Goal: Task Accomplishment & Management: Use online tool/utility

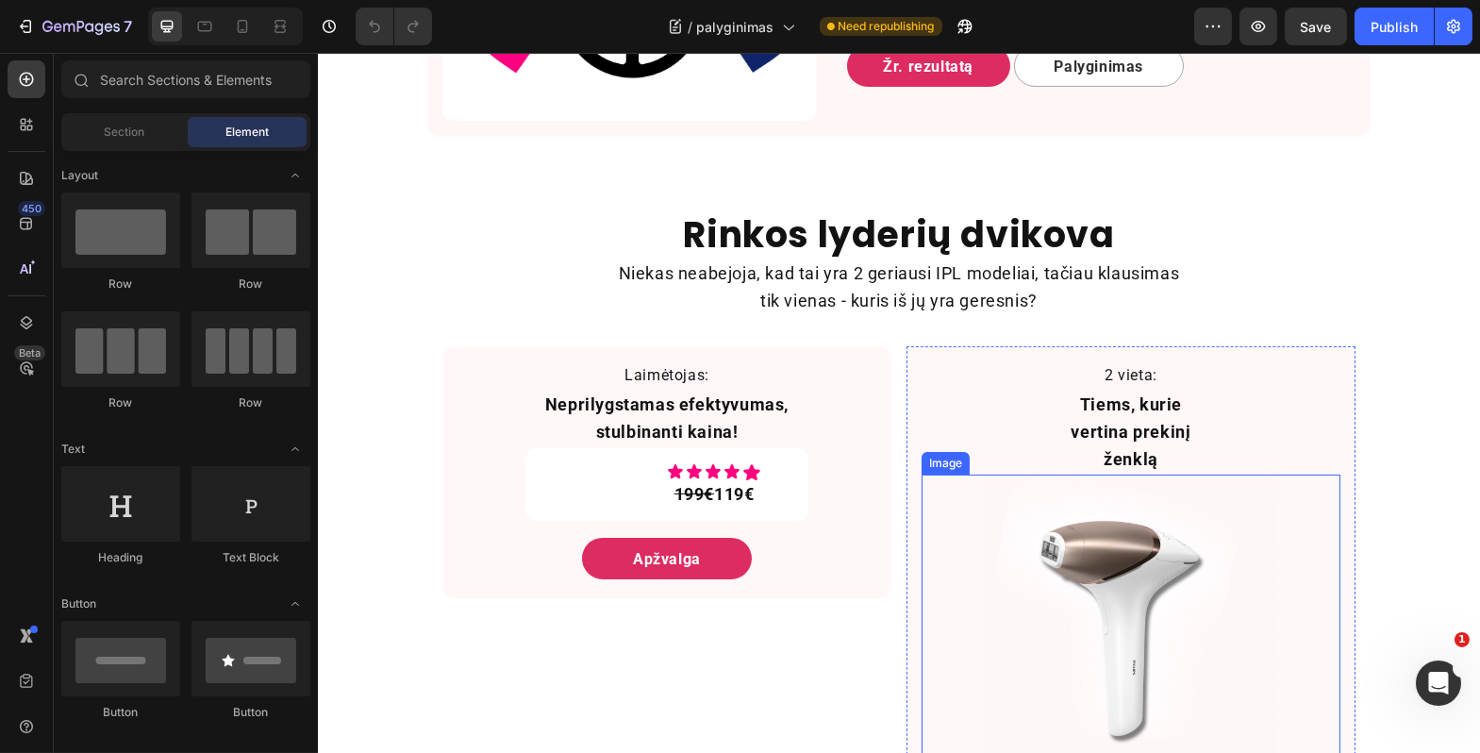
scroll to position [1043, 0]
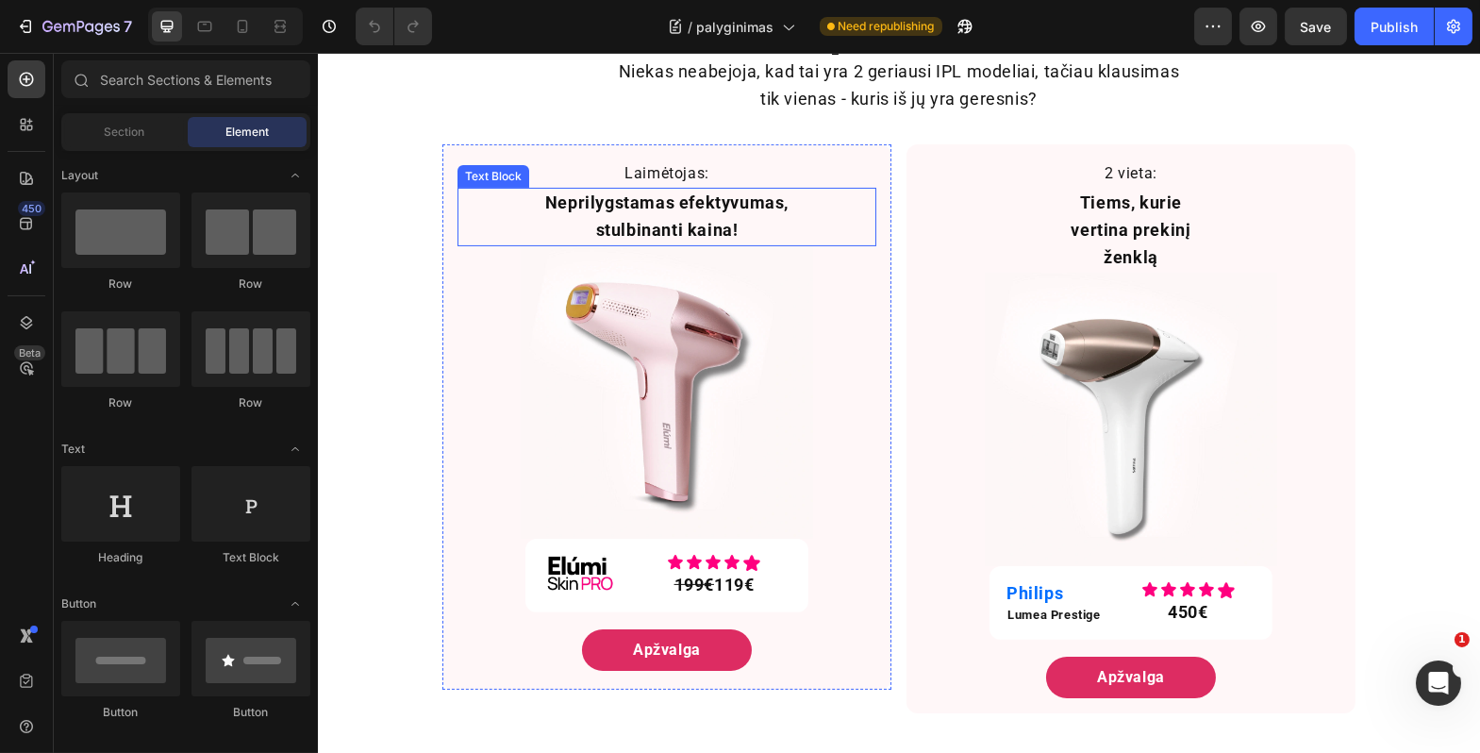
click at [694, 223] on p "Neprilygstamas efektyvumas, stulbinanti kaina!" at bounding box center [666, 217] width 247 height 55
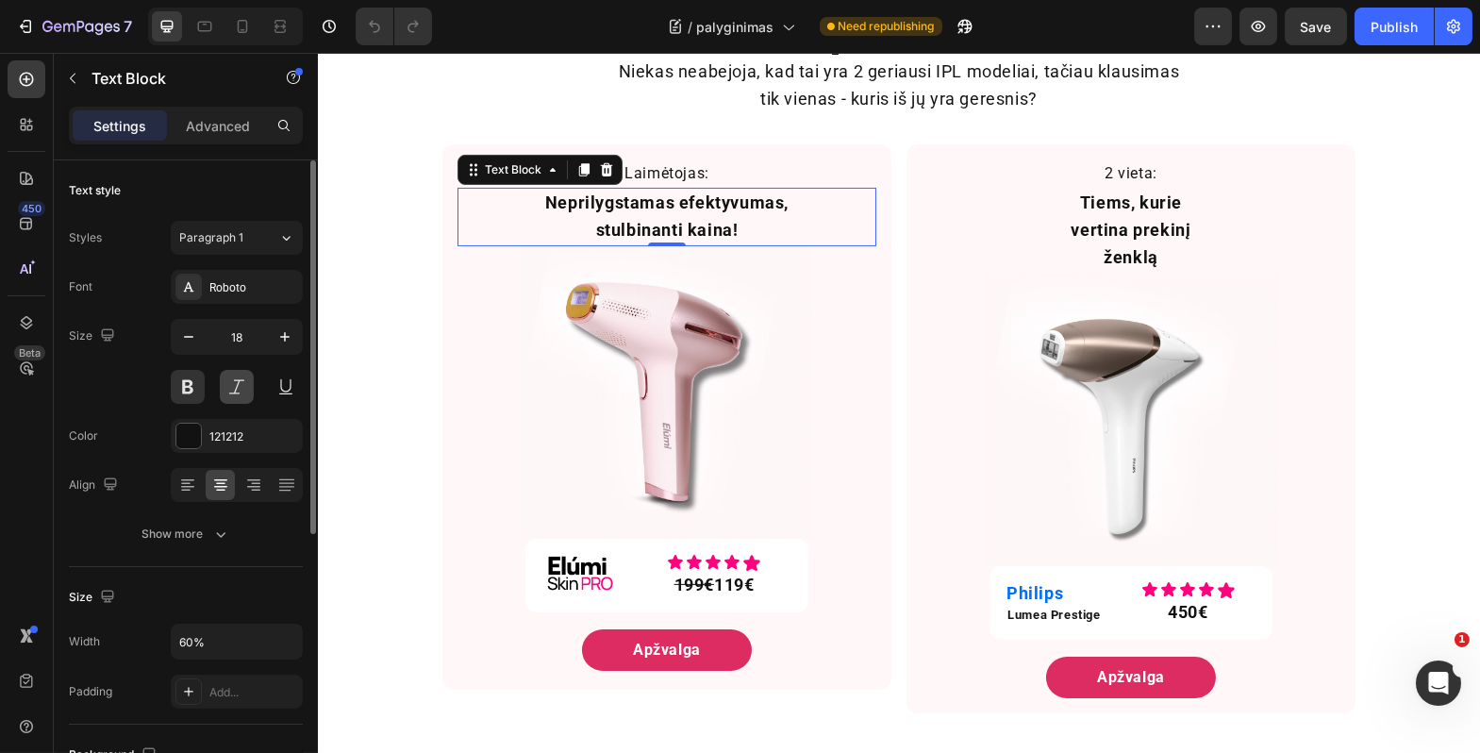
click at [229, 387] on button at bounding box center [237, 387] width 34 height 34
click at [276, 342] on icon "button" at bounding box center [285, 336] width 19 height 19
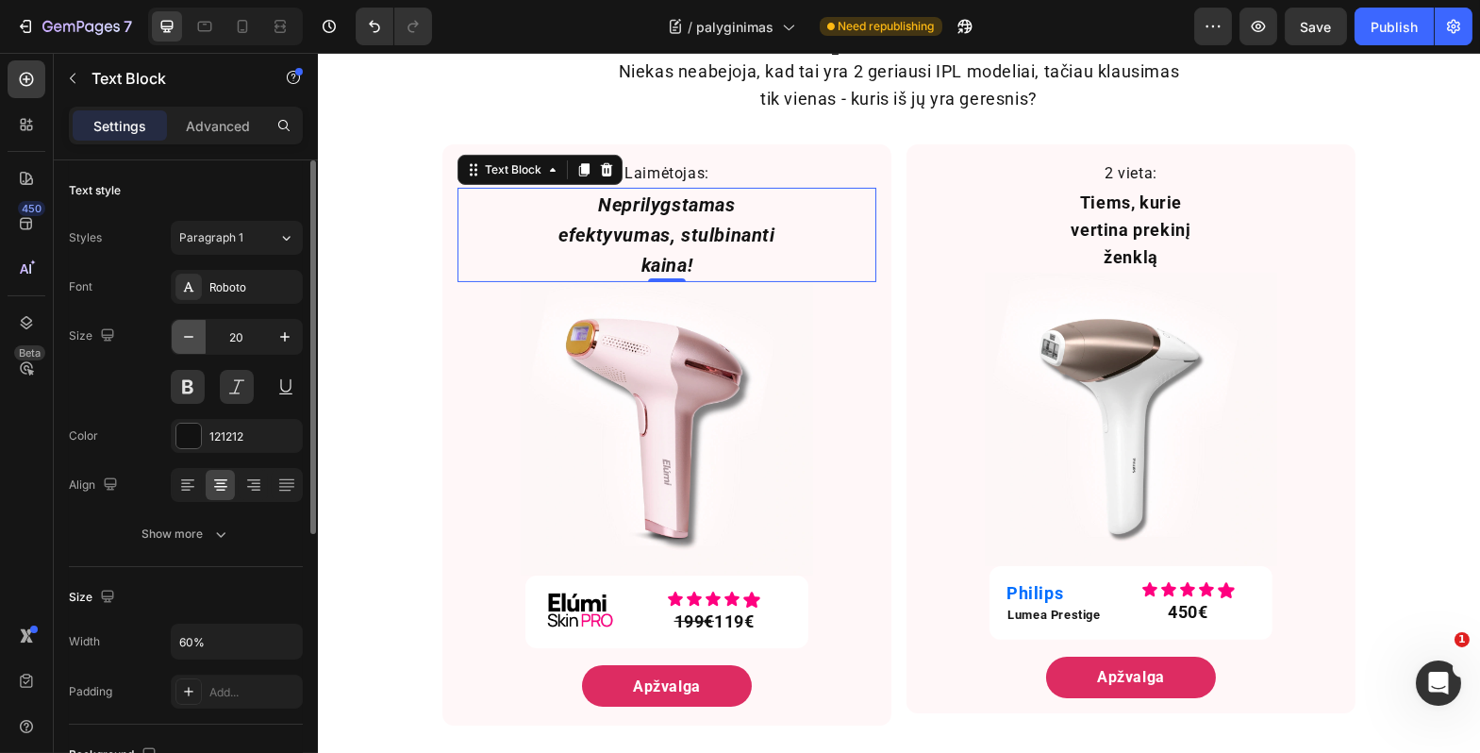
click at [202, 347] on button "button" at bounding box center [189, 337] width 34 height 34
type input "19"
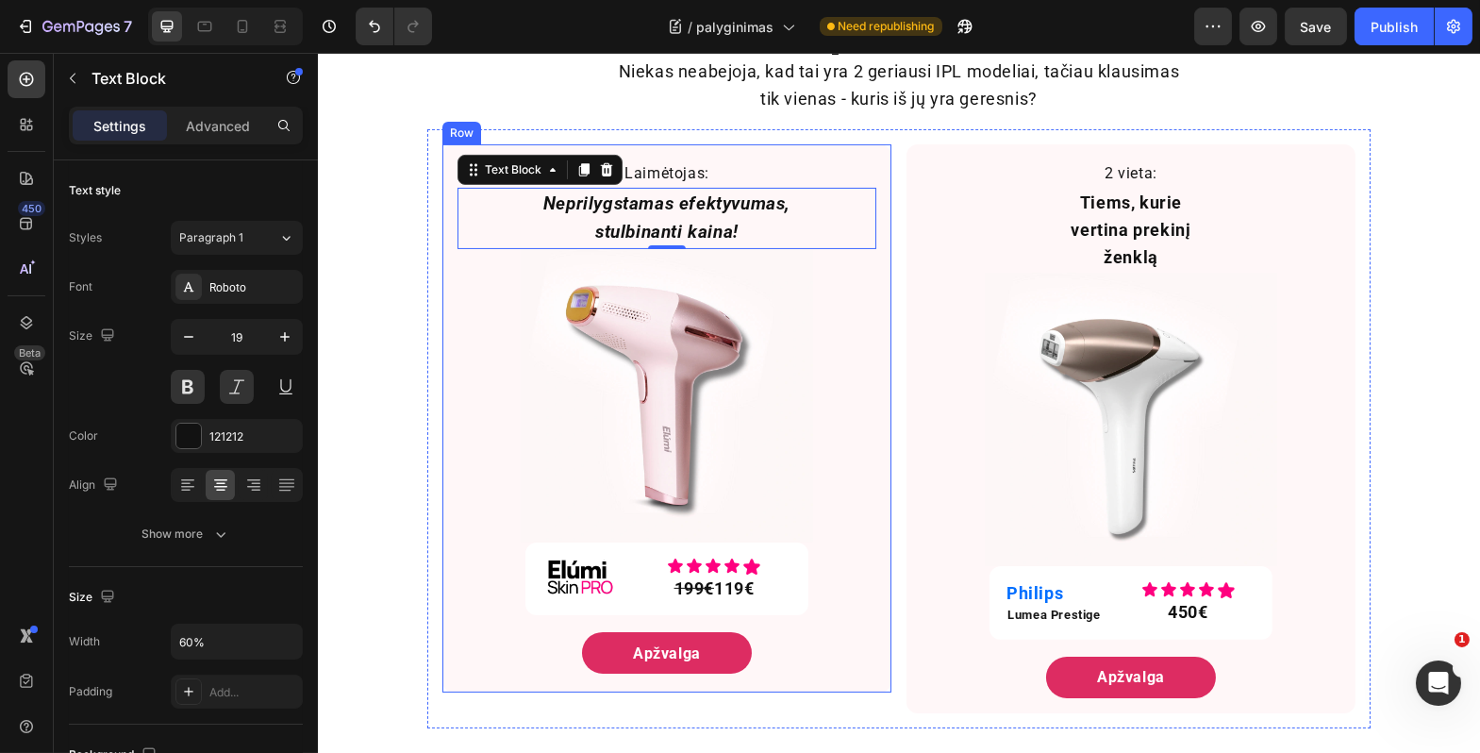
click at [442, 314] on div "Laimėtojas: Text Block Neprilygstamas efektyvumas, stulbinanti kaina! Text Bloc…" at bounding box center [666, 418] width 449 height 548
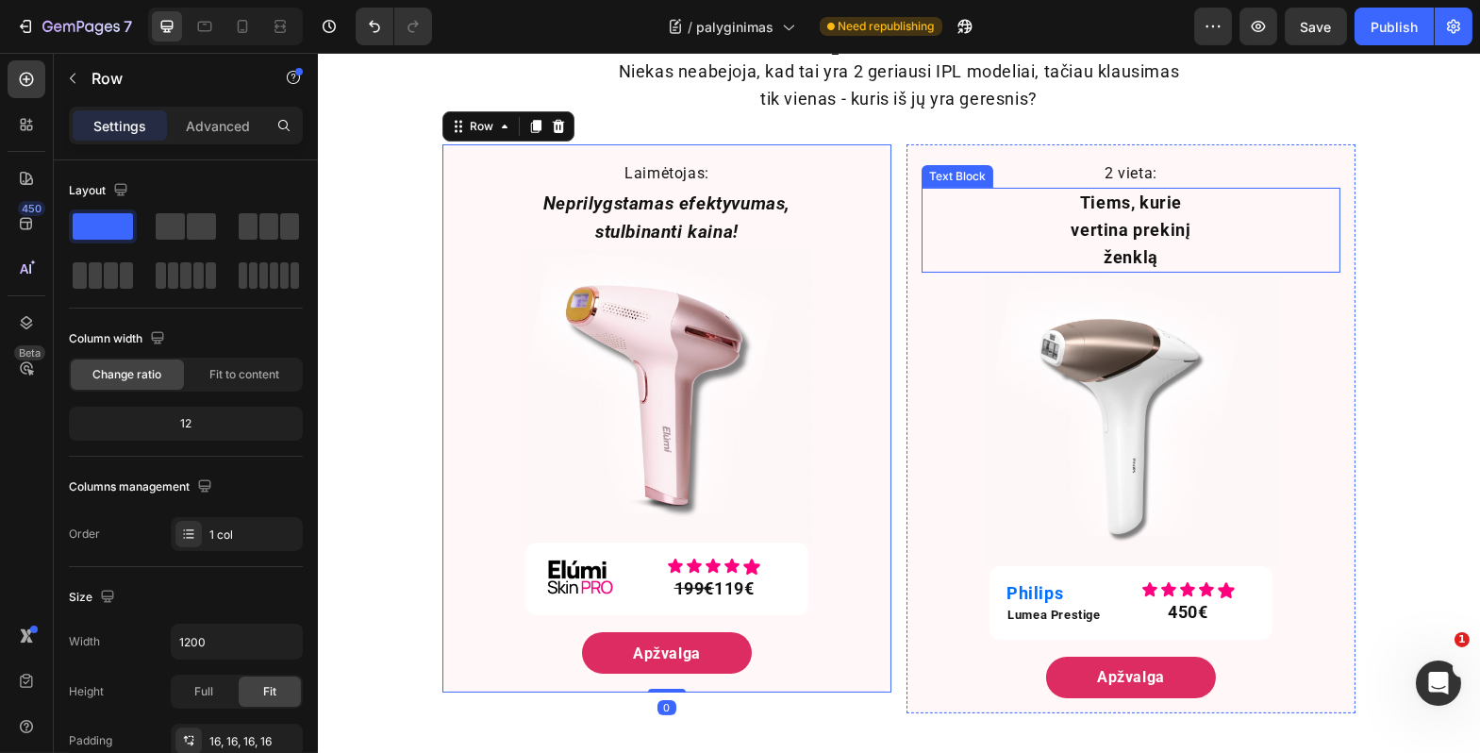
click at [1123, 224] on p "Tiems, kurie vertina prekinį ženklą" at bounding box center [1130, 230] width 164 height 81
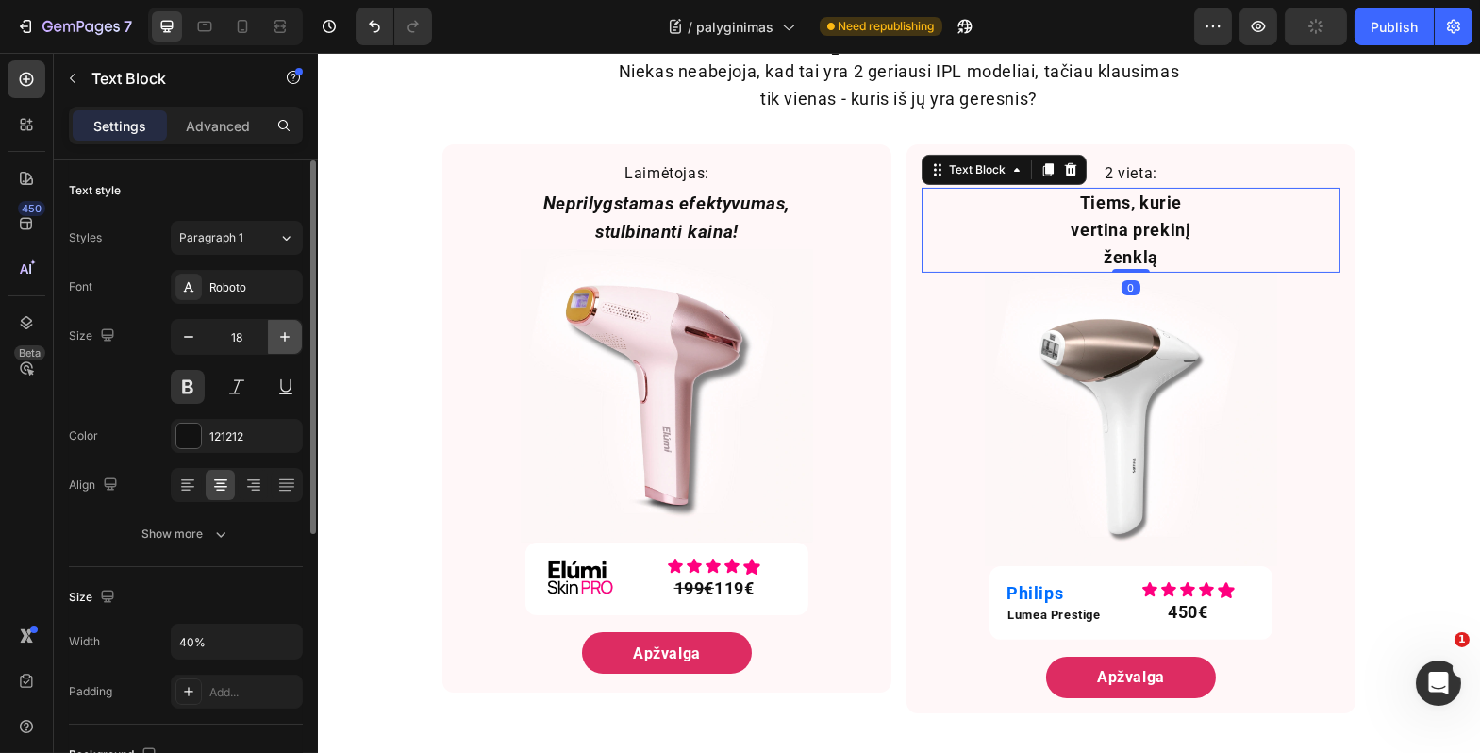
click at [285, 341] on icon "button" at bounding box center [285, 336] width 19 height 19
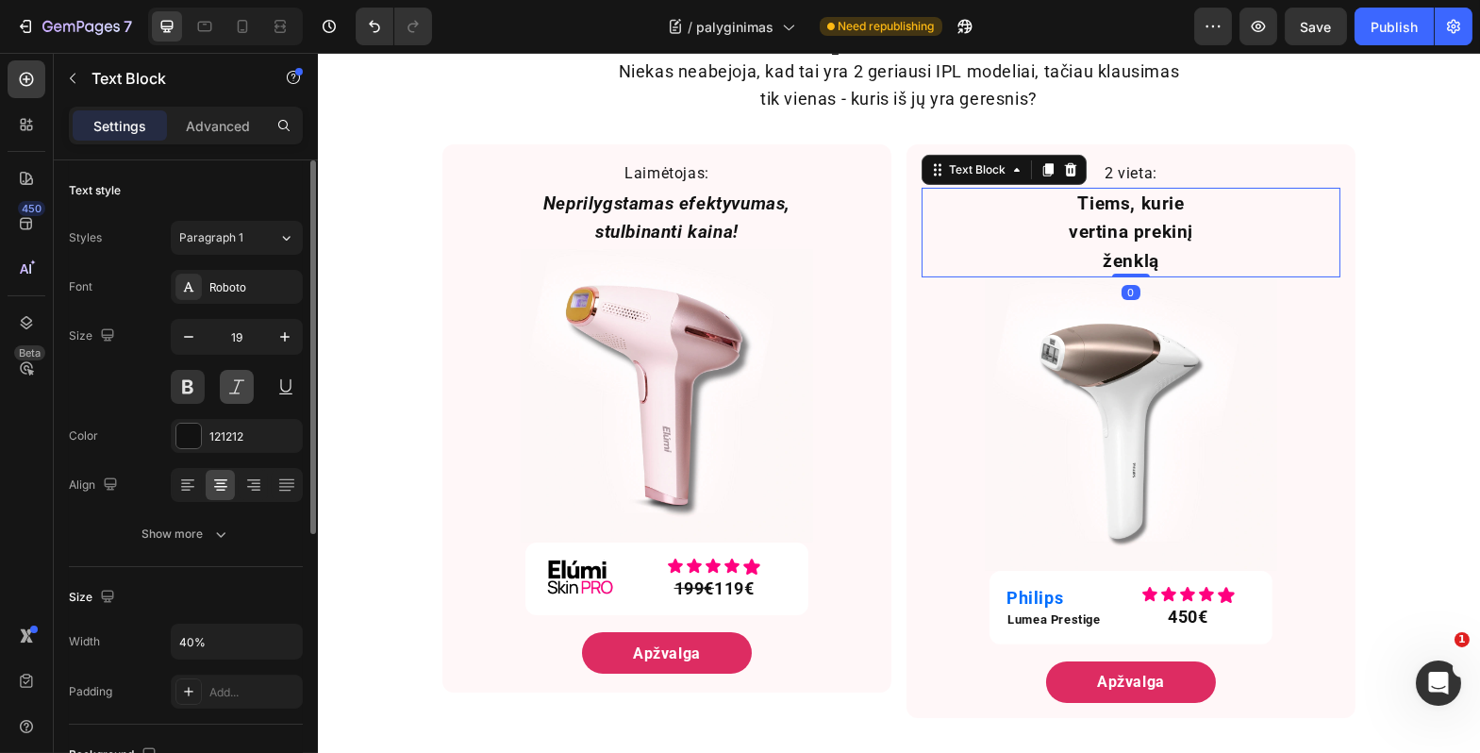
click at [229, 393] on button at bounding box center [237, 387] width 34 height 34
click at [187, 338] on icon "button" at bounding box center [188, 336] width 19 height 19
type input "18"
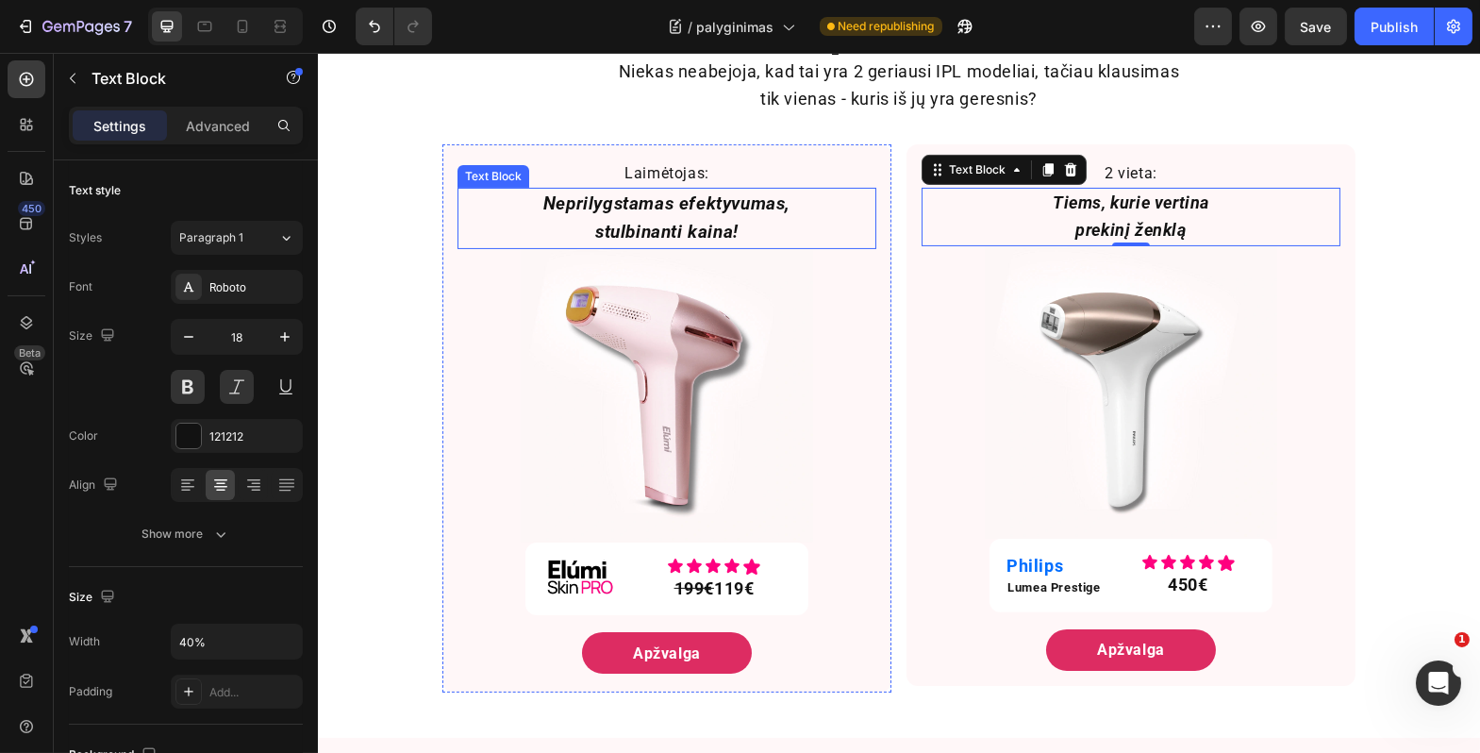
click at [602, 224] on p "Neprilygstamas efektyvumas, stulbinanti kaina!" at bounding box center [666, 219] width 247 height 58
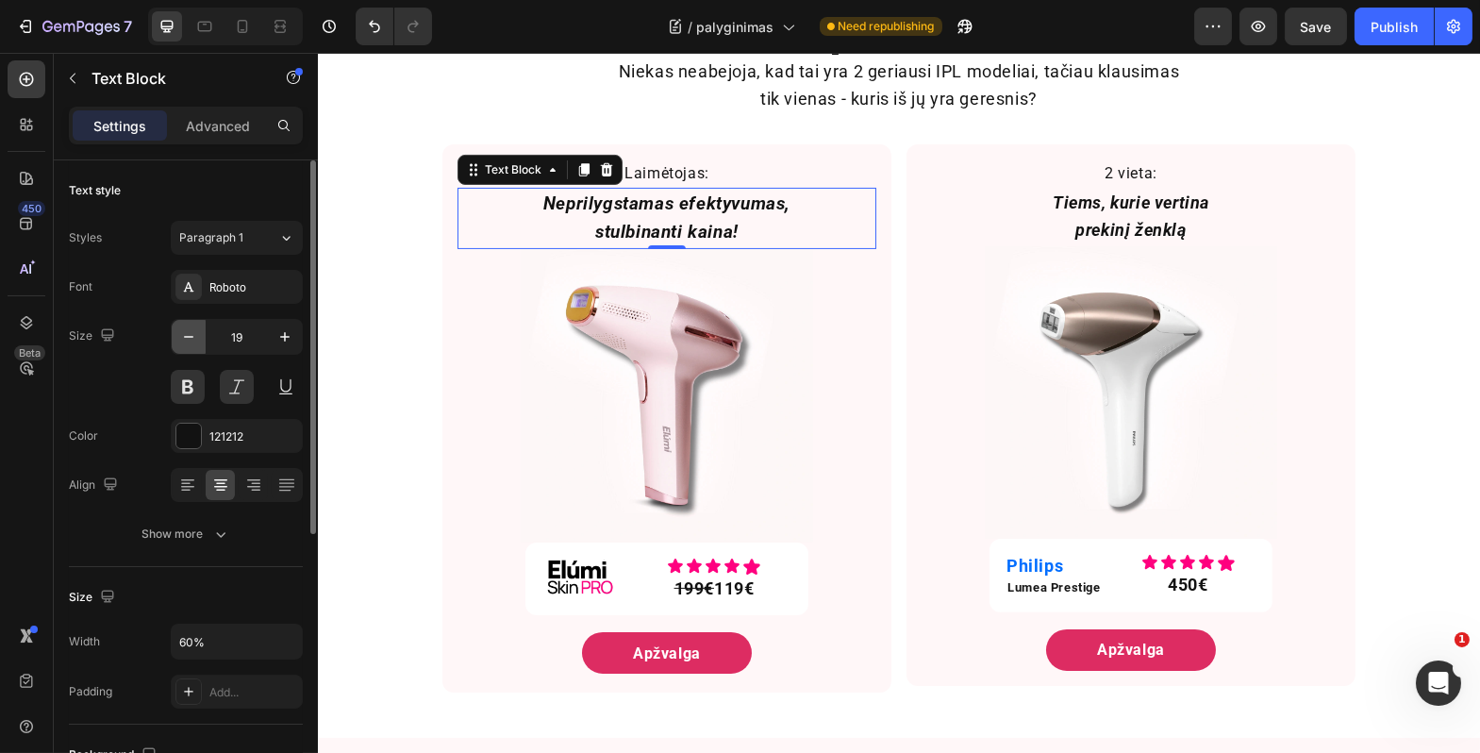
click at [191, 340] on icon "button" at bounding box center [188, 336] width 19 height 19
type input "18"
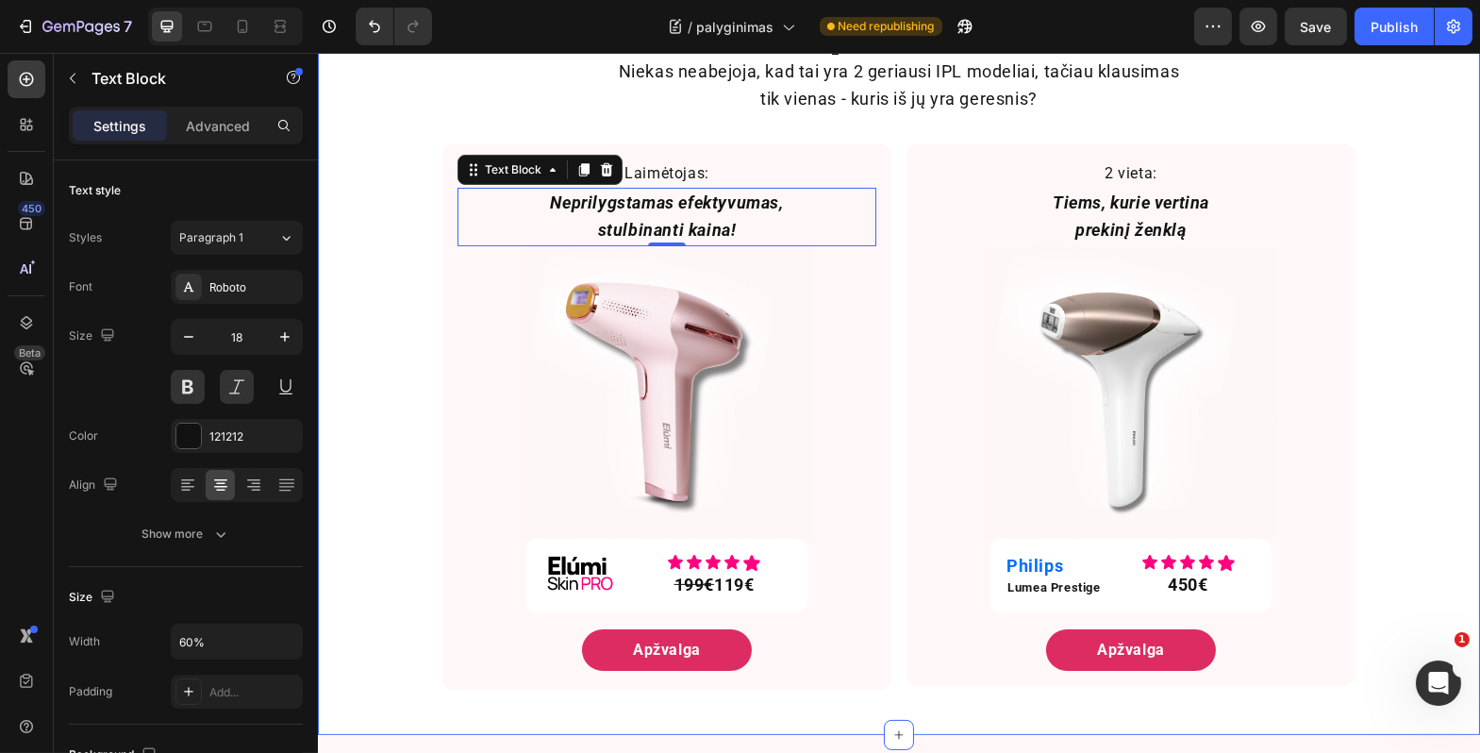
click at [407, 299] on div "Rinkos lyderių dvikova Heading Niekas neabejoja, kad tai yra 2 geriausi IPL mod…" at bounding box center [898, 349] width 1163 height 711
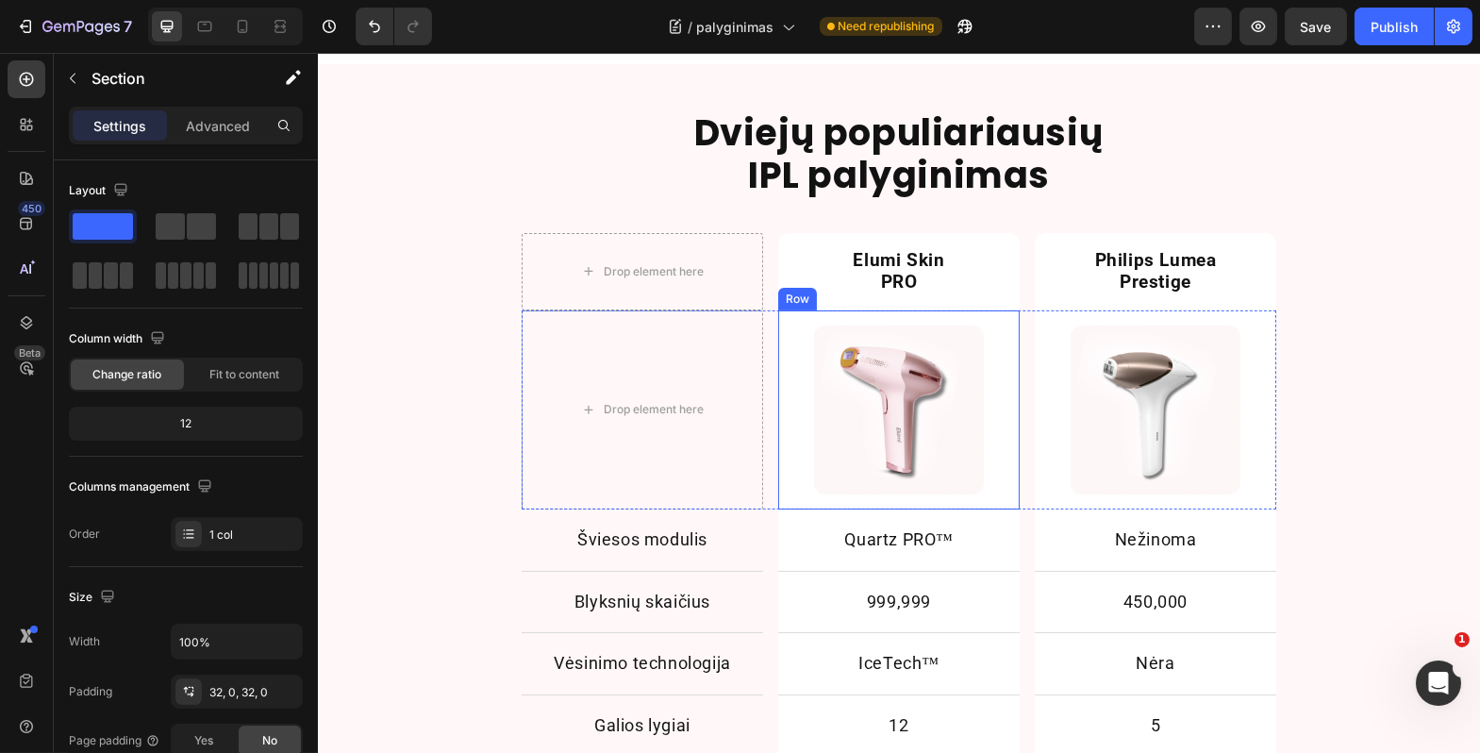
scroll to position [1802, 0]
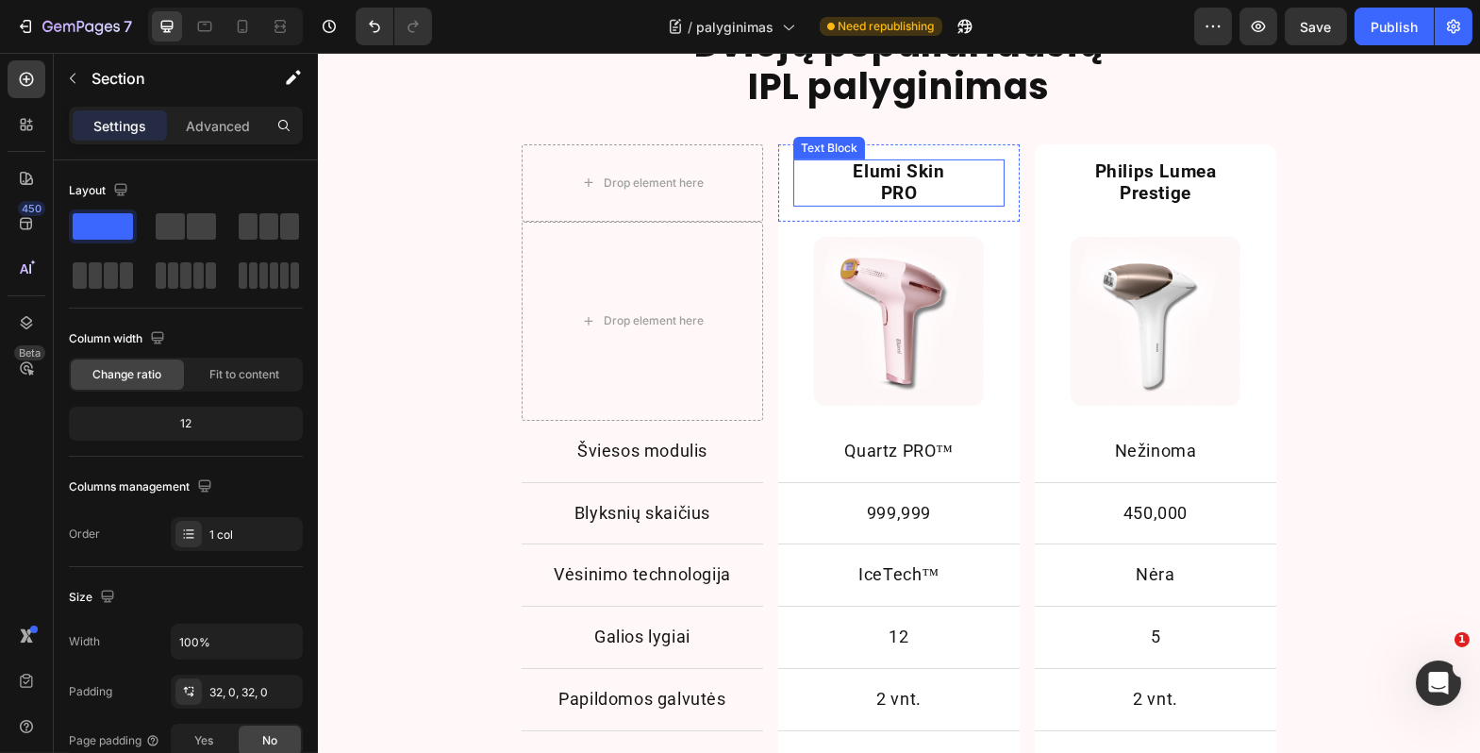
click at [887, 183] on p "Elumi Skin PRO" at bounding box center [898, 182] width 123 height 43
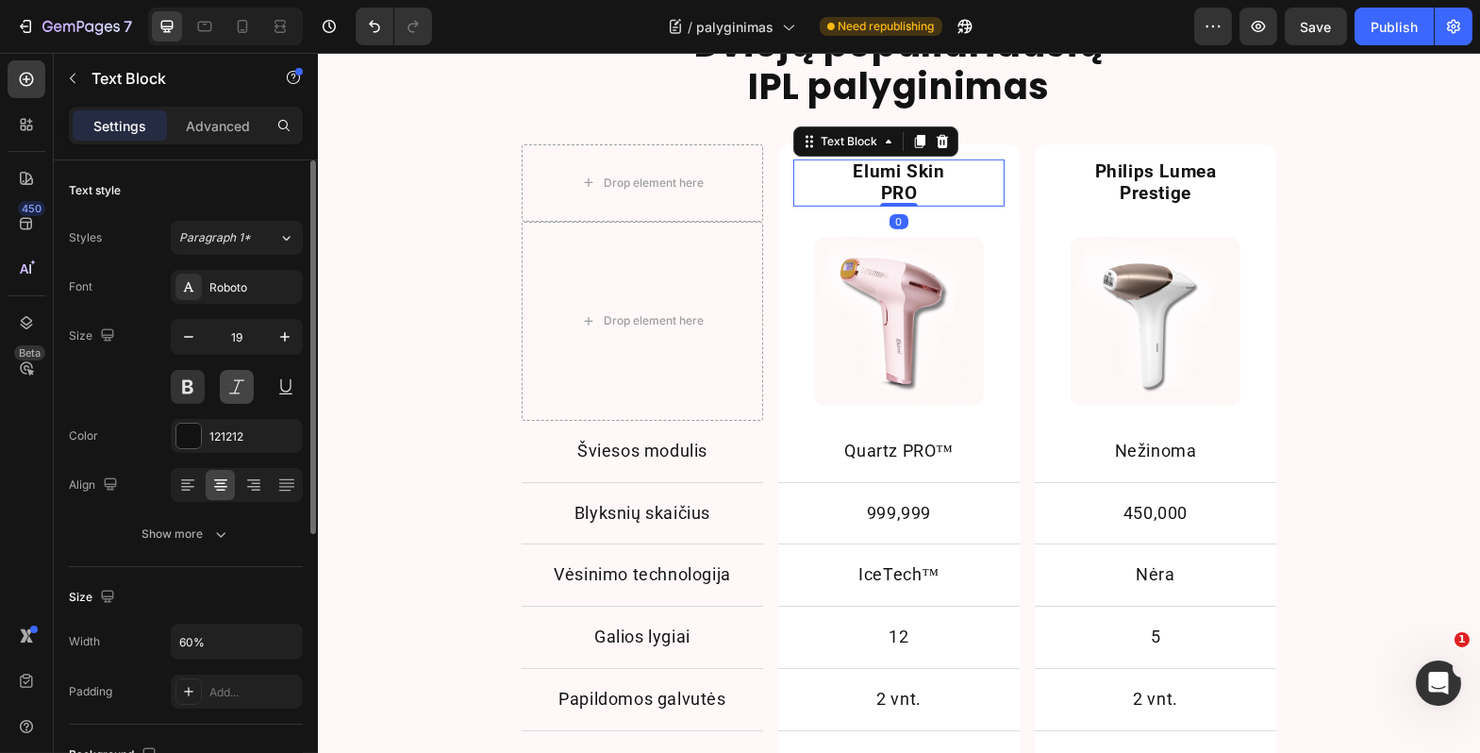
click at [231, 393] on button at bounding box center [237, 387] width 34 height 34
click at [230, 393] on button at bounding box center [237, 387] width 34 height 34
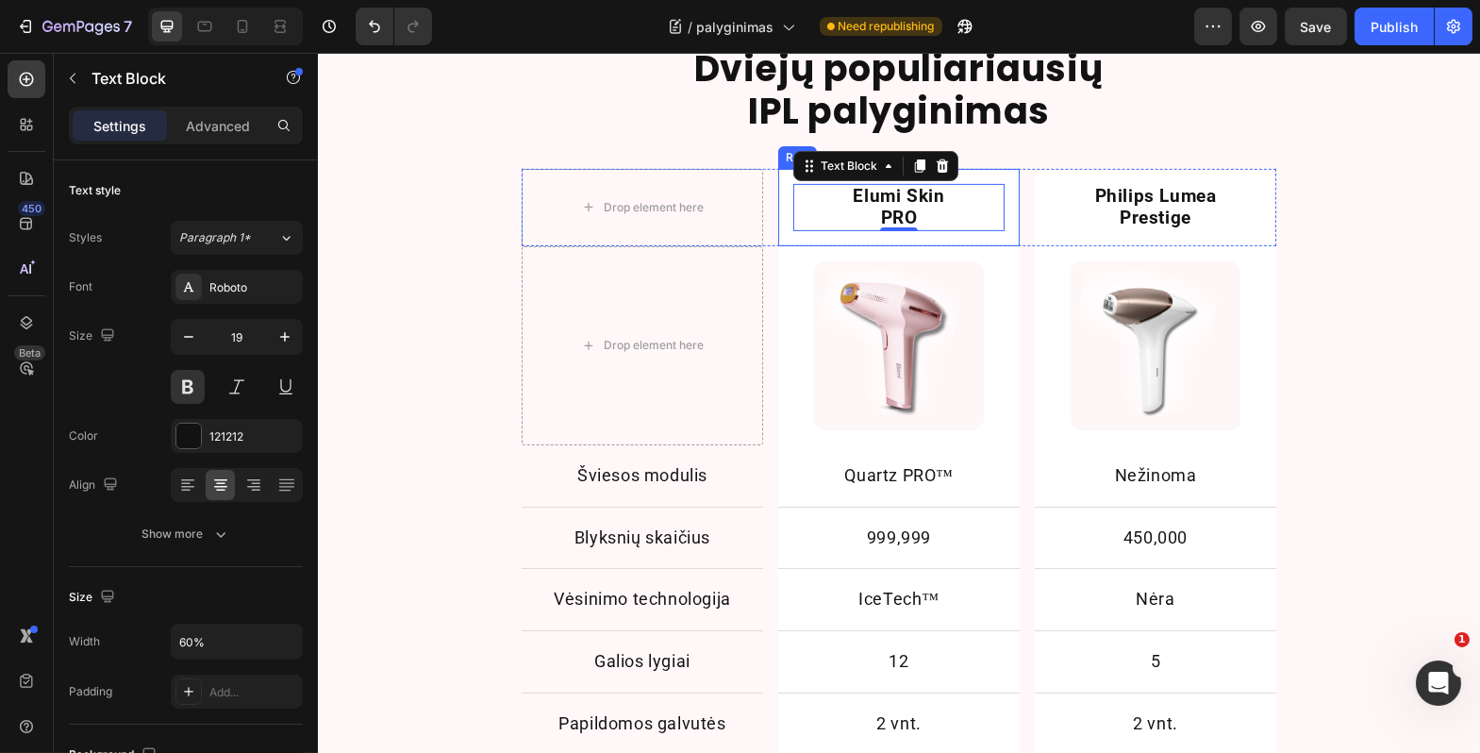
scroll to position [1661, 0]
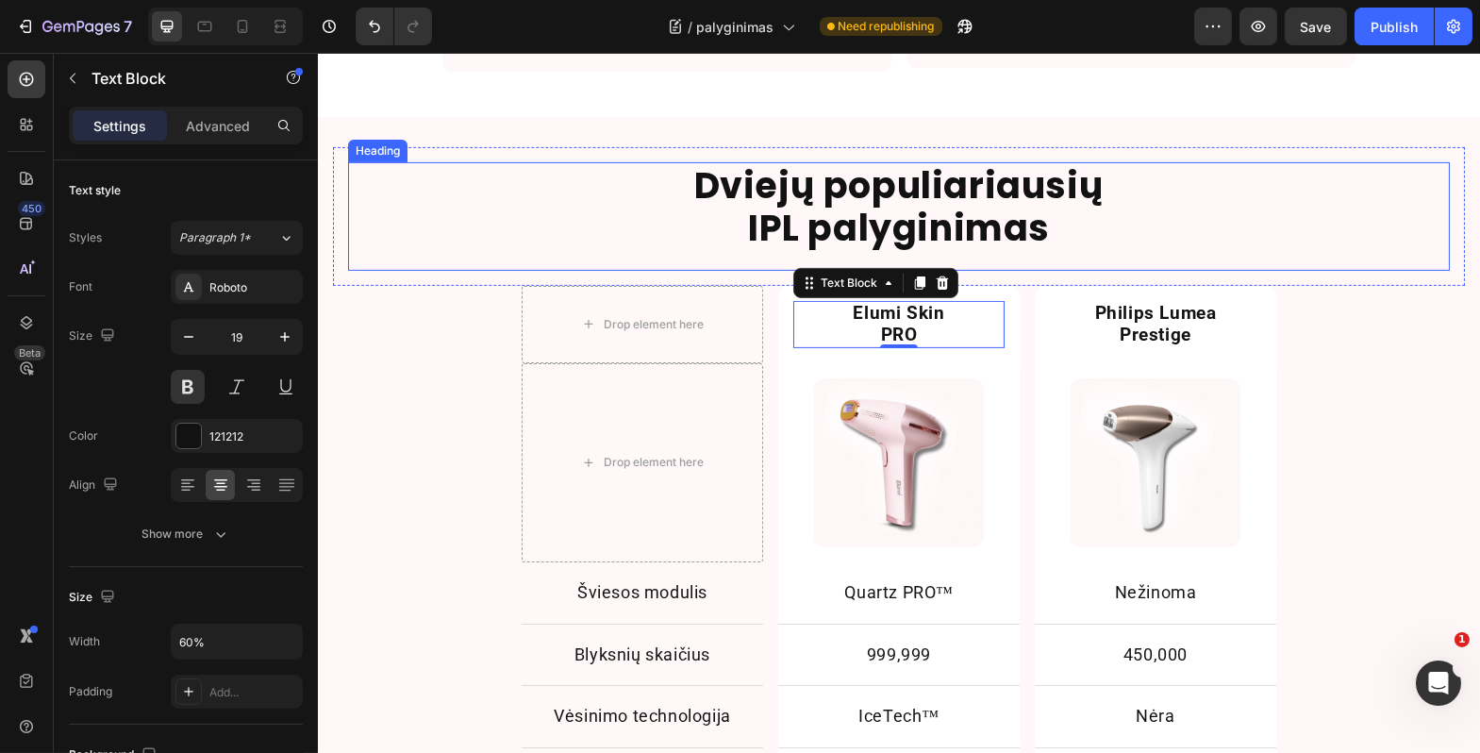
click at [698, 223] on h2 "Dviejų populiariausių IPL palyginimas" at bounding box center [898, 207] width 1102 height 90
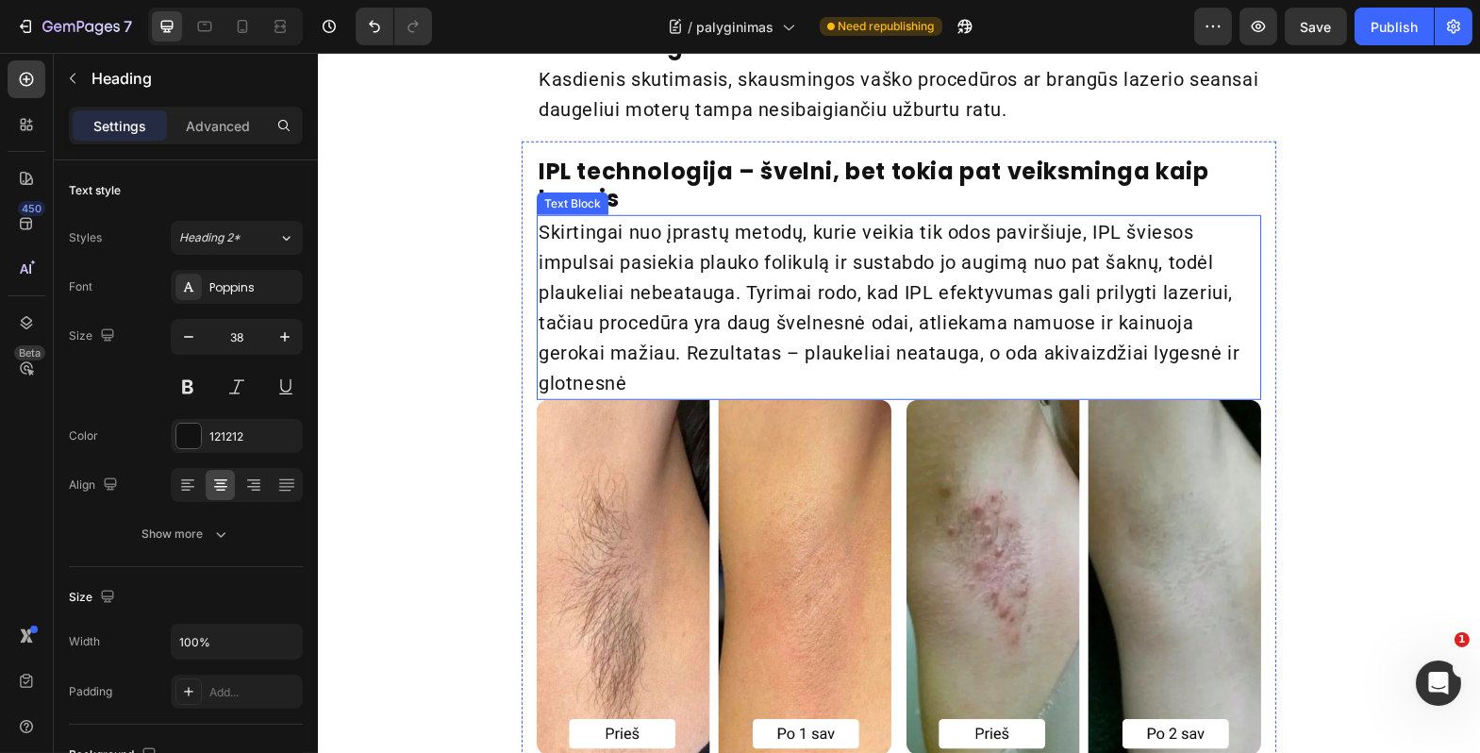
scroll to position [2701, 0]
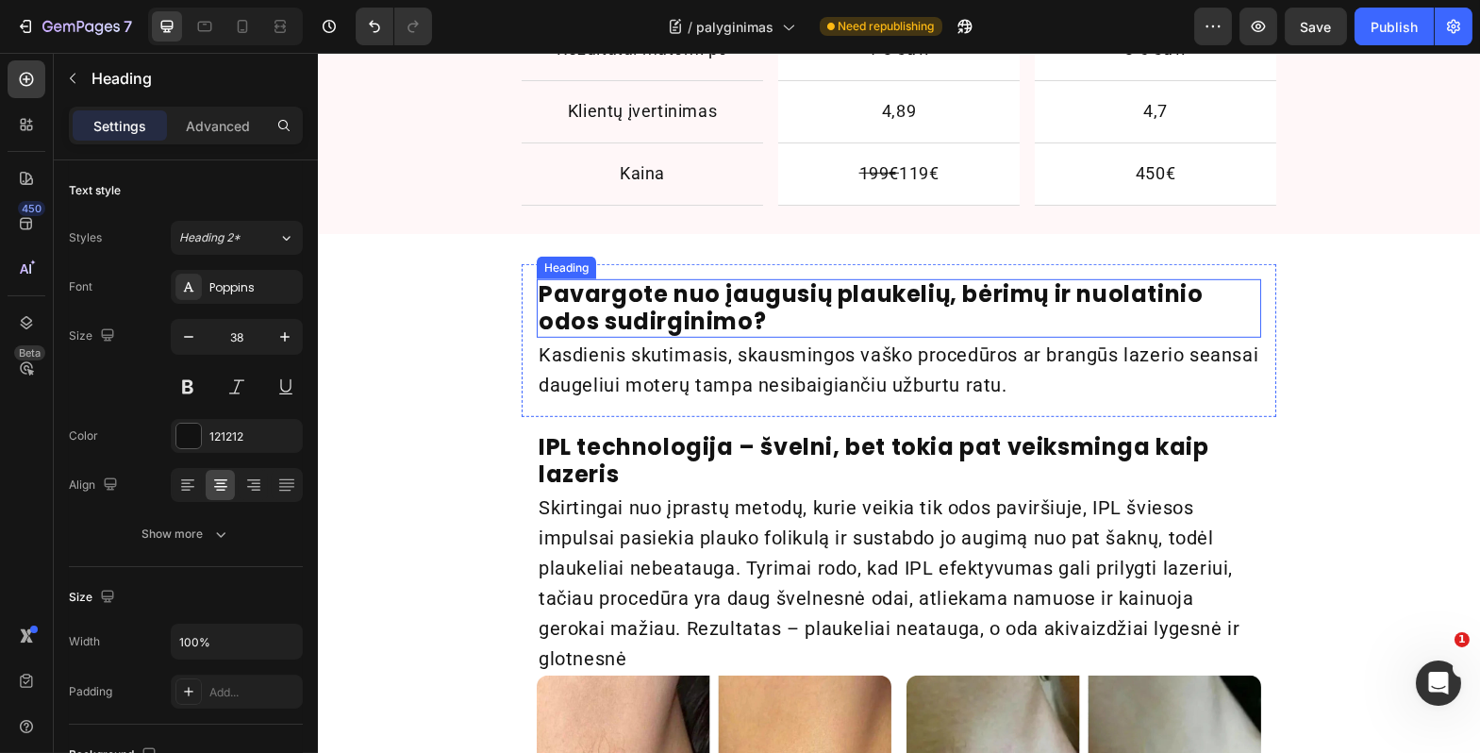
click at [717, 319] on strong "Pavargote nuo įaugusių plaukelių, bėrimų ir nuolatinio odos sudirginimo?" at bounding box center [870, 307] width 664 height 59
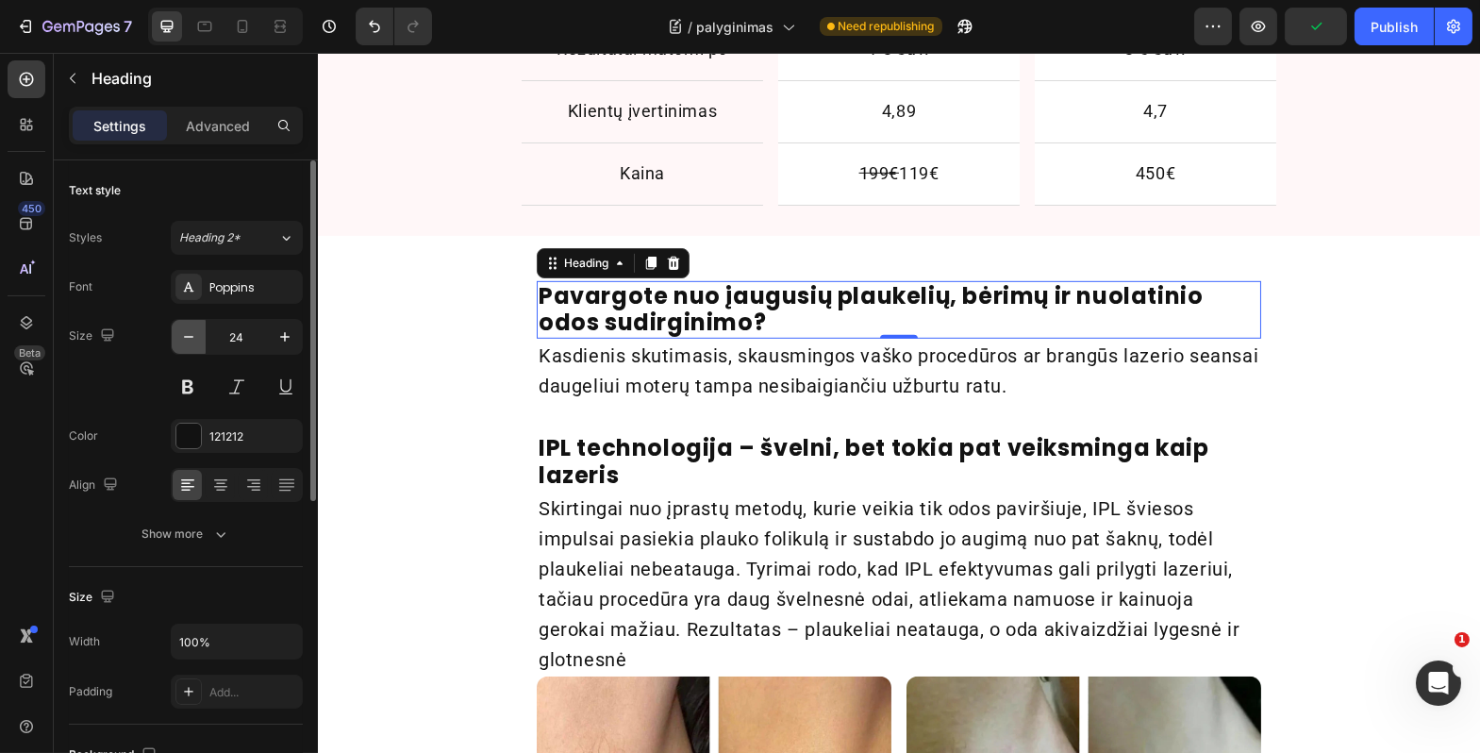
click at [184, 337] on icon "button" at bounding box center [188, 336] width 19 height 19
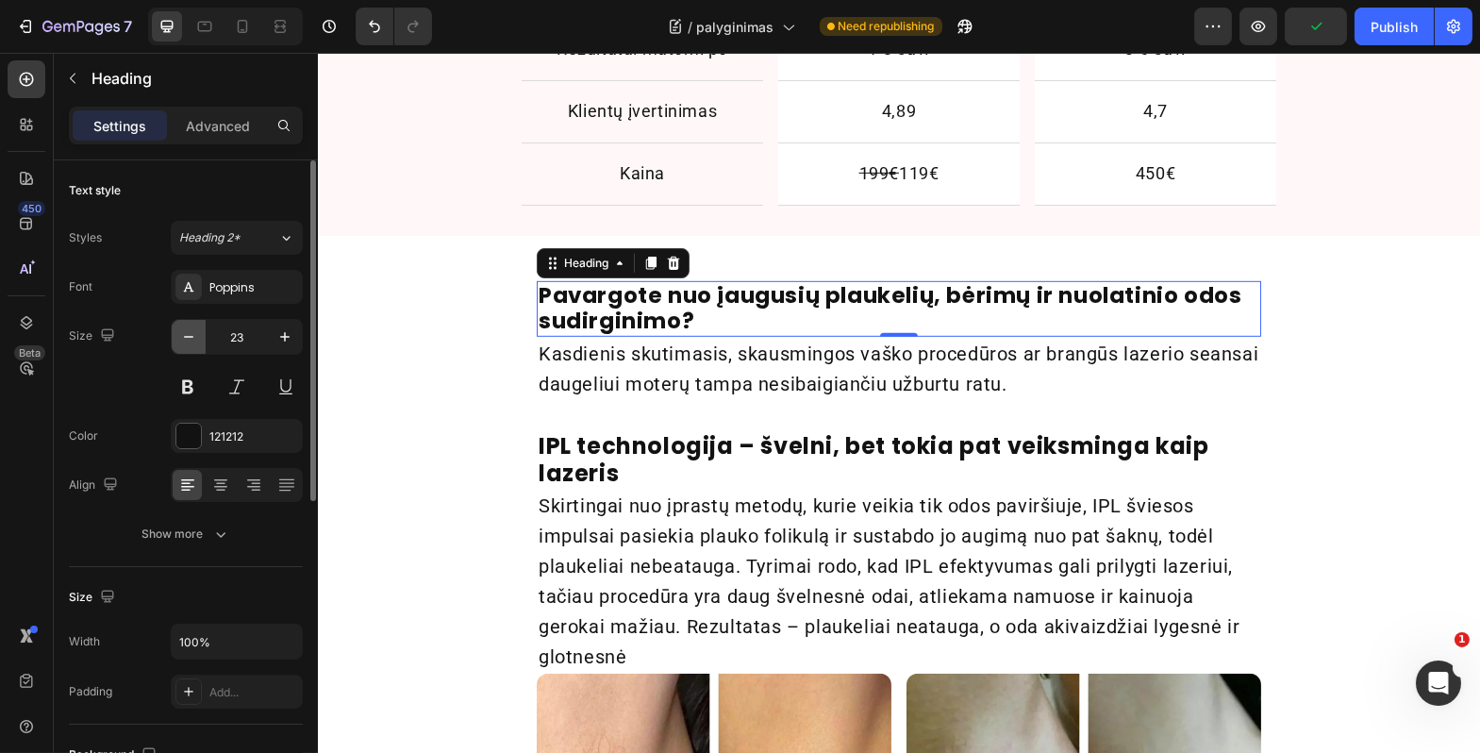
type input "22"
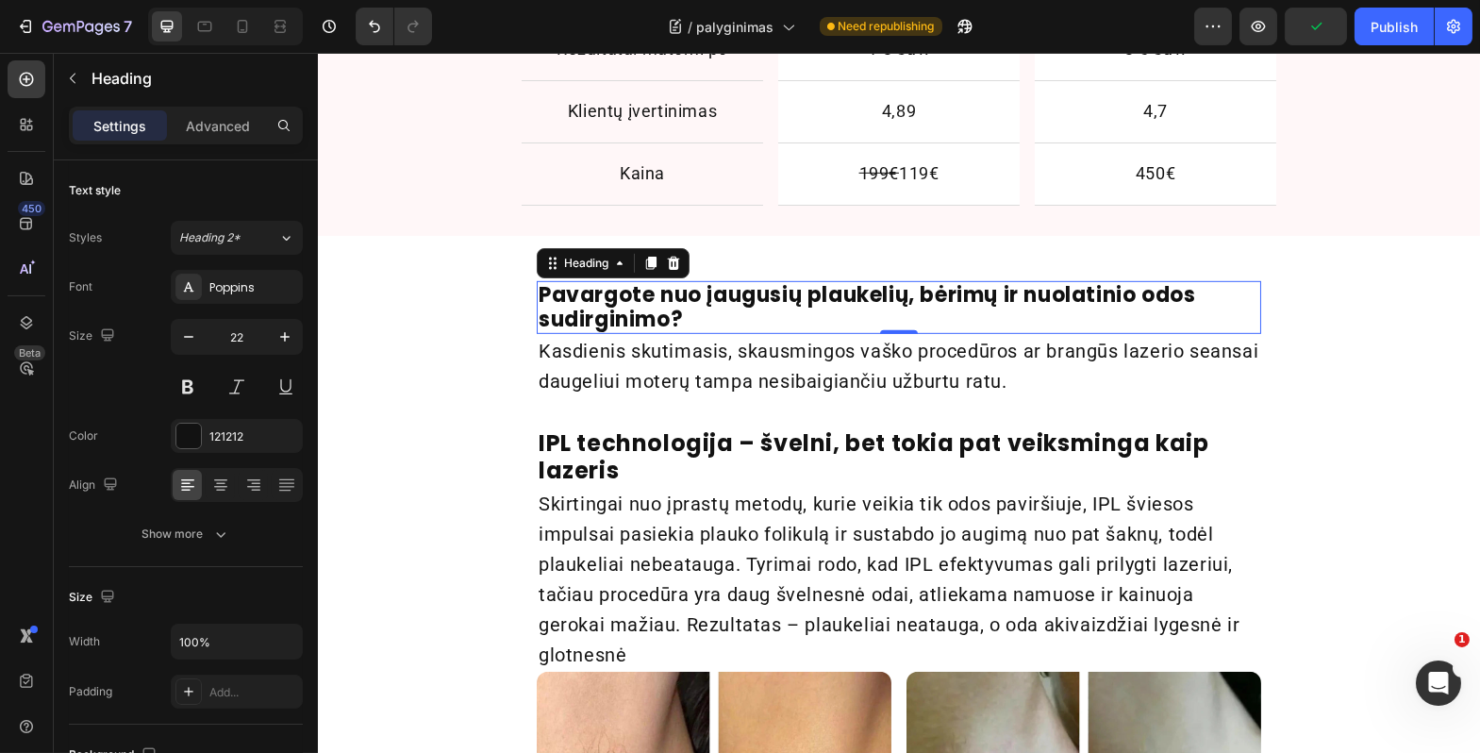
click at [404, 349] on div "Pavargote nuo įaugusių plaukelių, bėrimų ir nuolatinio odos sudirginimo? Headin…" at bounding box center [898, 744] width 1163 height 957
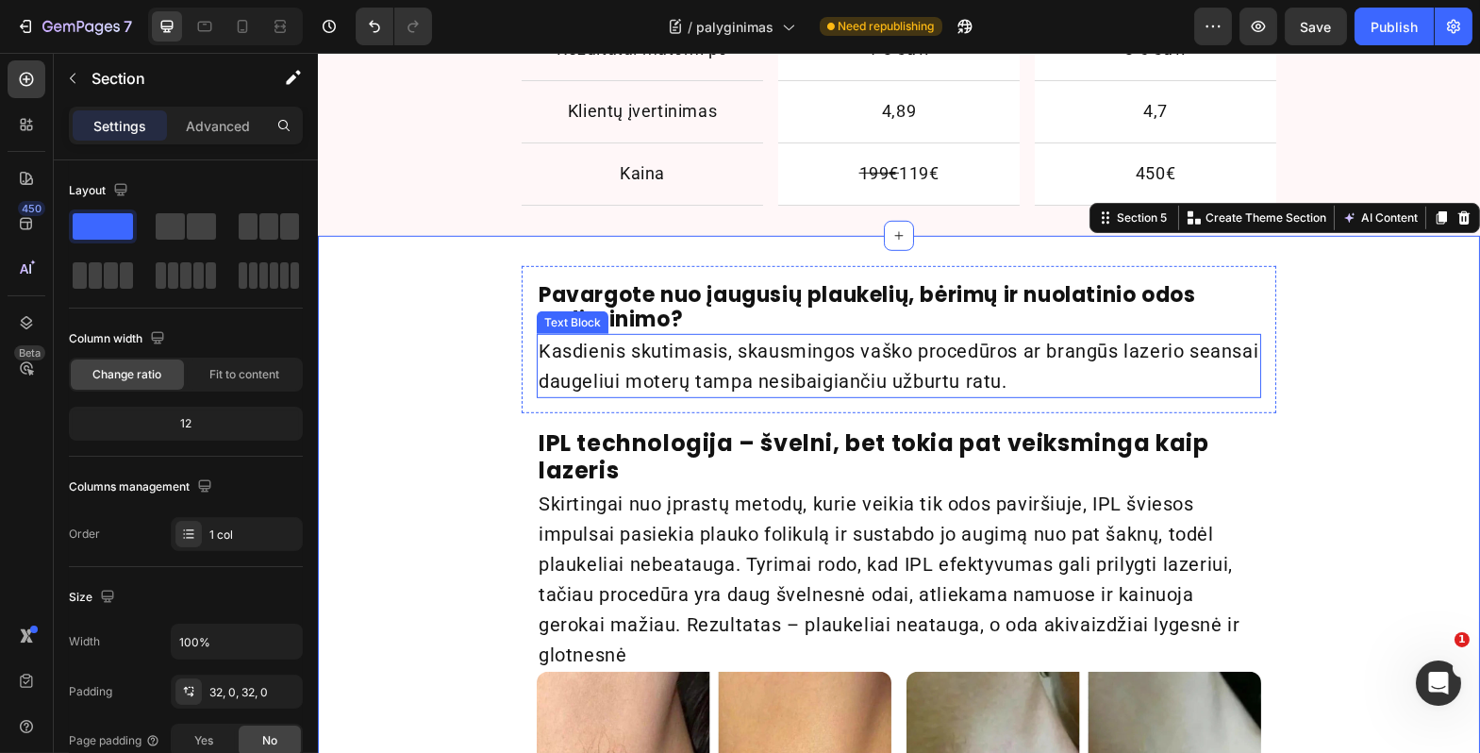
click at [557, 380] on p "Kasdienis skutimasis, skausmingos vaško procedūros ar brangūs lazerio seansai d…" at bounding box center [898, 366] width 721 height 60
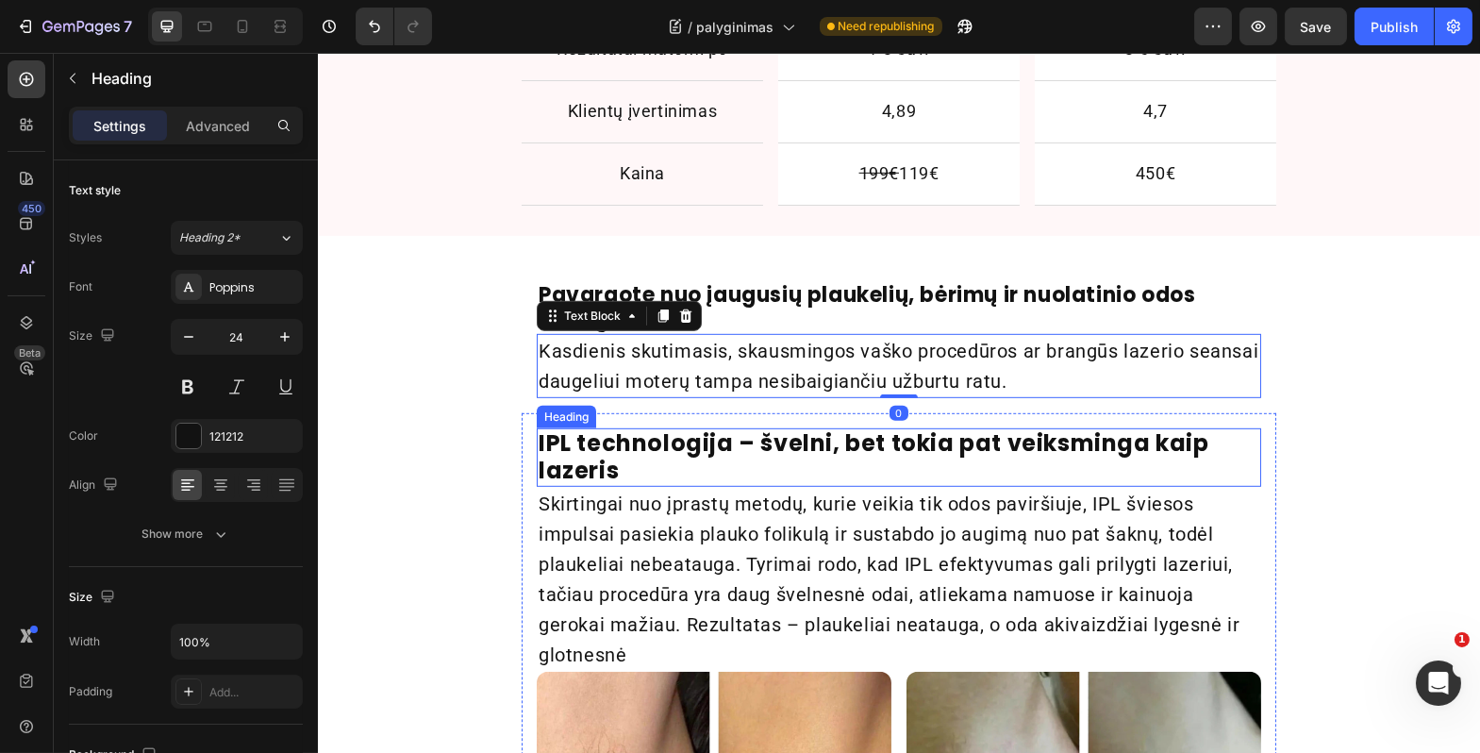
click at [559, 438] on strong "IPL technologija – švelni, bet tokia pat veiksminga kaip lazeris" at bounding box center [873, 456] width 671 height 59
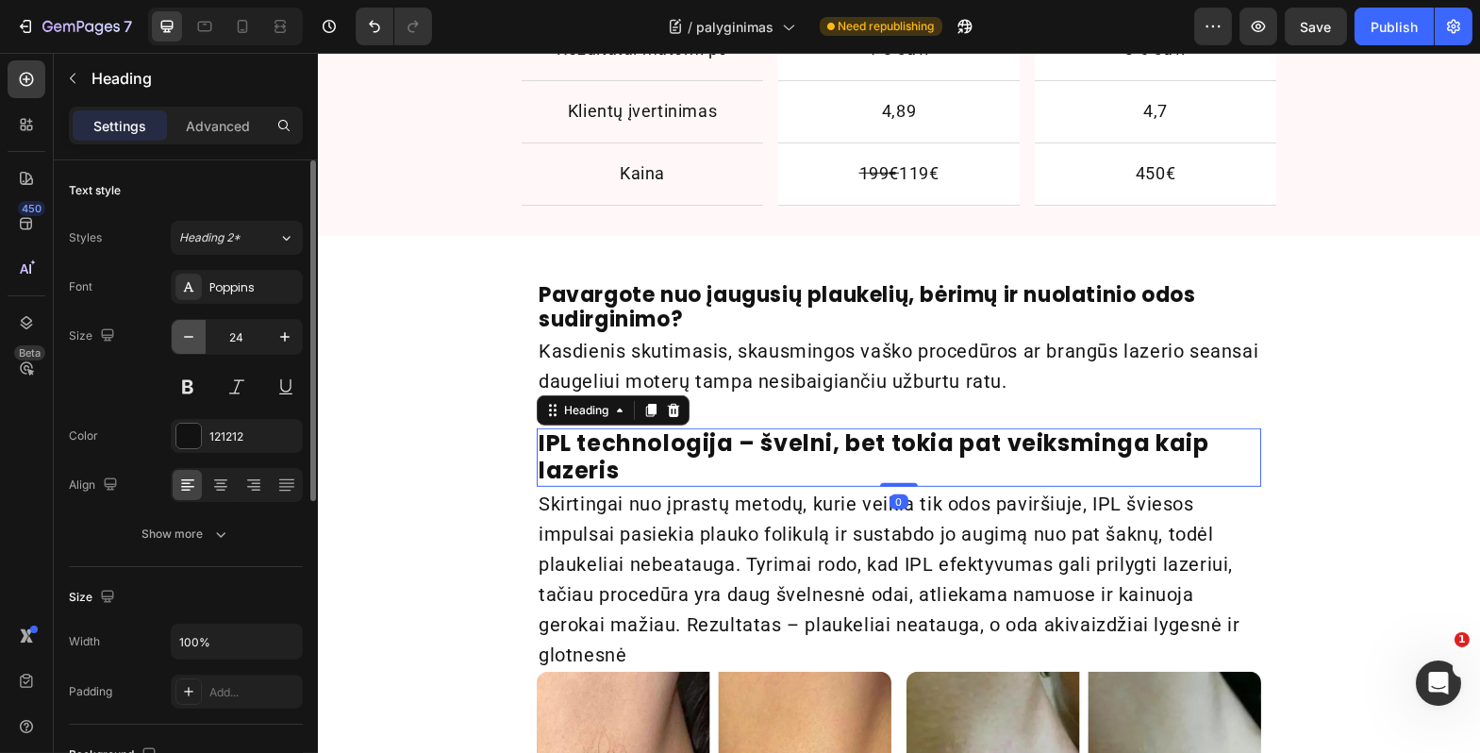
click at [187, 329] on icon "button" at bounding box center [188, 336] width 19 height 19
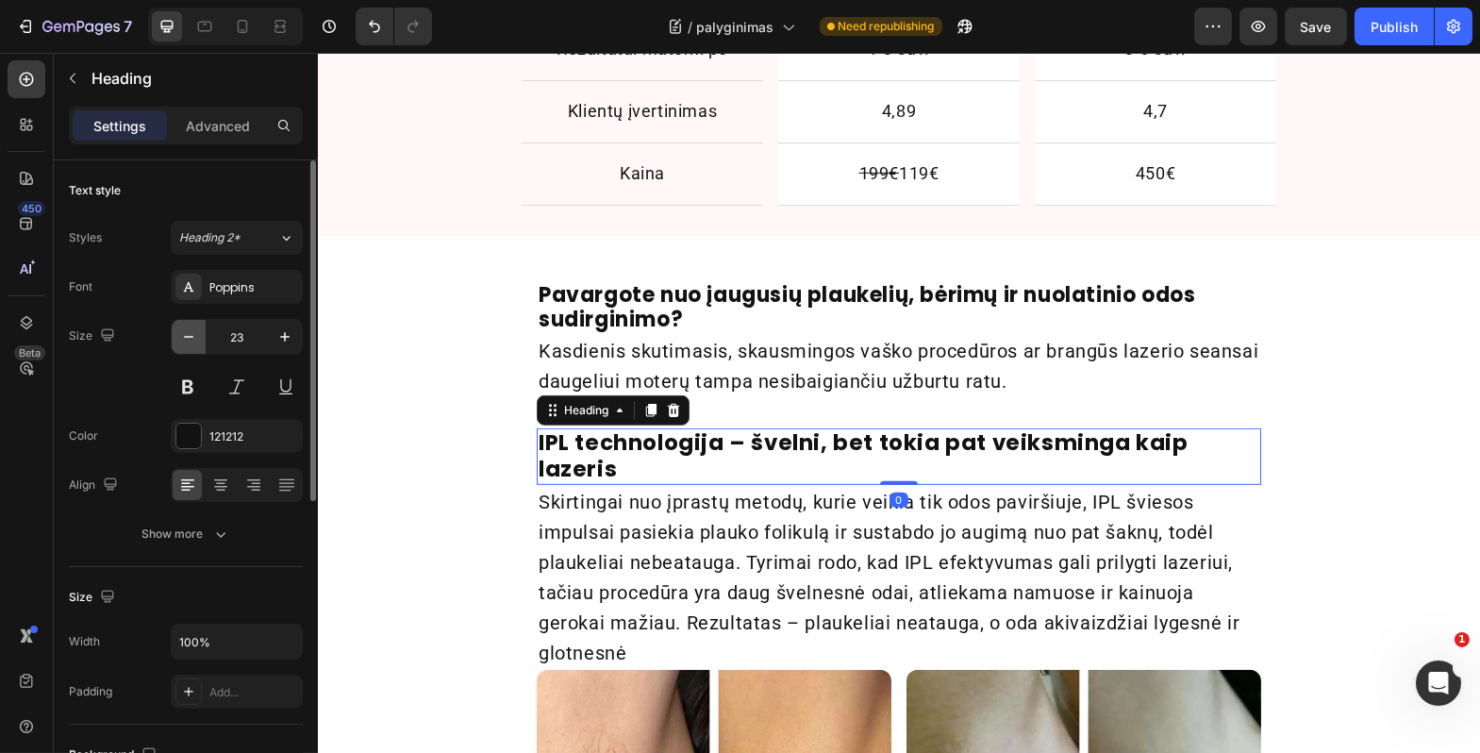
click at [187, 329] on icon "button" at bounding box center [188, 336] width 19 height 19
type input "22"
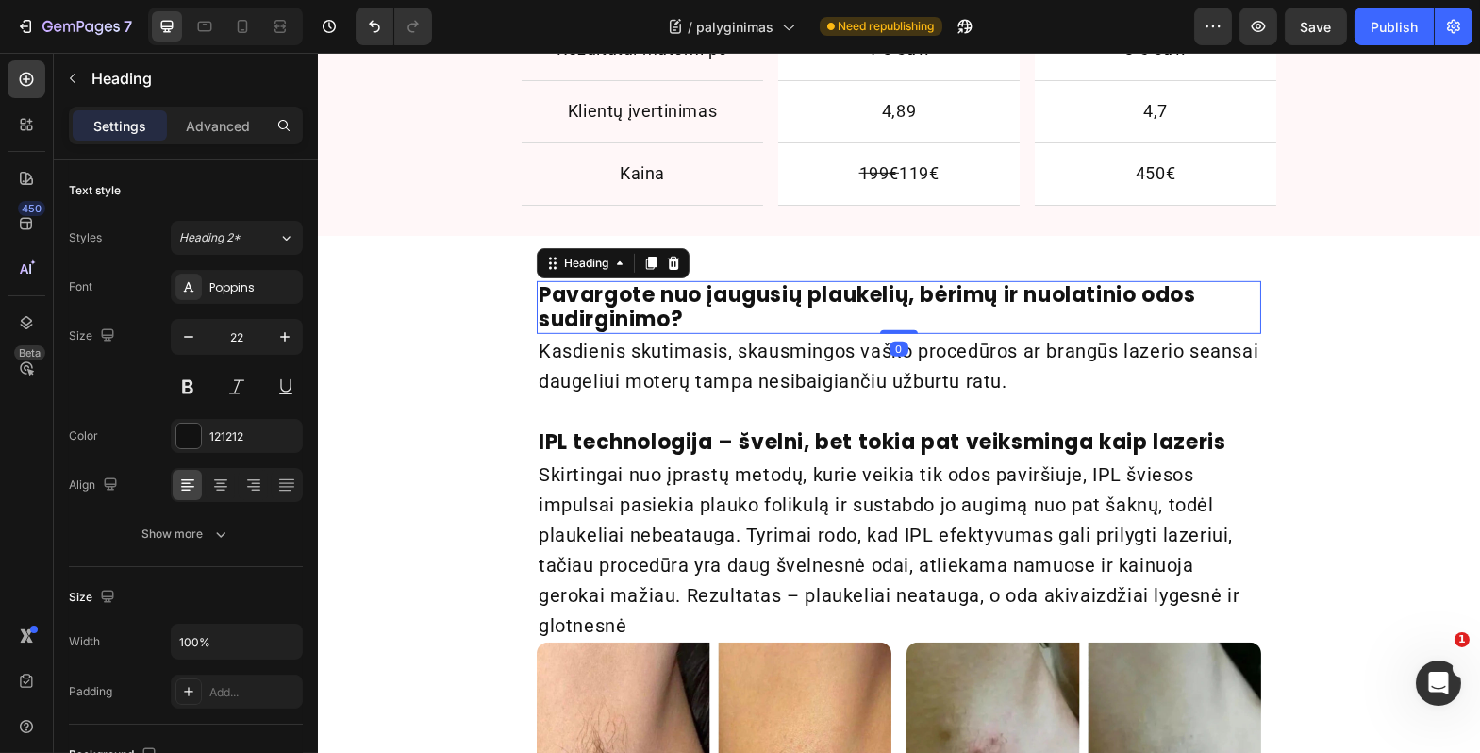
click at [588, 321] on strong "Pavargote nuo įaugusių plaukelių, bėrimų ir nuolatinio odos sudirginimo?" at bounding box center [866, 307] width 657 height 54
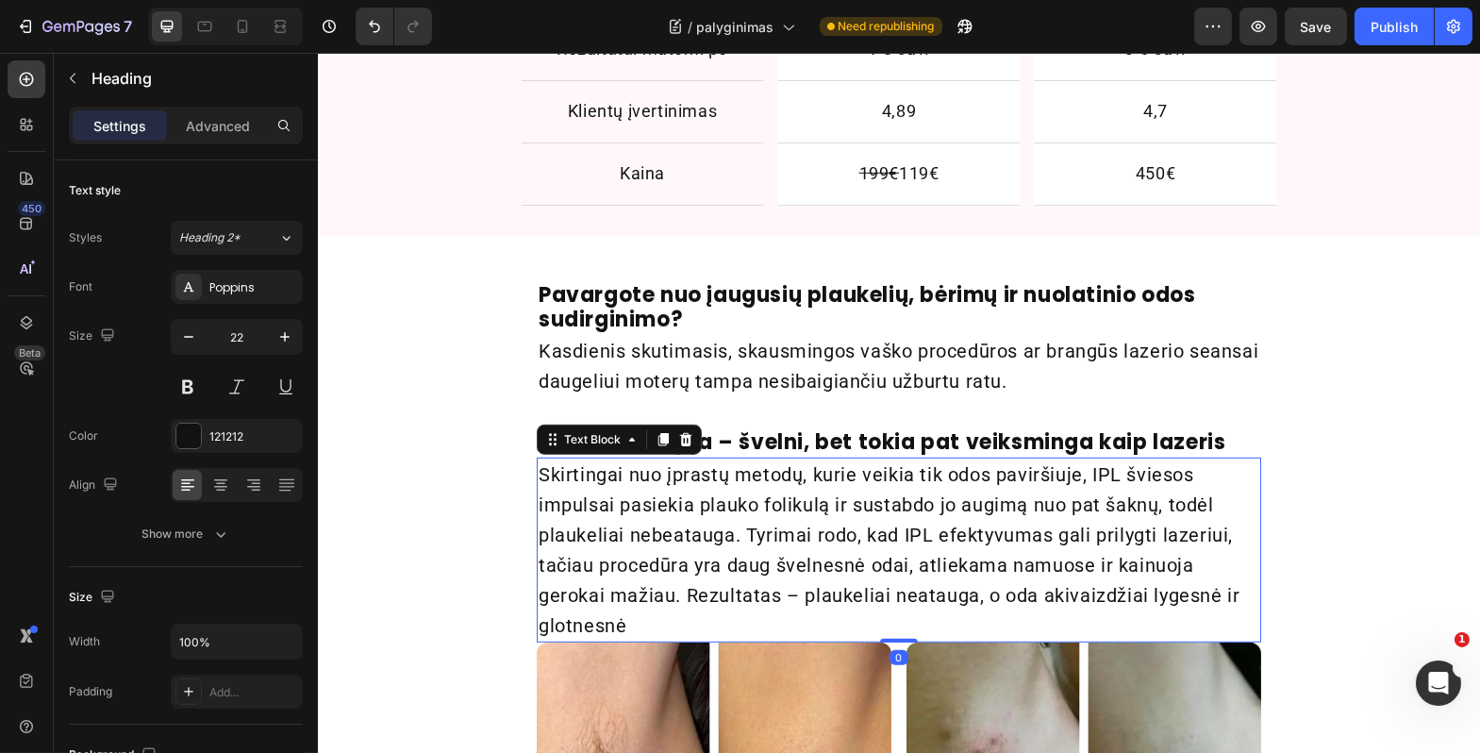
click at [566, 483] on p "Skirtingai nuo įprastų metodų, kurie veikia tik odos paviršiuje, IPL šviesos im…" at bounding box center [898, 550] width 721 height 181
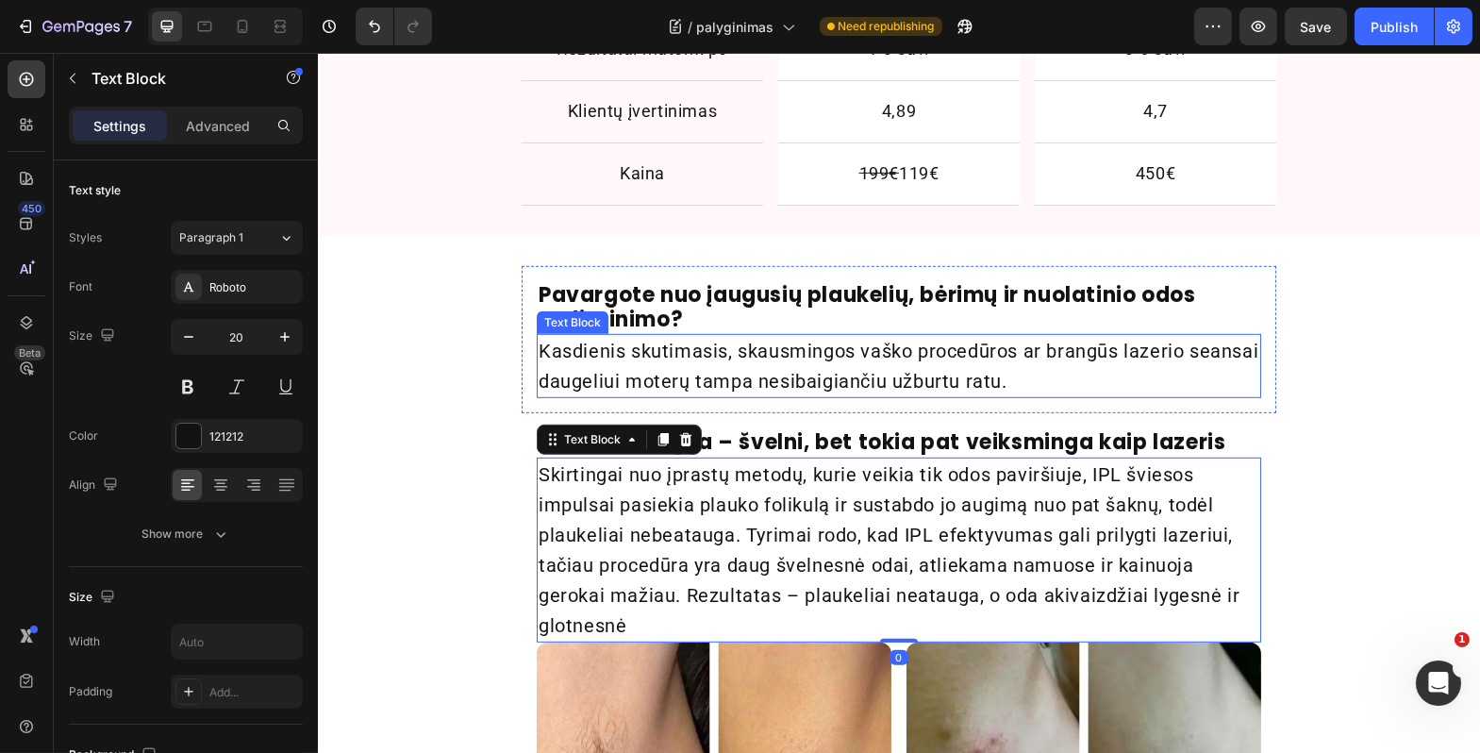
click at [583, 361] on p "Kasdienis skutimasis, skausmingos vaško procedūros ar brangūs lazerio seansai d…" at bounding box center [898, 366] width 721 height 60
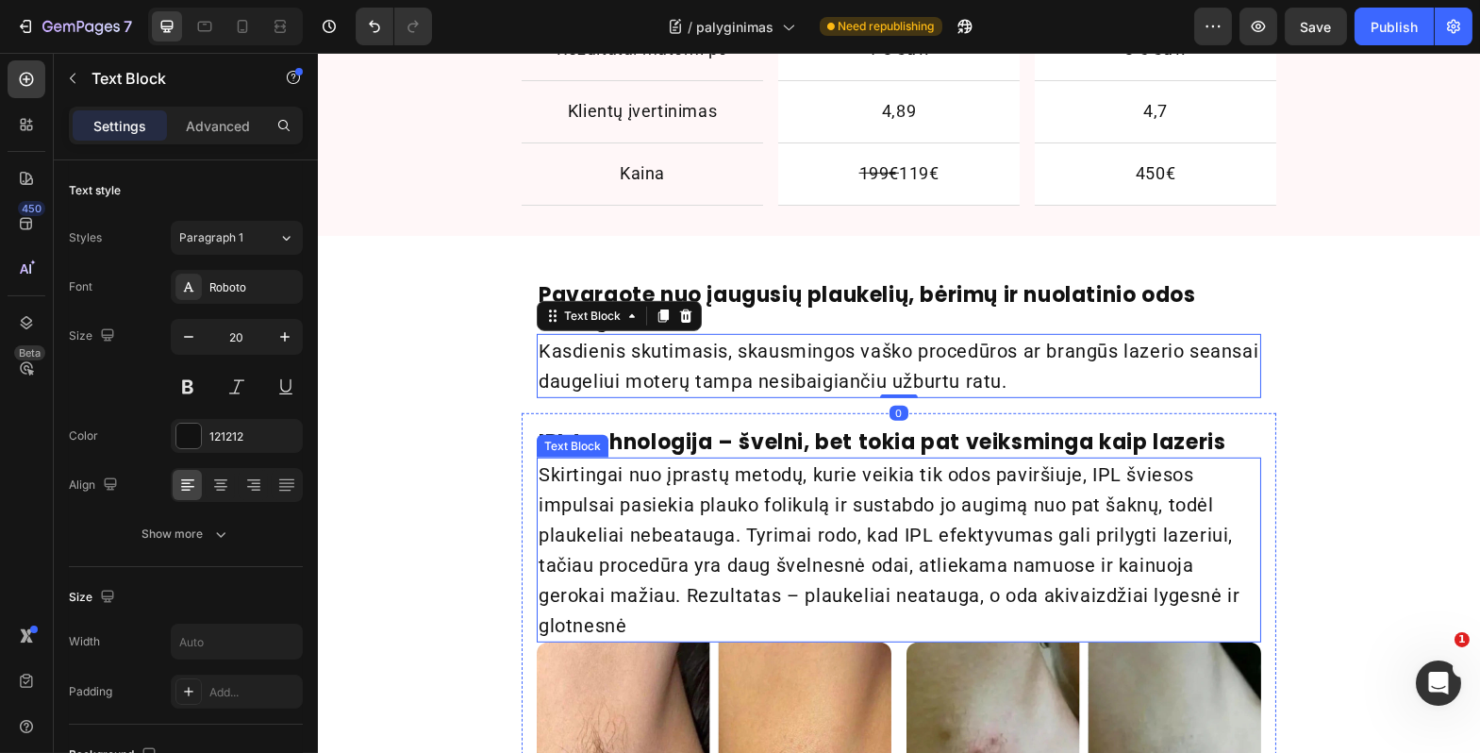
click at [583, 472] on p "Skirtingai nuo įprastų metodų, kurie veikia tik odos paviršiuje, IPL šviesos im…" at bounding box center [898, 550] width 721 height 181
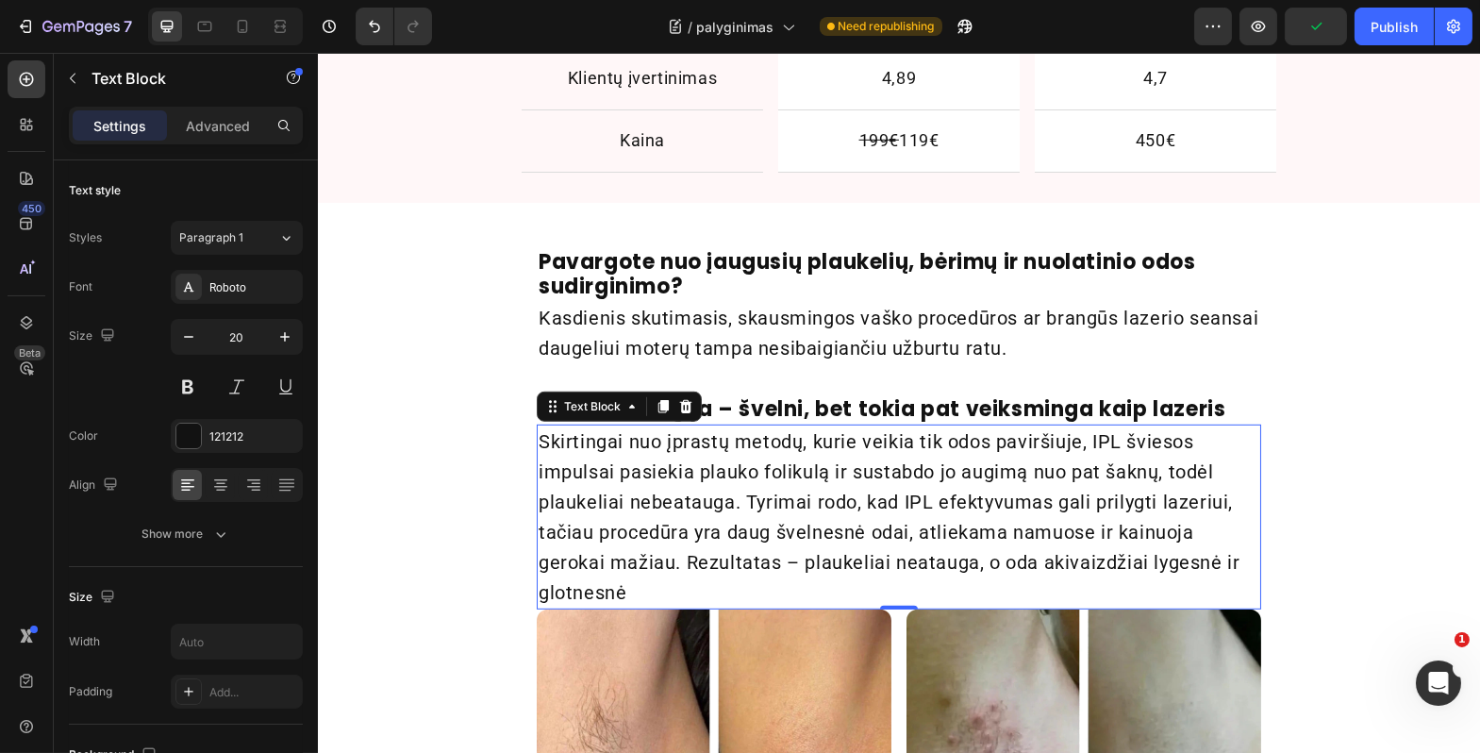
scroll to position [2757, 0]
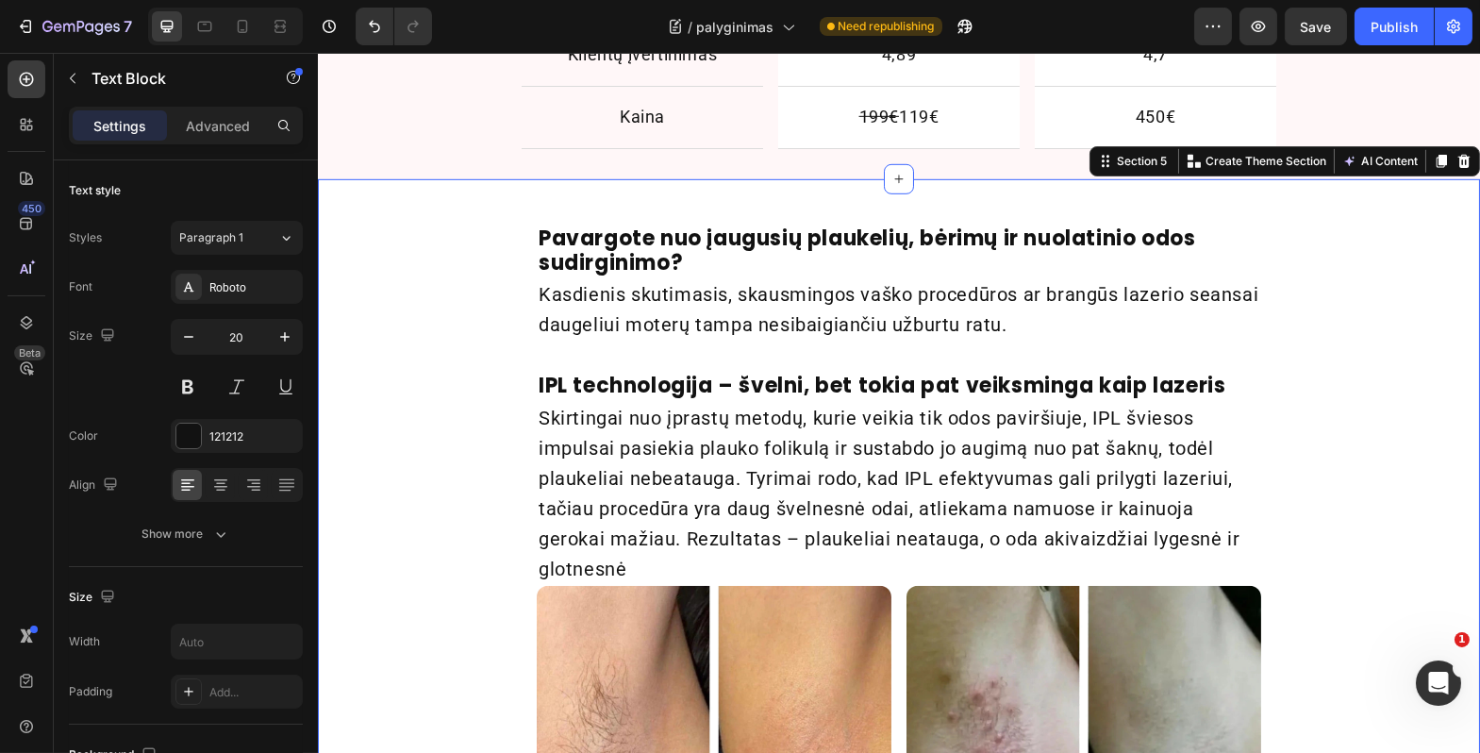
click at [494, 500] on div "Pavargote nuo įaugusių plaukelių, bėrimų ir nuolatinio odos sudirginimo? Headin…" at bounding box center [898, 672] width 1163 height 927
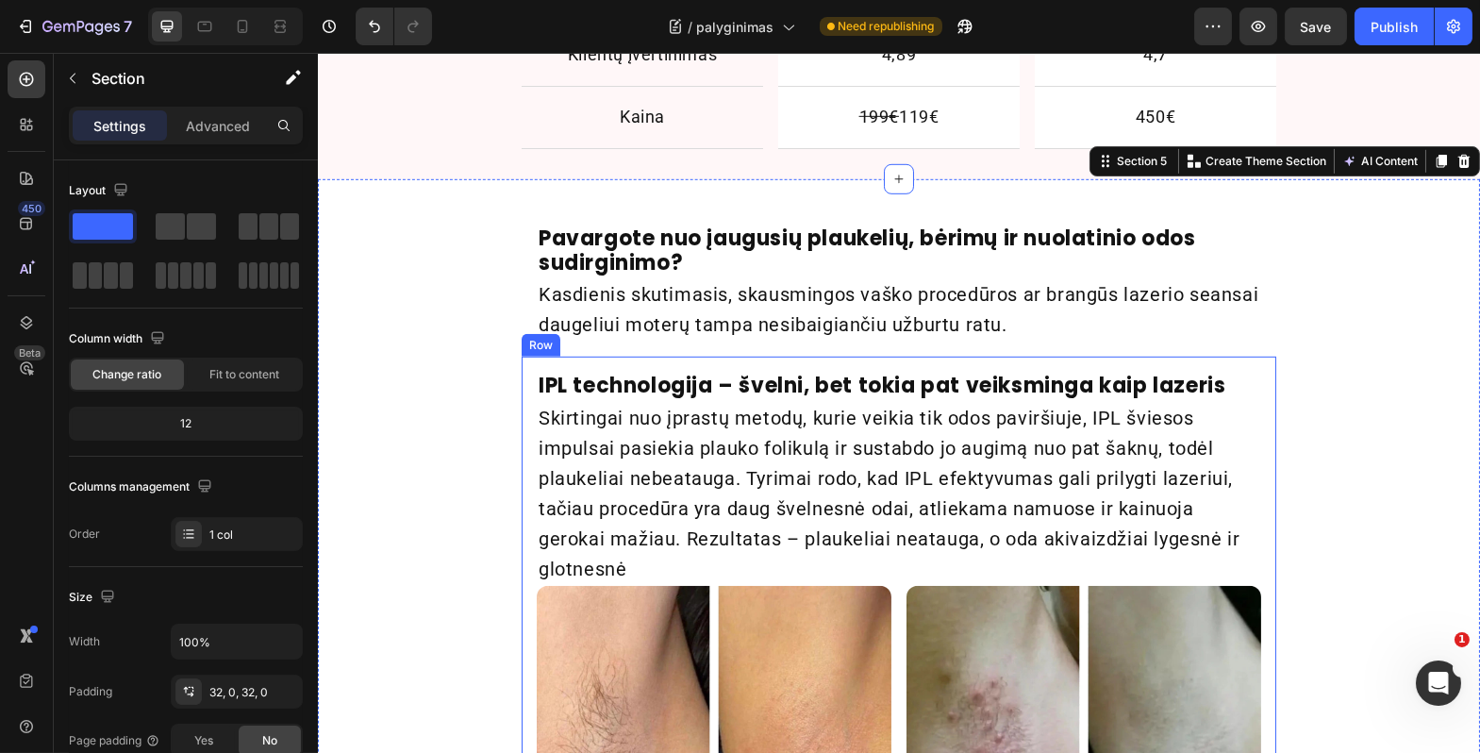
click at [643, 471] on p "Skirtingai nuo įprastų metodų, kurie veikia tik odos paviršiuje, IPL šviesos im…" at bounding box center [898, 493] width 721 height 181
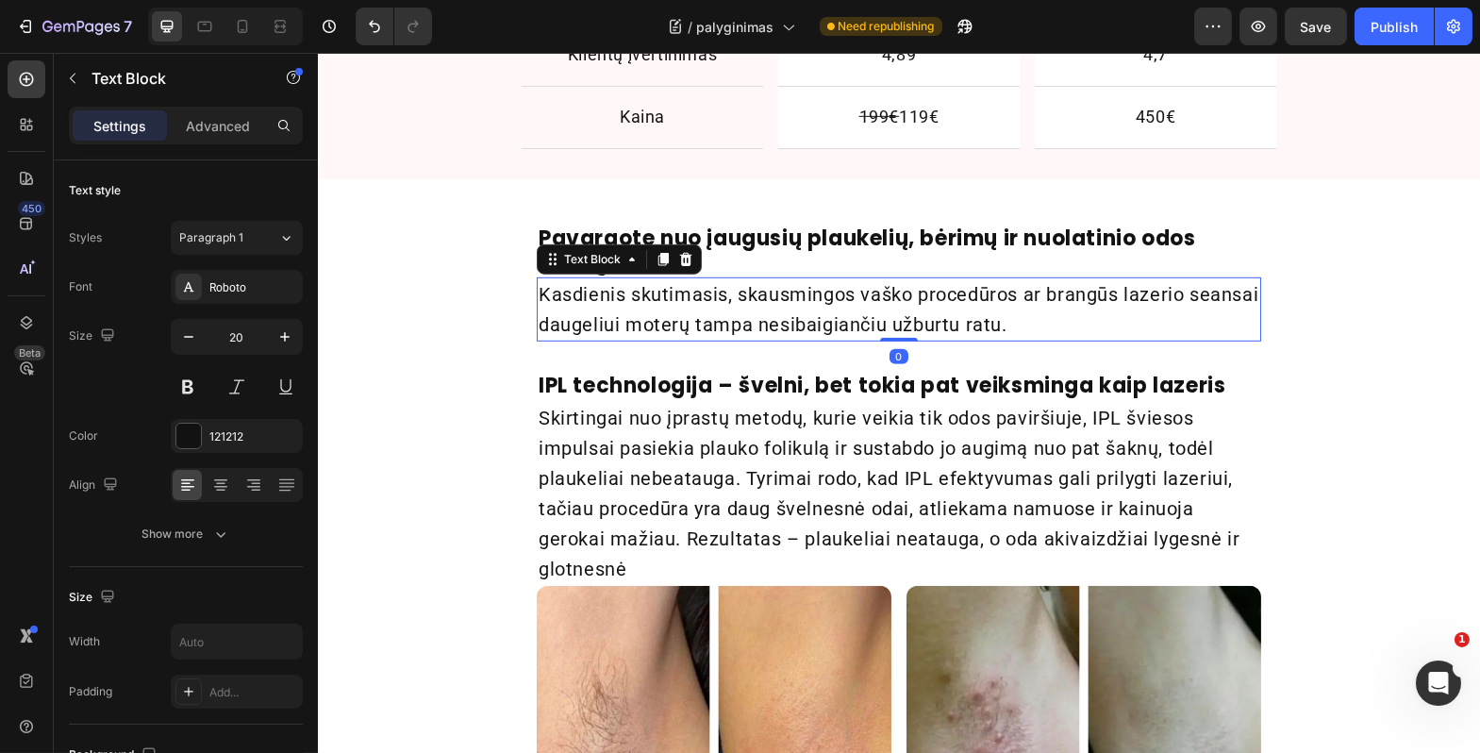
click at [678, 306] on p "Kasdienis skutimasis, skausmingos vaško procedūros ar brangūs lazerio seansai d…" at bounding box center [898, 309] width 721 height 60
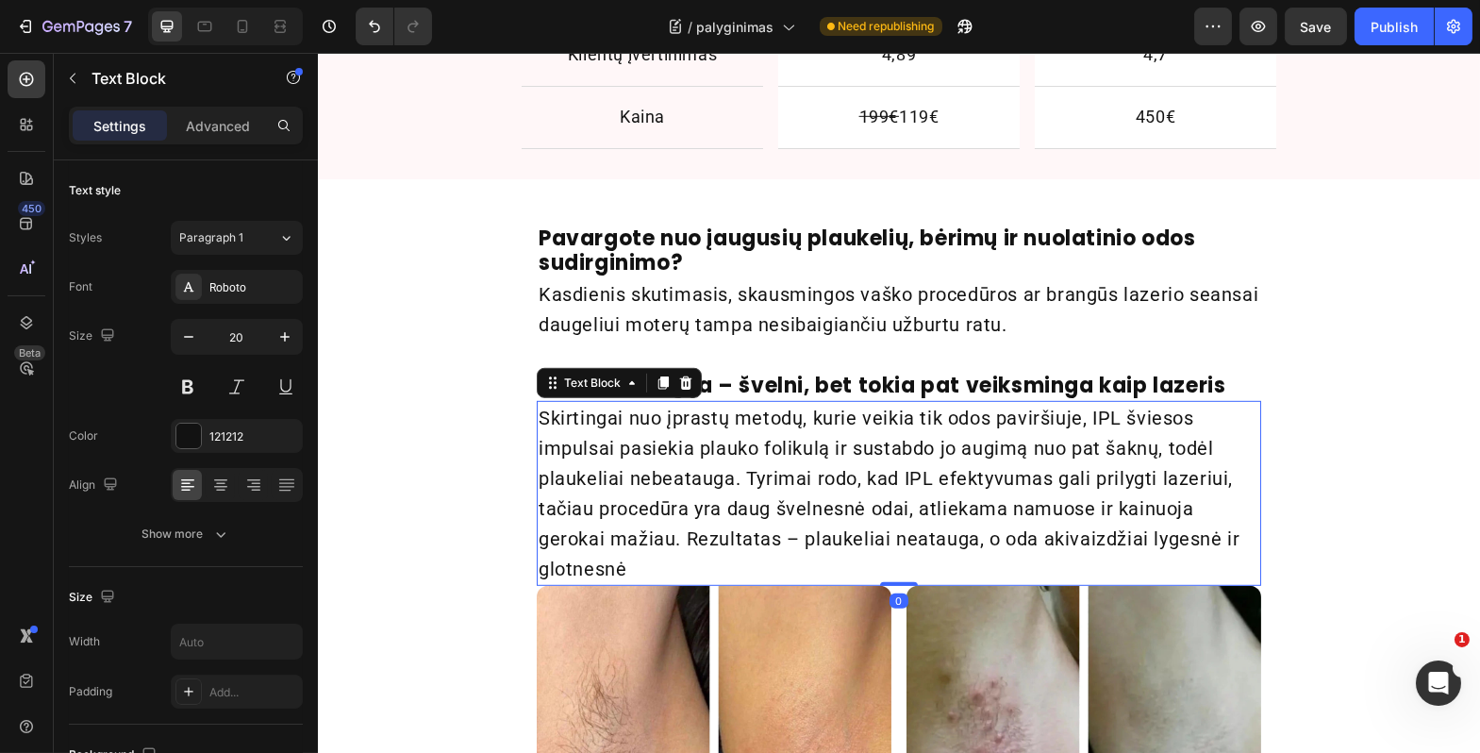
click at [701, 460] on p "Skirtingai nuo įprastų metodų, kurie veikia tik odos paviršiuje, IPL šviesos im…" at bounding box center [898, 493] width 721 height 181
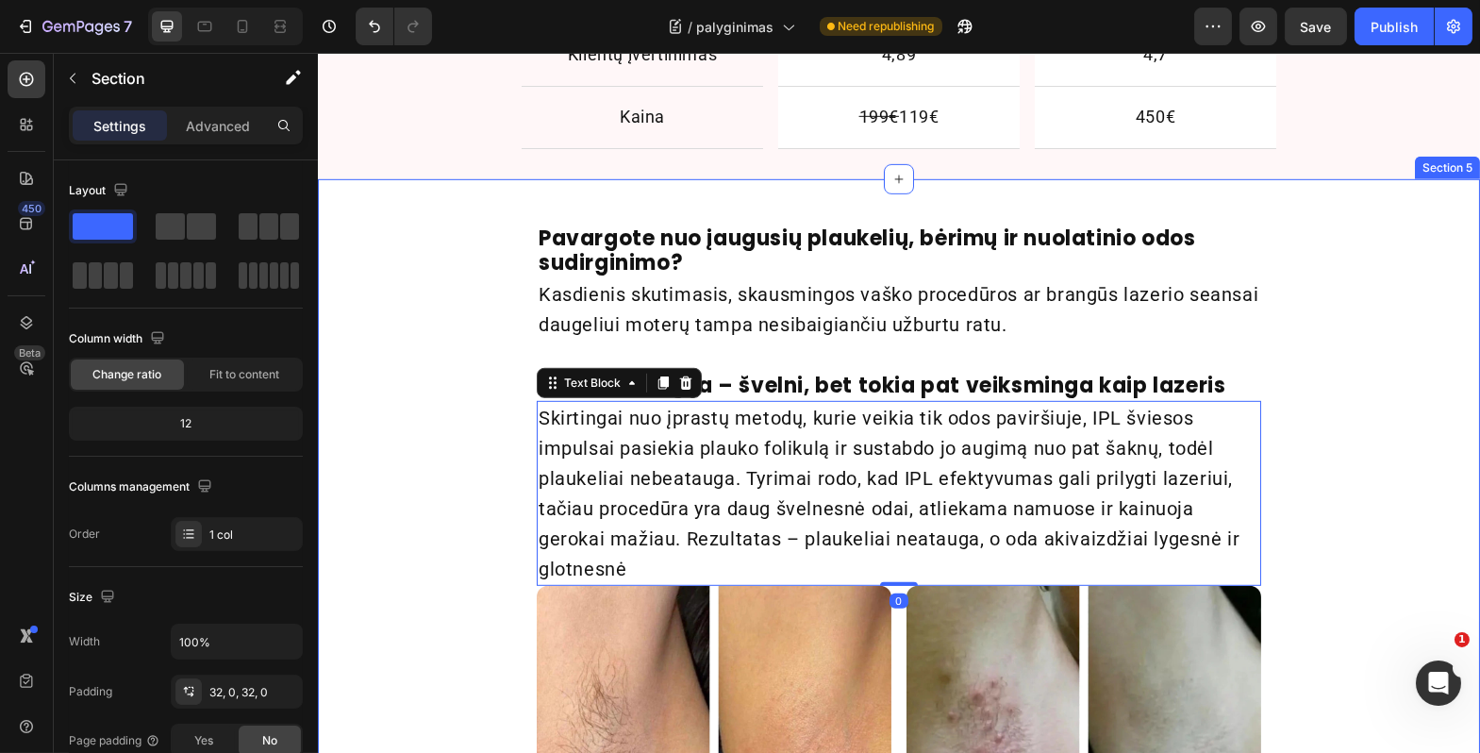
click at [438, 357] on div "Pavargote nuo įaugusių plaukelių, bėrimų ir nuolatinio odos sudirginimo? Headin…" at bounding box center [898, 672] width 1163 height 927
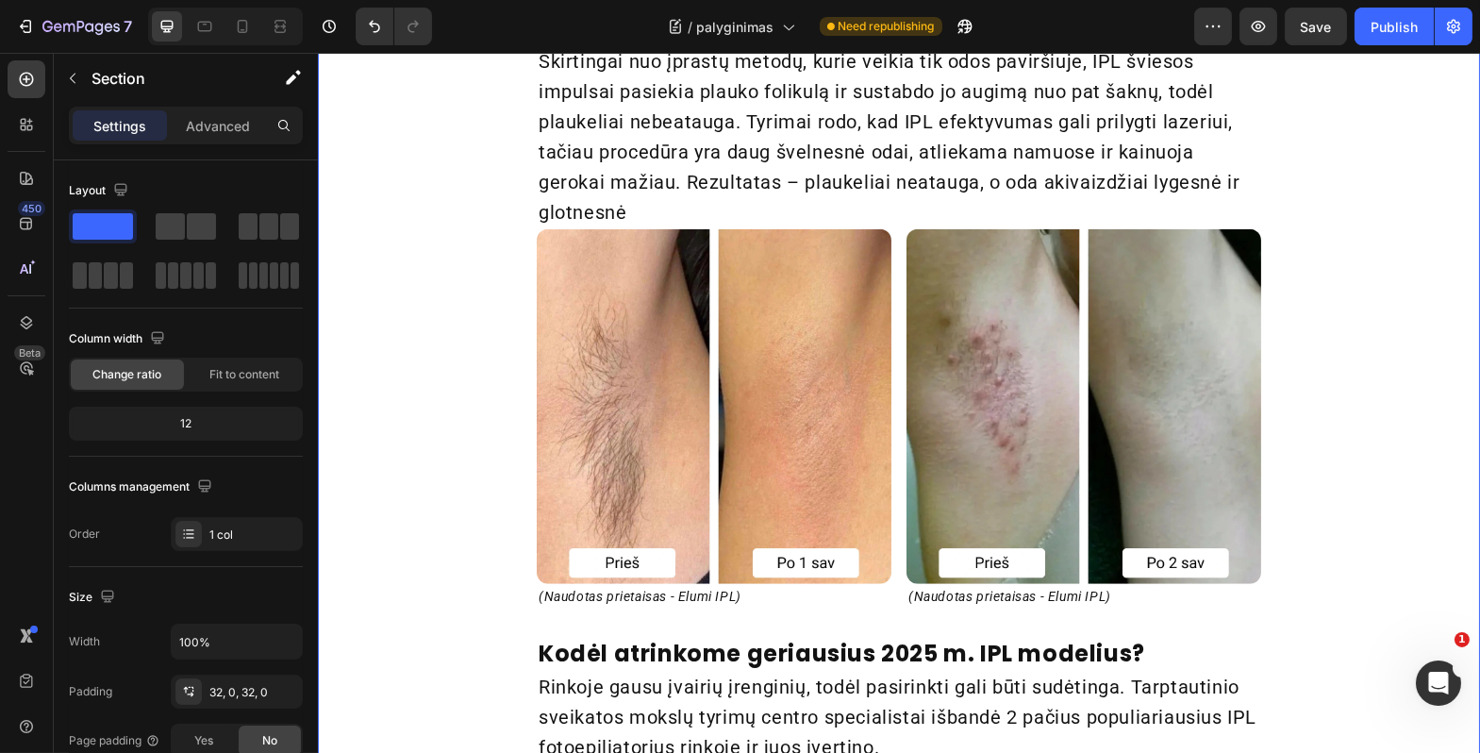
scroll to position [3214, 0]
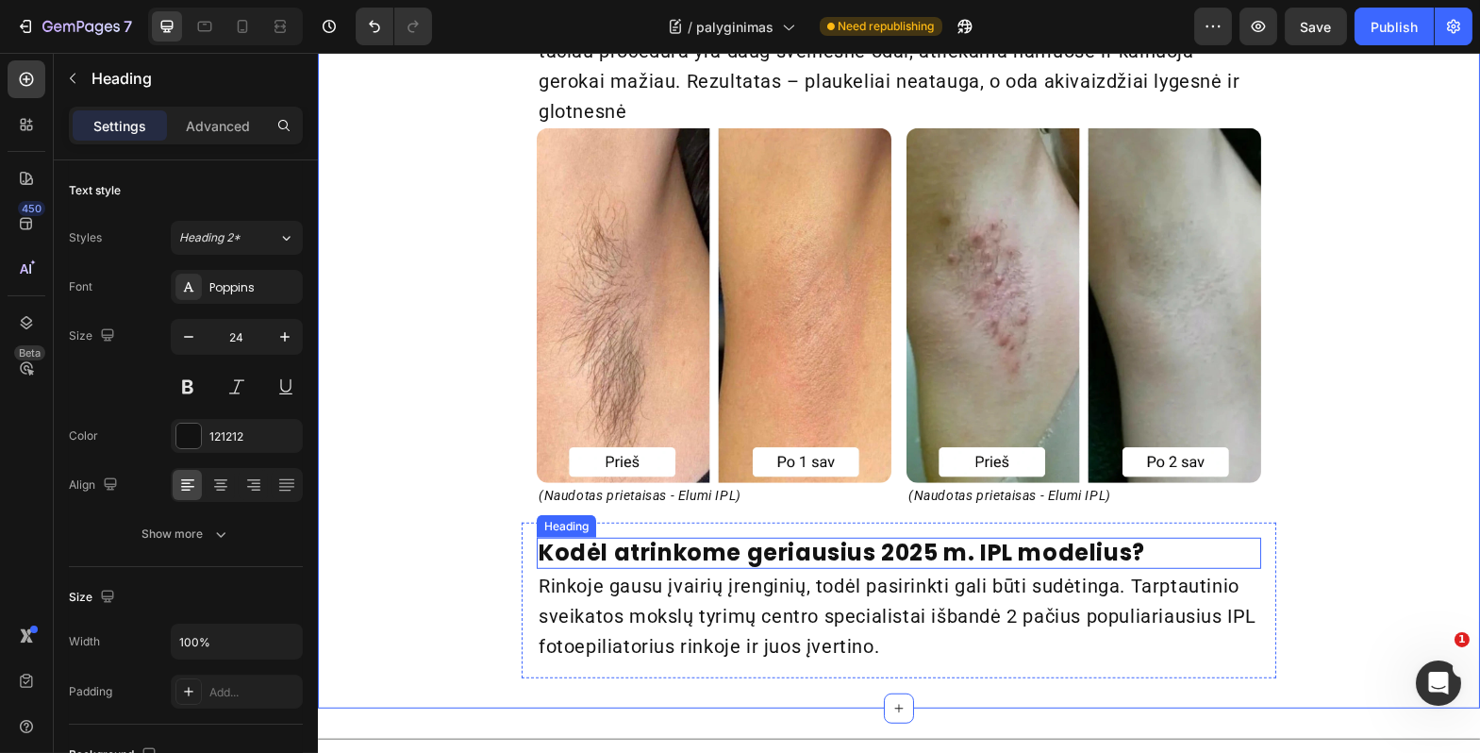
click at [596, 543] on h2 "Kodėl atrinkome geriausius 2025 m. IPL modelius?" at bounding box center [898, 553] width 725 height 31
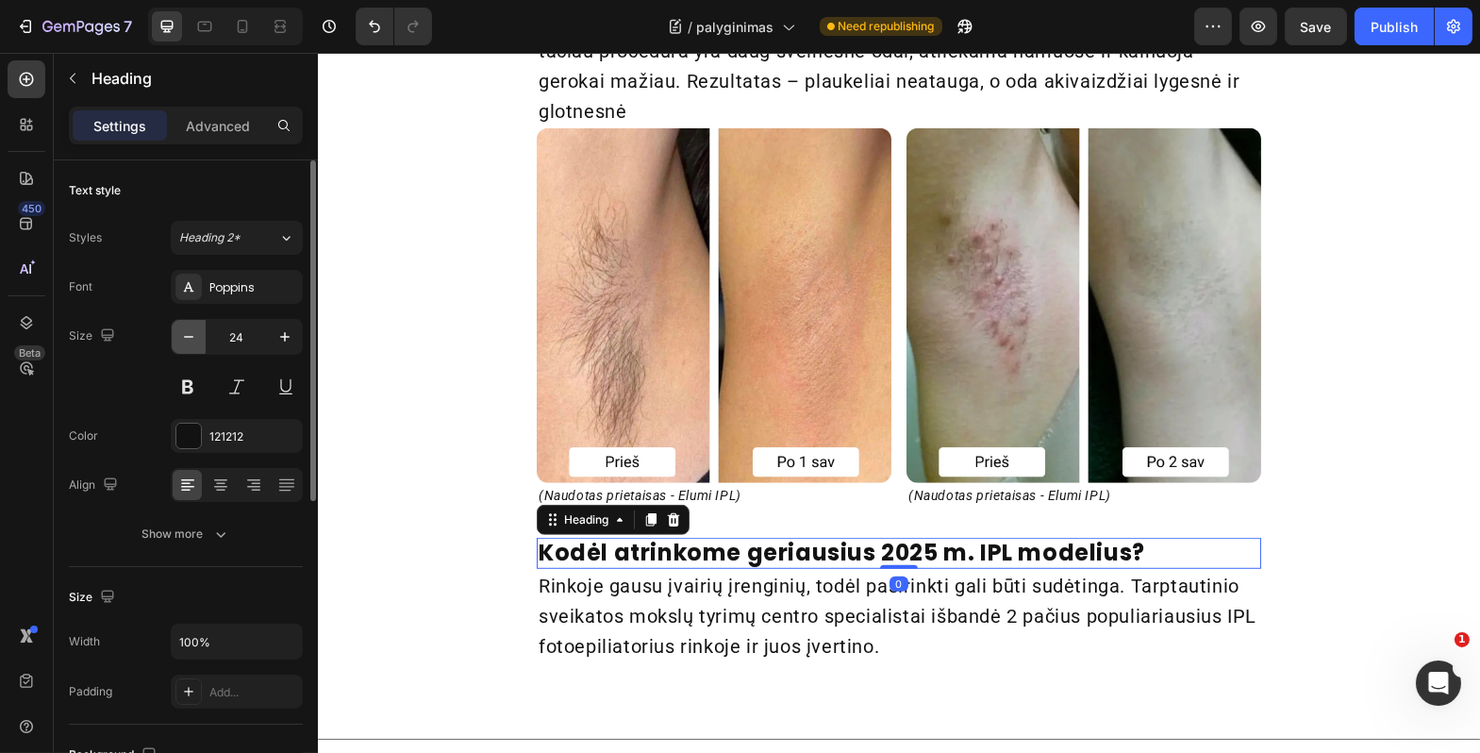
click at [196, 344] on icon "button" at bounding box center [188, 336] width 19 height 19
type input "22"
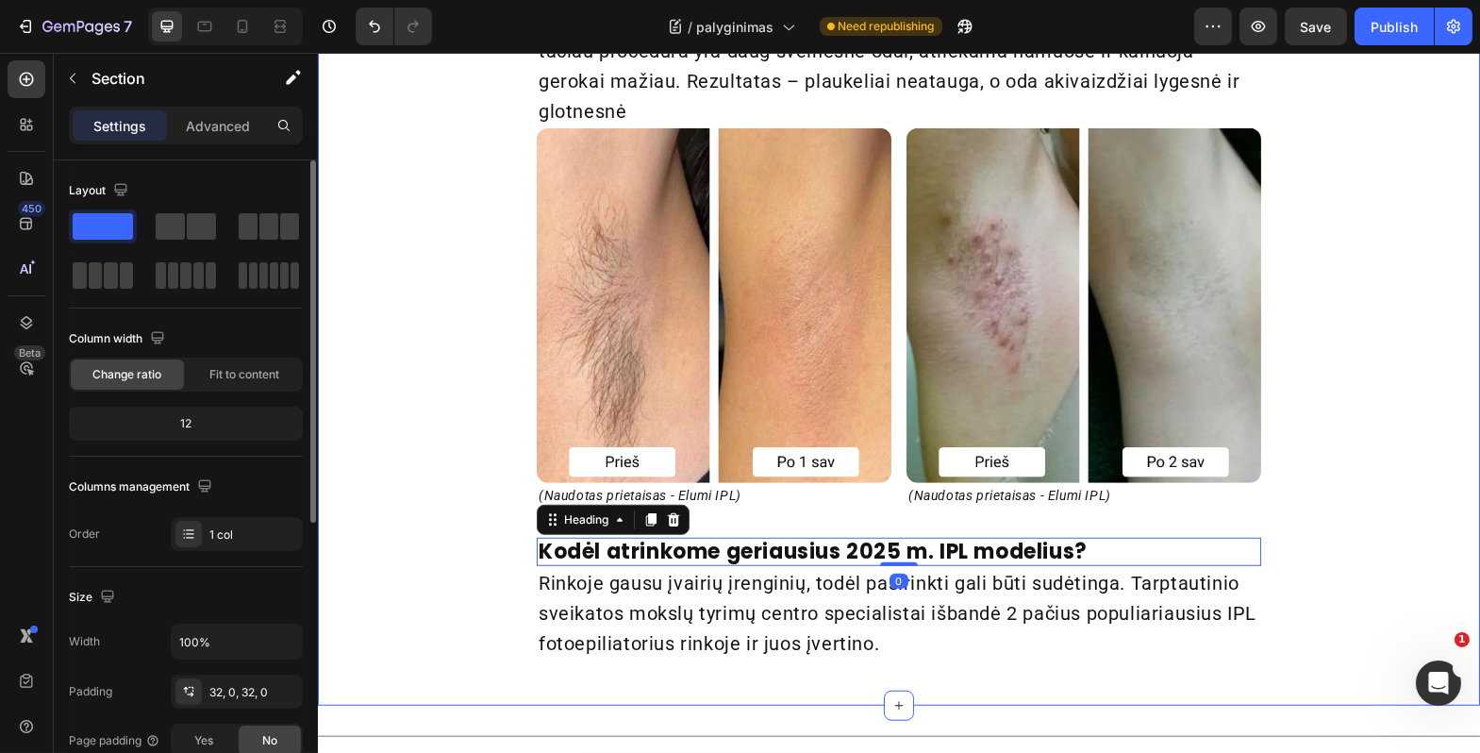
click at [399, 424] on div "Pavargote nuo įaugusių plaukelių, bėrimų ir nuolatinio odos sudirginimo? Headin…" at bounding box center [898, 213] width 1163 height 925
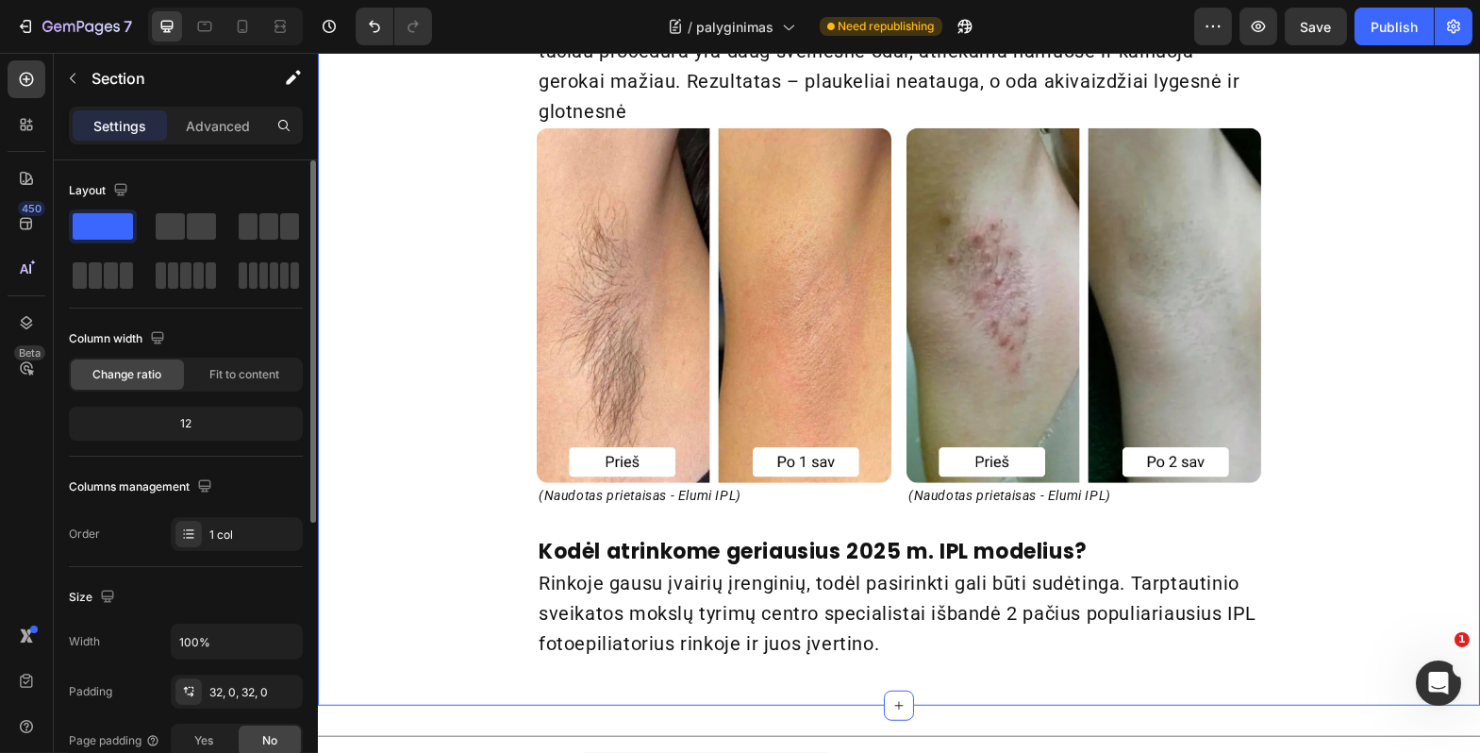
scroll to position [3420, 0]
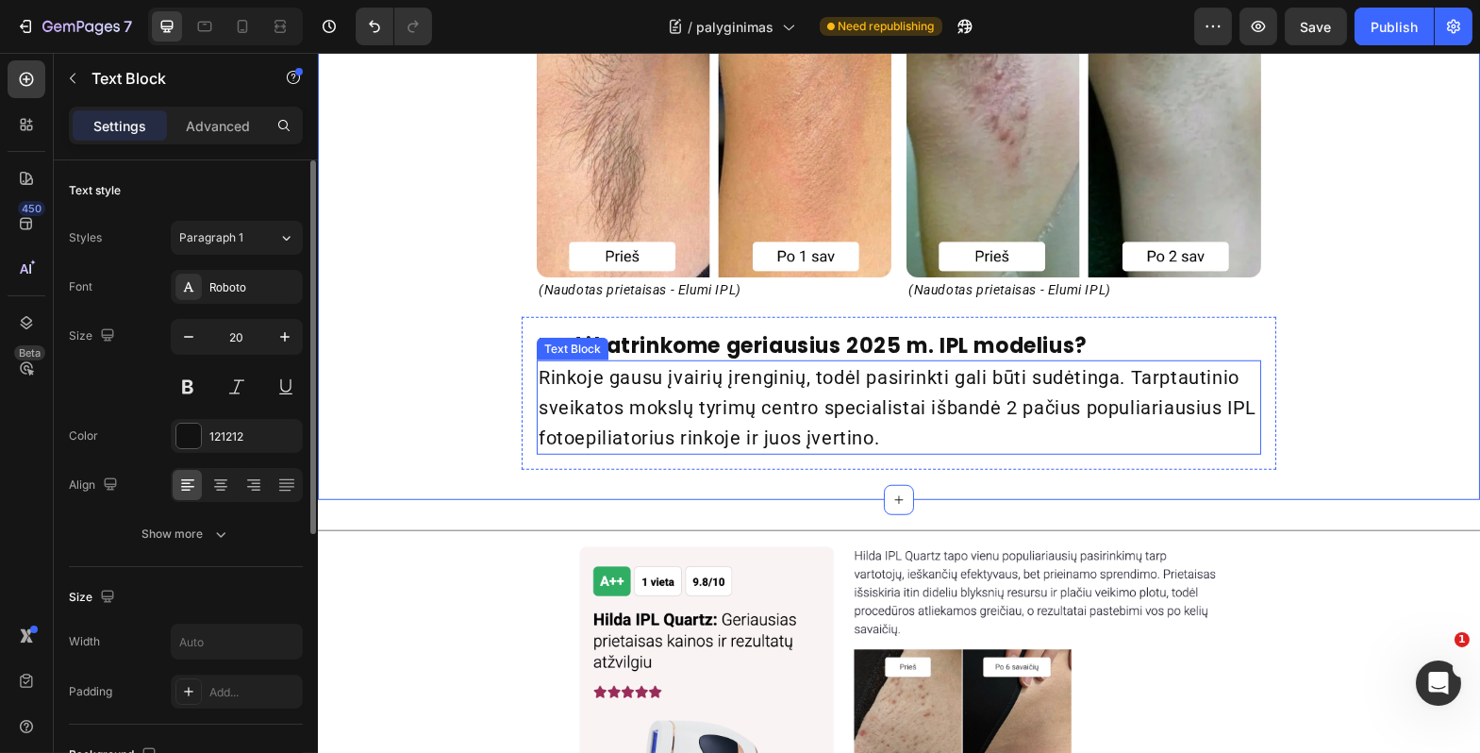
click at [608, 410] on p "Rinkoje gausu įvairių įrenginių, todėl pasirinkti gali būti sudėtinga. Tarptaut…" at bounding box center [898, 407] width 721 height 91
click at [457, 377] on div "Pavargote nuo įaugusių plaukelių, bėrimų ir nuolatinio odos sudirginimo? Headin…" at bounding box center [898, 7] width 1163 height 925
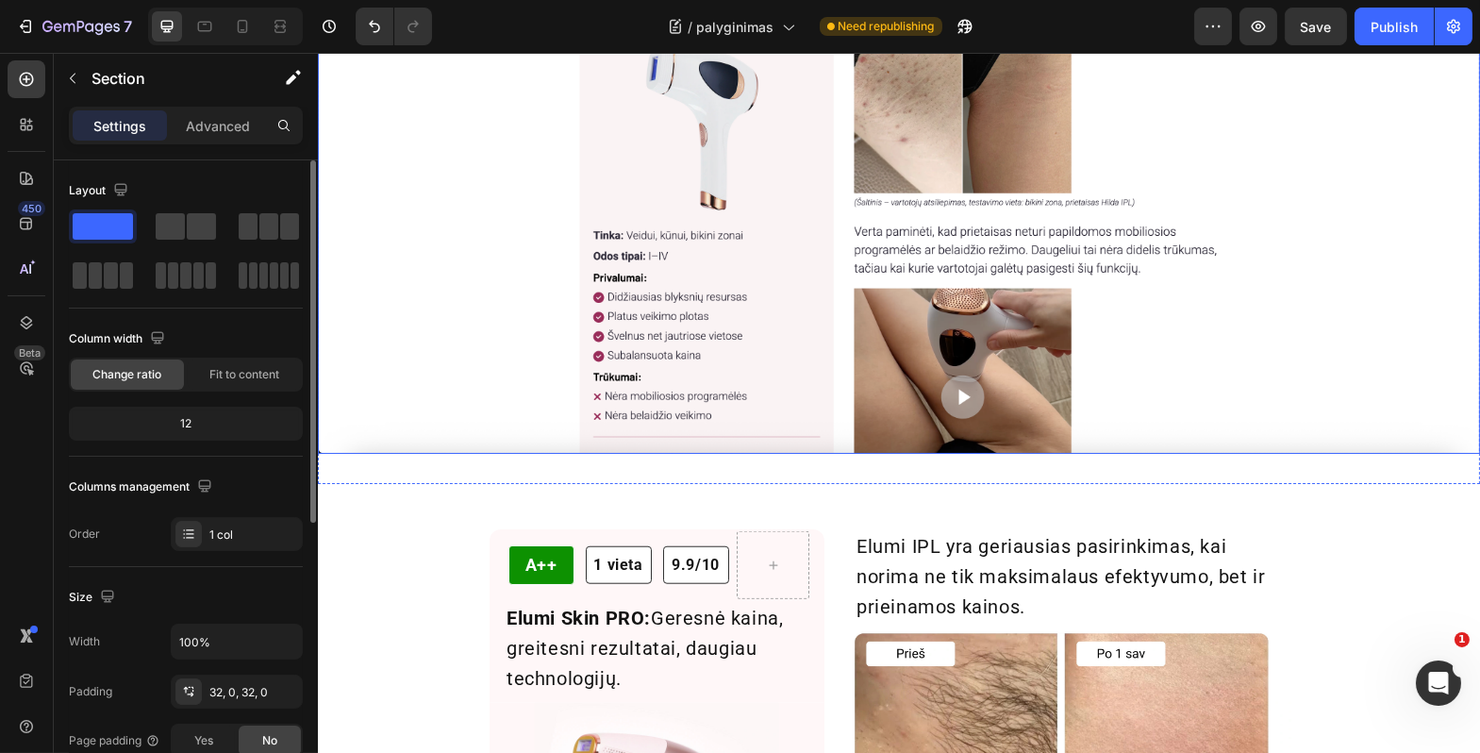
scroll to position [4387, 0]
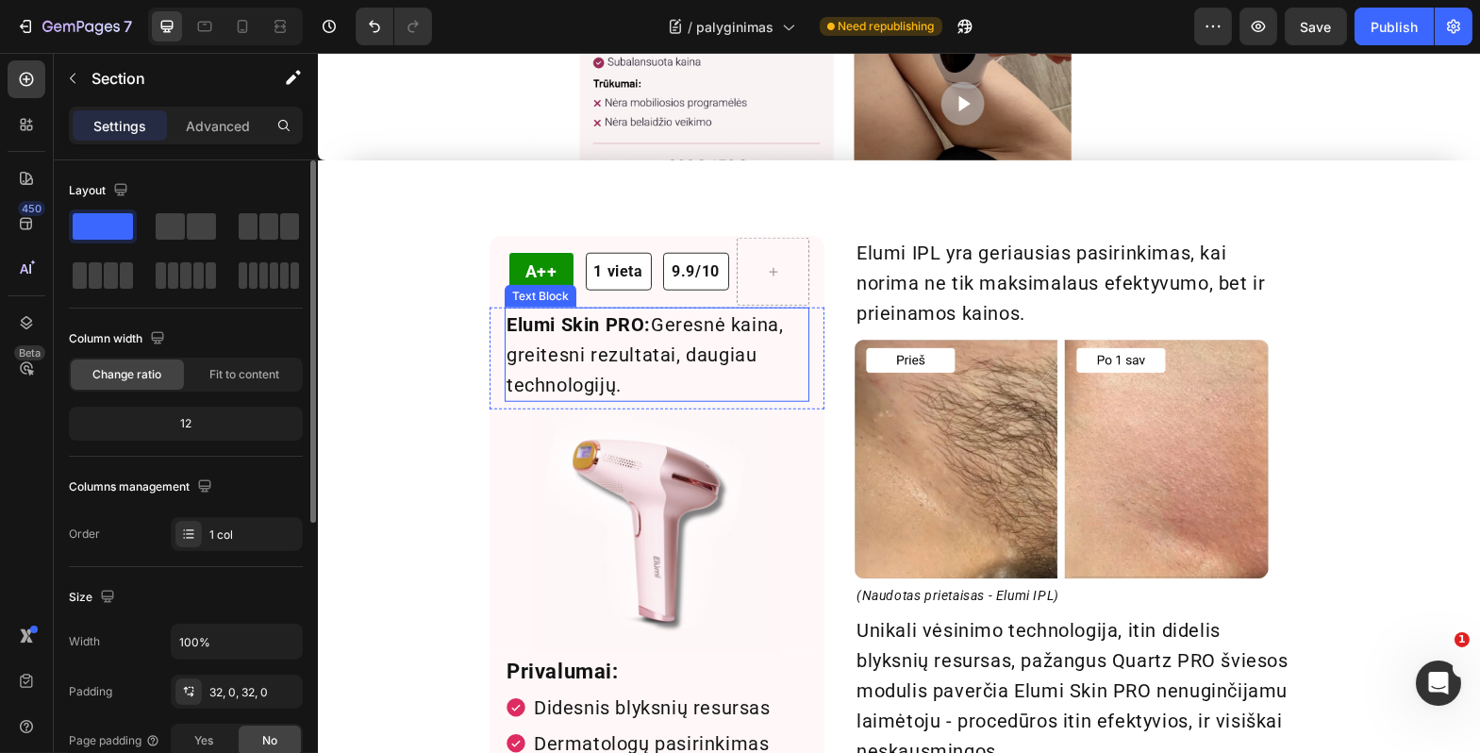
click at [553, 321] on strong "Elumi Skin PRO:" at bounding box center [578, 324] width 144 height 23
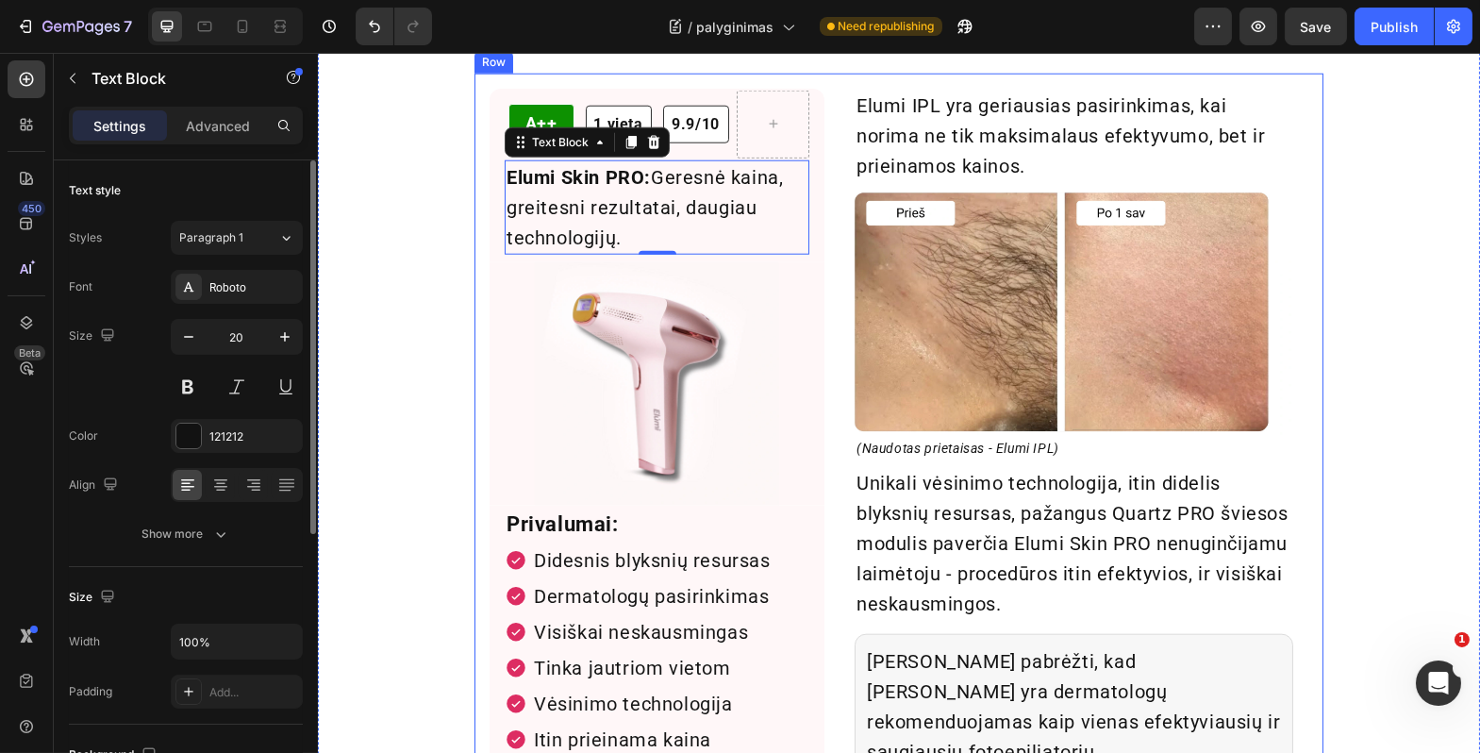
scroll to position [4386, 0]
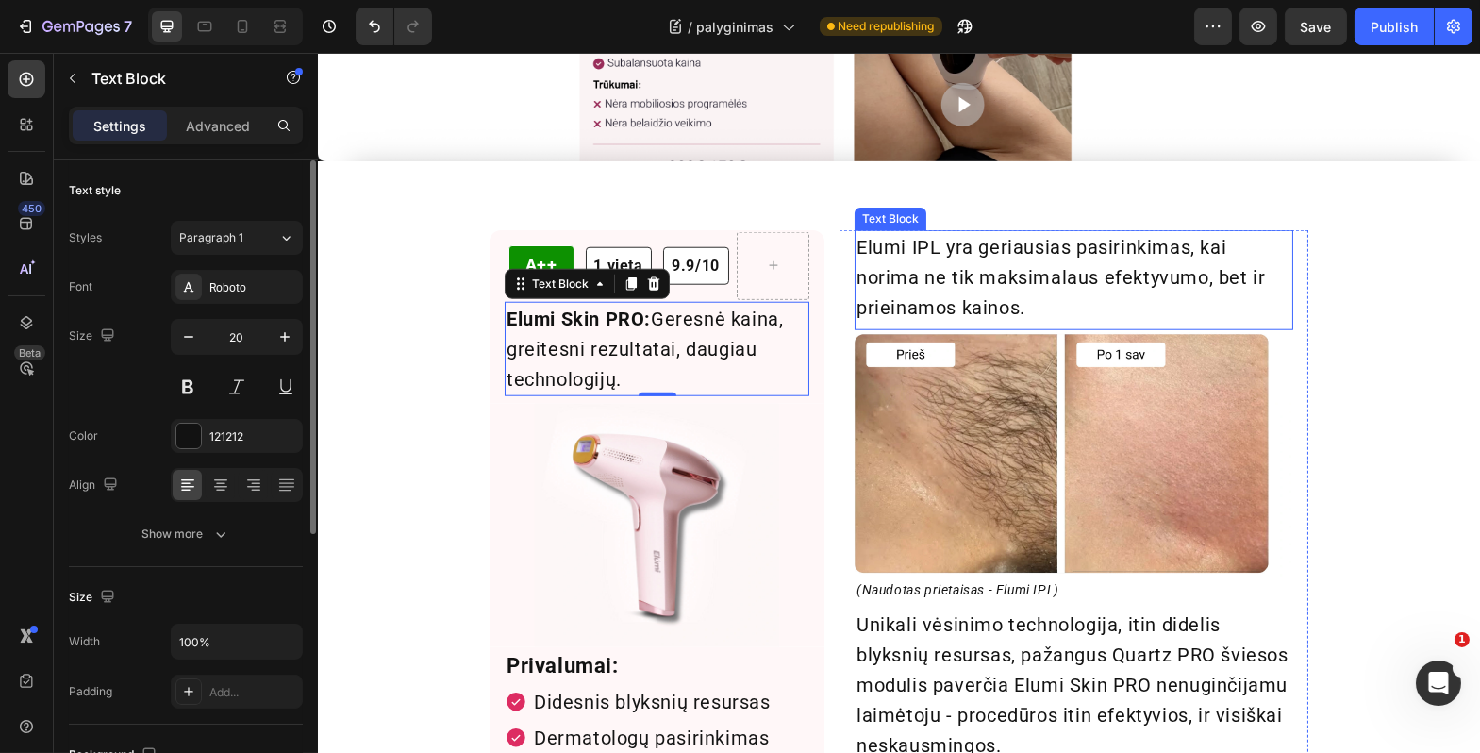
click at [915, 273] on p "Elumi IPL yra geriausias pasirinkimas, kai norima ne tik maksimalaus efektyvumo…" at bounding box center [1073, 277] width 435 height 91
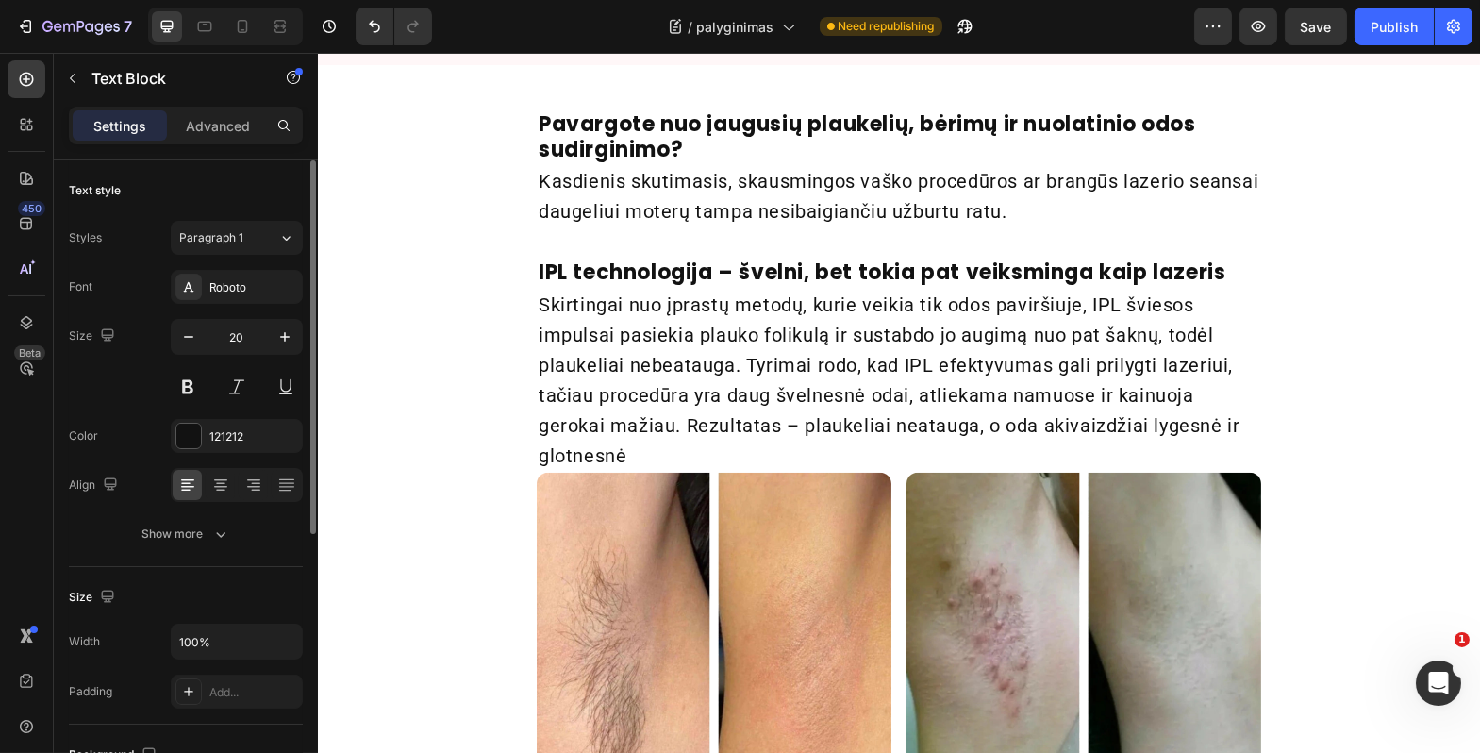
scroll to position [2667, 0]
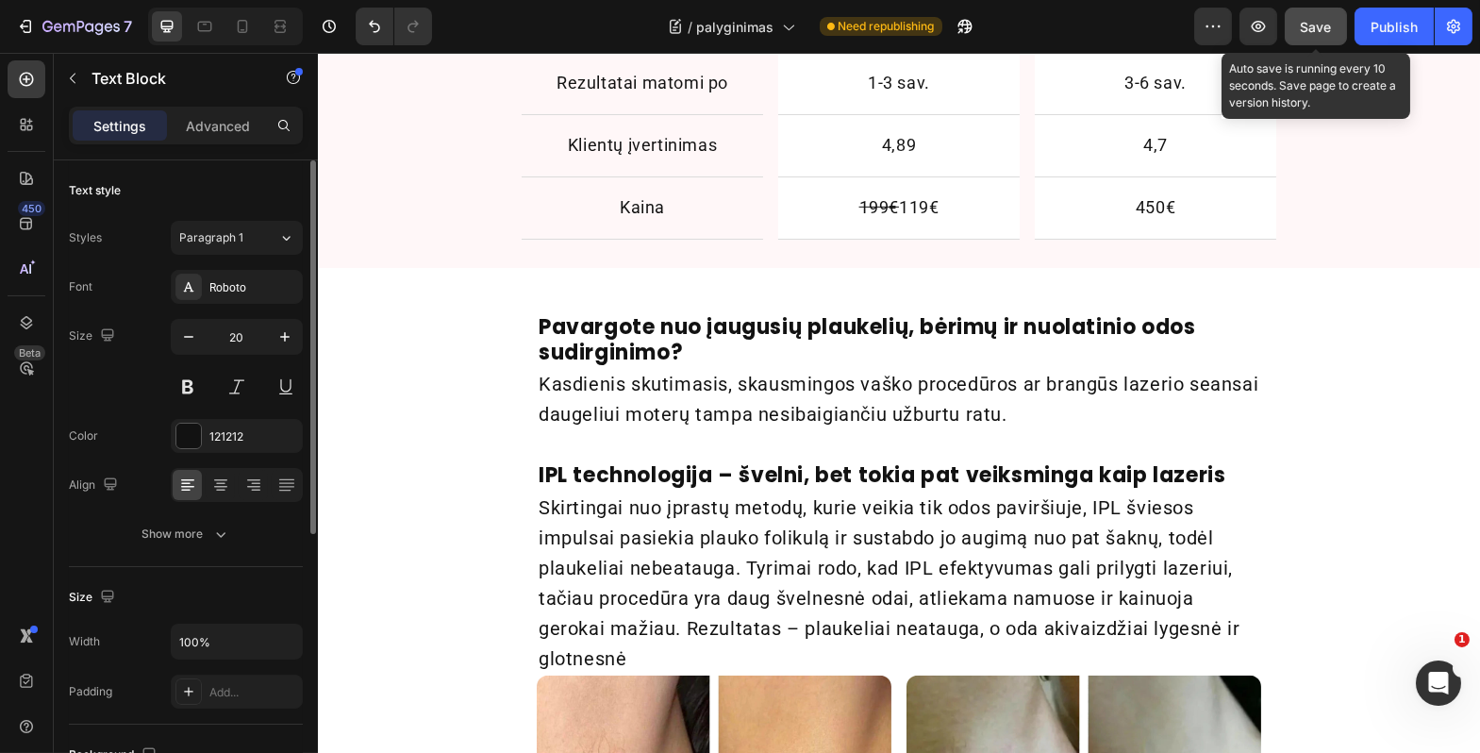
click at [1320, 22] on span "Save" at bounding box center [1316, 27] width 31 height 16
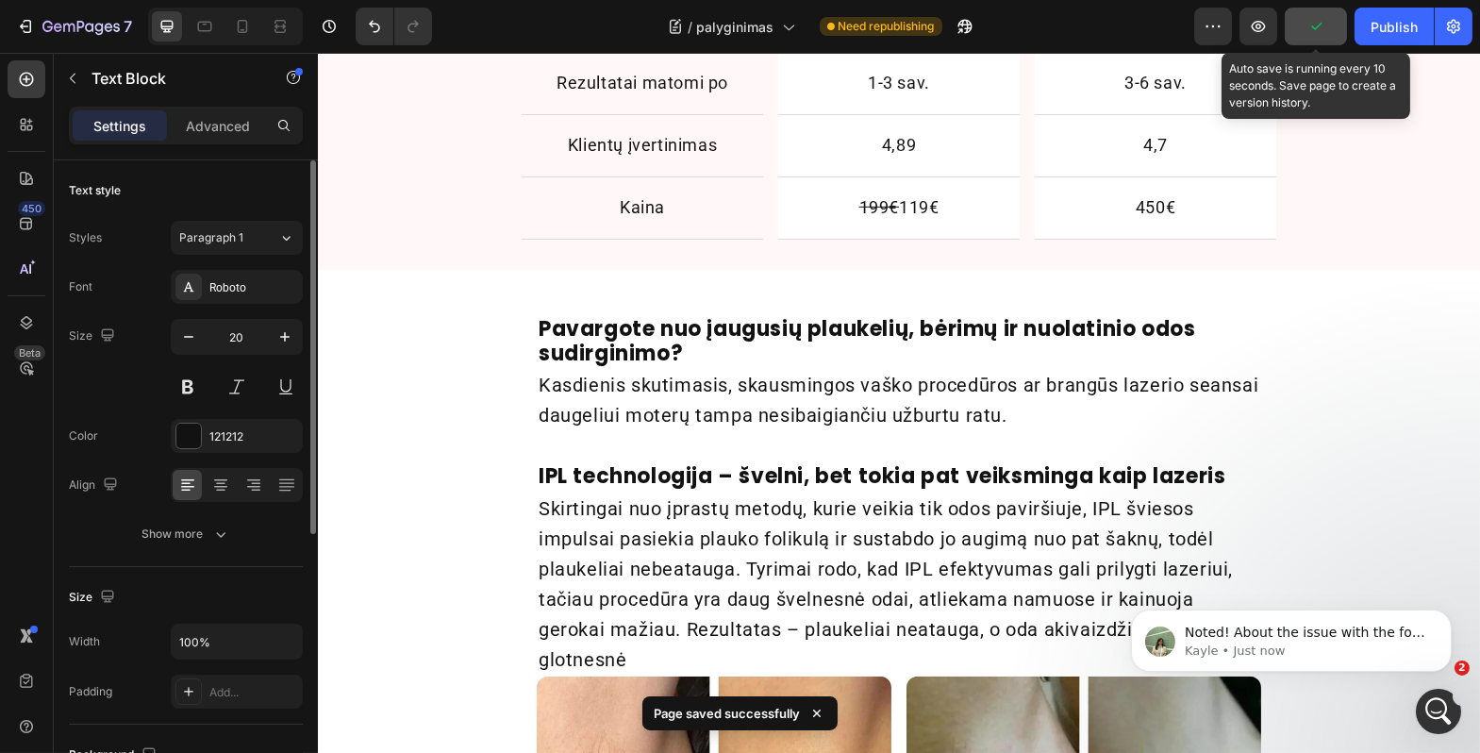
scroll to position [0, 0]
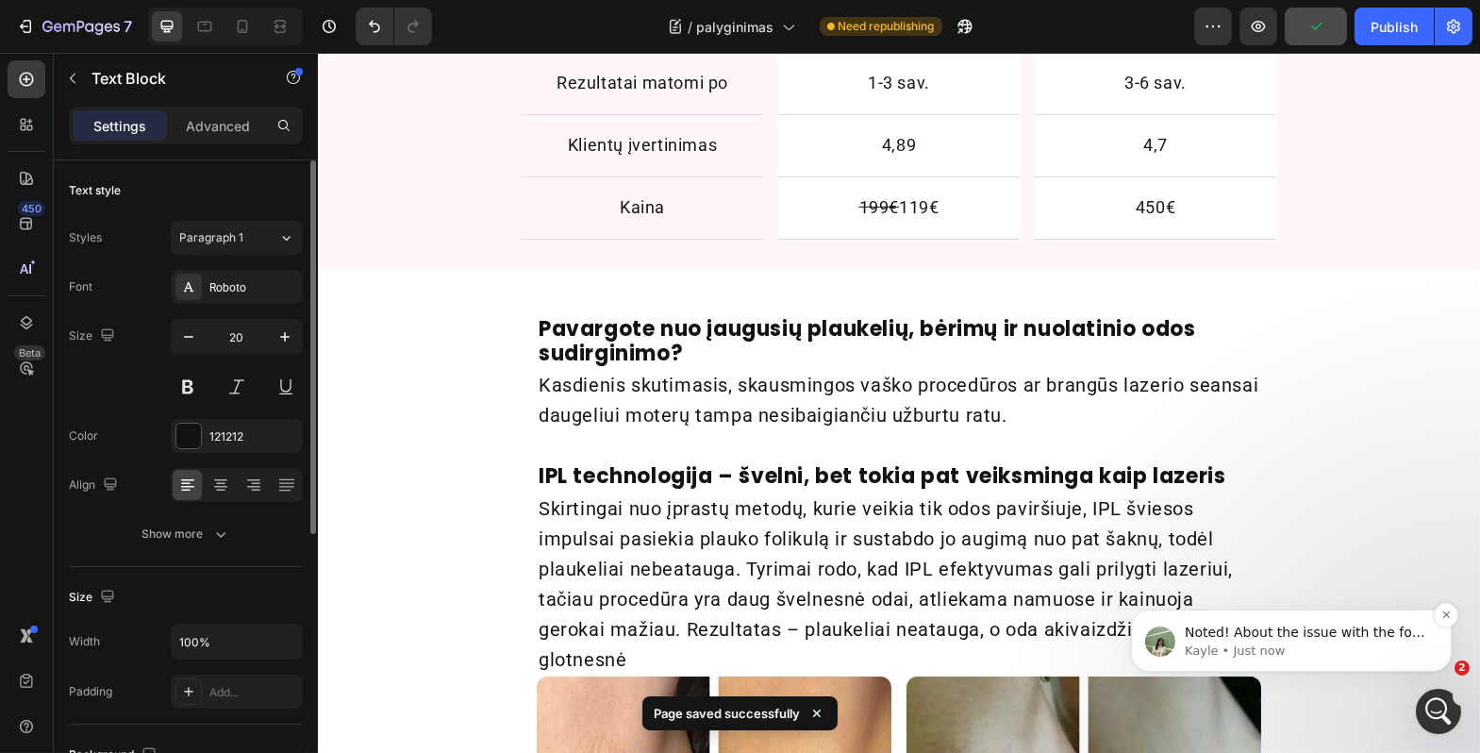
click at [1234, 645] on p "Kayle • Just now" at bounding box center [1305, 650] width 243 height 17
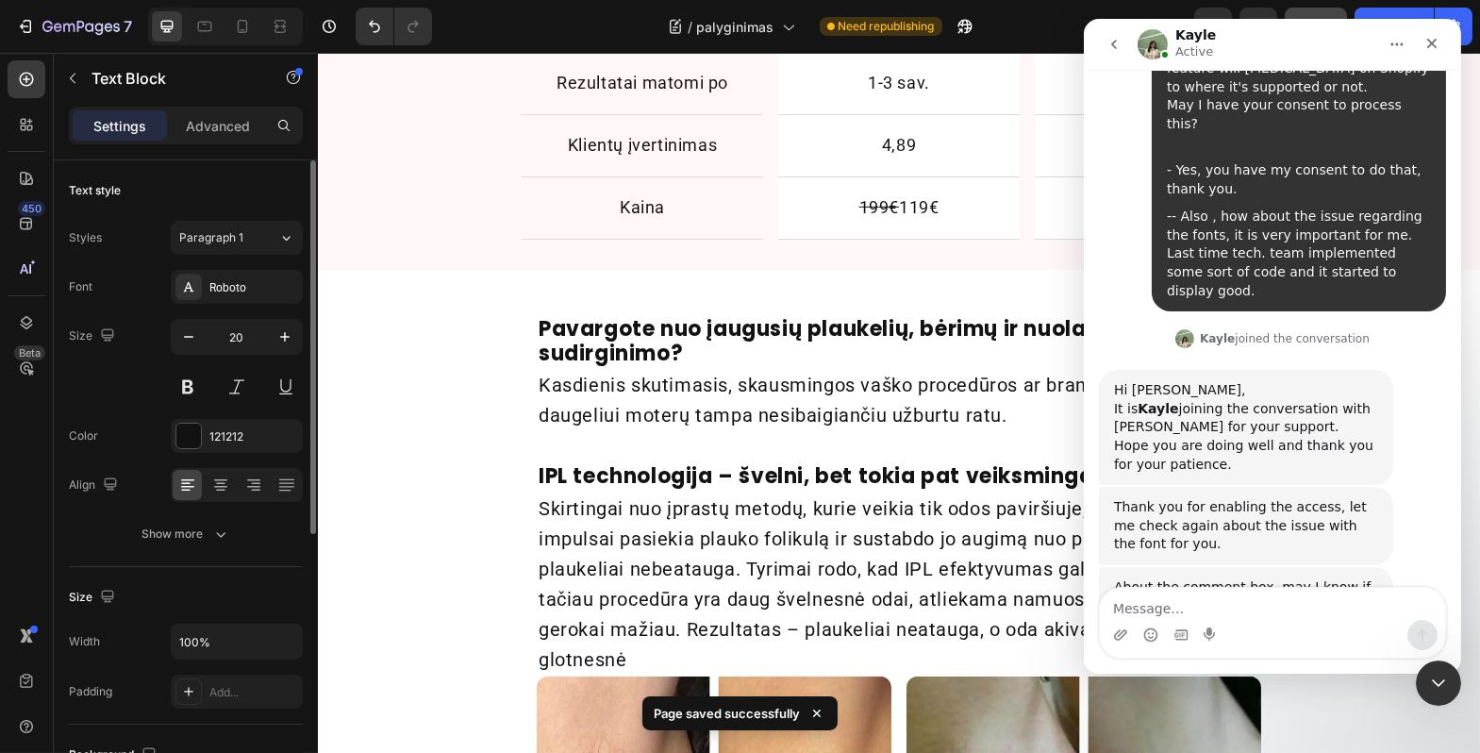
scroll to position [8494, 0]
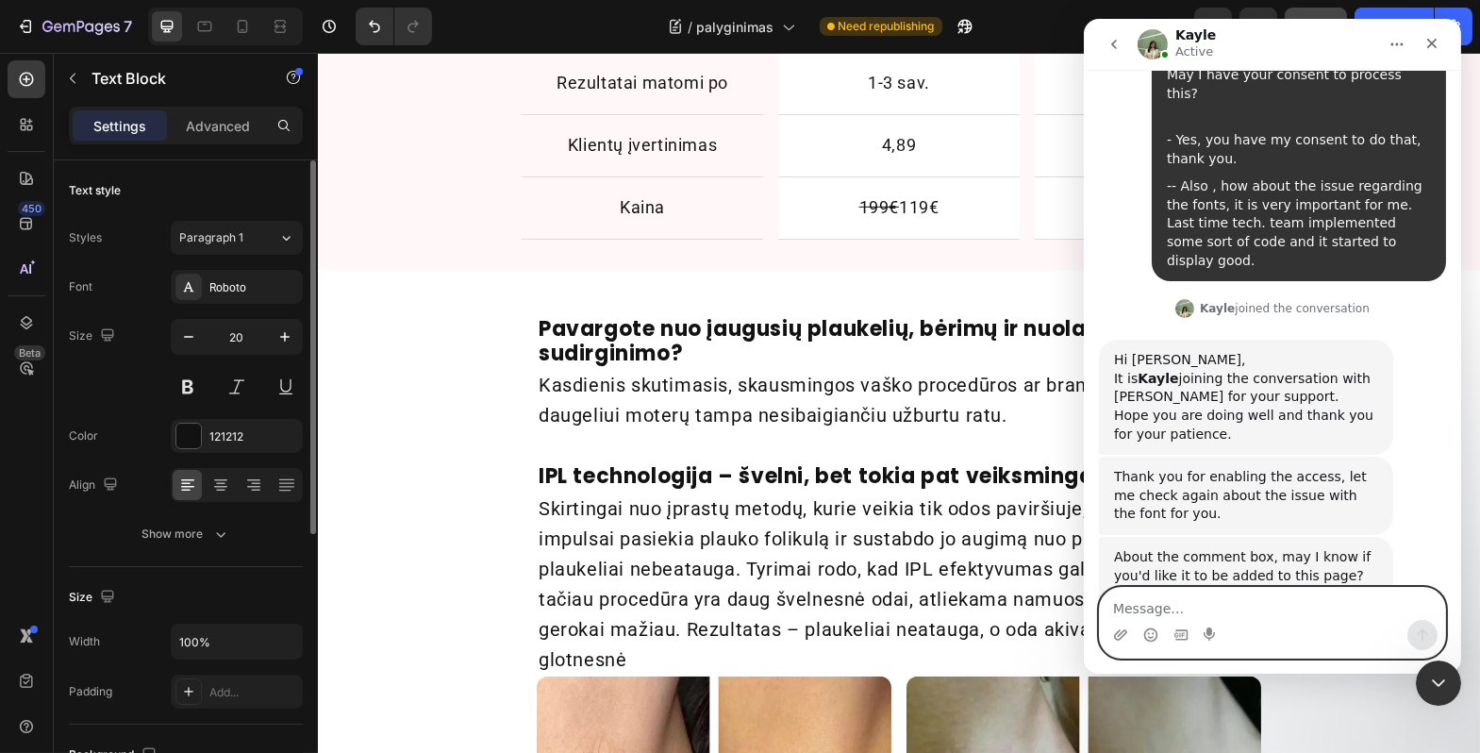
click at [1179, 602] on textarea "Message…" at bounding box center [1271, 604] width 345 height 32
type textarea "thank you, will be waiting for results :)"
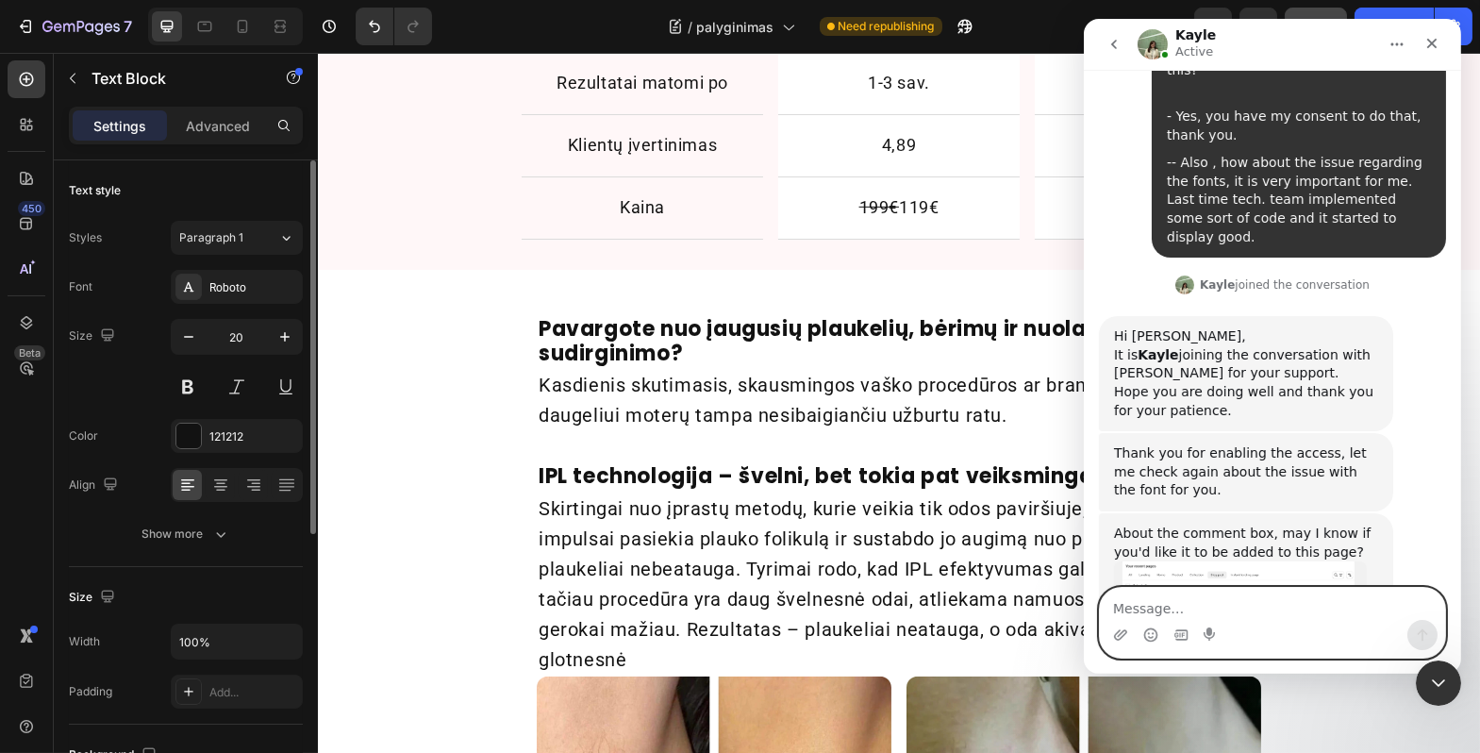
scroll to position [8519, 0]
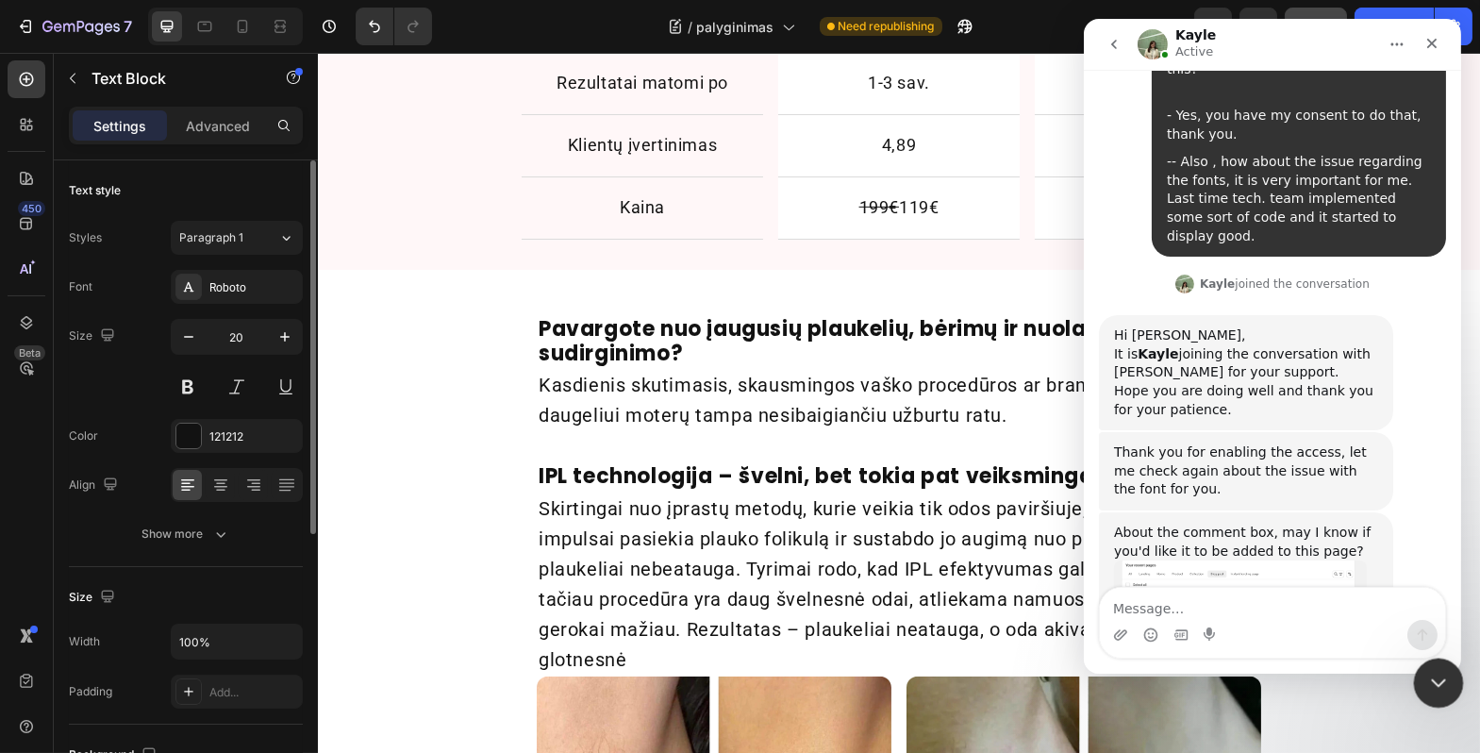
click at [1432, 678] on icon "Close Intercom Messenger" at bounding box center [1436, 680] width 23 height 23
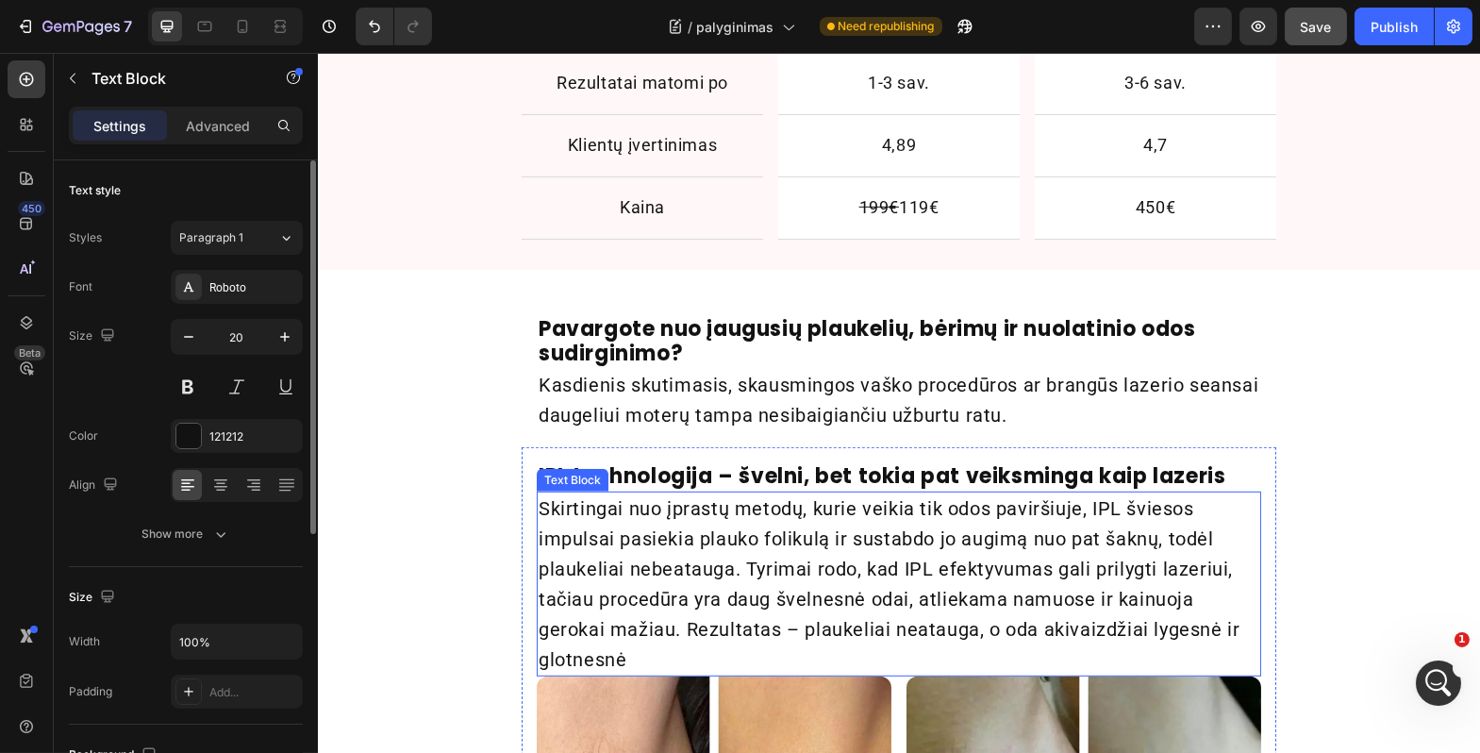
scroll to position [8591, 0]
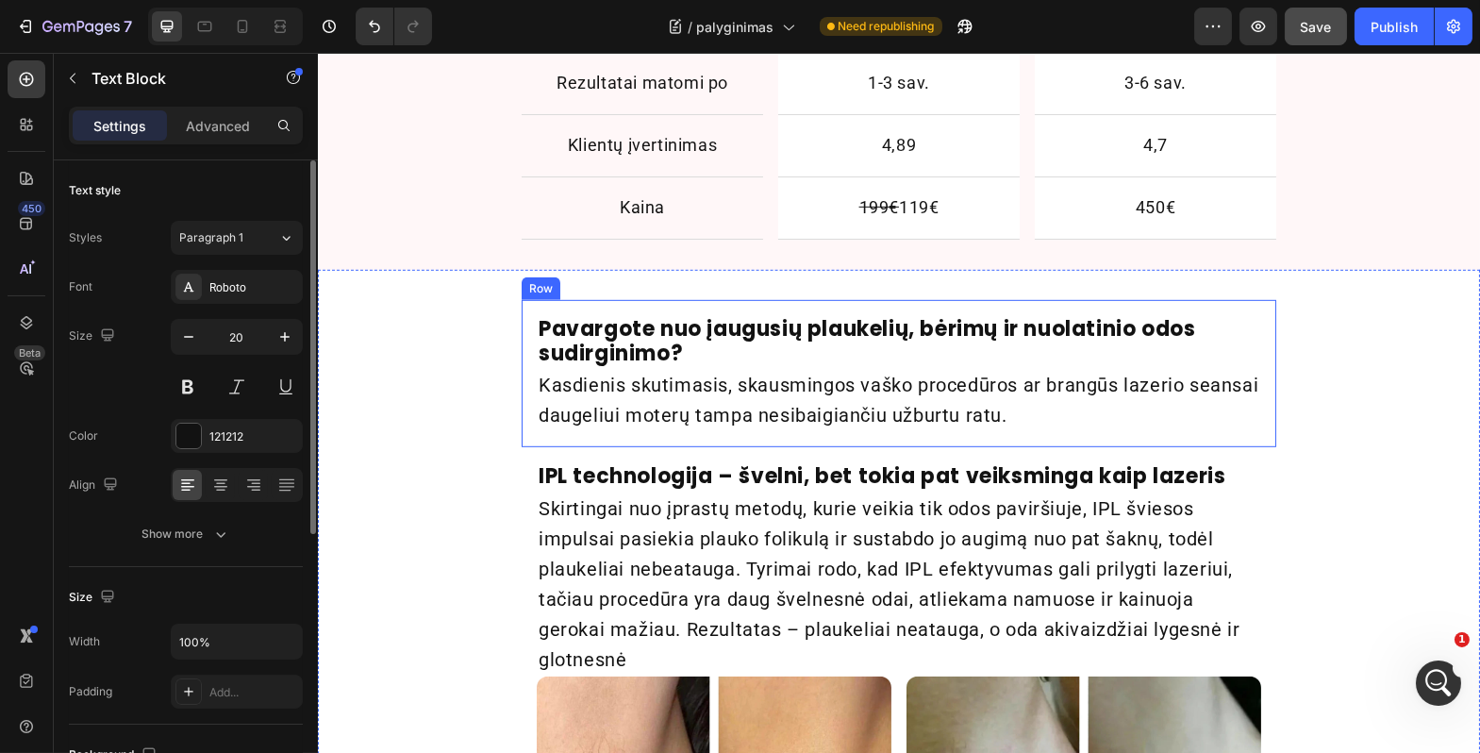
click at [1112, 308] on div "Pavargote nuo įaugusių plaukelių, bėrimų ir nuolatinio odos sudirginimo? Headin…" at bounding box center [898, 374] width 755 height 148
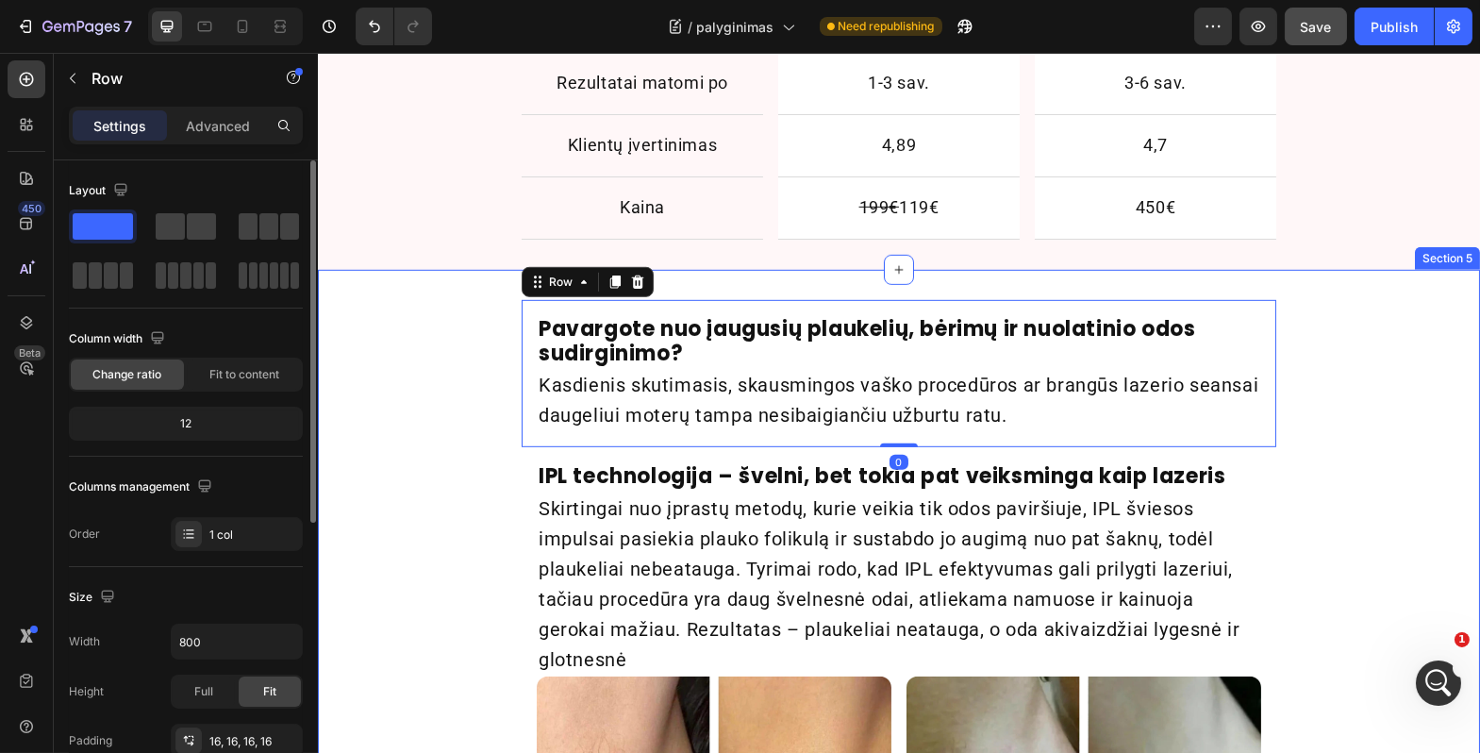
click at [1320, 381] on div "Pavargote nuo įaugusių plaukelių, bėrimų ir nuolatinio odos sudirginimo? Headin…" at bounding box center [898, 762] width 1163 height 925
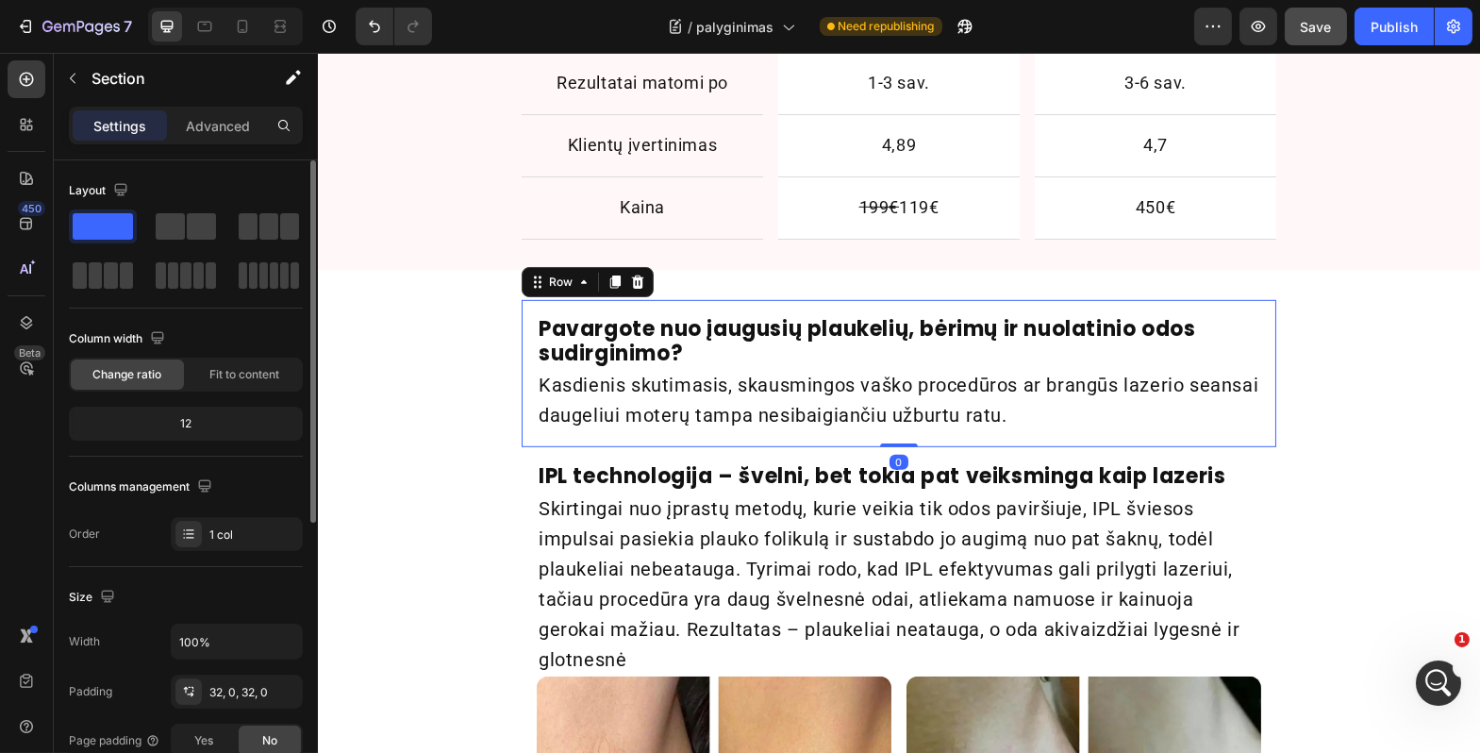
click at [1260, 421] on div "Pavargote nuo įaugusių plaukelių, bėrimų ir nuolatinio odos sudirginimo? Headin…" at bounding box center [898, 374] width 755 height 148
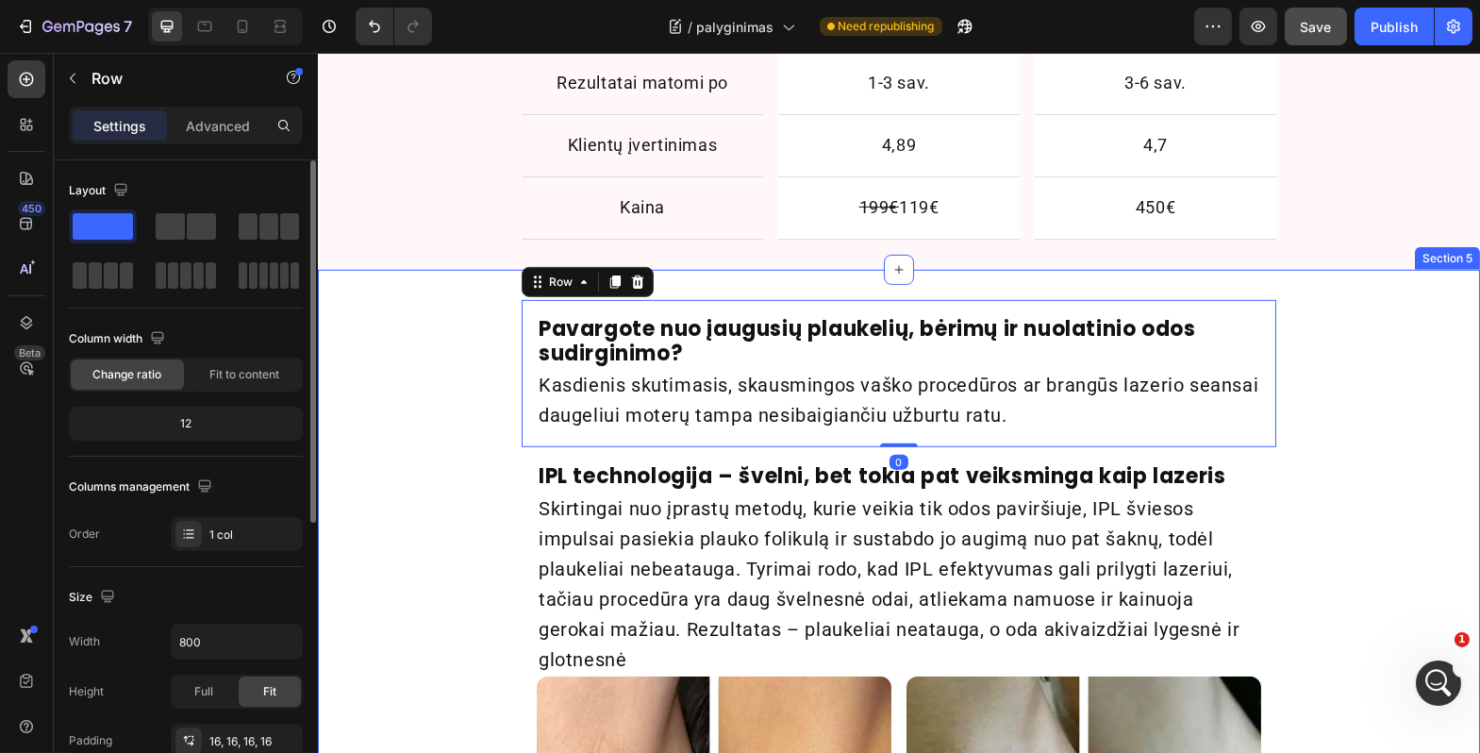
click at [1313, 397] on div "Pavargote nuo įaugusių plaukelių, bėrimų ir nuolatinio odos sudirginimo? Headin…" at bounding box center [898, 762] width 1163 height 925
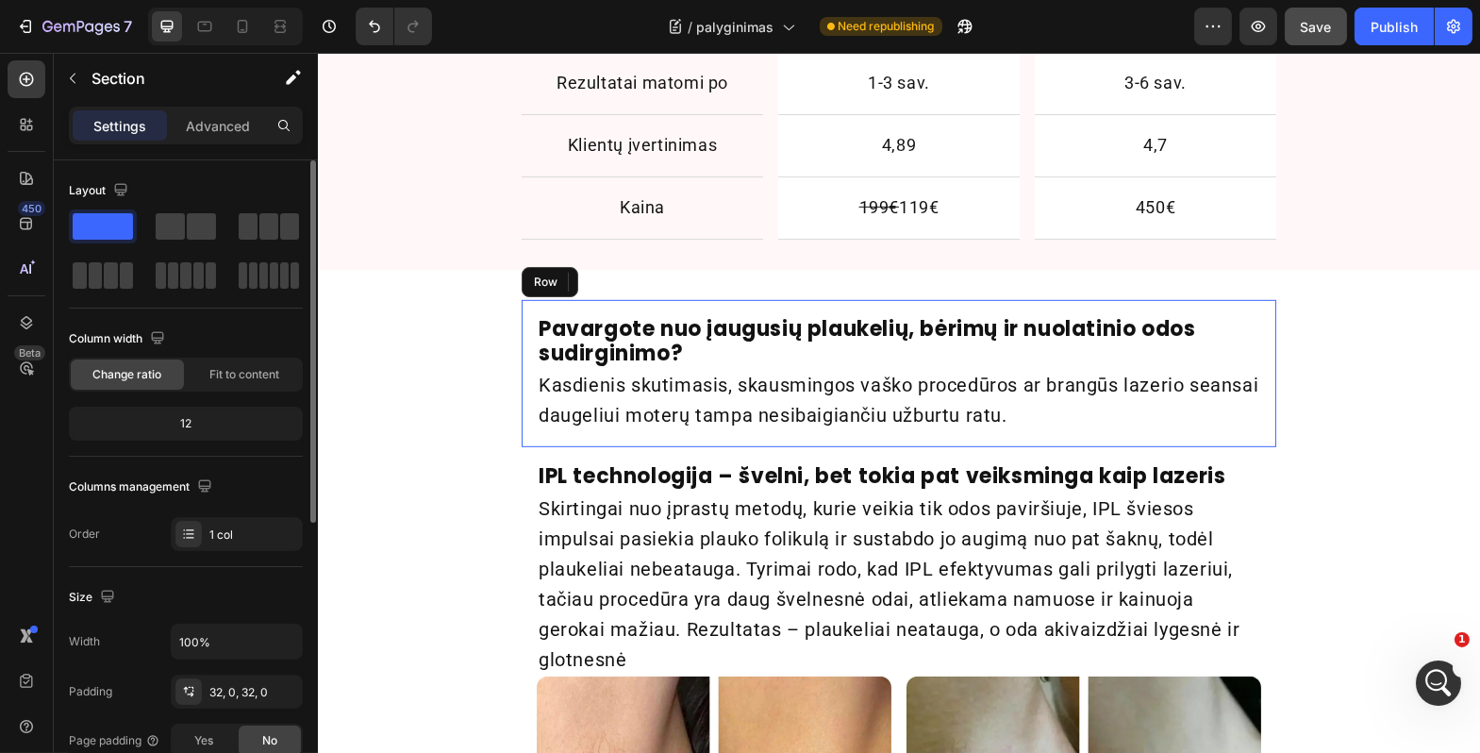
click at [1246, 432] on div "Pavargote nuo įaugusių plaukelių, bėrimų ir nuolatinio odos sudirginimo? Headin…" at bounding box center [898, 374] width 755 height 148
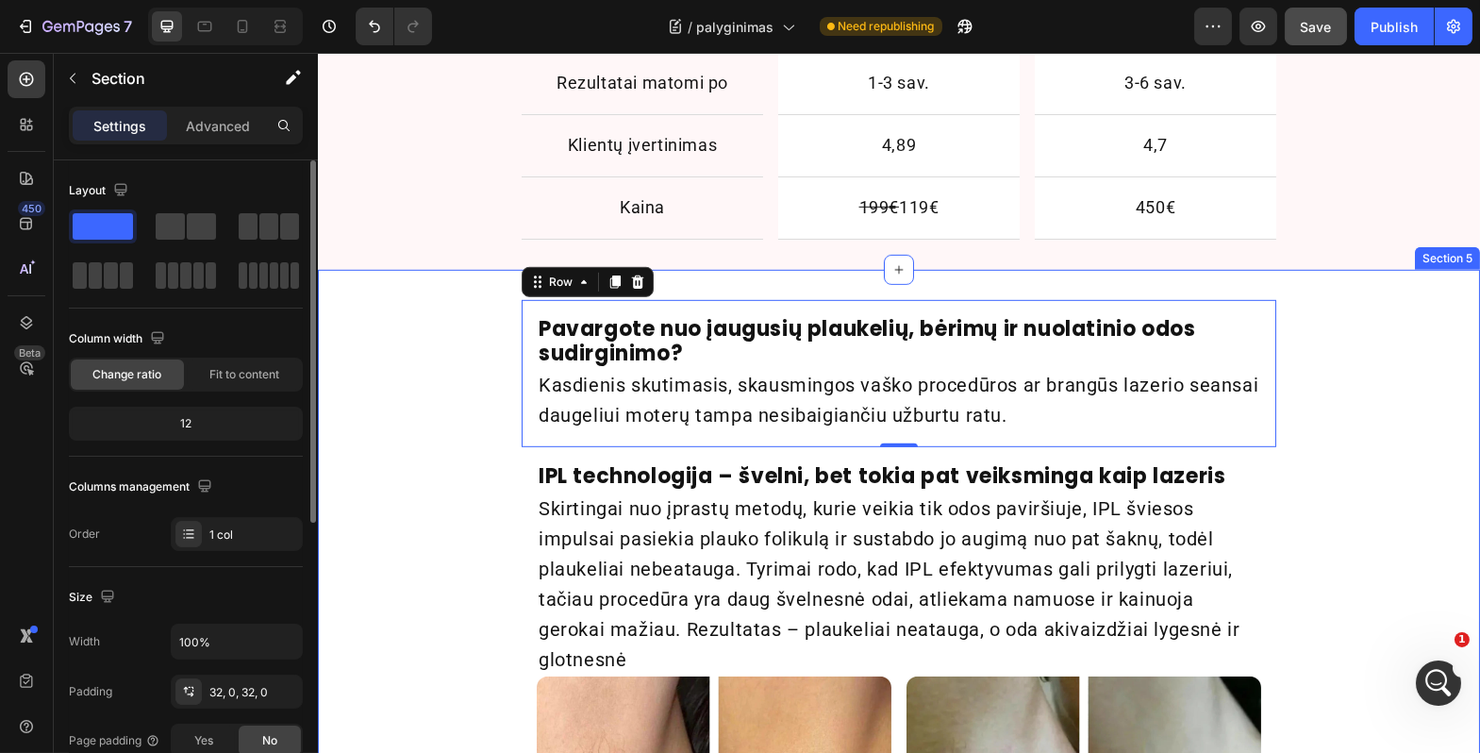
click at [1297, 436] on div "Pavargote nuo įaugusių plaukelių, bėrimų ir nuolatinio odos sudirginimo? Headin…" at bounding box center [898, 762] width 1163 height 925
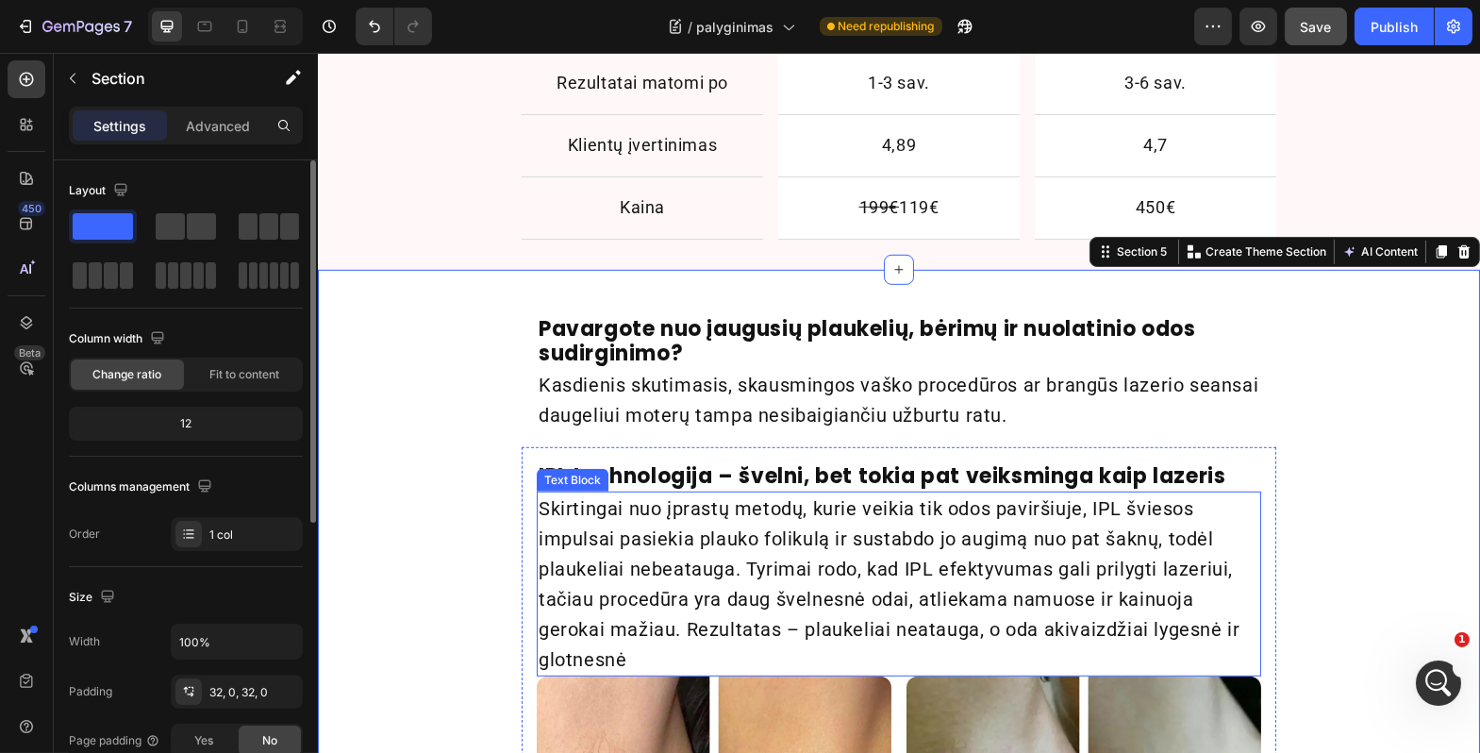
click at [1214, 596] on p "Skirtingai nuo įprastų metodų, kurie veikia tik odos paviršiuje, IPL šviesos im…" at bounding box center [898, 583] width 721 height 181
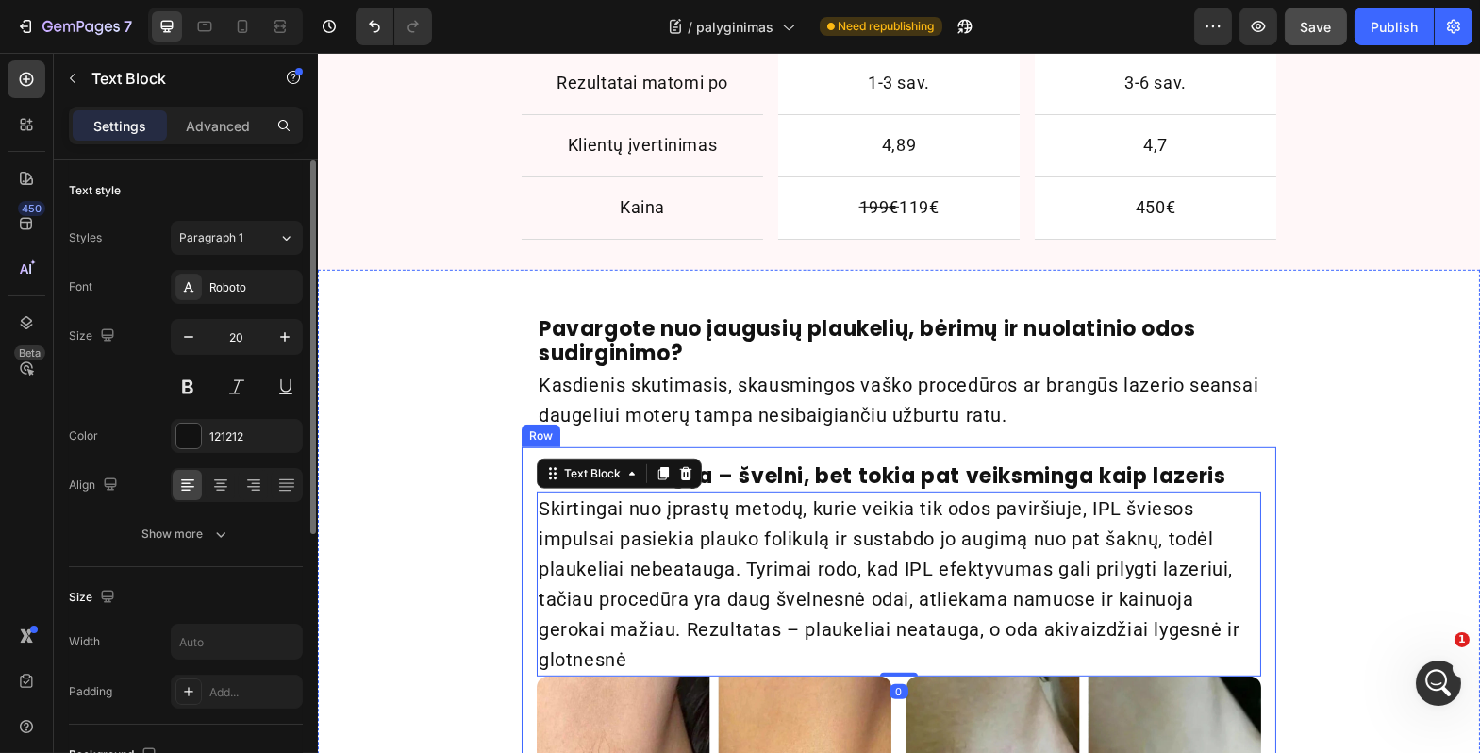
click at [1258, 513] on div "IPL technologija – švelni, bet tokia pat veiksminga kaip lazeris Heading Skirti…" at bounding box center [898, 759] width 755 height 624
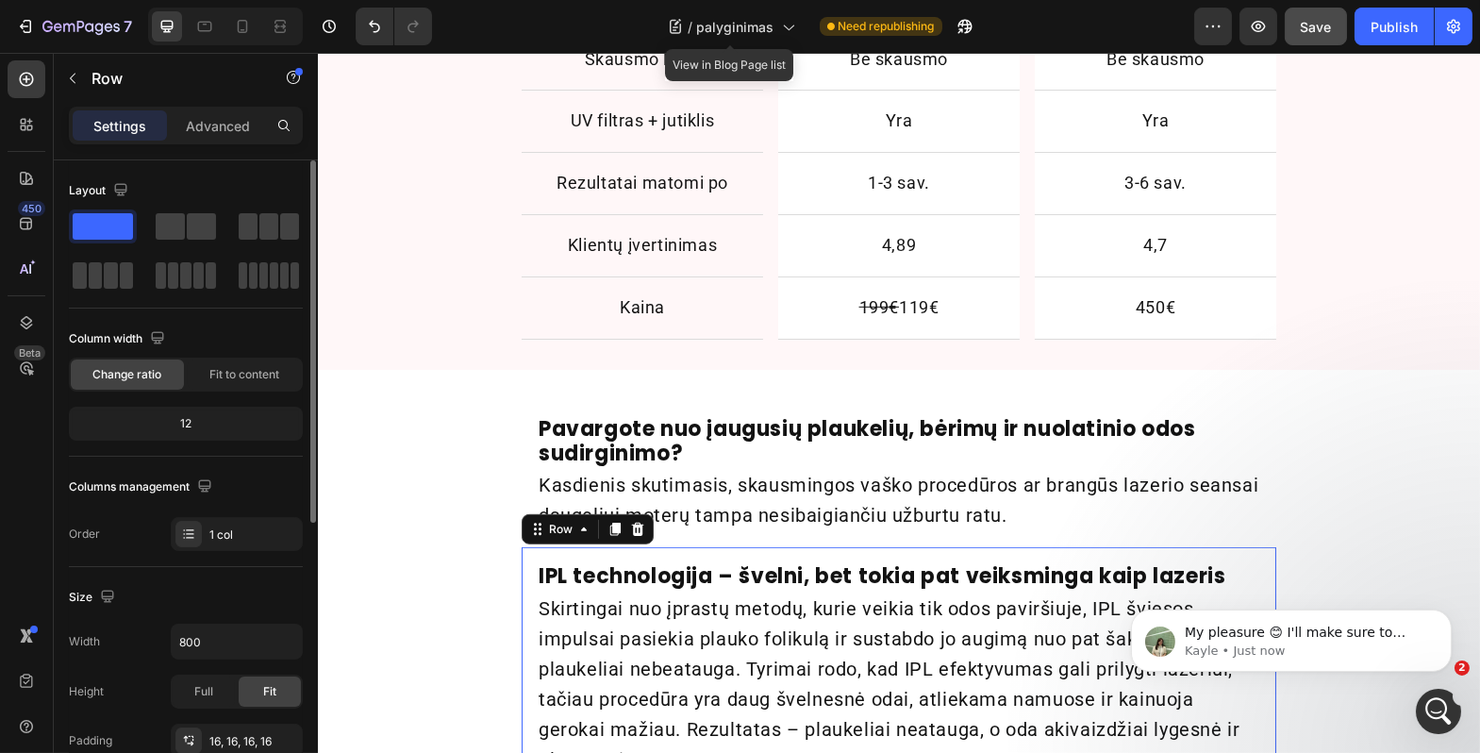
scroll to position [8593, 0]
click at [1340, 638] on span "My pleasure 😊 I'll make sure to keep you updated on any news" at bounding box center [1294, 641] width 221 height 34
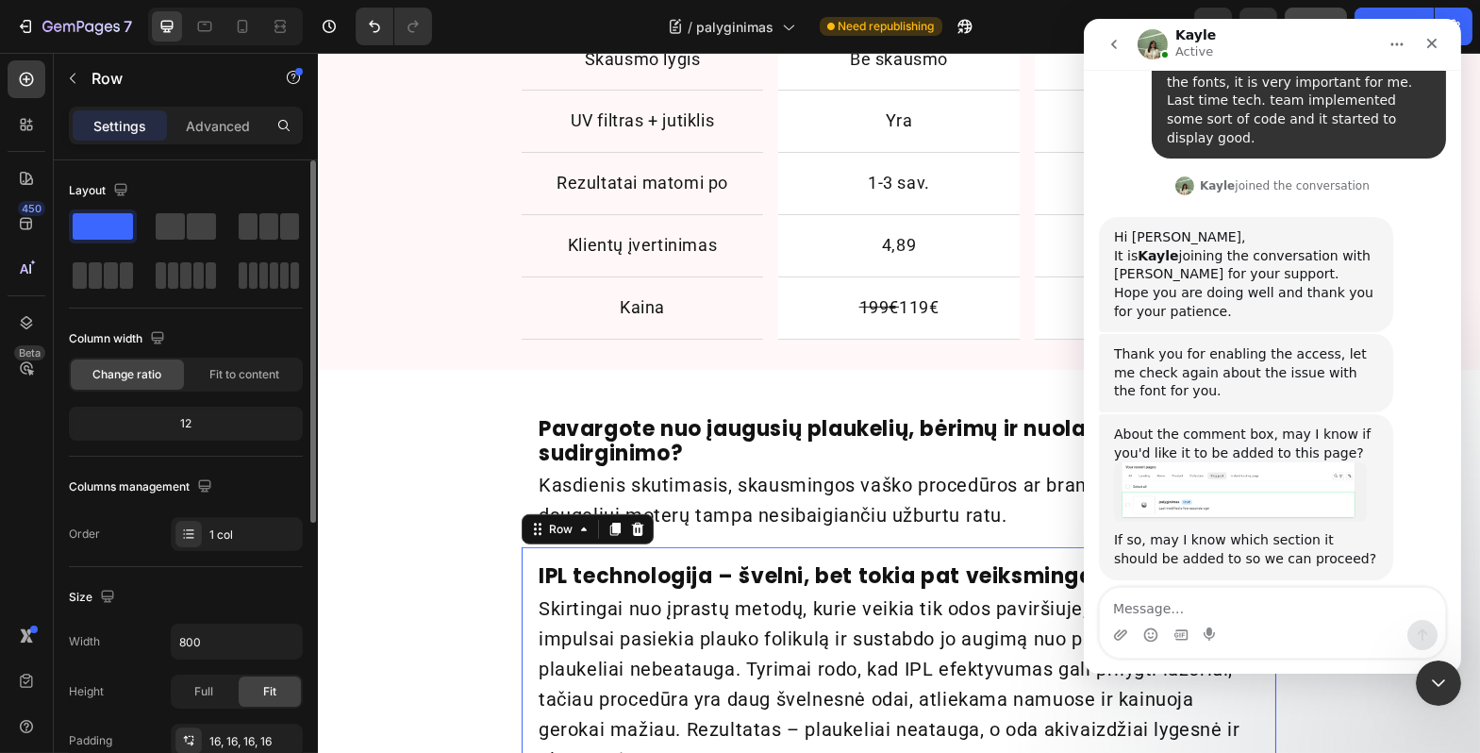
scroll to position [8624, 0]
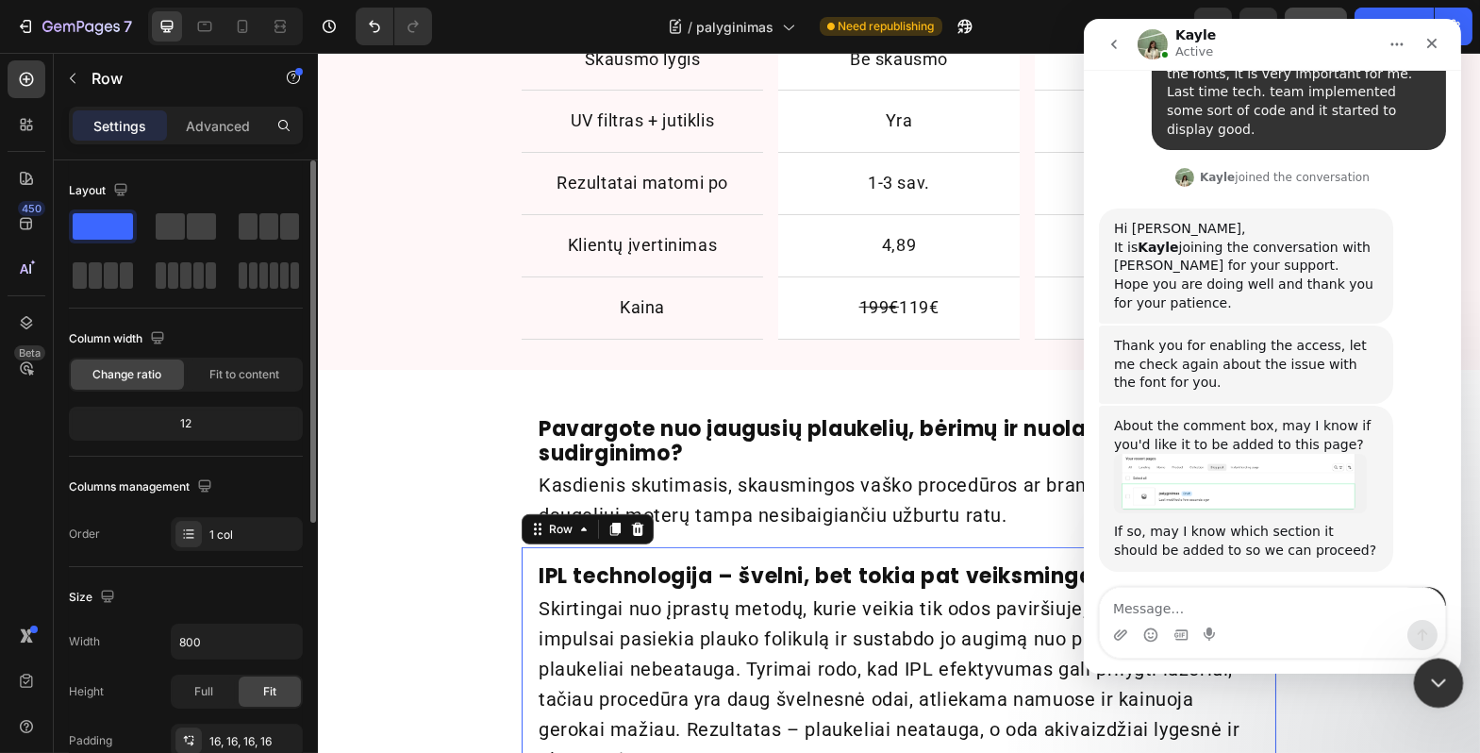
click at [1418, 677] on div "Close Intercom Messenger" at bounding box center [1436, 680] width 45 height 45
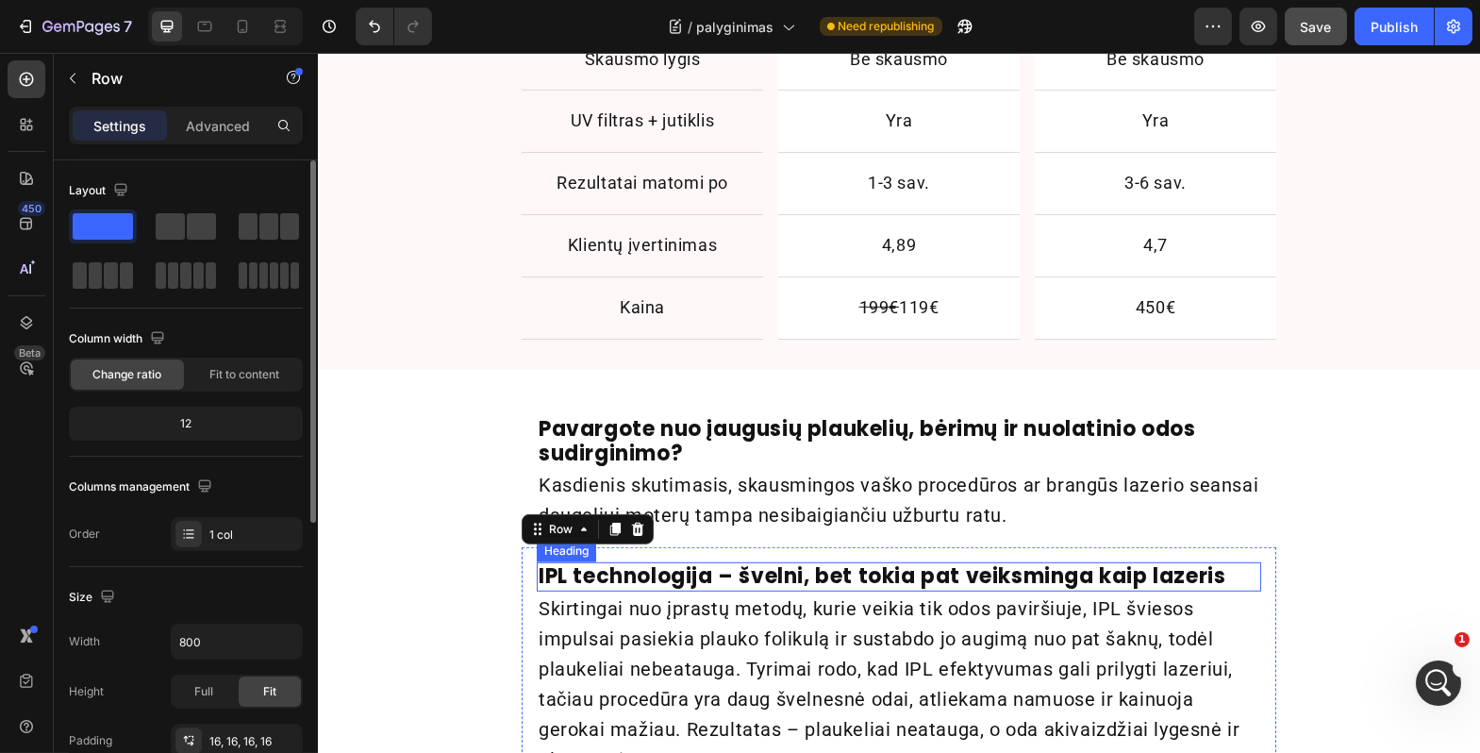
click at [1180, 561] on strong "IPL technologija – švelni, bet tokia pat veiksminga kaip lazeris" at bounding box center [881, 575] width 687 height 29
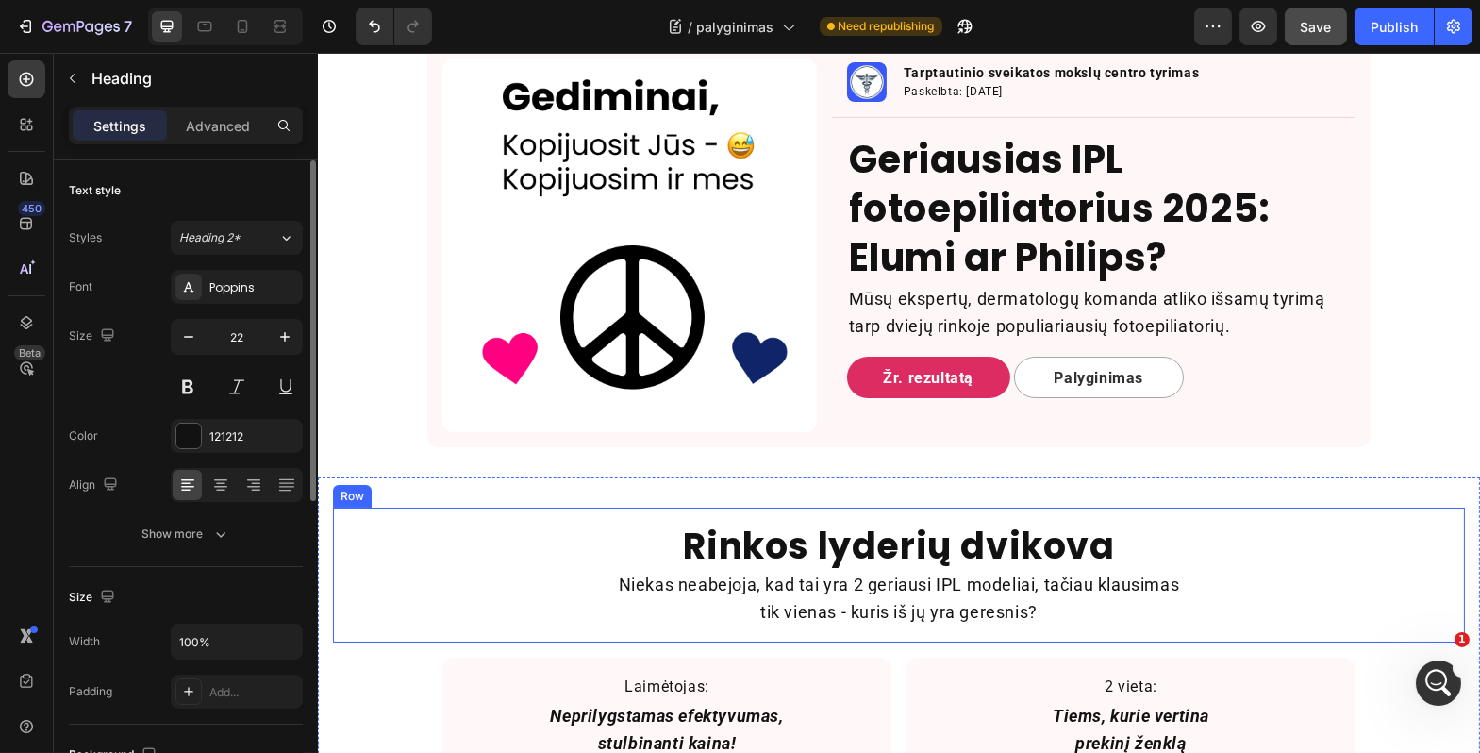
scroll to position [324, 0]
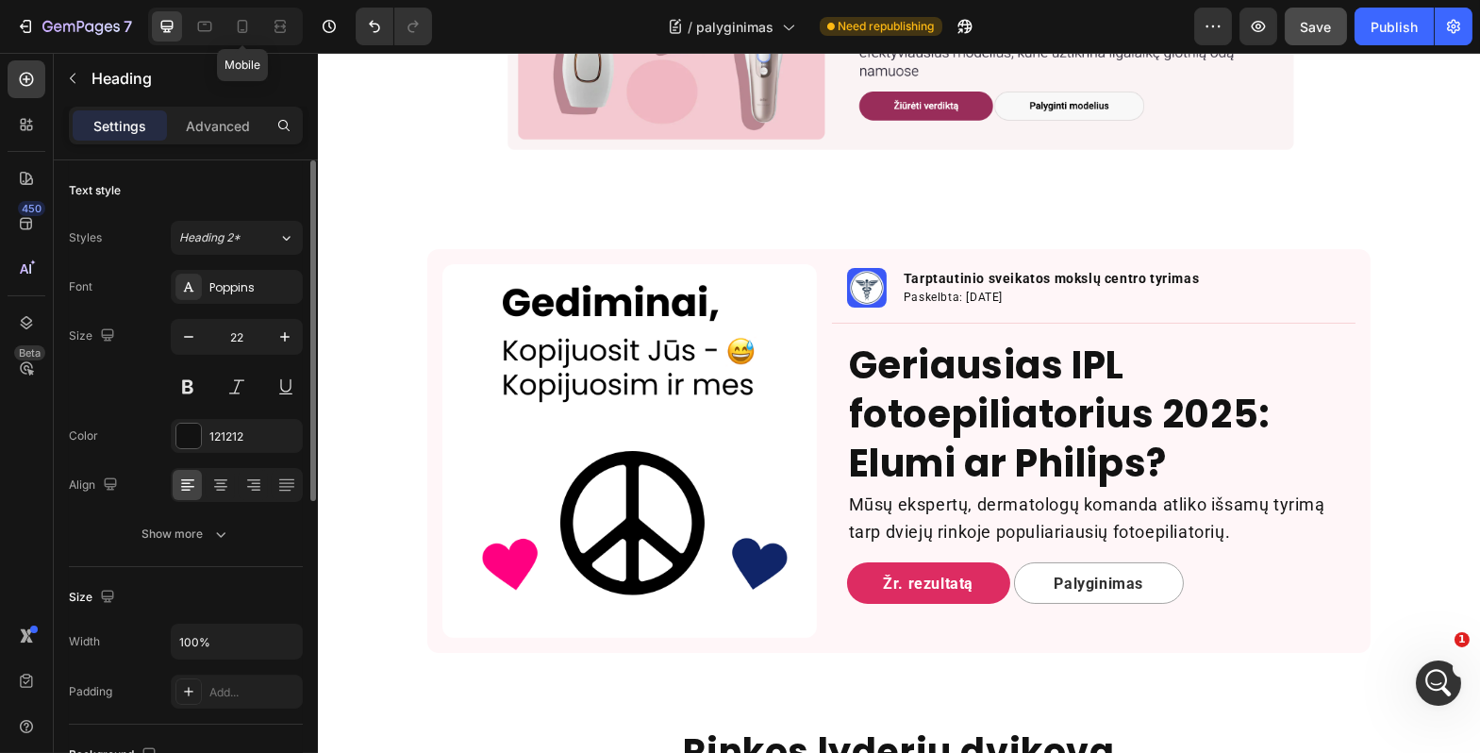
drag, startPoint x: 250, startPoint y: 25, endPoint x: 372, endPoint y: 160, distance: 182.4
click at [250, 25] on icon at bounding box center [242, 26] width 19 height 19
type input "30"
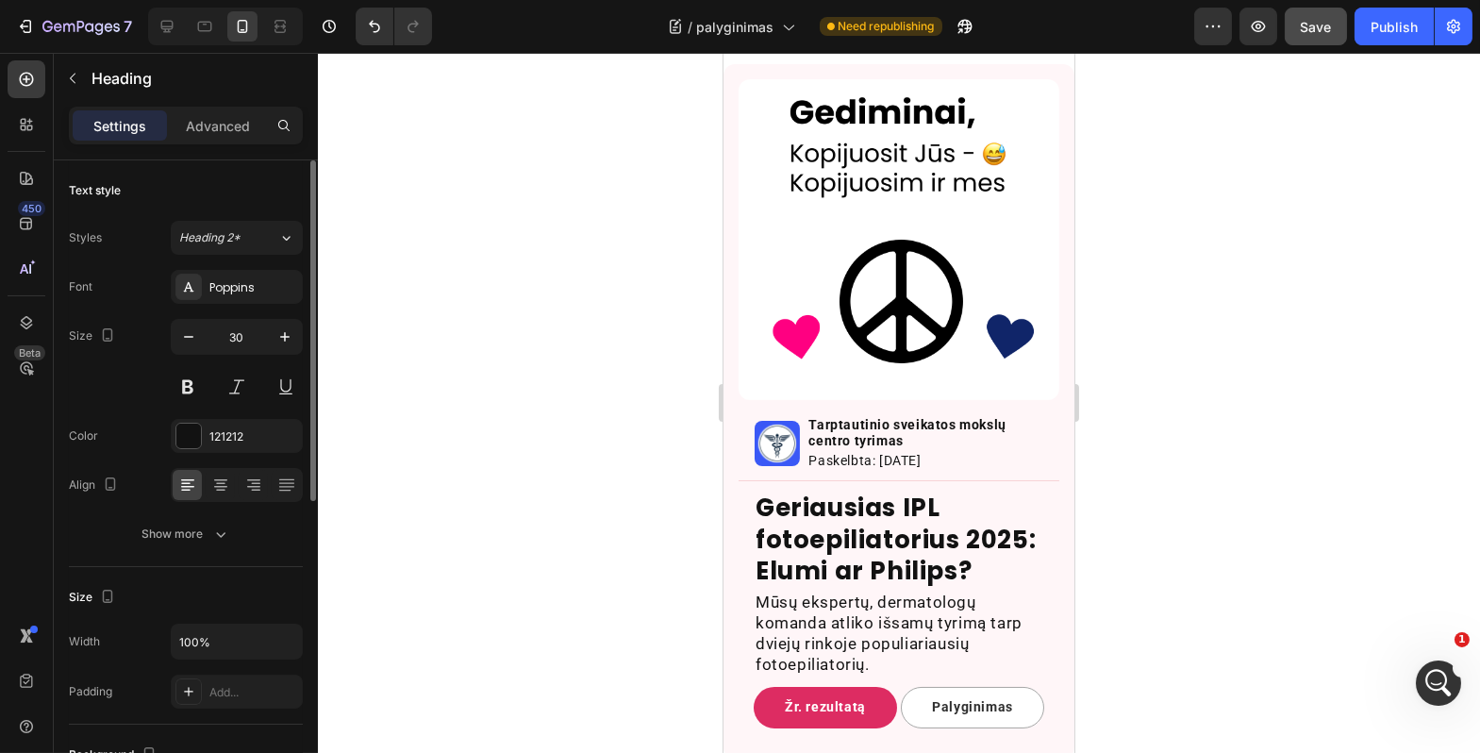
click at [1401, 670] on div at bounding box center [899, 403] width 1163 height 700
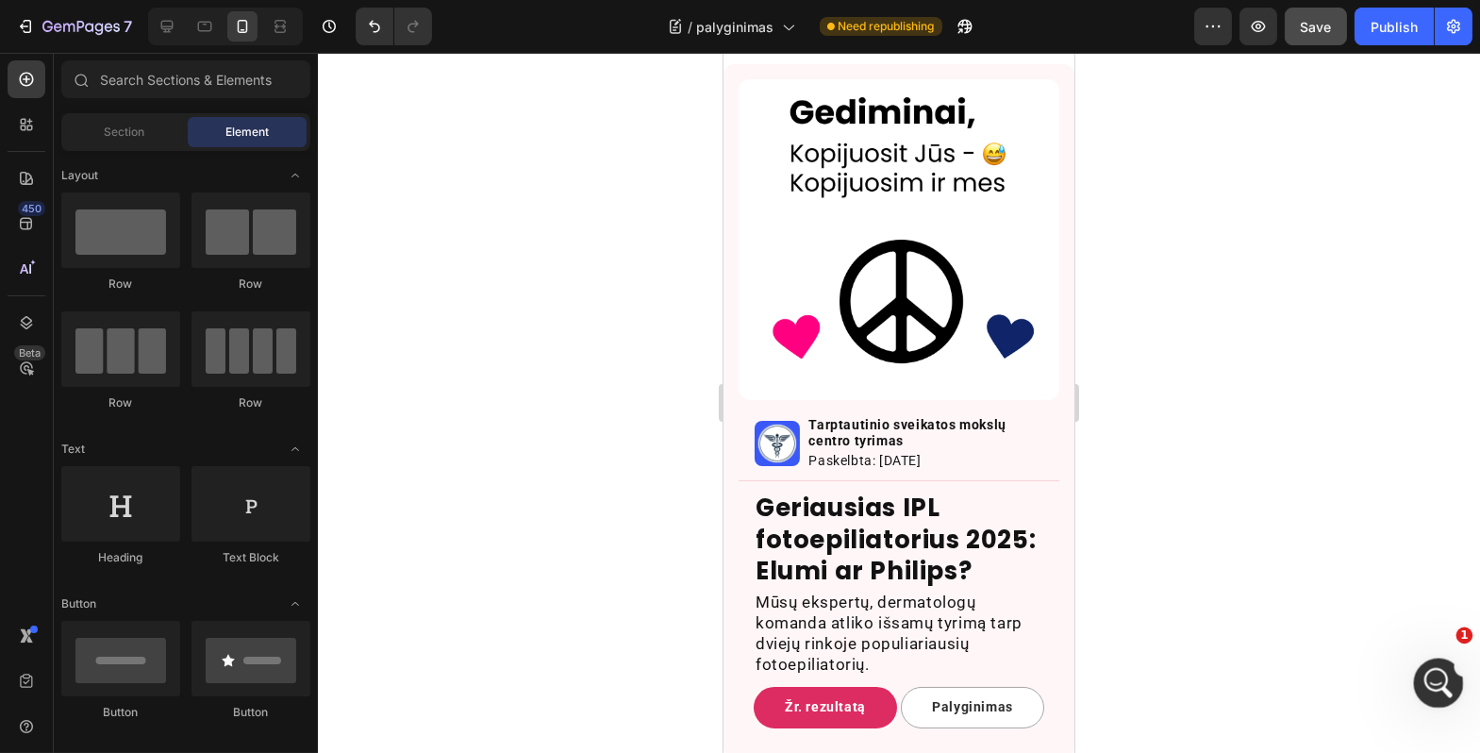
click at [1457, 675] on div "Open Intercom Messenger" at bounding box center [1436, 680] width 62 height 62
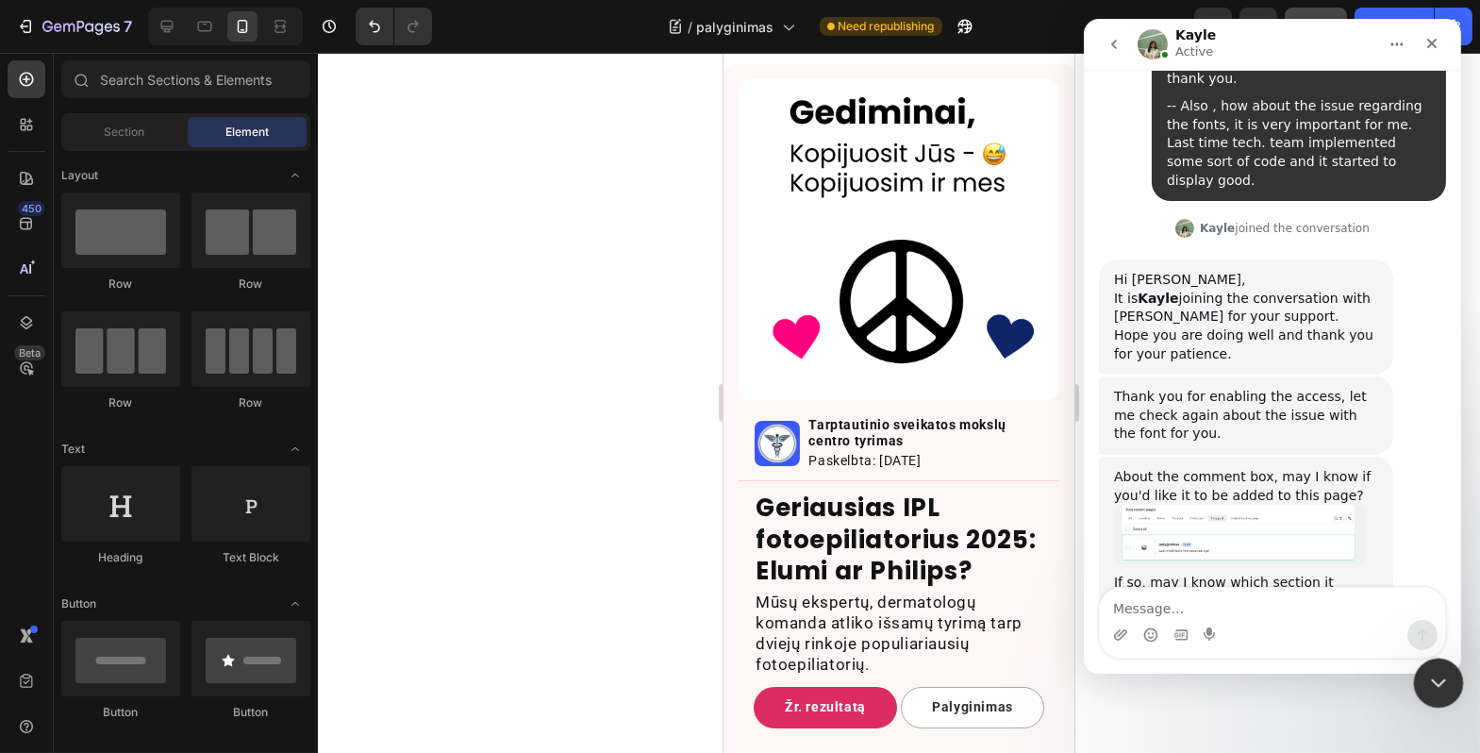
scroll to position [8593, 0]
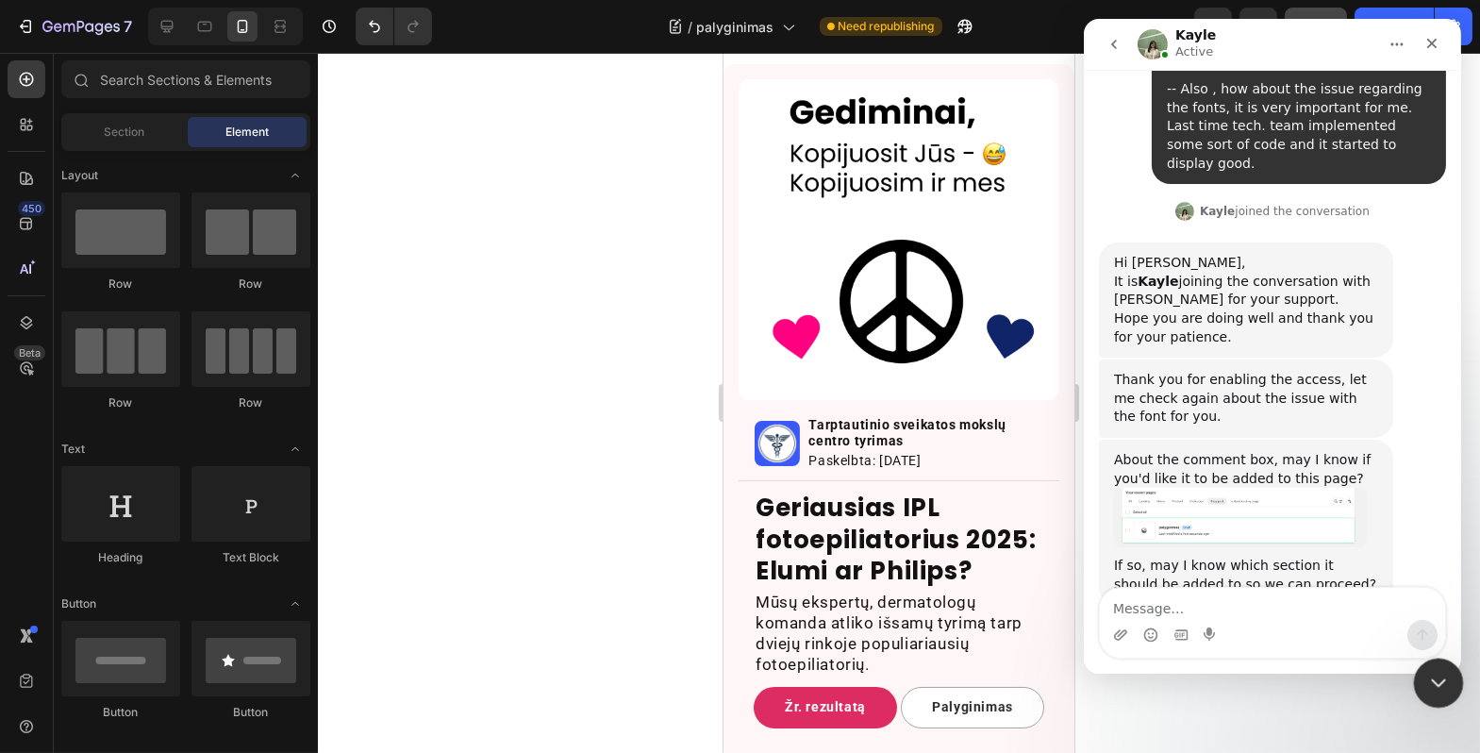
click at [1450, 691] on div "Close Intercom Messenger" at bounding box center [1436, 680] width 45 height 45
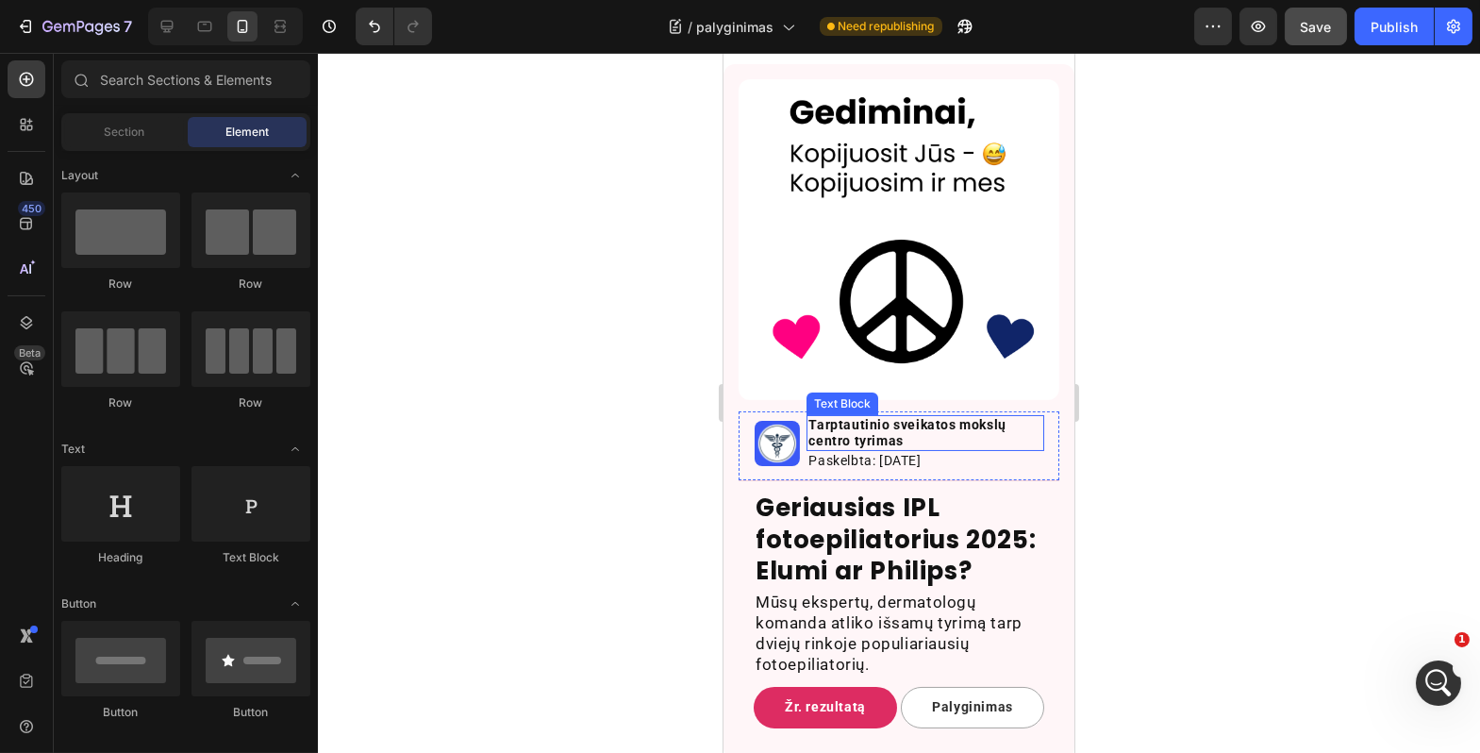
click at [863, 417] on p "Tarptautinio sveikatos mokslų centro tyrimas" at bounding box center [925, 433] width 234 height 32
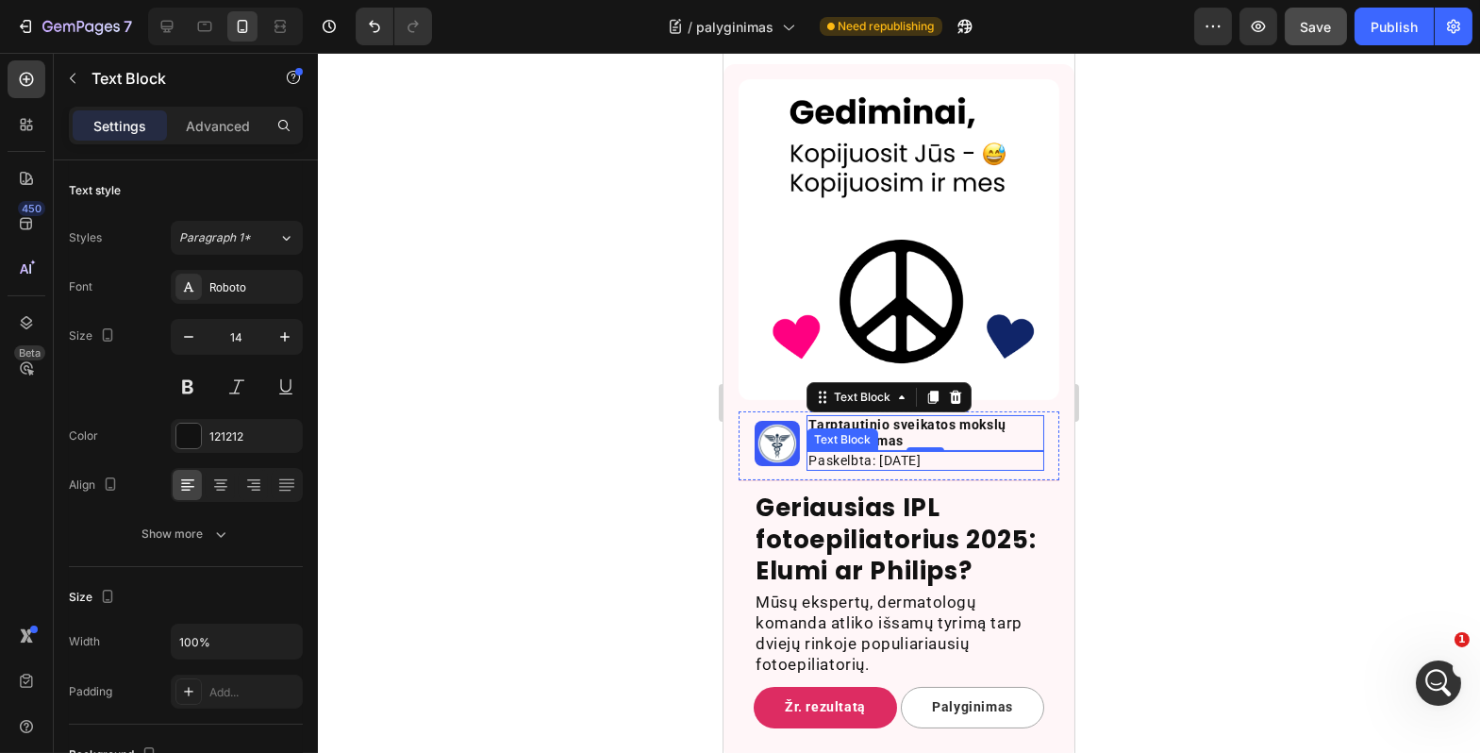
click at [828, 453] on p "Paskelbta: 2025 09 26" at bounding box center [925, 461] width 234 height 16
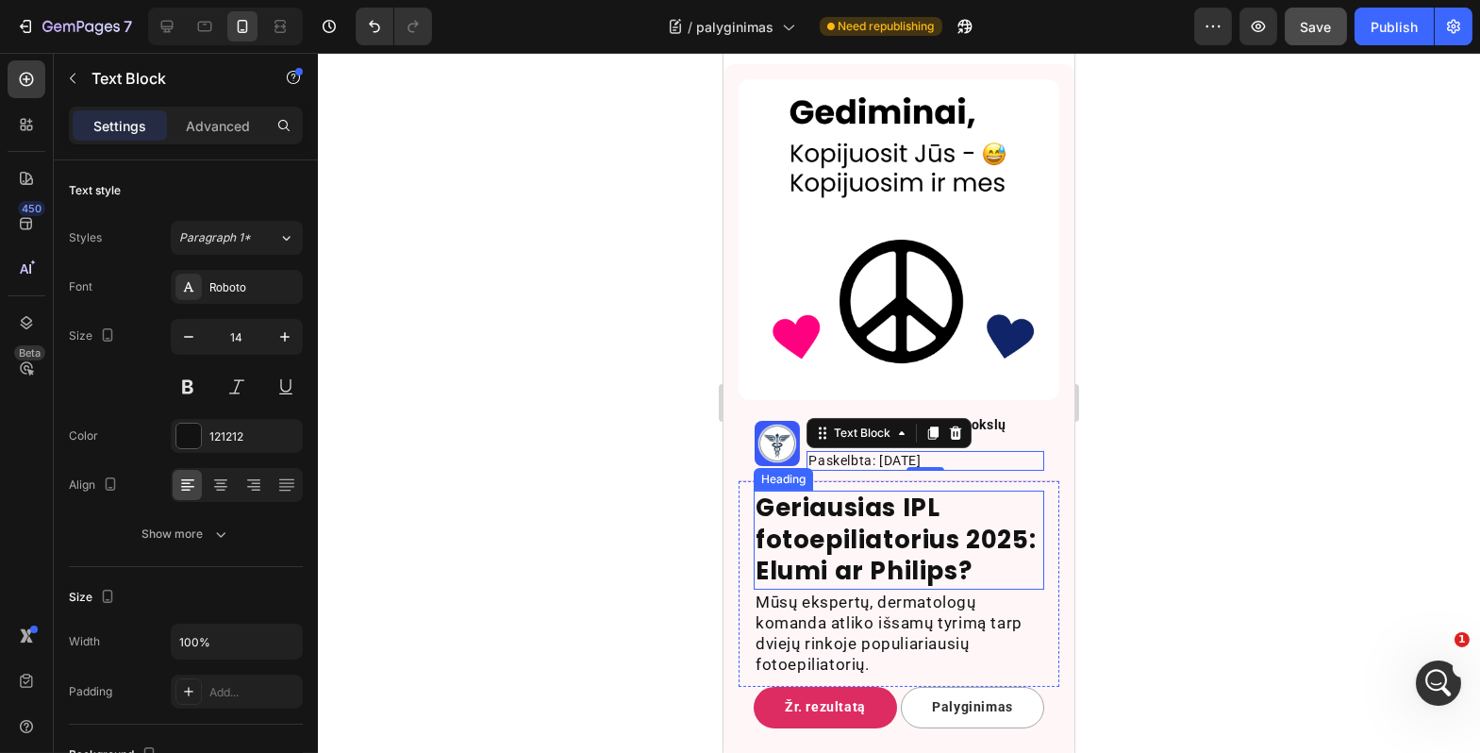
click at [853, 533] on h2 "Geriausias IPL fotoepiliatorius 2025: Elumi ar Philips?" at bounding box center [898, 540] width 291 height 99
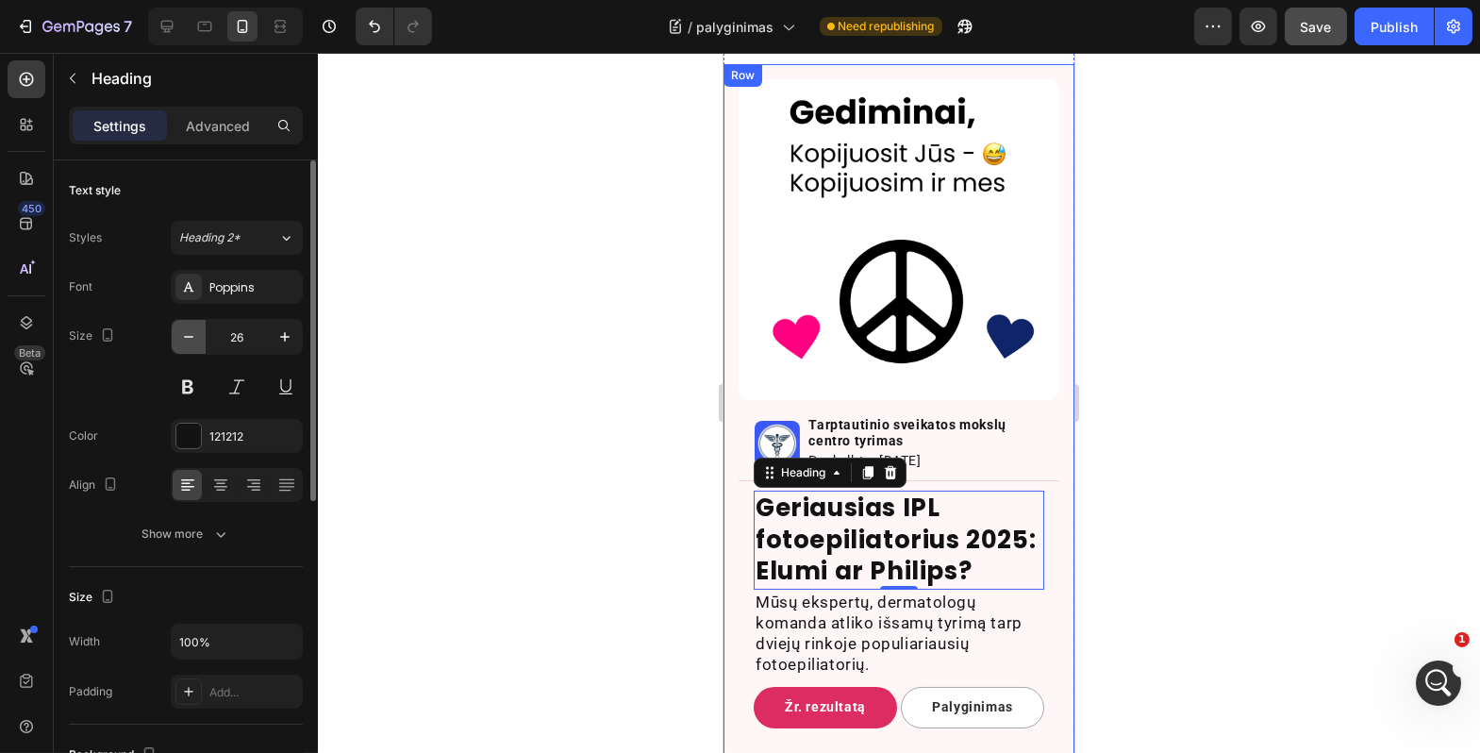
click at [199, 330] on button "button" at bounding box center [189, 337] width 34 height 34
click at [198, 330] on button "button" at bounding box center [189, 337] width 34 height 34
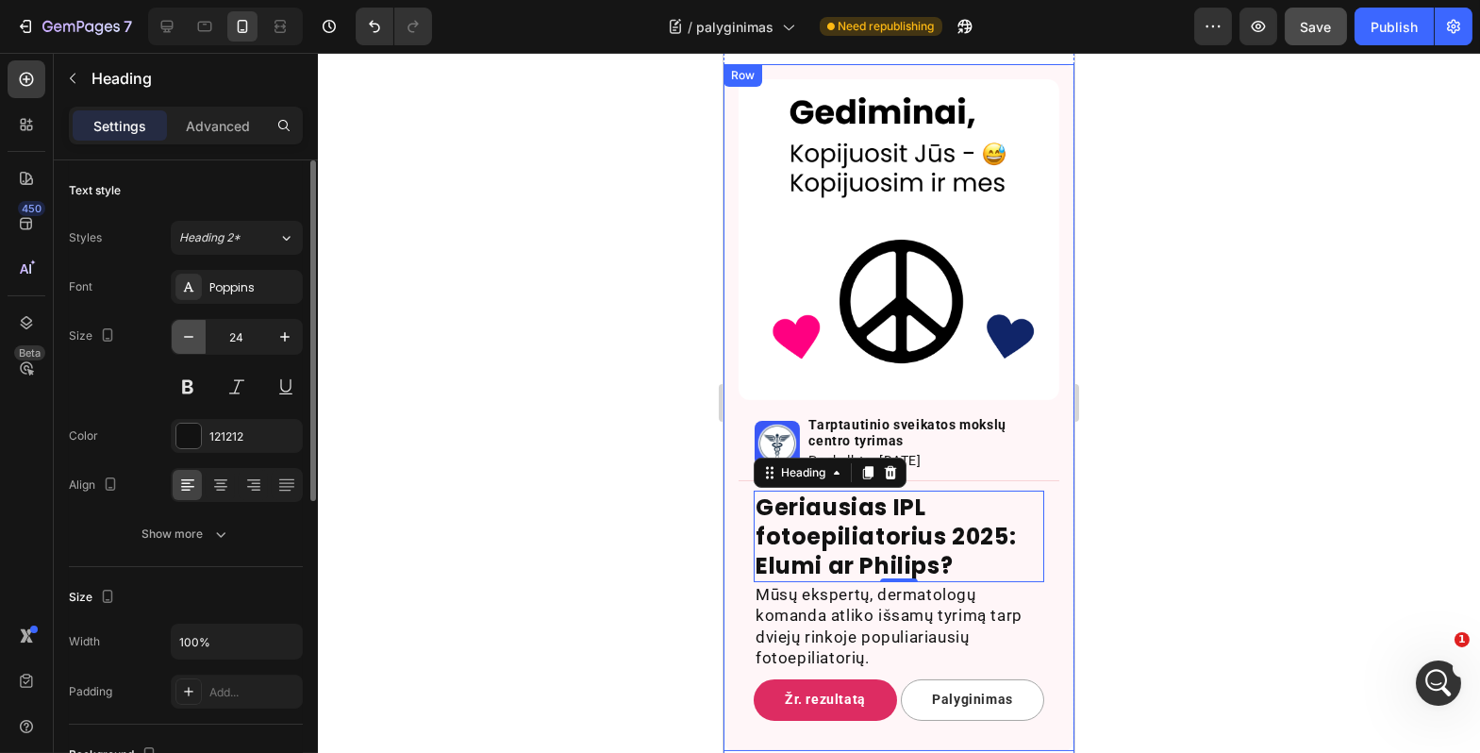
click at [197, 330] on icon "button" at bounding box center [188, 336] width 19 height 19
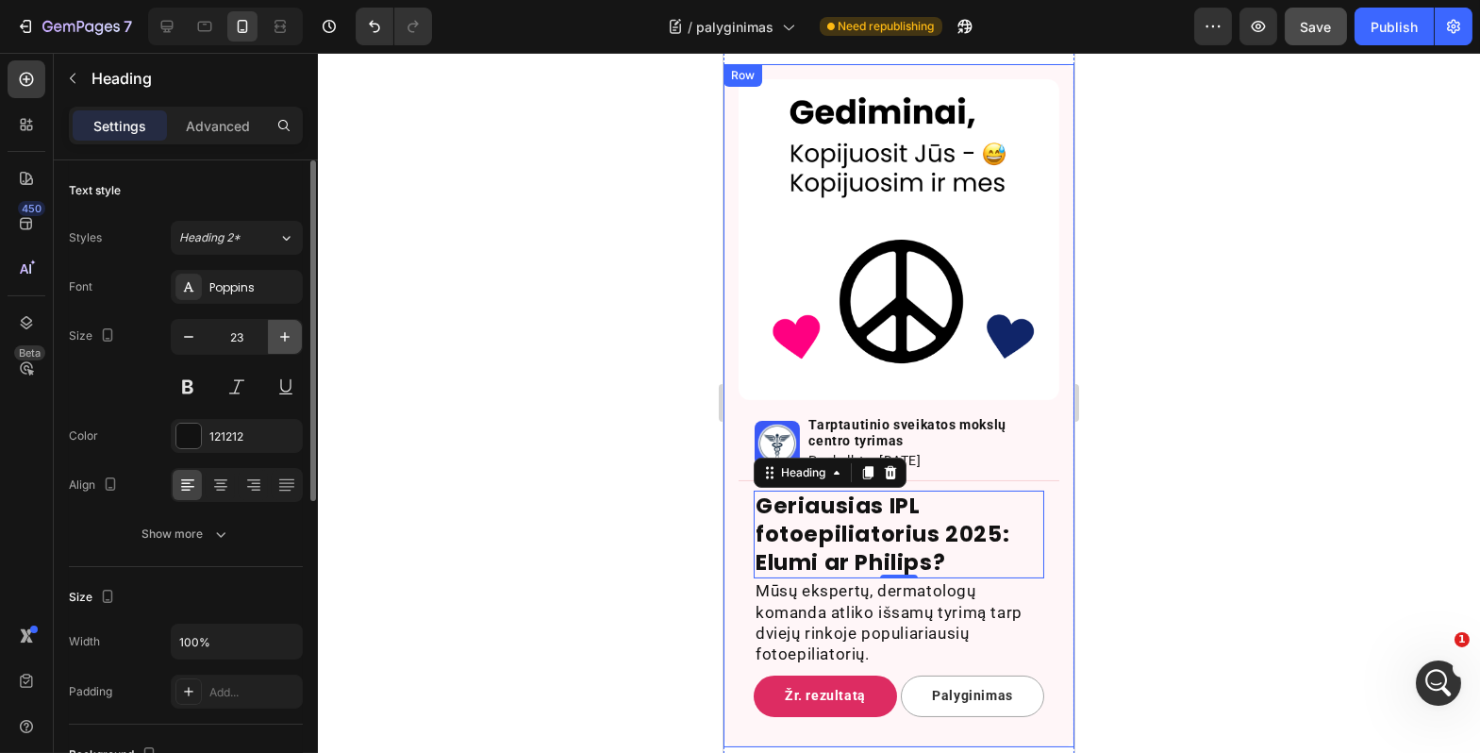
click at [290, 347] on button "button" at bounding box center [285, 337] width 34 height 34
type input "24"
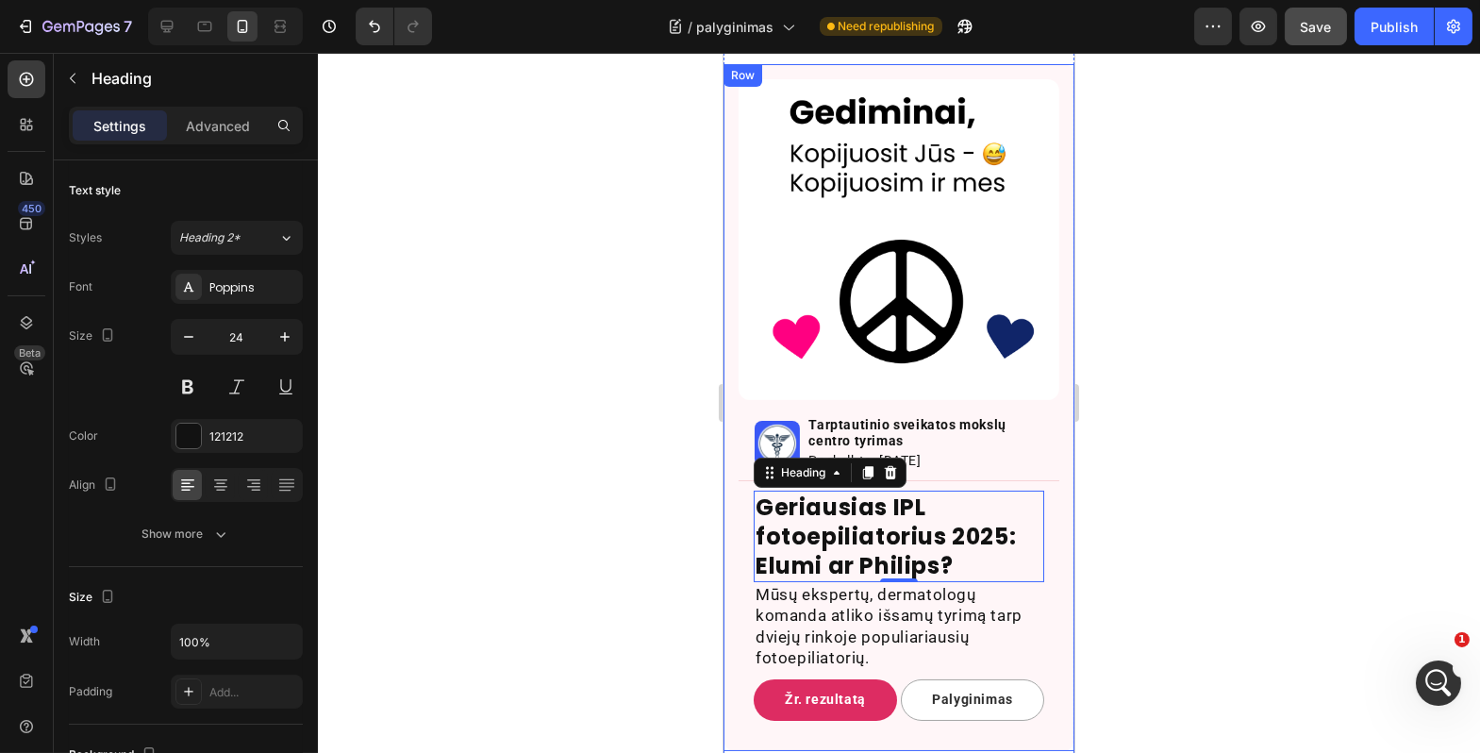
click at [428, 392] on div at bounding box center [899, 403] width 1163 height 700
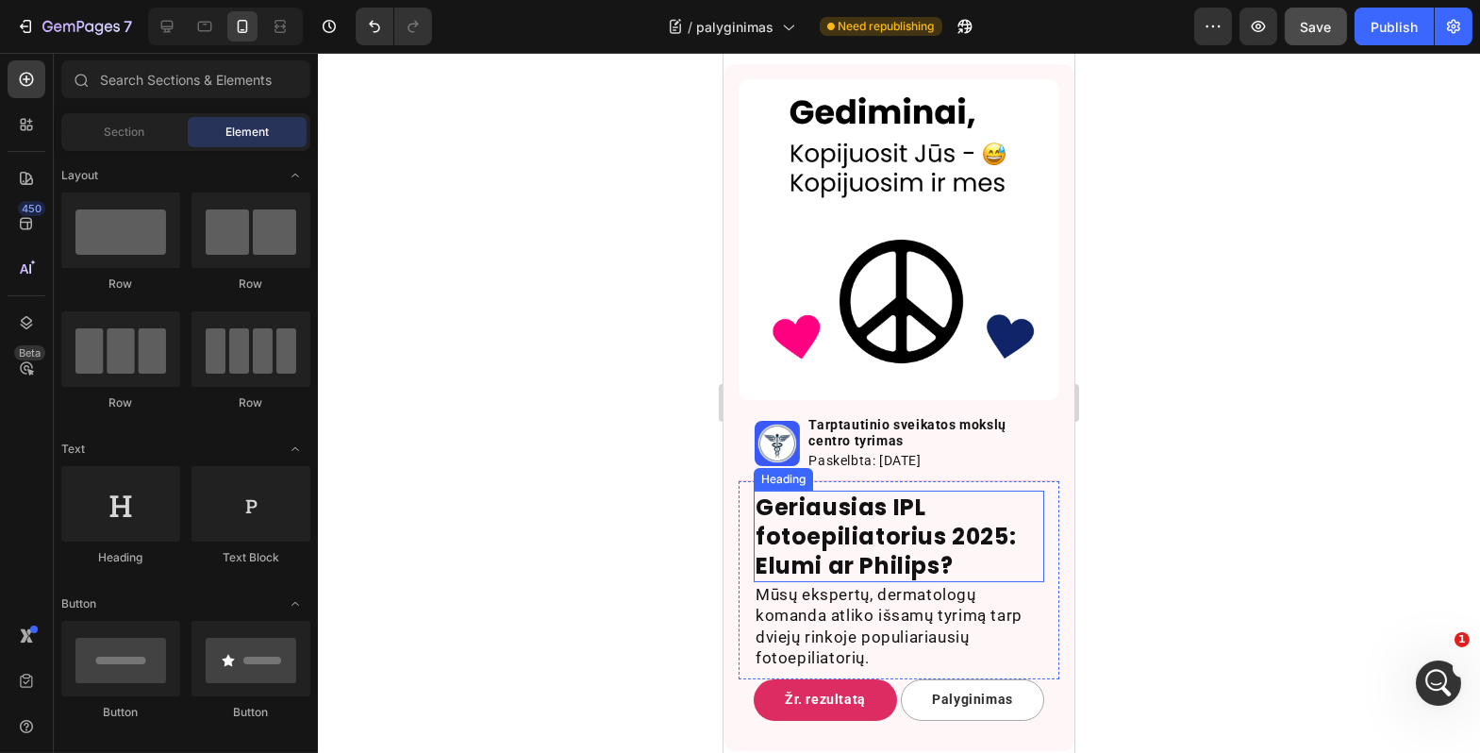
click at [807, 528] on h2 "Geriausias IPL fotoepiliatorius 2025: Elumi ar Philips?" at bounding box center [898, 537] width 291 height 92
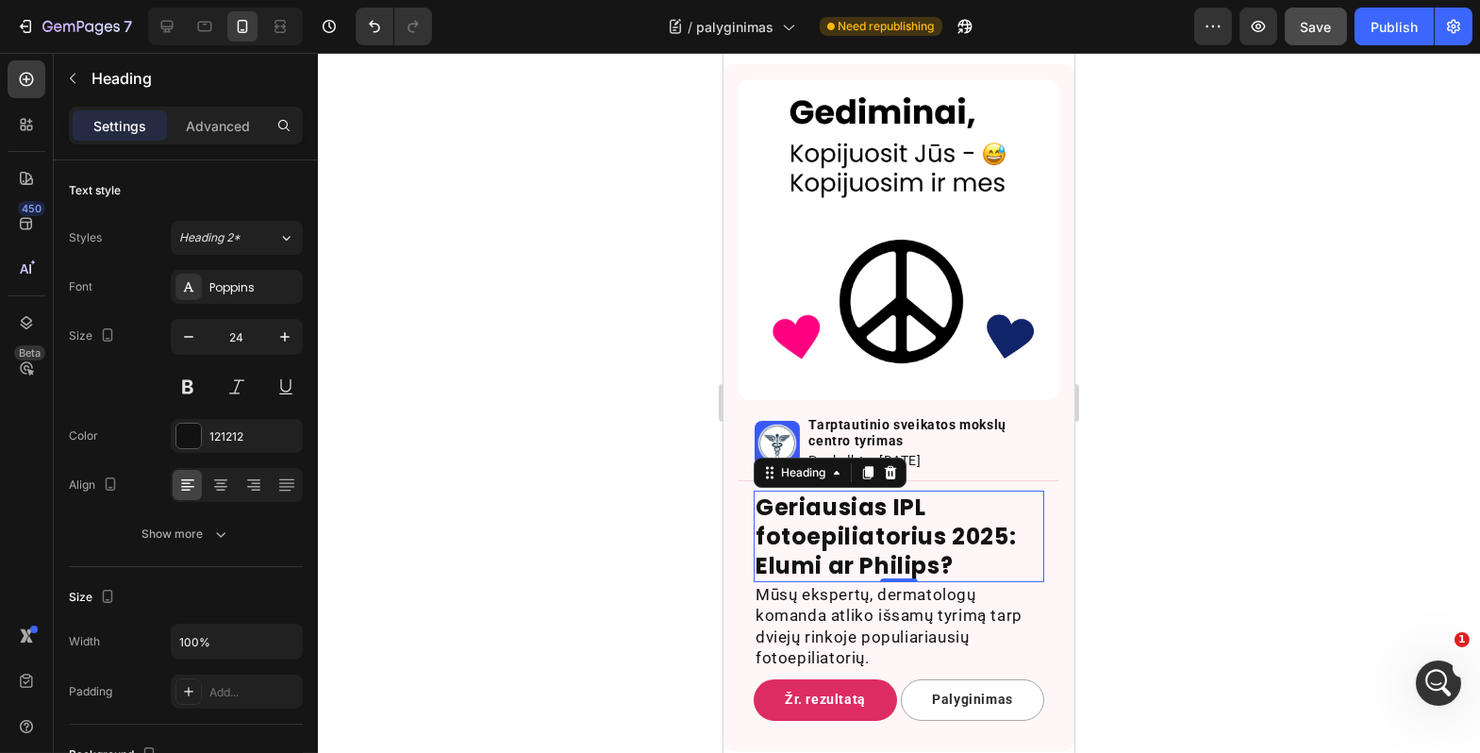
click at [1344, 499] on div at bounding box center [899, 403] width 1163 height 700
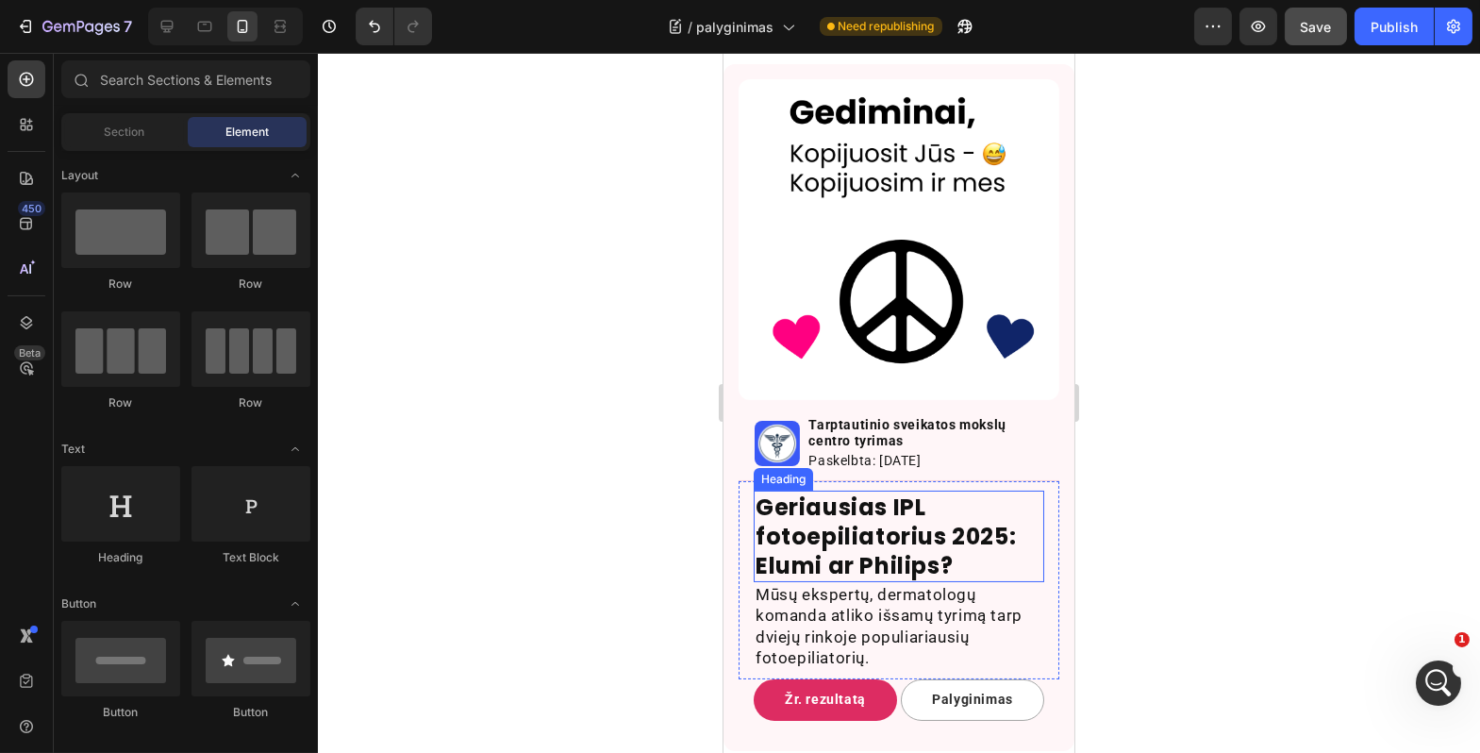
click at [861, 492] on h2 "Geriausias IPL fotoepiliatorius 2025: Elumi ar Philips?" at bounding box center [898, 537] width 291 height 92
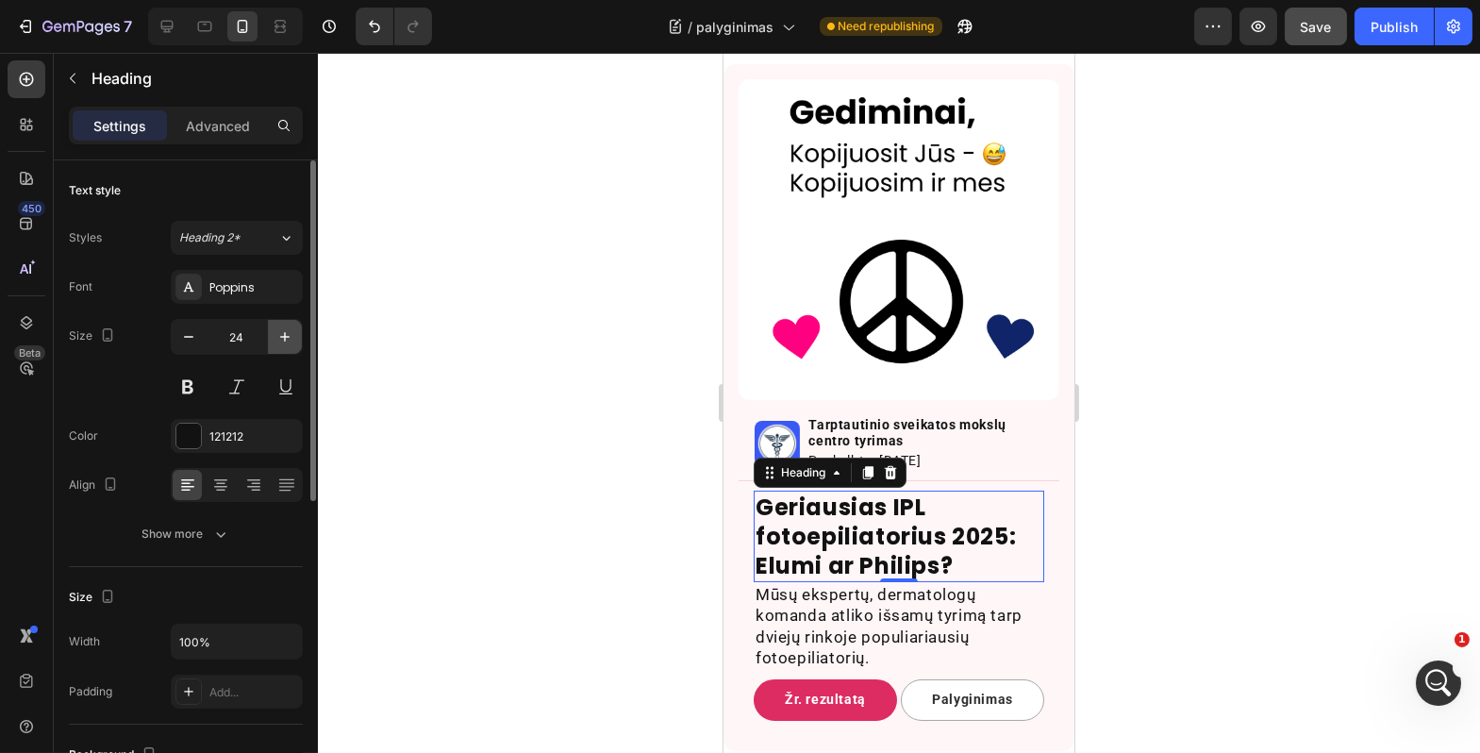
click at [280, 337] on icon "button" at bounding box center [285, 336] width 19 height 19
click at [278, 340] on icon "button" at bounding box center [285, 336] width 19 height 19
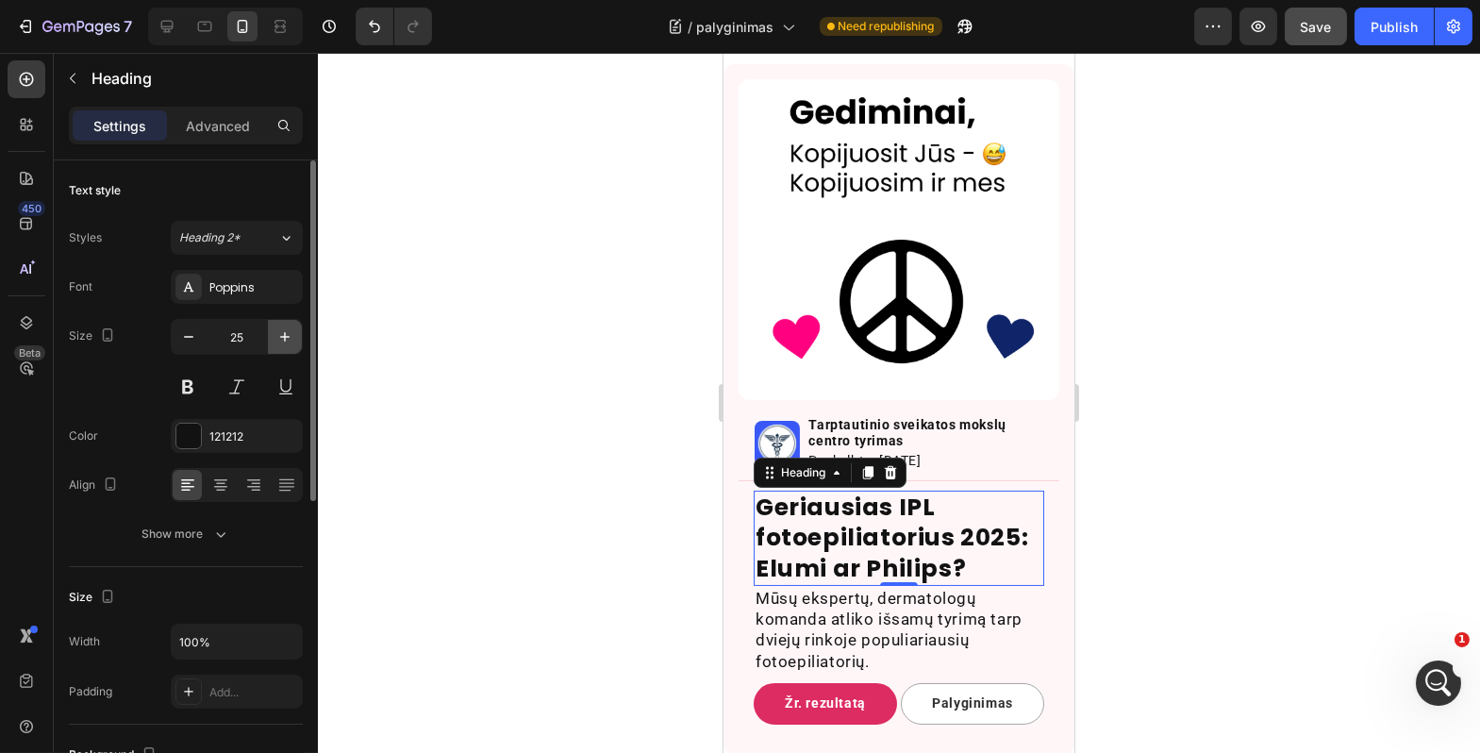
type input "26"
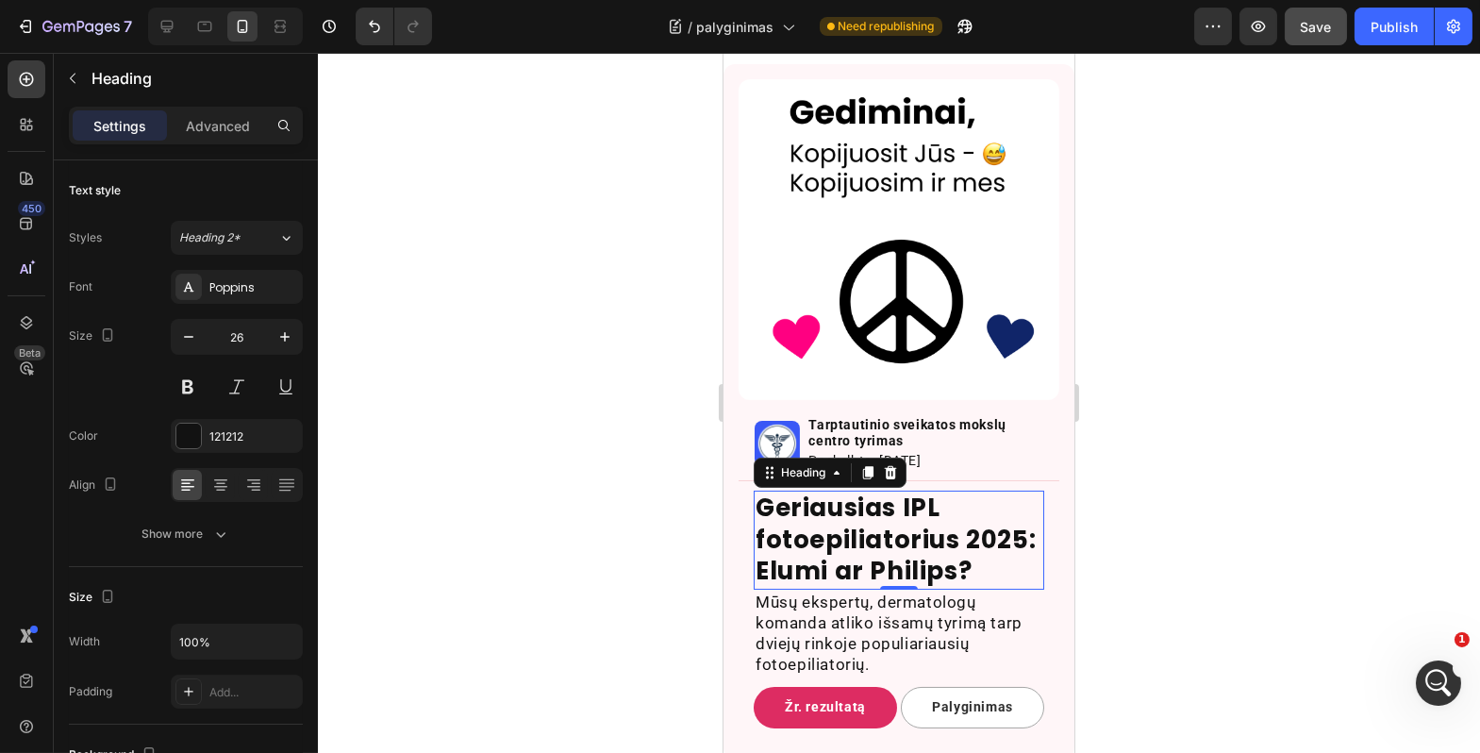
click at [525, 376] on div at bounding box center [899, 403] width 1163 height 700
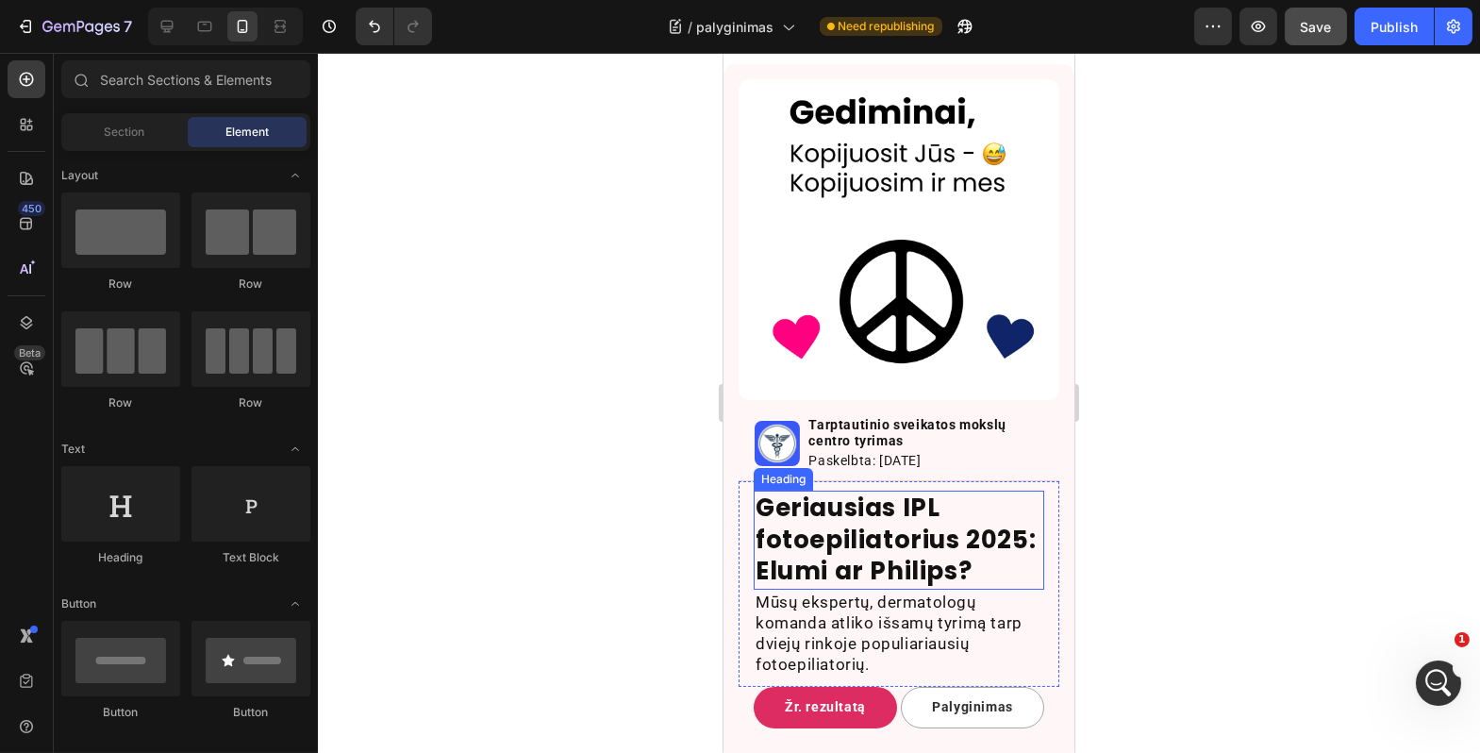
click at [820, 517] on h2 "Geriausias IPL fotoepiliatorius 2025: Elumi ar Philips?" at bounding box center [898, 540] width 291 height 99
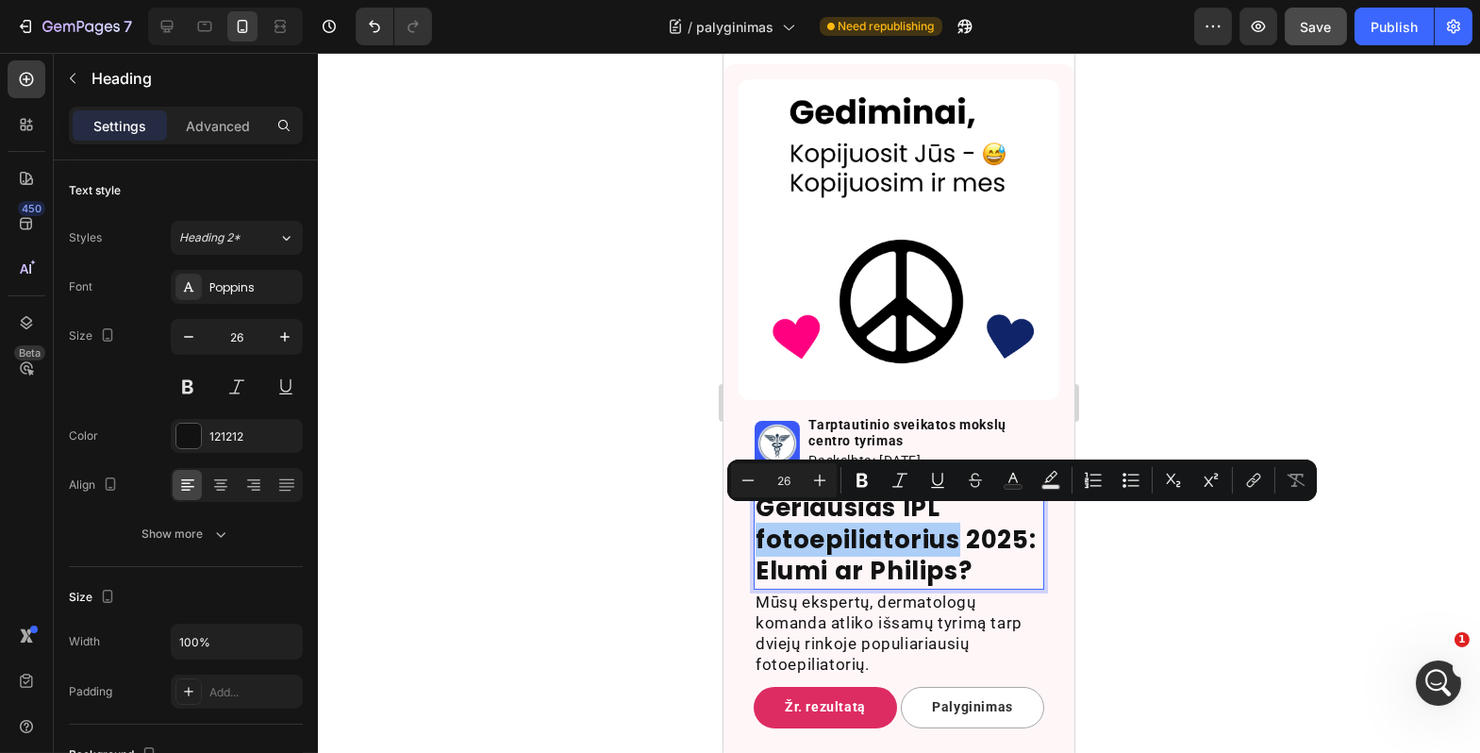
click at [629, 460] on div at bounding box center [899, 403] width 1163 height 700
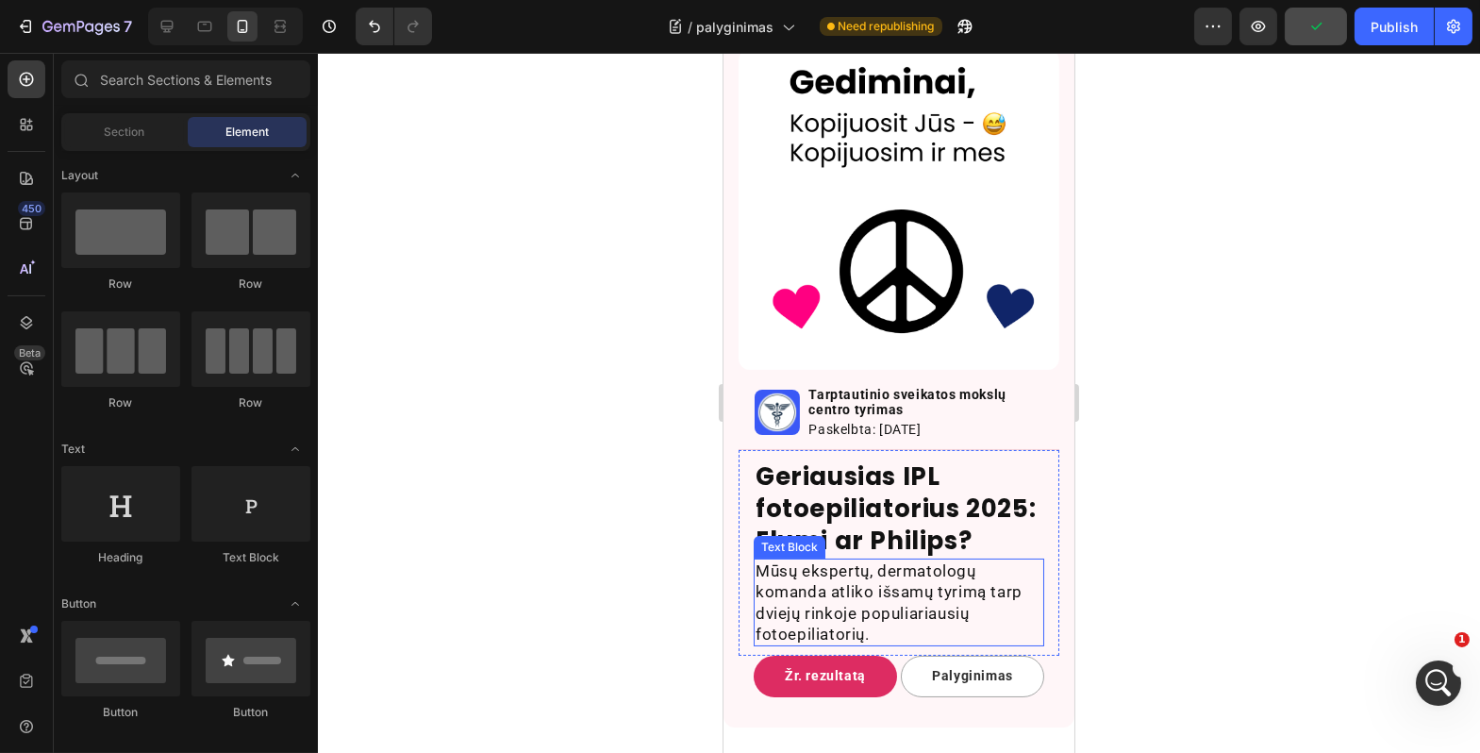
scroll to position [490, 0]
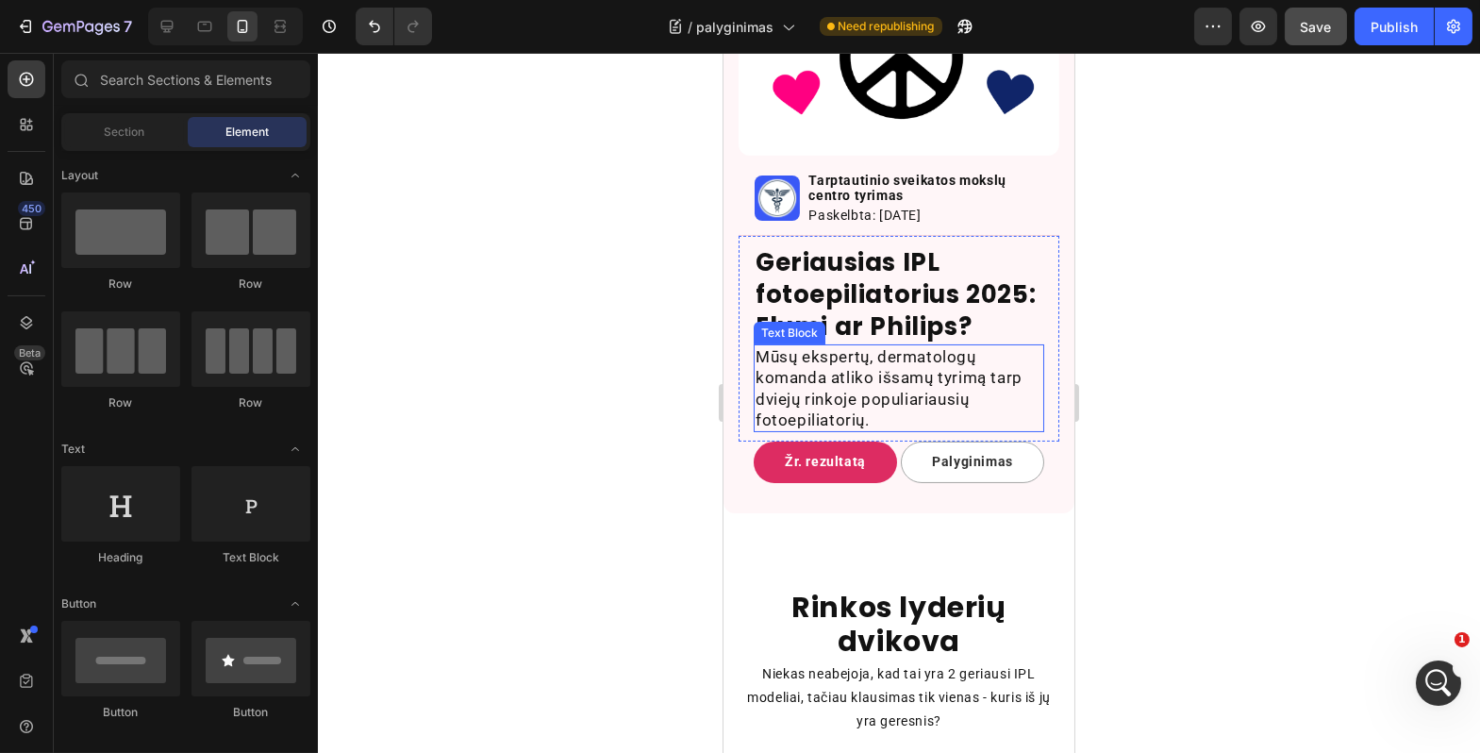
click at [878, 420] on p "Mūsų ekspertų, dermatologų komanda atliko išsamų tyrimą tarp dviejų rinkoje pop…" at bounding box center [898, 387] width 287 height 83
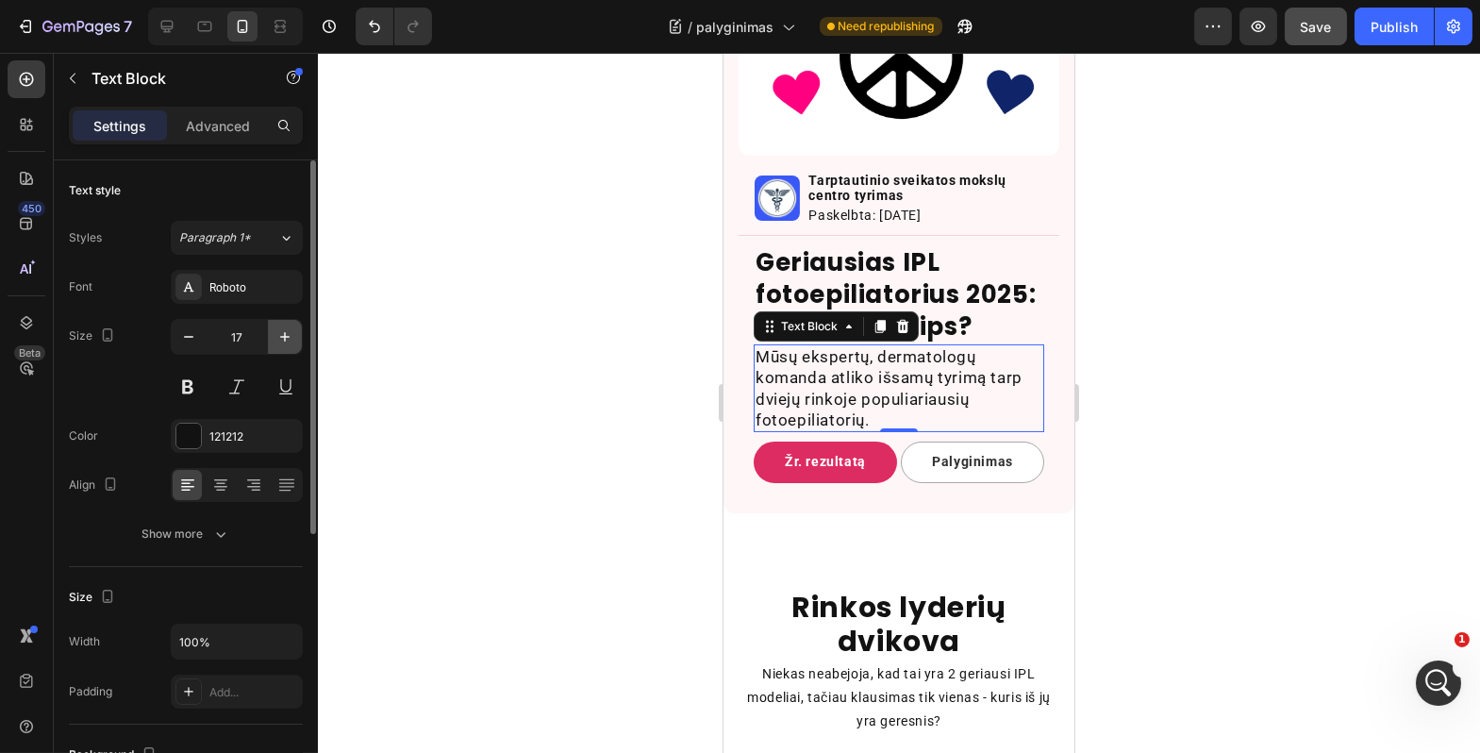
click at [290, 340] on icon "button" at bounding box center [285, 336] width 19 height 19
type input "18"
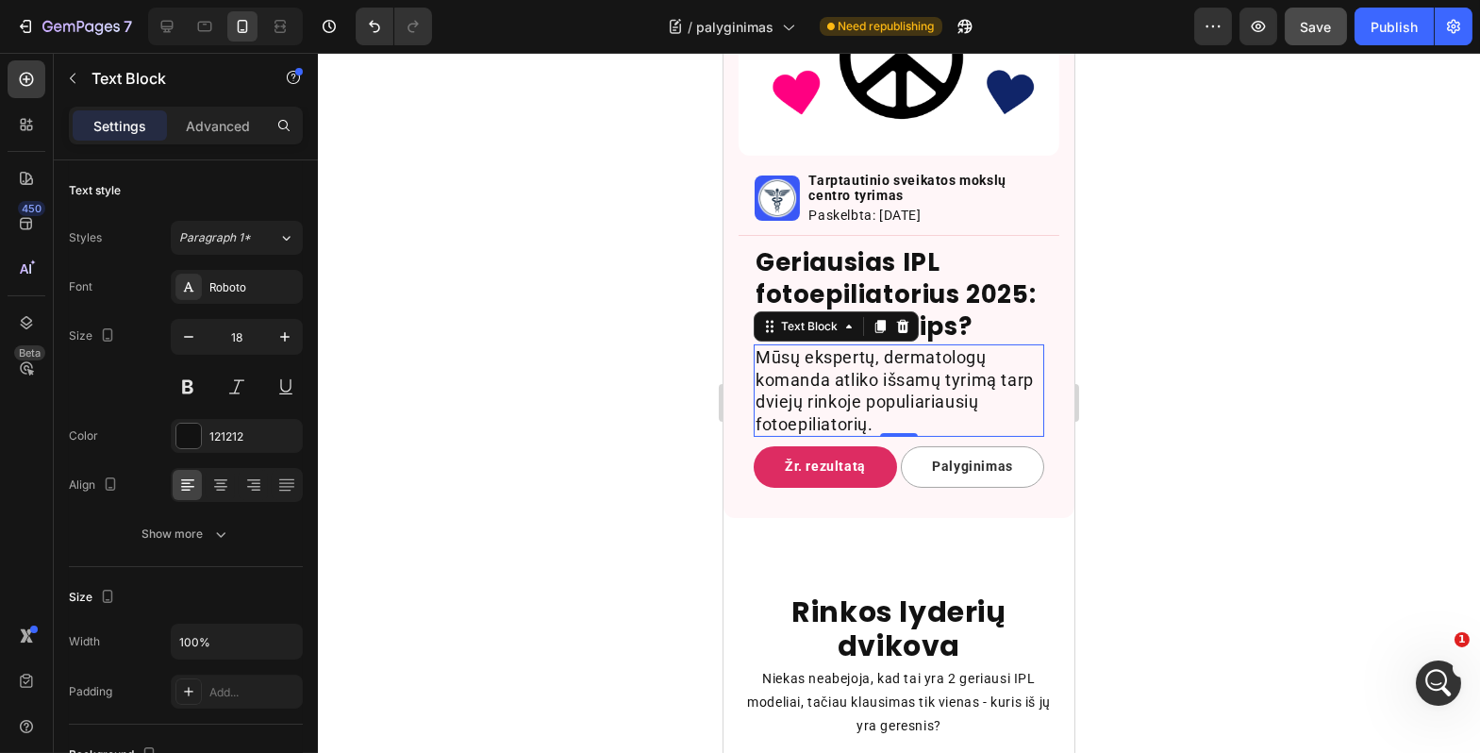
click at [571, 410] on div at bounding box center [899, 403] width 1163 height 700
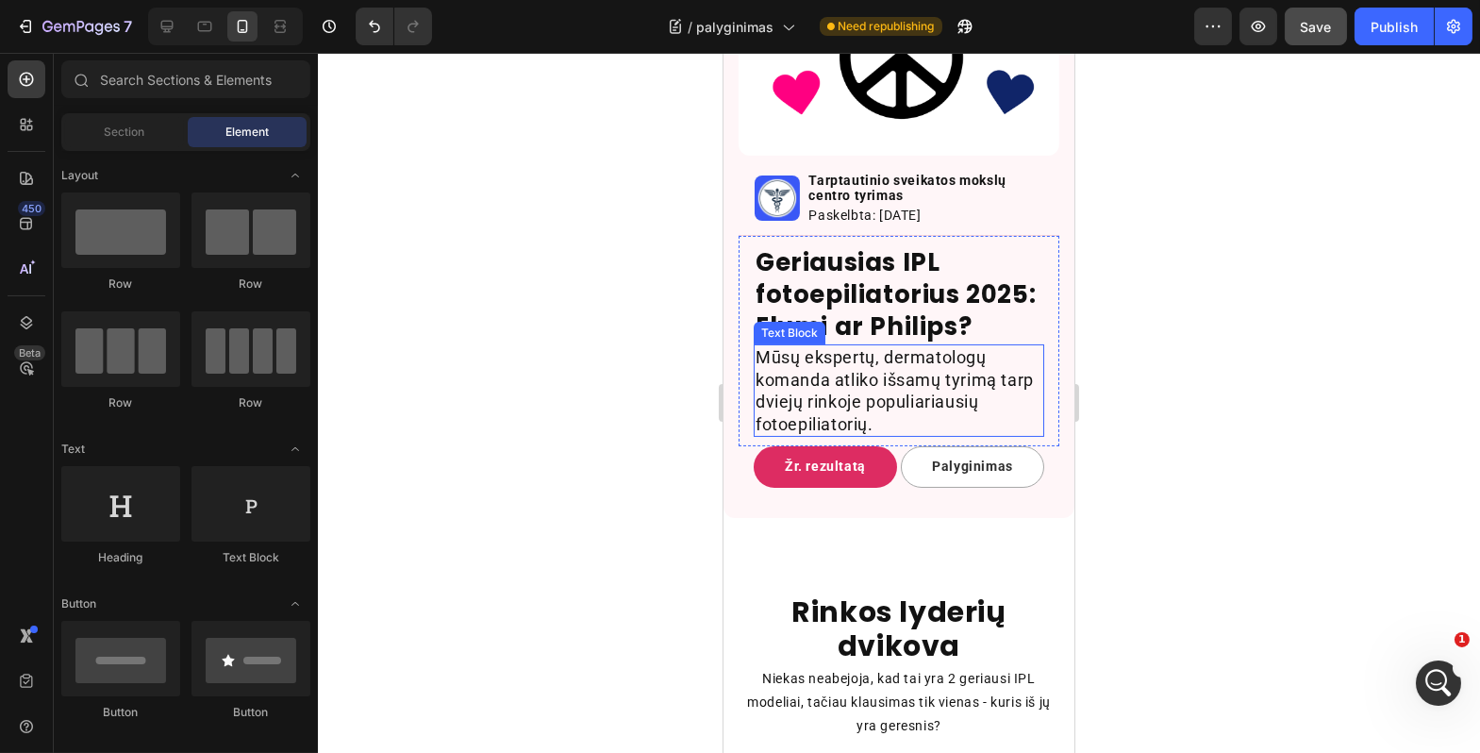
click at [948, 413] on p "Mūsų ekspertų, dermatologų komanda atliko išsamų tyrimą tarp dviejų rinkoje pop…" at bounding box center [898, 390] width 287 height 89
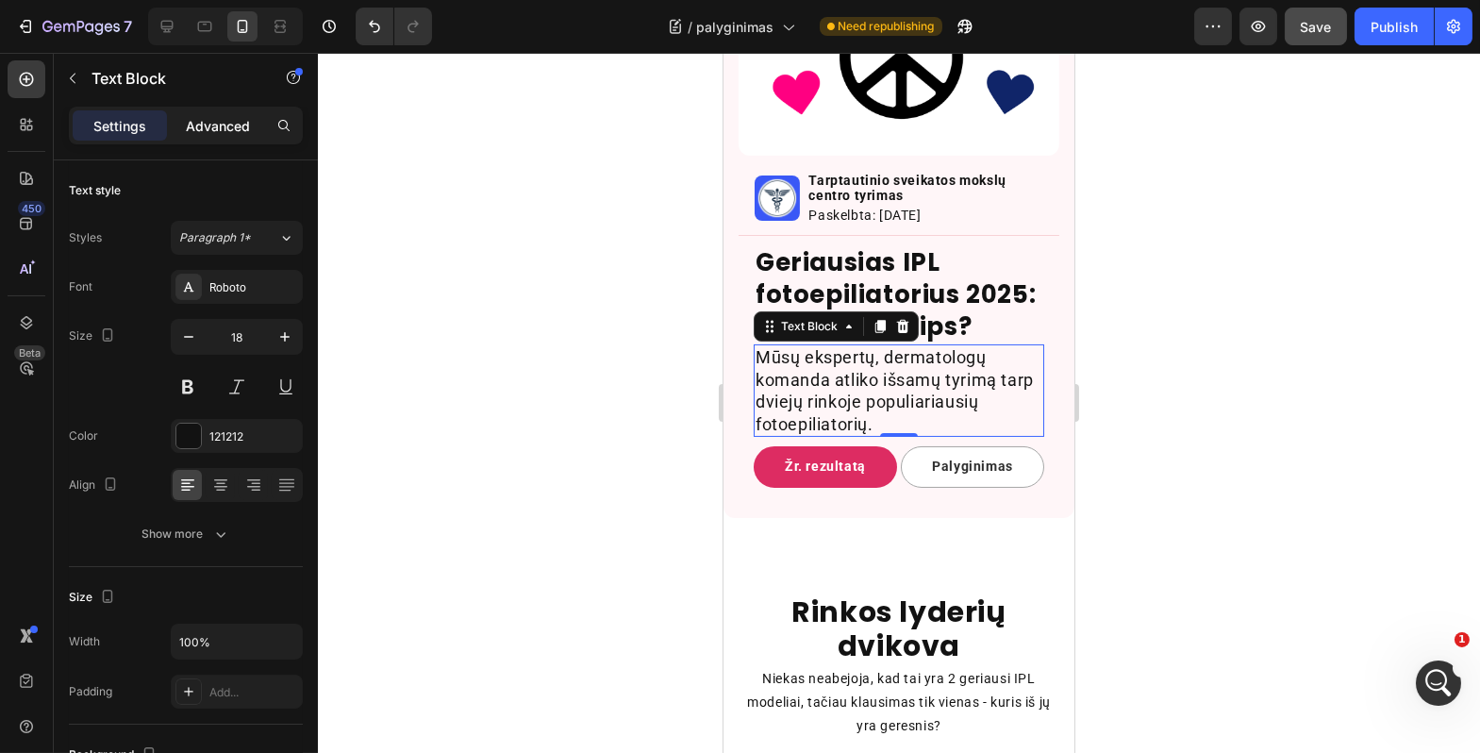
click at [176, 125] on div "Advanced" at bounding box center [218, 125] width 94 height 30
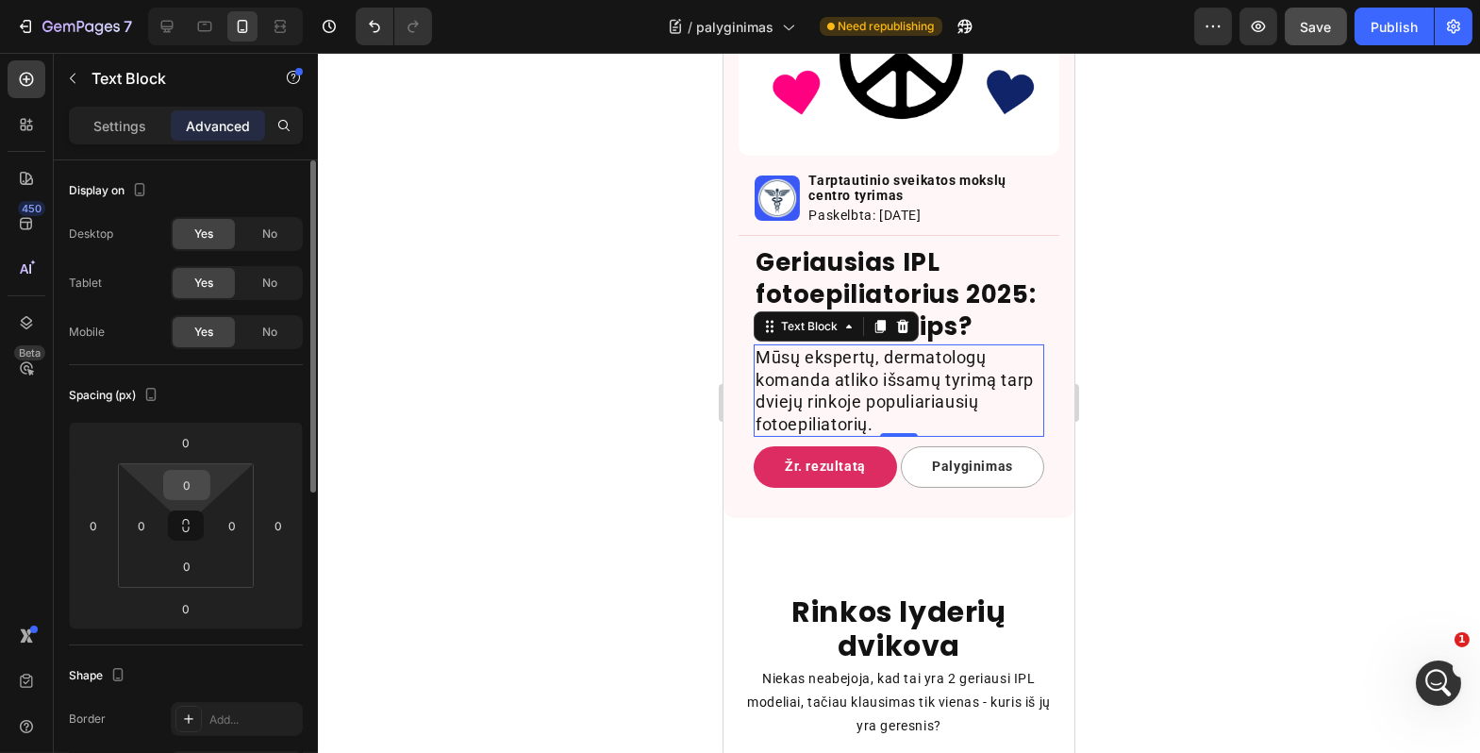
click at [189, 484] on input "0" at bounding box center [187, 485] width 38 height 28
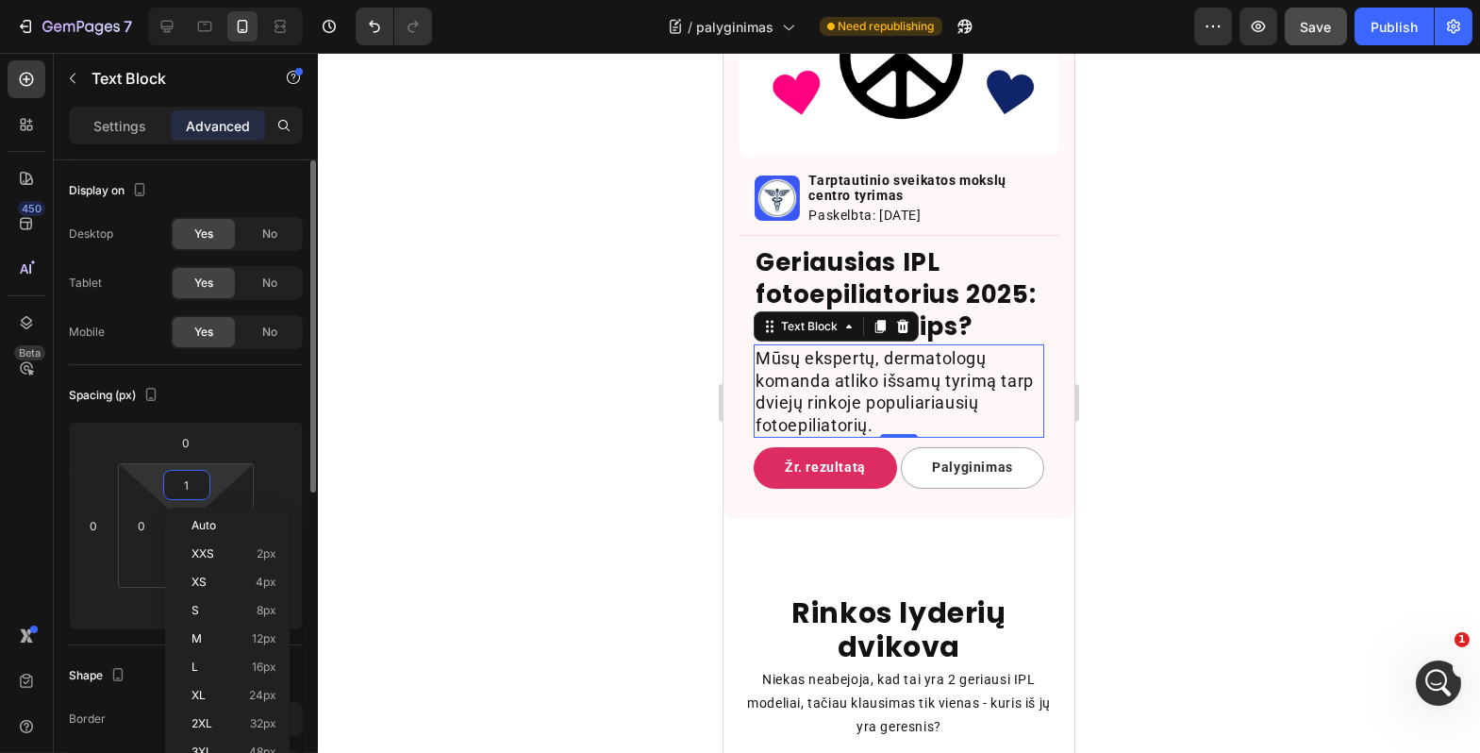
type input "10"
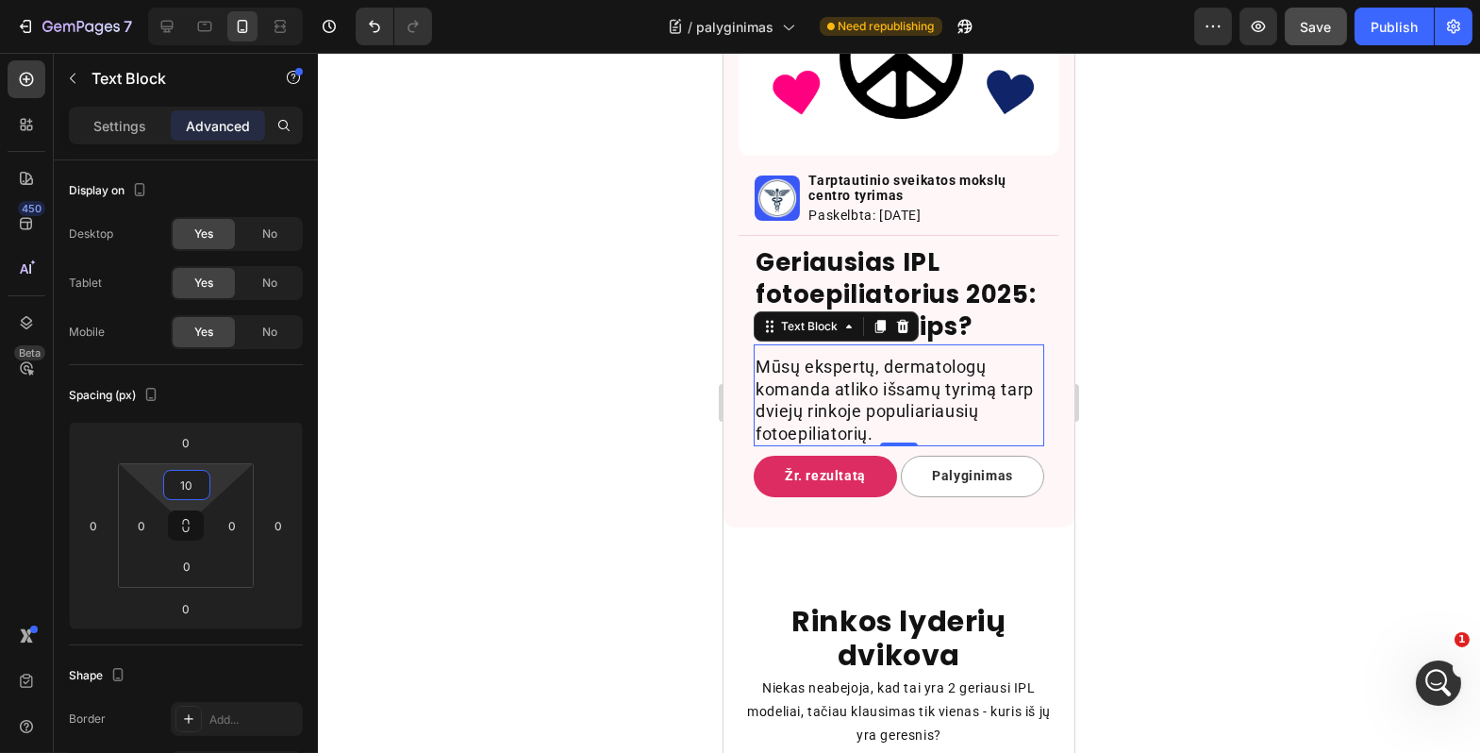
click at [487, 442] on div at bounding box center [899, 403] width 1163 height 700
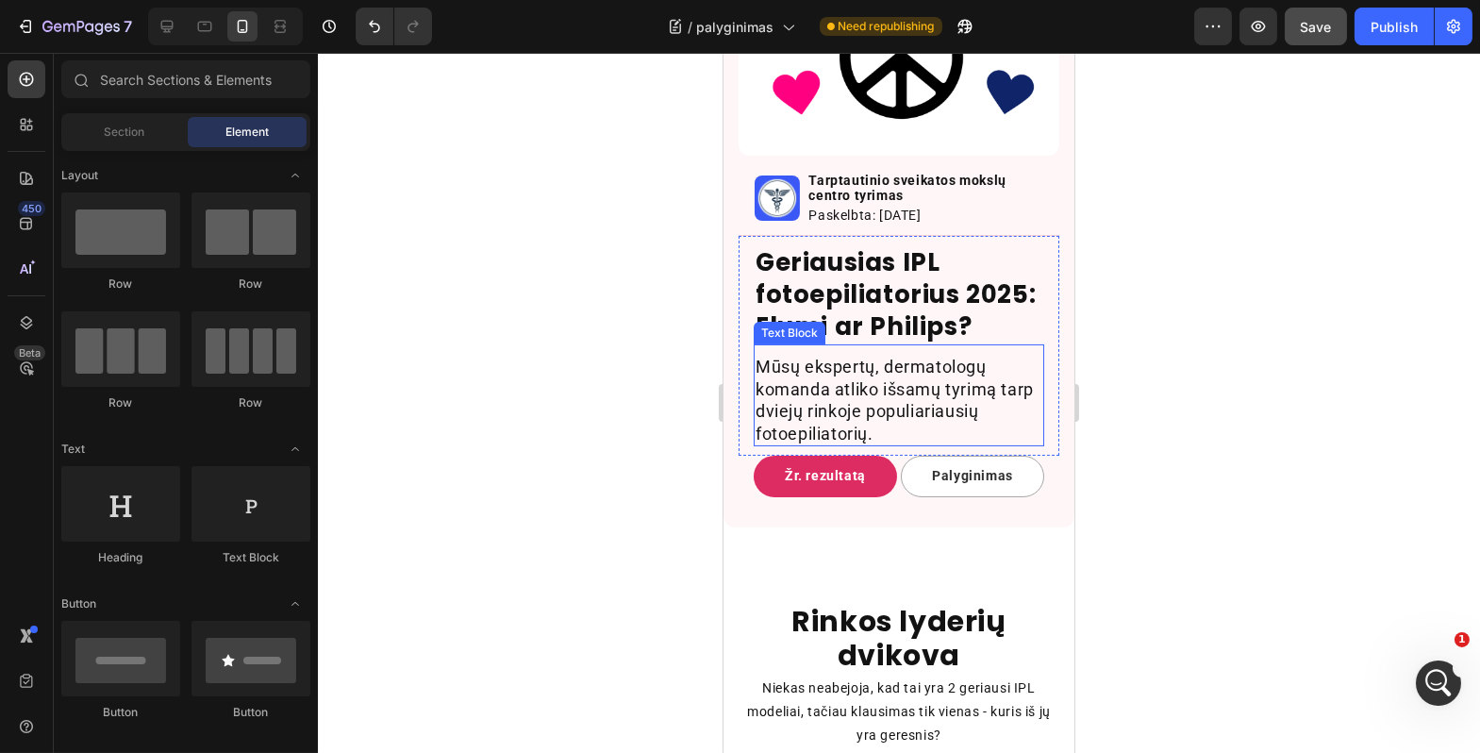
click at [839, 416] on p "Mūsų ekspertų, dermatologų komanda atliko išsamų tyrimą tarp dviejų rinkoje pop…" at bounding box center [898, 400] width 287 height 89
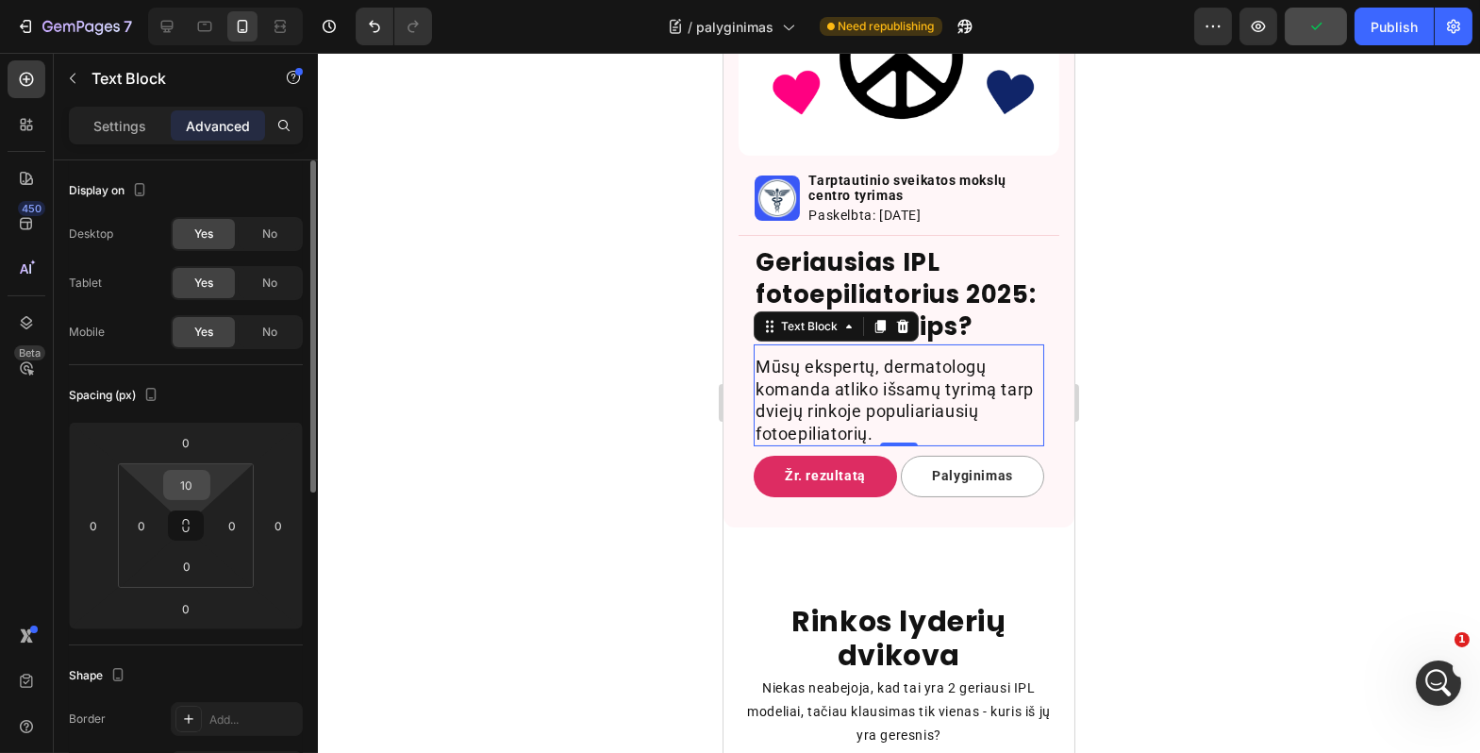
click at [195, 481] on input "10" at bounding box center [187, 485] width 38 height 28
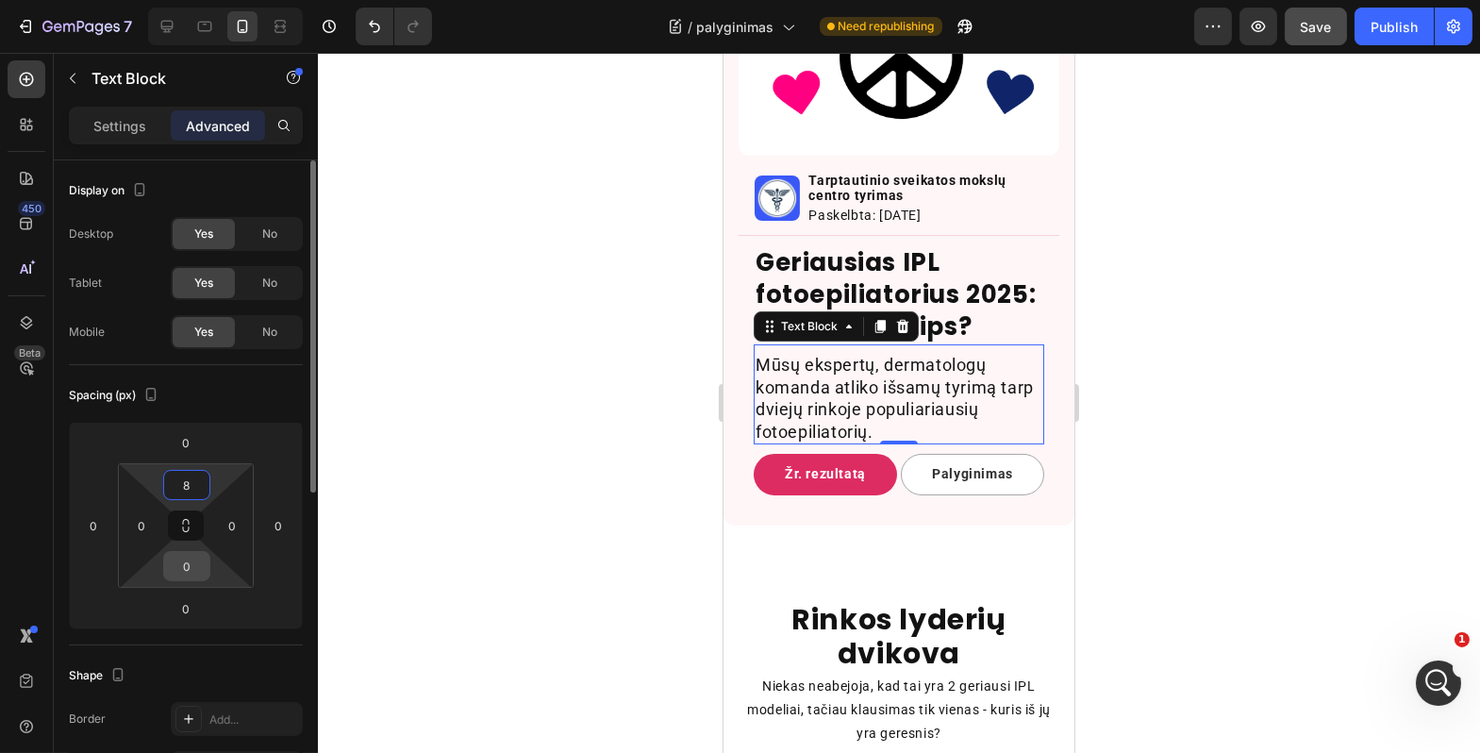
type input "8"
click at [192, 558] on input "0" at bounding box center [187, 566] width 38 height 28
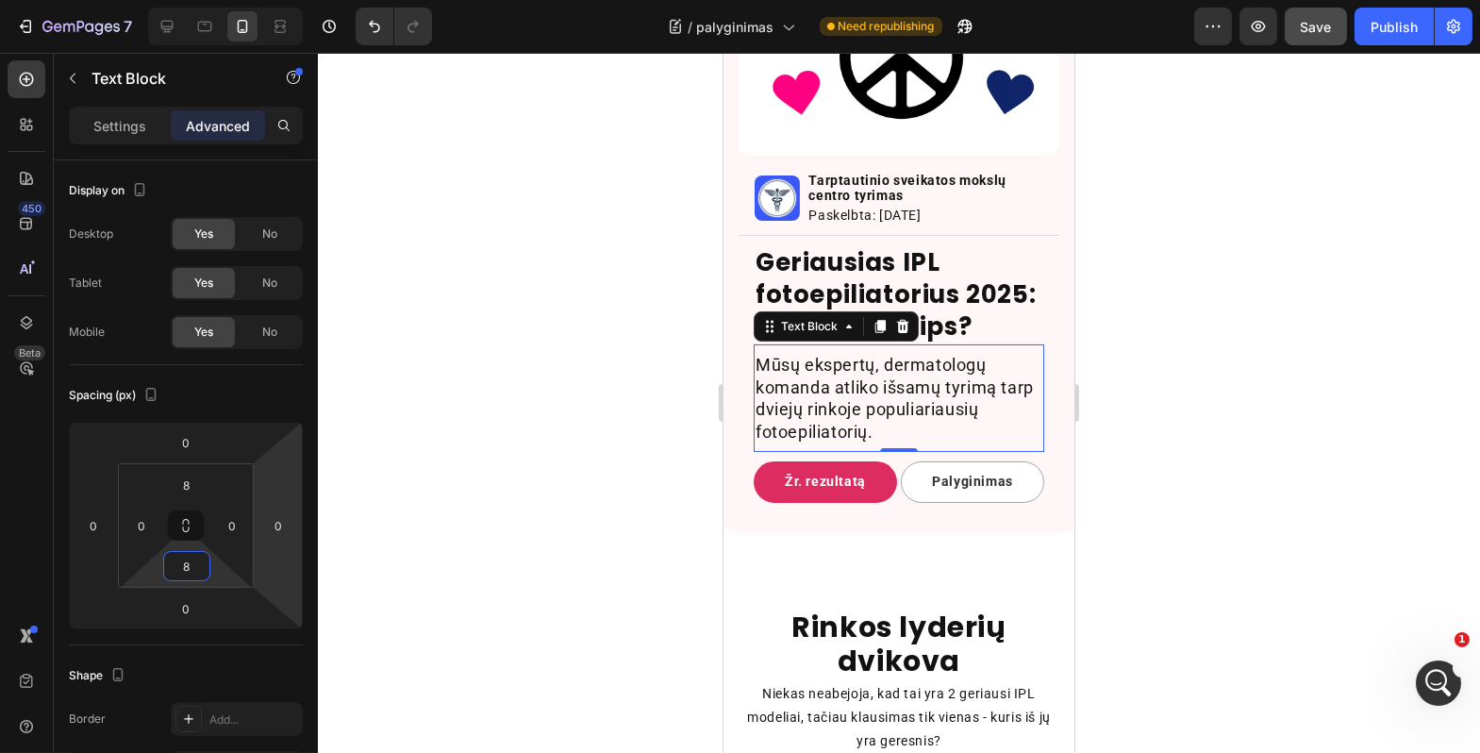
type input "8"
click at [526, 493] on div at bounding box center [899, 403] width 1163 height 700
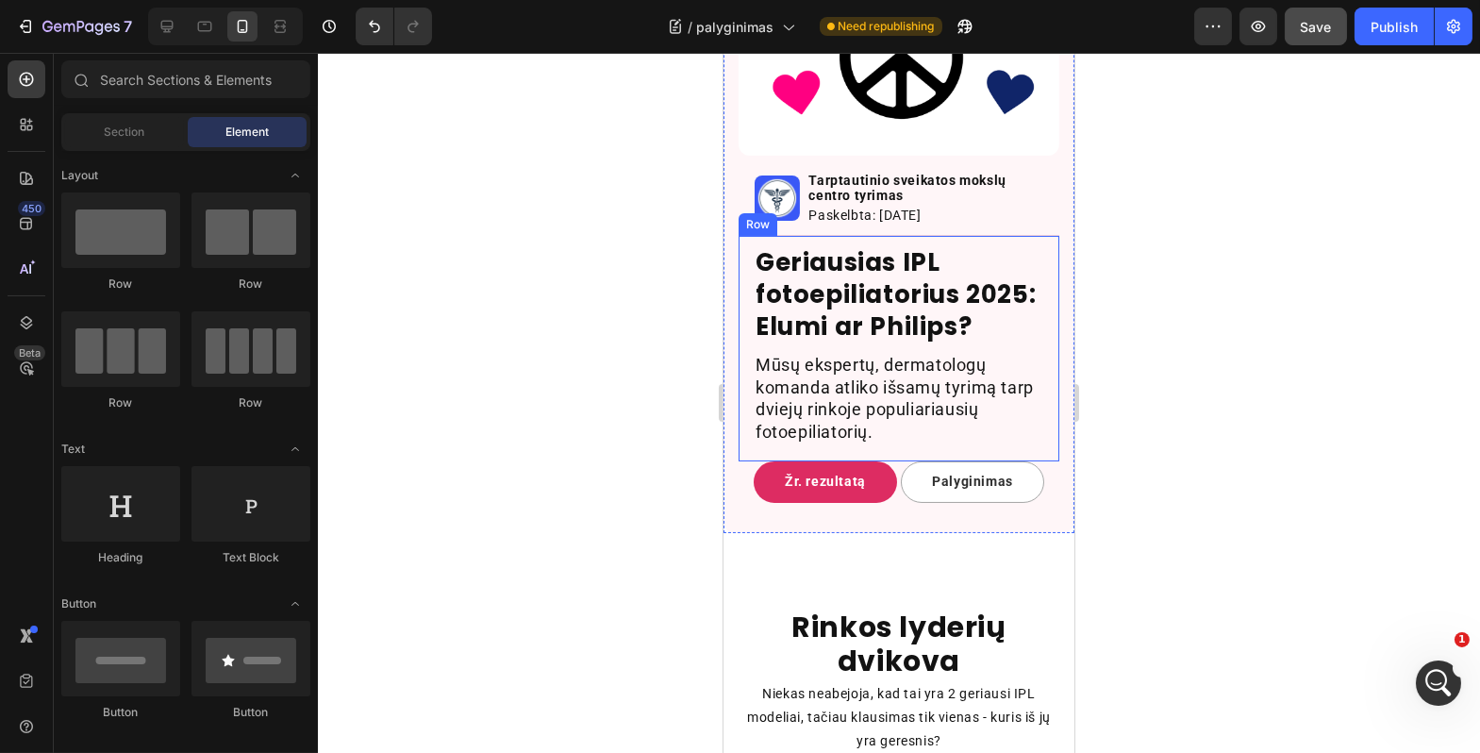
click at [837, 461] on div "Geriausias IPL fotoepiliatorius 2025: Elumi ar Philips? Heading Mūsų ekspertų, …" at bounding box center [898, 349] width 321 height 226
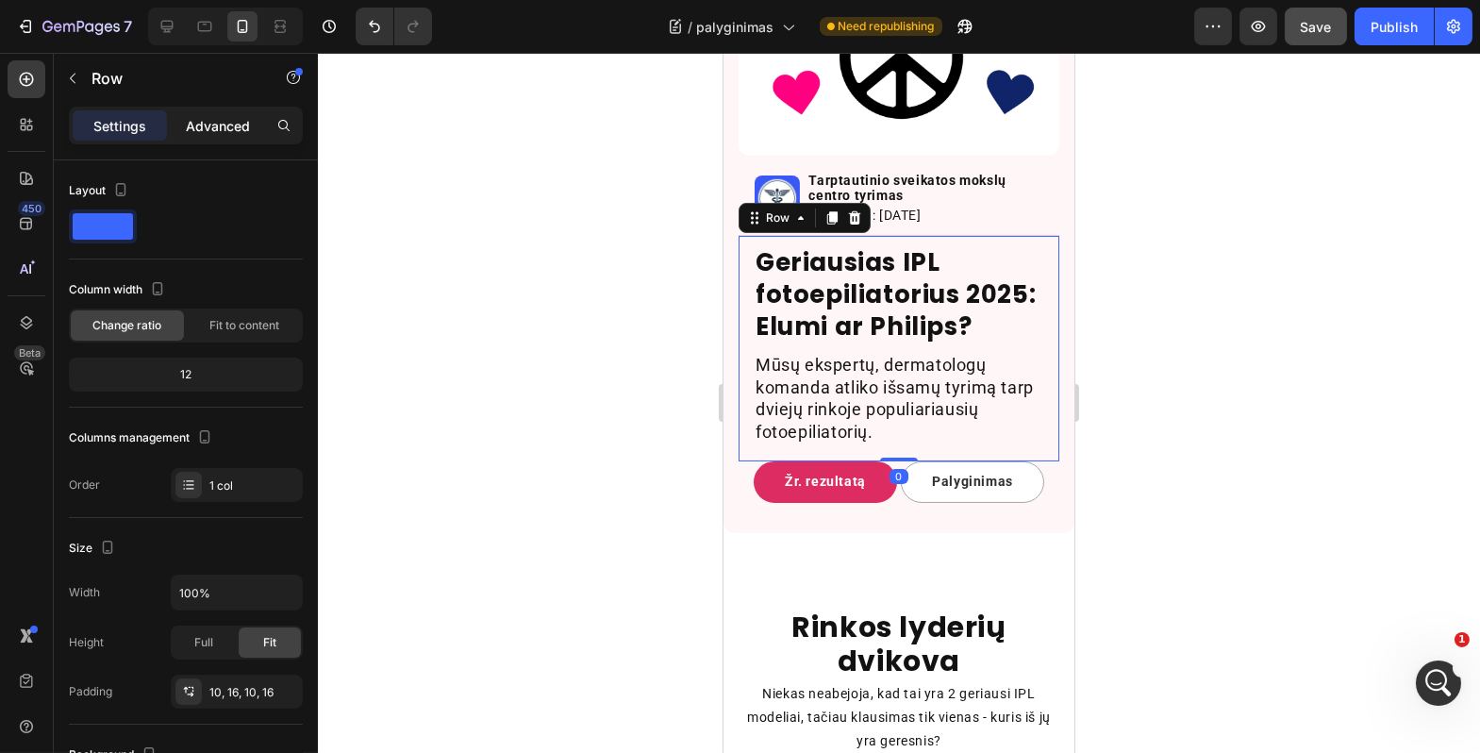
click at [202, 117] on p "Advanced" at bounding box center [218, 126] width 64 height 20
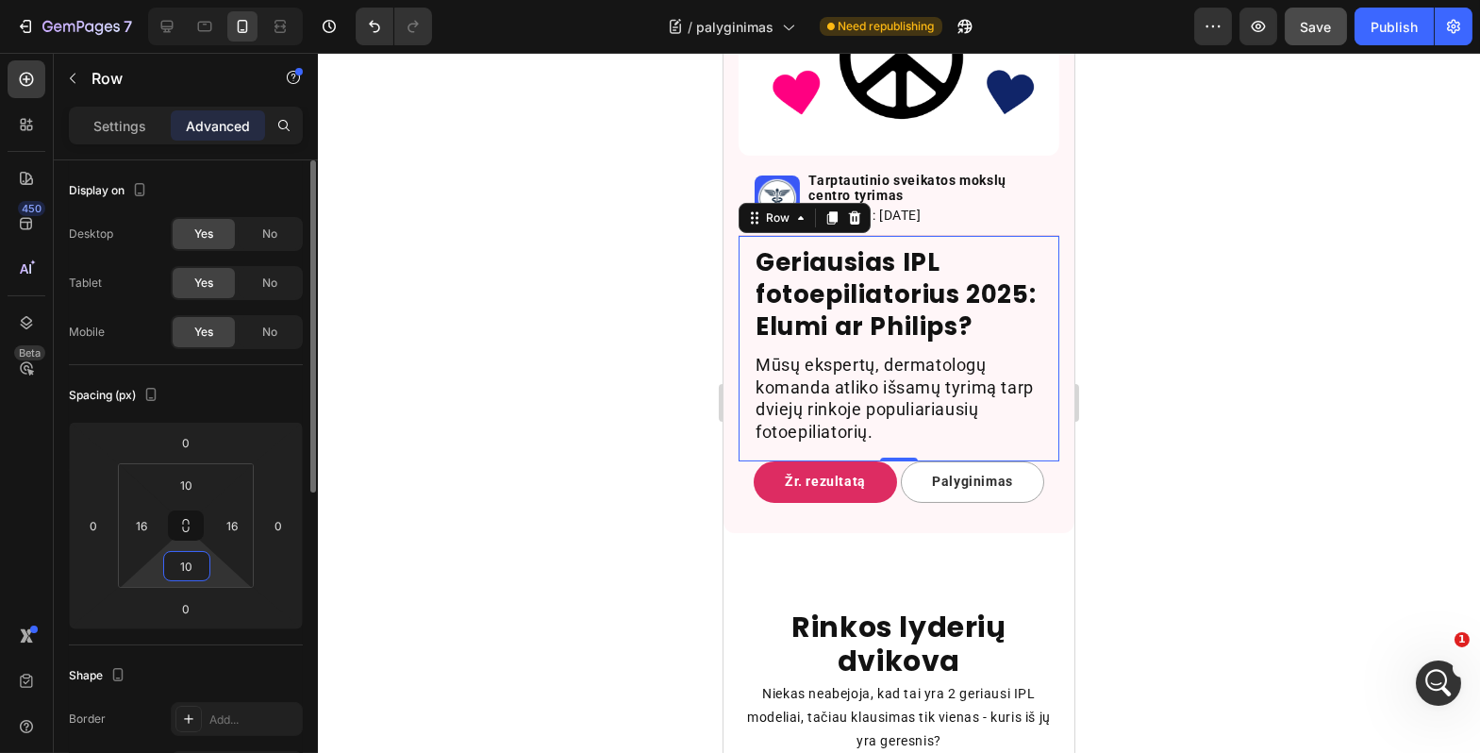
click at [190, 565] on input "10" at bounding box center [187, 566] width 38 height 28
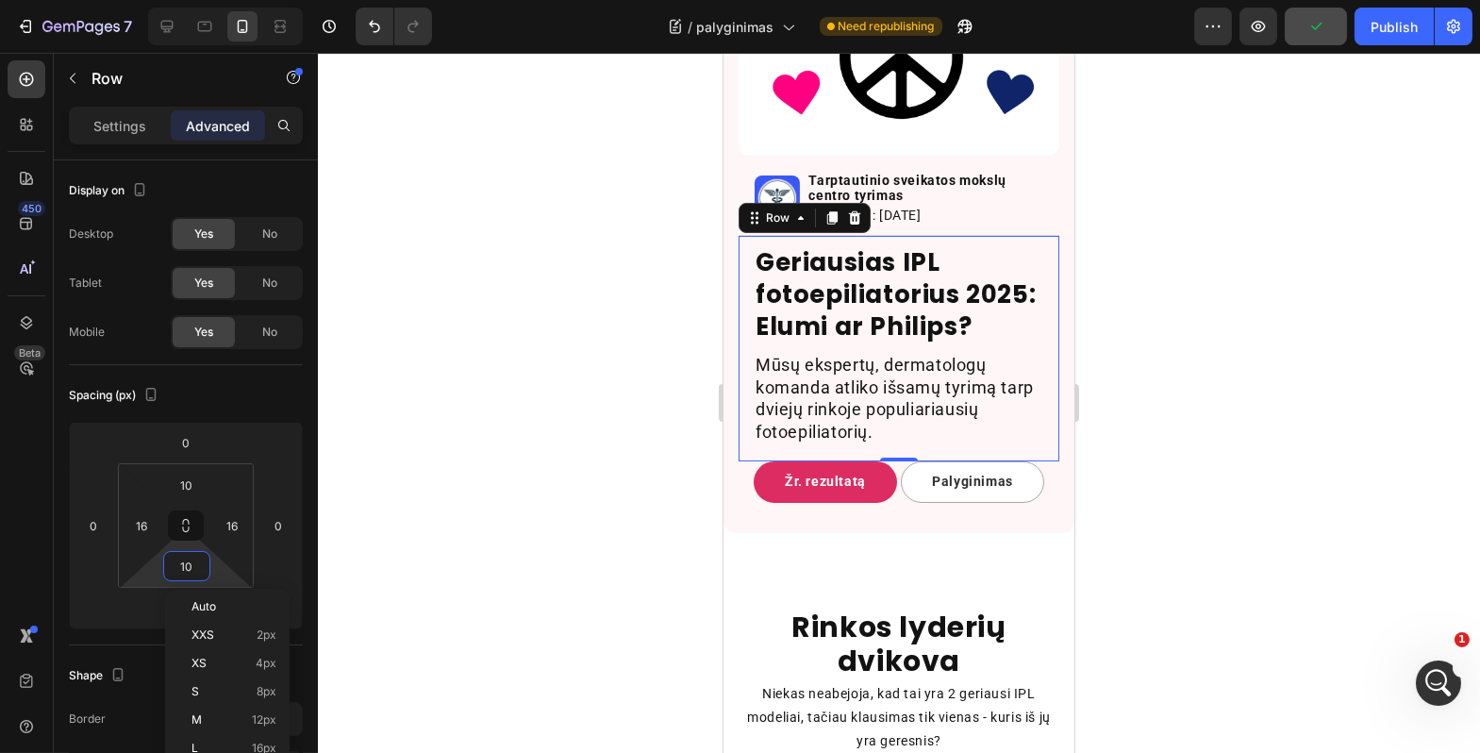
click at [534, 513] on div at bounding box center [899, 403] width 1163 height 700
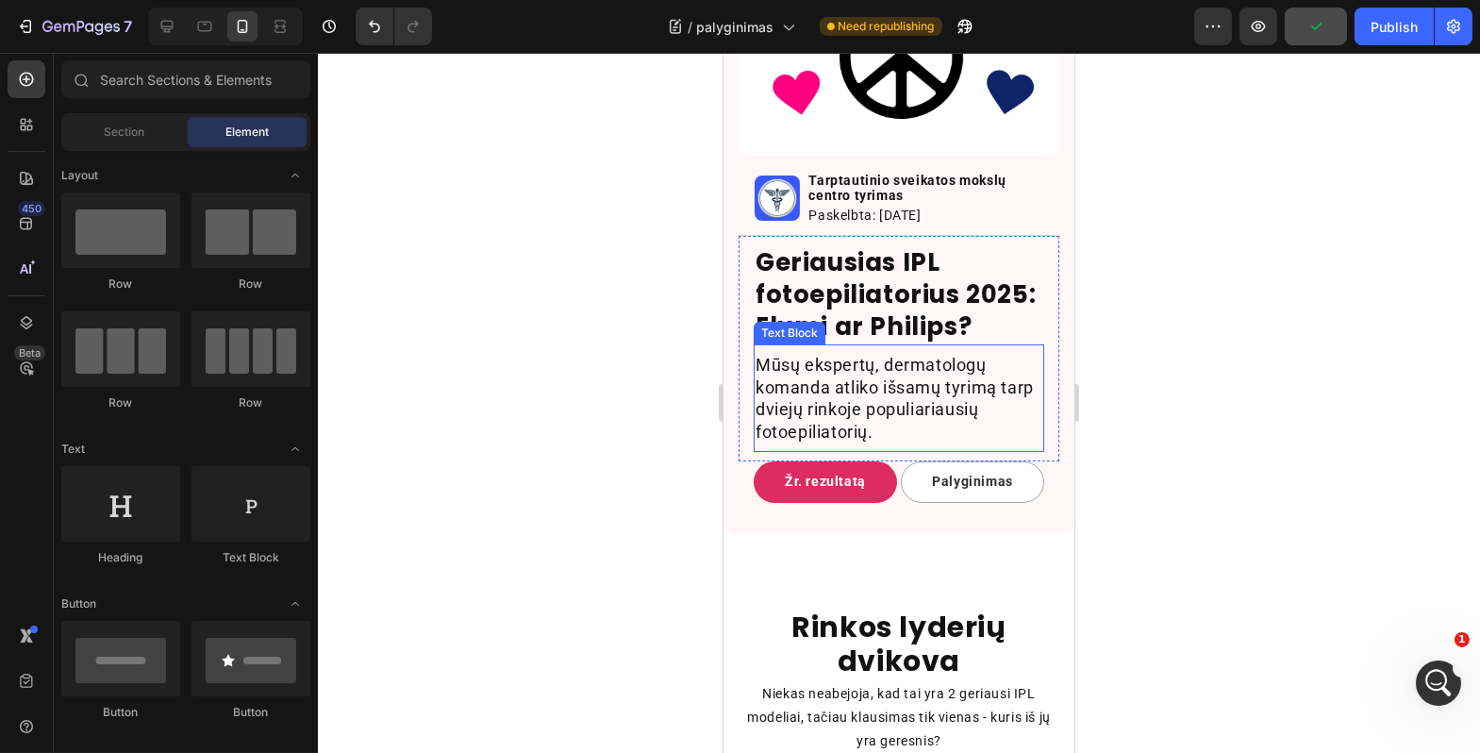
click at [887, 410] on p "Mūsų ekspertų, dermatologų komanda atliko išsamų tyrimą tarp dviejų rinkoje pop…" at bounding box center [898, 398] width 287 height 89
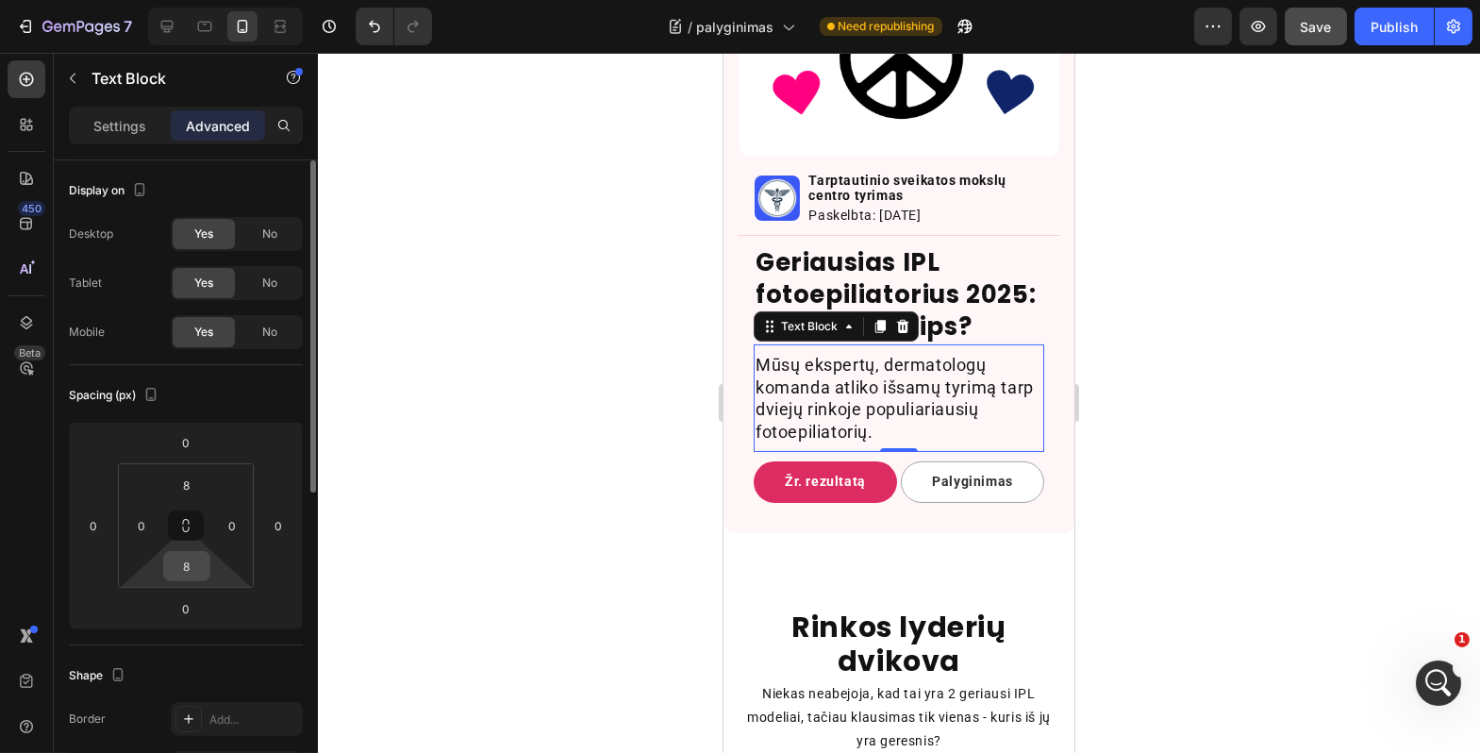
click at [190, 568] on input "8" at bounding box center [187, 566] width 38 height 28
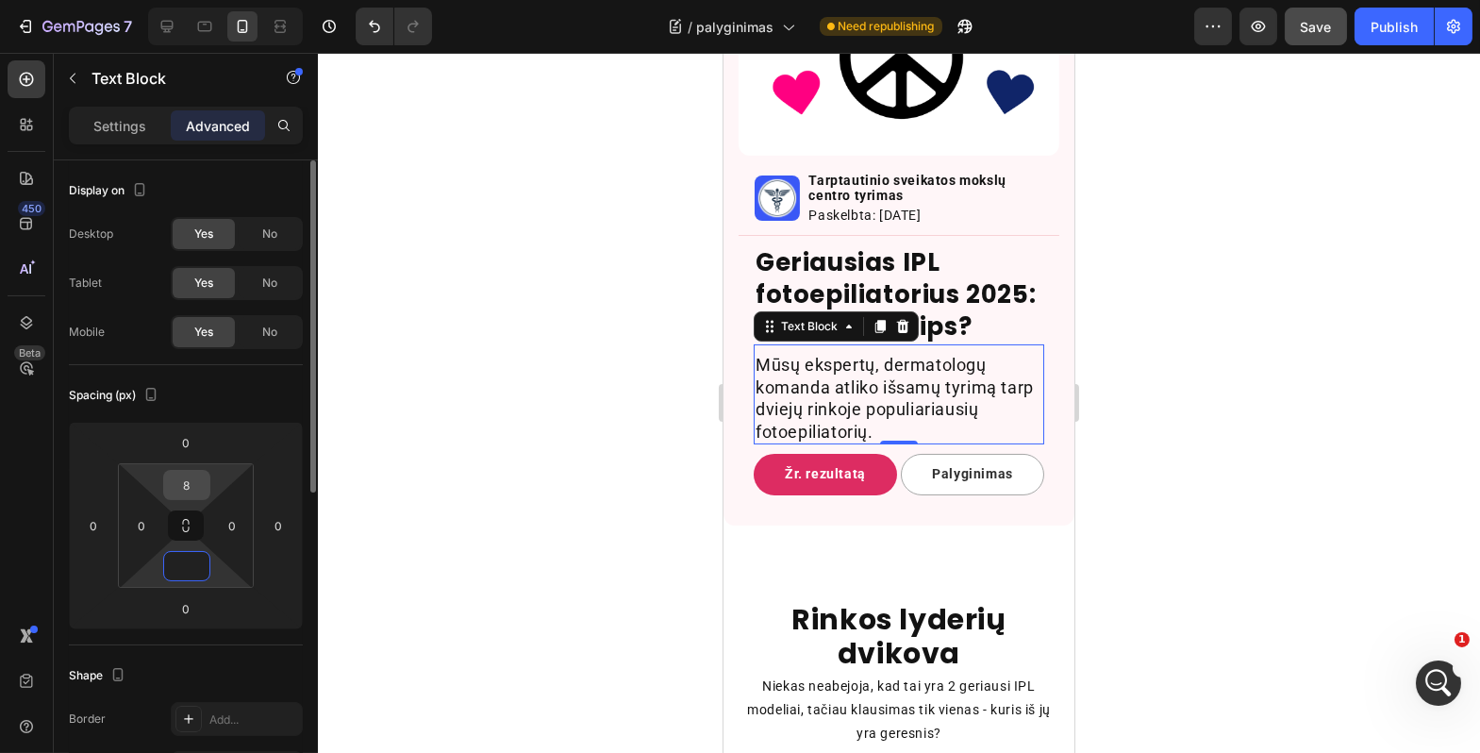
type input "0"
click at [192, 486] on input "8" at bounding box center [187, 485] width 38 height 28
type input "10"
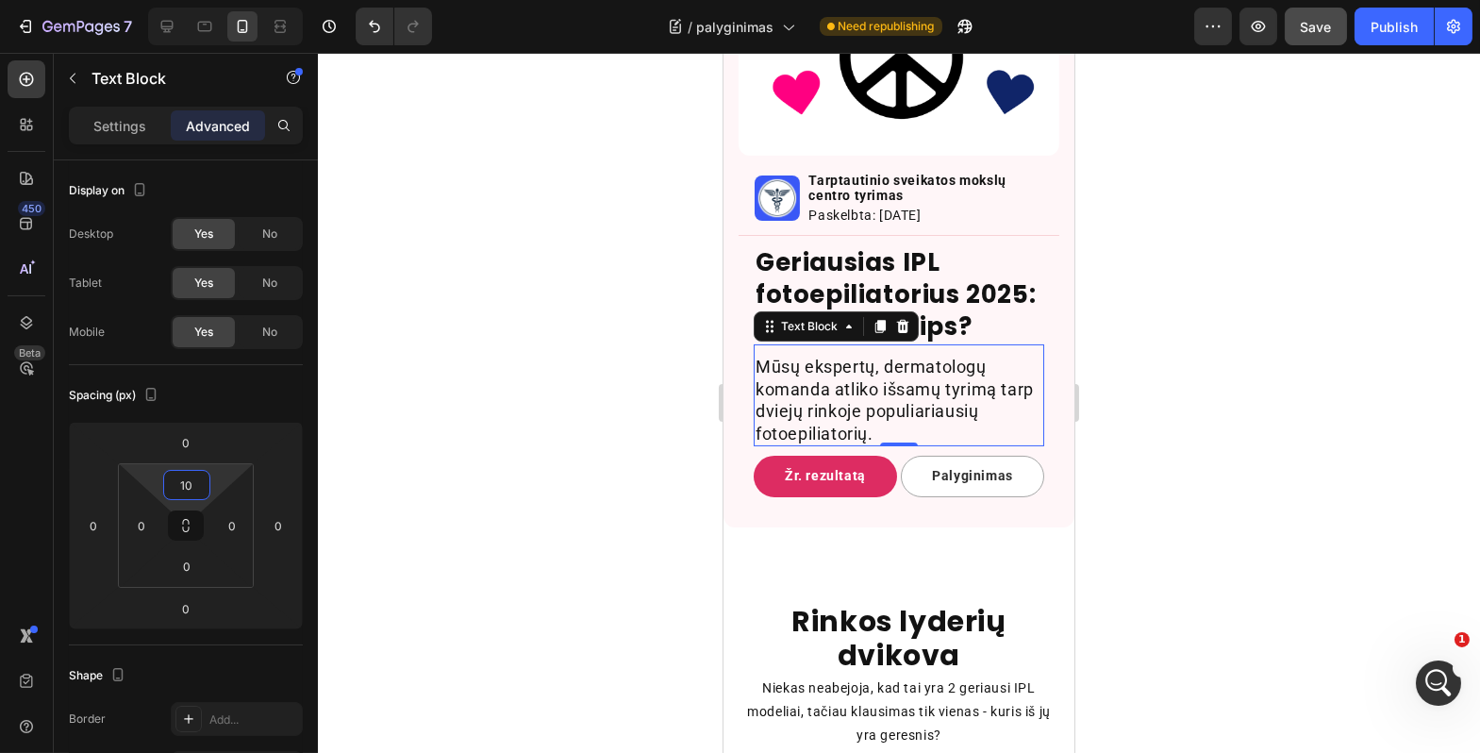
click at [572, 467] on div at bounding box center [899, 403] width 1163 height 700
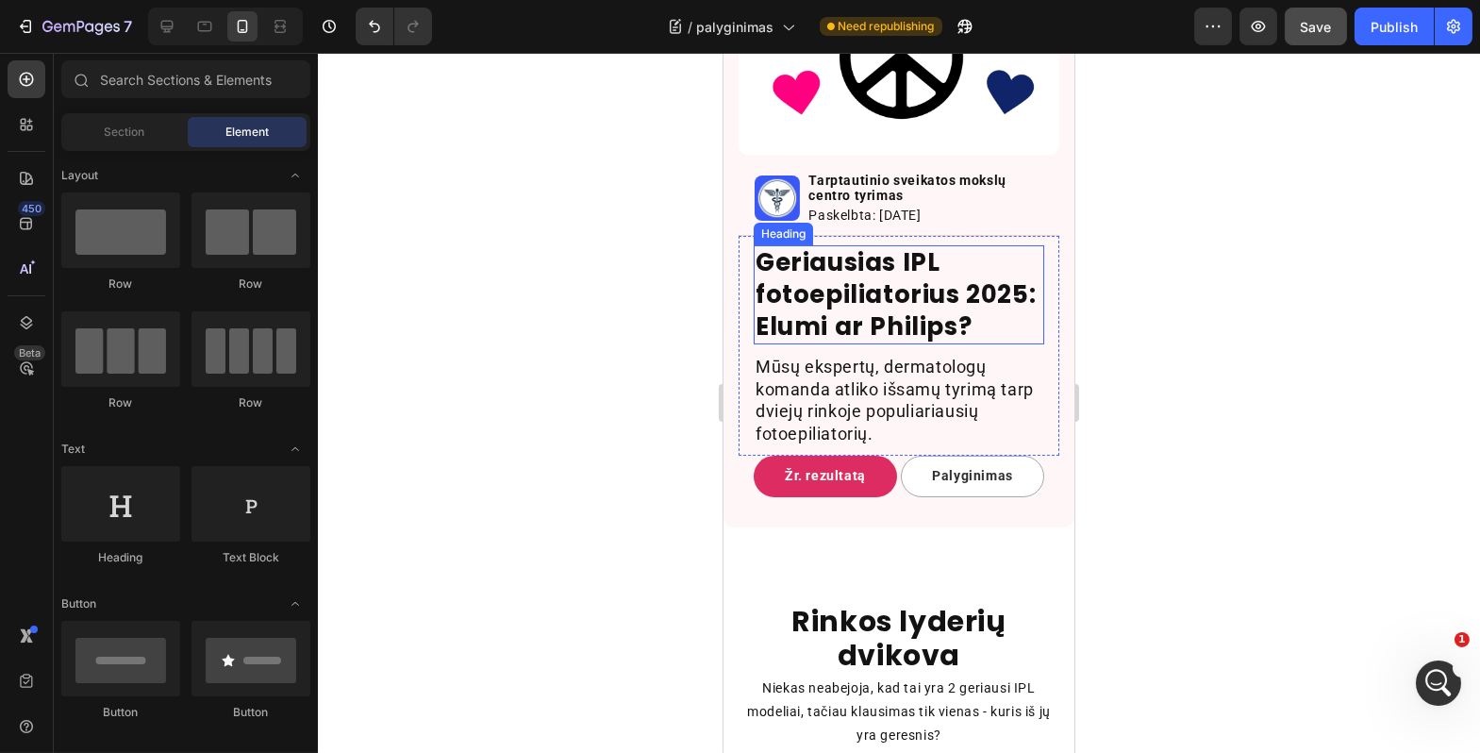
click at [882, 328] on p "Geriausias IPL fotoepiliatorius 2025: Elumi ar Philips?" at bounding box center [898, 294] width 287 height 95
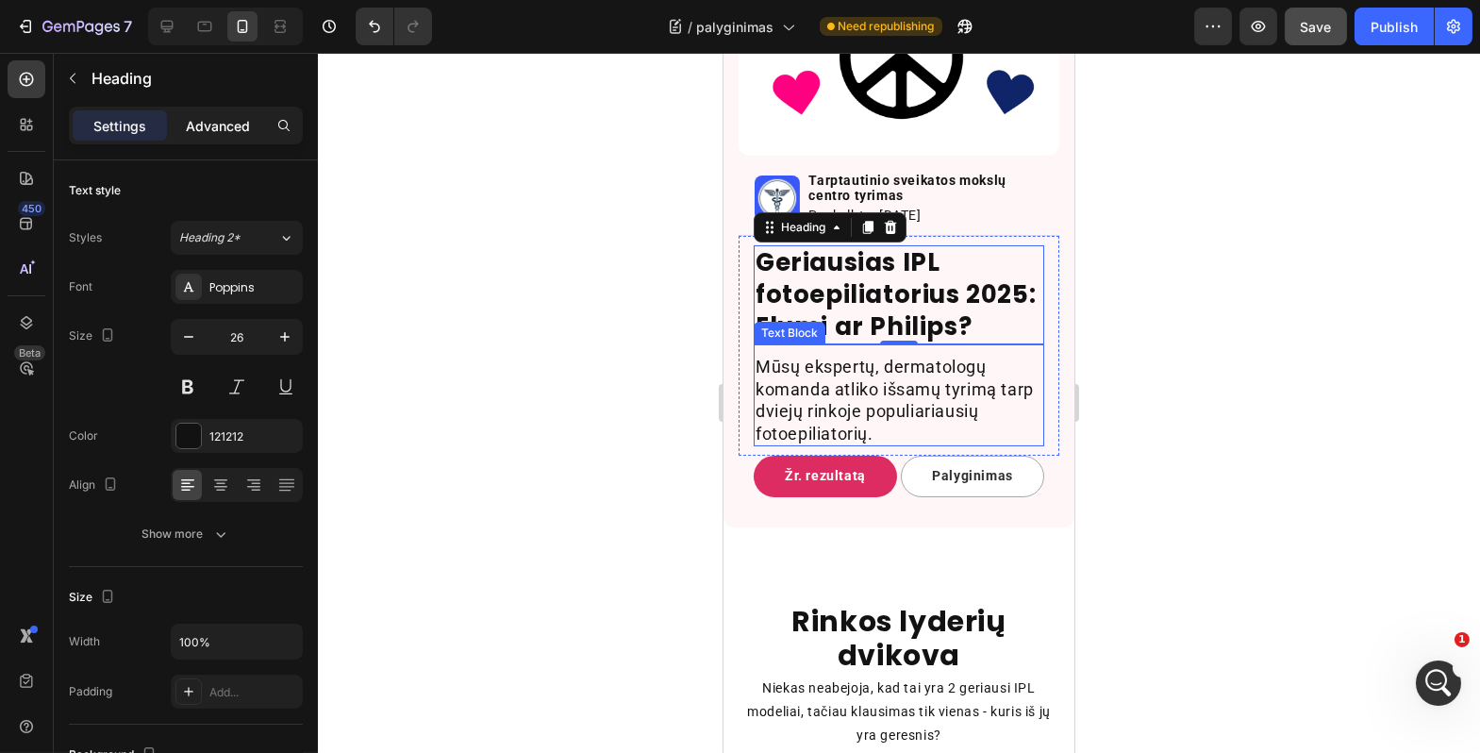
click at [221, 111] on div "Advanced" at bounding box center [218, 125] width 94 height 30
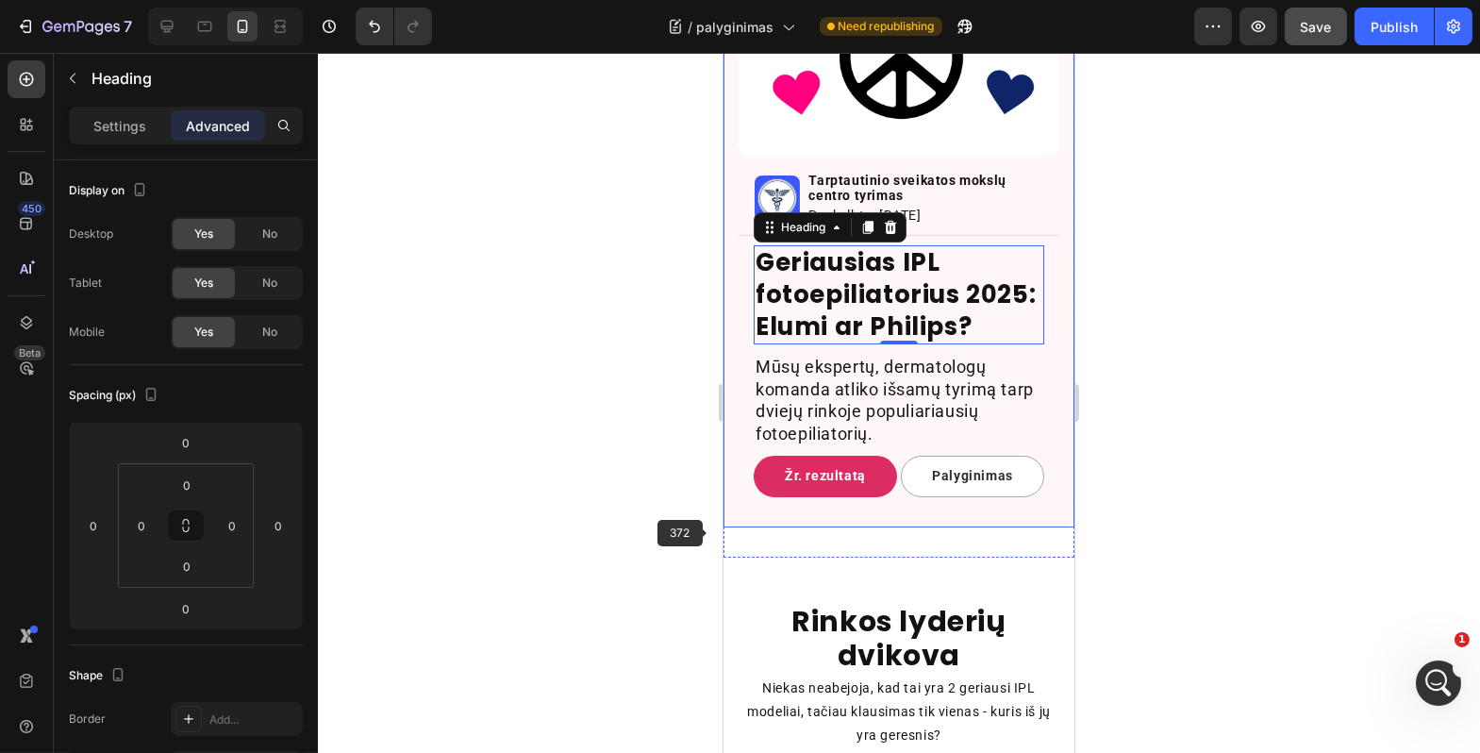
click at [626, 521] on div at bounding box center [899, 403] width 1163 height 700
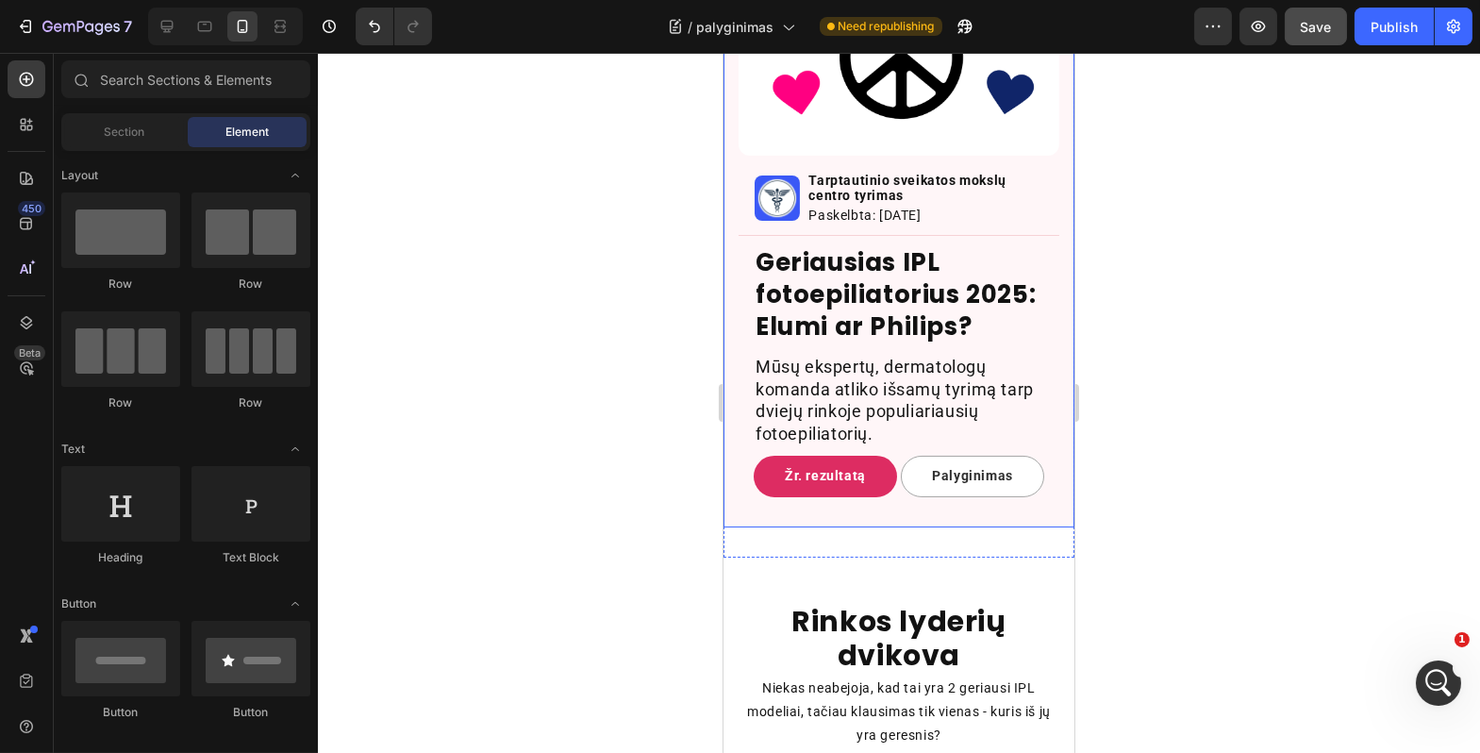
click at [545, 565] on div at bounding box center [899, 403] width 1163 height 700
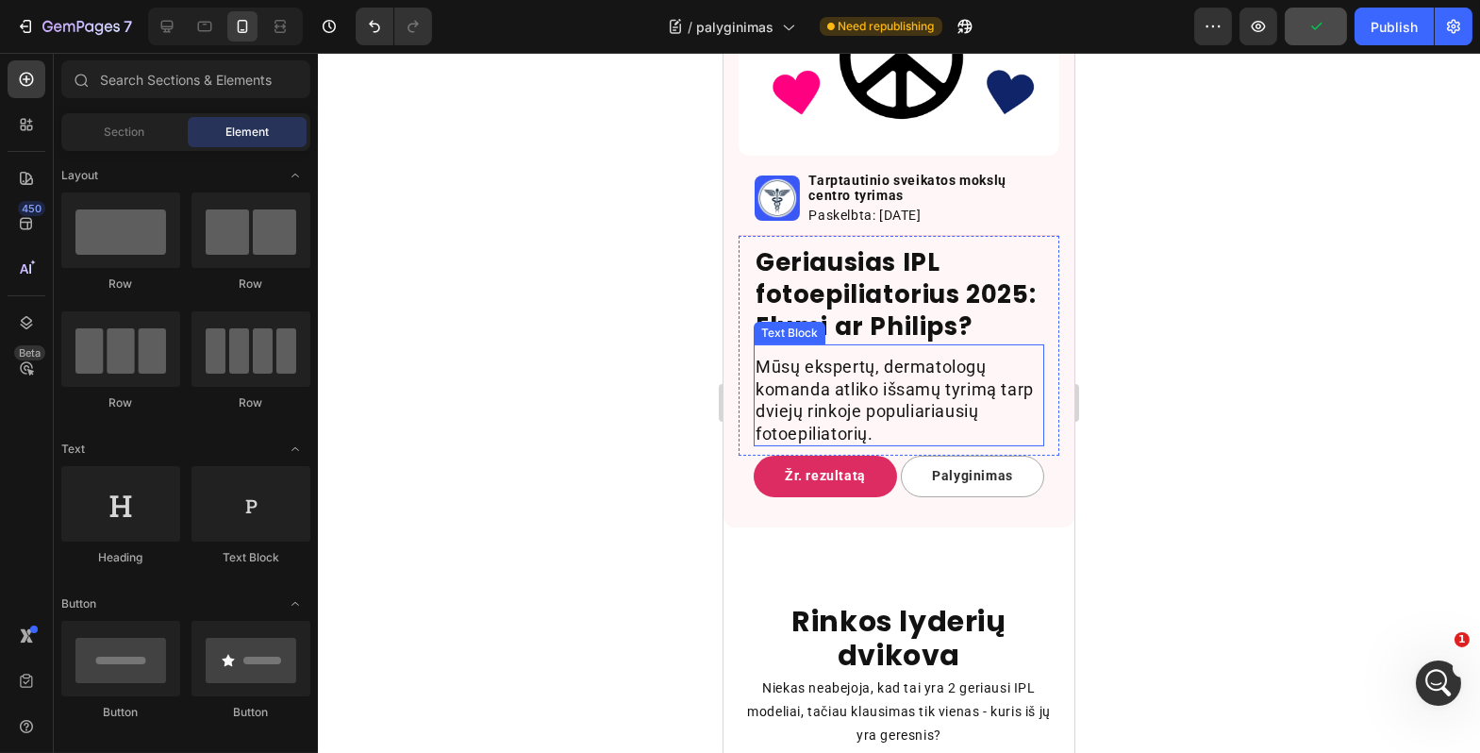
click at [933, 428] on p "Mūsų ekspertų, dermatologų komanda atliko išsamų tyrimą tarp dviejų rinkoje pop…" at bounding box center [898, 400] width 287 height 89
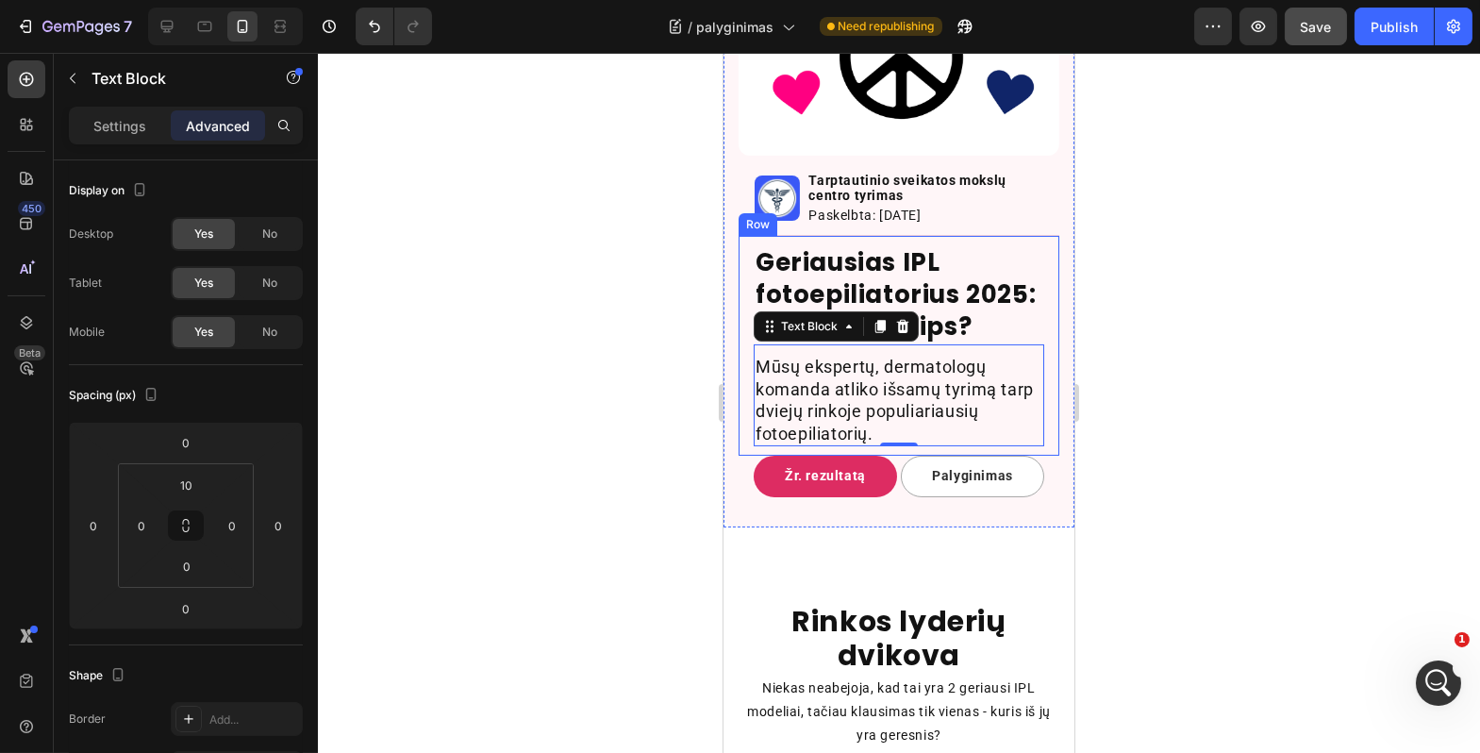
click at [881, 456] on div "Geriausias IPL fotoepiliatorius 2025: Elumi ar Philips? Heading Mūsų ekspertų, …" at bounding box center [898, 346] width 321 height 220
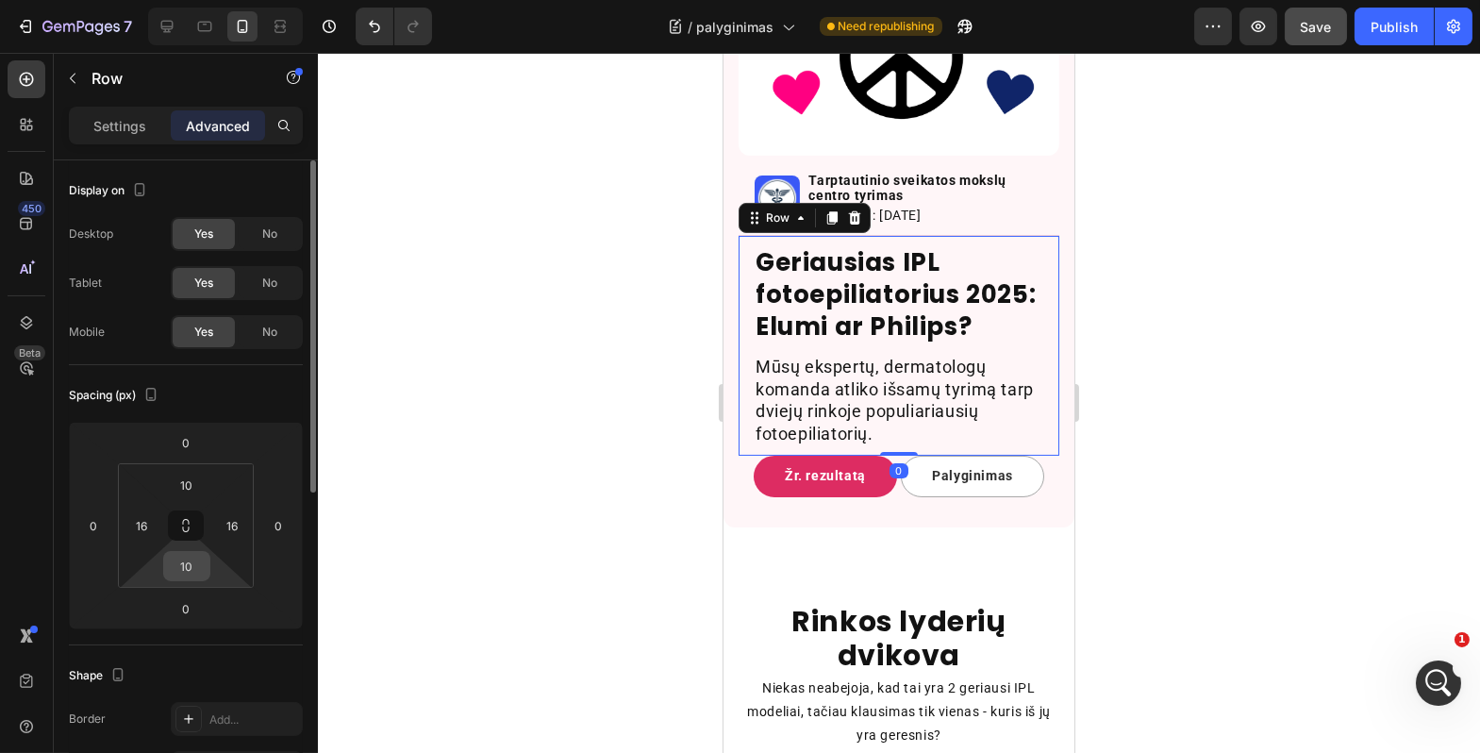
click at [189, 579] on input "10" at bounding box center [187, 566] width 38 height 28
type input "12"
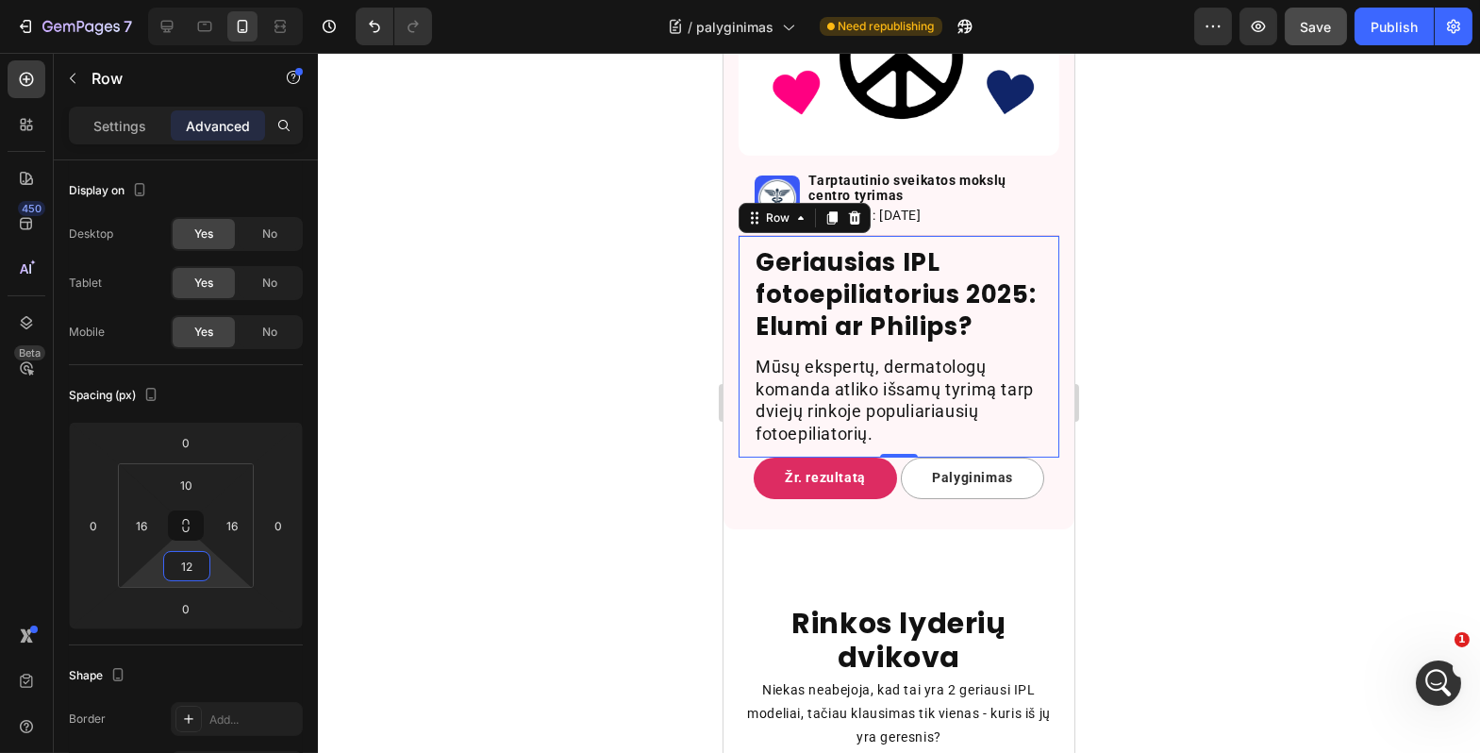
click at [537, 567] on div at bounding box center [899, 403] width 1163 height 700
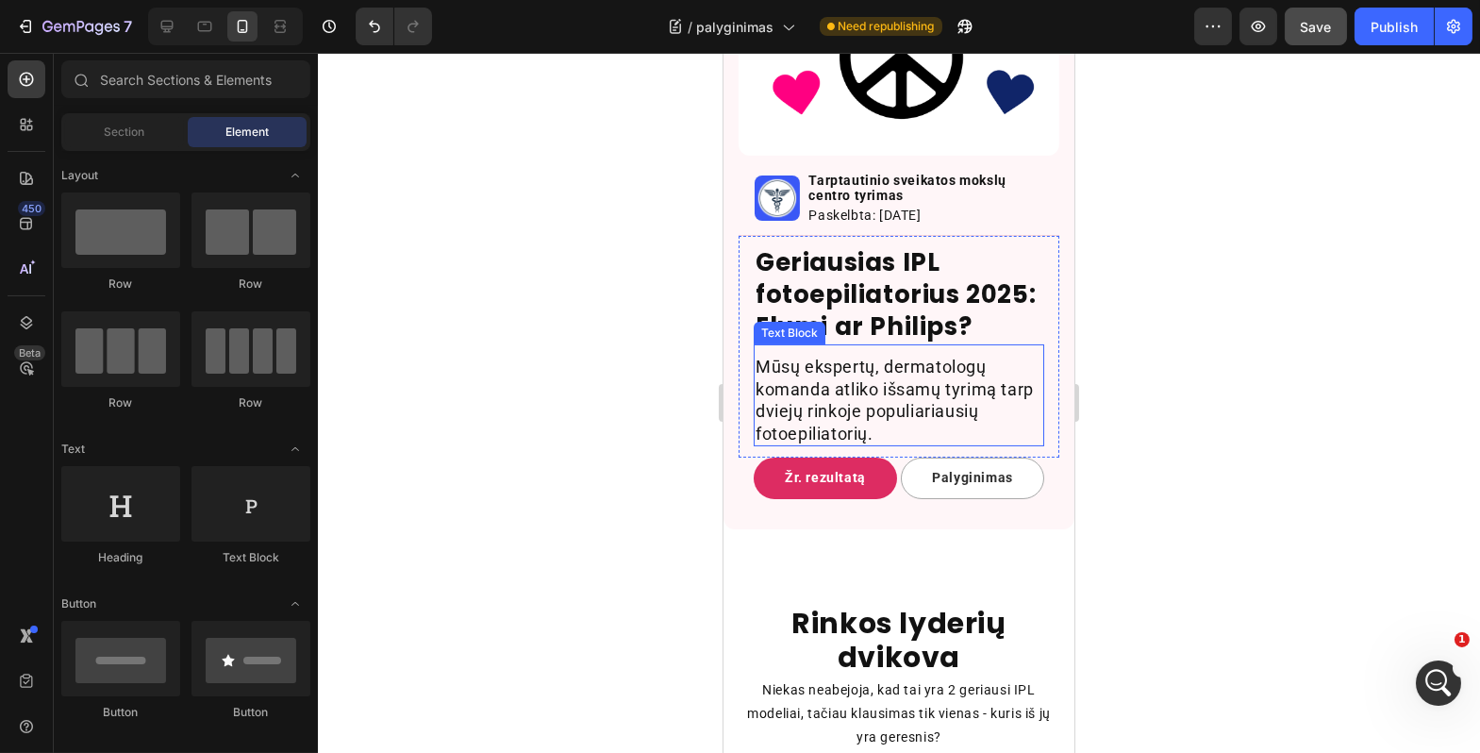
click at [919, 437] on p "Mūsų ekspertų, dermatologų komanda atliko išsamų tyrimą tarp dviejų rinkoje pop…" at bounding box center [898, 400] width 287 height 89
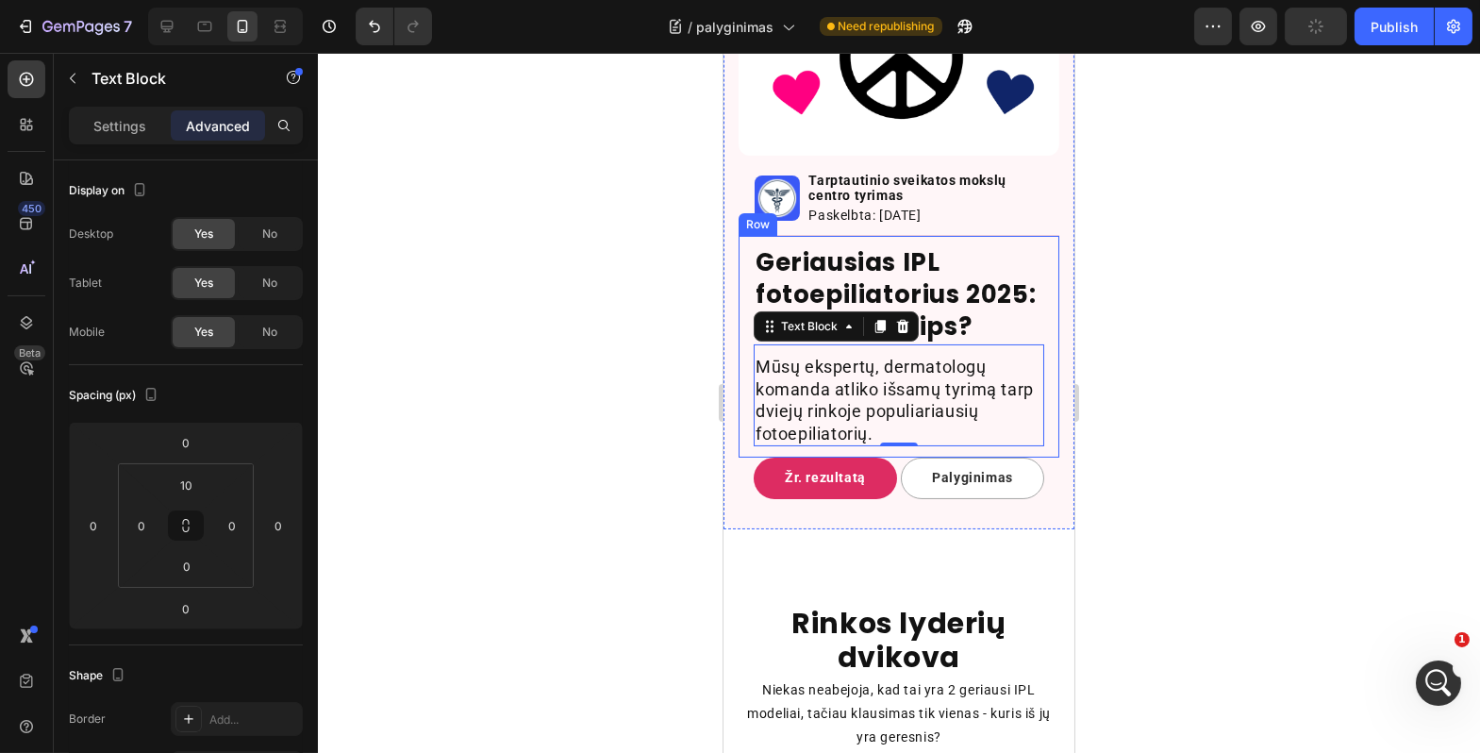
click at [749, 443] on div "Geriausias IPL fotoepiliatorius 2025: Elumi ar Philips? Heading Mūsų ekspertų, …" at bounding box center [898, 347] width 321 height 222
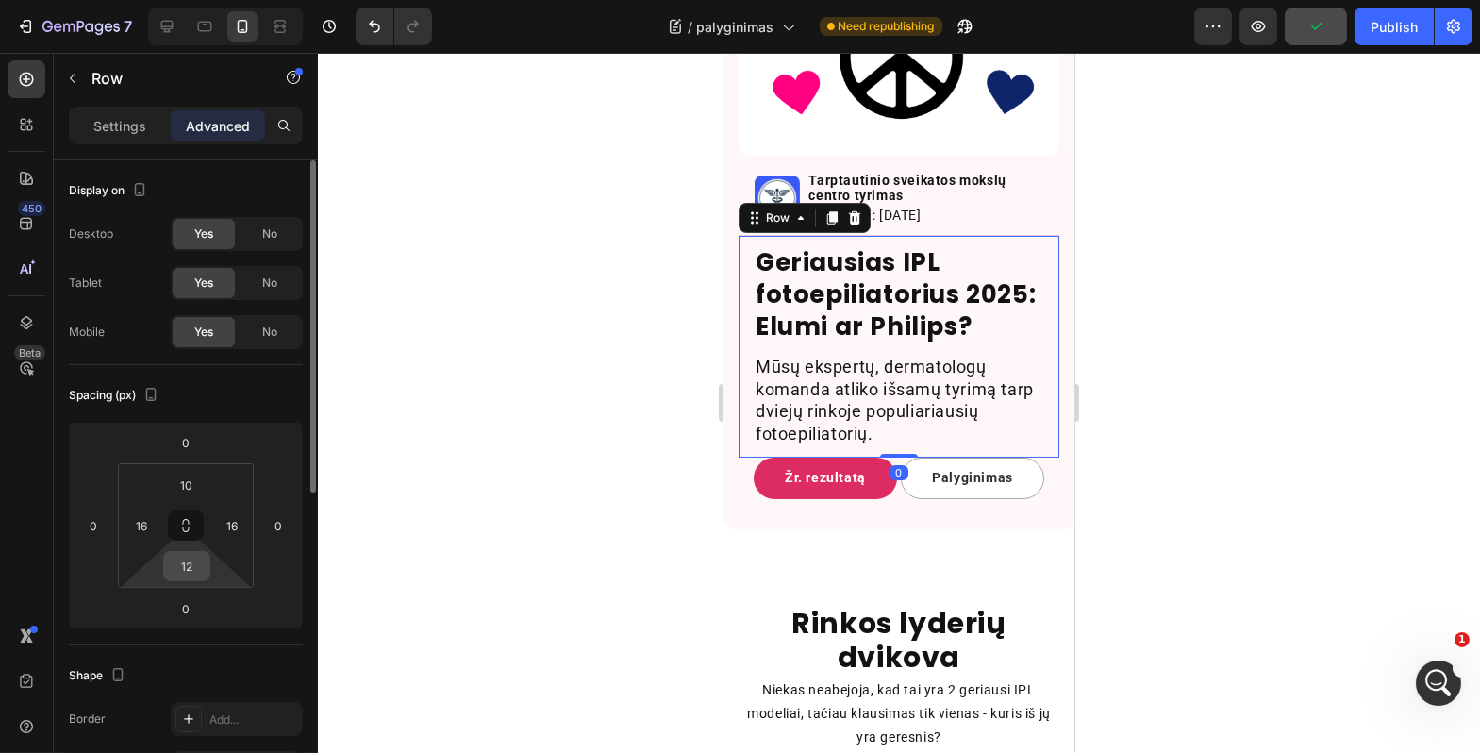
click at [202, 569] on input "12" at bounding box center [187, 566] width 38 height 28
type input "14"
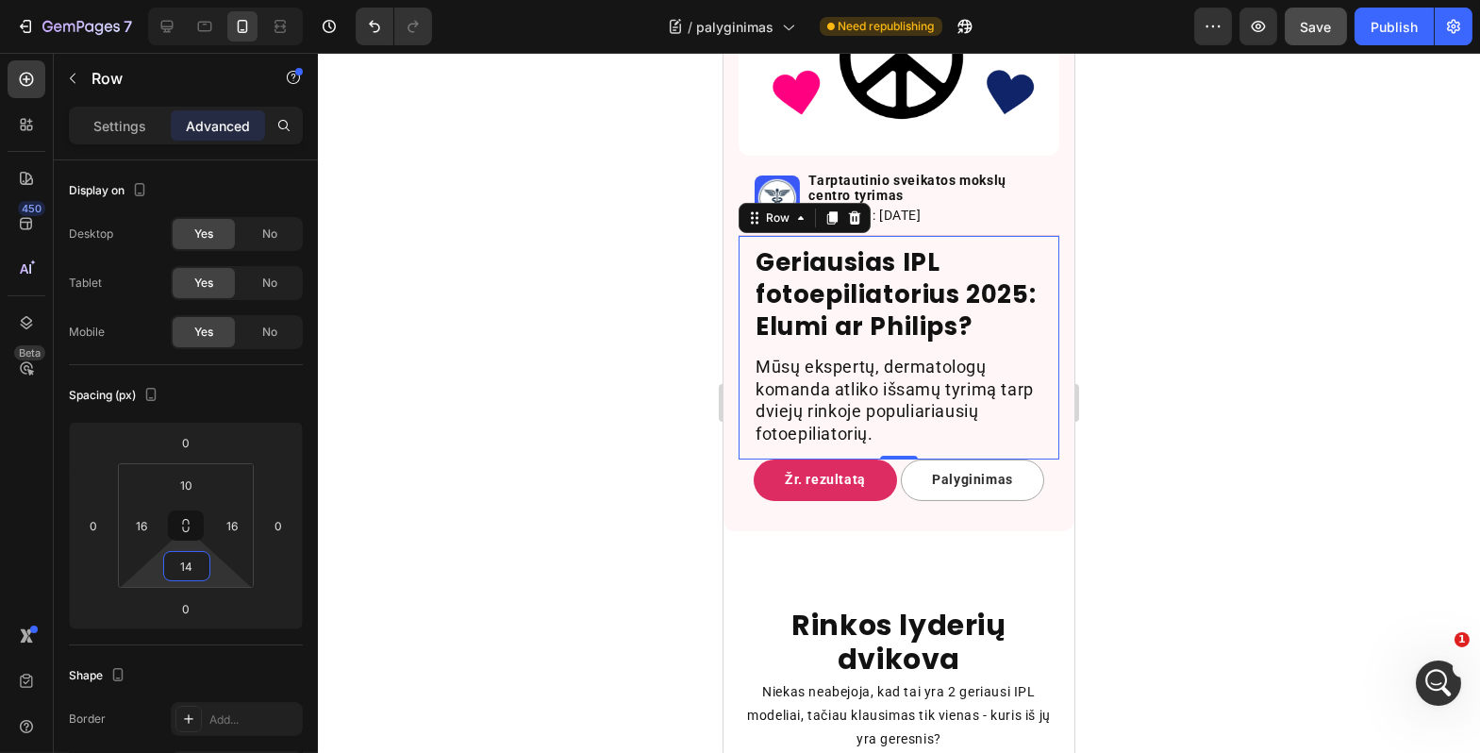
click at [510, 521] on div at bounding box center [899, 403] width 1163 height 700
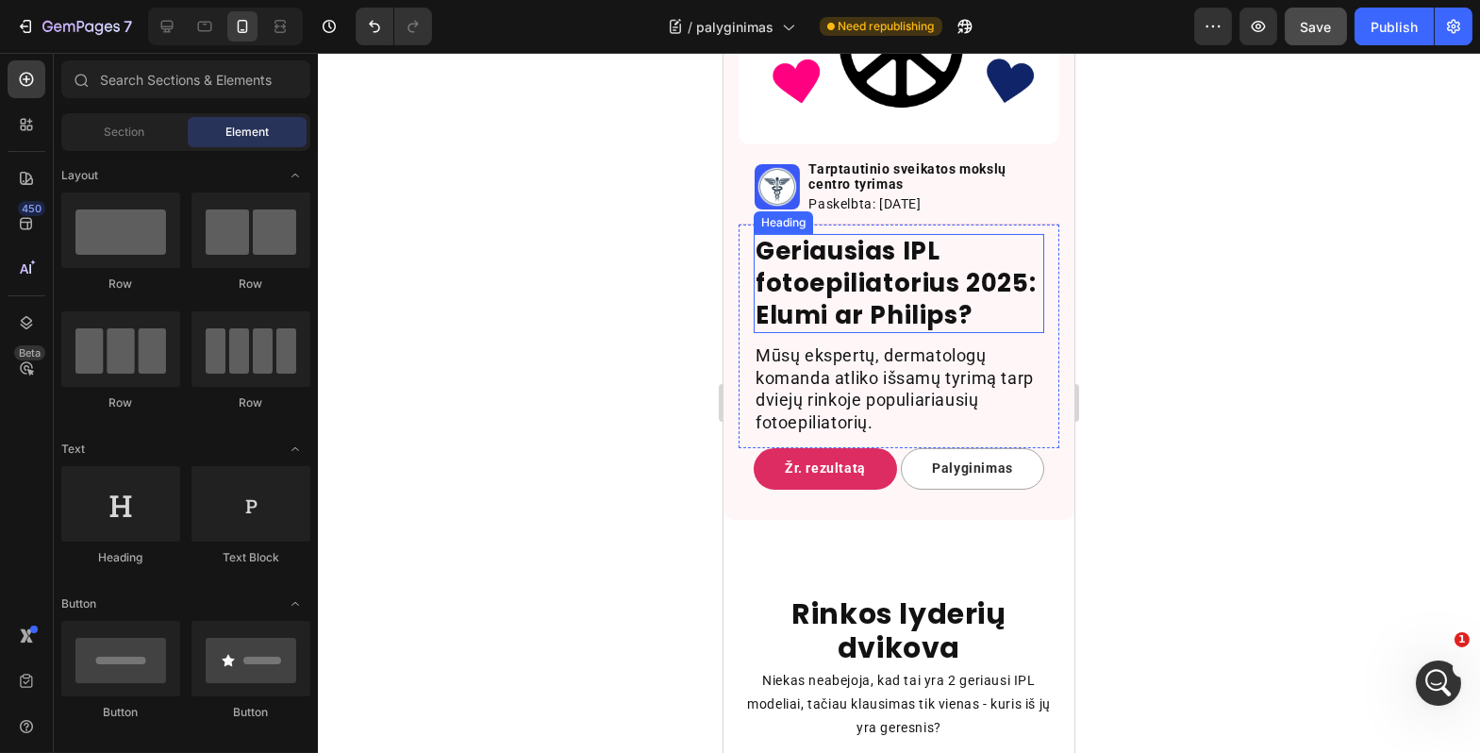
scroll to position [662, 0]
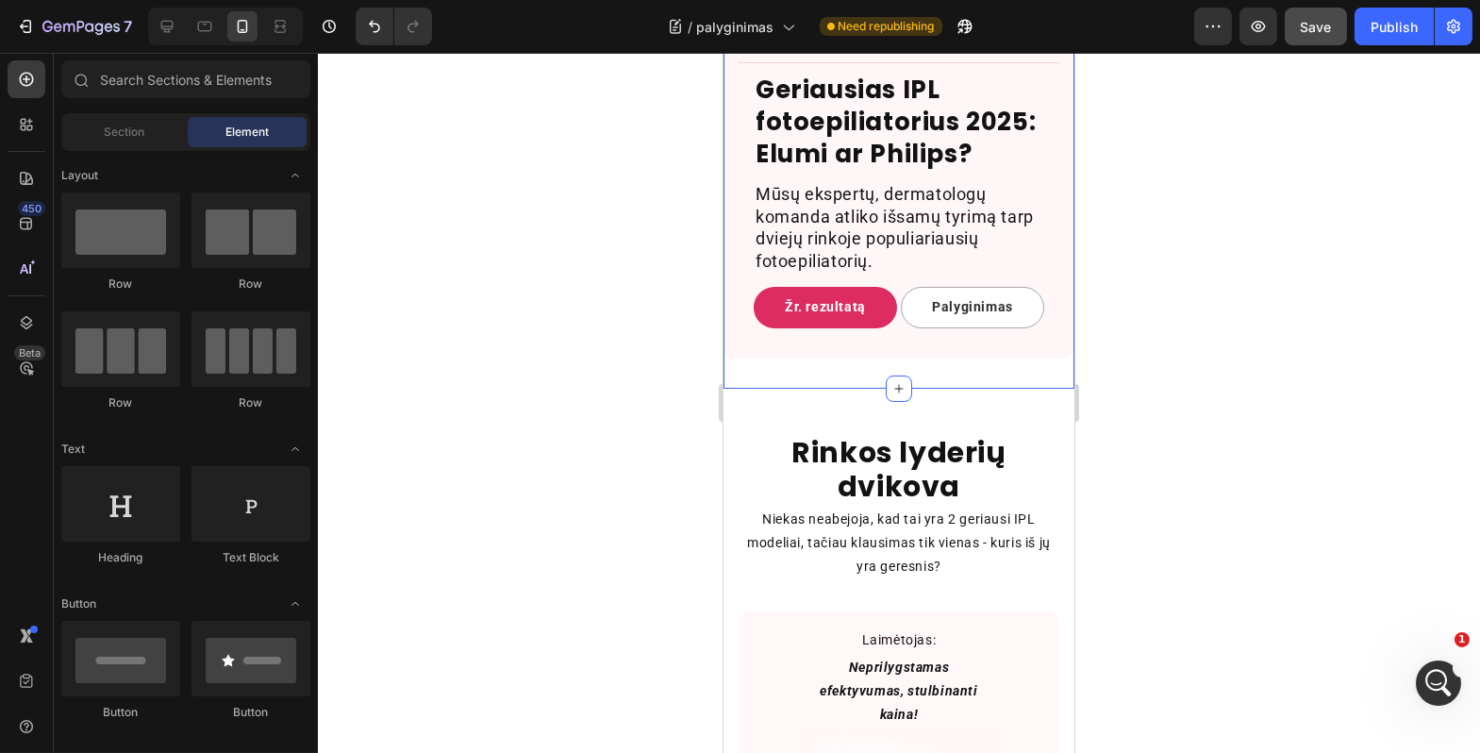
click at [912, 381] on div "Image Image Tarptautinio sveikatos mokslų centro tyrimas Text Block Paskelbta: …" at bounding box center [898, 3] width 351 height 772
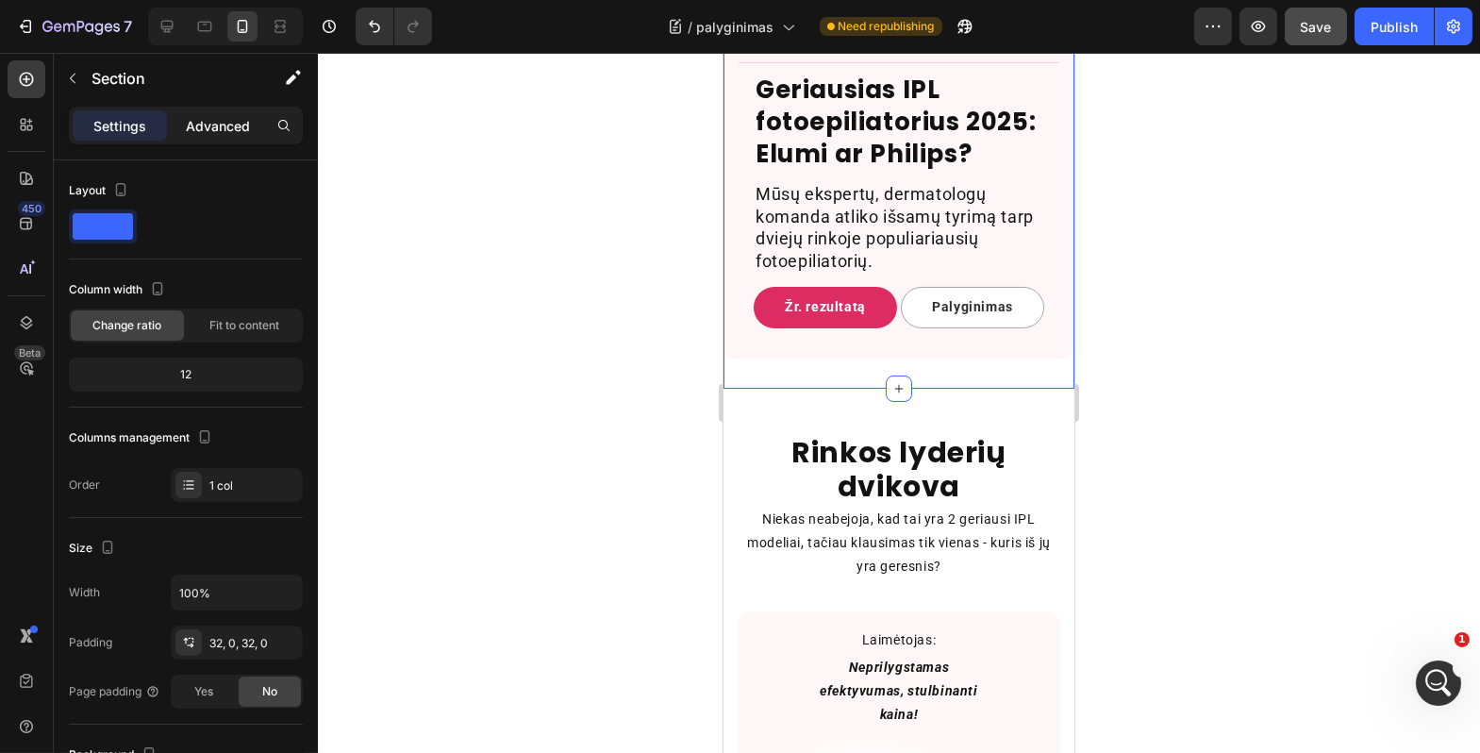
click at [255, 132] on div "Advanced" at bounding box center [218, 125] width 94 height 30
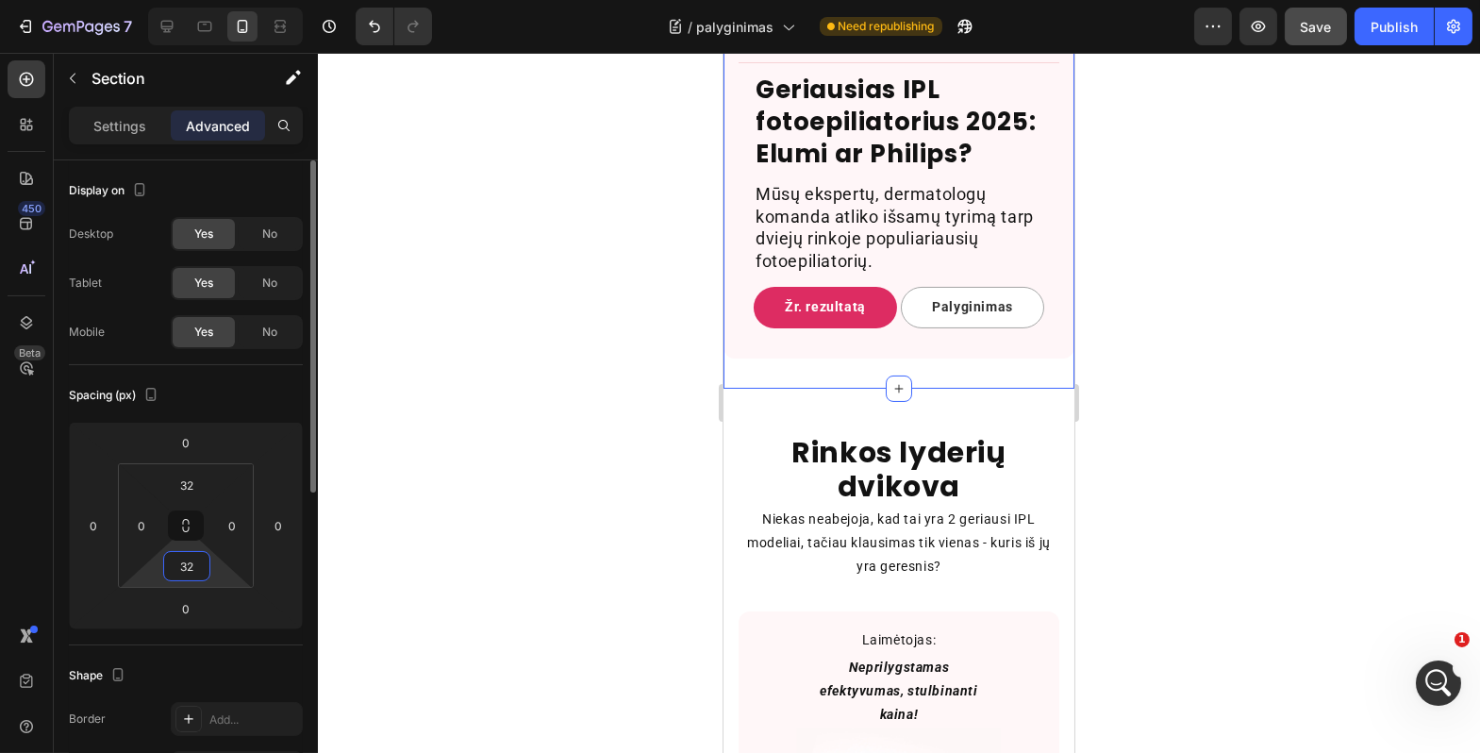
click at [190, 576] on input "32" at bounding box center [187, 566] width 38 height 28
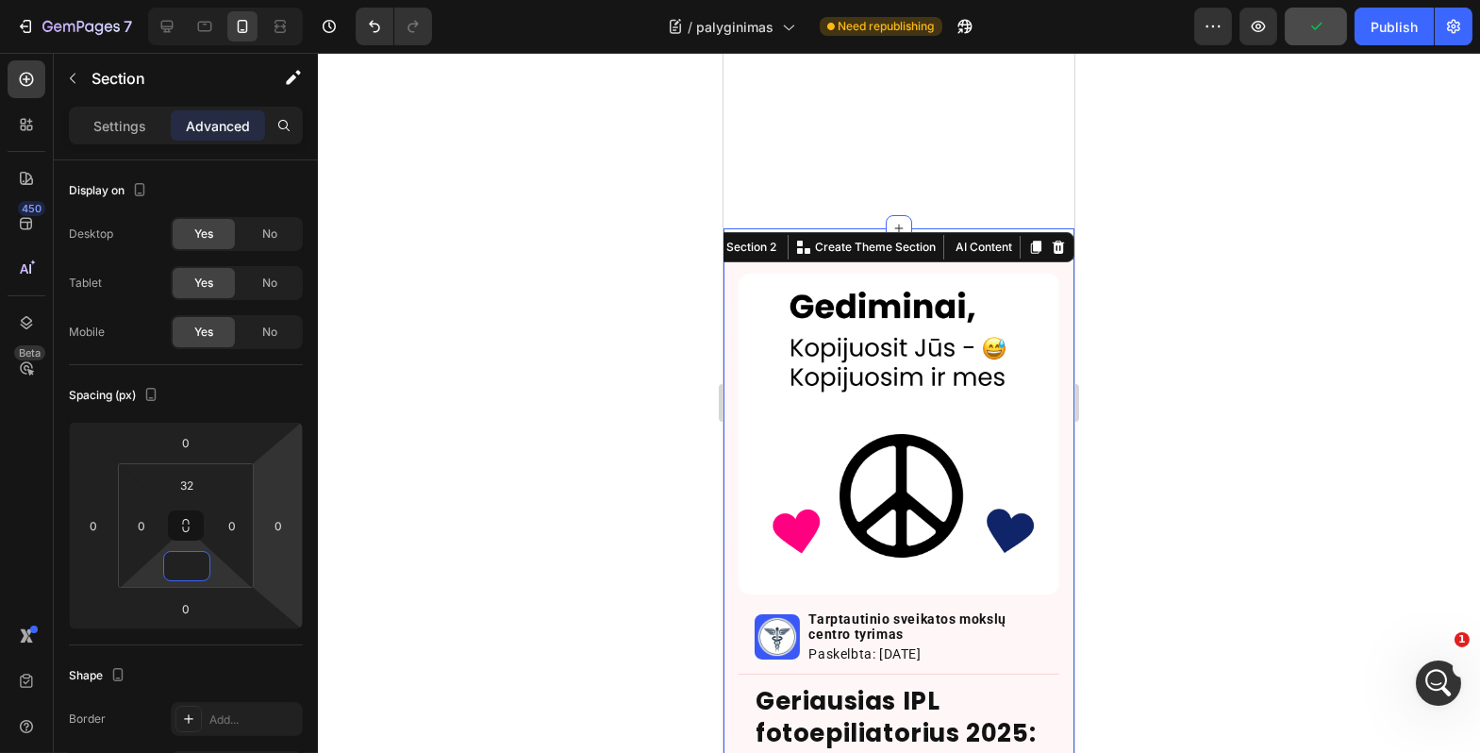
scroll to position [0, 0]
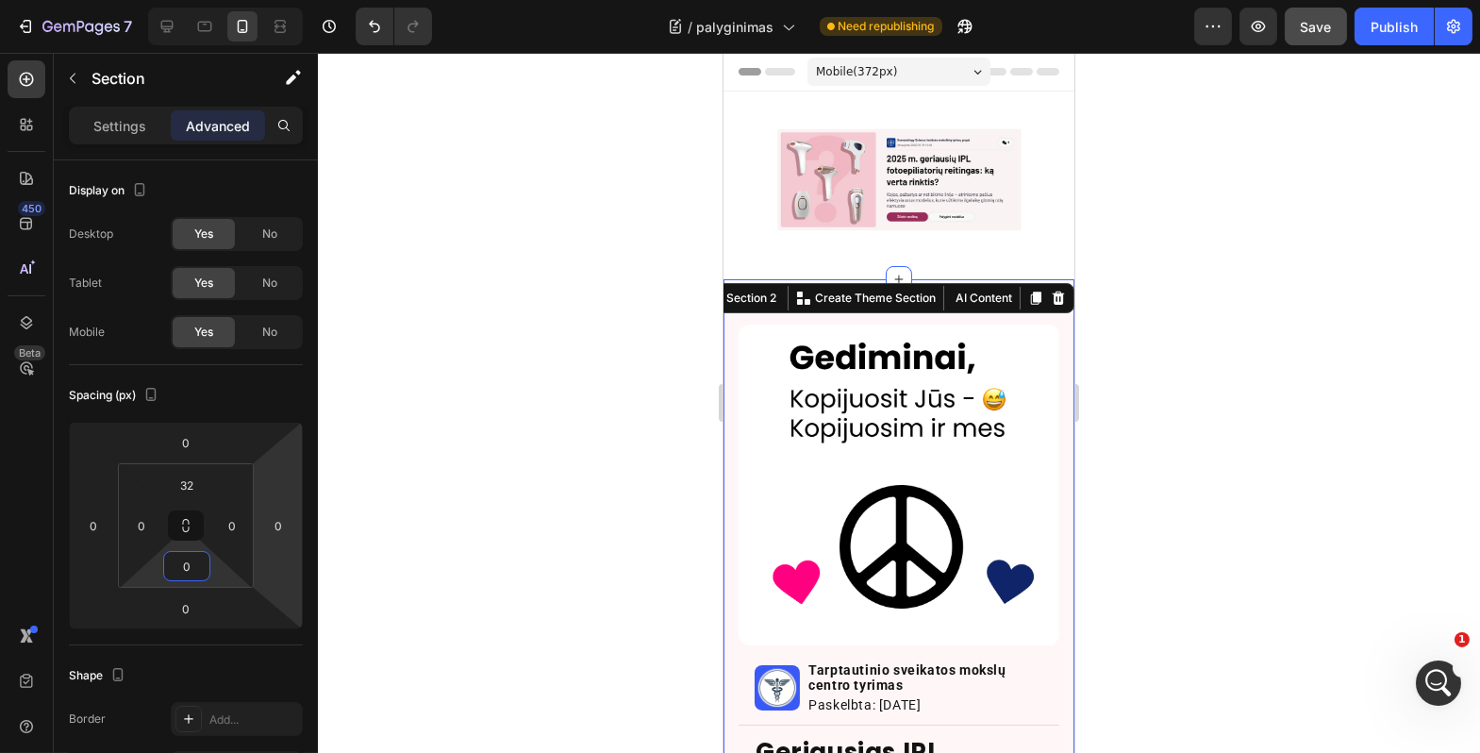
click at [547, 474] on div at bounding box center [899, 403] width 1163 height 700
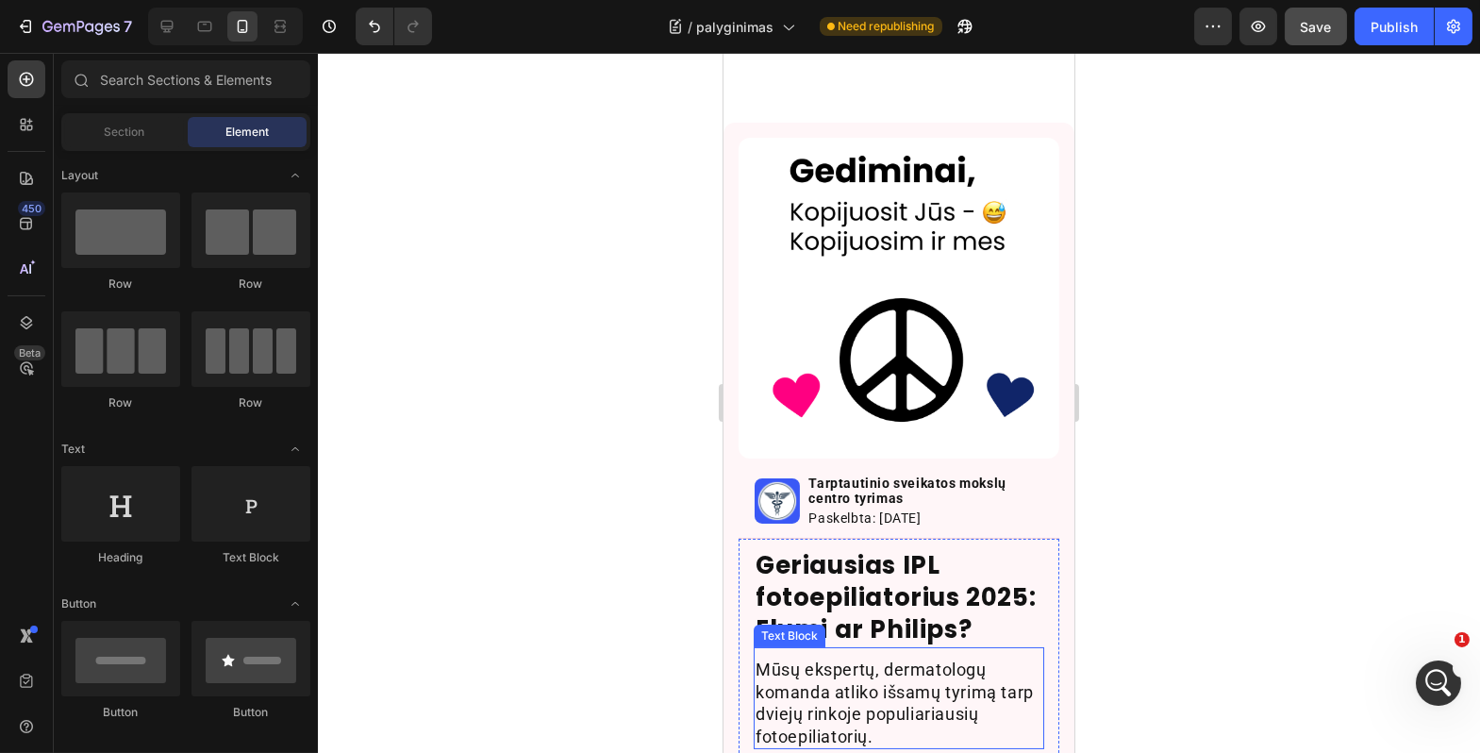
scroll to position [618, 0]
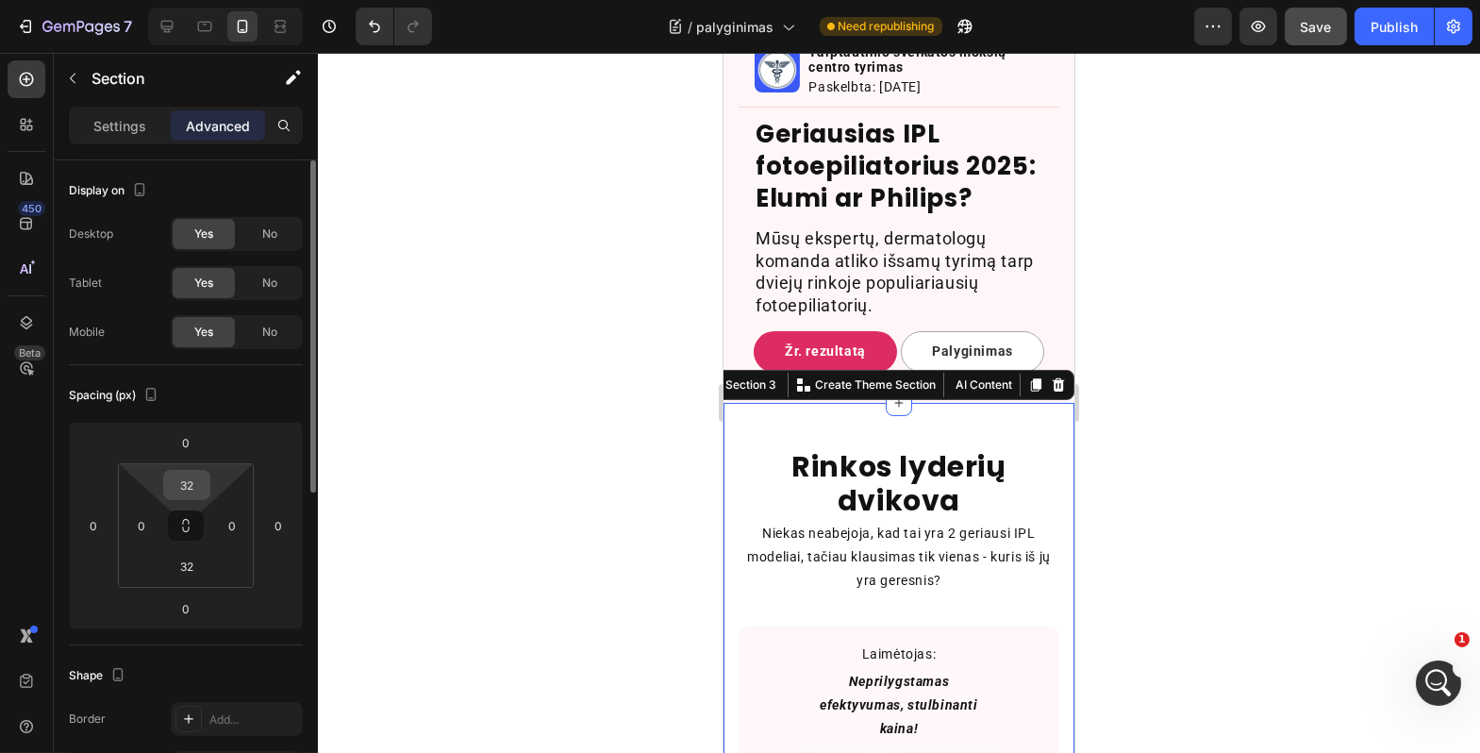
click at [194, 493] on input "32" at bounding box center [187, 485] width 38 height 28
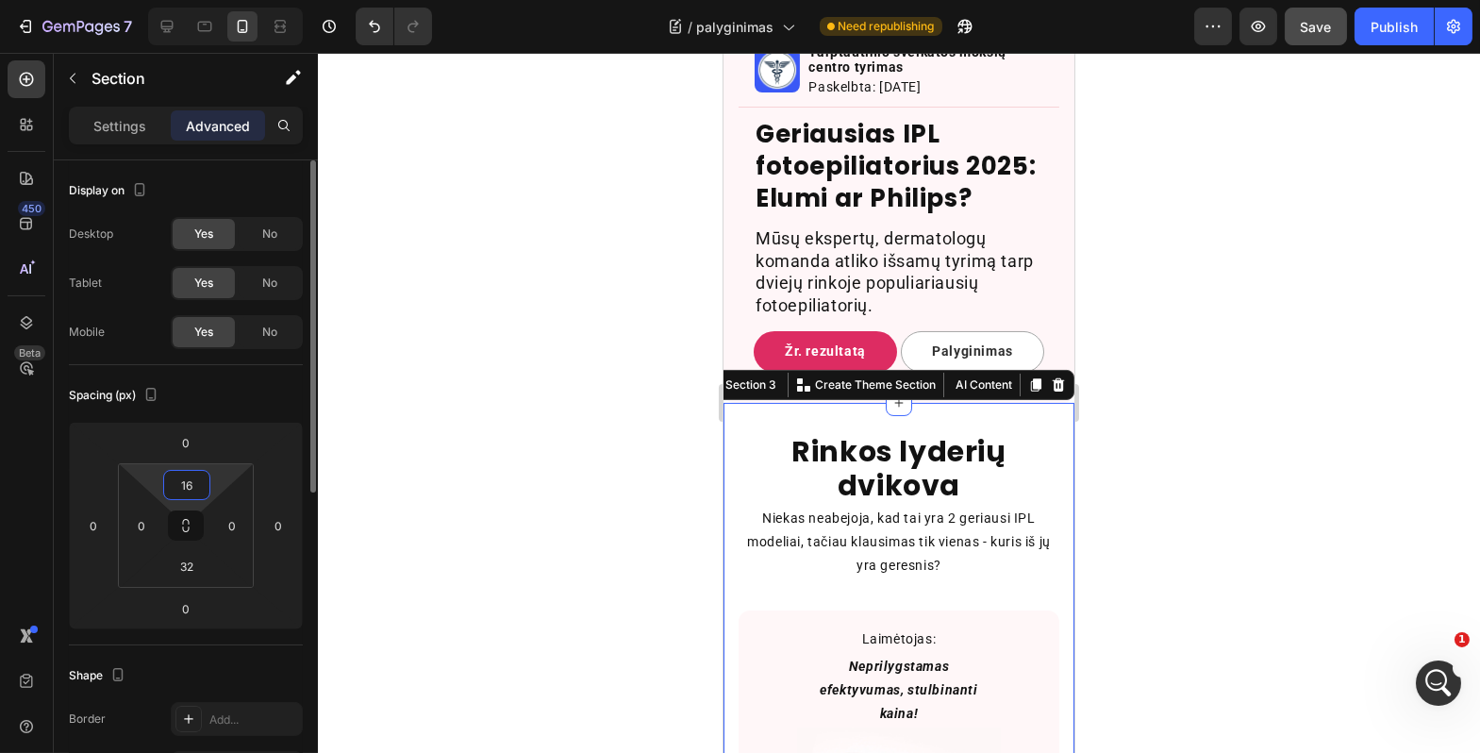
type input "1"
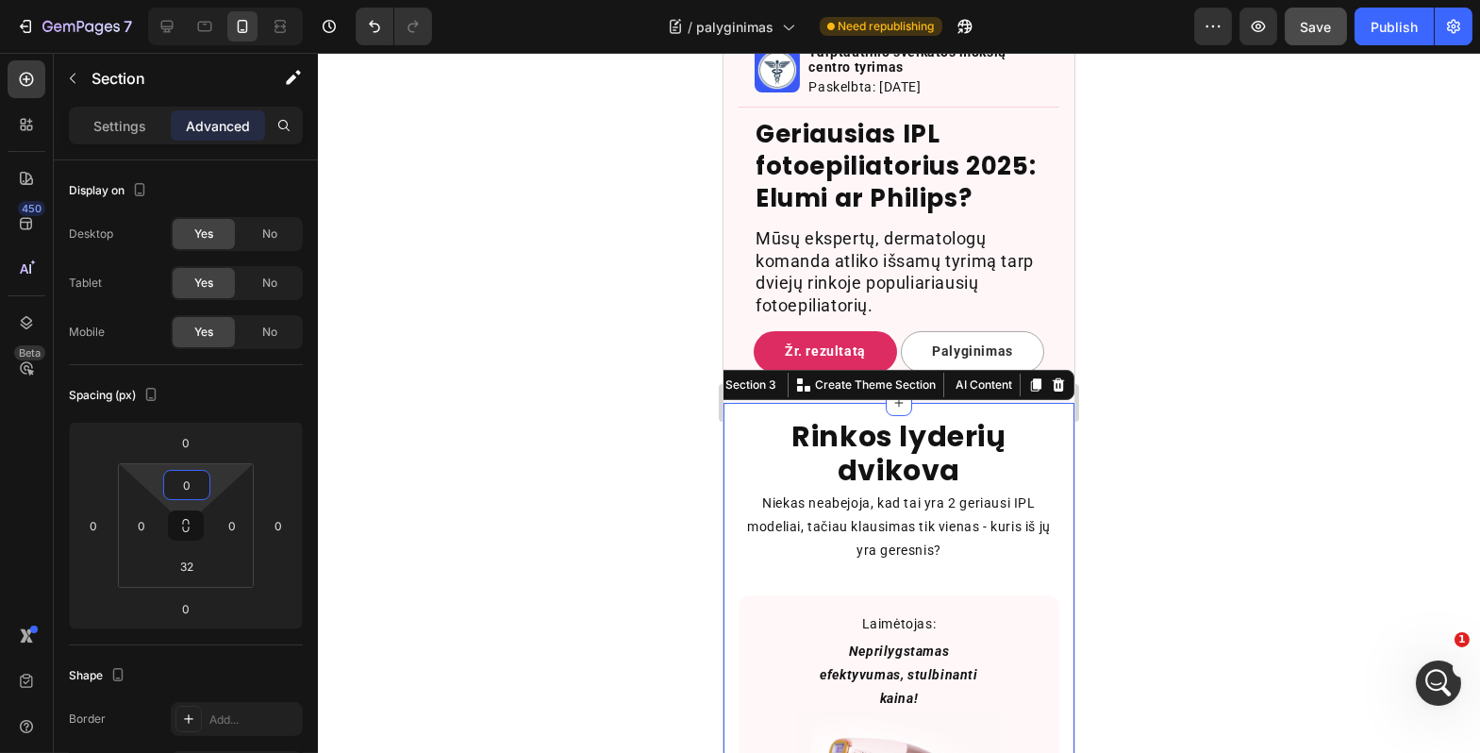
click at [682, 425] on div at bounding box center [899, 403] width 1163 height 700
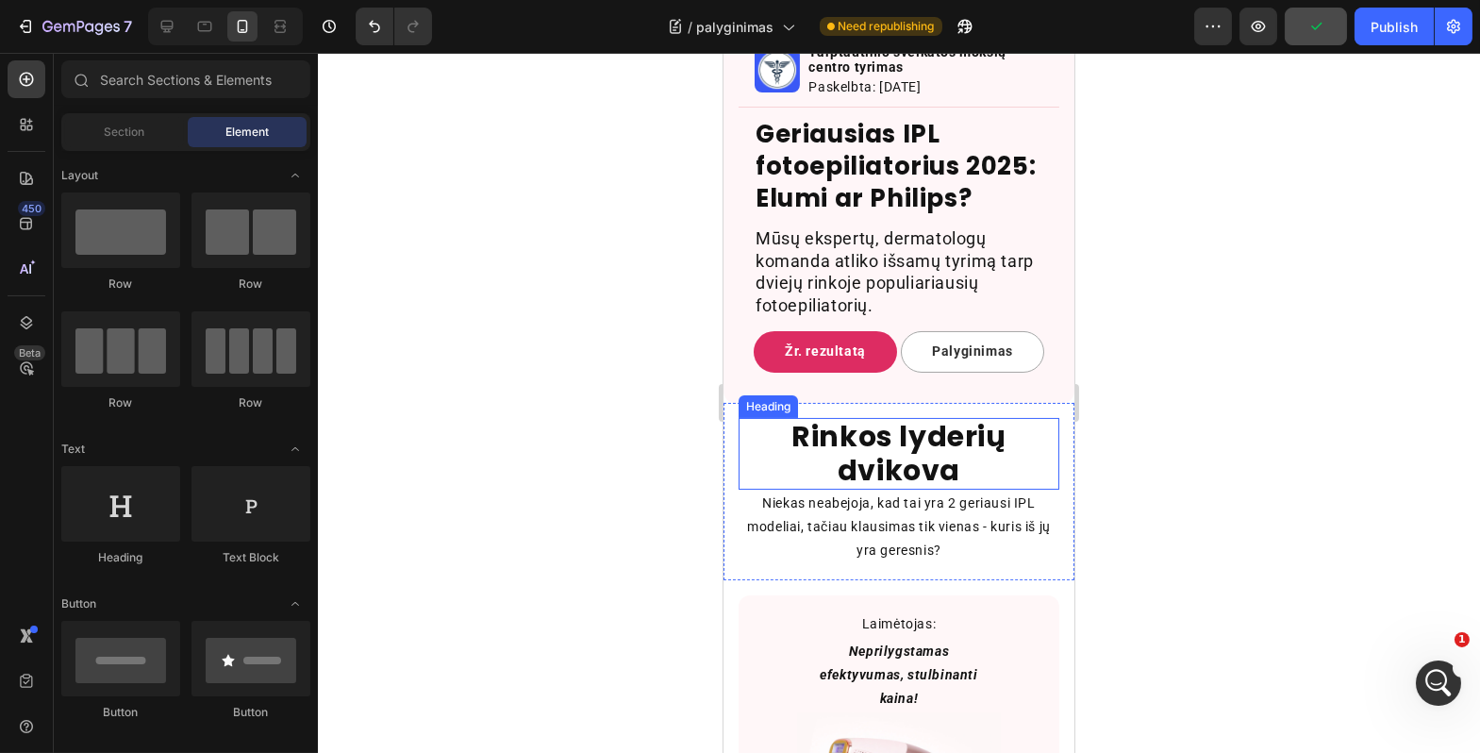
click at [886, 476] on h2 "Rinkos lyderių dvikova" at bounding box center [898, 454] width 321 height 72
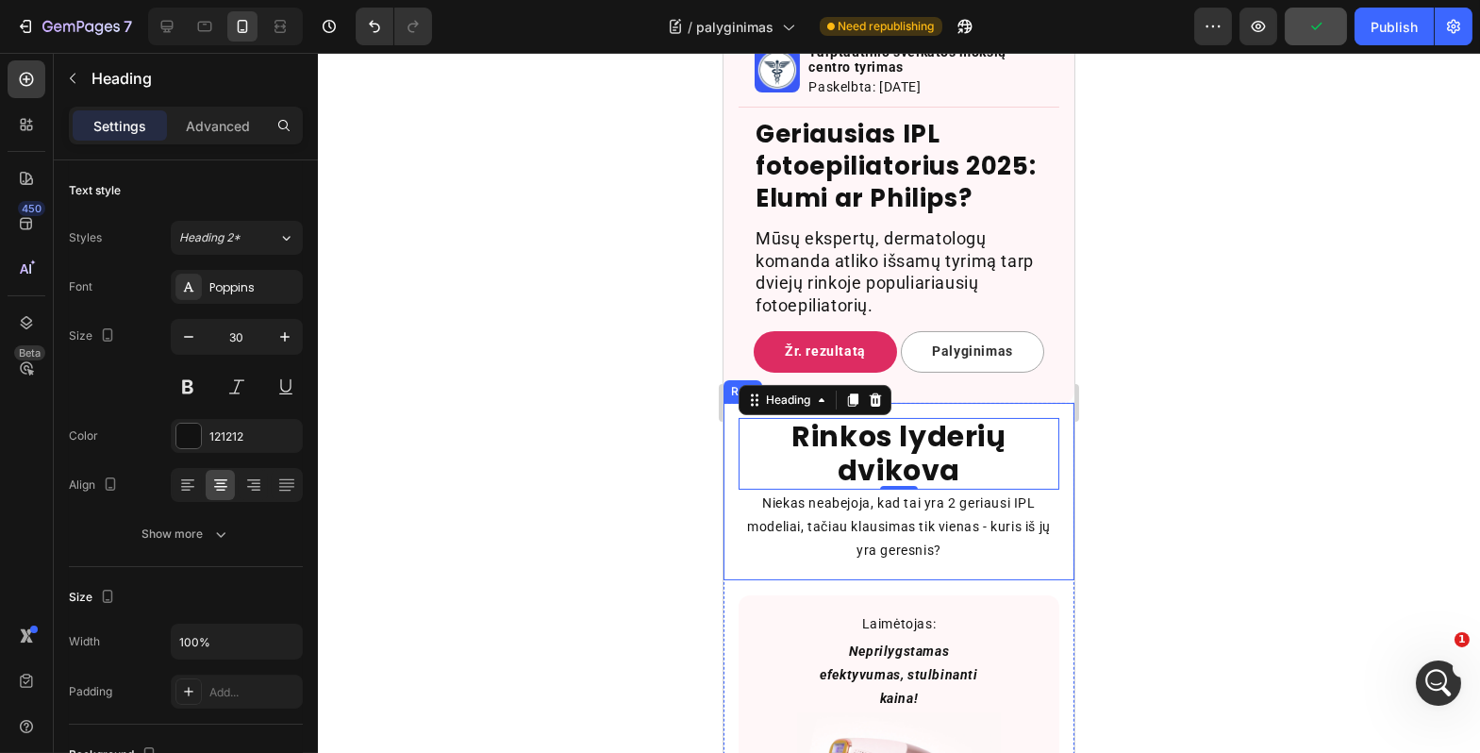
click at [733, 433] on div "Rinkos lyderių dvikova Heading 0 Niekas neabejoja, kad tai yra 2 geriausi IPL m…" at bounding box center [898, 491] width 351 height 177
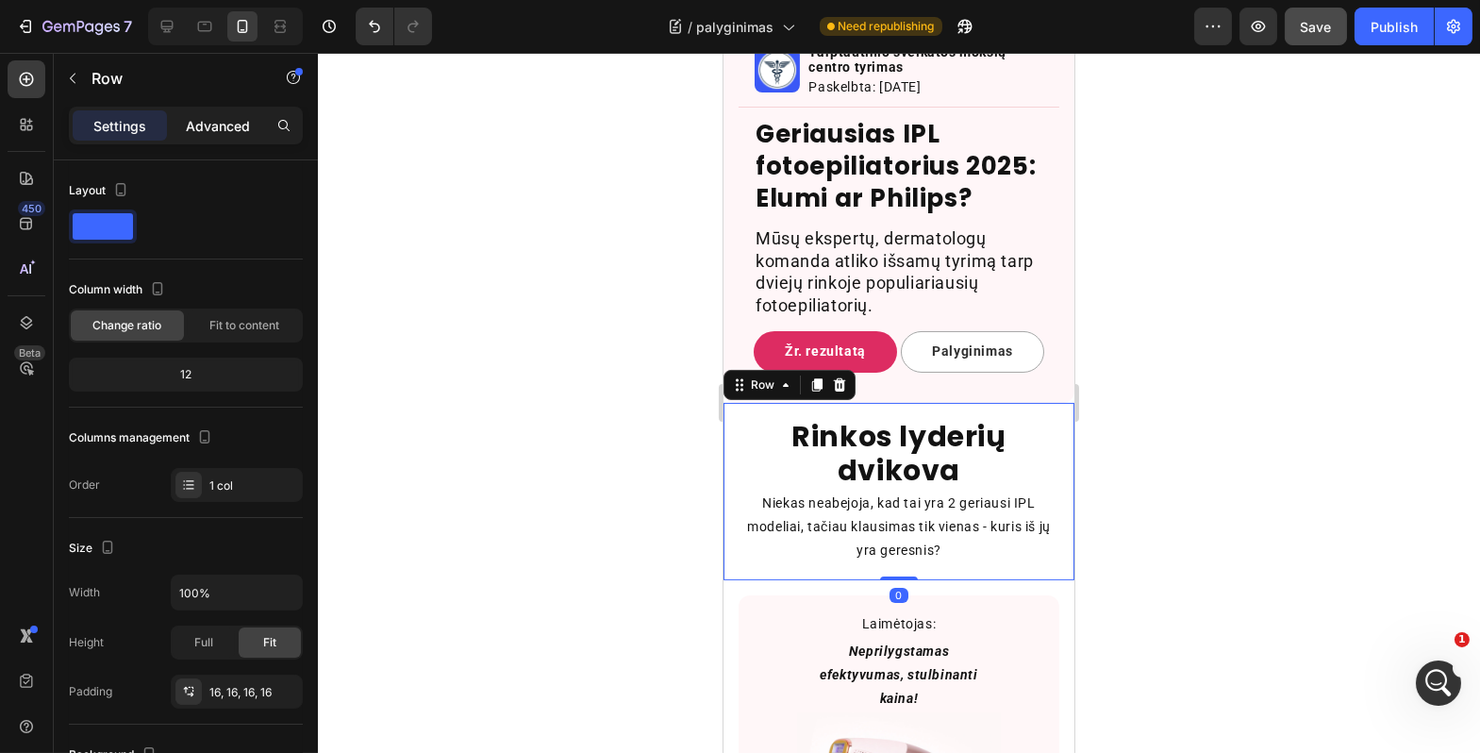
click at [226, 134] on p "Advanced" at bounding box center [218, 126] width 64 height 20
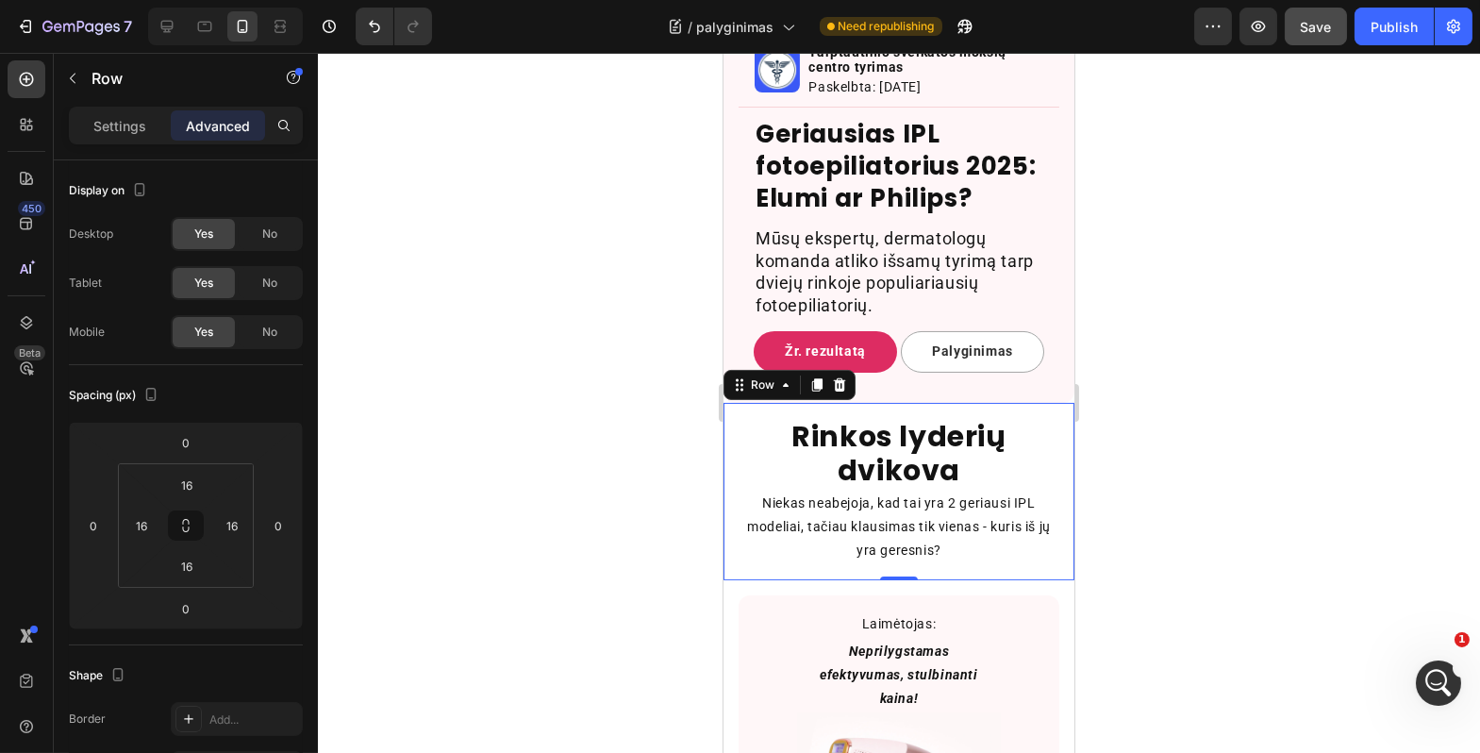
click at [558, 547] on div at bounding box center [899, 403] width 1163 height 700
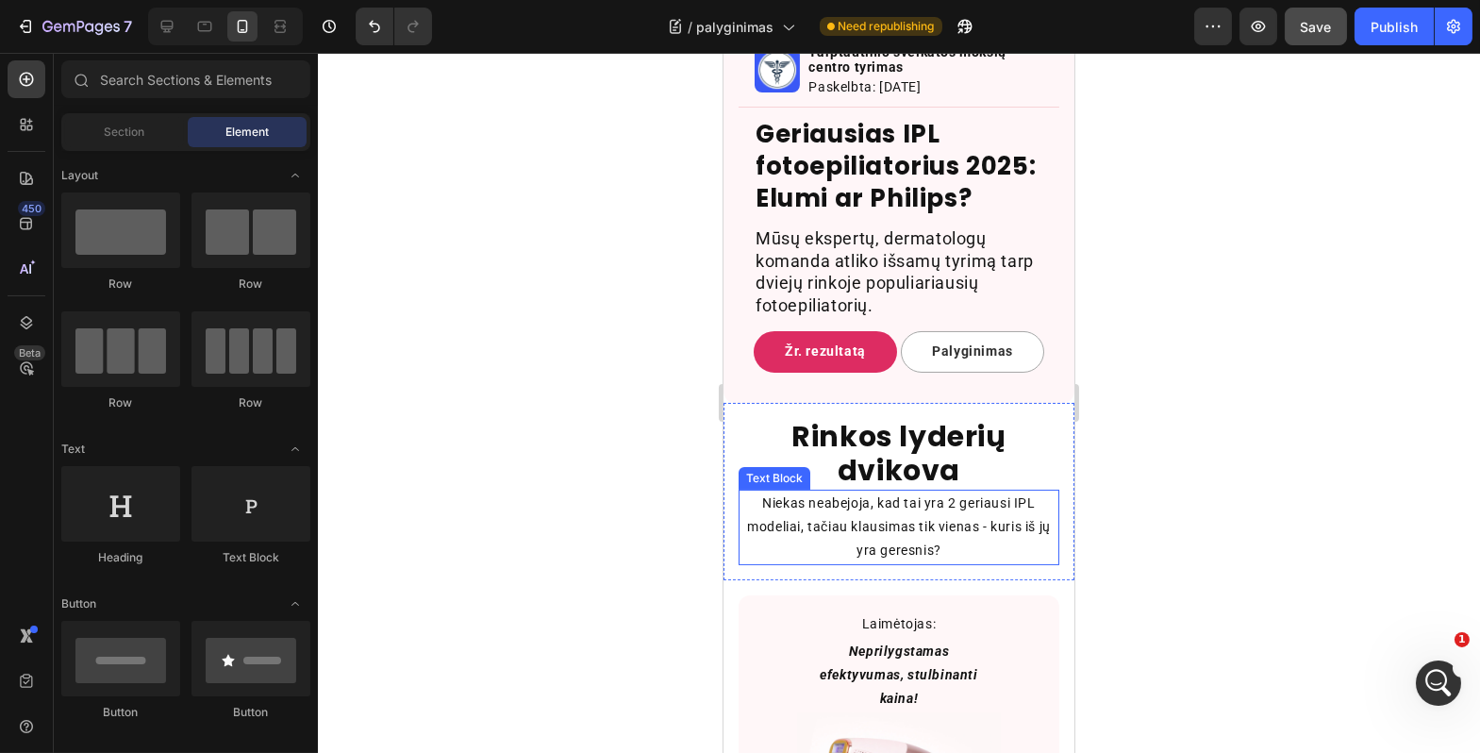
click at [785, 535] on p "Niekas neabejoja, kad tai yra 2 geriausi IPL modeliai, tačiau klausimas tik vie…" at bounding box center [898, 528] width 317 height 72
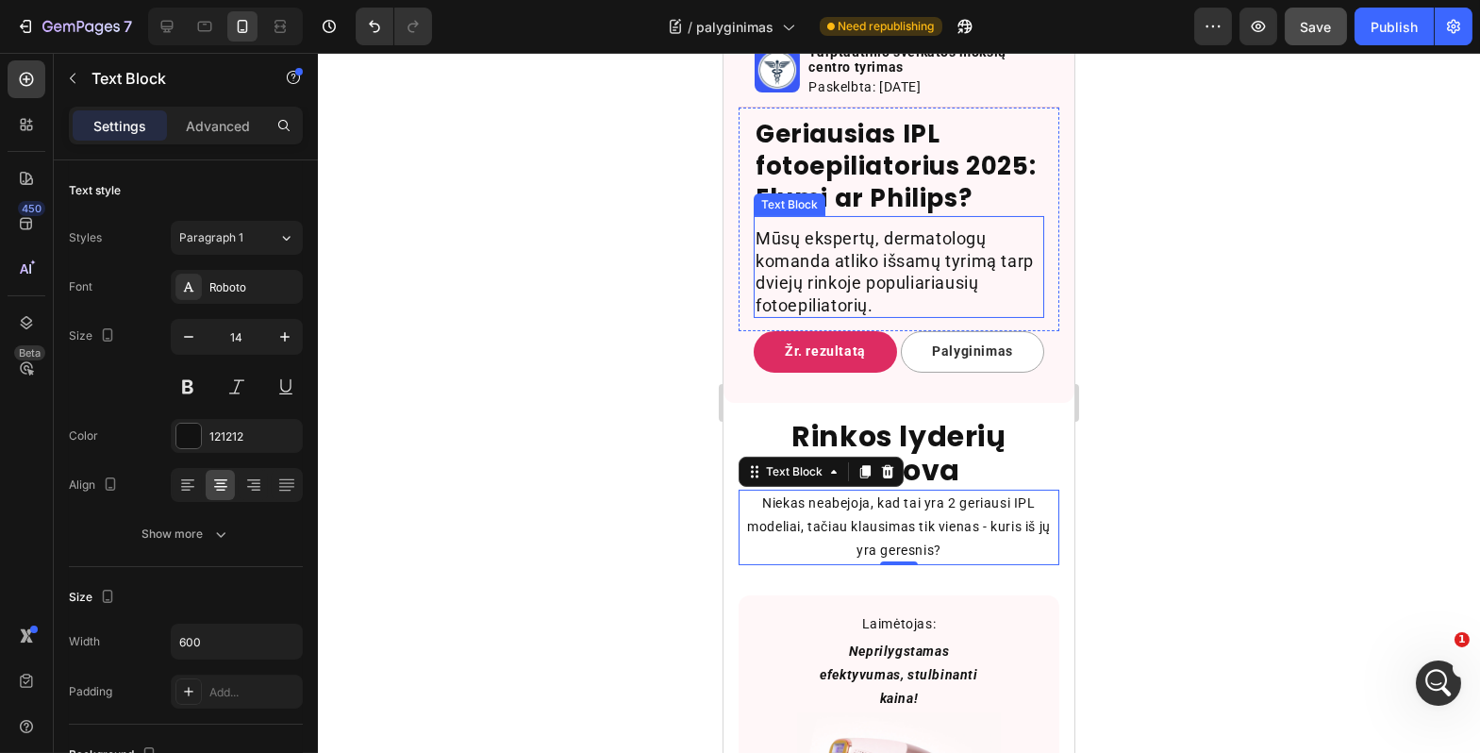
click at [789, 258] on p "Mūsų ekspertų, dermatologų komanda atliko išsamų tyrimą tarp dviejų rinkoje pop…" at bounding box center [898, 271] width 287 height 89
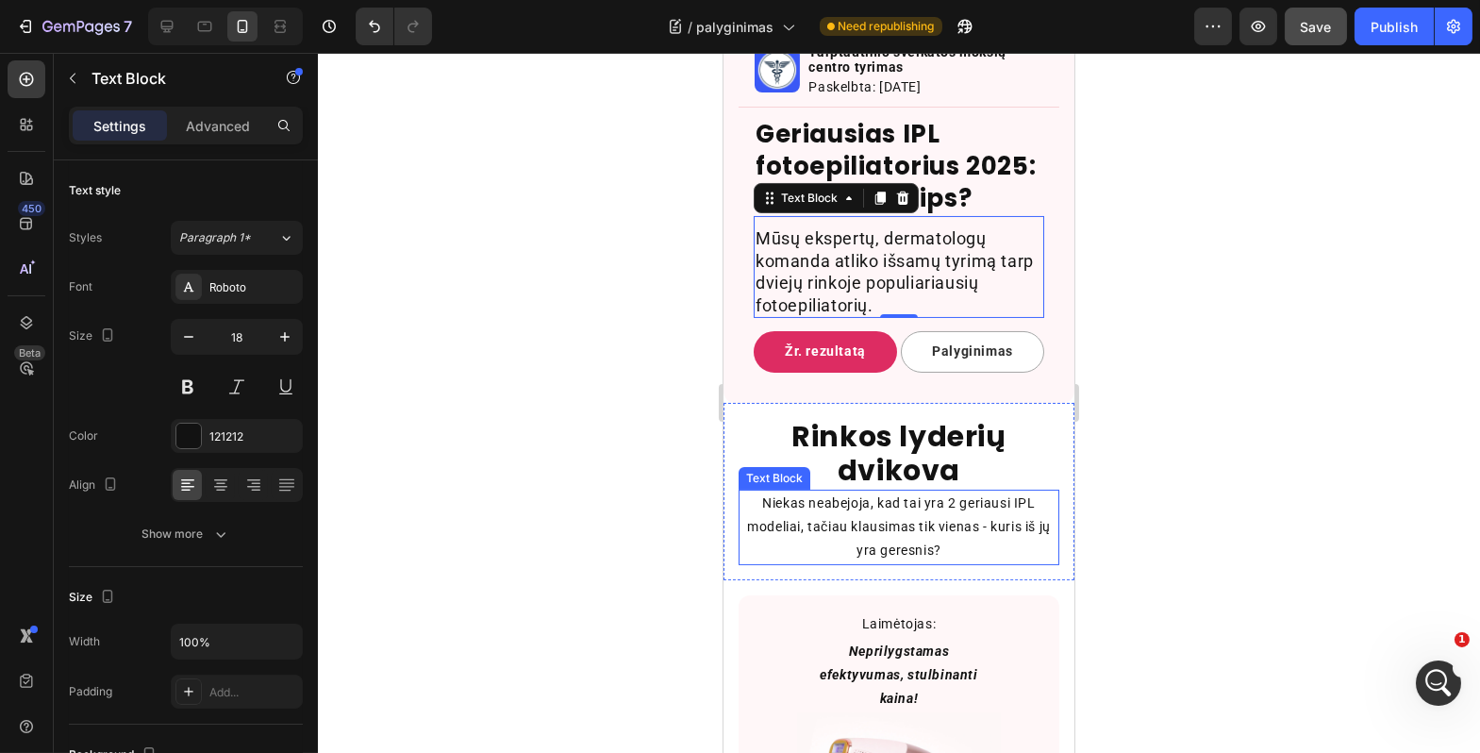
click at [839, 527] on p "Niekas neabejoja, kad tai yra 2 geriausi IPL modeliai, tačiau klausimas tik vie…" at bounding box center [898, 528] width 317 height 72
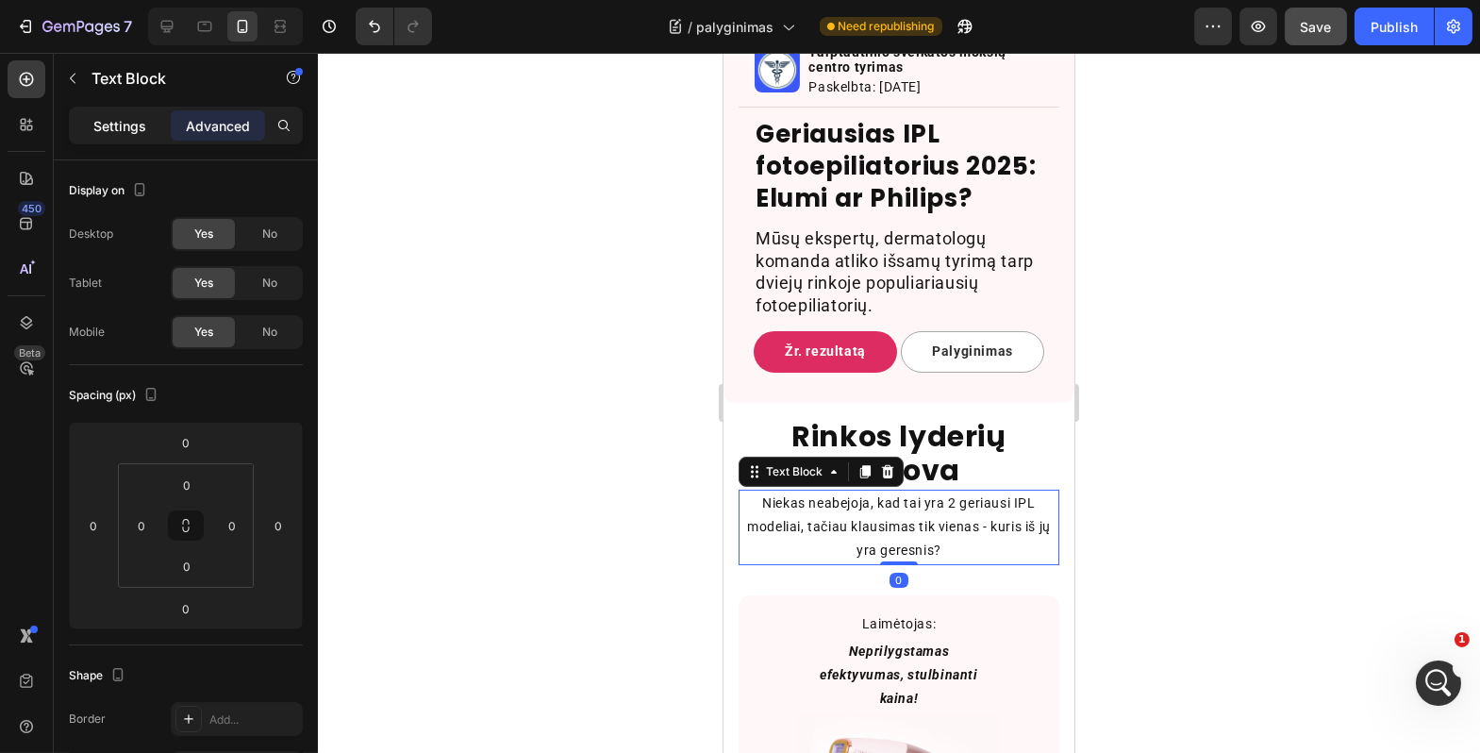
click at [106, 116] on p "Settings" at bounding box center [119, 126] width 53 height 20
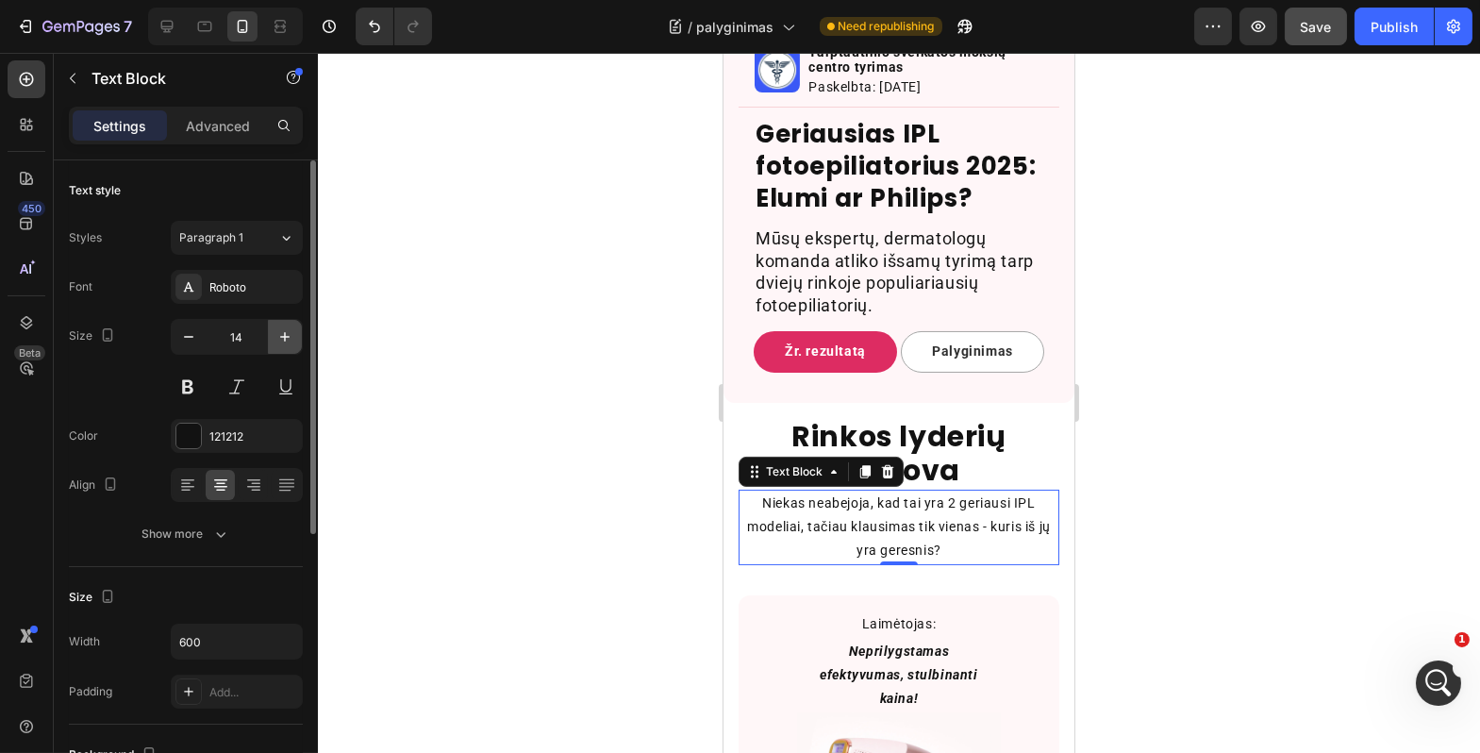
click at [274, 343] on button "button" at bounding box center [285, 337] width 34 height 34
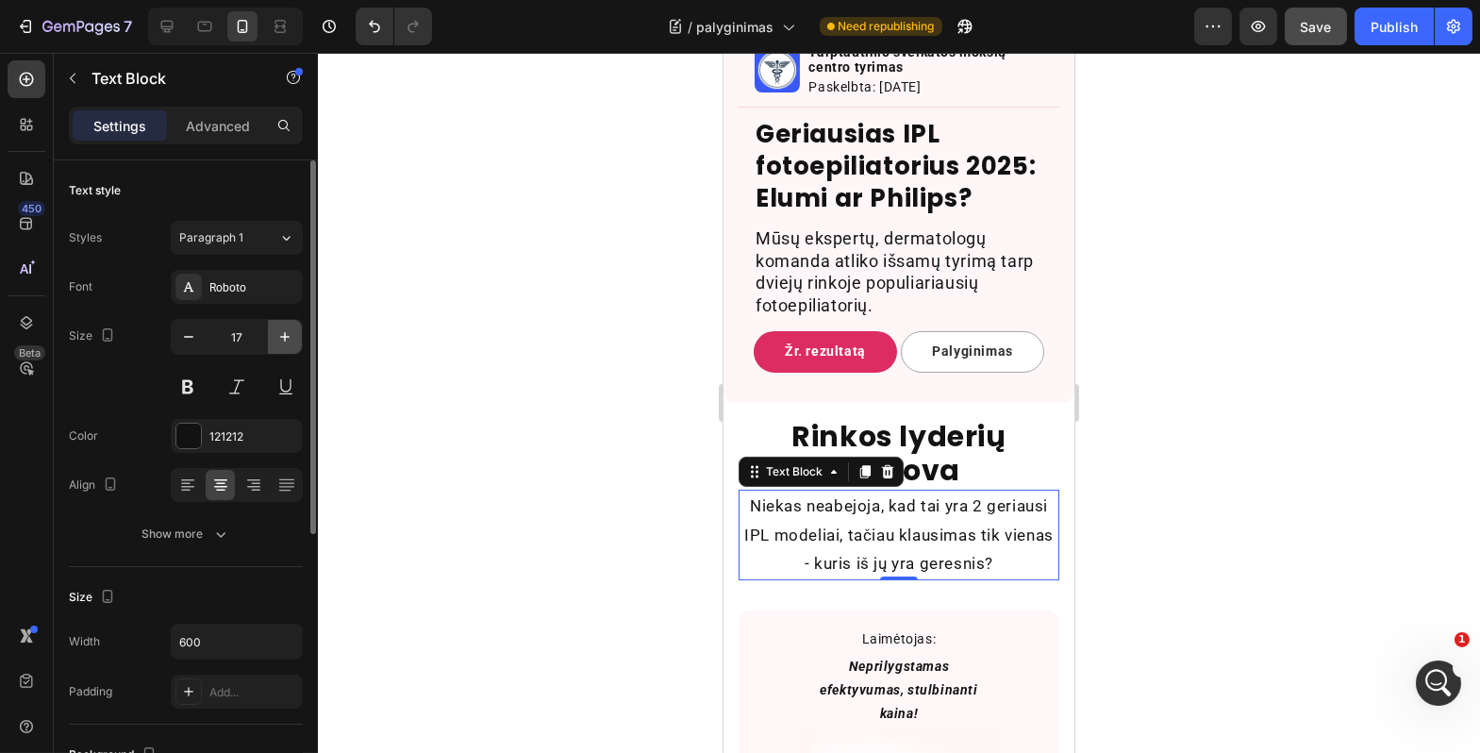
click at [274, 343] on button "button" at bounding box center [285, 337] width 34 height 34
type input "18"
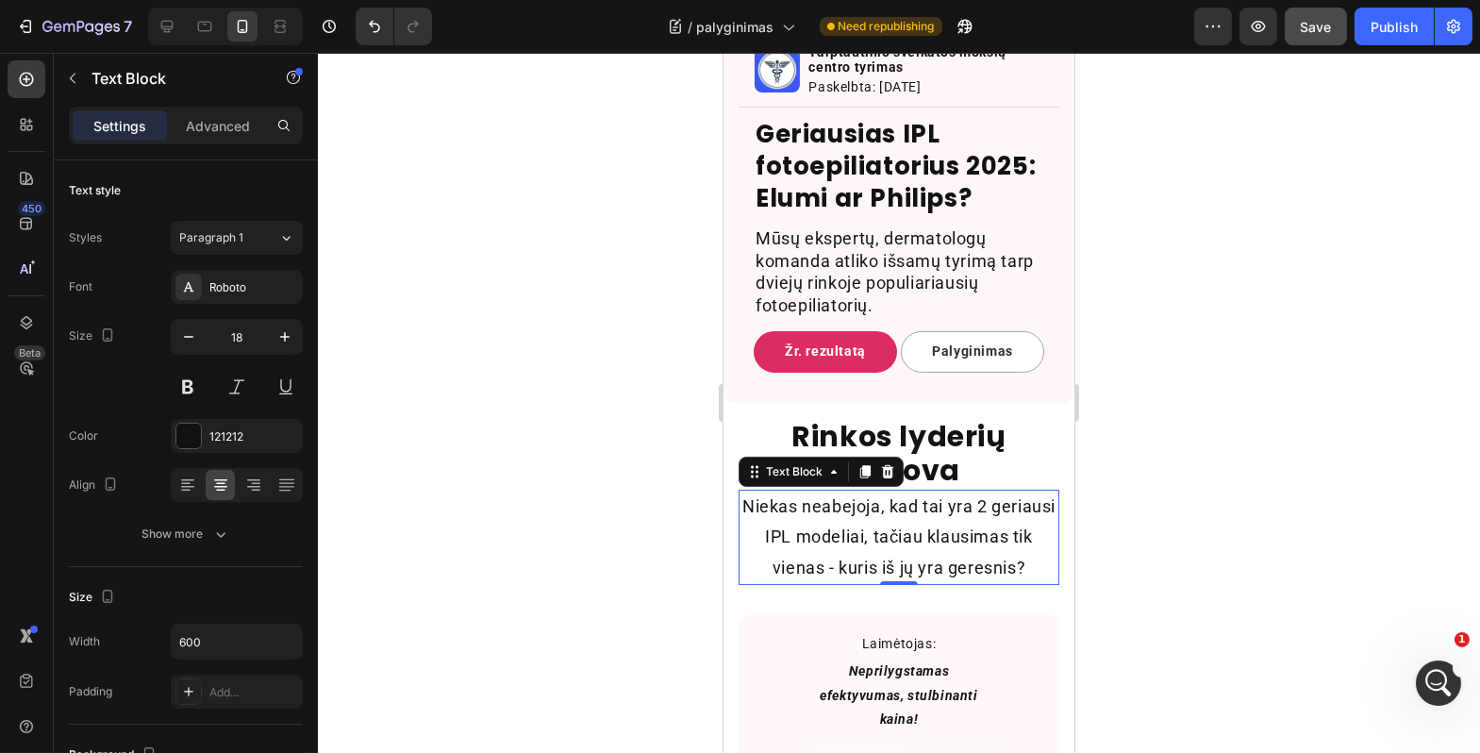
click at [392, 375] on div at bounding box center [899, 403] width 1163 height 700
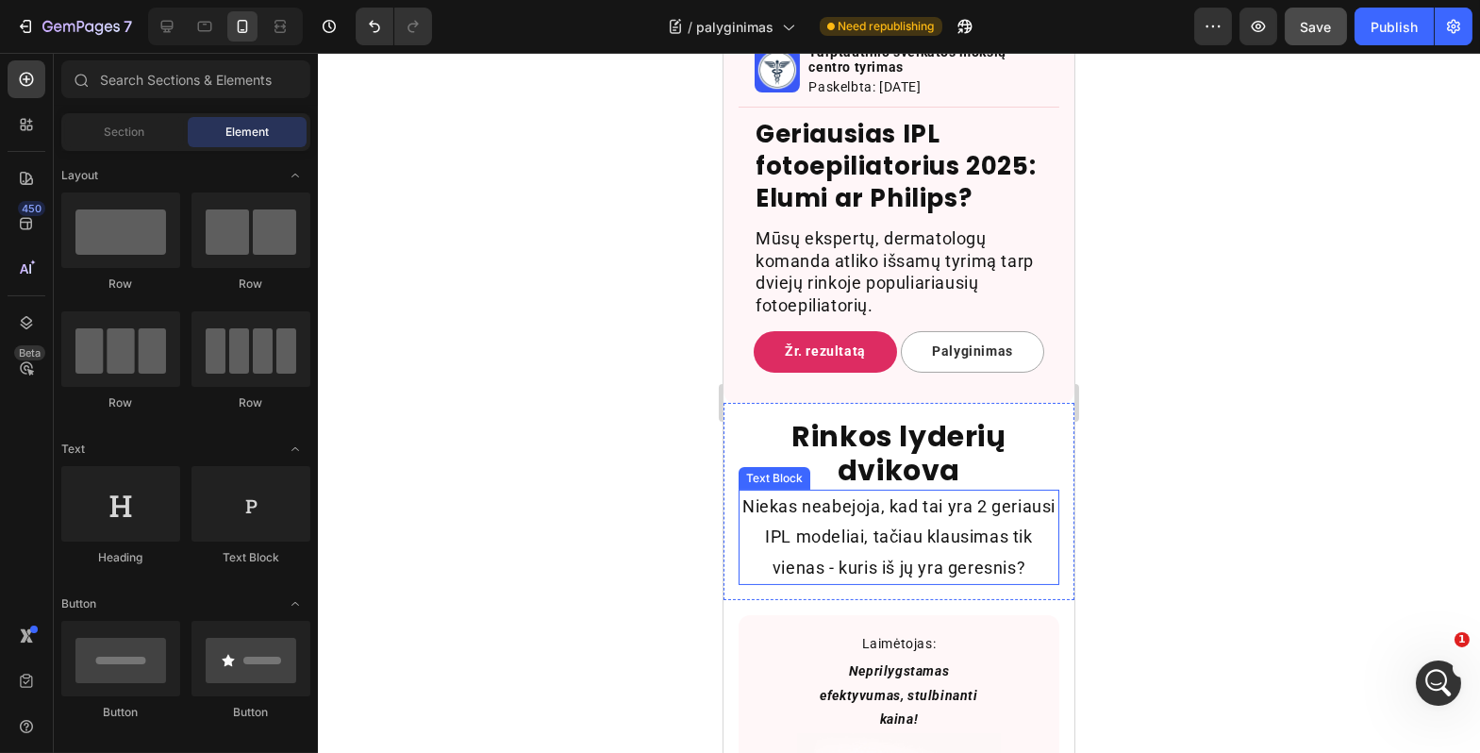
click at [852, 555] on p "Niekas neabejoja, kad tai yra 2 geriausi IPL modeliai, tačiau klausimas tik vie…" at bounding box center [898, 538] width 317 height 92
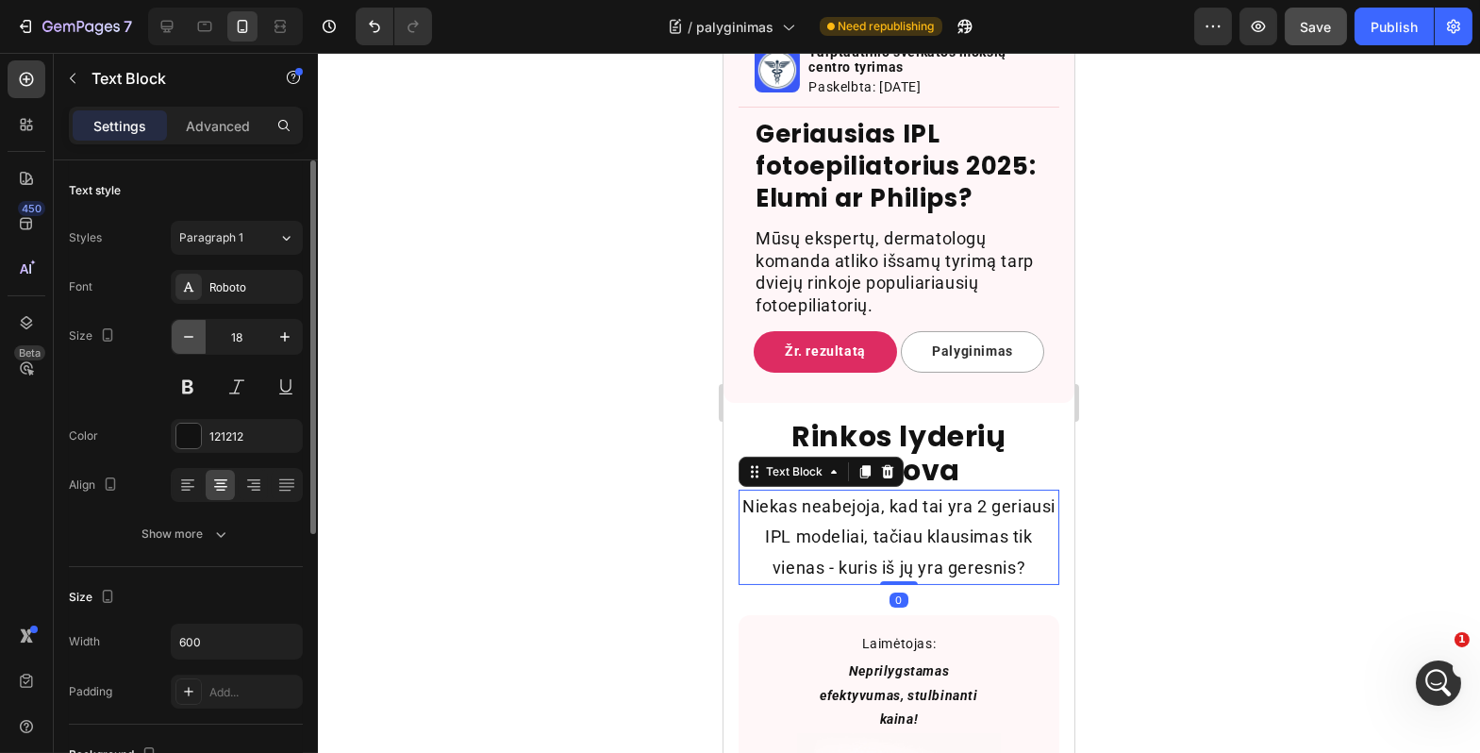
click at [184, 344] on icon "button" at bounding box center [188, 336] width 19 height 19
type input "17"
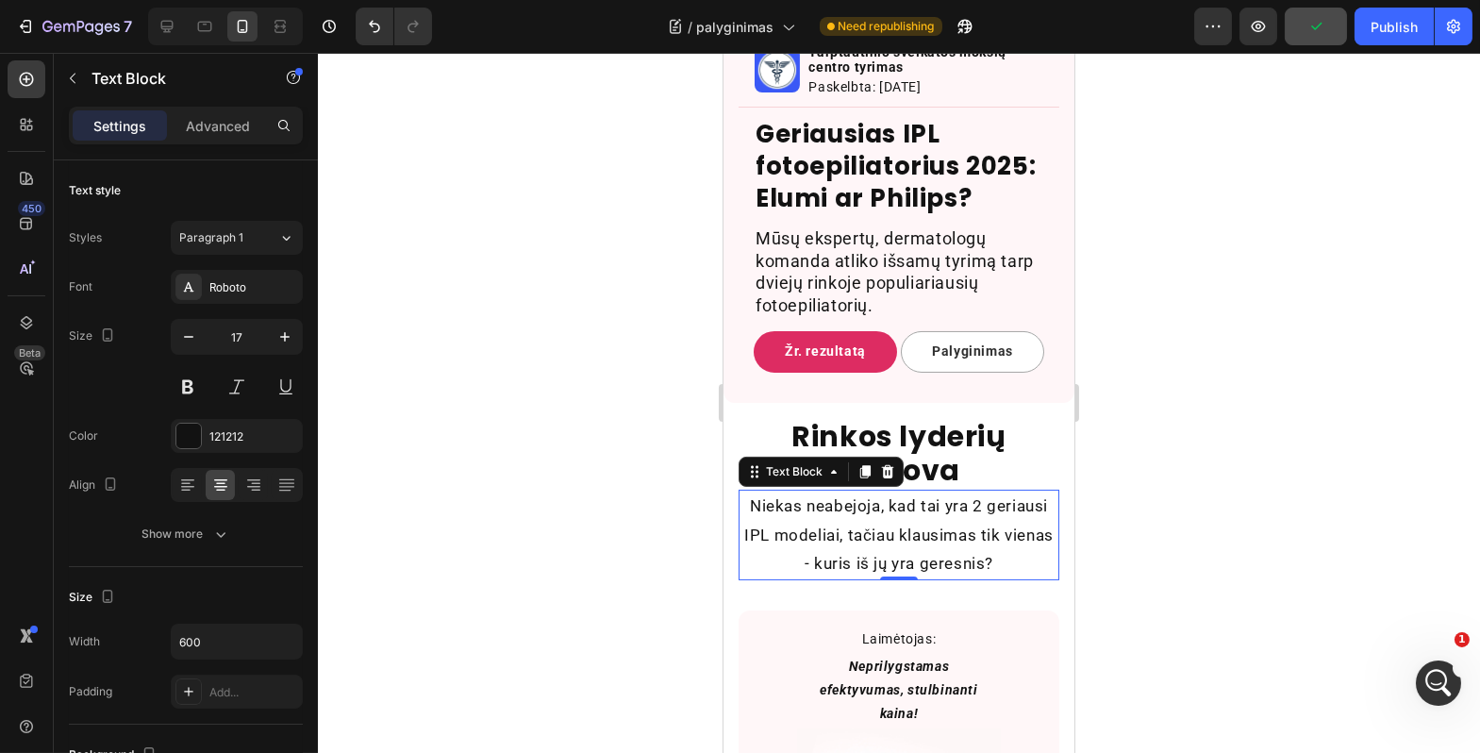
click at [491, 433] on div at bounding box center [899, 403] width 1163 height 700
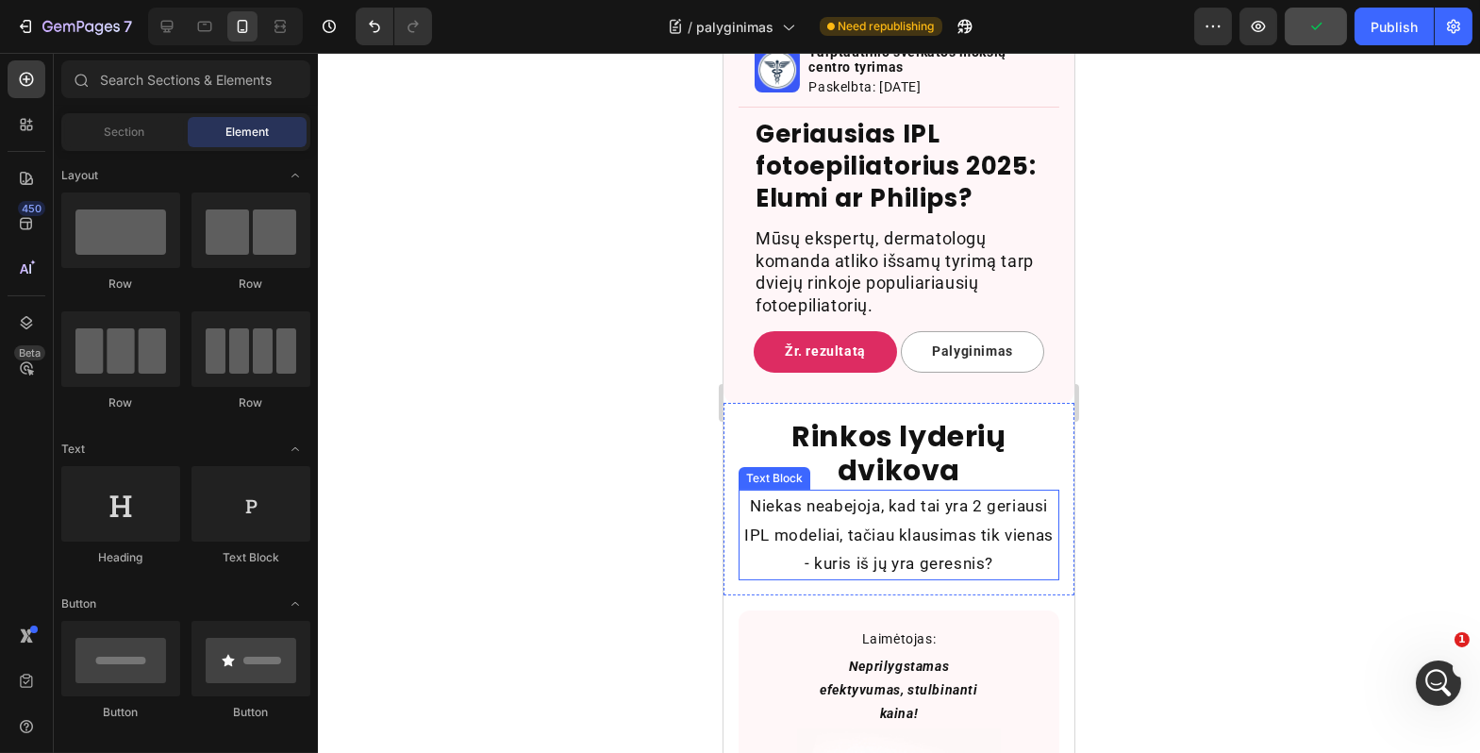
click at [844, 577] on p "Niekas neabejoja, kad tai yra 2 geriausi IPL modeliai, tačiau klausimas tik vie…" at bounding box center [898, 535] width 317 height 87
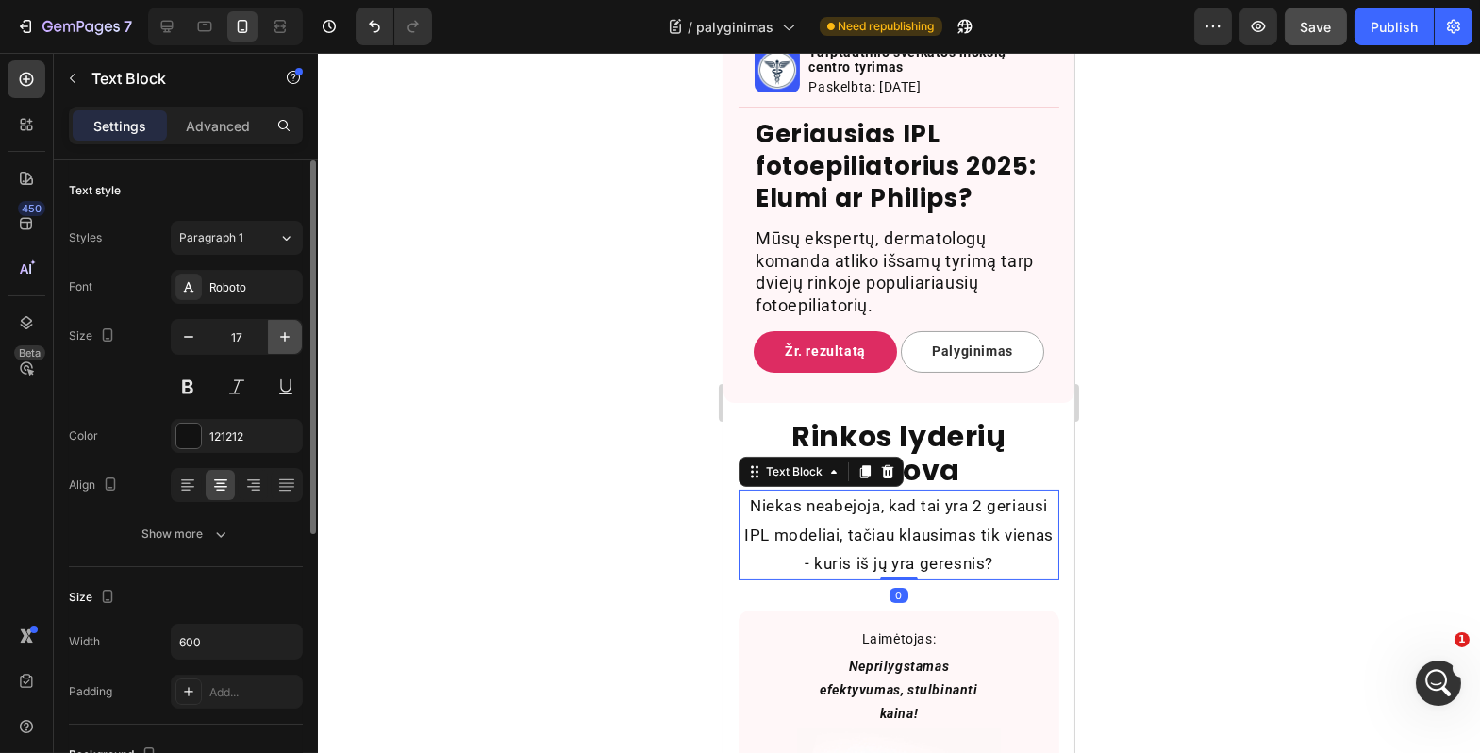
click at [284, 349] on button "button" at bounding box center [285, 337] width 34 height 34
type input "18"
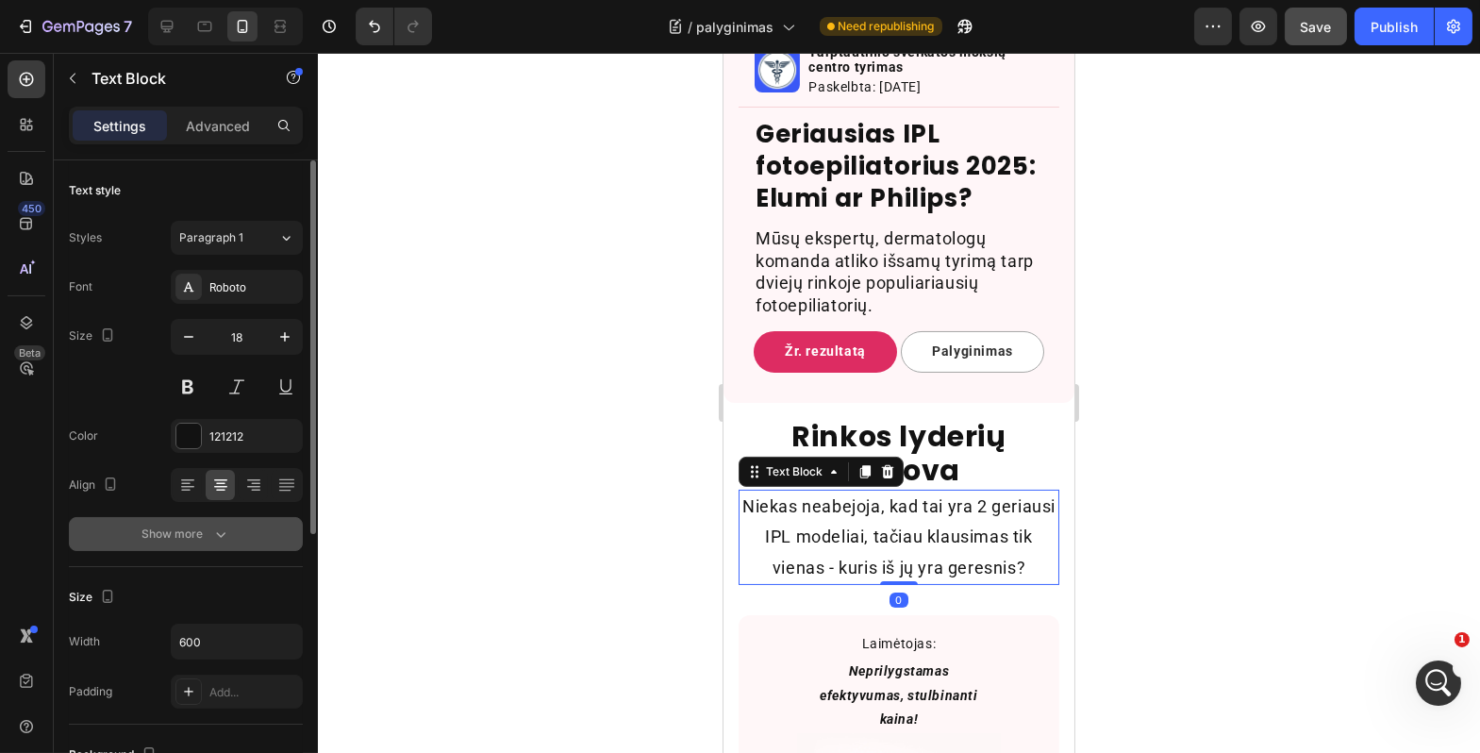
click at [208, 537] on div "Show more" at bounding box center [186, 534] width 88 height 19
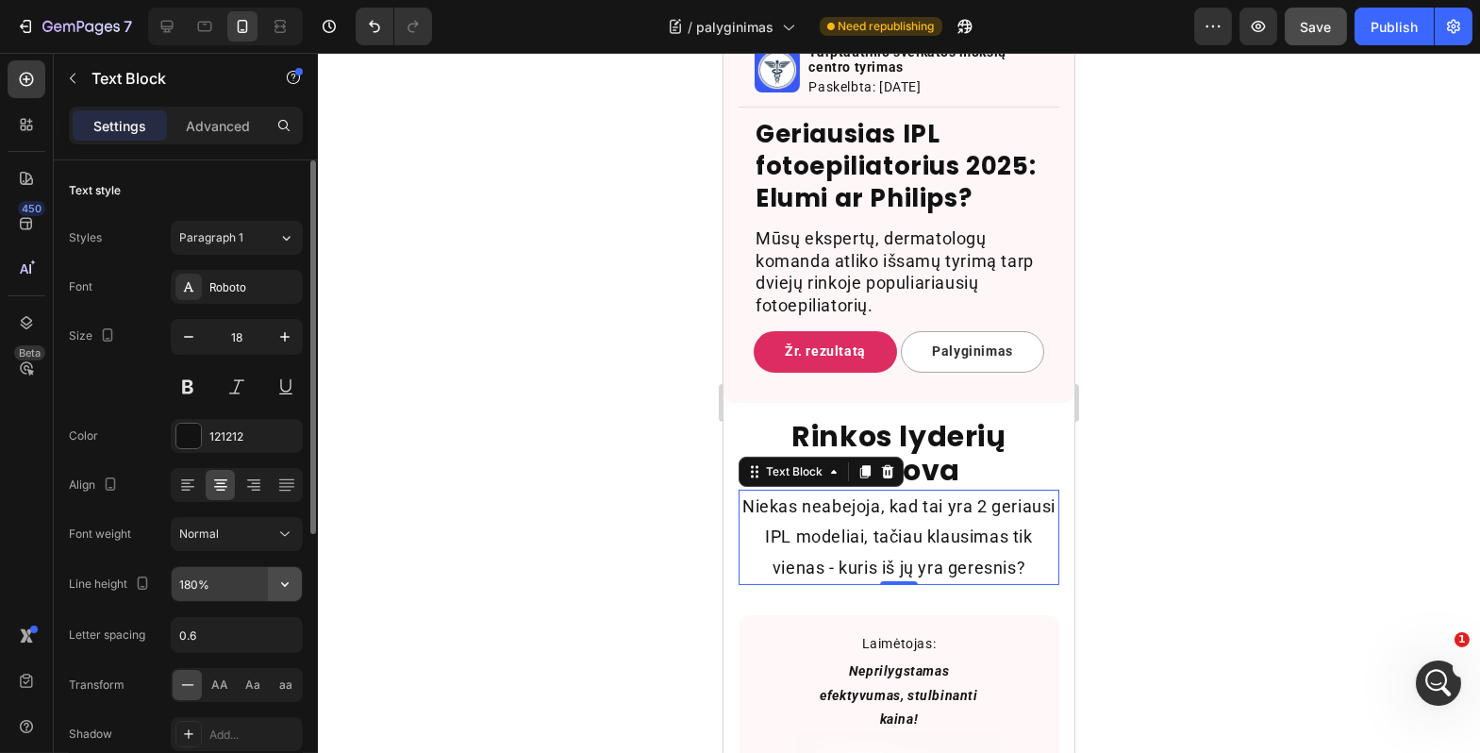
click at [288, 578] on icon "button" at bounding box center [285, 584] width 19 height 19
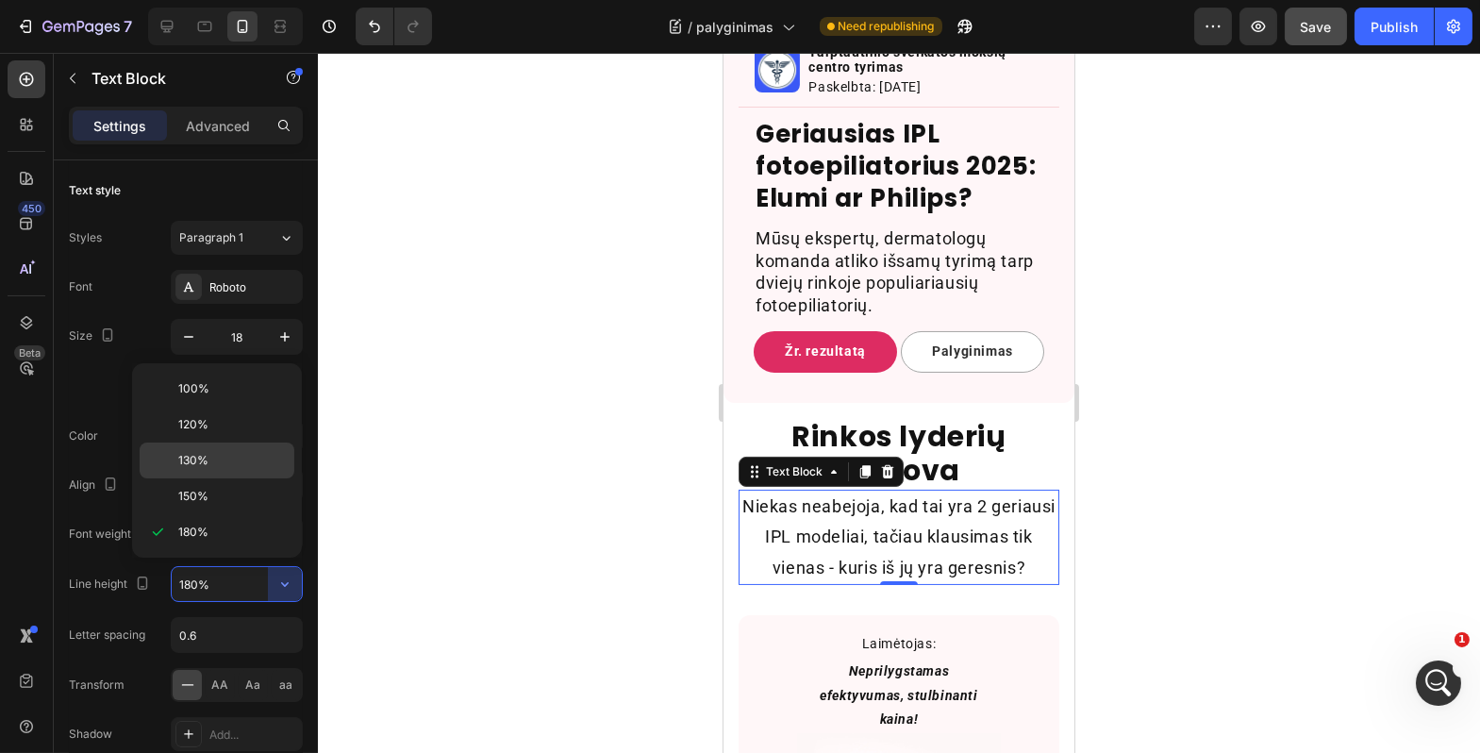
click at [265, 464] on p "130%" at bounding box center [232, 460] width 108 height 17
type input "130%"
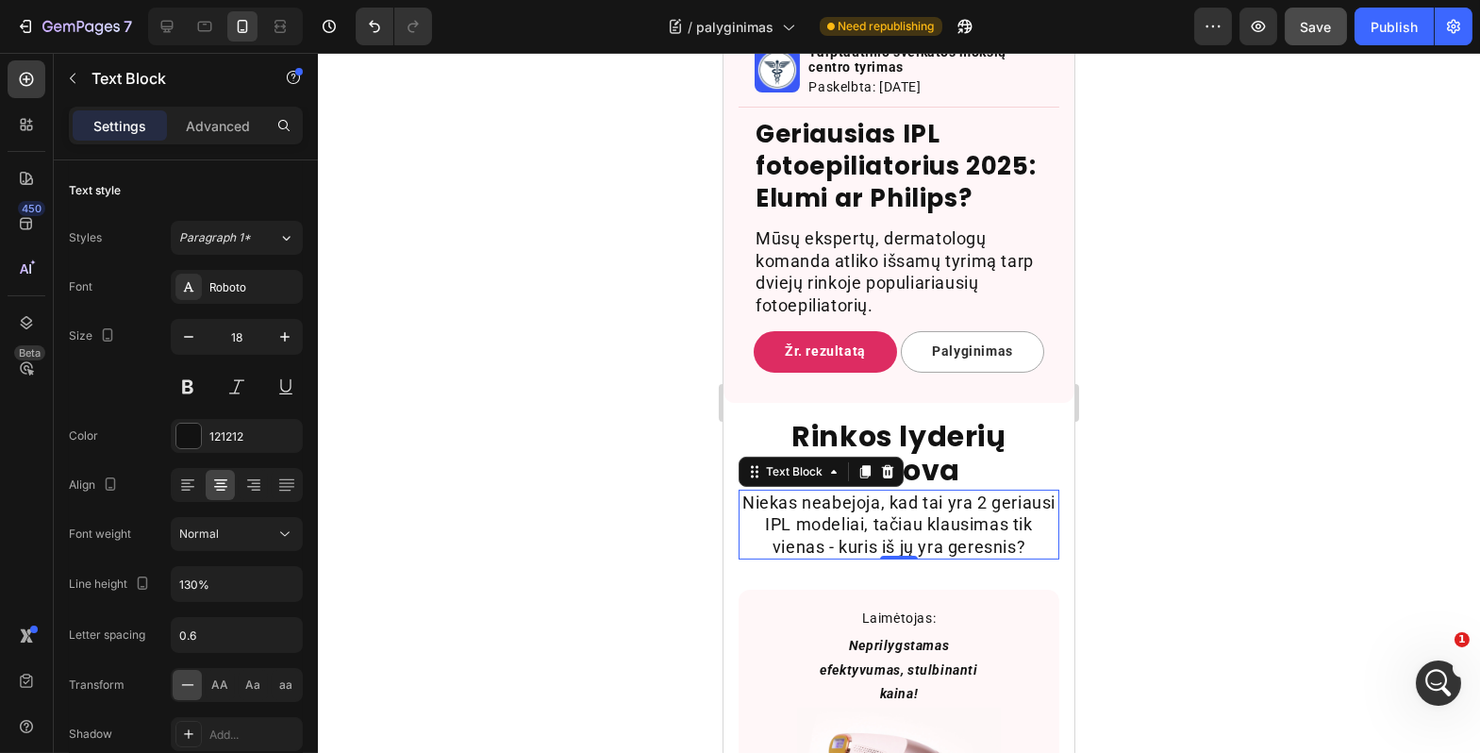
click at [522, 504] on div at bounding box center [899, 403] width 1163 height 700
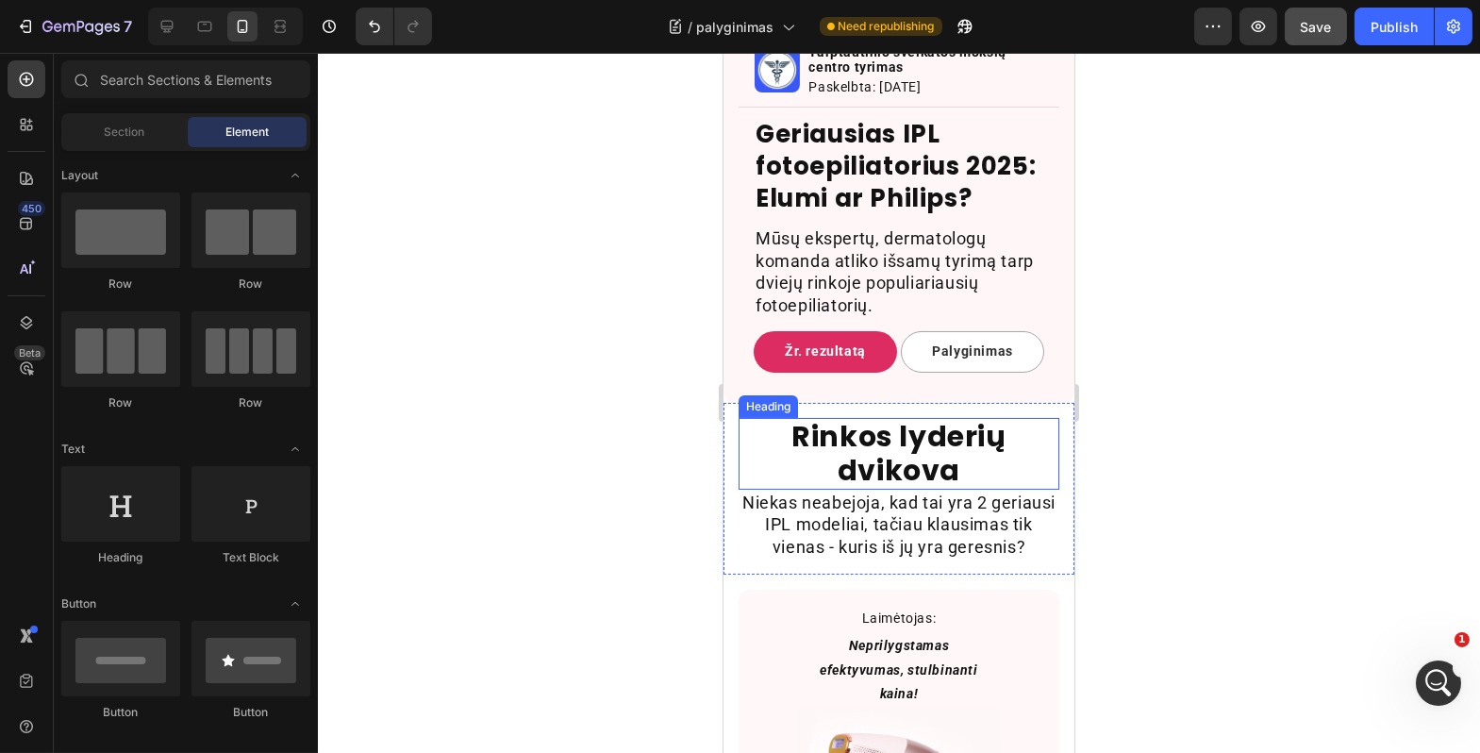
click at [969, 484] on h2 "Rinkos lyderių dvikova" at bounding box center [898, 454] width 321 height 72
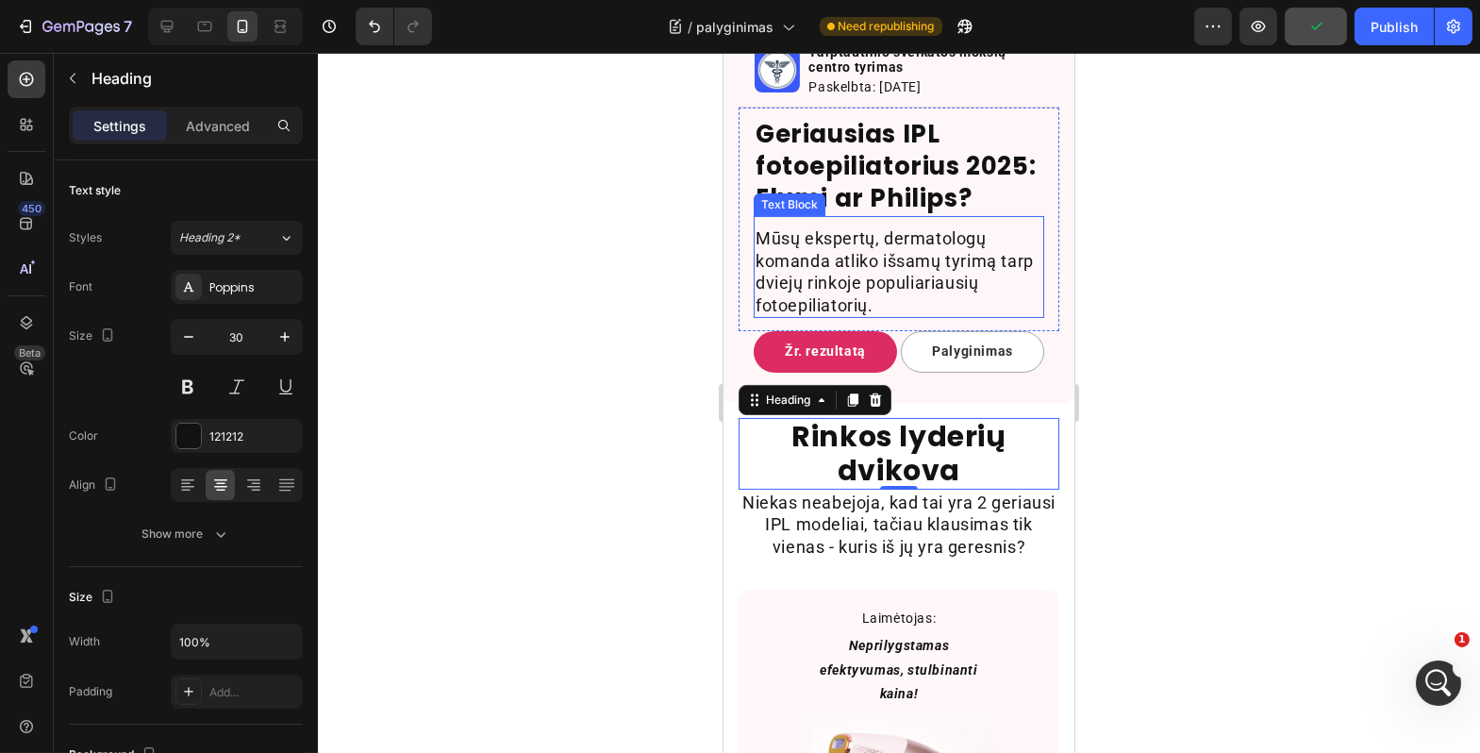
click at [827, 212] on p "Geriausias IPL fotoepiliatorius 2025: Elumi ar Philips?" at bounding box center [898, 166] width 287 height 95
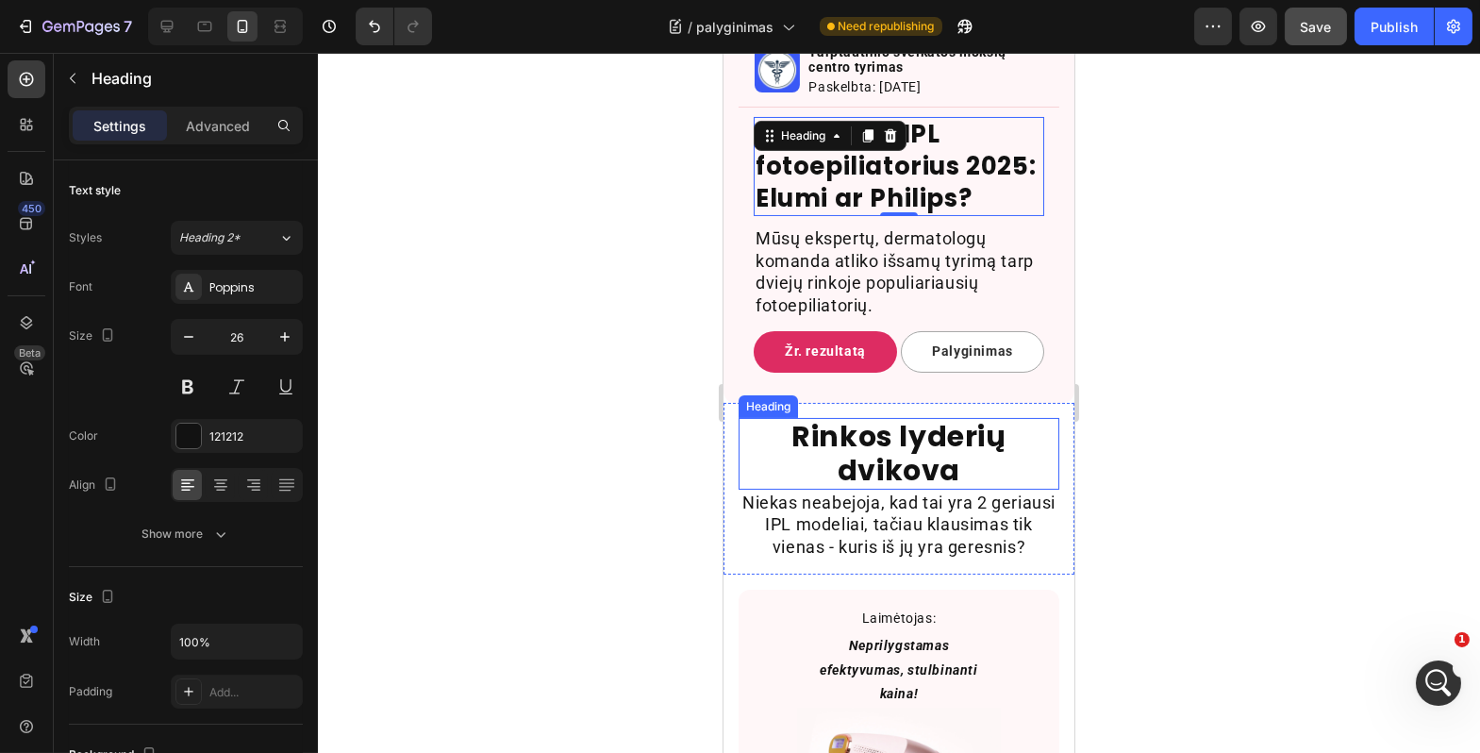
click at [883, 486] on h2 "Rinkos lyderių dvikova" at bounding box center [898, 454] width 321 height 72
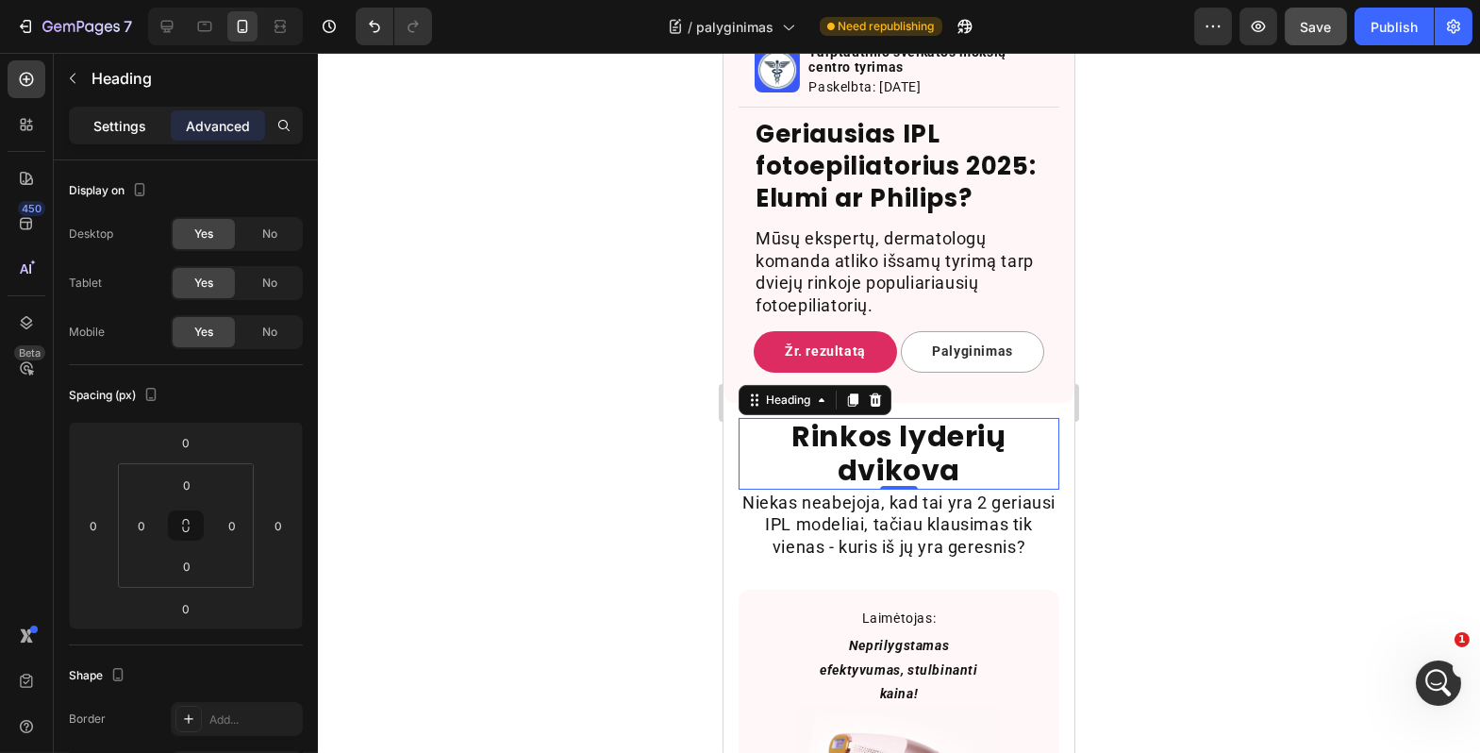
click at [110, 124] on p "Settings" at bounding box center [119, 126] width 53 height 20
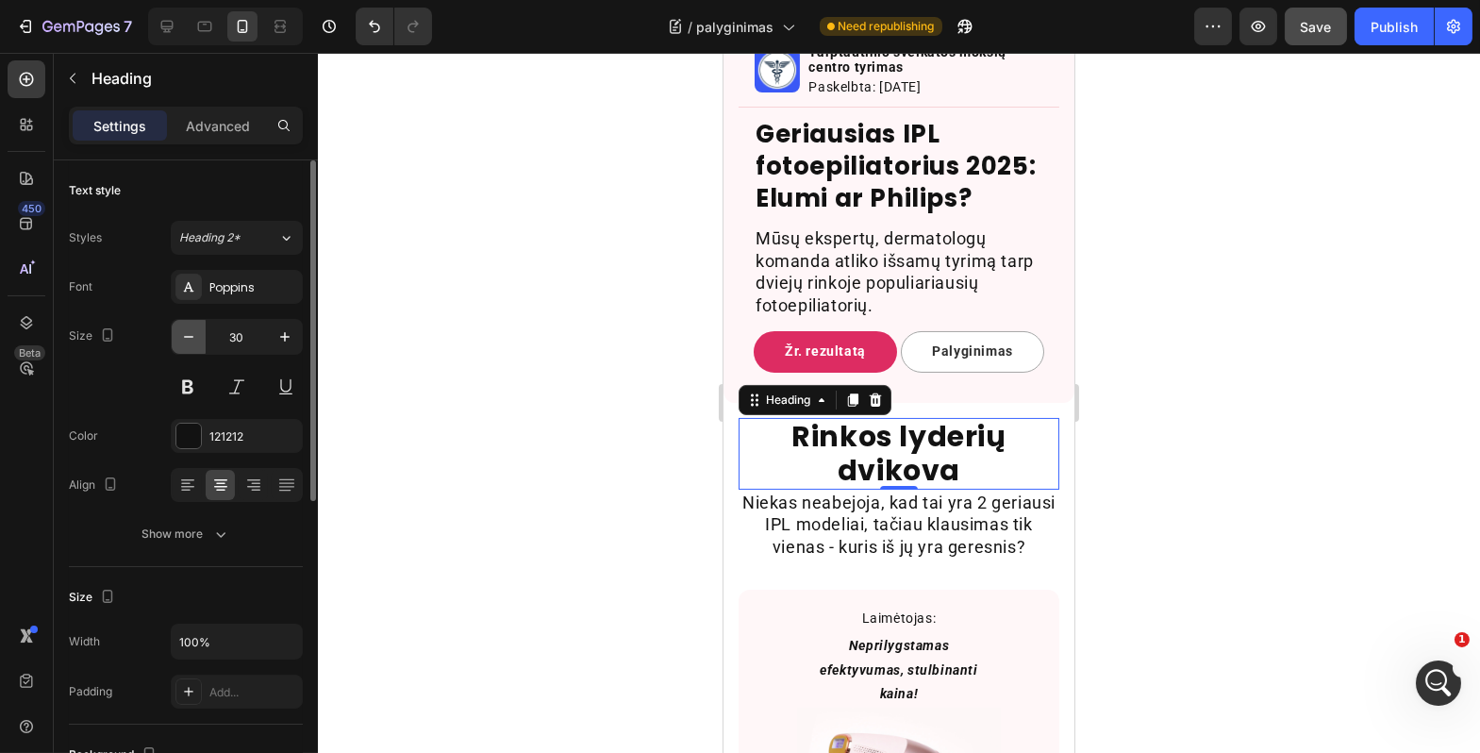
click at [180, 338] on icon "button" at bounding box center [188, 336] width 19 height 19
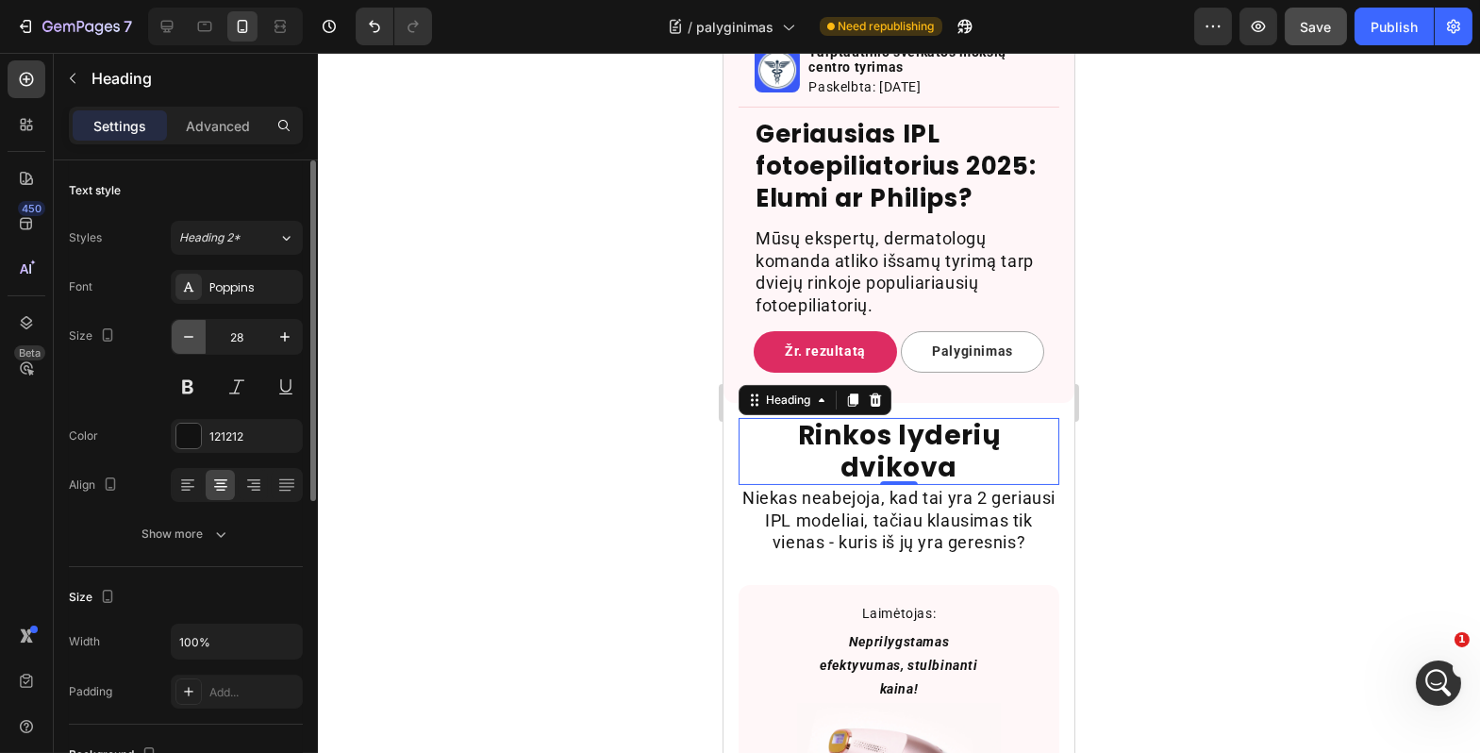
click at [180, 338] on icon "button" at bounding box center [188, 336] width 19 height 19
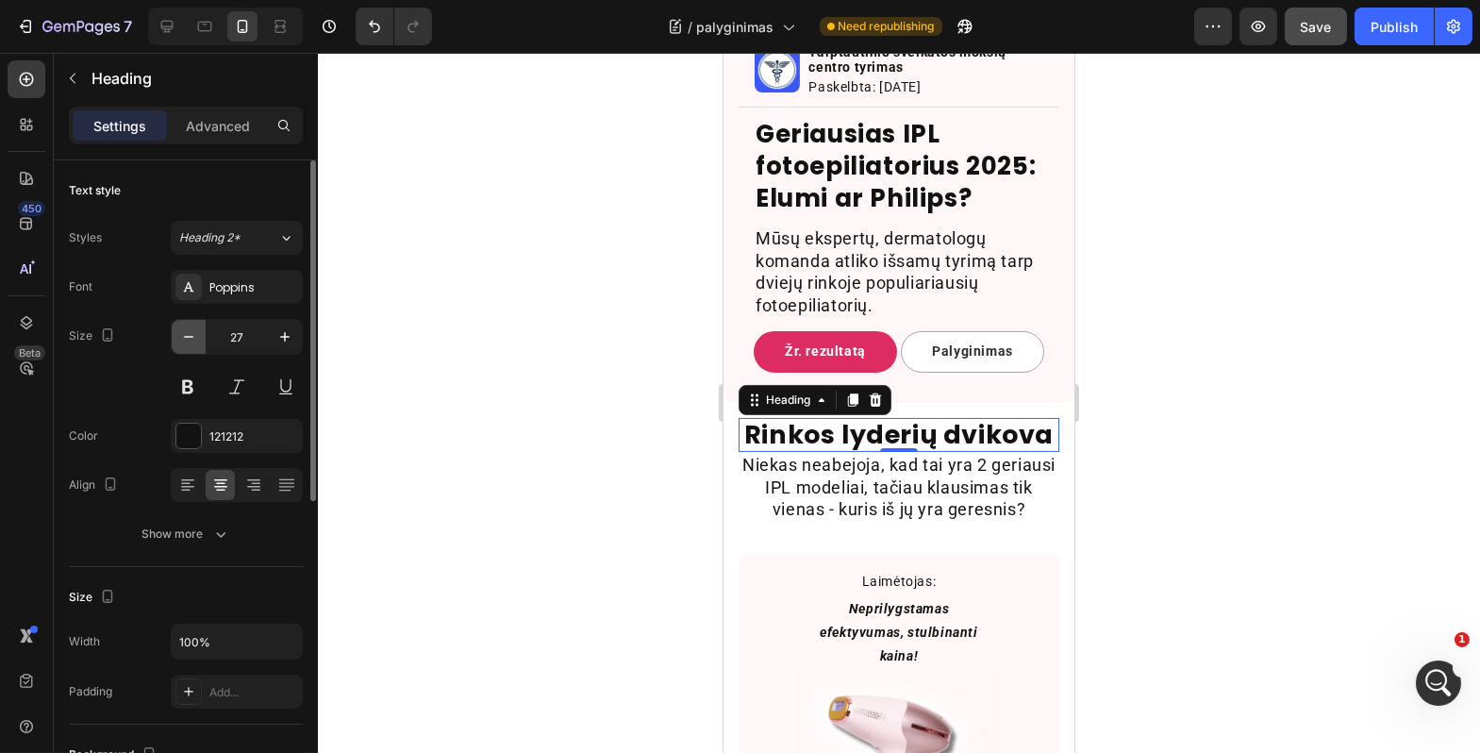
click at [180, 338] on icon "button" at bounding box center [188, 336] width 19 height 19
type input "26"
click at [384, 387] on div at bounding box center [899, 403] width 1163 height 700
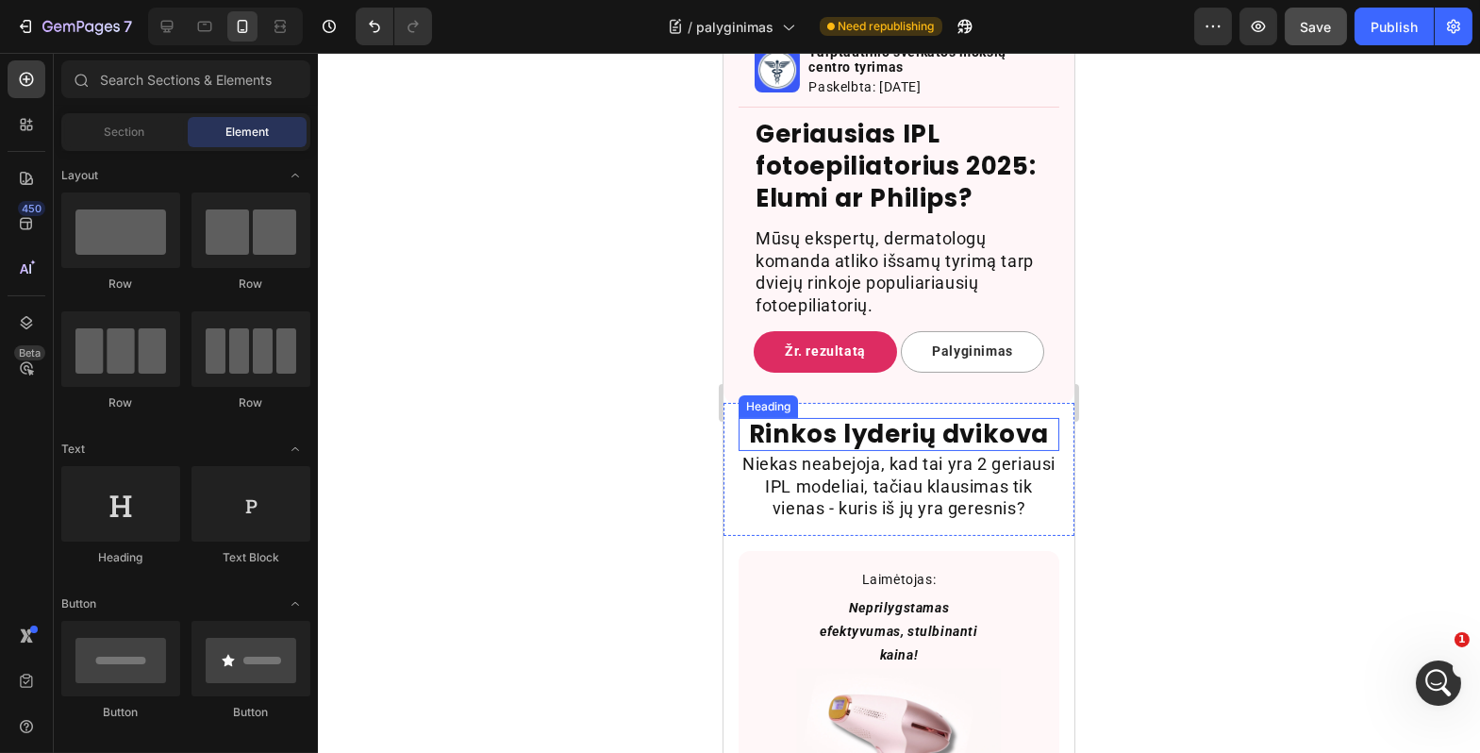
click at [781, 451] on h2 "Rinkos lyderių dvikova" at bounding box center [898, 434] width 321 height 33
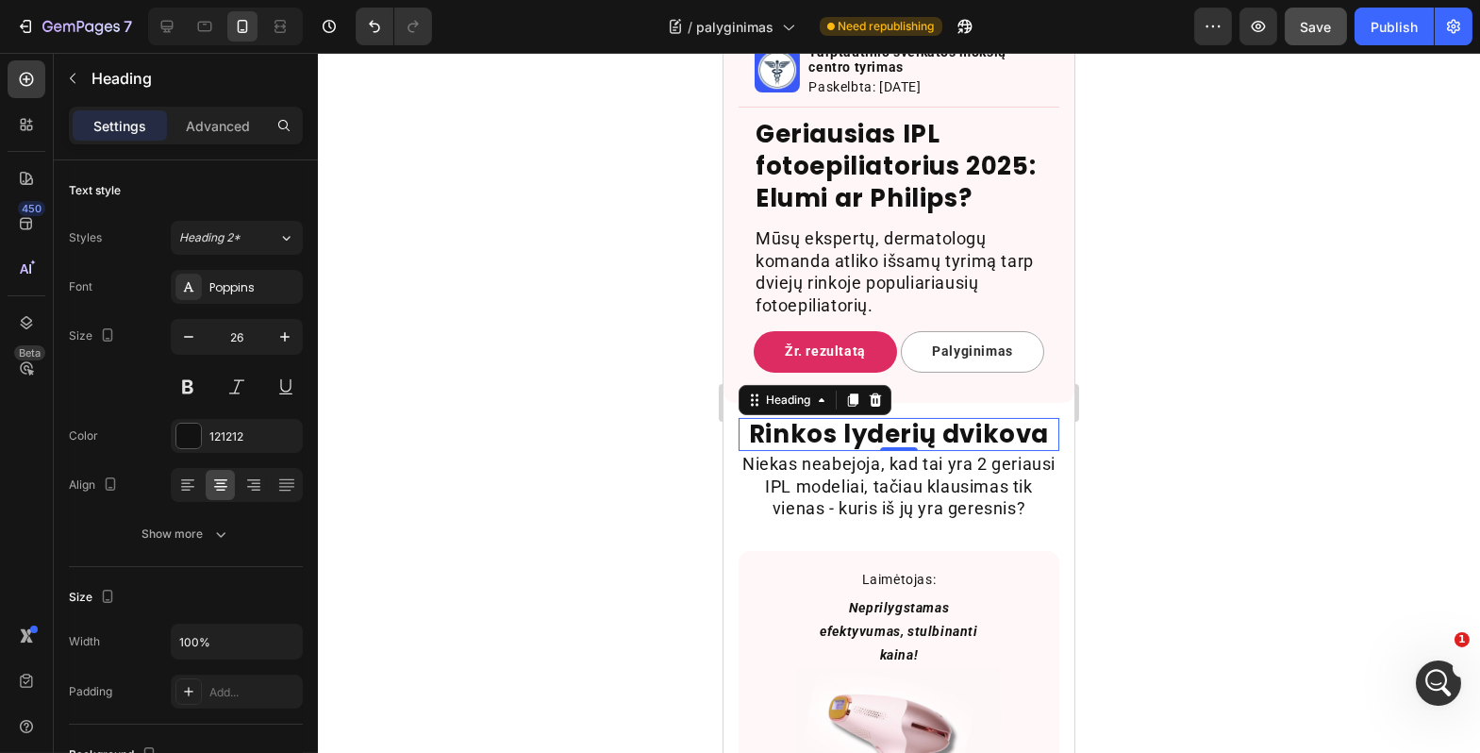
click at [250, 142] on div "Settings Advanced" at bounding box center [186, 126] width 234 height 38
click at [243, 132] on p "Advanced" at bounding box center [218, 126] width 64 height 20
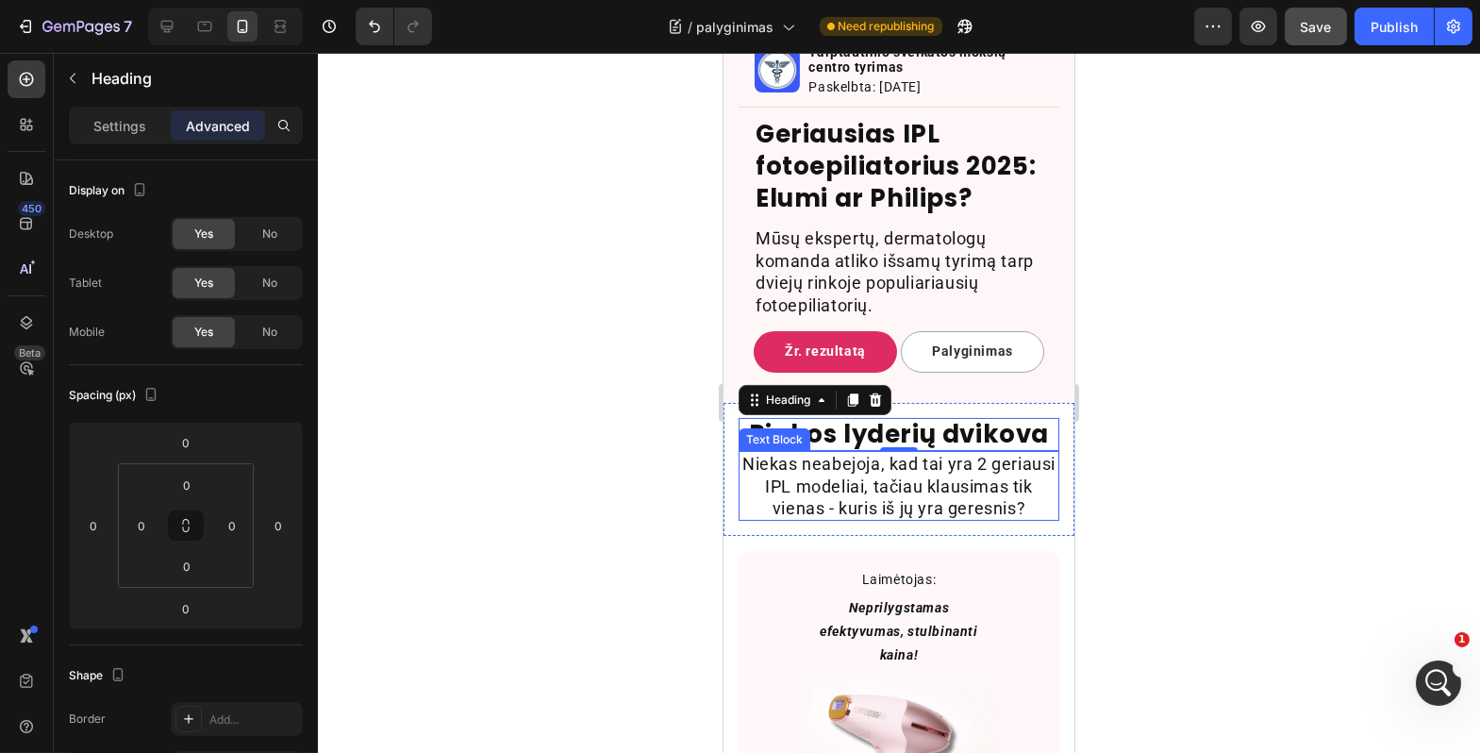
click at [810, 493] on p "Niekas neabejoja, kad tai yra 2 geriausi IPL modeliai, tačiau klausimas tik vie…" at bounding box center [898, 486] width 317 height 66
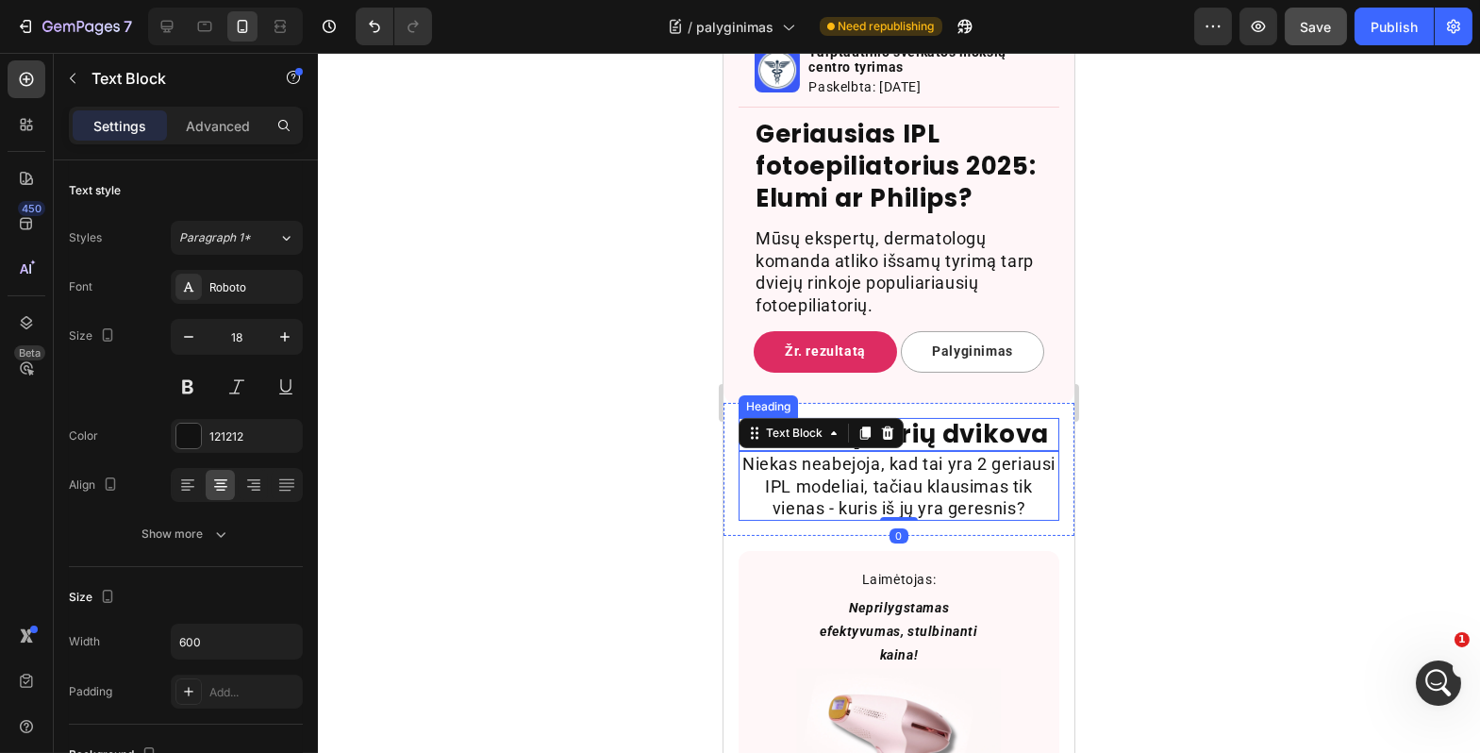
click at [950, 451] on h2 "Rinkos lyderių dvikova" at bounding box center [898, 434] width 321 height 33
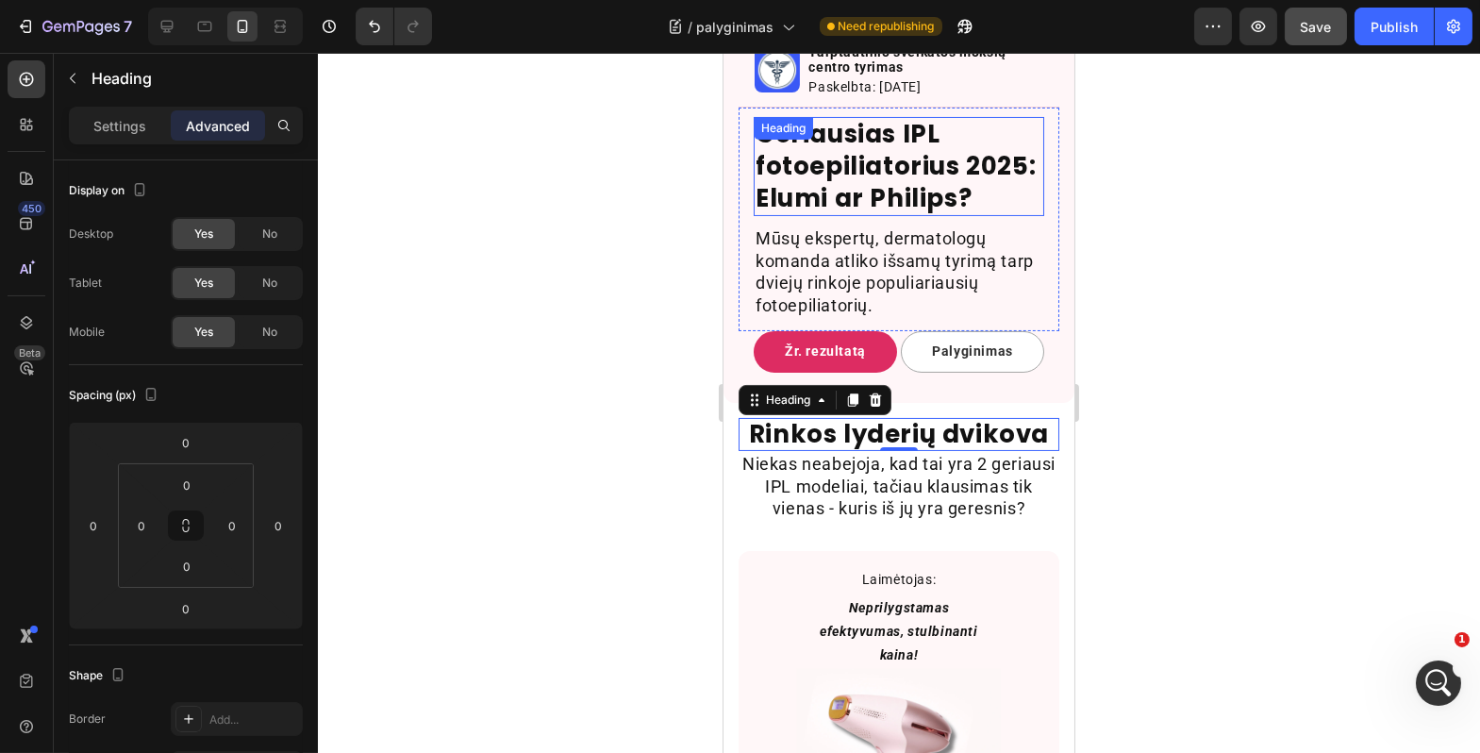
click at [863, 186] on p "Geriausias IPL fotoepiliatorius 2025: Elumi ar Philips?" at bounding box center [898, 166] width 287 height 95
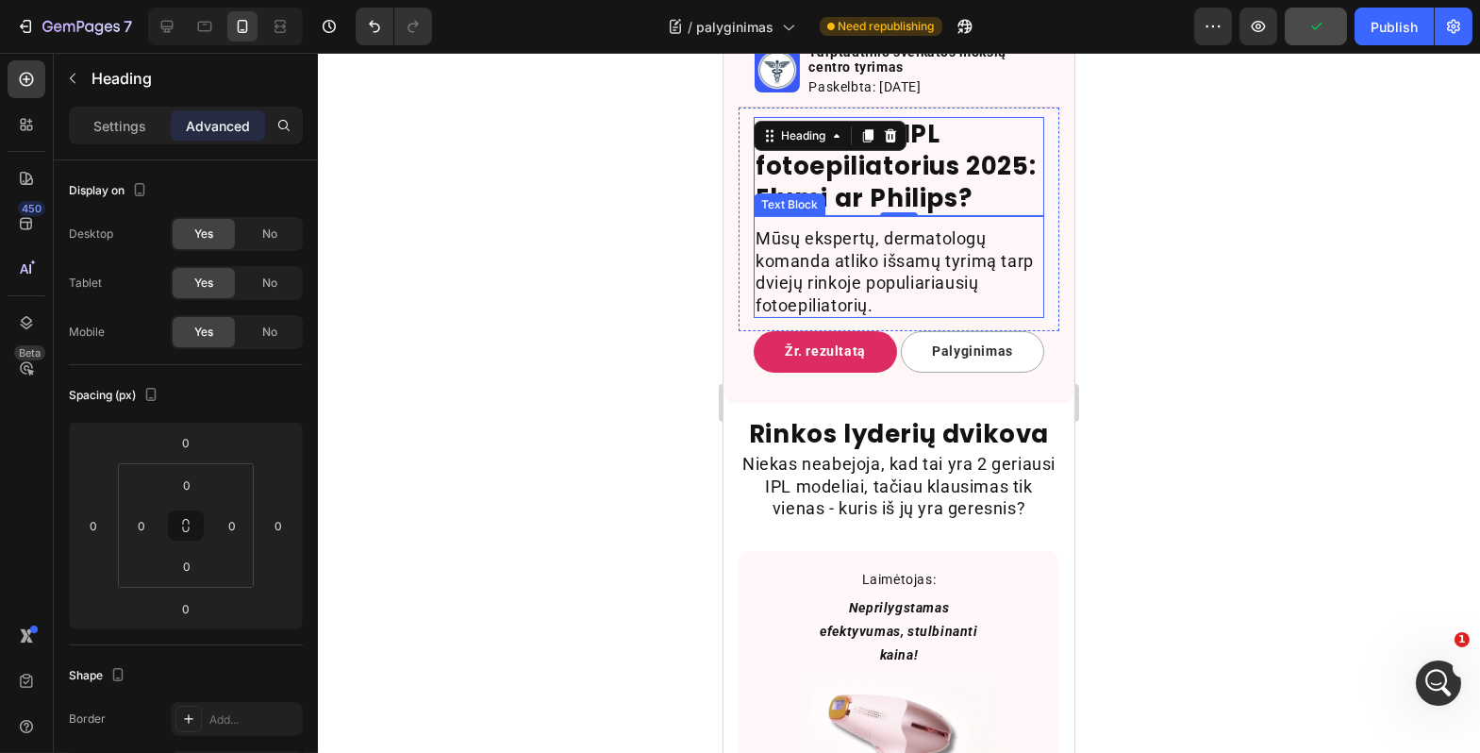
click at [782, 316] on p "Mūsų ekspertų, dermatologų komanda atliko išsamų tyrimą tarp dviejų rinkoje pop…" at bounding box center [898, 271] width 287 height 89
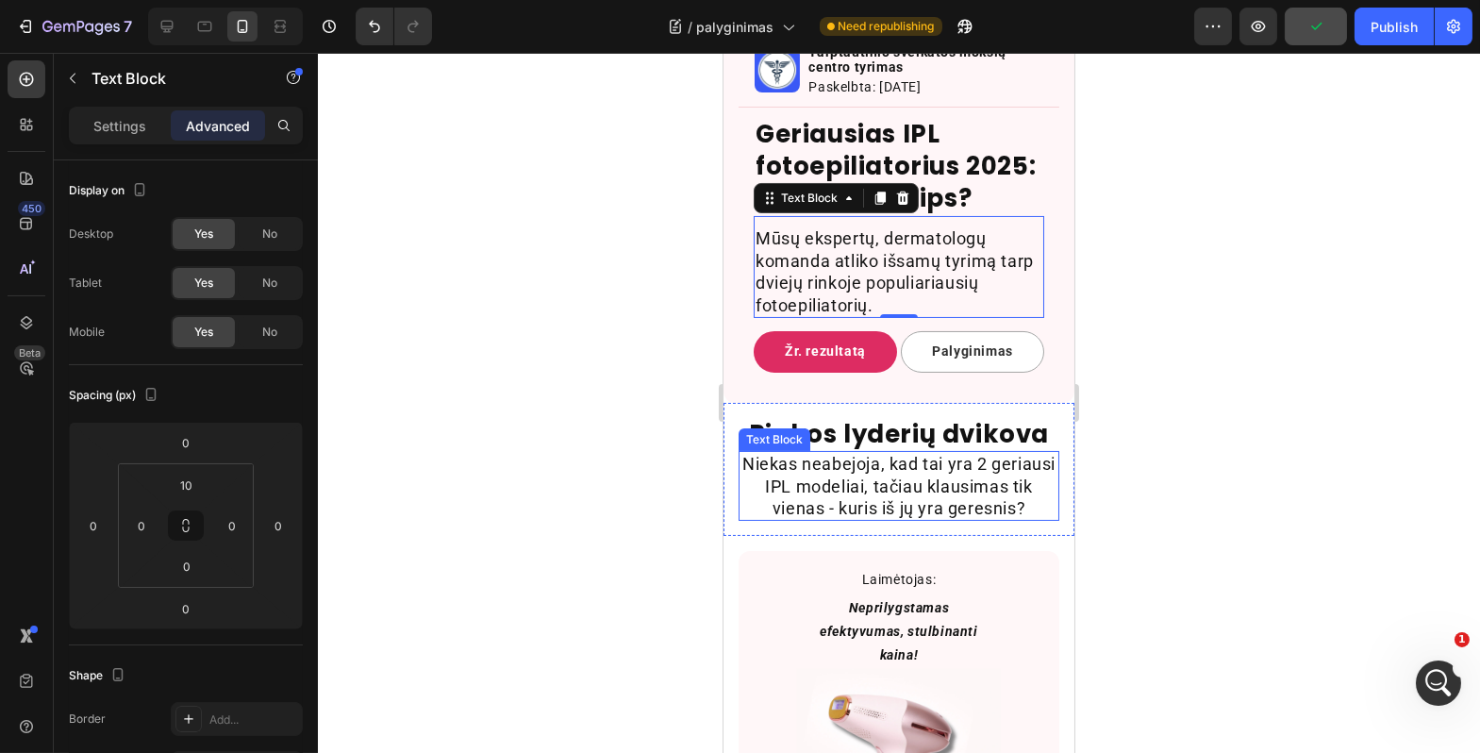
click at [916, 519] on p "Niekas neabejoja, kad tai yra 2 geriausi IPL modeliai, tačiau klausimas tik vie…" at bounding box center [898, 486] width 317 height 66
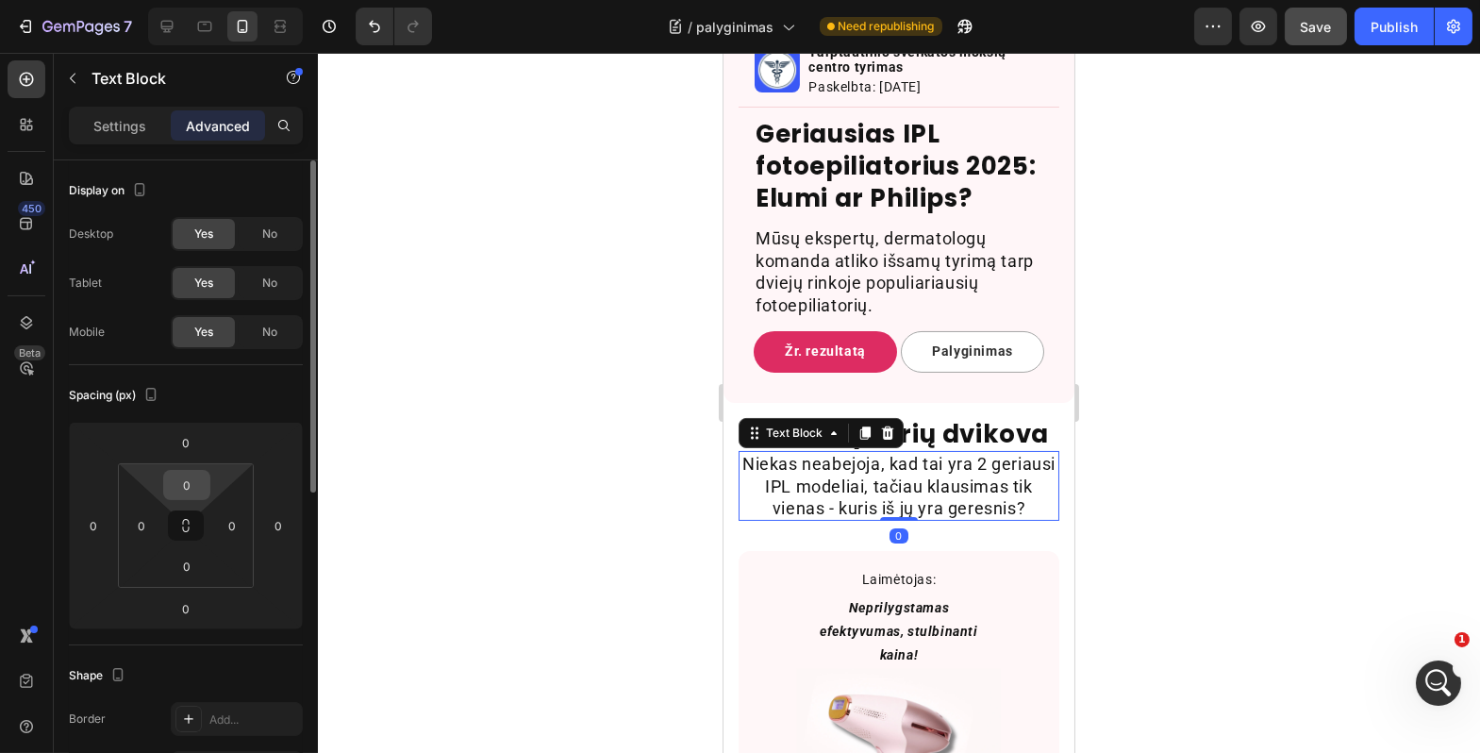
click at [190, 490] on input "0" at bounding box center [187, 485] width 38 height 28
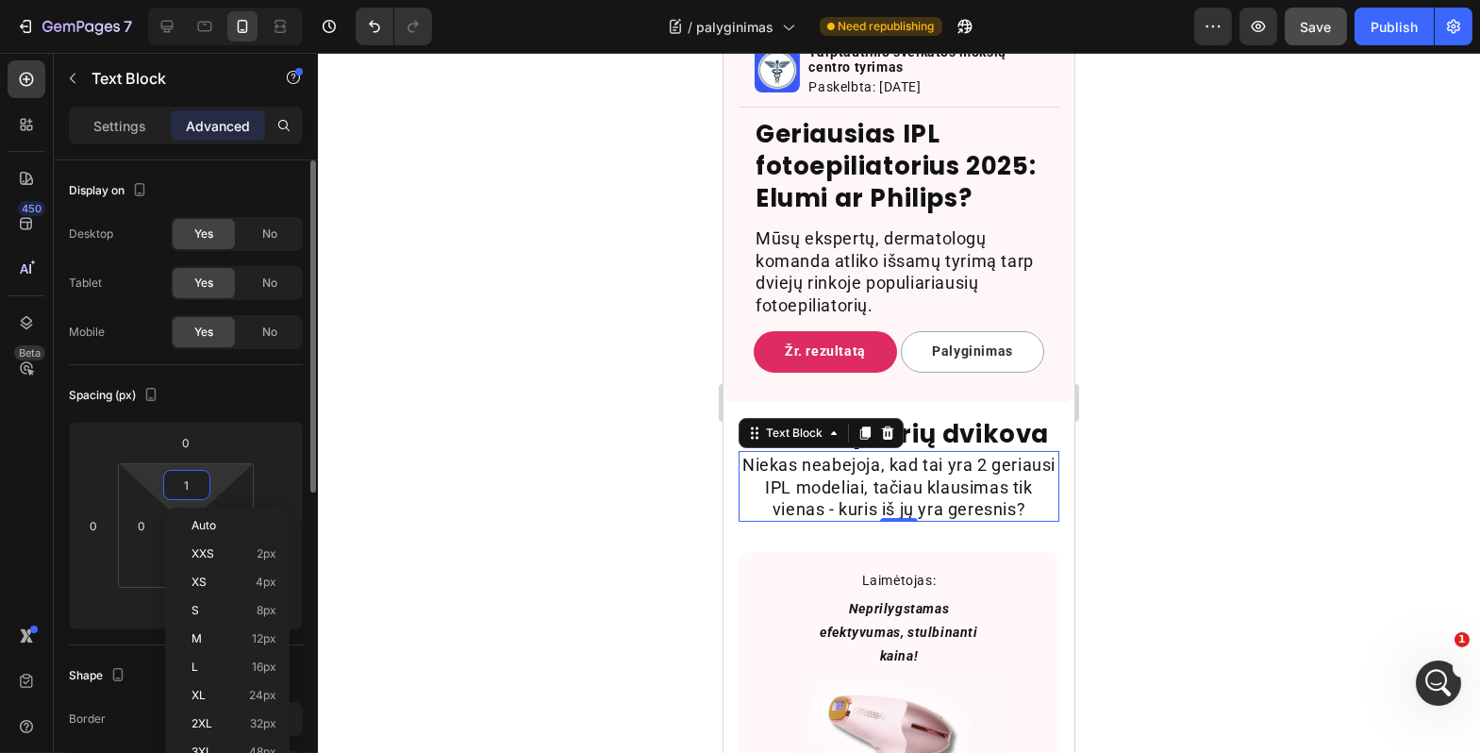
type input "10"
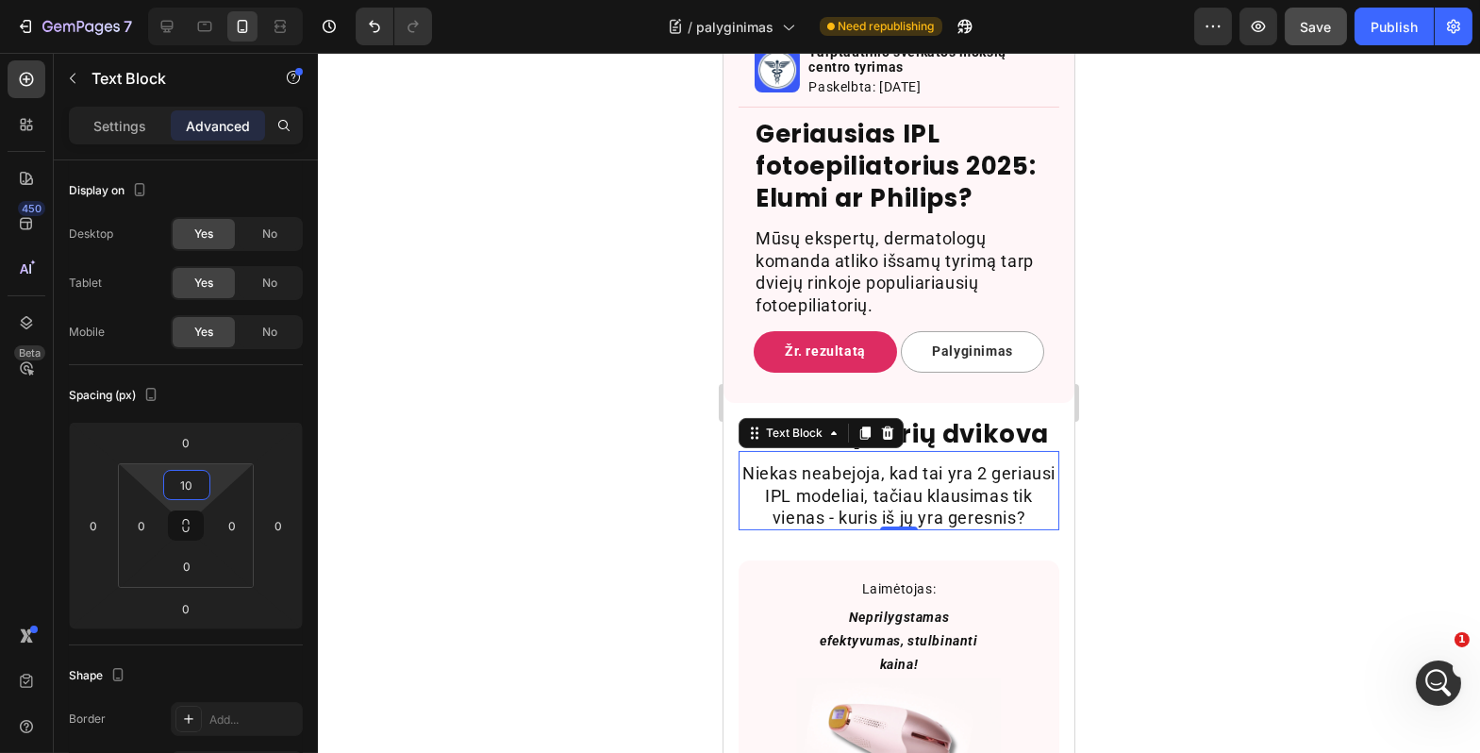
click at [431, 474] on div at bounding box center [899, 403] width 1163 height 700
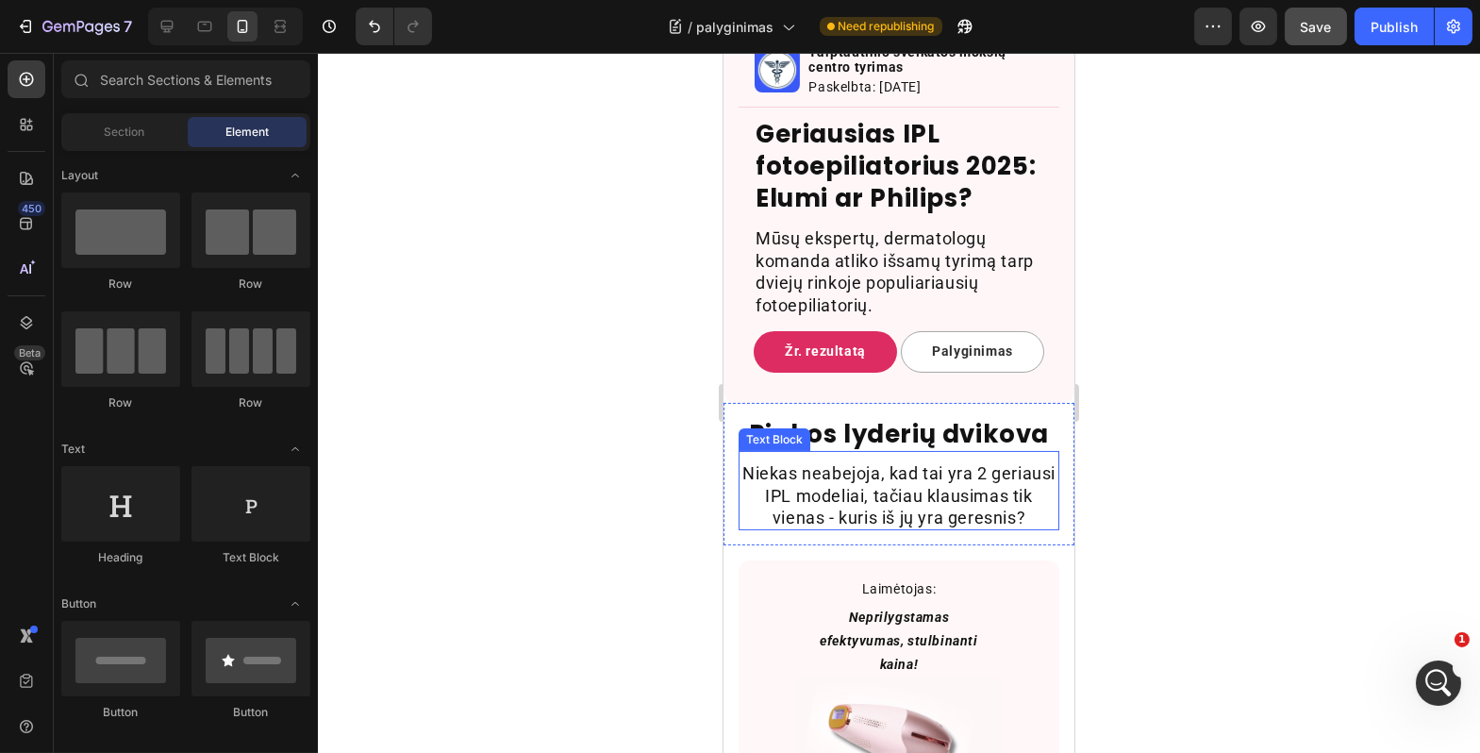
click at [801, 523] on p "Niekas neabejoja, kad tai yra 2 geriausi IPL modeliai, tačiau klausimas tik vie…" at bounding box center [898, 495] width 317 height 66
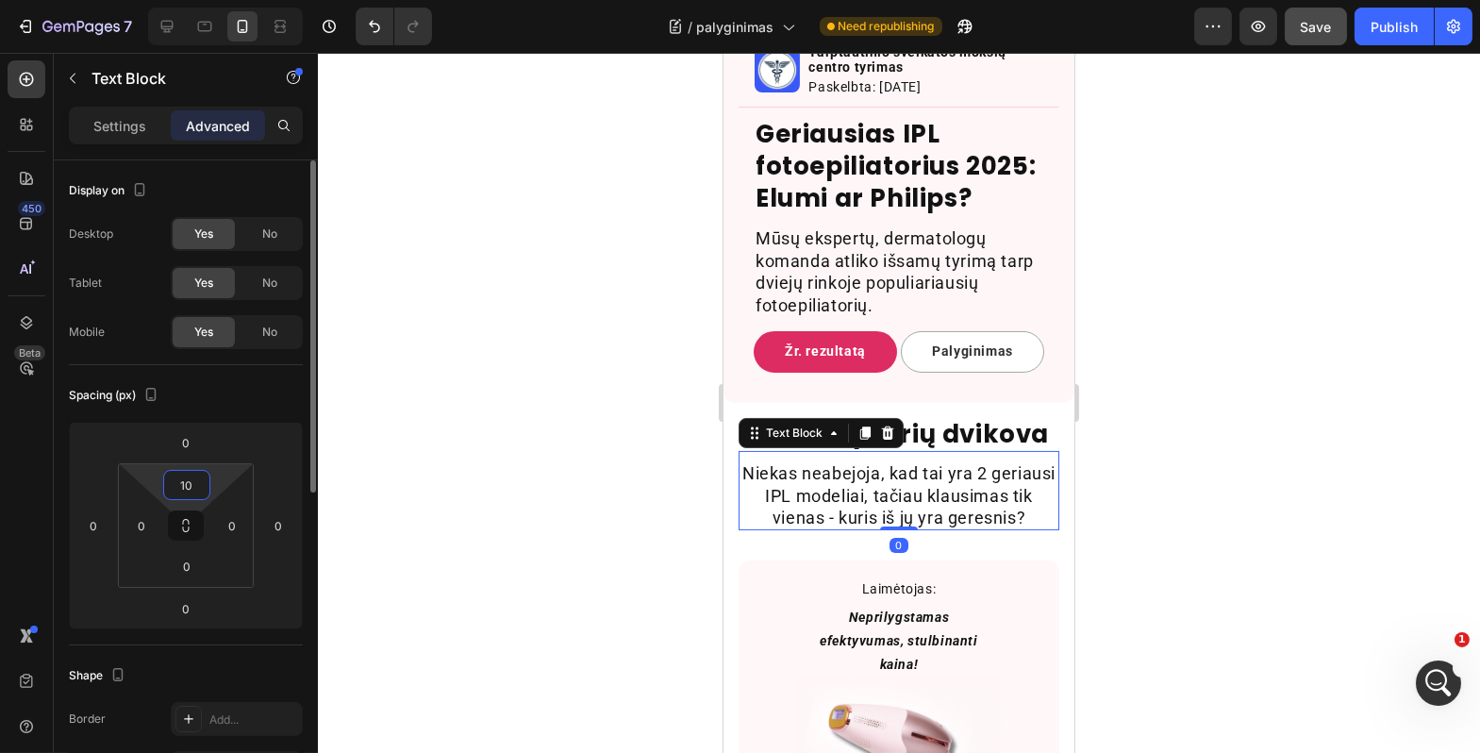
click at [189, 491] on input "10" at bounding box center [187, 485] width 38 height 28
type input "12"
click at [560, 524] on div at bounding box center [899, 403] width 1163 height 700
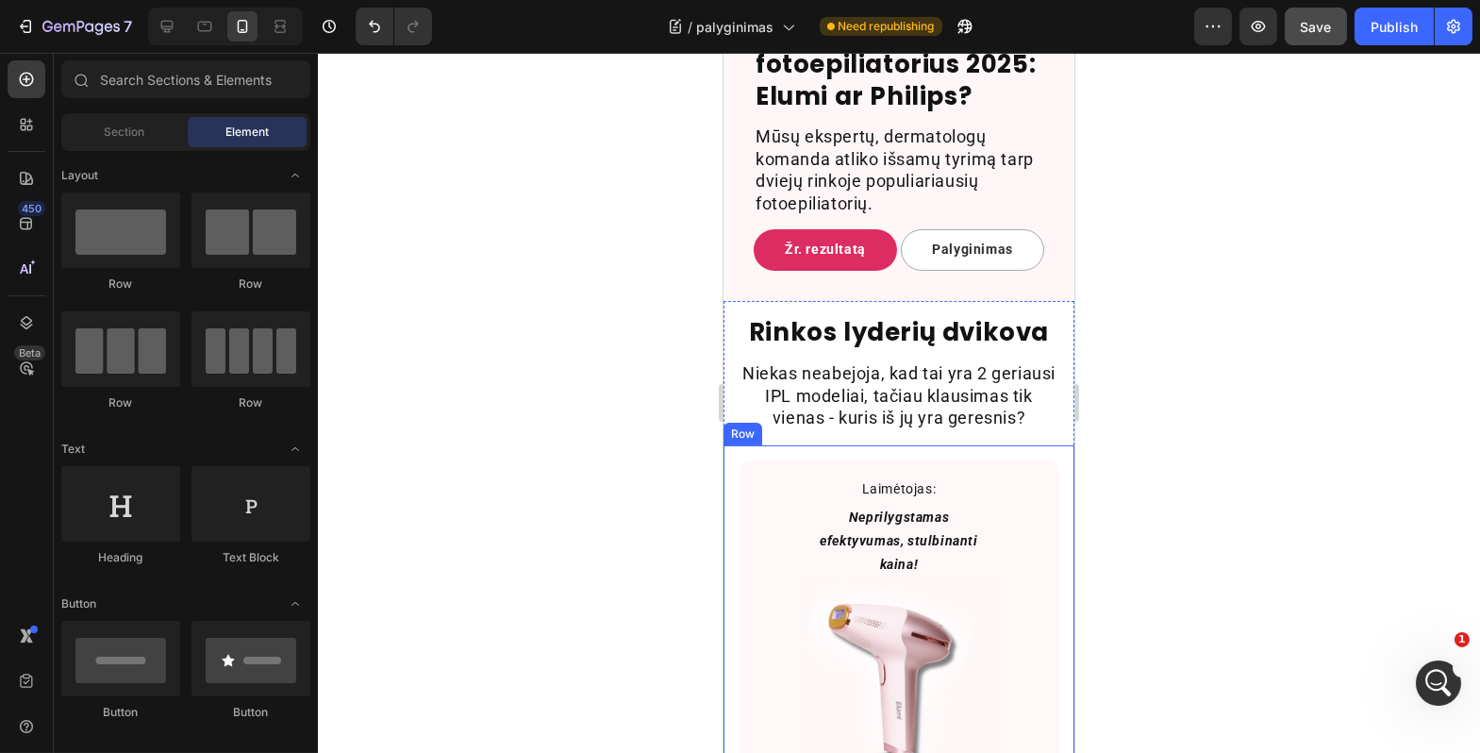
scroll to position [828, 0]
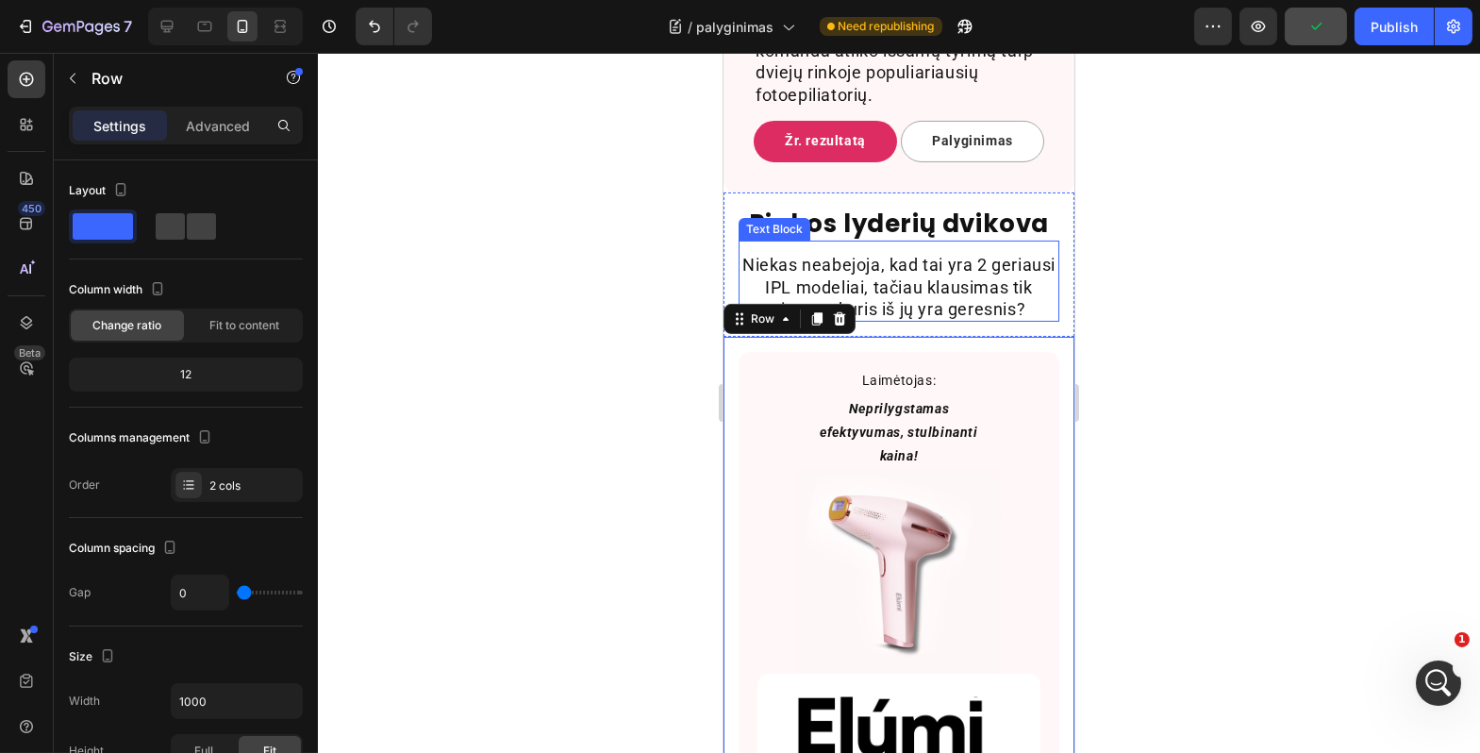
click at [979, 320] on p "Niekas neabejoja, kad tai yra 2 geriausi IPL modeliai, tačiau klausimas tik vie…" at bounding box center [898, 287] width 317 height 66
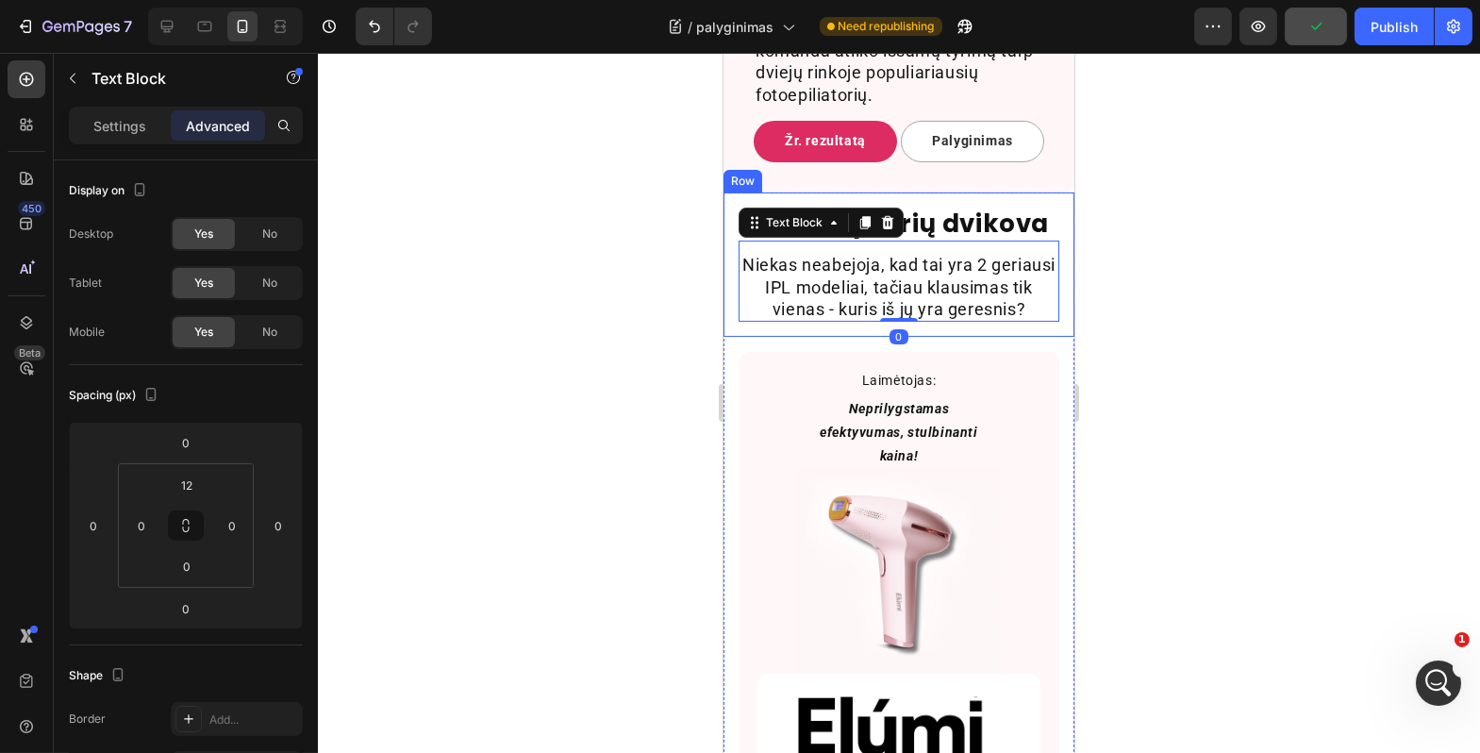
click at [1004, 337] on div "Rinkos lyderių dvikova Heading Niekas neabejoja, kad tai yra 2 geriausi IPL mod…" at bounding box center [898, 264] width 351 height 144
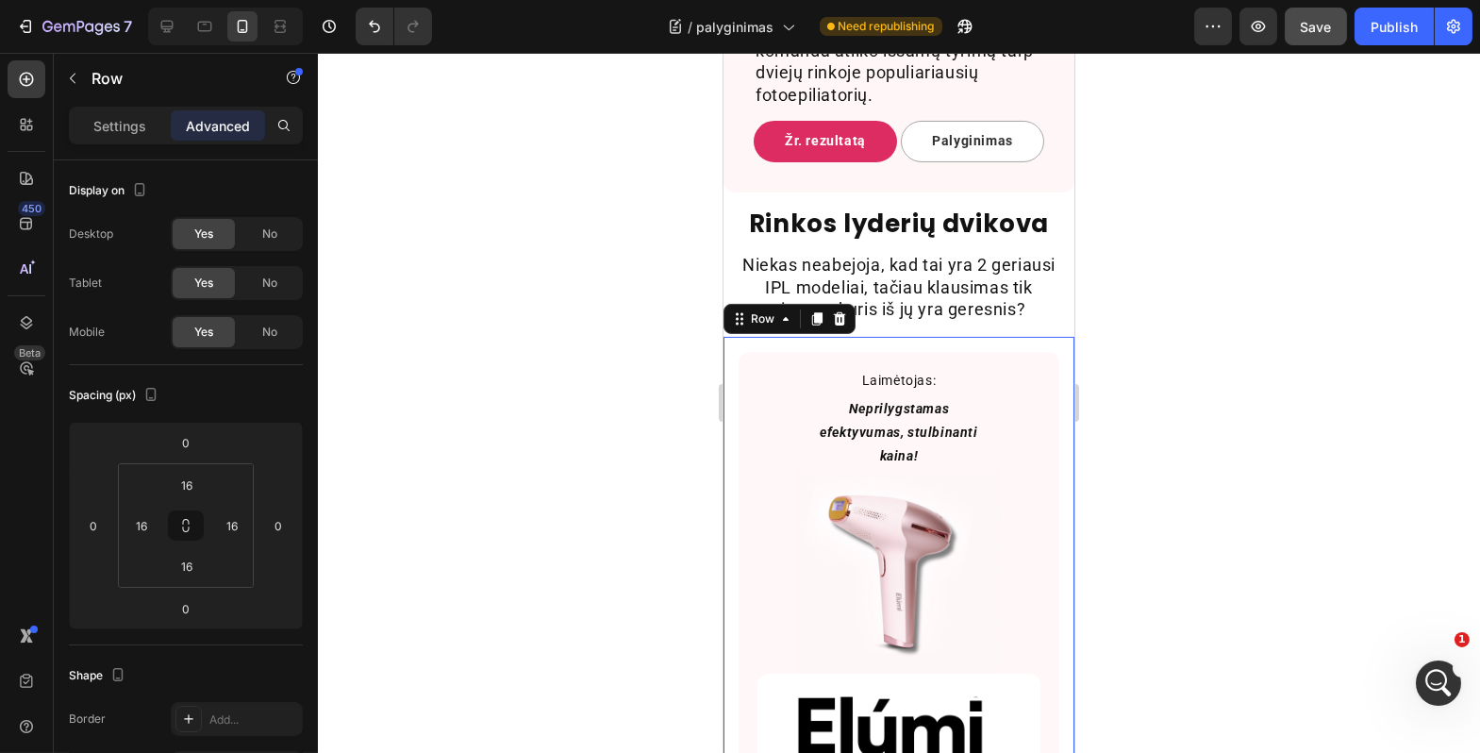
click at [1210, 479] on div at bounding box center [899, 403] width 1163 height 700
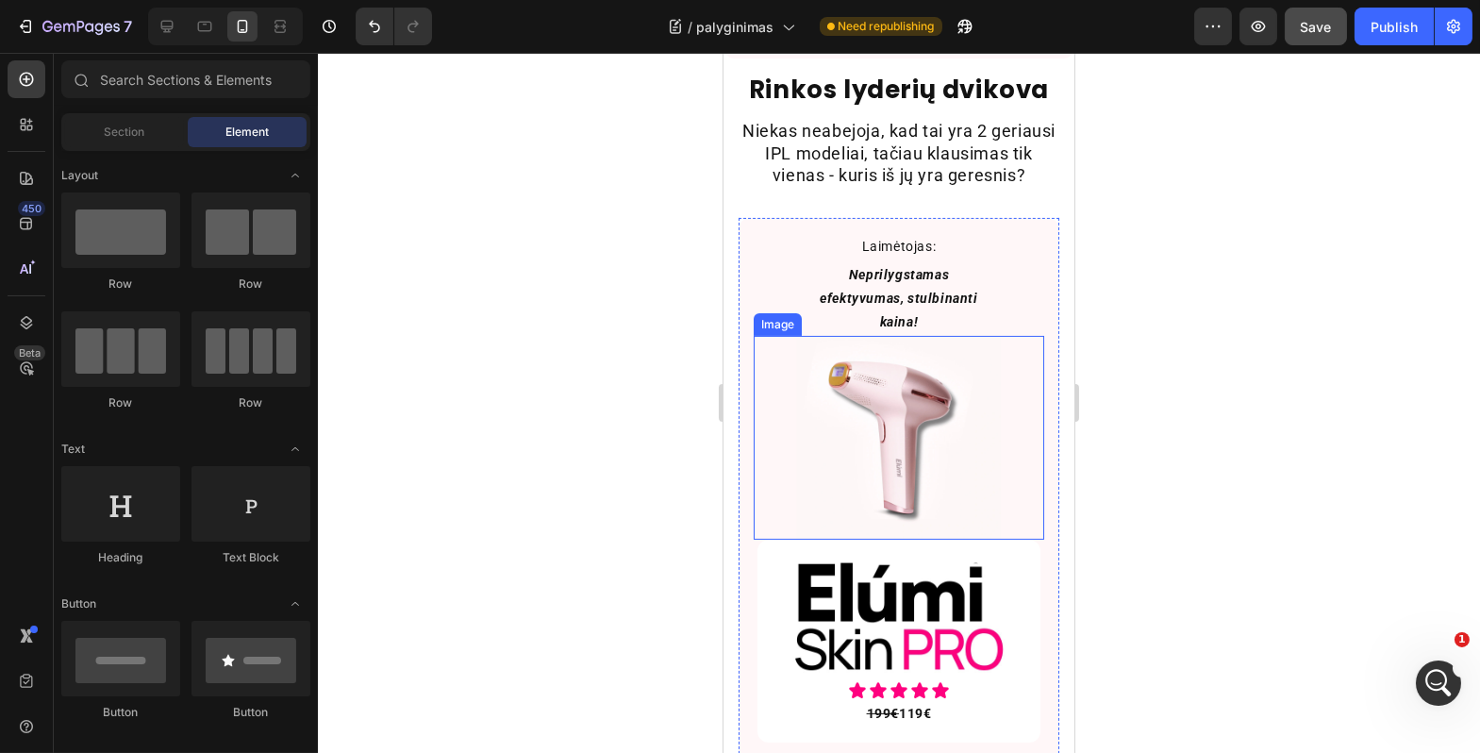
scroll to position [999, 0]
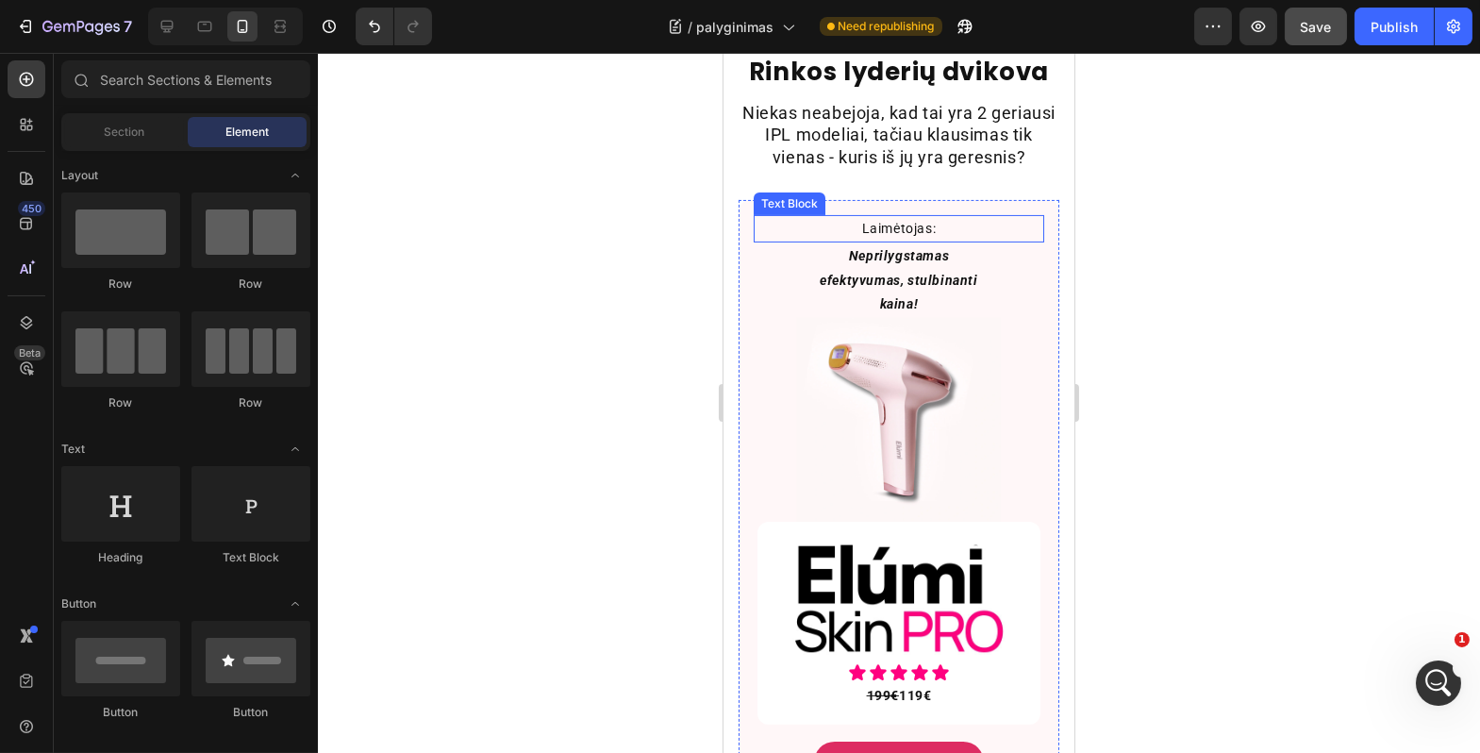
click at [936, 241] on p "Laimėtojas:" at bounding box center [898, 229] width 287 height 24
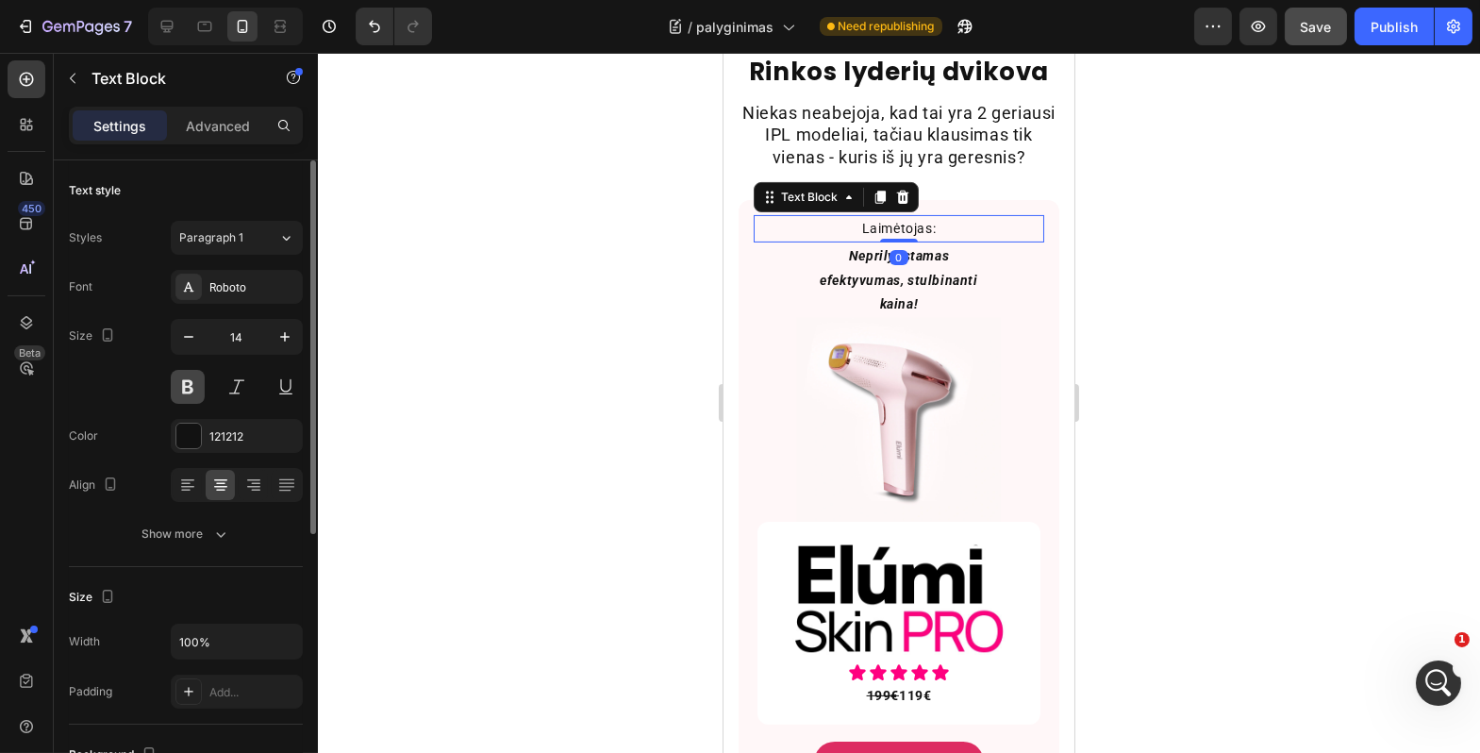
click at [191, 386] on button at bounding box center [188, 387] width 34 height 34
click at [190, 386] on button at bounding box center [188, 387] width 34 height 34
click at [236, 373] on button at bounding box center [237, 387] width 34 height 34
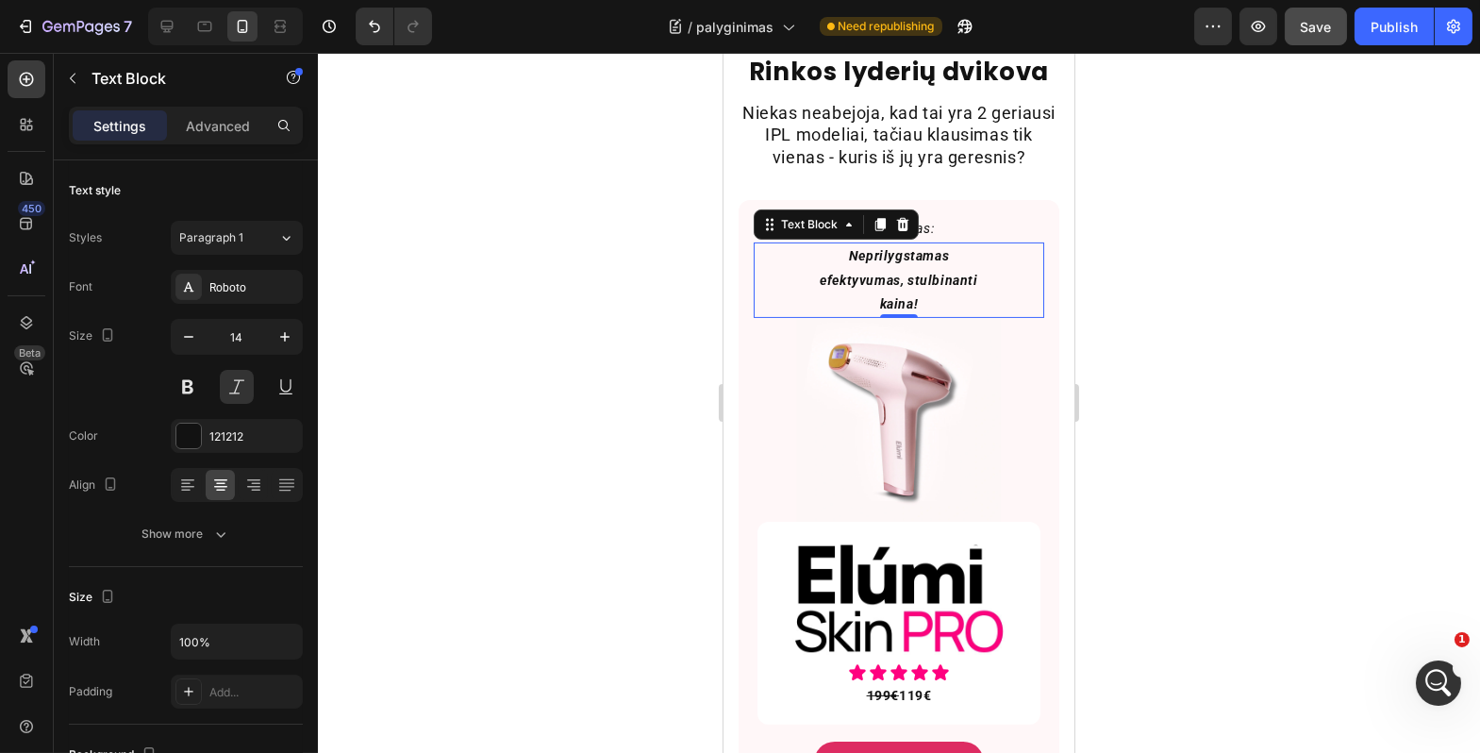
click at [915, 307] on p "Neprilygstamas efektyvumas, stulbinanti kaina!" at bounding box center [898, 280] width 171 height 72
click at [239, 385] on button at bounding box center [237, 387] width 34 height 34
click at [481, 395] on div at bounding box center [899, 403] width 1163 height 700
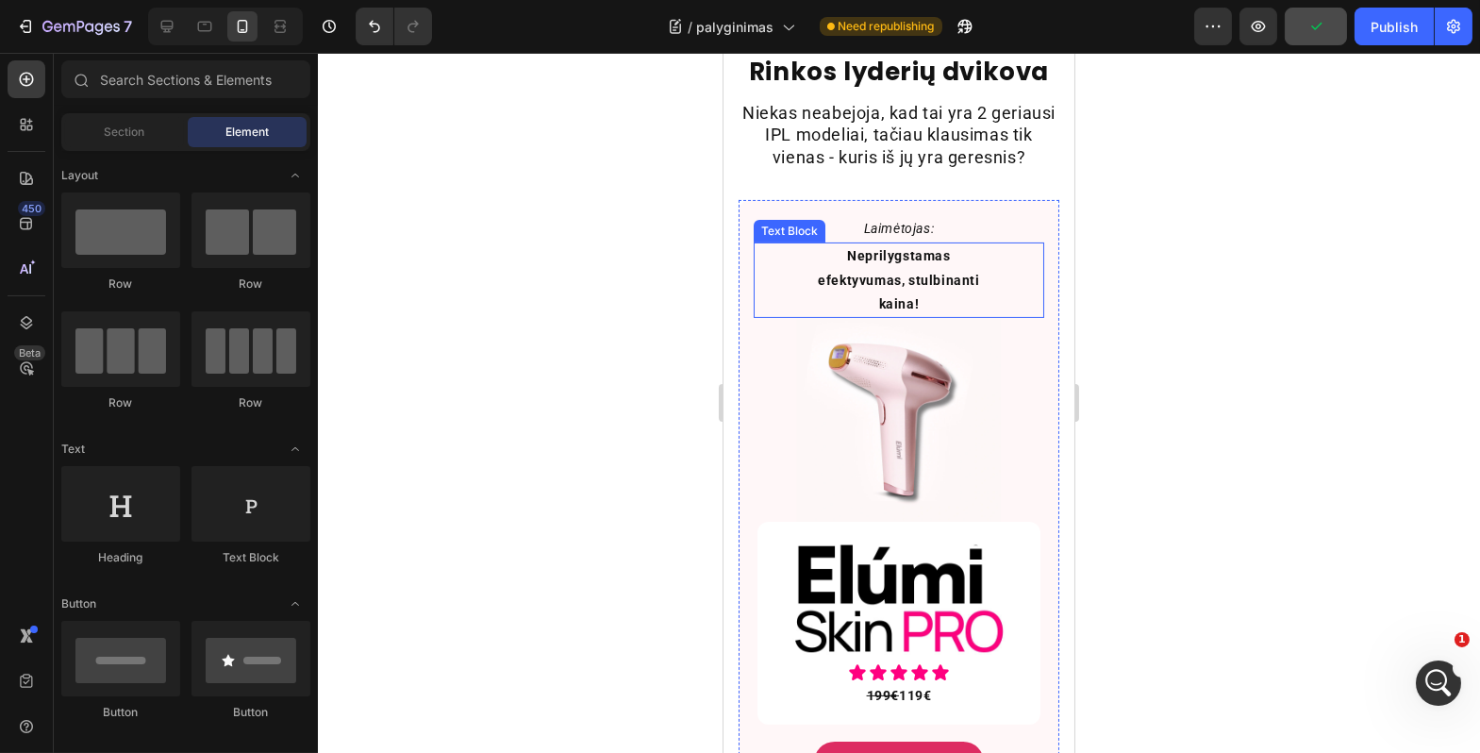
click at [957, 316] on p "Neprilygstamas efektyvumas, stulbinanti kaina!" at bounding box center [898, 280] width 171 height 72
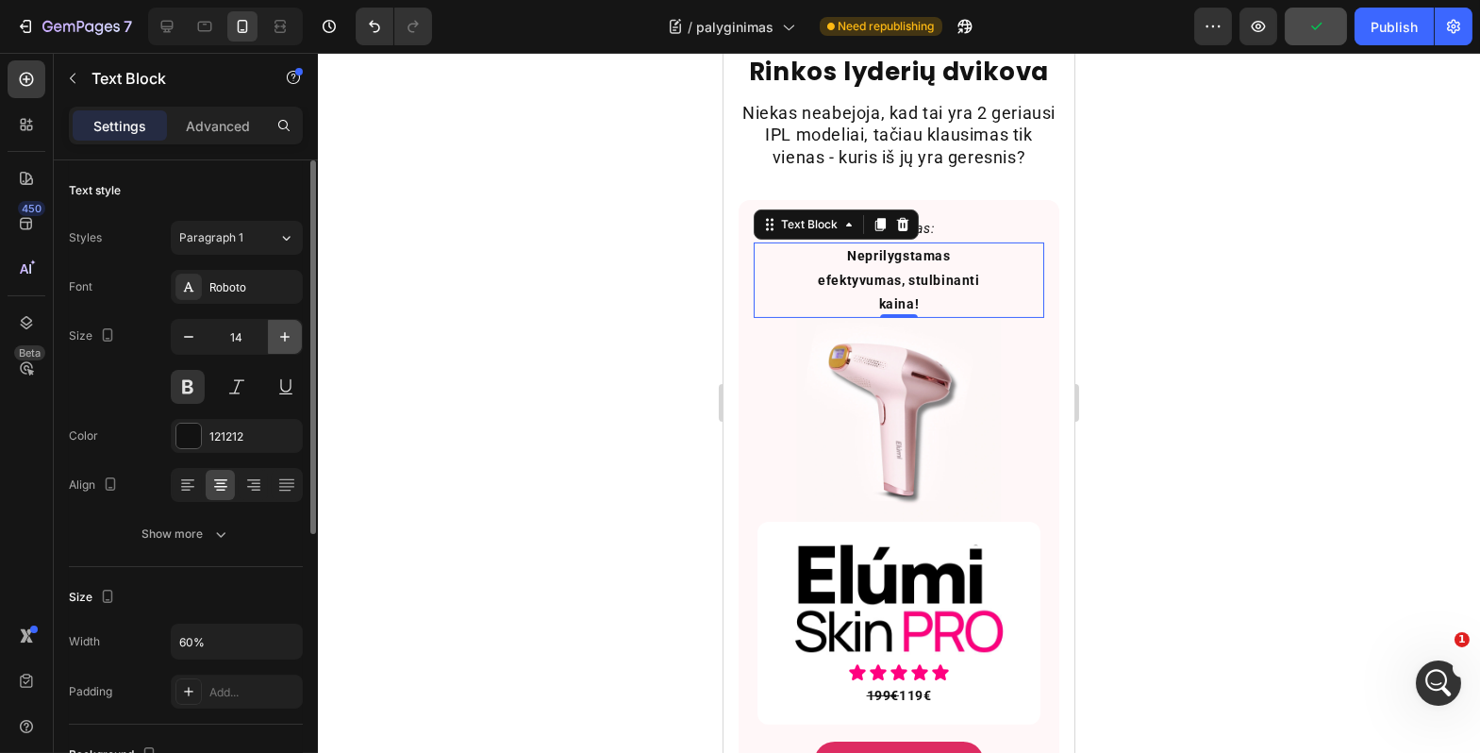
click at [287, 344] on icon "button" at bounding box center [285, 336] width 19 height 19
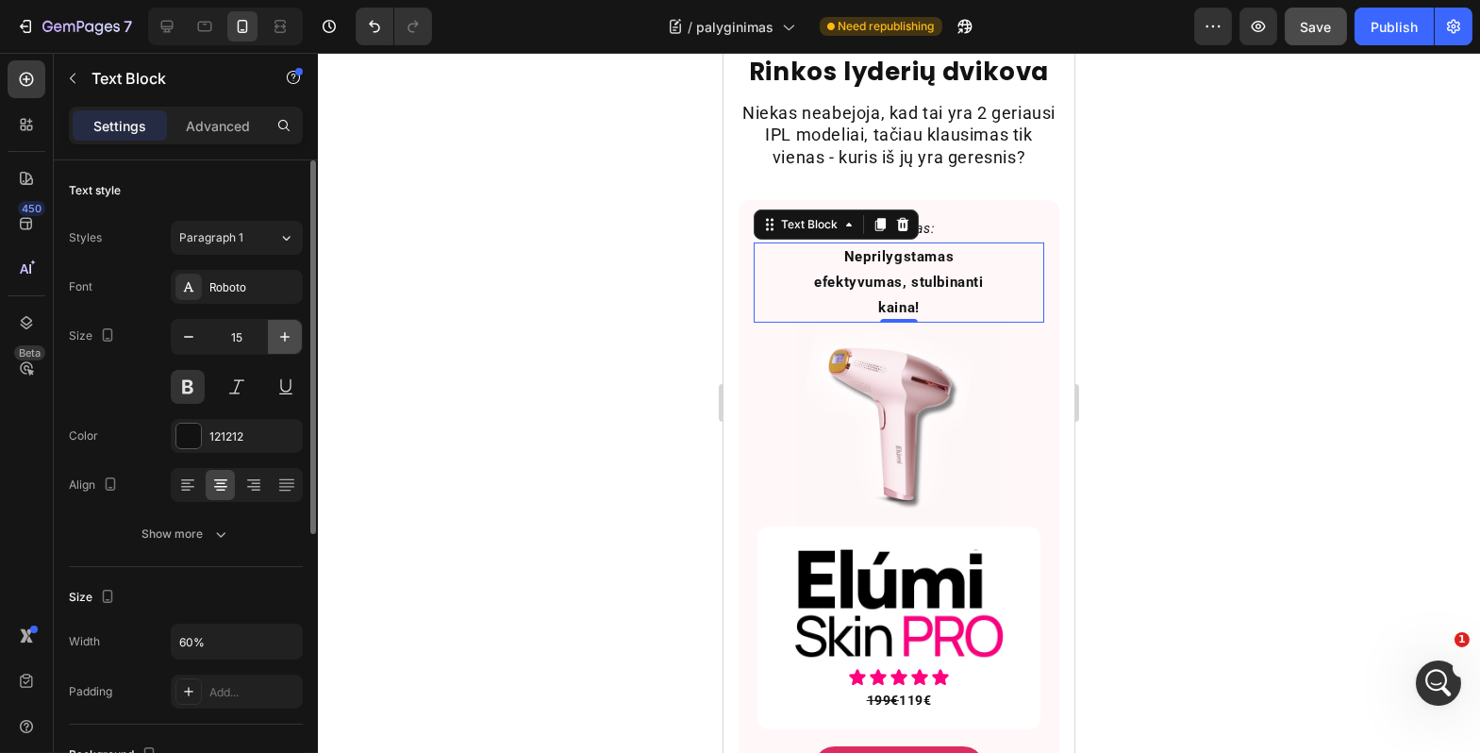
click at [286, 343] on icon "button" at bounding box center [285, 336] width 19 height 19
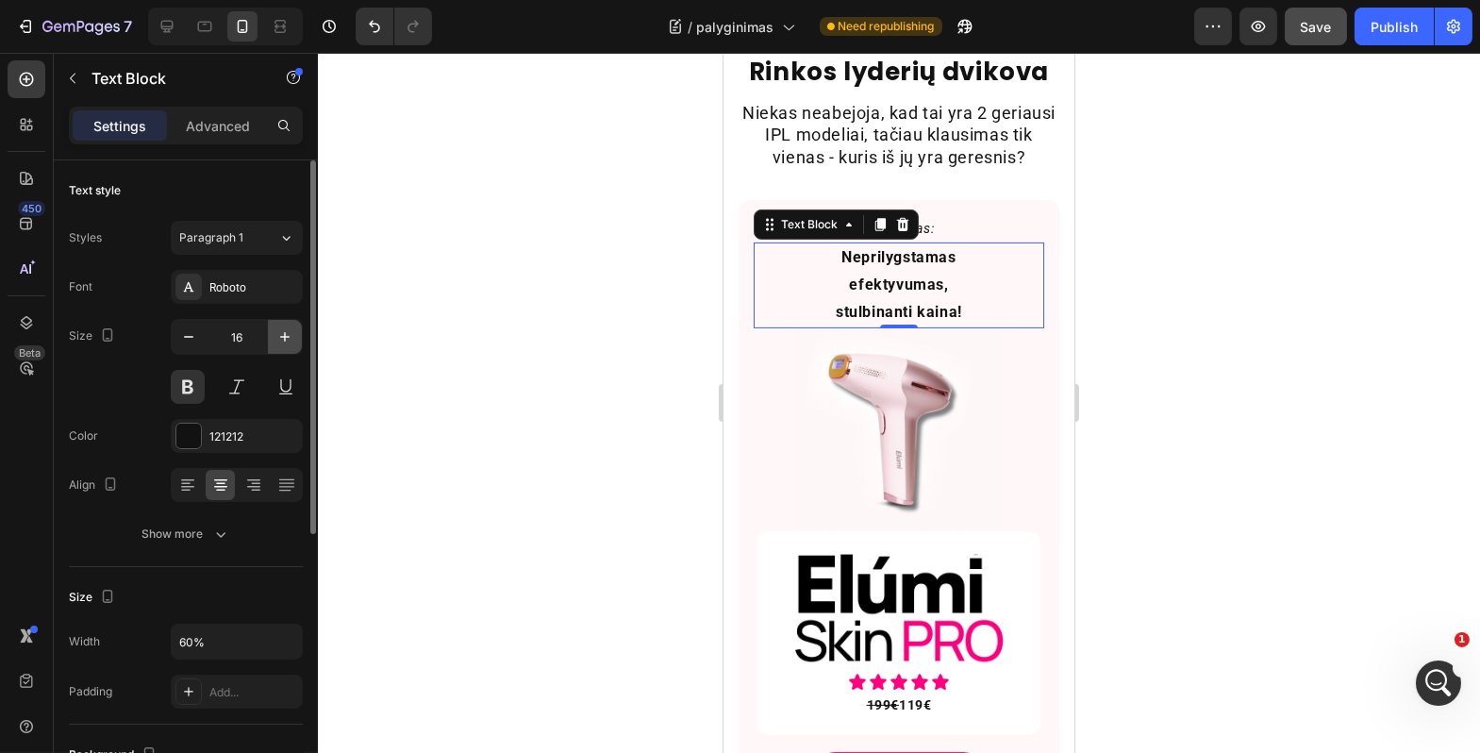
click at [286, 343] on icon "button" at bounding box center [285, 336] width 19 height 19
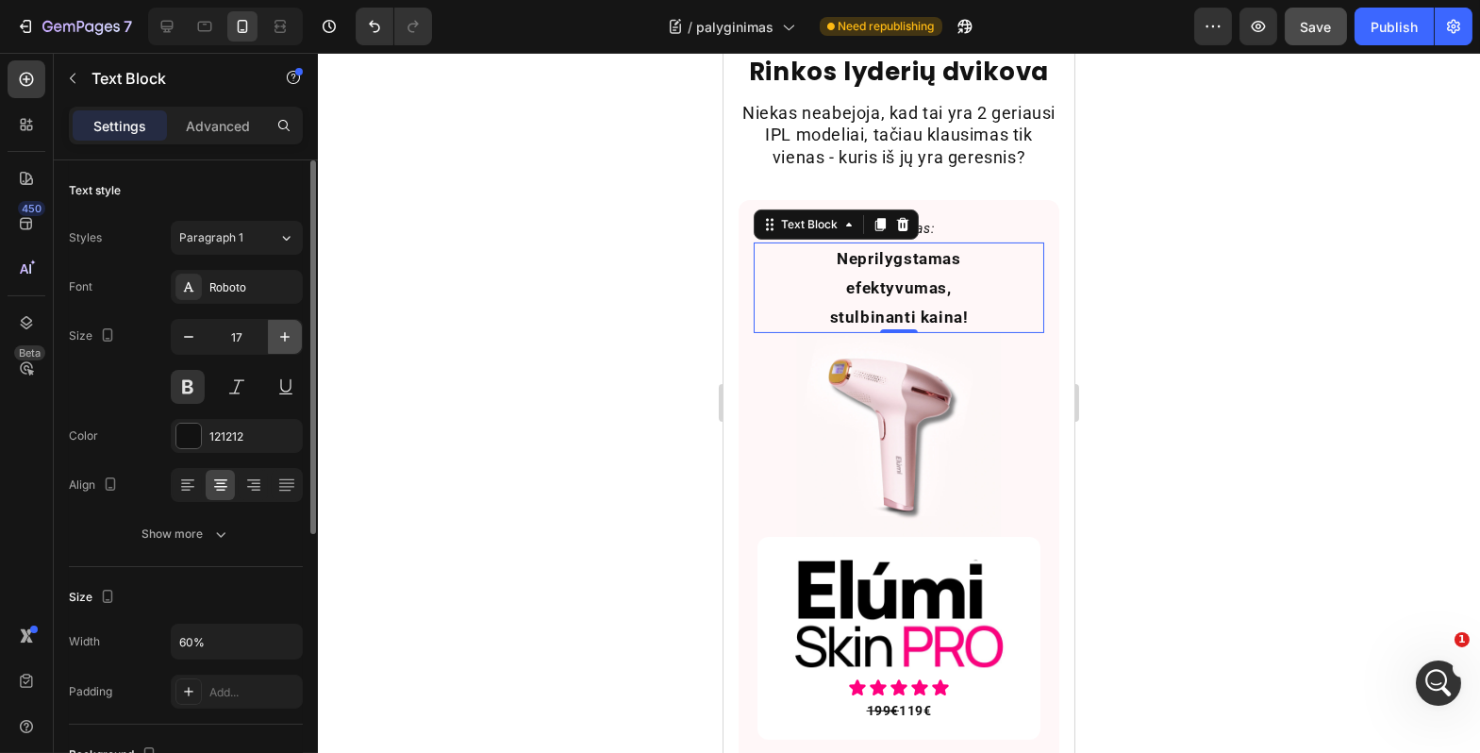
click at [286, 343] on icon "button" at bounding box center [285, 336] width 19 height 19
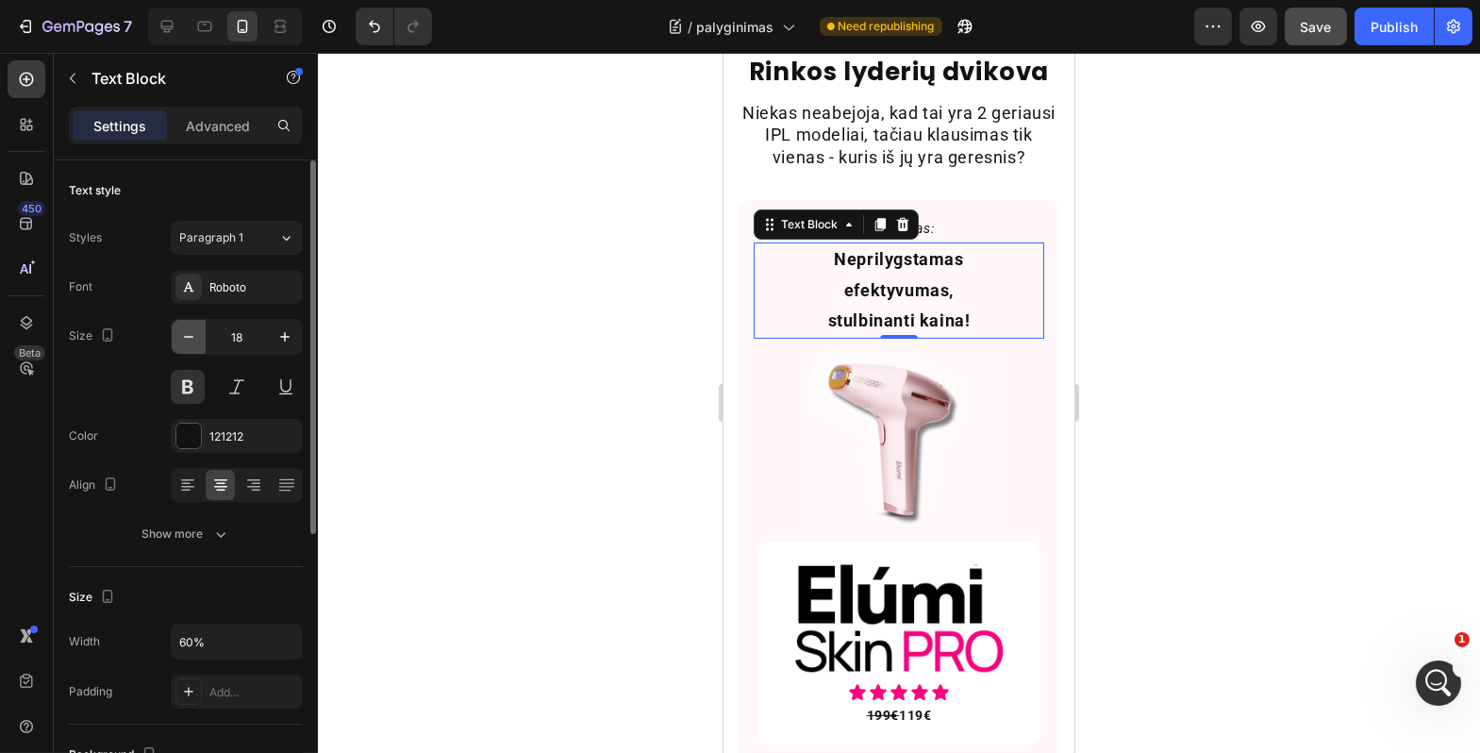
click at [188, 352] on button "button" at bounding box center [189, 337] width 34 height 34
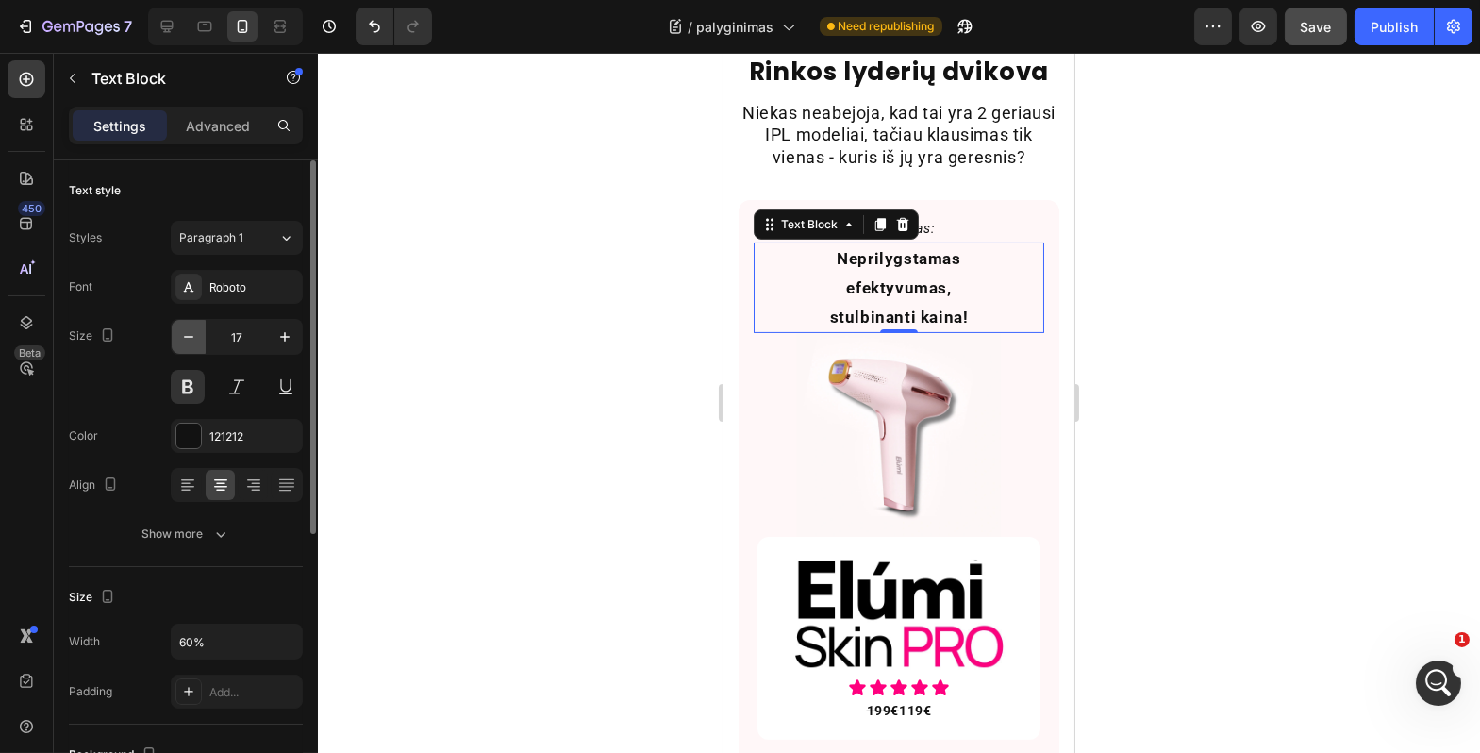
click at [188, 352] on button "button" at bounding box center [189, 337] width 34 height 34
type input "16"
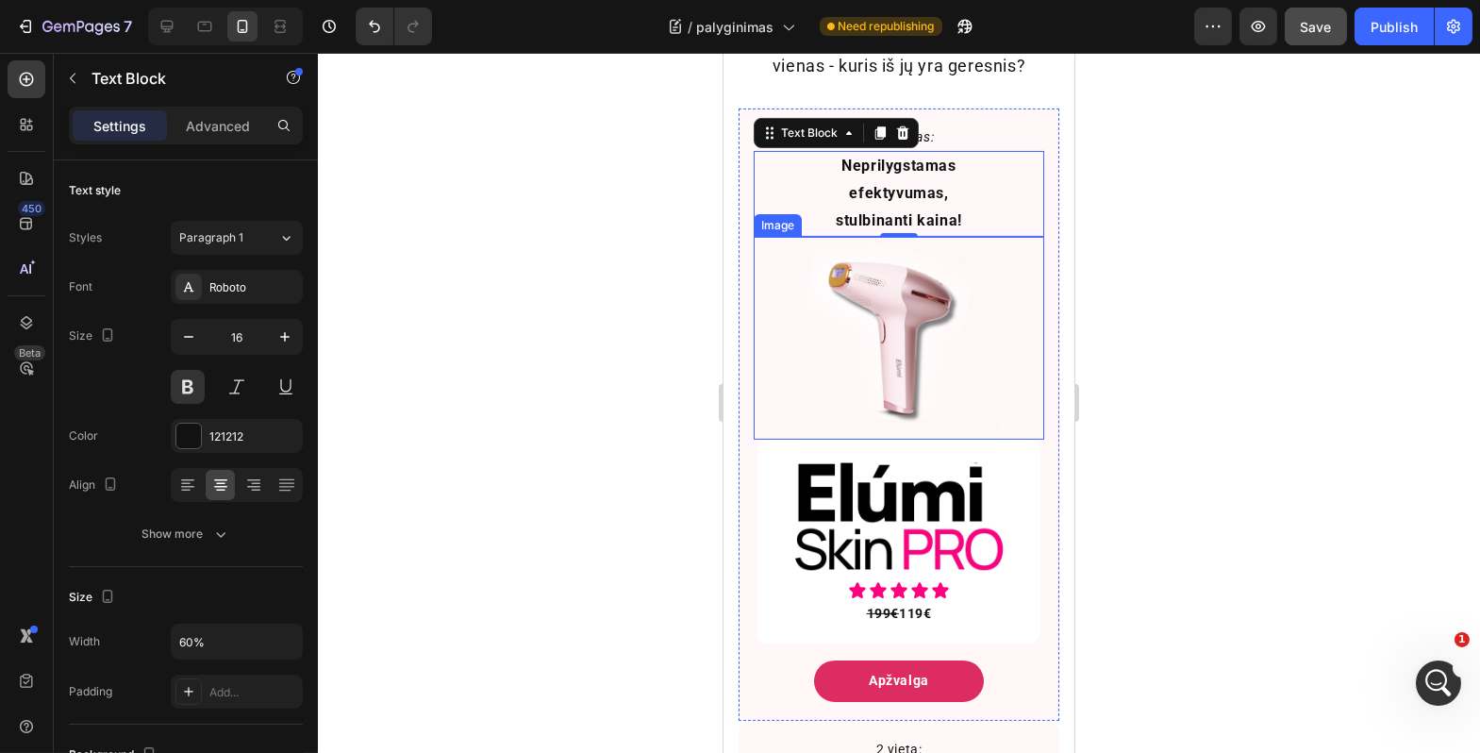
scroll to position [970, 0]
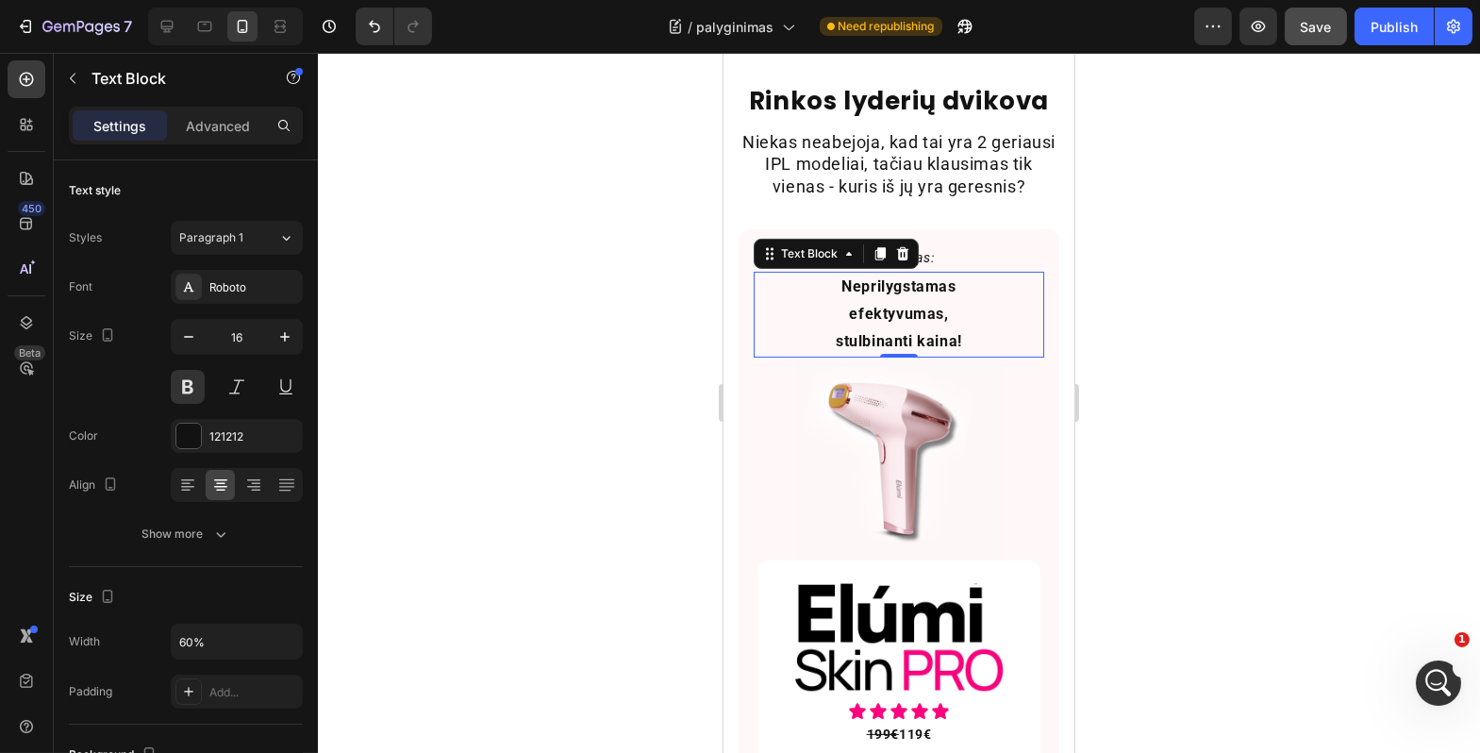
click at [1293, 323] on div at bounding box center [899, 403] width 1163 height 700
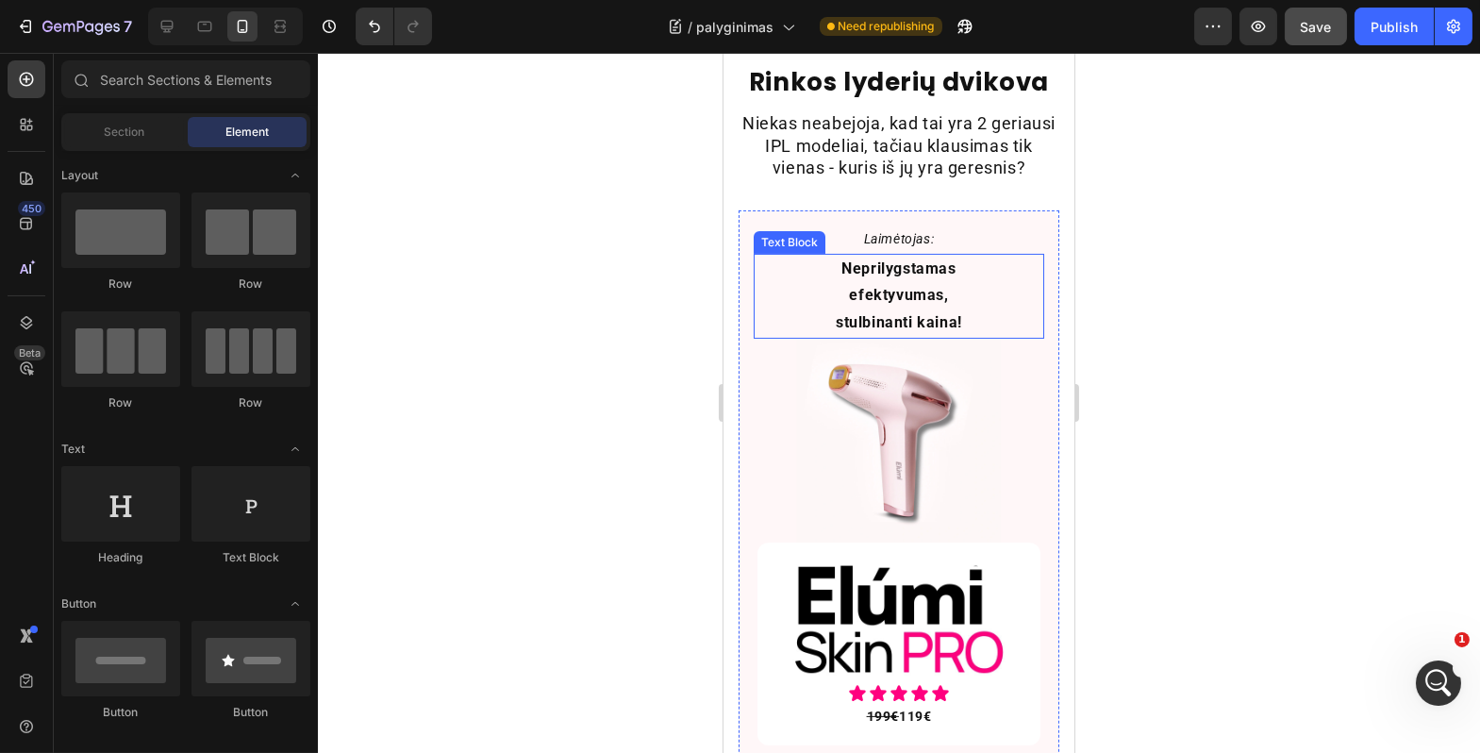
click at [950, 328] on p "Neprilygstamas efektyvumas, stulbinanti kaina!" at bounding box center [898, 296] width 171 height 81
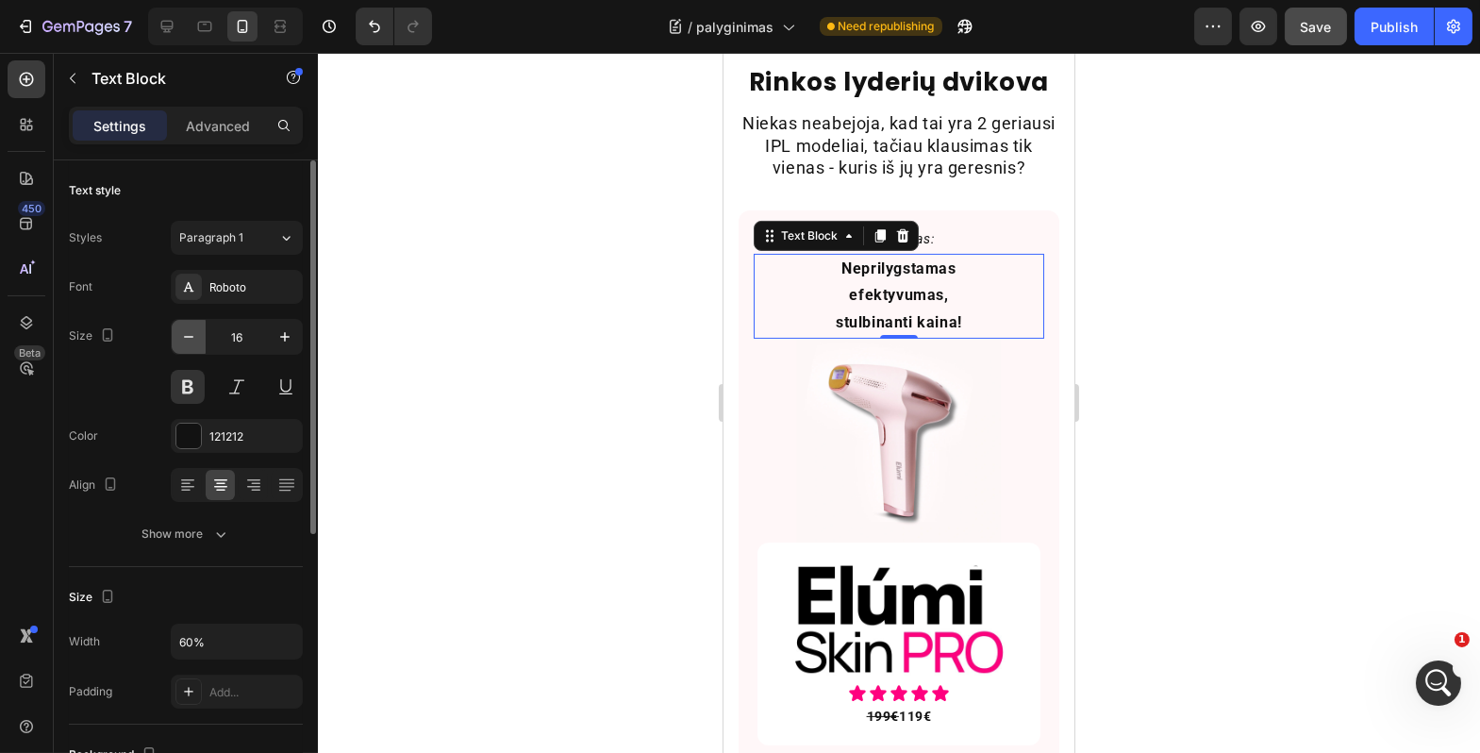
click at [180, 339] on icon "button" at bounding box center [188, 336] width 19 height 19
click at [180, 340] on icon "button" at bounding box center [188, 336] width 19 height 19
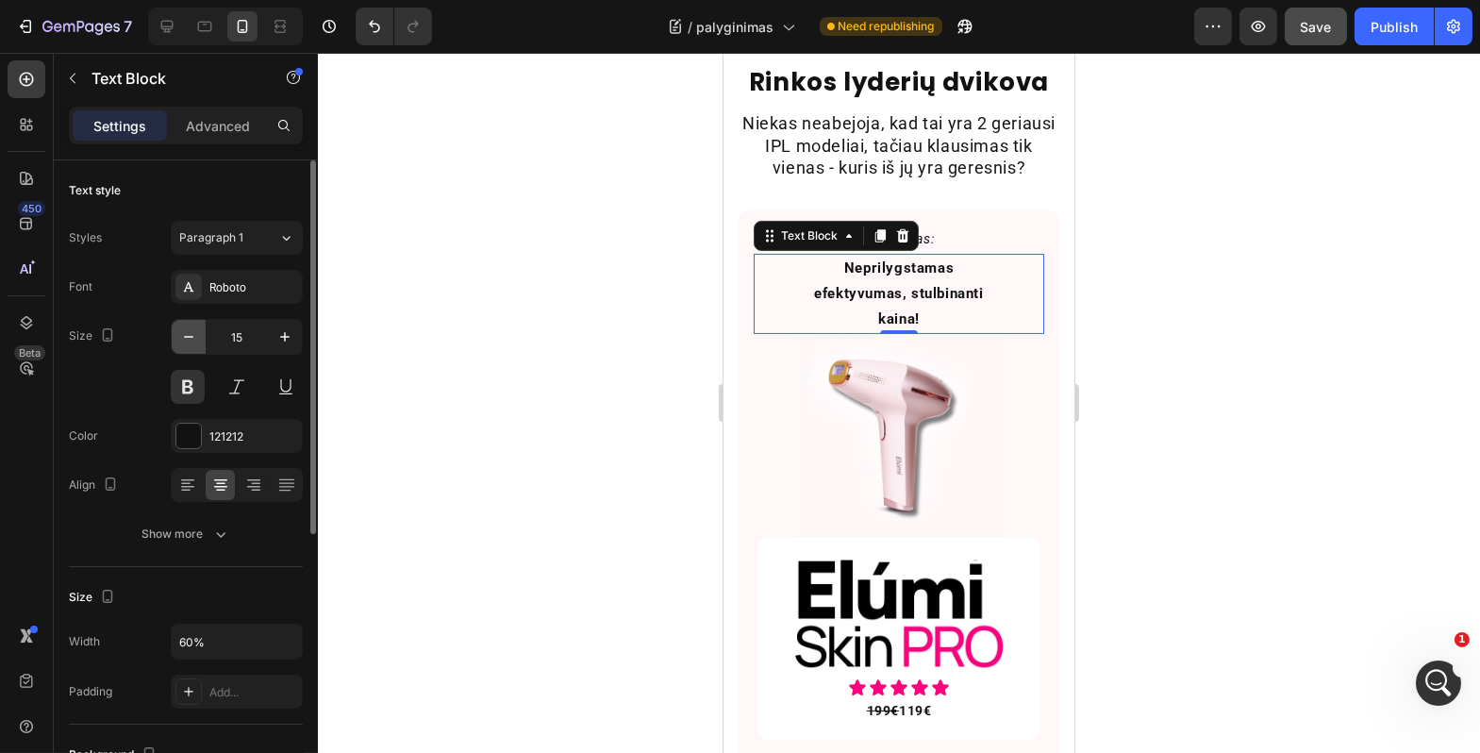
click at [180, 341] on icon "button" at bounding box center [188, 336] width 19 height 19
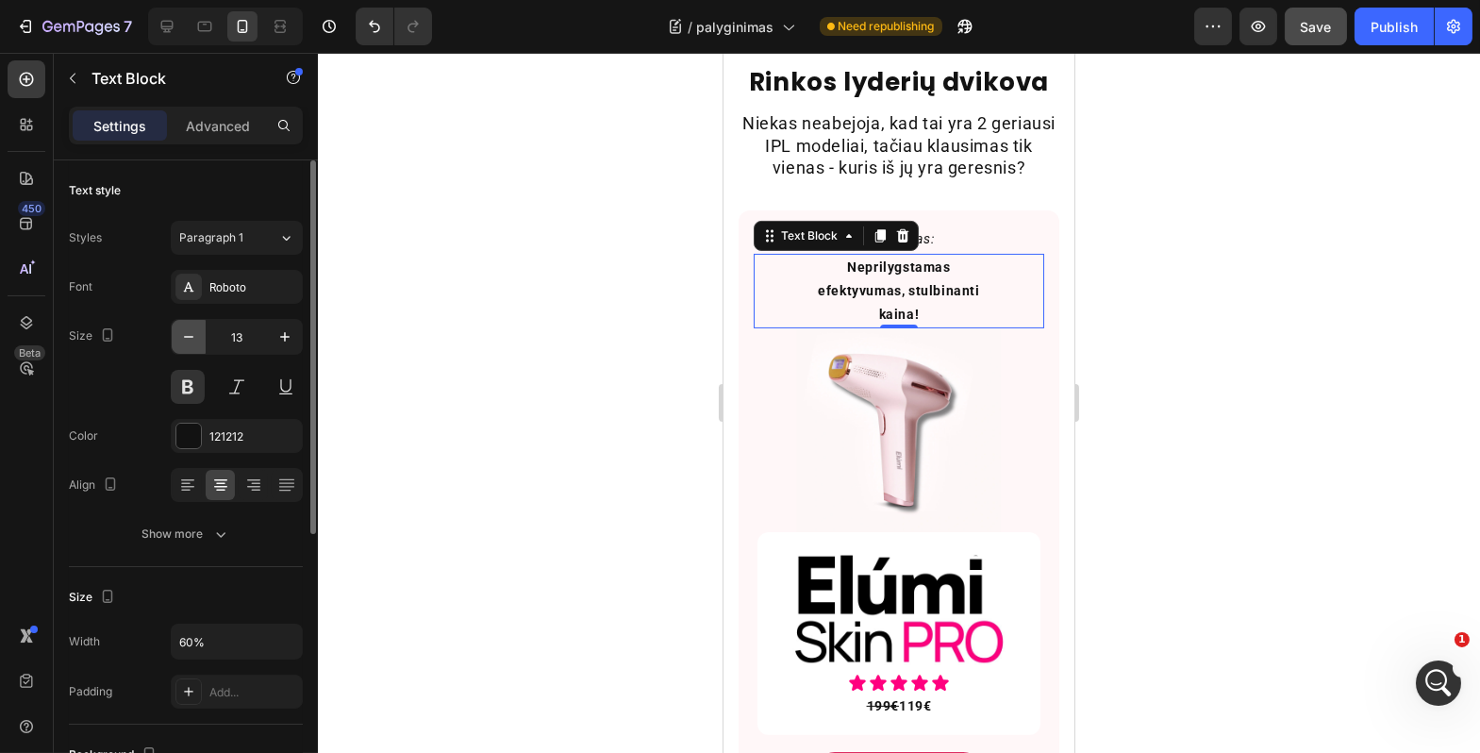
click at [180, 341] on icon "button" at bounding box center [188, 336] width 19 height 19
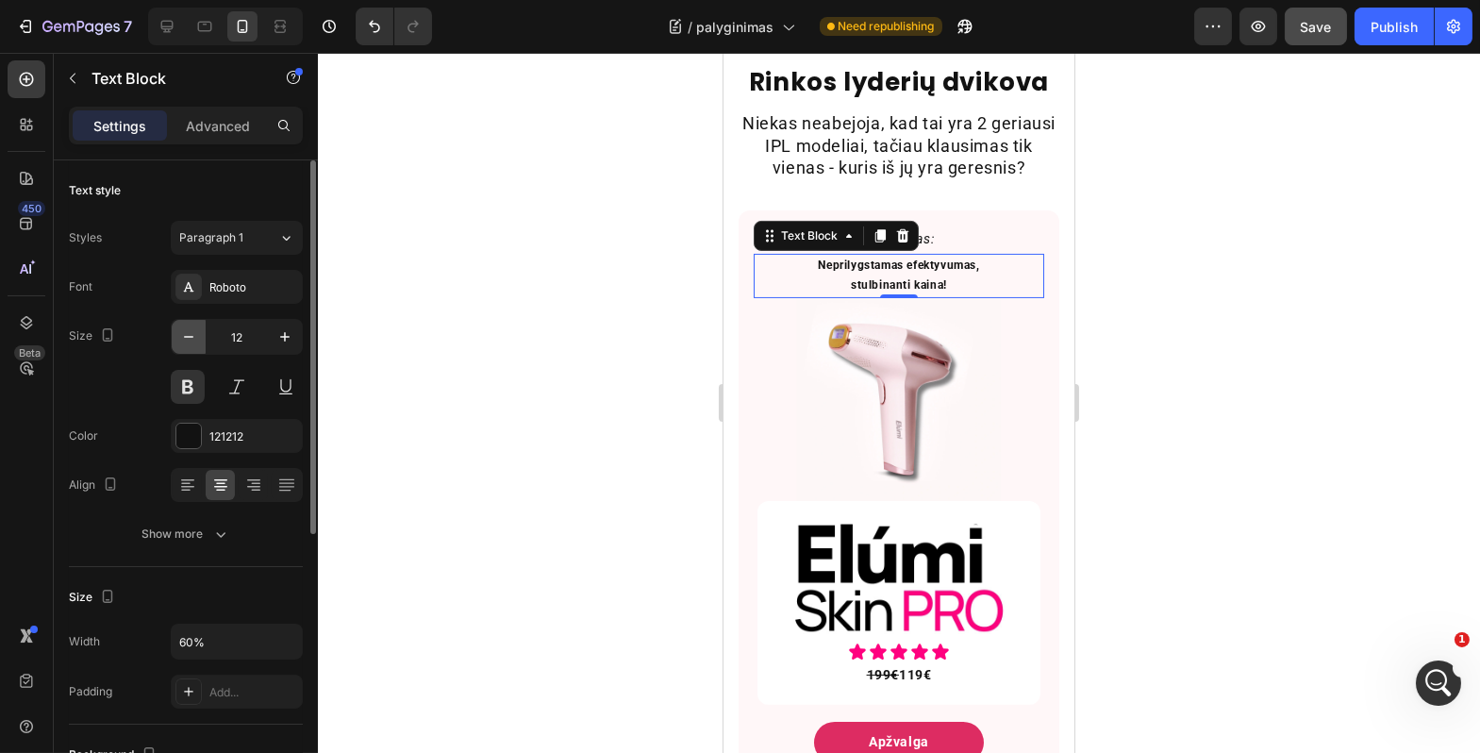
click at [180, 341] on icon "button" at bounding box center [188, 336] width 19 height 19
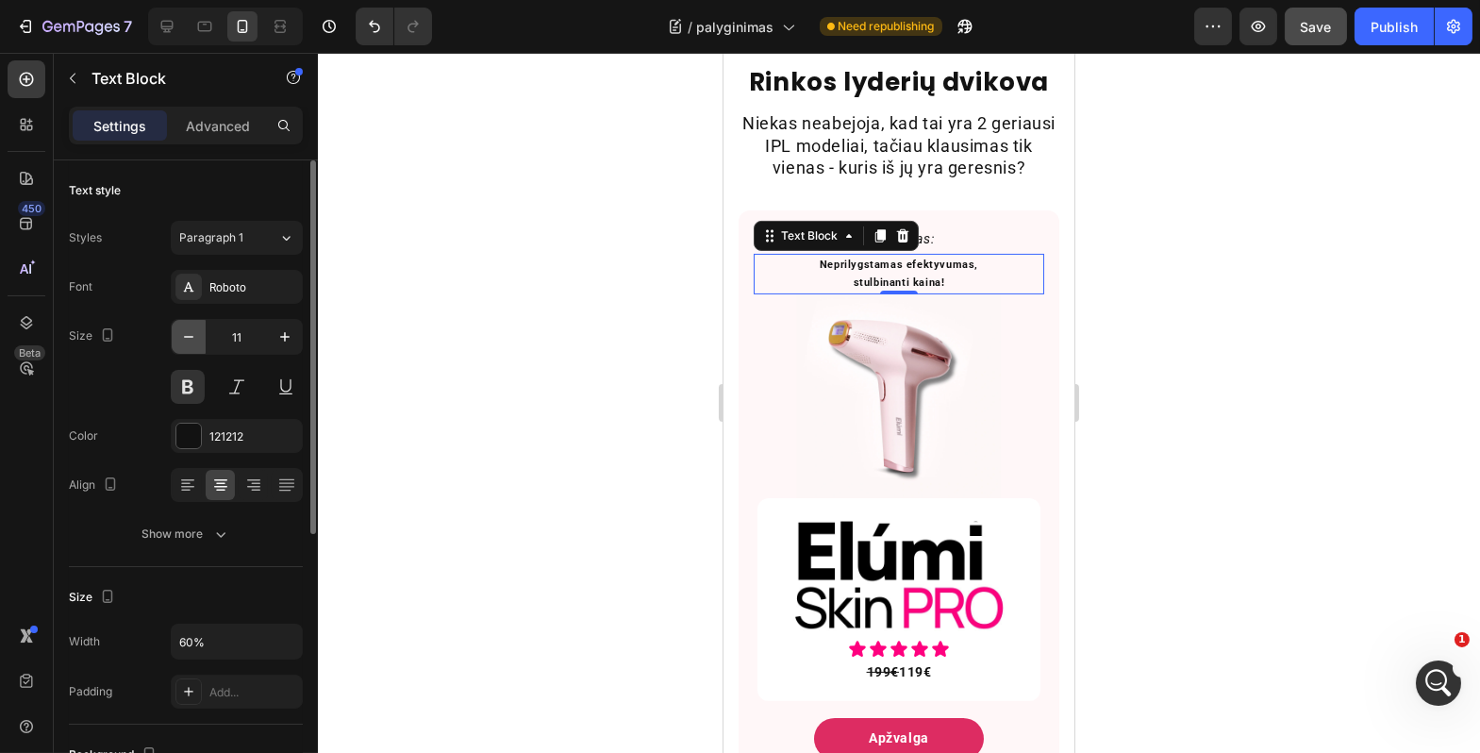
click at [180, 340] on icon "button" at bounding box center [188, 336] width 19 height 19
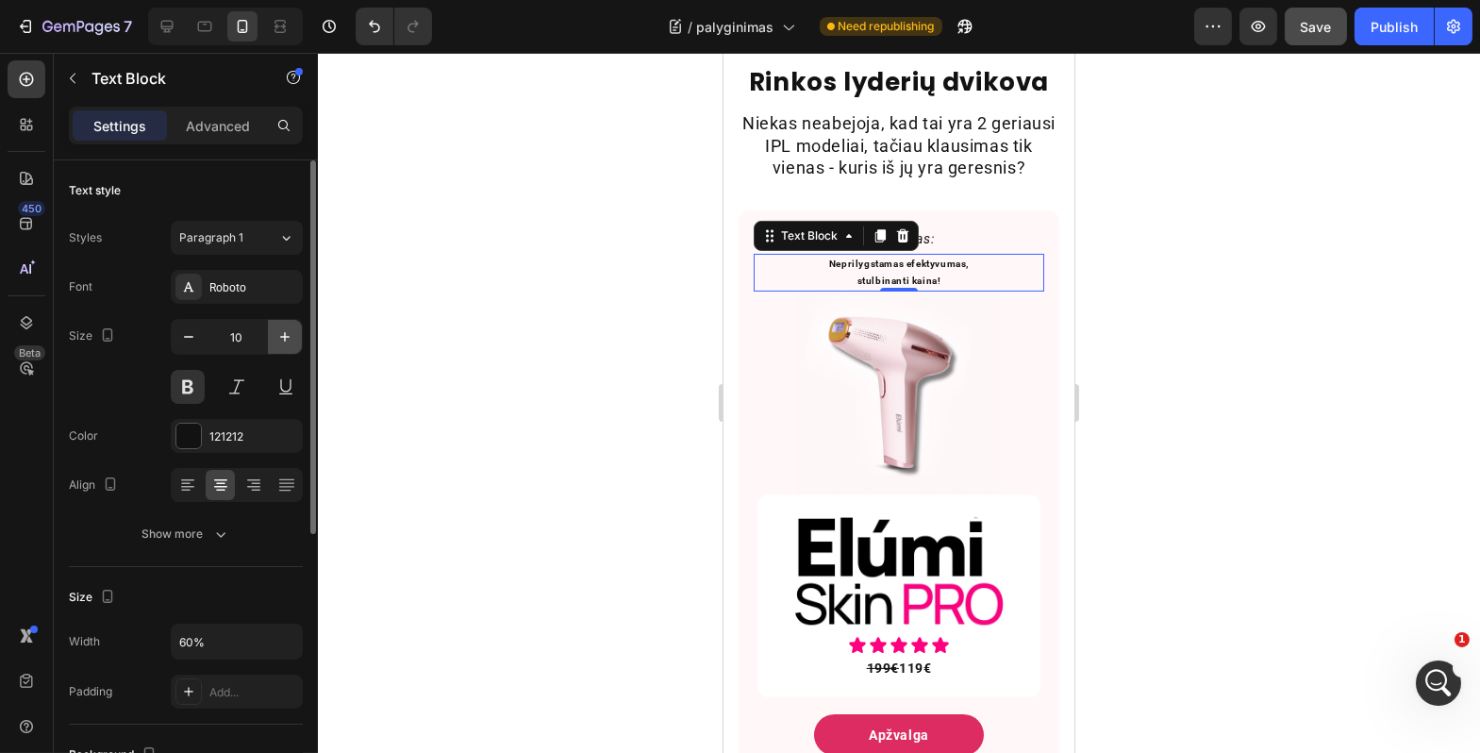
click at [274, 332] on button "button" at bounding box center [285, 337] width 34 height 34
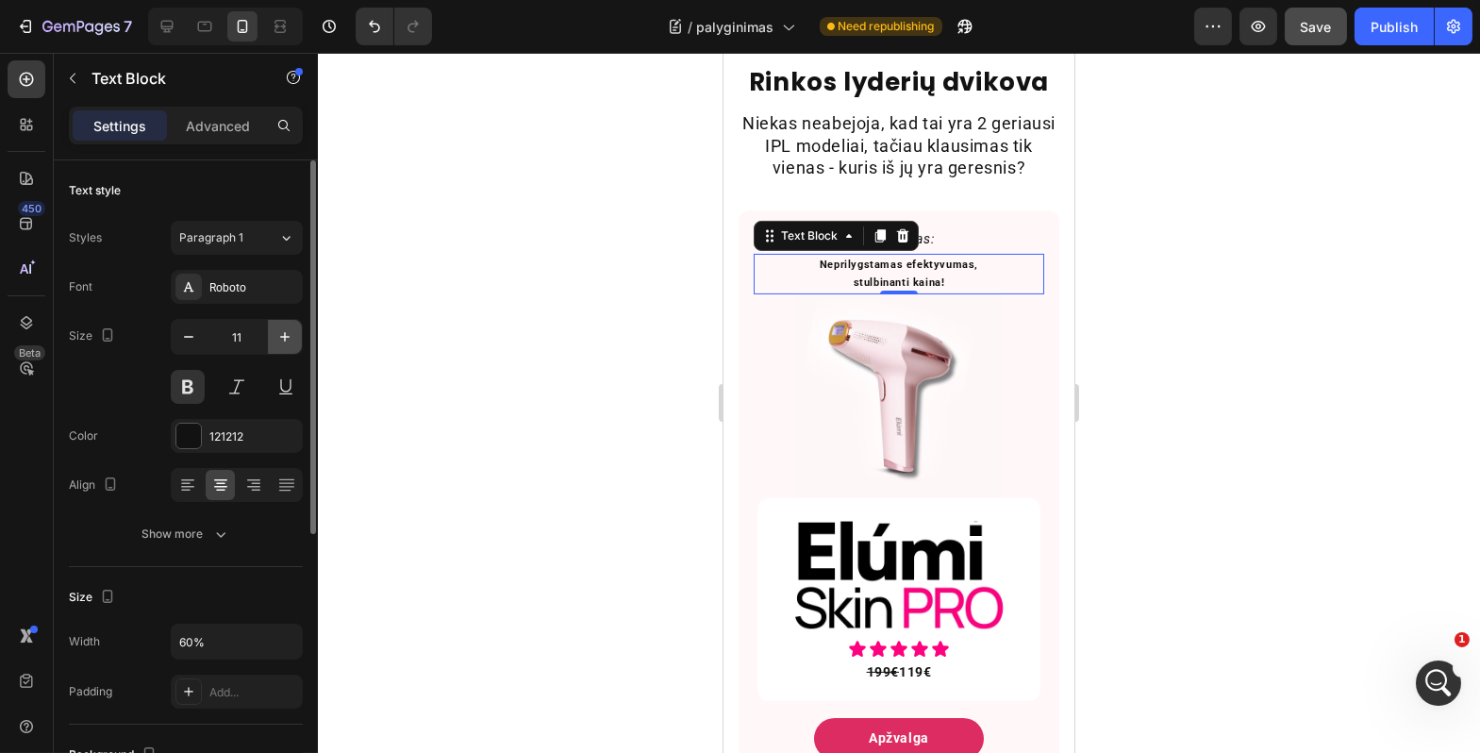
click at [274, 332] on button "button" at bounding box center [285, 337] width 34 height 34
type input "13"
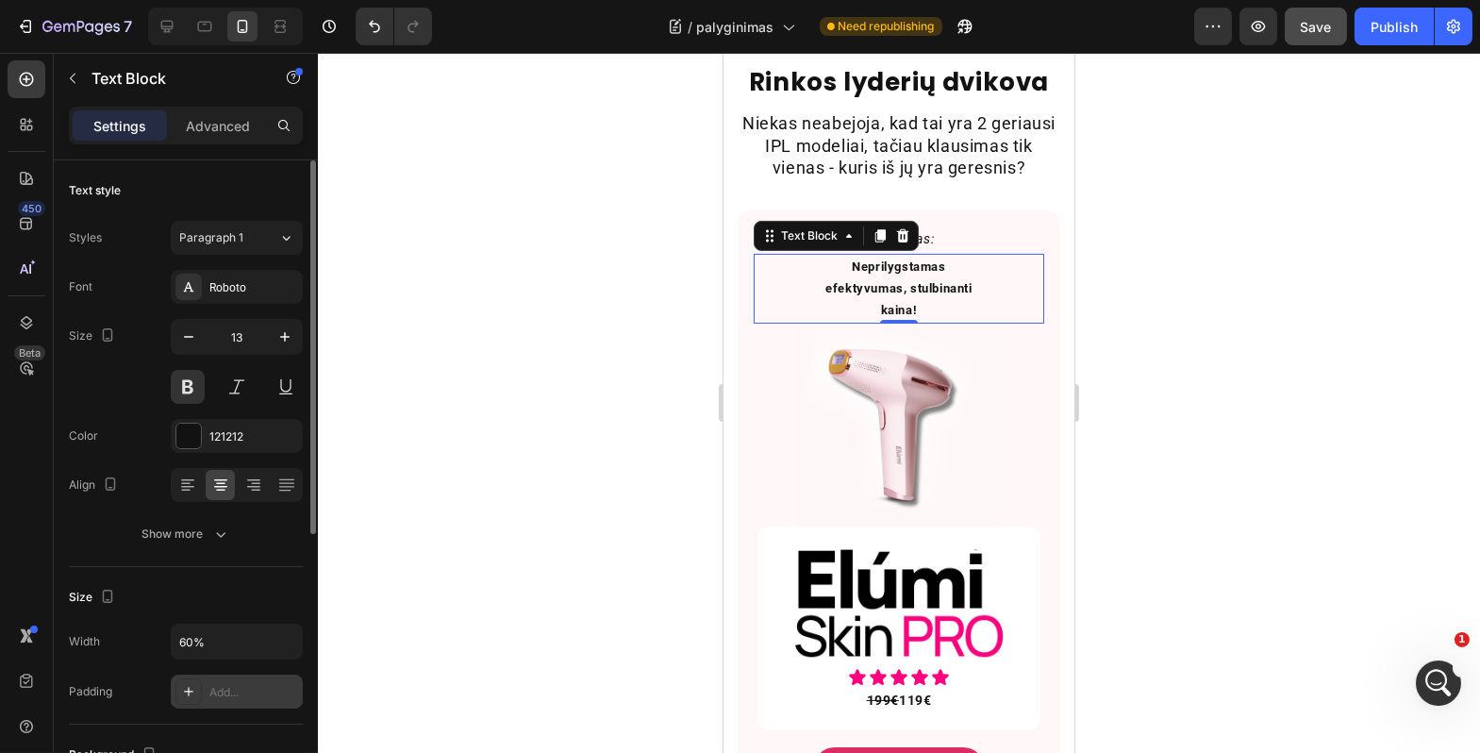
scroll to position [123, 0]
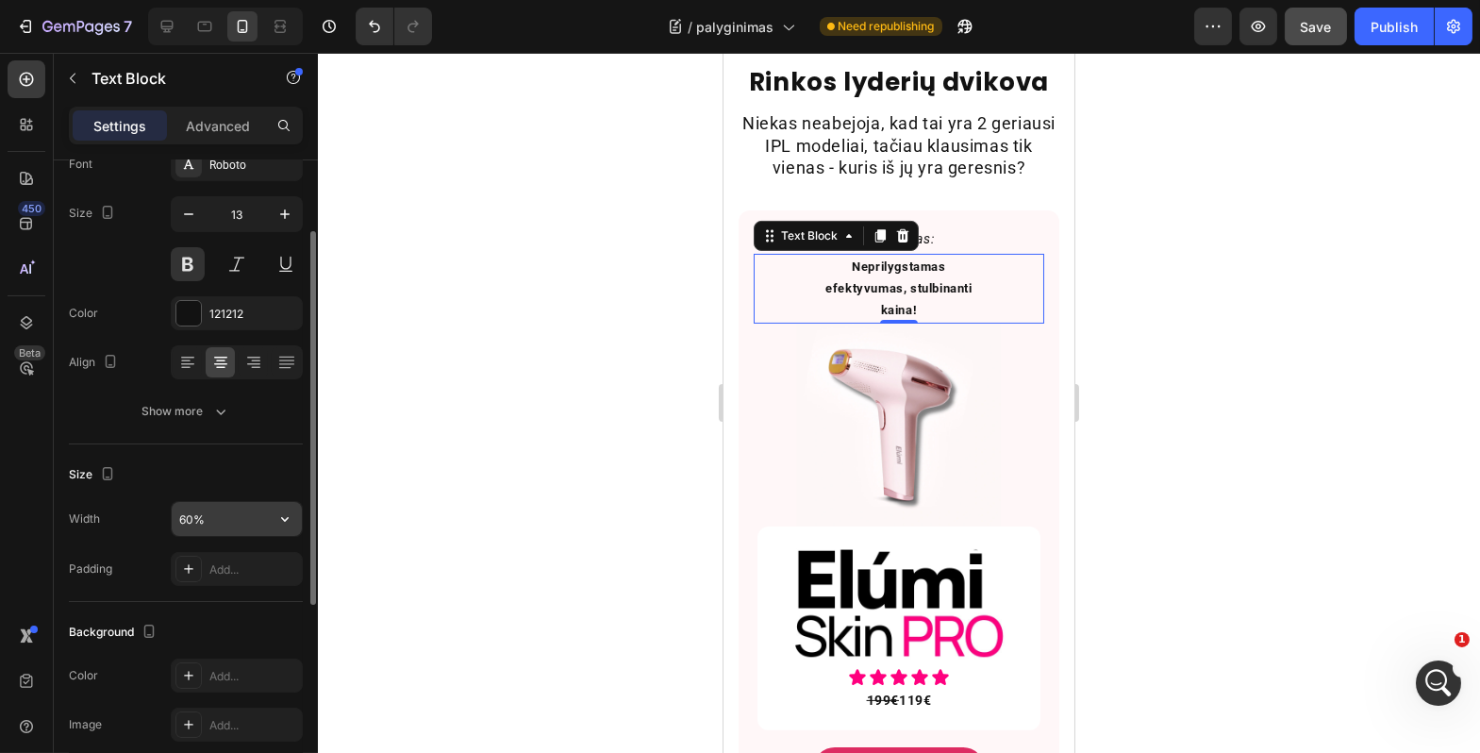
click at [198, 514] on input "60%" at bounding box center [237, 519] width 130 height 34
click at [280, 515] on icon "button" at bounding box center [285, 519] width 19 height 19
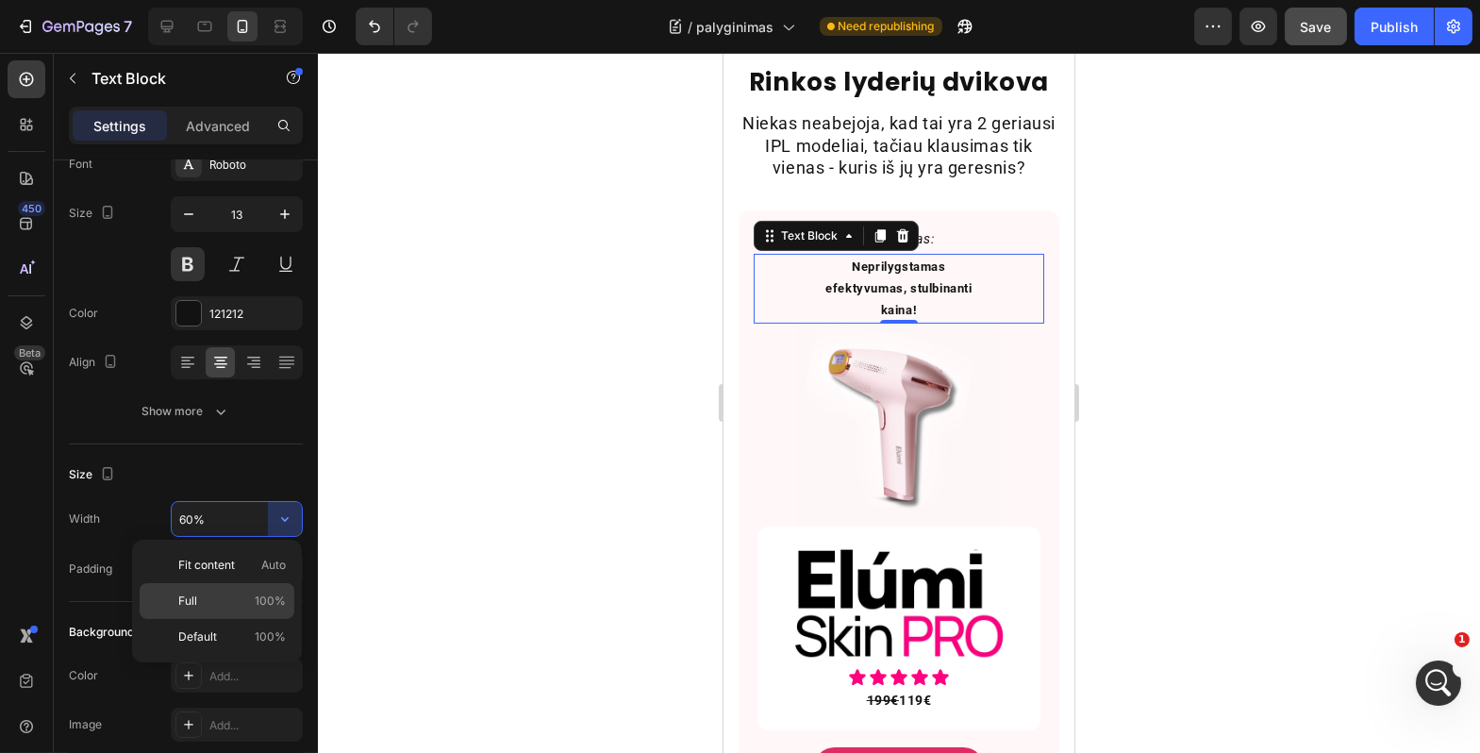
click at [235, 589] on div "Full 100%" at bounding box center [217, 601] width 155 height 36
type input "100%"
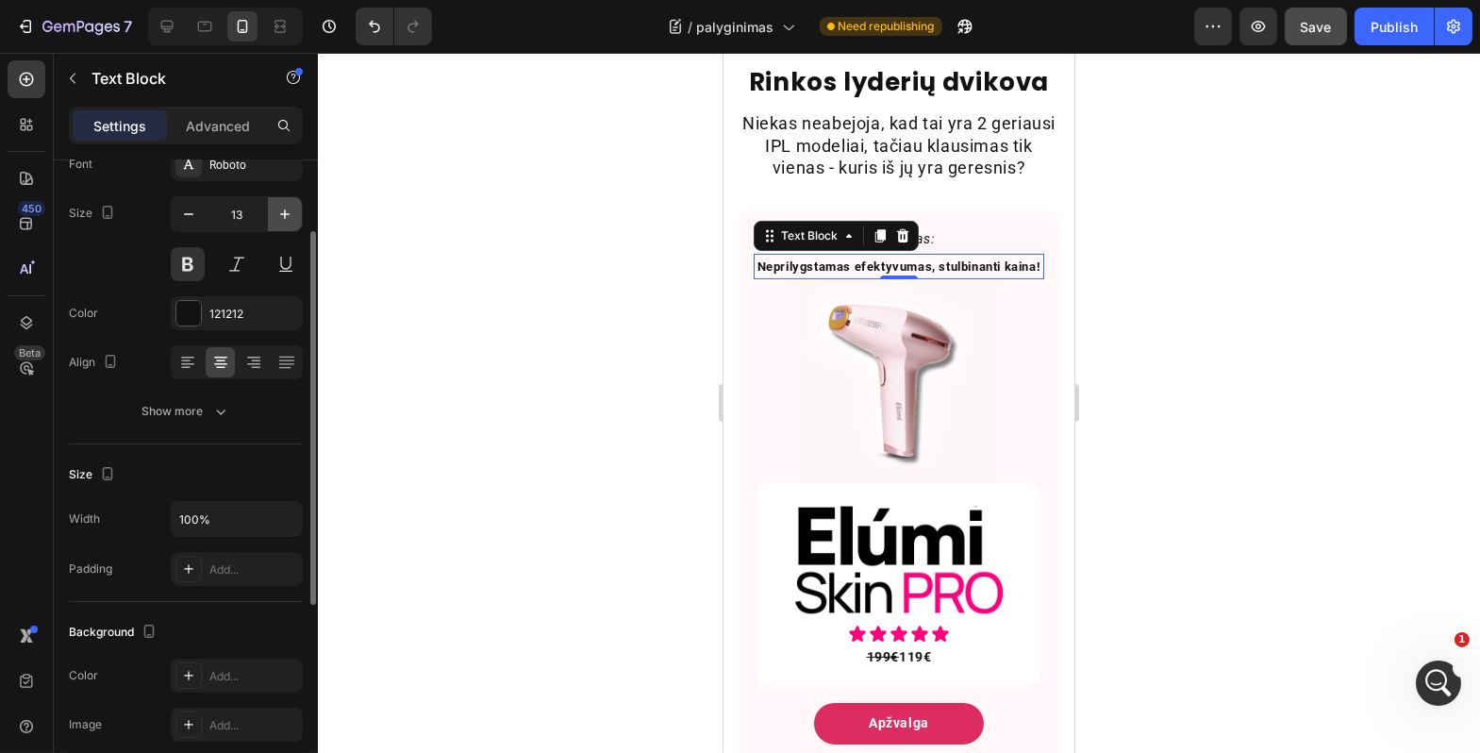
click at [286, 210] on icon "button" at bounding box center [285, 214] width 19 height 19
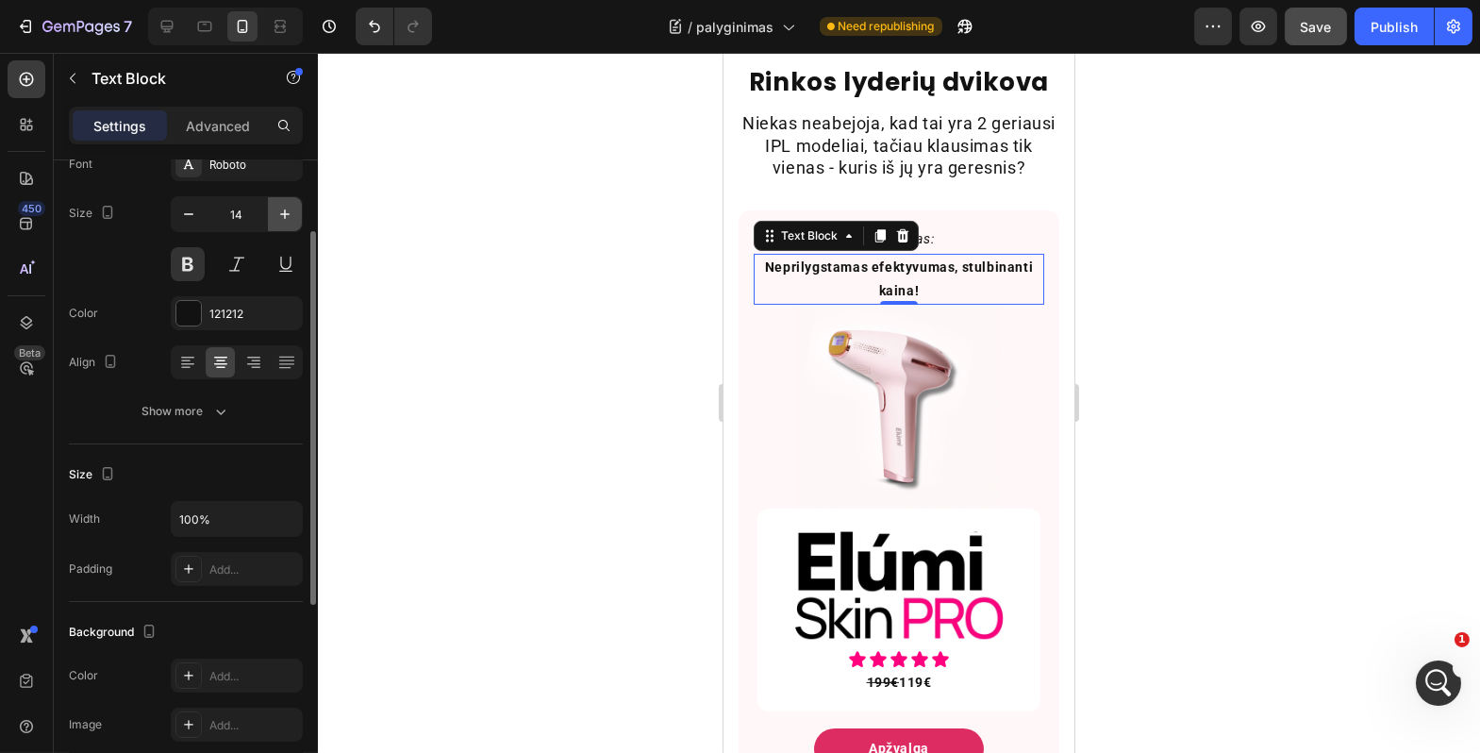
click at [286, 210] on icon "button" at bounding box center [285, 214] width 19 height 19
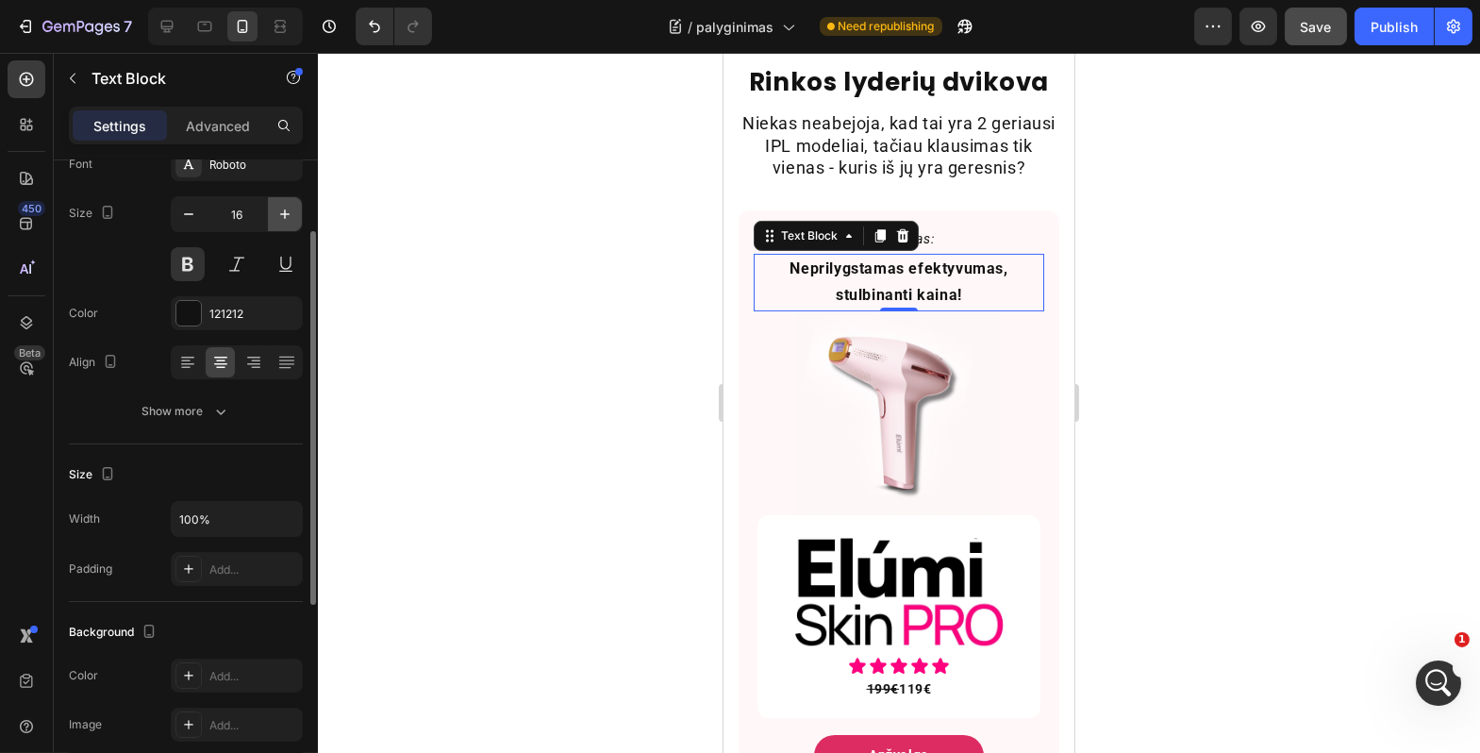
click at [284, 213] on icon "button" at bounding box center [285, 214] width 19 height 19
type input "18"
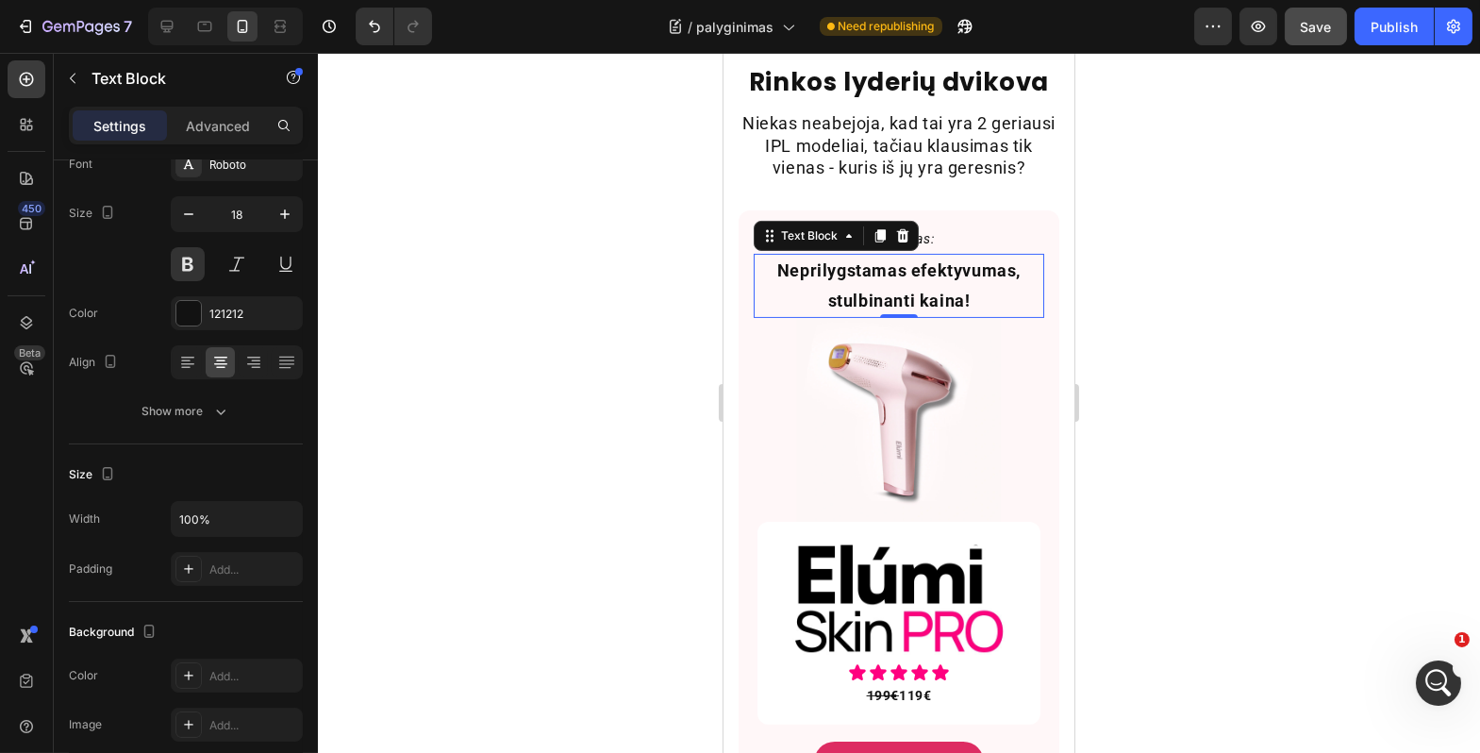
click at [447, 323] on div at bounding box center [899, 403] width 1163 height 700
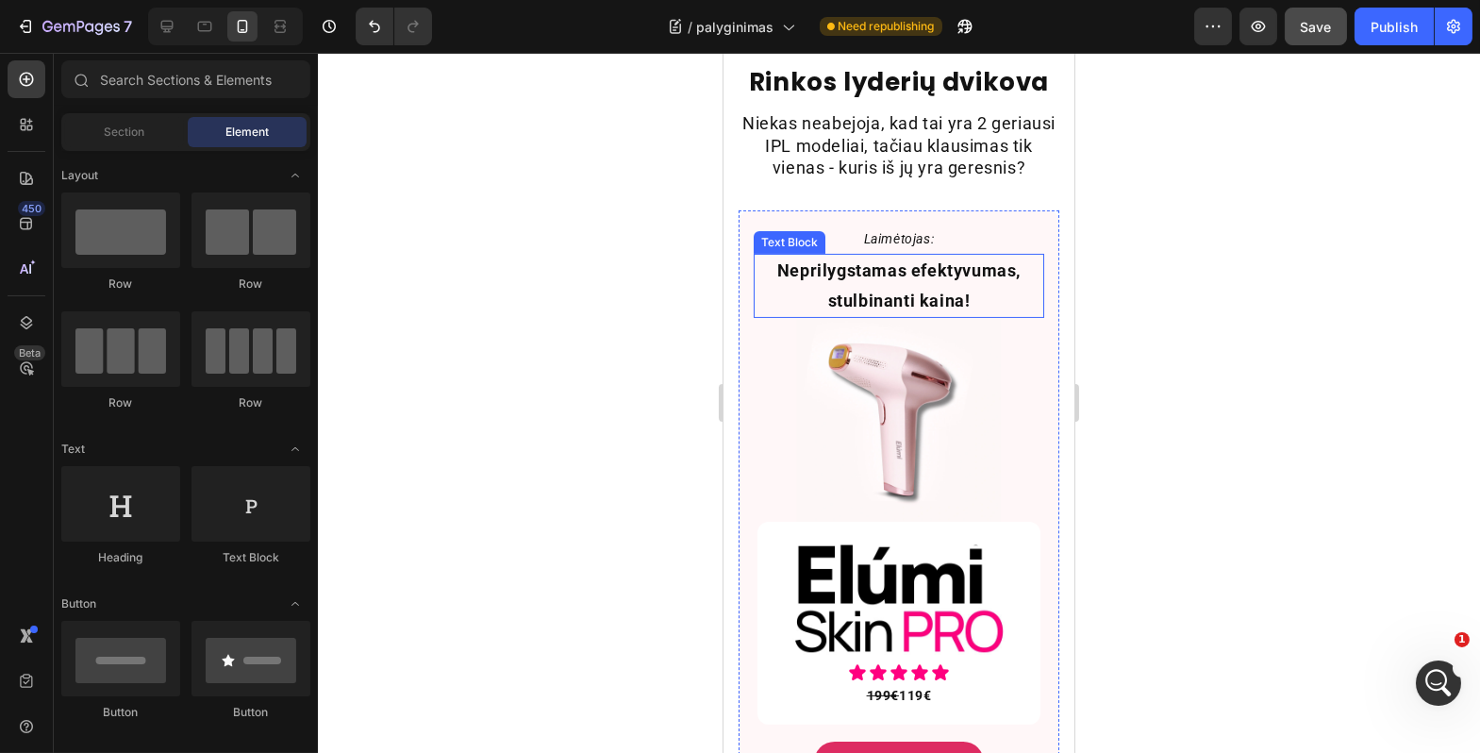
click at [872, 317] on p "Neprilygstamas efektyvumas, stulbinanti kaina!" at bounding box center [898, 286] width 287 height 61
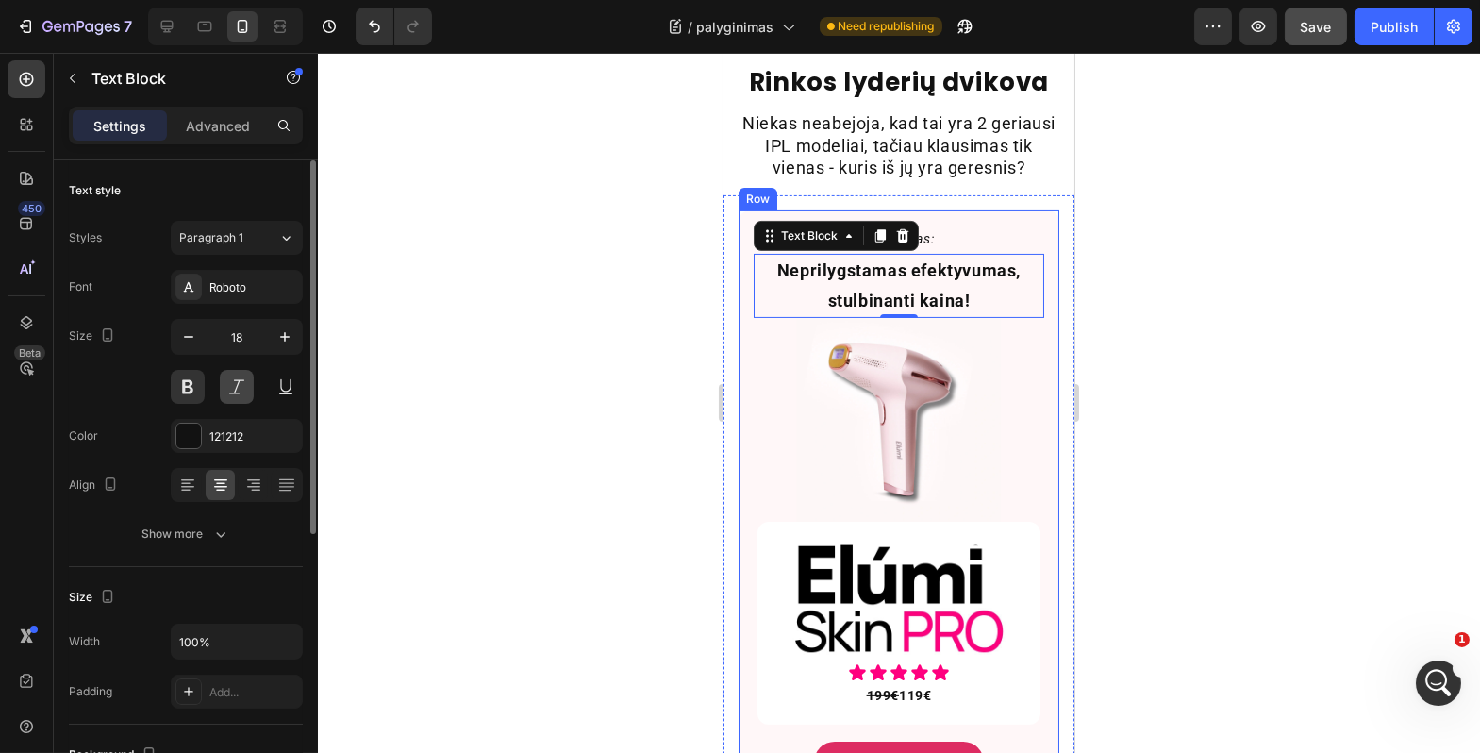
click at [236, 393] on button at bounding box center [237, 387] width 34 height 34
click at [516, 428] on div at bounding box center [899, 403] width 1163 height 700
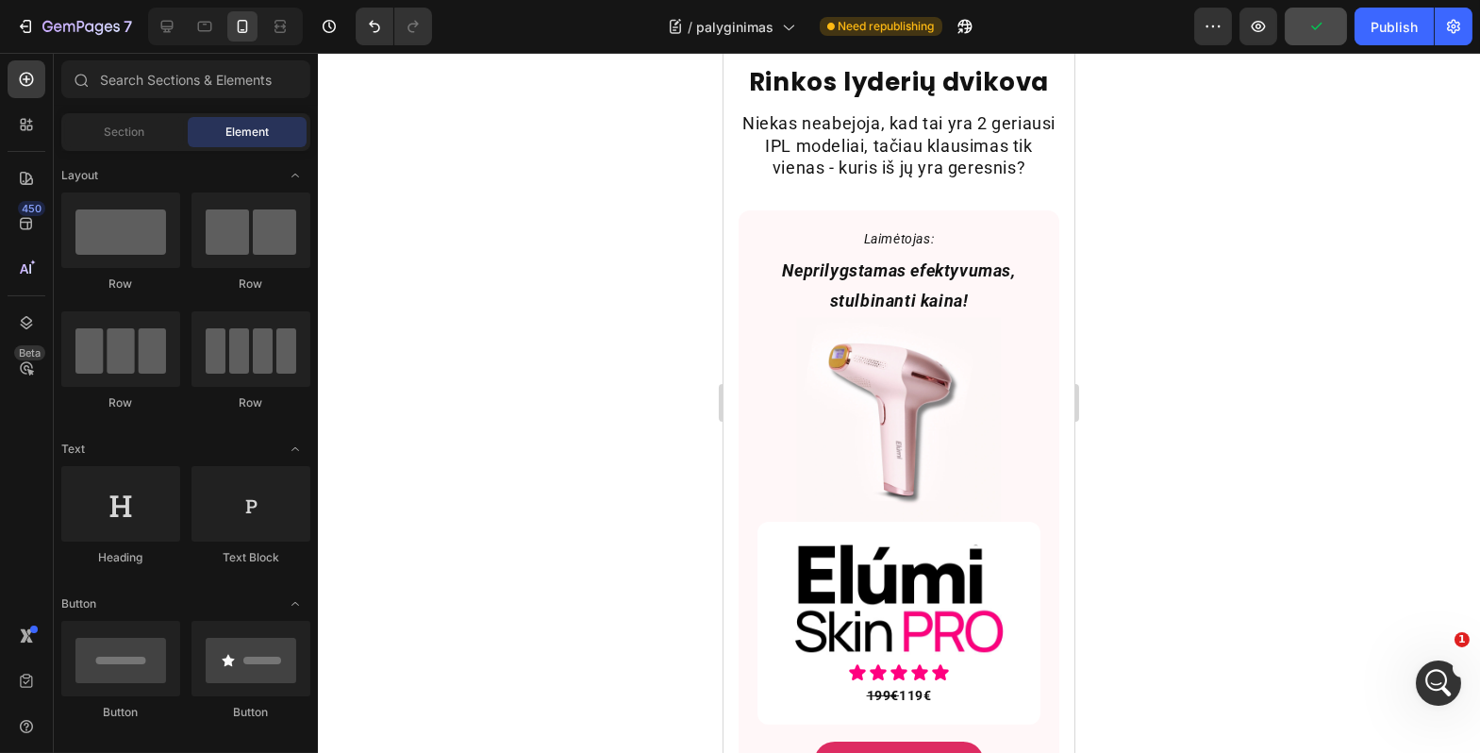
click at [1255, 443] on div at bounding box center [899, 403] width 1163 height 700
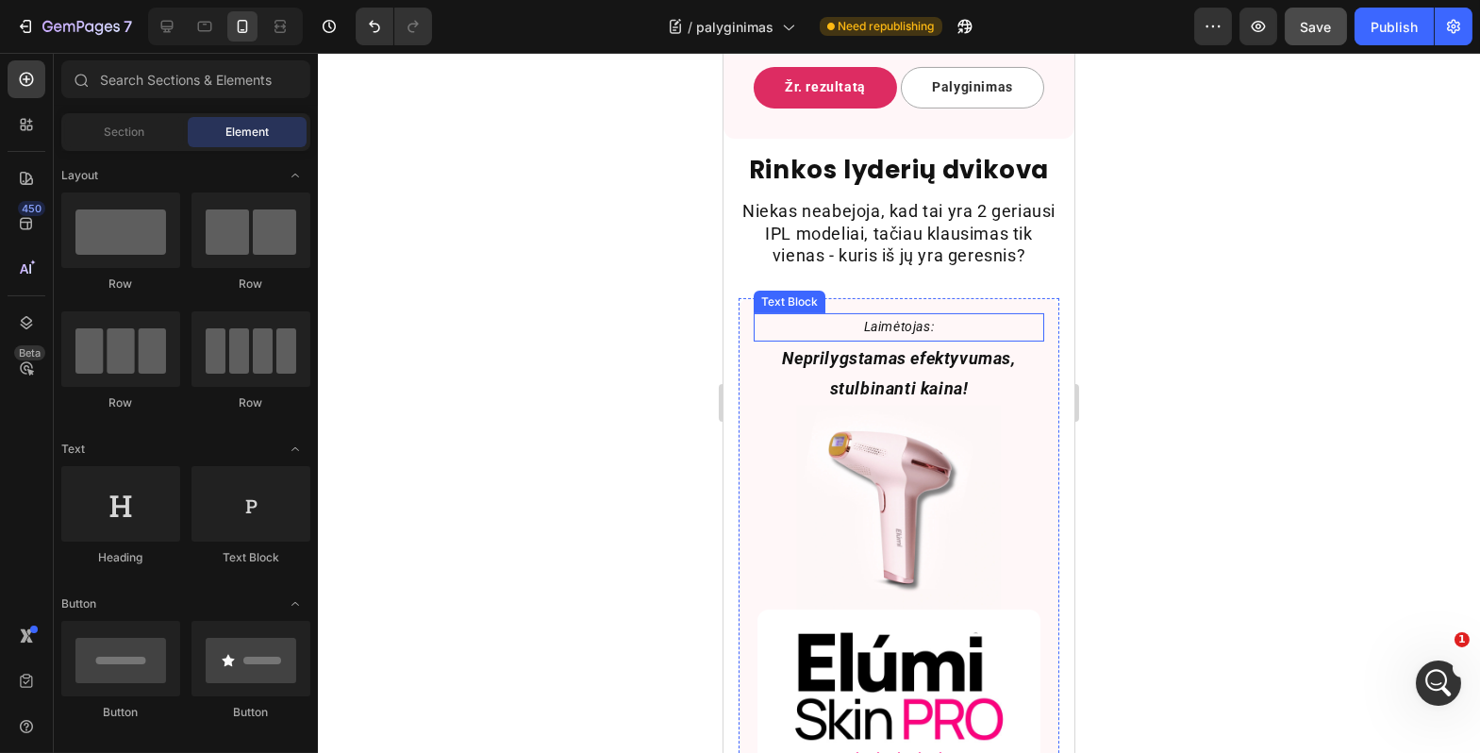
scroll to position [971, 0]
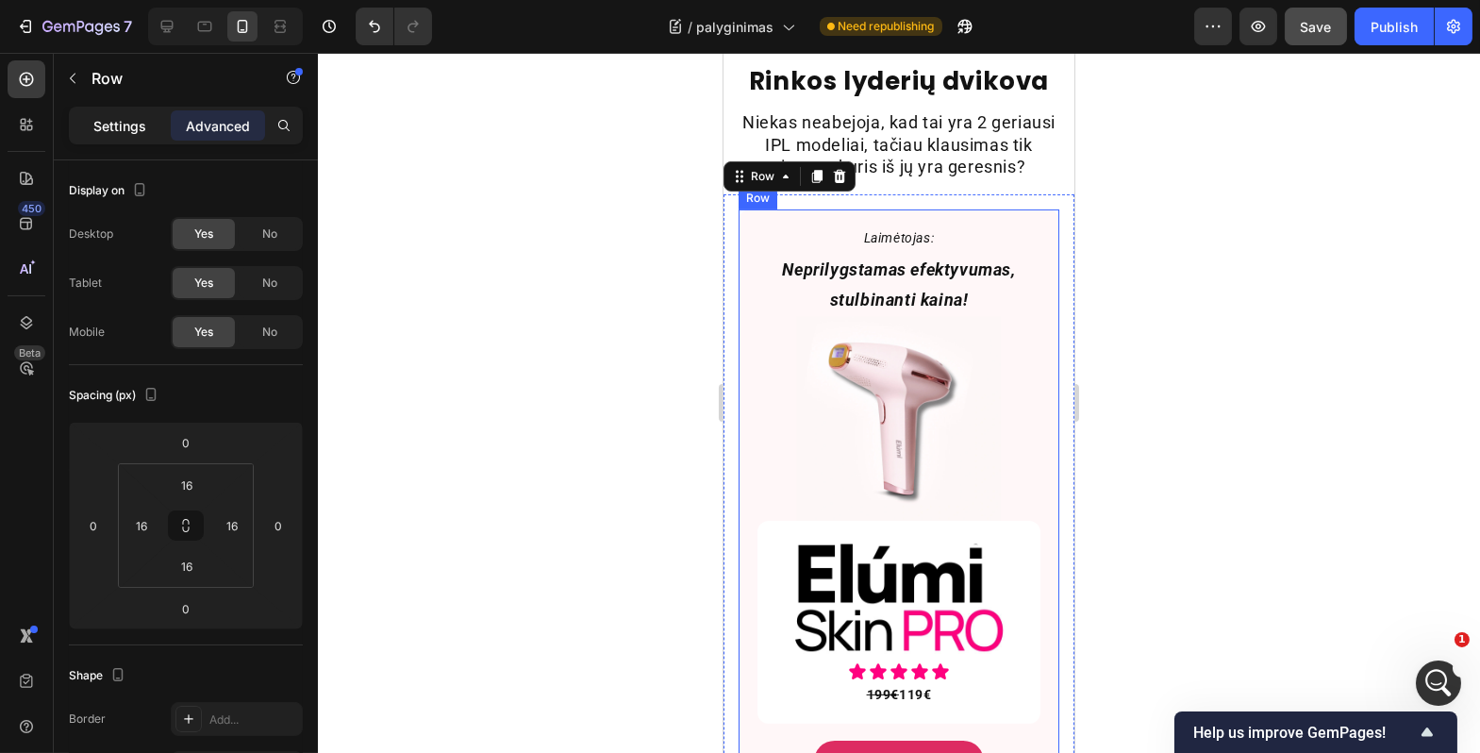
click at [124, 121] on p "Settings" at bounding box center [119, 126] width 53 height 20
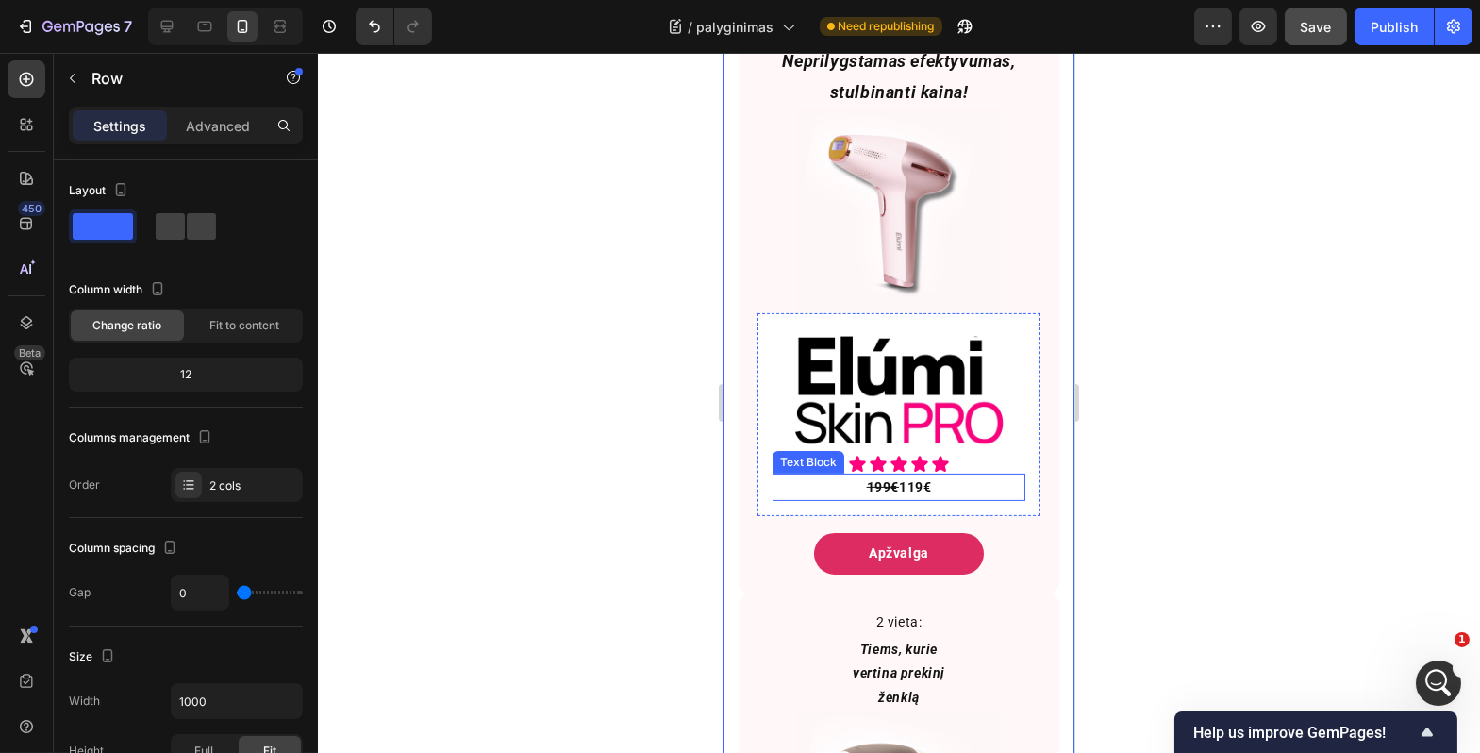
scroll to position [899, 0]
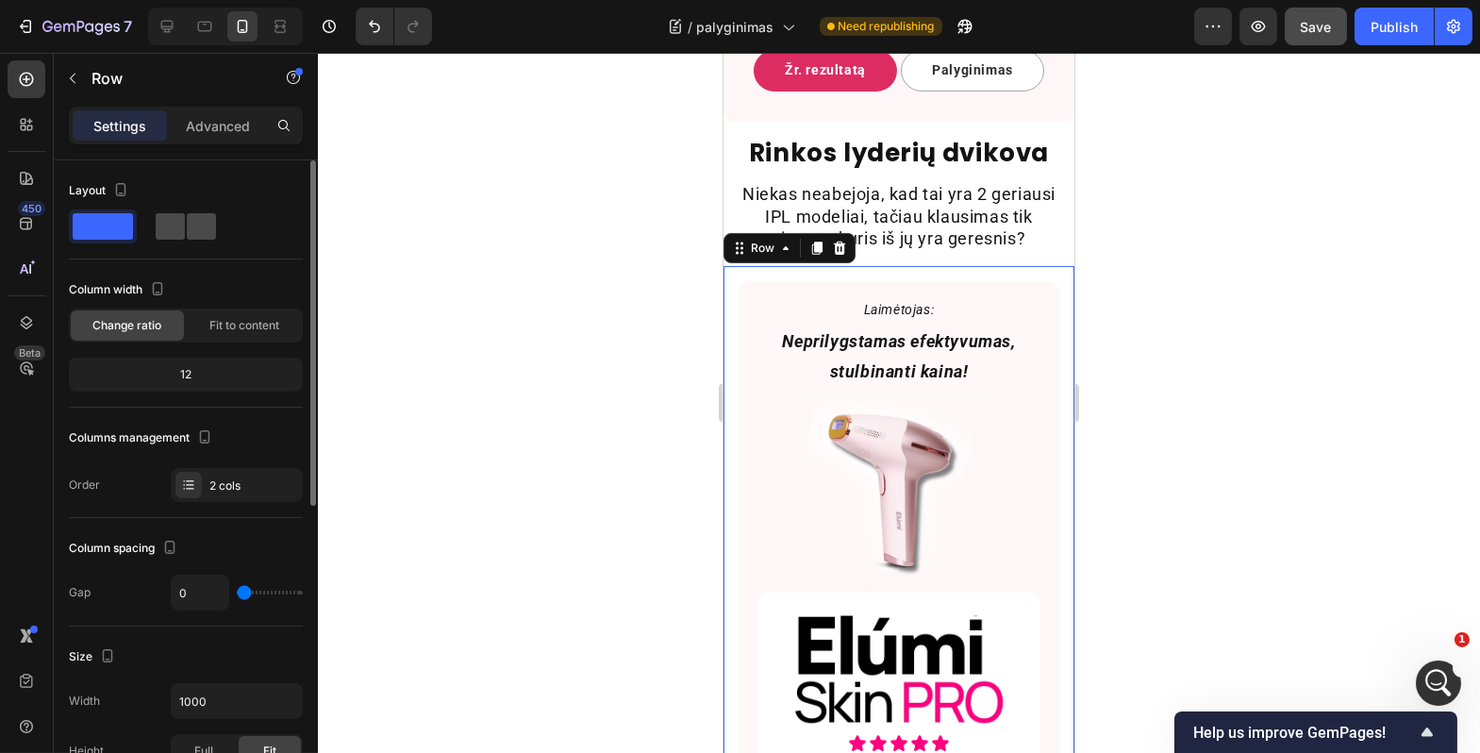
click at [188, 226] on span at bounding box center [201, 226] width 29 height 26
type input "16"
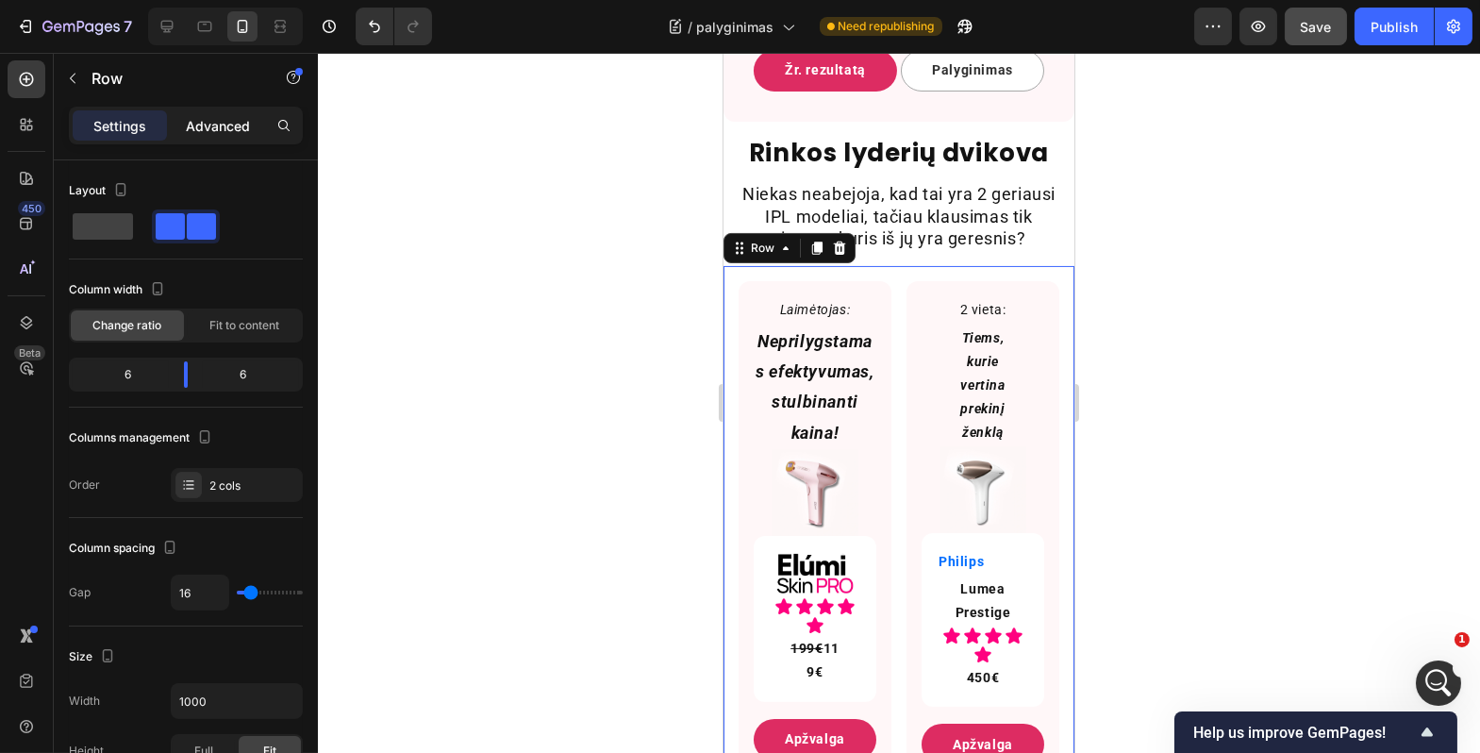
click at [222, 125] on p "Advanced" at bounding box center [218, 126] width 64 height 20
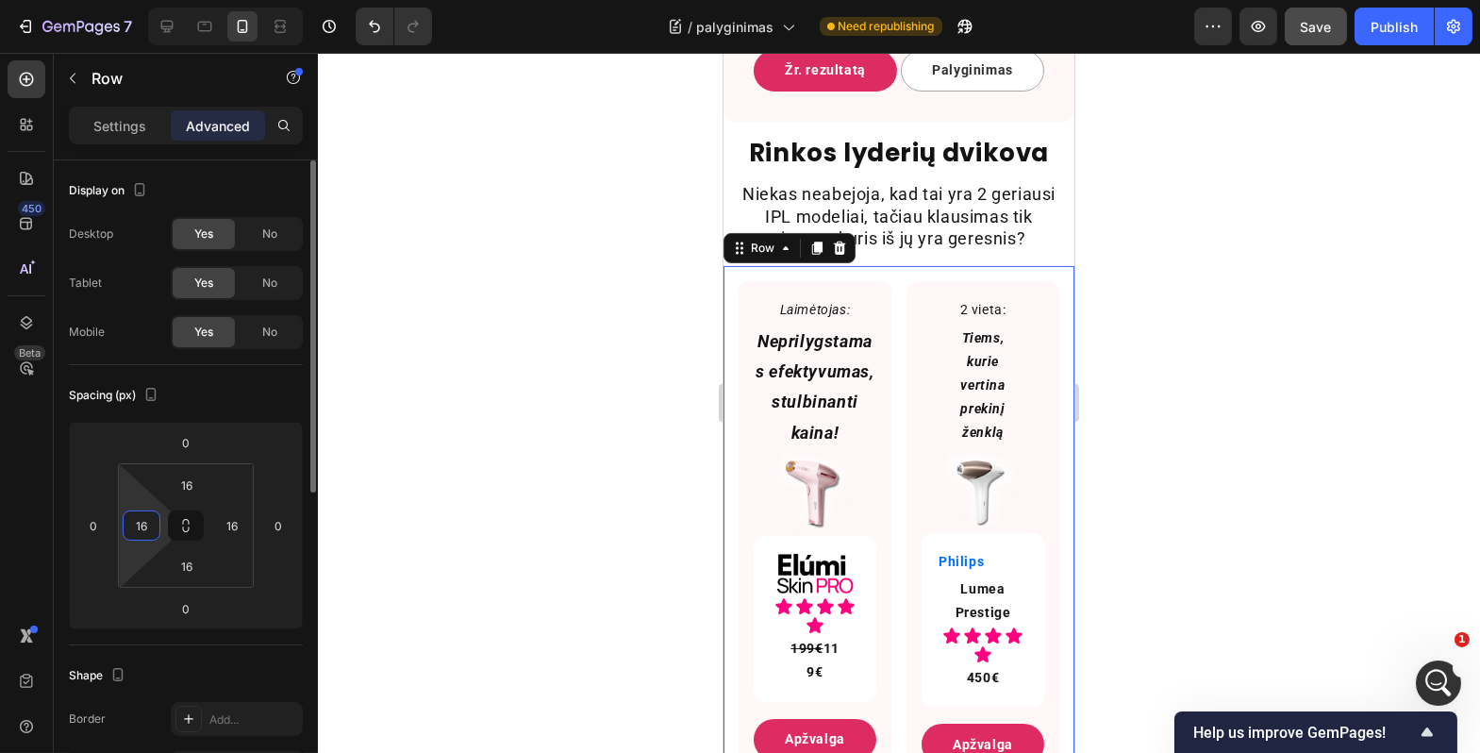
click at [151, 513] on input "16" at bounding box center [141, 525] width 28 height 28
type input "1"
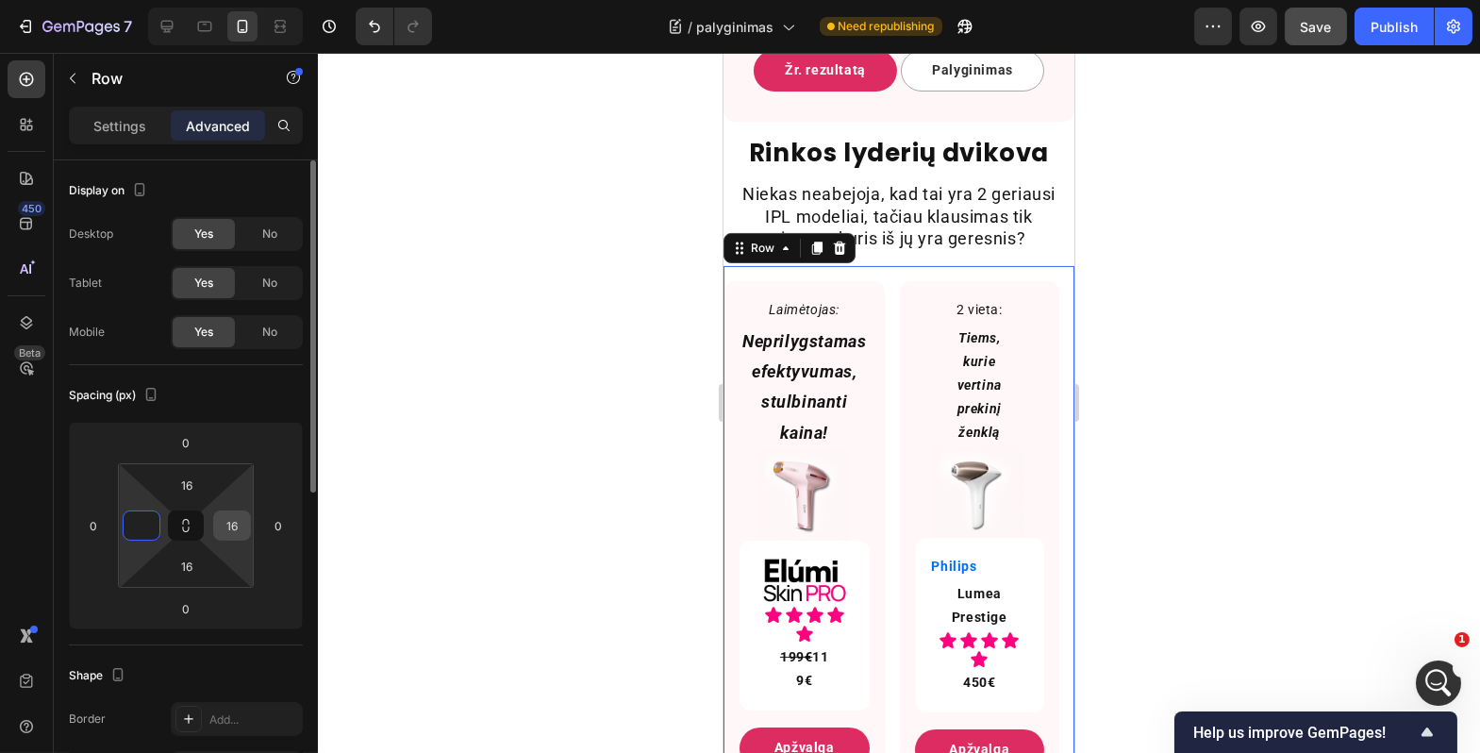
type input "0"
click at [229, 525] on input "16" at bounding box center [232, 525] width 28 height 28
type input "0"
click at [261, 408] on div "Spacing (px)" at bounding box center [186, 395] width 234 height 30
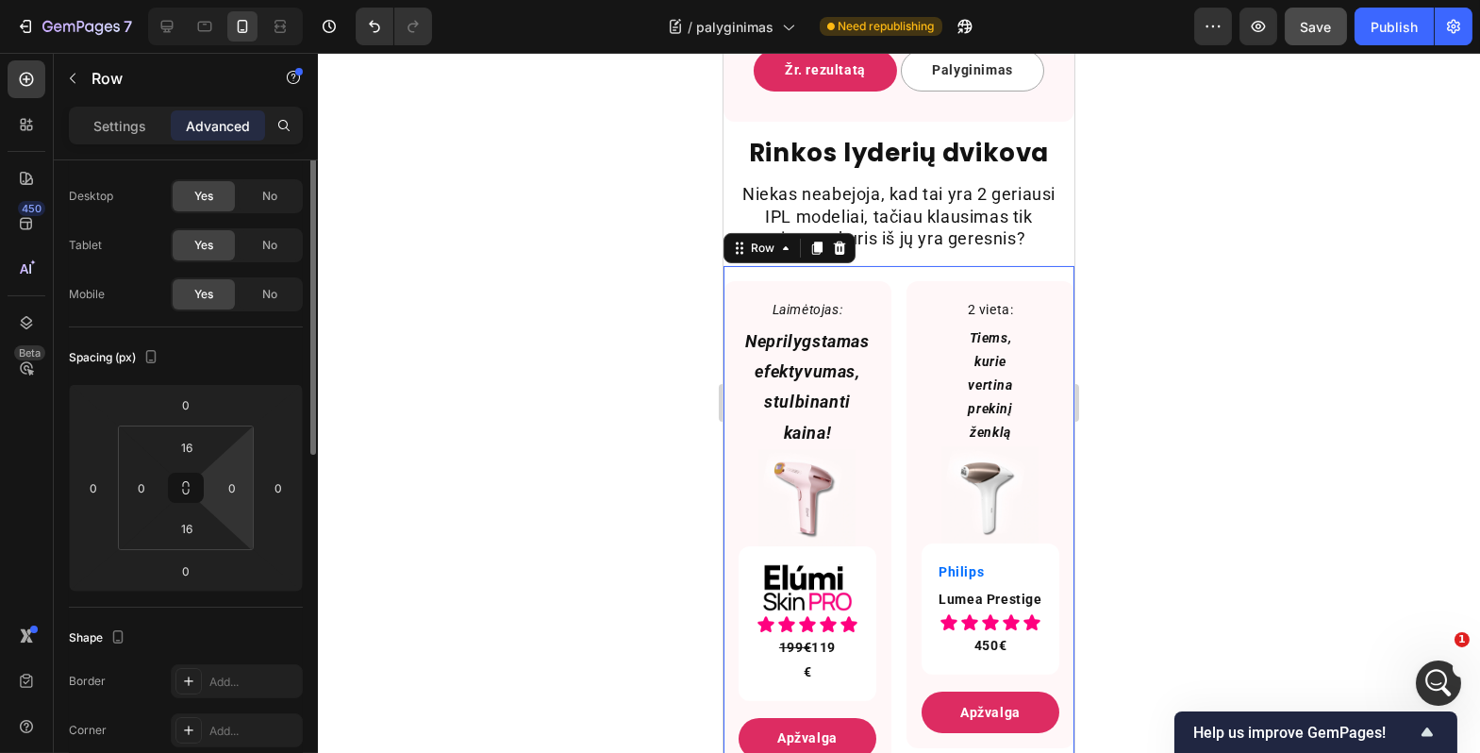
scroll to position [0, 0]
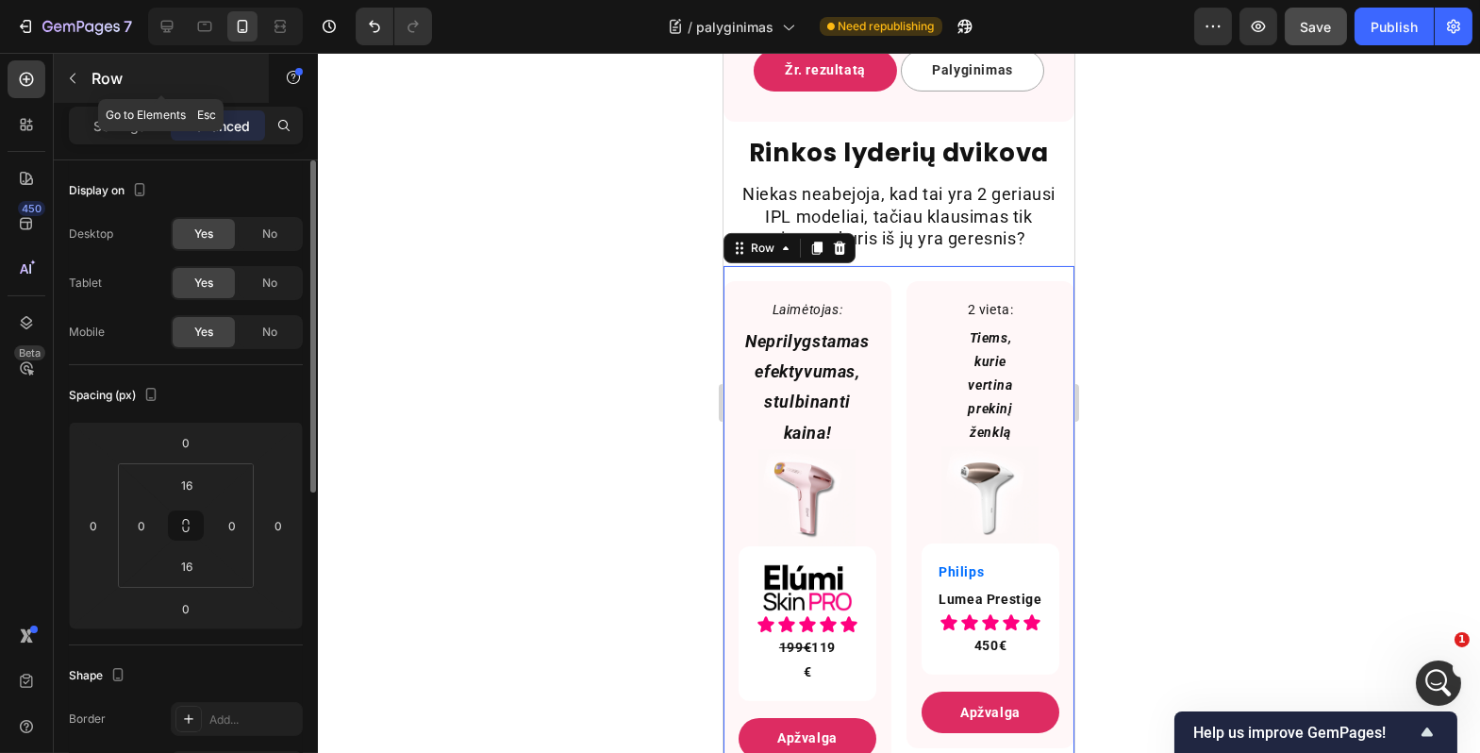
click at [126, 98] on div "Row" at bounding box center [161, 78] width 215 height 49
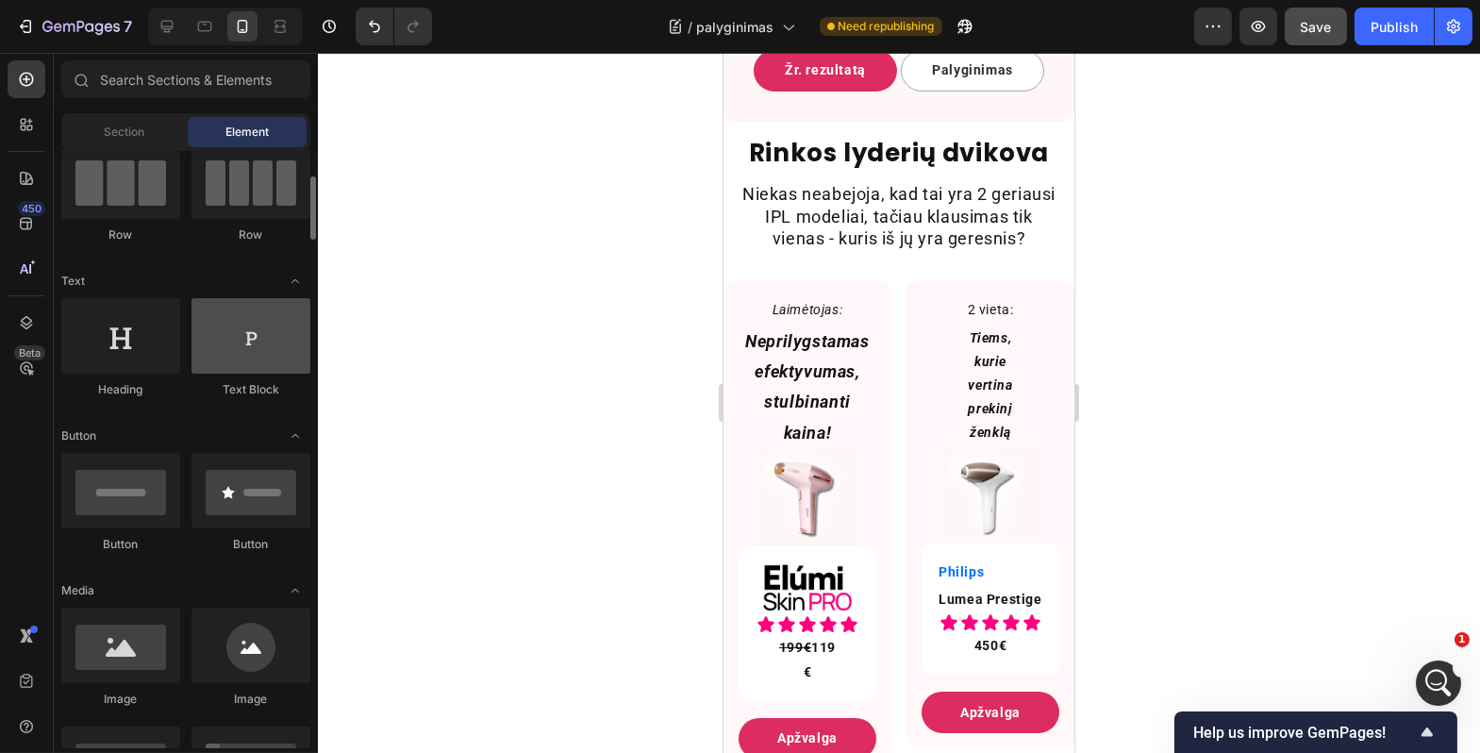
scroll to position [176, 0]
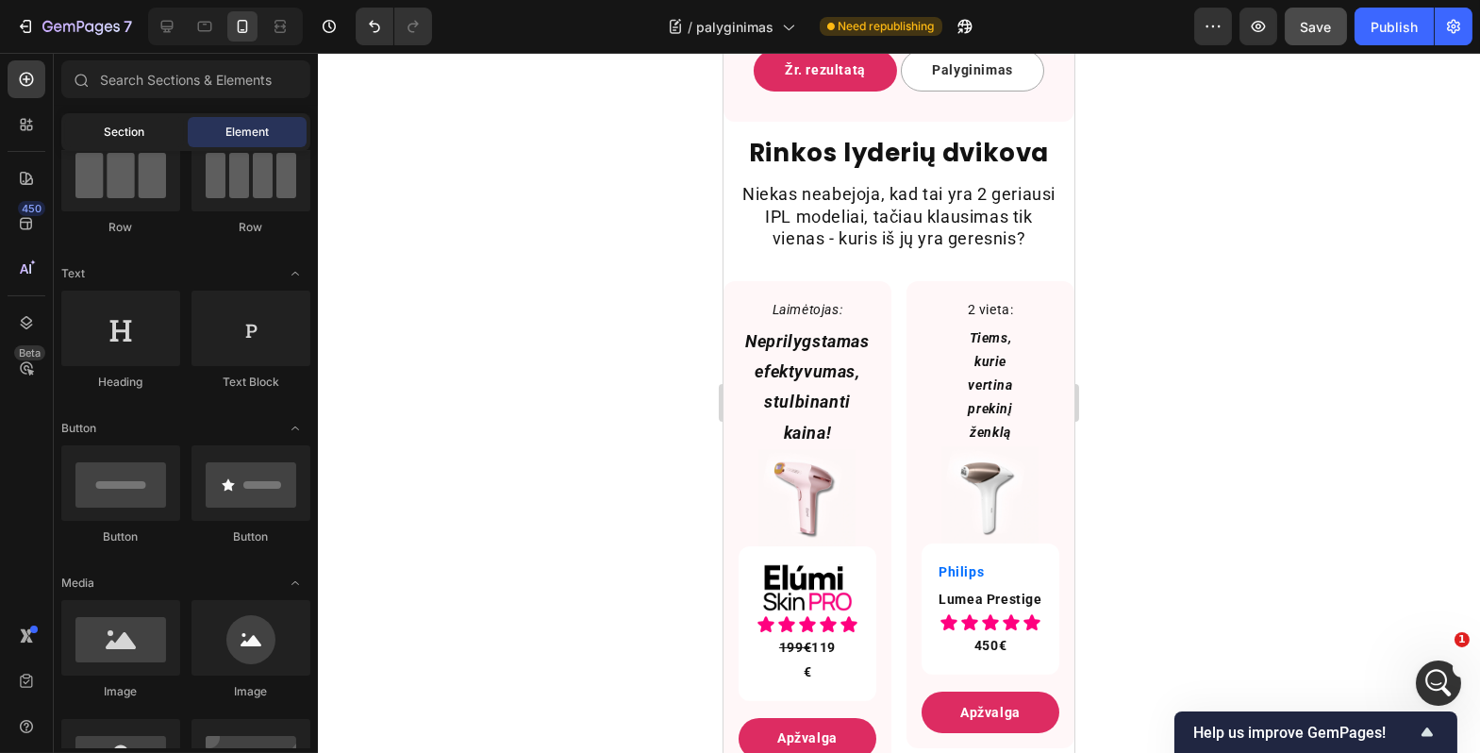
click at [137, 118] on div "Section" at bounding box center [124, 132] width 119 height 30
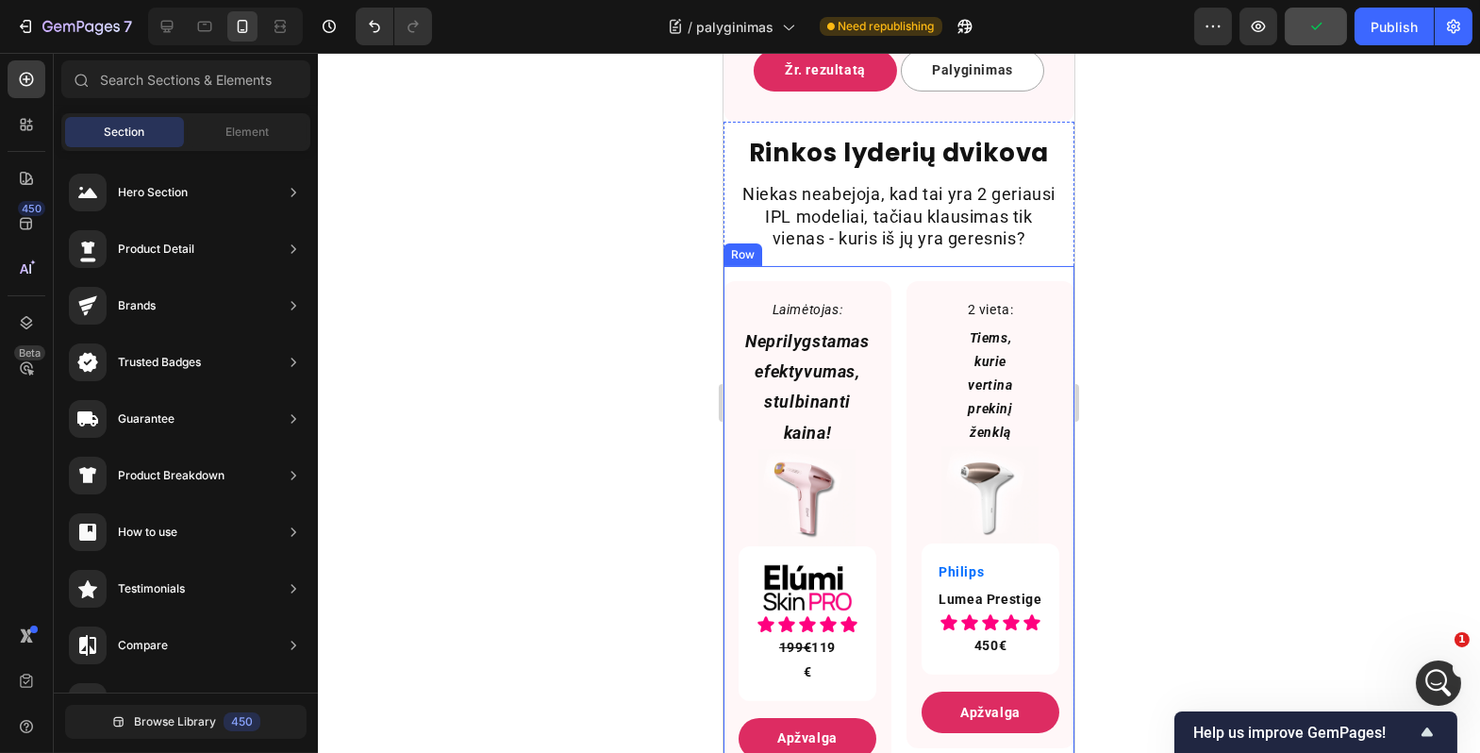
click at [887, 349] on div "Laimėtojas: Text Block Neprilygstamas efektyvumas, stulbinanti kaina! Text Bloc…" at bounding box center [898, 529] width 351 height 527
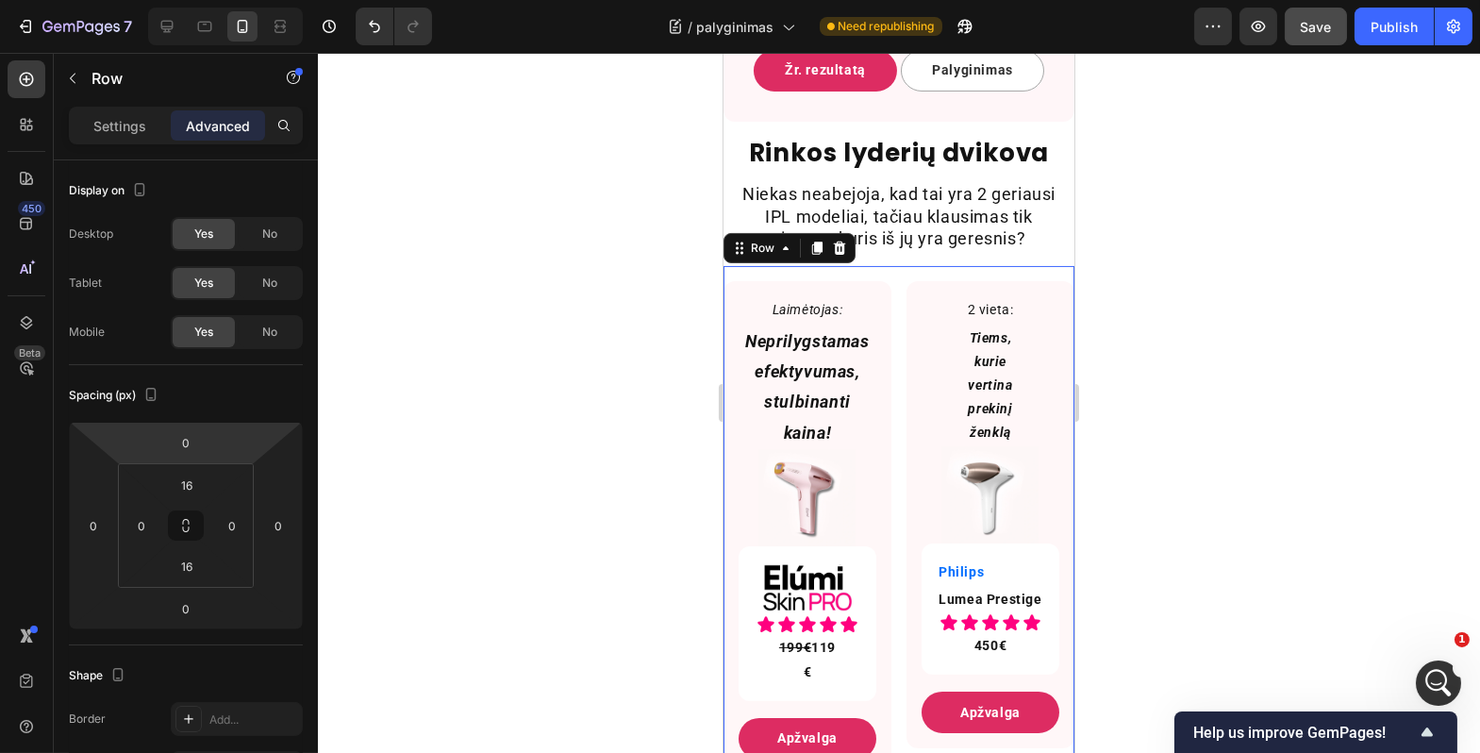
click at [110, 145] on div "Settings Advanced" at bounding box center [186, 134] width 264 height 54
click at [124, 129] on p "Settings" at bounding box center [119, 126] width 53 height 20
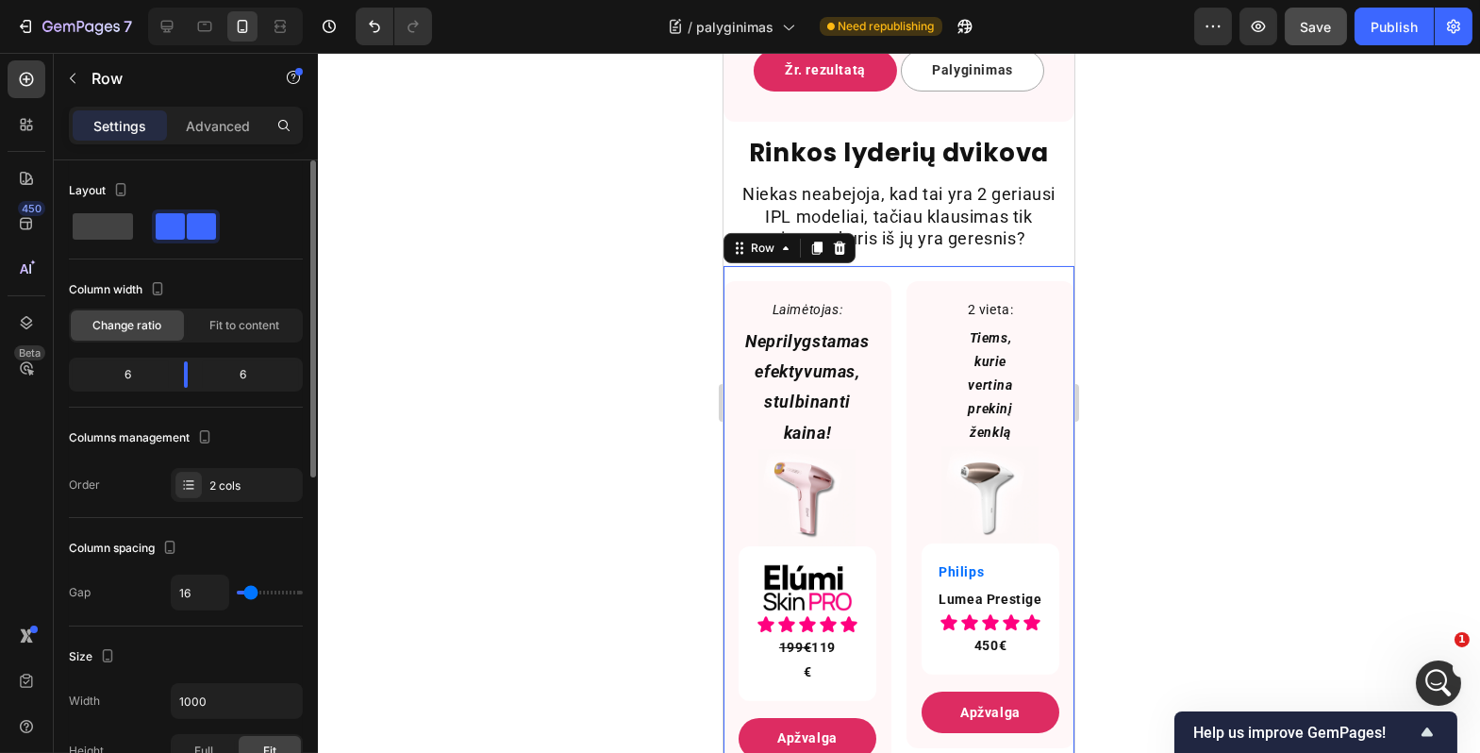
type input "2"
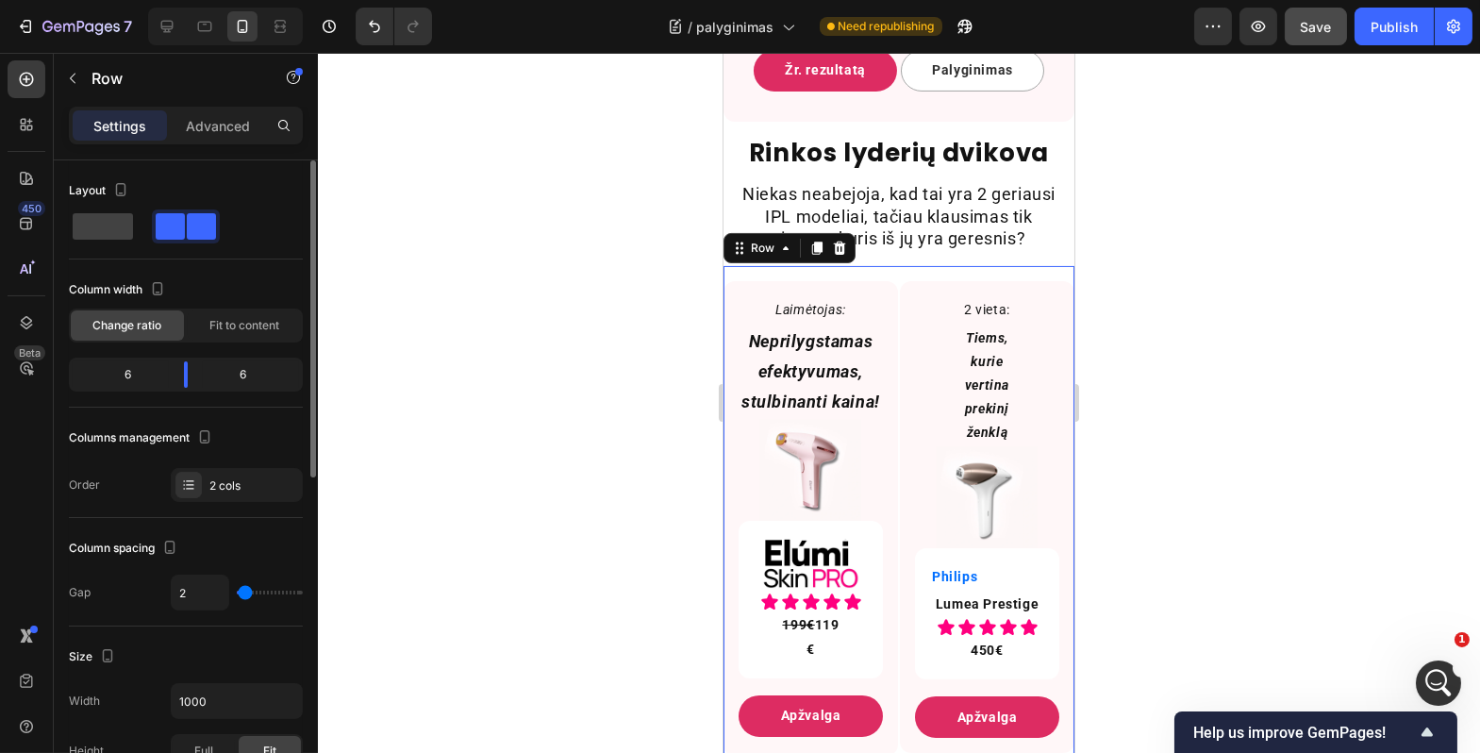
type input "1"
type input "0"
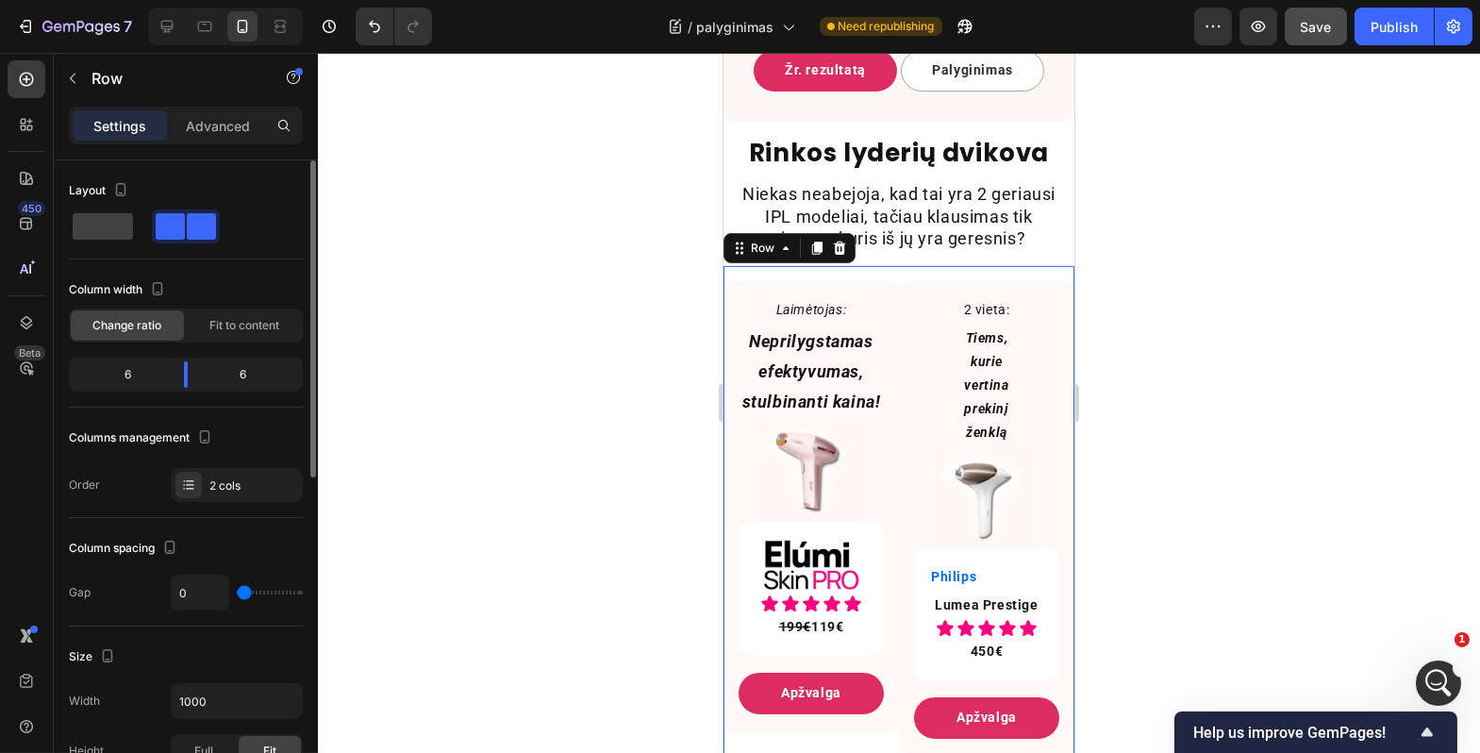
type input "1"
type input "7"
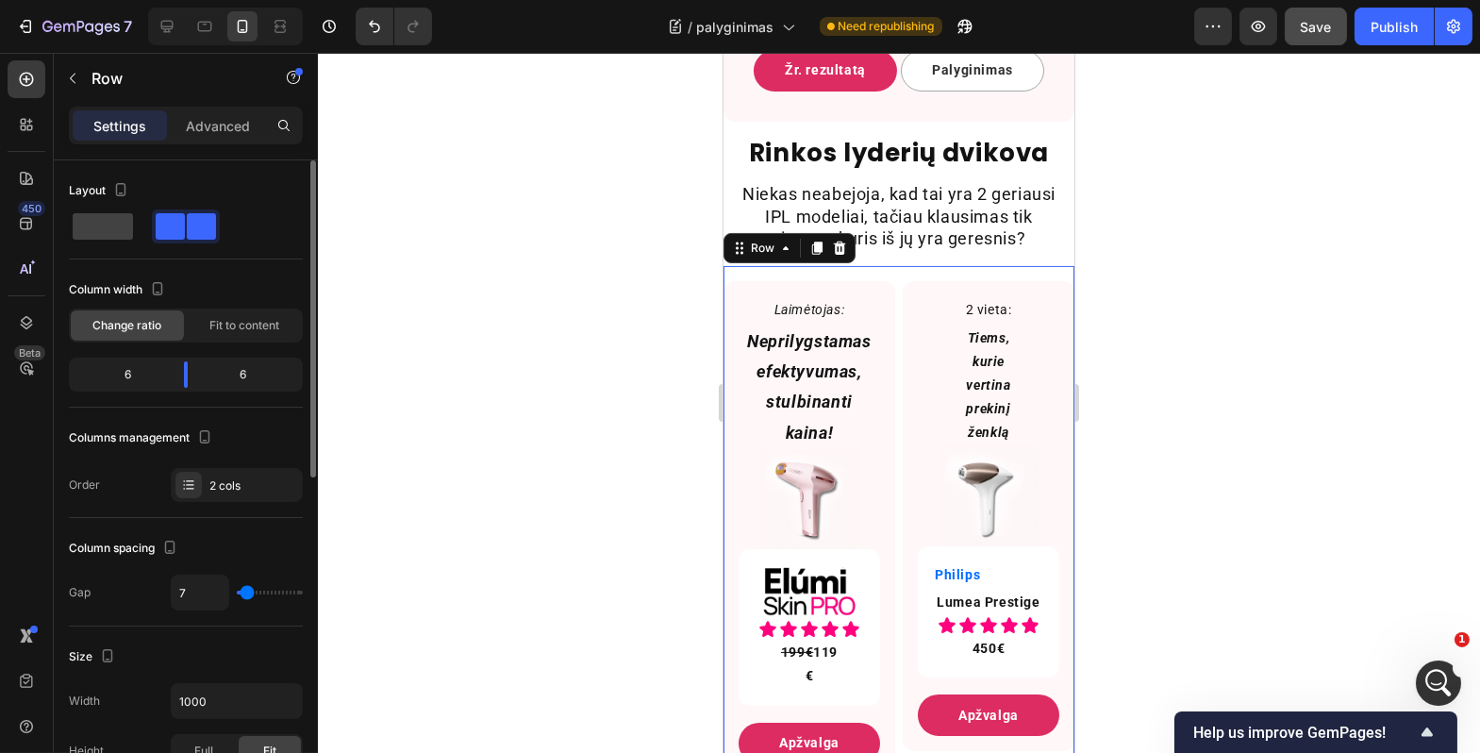
type input "9"
type input "10"
type input "11"
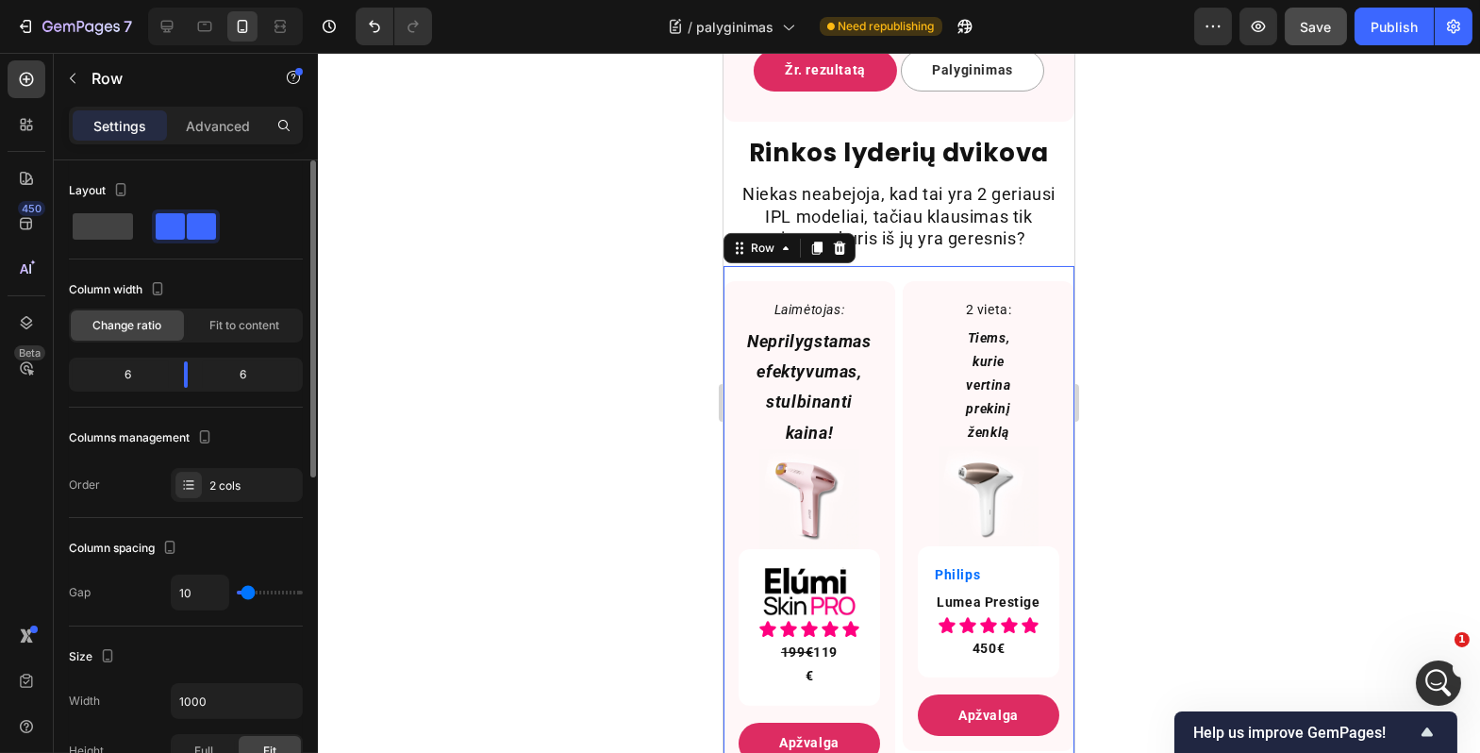
type input "11"
type input "12"
type input "10"
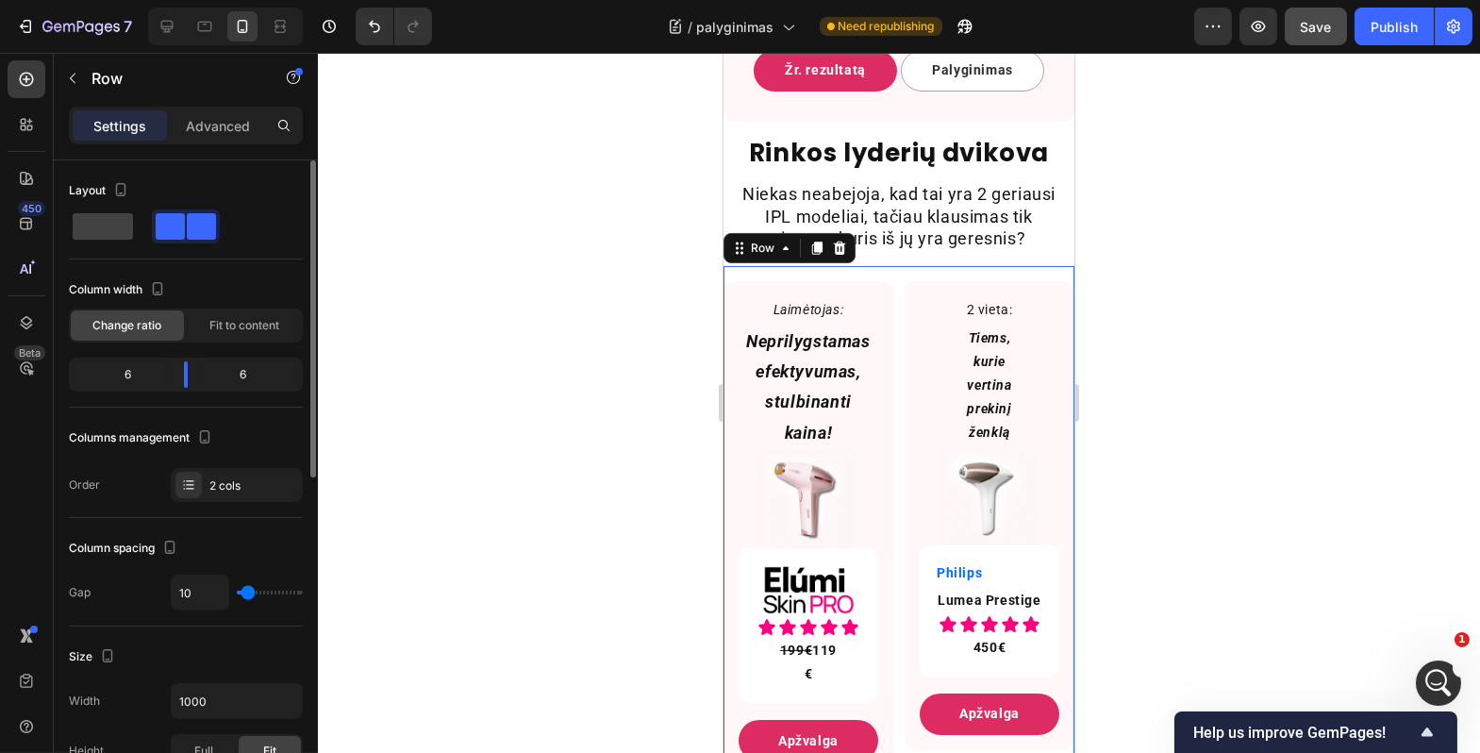
type input "8"
type input "7"
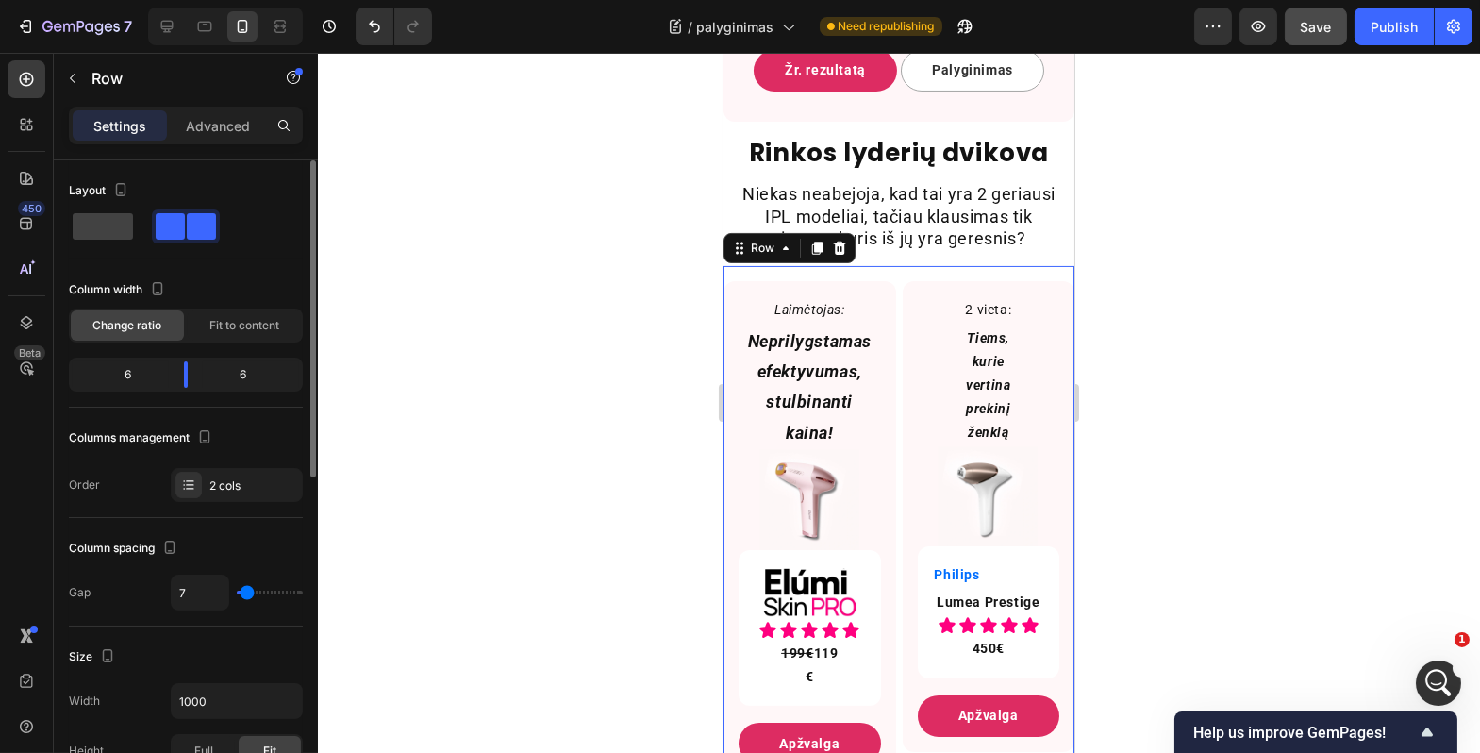
type input "6"
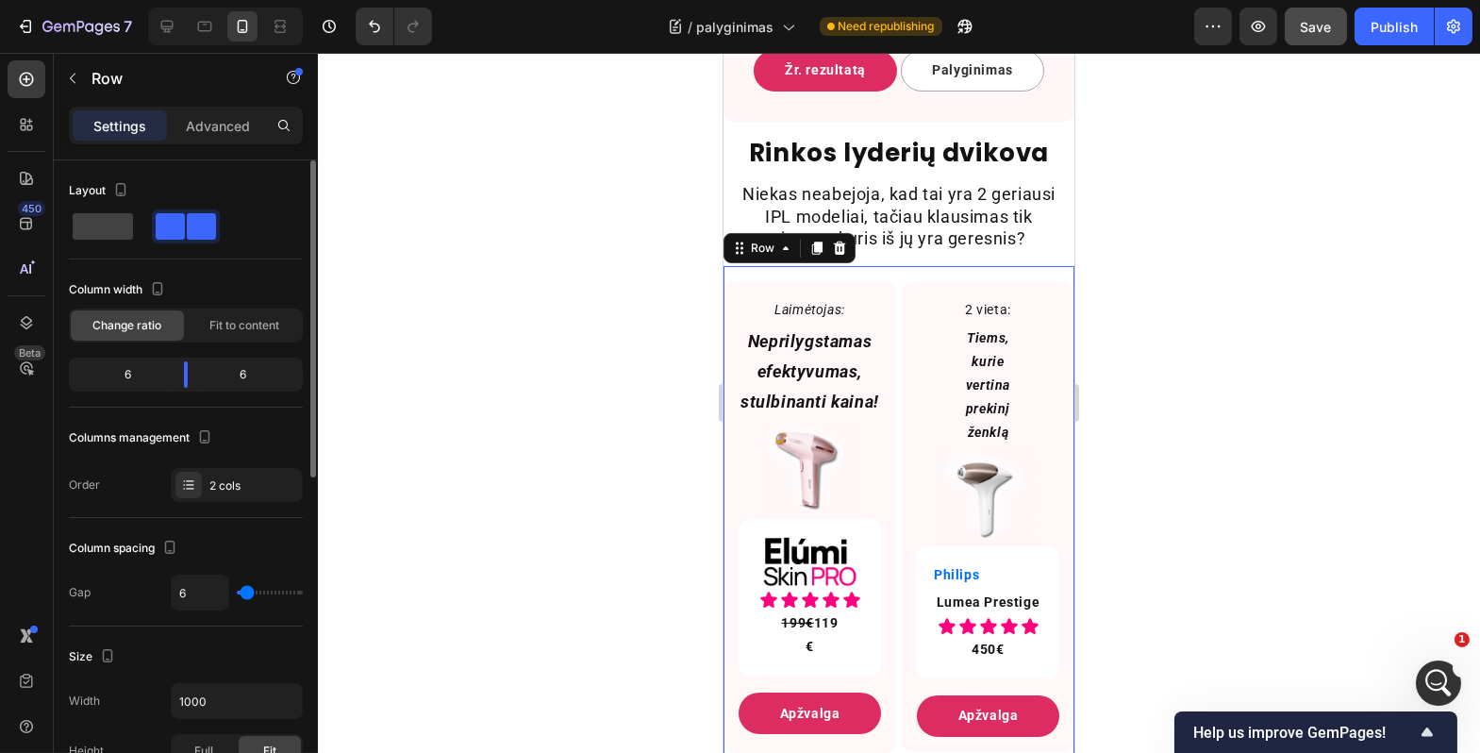
type input "6"
click at [246, 593] on input "range" at bounding box center [270, 593] width 66 height 4
click at [194, 600] on input "6" at bounding box center [200, 593] width 57 height 34
type input "4"
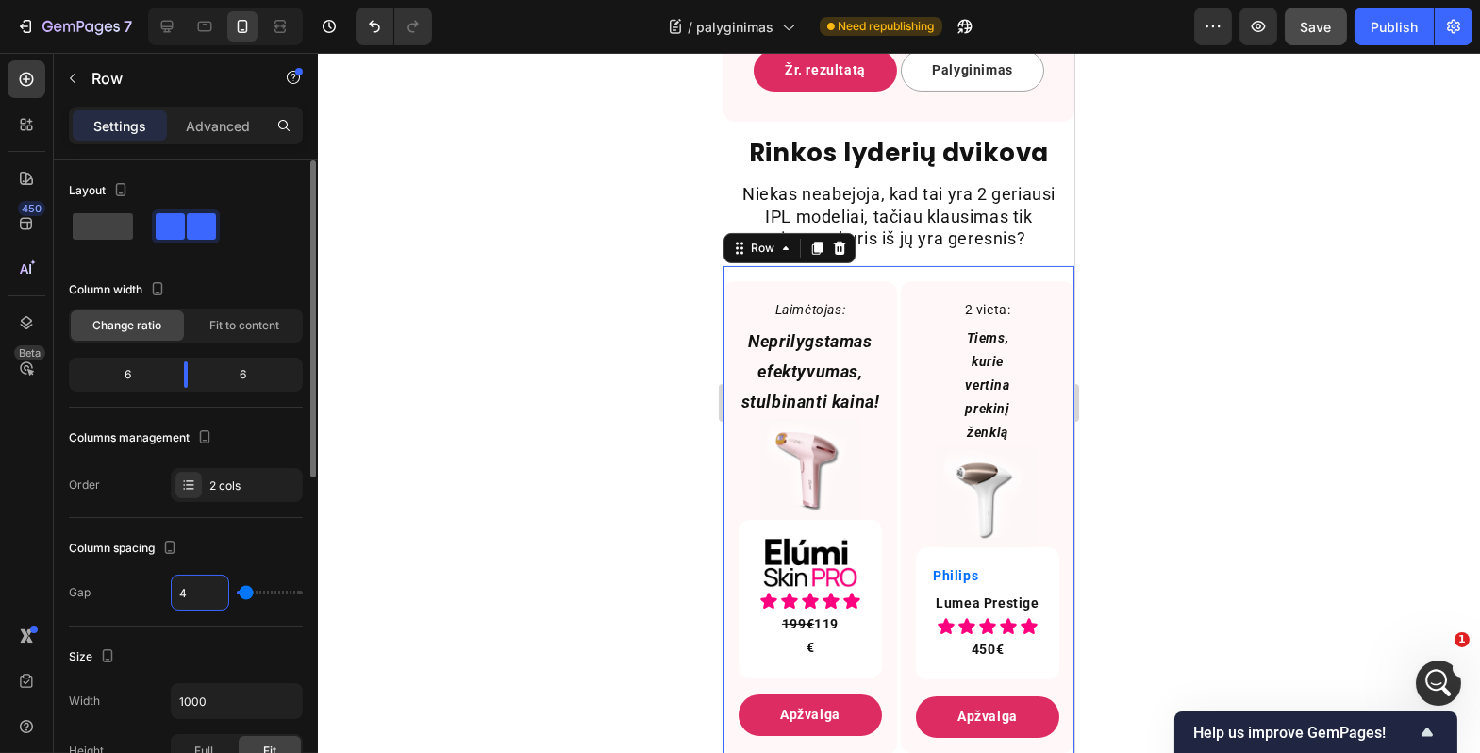
type input "0"
type input "6"
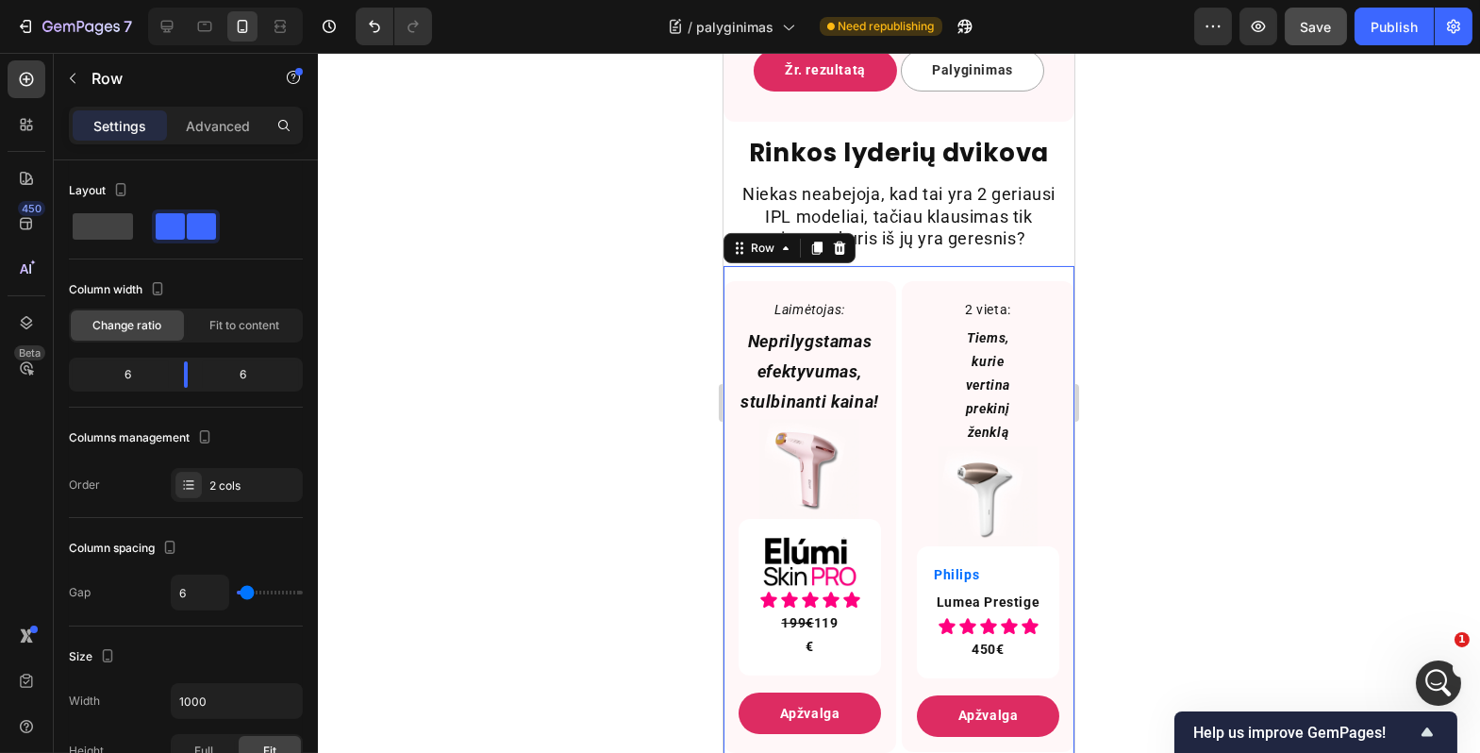
click at [548, 561] on div at bounding box center [899, 403] width 1163 height 700
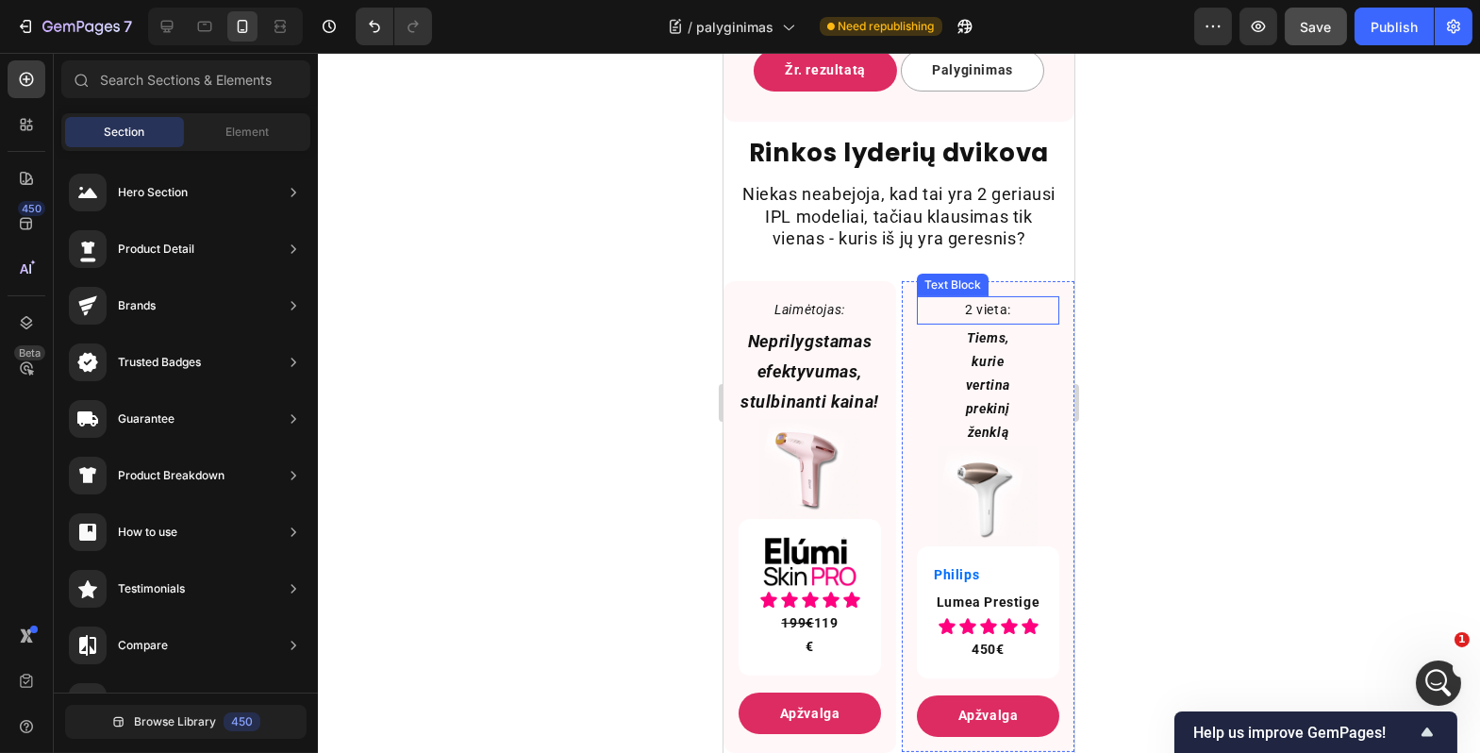
click at [995, 322] on p "2 vieta:" at bounding box center [987, 310] width 139 height 24
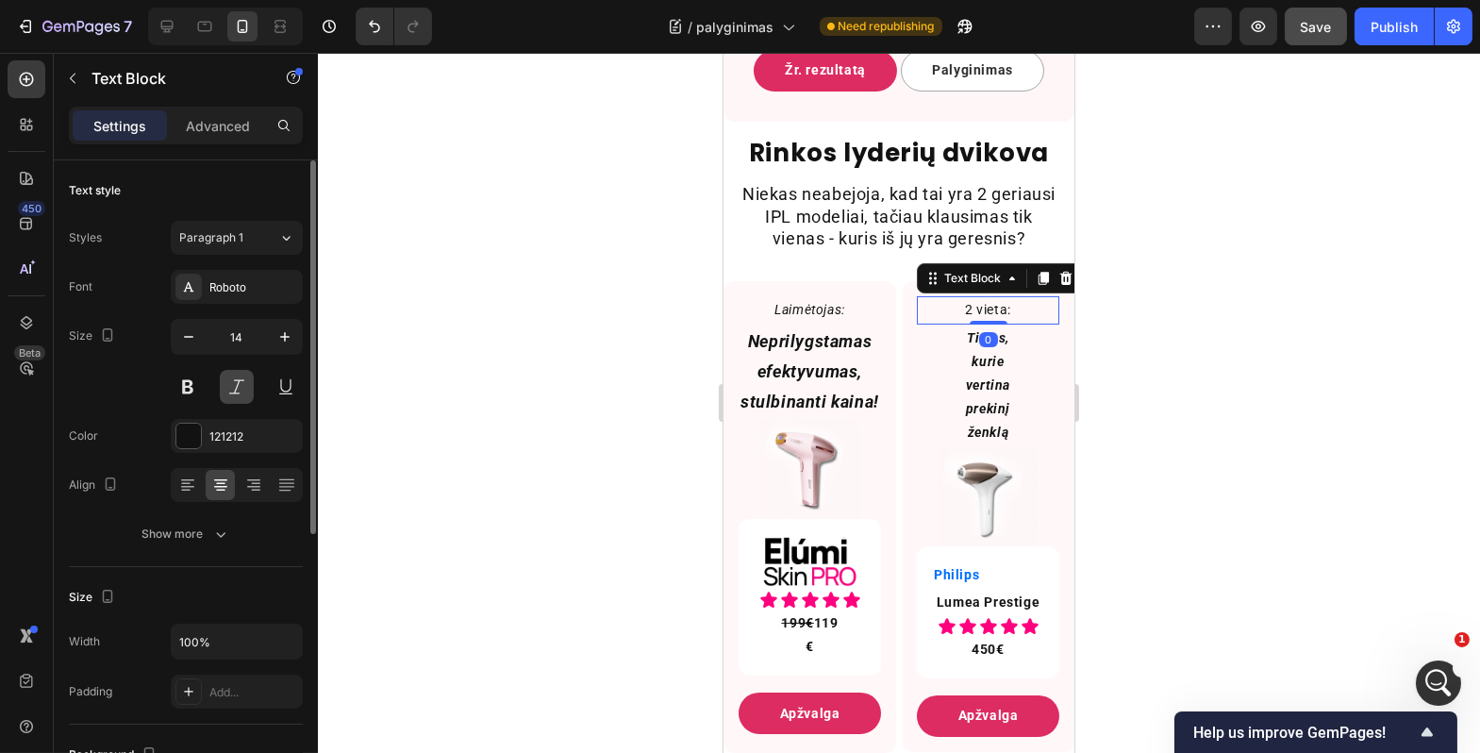
click at [229, 381] on button at bounding box center [237, 387] width 34 height 34
click at [469, 397] on div at bounding box center [899, 403] width 1163 height 700
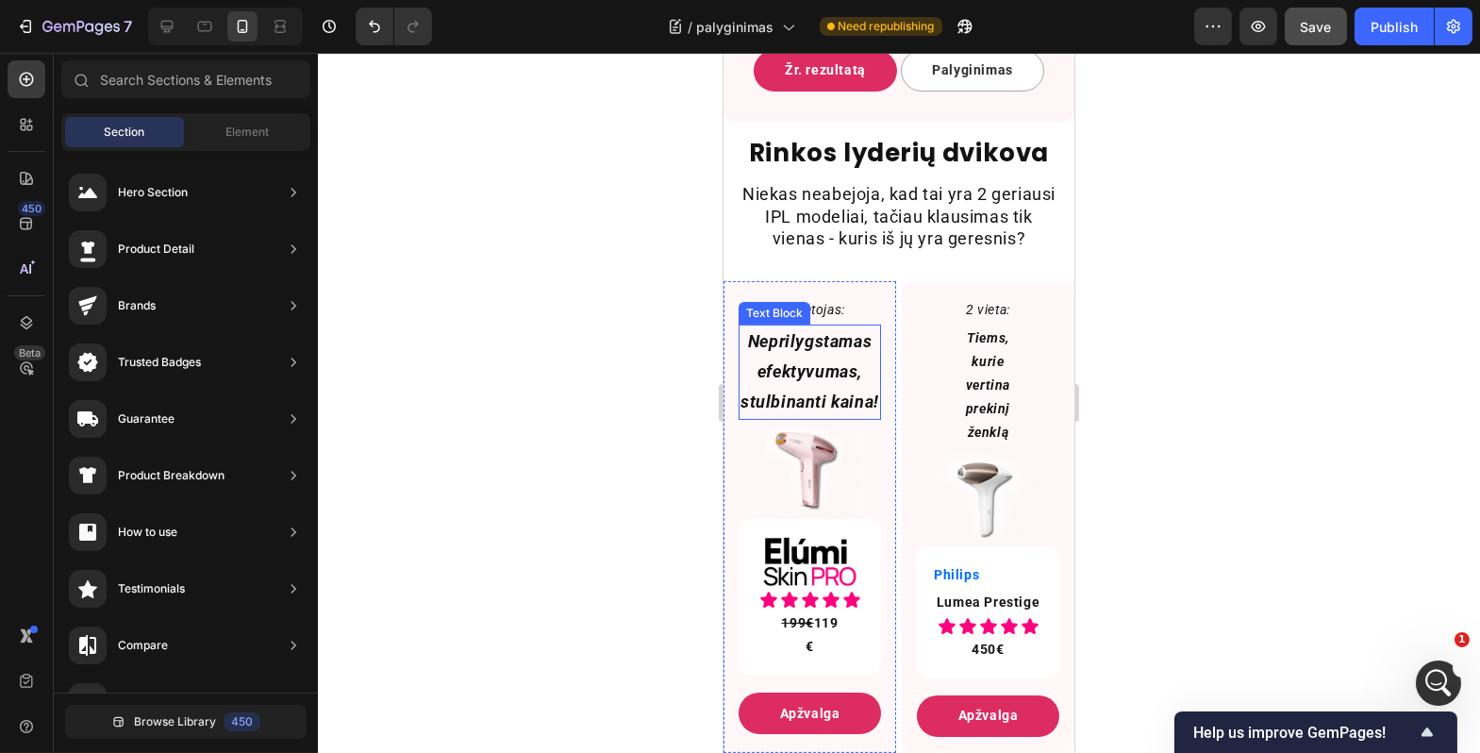
click at [763, 412] on p "Neprilygstamas efektyvumas, stulbinanti kaina!" at bounding box center [809, 372] width 139 height 92
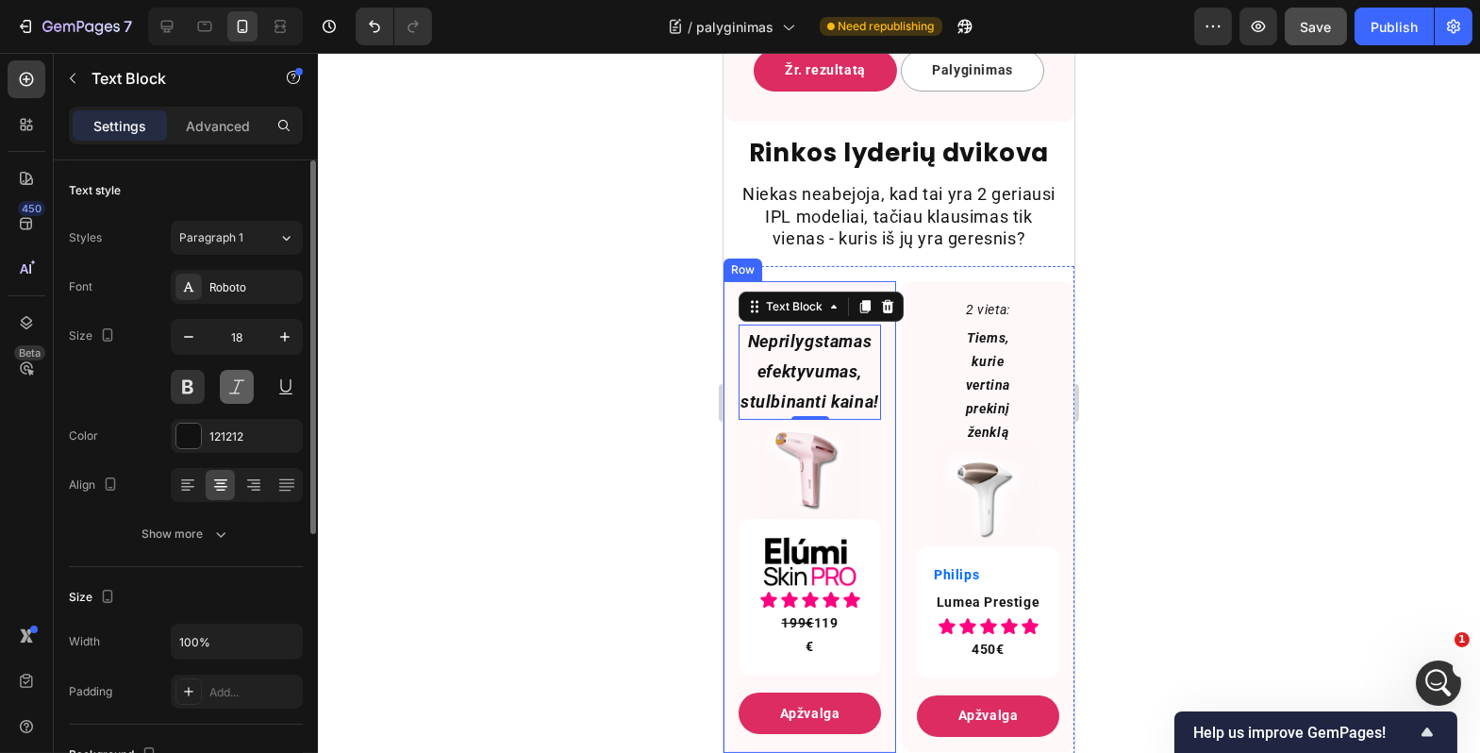
click at [240, 371] on button at bounding box center [237, 387] width 34 height 34
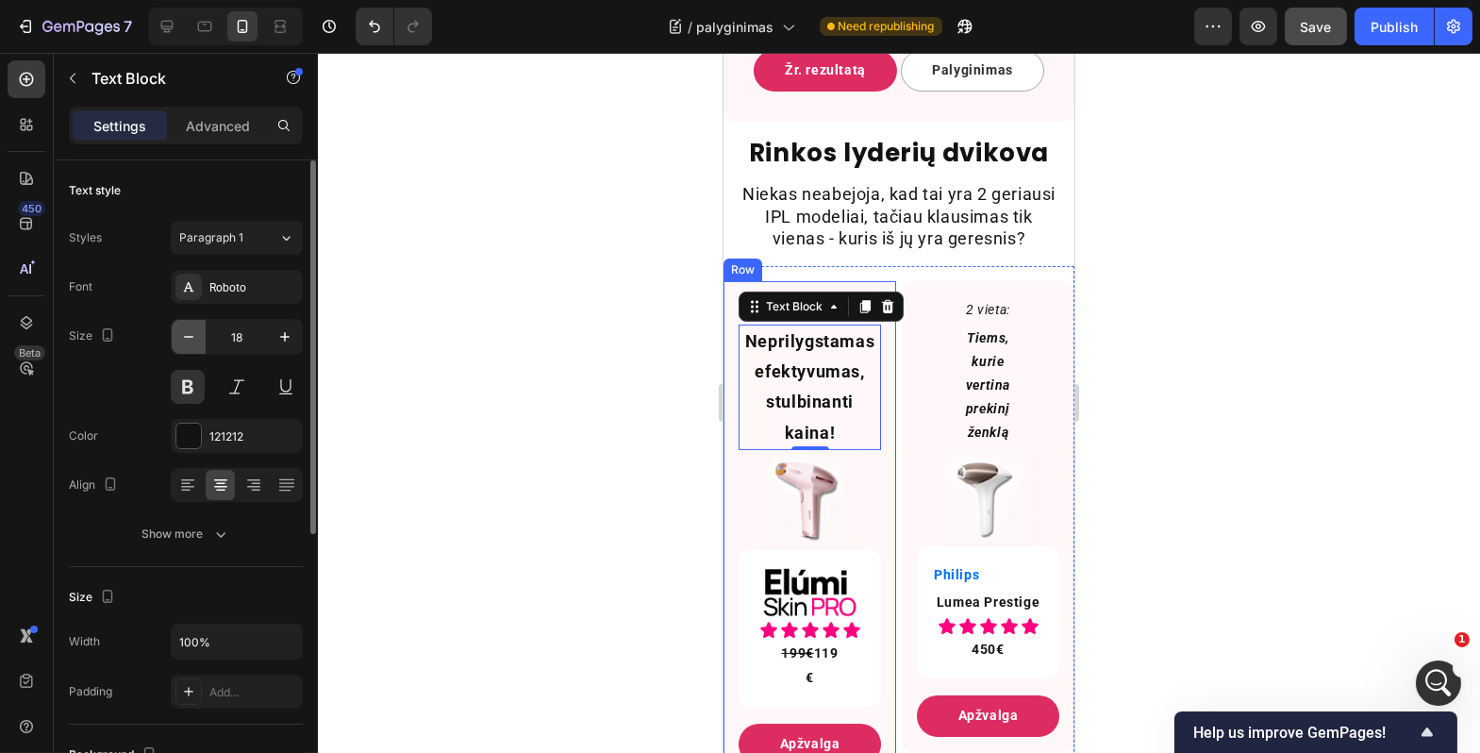
click at [192, 339] on icon "button" at bounding box center [188, 336] width 19 height 19
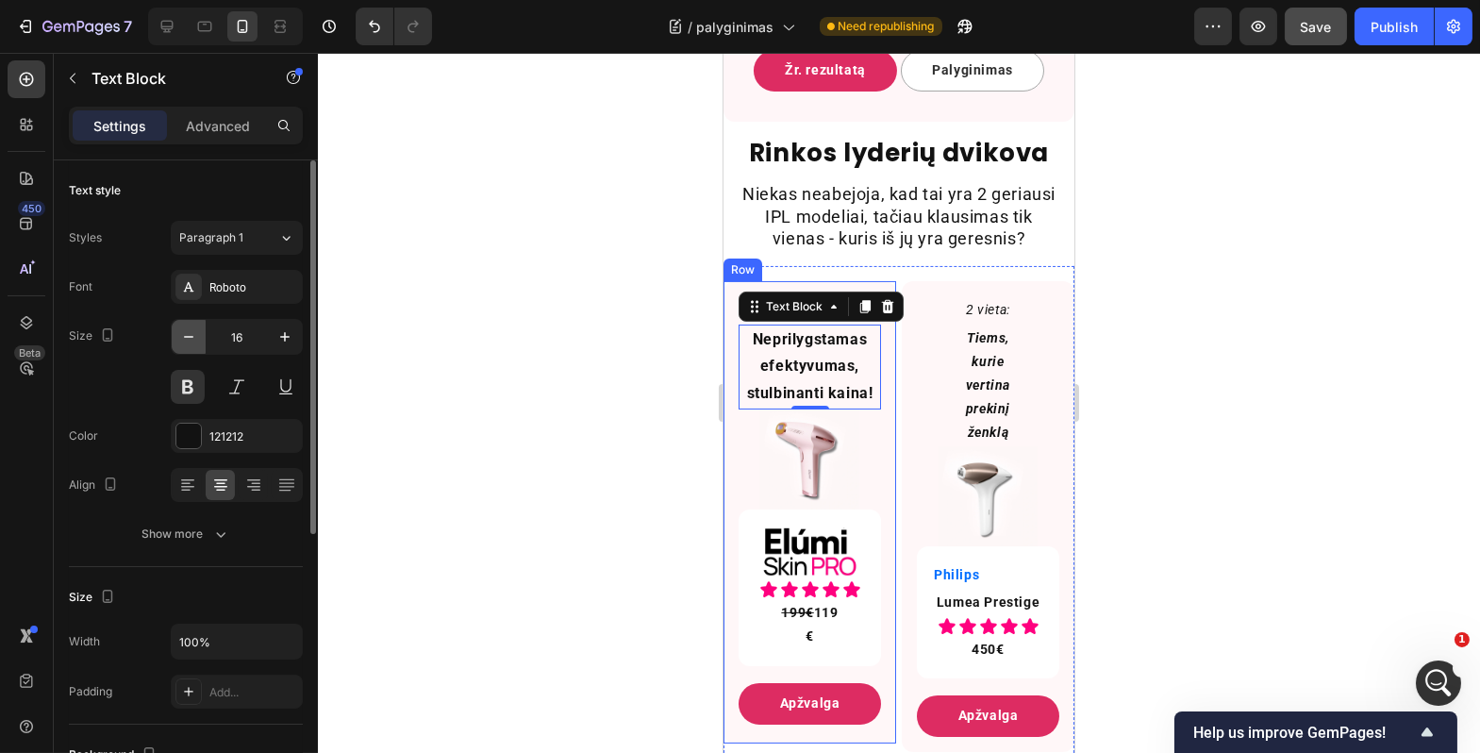
click at [192, 339] on icon "button" at bounding box center [188, 336] width 19 height 19
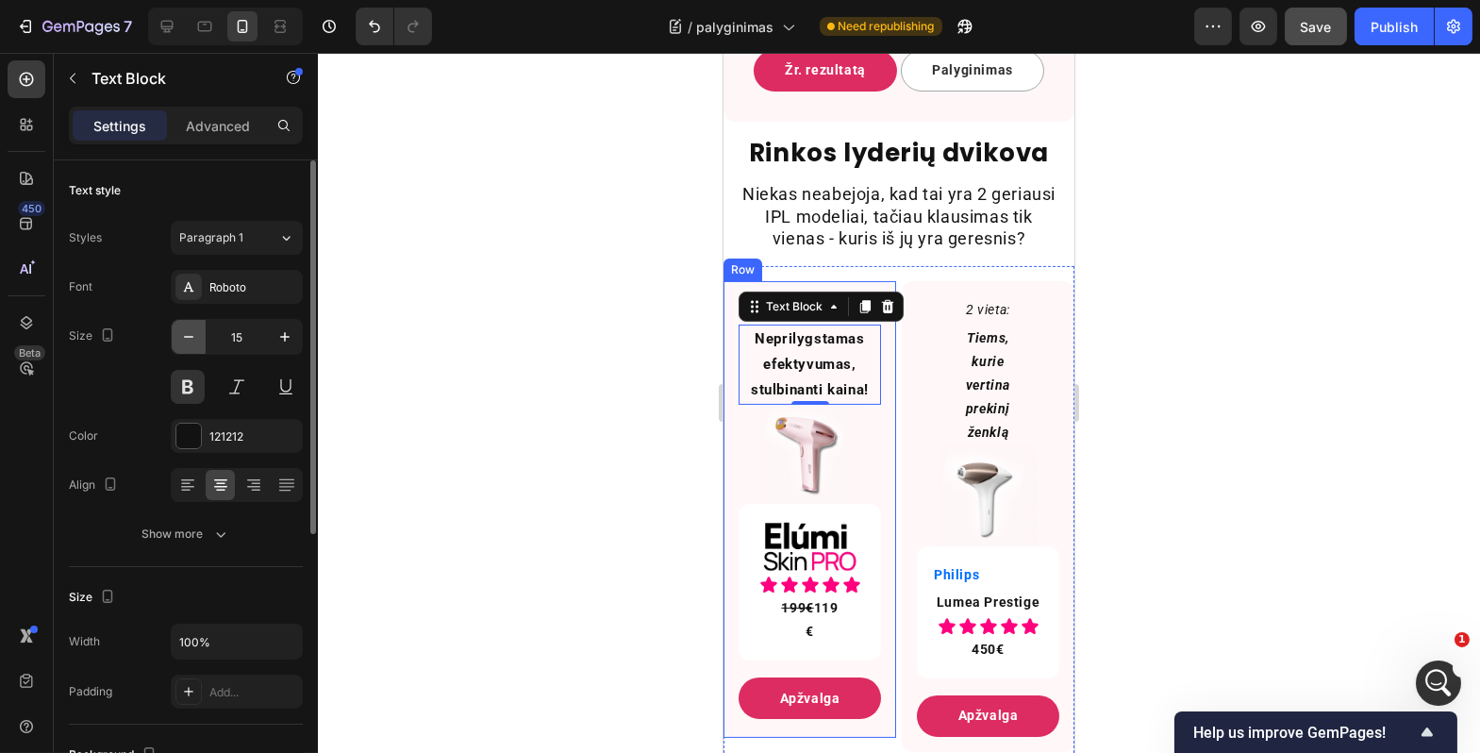
click at [192, 339] on icon "button" at bounding box center [188, 336] width 19 height 19
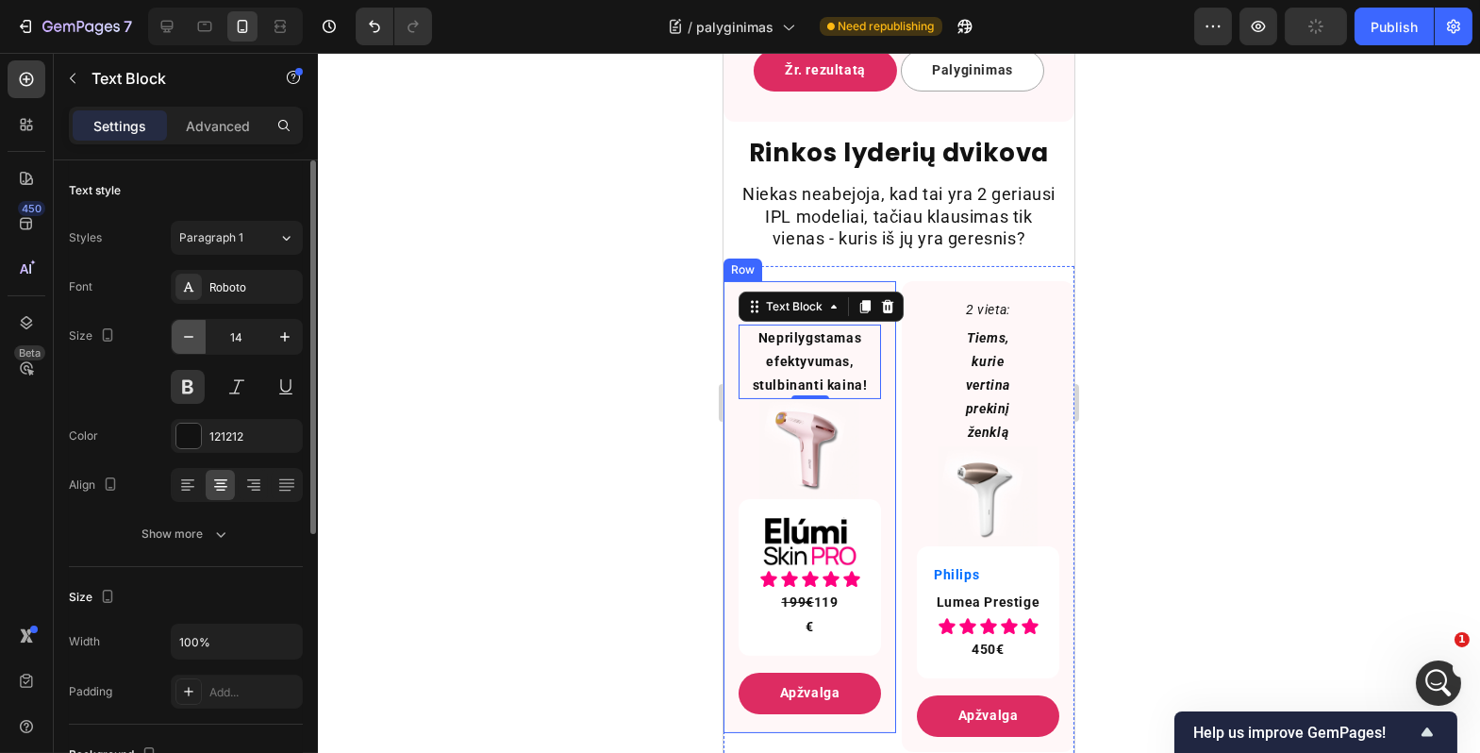
click at [184, 350] on button "button" at bounding box center [189, 337] width 34 height 34
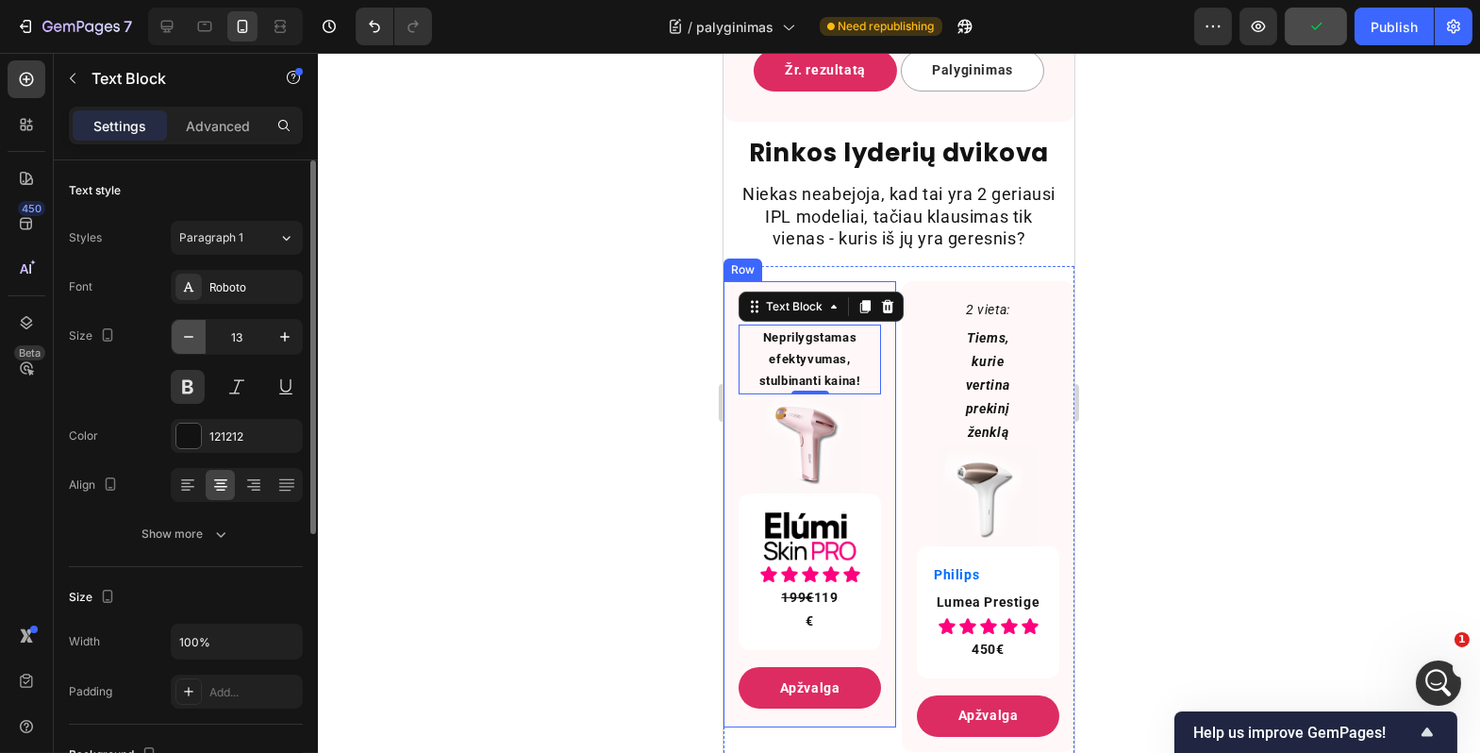
click at [183, 351] on button "button" at bounding box center [189, 337] width 34 height 34
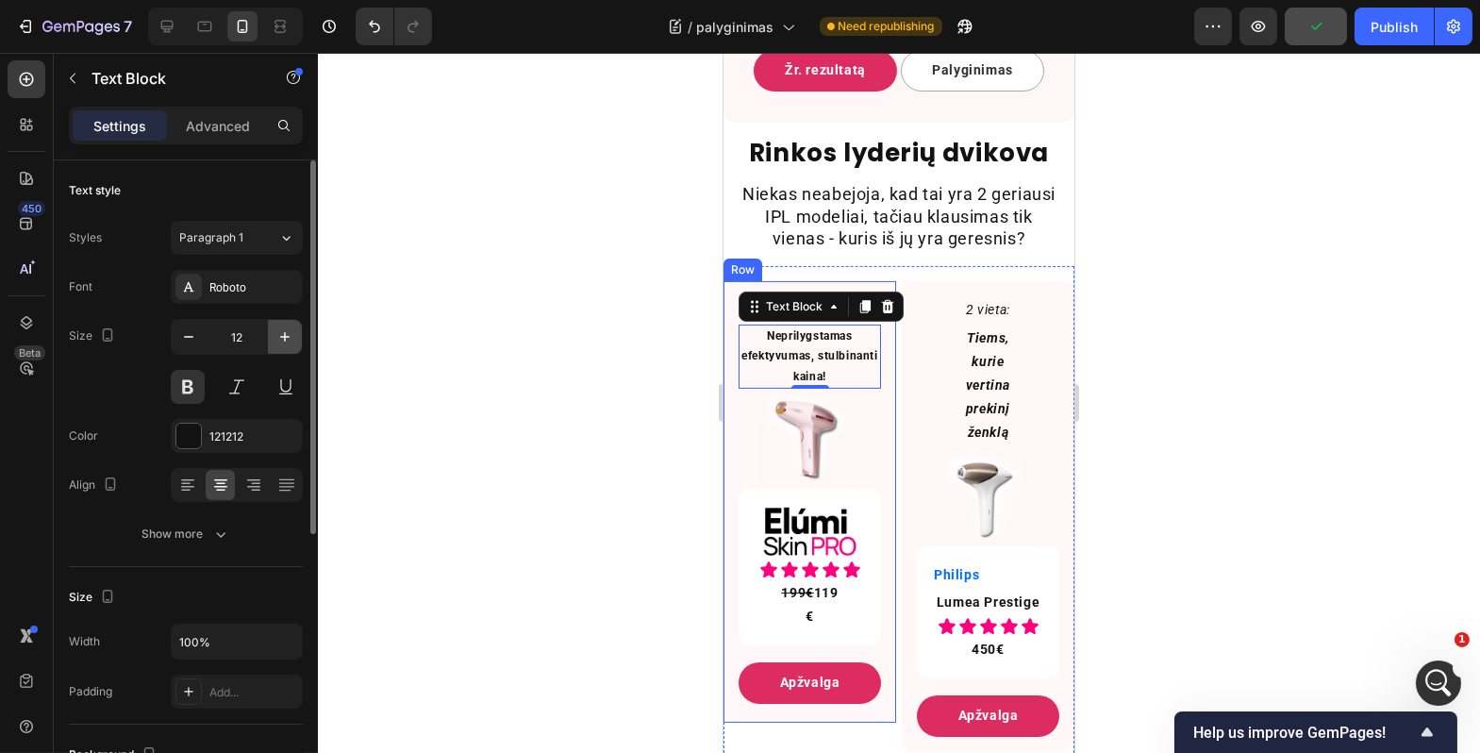
click at [276, 336] on icon "button" at bounding box center [285, 336] width 19 height 19
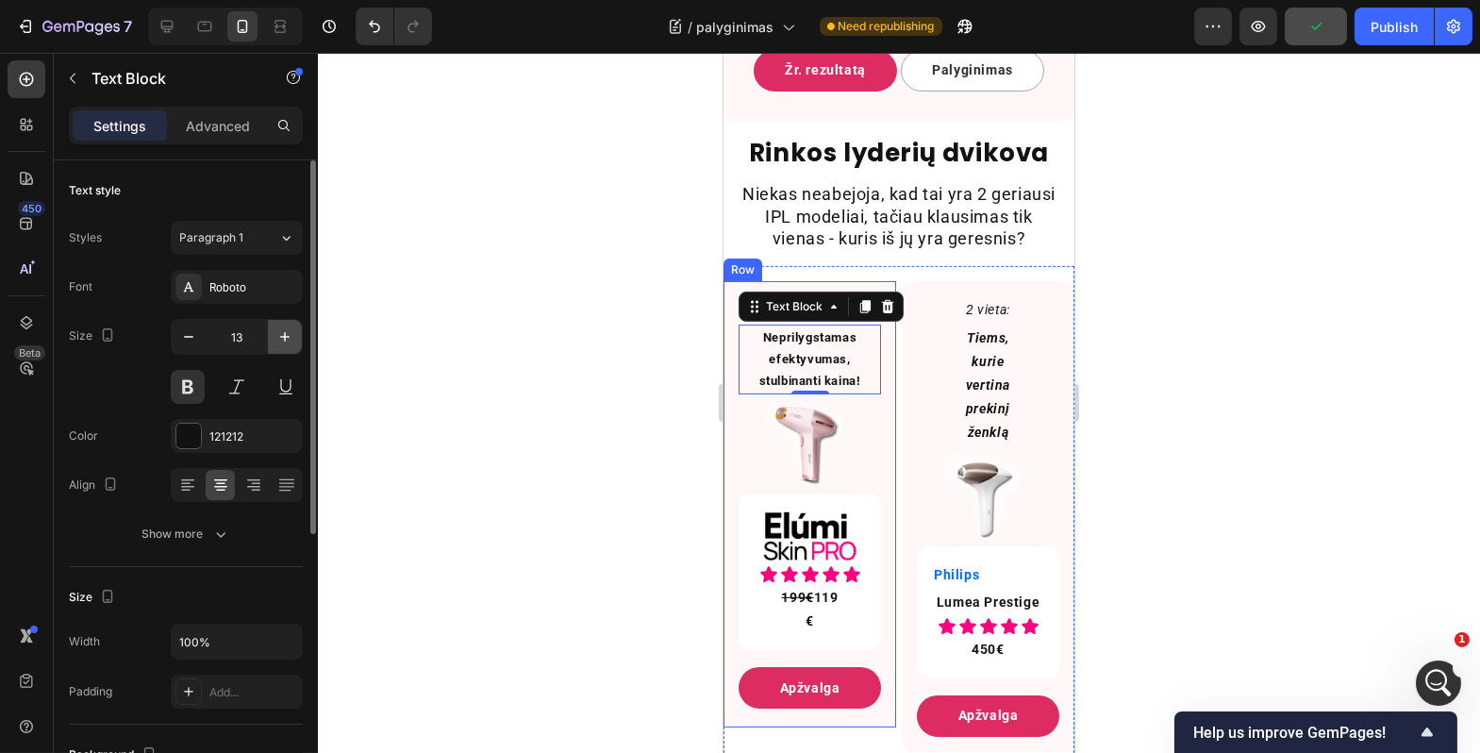
click at [277, 335] on icon "button" at bounding box center [285, 336] width 19 height 19
type input "14"
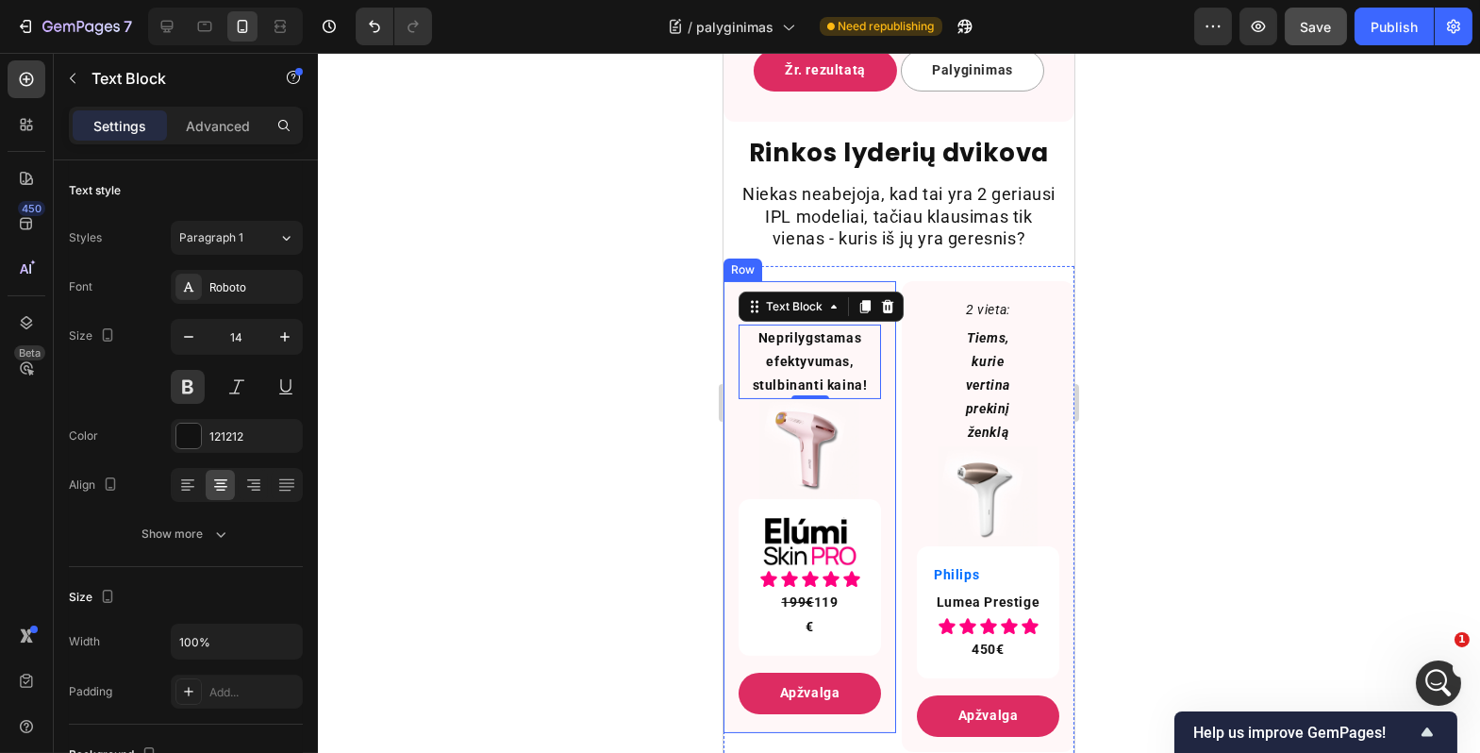
click at [510, 378] on div at bounding box center [899, 403] width 1163 height 700
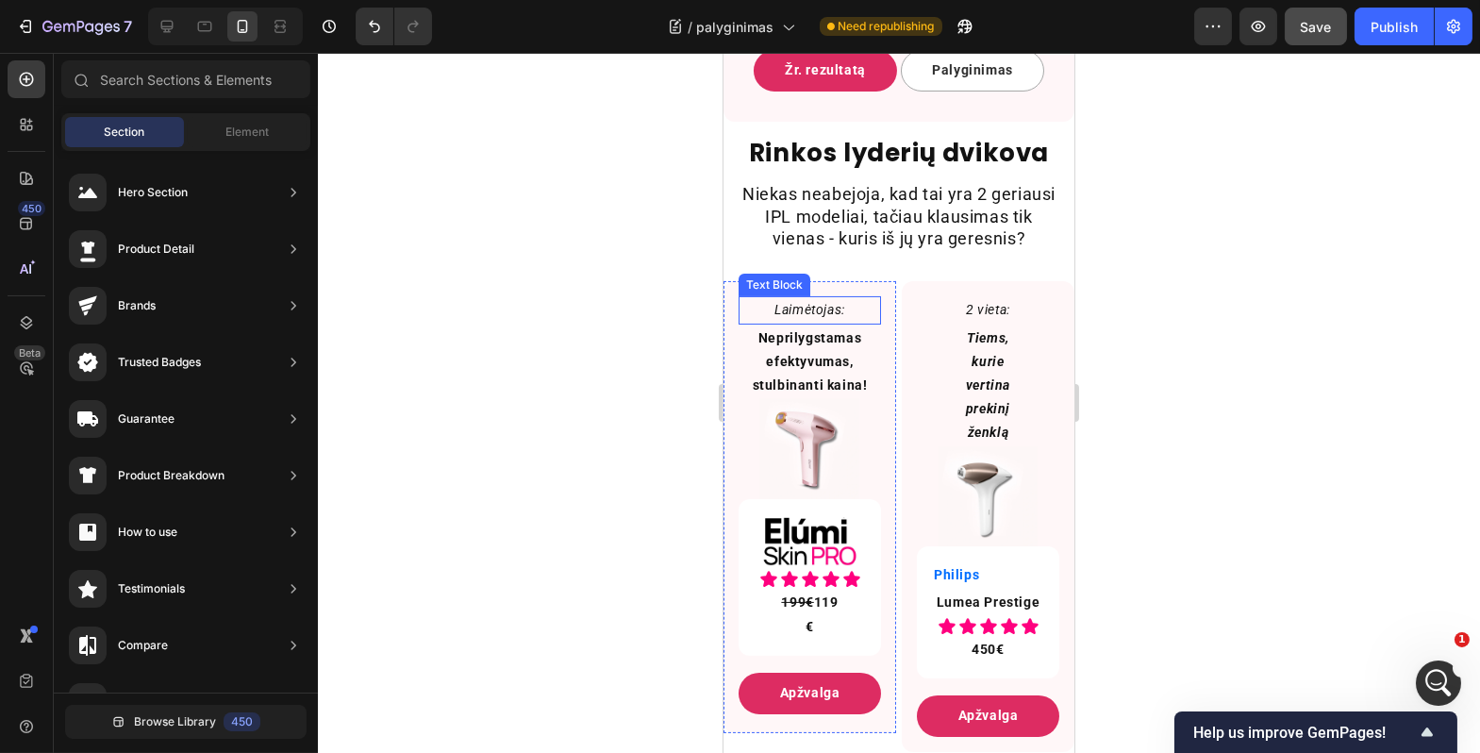
click at [833, 322] on p "Laimėtojas:" at bounding box center [809, 310] width 139 height 24
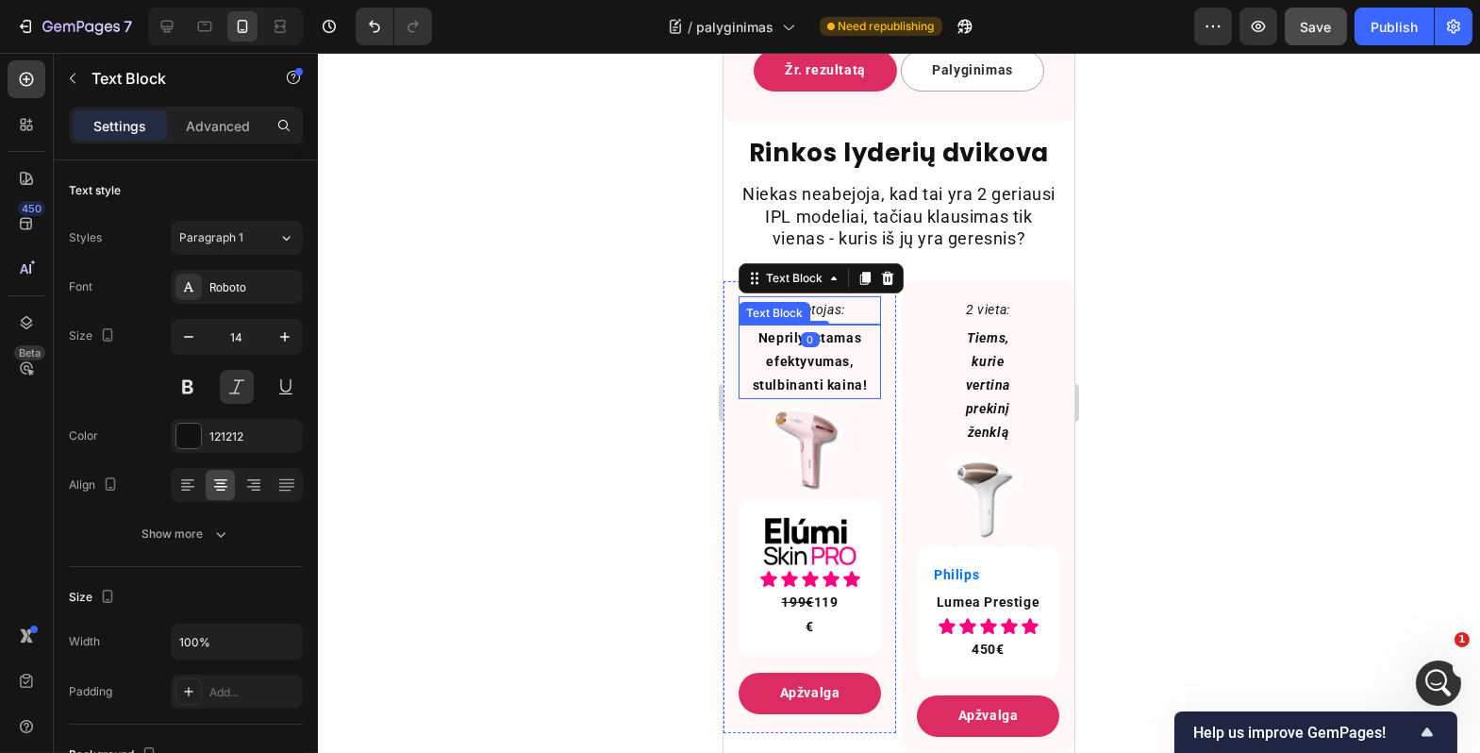
click at [825, 397] on p "Neprilygstamas efektyvumas, stulbinanti kaina!" at bounding box center [809, 362] width 139 height 72
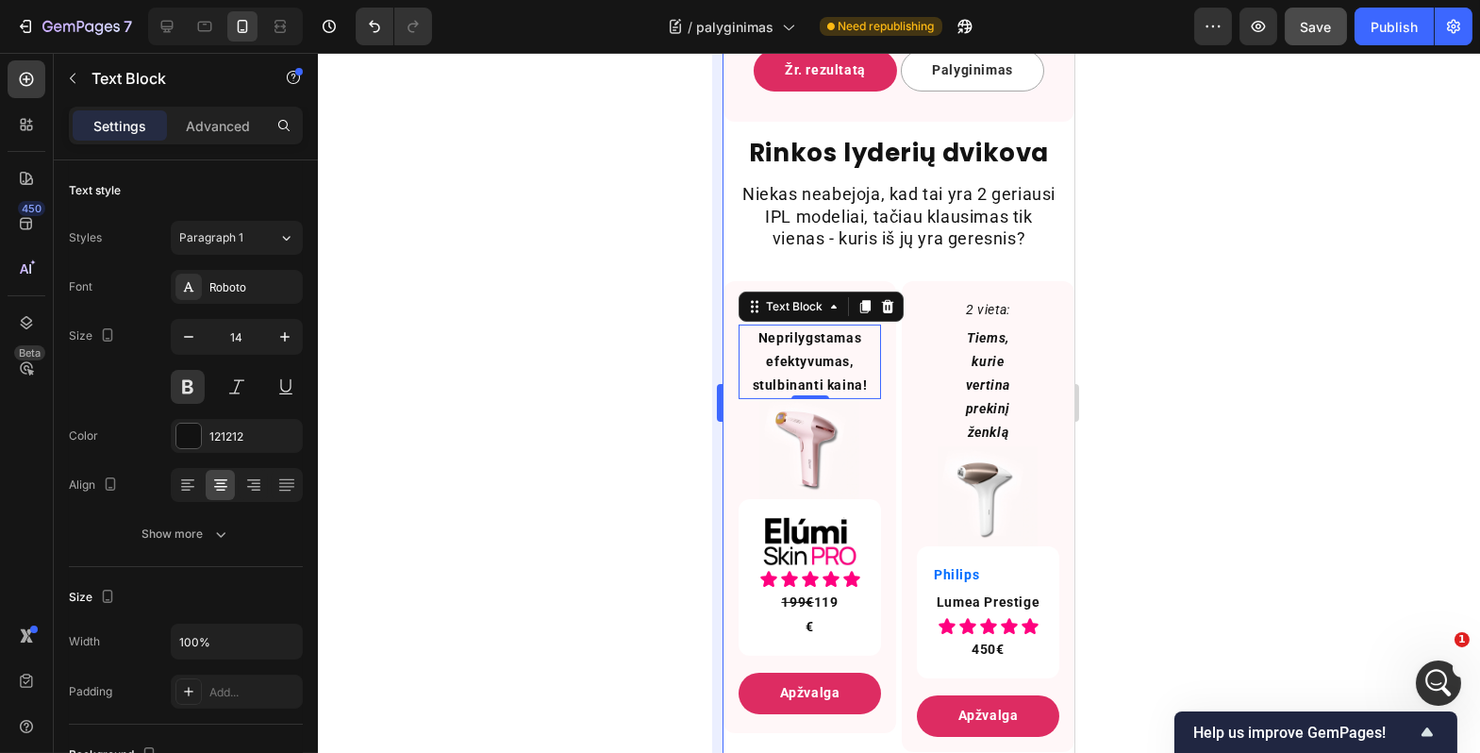
drag, startPoint x: 657, startPoint y: 384, endPoint x: 718, endPoint y: 368, distance: 63.4
click at [657, 384] on div at bounding box center [899, 403] width 1163 height 700
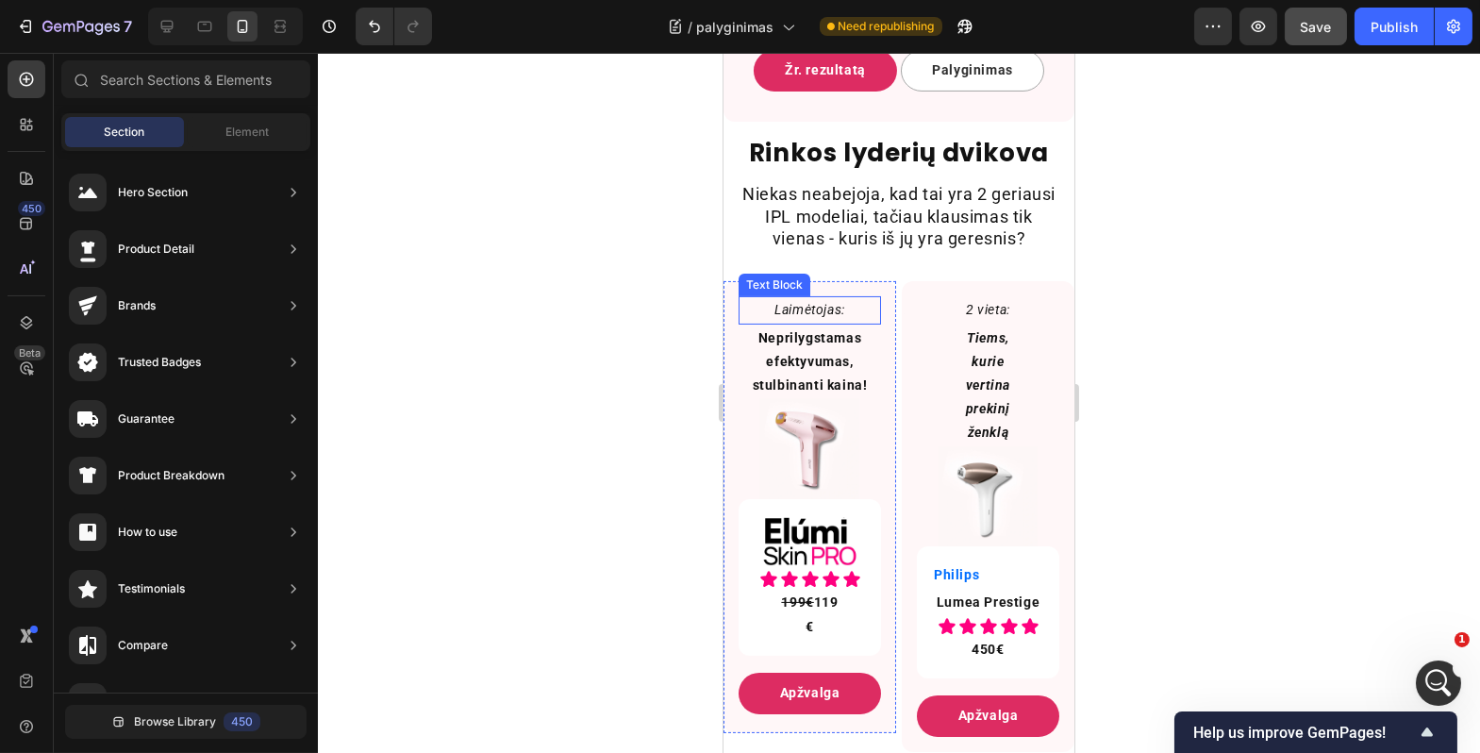
click at [818, 322] on p "Laimėtojas:" at bounding box center [809, 310] width 139 height 24
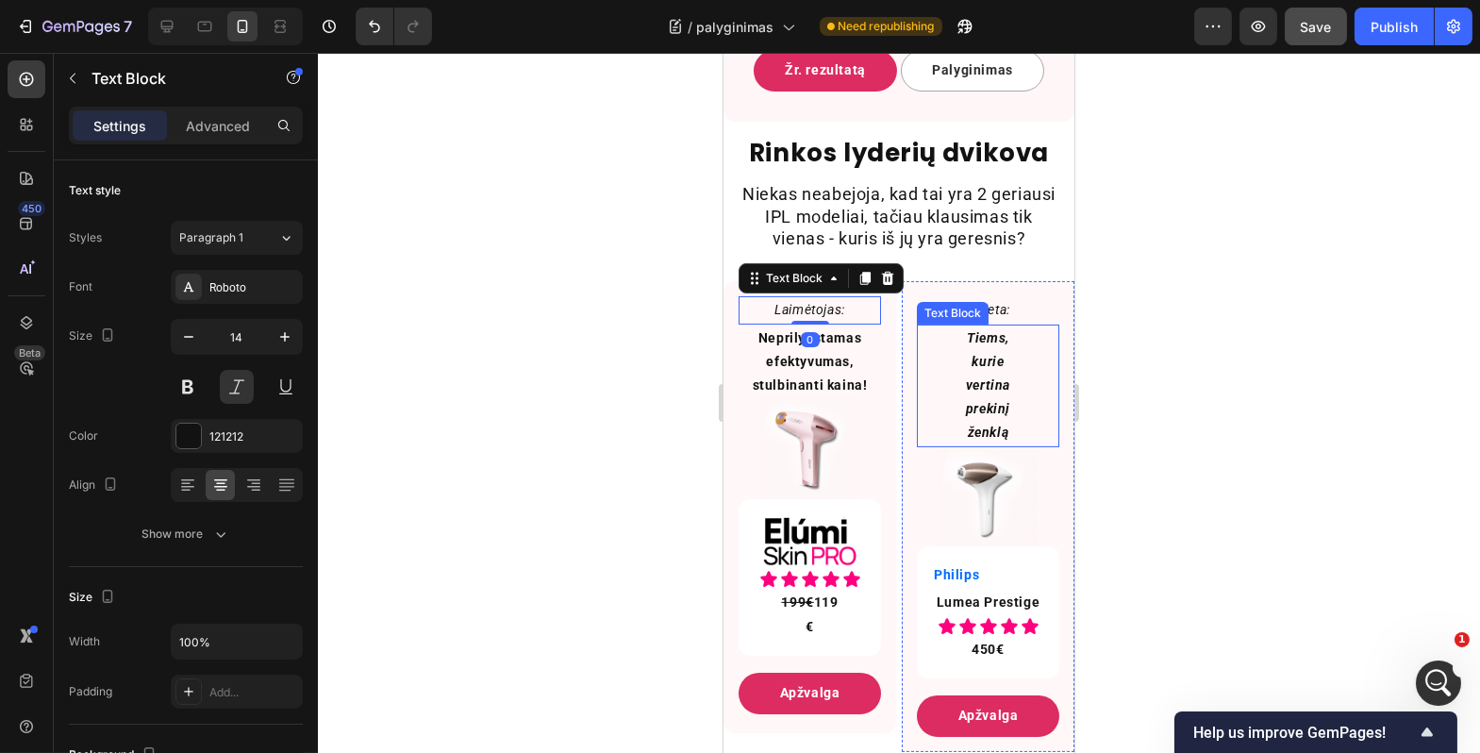
click at [978, 426] on p "Tiems, kurie vertina prekinį ženklą" at bounding box center [987, 385] width 53 height 119
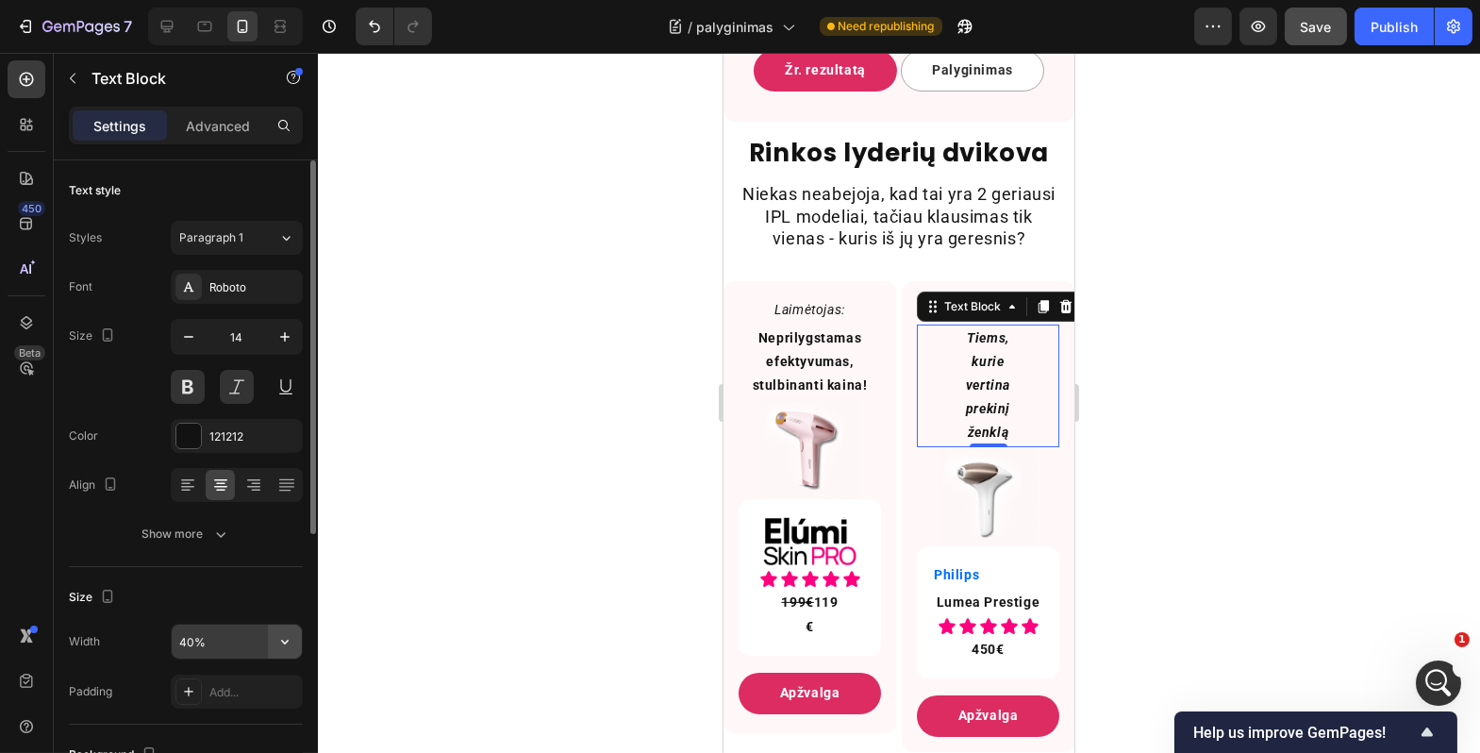
click at [288, 643] on icon "button" at bounding box center [285, 641] width 19 height 19
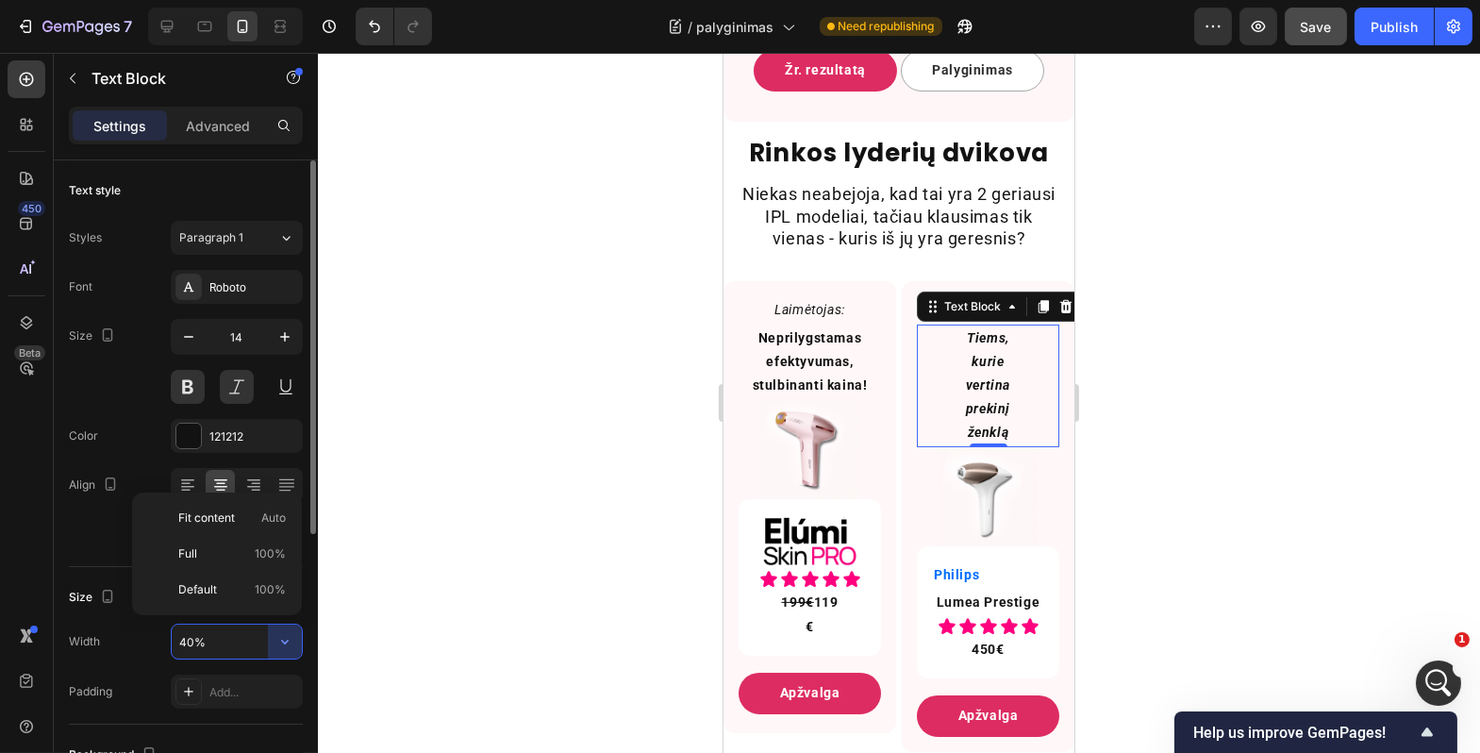
click at [261, 554] on span "100%" at bounding box center [270, 553] width 31 height 17
type input "100%"
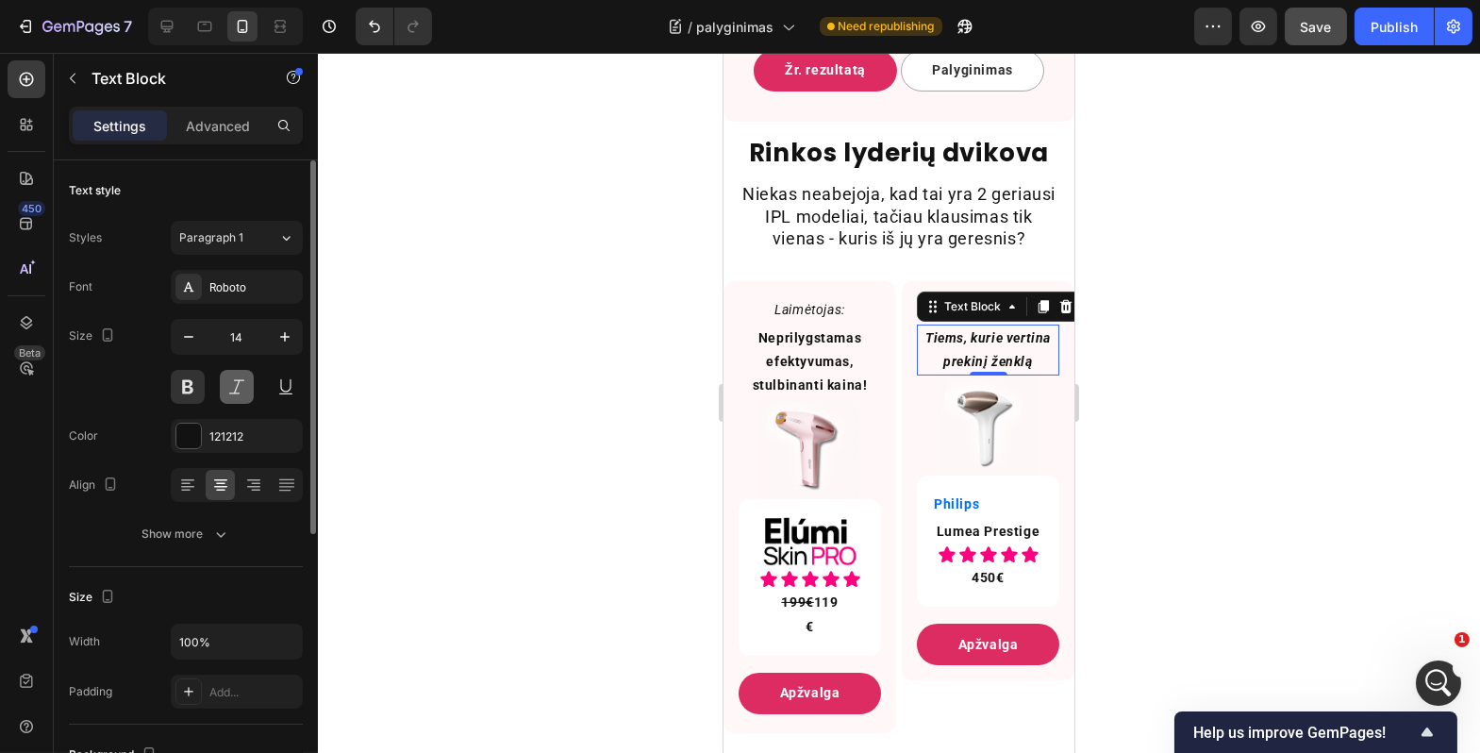
click at [231, 376] on button at bounding box center [237, 387] width 34 height 34
click at [501, 405] on div at bounding box center [899, 403] width 1163 height 700
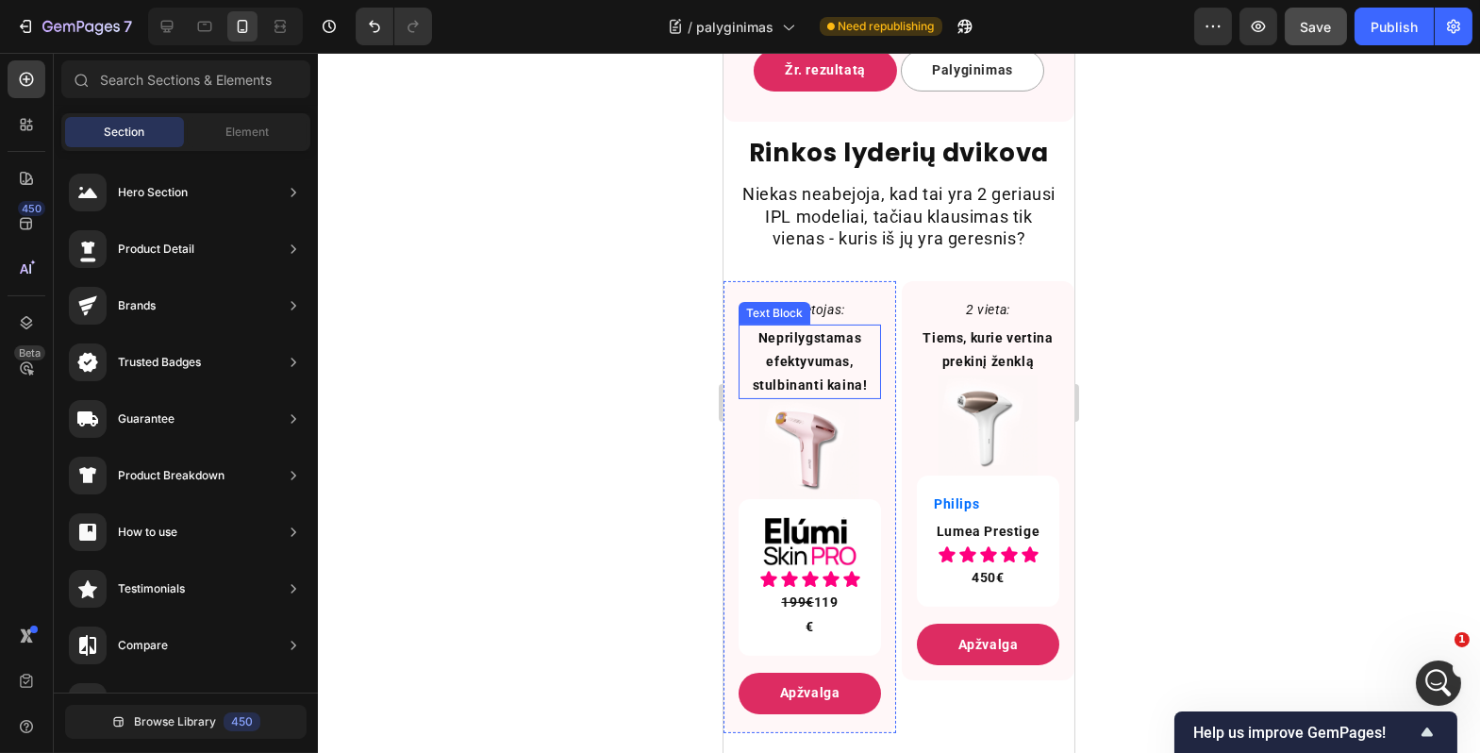
click at [778, 398] on p "Neprilygstamas efektyvumas, stulbinanti kaina!" at bounding box center [809, 362] width 139 height 72
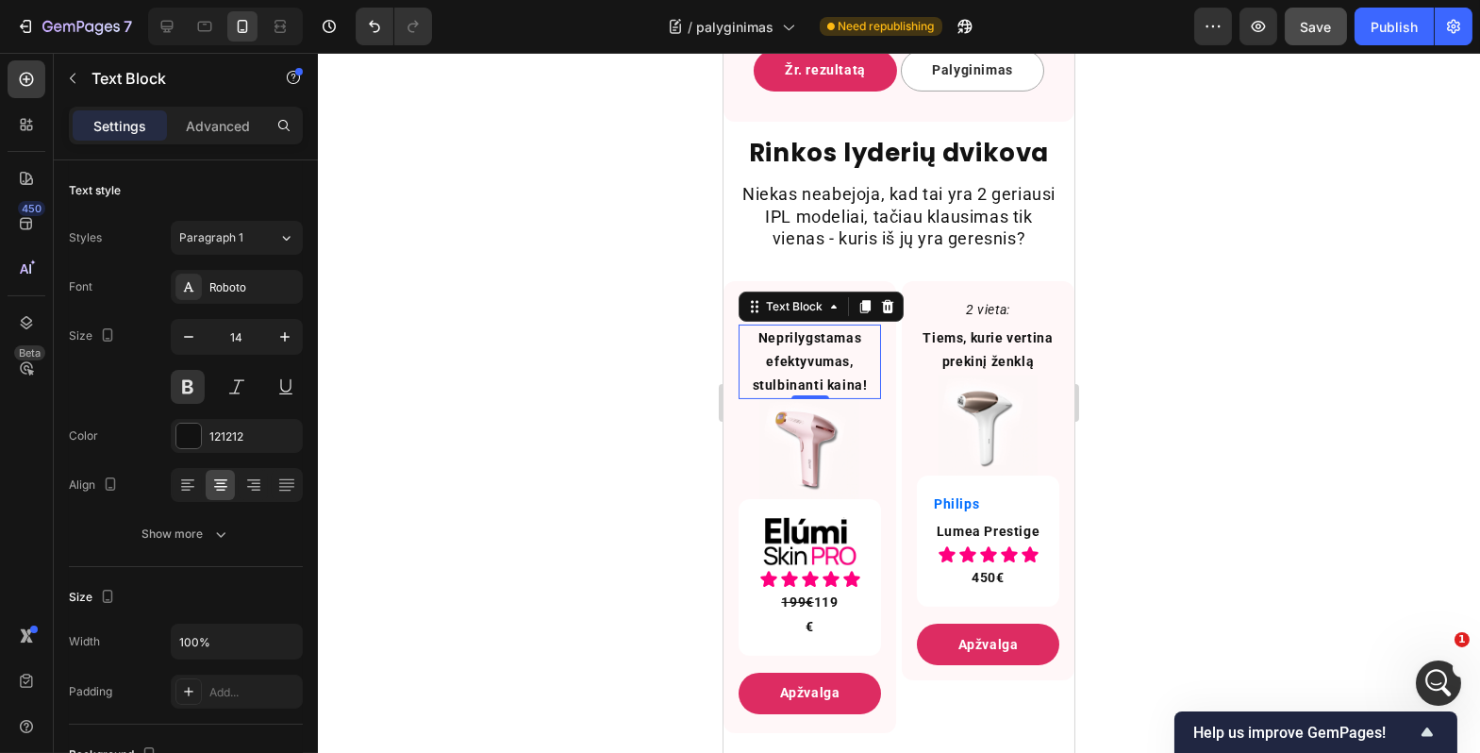
click at [793, 398] on p "Neprilygstamas efektyvumas, stulbinanti kaina!" at bounding box center [809, 362] width 139 height 72
click at [843, 398] on p "Neprilygstamas efektyvumas, stulbinanti kaina!" at bounding box center [809, 362] width 139 height 72
click at [509, 414] on div at bounding box center [899, 403] width 1163 height 700
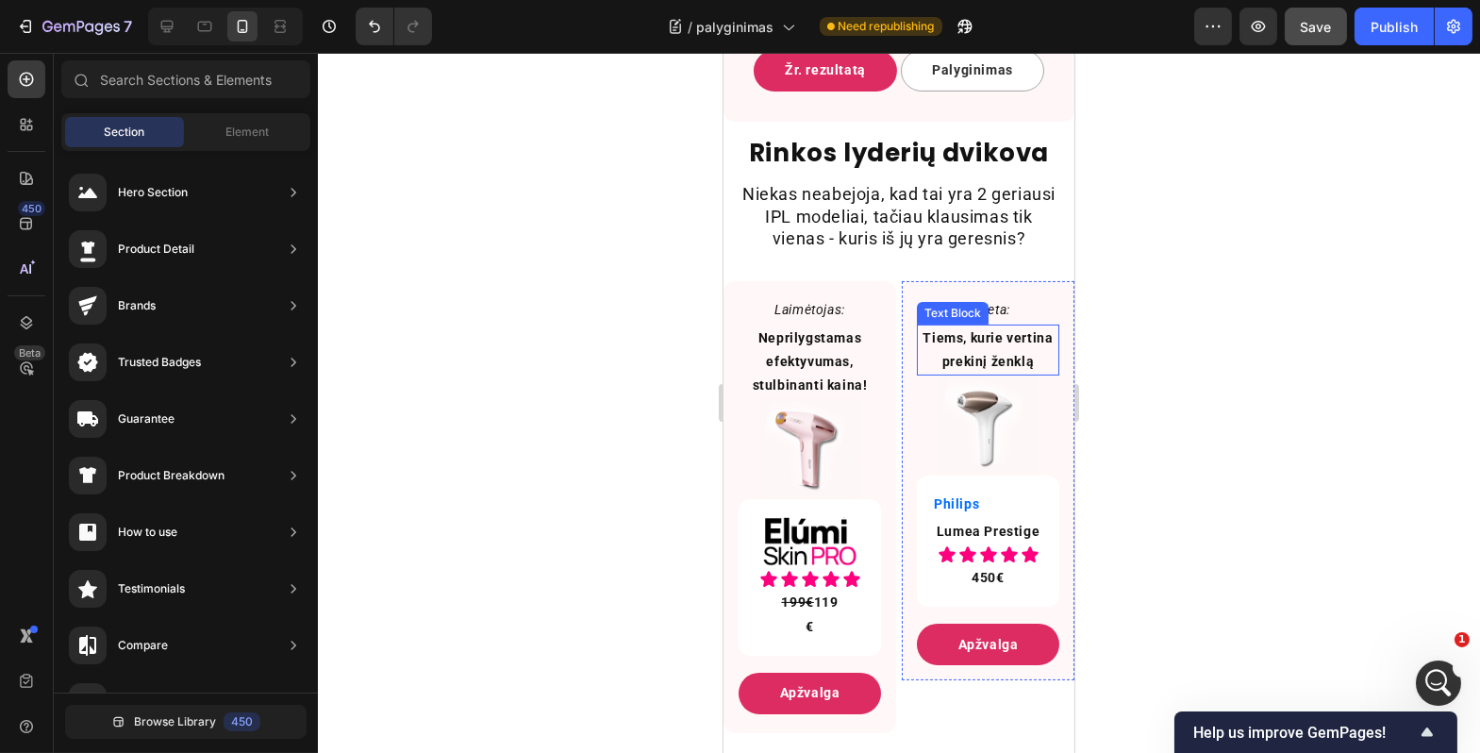
click at [1010, 374] on p "Tiems, kurie vertina prekinį ženklą" at bounding box center [987, 349] width 139 height 47
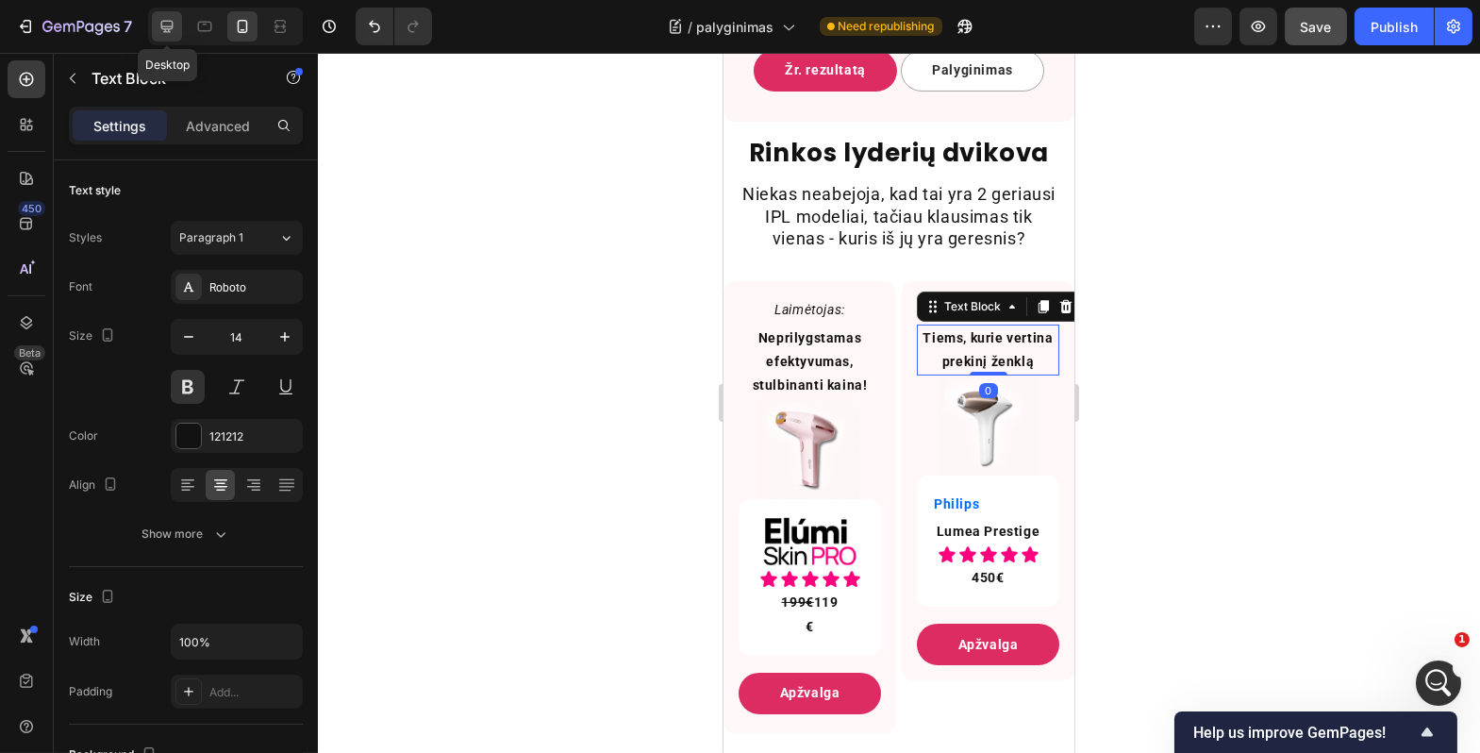
click at [157, 20] on div at bounding box center [167, 26] width 30 height 30
type input "18"
type input "40%"
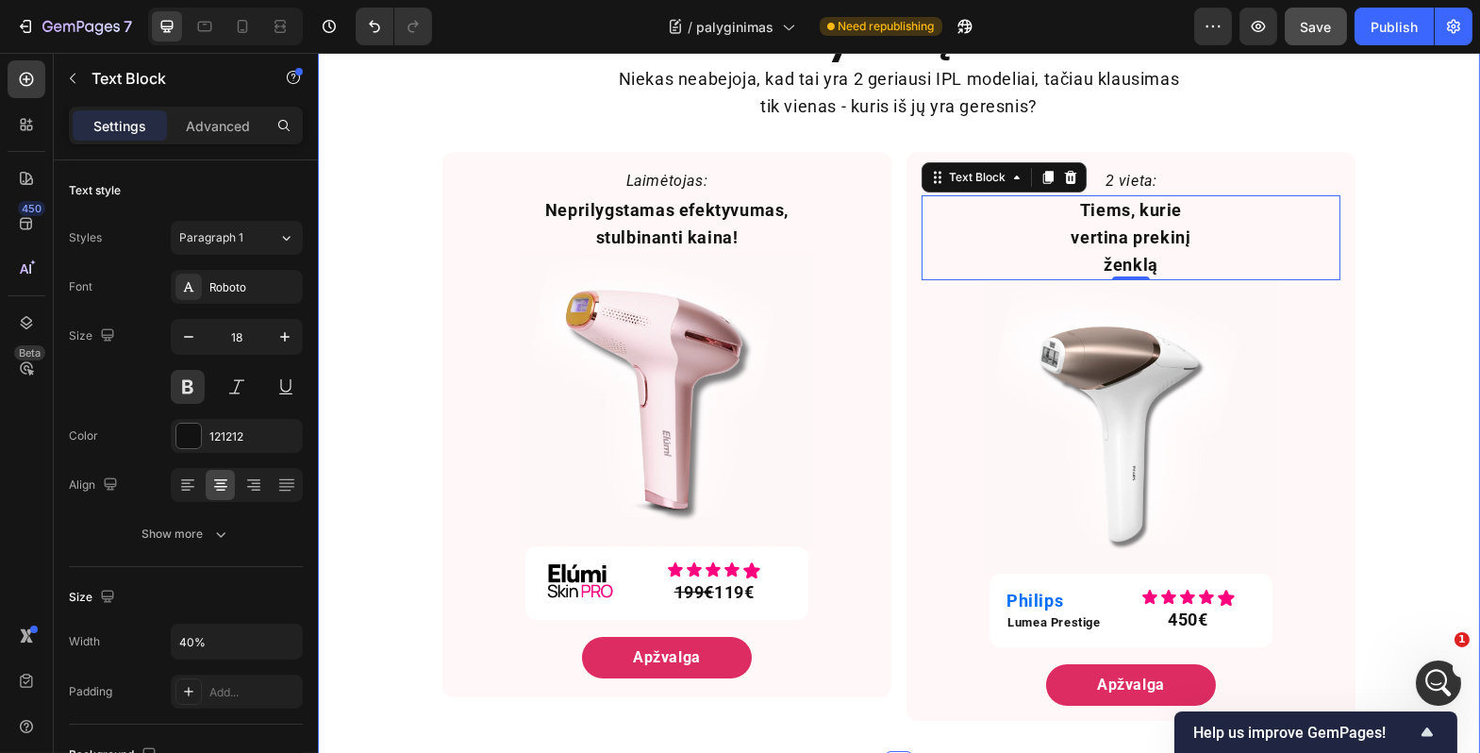
scroll to position [752, 0]
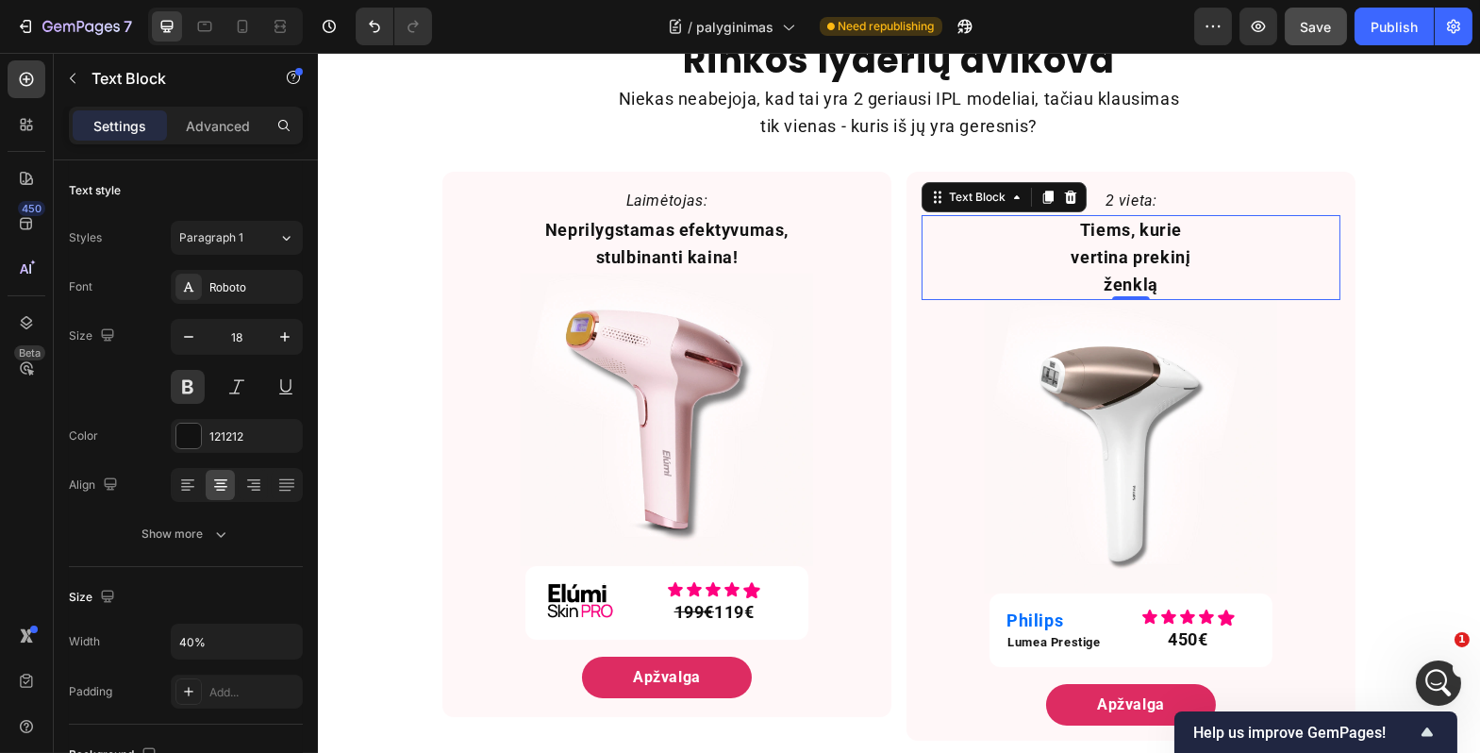
click at [1175, 246] on p "Tiems, kurie vertina prekinį ženklą" at bounding box center [1130, 257] width 164 height 81
click at [1142, 233] on p "Tiems, kurie vertina prekinį ženklą" at bounding box center [1130, 257] width 164 height 81
click at [1203, 232] on p "Tiems, kurie vertina prekinį ženklą" at bounding box center [1130, 257] width 164 height 81
click at [1179, 271] on div "Tiems, kurie vertina prekinį ženklą" at bounding box center [1130, 257] width 168 height 85
click at [241, 25] on icon at bounding box center [242, 26] width 19 height 19
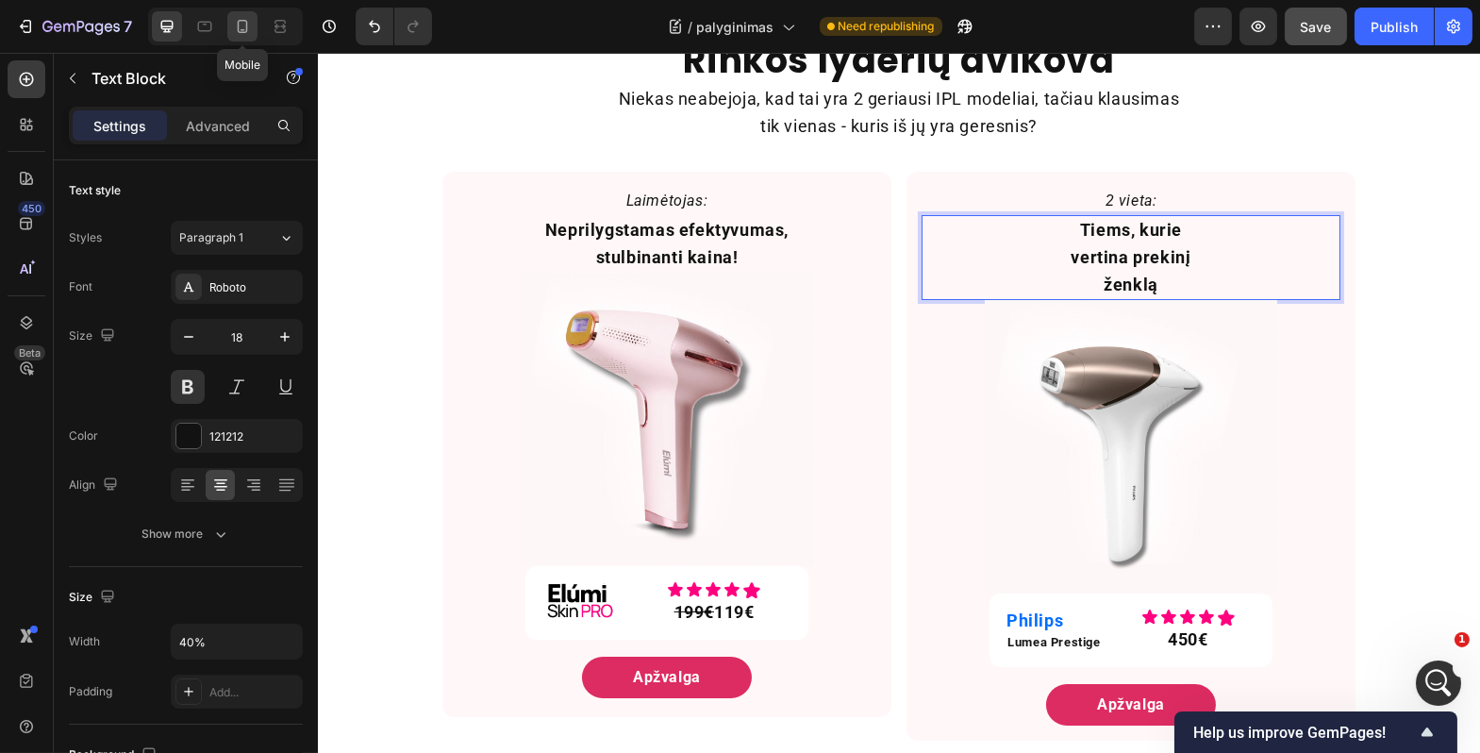
type input "14"
type input "100%"
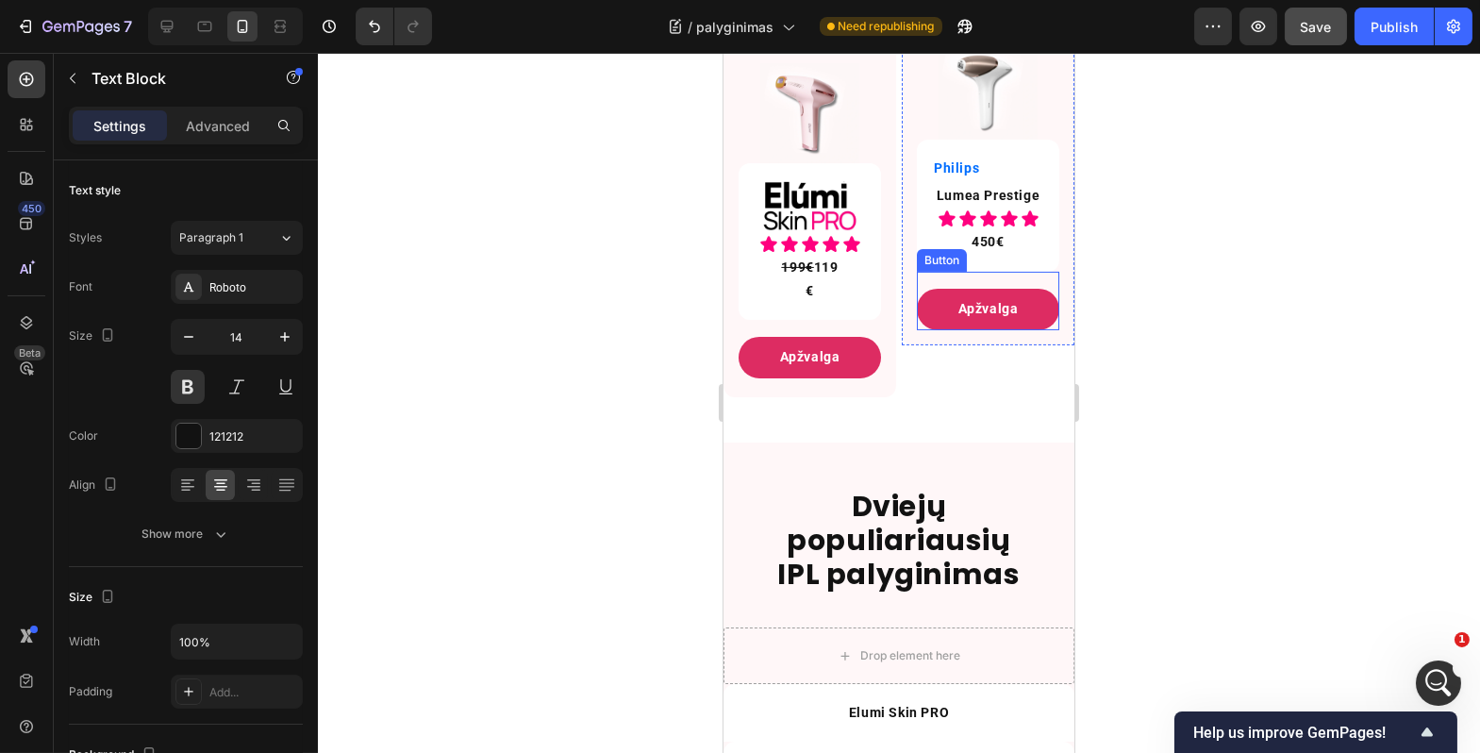
scroll to position [824, 0]
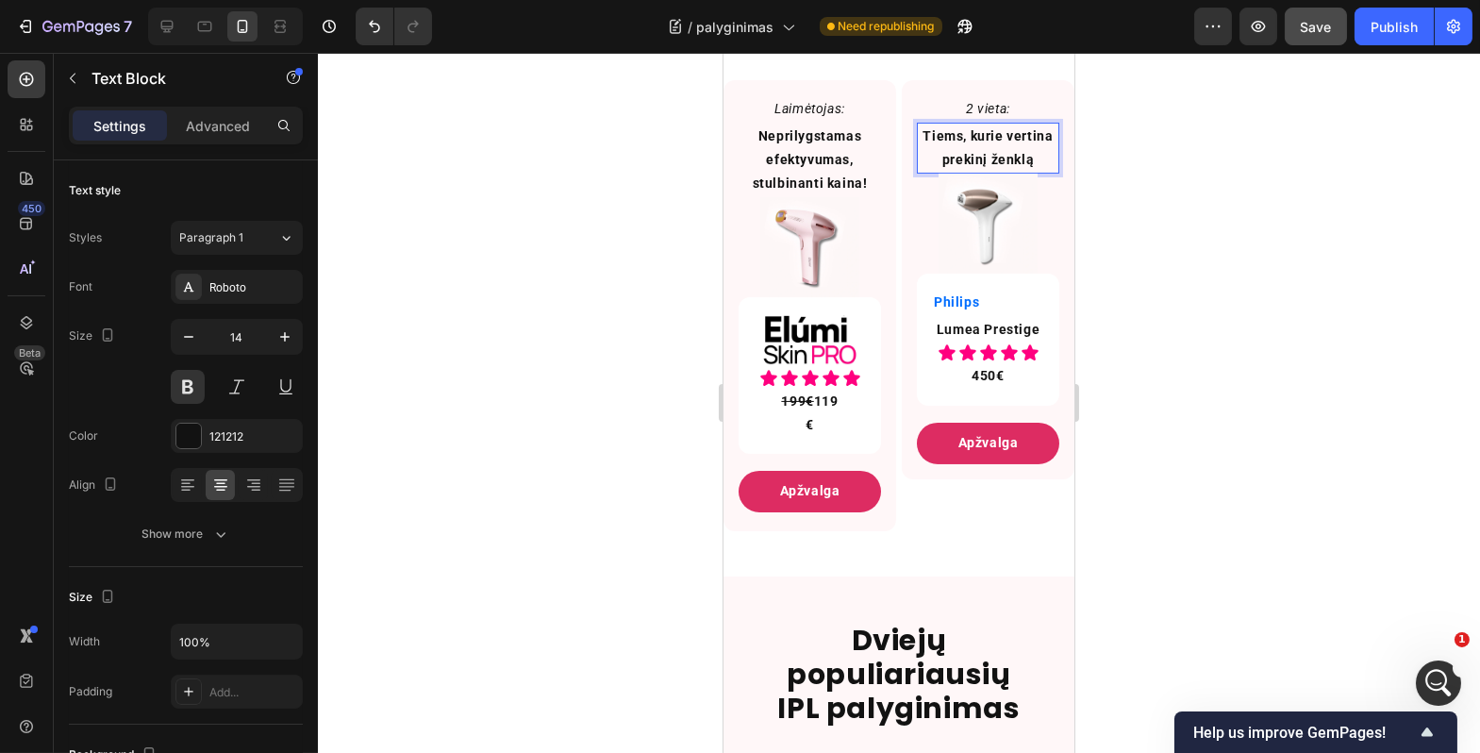
click at [1025, 172] on p "Tiems, kurie vertina prekinį ženklą" at bounding box center [987, 148] width 139 height 47
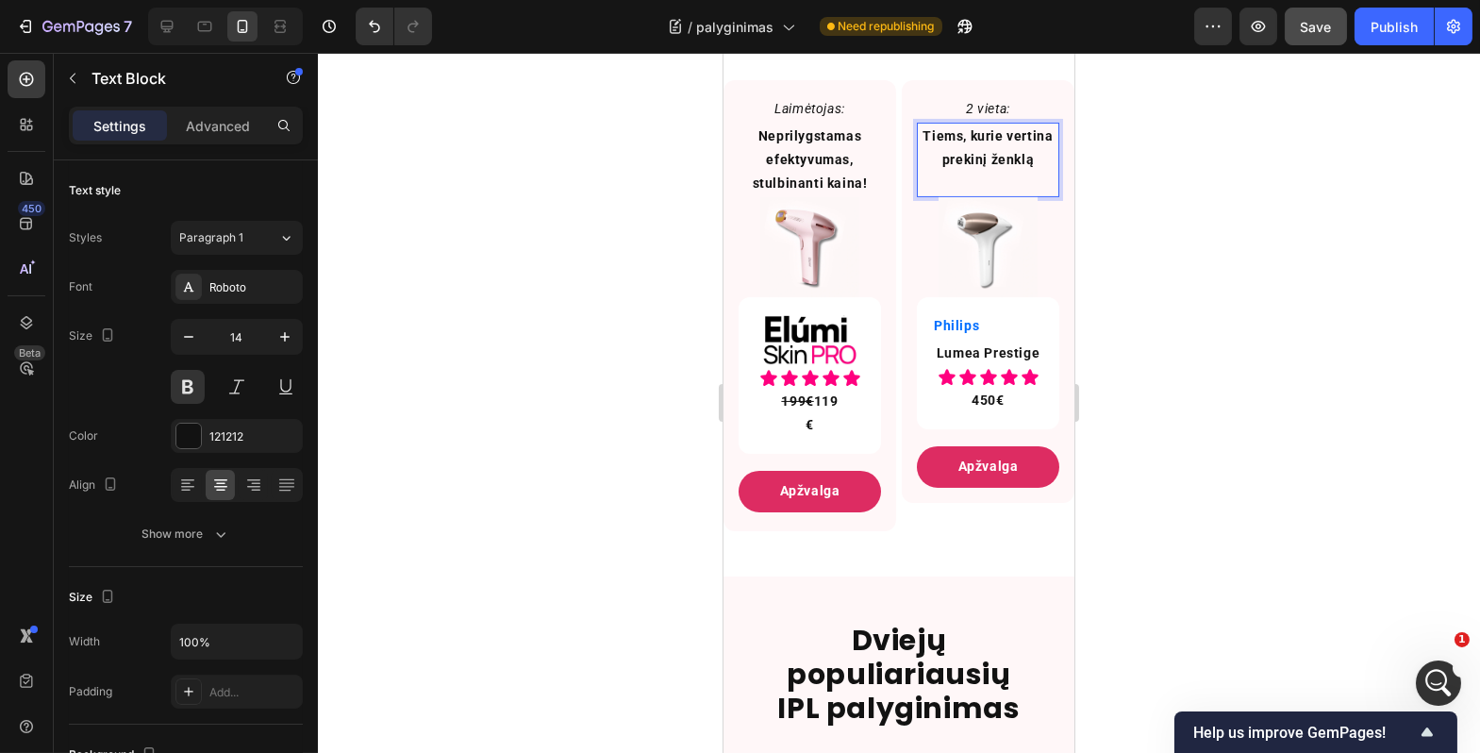
click at [1154, 316] on div at bounding box center [899, 403] width 1163 height 700
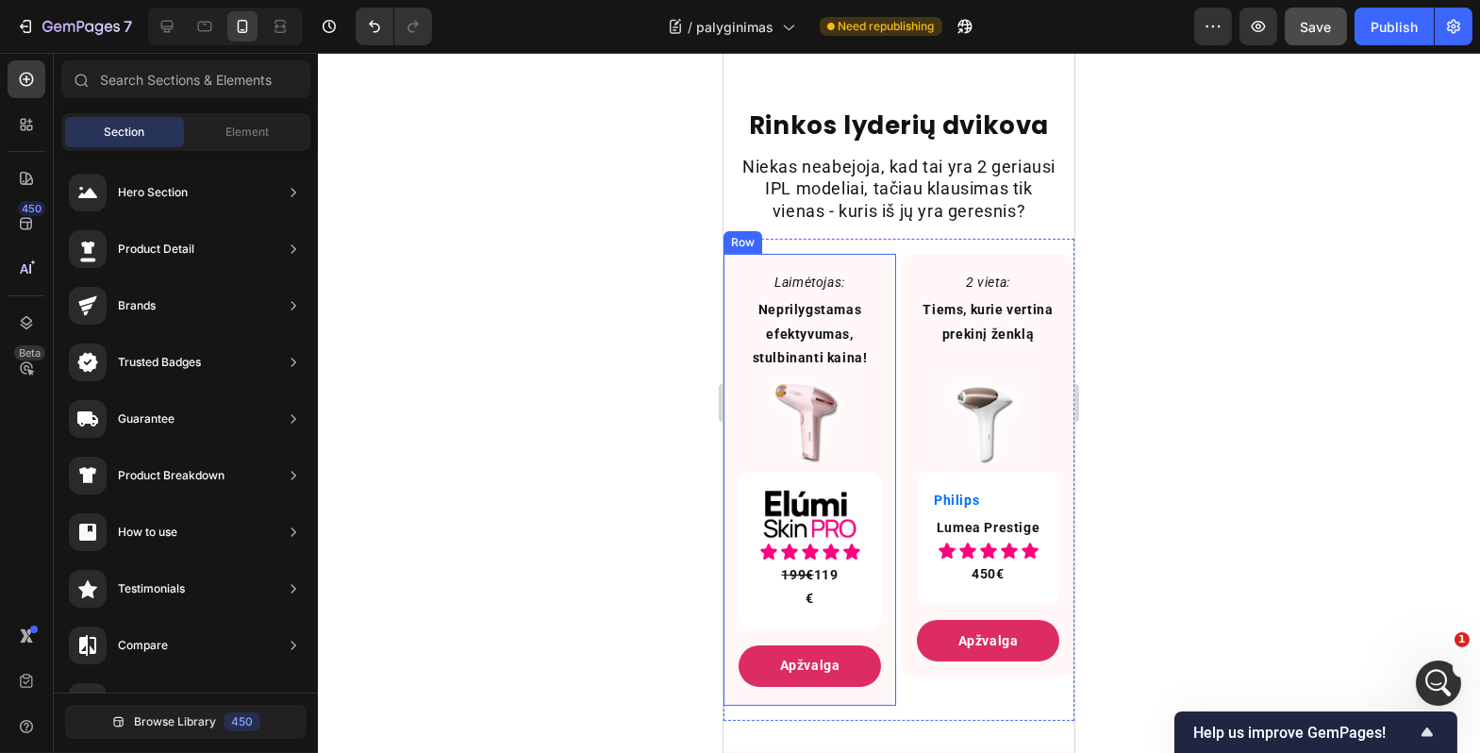
scroll to position [1030, 0]
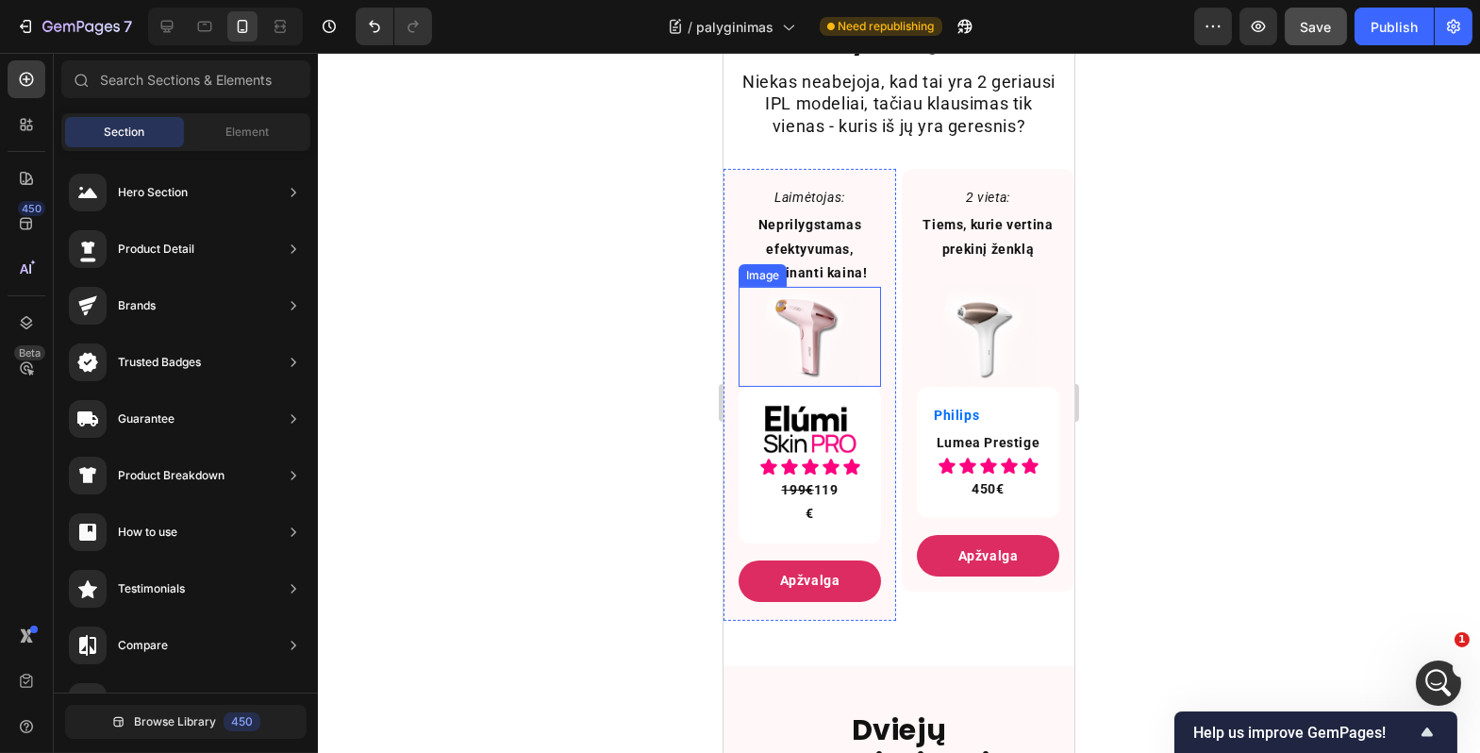
click at [799, 349] on img at bounding box center [810, 337] width 100 height 100
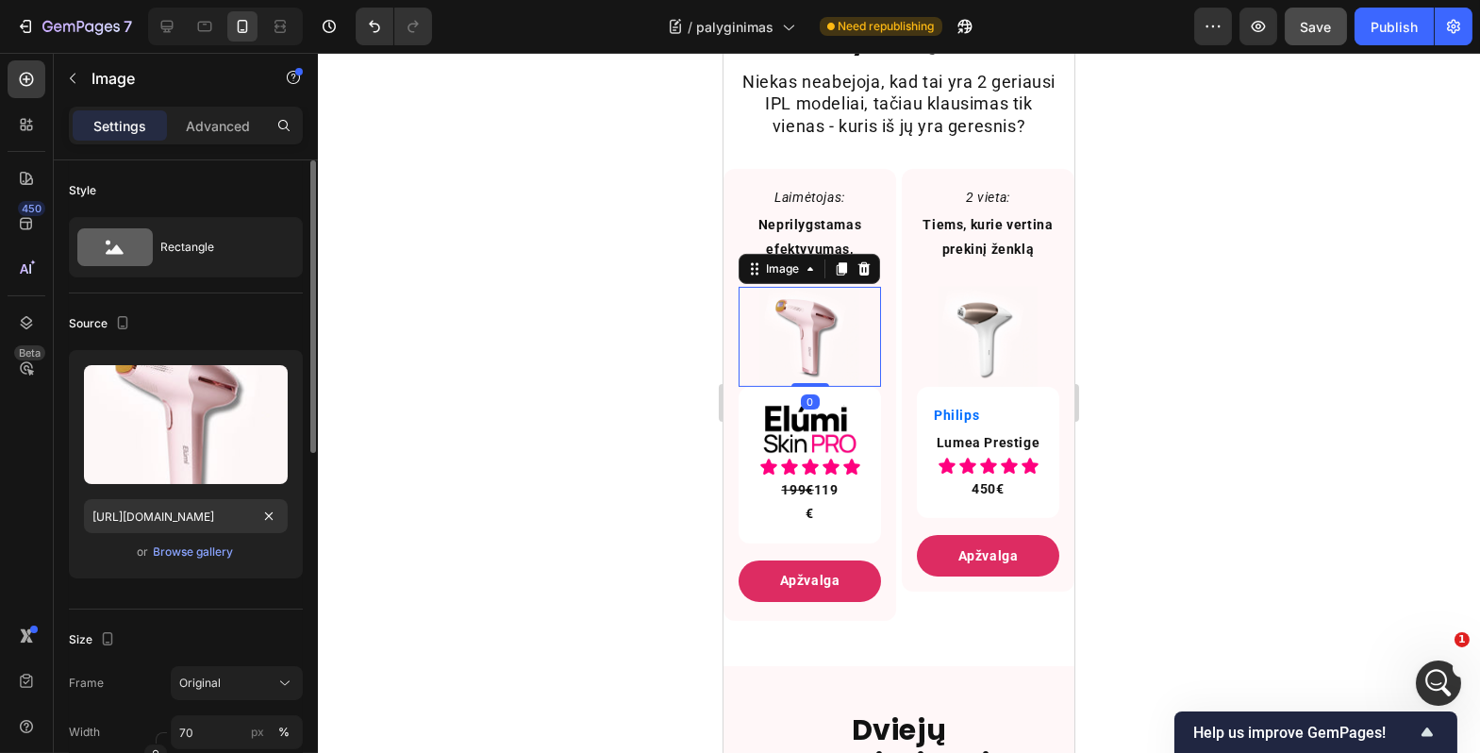
scroll to position [264, 0]
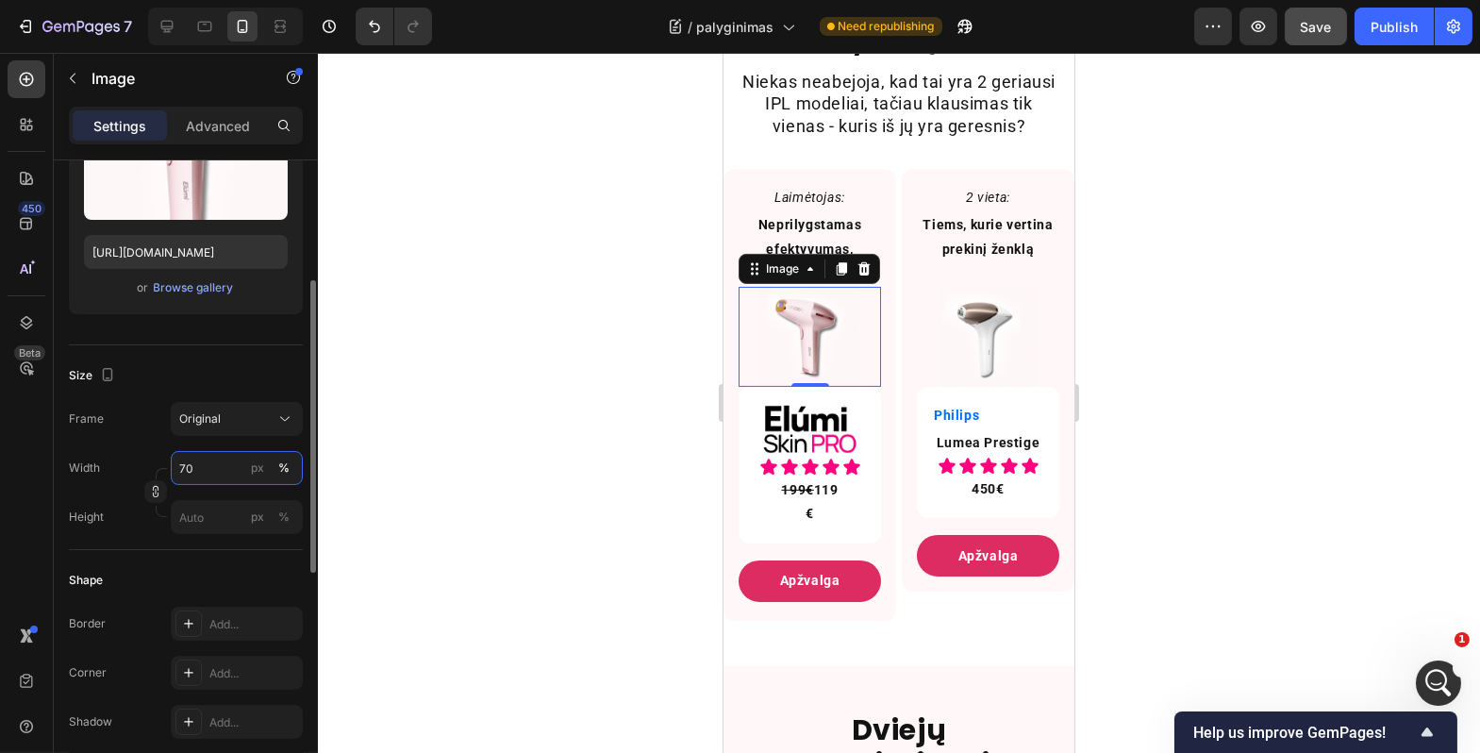
click at [188, 465] on input "70" at bounding box center [237, 468] width 132 height 34
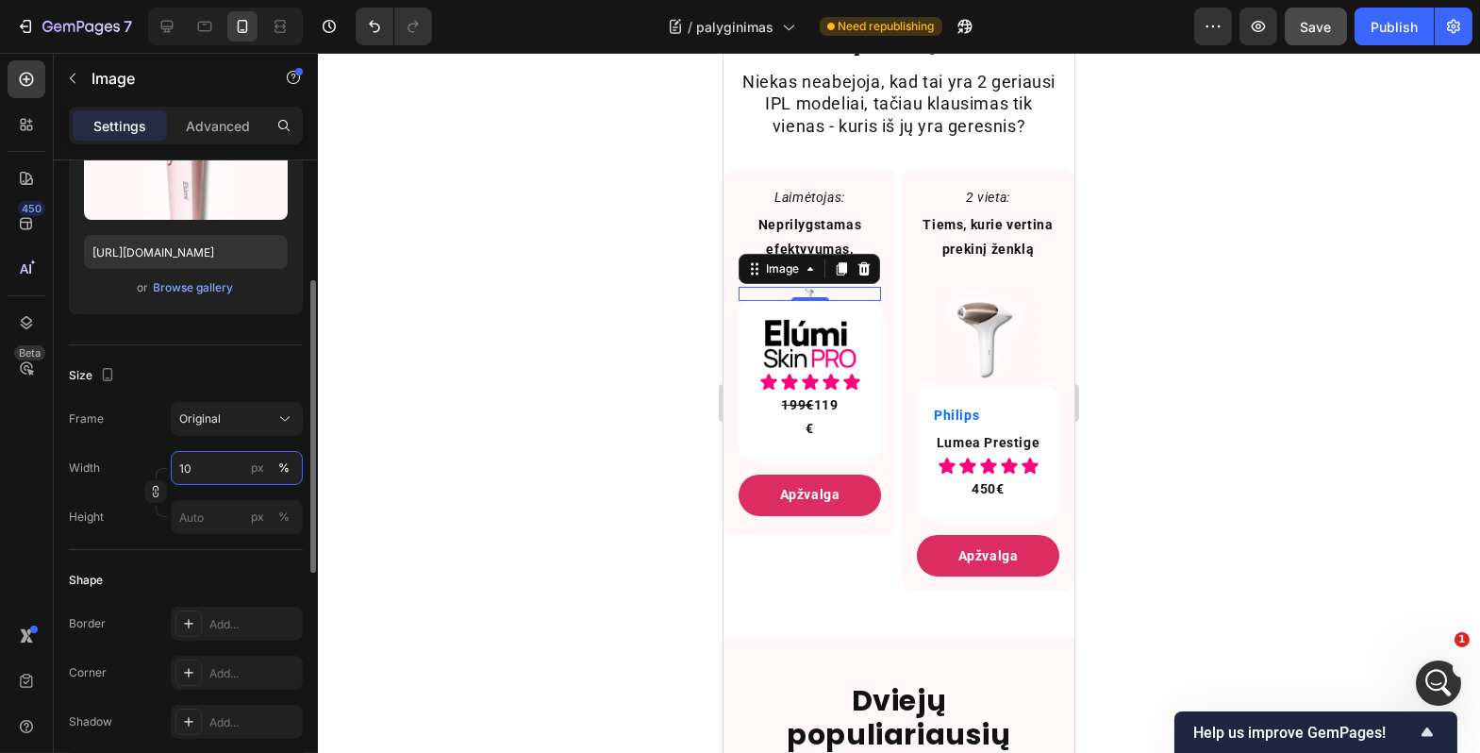
type input "100"
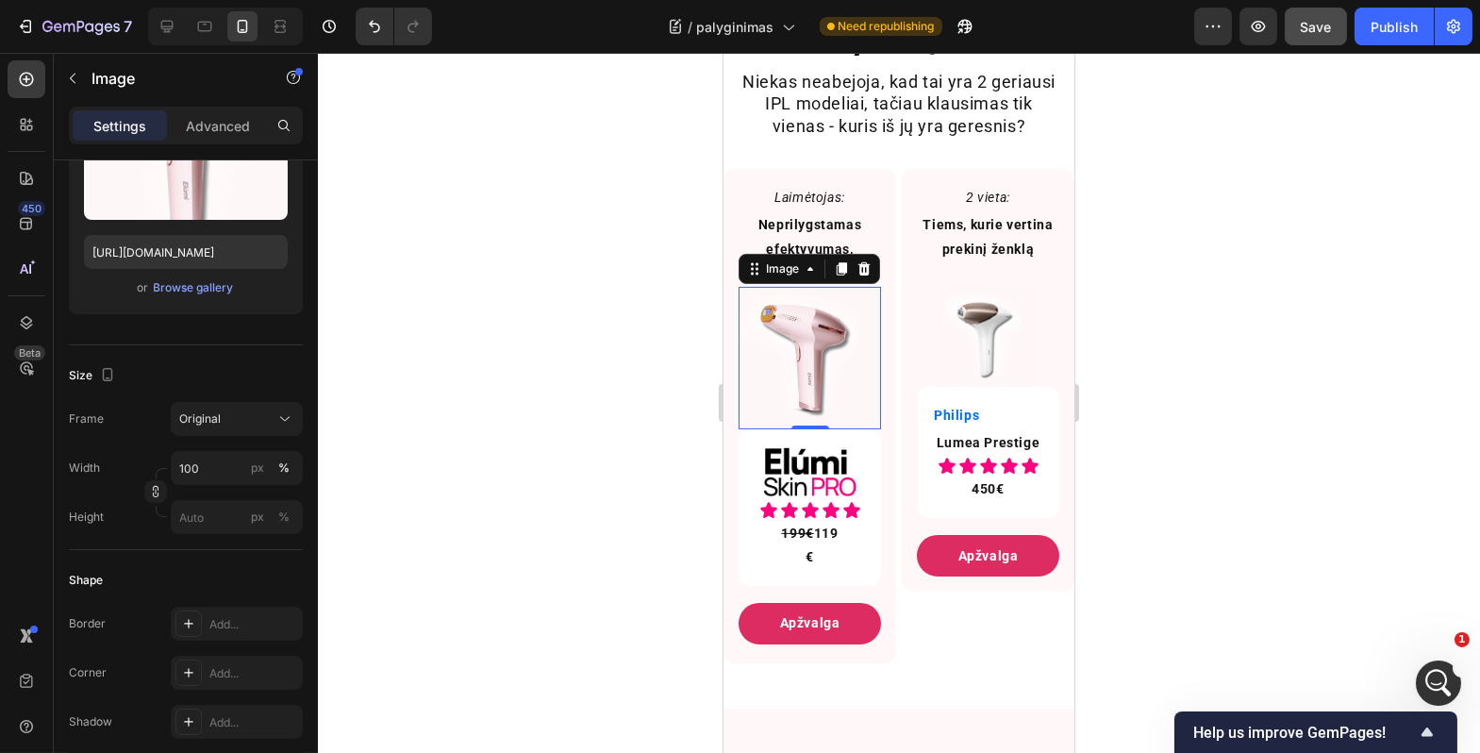
click at [572, 397] on div at bounding box center [899, 403] width 1163 height 700
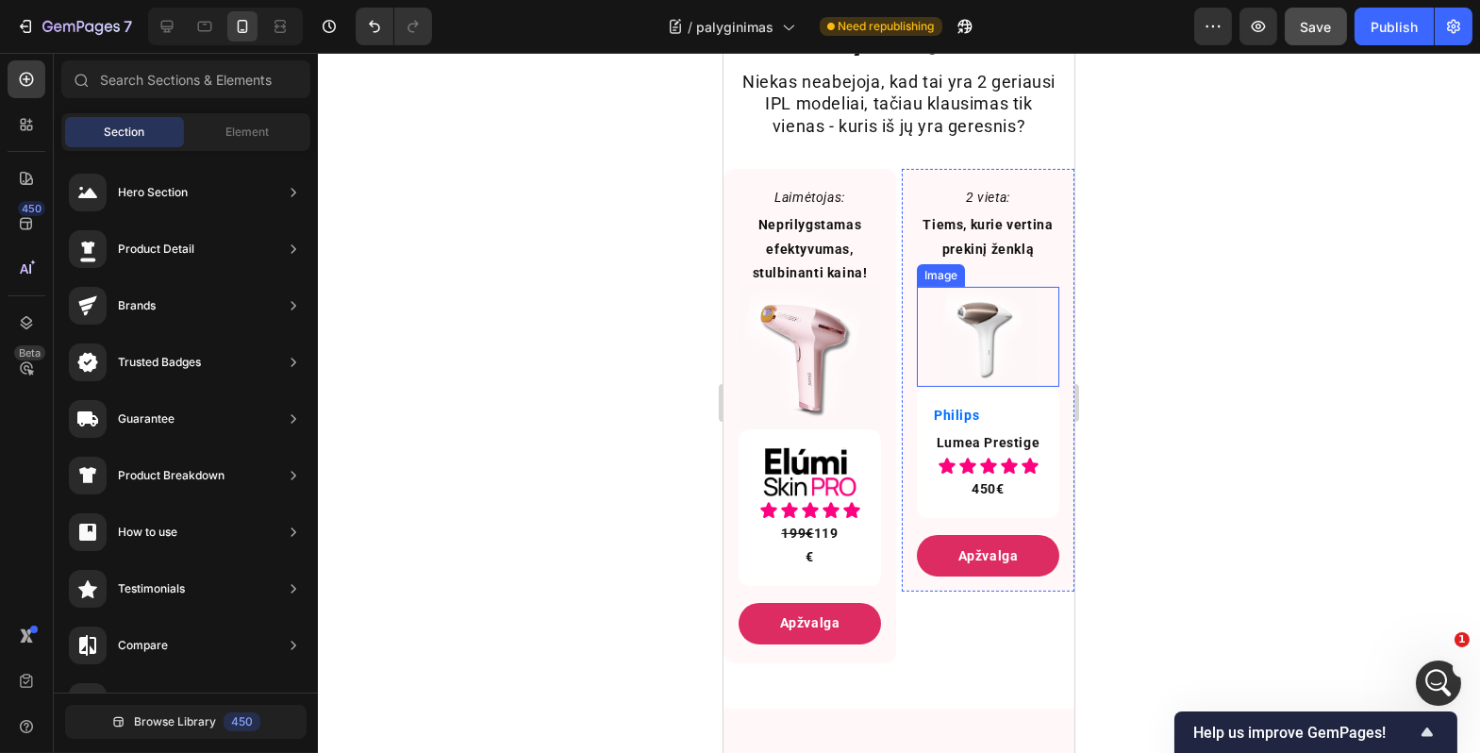
click at [948, 345] on img at bounding box center [988, 337] width 100 height 100
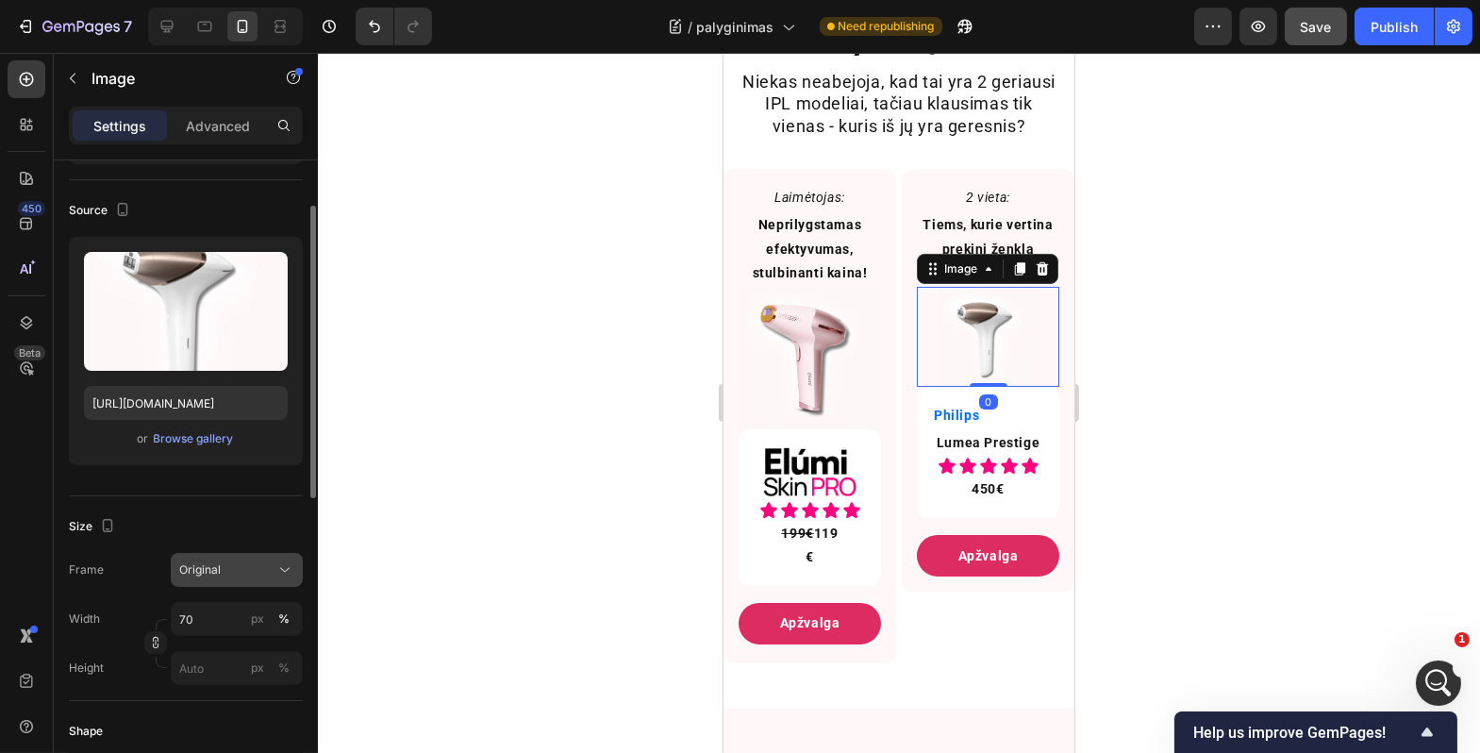
scroll to position [114, 0]
click at [186, 615] on input "70" at bounding box center [237, 618] width 132 height 34
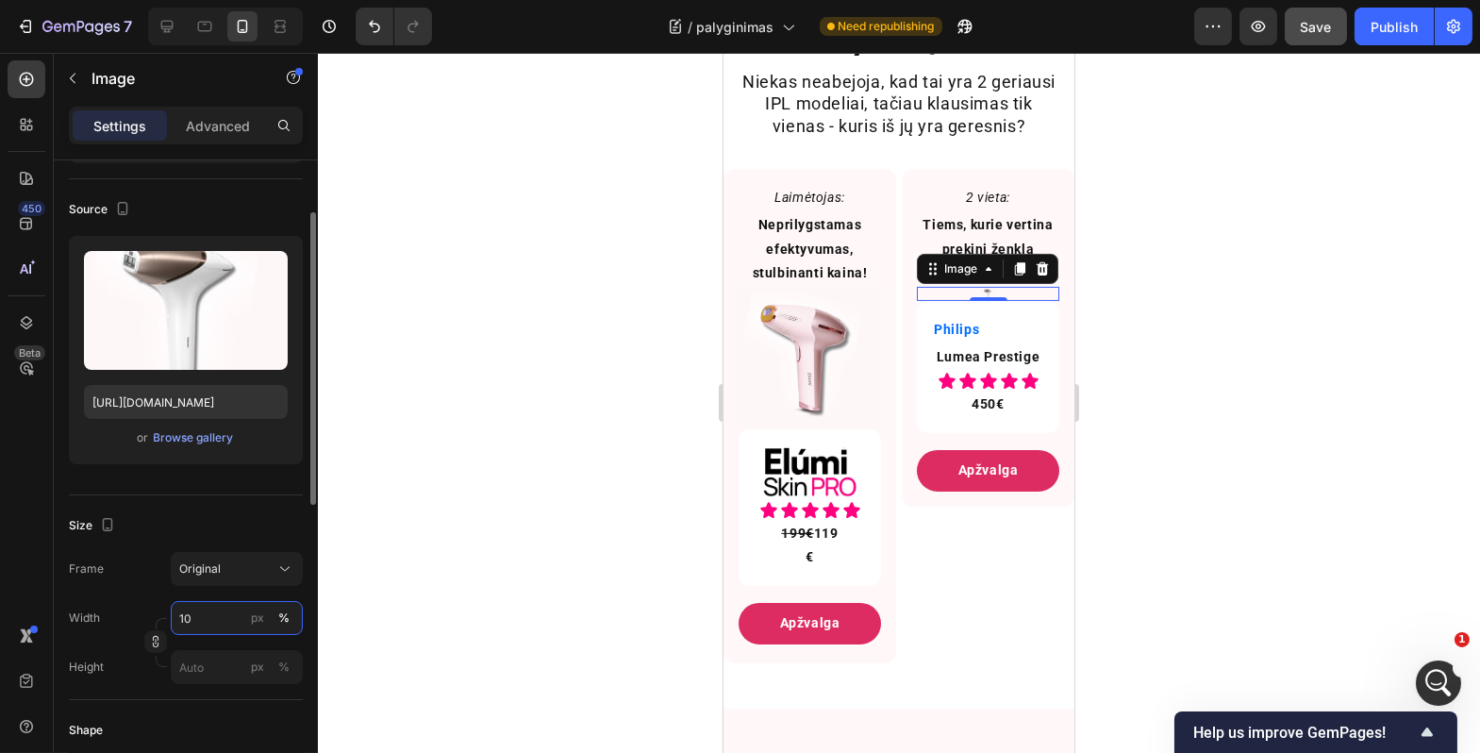
type input "100"
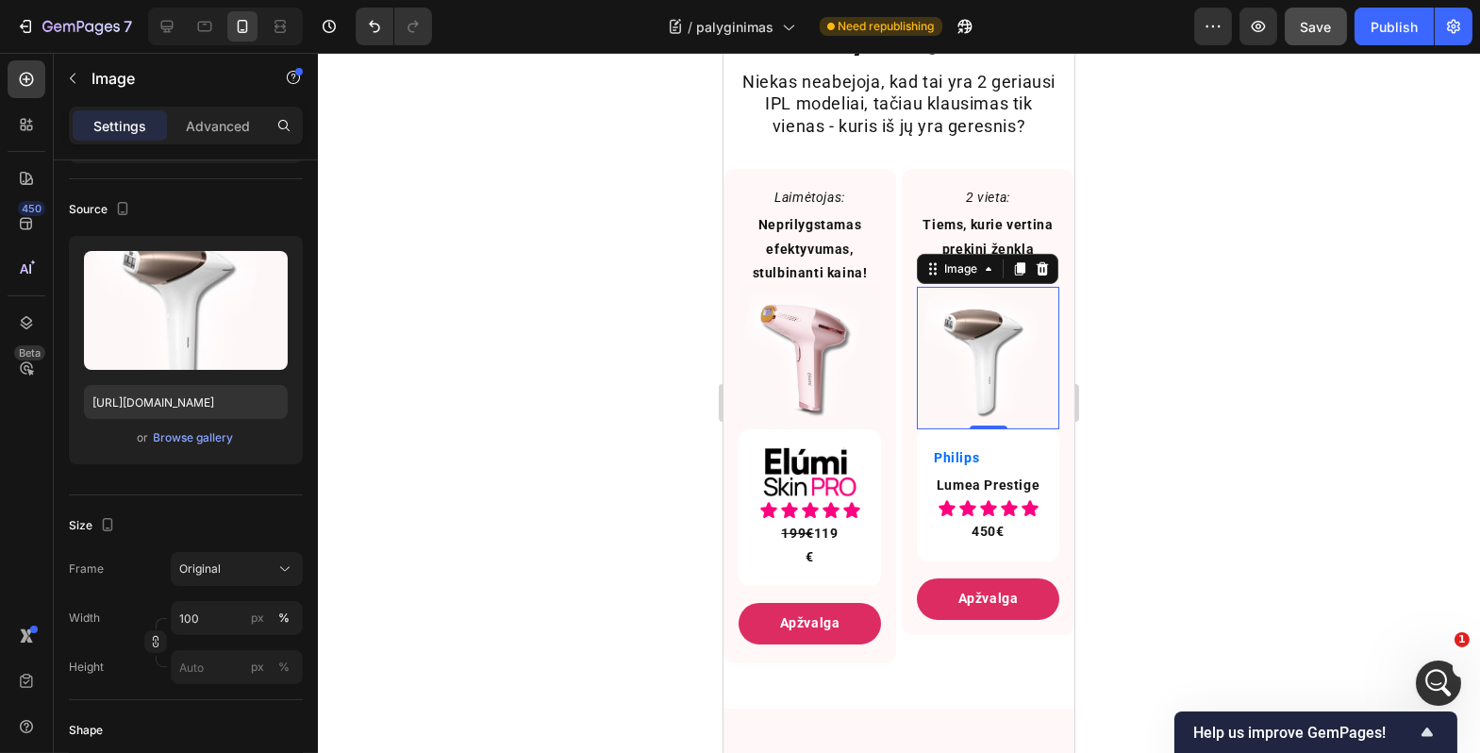
click at [683, 477] on div at bounding box center [899, 403] width 1163 height 700
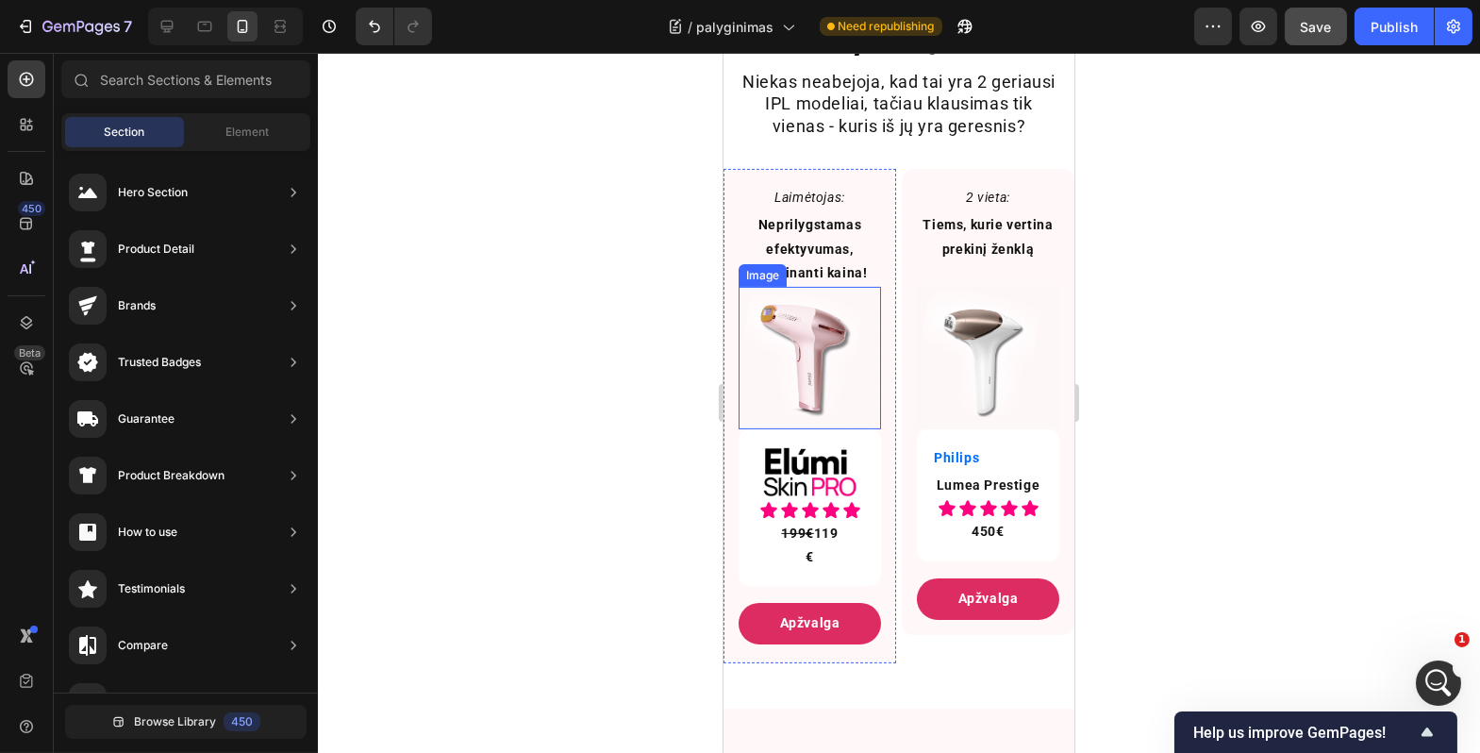
click at [744, 358] on img at bounding box center [809, 358] width 142 height 142
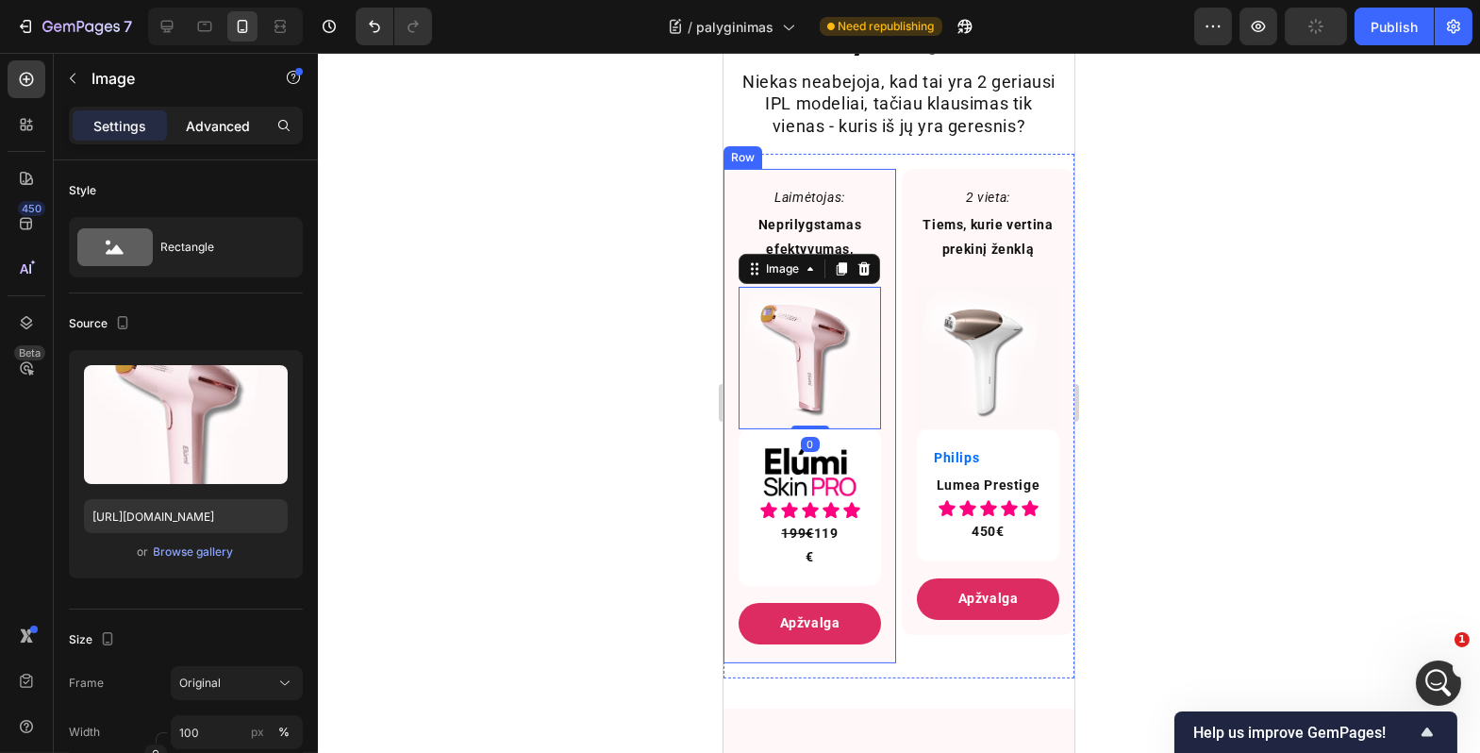
click at [208, 125] on p "Advanced" at bounding box center [218, 126] width 64 height 20
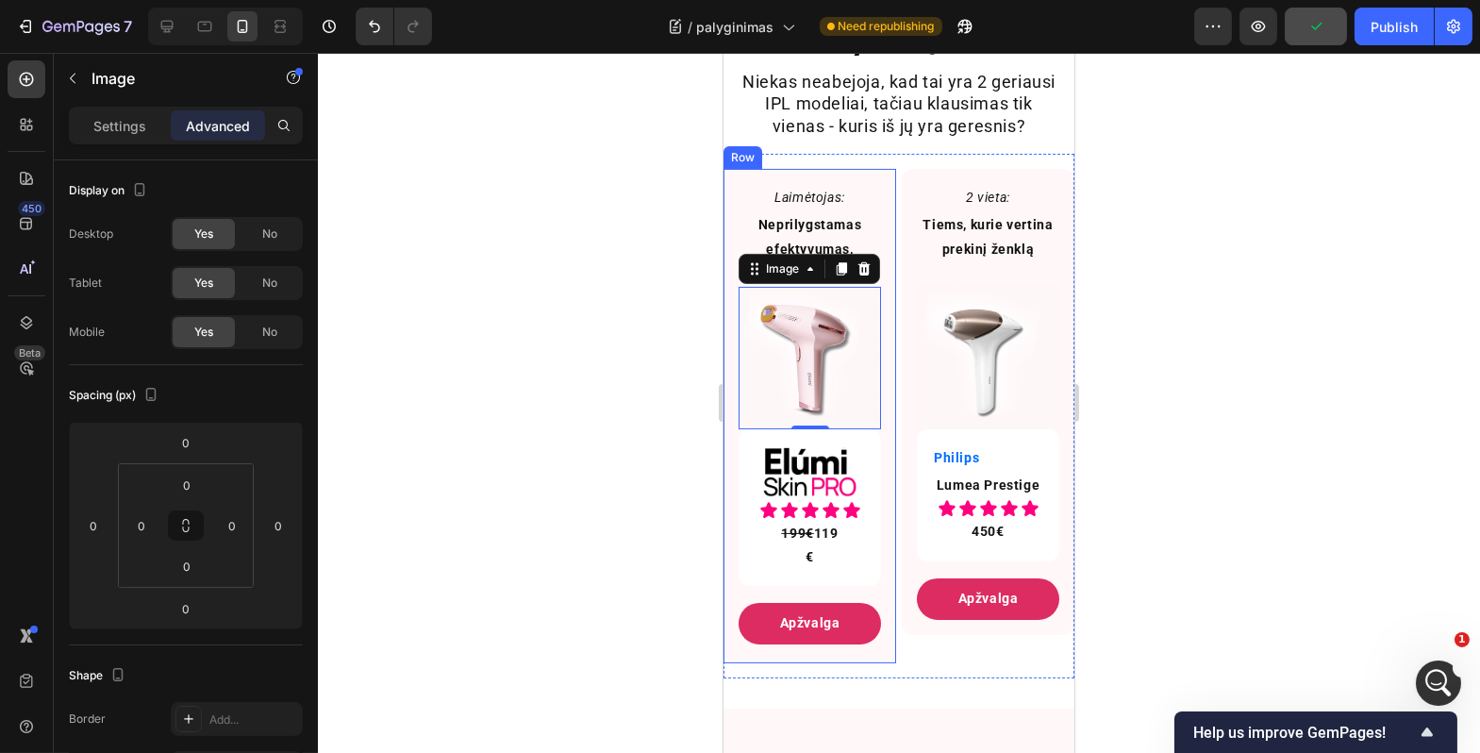
click at [729, 356] on div "Laimėtojas: Text Block Neprilygstamas efektyvumas, stulbinanti kaina! Text Bloc…" at bounding box center [809, 416] width 173 height 494
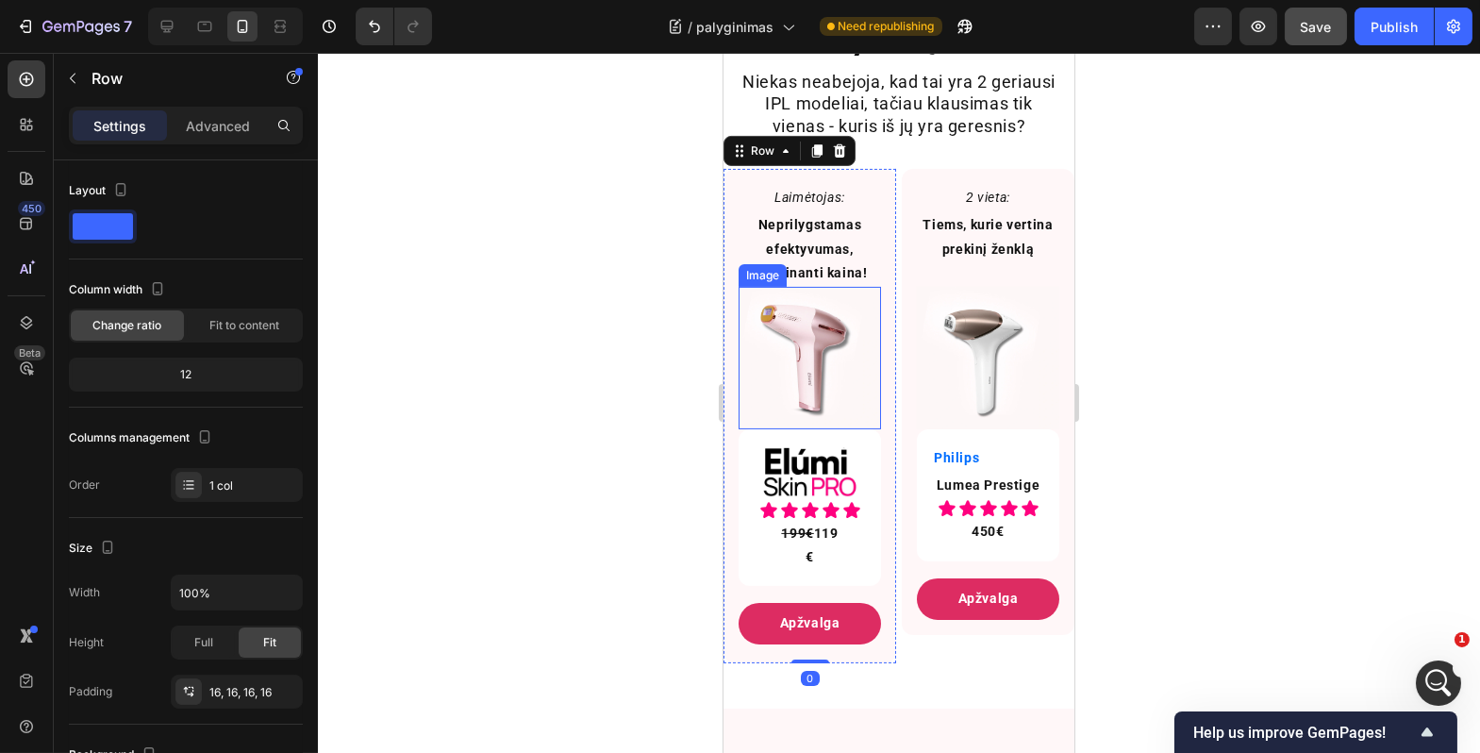
click at [772, 361] on img at bounding box center [809, 358] width 142 height 142
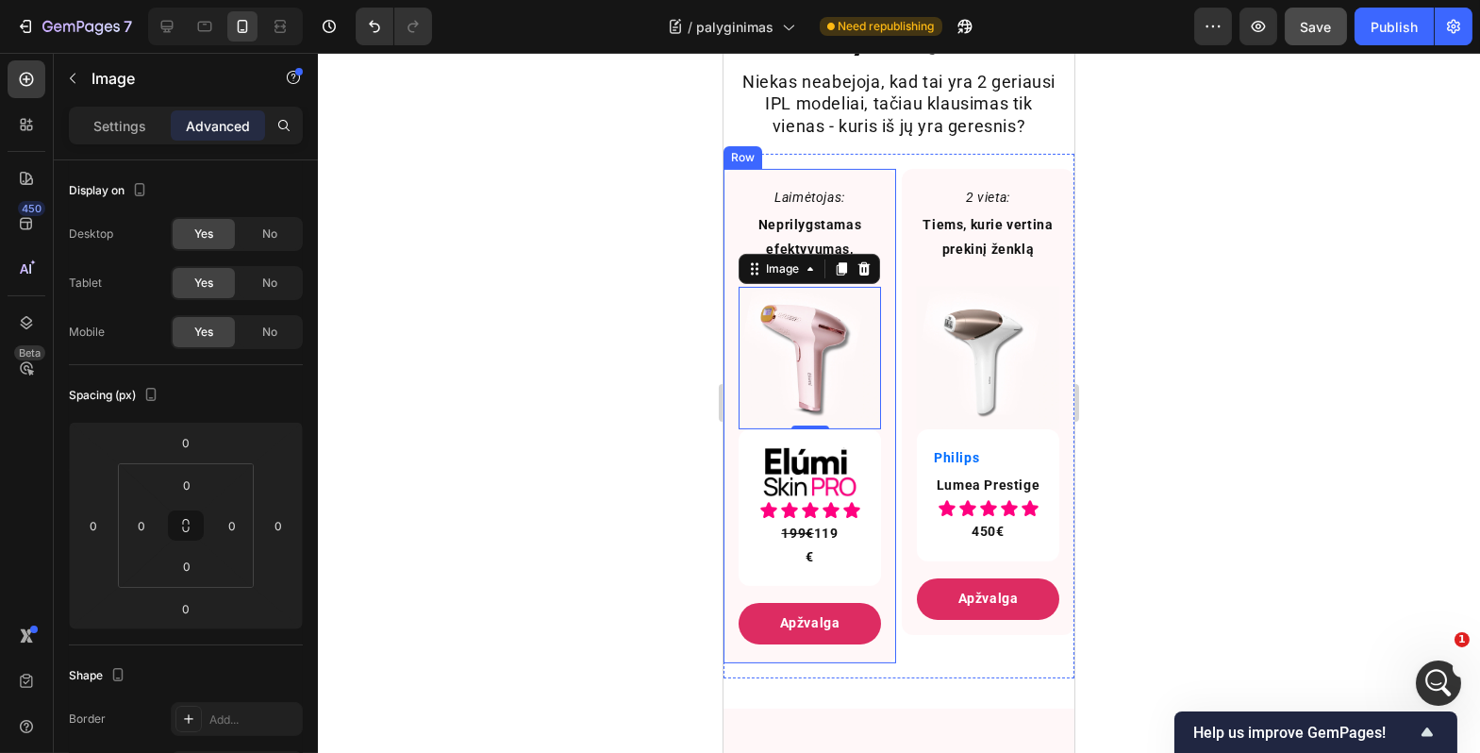
click at [729, 393] on div "Laimėtojas: Text Block Neprilygstamas efektyvumas, stulbinanti kaina! Text Bloc…" at bounding box center [809, 416] width 173 height 494
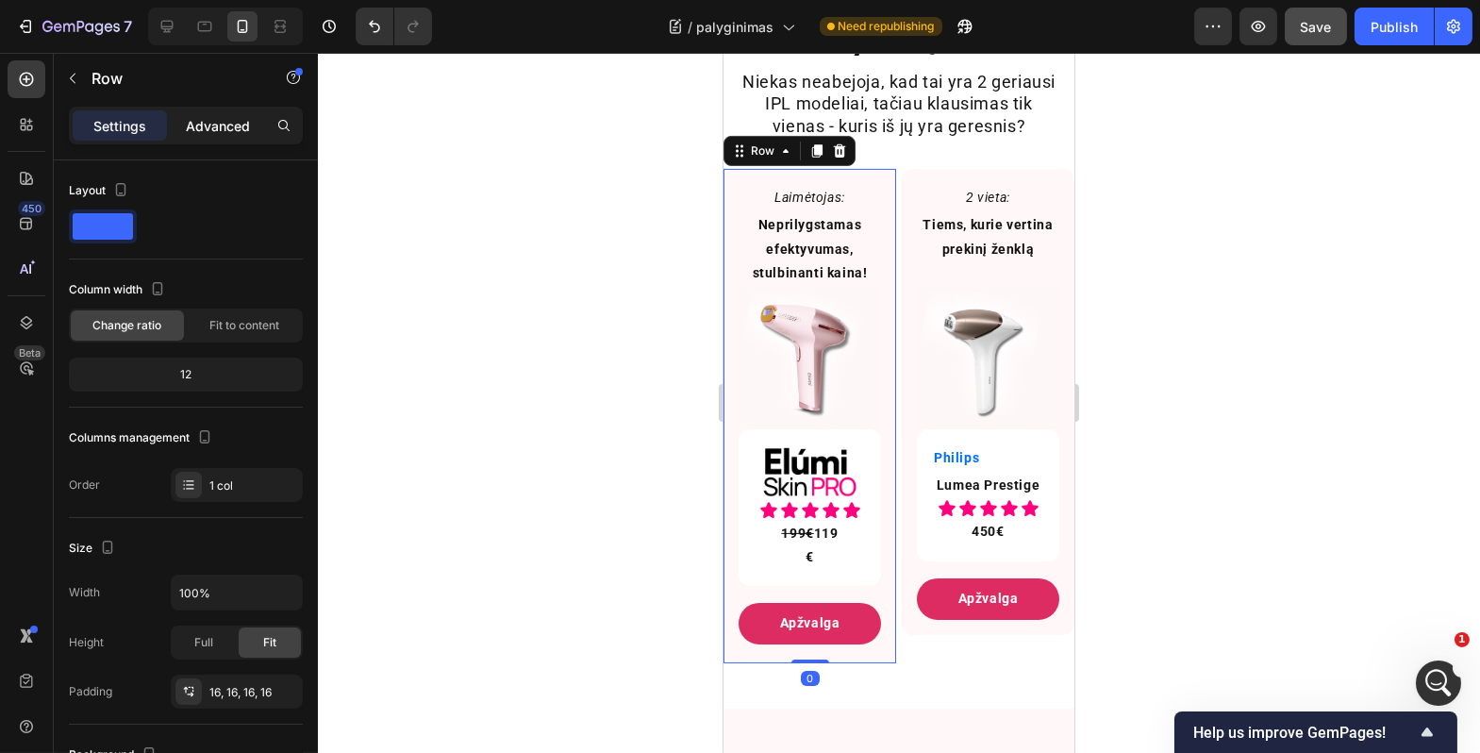
click at [203, 113] on div "Advanced" at bounding box center [218, 125] width 94 height 30
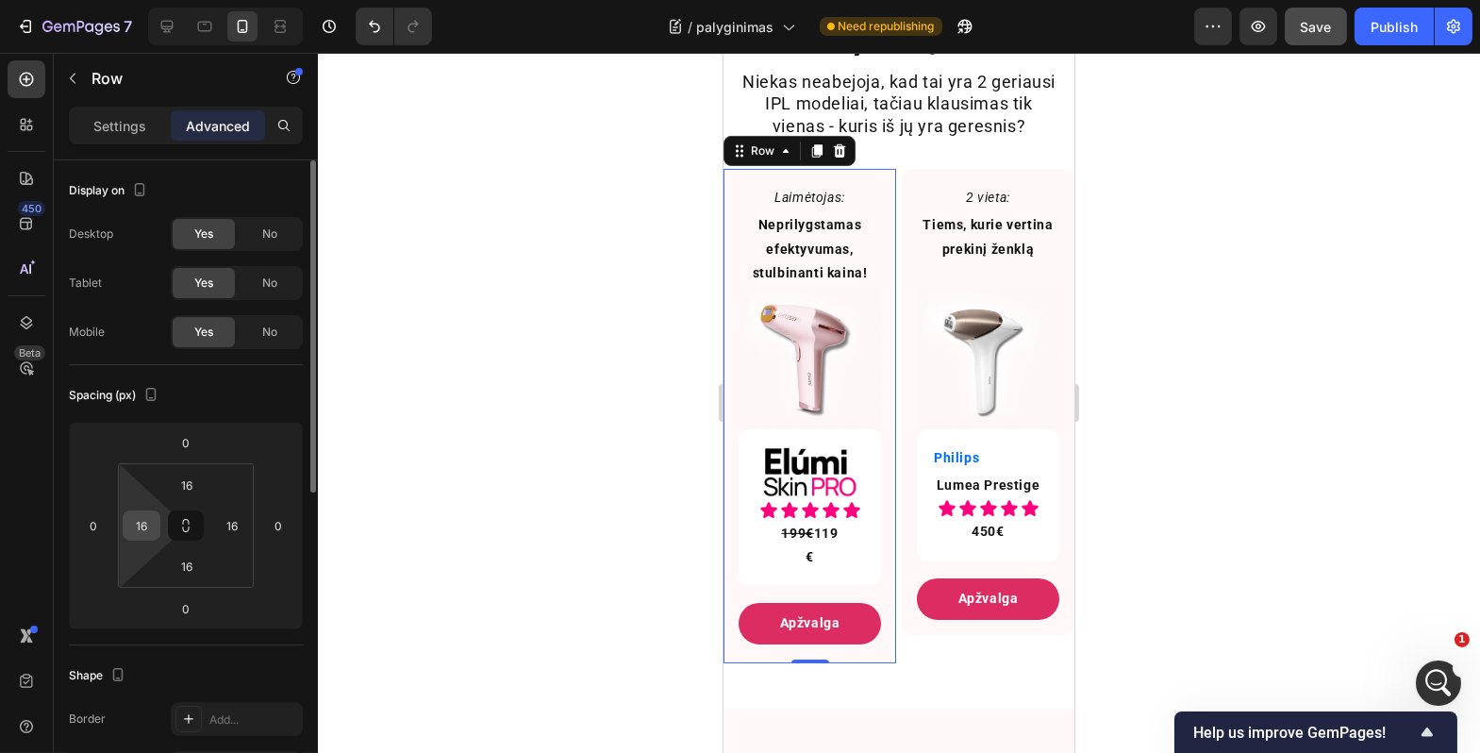
click at [148, 523] on input "16" at bounding box center [141, 525] width 28 height 28
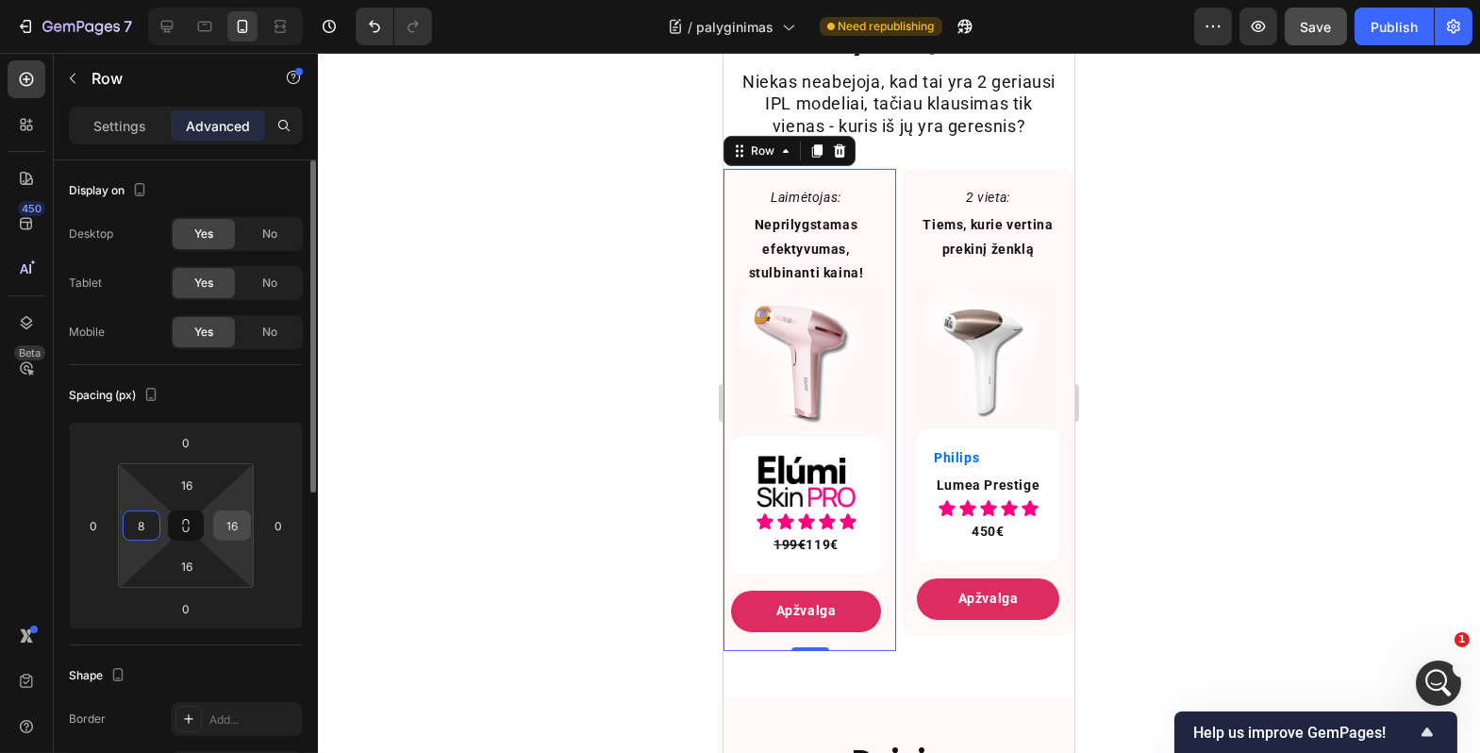
type input "8"
click at [238, 530] on input "16" at bounding box center [232, 525] width 28 height 28
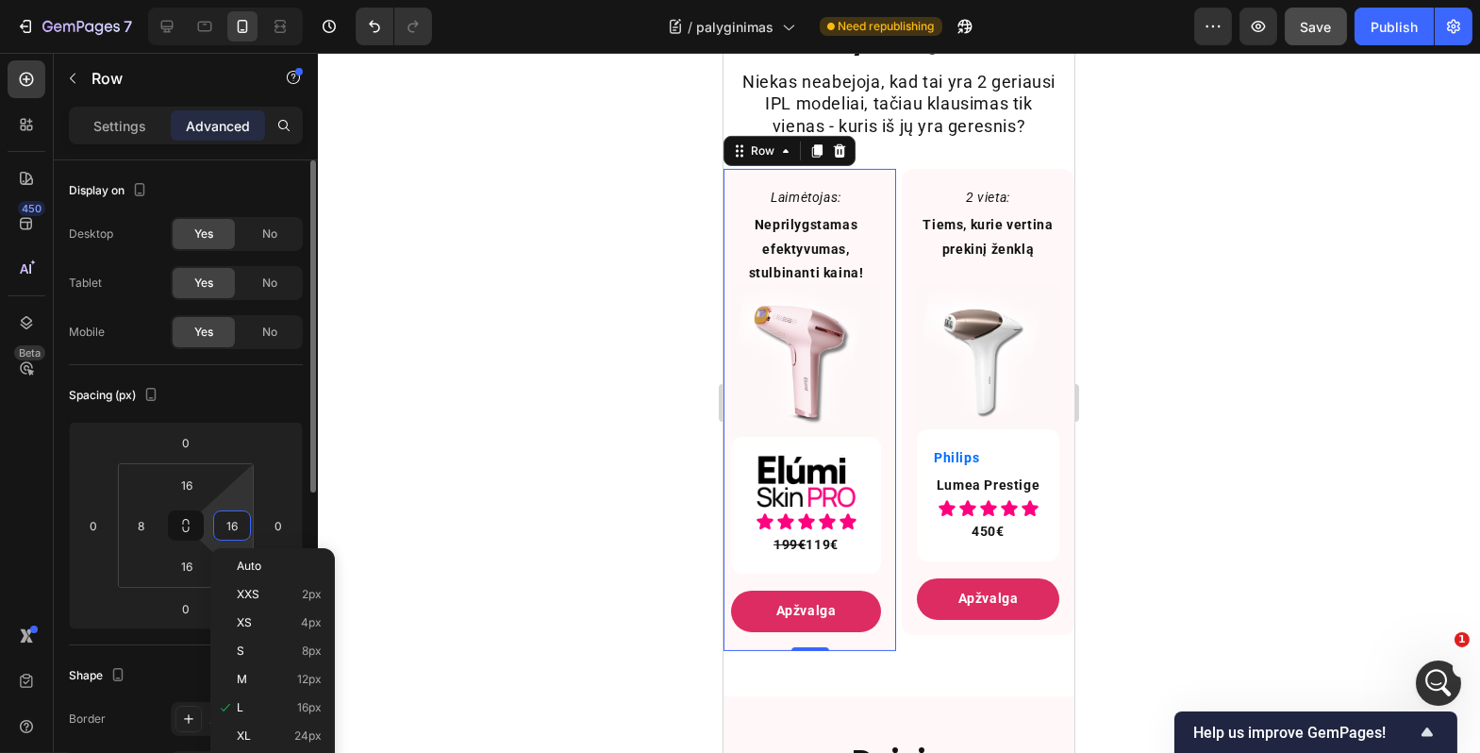
type input "8"
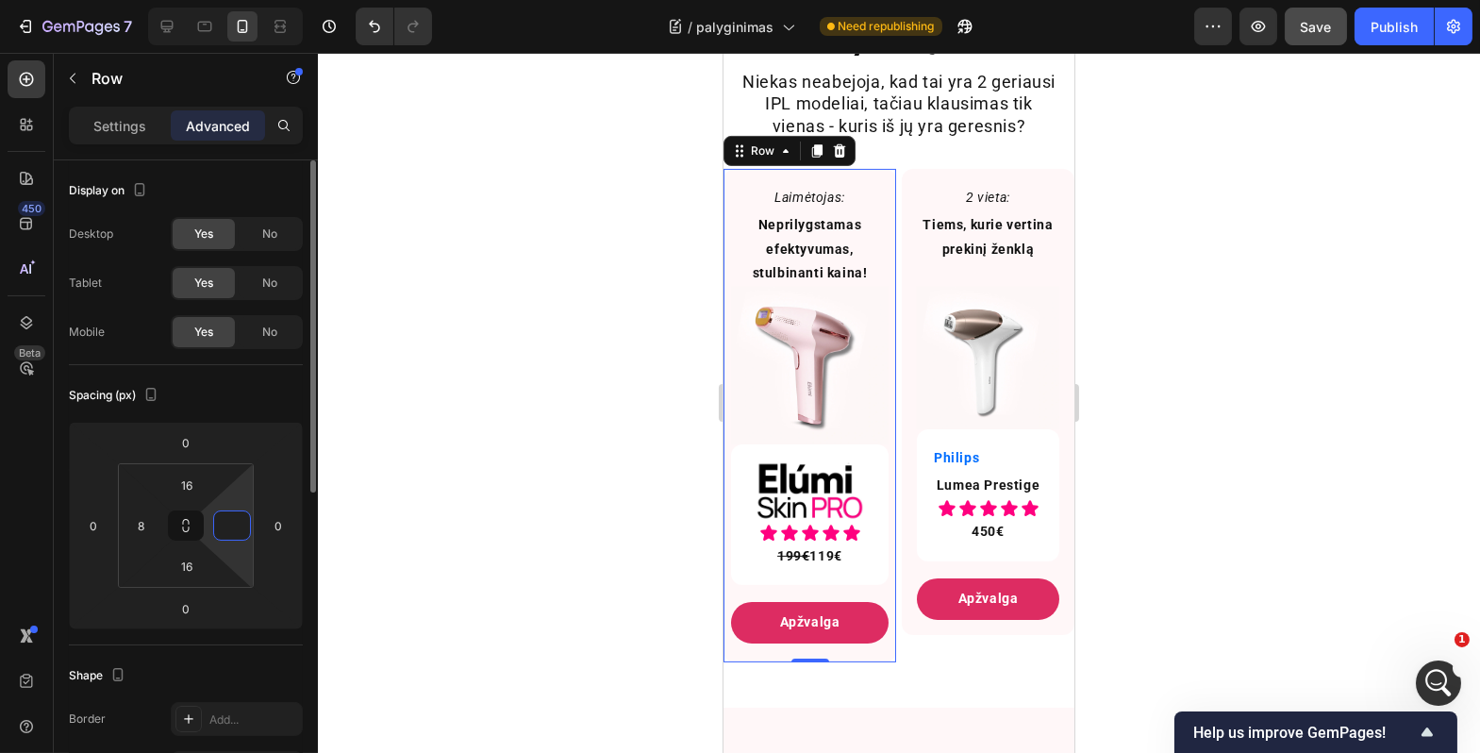
type input "6"
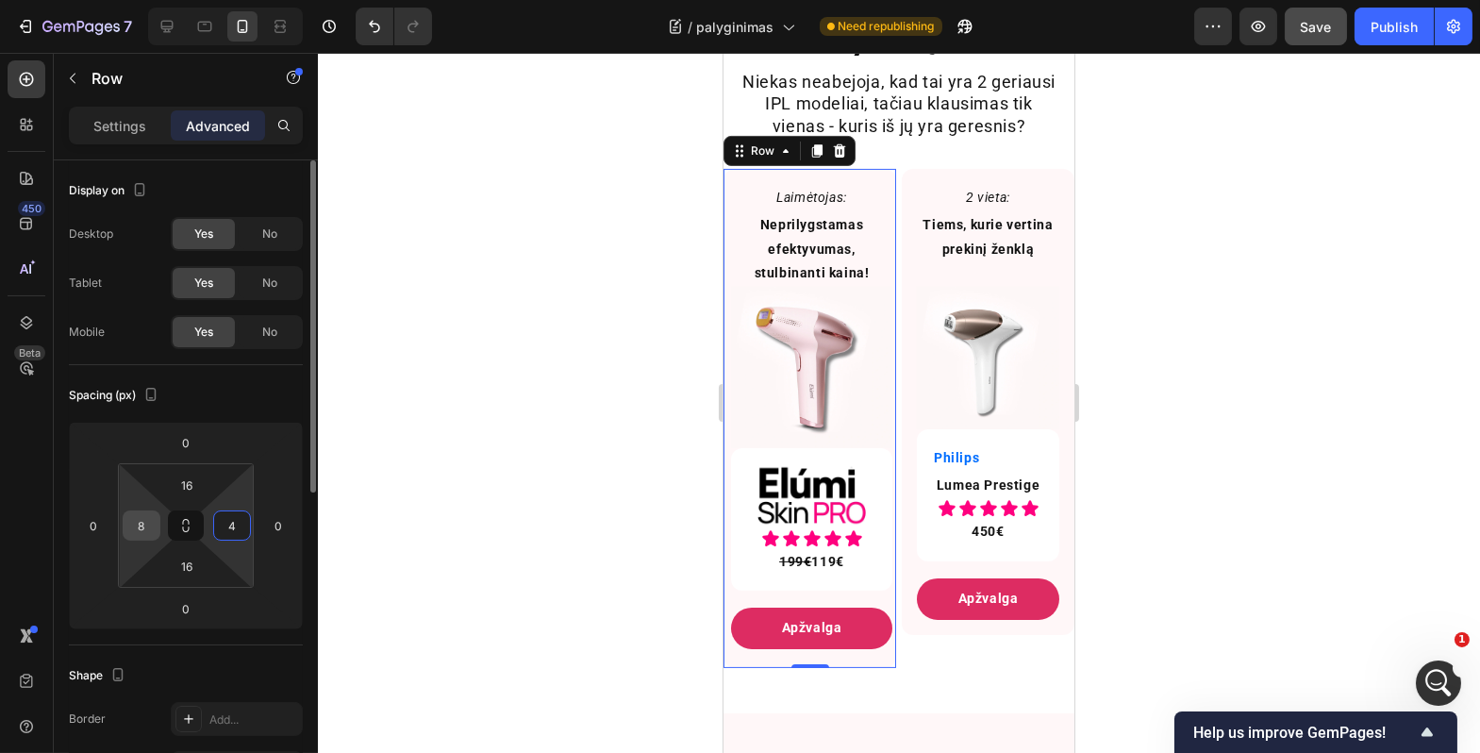
type input "4"
click at [144, 522] on input "8" at bounding box center [141, 525] width 28 height 28
type input "4"
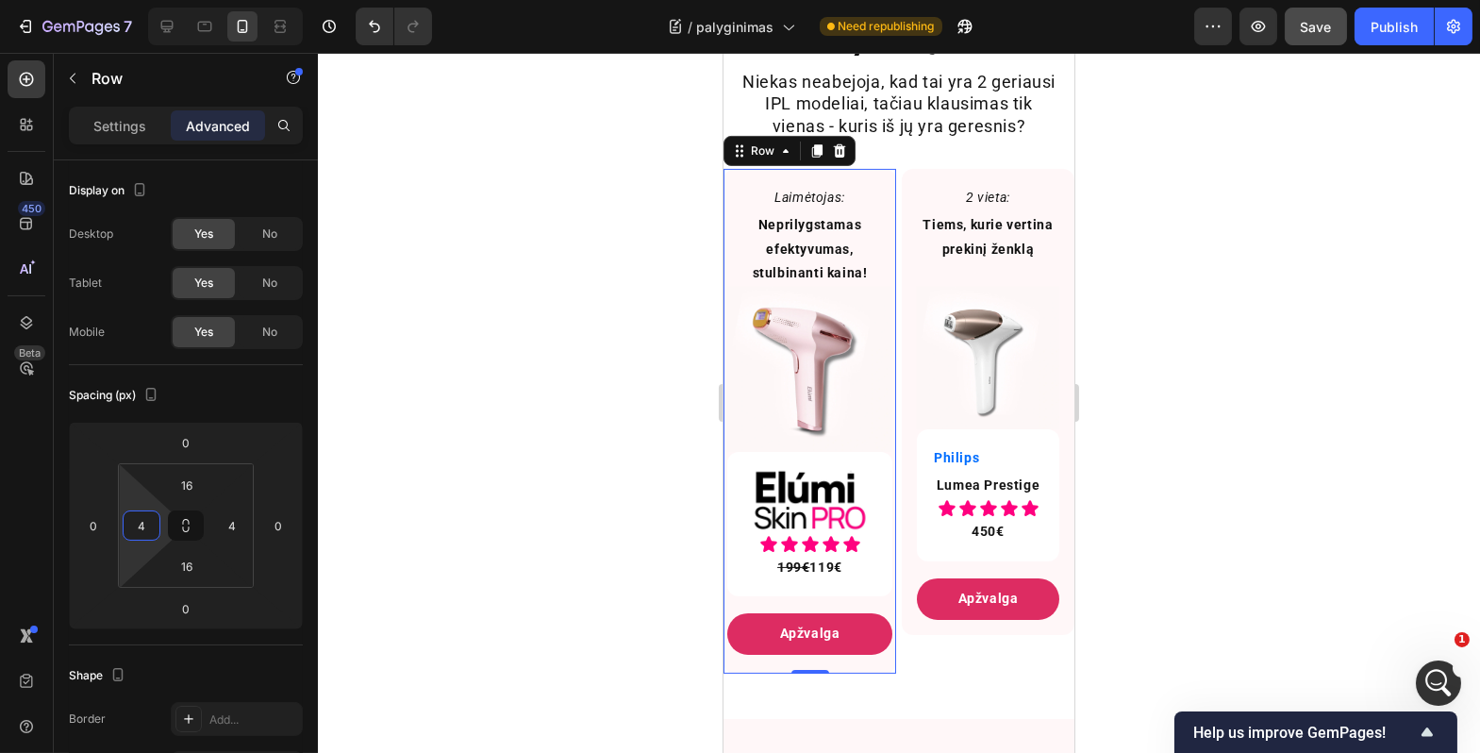
click at [502, 502] on div at bounding box center [899, 403] width 1163 height 700
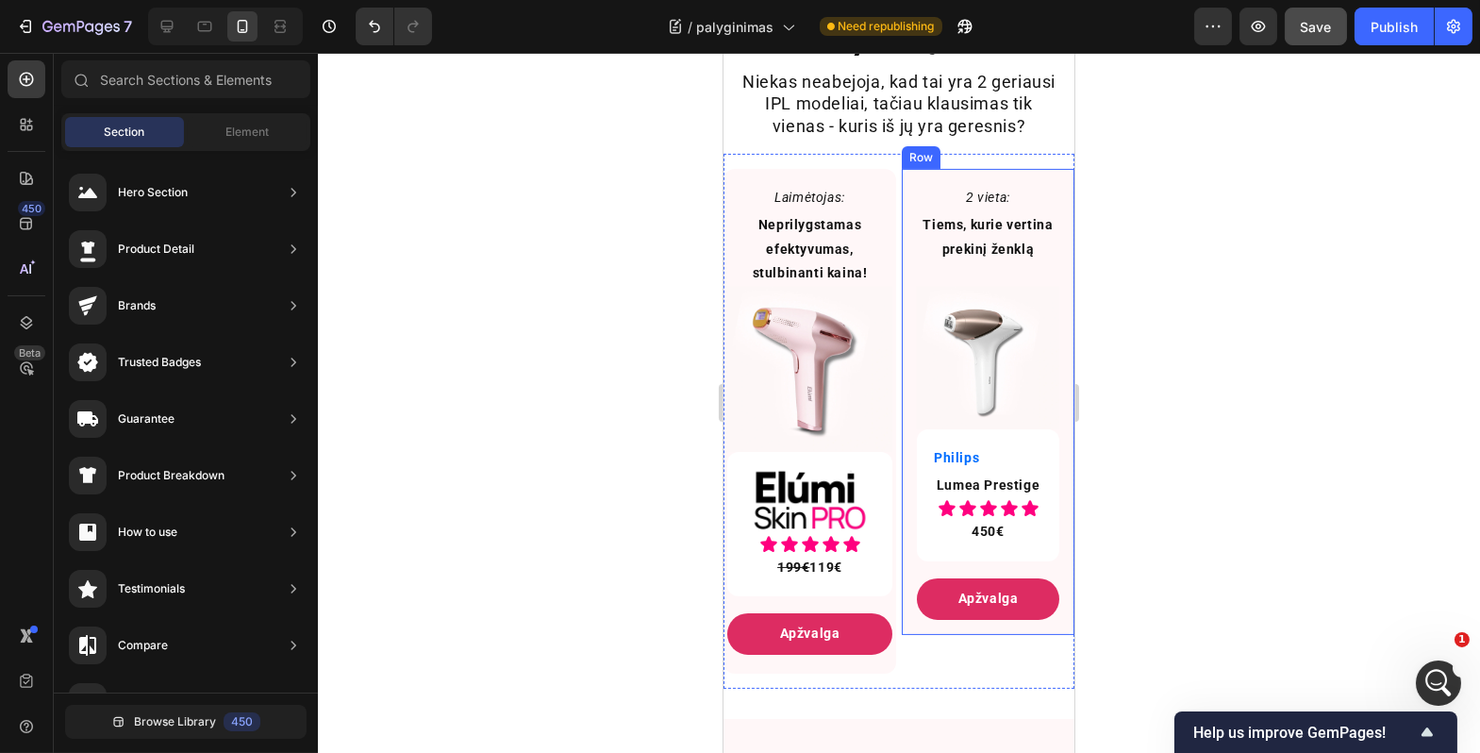
click at [901, 402] on div "2 vieta: Text Block Tiems, kurie vertina prekinį ženklą Text Block Image Philip…" at bounding box center [987, 401] width 173 height 465
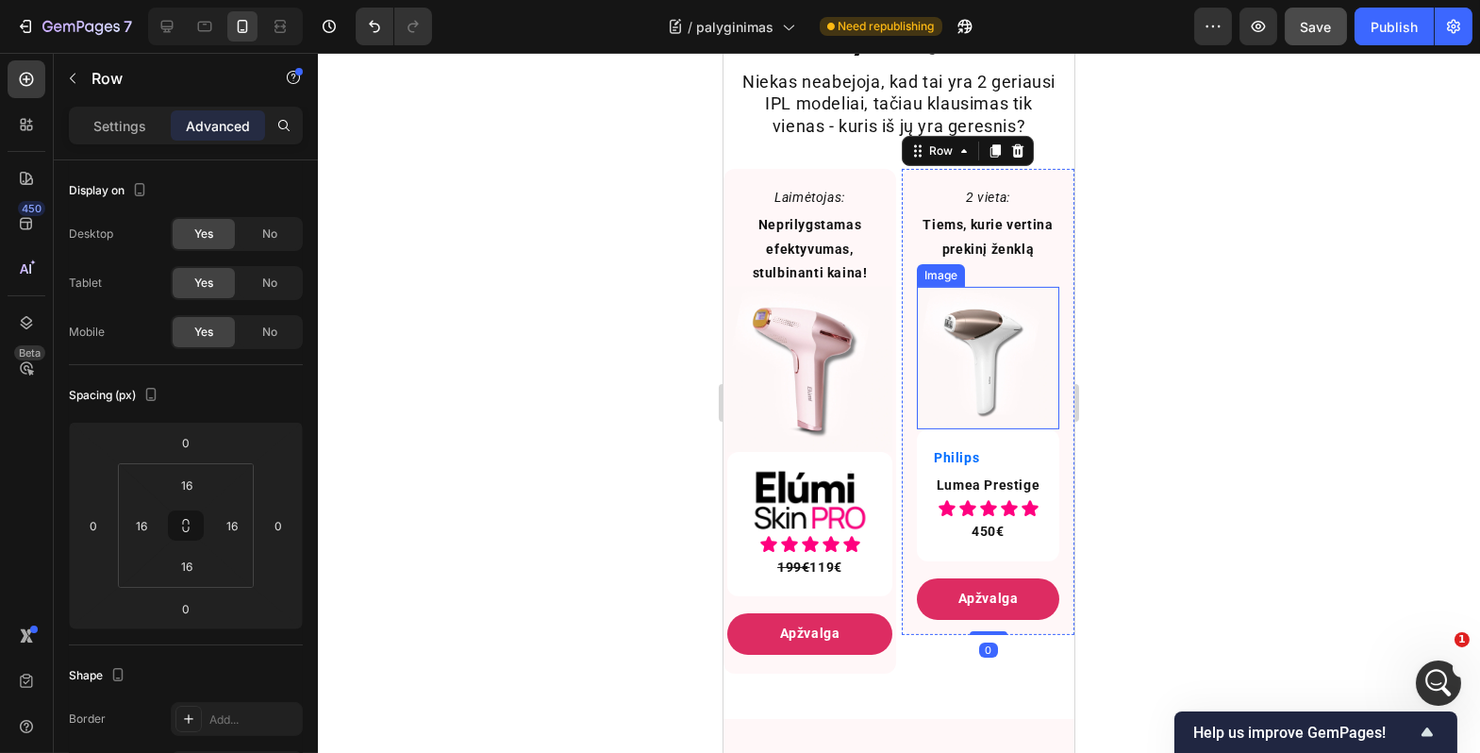
click at [941, 383] on img at bounding box center [987, 358] width 142 height 142
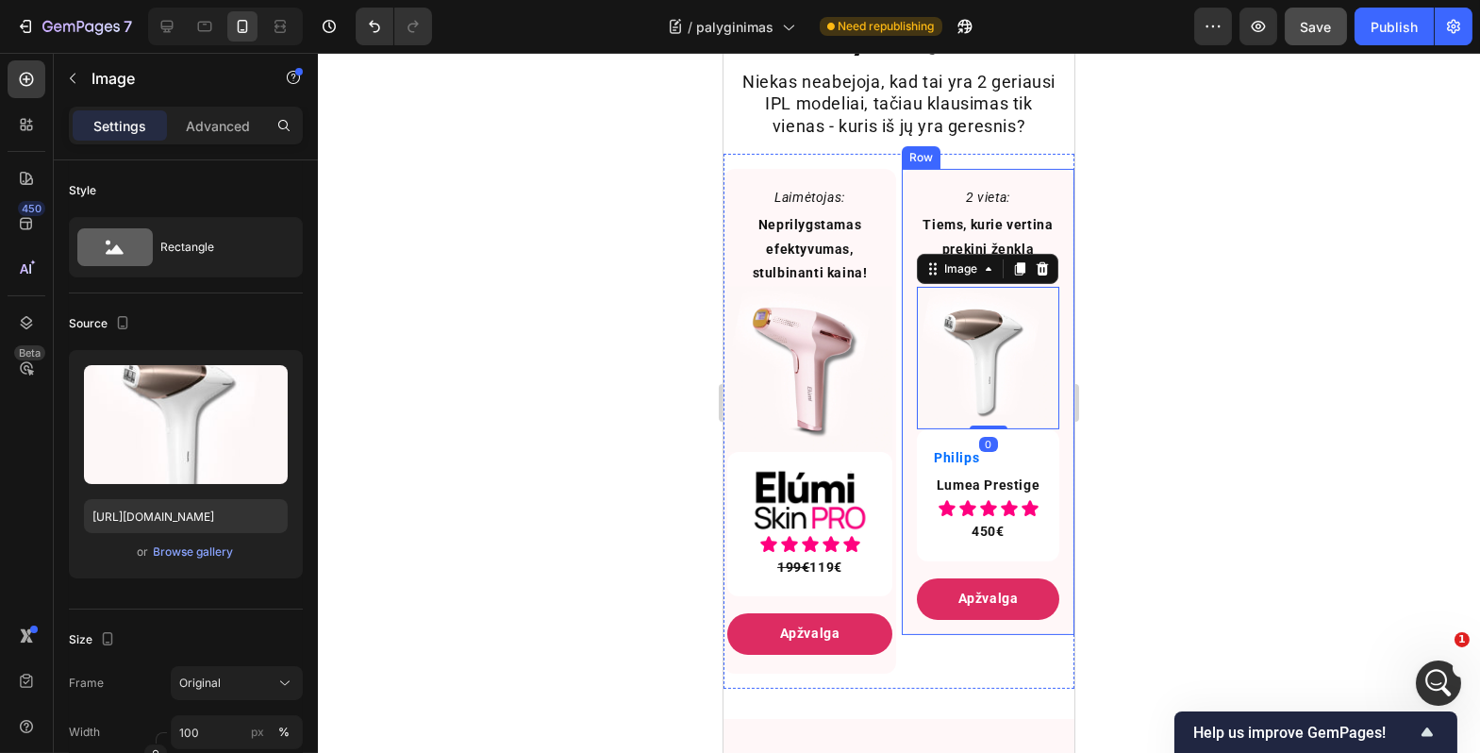
click at [903, 386] on div "2 vieta: Text Block Tiems, kurie vertina prekinį ženklą Text Block Image 0 Phil…" at bounding box center [987, 401] width 173 height 465
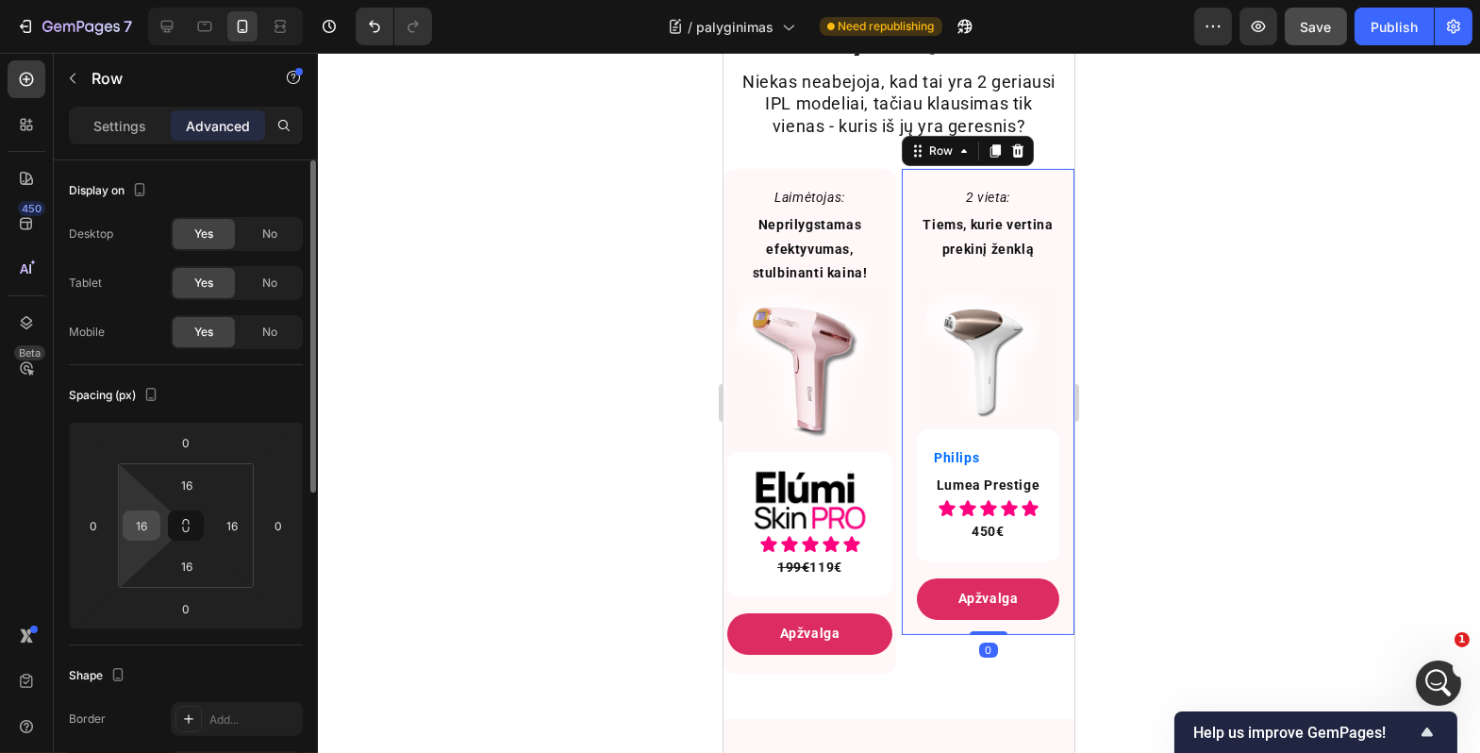
click at [152, 523] on input "16" at bounding box center [141, 525] width 28 height 28
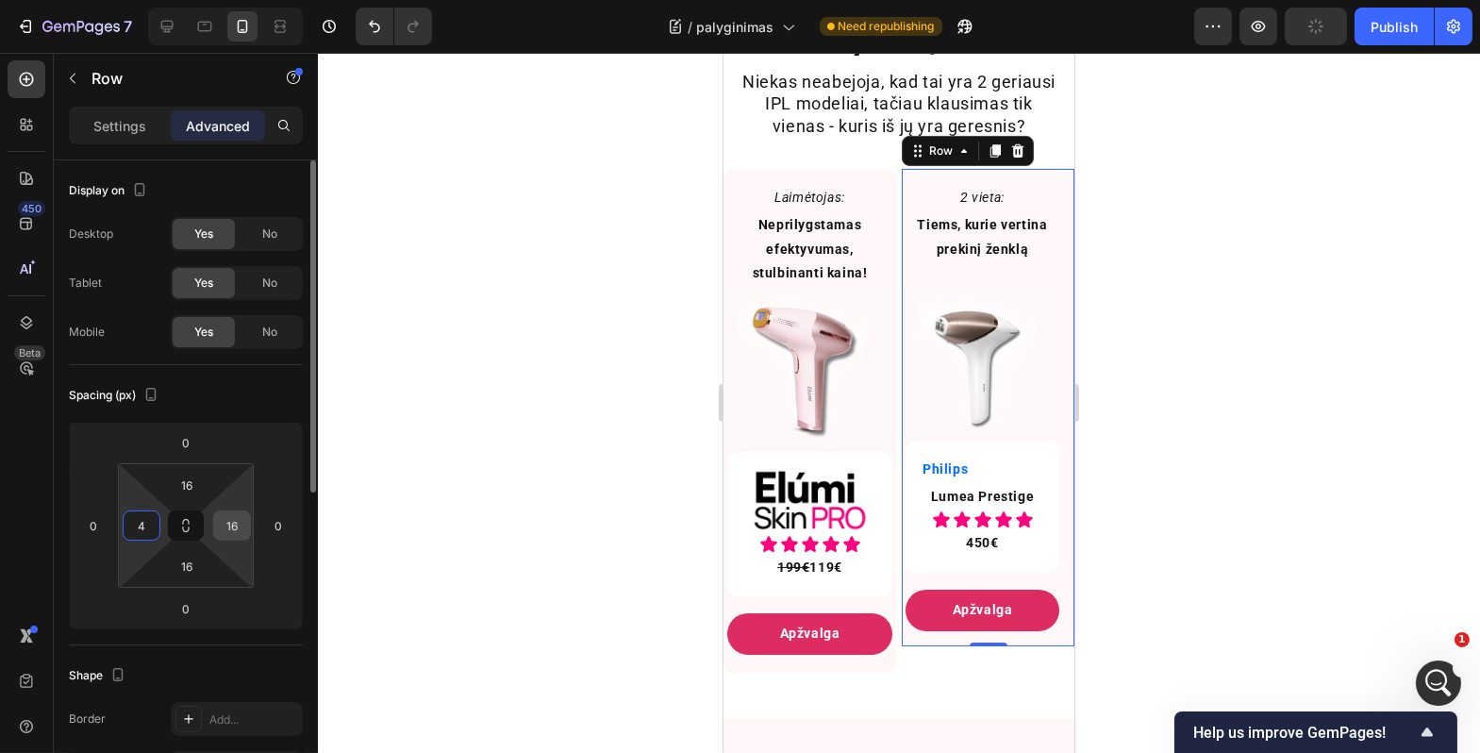
type input "4"
click at [237, 524] on input "16" at bounding box center [232, 525] width 28 height 28
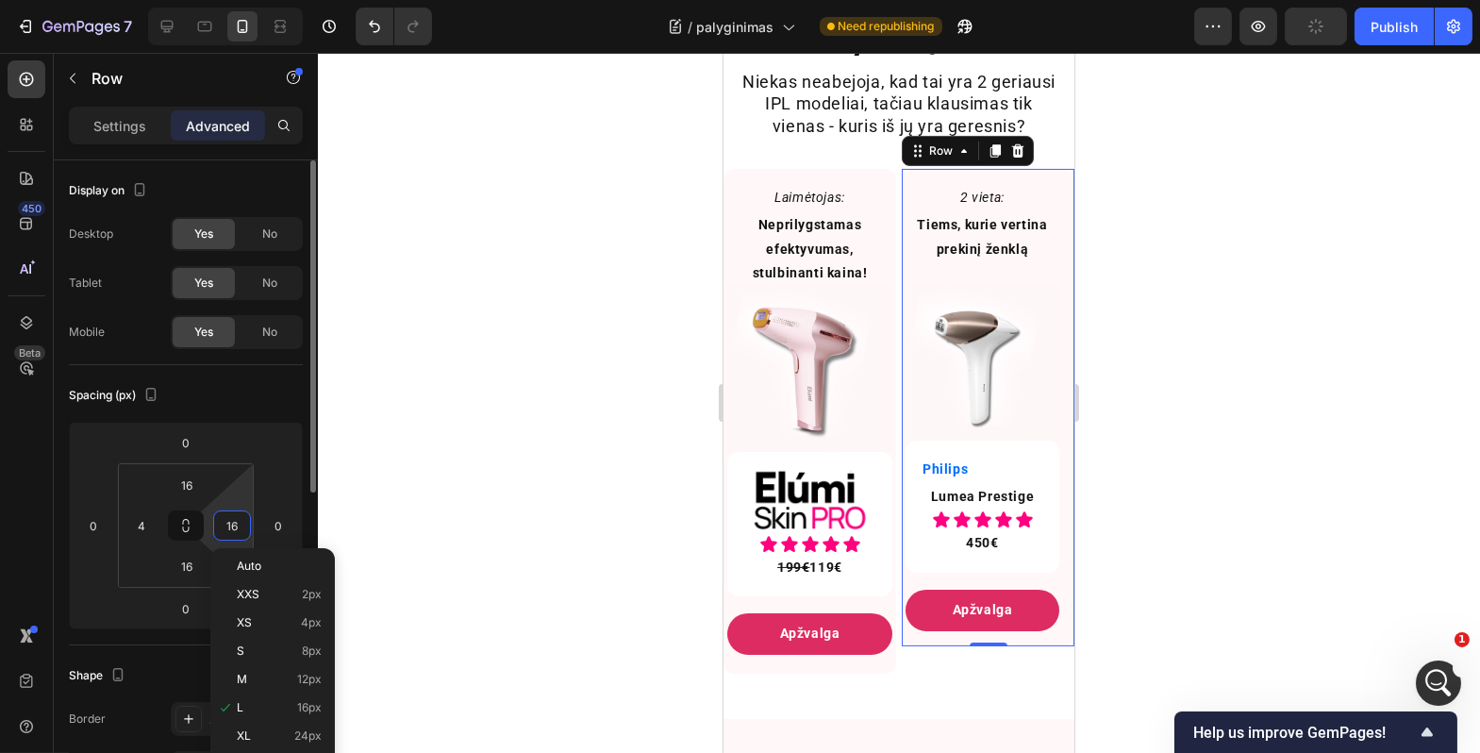
type input "4"
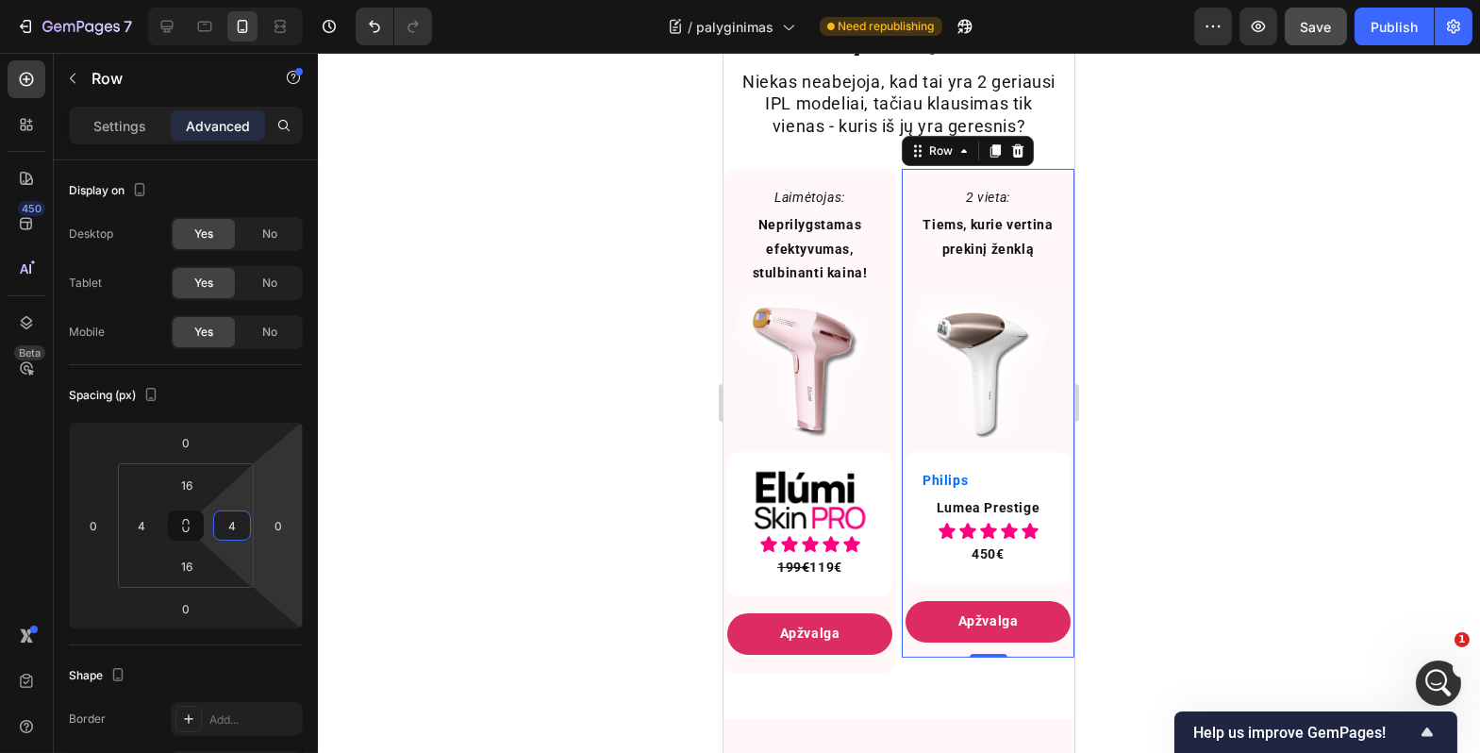
click at [443, 477] on div at bounding box center [899, 403] width 1163 height 700
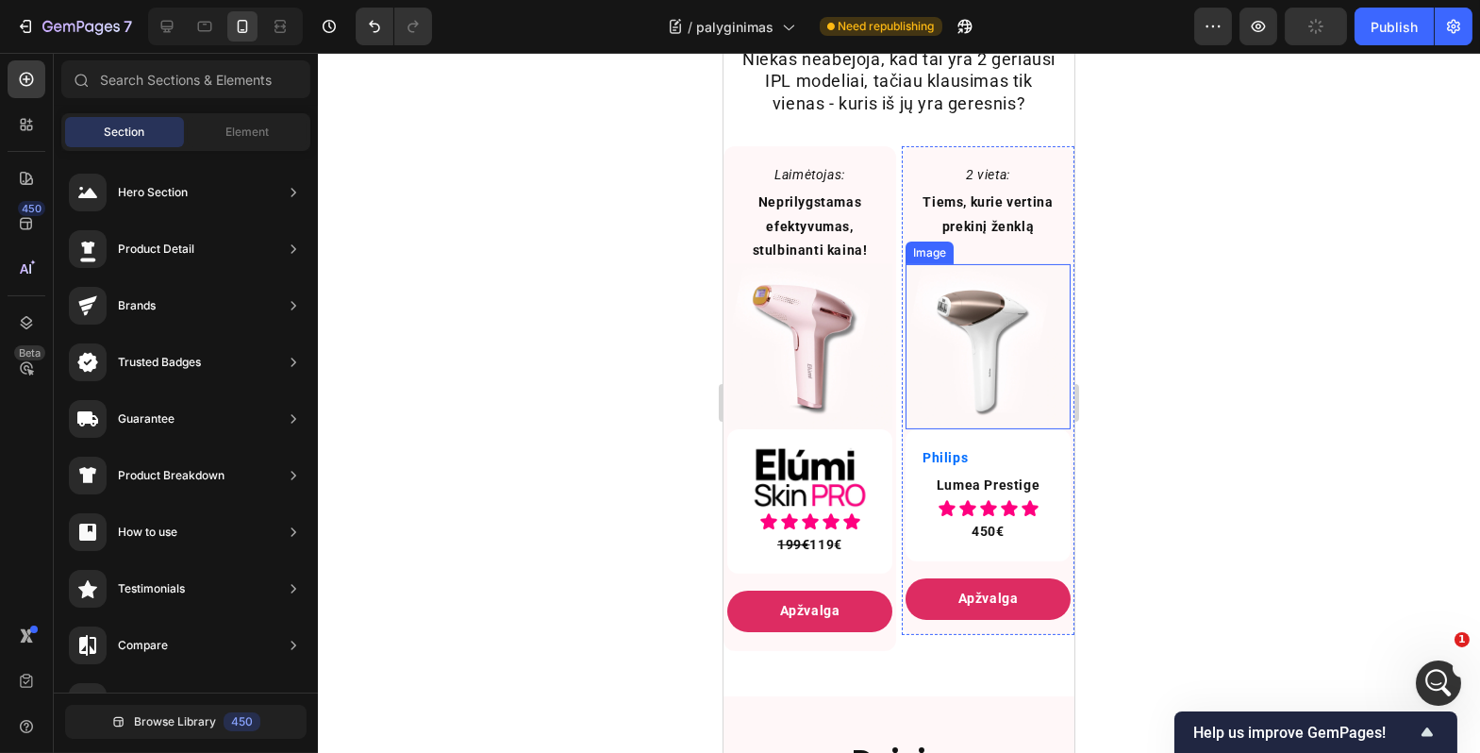
scroll to position [1085, 0]
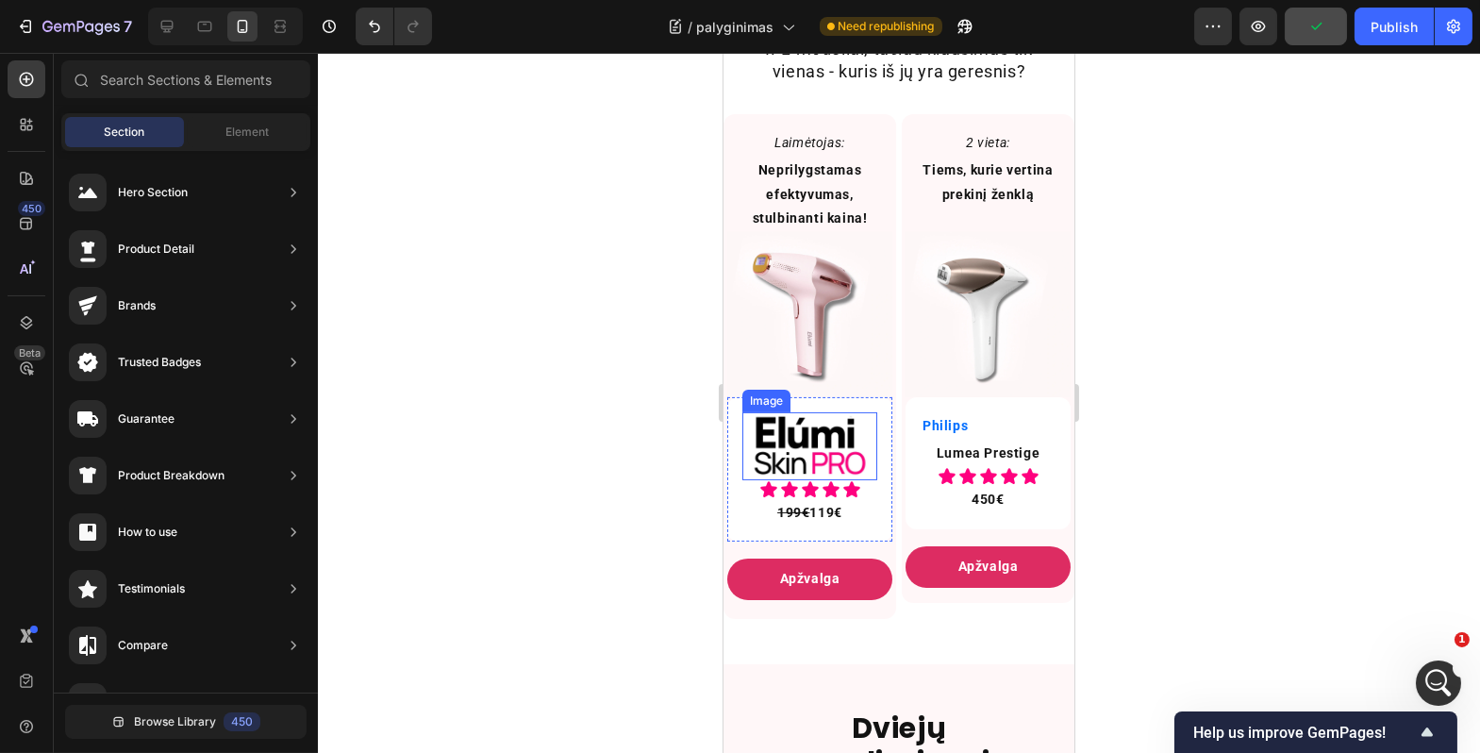
click at [813, 448] on img at bounding box center [809, 446] width 135 height 68
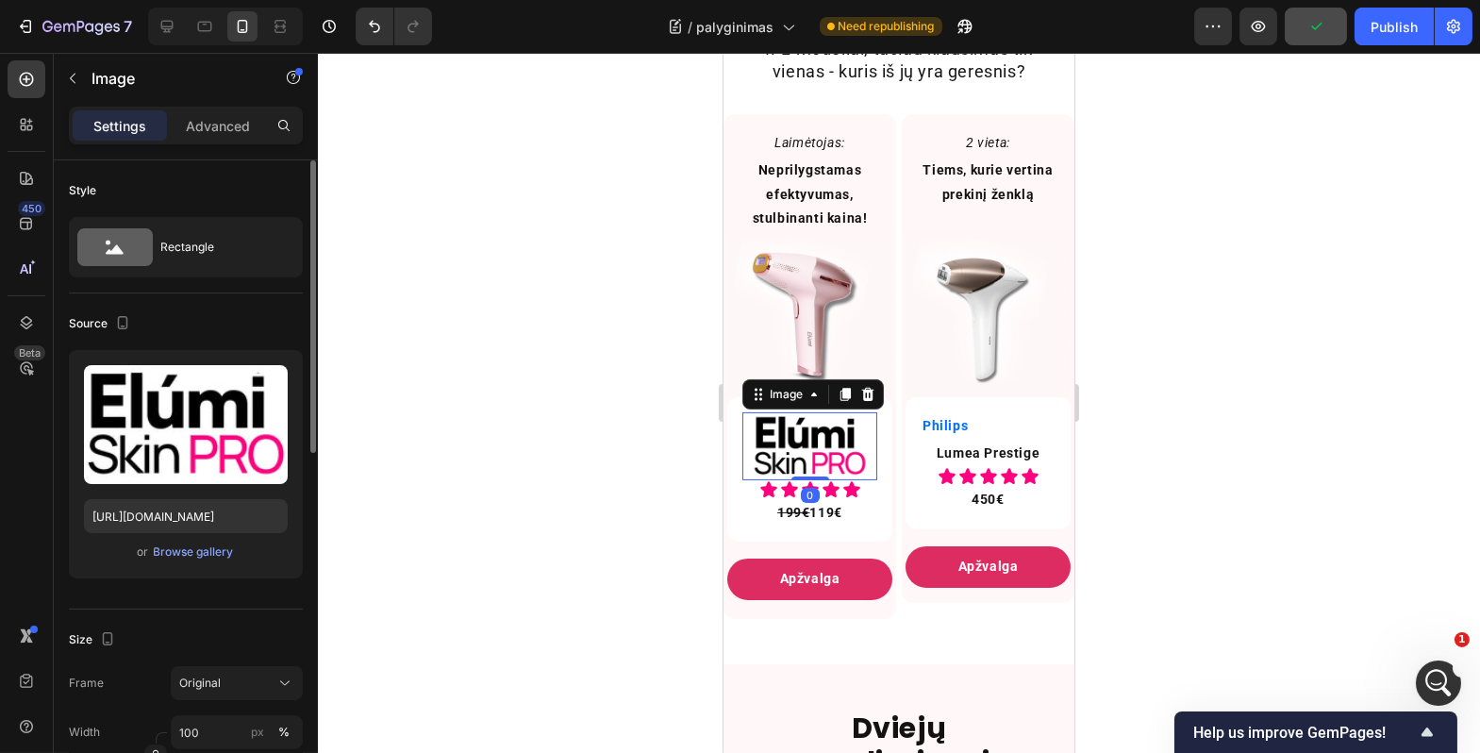
scroll to position [212, 0]
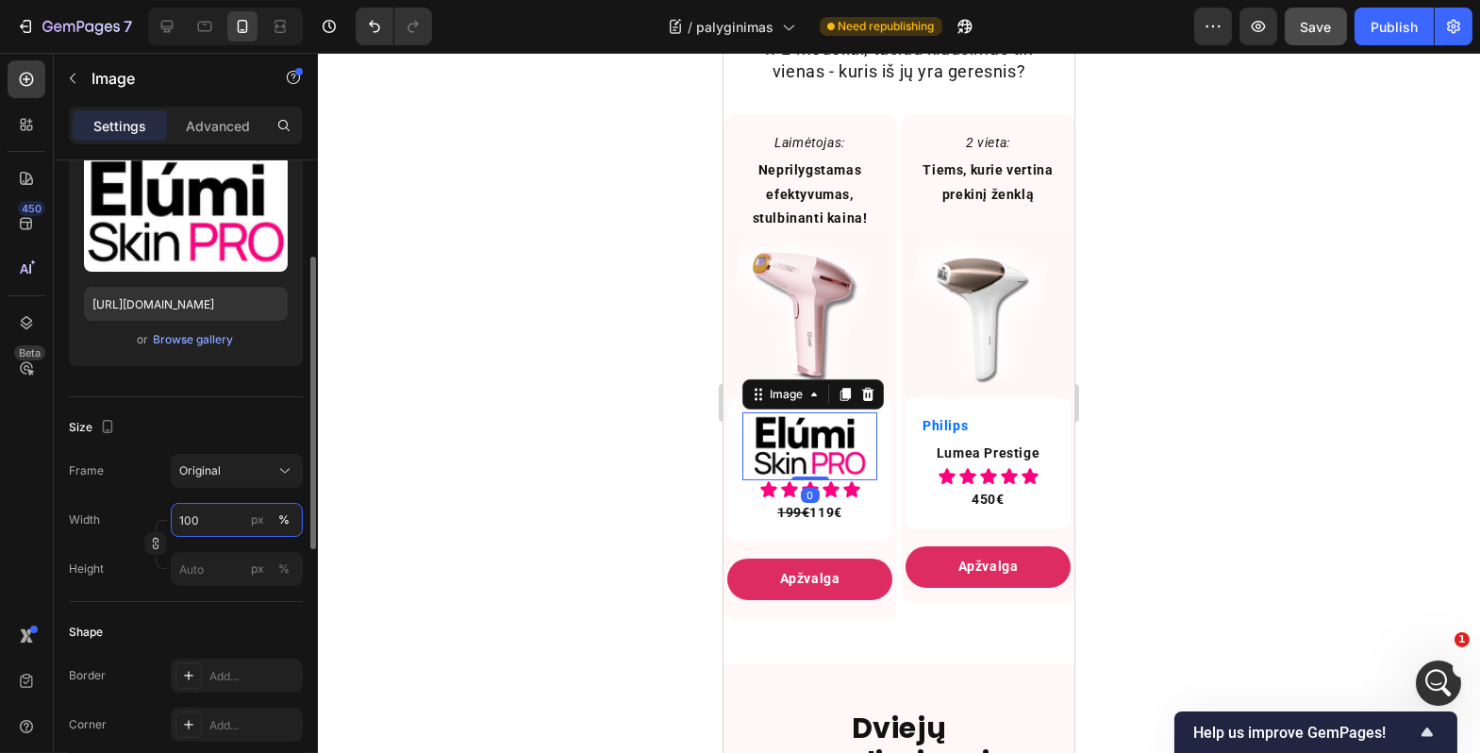
click at [216, 527] on input "100" at bounding box center [237, 520] width 132 height 34
type input "40"
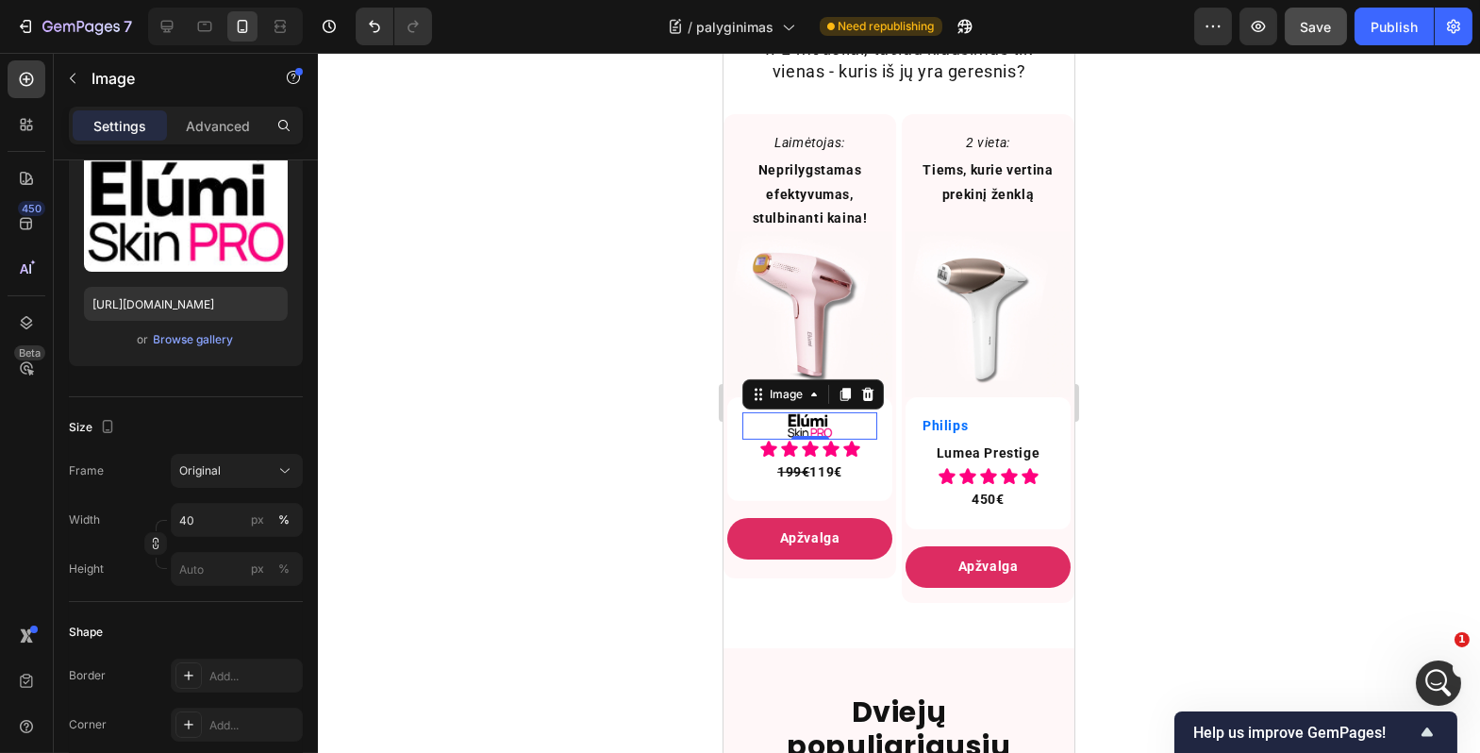
click at [485, 481] on div at bounding box center [899, 403] width 1163 height 700
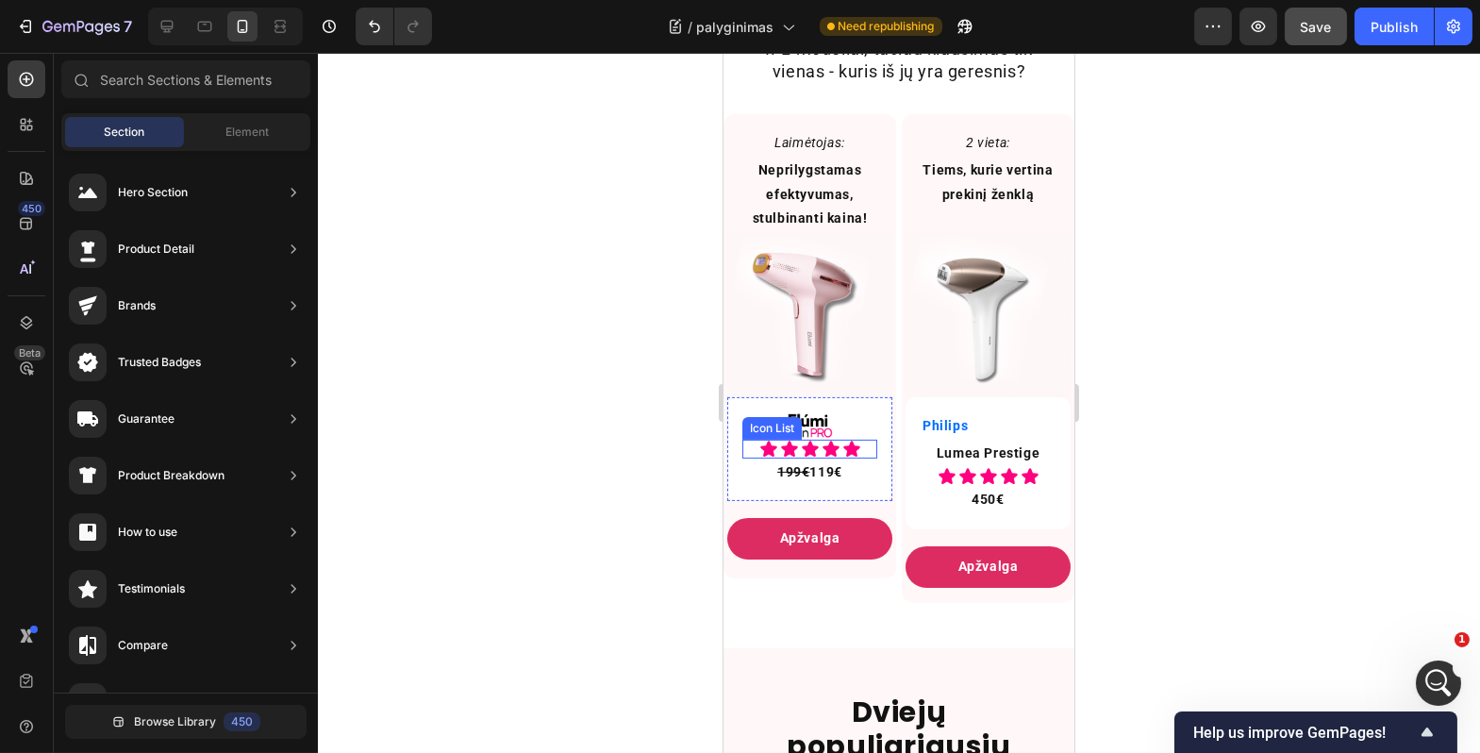
click at [744, 459] on div "Icon Icon Icon Icon Icon" at bounding box center [809, 449] width 135 height 19
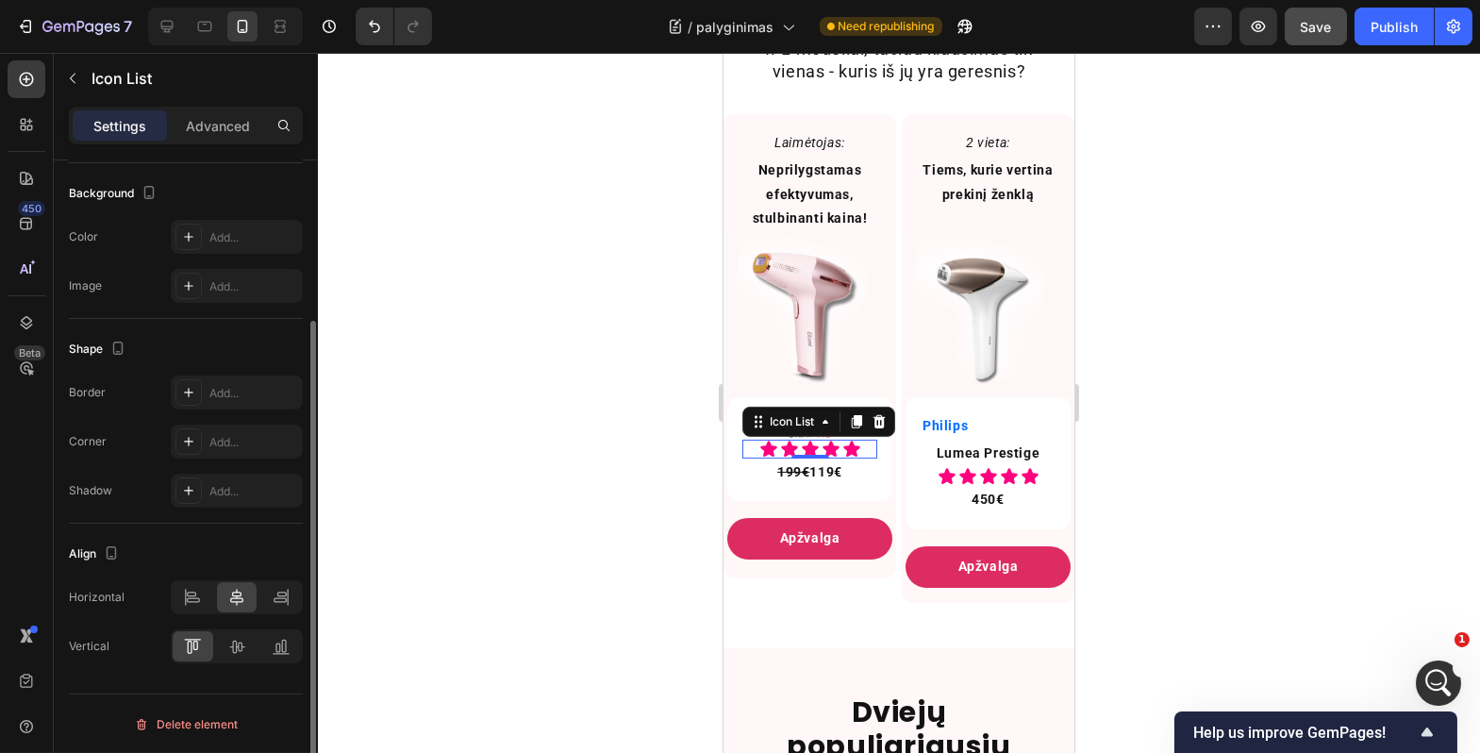
scroll to position [0, 0]
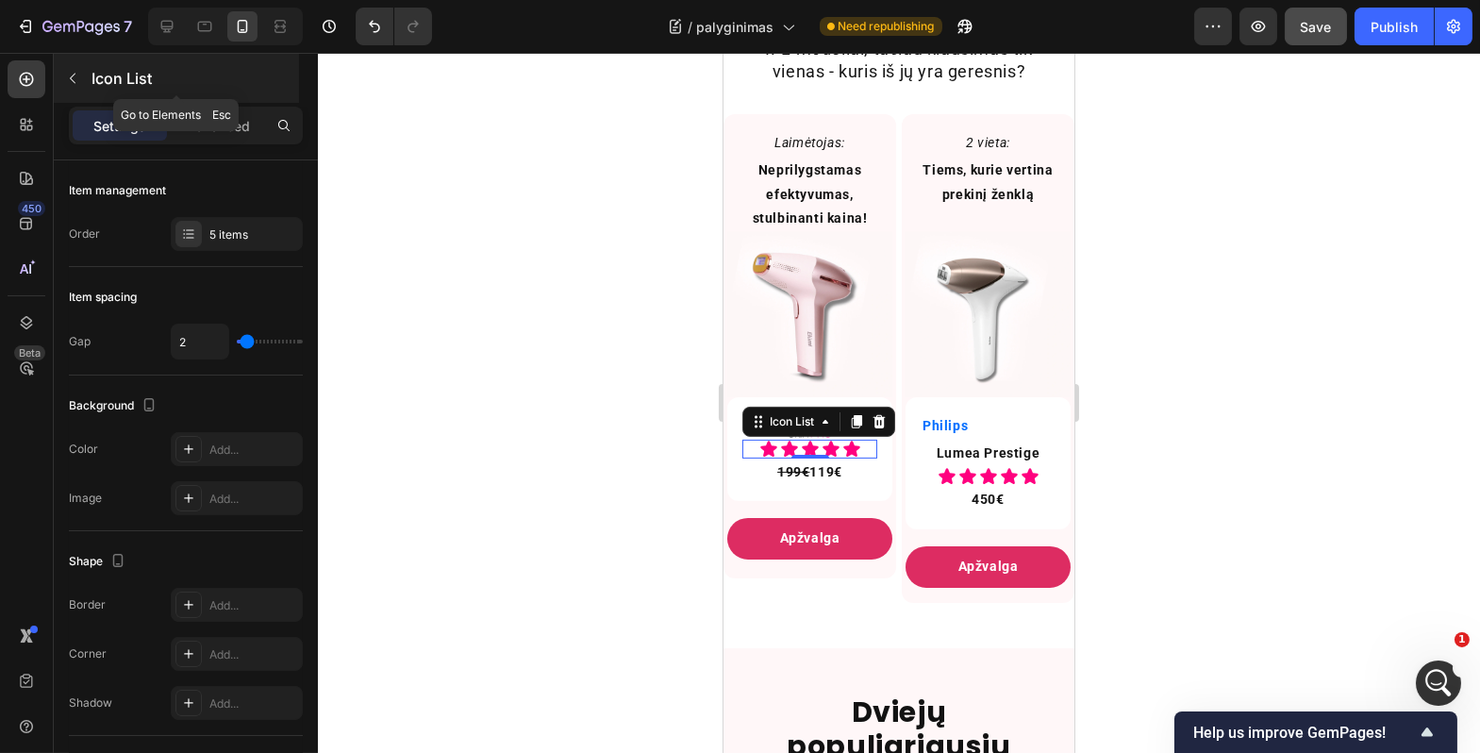
click at [79, 77] on icon "button" at bounding box center [72, 78] width 15 height 15
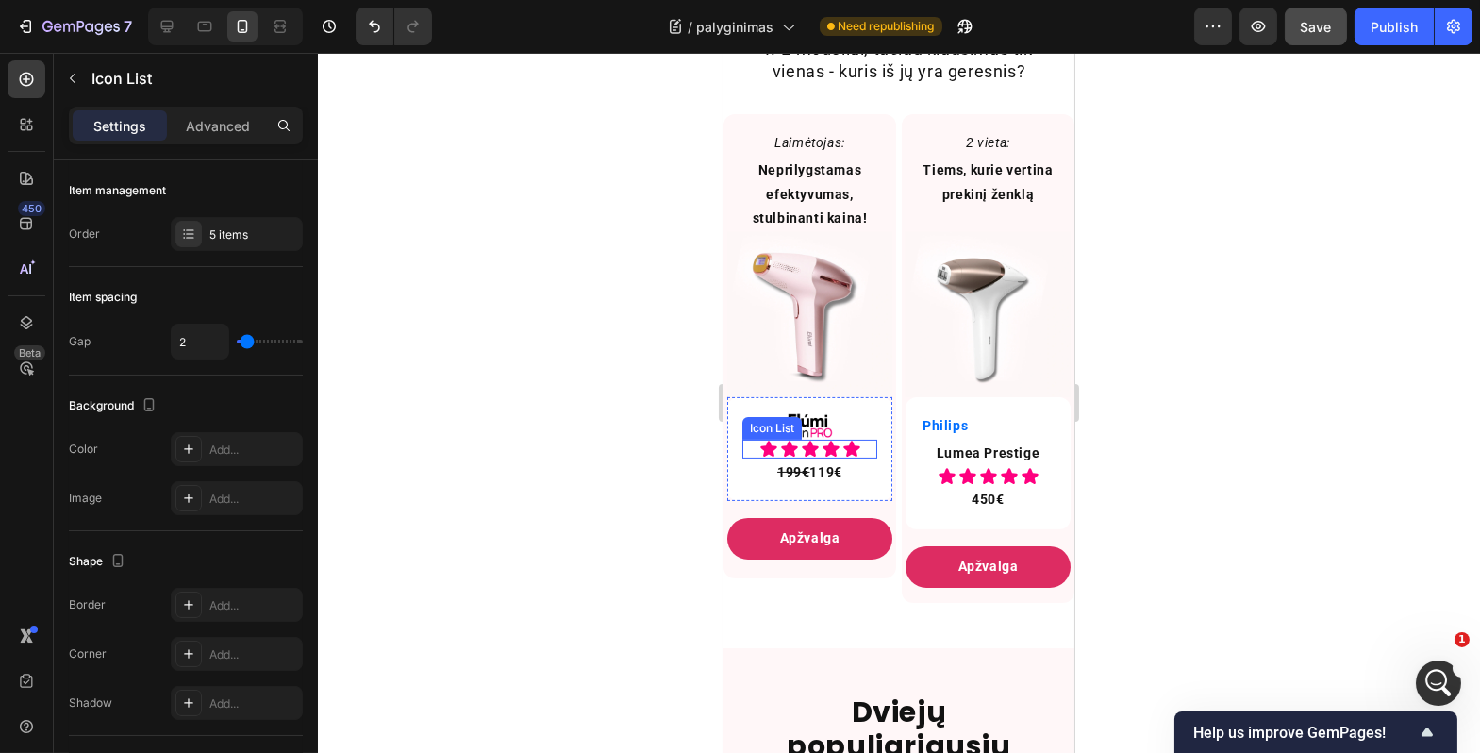
click at [744, 459] on div "Icon Icon Icon Icon Icon" at bounding box center [809, 449] width 135 height 19
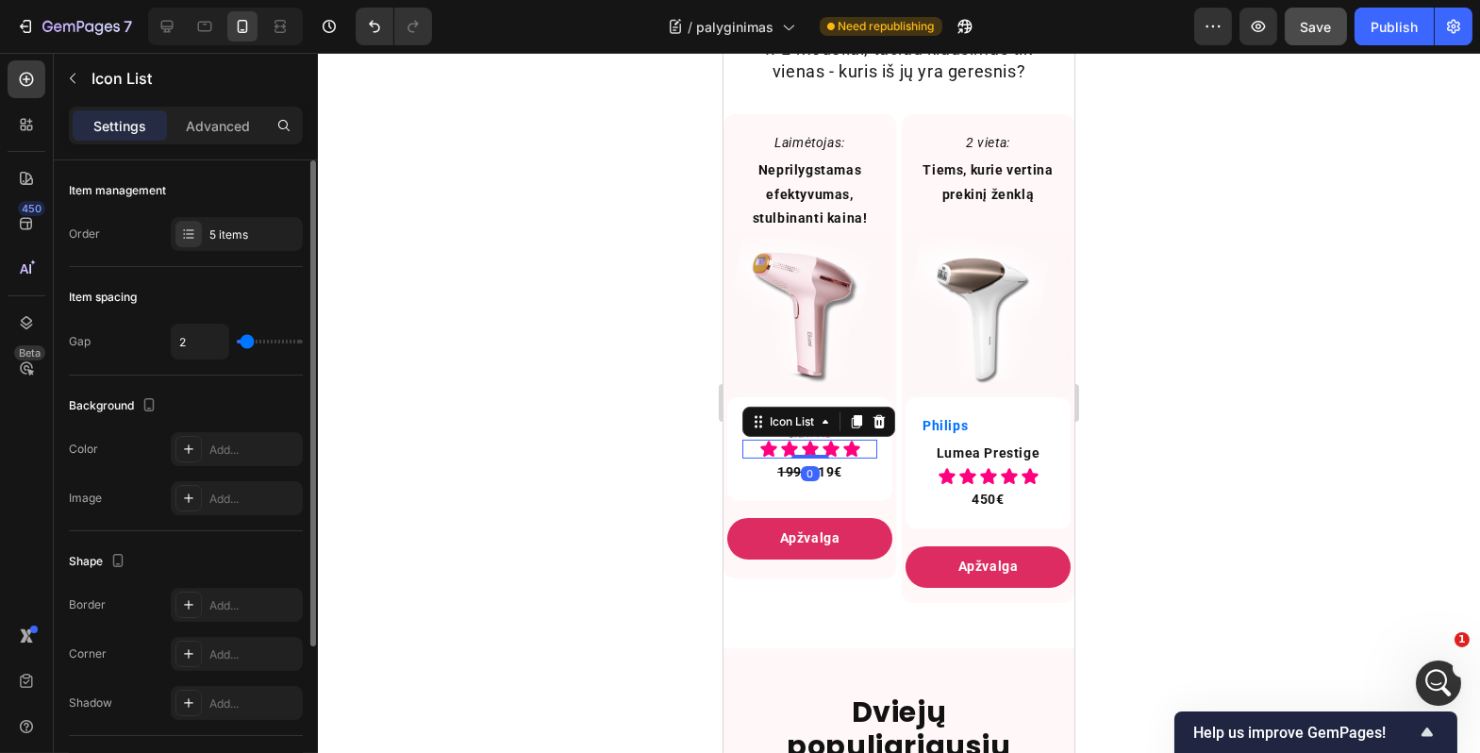
scroll to position [212, 0]
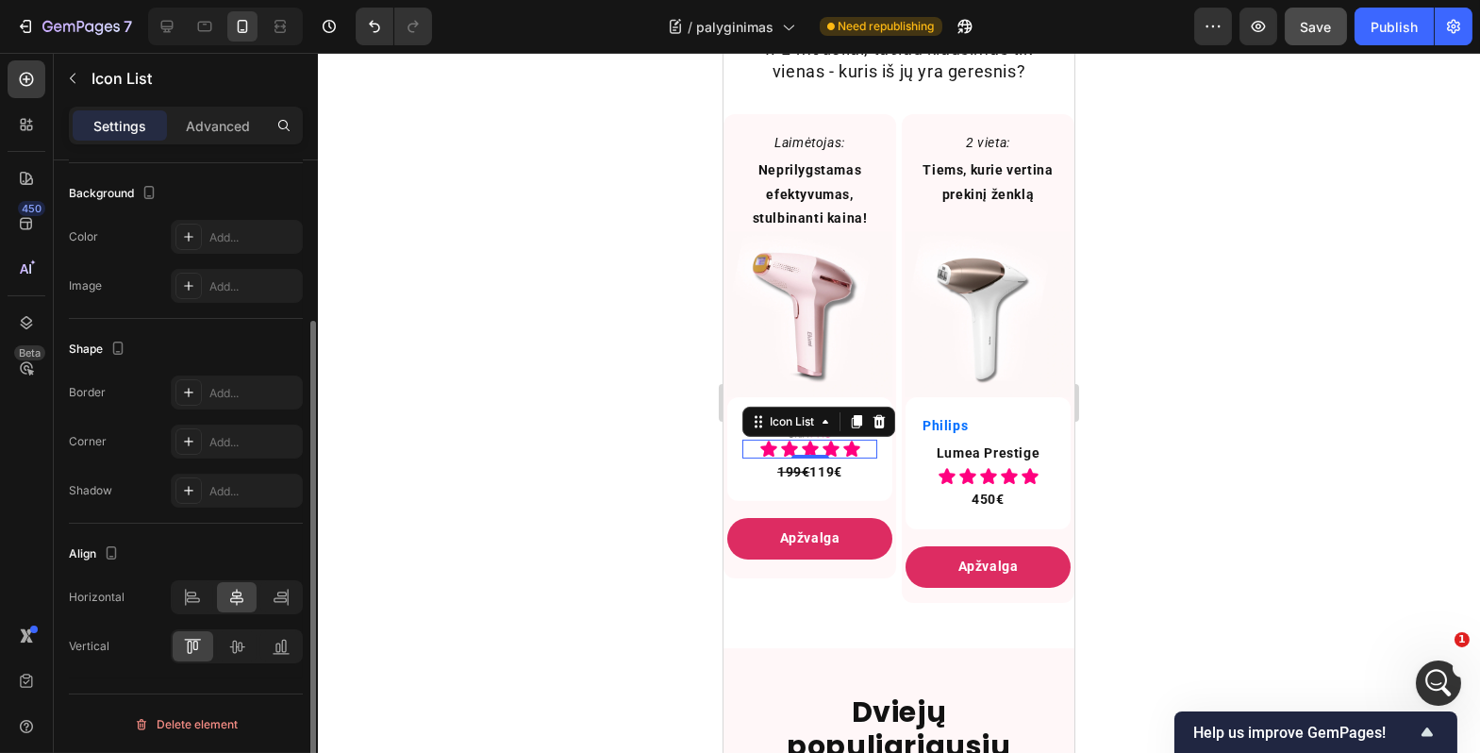
click at [226, 144] on div "Settings Advanced" at bounding box center [186, 134] width 264 height 54
click at [228, 137] on div "Advanced" at bounding box center [218, 125] width 94 height 30
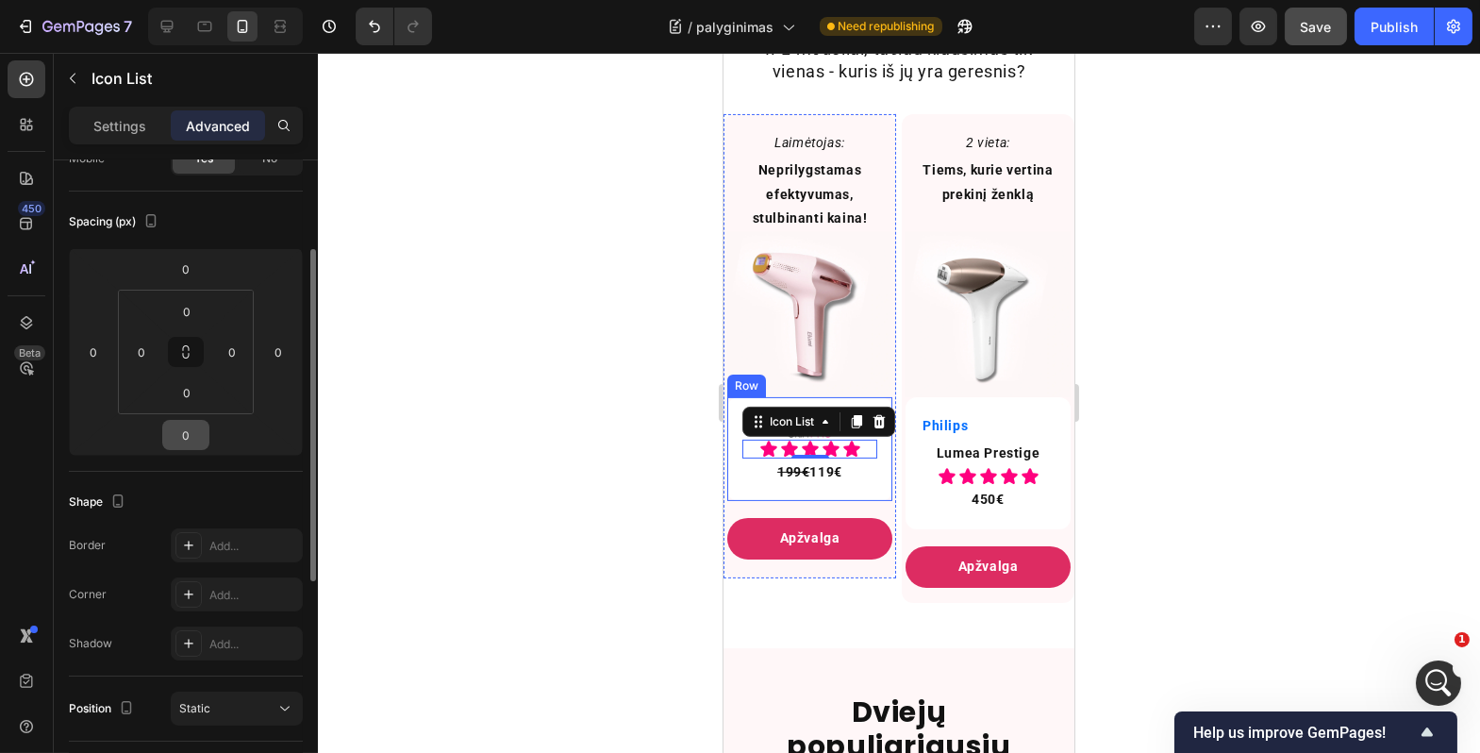
scroll to position [0, 0]
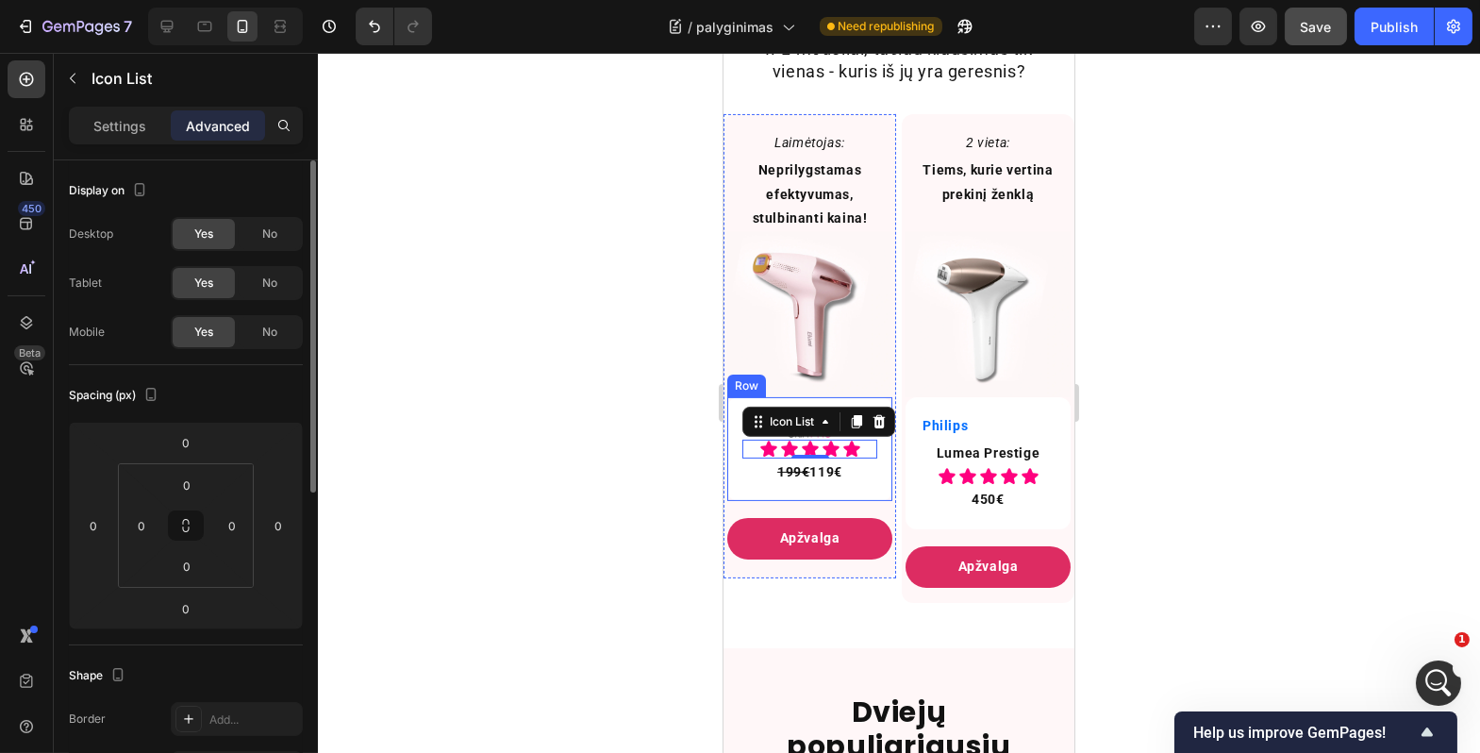
click at [135, 142] on div "Settings Advanced" at bounding box center [186, 126] width 234 height 38
click at [139, 127] on p "Settings" at bounding box center [119, 126] width 53 height 20
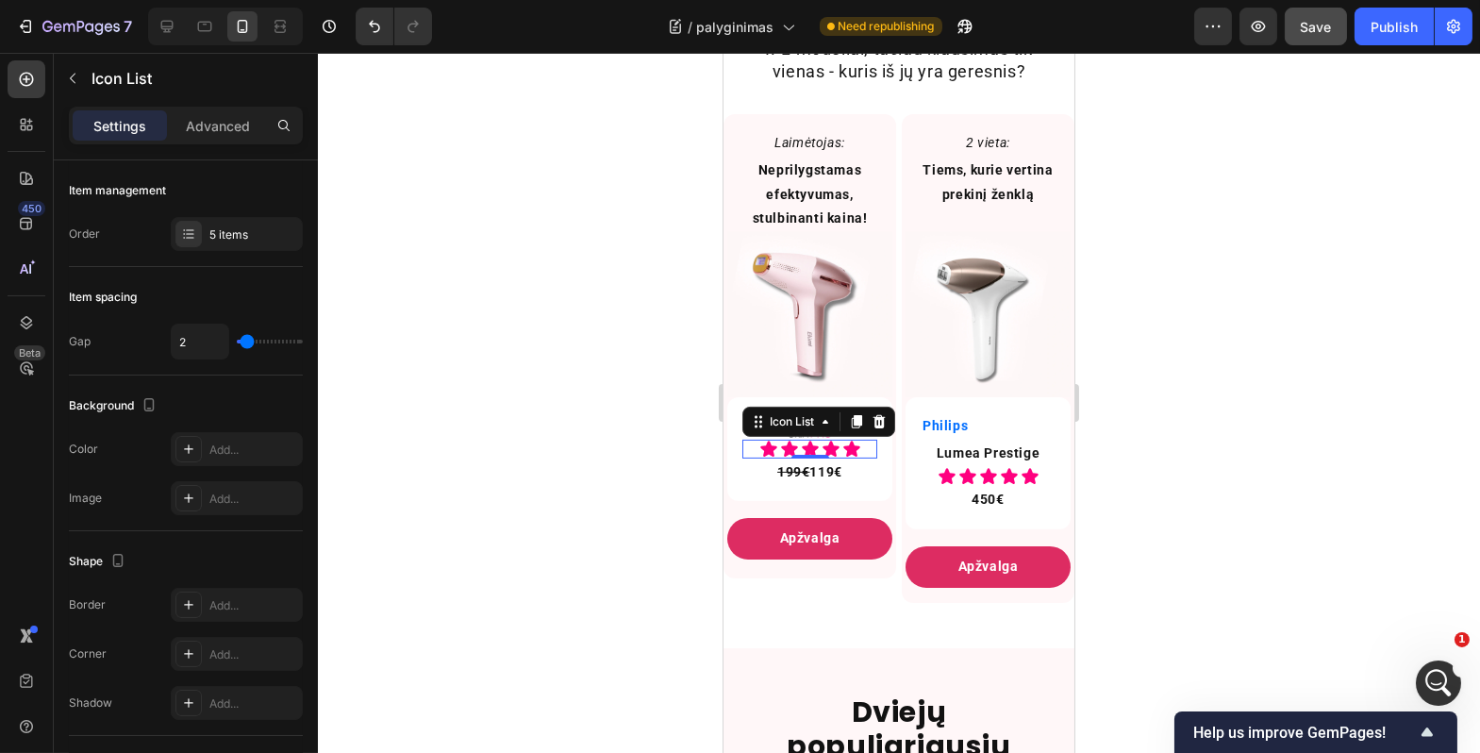
click at [673, 472] on div at bounding box center [899, 403] width 1163 height 700
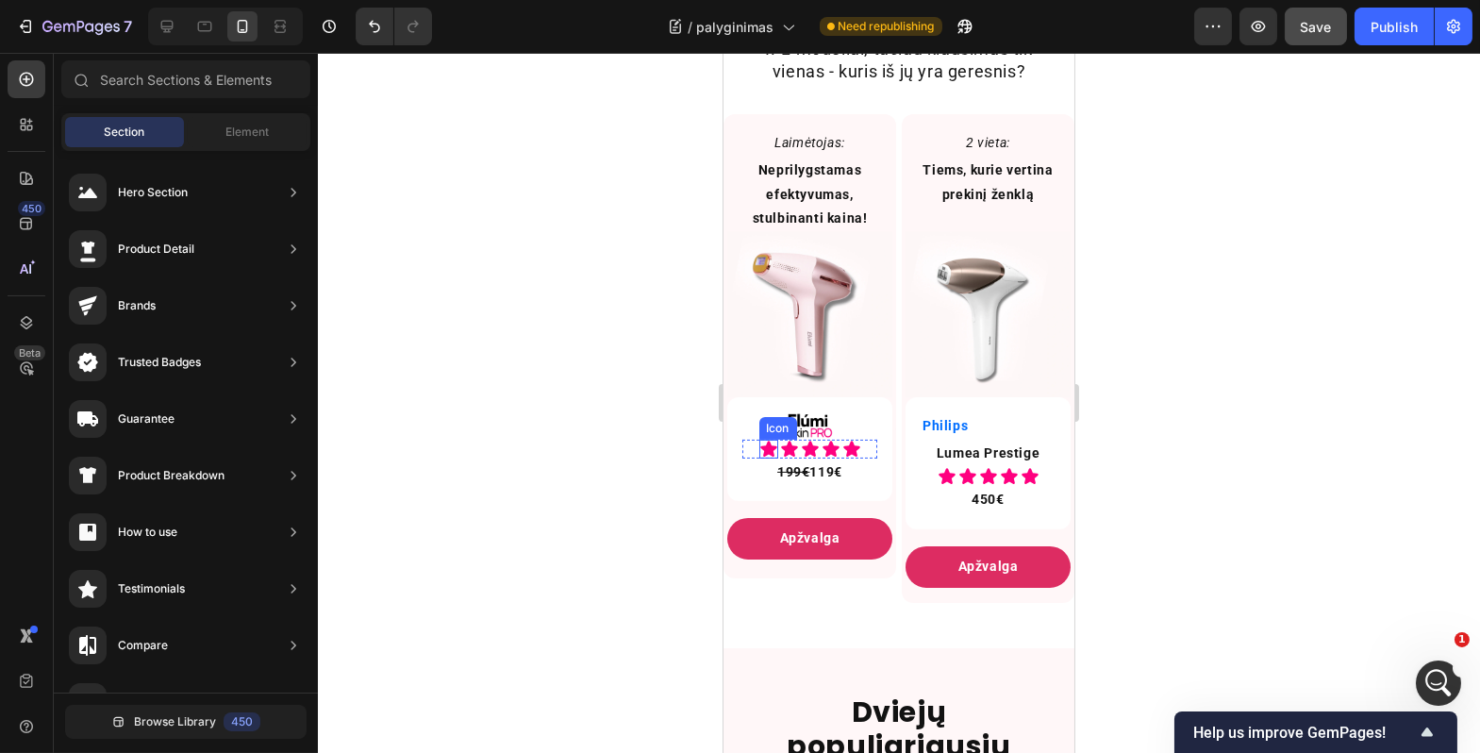
click at [761, 457] on icon at bounding box center [768, 449] width 16 height 16
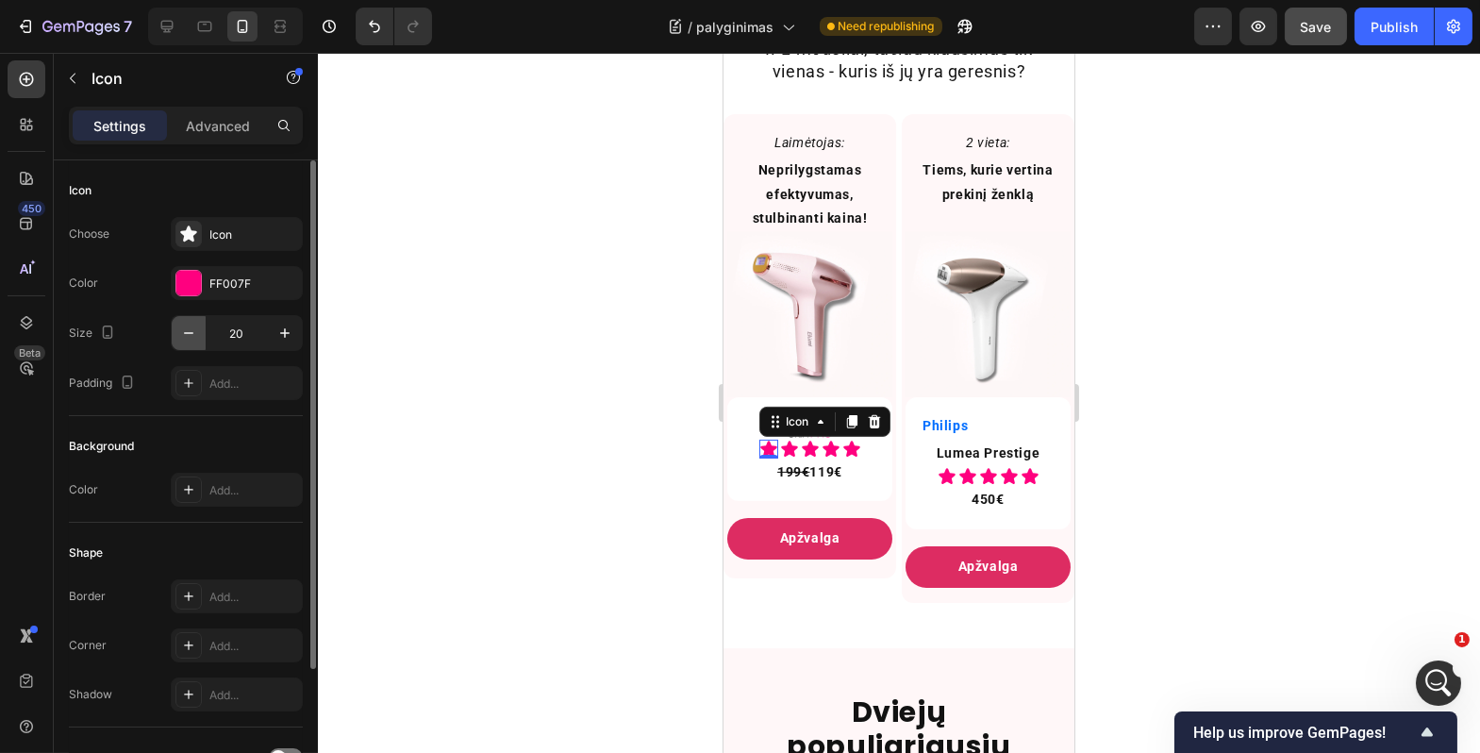
click at [187, 342] on button "button" at bounding box center [189, 333] width 34 height 34
type input "16"
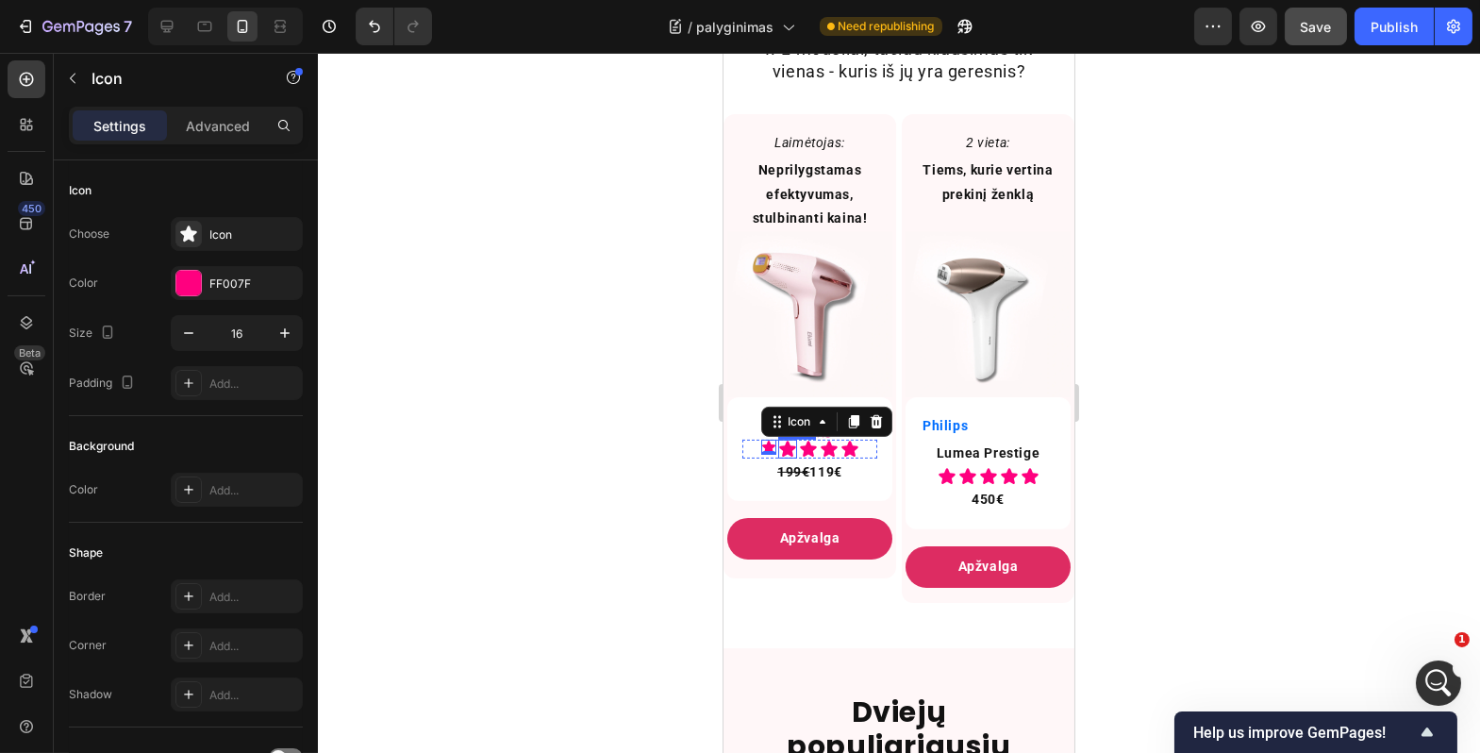
click at [785, 459] on div "Icon" at bounding box center [787, 449] width 19 height 19
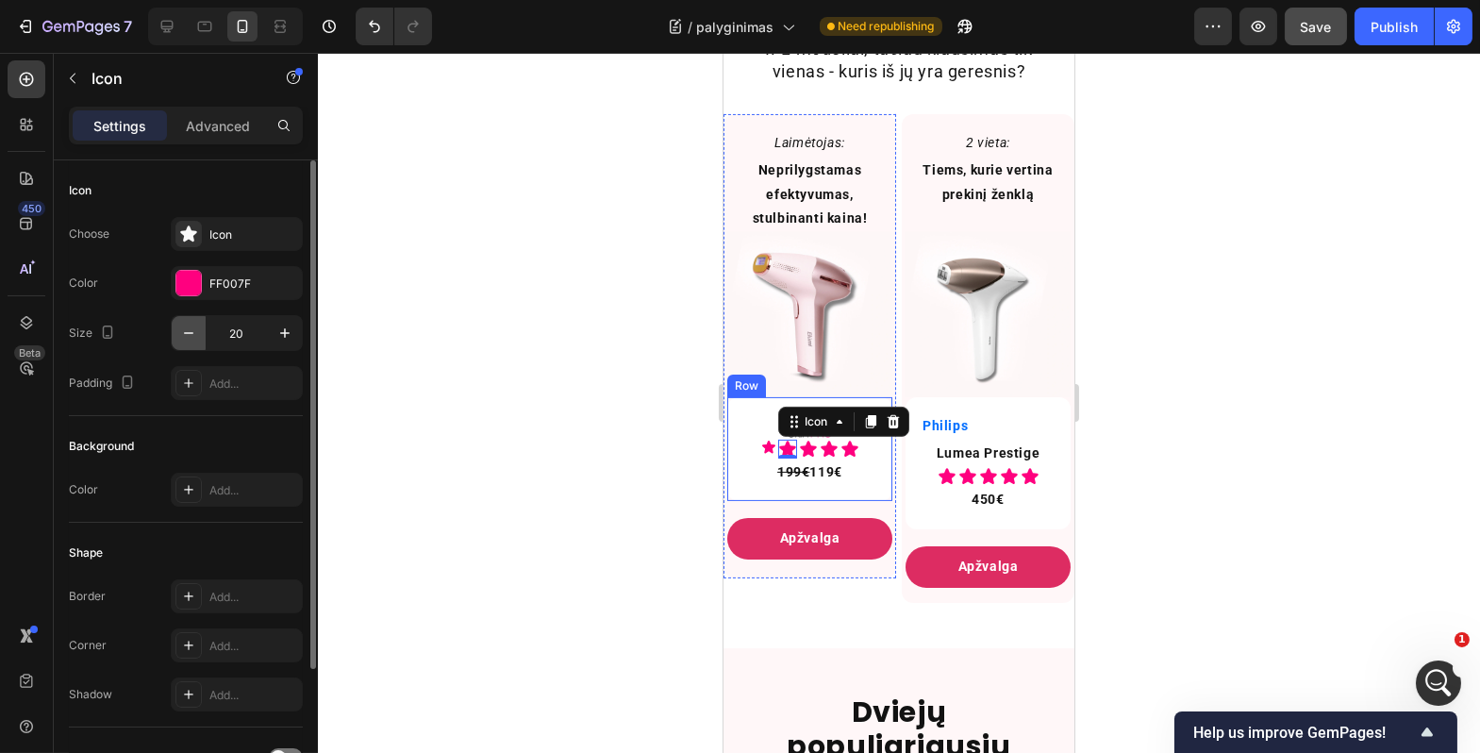
click at [195, 332] on icon "button" at bounding box center [188, 333] width 19 height 19
click at [194, 332] on icon "button" at bounding box center [188, 333] width 19 height 19
click at [194, 333] on icon "button" at bounding box center [188, 333] width 19 height 19
type input "16"
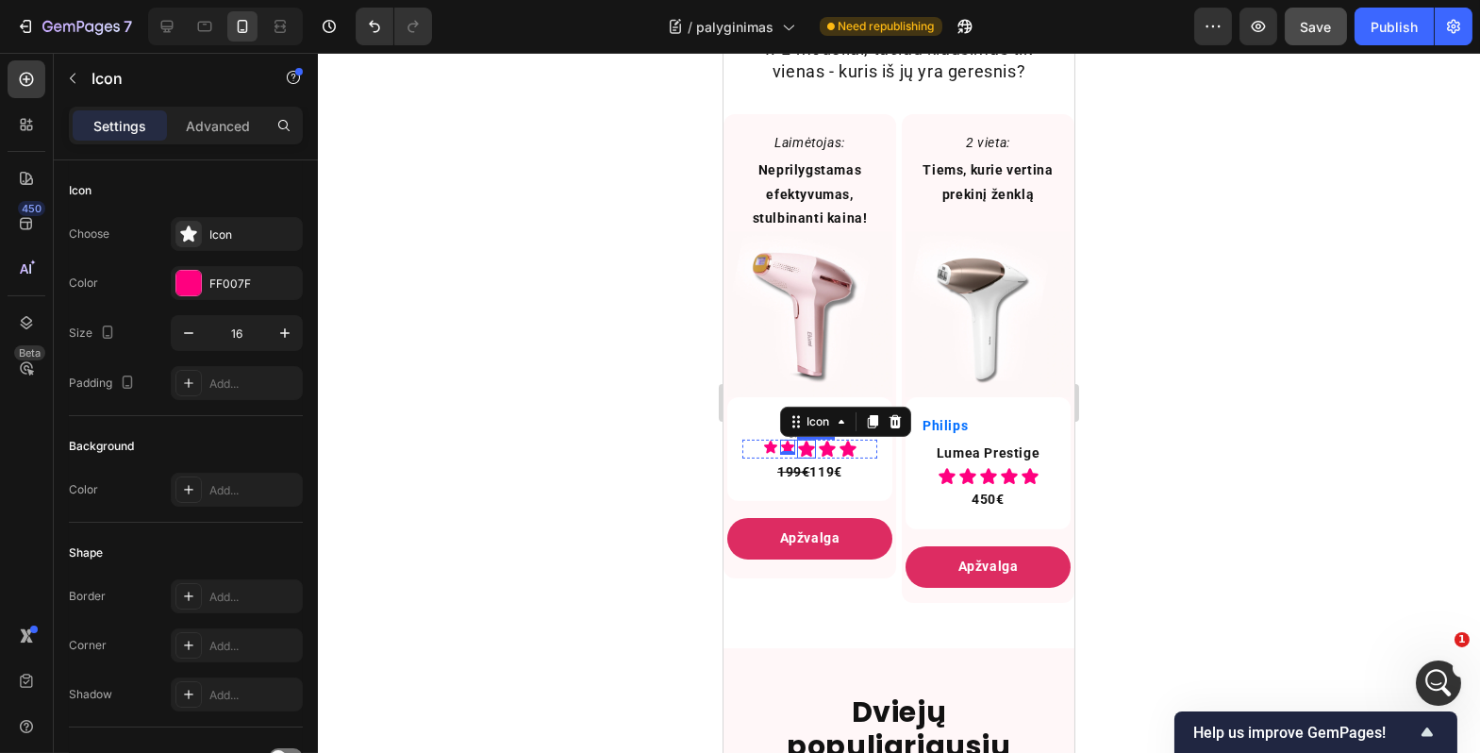
click at [806, 457] on icon at bounding box center [805, 449] width 16 height 16
click at [200, 335] on button "button" at bounding box center [189, 333] width 34 height 34
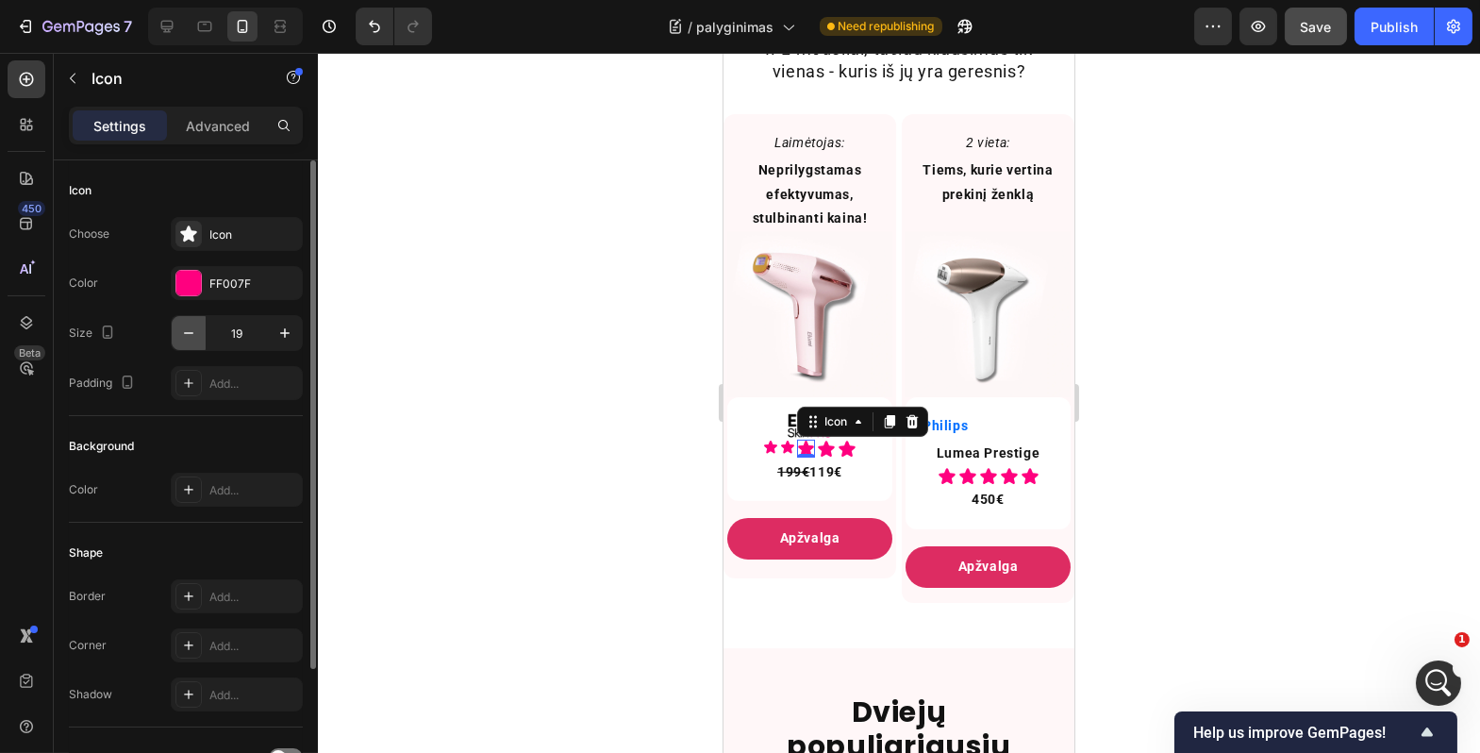
click at [200, 335] on button "button" at bounding box center [189, 333] width 34 height 34
click at [199, 335] on button "button" at bounding box center [189, 333] width 34 height 34
click at [199, 336] on button "button" at bounding box center [189, 333] width 34 height 34
click at [273, 333] on button "button" at bounding box center [285, 333] width 34 height 34
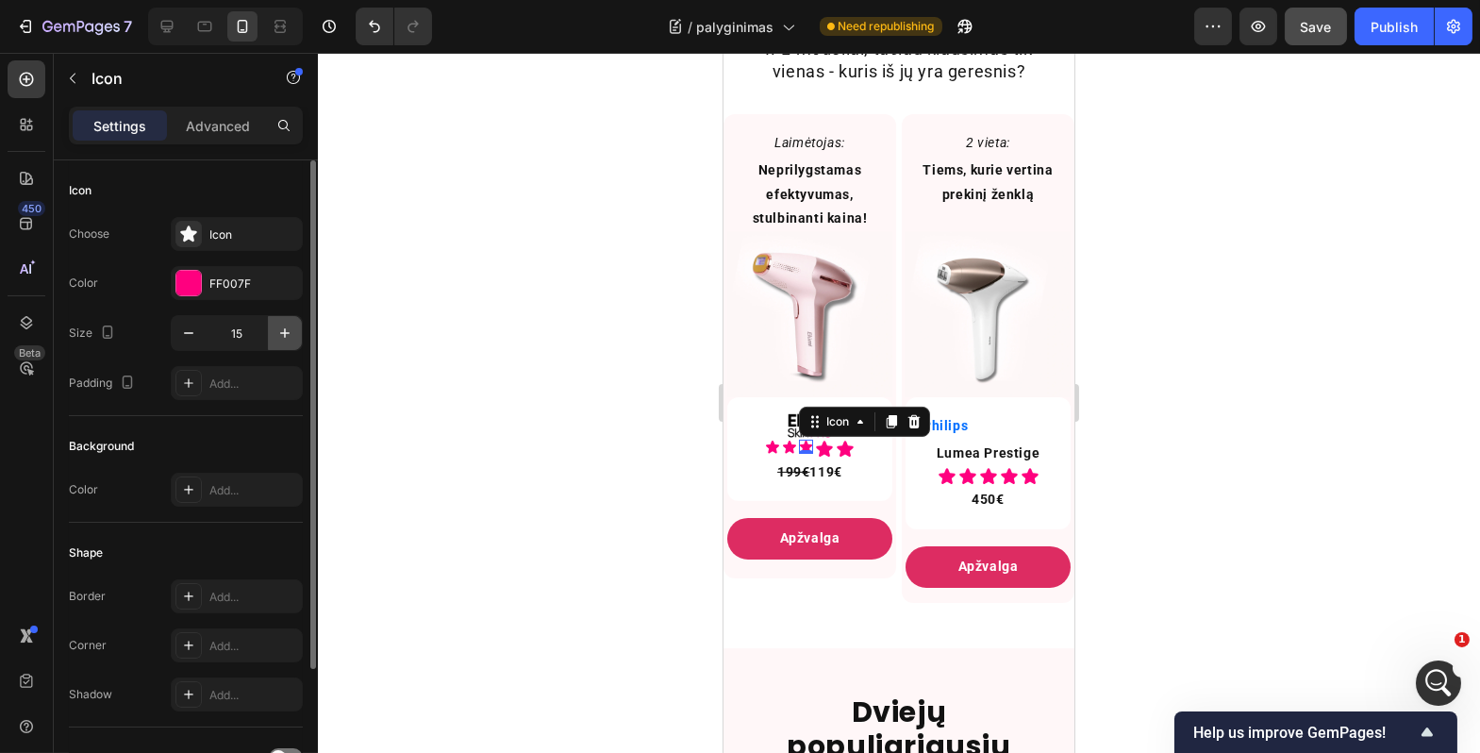
type input "16"
click at [226, 652] on div "Add..." at bounding box center [237, 645] width 132 height 34
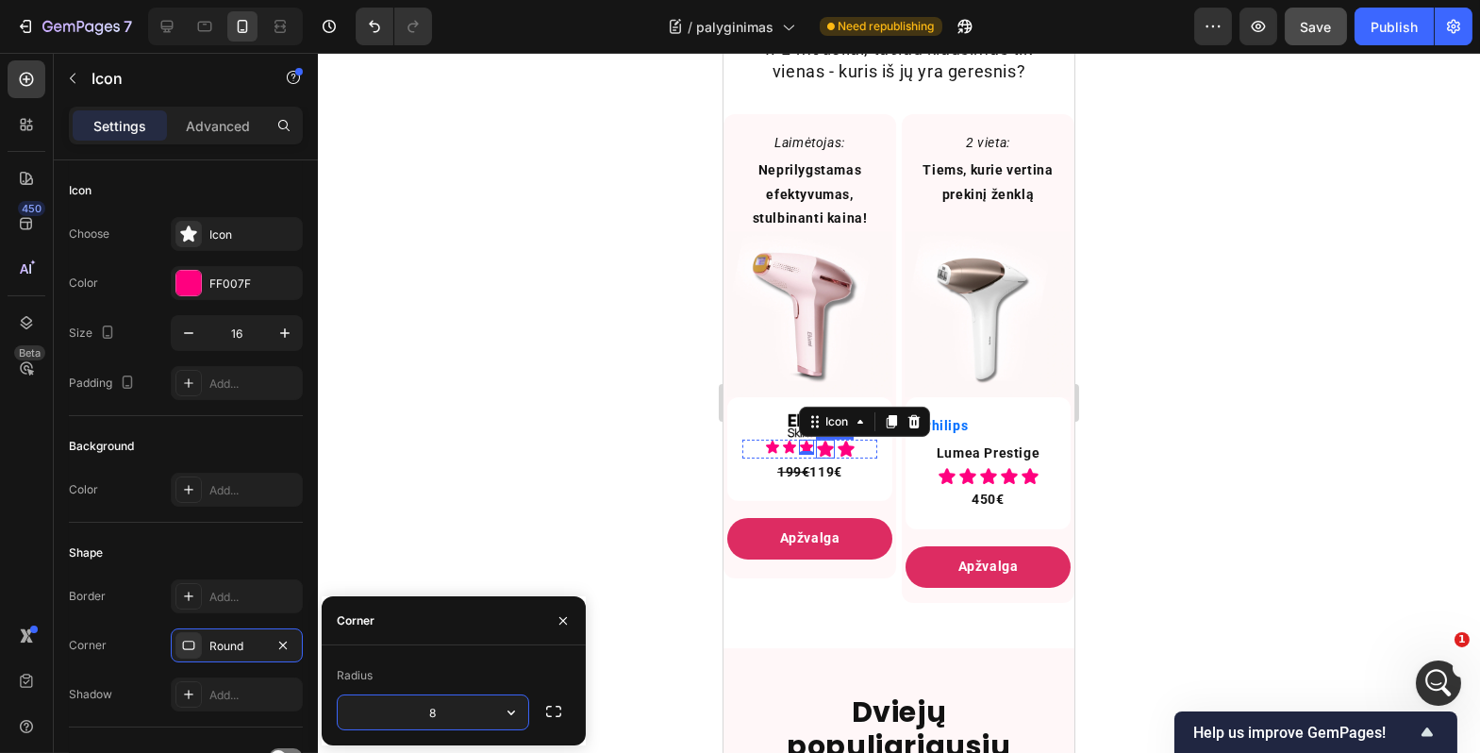
click at [822, 457] on icon at bounding box center [824, 449] width 16 height 16
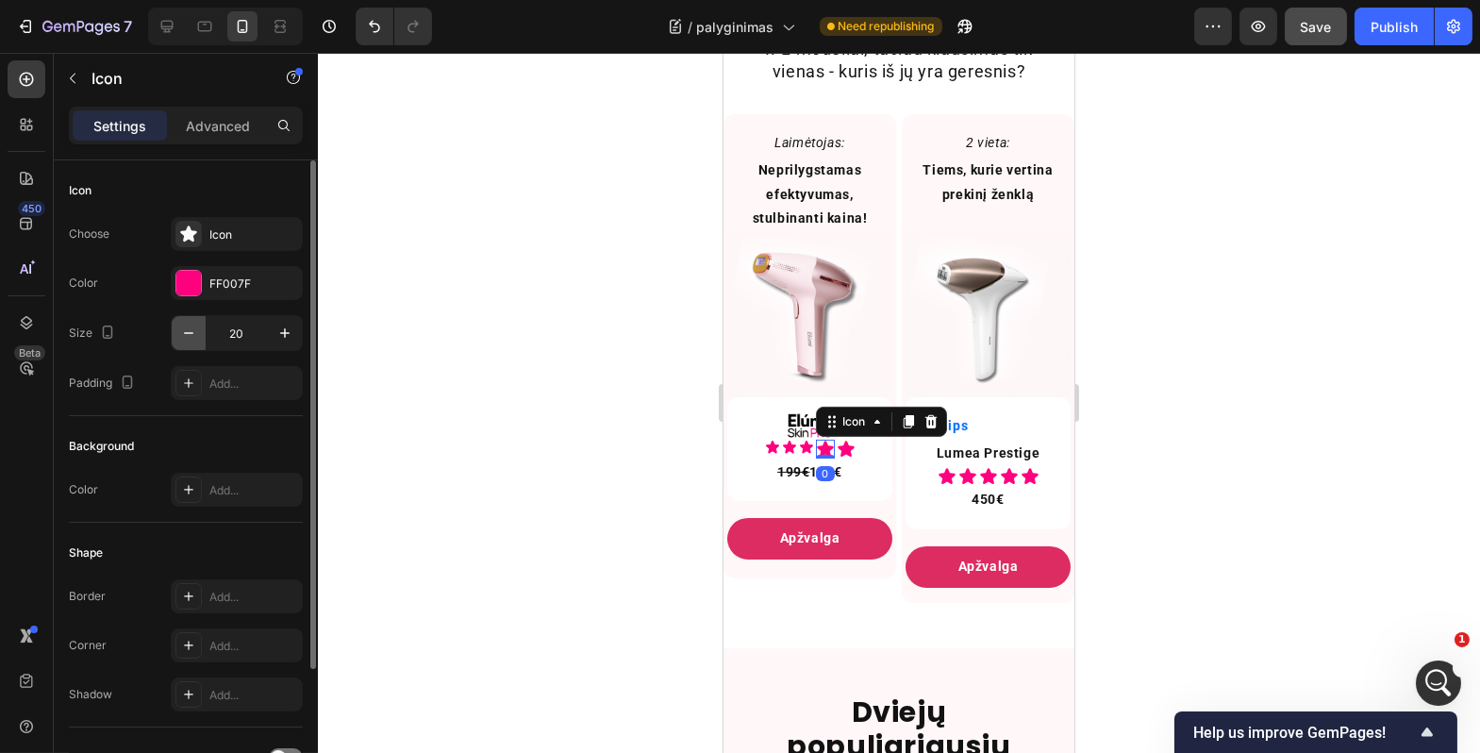
click at [196, 335] on icon "button" at bounding box center [188, 333] width 19 height 19
type input "16"
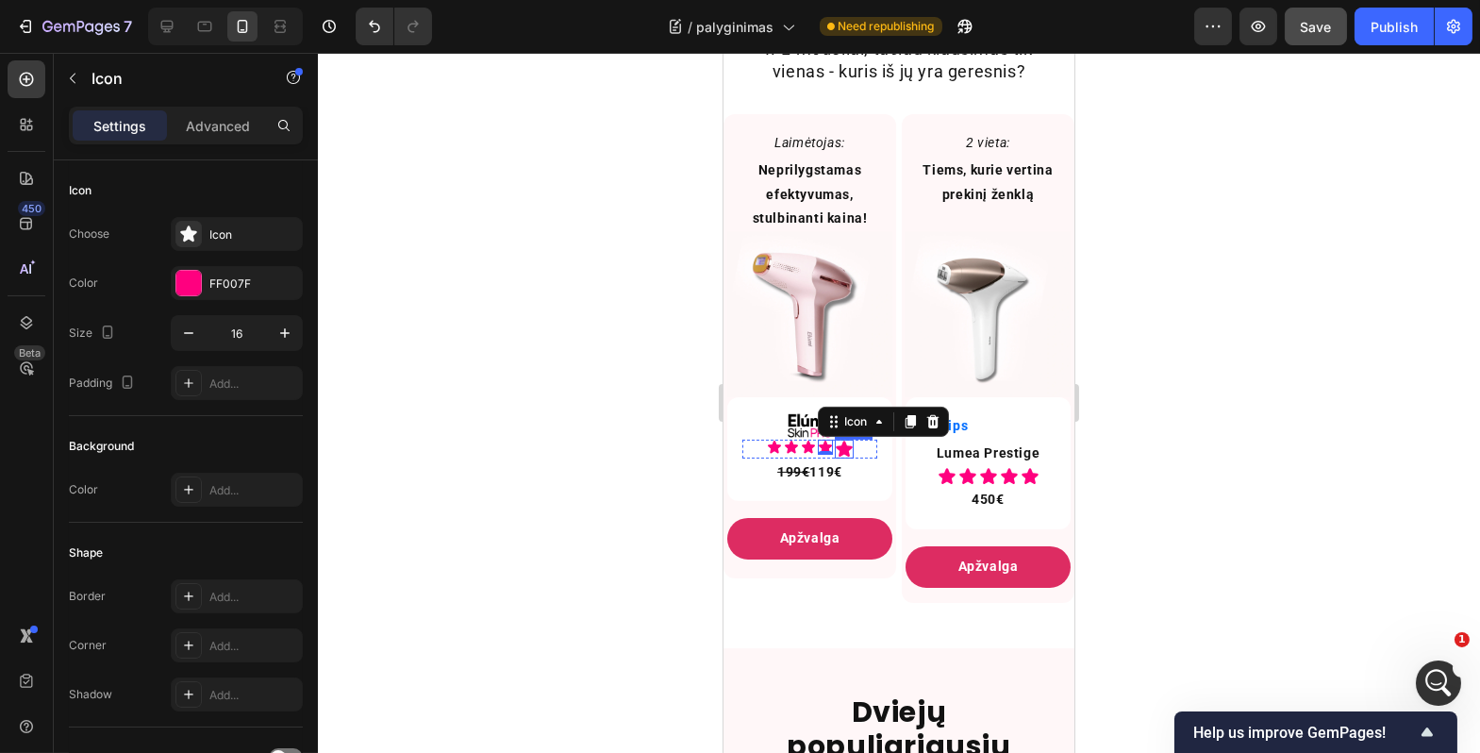
click at [839, 457] on icon at bounding box center [843, 449] width 16 height 16
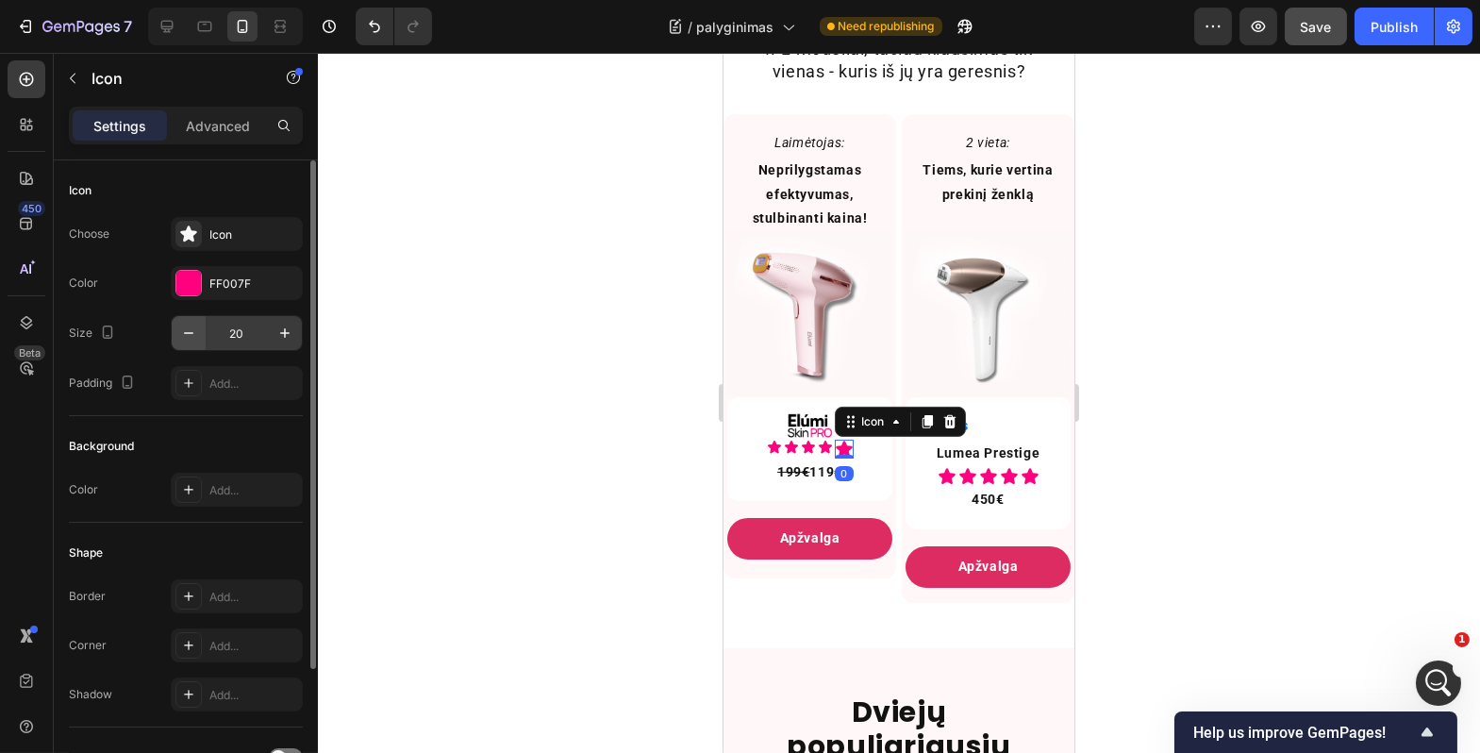
click at [192, 344] on button "button" at bounding box center [189, 333] width 34 height 34
type input "16"
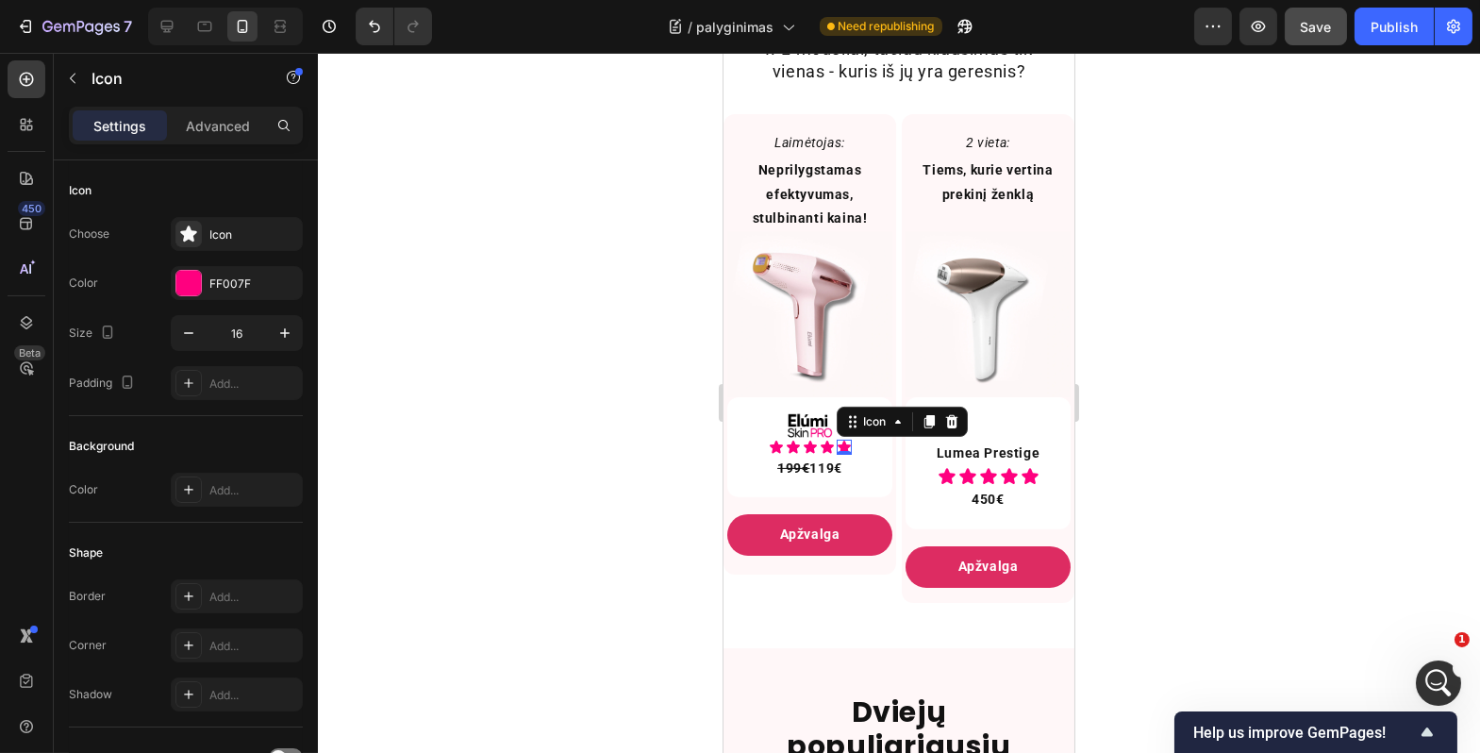
click at [624, 444] on div at bounding box center [899, 403] width 1163 height 700
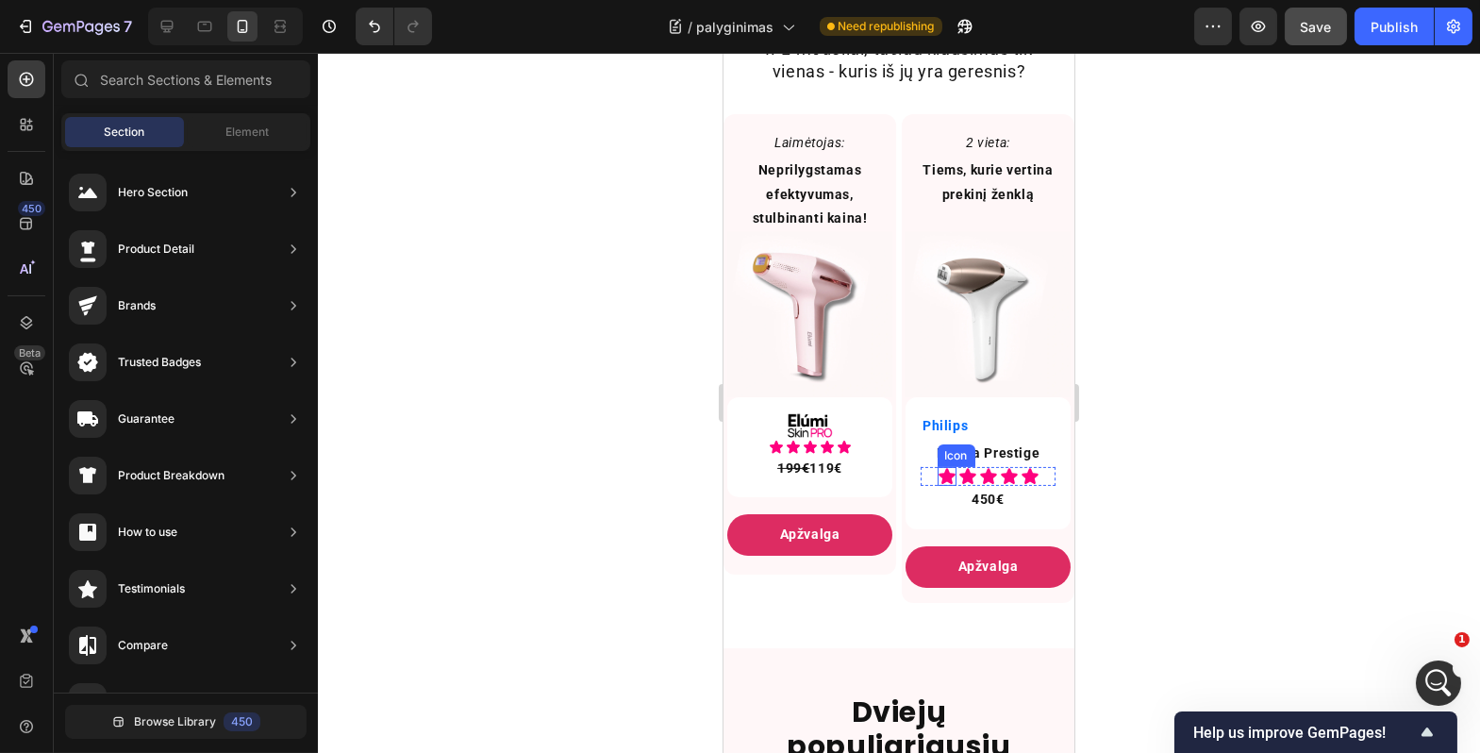
click at [938, 485] on icon at bounding box center [946, 477] width 16 height 16
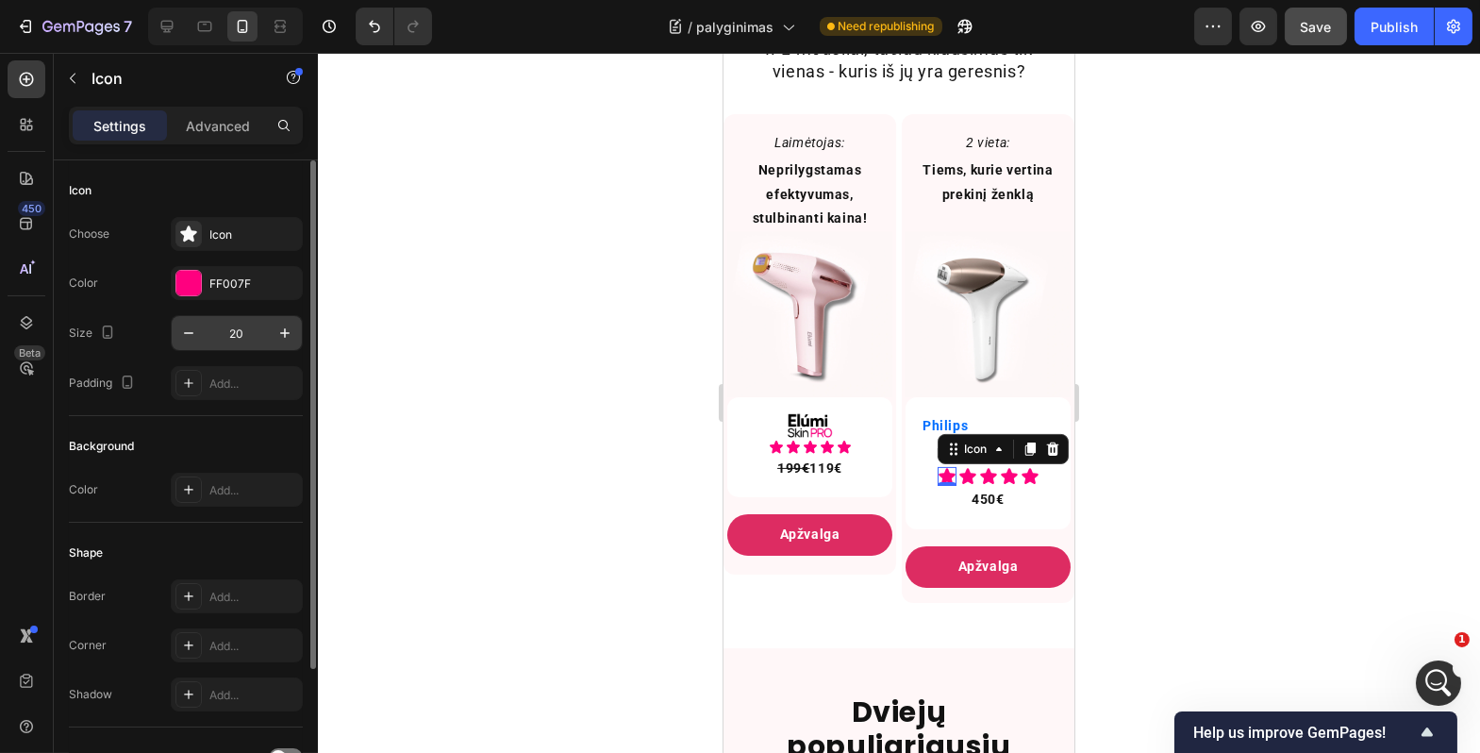
click at [230, 330] on input "20" at bounding box center [237, 333] width 62 height 34
click at [245, 330] on input "20" at bounding box center [237, 333] width 62 height 34
type input "2"
type input "16"
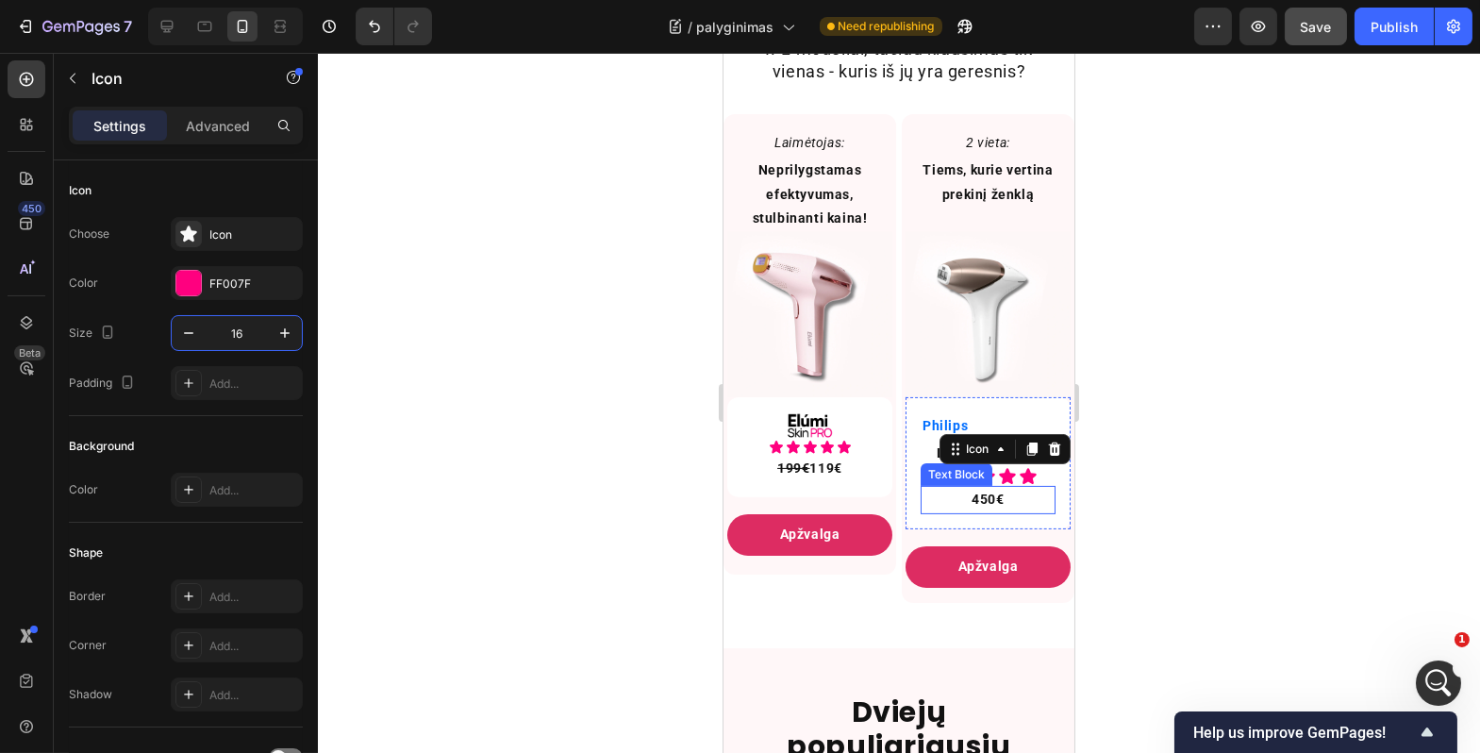
click at [955, 483] on div "Text Block" at bounding box center [956, 474] width 64 height 17
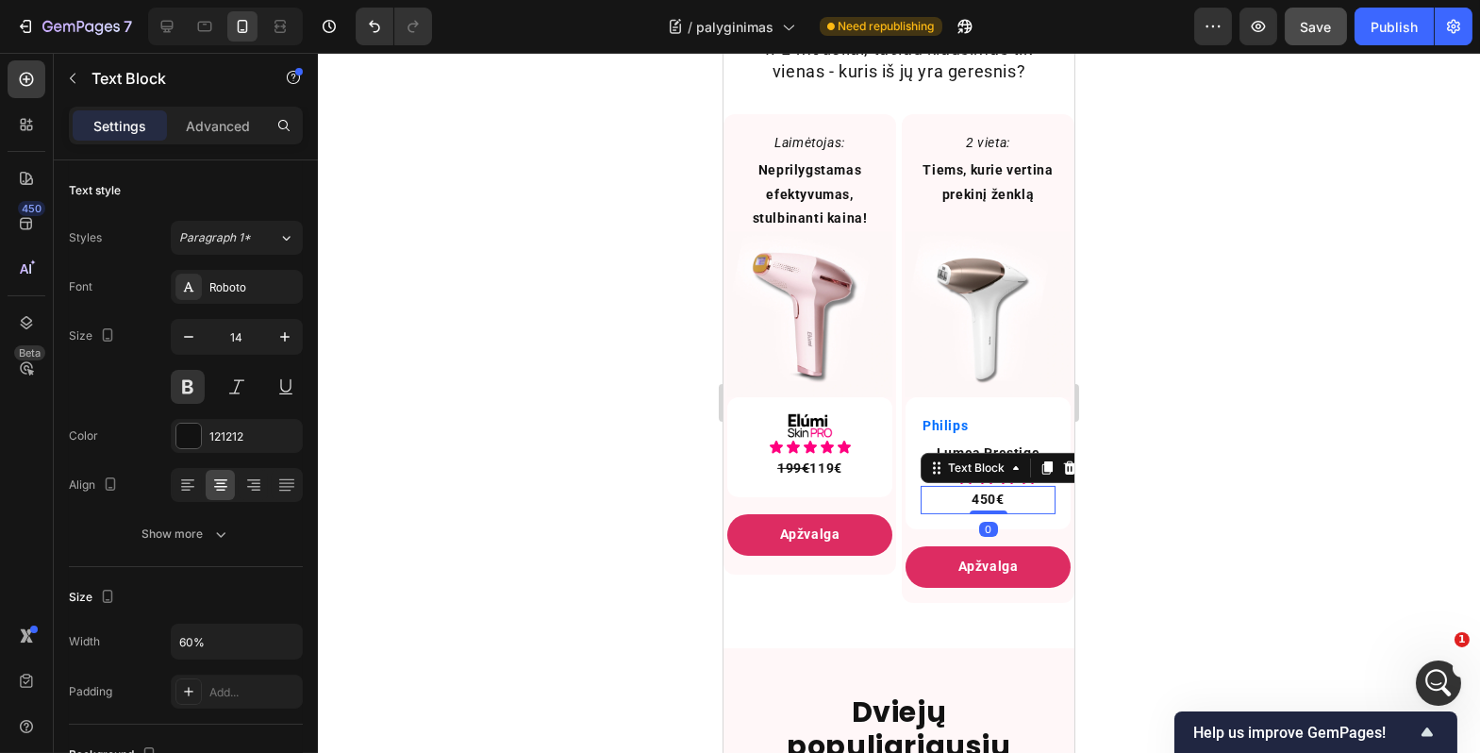
click at [1098, 518] on div at bounding box center [899, 403] width 1163 height 700
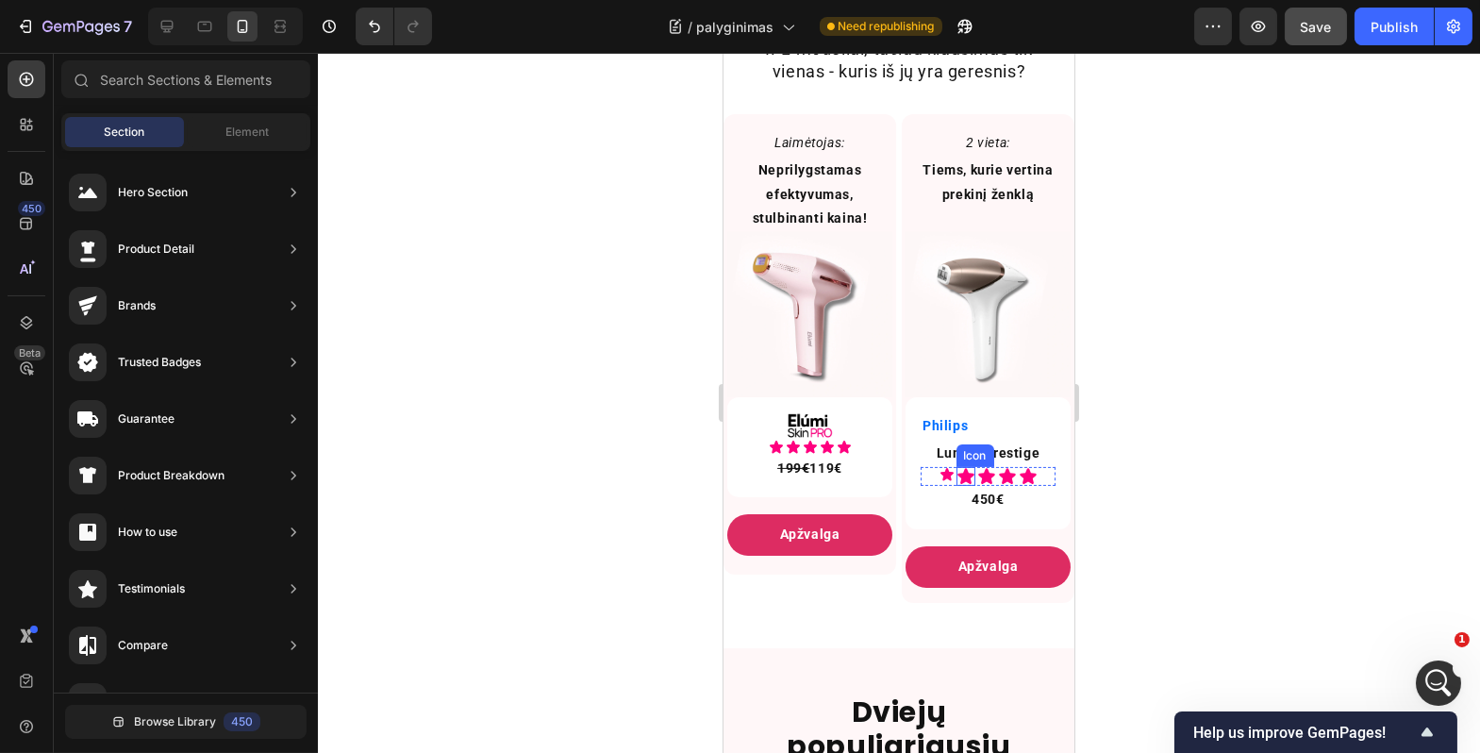
click at [959, 485] on icon at bounding box center [965, 477] width 16 height 16
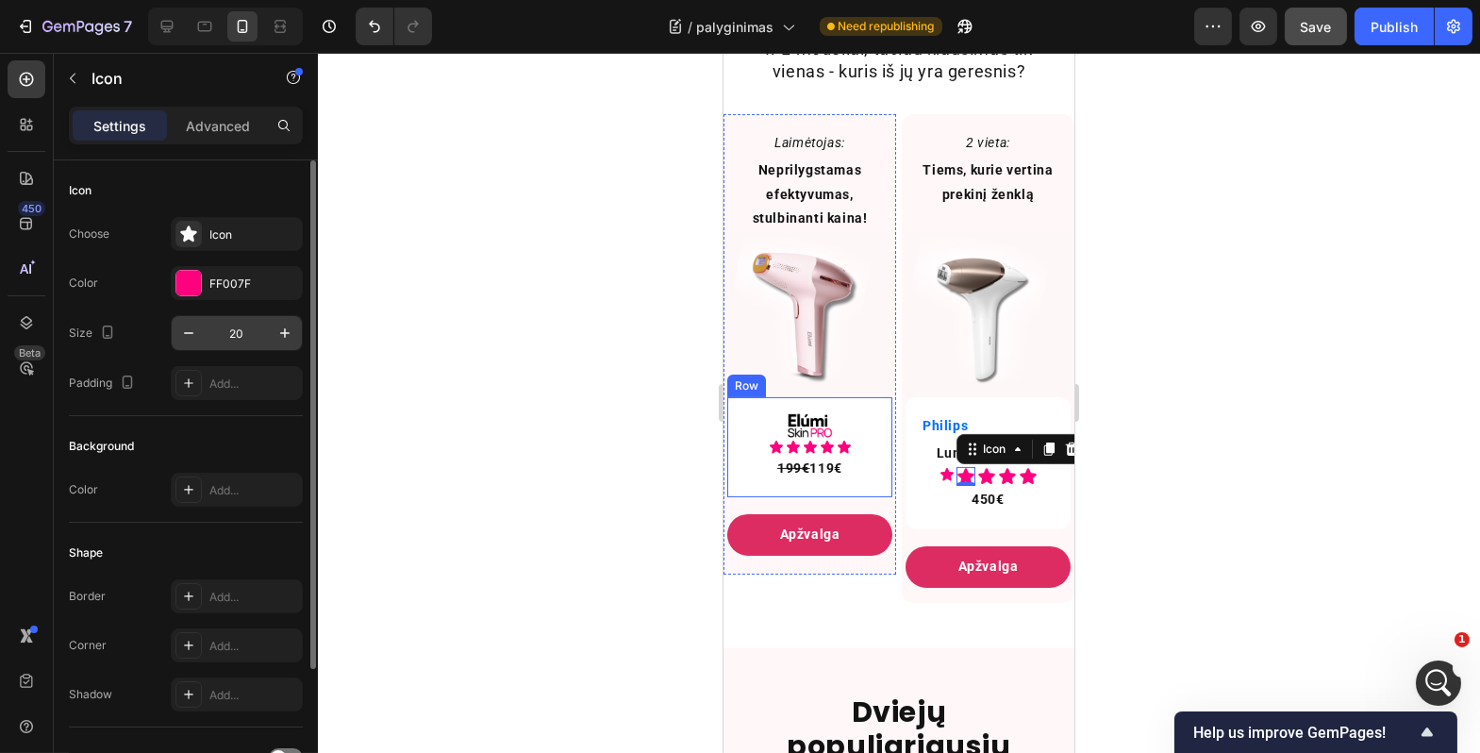
click at [237, 341] on input "20" at bounding box center [237, 333] width 62 height 34
type input "16"
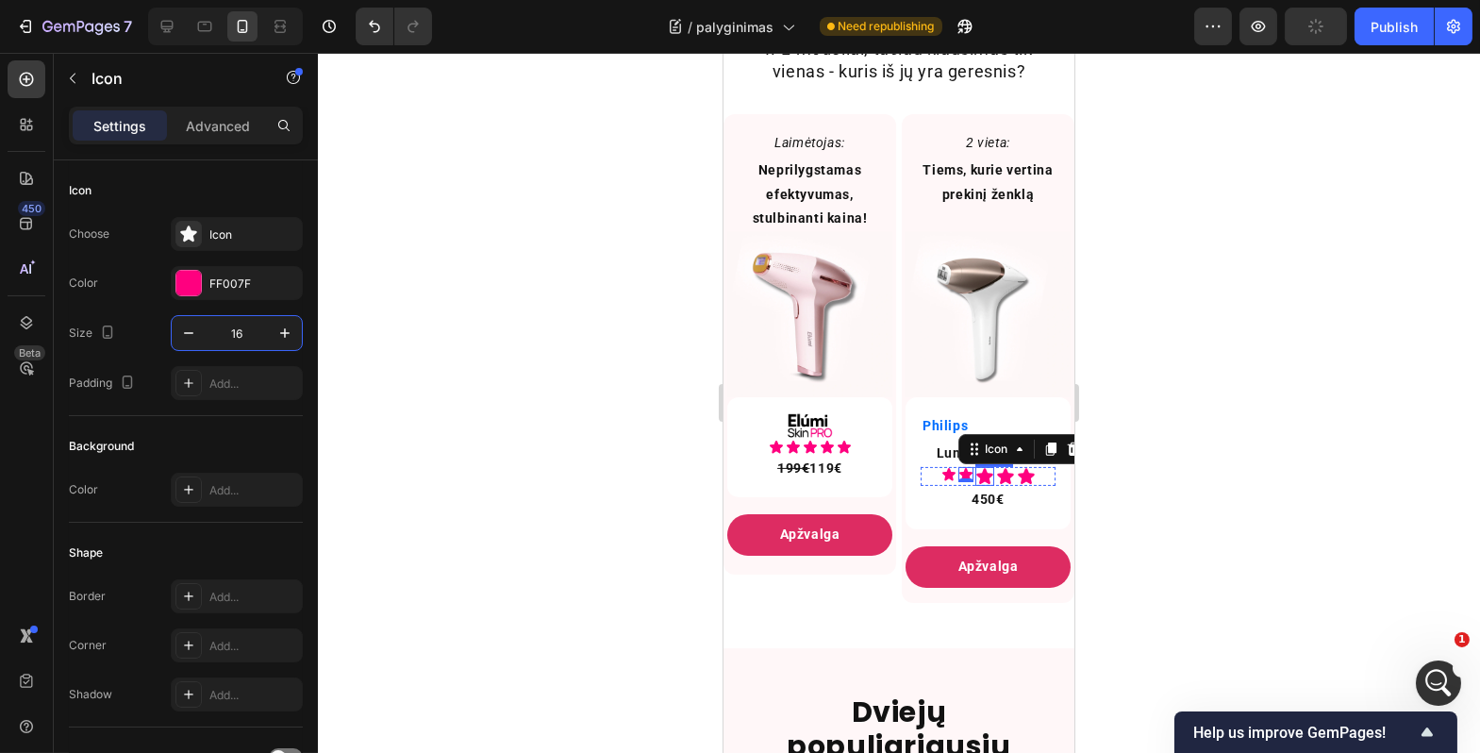
click at [976, 485] on icon at bounding box center [984, 477] width 16 height 16
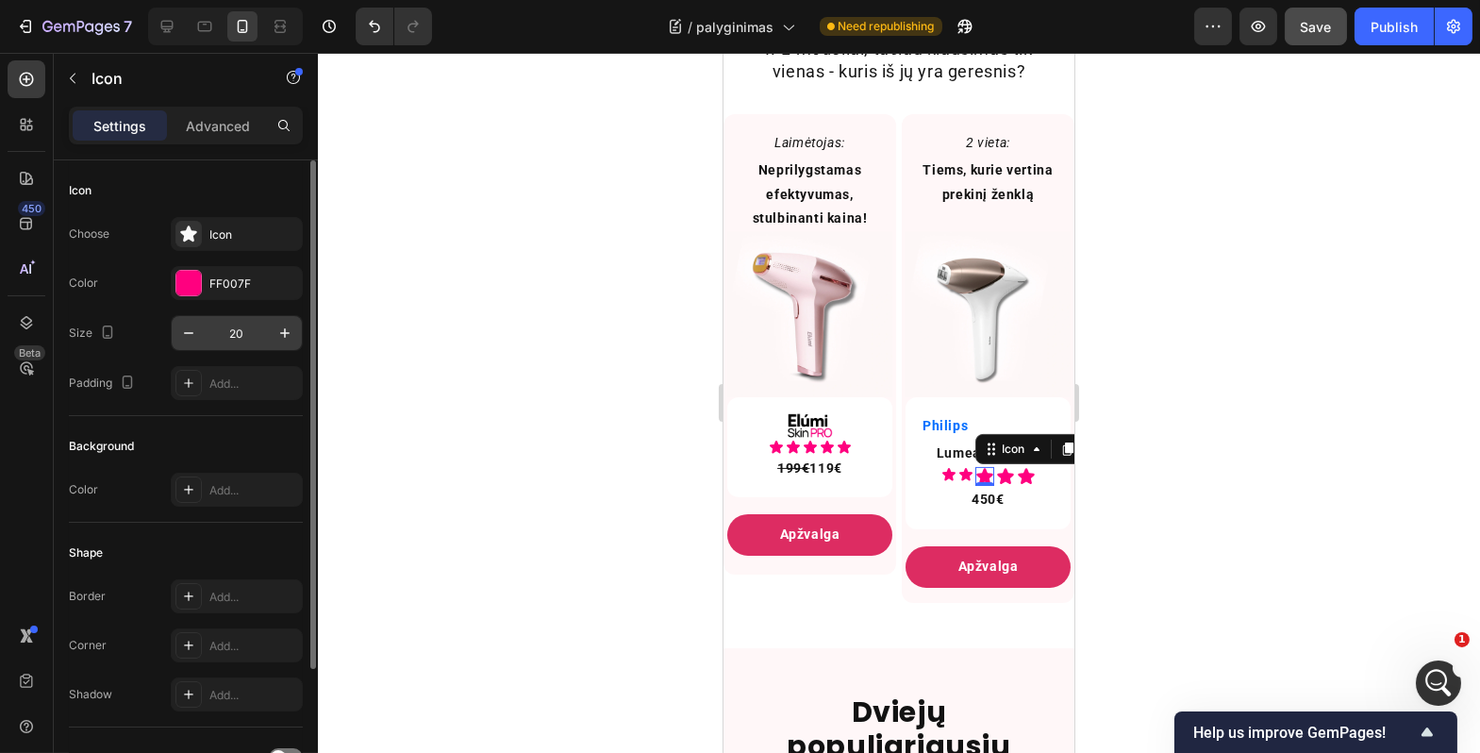
click at [234, 337] on input "20" at bounding box center [237, 333] width 62 height 34
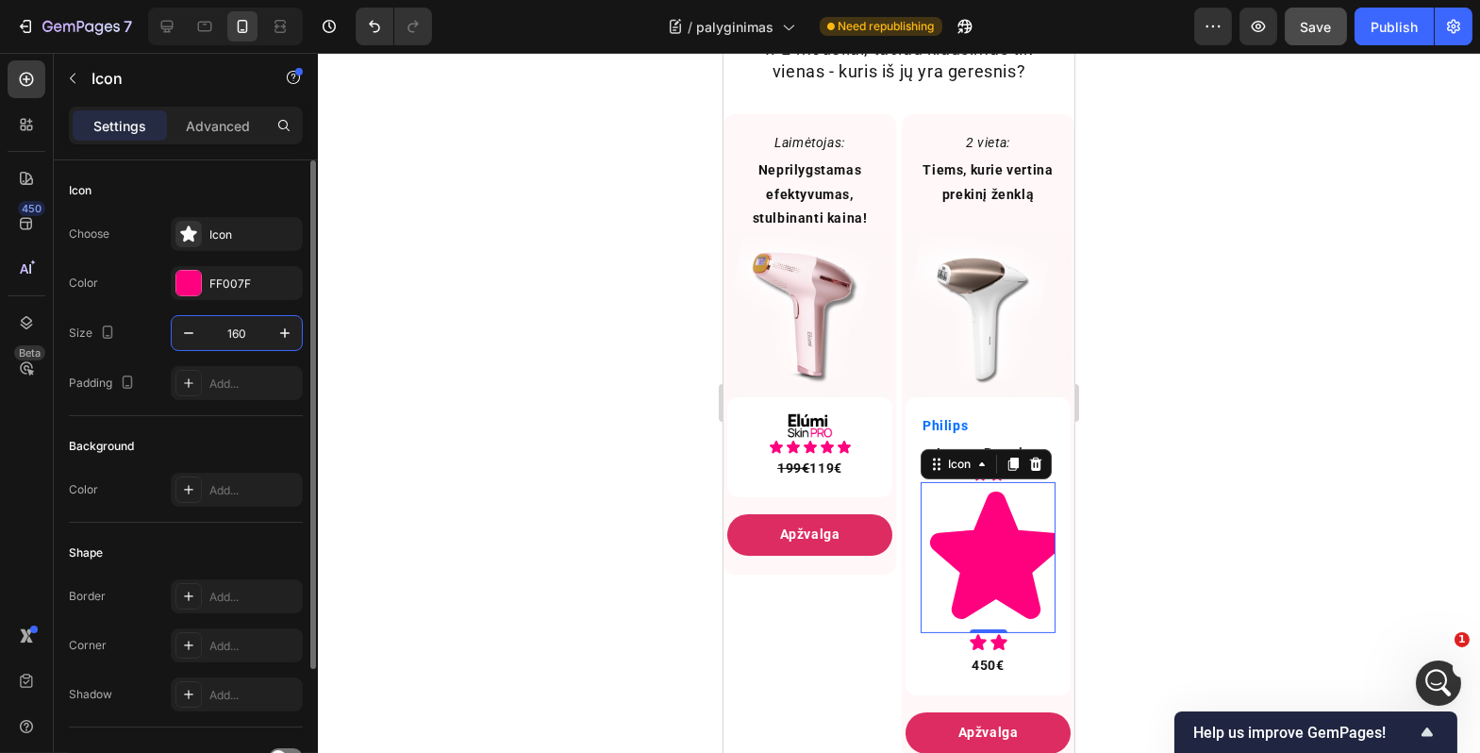
click at [239, 334] on input "160" at bounding box center [237, 333] width 62 height 34
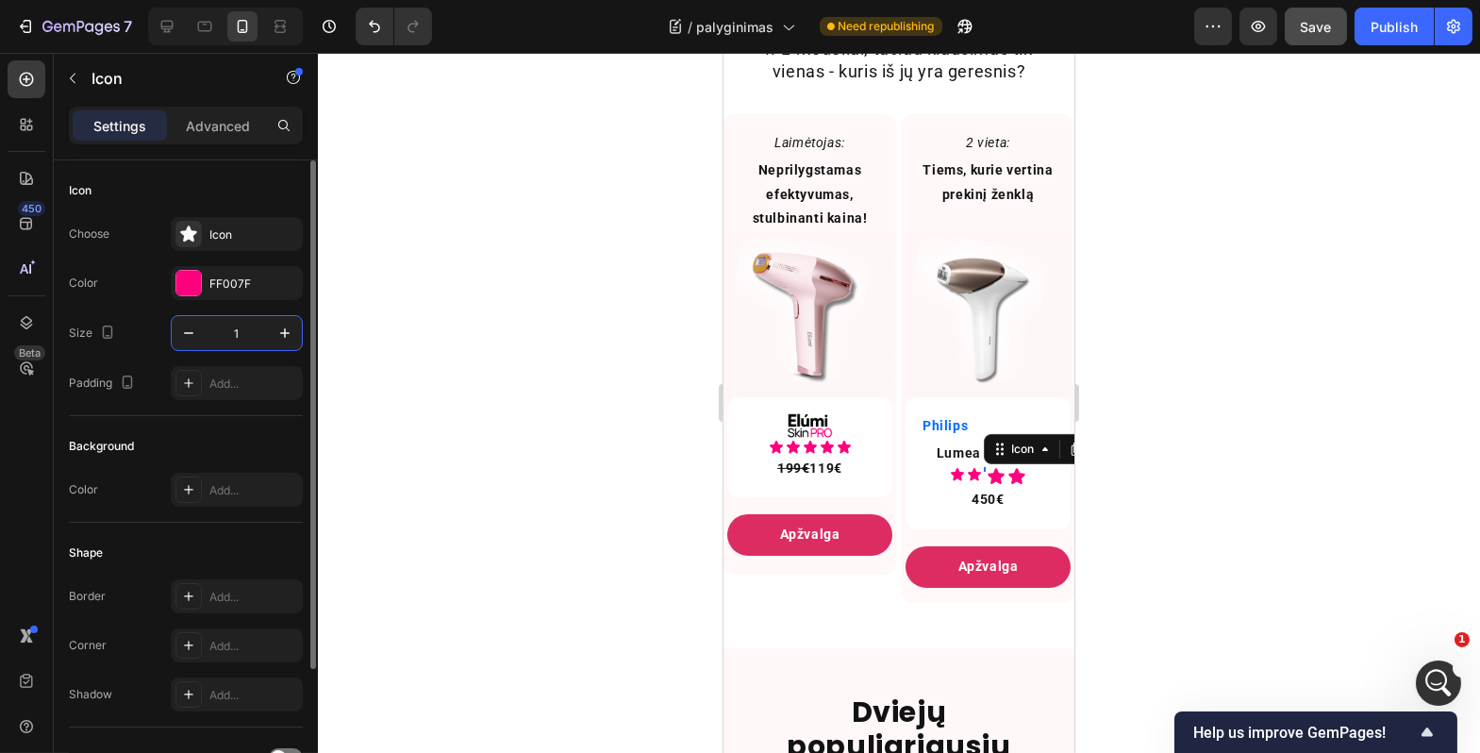
type input "16"
click at [995, 485] on icon at bounding box center [1003, 477] width 16 height 16
click at [232, 330] on input "20" at bounding box center [237, 333] width 62 height 34
click at [241, 334] on input "20" at bounding box center [237, 333] width 62 height 34
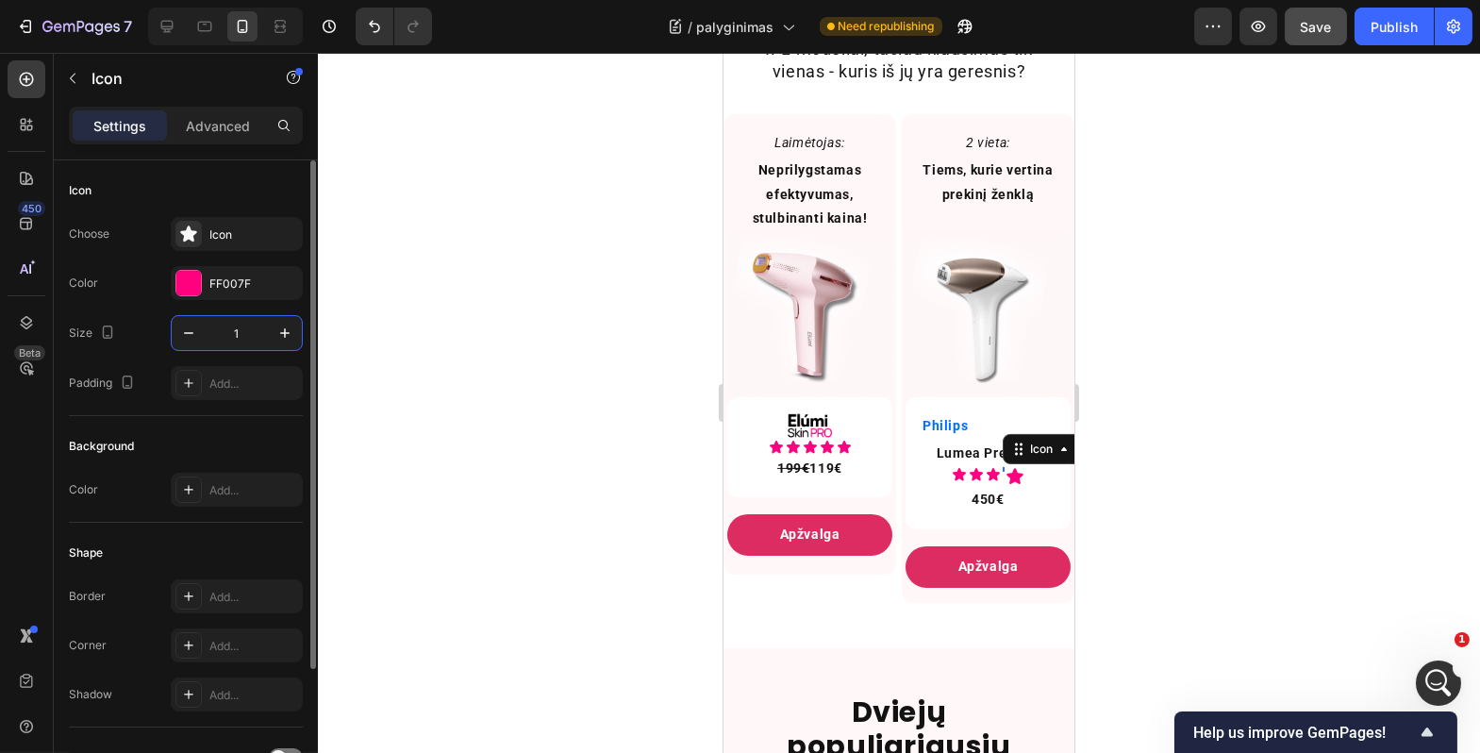
type input "16"
click at [1014, 485] on icon at bounding box center [1021, 477] width 16 height 16
click at [236, 339] on input "20" at bounding box center [237, 333] width 62 height 34
click at [237, 339] on input "20" at bounding box center [237, 333] width 62 height 34
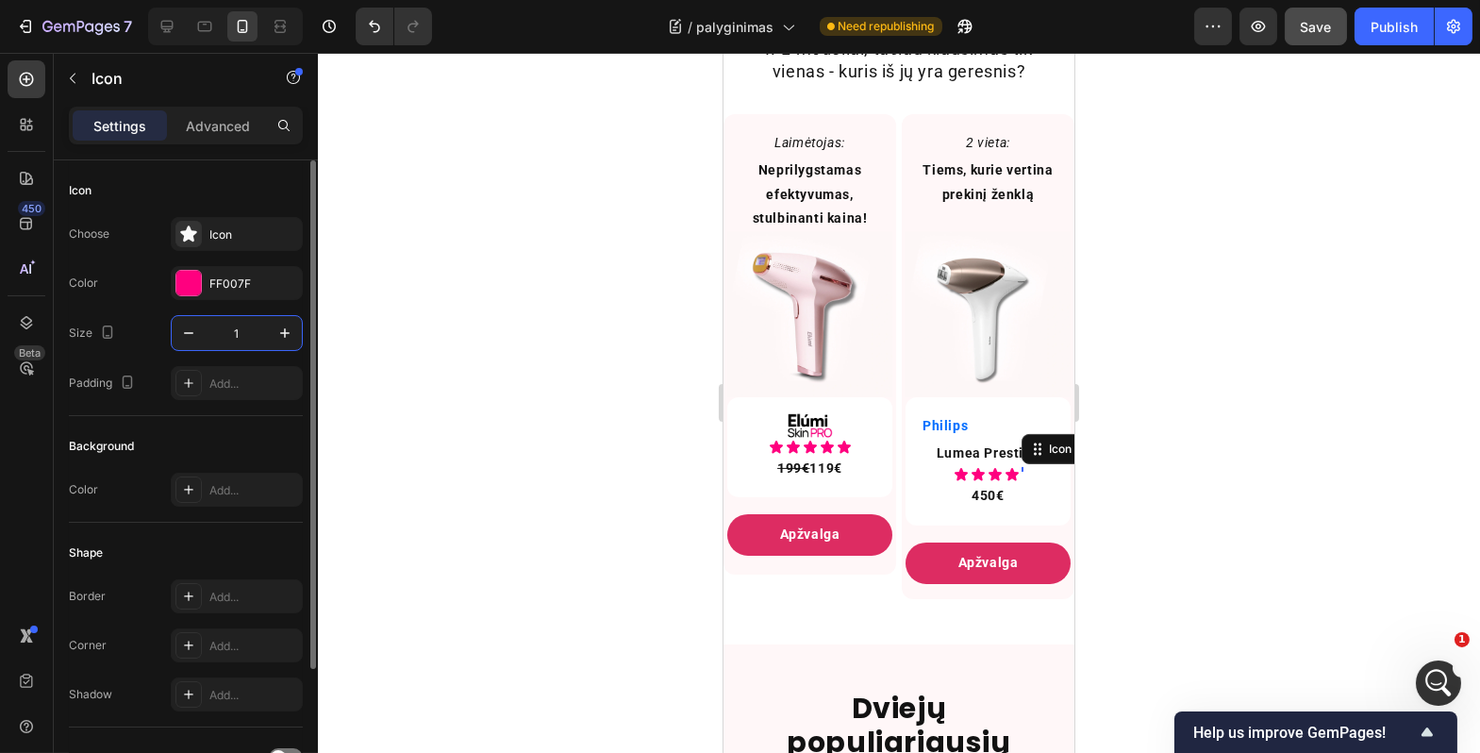
type input "16"
click at [513, 531] on div at bounding box center [899, 403] width 1163 height 700
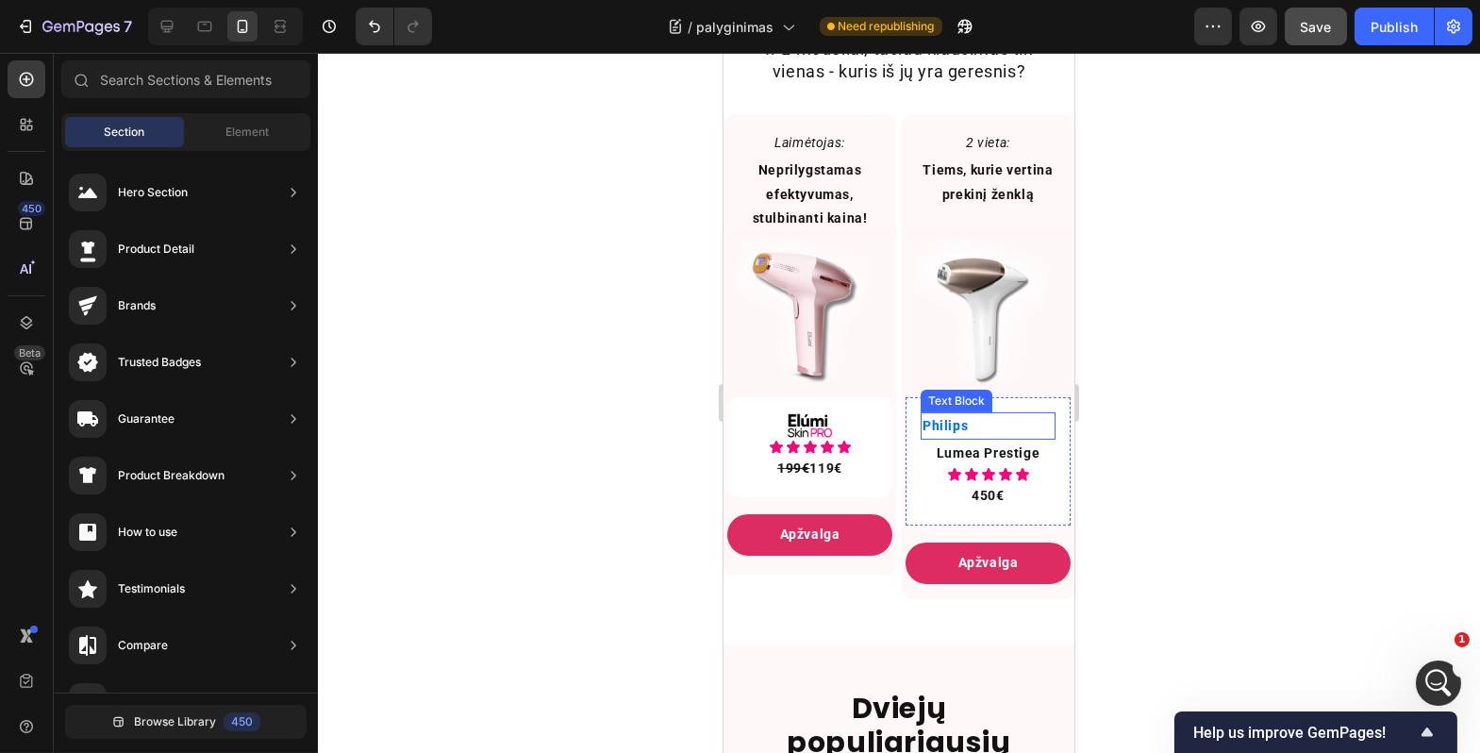
click at [922, 438] on p "Philips" at bounding box center [987, 426] width 131 height 24
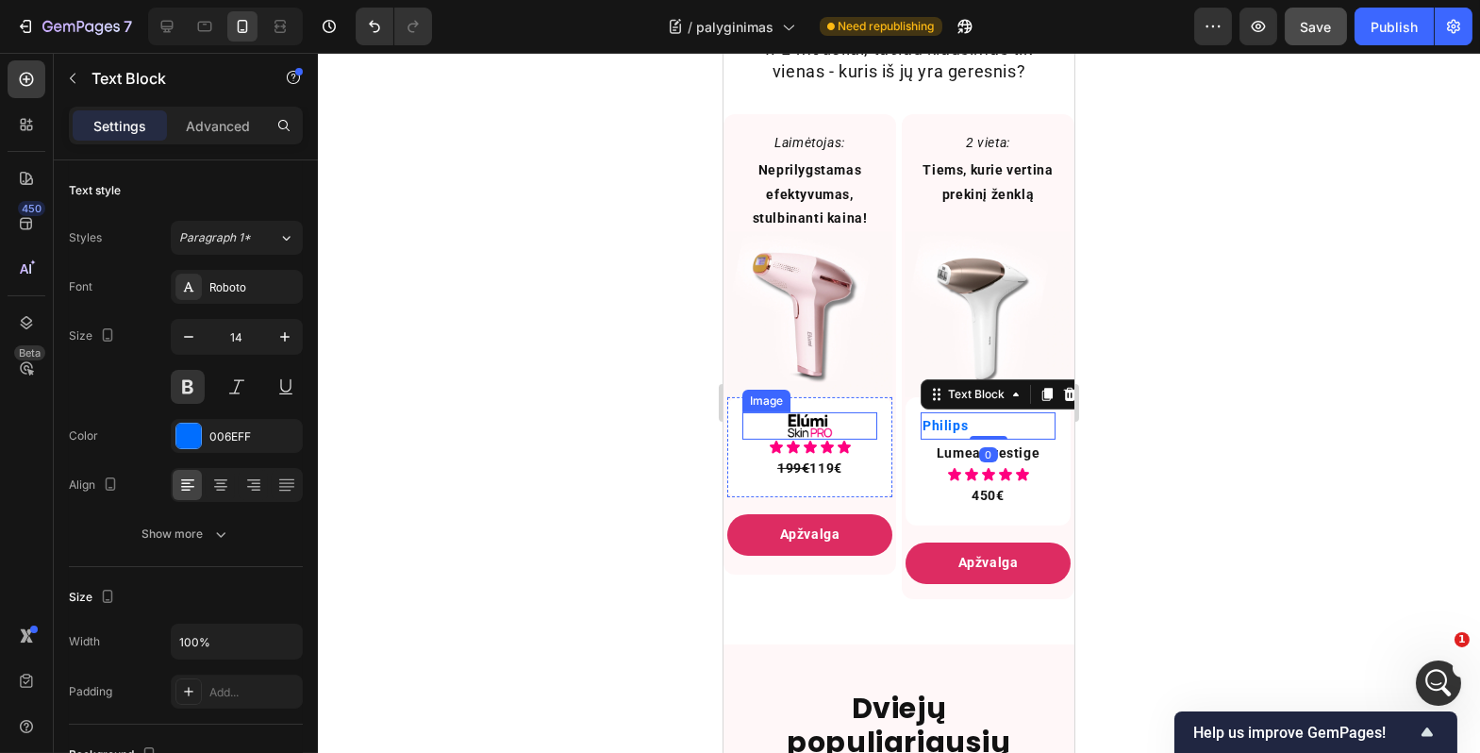
click at [787, 433] on img at bounding box center [809, 425] width 54 height 27
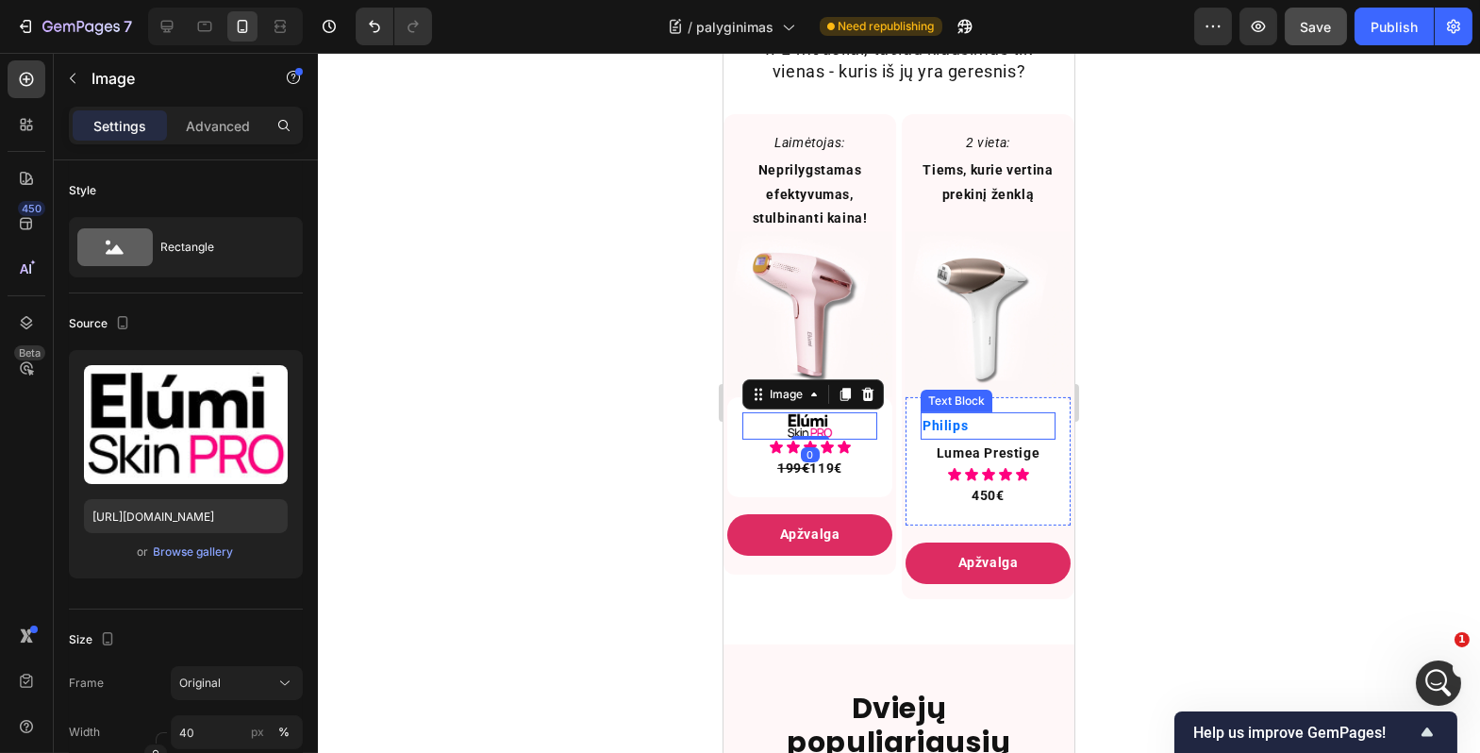
click at [1014, 438] on p "Philips" at bounding box center [987, 426] width 131 height 24
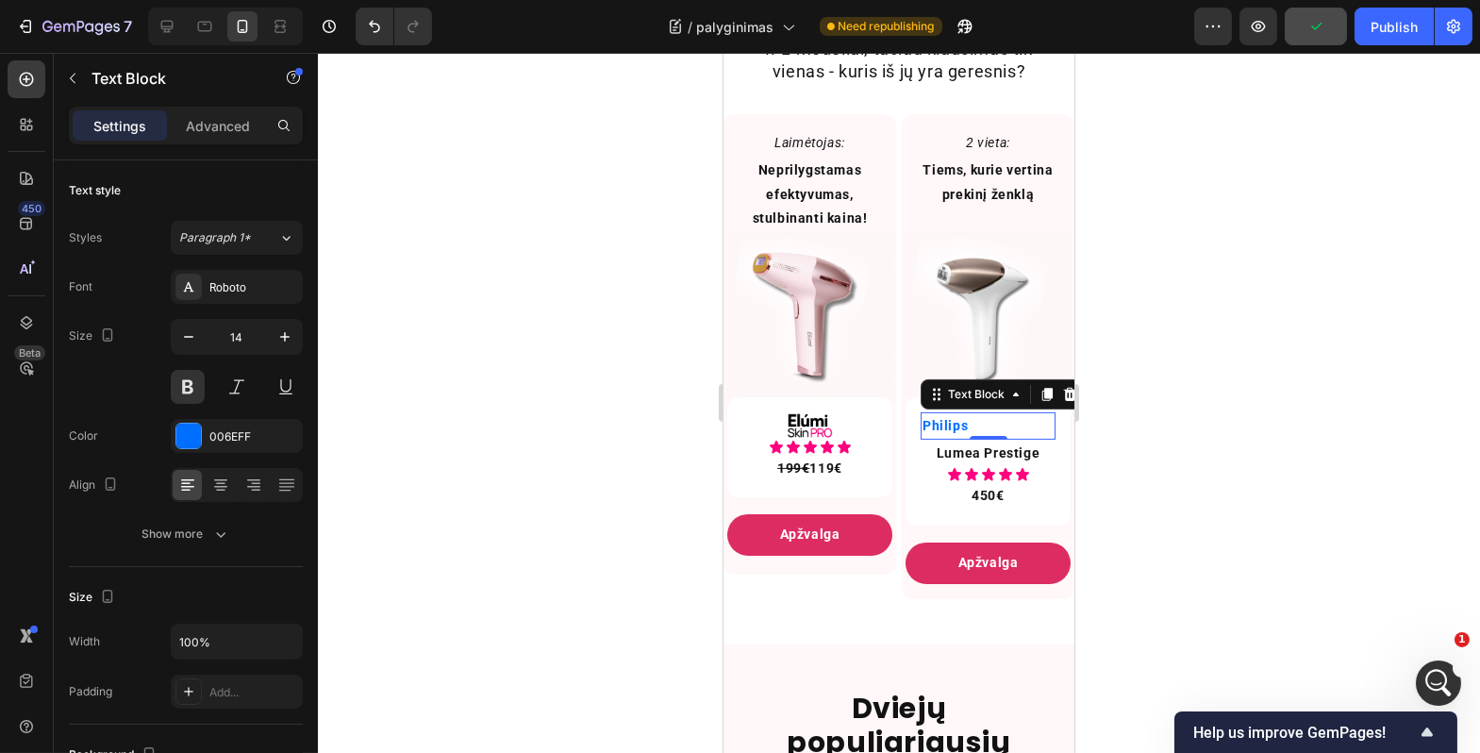
click at [1000, 438] on p "Philips" at bounding box center [987, 426] width 131 height 24
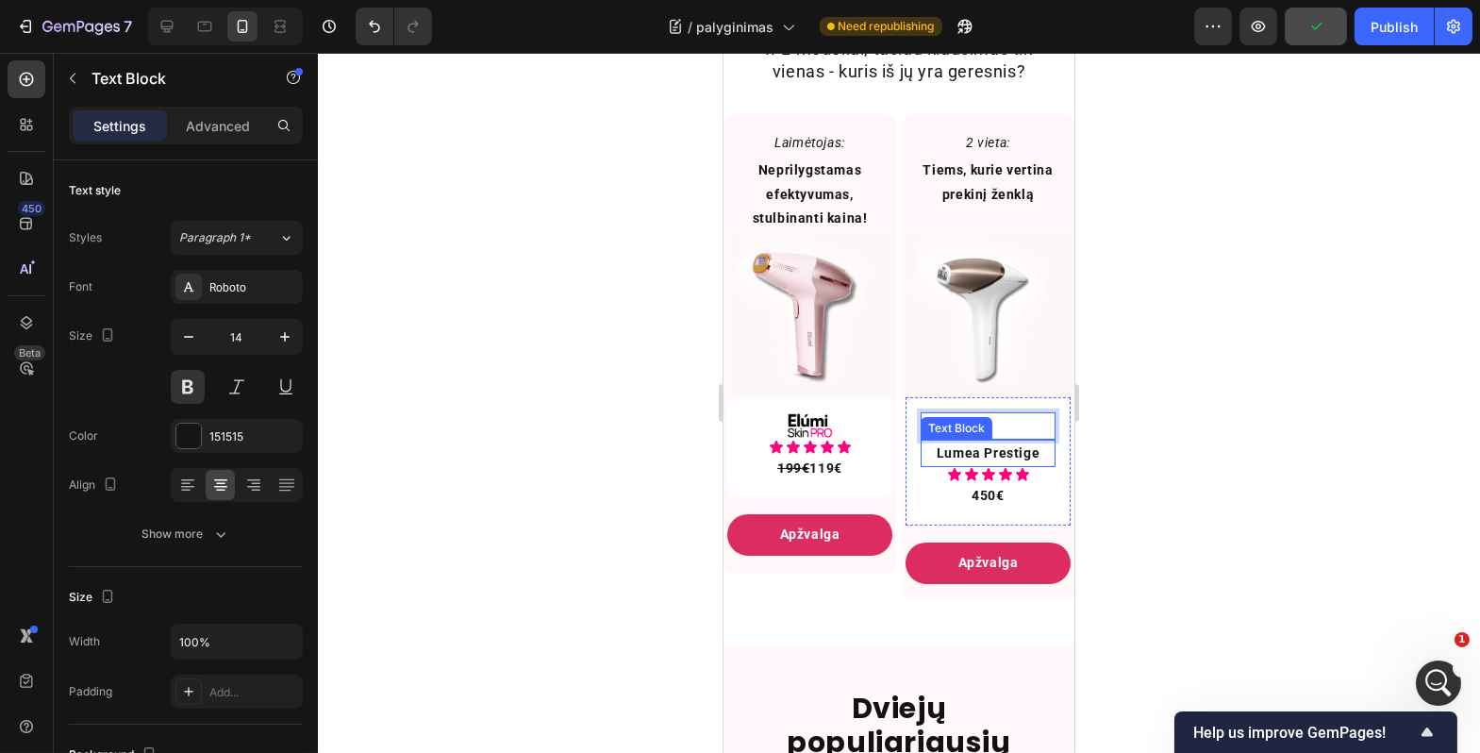
click at [925, 465] on p "Lumea Prestige" at bounding box center [987, 454] width 131 height 24
click at [579, 413] on div at bounding box center [899, 403] width 1163 height 700
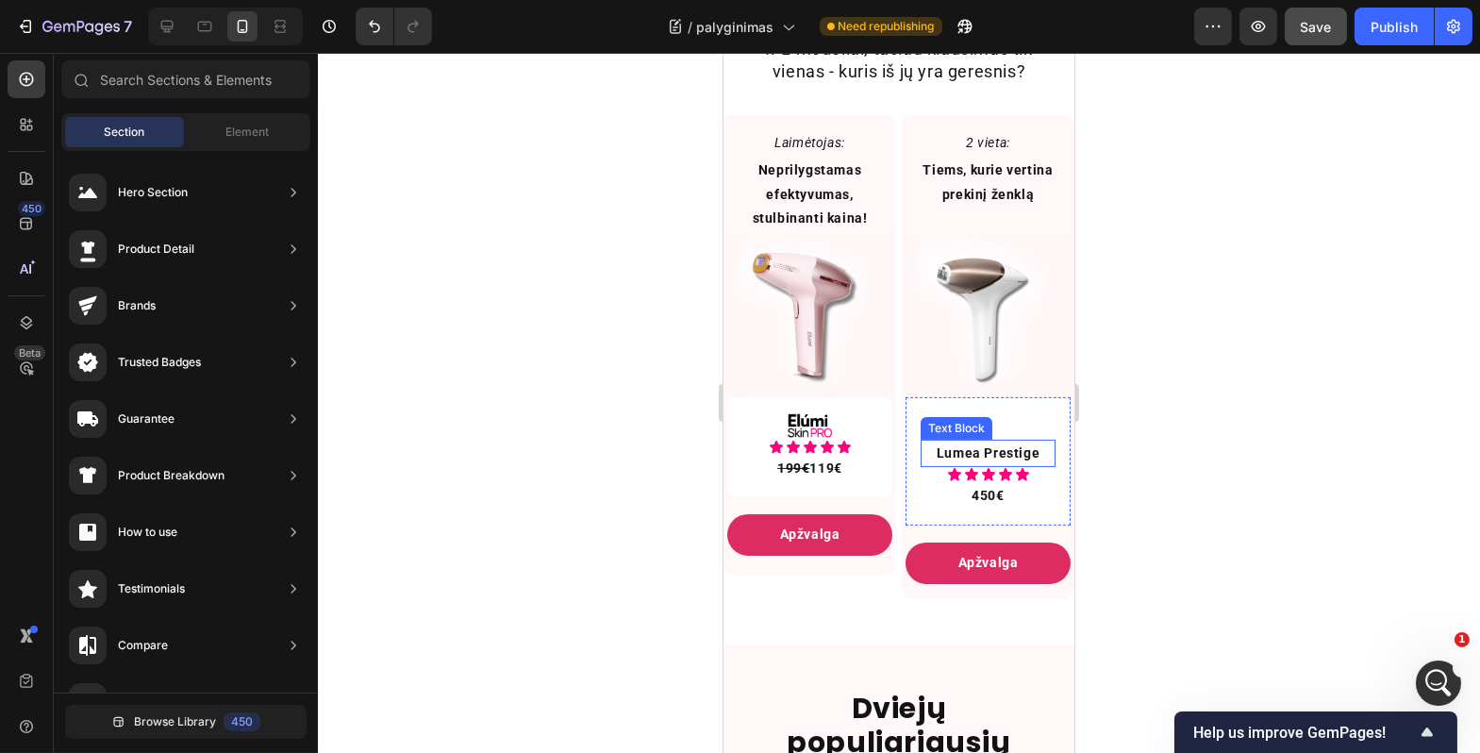
click at [941, 465] on p "Lumea Prestige" at bounding box center [987, 454] width 131 height 24
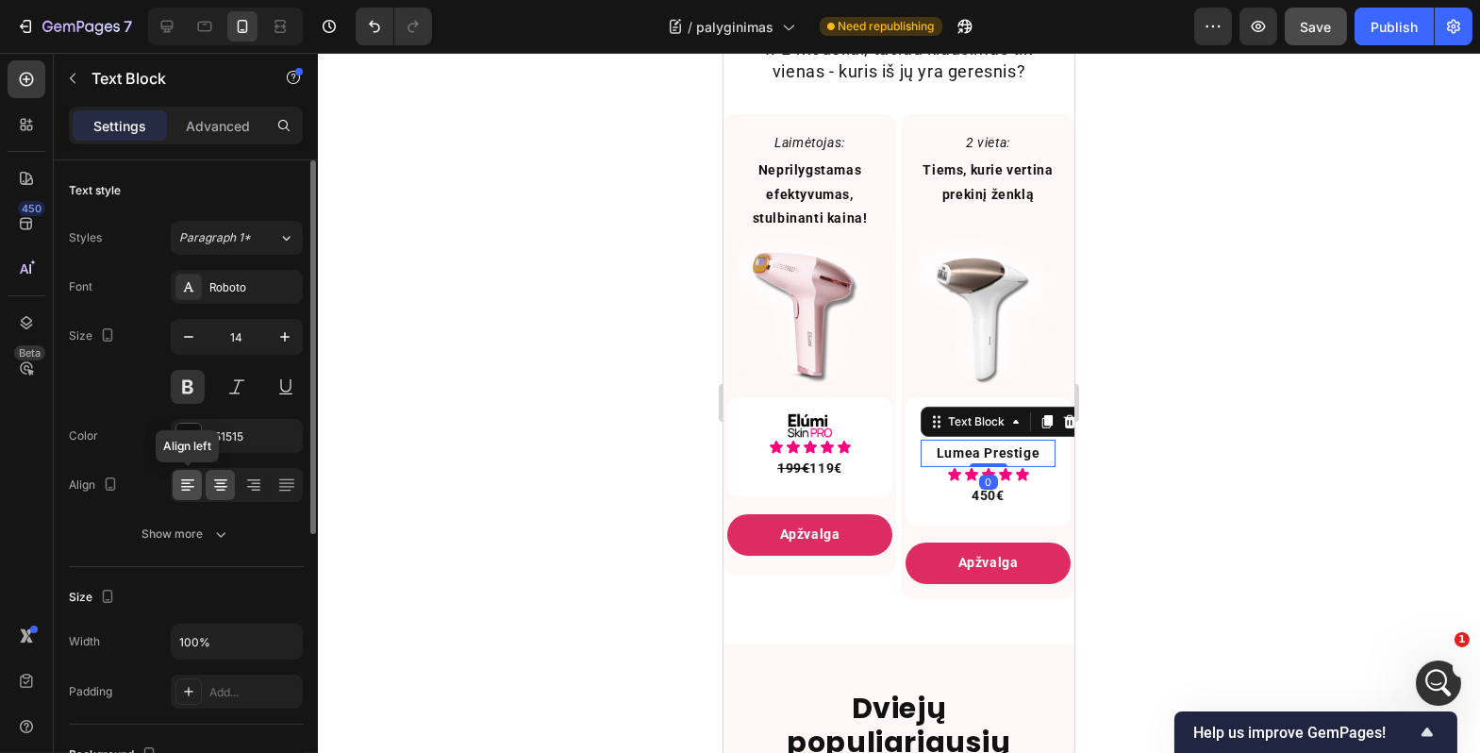
click at [183, 488] on icon at bounding box center [187, 485] width 19 height 19
click at [436, 480] on div at bounding box center [899, 403] width 1163 height 700
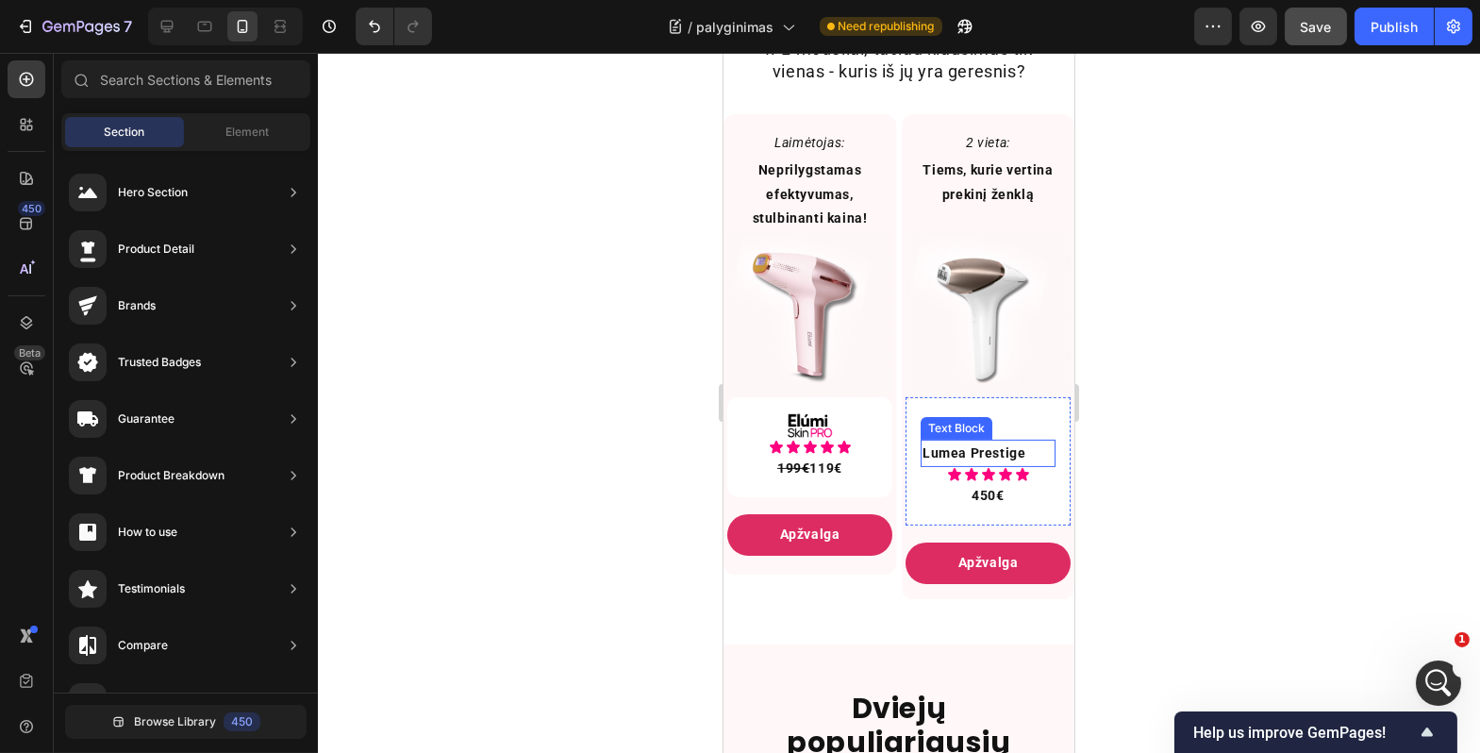
drag, startPoint x: 916, startPoint y: 460, endPoint x: 908, endPoint y: 454, distance: 10.2
click at [922, 460] on p "Lumea Prestige" at bounding box center [987, 454] width 131 height 24
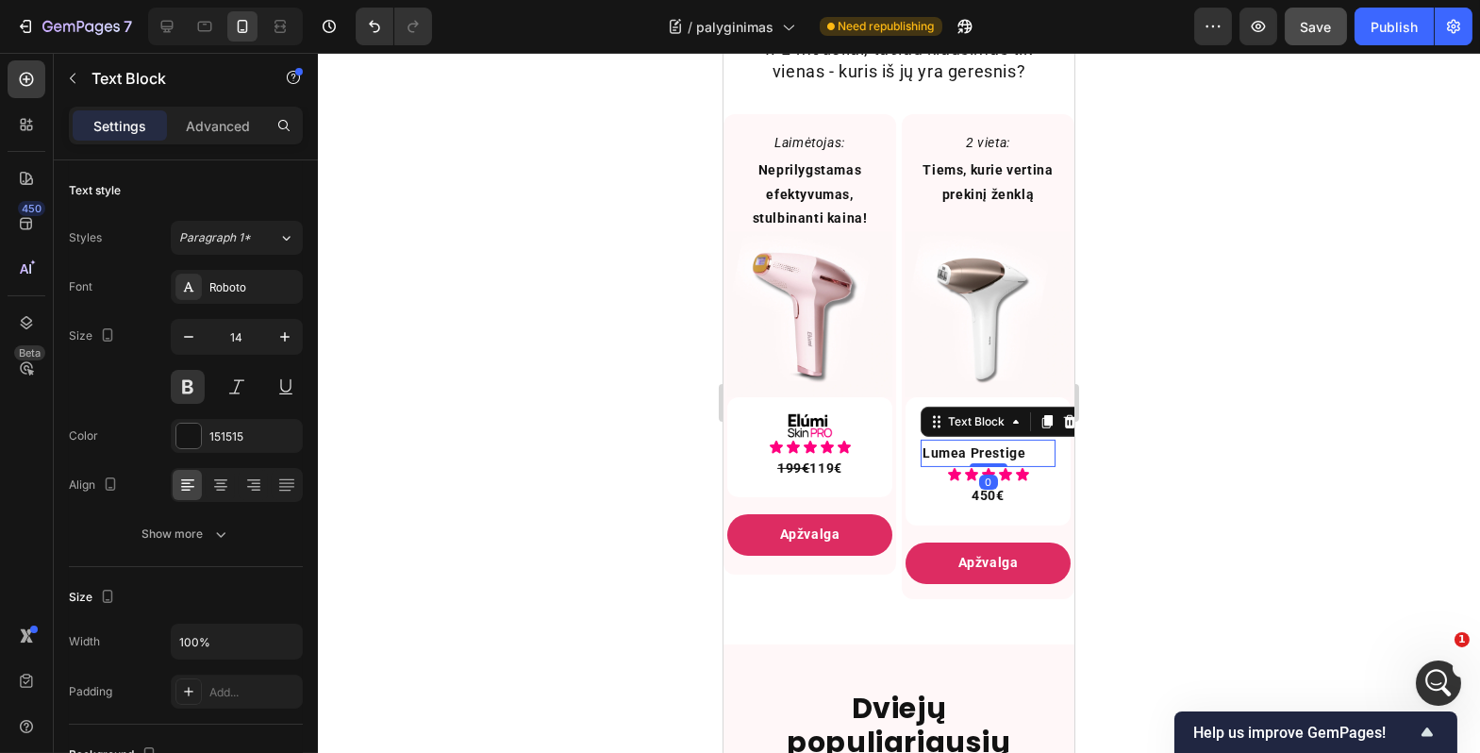
click at [241, 141] on div "Settings Advanced" at bounding box center [186, 126] width 234 height 38
click at [238, 135] on p "Advanced" at bounding box center [218, 126] width 64 height 20
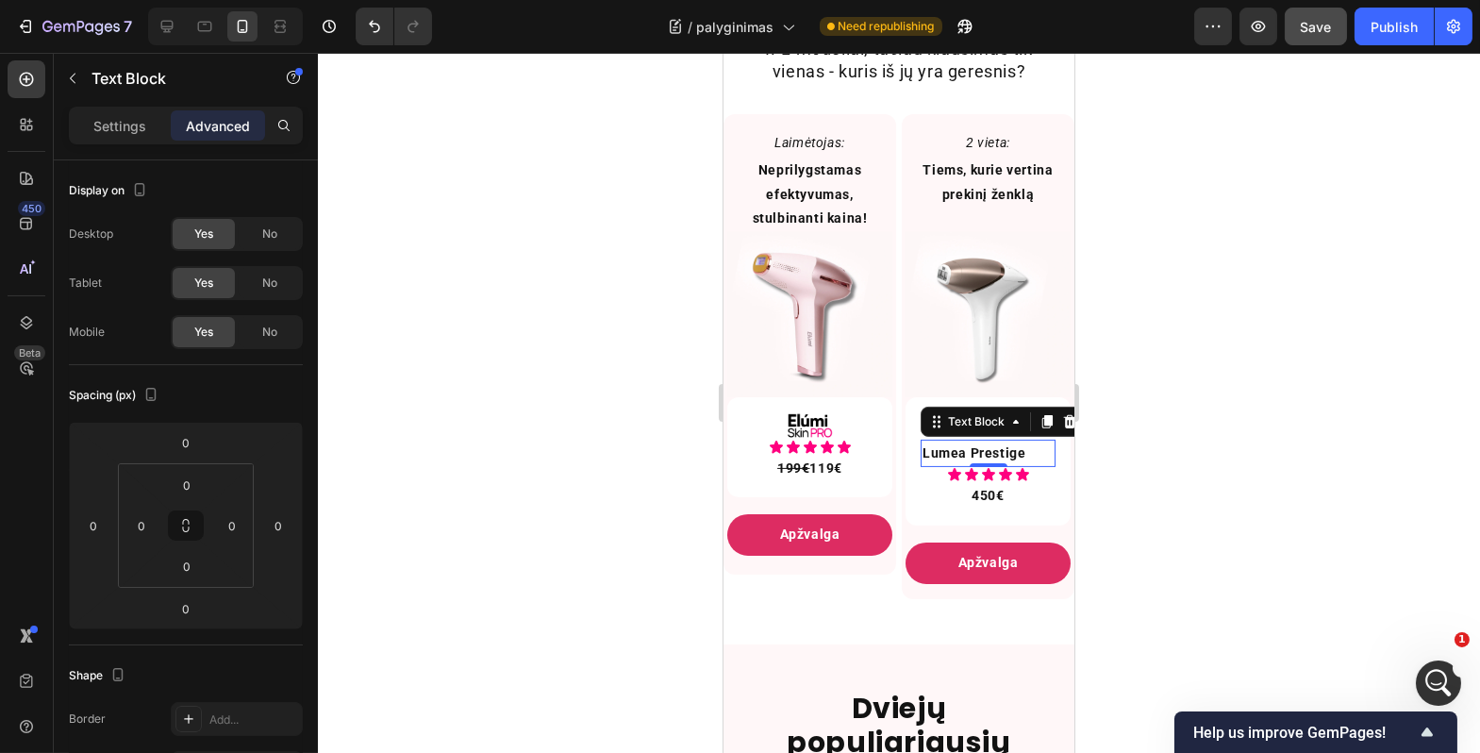
click at [1169, 477] on div at bounding box center [899, 403] width 1163 height 700
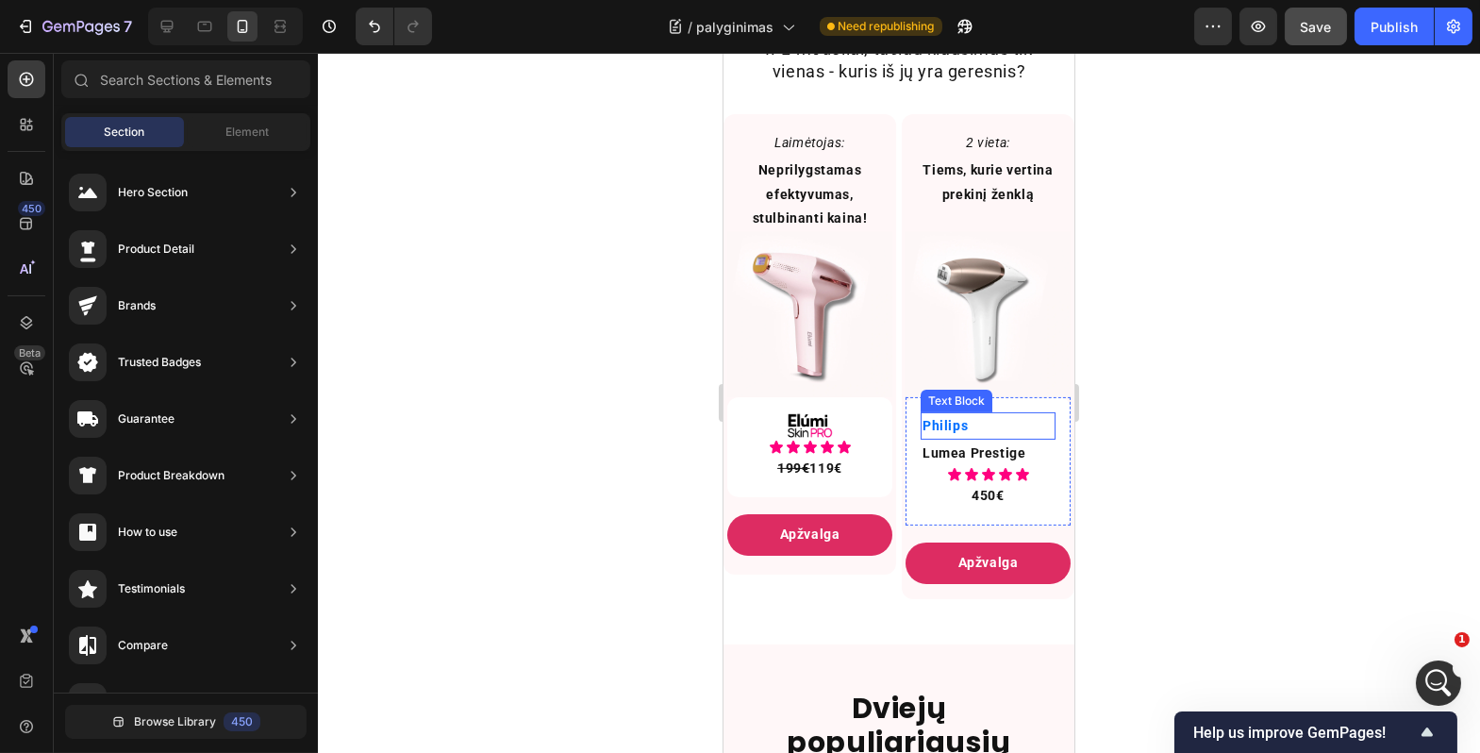
click at [990, 438] on p "Philips" at bounding box center [987, 426] width 131 height 24
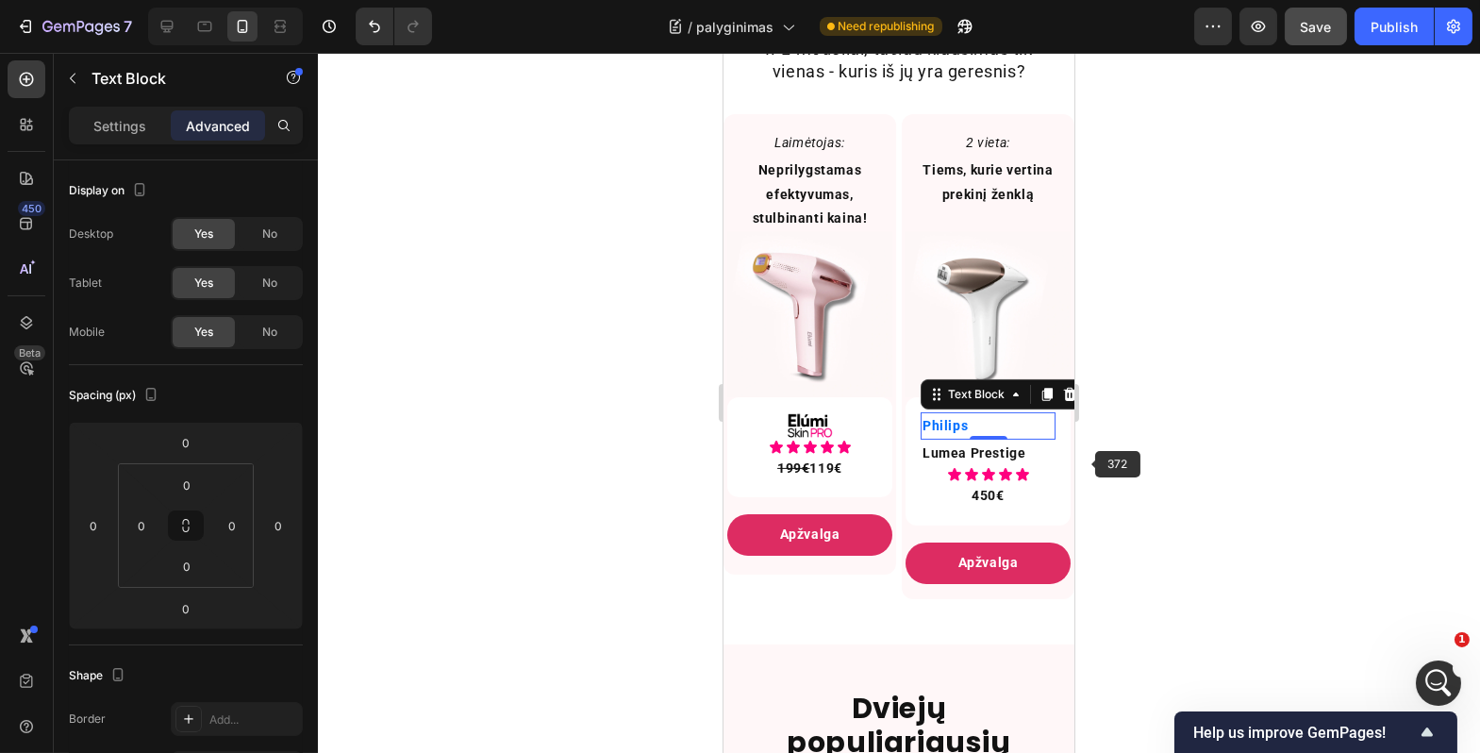
click at [1129, 460] on div at bounding box center [899, 403] width 1163 height 700
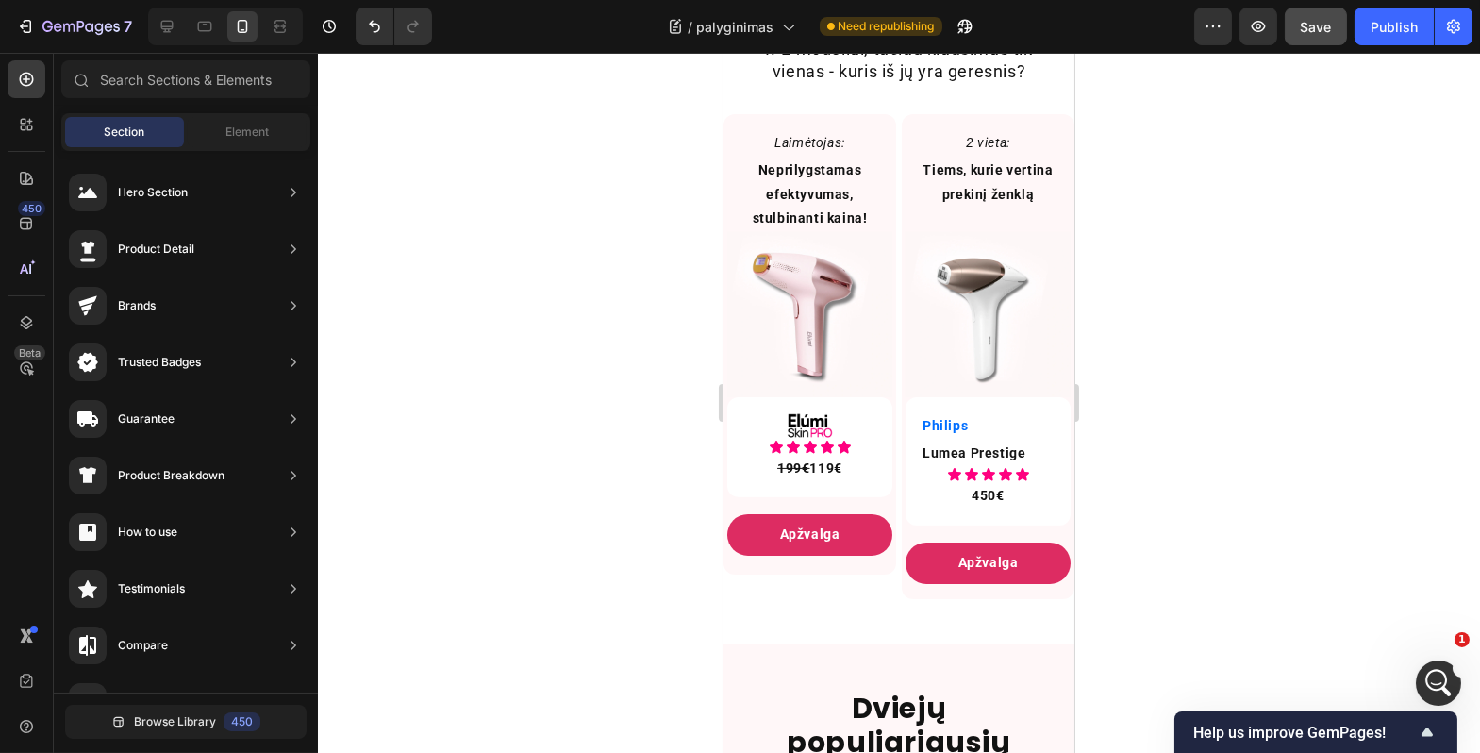
click at [1125, 472] on div at bounding box center [899, 403] width 1163 height 700
click at [1012, 465] on p "Lumea Prestige" at bounding box center [987, 454] width 131 height 24
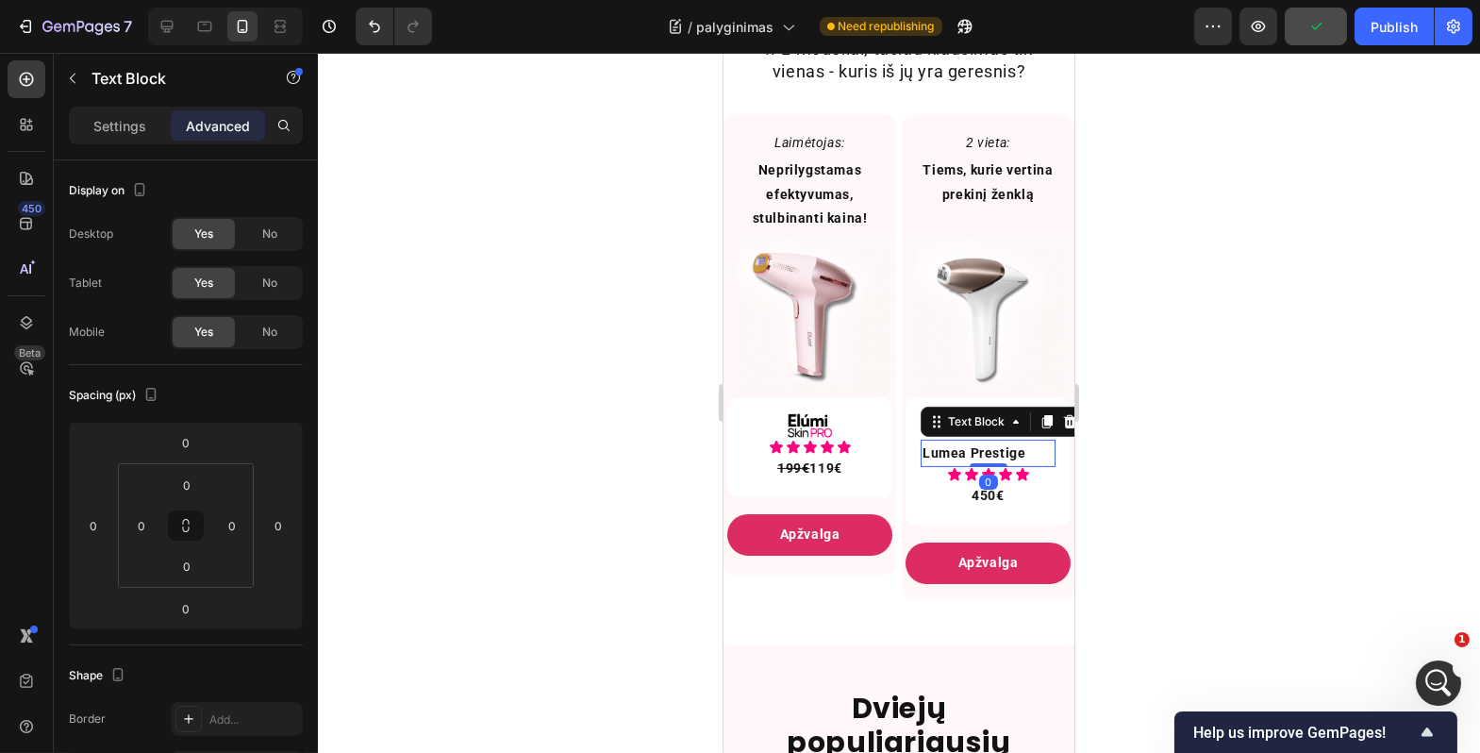
click at [1012, 465] on p "Lumea Prestige" at bounding box center [987, 454] width 131 height 24
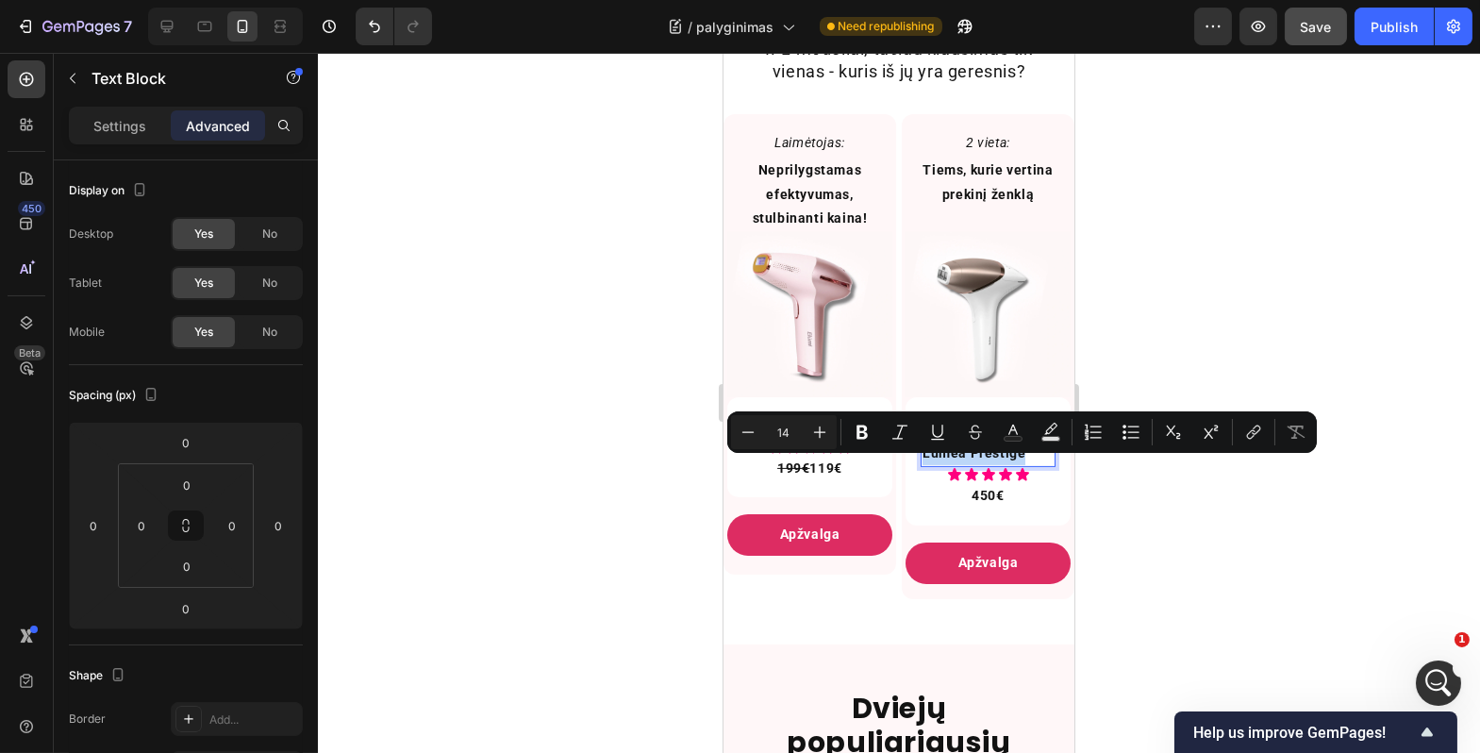
copy p "Lumea Prestige"
click at [1148, 511] on div at bounding box center [899, 403] width 1163 height 700
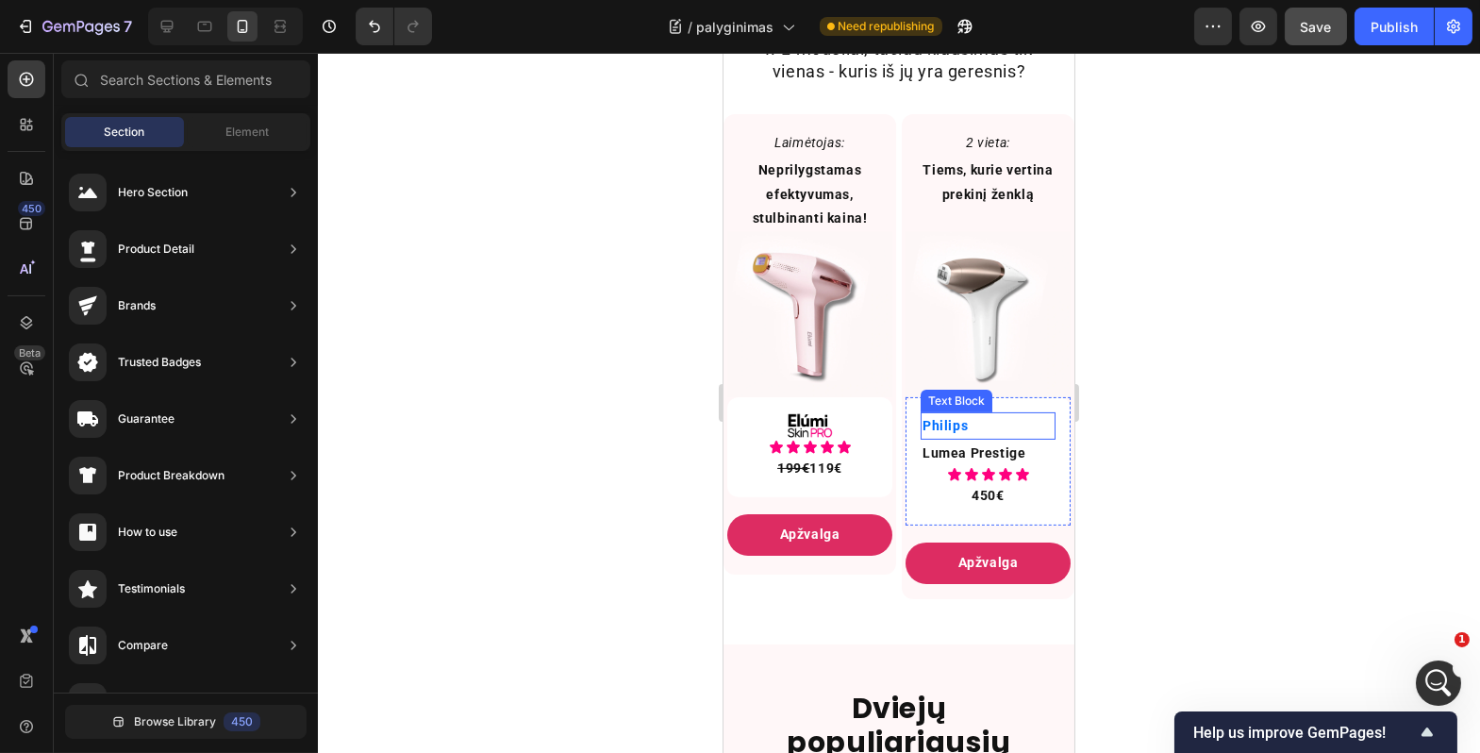
click at [985, 438] on p "Philips" at bounding box center [987, 426] width 131 height 24
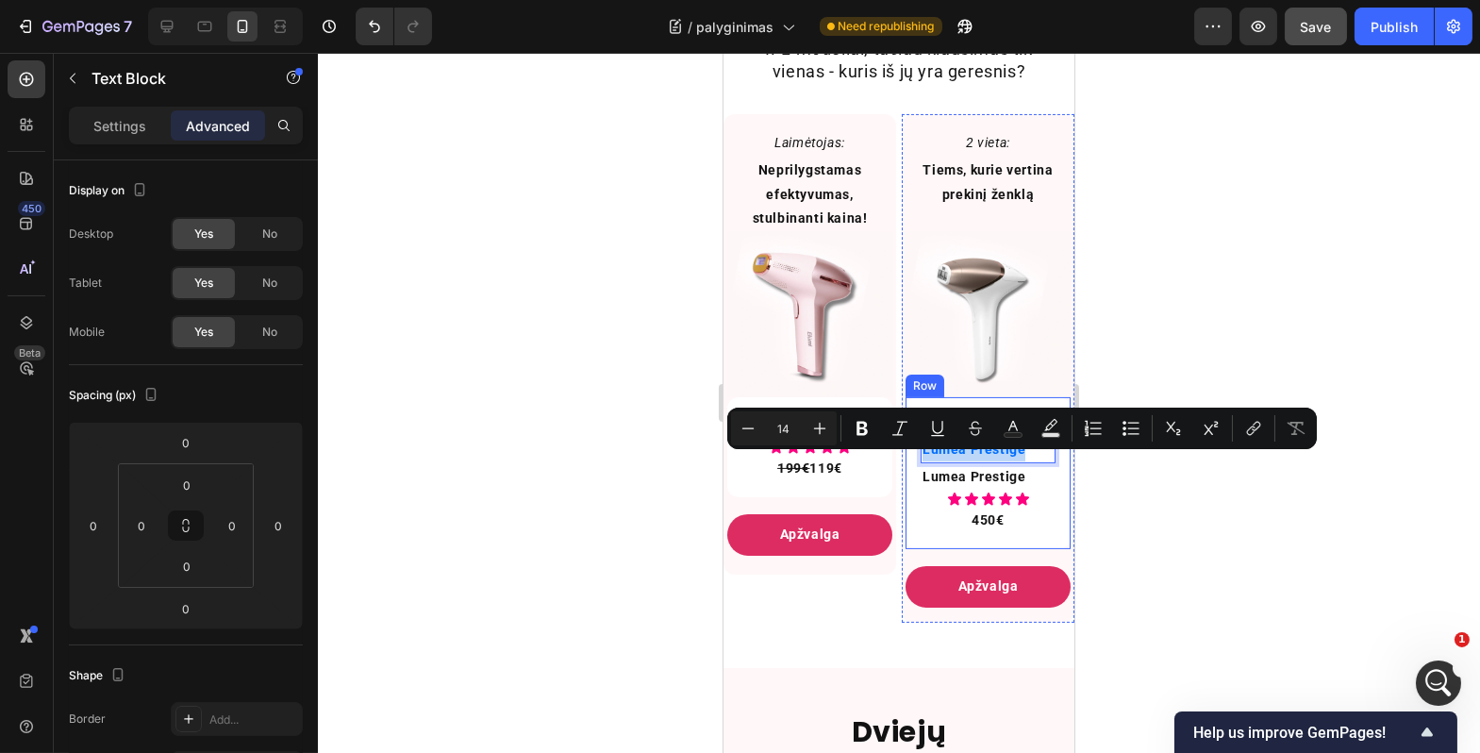
drag, startPoint x: 1021, startPoint y: 462, endPoint x: 912, endPoint y: 464, distance: 109.5
click at [912, 463] on div "Philips Lumea Prestige Text Block 0 Lumea Prestige Text Block Icon Icon Icon Ic…" at bounding box center [987, 473] width 165 height 152
click at [1008, 437] on rect "Editor contextual toolbar" at bounding box center [1014, 435] width 18 height 5
type input "006EFF"
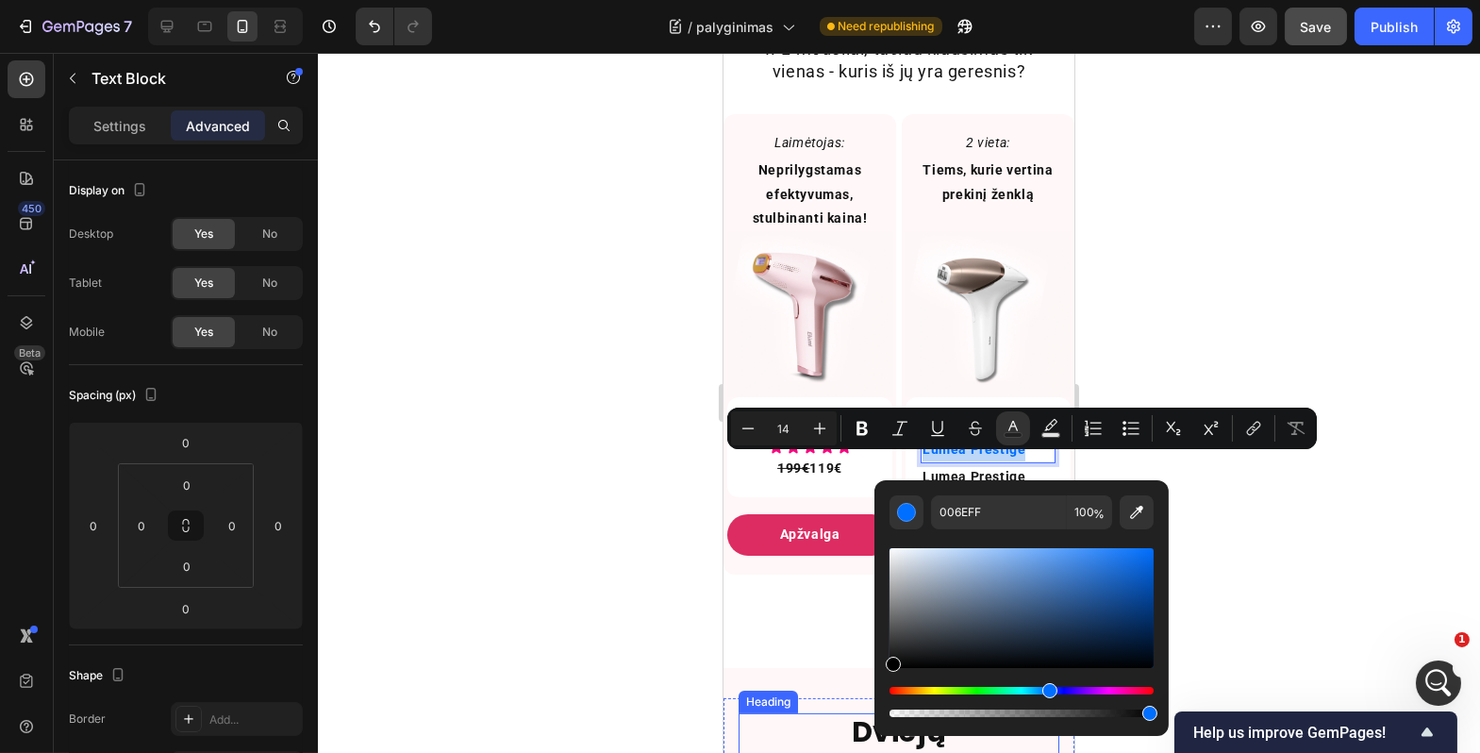
type input "000000"
drag, startPoint x: 1653, startPoint y: 689, endPoint x: 874, endPoint y: 736, distance: 780.8
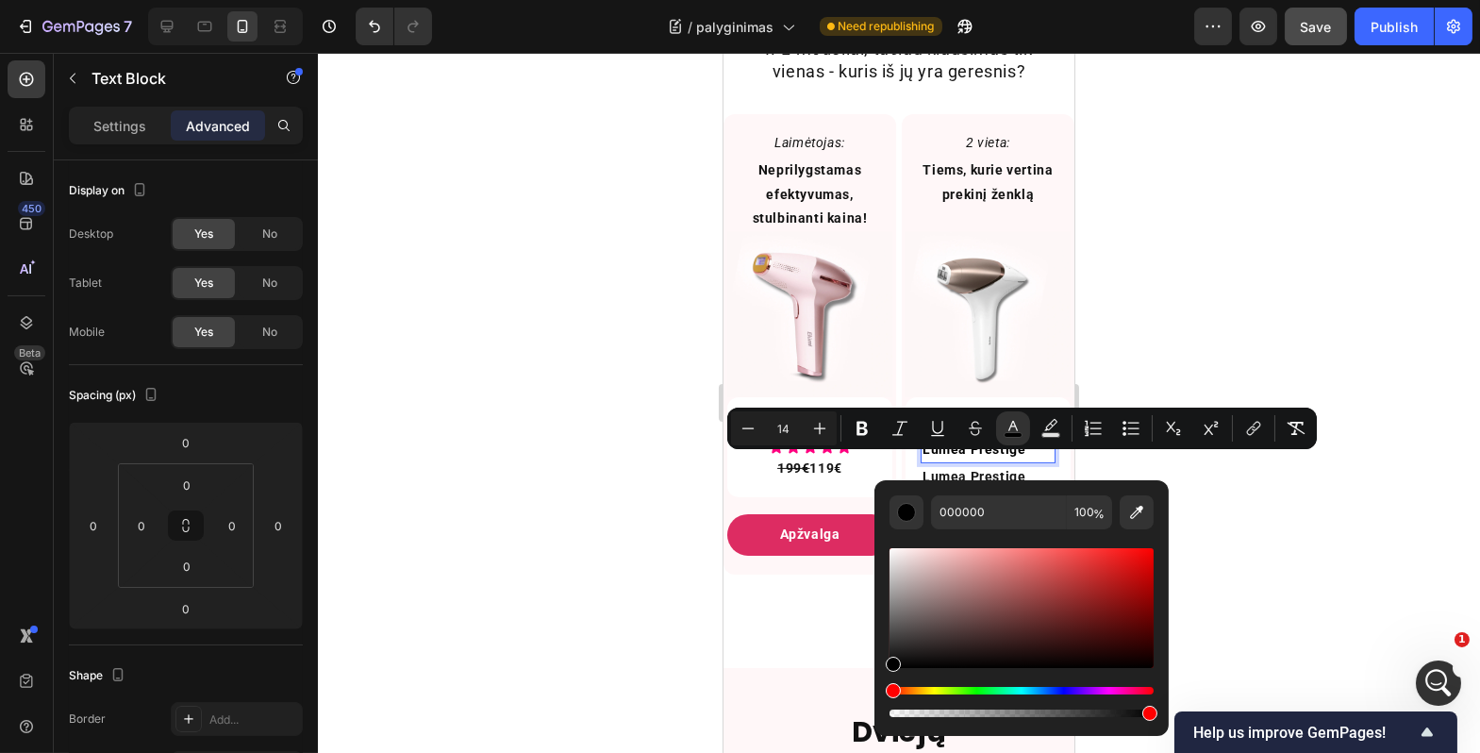
click at [1220, 557] on div at bounding box center [899, 403] width 1163 height 700
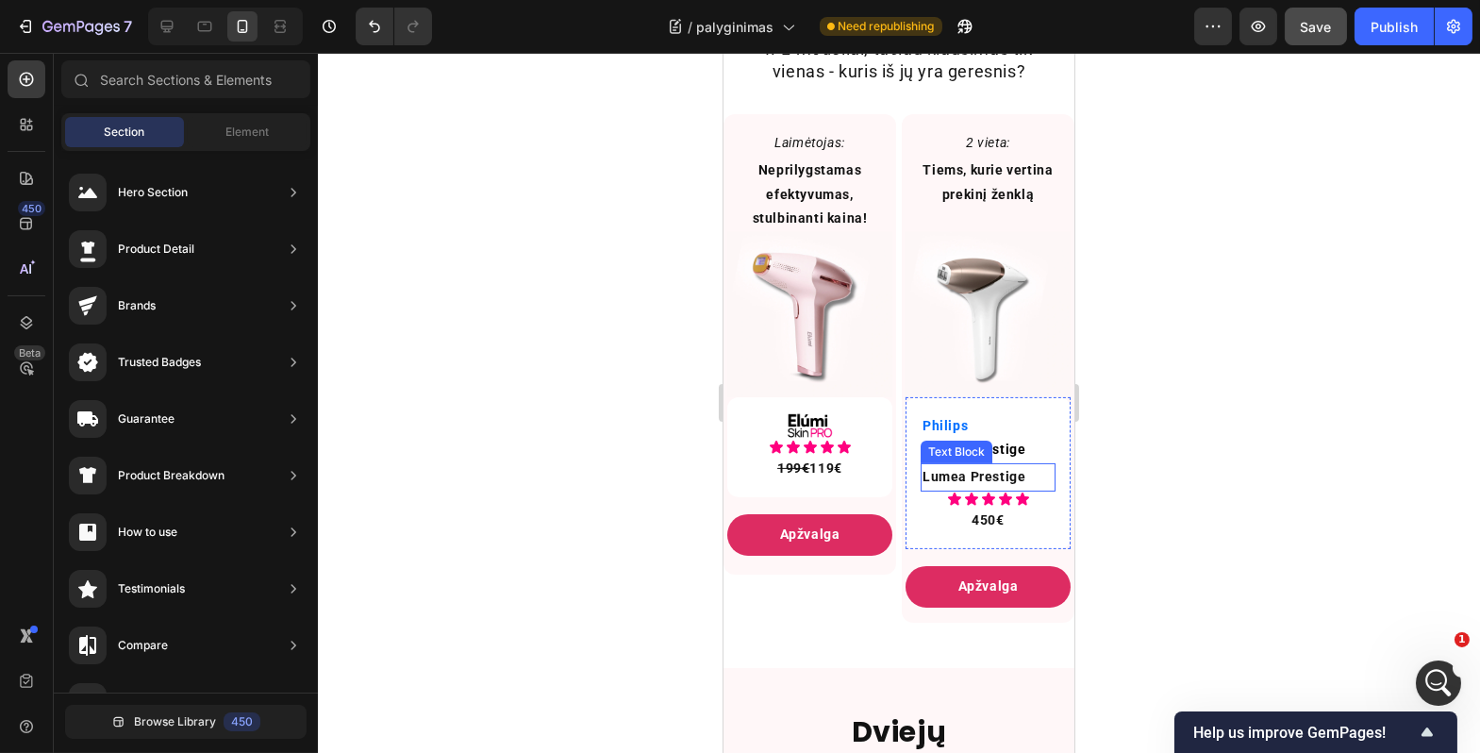
click at [1016, 489] on p "Lumea Prestige" at bounding box center [987, 477] width 131 height 24
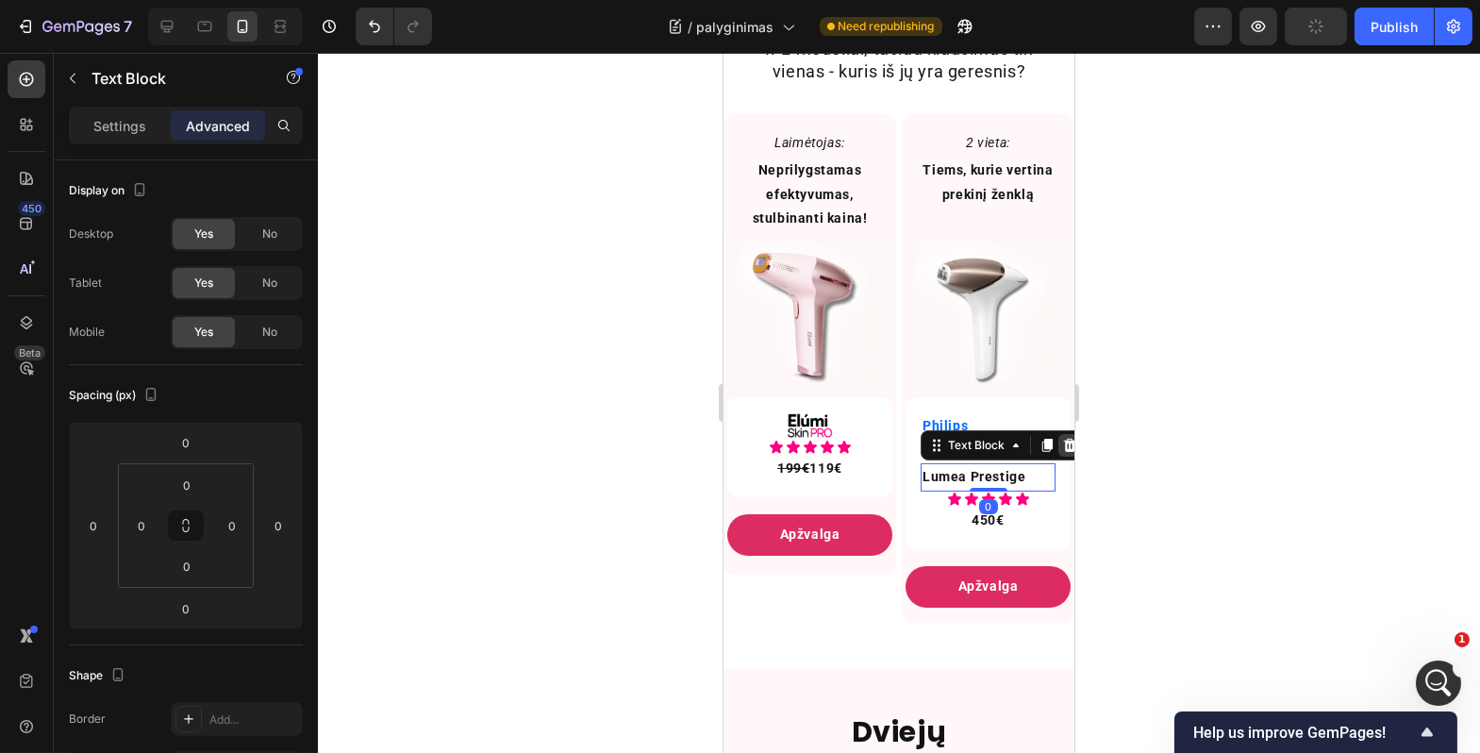
click at [1063, 452] on icon at bounding box center [1069, 445] width 12 height 13
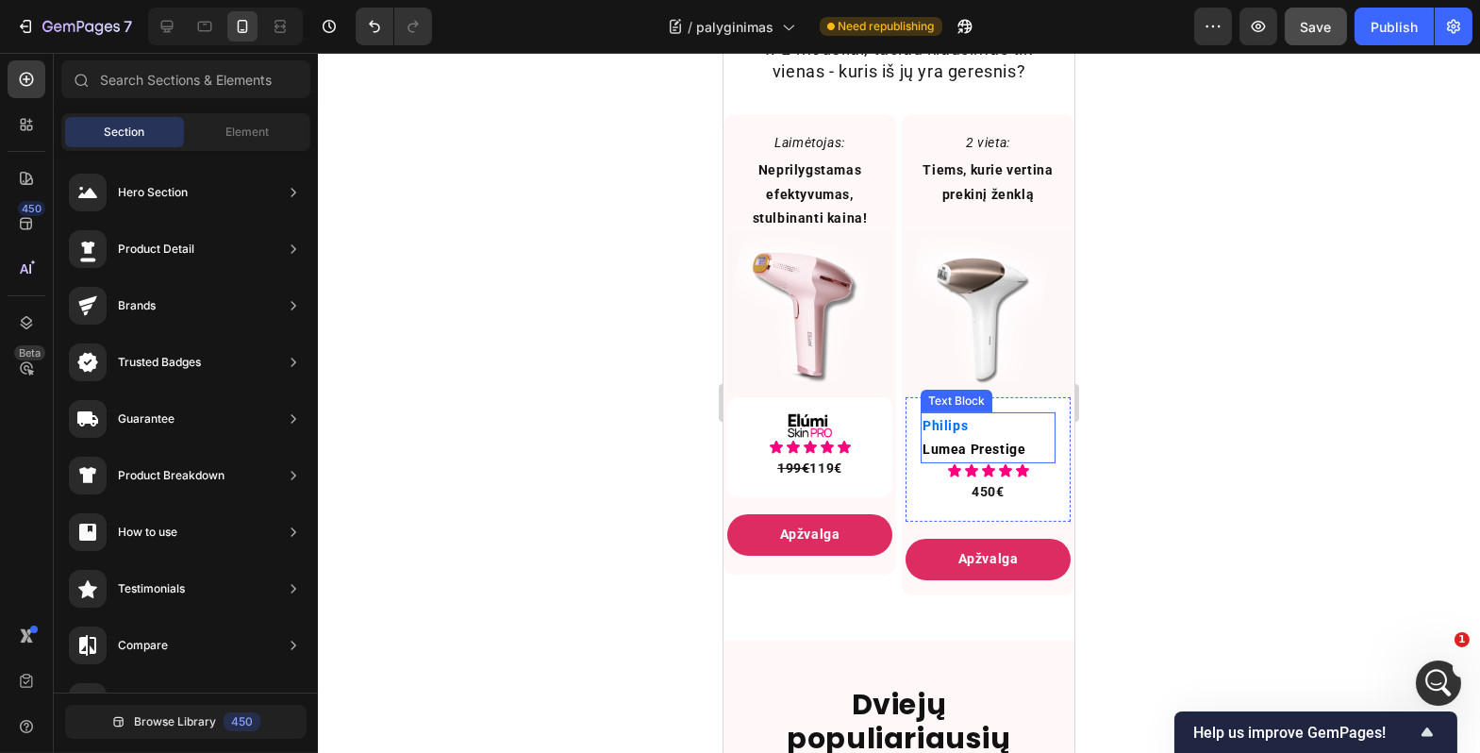
click at [985, 457] on span "Lumea Prestige" at bounding box center [973, 449] width 103 height 15
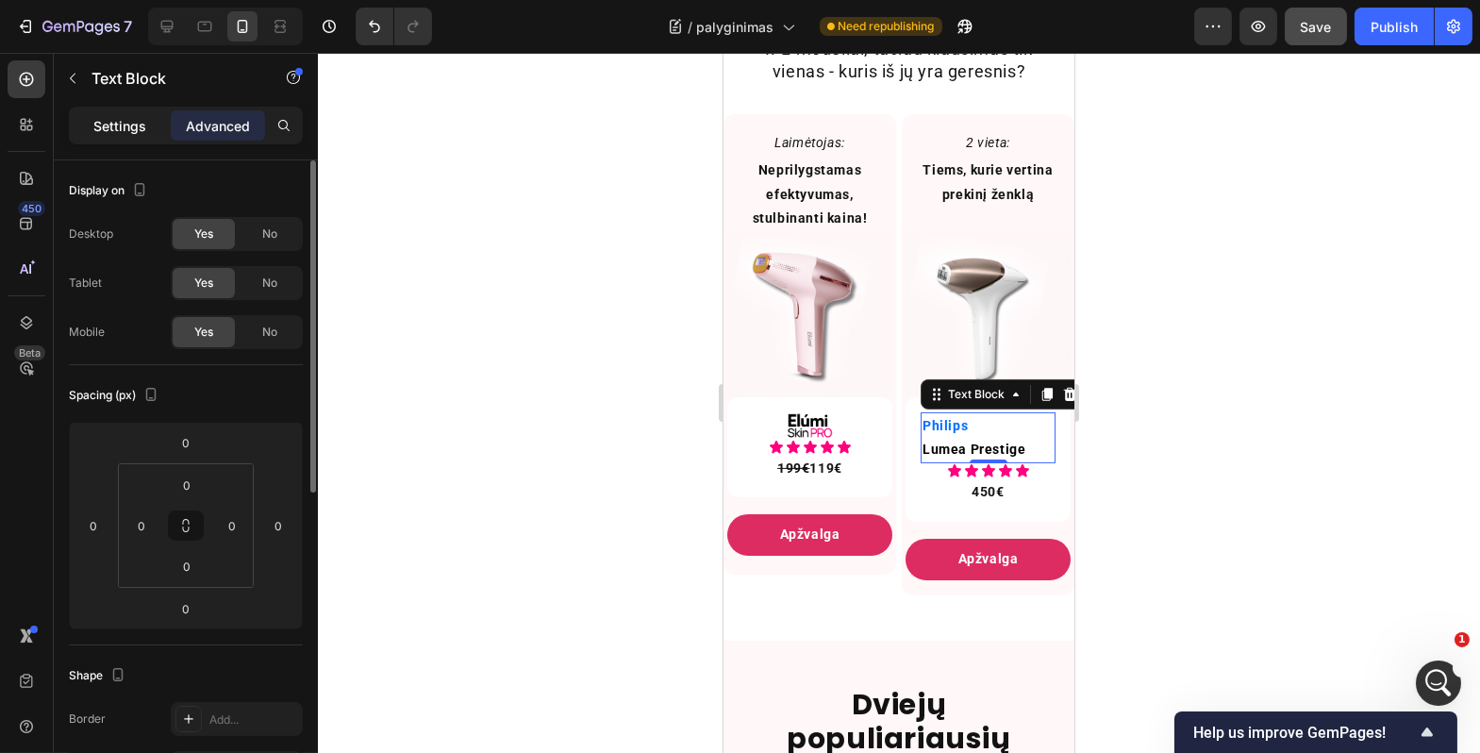
click at [146, 140] on div "Settings" at bounding box center [120, 125] width 94 height 30
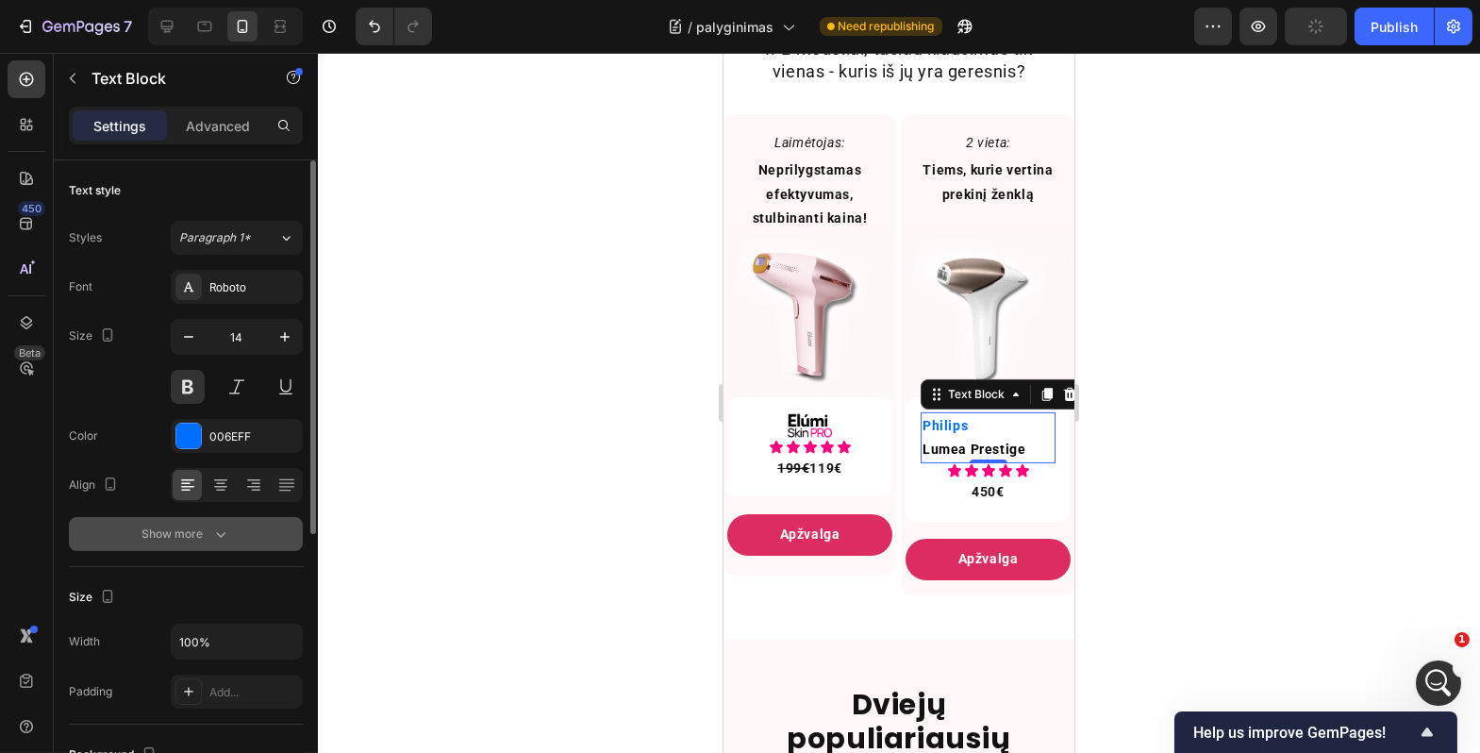
click at [222, 549] on button "Show more" at bounding box center [186, 534] width 234 height 34
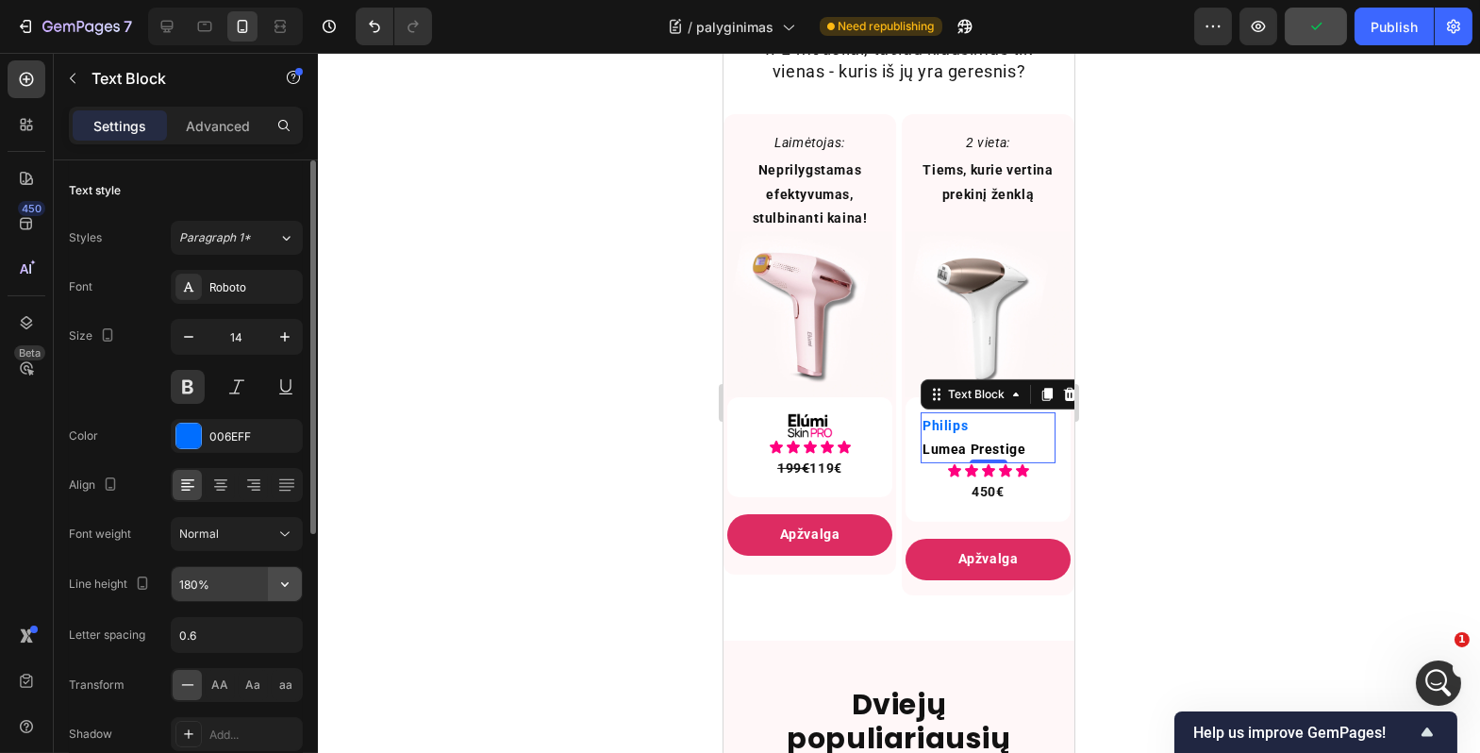
click at [284, 580] on icon "button" at bounding box center [285, 584] width 19 height 19
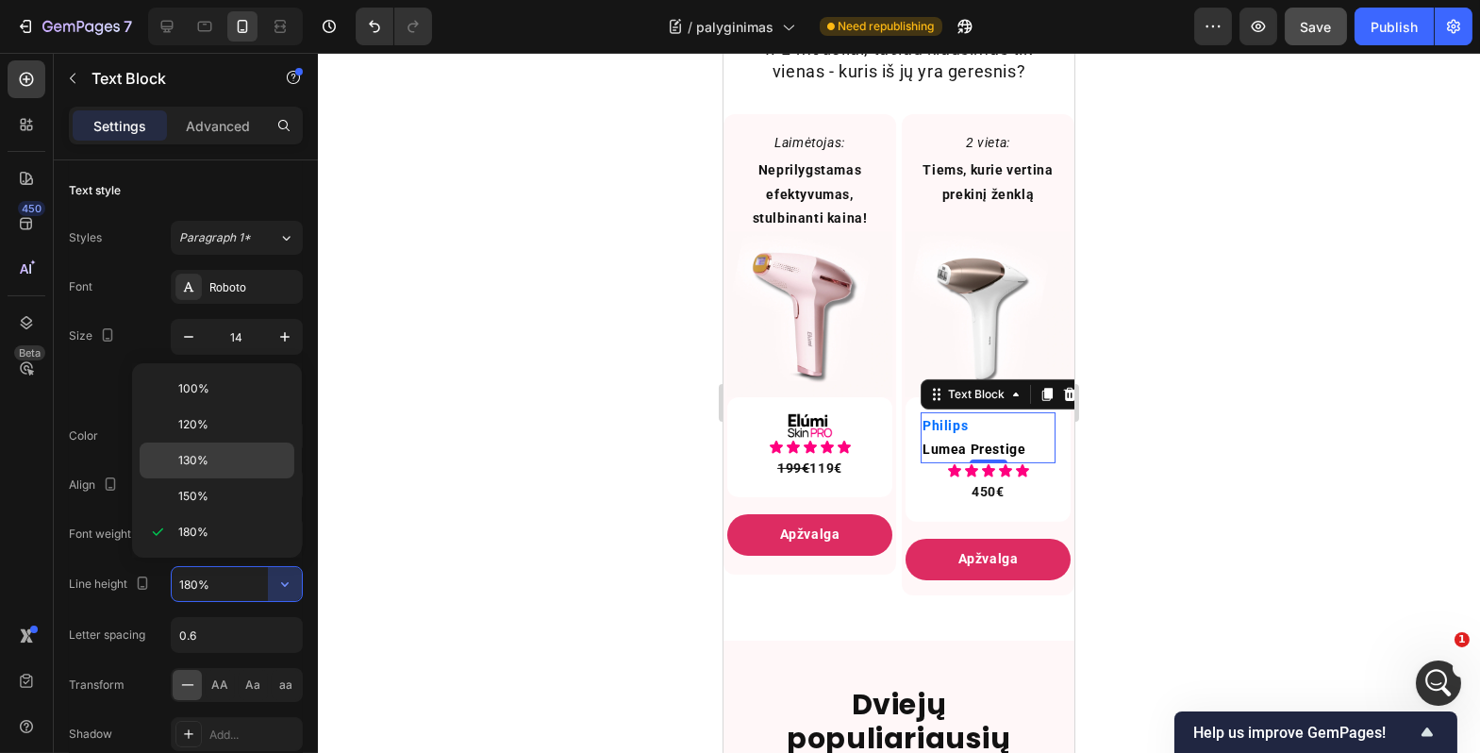
click at [245, 452] on p "130%" at bounding box center [232, 460] width 108 height 17
type input "130%"
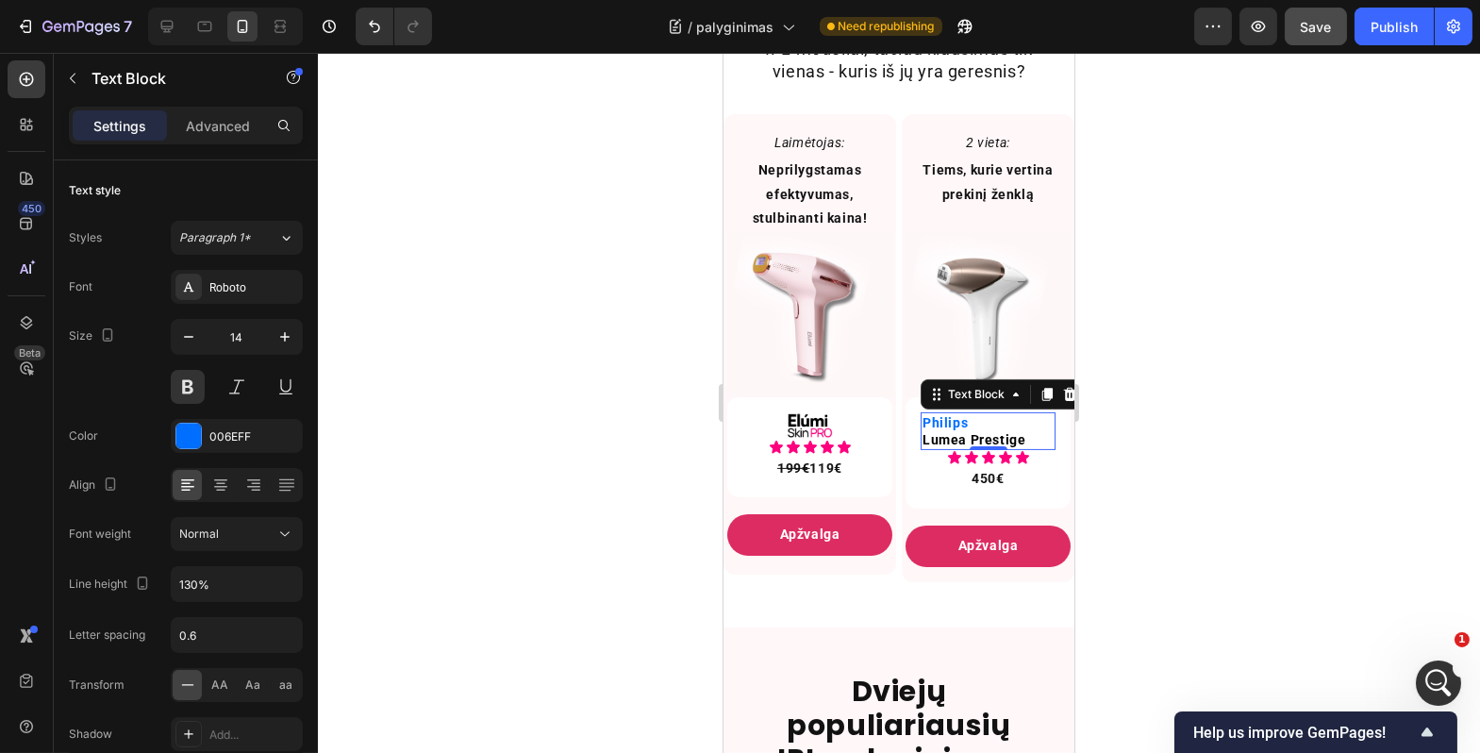
click at [524, 494] on div at bounding box center [899, 403] width 1163 height 700
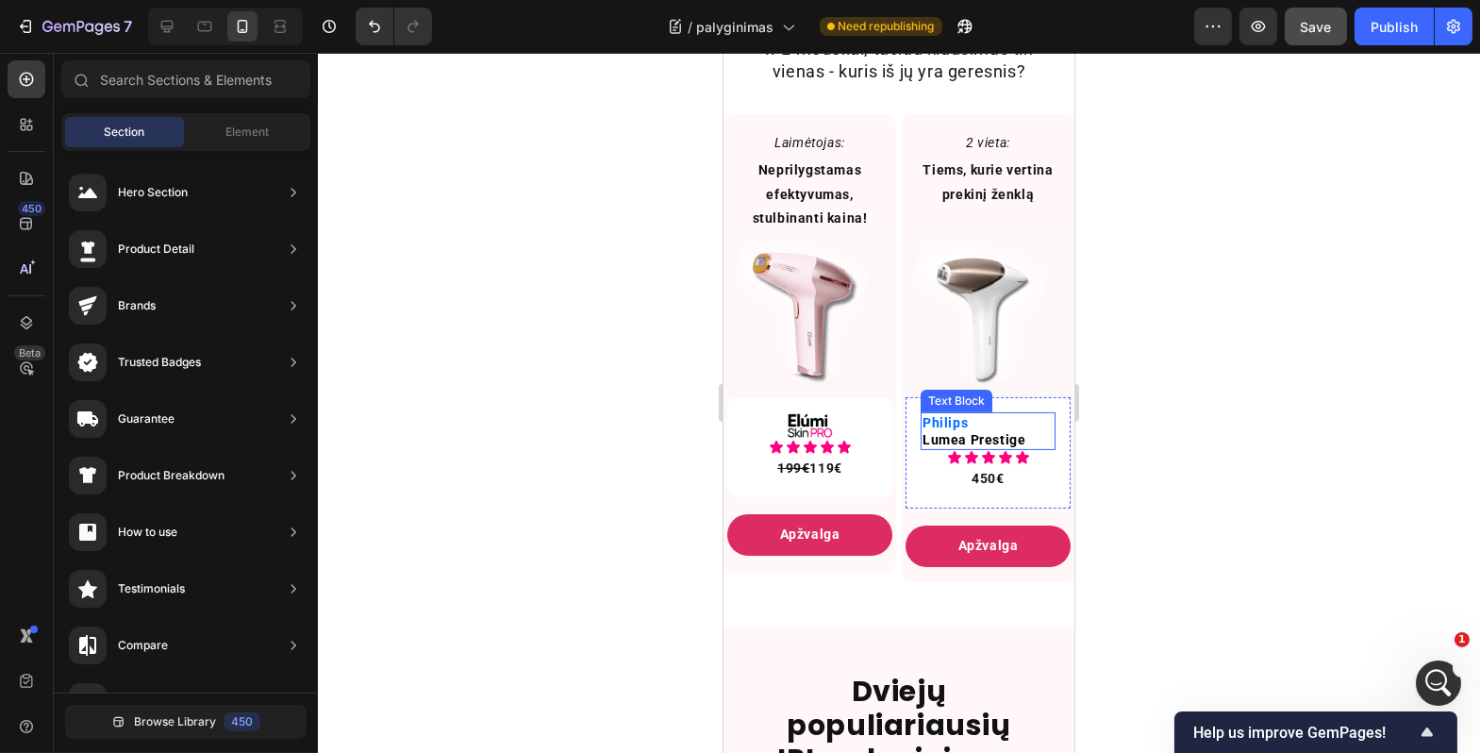
click at [968, 436] on p "Philips Lumea Prestige" at bounding box center [987, 431] width 131 height 34
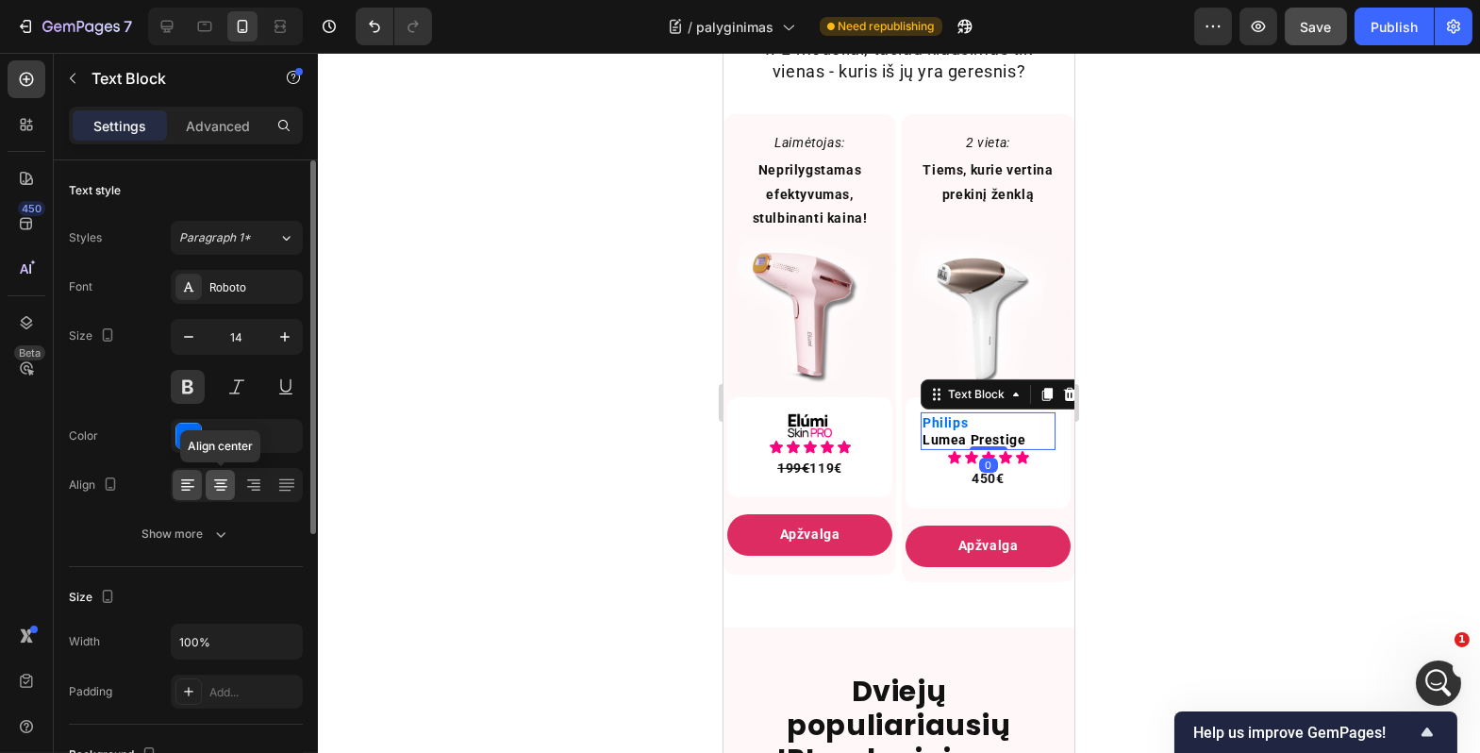
click at [229, 493] on div at bounding box center [220, 485] width 29 height 30
click at [497, 467] on div at bounding box center [899, 403] width 1163 height 700
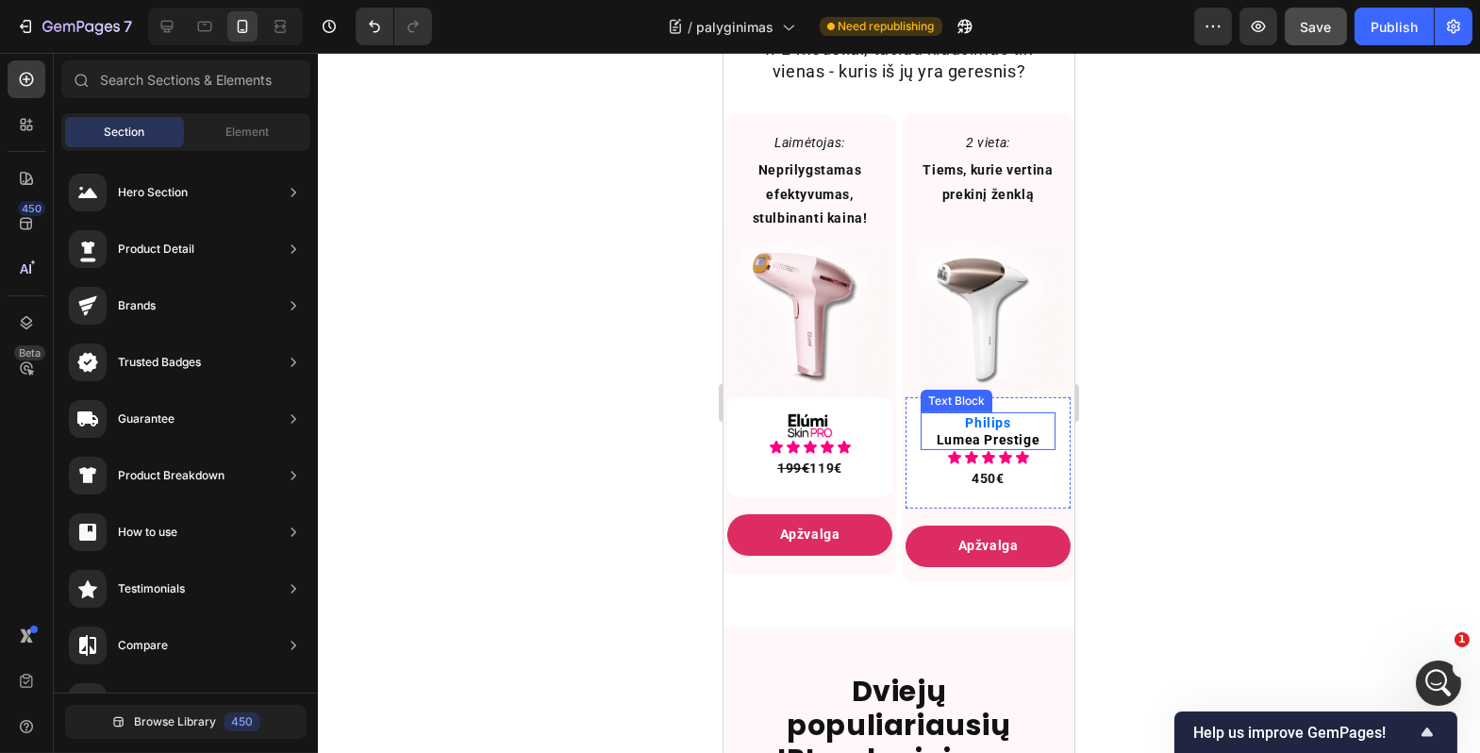
click at [999, 447] on span "Lumea Prestige" at bounding box center [987, 439] width 103 height 15
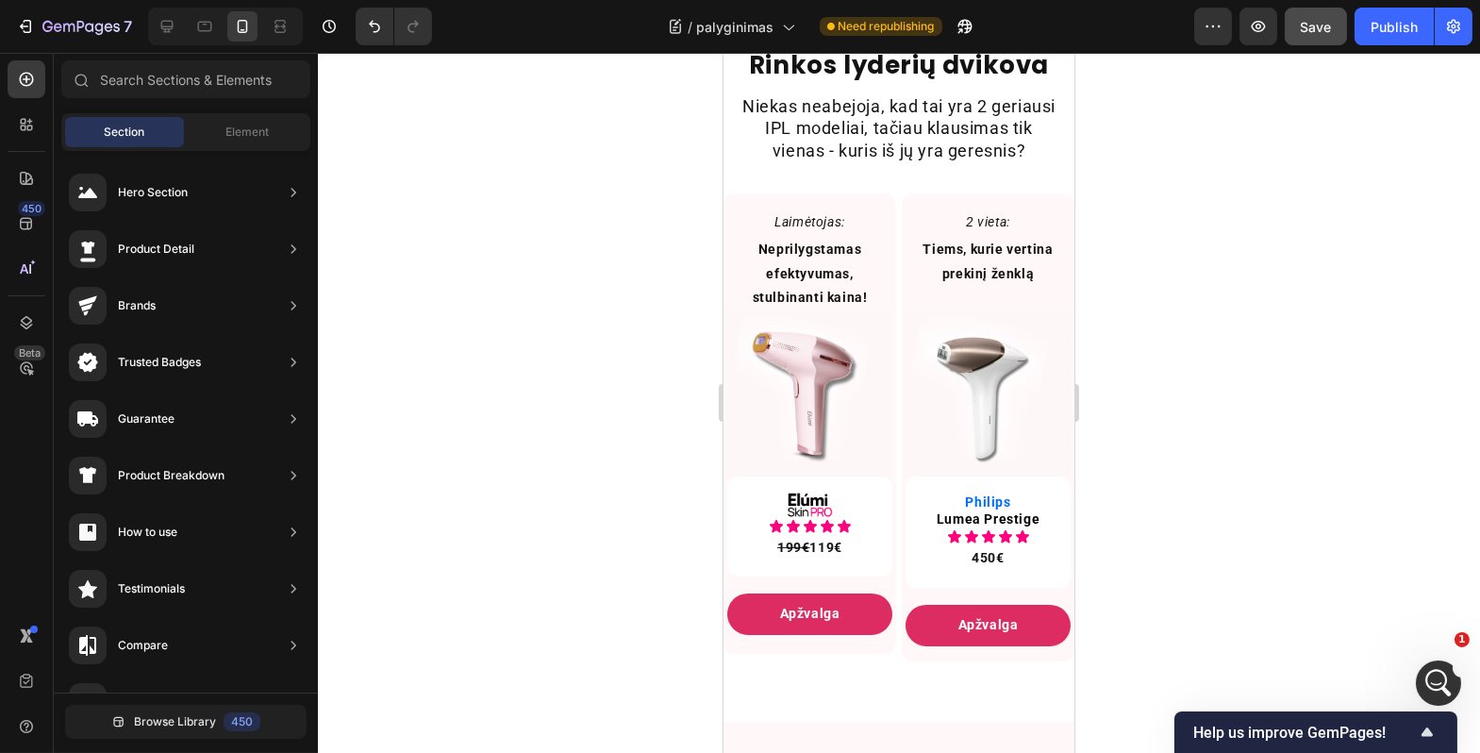
scroll to position [1076, 0]
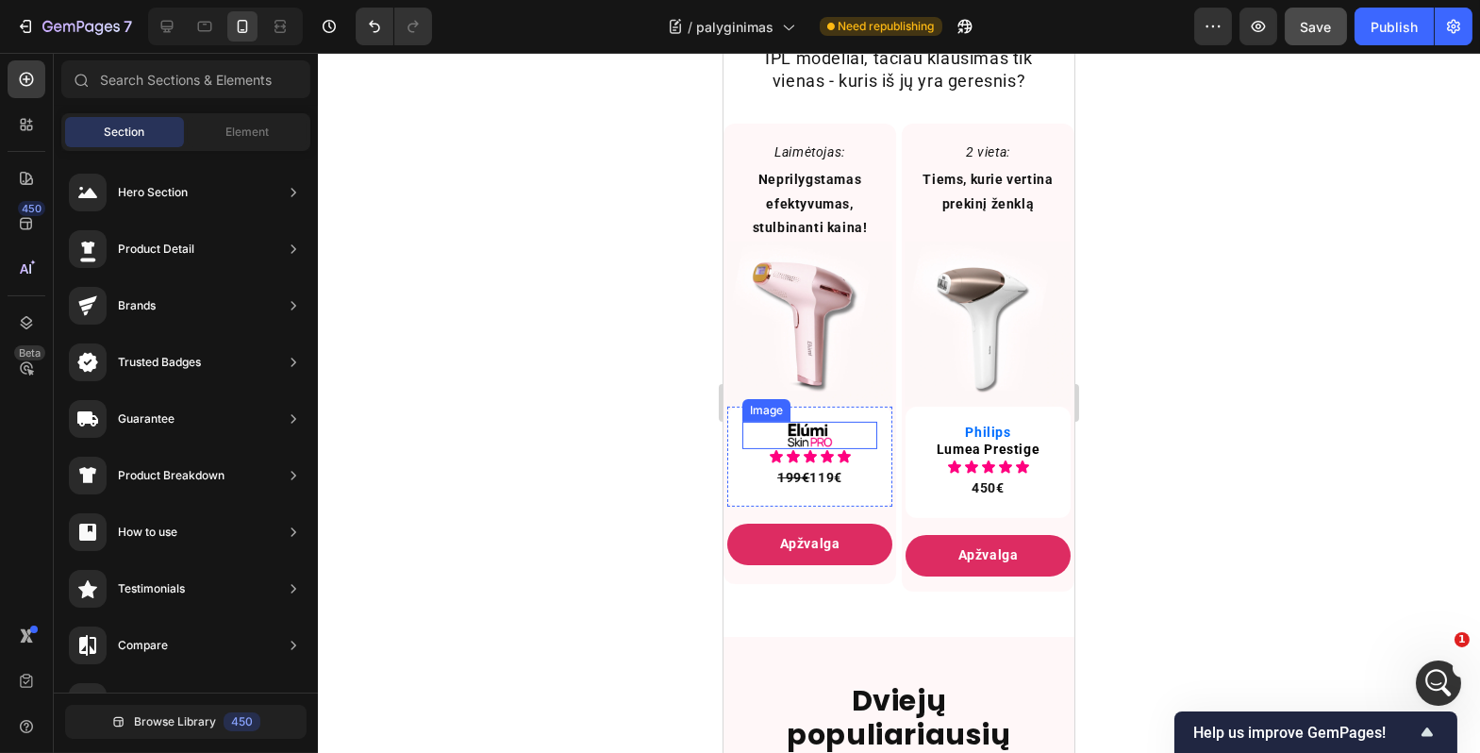
click at [818, 449] on img at bounding box center [809, 435] width 54 height 27
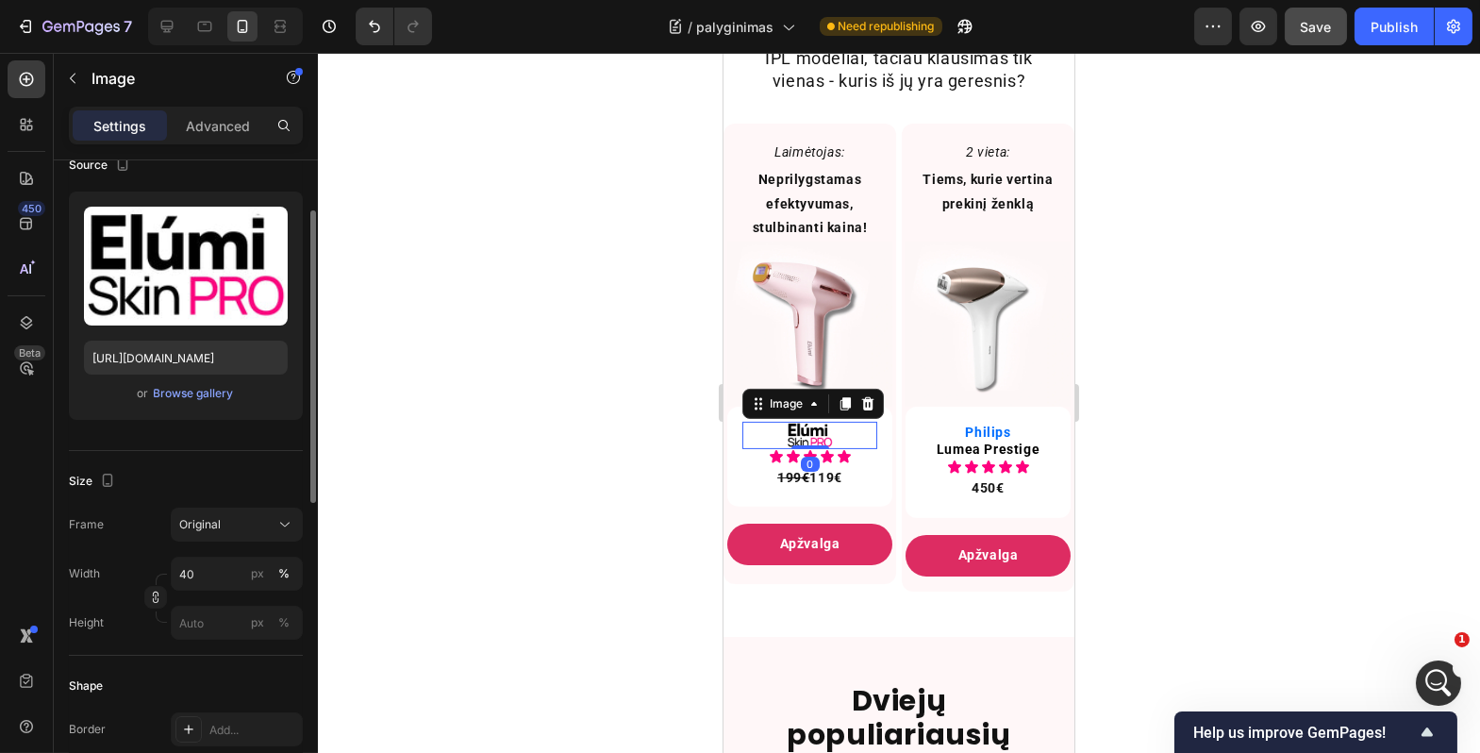
scroll to position [159, 0]
click at [185, 577] on input "40" at bounding box center [237, 573] width 132 height 34
type input "50"
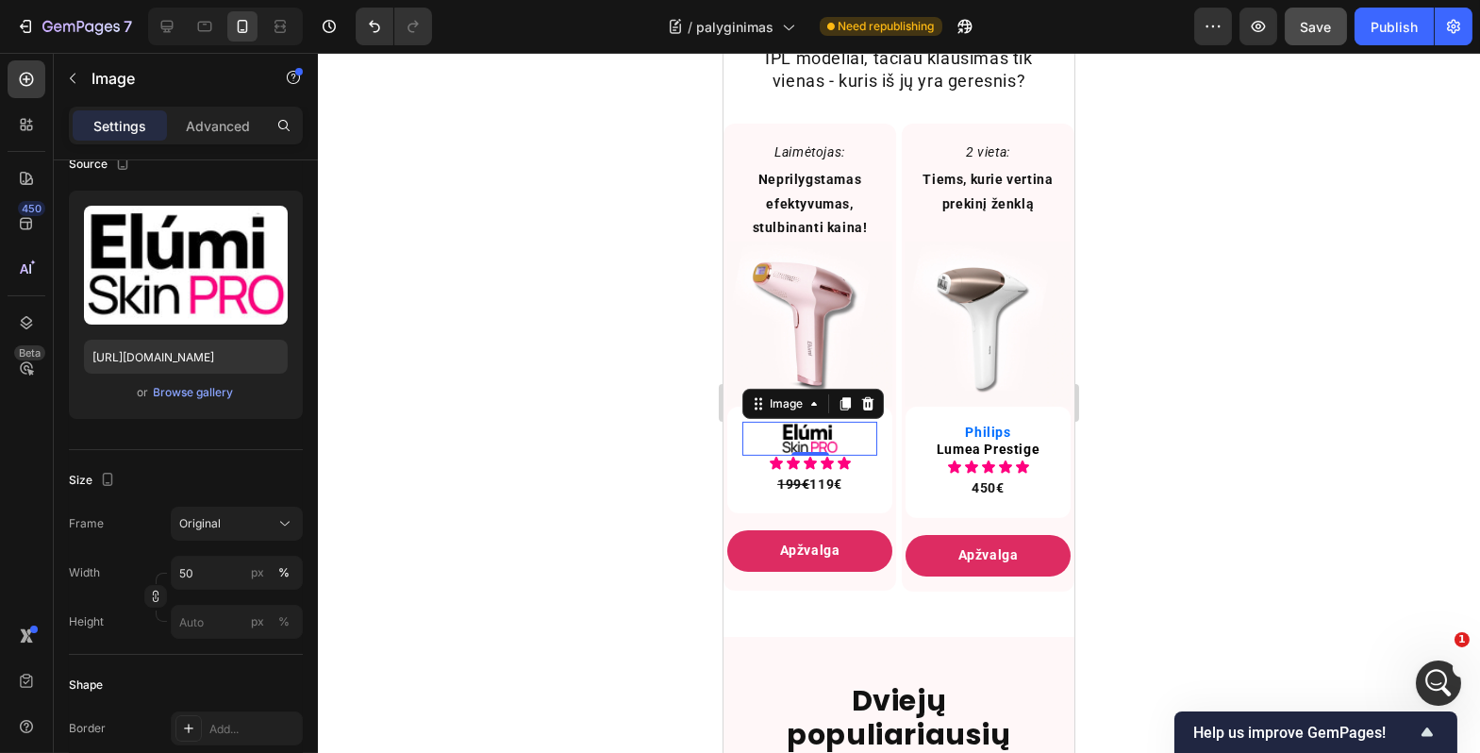
click at [495, 561] on div at bounding box center [899, 403] width 1163 height 700
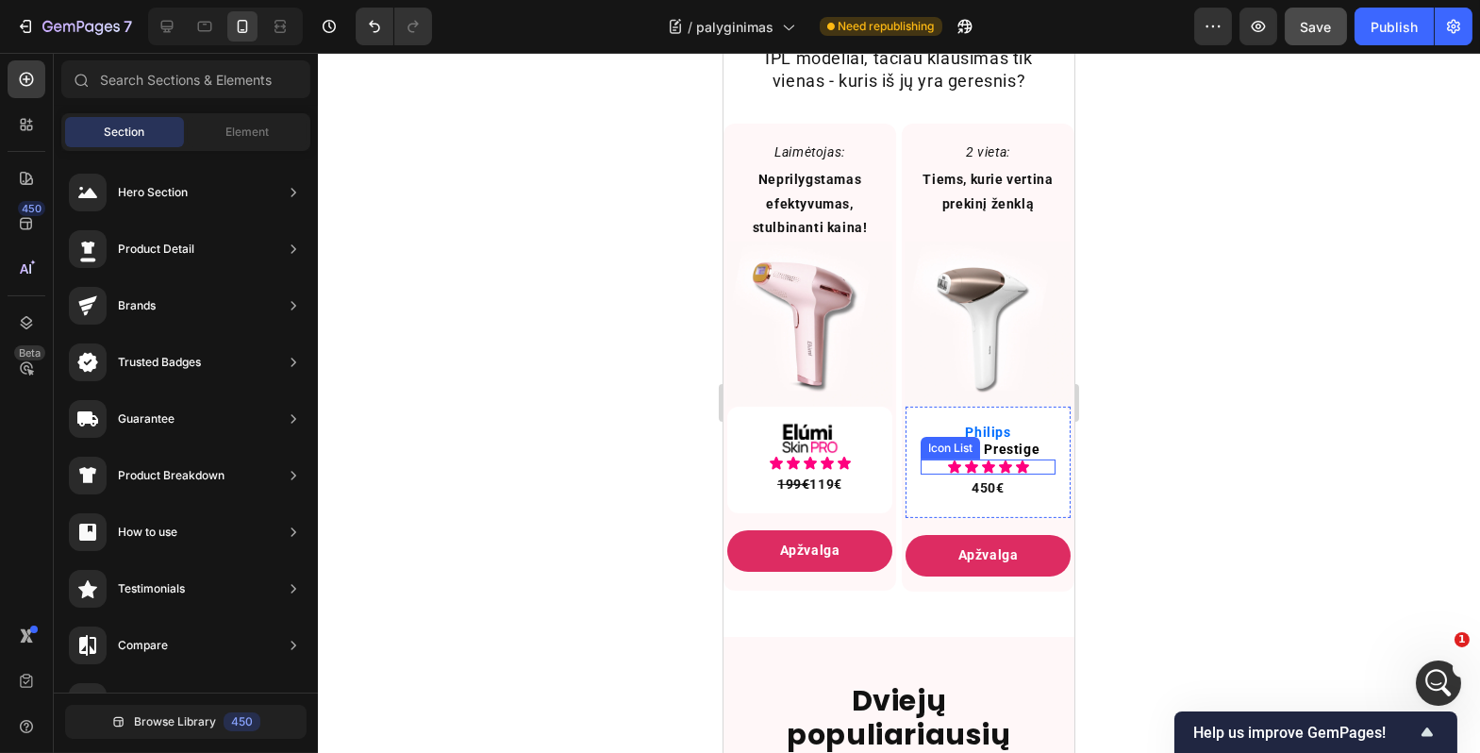
click at [920, 475] on div "Icon Icon Icon Icon Icon" at bounding box center [987, 467] width 135 height 15
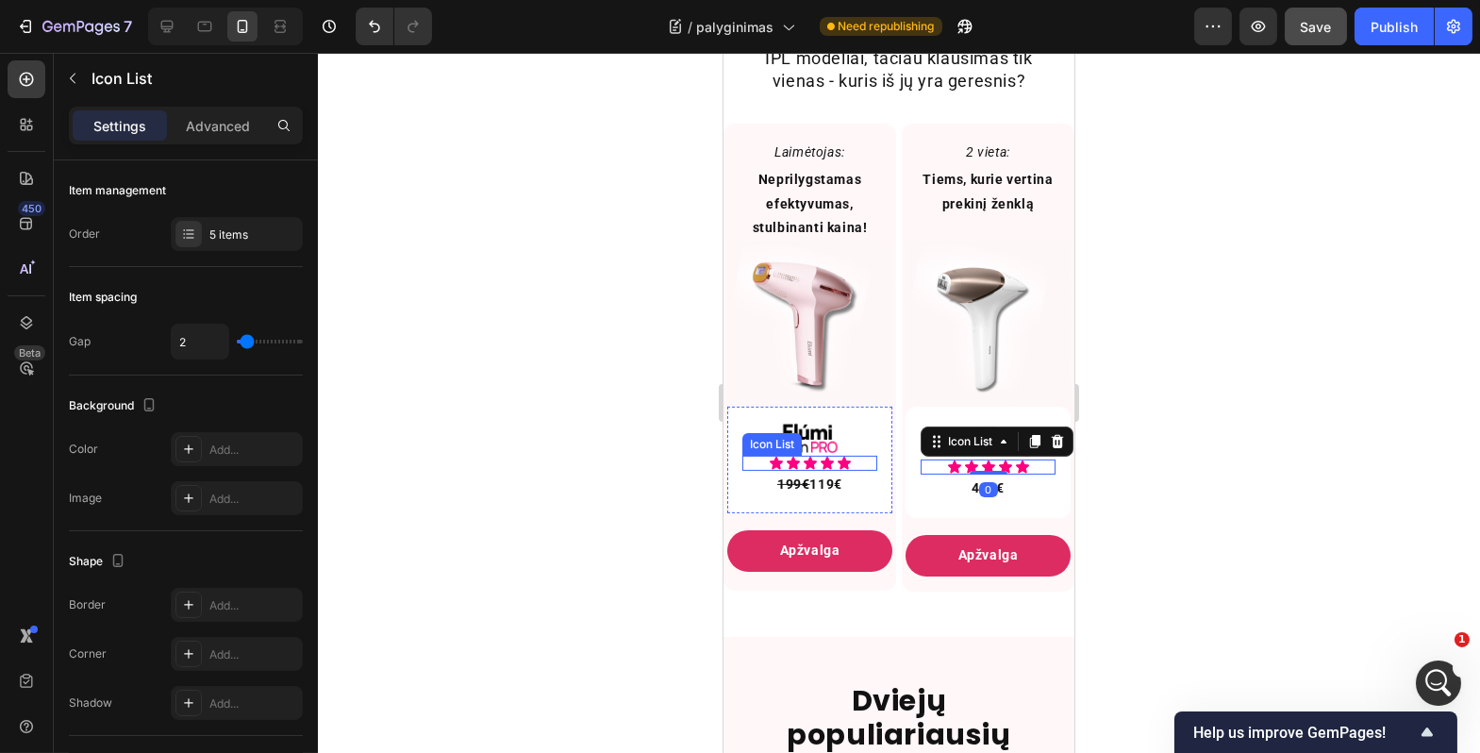
click at [856, 471] on div "Icon Icon Icon Icon Icon" at bounding box center [809, 463] width 135 height 15
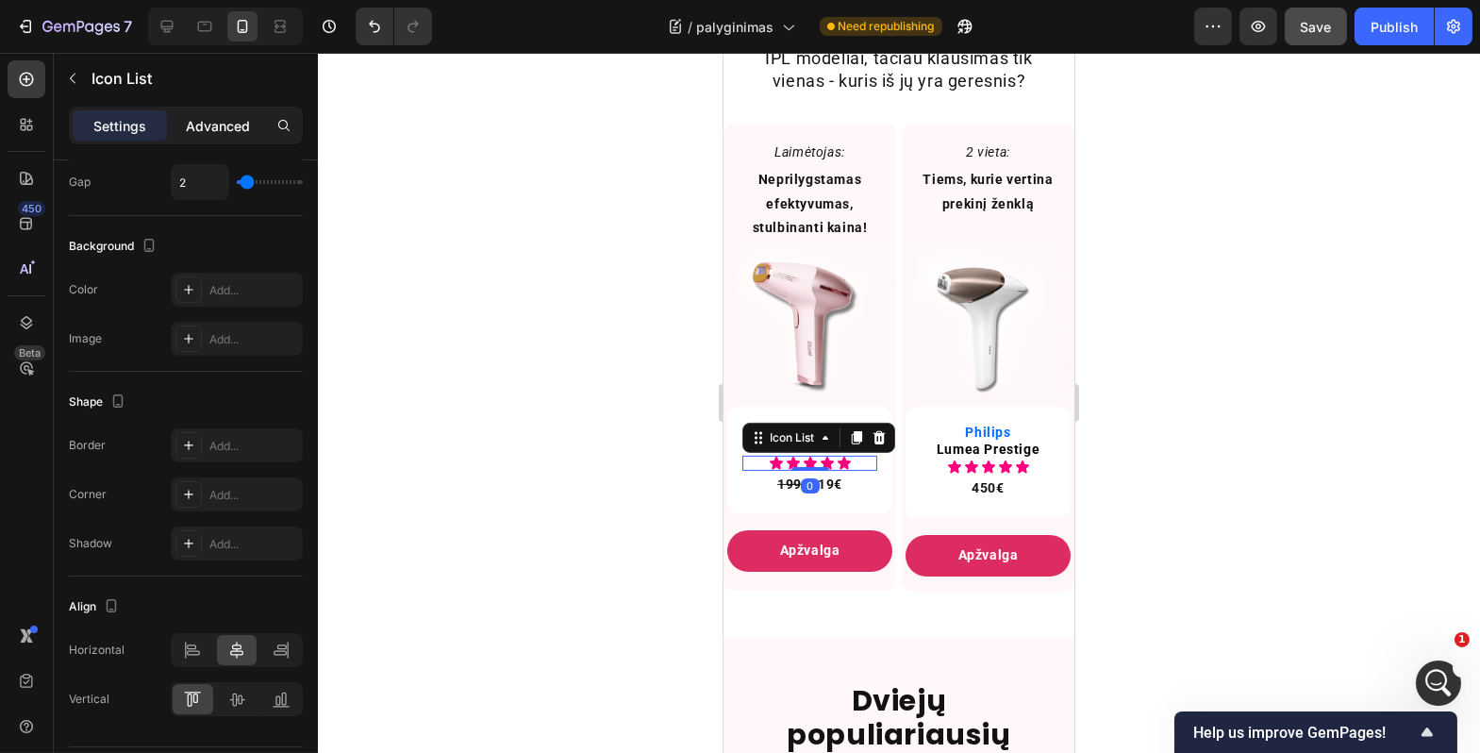
click at [195, 127] on p "Advanced" at bounding box center [218, 126] width 64 height 20
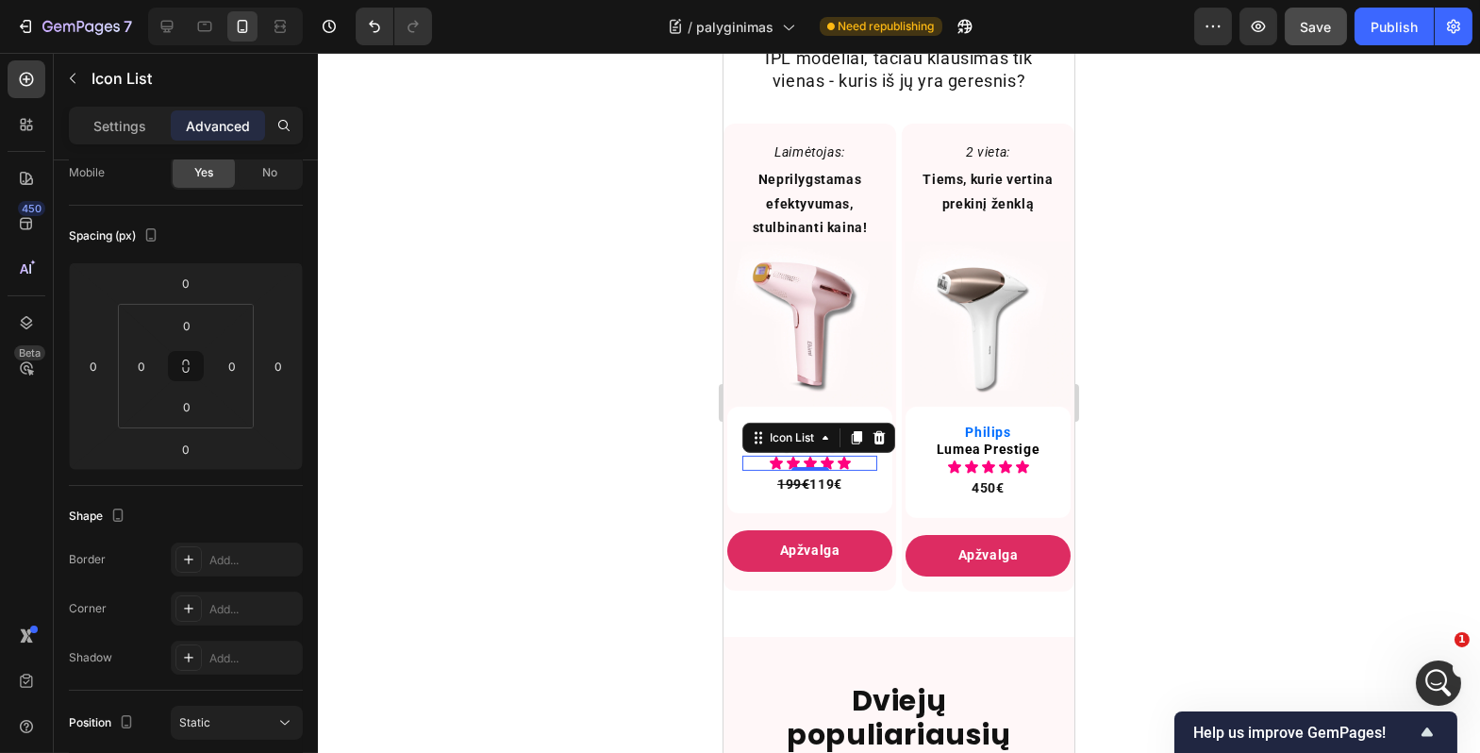
click at [413, 496] on div at bounding box center [899, 403] width 1163 height 700
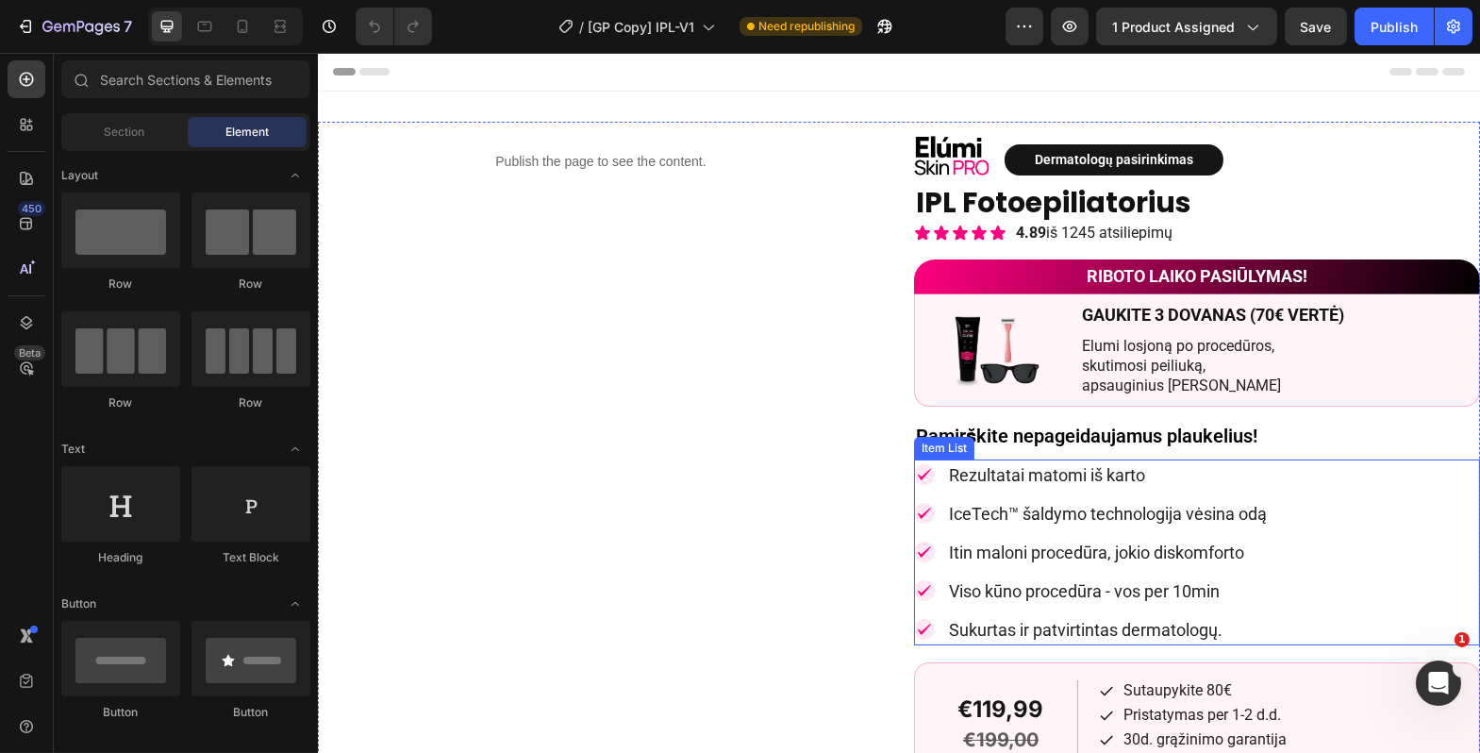
scroll to position [441, 0]
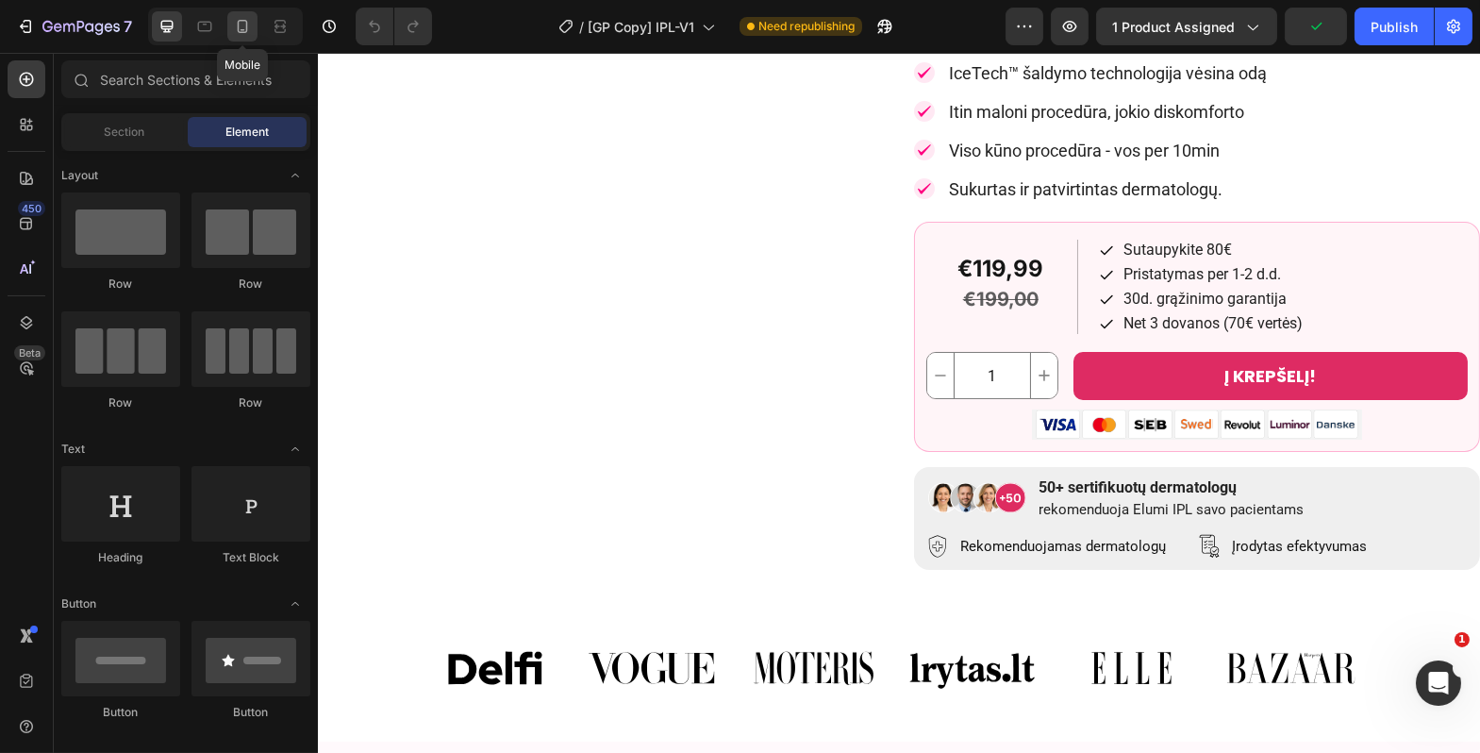
click at [247, 35] on icon at bounding box center [242, 26] width 19 height 19
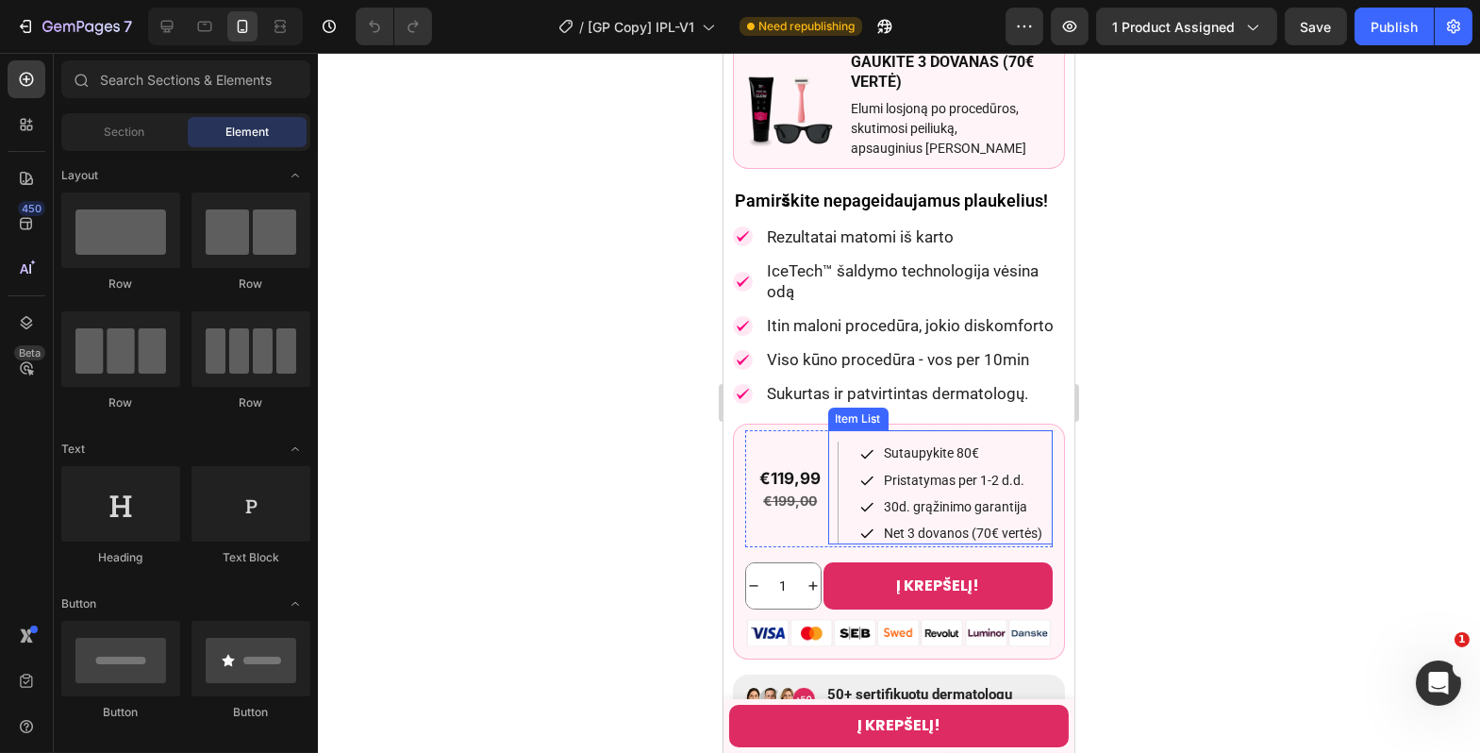
scroll to position [175, 0]
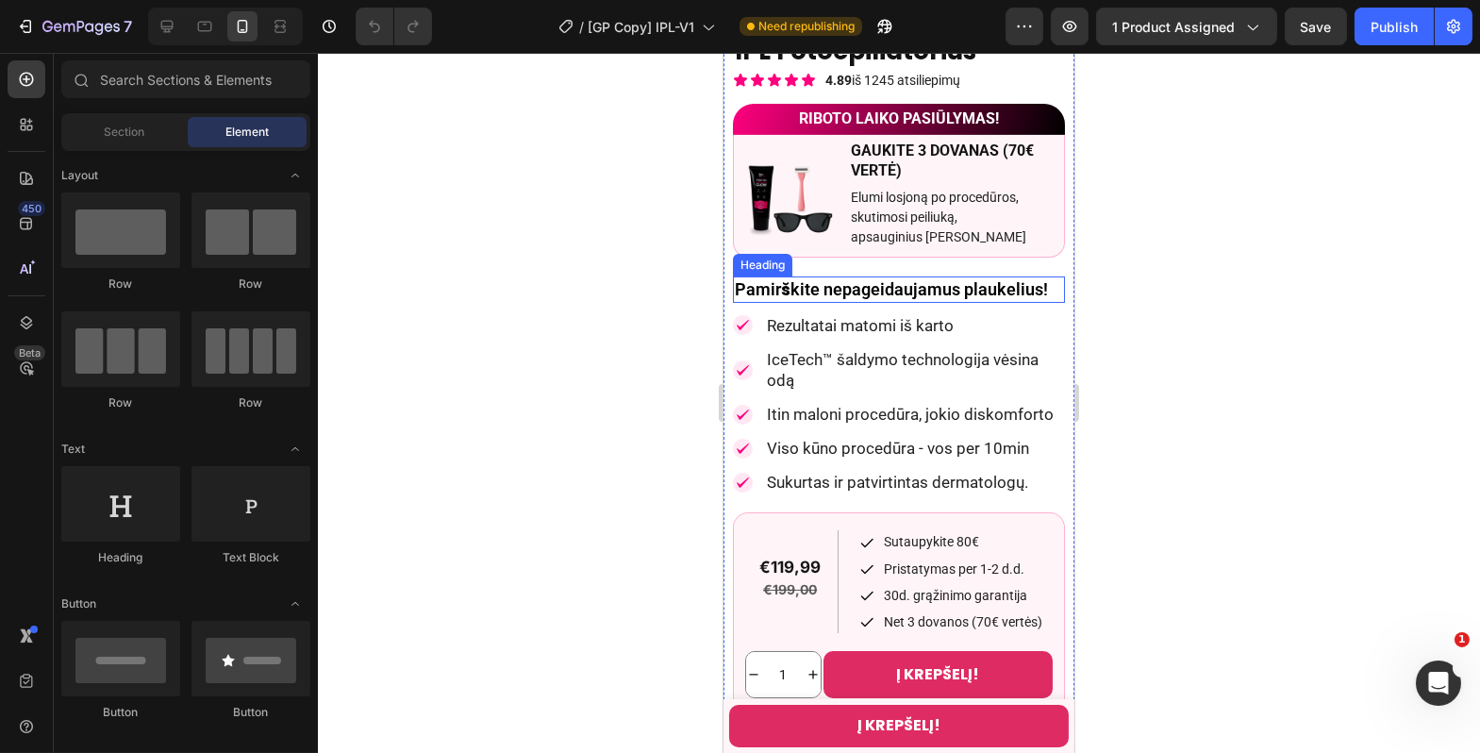
click at [887, 297] on h2 "Pamirškite nepageidaujamus plaukelius!" at bounding box center [898, 288] width 332 height 25
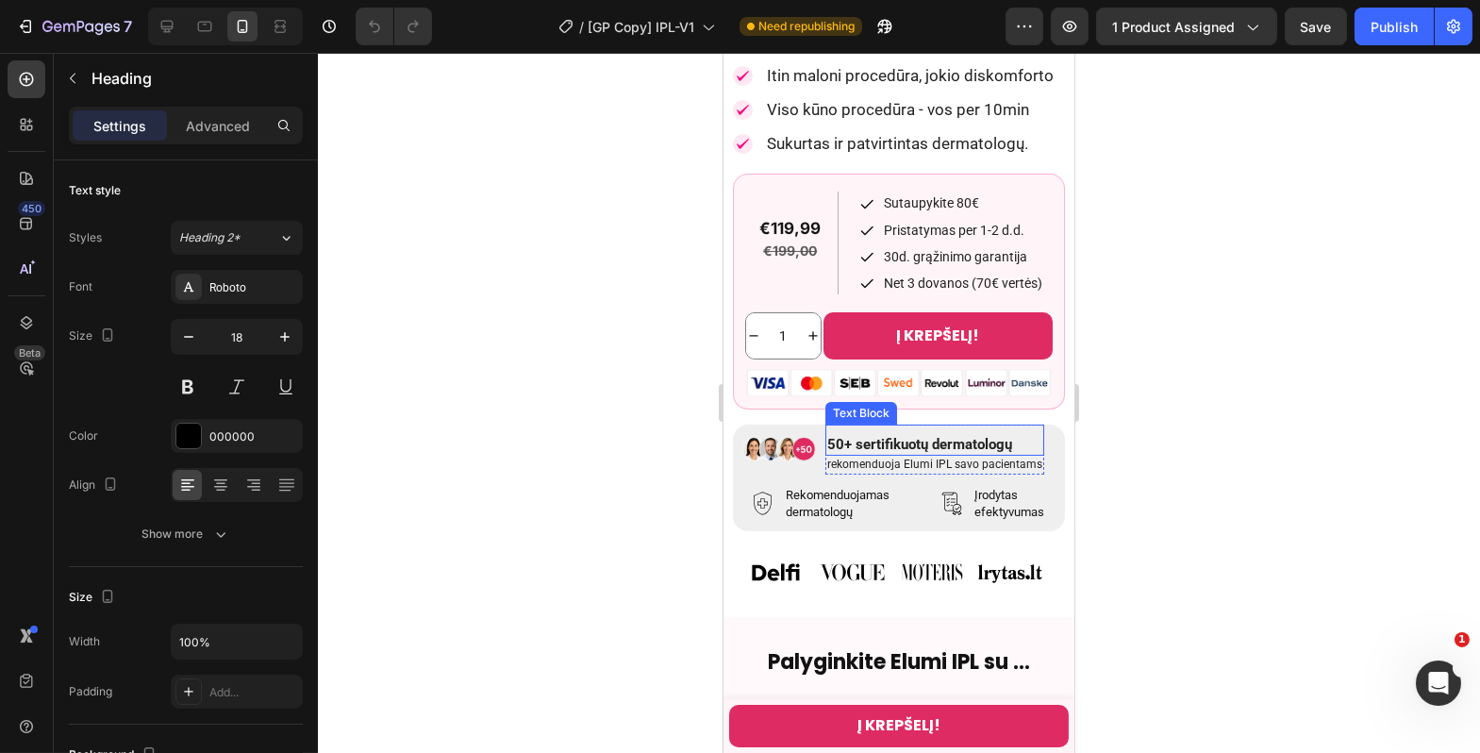
scroll to position [849, 0]
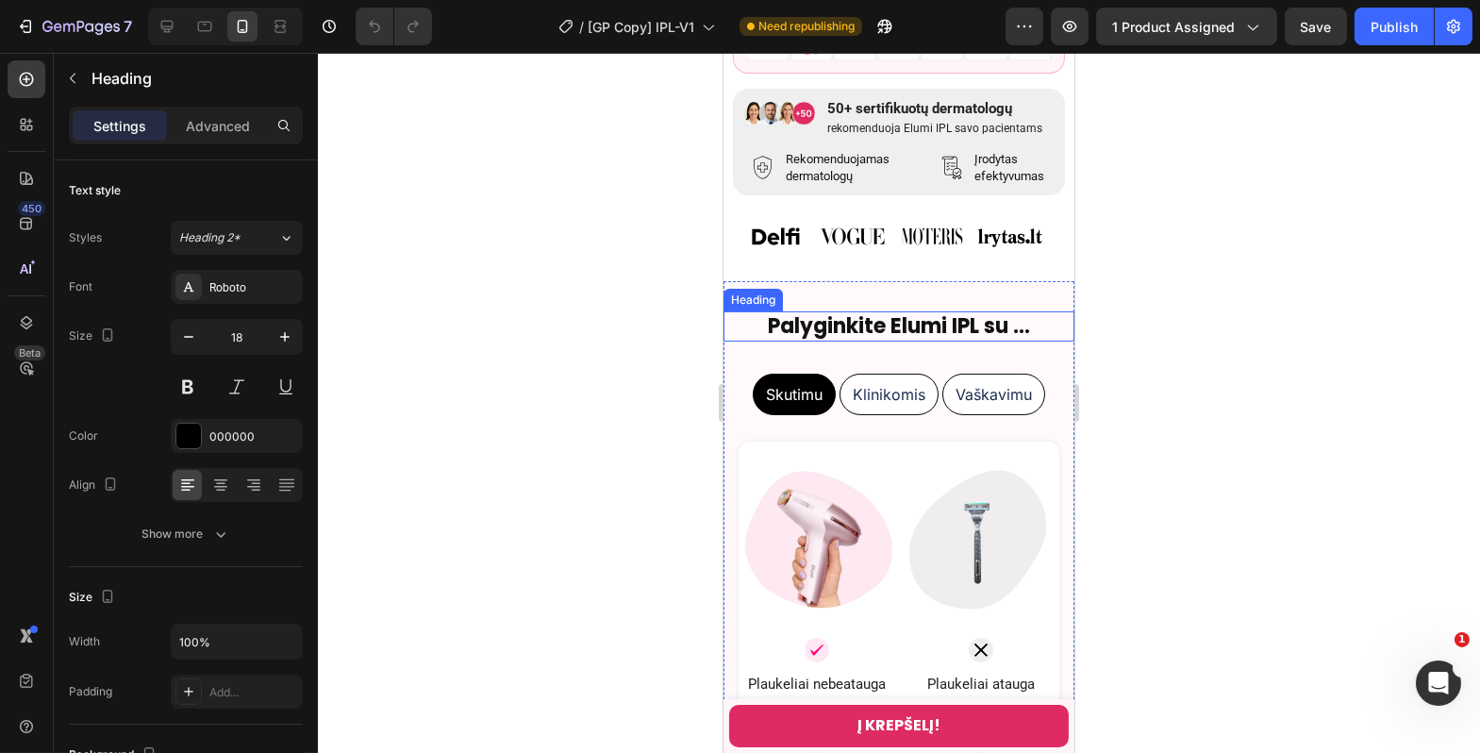
click at [926, 343] on h2 "Palyginkite Elumi IPL su ..." at bounding box center [898, 326] width 351 height 31
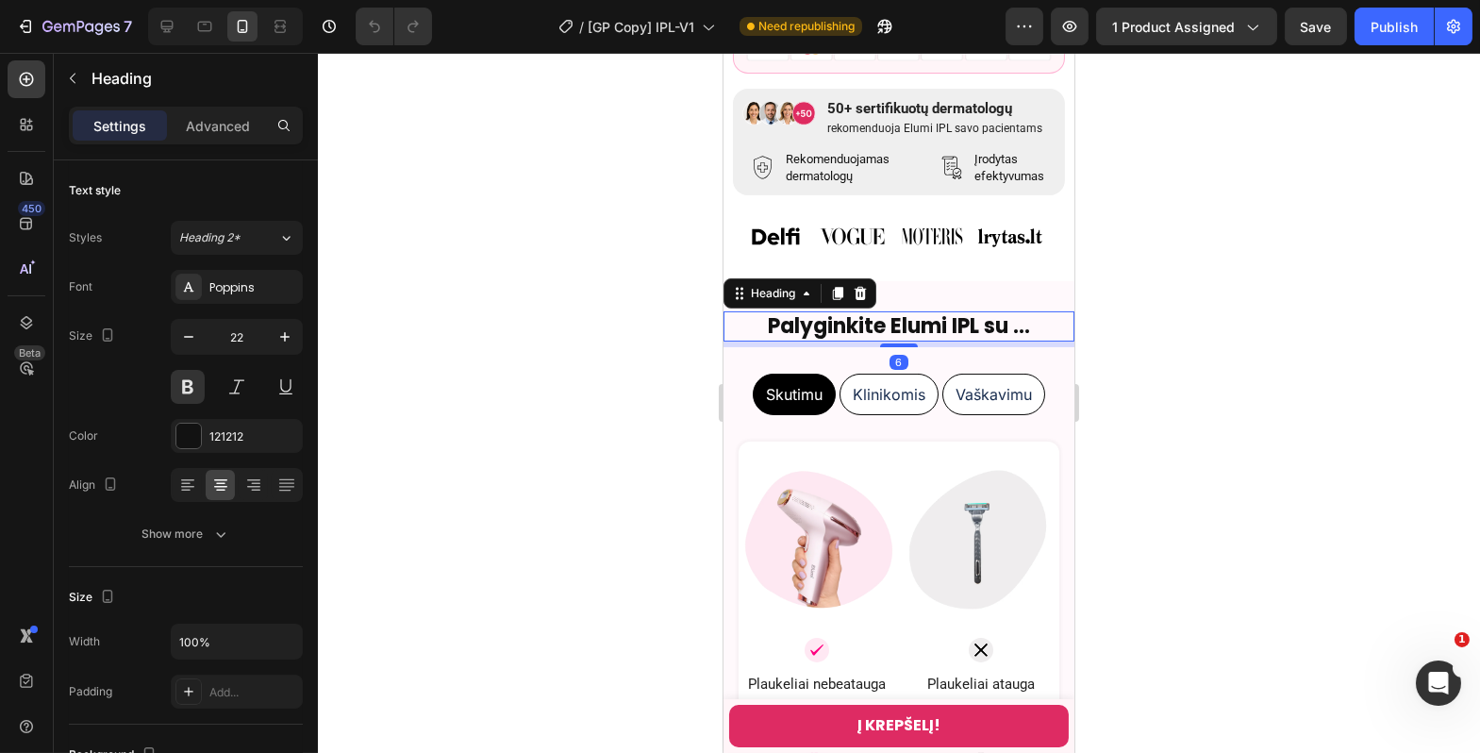
click at [1121, 381] on div at bounding box center [899, 403] width 1163 height 700
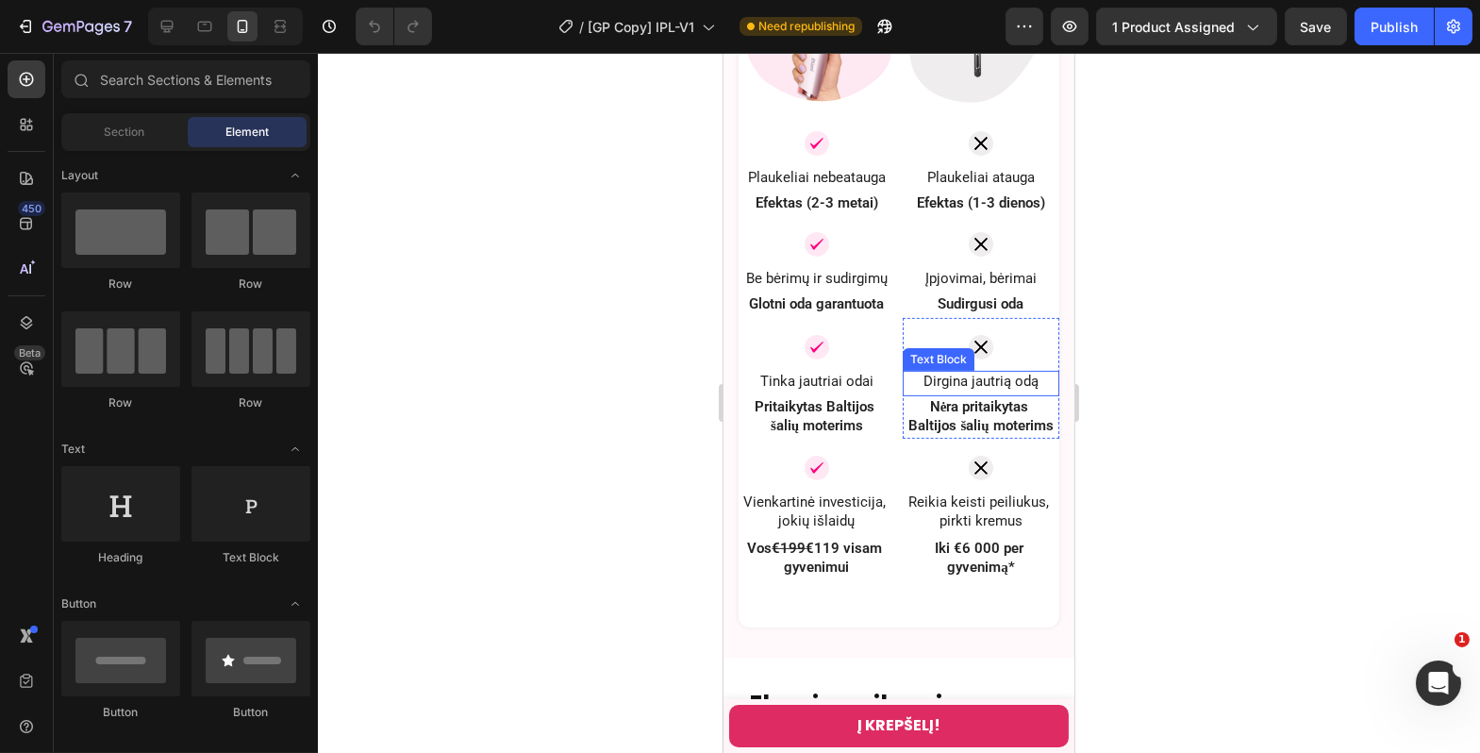
scroll to position [1641, 0]
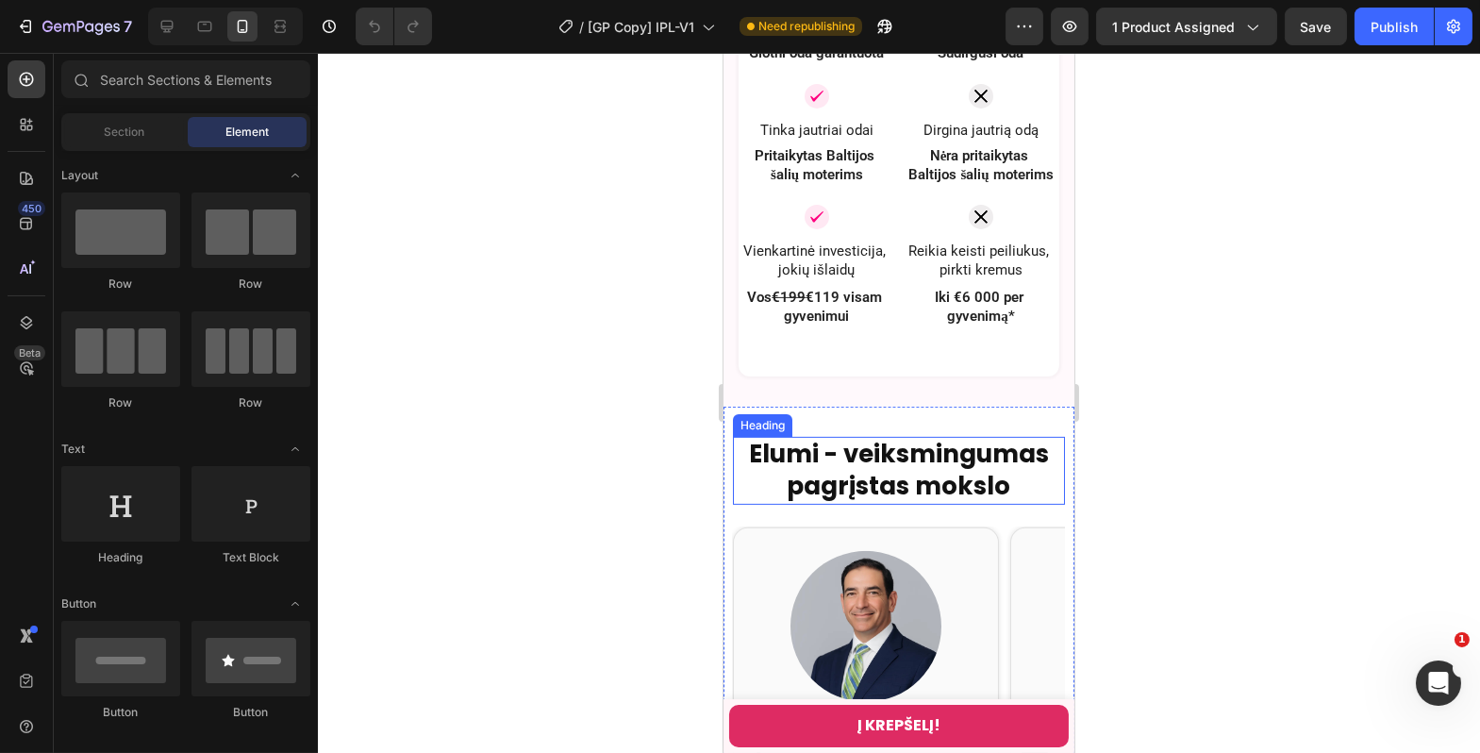
click at [922, 452] on strong "Elumi - veiksmingumas pagrįstas mokslo" at bounding box center [898, 470] width 300 height 66
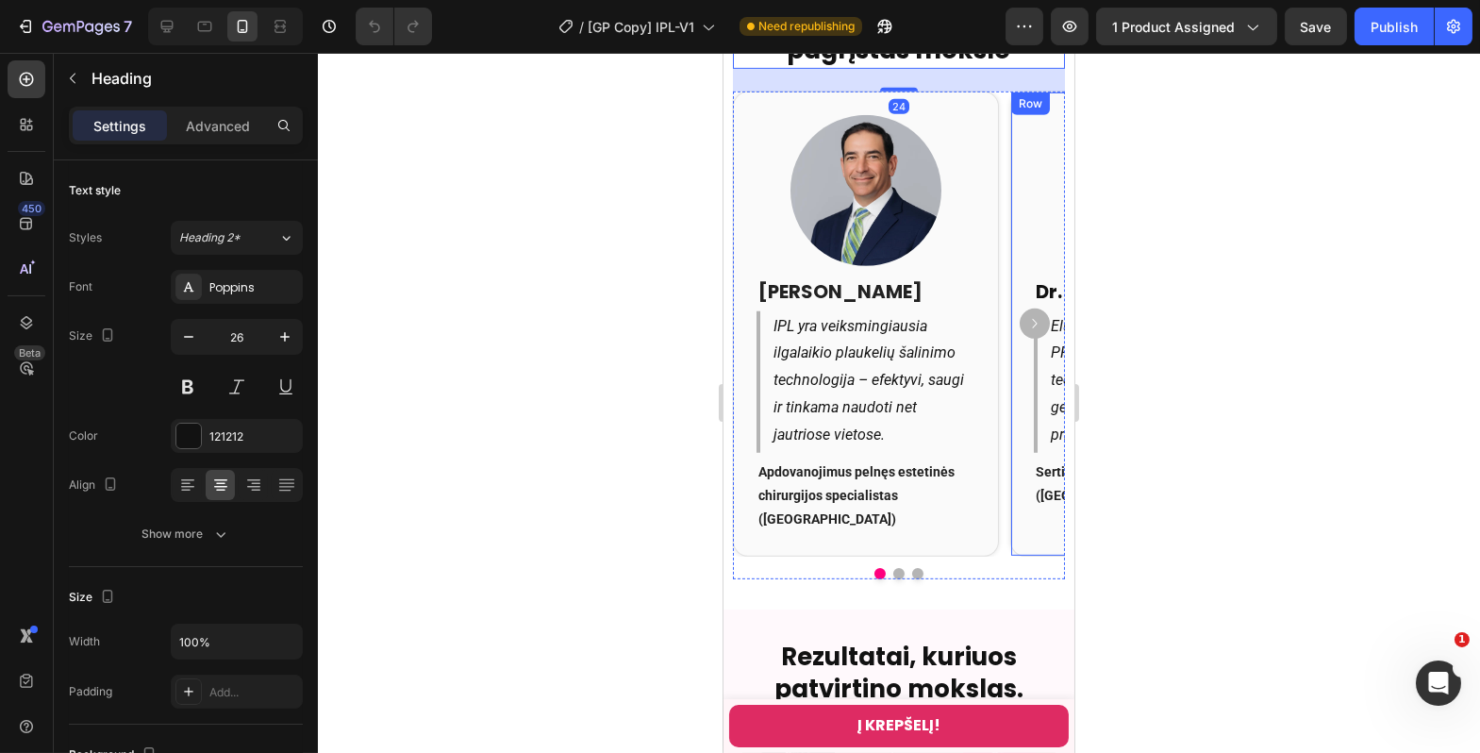
scroll to position [2396, 0]
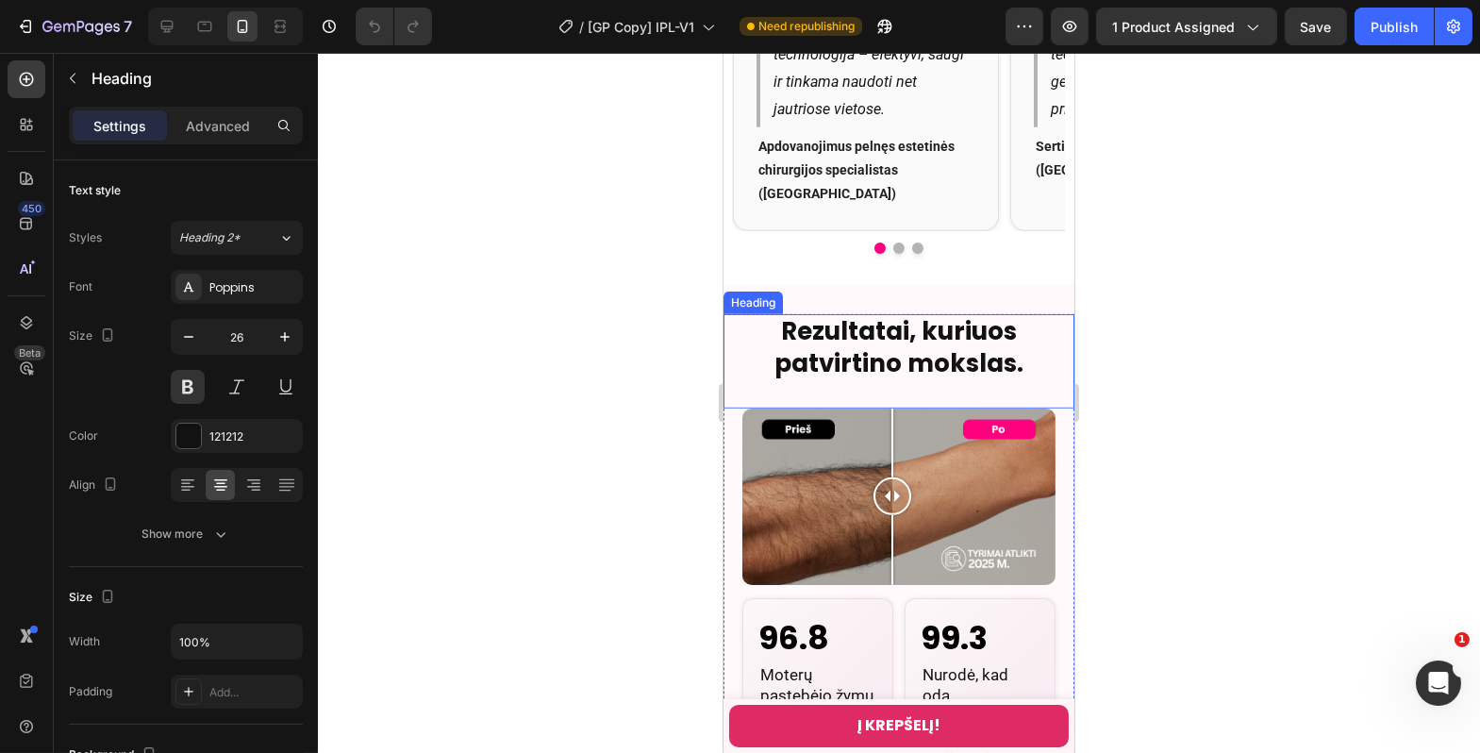
click at [912, 329] on h2 "Rezultatai, kuriuos patvirtino mokslas." at bounding box center [898, 348] width 351 height 68
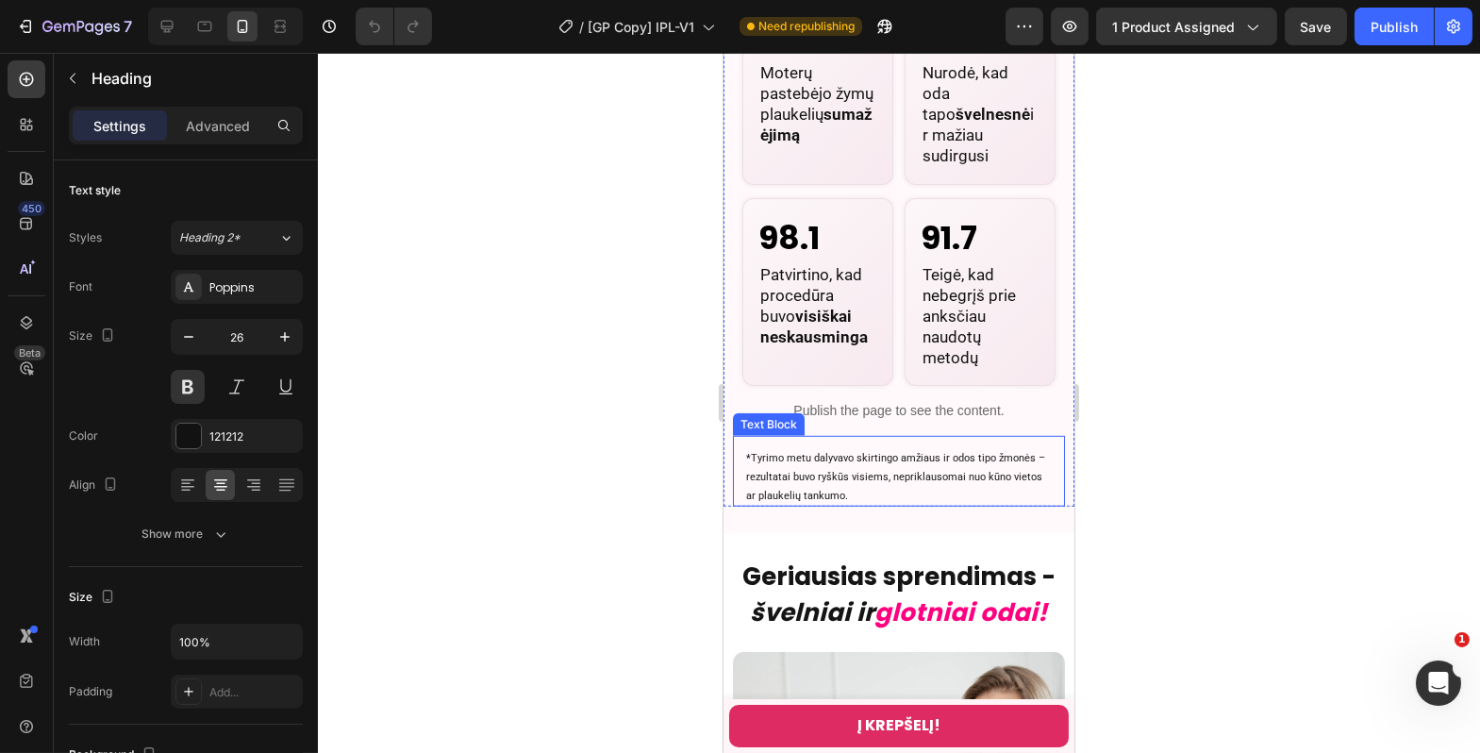
scroll to position [3273, 0]
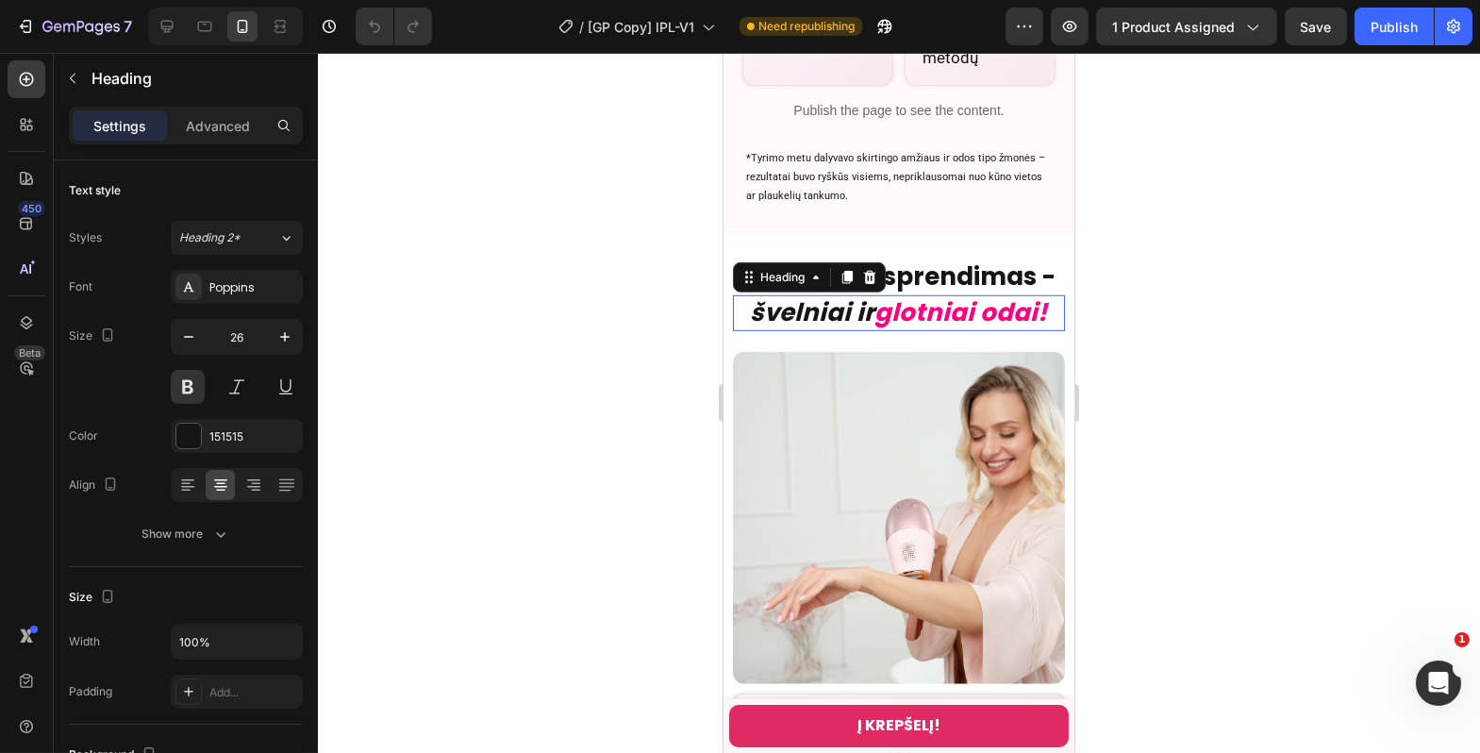
click at [970, 304] on icon "glotniai odai!" at bounding box center [961, 312] width 173 height 34
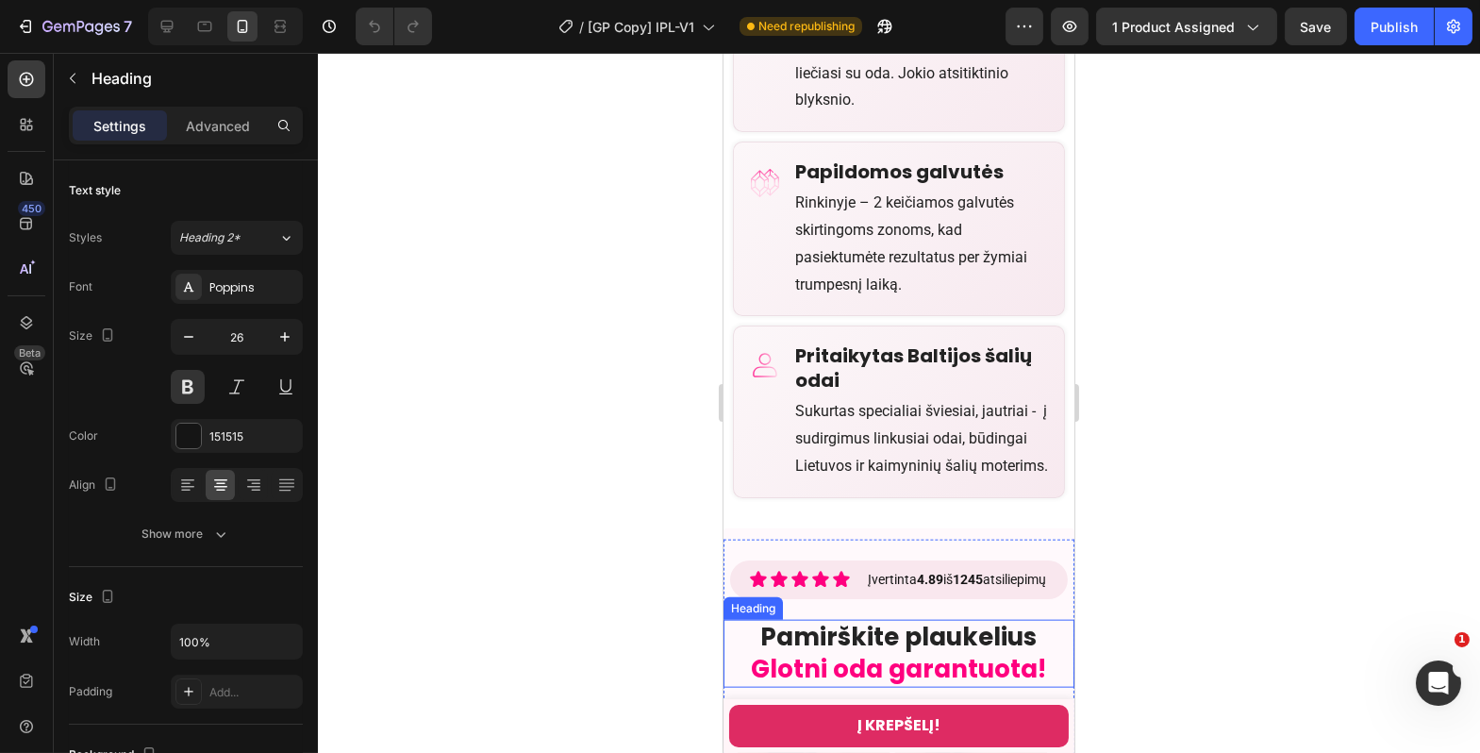
scroll to position [5554, 0]
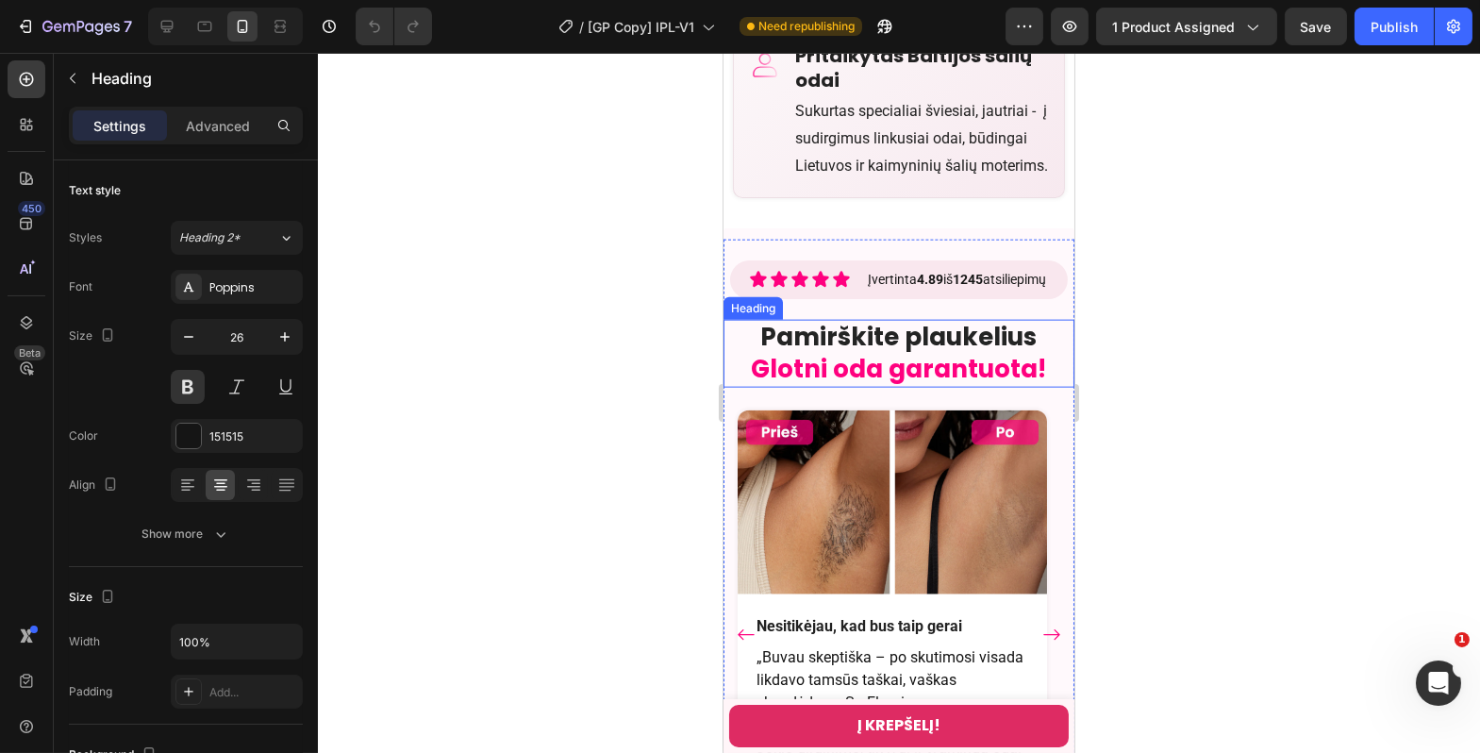
click at [940, 376] on span "Glotni oda garantuota!" at bounding box center [898, 369] width 295 height 34
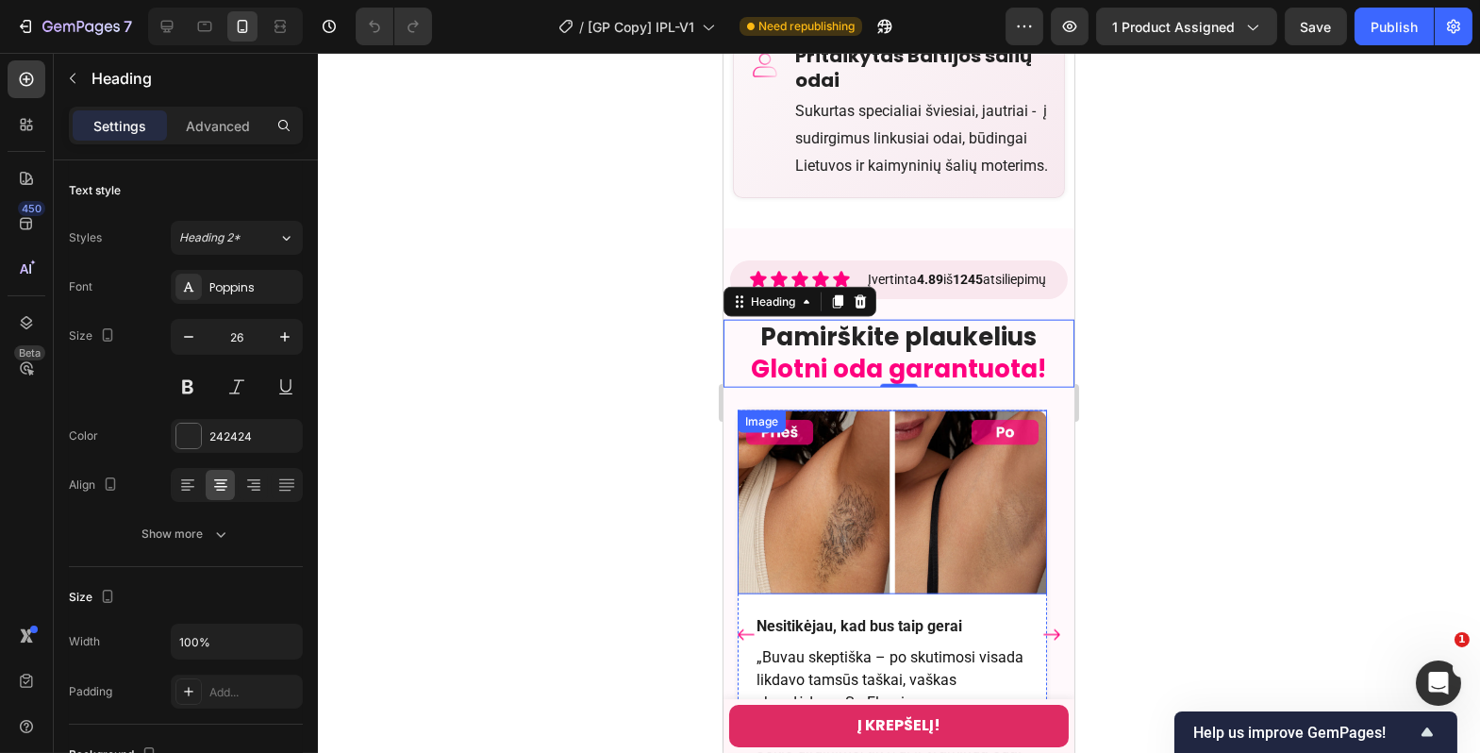
click at [1332, 592] on div at bounding box center [899, 403] width 1163 height 700
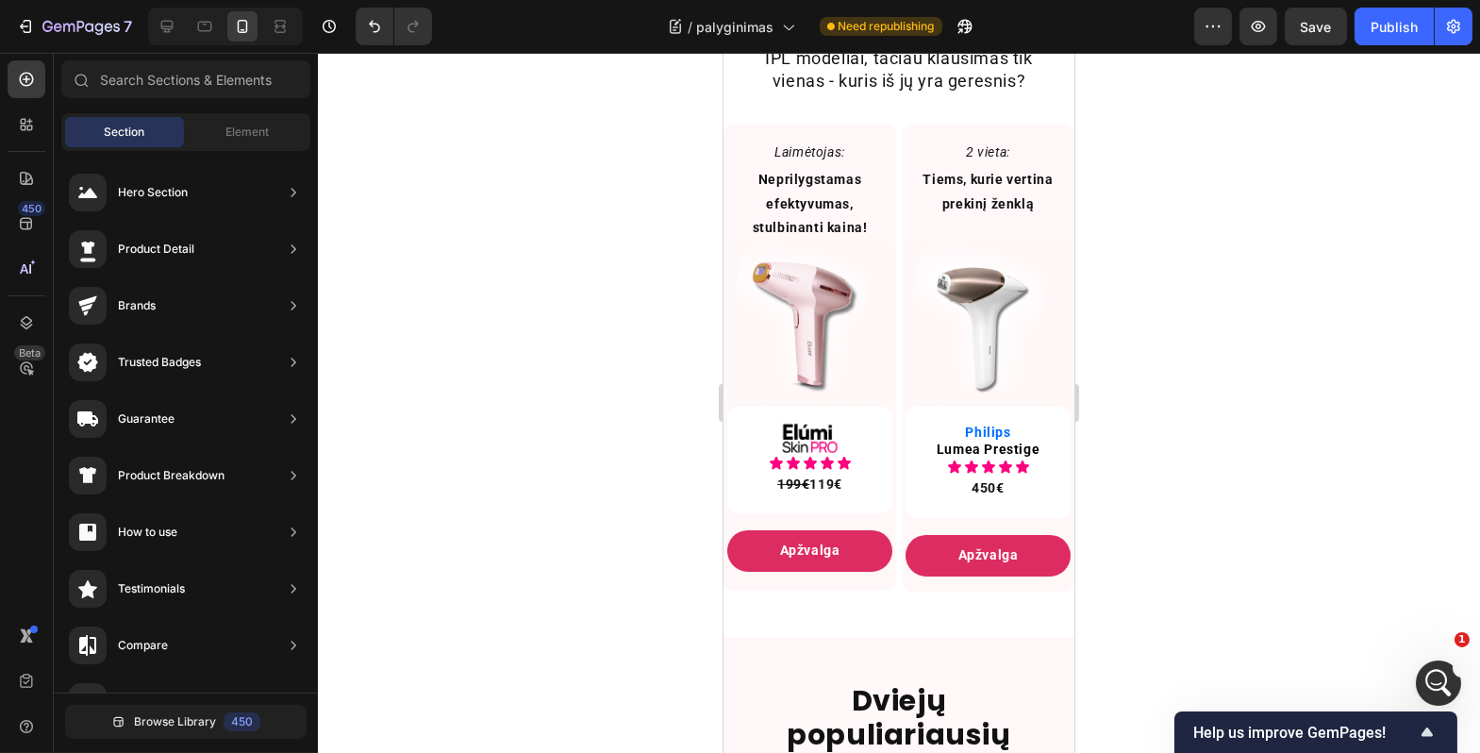
scroll to position [8593, 0]
click at [600, 550] on div at bounding box center [899, 403] width 1163 height 700
click at [865, 471] on div "Icon Icon Icon Icon Icon" at bounding box center [809, 463] width 135 height 15
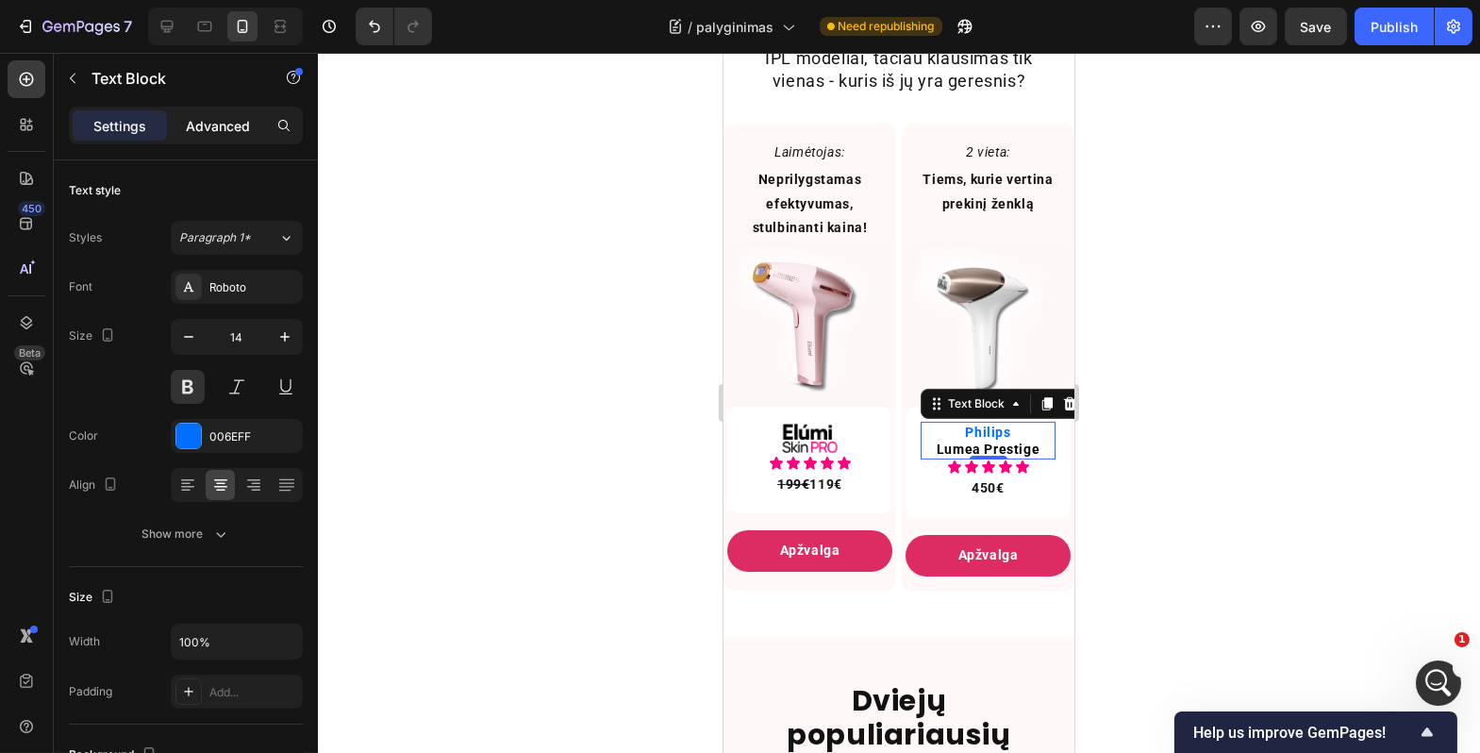
click at [237, 133] on p "Advanced" at bounding box center [218, 126] width 64 height 20
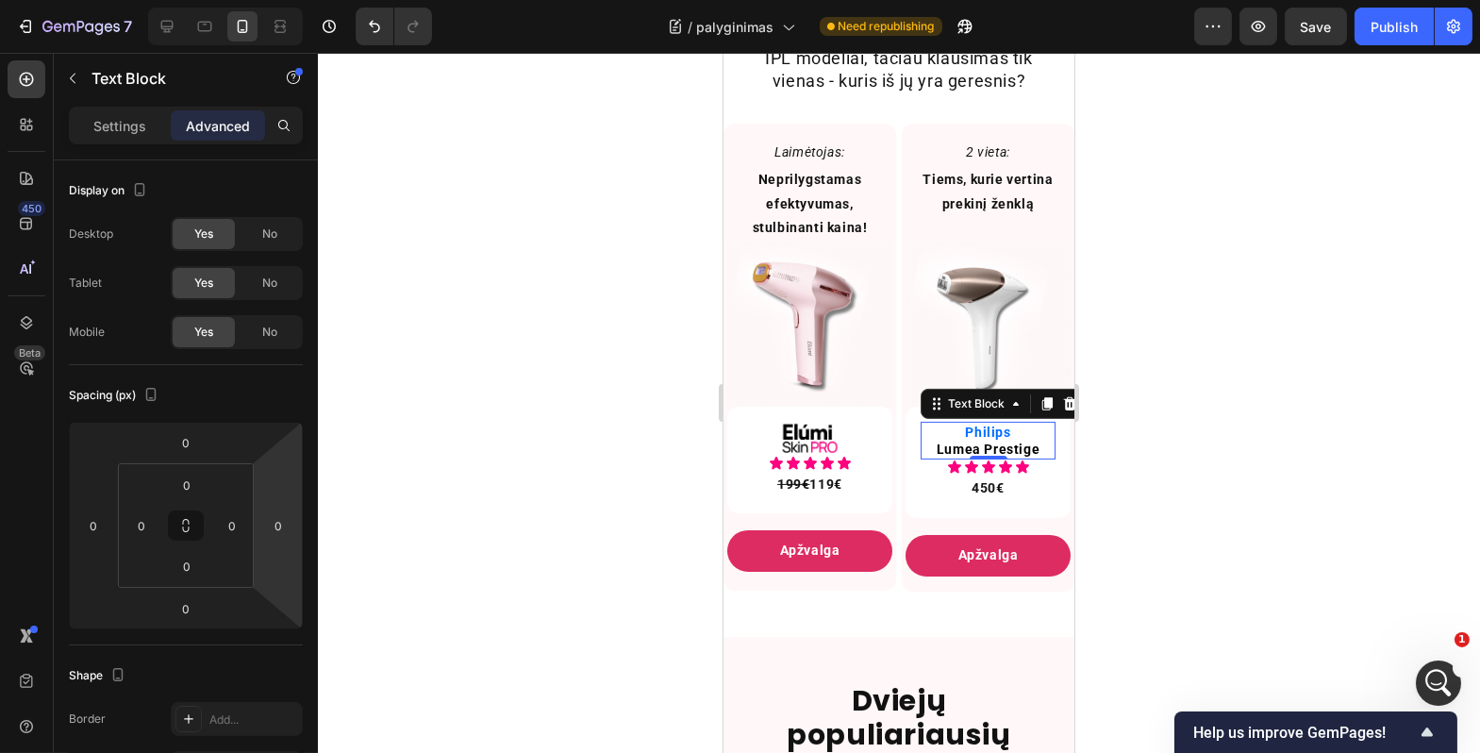
click at [671, 490] on div at bounding box center [899, 403] width 1163 height 700
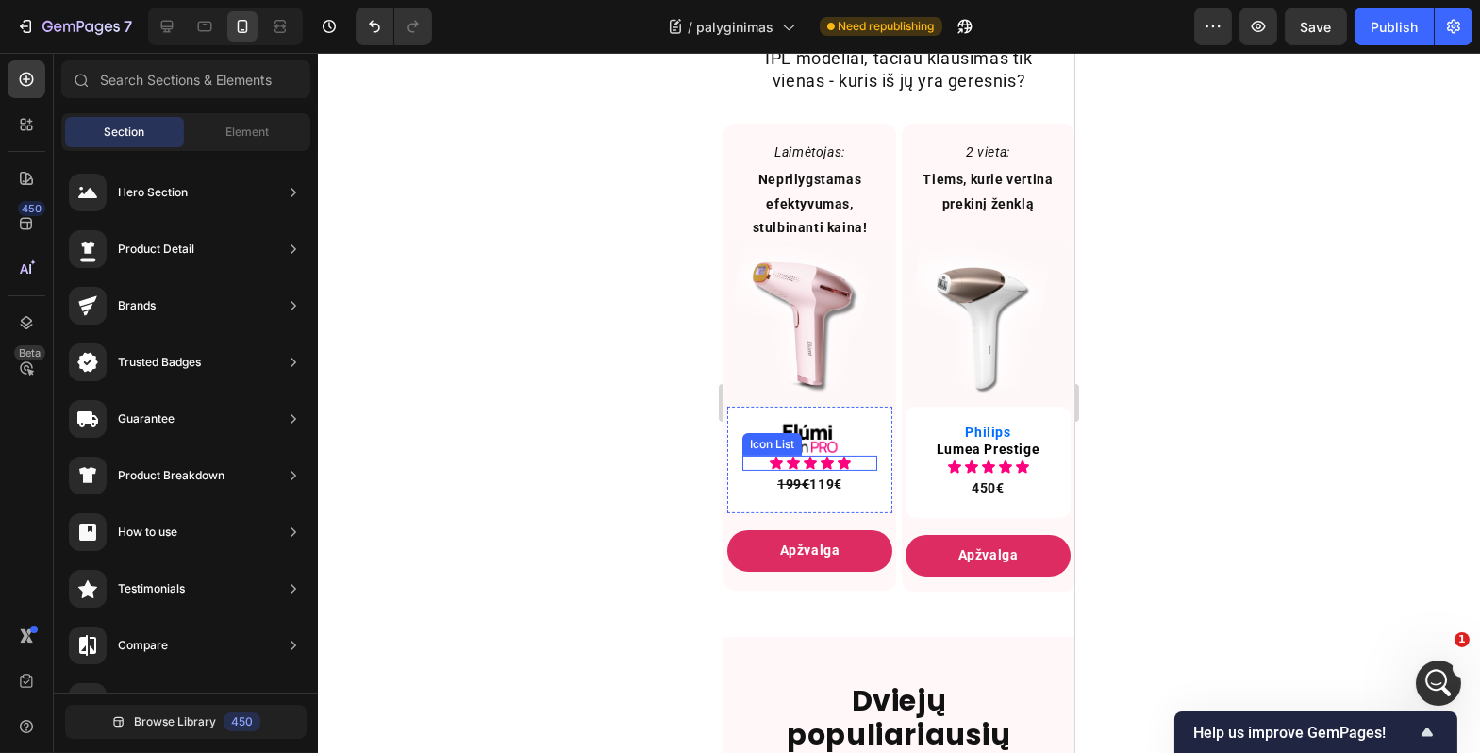
click at [858, 471] on div "Icon Icon Icon Icon Icon" at bounding box center [809, 463] width 135 height 15
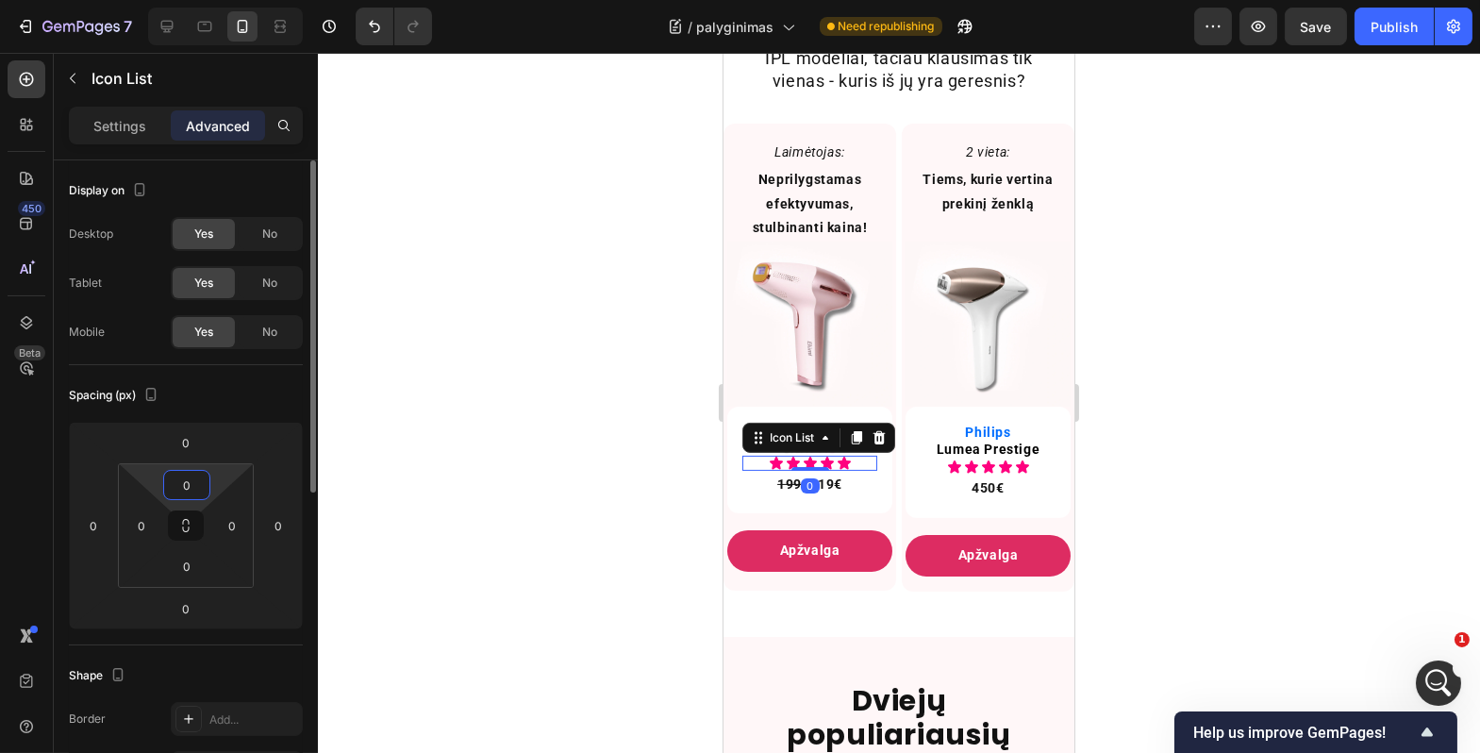
click at [192, 491] on input "0" at bounding box center [187, 485] width 38 height 28
type input "4"
type input "8"
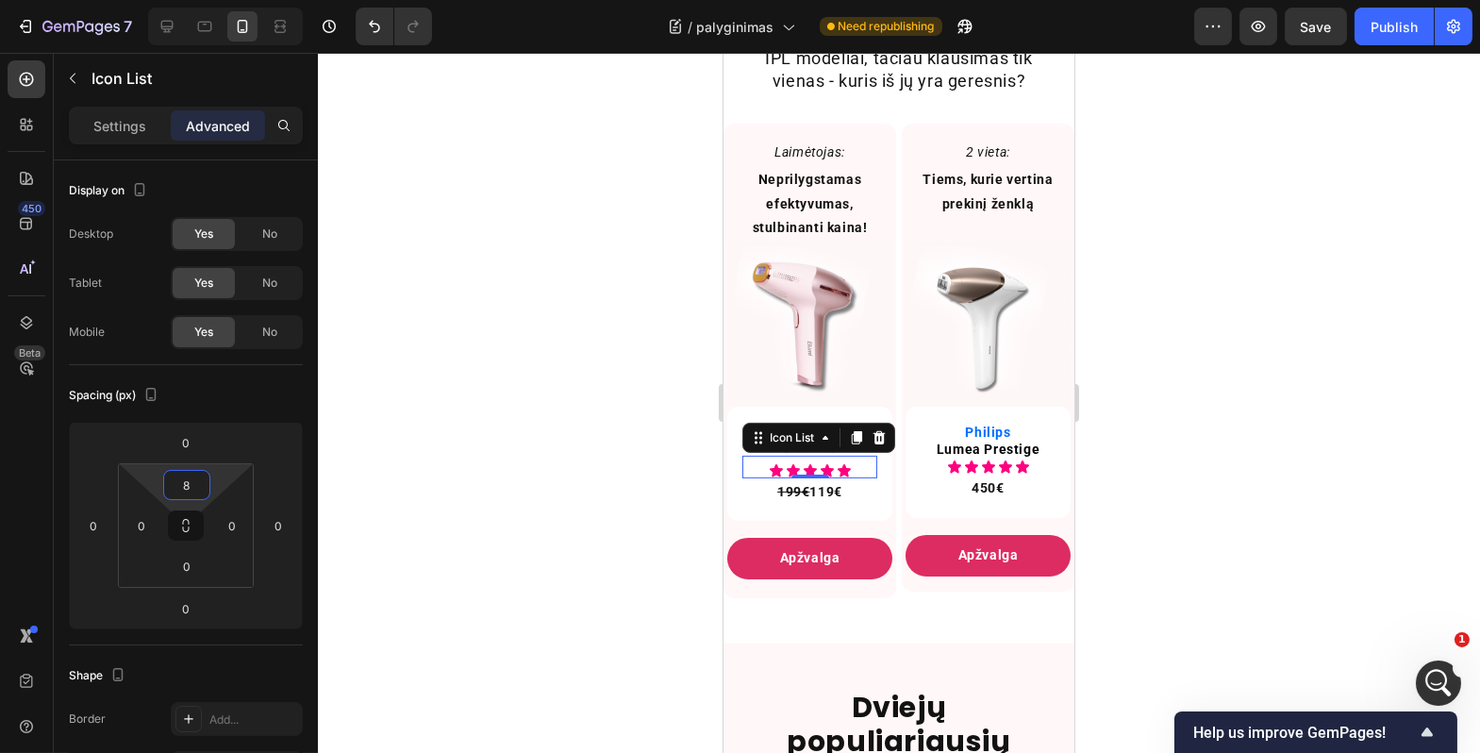
click at [608, 455] on div at bounding box center [899, 403] width 1163 height 700
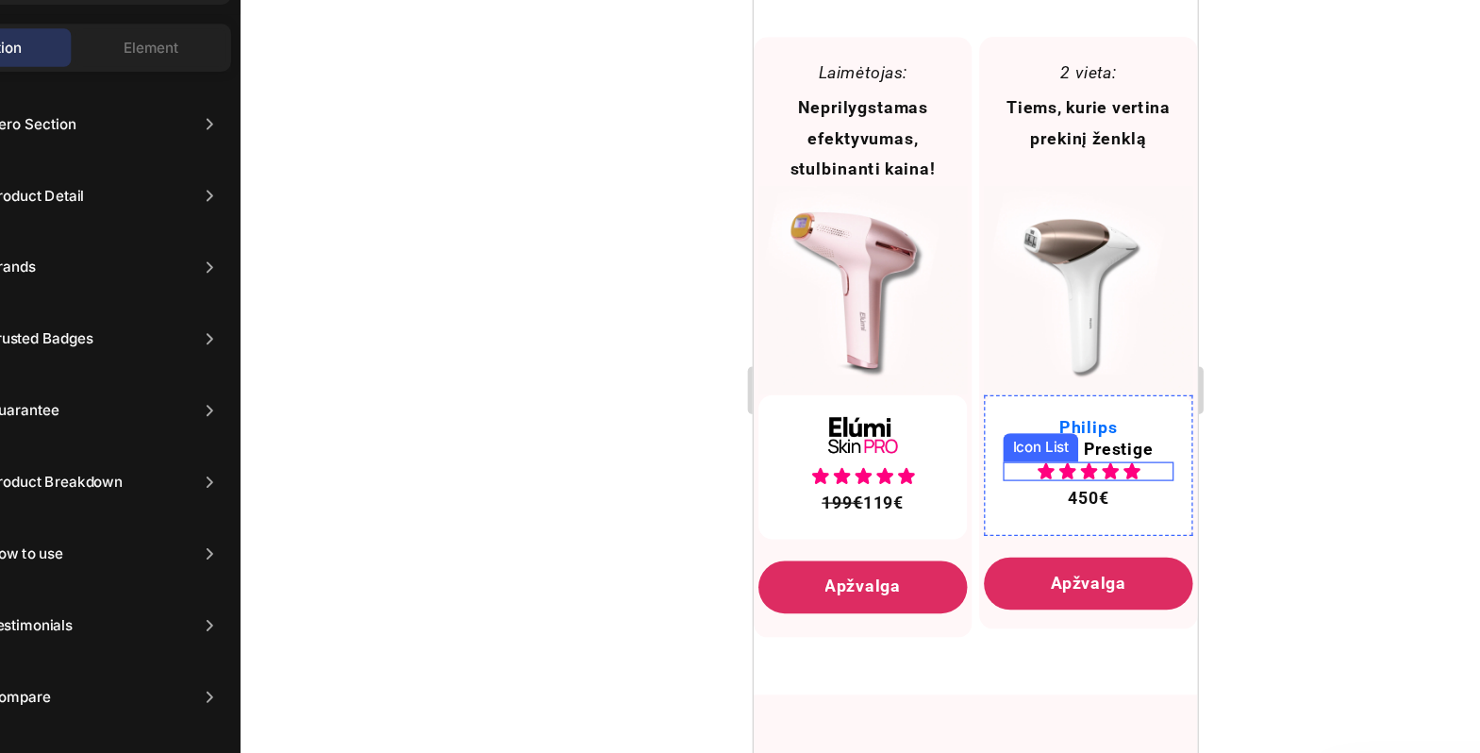
click at [953, 370] on div "Icon Icon Icon Icon Icon" at bounding box center [1017, 362] width 135 height 15
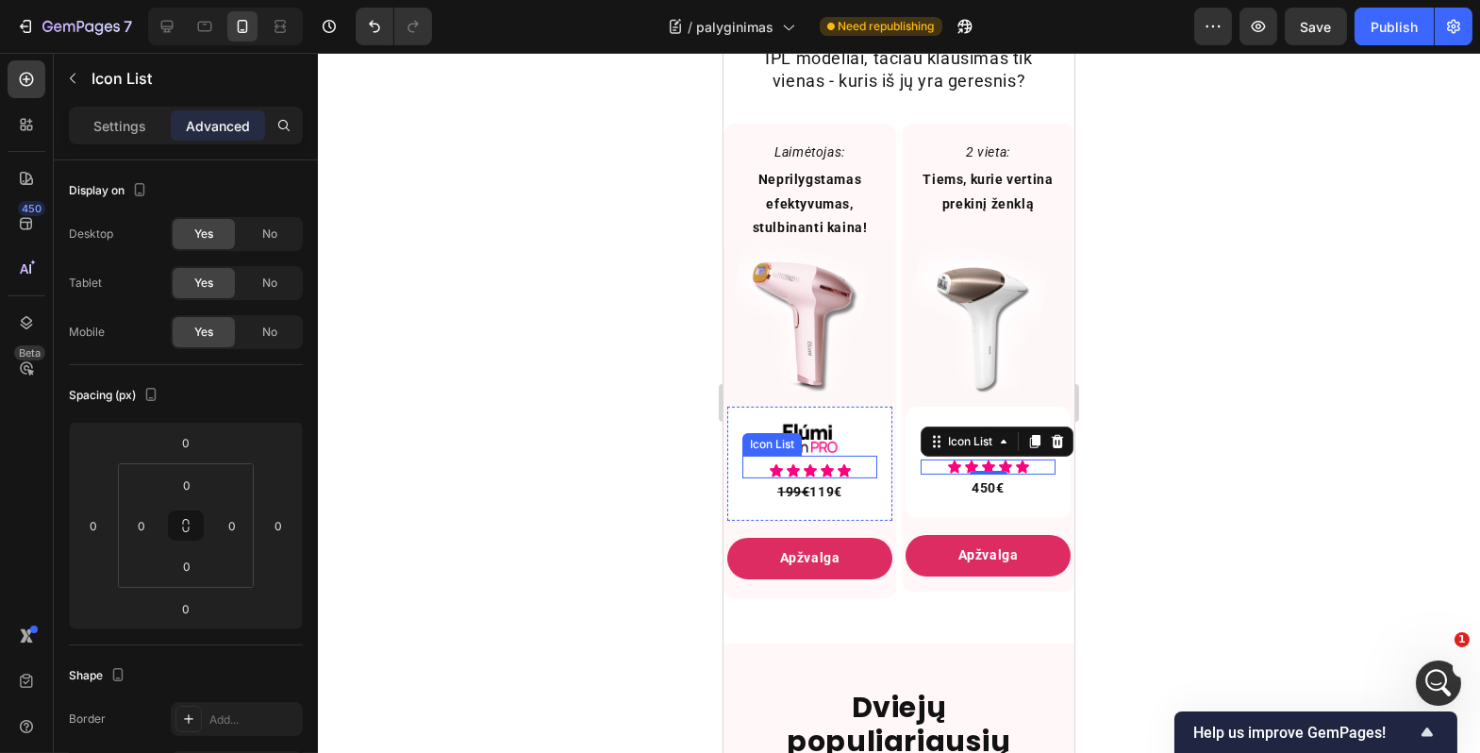
click at [753, 478] on div "Icon Icon Icon Icon Icon" at bounding box center [809, 470] width 135 height 15
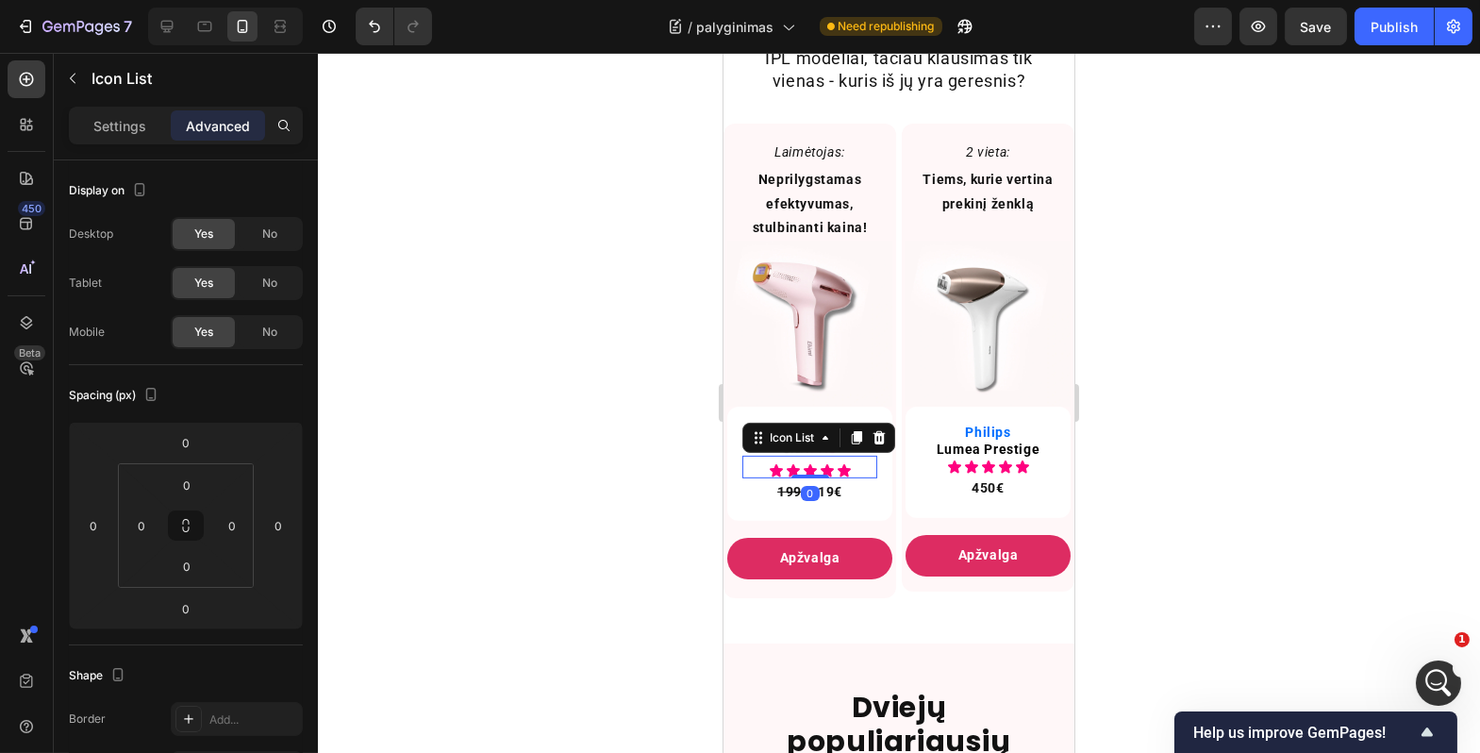
scroll to position [159, 0]
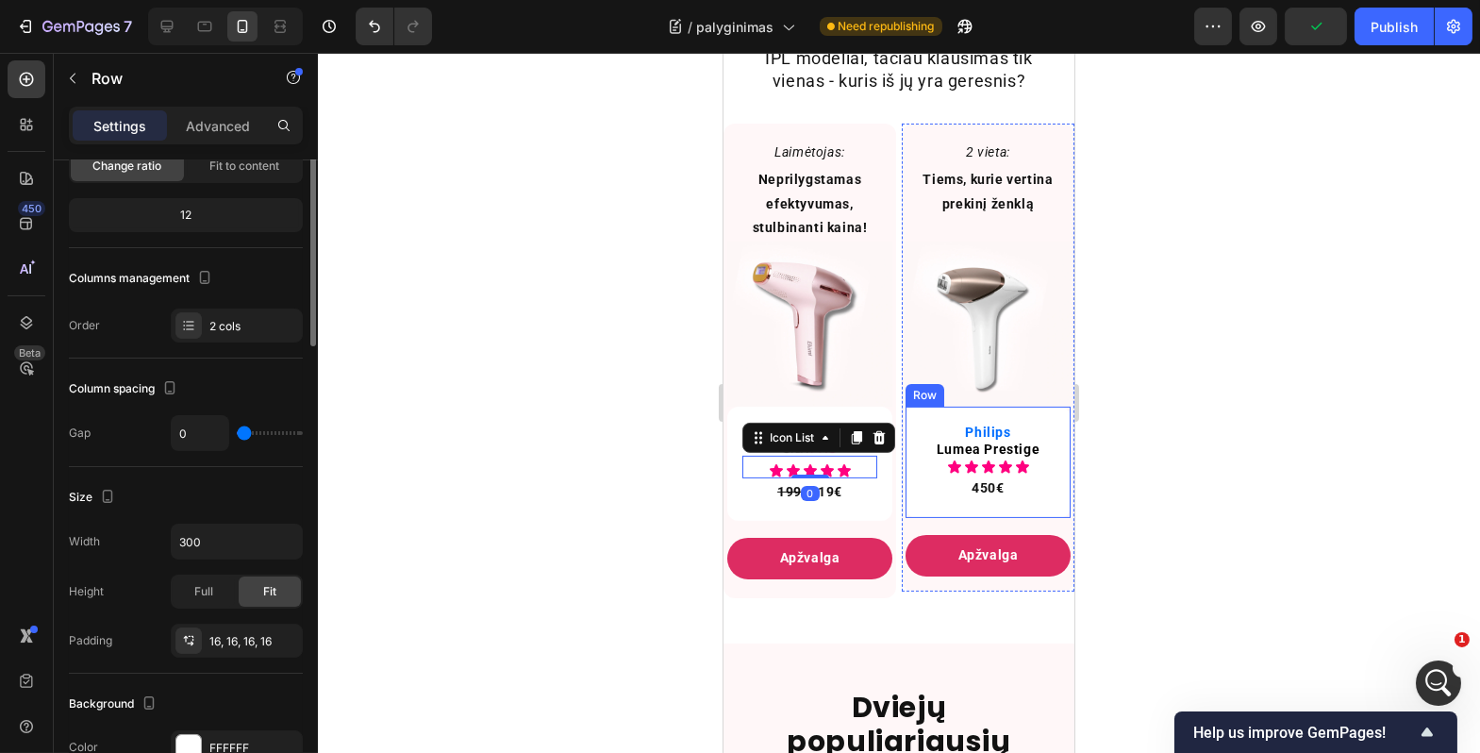
click at [912, 487] on div "Philips Lumea Prestige Text Block Icon Icon Icon Icon Icon Icon List 450€ Text …" at bounding box center [987, 462] width 165 height 111
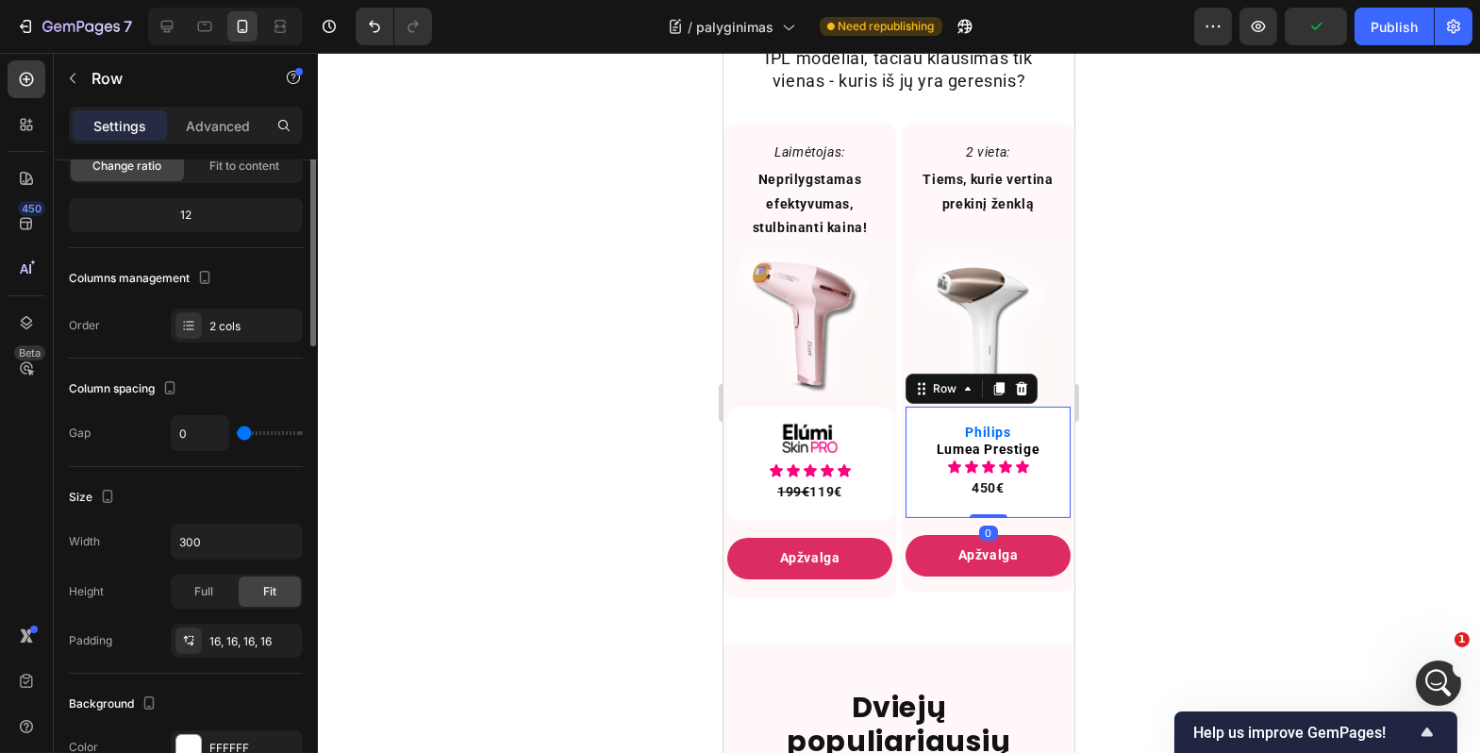
scroll to position [0, 0]
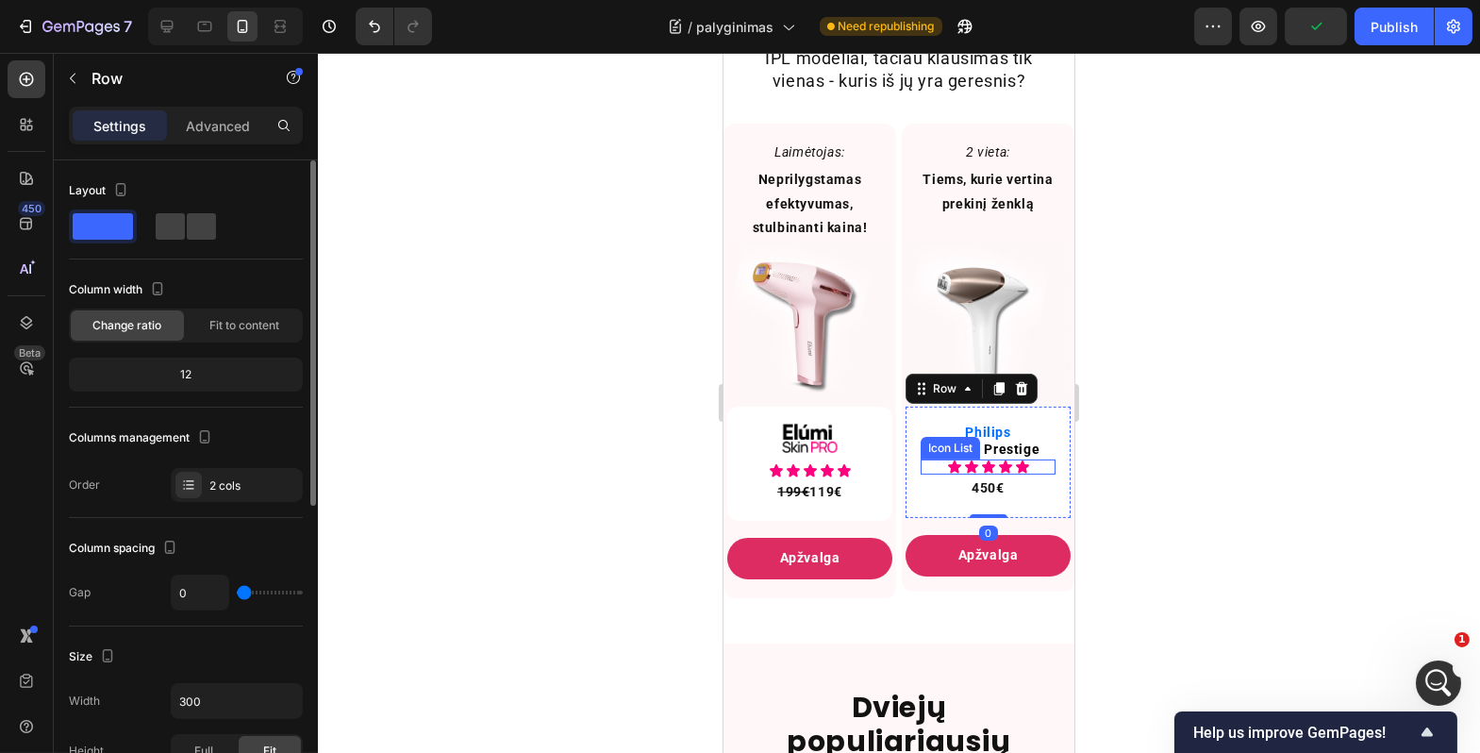
click at [923, 475] on div "Icon Icon Icon Icon Icon" at bounding box center [987, 467] width 135 height 15
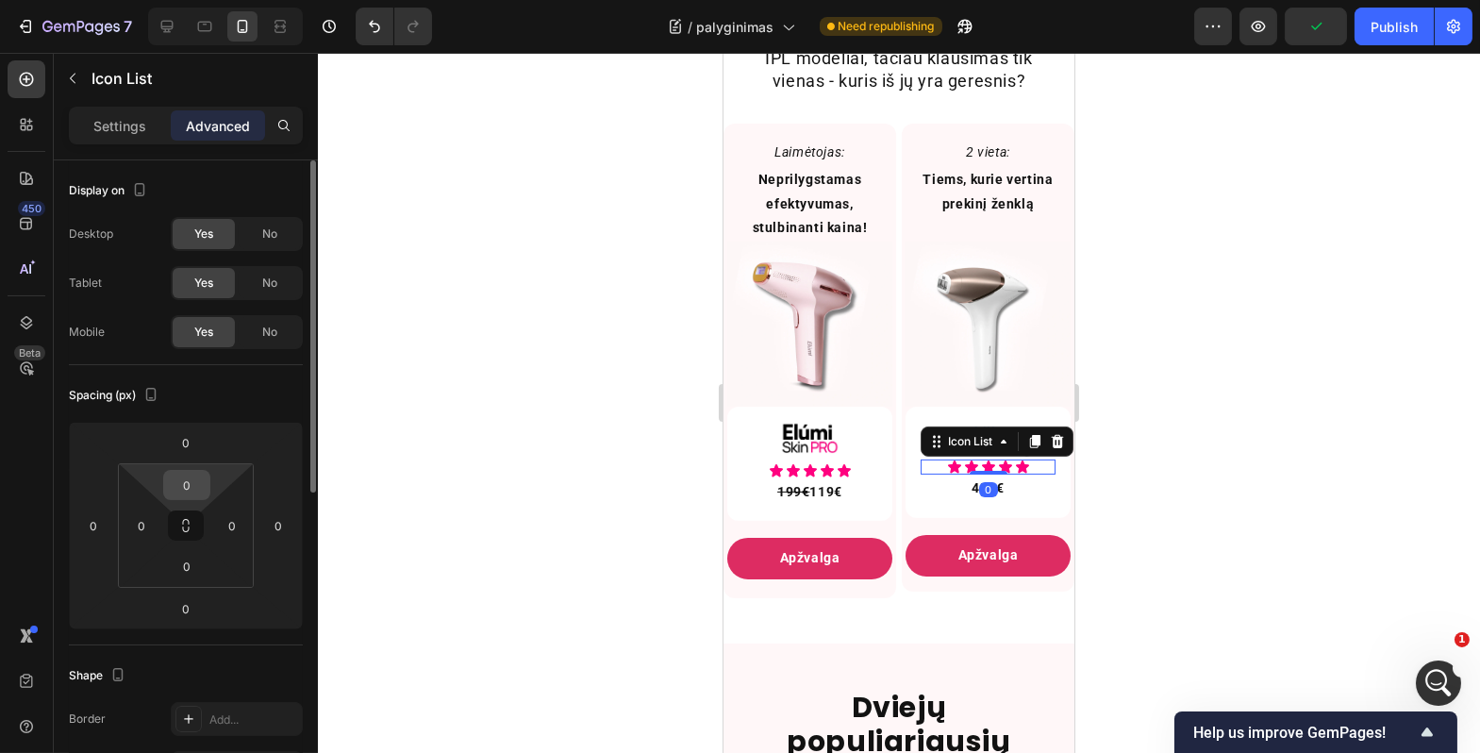
click at [195, 479] on input "0" at bounding box center [187, 485] width 38 height 28
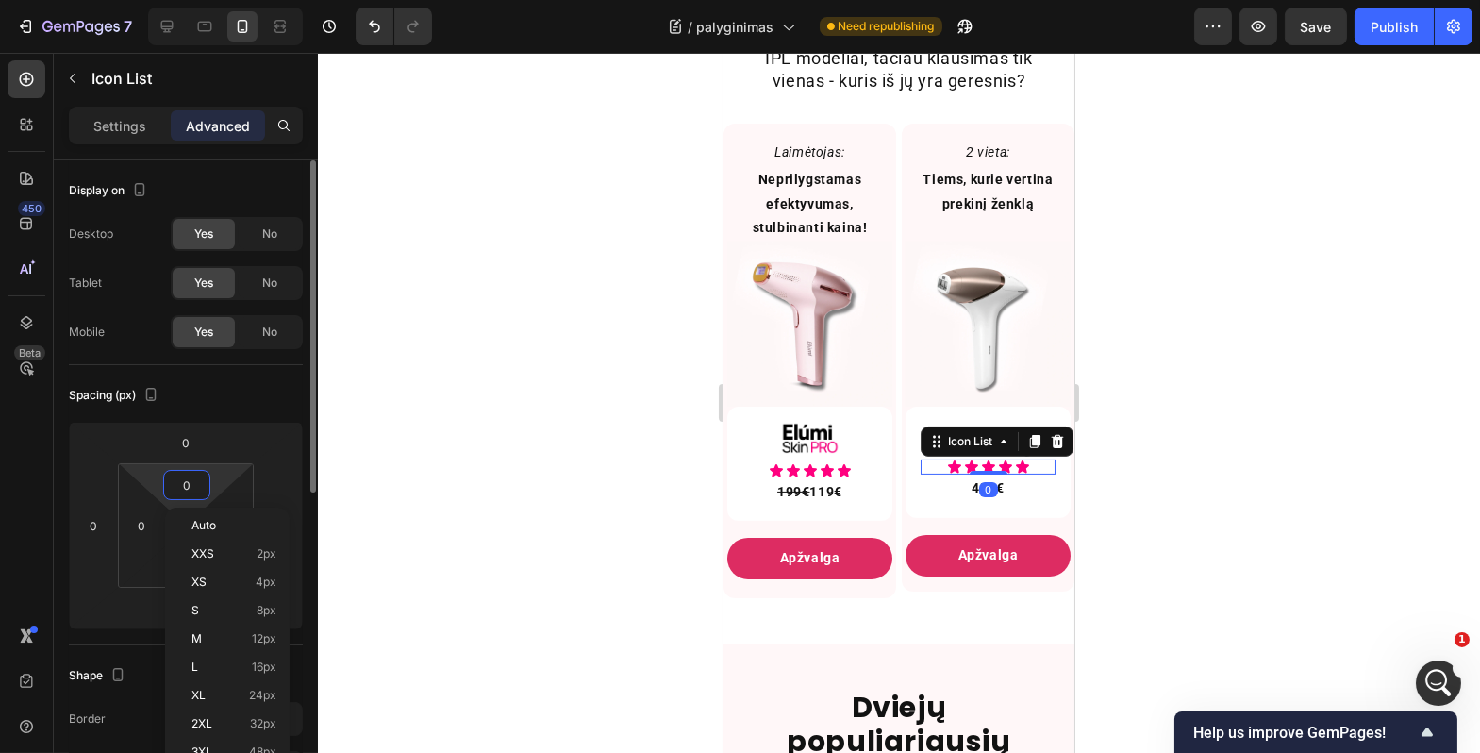
type input "4"
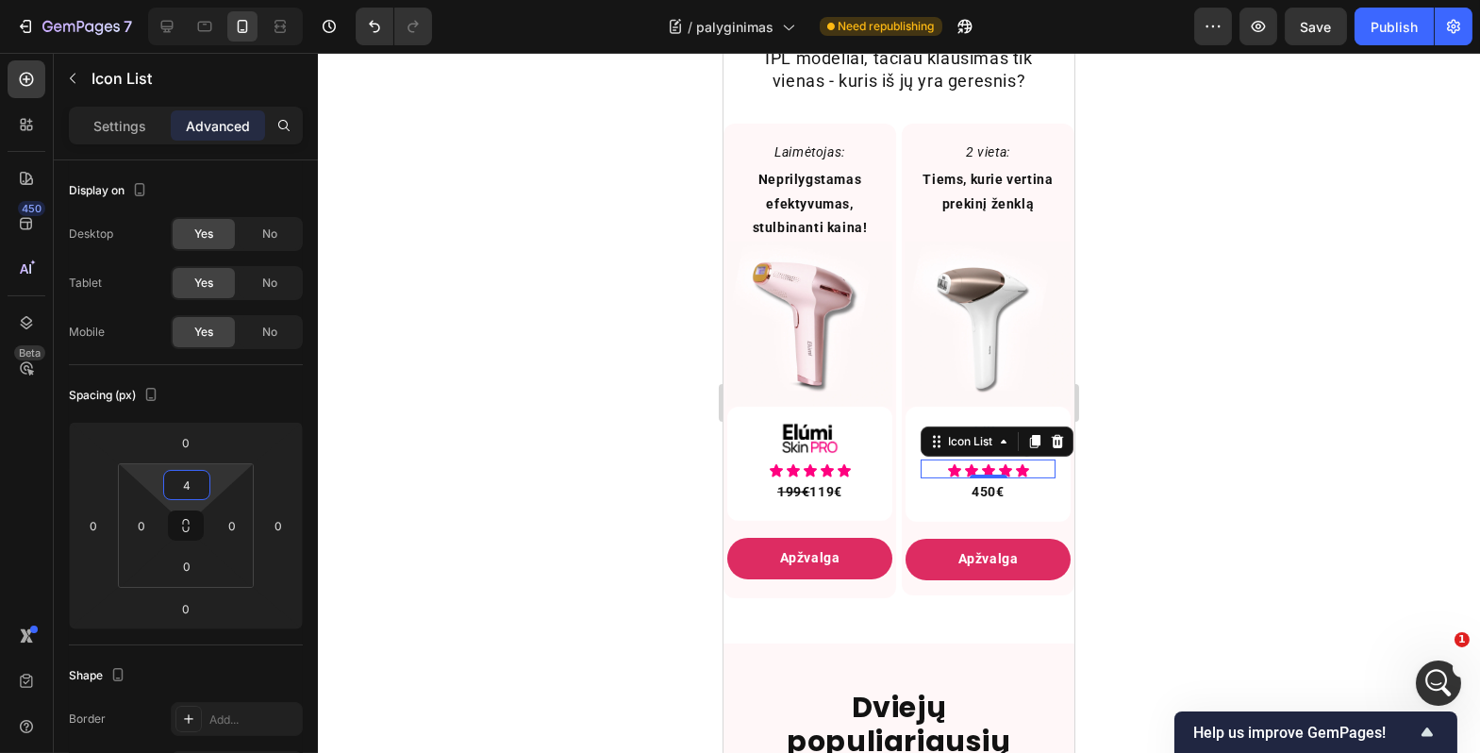
click at [579, 513] on div at bounding box center [899, 403] width 1163 height 700
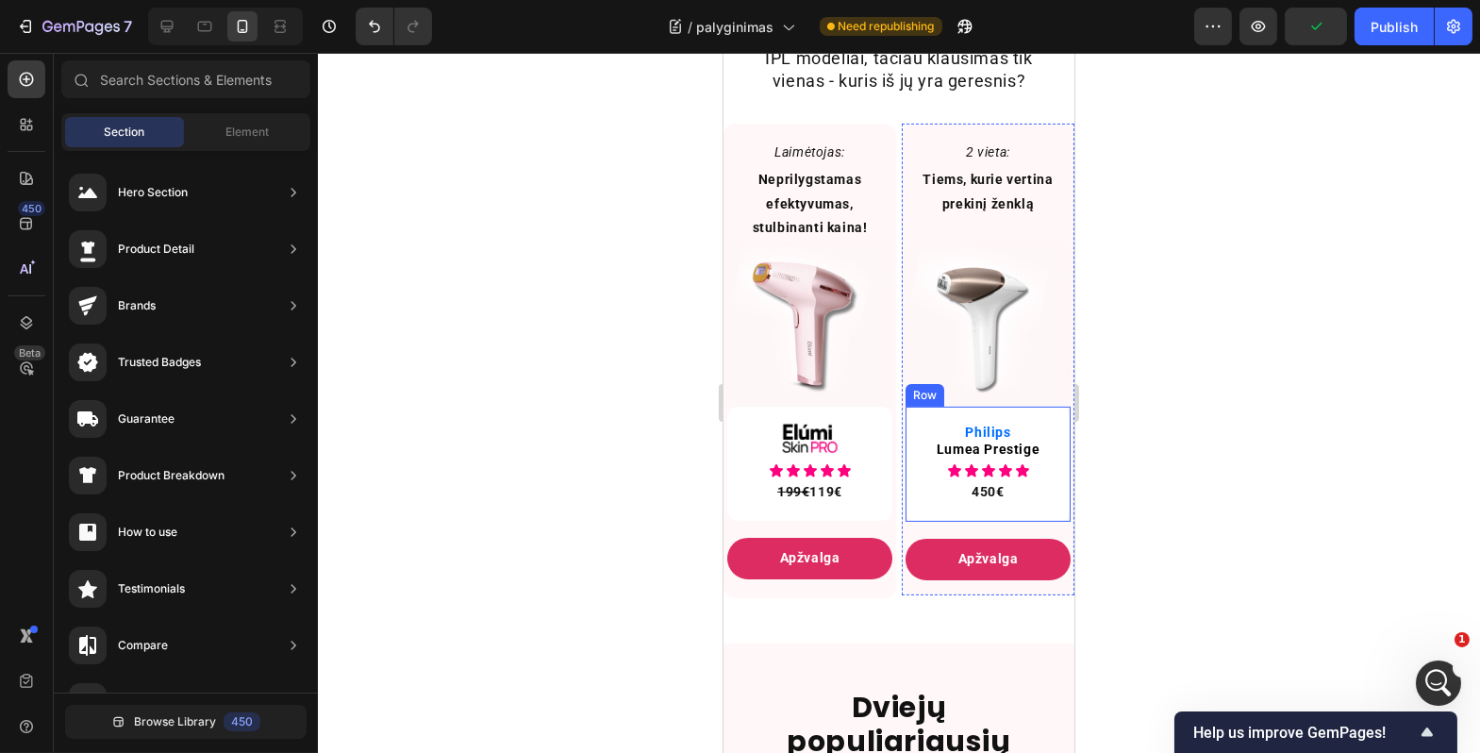
click at [1183, 480] on div at bounding box center [899, 403] width 1163 height 700
click at [920, 478] on div "Icon Icon Icon Icon Icon" at bounding box center [987, 470] width 135 height 15
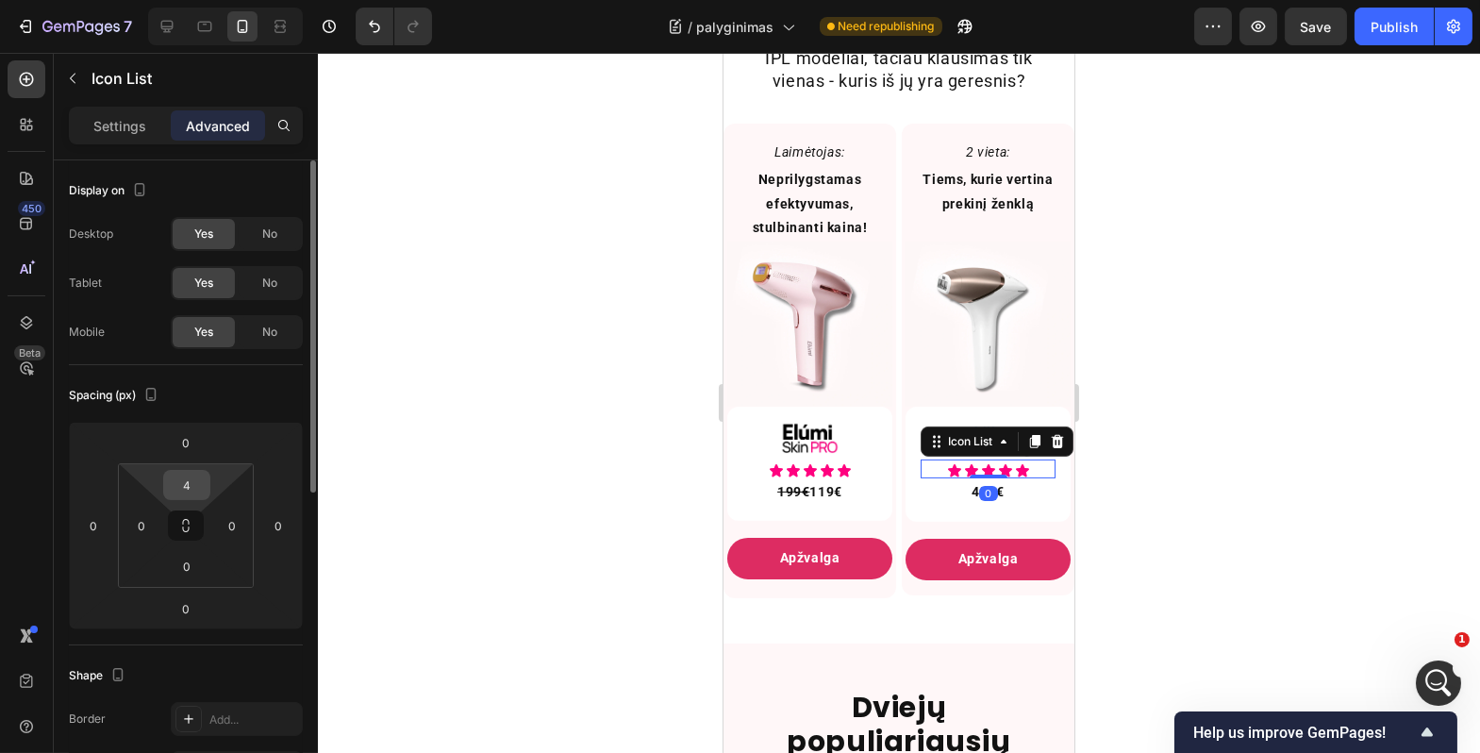
click at [186, 488] on input "4" at bounding box center [187, 485] width 38 height 28
type input "2"
click at [546, 476] on div at bounding box center [899, 403] width 1163 height 700
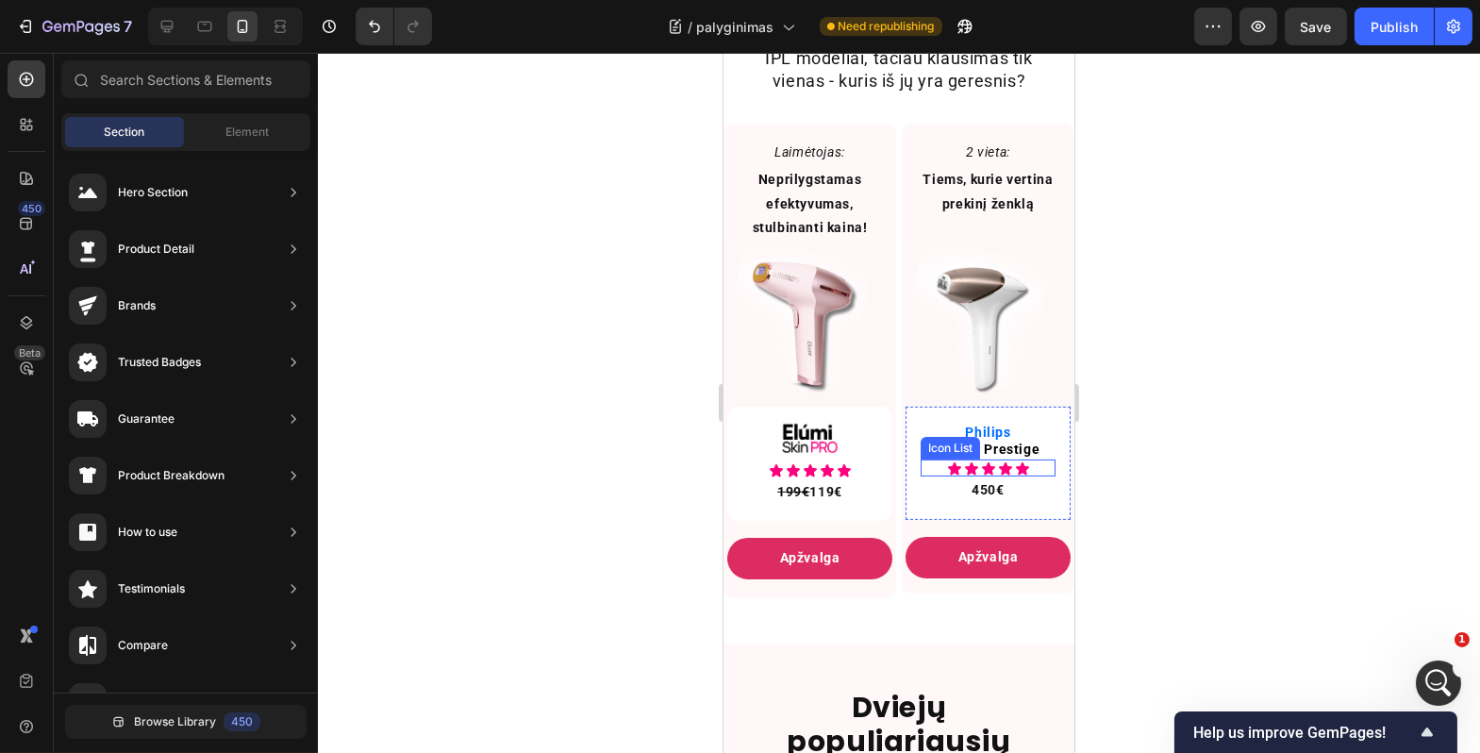
click at [920, 477] on div "Icon Icon Icon Icon Icon" at bounding box center [987, 468] width 135 height 15
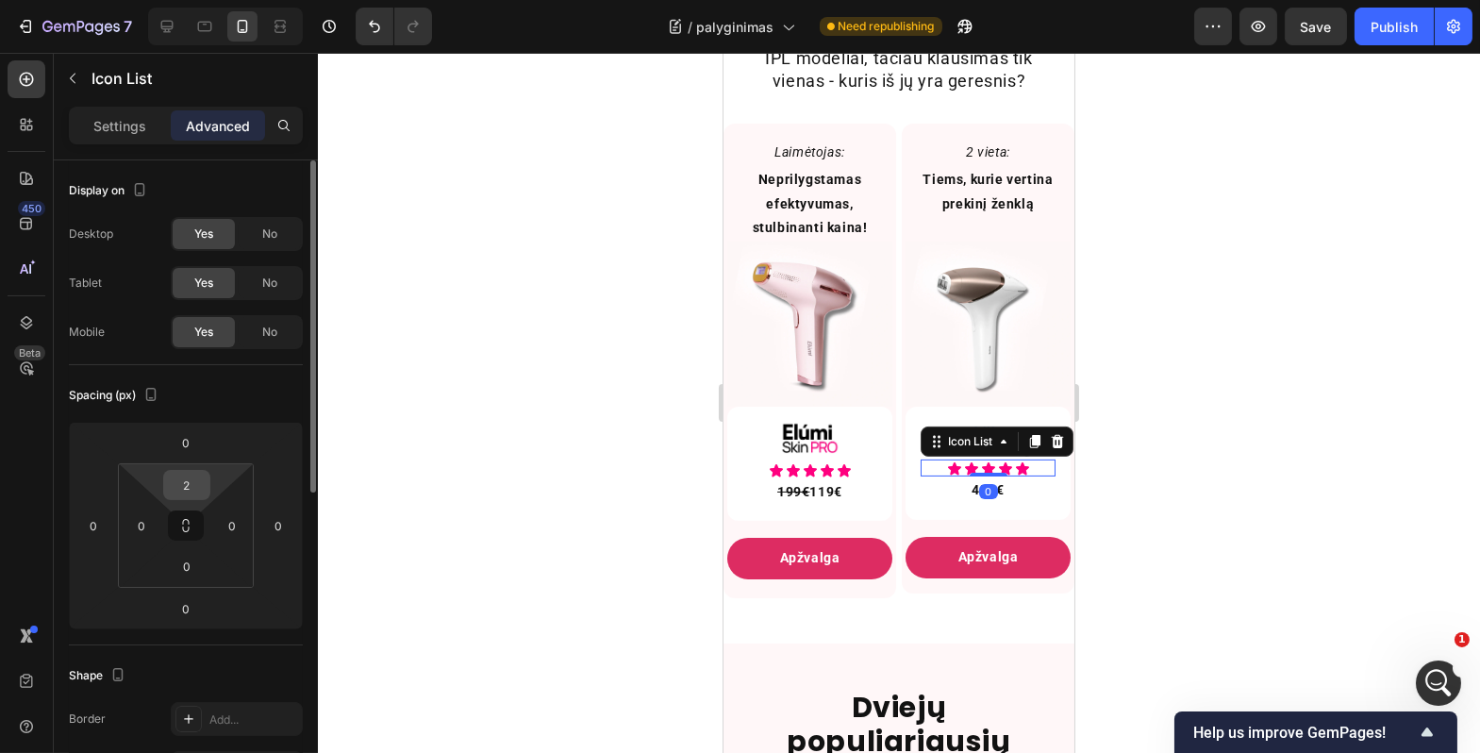
click at [184, 481] on input "2" at bounding box center [187, 485] width 38 height 28
type input "4"
click at [517, 457] on div at bounding box center [899, 403] width 1163 height 700
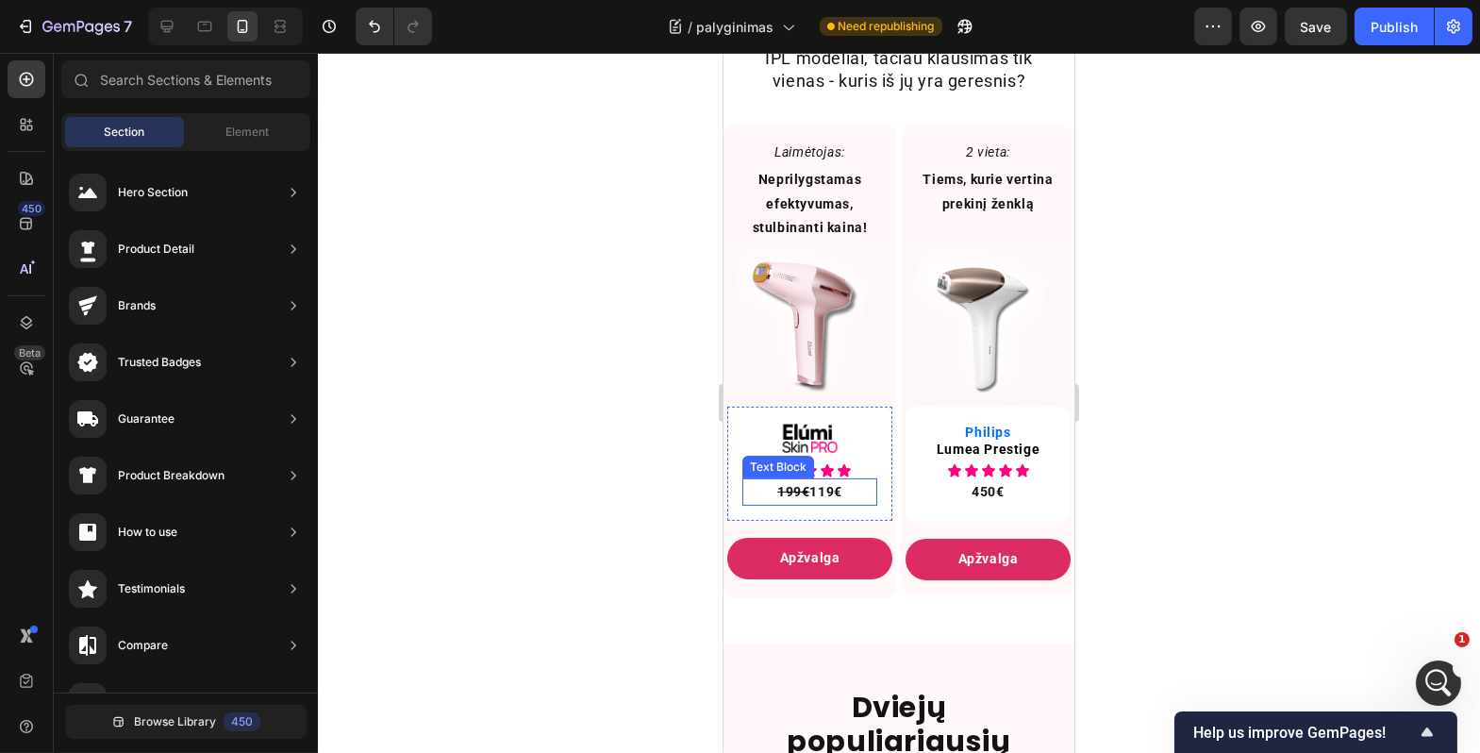
click at [833, 504] on p "199€ 119€" at bounding box center [809, 492] width 77 height 24
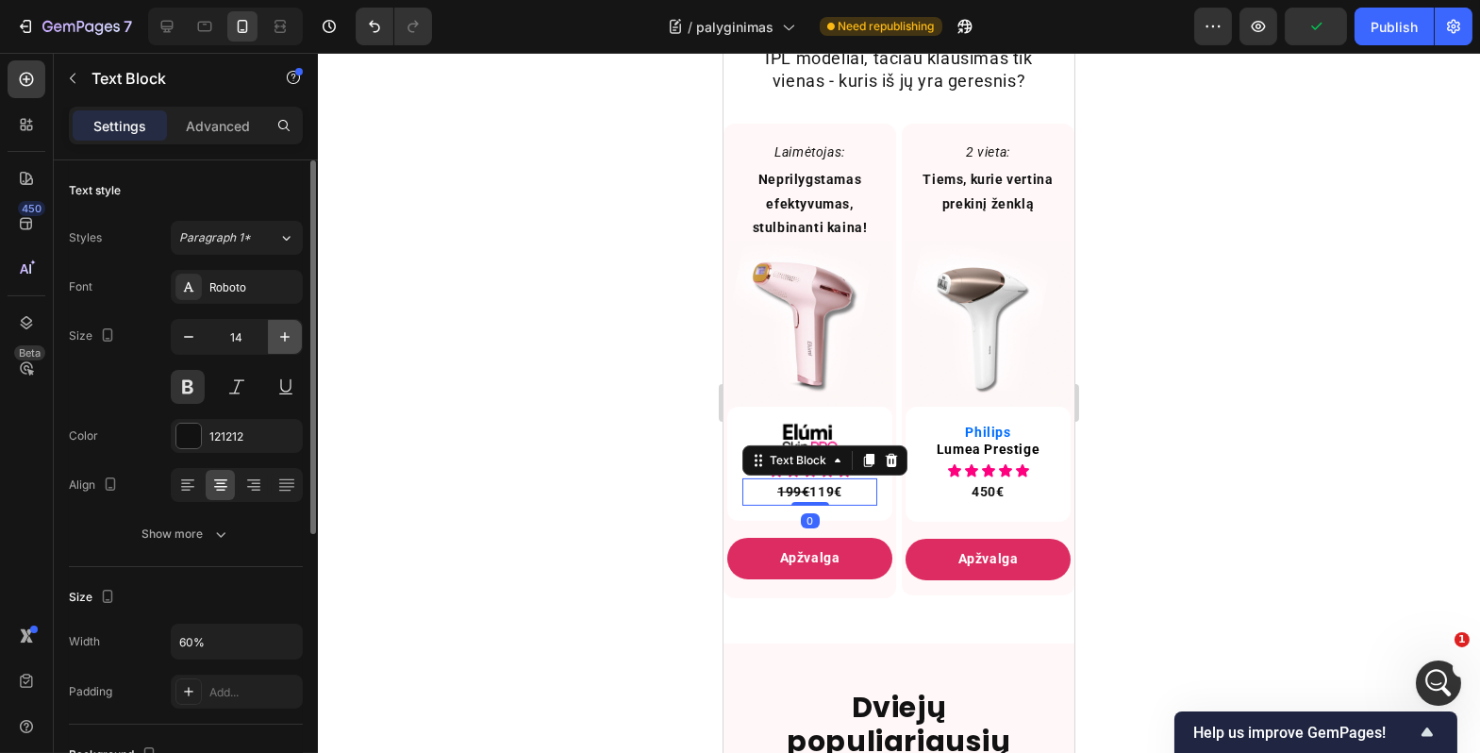
click at [286, 338] on icon "button" at bounding box center [285, 336] width 19 height 19
type input "16"
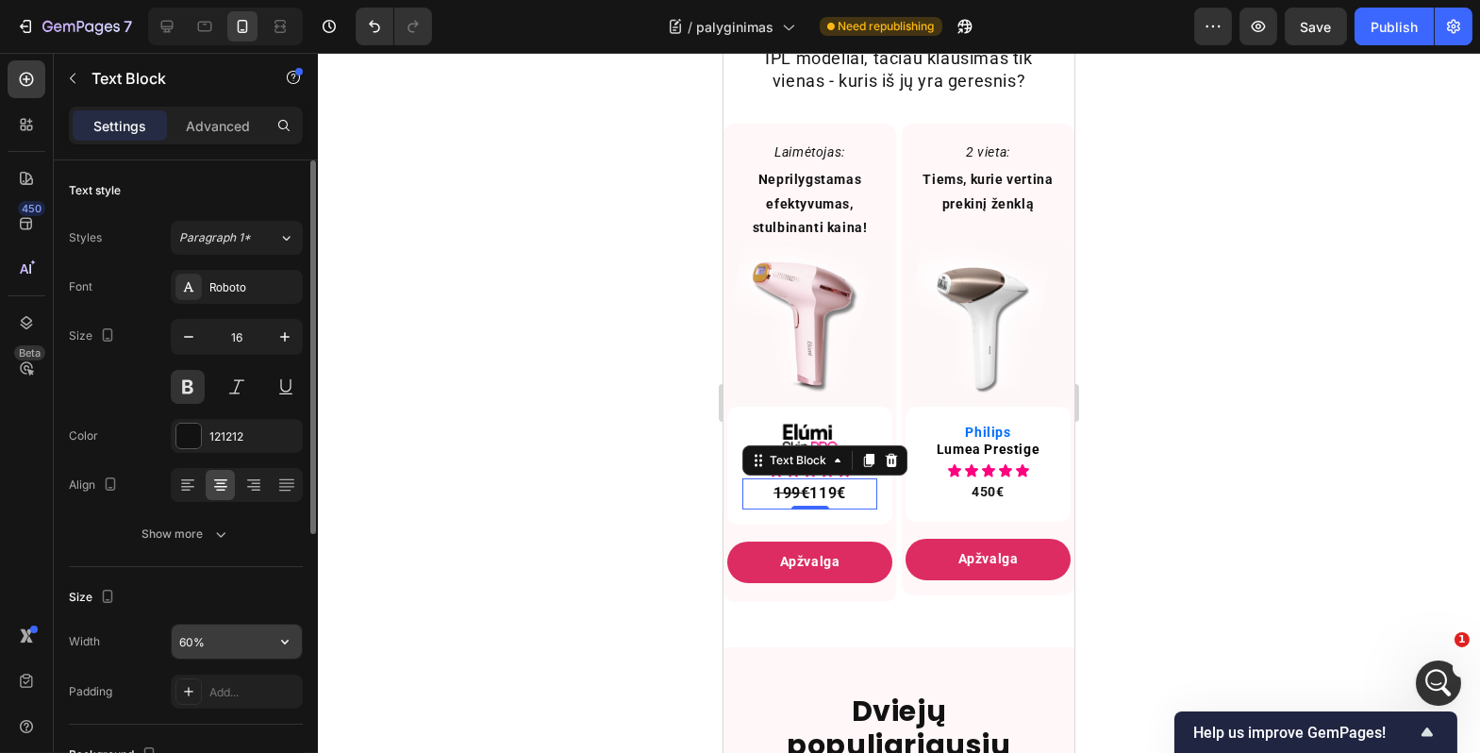
click at [210, 647] on input "60%" at bounding box center [237, 642] width 130 height 34
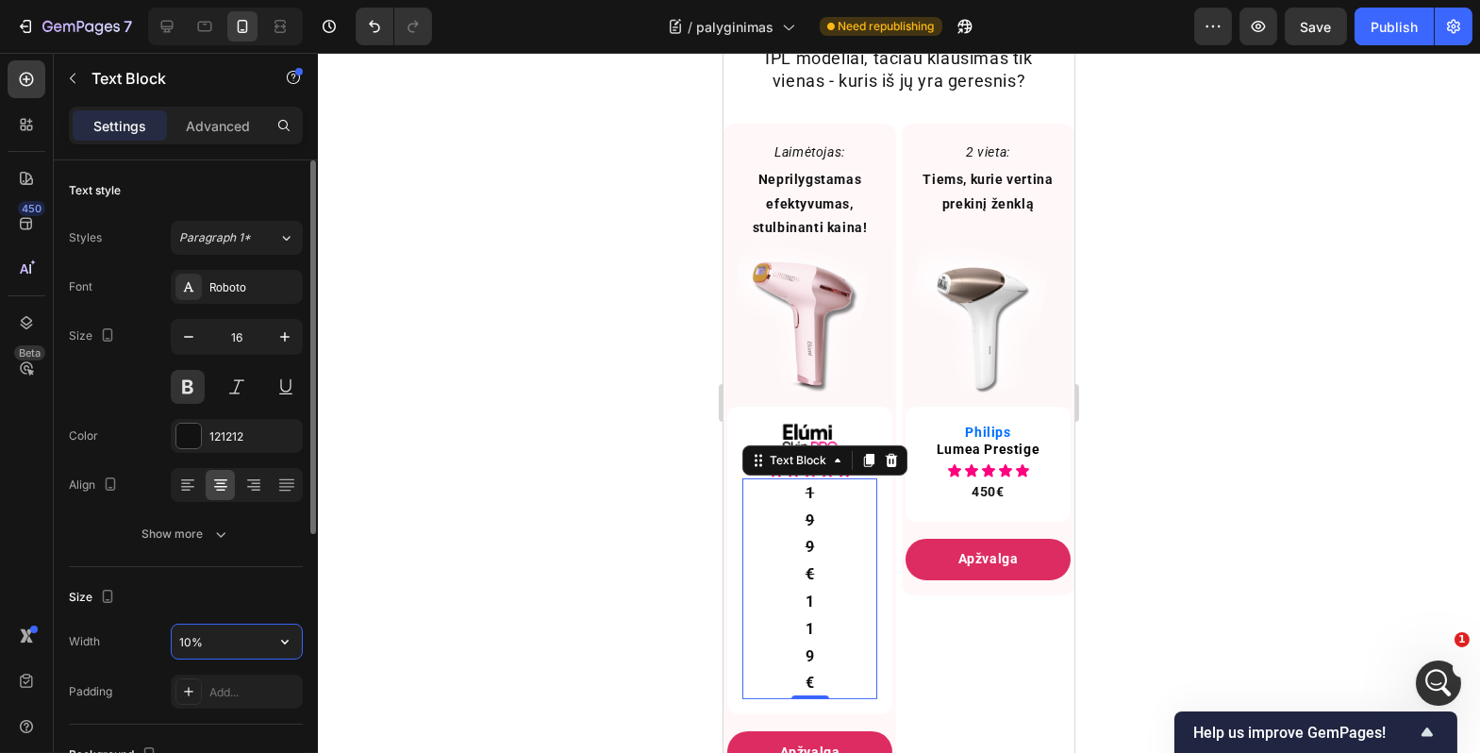
type input "100%"
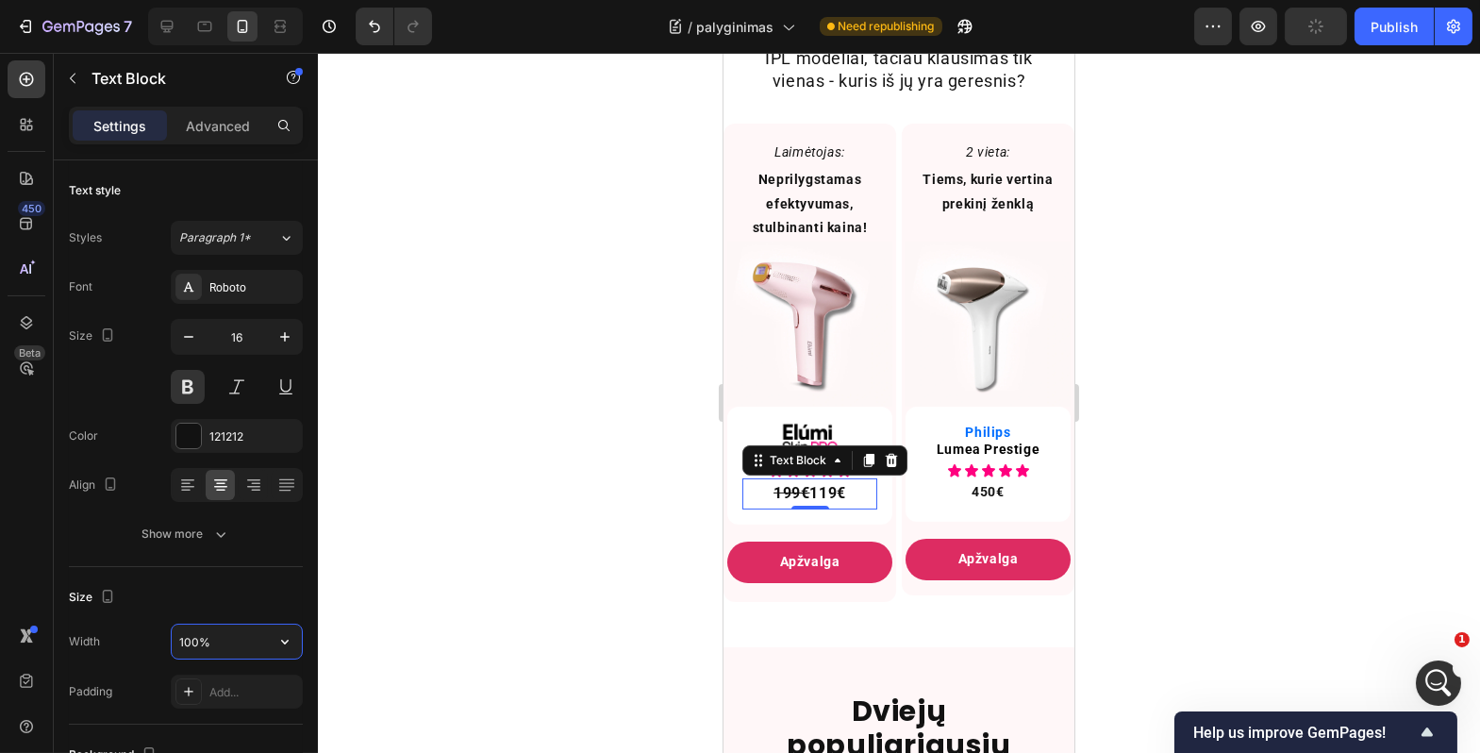
click at [468, 607] on div at bounding box center [899, 403] width 1163 height 700
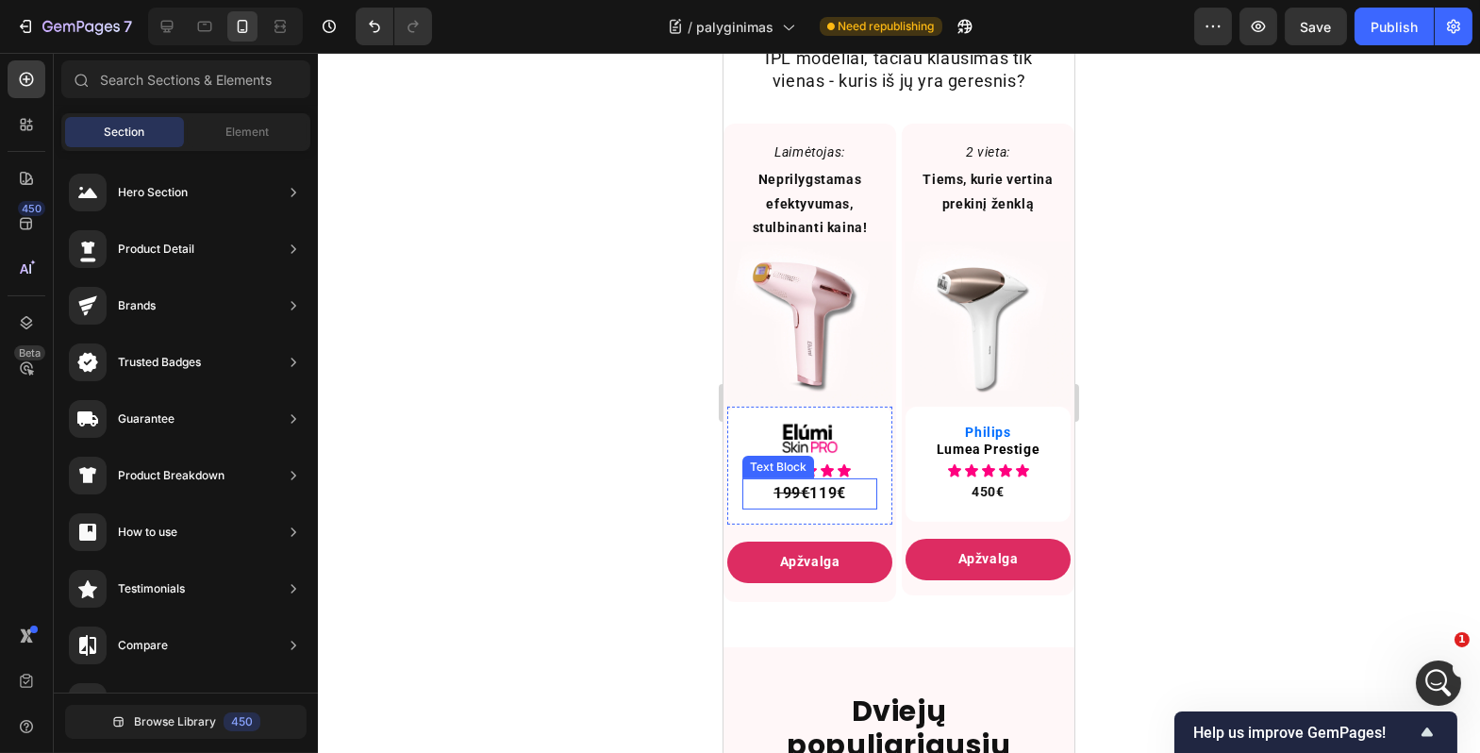
click at [851, 505] on p "199€ 119€" at bounding box center [809, 493] width 131 height 27
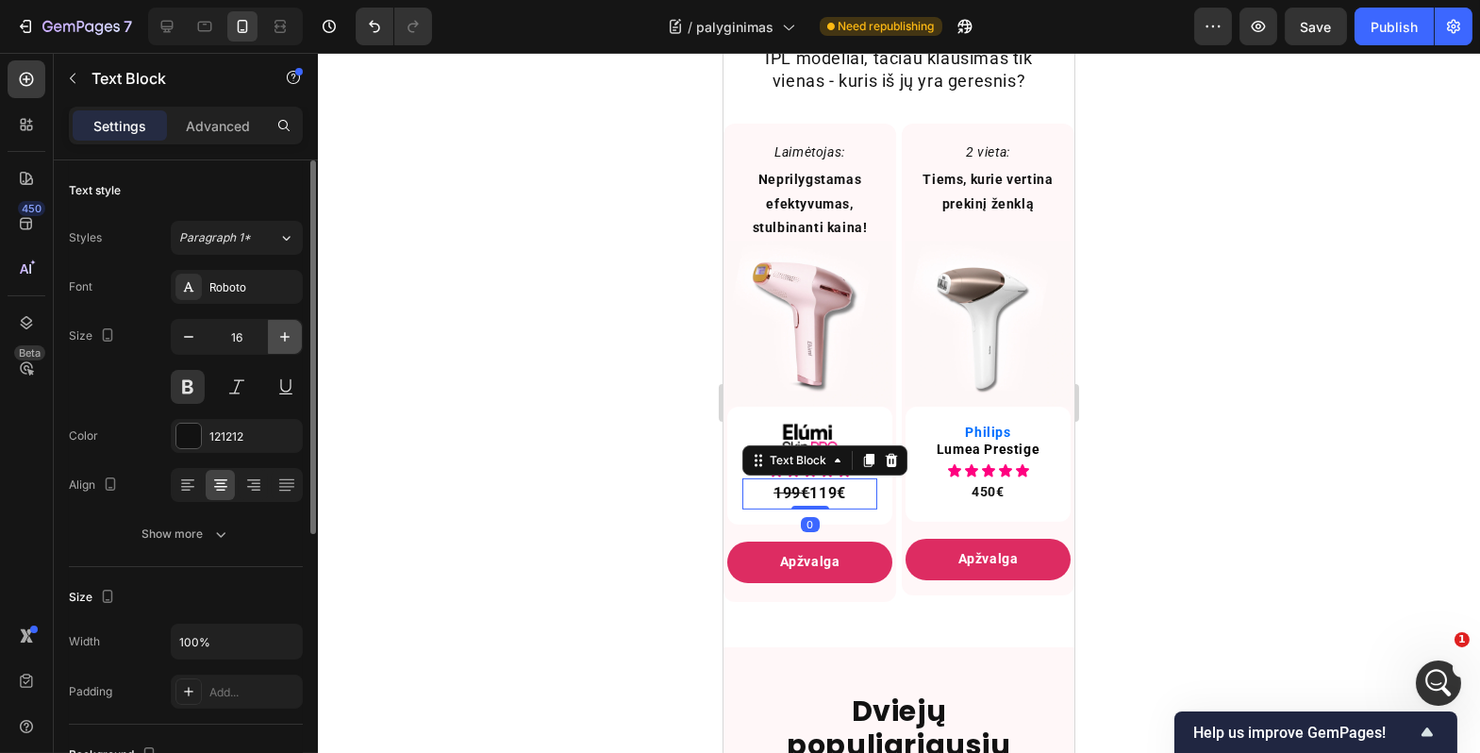
click at [278, 336] on icon "button" at bounding box center [285, 336] width 19 height 19
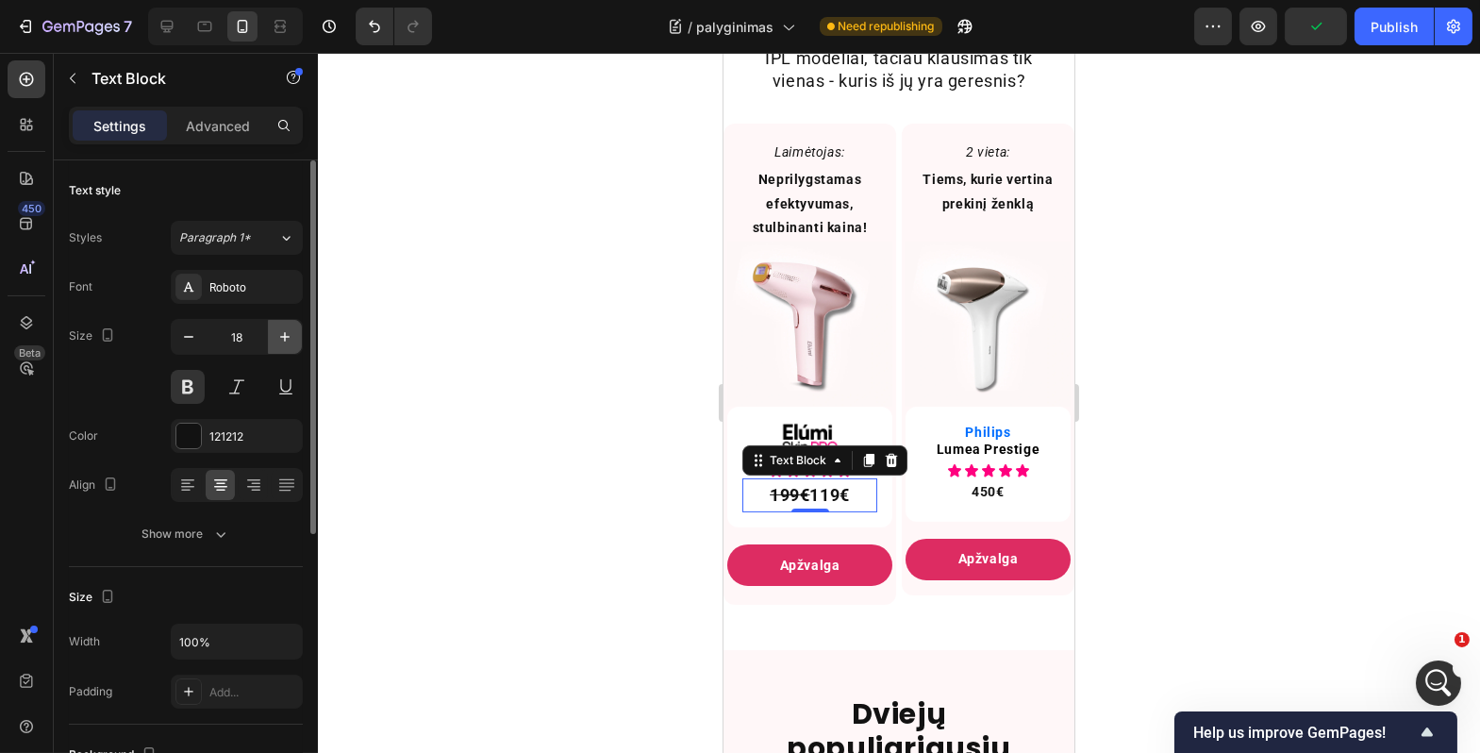
click at [279, 338] on icon "button" at bounding box center [285, 336] width 19 height 19
type input "20"
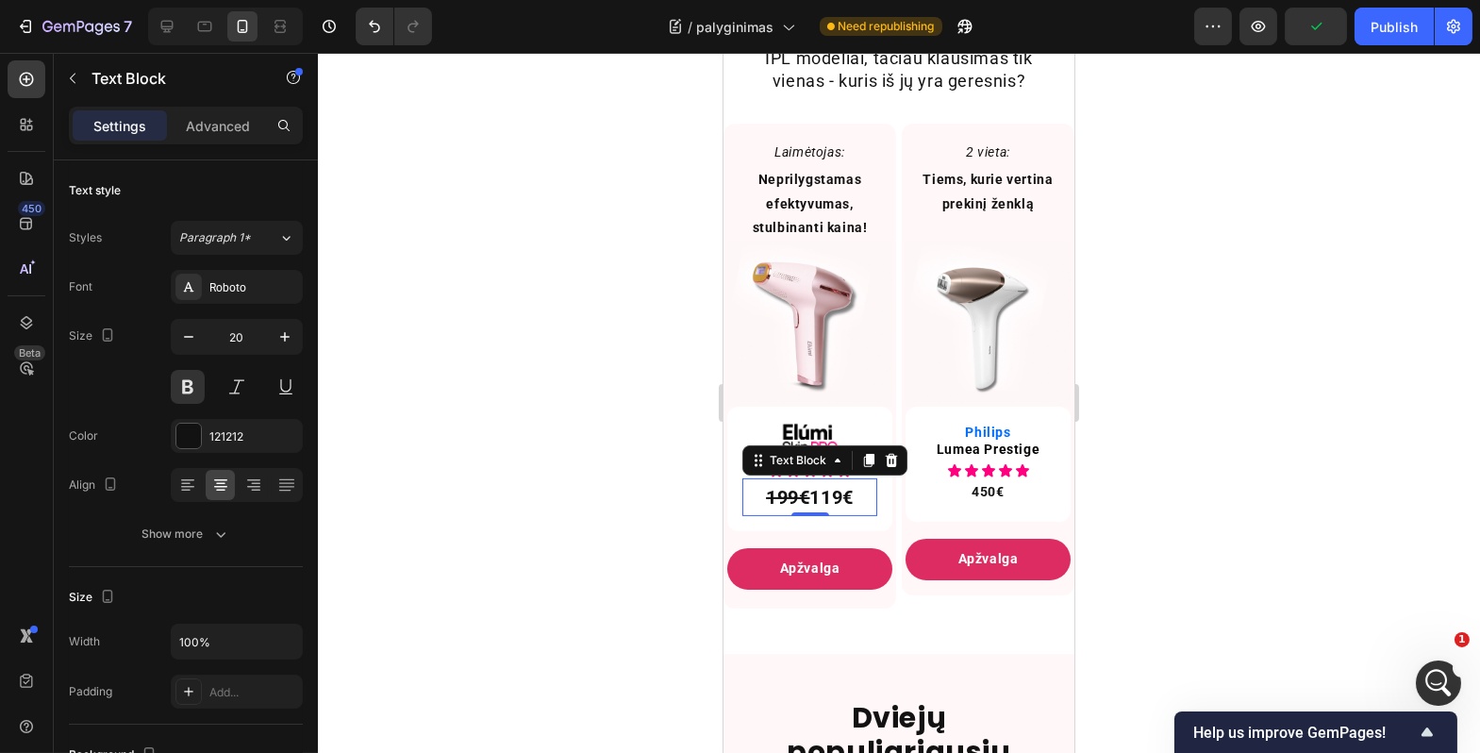
click at [509, 472] on div at bounding box center [899, 403] width 1163 height 700
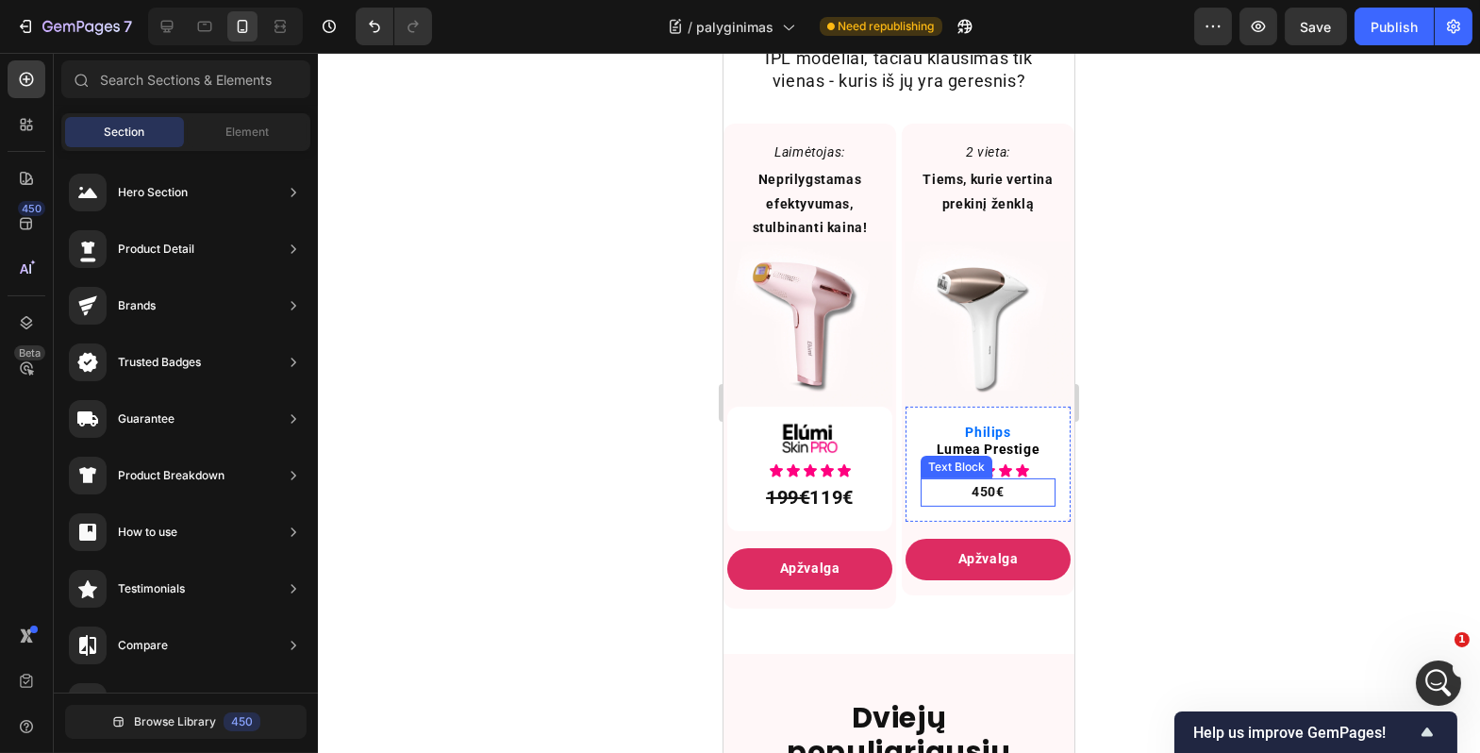
click at [935, 506] on div "450€" at bounding box center [987, 491] width 135 height 27
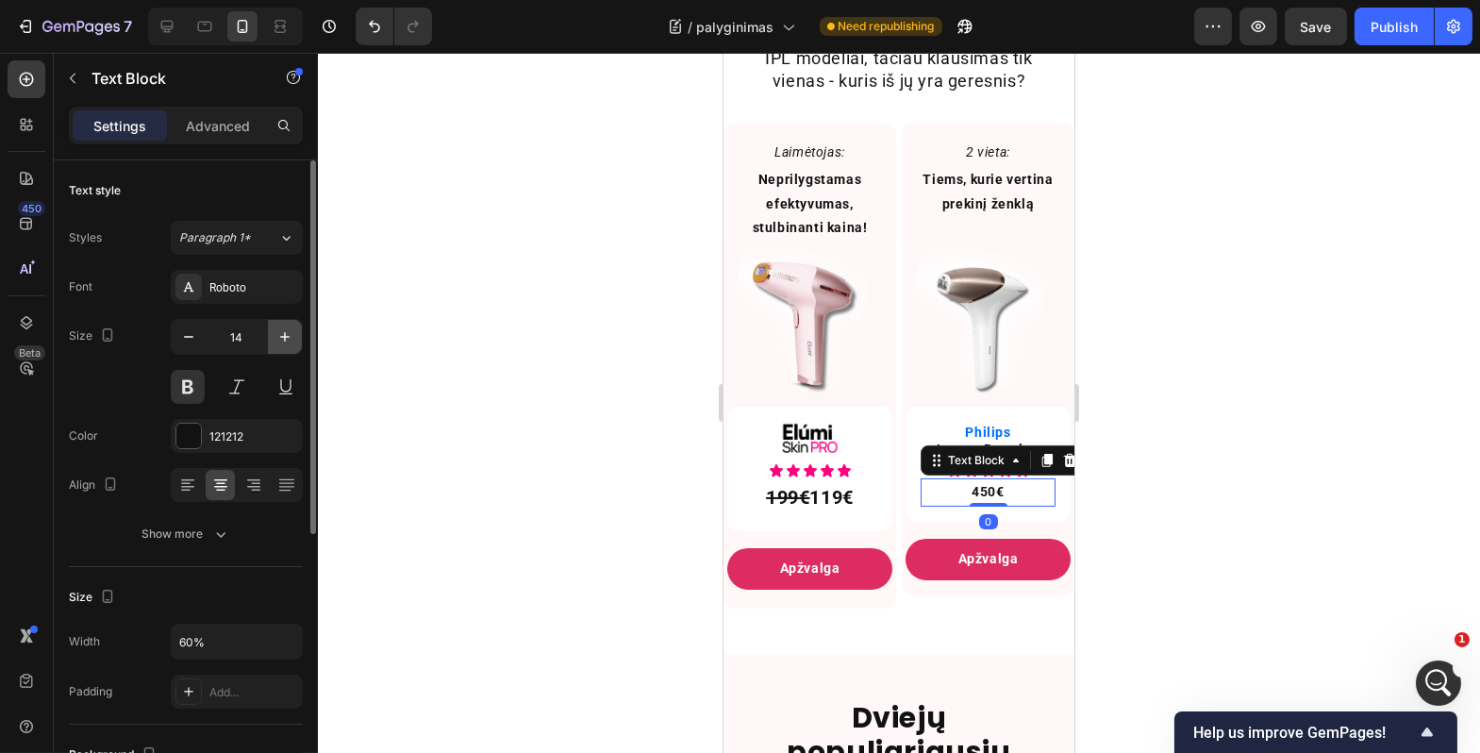
click at [285, 338] on icon "button" at bounding box center [284, 336] width 9 height 9
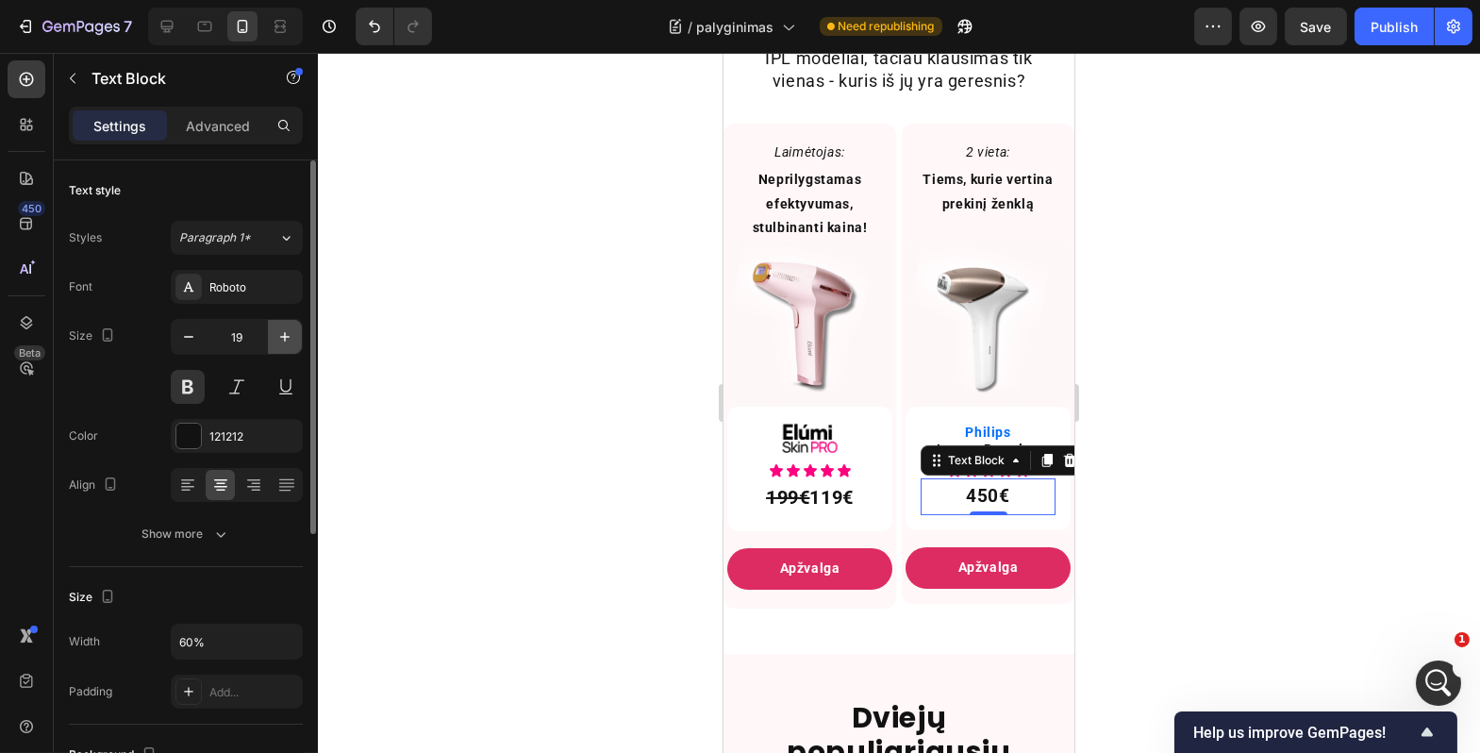
click at [285, 338] on icon "button" at bounding box center [284, 336] width 9 height 9
type input "20"
click at [551, 483] on div at bounding box center [899, 403] width 1163 height 700
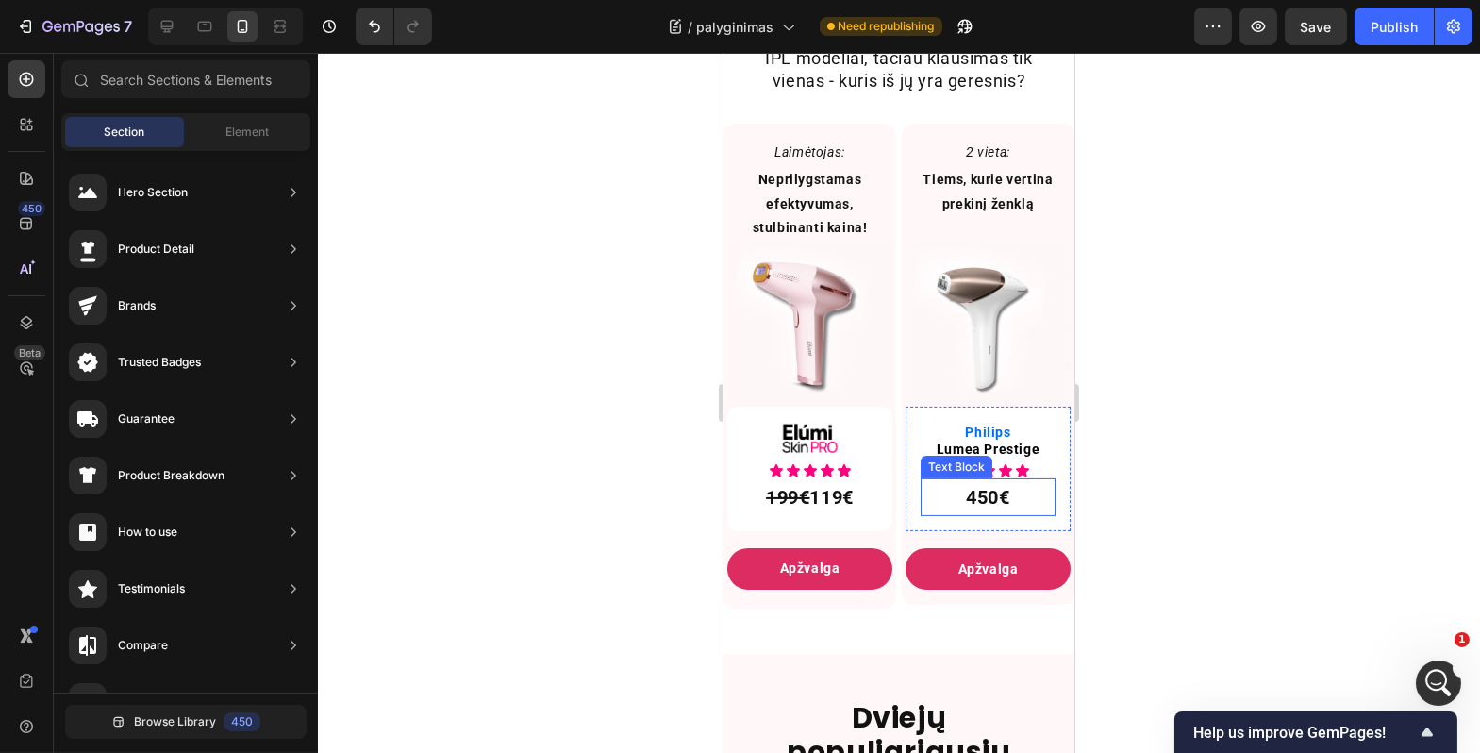
click at [1153, 486] on div at bounding box center [899, 403] width 1163 height 700
click at [852, 500] on p "199€ 119€" at bounding box center [809, 497] width 131 height 34
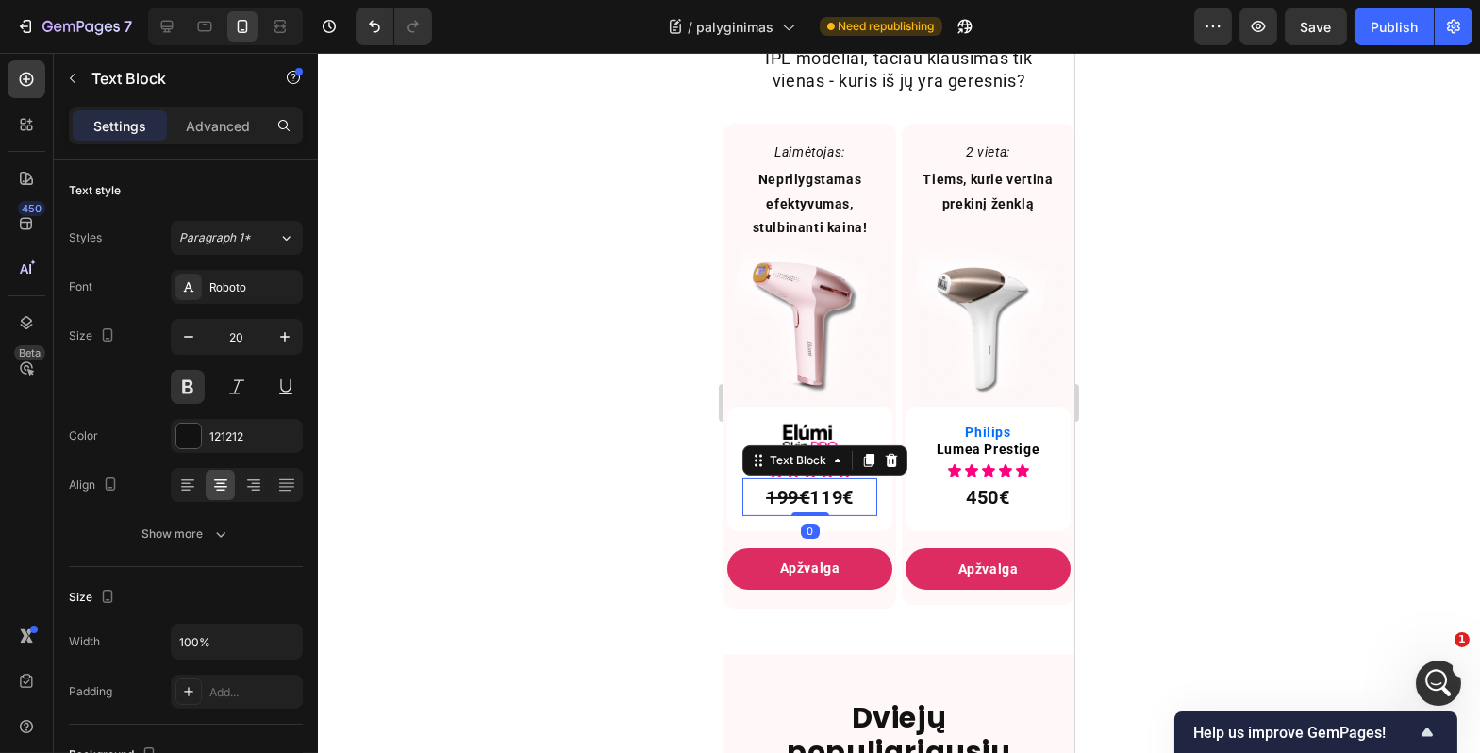
click at [513, 462] on div at bounding box center [899, 403] width 1163 height 700
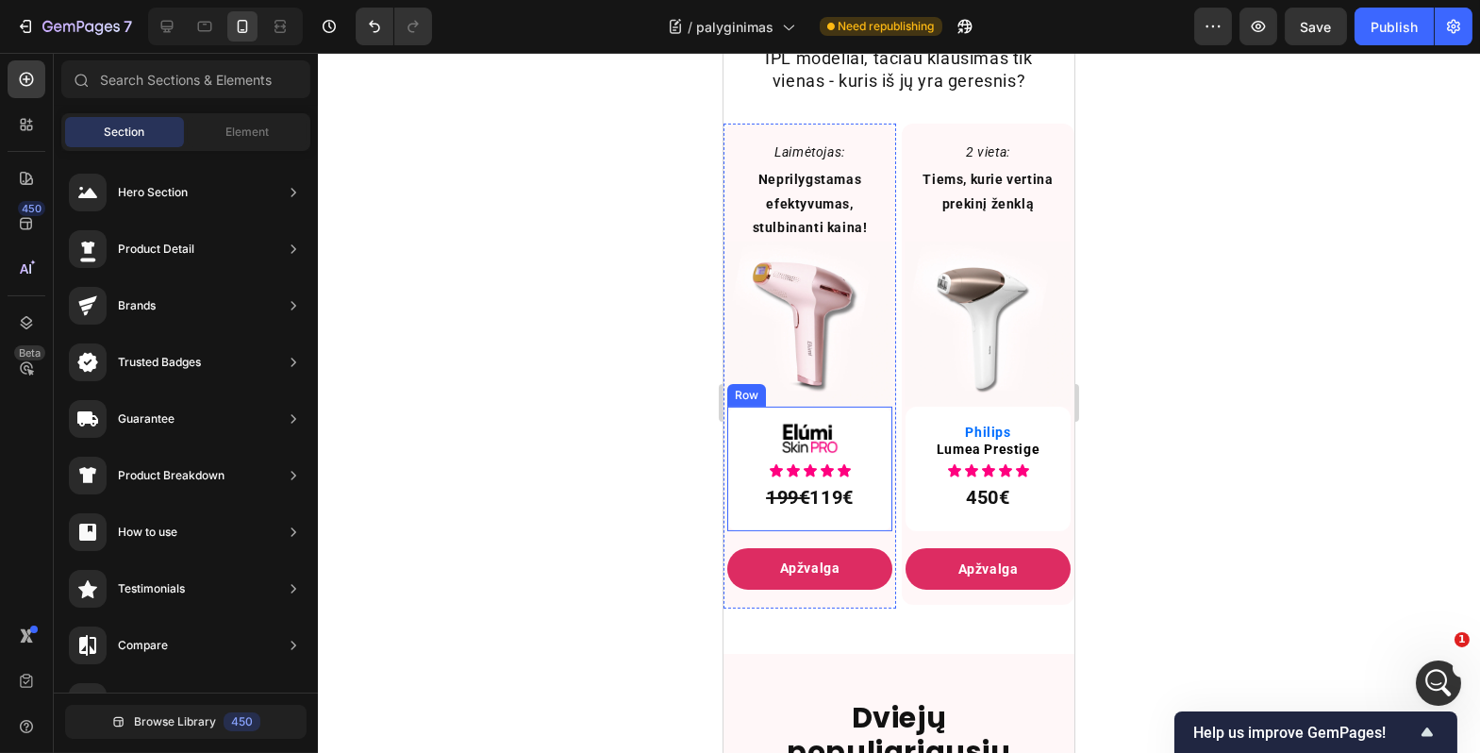
click at [793, 531] on div "Image Icon Icon Icon Icon Icon Icon List 199€ 119€ Text Block Row" at bounding box center [809, 469] width 165 height 125
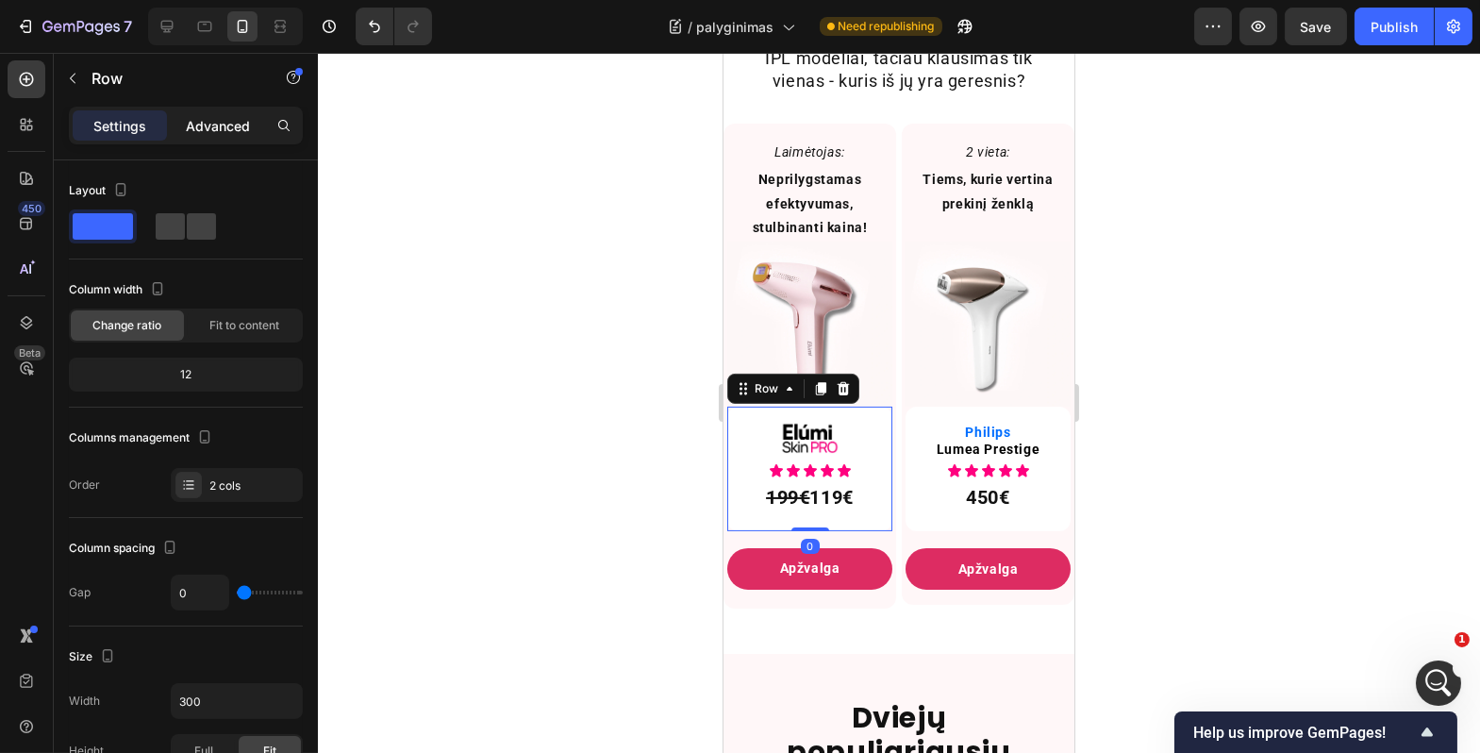
click at [196, 130] on p "Advanced" at bounding box center [218, 126] width 64 height 20
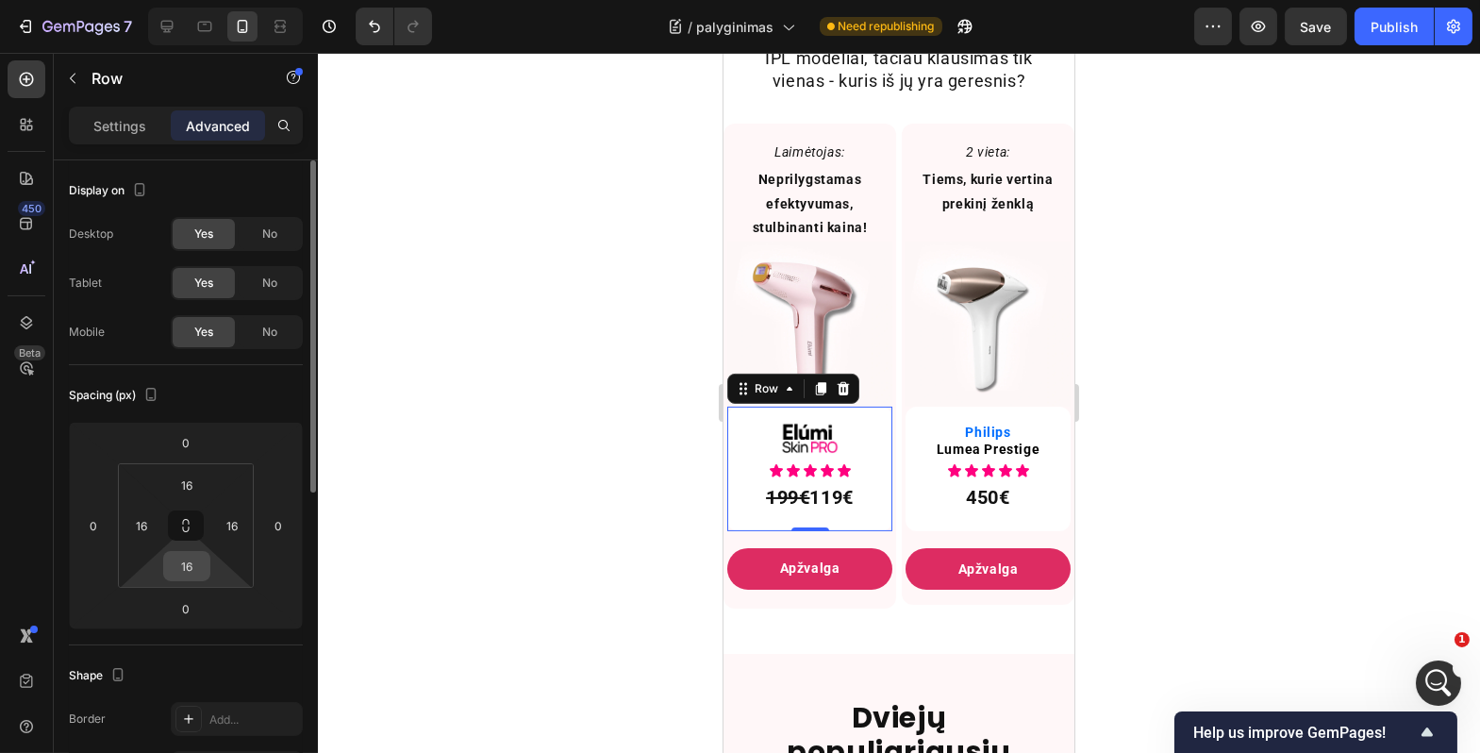
click at [192, 577] on input "16" at bounding box center [187, 566] width 38 height 28
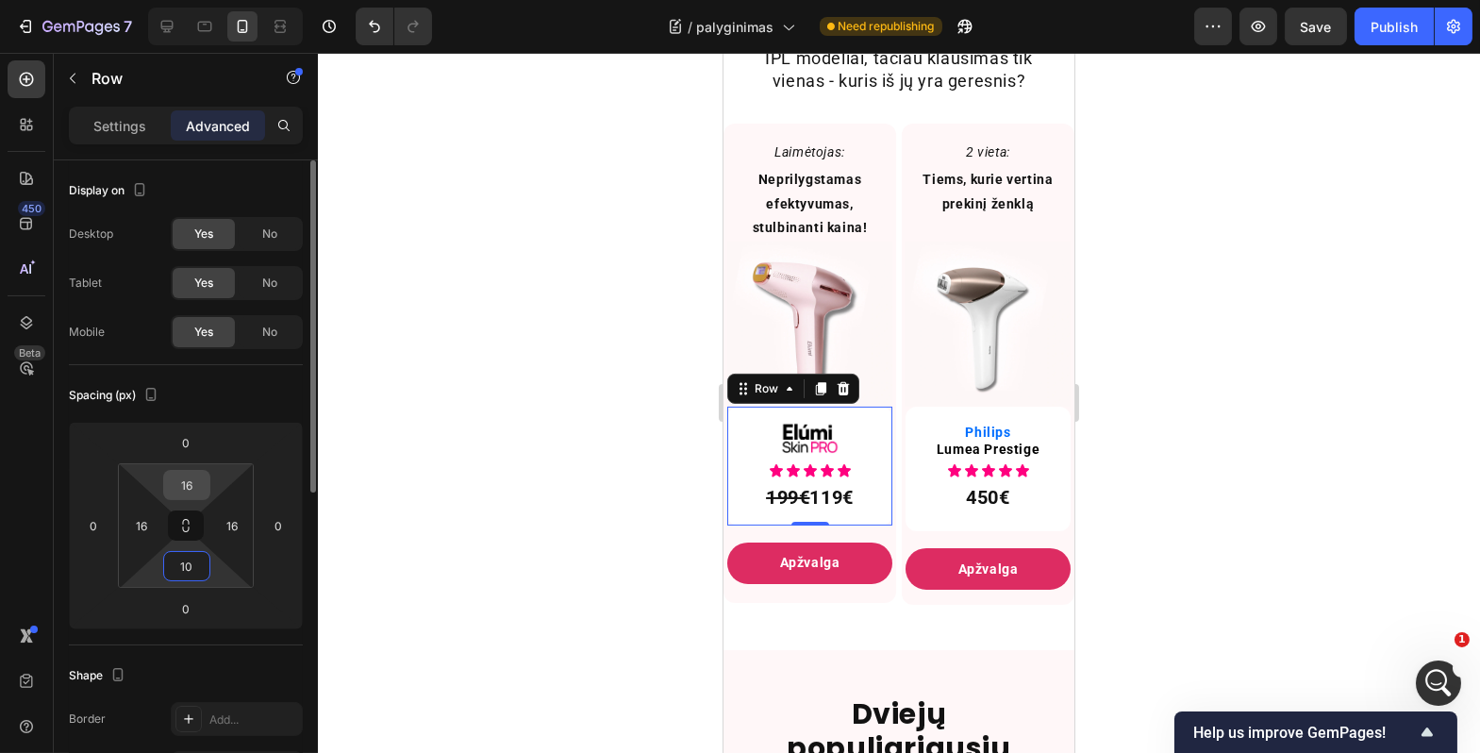
type input "10"
click at [186, 491] on input "16" at bounding box center [187, 485] width 38 height 28
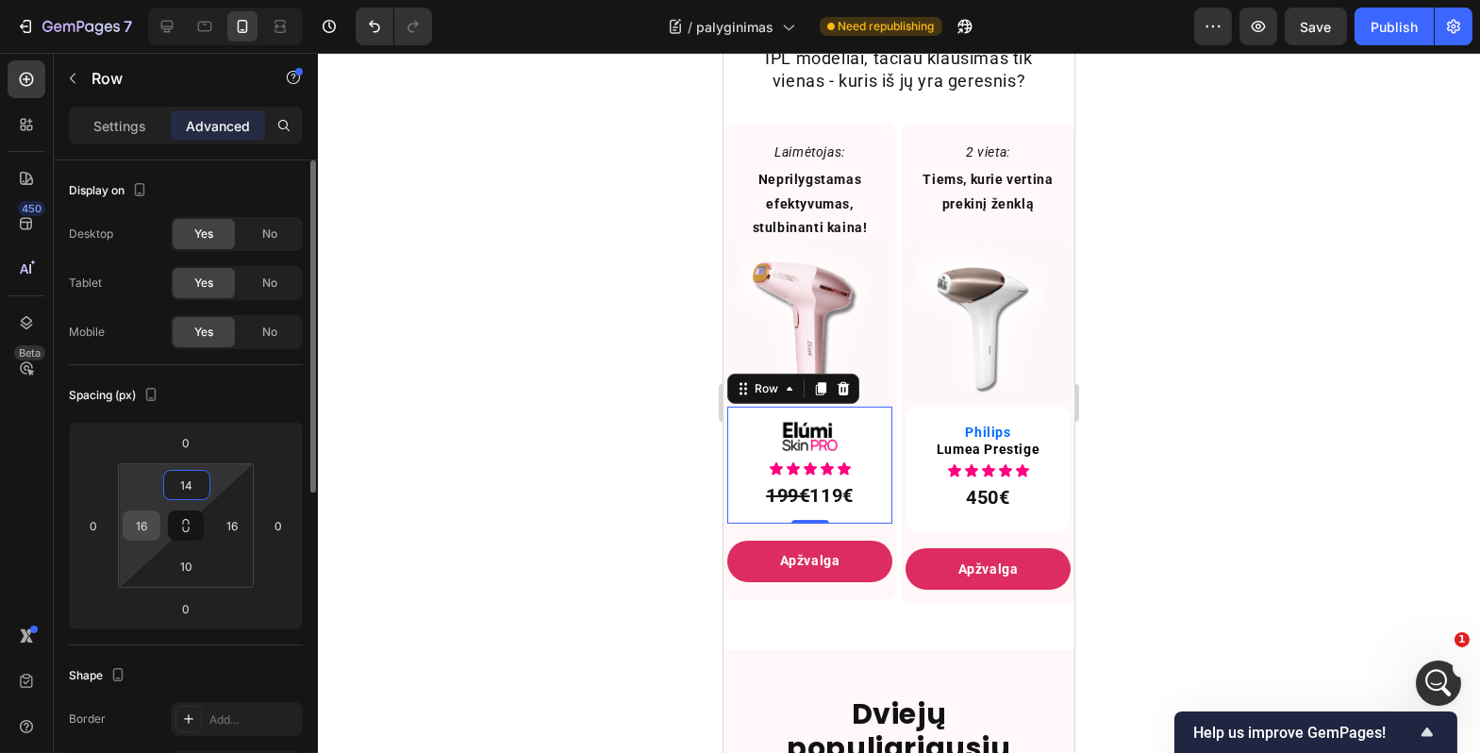
type input "14"
click at [142, 526] on input "16" at bounding box center [141, 525] width 28 height 28
type input "10"
click at [233, 522] on input "16" at bounding box center [232, 525] width 28 height 28
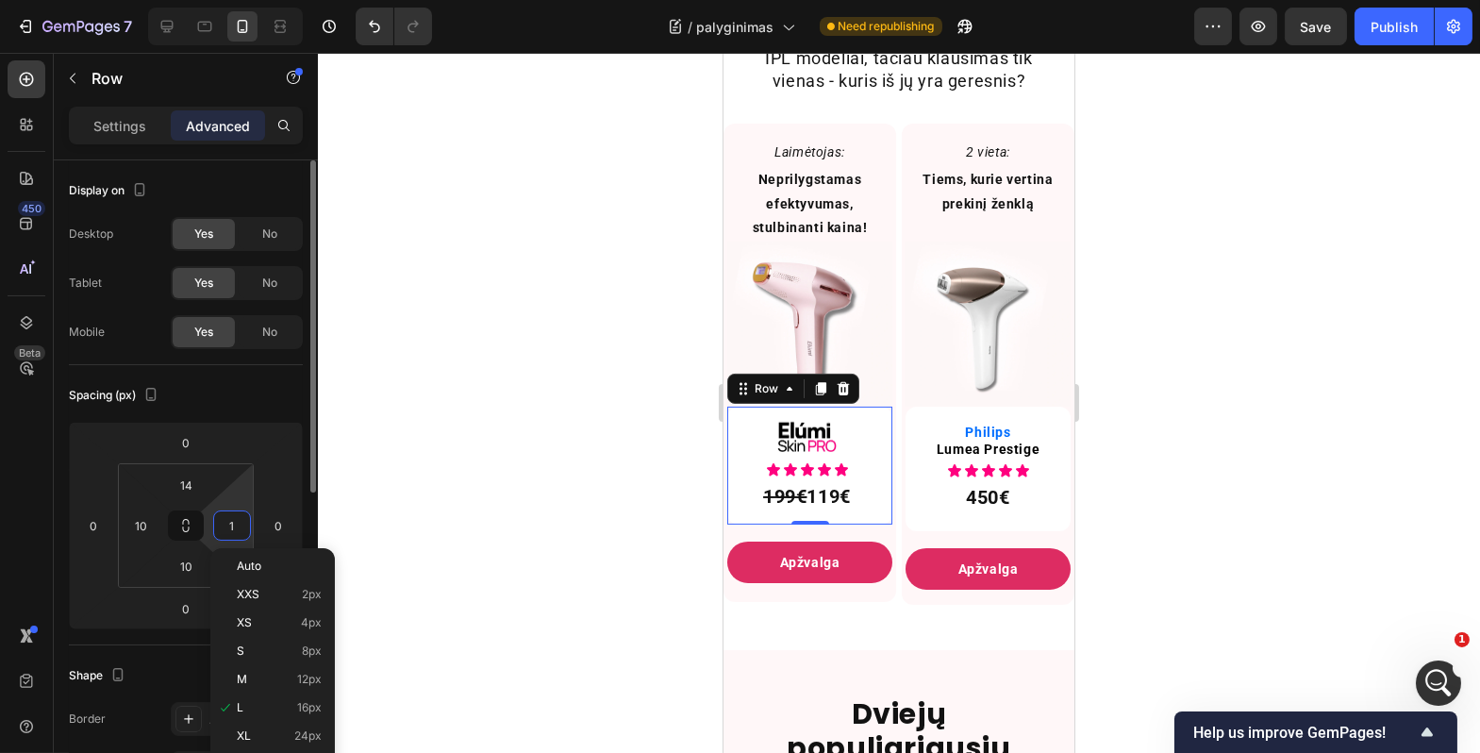
type input "10"
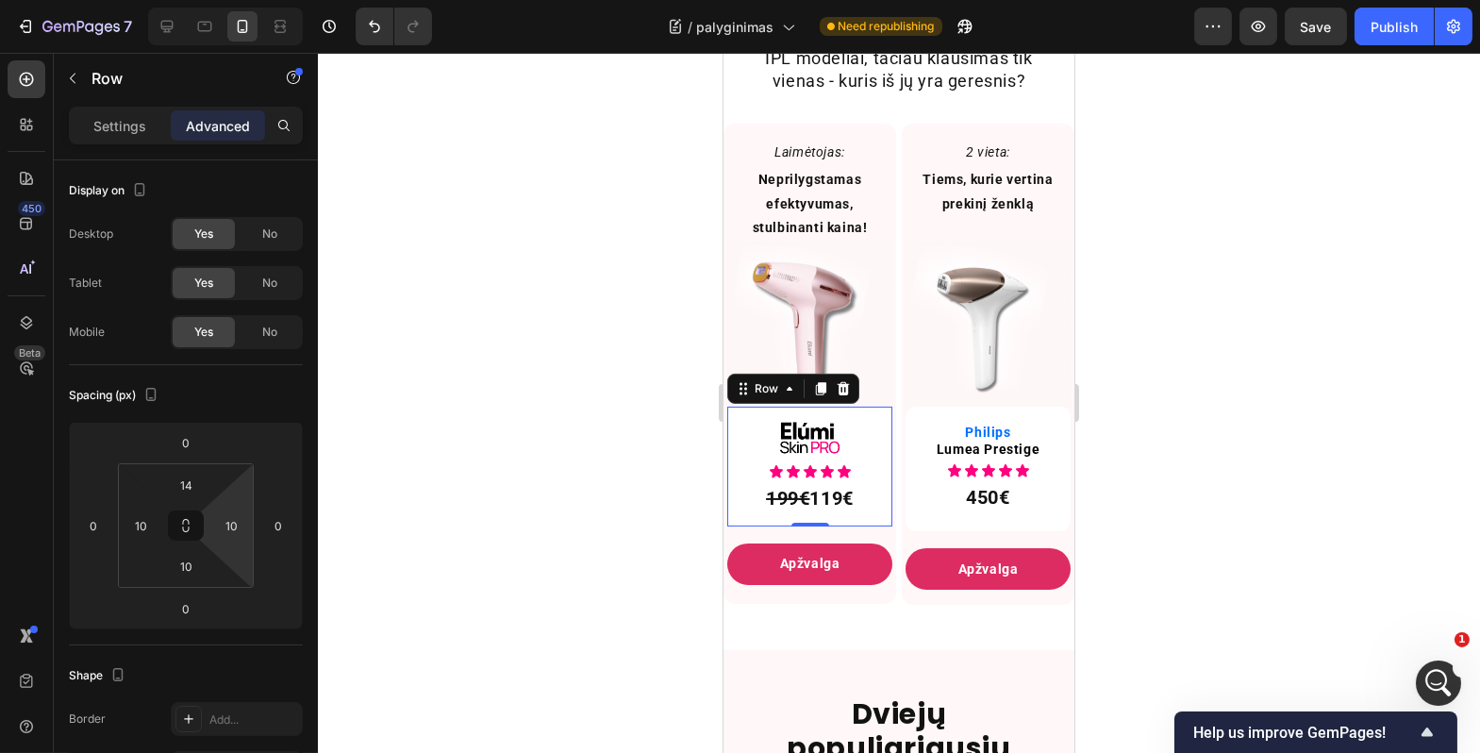
click at [440, 556] on div at bounding box center [899, 403] width 1163 height 700
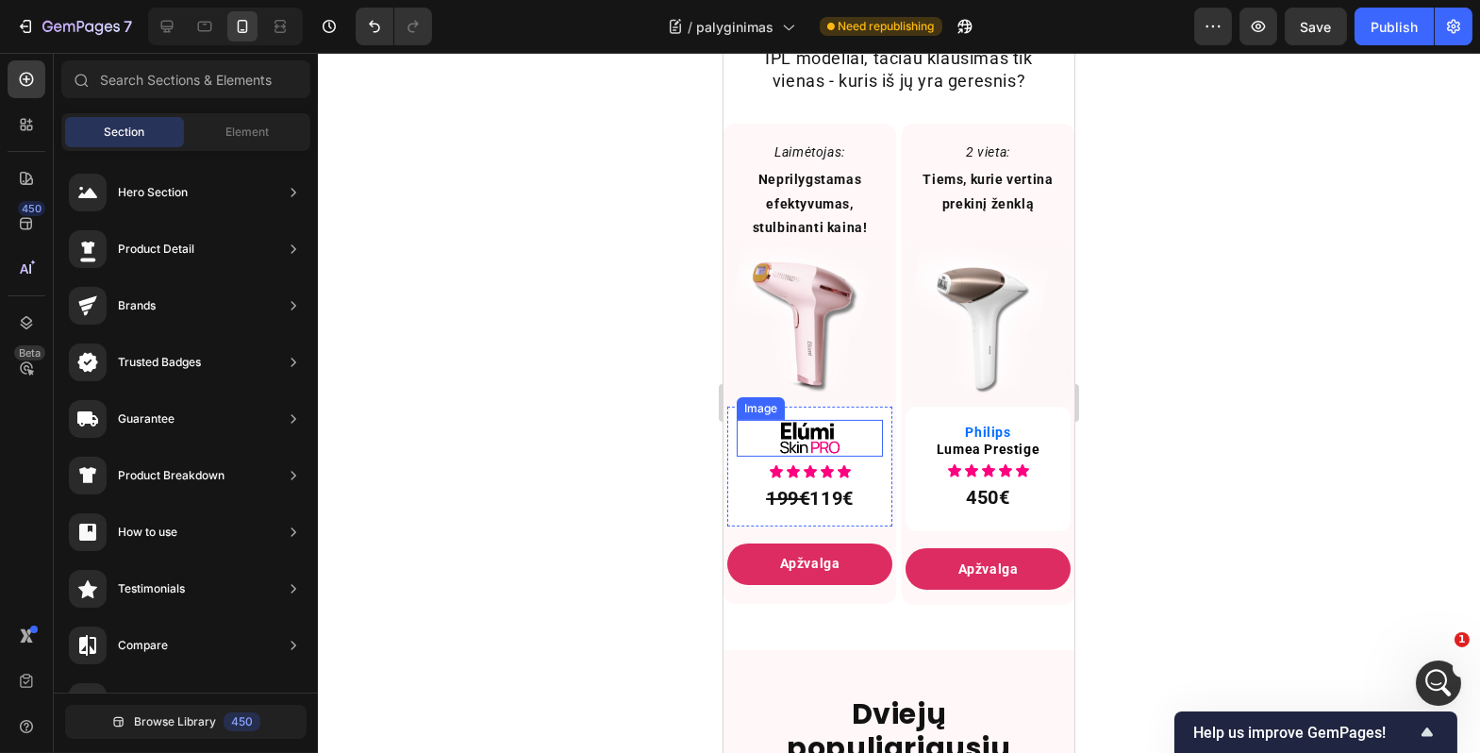
click at [757, 441] on div at bounding box center [809, 438] width 146 height 37
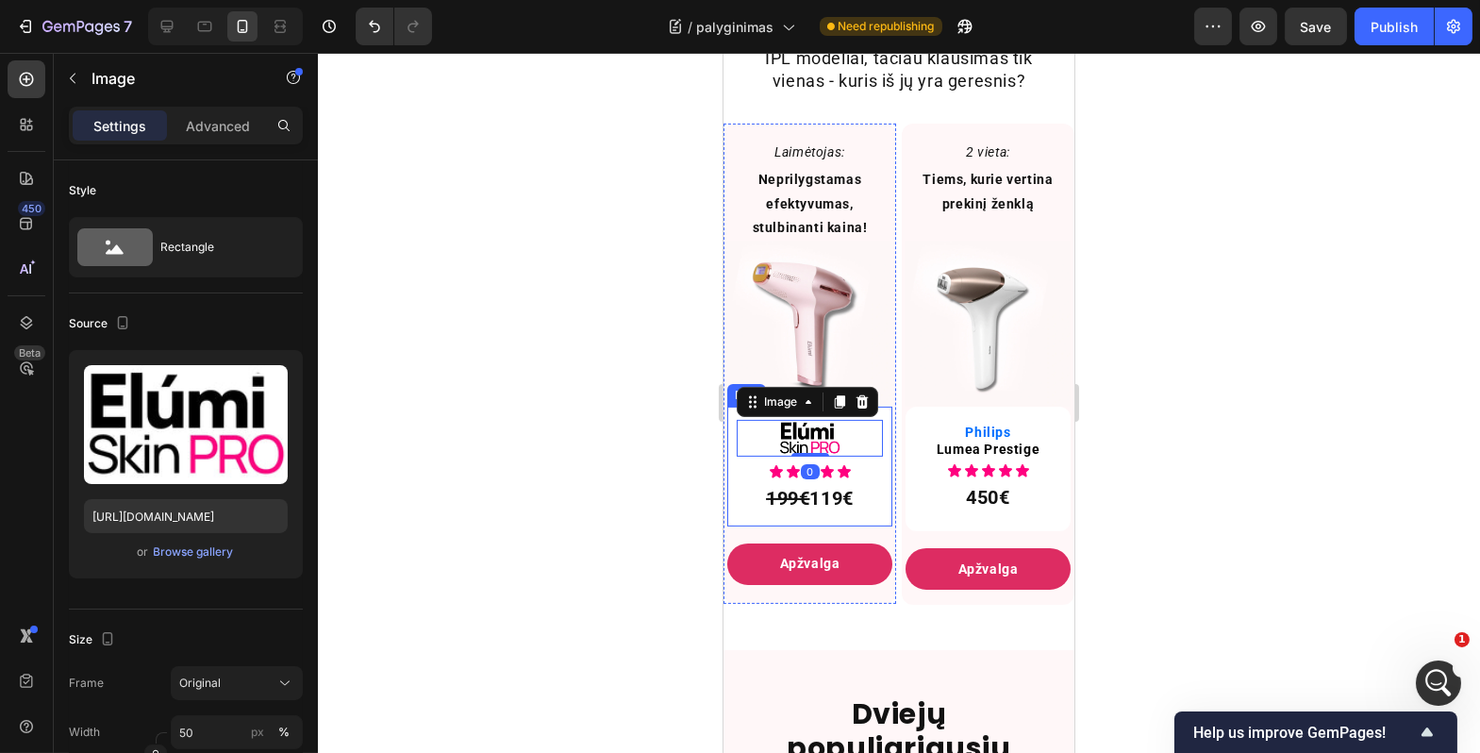
click at [732, 456] on div "Image 0 Icon Icon Icon Icon Icon Icon List 199€ 119€ Text Block Row" at bounding box center [809, 467] width 165 height 120
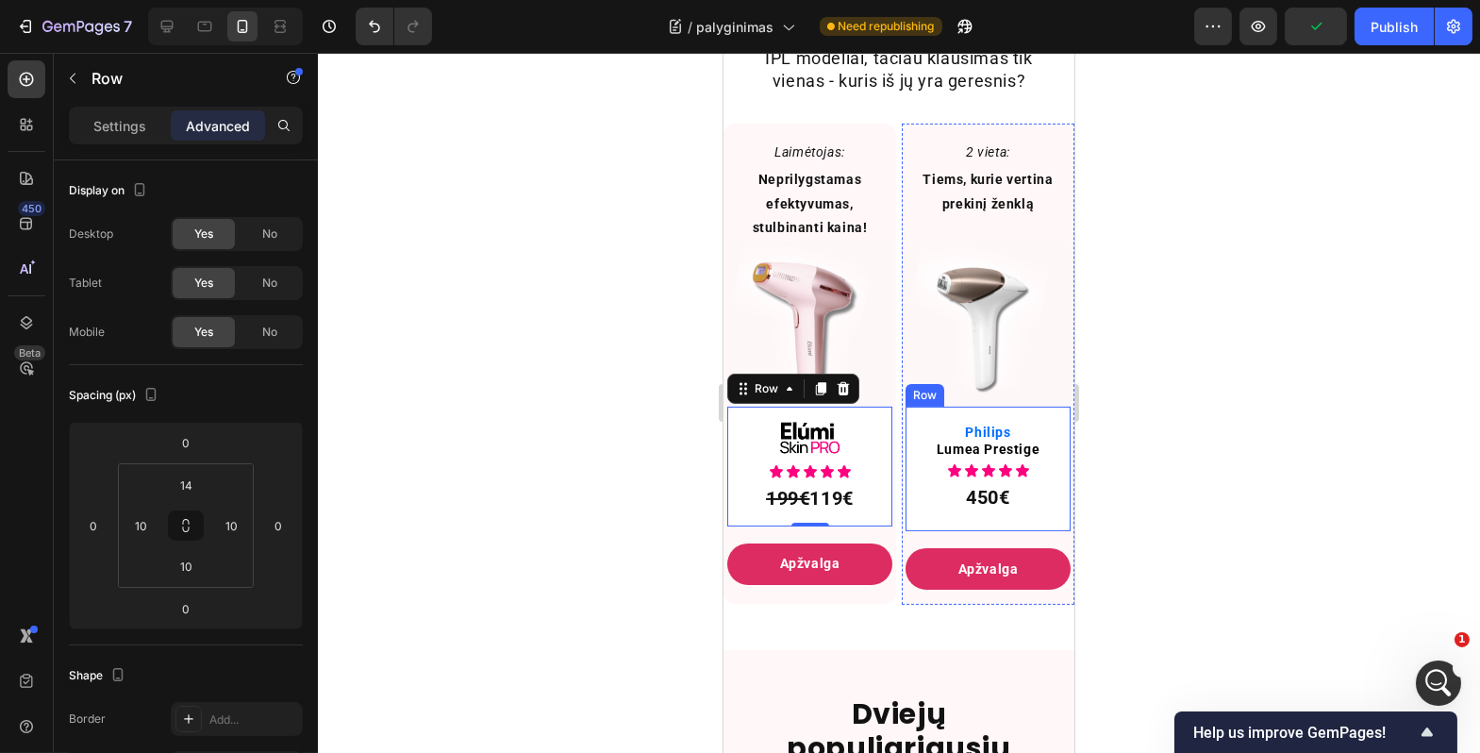
click at [906, 434] on div "Philips Lumea Prestige Text Block Icon Icon Icon Icon Icon Icon List 450€ Text …" at bounding box center [987, 469] width 165 height 125
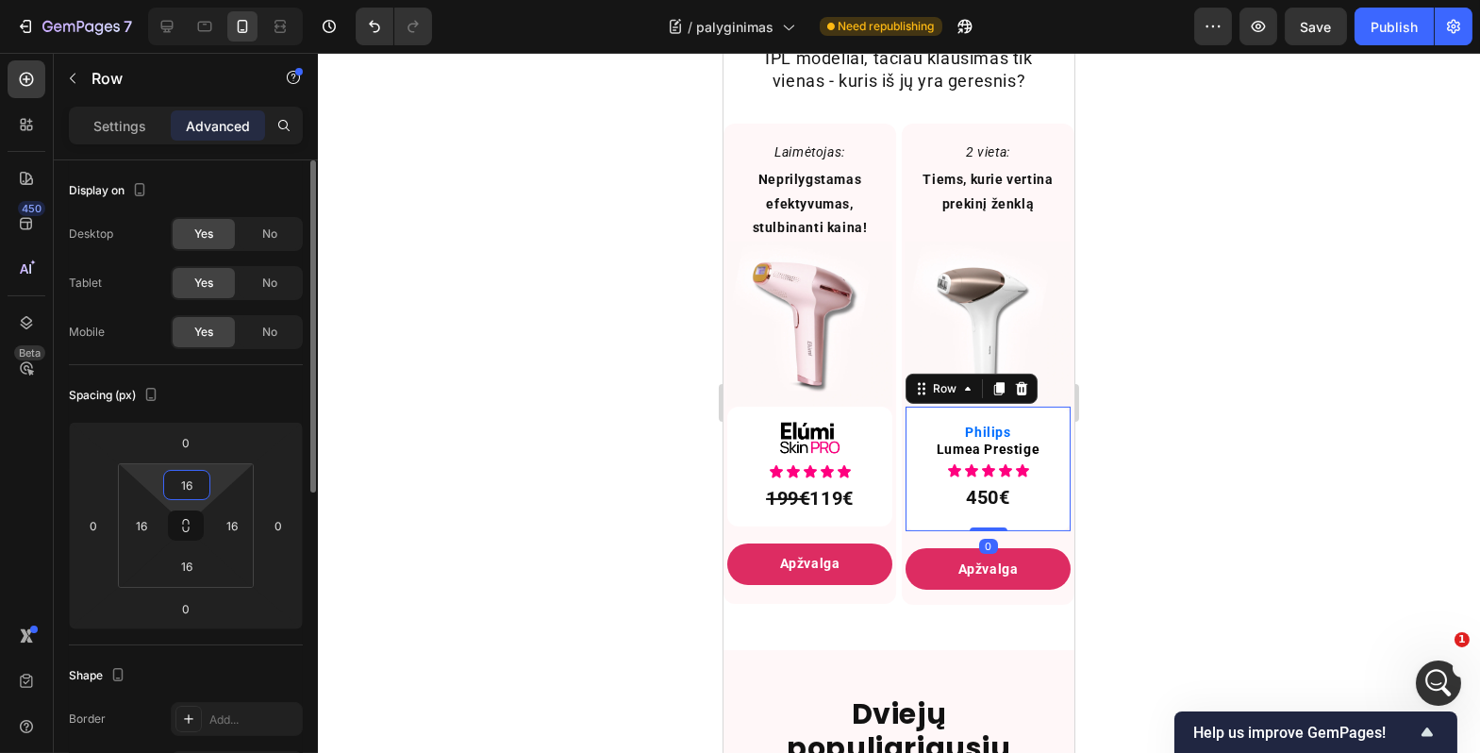
click at [183, 478] on input "16" at bounding box center [187, 485] width 38 height 28
type input "14"
click at [148, 518] on input "16" at bounding box center [141, 525] width 28 height 28
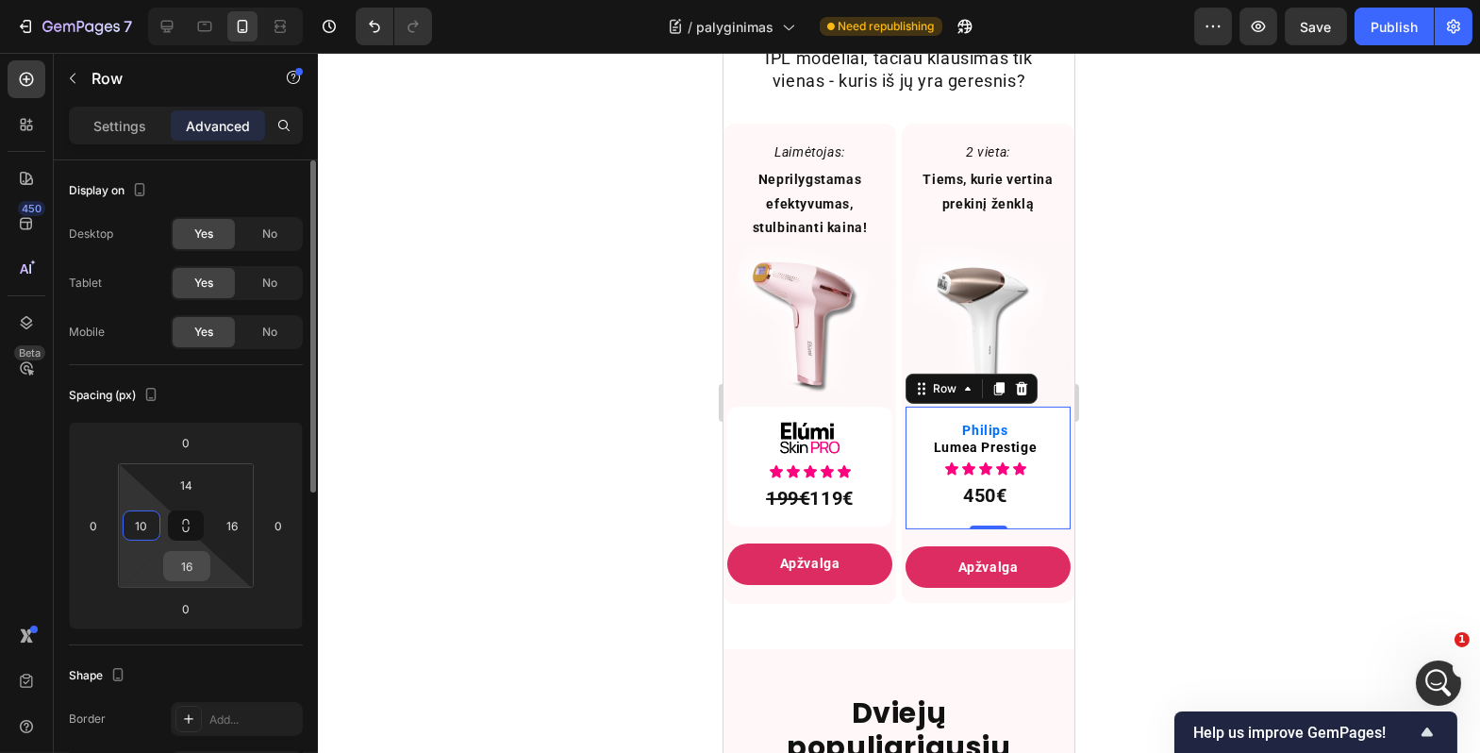
type input "10"
click at [199, 571] on input "16" at bounding box center [187, 566] width 38 height 28
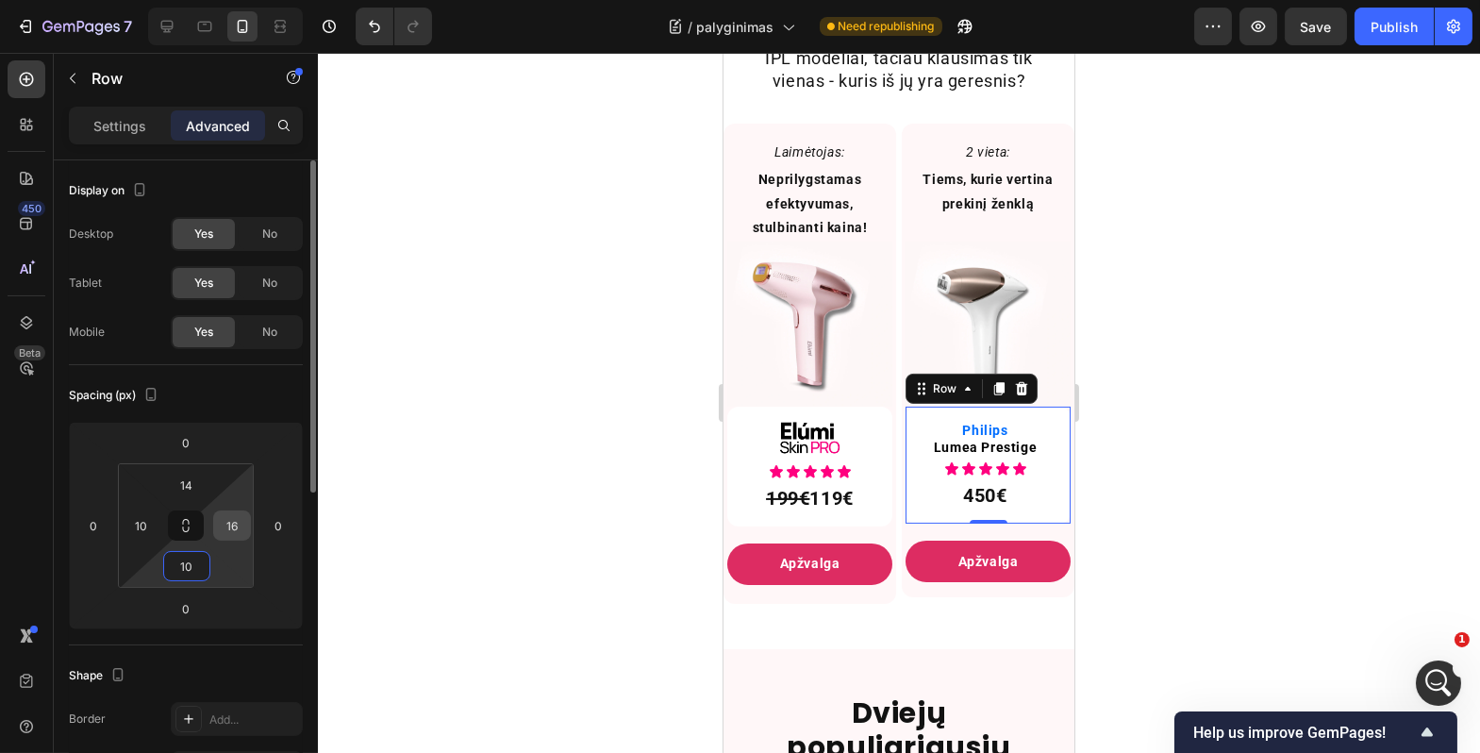
type input "10"
click at [238, 526] on input "16" at bounding box center [232, 525] width 28 height 28
type input "10"
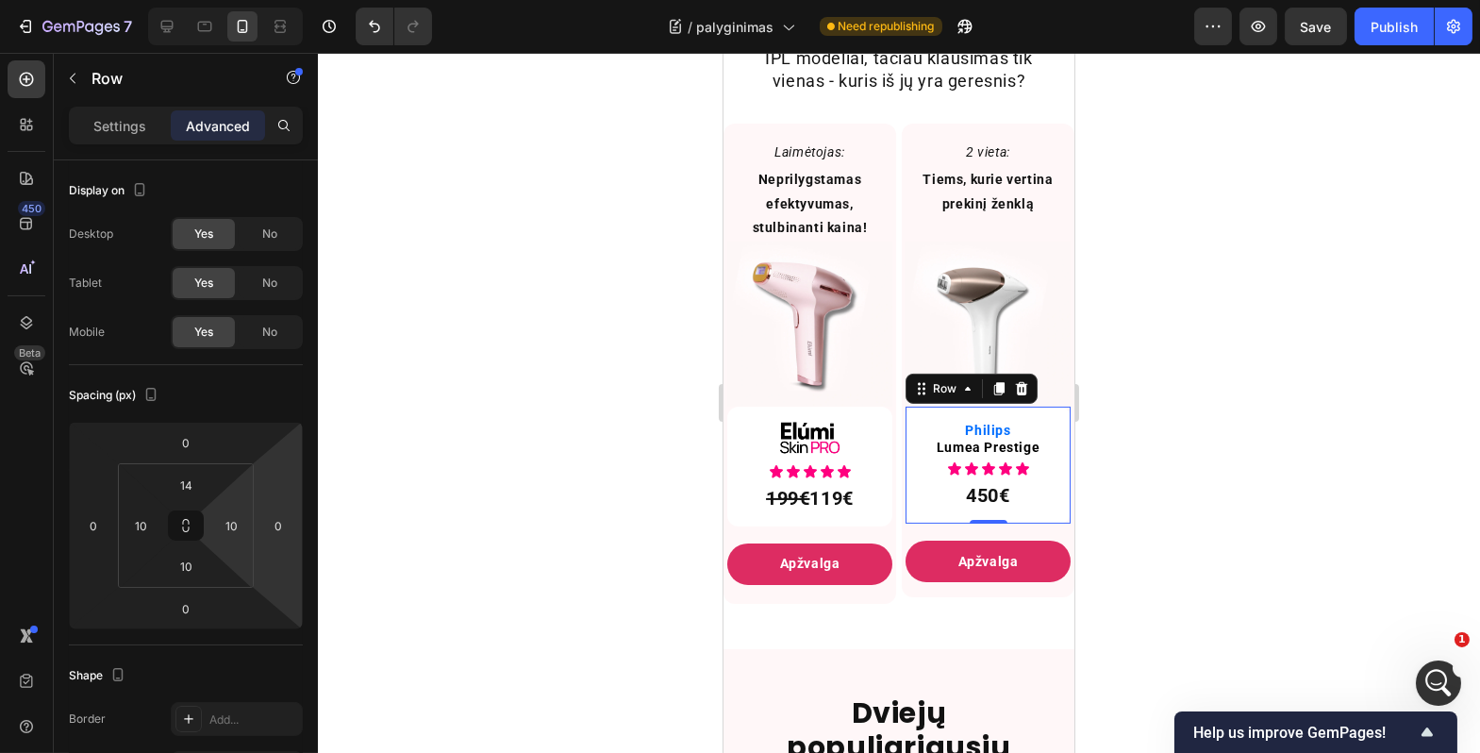
click at [410, 525] on div at bounding box center [899, 403] width 1163 height 700
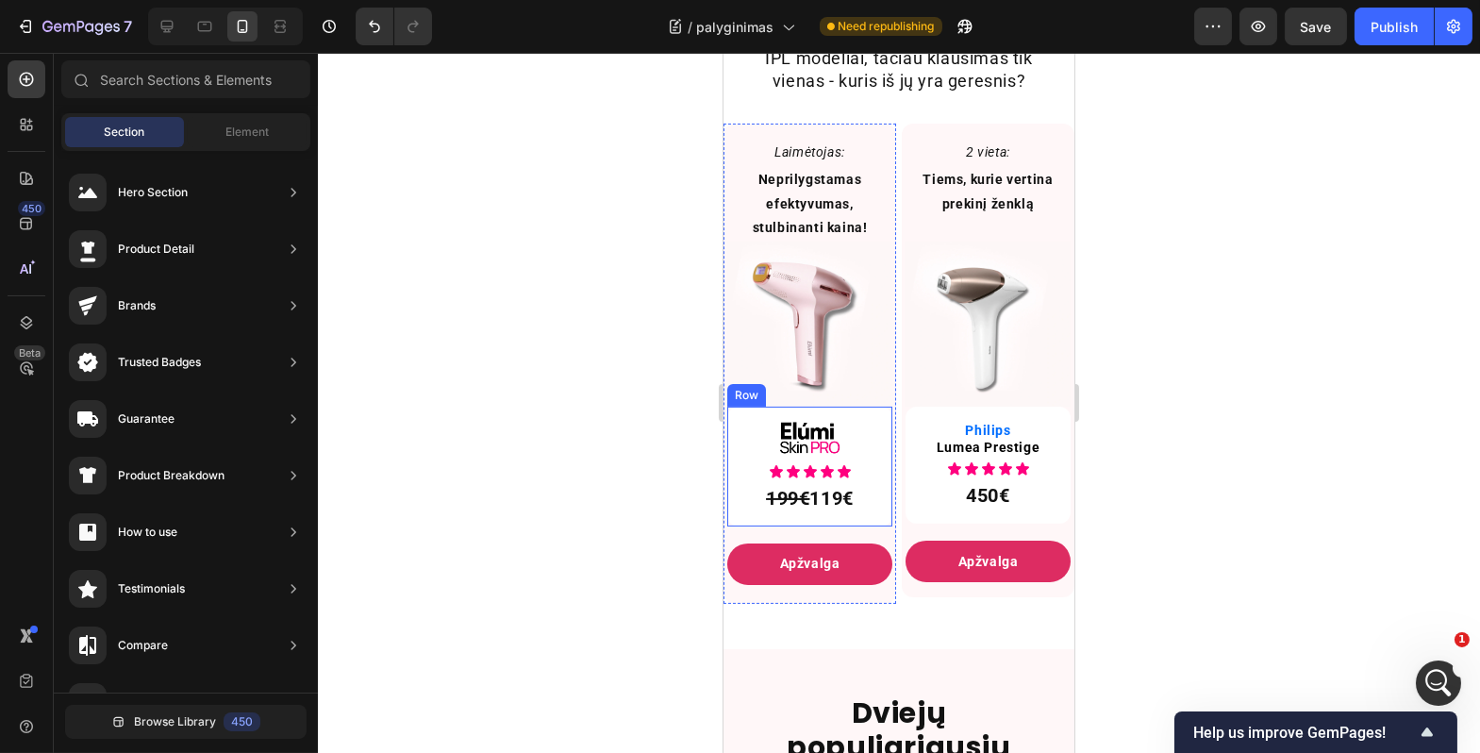
click at [729, 434] on div "Image Icon Icon Icon Icon Icon Icon List 199€ 119€ Text Block Row" at bounding box center [809, 467] width 165 height 120
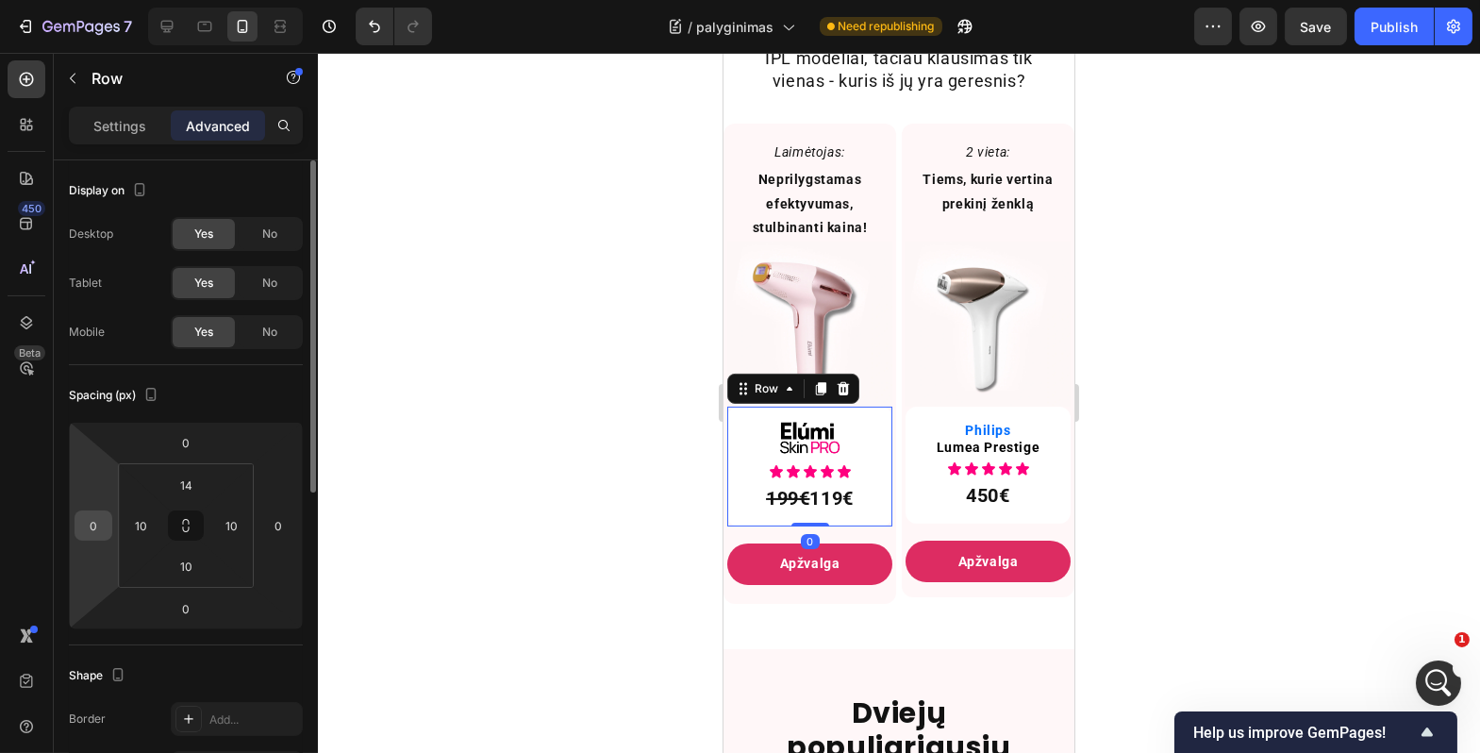
click at [97, 520] on input "0" at bounding box center [93, 525] width 28 height 28
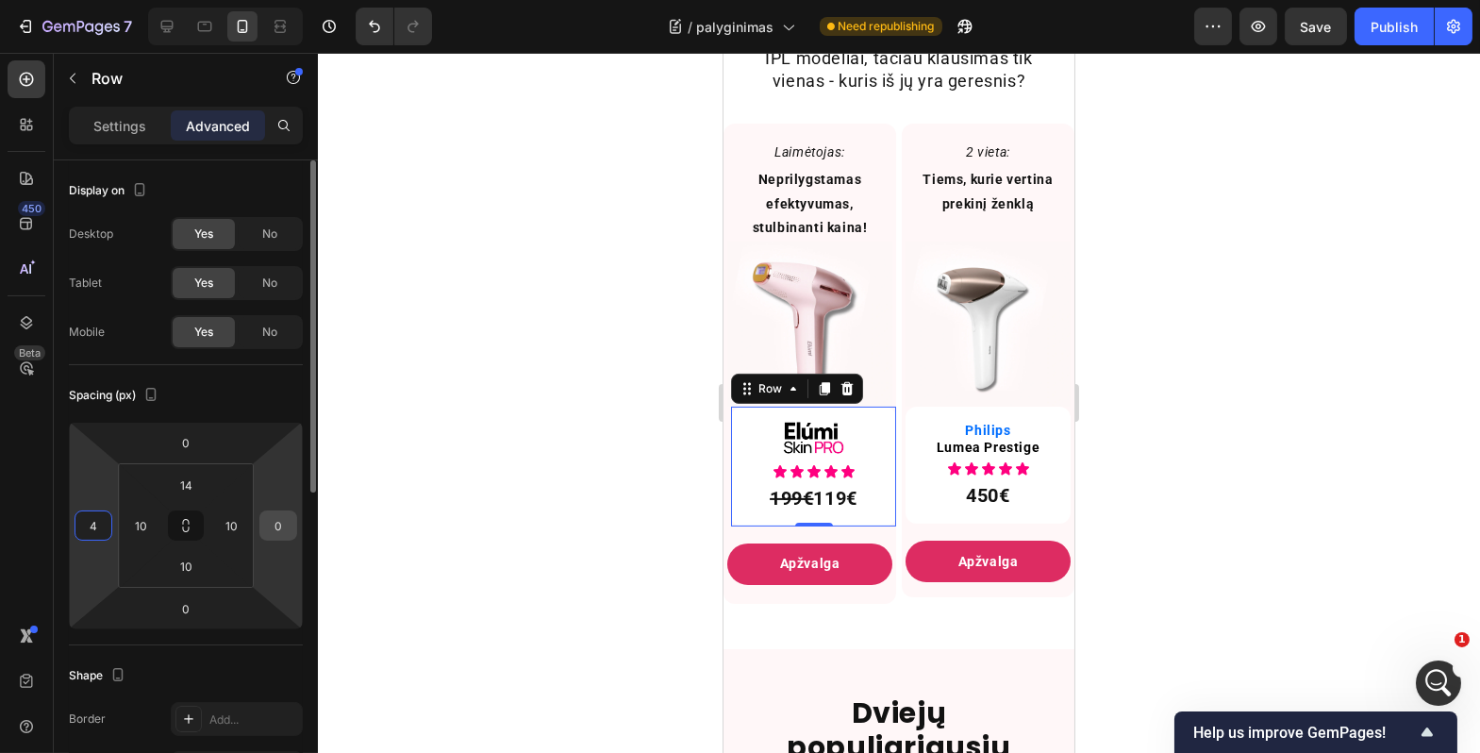
type input "4"
click at [291, 523] on input "0" at bounding box center [278, 525] width 28 height 28
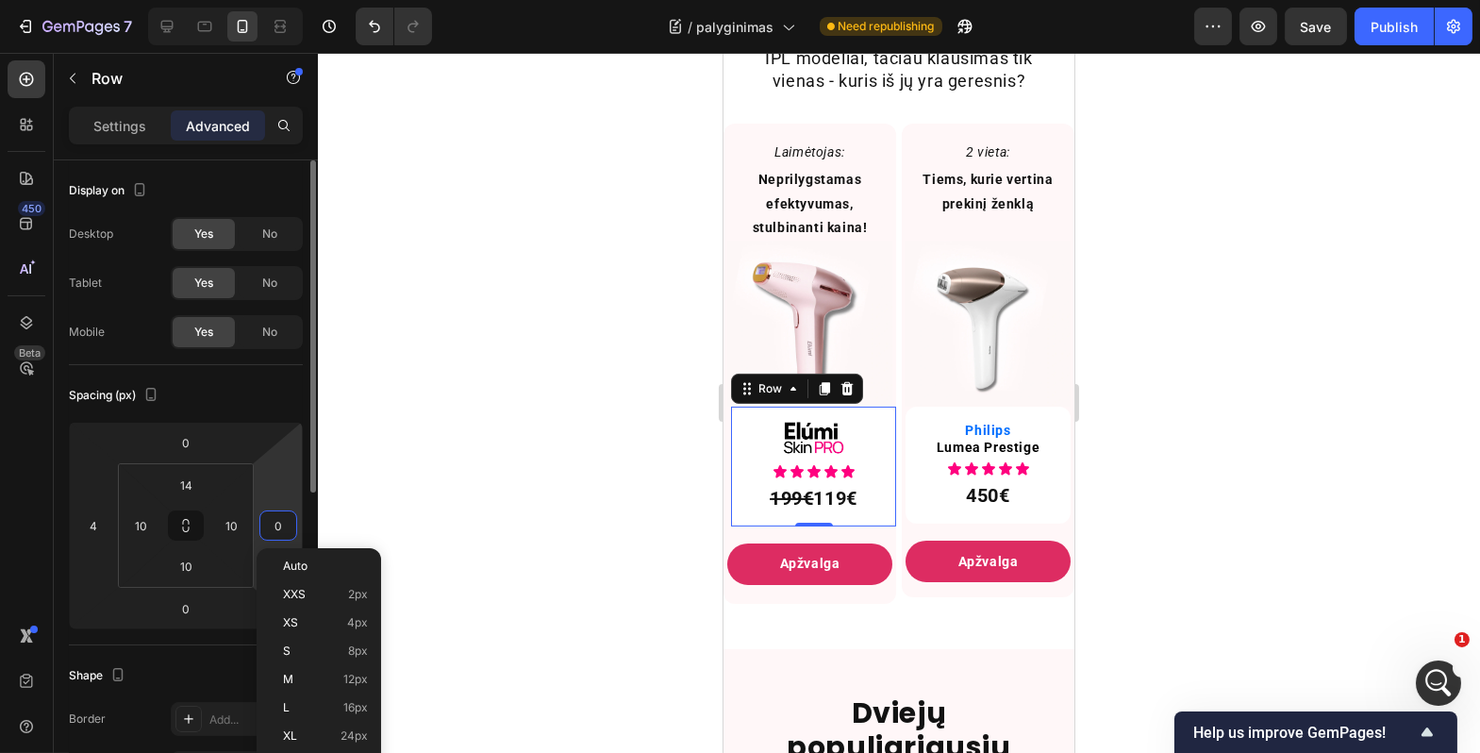
type input "4"
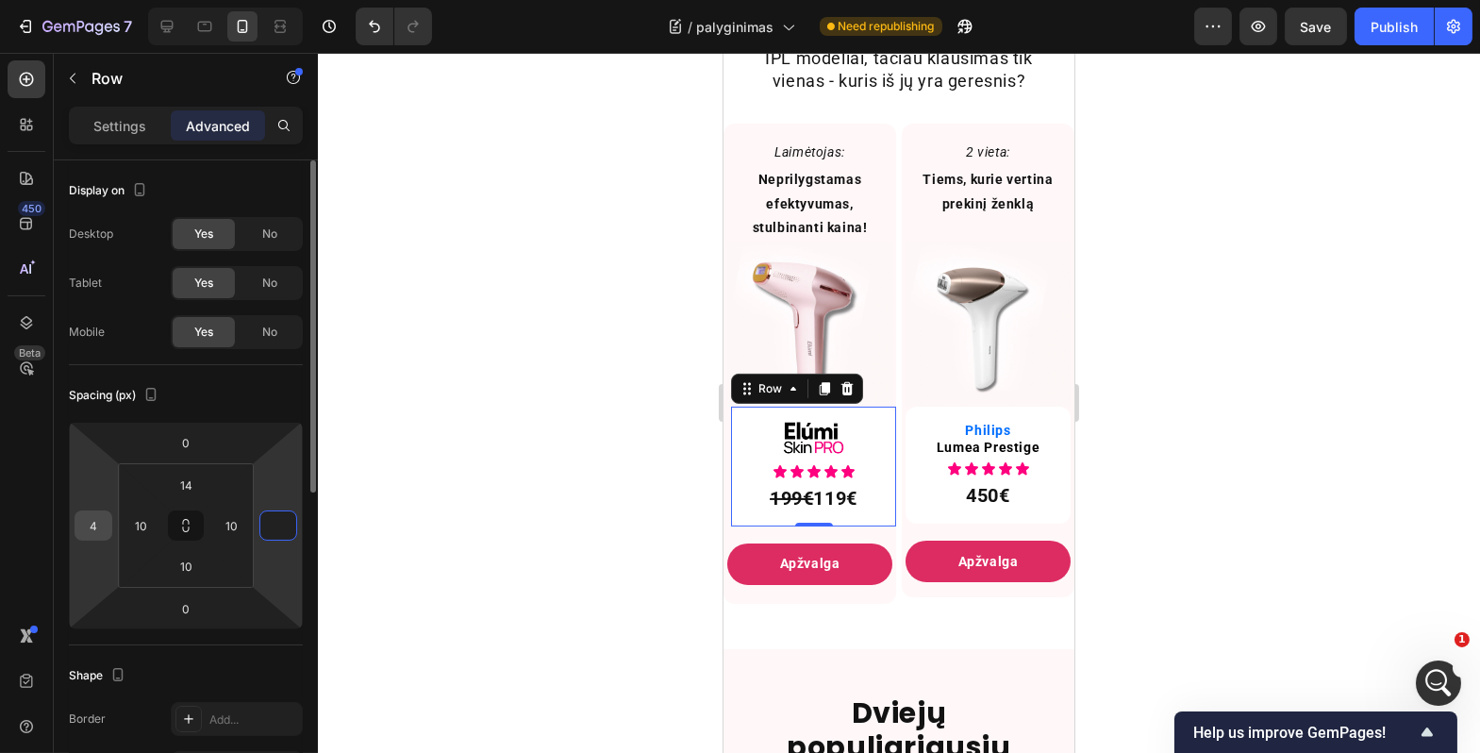
type input "0"
click at [98, 519] on input "4" at bounding box center [93, 525] width 28 height 28
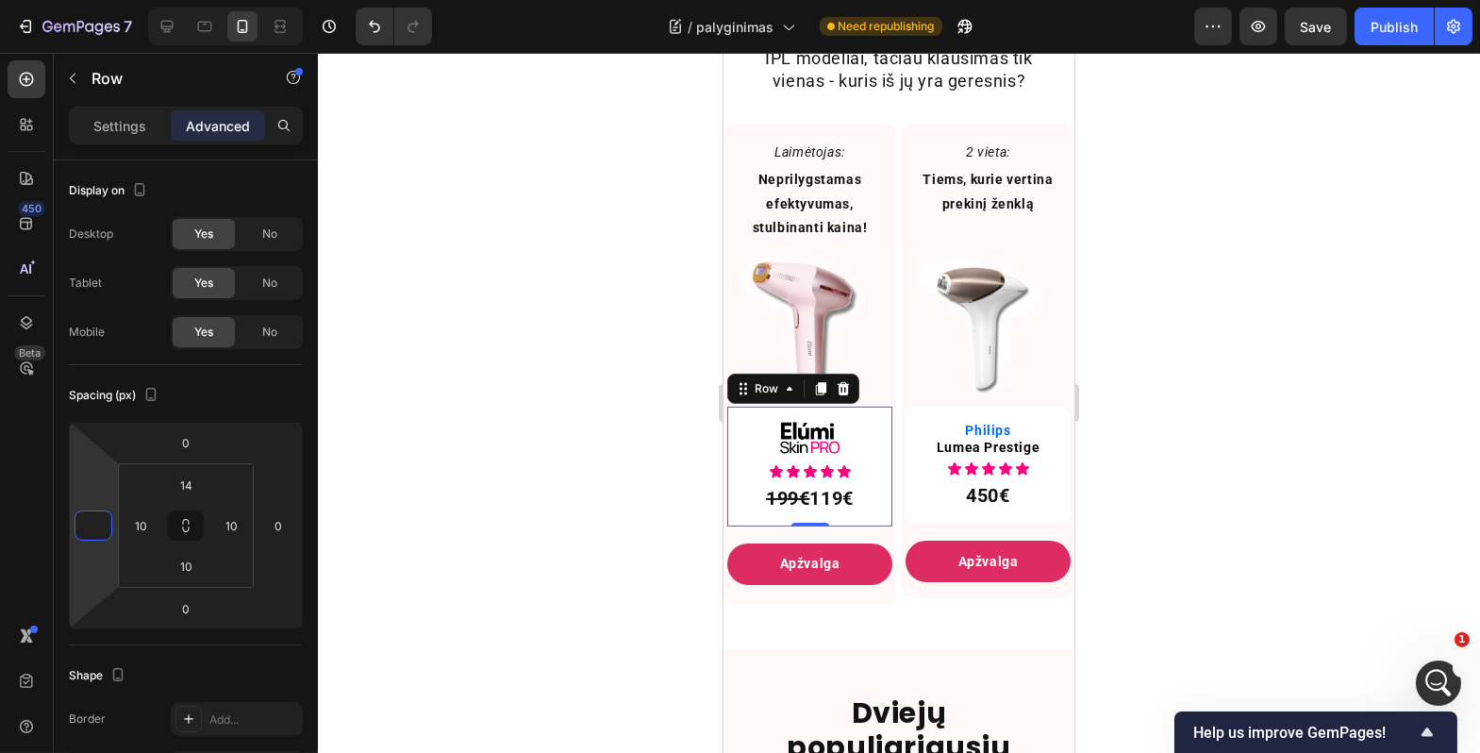
type input "0"
click at [452, 542] on div at bounding box center [899, 403] width 1163 height 700
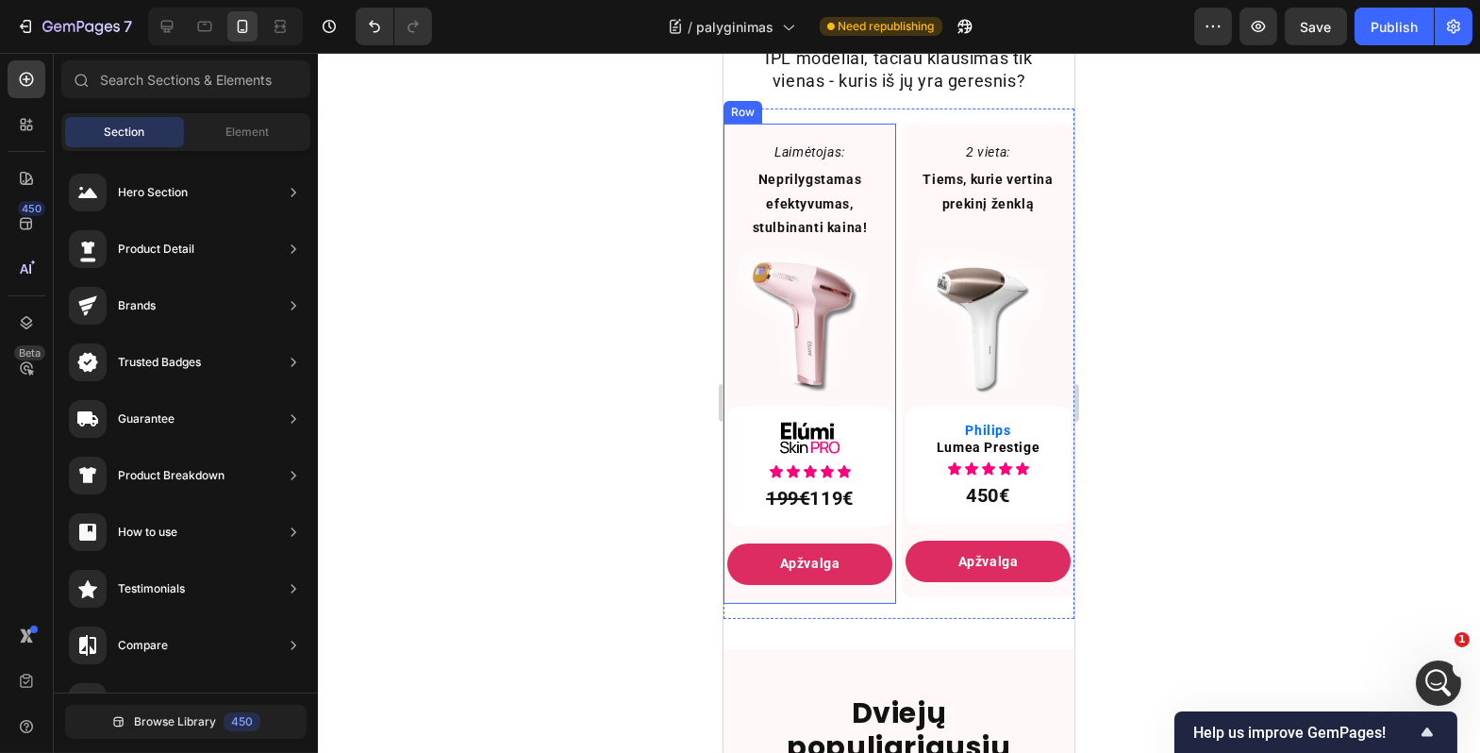
click at [726, 151] on div "Laimėtojas: Text Block Neprilygstamas efektyvumas, stulbinanti kaina! Text Bloc…" at bounding box center [809, 364] width 173 height 480
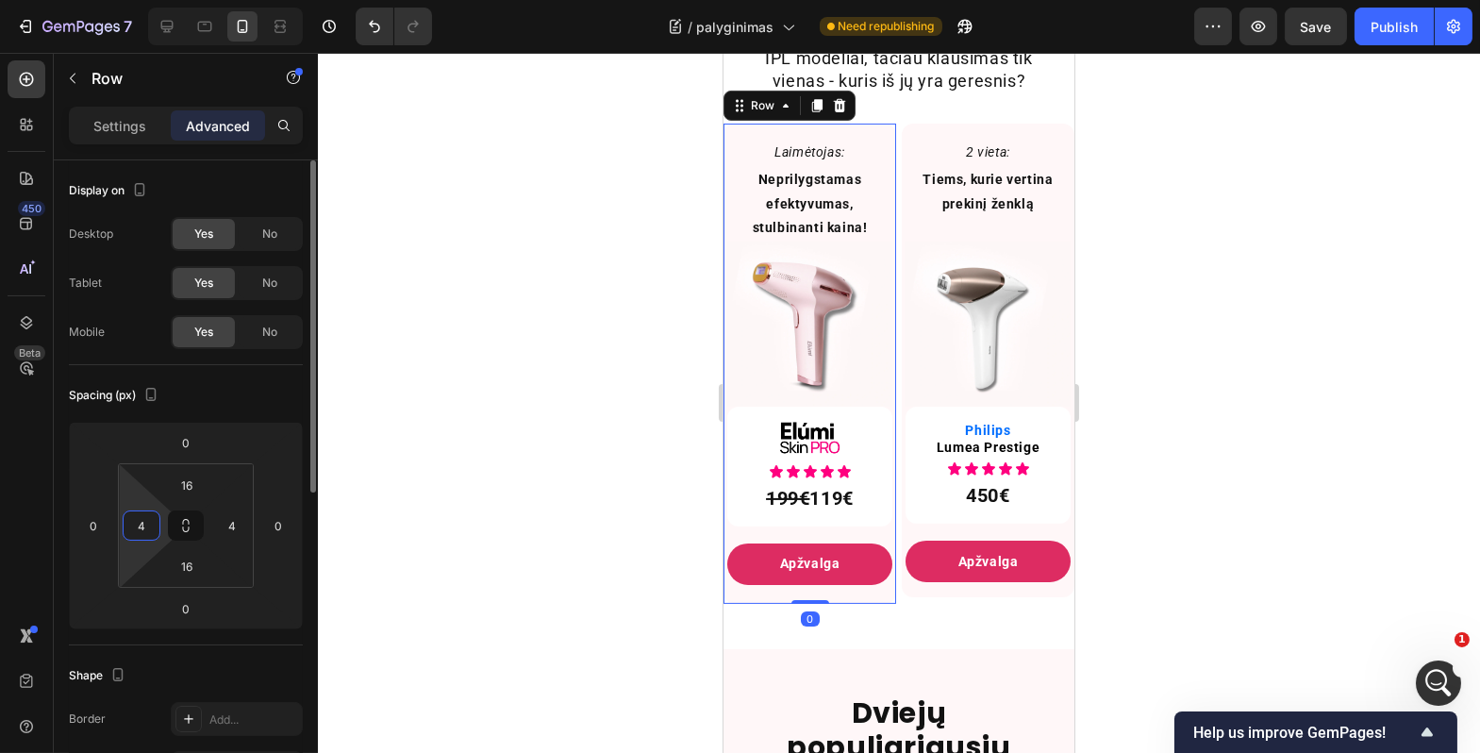
click at [140, 530] on input "4" at bounding box center [141, 525] width 28 height 28
type input "8"
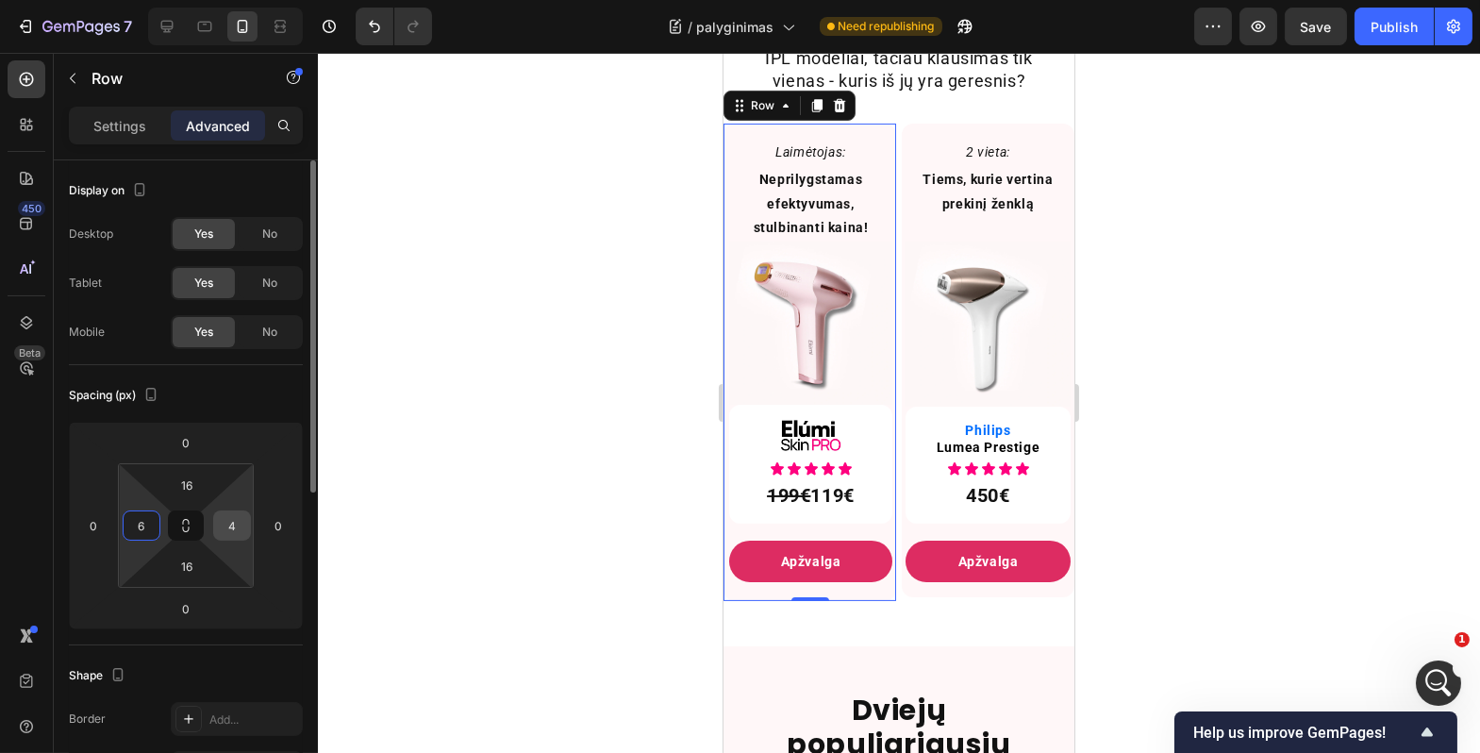
type input "6"
click at [230, 528] on input "4" at bounding box center [232, 525] width 28 height 28
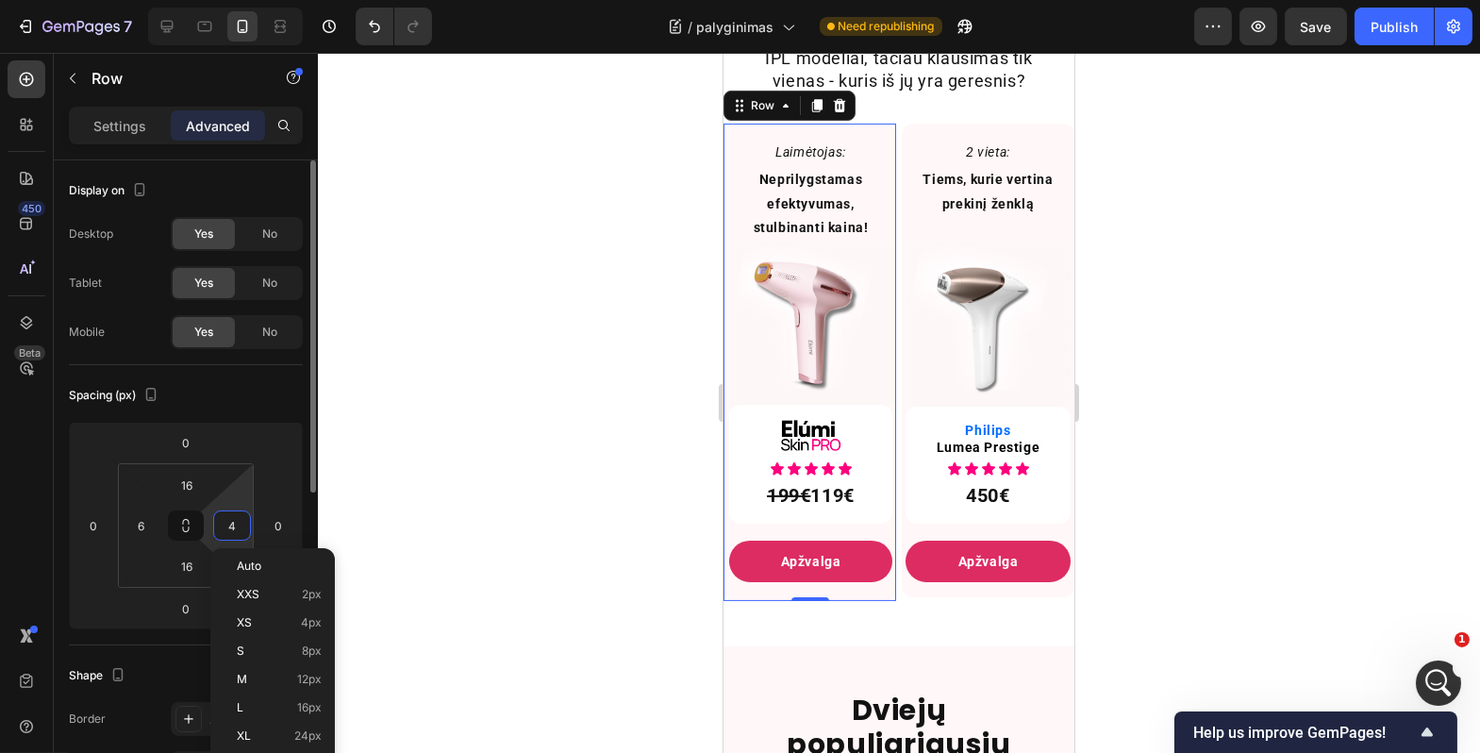
type input "6"
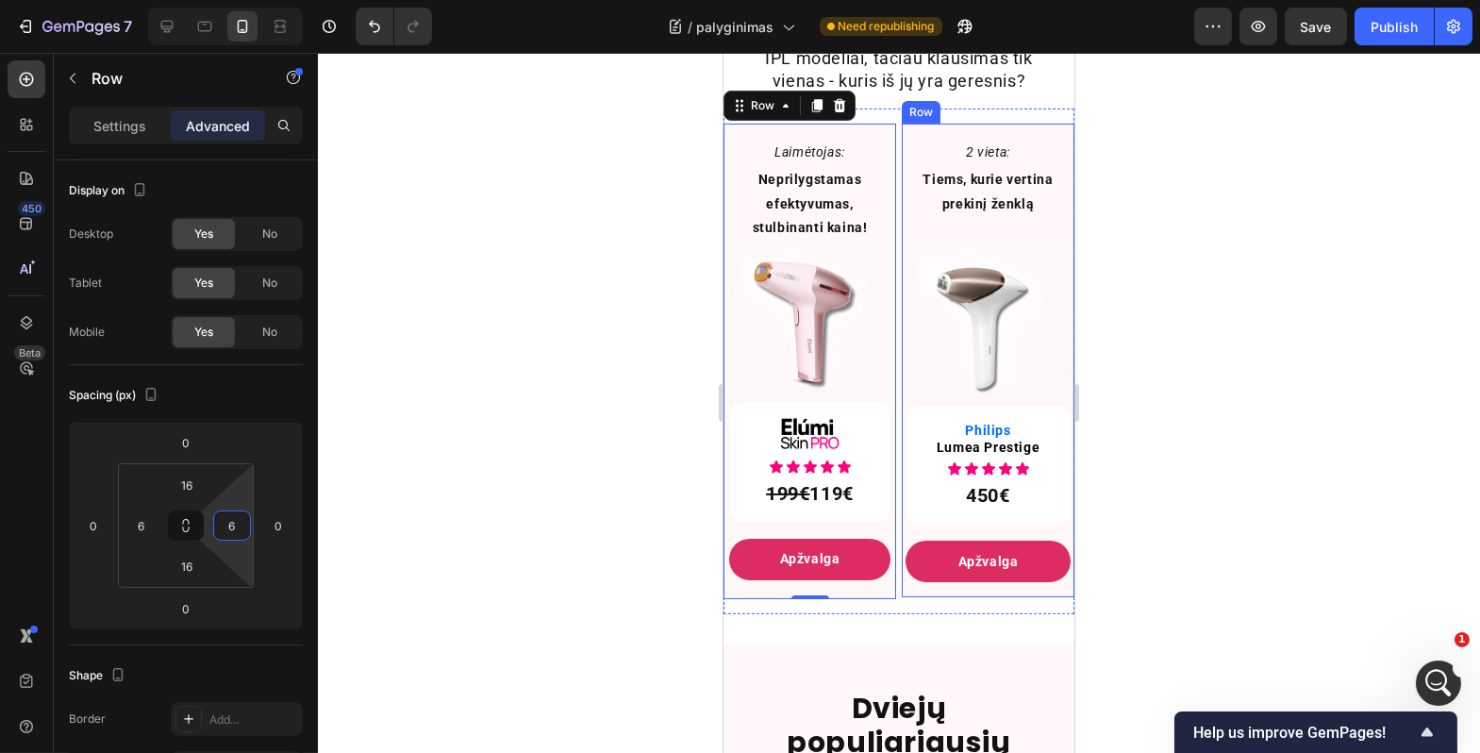
click at [1026, 153] on div "2 vieta: Text Block Tiems, kurie vertina prekinį ženklą Text Block Image Philip…" at bounding box center [987, 361] width 173 height 474
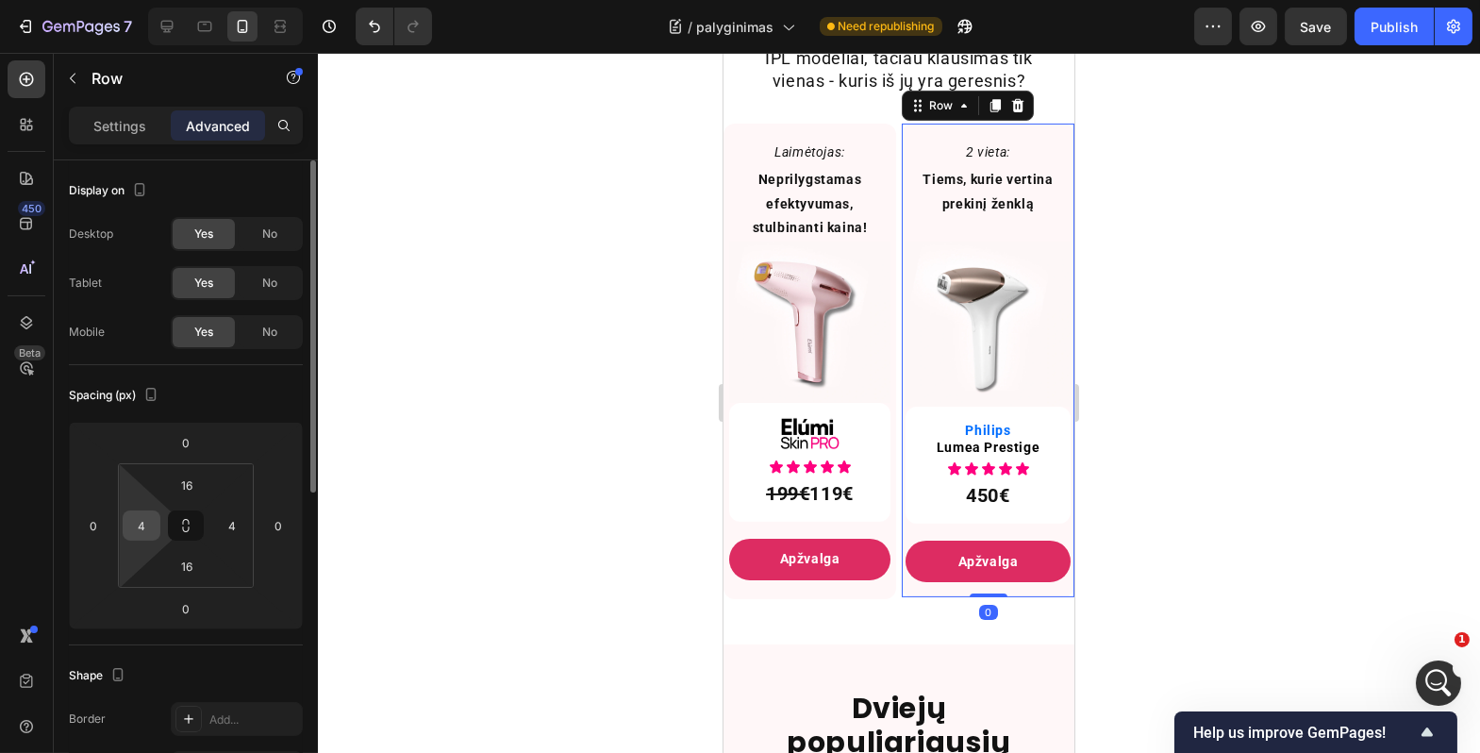
click at [136, 527] on input "4" at bounding box center [141, 525] width 28 height 28
type input "6"
click at [229, 522] on input "4" at bounding box center [232, 525] width 28 height 28
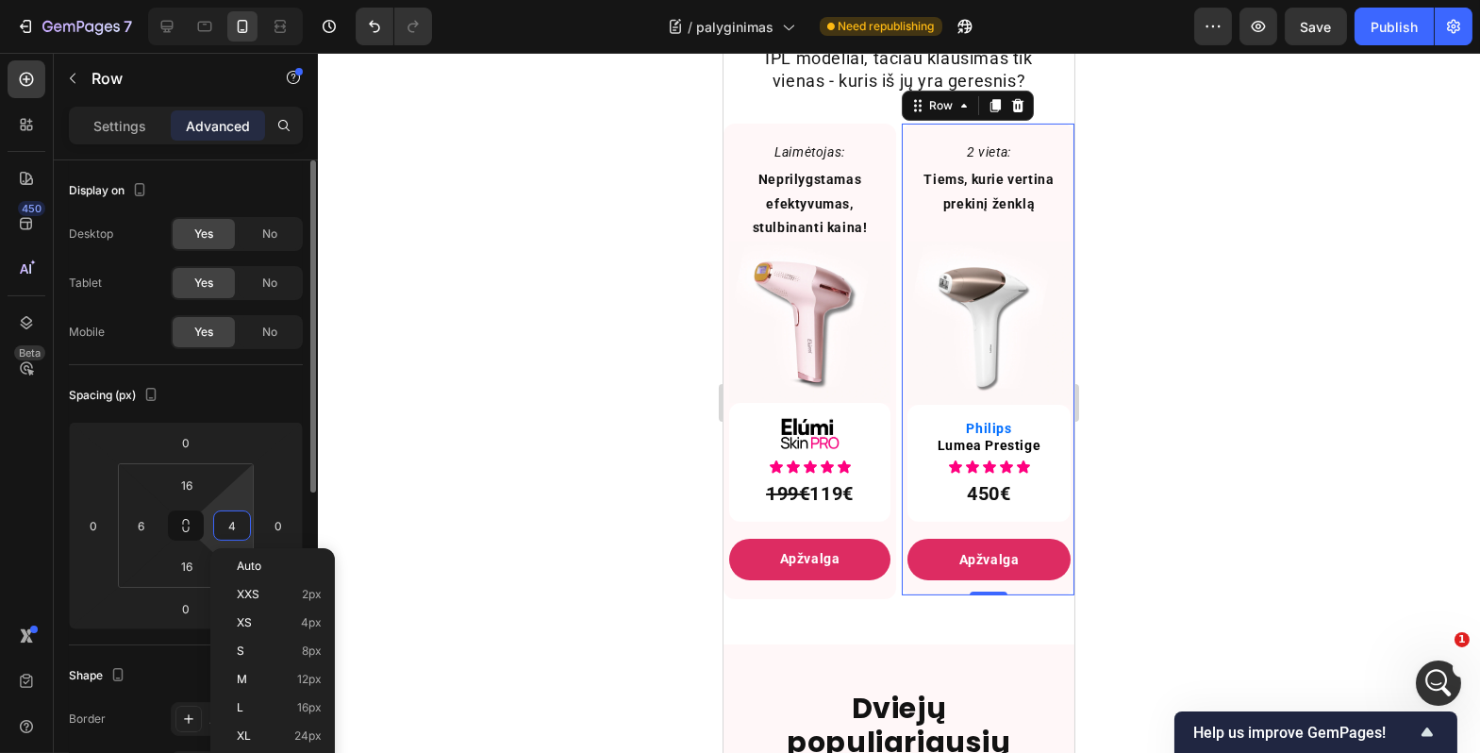
type input "6"
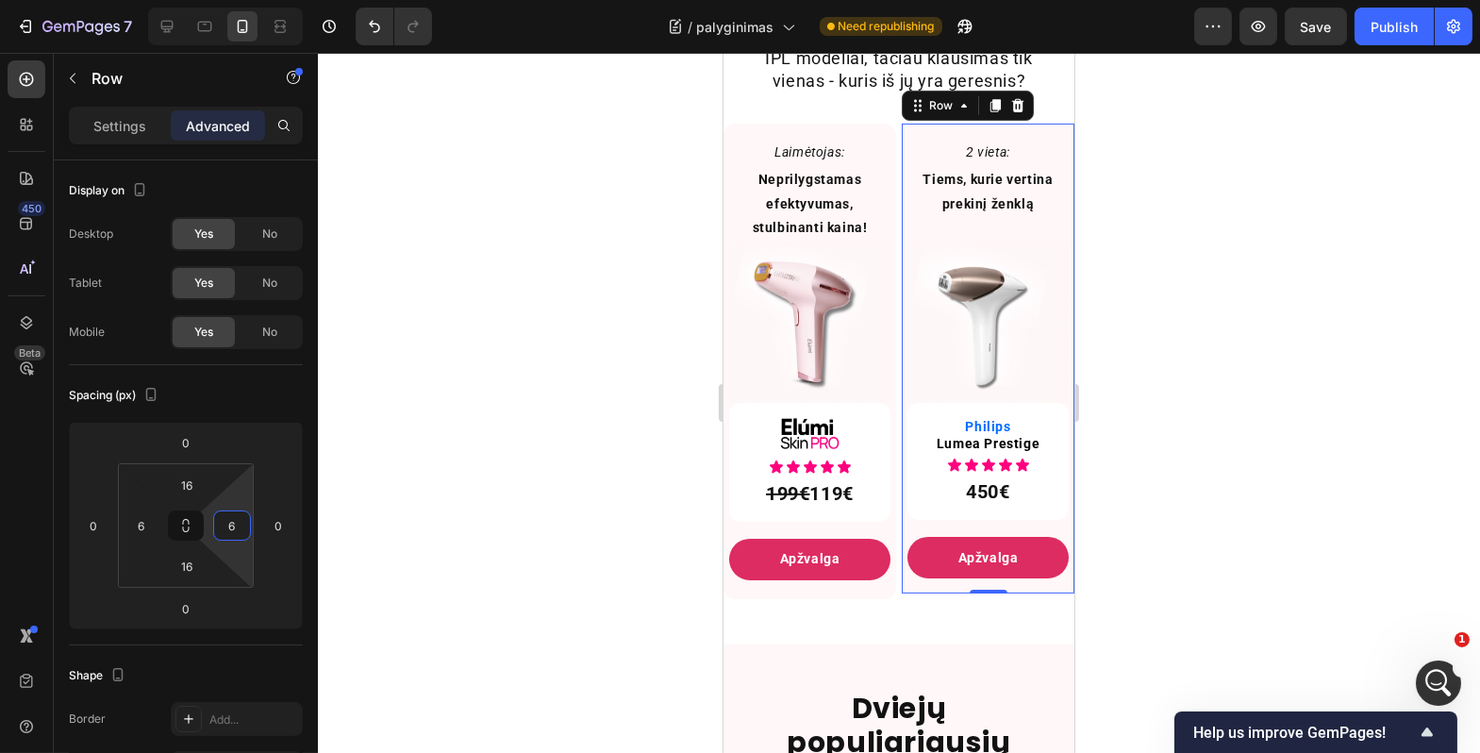
click at [477, 518] on div at bounding box center [899, 403] width 1163 height 700
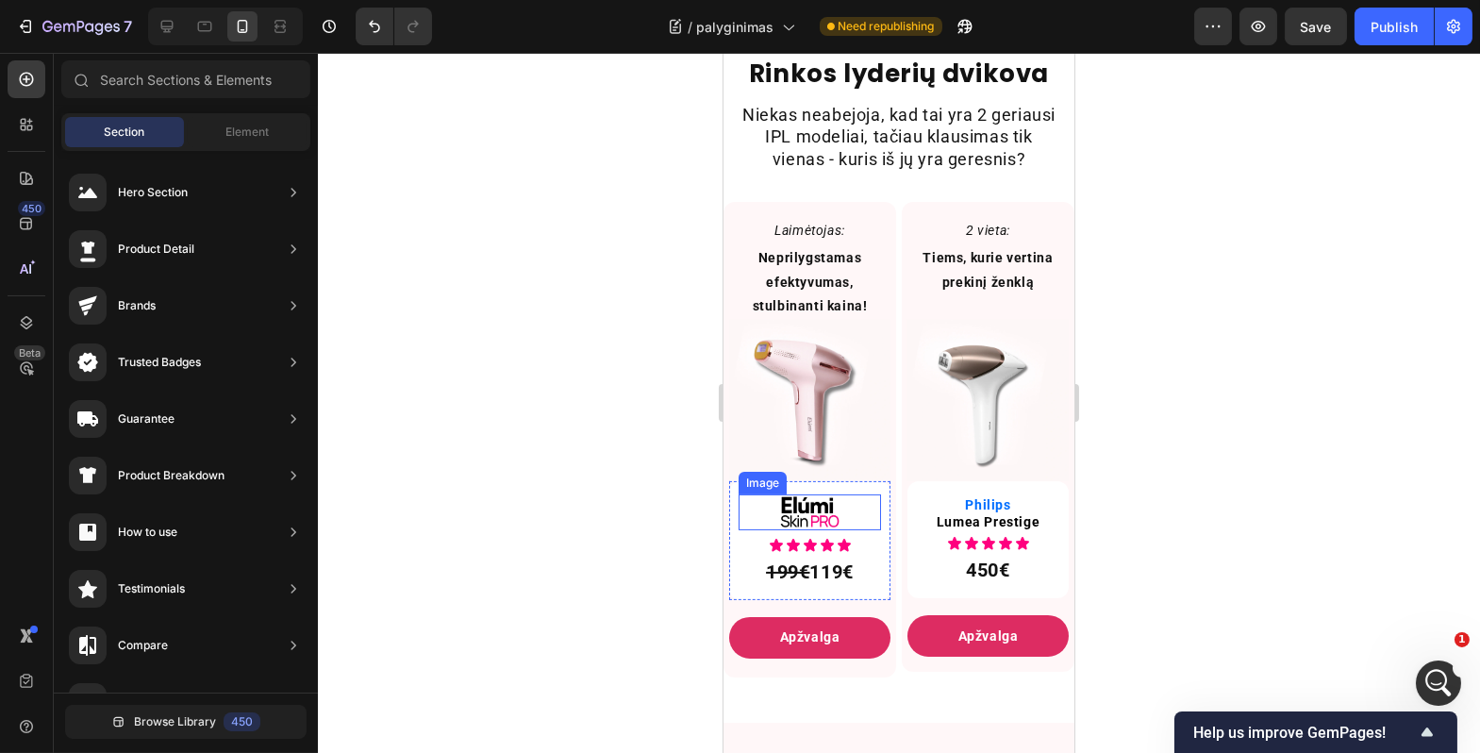
scroll to position [946, 0]
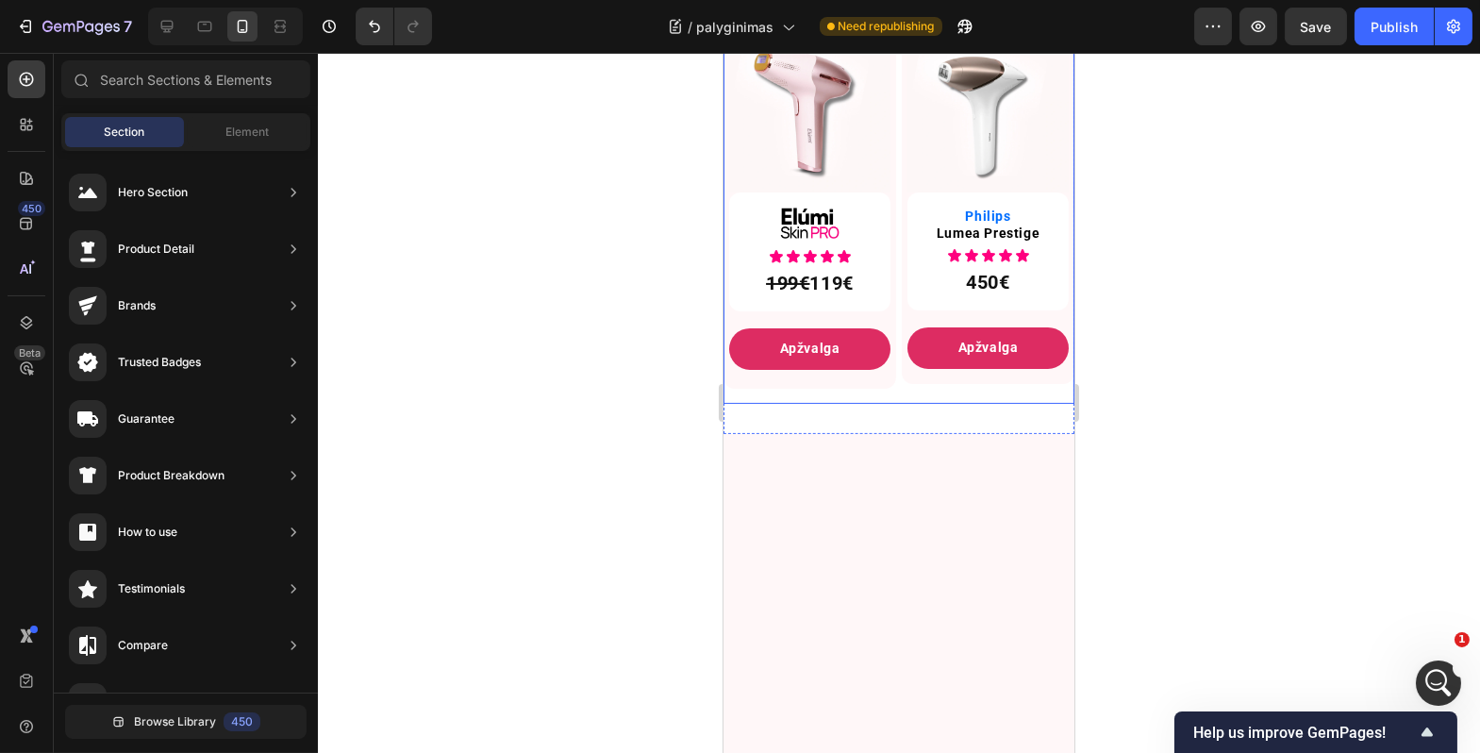
click at [955, 269] on div "Laimėtojas: Text Block Neprilygstamas efektyvumas, stulbinanti kaina! Text Bloc…" at bounding box center [898, 151] width 351 height 506
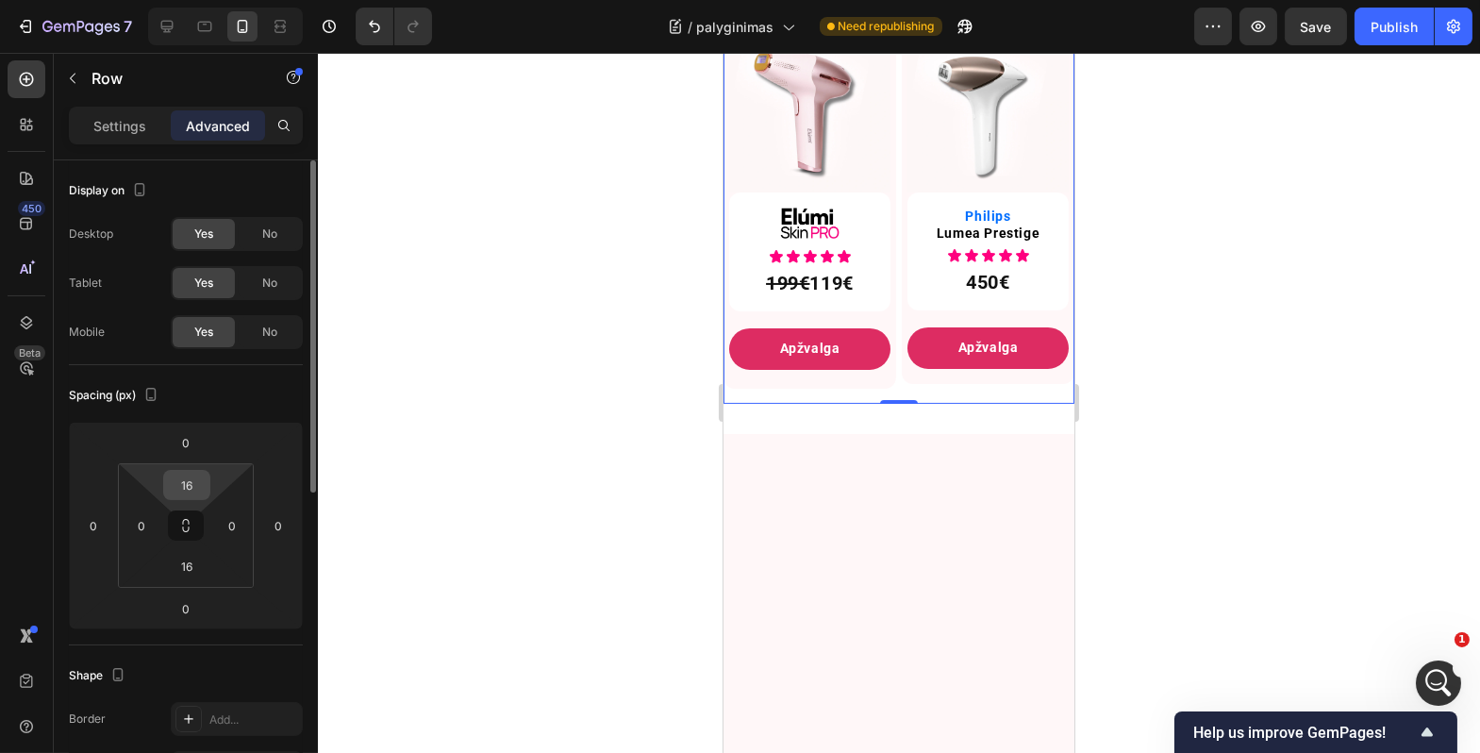
click at [190, 483] on input "16" at bounding box center [187, 485] width 38 height 28
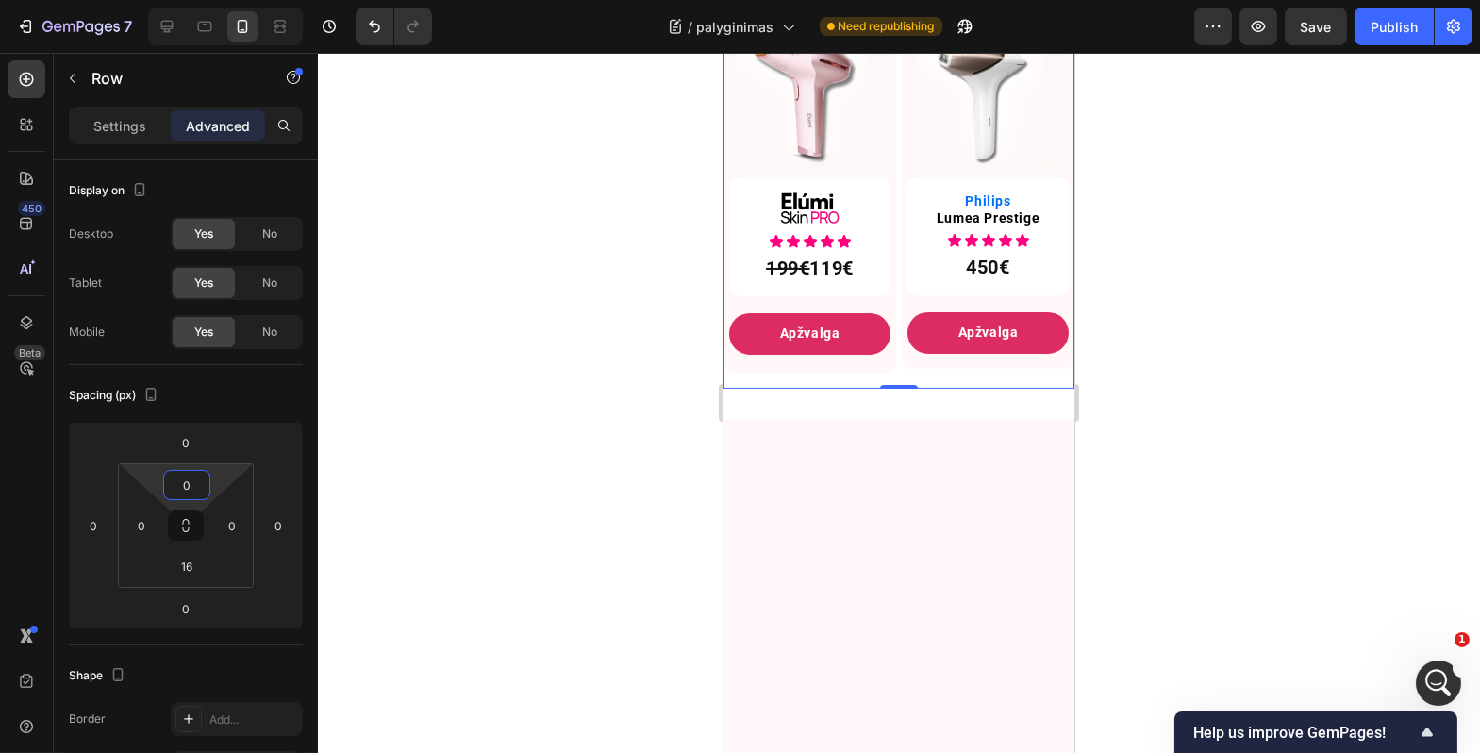
click at [565, 393] on div at bounding box center [899, 403] width 1163 height 700
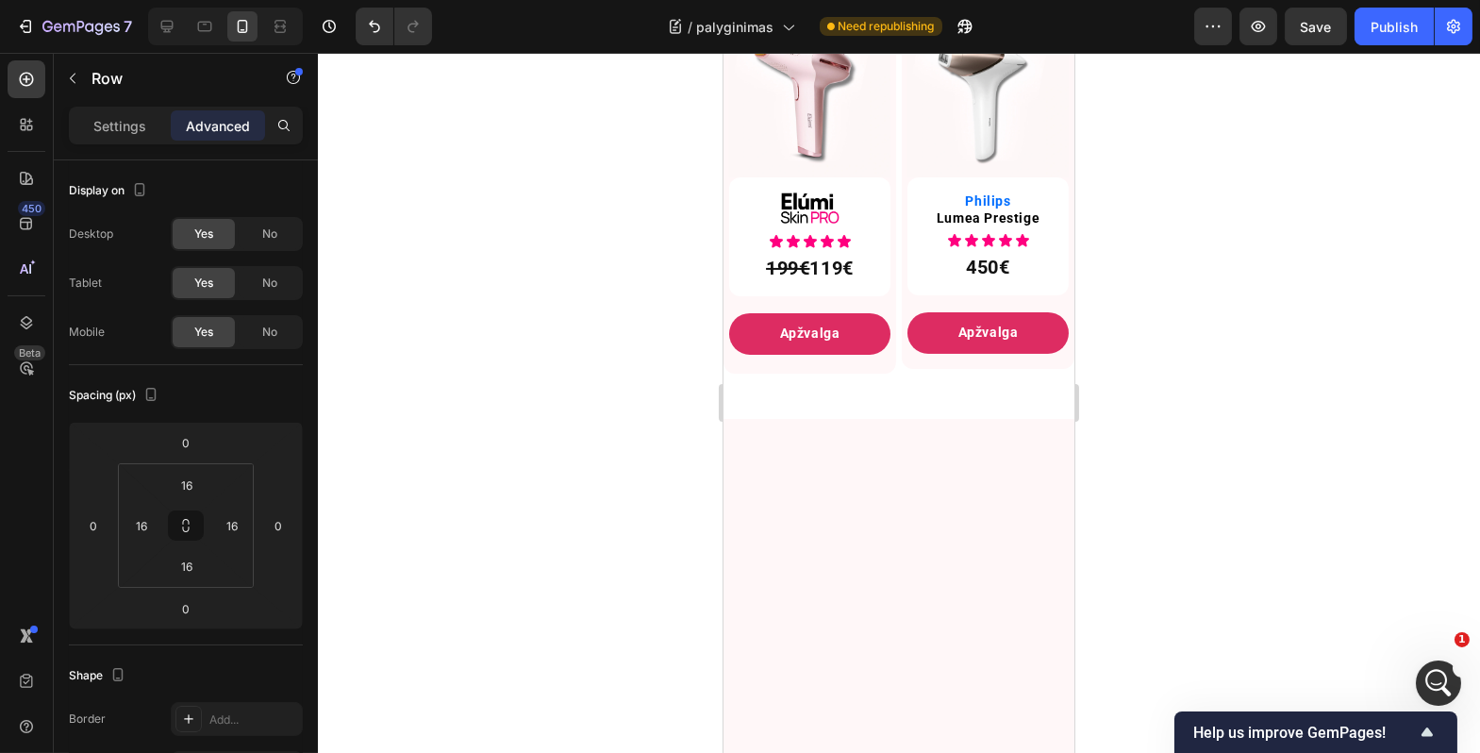
click at [187, 563] on input "0" at bounding box center [187, 566] width 38 height 28
type input "12"
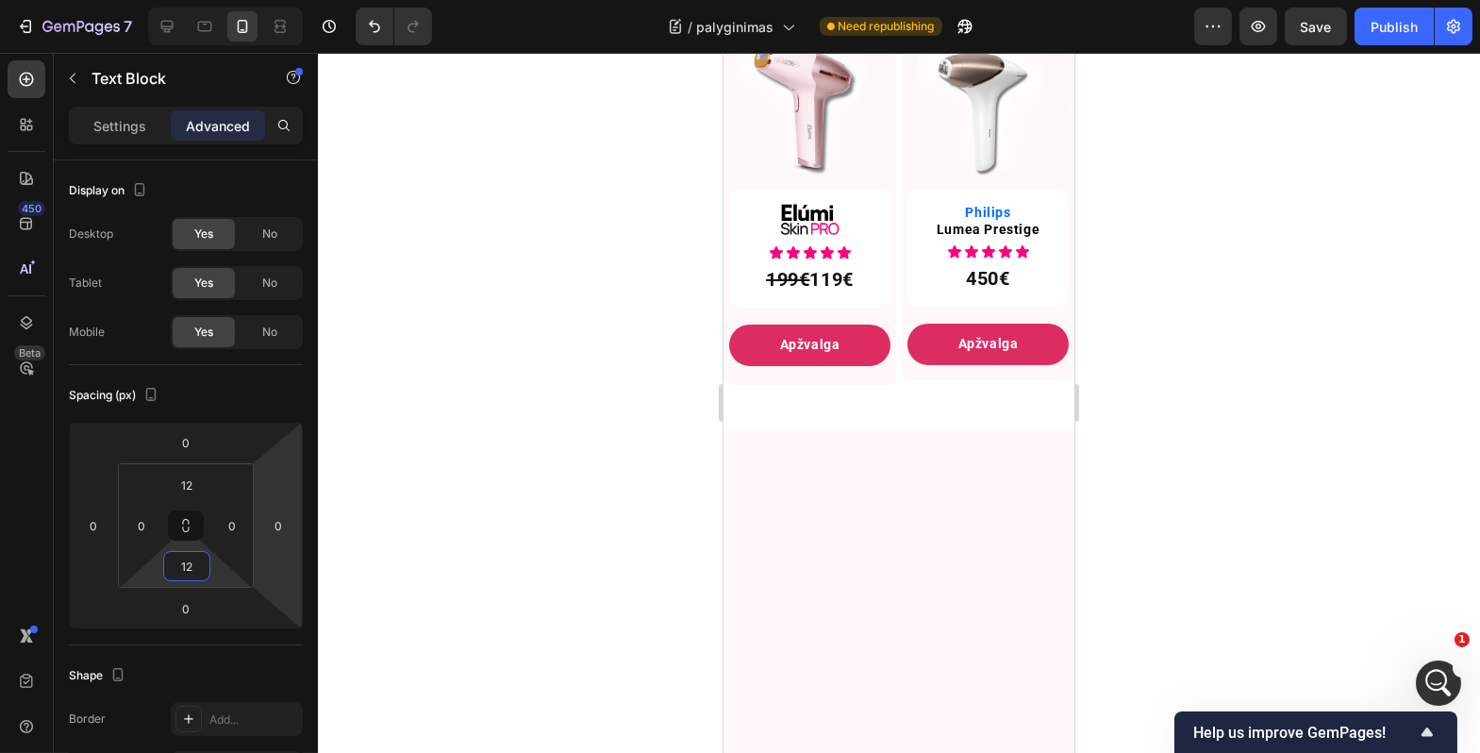
click at [475, 516] on div at bounding box center [899, 403] width 1163 height 700
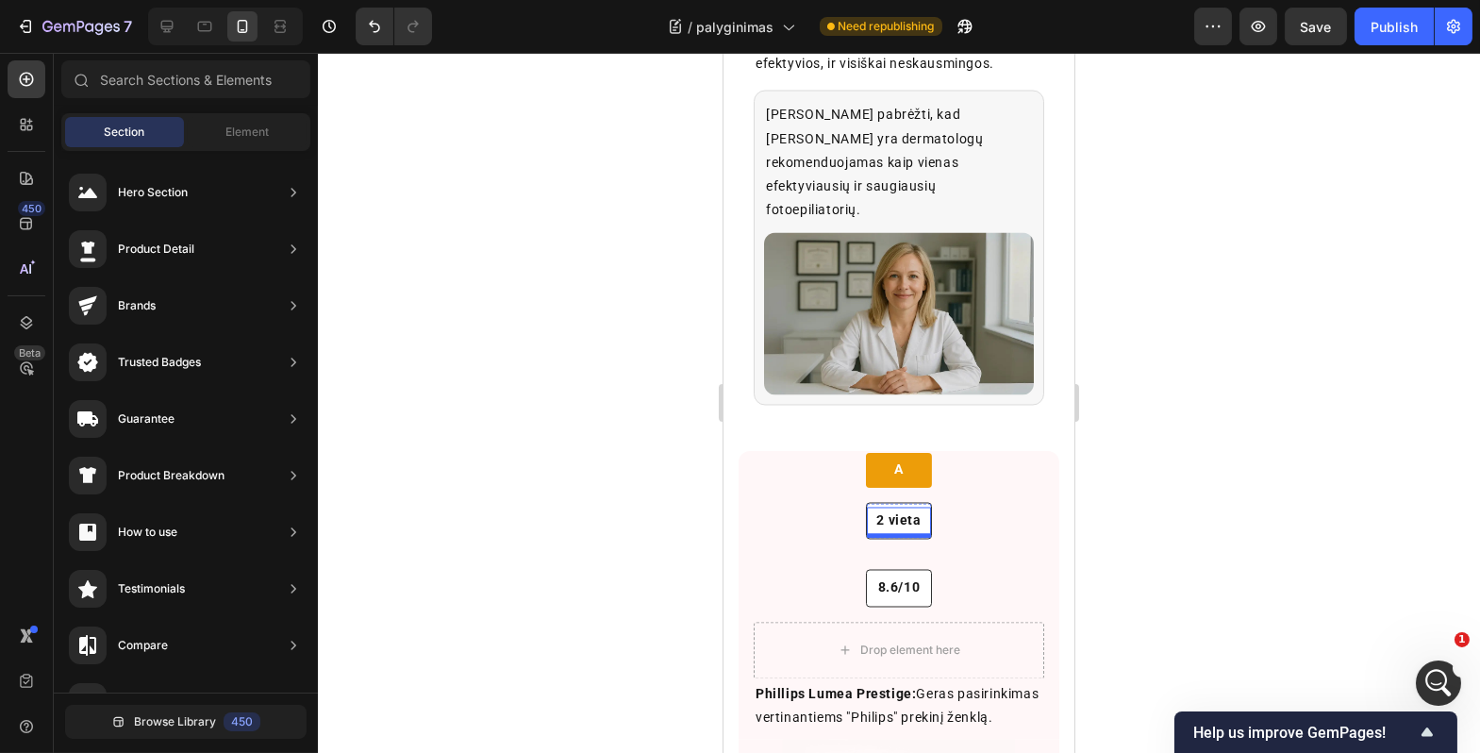
scroll to position [7704, 0]
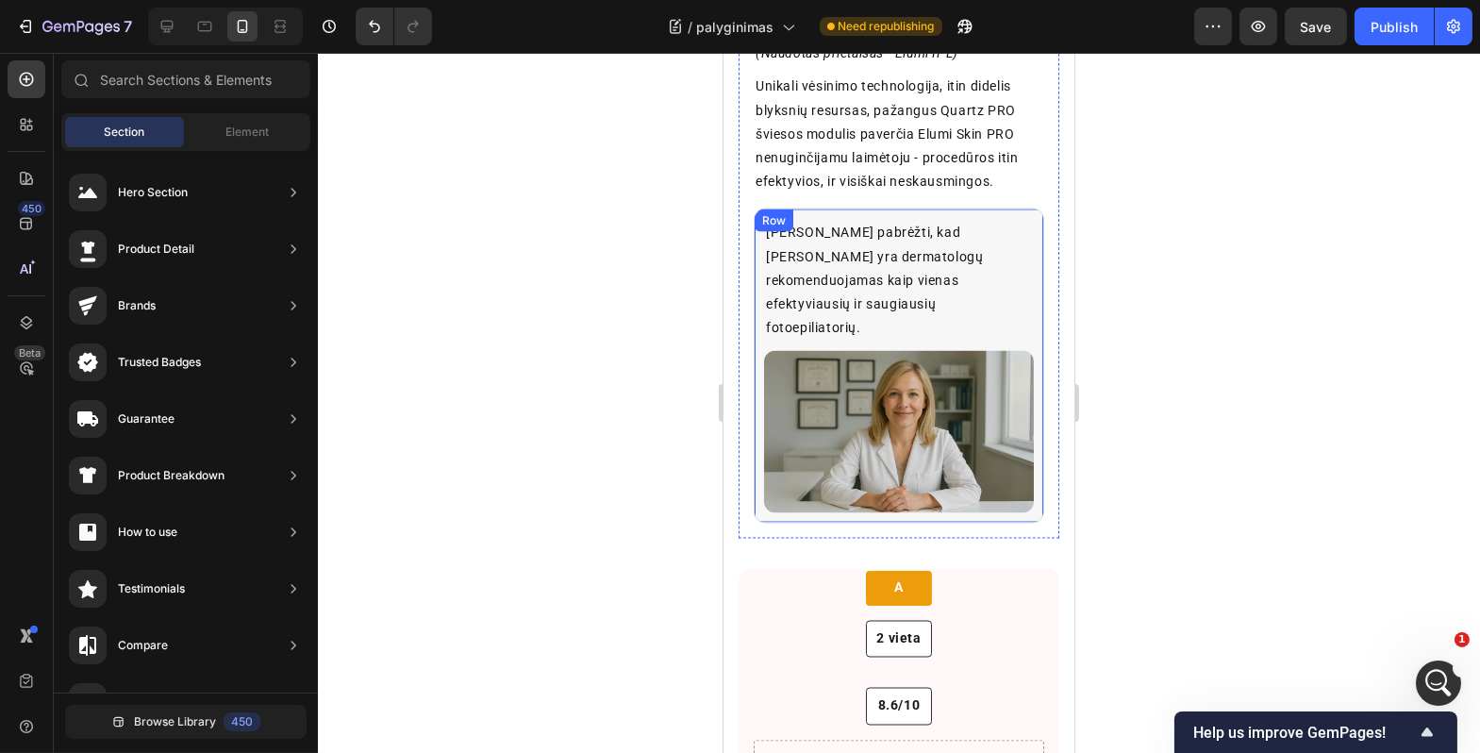
click at [951, 355] on div "[PERSON_NAME] pabrėžti, kad [PERSON_NAME] yra dermatologų rekomenduojamas kaip …" at bounding box center [898, 366] width 291 height 315
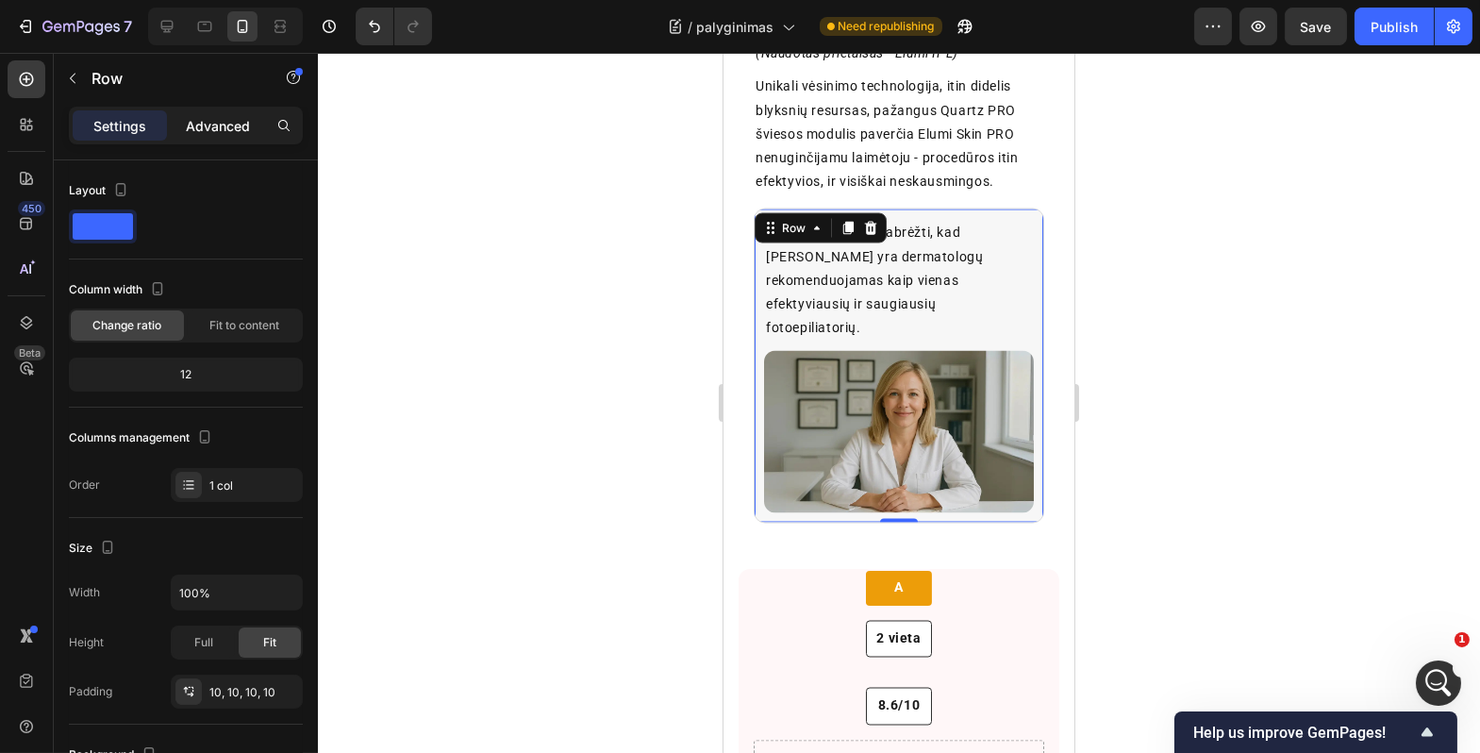
click at [240, 137] on div "Advanced" at bounding box center [218, 125] width 94 height 30
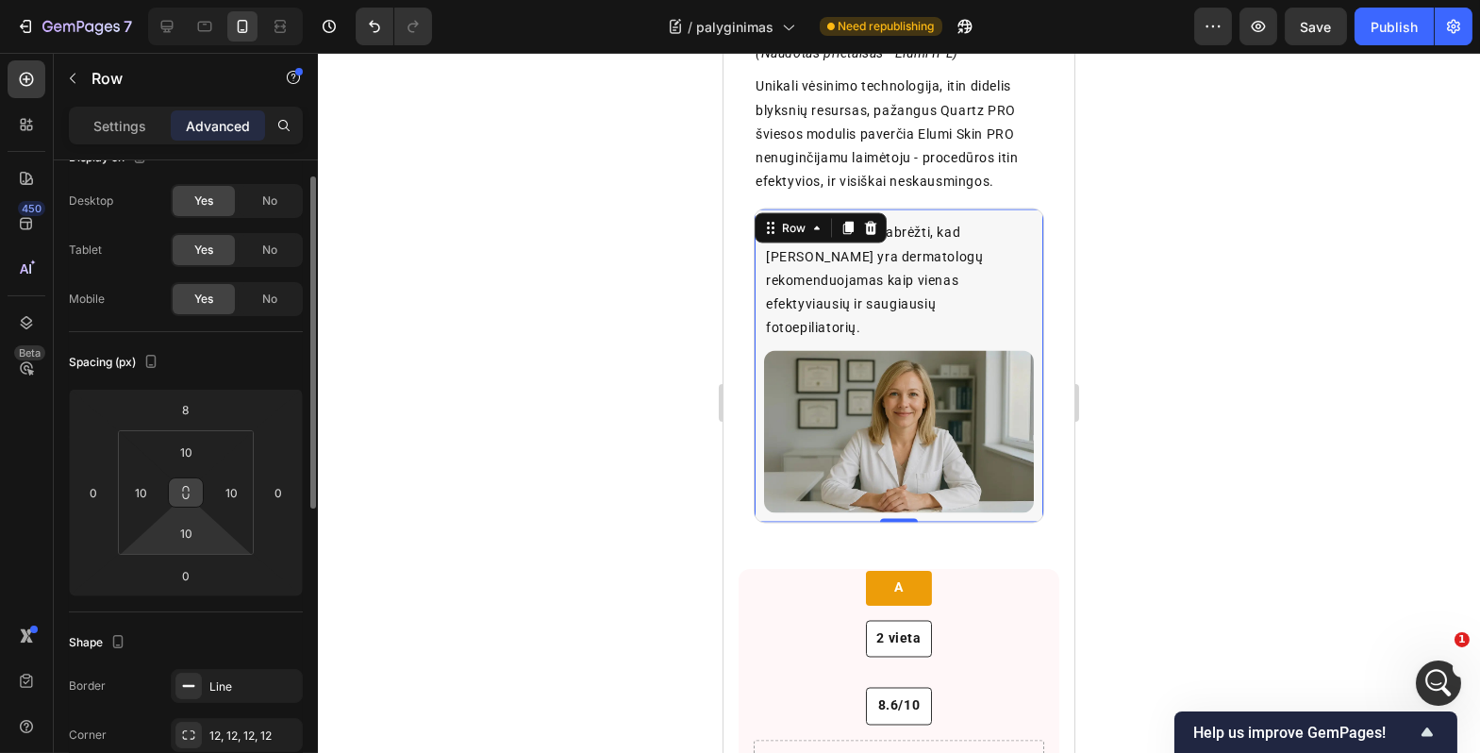
scroll to position [151, 0]
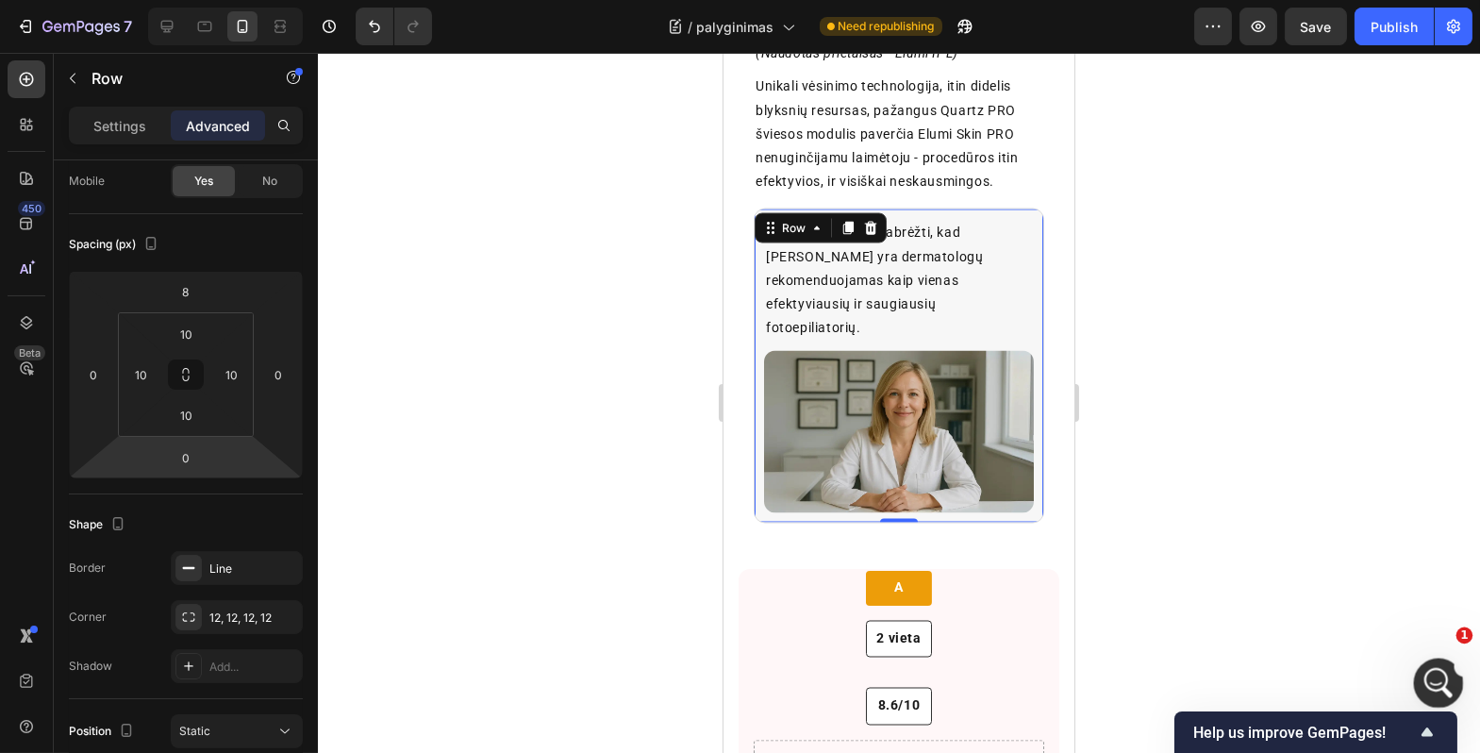
click at [1442, 676] on icon "Open Intercom Messenger" at bounding box center [1436, 680] width 31 height 31
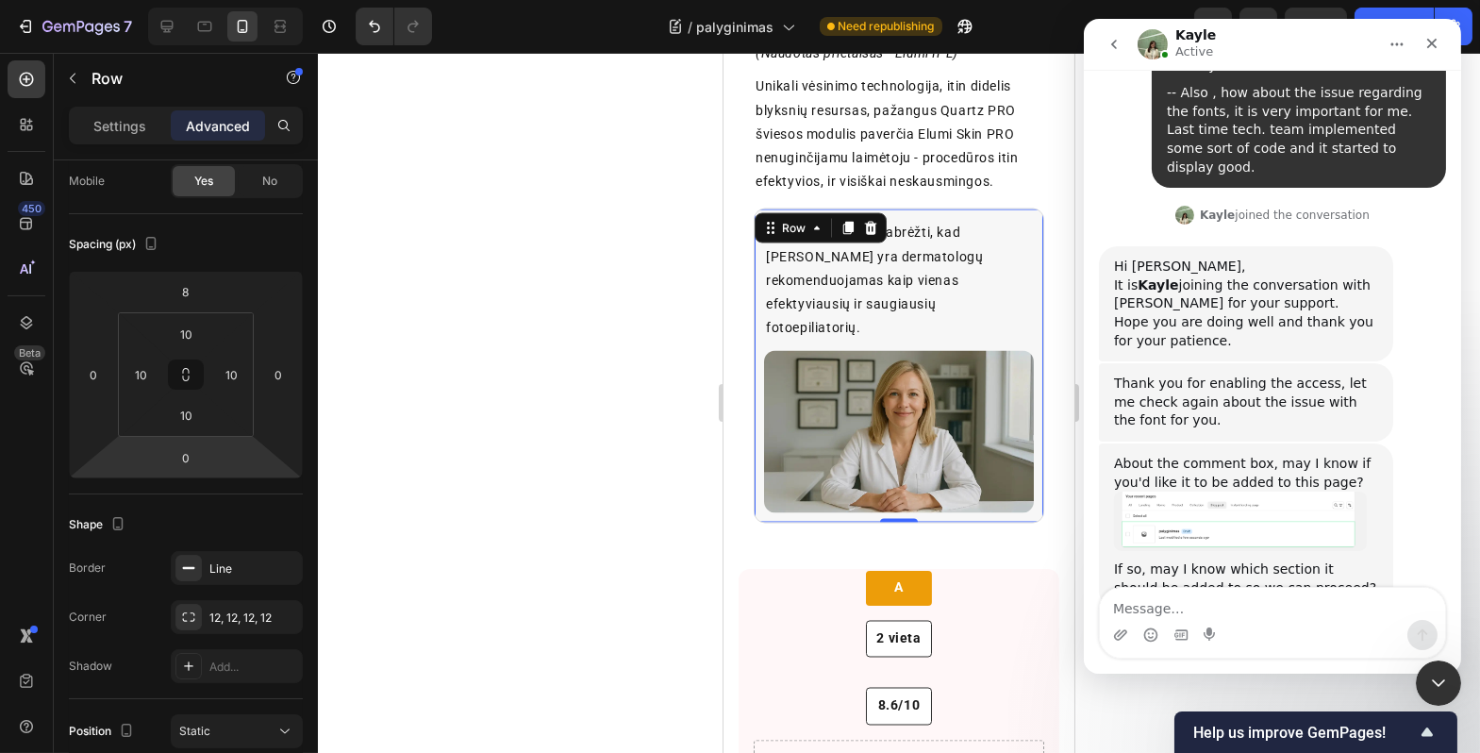
scroll to position [8593, 0]
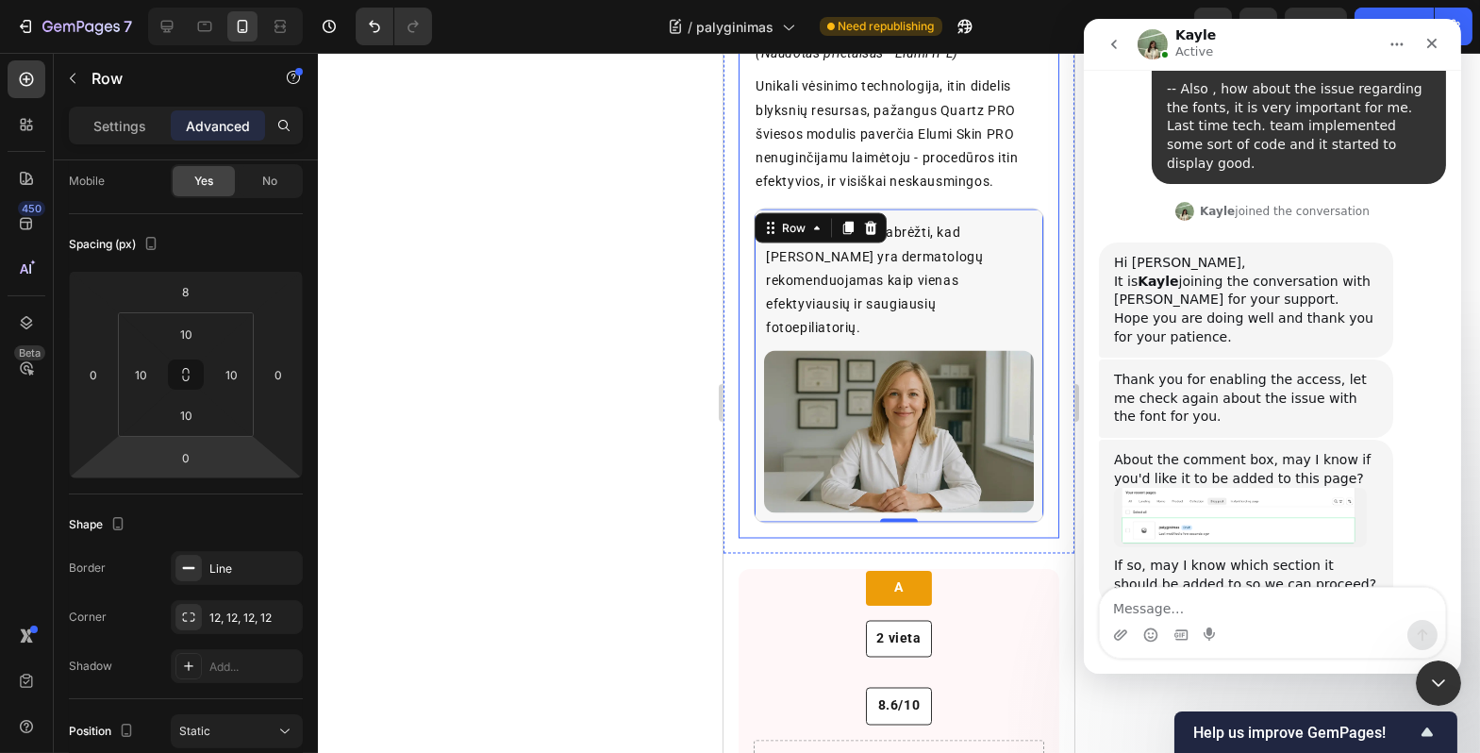
click at [488, 396] on div at bounding box center [899, 403] width 1163 height 700
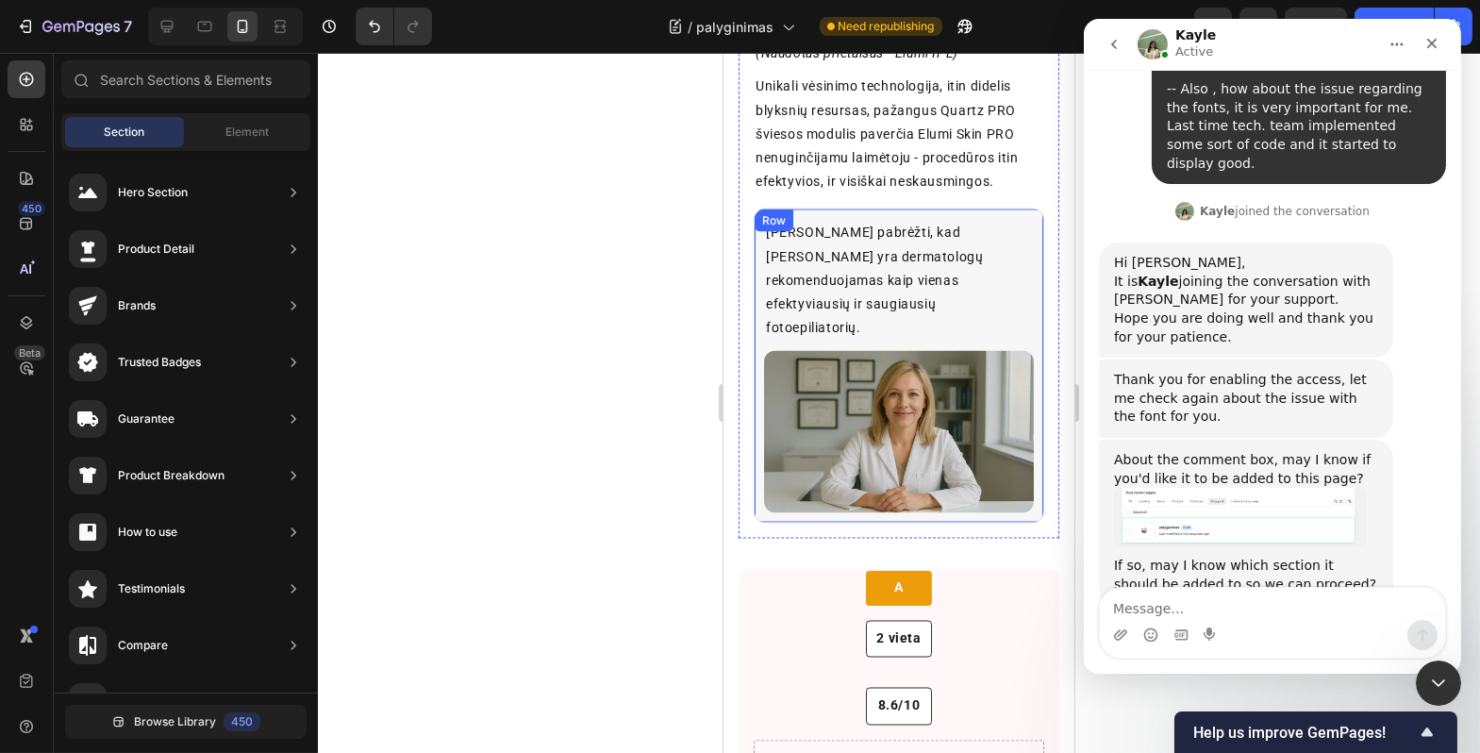
click at [895, 353] on div "[PERSON_NAME] pabrėžti, kad [PERSON_NAME] yra dermatologų rekomenduojamas kaip …" at bounding box center [898, 366] width 291 height 315
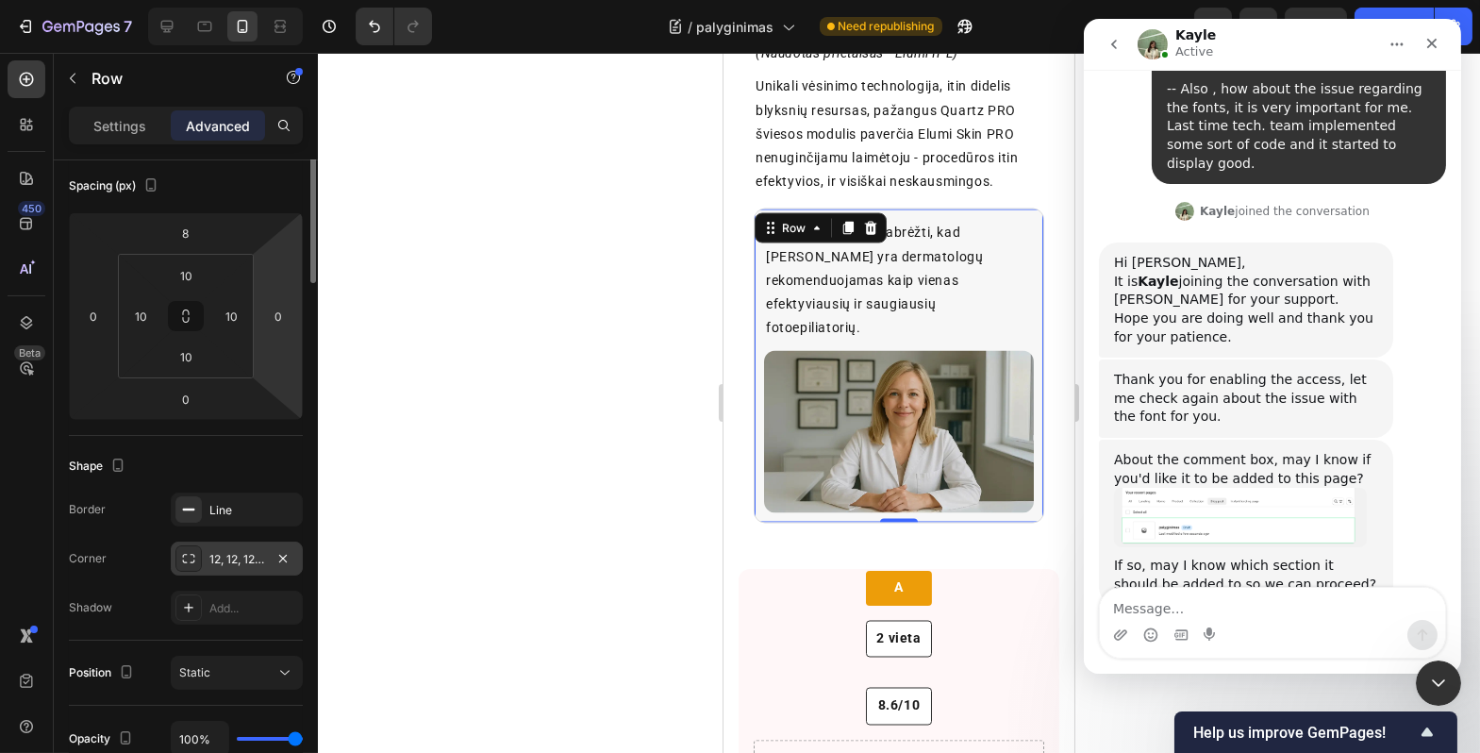
scroll to position [298, 0]
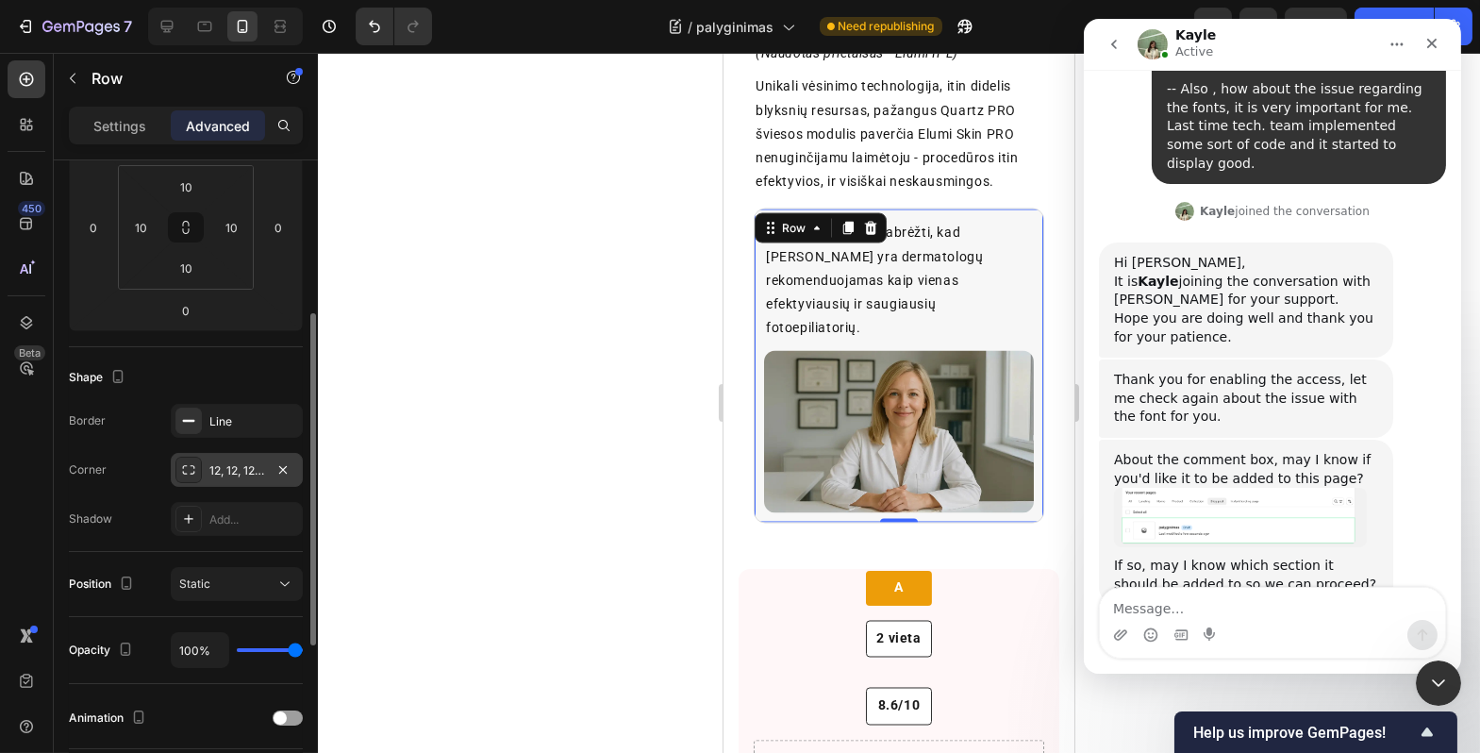
click at [230, 470] on div "12, 12, 12, 12" at bounding box center [236, 470] width 55 height 17
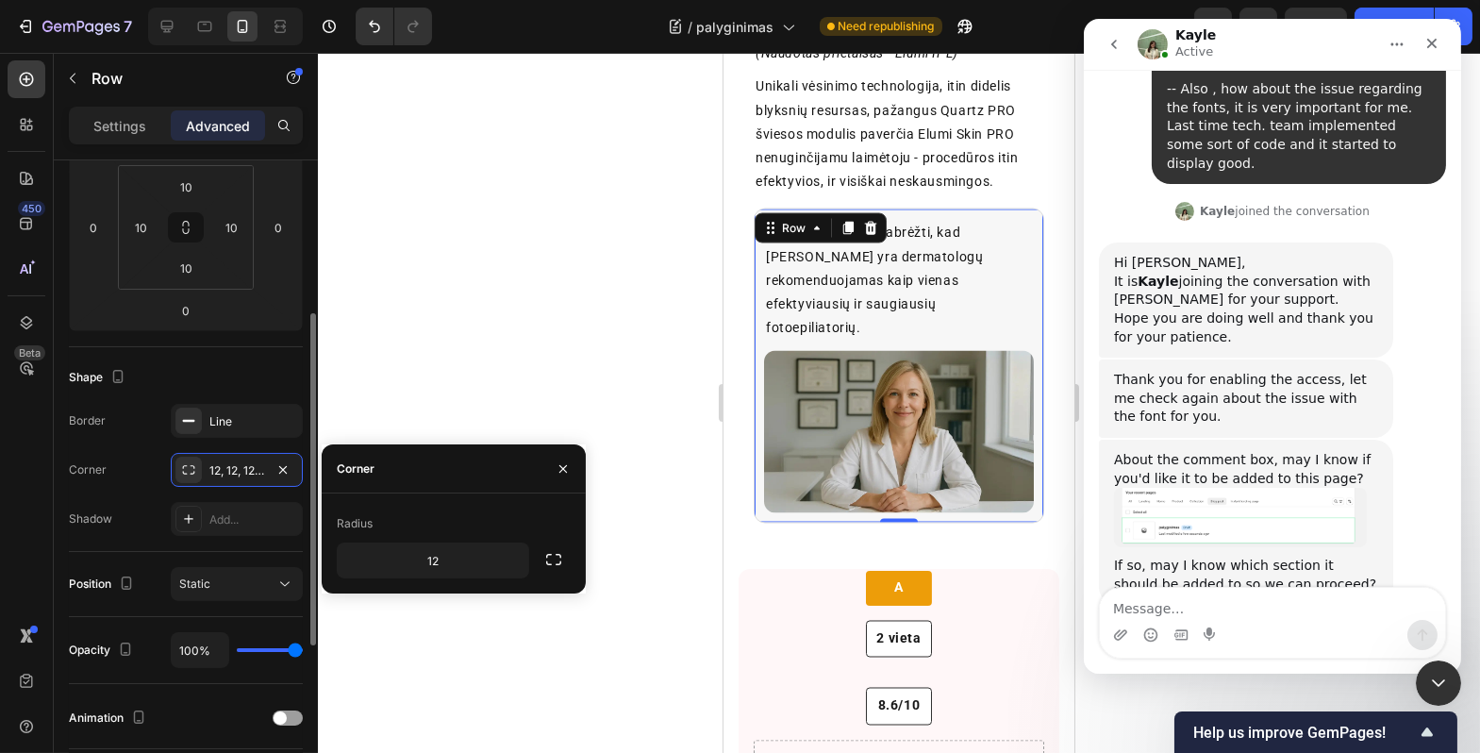
click at [131, 465] on div "Corner 12, 12, 12, 12" at bounding box center [186, 470] width 234 height 34
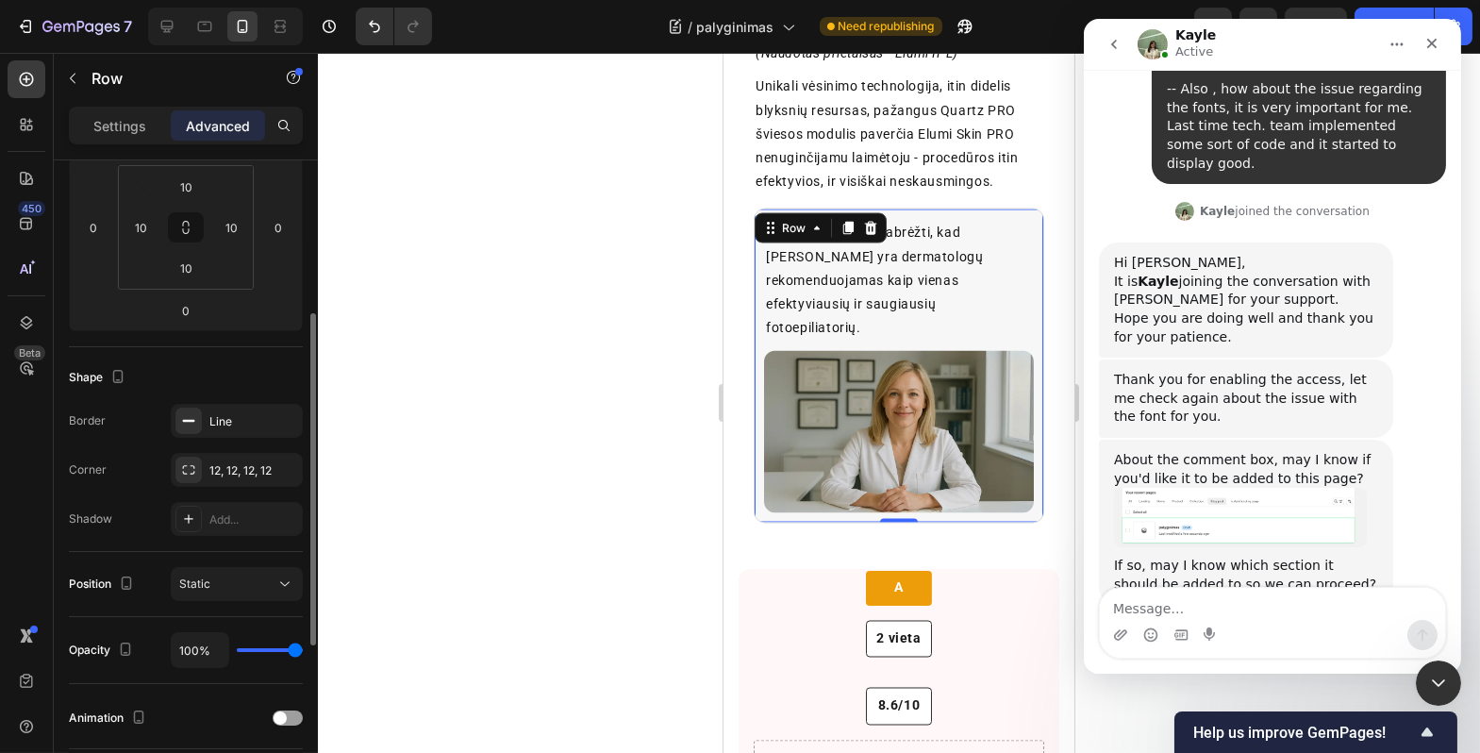
scroll to position [369, 0]
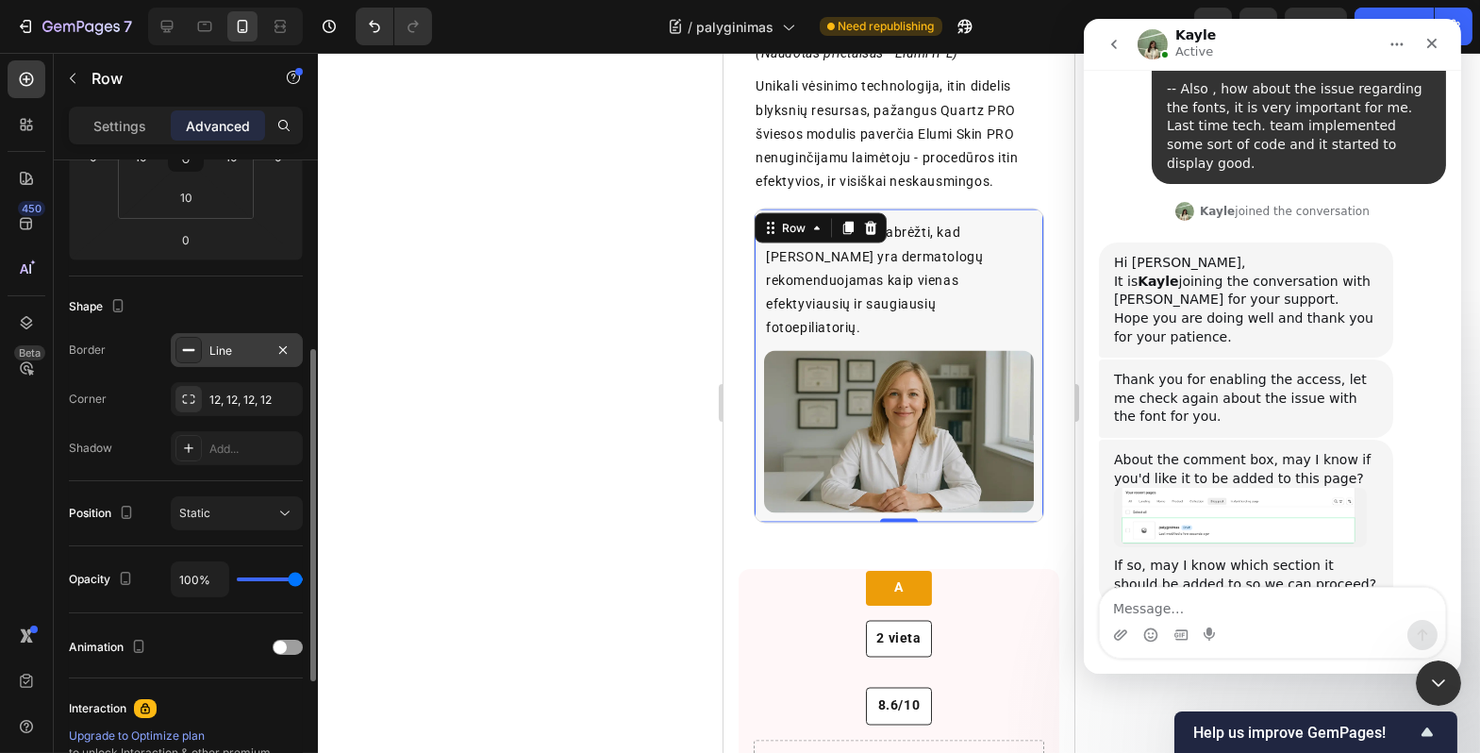
click at [230, 343] on div "Line" at bounding box center [236, 351] width 55 height 17
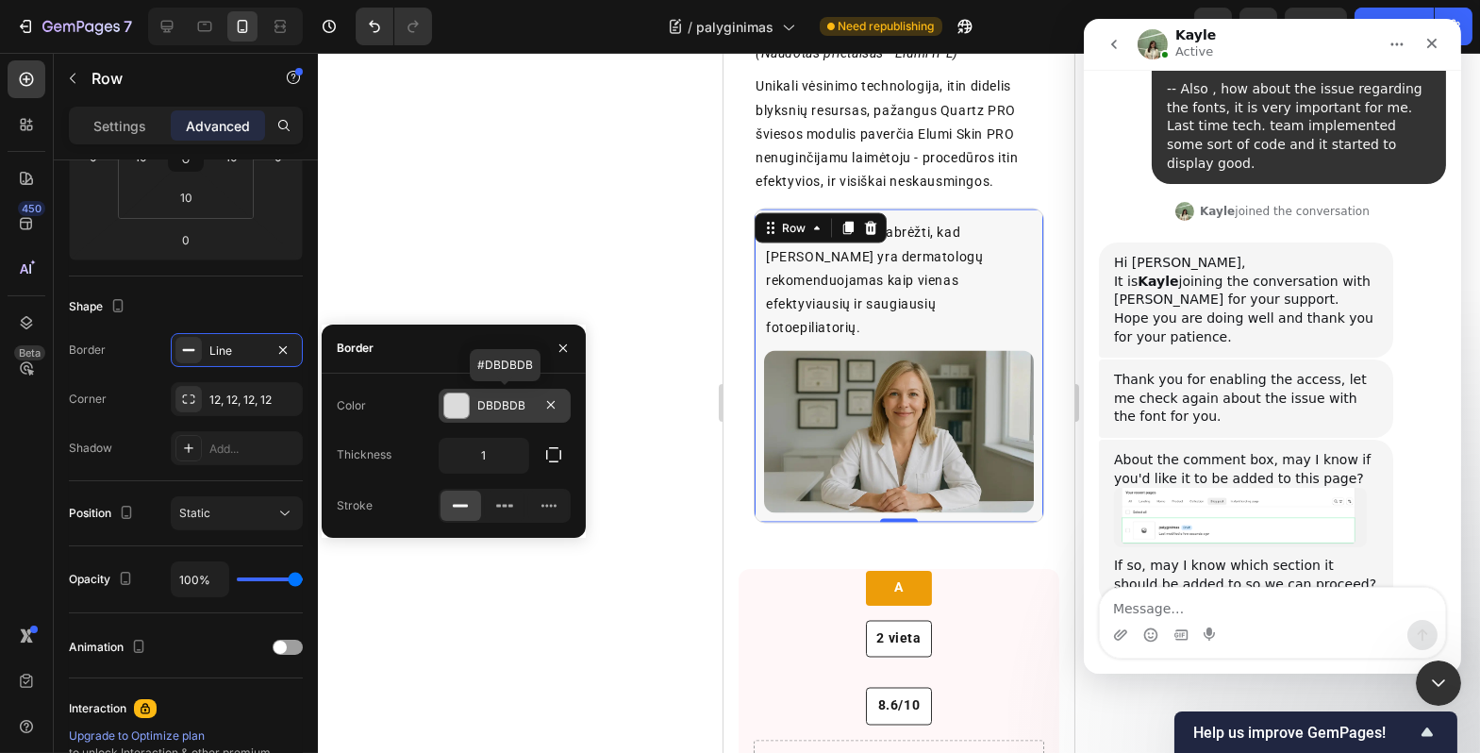
click at [505, 411] on div "DBDBDB" at bounding box center [504, 405] width 55 height 17
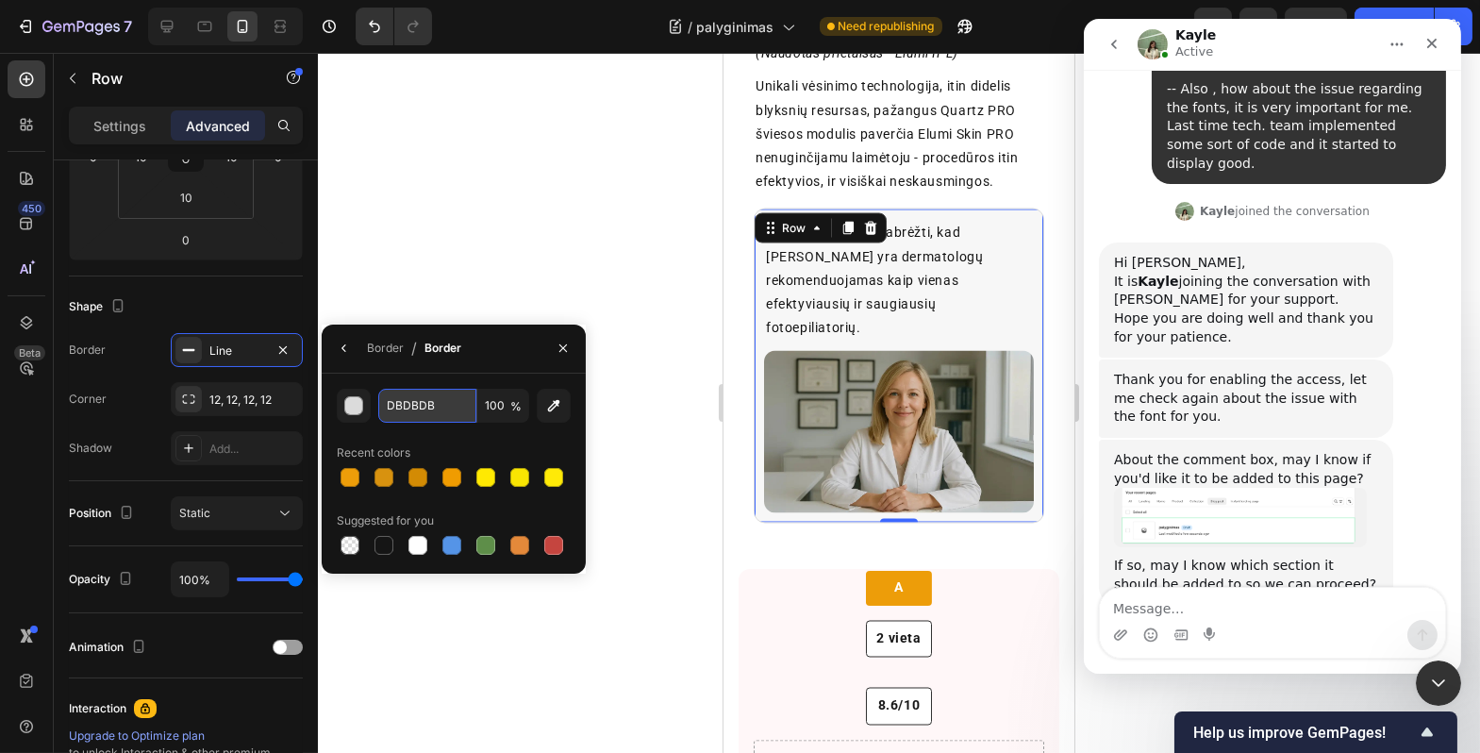
click at [421, 415] on input "DBDBDB" at bounding box center [427, 406] width 98 height 34
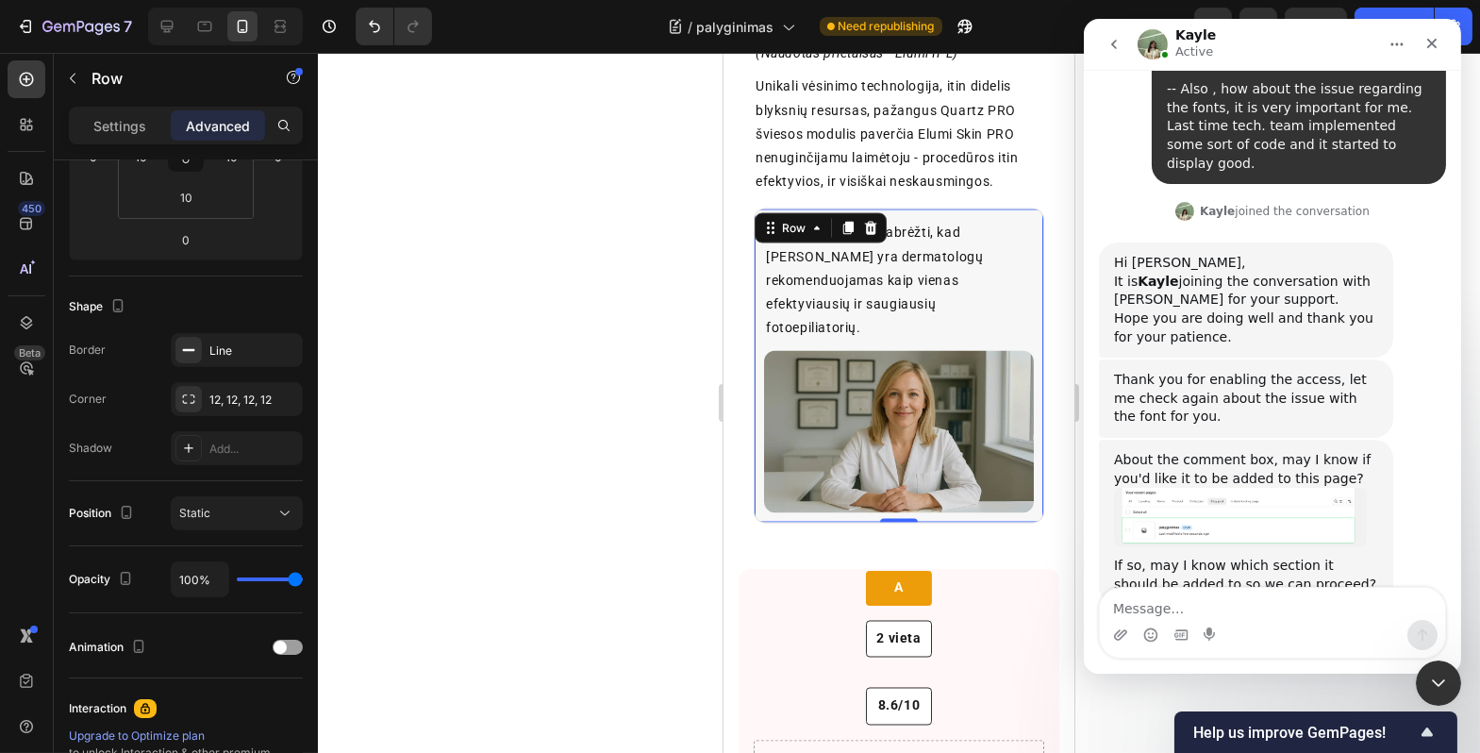
click at [543, 304] on div at bounding box center [899, 403] width 1163 height 700
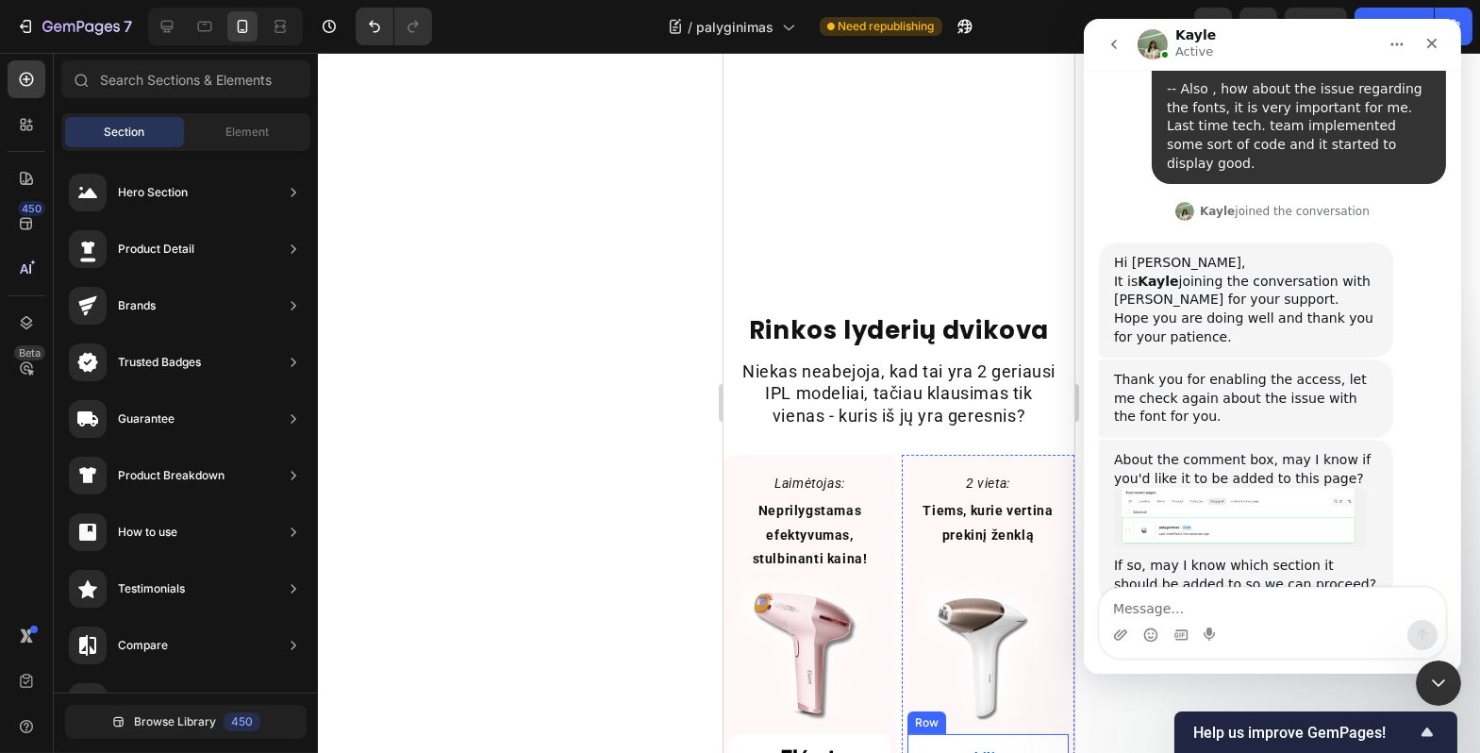
scroll to position [1077, 0]
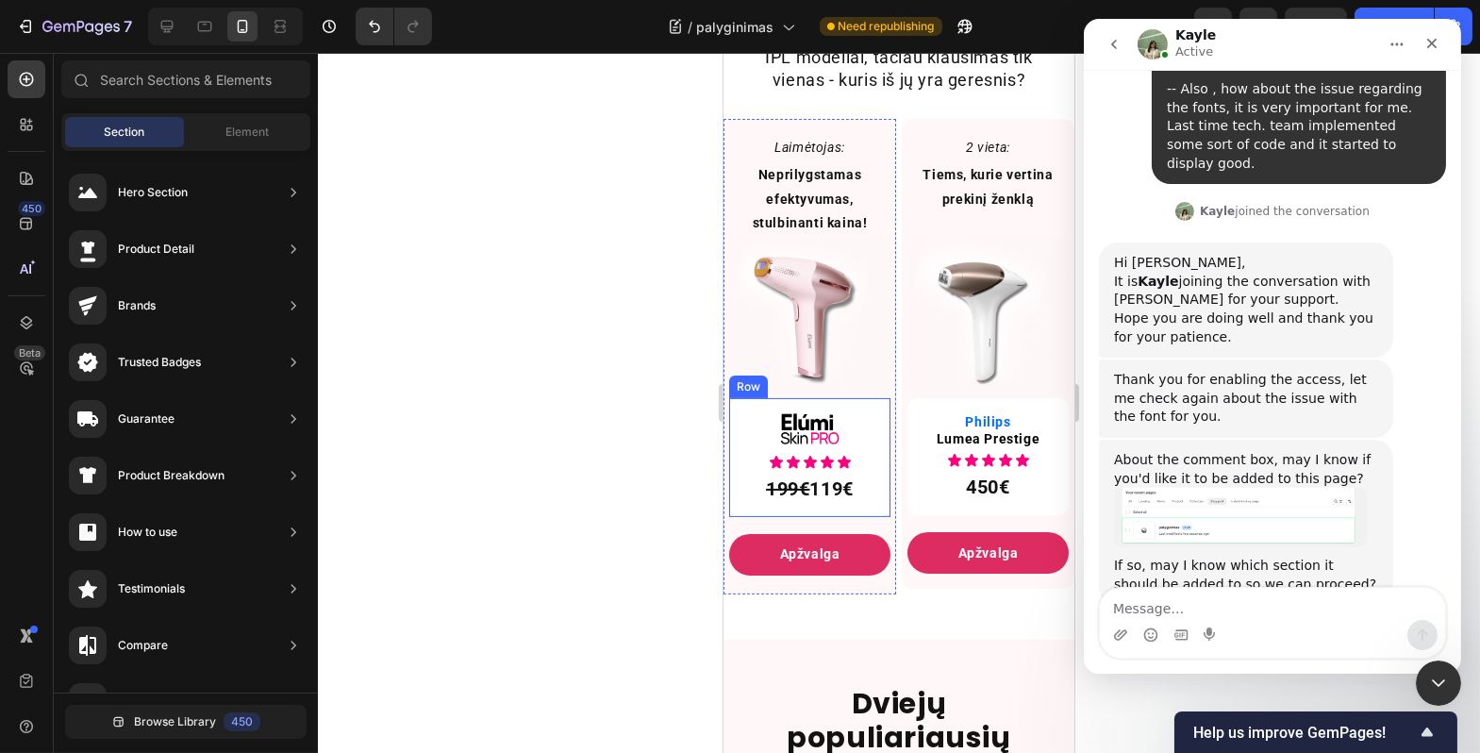
click at [878, 442] on div "Image Icon Icon Icon Icon Icon Icon List 199€ 119€ Text Block Row" at bounding box center [808, 457] width 161 height 119
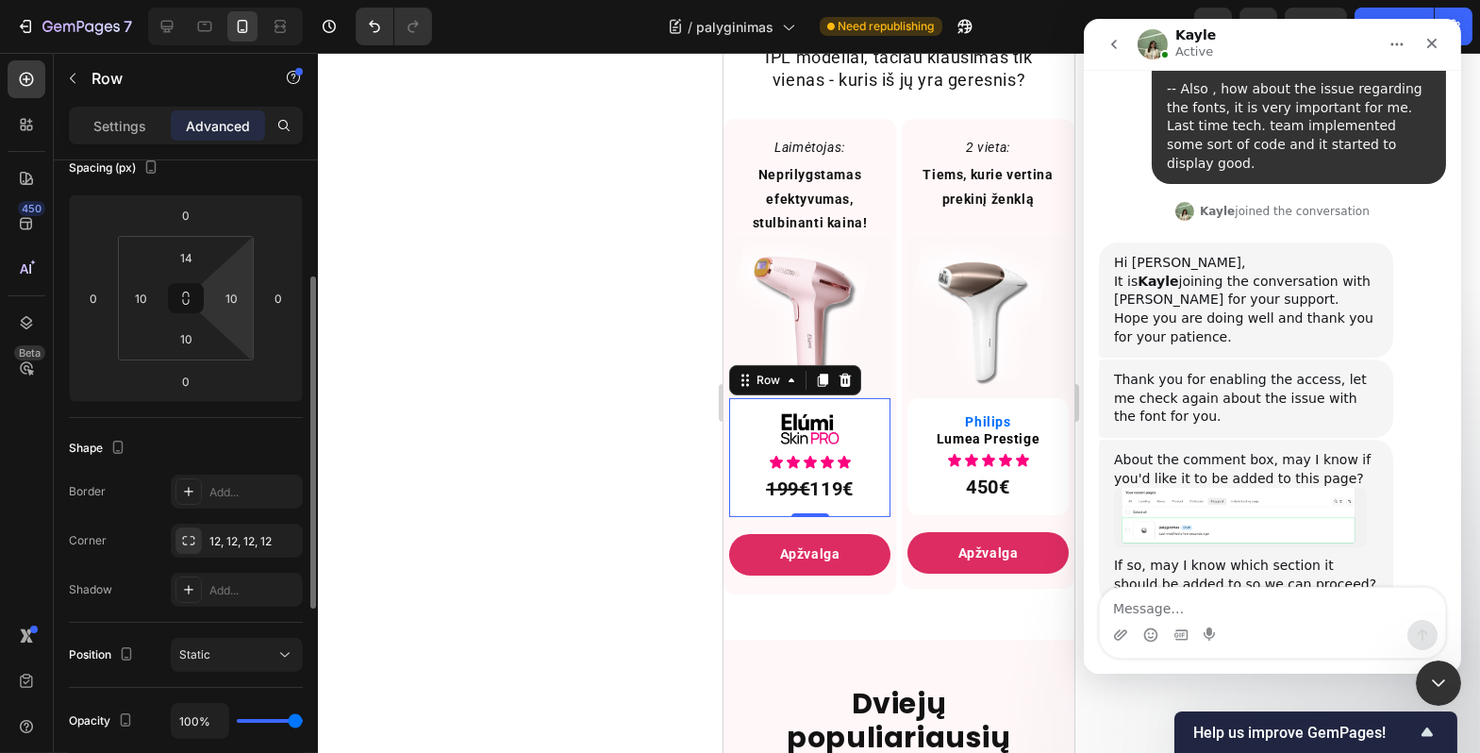
scroll to position [0, 0]
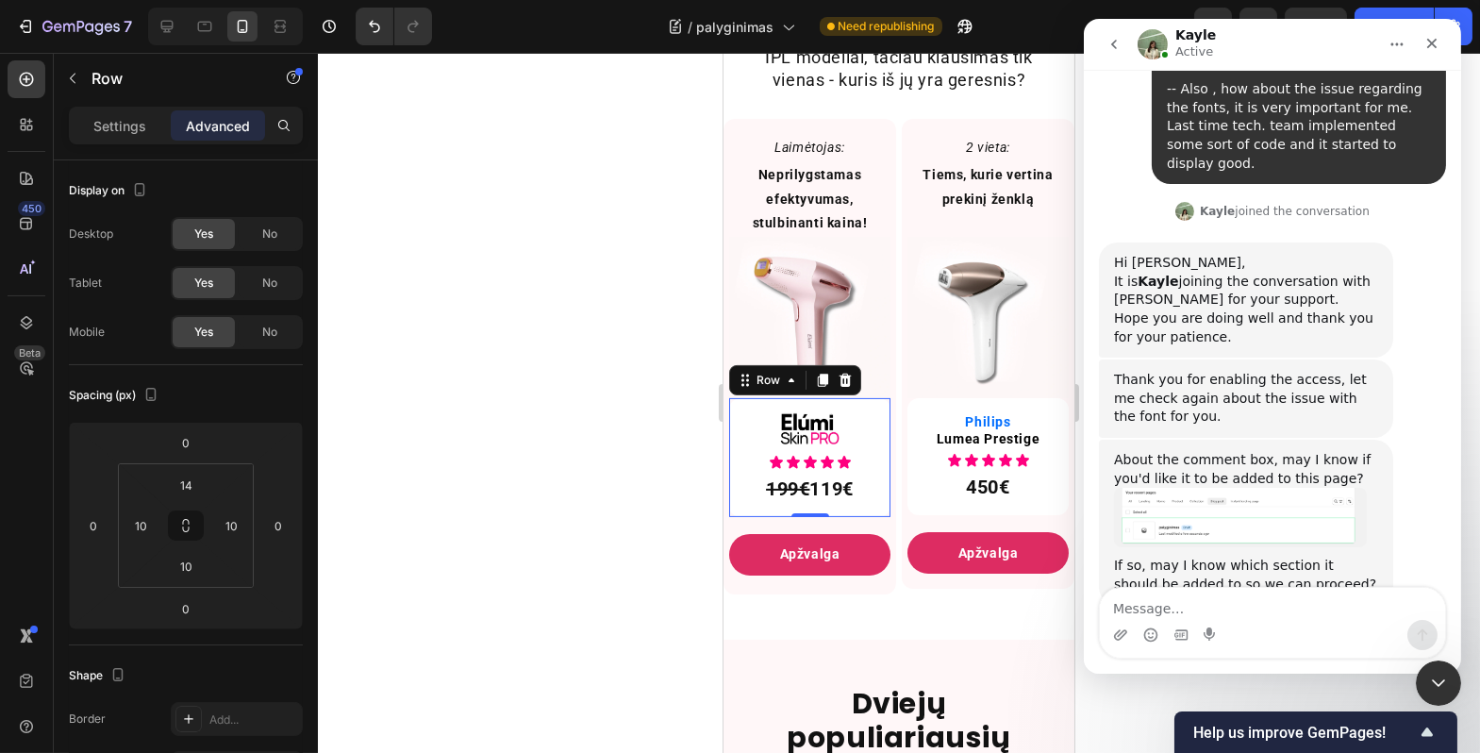
click at [134, 142] on div "Settings Advanced" at bounding box center [186, 126] width 234 height 38
click at [134, 139] on div "Settings" at bounding box center [120, 125] width 94 height 30
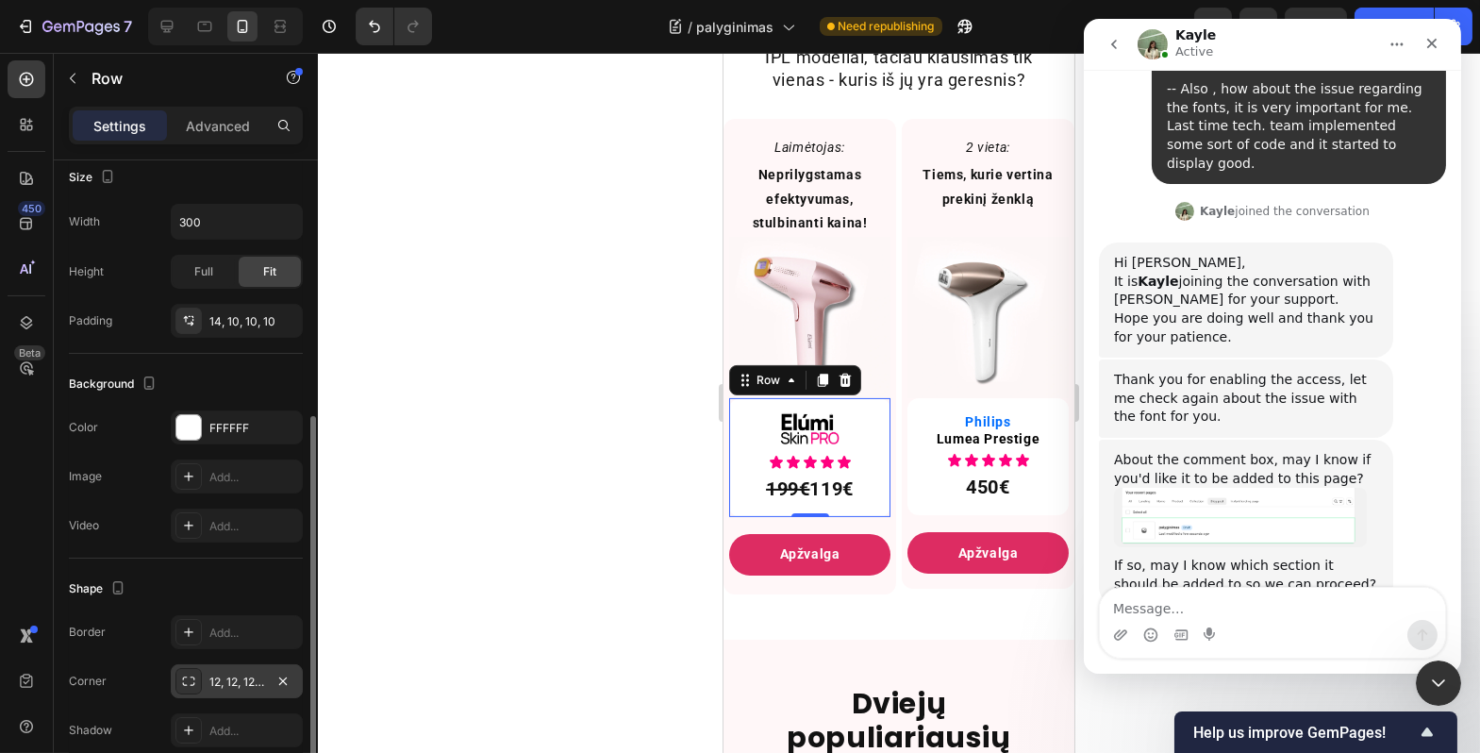
scroll to position [501, 0]
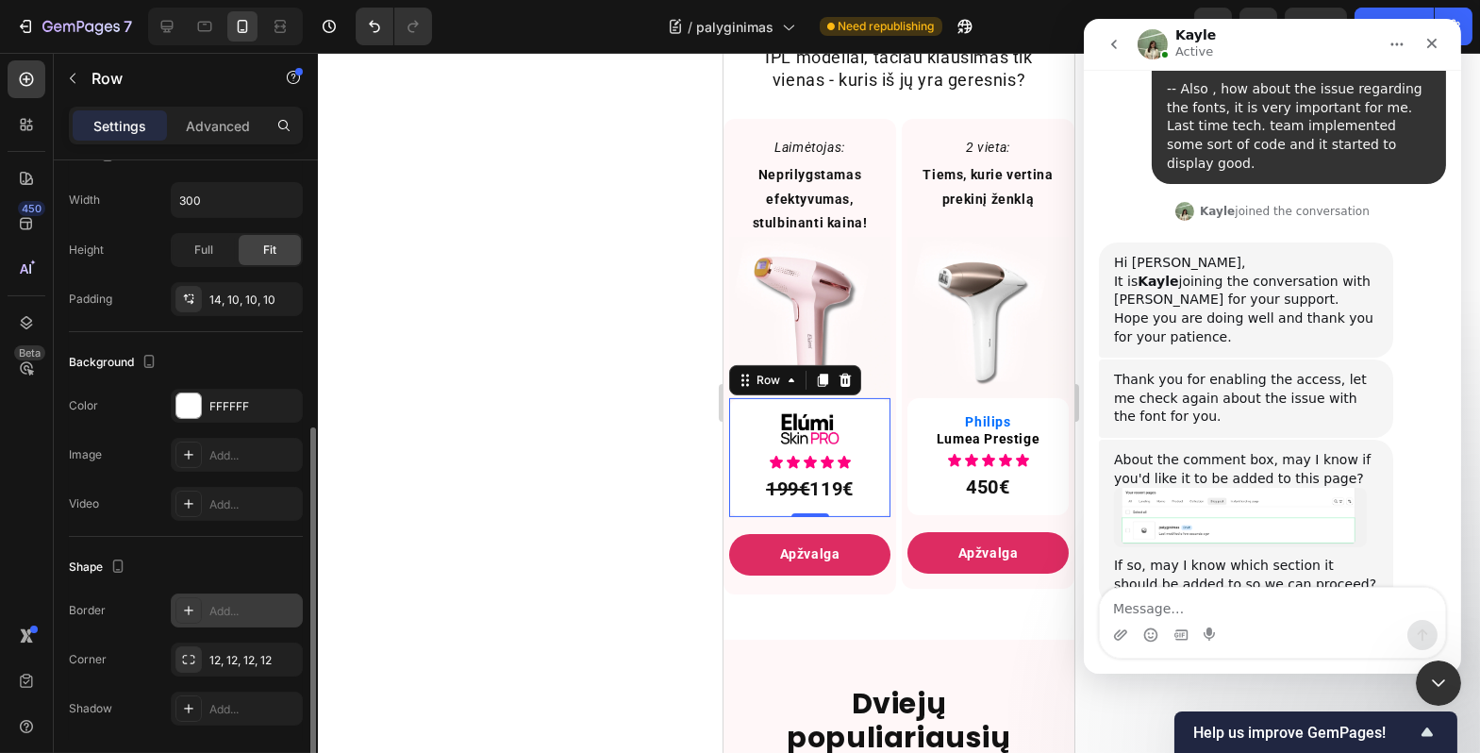
click at [211, 607] on div "Add..." at bounding box center [253, 611] width 89 height 17
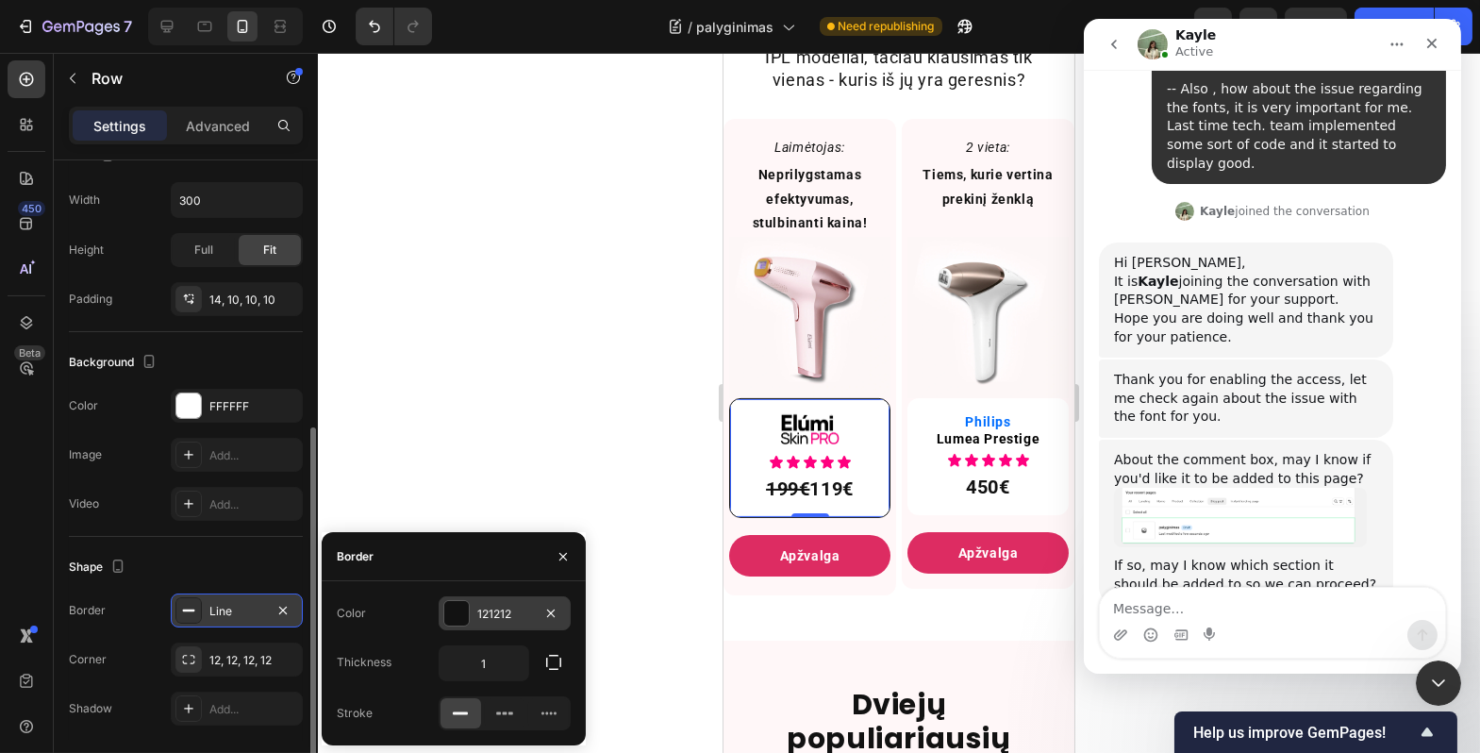
click at [495, 612] on div "121212" at bounding box center [504, 614] width 55 height 17
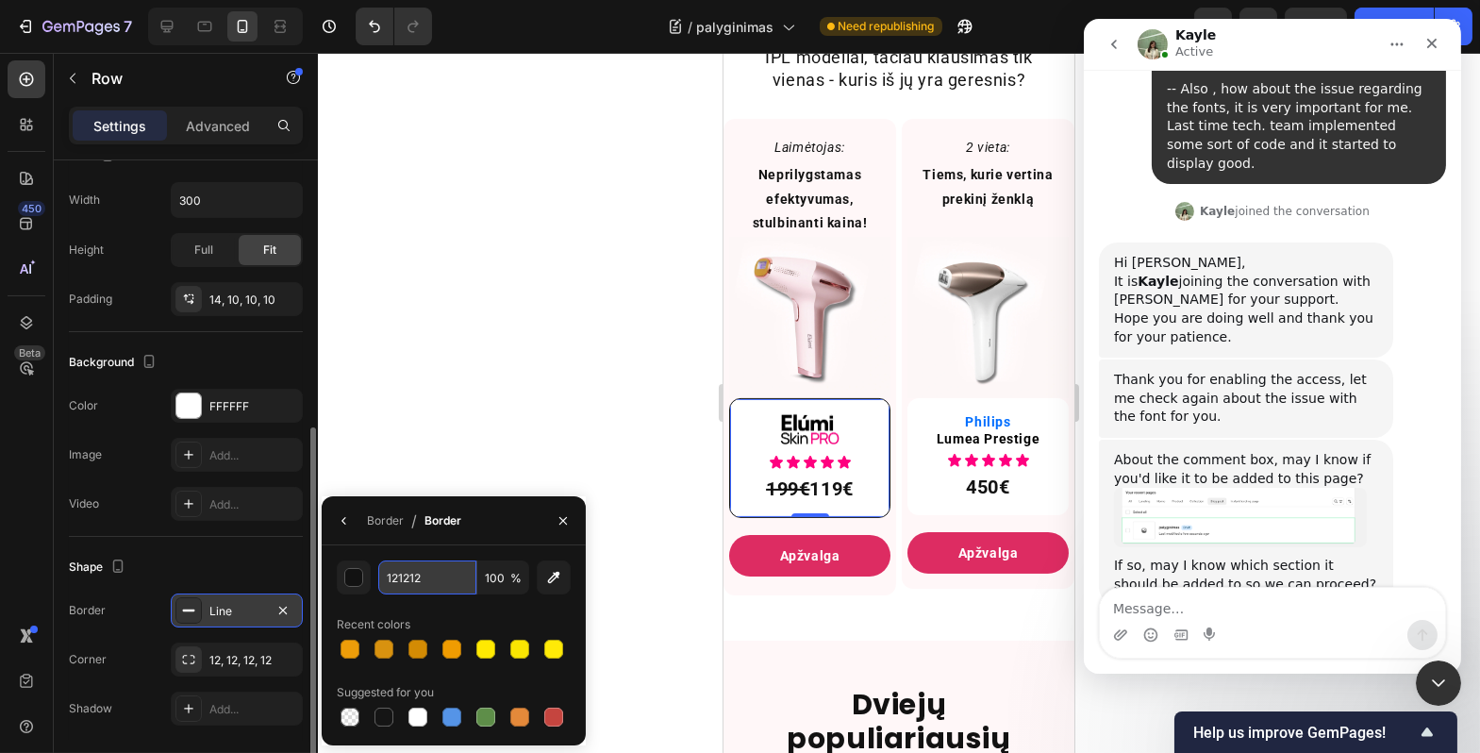
click at [442, 578] on input "121212" at bounding box center [427, 577] width 98 height 34
paste input "DBDBDB"
type input "DBDBDB"
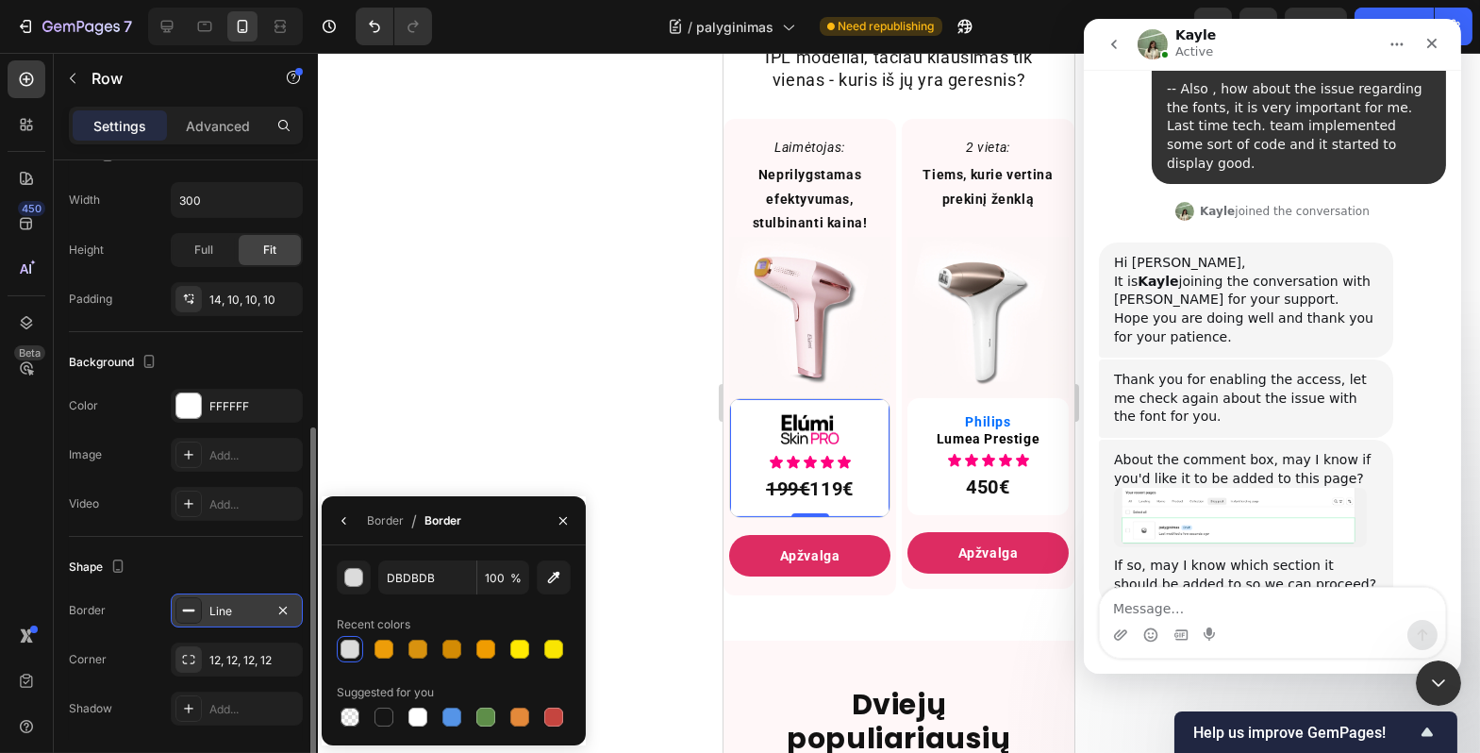
click at [438, 544] on div "Border / Border" at bounding box center [454, 520] width 264 height 49
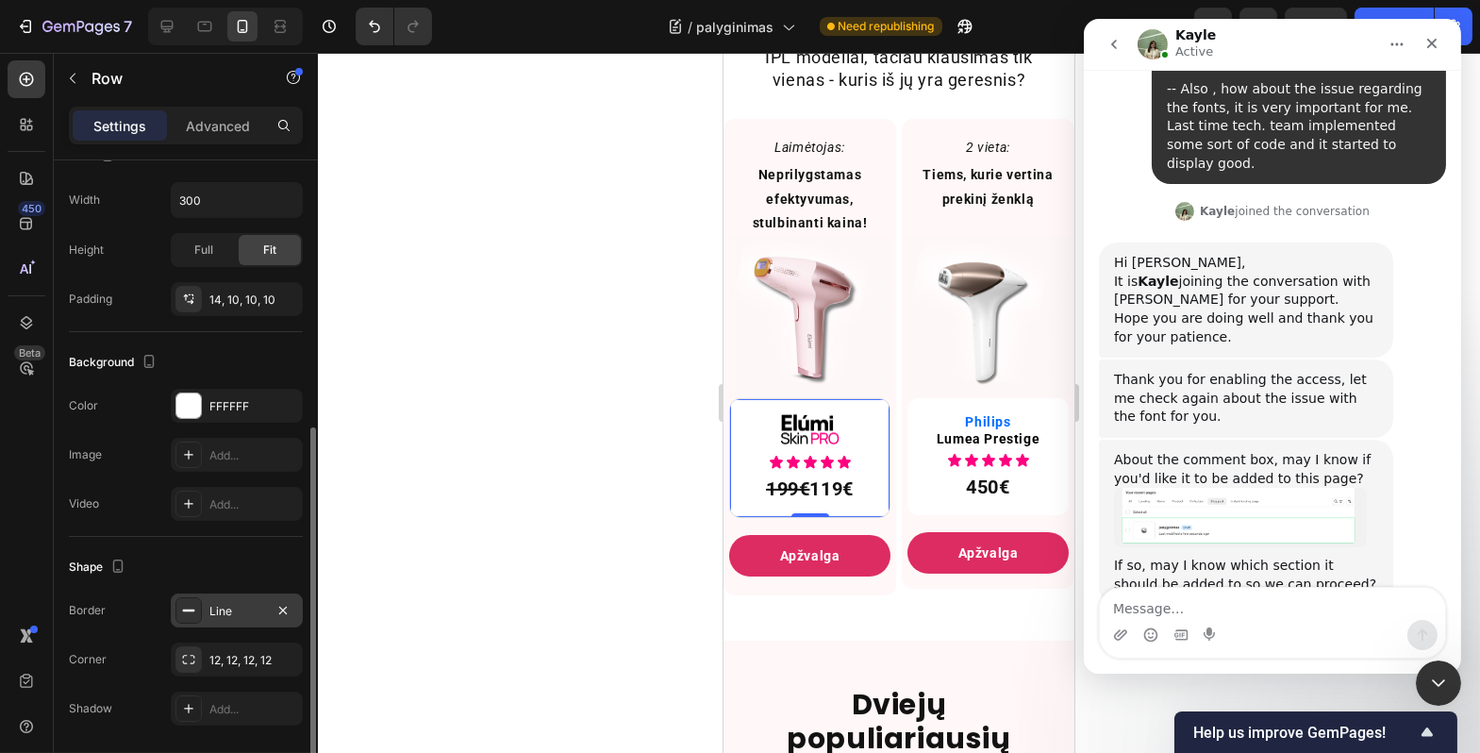
click at [452, 402] on div at bounding box center [899, 403] width 1163 height 700
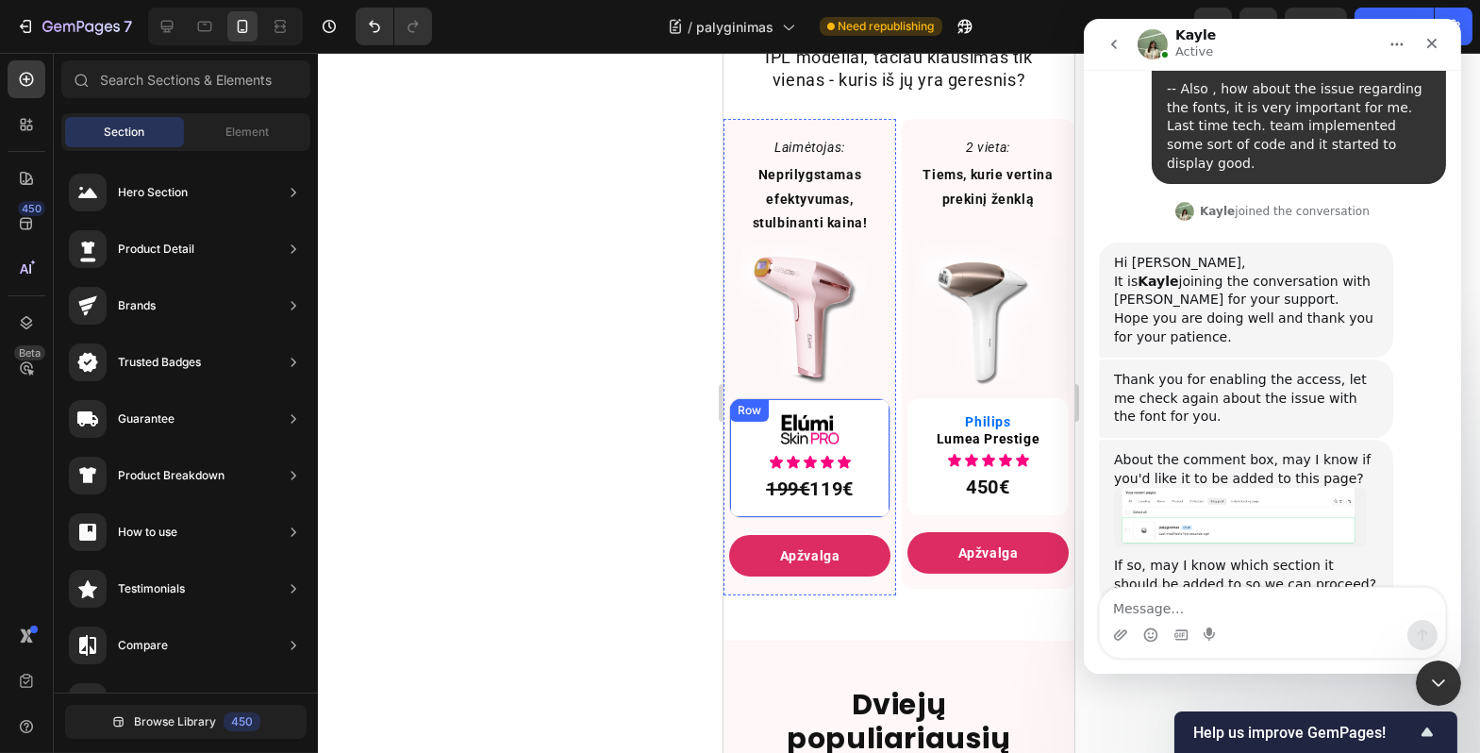
click at [805, 417] on div "Image Icon Icon Icon Icon Icon Icon List 199€ 119€ Text Block Row" at bounding box center [808, 458] width 161 height 120
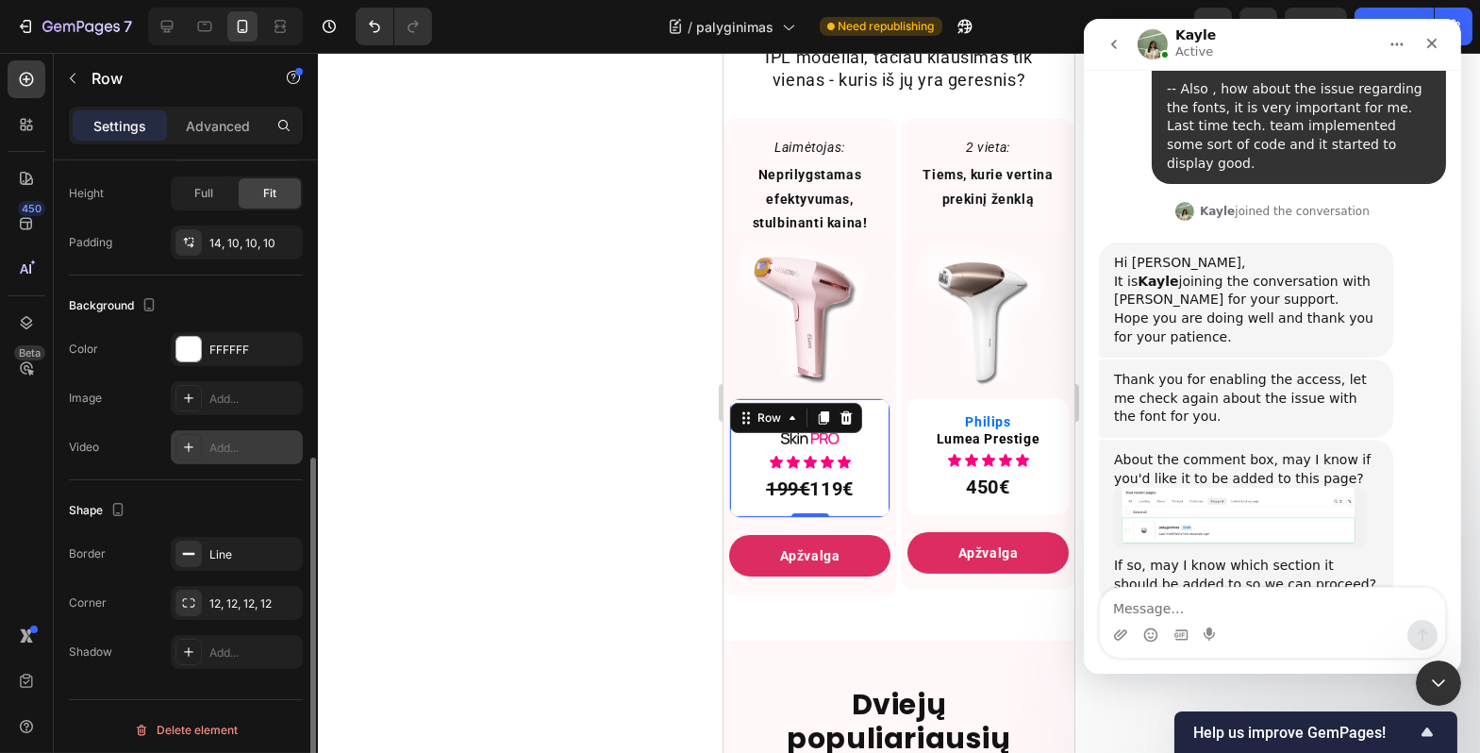
scroll to position [562, 0]
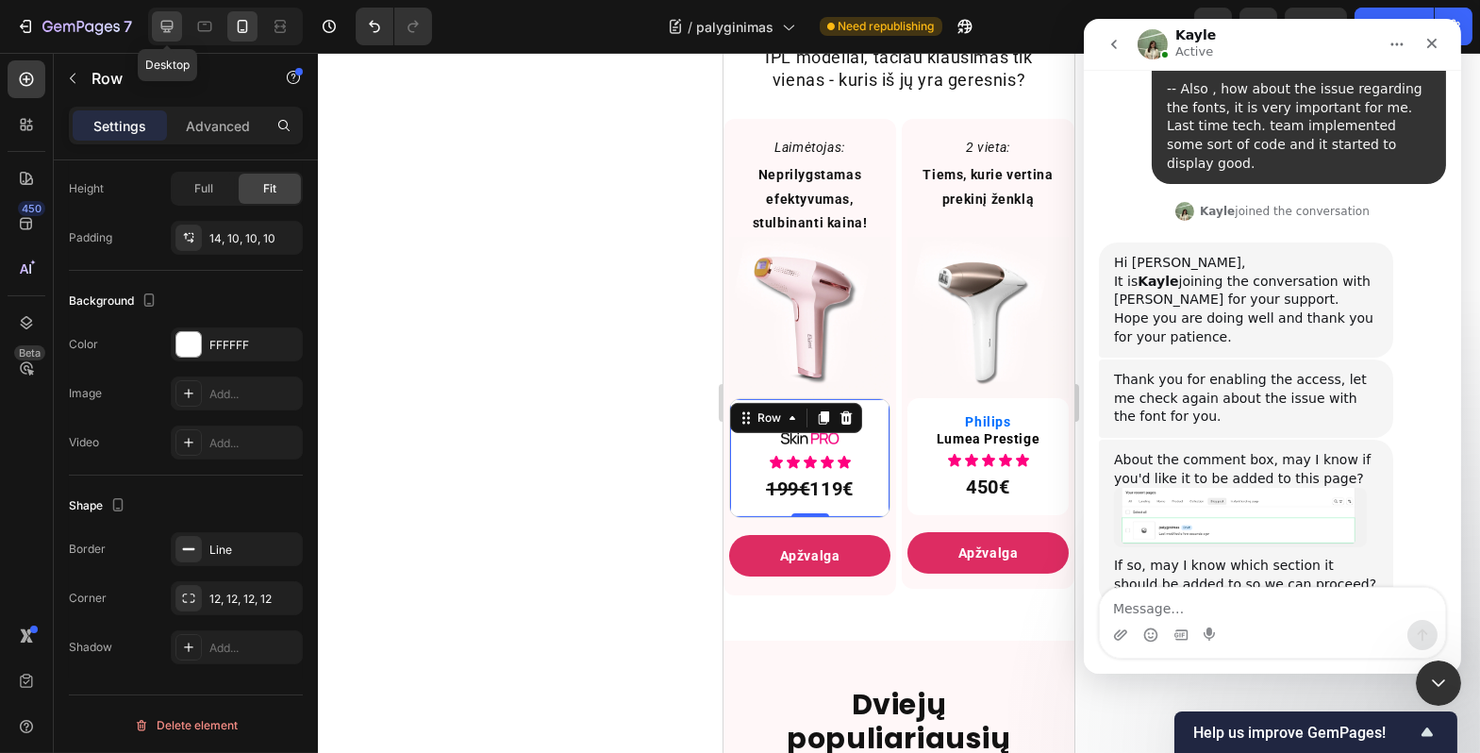
click at [171, 24] on icon at bounding box center [167, 26] width 19 height 19
type input "16"
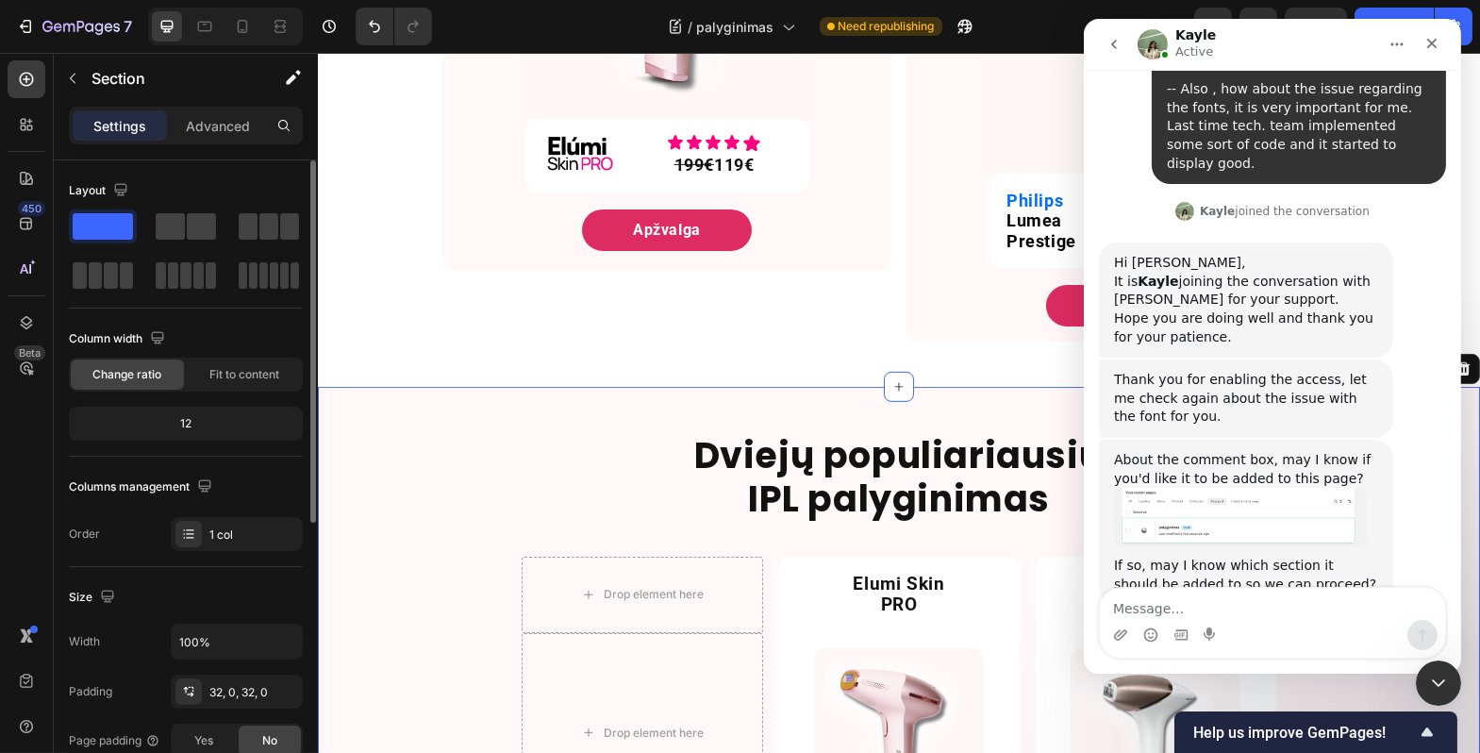
scroll to position [1286, 0]
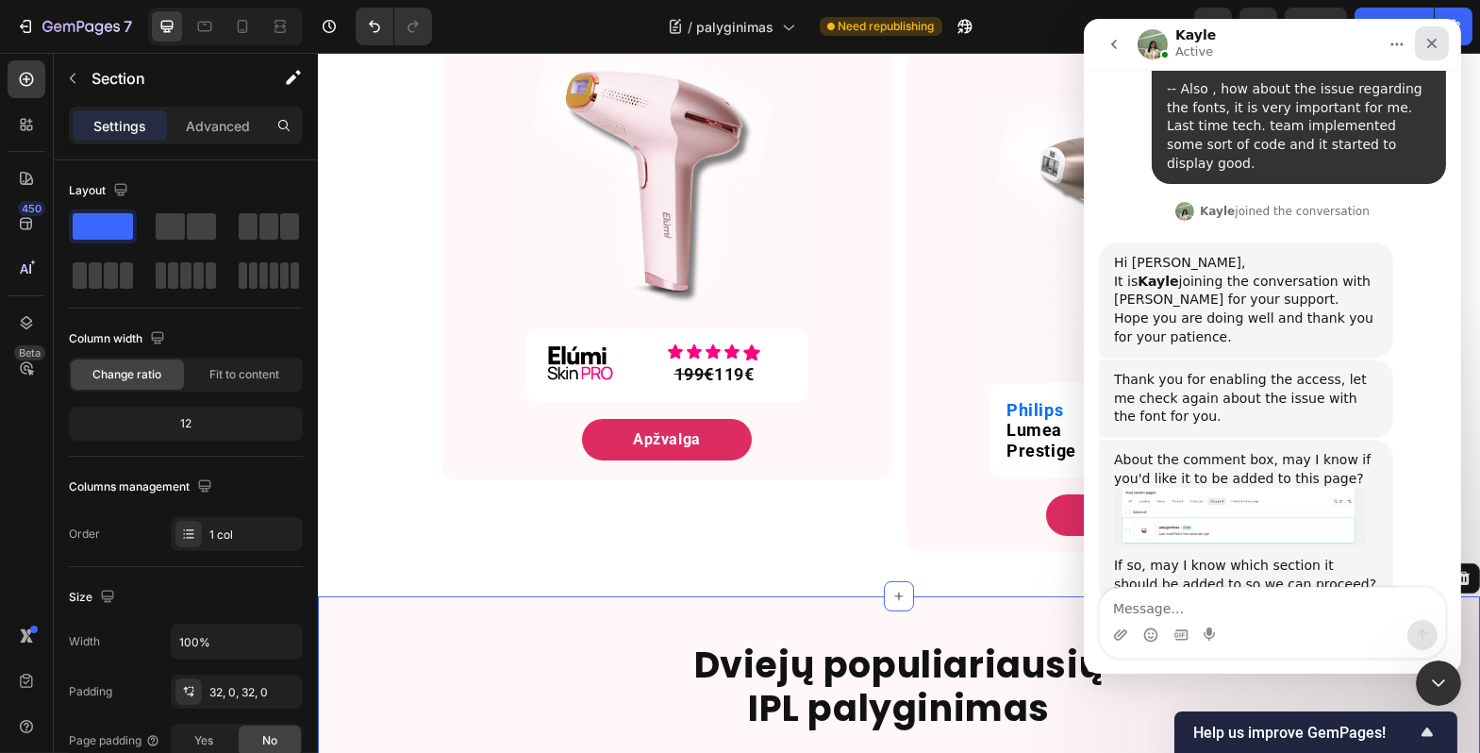
click at [1432, 42] on icon "Close" at bounding box center [1432, 44] width 10 height 10
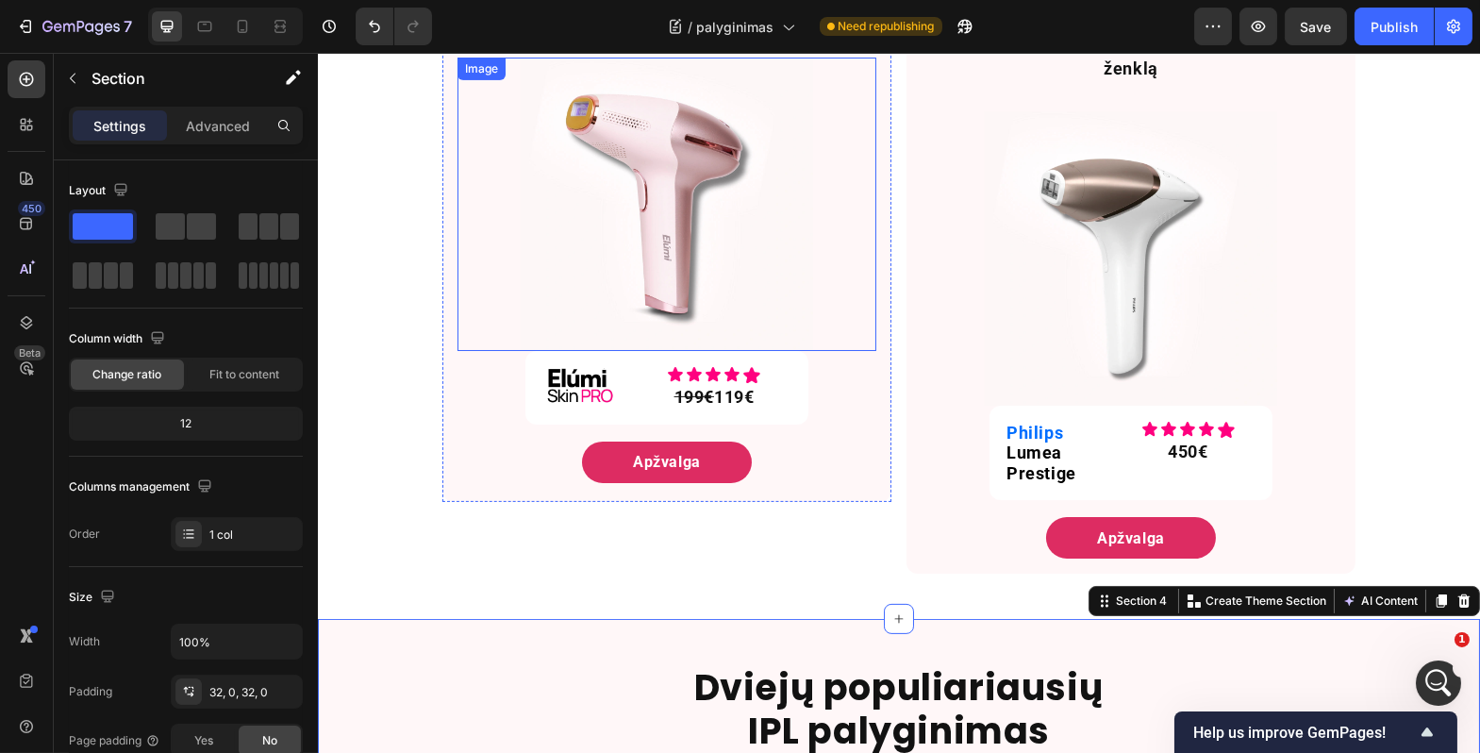
scroll to position [1212, 0]
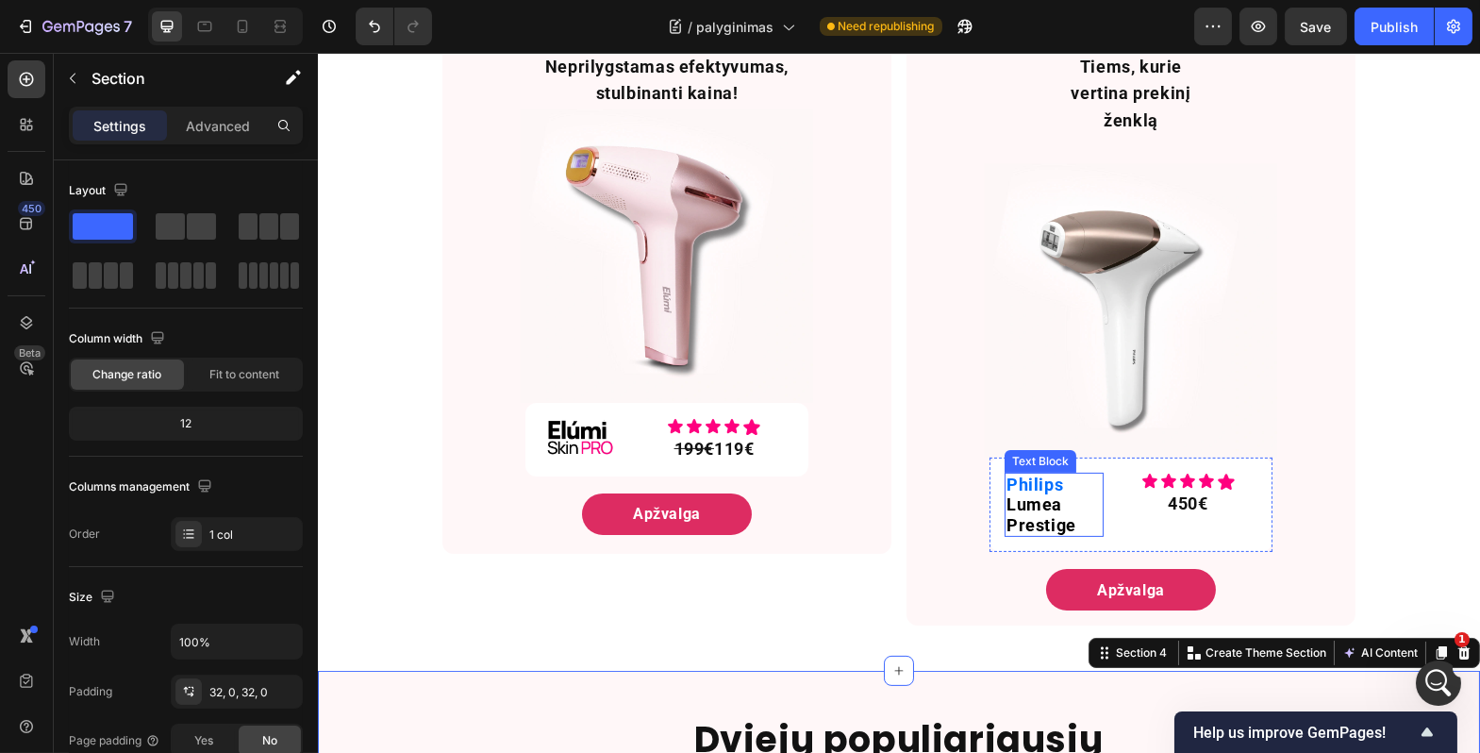
click at [1048, 494] on span "Lumea Prestige" at bounding box center [1041, 514] width 70 height 41
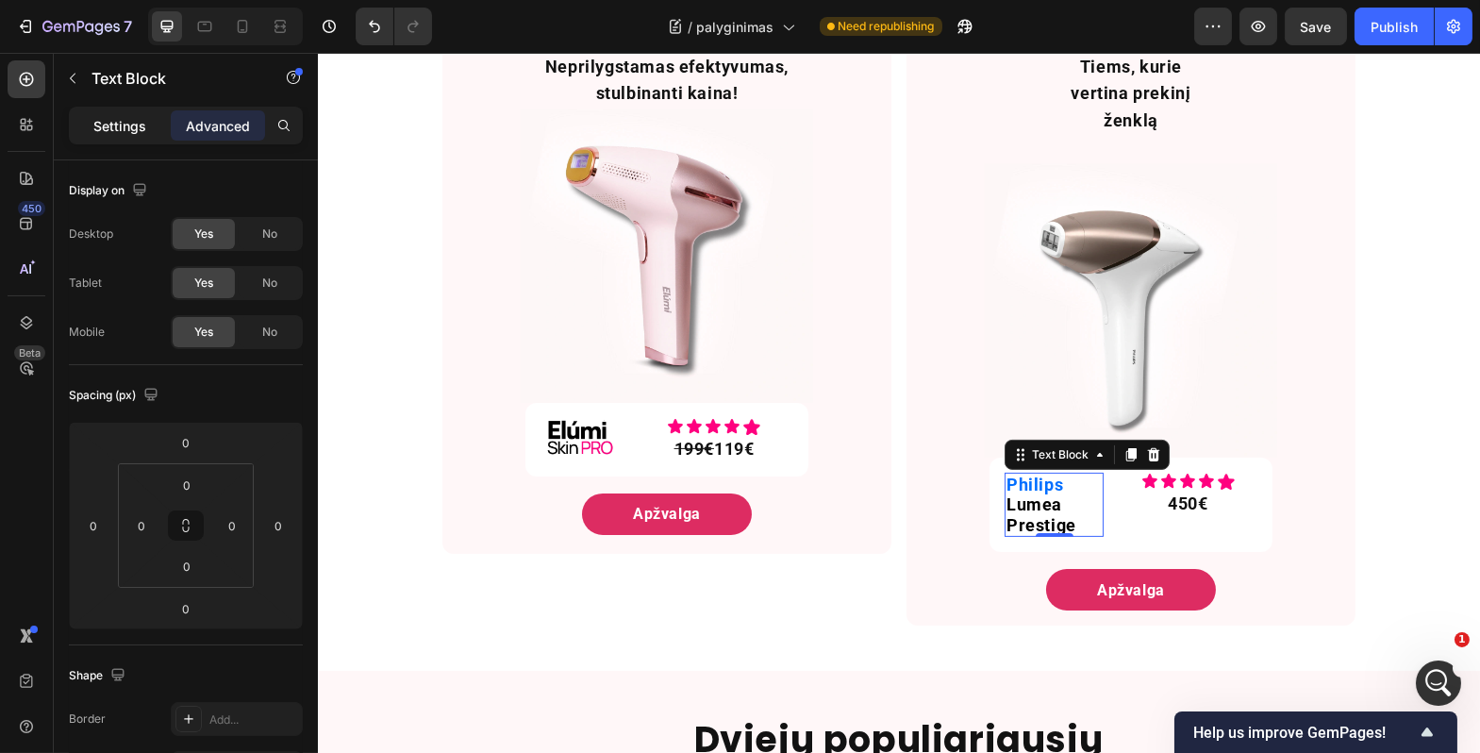
click at [98, 122] on p "Settings" at bounding box center [119, 126] width 53 height 20
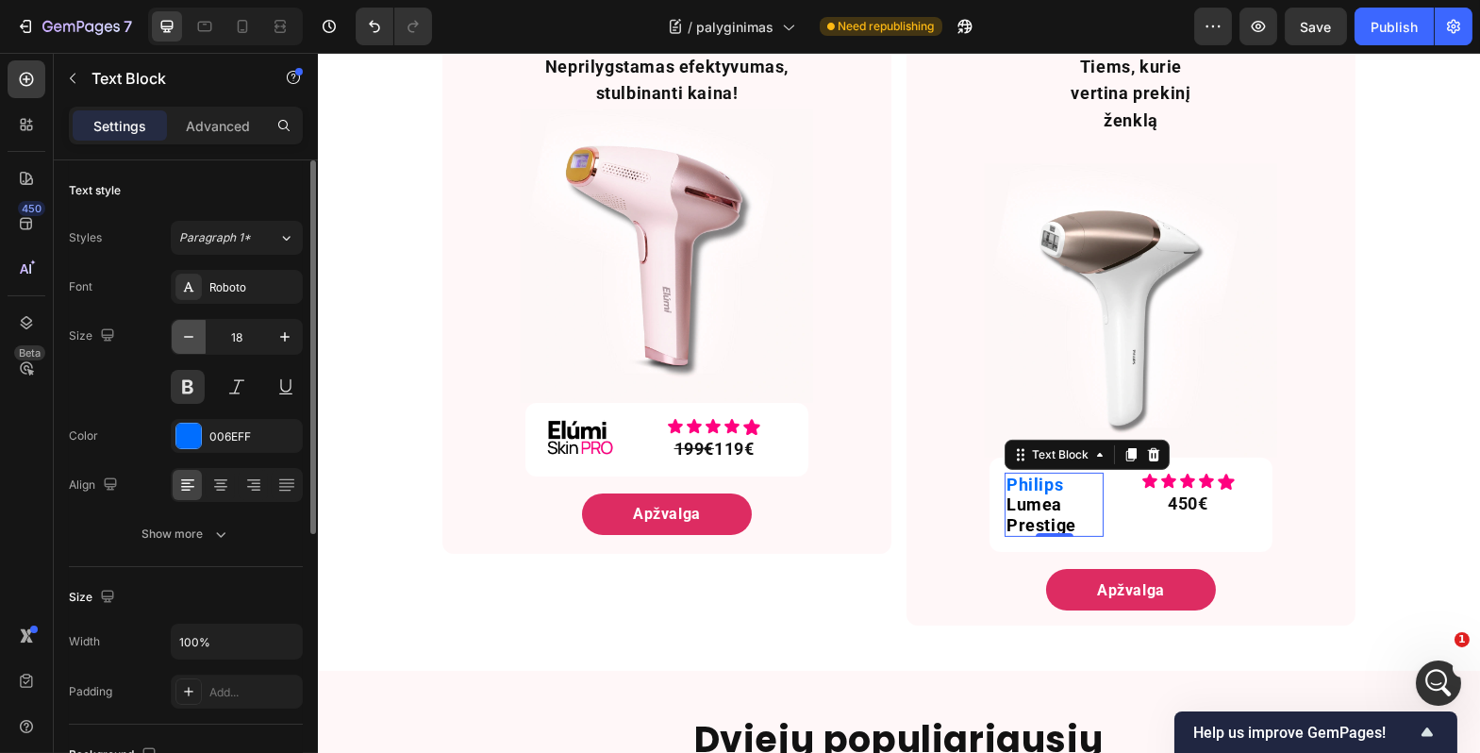
click at [195, 336] on icon "button" at bounding box center [188, 336] width 19 height 19
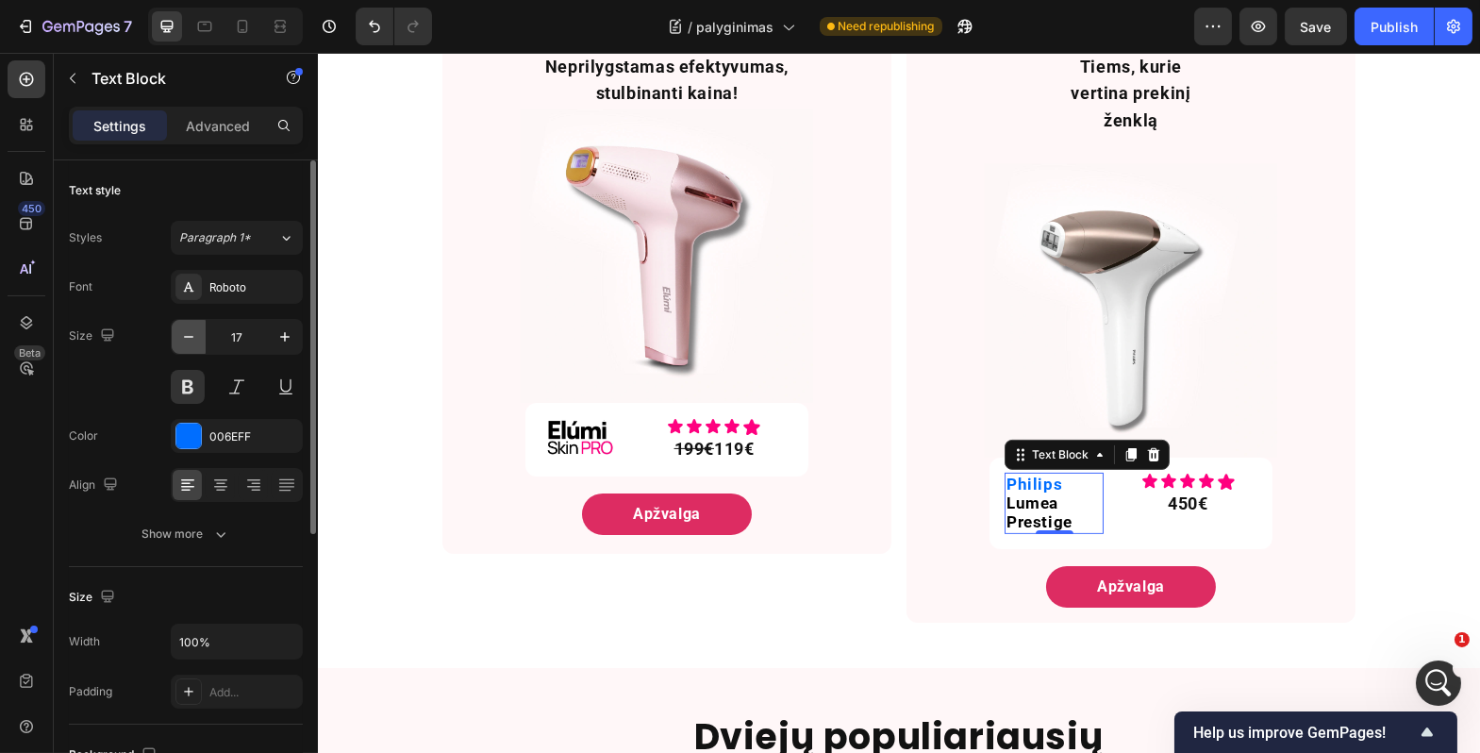
click at [195, 336] on icon "button" at bounding box center [188, 336] width 19 height 19
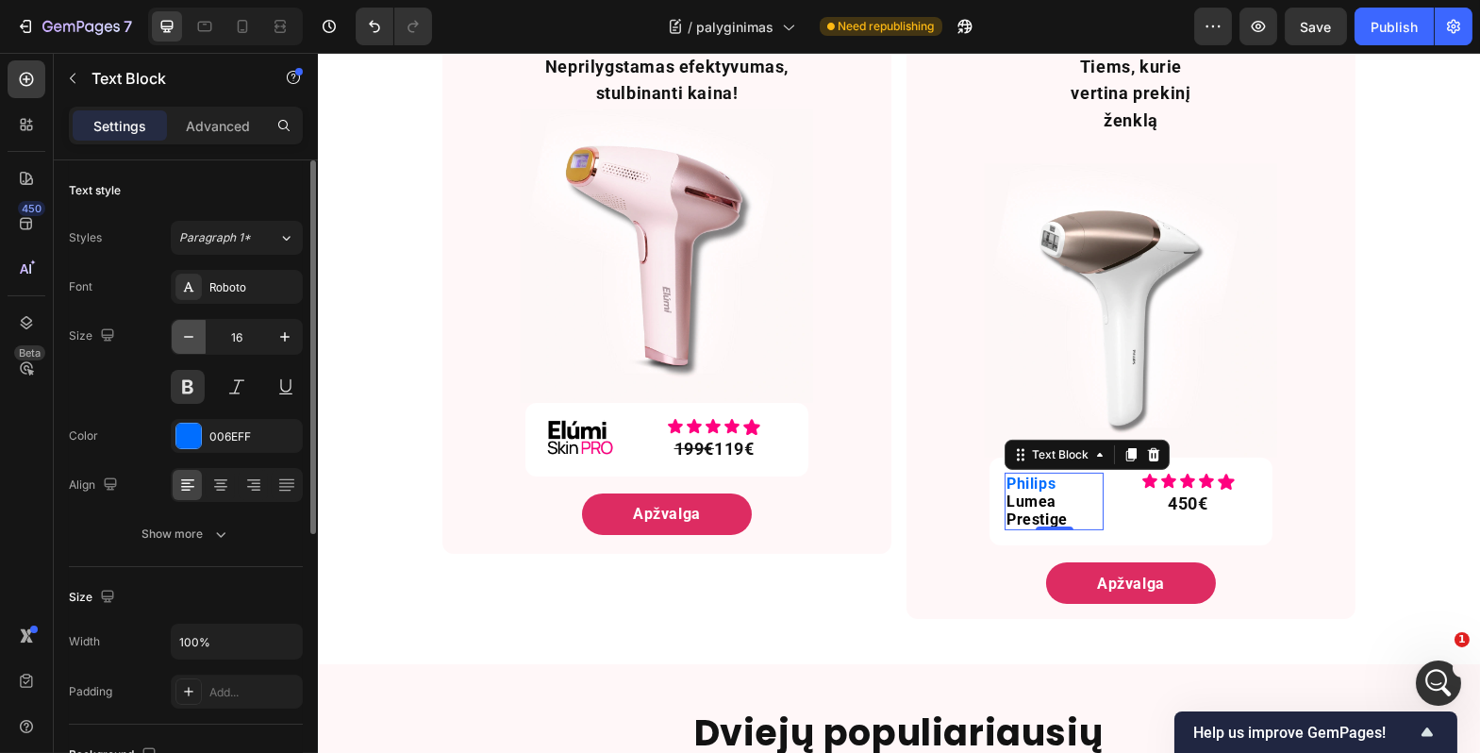
click at [195, 336] on icon "button" at bounding box center [188, 336] width 19 height 19
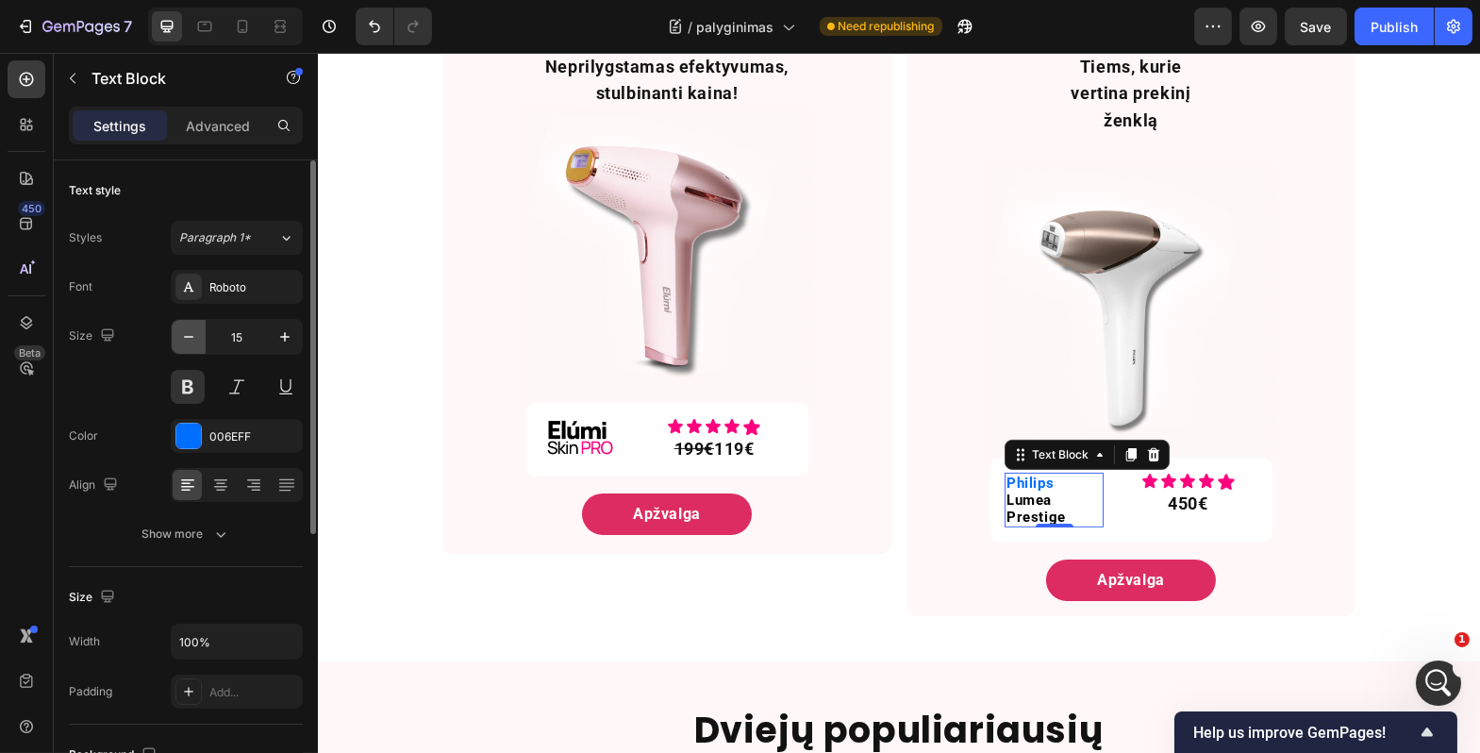
click at [195, 336] on icon "button" at bounding box center [188, 336] width 19 height 19
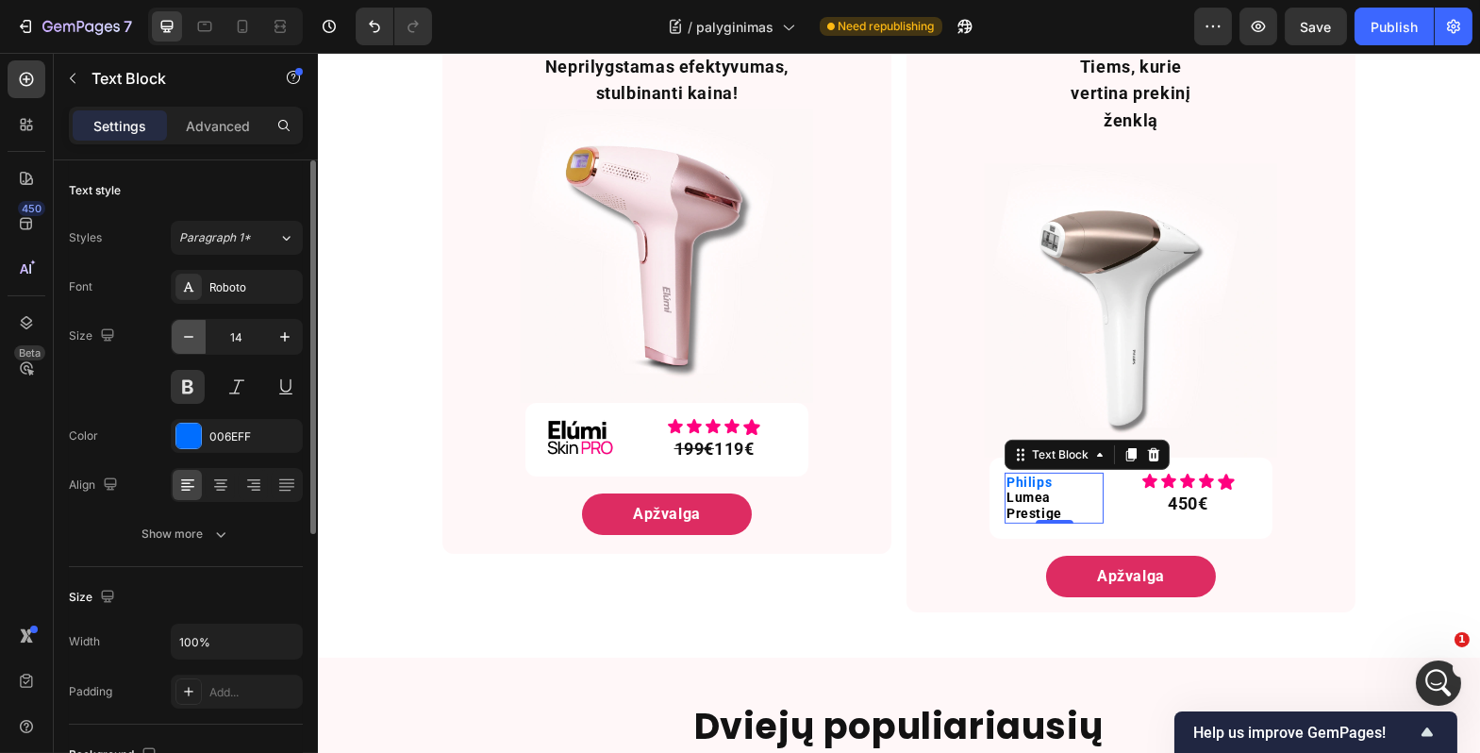
click at [195, 336] on icon "button" at bounding box center [188, 336] width 19 height 19
type input "13"
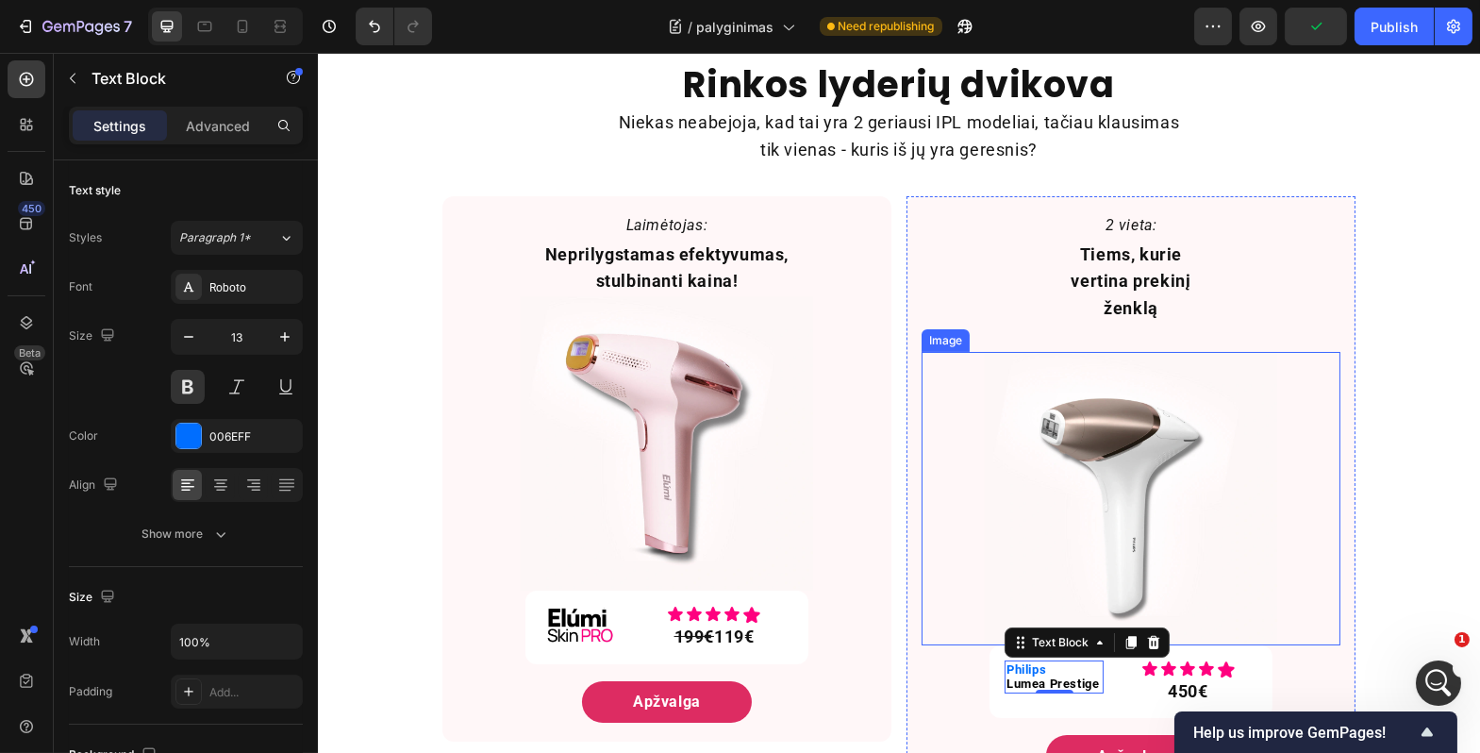
scroll to position [1204, 0]
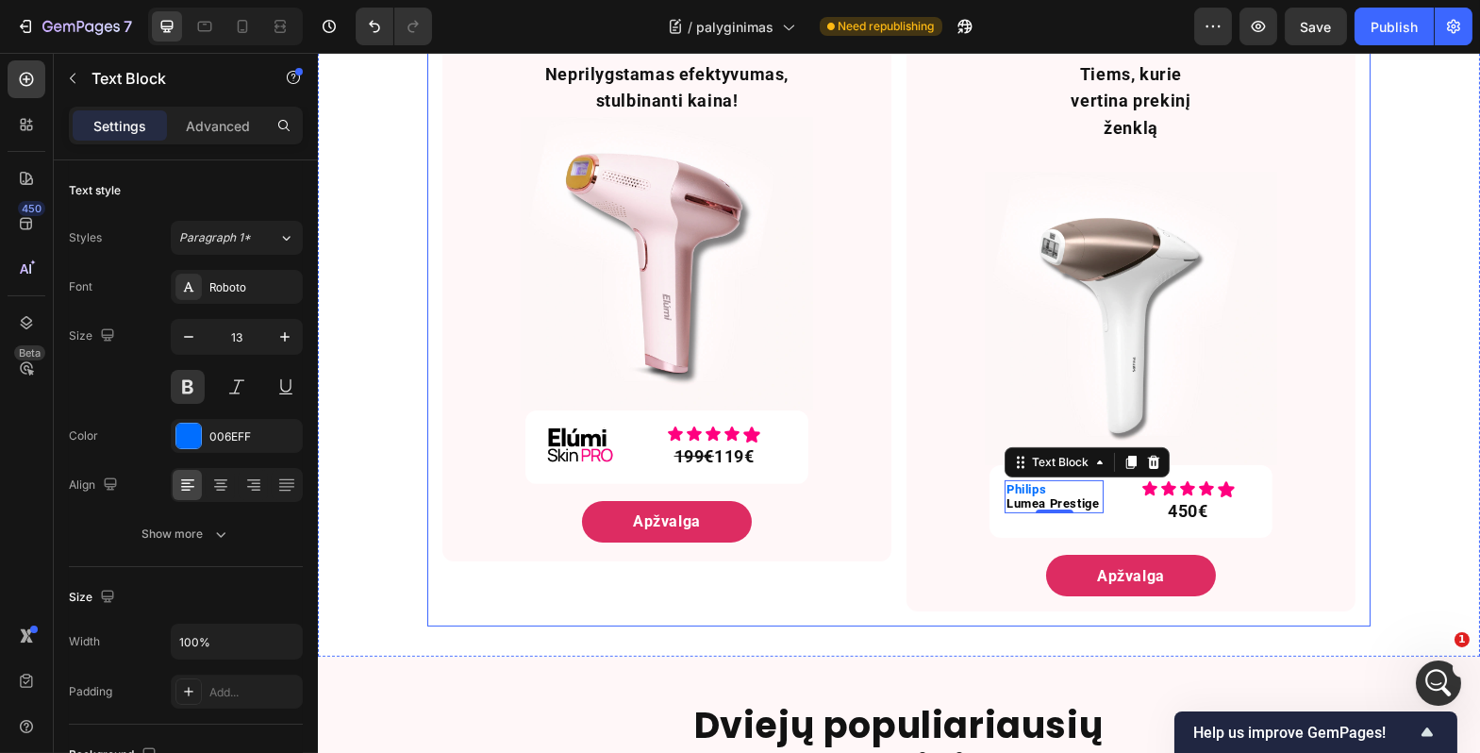
click at [861, 585] on div "Laimėtojas: Text Block Neprilygstamas efektyvumas, stulbinanti kaina! Text Bloc…" at bounding box center [899, 314] width 944 height 626
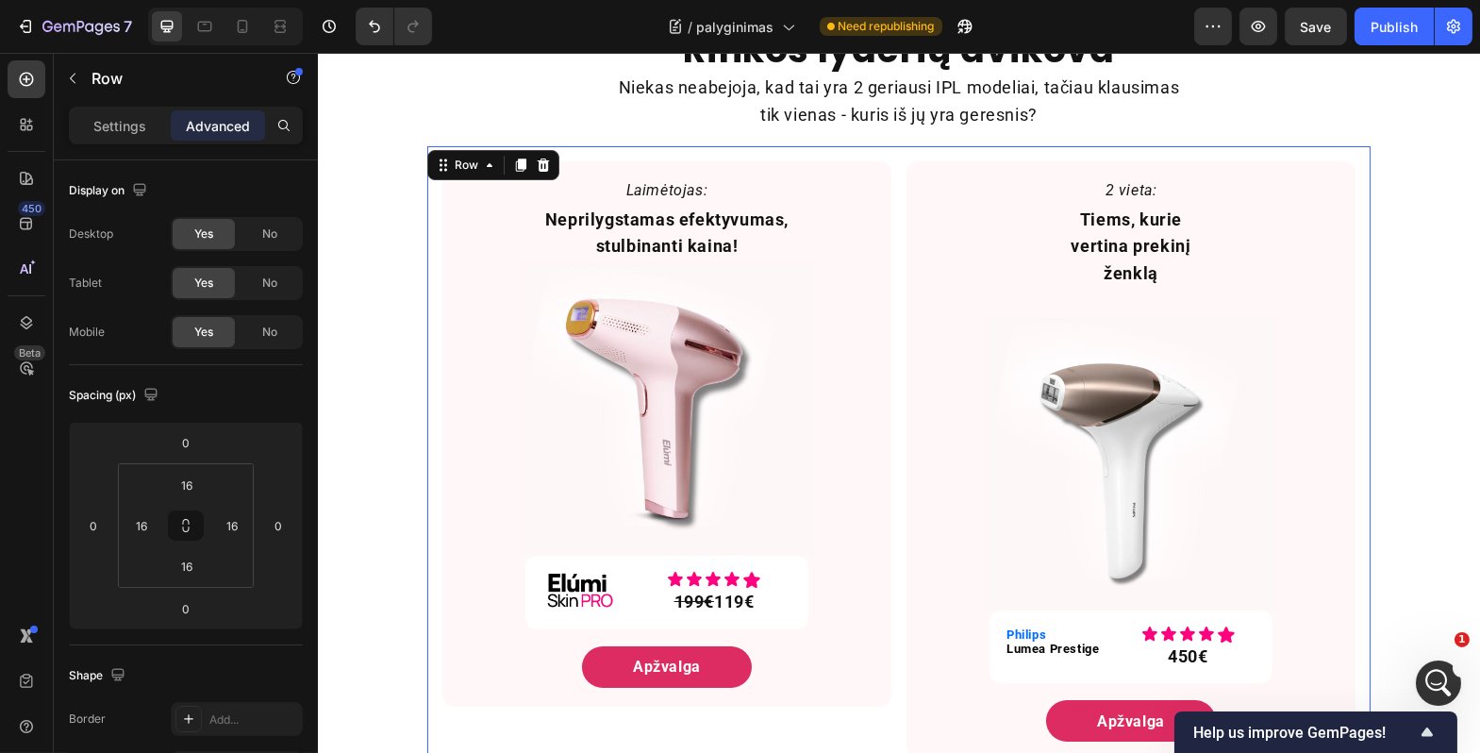
scroll to position [1060, 0]
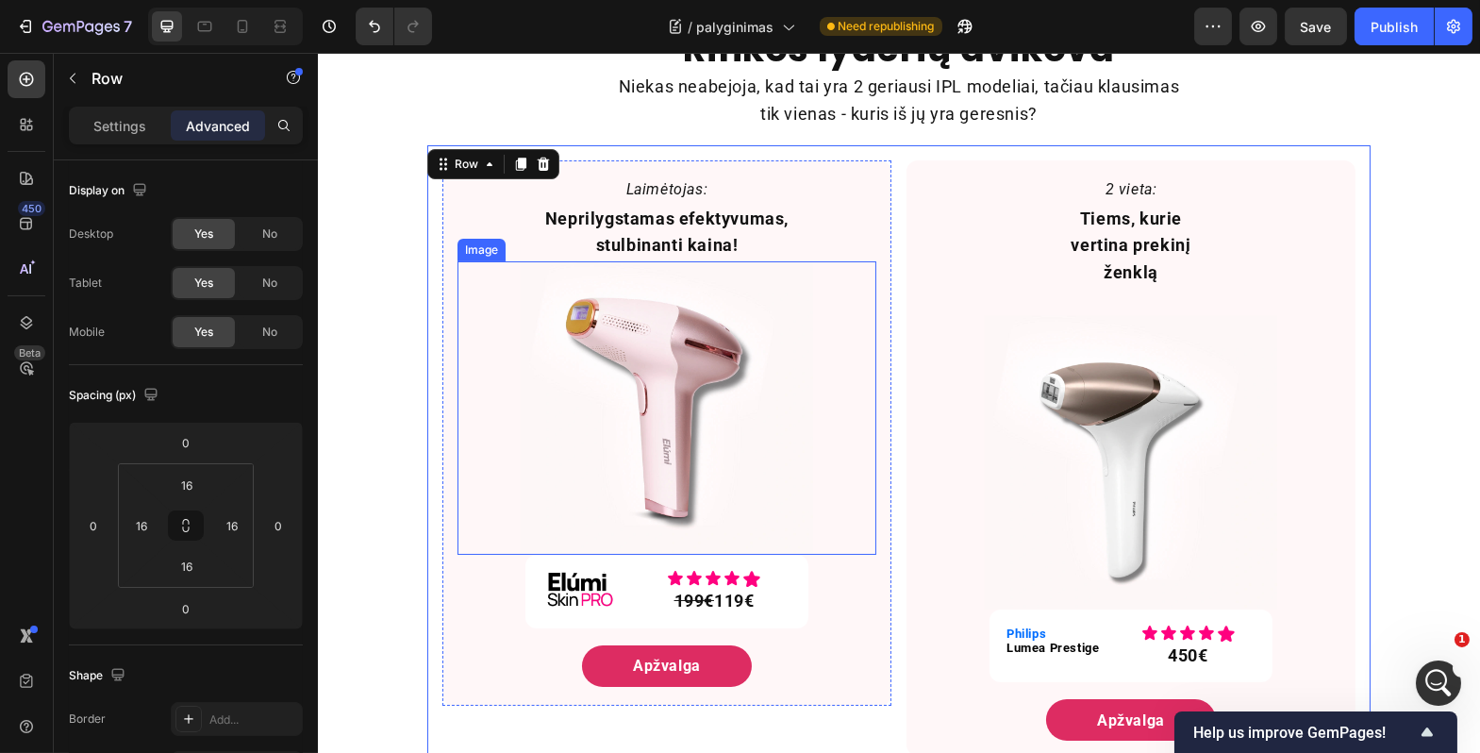
click at [815, 387] on div at bounding box center [666, 407] width 419 height 293
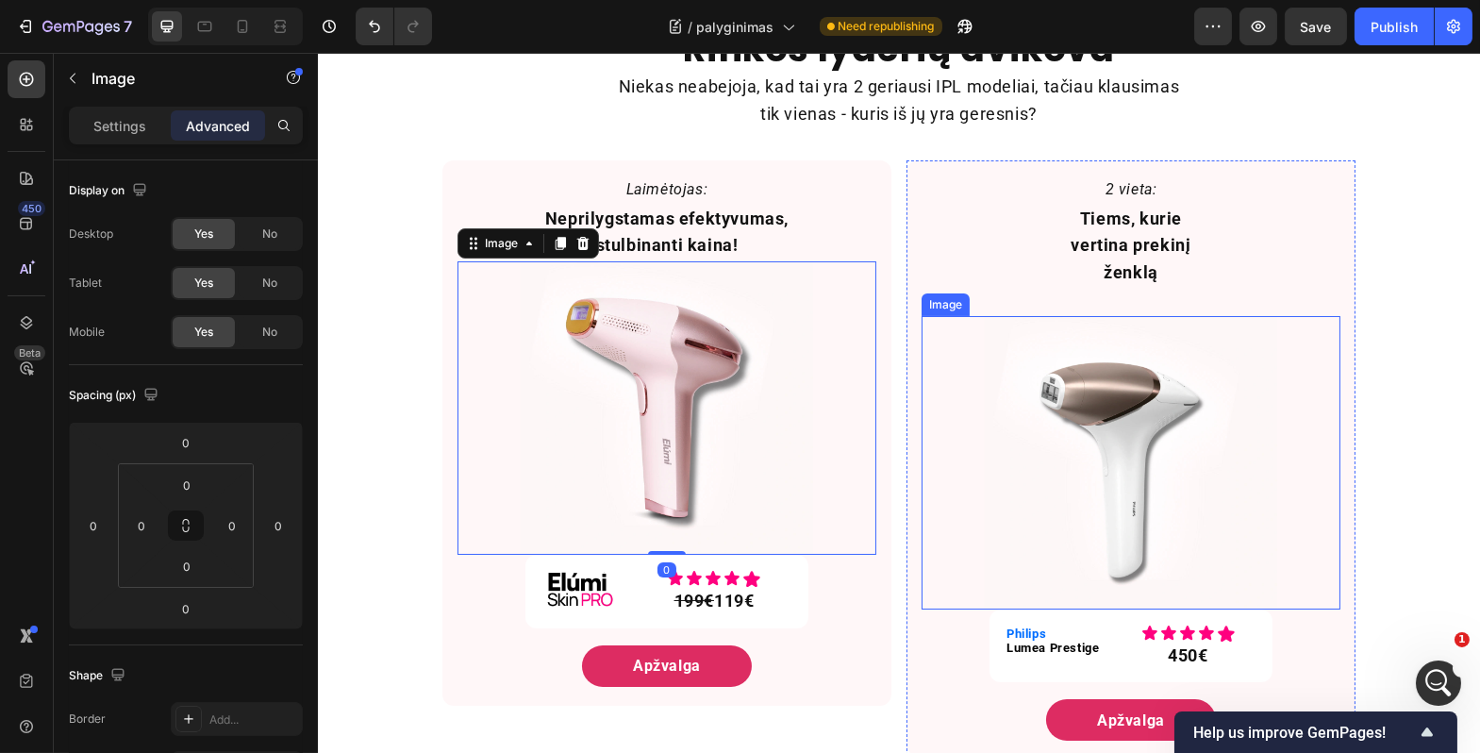
click at [1034, 393] on img at bounding box center [1130, 462] width 293 height 293
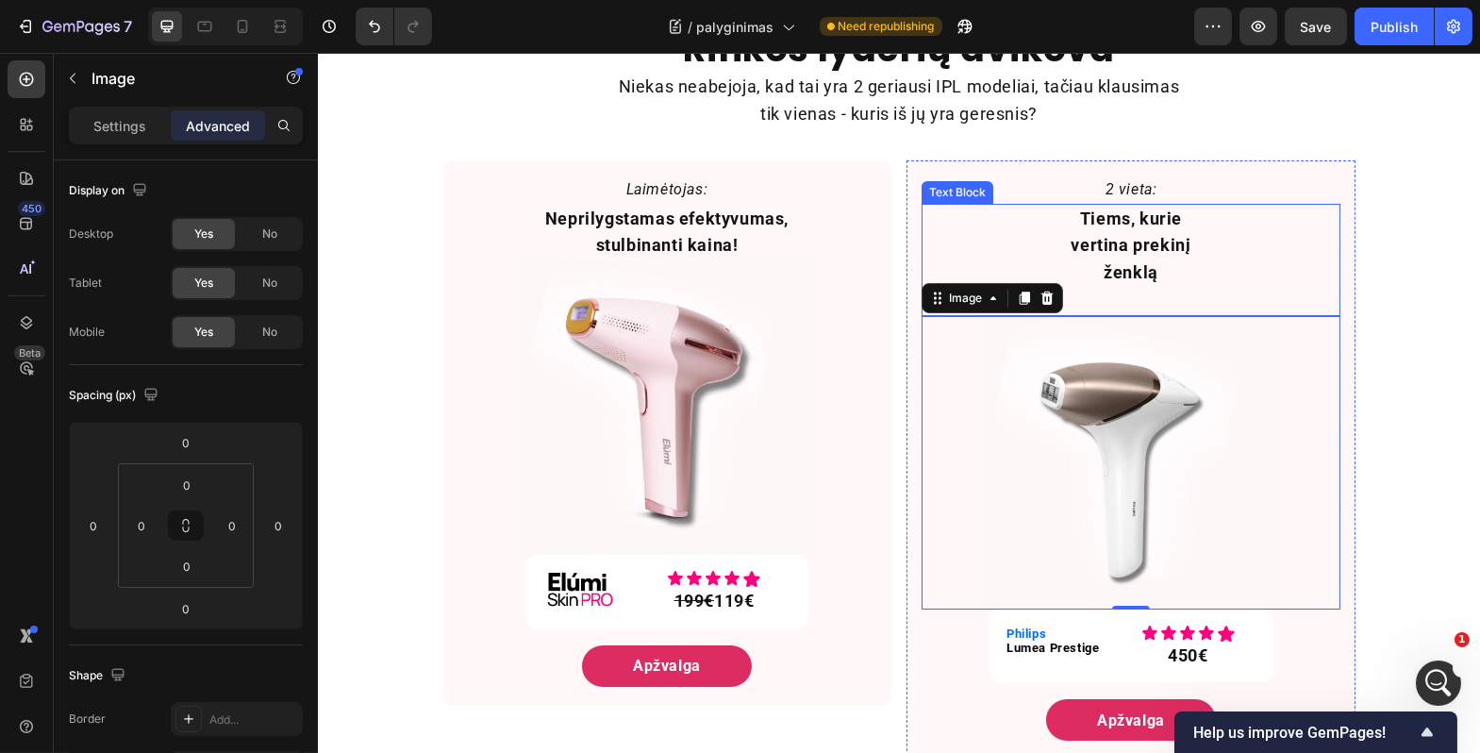
click at [1099, 265] on p "Tiems, kurie vertina prekinį ženklą" at bounding box center [1130, 260] width 164 height 109
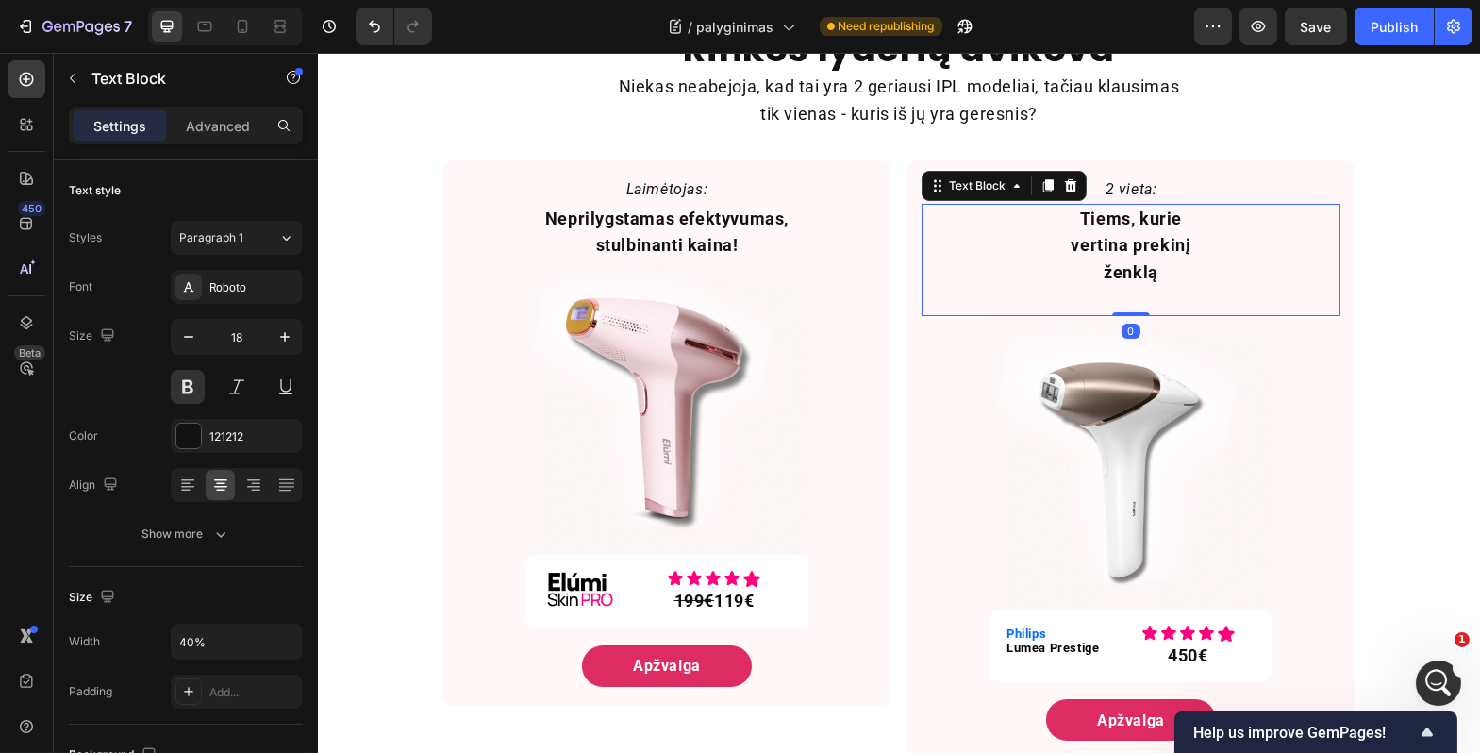
click at [1099, 265] on p "Tiems, kurie vertina prekinį ženklą" at bounding box center [1130, 260] width 164 height 109
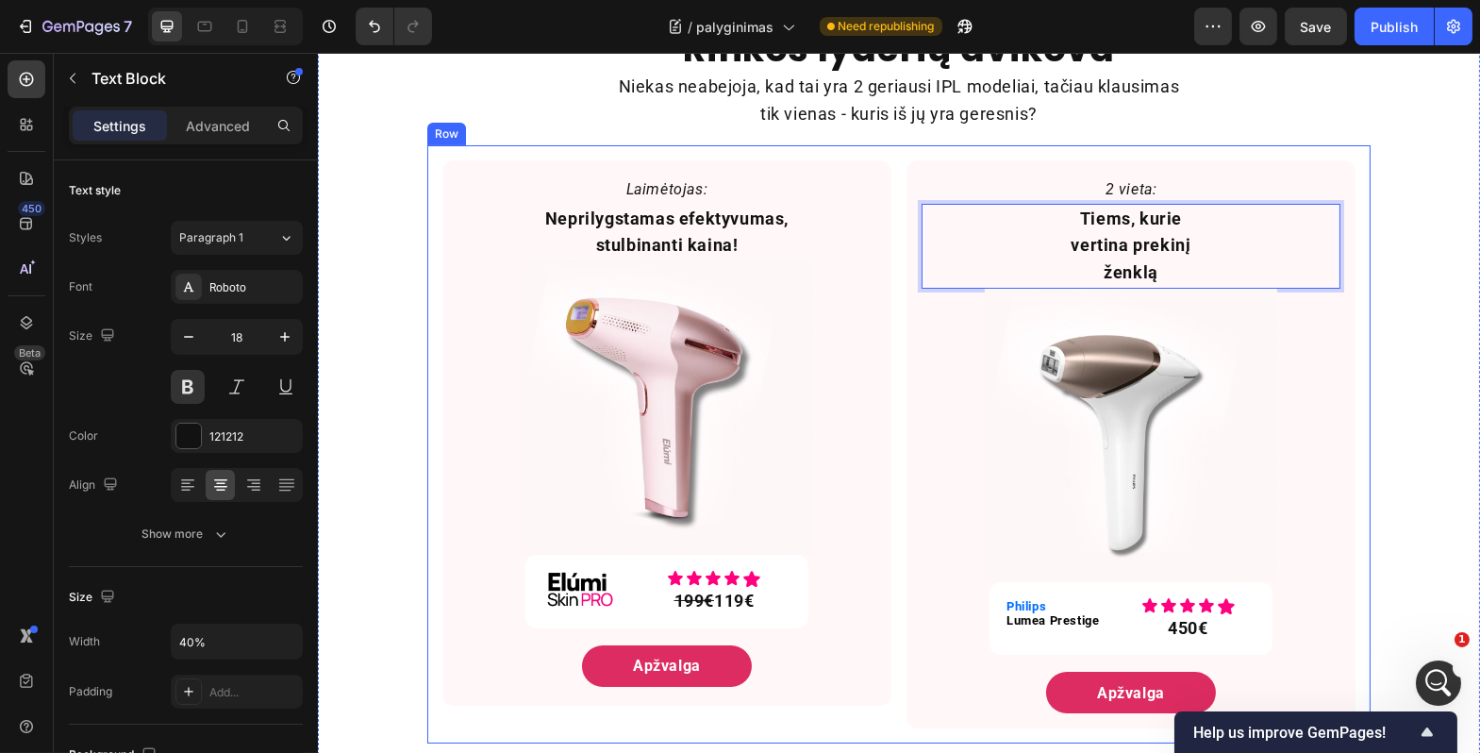
click at [890, 258] on div "Laimėtojas: Text Block Neprilygstamas efektyvumas, stulbinanti kaina! Text Bloc…" at bounding box center [899, 444] width 944 height 598
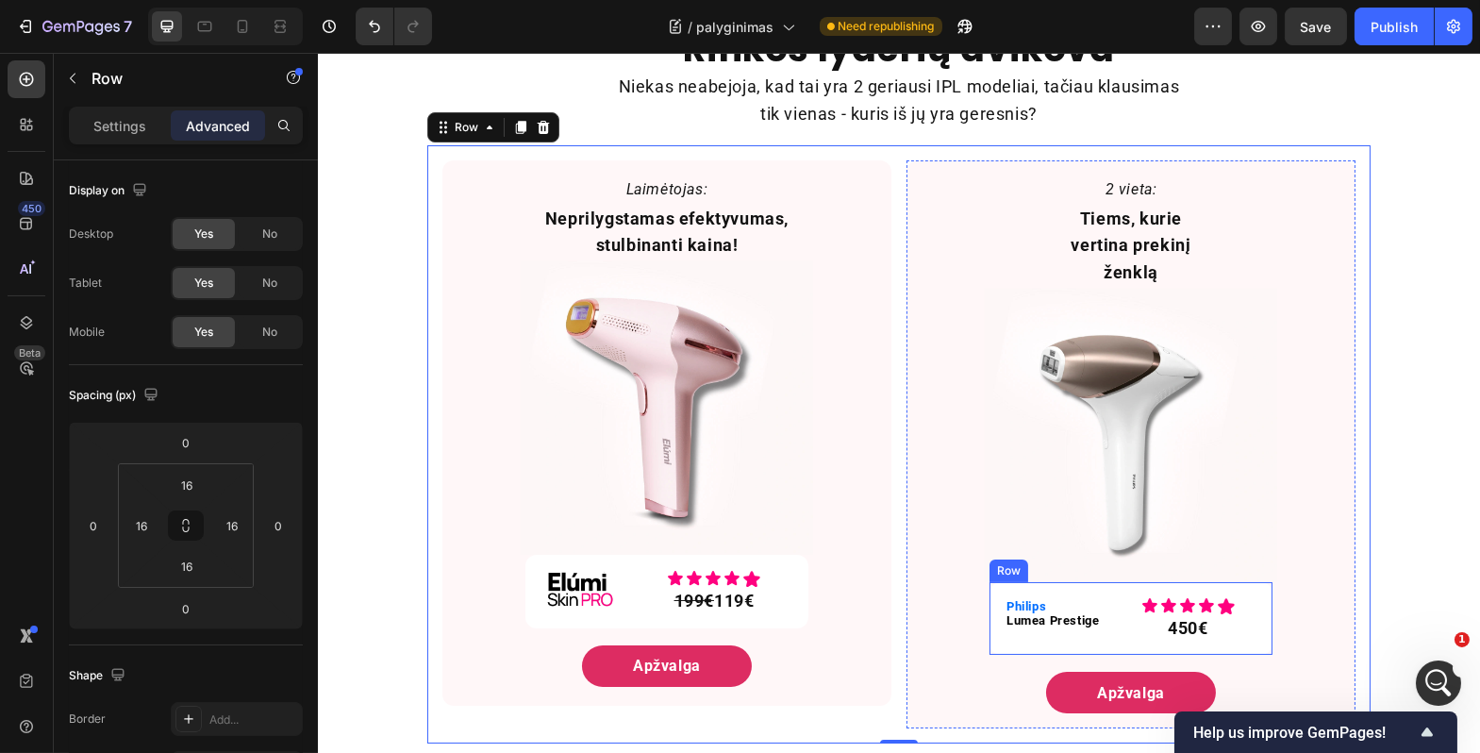
click at [1101, 586] on div "Philips Lumea Prestige Text Block Icon Icon Icon Icon Icon Icon List 450€ Text …" at bounding box center [1130, 619] width 283 height 74
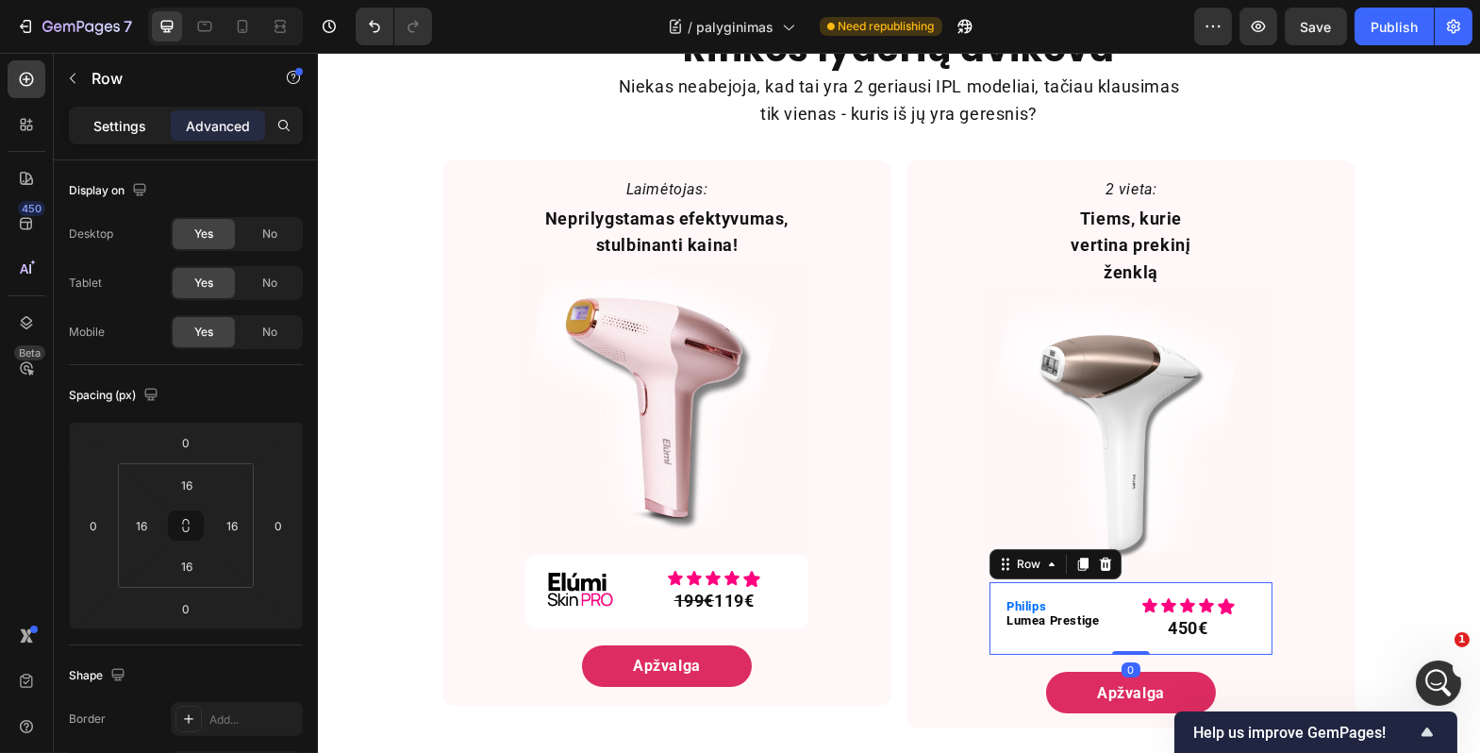
click at [102, 131] on p "Settings" at bounding box center [119, 126] width 53 height 20
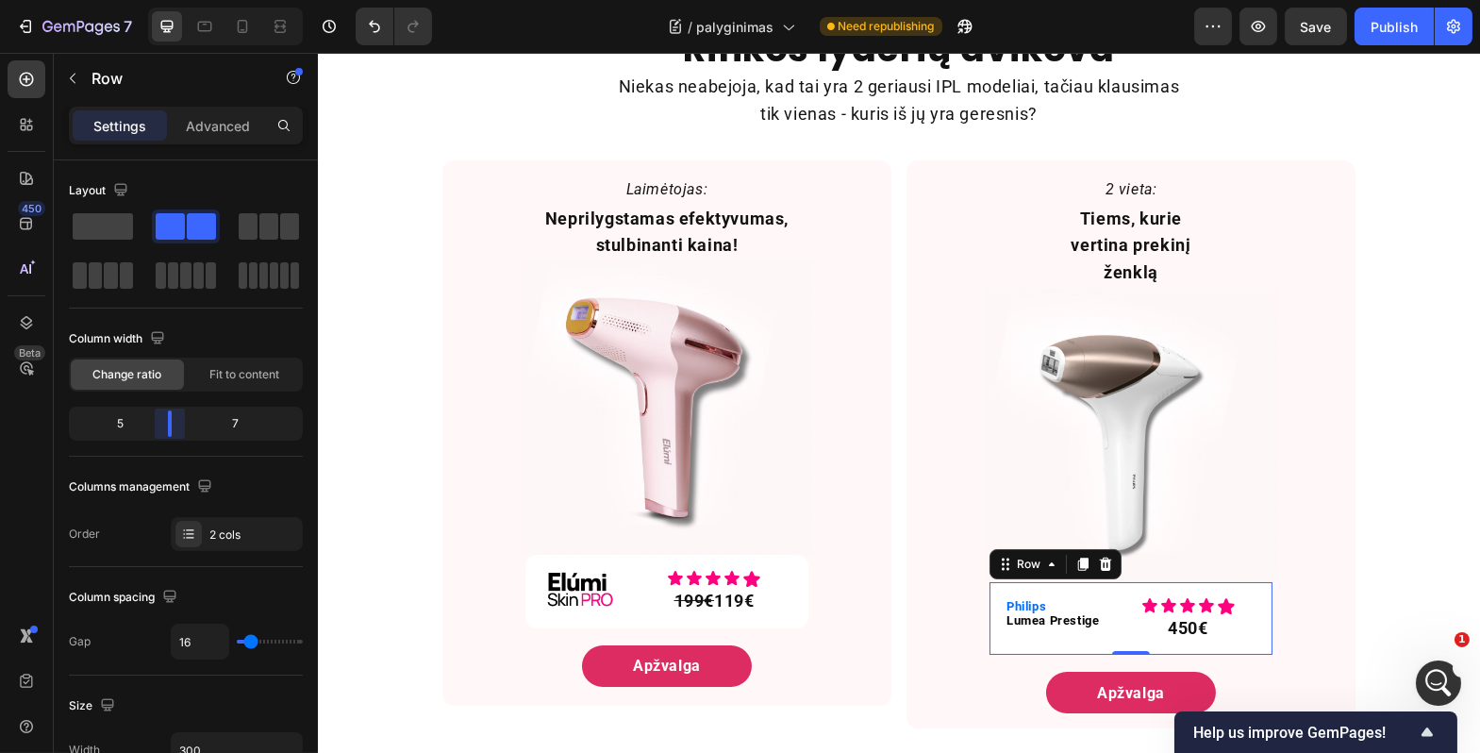
click at [160, 0] on body "7 Version history / palyginimas Need republishing Preview Save Publish 450 Beta…" at bounding box center [740, 0] width 1480 height 0
click at [1100, 582] on div "Philips Lumea Prestige Text Block Icon Icon Icon Icon Icon Icon List 450€ Text …" at bounding box center [1130, 619] width 283 height 74
click at [1071, 599] on p "Philips Lumea Prestige" at bounding box center [1053, 613] width 95 height 29
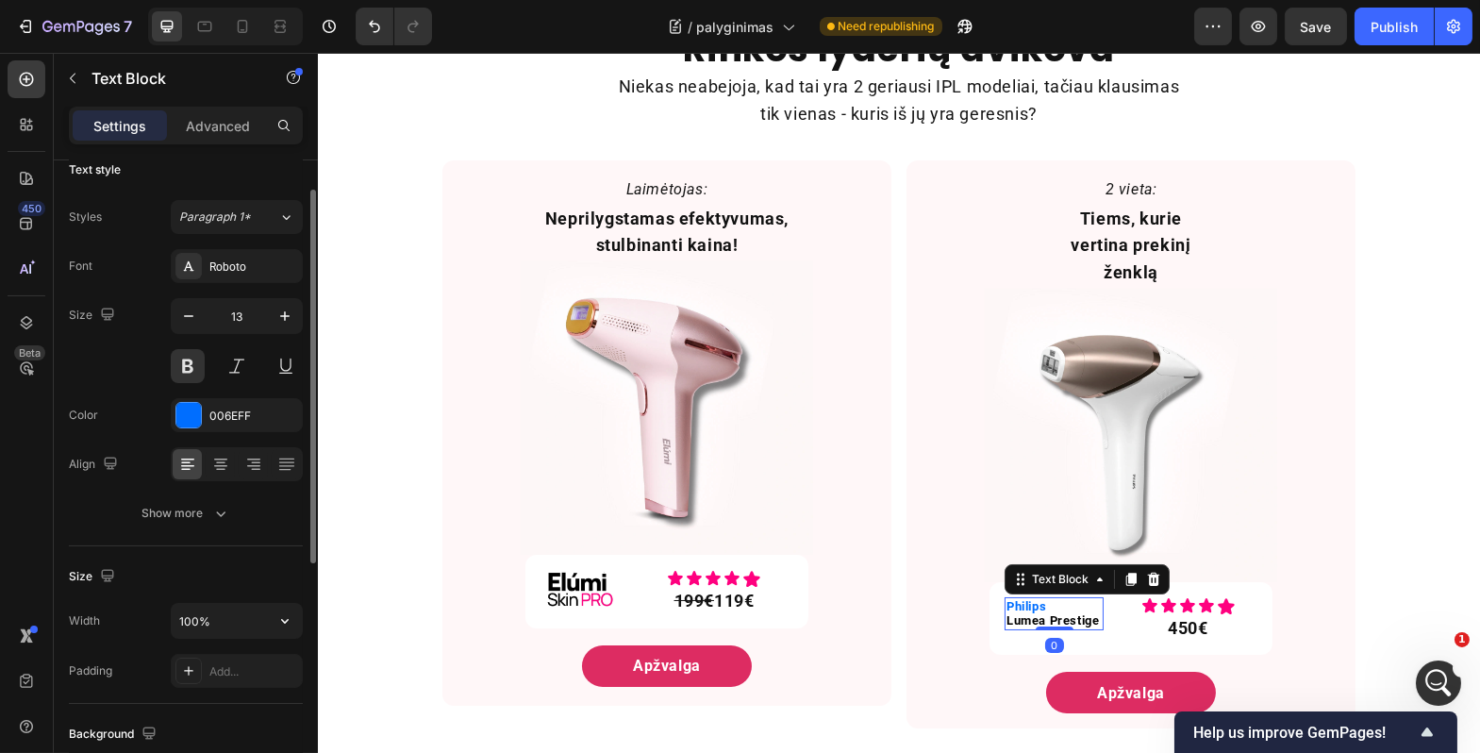
scroll to position [43, 0]
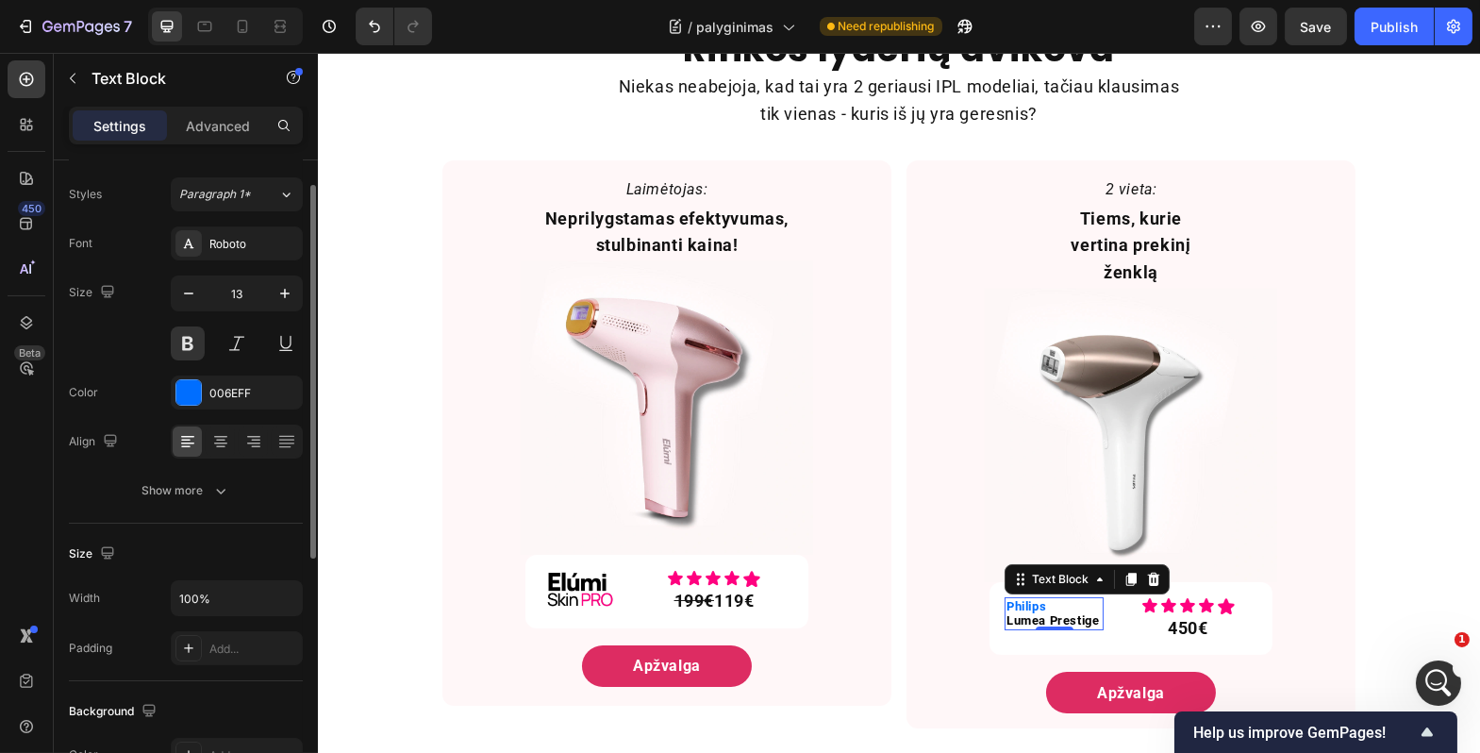
click at [1081, 613] on span "Lumea Prestige" at bounding box center [1052, 620] width 92 height 14
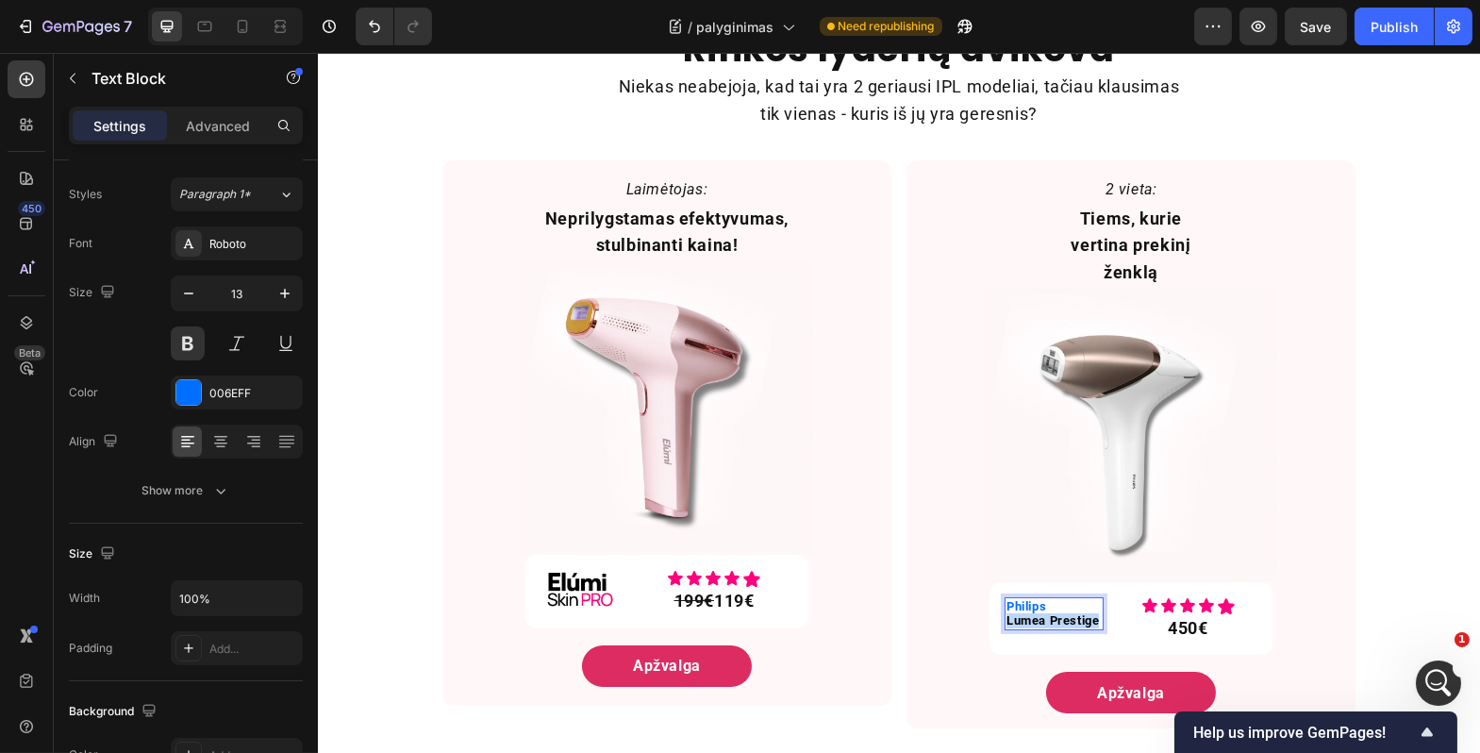
click at [1081, 613] on span "Lumea Prestige" at bounding box center [1052, 620] width 92 height 14
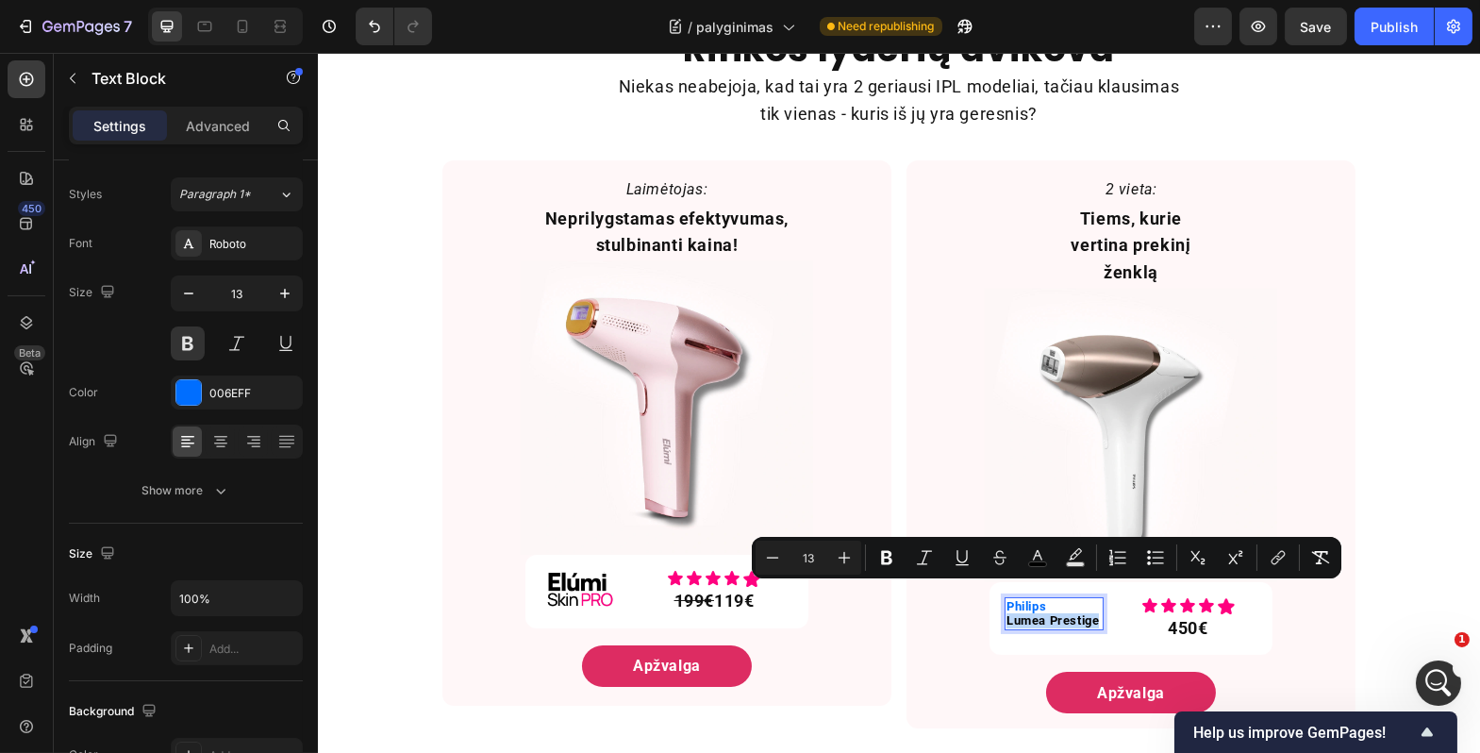
copy span "Lumea Prestige"
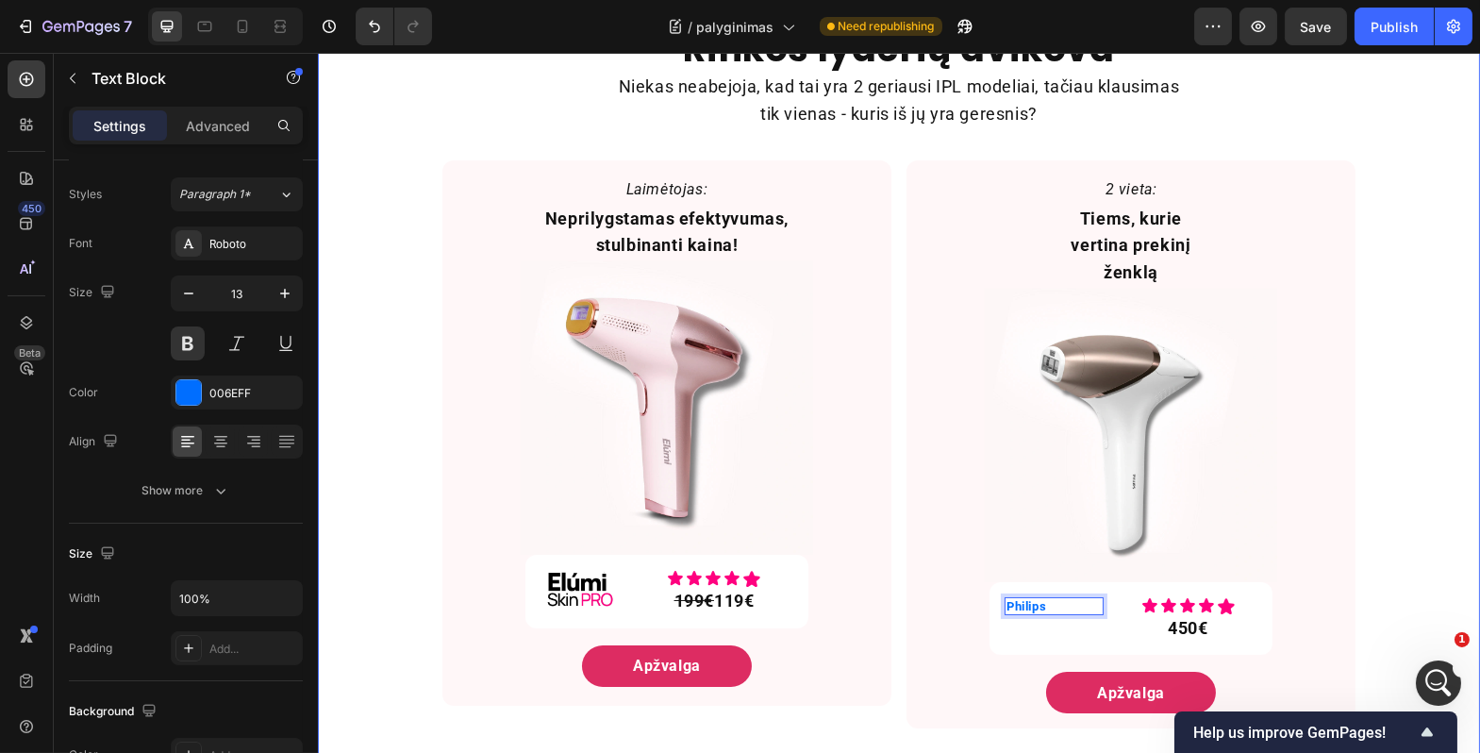
click at [1381, 566] on div "Rinkos lyderių dvikova Heading Niekas neabejoja, kad tai yra 2 geriausi IPL mod…" at bounding box center [898, 377] width 1163 height 734
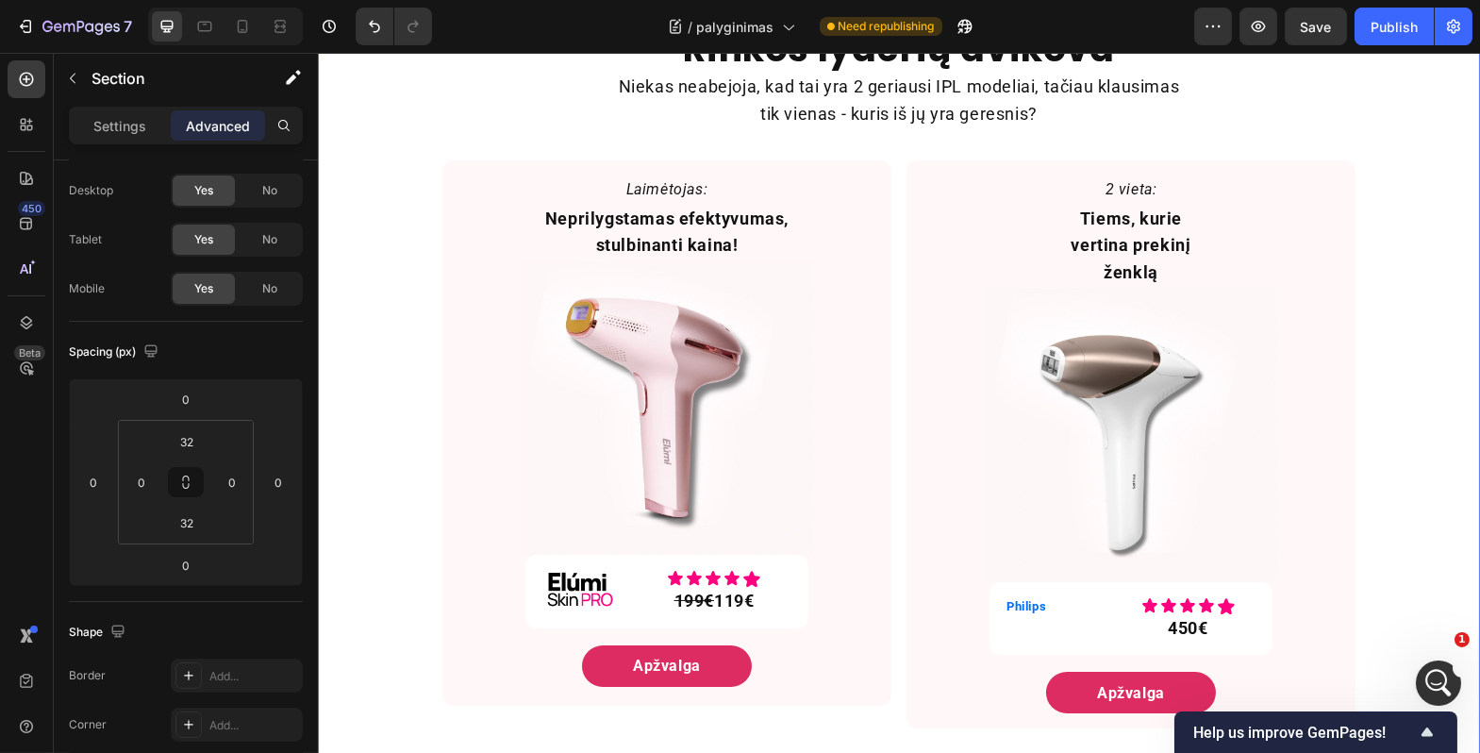
scroll to position [0, 0]
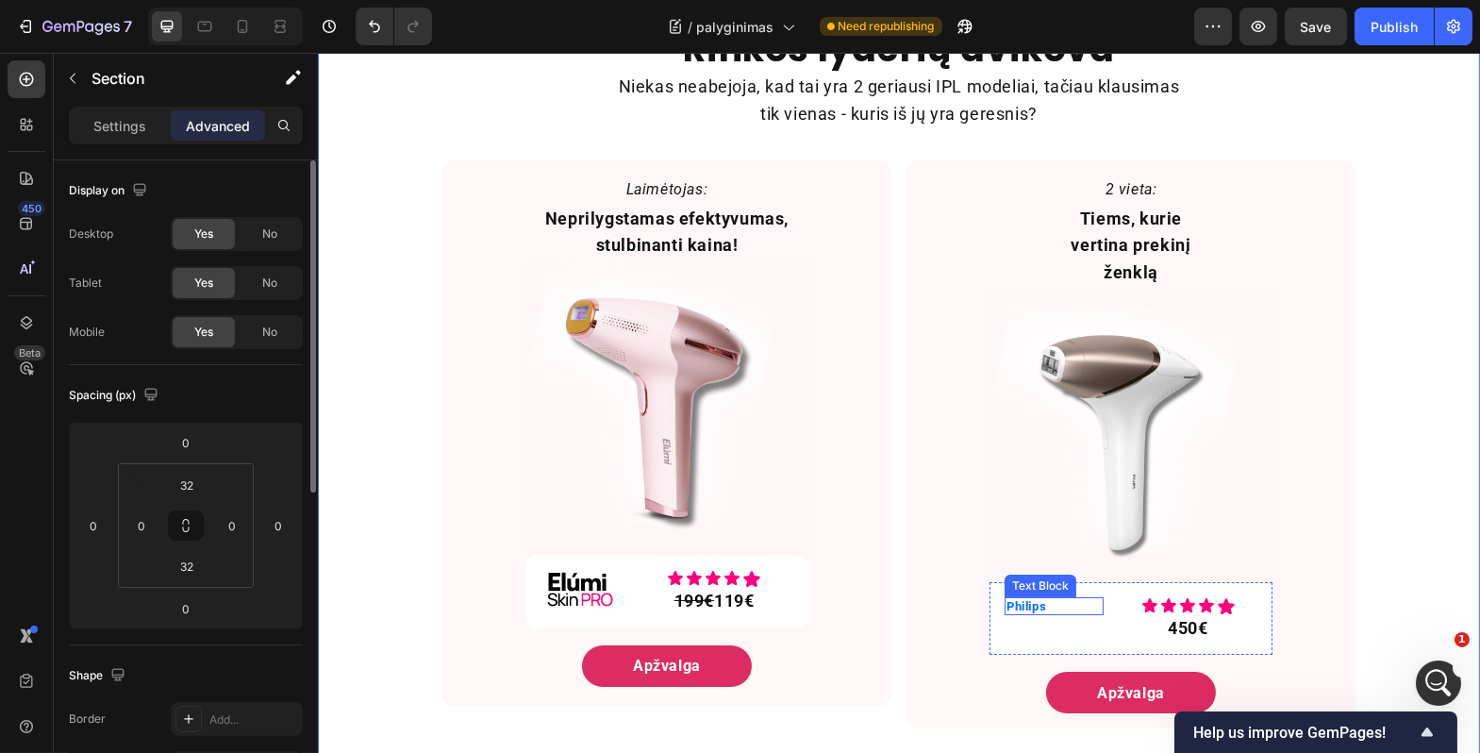
click at [1054, 599] on p "Philips" at bounding box center [1053, 606] width 95 height 15
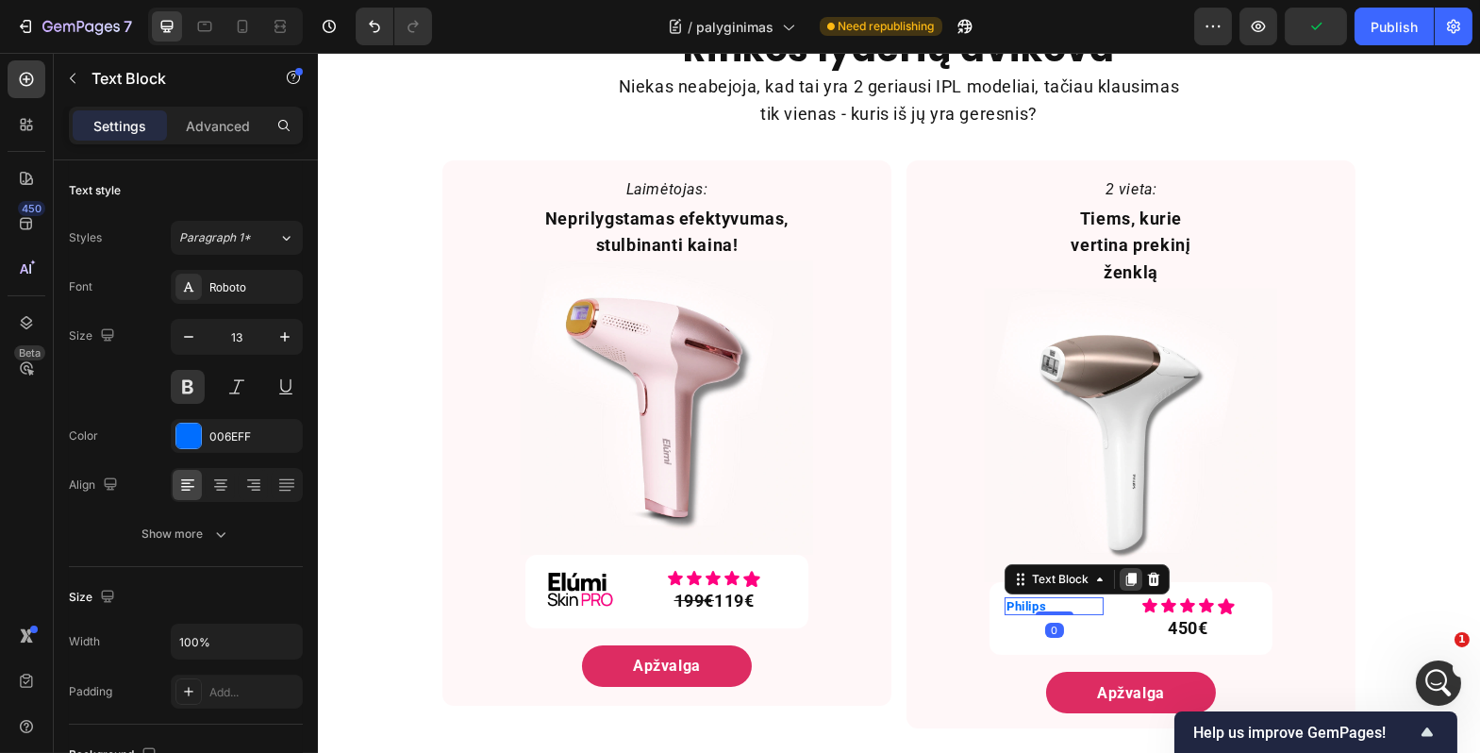
click at [1127, 572] on icon at bounding box center [1130, 579] width 15 height 15
click at [1058, 628] on div at bounding box center [1054, 631] width 38 height 6
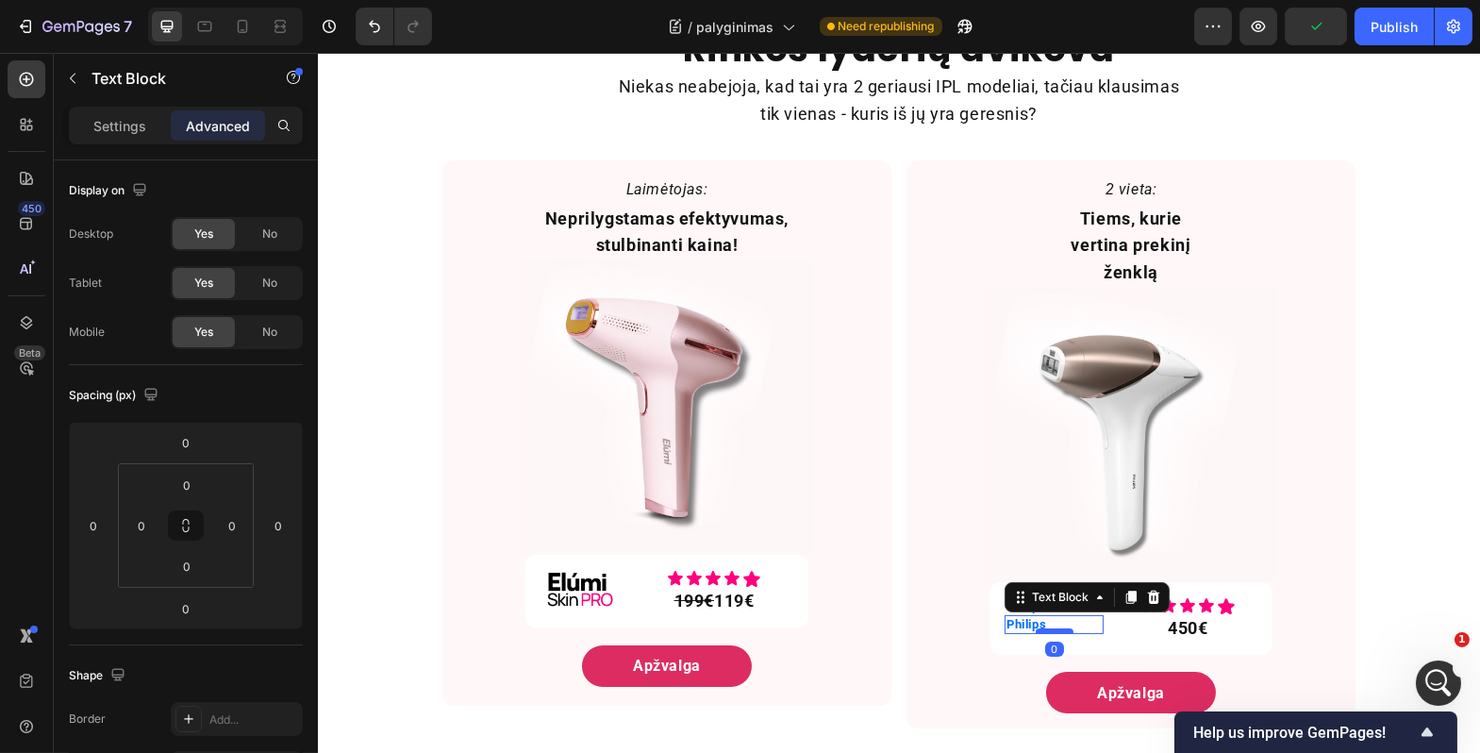
click at [1058, 628] on div at bounding box center [1054, 631] width 38 height 6
click at [1059, 617] on p "Philips" at bounding box center [1053, 624] width 95 height 15
click at [155, 123] on div "Settings" at bounding box center [120, 125] width 94 height 30
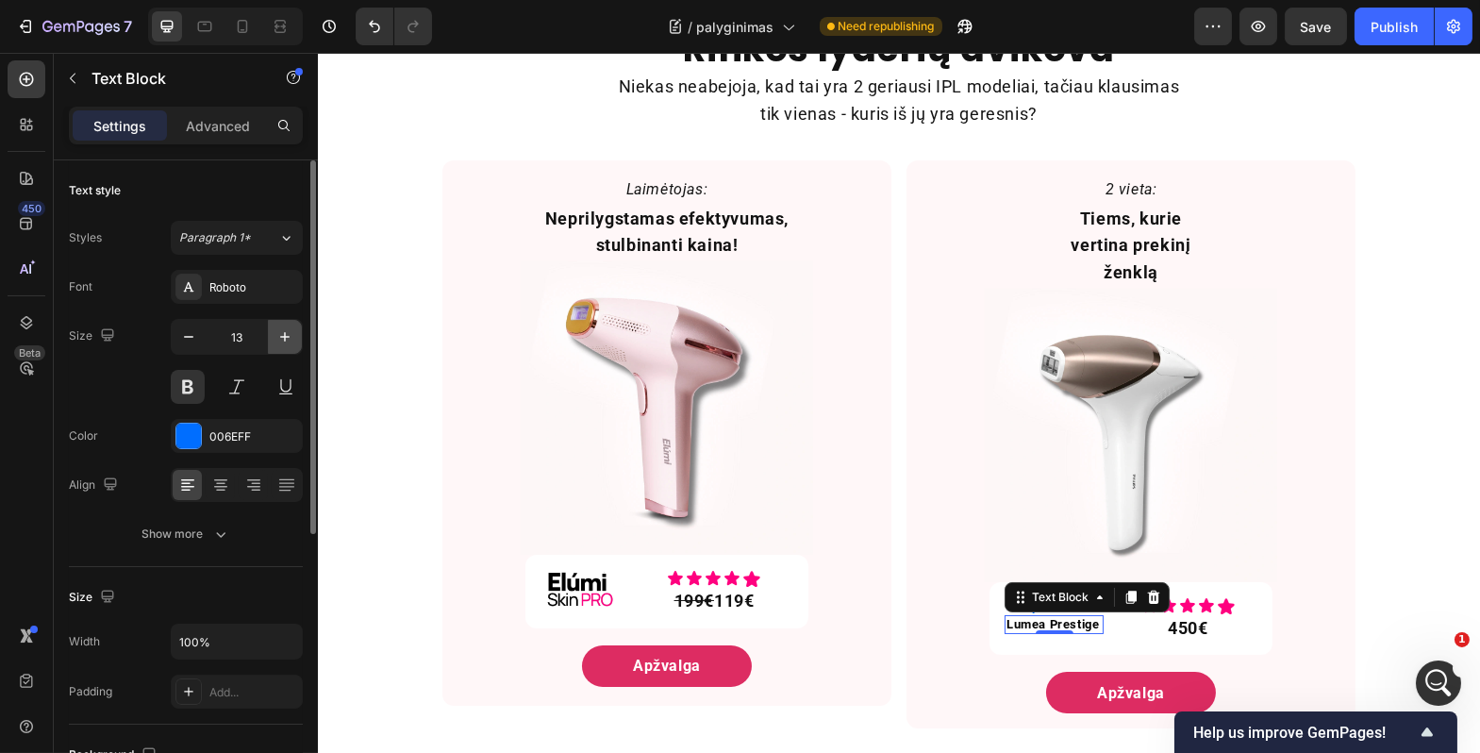
click at [274, 329] on button "button" at bounding box center [285, 337] width 34 height 34
type input "15"
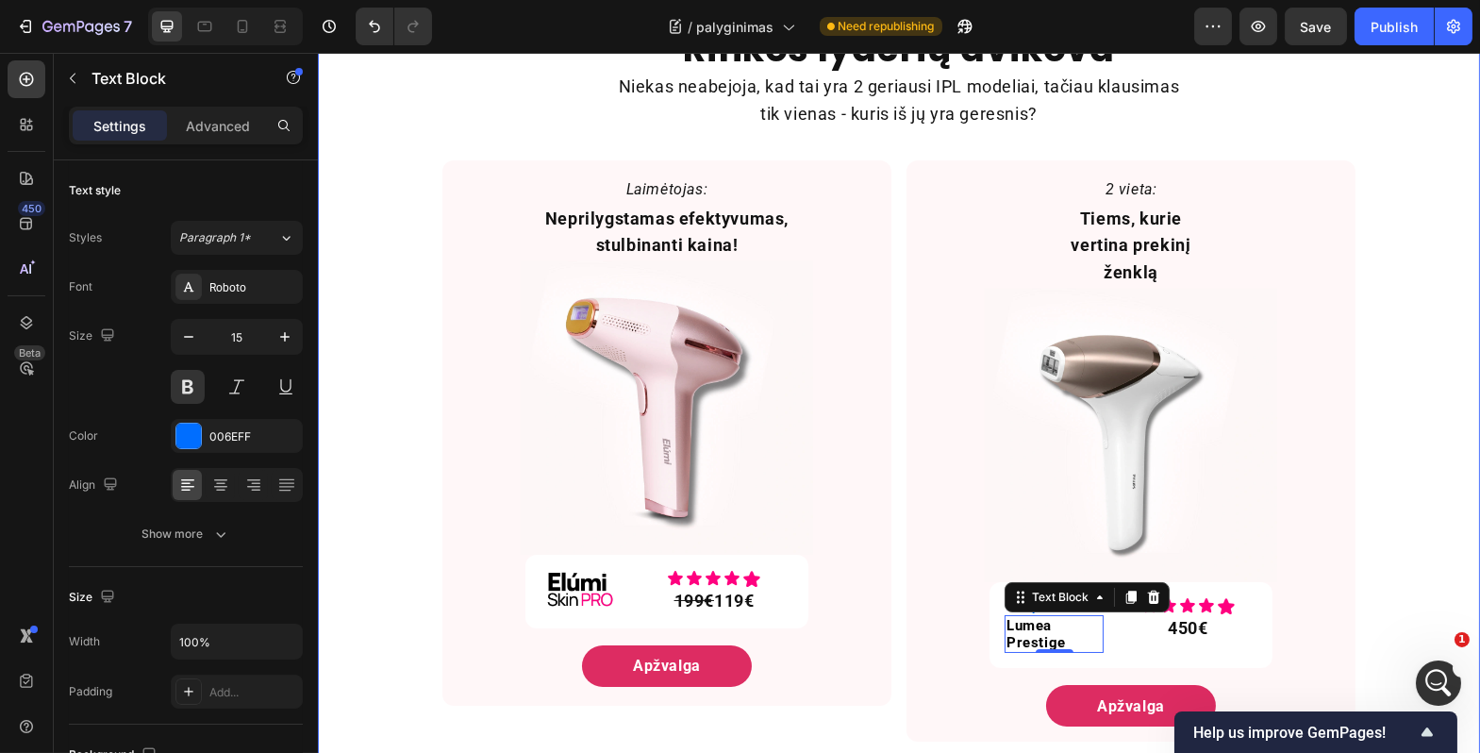
click at [1404, 540] on div "Rinkos lyderių dvikova Heading Niekas neabejoja, kad tai yra 2 geriausi IPL mod…" at bounding box center [898, 383] width 1163 height 747
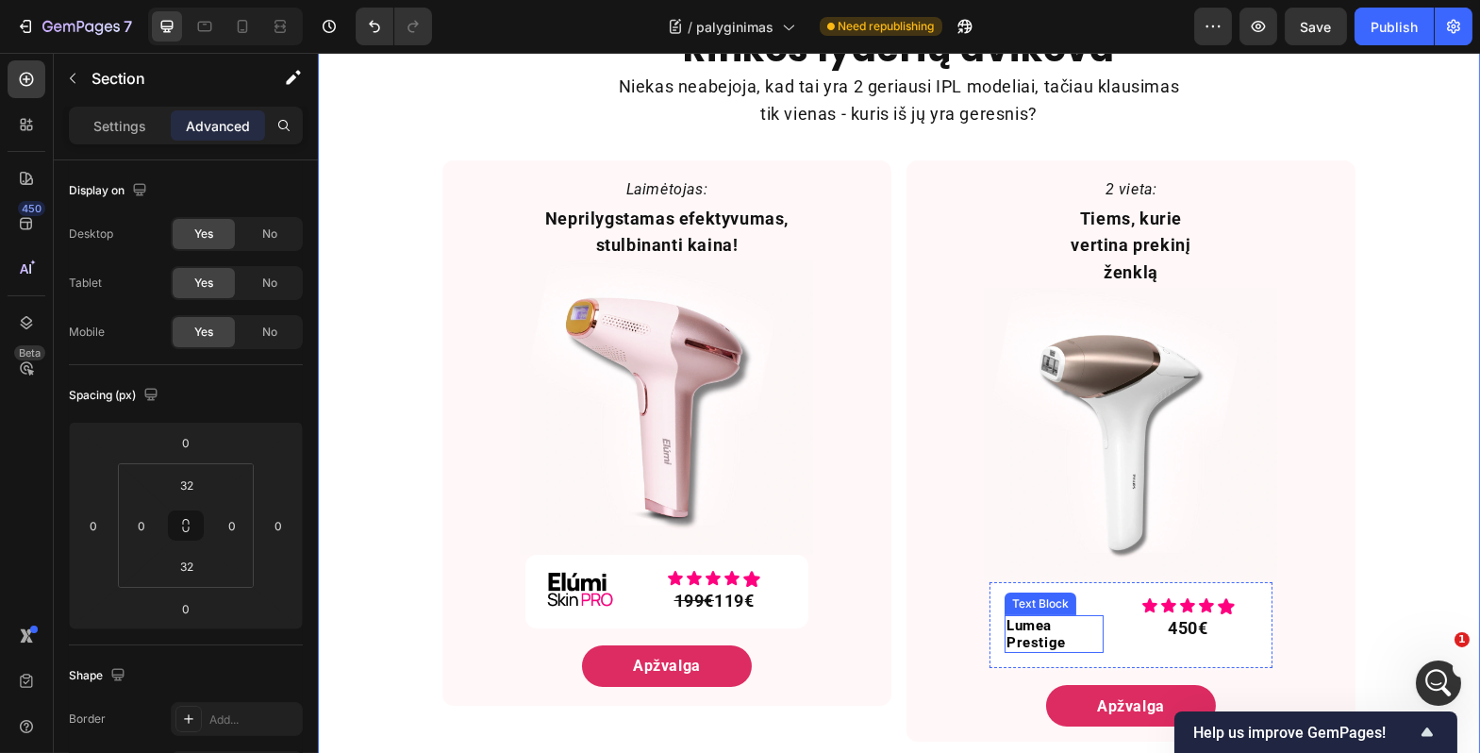
click at [1048, 617] on p "Lumea Prestige" at bounding box center [1053, 634] width 95 height 34
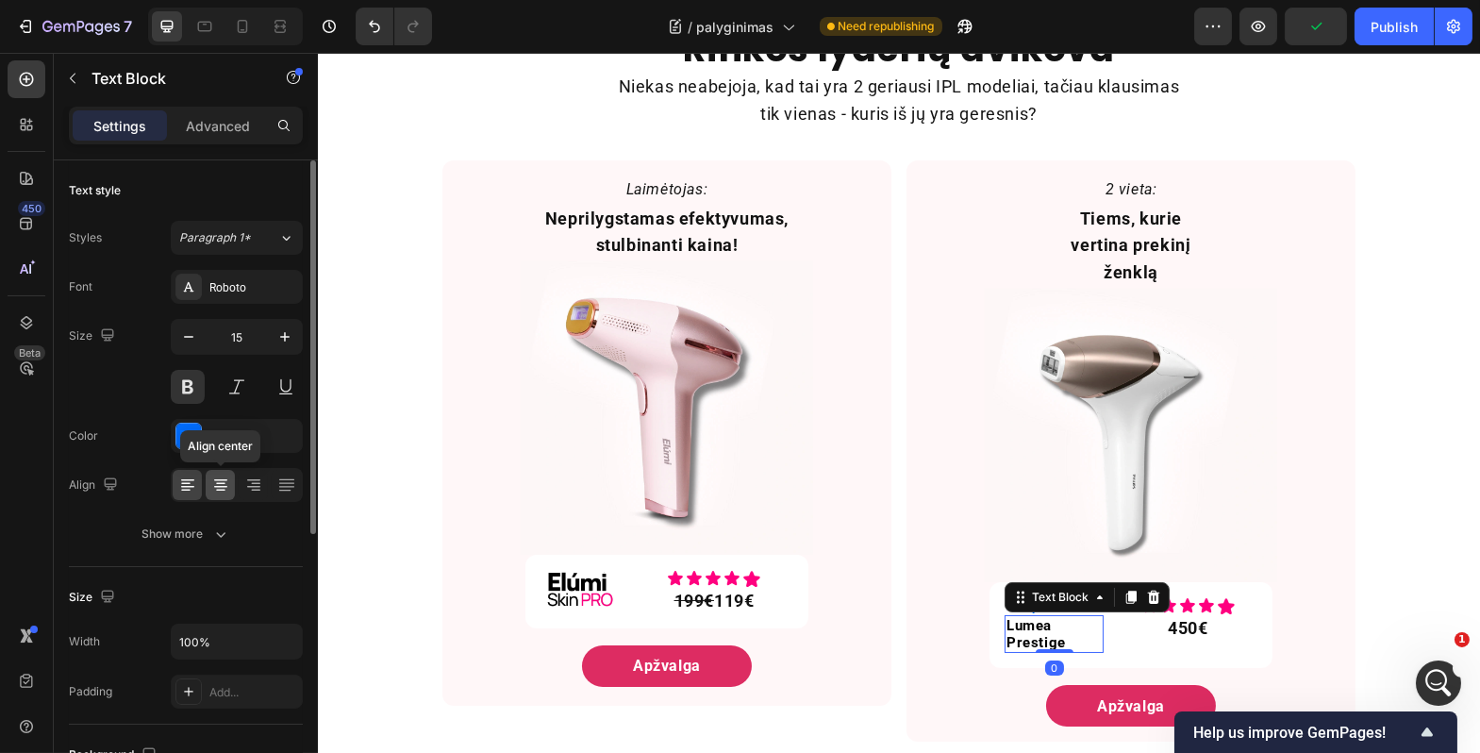
click at [214, 477] on icon at bounding box center [220, 485] width 19 height 19
click at [185, 480] on icon at bounding box center [187, 485] width 19 height 19
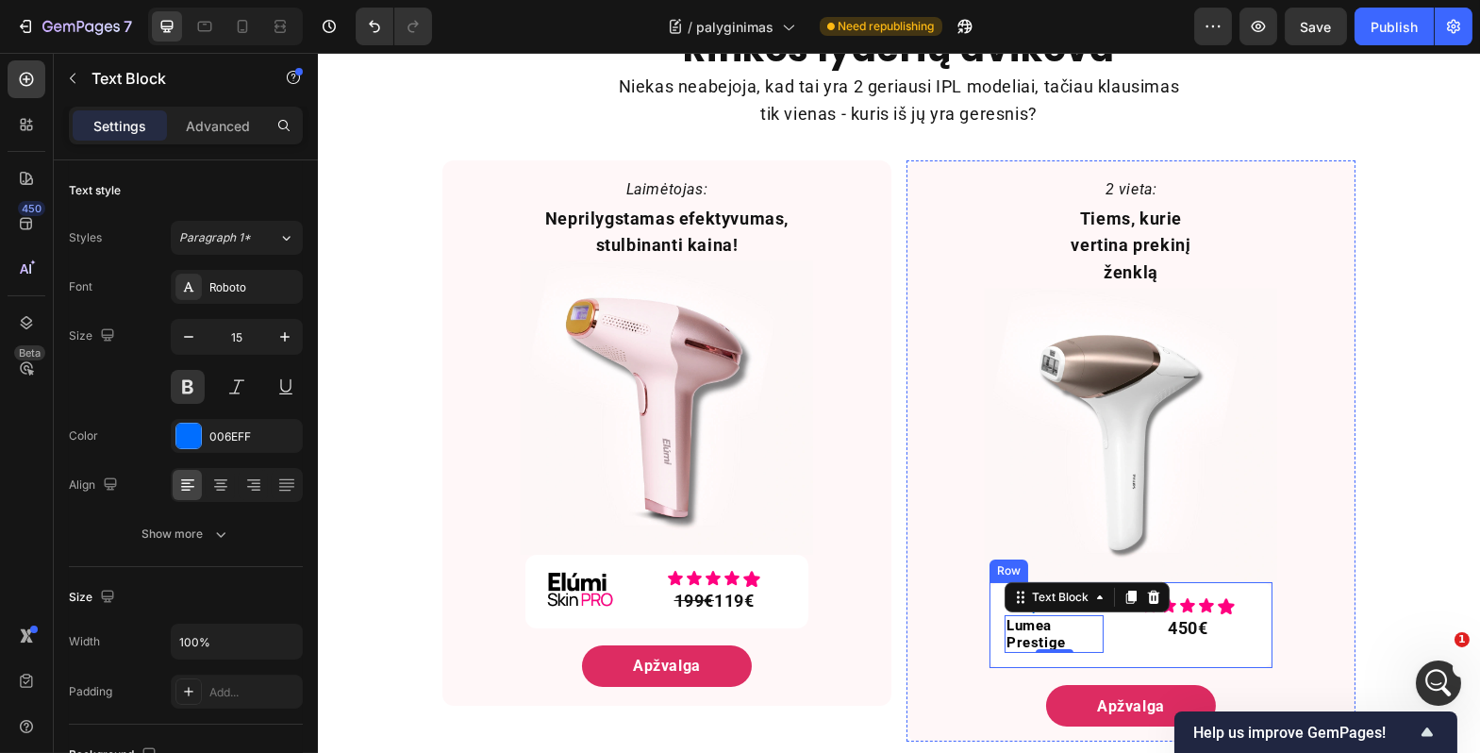
click at [1122, 625] on div "Icon Icon Icon Icon Icon Icon List 450€ Text Block" at bounding box center [1187, 625] width 139 height 57
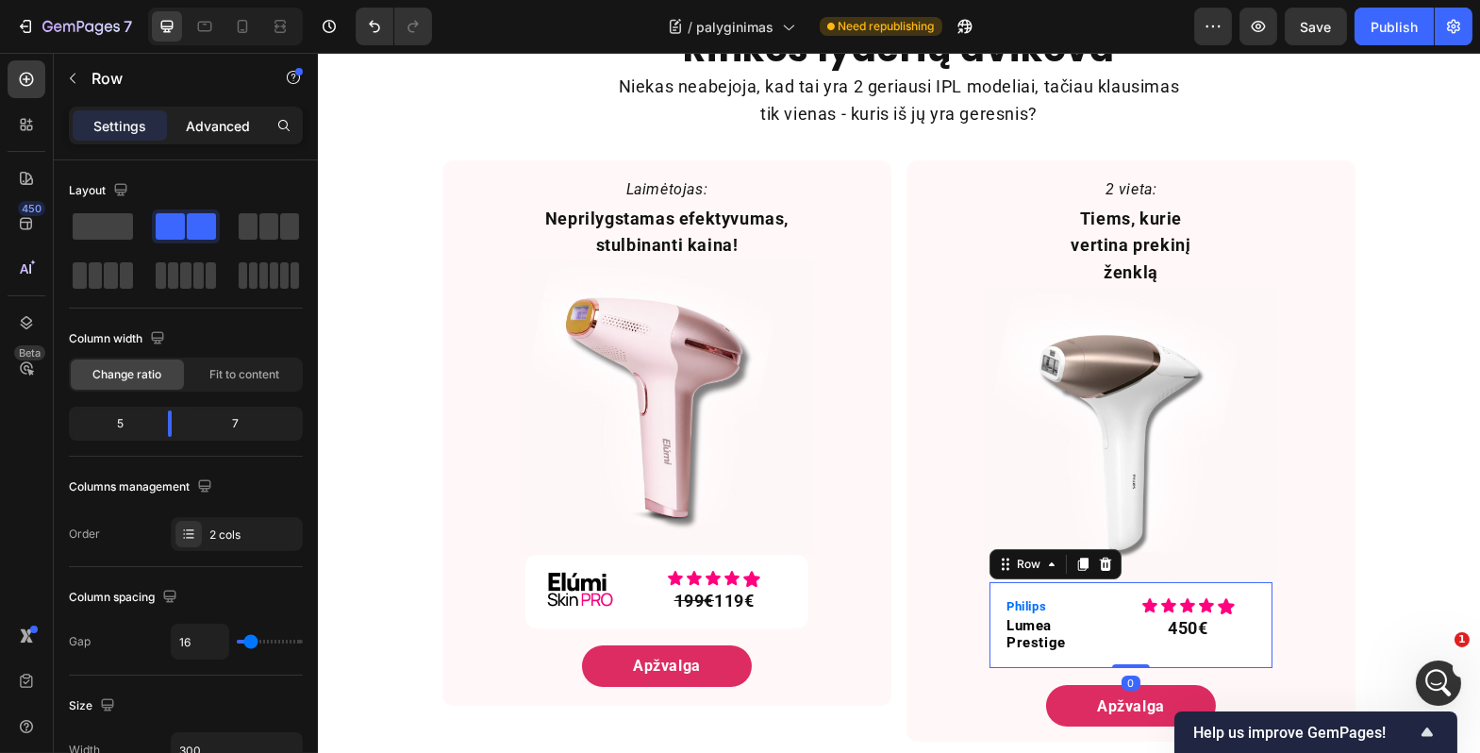
click at [219, 118] on p "Advanced" at bounding box center [218, 126] width 64 height 20
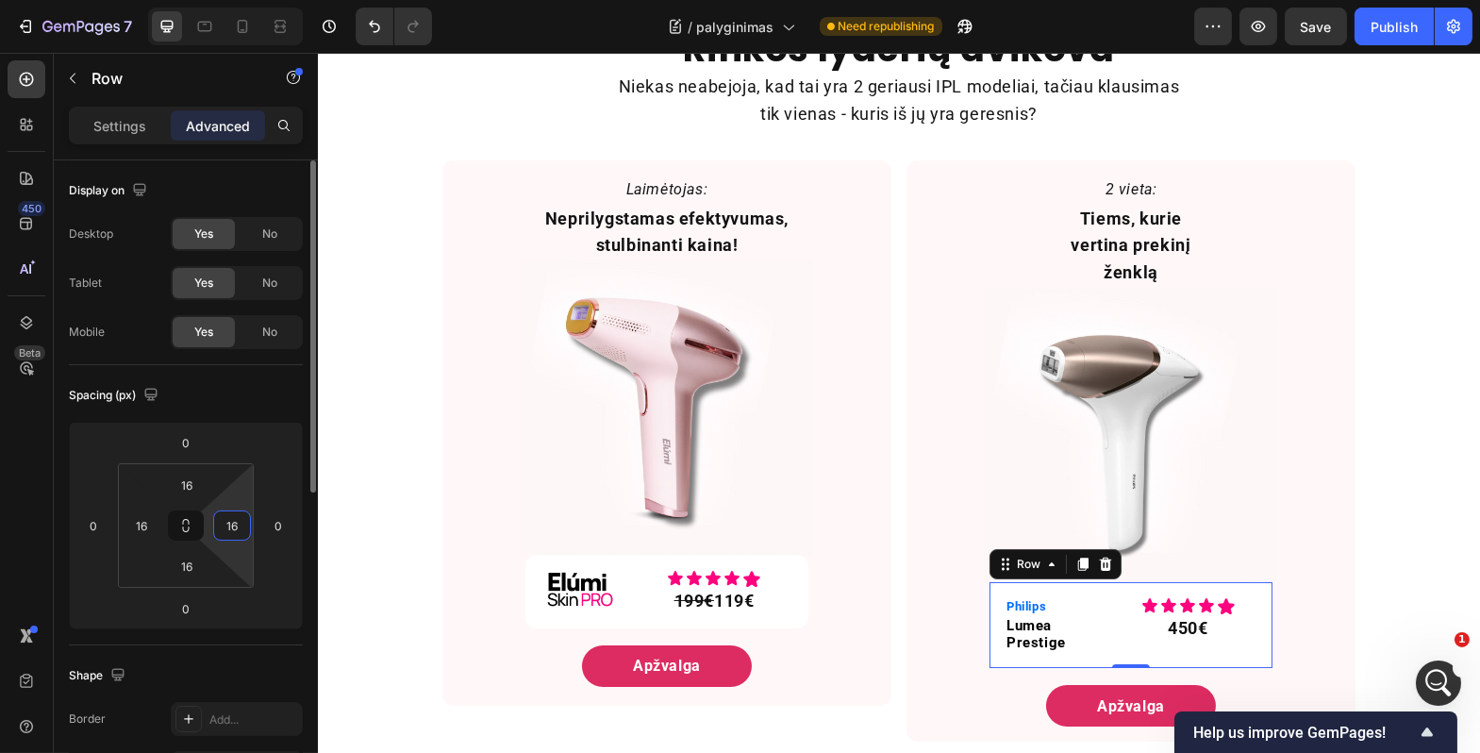
click at [242, 524] on input "16" at bounding box center [232, 525] width 28 height 28
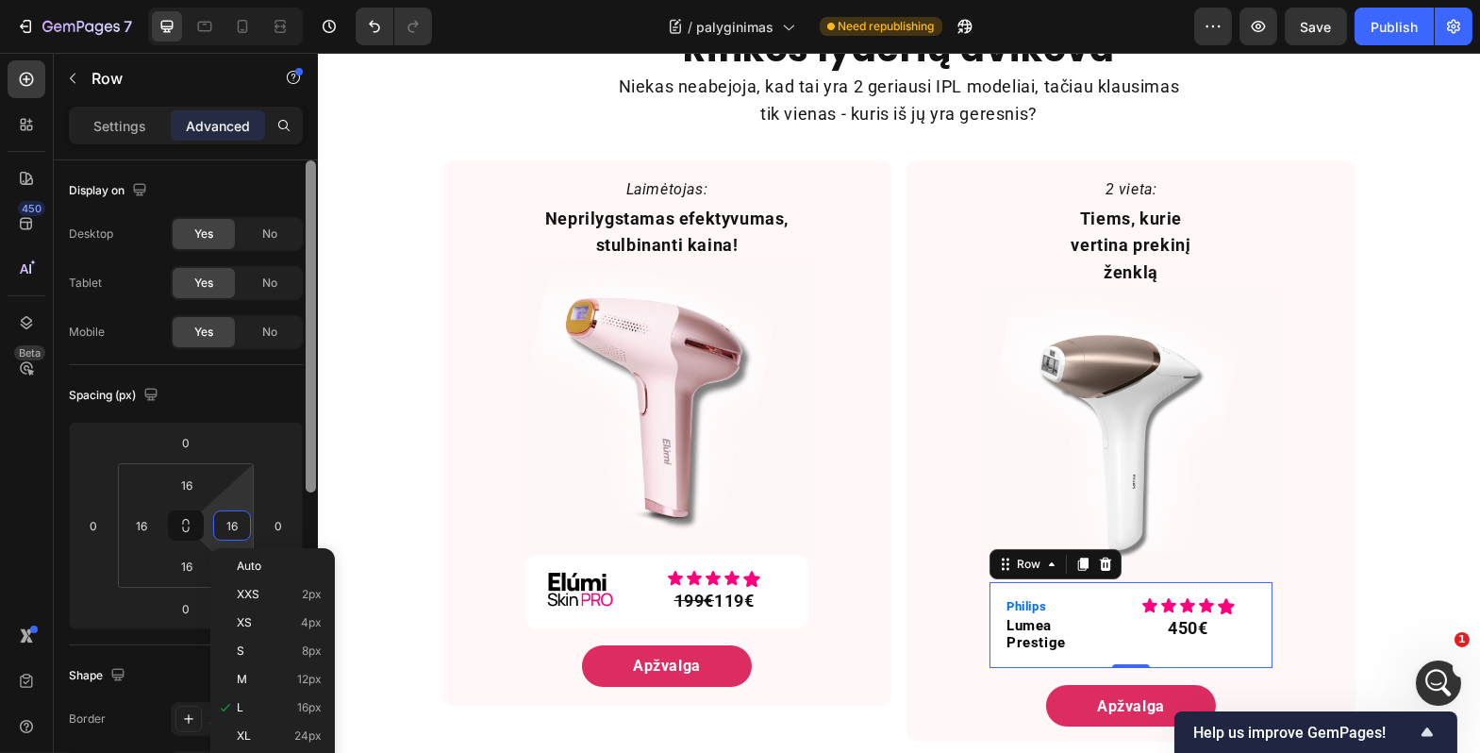
scroll to position [611, 0]
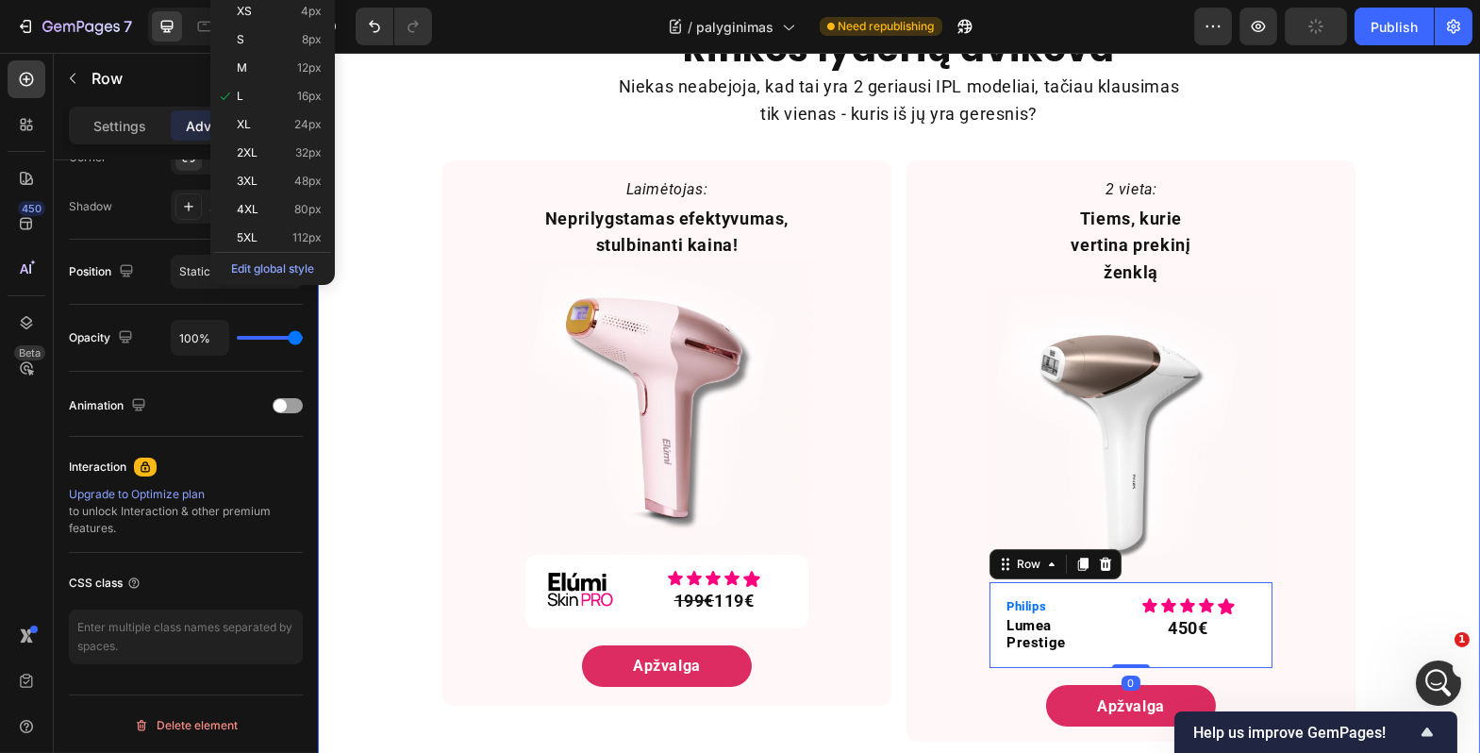
click at [1374, 533] on div "Rinkos lyderių dvikova Heading Niekas neabejoja, kad tai yra 2 geriausi IPL mod…" at bounding box center [898, 383] width 1163 height 747
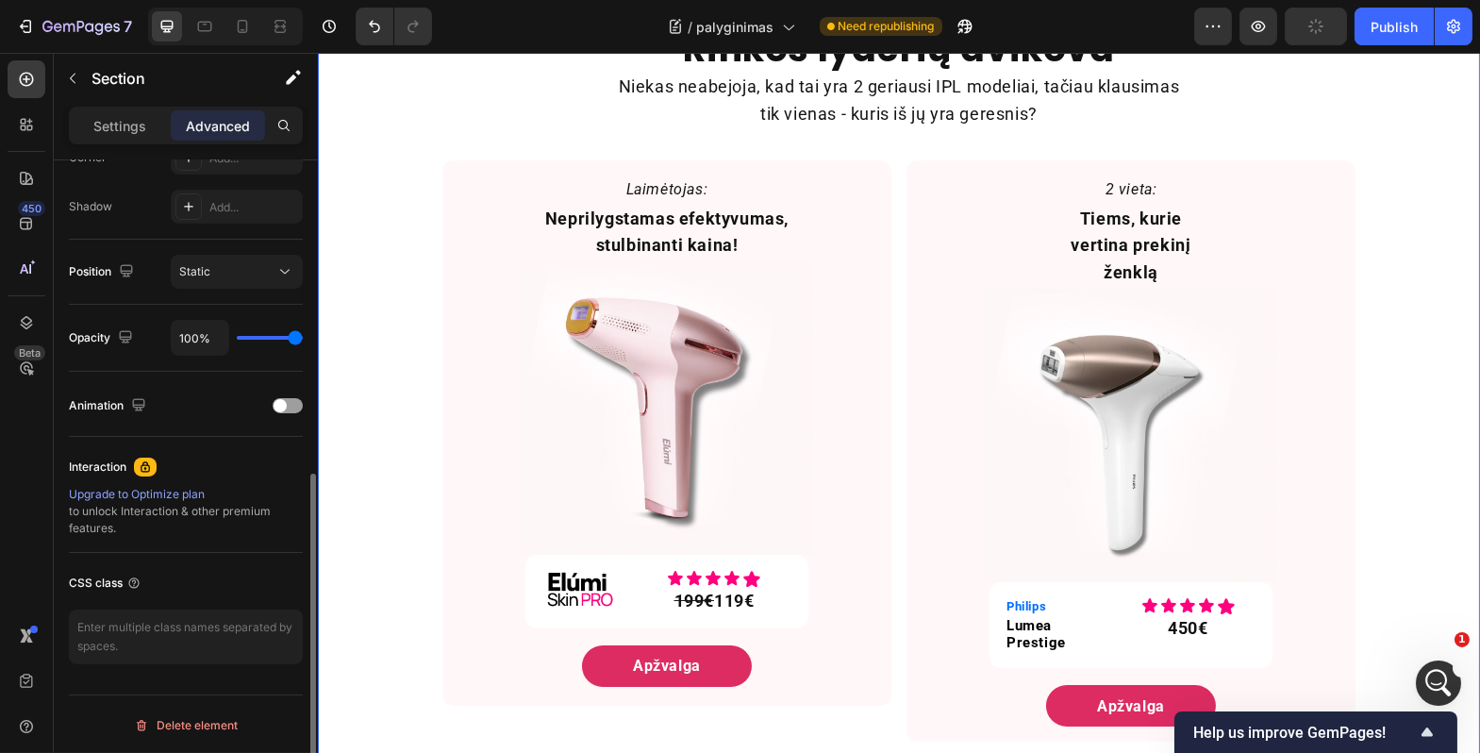
scroll to position [0, 0]
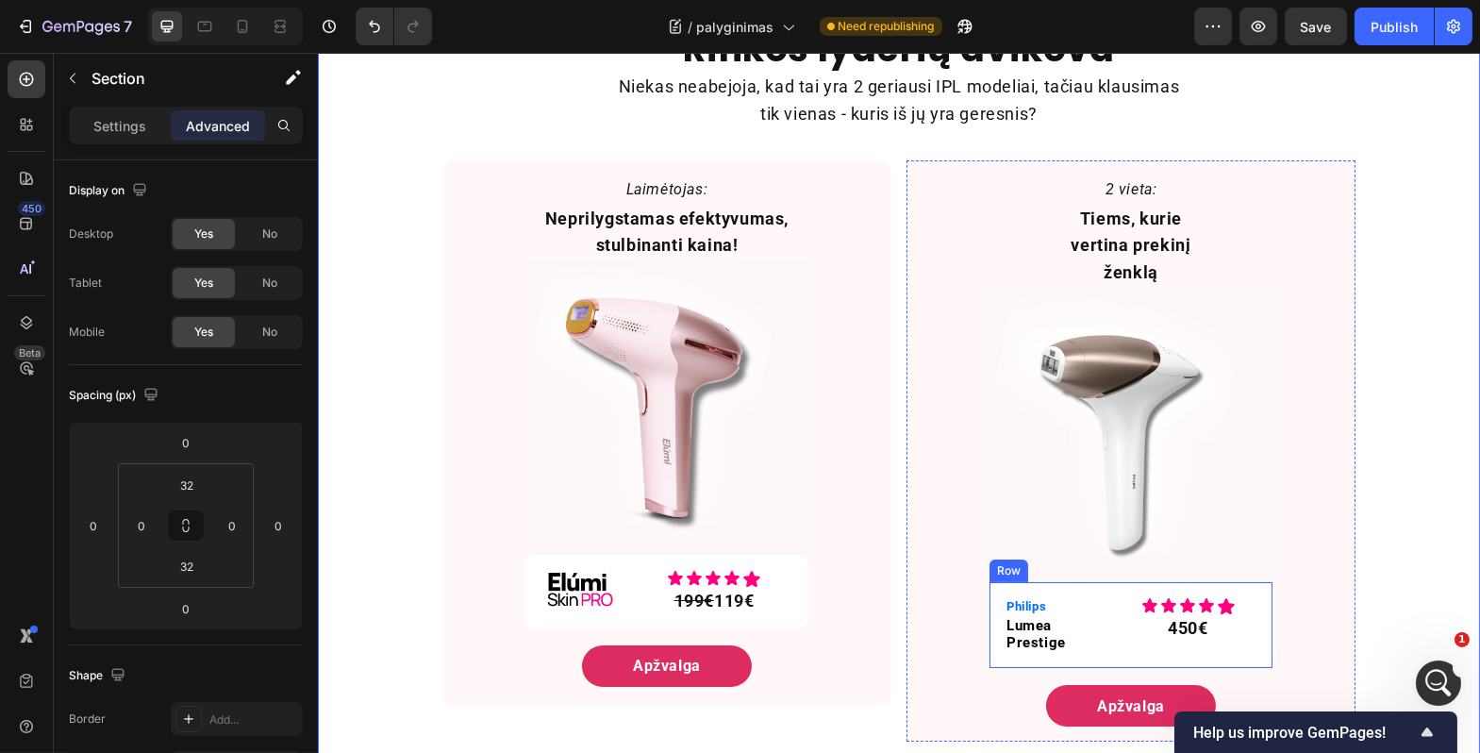
click at [1108, 604] on div "Philips Text Block Lumea Prestige Text Block Icon Icon Icon Icon Icon Icon List…" at bounding box center [1130, 625] width 283 height 87
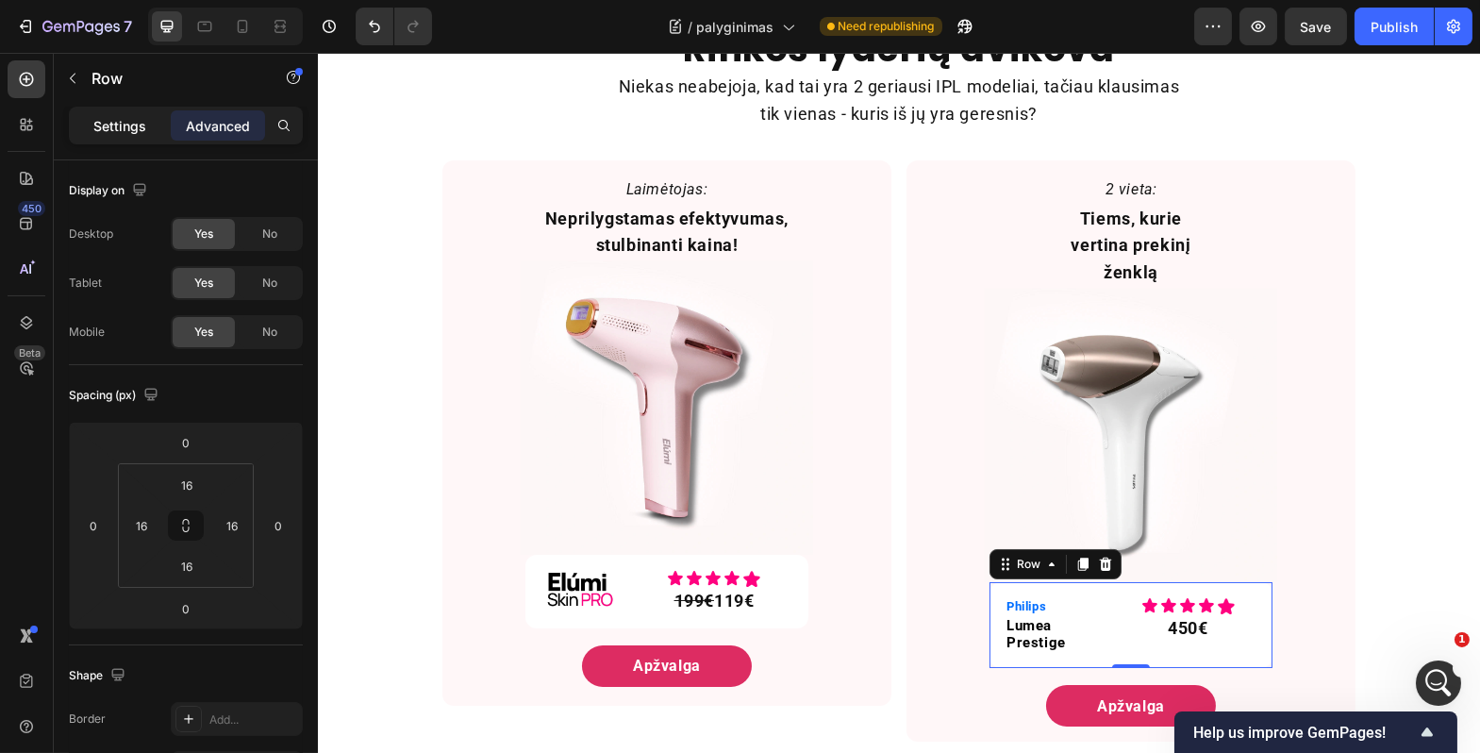
click at [125, 125] on p "Settings" at bounding box center [119, 126] width 53 height 20
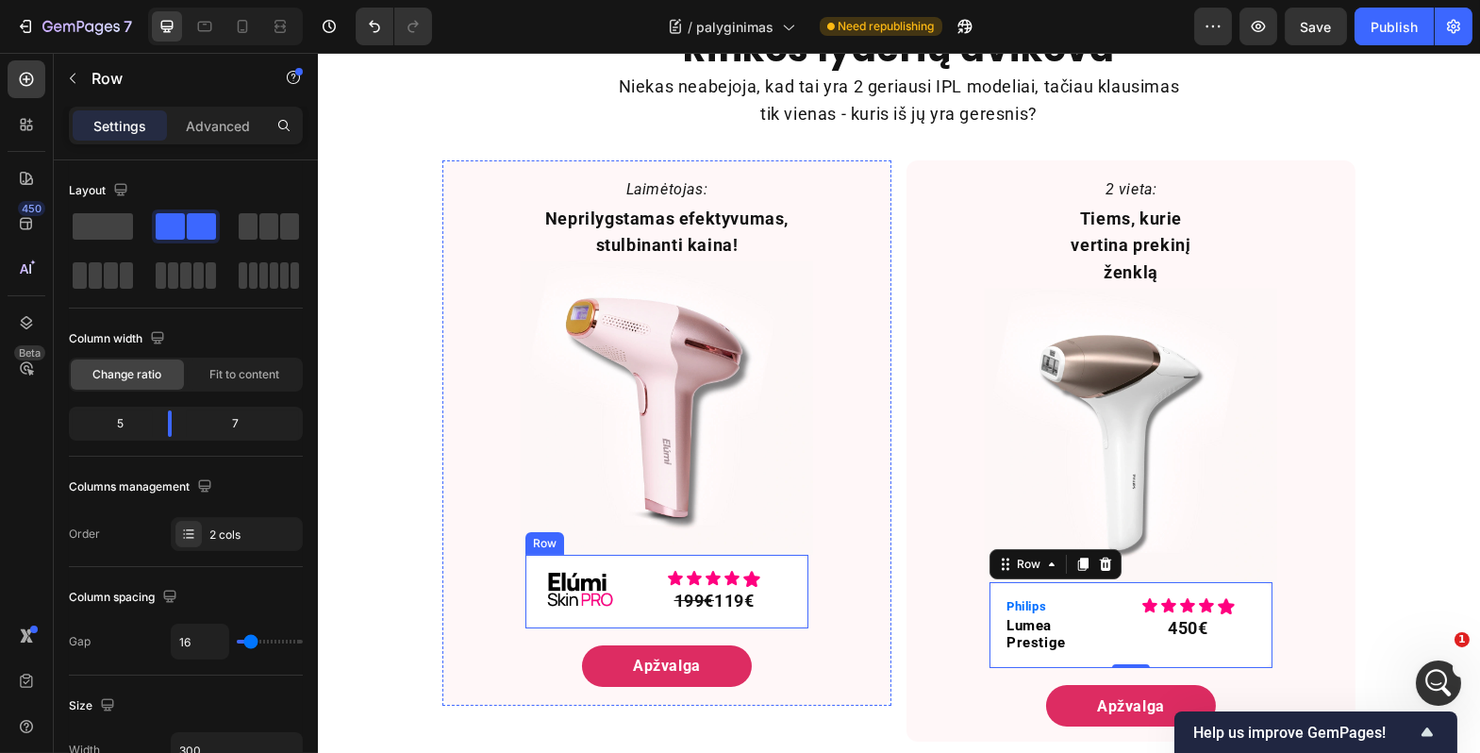
click at [561, 556] on div "Image Icon Icon Icon Icon Icon Icon List 199€ 119€ Text Block Row" at bounding box center [666, 592] width 283 height 74
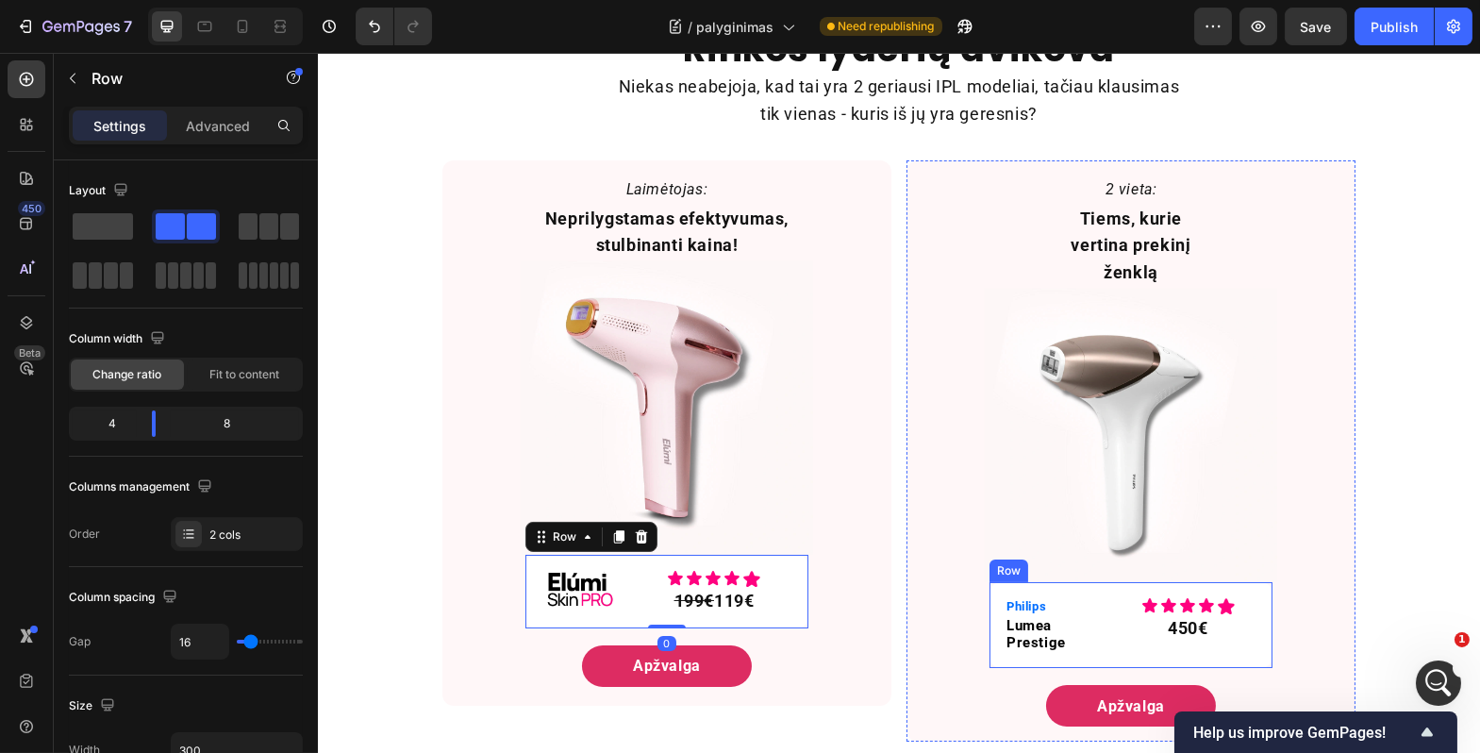
click at [1130, 582] on div "Philips Text Block Lumea Prestige Text Block Icon Icon Icon Icon Icon Icon List…" at bounding box center [1130, 625] width 283 height 87
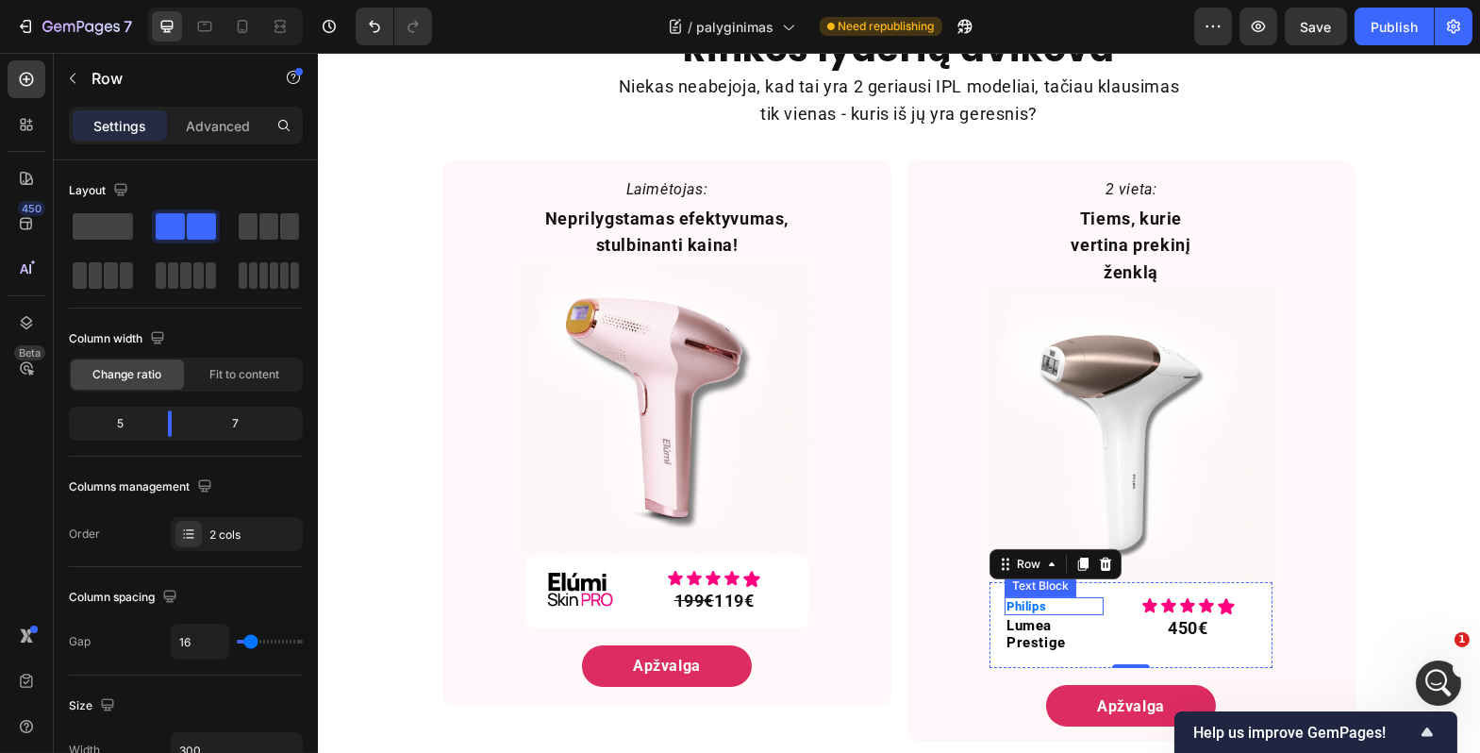
click at [1046, 599] on p "Philips" at bounding box center [1053, 606] width 95 height 15
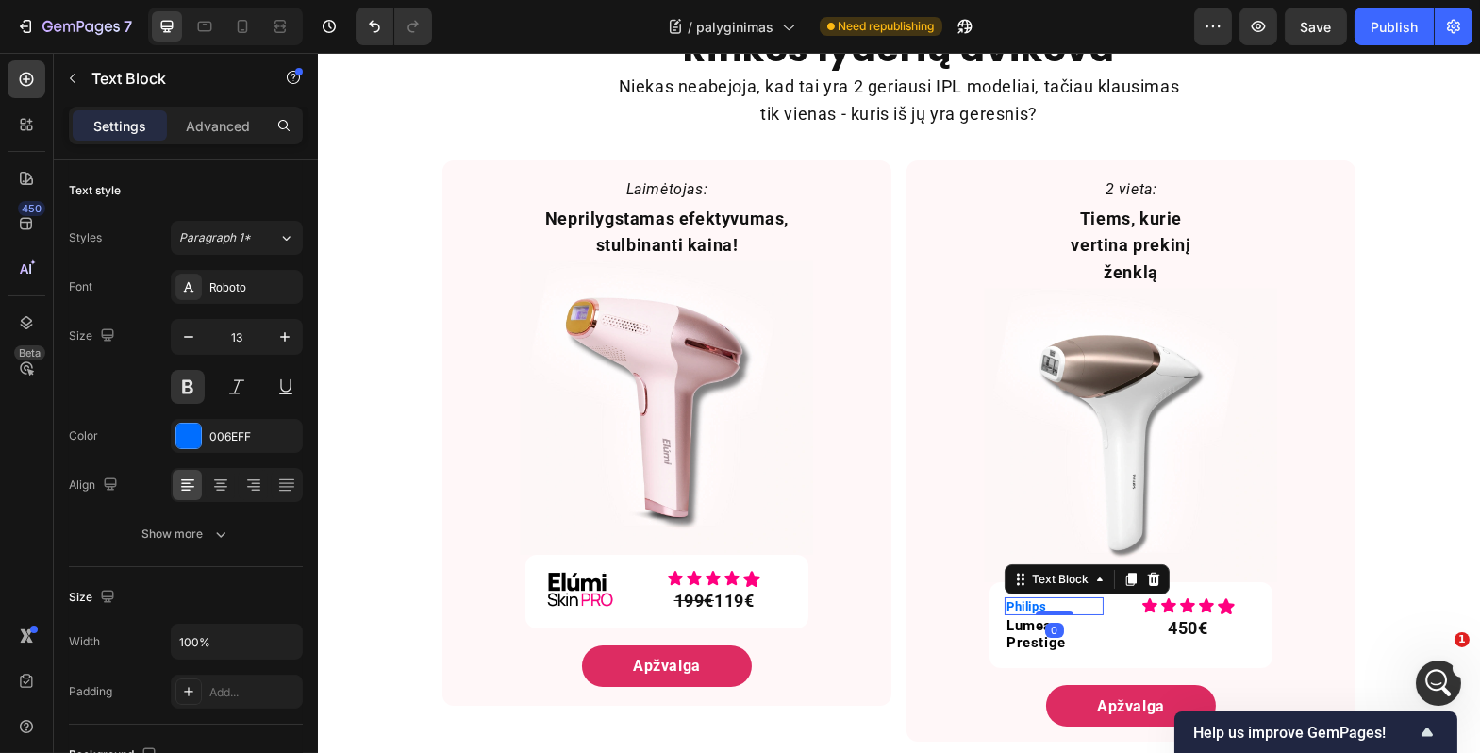
click at [1045, 623] on div "0" at bounding box center [1054, 630] width 19 height 15
click at [1037, 617] on span "Lumea Prestige" at bounding box center [1035, 634] width 59 height 34
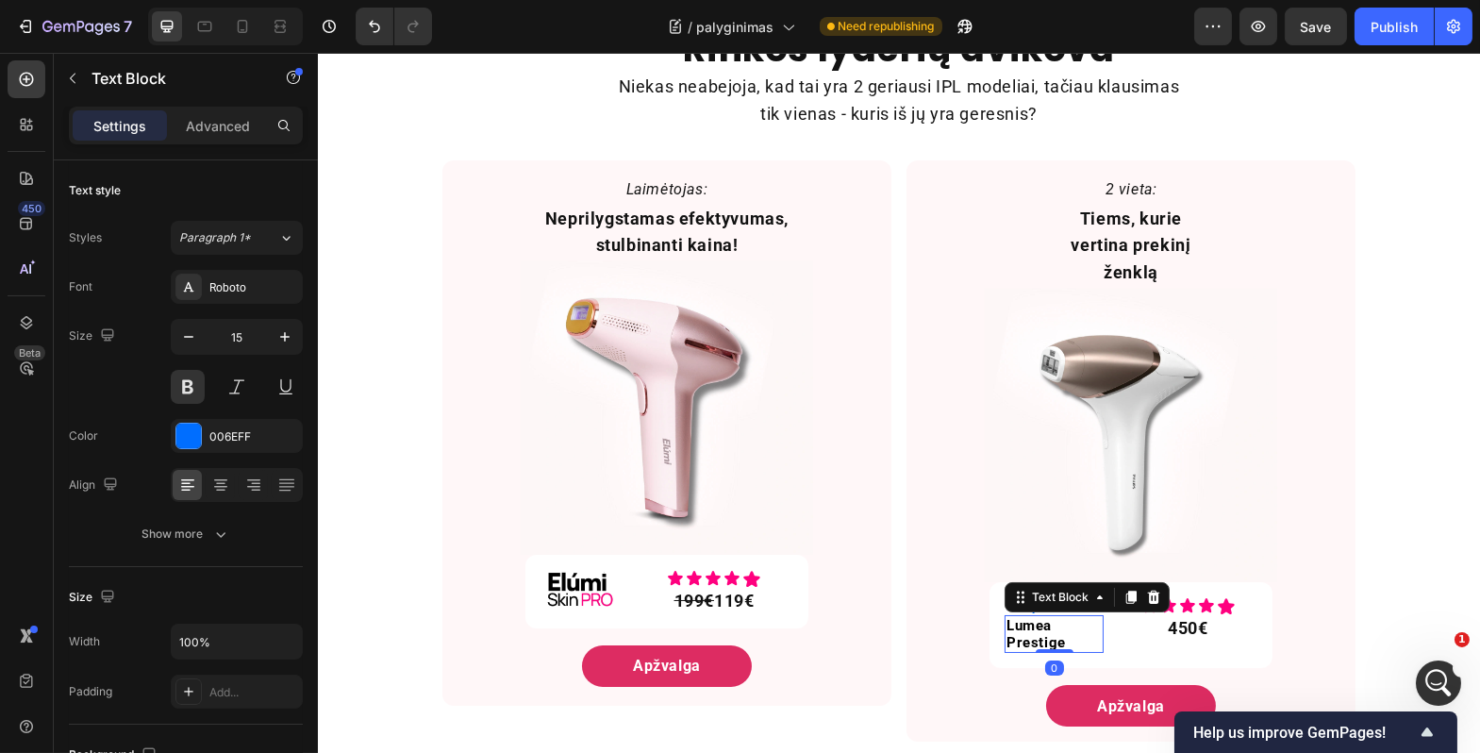
scroll to position [1173, 0]
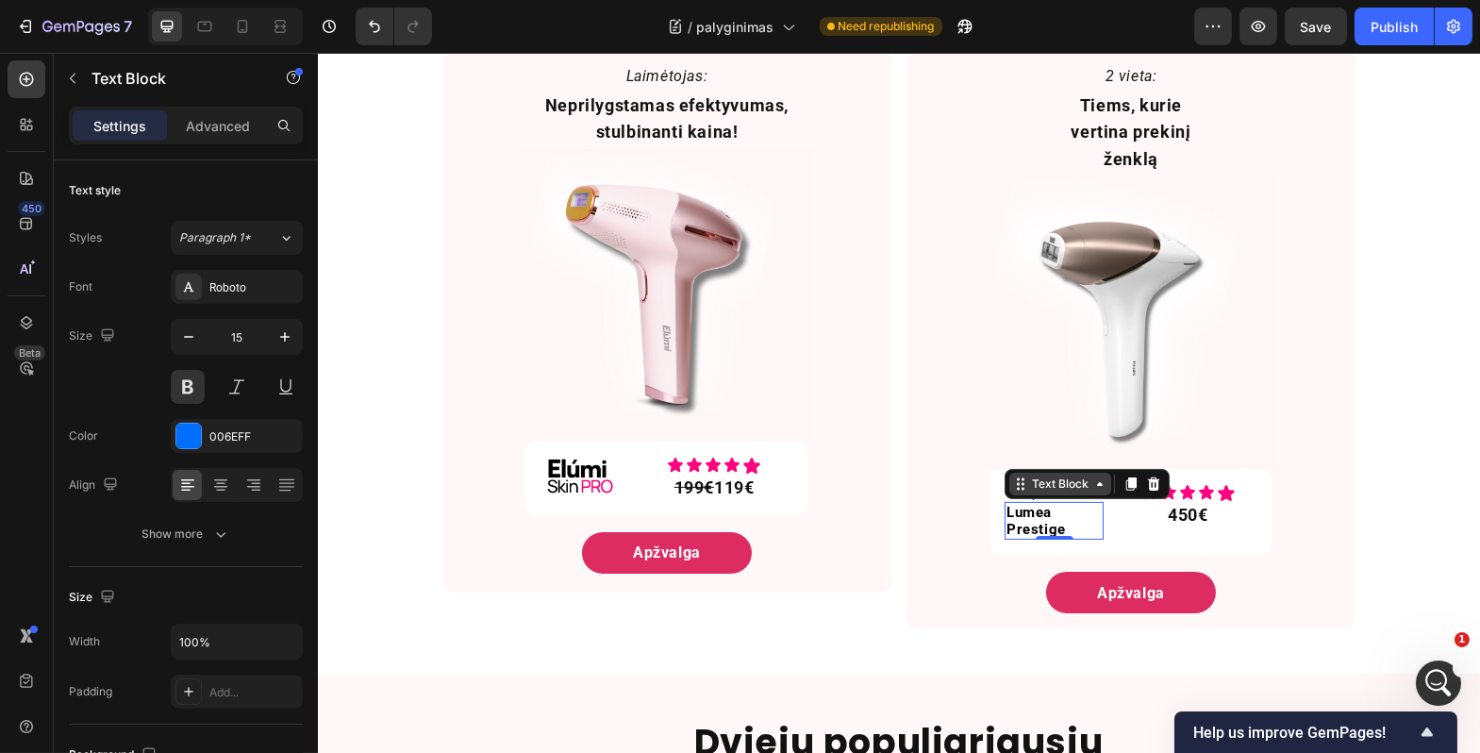
click at [1028, 476] on div "Text Block" at bounding box center [1060, 484] width 64 height 17
click at [1127, 503] on div "450€" at bounding box center [1187, 515] width 139 height 25
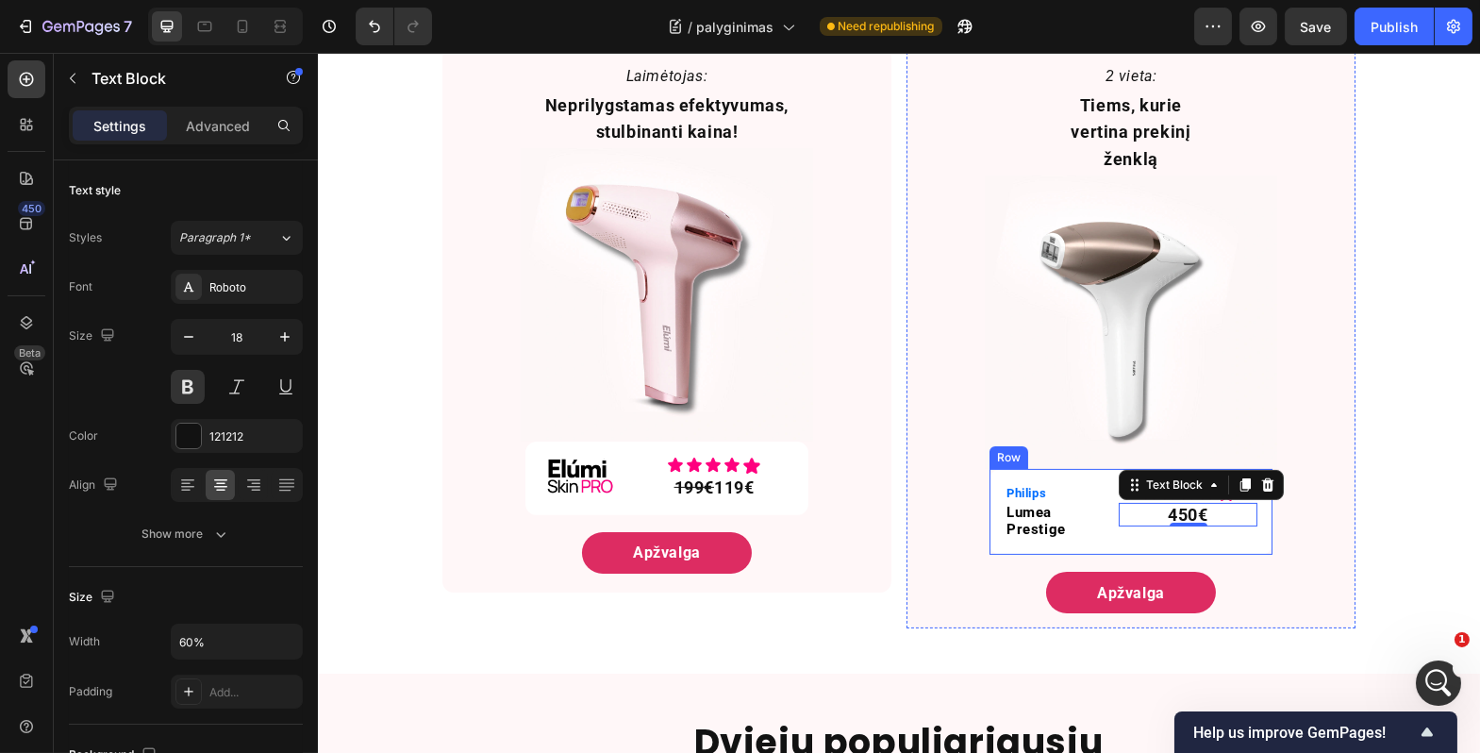
click at [1119, 503] on div "Icon Icon Icon Icon Icon Icon List 450€ Text Block 0" at bounding box center [1187, 512] width 139 height 57
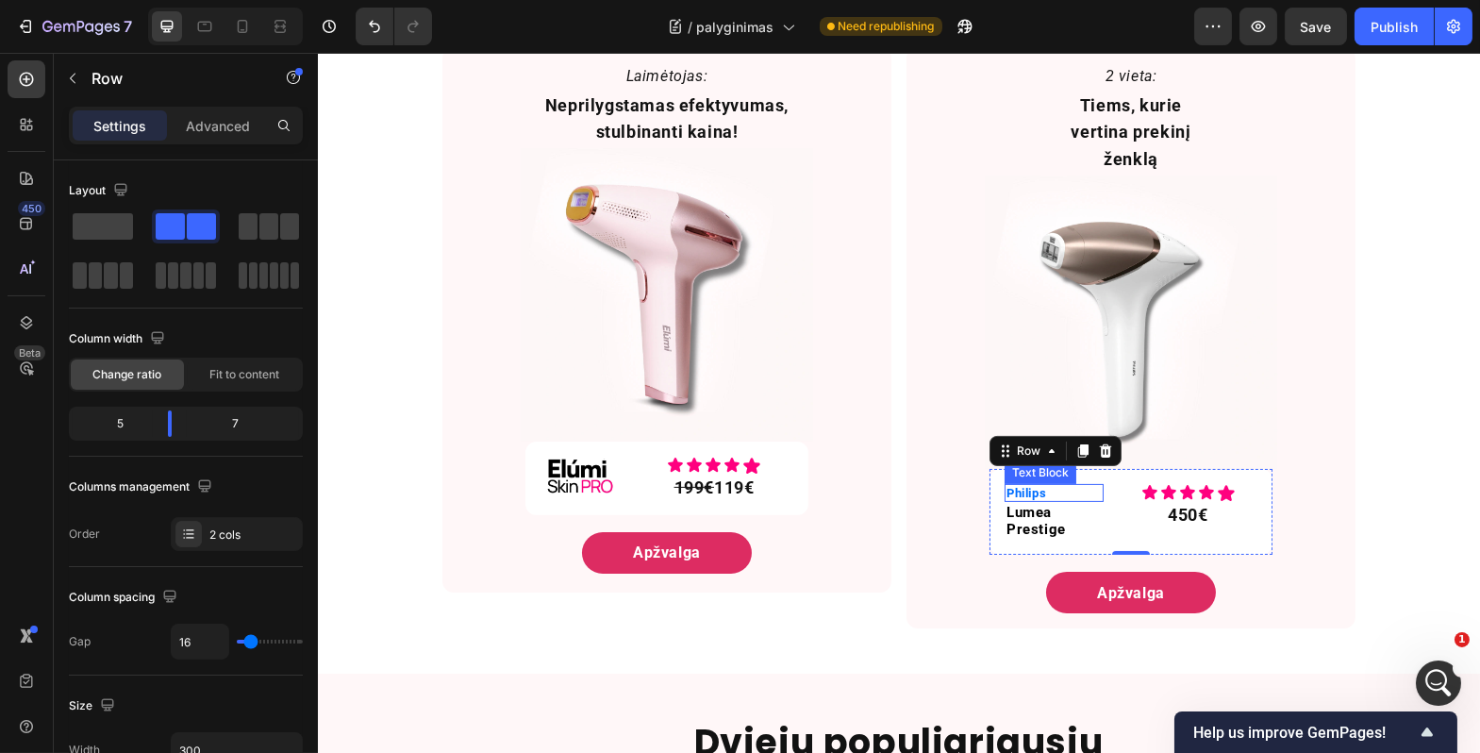
click at [1073, 486] on p "Philips" at bounding box center [1053, 493] width 95 height 15
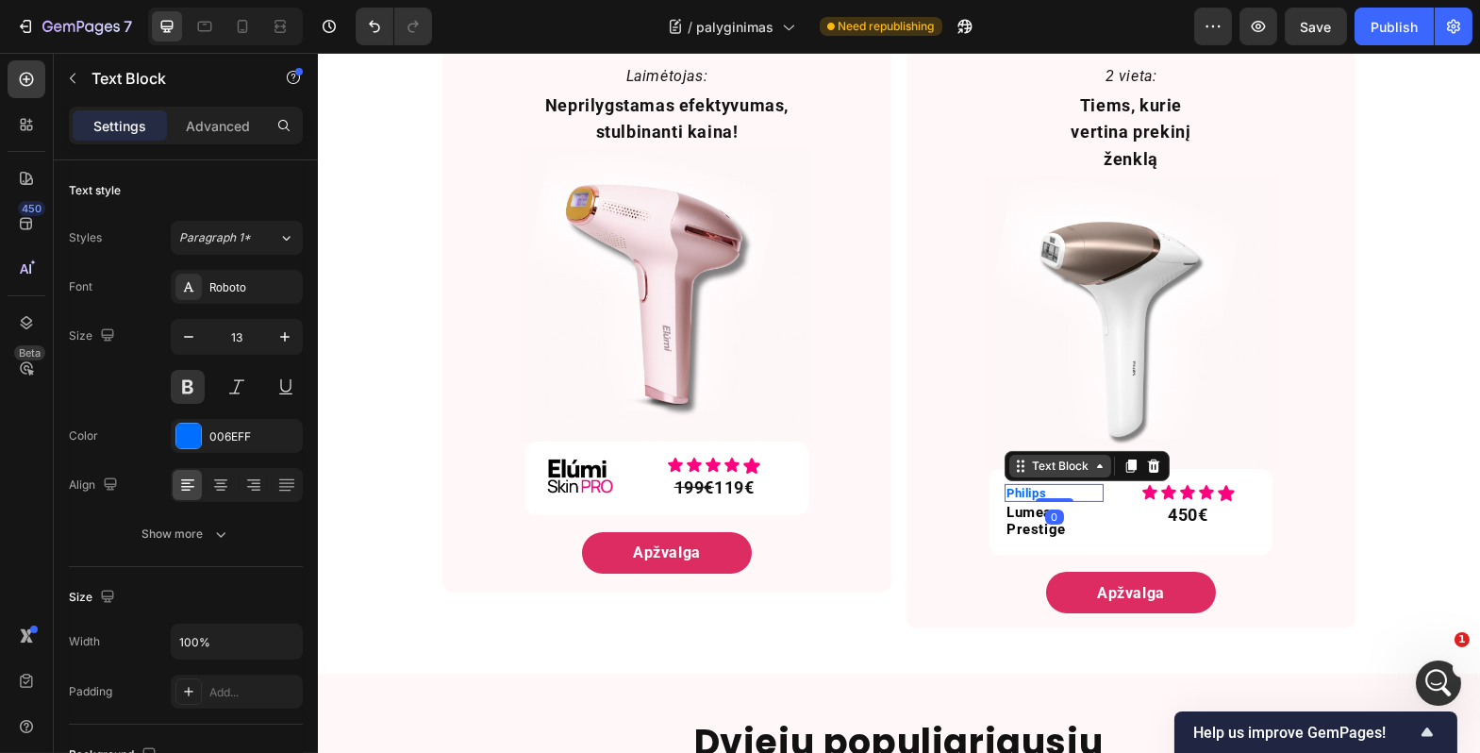
click at [1029, 458] on div "Text Block" at bounding box center [1060, 466] width 64 height 17
click at [229, 130] on p "Advanced" at bounding box center [218, 126] width 64 height 20
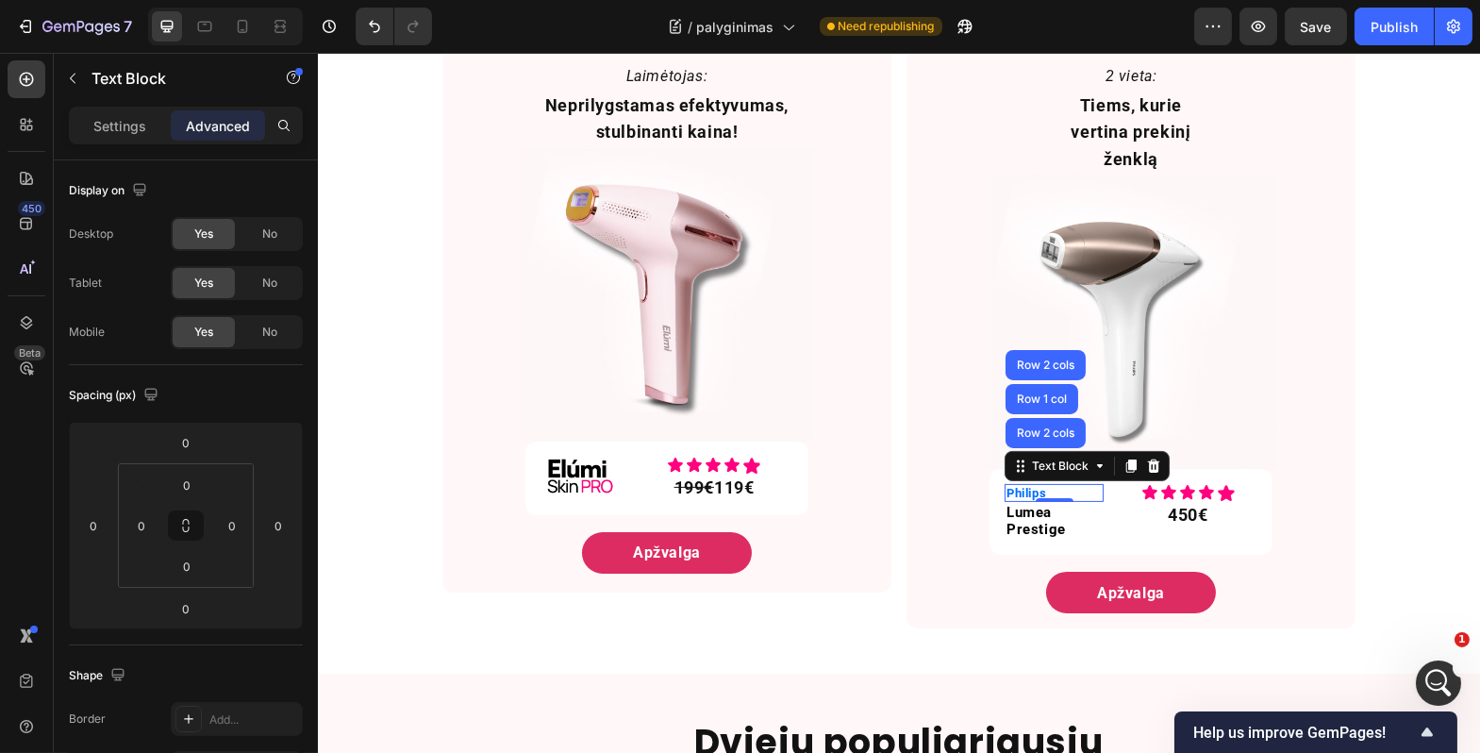
click at [1045, 510] on div "0" at bounding box center [1054, 517] width 19 height 15
click at [1017, 504] on span "Lumea Prestige" at bounding box center [1035, 521] width 59 height 34
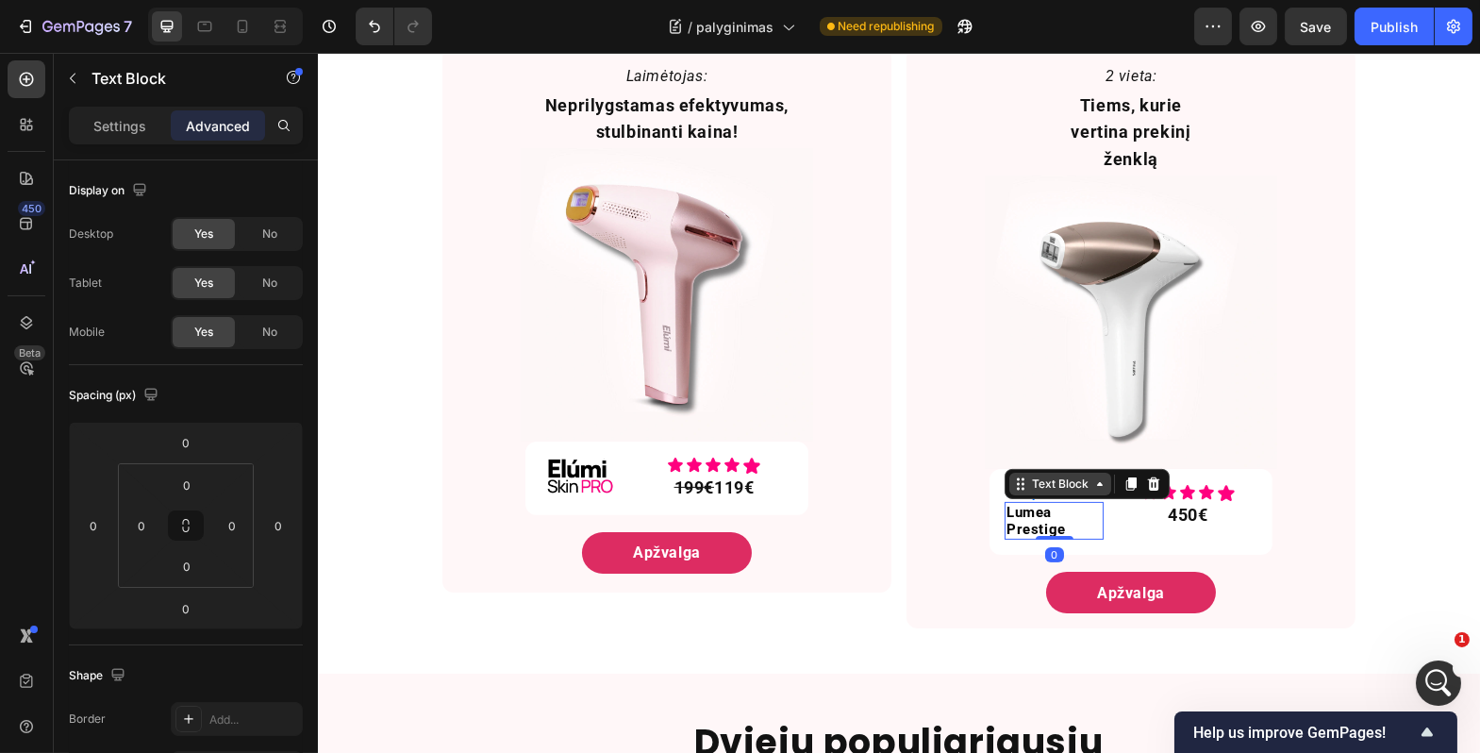
click at [1046, 476] on div "Text Block" at bounding box center [1060, 484] width 64 height 17
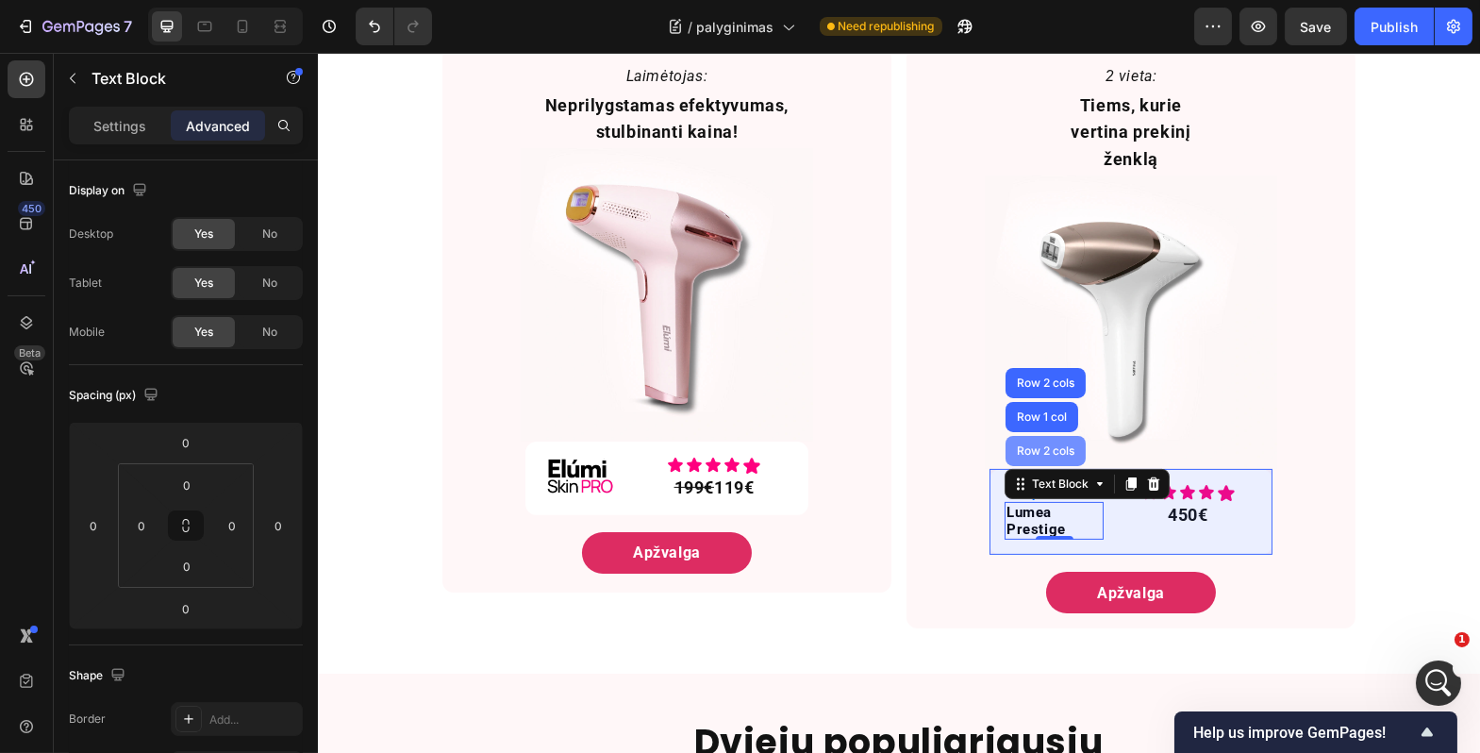
click at [1041, 445] on div "Row 2 cols" at bounding box center [1044, 450] width 65 height 11
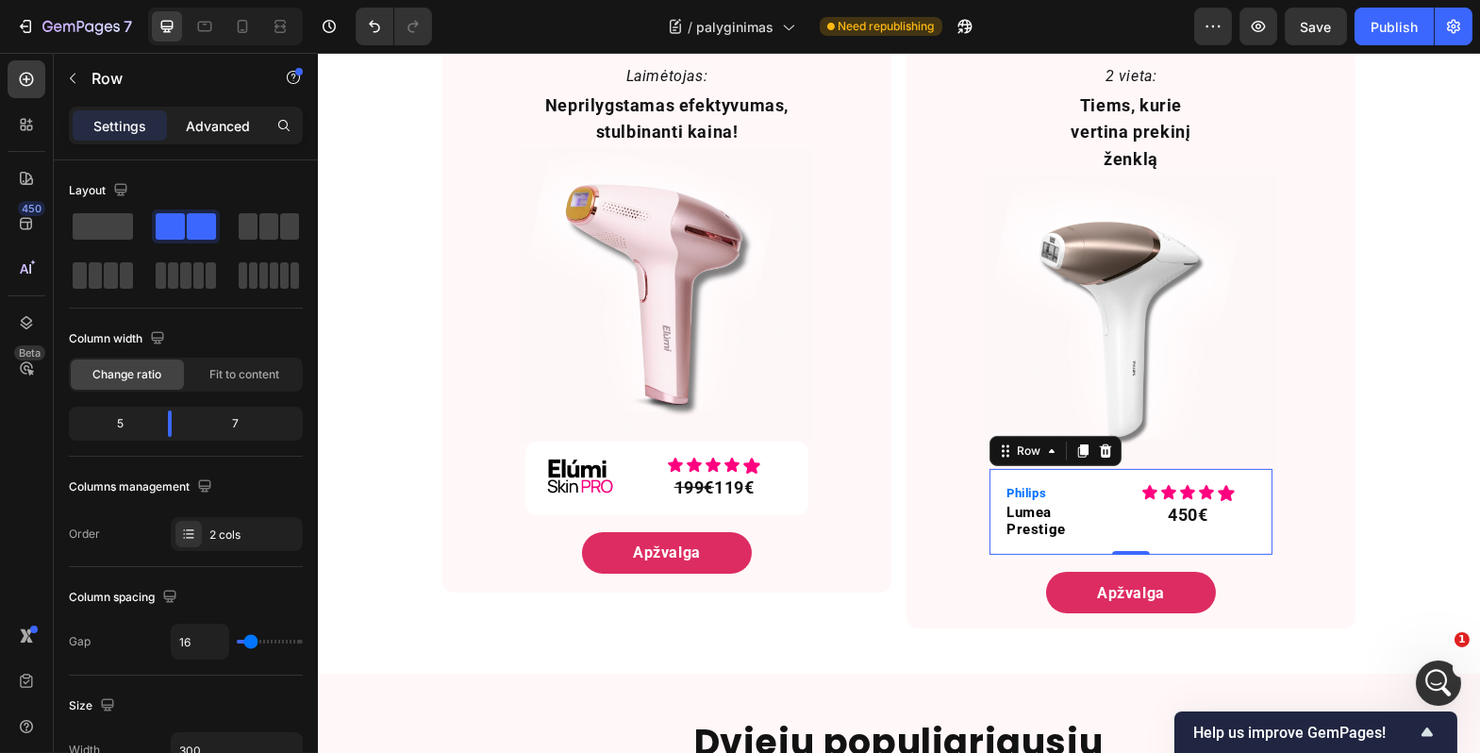
click at [196, 123] on p "Advanced" at bounding box center [218, 126] width 64 height 20
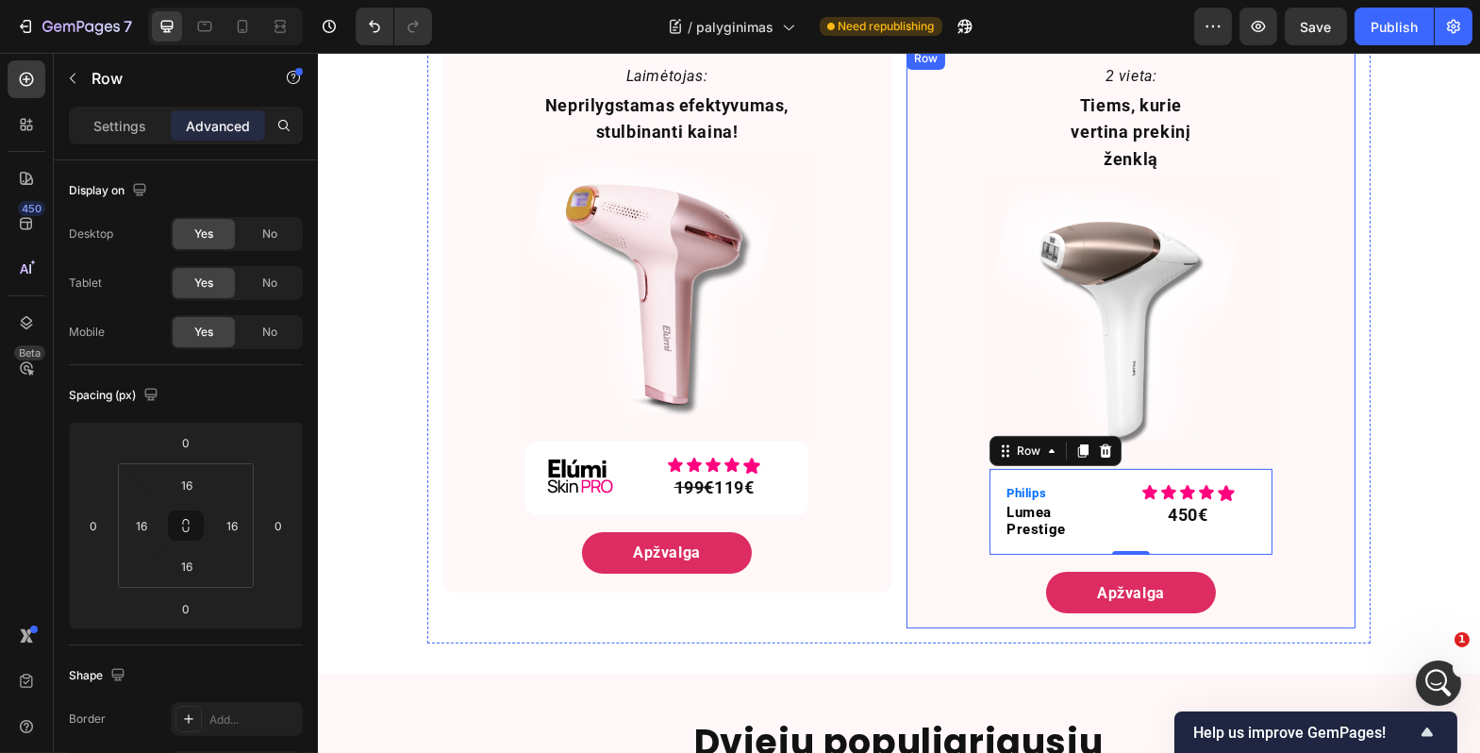
click at [1342, 441] on div "2 vieta: Text Block Tiems, kurie vertina prekinį ženklą Text Block Image Philip…" at bounding box center [1130, 337] width 449 height 581
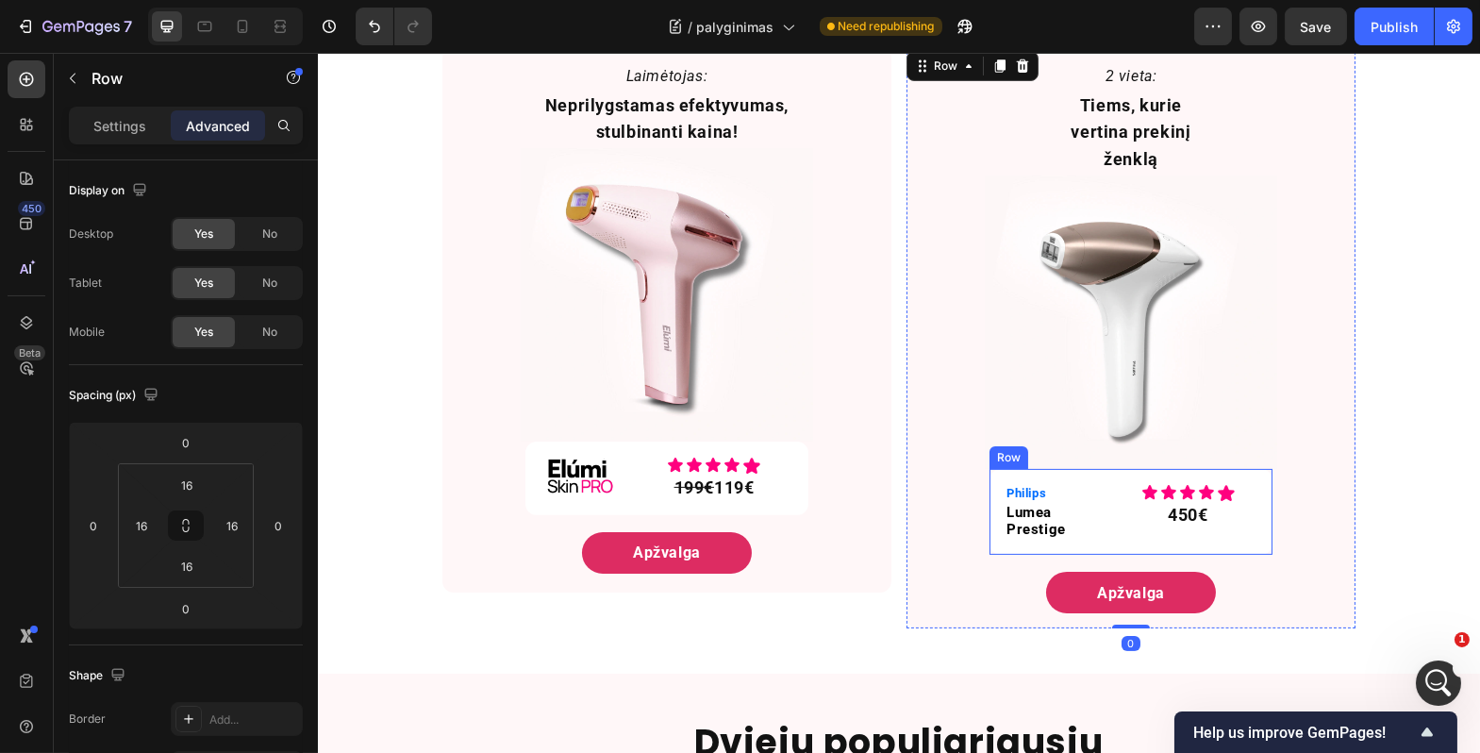
click at [1098, 495] on div "Philips Text Block Lumea Prestige Text Block Icon Icon Icon Icon Icon Icon List…" at bounding box center [1130, 512] width 283 height 87
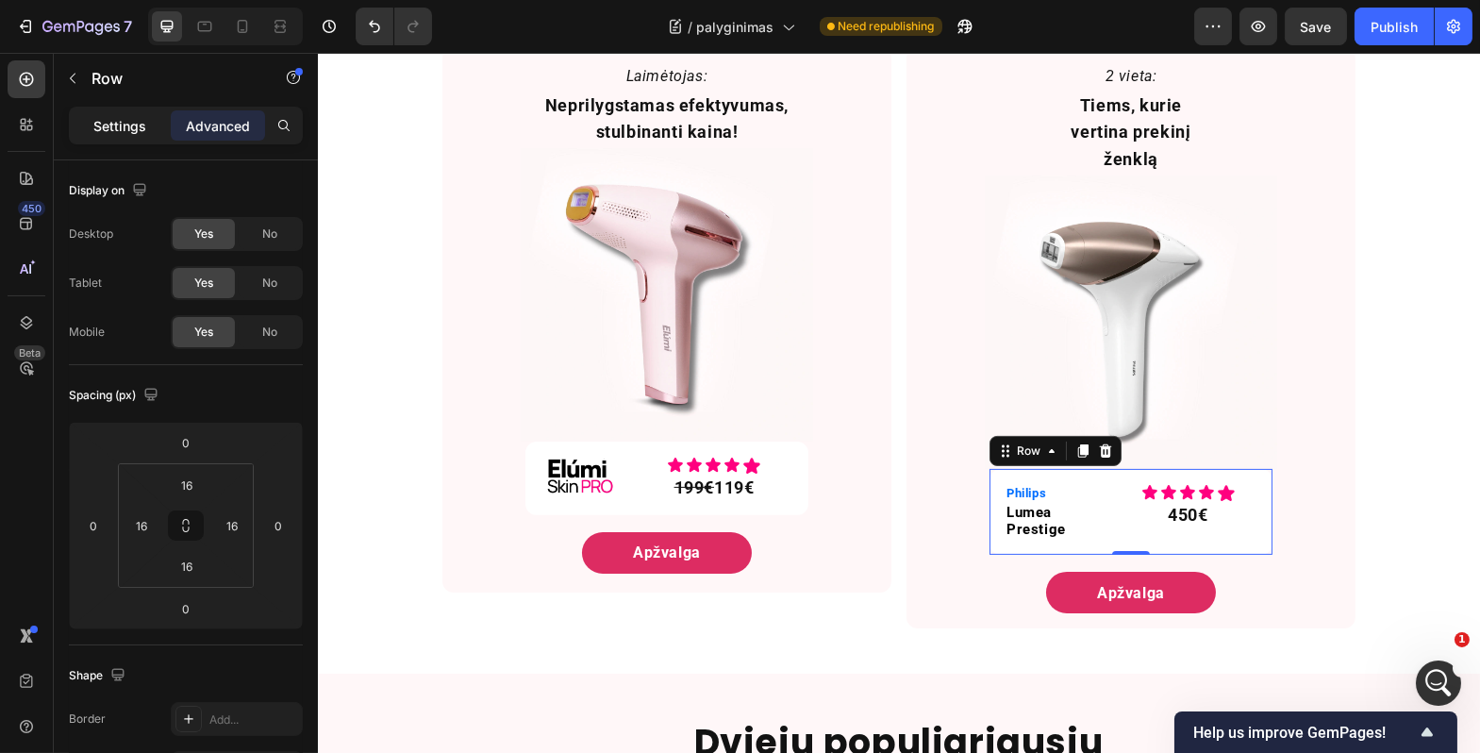
click at [111, 128] on p "Settings" at bounding box center [119, 126] width 53 height 20
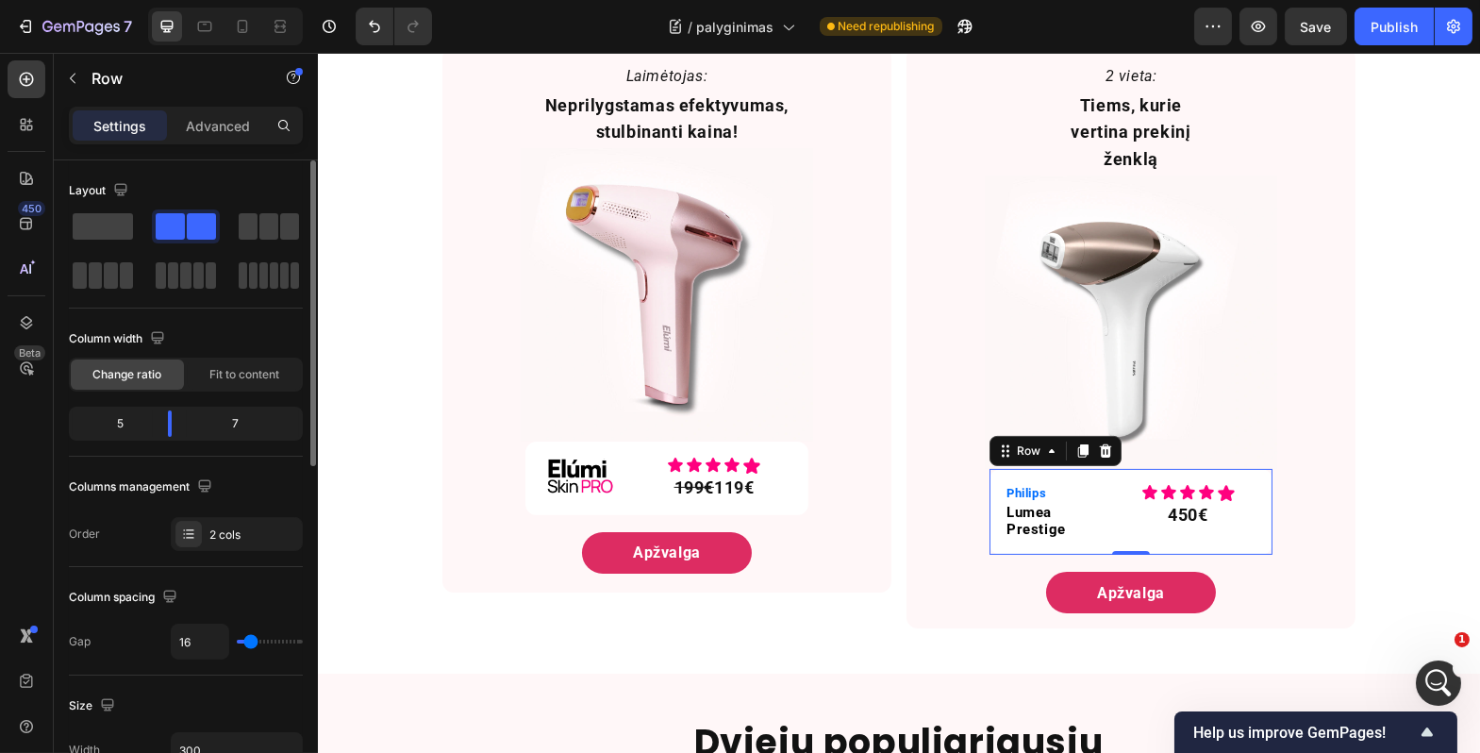
type input "22"
type input "18"
type input "0"
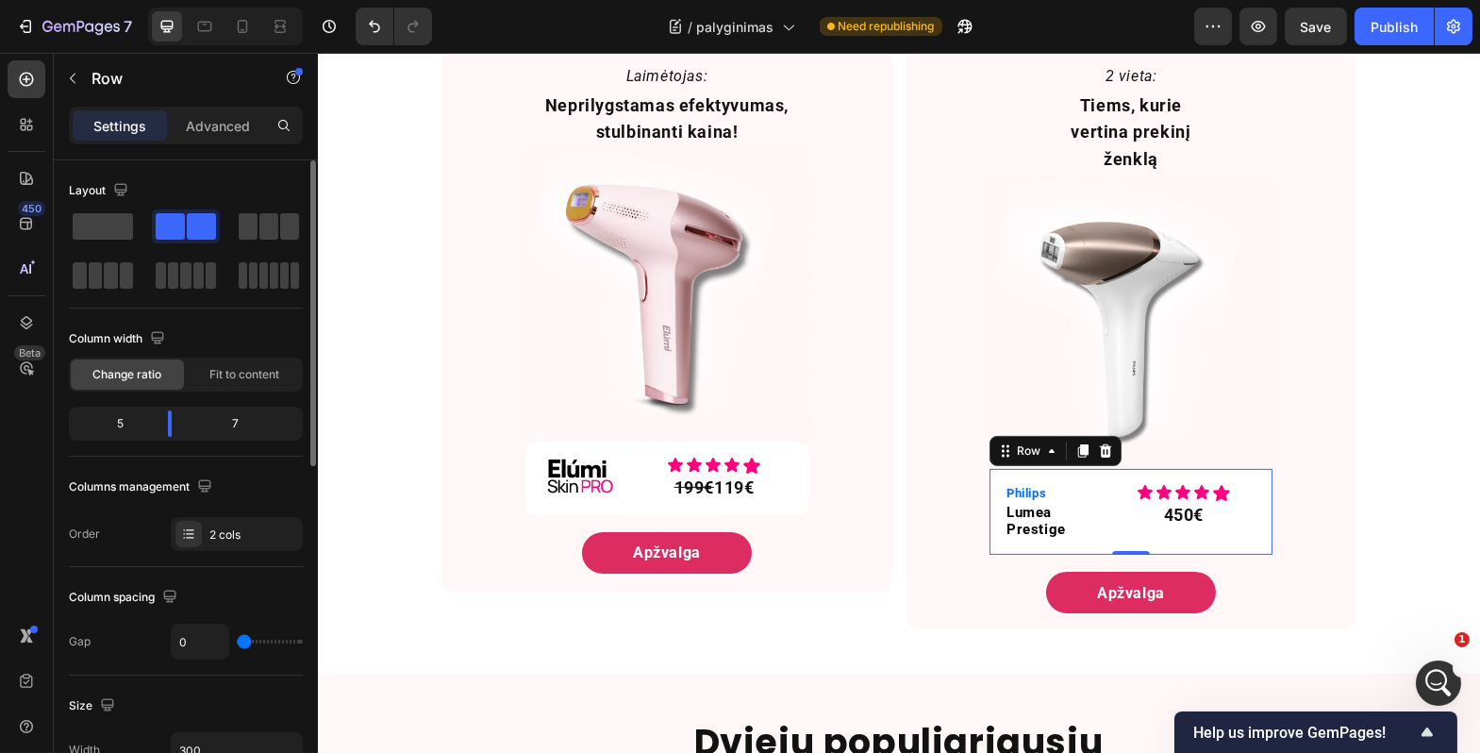
drag, startPoint x: 241, startPoint y: 647, endPoint x: 227, endPoint y: 648, distance: 13.2
type input "0"
click at [237, 644] on input "range" at bounding box center [270, 642] width 66 height 4
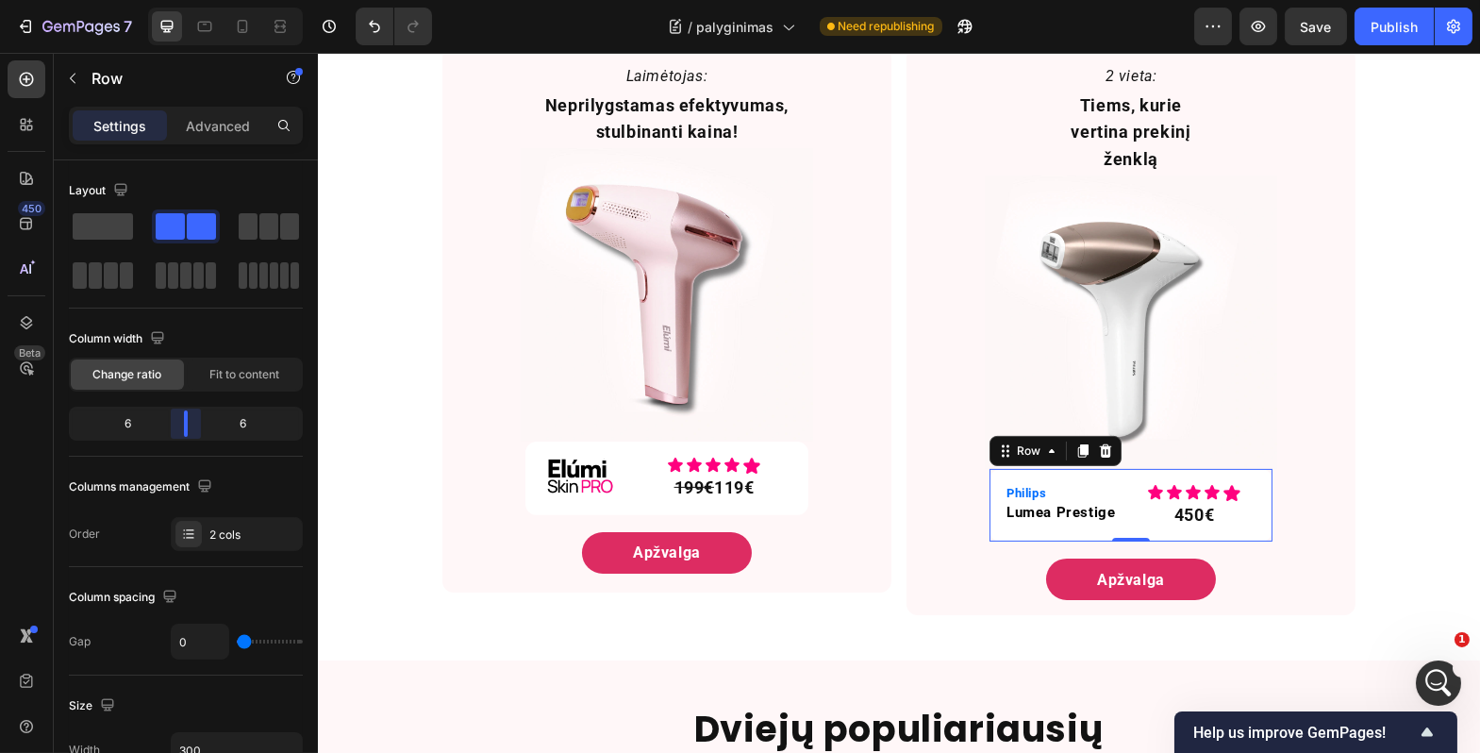
drag, startPoint x: 164, startPoint y: 432, endPoint x: 184, endPoint y: 432, distance: 19.8
click at [184, 0] on body "7 Version history / palyginimas Need republishing Preview Save Publish 450 Beta…" at bounding box center [740, 0] width 1480 height 0
click at [1047, 504] on span "Lumea Prestige" at bounding box center [1060, 512] width 109 height 17
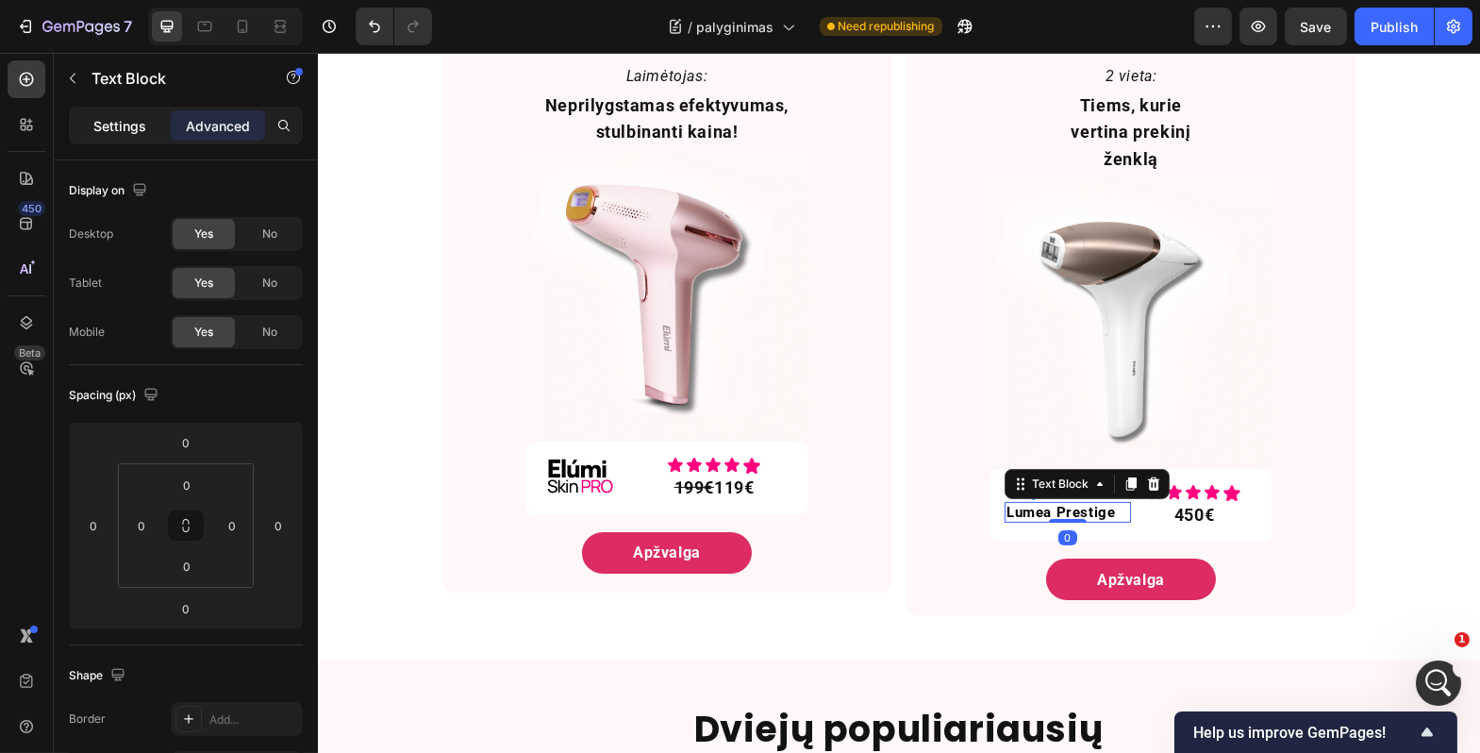
click at [130, 133] on p "Settings" at bounding box center [119, 126] width 53 height 20
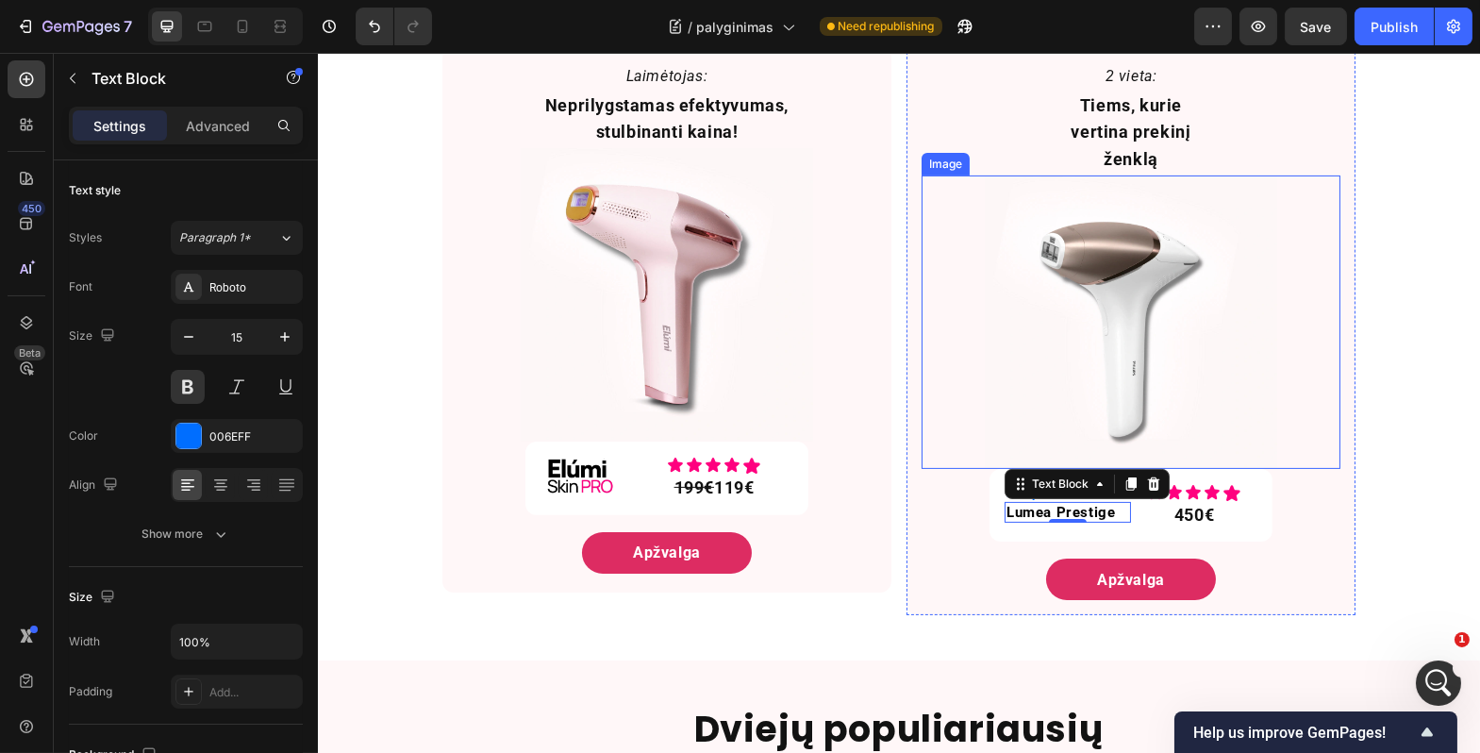
click at [1373, 425] on div "Rinkos lyderių dvikova Heading Niekas neabejoja, kad tai yra 2 geriausi IPL mod…" at bounding box center [898, 264] width 1163 height 734
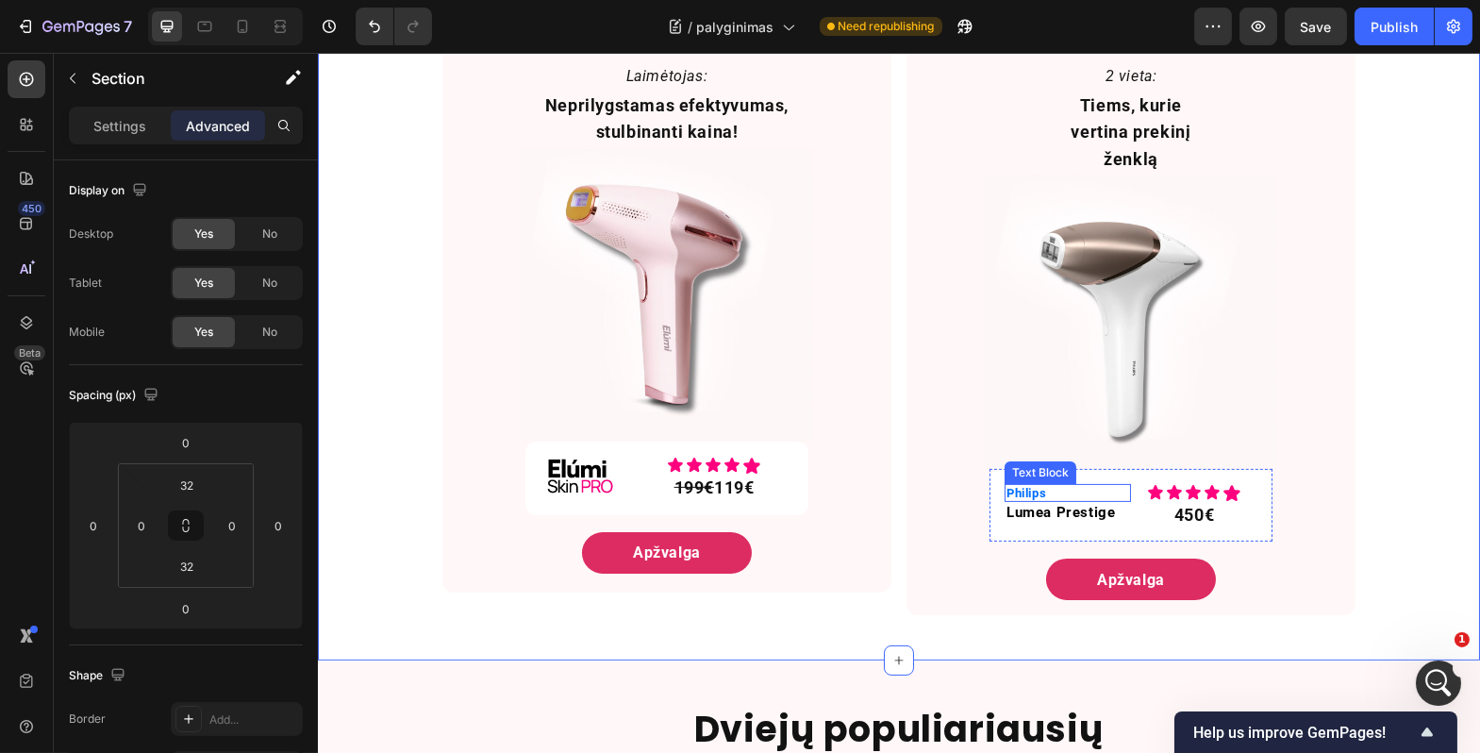
click at [1034, 486] on p "Philips" at bounding box center [1067, 493] width 123 height 15
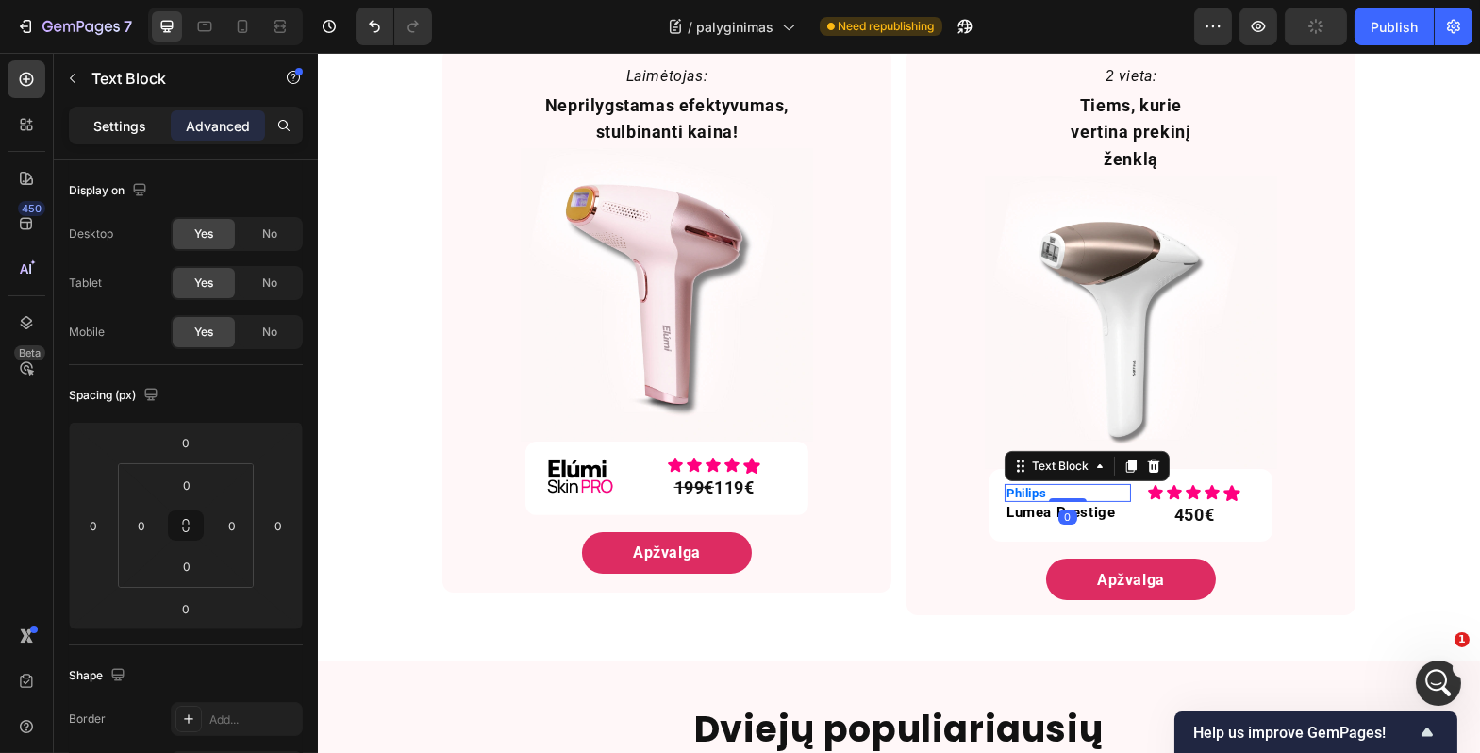
click at [144, 132] on p "Settings" at bounding box center [119, 126] width 53 height 20
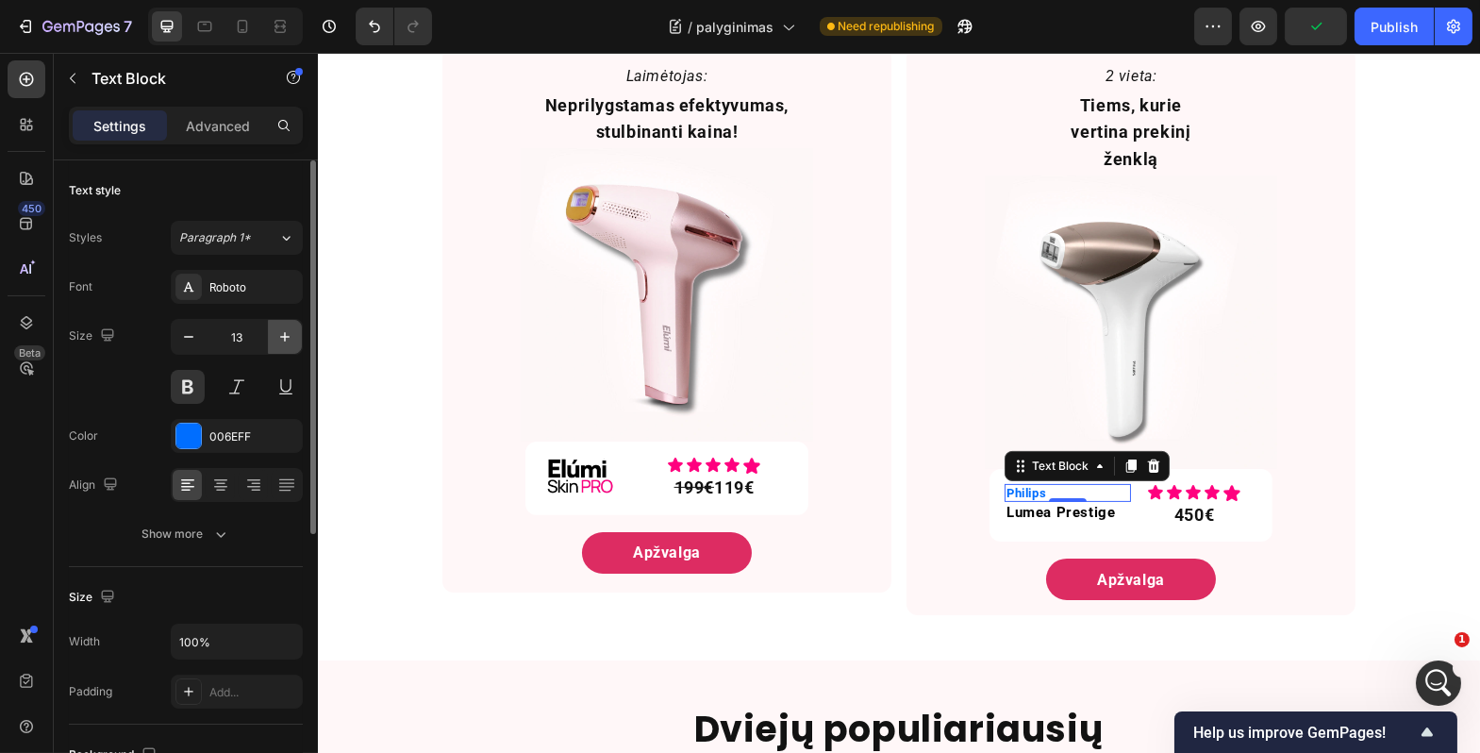
click at [282, 332] on icon "button" at bounding box center [285, 336] width 19 height 19
type input "16"
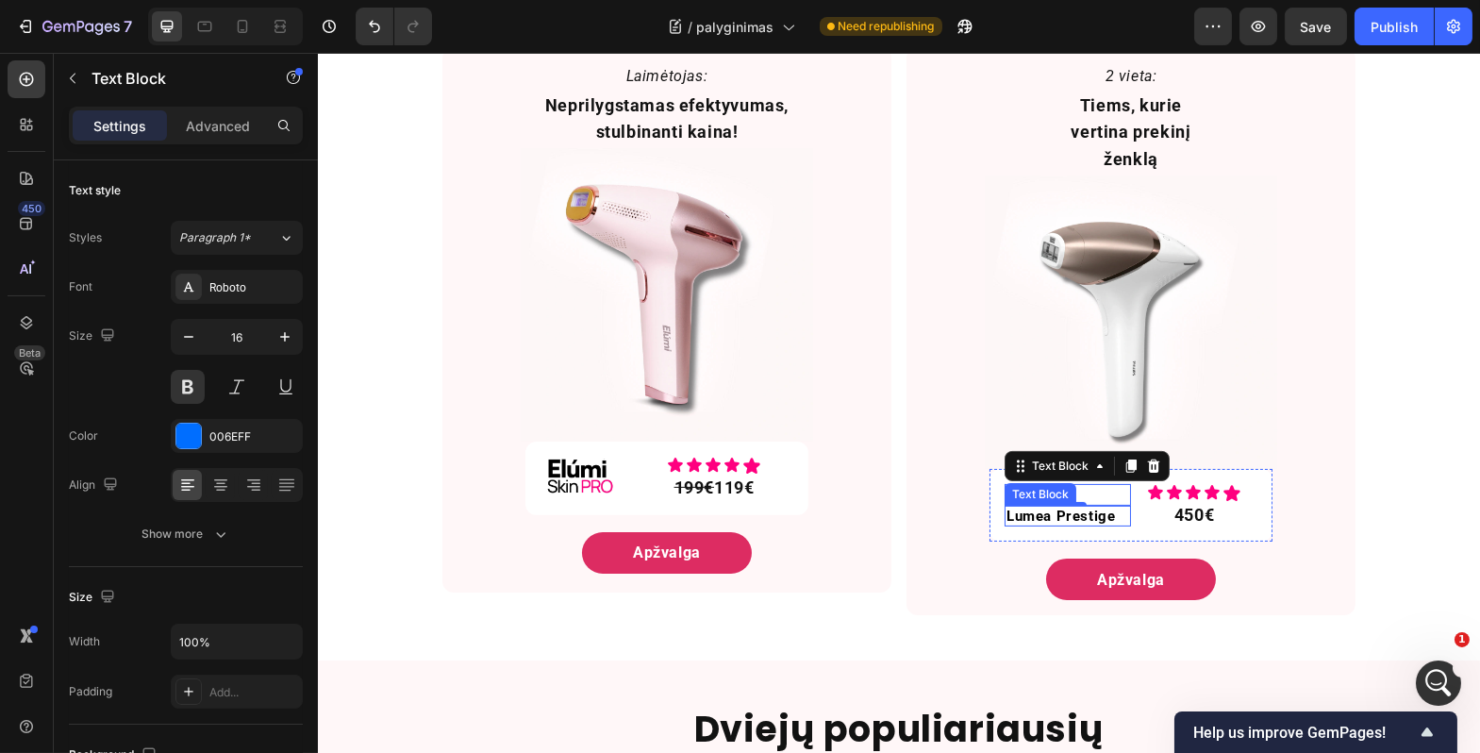
click at [1035, 508] on span "Lumea Prestige" at bounding box center [1060, 516] width 109 height 17
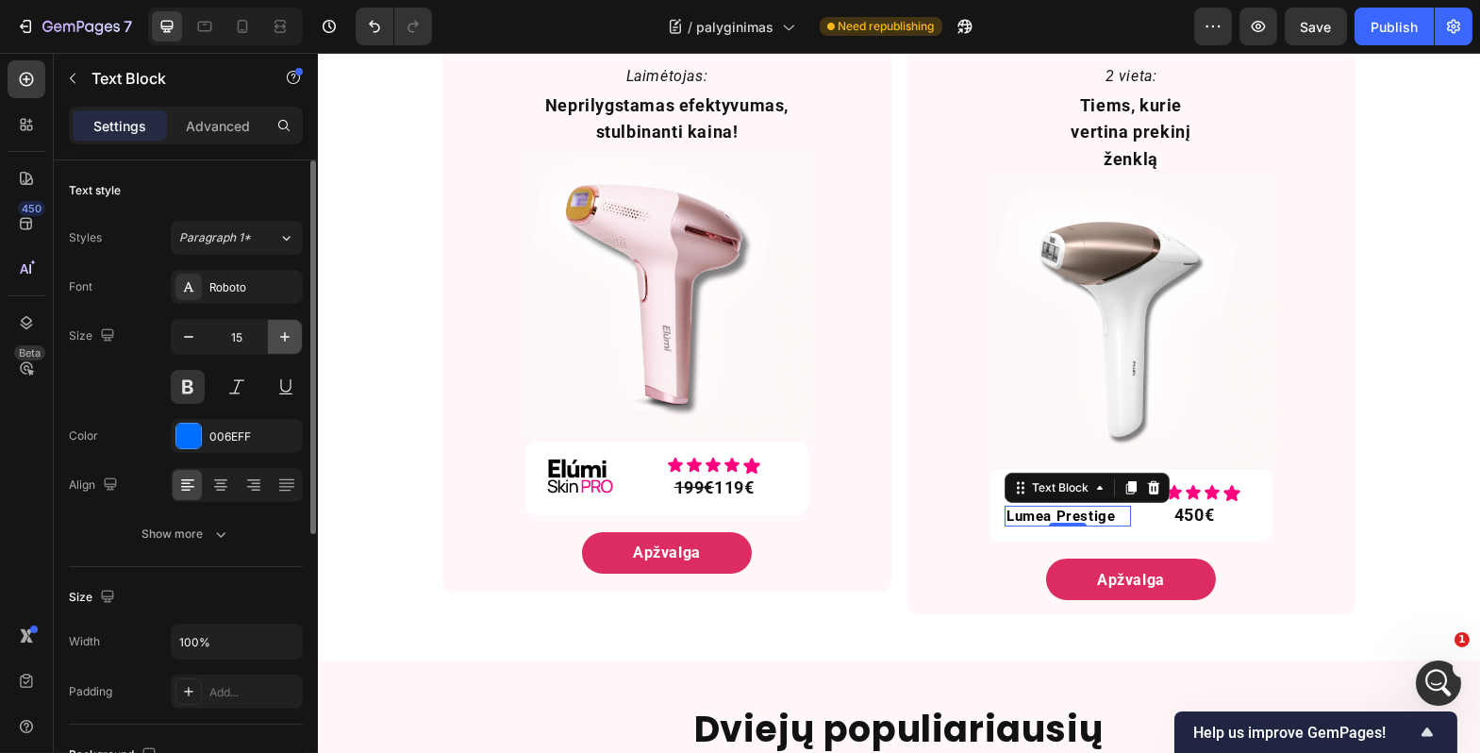
click at [285, 334] on icon "button" at bounding box center [284, 336] width 9 height 9
type input "16"
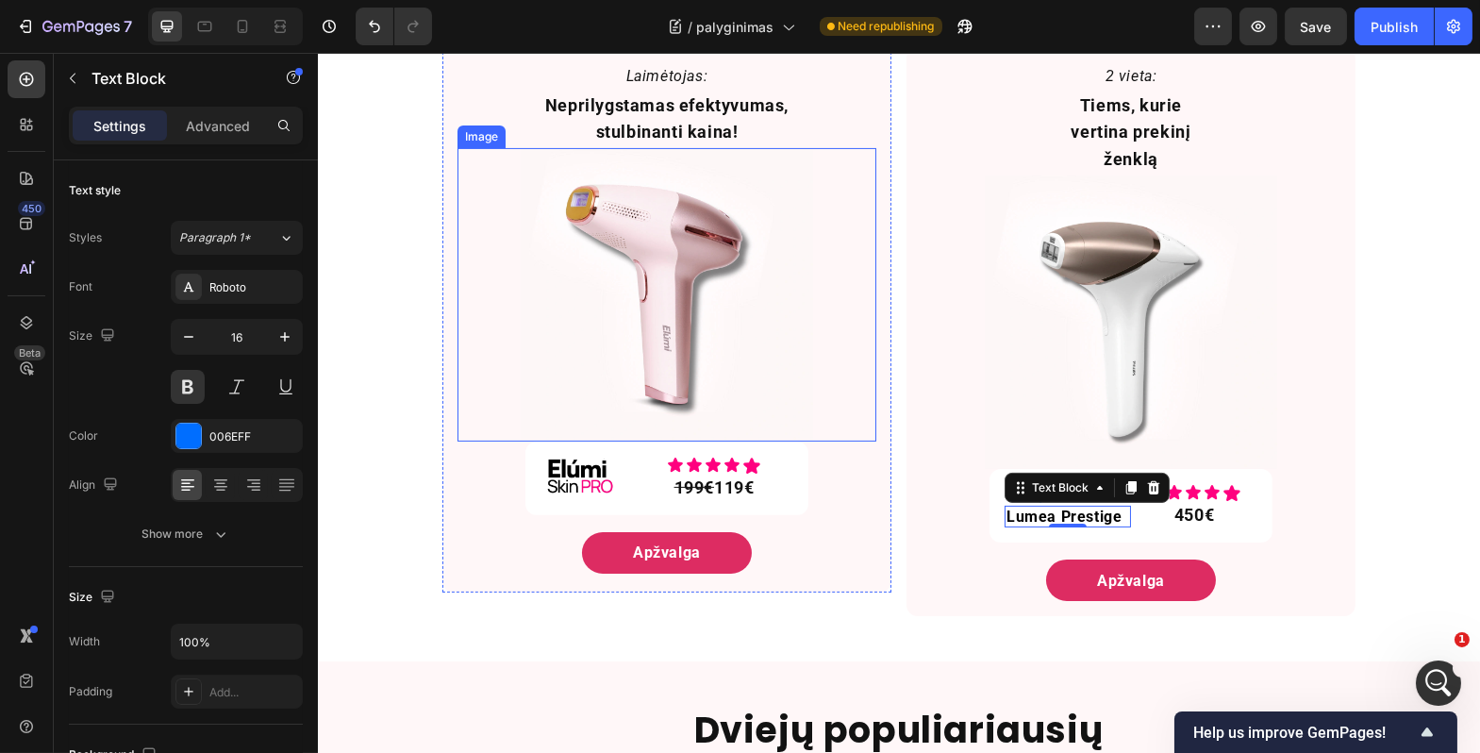
click at [459, 368] on div at bounding box center [666, 294] width 419 height 293
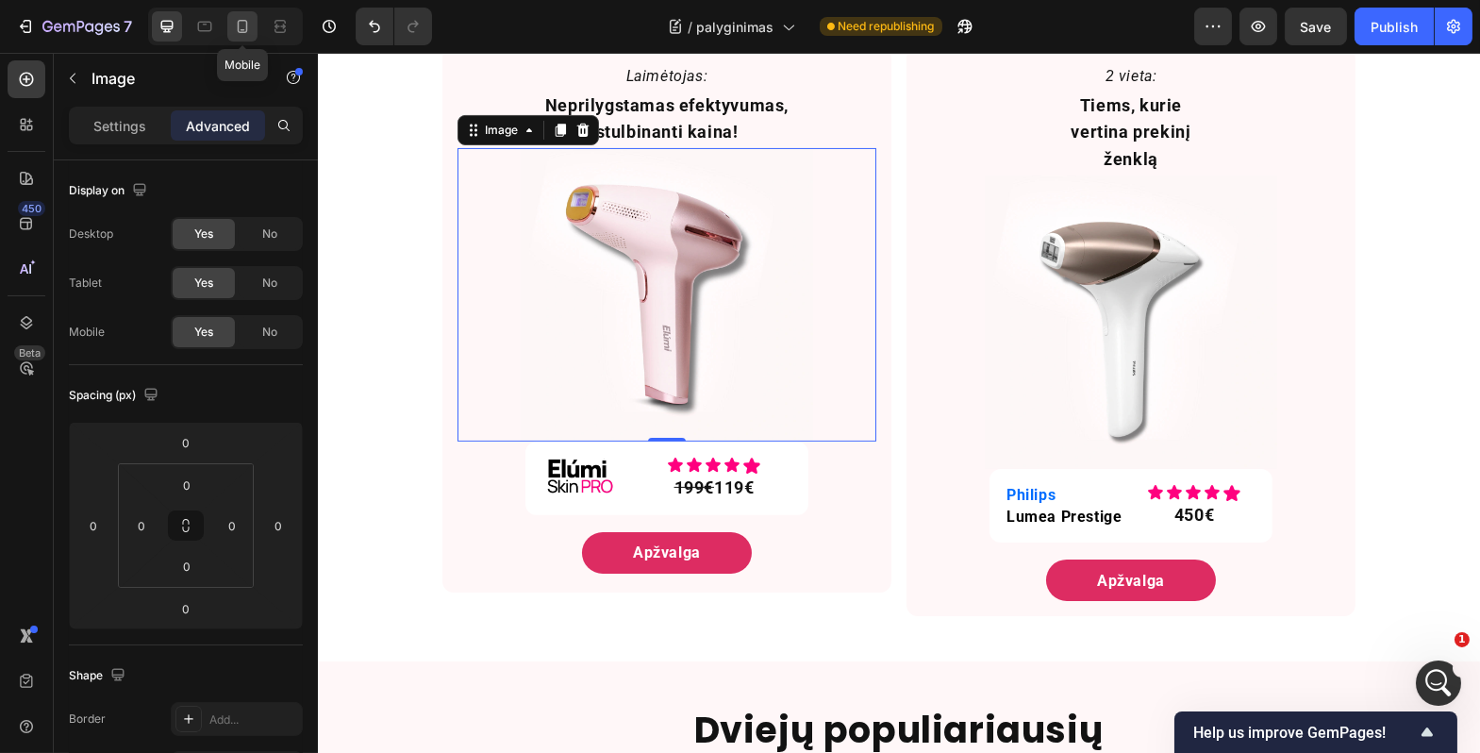
click at [252, 29] on div at bounding box center [242, 26] width 30 height 30
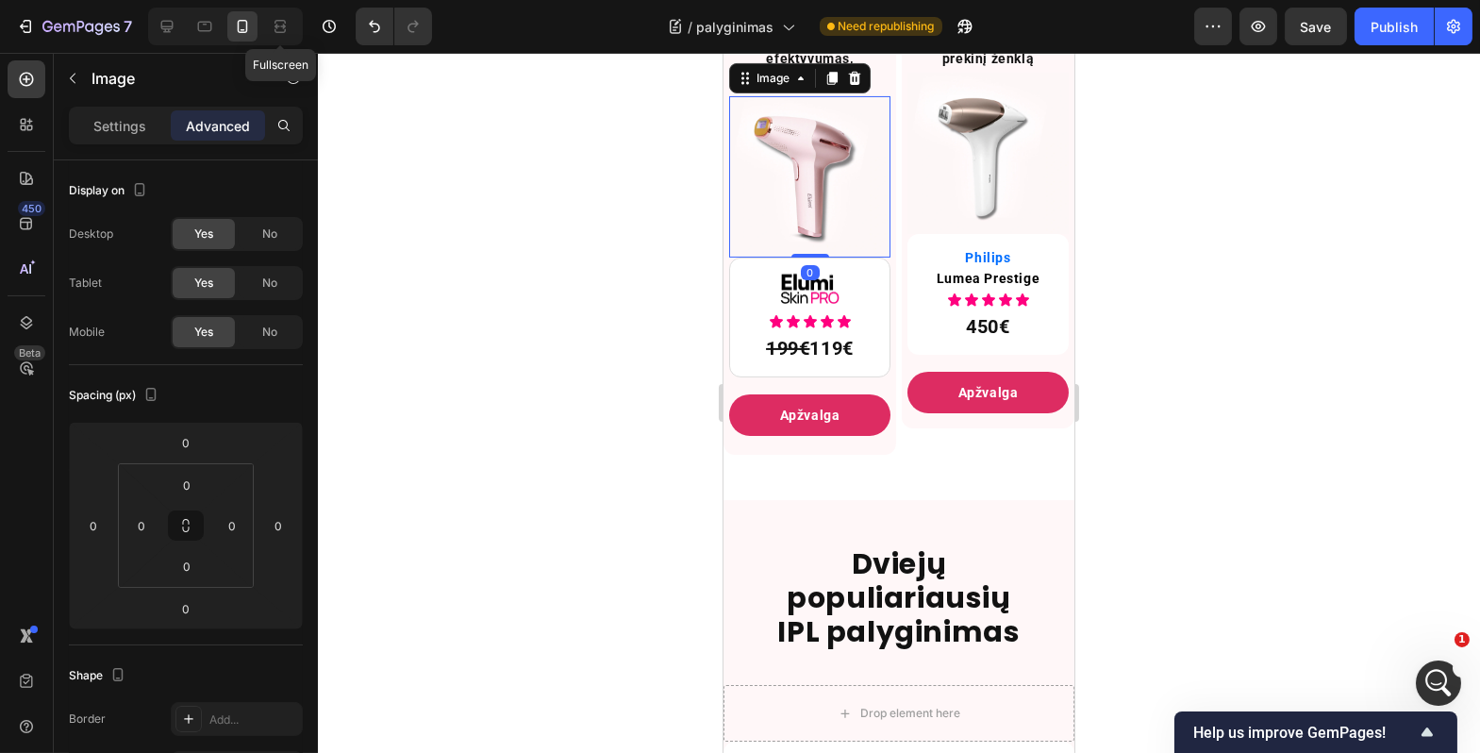
scroll to position [1216, 0]
click at [1178, 482] on div at bounding box center [899, 403] width 1163 height 700
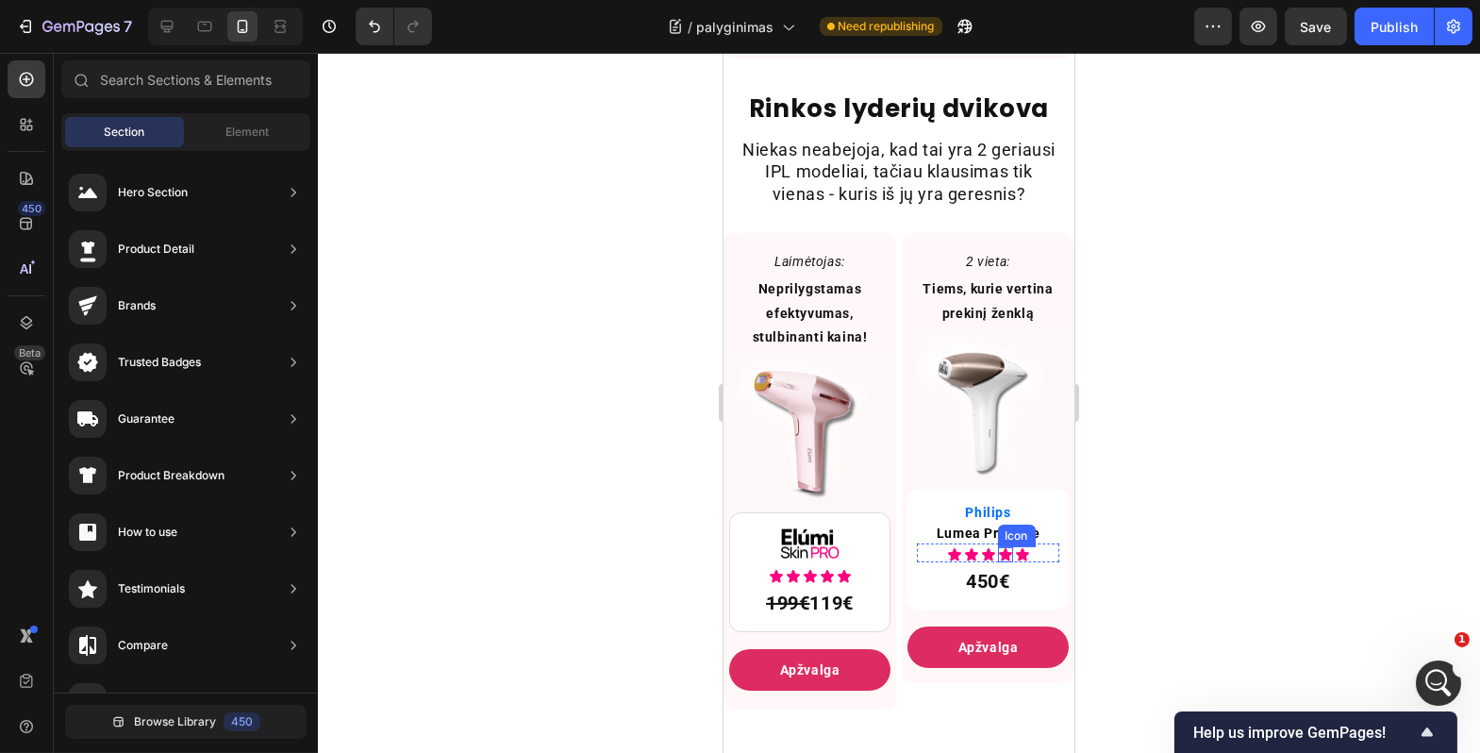
scroll to position [973, 0]
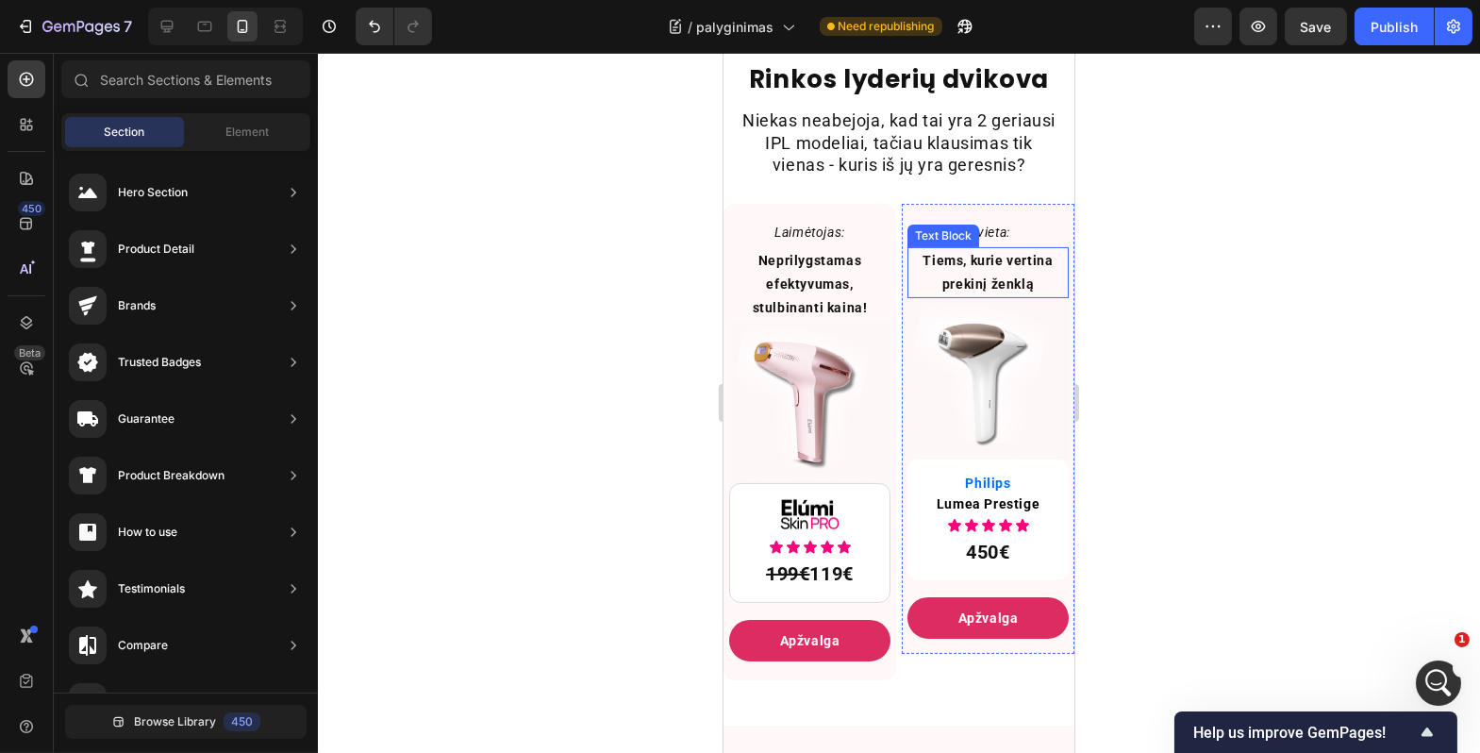
click at [1028, 296] on p "Tiems, kurie vertina prekinį ženklą" at bounding box center [988, 272] width 158 height 47
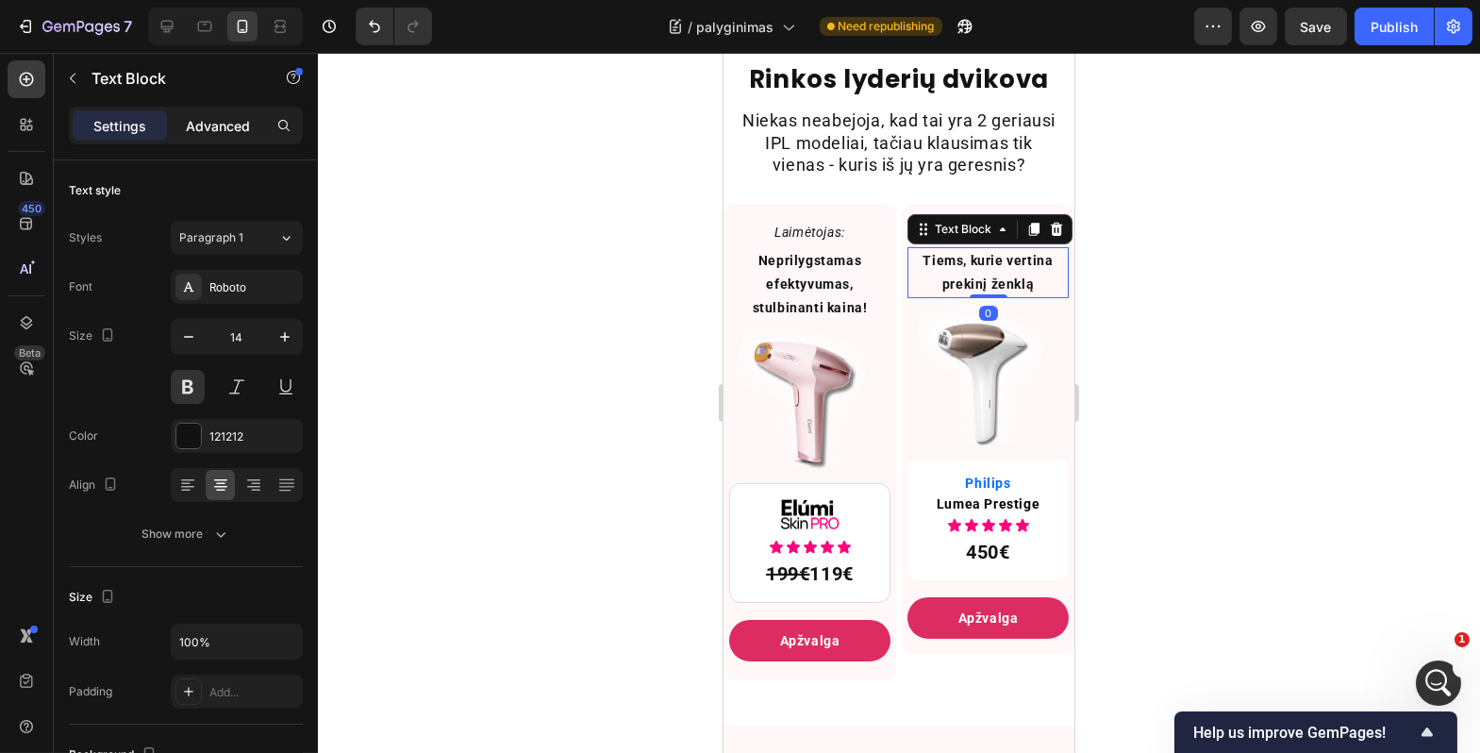
click at [196, 118] on p "Advanced" at bounding box center [218, 126] width 64 height 20
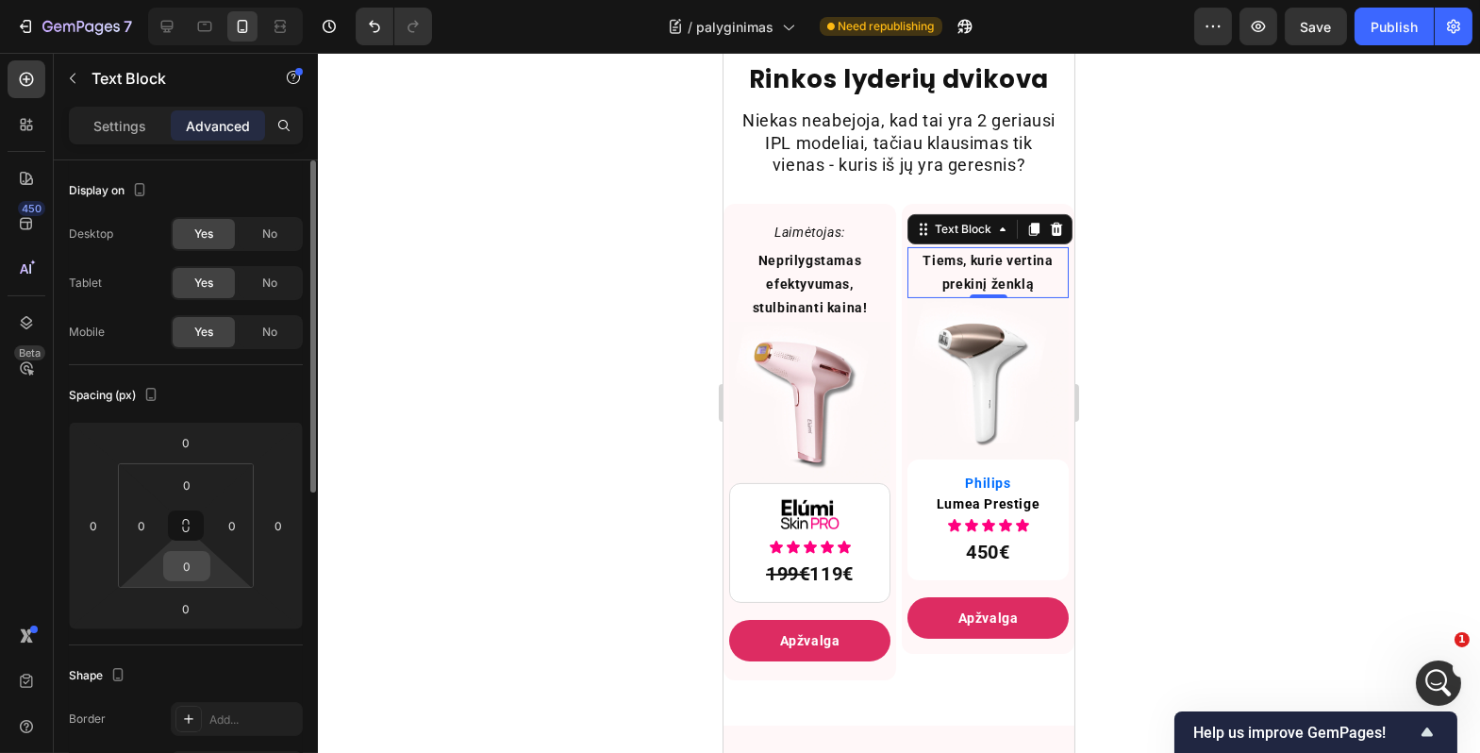
click at [194, 567] on input "0" at bounding box center [187, 566] width 38 height 28
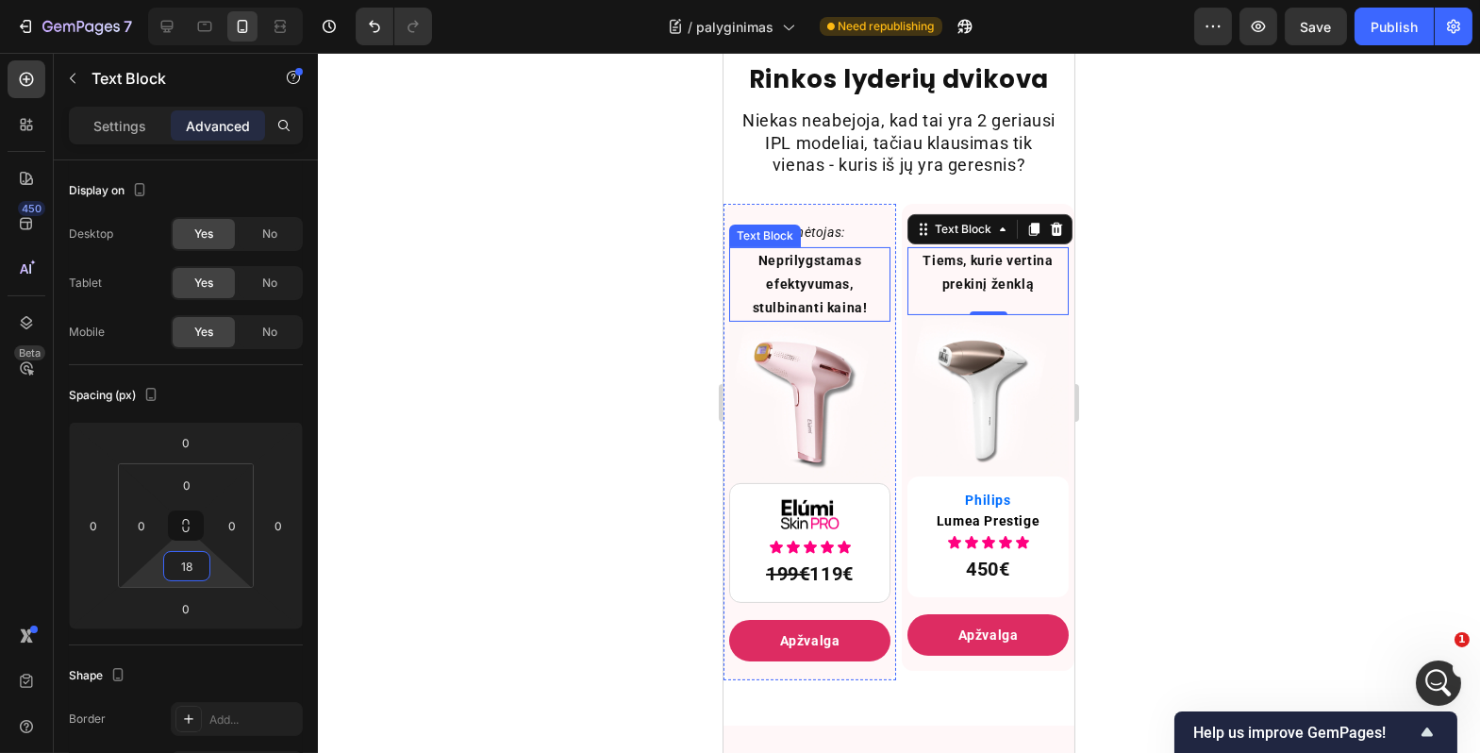
type input "1"
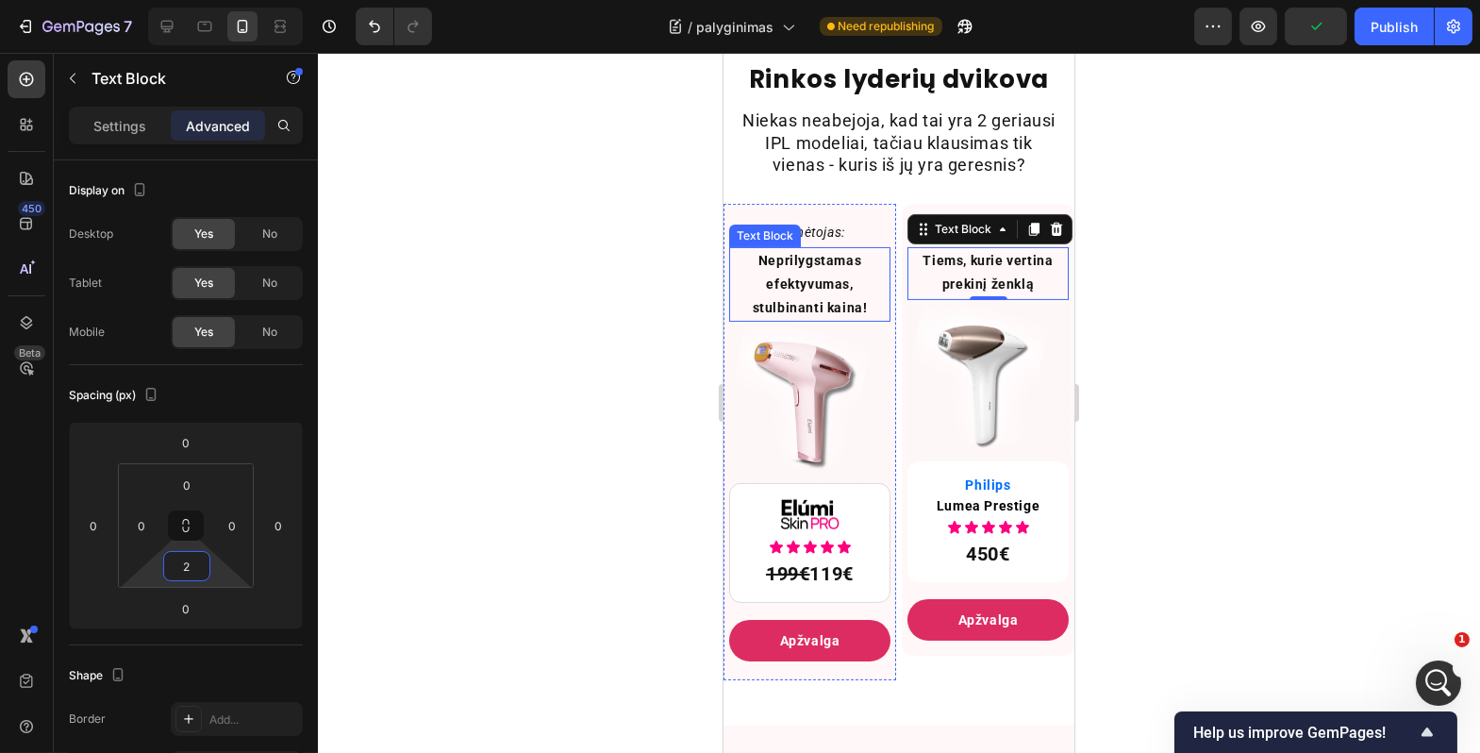
type input "24"
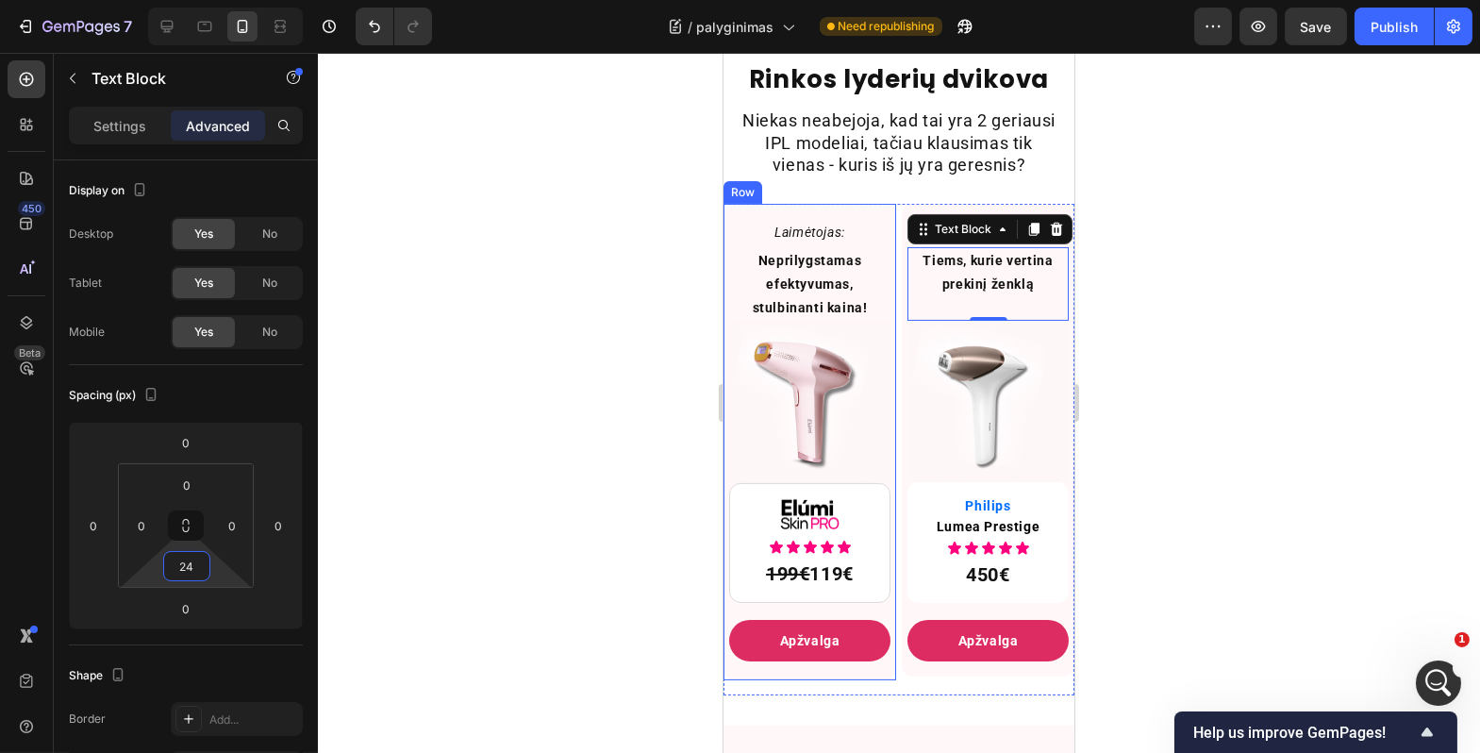
click at [675, 456] on div at bounding box center [899, 403] width 1163 height 700
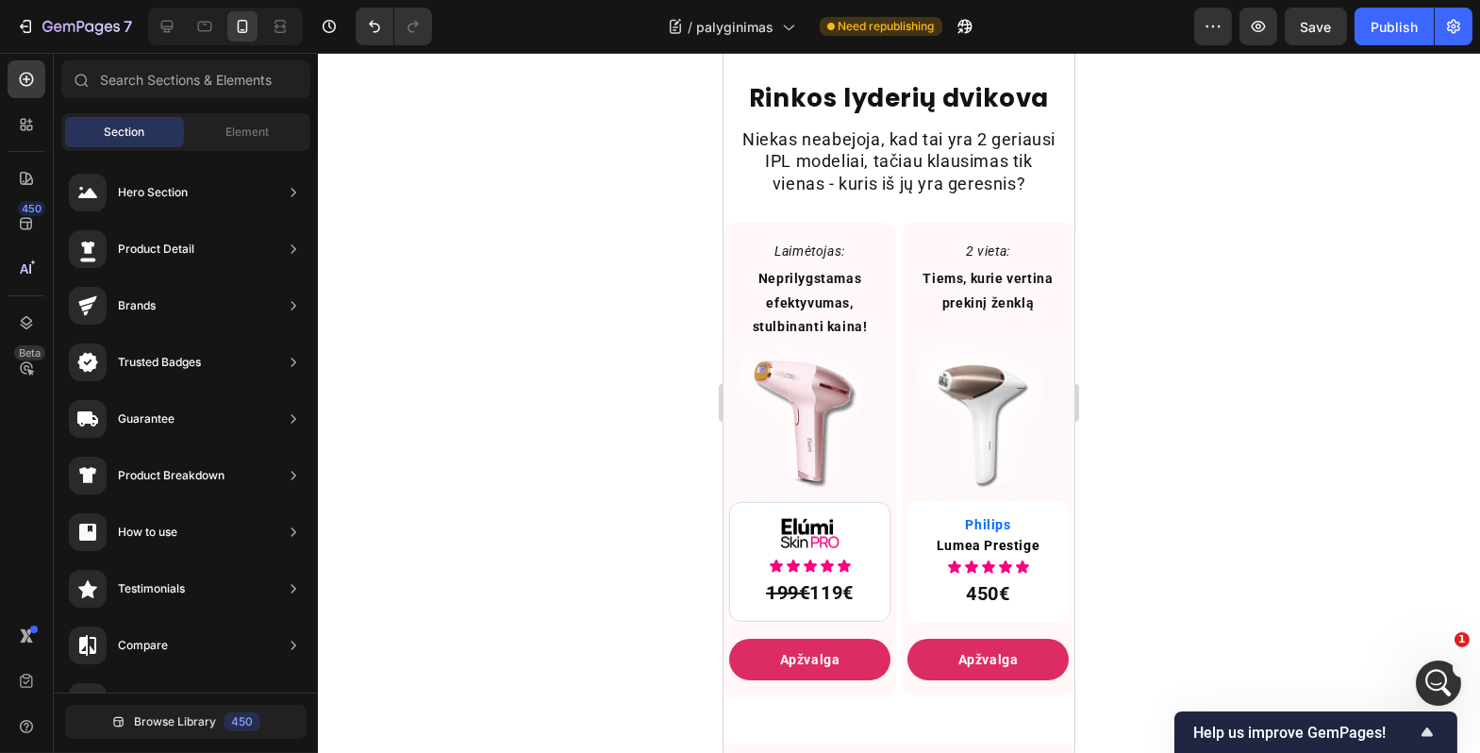
scroll to position [1160, 0]
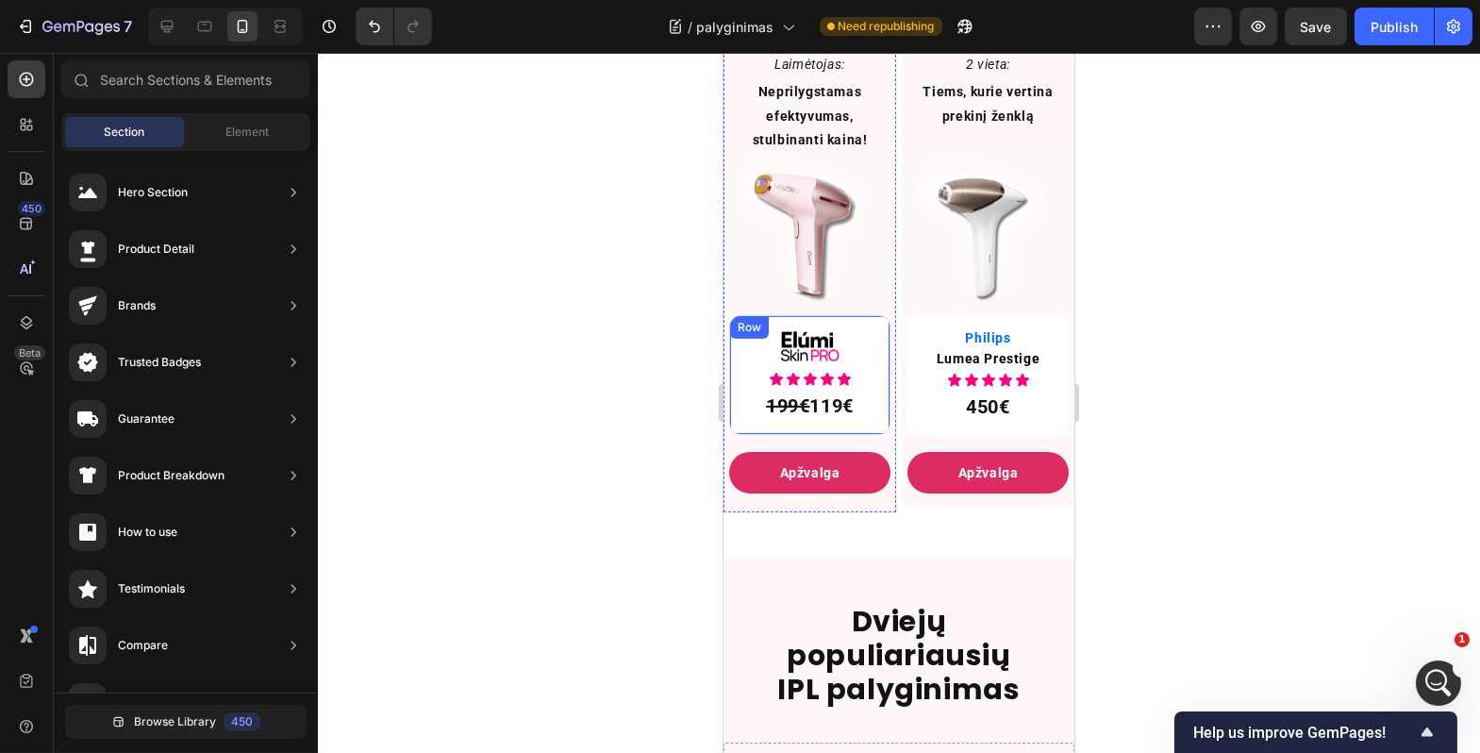
click at [836, 342] on div "Image Icon Icon Icon Icon Icon Icon List 199€ 119€ Text Block Row" at bounding box center [808, 375] width 161 height 120
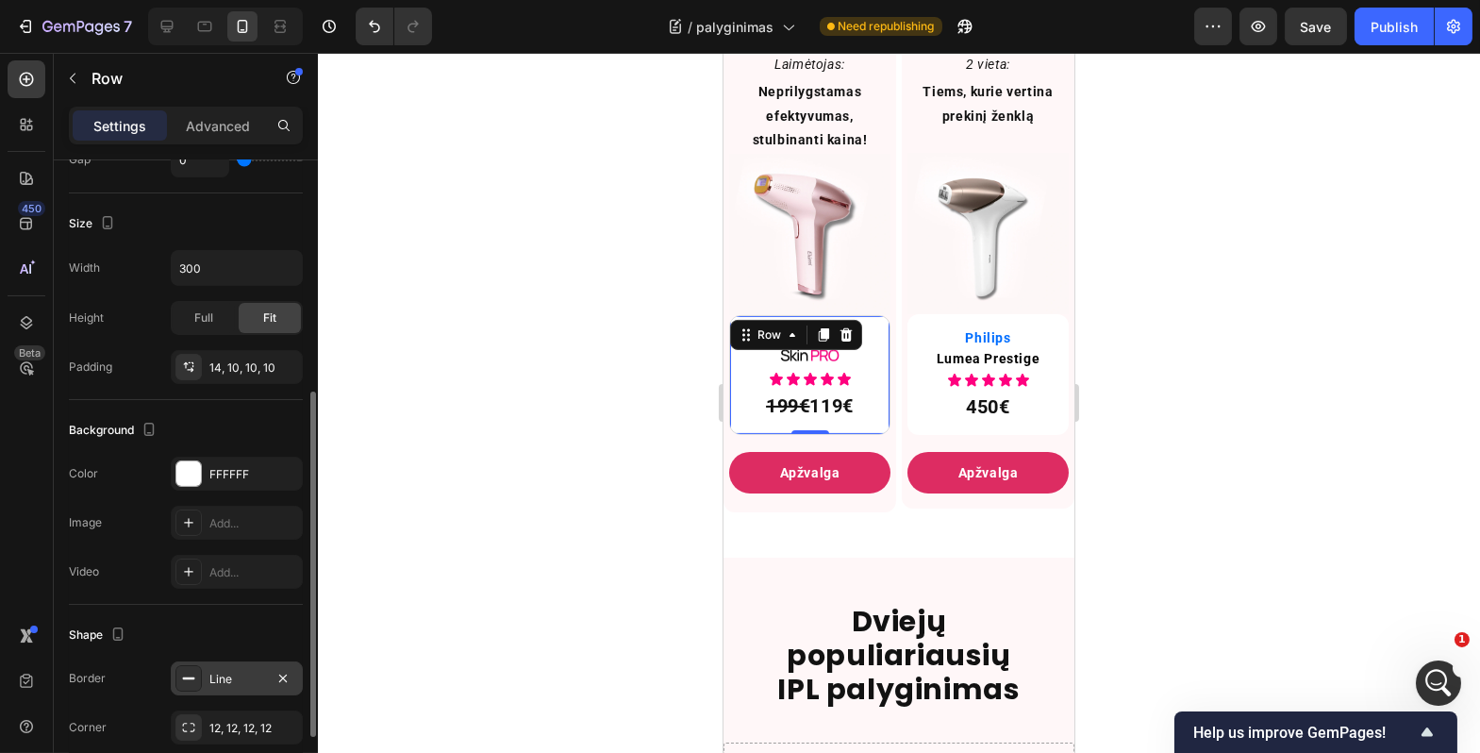
scroll to position [562, 0]
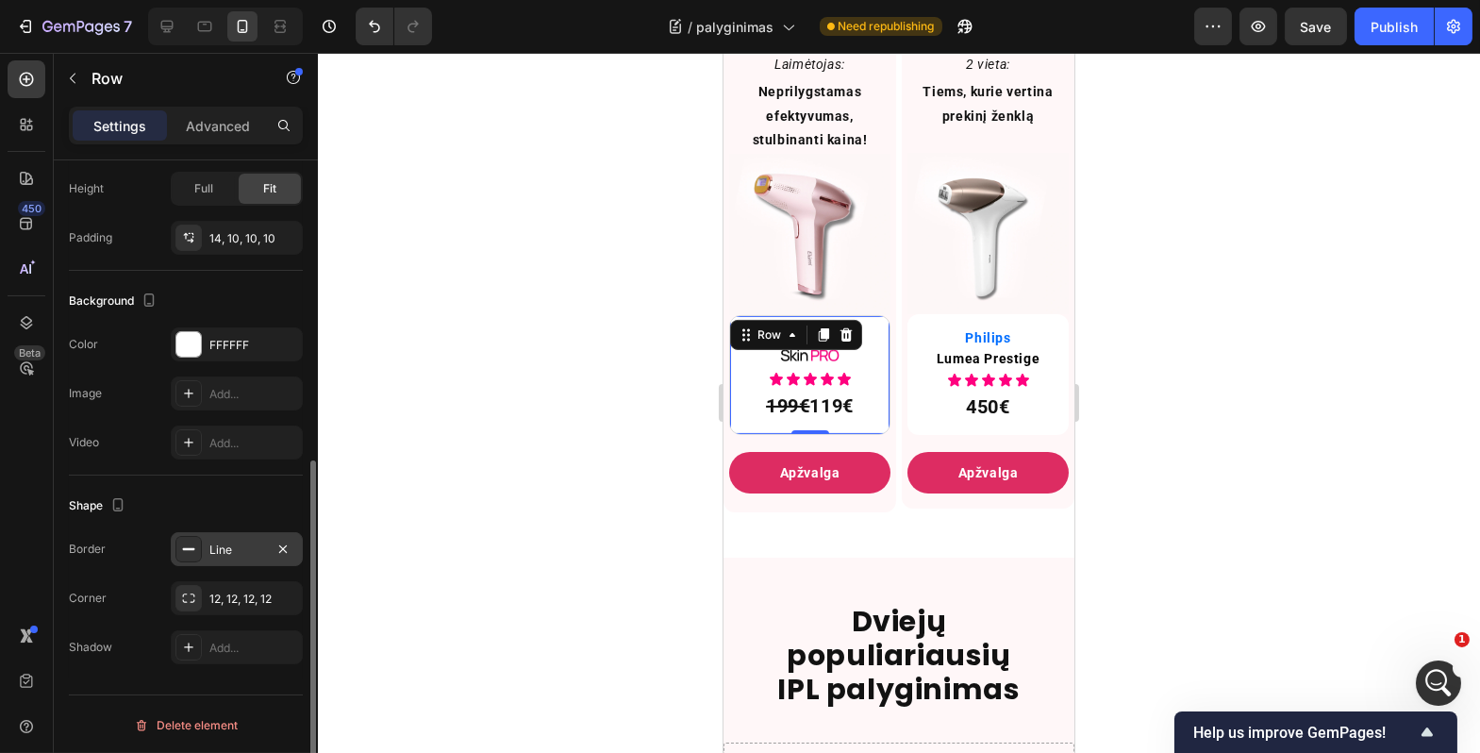
click at [189, 557] on div at bounding box center [189, 549] width 26 height 26
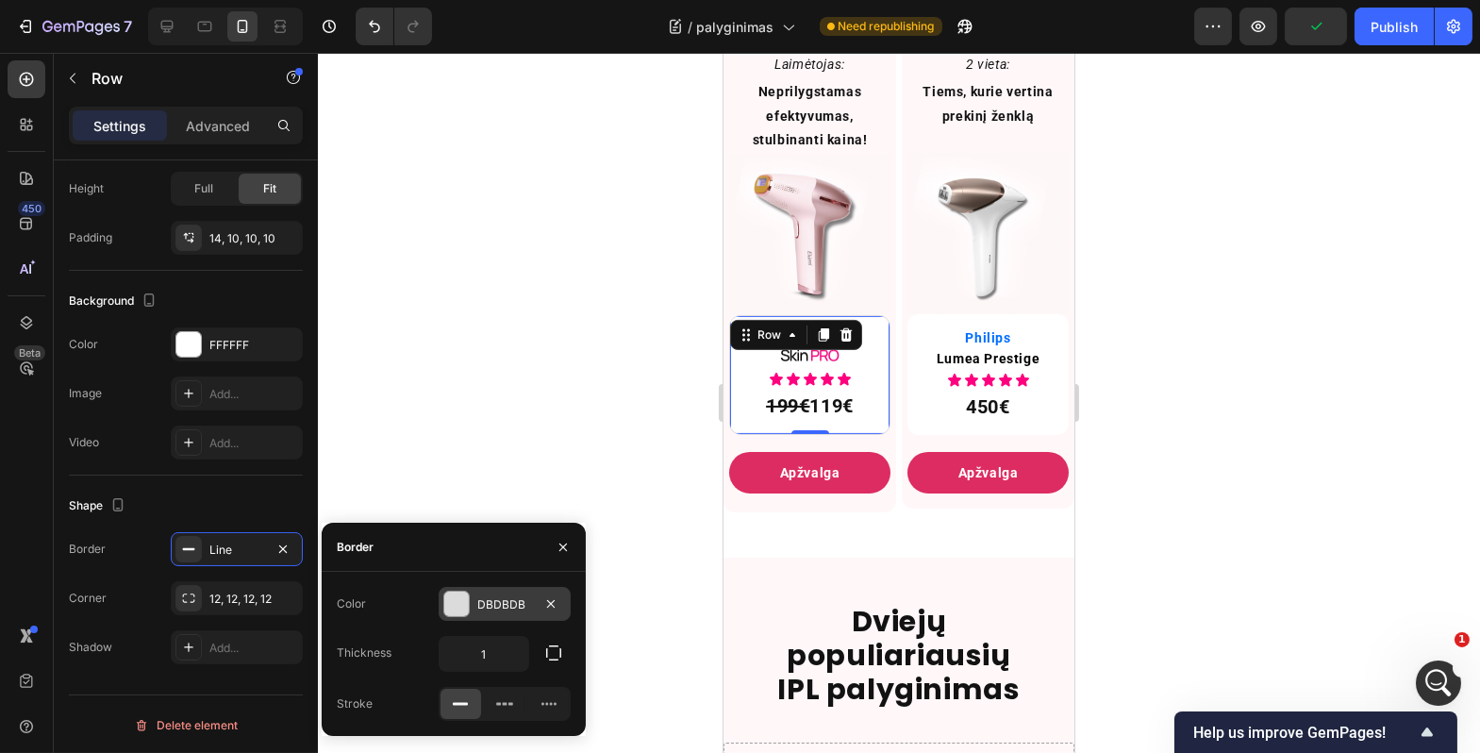
click at [460, 605] on div at bounding box center [456, 604] width 25 height 25
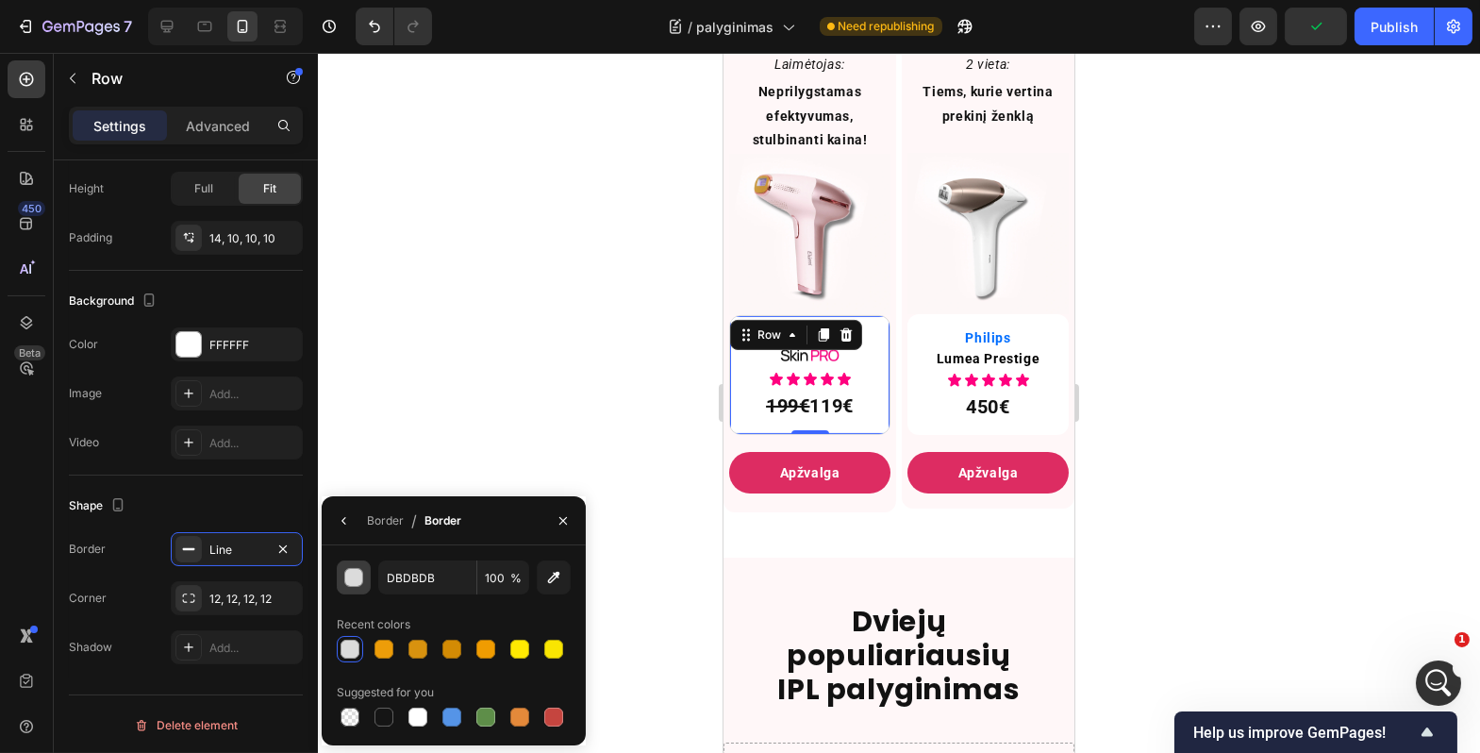
click at [361, 581] on div "button" at bounding box center [354, 578] width 19 height 19
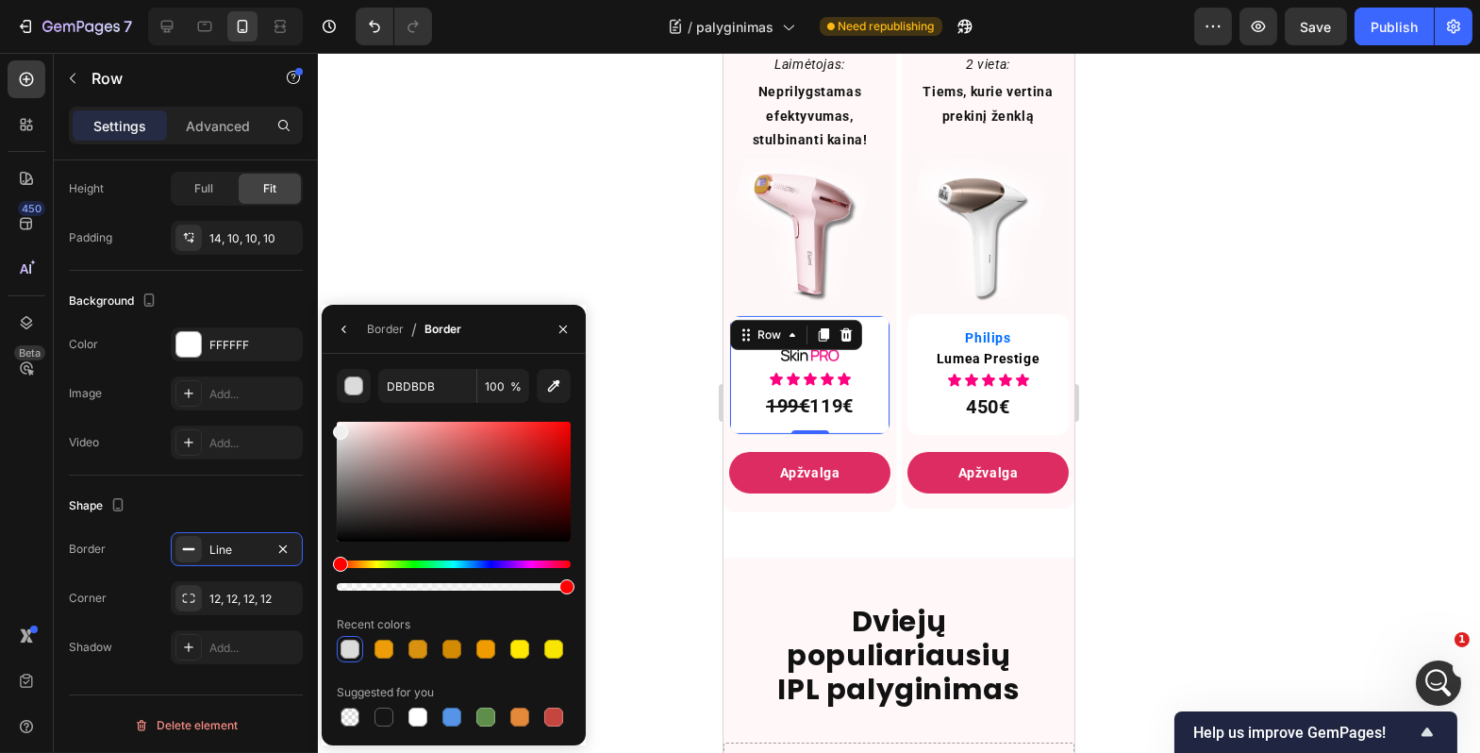
click at [337, 428] on div at bounding box center [454, 482] width 234 height 120
type input "EFEFEF"
click at [421, 392] on input "EFEFEF" at bounding box center [427, 386] width 98 height 34
click at [424, 390] on input "EFEFEF" at bounding box center [427, 386] width 98 height 34
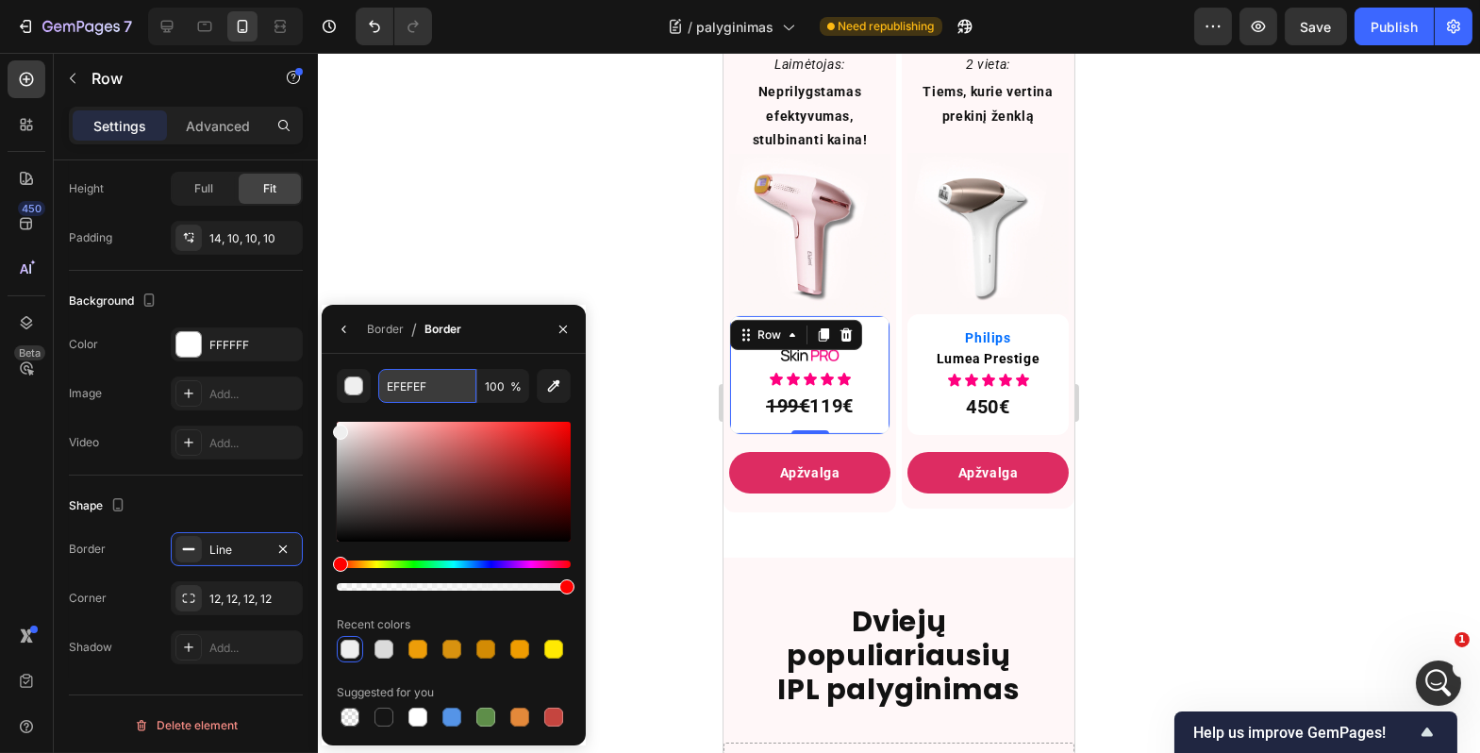
click at [424, 390] on input "EFEFEF" at bounding box center [427, 386] width 98 height 34
click at [477, 350] on div "Border / Border" at bounding box center [454, 329] width 264 height 49
click at [524, 257] on div at bounding box center [899, 403] width 1163 height 700
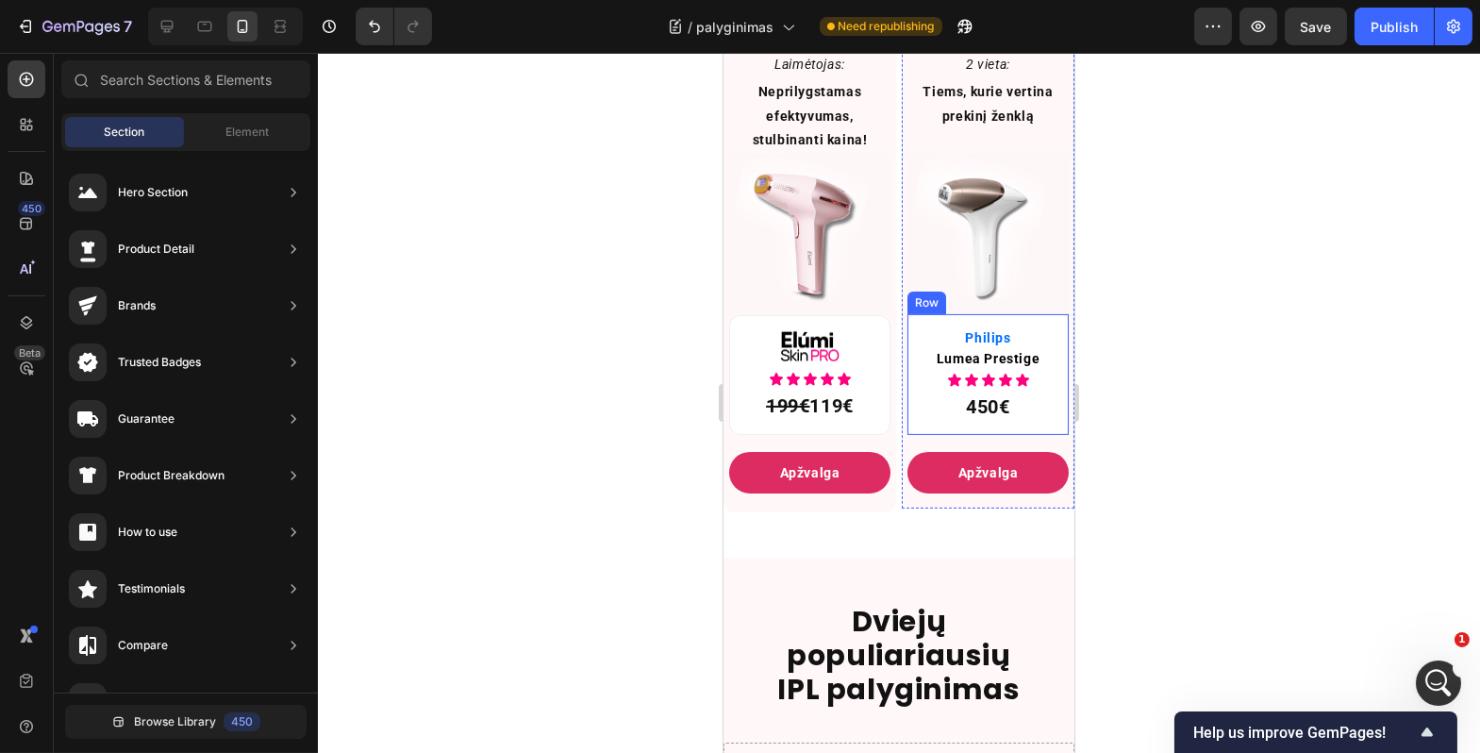
click at [909, 333] on div "Philips Text Block Lumea Prestige Text Block Icon Icon Icon Icon Icon Icon List…" at bounding box center [987, 374] width 161 height 121
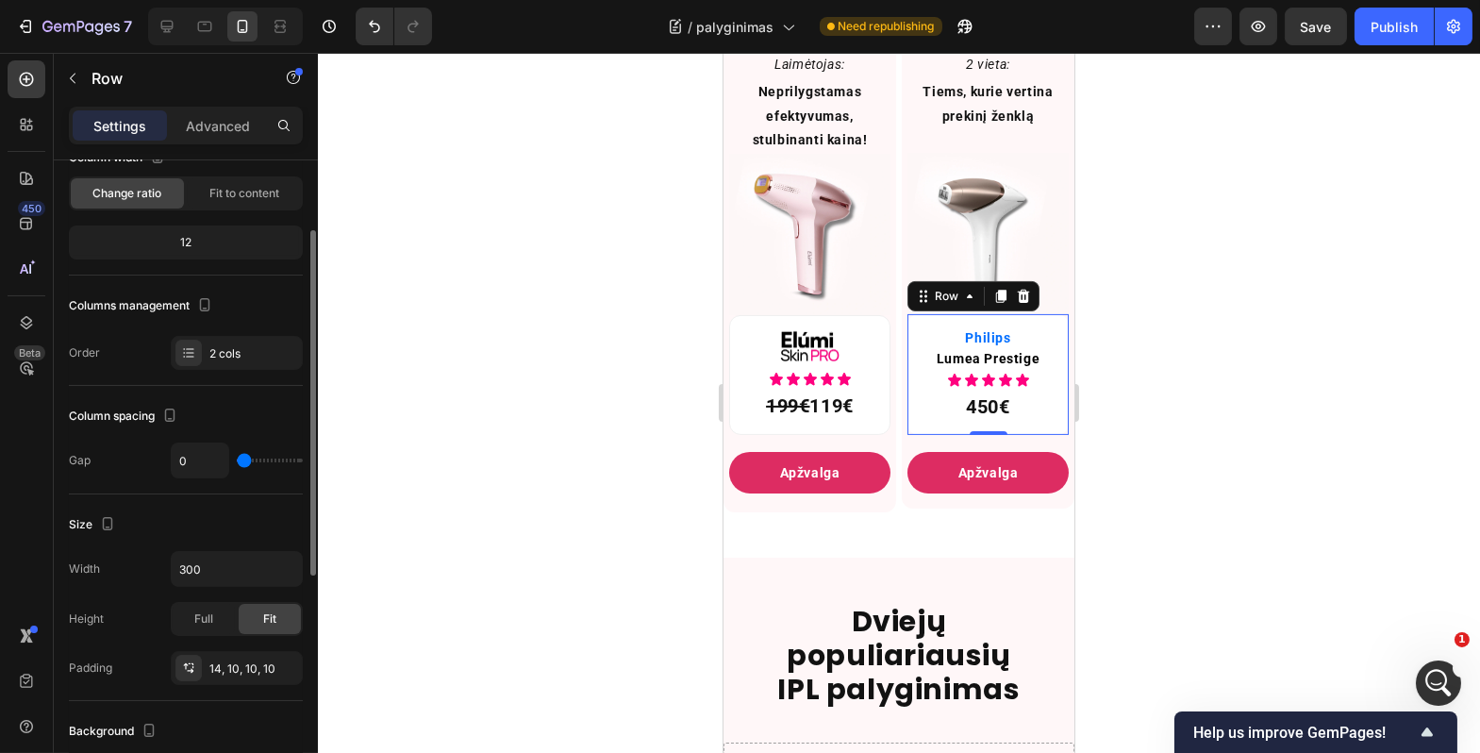
scroll to position [340, 0]
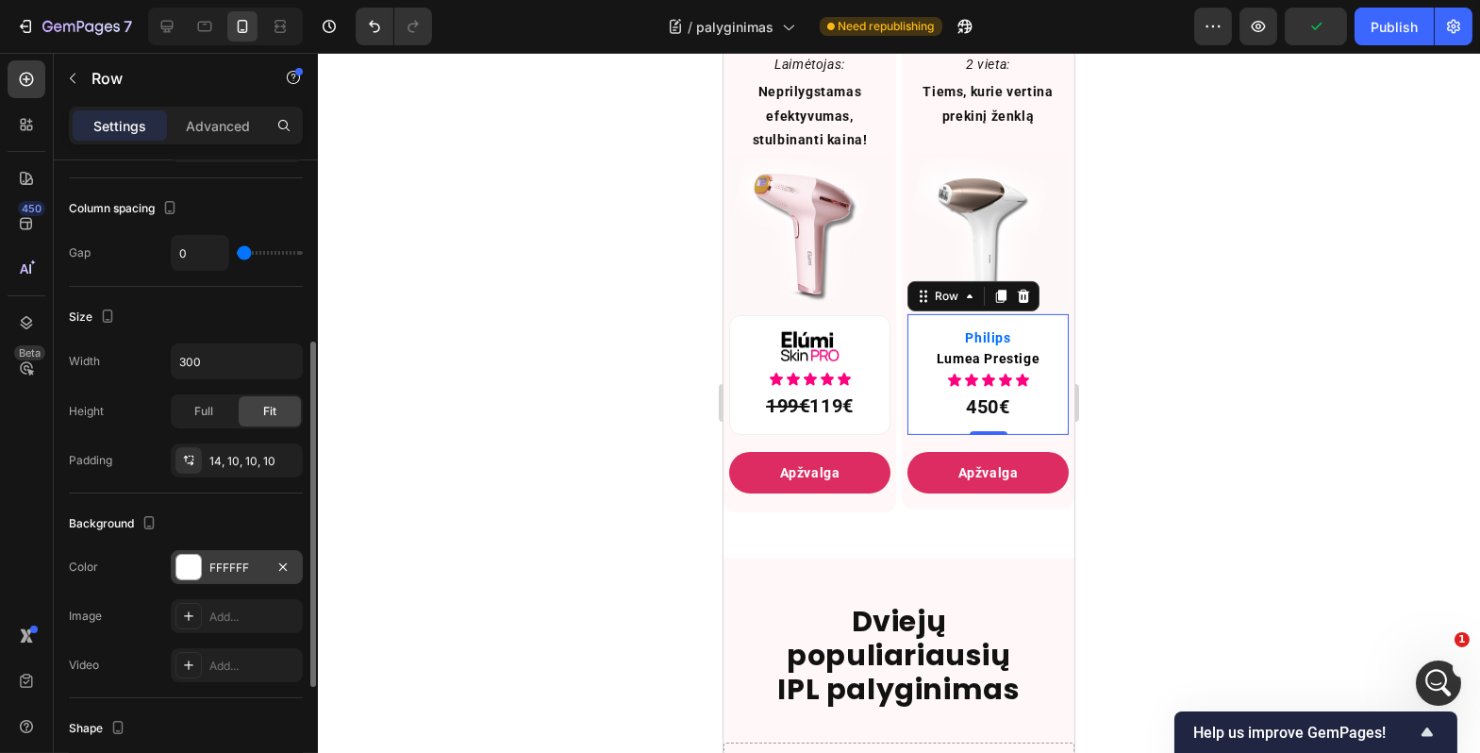
click at [183, 570] on div at bounding box center [188, 567] width 25 height 25
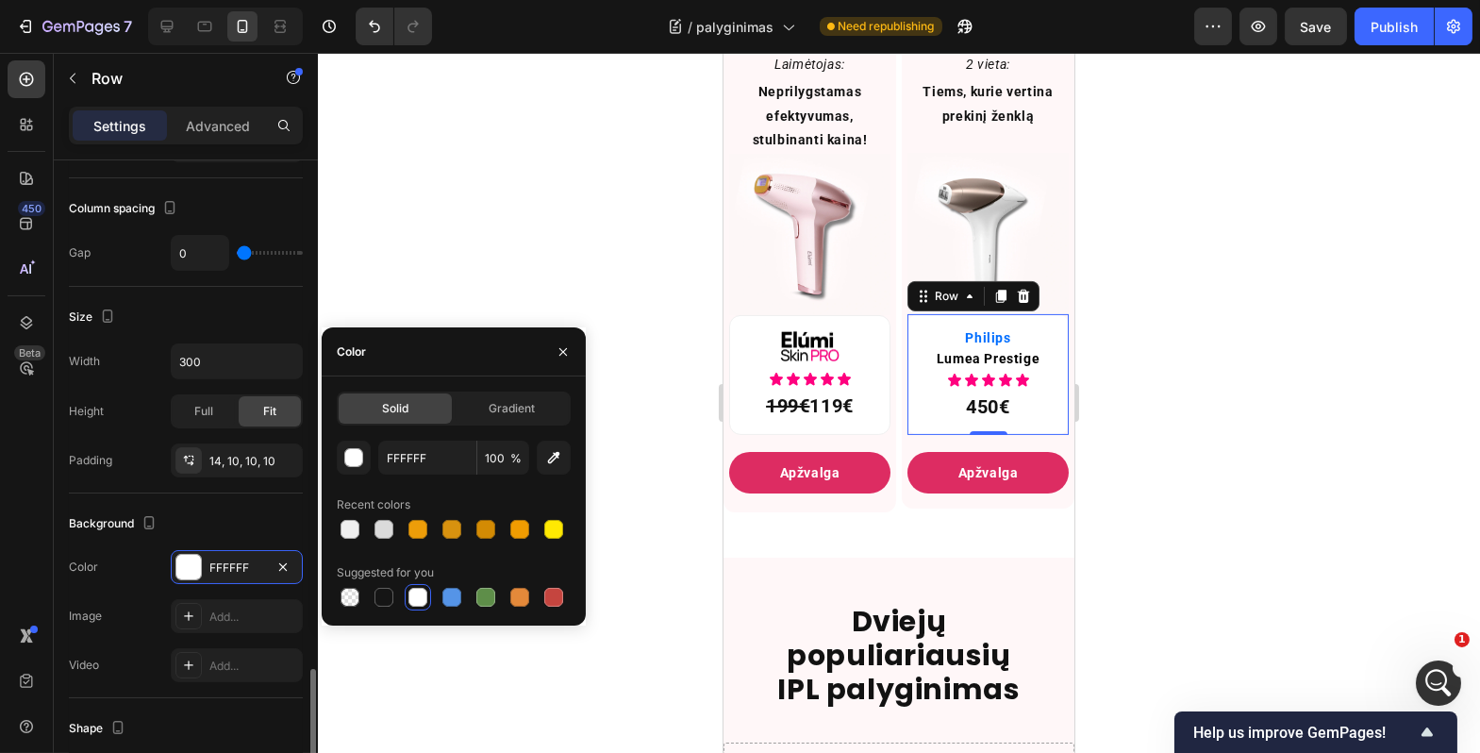
scroll to position [553, 0]
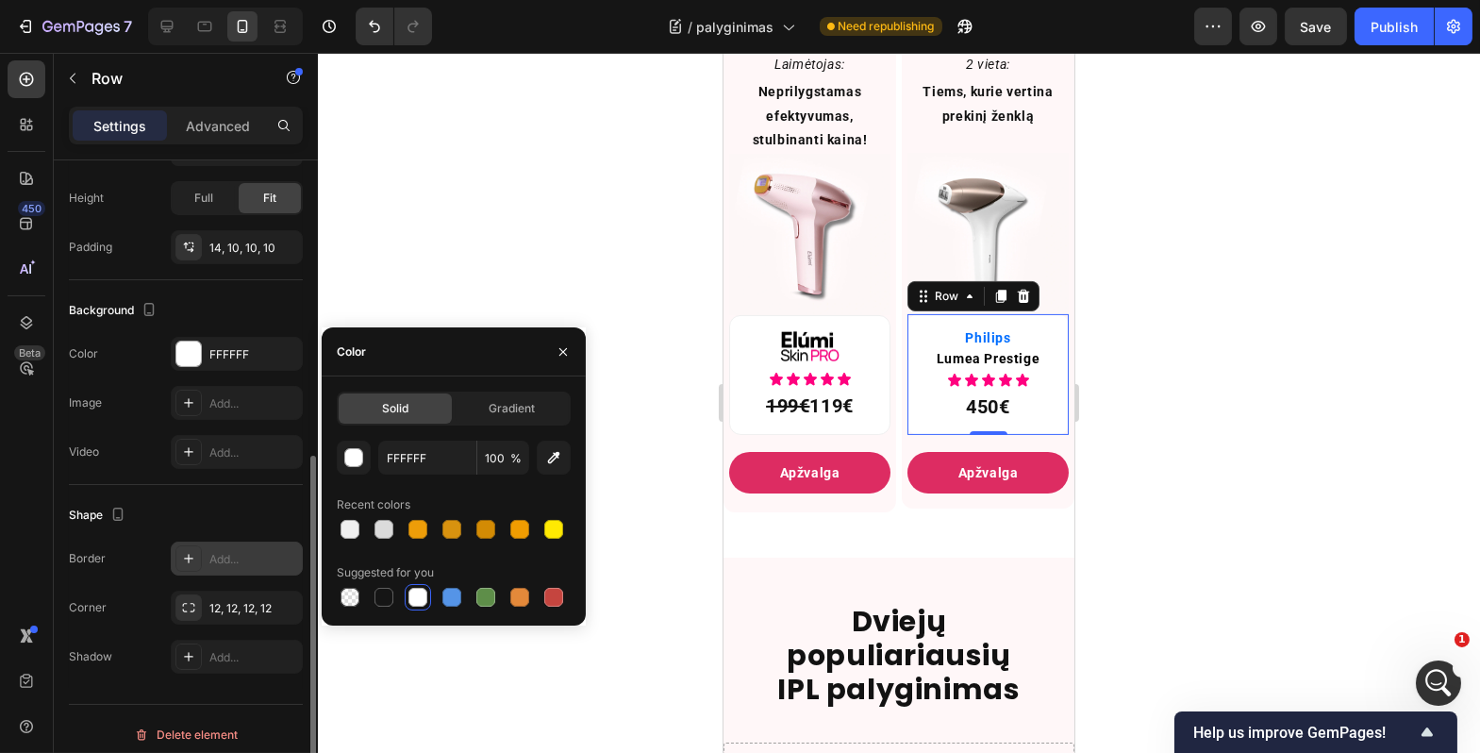
click at [192, 564] on div at bounding box center [189, 558] width 26 height 26
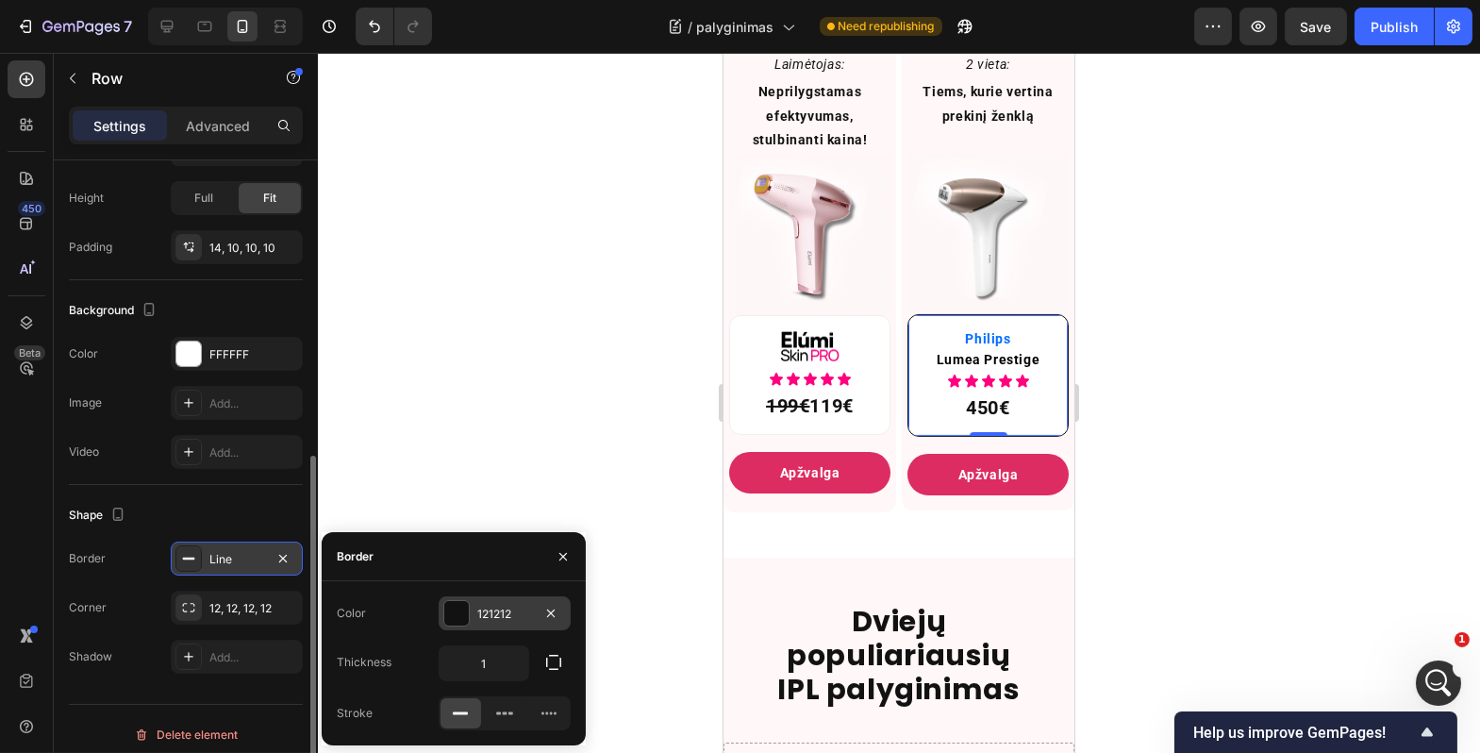
click at [488, 606] on div "121212" at bounding box center [504, 614] width 55 height 17
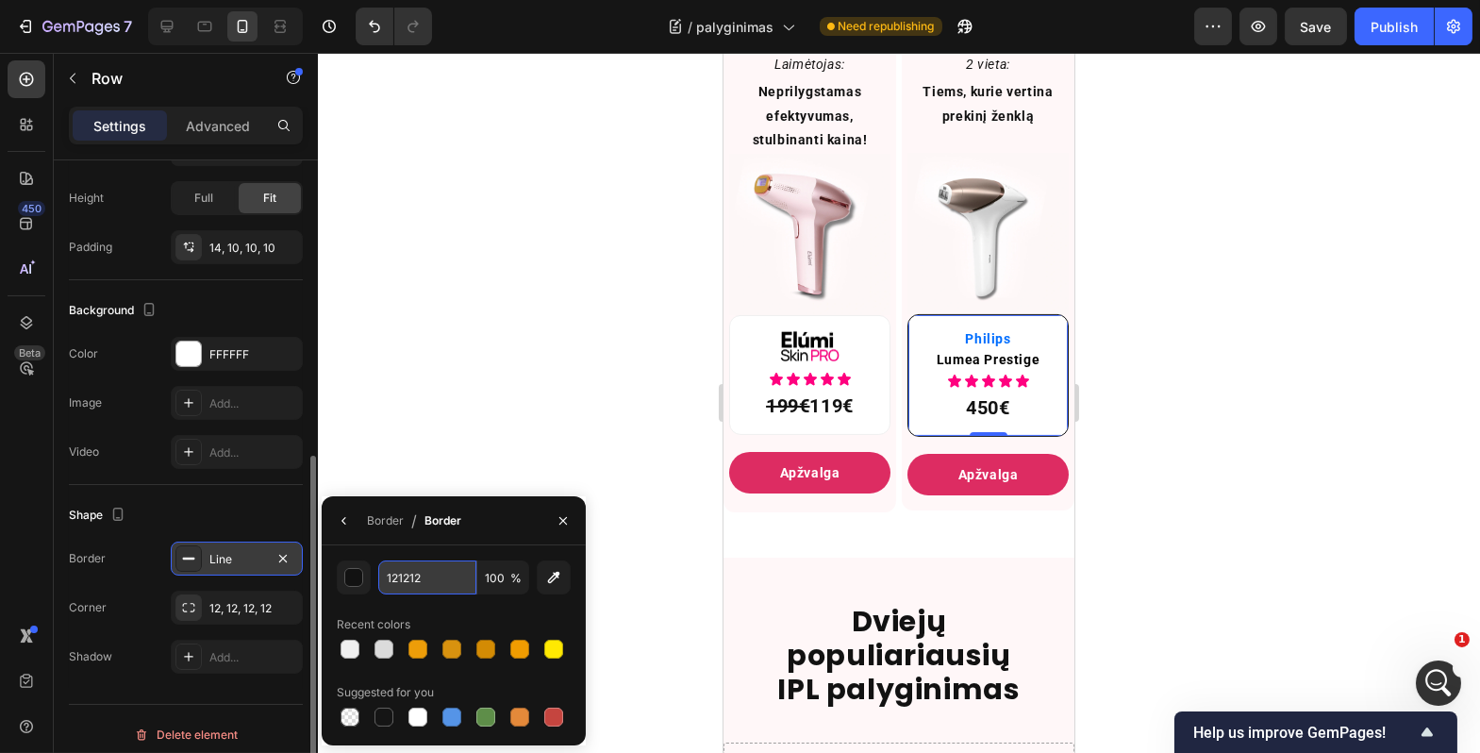
click at [414, 576] on input "121212" at bounding box center [427, 577] width 98 height 34
click at [416, 576] on input "121212" at bounding box center [427, 577] width 98 height 34
click at [430, 578] on input "121212" at bounding box center [427, 577] width 98 height 34
paste input "EFEFEF"
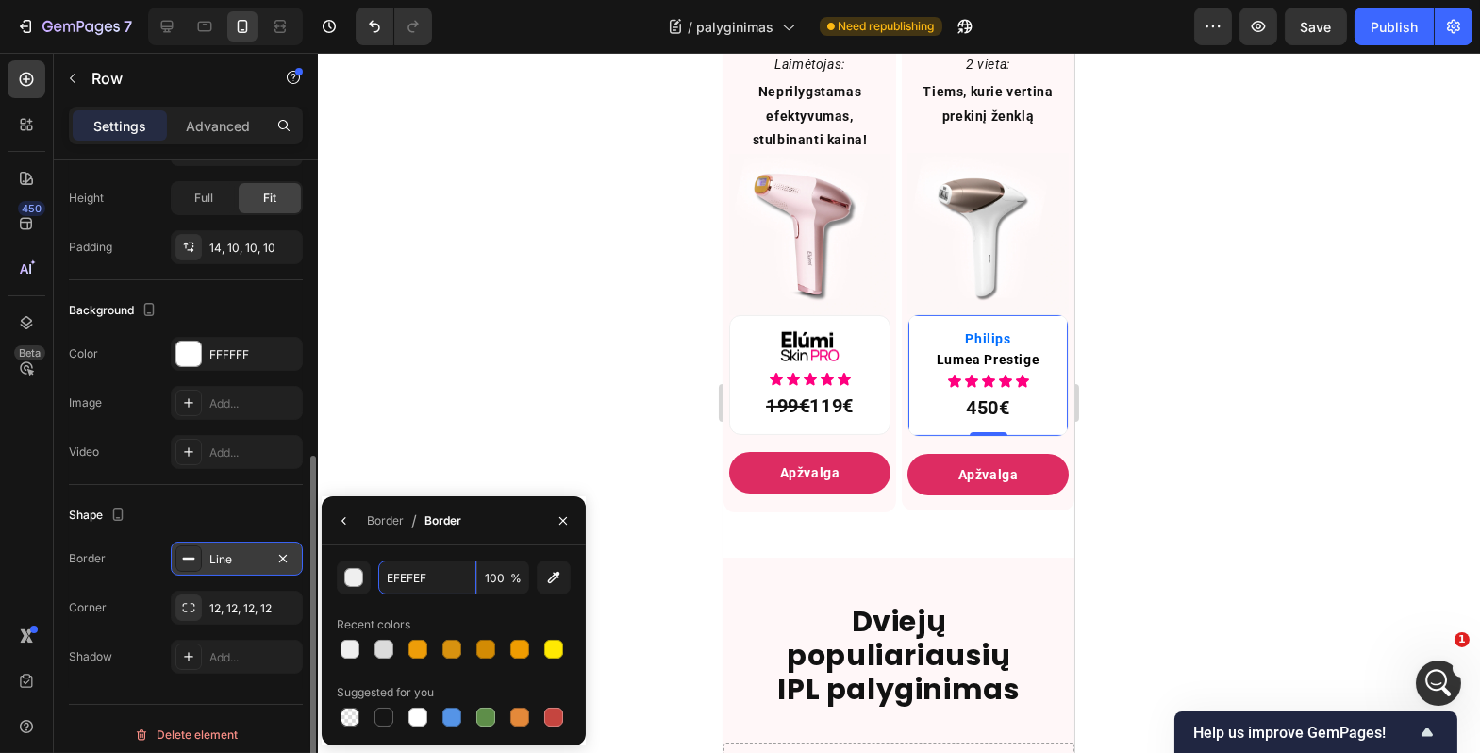
type input "EFEFEF"
click at [415, 545] on div "EFEFEF 100 % Recent colors Suggested for you" at bounding box center [454, 645] width 264 height 200
click at [459, 444] on div at bounding box center [899, 403] width 1163 height 700
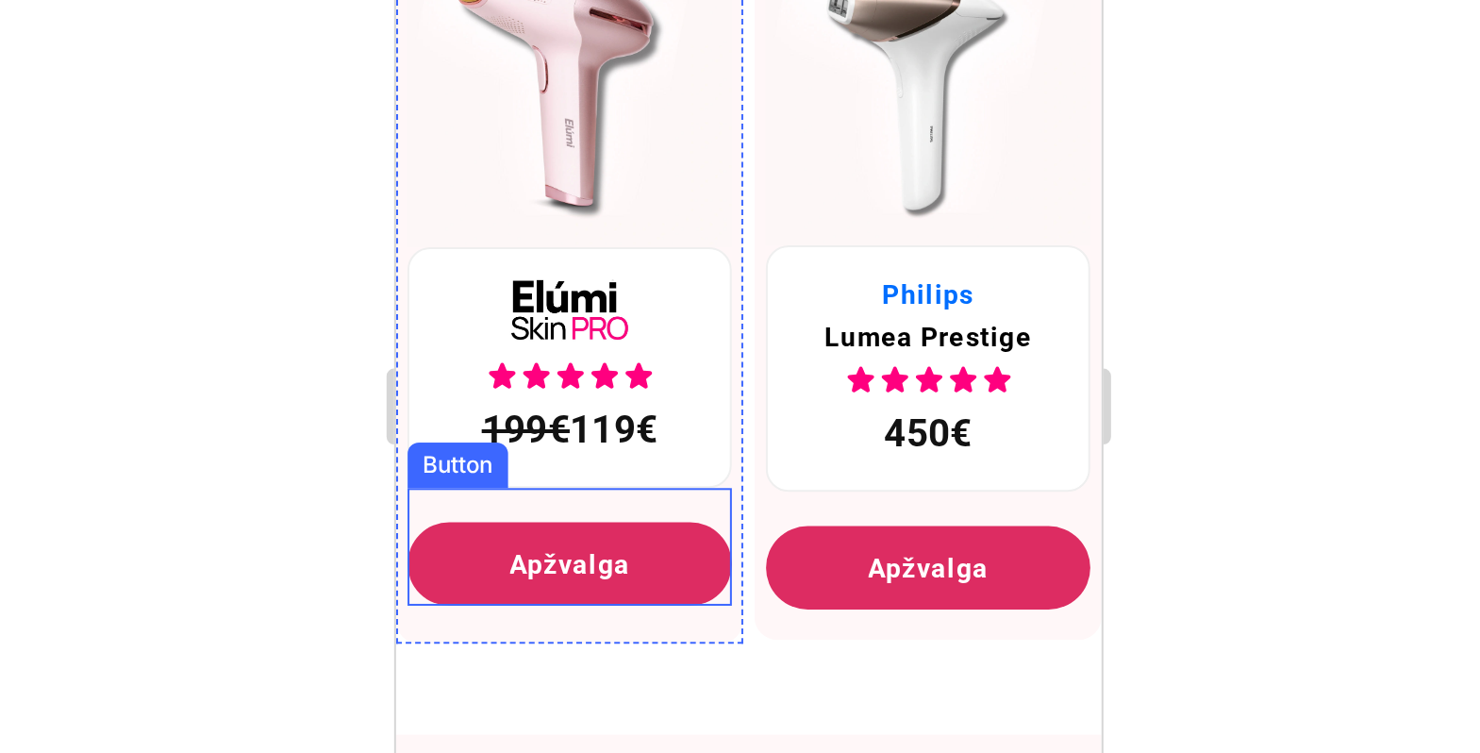
scroll to position [1014, 0]
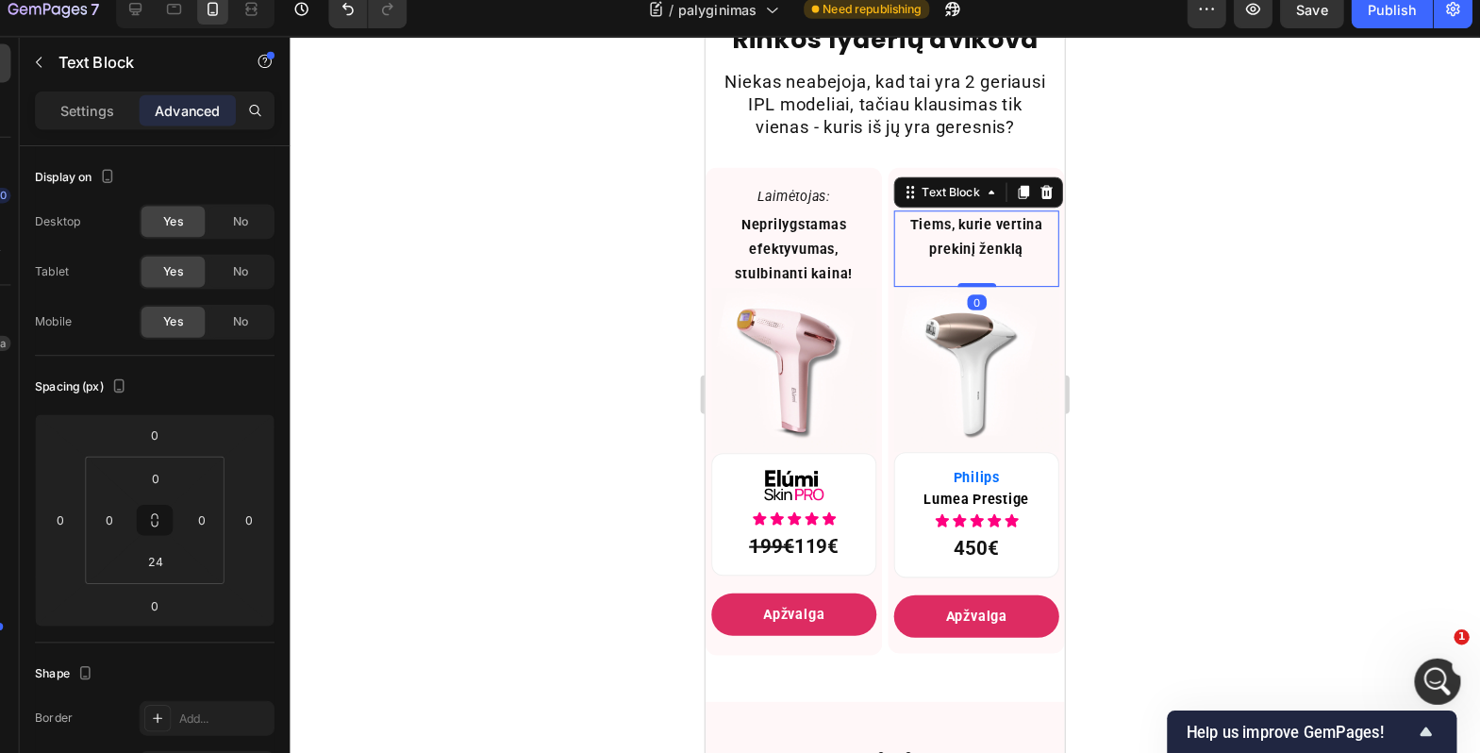
scroll to position [0, 0]
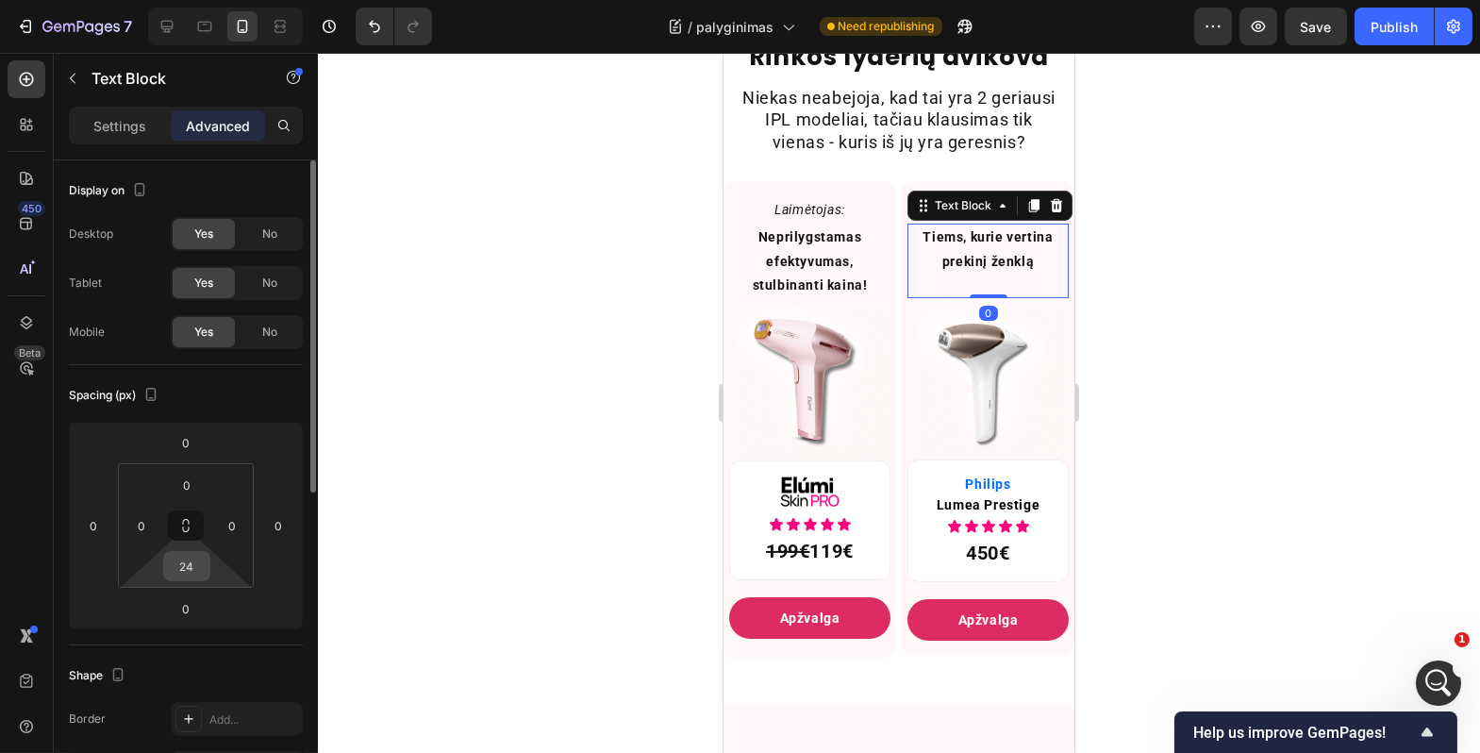
click at [199, 569] on input "24" at bounding box center [187, 566] width 38 height 28
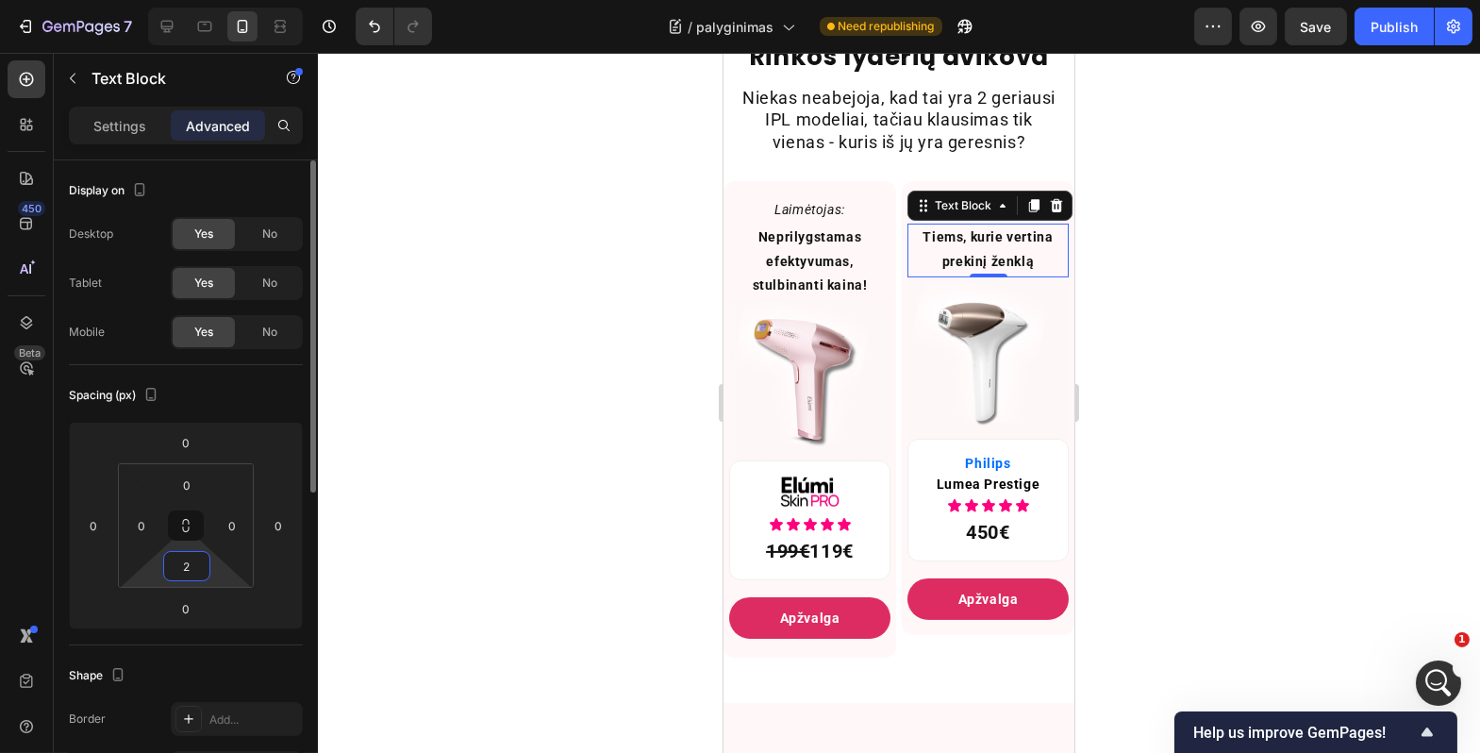
type input "22"
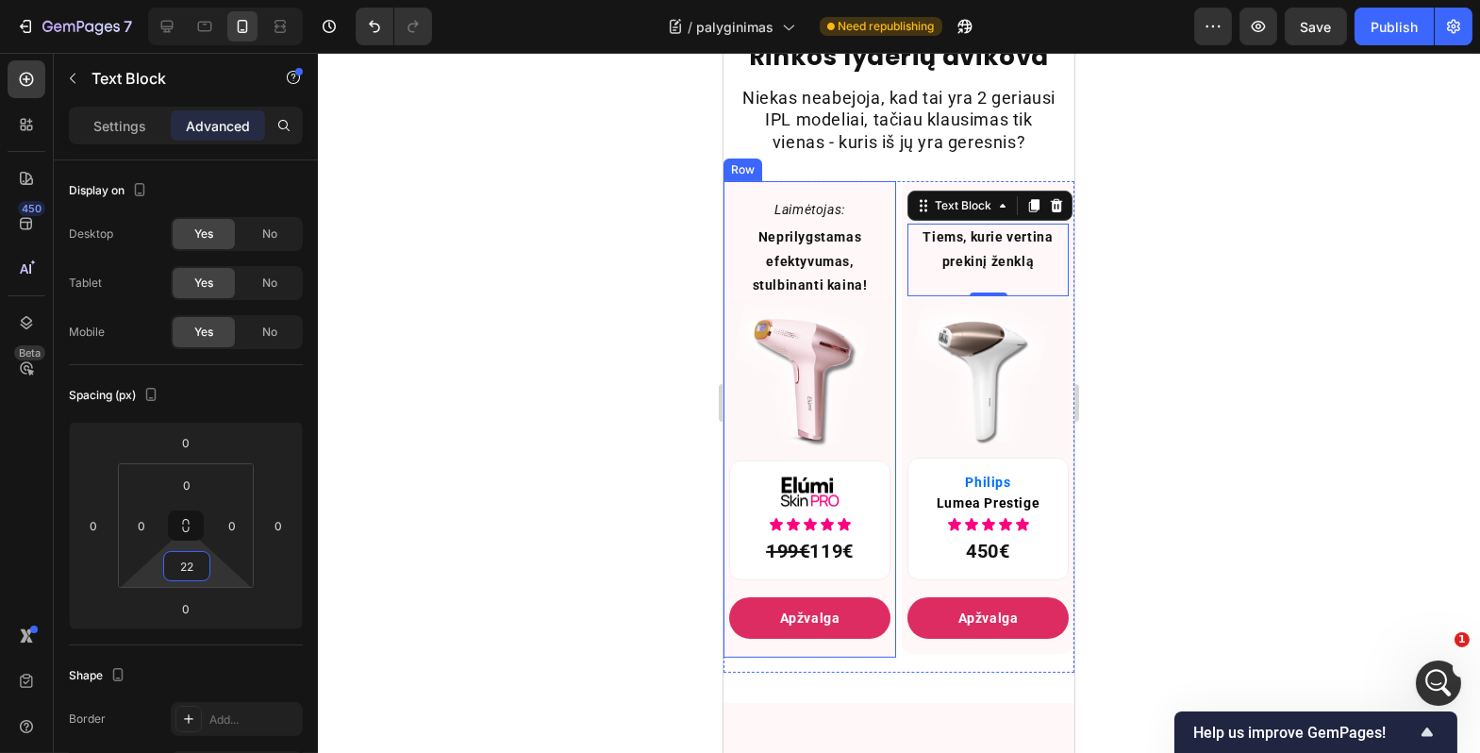
click at [606, 474] on div at bounding box center [899, 403] width 1163 height 700
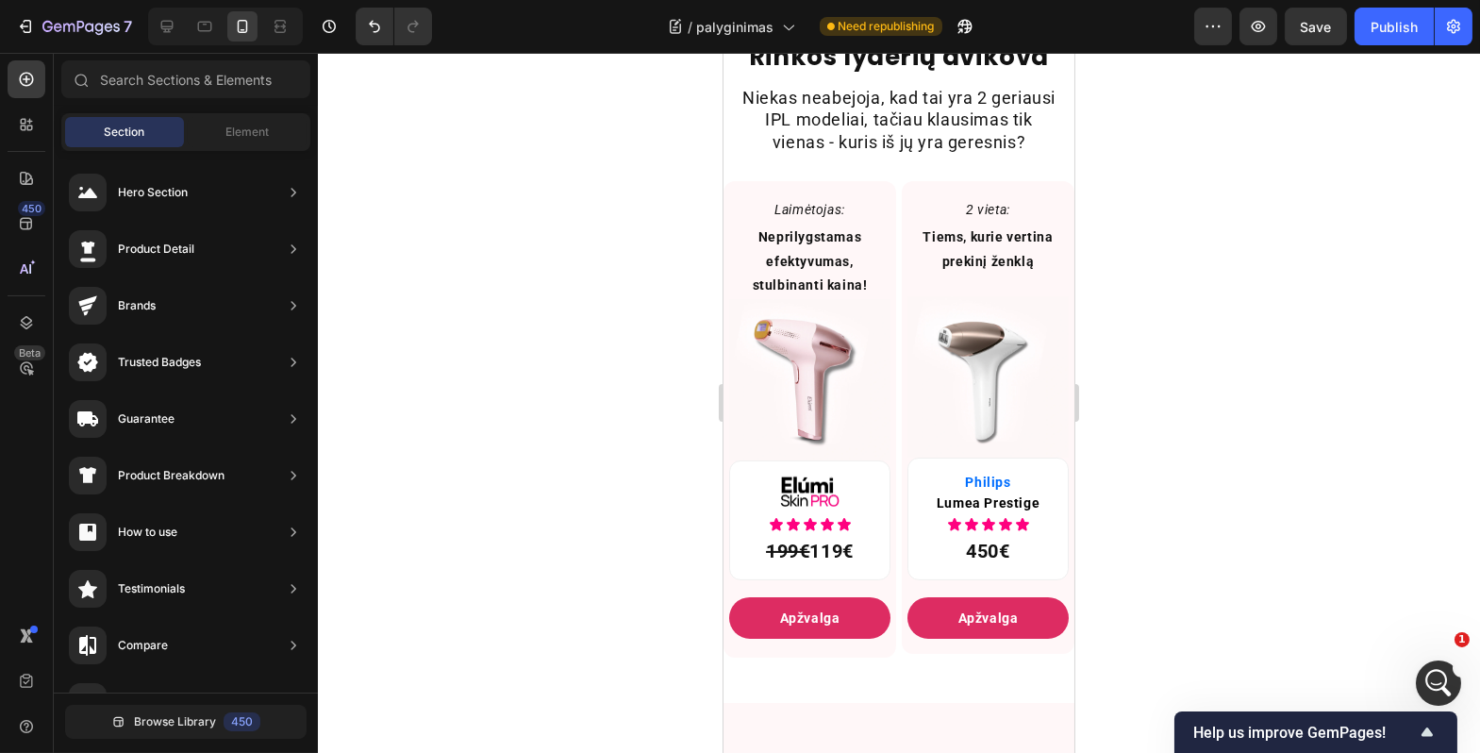
click at [1359, 396] on div at bounding box center [899, 403] width 1163 height 700
click at [1032, 295] on div "Tiems, kurie vertina prekinį ženklą Text Block" at bounding box center [987, 260] width 161 height 72
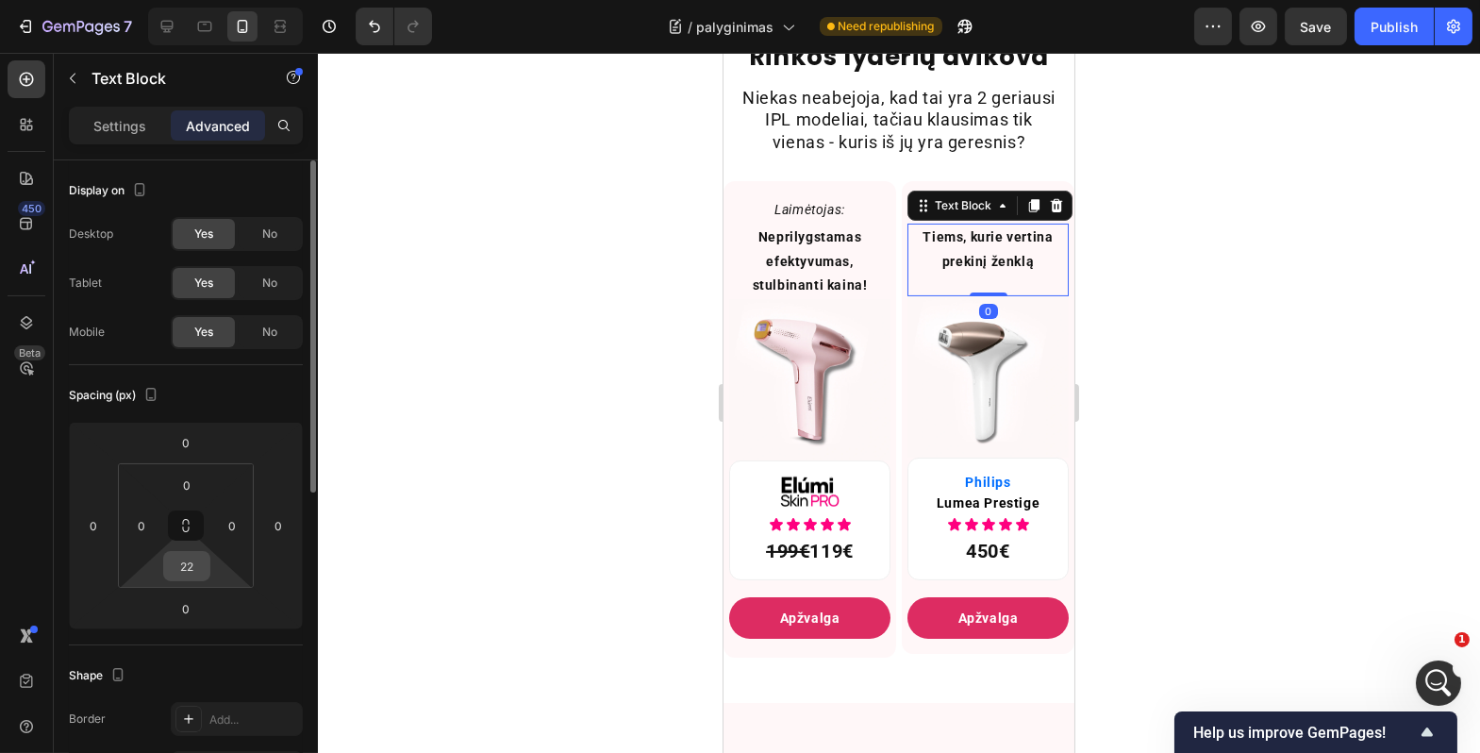
click at [188, 575] on input "22" at bounding box center [187, 566] width 38 height 28
type input "20"
click at [422, 543] on div at bounding box center [899, 403] width 1163 height 700
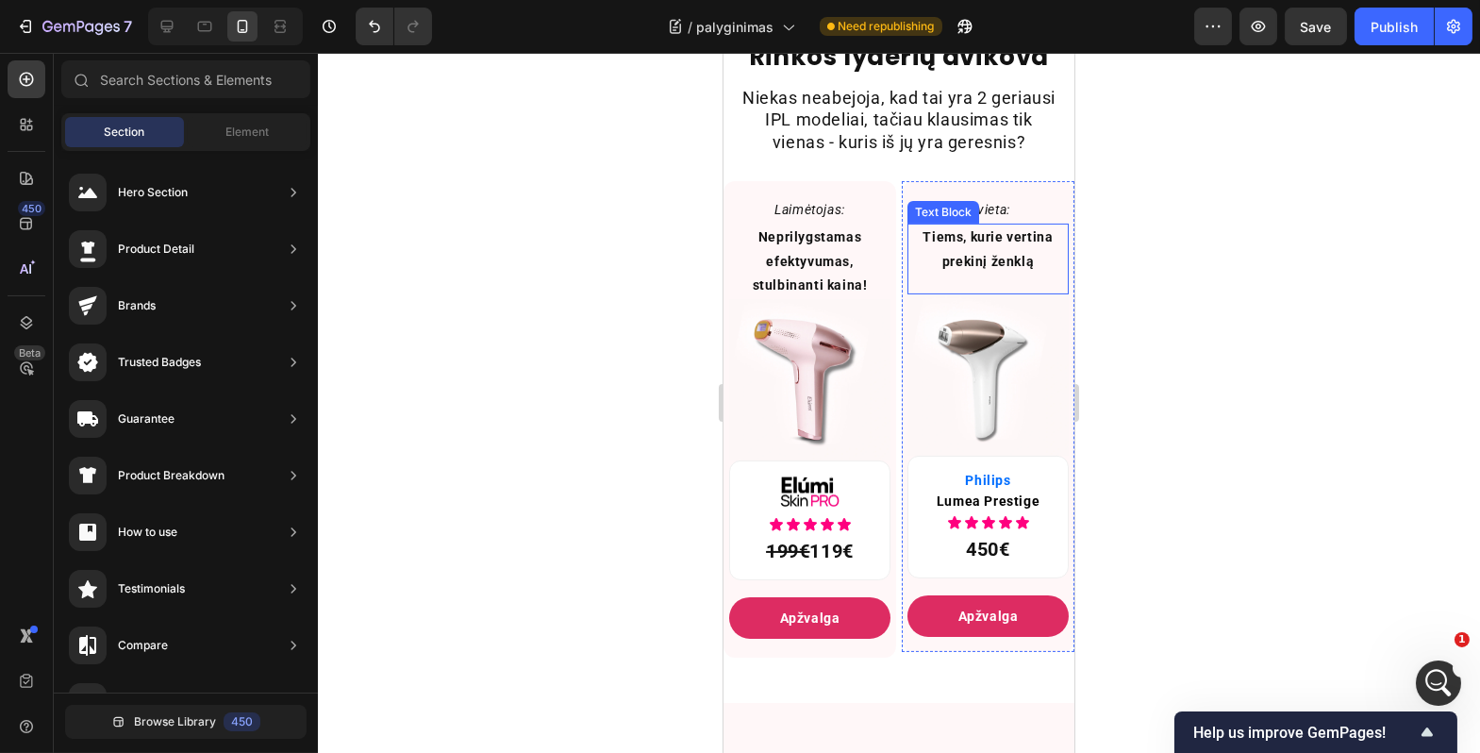
click at [1022, 273] on p "Tiems, kurie vertina prekinį ženklą" at bounding box center [988, 249] width 158 height 47
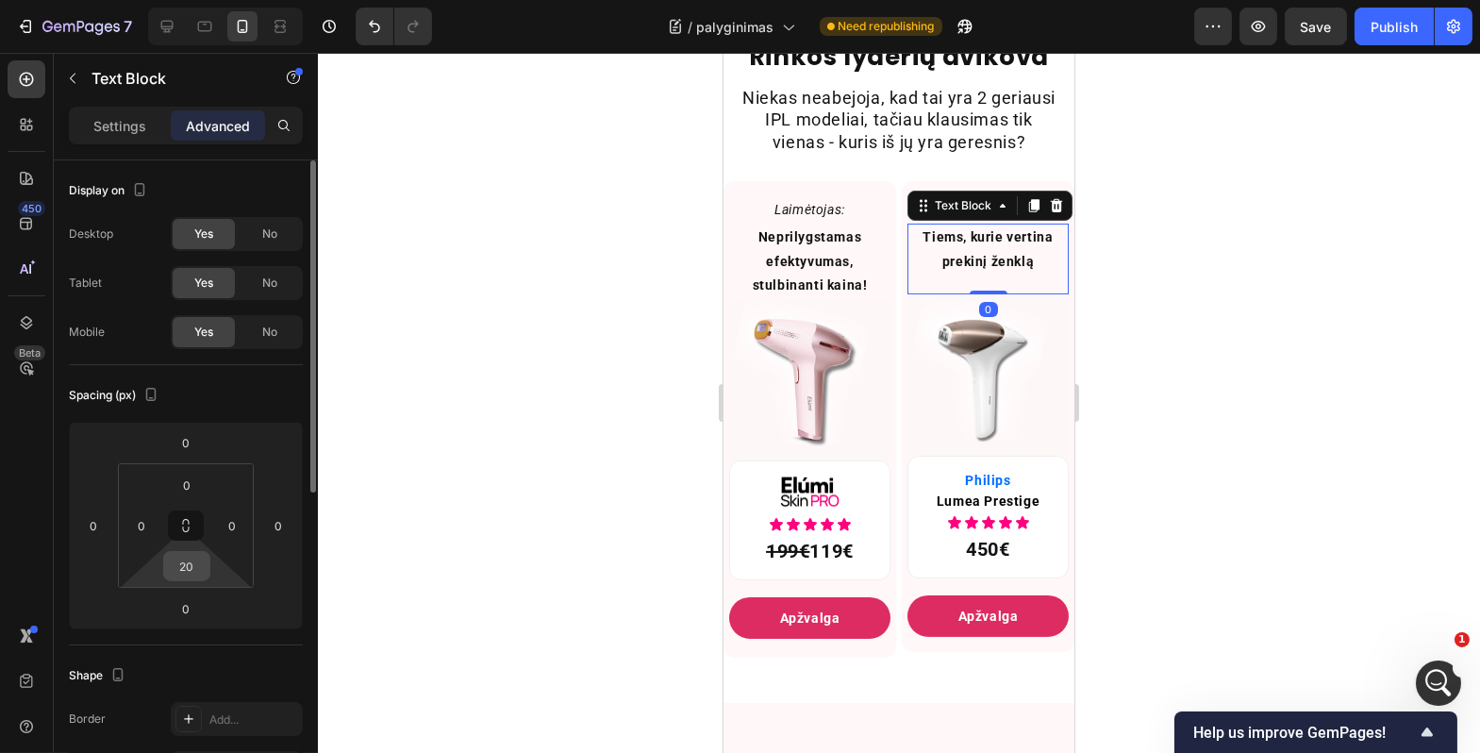
click at [192, 570] on input "20" at bounding box center [187, 566] width 38 height 28
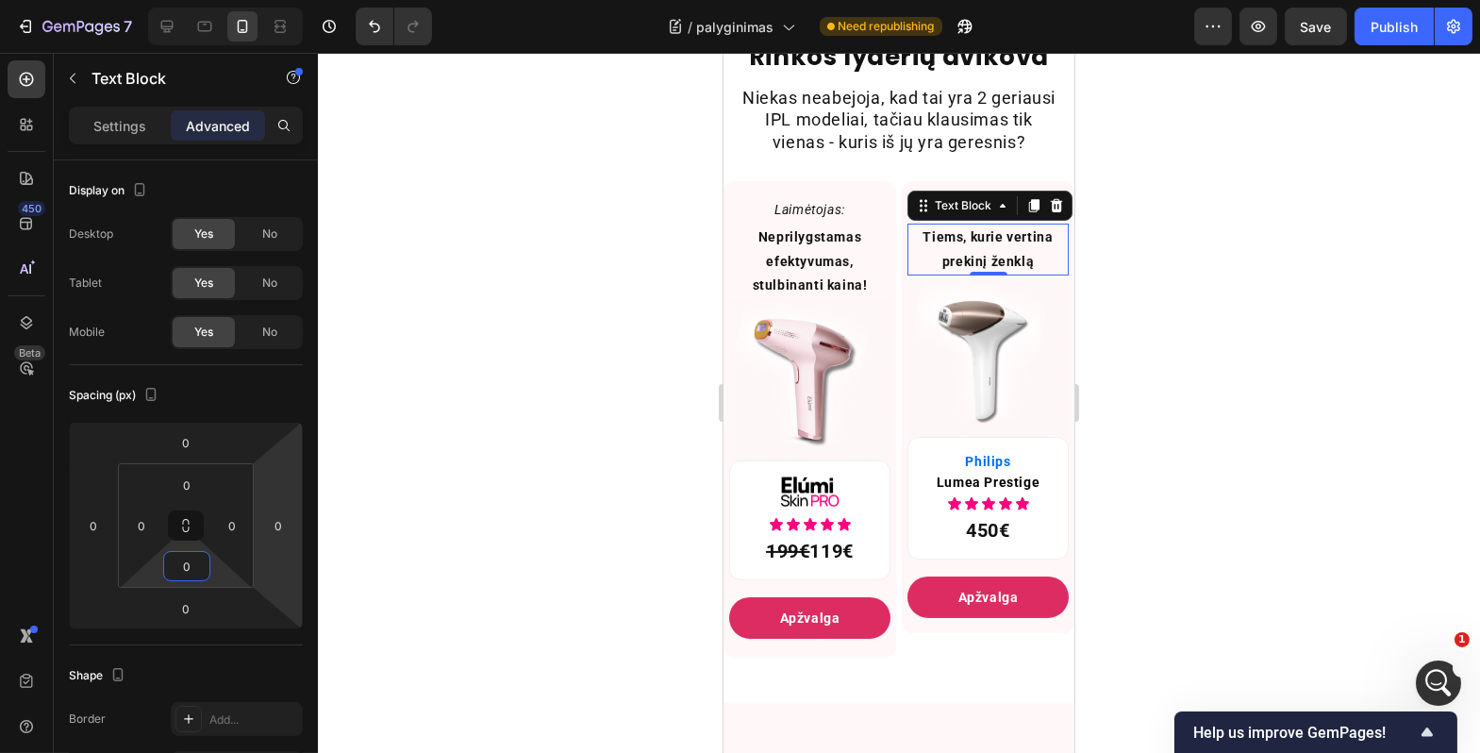
click at [469, 502] on div at bounding box center [899, 403] width 1163 height 700
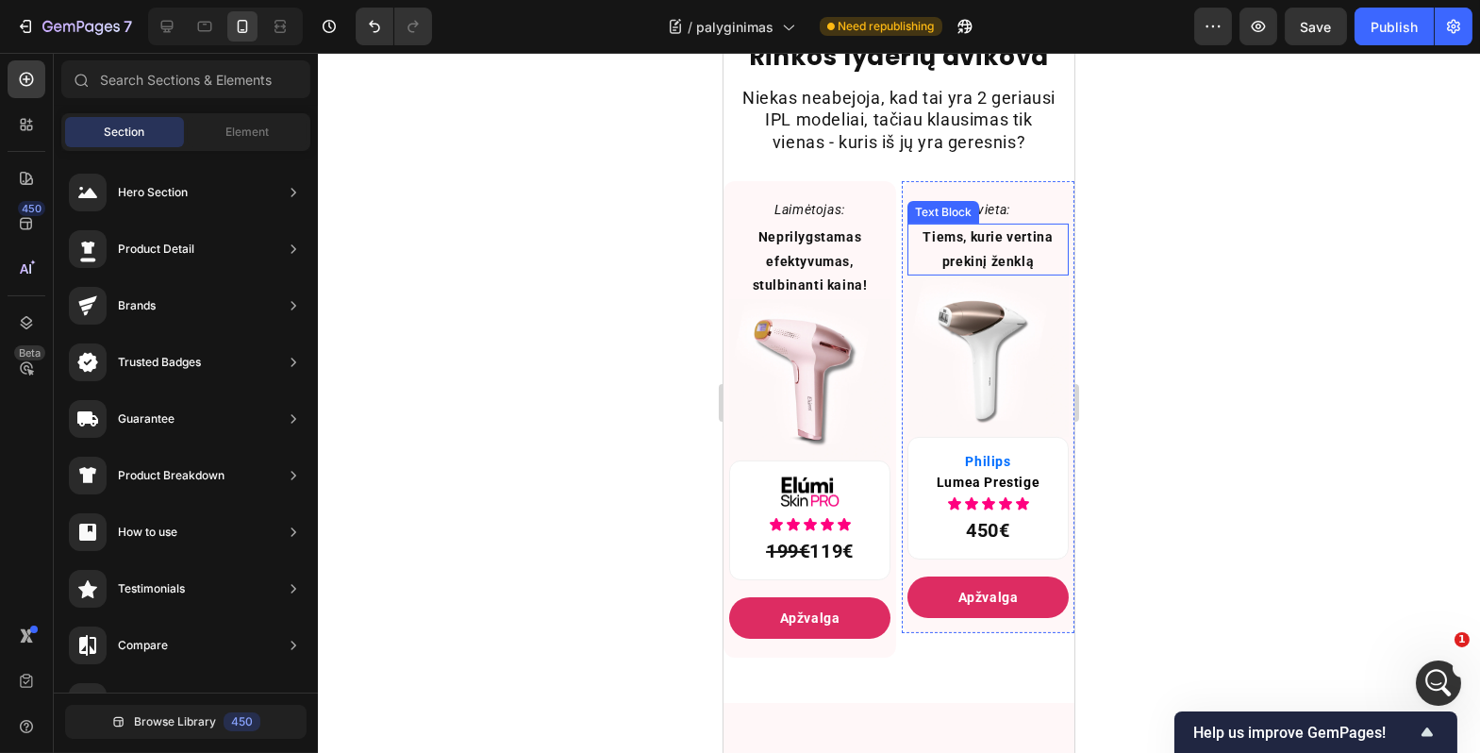
click at [1019, 273] on p "Tiems, kurie vertina prekinį ženklą" at bounding box center [988, 249] width 158 height 47
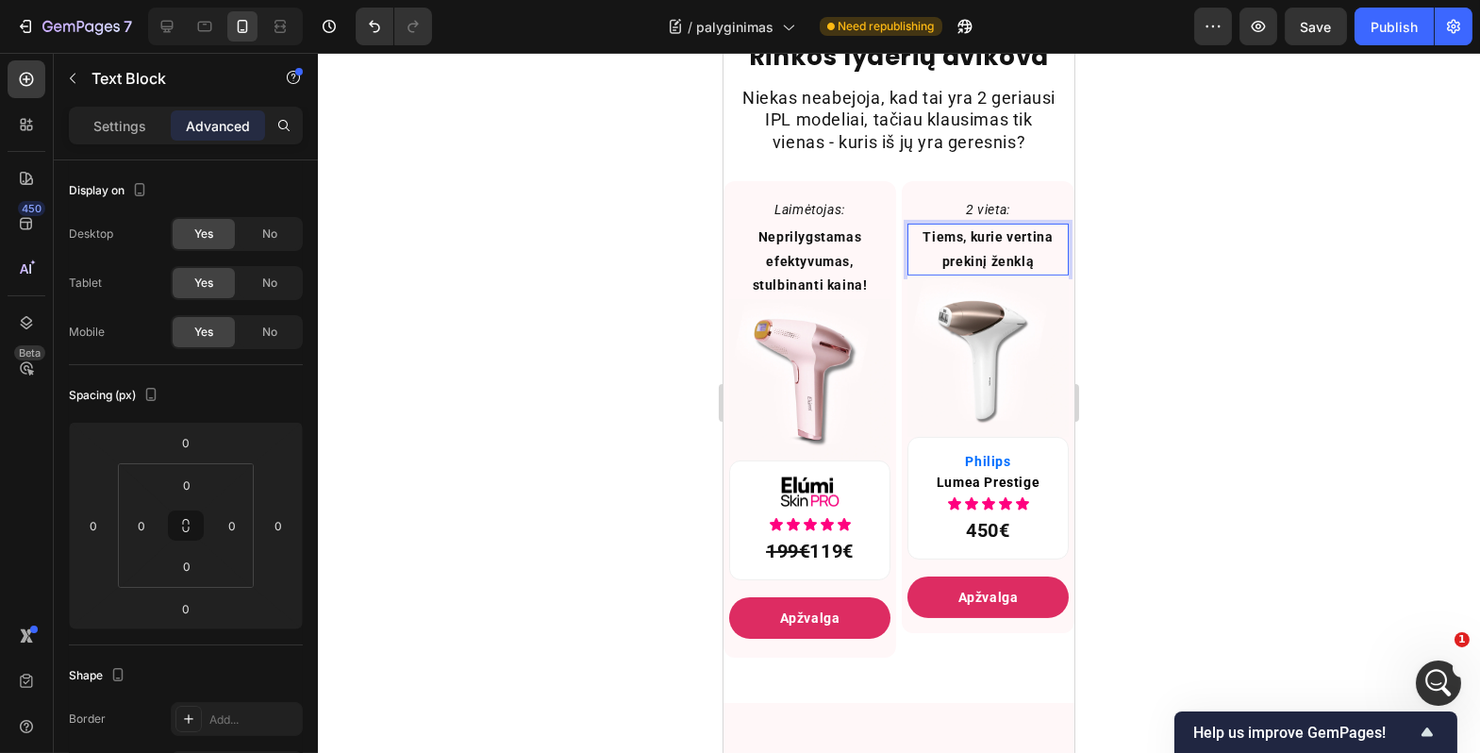
click at [1020, 273] on p "Tiems, kurie vertina prekinį ženklą" at bounding box center [988, 249] width 158 height 47
click at [1176, 421] on div at bounding box center [899, 403] width 1163 height 700
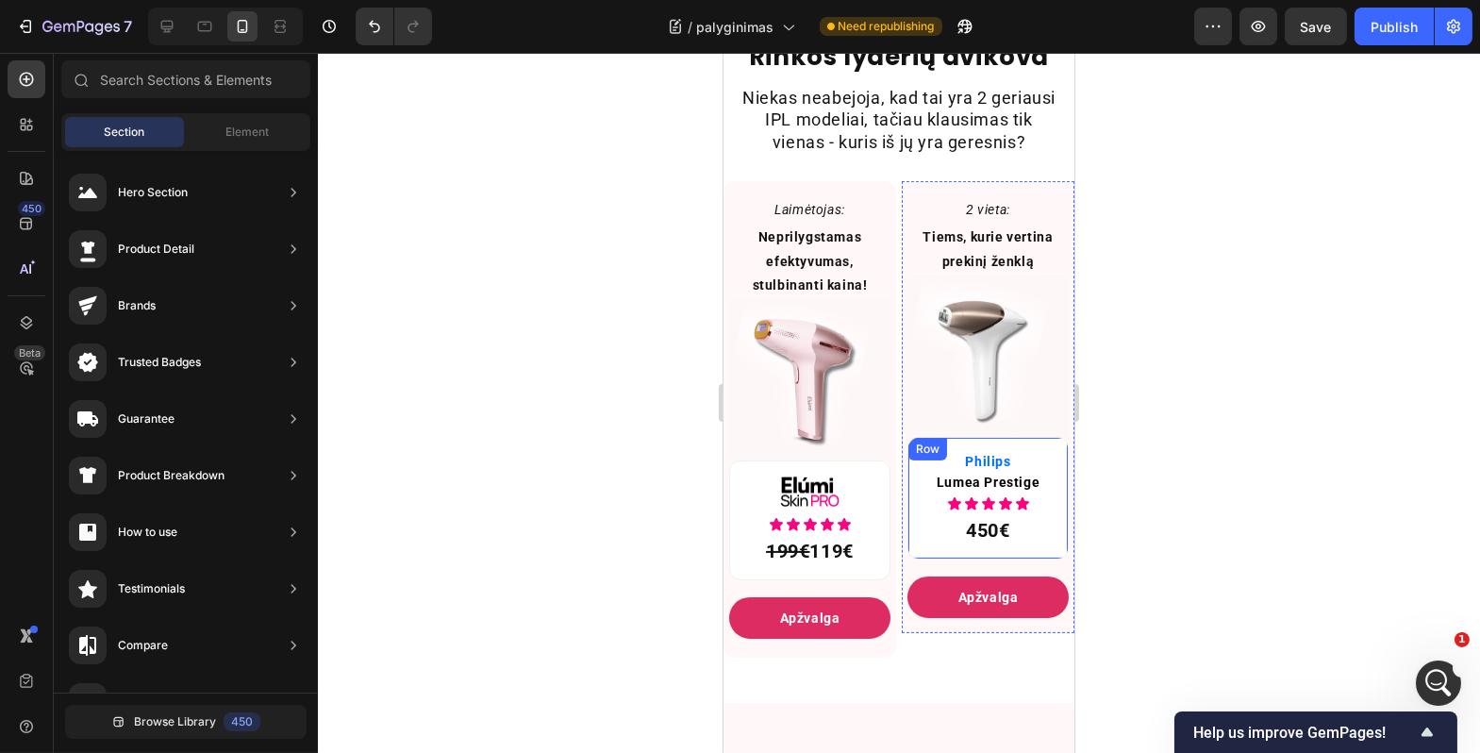
click at [1014, 462] on div "Philips Text Block Lumea Prestige Text Block Icon Icon Icon Icon Icon Icon List…" at bounding box center [987, 498] width 161 height 123
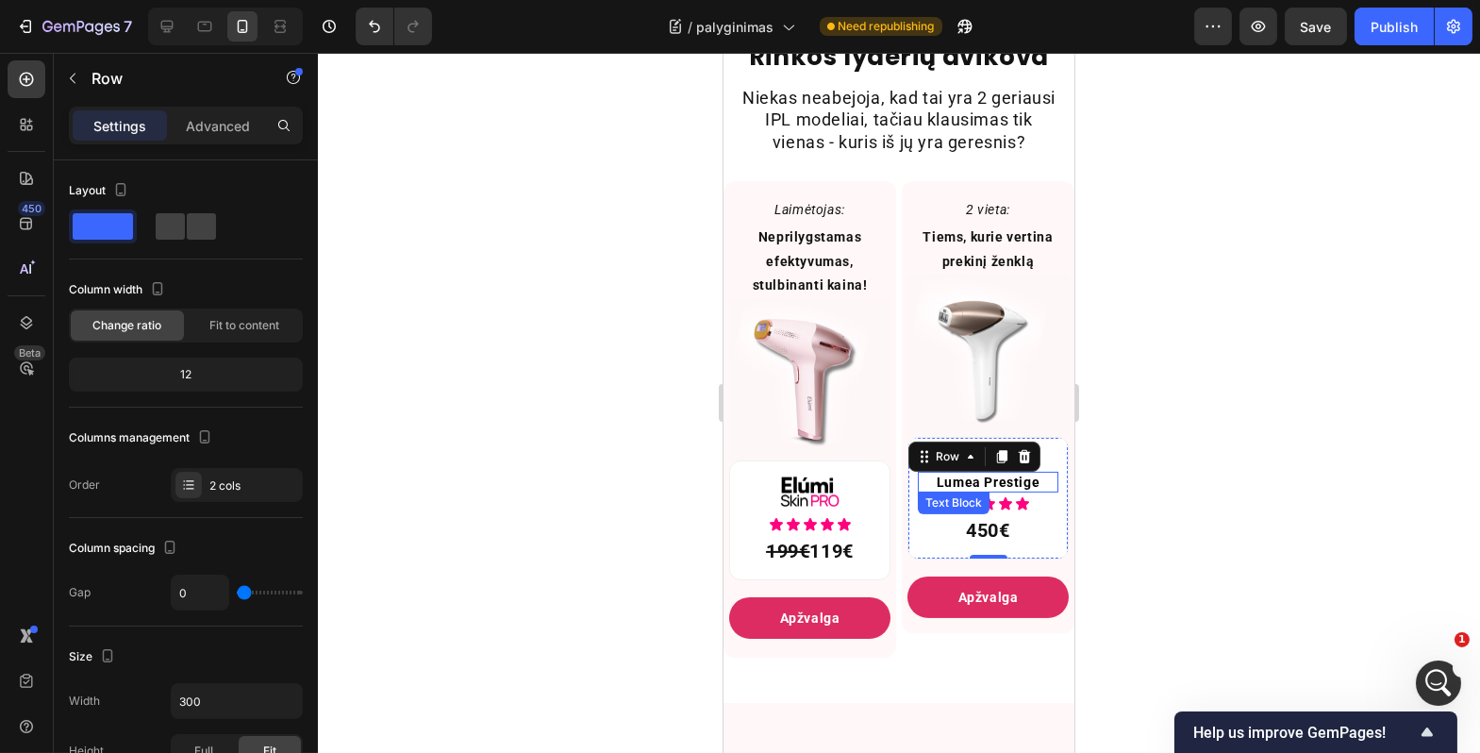
click at [1012, 490] on span "Lumea Prestige" at bounding box center [987, 482] width 103 height 15
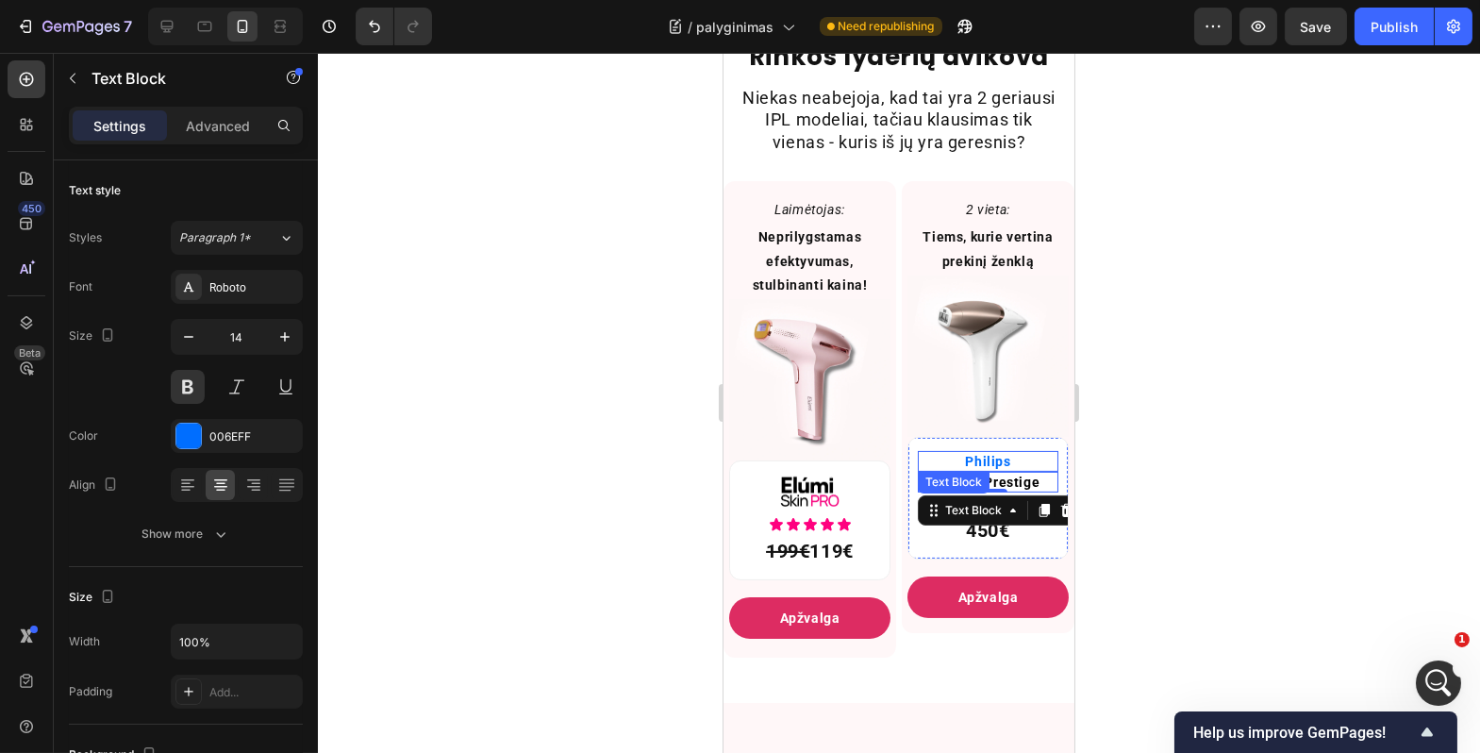
click at [1013, 470] on p "Philips" at bounding box center [987, 461] width 137 height 17
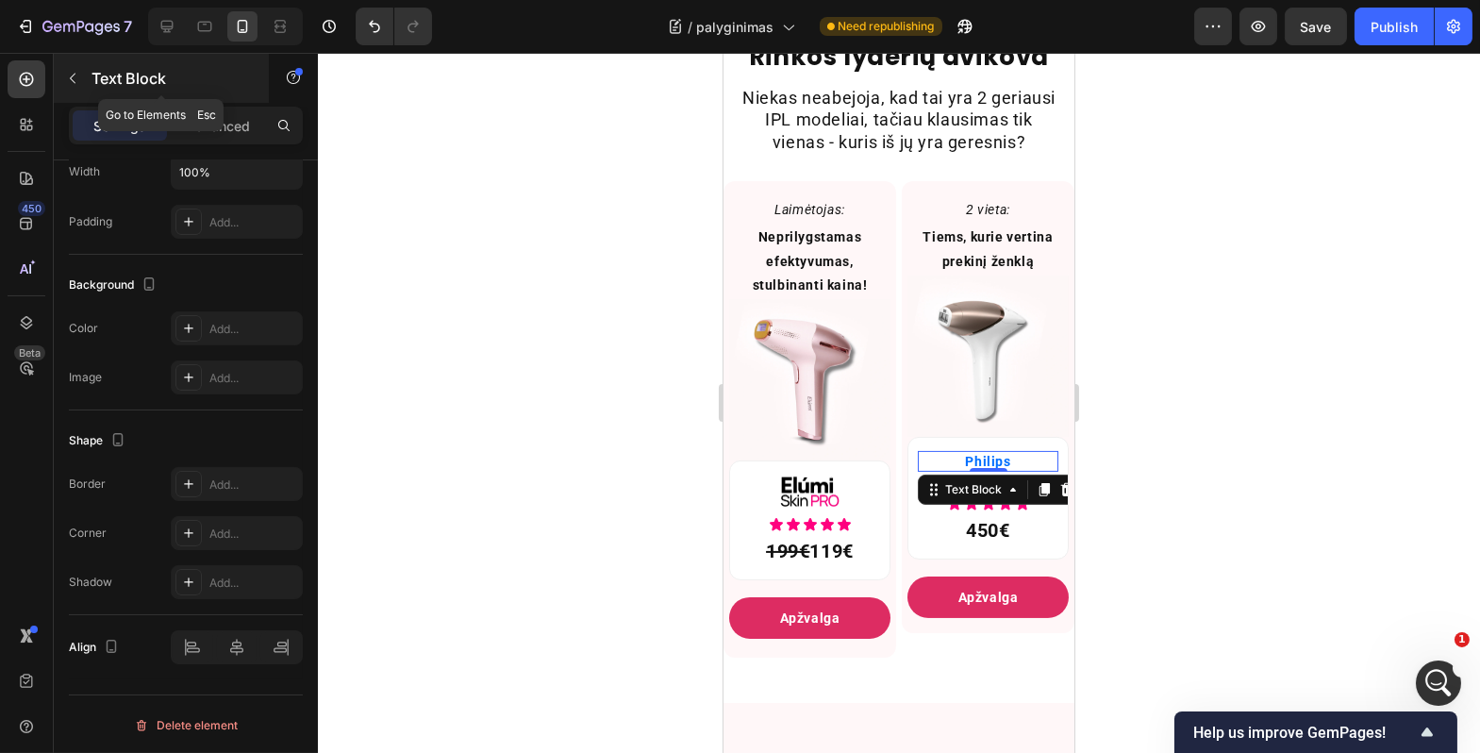
click at [84, 81] on button "button" at bounding box center [73, 78] width 30 height 30
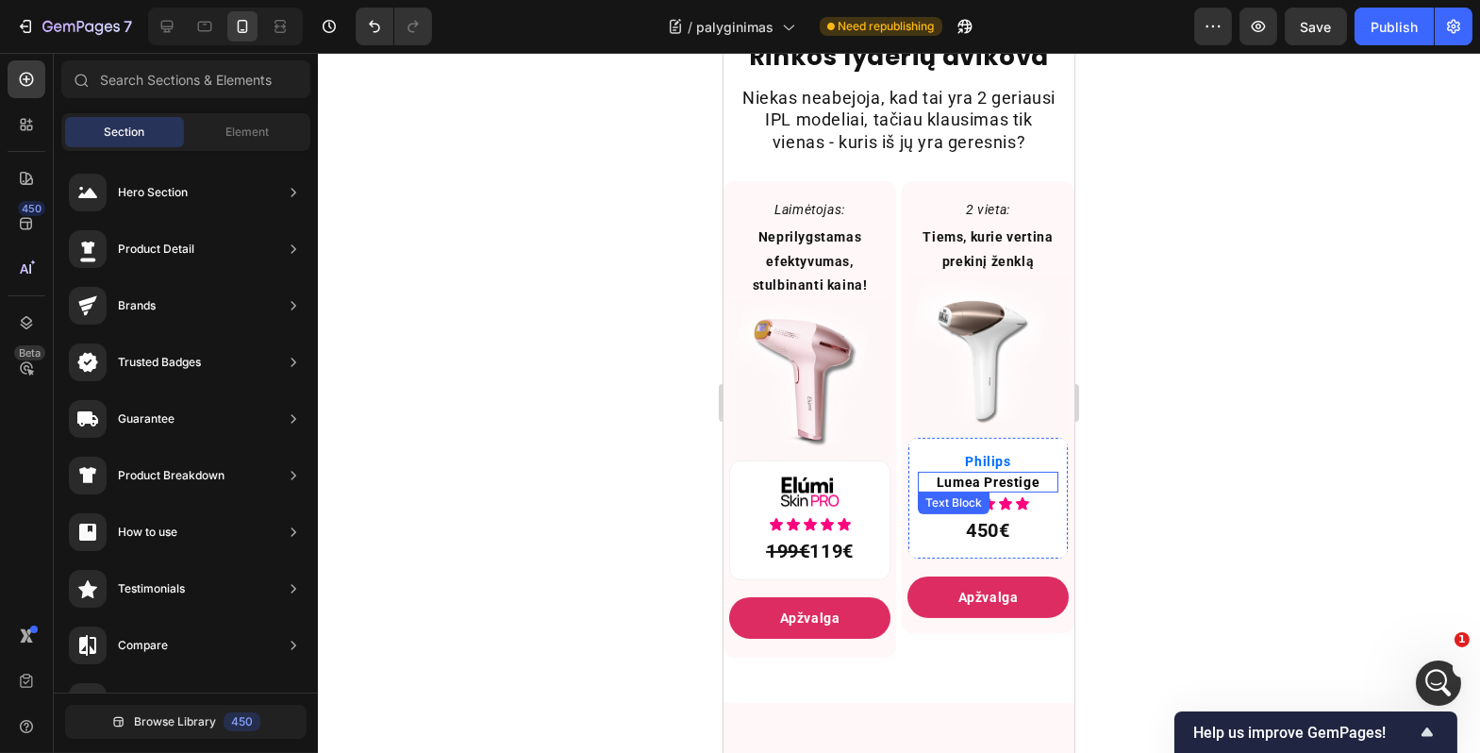
click at [1003, 490] on span "Lumea Prestige" at bounding box center [987, 482] width 103 height 15
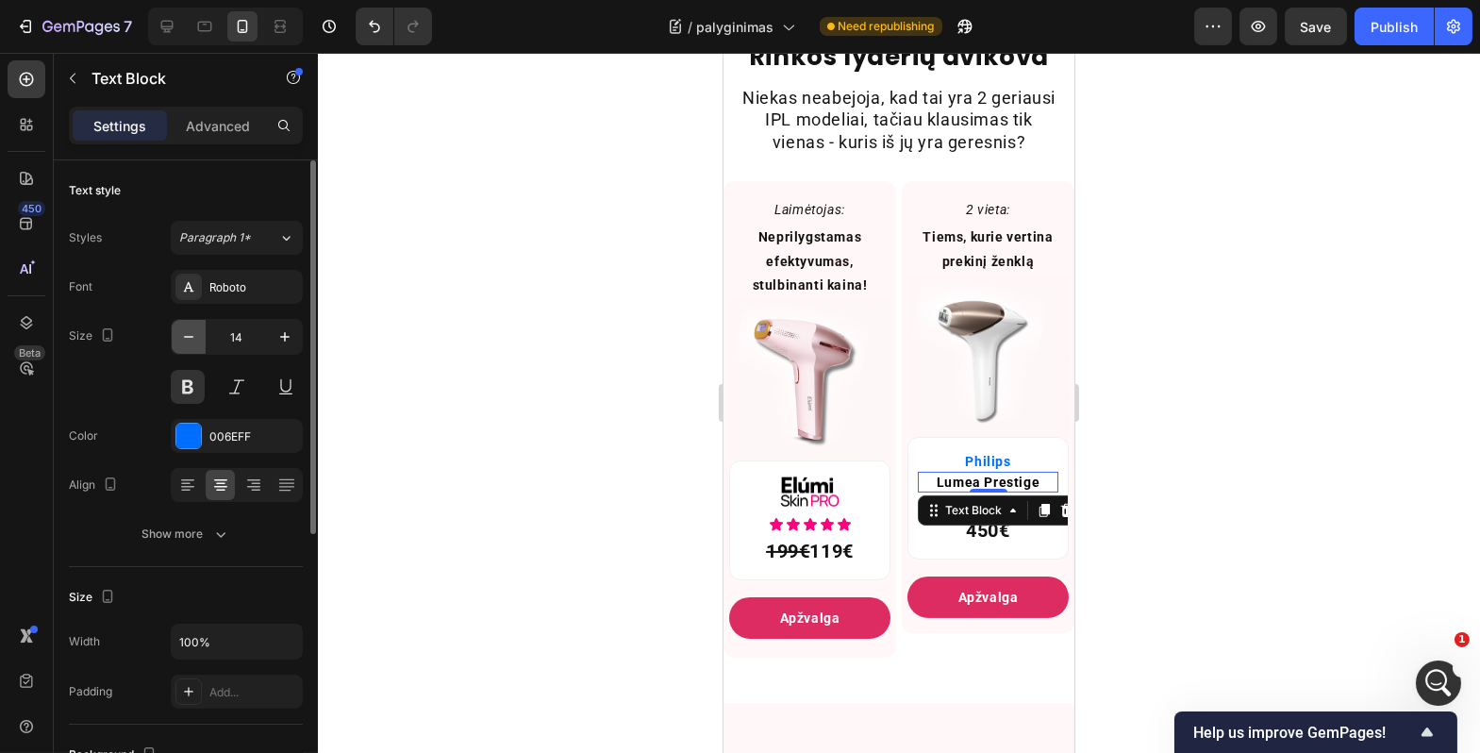
click at [187, 337] on icon "button" at bounding box center [188, 337] width 9 height 2
type input "13"
click at [367, 413] on div at bounding box center [899, 403] width 1163 height 700
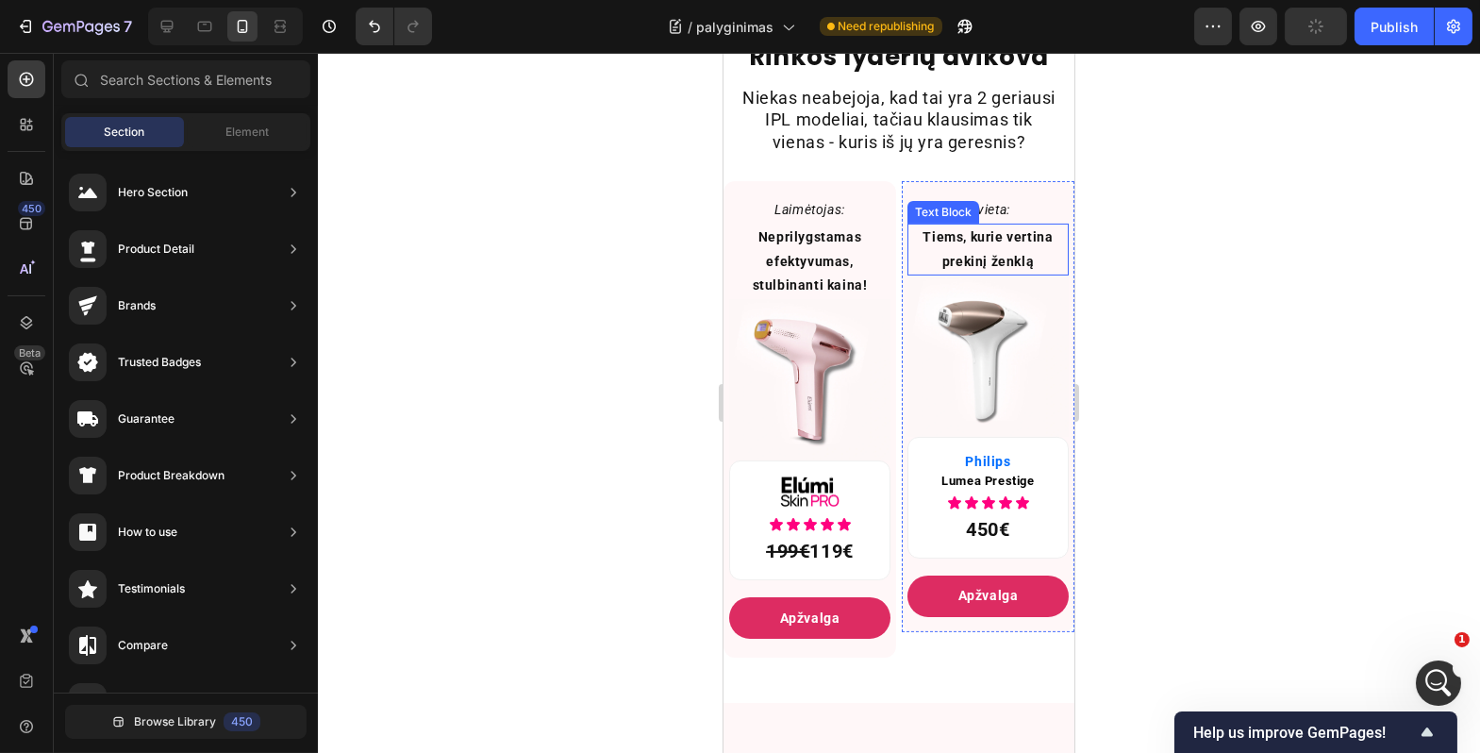
click at [1043, 273] on p "Tiems, kurie vertina prekinį ženklą" at bounding box center [988, 249] width 158 height 47
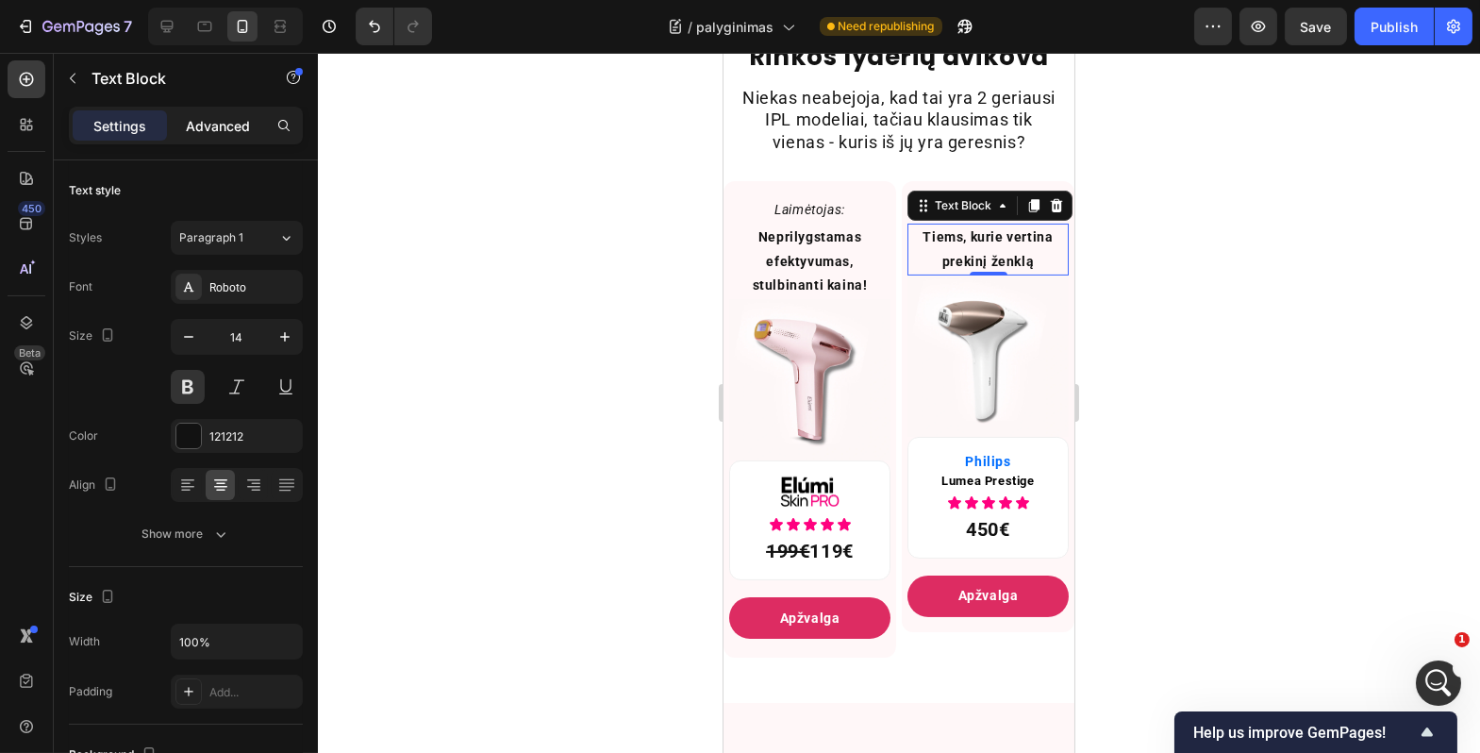
click at [191, 125] on p "Advanced" at bounding box center [218, 126] width 64 height 20
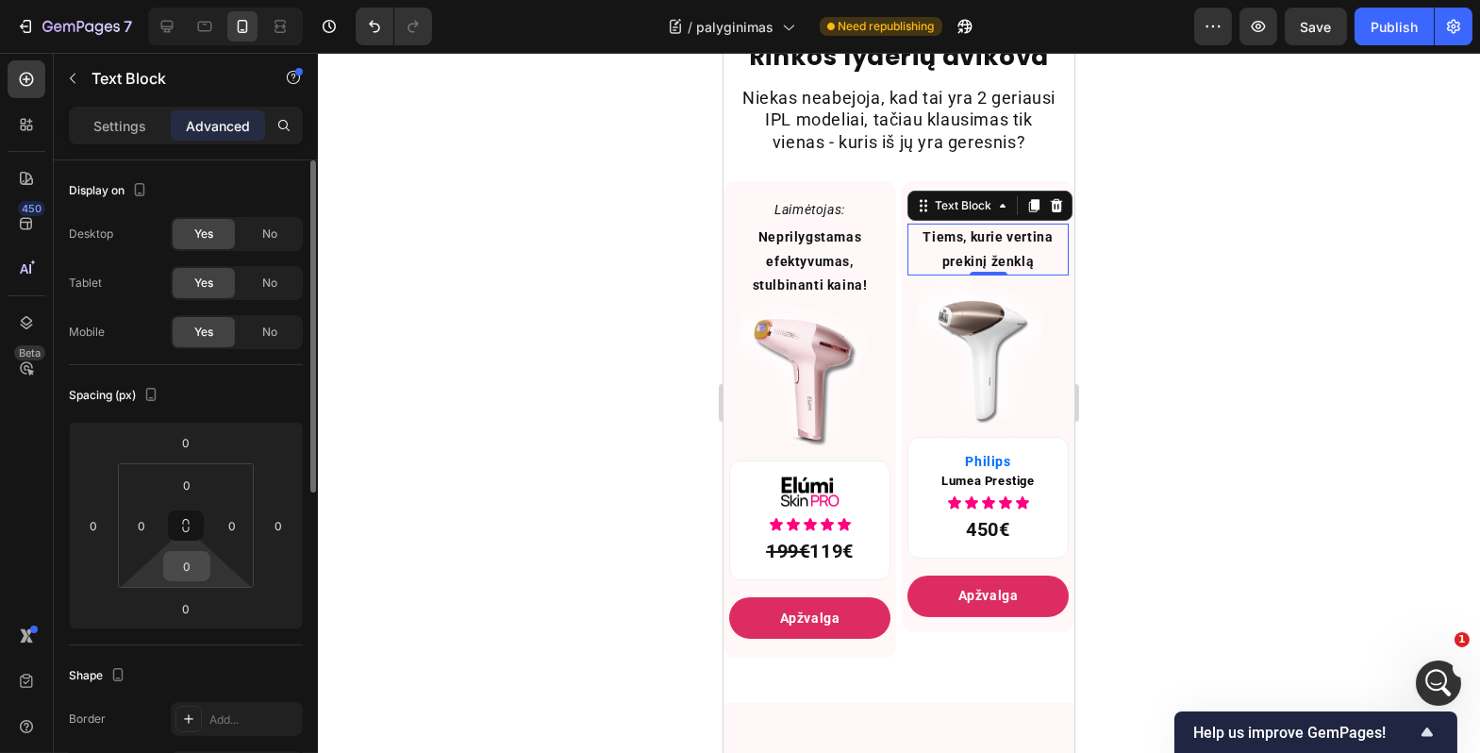
click at [184, 565] on input "0" at bounding box center [187, 566] width 38 height 28
type input "22"
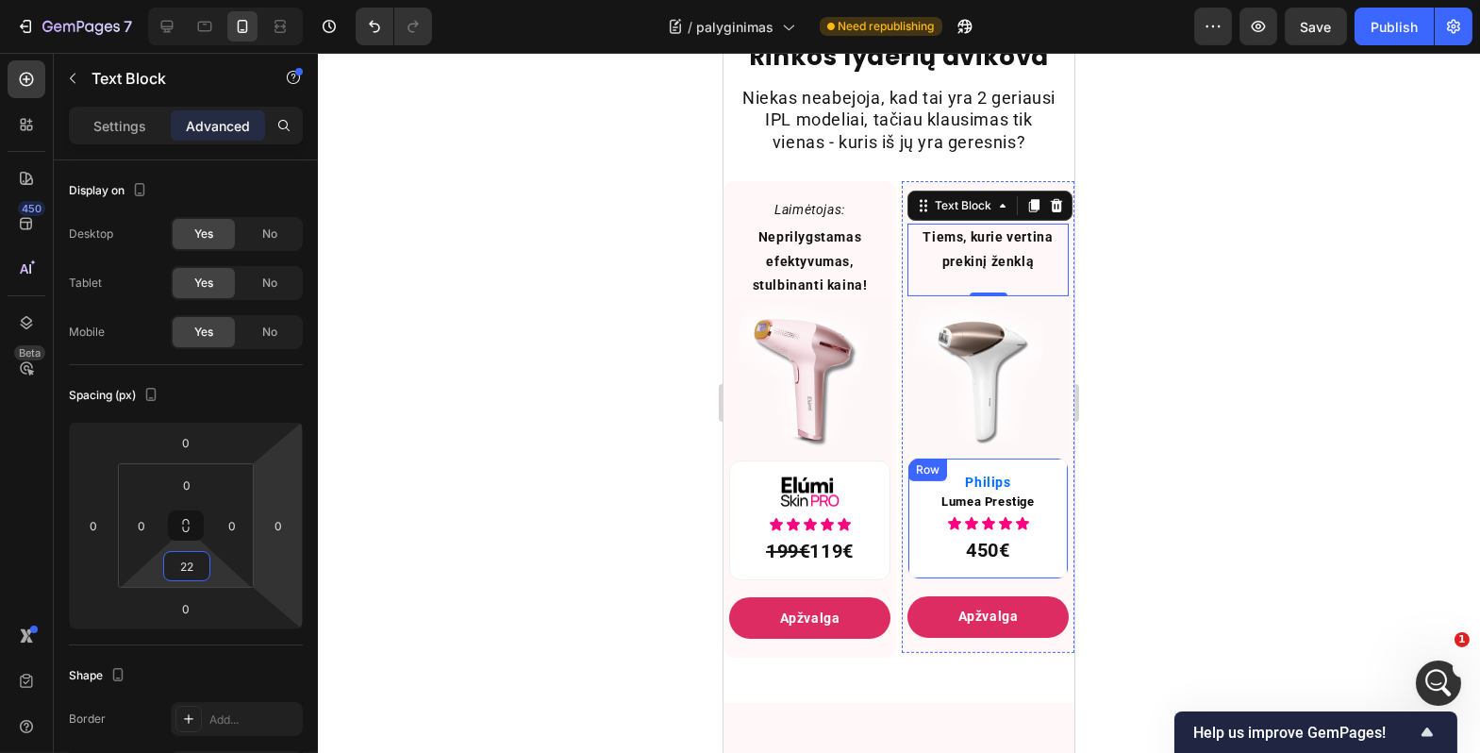
click at [976, 479] on div "Philips Text Block Lumea Prestige Text Block Icon Icon Icon Icon Icon Icon List…" at bounding box center [987, 519] width 161 height 122
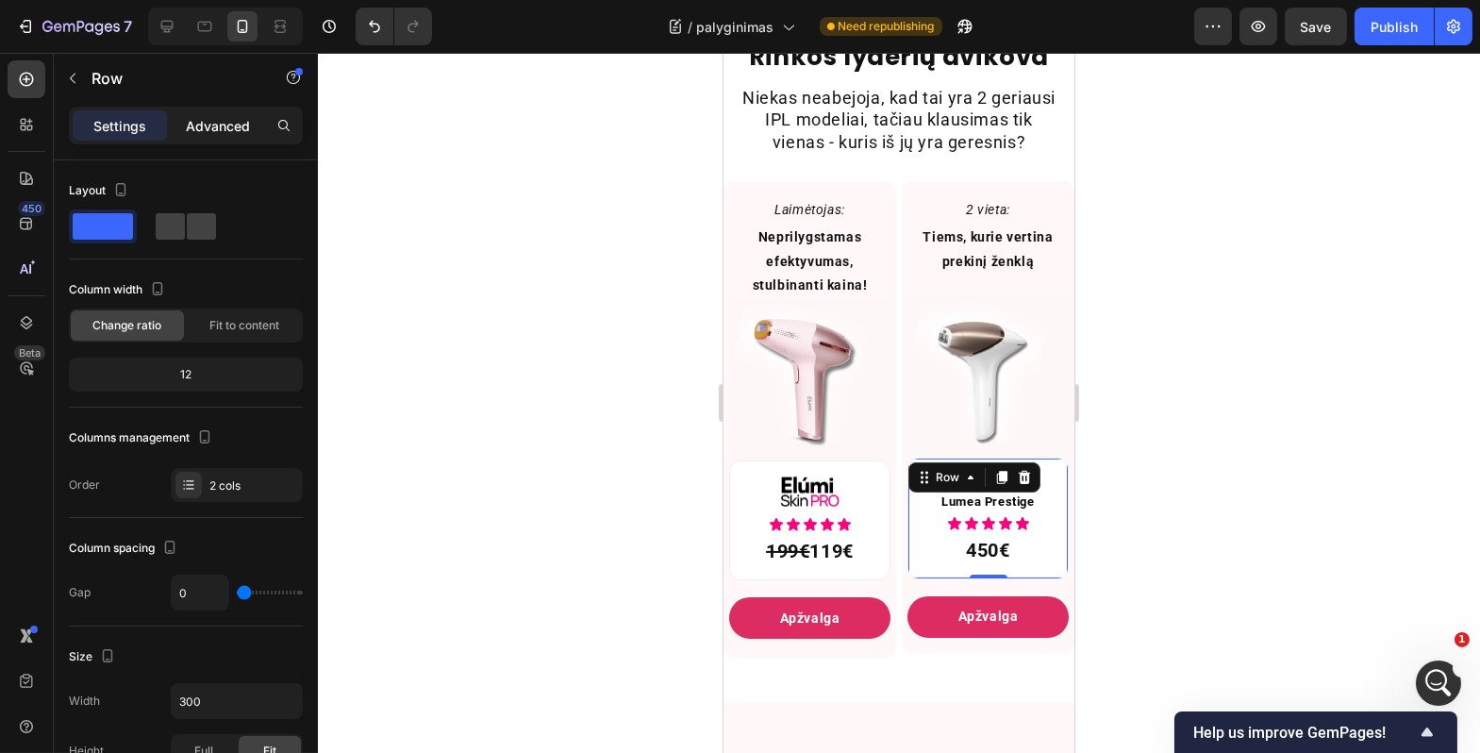
click at [208, 110] on div "Advanced" at bounding box center [218, 125] width 94 height 30
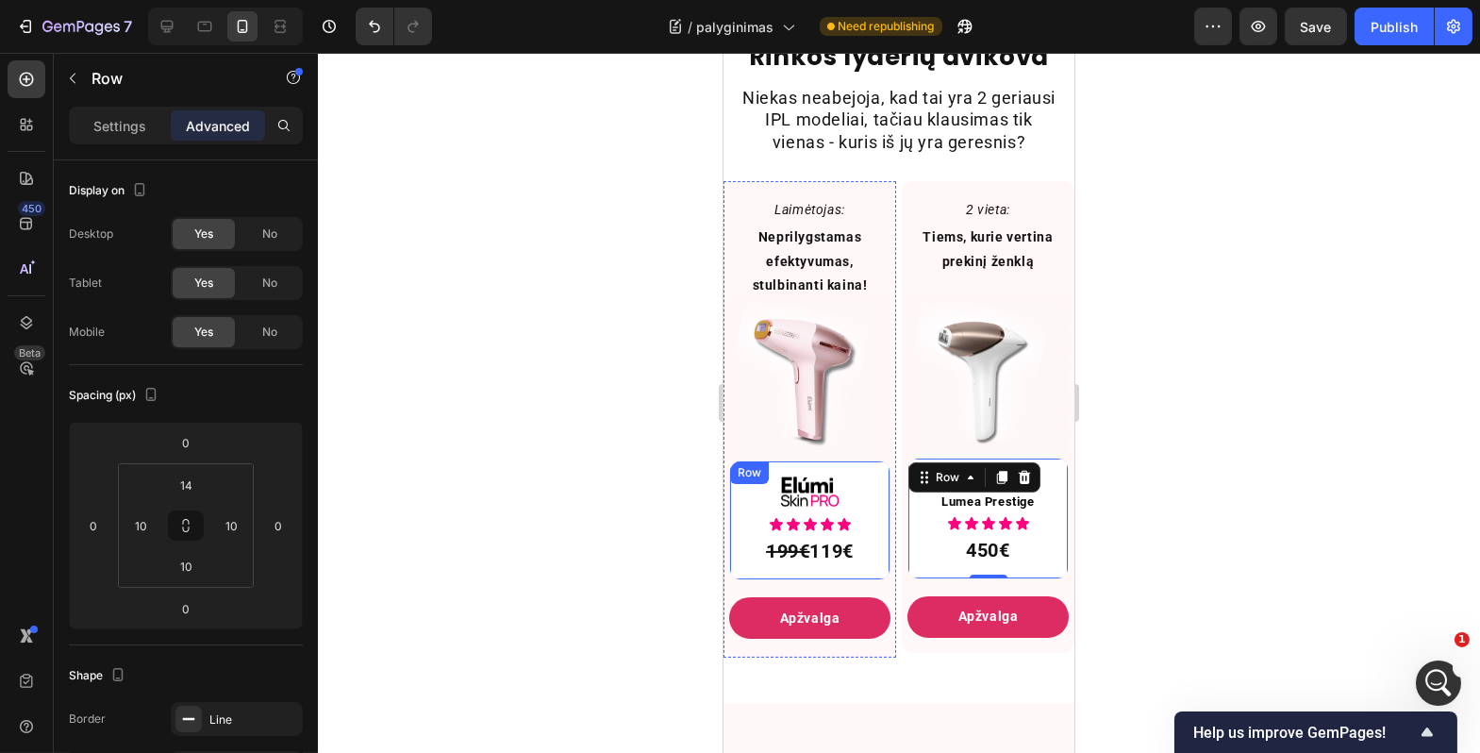
click at [769, 488] on div "Image Icon Icon Icon Icon Icon Icon List 199€ 119€ Text Block Row" at bounding box center [808, 520] width 161 height 120
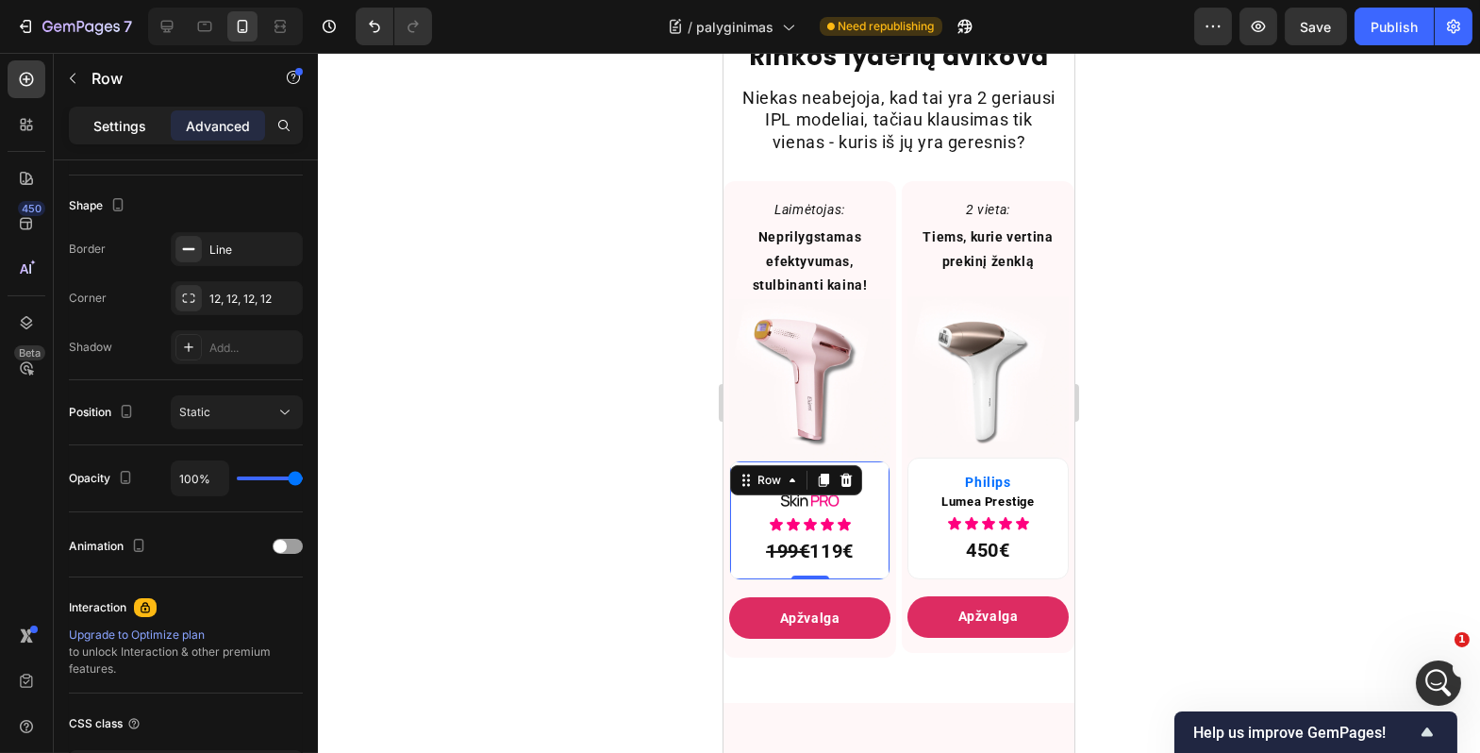
click at [109, 133] on p "Settings" at bounding box center [119, 126] width 53 height 20
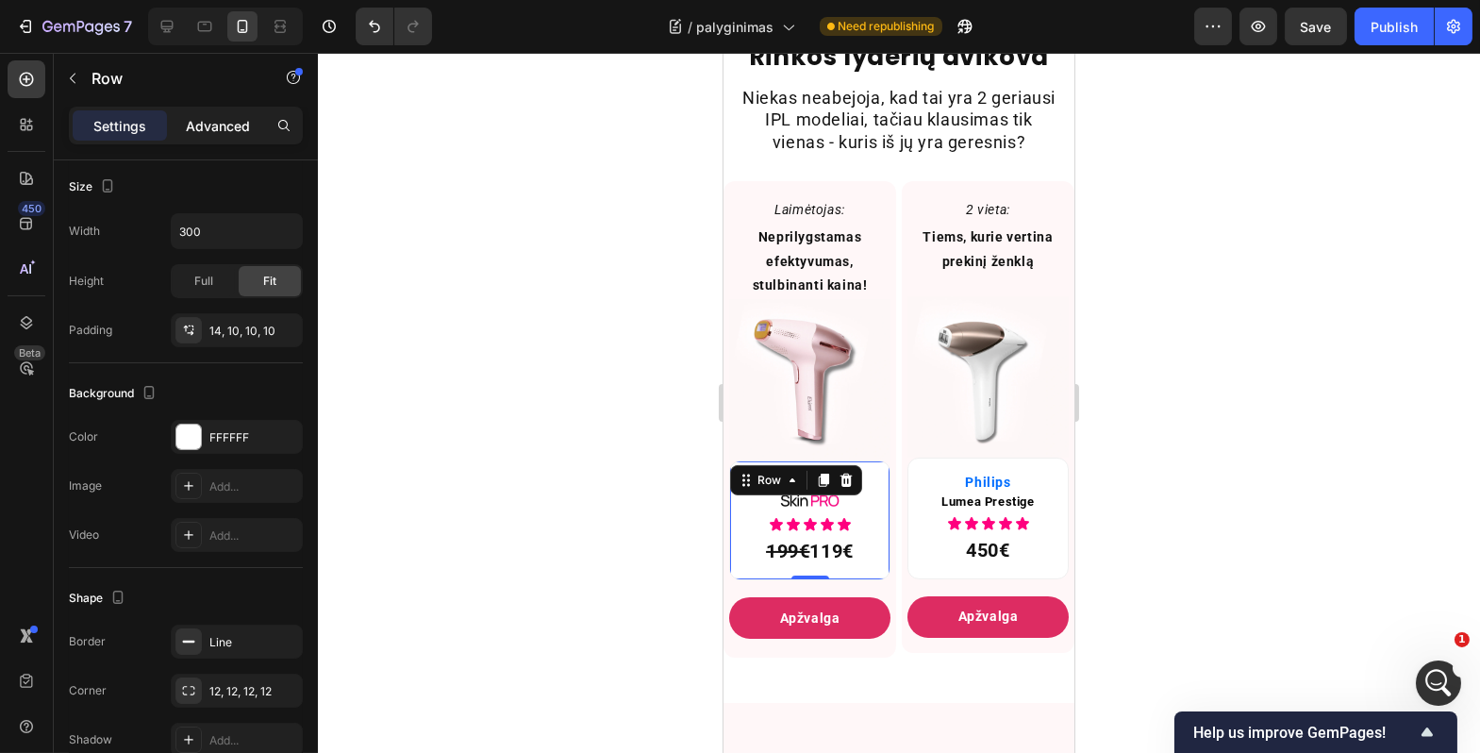
click at [224, 129] on p "Advanced" at bounding box center [218, 126] width 64 height 20
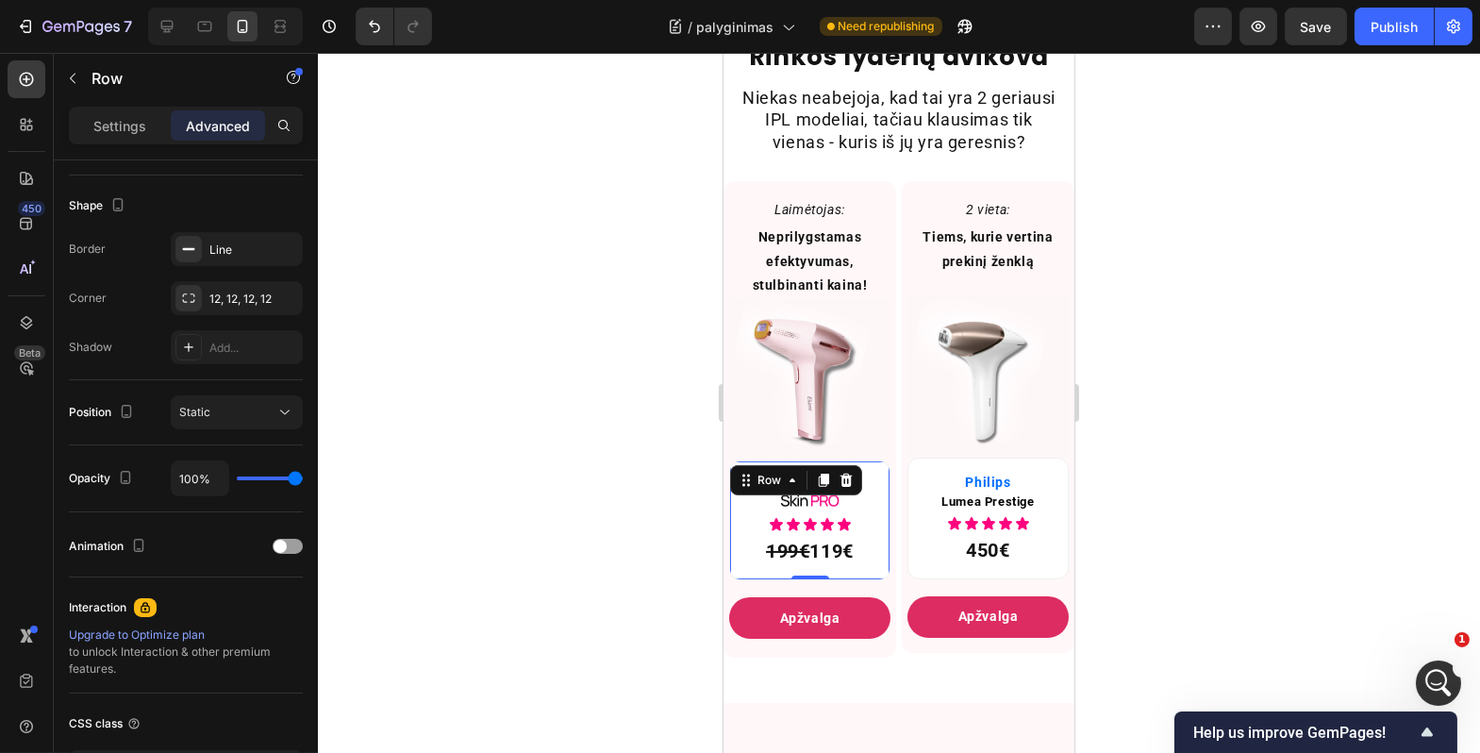
click at [632, 487] on div at bounding box center [899, 403] width 1163 height 700
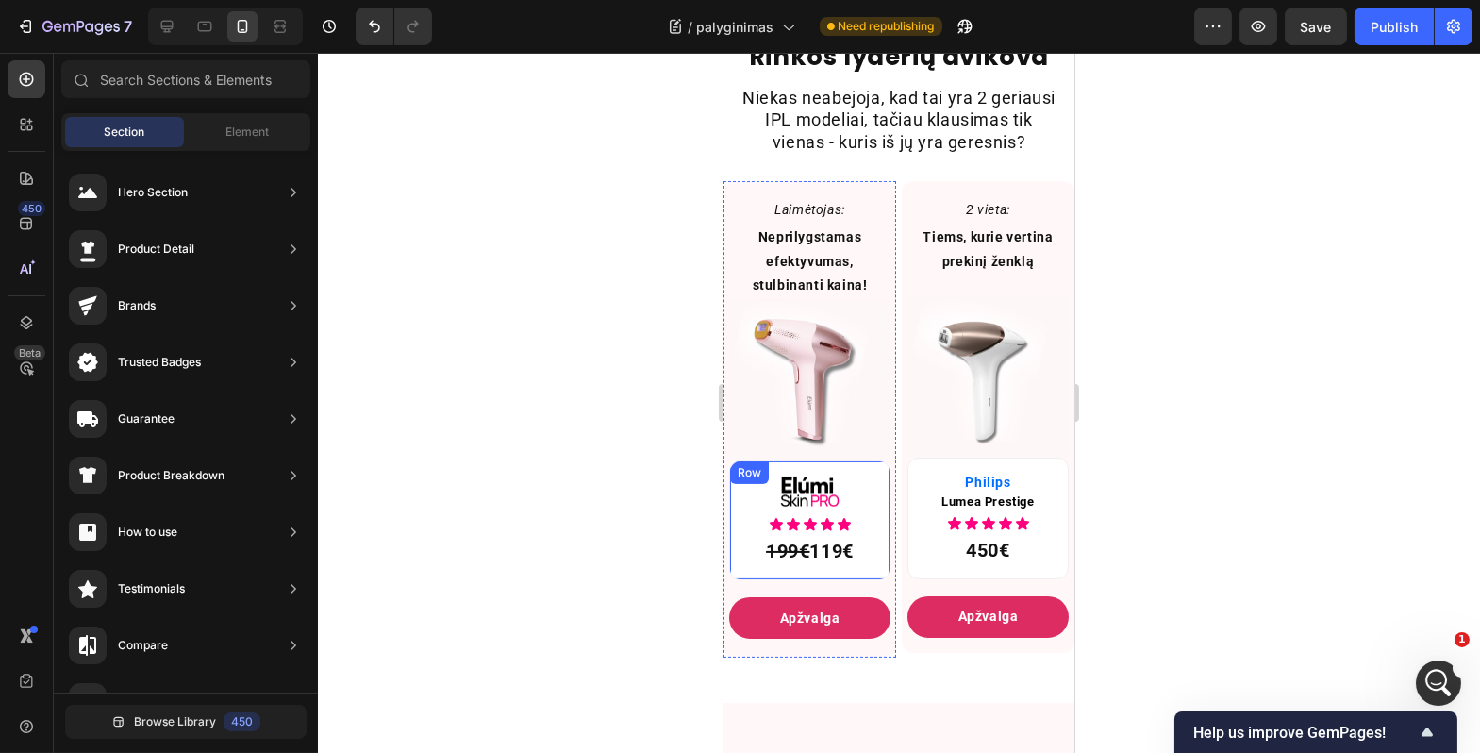
click at [735, 527] on div "Image Icon Icon Icon Icon Icon Icon List 199€ 119€ Text Block Row" at bounding box center [808, 520] width 161 height 120
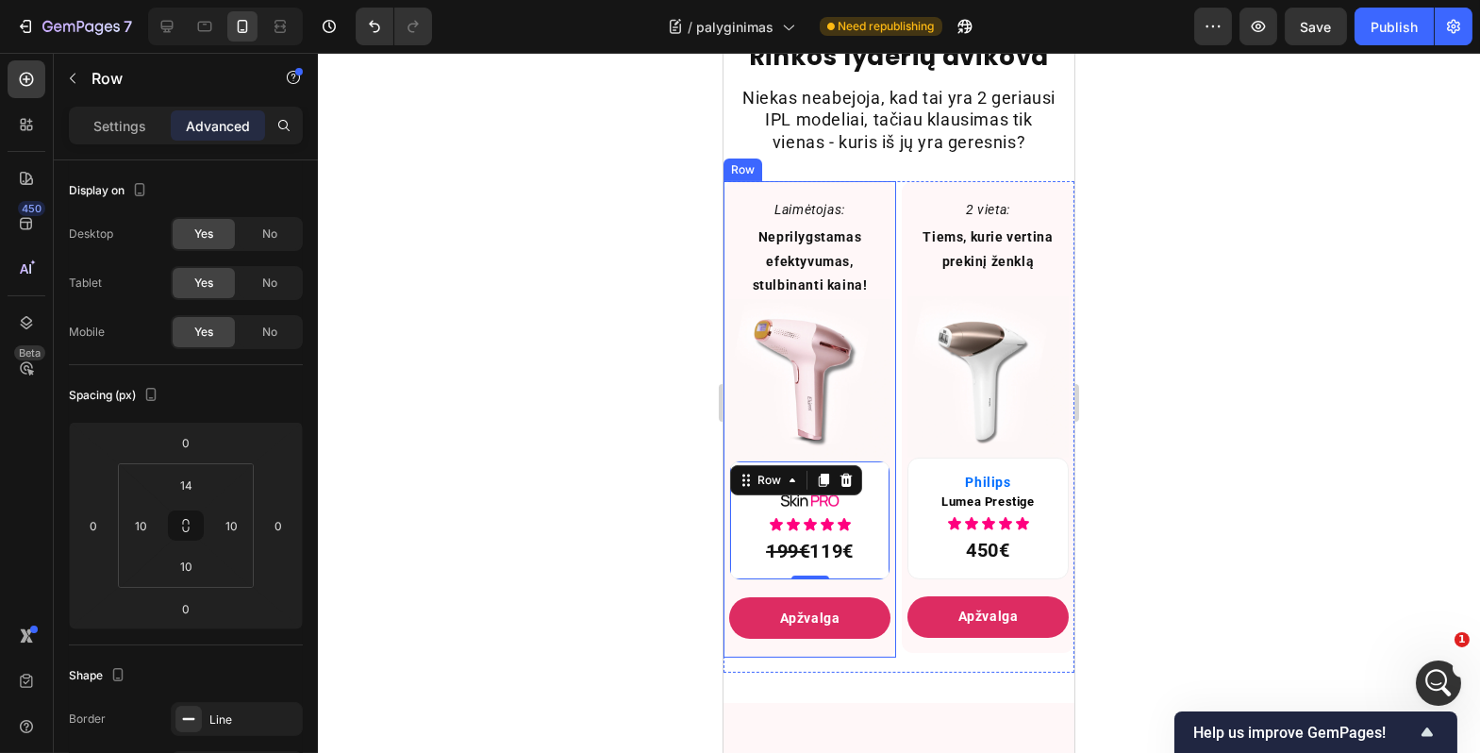
click at [460, 481] on div at bounding box center [899, 403] width 1163 height 700
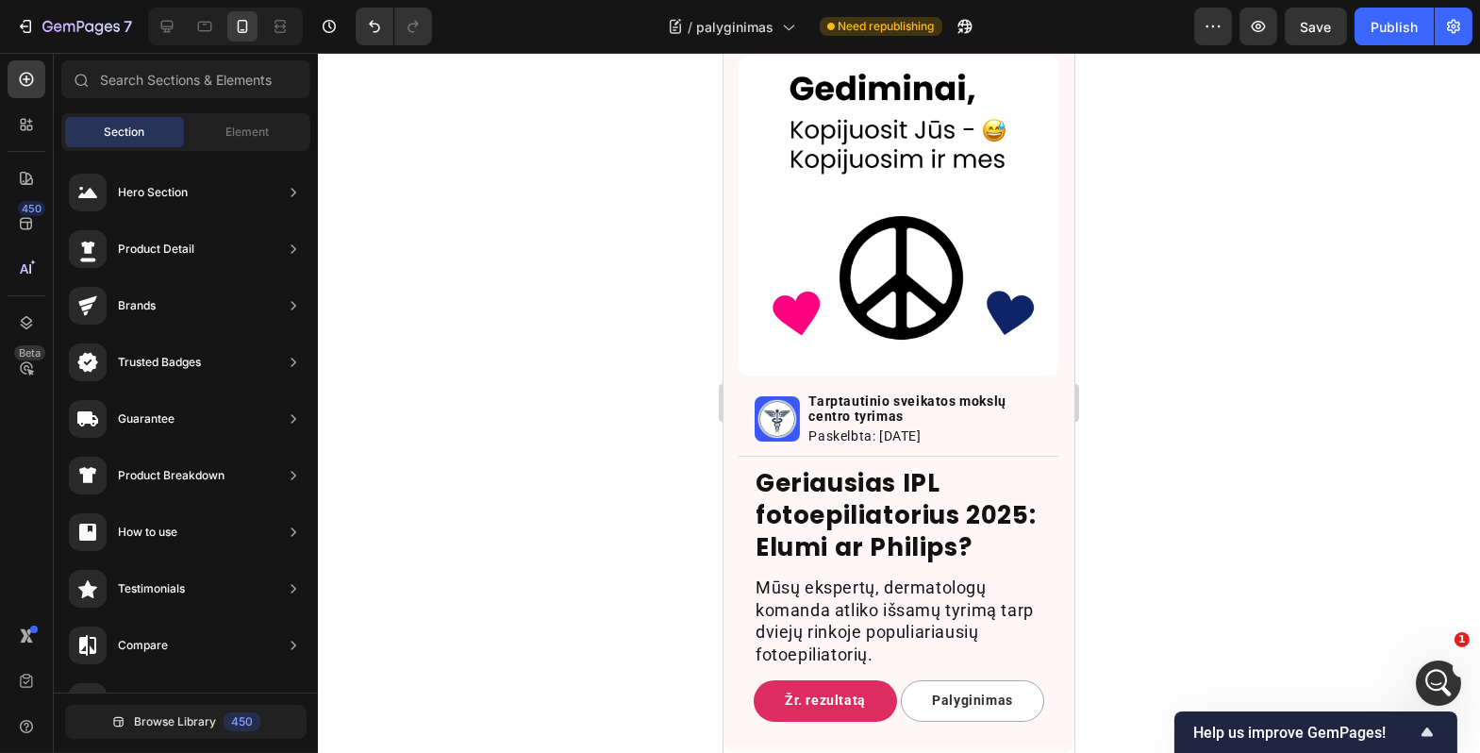
scroll to position [181, 0]
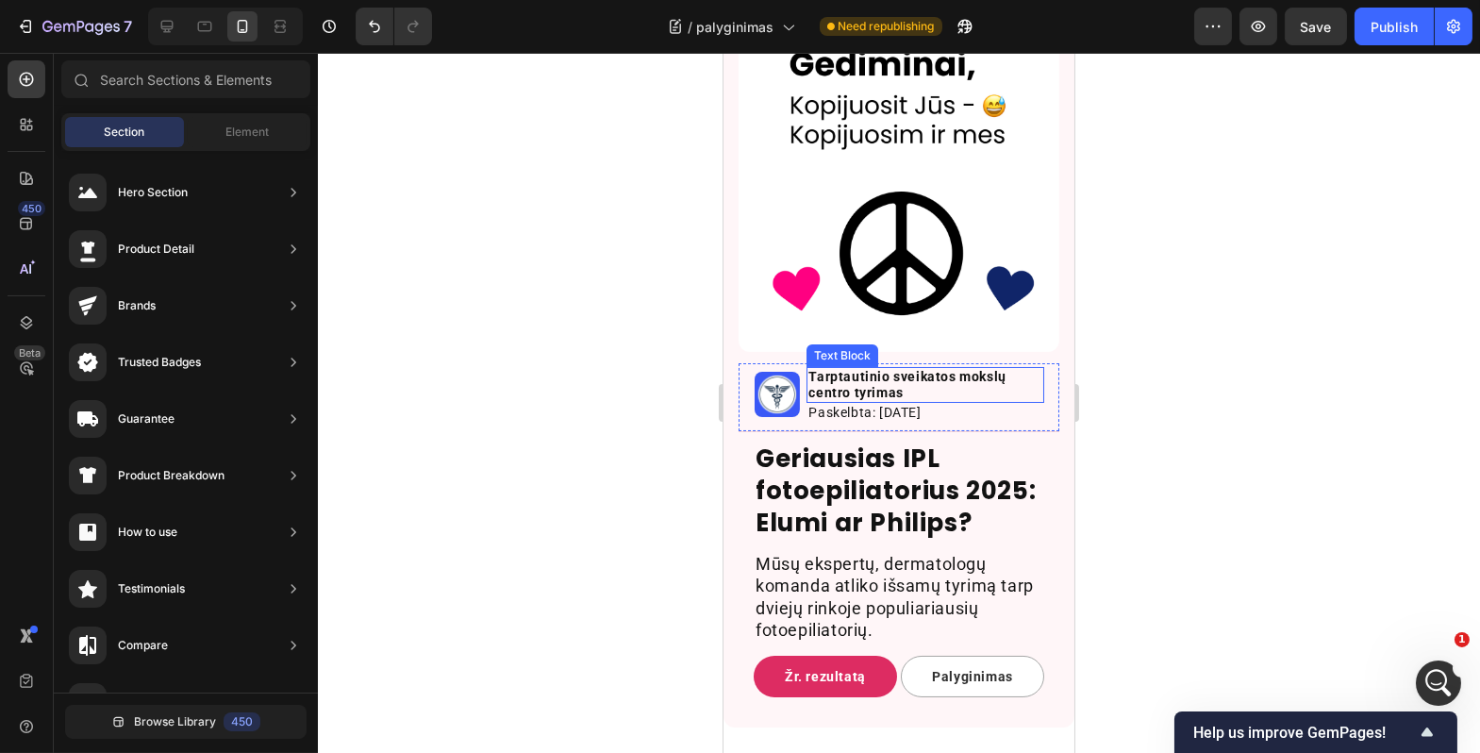
click at [833, 401] on p "Tarptautinio sveikatos mokslų centro tyrimas" at bounding box center [925, 385] width 234 height 32
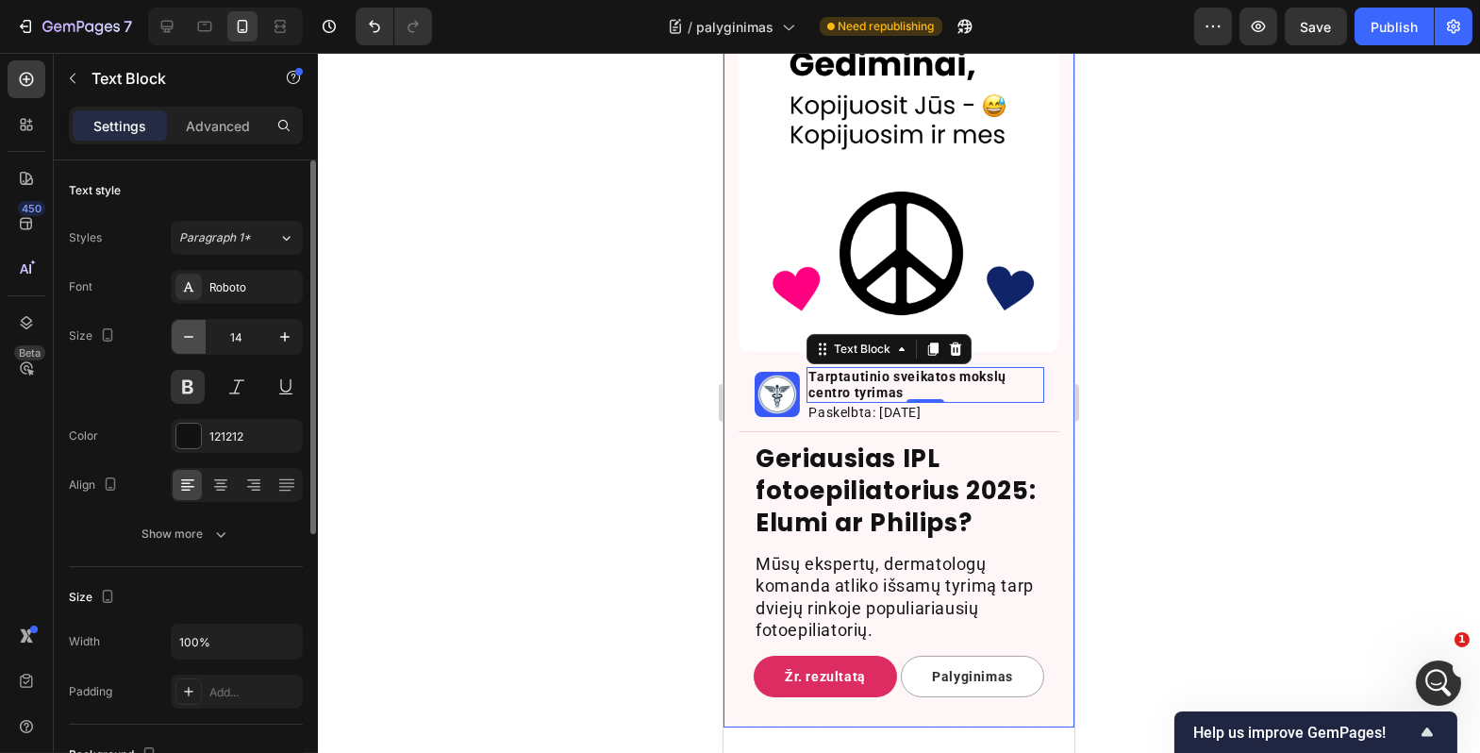
click at [191, 341] on icon "button" at bounding box center [188, 336] width 19 height 19
type input "13"
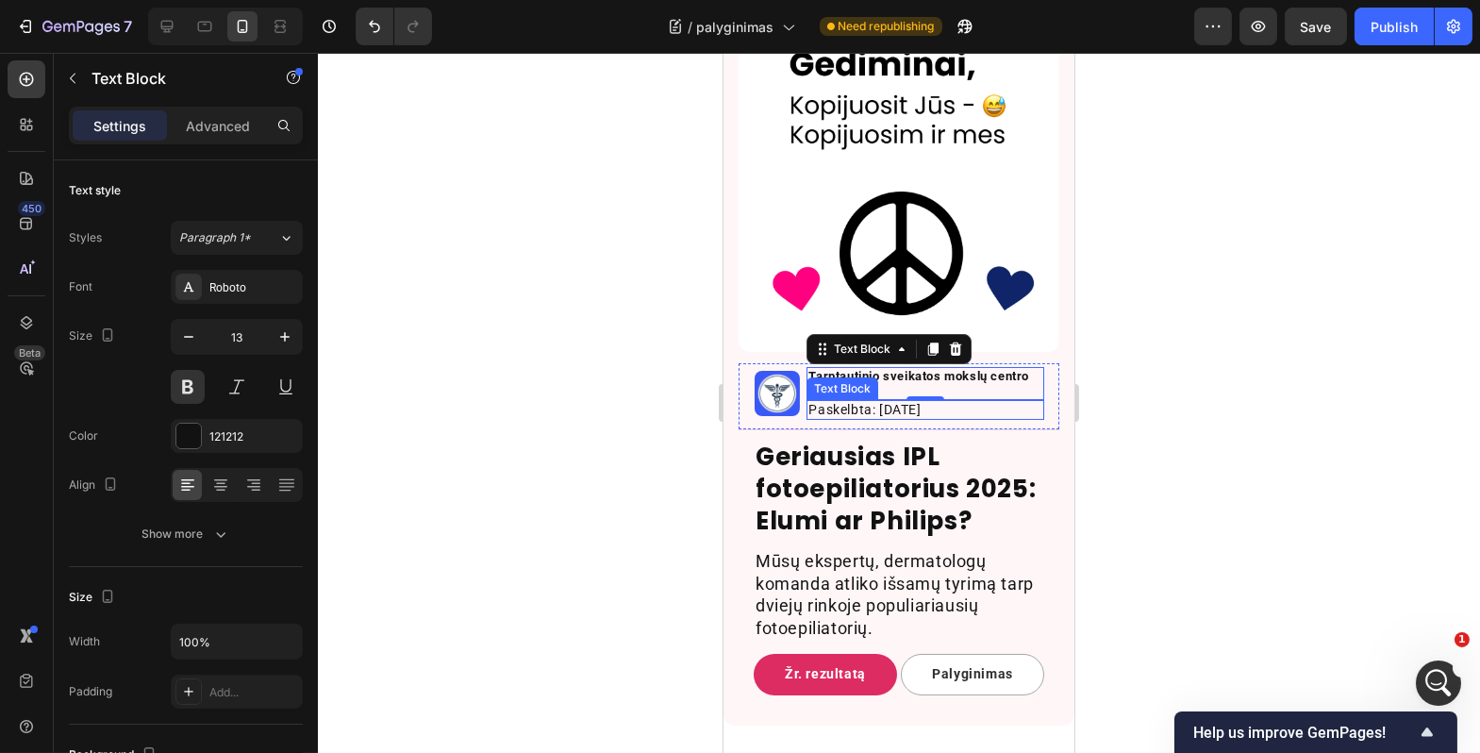
click at [857, 418] on p "Paskelbta: 2025 09 26" at bounding box center [925, 410] width 234 height 16
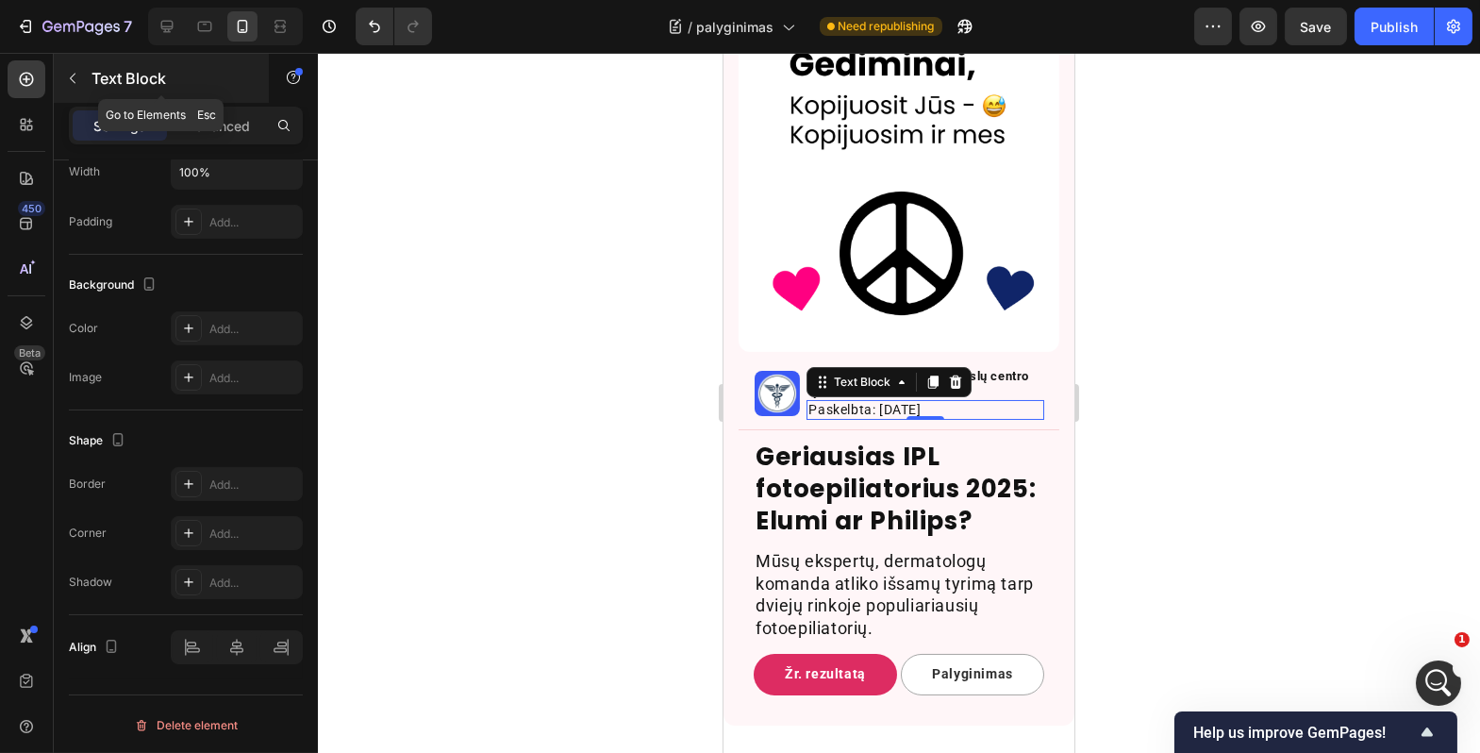
click at [72, 75] on icon "button" at bounding box center [73, 79] width 6 height 10
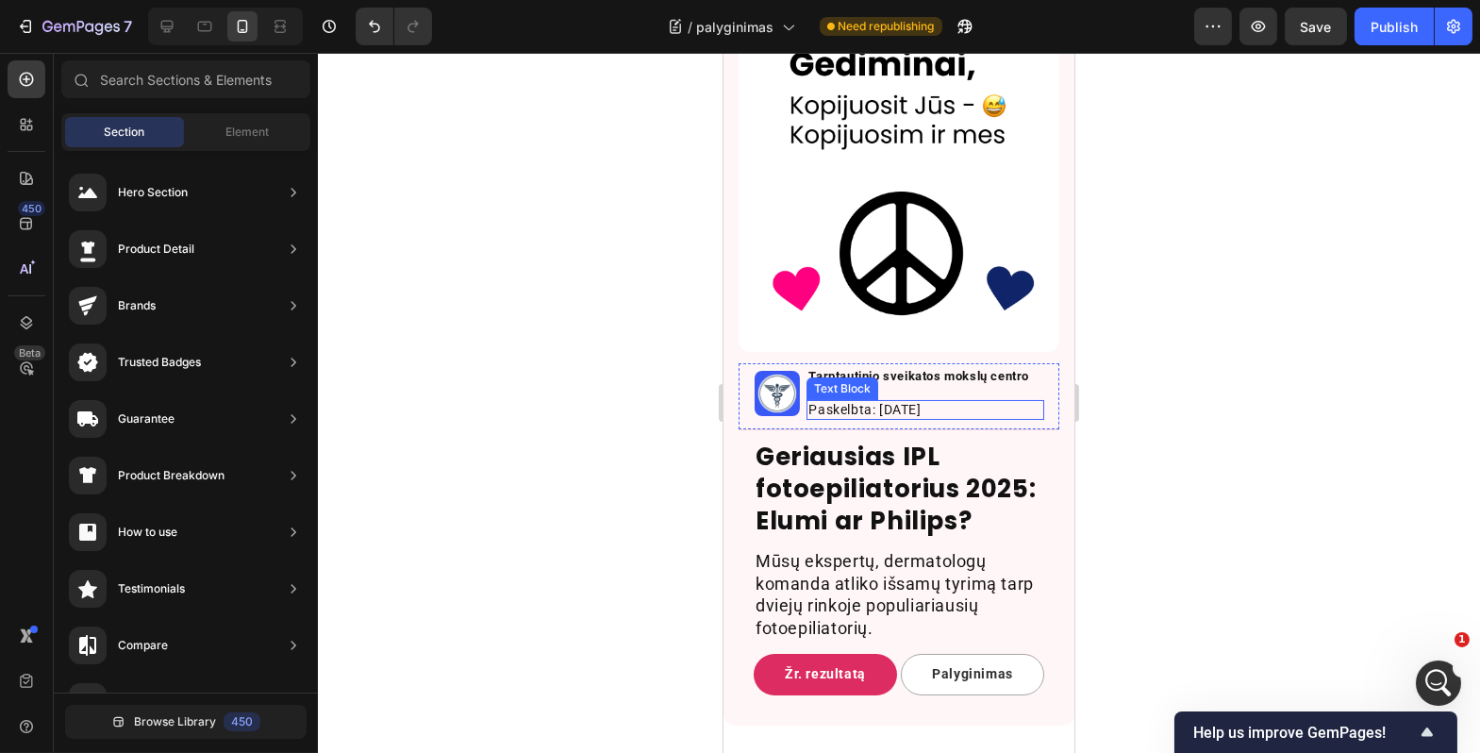
click at [895, 418] on p "Paskelbta: 2025 09 26" at bounding box center [925, 410] width 234 height 16
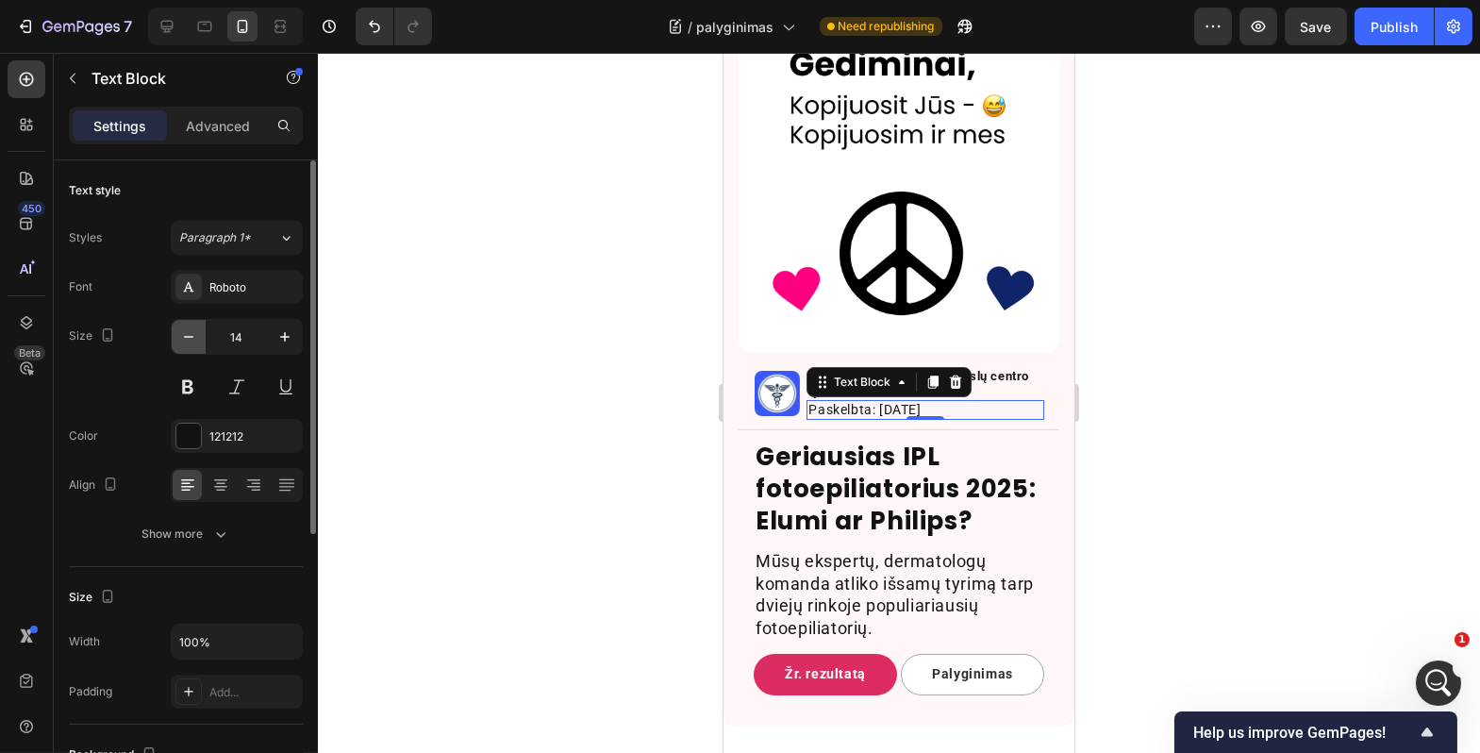
click at [193, 340] on icon "button" at bounding box center [188, 336] width 19 height 19
type input "13"
click at [436, 424] on div at bounding box center [899, 403] width 1163 height 700
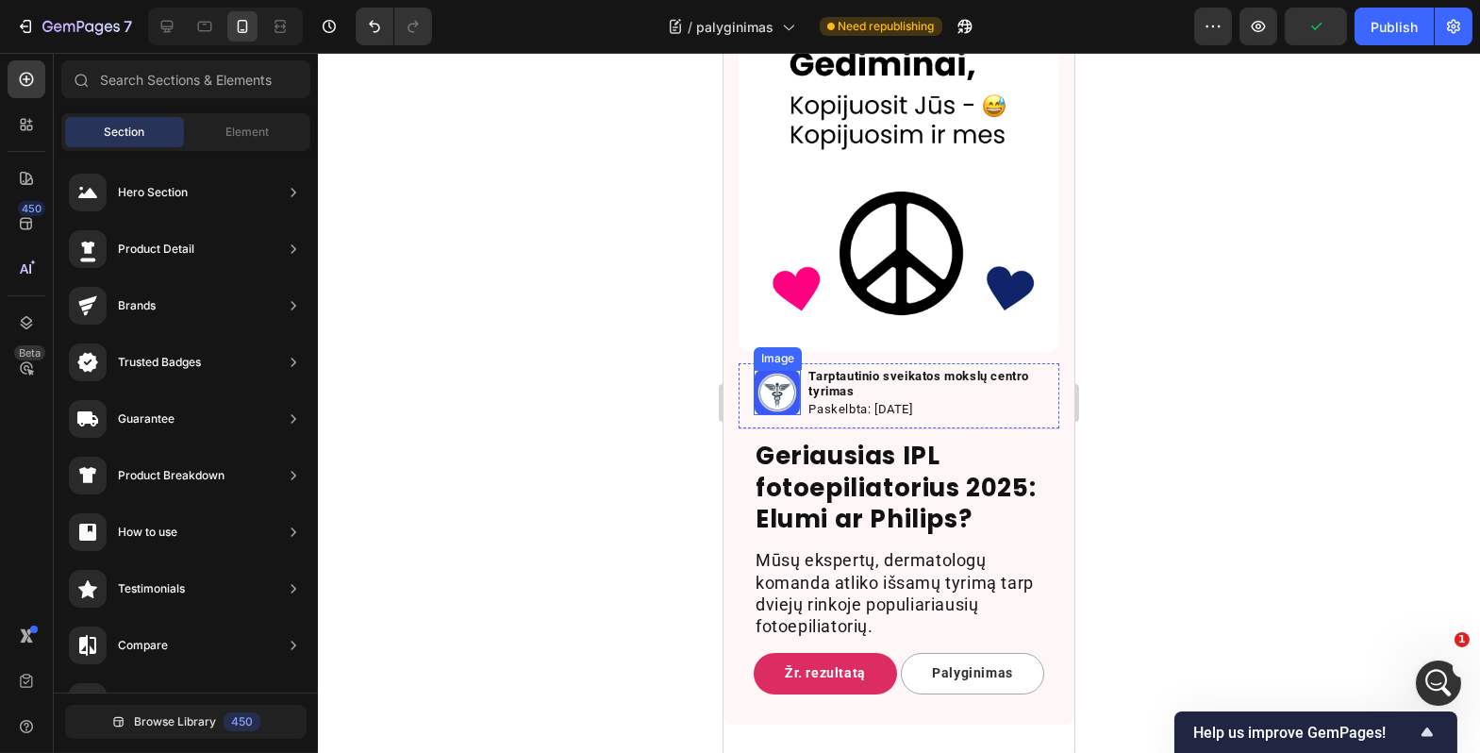
click at [754, 415] on img at bounding box center [776, 392] width 45 height 45
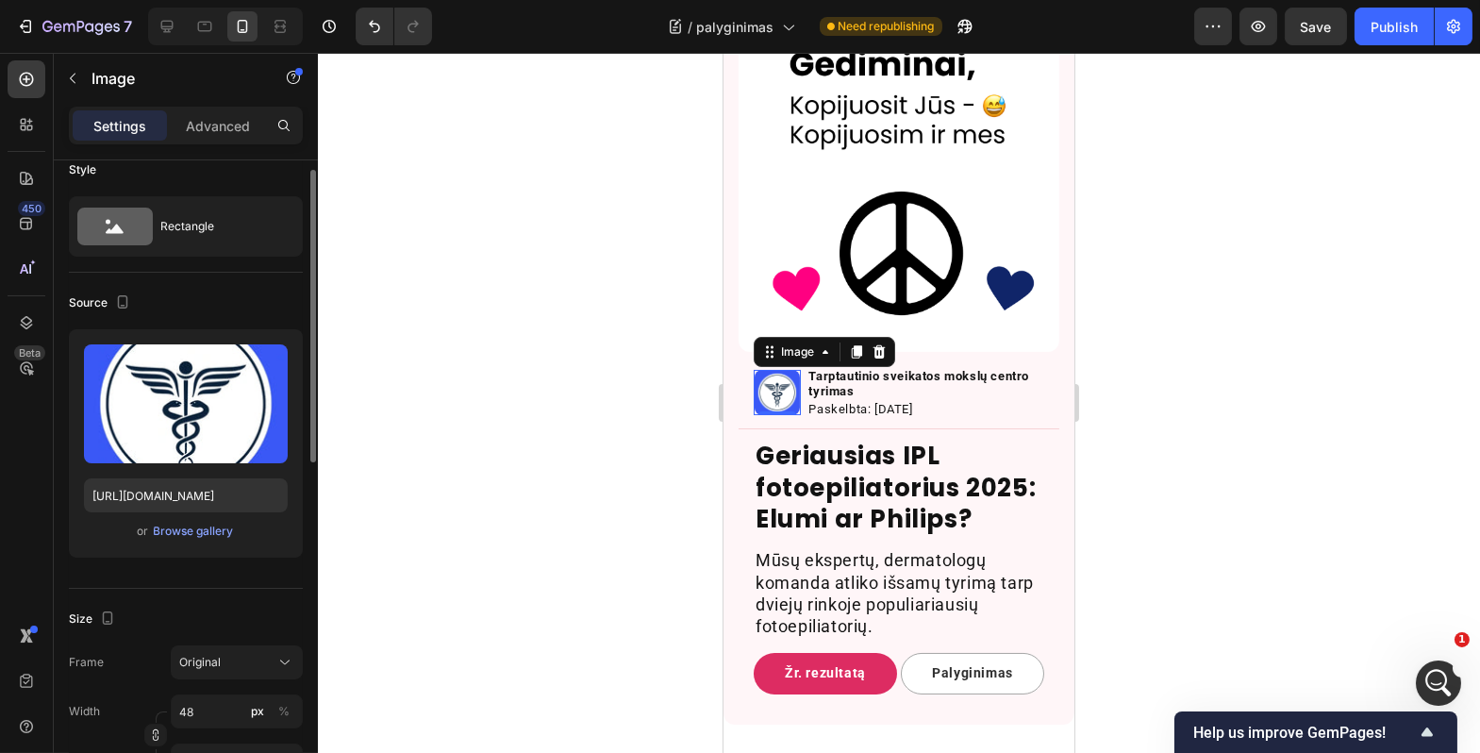
scroll to position [32, 0]
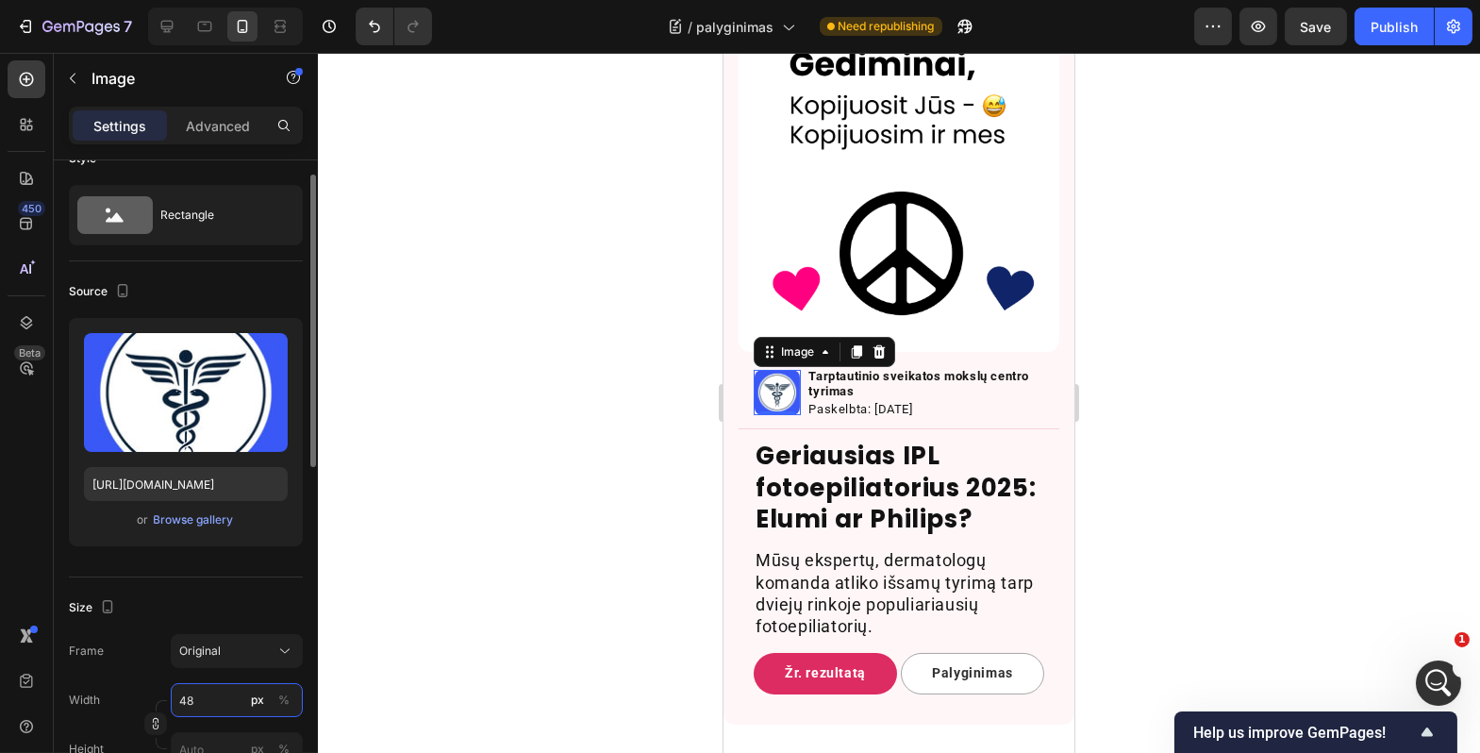
click at [205, 698] on input "48" at bounding box center [237, 700] width 132 height 34
type input "44"
click at [507, 613] on div at bounding box center [899, 403] width 1163 height 700
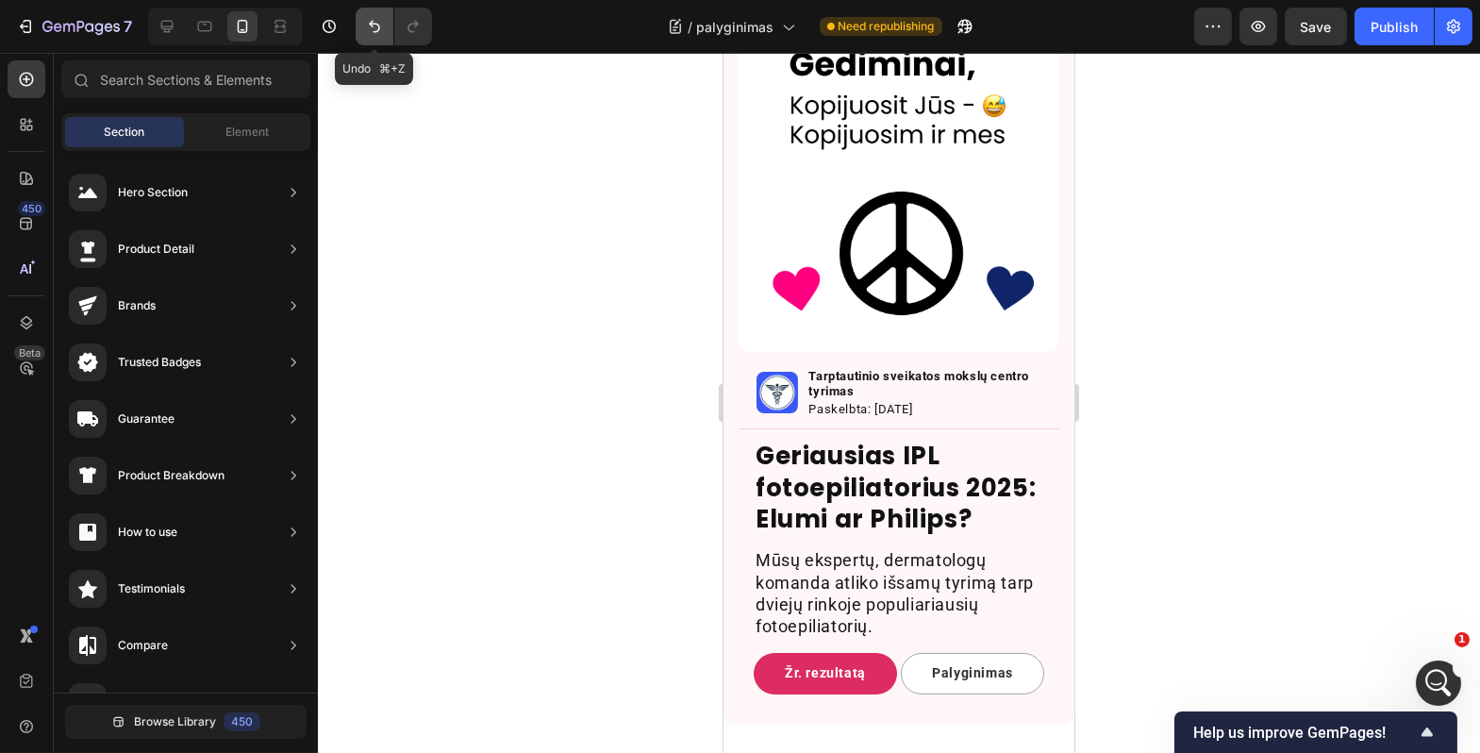
click at [376, 33] on icon "Undo/Redo" at bounding box center [374, 26] width 19 height 19
click at [376, 31] on icon "Undo/Redo" at bounding box center [374, 27] width 11 height 12
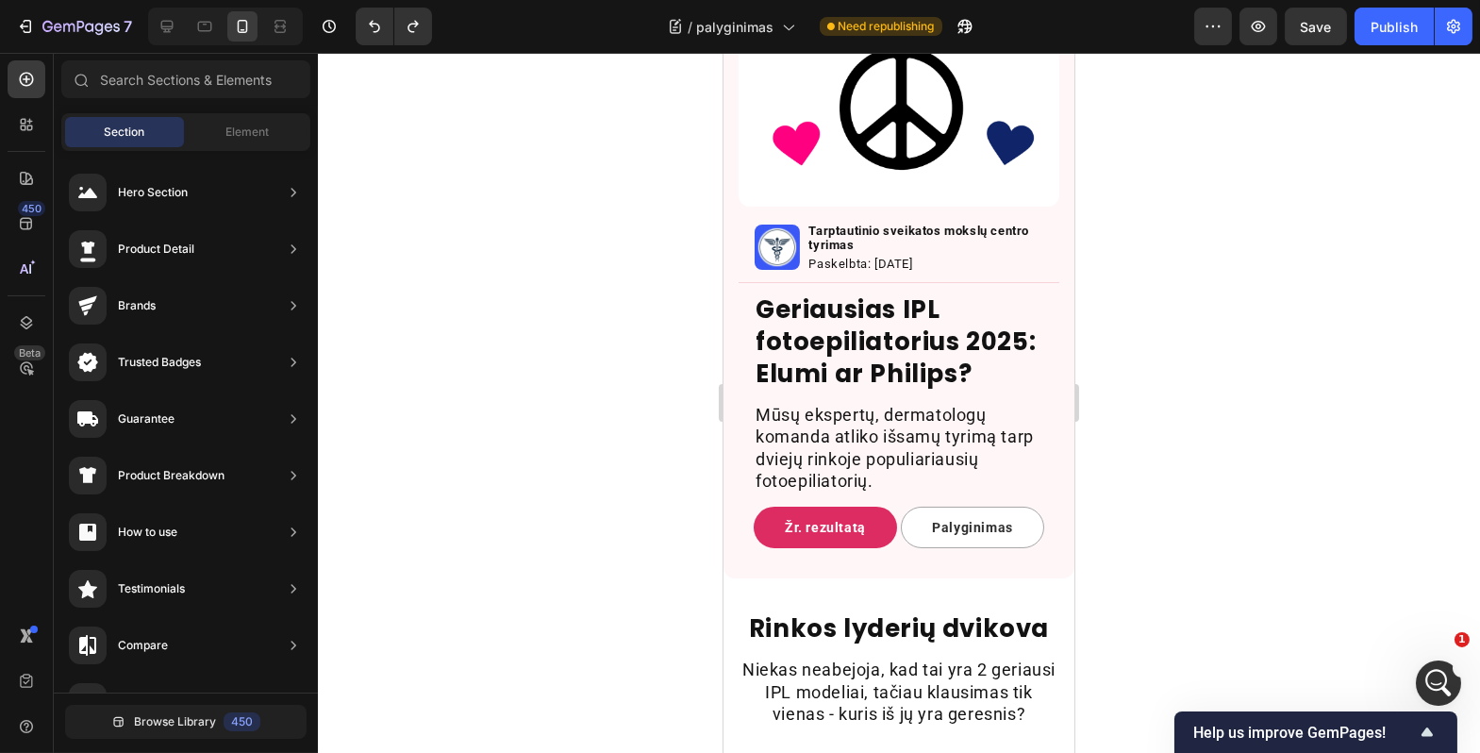
scroll to position [429, 0]
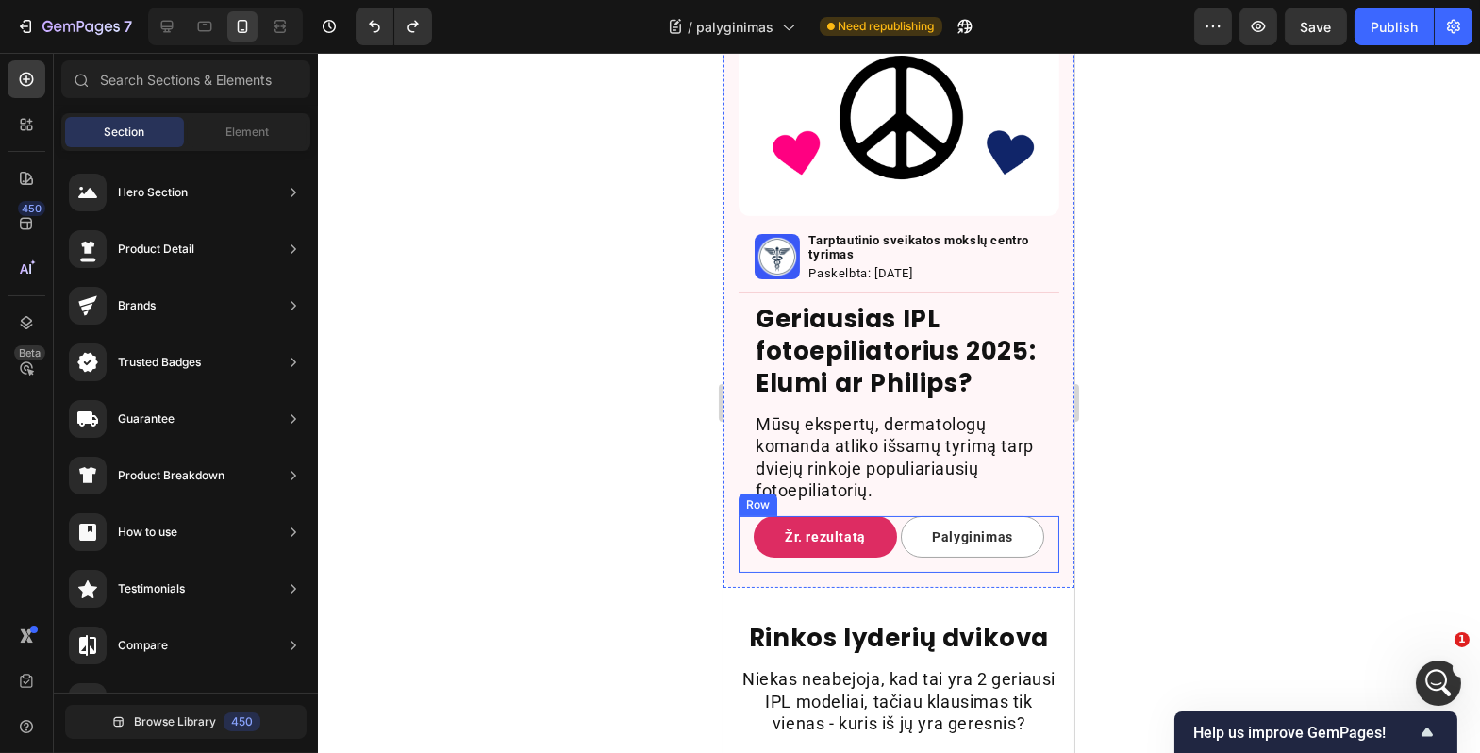
click at [890, 569] on div "Žr. rezultatą Button Palyginimas Button Row" at bounding box center [898, 544] width 321 height 57
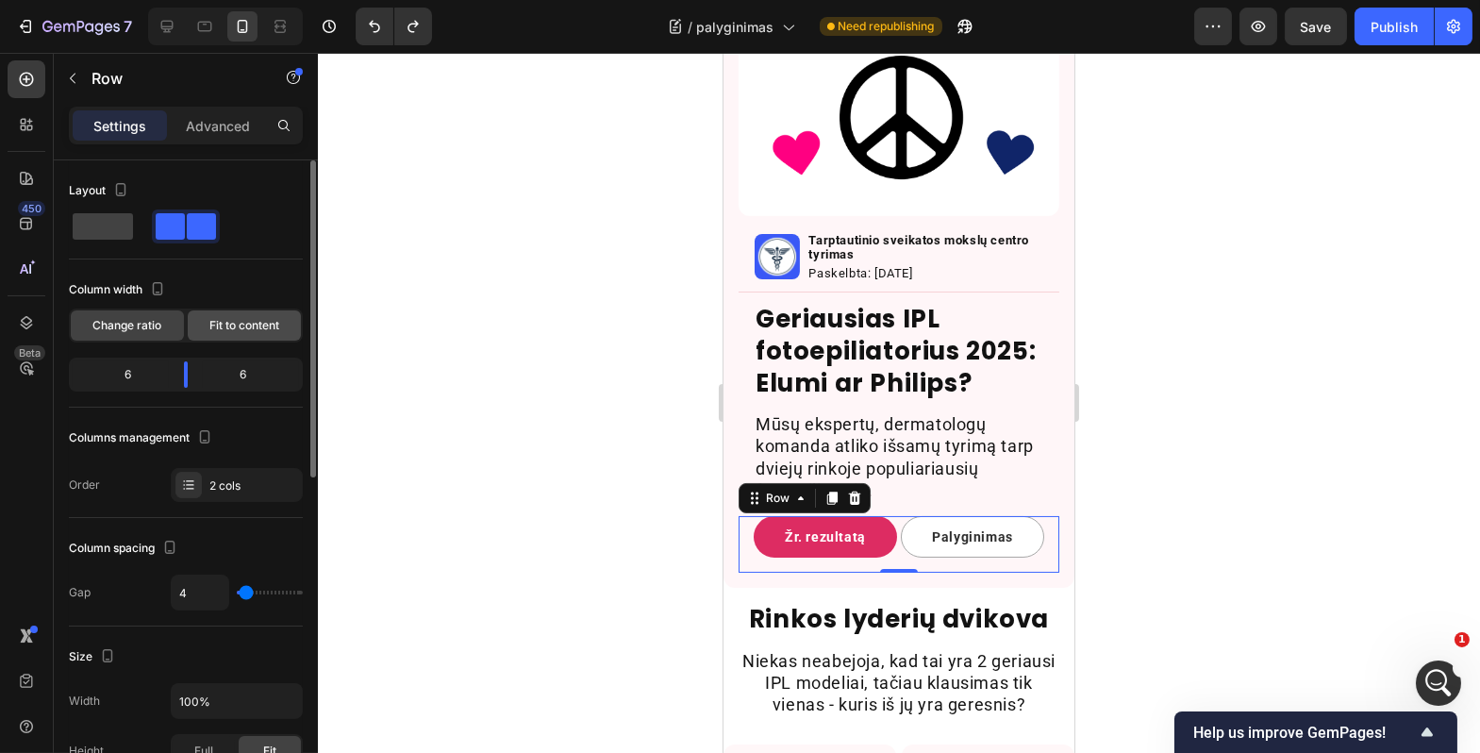
click at [237, 327] on span "Fit to content" at bounding box center [244, 325] width 70 height 17
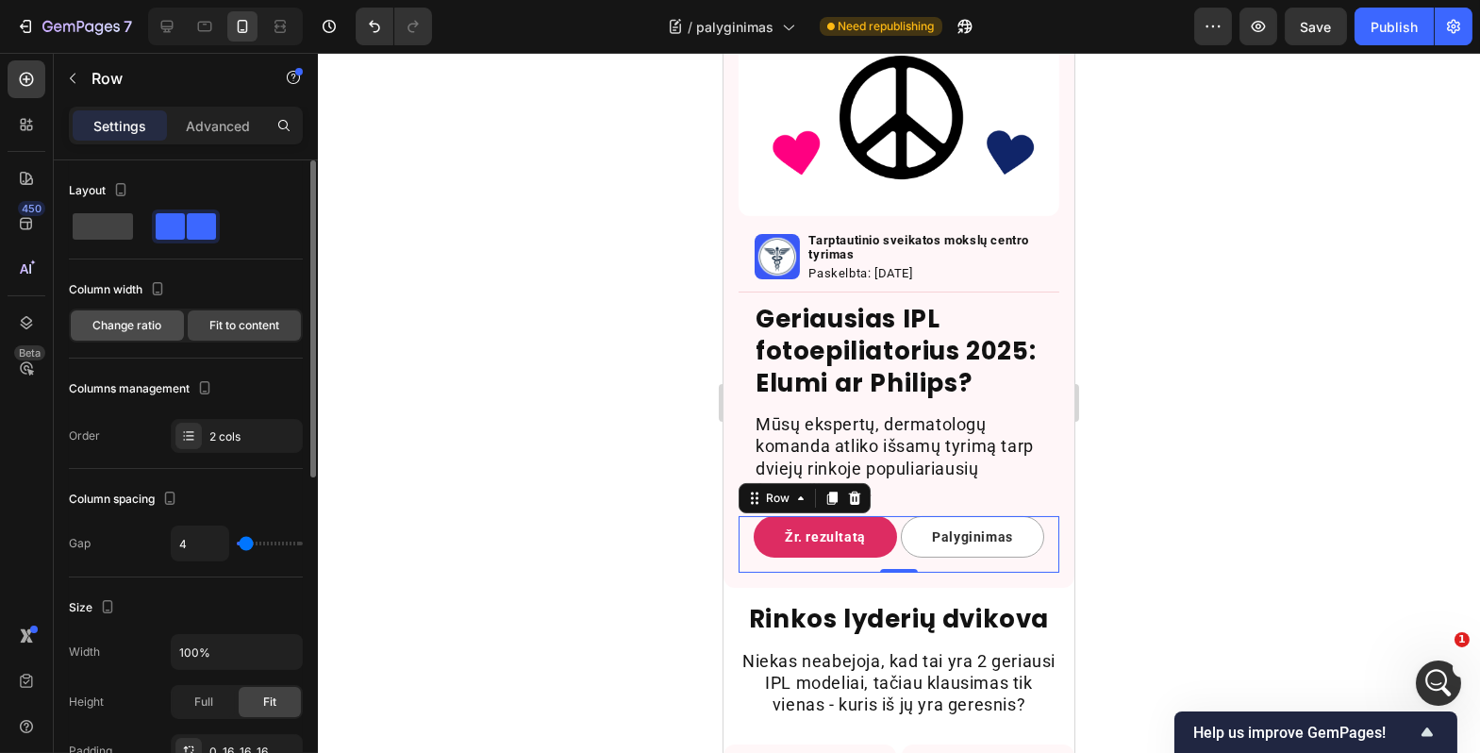
click at [152, 326] on span "Change ratio" at bounding box center [127, 325] width 69 height 17
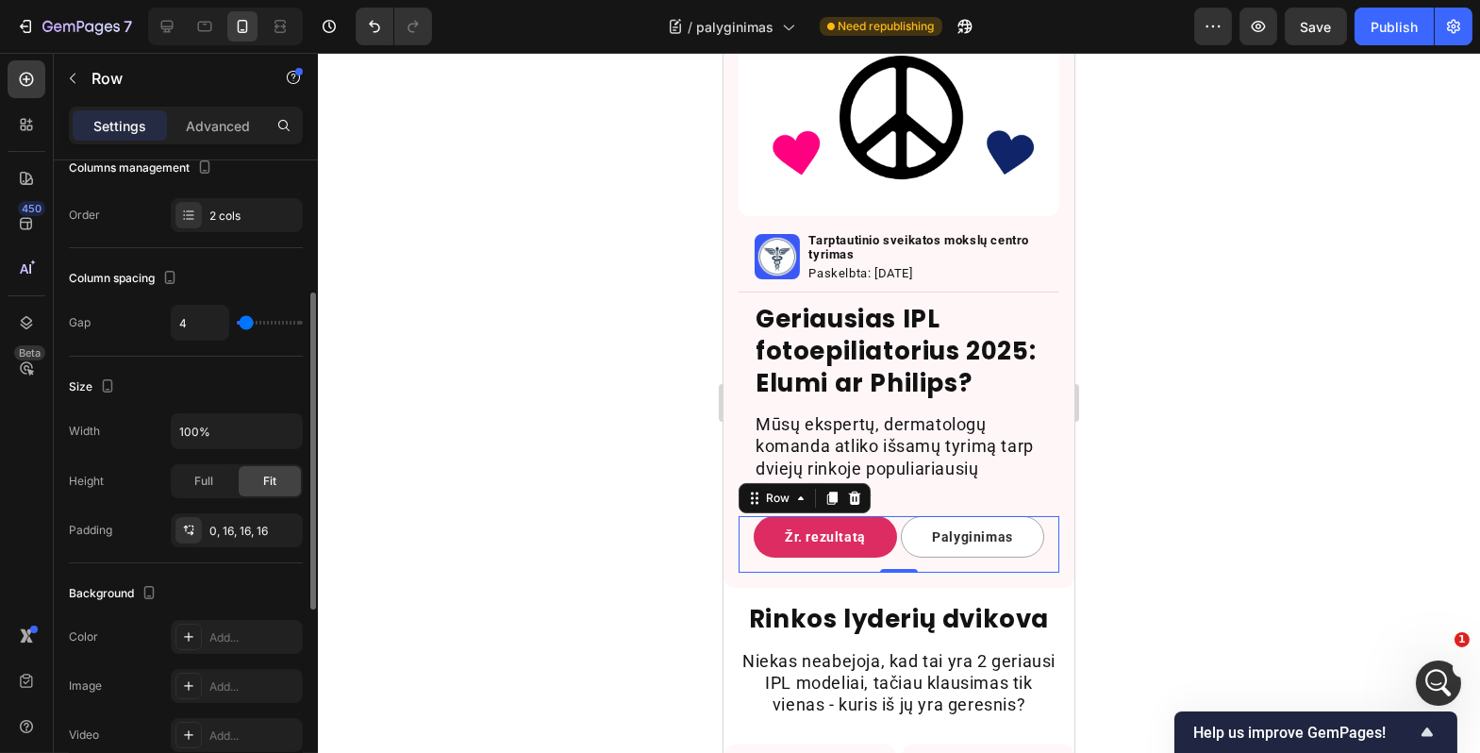
scroll to position [0, 0]
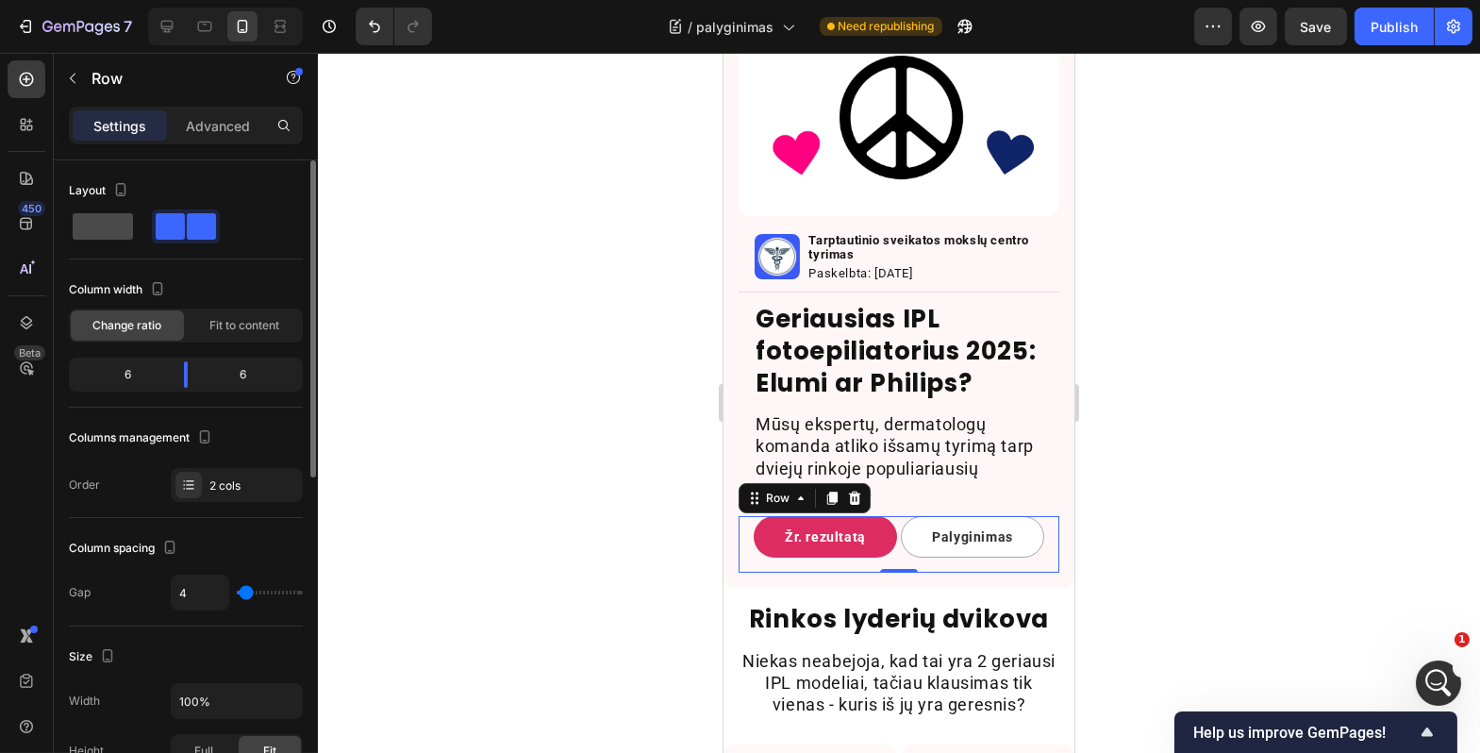
click at [113, 226] on span at bounding box center [103, 226] width 60 height 26
type input "0"
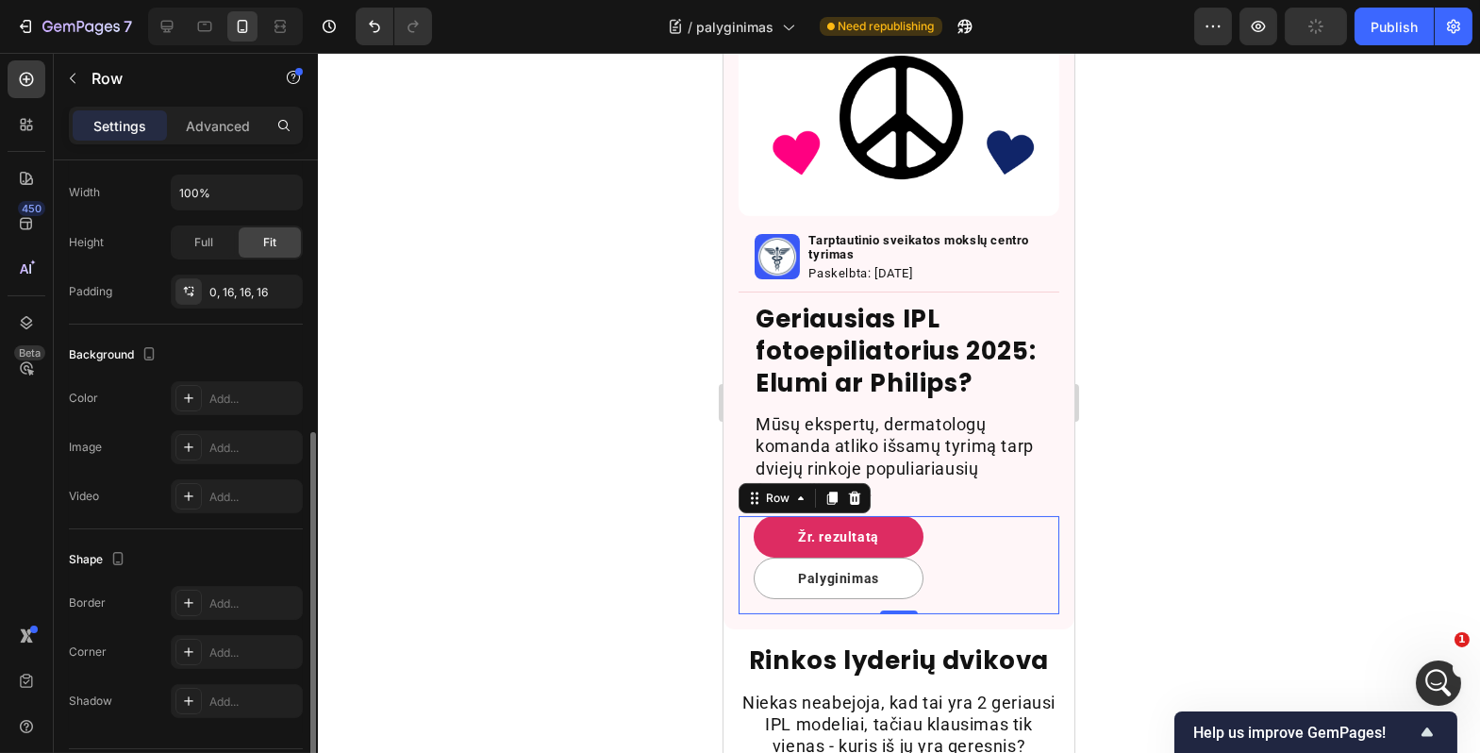
scroll to position [562, 0]
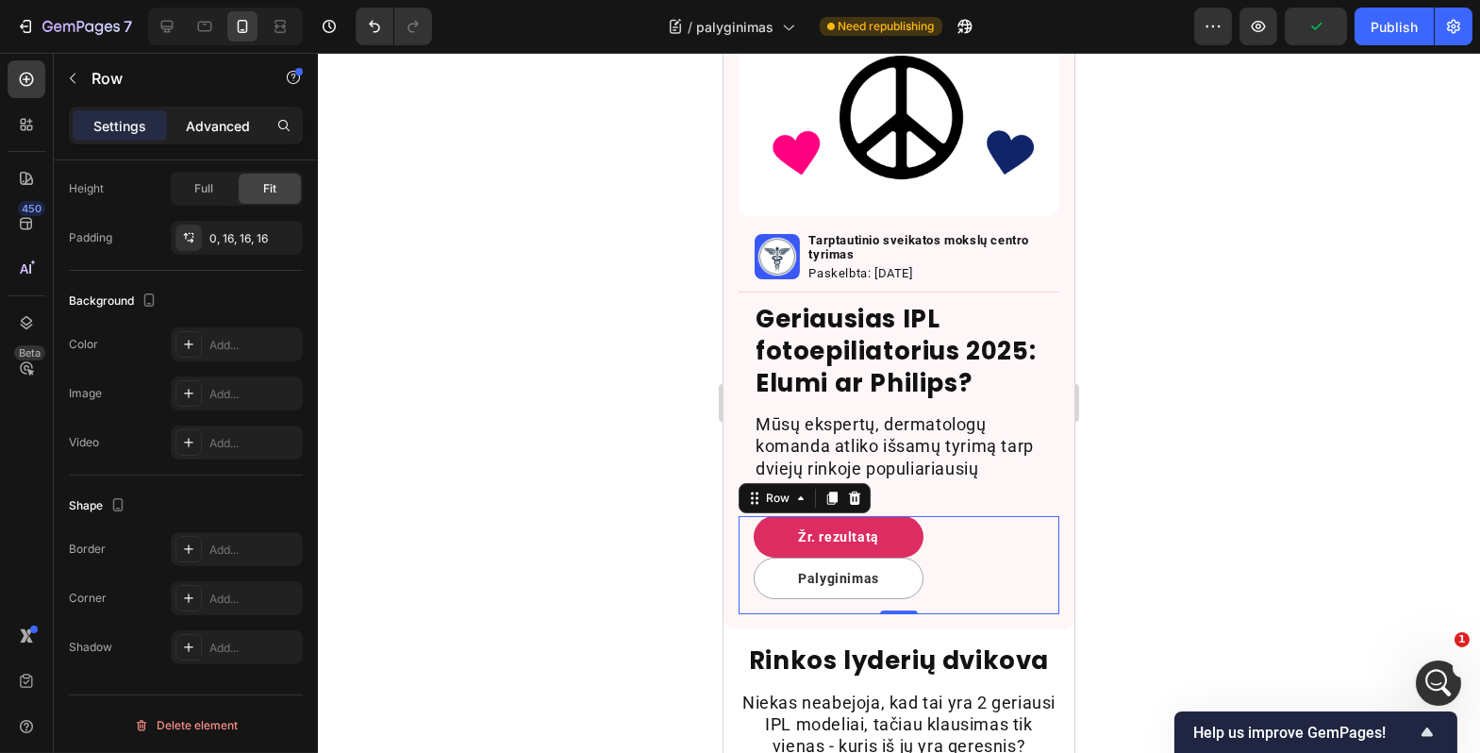
click at [210, 126] on p "Advanced" at bounding box center [218, 126] width 64 height 20
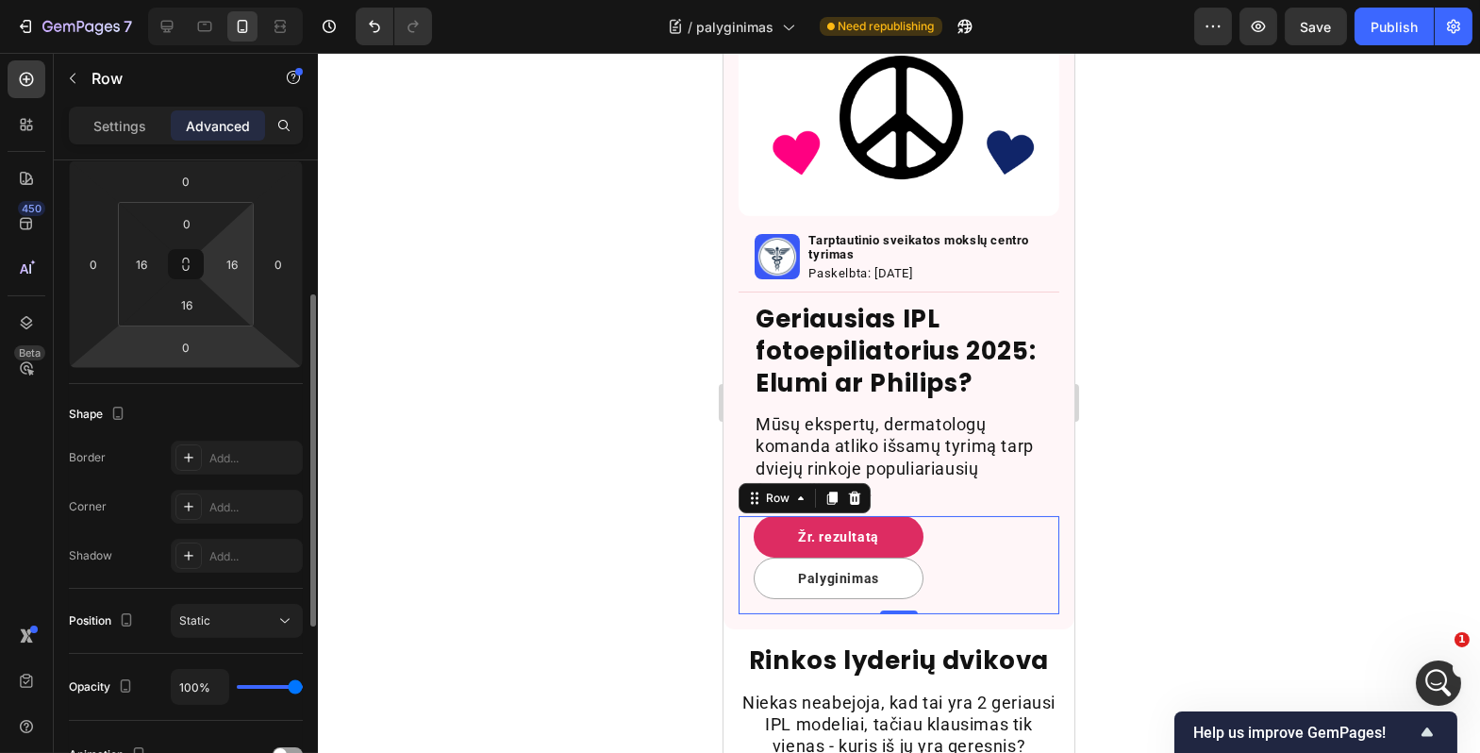
scroll to position [0, 0]
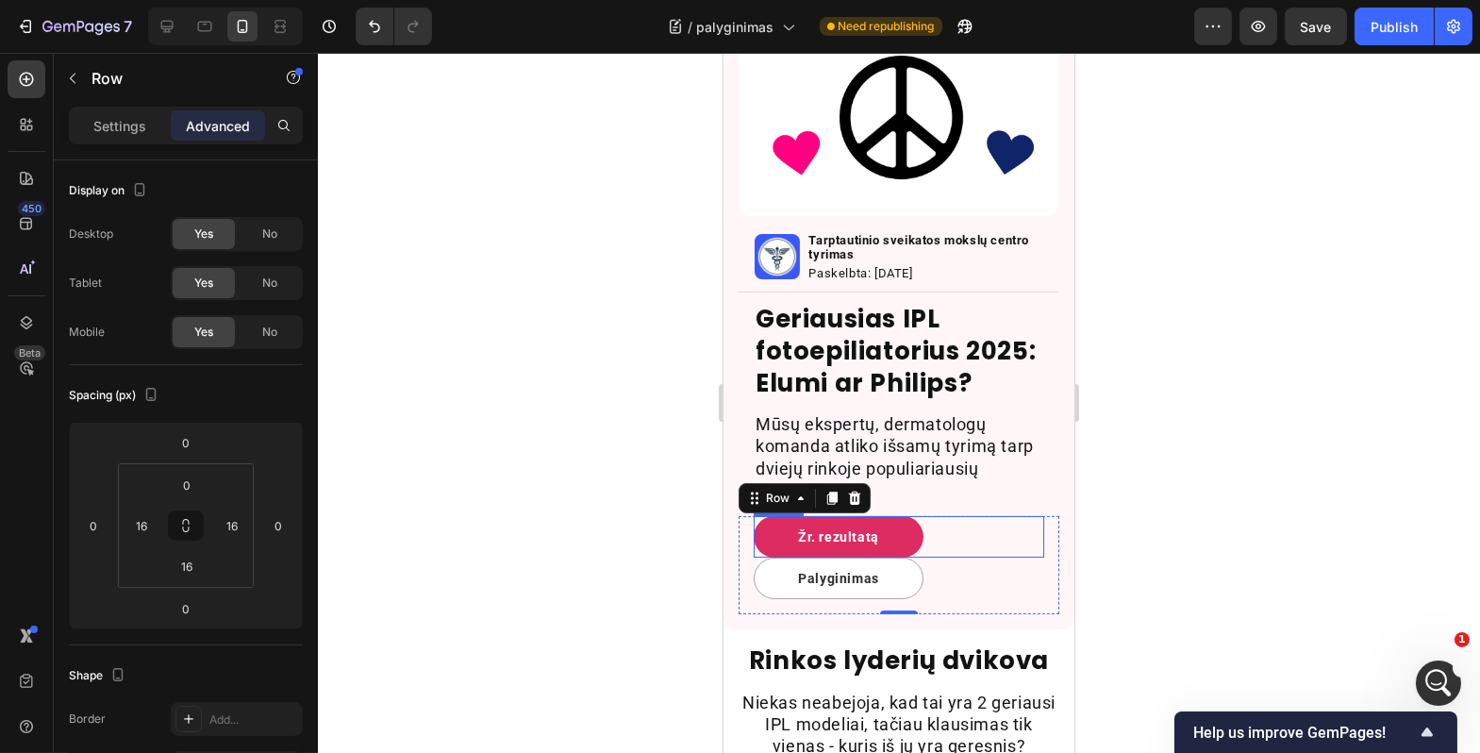
click at [926, 558] on div "Žr. rezultatą Button" at bounding box center [898, 537] width 291 height 42
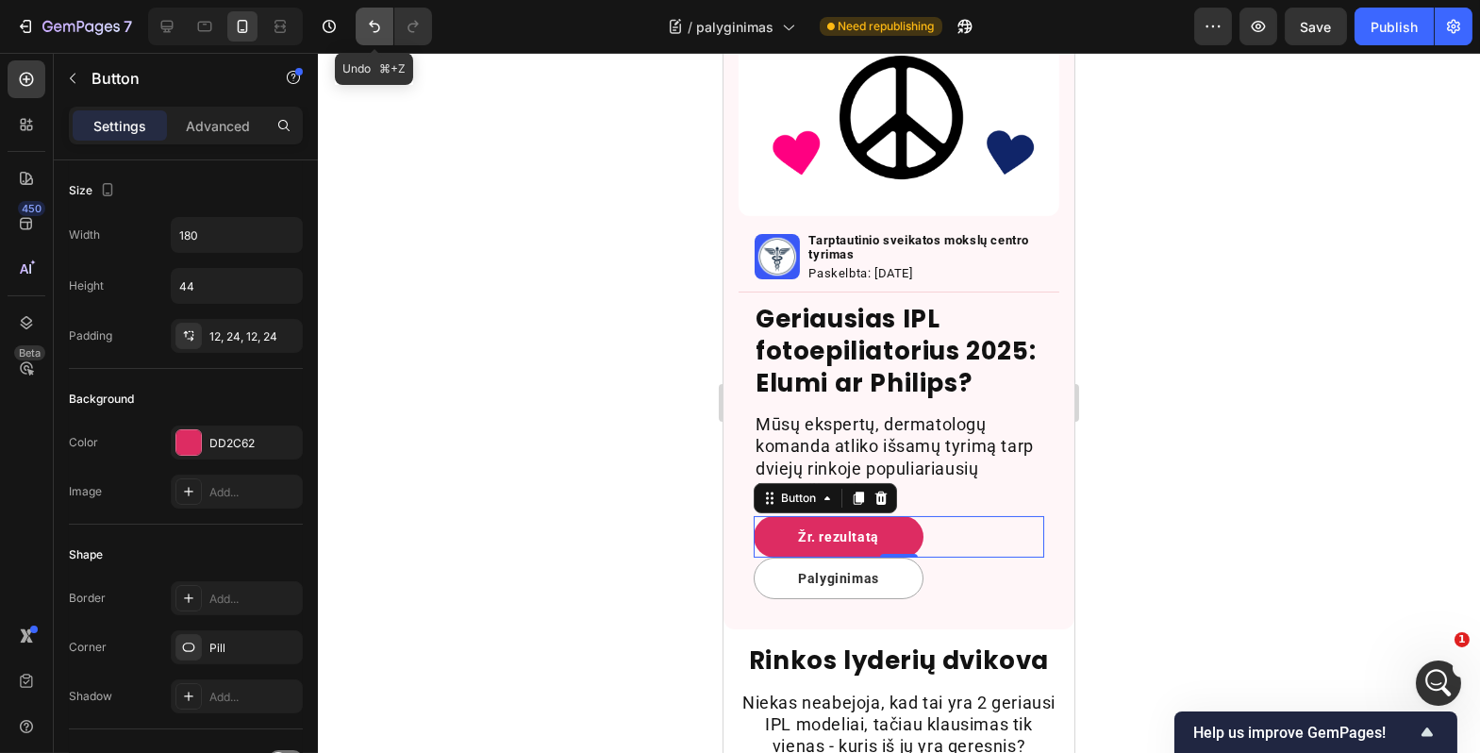
click at [370, 33] on icon "Undo/Redo" at bounding box center [374, 26] width 19 height 19
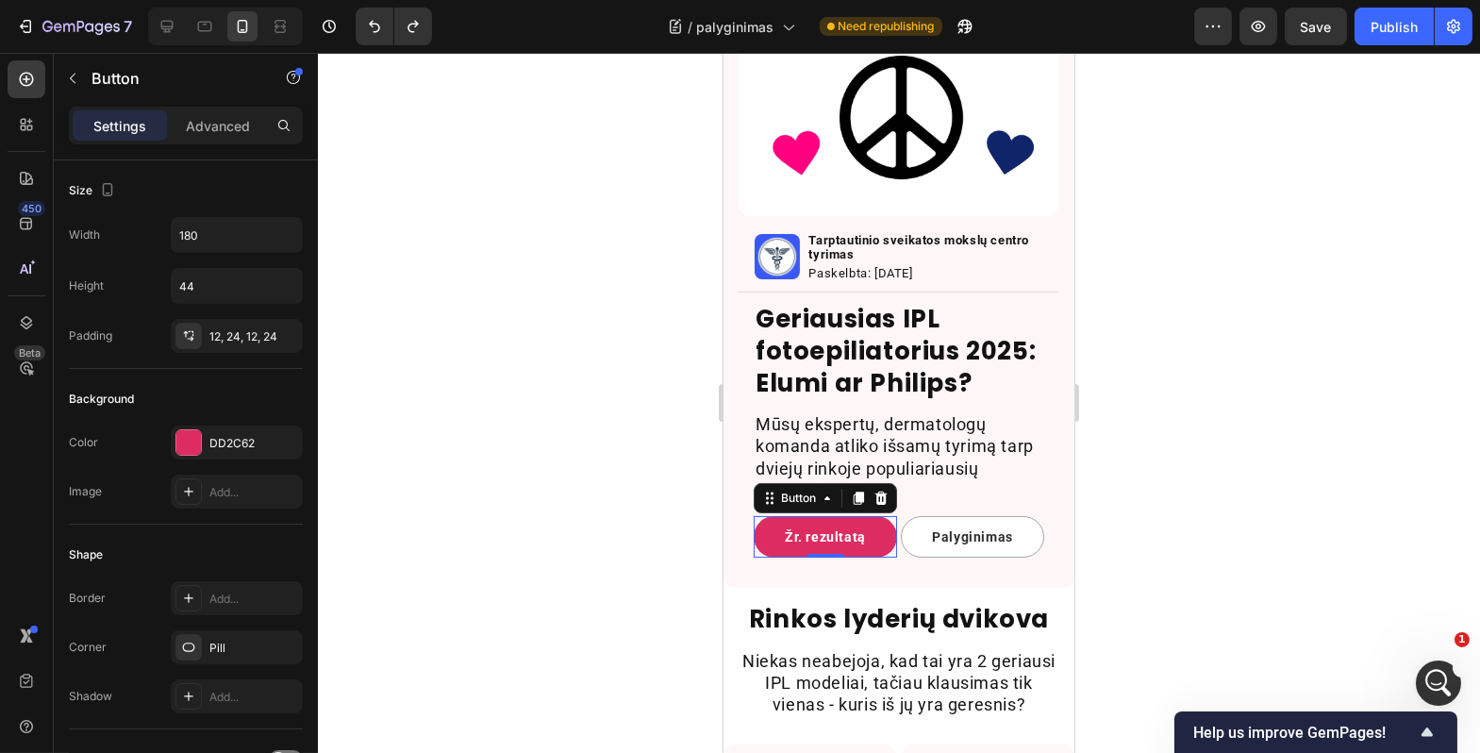
click at [408, 428] on div at bounding box center [899, 403] width 1163 height 700
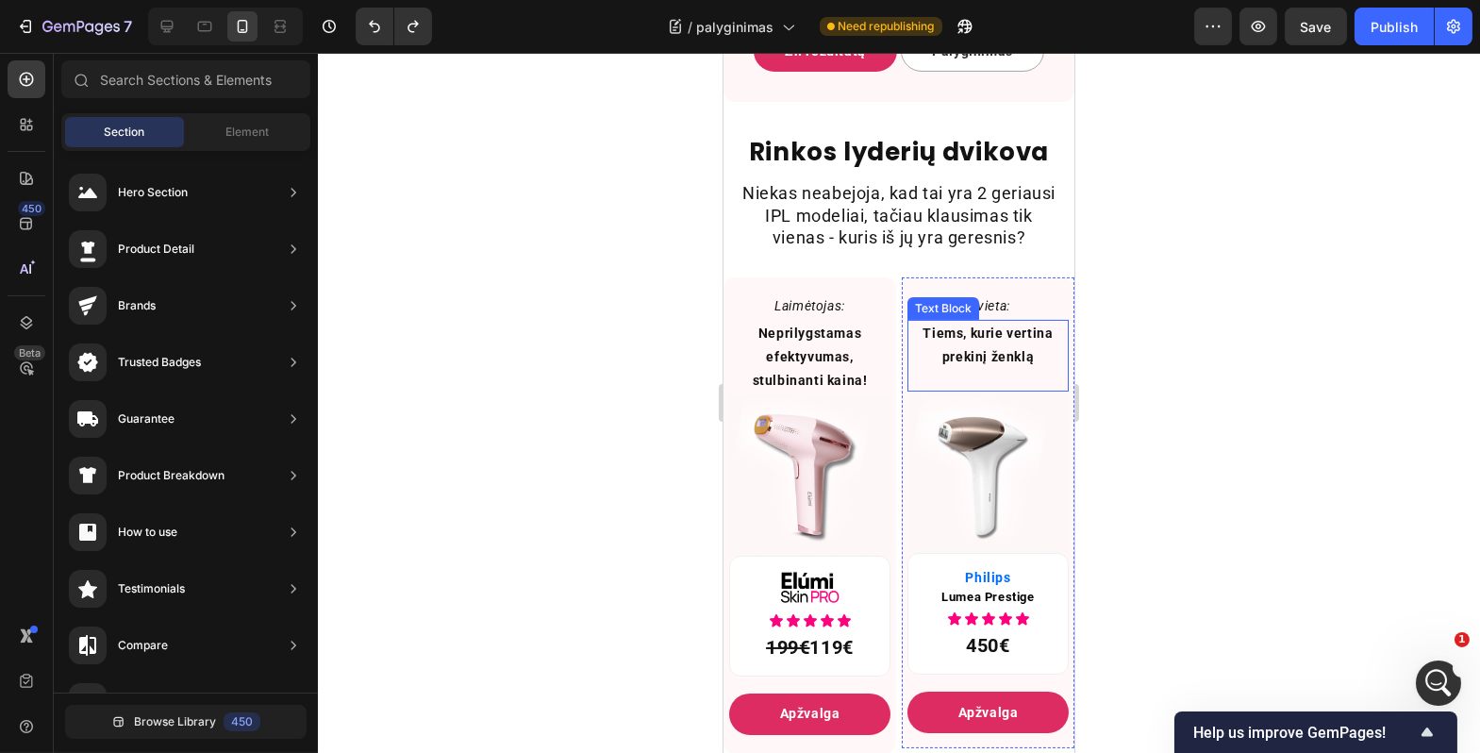
scroll to position [914, 0]
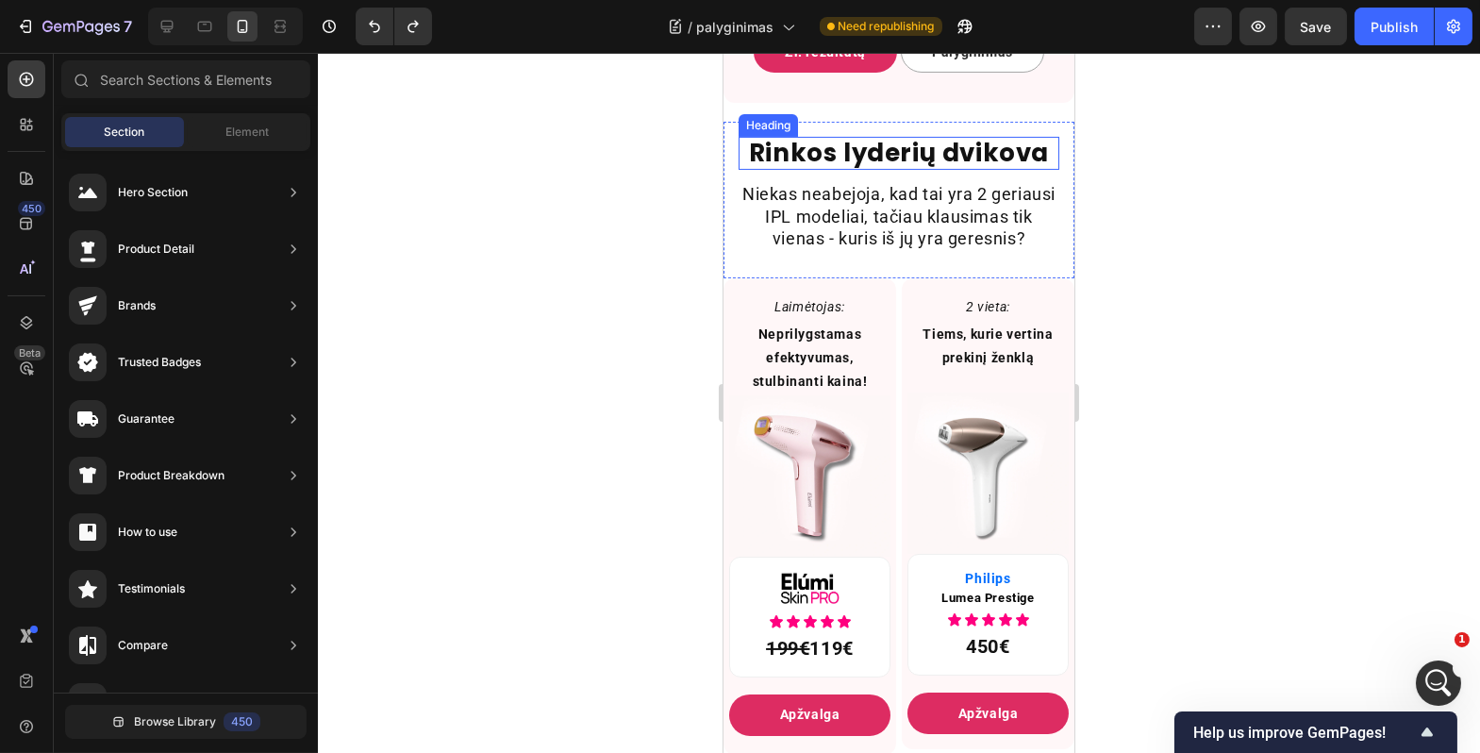
click at [938, 155] on h2 "Rinkos lyderių dvikova" at bounding box center [898, 153] width 321 height 33
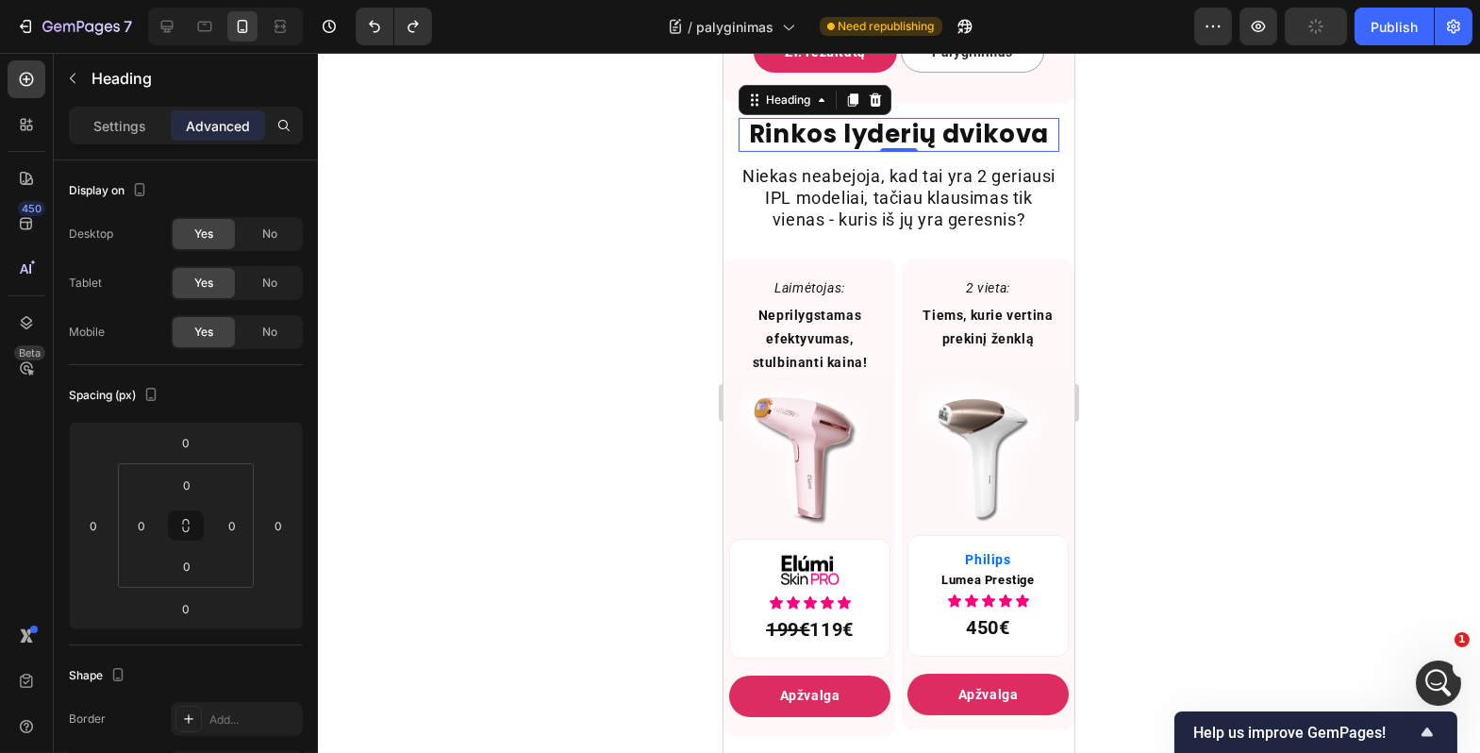
click at [131, 146] on div "Settings Advanced" at bounding box center [186, 134] width 264 height 54
click at [131, 139] on div "Settings" at bounding box center [120, 125] width 94 height 30
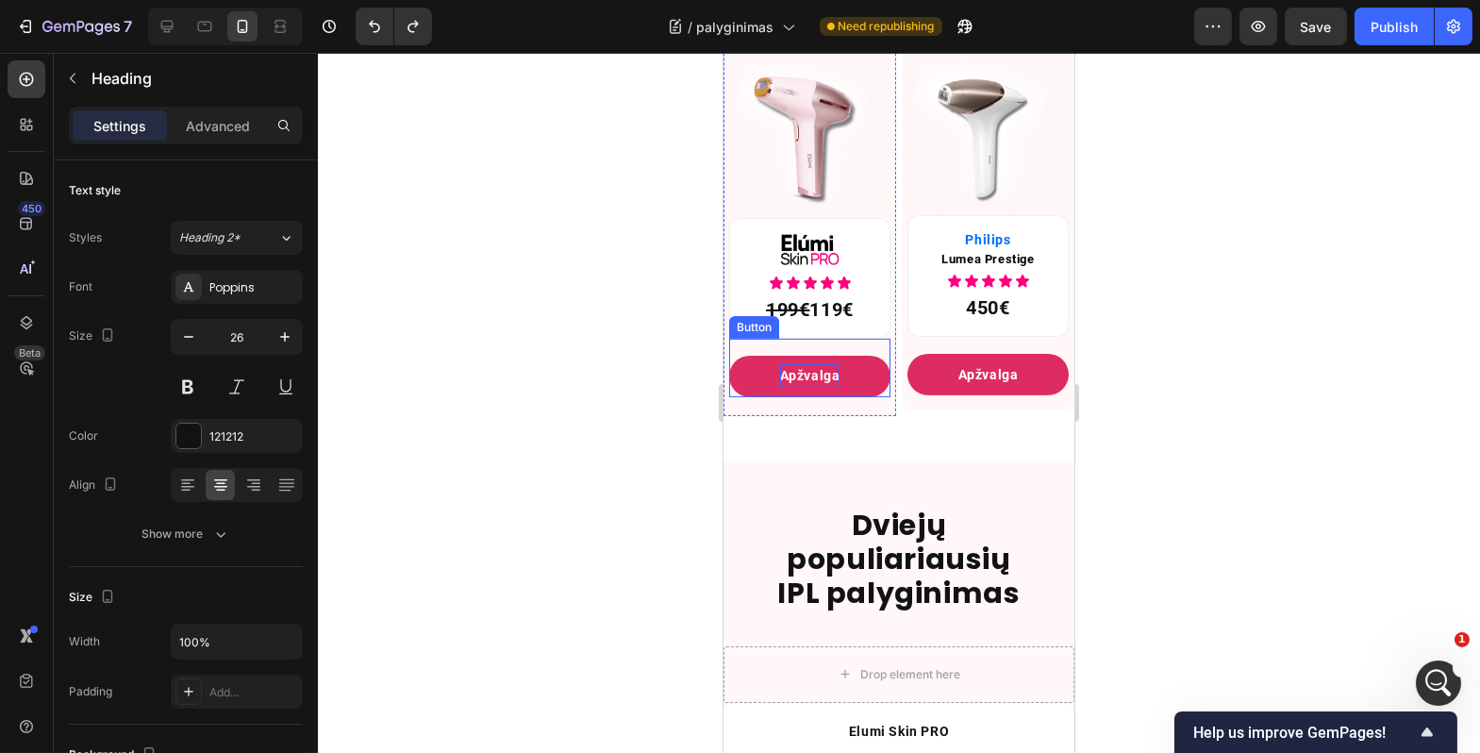
scroll to position [1414, 0]
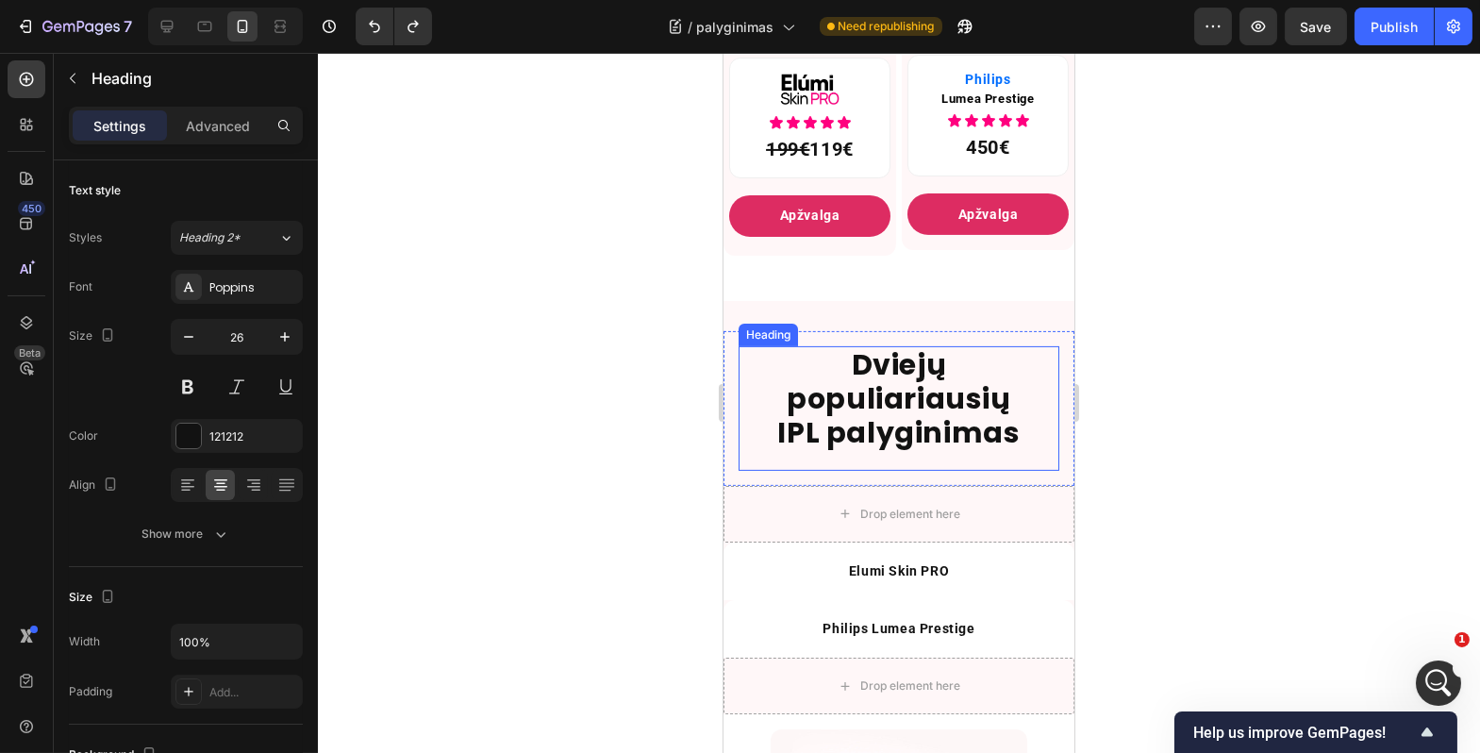
click at [846, 407] on h2 "Dviejų populiariausių IPL palyginimas" at bounding box center [898, 399] width 321 height 106
click at [176, 320] on button "button" at bounding box center [189, 337] width 34 height 34
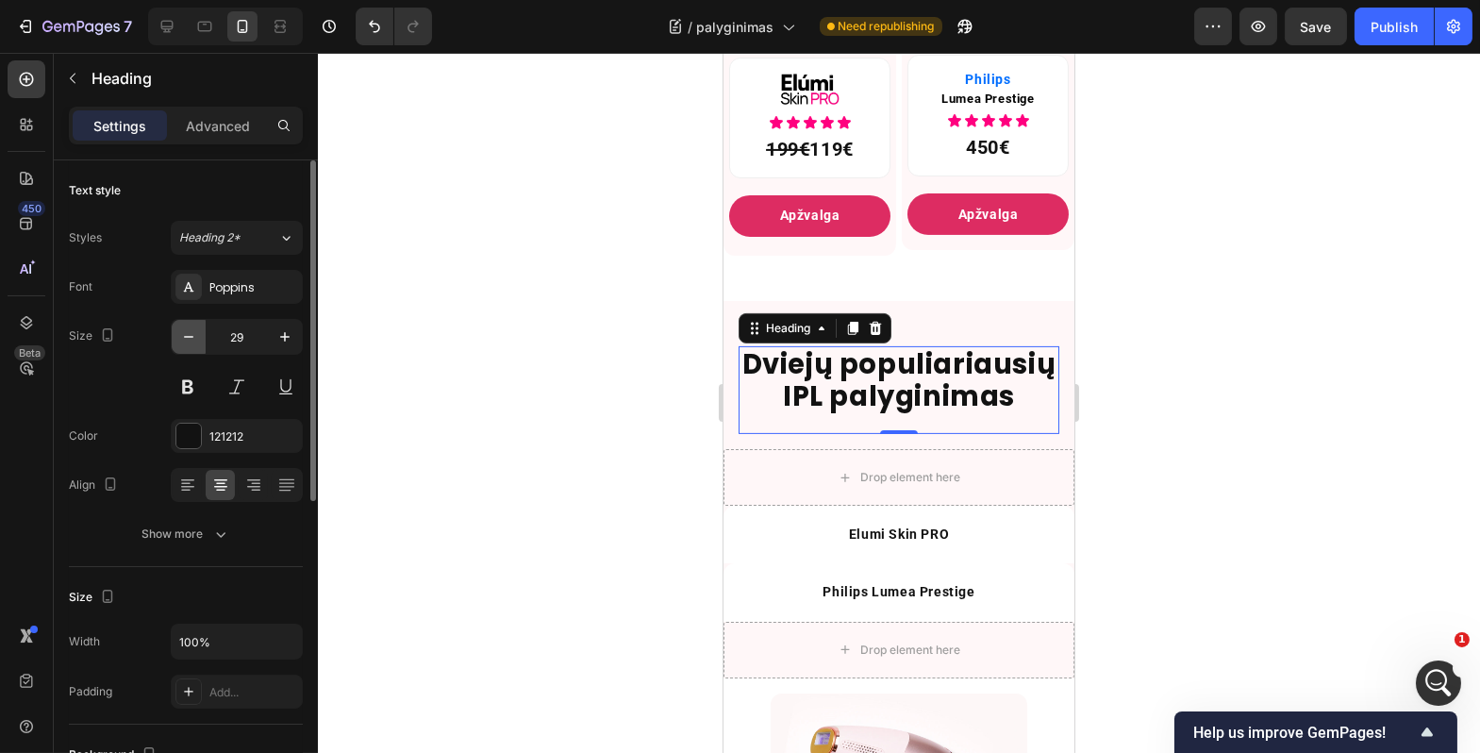
click at [176, 320] on button "button" at bounding box center [189, 337] width 34 height 34
type input "26"
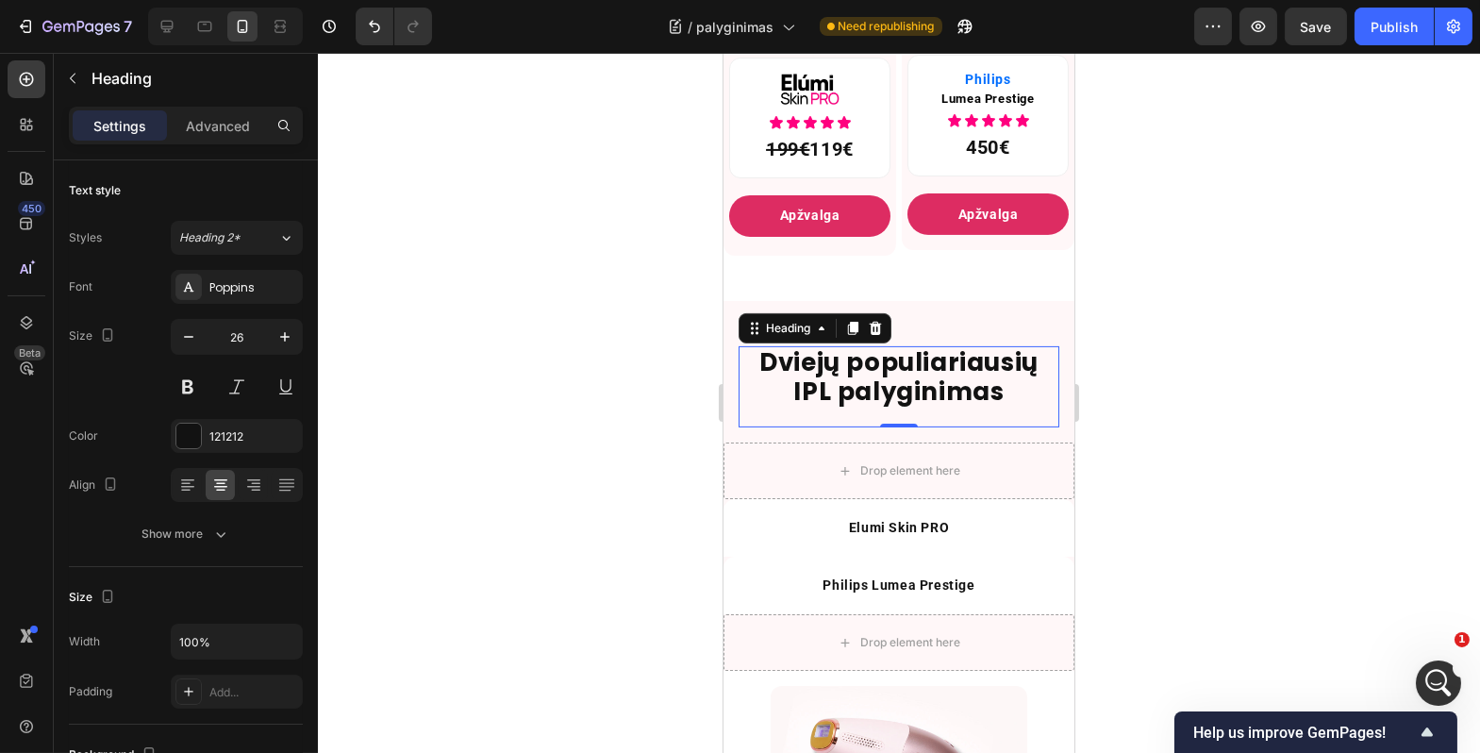
click at [513, 364] on div at bounding box center [899, 403] width 1163 height 700
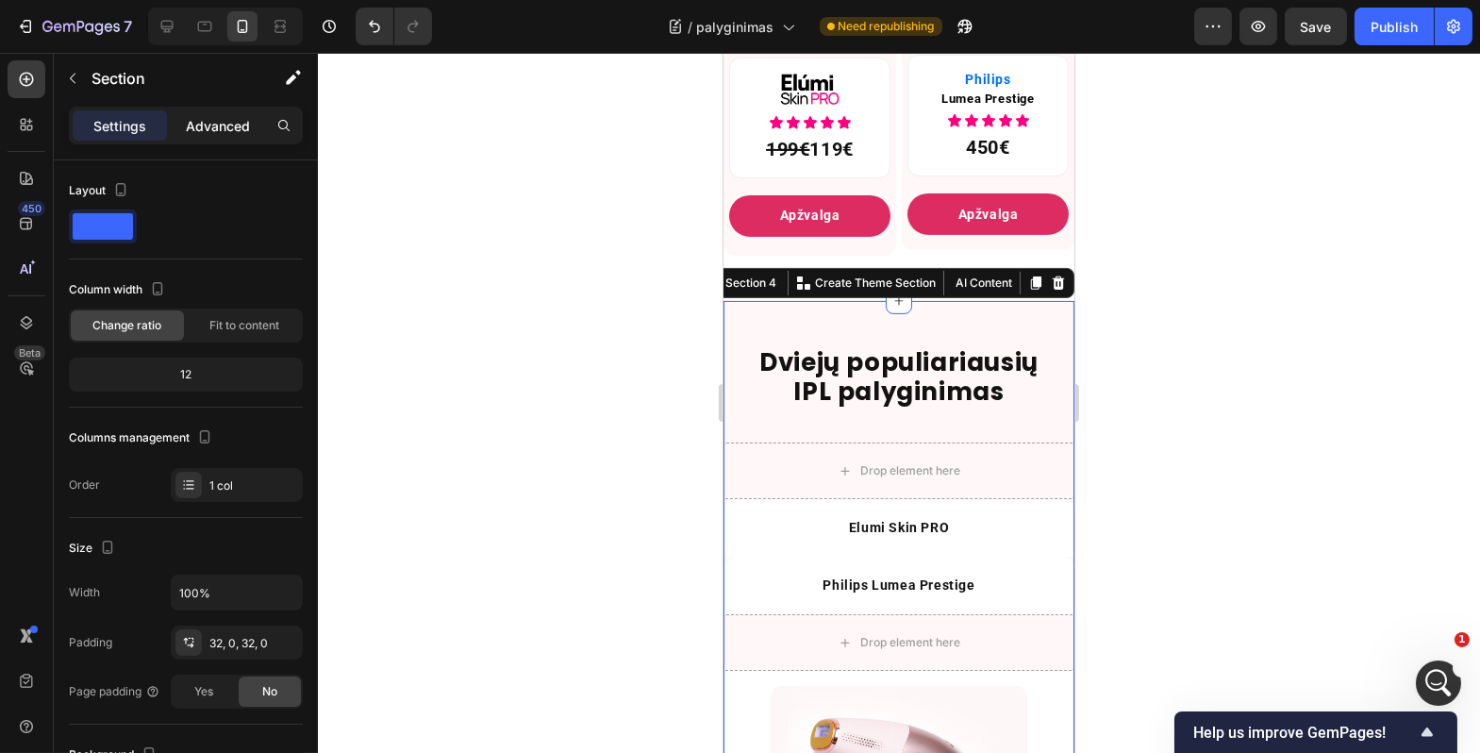
click at [215, 125] on p "Advanced" at bounding box center [218, 126] width 64 height 20
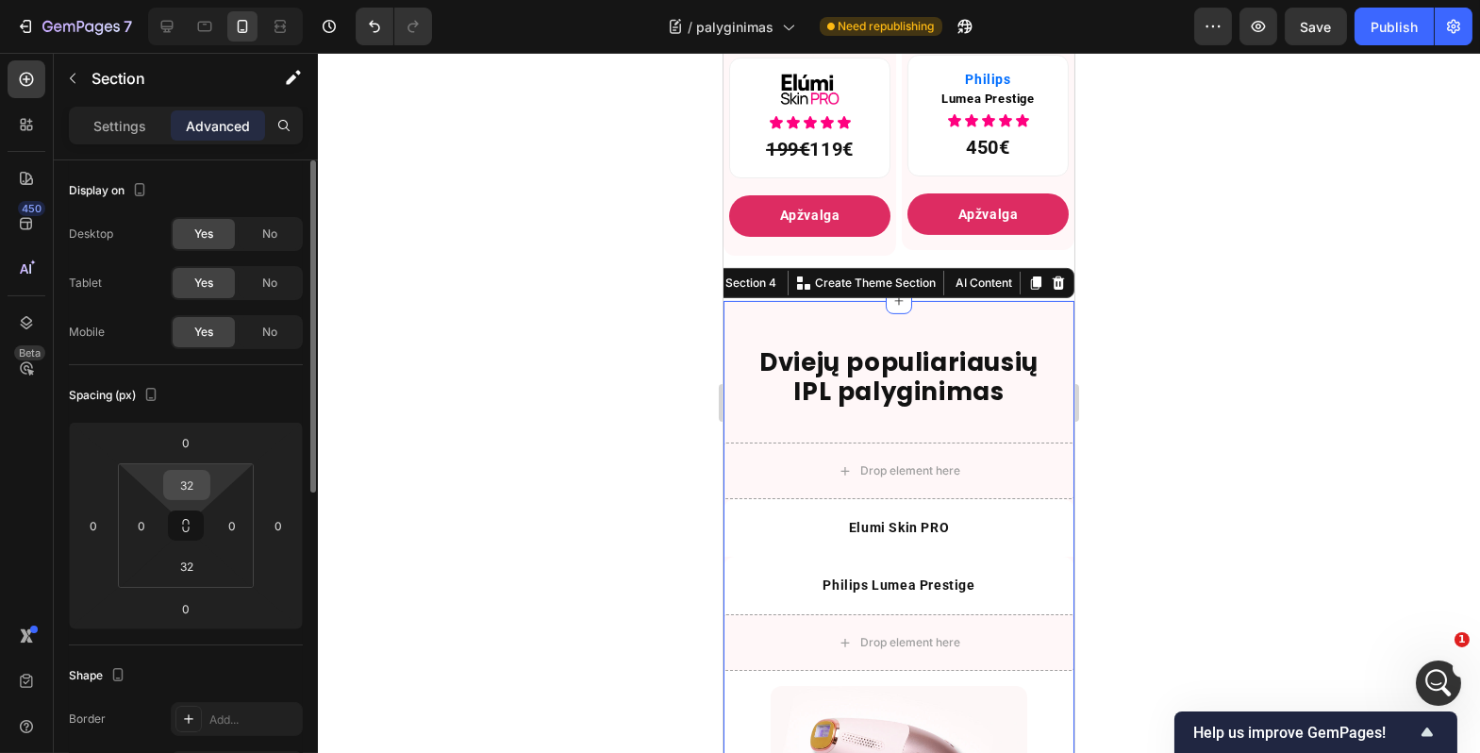
click at [195, 490] on input "32" at bounding box center [187, 485] width 38 height 28
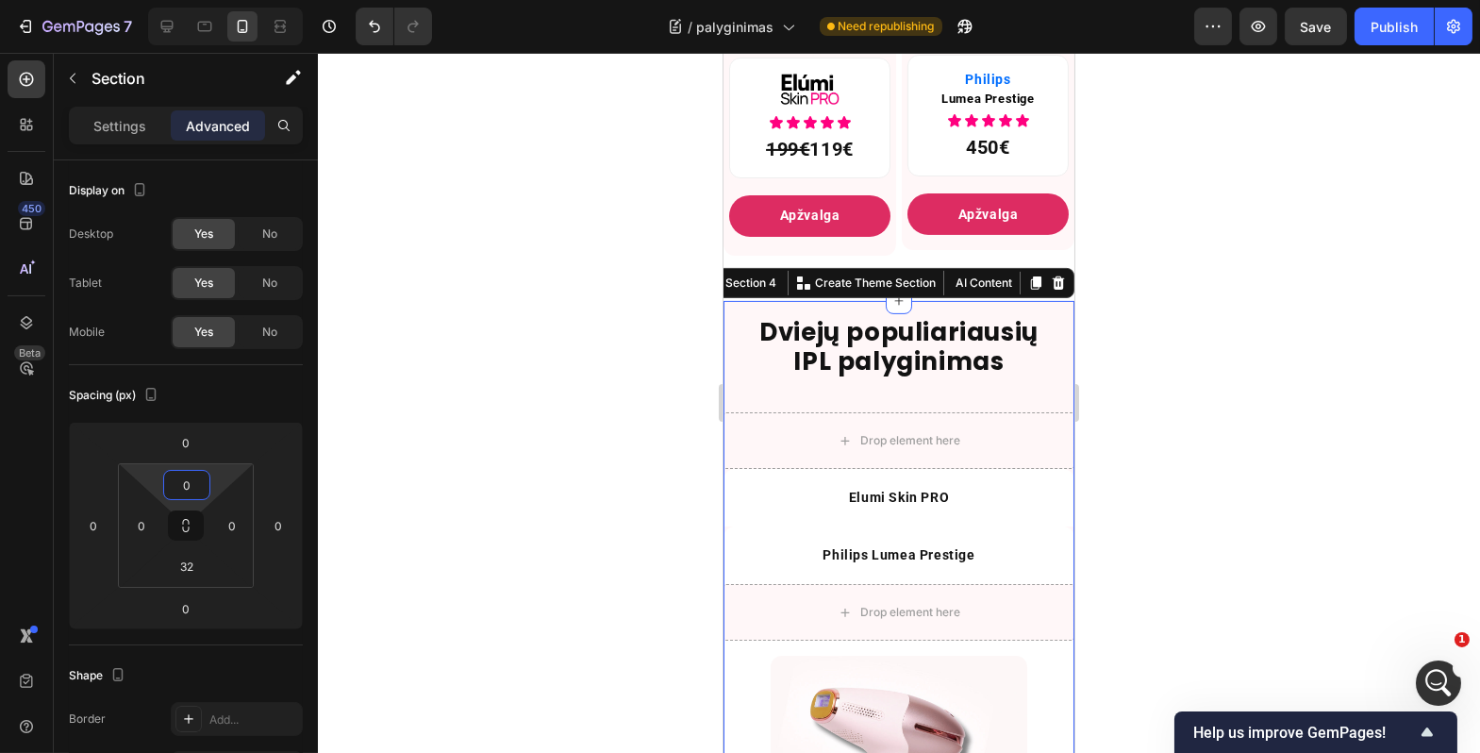
click at [549, 459] on div at bounding box center [899, 403] width 1163 height 700
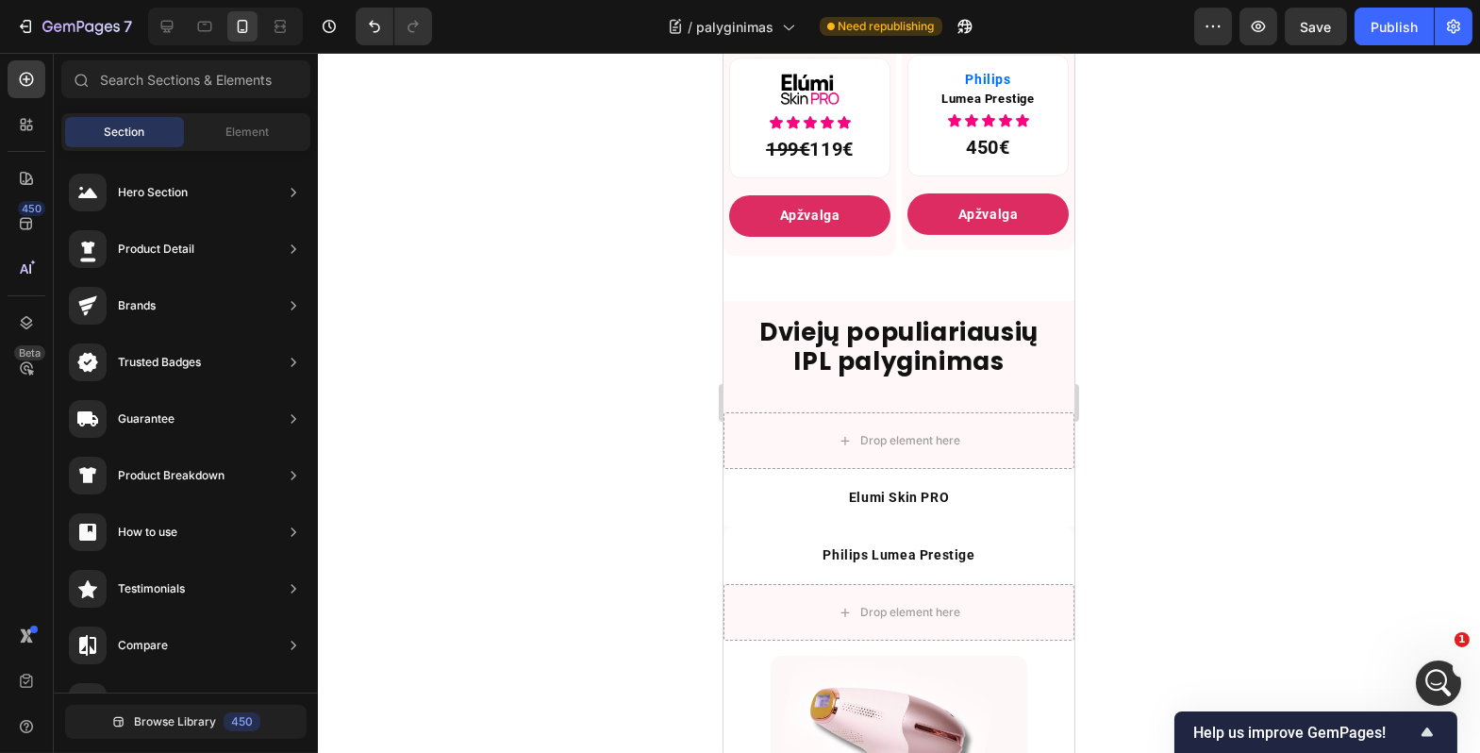
drag, startPoint x: 1300, startPoint y: 373, endPoint x: 1274, endPoint y: 375, distance: 26.5
click at [1300, 372] on div at bounding box center [899, 403] width 1163 height 700
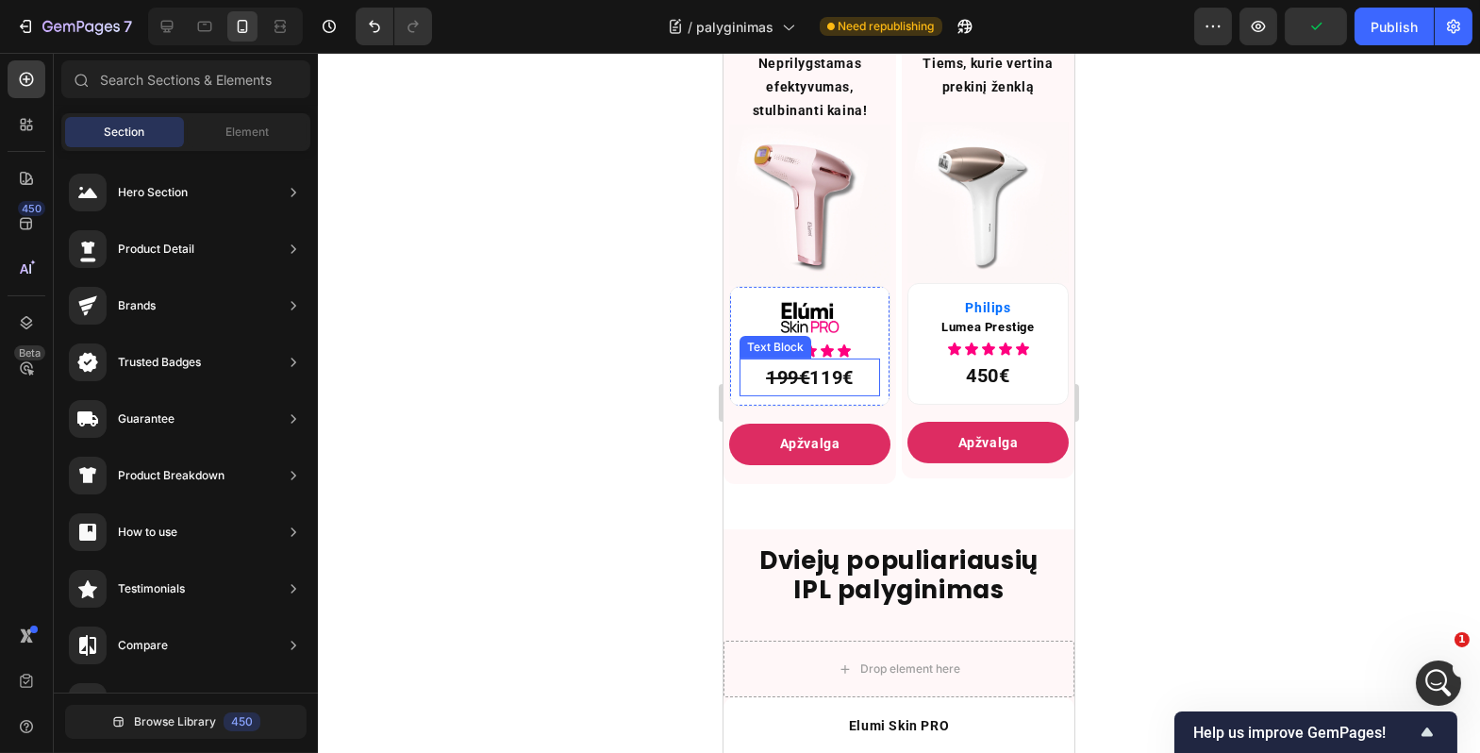
scroll to position [1196, 0]
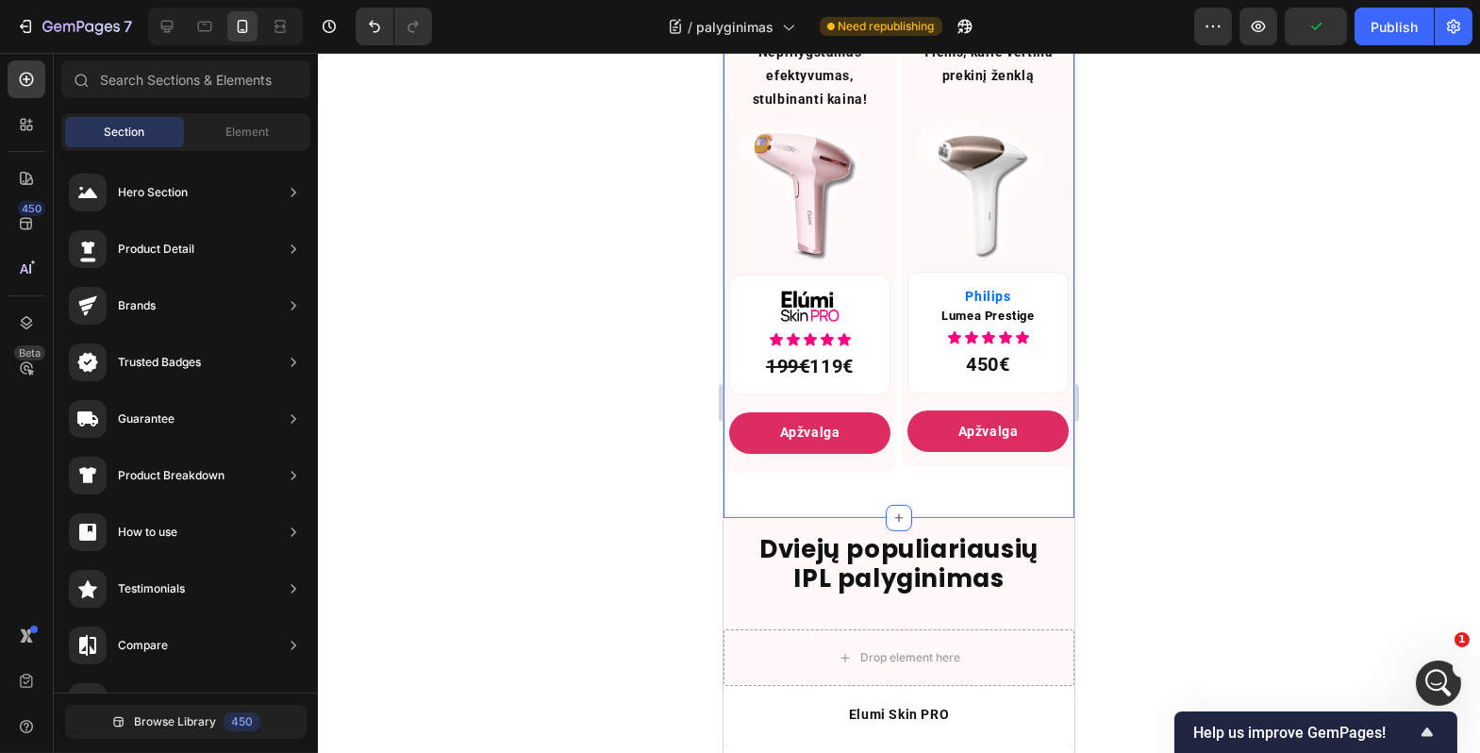
click at [960, 515] on div "Rinkos lyderių dvikova Heading Niekas neabejoja, kad tai yra 2 geriausi IPL mod…" at bounding box center [898, 179] width 351 height 678
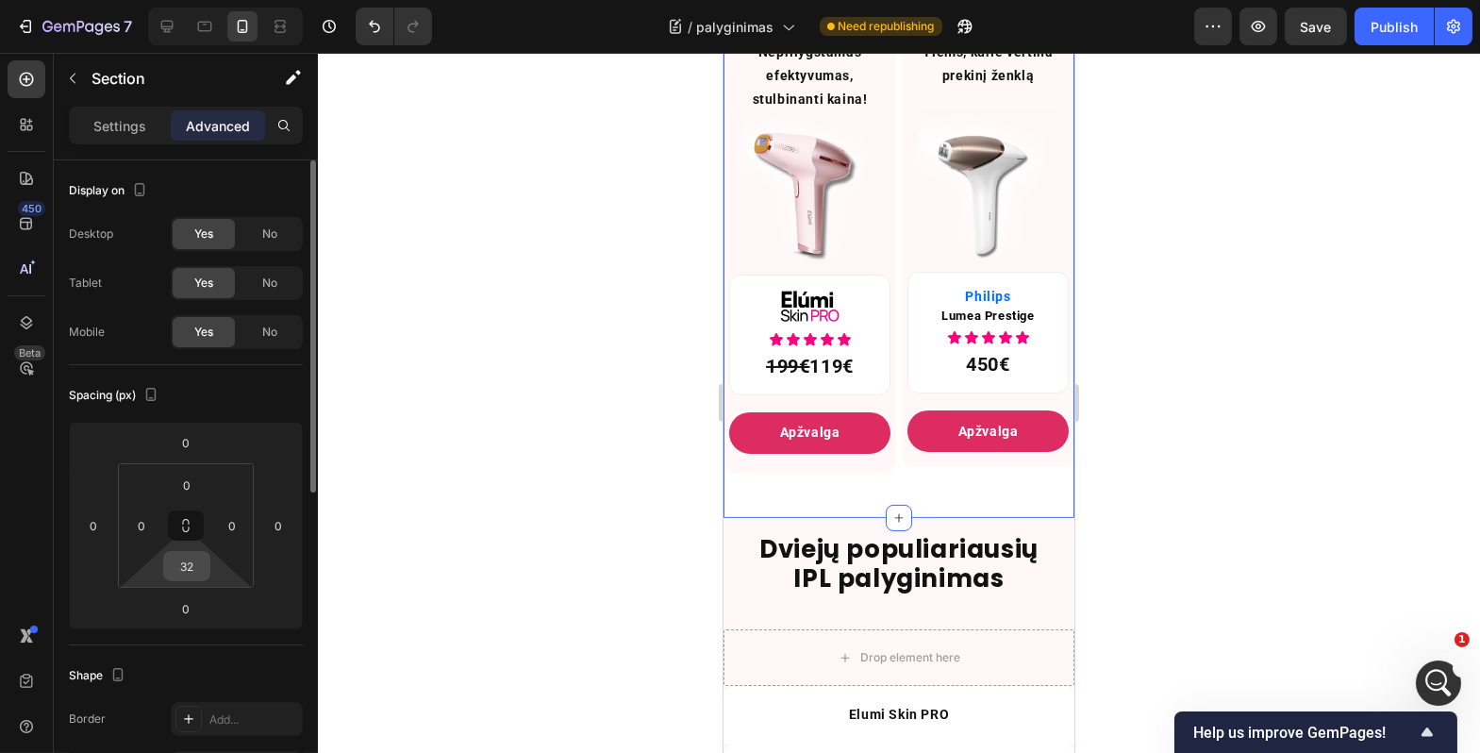
click at [189, 567] on input "32" at bounding box center [187, 566] width 38 height 28
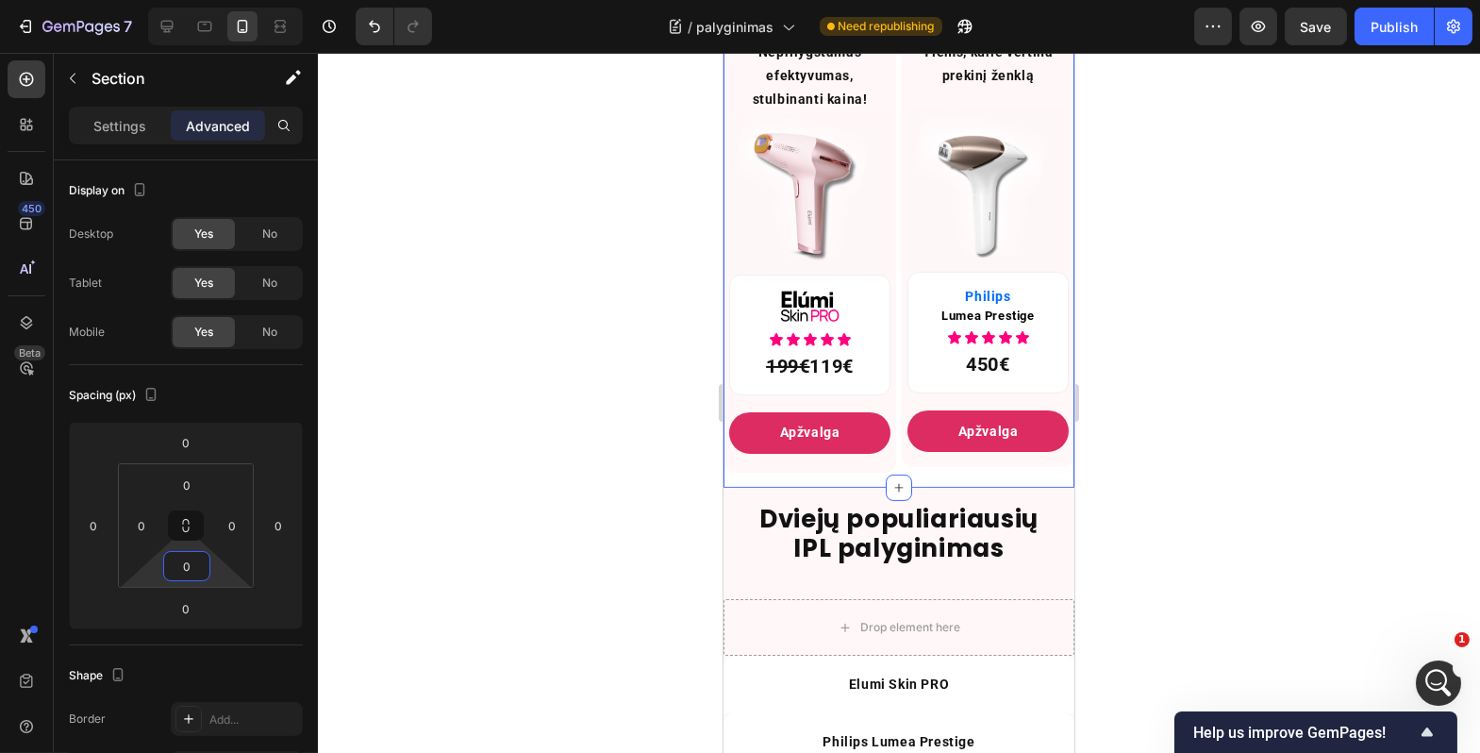
click at [523, 488] on div at bounding box center [899, 403] width 1163 height 700
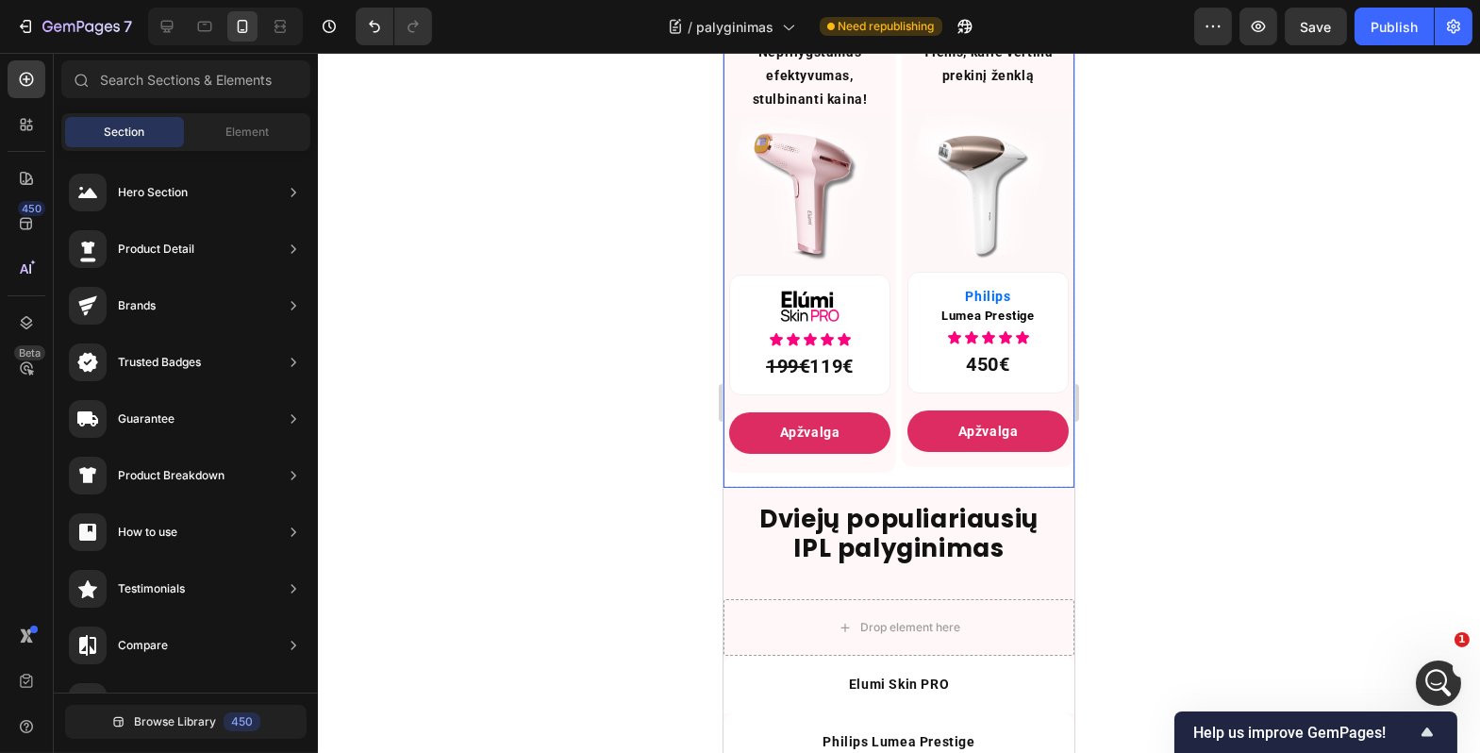
click at [1028, 486] on div "Laimėtojas: Text Block Neprilygstamas efektyvumas, stulbinanti kaina! Text Bloc…" at bounding box center [898, 242] width 351 height 492
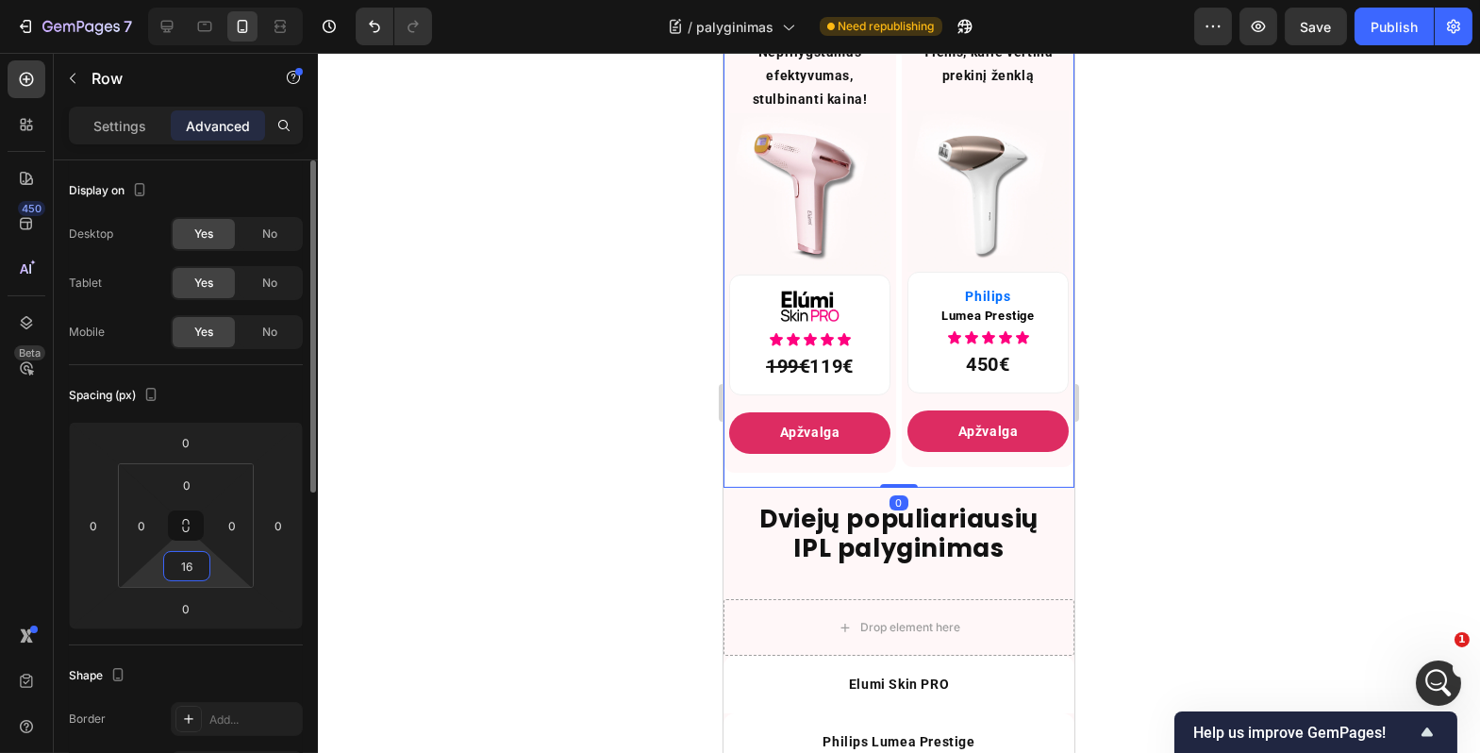
click at [180, 567] on input "16" at bounding box center [187, 566] width 38 height 28
click at [197, 0] on html "7 Version history / palyginimas Need republishing Preview Save Publish 450 Beta…" at bounding box center [740, 0] width 1480 height 0
click at [192, 562] on input "16" at bounding box center [187, 566] width 38 height 28
click at [191, 568] on input "16" at bounding box center [187, 566] width 38 height 28
click at [189, 570] on input "16" at bounding box center [187, 566] width 38 height 28
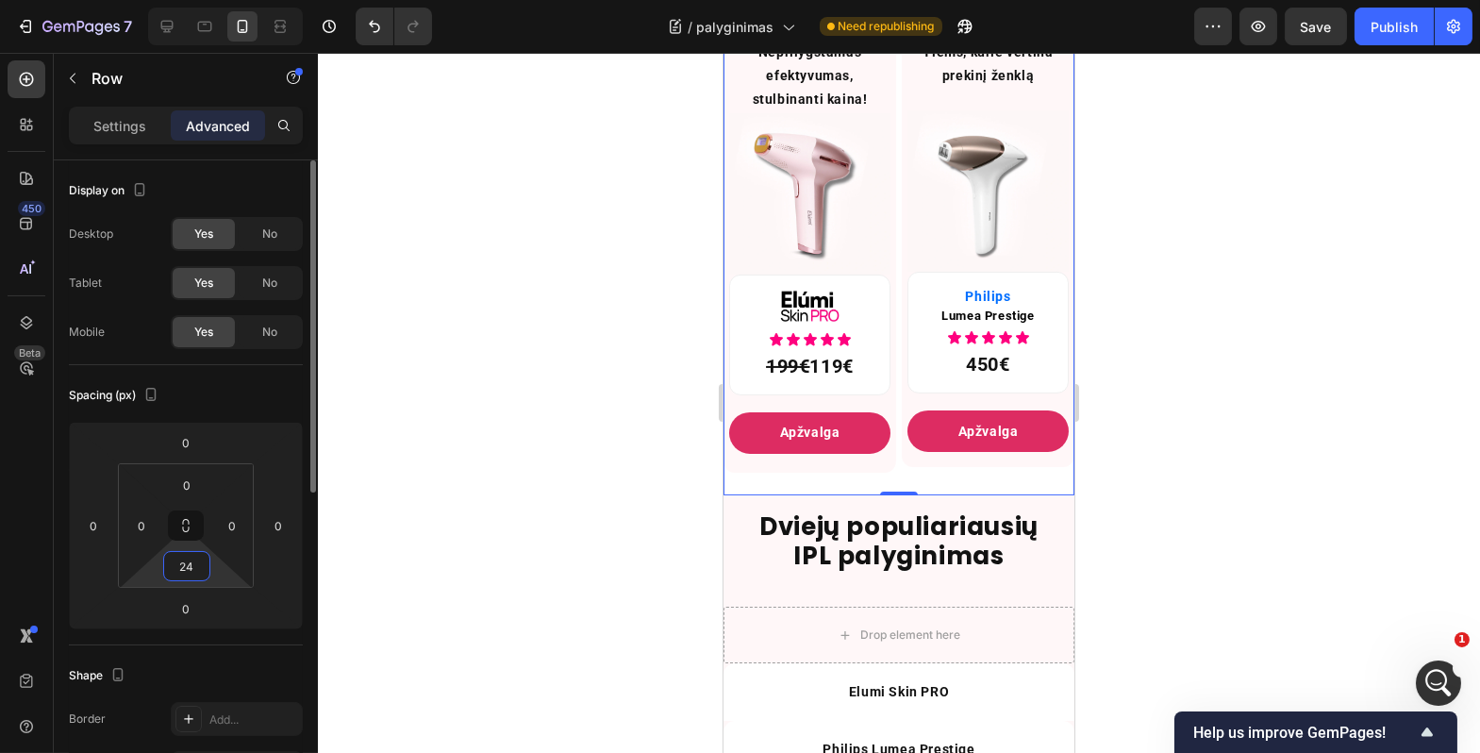
type input "24"
click at [268, 644] on div "Spacing (px) 0 0 0 0 0 0 24 0" at bounding box center [186, 505] width 234 height 280
click at [542, 589] on div at bounding box center [899, 403] width 1163 height 700
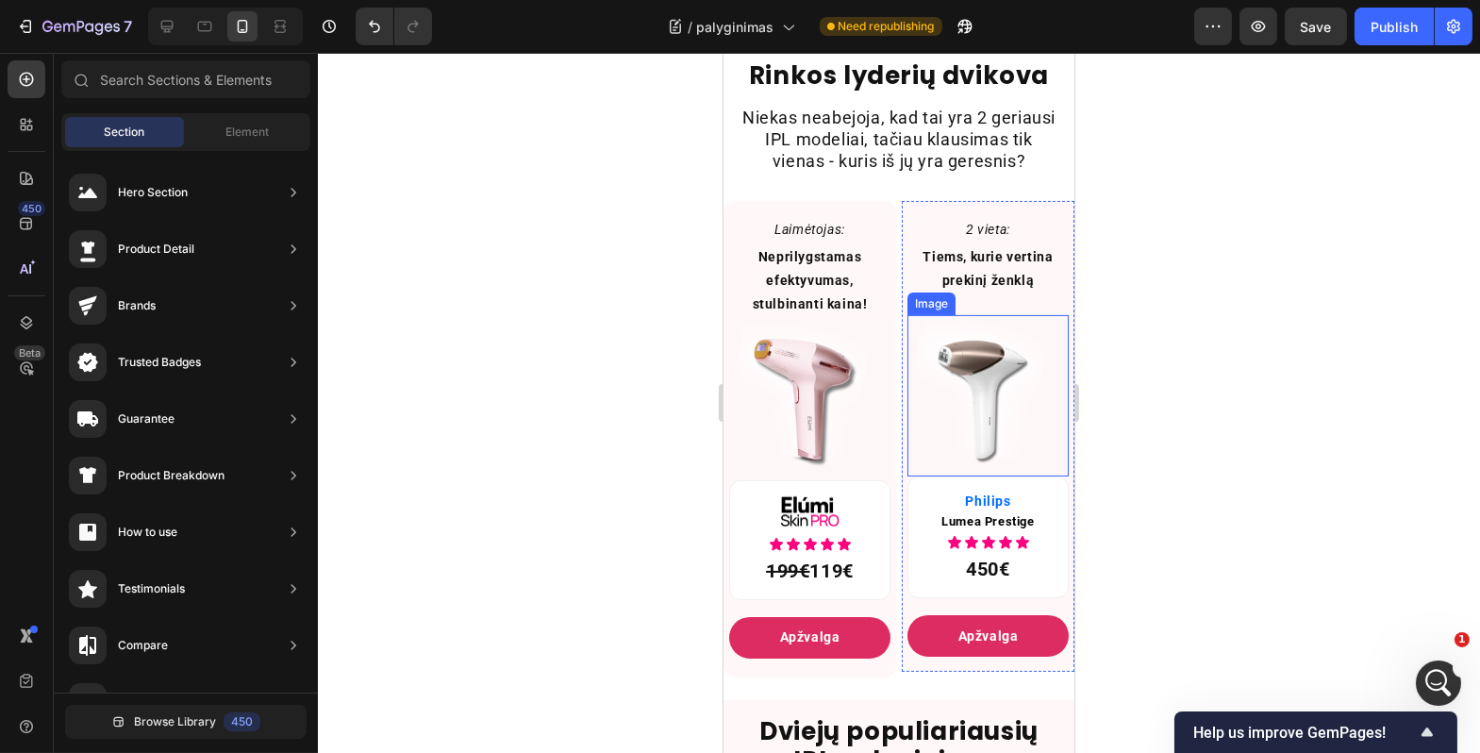
scroll to position [1259, 0]
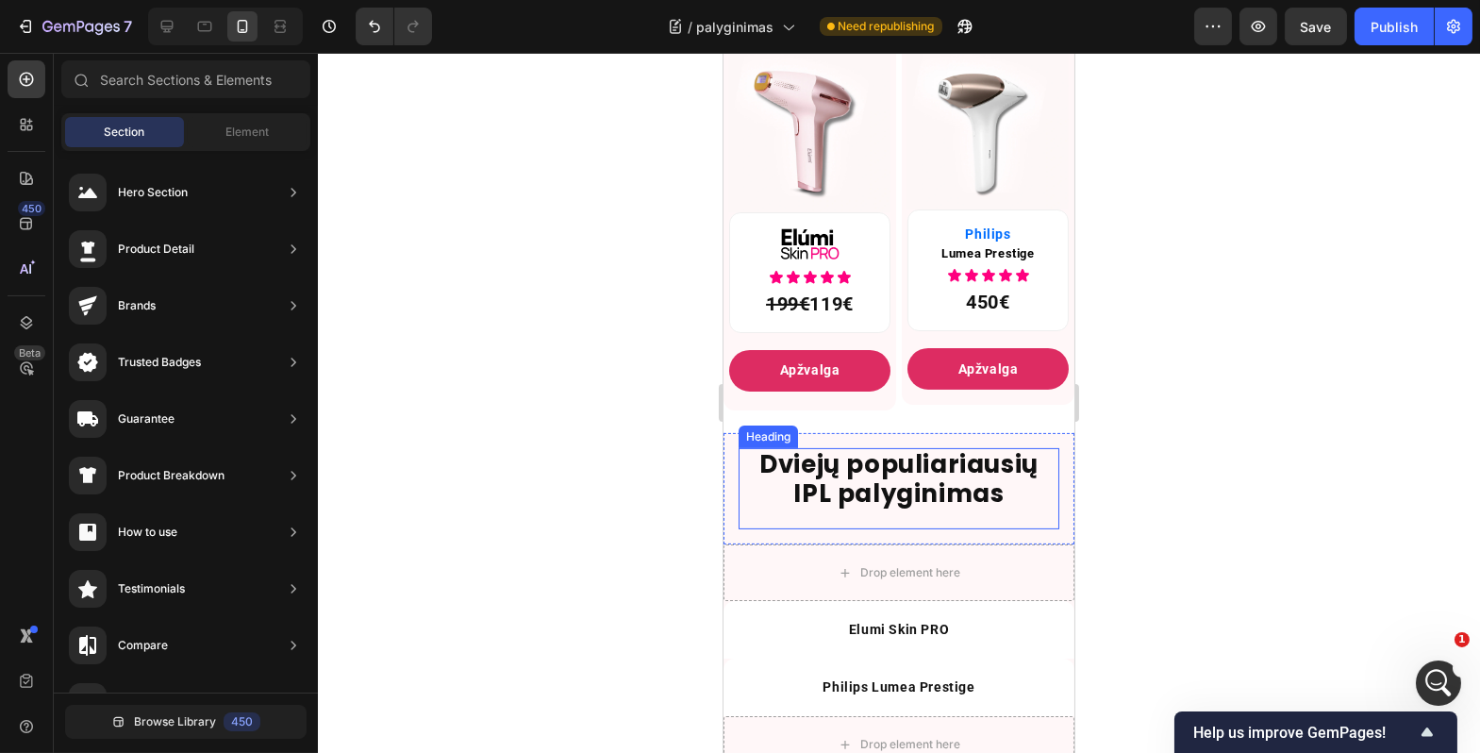
click at [946, 483] on h2 "Dviejų populiariausių IPL palyginimas" at bounding box center [898, 479] width 321 height 62
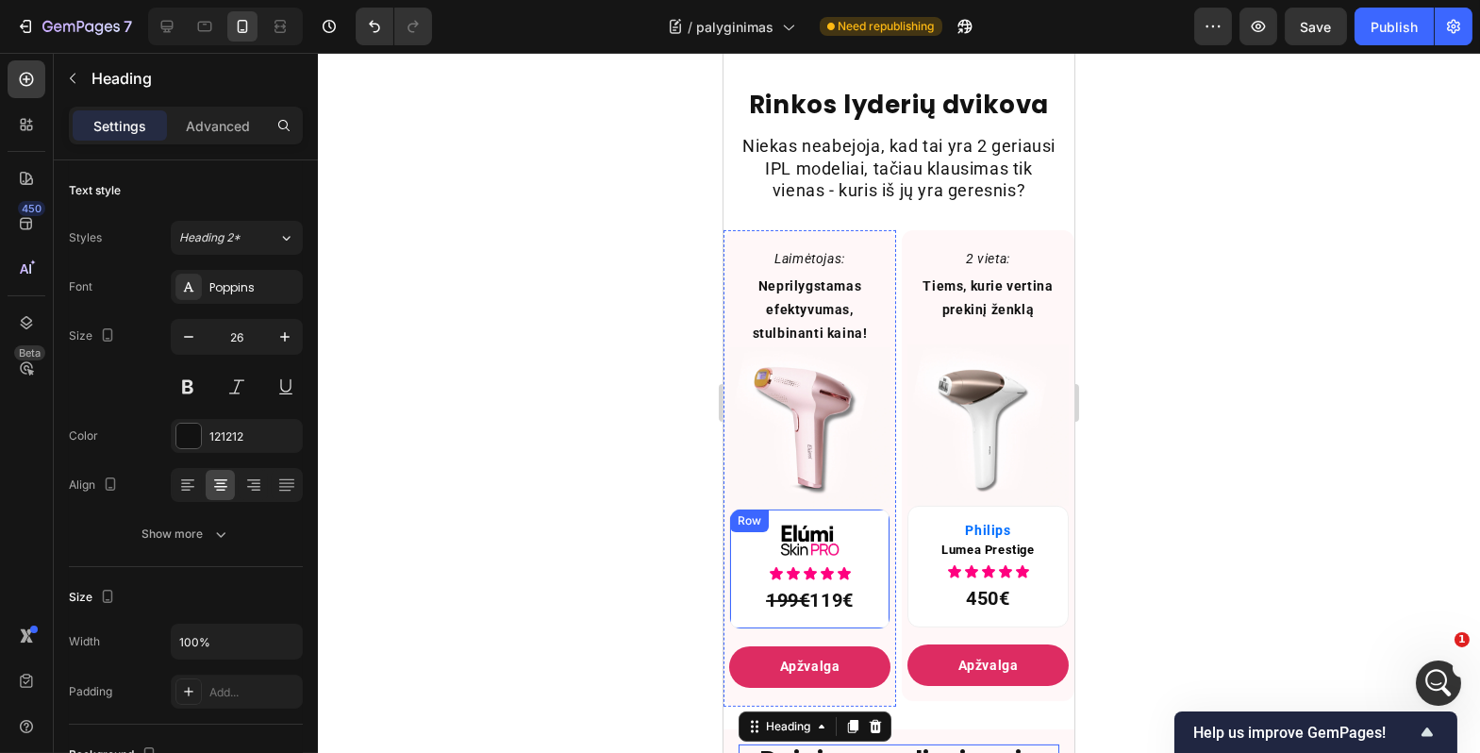
scroll to position [789, 0]
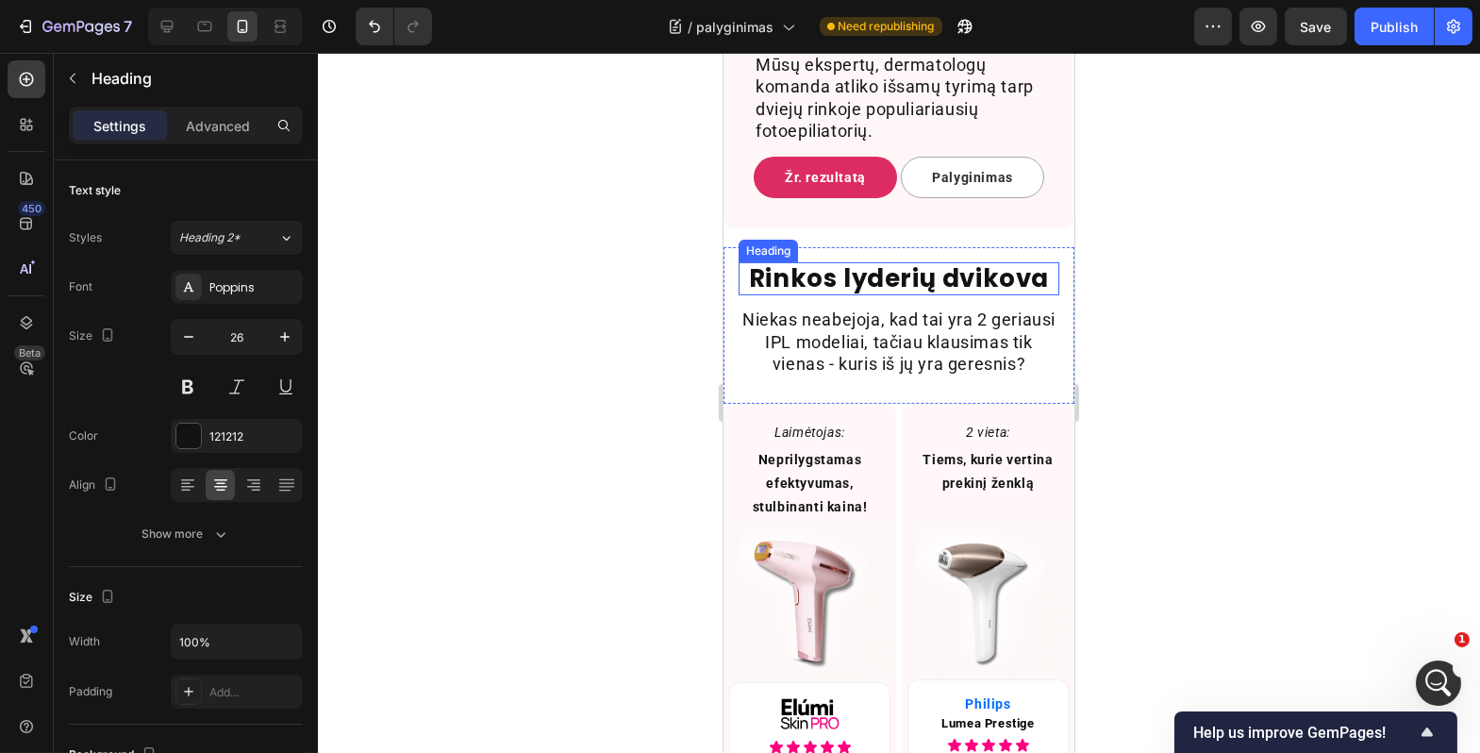
click at [846, 293] on h2 "Rinkos lyderių dvikova" at bounding box center [898, 278] width 321 height 33
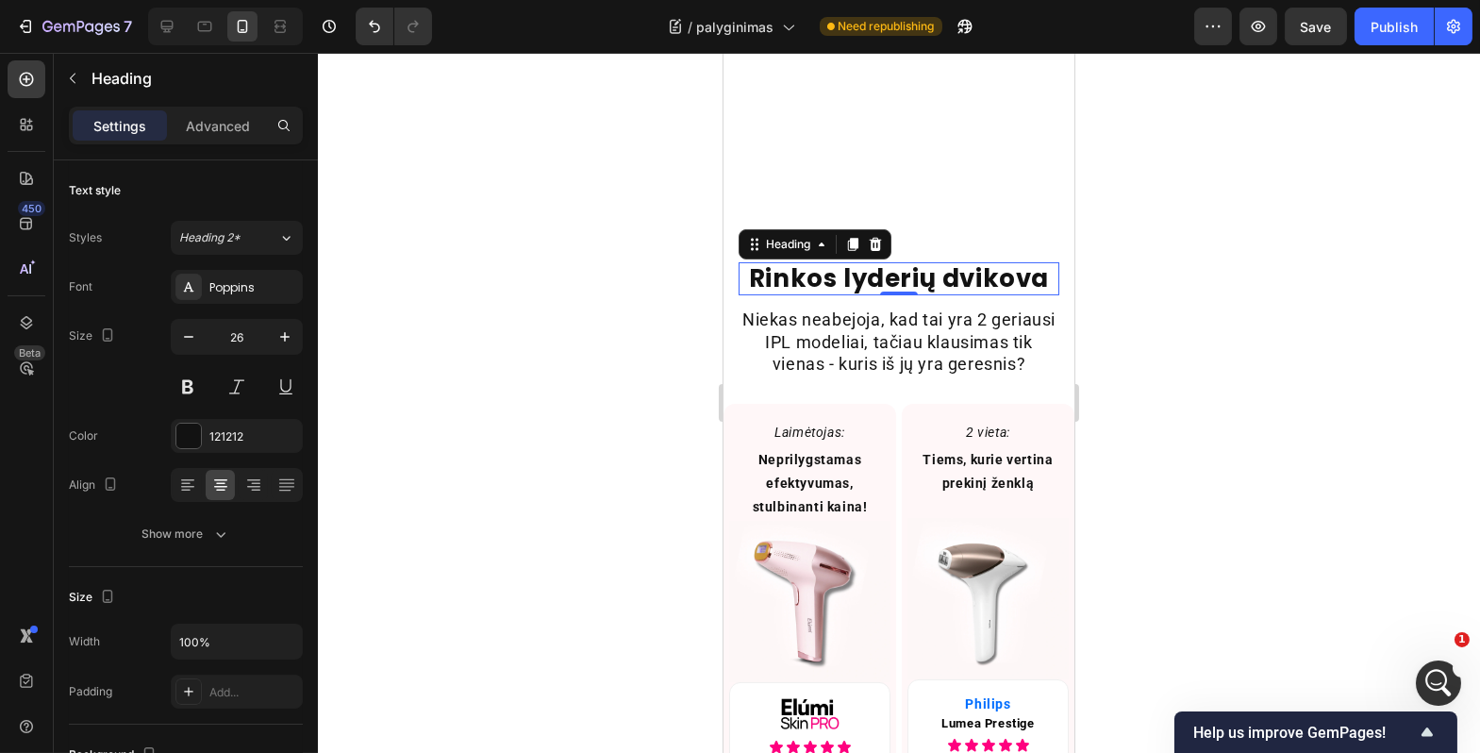
scroll to position [1512, 0]
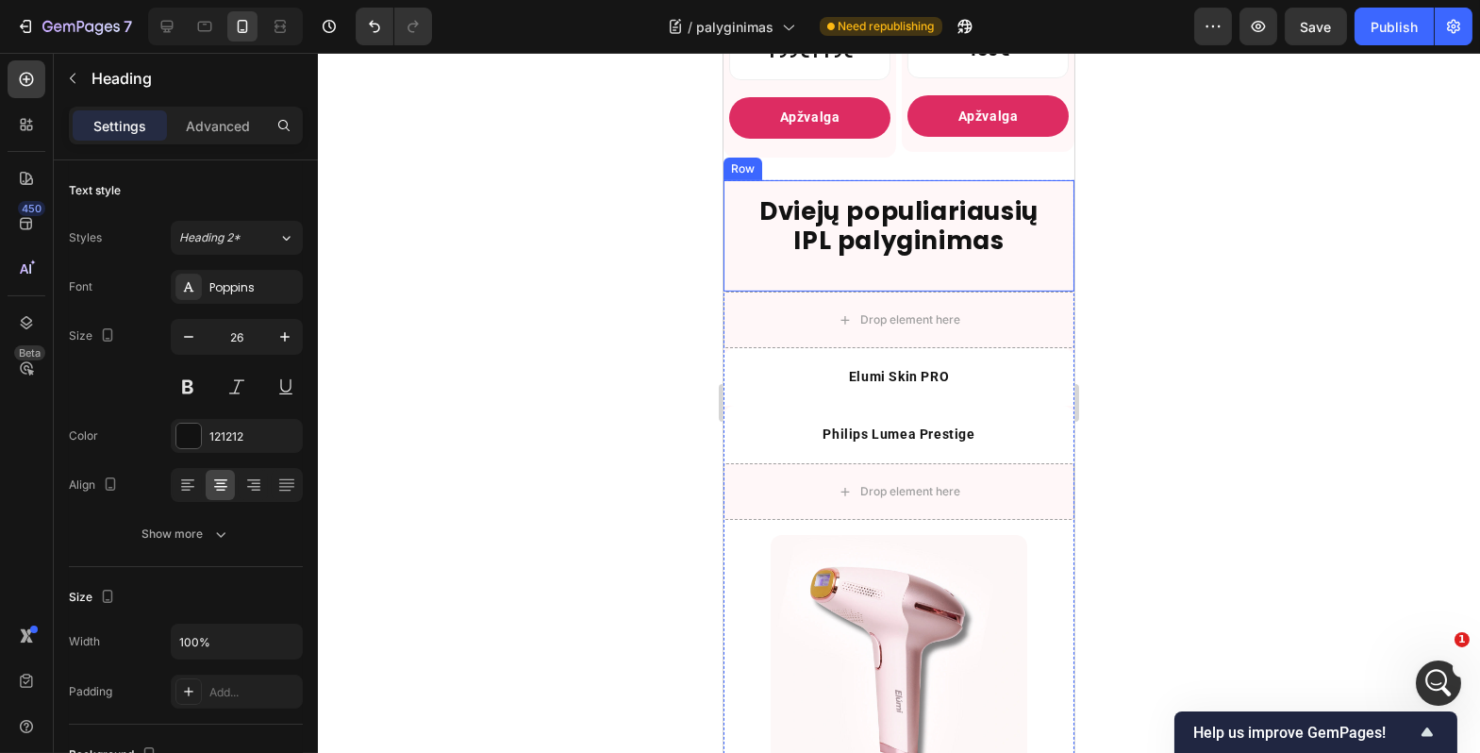
click at [886, 290] on div "Dviejų populiariausių IPL palyginimas Heading Row" at bounding box center [898, 235] width 351 height 111
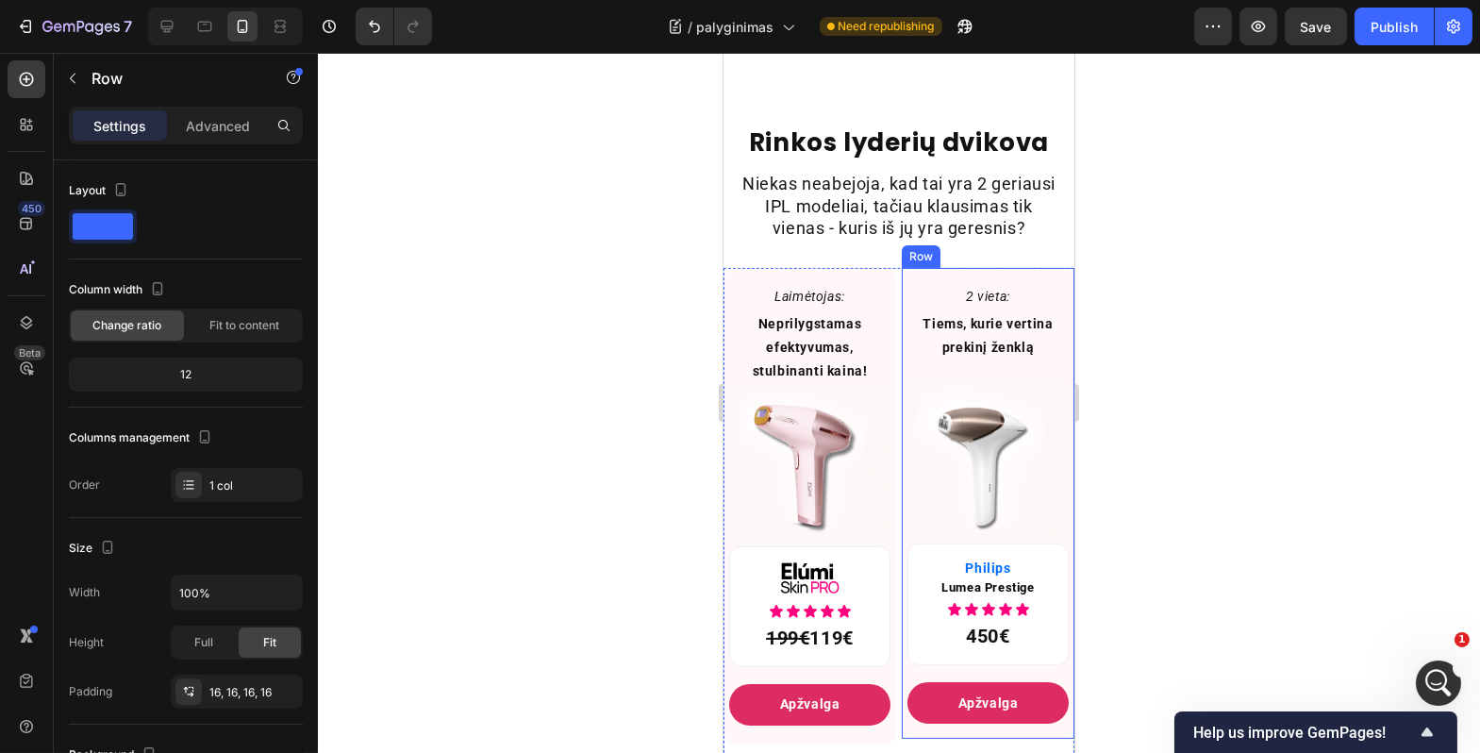
scroll to position [1112, 0]
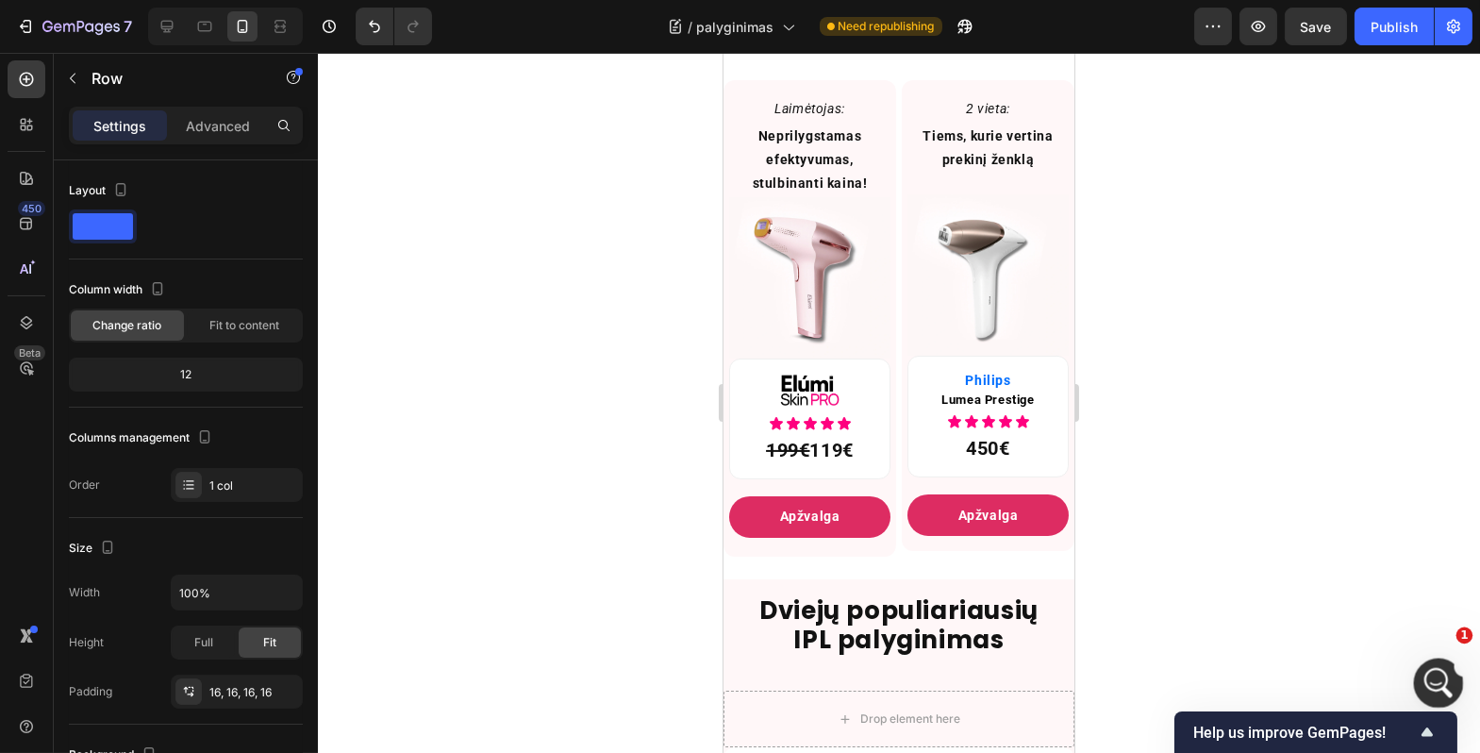
click at [1449, 692] on div "Open Intercom Messenger" at bounding box center [1436, 680] width 62 height 62
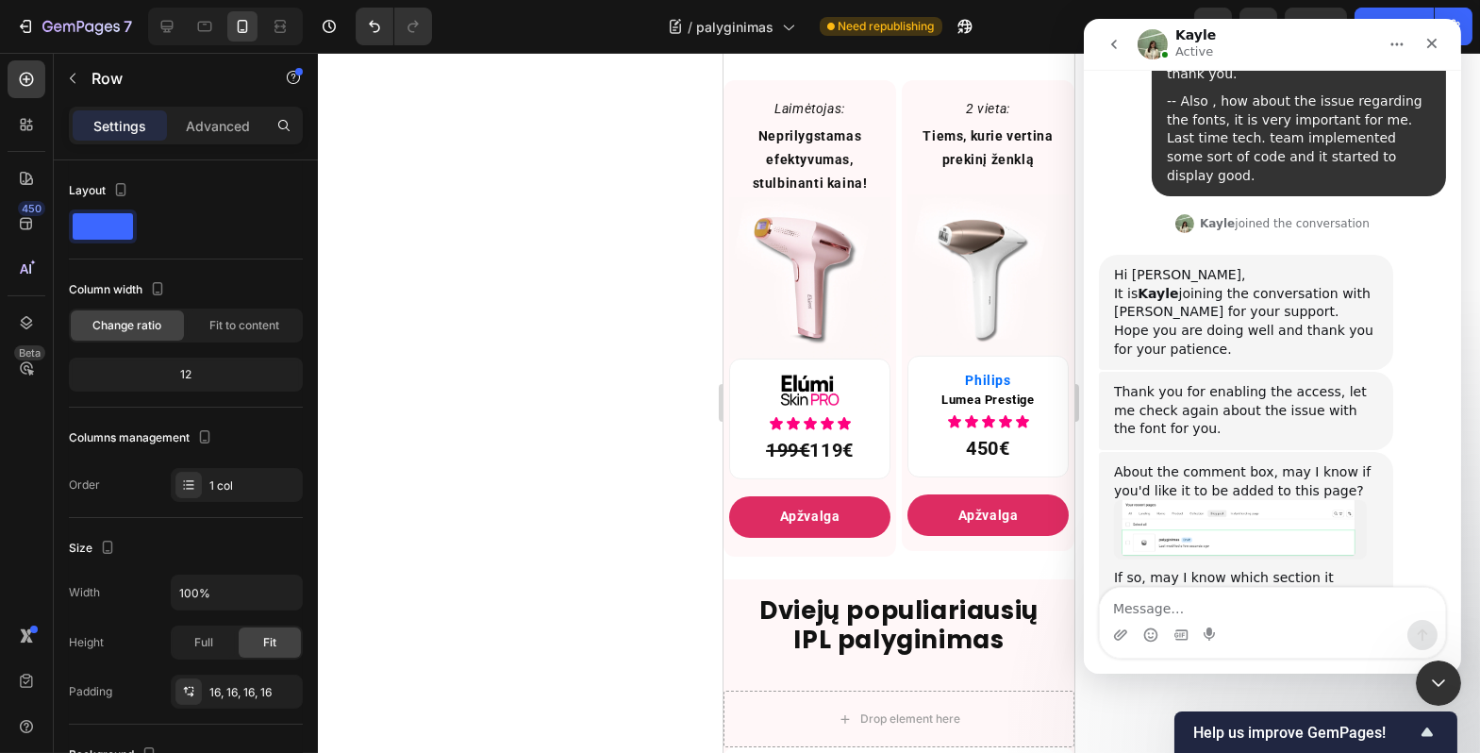
scroll to position [8593, 0]
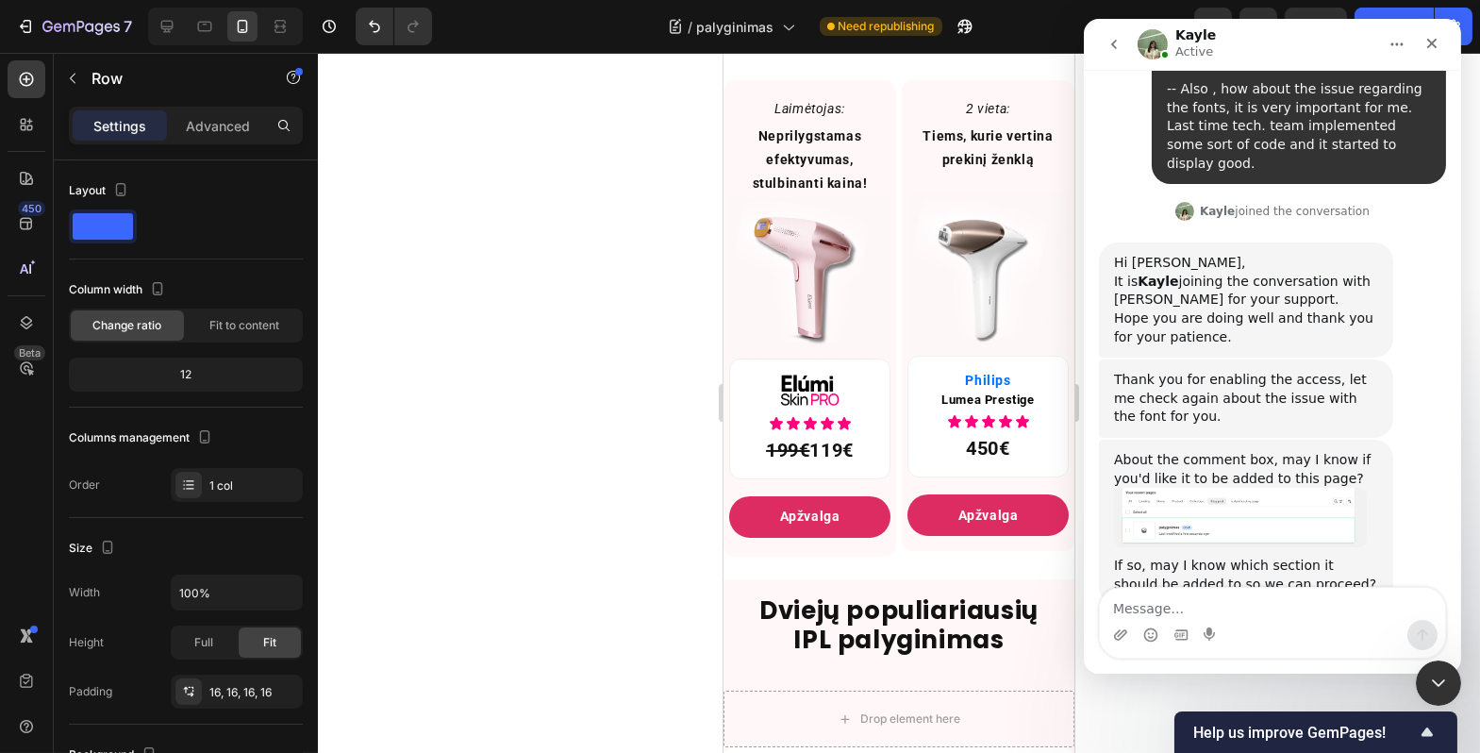
click at [1230, 609] on textarea "Message…" at bounding box center [1271, 604] width 345 height 32
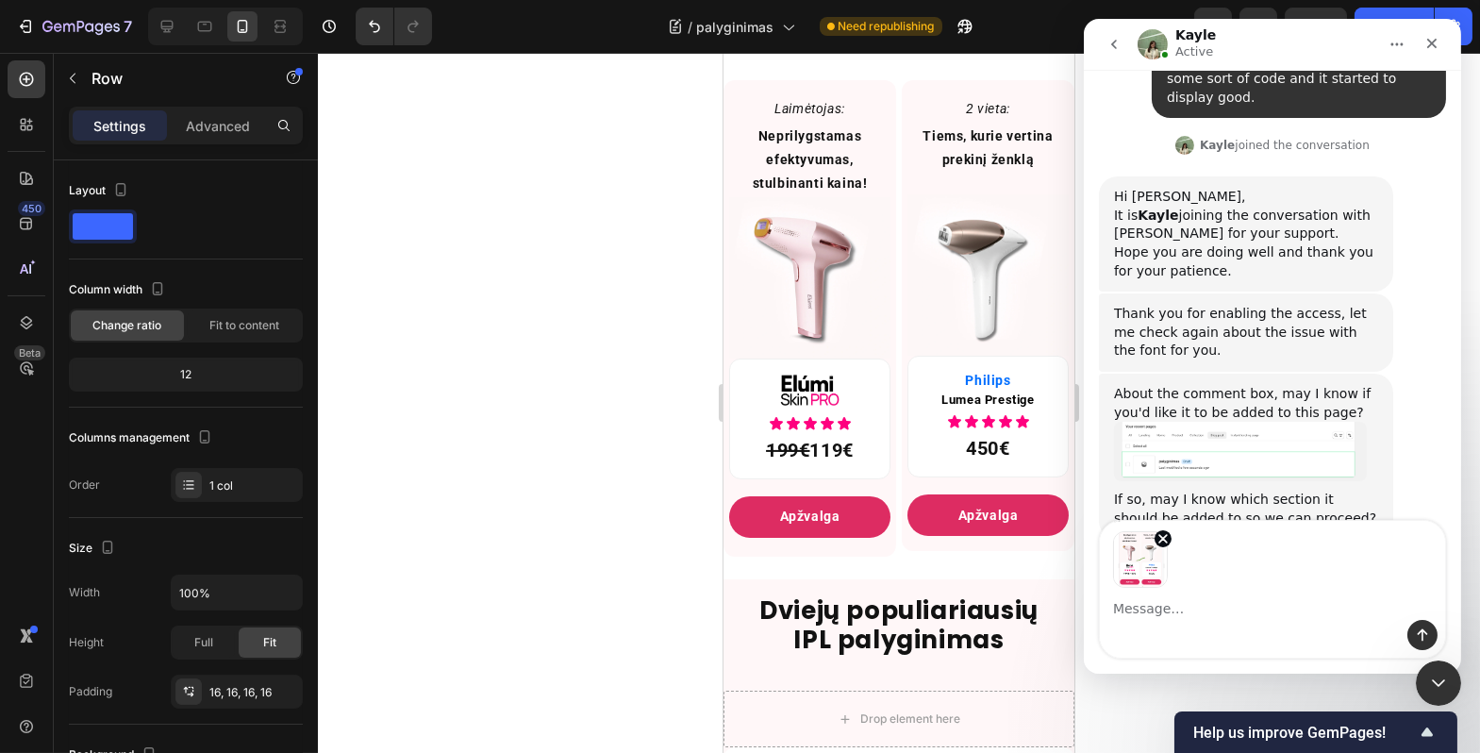
scroll to position [8660, 0]
type textarea "can you help me allign these?"
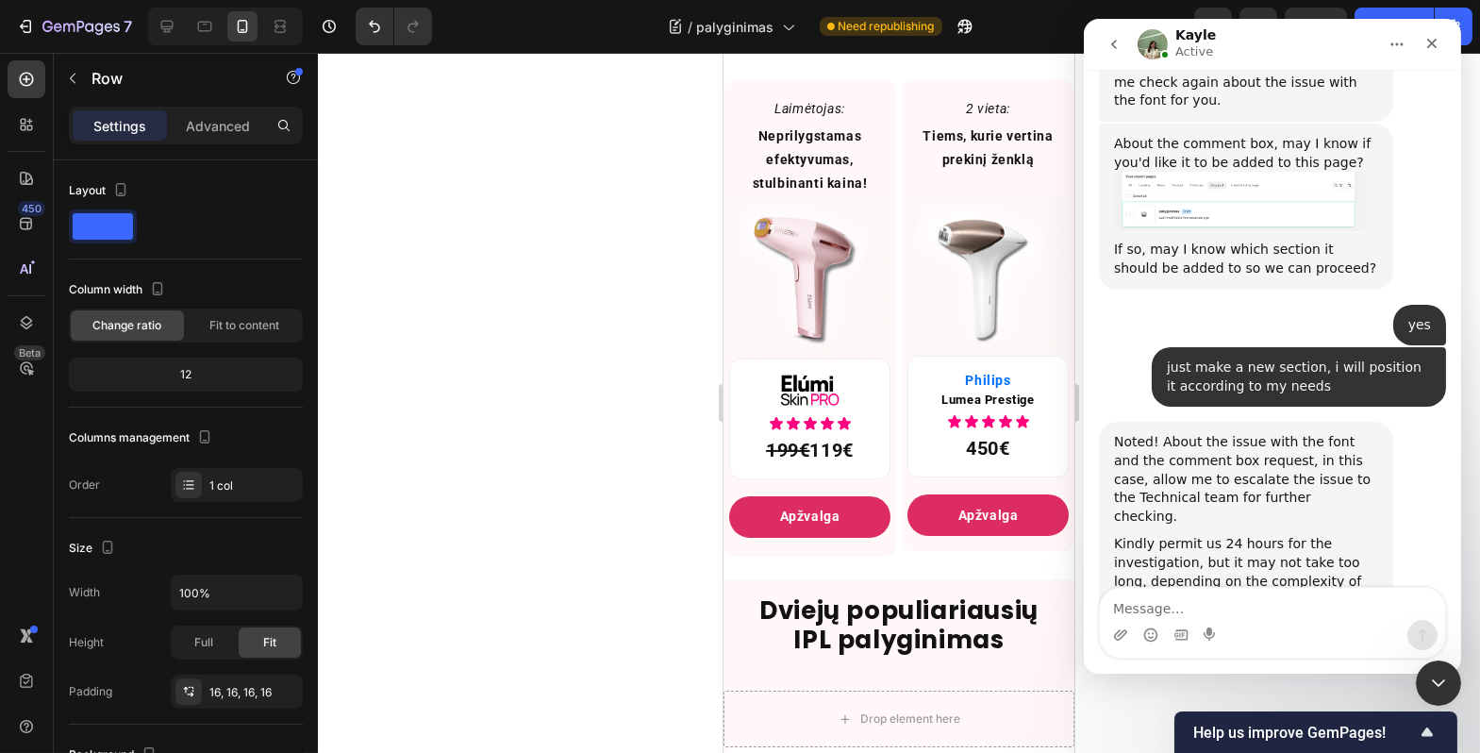
scroll to position [8912, 0]
type textarea "im unable to do that"
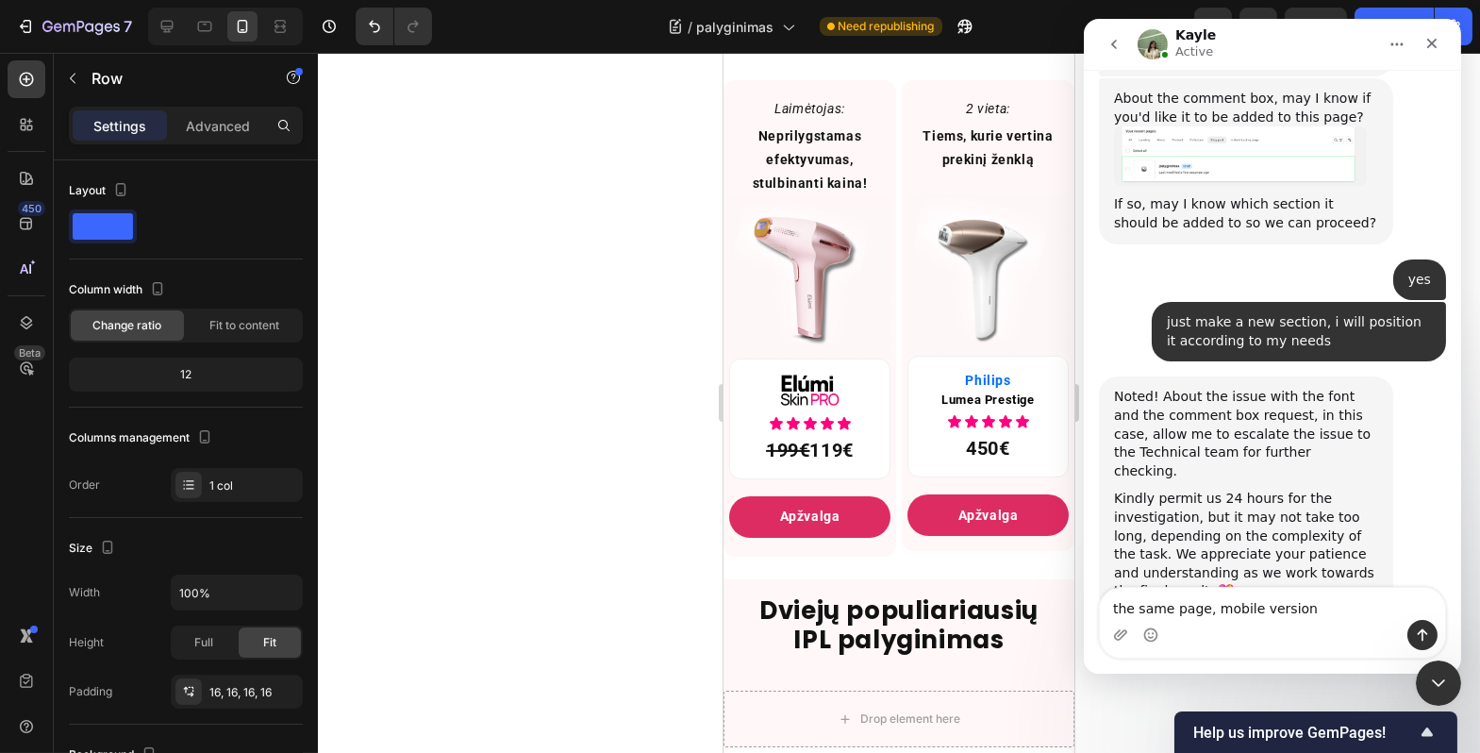
type textarea "the same page, mobile version."
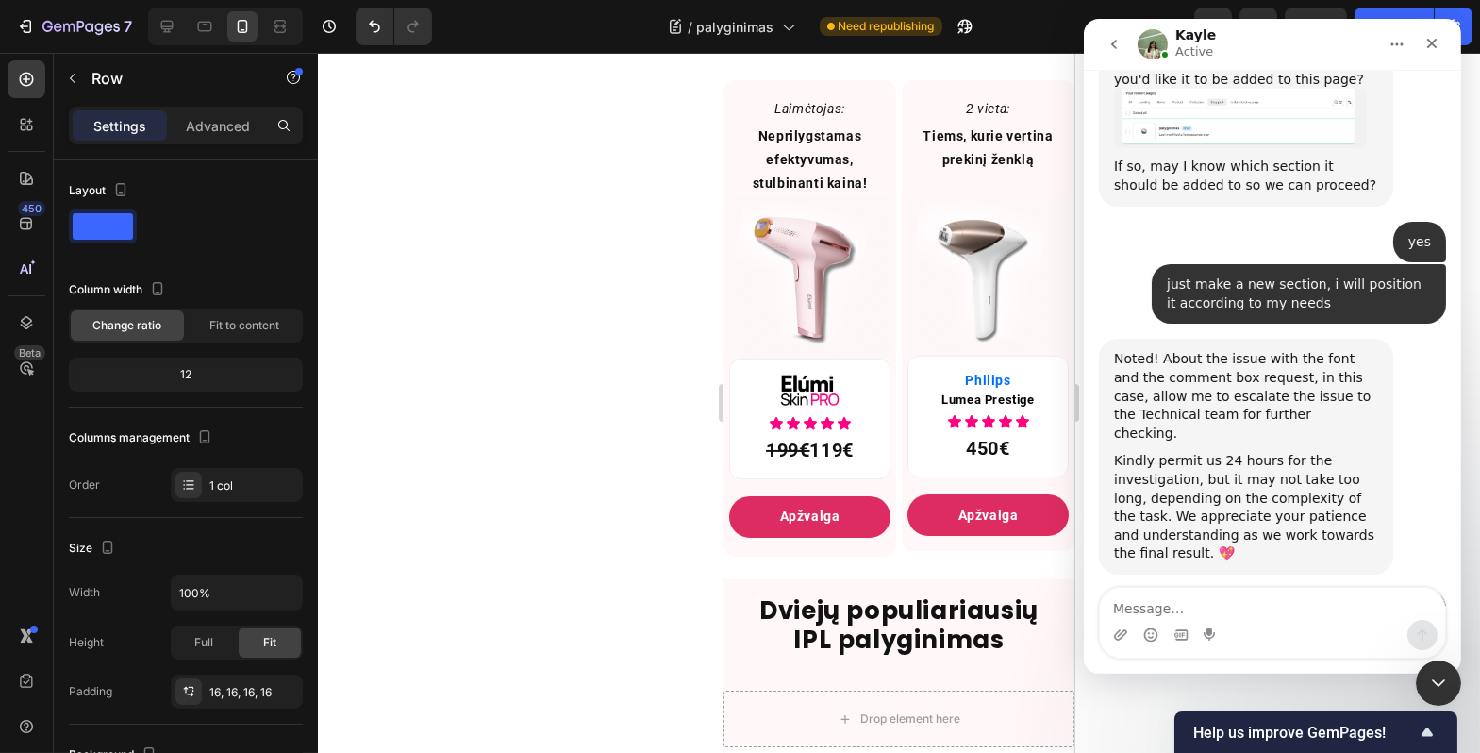
scroll to position [8998, 0]
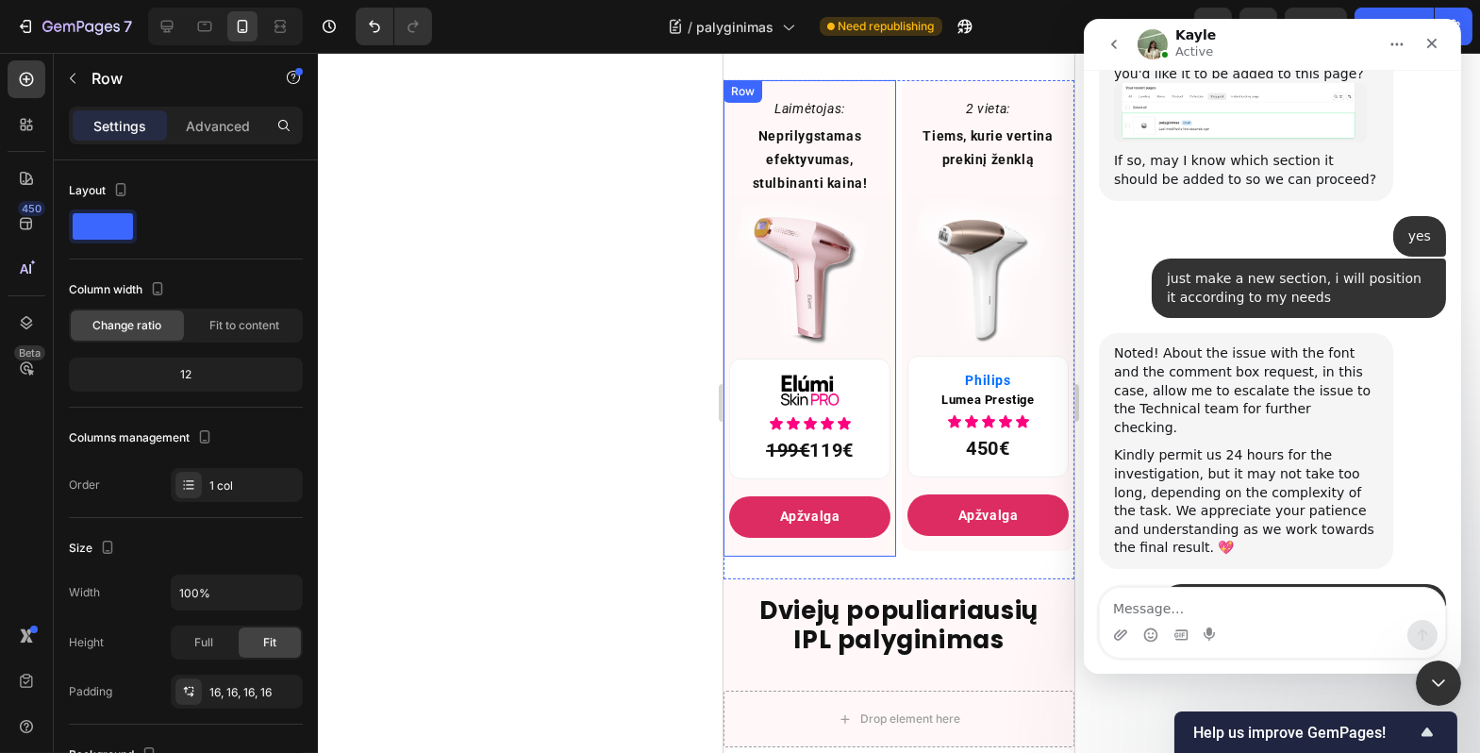
click at [677, 510] on div at bounding box center [899, 403] width 1163 height 700
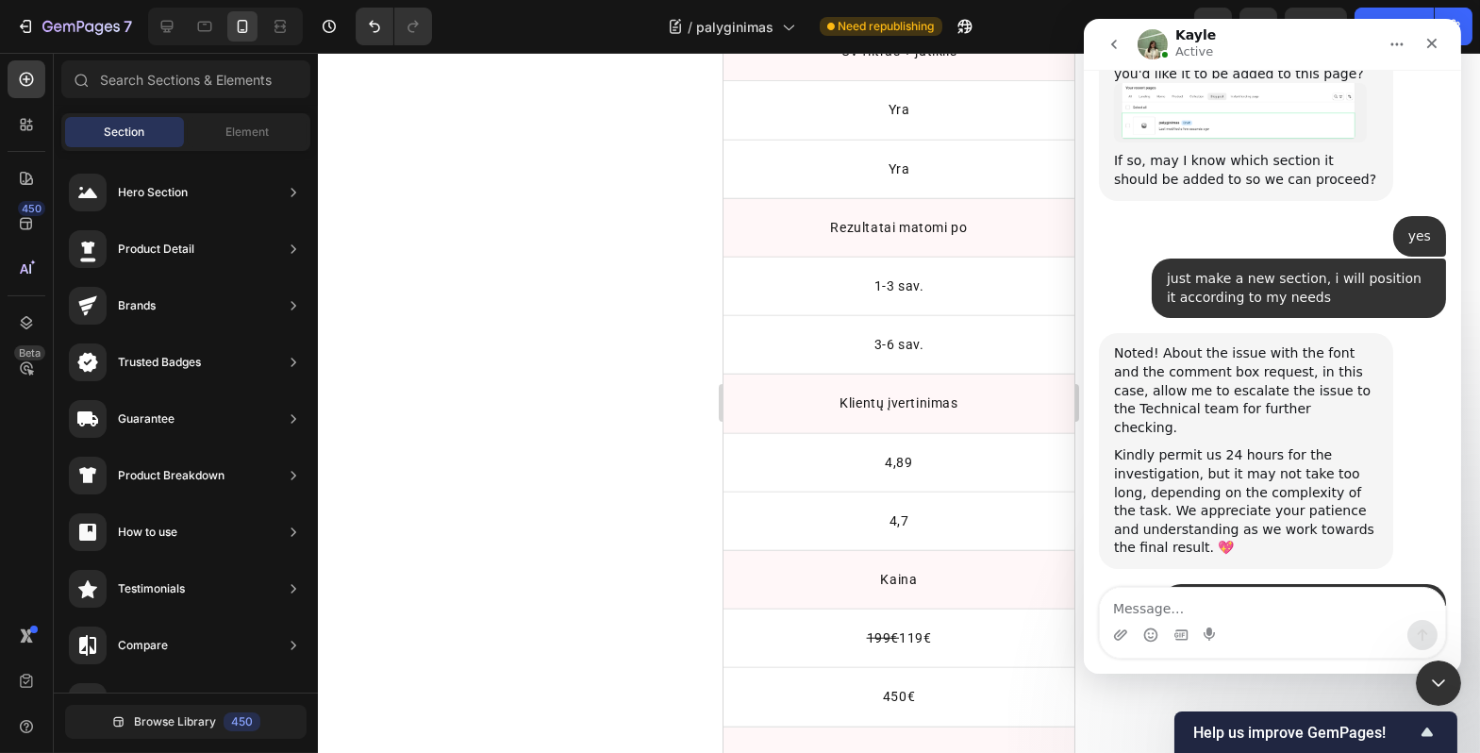
scroll to position [4105, 0]
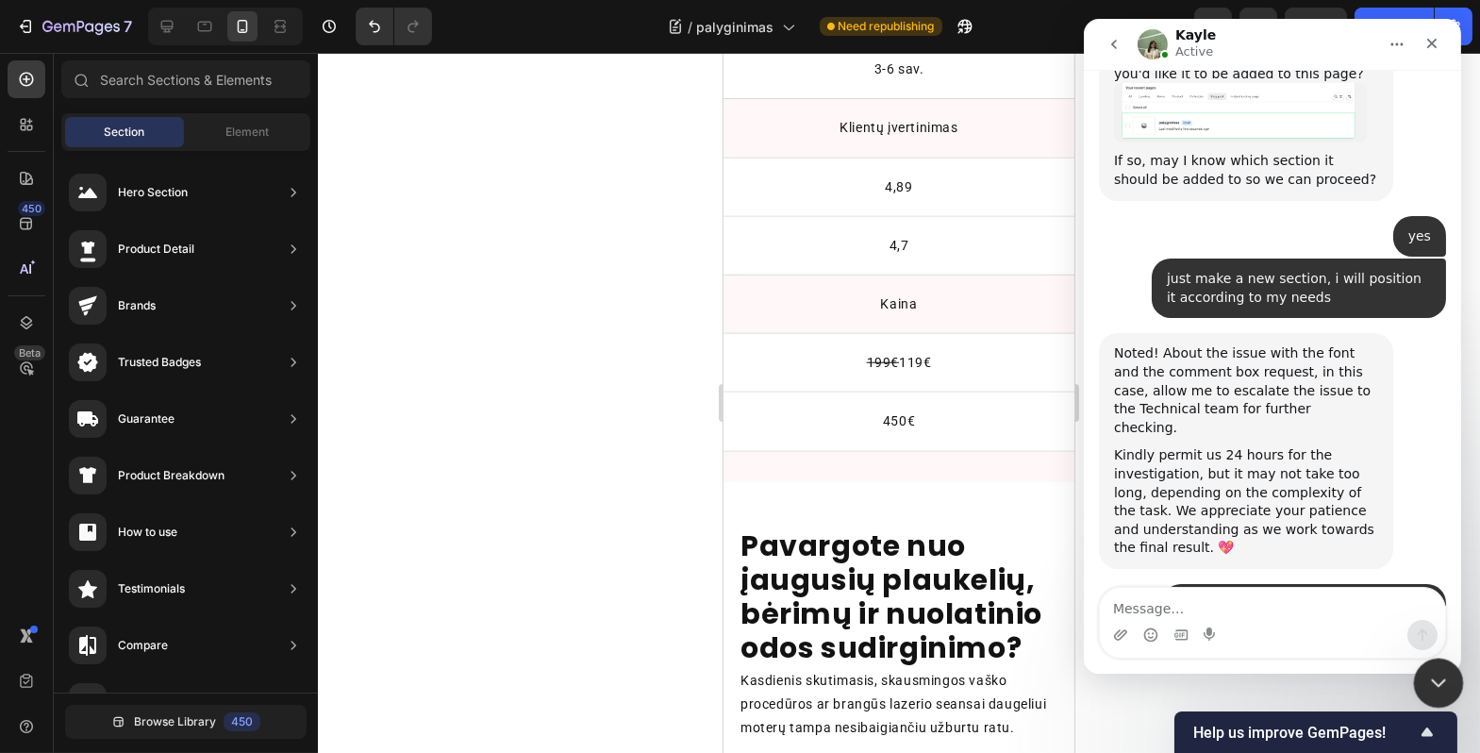
click at [1441, 665] on div "Close Intercom Messenger" at bounding box center [1436, 680] width 45 height 45
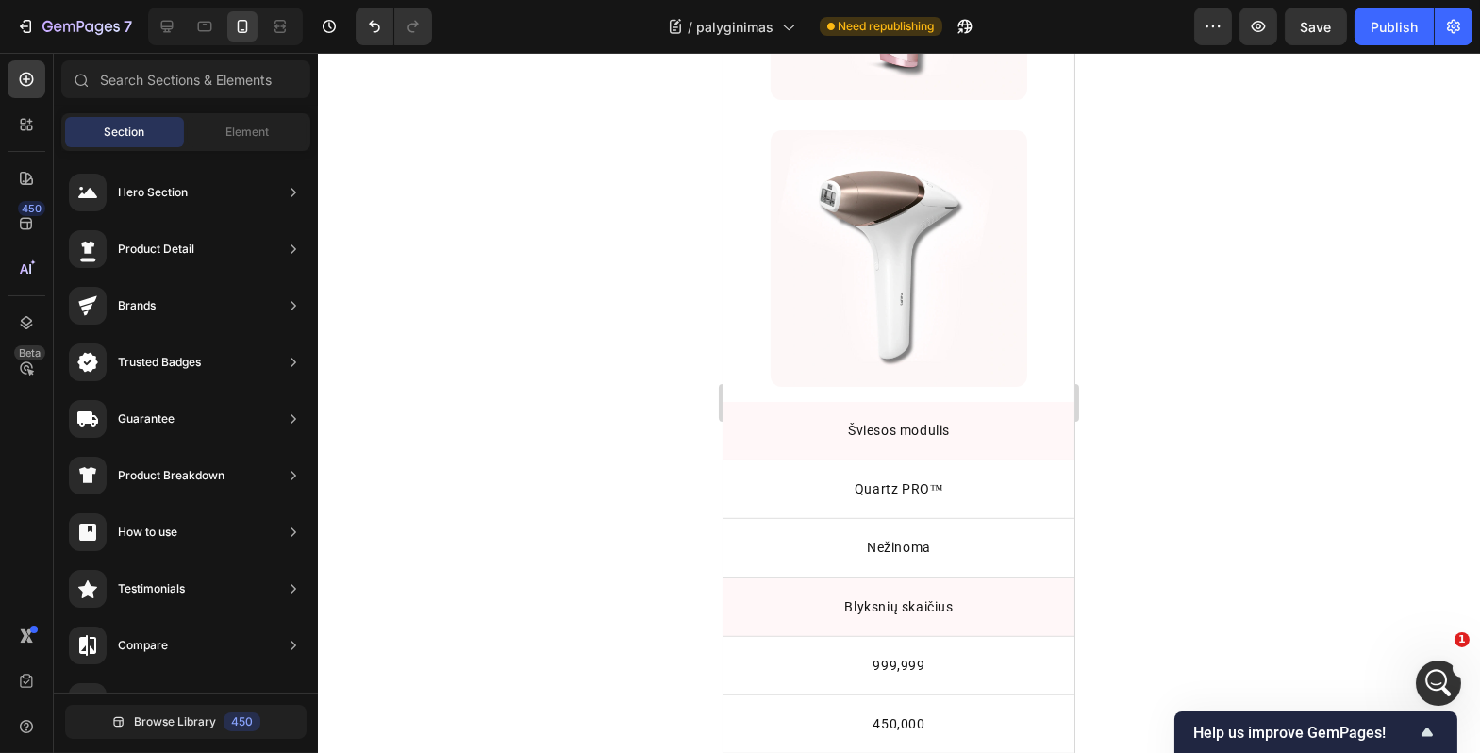
scroll to position [1689, 0]
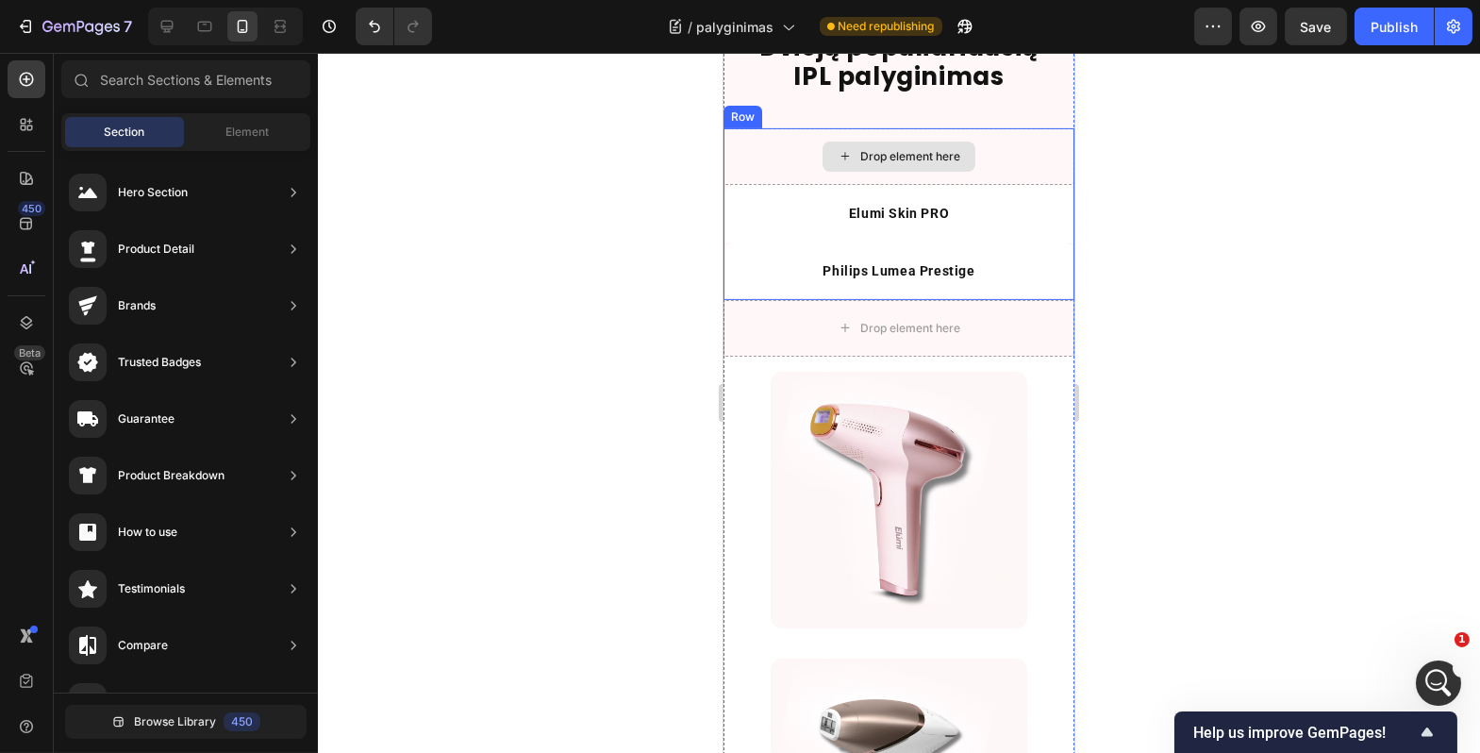
click at [1014, 171] on div "Drop element here" at bounding box center [898, 156] width 351 height 57
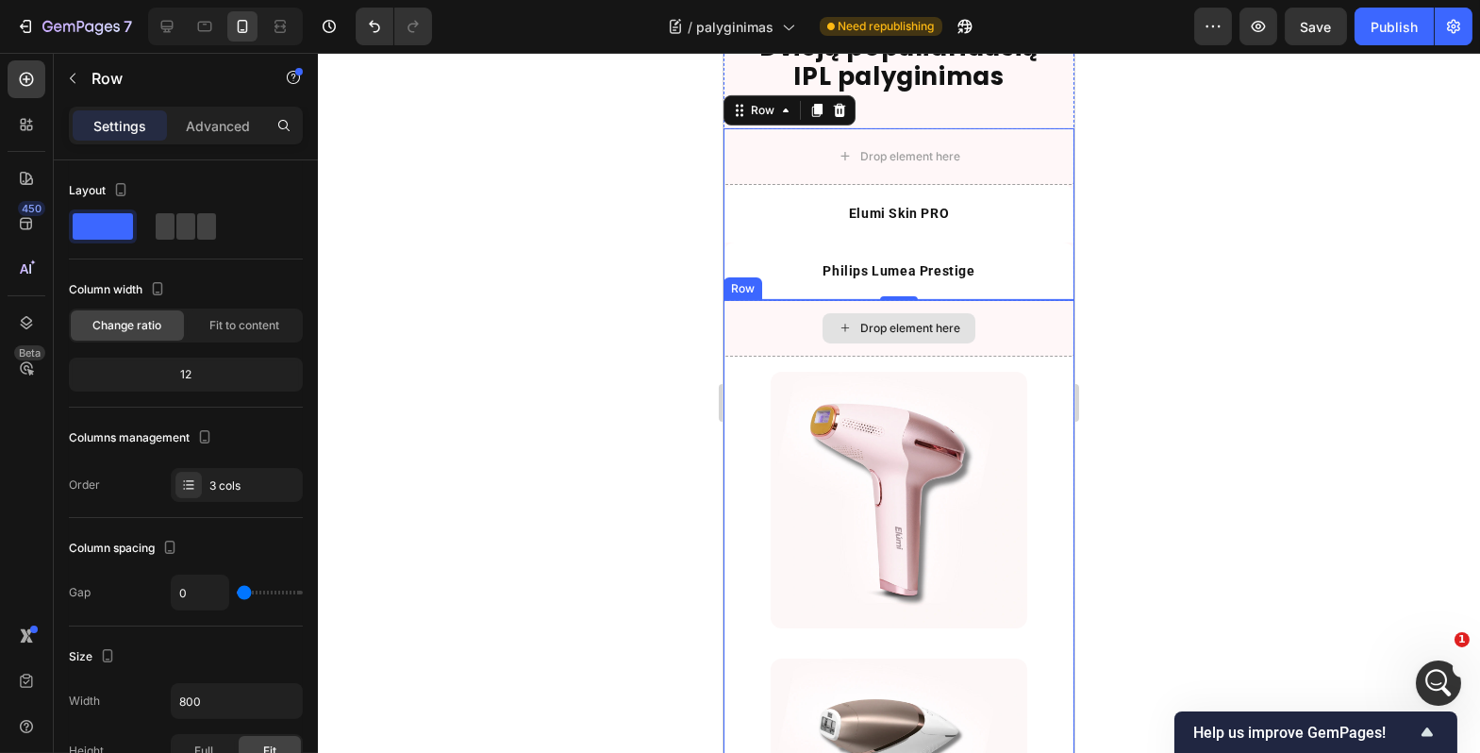
click at [1001, 306] on div "Drop element here" at bounding box center [898, 328] width 351 height 57
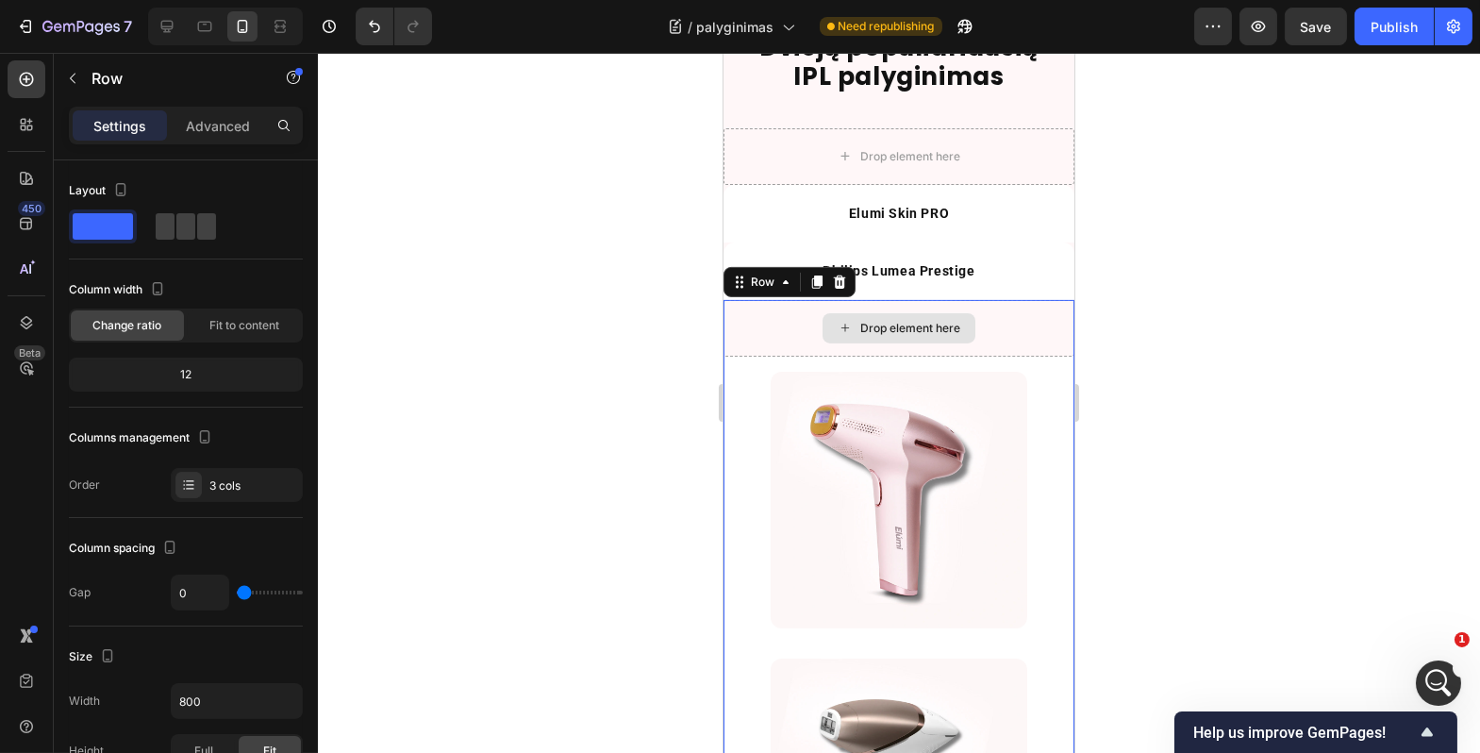
scroll to position [1566, 0]
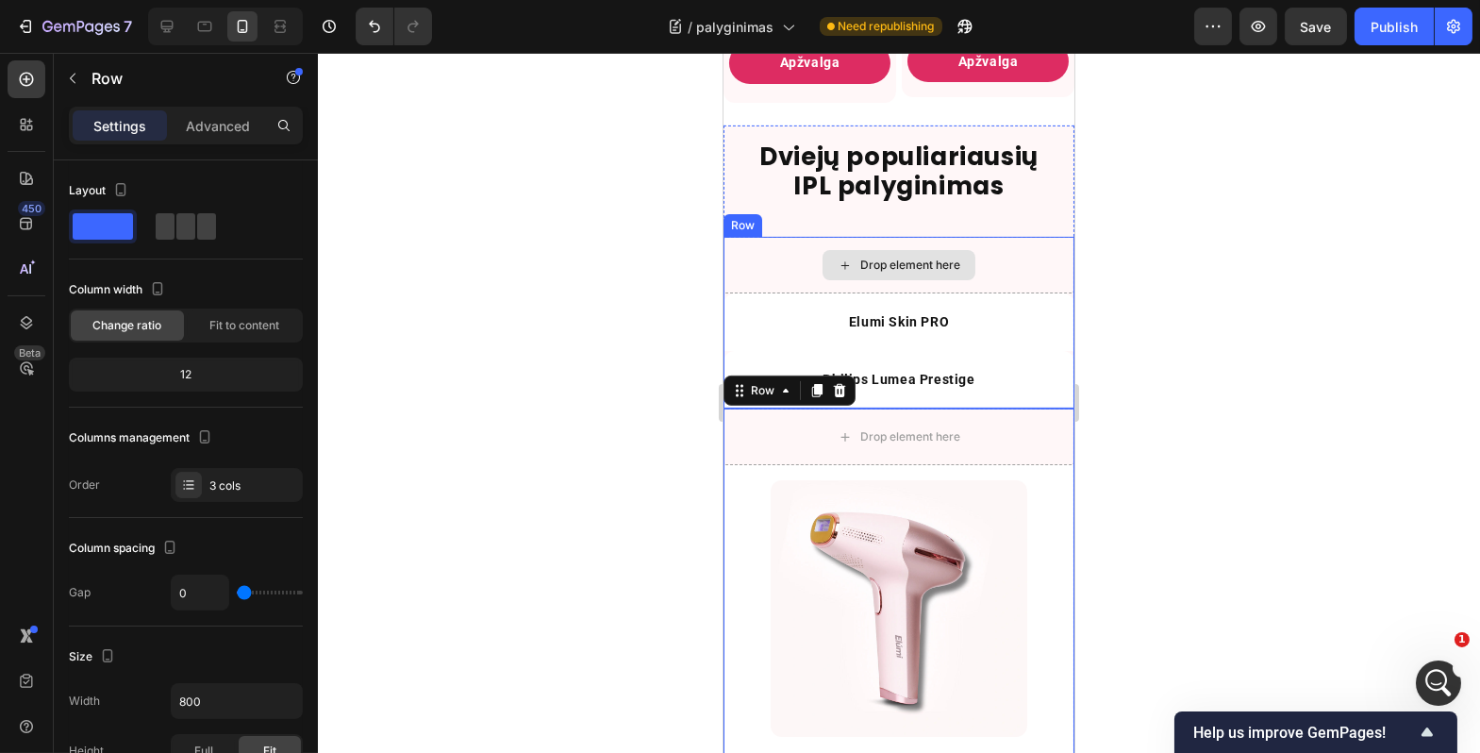
click at [739, 293] on div "Drop element here" at bounding box center [898, 265] width 351 height 57
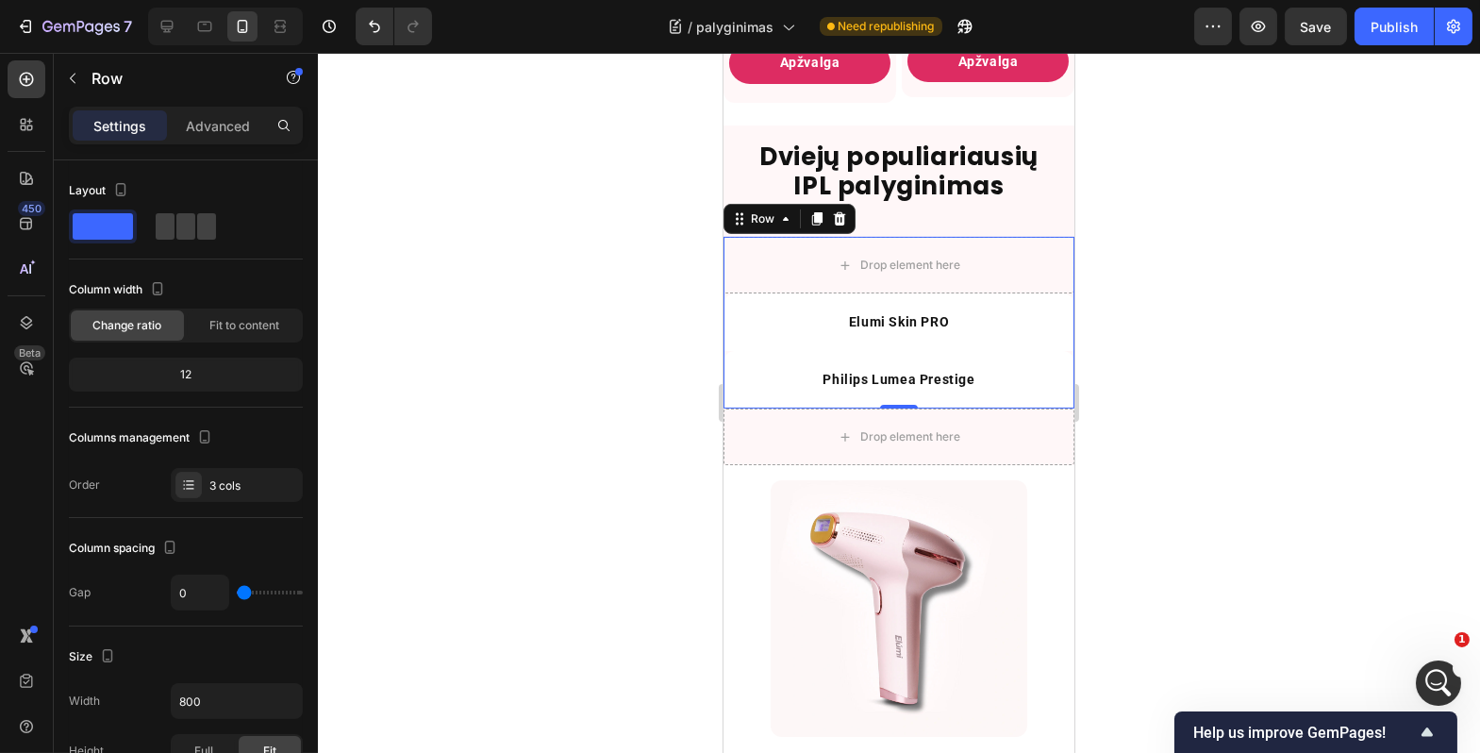
click at [694, 330] on div at bounding box center [899, 403] width 1163 height 700
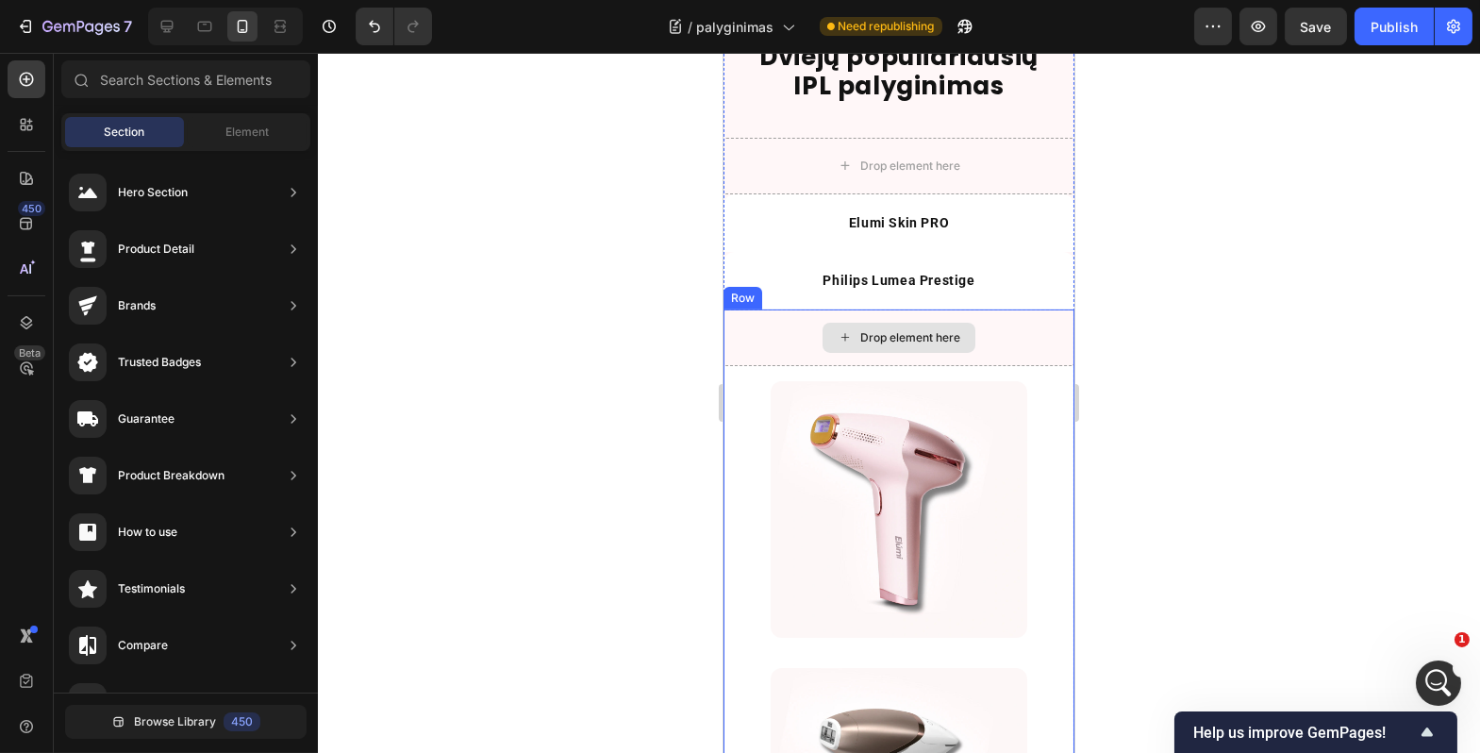
scroll to position [1624, 0]
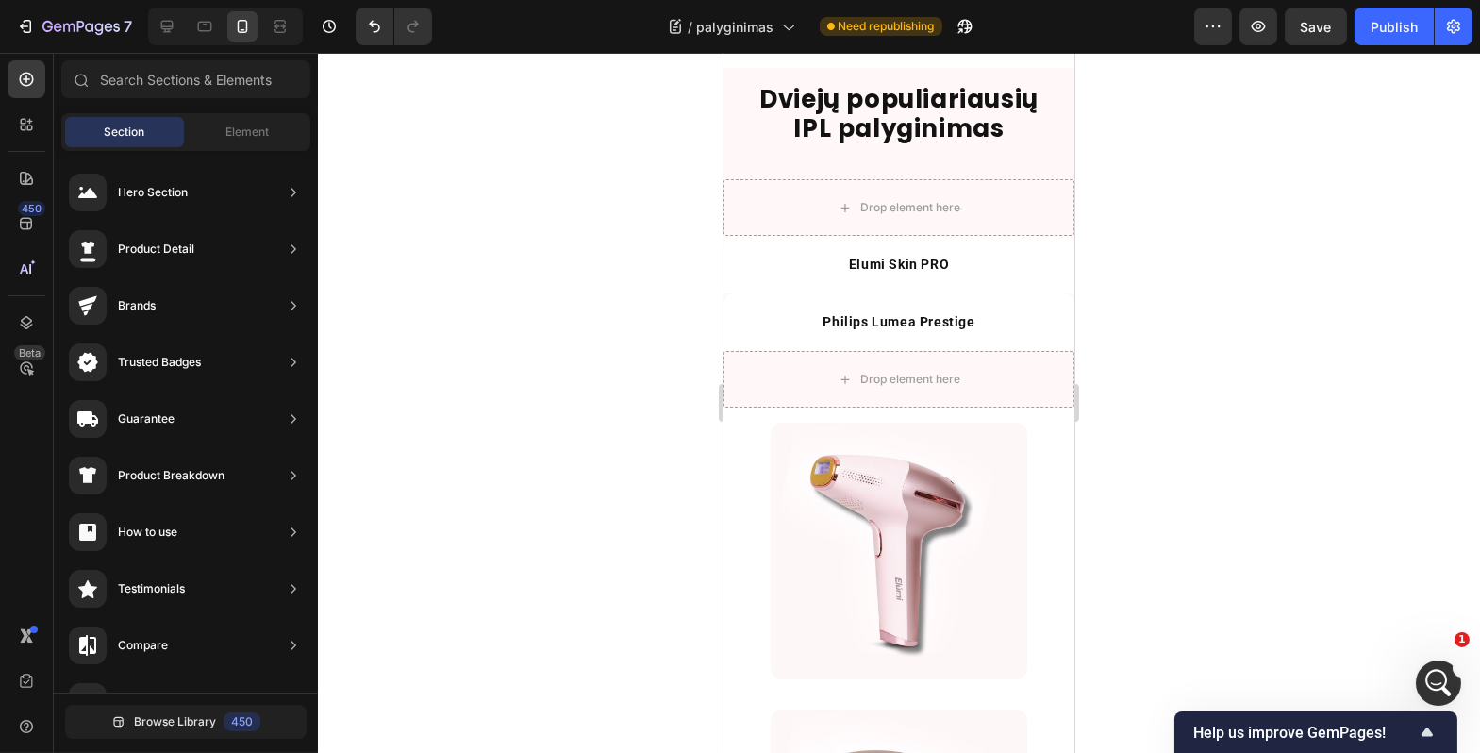
click at [621, 359] on div at bounding box center [899, 403] width 1163 height 700
click at [176, 30] on icon at bounding box center [167, 26] width 19 height 19
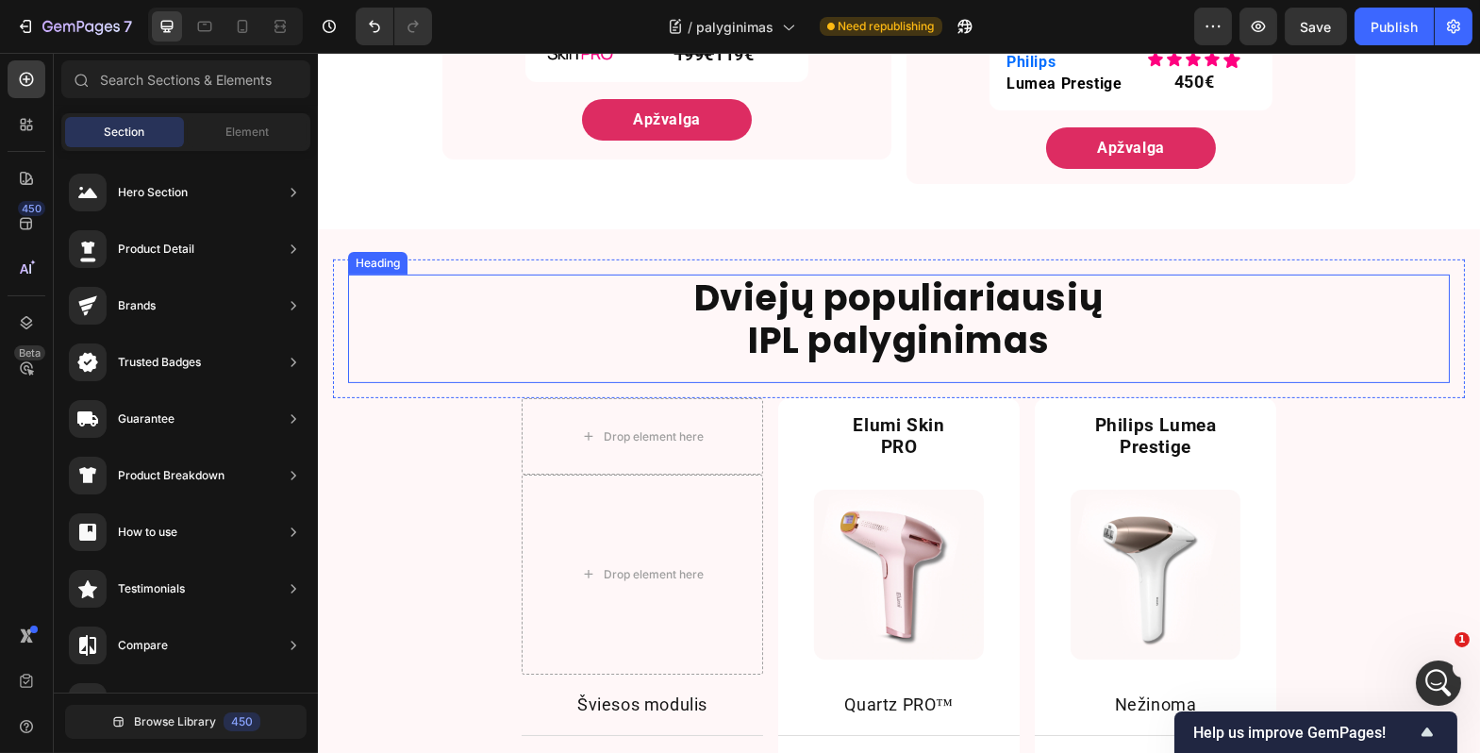
scroll to position [1715, 0]
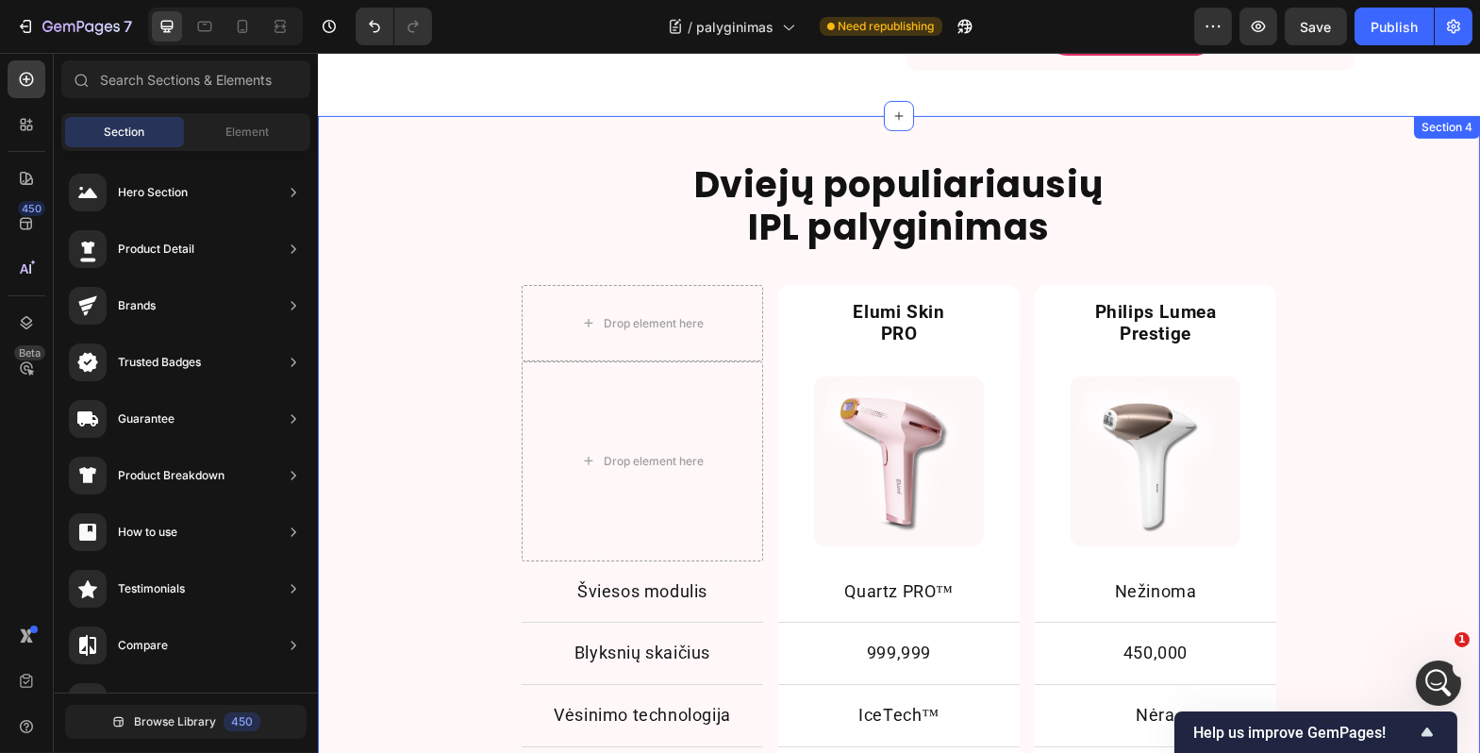
click at [1407, 627] on div "Dviejų populiariausių IPL palyginimas Heading Row Drop element here Elumi Skin …" at bounding box center [898, 695] width 1163 height 1098
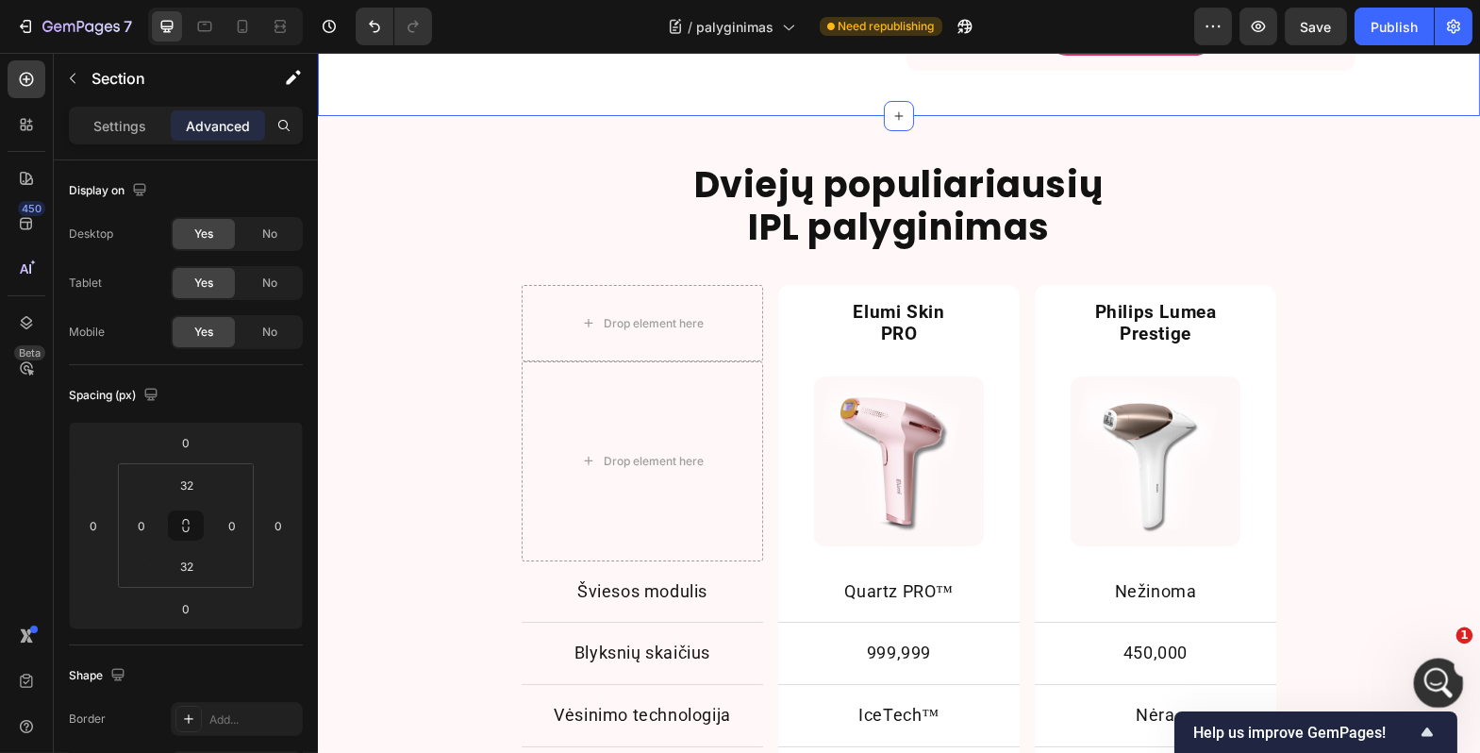
click at [1430, 678] on icon "Open Intercom Messenger" at bounding box center [1436, 680] width 31 height 31
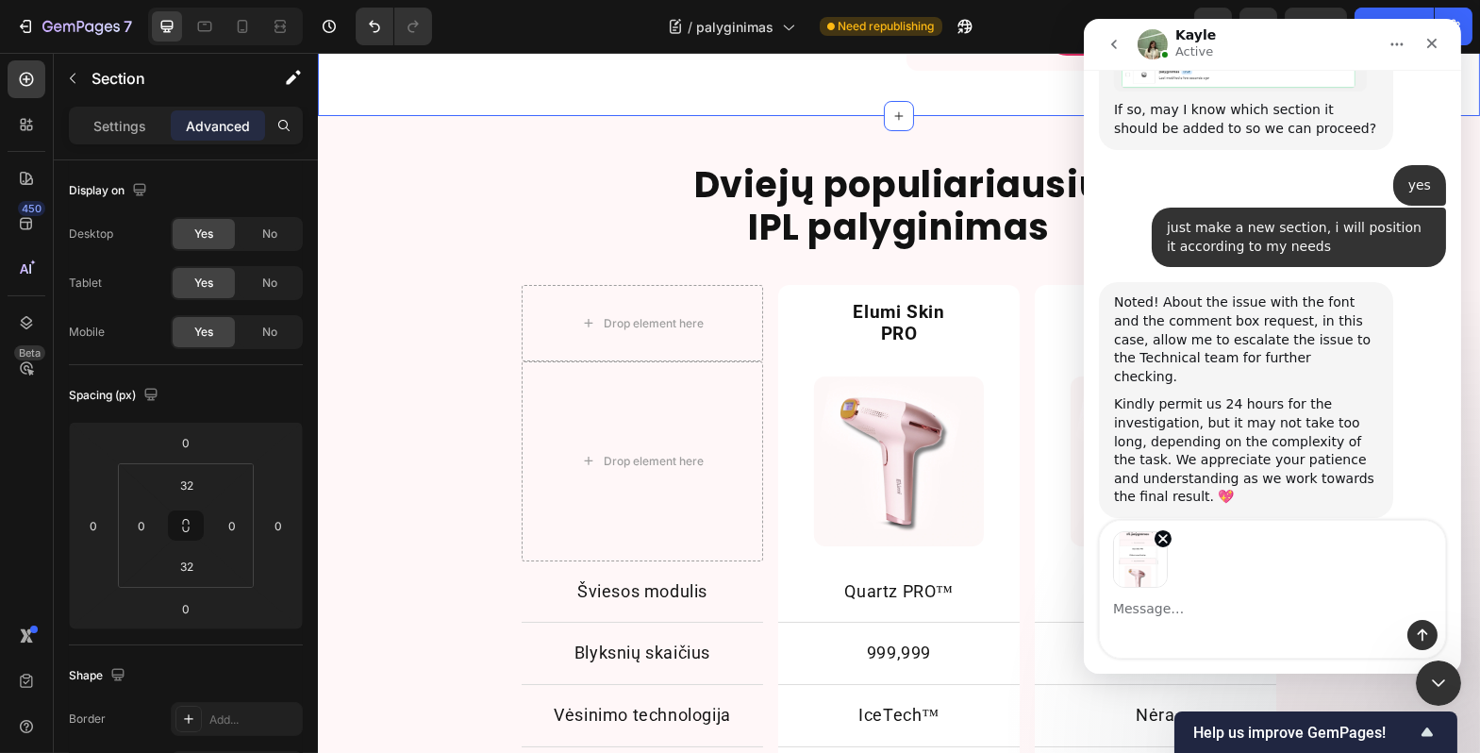
scroll to position [9065, 0]
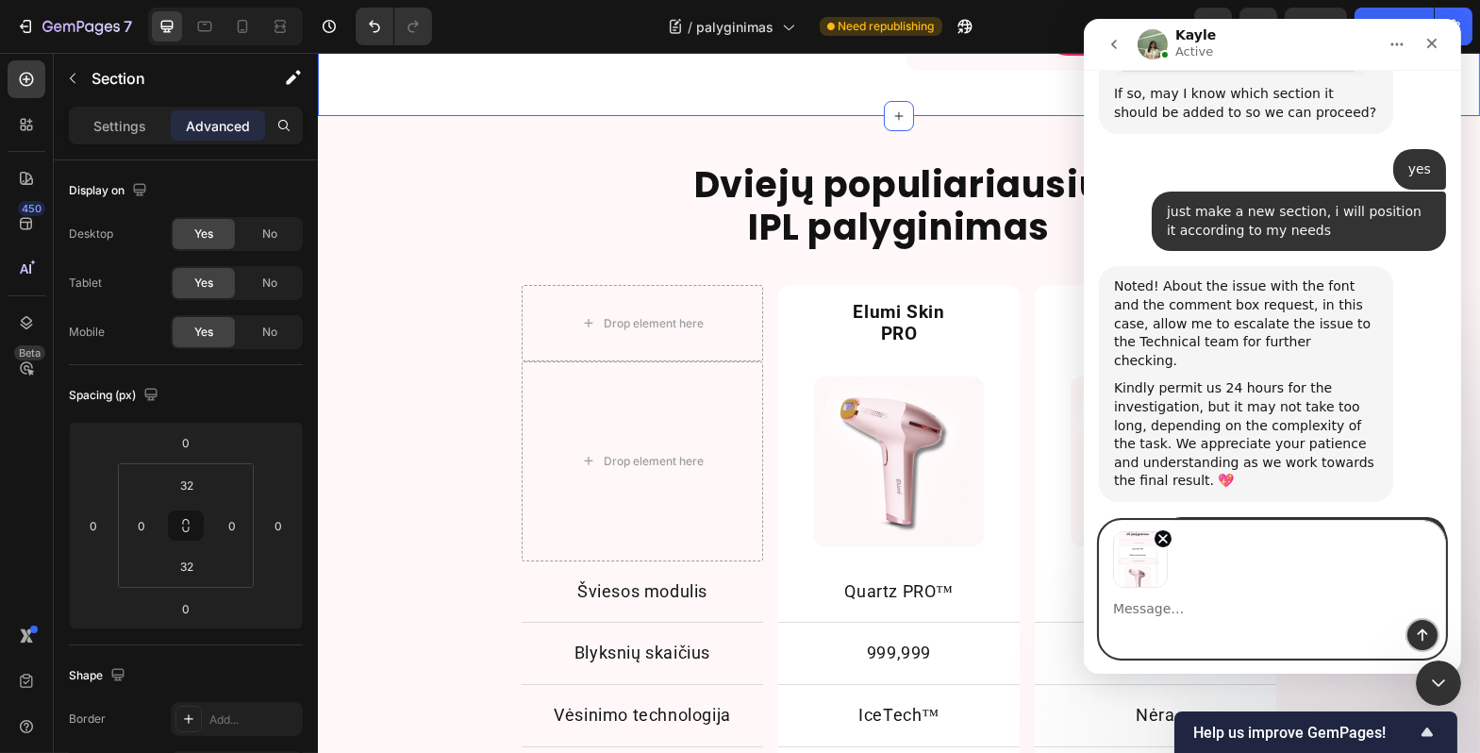
click at [1419, 634] on icon "Send a message…" at bounding box center [1421, 634] width 15 height 15
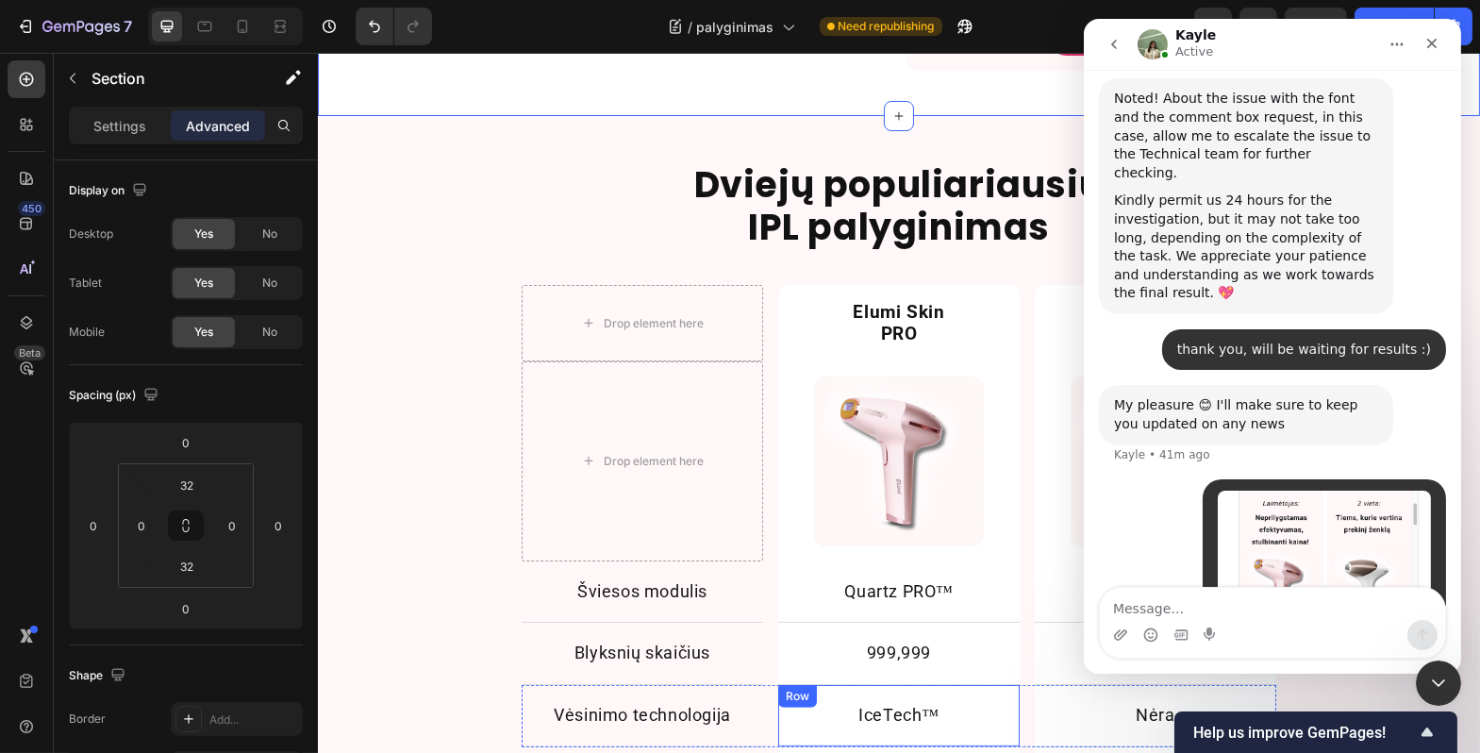
scroll to position [9276, 0]
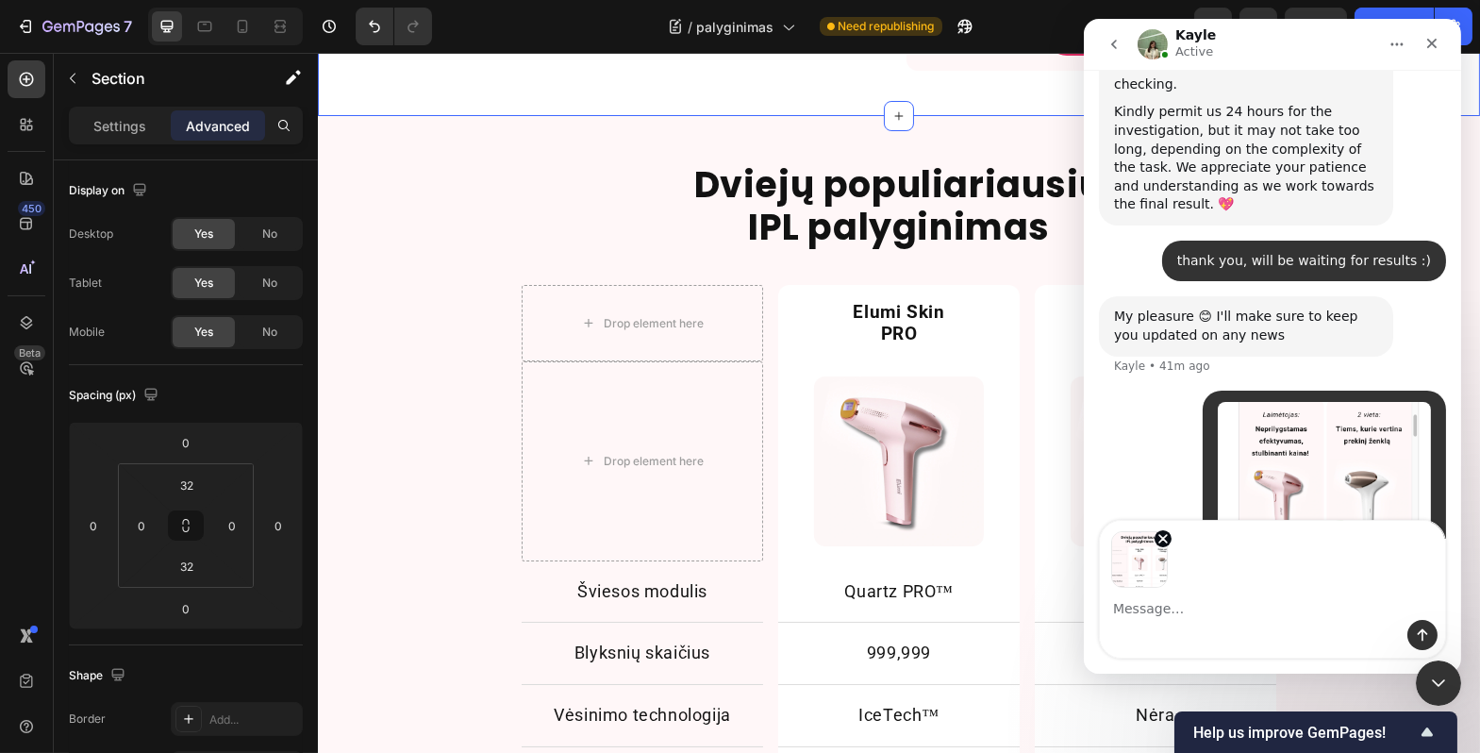
scroll to position [9343, 0]
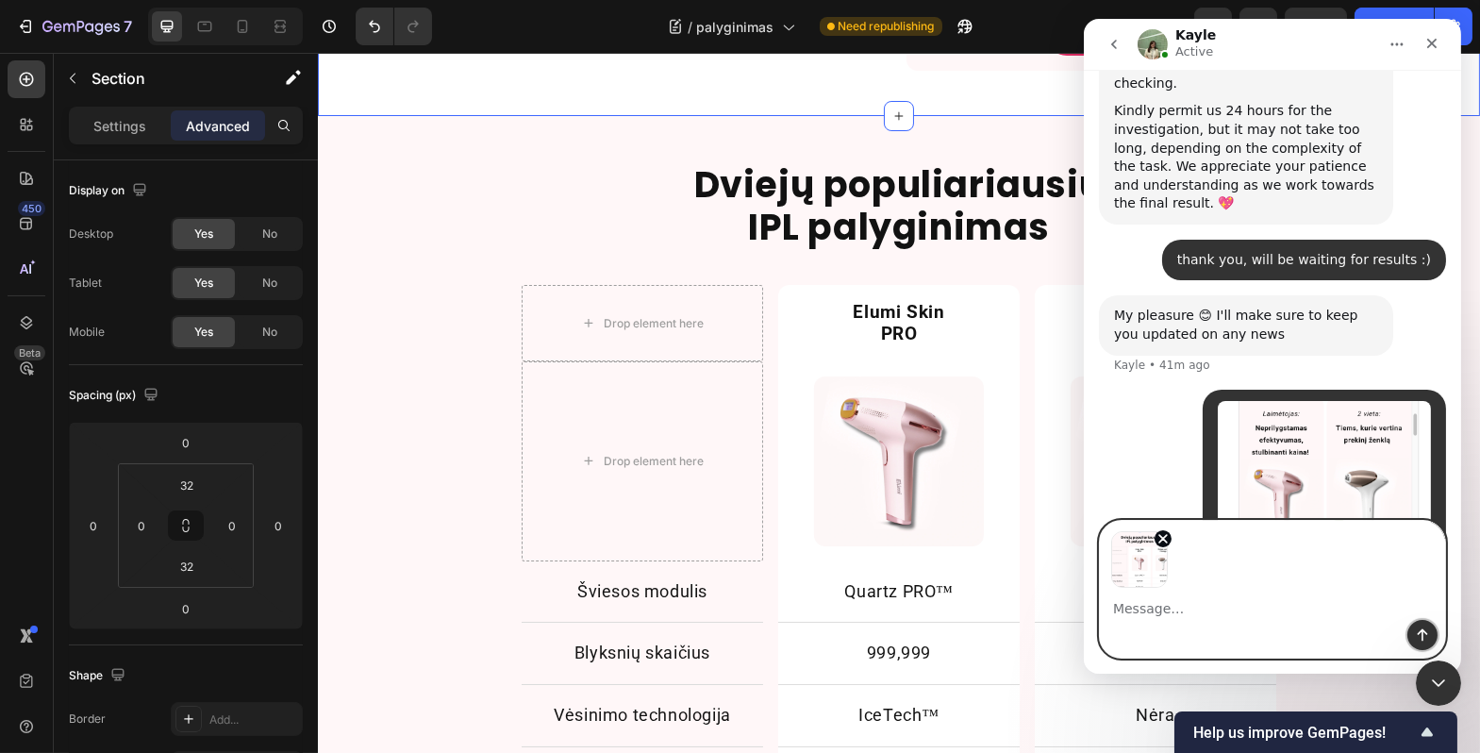
click at [1427, 637] on icon "Send a message…" at bounding box center [1421, 634] width 15 height 15
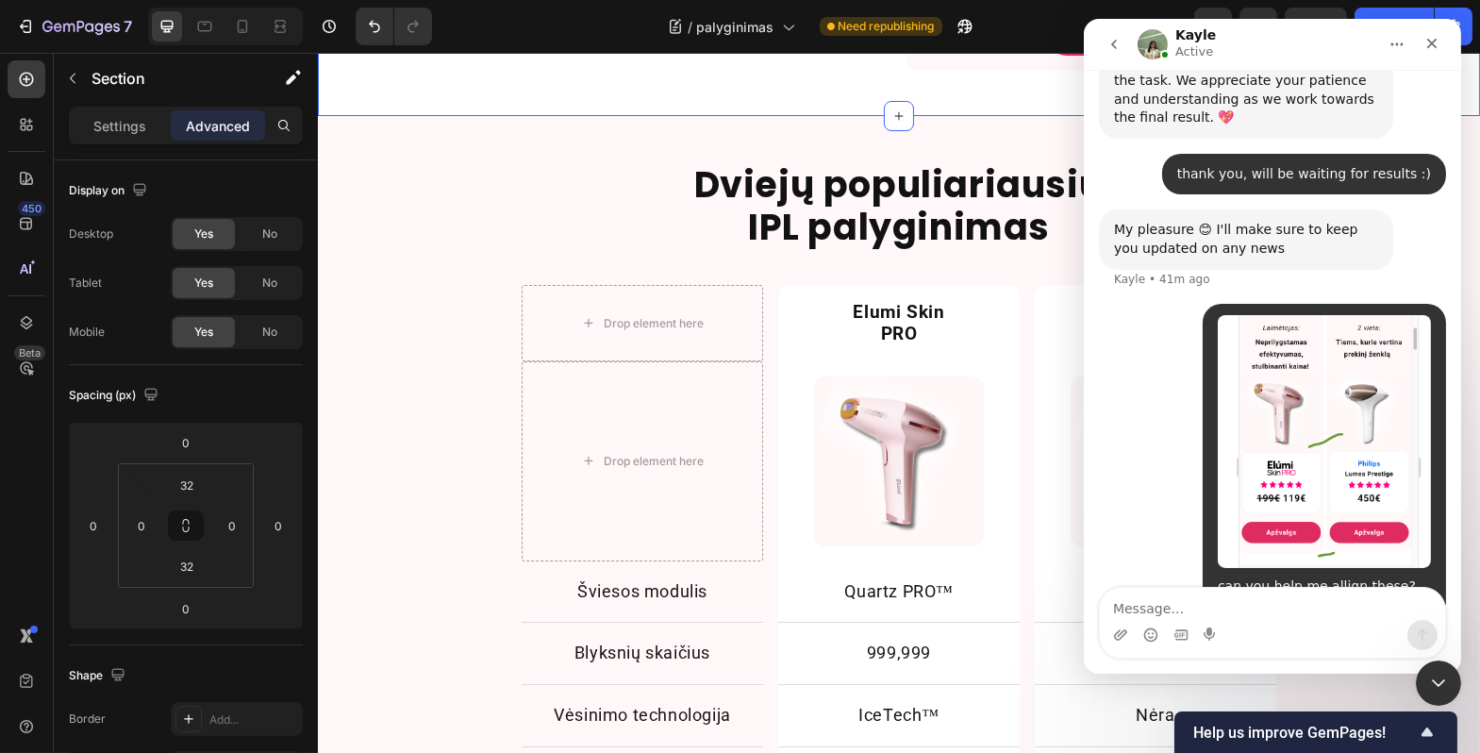
scroll to position [9432, 0]
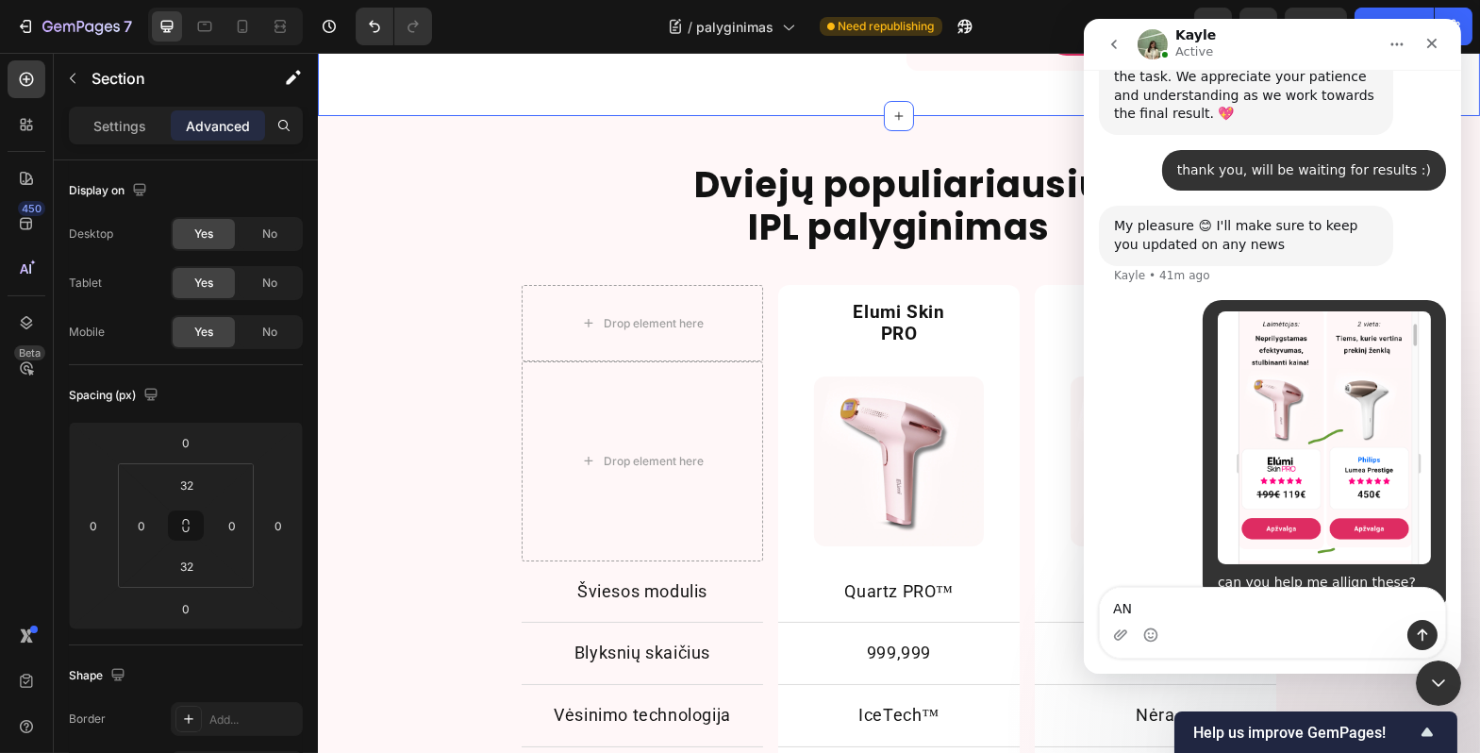
type textarea "A"
type textarea "and also this section"
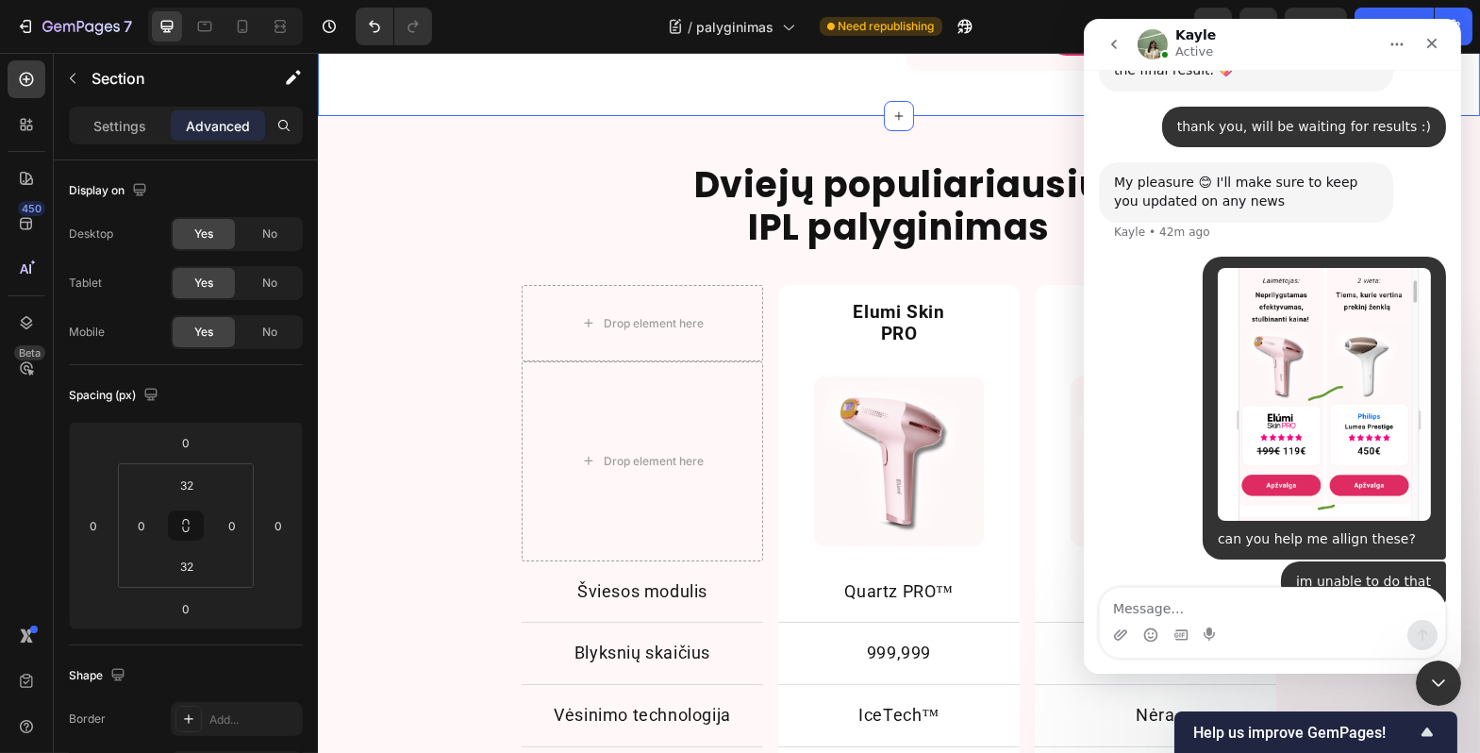
click at [1362, 599] on textarea "Message…" at bounding box center [1271, 604] width 345 height 32
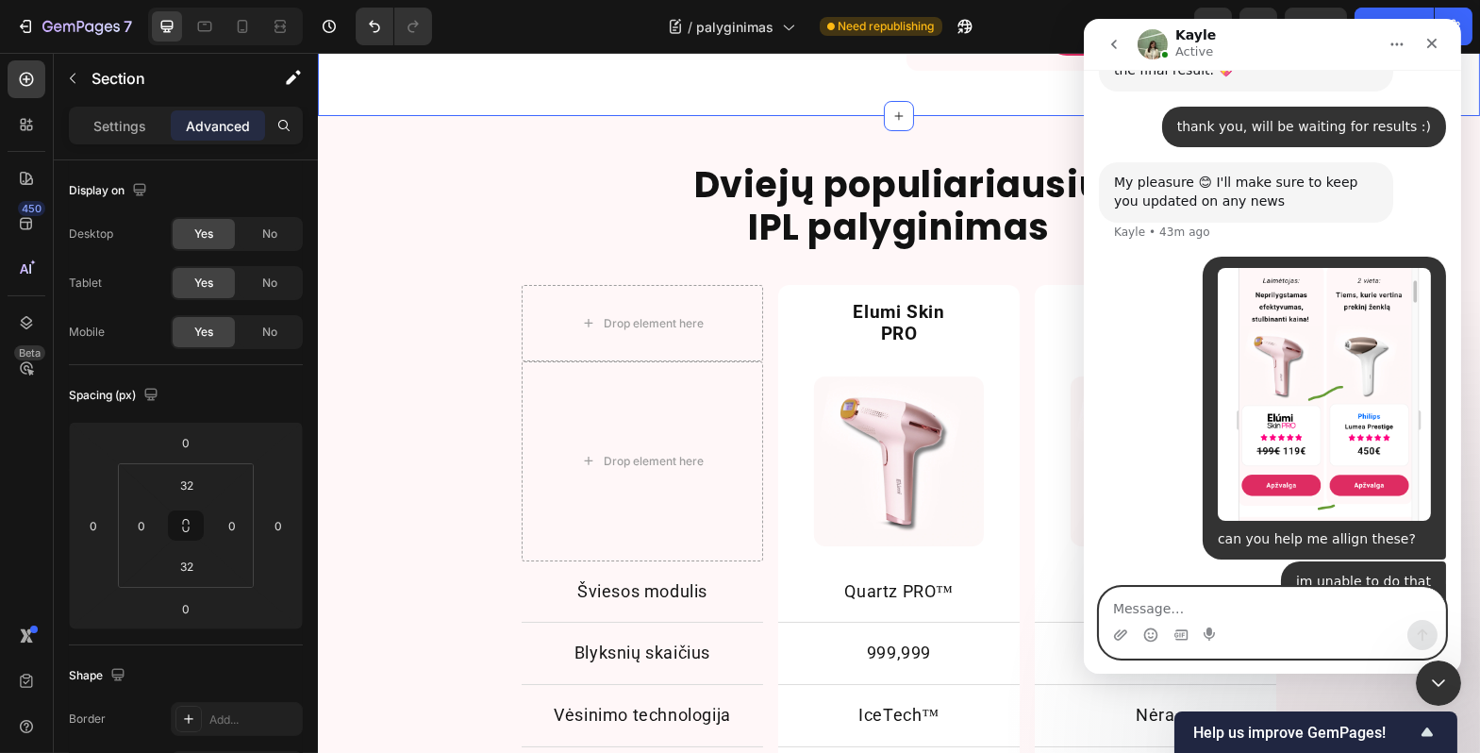
click at [1297, 601] on textarea "Message…" at bounding box center [1271, 604] width 345 height 32
paste textarea "[URL][DOMAIN_NAME]"
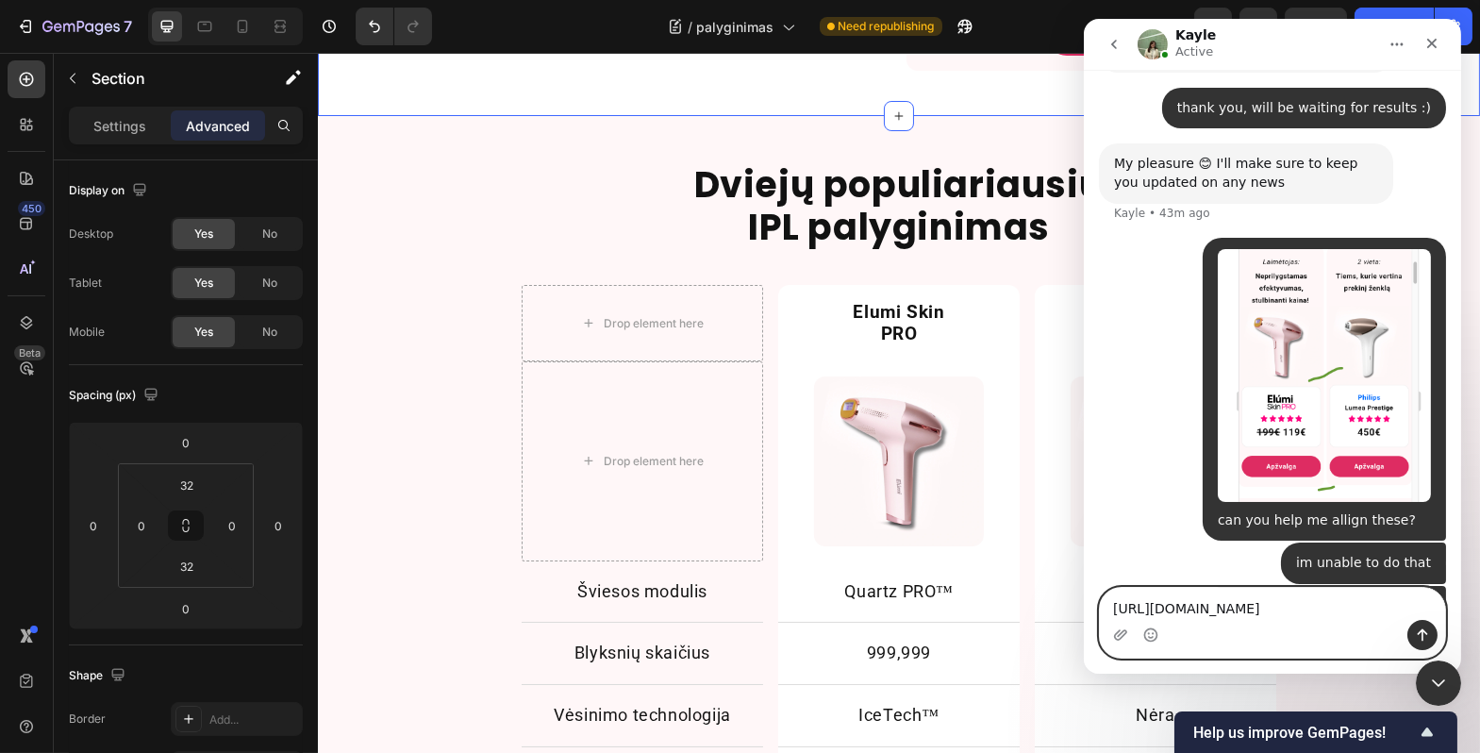
scroll to position [9532, 0]
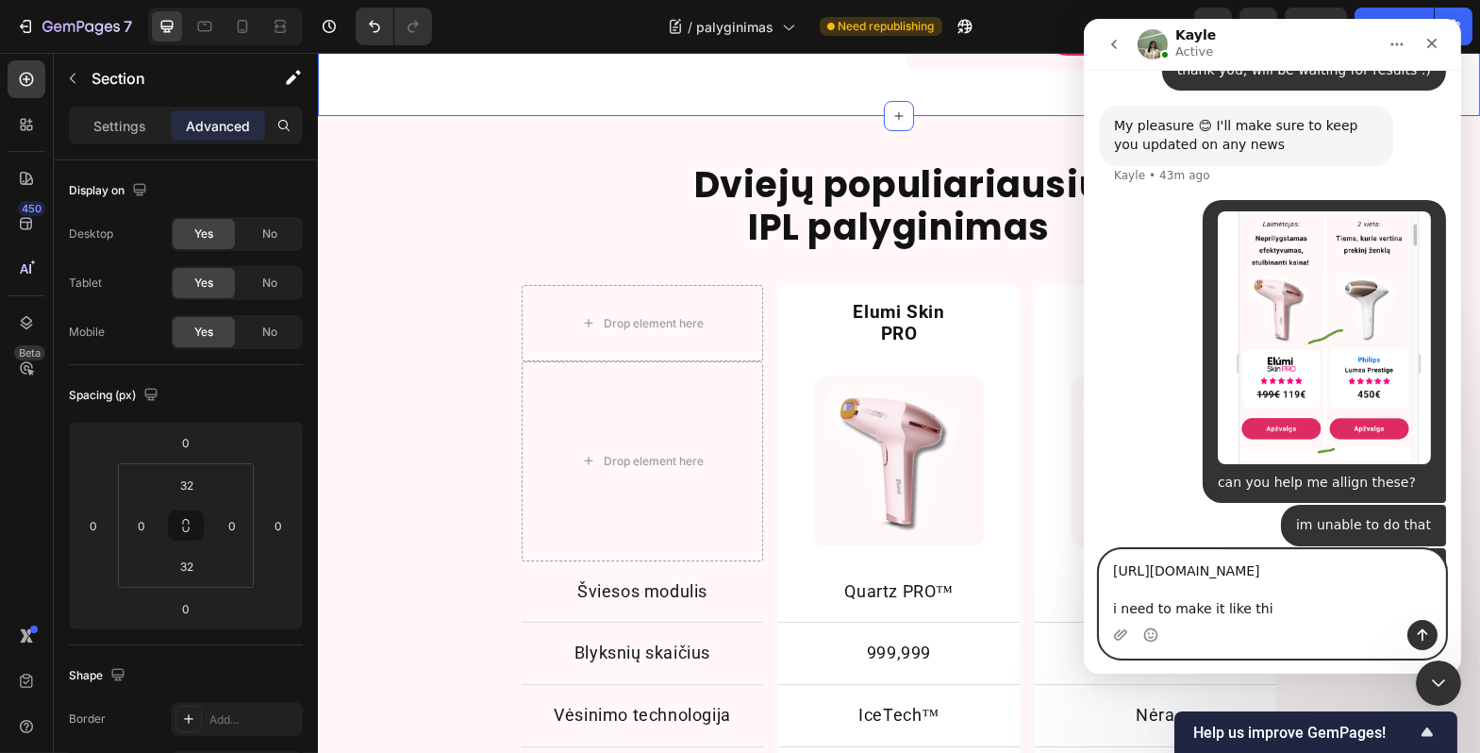
type textarea "https://odoscentras.lt/blogs/news/top-5-ipl-fotoepiliatorius-v2 i need to make …"
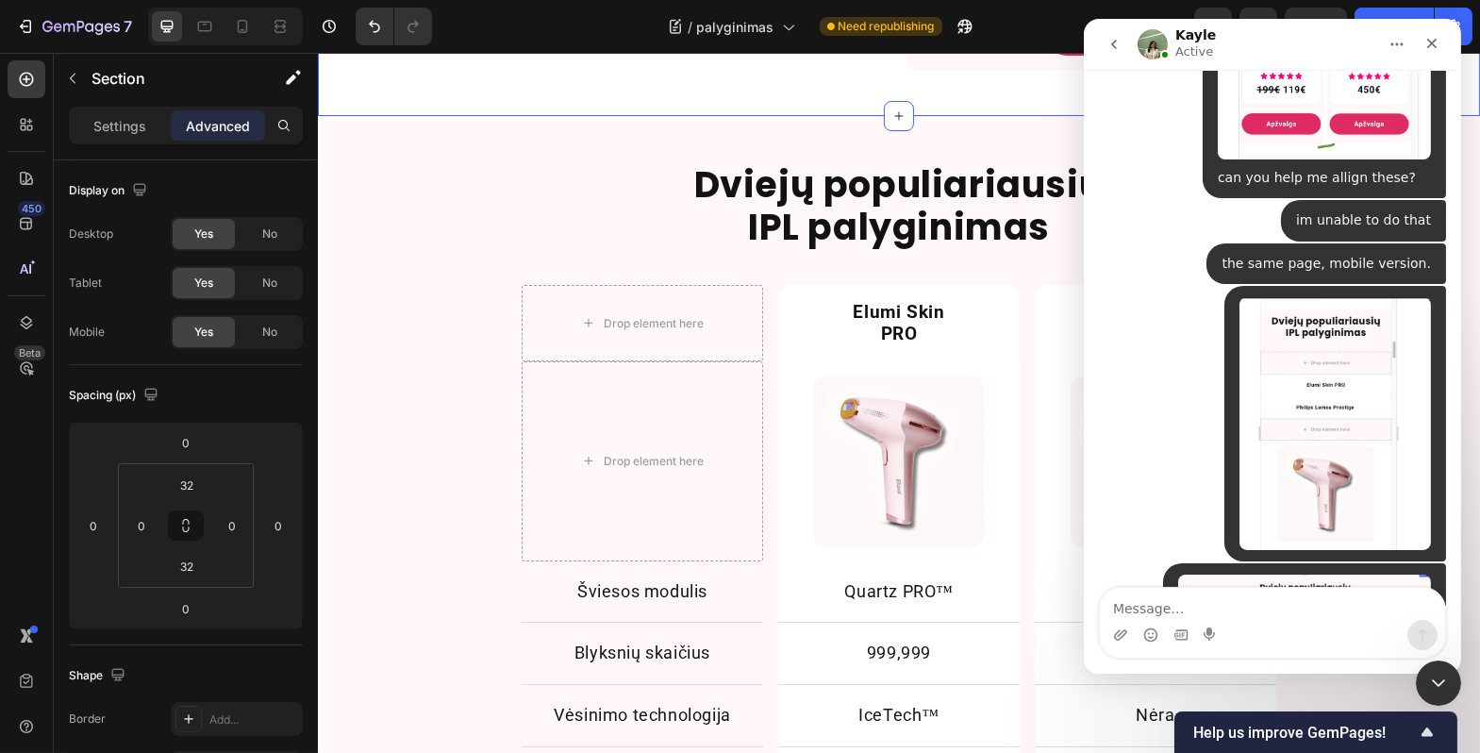
scroll to position [9842, 0]
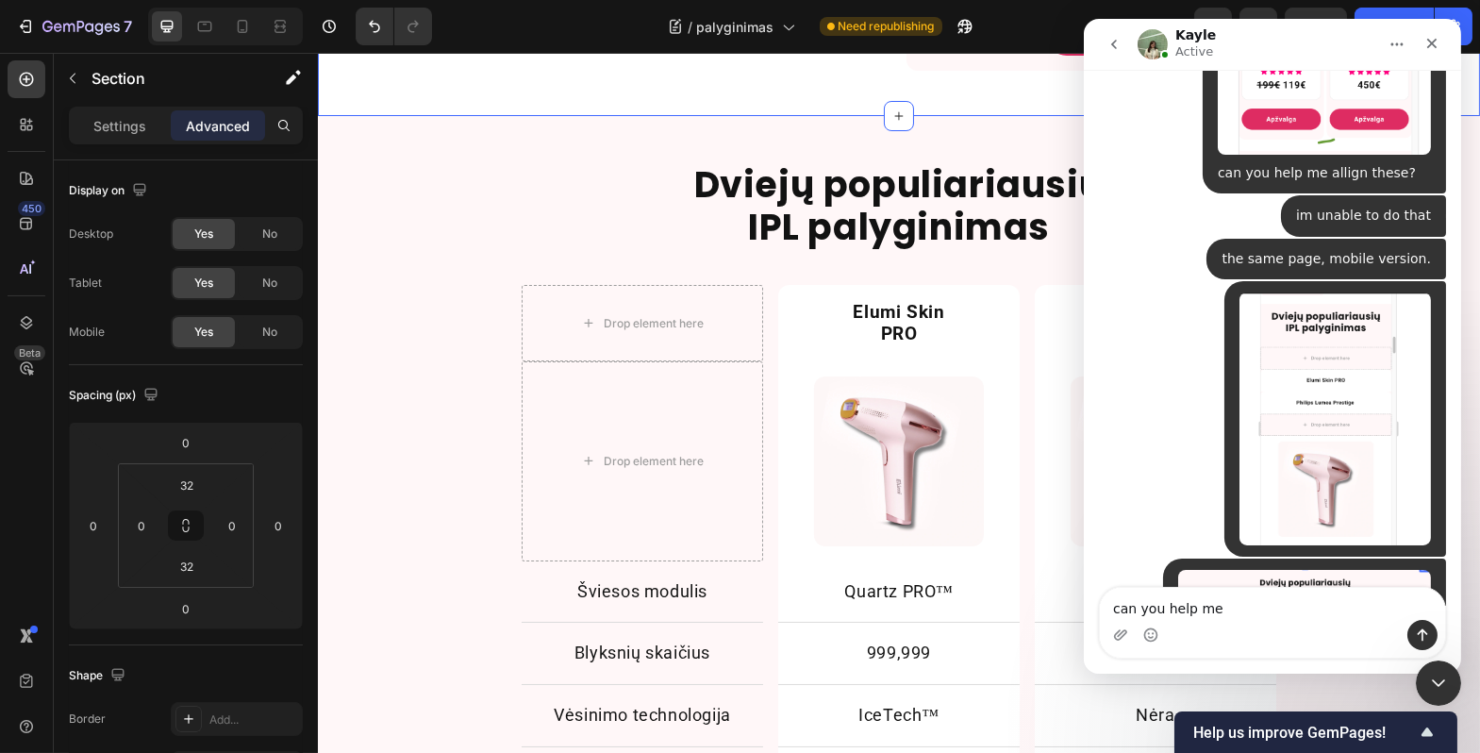
type textarea "can you help me?"
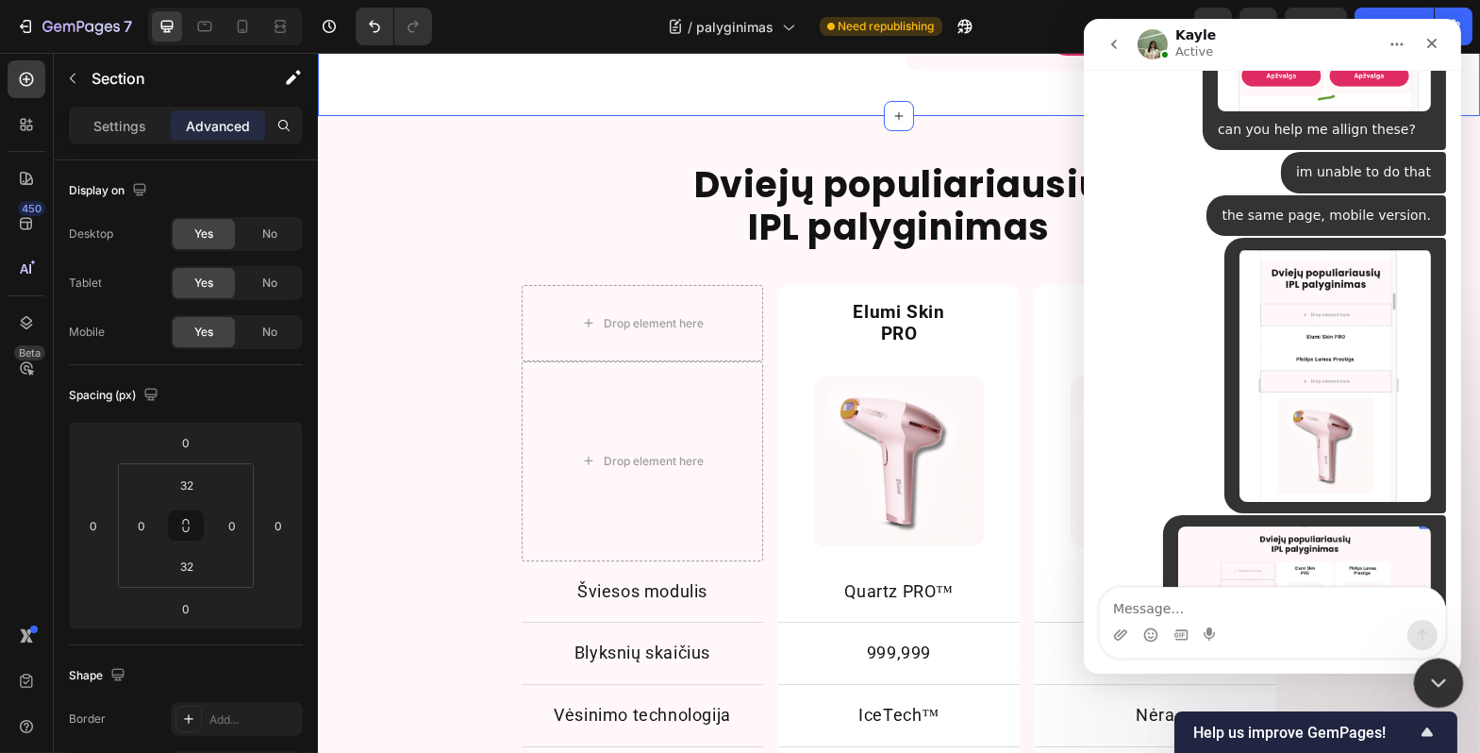
click at [1440, 672] on icon "Close Intercom Messenger" at bounding box center [1436, 680] width 23 height 23
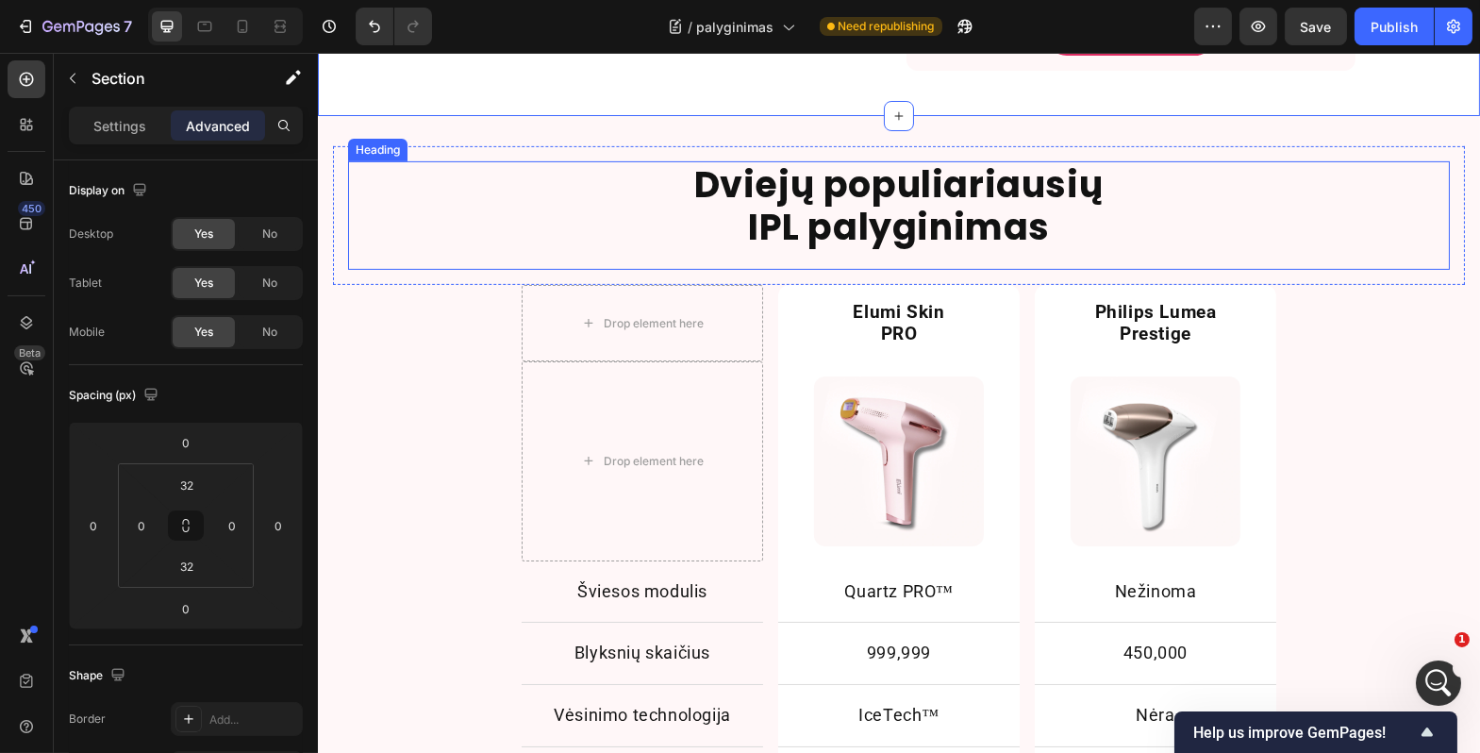
click at [1065, 172] on h2 "Dviejų populiariausių IPL palyginimas" at bounding box center [898, 206] width 1102 height 90
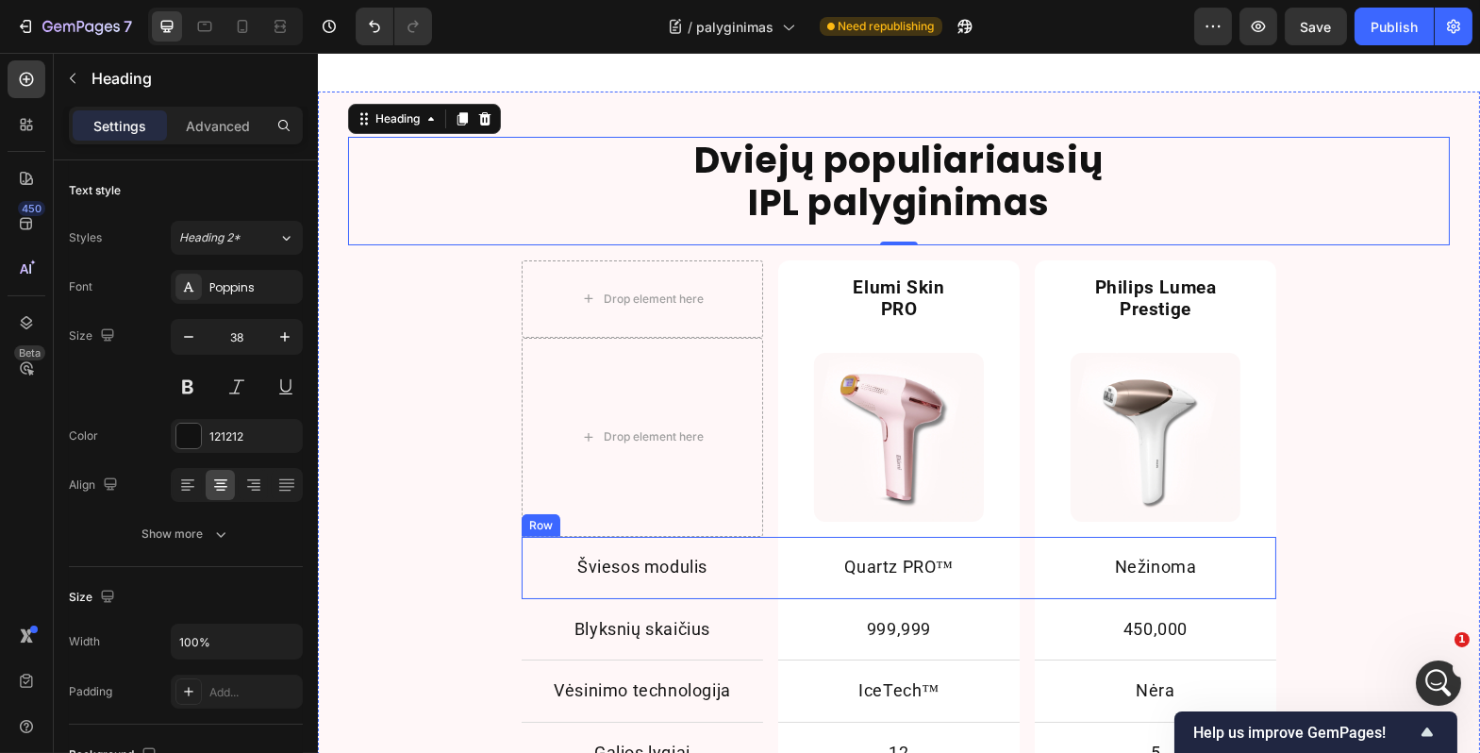
scroll to position [1780, 0]
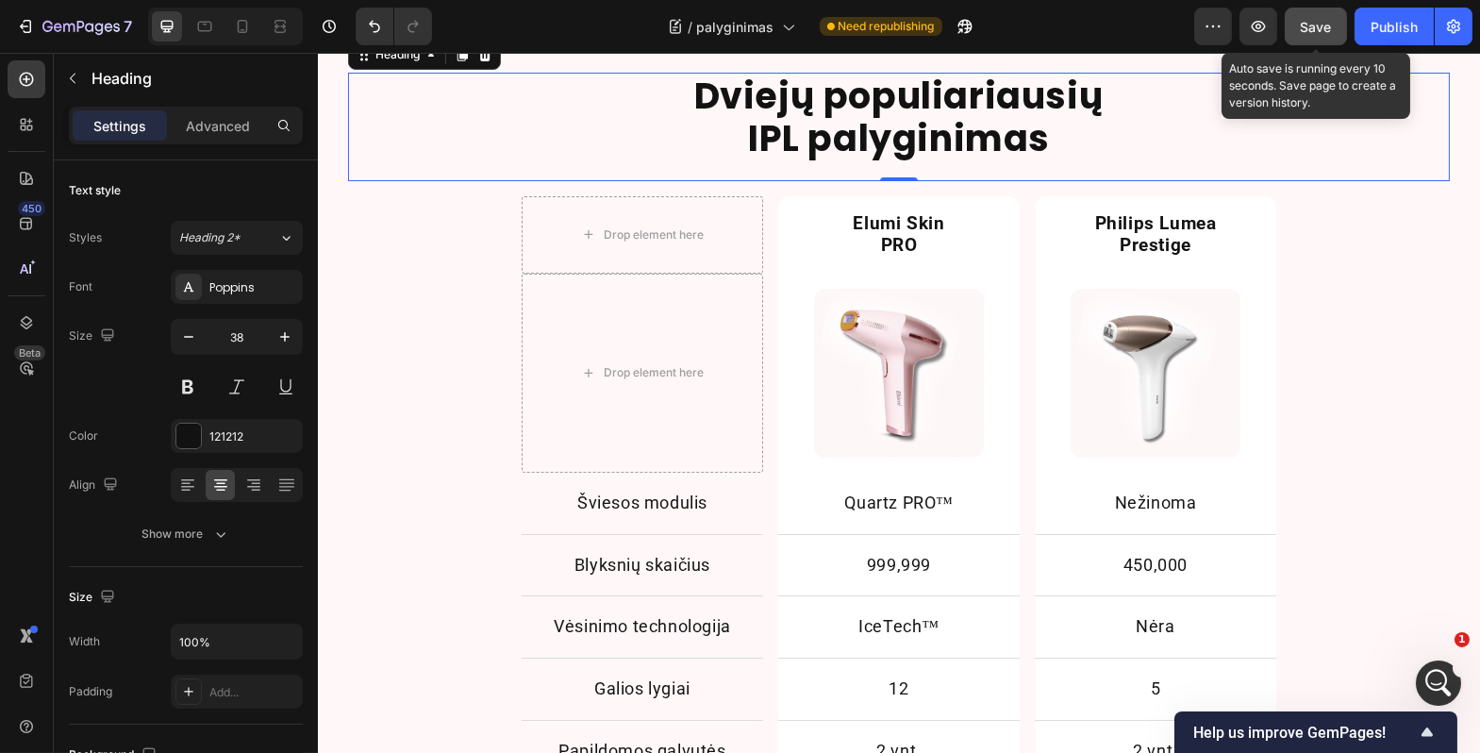
click at [1322, 32] on span "Save" at bounding box center [1316, 27] width 31 height 16
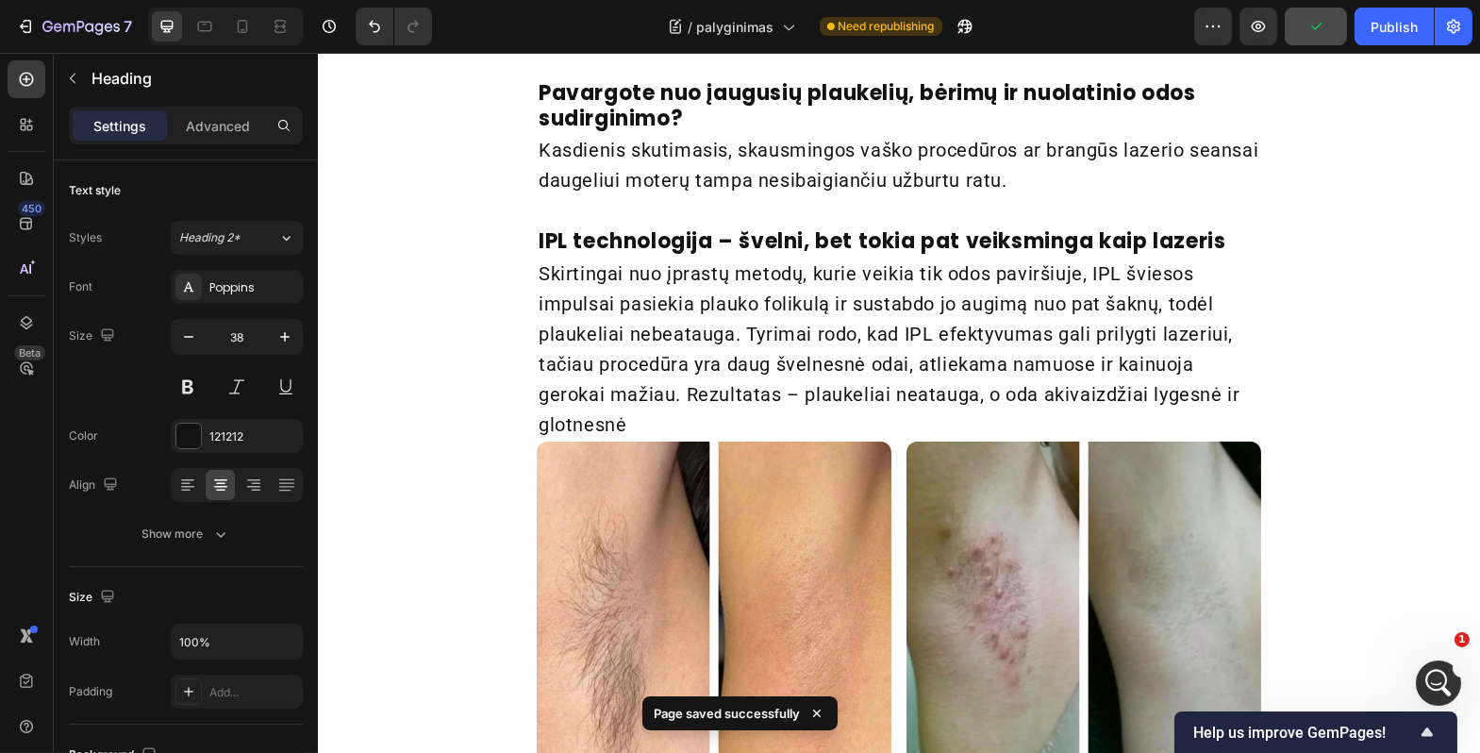
scroll to position [1402, 0]
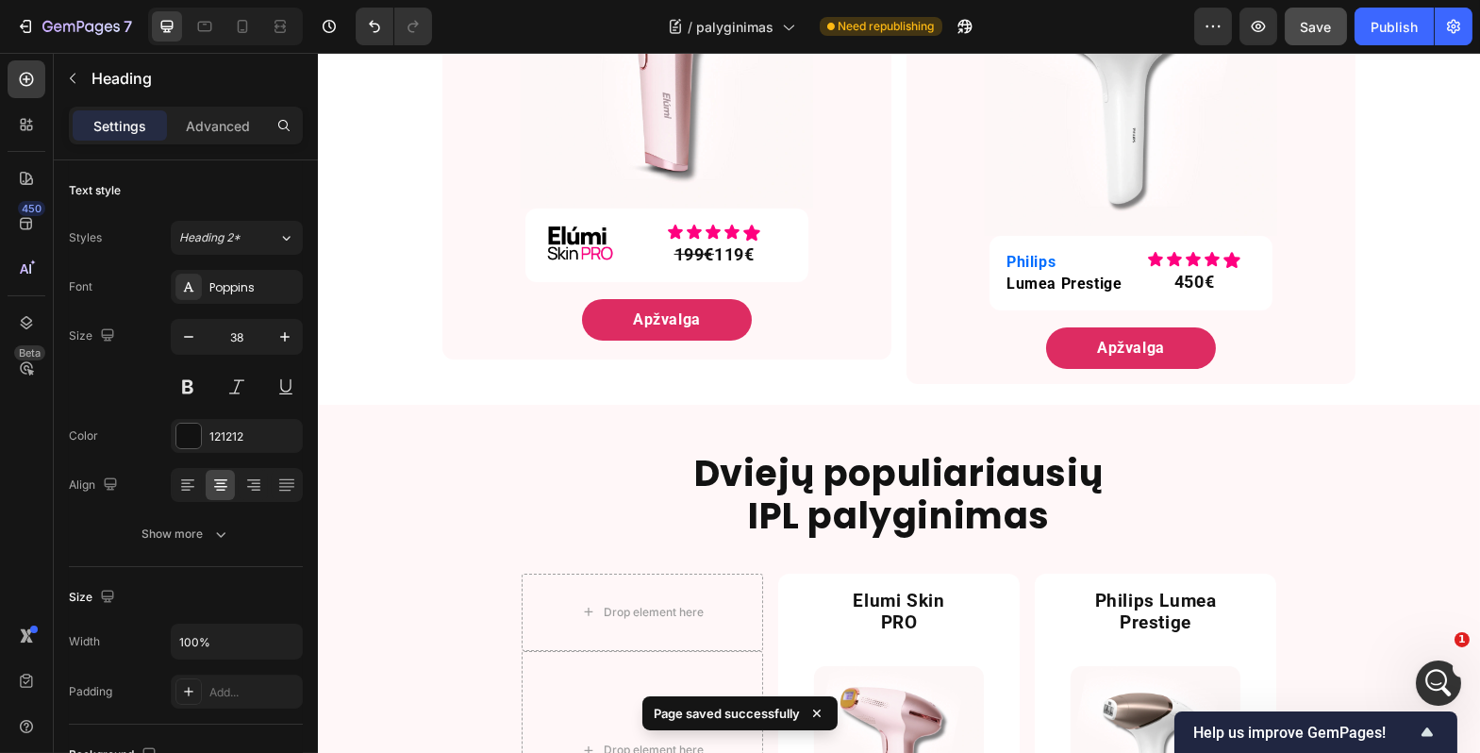
click at [225, 19] on div at bounding box center [225, 27] width 155 height 38
click at [252, 33] on div at bounding box center [242, 26] width 30 height 30
type input "26"
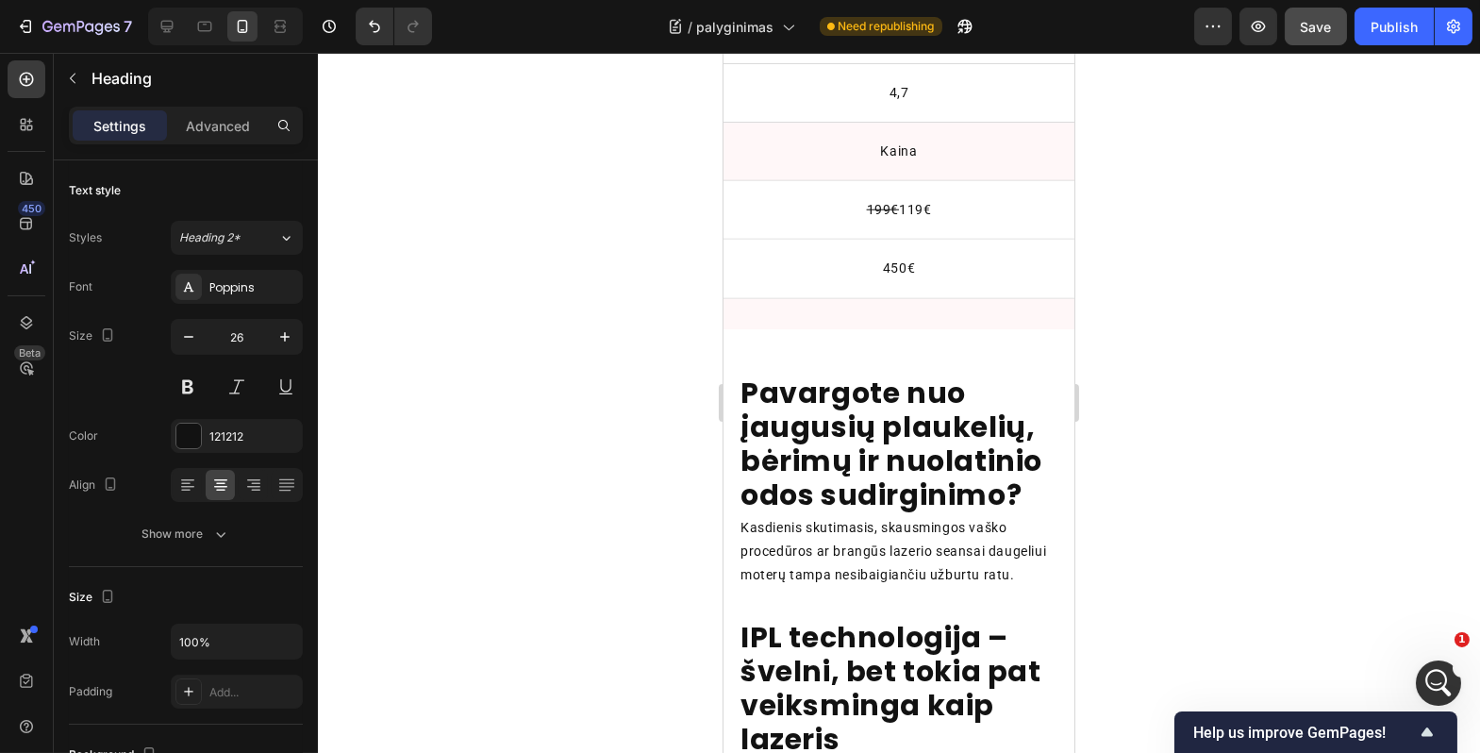
scroll to position [4257, 0]
click at [912, 444] on strong "Pavargote nuo įaugusių plaukelių, bėrimų ir nuolatinio odos sudirginimo?" at bounding box center [891, 445] width 302 height 142
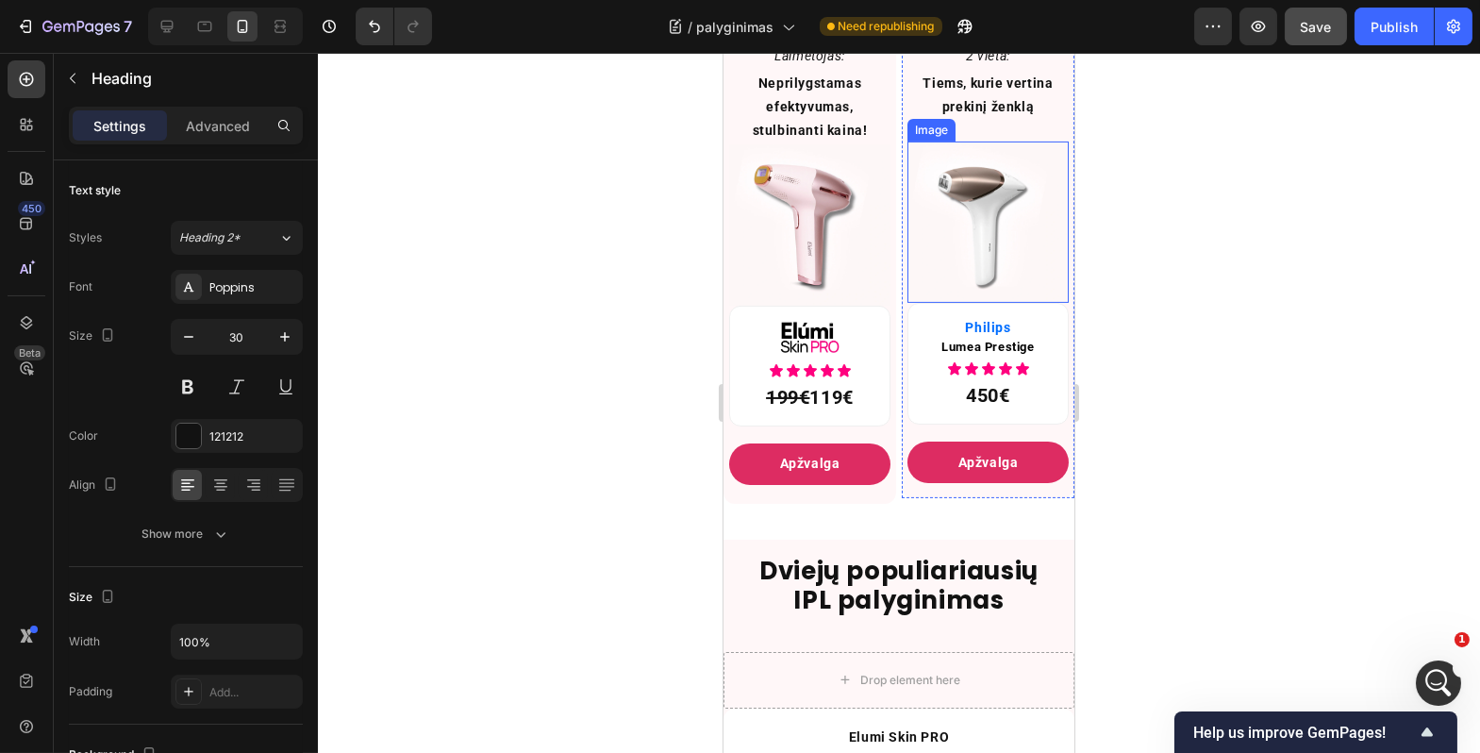
scroll to position [1103, 0]
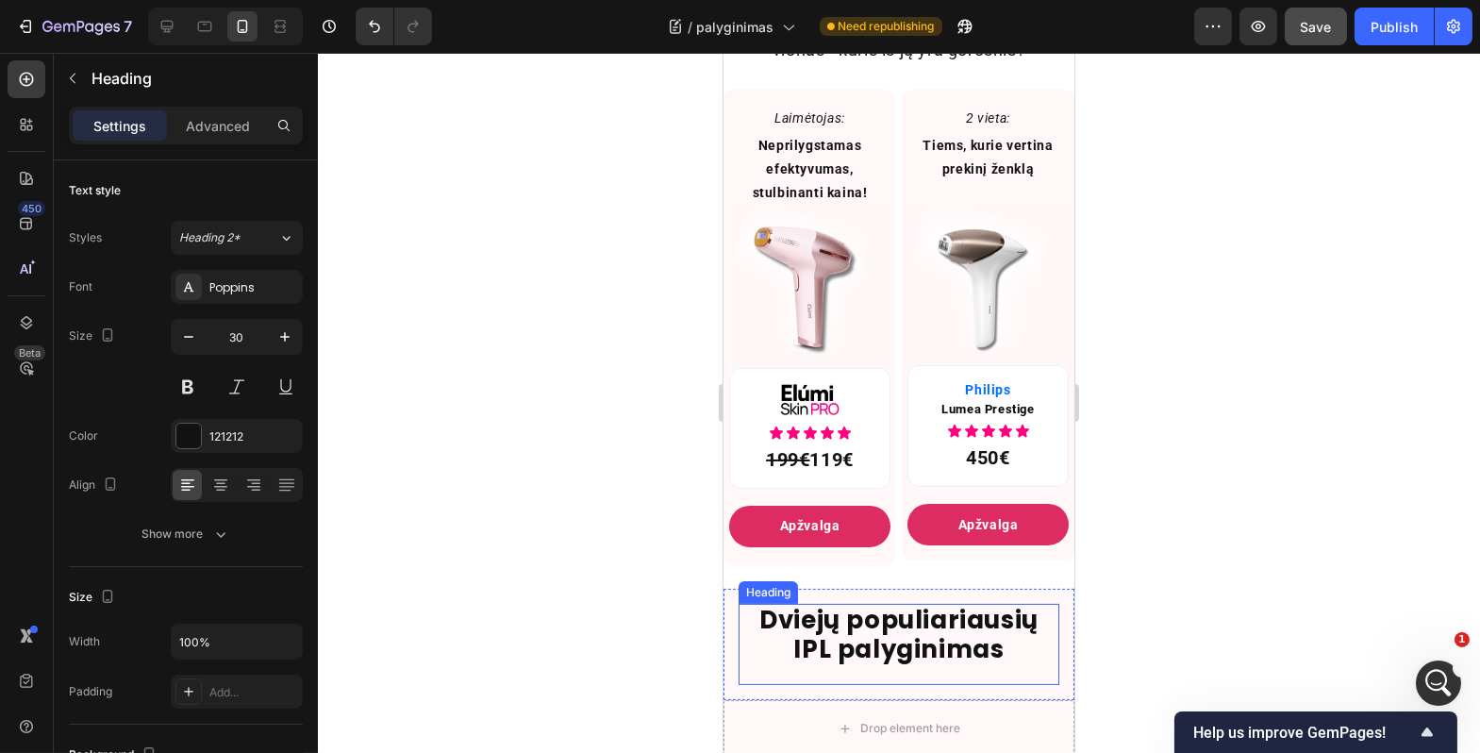
click at [911, 645] on h2 "Dviejų populiariausių IPL palyginimas" at bounding box center [898, 635] width 321 height 62
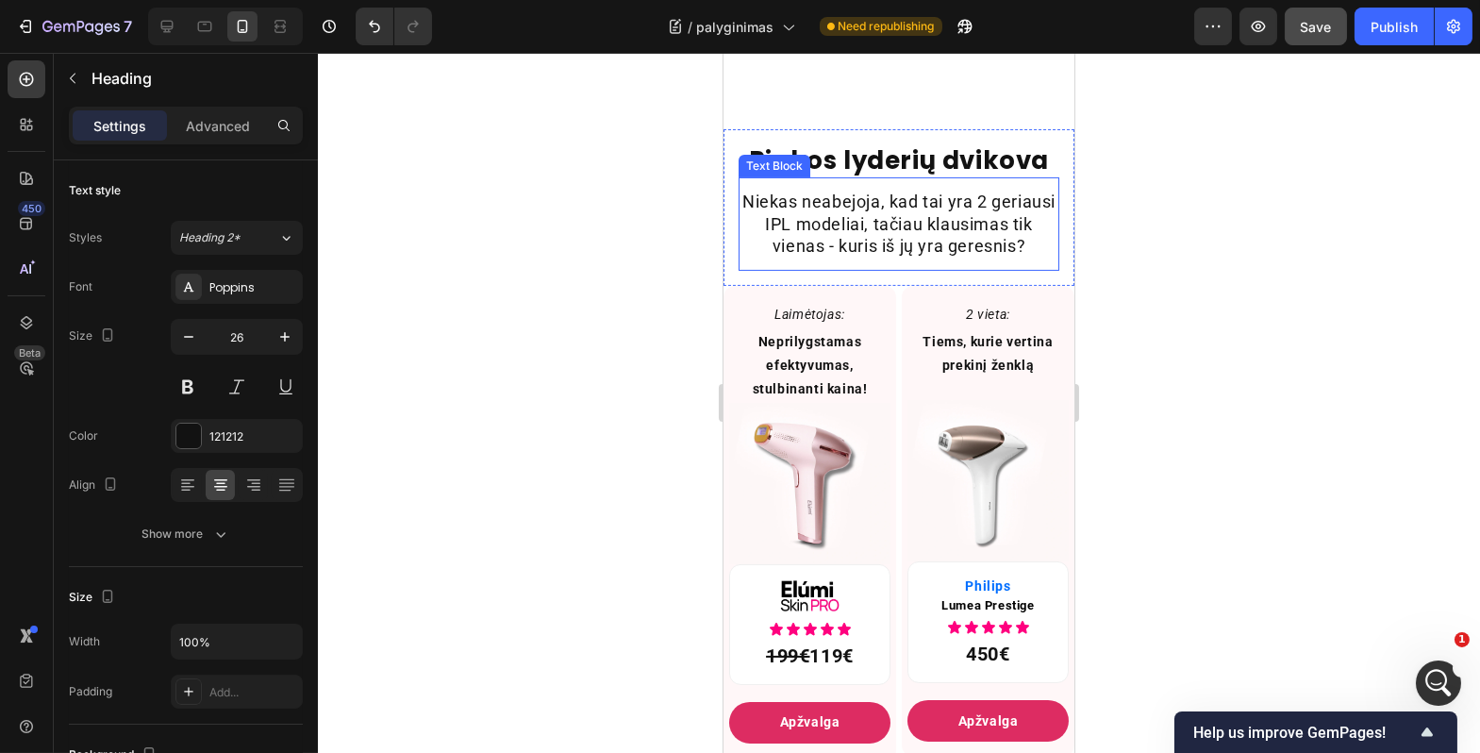
scroll to position [9958, 0]
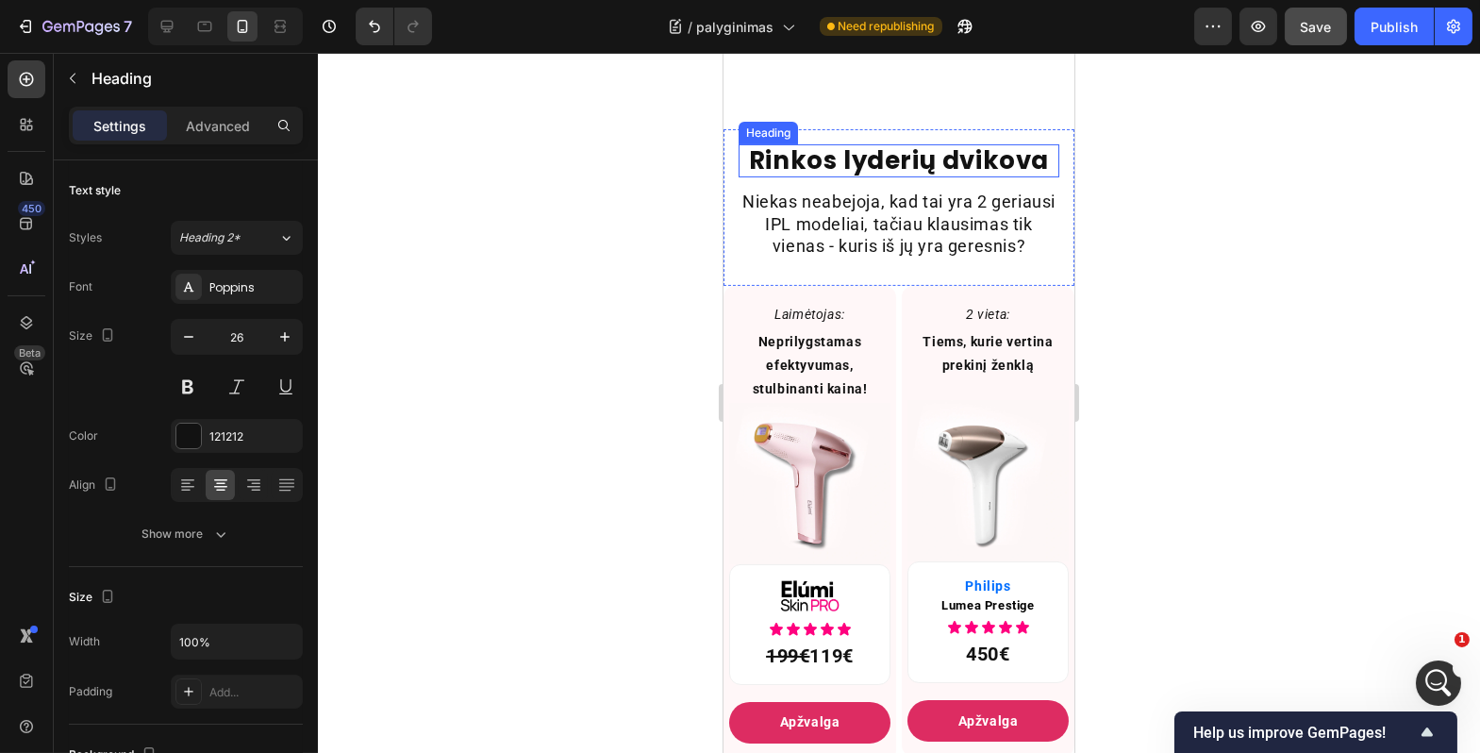
click at [937, 159] on h2 "Rinkos lyderių dvikova" at bounding box center [898, 160] width 321 height 33
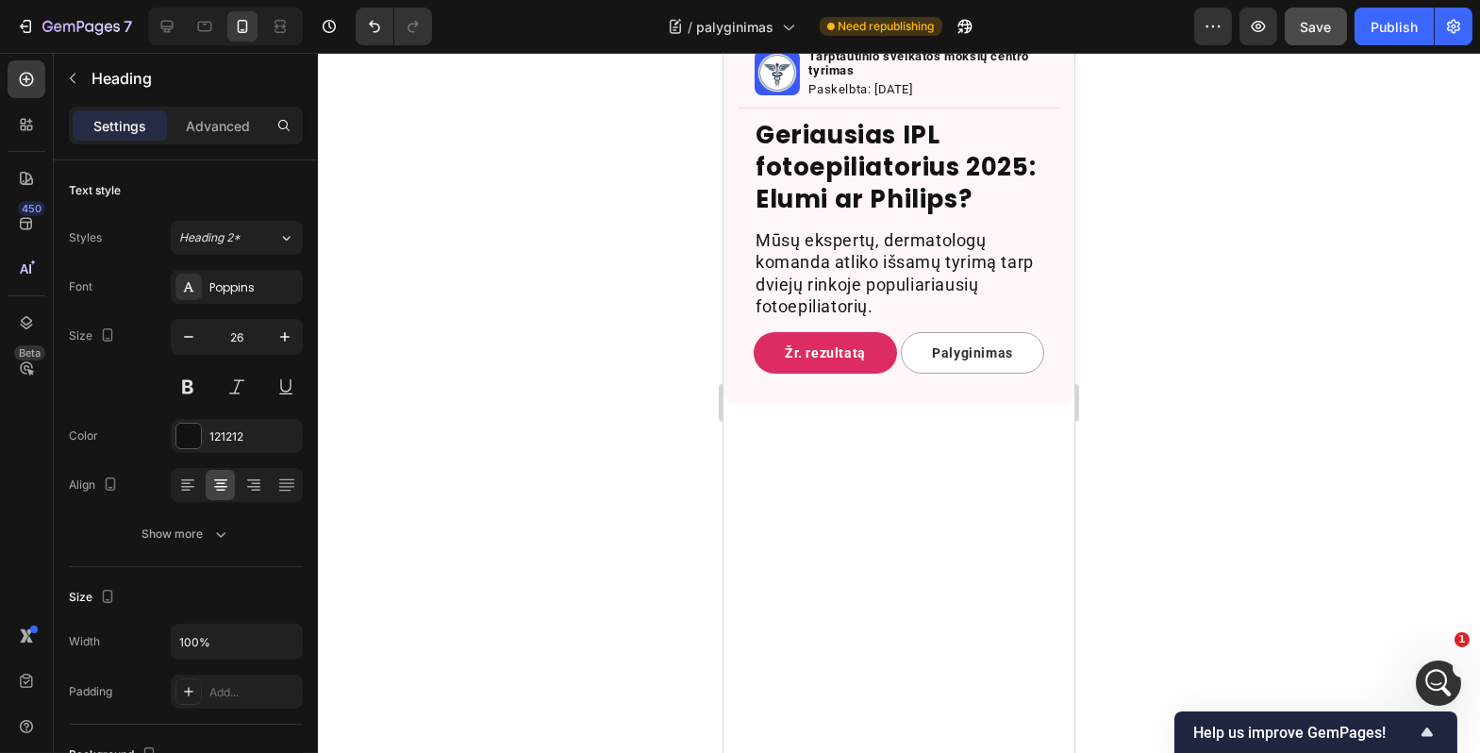
scroll to position [244, 0]
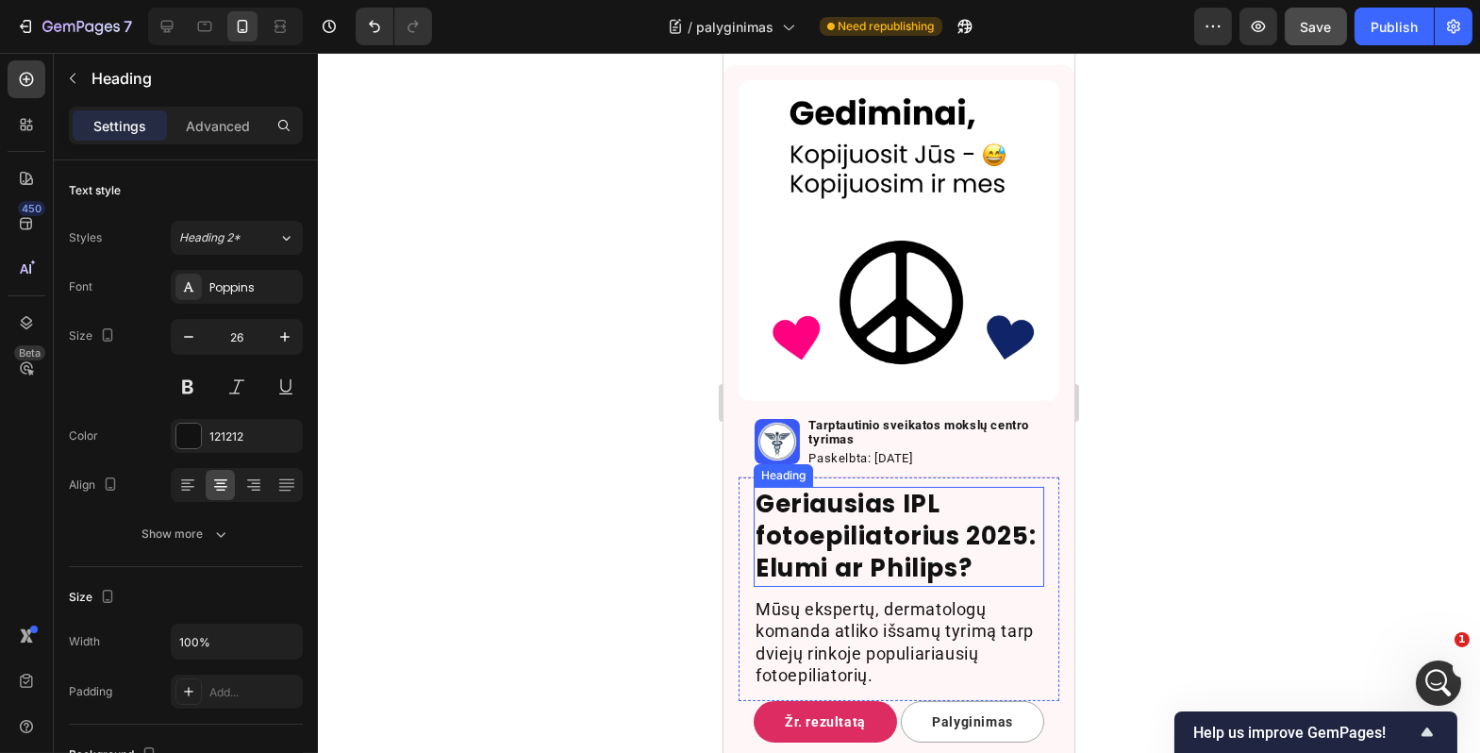
click at [876, 514] on h2 "Geriausias IPL fotoepiliatorius 2025: Elumi ar Philips?" at bounding box center [898, 536] width 291 height 99
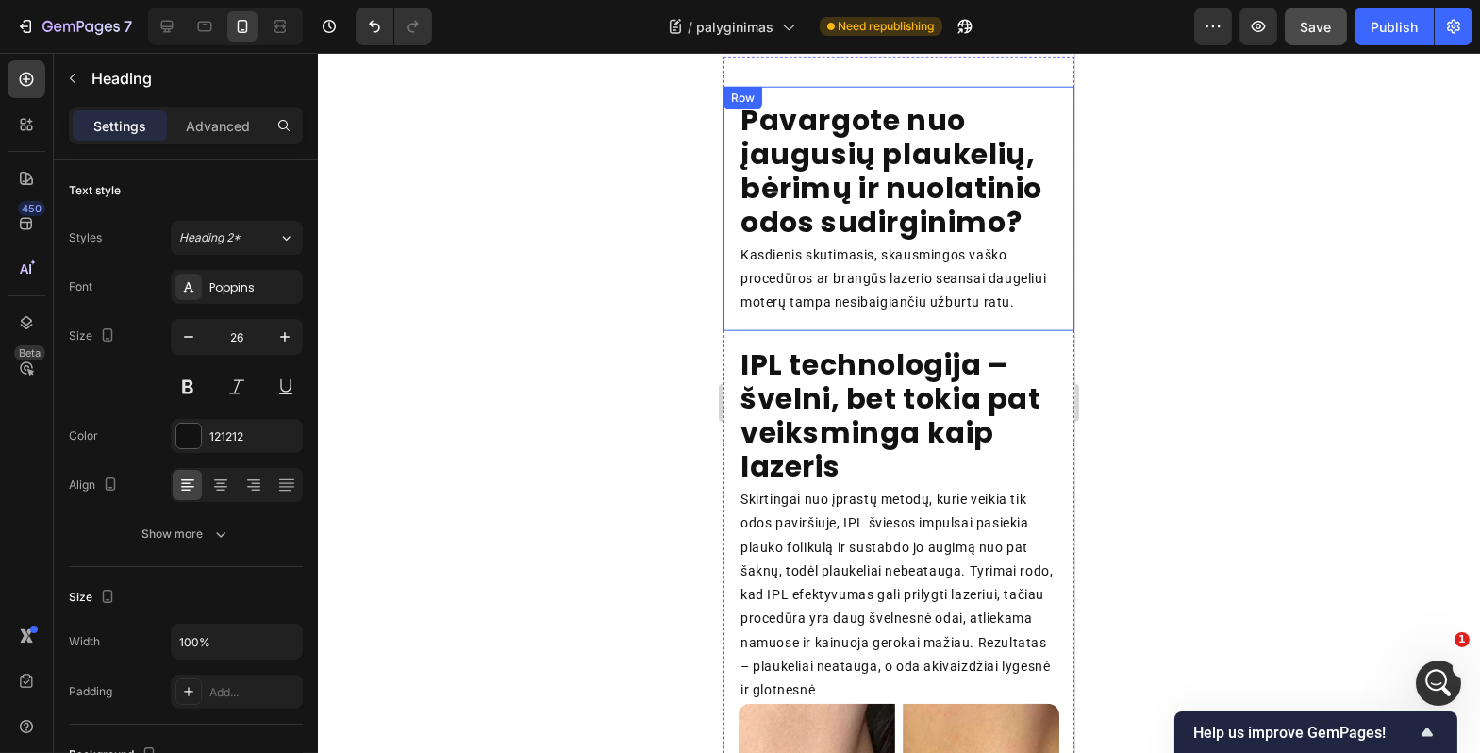
scroll to position [4444, 0]
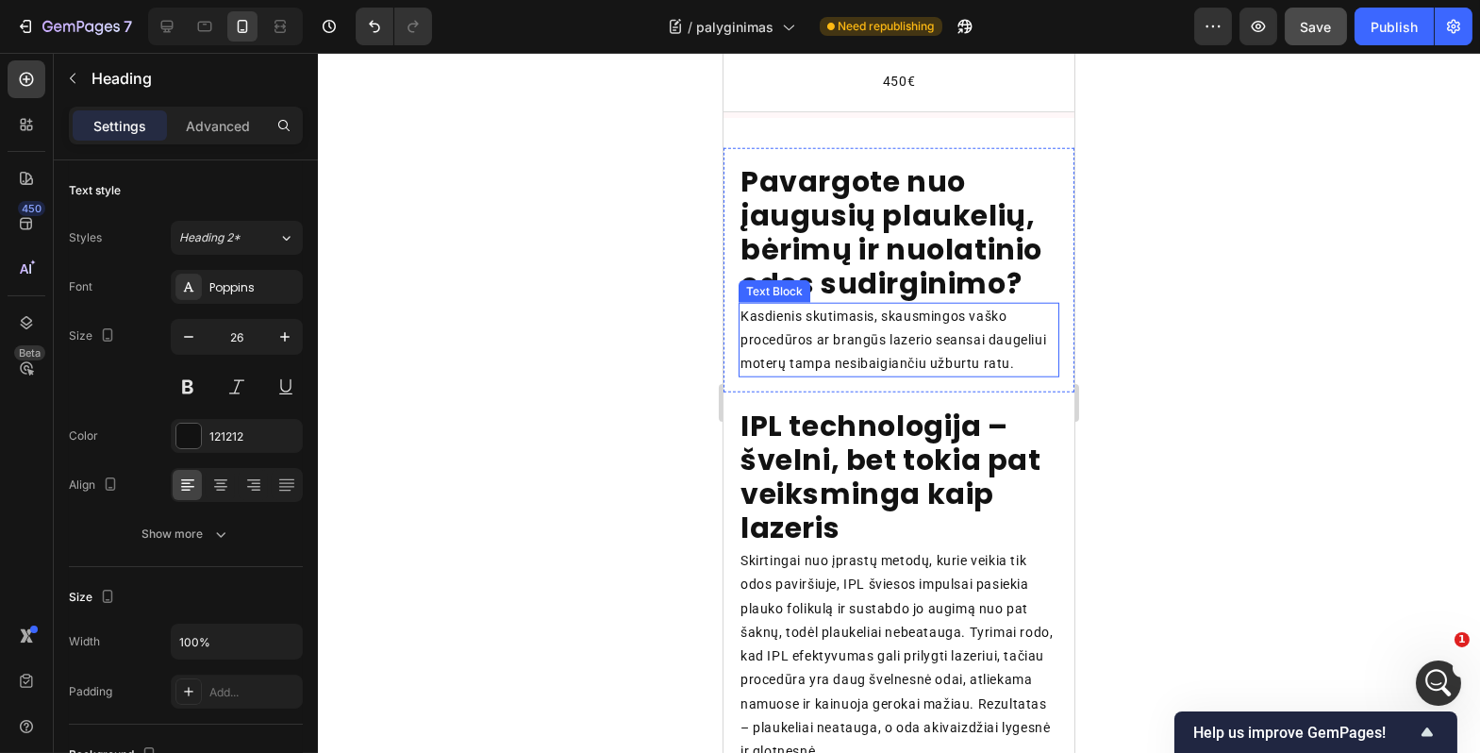
click at [913, 281] on strong "Pavargote nuo įaugusių plaukelių, bėrimų ir nuolatinio odos sudirginimo?" at bounding box center [891, 232] width 302 height 142
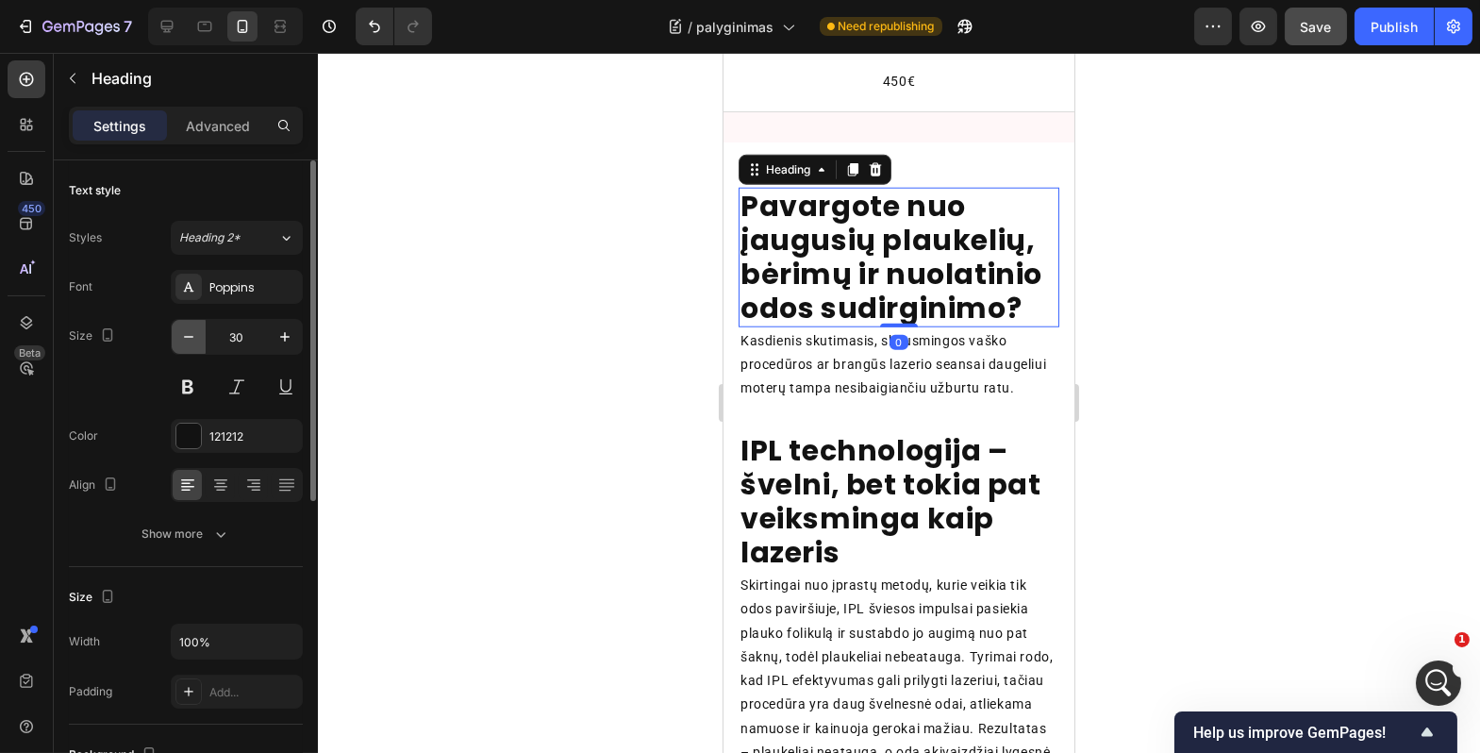
click at [197, 351] on button "button" at bounding box center [189, 337] width 34 height 34
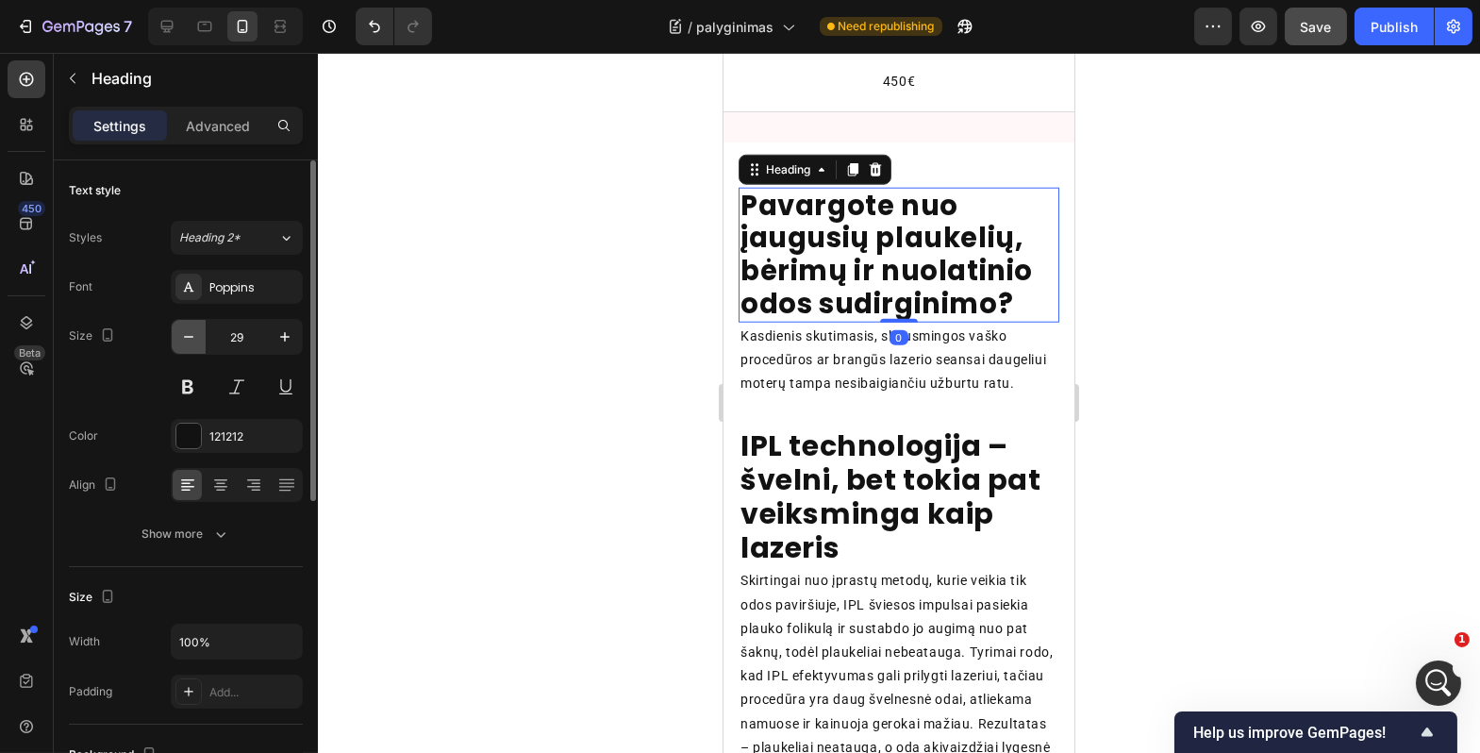
click at [197, 351] on button "button" at bounding box center [189, 337] width 34 height 34
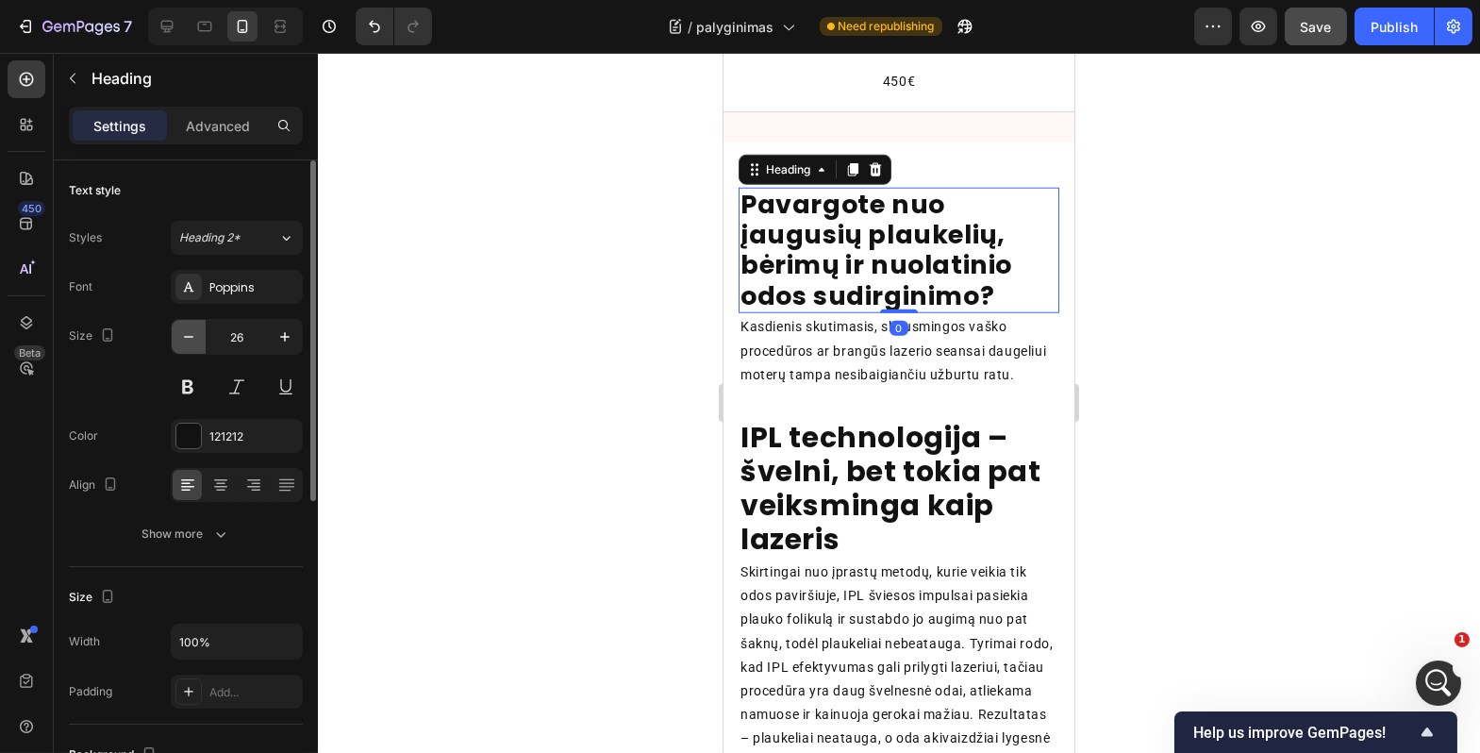
click at [197, 351] on button "button" at bounding box center [189, 337] width 34 height 34
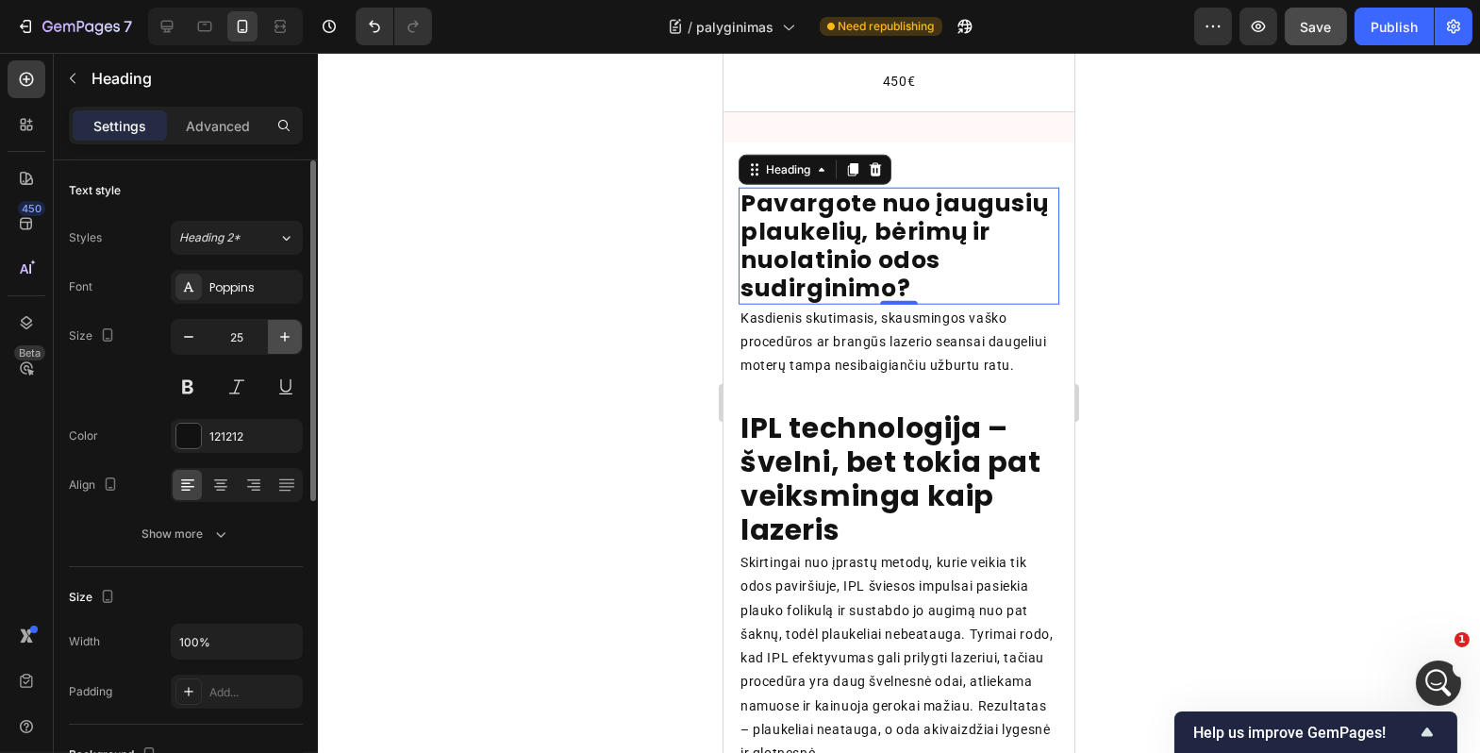
click at [283, 330] on icon "button" at bounding box center [285, 336] width 19 height 19
type input "26"
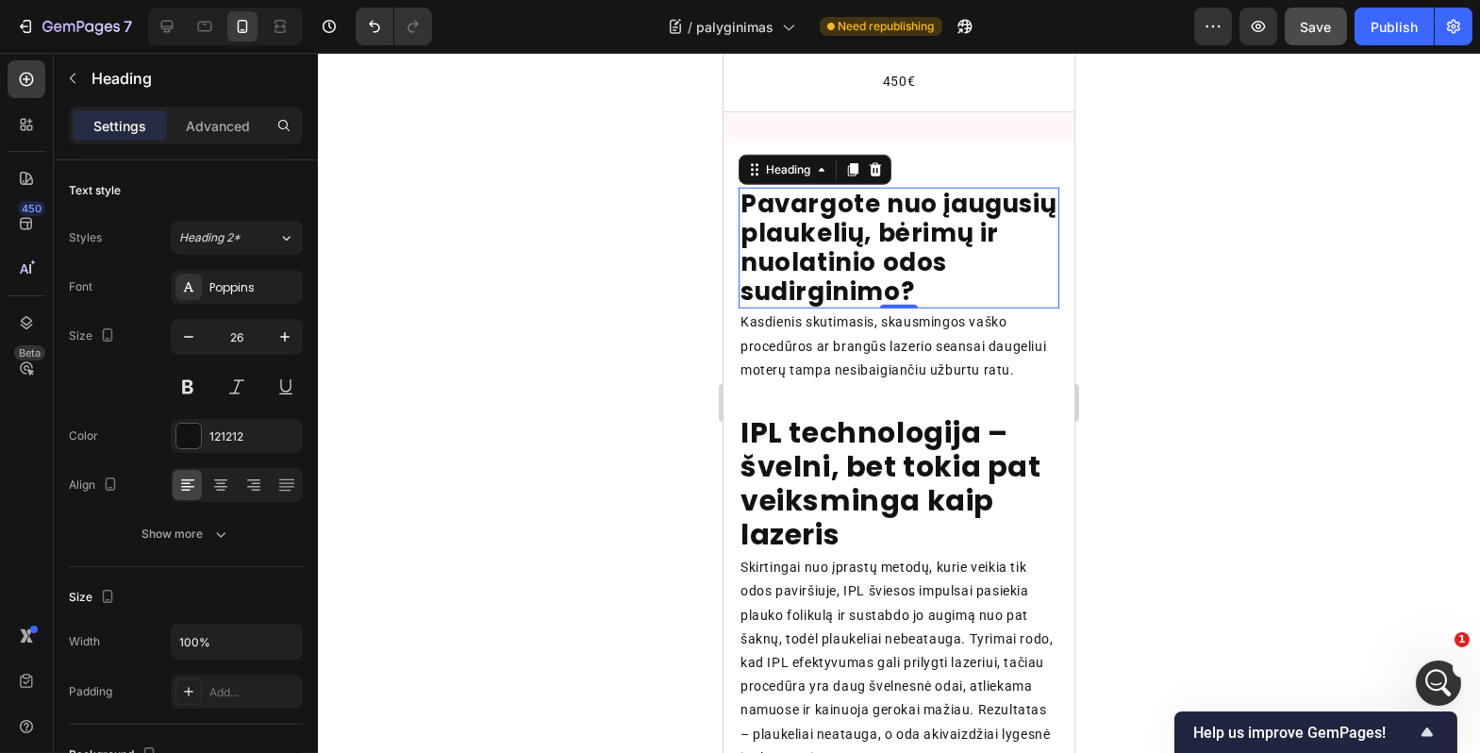
click at [472, 363] on div at bounding box center [899, 403] width 1163 height 700
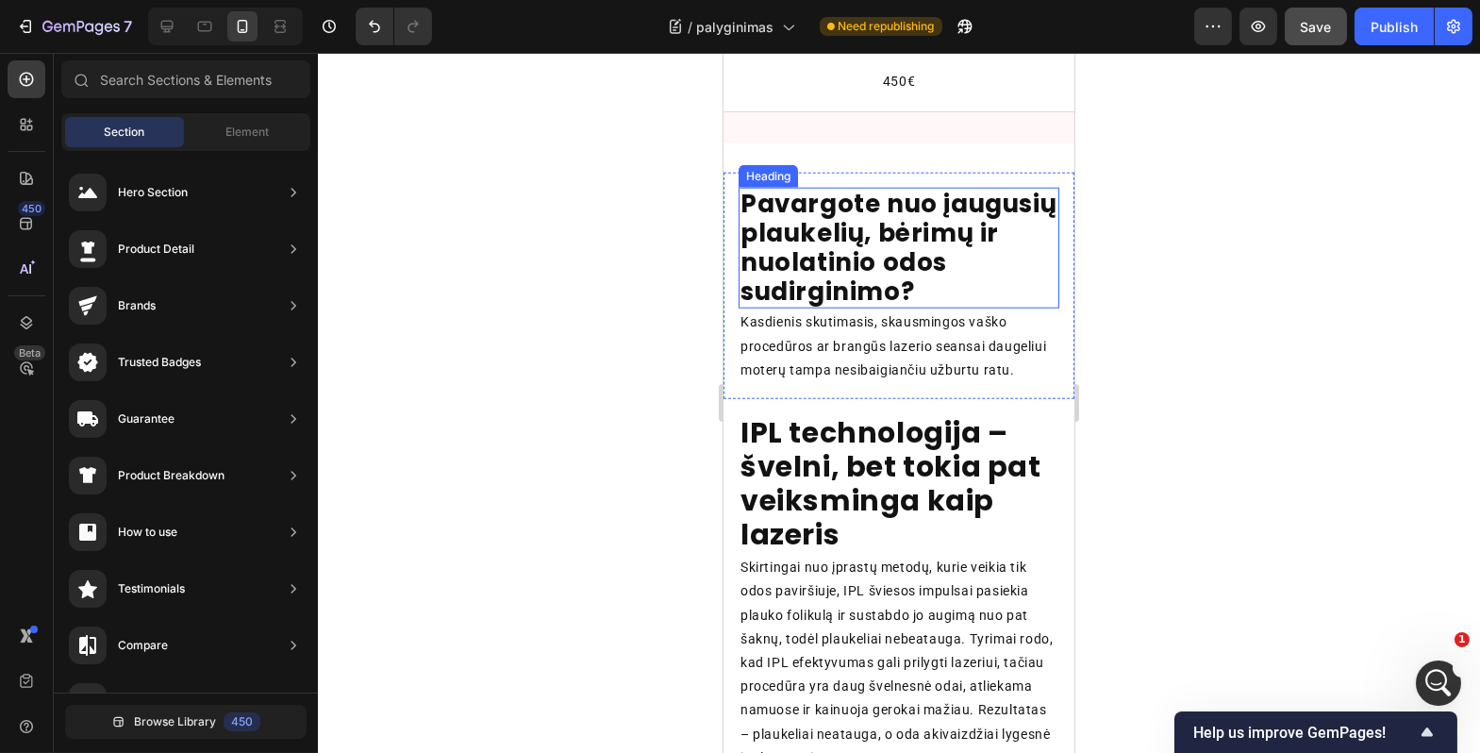
click at [777, 223] on strong "Pavargote nuo įaugusių plaukelių, bėrimų ir nuolatinio odos sudirginimo?" at bounding box center [898, 248] width 316 height 123
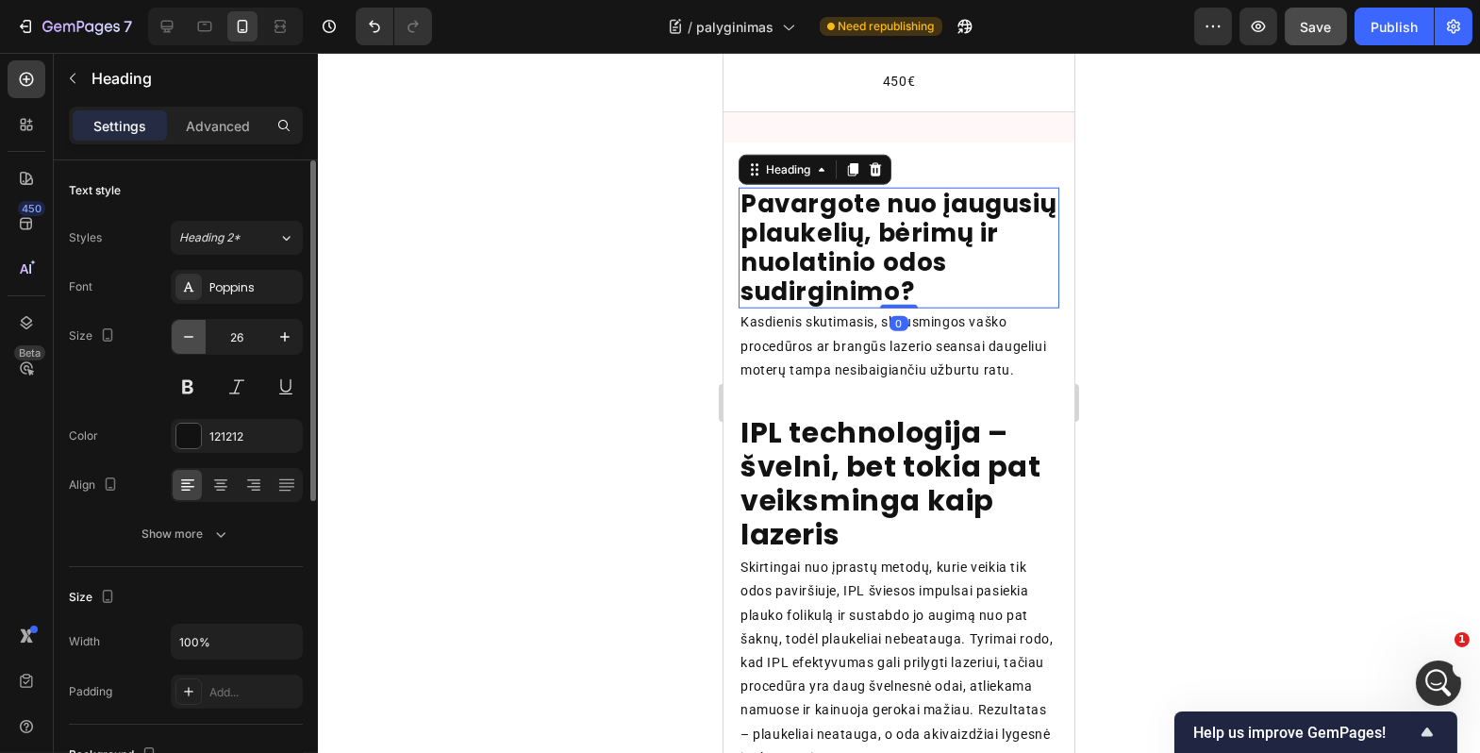
click at [190, 342] on icon "button" at bounding box center [188, 336] width 19 height 19
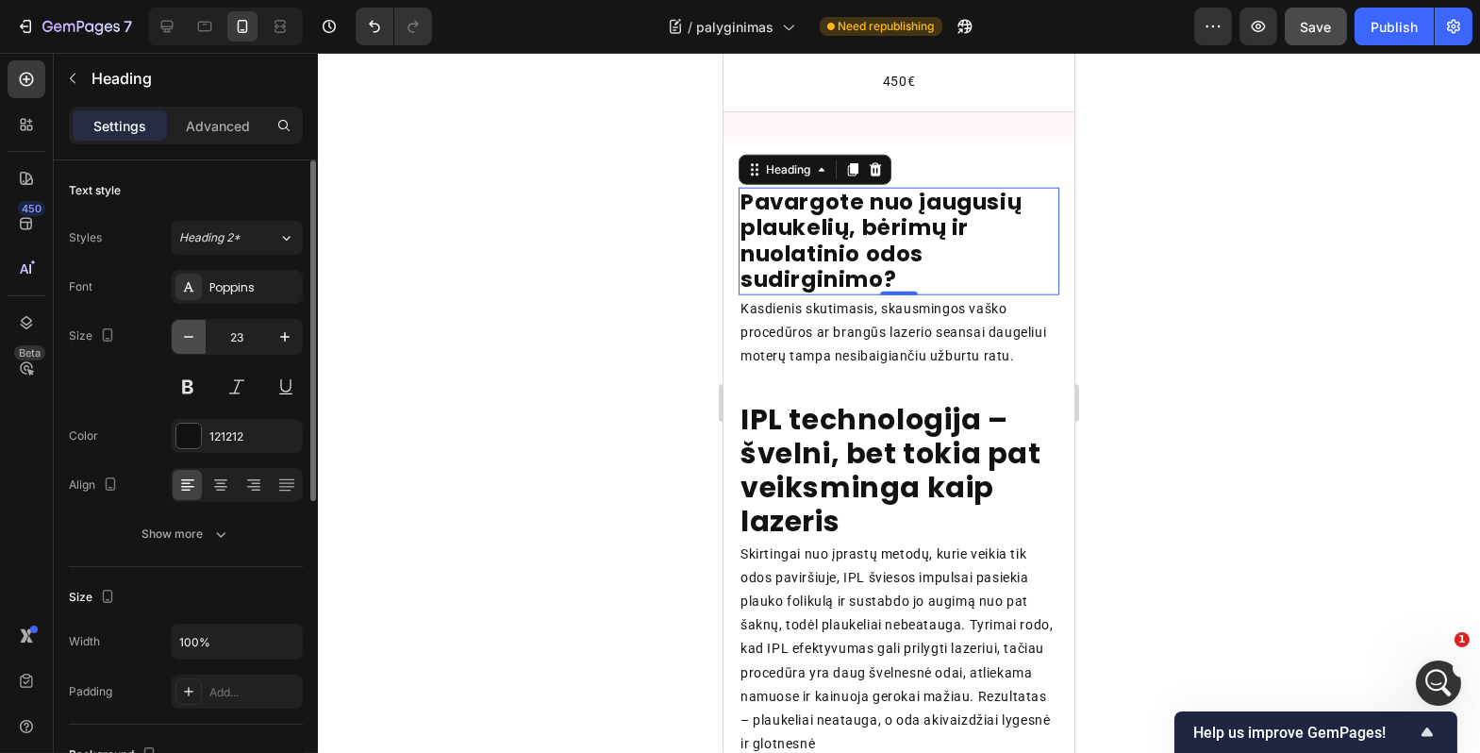
click at [190, 342] on icon "button" at bounding box center [188, 336] width 19 height 19
type input "22"
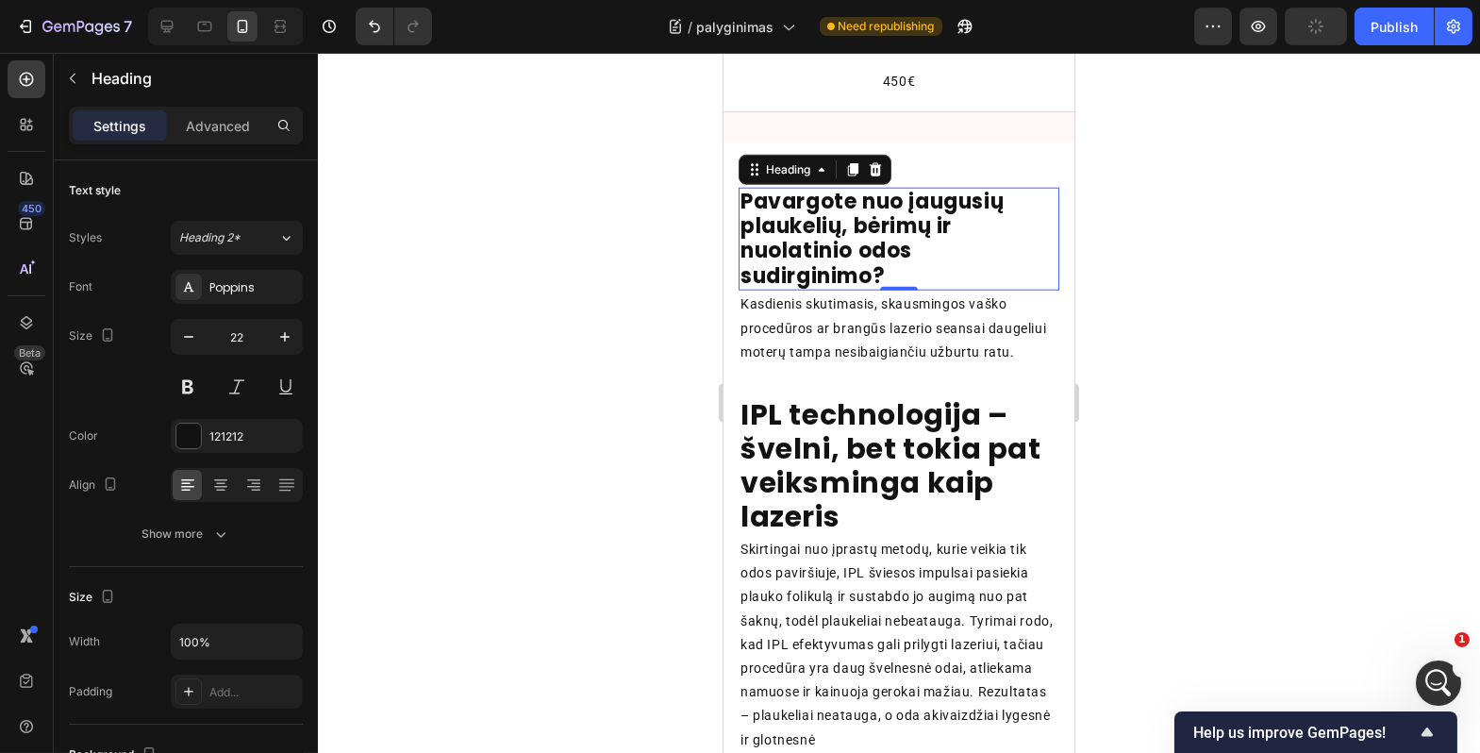
click at [443, 349] on div at bounding box center [899, 403] width 1163 height 700
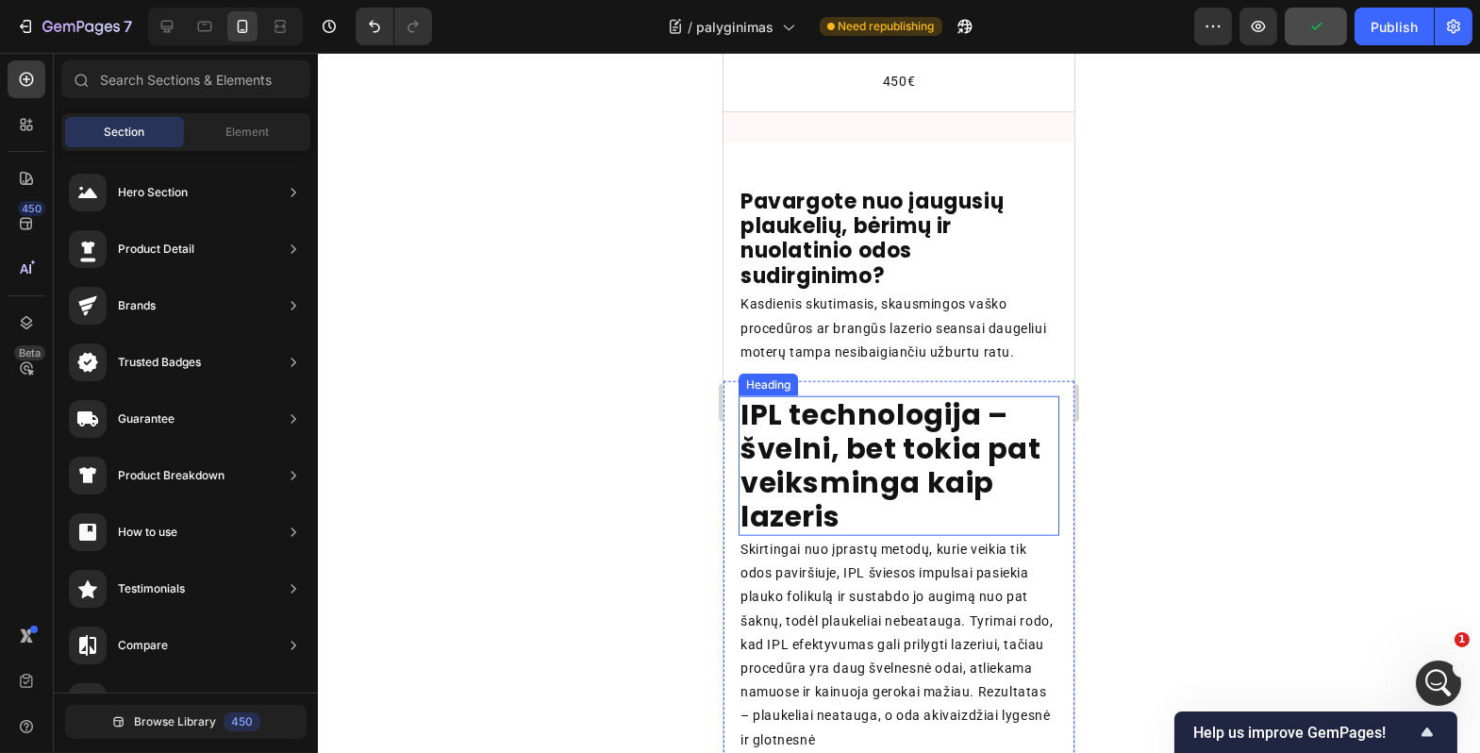
click at [761, 474] on strong "IPL technologija – švelni, bet tokia pat veiksminga kaip lazeris" at bounding box center [890, 465] width 301 height 142
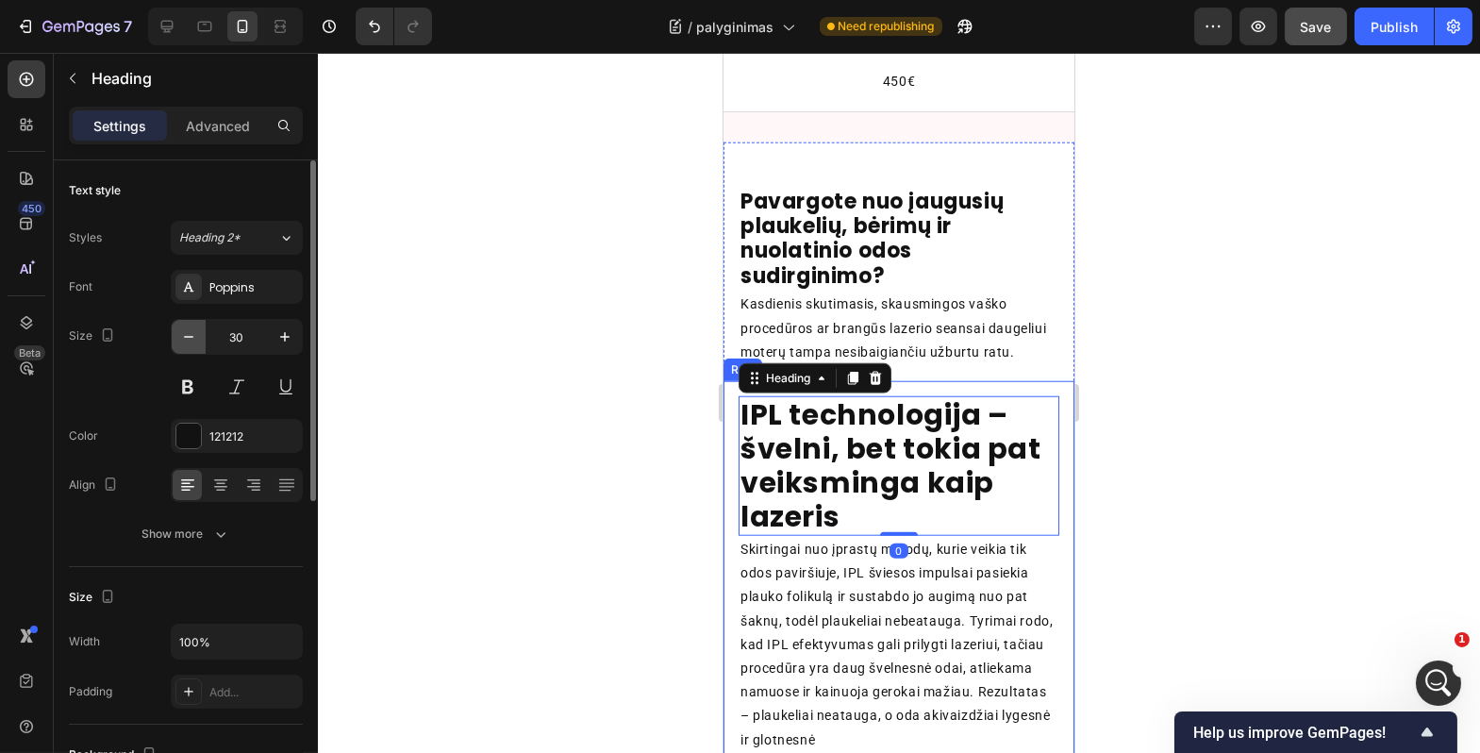
click at [195, 343] on icon "button" at bounding box center [188, 336] width 19 height 19
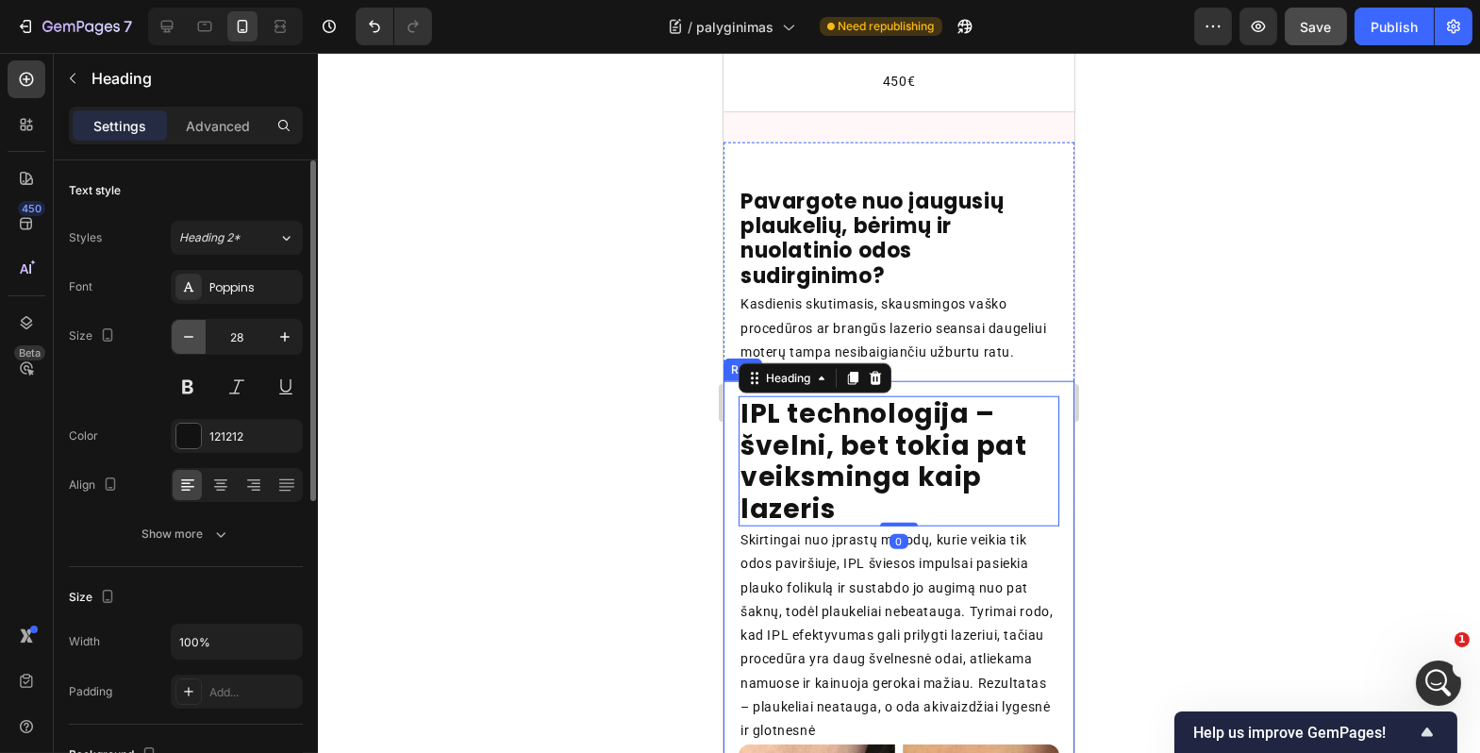
click at [195, 343] on icon "button" at bounding box center [188, 336] width 19 height 19
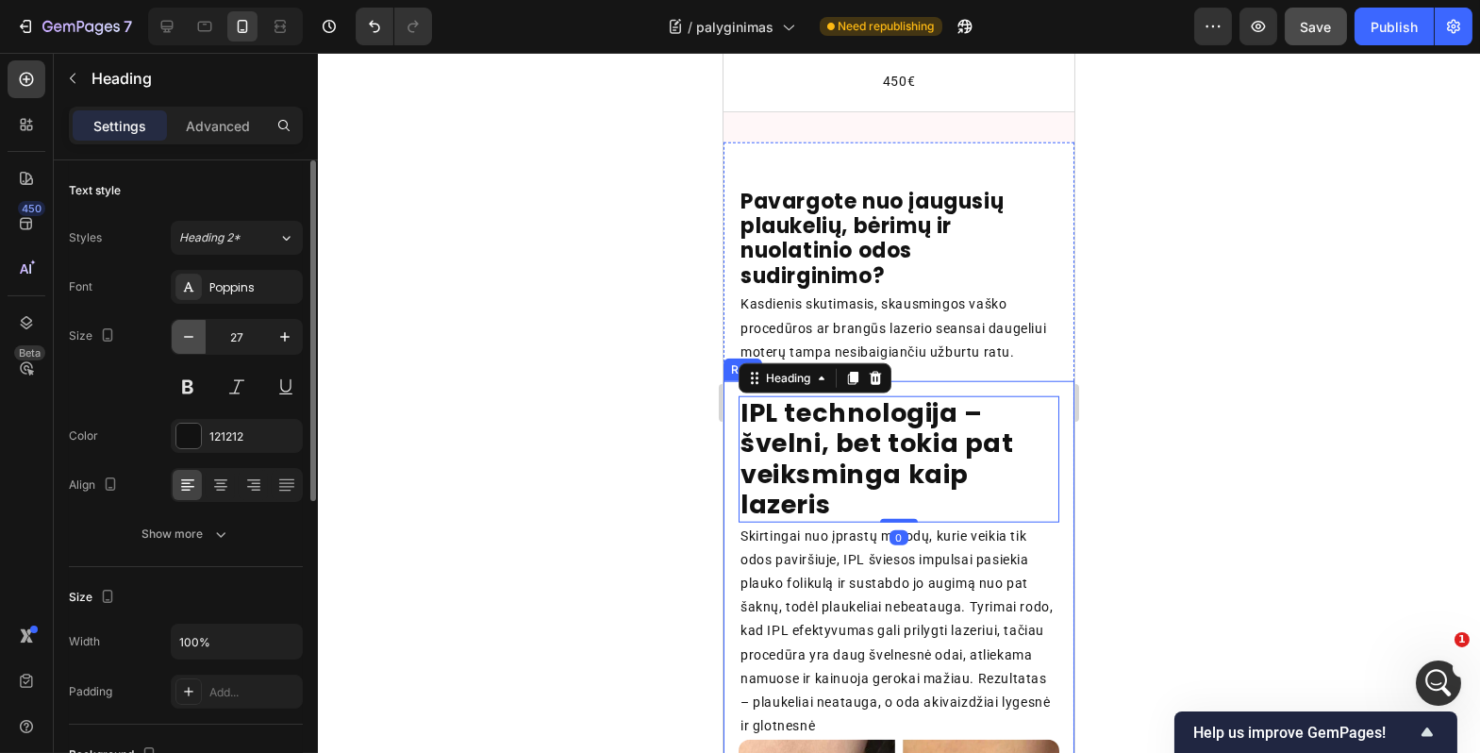
click at [195, 343] on icon "button" at bounding box center [188, 336] width 19 height 19
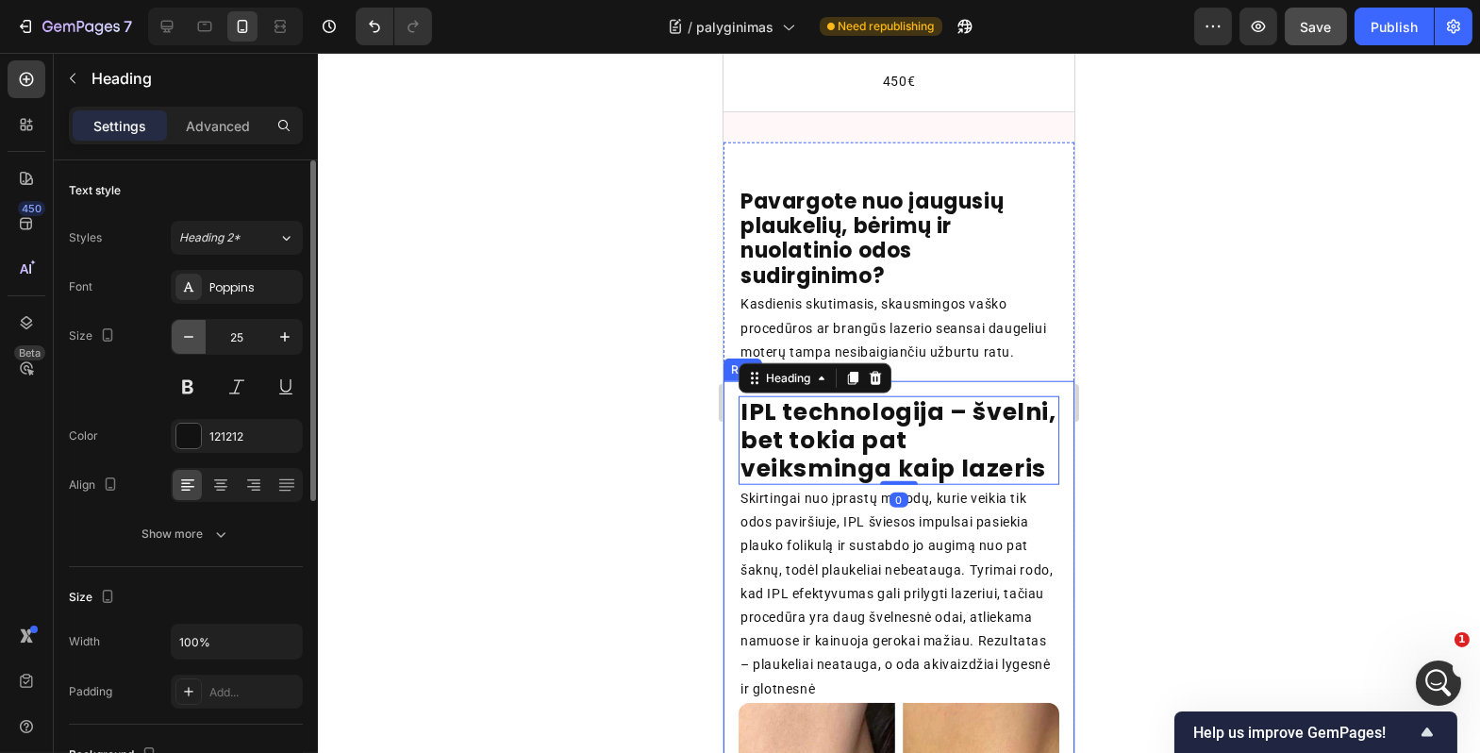
click at [195, 343] on icon "button" at bounding box center [188, 336] width 19 height 19
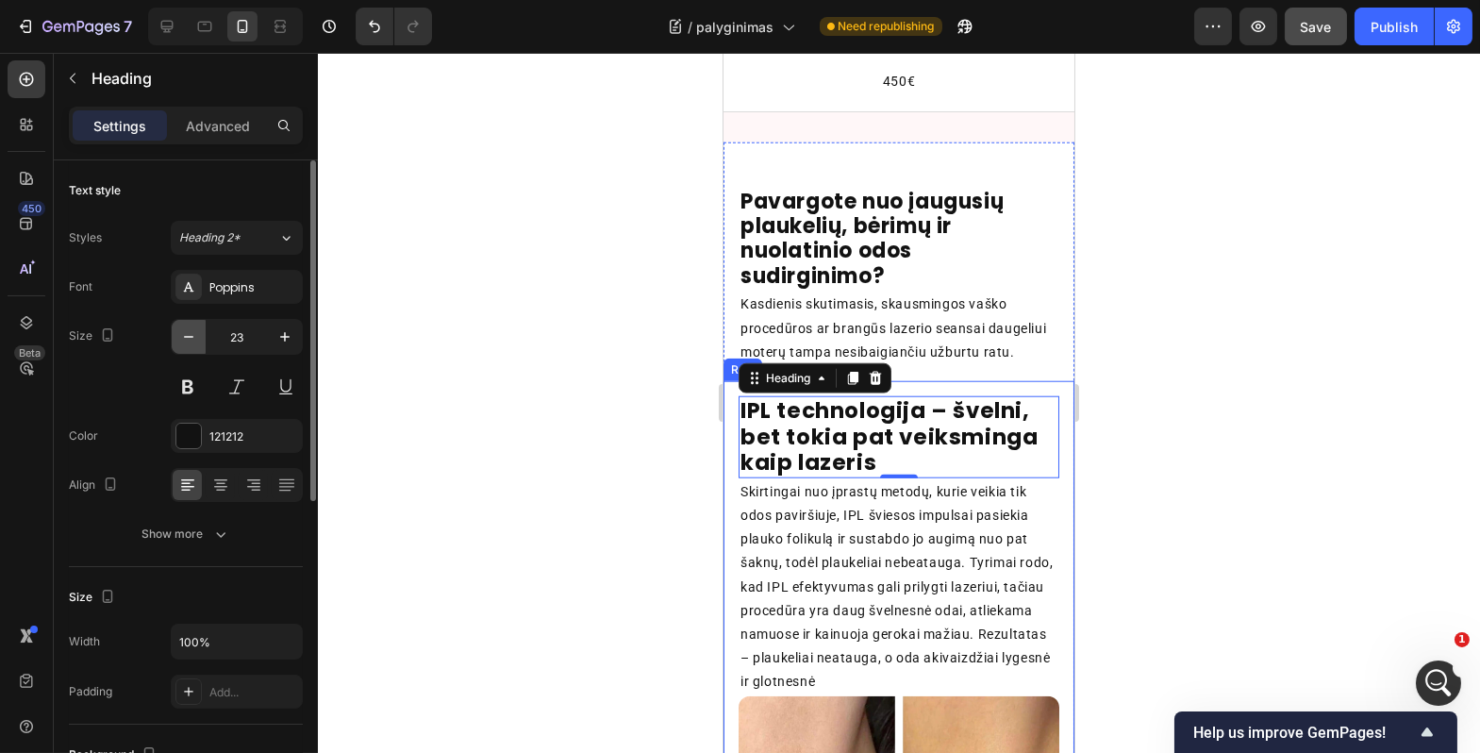
type input "22"
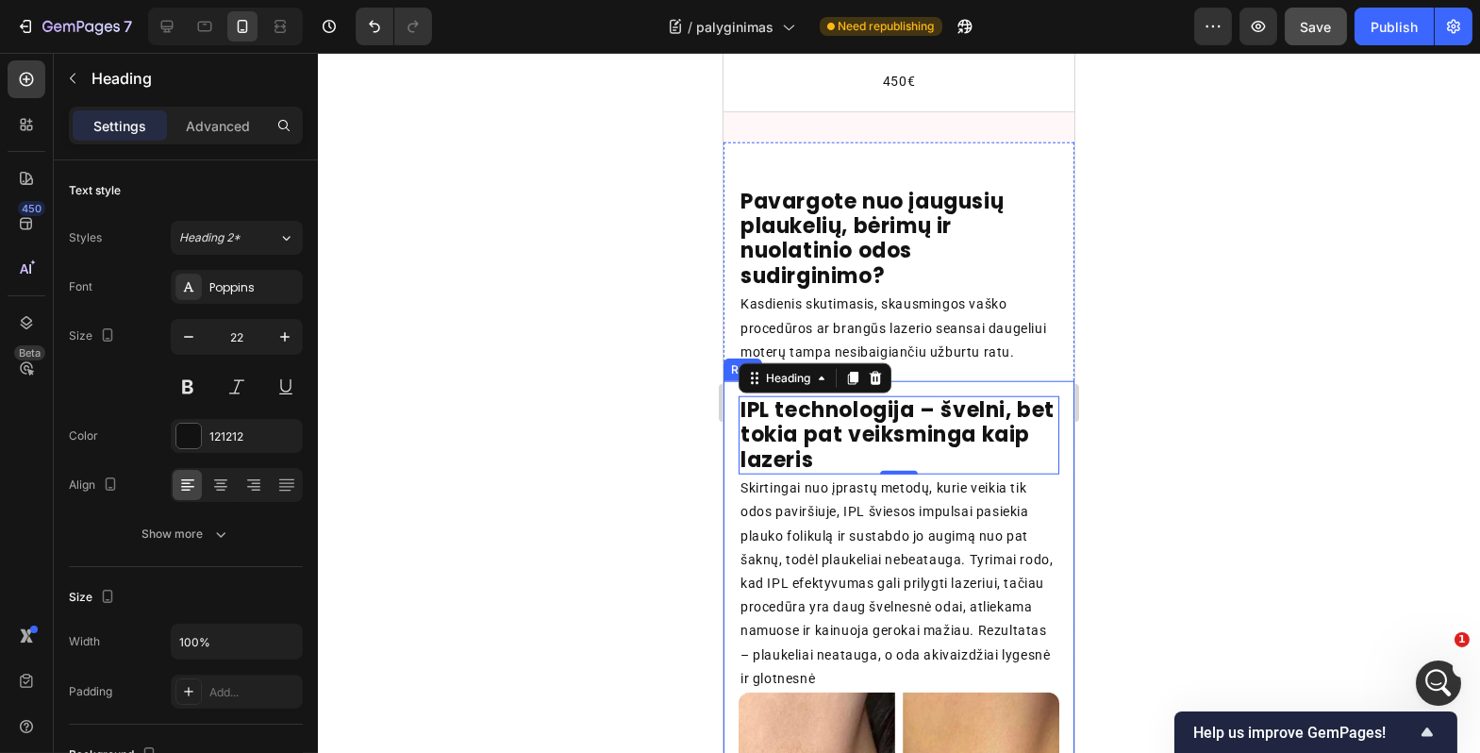
click at [461, 404] on div at bounding box center [899, 403] width 1163 height 700
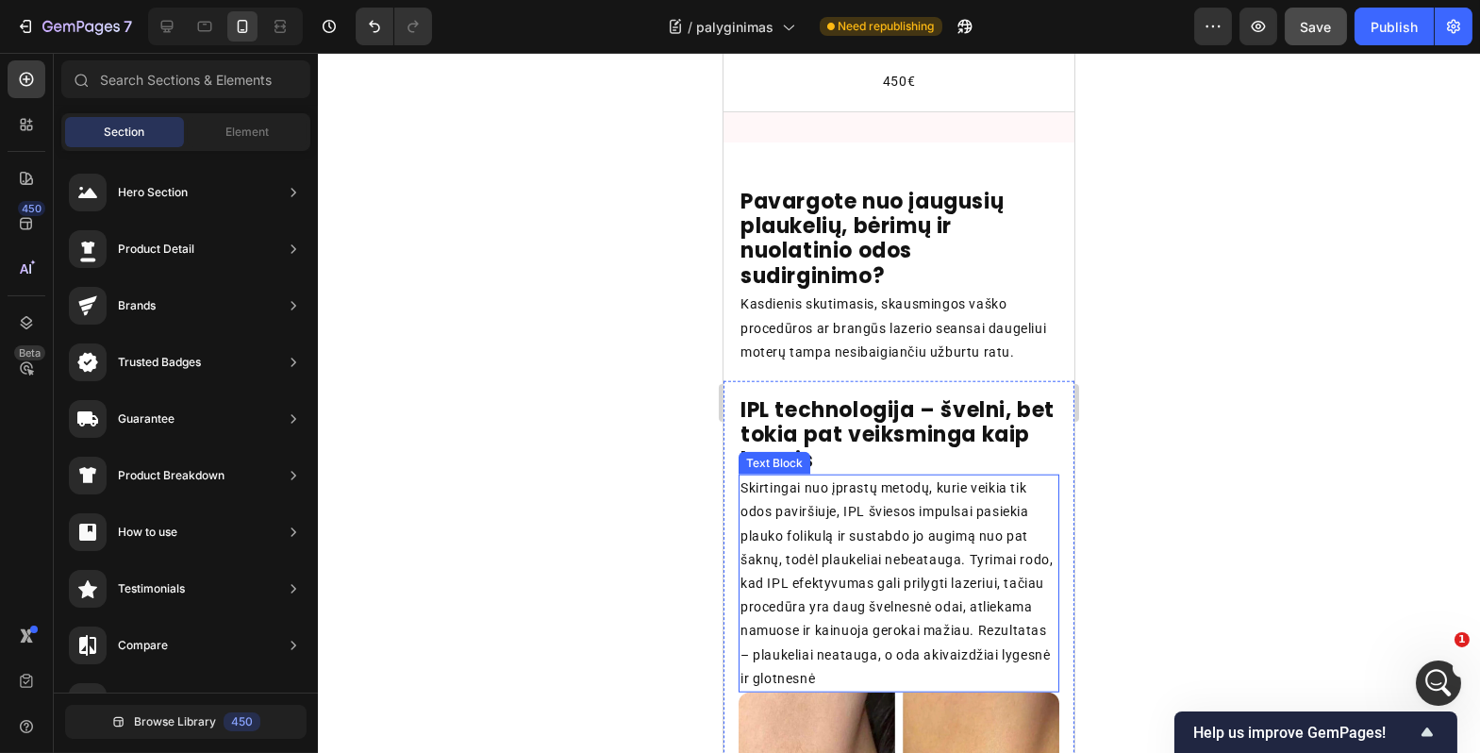
click at [878, 550] on p "Skirtingai nuo įprastų metodų, kurie veikia tik odos paviršiuje, IPL šviesos im…" at bounding box center [898, 584] width 317 height 214
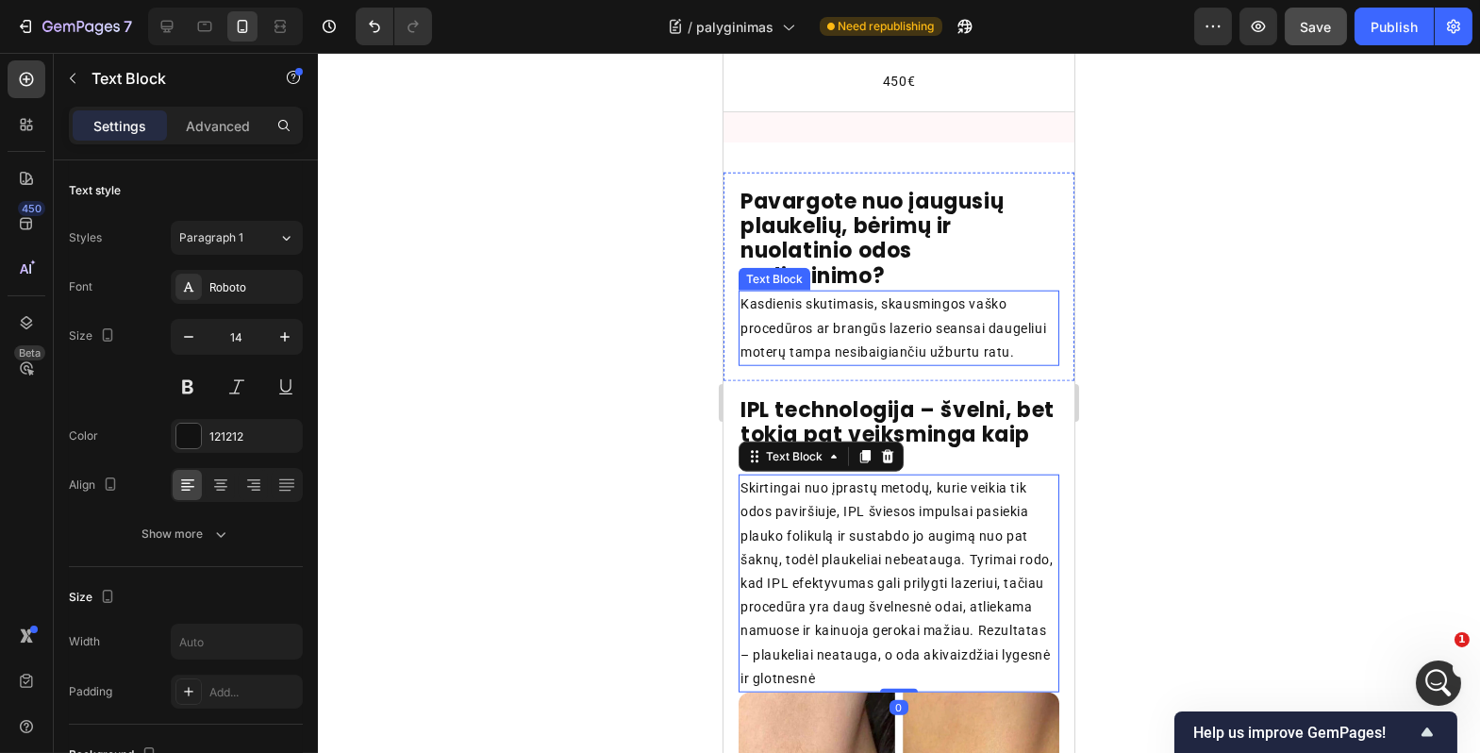
click at [914, 317] on p "Kasdienis skutimasis, skausmingos vaško procedūros ar brangūs lazerio seansai d…" at bounding box center [898, 329] width 317 height 72
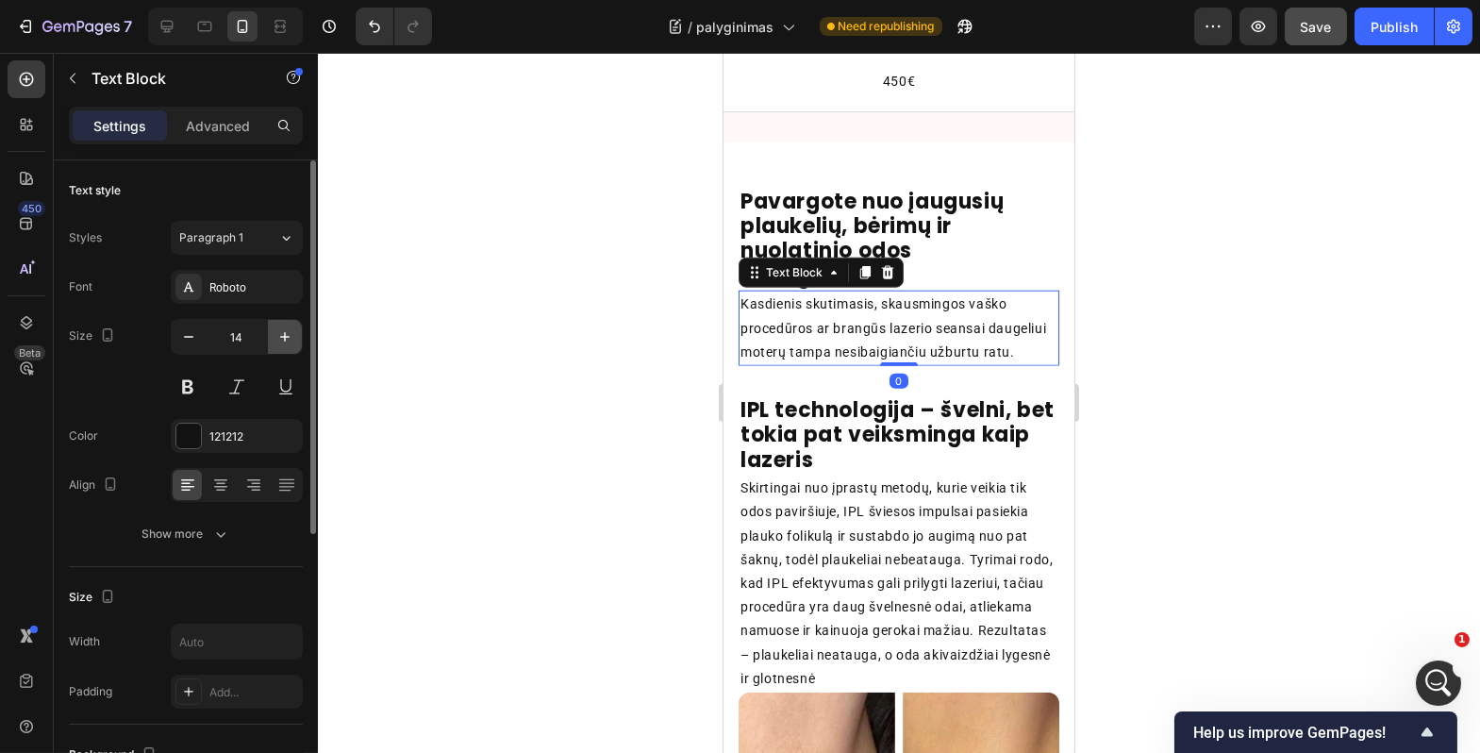
click at [293, 342] on icon "button" at bounding box center [285, 336] width 19 height 19
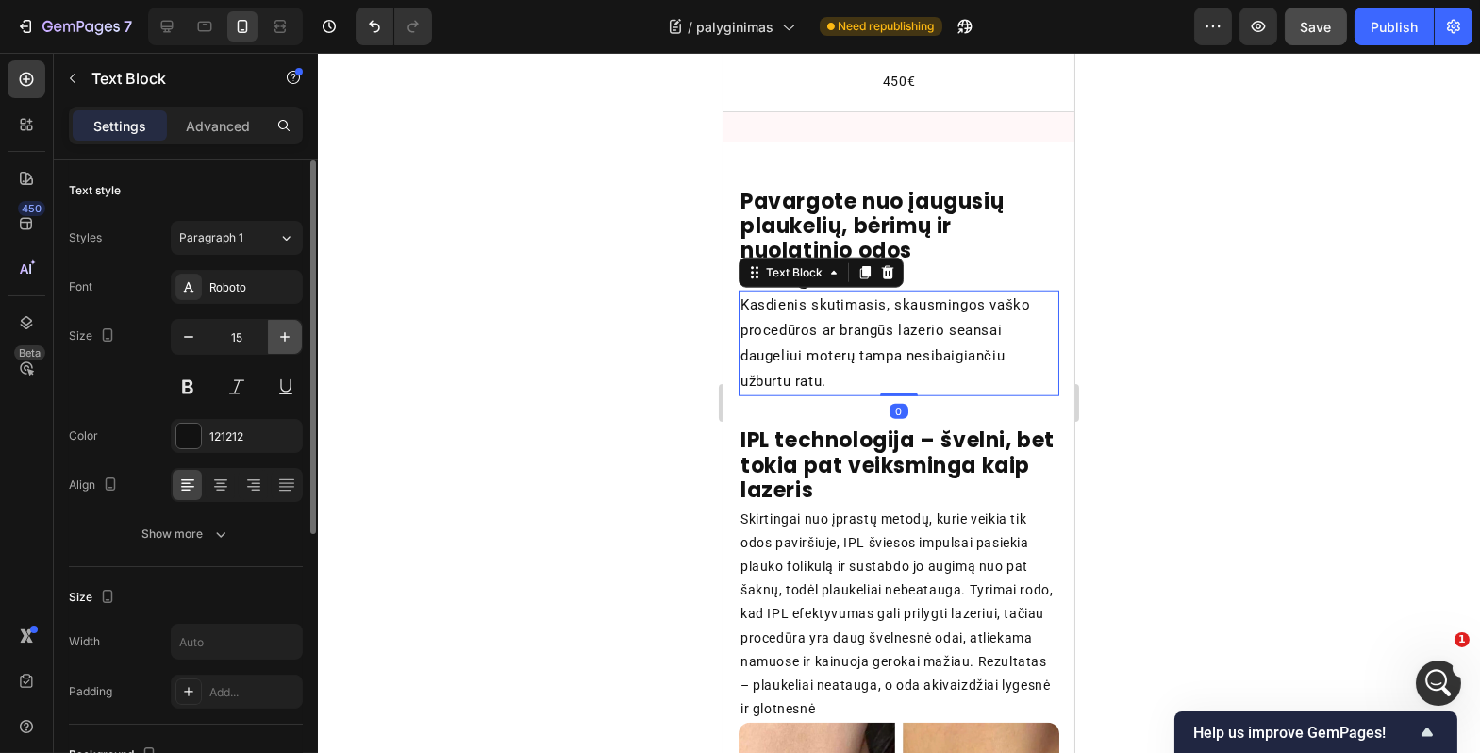
click at [293, 342] on icon "button" at bounding box center [285, 336] width 19 height 19
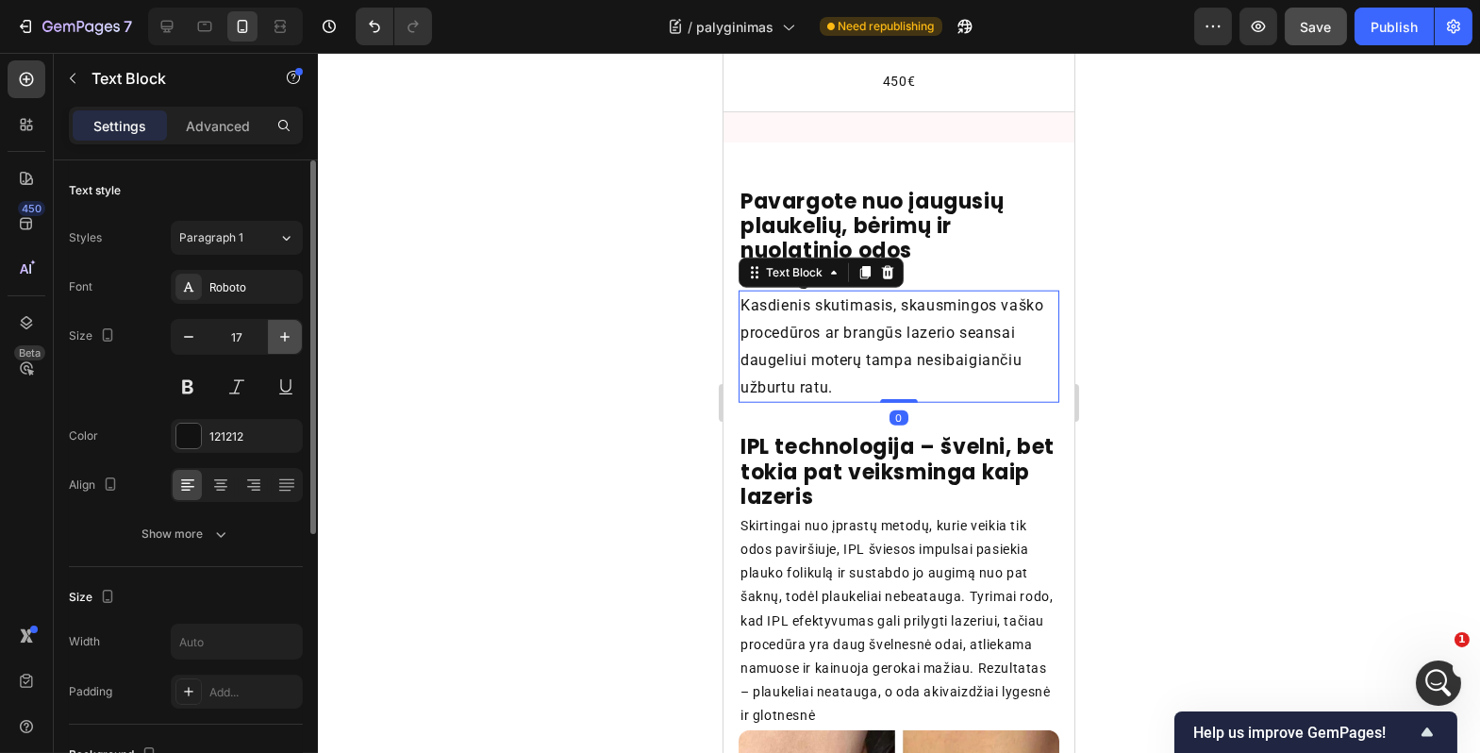
click at [293, 342] on icon "button" at bounding box center [285, 336] width 19 height 19
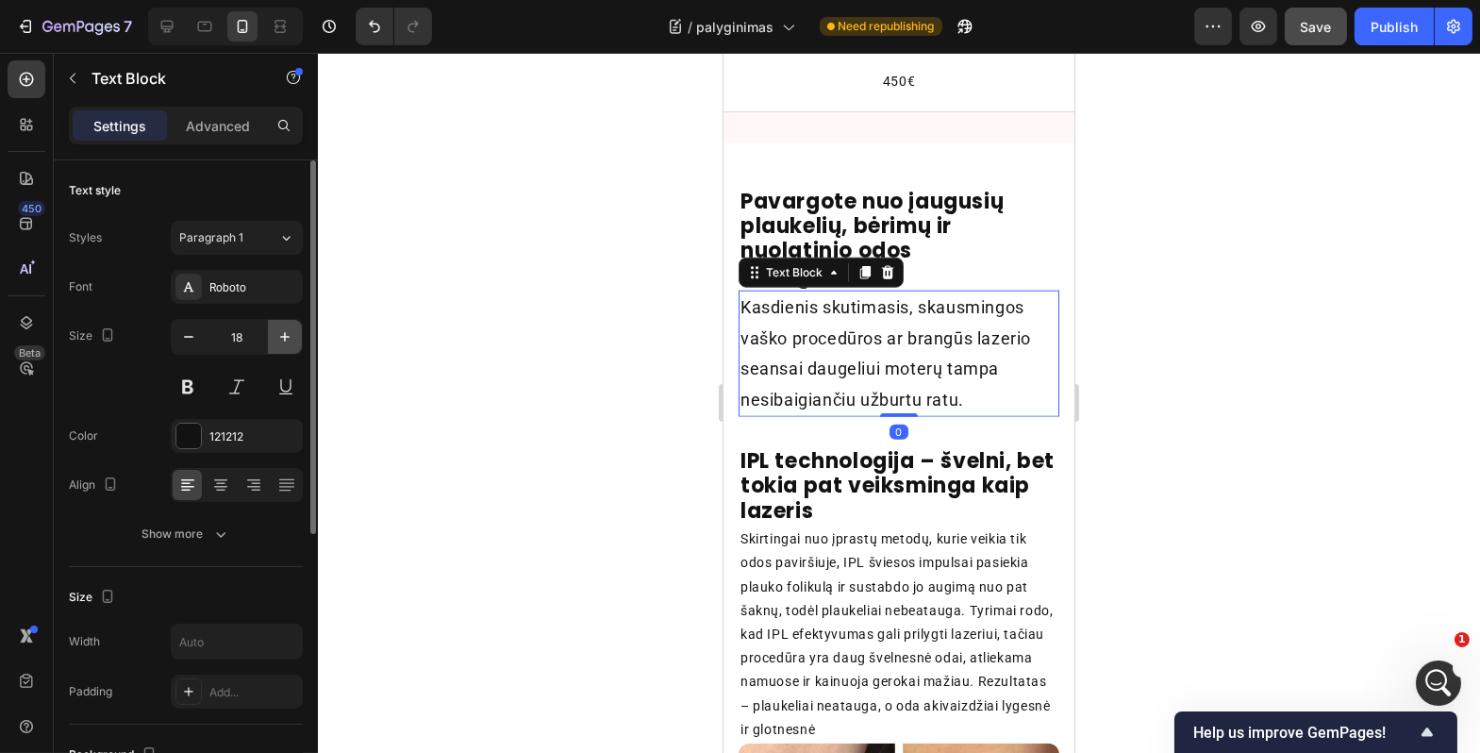
click at [293, 342] on icon "button" at bounding box center [285, 336] width 19 height 19
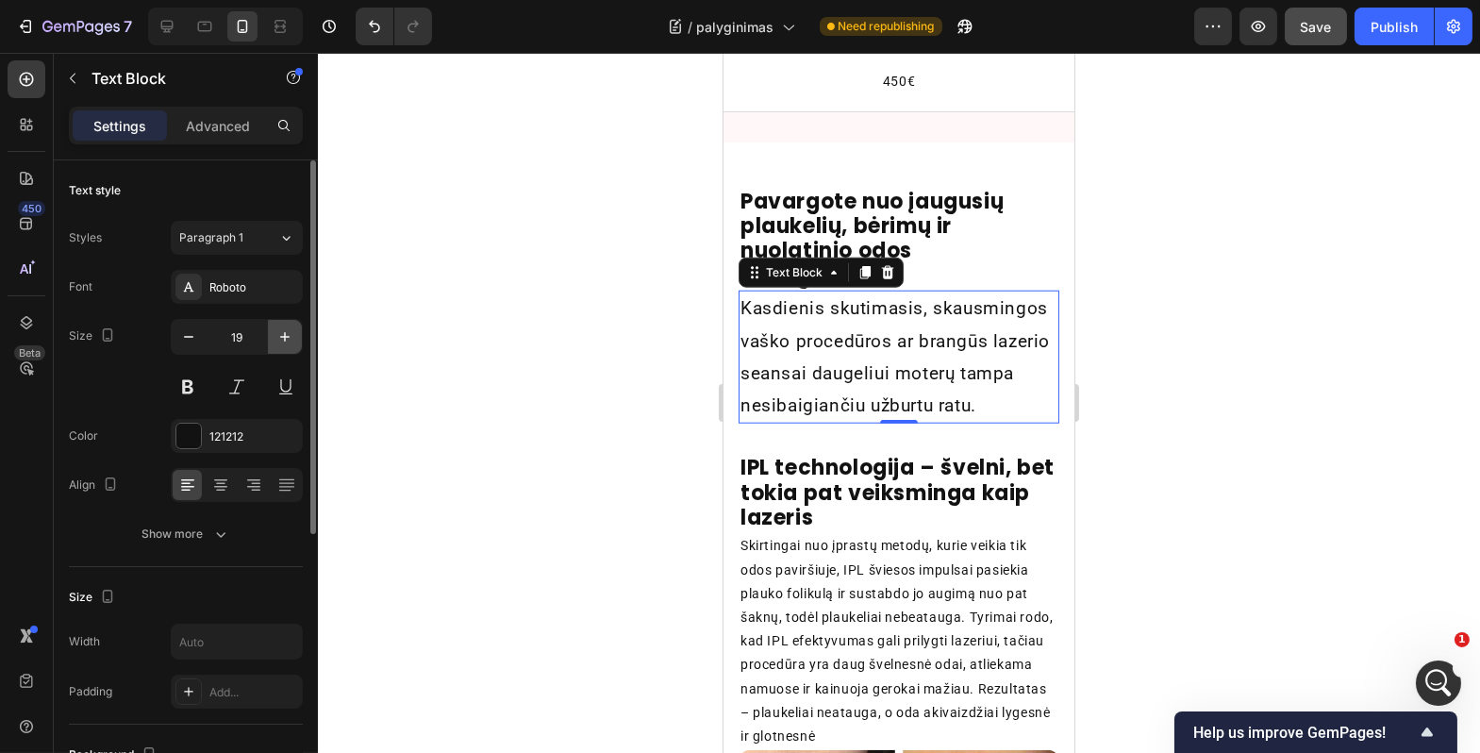
click at [293, 341] on icon "button" at bounding box center [285, 336] width 19 height 19
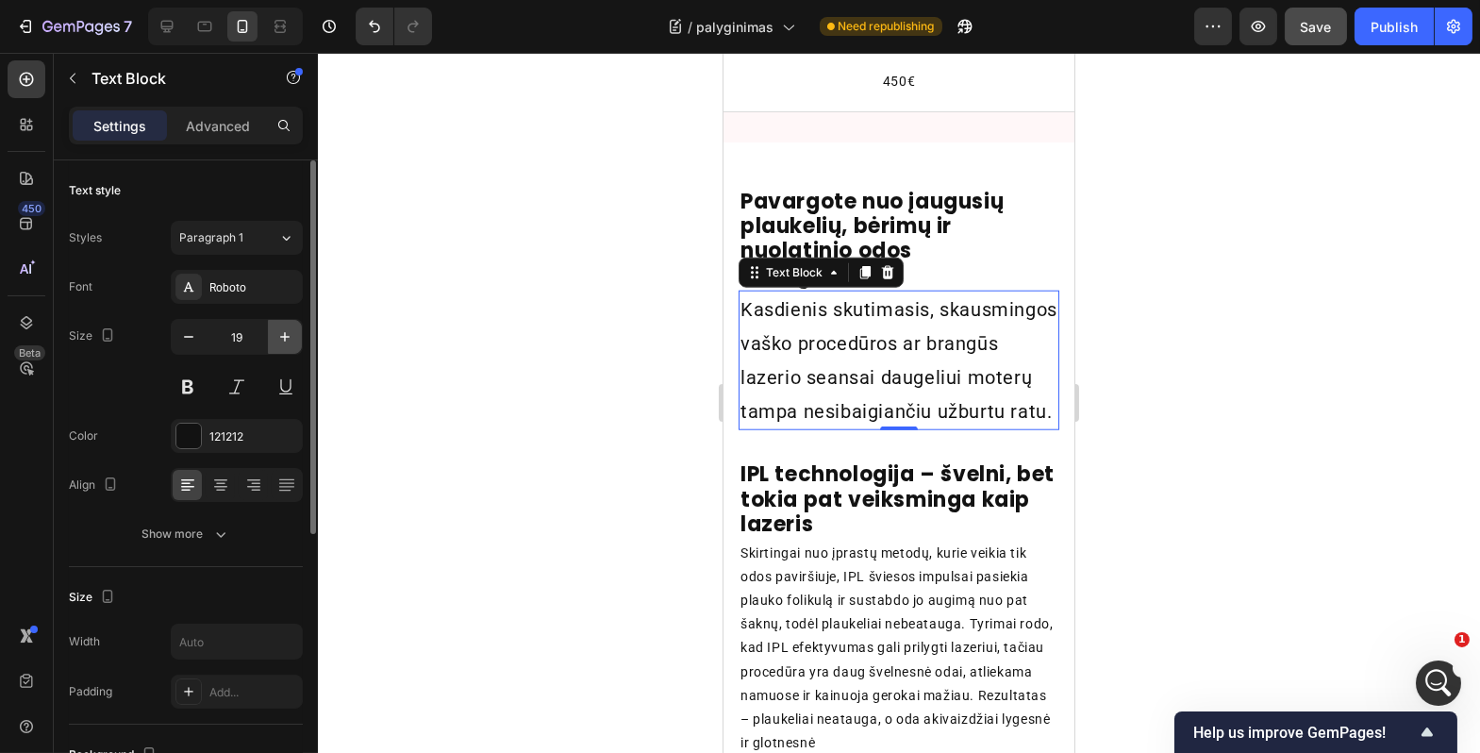
type input "20"
click at [450, 373] on div at bounding box center [899, 403] width 1163 height 700
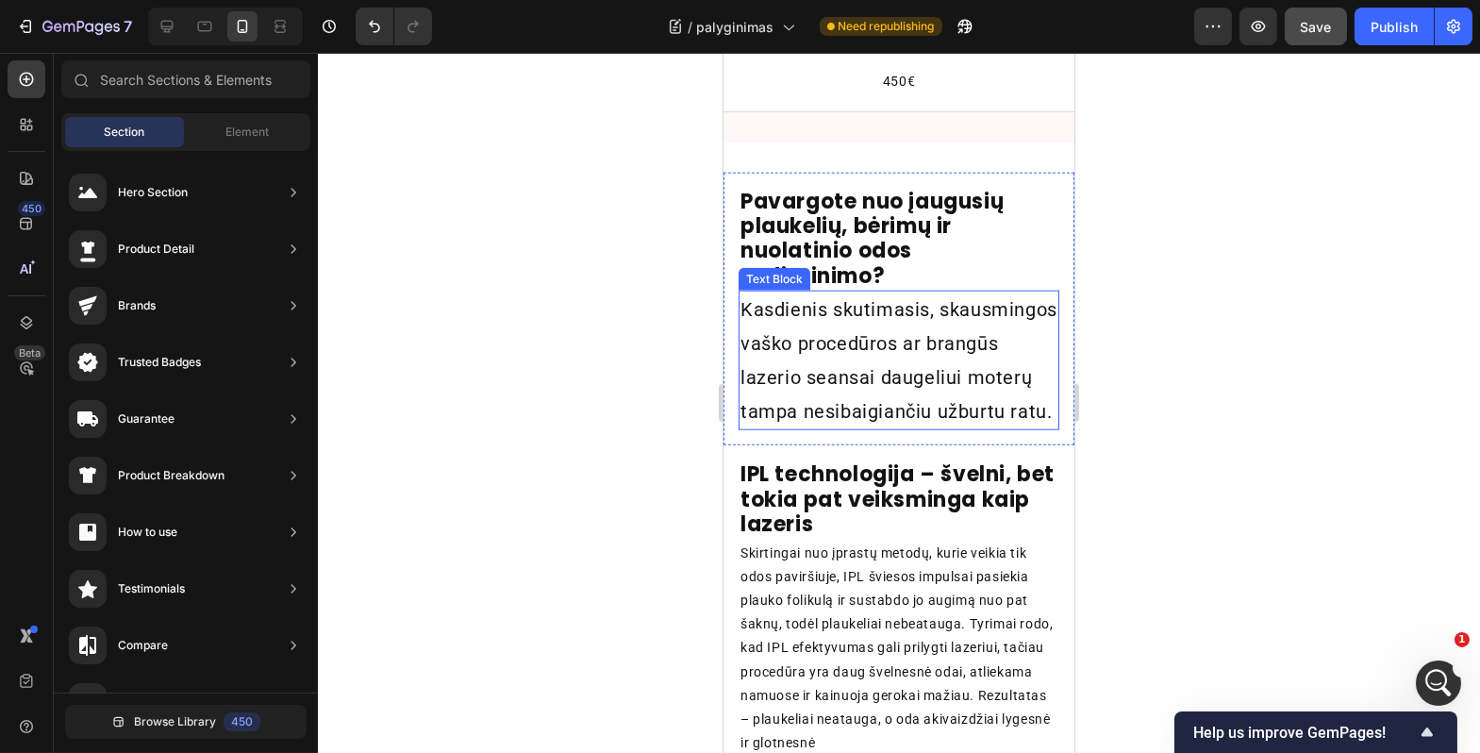
click at [794, 349] on p "Kasdienis skutimasis, skausmingos vaško procedūros ar brangūs lazerio seansai d…" at bounding box center [898, 361] width 317 height 136
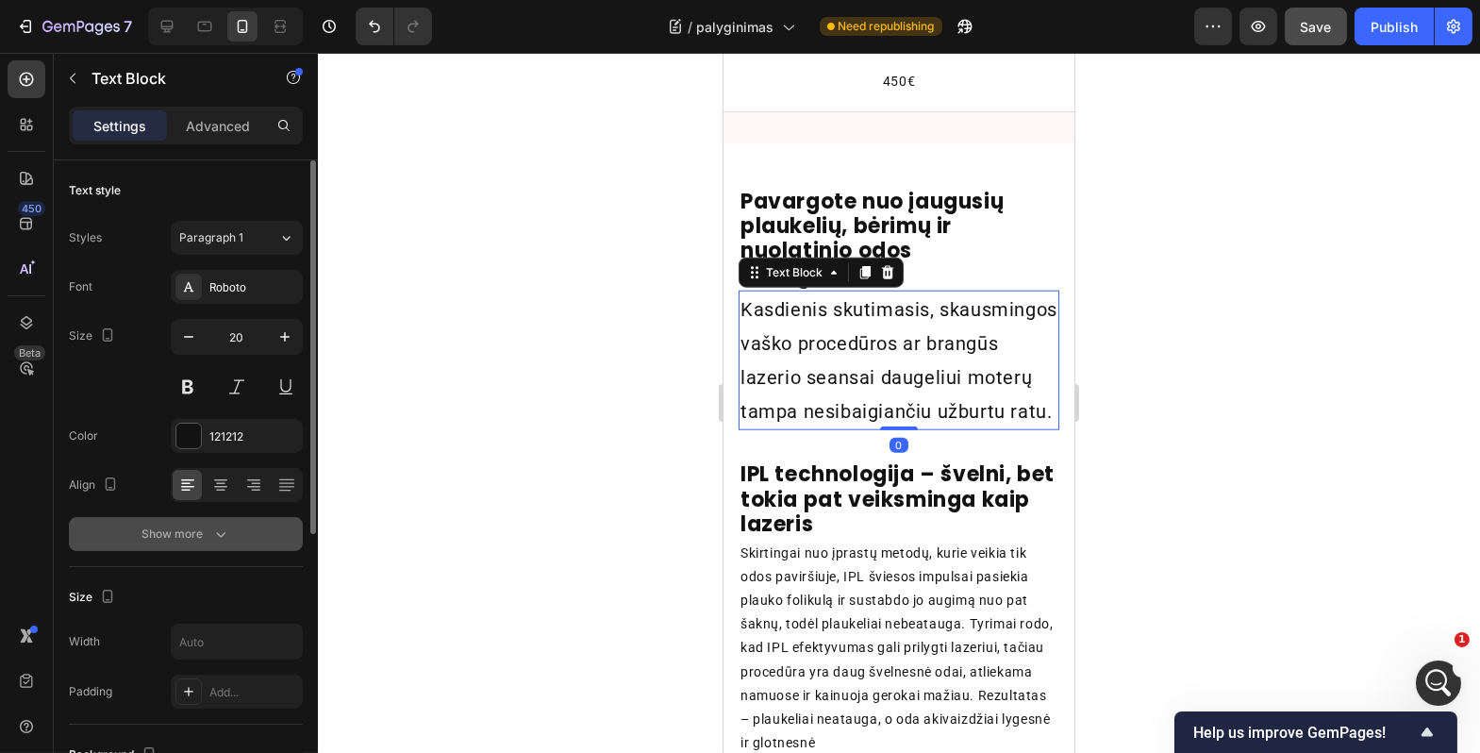
click at [220, 534] on icon "button" at bounding box center [220, 534] width 19 height 19
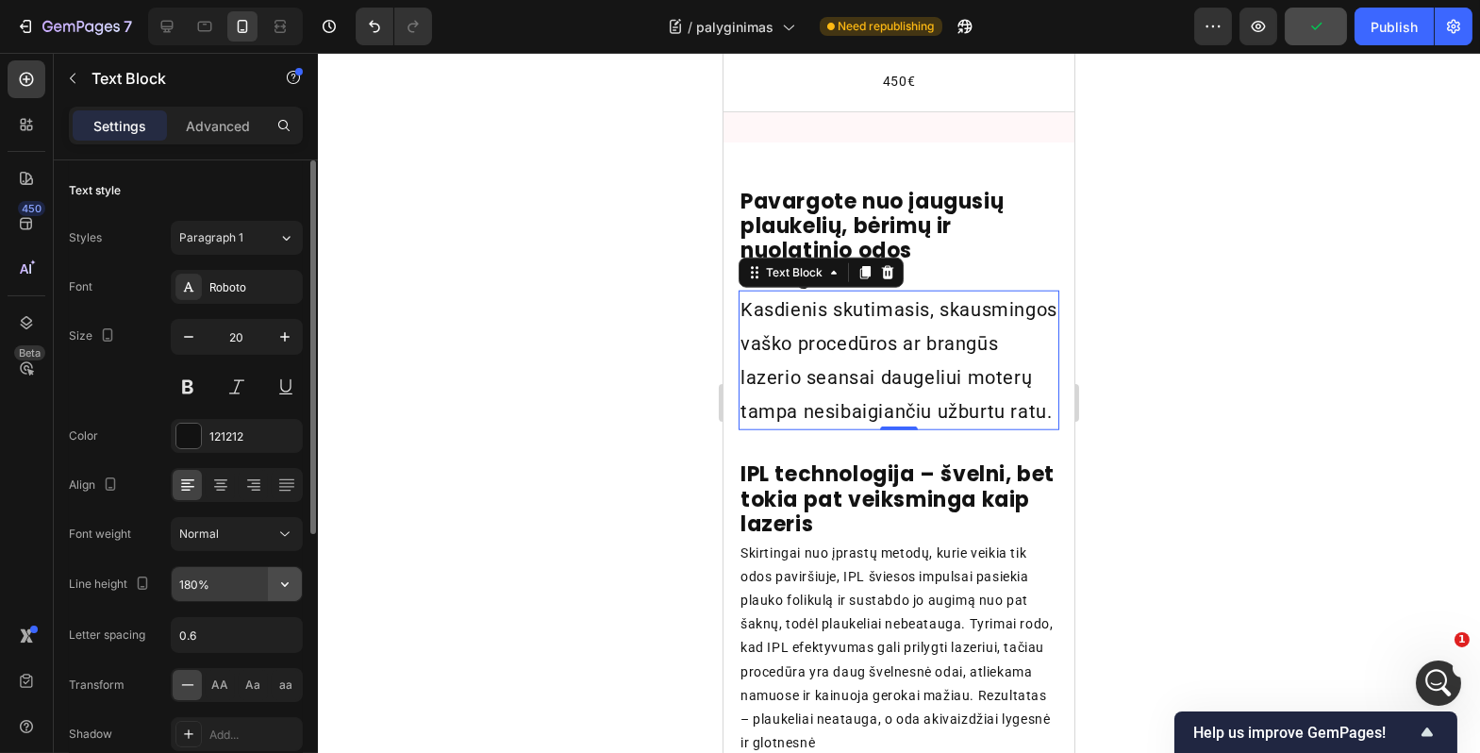
click at [288, 583] on icon "button" at bounding box center [285, 584] width 19 height 19
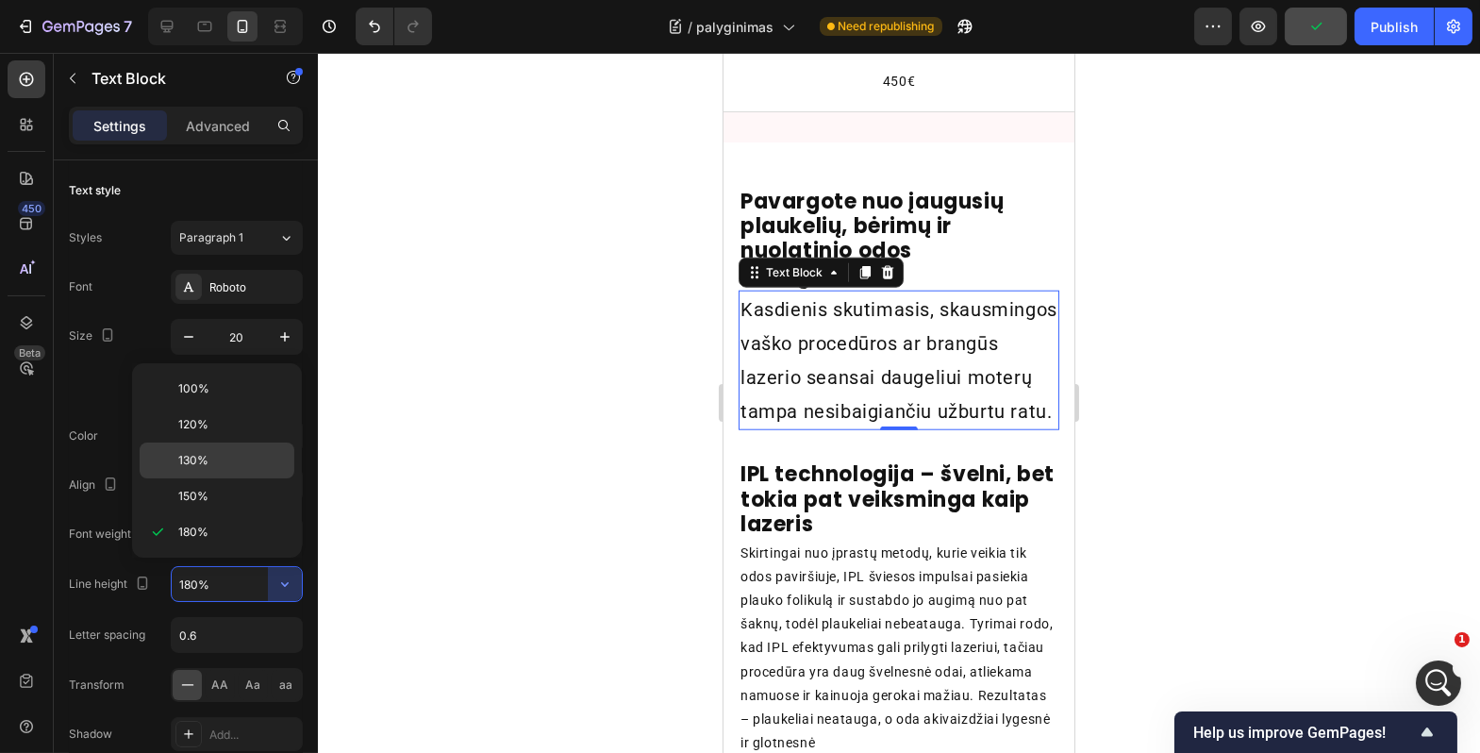
click at [251, 459] on p "130%" at bounding box center [232, 460] width 108 height 17
type input "130%"
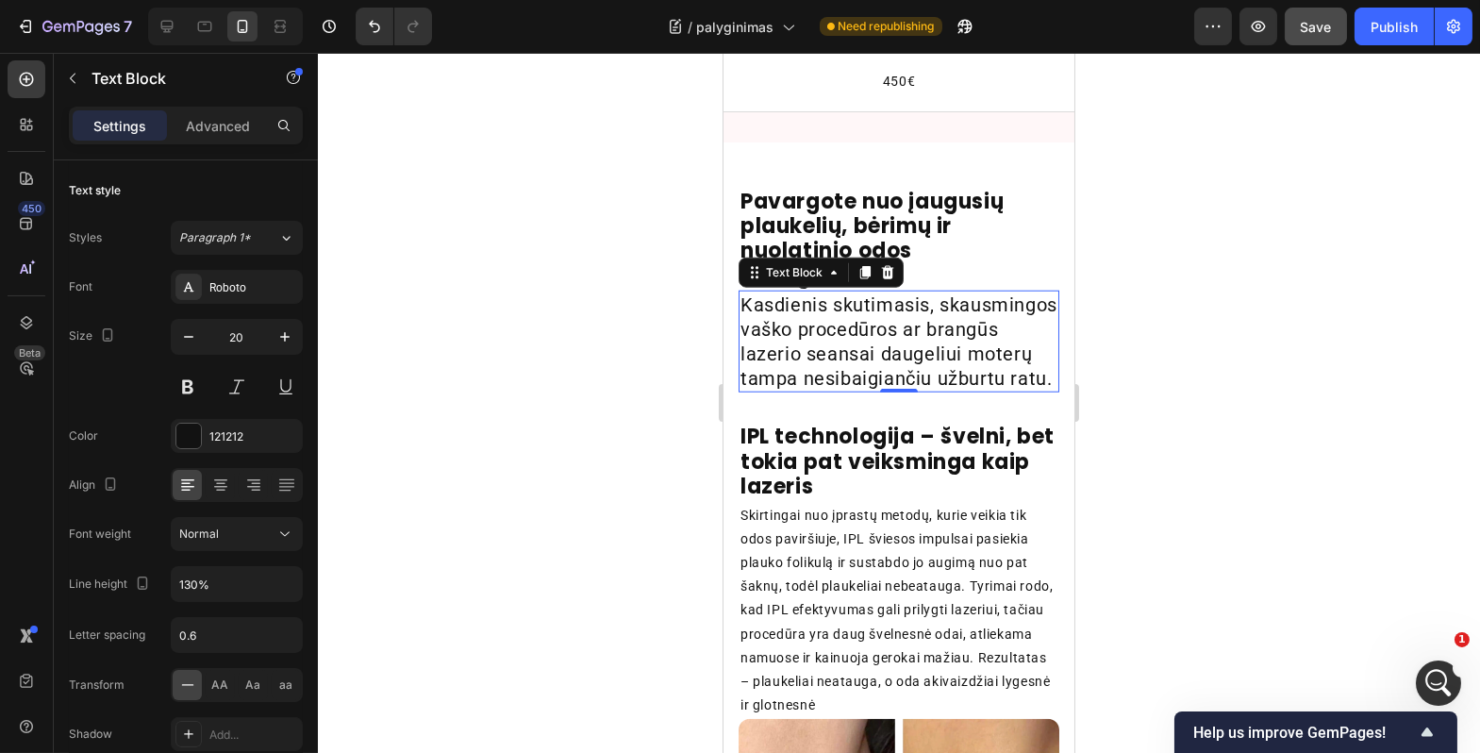
click at [577, 459] on div at bounding box center [899, 403] width 1163 height 700
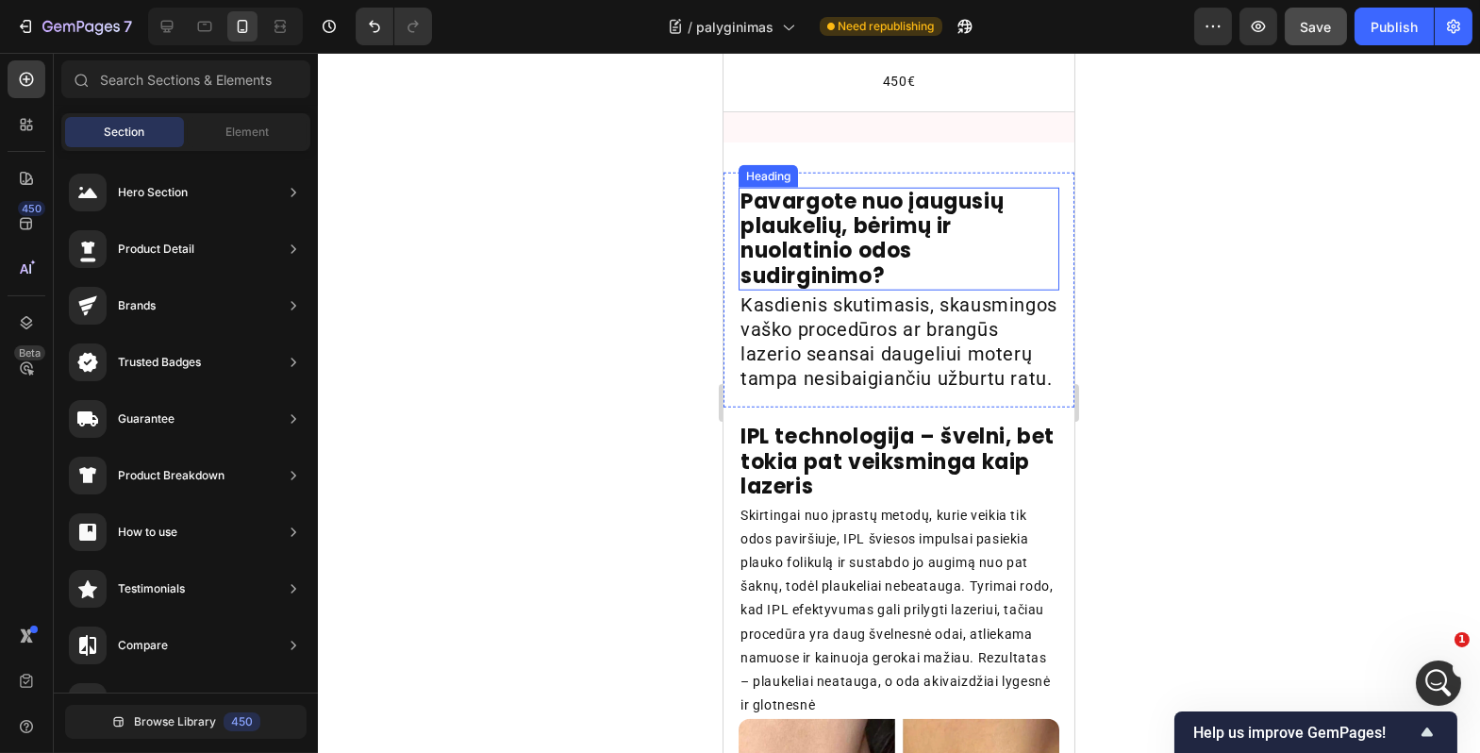
click at [831, 209] on strong "Pavargote nuo įaugusių plaukelių, bėrimų ir nuolatinio odos sudirginimo?" at bounding box center [871, 239] width 263 height 104
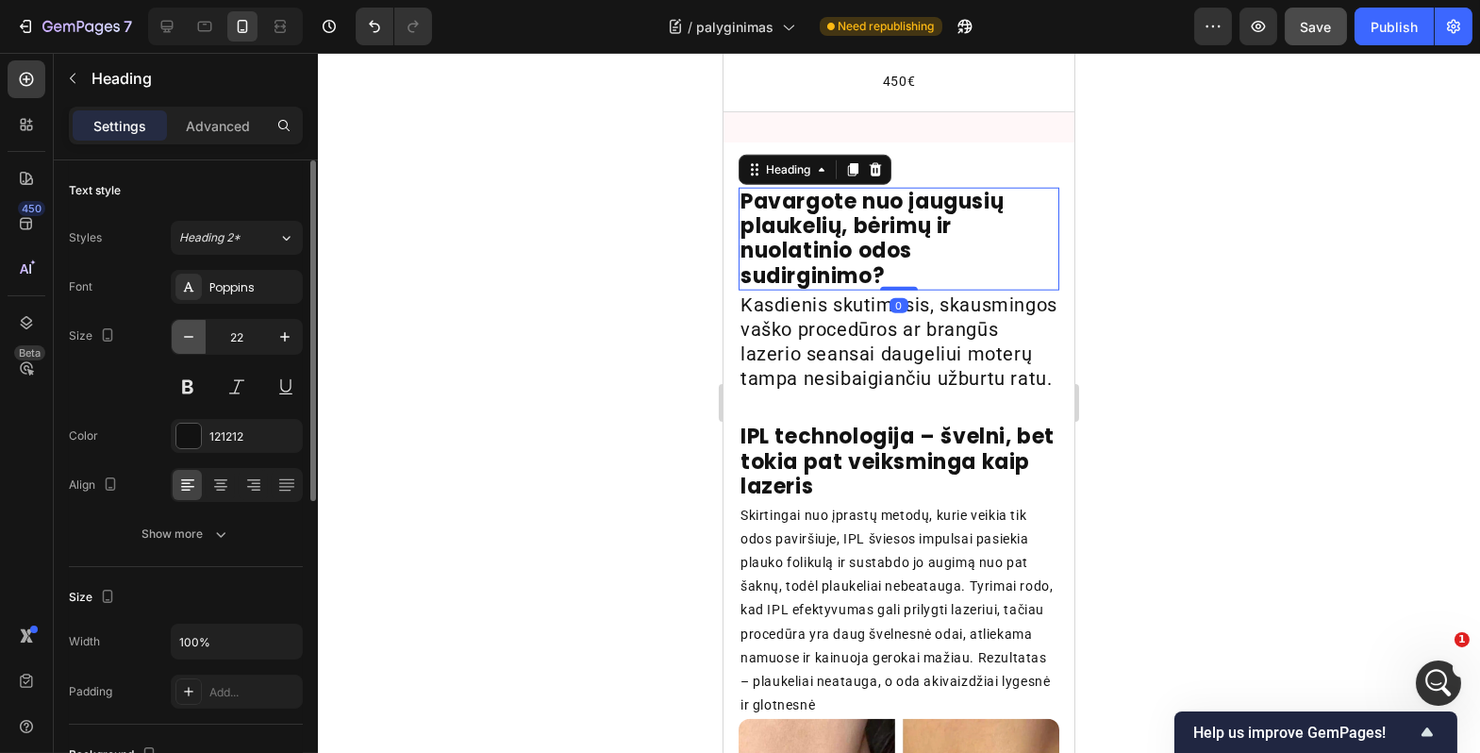
click at [186, 337] on icon "button" at bounding box center [188, 336] width 19 height 19
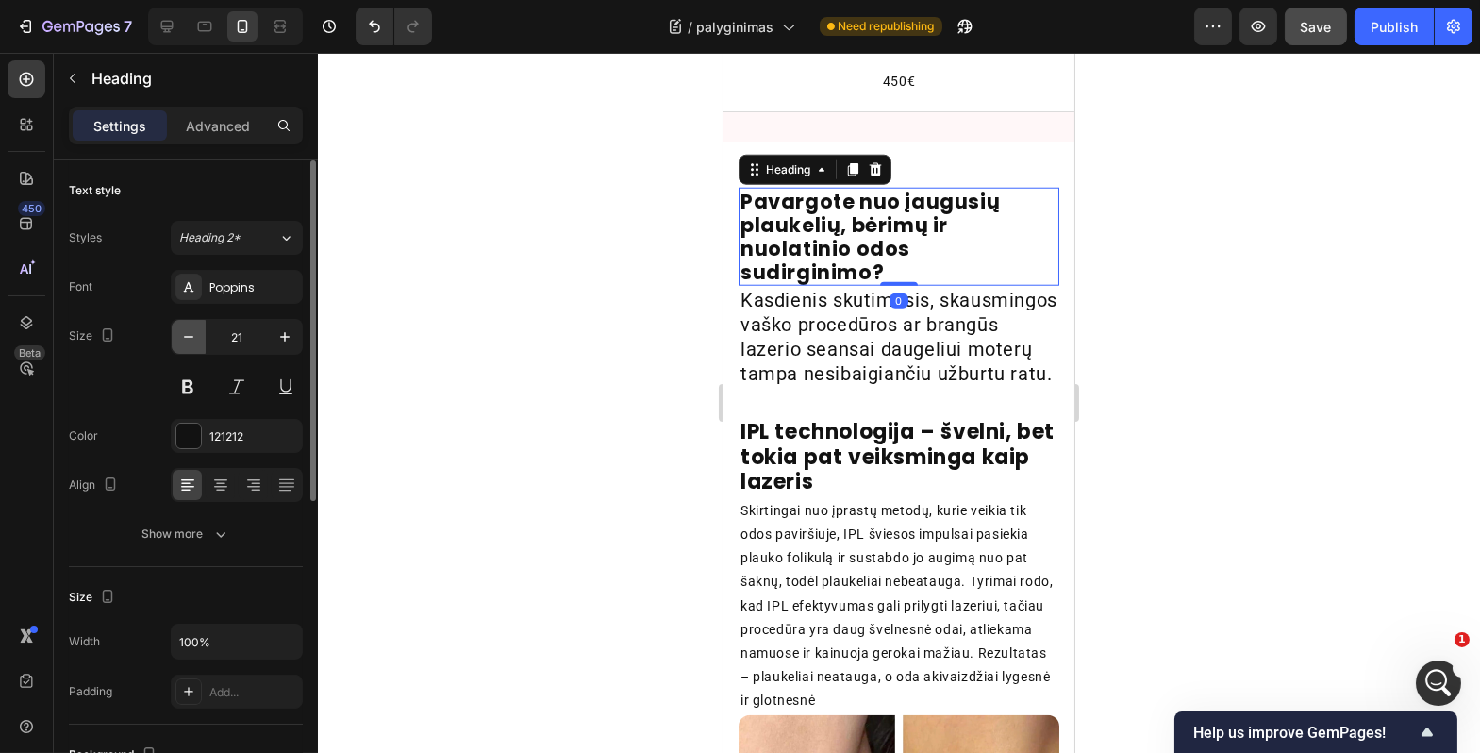
type input "20"
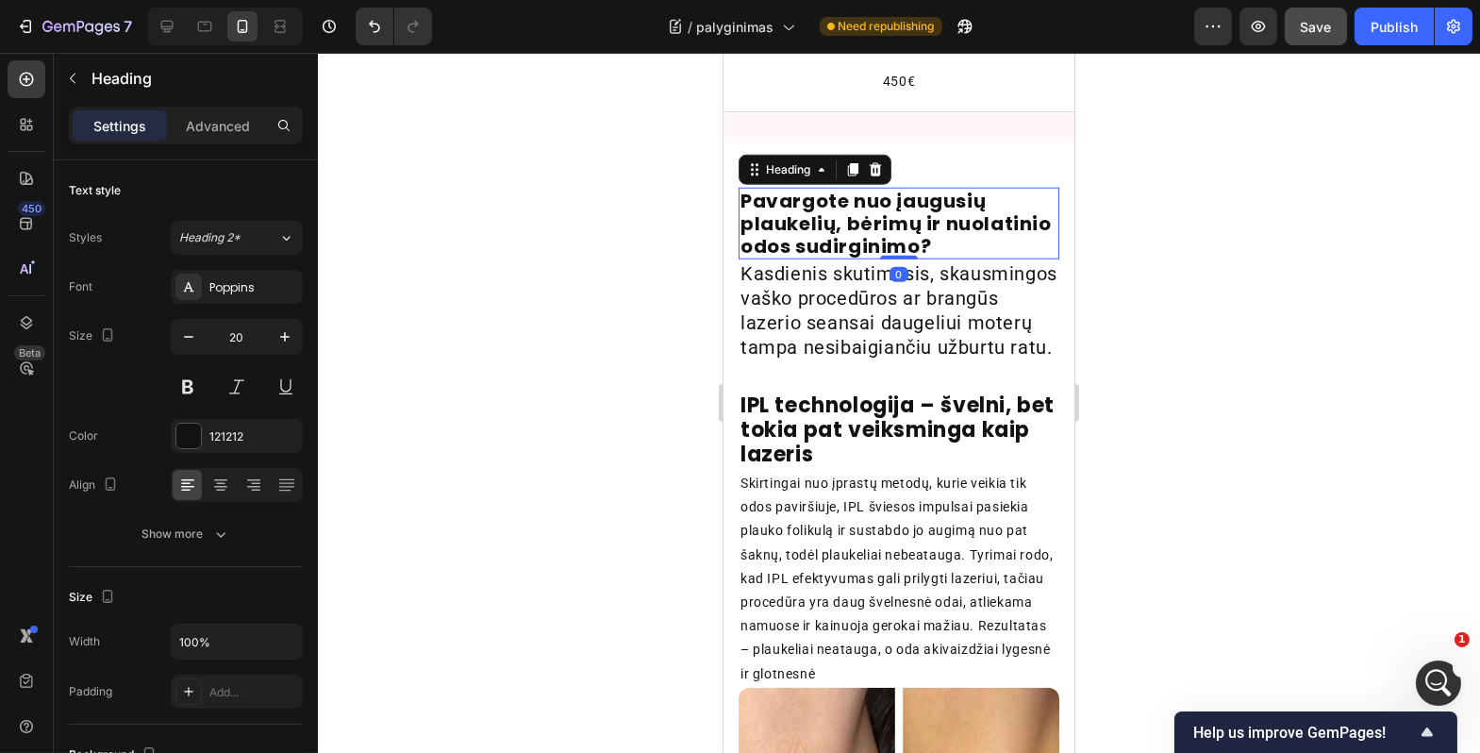
click at [411, 351] on div at bounding box center [899, 403] width 1163 height 700
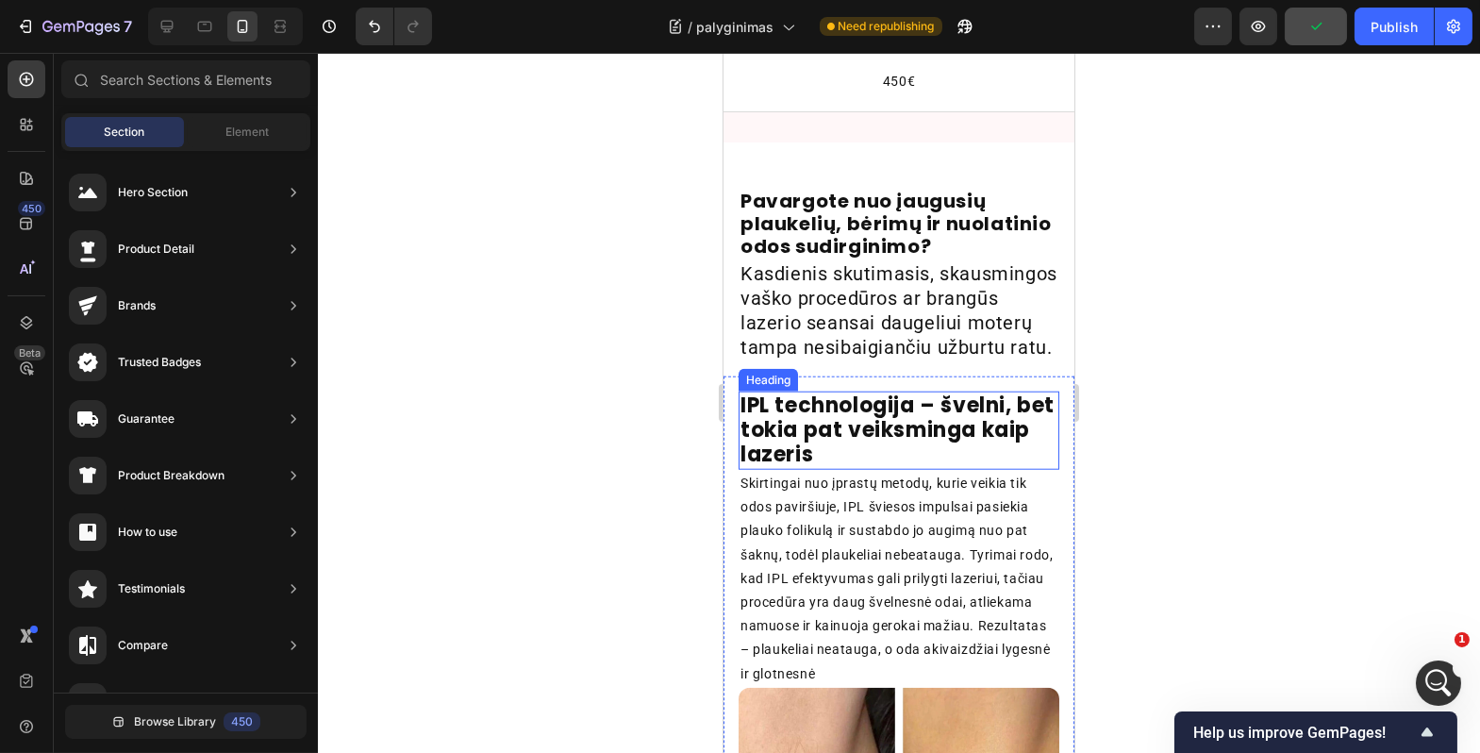
click at [776, 430] on strong "IPL technologija – švelni, bet tokia pat veiksminga kaip lazeris" at bounding box center [897, 430] width 314 height 79
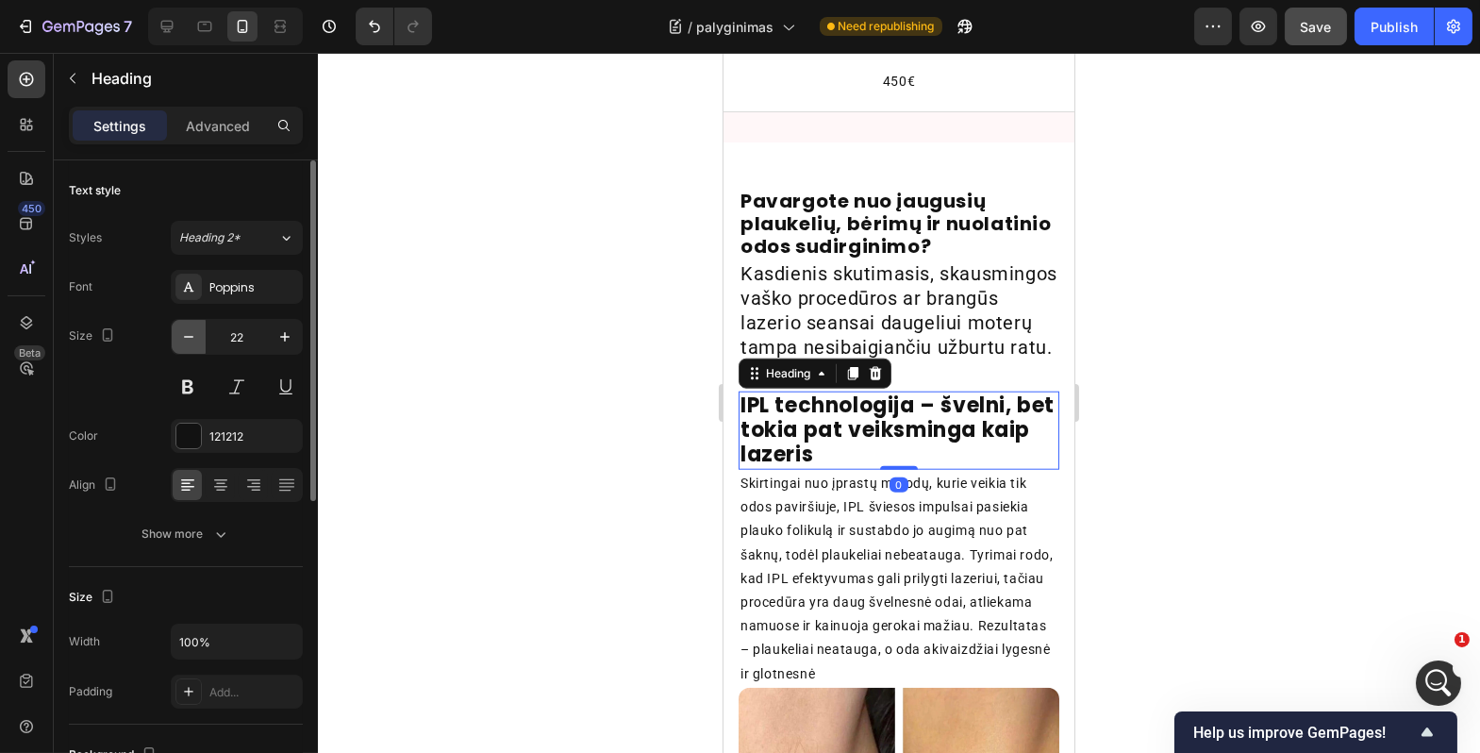
click at [197, 350] on button "button" at bounding box center [189, 337] width 34 height 34
click at [196, 350] on button "button" at bounding box center [189, 337] width 34 height 34
type input "20"
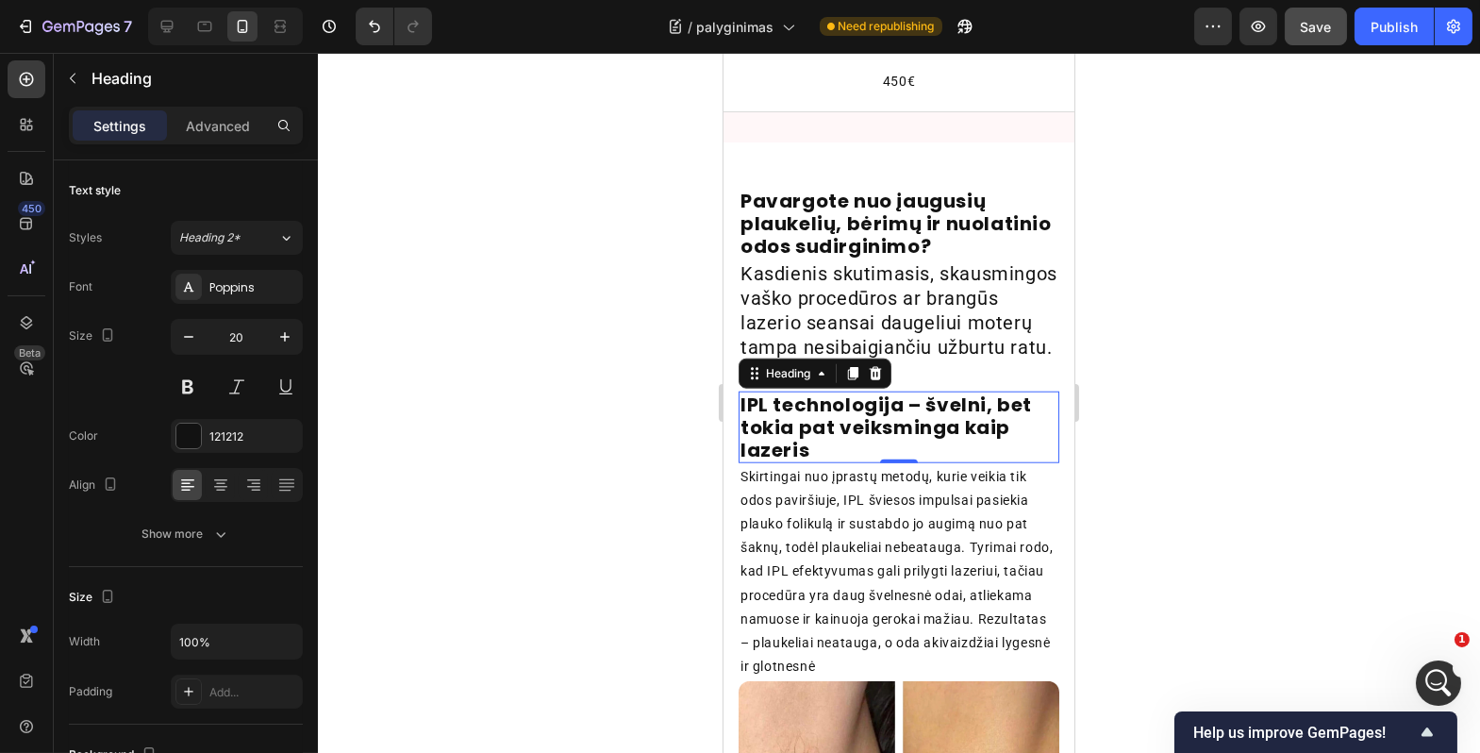
click at [469, 405] on div at bounding box center [899, 403] width 1163 height 700
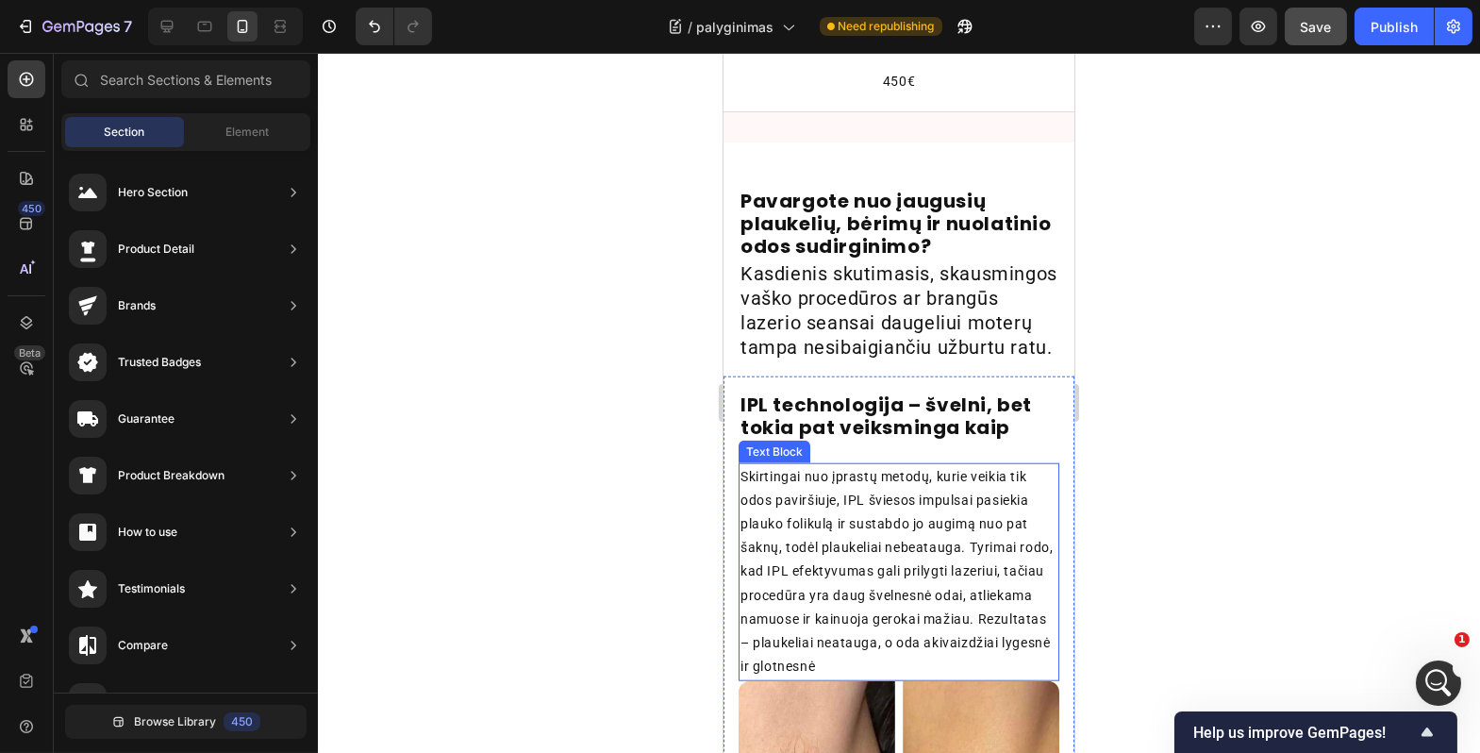
click at [795, 580] on p "Skirtingai nuo įprastų metodų, kurie veikia tik odos paviršiuje, IPL šviesos im…" at bounding box center [898, 572] width 317 height 214
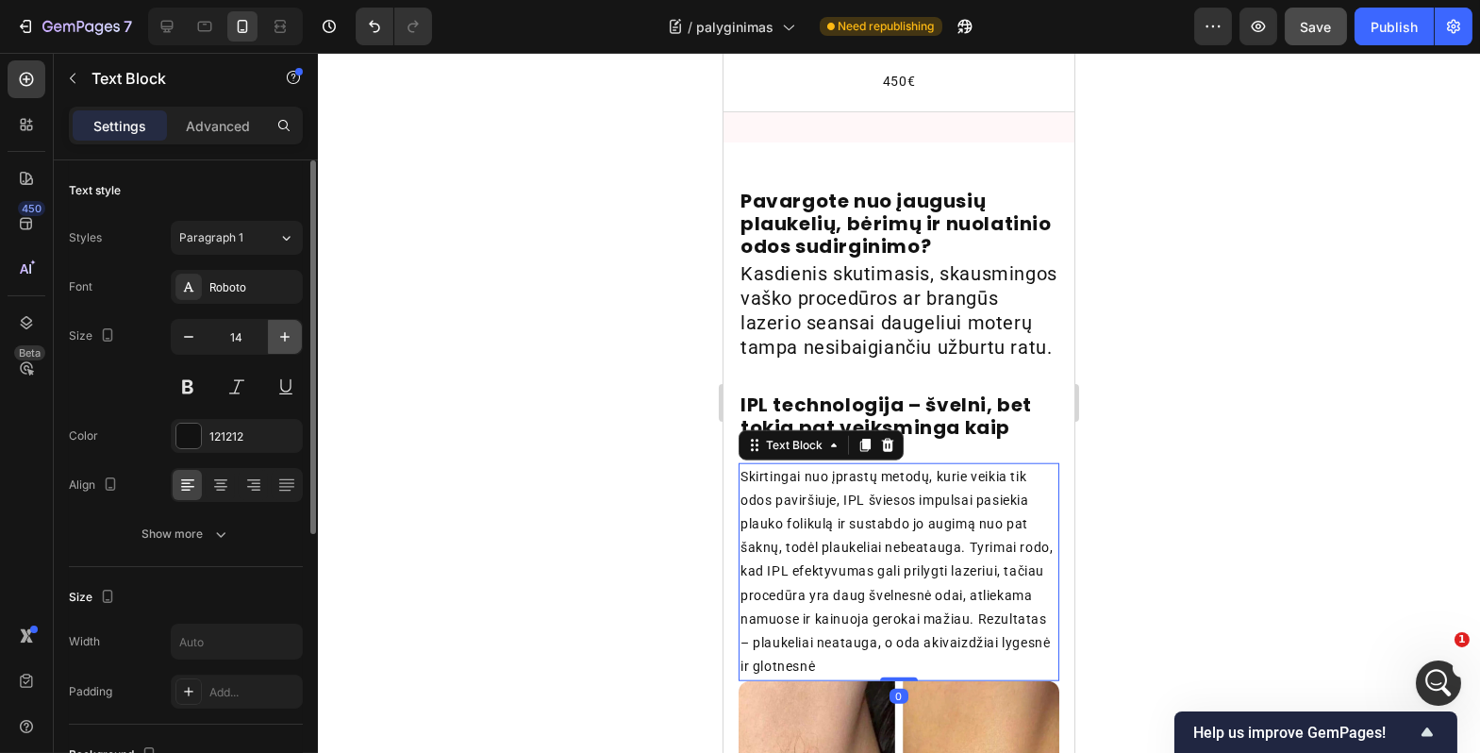
click at [268, 340] on button "button" at bounding box center [285, 337] width 34 height 34
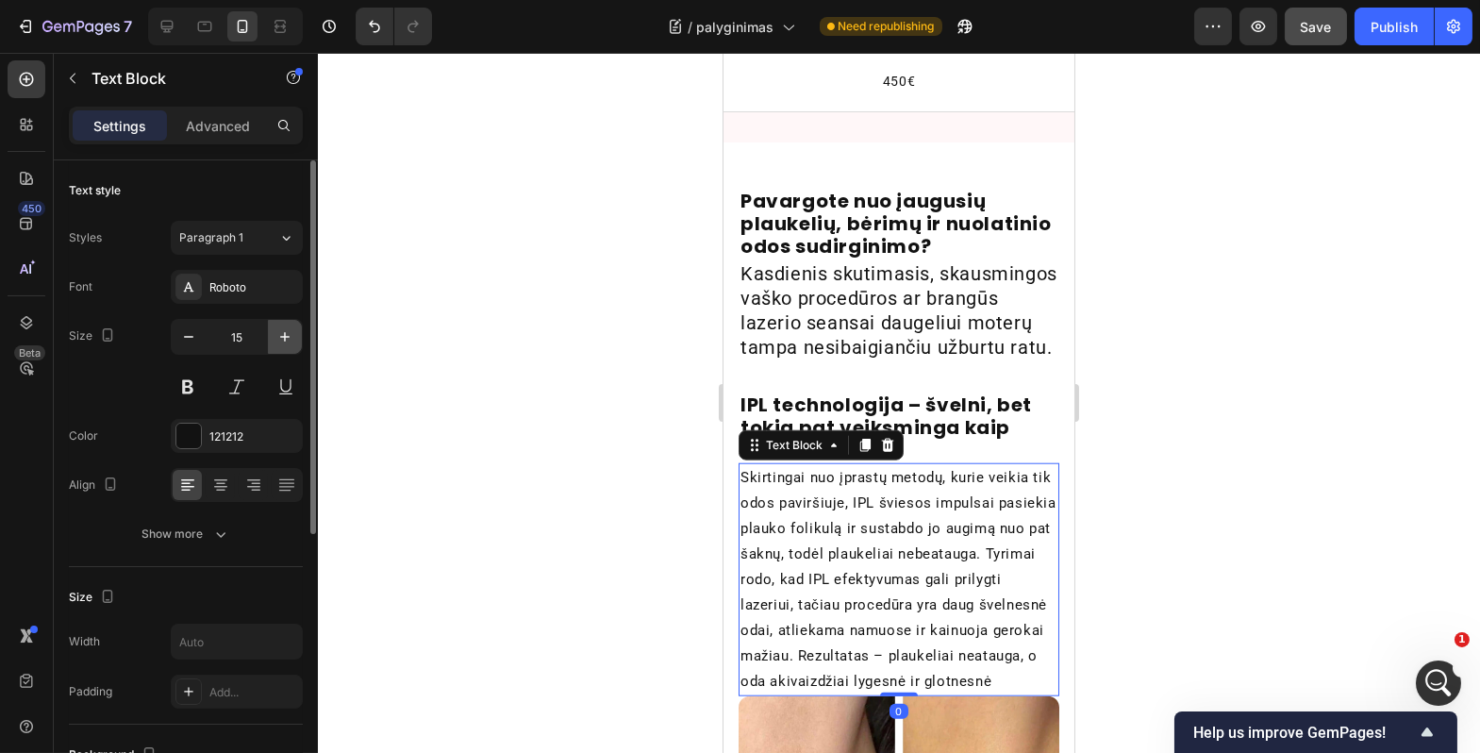
click at [268, 340] on button "button" at bounding box center [285, 337] width 34 height 34
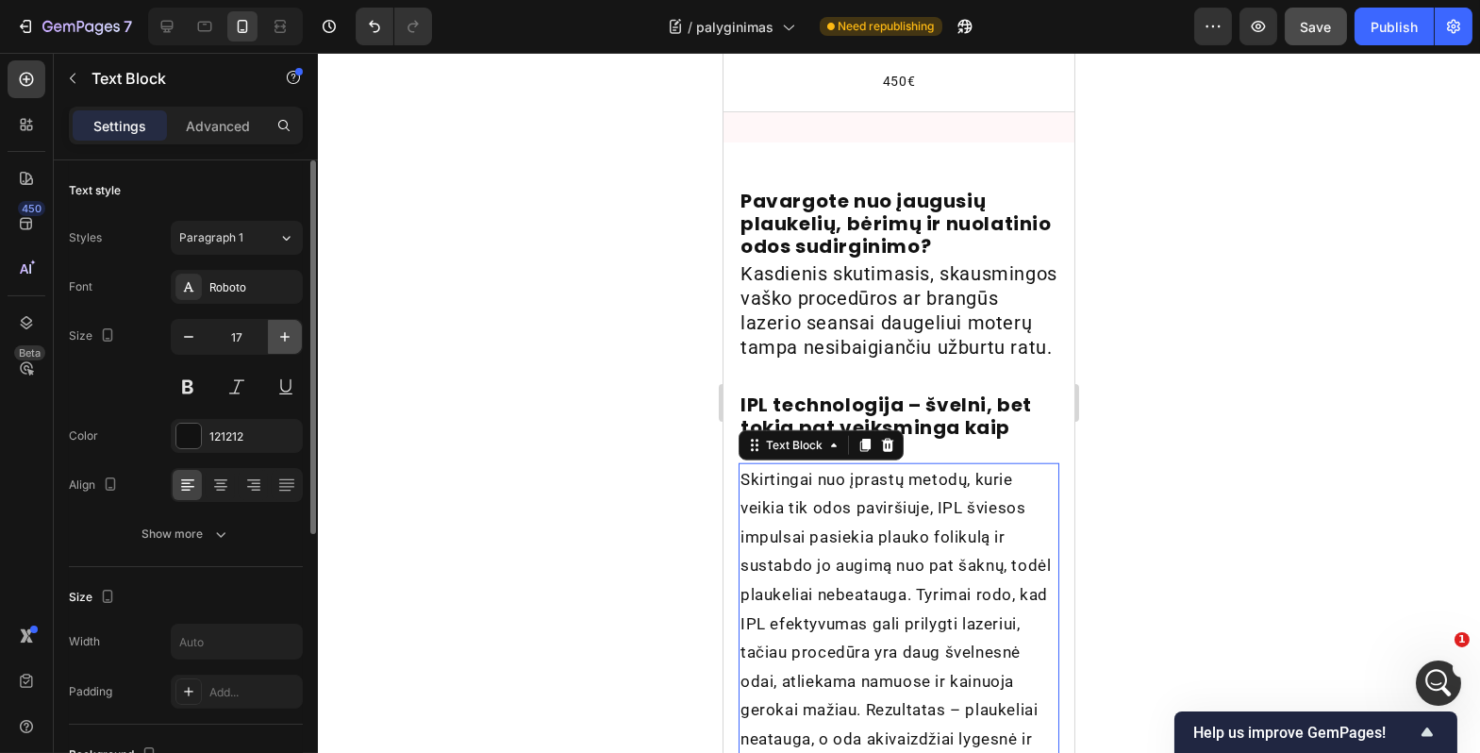
click at [270, 343] on button "button" at bounding box center [285, 337] width 34 height 34
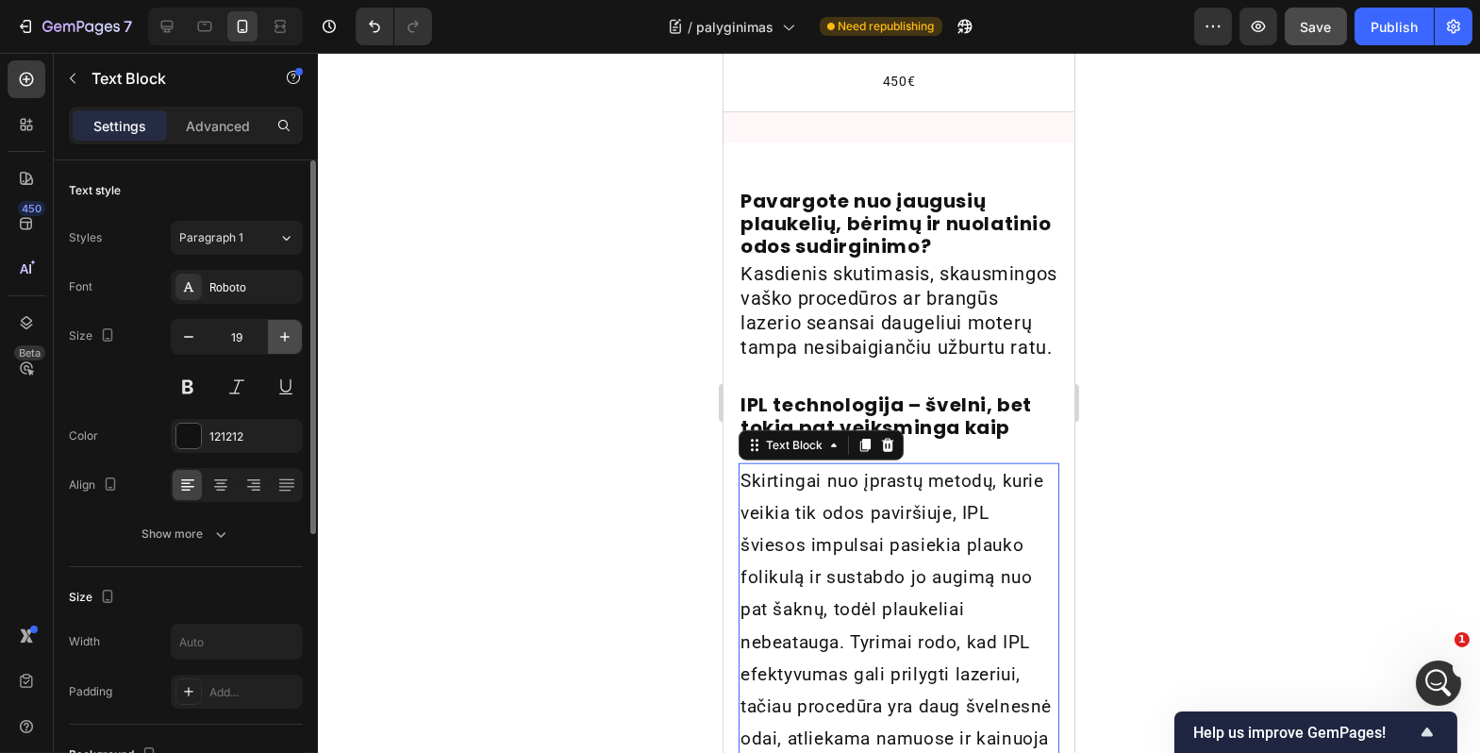
click at [270, 343] on button "button" at bounding box center [285, 337] width 34 height 34
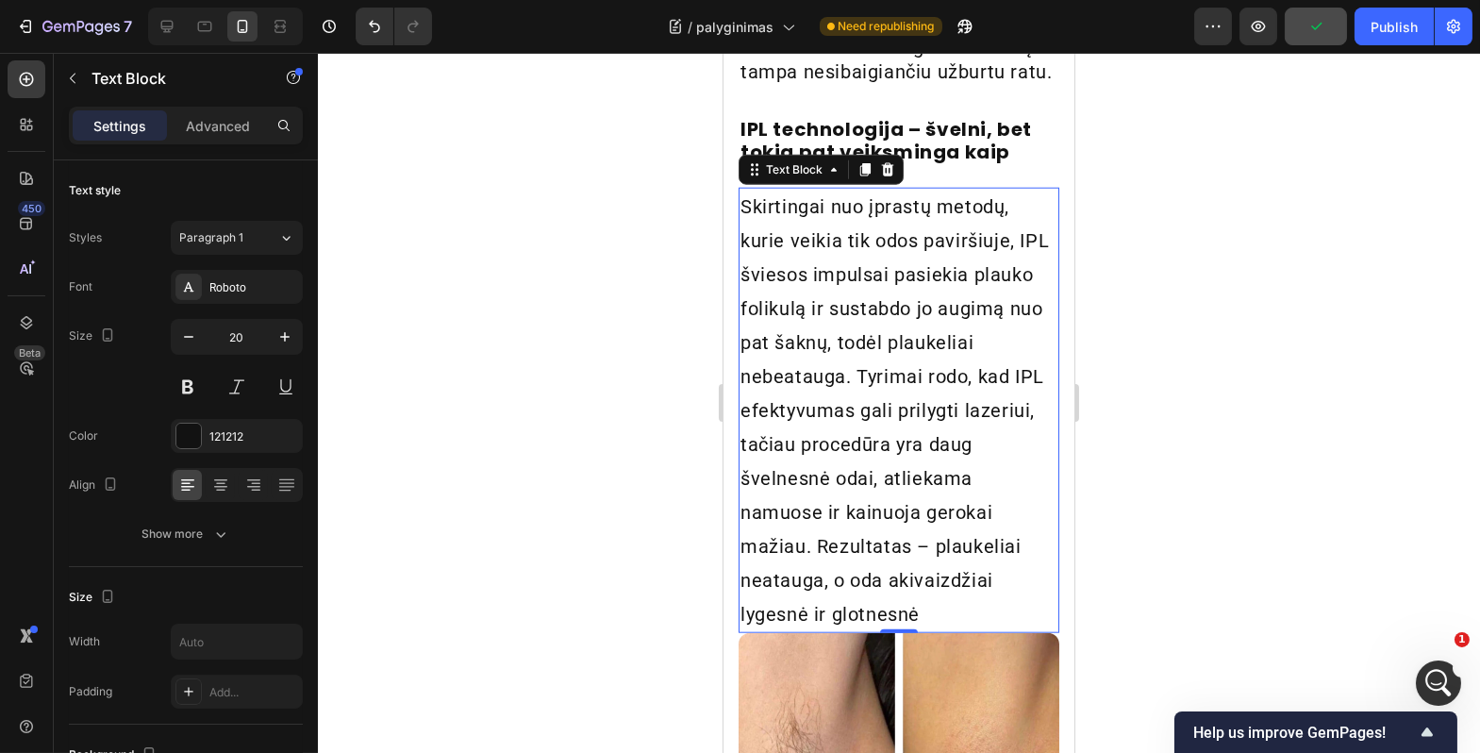
scroll to position [4399, 0]
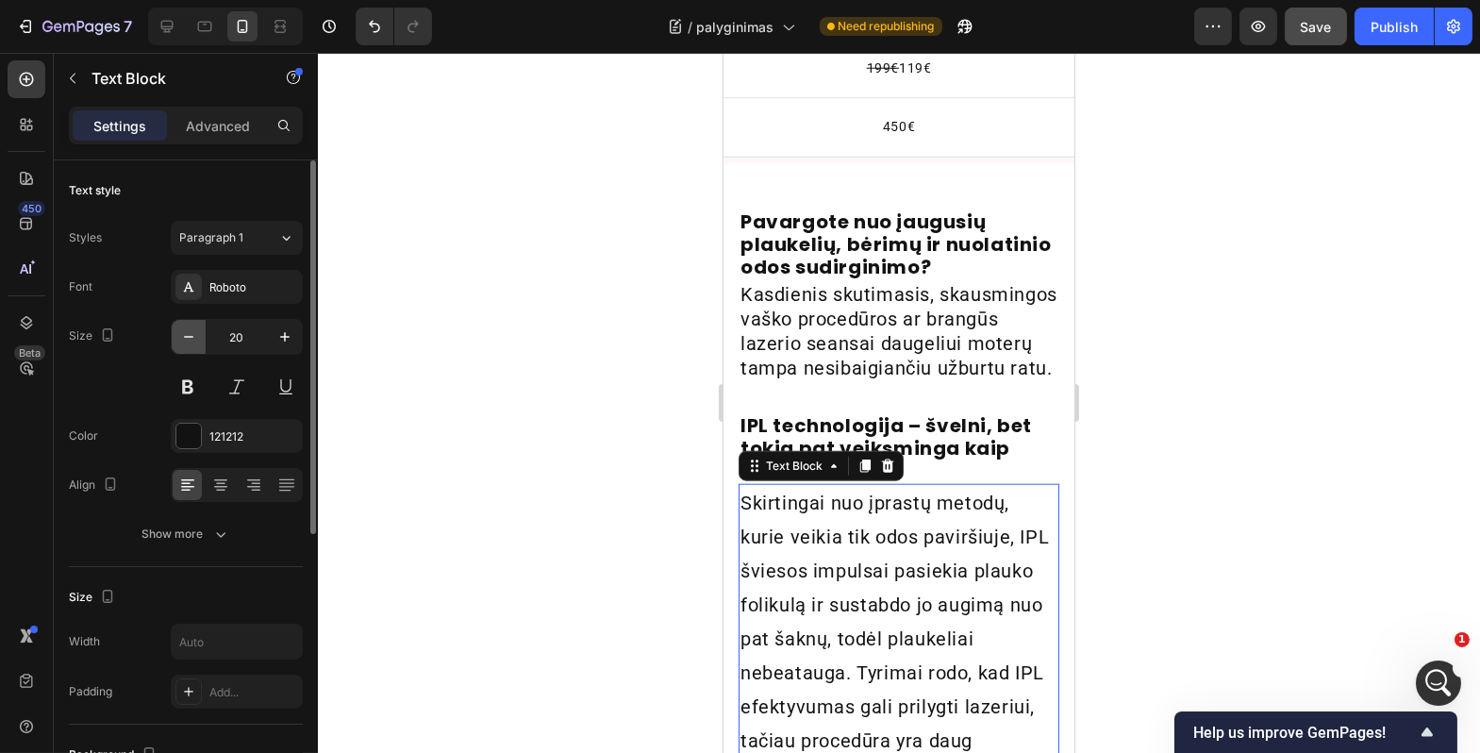
click at [182, 341] on icon "button" at bounding box center [188, 336] width 19 height 19
type input "19"
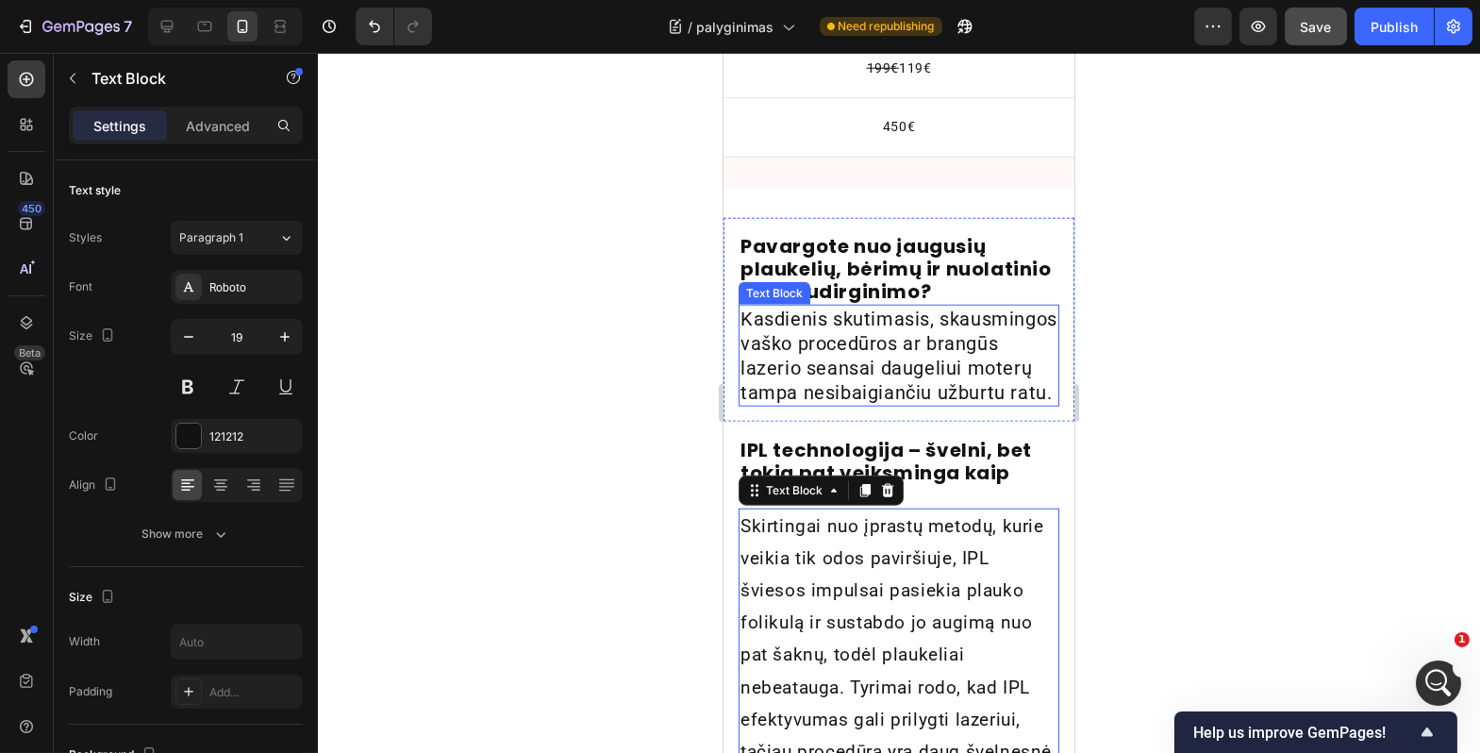
click at [912, 373] on p "Kasdienis skutimasis, skausmingos vaško procedūros ar brangūs lazerio seansai d…" at bounding box center [898, 356] width 317 height 98
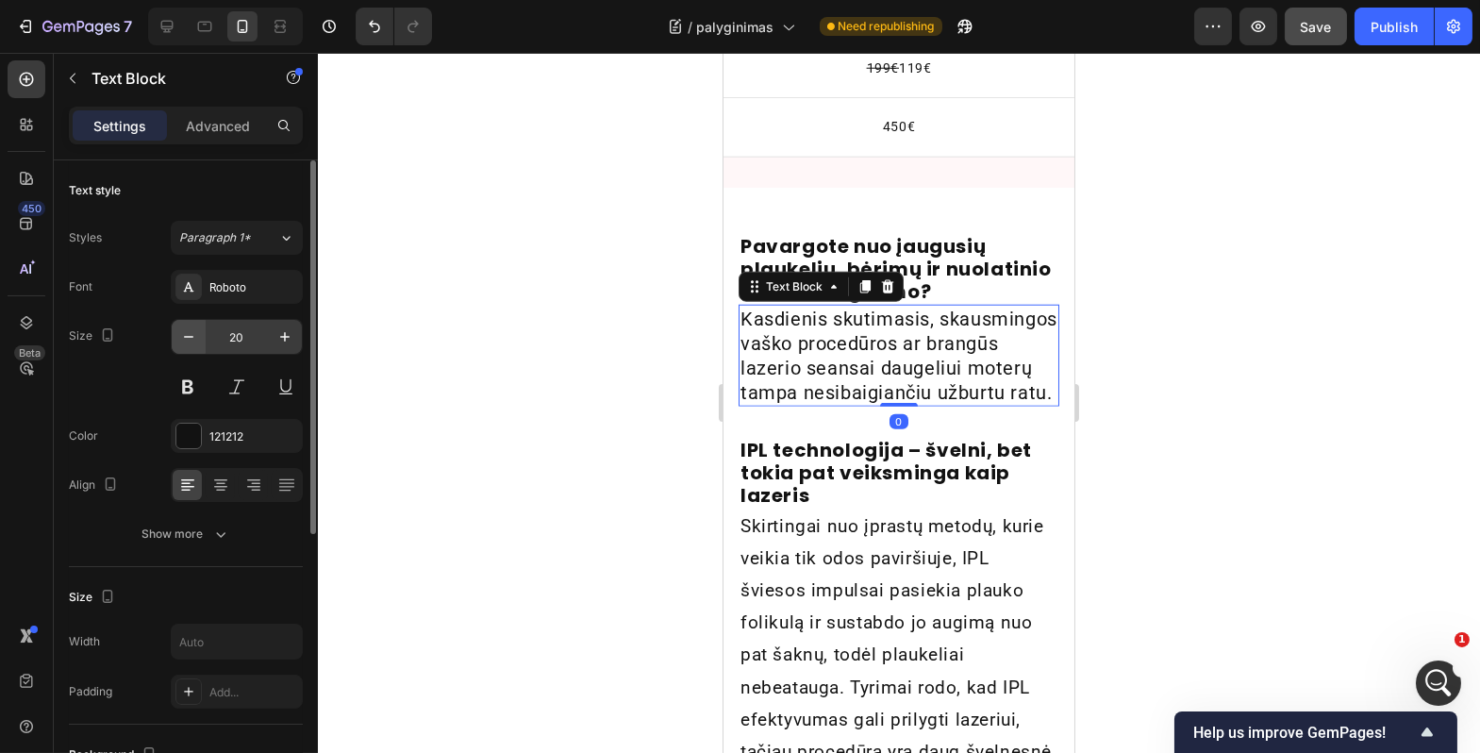
click at [199, 345] on button "button" at bounding box center [189, 337] width 34 height 34
type input "19"
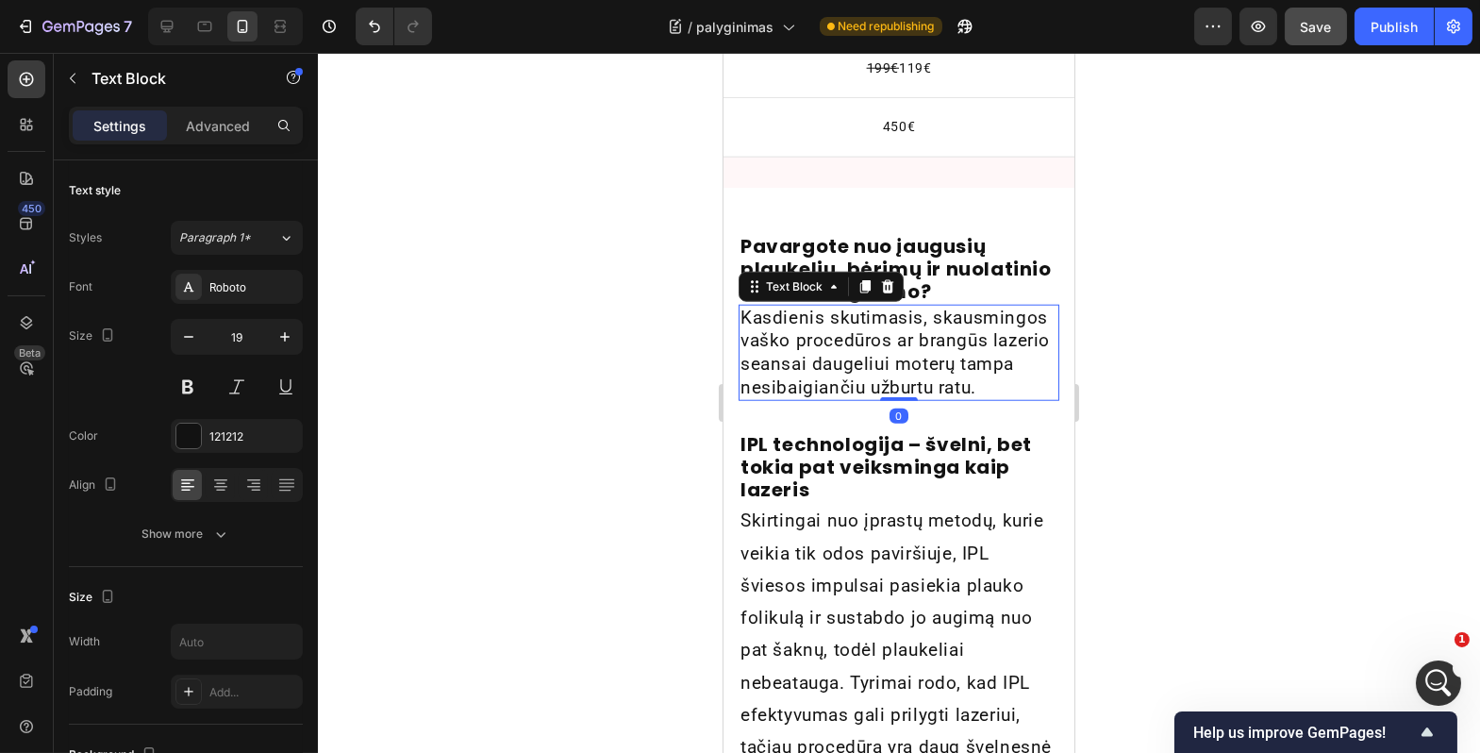
click at [435, 407] on div at bounding box center [899, 403] width 1163 height 700
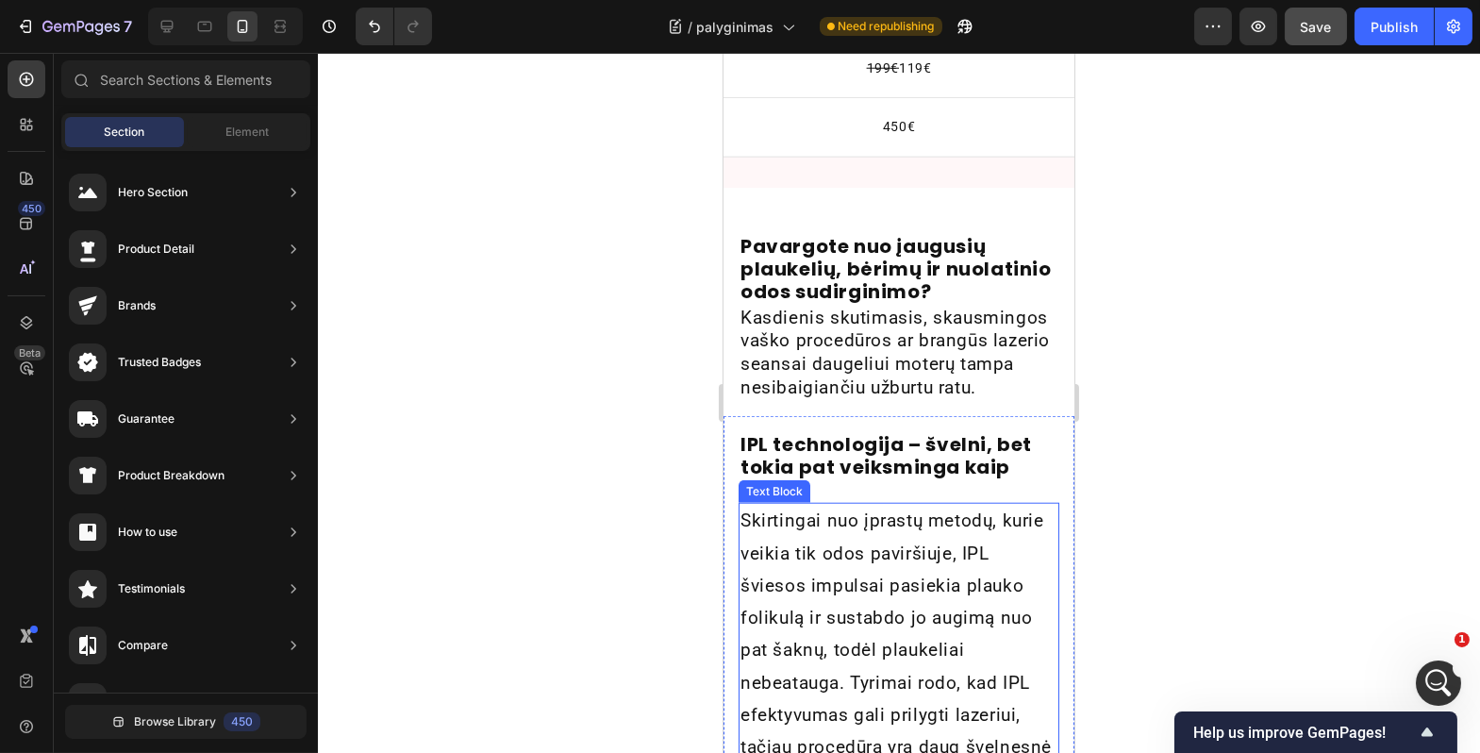
click at [782, 574] on p "Skirtingai nuo įprastų metodų, kurie veikia tik odos paviršiuje, IPL šviesos im…" at bounding box center [898, 698] width 317 height 387
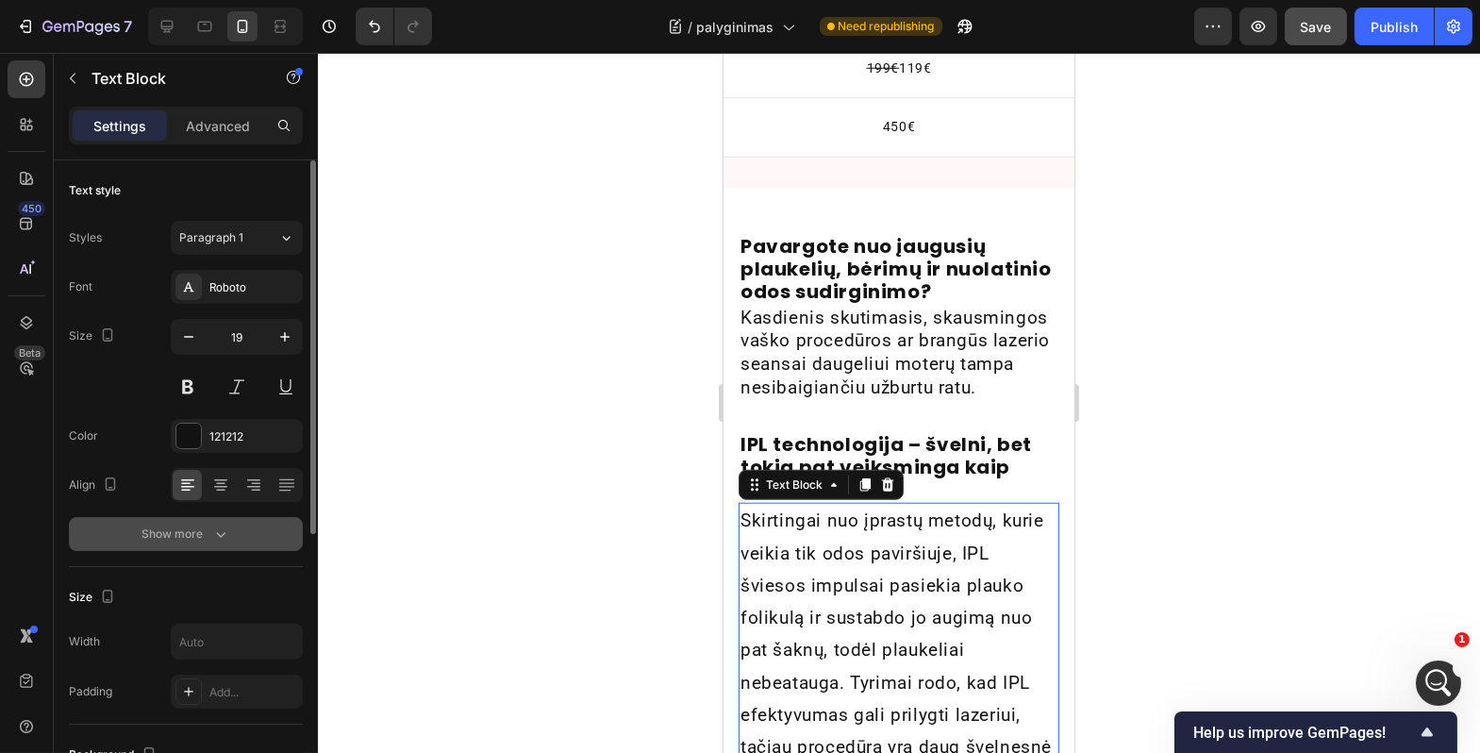
click at [197, 532] on div "Show more" at bounding box center [186, 534] width 88 height 19
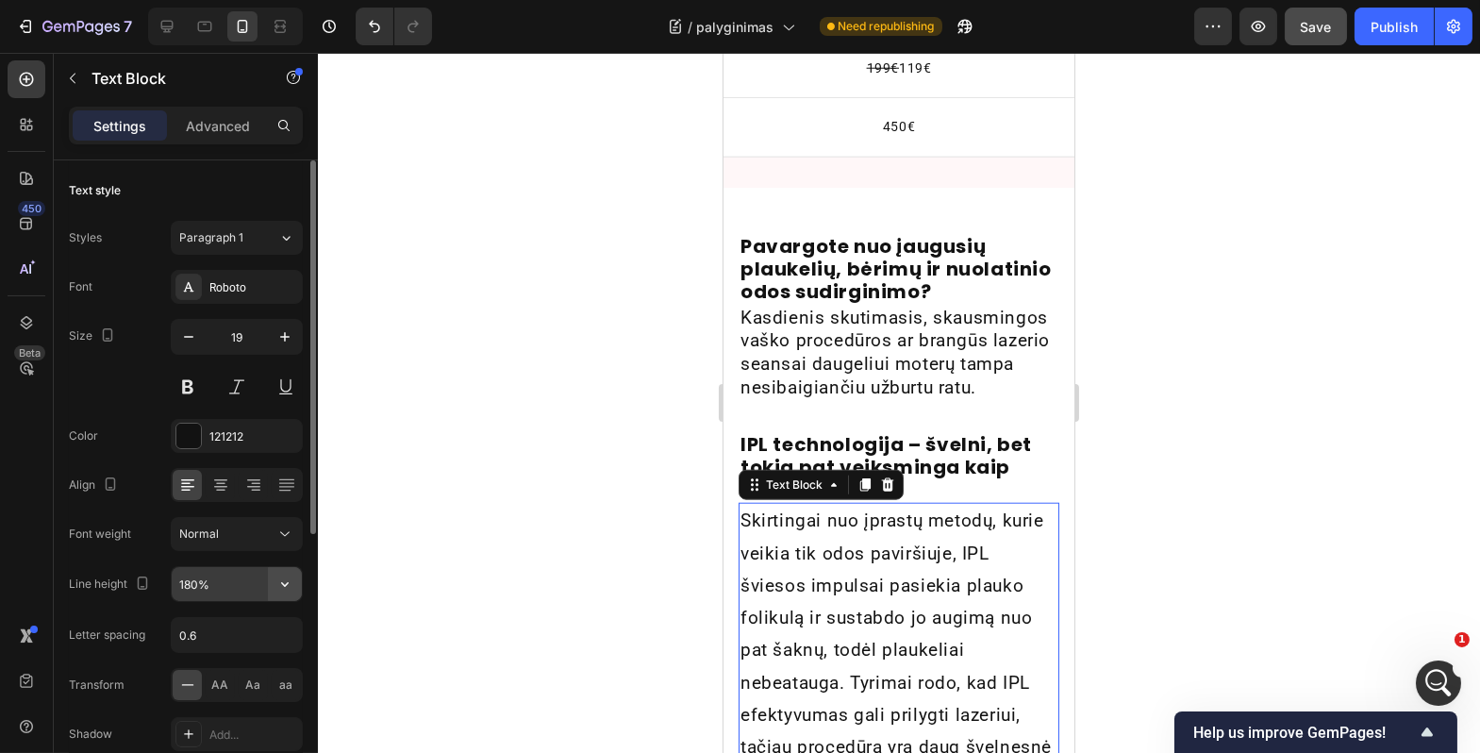
click at [284, 593] on icon "button" at bounding box center [285, 584] width 19 height 19
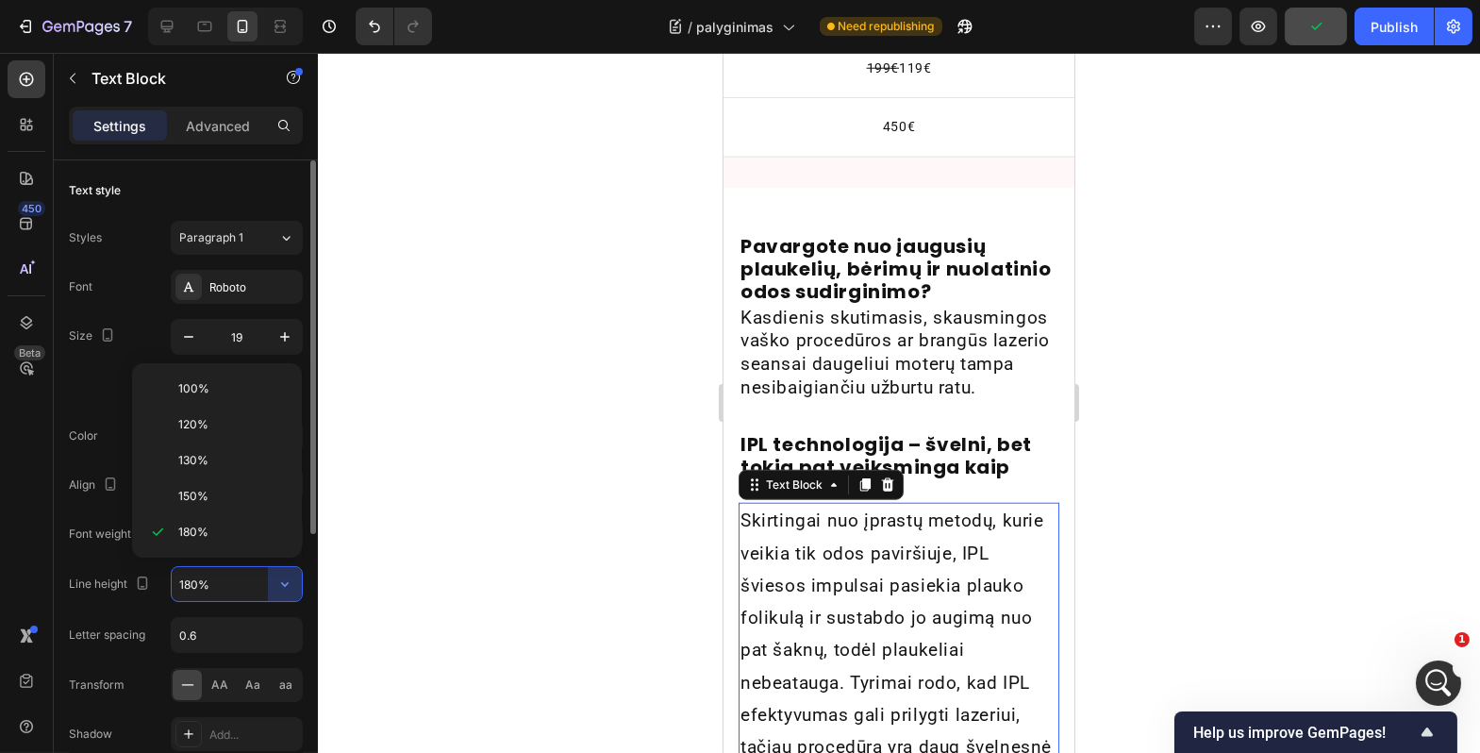
click at [197, 462] on span "130%" at bounding box center [193, 460] width 30 height 17
type input "130%"
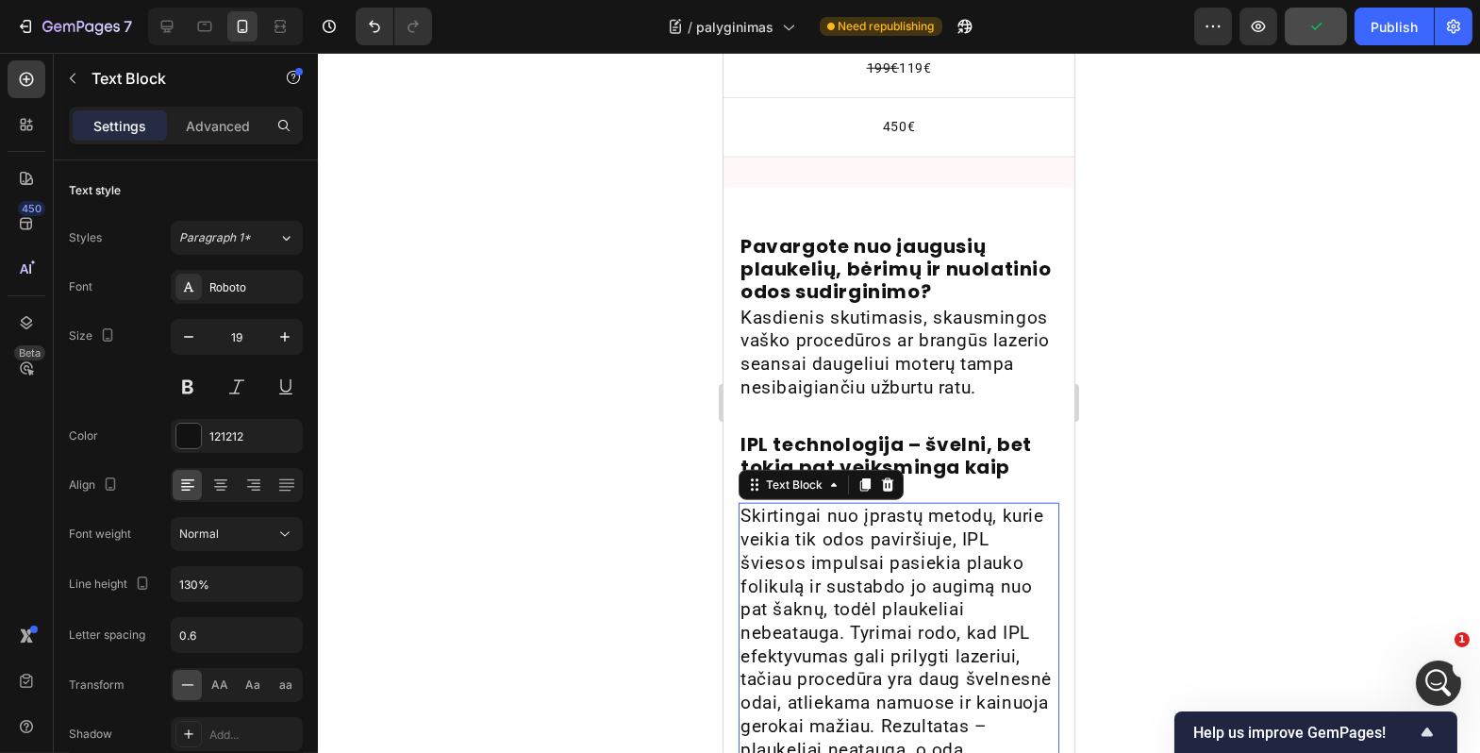
click at [653, 571] on div at bounding box center [899, 403] width 1163 height 700
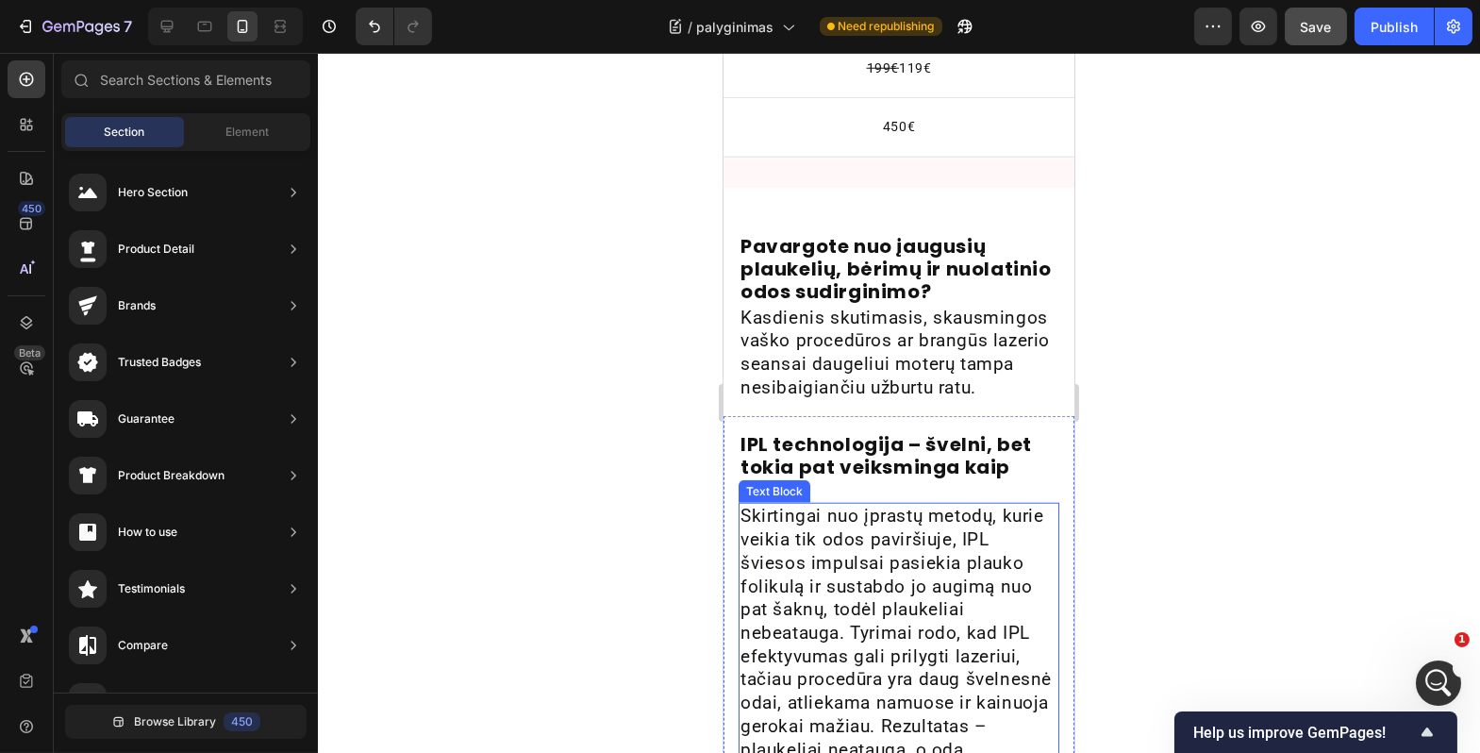
scroll to position [4496, 0]
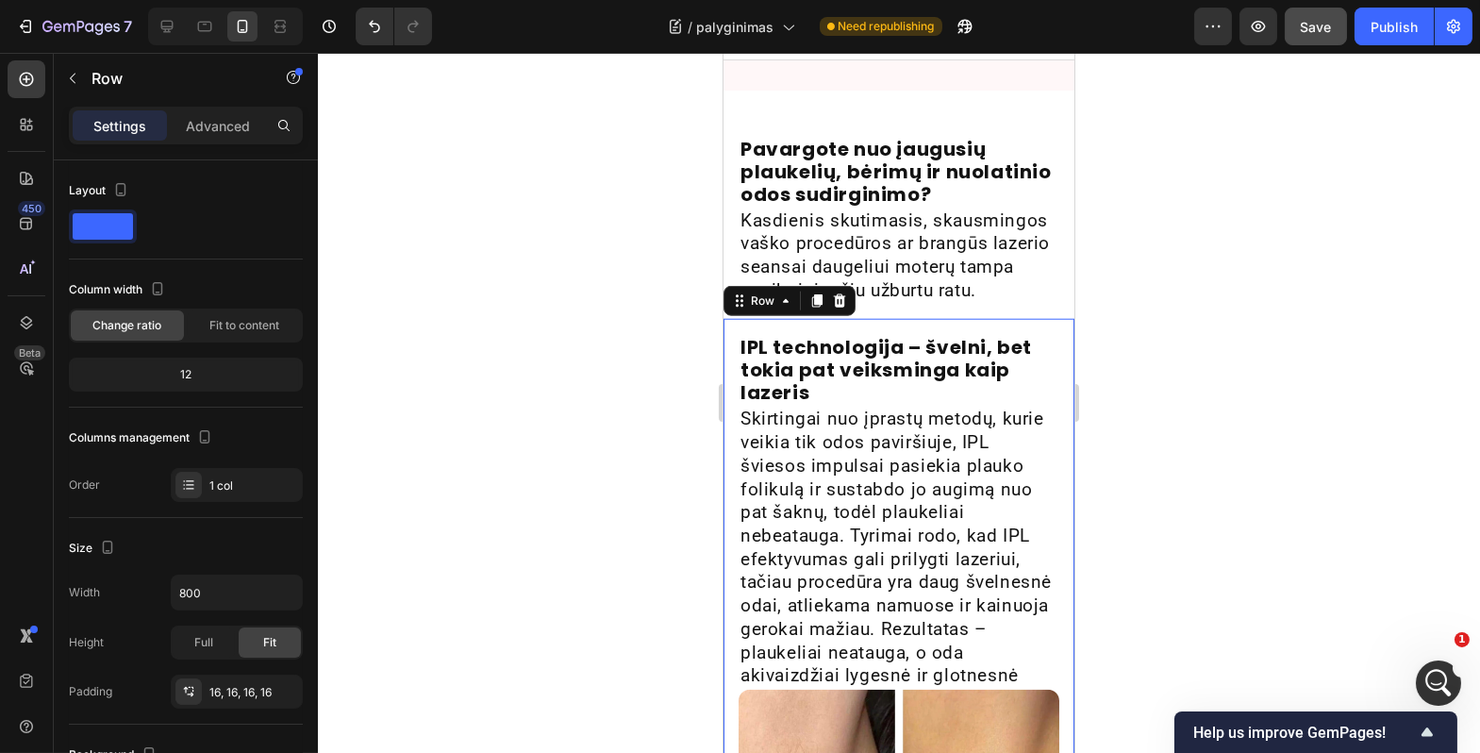
click at [689, 423] on div at bounding box center [899, 403] width 1163 height 700
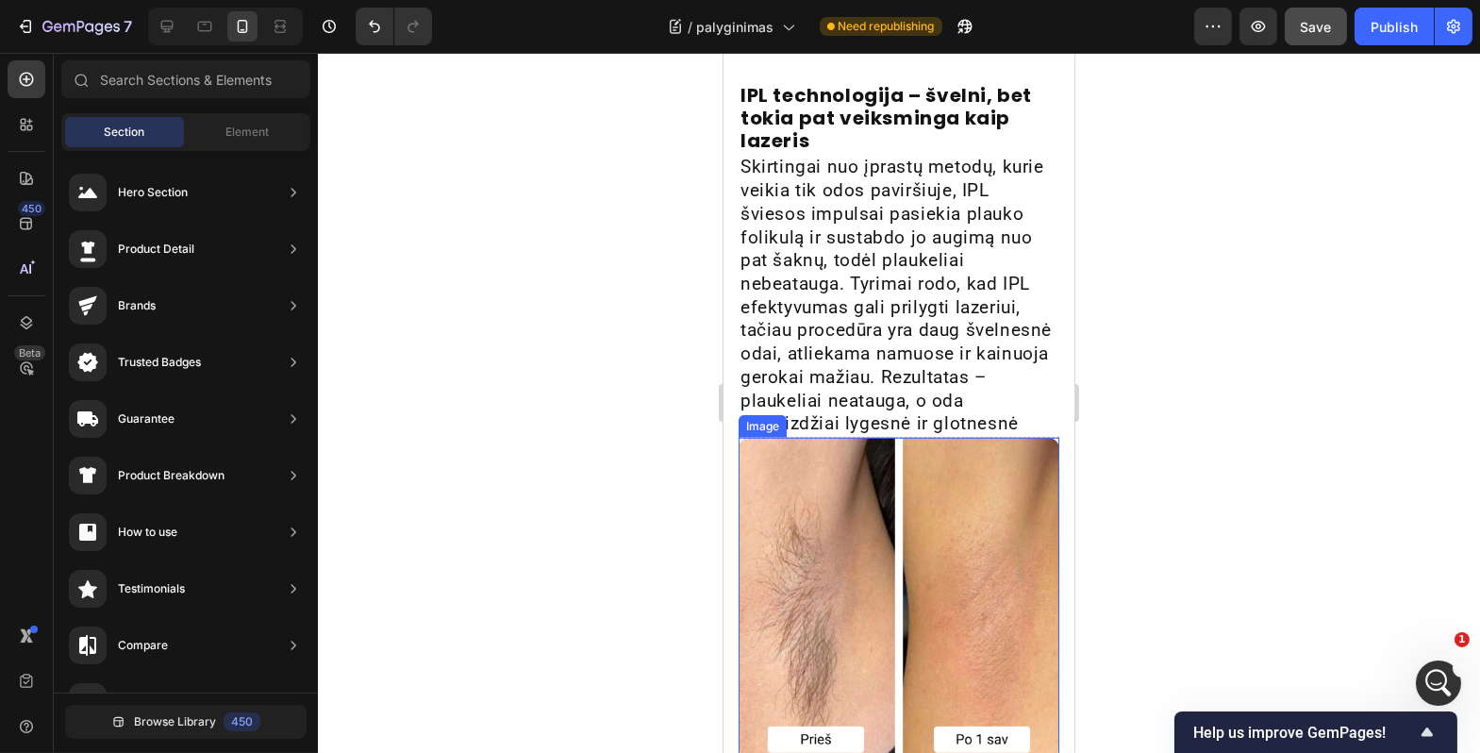
scroll to position [4925, 0]
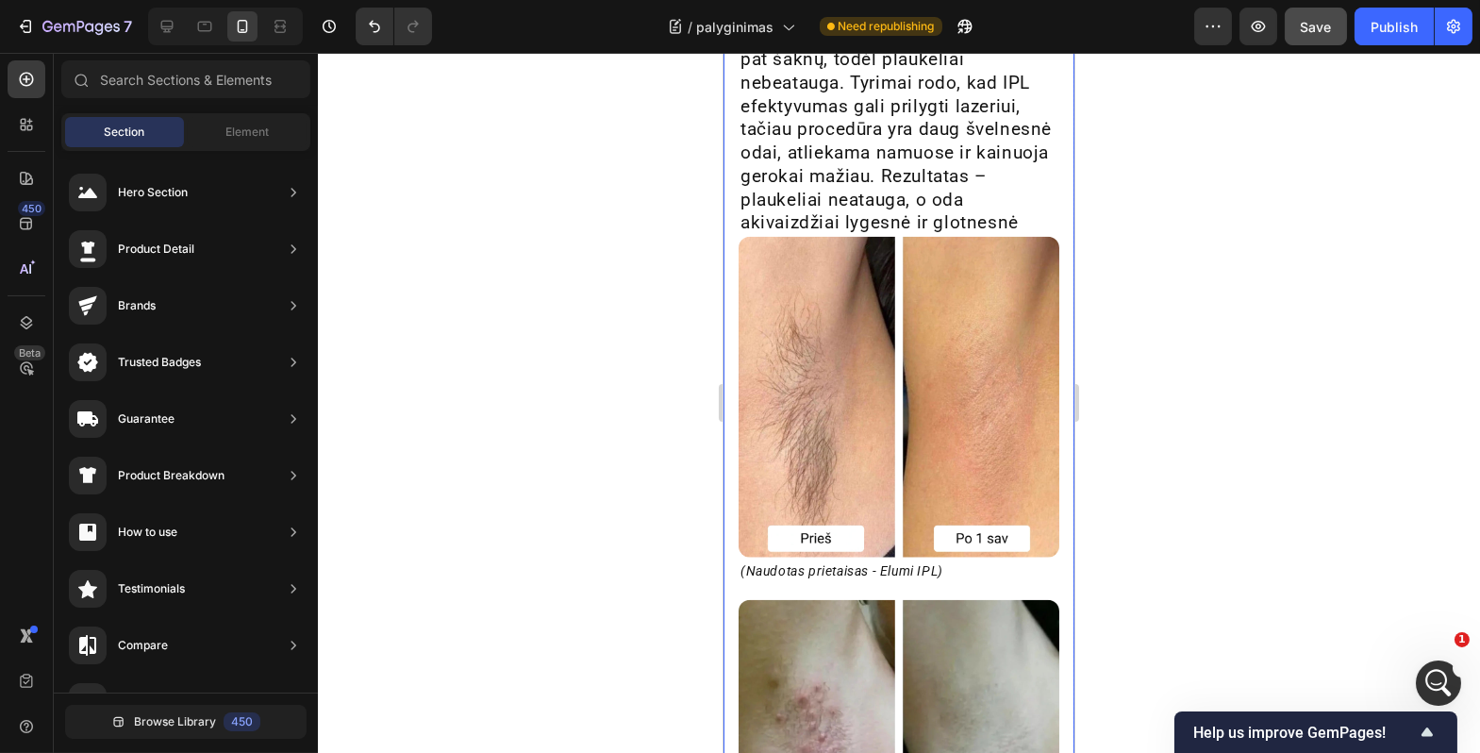
click at [1050, 288] on div "IPL technologija – švelni, bet tokia pat veiksminga kaip lazeris Heading Skirti…" at bounding box center [898, 414] width 351 height 1097
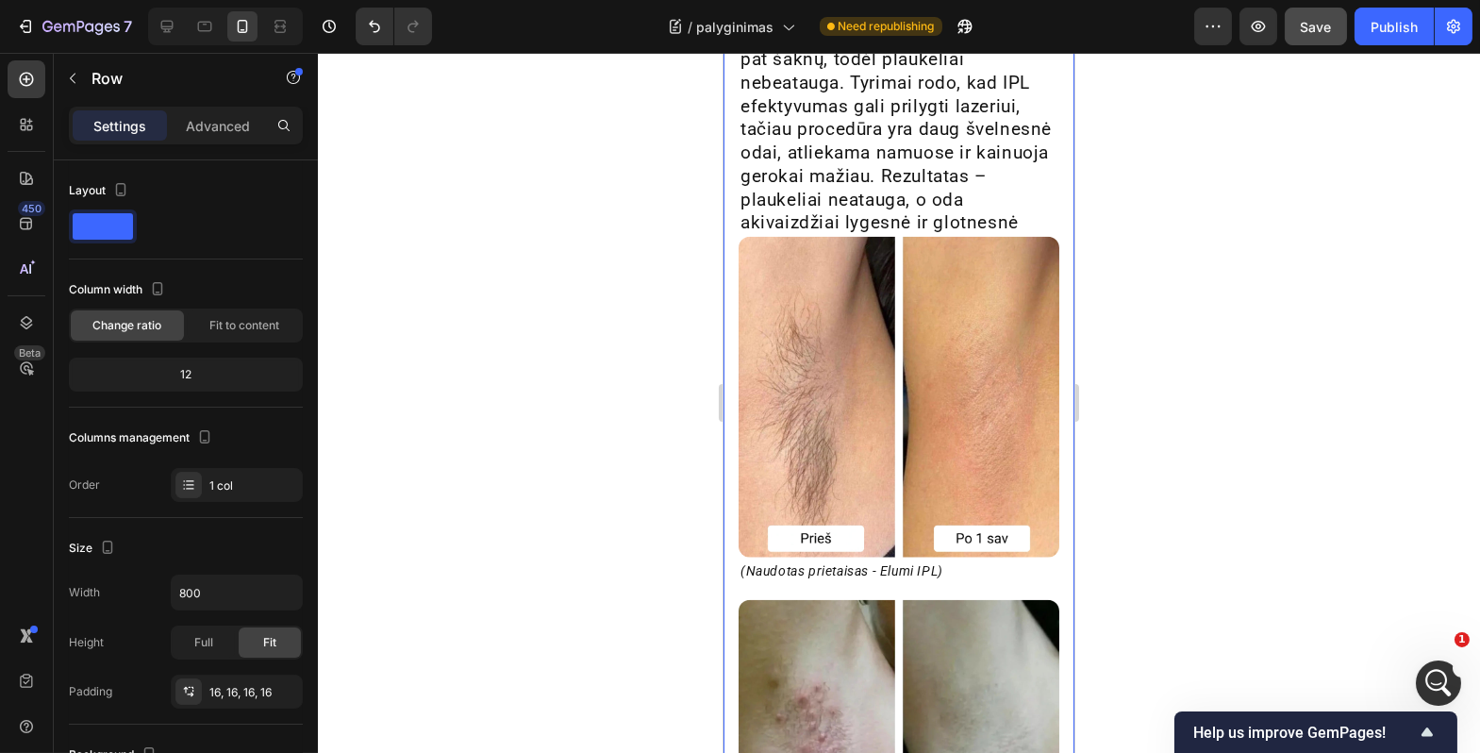
click at [1029, 296] on img at bounding box center [898, 397] width 321 height 321
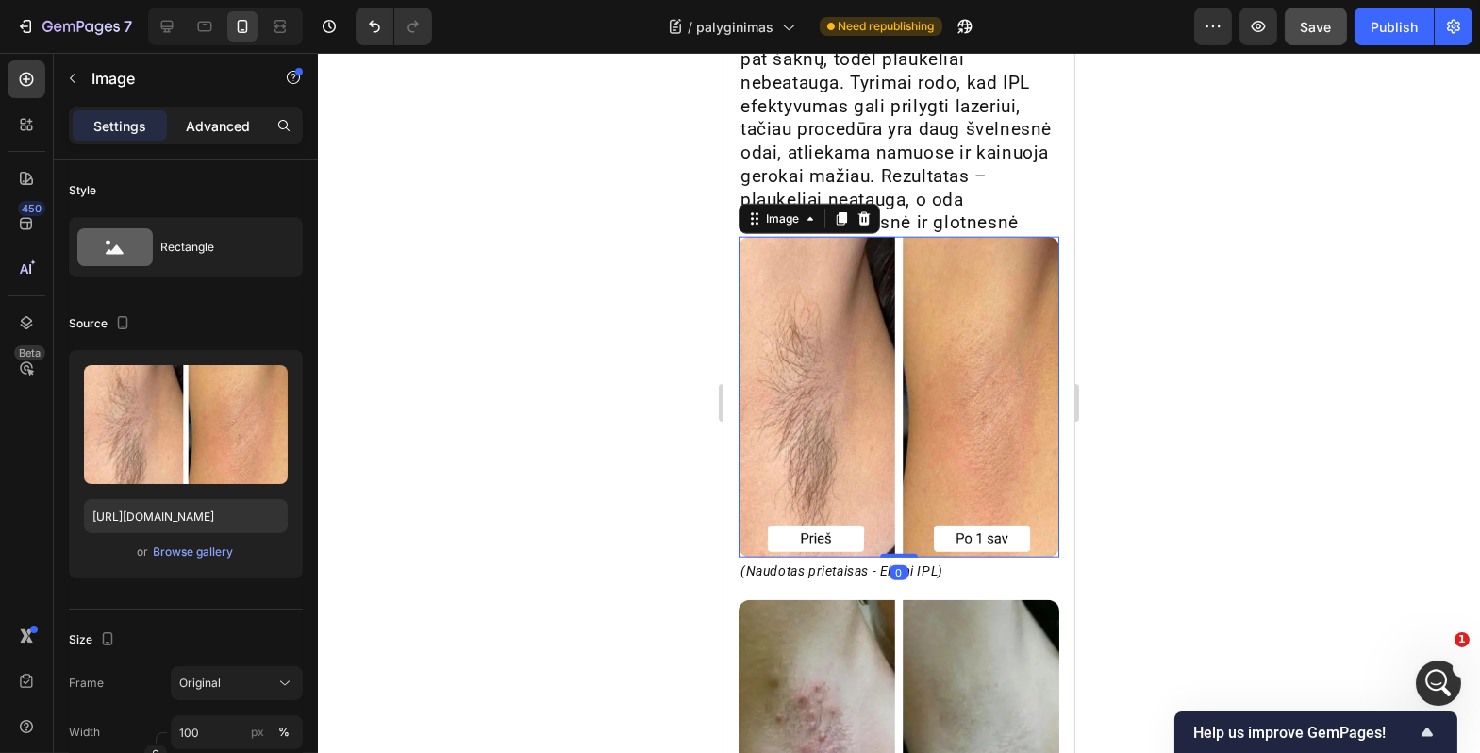
click at [197, 120] on p "Advanced" at bounding box center [218, 126] width 64 height 20
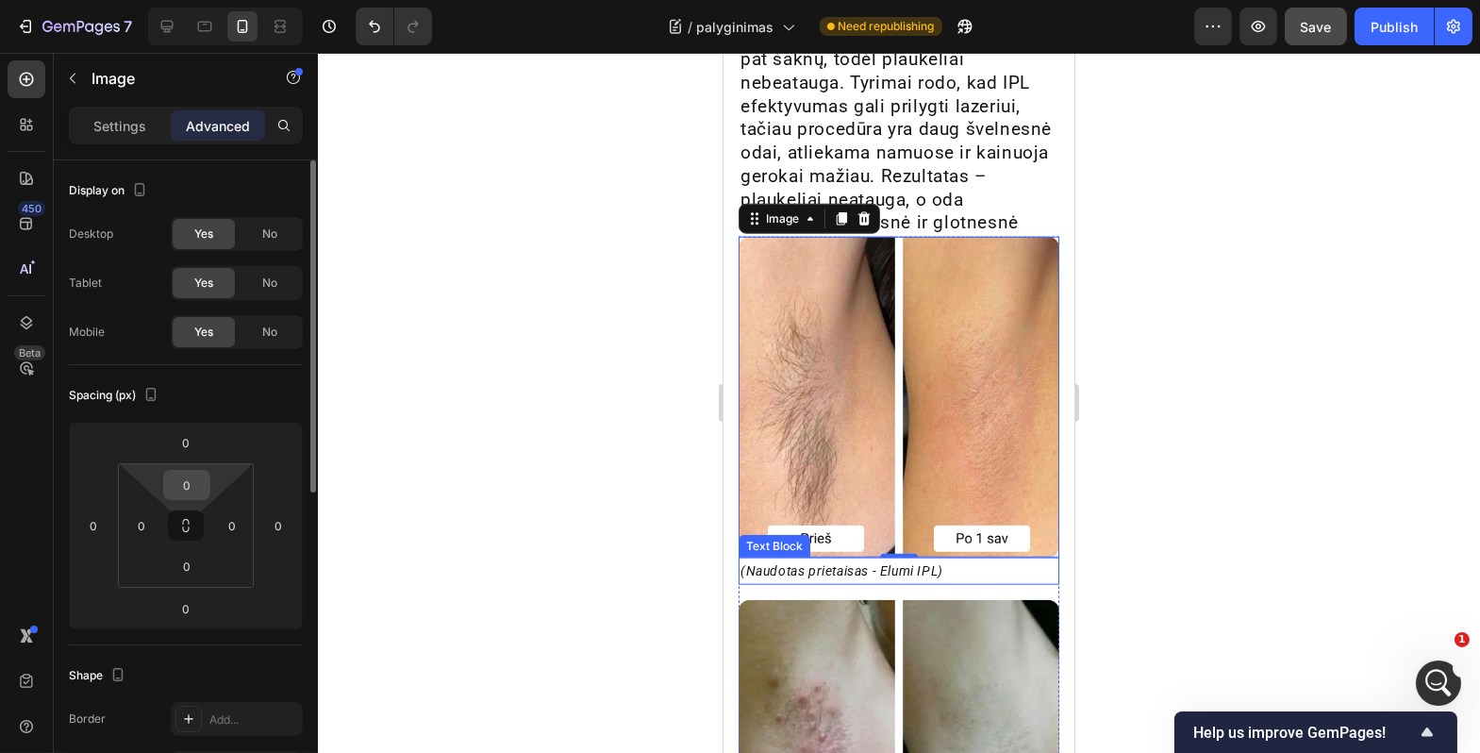
click at [196, 482] on input "0" at bounding box center [187, 485] width 38 height 28
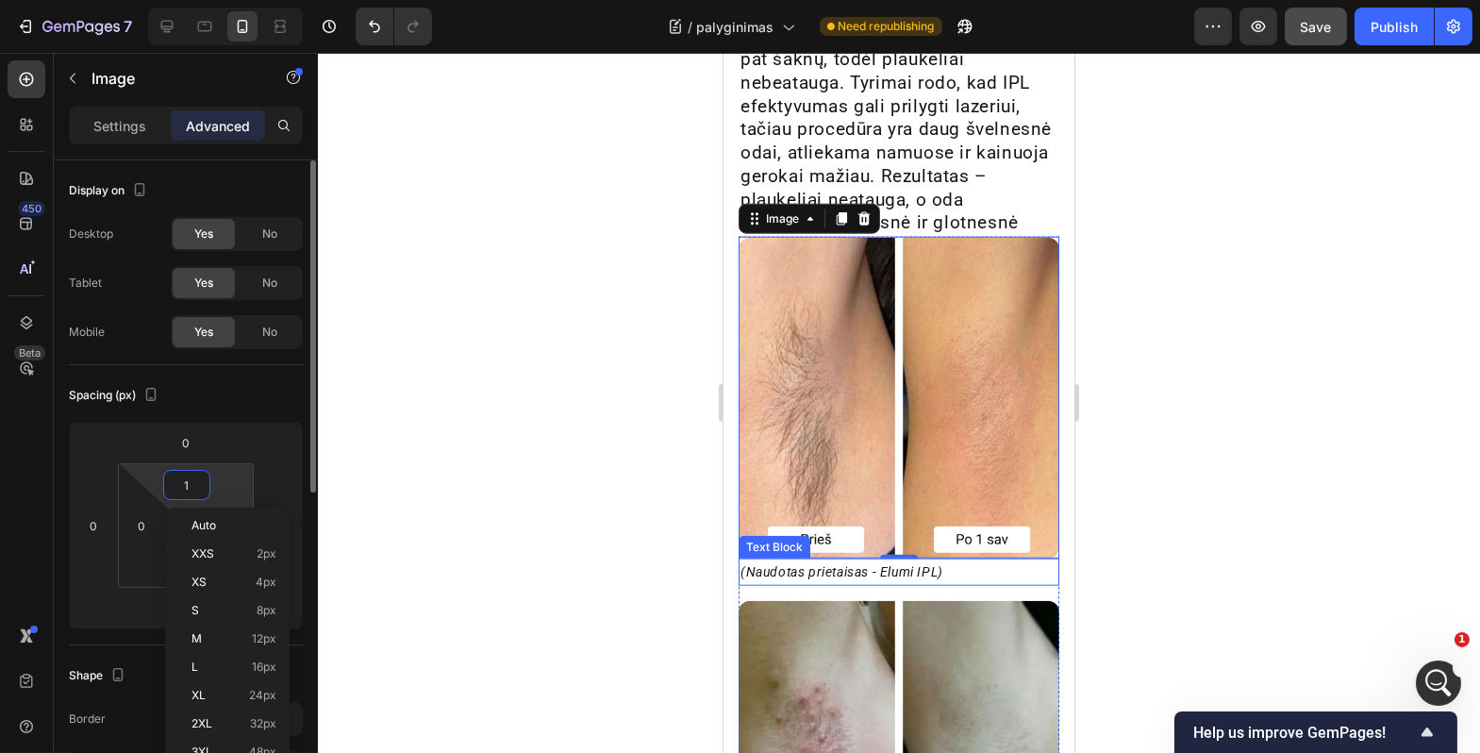
type input "10"
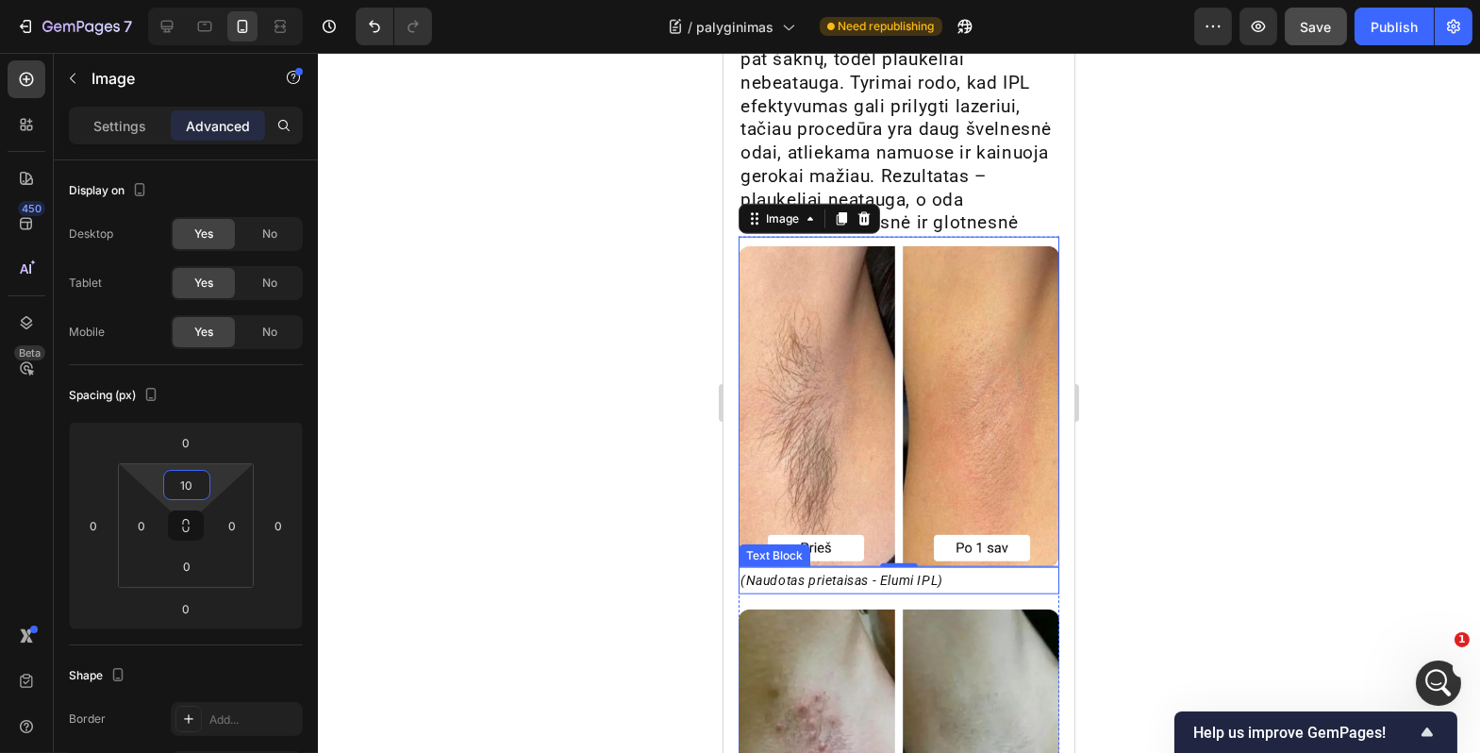
click at [507, 452] on div at bounding box center [899, 403] width 1163 height 700
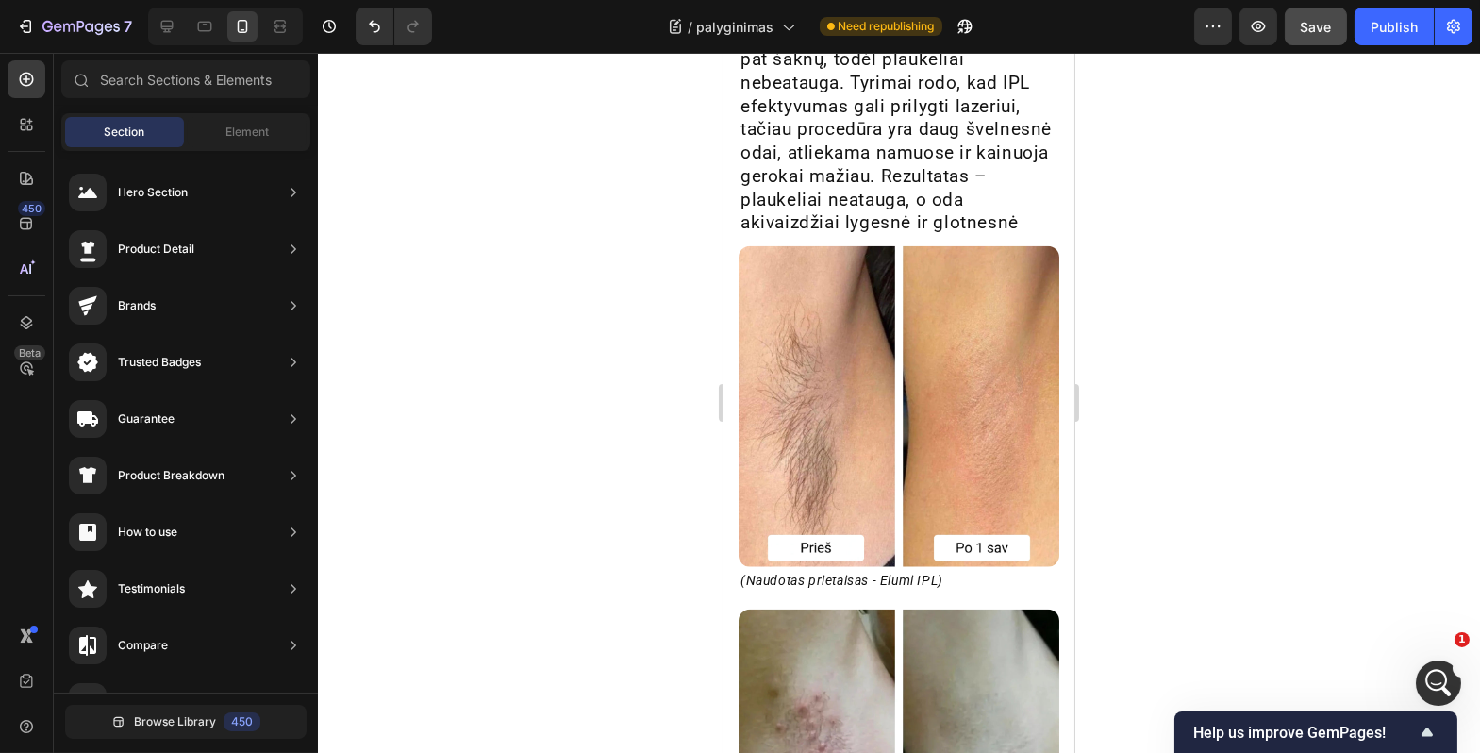
click at [1323, 384] on div at bounding box center [899, 403] width 1163 height 700
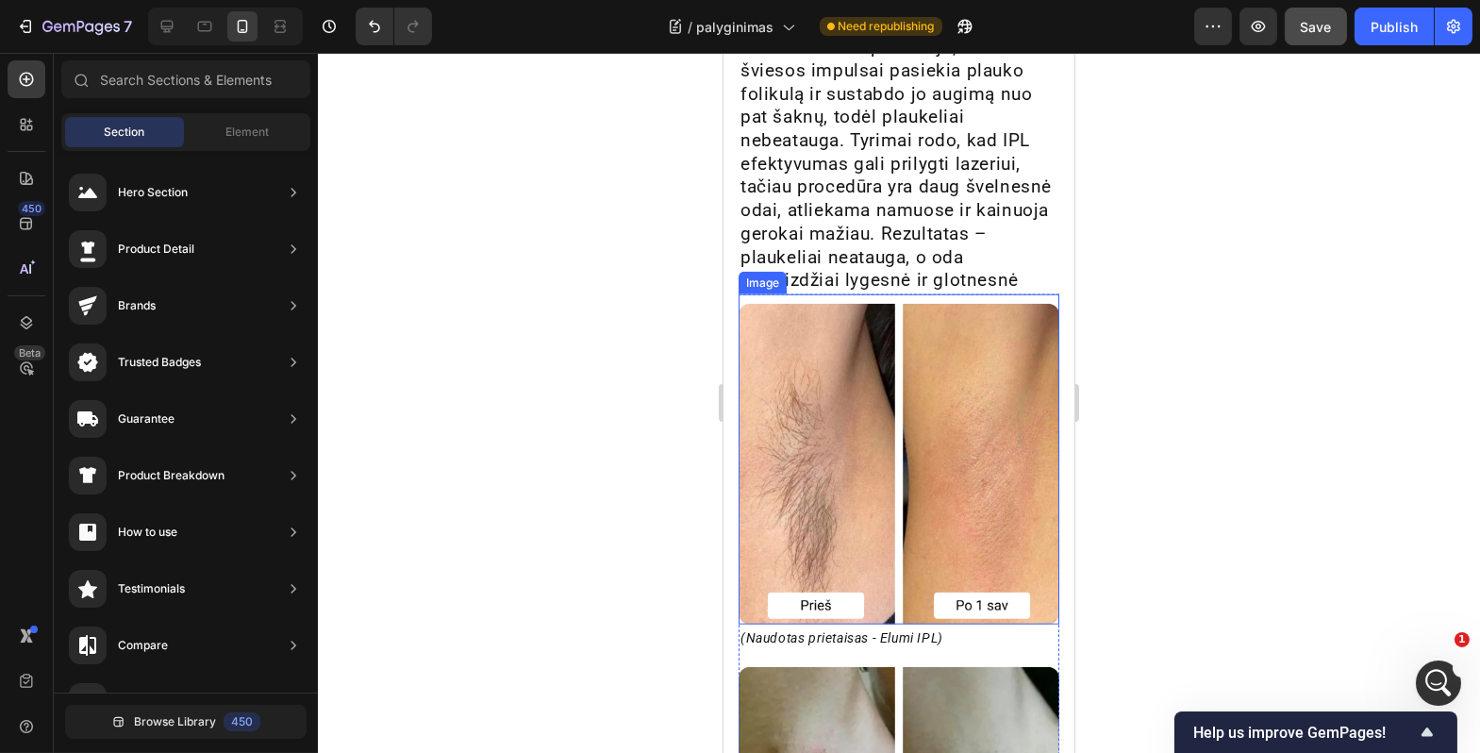
scroll to position [4873, 0]
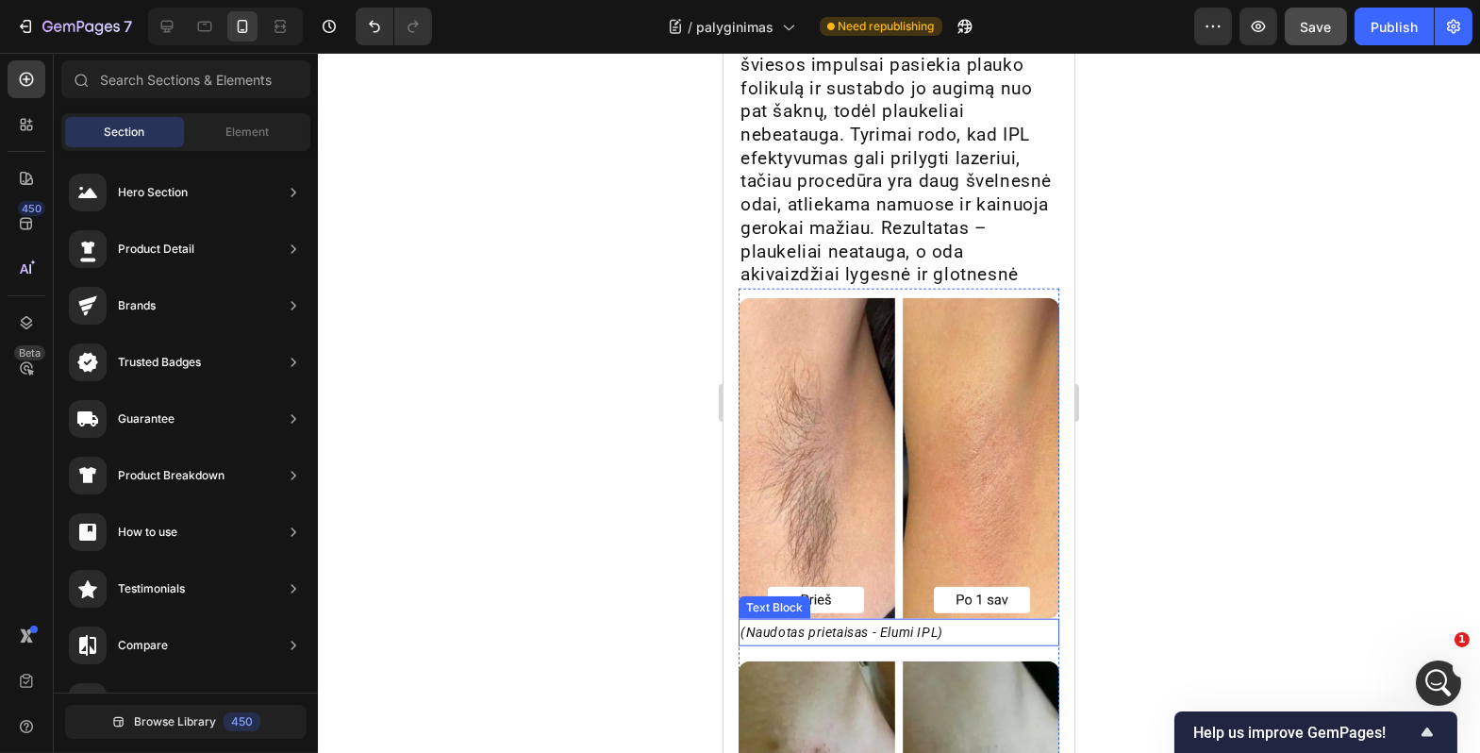
click at [979, 571] on img at bounding box center [898, 458] width 321 height 321
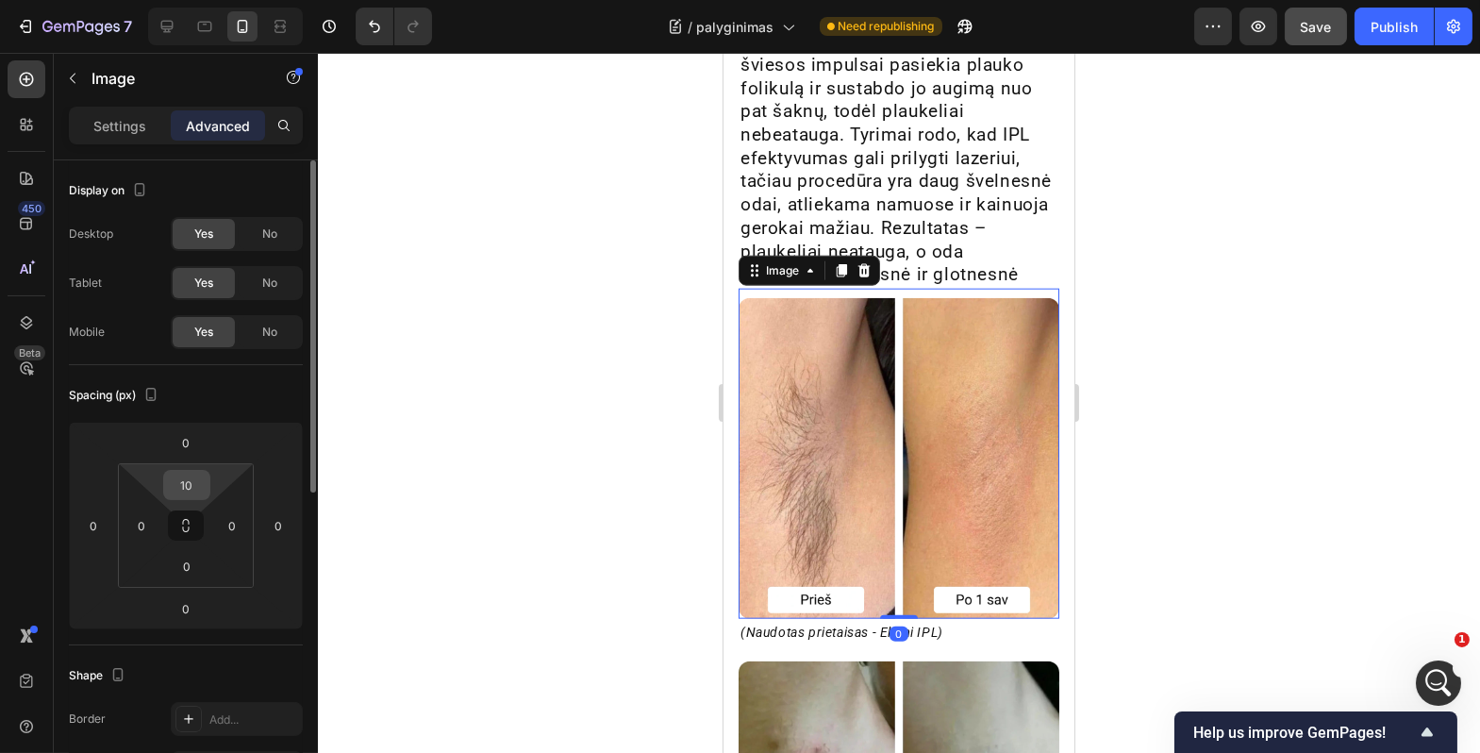
click at [192, 490] on input "10" at bounding box center [187, 485] width 38 height 28
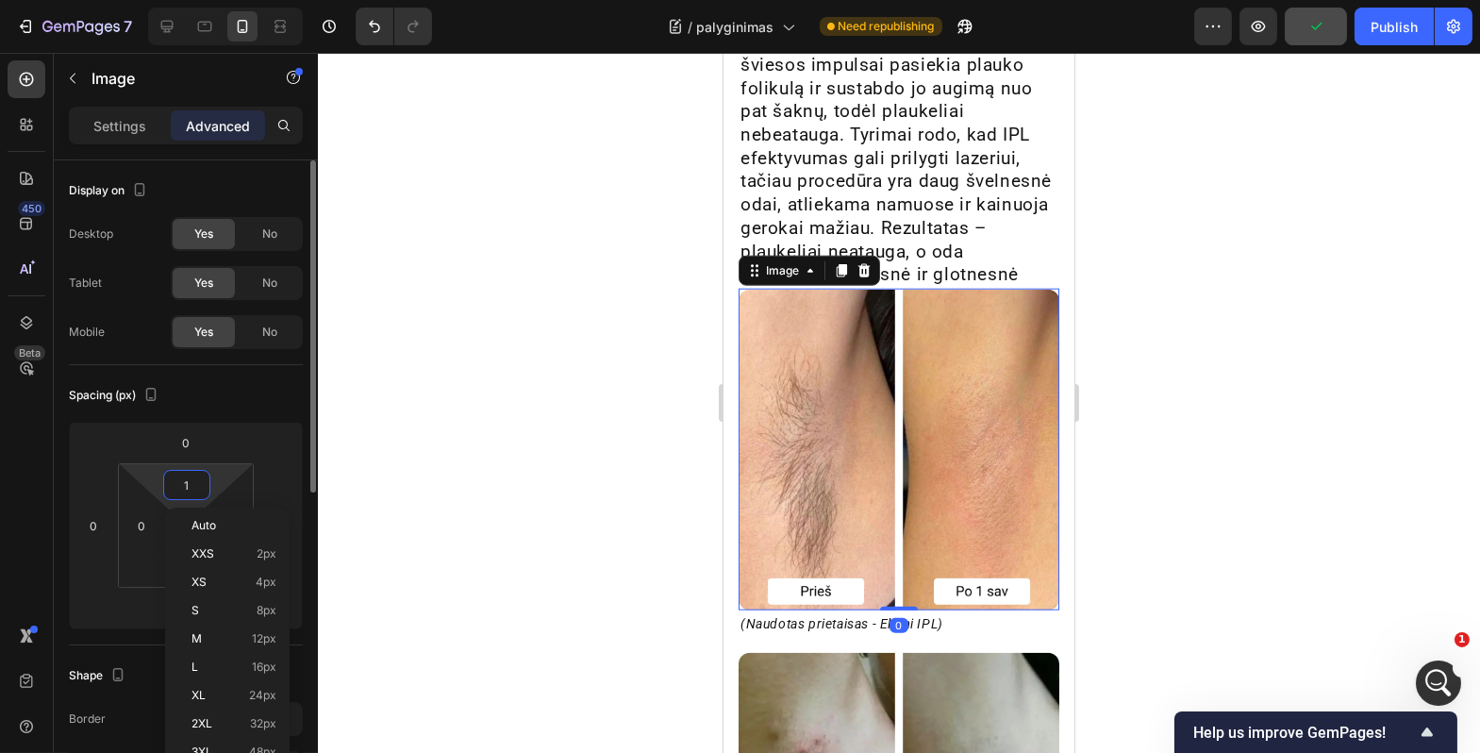
type input "12"
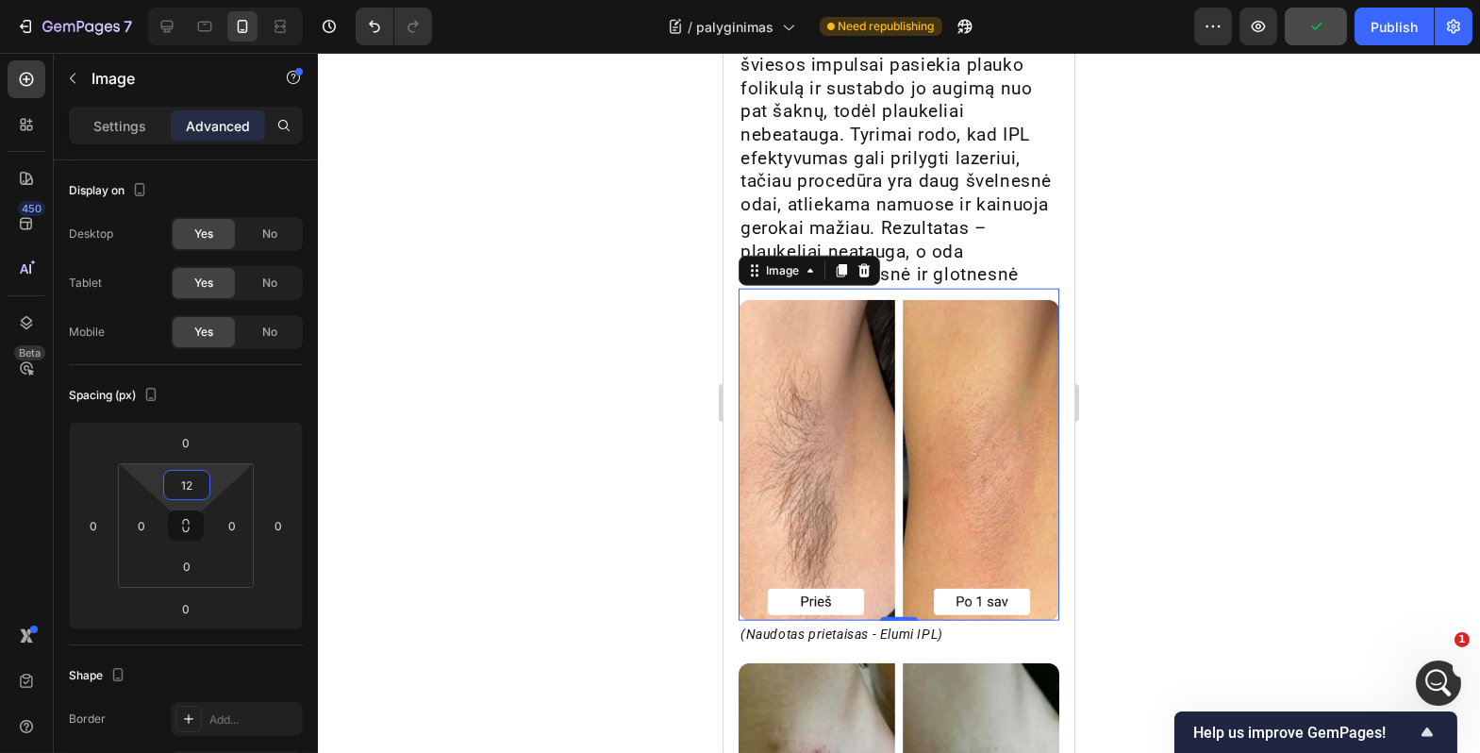
click at [659, 521] on div at bounding box center [899, 403] width 1163 height 700
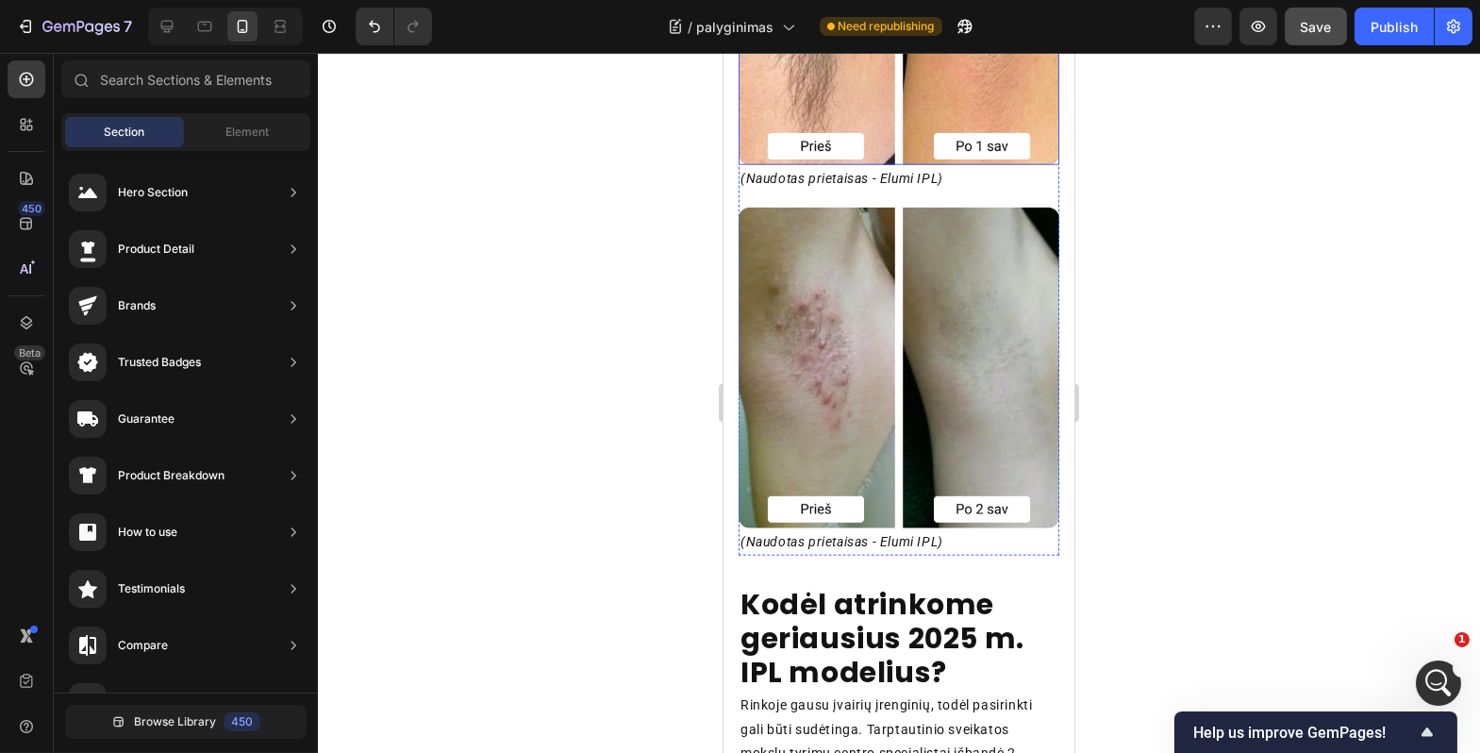
scroll to position [5330, 0]
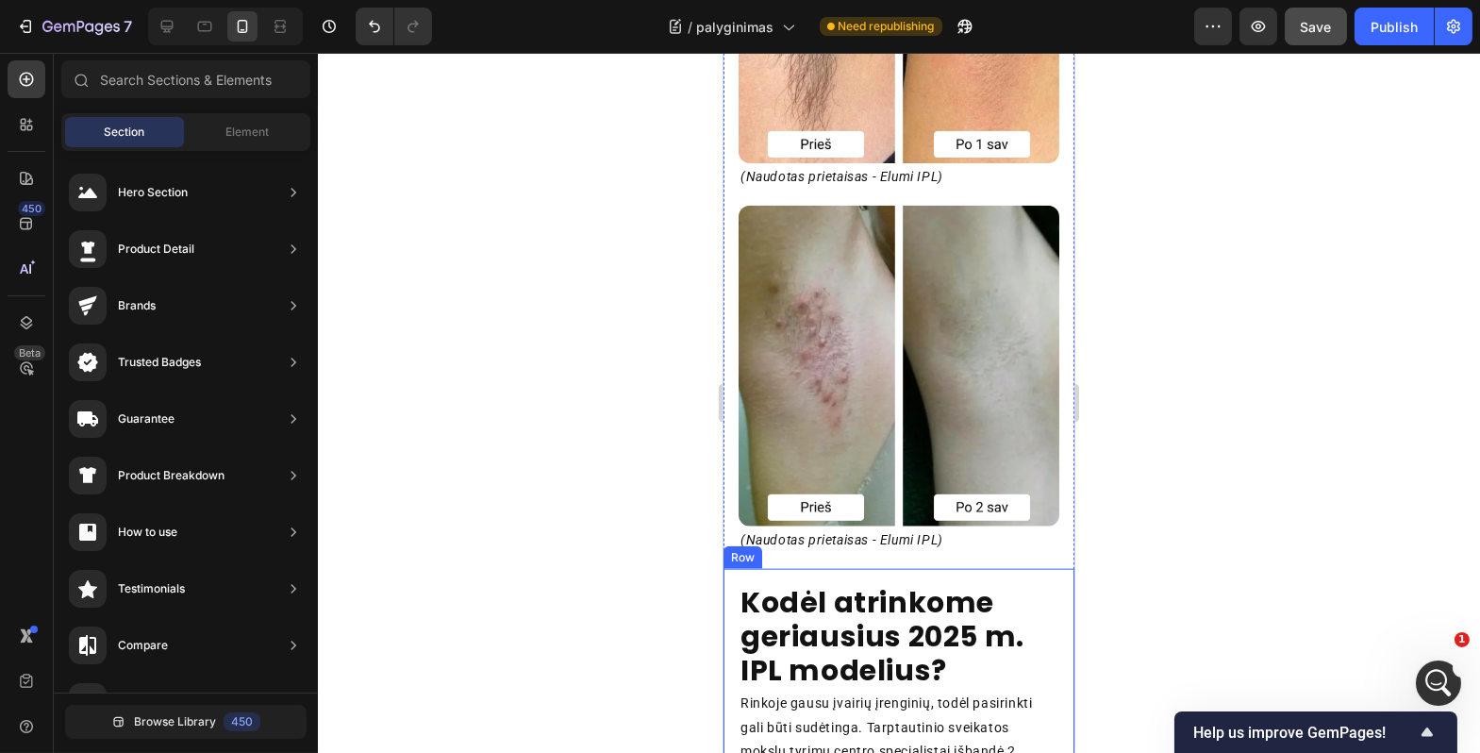
click at [847, 573] on div "Kodėl atrinkome geriausius 2025 m. IPL modelius? Heading Rinkoje gausu įvairių …" at bounding box center [898, 698] width 351 height 259
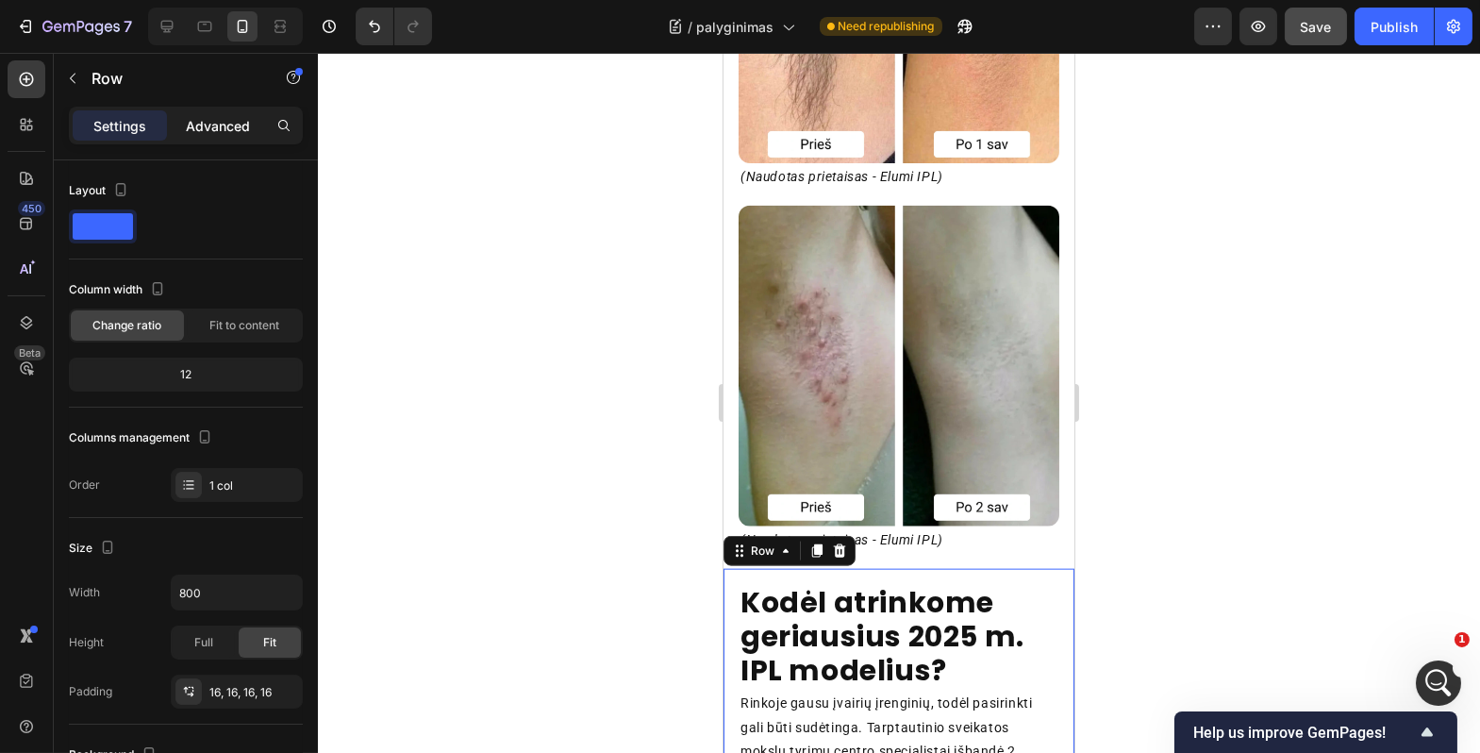
click at [198, 114] on div "Advanced" at bounding box center [218, 125] width 94 height 30
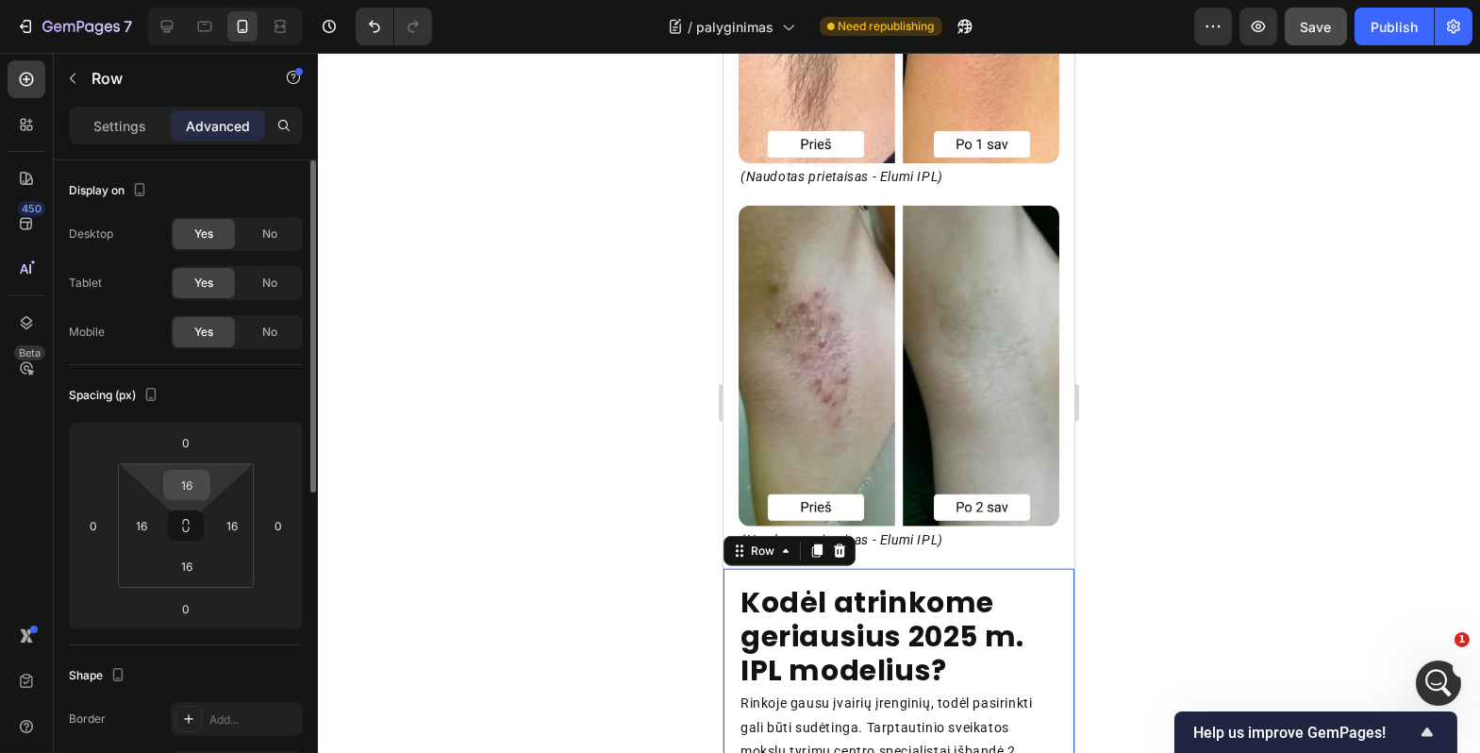
click at [195, 483] on input "16" at bounding box center [187, 485] width 38 height 28
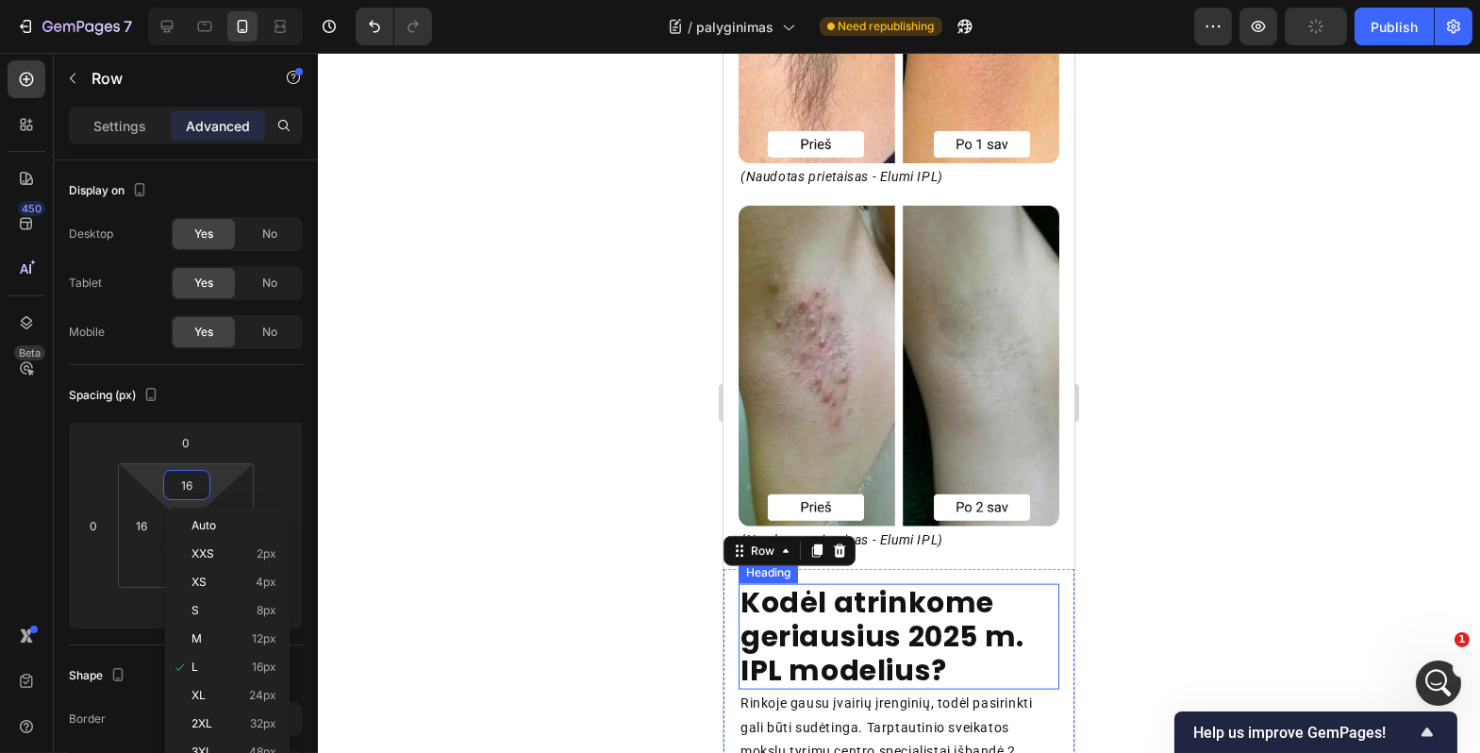
click at [603, 685] on div at bounding box center [899, 403] width 1163 height 700
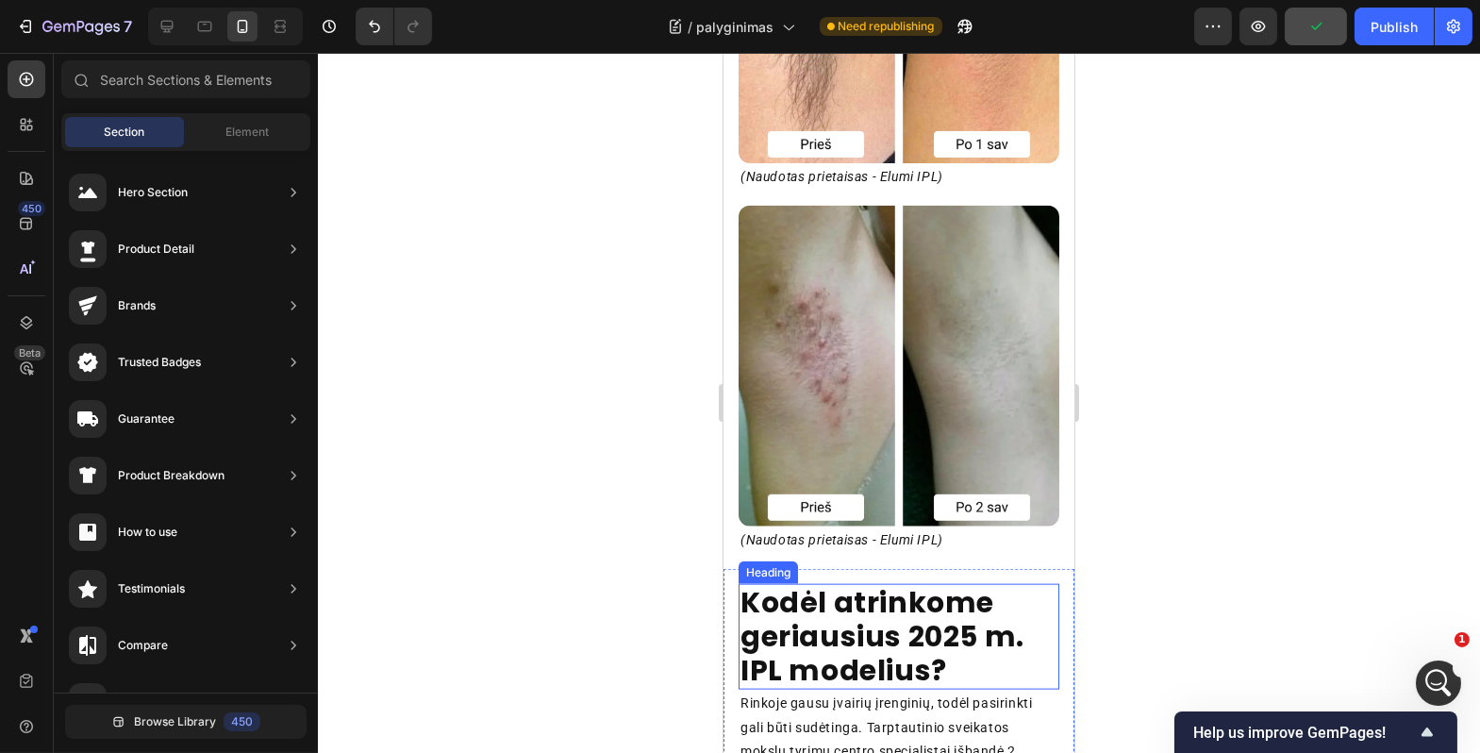
click at [890, 594] on h2 "Kodėl atrinkome geriausius 2025 m. IPL modelius?" at bounding box center [898, 637] width 321 height 106
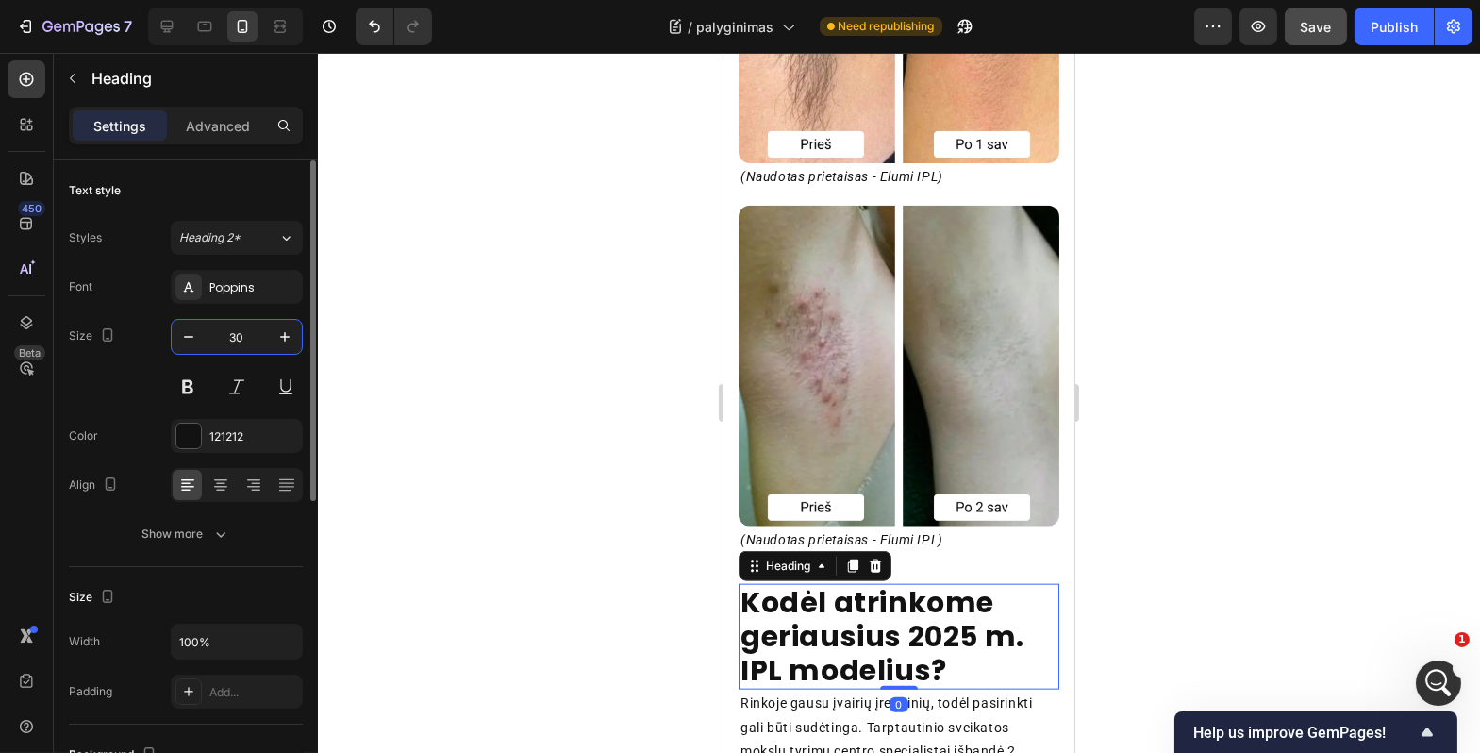
click at [235, 331] on input "30" at bounding box center [237, 337] width 62 height 34
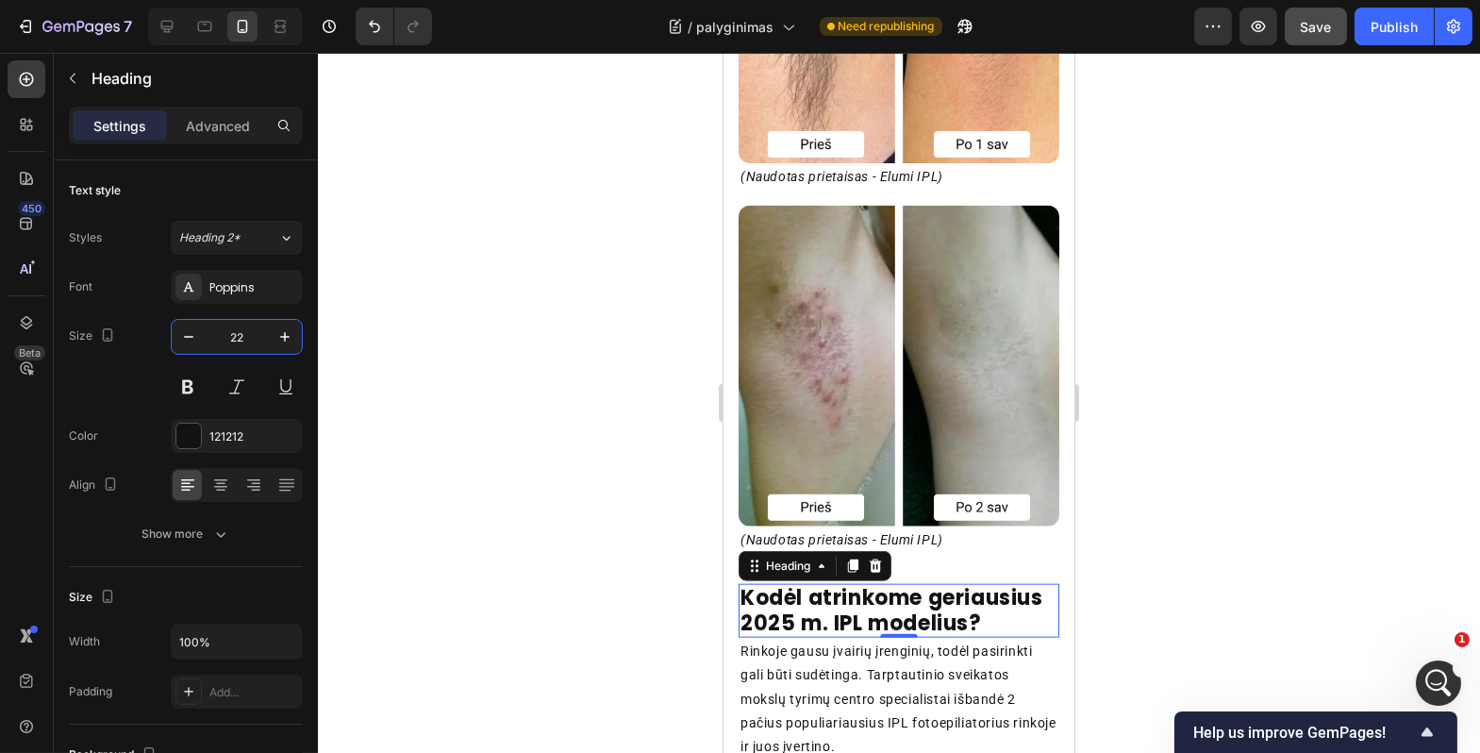
type input "22"
click at [583, 543] on div at bounding box center [899, 403] width 1163 height 700
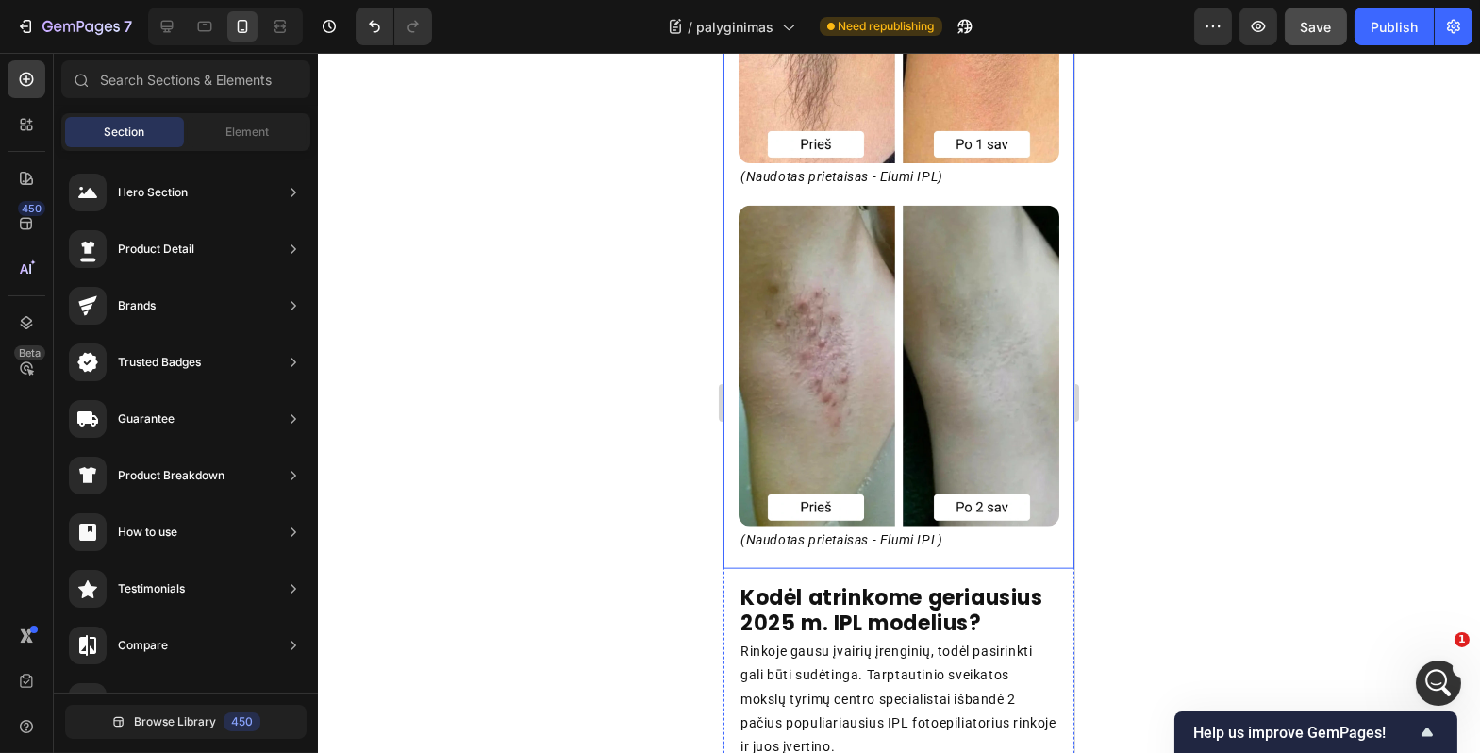
click at [860, 560] on div "IPL technologija – švelni, bet tokia pat veiksminga kaip lazeris Heading Skirti…" at bounding box center [898, 14] width 351 height 1109
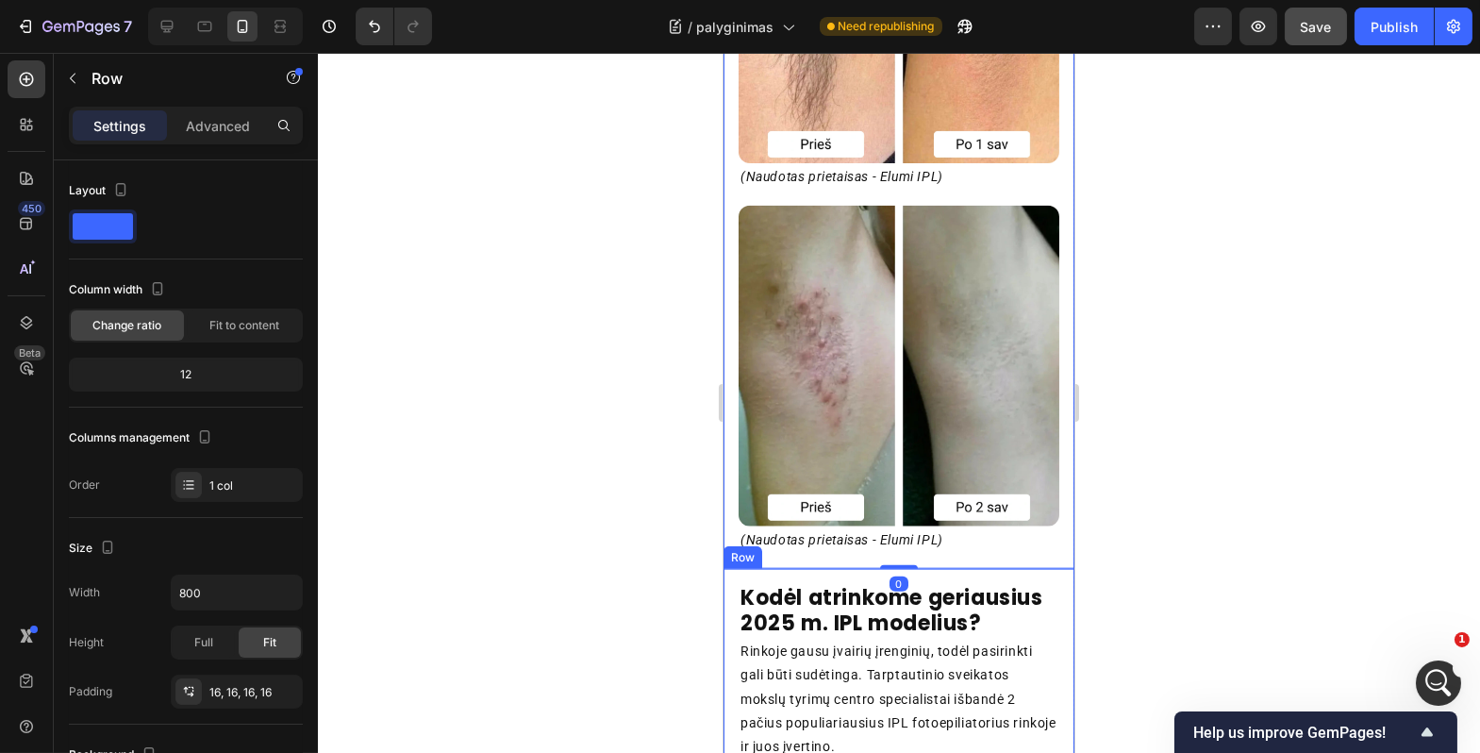
click at [860, 569] on div "Kodėl atrinkome geriausius 2025 m. IPL modelius? Heading Rinkoje gausu įvairių …" at bounding box center [898, 672] width 351 height 207
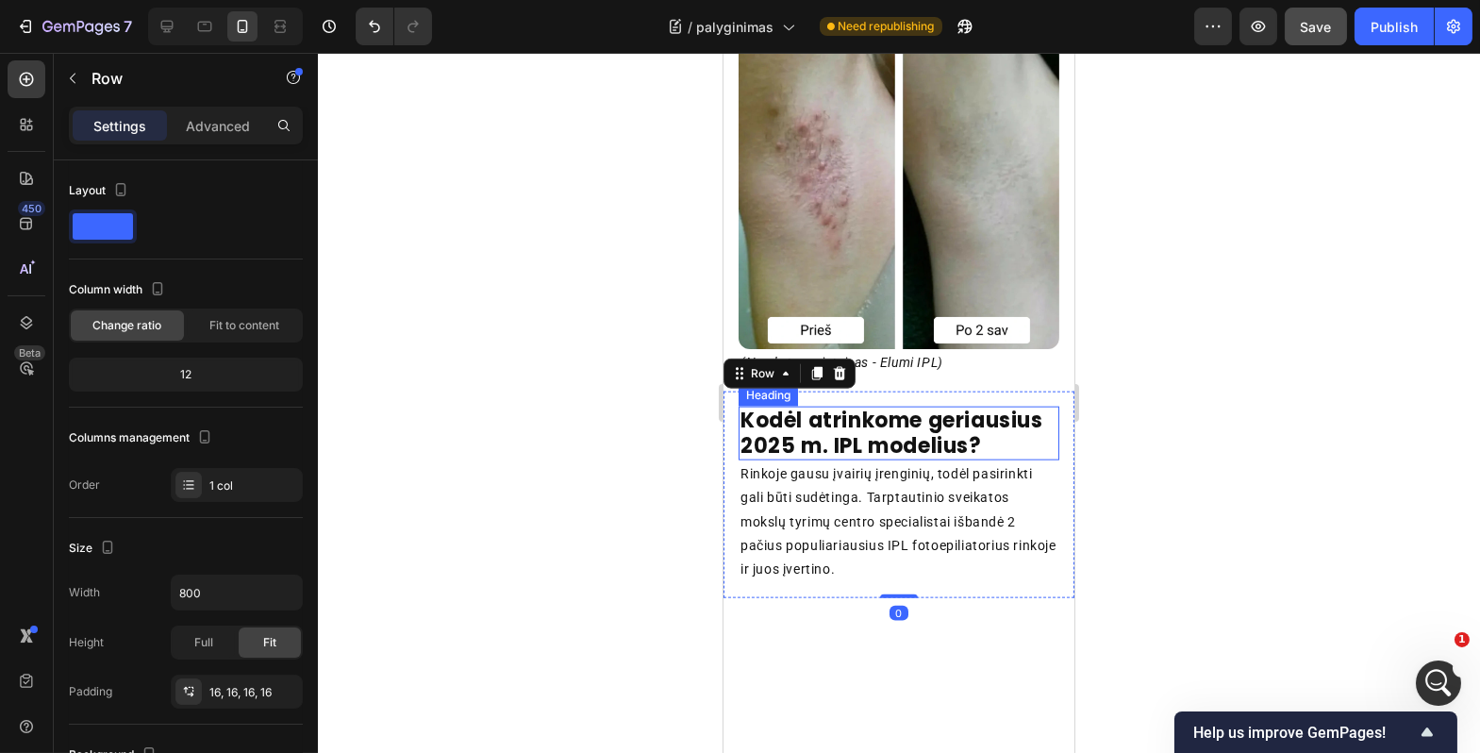
scroll to position [5536, 0]
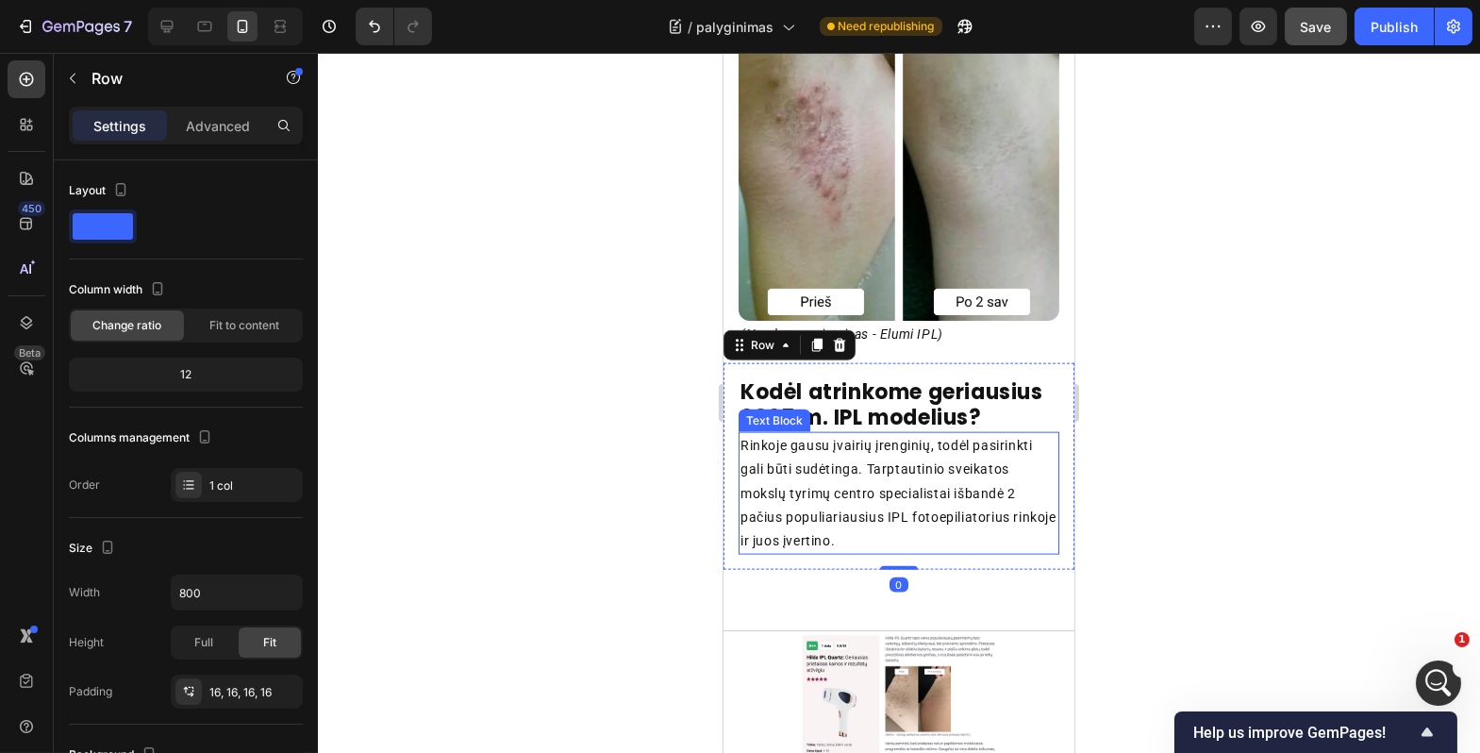
click at [860, 500] on p "Rinkoje gausu įvairių įrenginių, todėl pasirinkti gali būti sudėtinga. Tarptaut…" at bounding box center [898, 493] width 317 height 119
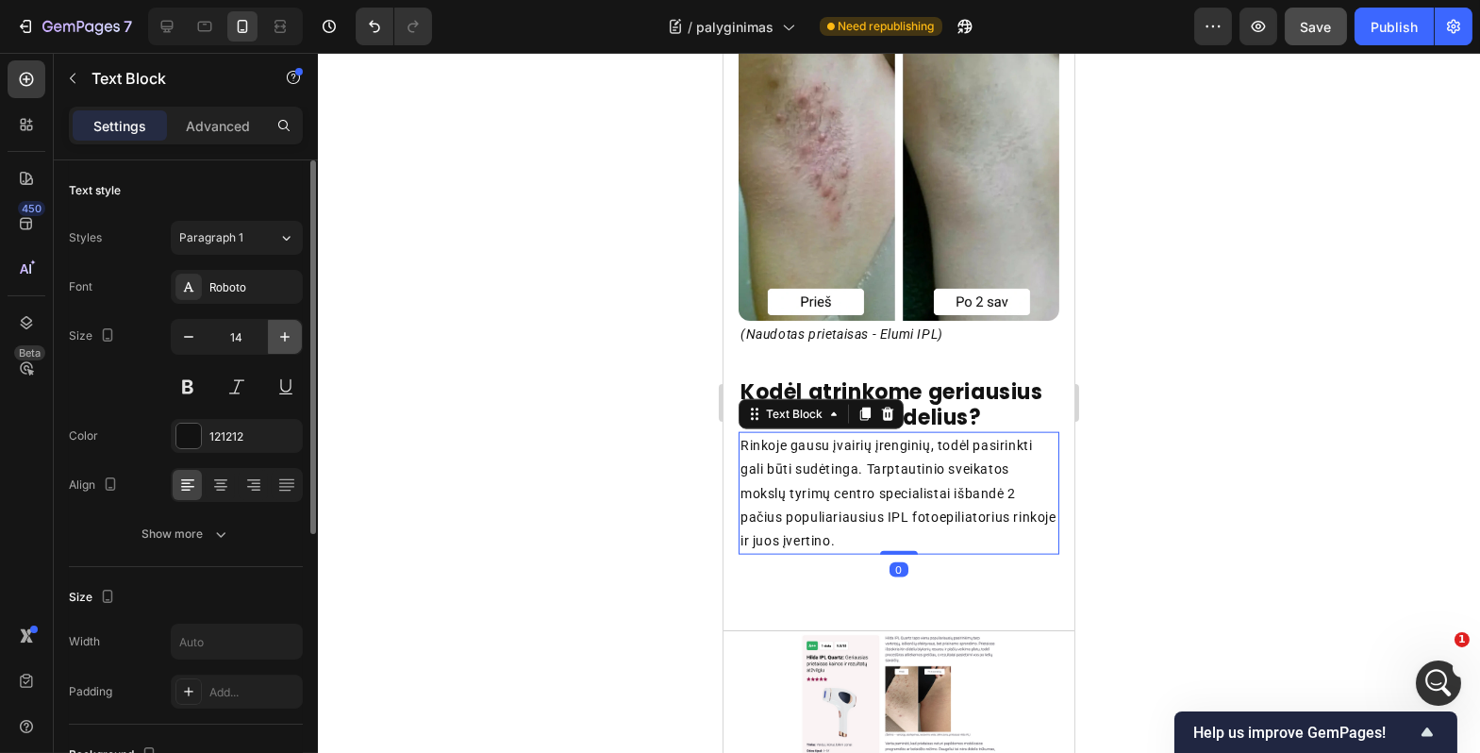
click at [279, 330] on icon "button" at bounding box center [285, 336] width 19 height 19
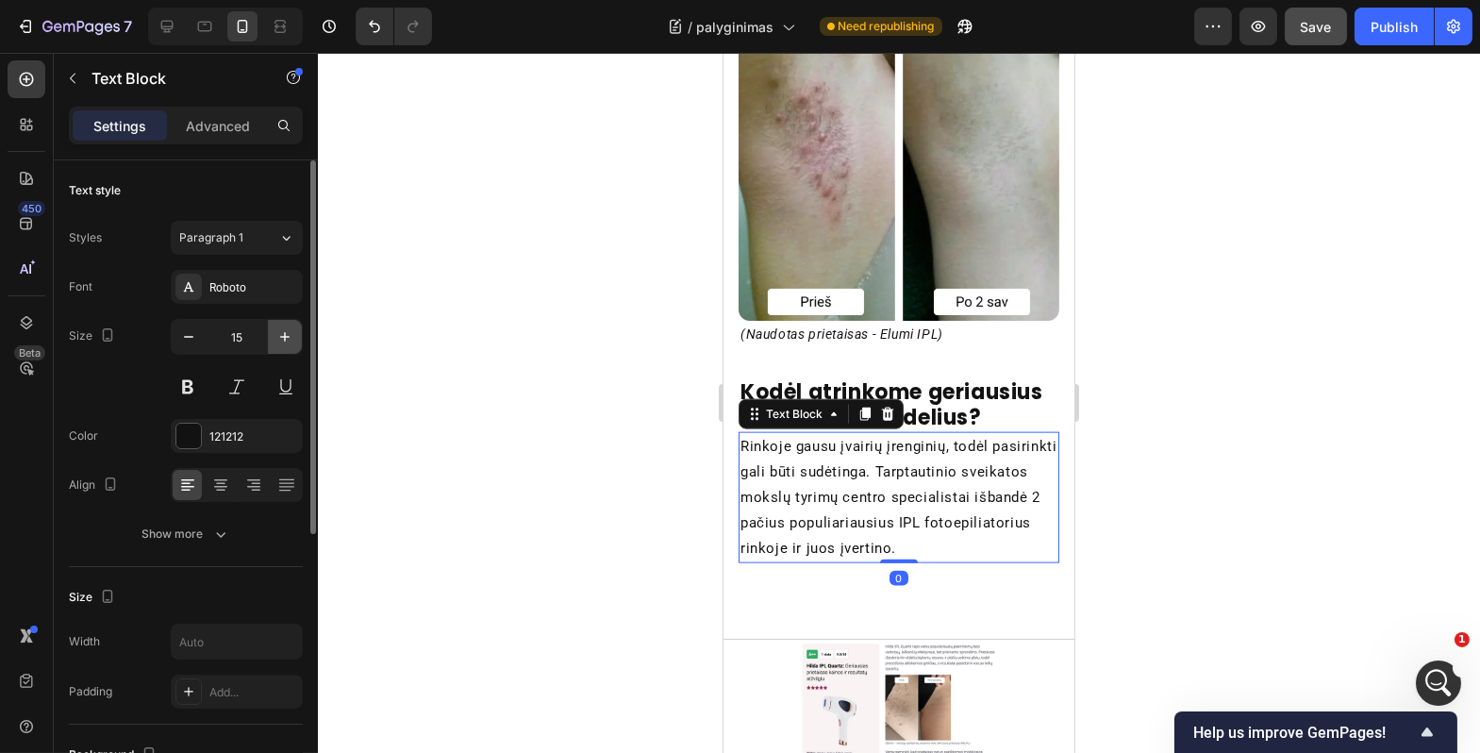
click at [279, 330] on icon "button" at bounding box center [285, 336] width 19 height 19
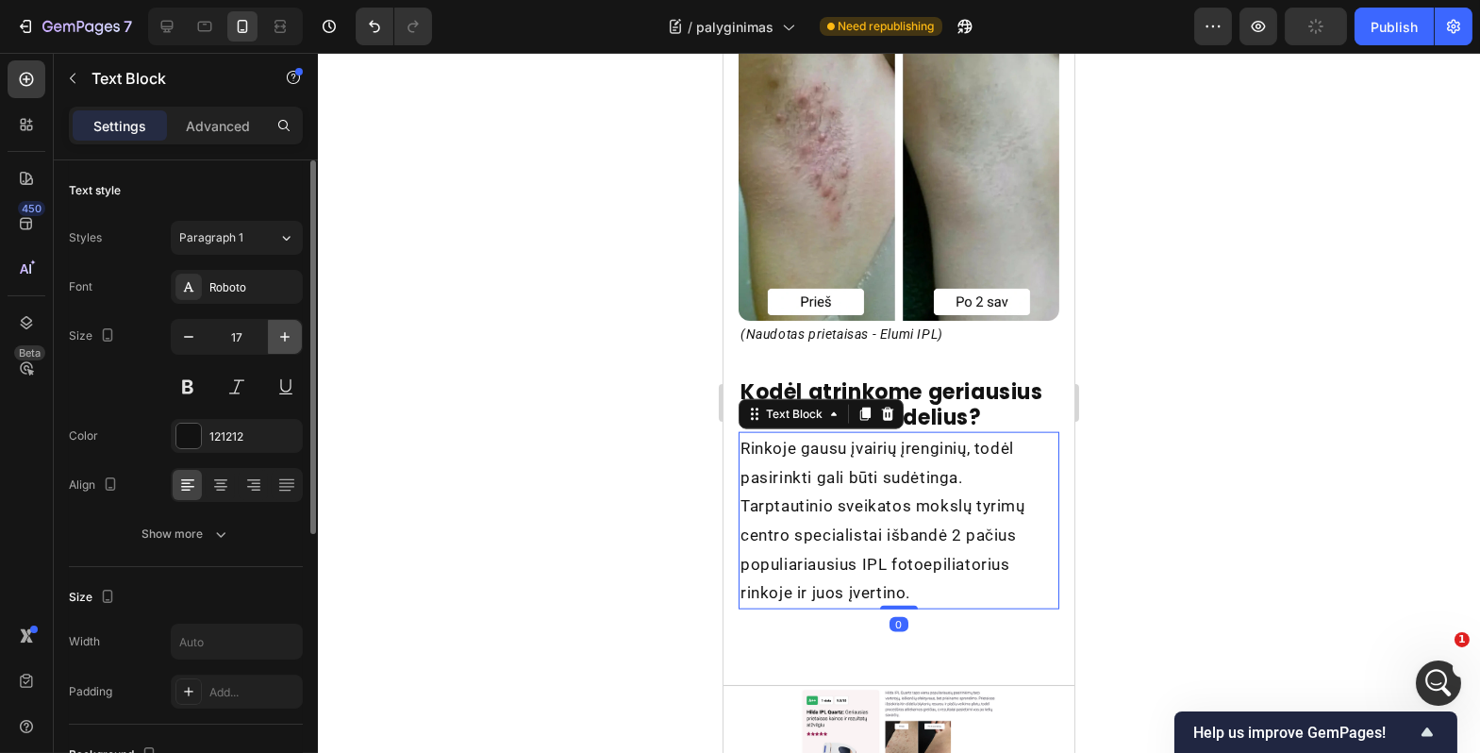
click at [279, 330] on icon "button" at bounding box center [285, 336] width 19 height 19
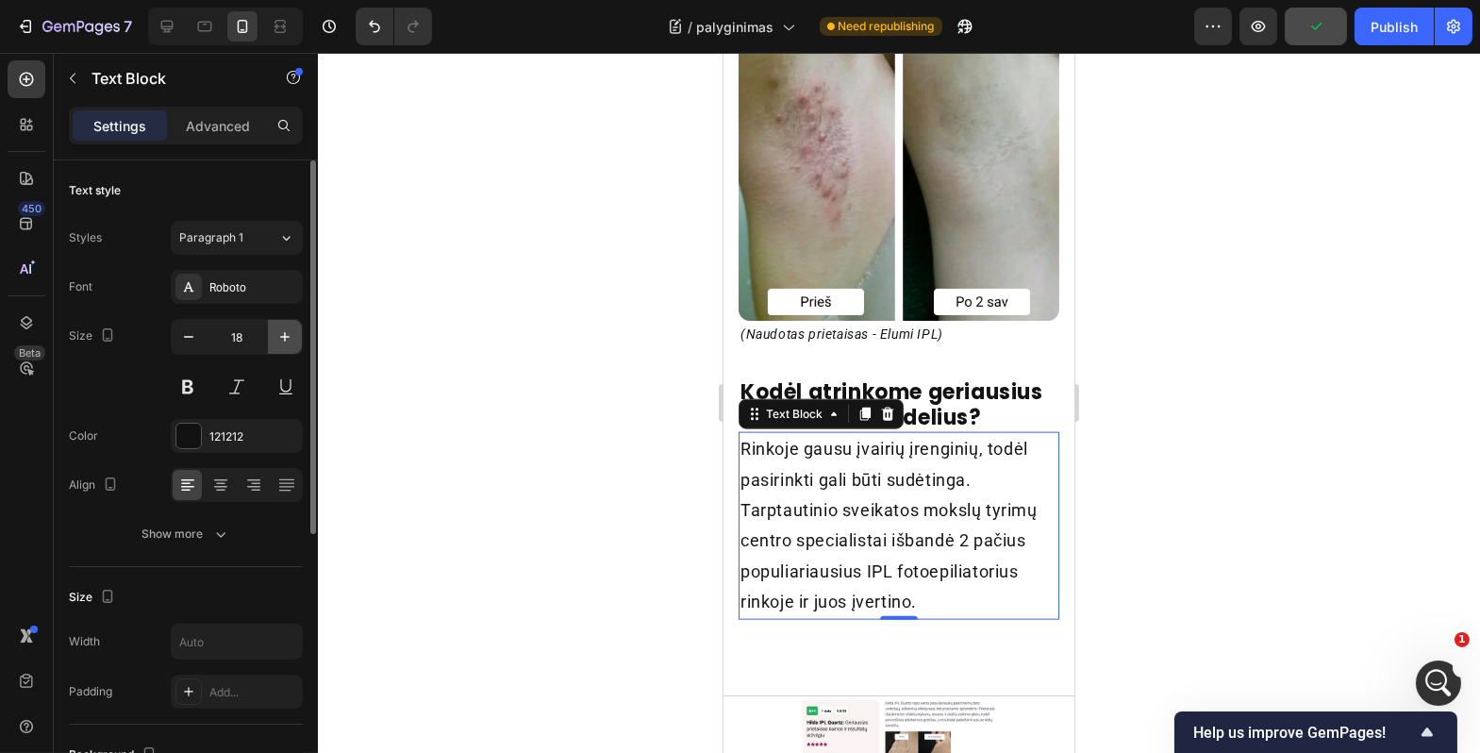
click at [279, 330] on icon "button" at bounding box center [285, 336] width 19 height 19
type input "19"
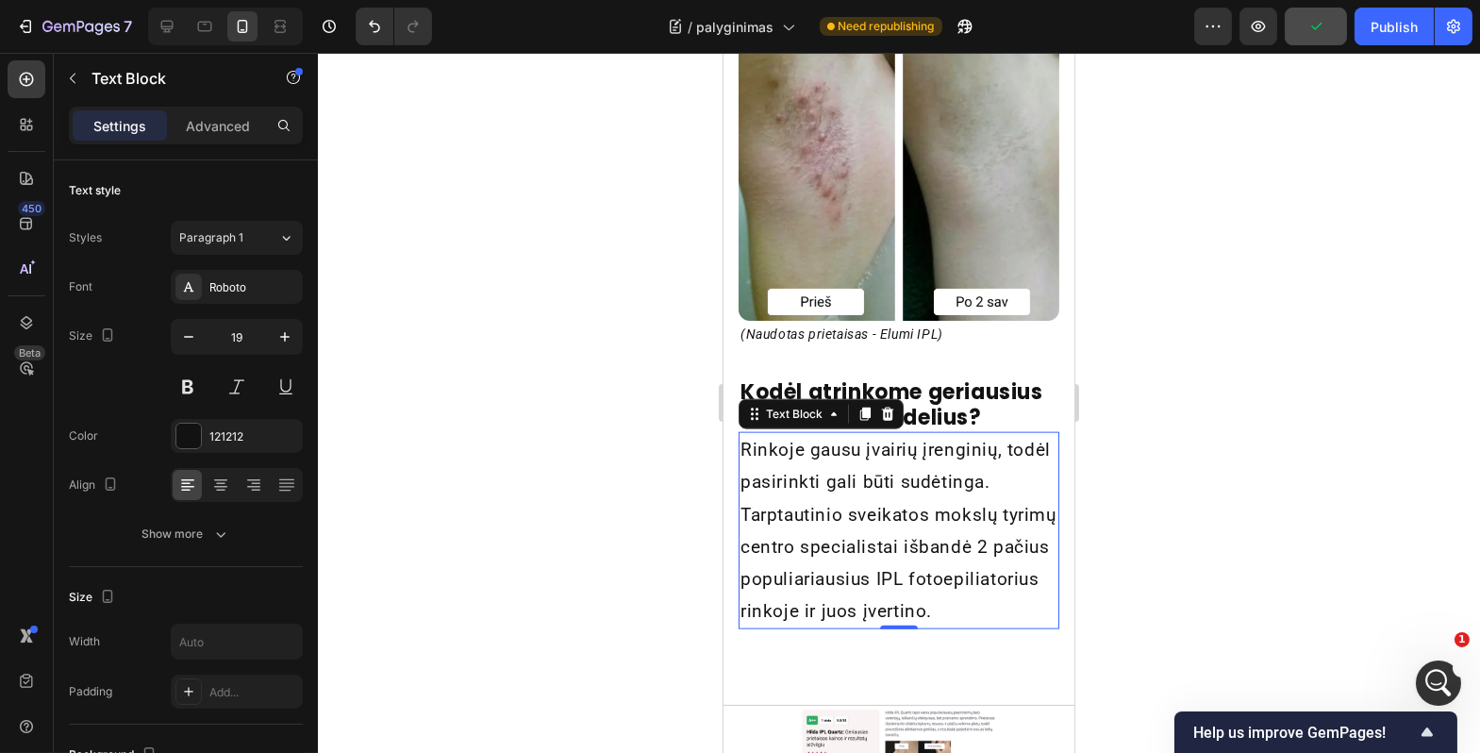
click at [503, 448] on div at bounding box center [899, 403] width 1163 height 700
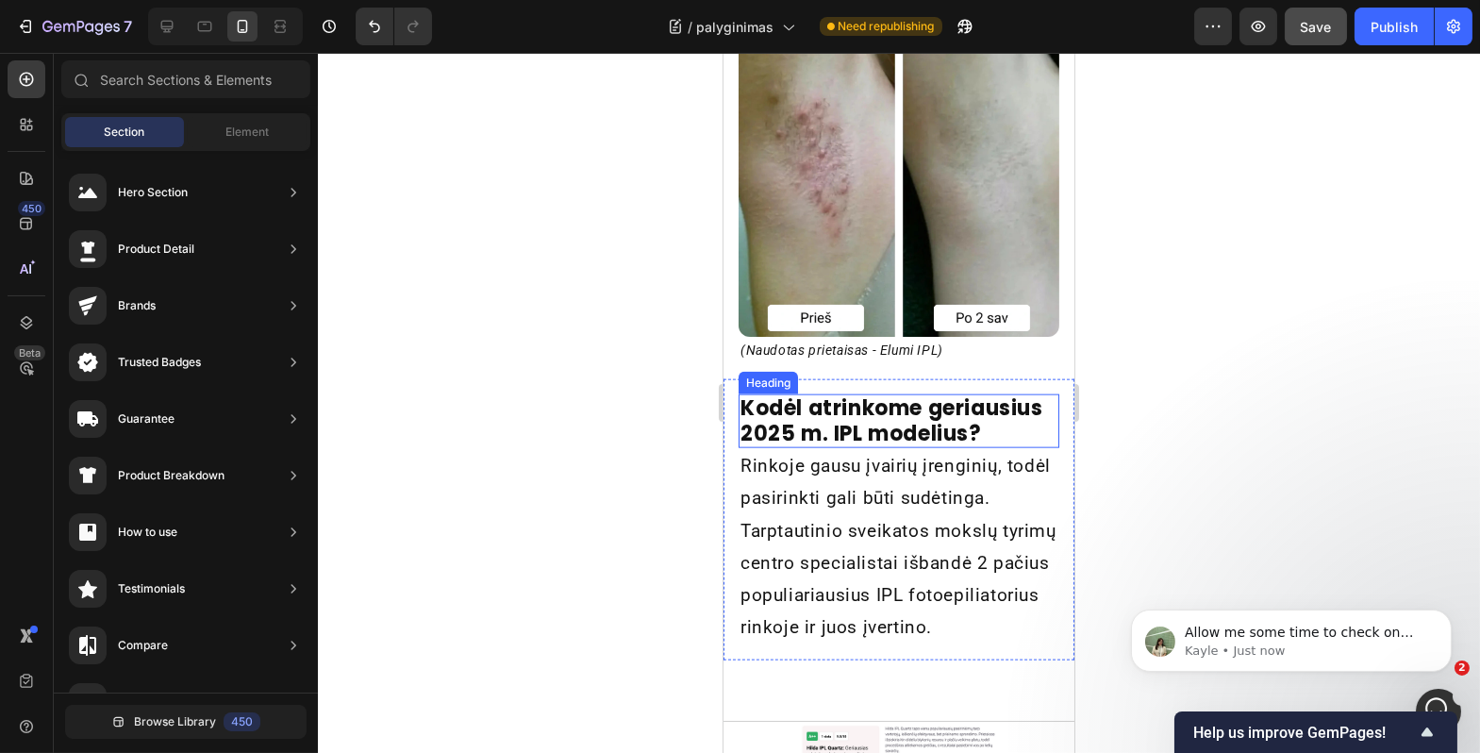
scroll to position [5519, 0]
click at [875, 412] on h2 "Kodėl atrinkome geriausius 2025 m. IPL modelius?" at bounding box center [898, 422] width 321 height 54
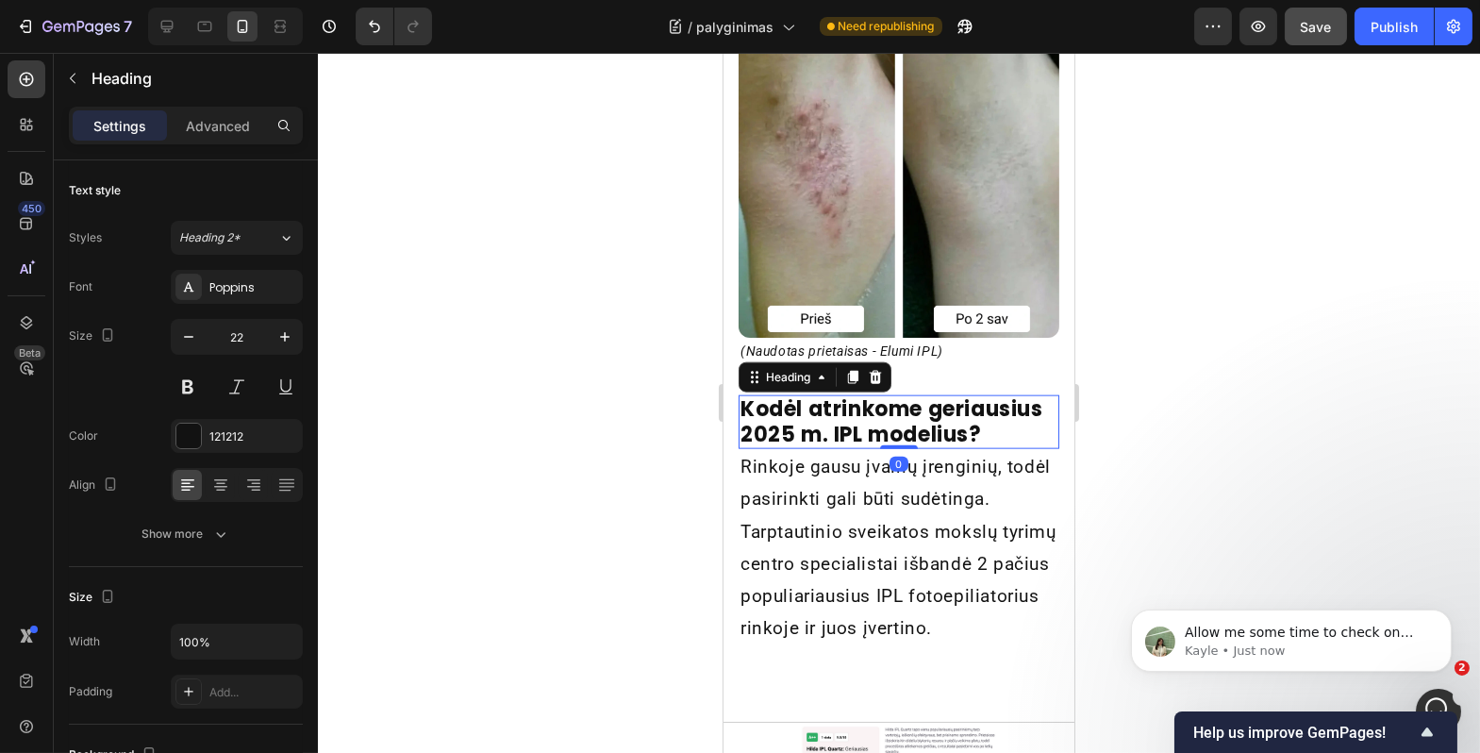
click at [861, 516] on p "Rinkoje gausu įvairių įrenginių, todėl pasirinkti gali būti sudėtinga. Tarptaut…" at bounding box center [898, 547] width 317 height 193
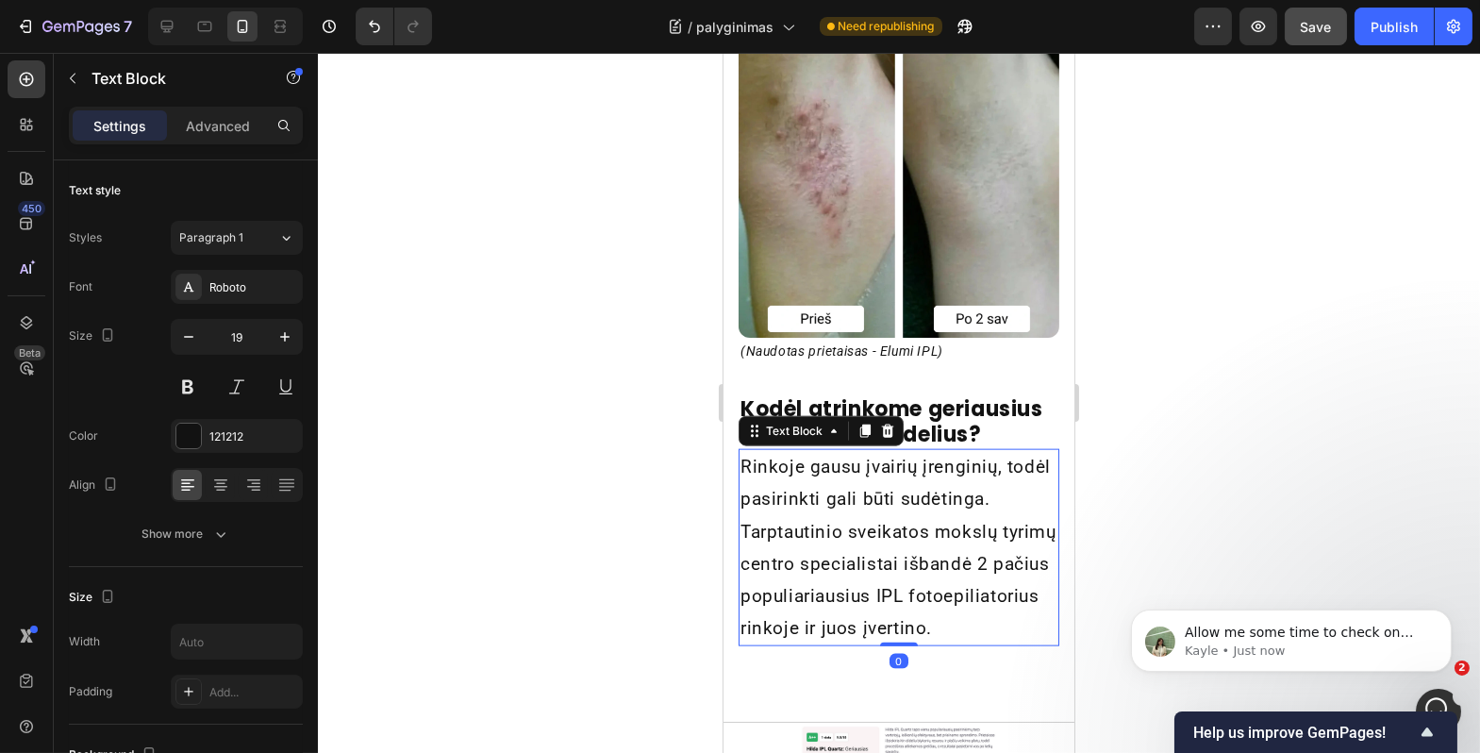
click at [615, 502] on div at bounding box center [899, 403] width 1163 height 700
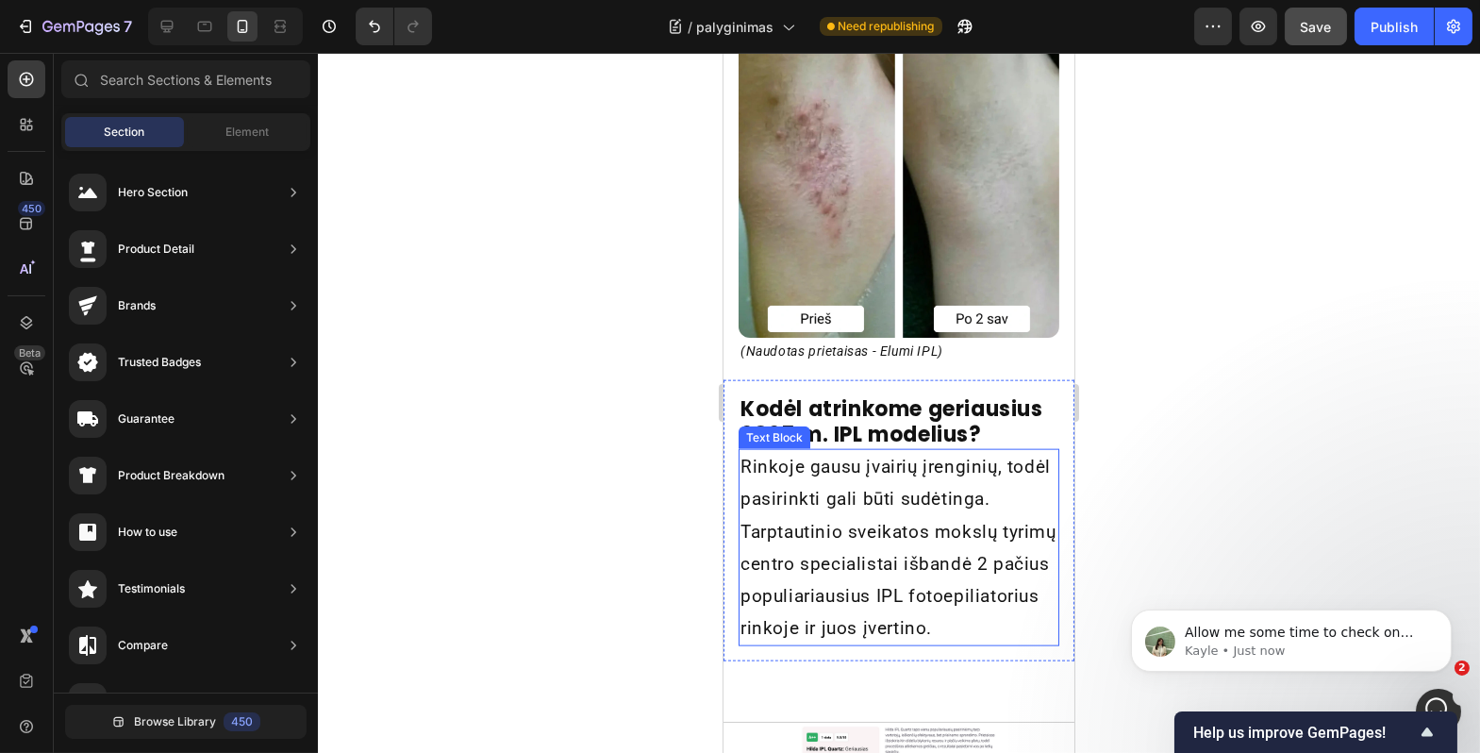
click at [906, 603] on p "Rinkoje gausu įvairių įrenginių, todėl pasirinkti gali būti sudėtinga. Tarptaut…" at bounding box center [898, 547] width 317 height 193
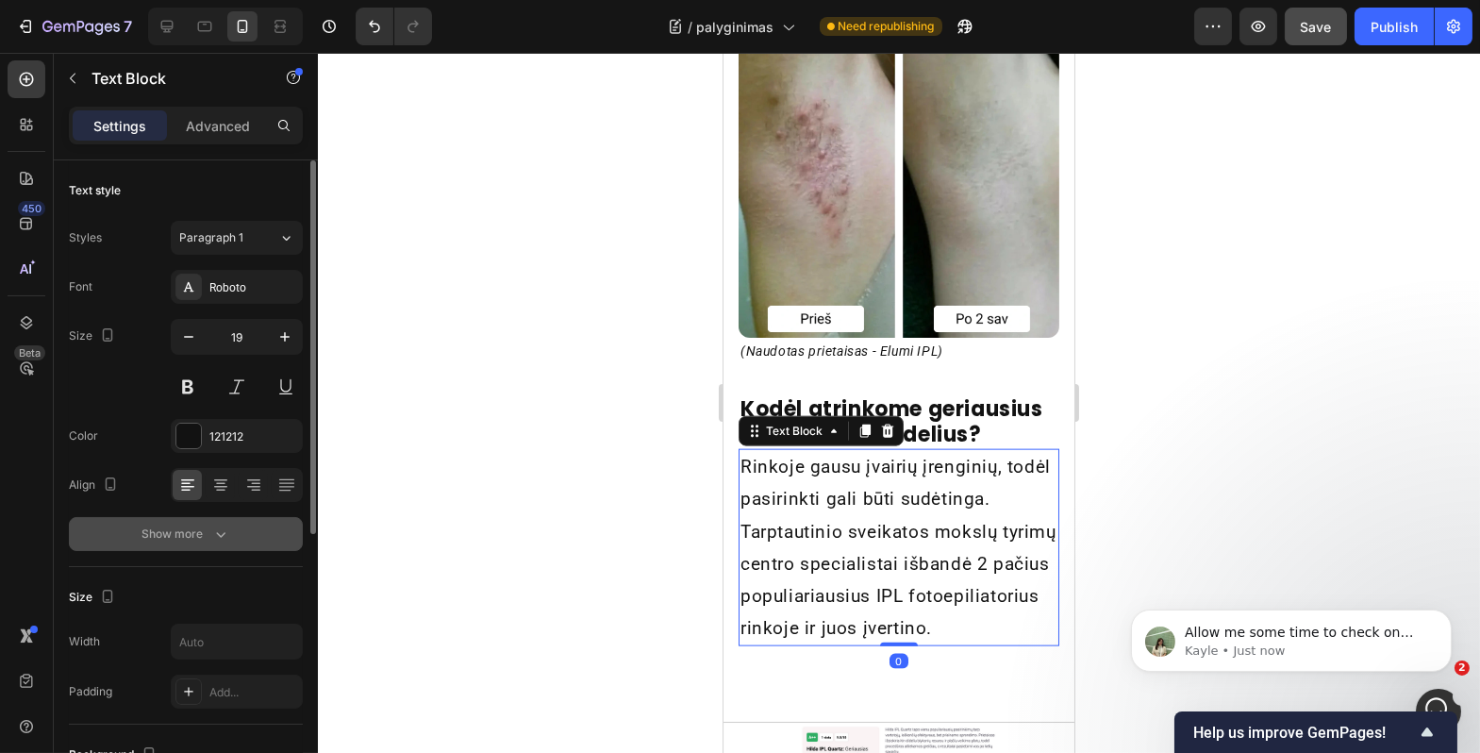
click at [222, 534] on icon "button" at bounding box center [220, 535] width 9 height 6
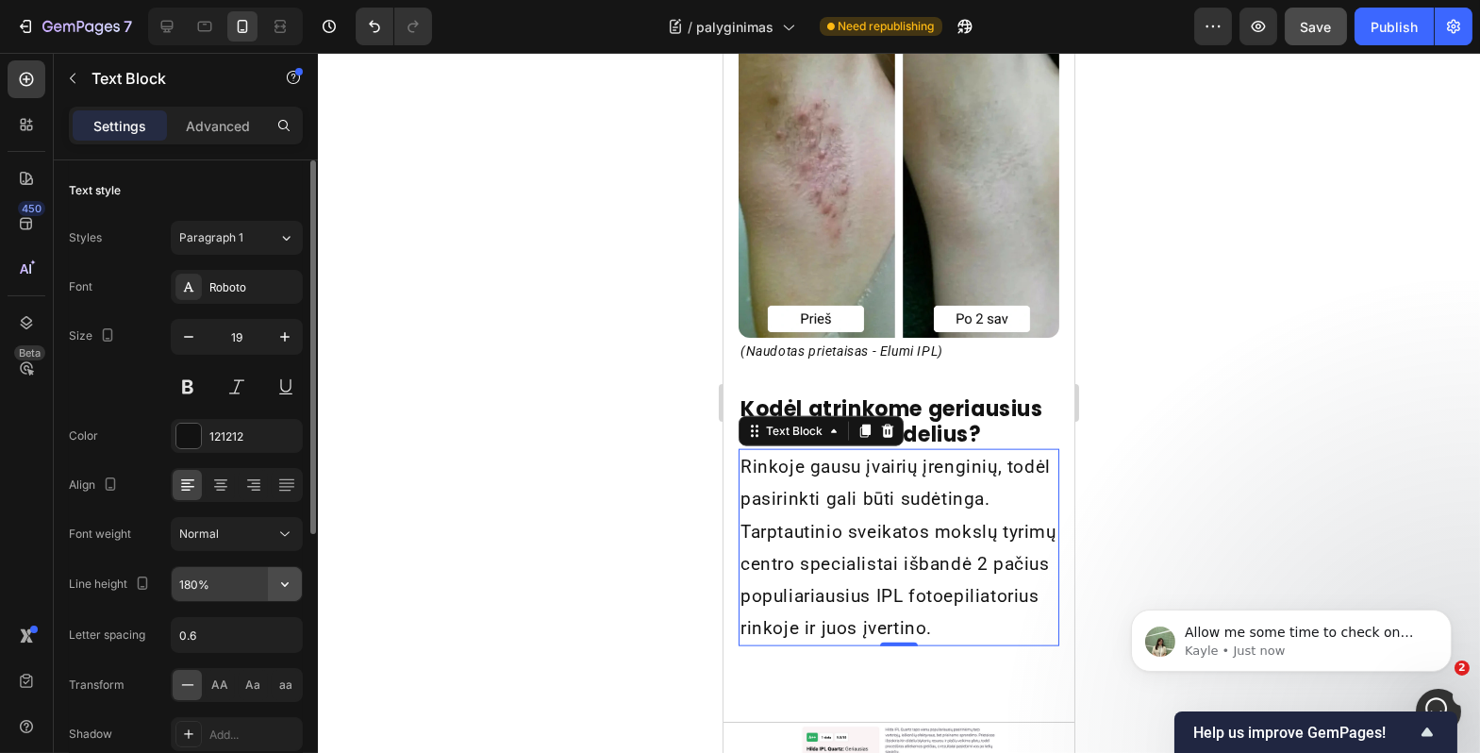
click at [290, 577] on icon "button" at bounding box center [285, 584] width 19 height 19
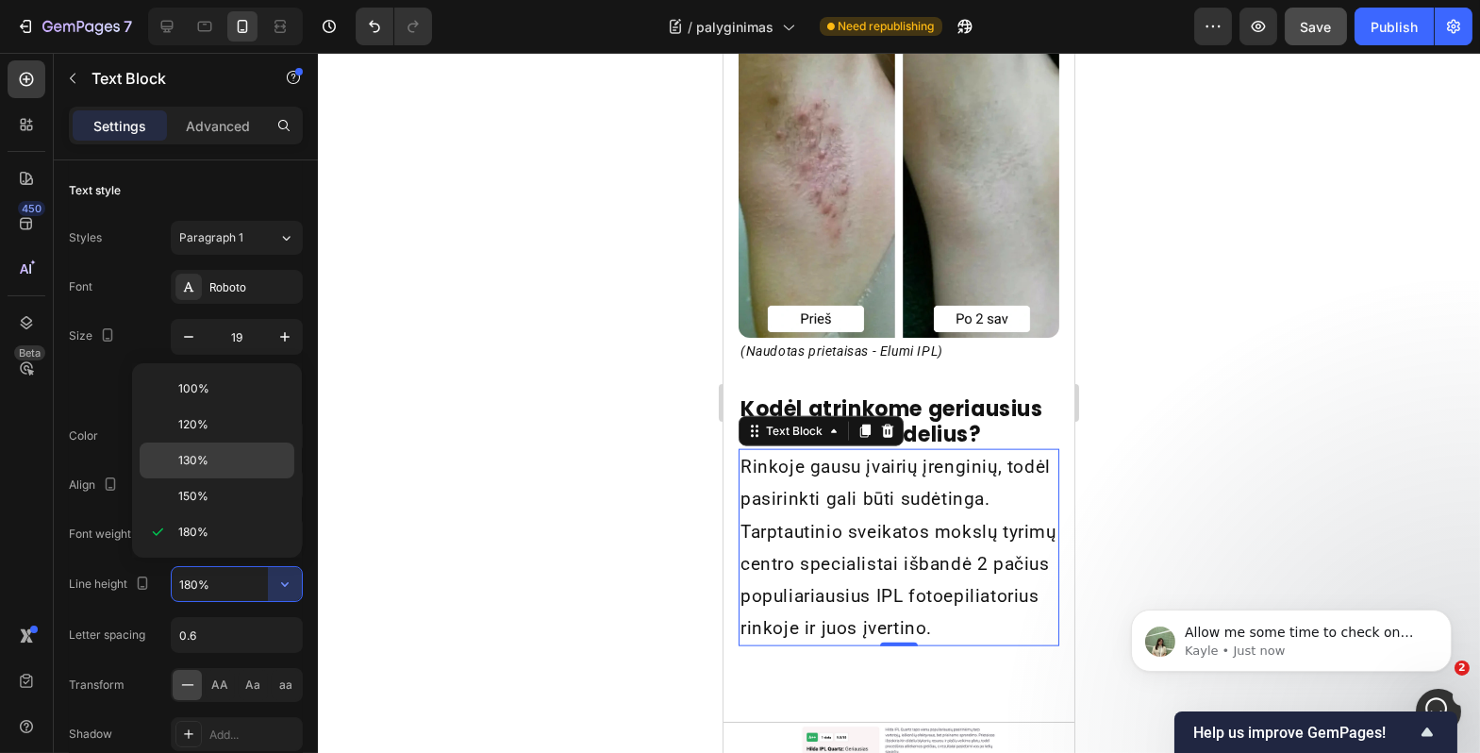
click at [252, 444] on div "130%" at bounding box center [217, 461] width 155 height 36
type input "130%"
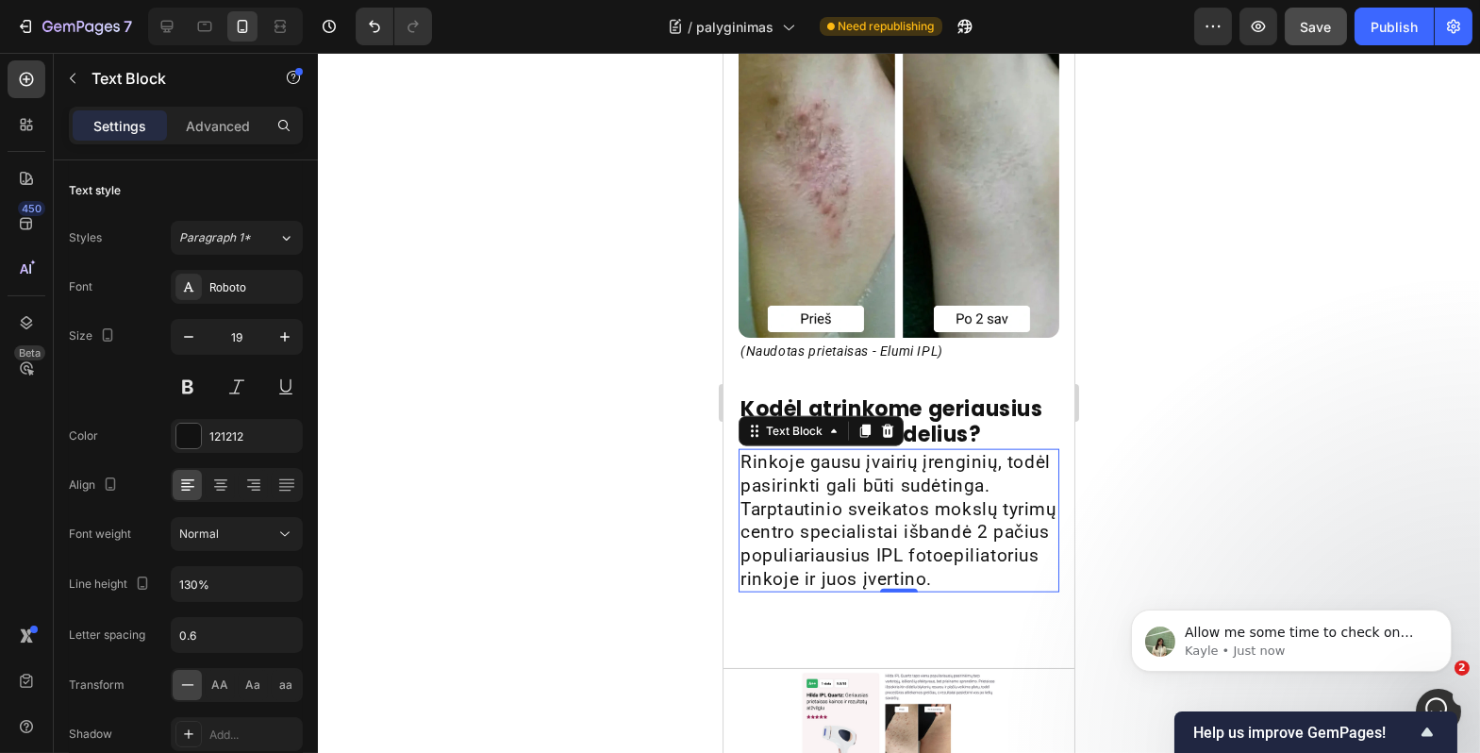
click at [534, 553] on div at bounding box center [899, 403] width 1163 height 700
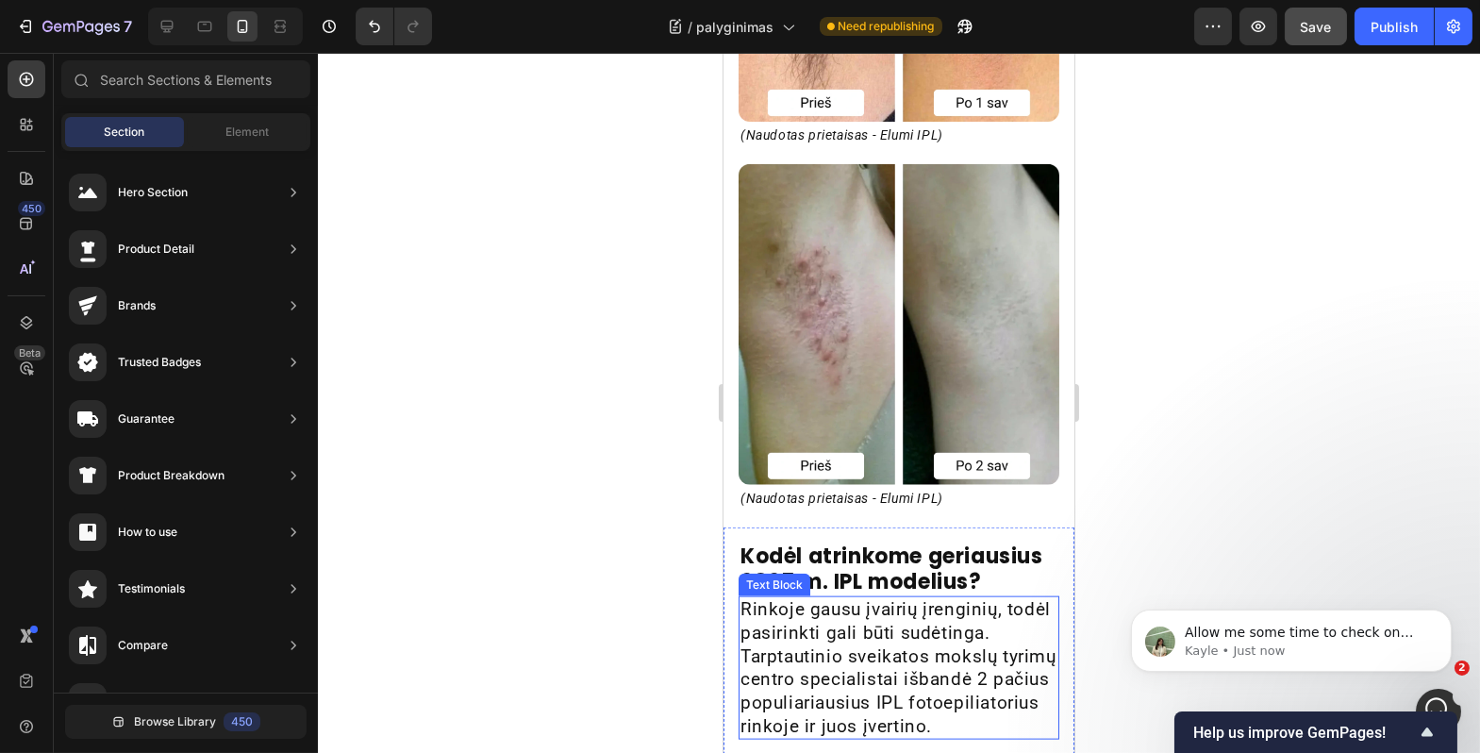
scroll to position [5087, 0]
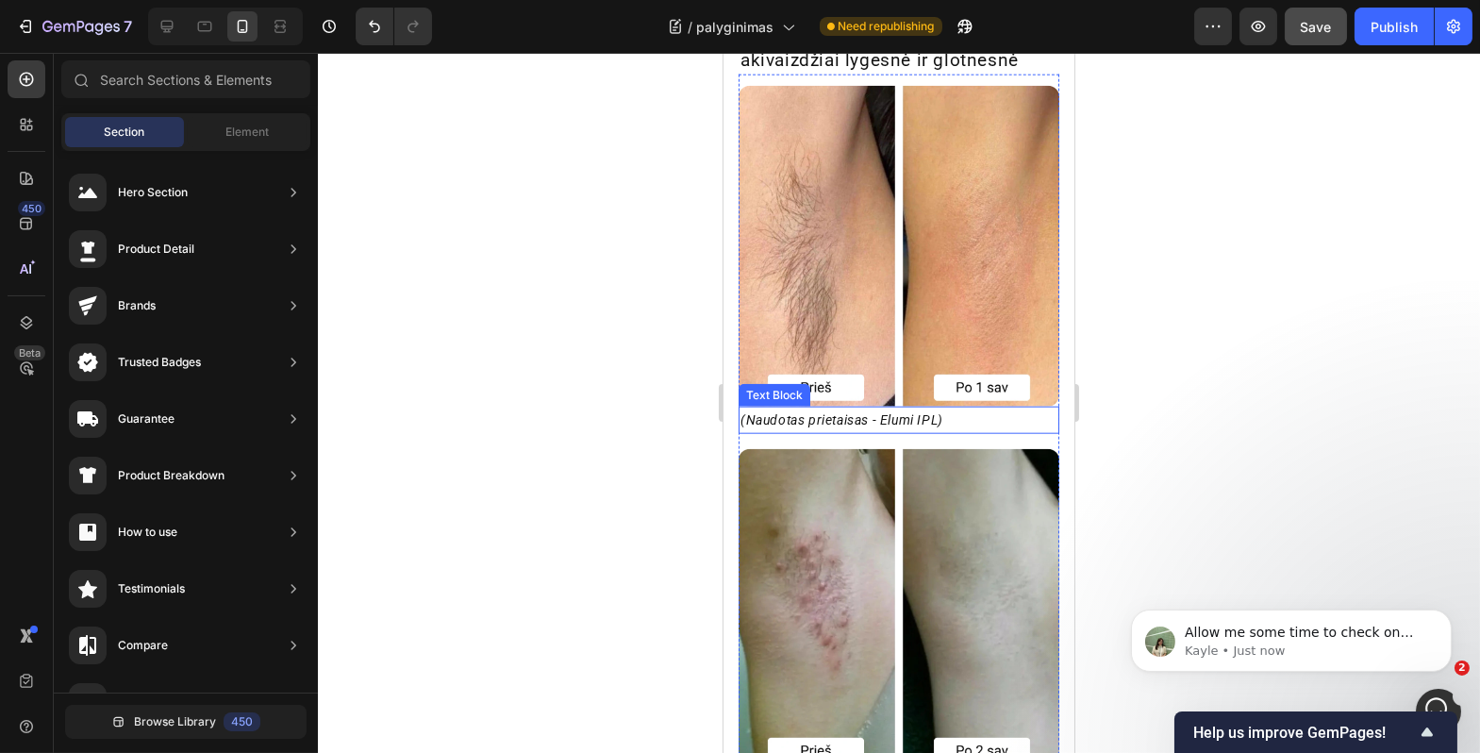
click at [942, 430] on p "(Naudotas prietaisas - Elumi IPL)" at bounding box center [898, 421] width 317 height 24
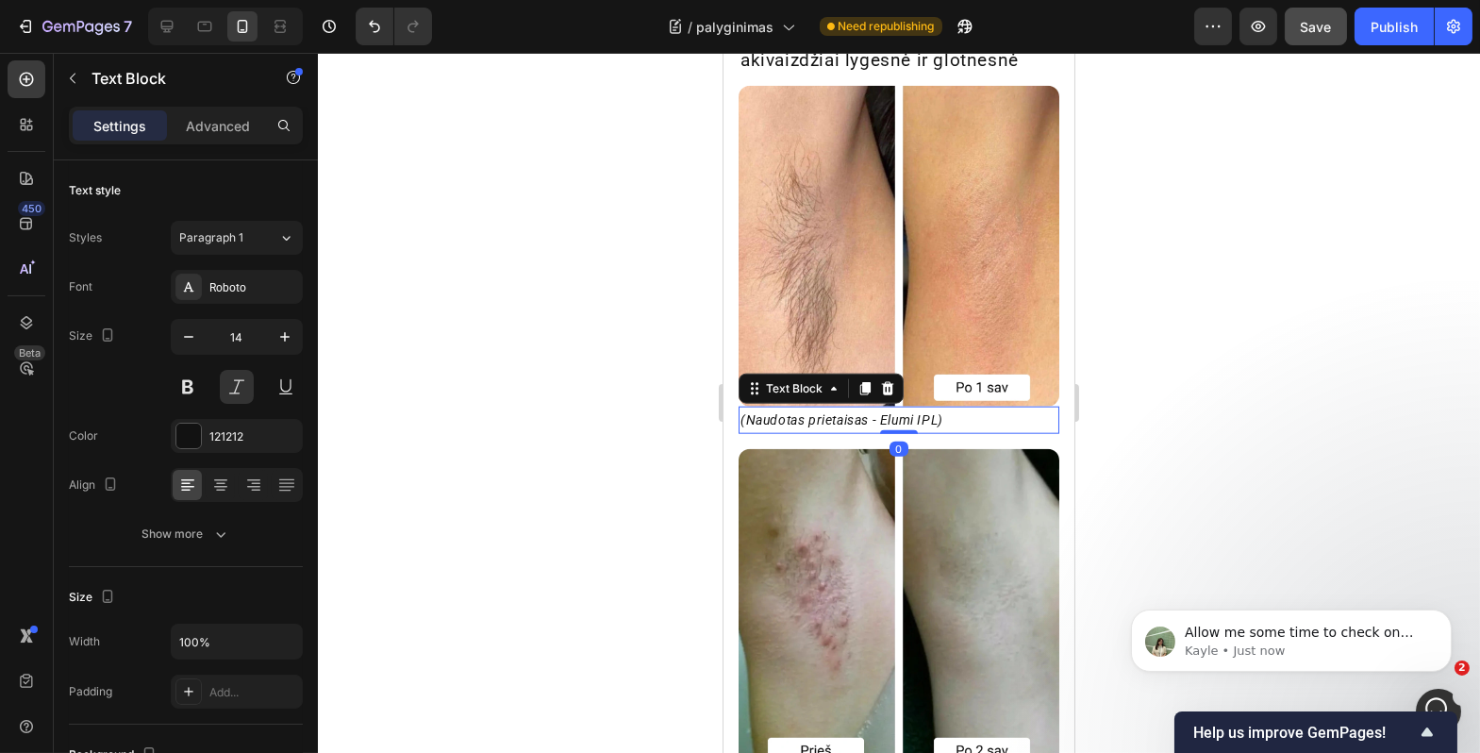
click at [751, 404] on div "Text Block" at bounding box center [820, 389] width 165 height 30
click at [705, 436] on div at bounding box center [899, 403] width 1163 height 700
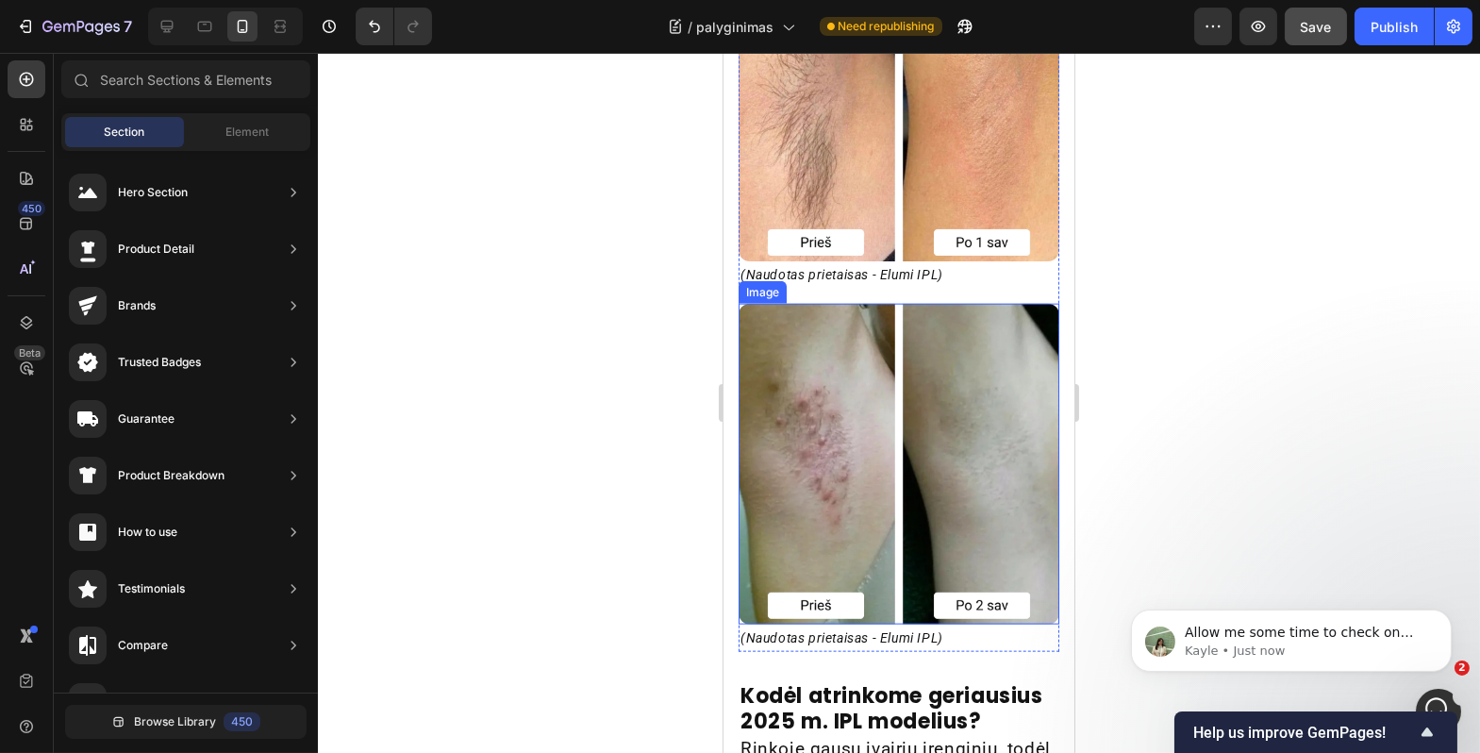
scroll to position [5451, 0]
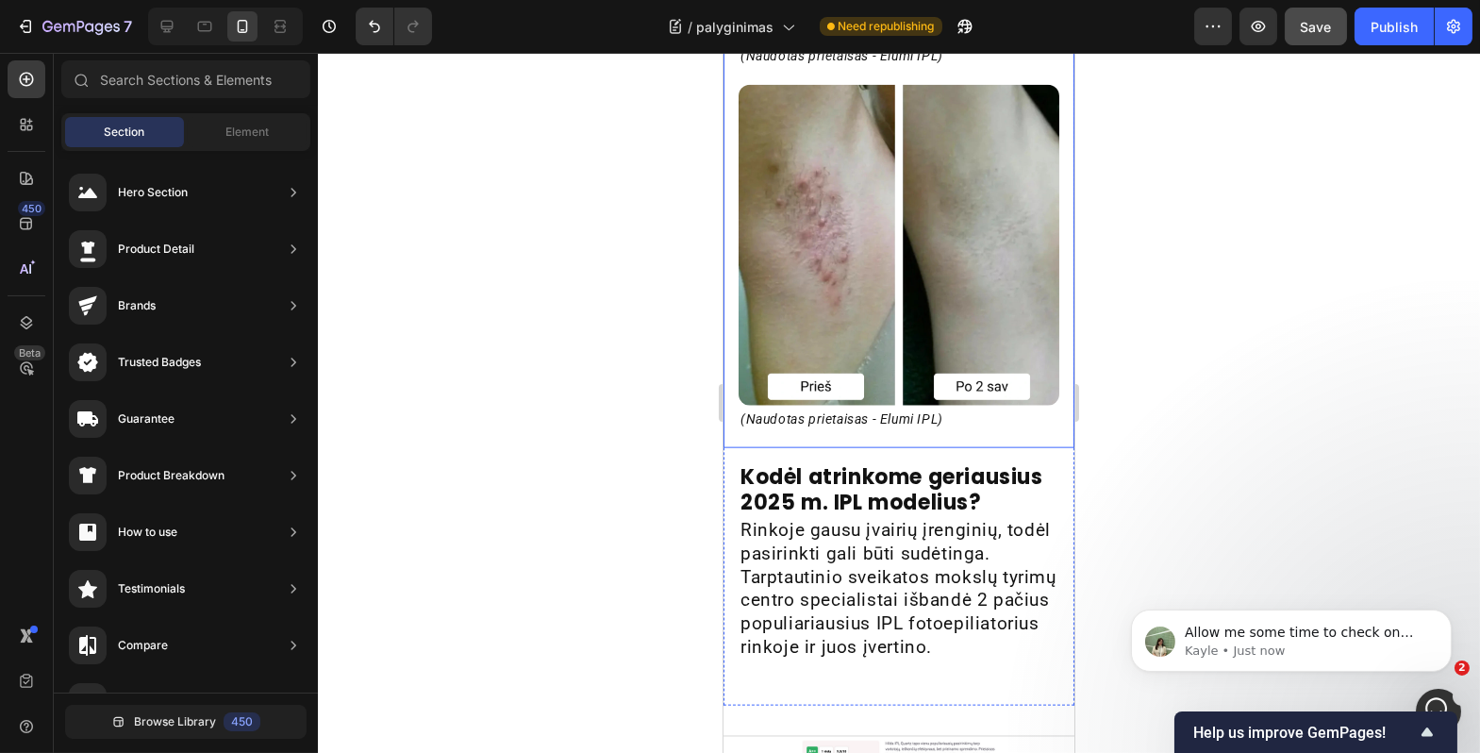
click at [885, 423] on p "(Naudotas prietaisas - Elumi IPL)" at bounding box center [898, 420] width 317 height 24
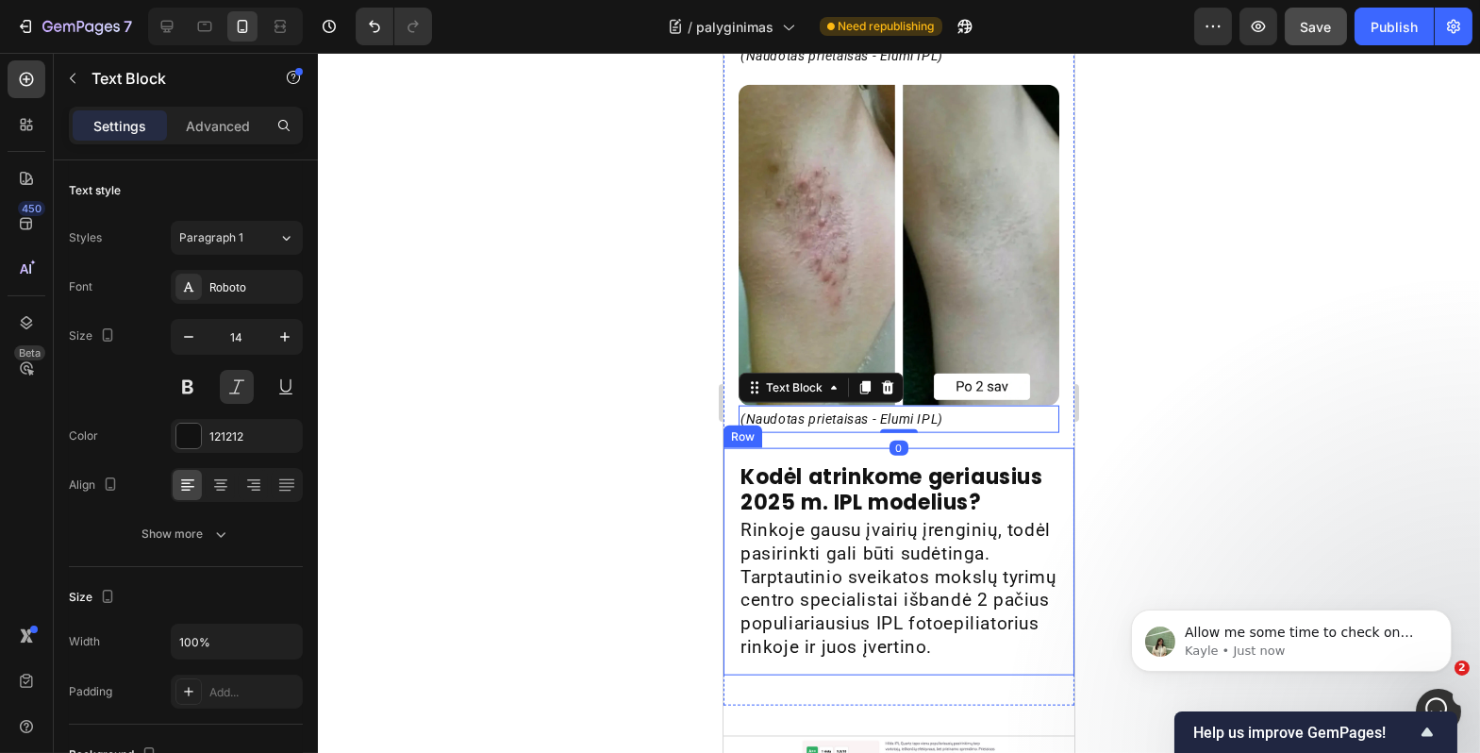
click at [644, 497] on div at bounding box center [899, 403] width 1163 height 700
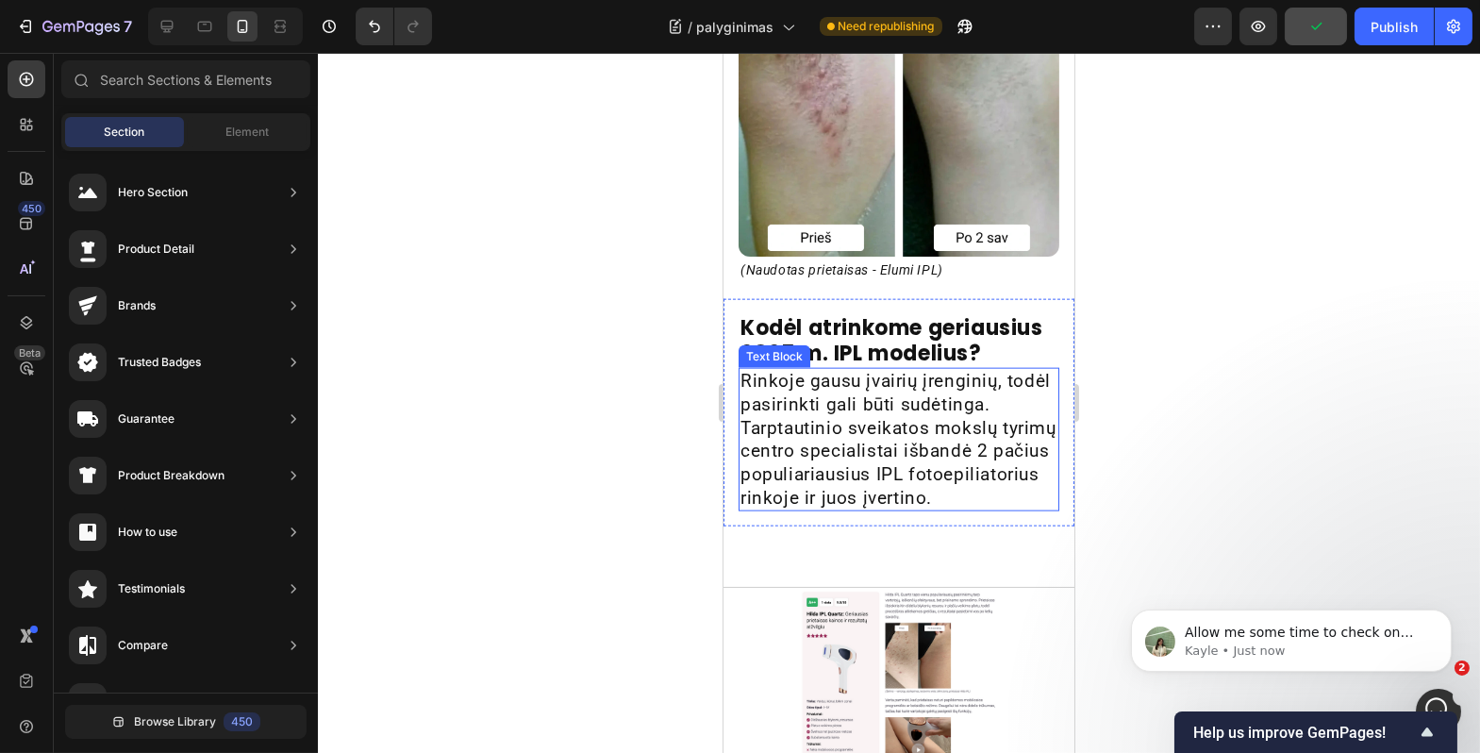
scroll to position [5671, 0]
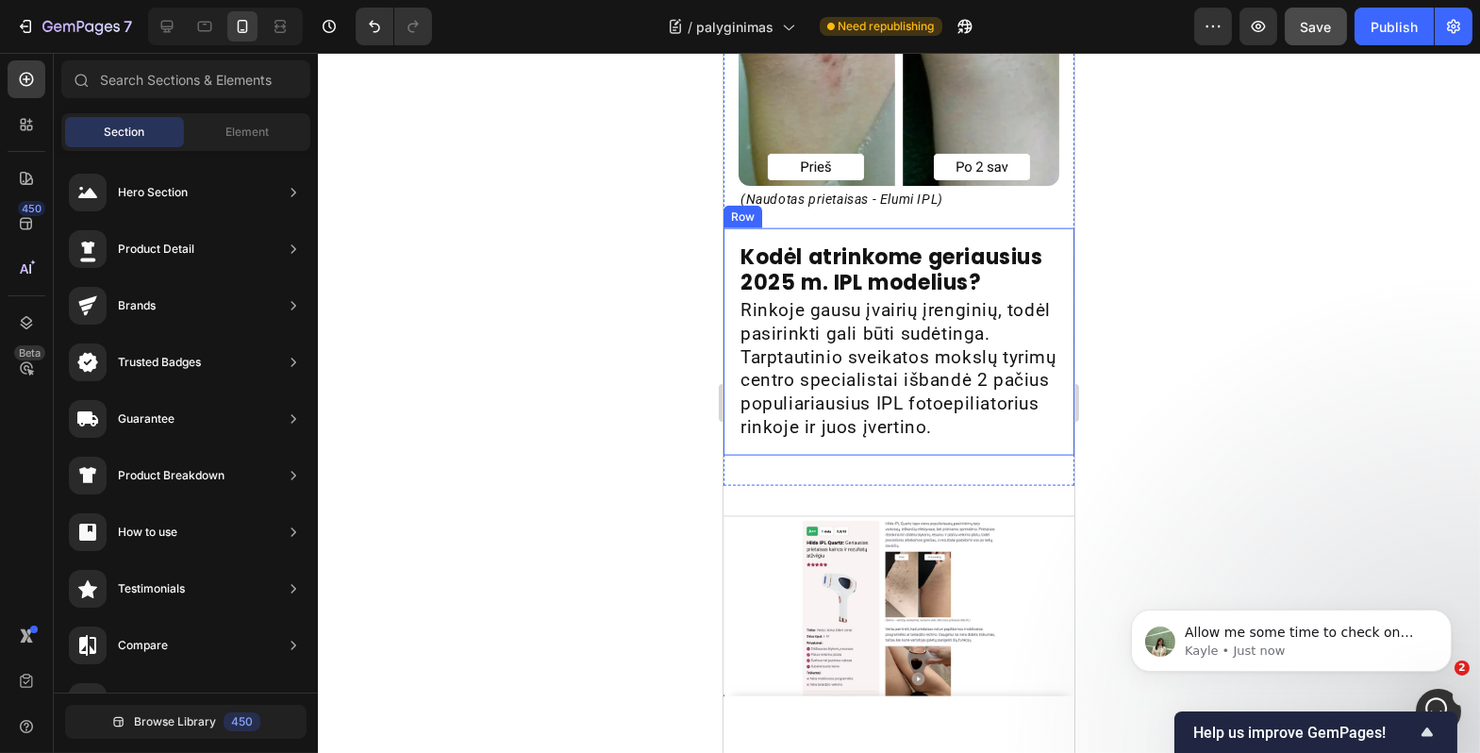
click at [946, 229] on div "Kodėl atrinkome geriausius 2025 m. IPL modelius? Heading Rinkoje gausu įvairių …" at bounding box center [898, 341] width 351 height 227
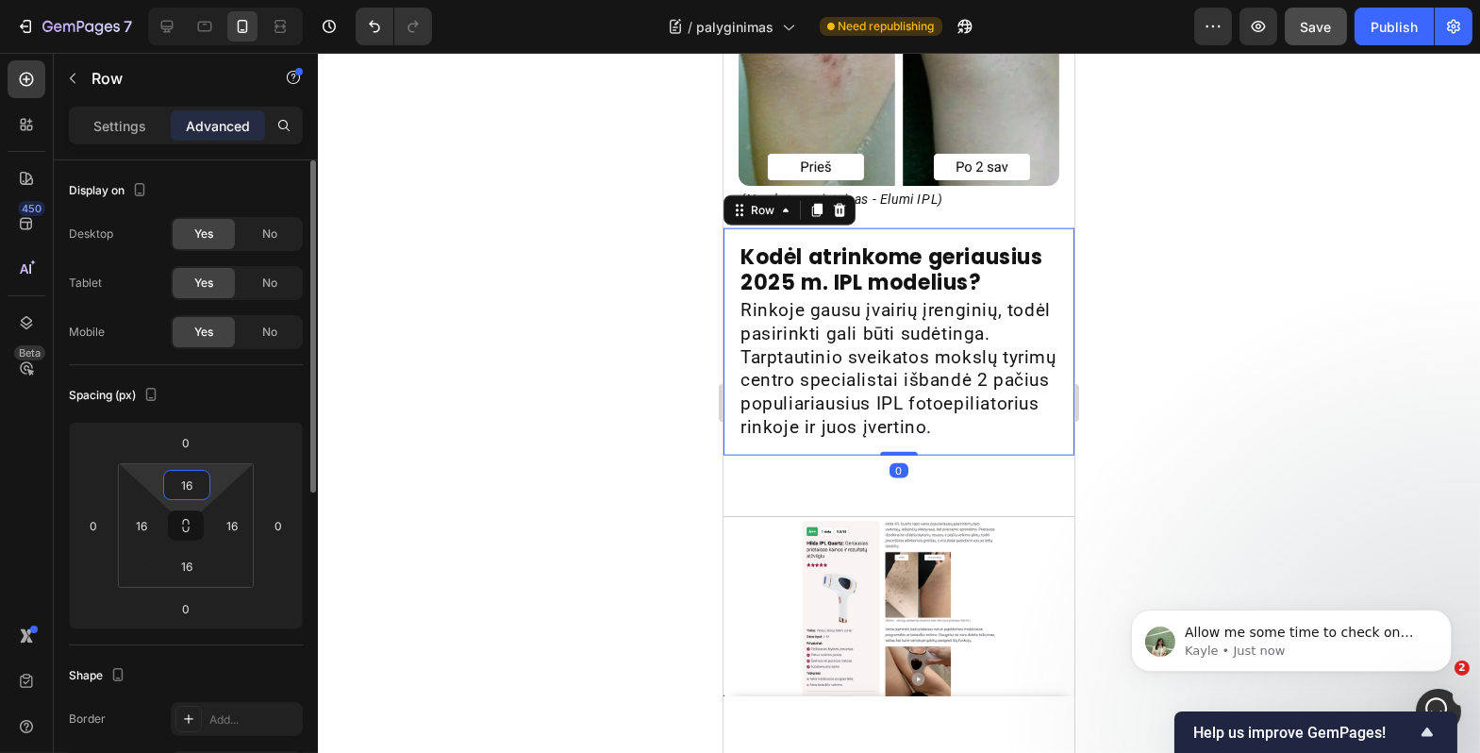
click at [192, 497] on input "16" at bounding box center [187, 485] width 38 height 28
type input "8"
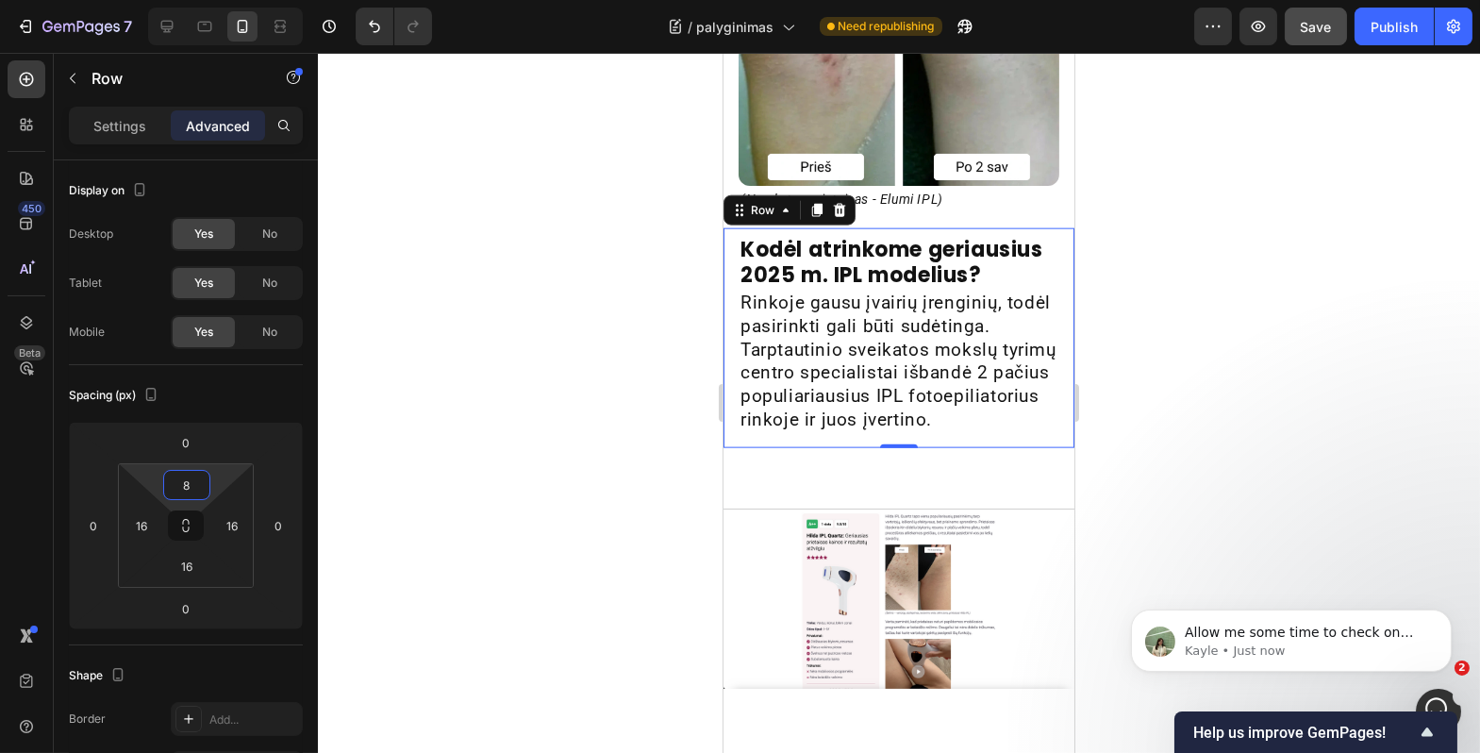
click at [443, 442] on div at bounding box center [899, 403] width 1163 height 700
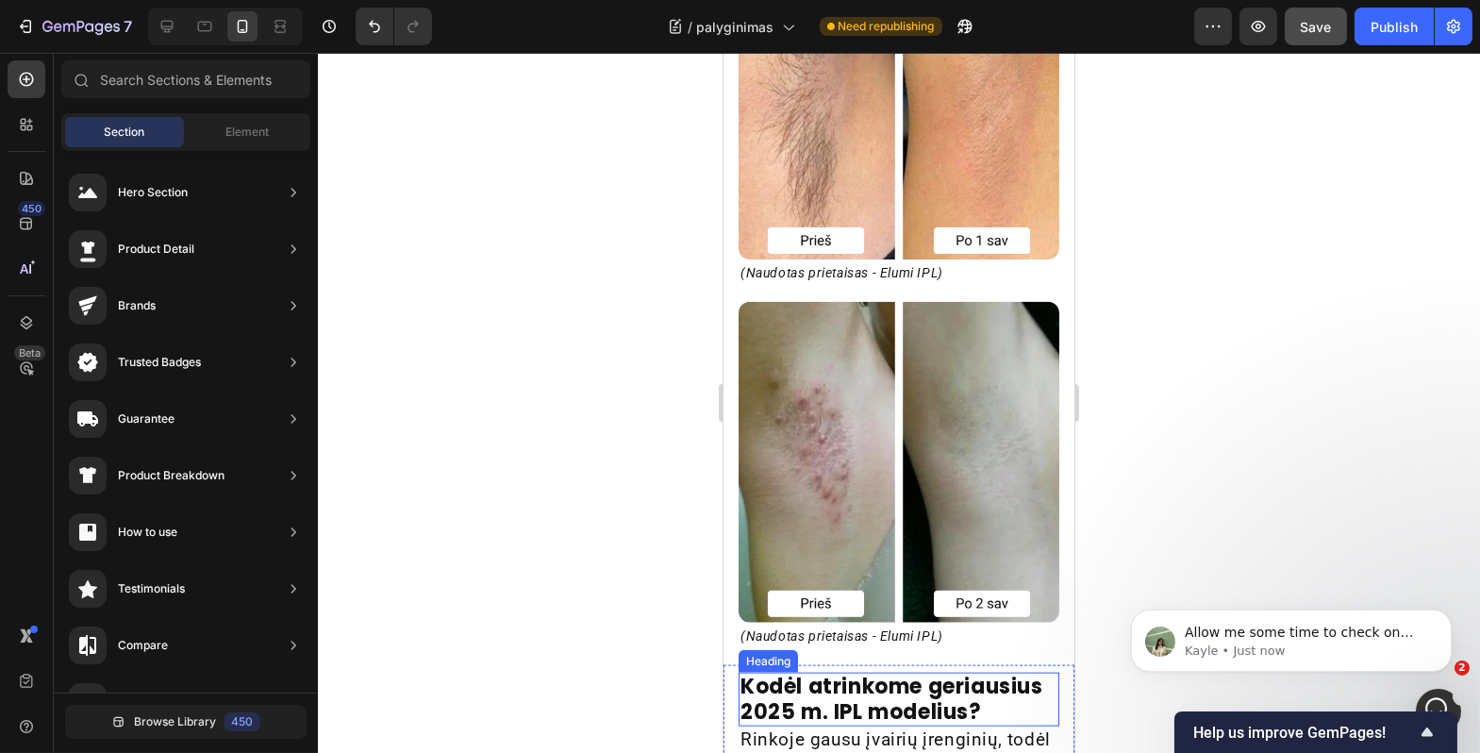
scroll to position [5212, 0]
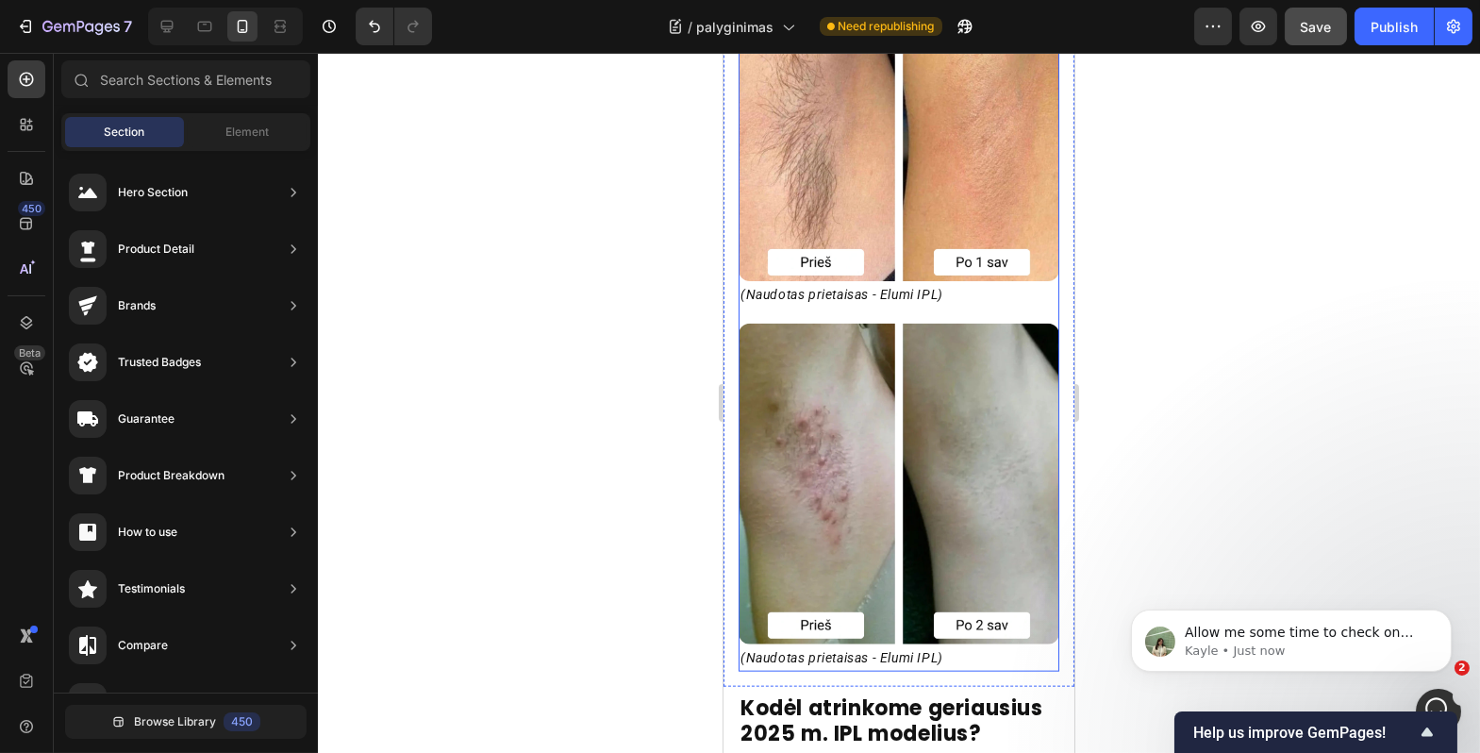
click at [916, 321] on div "Image (Naudotas prietaisas - Elumi IPL) Text Block Image (Naudotas prietaisas -…" at bounding box center [898, 310] width 321 height 723
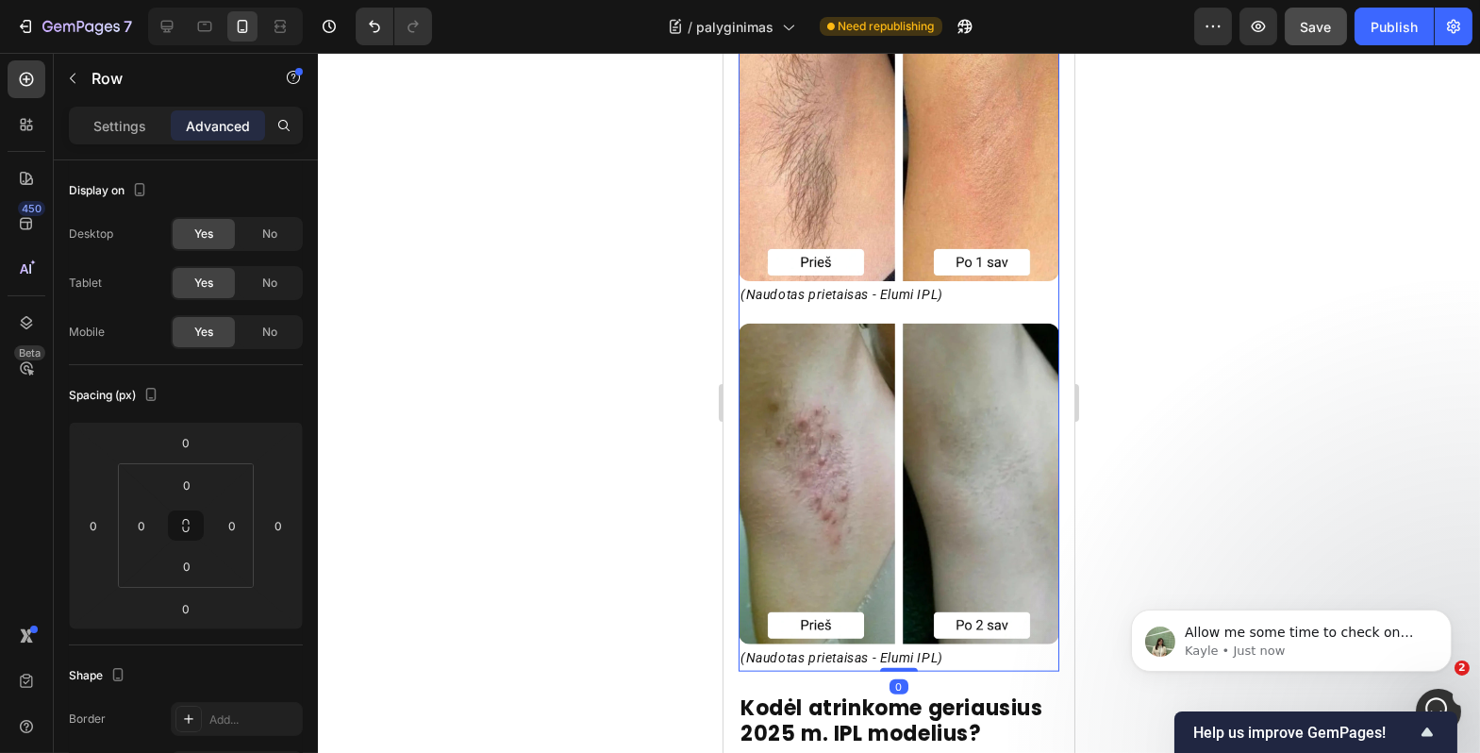
click at [579, 445] on div at bounding box center [899, 403] width 1163 height 700
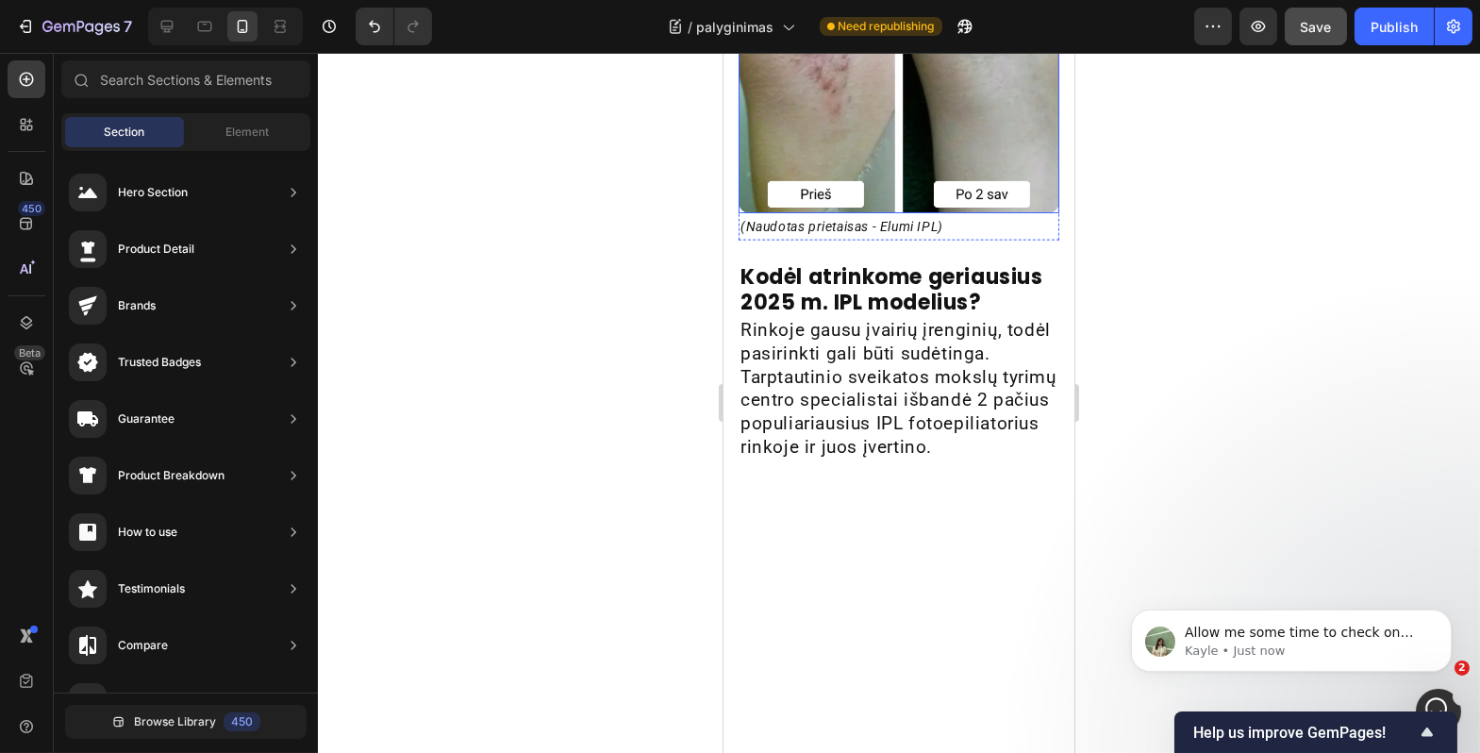
scroll to position [5671, 0]
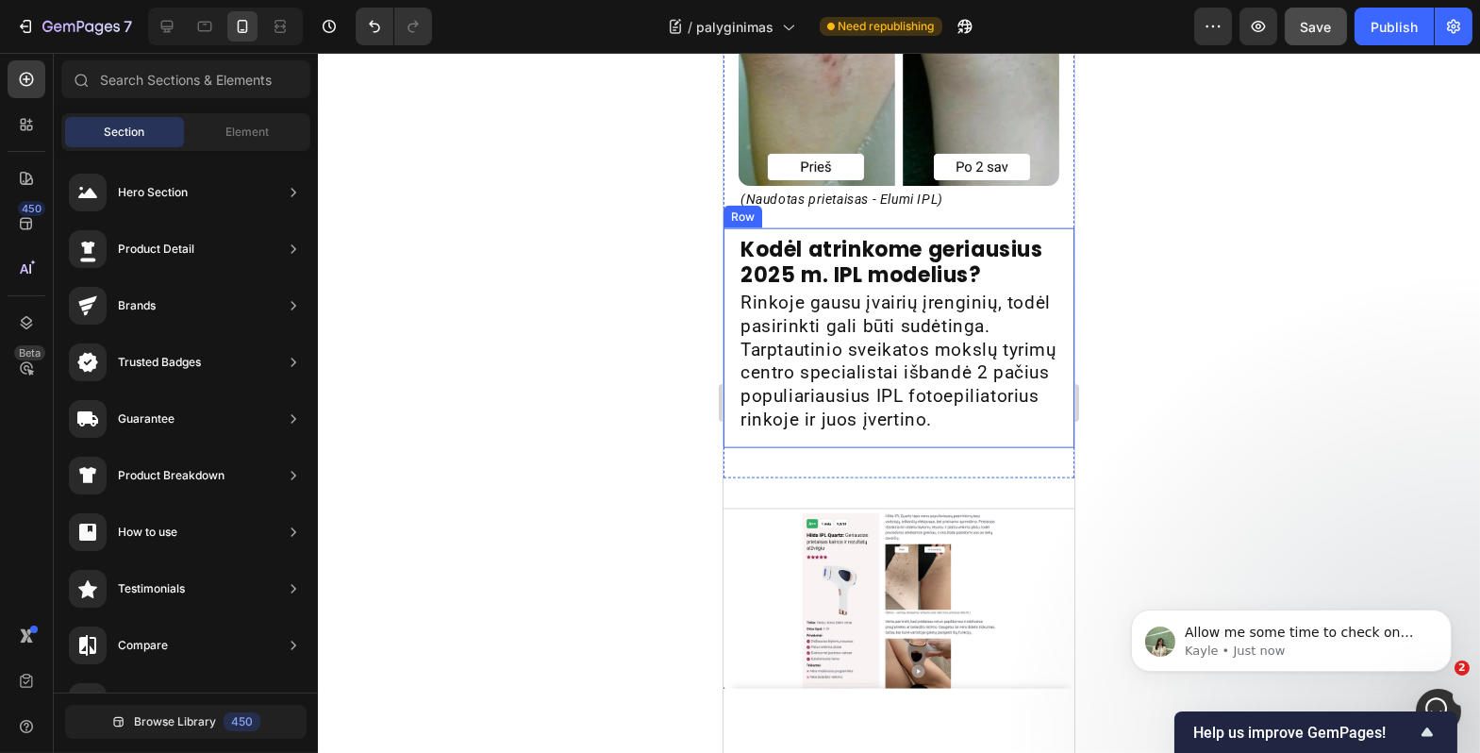
click at [822, 448] on div "Kodėl atrinkome geriausius 2025 m. IPL modelius? Heading Rinkoje gausu įvairių …" at bounding box center [898, 338] width 351 height 220
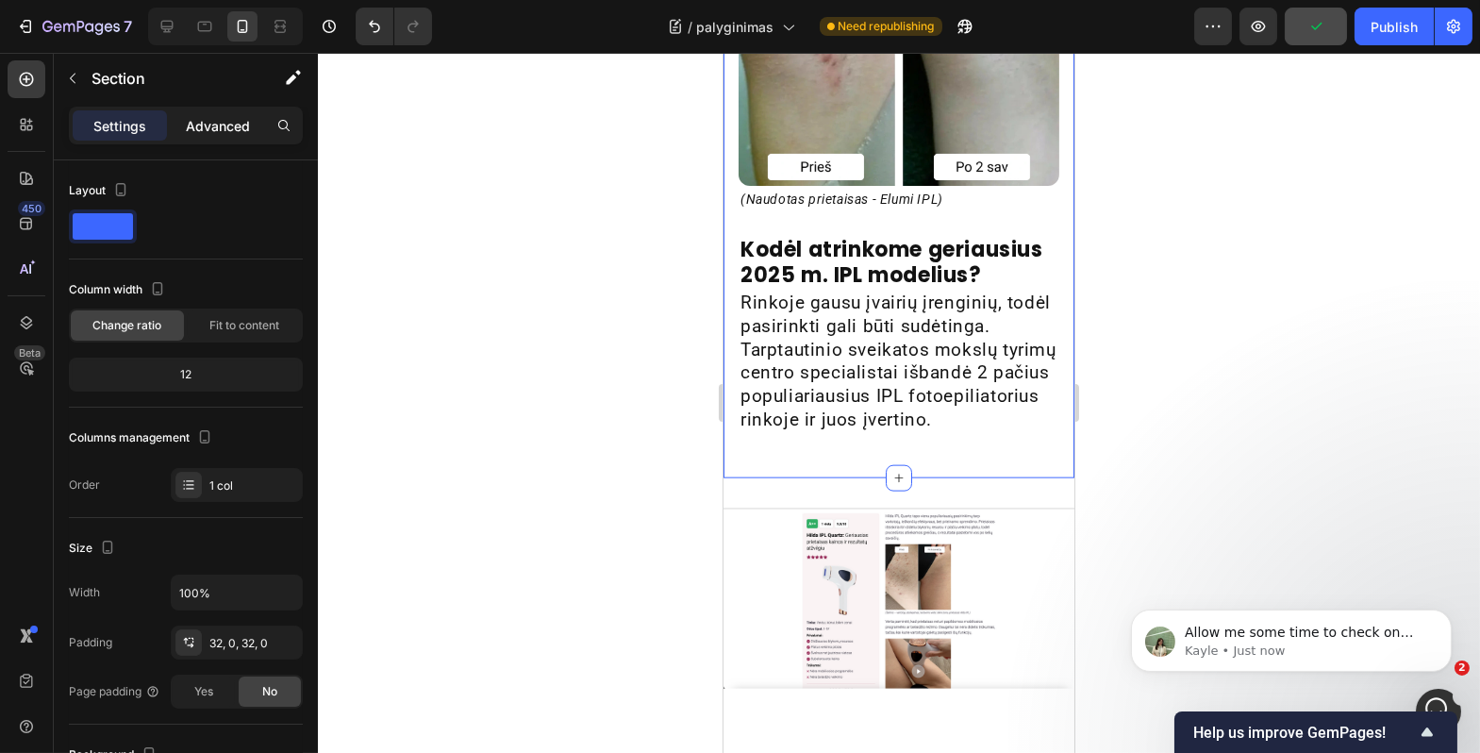
click at [218, 120] on p "Advanced" at bounding box center [218, 126] width 64 height 20
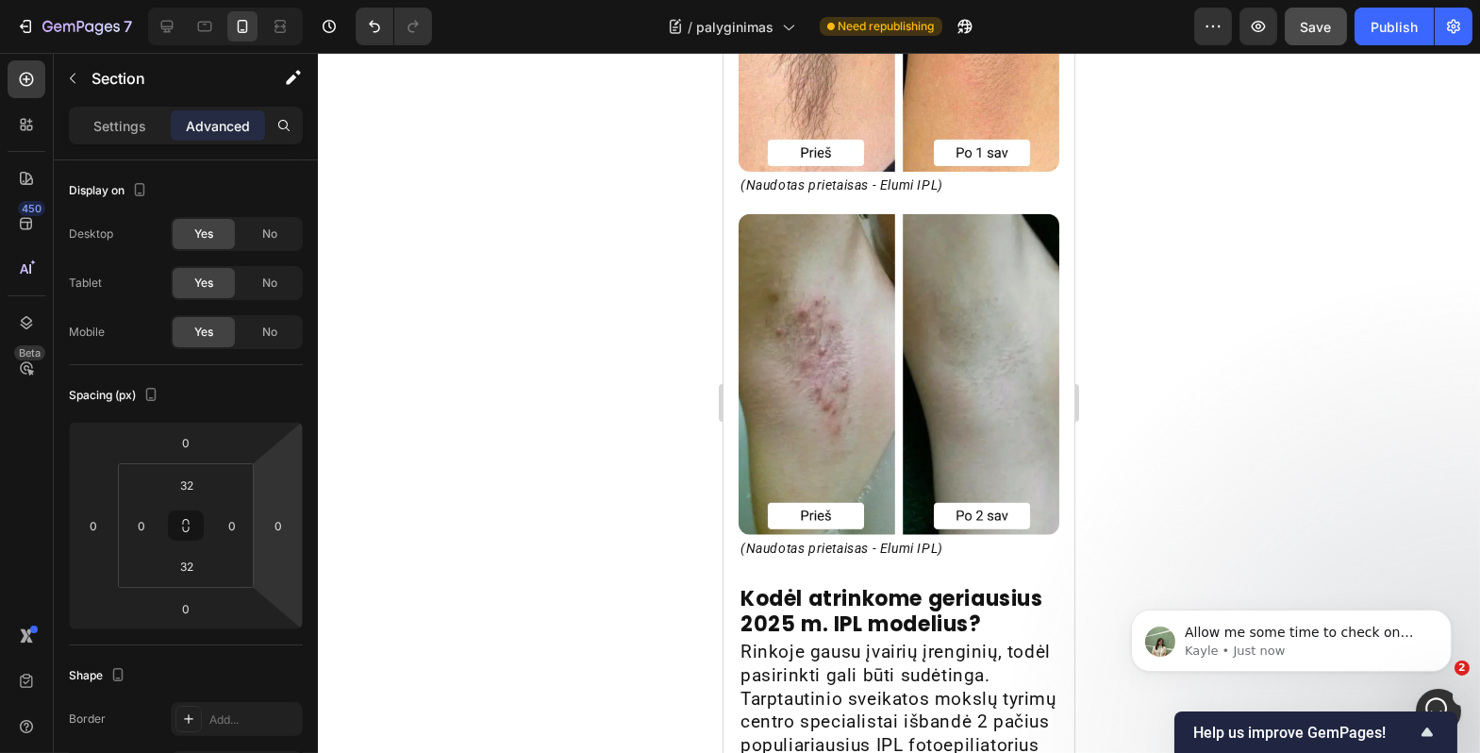
scroll to position [5631, 0]
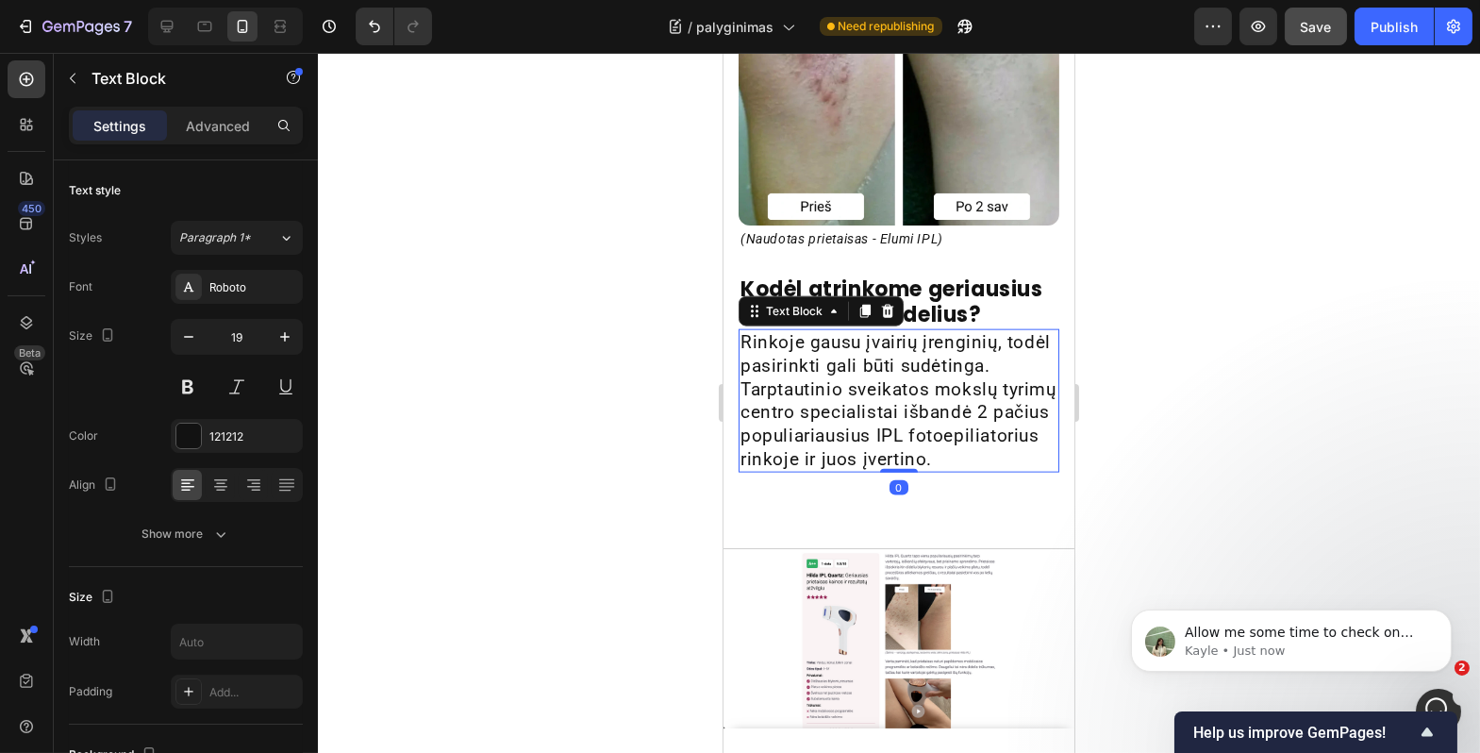
click at [759, 471] on p "Rinkoje gausu įvairių įrenginių, todėl pasirinkti gali būti sudėtinga. Tarptaut…" at bounding box center [898, 401] width 317 height 140
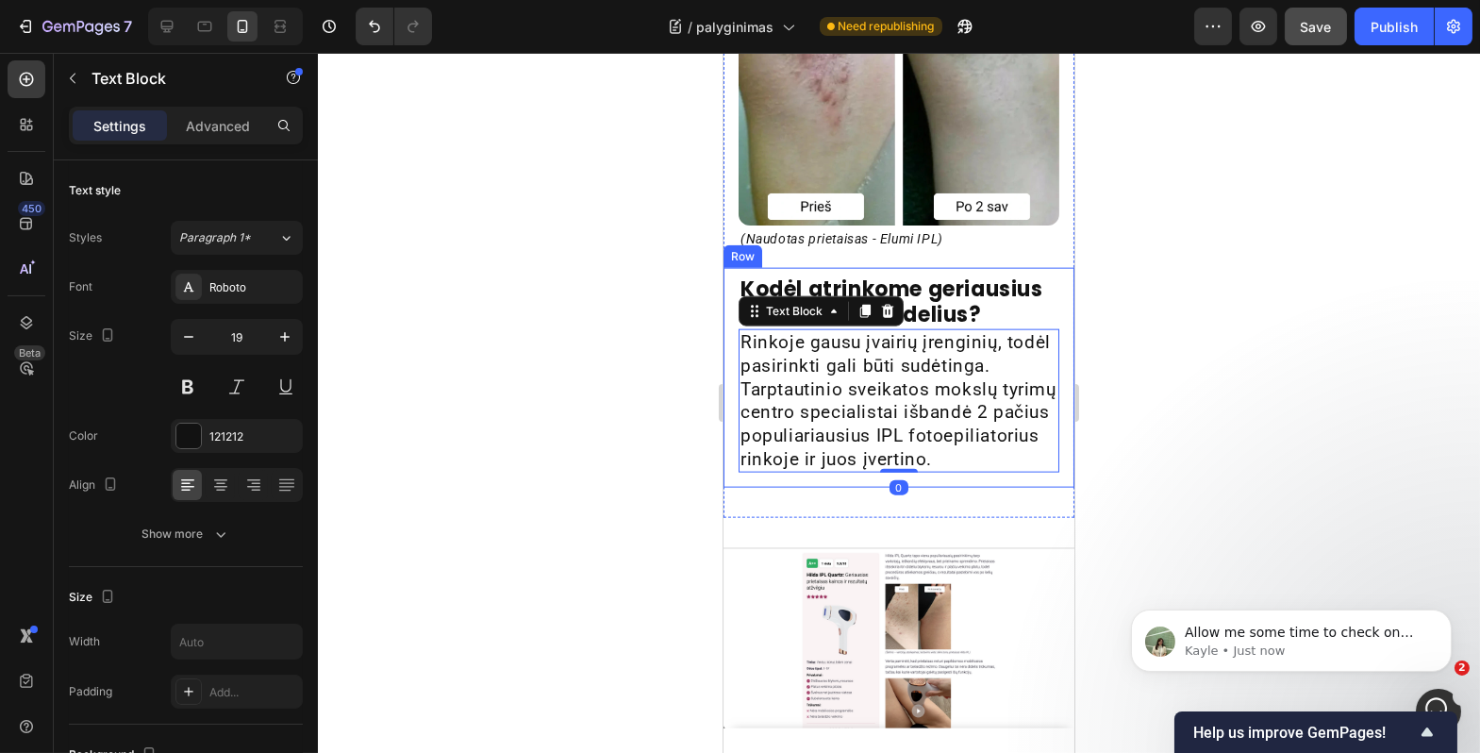
click at [748, 488] on div "Kodėl atrinkome geriausius 2025 m. IPL modelius? Heading Rinkoje gausu įvairių …" at bounding box center [898, 378] width 351 height 220
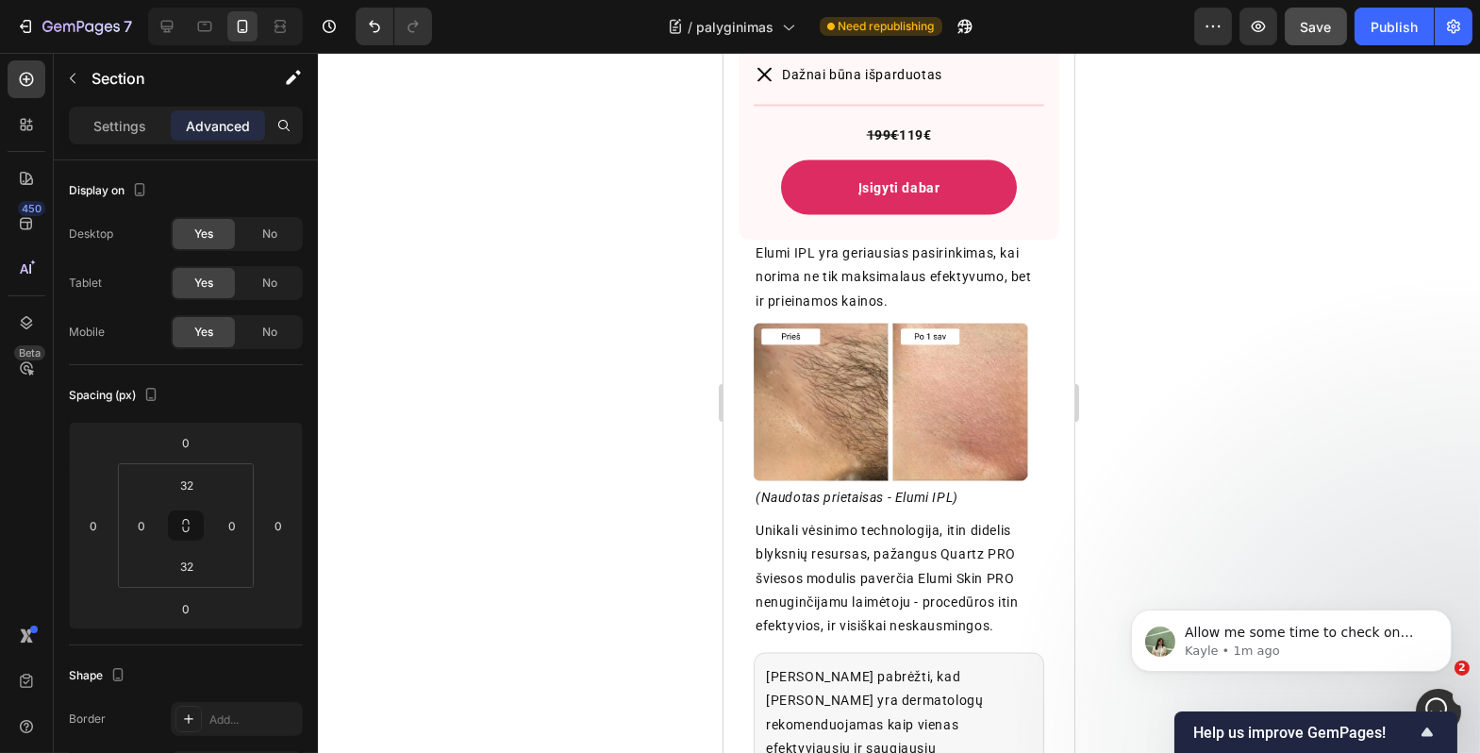
scroll to position [7706, 0]
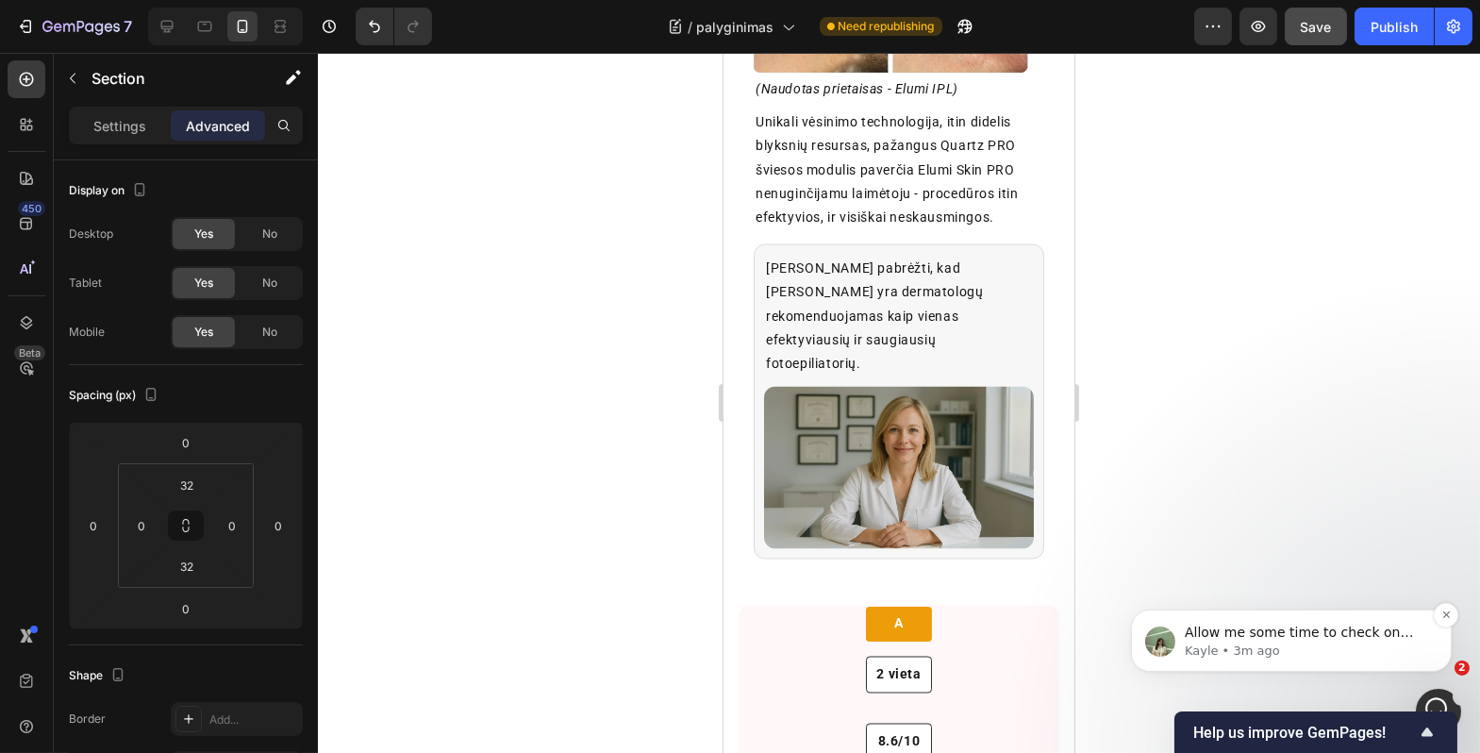
click at [1327, 652] on p "Kayle • 3m ago" at bounding box center [1305, 650] width 243 height 17
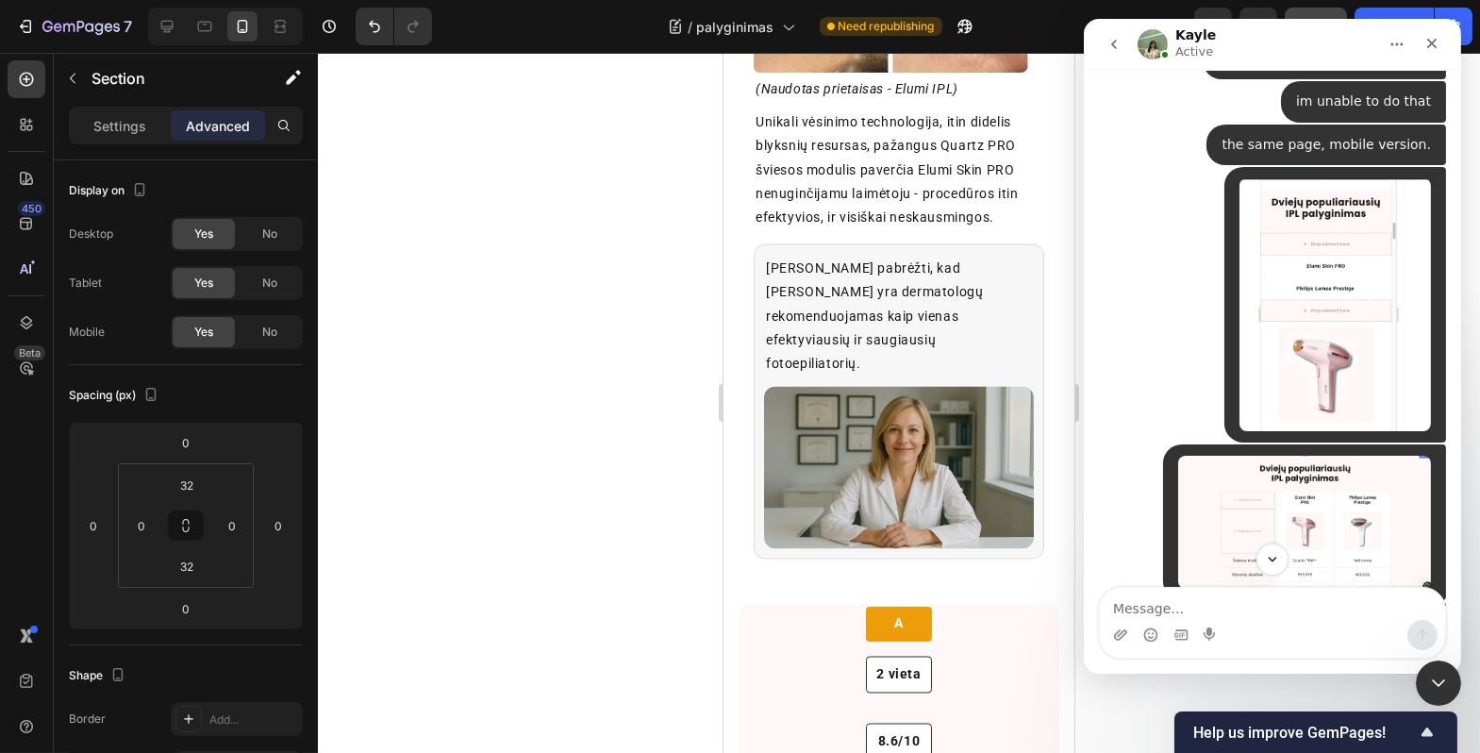
scroll to position [9973, 0]
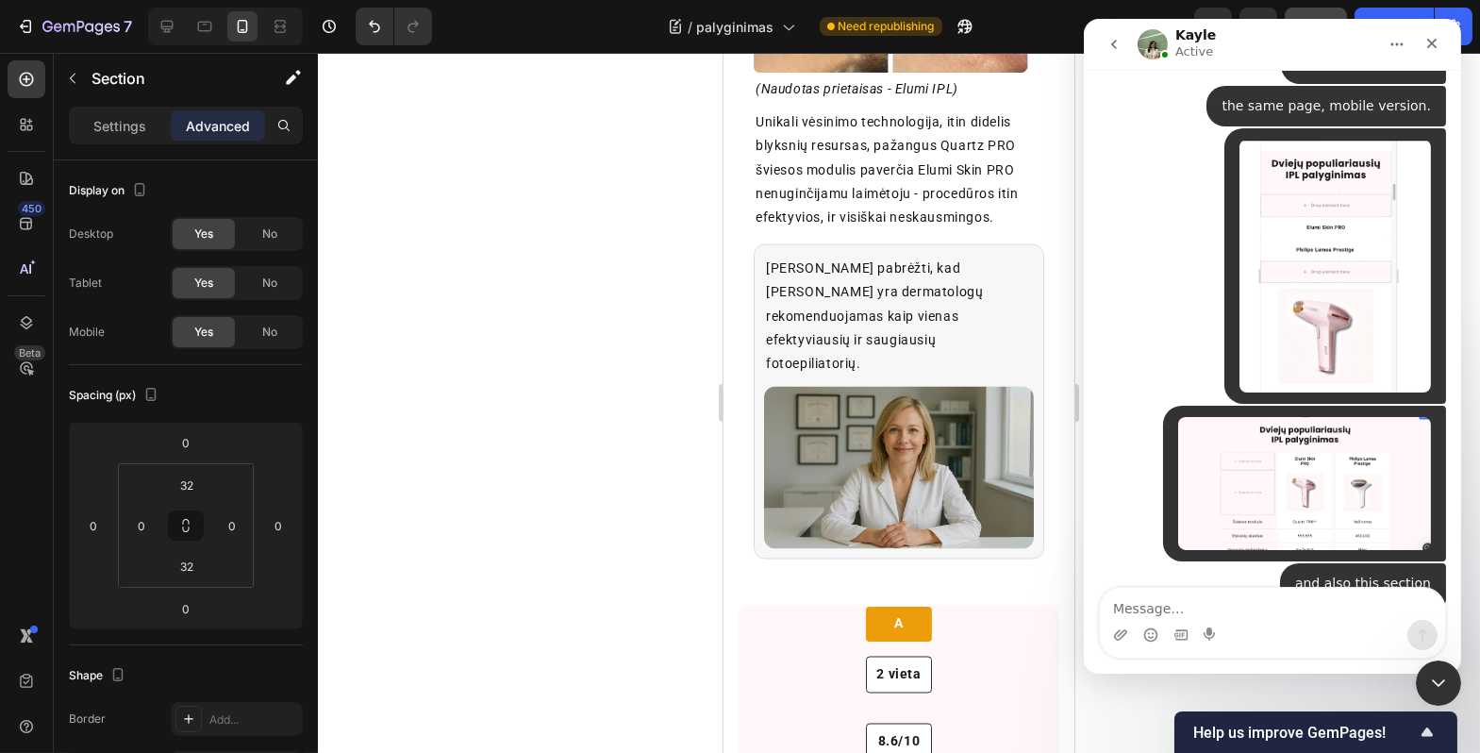
click at [1430, 678] on icon "Close Intercom Messenger" at bounding box center [1436, 680] width 23 height 23
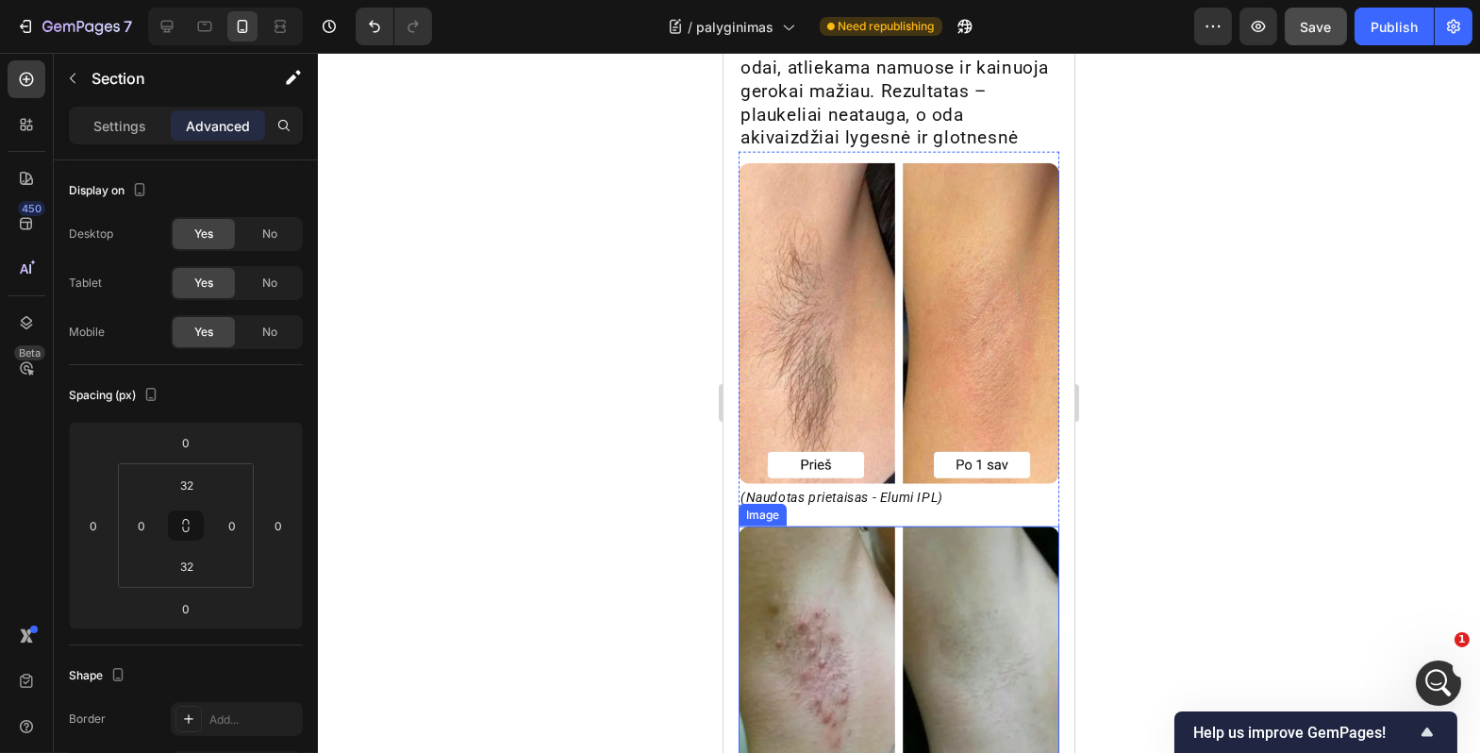
scroll to position [5306, 0]
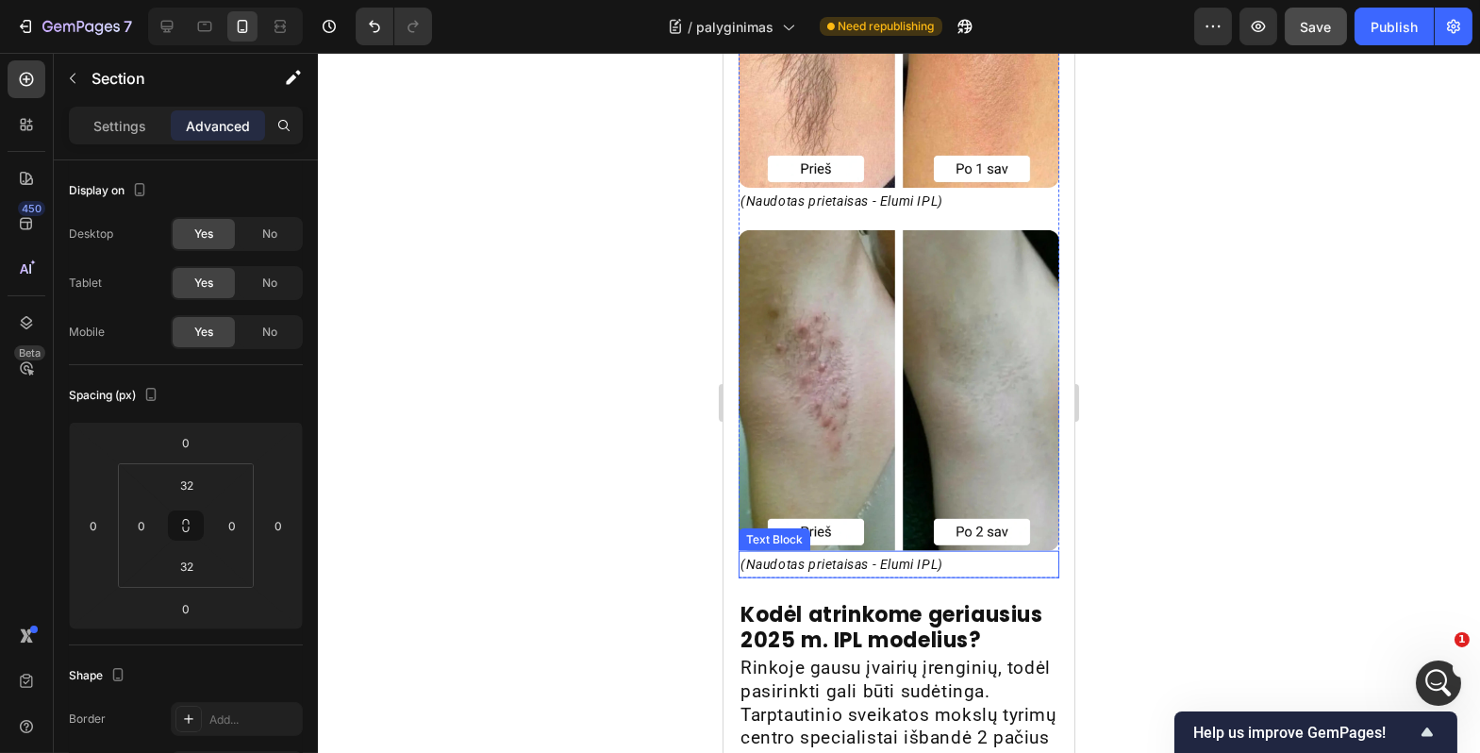
click at [919, 564] on p "(Naudotas prietaisas - Elumi IPL)" at bounding box center [898, 565] width 317 height 24
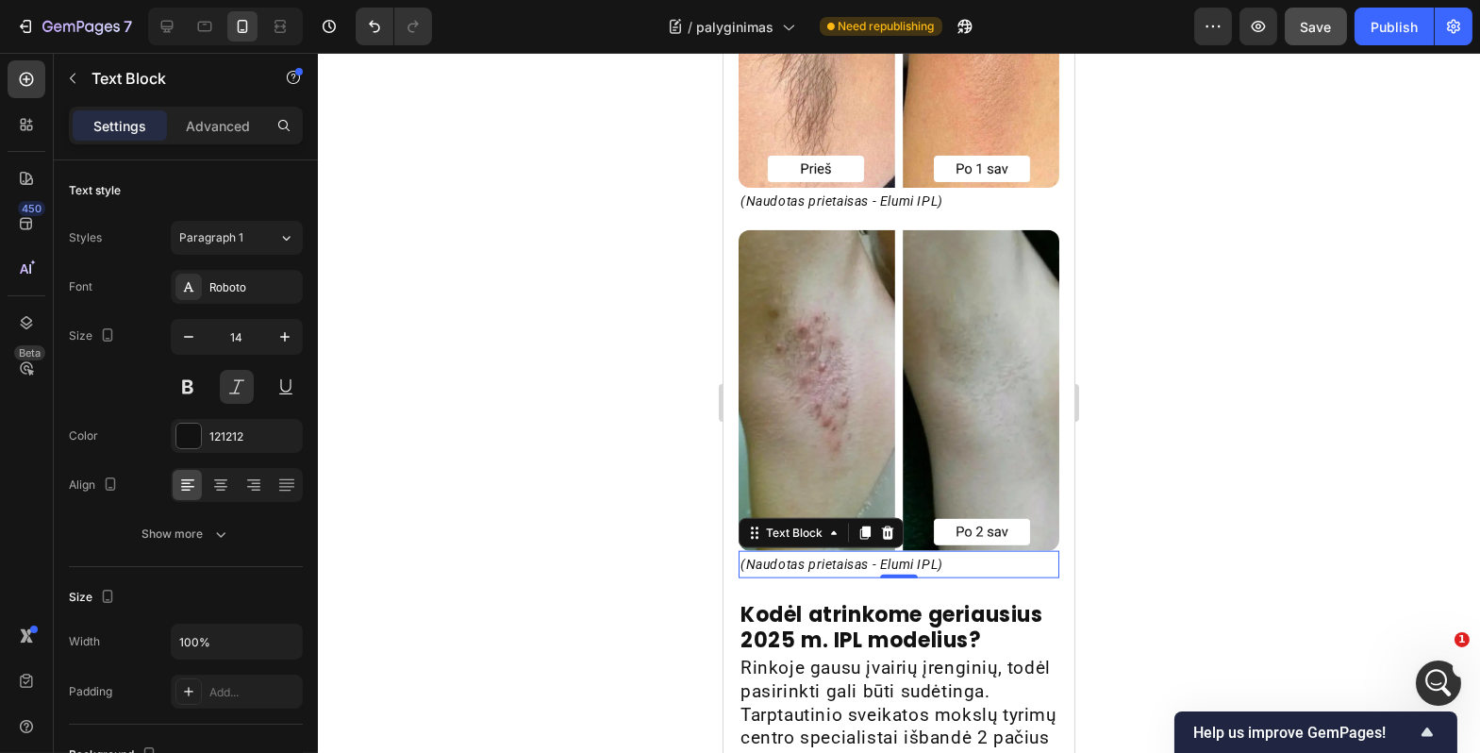
click at [1215, 604] on div at bounding box center [899, 403] width 1163 height 700
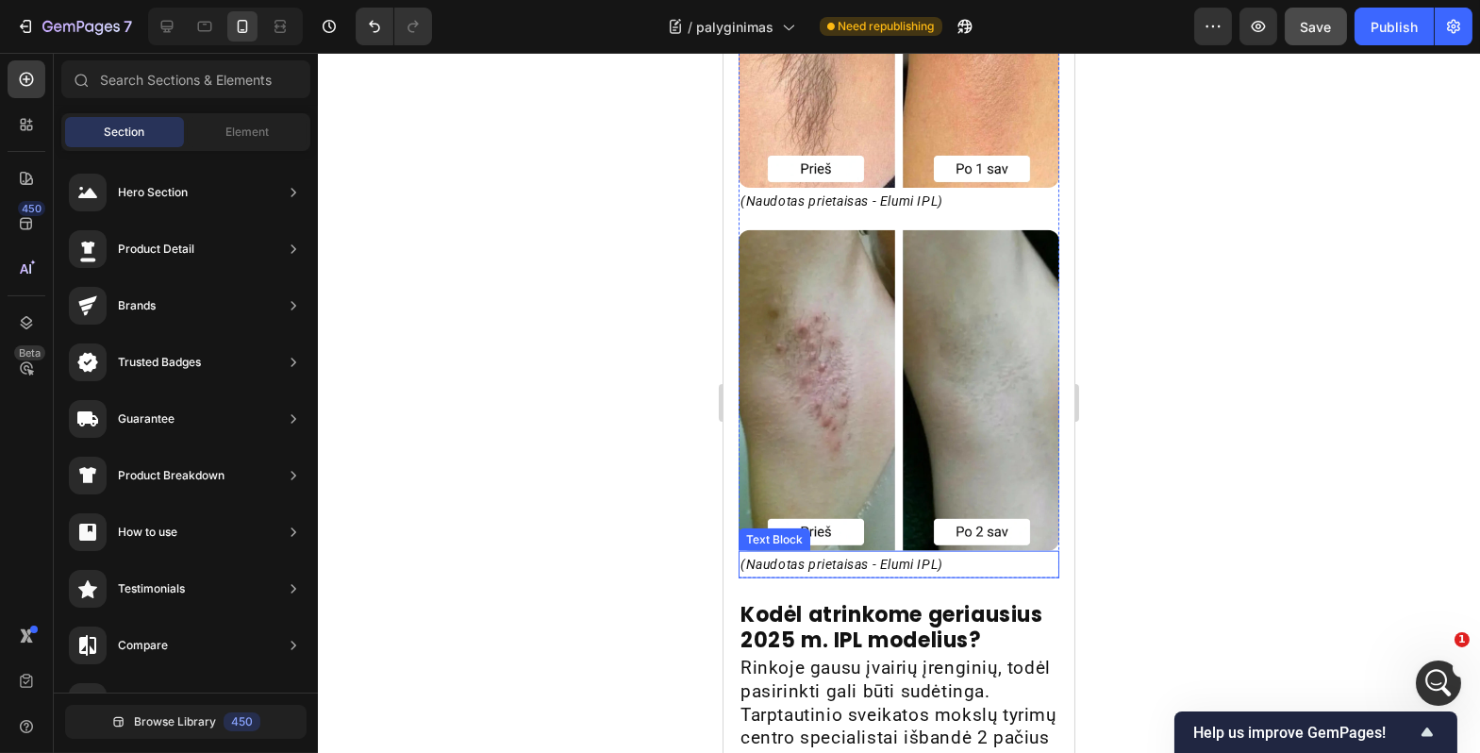
click at [1010, 562] on p "(Naudotas prietaisas - Elumi IPL)" at bounding box center [898, 565] width 317 height 24
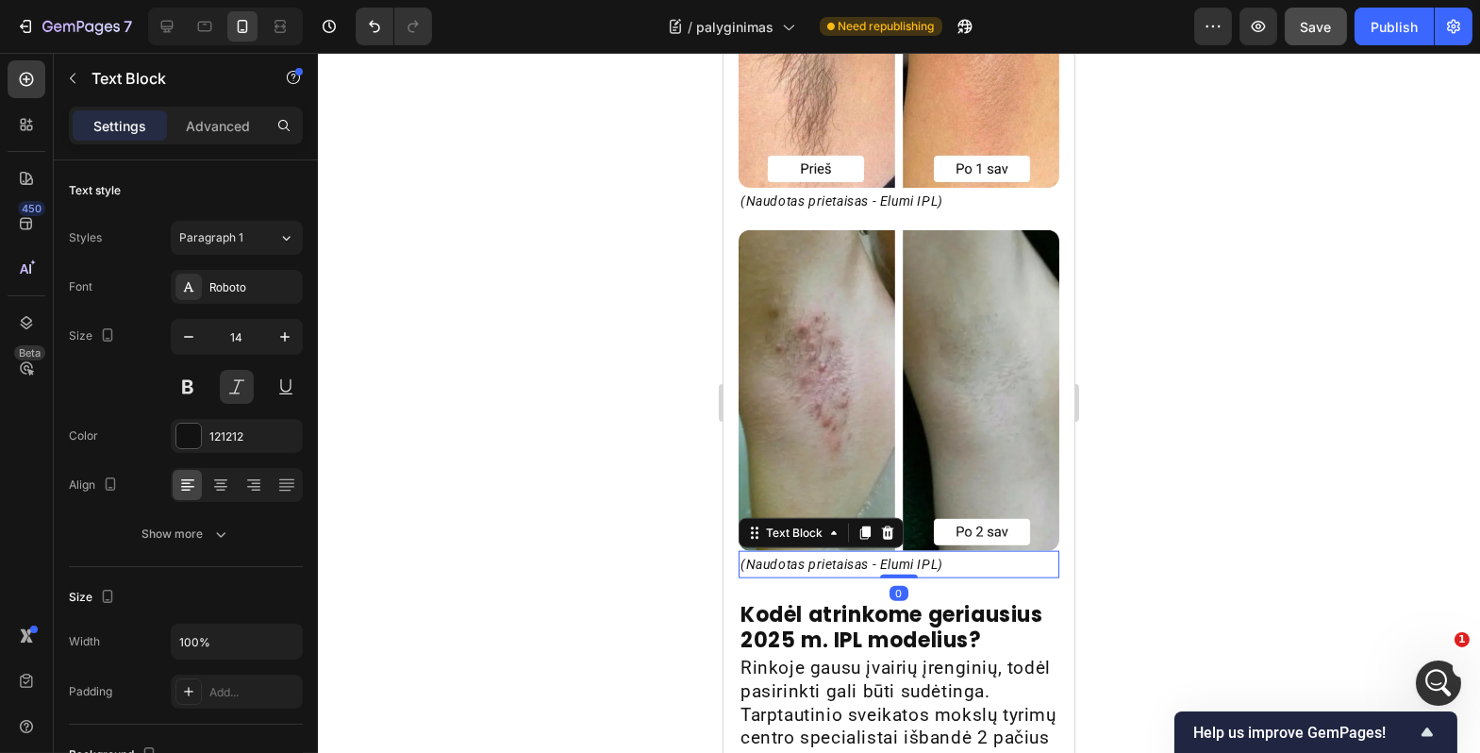
click at [464, 537] on div at bounding box center [899, 403] width 1163 height 700
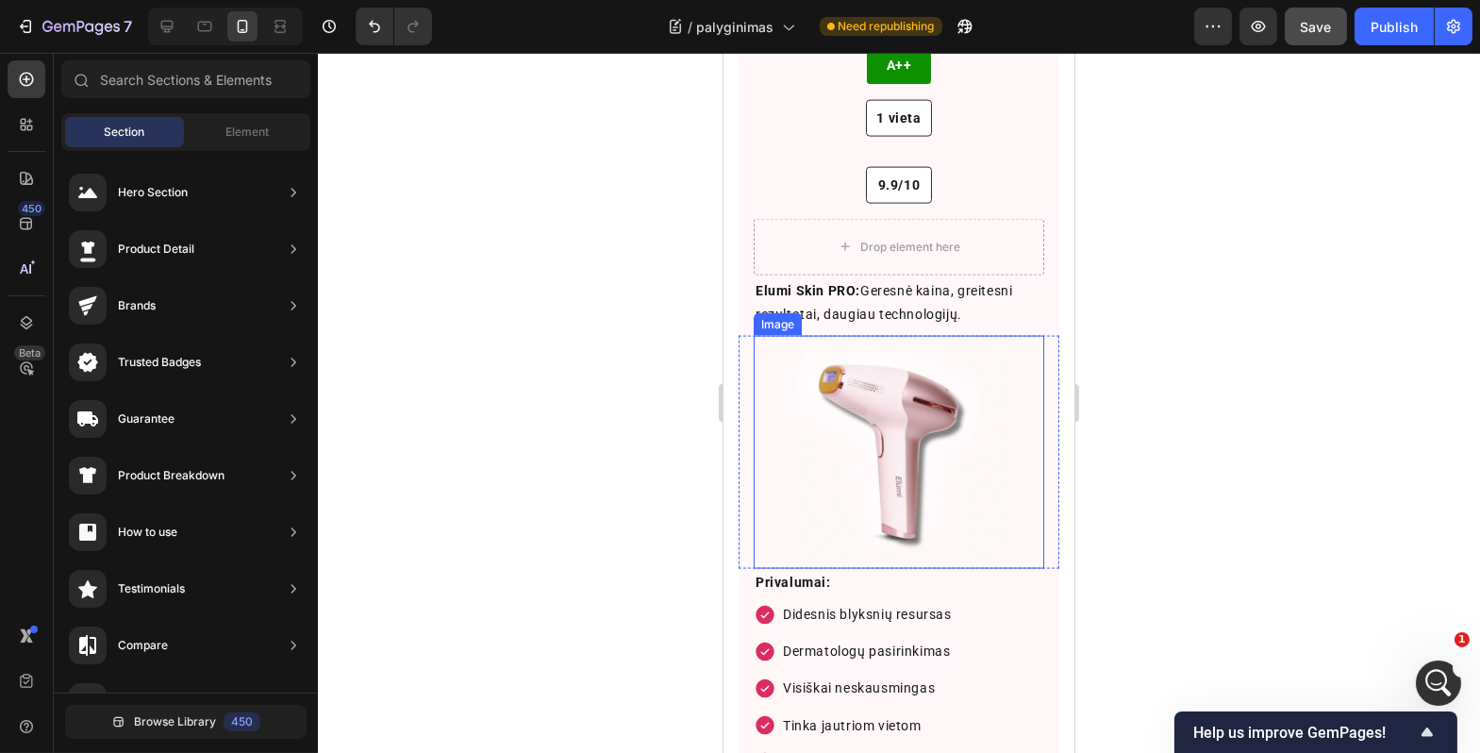
scroll to position [6326, 0]
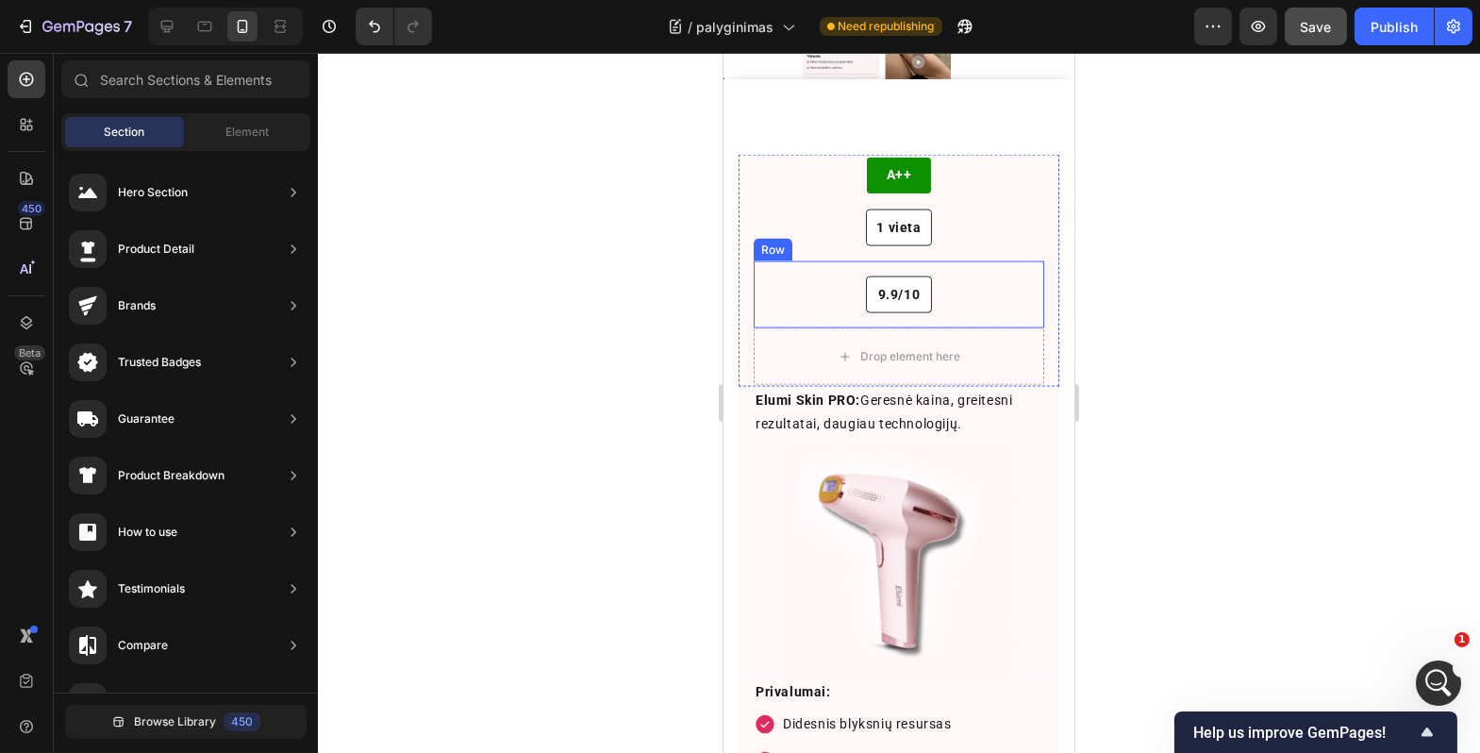
click at [804, 276] on div "9.9/10 Text Block Row" at bounding box center [898, 294] width 291 height 37
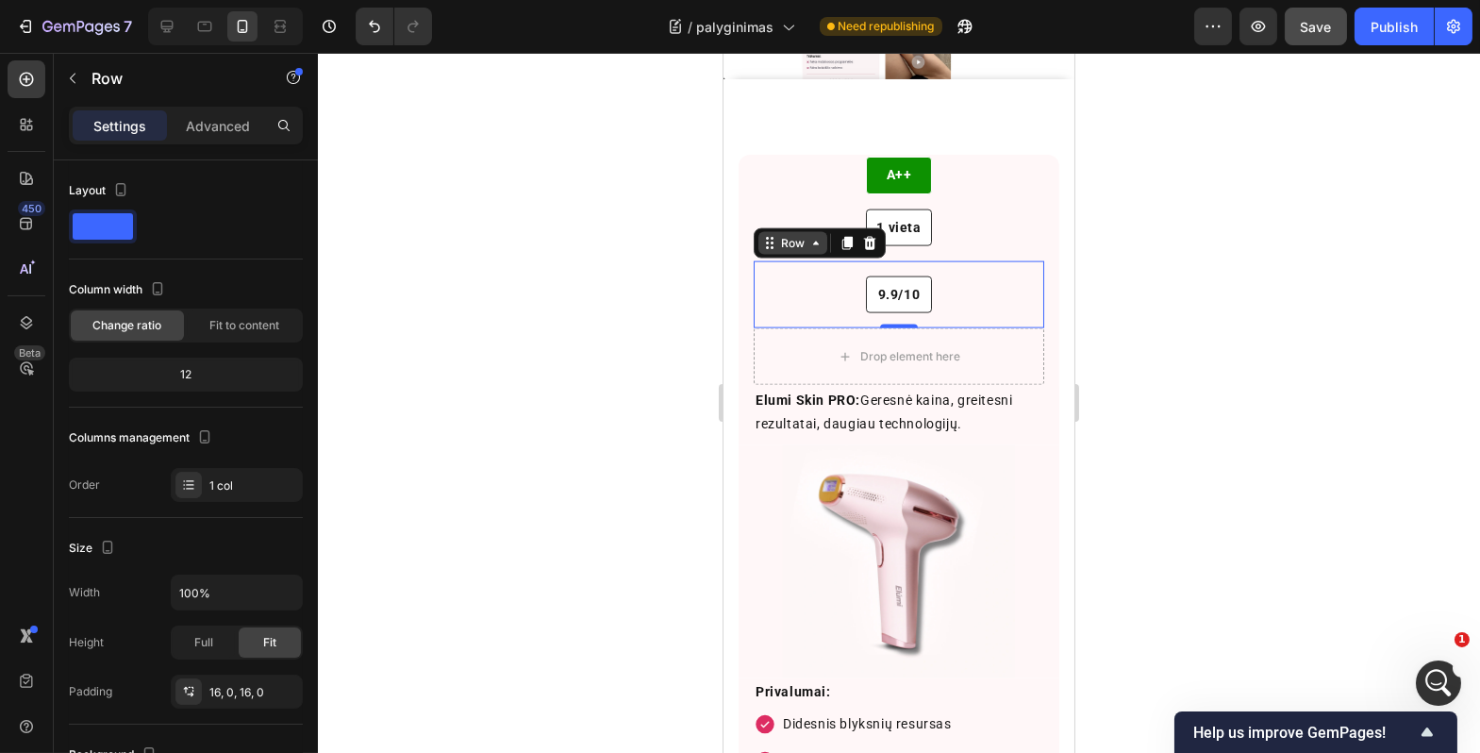
click at [799, 244] on div "Row" at bounding box center [792, 243] width 69 height 23
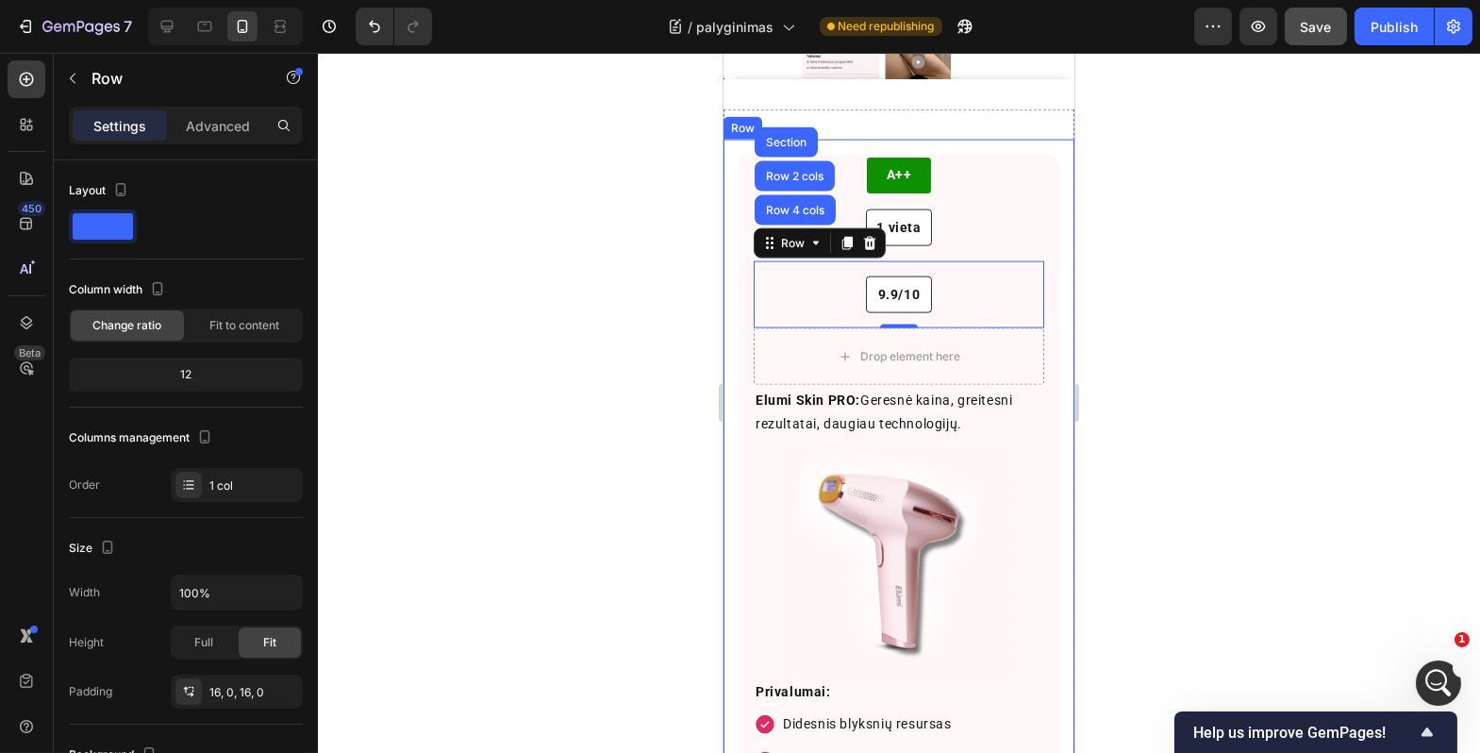
click at [1173, 250] on div at bounding box center [899, 403] width 1163 height 700
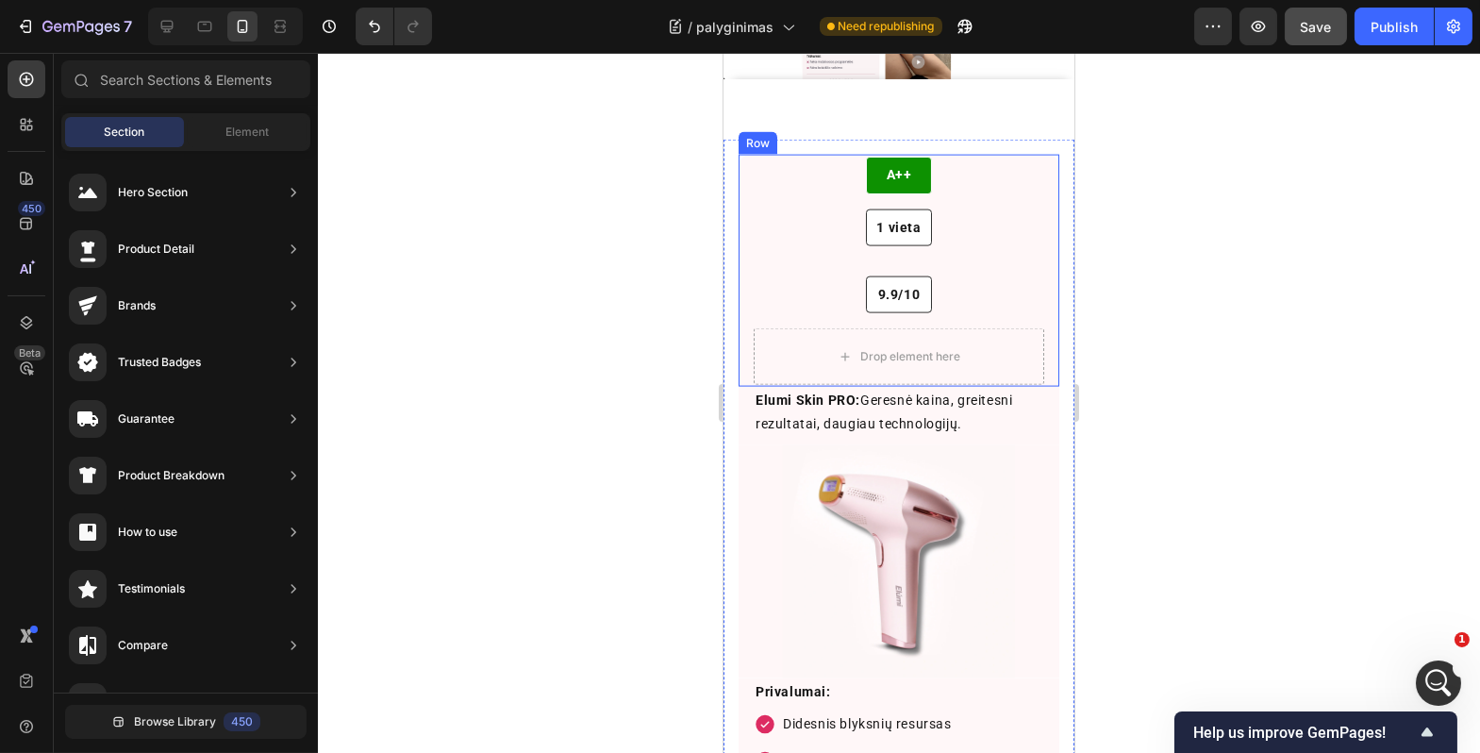
click at [964, 167] on div "A++ Text Block Row" at bounding box center [898, 175] width 291 height 37
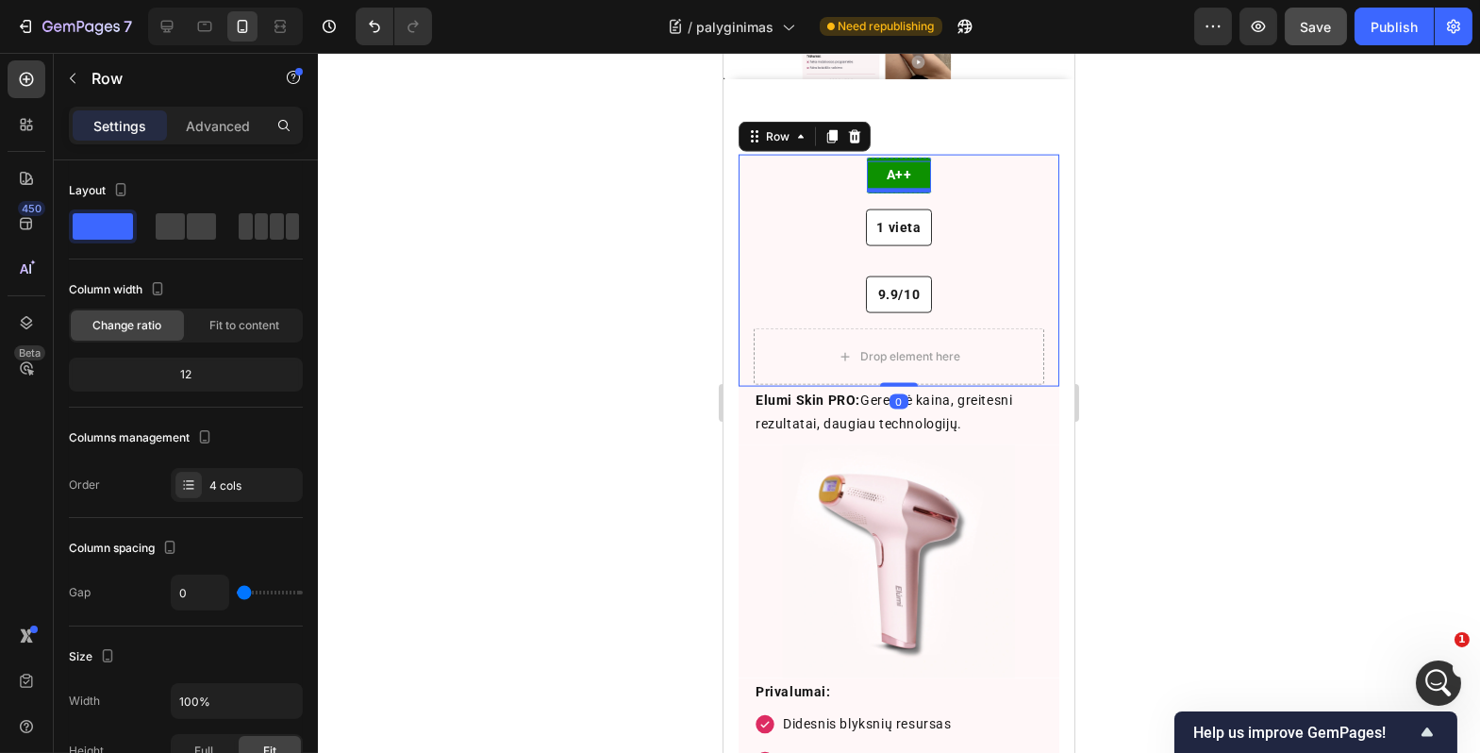
click at [882, 172] on p "A++" at bounding box center [898, 175] width 60 height 24
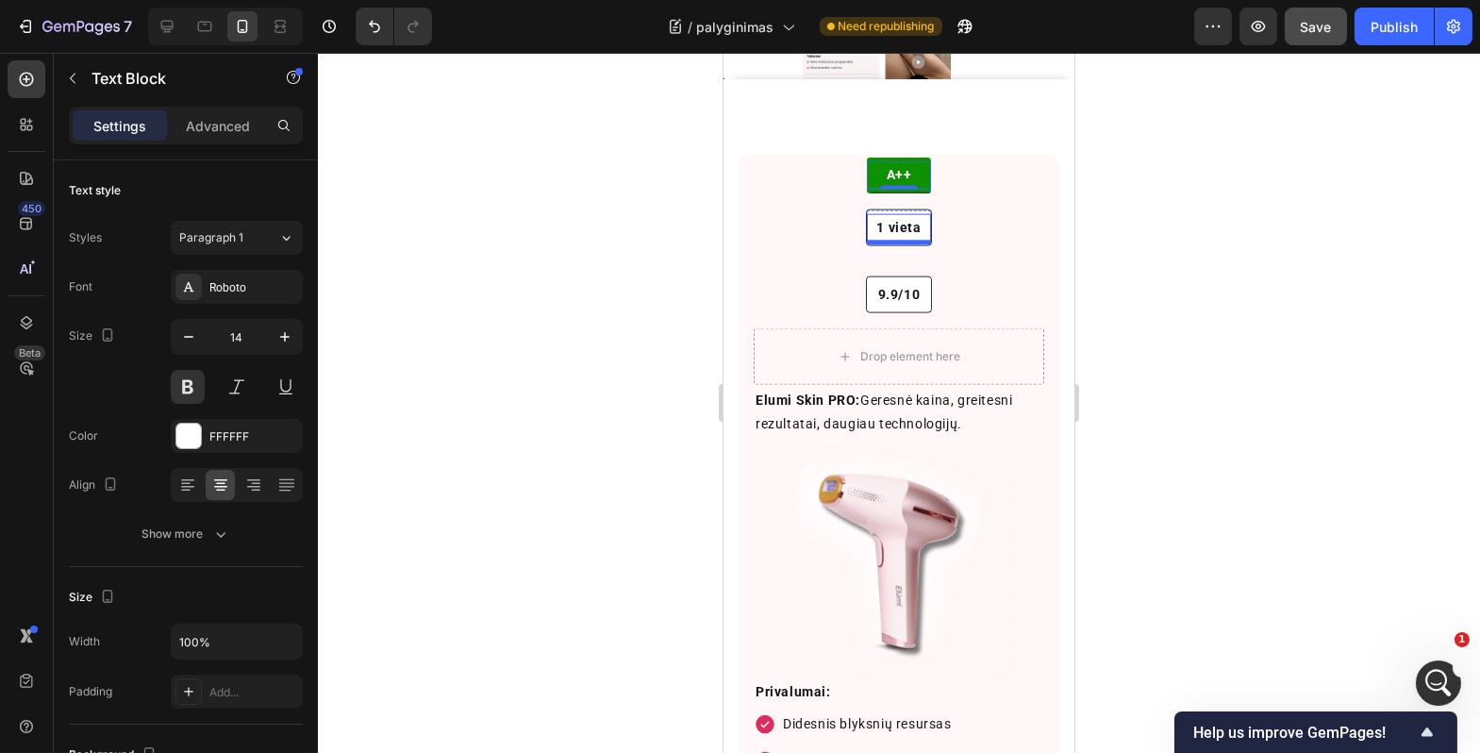
click at [872, 216] on p "1 vieta" at bounding box center [898, 228] width 60 height 24
click at [866, 174] on div "A++" at bounding box center [898, 174] width 64 height 27
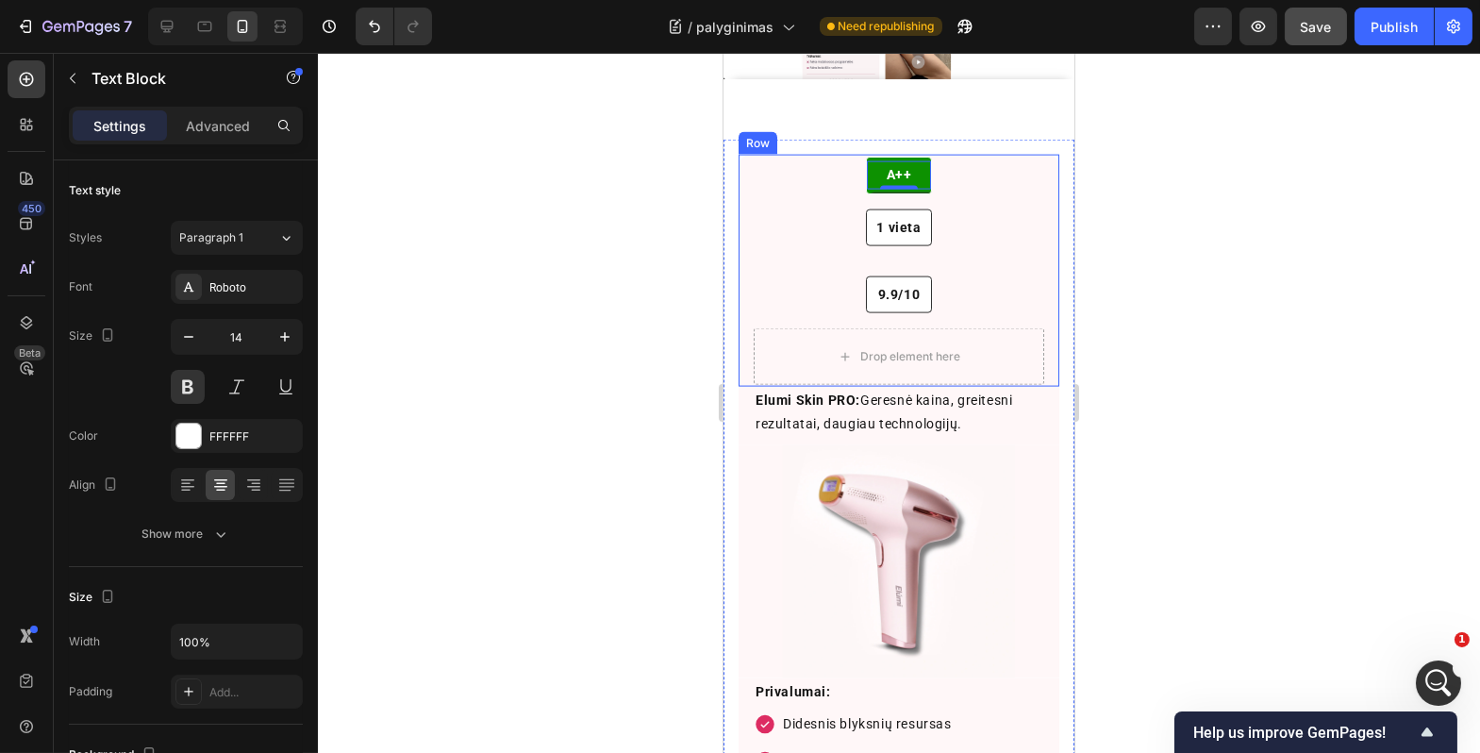
click at [823, 174] on div "A++ Text Block 0 Row" at bounding box center [898, 175] width 291 height 37
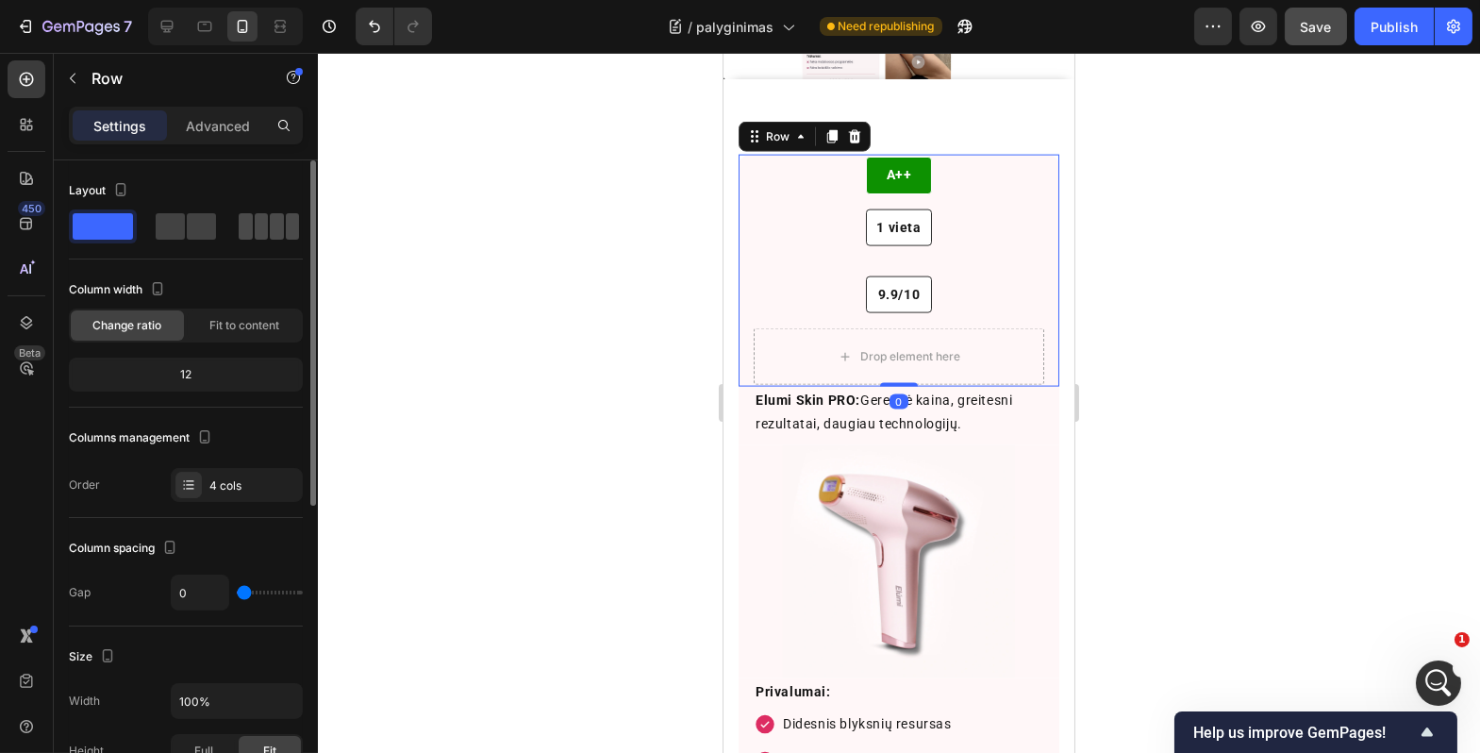
click at [274, 222] on span at bounding box center [277, 226] width 14 height 26
type input "5"
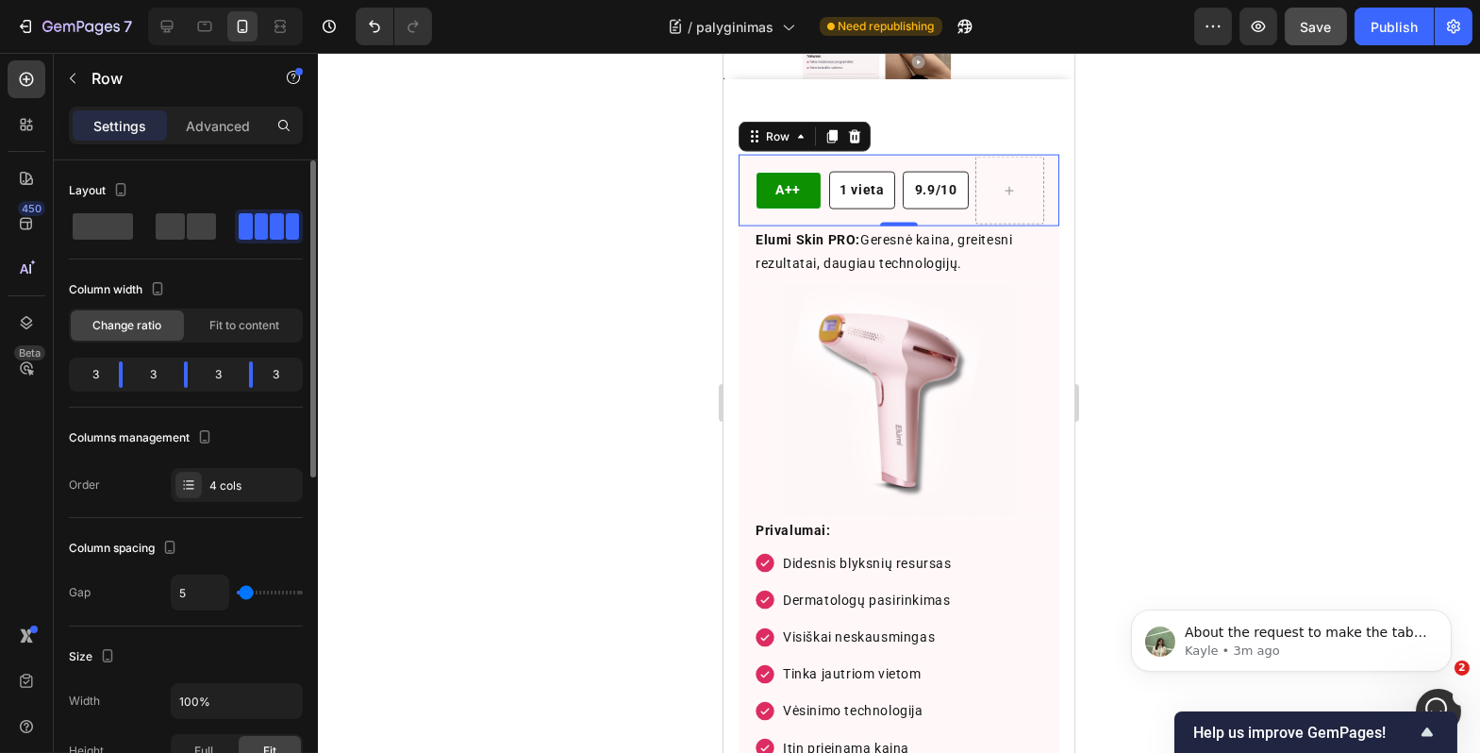
scroll to position [2, 0]
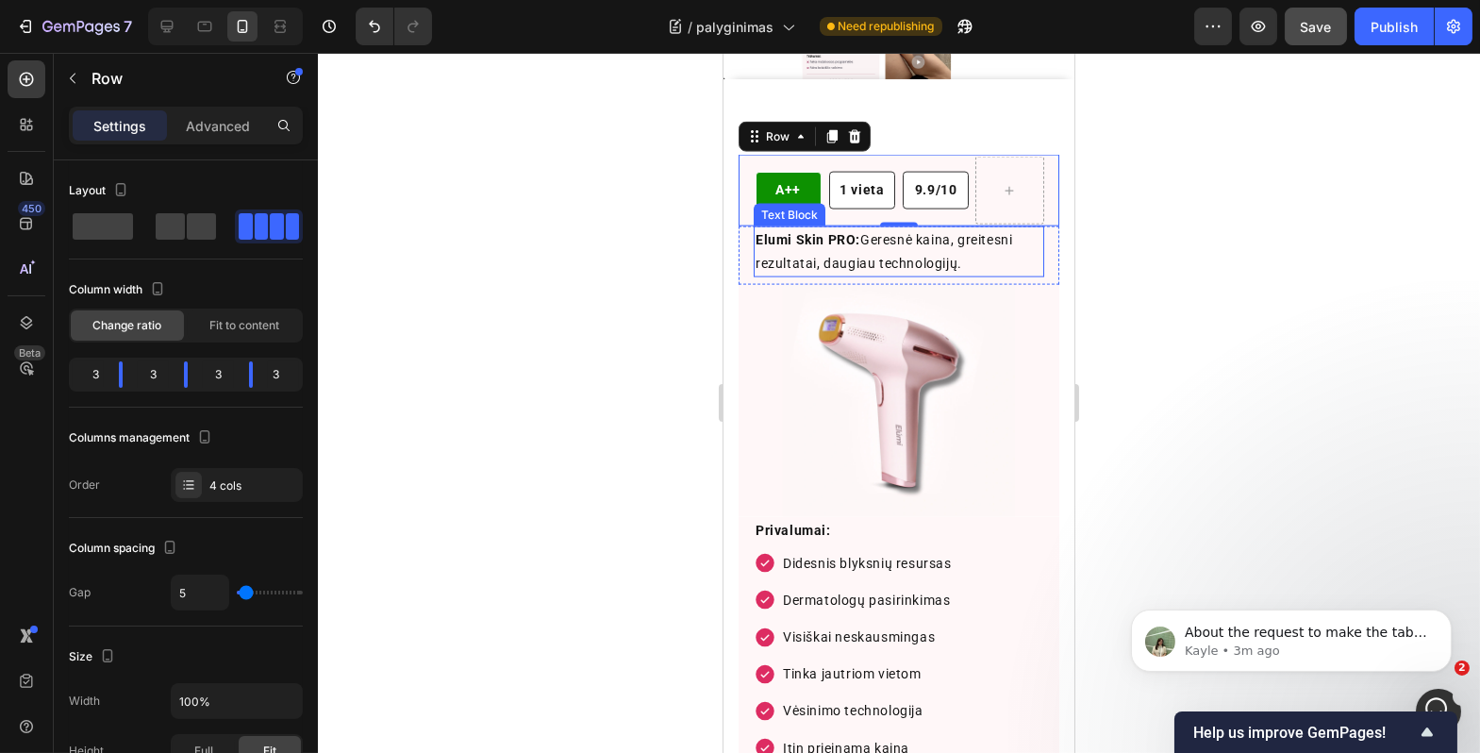
click at [798, 237] on strong "Elumi Skin PRO:" at bounding box center [807, 239] width 105 height 15
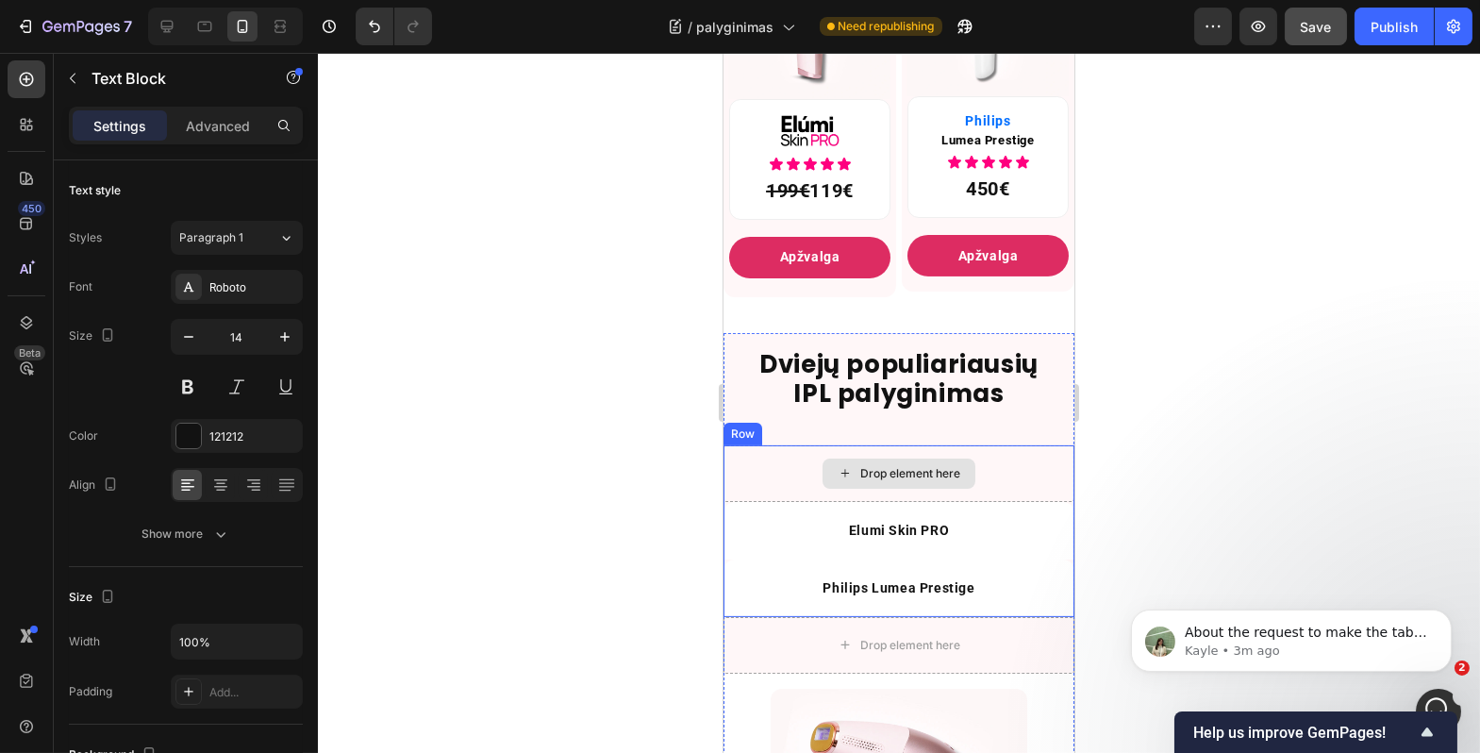
scroll to position [986, 0]
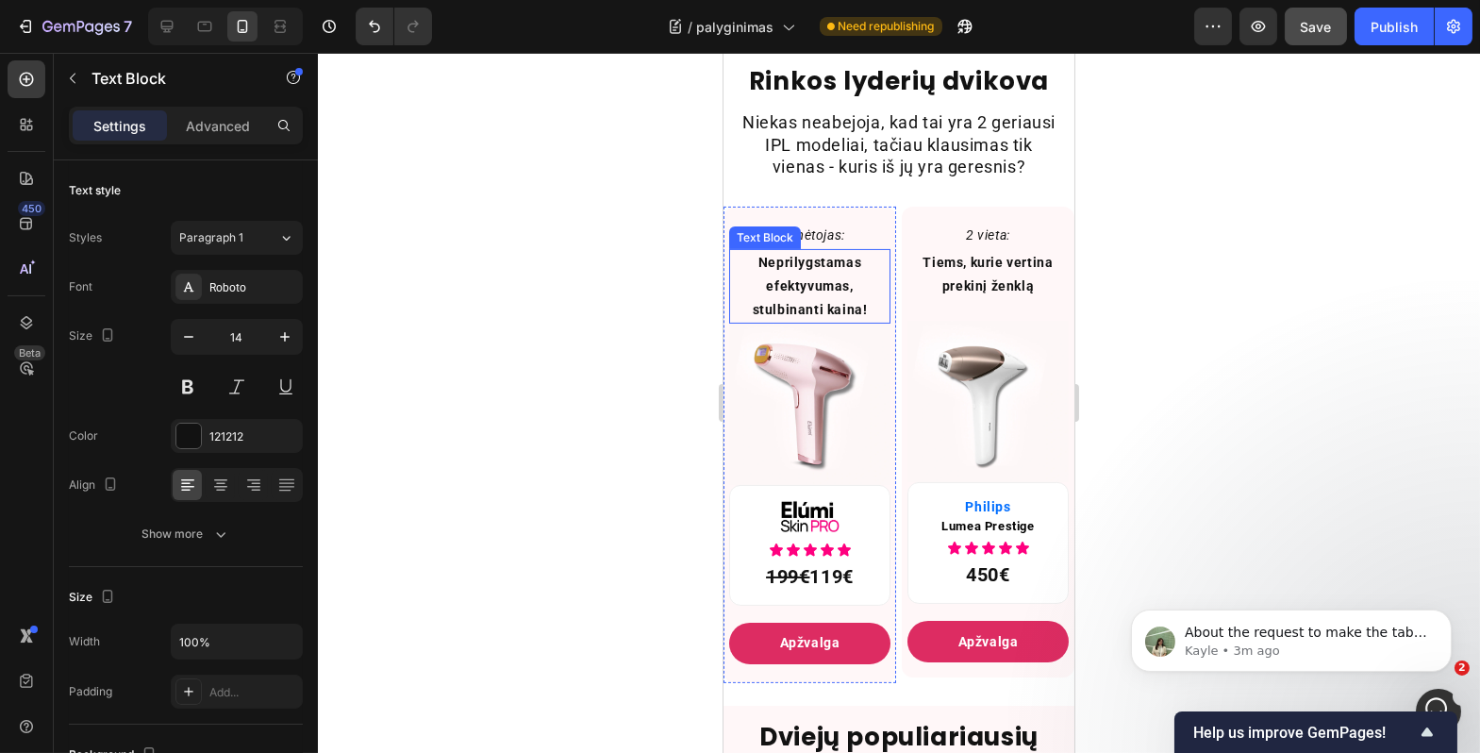
click at [811, 319] on p "Neprilygstamas efektyvumas, stulbinanti kaina!" at bounding box center [809, 287] width 158 height 72
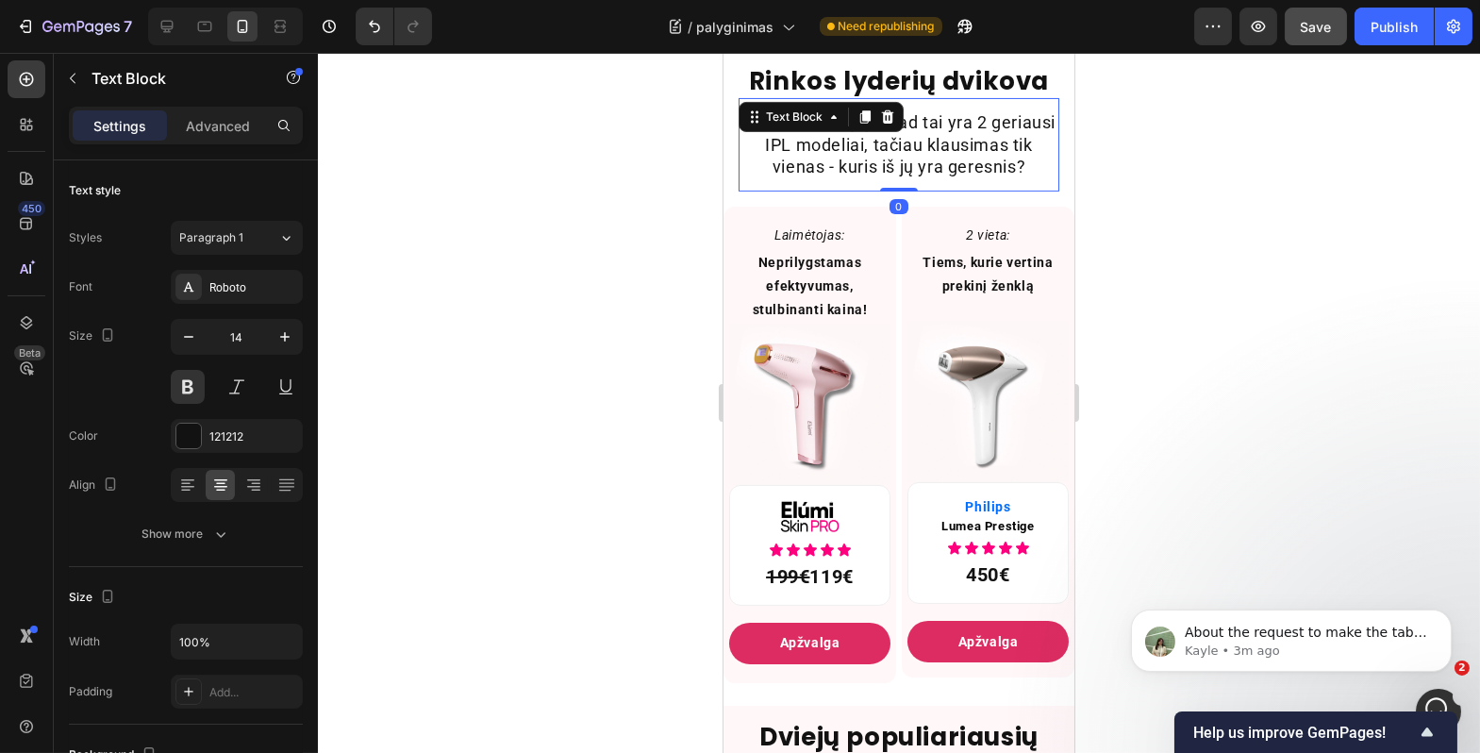
click at [940, 176] on p "Niekas neabejoja, kad tai yra 2 geriausi IPL modeliai, tačiau klausimas tik vie…" at bounding box center [898, 144] width 317 height 66
click at [826, 303] on p "Neprilygstamas efektyvumas, stulbinanti kaina!" at bounding box center [809, 287] width 158 height 72
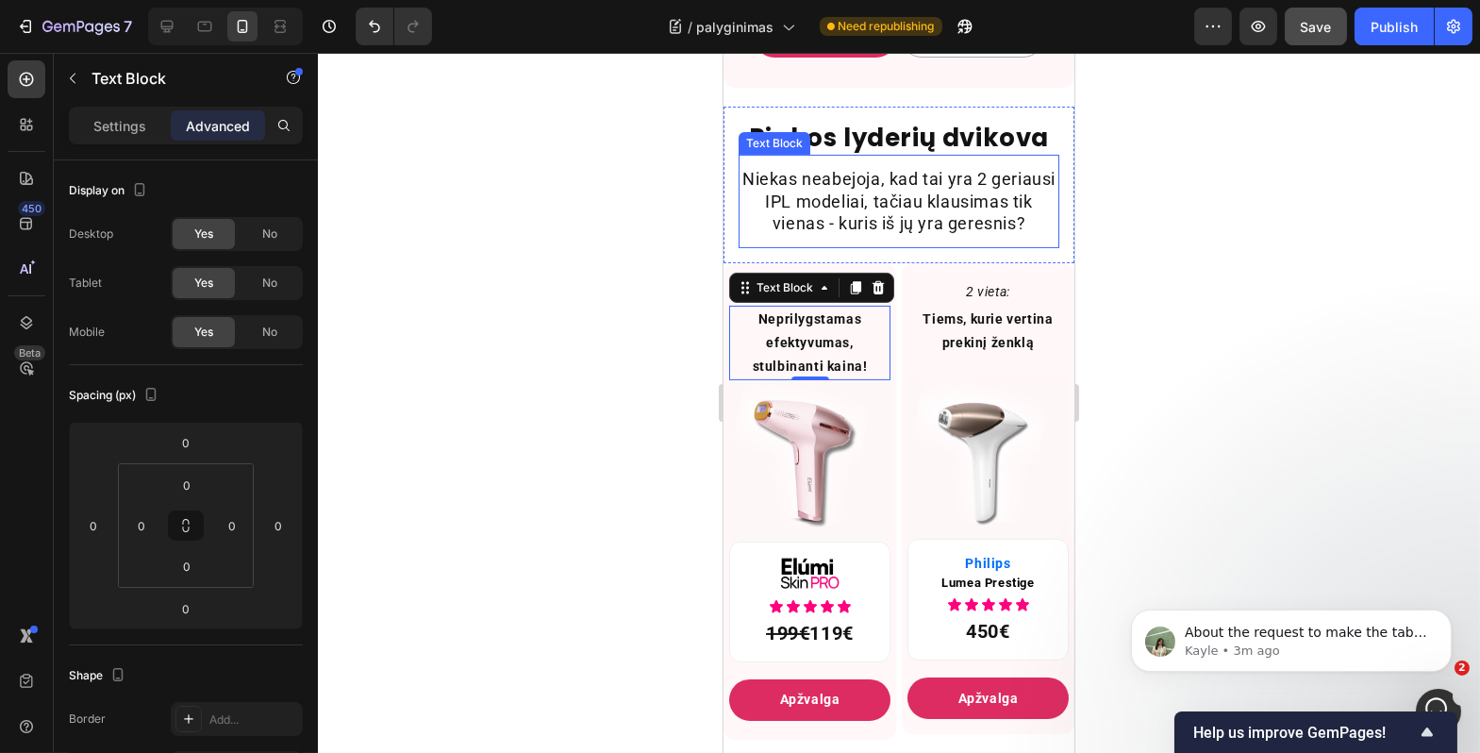
scroll to position [928, 0]
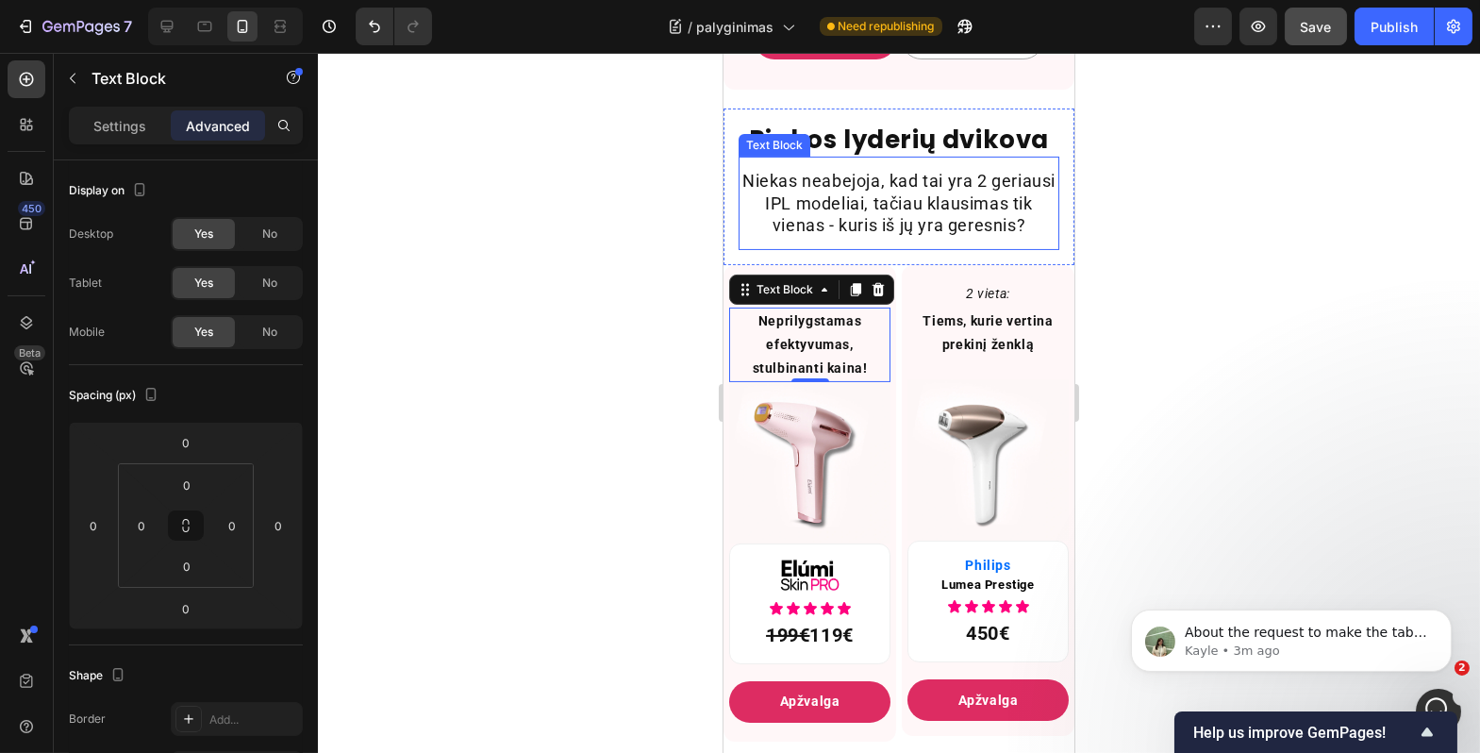
click at [906, 236] on p "Niekas neabejoja, kad tai yra 2 geriausi IPL modeliai, tačiau klausimas tik vie…" at bounding box center [898, 203] width 317 height 66
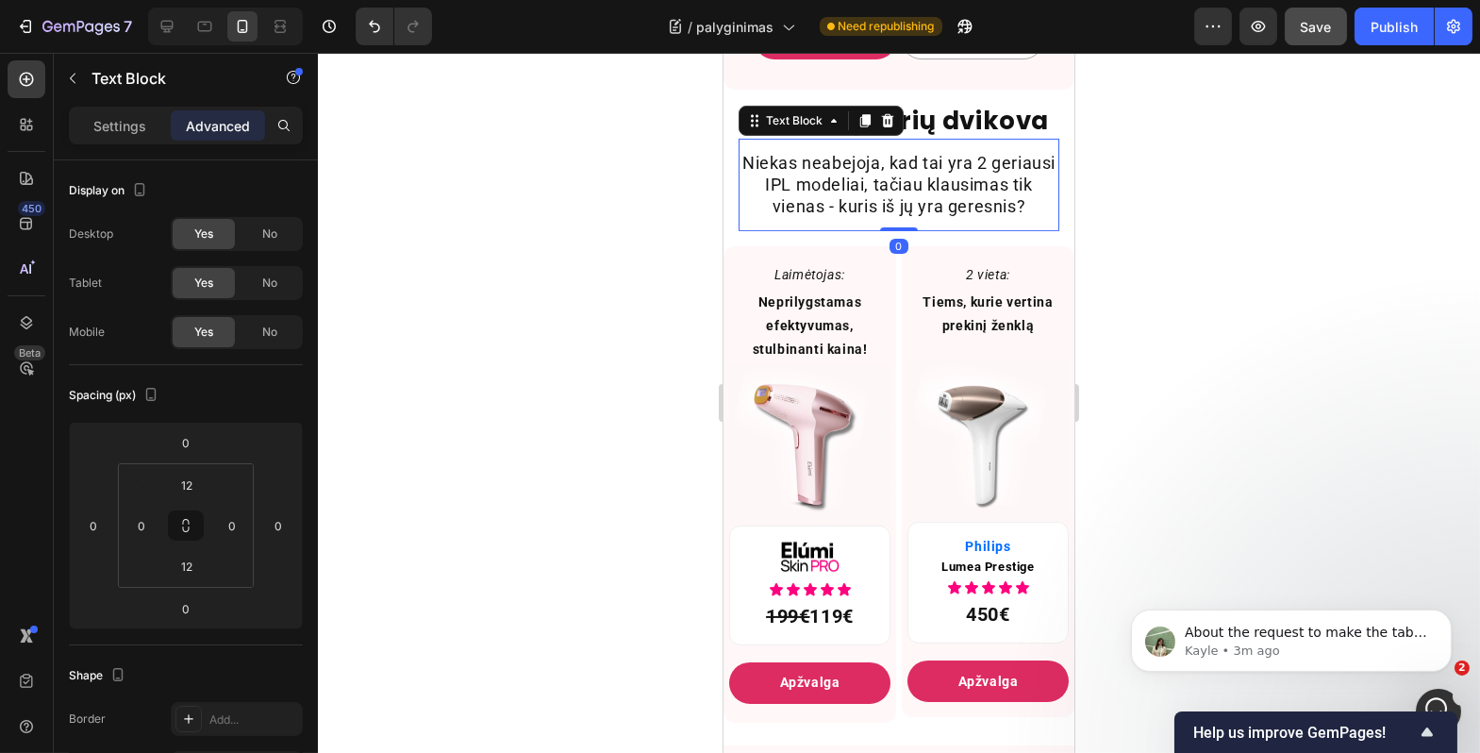
click at [873, 190] on p "Niekas neabejoja, kad tai yra 2 geriausi IPL modeliai, tačiau klausimas tik vie…" at bounding box center [898, 185] width 317 height 66
click at [138, 113] on div "Settings" at bounding box center [120, 125] width 94 height 30
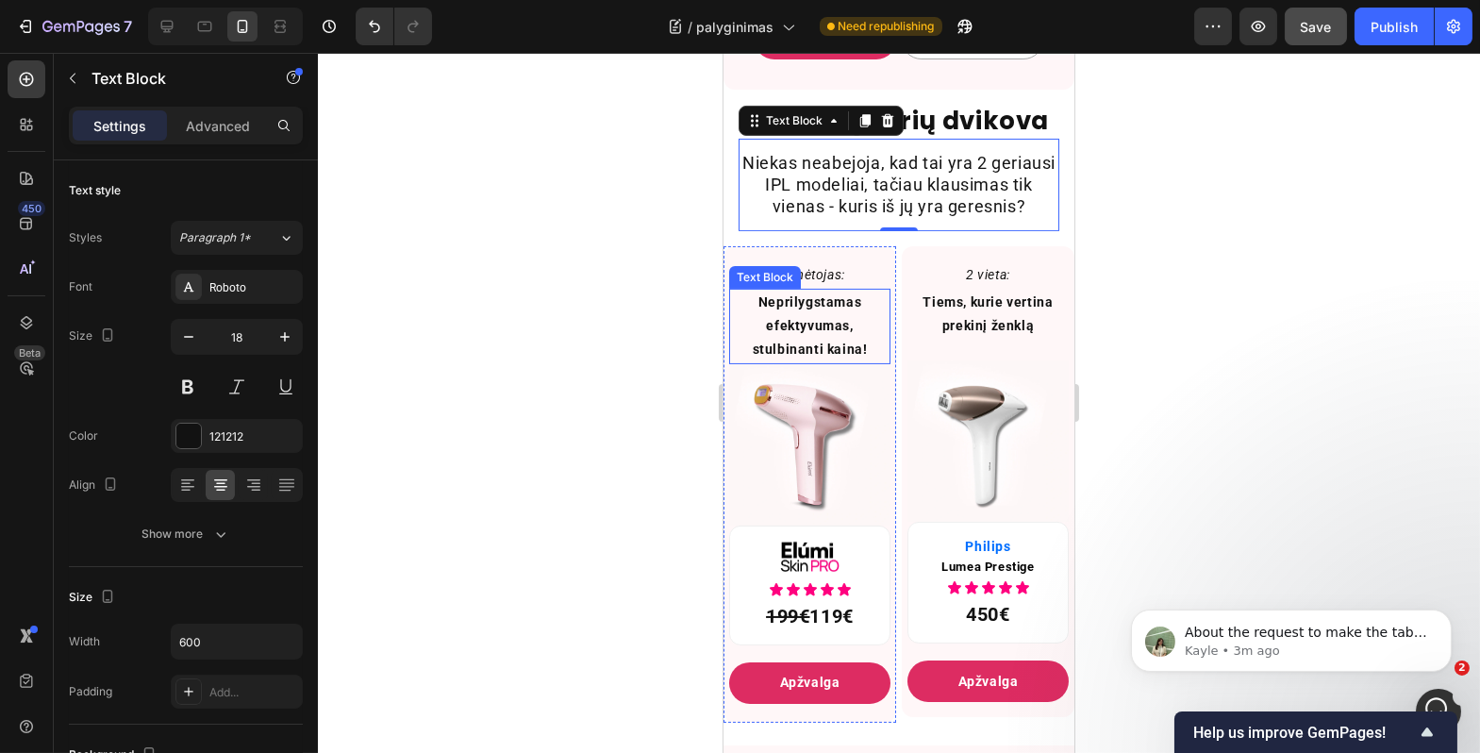
click at [804, 362] on p "Neprilygstamas efektyvumas, stulbinanti kaina!" at bounding box center [809, 327] width 158 height 72
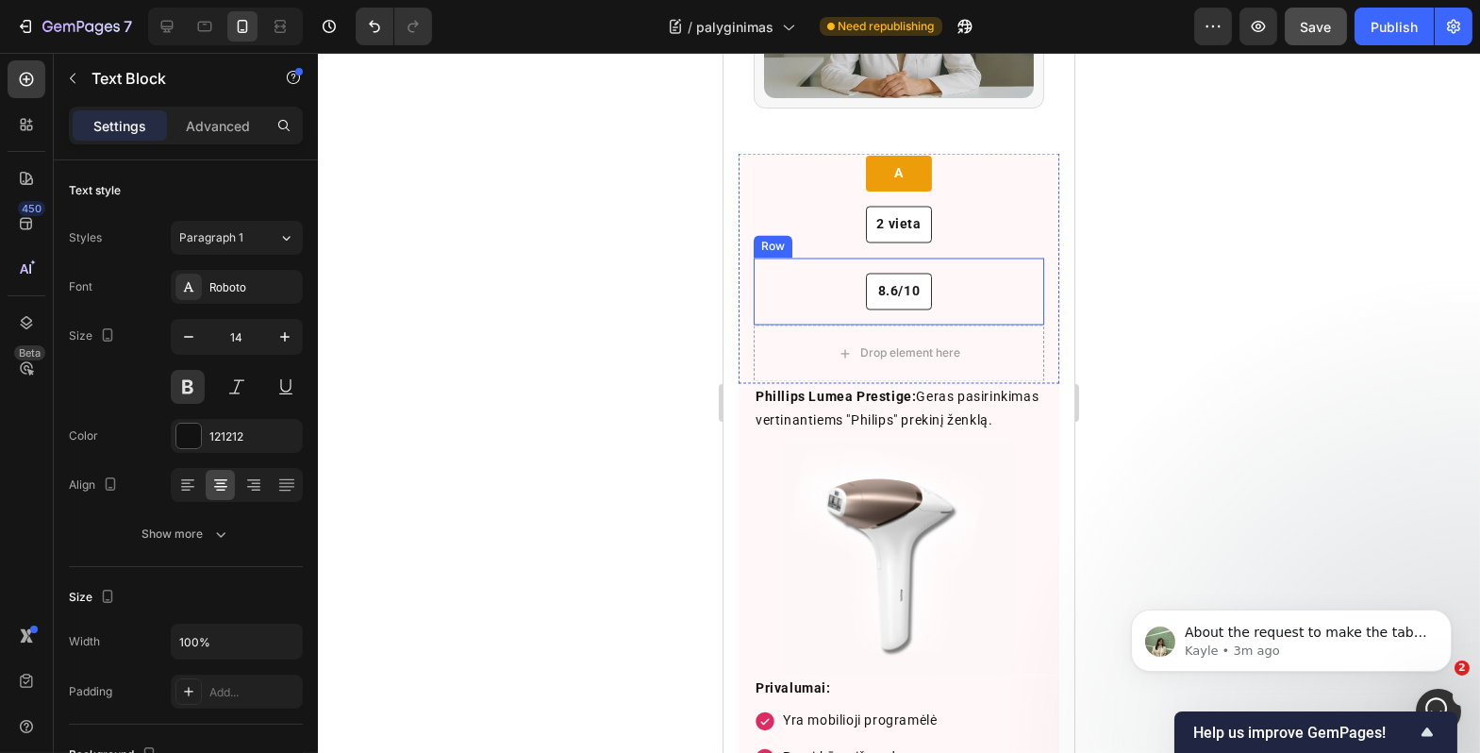
scroll to position [8008, 0]
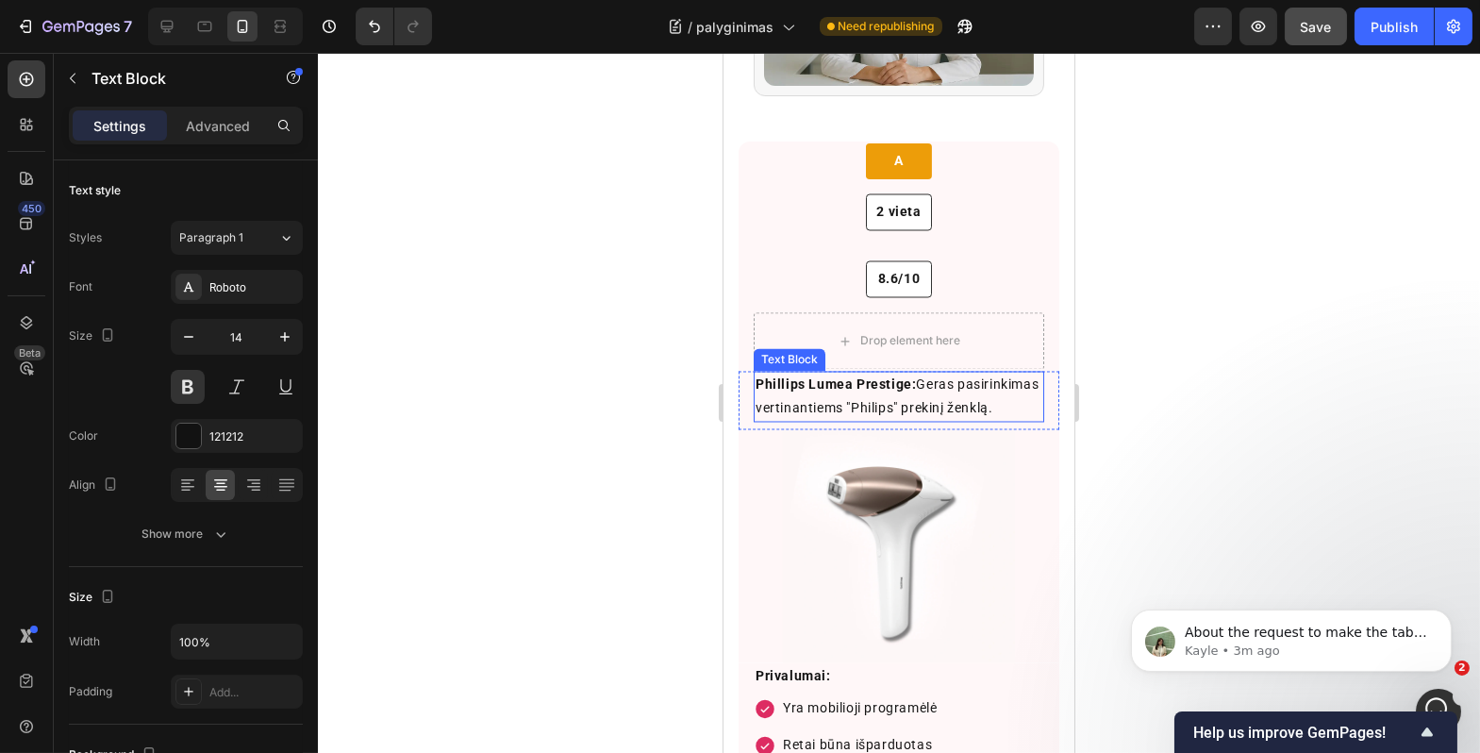
click at [829, 374] on p "[PERSON_NAME] Lumea Prestige: Geras pasirinkimas vertinantiems "Philips" prekin…" at bounding box center [898, 397] width 287 height 47
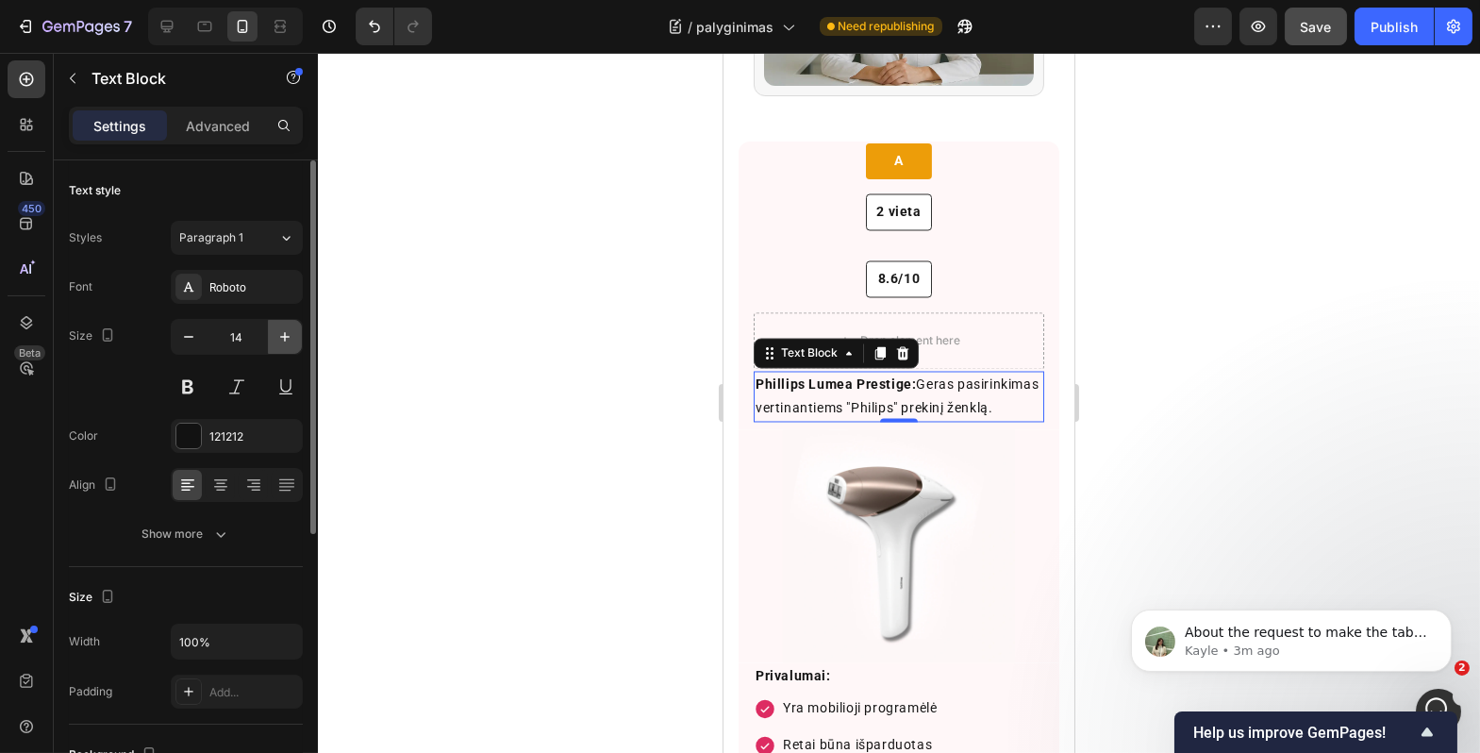
click at [283, 341] on icon "button" at bounding box center [285, 336] width 19 height 19
click at [282, 341] on icon "button" at bounding box center [285, 336] width 19 height 19
type input "16"
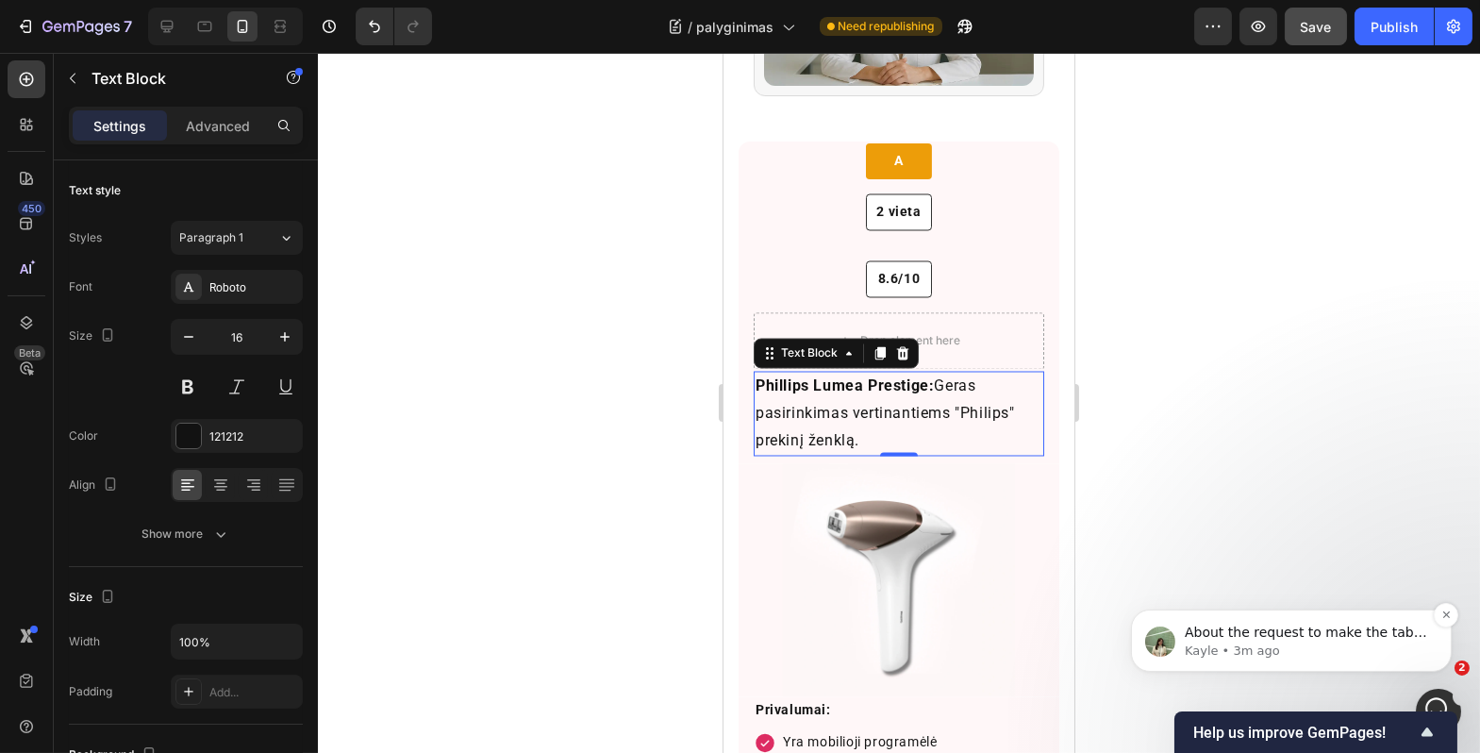
click at [1249, 624] on span "About the request to make the table scrollable on the mobile view, this will re…" at bounding box center [1305, 753] width 243 height 259
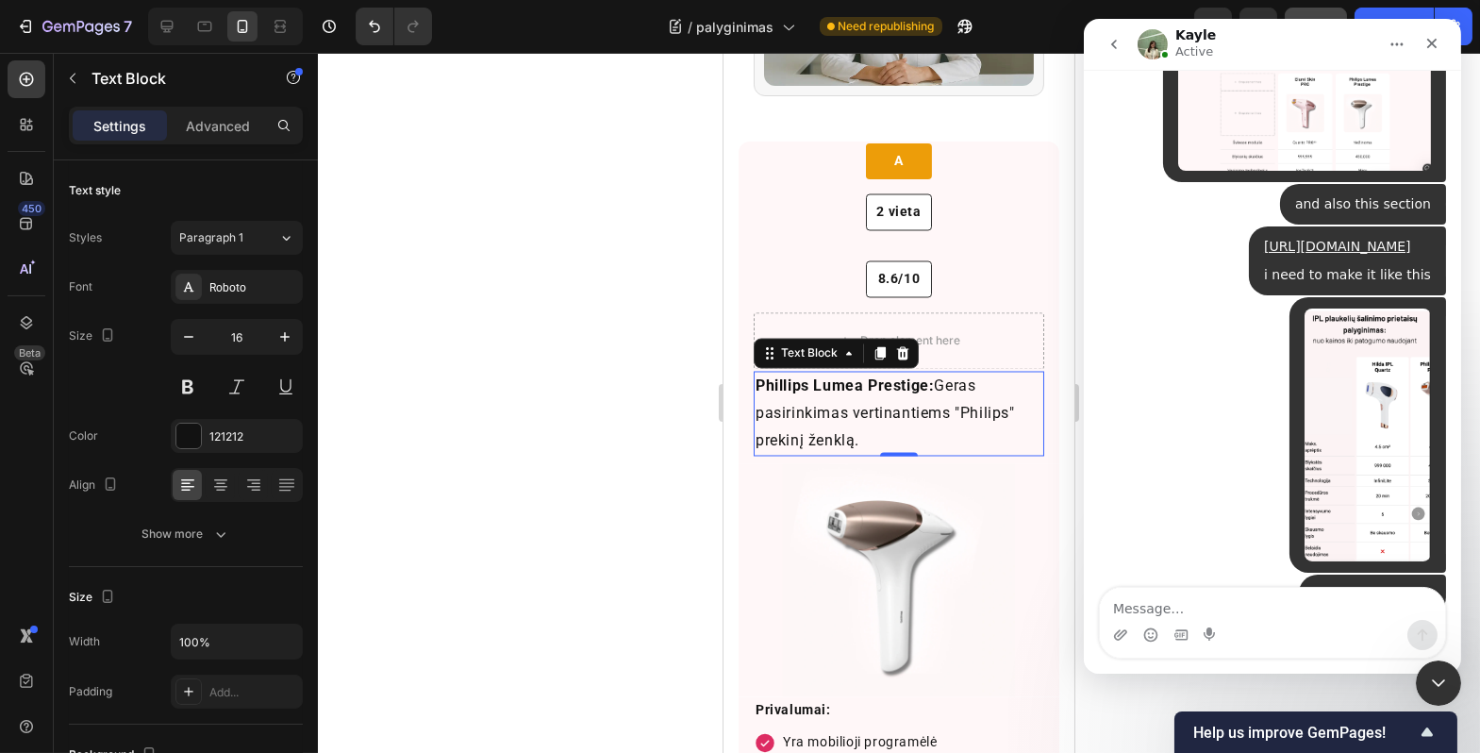
scroll to position [10364, 0]
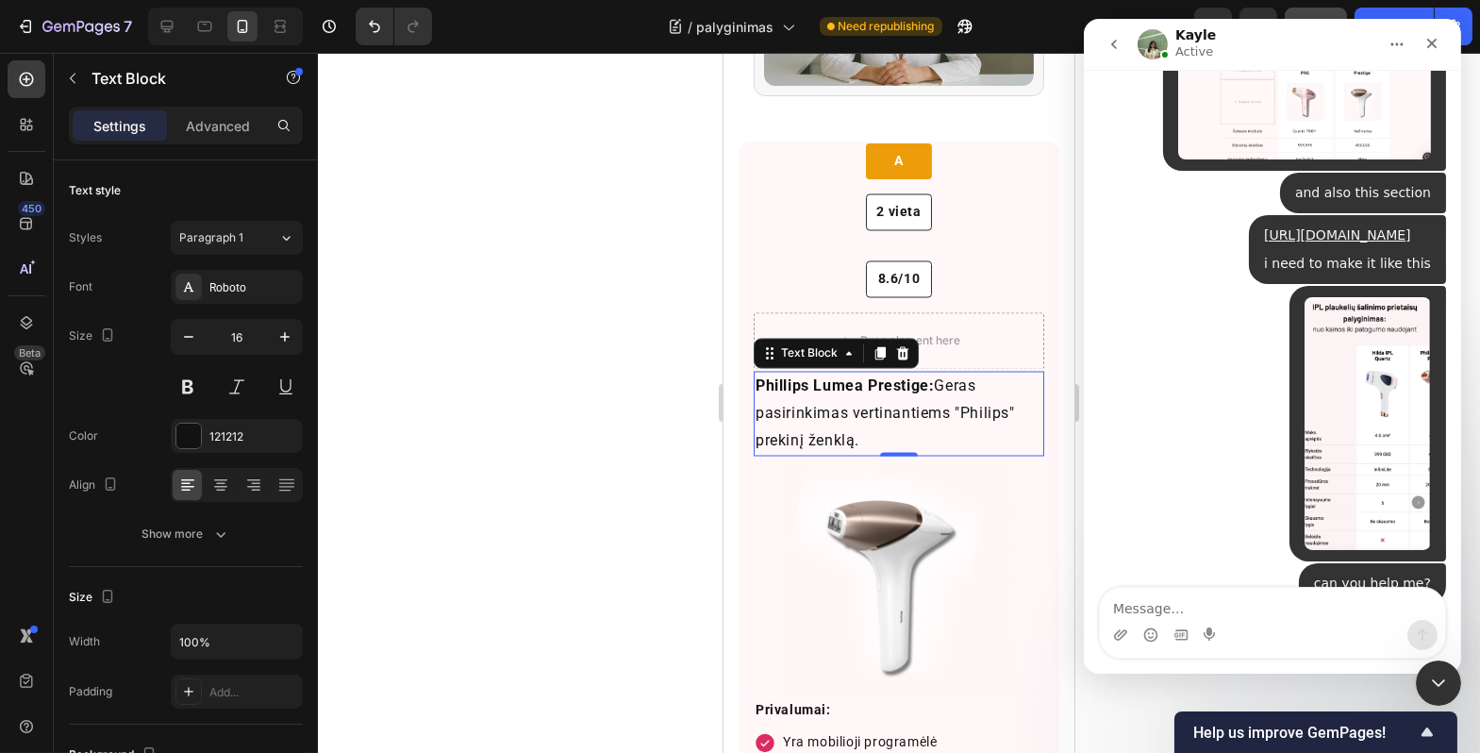
click at [1327, 706] on div "To align the section on the mobile view, you can check out my video here: https…" at bounding box center [1245, 734] width 264 height 56
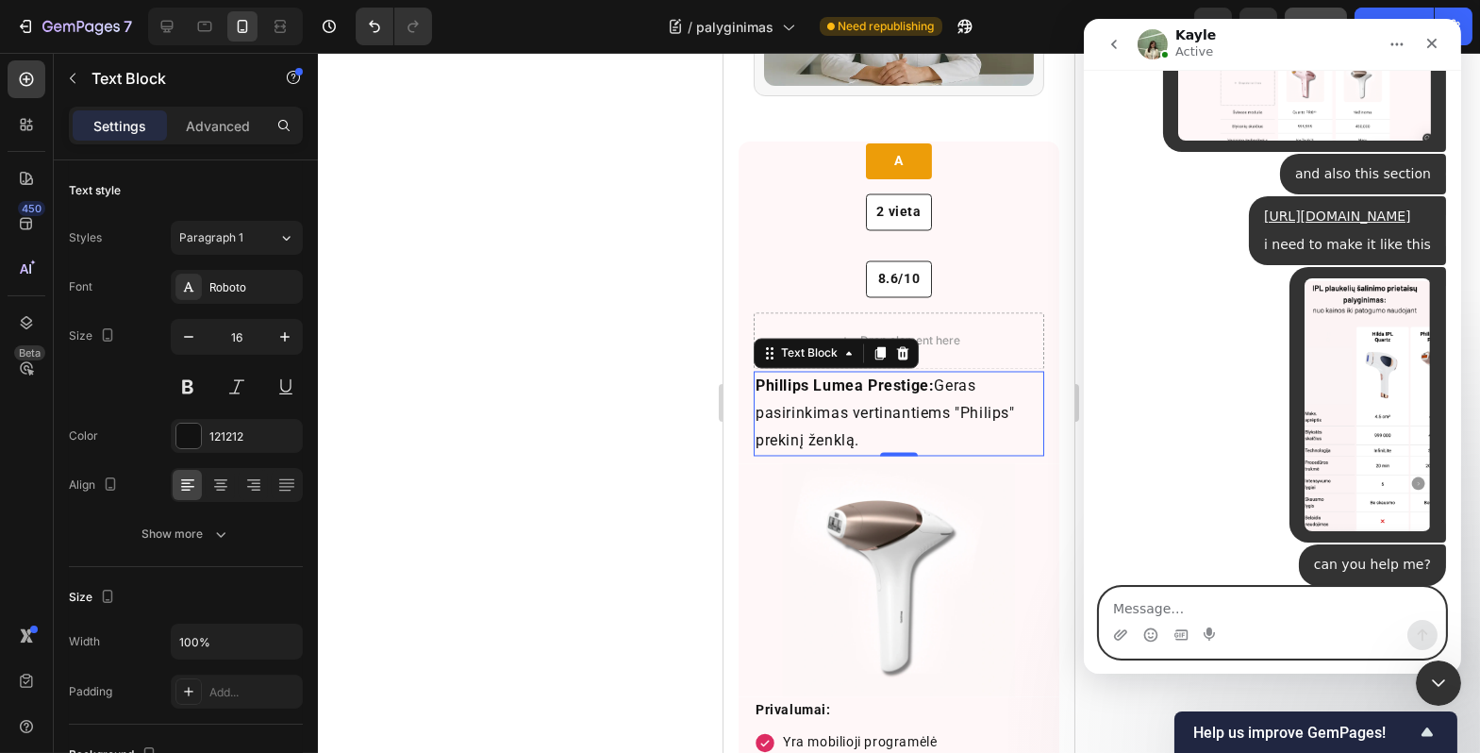
click at [1212, 598] on textarea "Message…" at bounding box center [1271, 604] width 345 height 32
type textarea "okay, thank you very much."
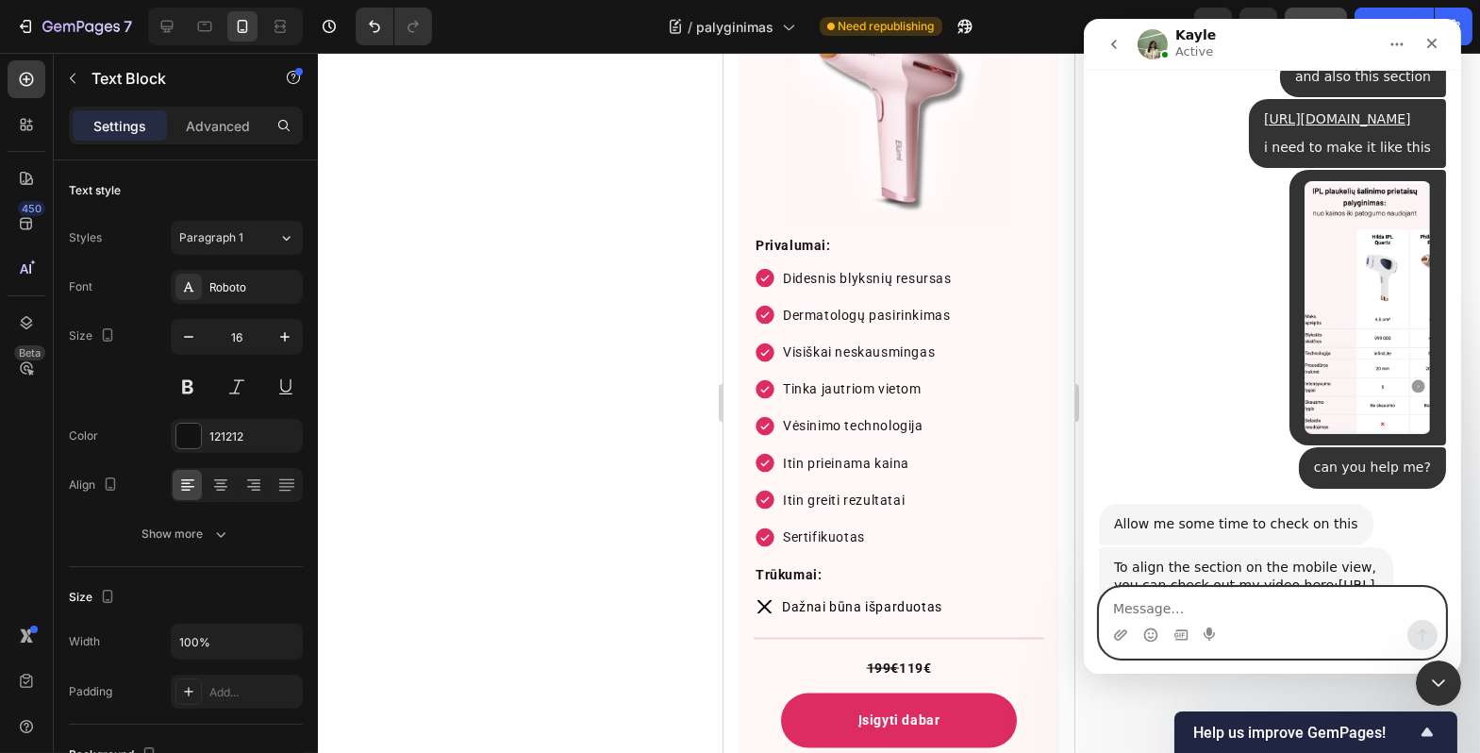
scroll to position [6311, 0]
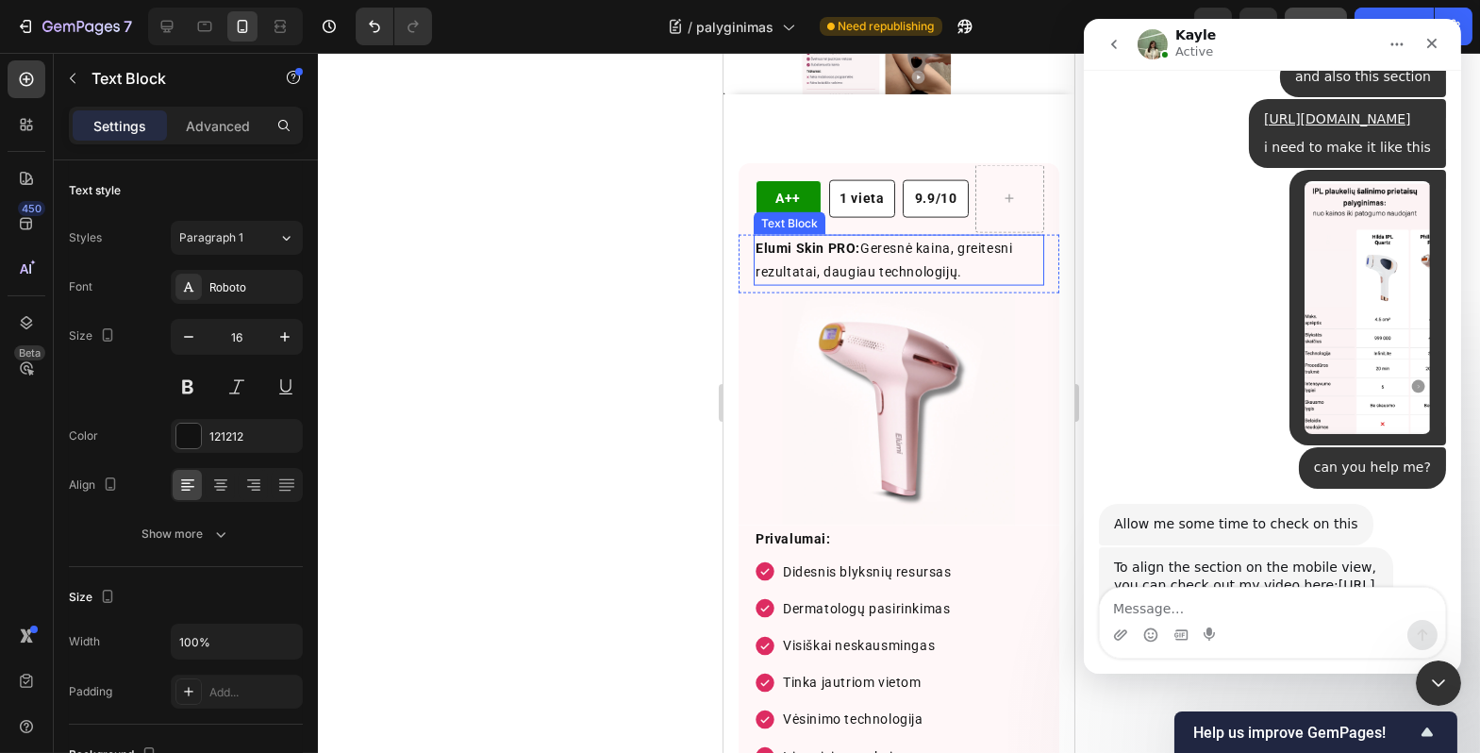
click at [944, 256] on p "Elumi Skin PRO: Geresnė kaina, greitesni rezultatai, daugiau technologijų." at bounding box center [898, 260] width 287 height 47
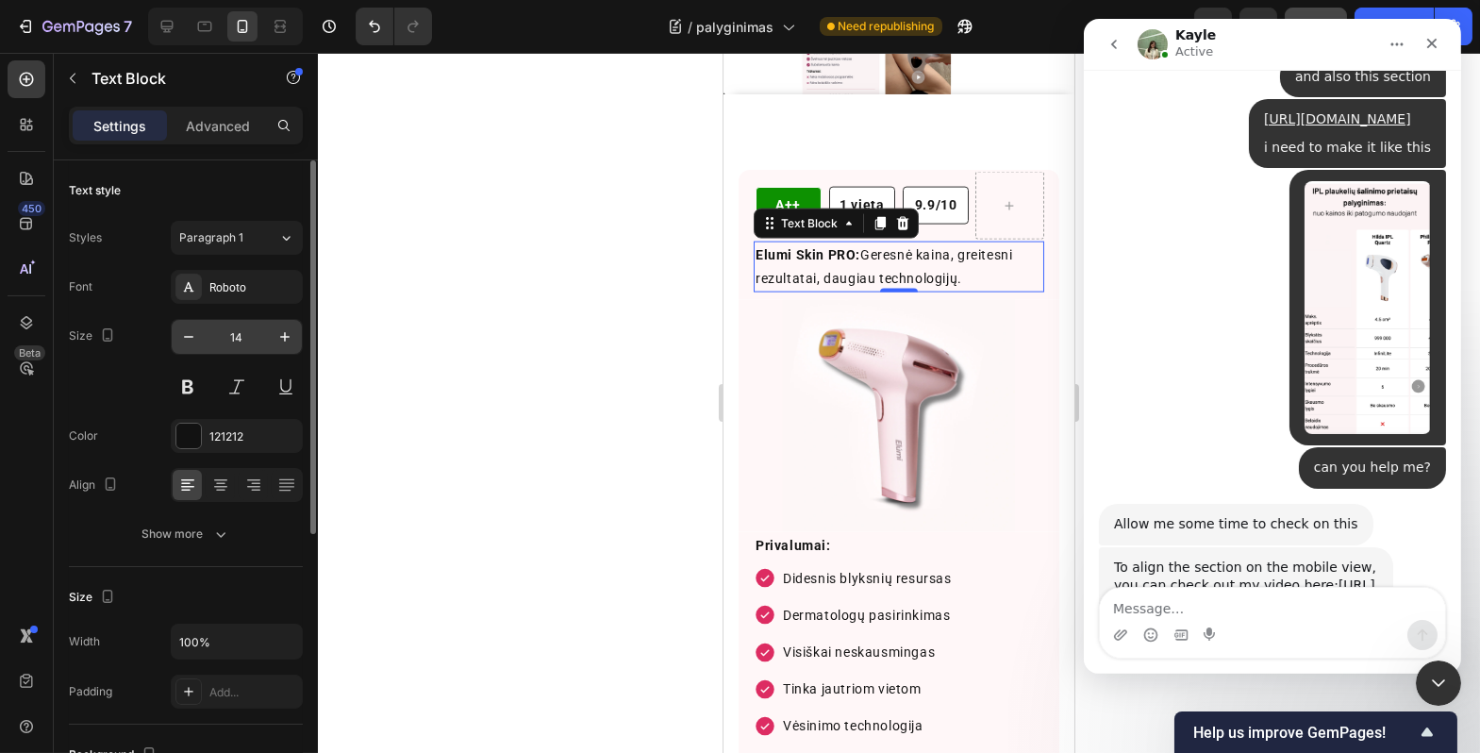
scroll to position [10483, 0]
click at [287, 339] on icon "button" at bounding box center [285, 336] width 19 height 19
click at [287, 340] on icon "button" at bounding box center [285, 336] width 19 height 19
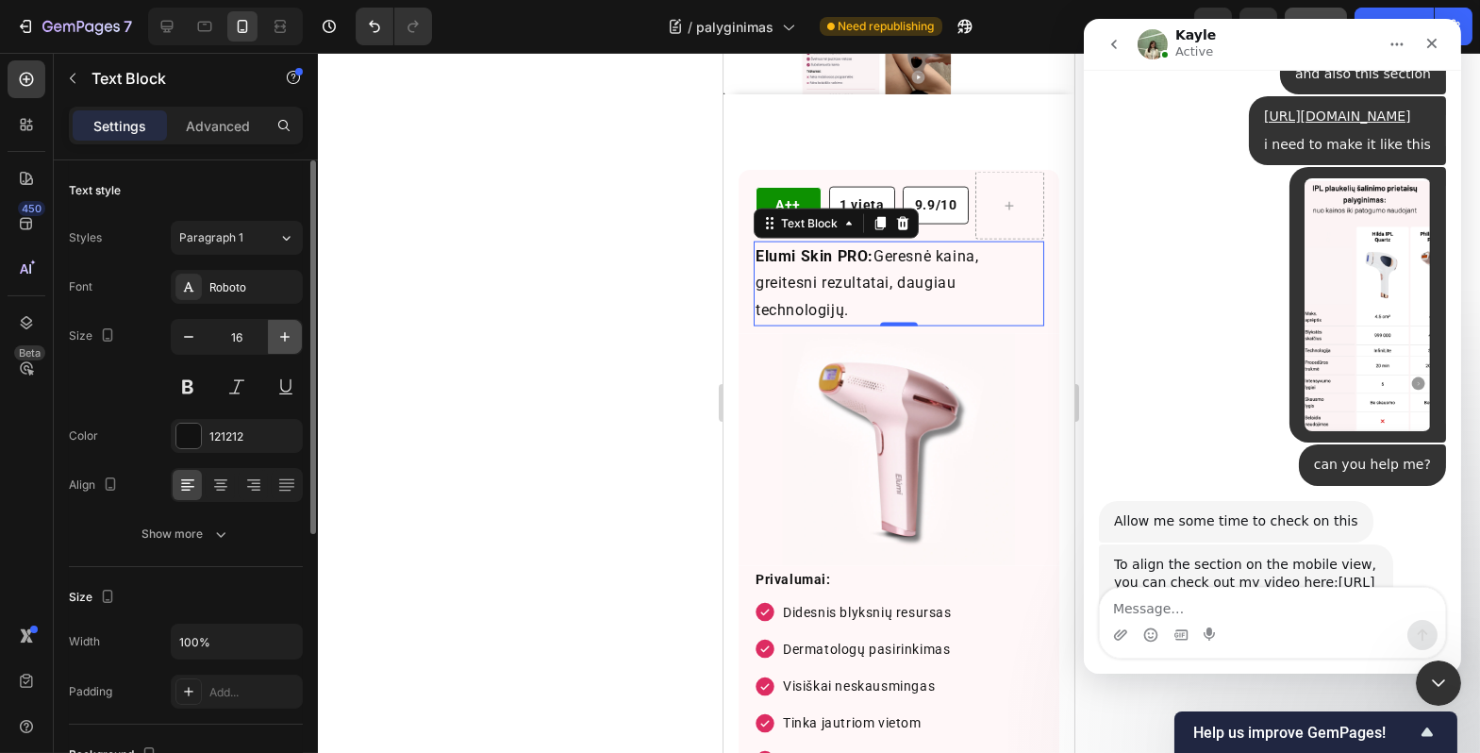
click at [285, 343] on icon "button" at bounding box center [285, 336] width 19 height 19
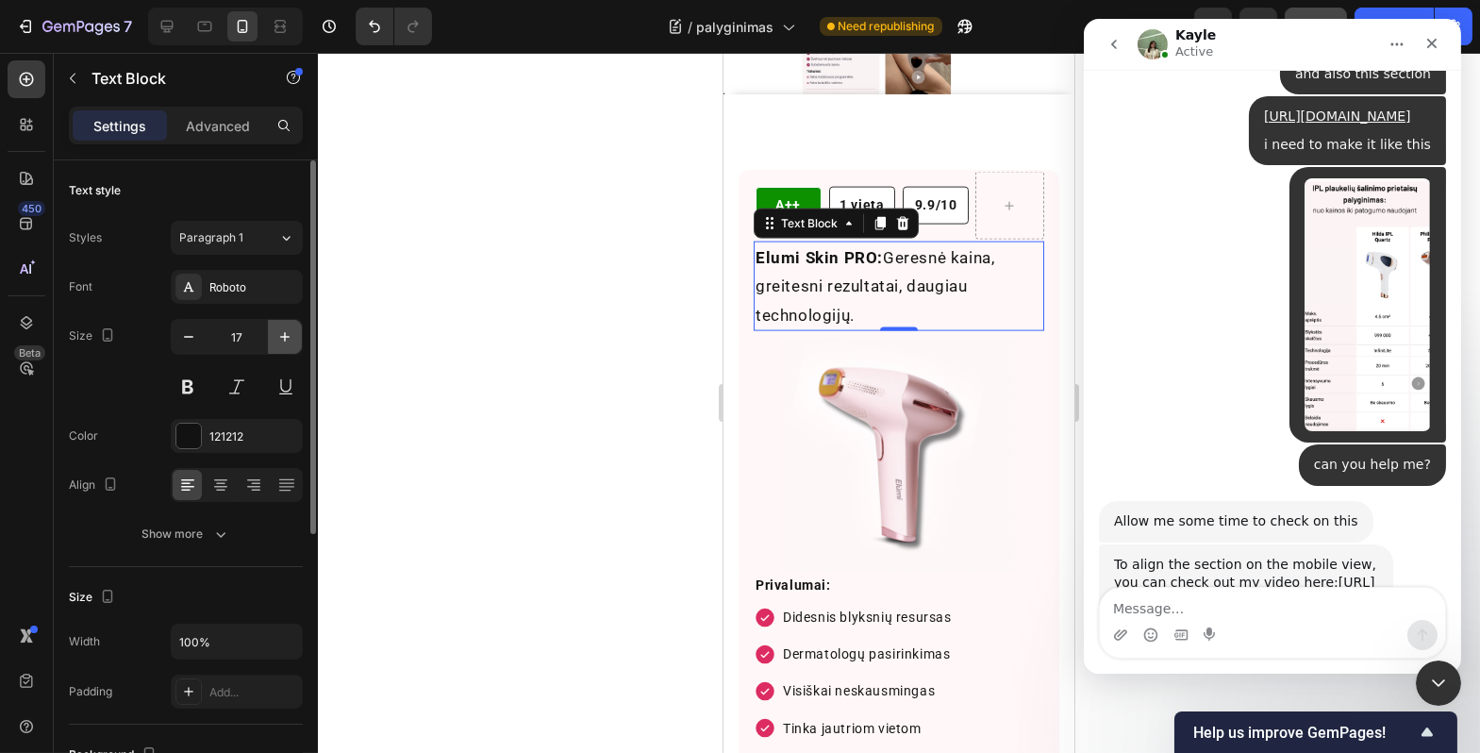
type input "18"
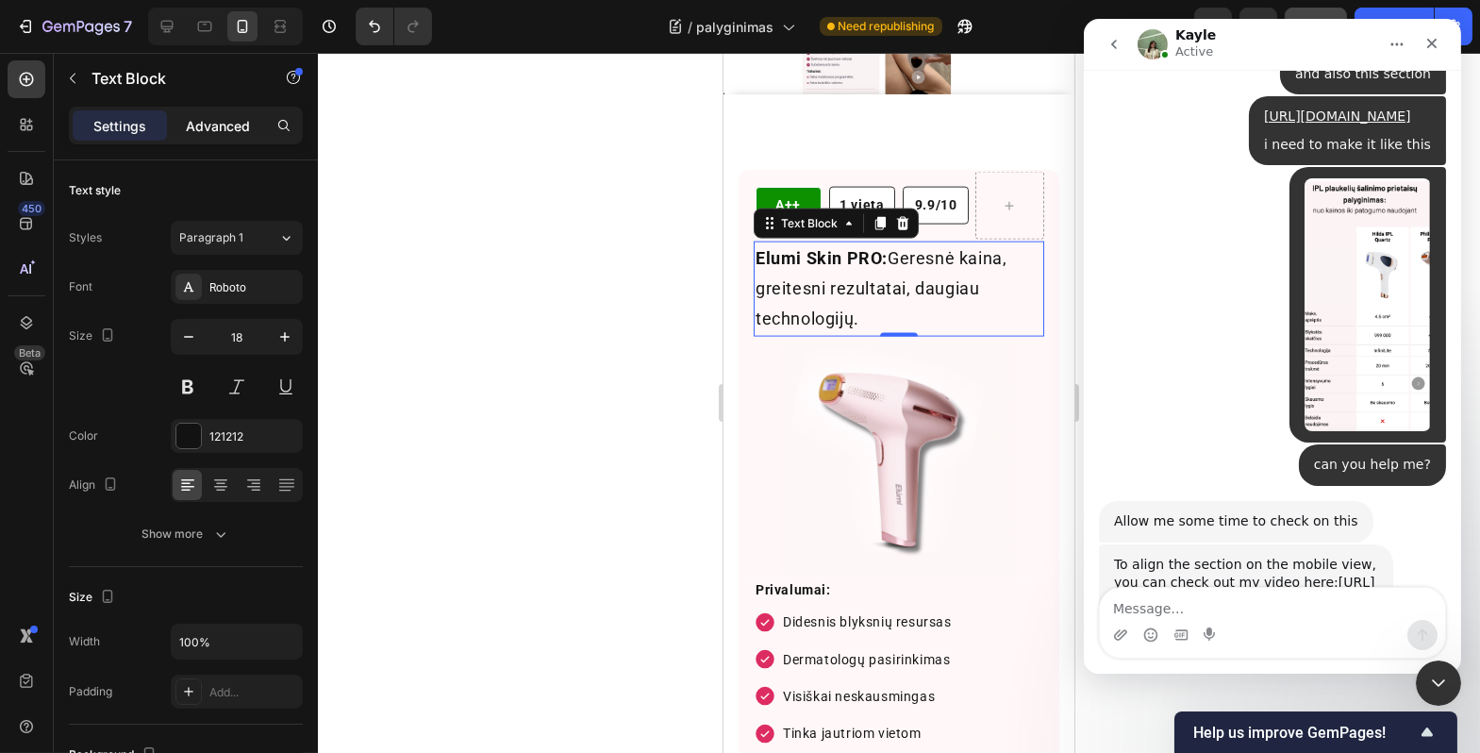
click at [230, 121] on p "Advanced" at bounding box center [218, 126] width 64 height 20
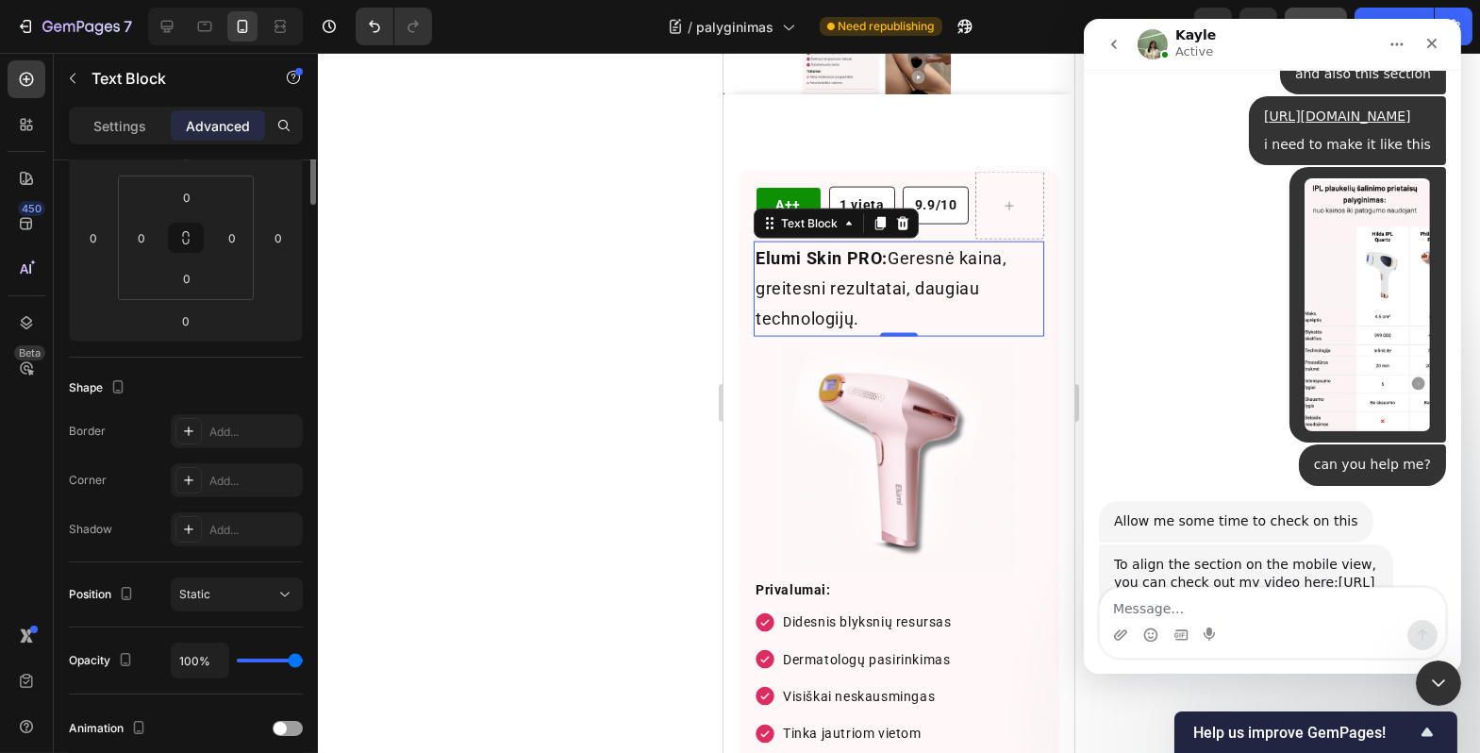
scroll to position [0, 0]
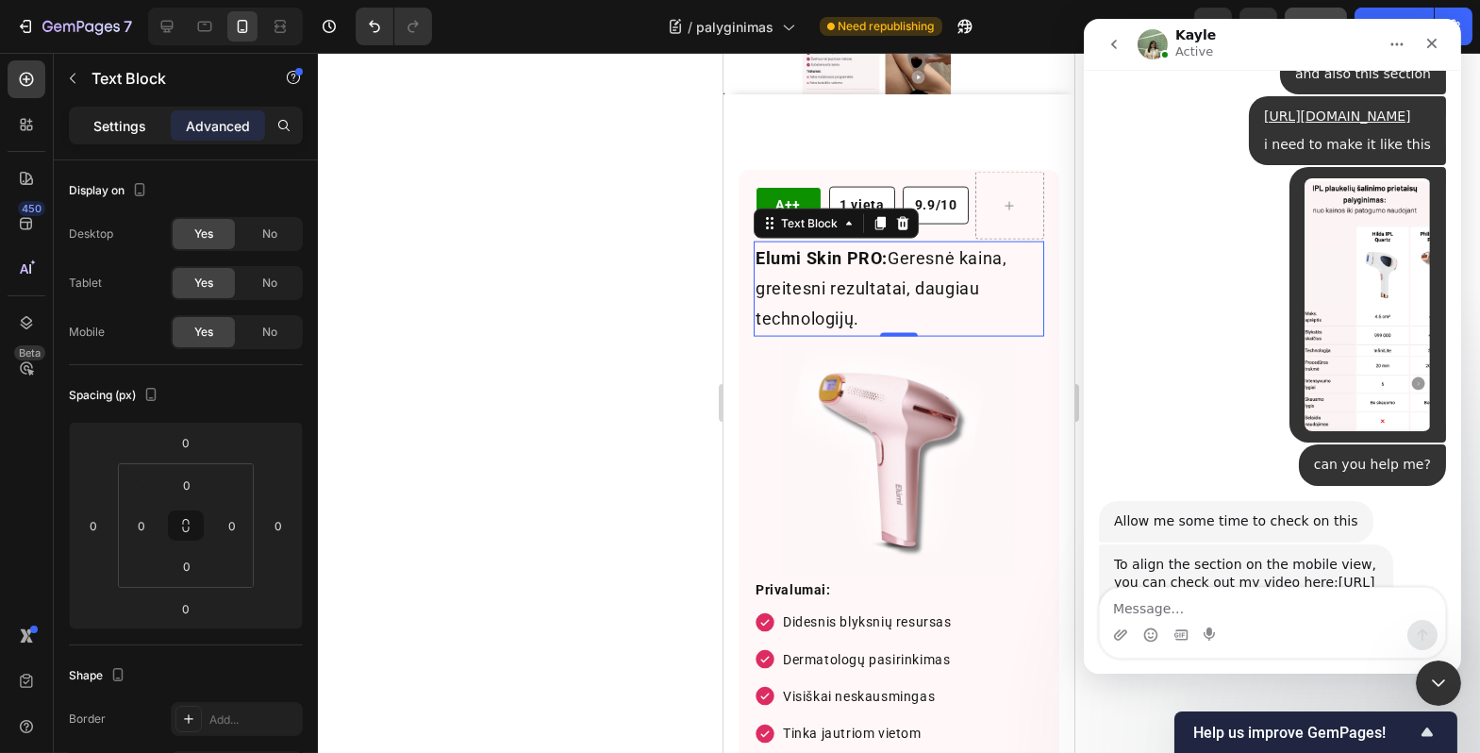
click at [148, 125] on div "Settings" at bounding box center [120, 125] width 94 height 30
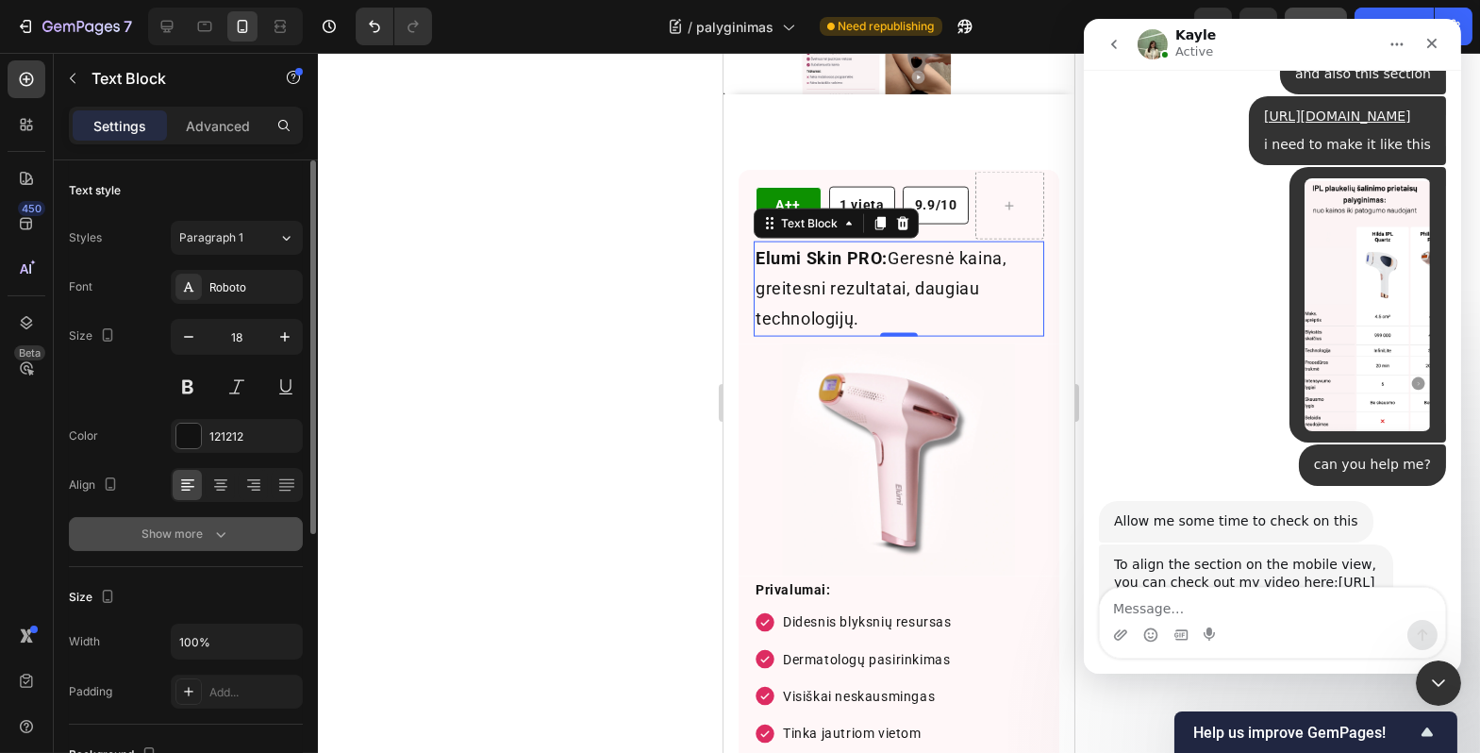
click at [209, 535] on div "Show more" at bounding box center [186, 534] width 88 height 19
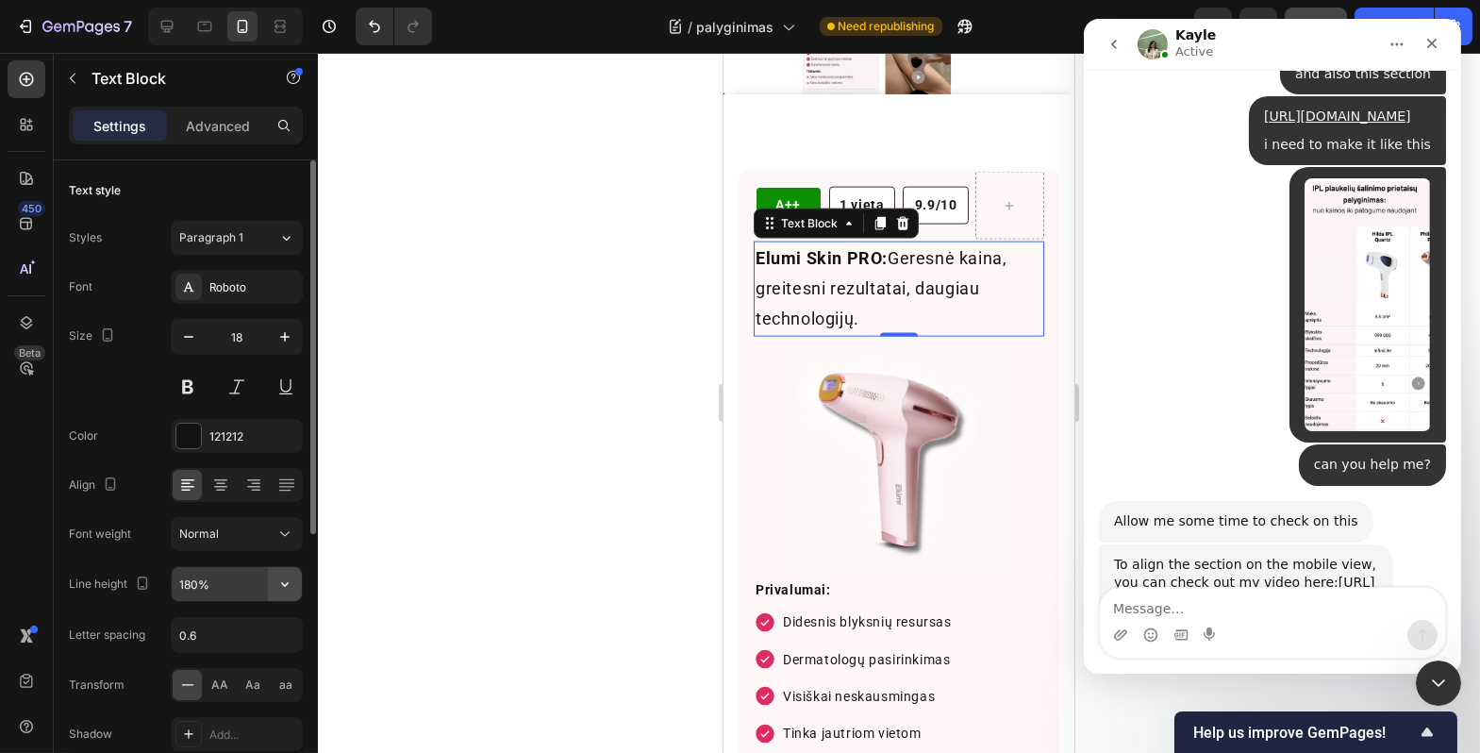
click at [292, 593] on icon "button" at bounding box center [285, 584] width 19 height 19
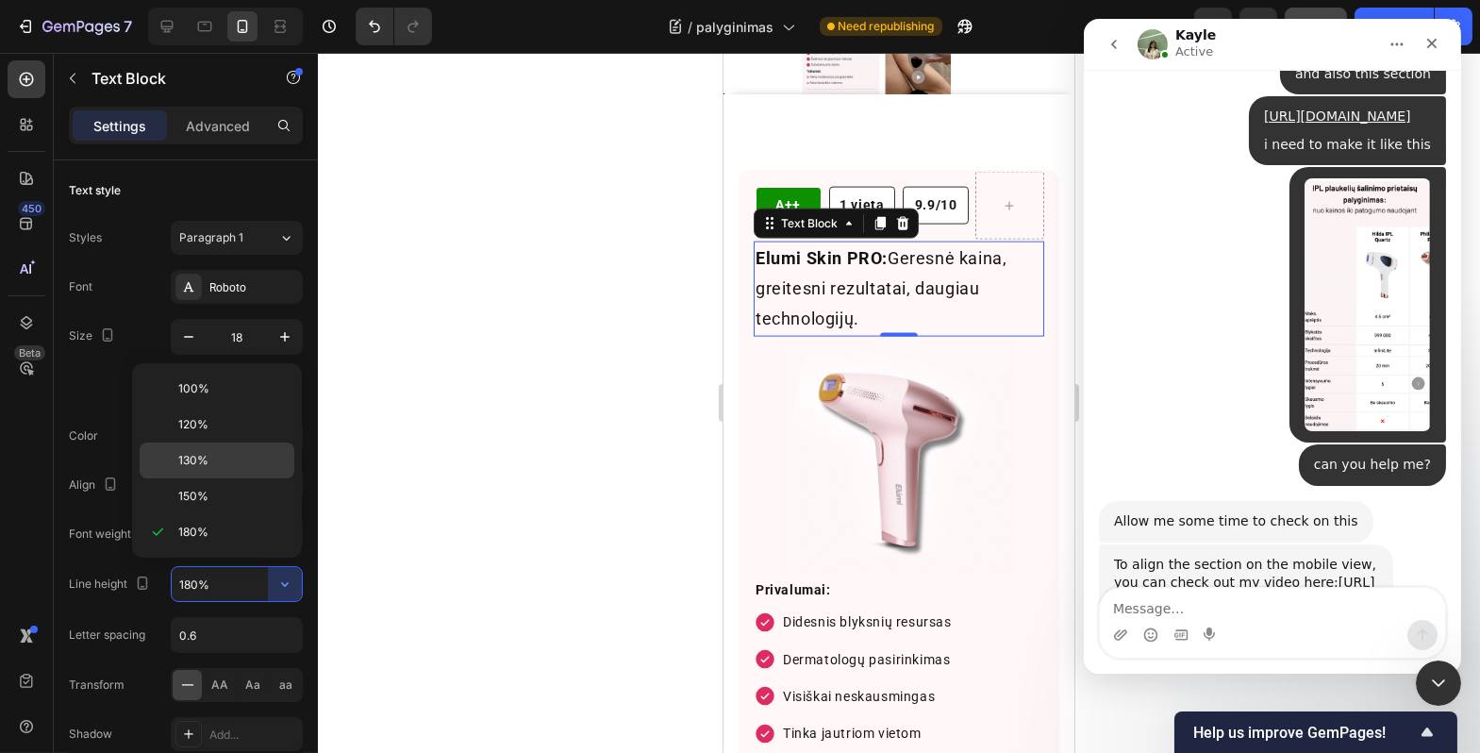
click at [230, 456] on p "130%" at bounding box center [232, 460] width 108 height 17
type input "130%"
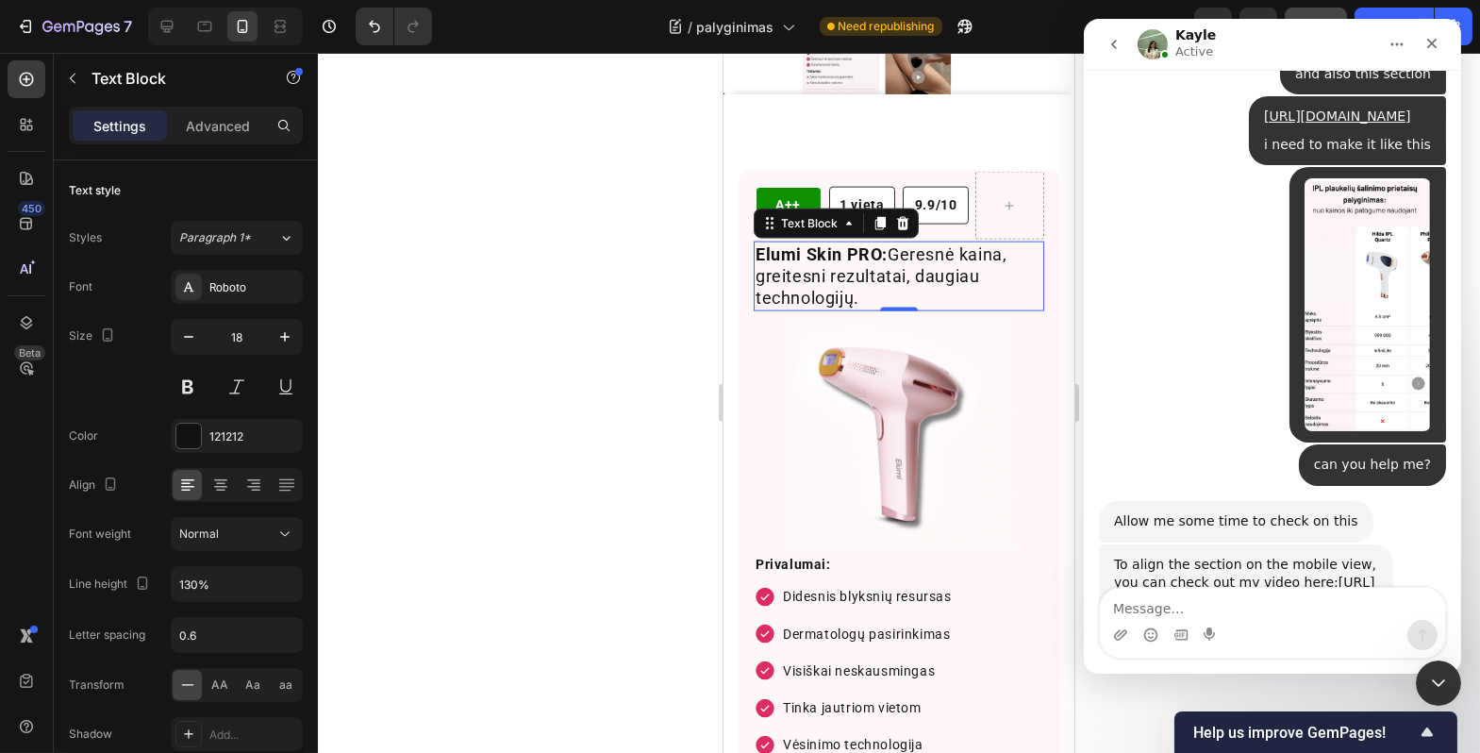
click at [523, 493] on div at bounding box center [899, 403] width 1163 height 700
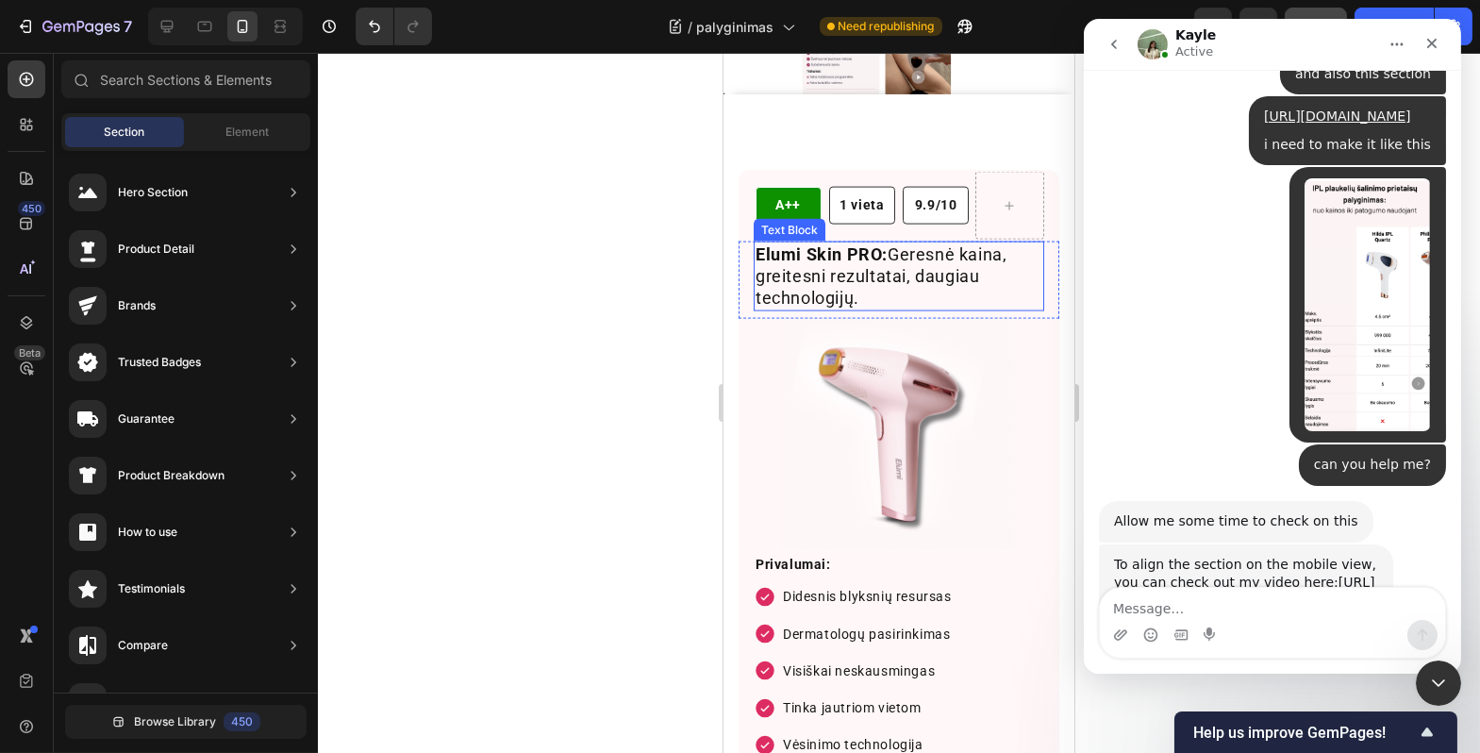
click at [896, 276] on p "Elumi Skin PRO: Geresnė kaina, greitesni rezultatai, daugiau technologijų." at bounding box center [898, 276] width 287 height 66
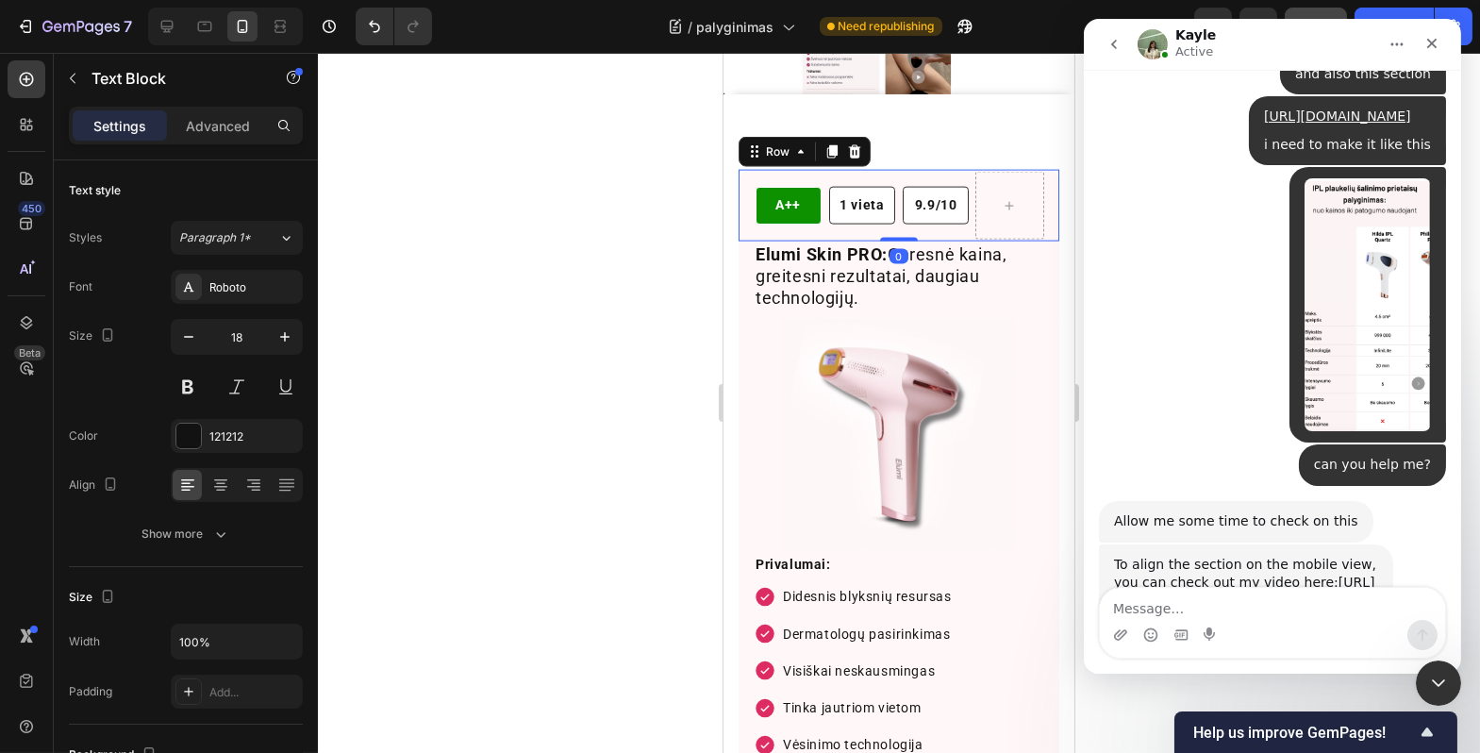
click at [754, 178] on div "A++ Text Block Row" at bounding box center [787, 205] width 69 height 67
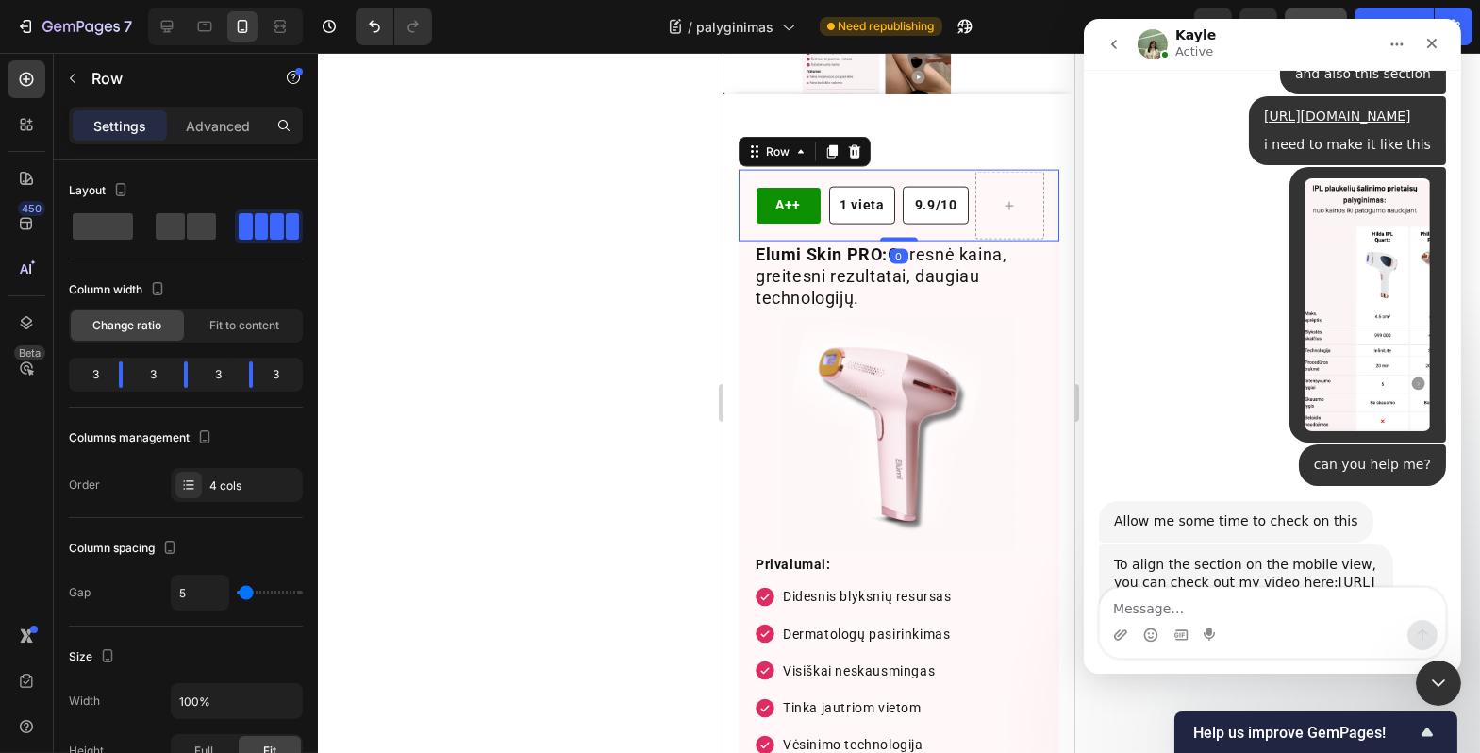
click at [742, 206] on div "A++ Text Block Row 1 vieta Text Block Row Row 9.9/10 Text Block Row Row Row 0" at bounding box center [898, 205] width 321 height 71
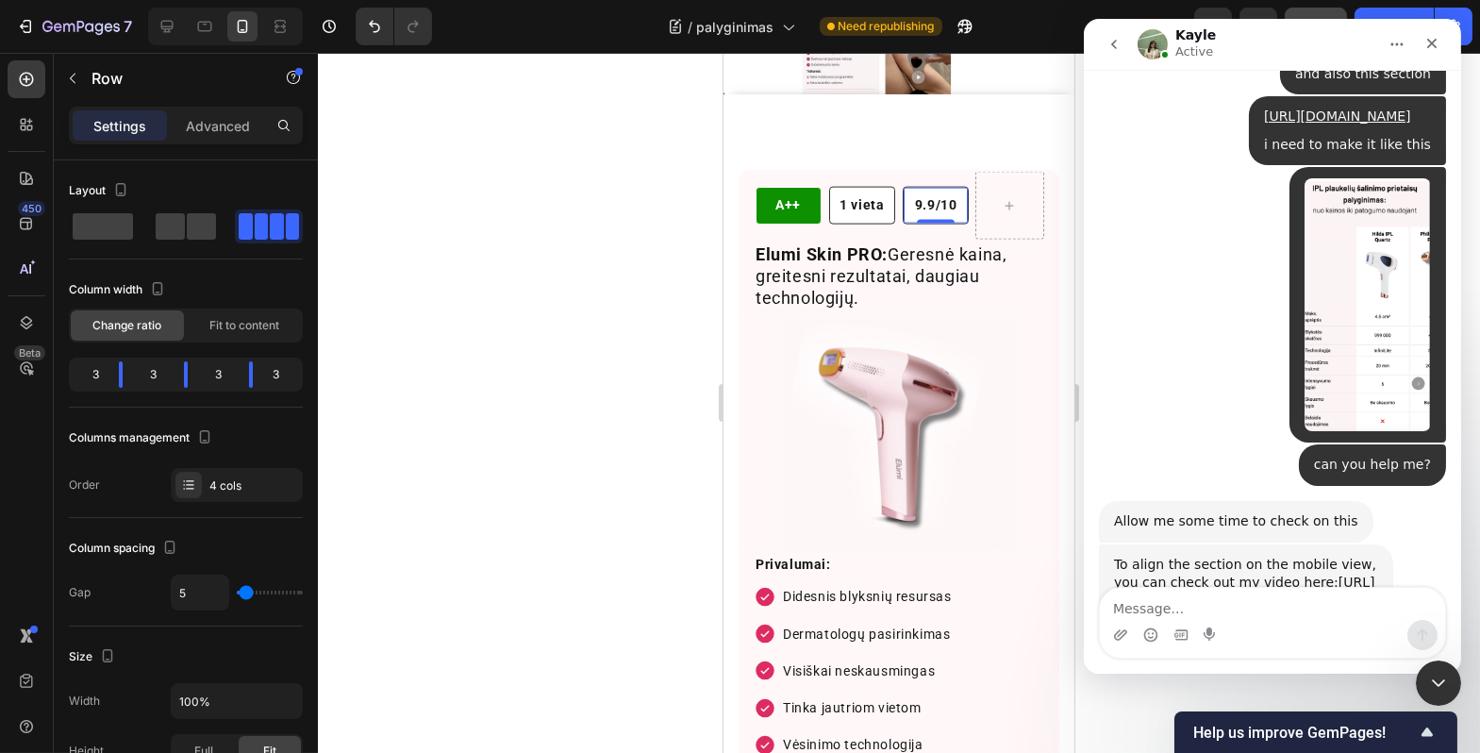
click at [954, 214] on div "9.9/10 Text Block Row 0" at bounding box center [935, 205] width 66 height 37
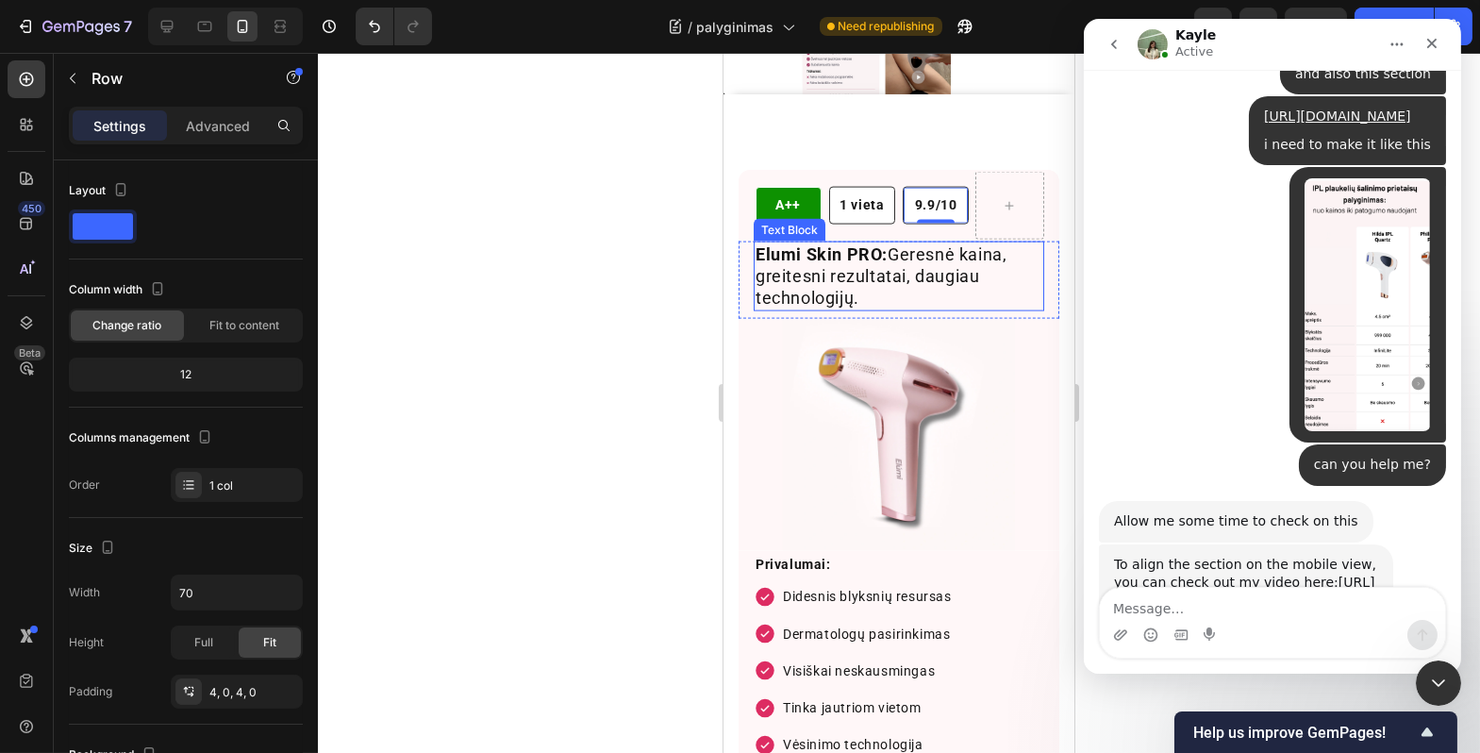
click at [932, 257] on p "Elumi Skin PRO: Geresnė kaina, greitesni rezultatai, daugiau technologijų." at bounding box center [898, 276] width 287 height 66
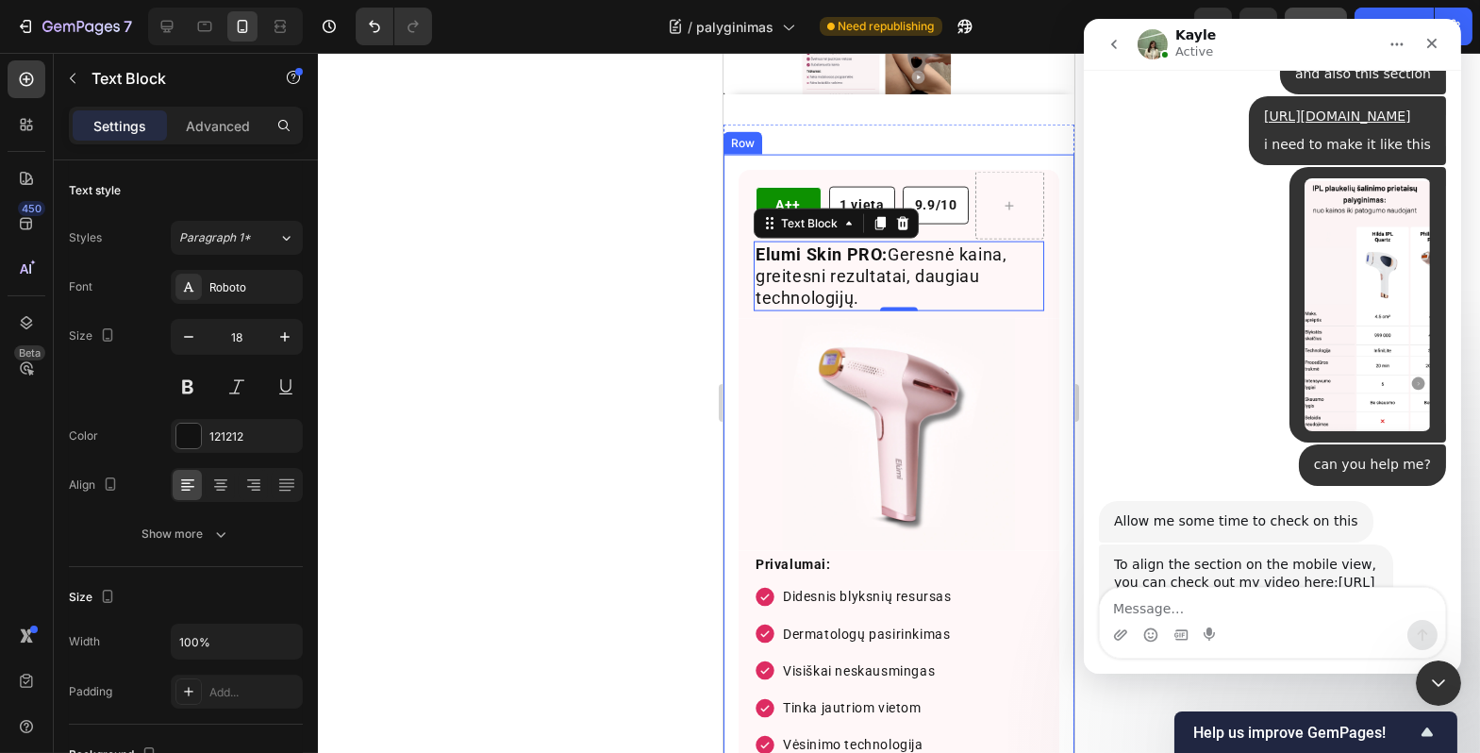
click at [666, 321] on div at bounding box center [899, 403] width 1163 height 700
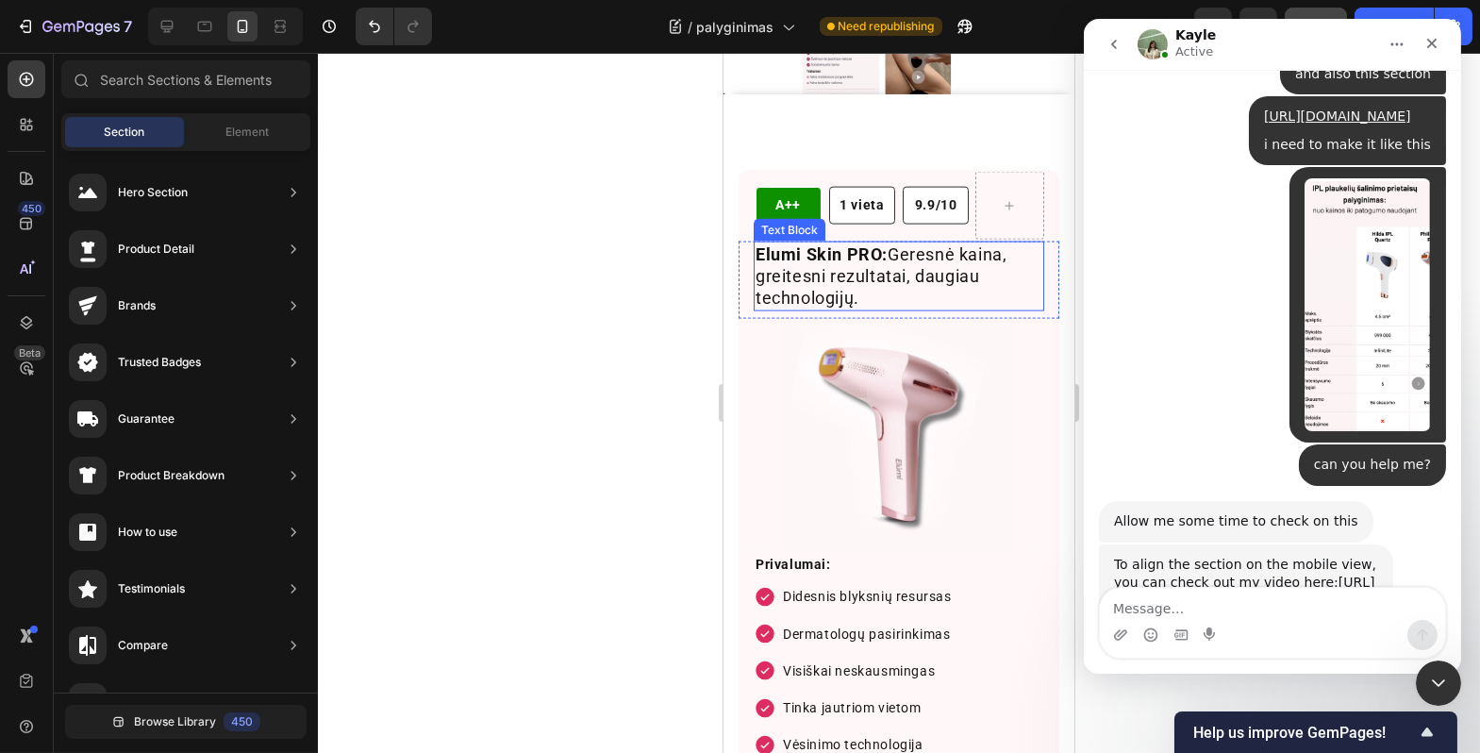
click at [883, 285] on p "Elumi Skin PRO: Geresnė kaina, greitesni rezultatai, daugiau technologijų." at bounding box center [898, 276] width 287 height 66
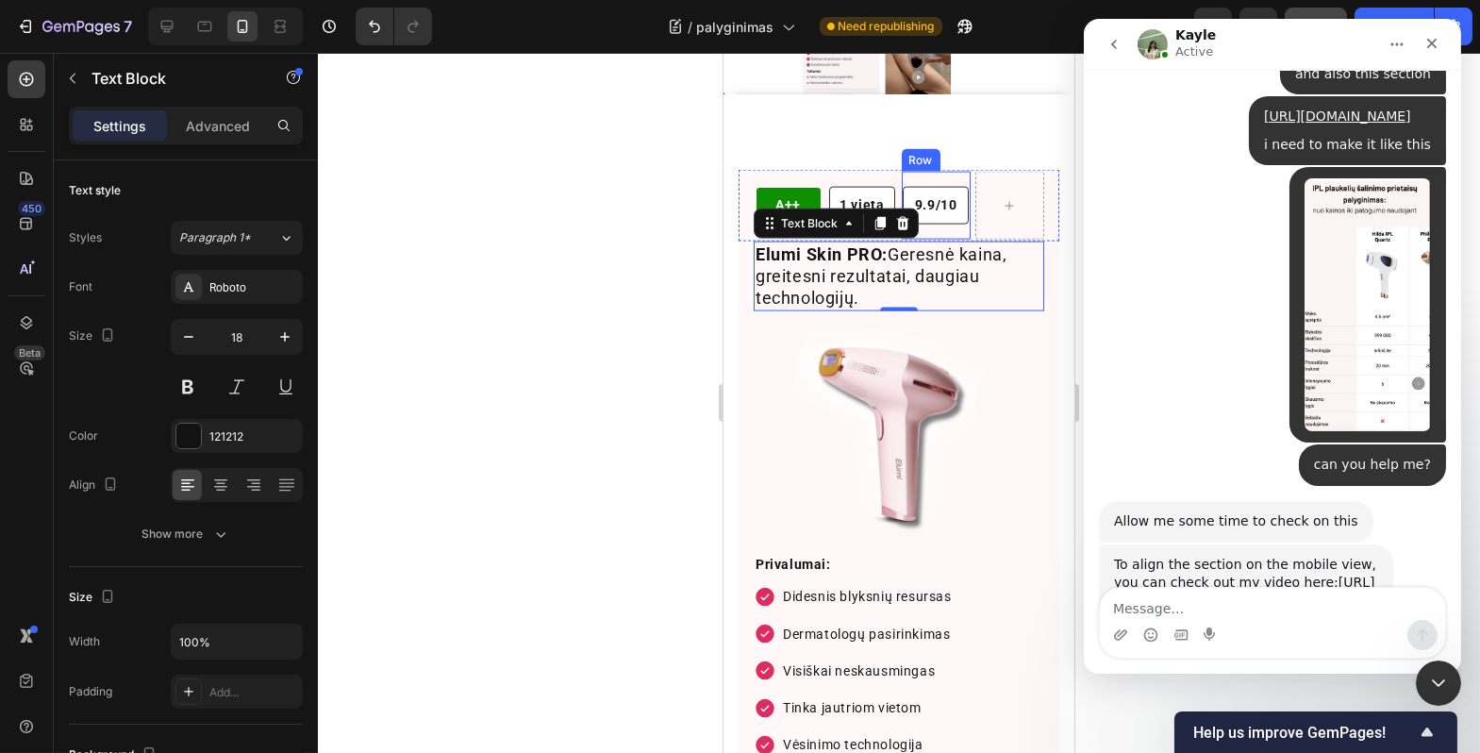
click at [944, 219] on div "9.9/10 Text Block Row Row" at bounding box center [935, 205] width 69 height 67
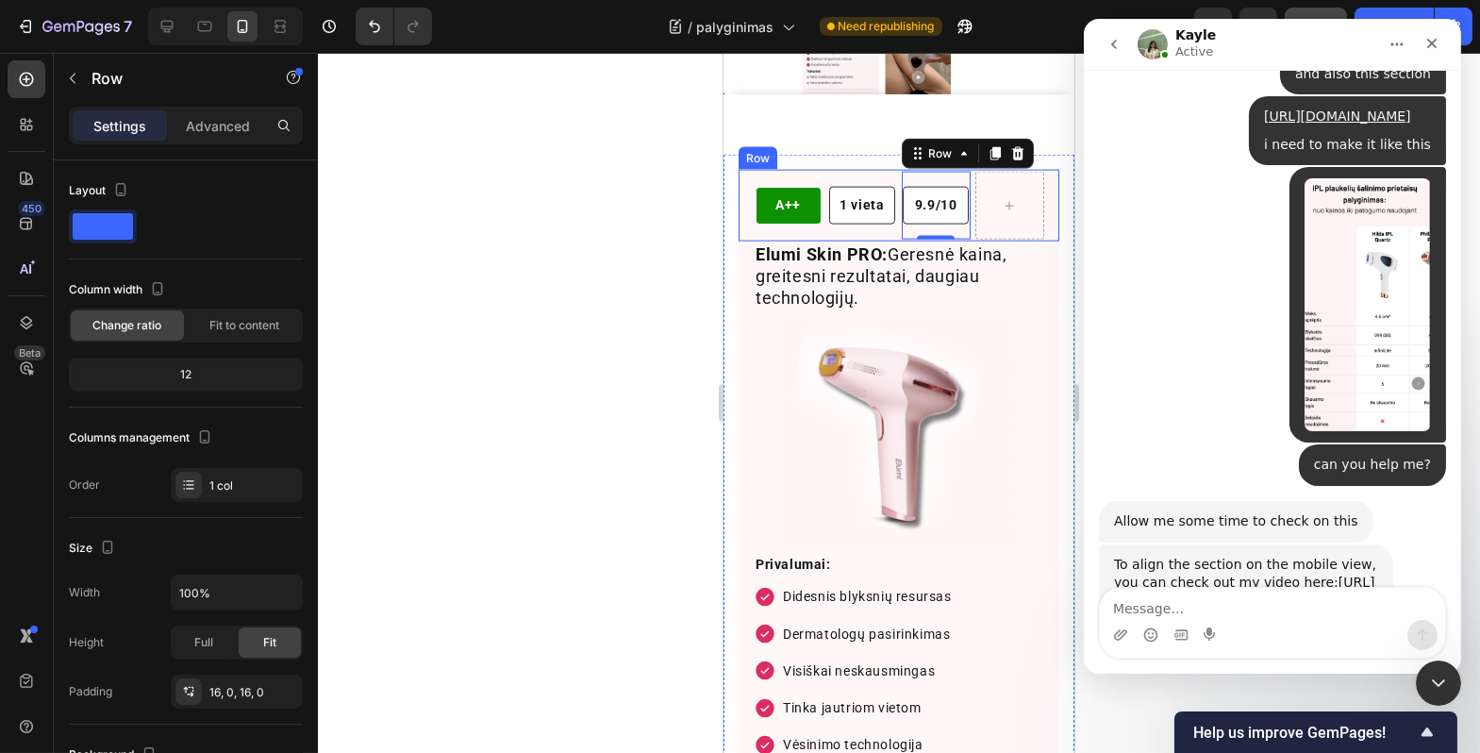
click at [769, 177] on div "A++ Text Block Row" at bounding box center [787, 205] width 69 height 67
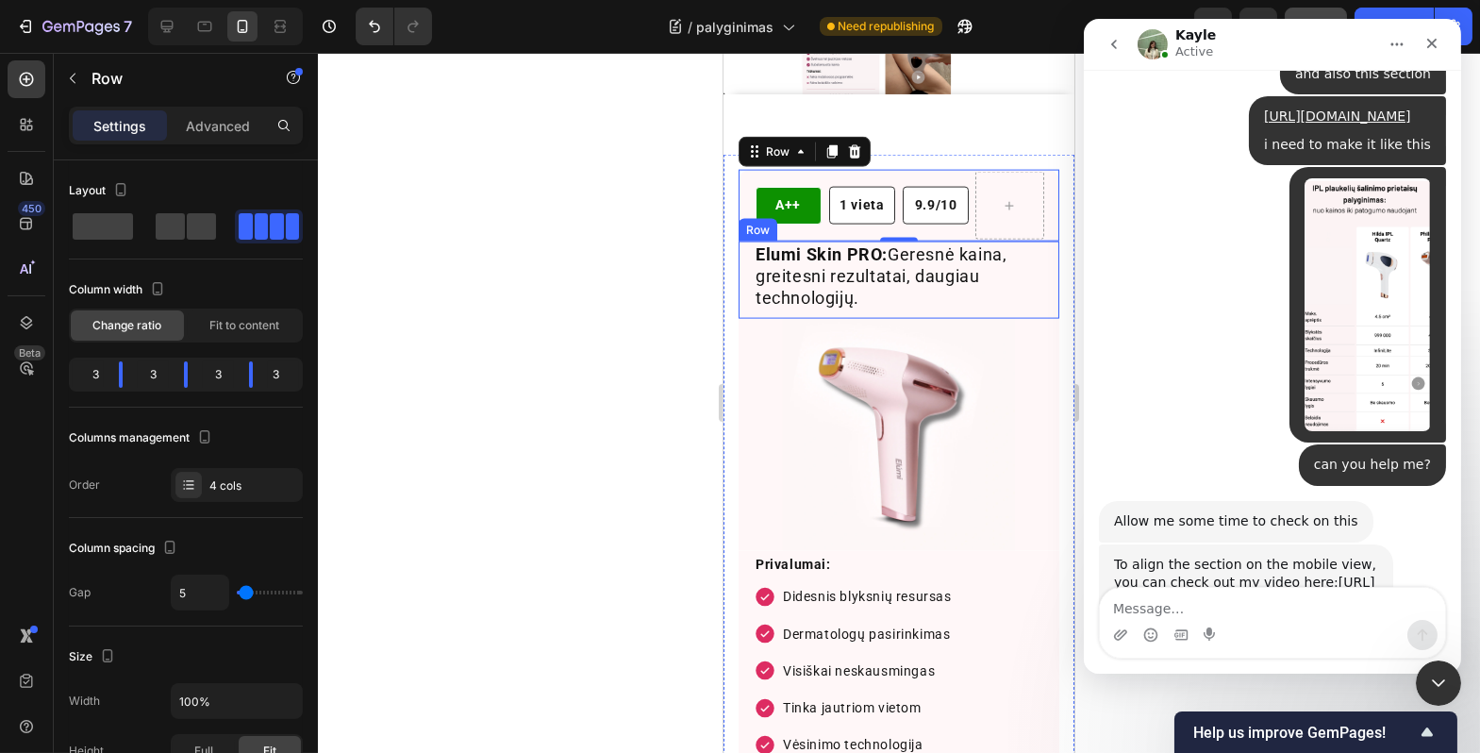
click at [835, 276] on p "Elumi Skin PRO: Geresnė kaina, greitesni rezultatai, daugiau technologijų." at bounding box center [898, 276] width 287 height 66
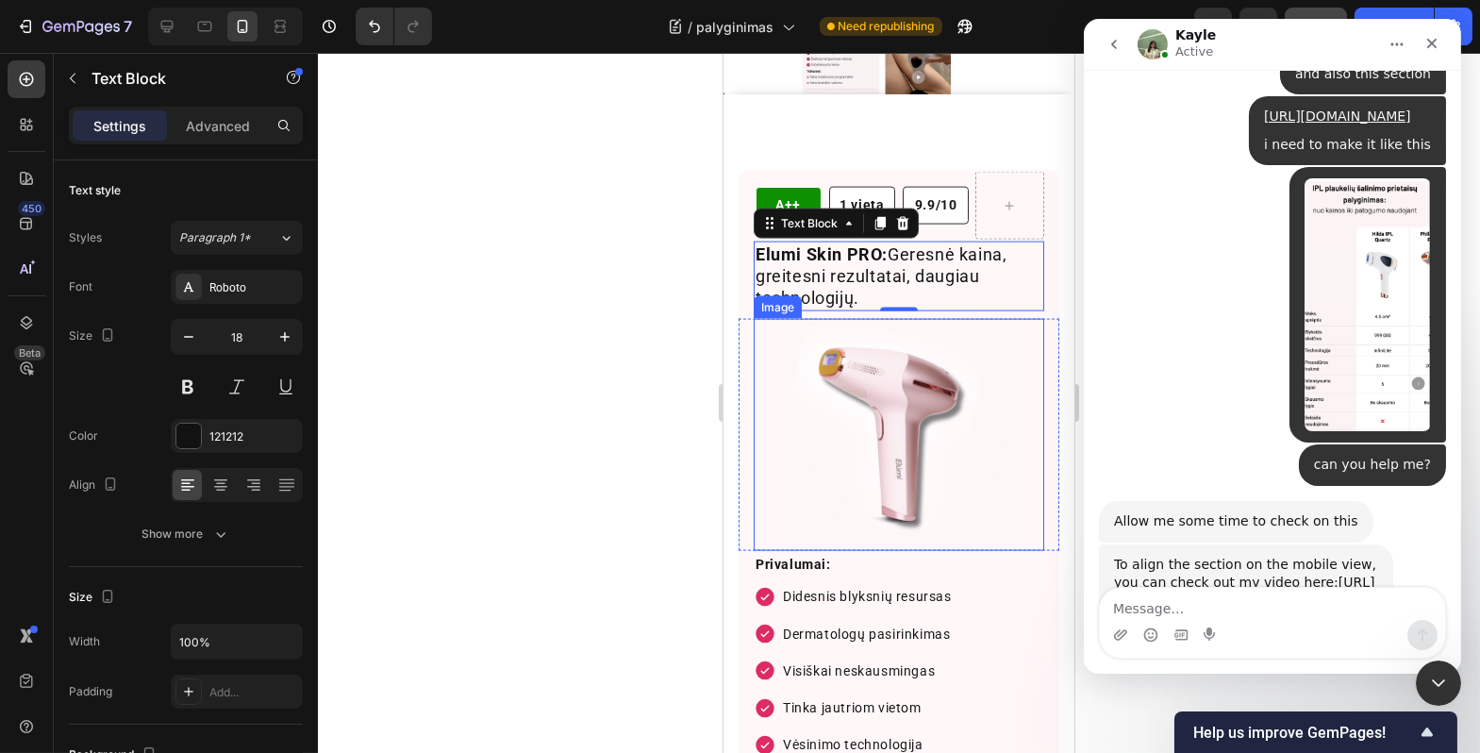
click at [857, 382] on img at bounding box center [898, 435] width 232 height 232
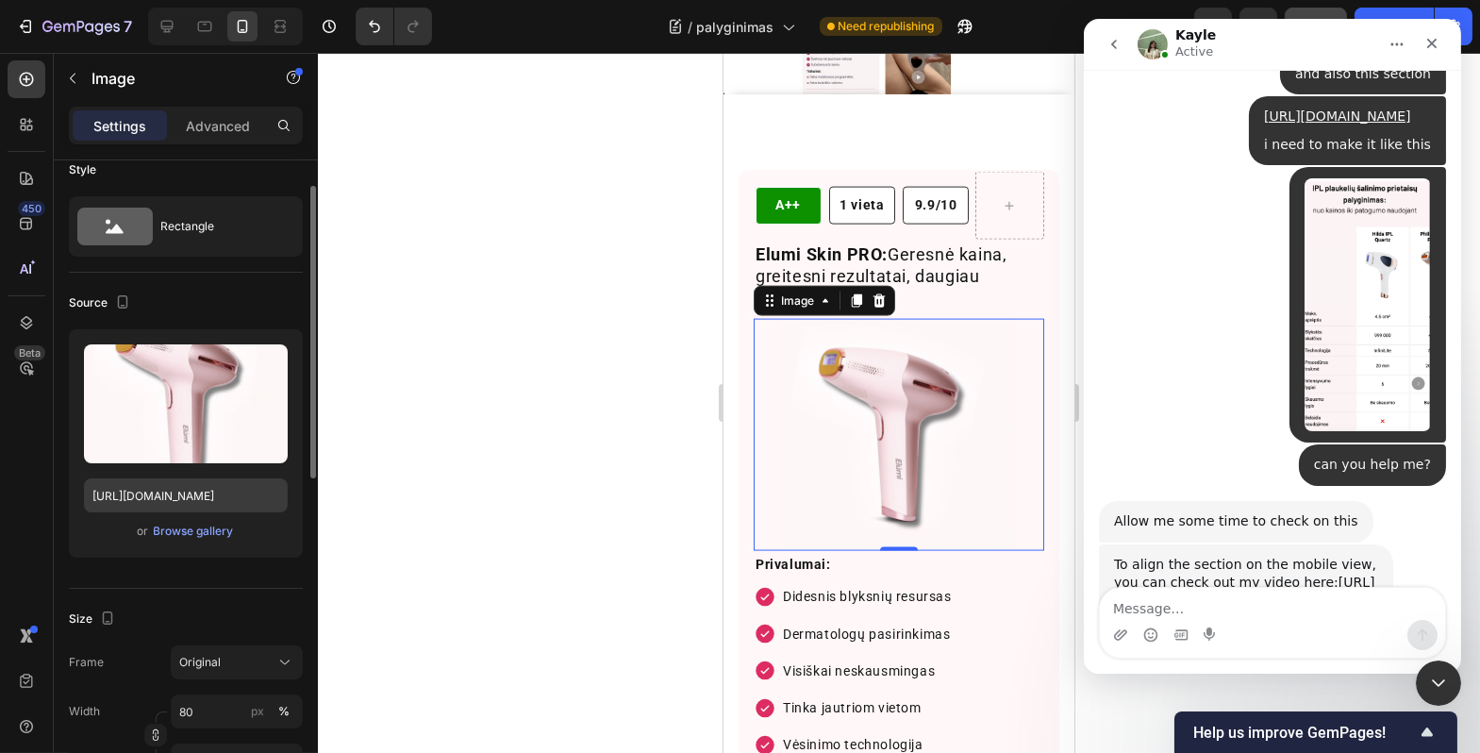
scroll to position [69, 0]
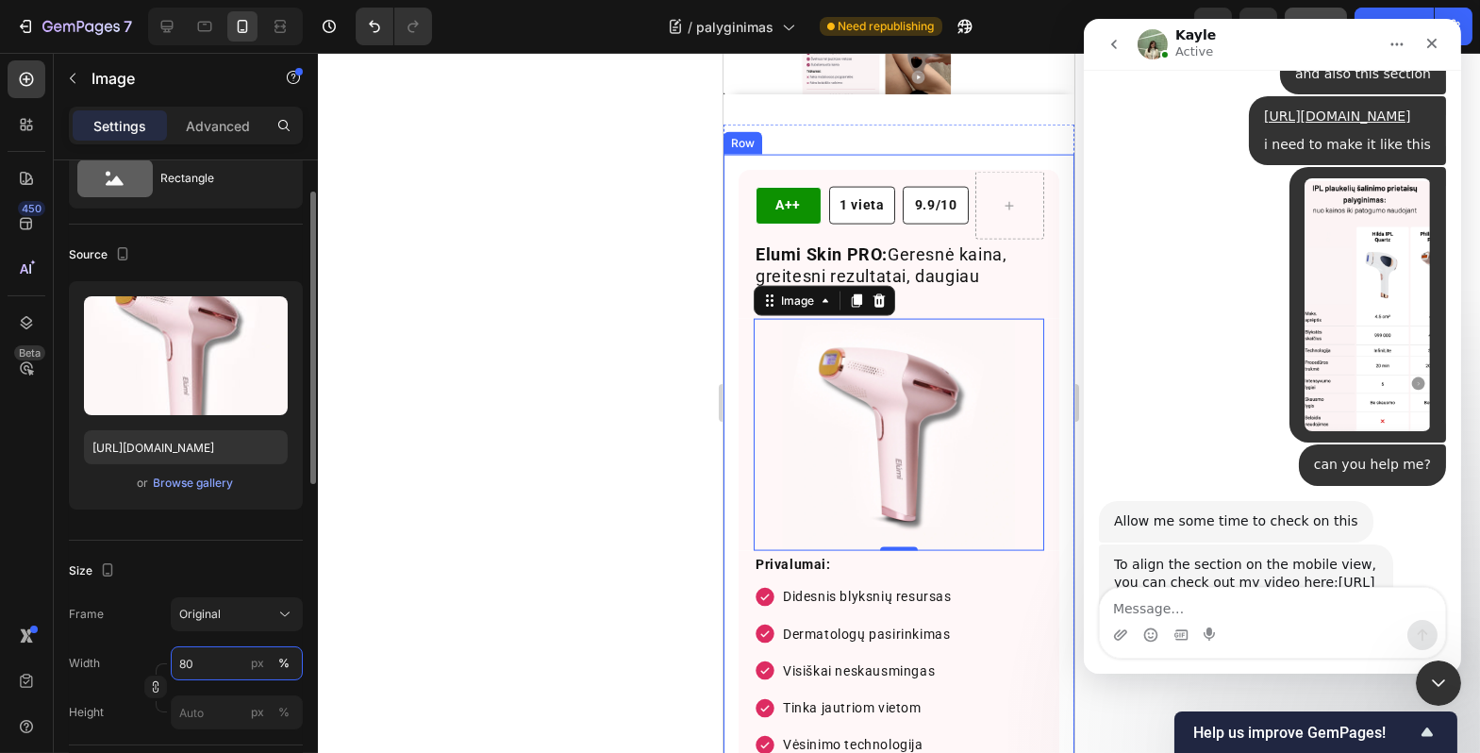
click at [204, 651] on input "80" at bounding box center [237, 663] width 132 height 34
click at [224, 721] on div "Full 100%" at bounding box center [218, 708] width 155 height 34
type input "100"
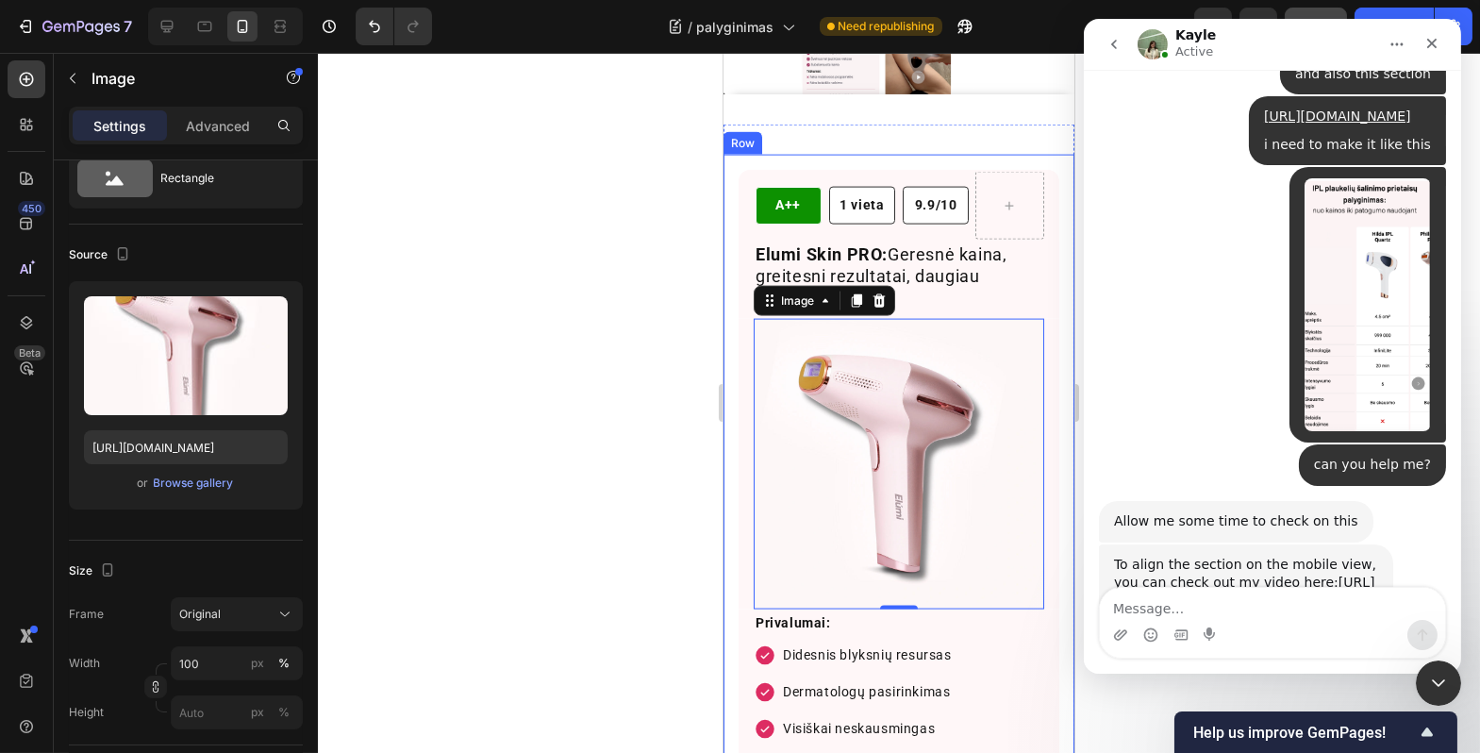
click at [535, 513] on div at bounding box center [899, 403] width 1163 height 700
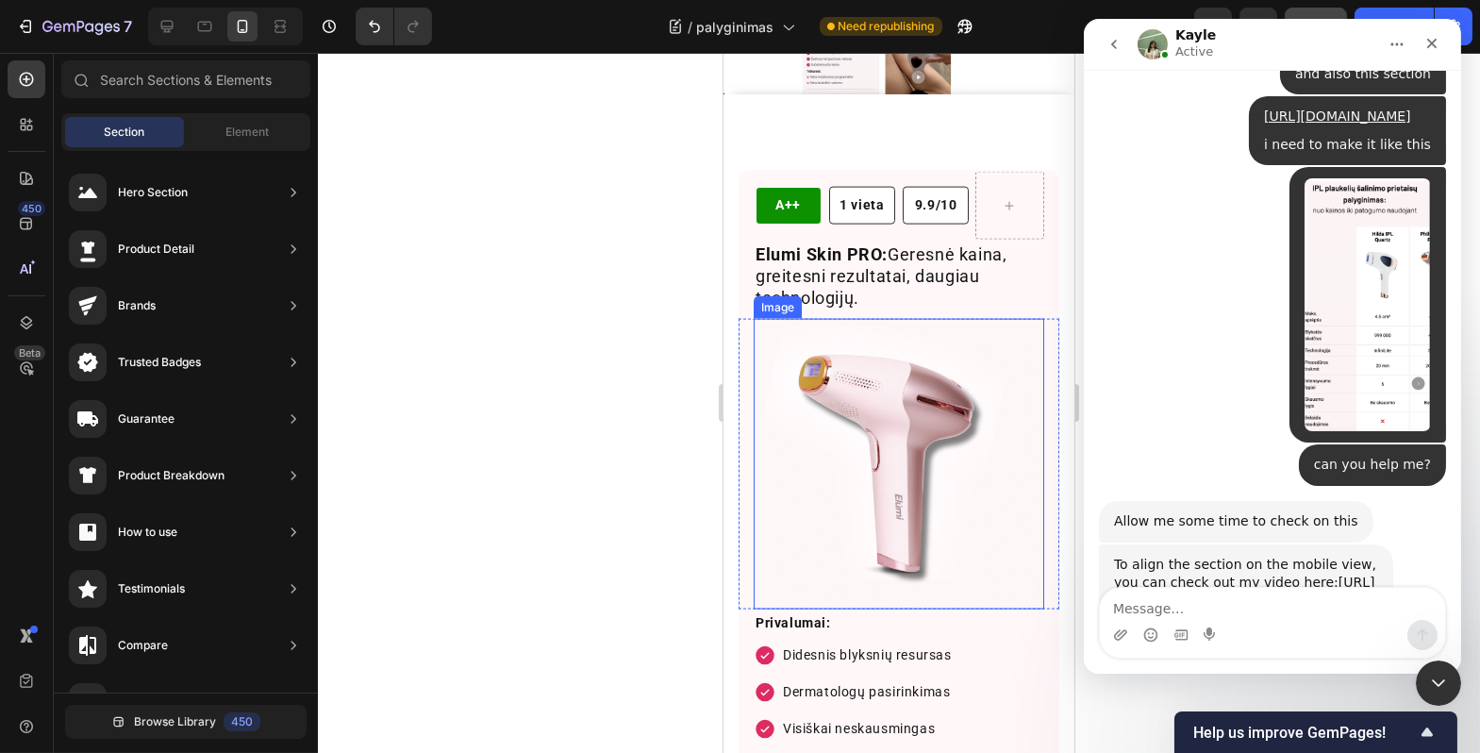
click at [927, 384] on img at bounding box center [898, 464] width 291 height 291
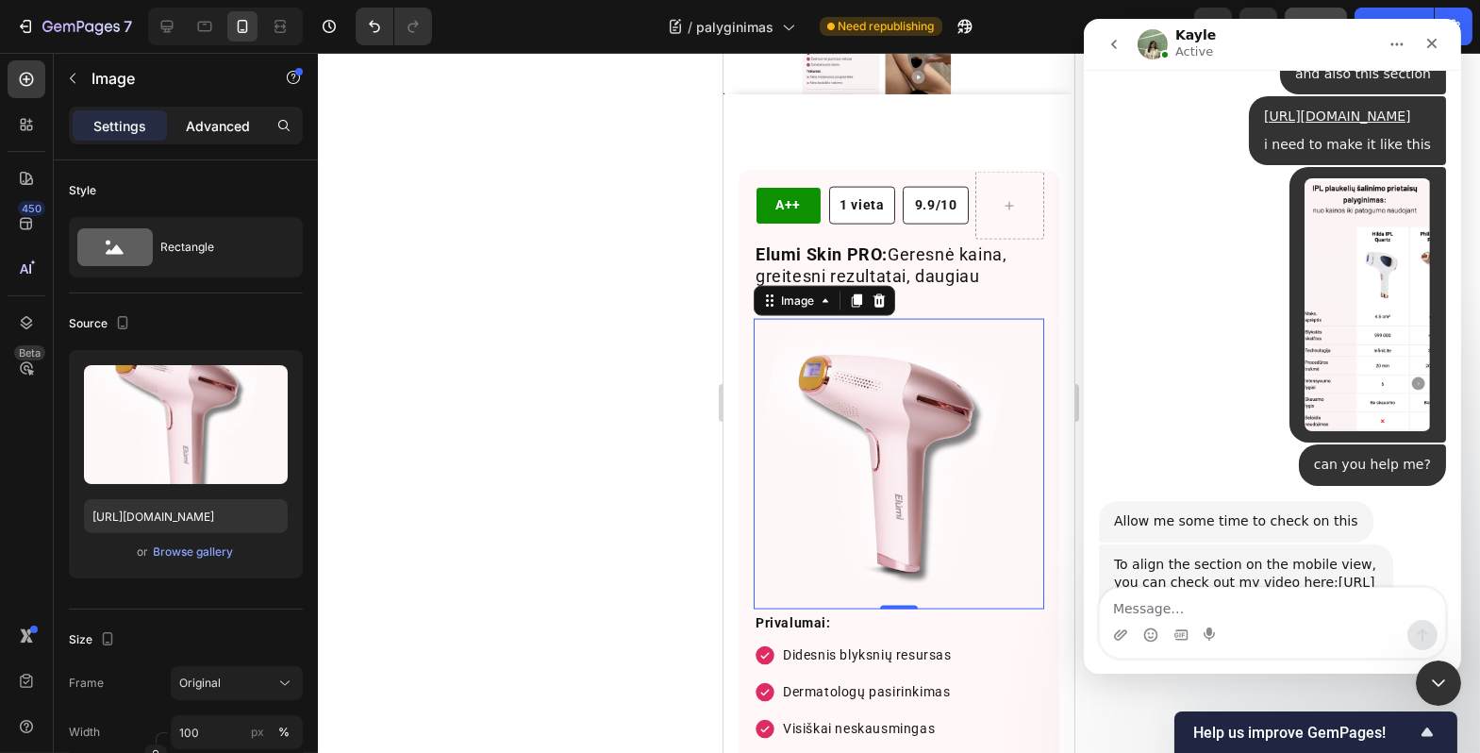
click at [237, 126] on p "Advanced" at bounding box center [218, 126] width 64 height 20
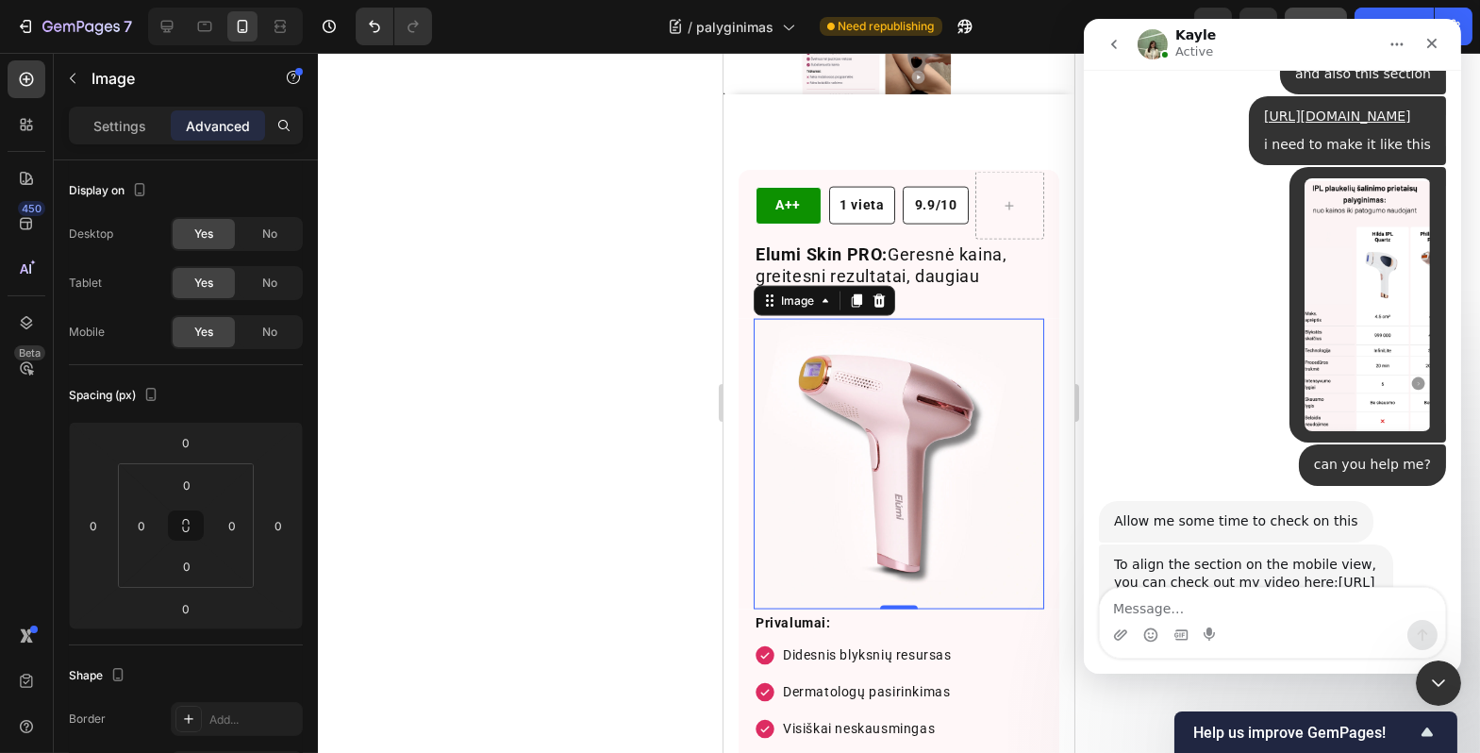
click at [503, 407] on div at bounding box center [899, 403] width 1163 height 700
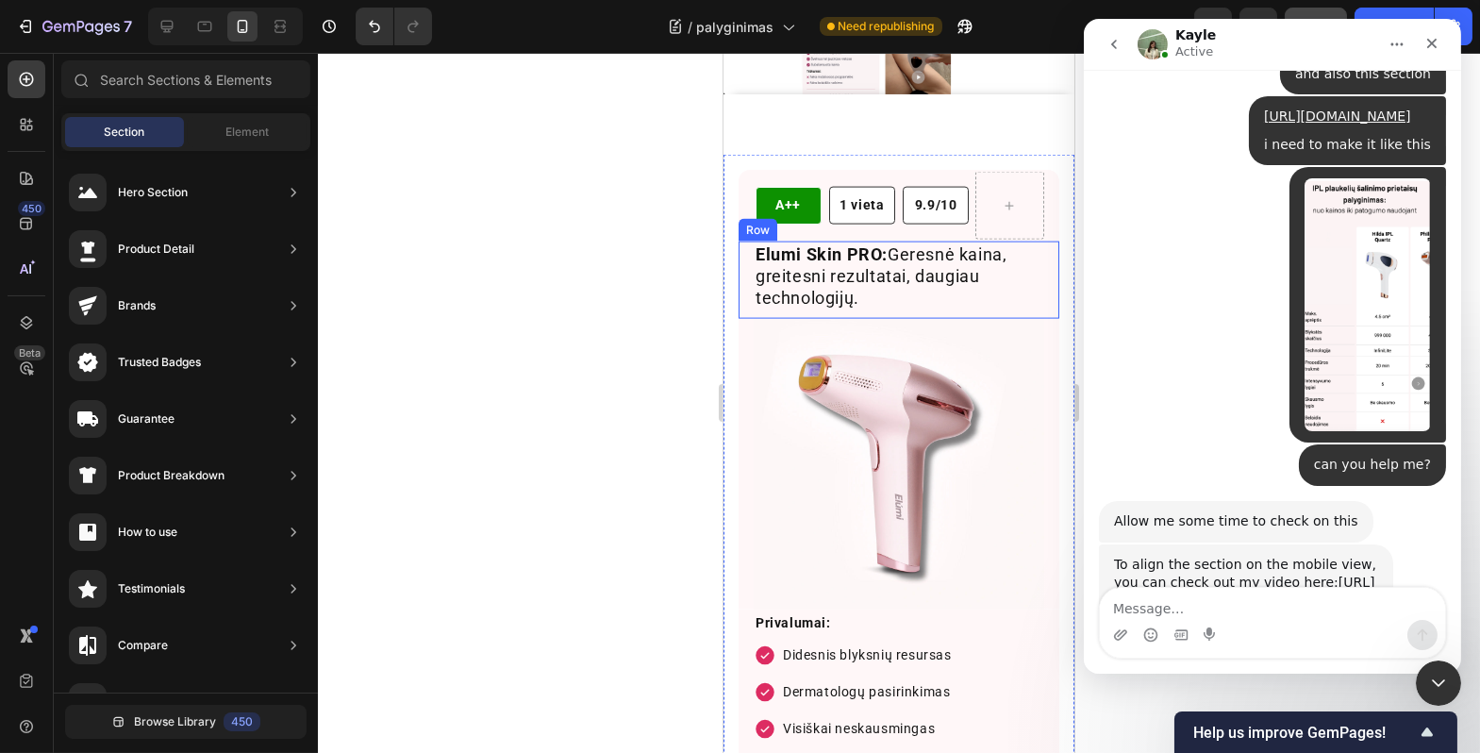
click at [1031, 285] on div "Elumi Skin PRO: Geresnė kaina, greitesni rezultatai, daugiau technologijų. Text…" at bounding box center [898, 280] width 321 height 77
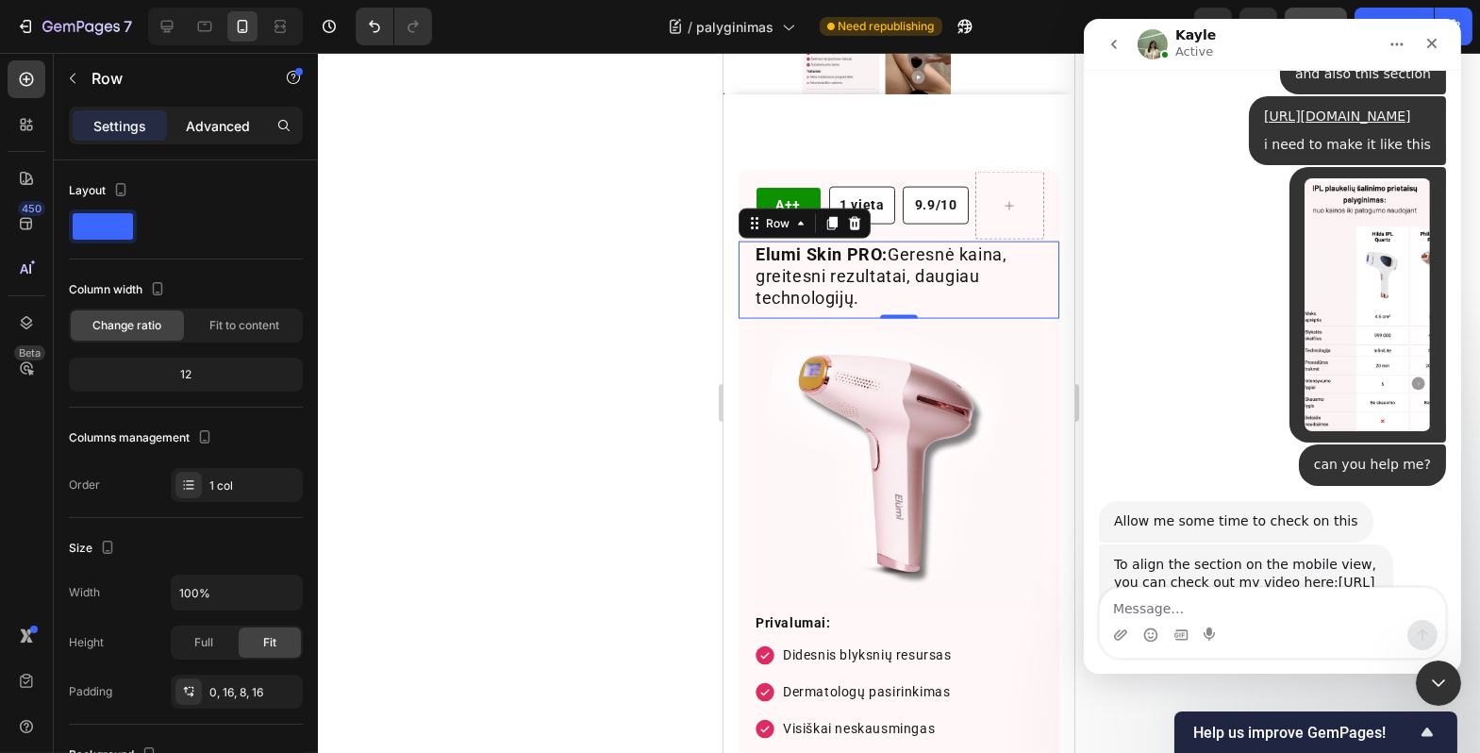
click at [225, 128] on p "Advanced" at bounding box center [218, 126] width 64 height 20
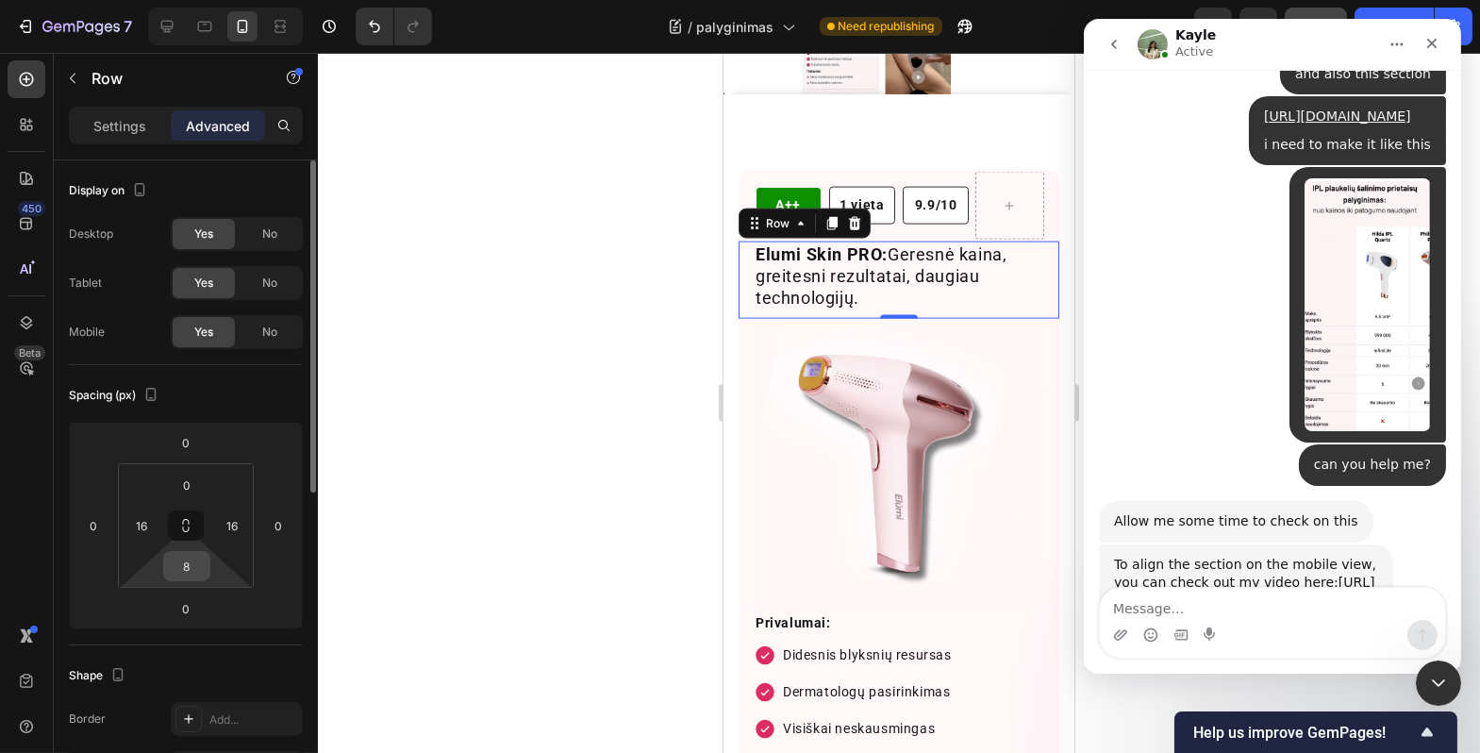
click at [186, 574] on input "8" at bounding box center [187, 566] width 38 height 28
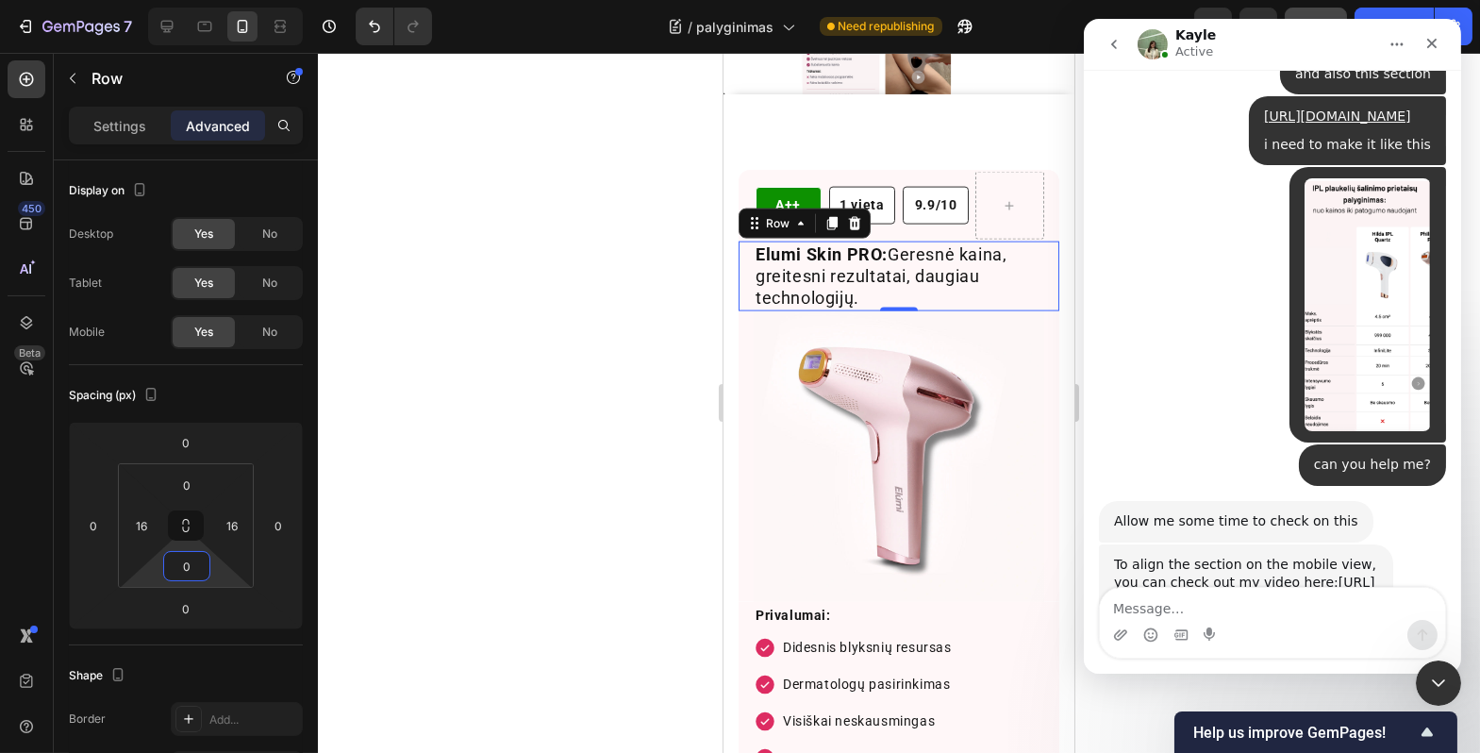
click at [570, 505] on div at bounding box center [899, 403] width 1163 height 700
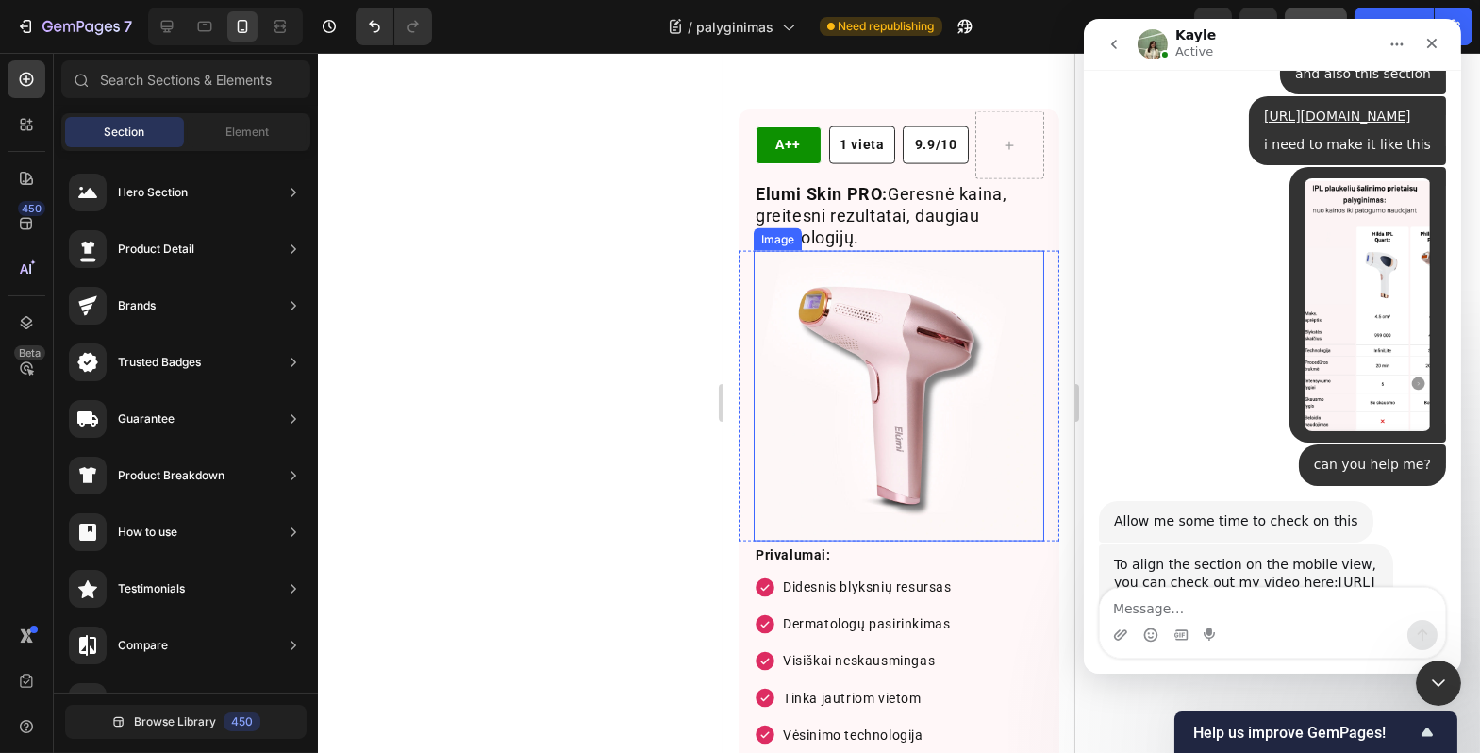
scroll to position [6443, 0]
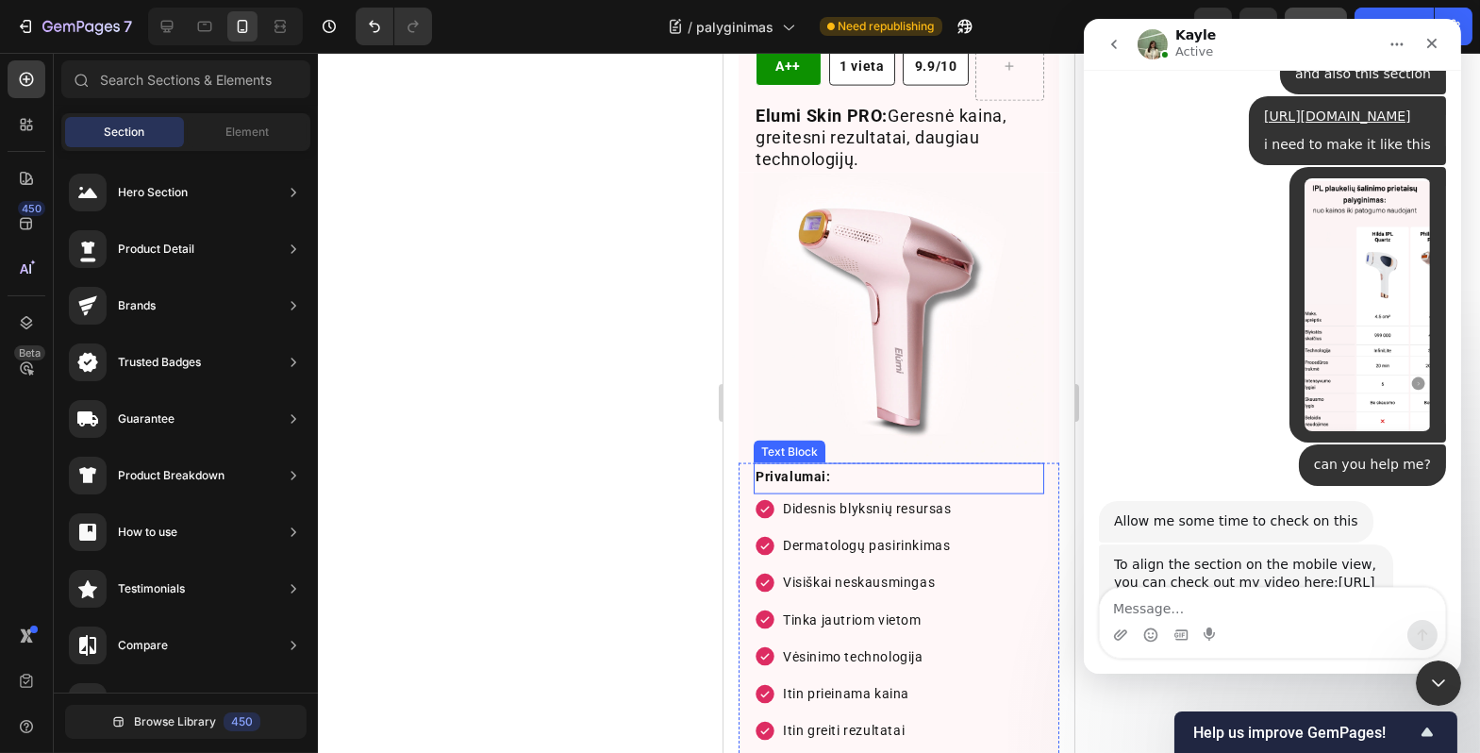
click at [801, 477] on div "Privalumai: Text Block" at bounding box center [898, 478] width 291 height 31
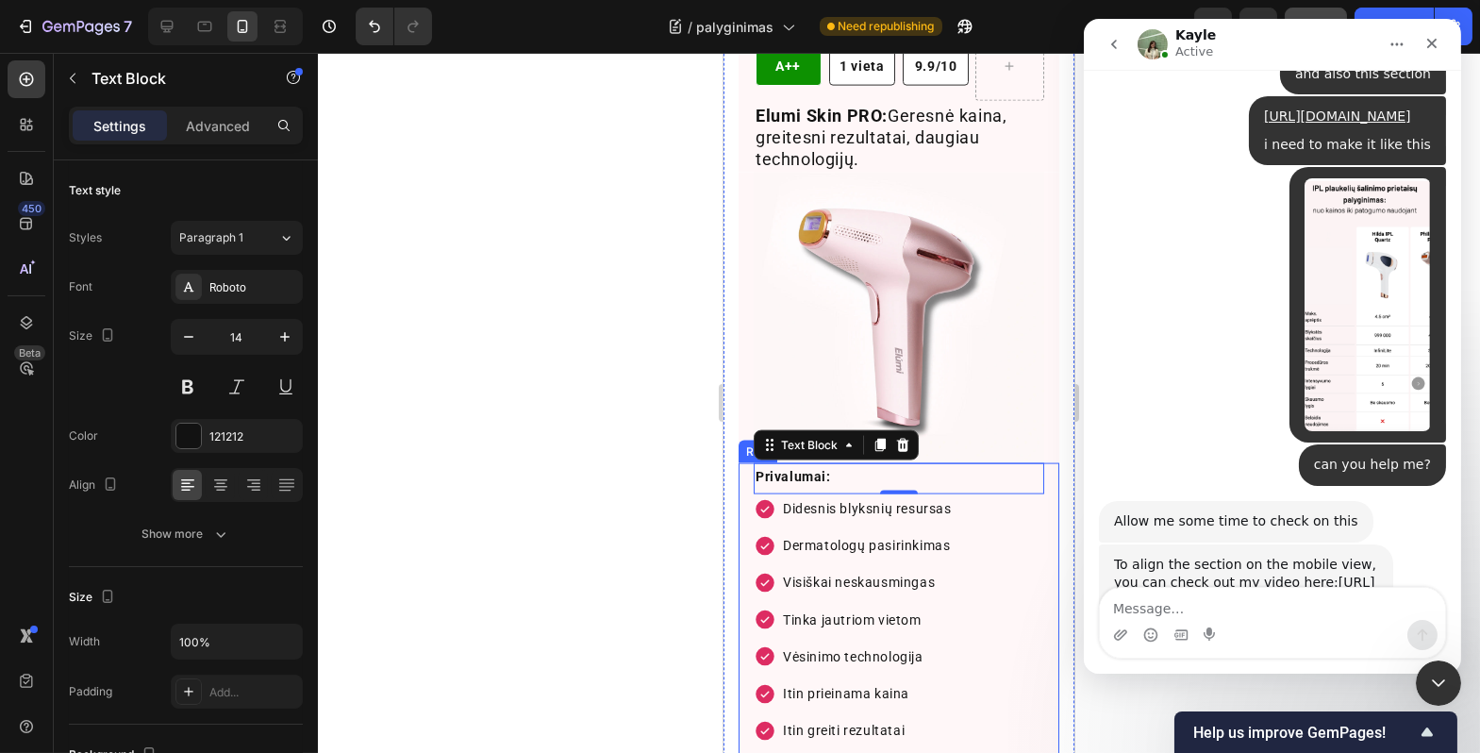
click at [566, 455] on div at bounding box center [899, 403] width 1163 height 700
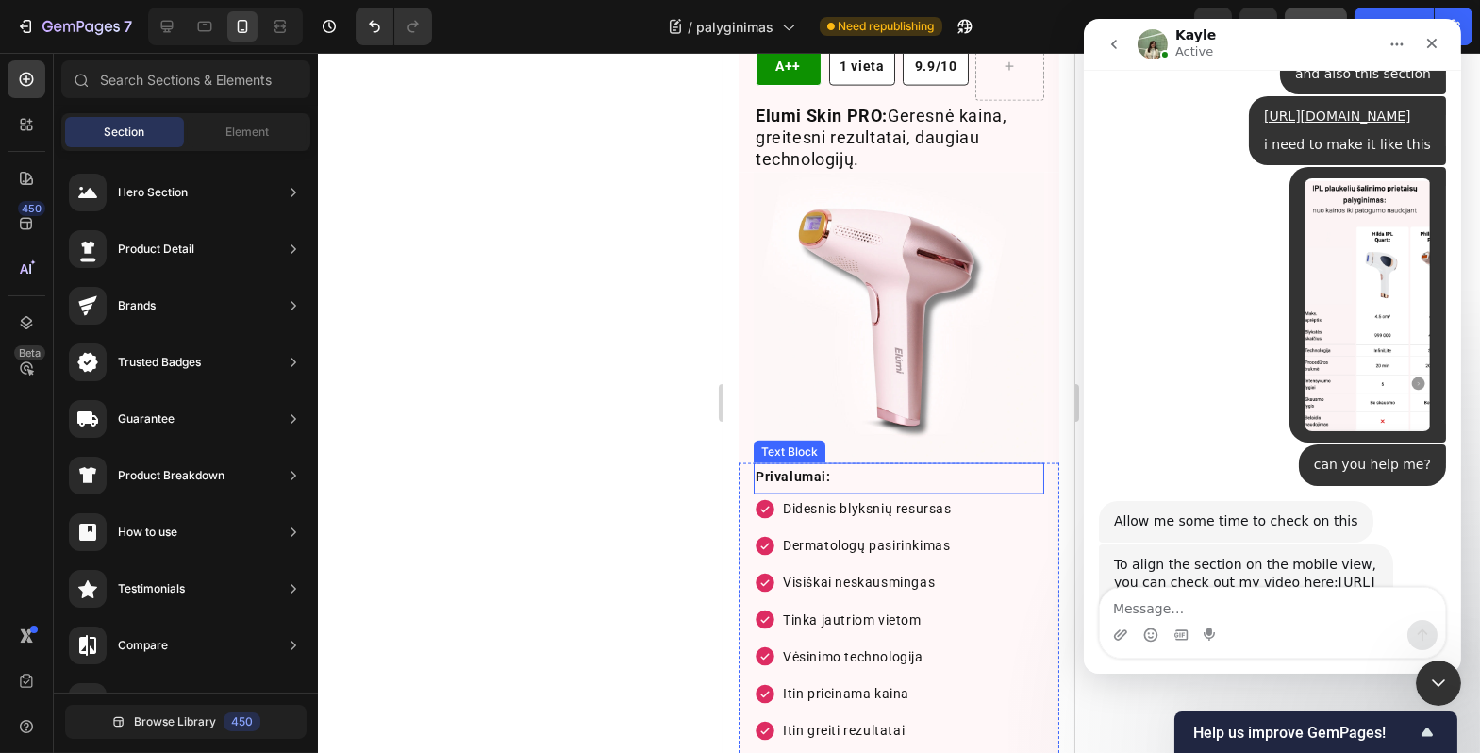
click at [842, 465] on p "Privalumai:" at bounding box center [898, 477] width 287 height 24
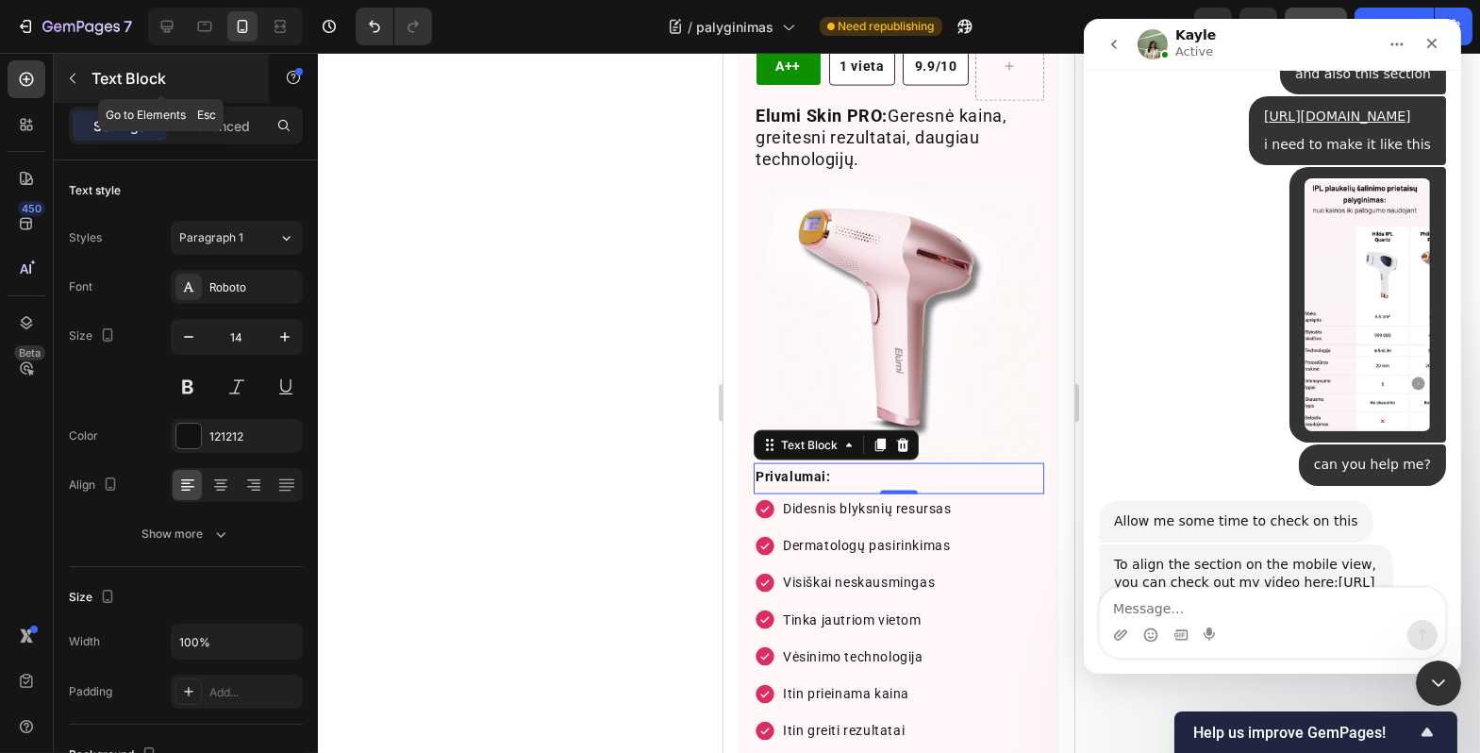
click at [86, 75] on button "button" at bounding box center [73, 78] width 30 height 30
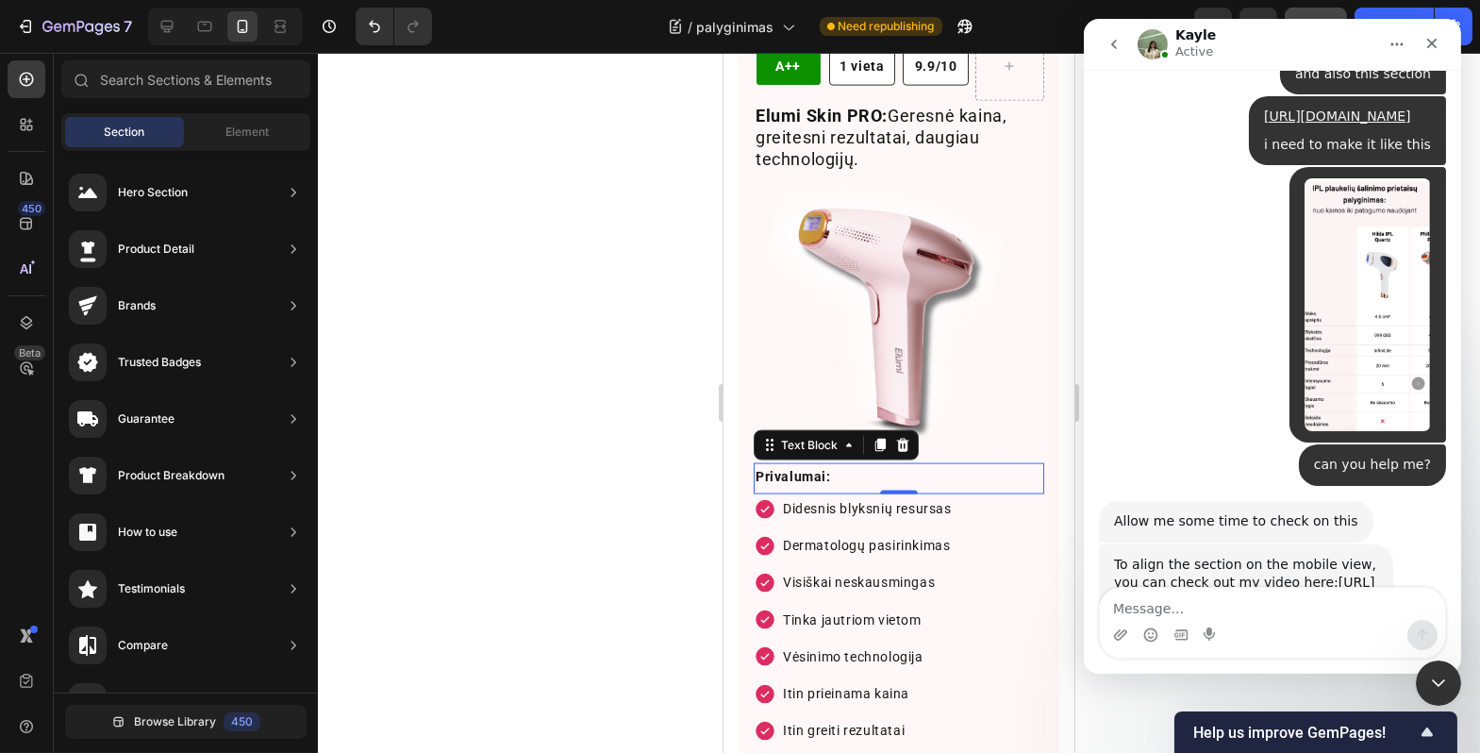
click at [868, 465] on p "Privalumai:" at bounding box center [898, 477] width 287 height 24
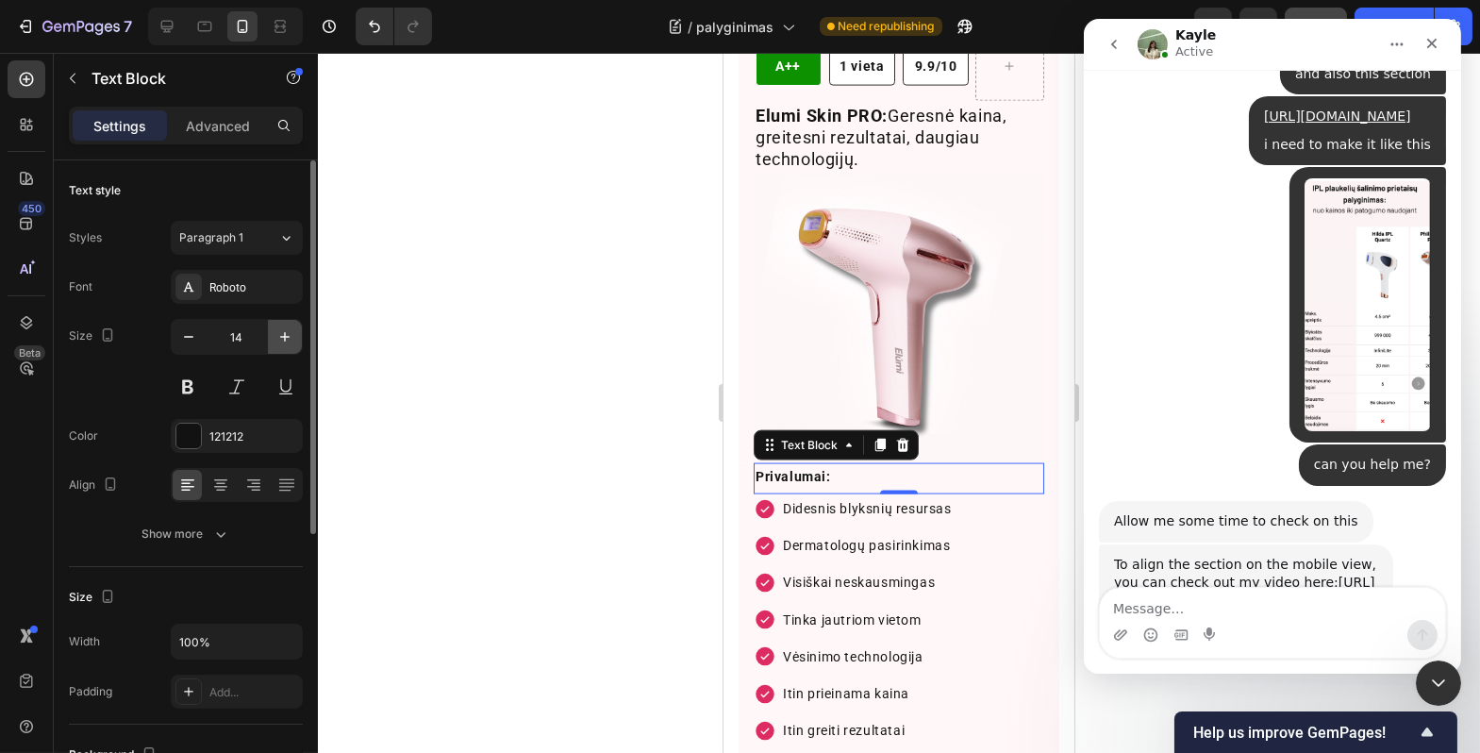
click at [293, 343] on icon "button" at bounding box center [285, 336] width 19 height 19
click at [292, 343] on icon "button" at bounding box center [285, 336] width 19 height 19
type input "17"
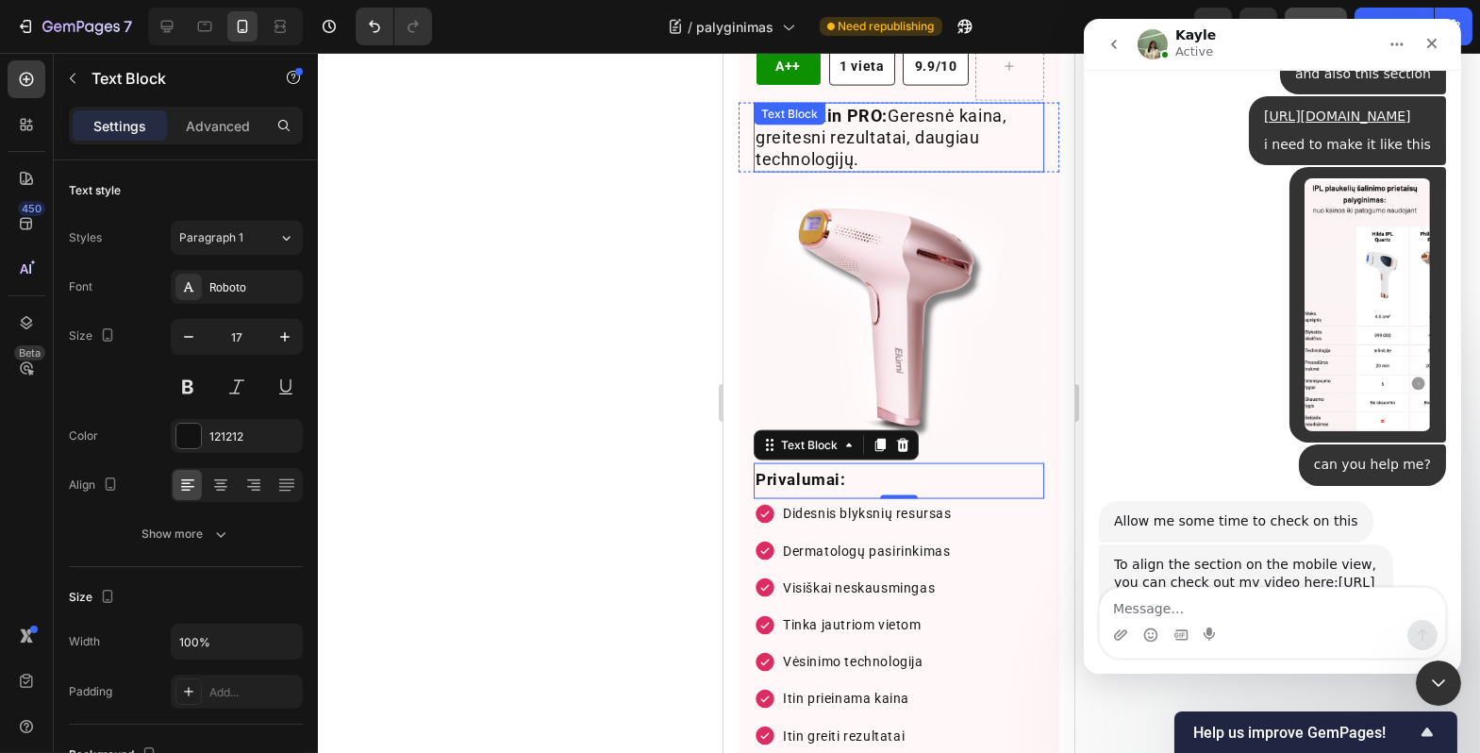
click at [863, 134] on div "Elumi Skin PRO: Geresnė kaina, greitesni rezultatai, daugiau technologijų. Text…" at bounding box center [898, 138] width 291 height 70
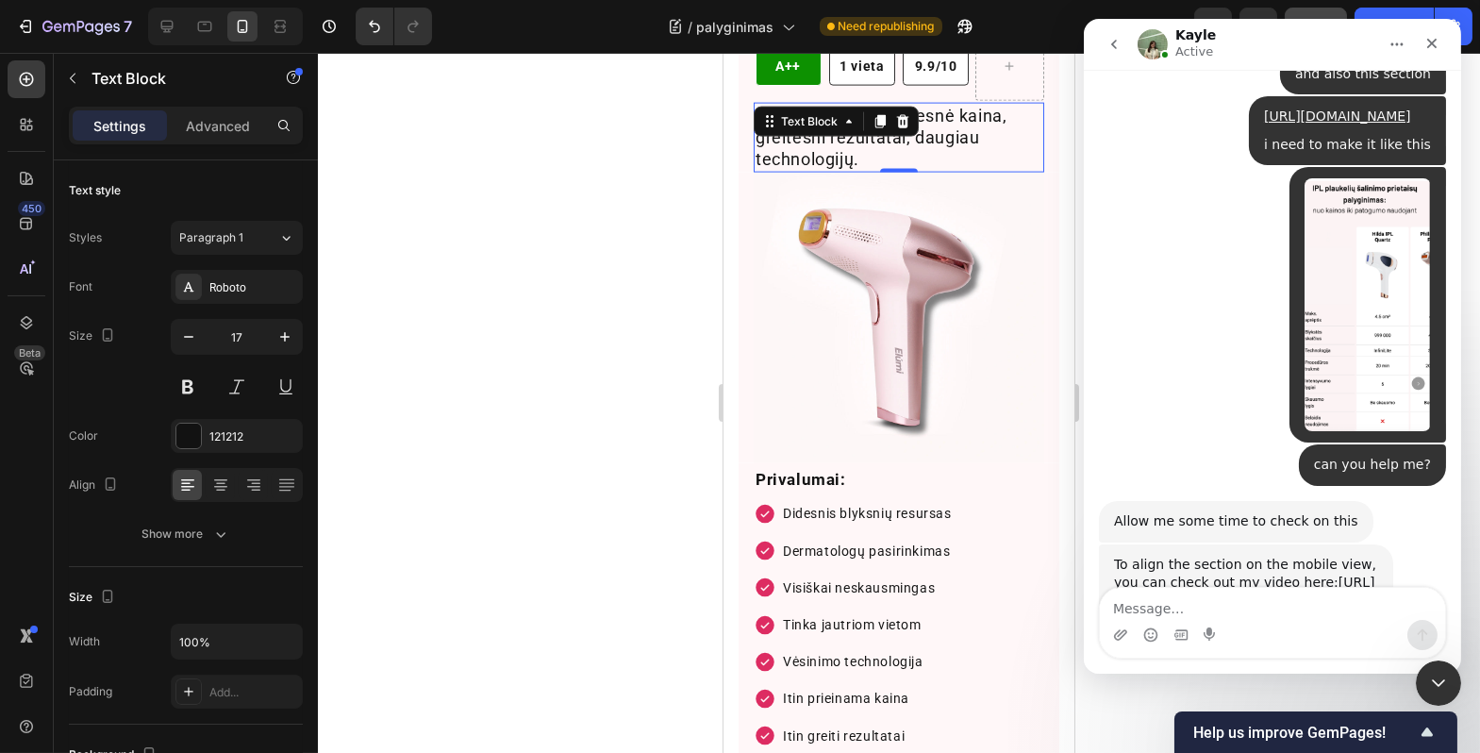
scroll to position [69, 0]
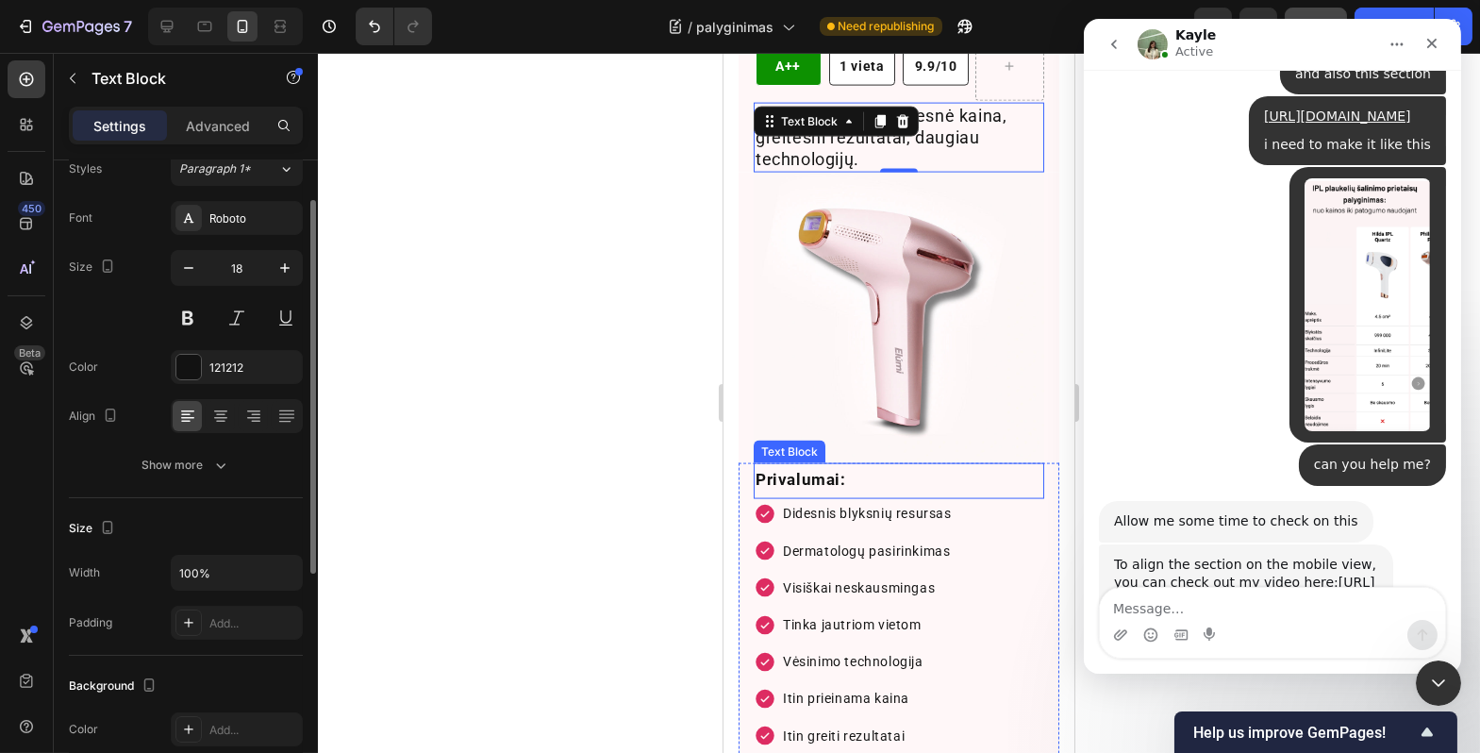
click at [934, 467] on p "Privalumai:" at bounding box center [898, 479] width 287 height 29
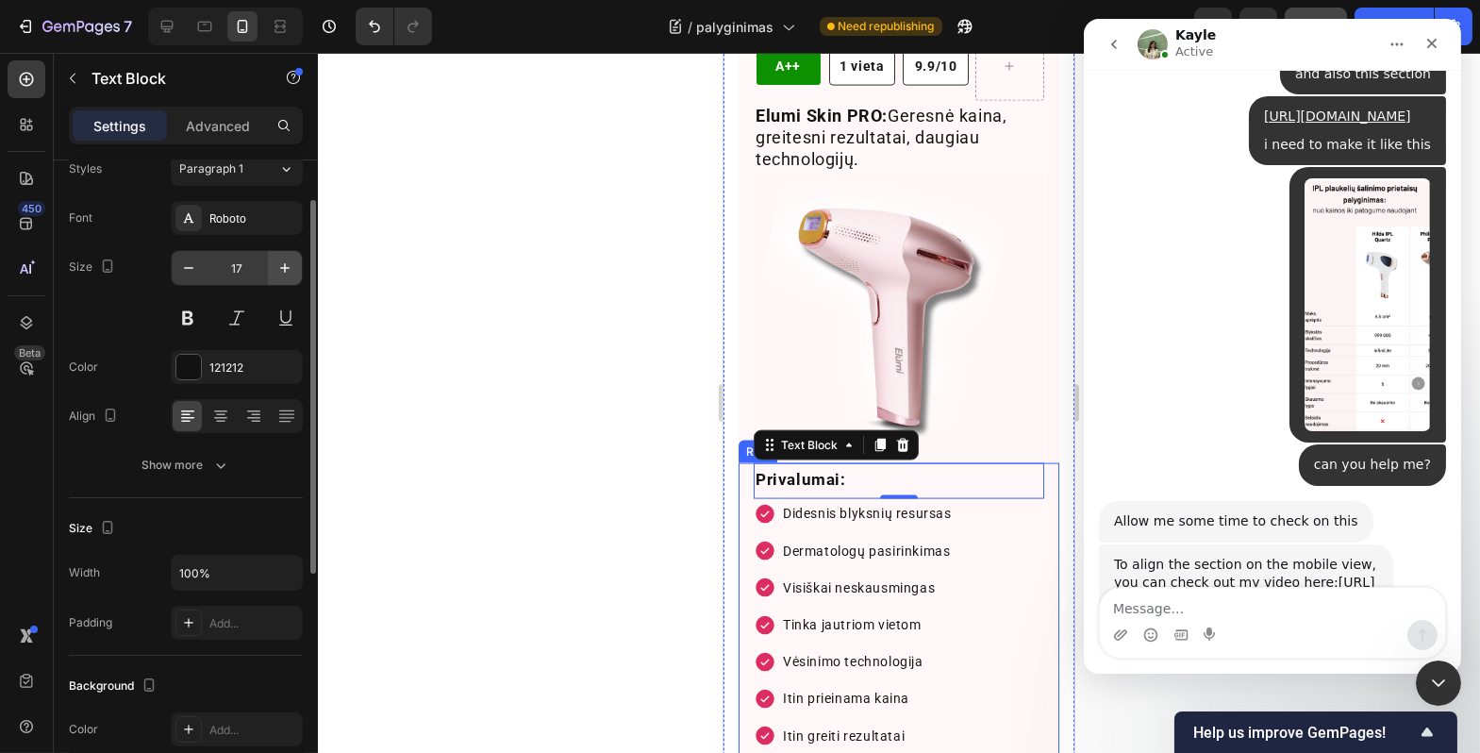
click at [276, 262] on icon "button" at bounding box center [285, 268] width 19 height 19
type input "18"
click at [201, 318] on button at bounding box center [188, 318] width 34 height 34
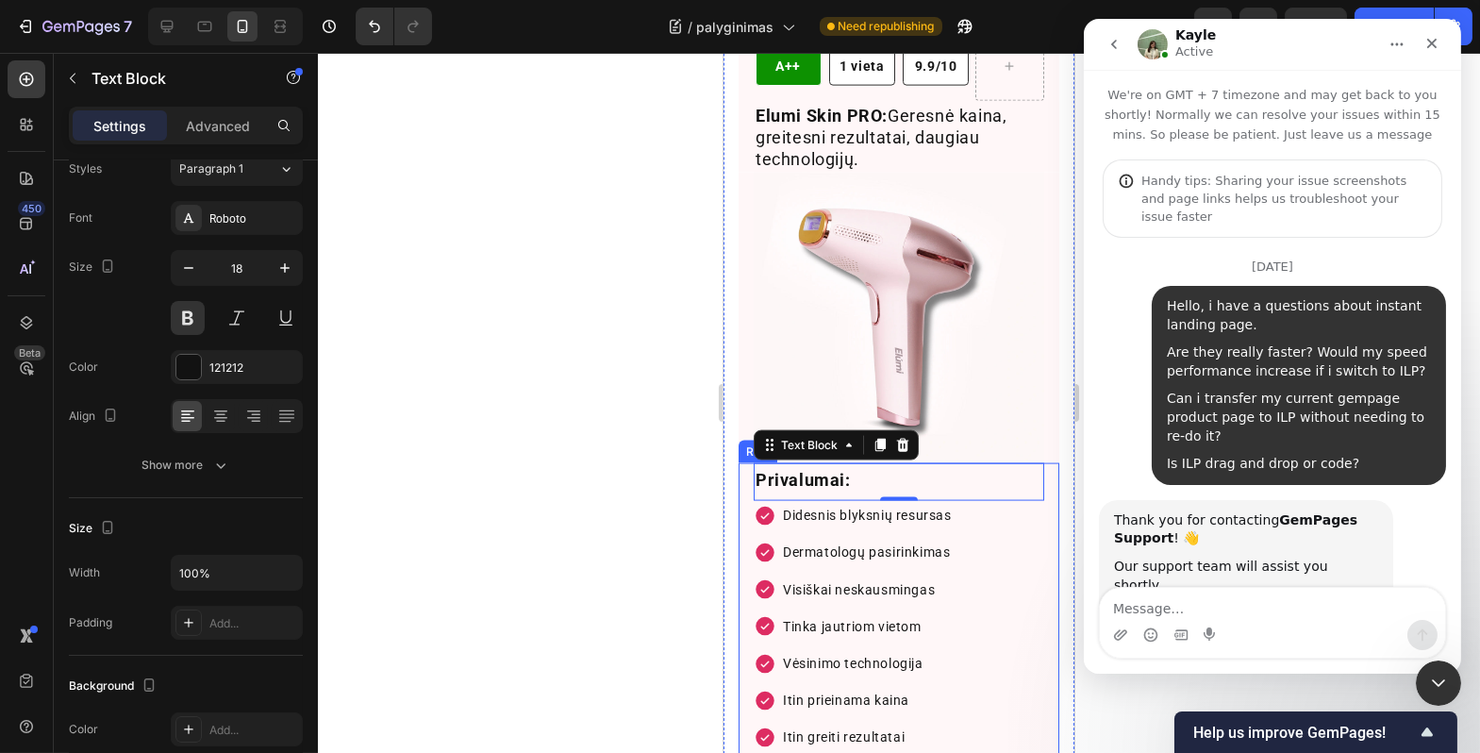
scroll to position [2, 0]
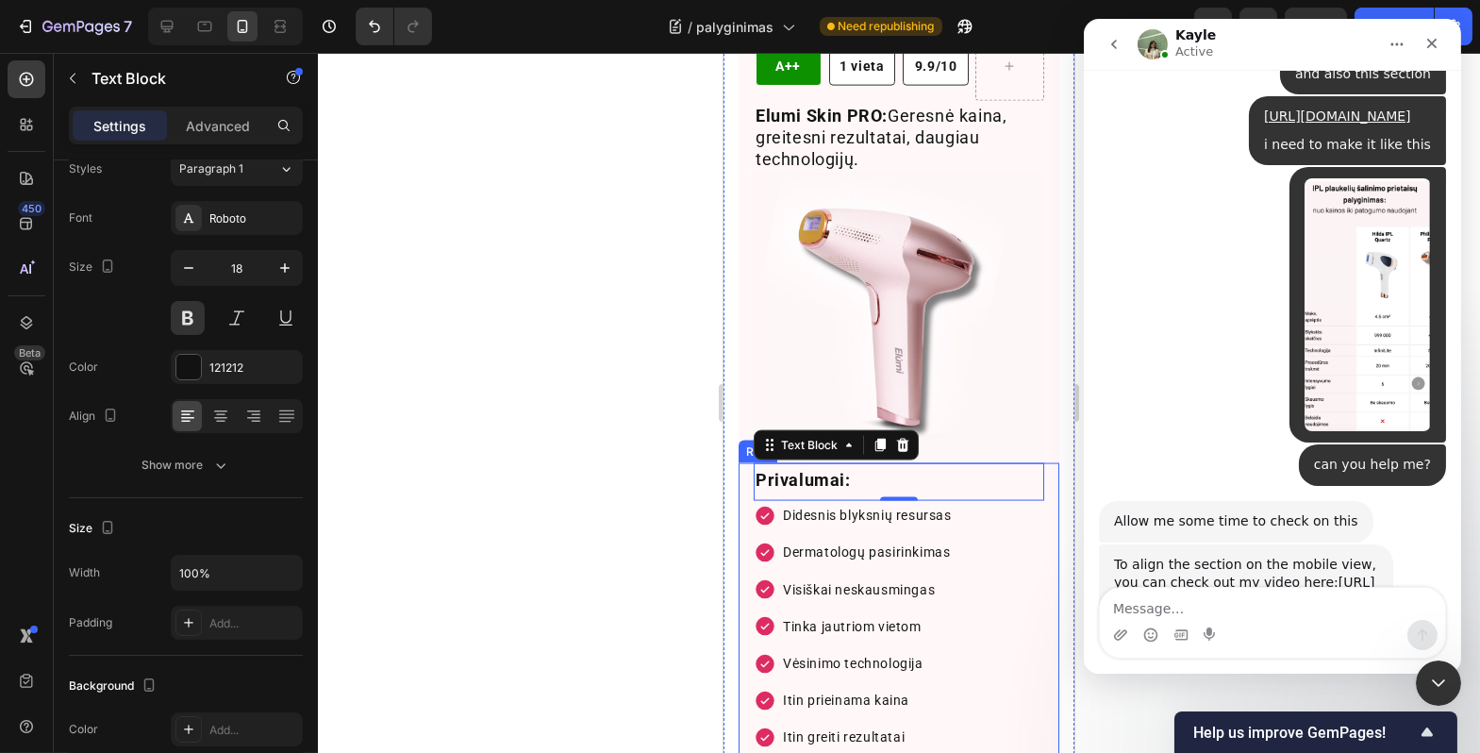
click at [486, 345] on div at bounding box center [899, 403] width 1163 height 700
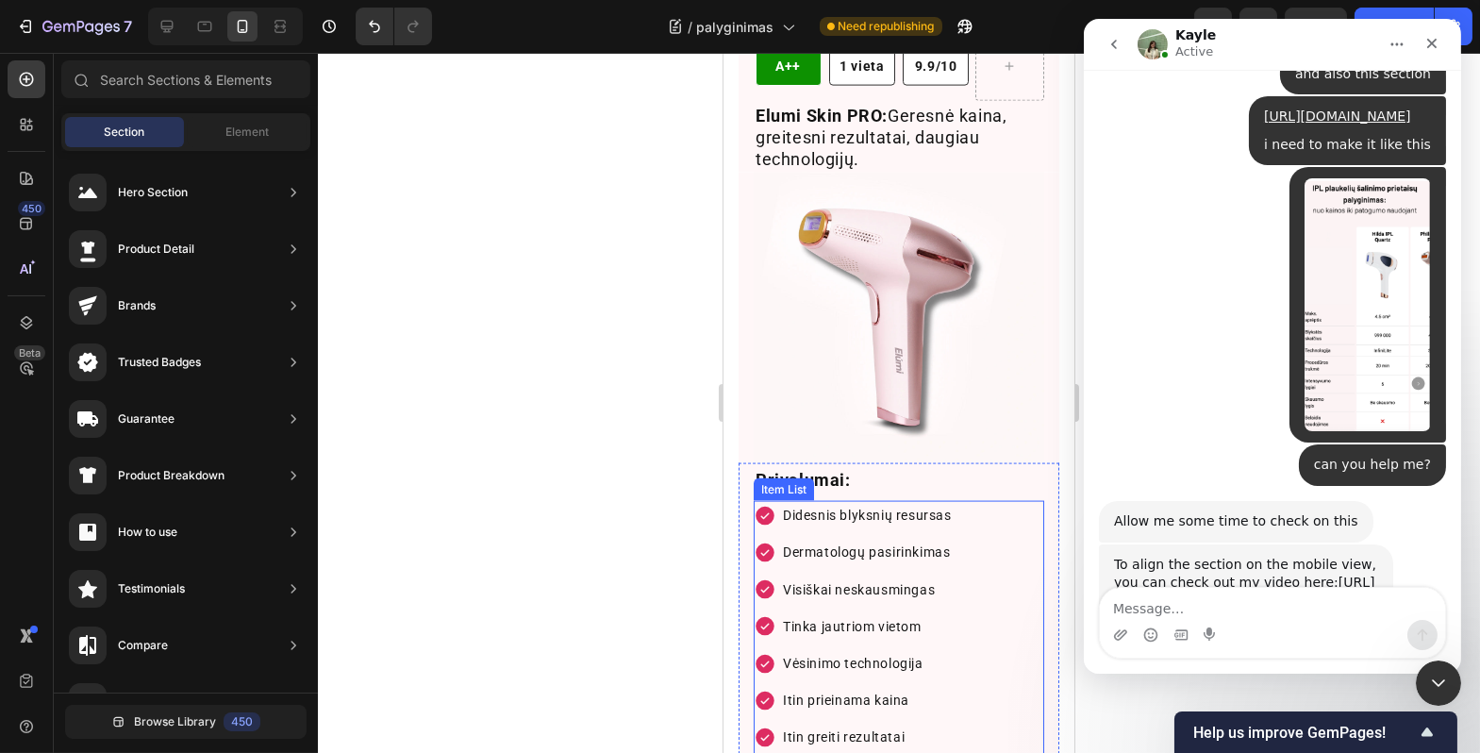
click at [996, 525] on div "Didesnis blyksnių resursas Dermatologų pasirinkimas Visiškai neskausmingas Tink…" at bounding box center [898, 645] width 291 height 289
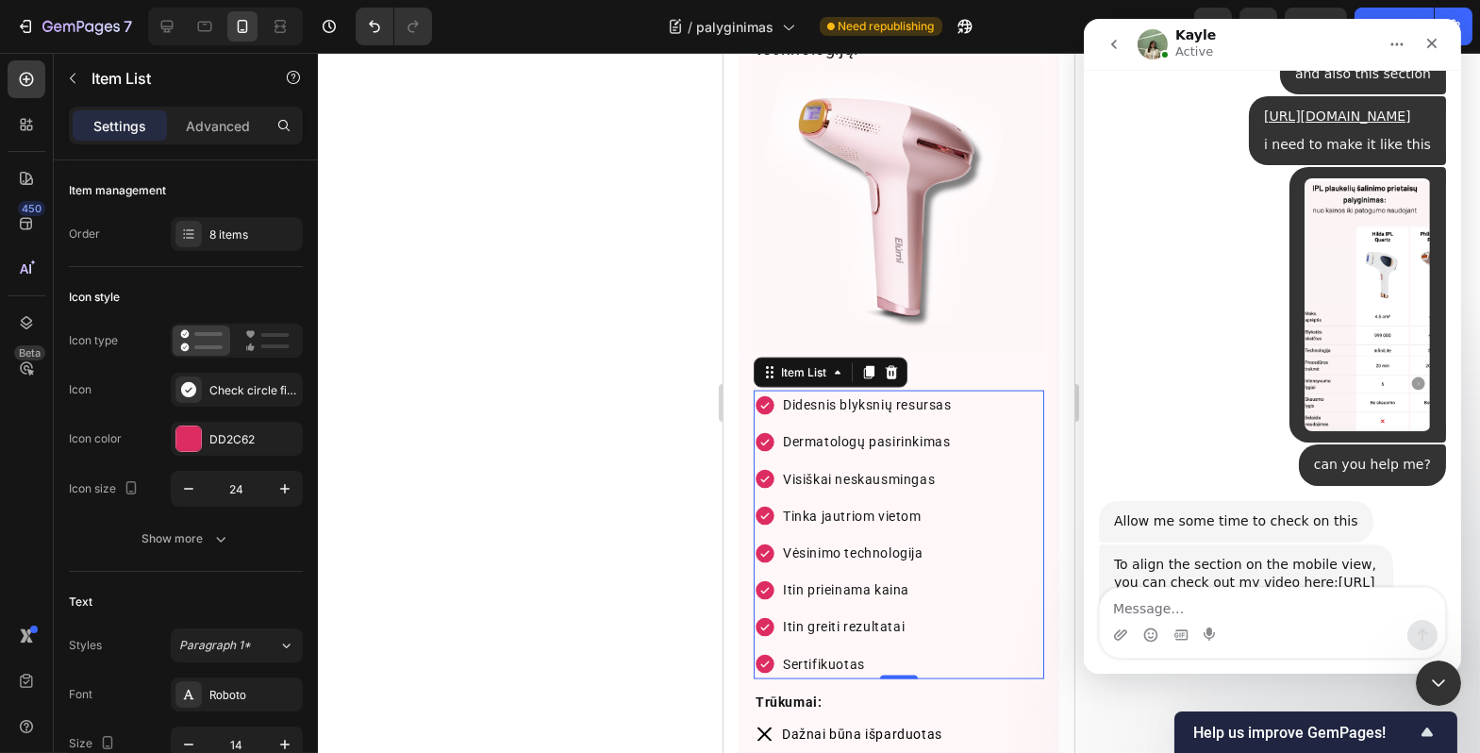
scroll to position [6403, 0]
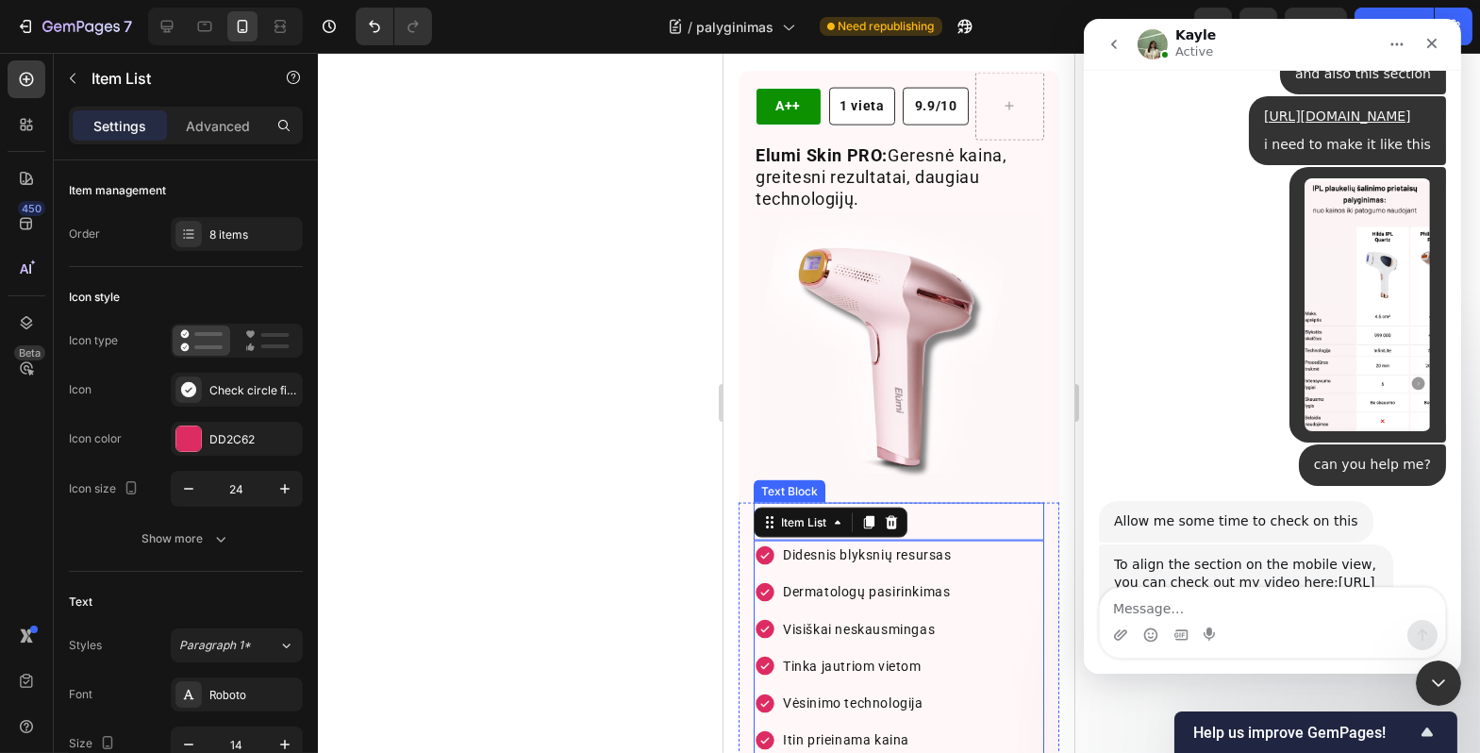
click at [956, 505] on p "Privalumai:" at bounding box center [898, 520] width 287 height 30
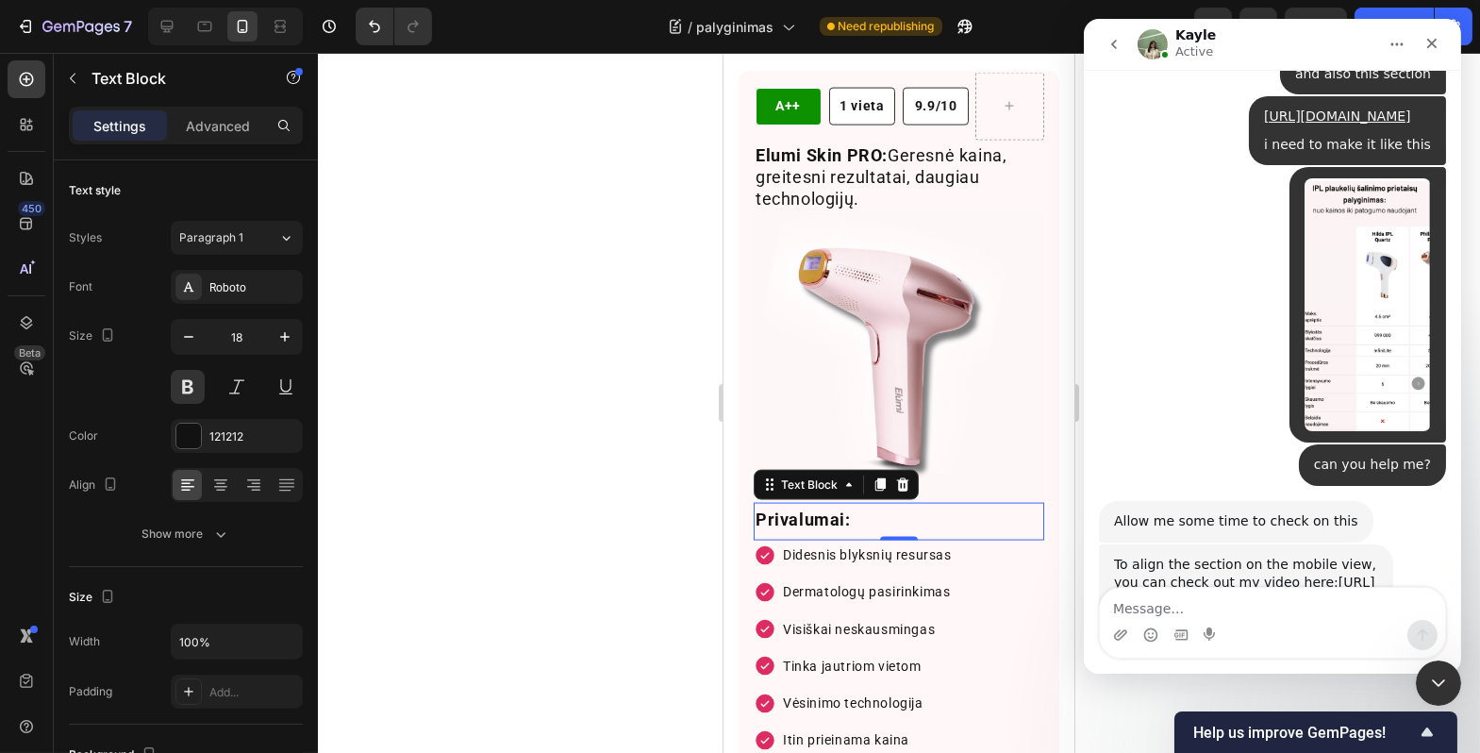
click at [564, 531] on div at bounding box center [899, 403] width 1163 height 700
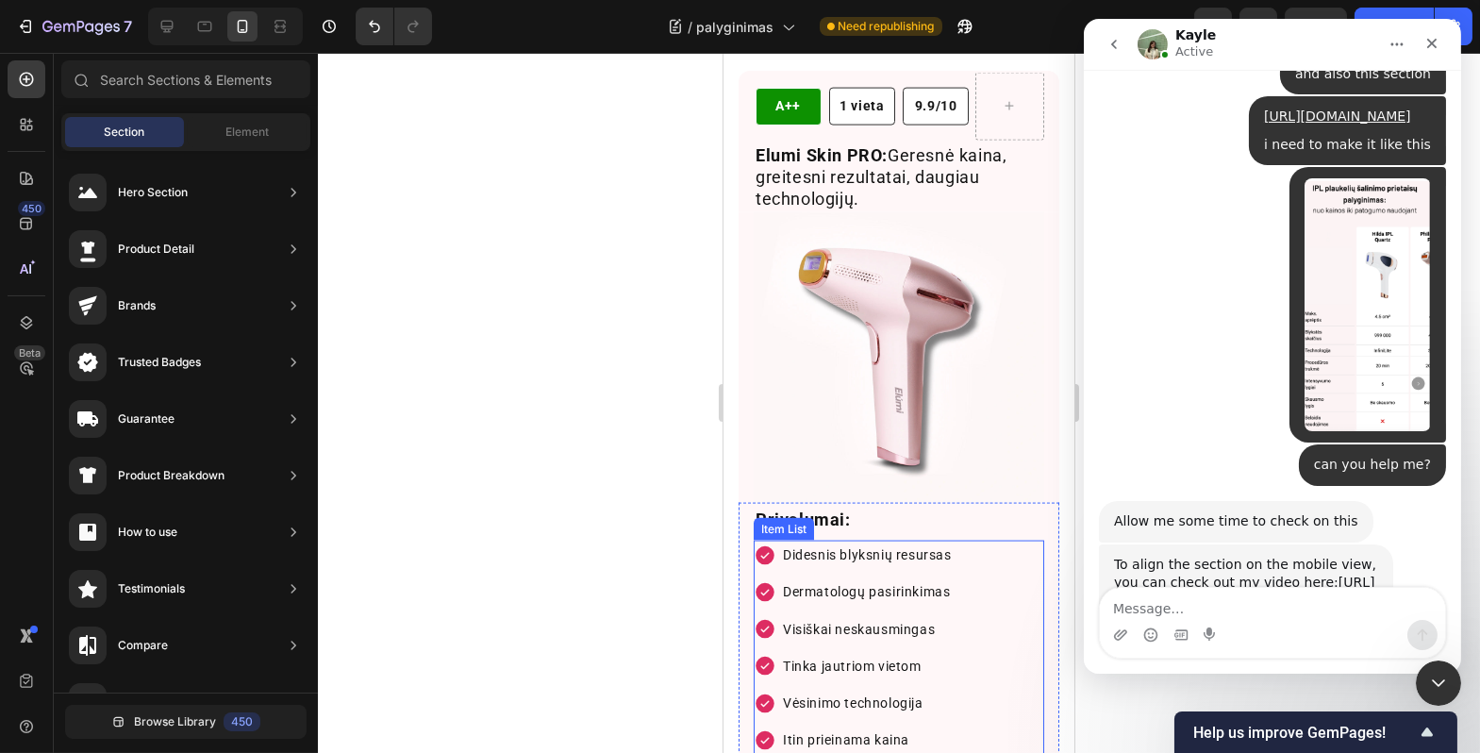
click at [1002, 595] on div "Didesnis blyksnių resursas Dermatologų pasirinkimas Visiškai neskausmingas Tink…" at bounding box center [898, 685] width 291 height 289
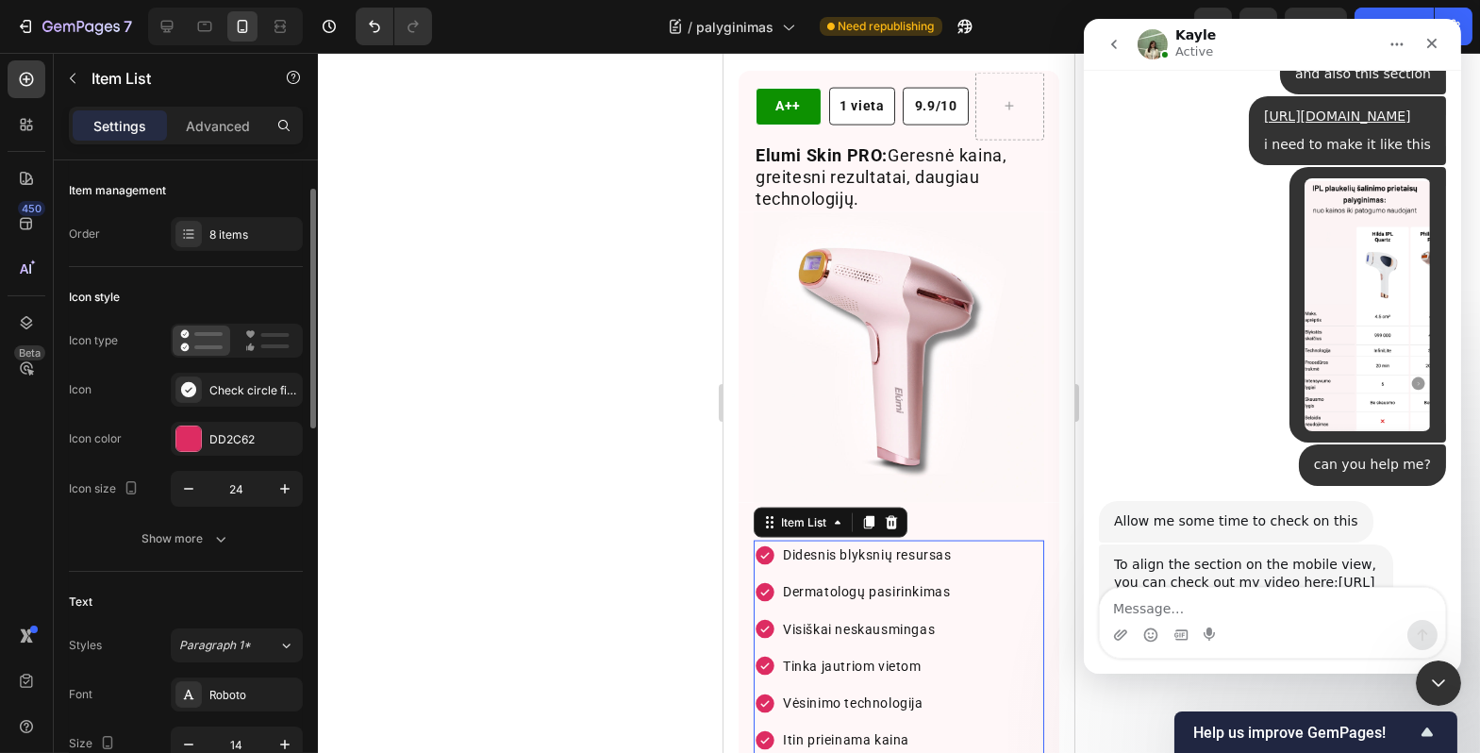
scroll to position [109, 0]
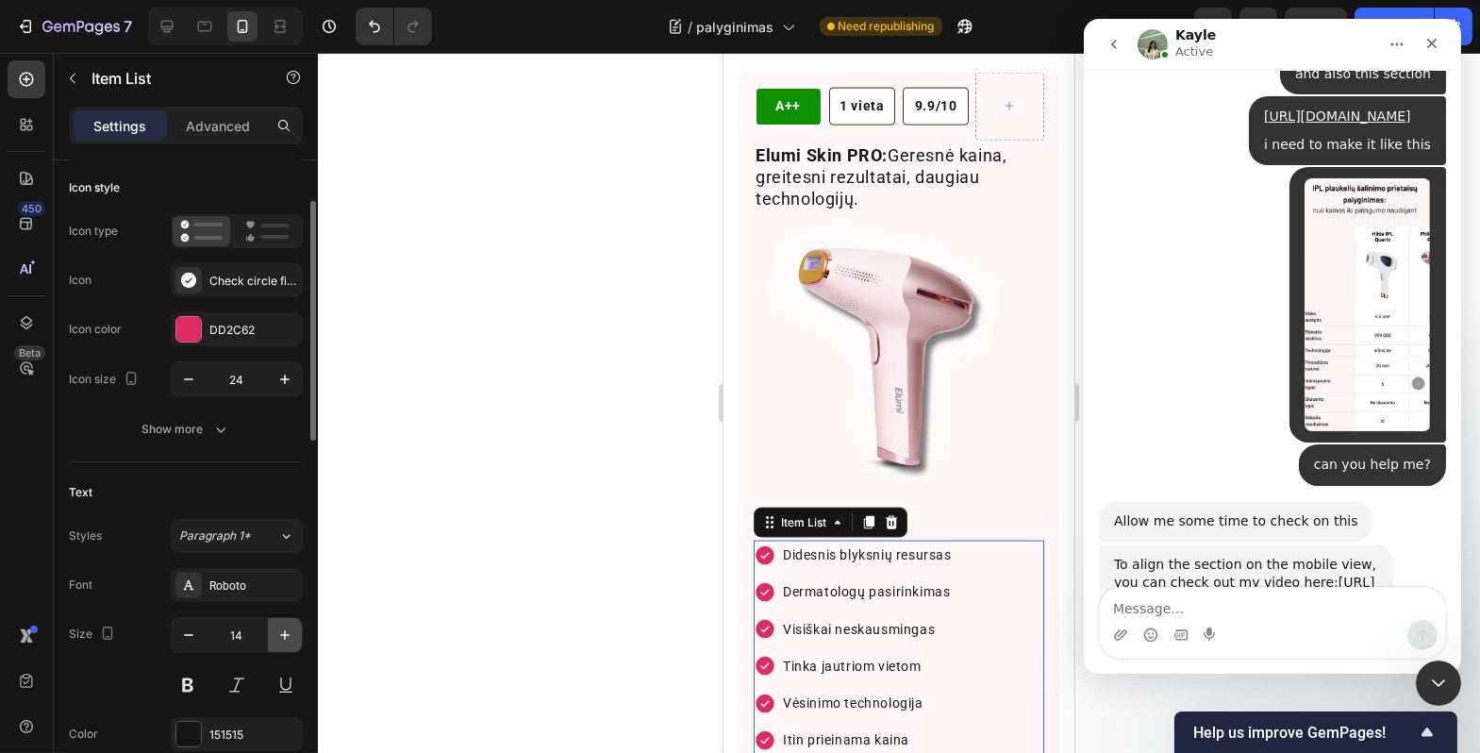
click at [283, 628] on icon "button" at bounding box center [285, 635] width 19 height 19
click at [282, 629] on icon "button" at bounding box center [285, 635] width 19 height 19
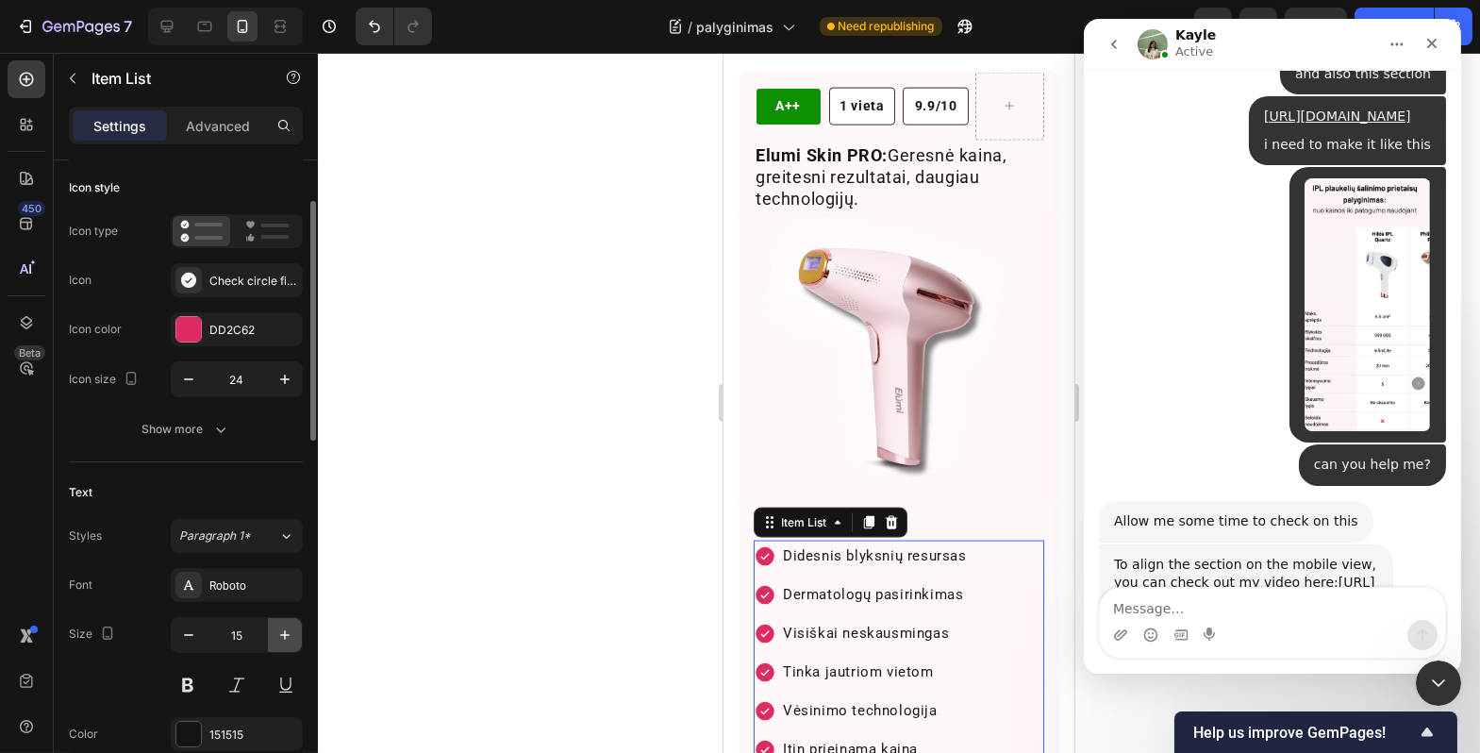
type input "16"
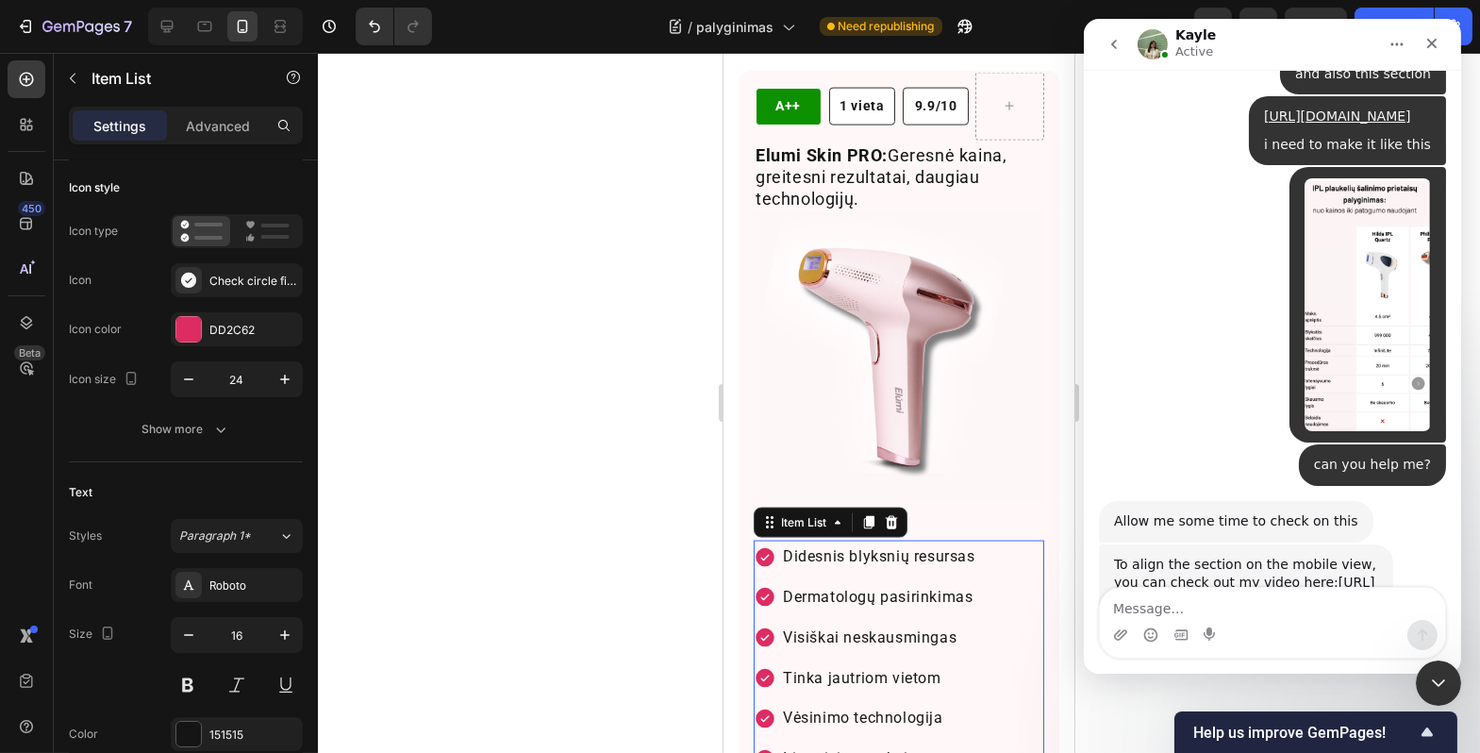
click at [528, 553] on div at bounding box center [899, 403] width 1163 height 700
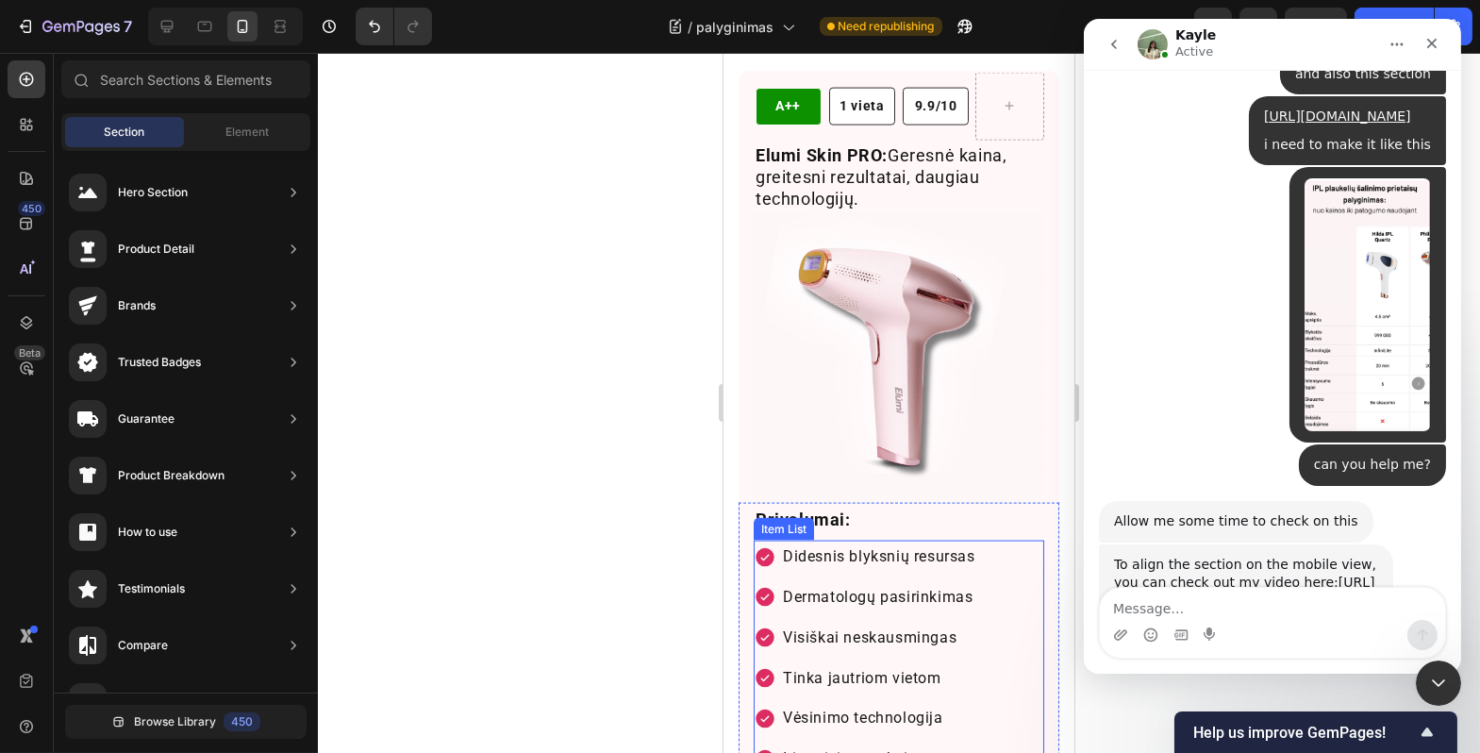
click at [983, 619] on div "Didesnis blyksnių resursas Dermatologų pasirinkimas Visiškai neskausmingas Tink…" at bounding box center [898, 698] width 291 height 315
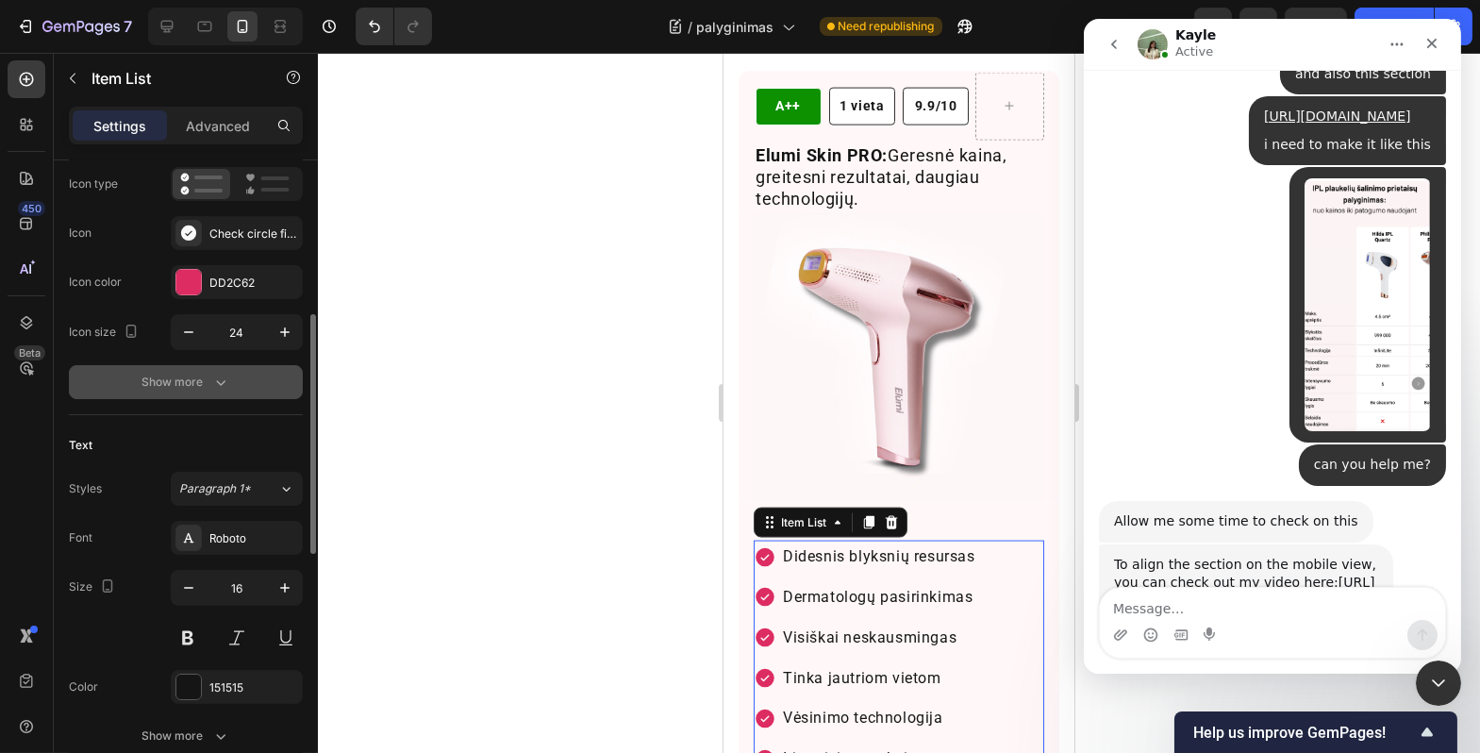
scroll to position [68, 0]
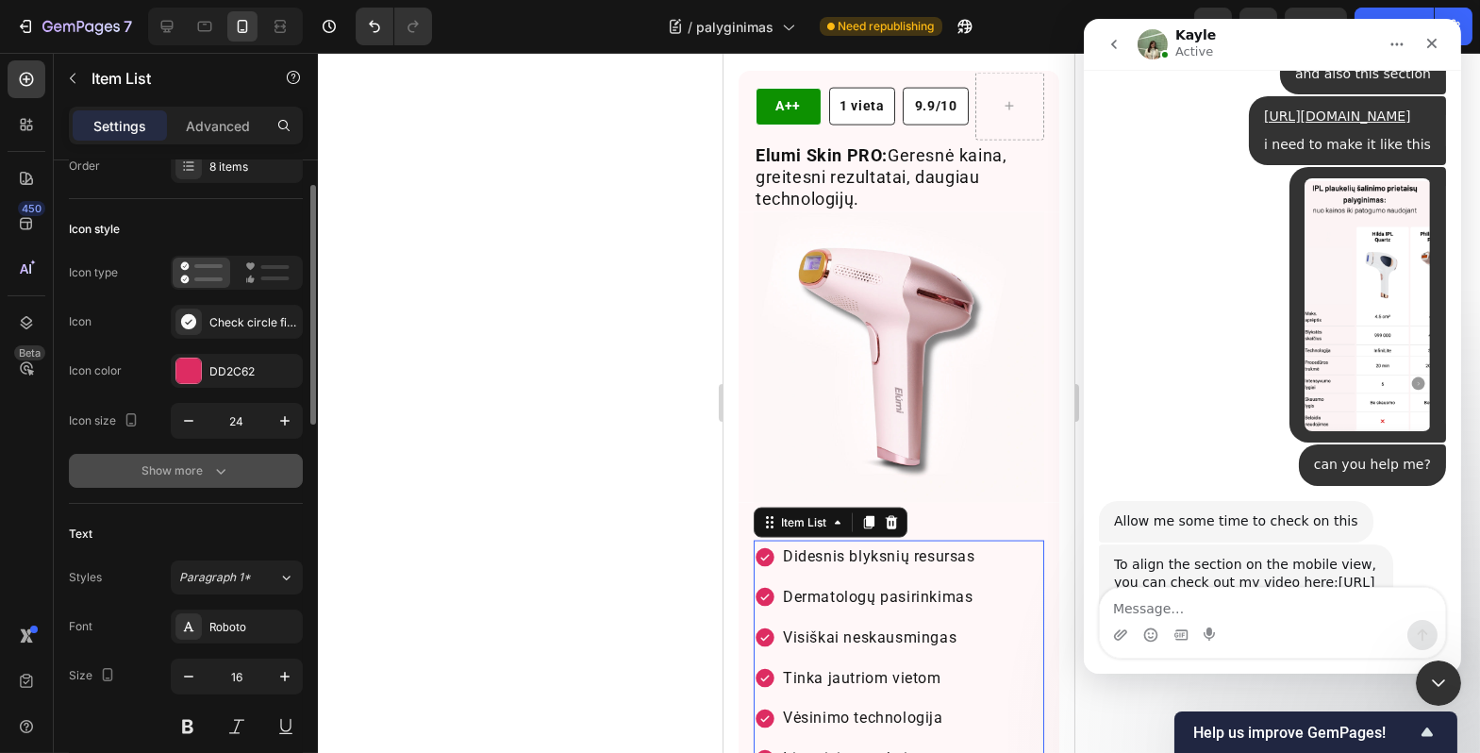
click at [211, 465] on icon "button" at bounding box center [220, 470] width 19 height 19
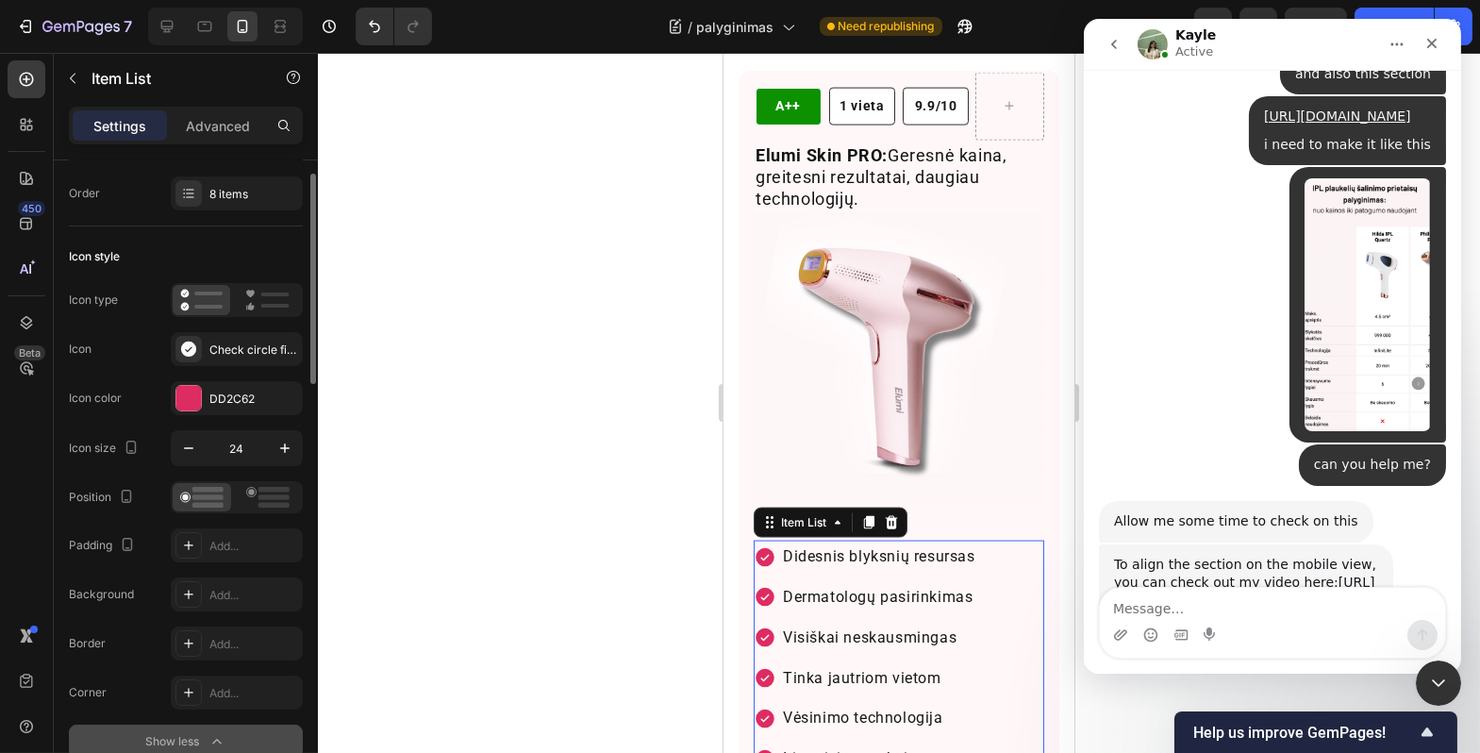
scroll to position [0, 0]
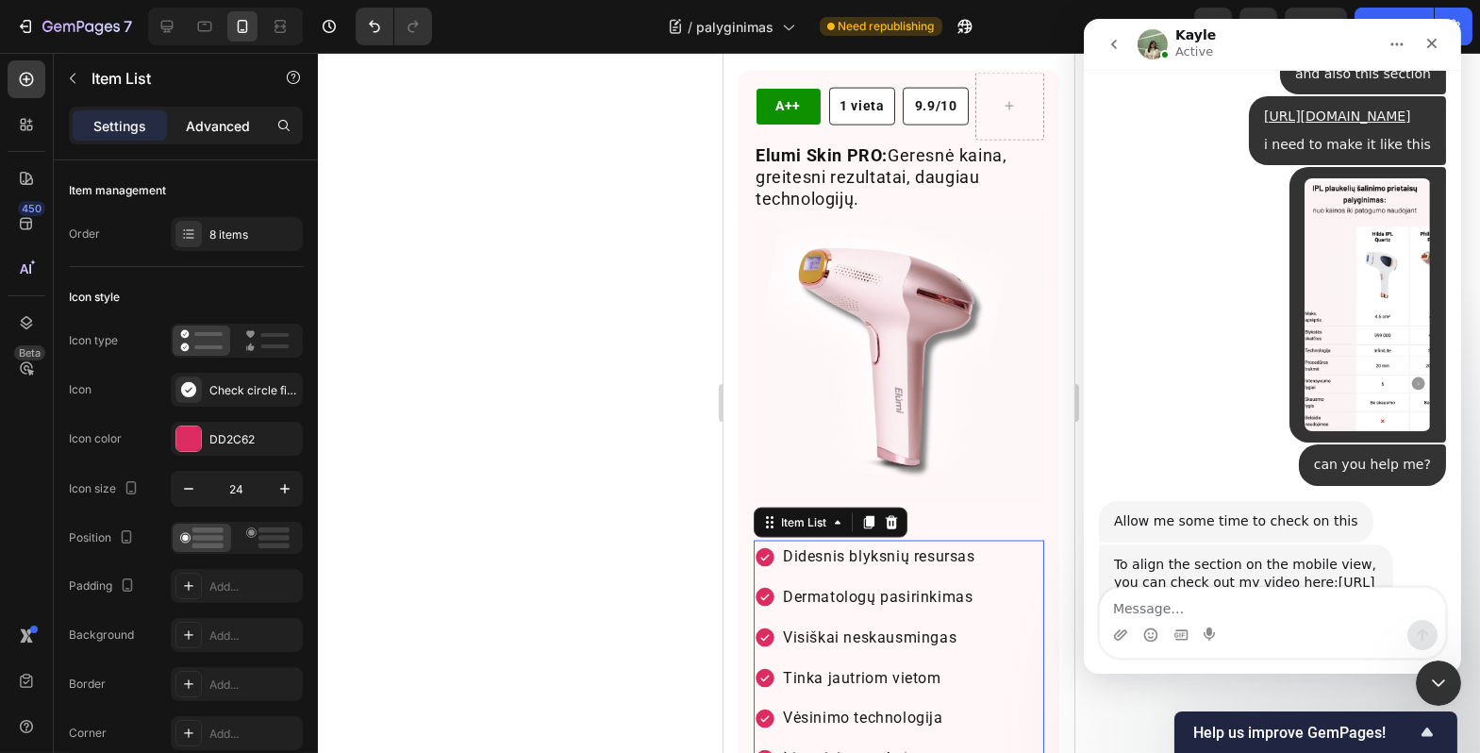
click at [230, 133] on p "Advanced" at bounding box center [218, 126] width 64 height 20
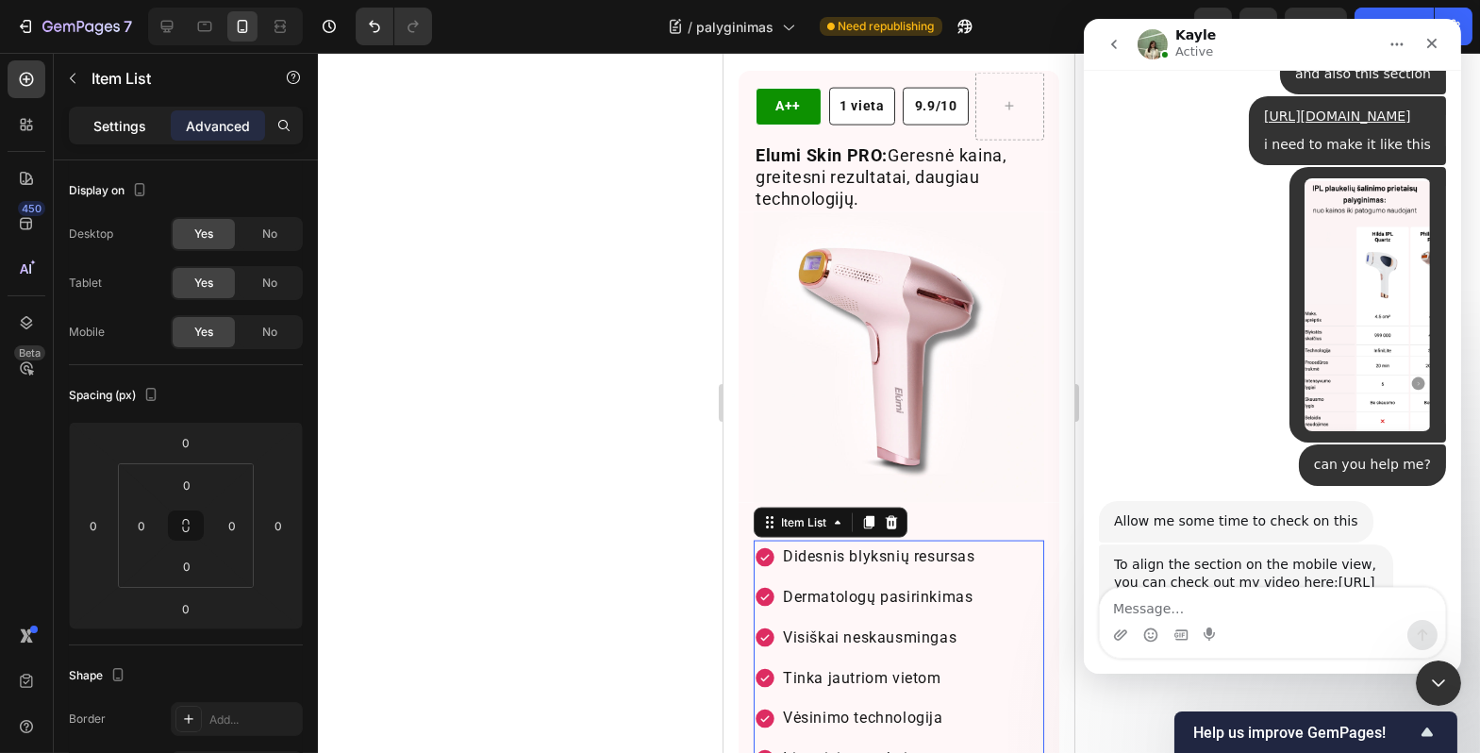
click at [159, 137] on div "Settings" at bounding box center [120, 125] width 94 height 30
type input "4"
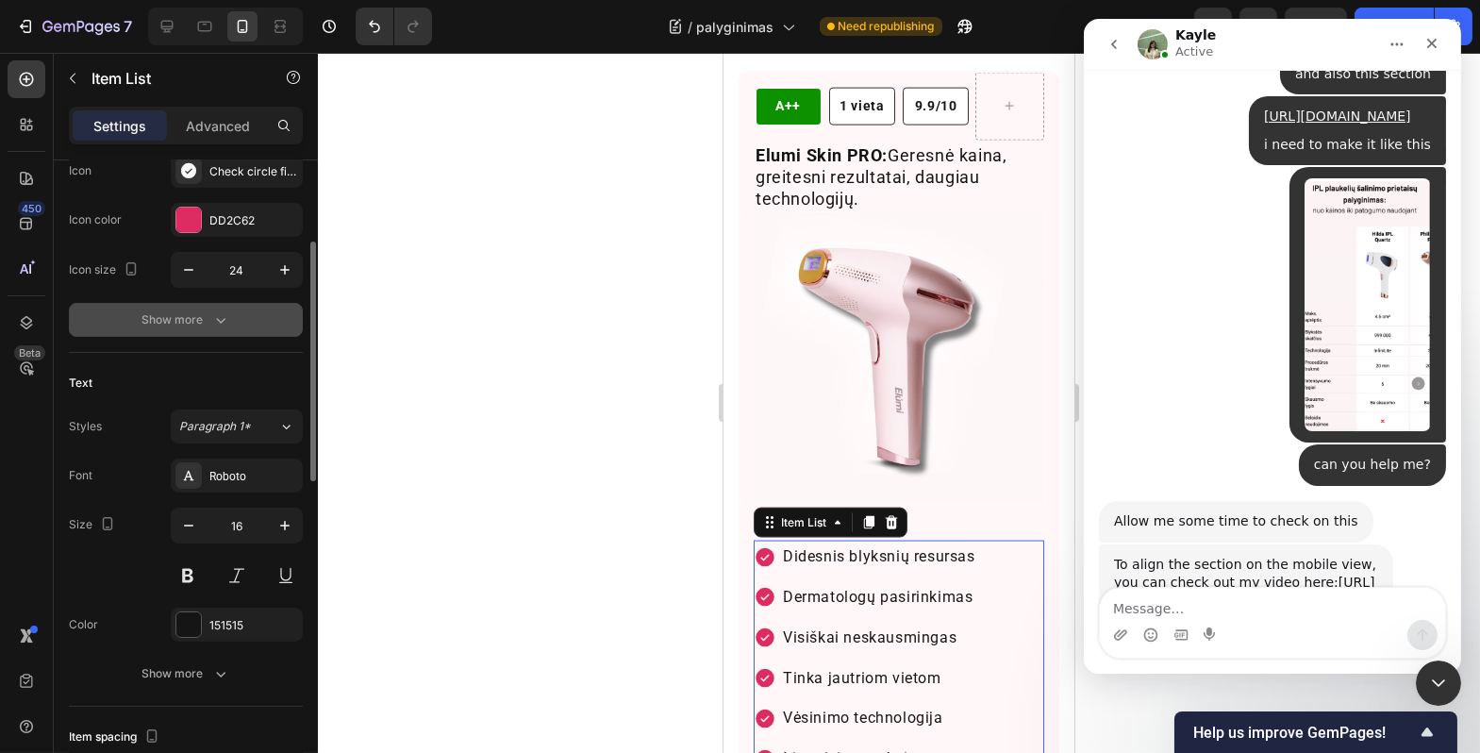
scroll to position [495, 0]
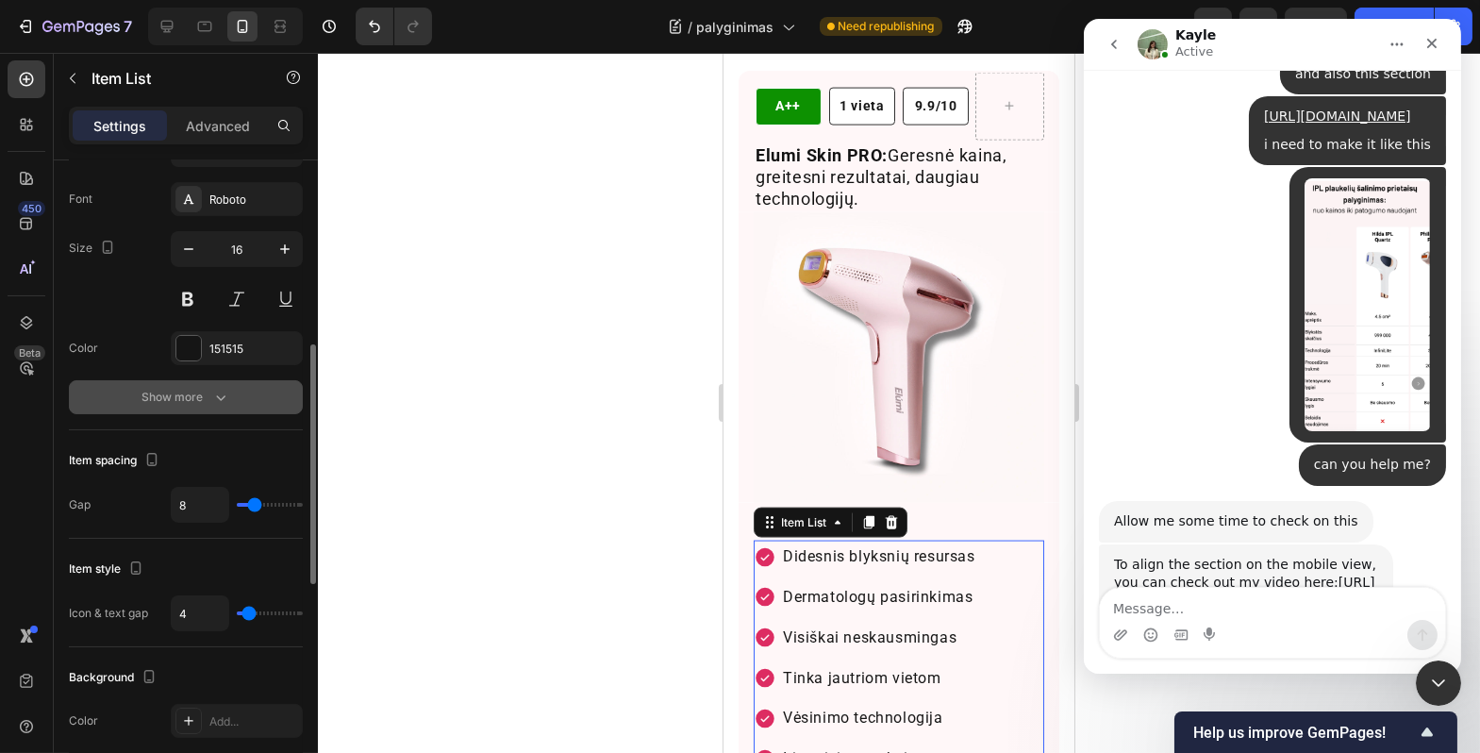
click at [243, 401] on button "Show more" at bounding box center [186, 397] width 234 height 34
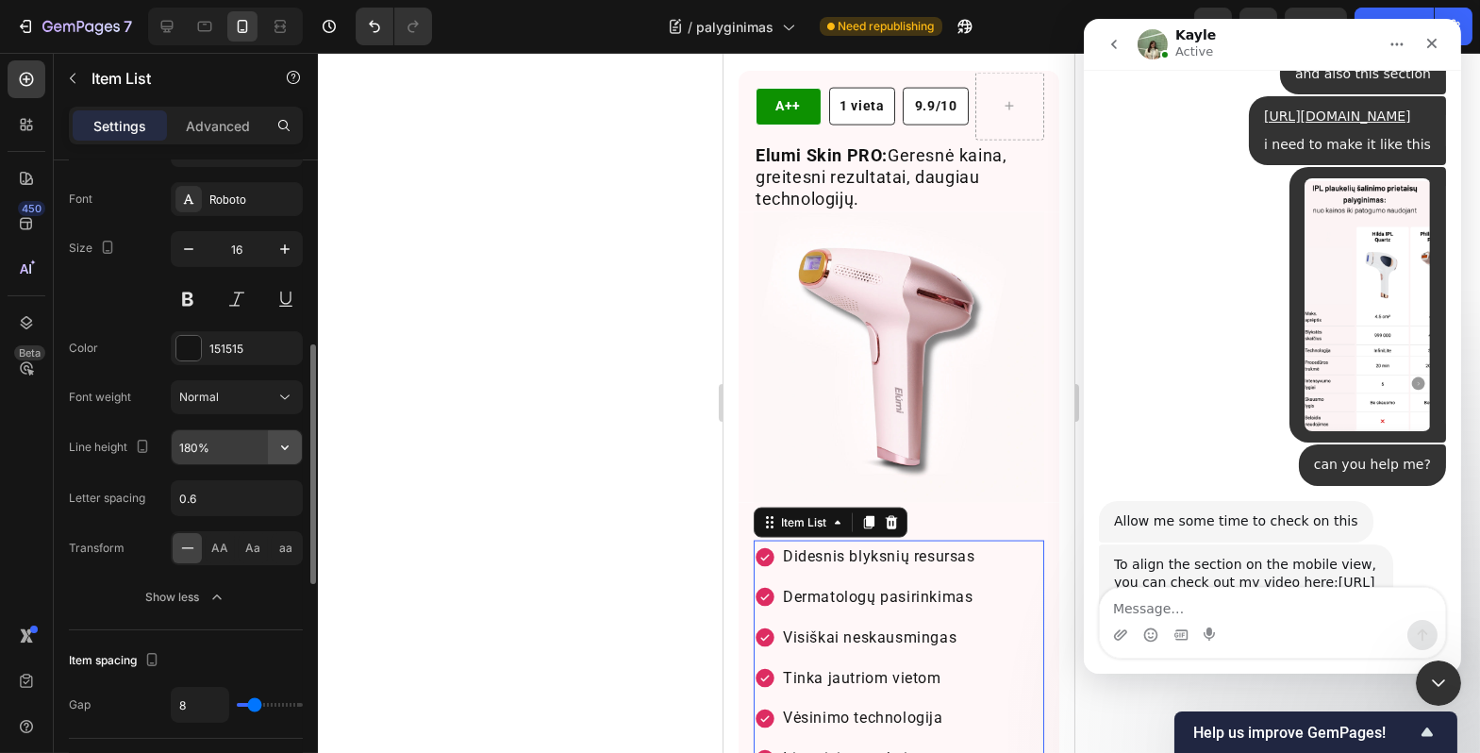
click at [289, 451] on icon "button" at bounding box center [285, 447] width 19 height 19
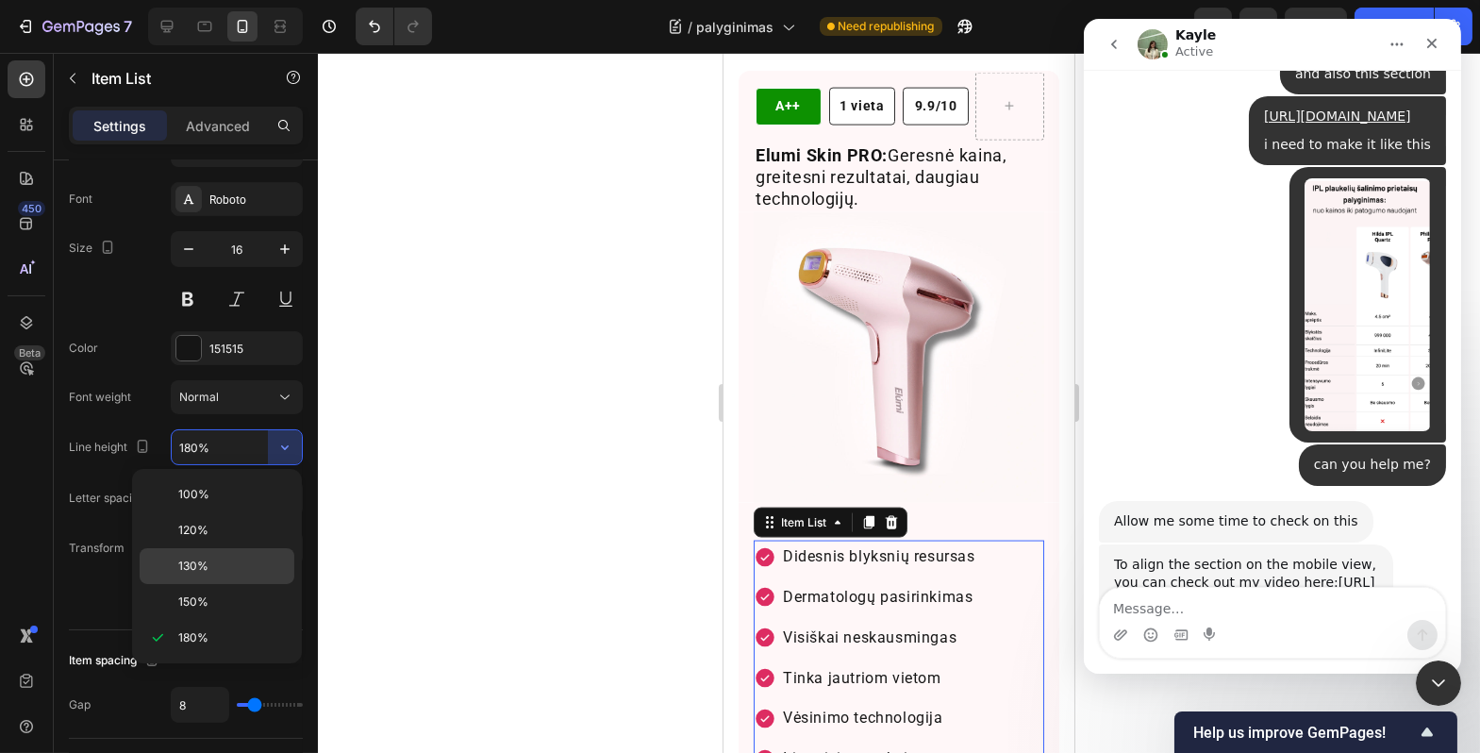
click at [251, 555] on div "130%" at bounding box center [217, 566] width 155 height 36
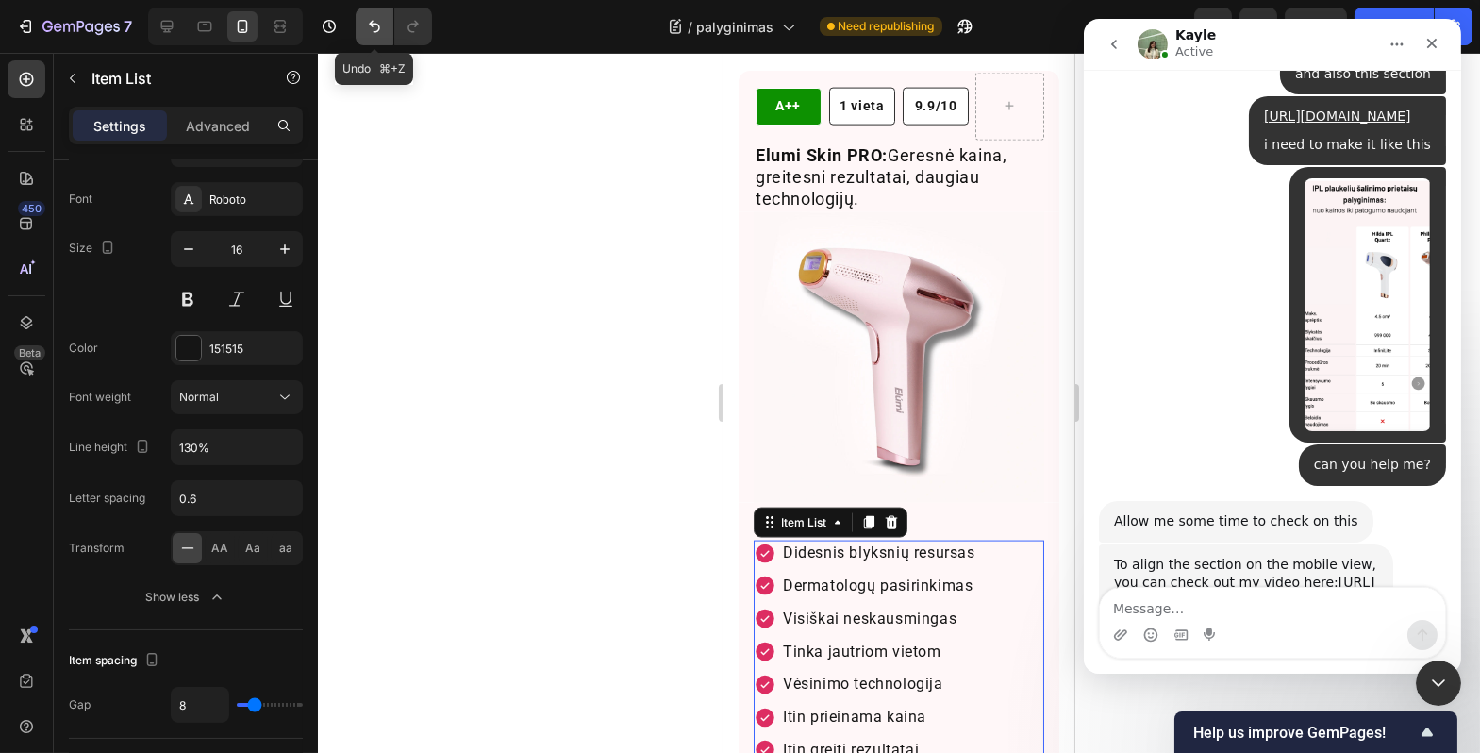
click at [383, 24] on icon "Undo/Redo" at bounding box center [374, 26] width 19 height 19
type input "180%"
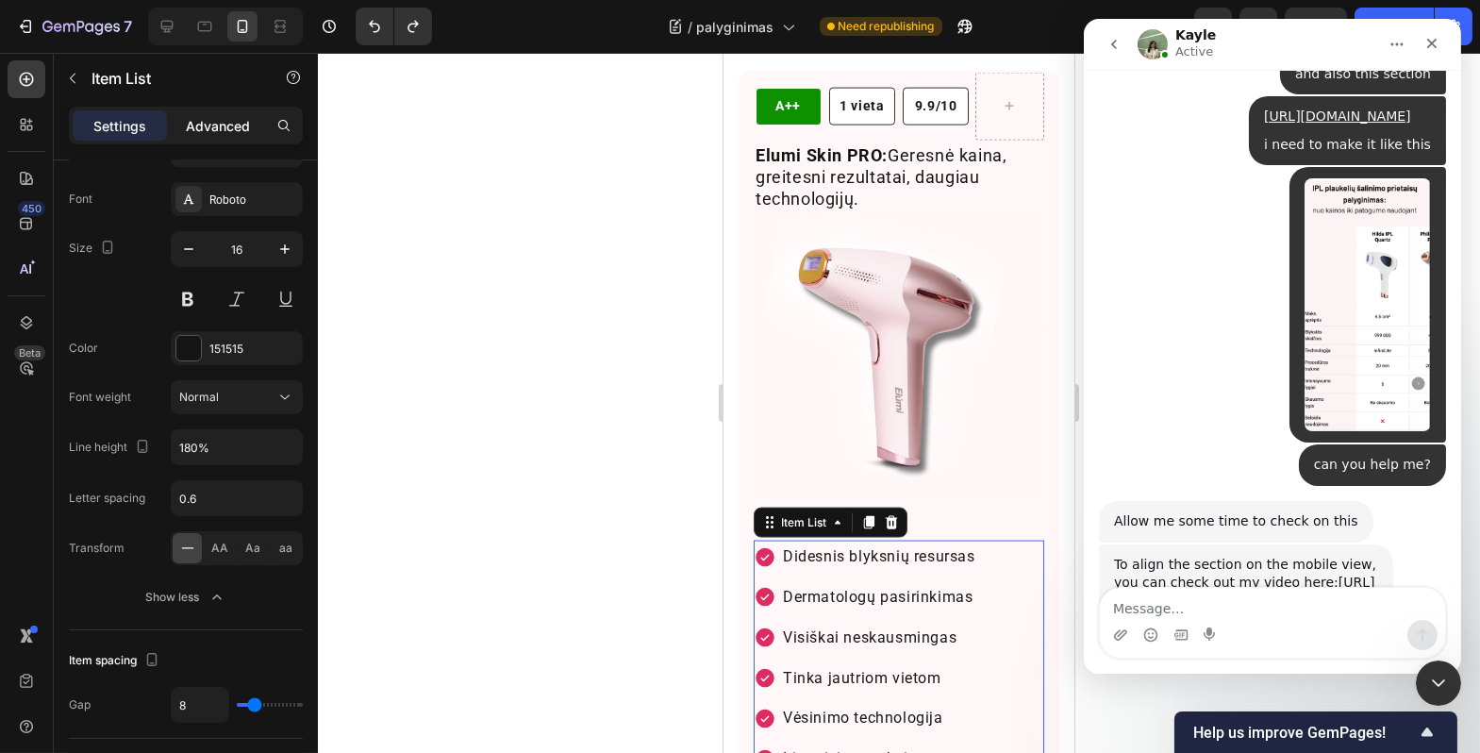
click at [219, 123] on p "Advanced" at bounding box center [218, 126] width 64 height 20
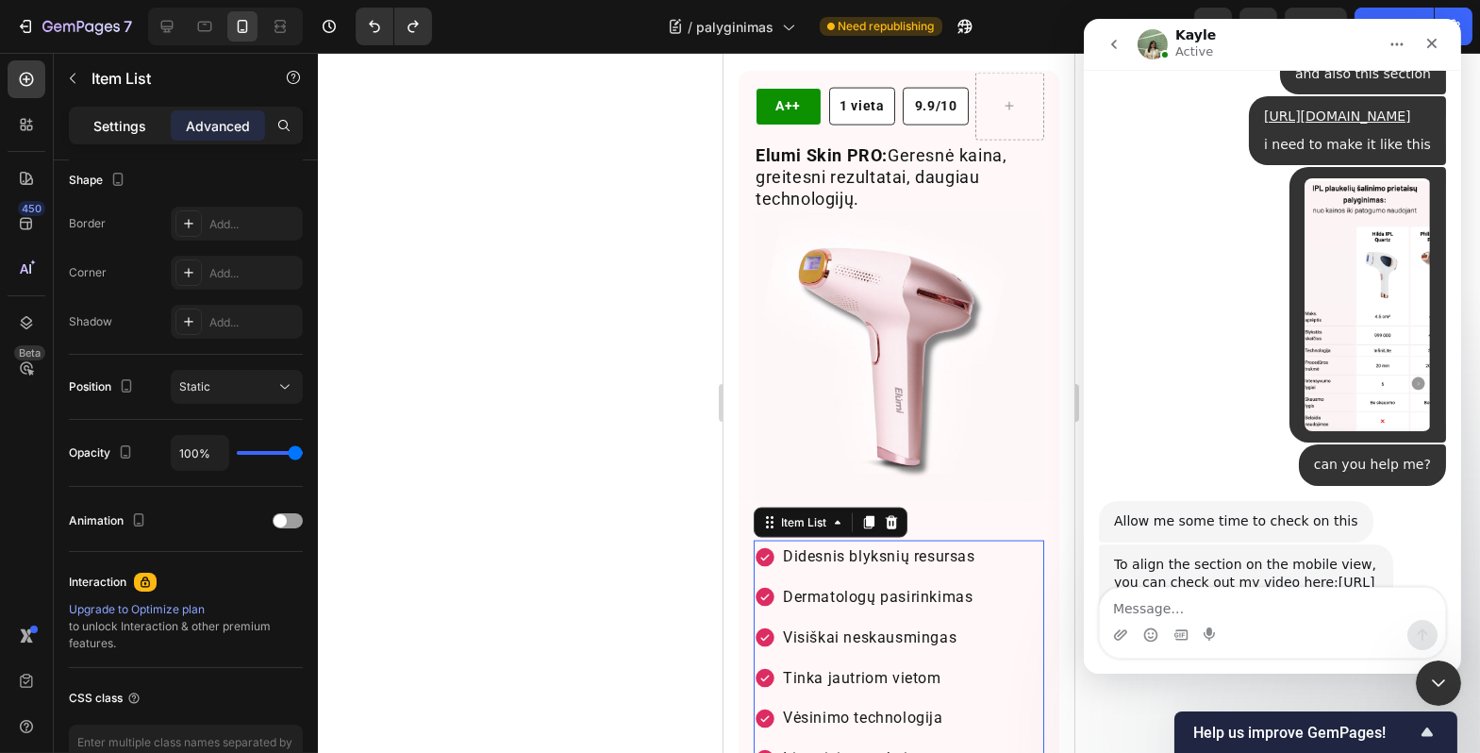
click at [142, 116] on p "Settings" at bounding box center [119, 126] width 53 height 20
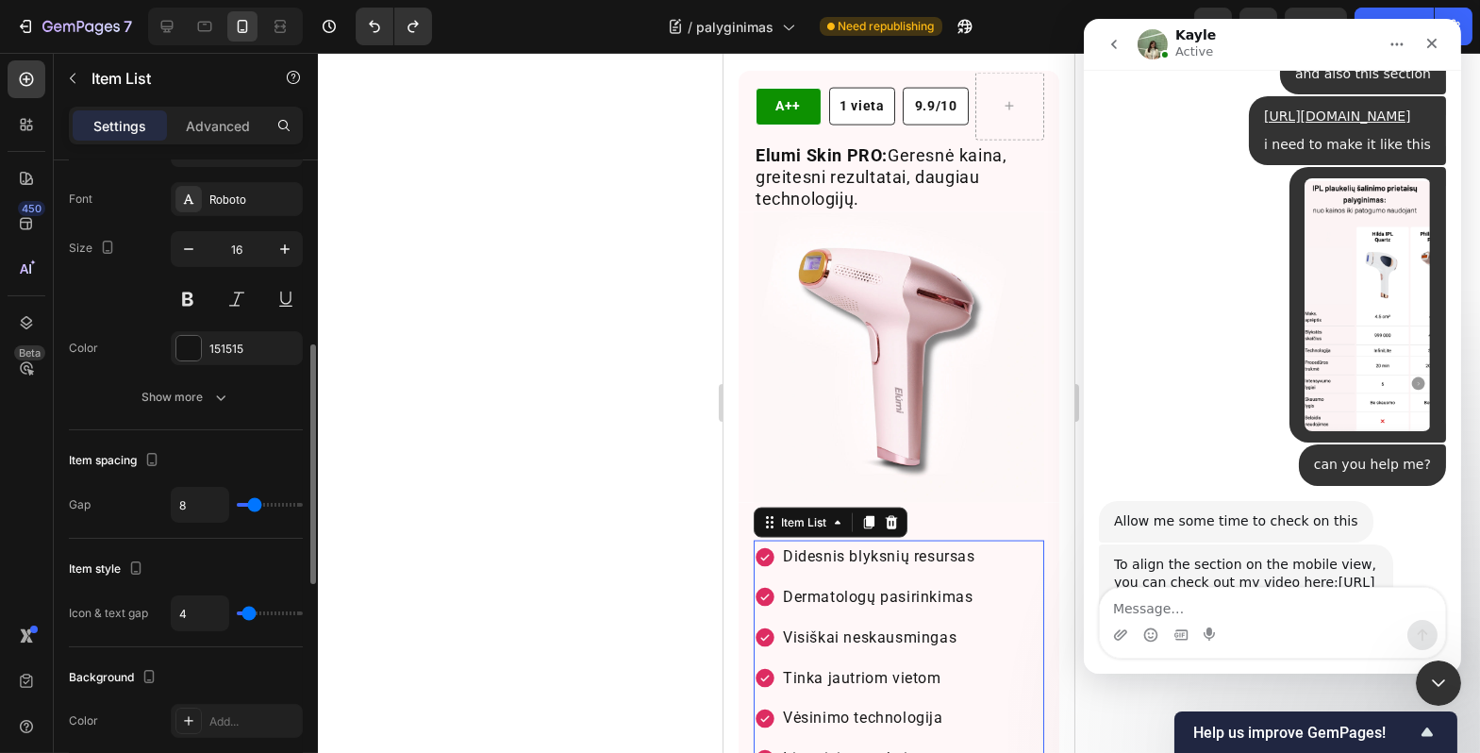
scroll to position [400, 0]
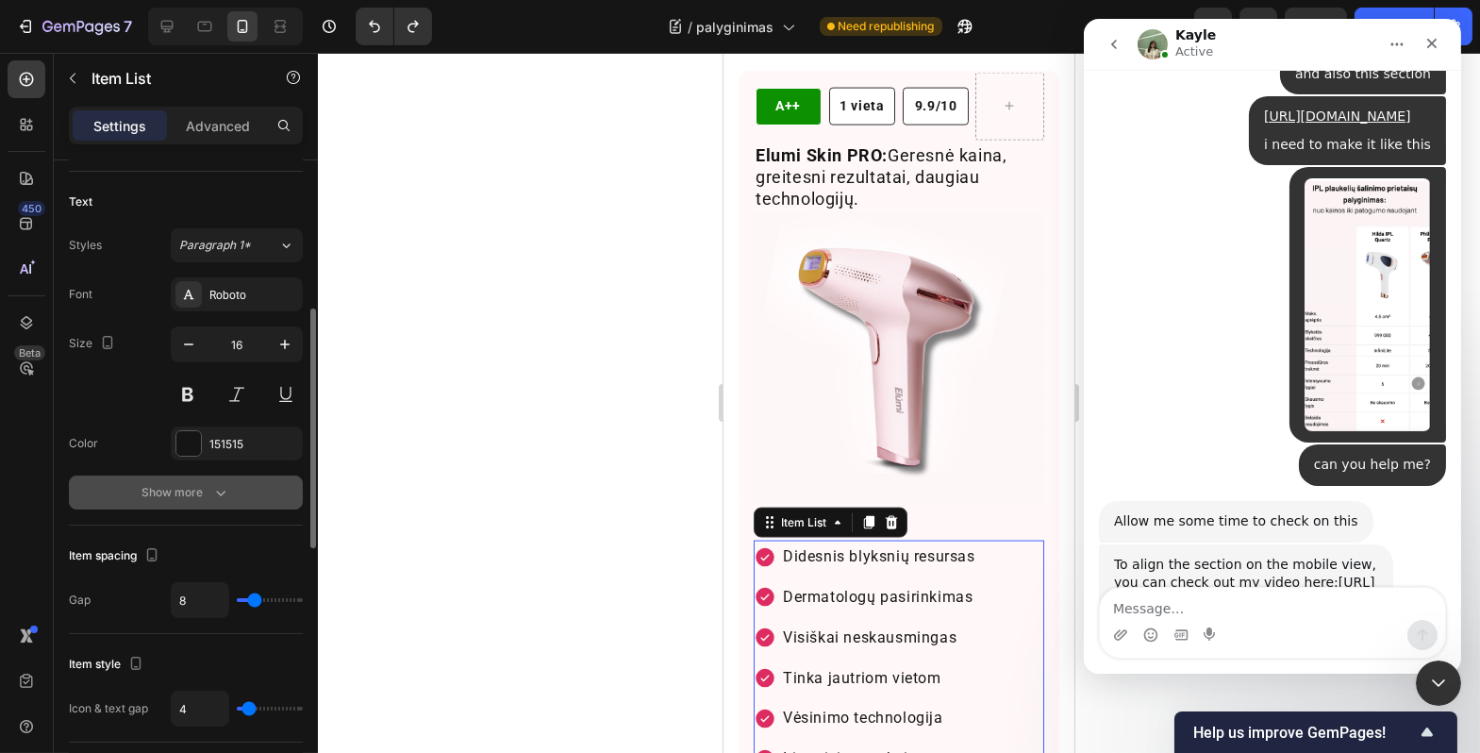
click at [205, 494] on div "Show more" at bounding box center [186, 492] width 88 height 19
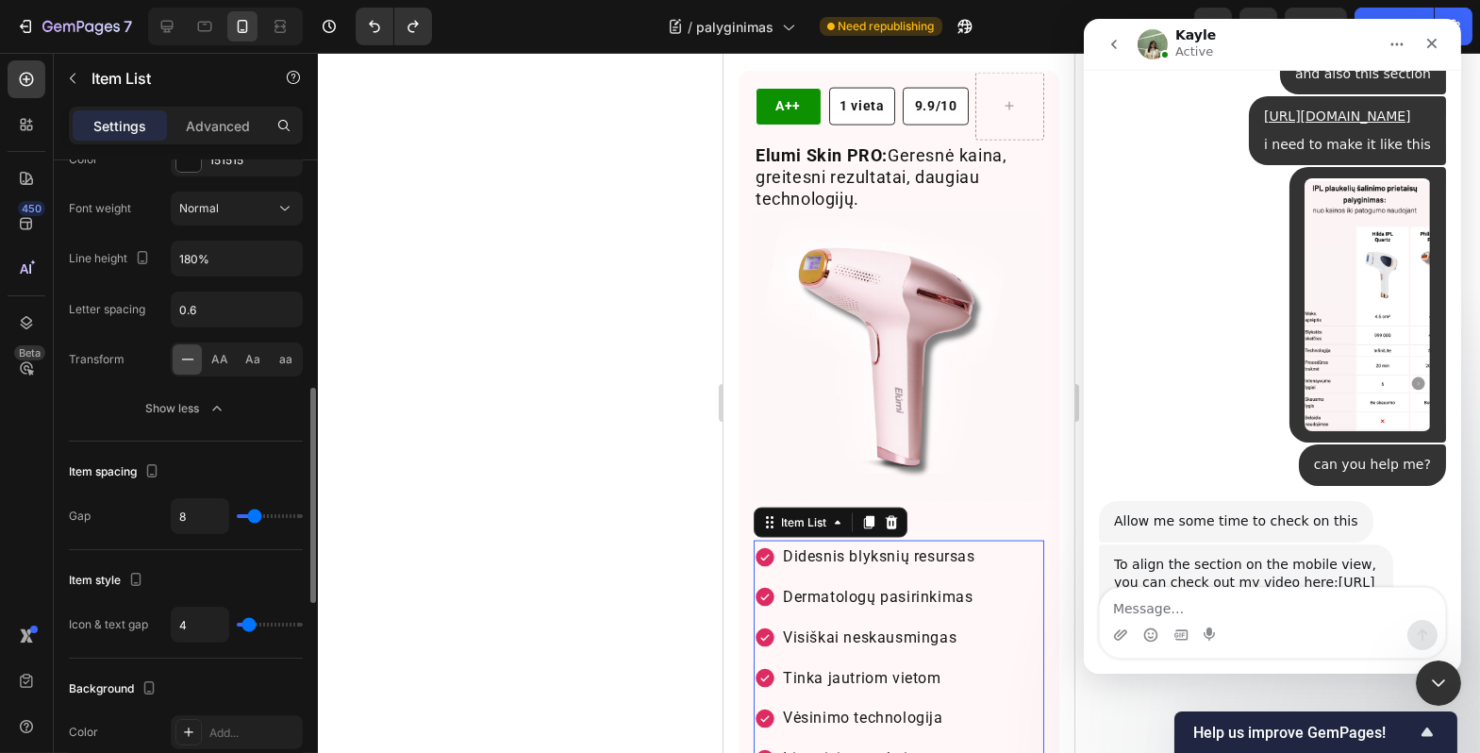
scroll to position [777, 0]
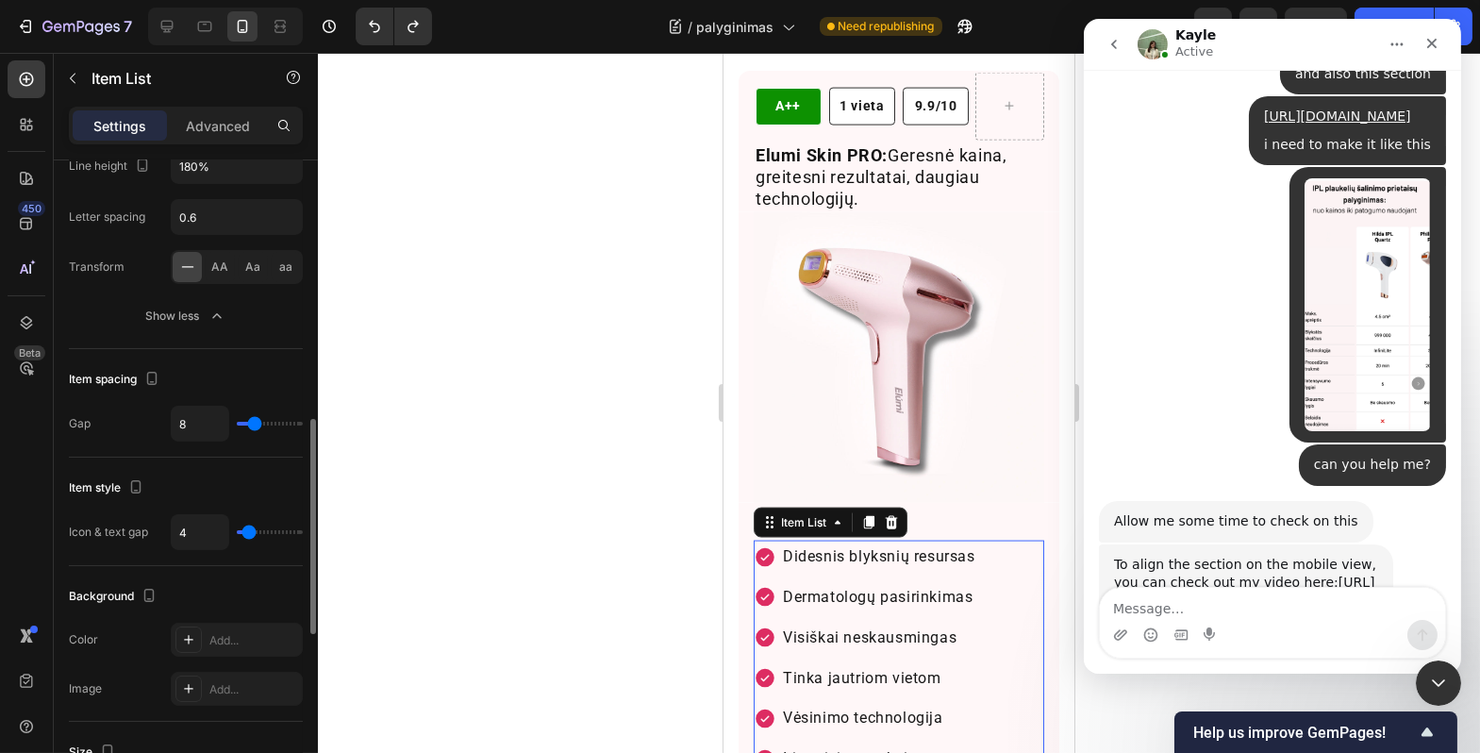
type input "3"
type input "2"
type input "1"
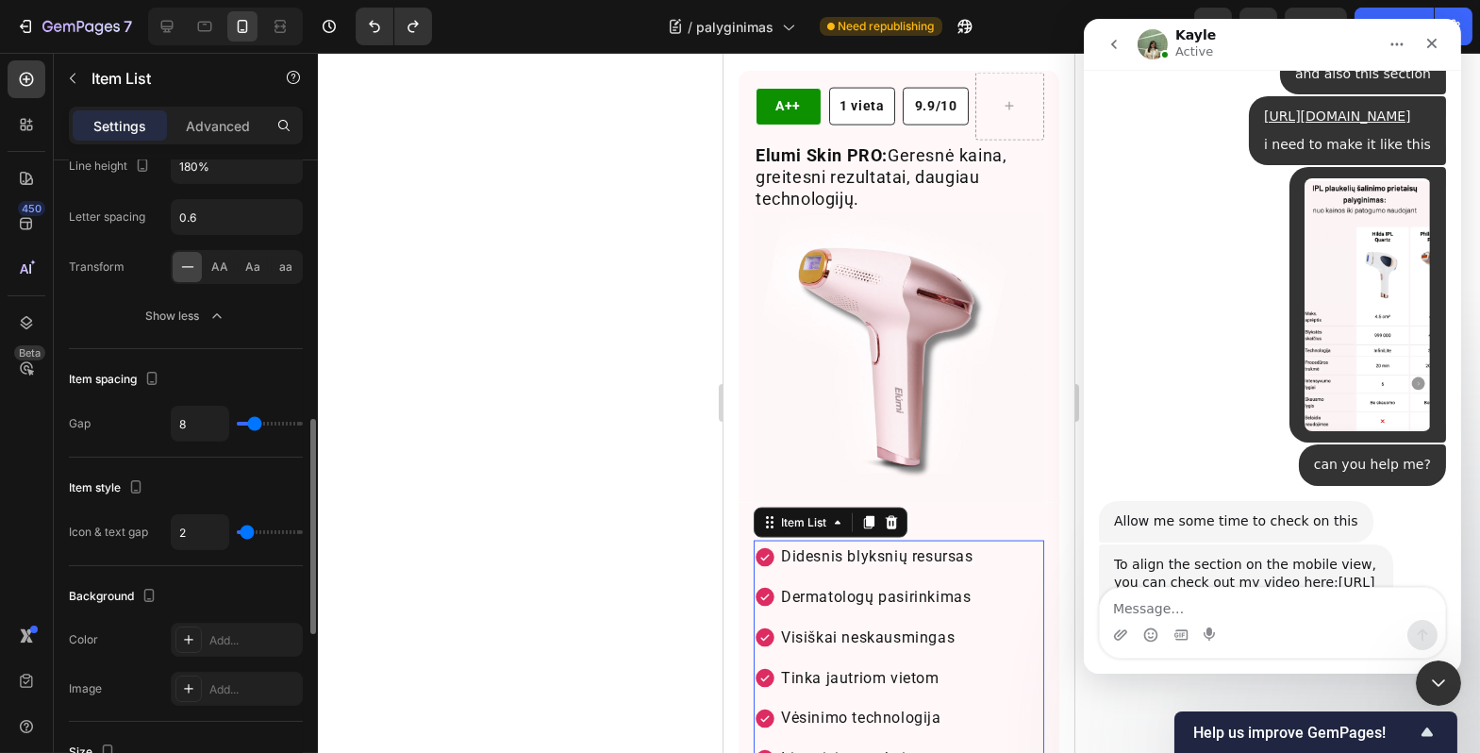
type input "1"
type input "0"
type input "1"
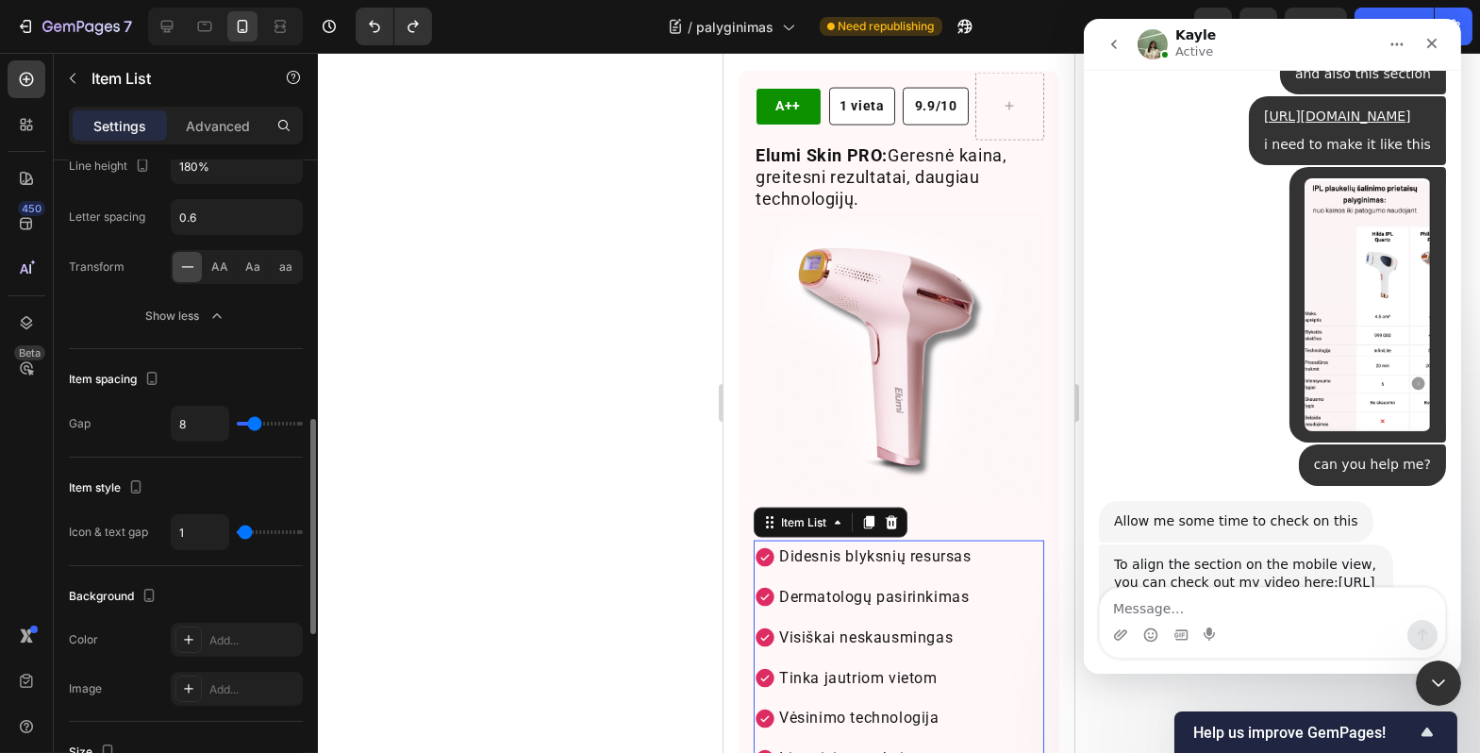
type input "2"
type input "3"
click at [247, 534] on input "range" at bounding box center [270, 532] width 66 height 4
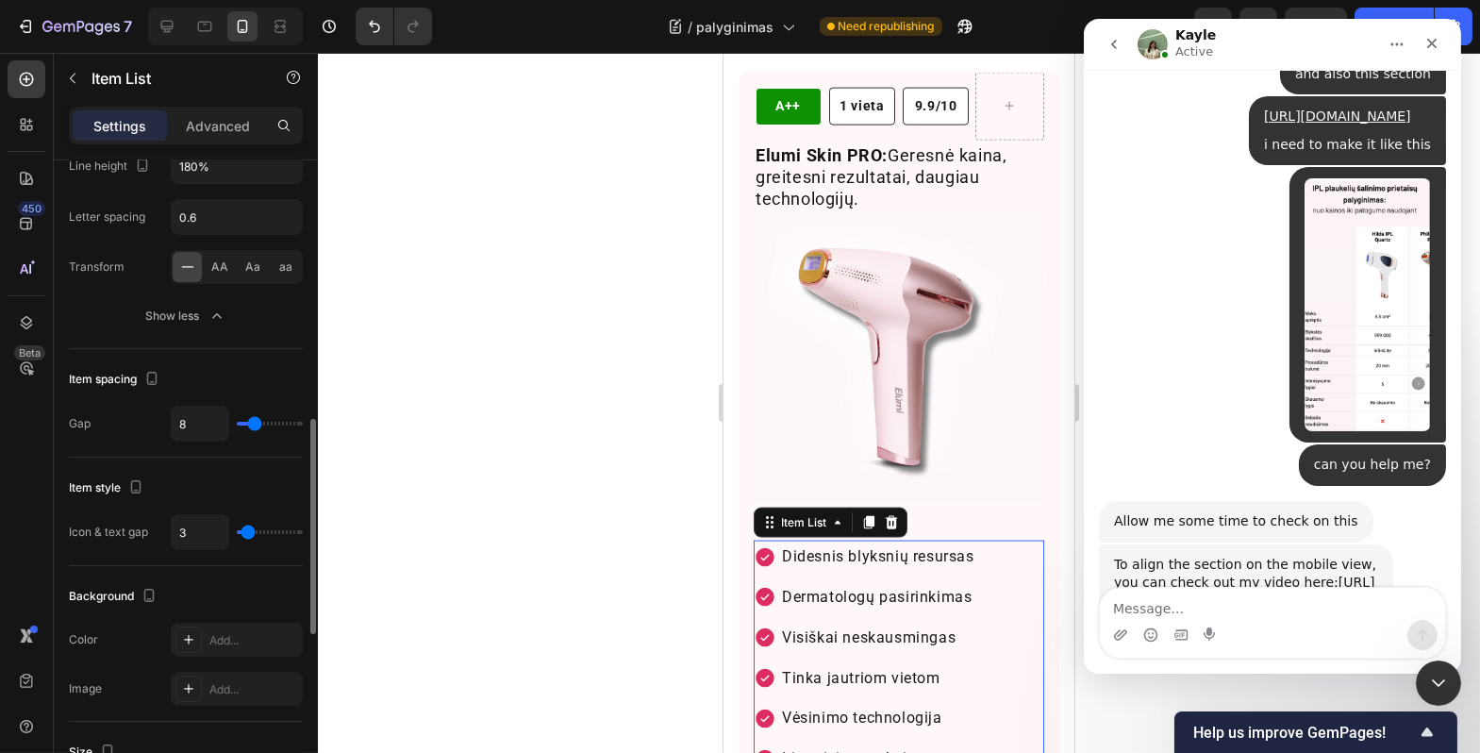
type input "4"
type input "9"
type input "8"
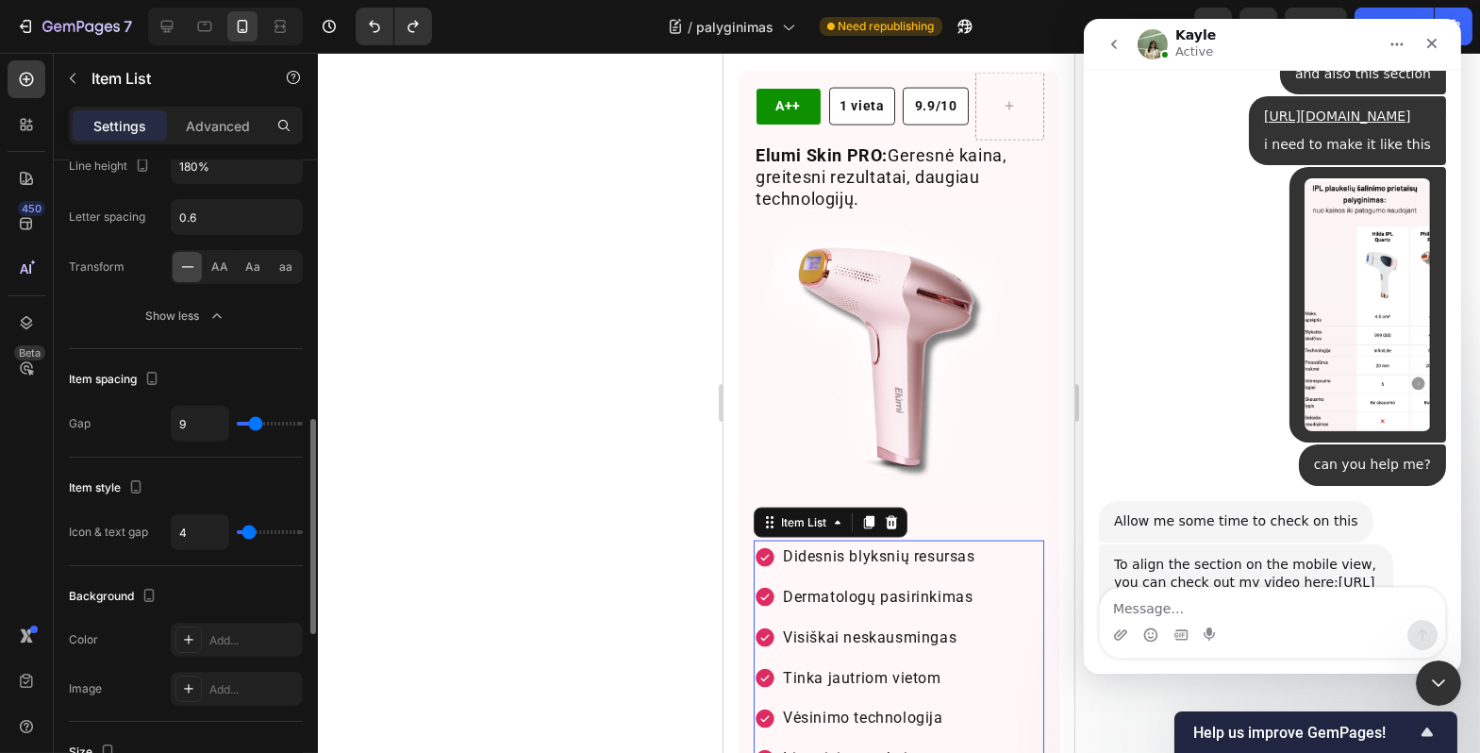
type input "8"
type input "7"
type input "6"
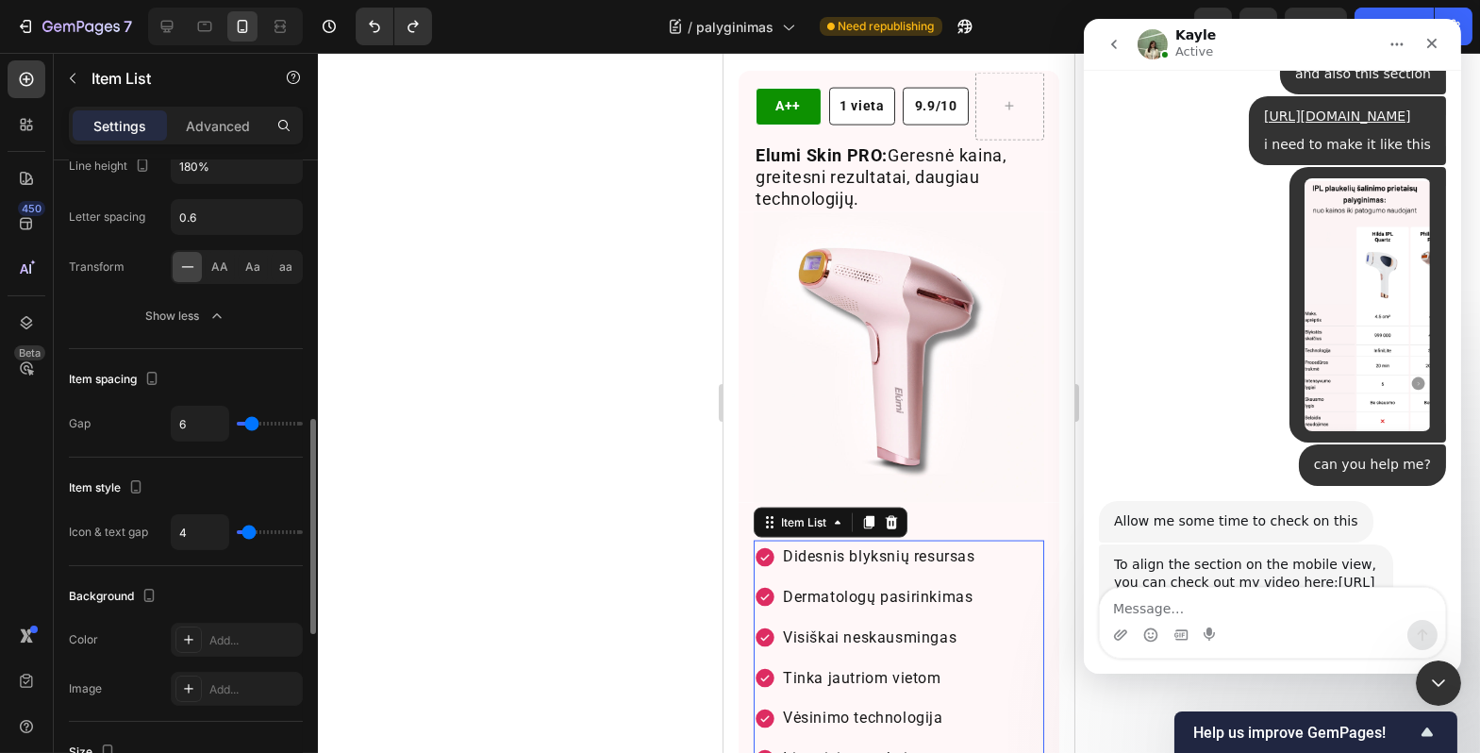
type input "5"
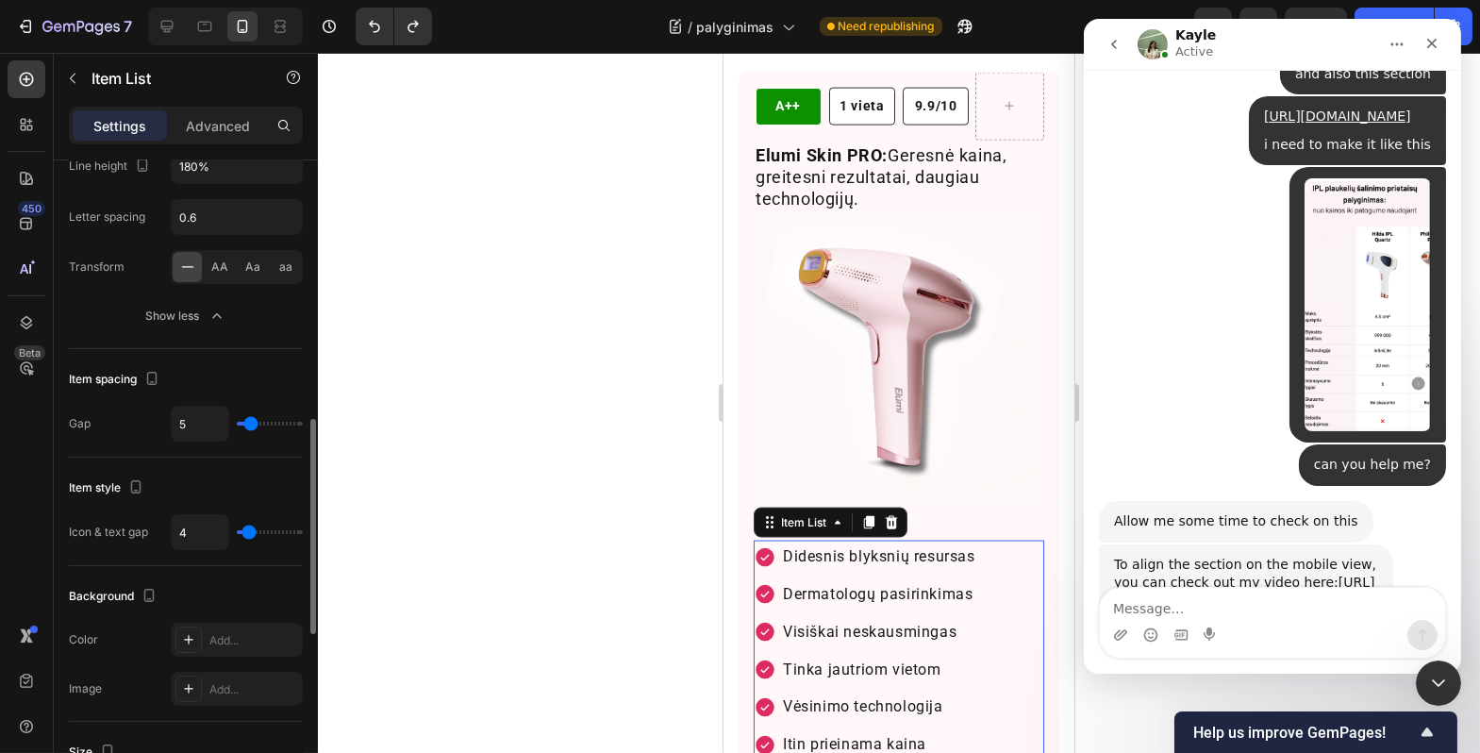
type input "4"
type input "3"
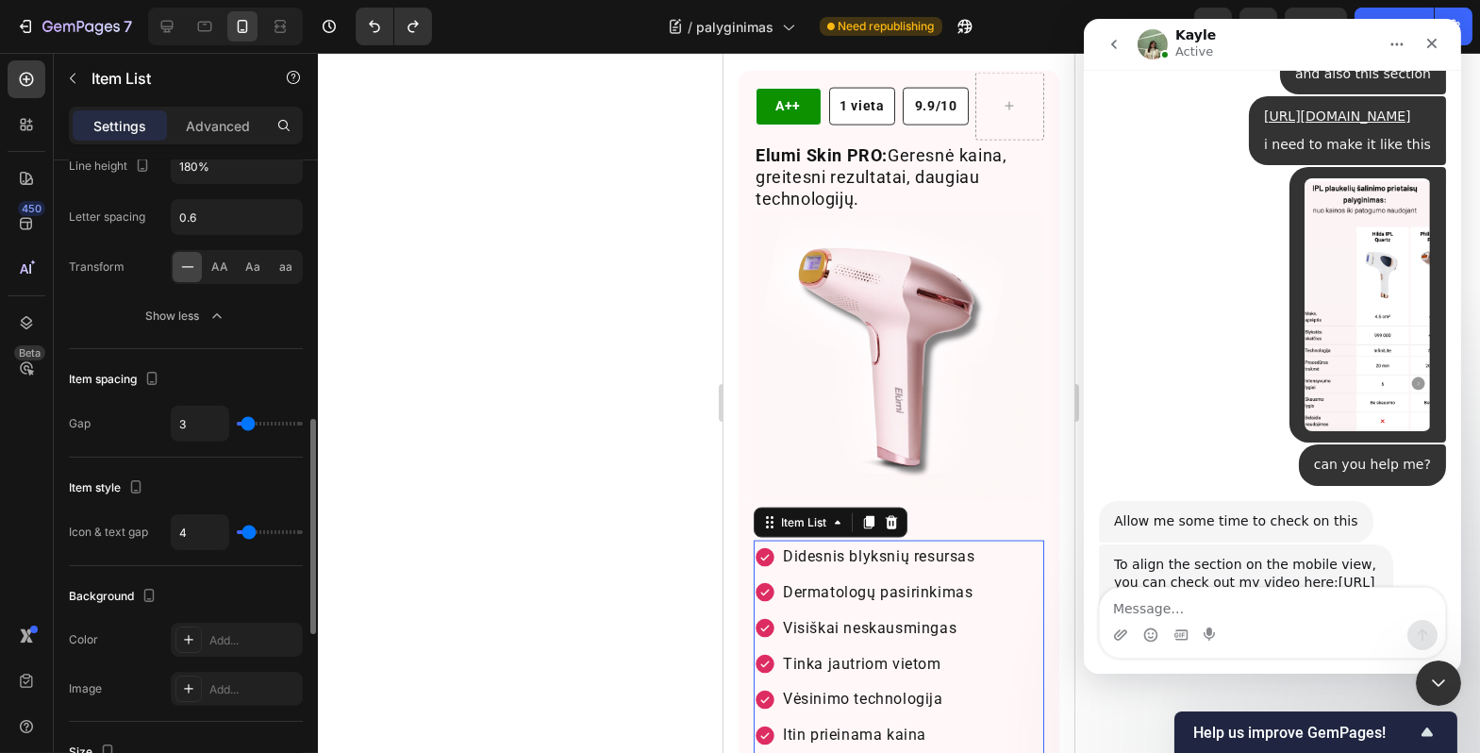
type input "2"
type input "1"
type input "0"
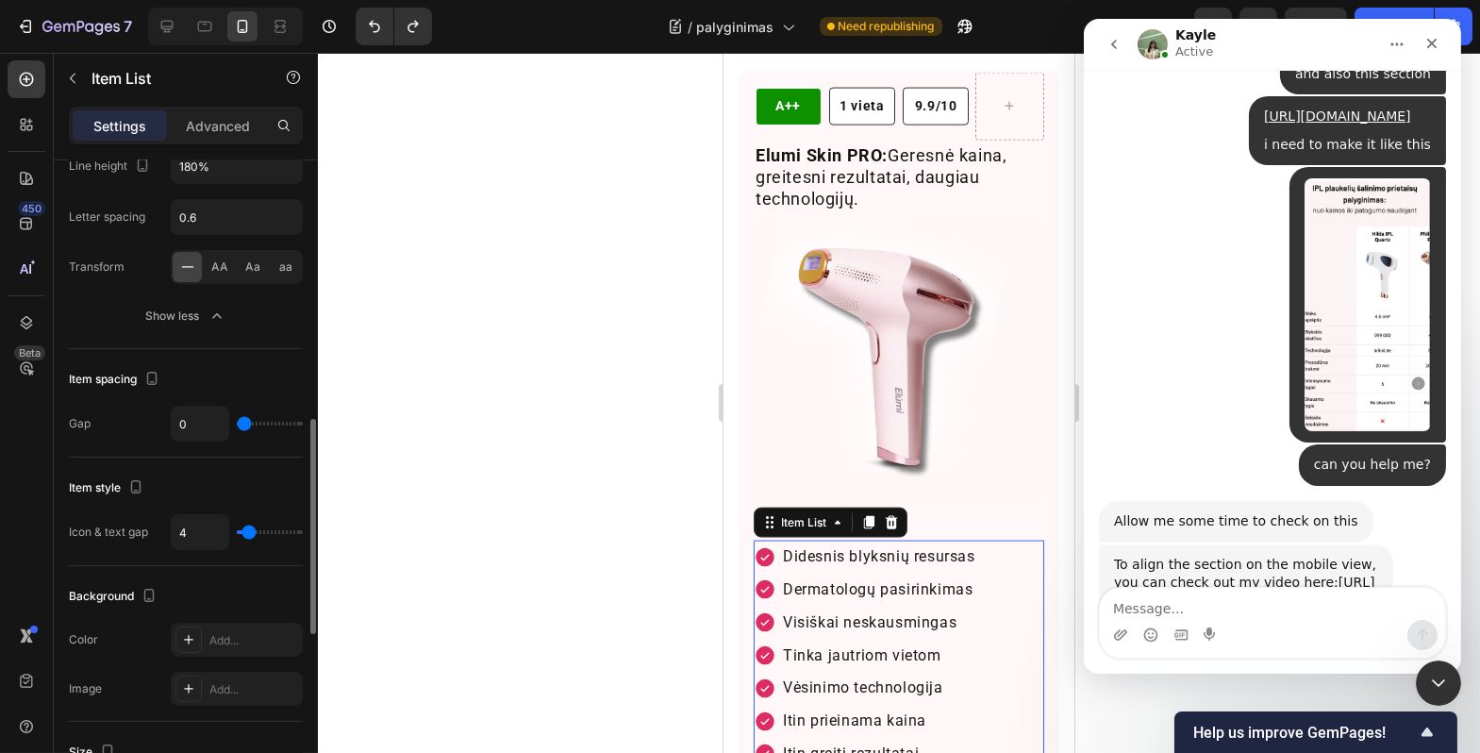
drag, startPoint x: 252, startPoint y: 424, endPoint x: 232, endPoint y: 426, distance: 19.9
type input "0"
click at [237, 426] on input "range" at bounding box center [270, 424] width 66 height 4
click at [623, 507] on div at bounding box center [899, 403] width 1163 height 700
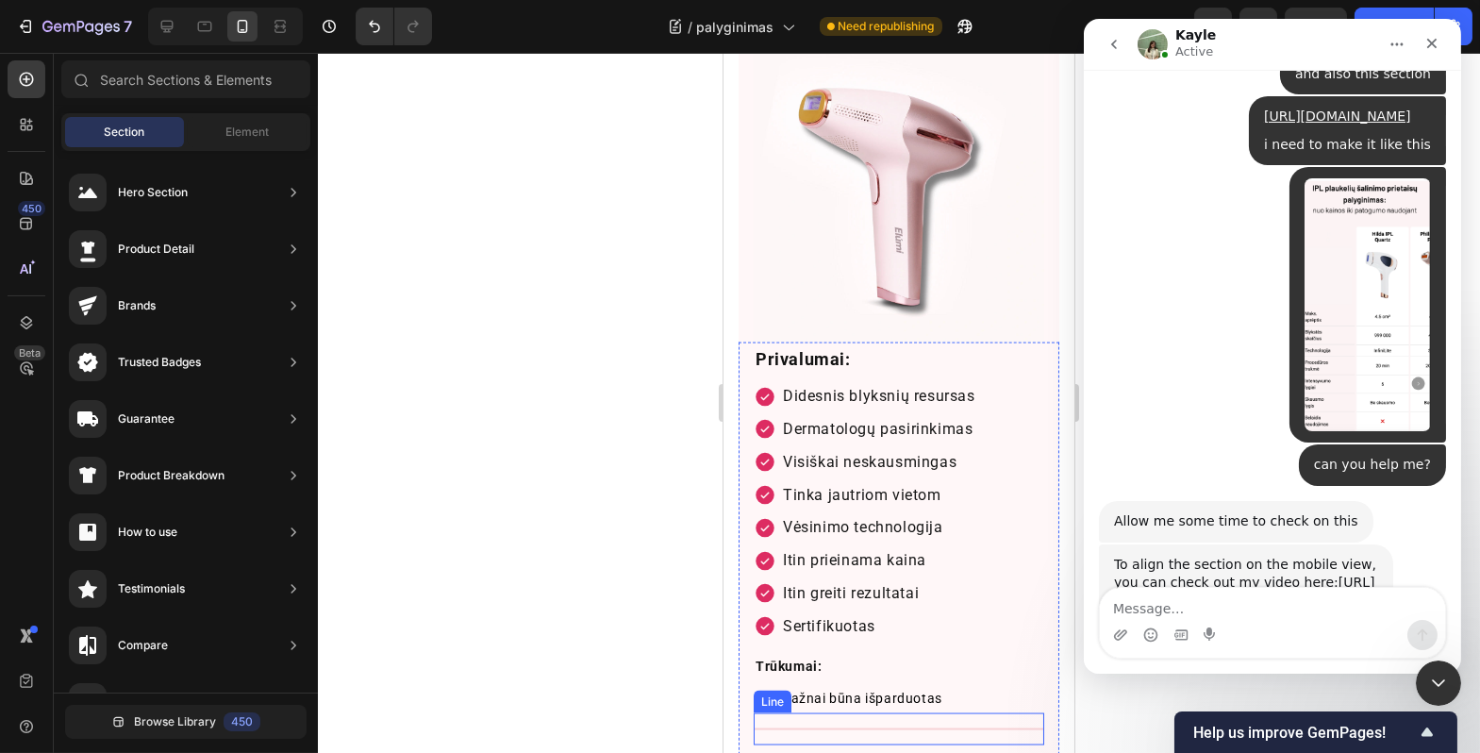
scroll to position [6652, 0]
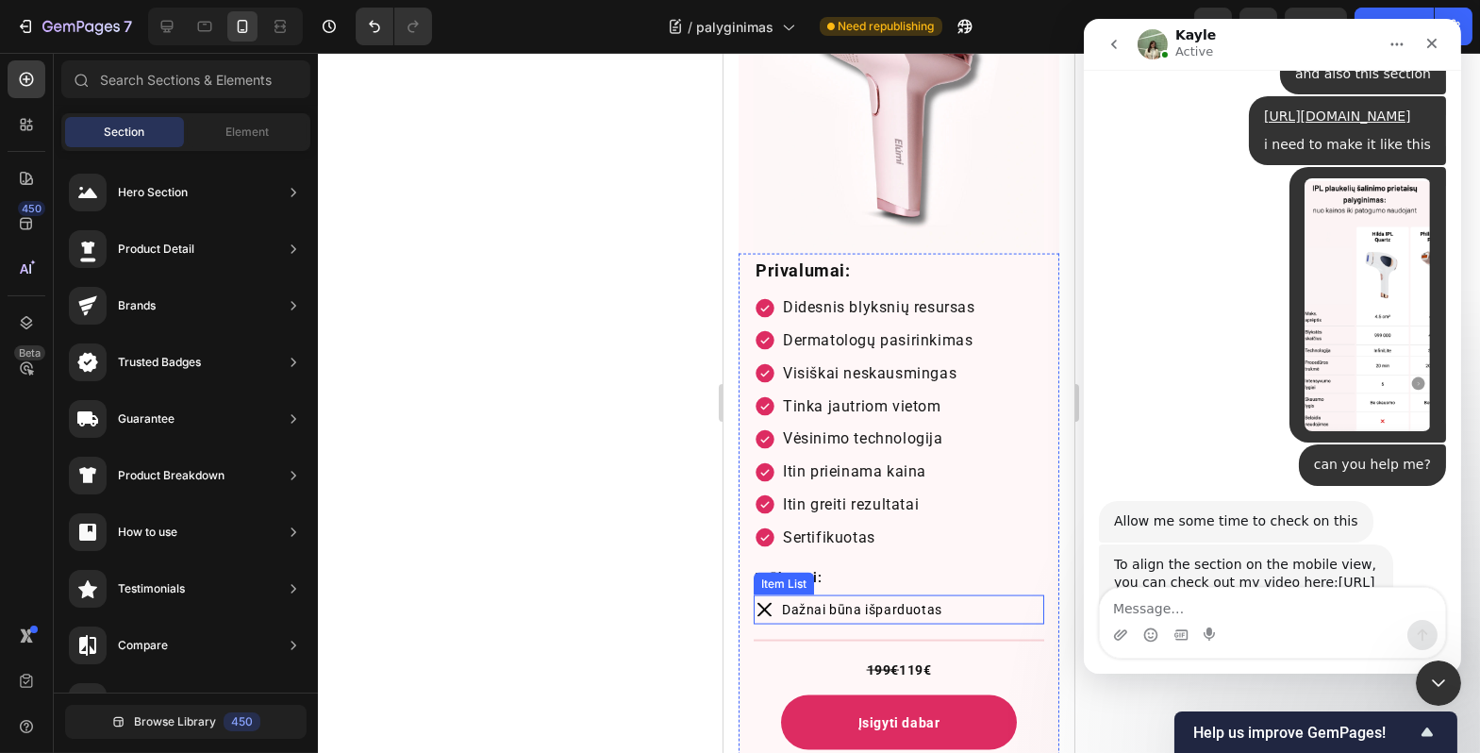
click at [917, 598] on p "Dažnai būna išparduotas" at bounding box center [861, 610] width 160 height 24
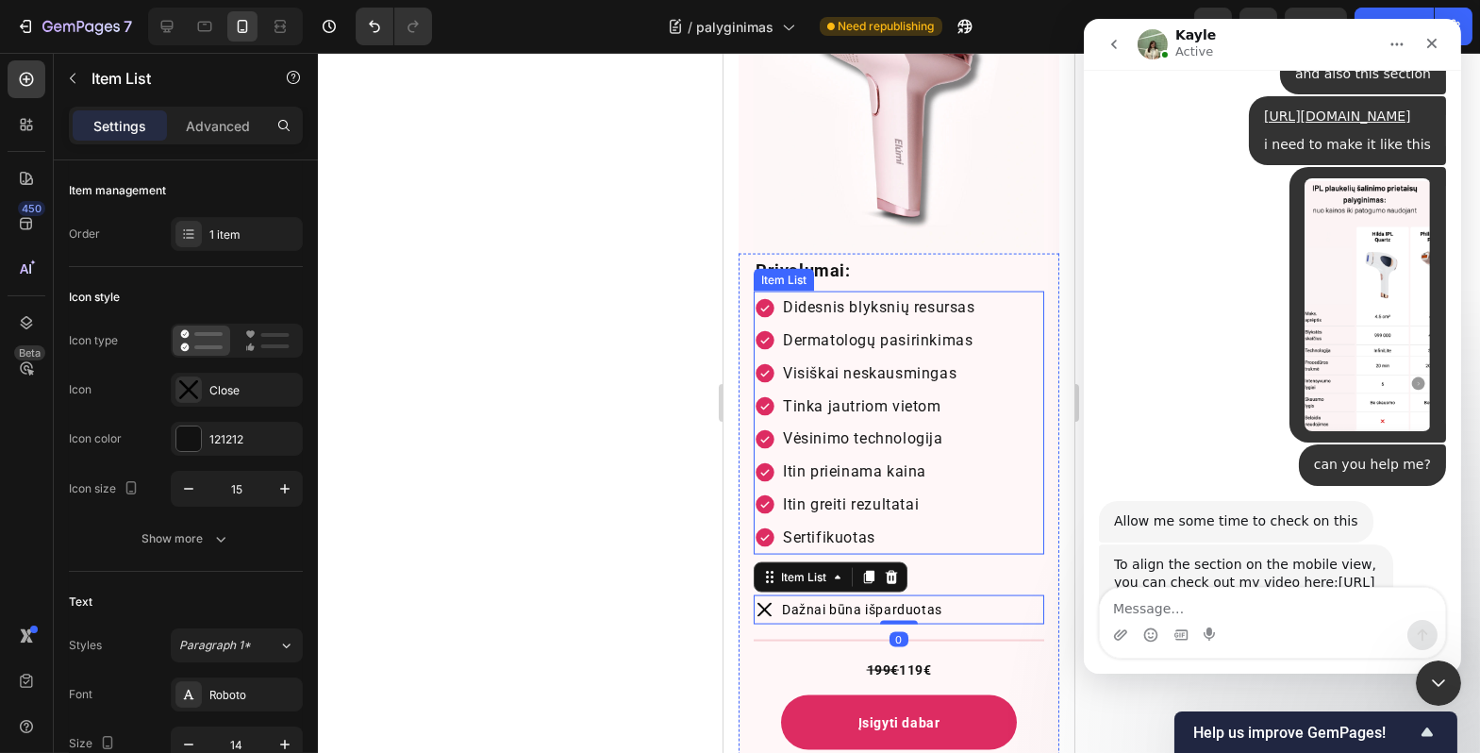
click at [968, 492] on p "Itin greiti rezultatai" at bounding box center [878, 505] width 192 height 27
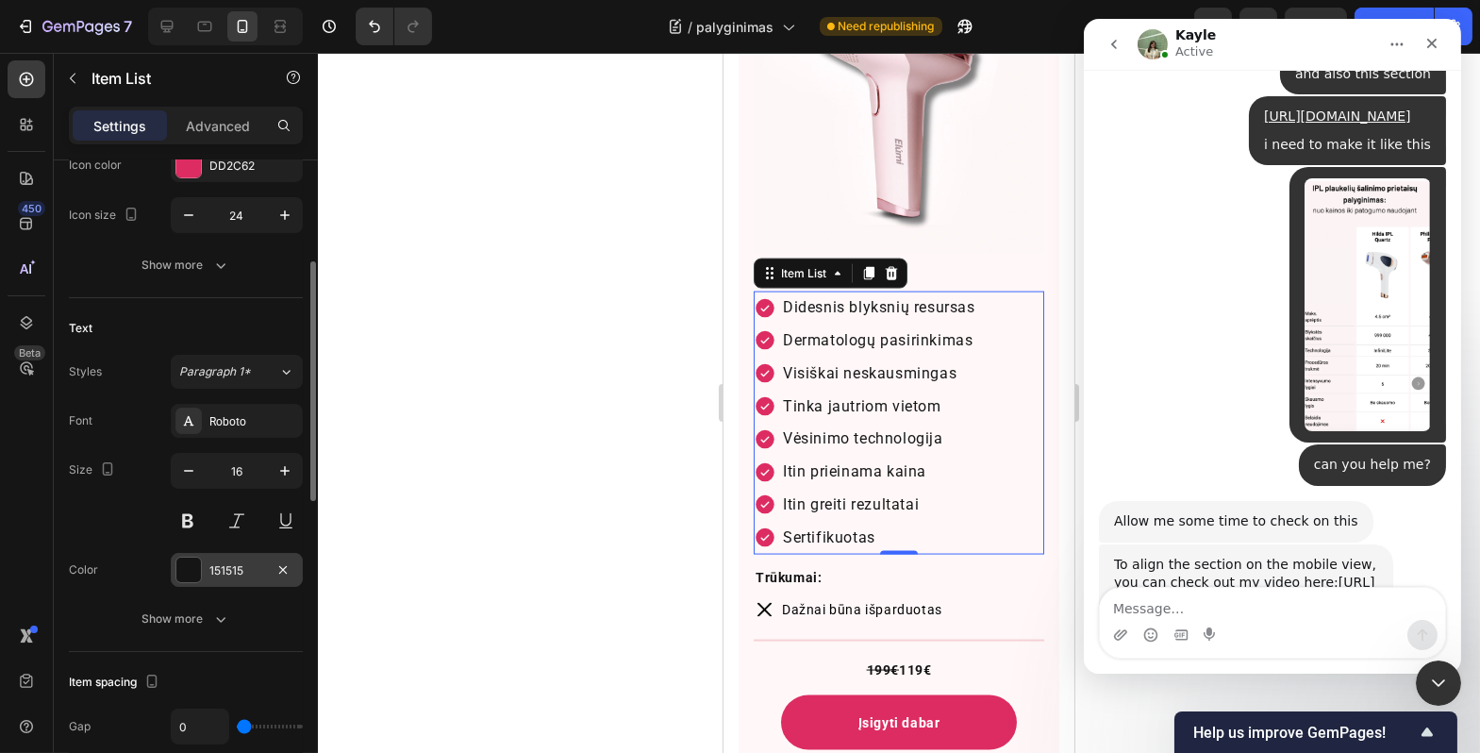
scroll to position [232, 0]
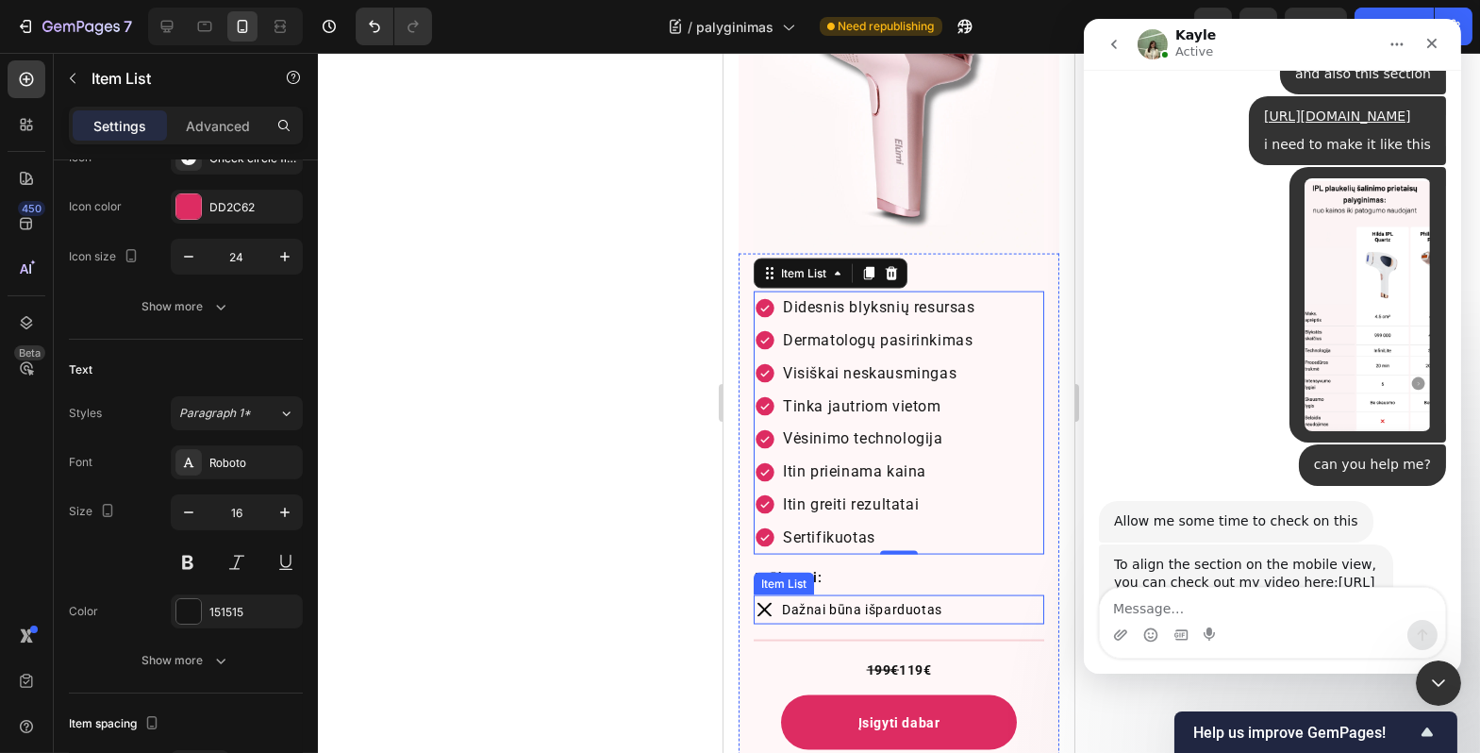
click at [960, 595] on div "Dažnai būna išparduotas" at bounding box center [898, 609] width 291 height 29
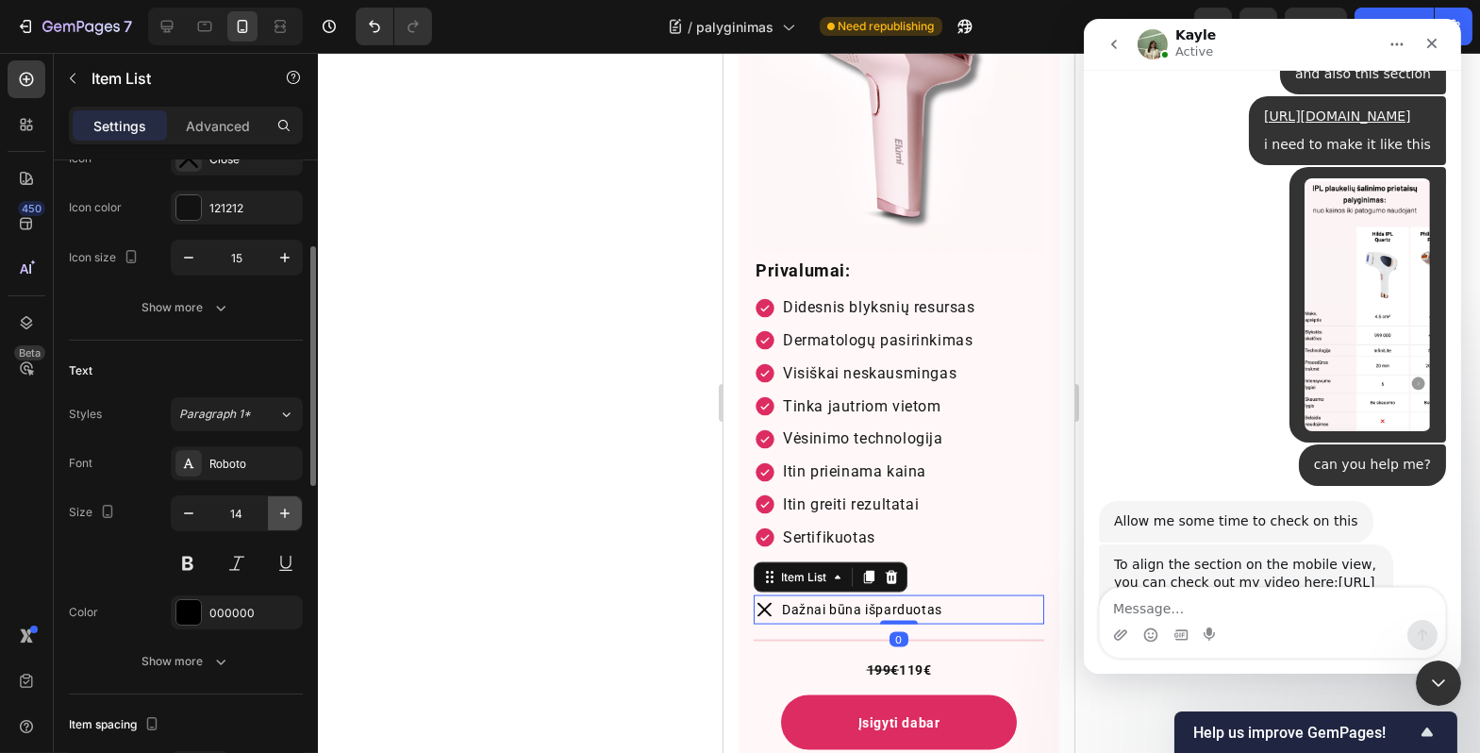
click at [290, 510] on icon "button" at bounding box center [285, 513] width 19 height 19
type input "16"
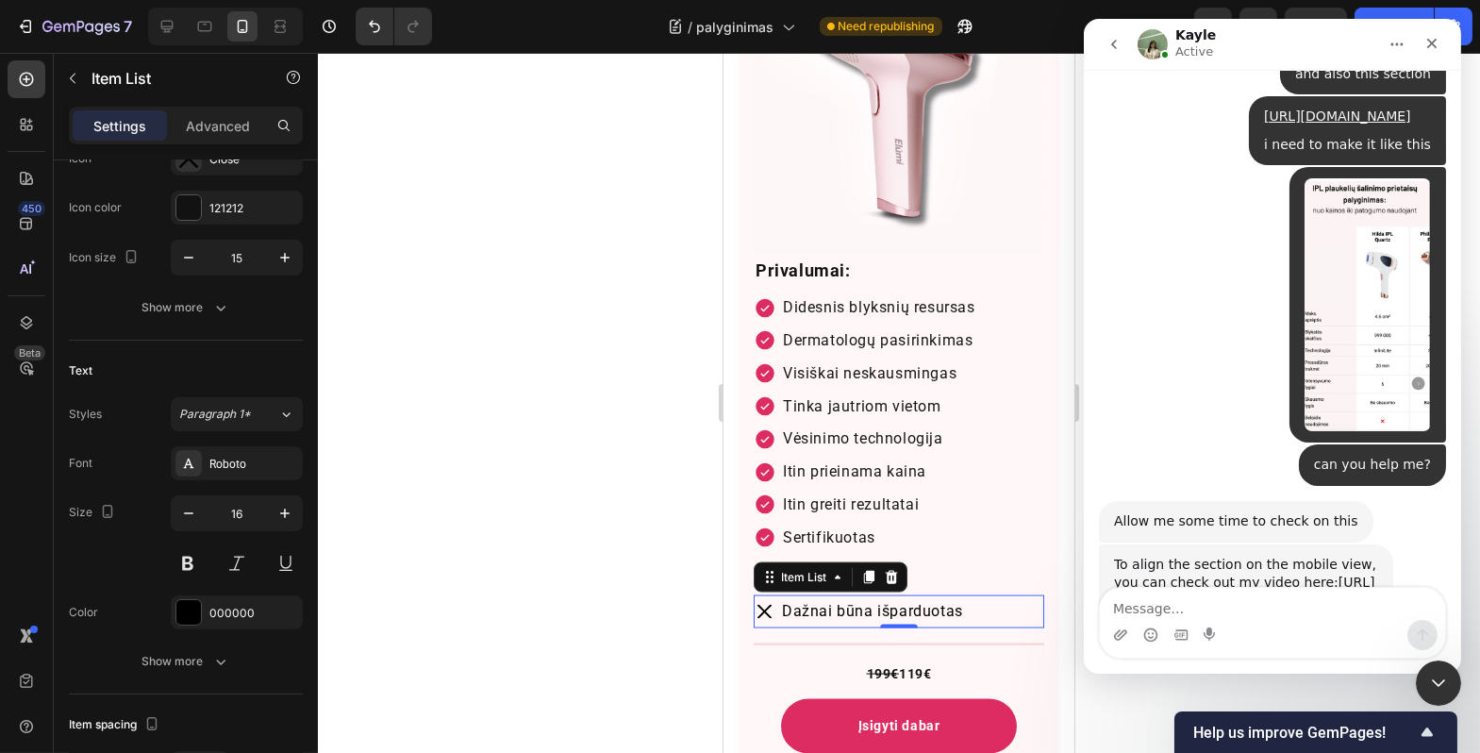
click at [550, 522] on div at bounding box center [899, 403] width 1163 height 700
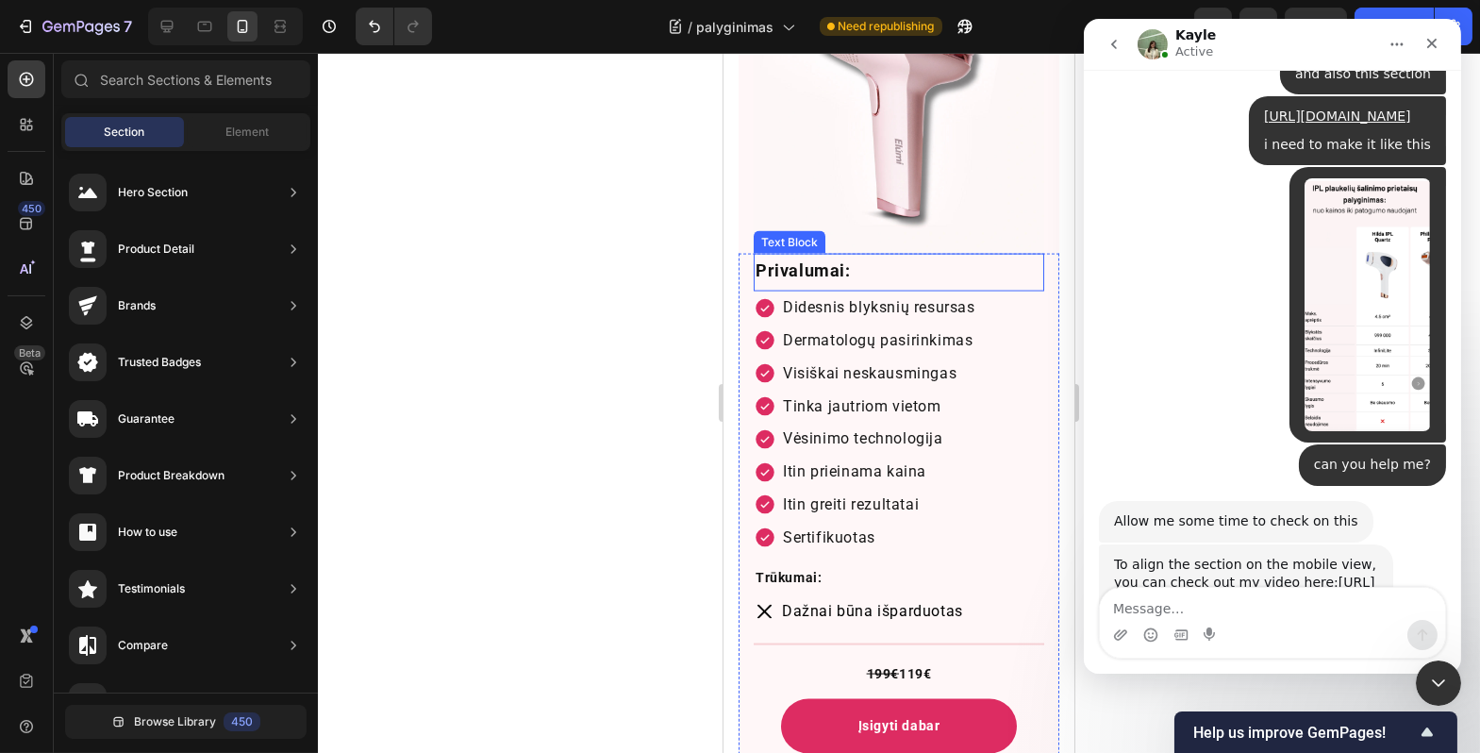
click at [846, 260] on strong "Privalumai:" at bounding box center [802, 270] width 95 height 20
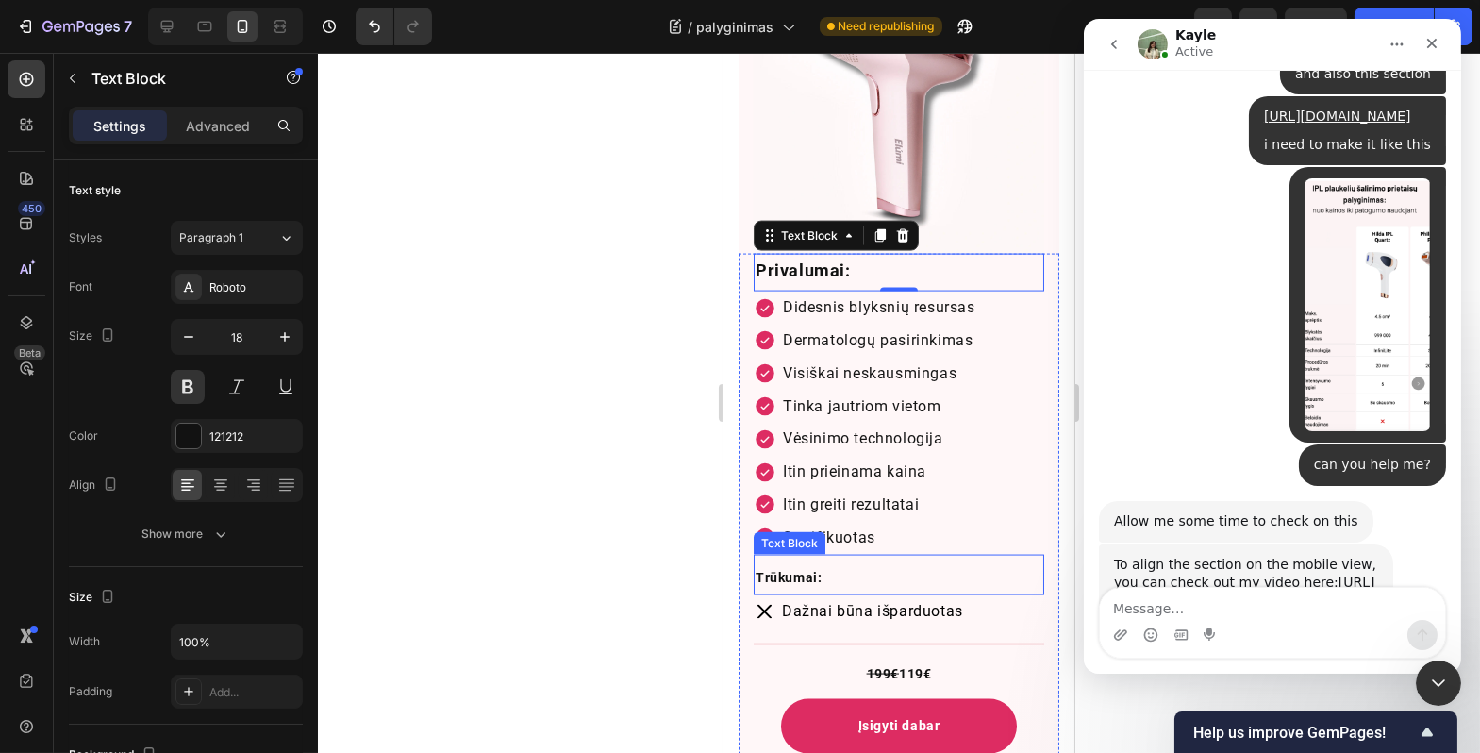
click at [851, 566] on p "Trūkumai:" at bounding box center [898, 578] width 287 height 24
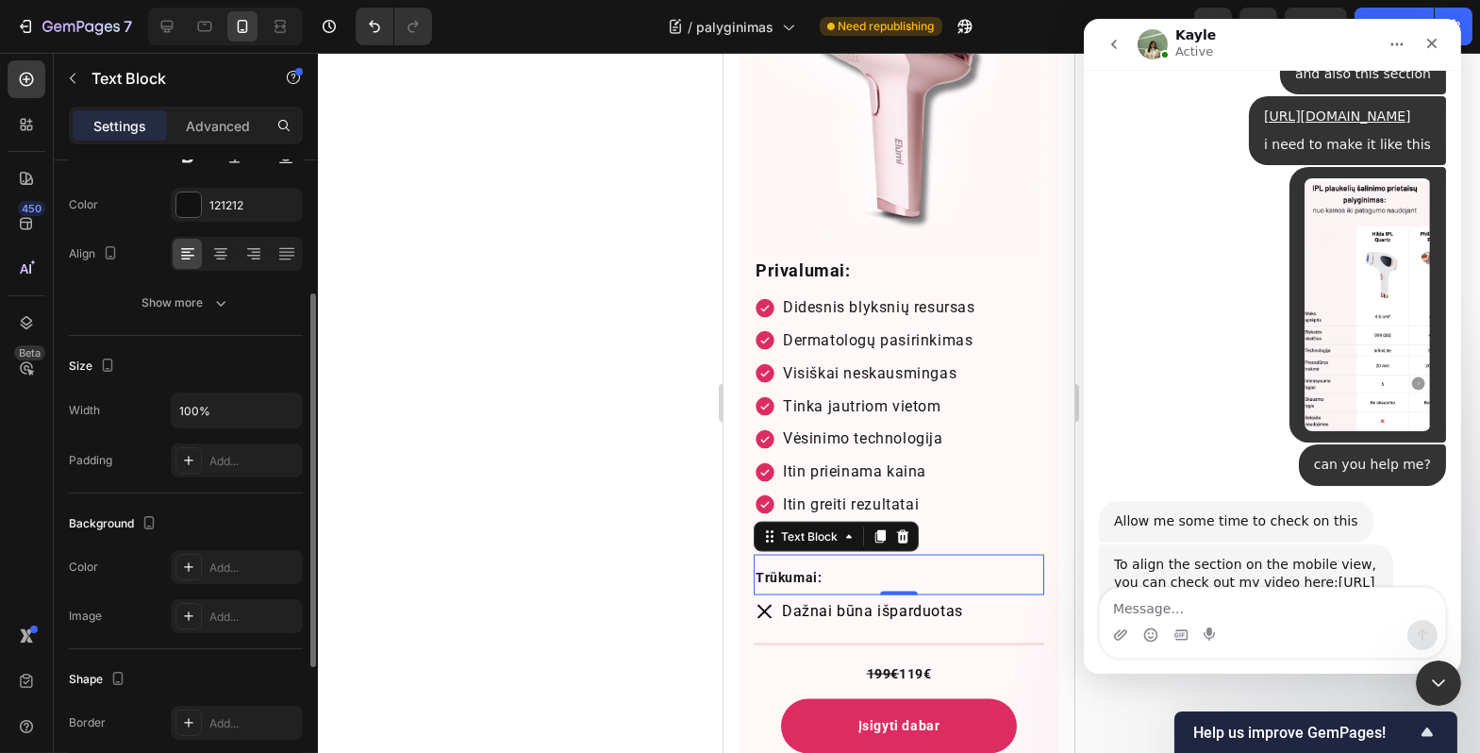
scroll to position [0, 0]
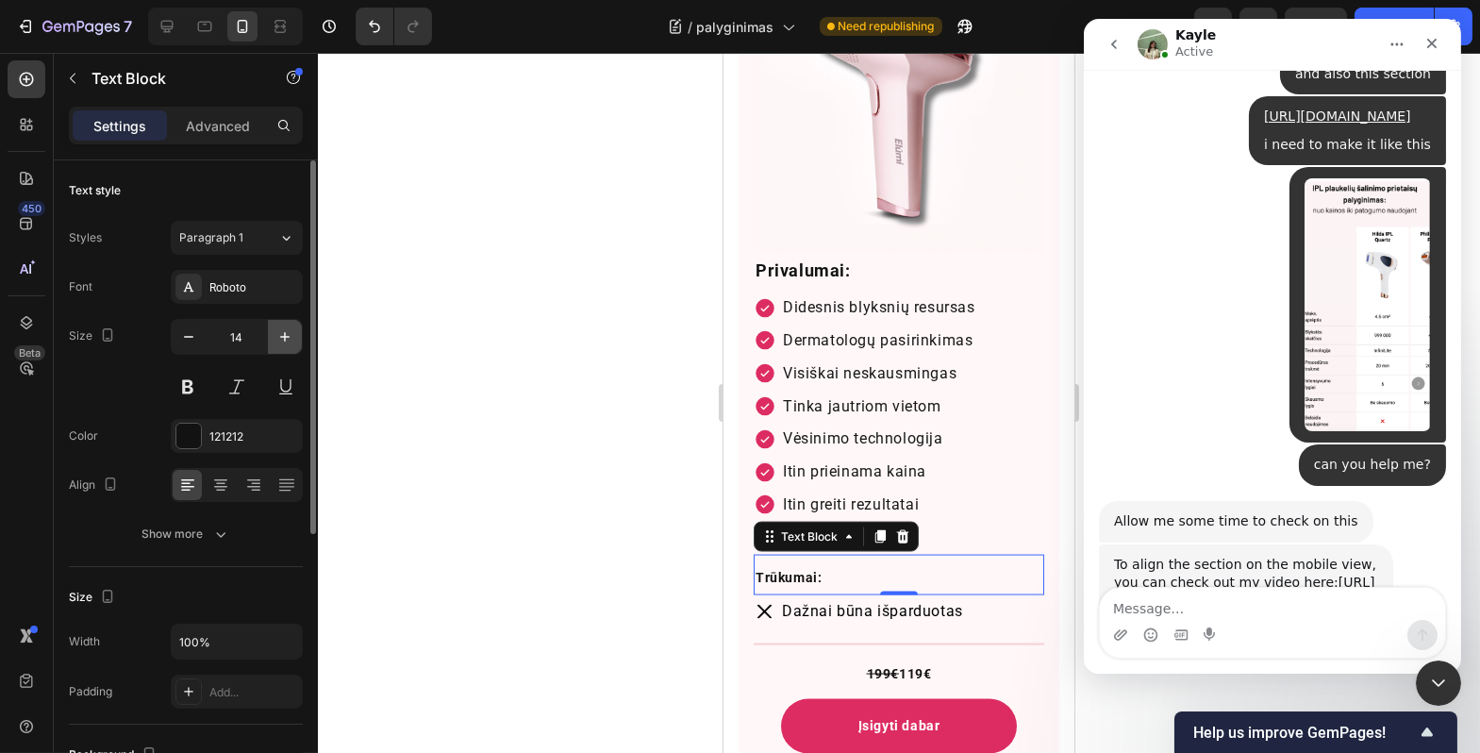
click at [274, 348] on button "button" at bounding box center [285, 337] width 34 height 34
click at [275, 346] on button "button" at bounding box center [285, 337] width 34 height 34
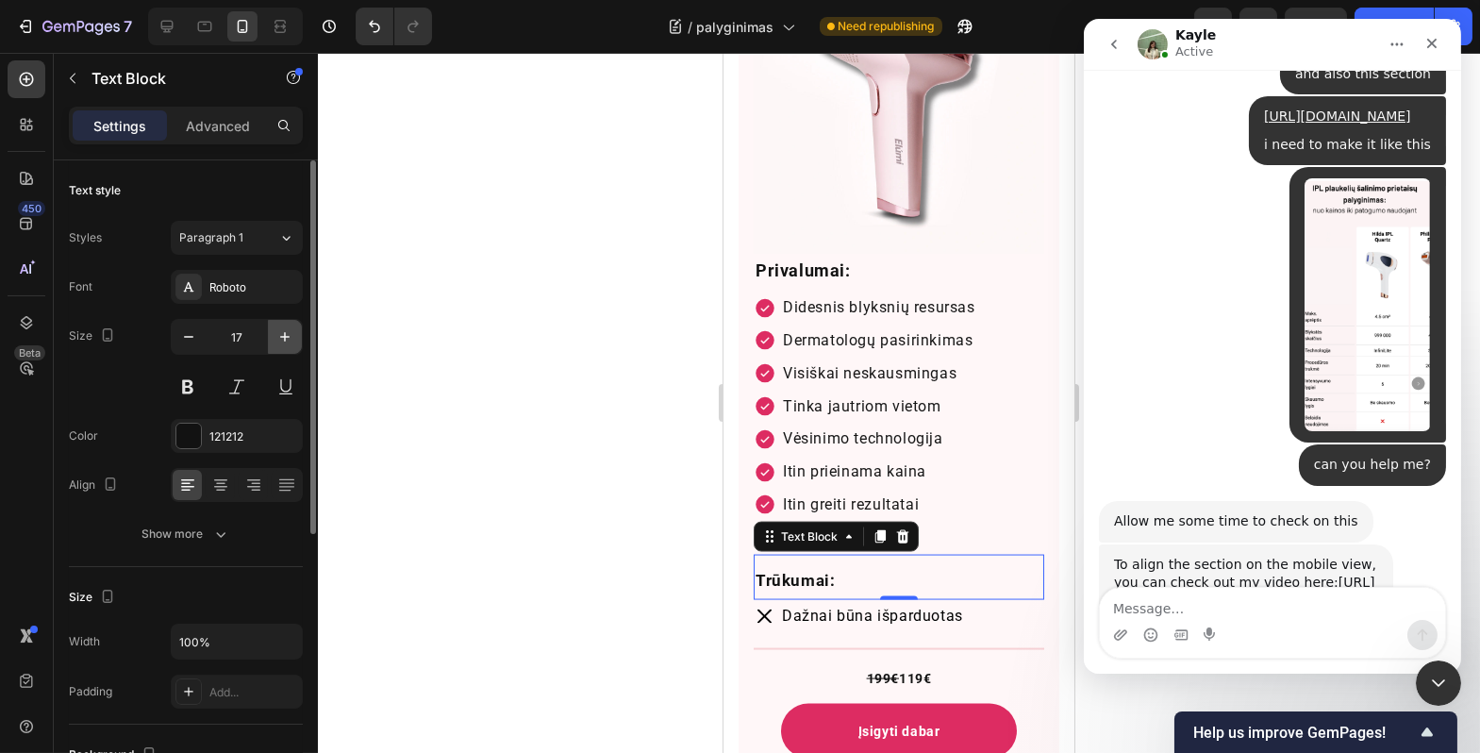
click at [275, 346] on button "button" at bounding box center [285, 337] width 34 height 34
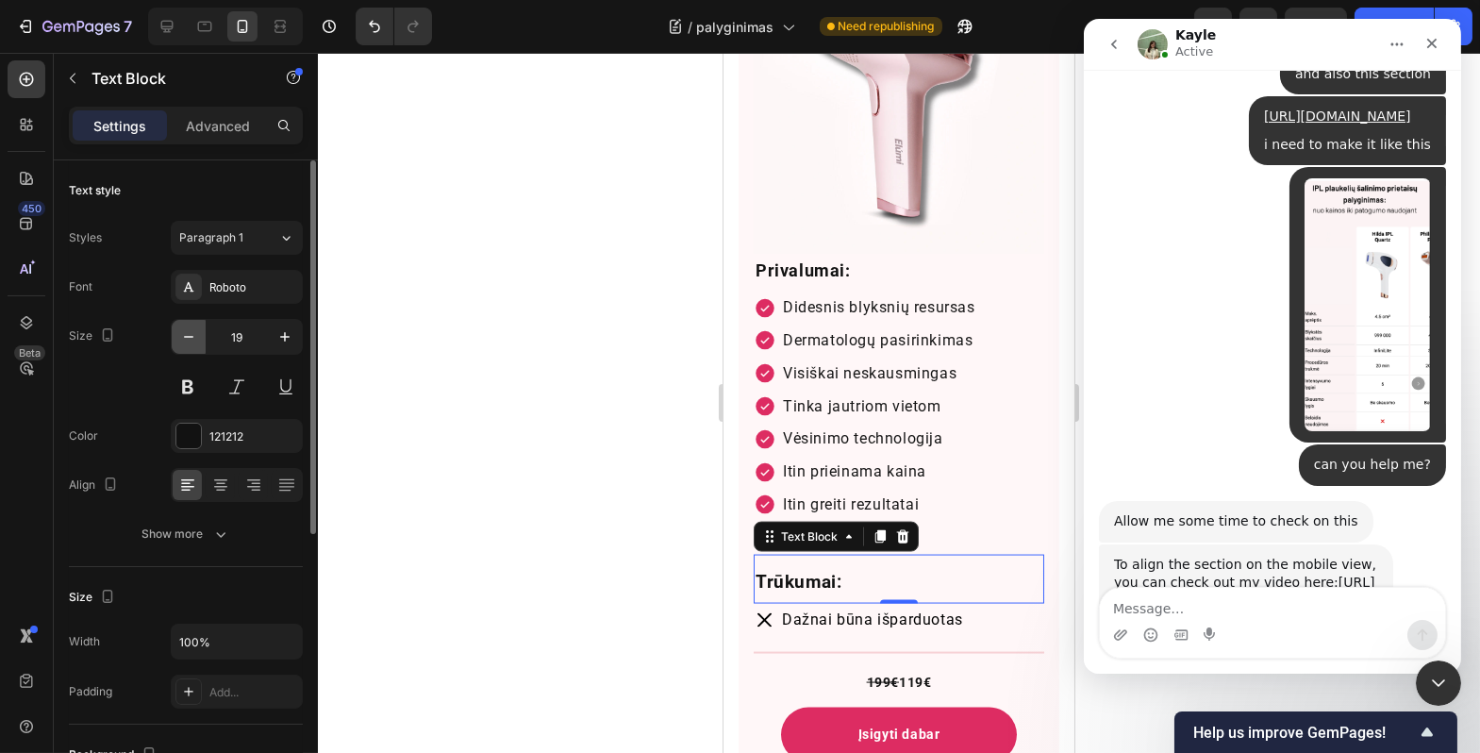
click at [187, 343] on icon "button" at bounding box center [188, 336] width 19 height 19
type input "18"
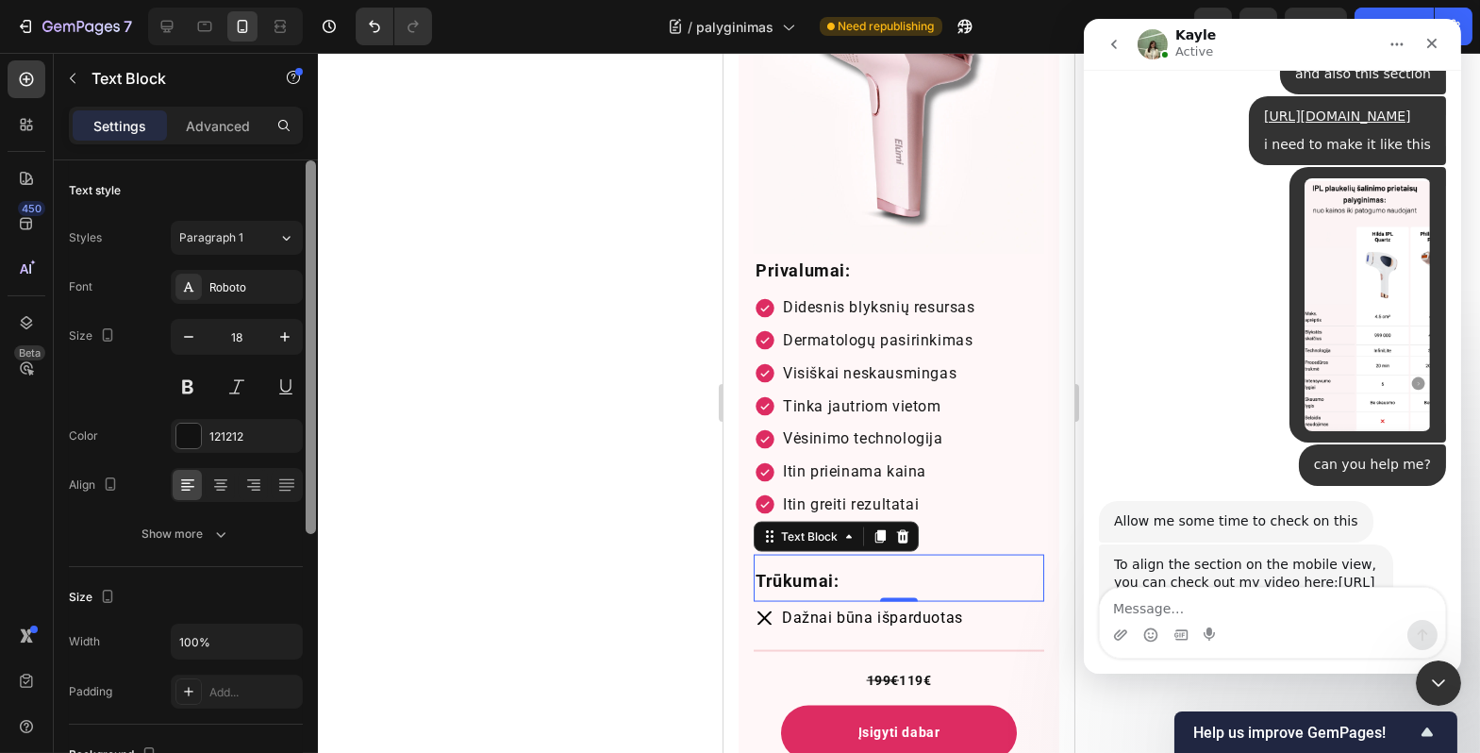
click at [311, 414] on div at bounding box center [311, 347] width 10 height 374
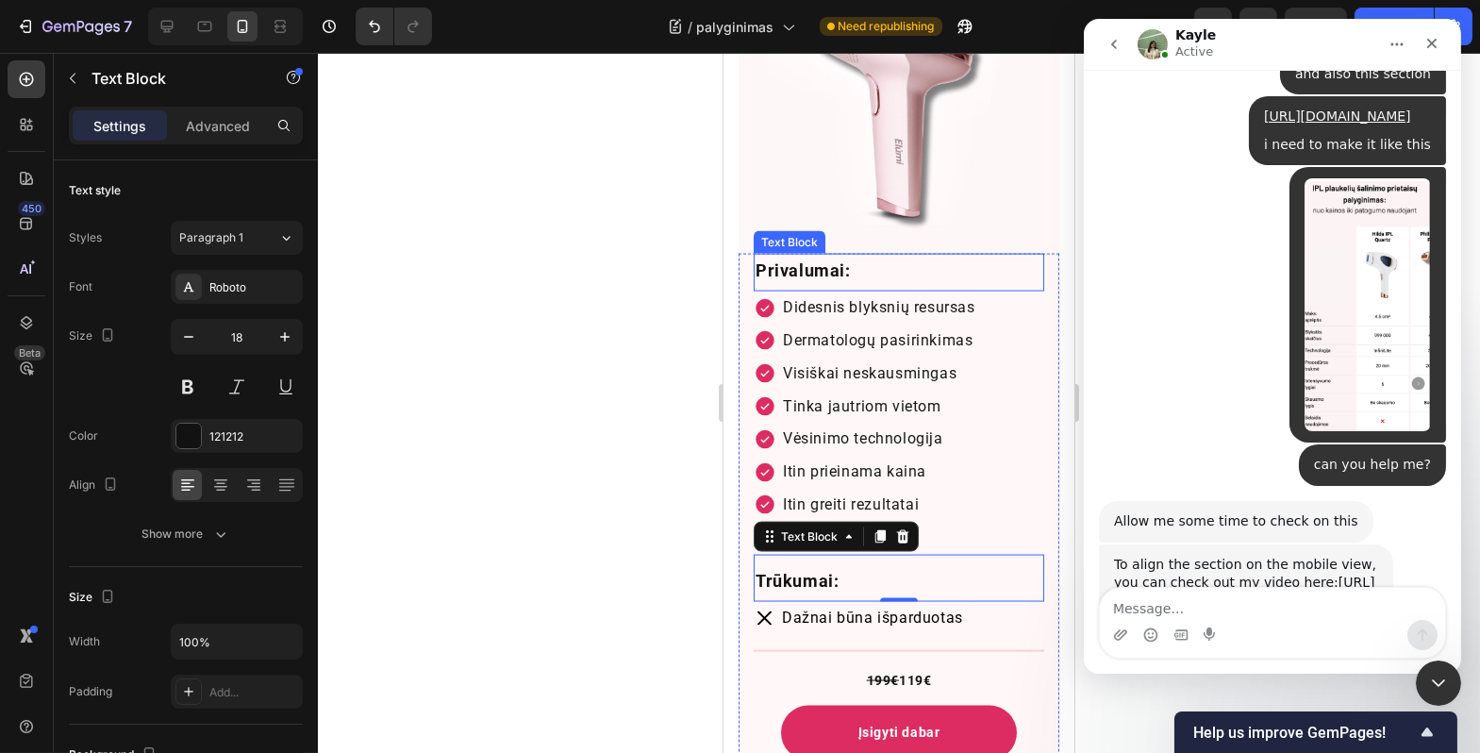
click at [895, 263] on p "Privalumai:" at bounding box center [898, 271] width 287 height 30
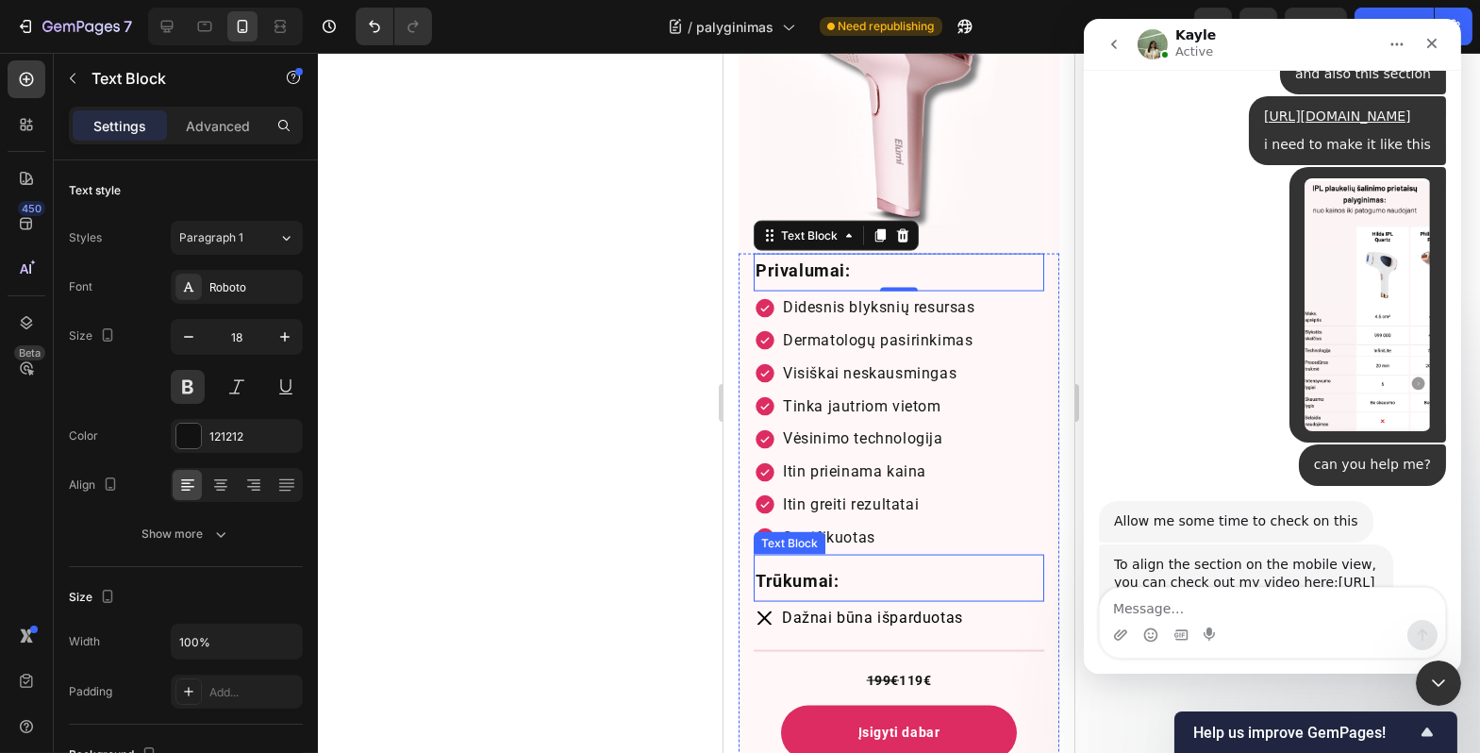
click at [836, 571] on strong "Trūkumai:" at bounding box center [796, 581] width 83 height 20
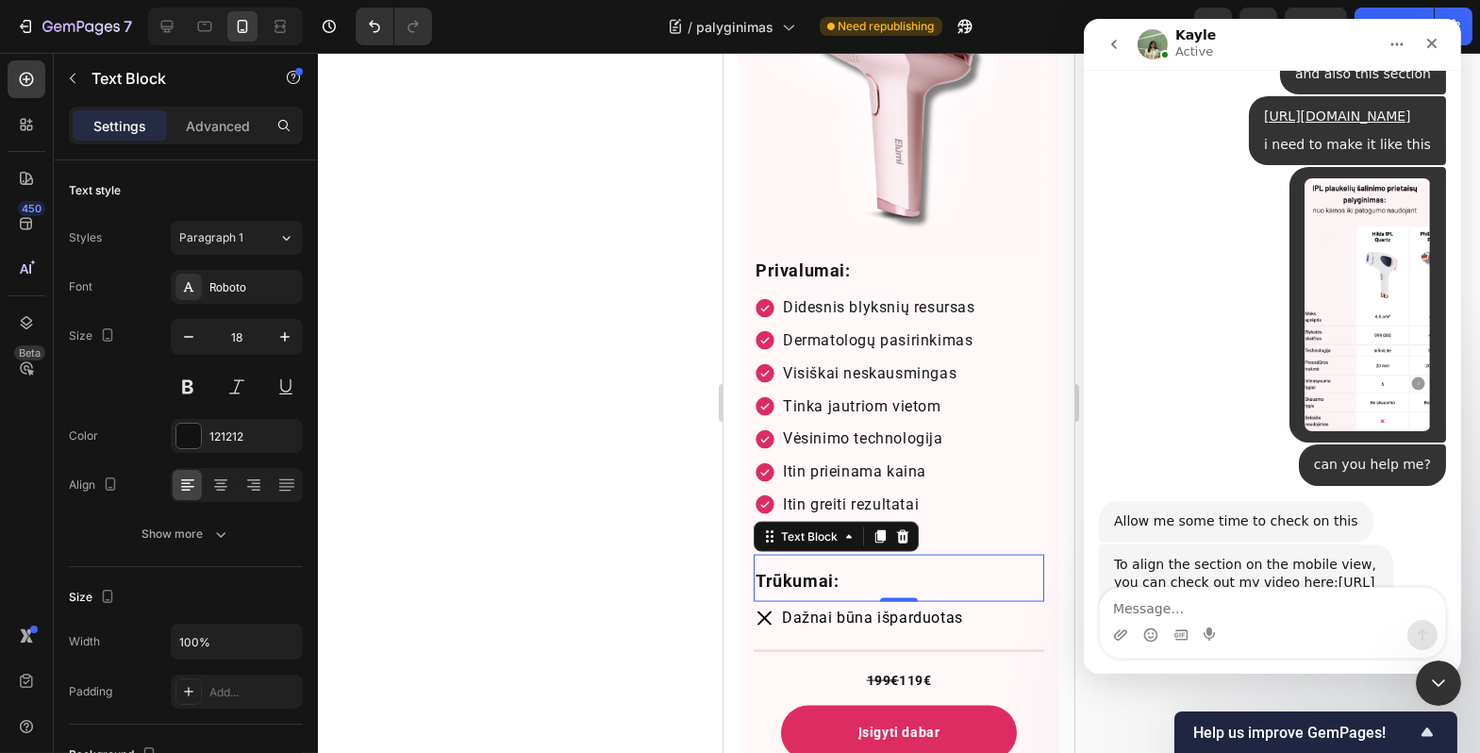
click at [600, 521] on div at bounding box center [899, 403] width 1163 height 700
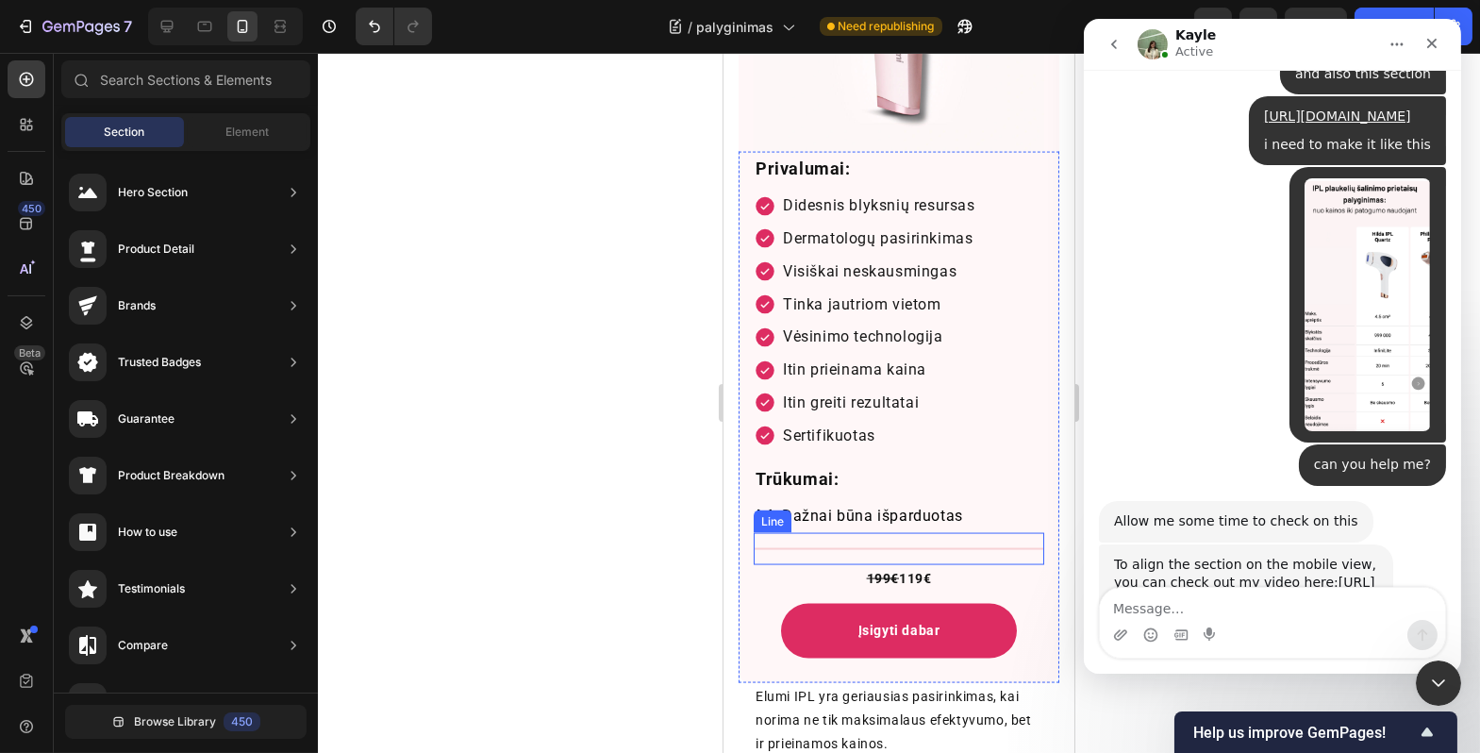
scroll to position [6776, 0]
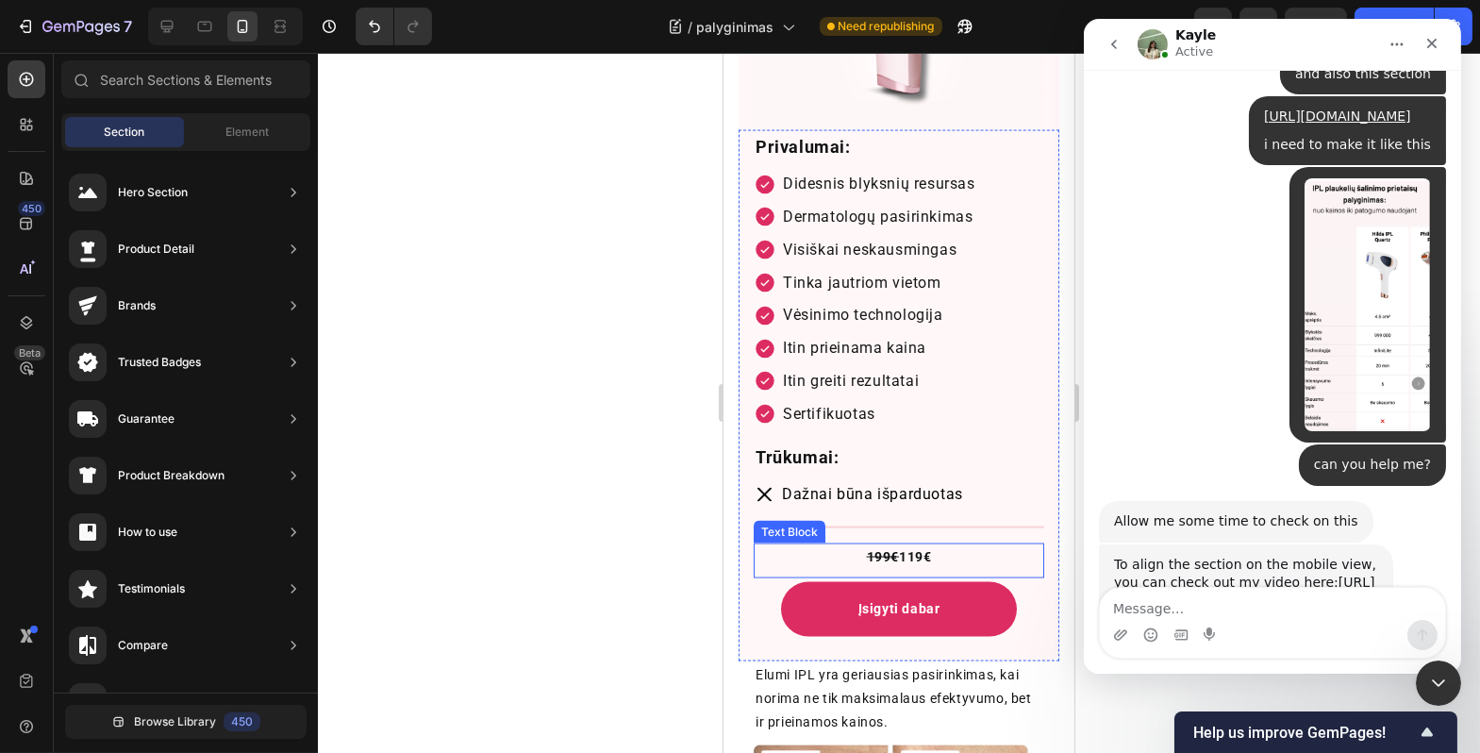
click at [980, 545] on p "199€ 119€" at bounding box center [898, 557] width 287 height 24
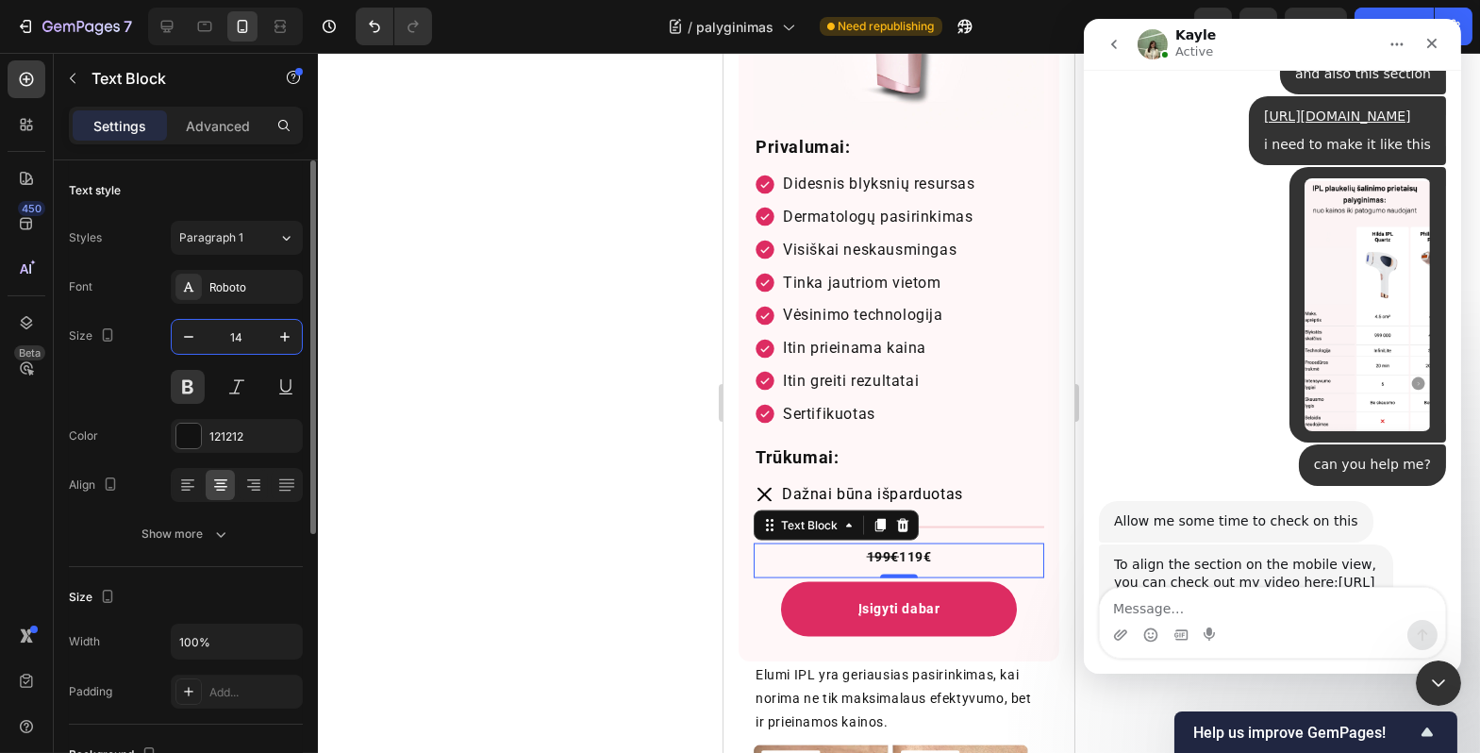
click at [241, 348] on input "14" at bounding box center [237, 337] width 62 height 34
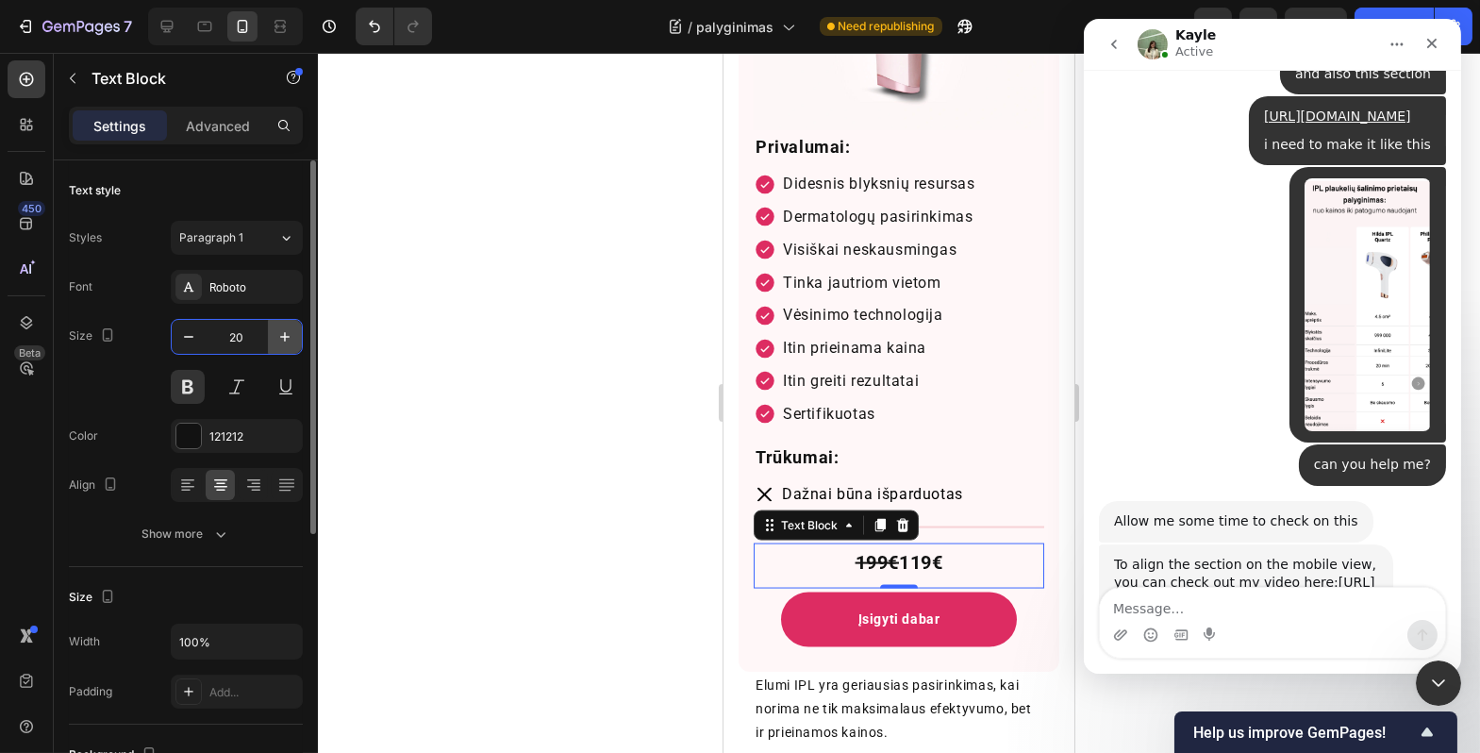
click at [284, 331] on icon "button" at bounding box center [285, 336] width 19 height 19
type input "22"
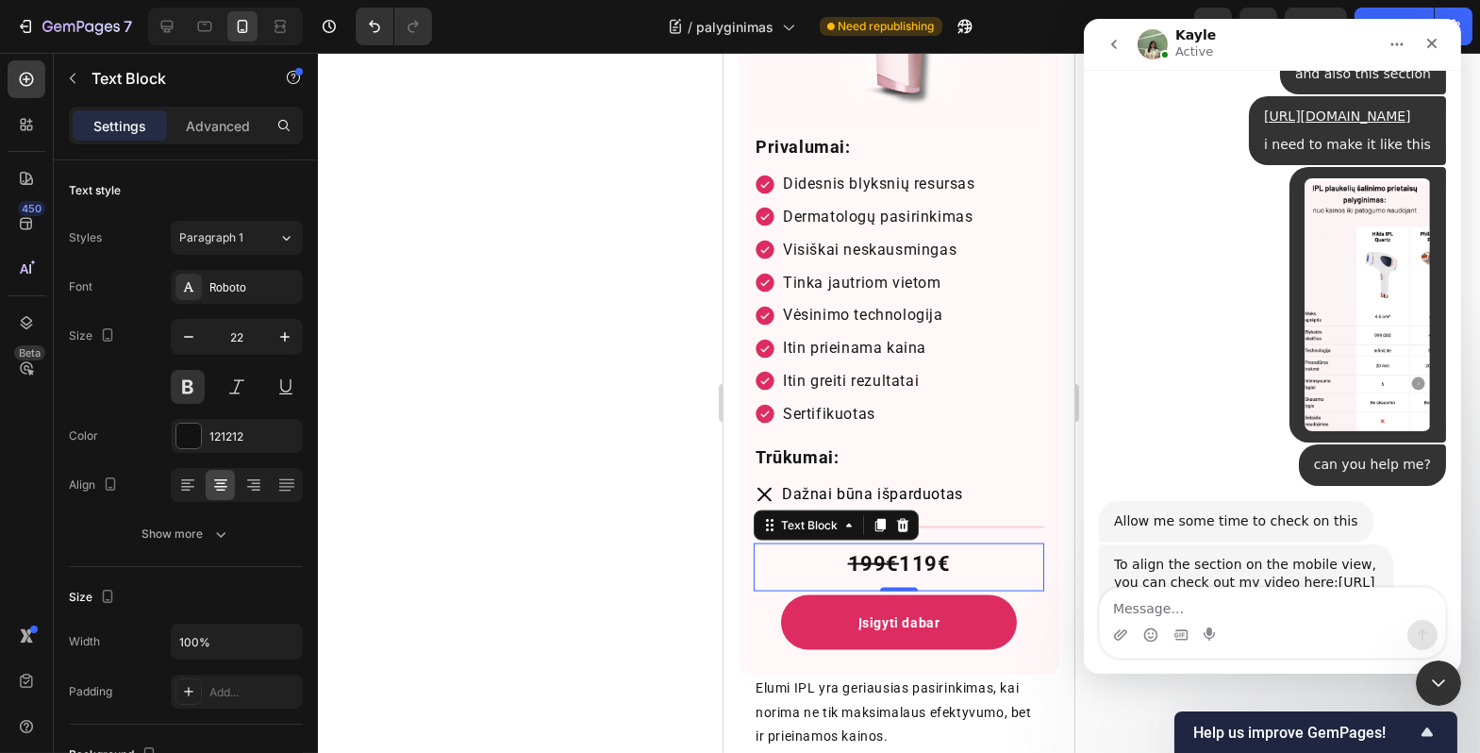
click at [472, 444] on div at bounding box center [899, 403] width 1163 height 700
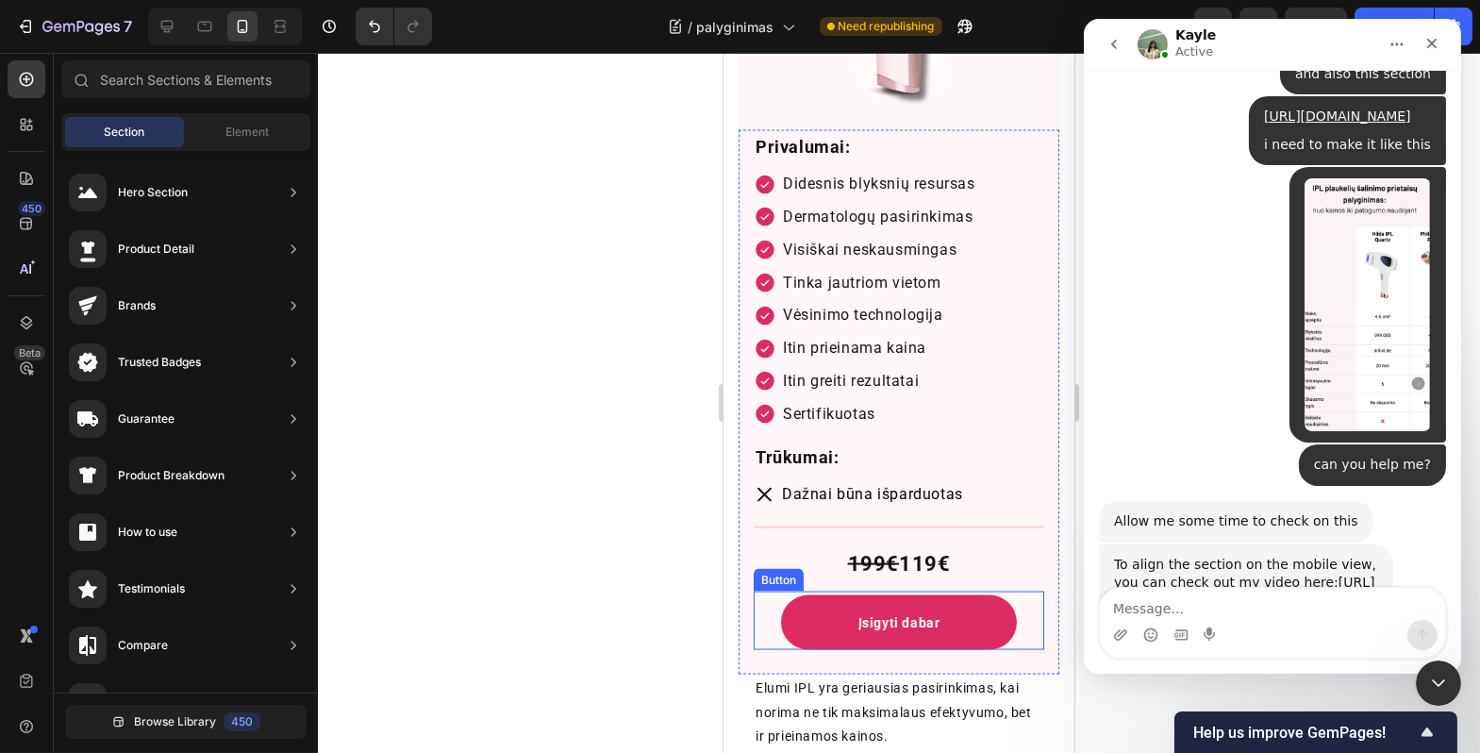
click at [846, 602] on button "Įsigyti dabar" at bounding box center [898, 622] width 236 height 55
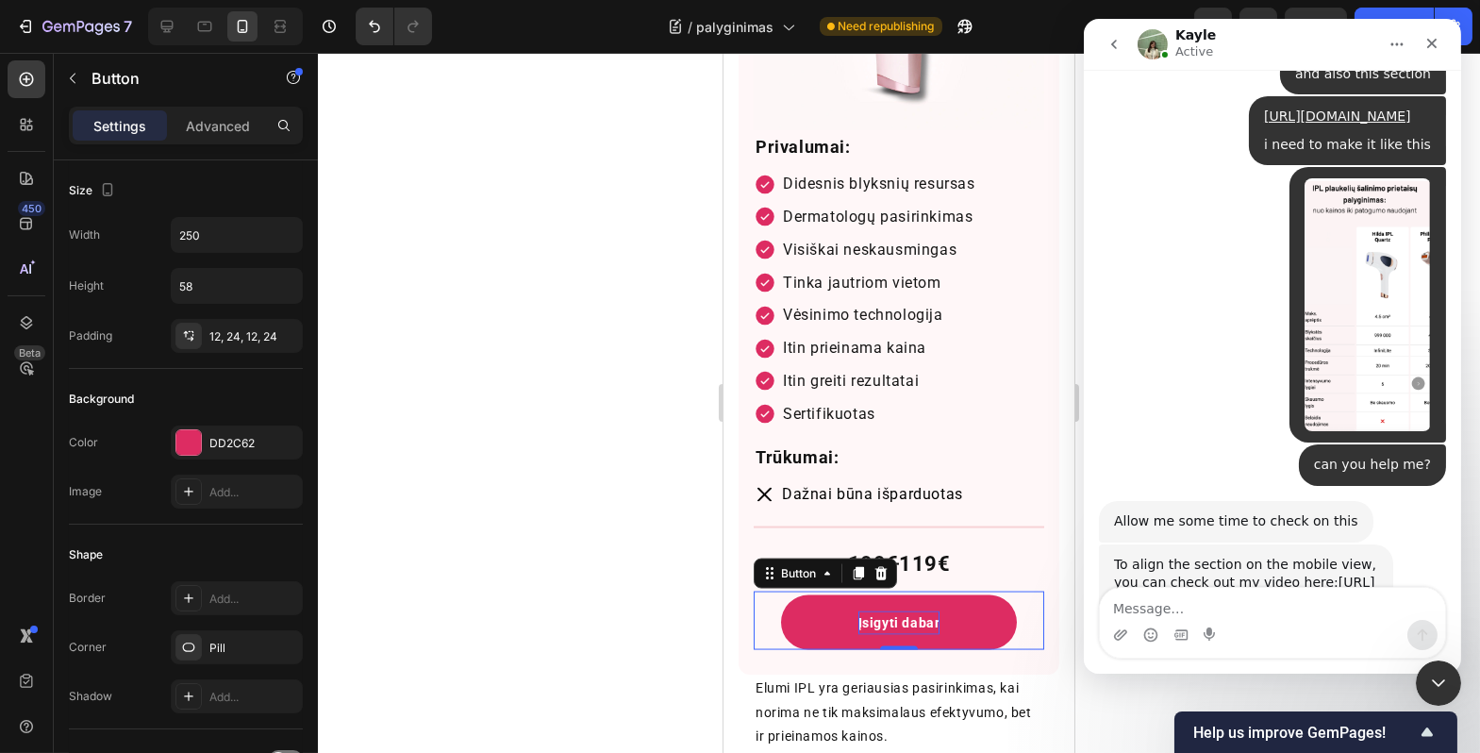
click at [895, 611] on p "Įsigyti dabar" at bounding box center [899, 623] width 82 height 24
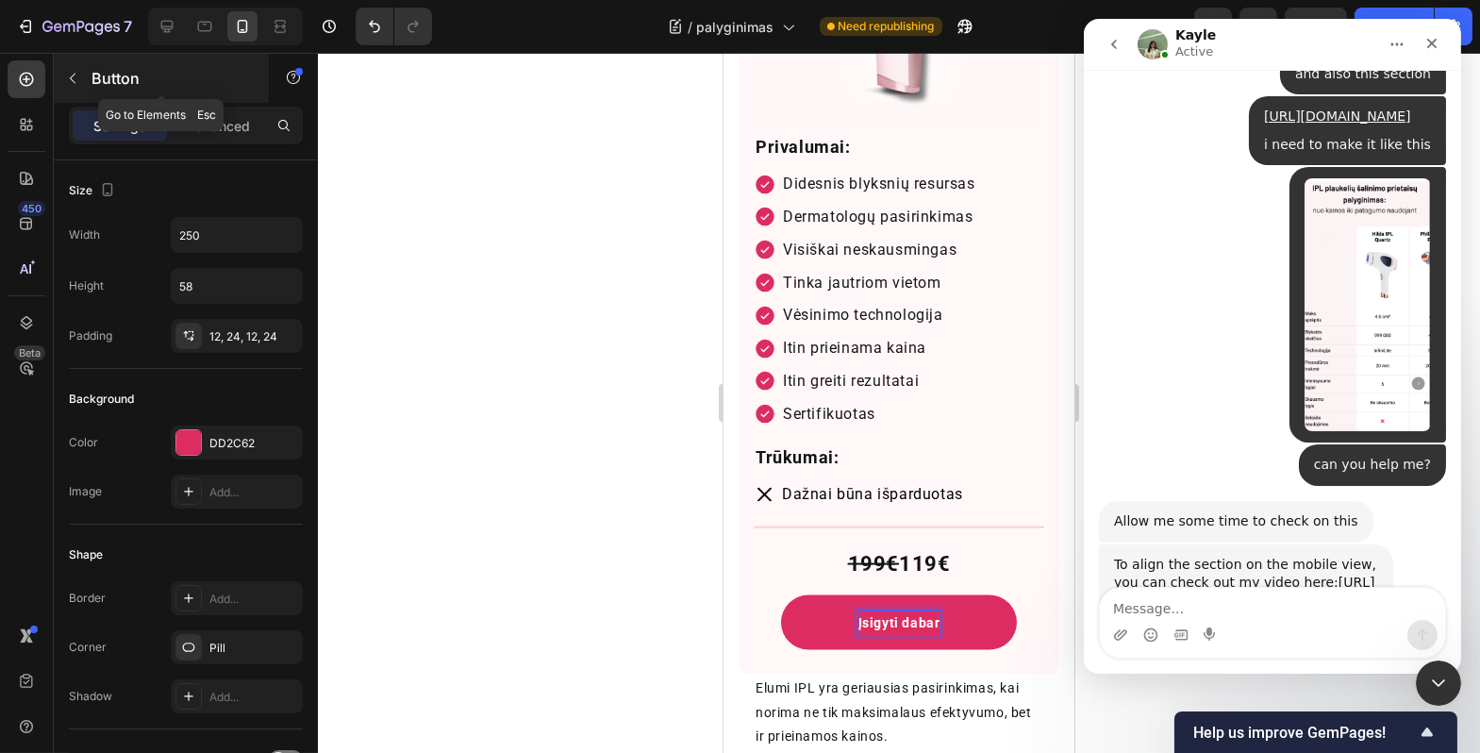
click at [79, 89] on button "button" at bounding box center [73, 78] width 30 height 30
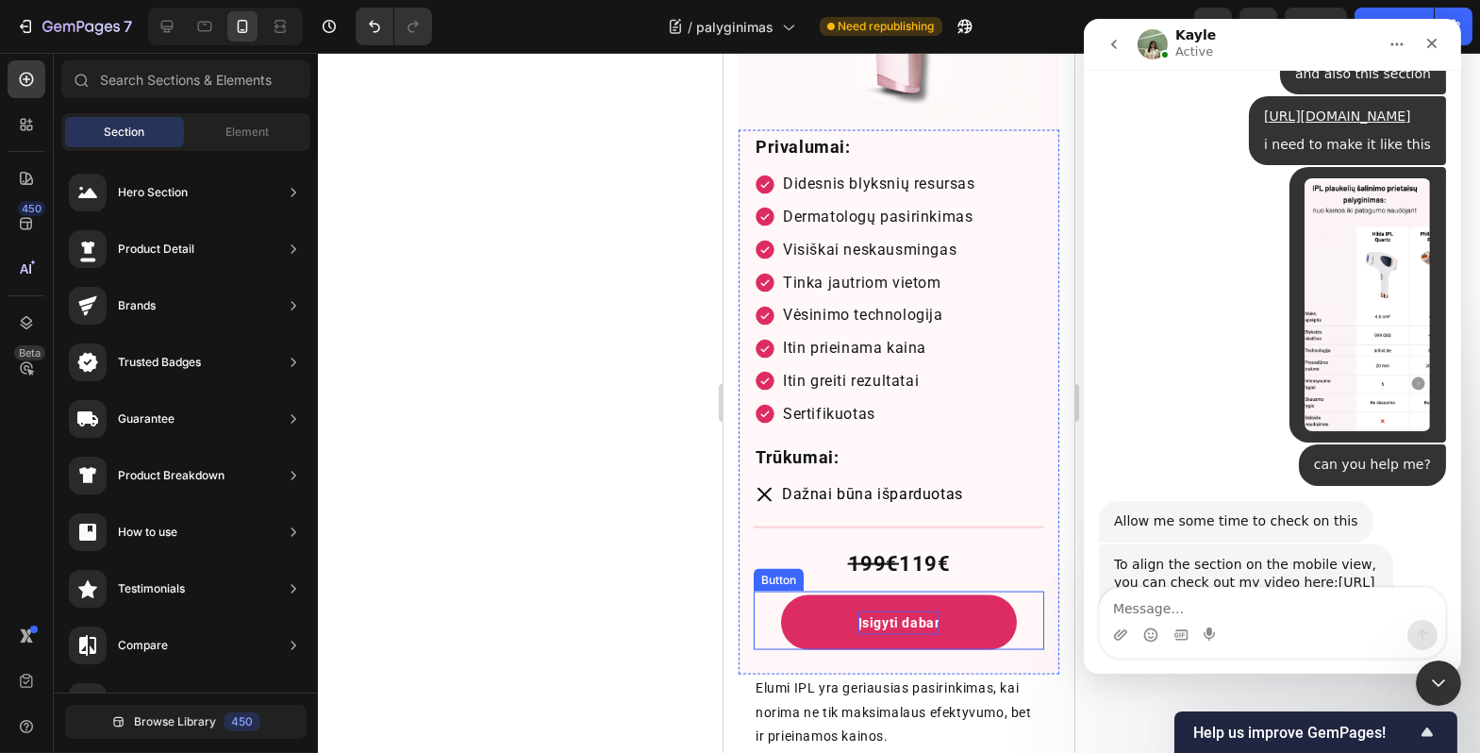
click at [924, 611] on p "Įsigyti dabar" at bounding box center [899, 623] width 82 height 24
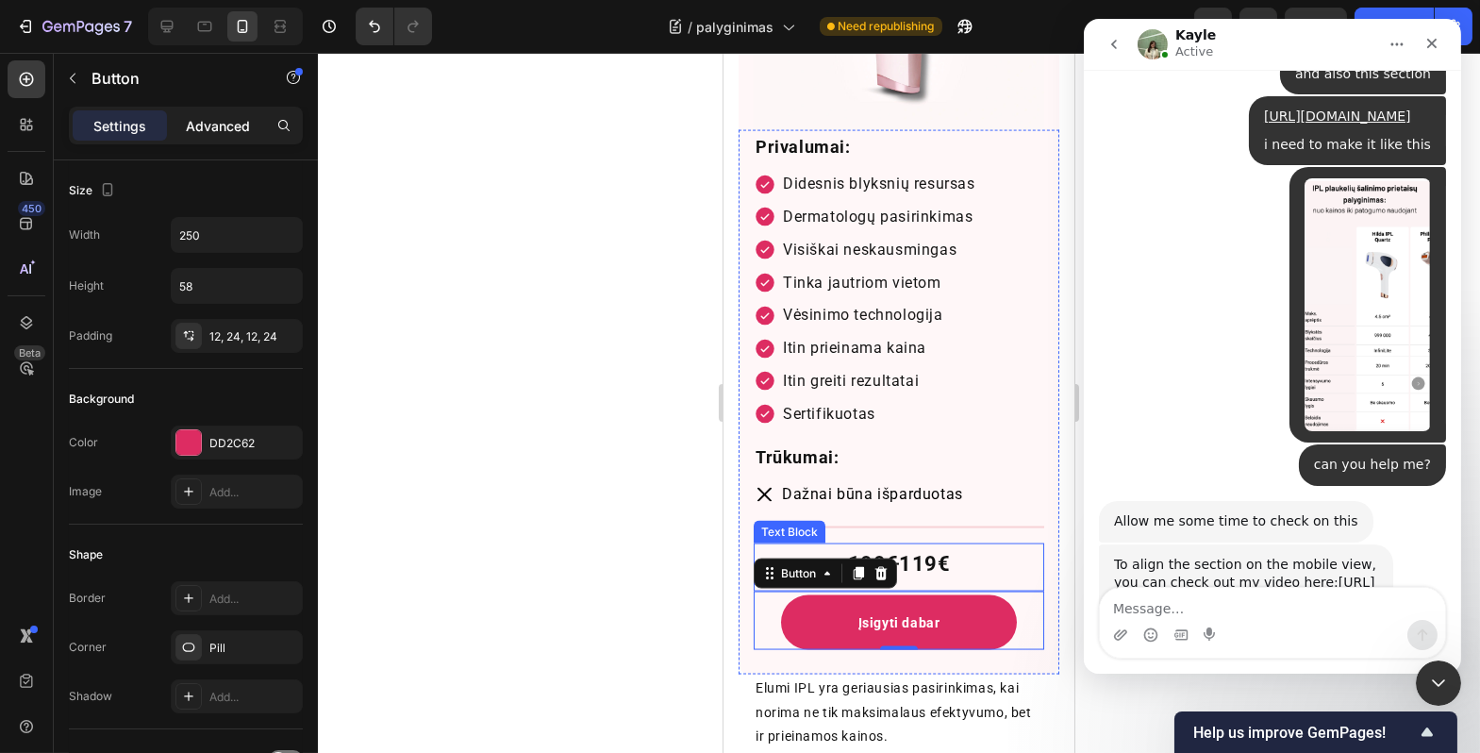
click at [192, 129] on p "Advanced" at bounding box center [218, 126] width 64 height 20
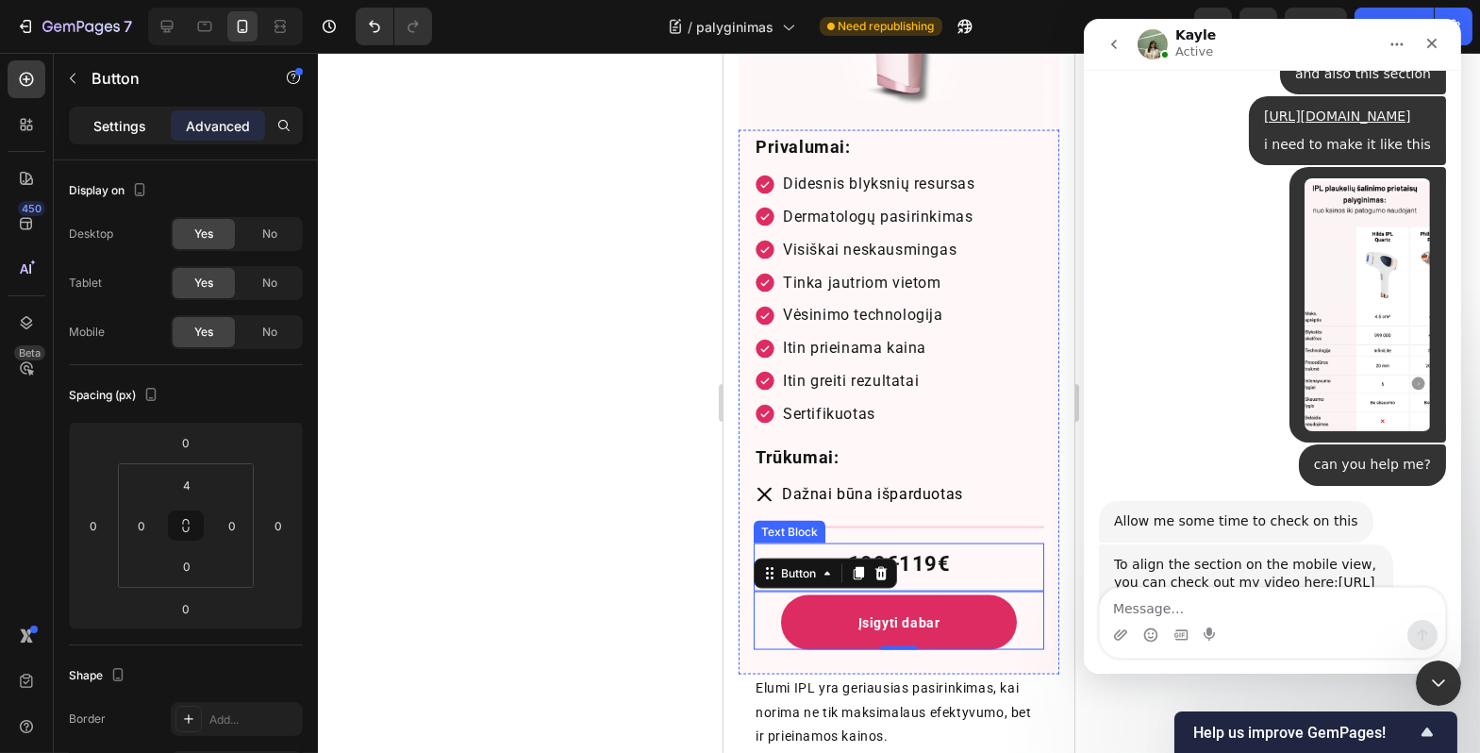
click at [127, 133] on p "Settings" at bounding box center [119, 126] width 53 height 20
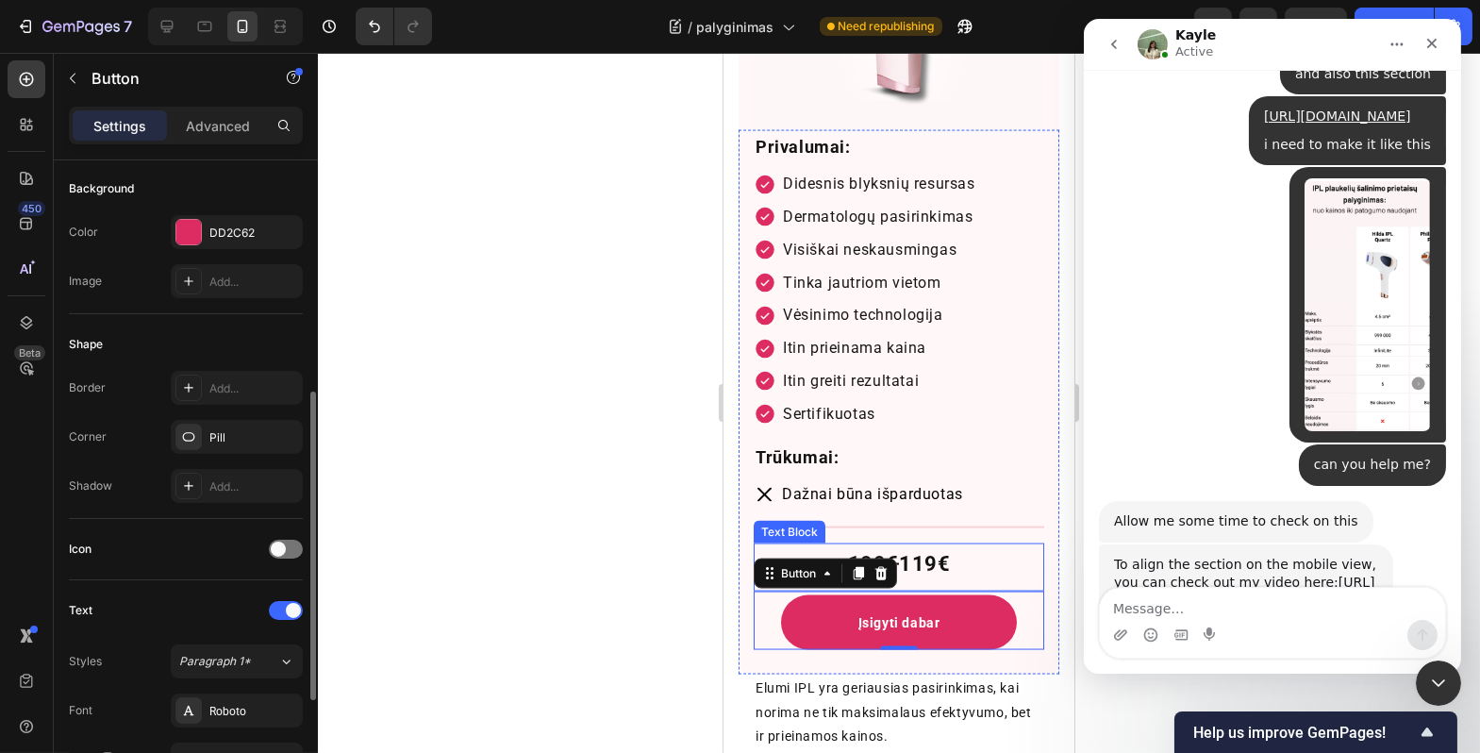
scroll to position [299, 0]
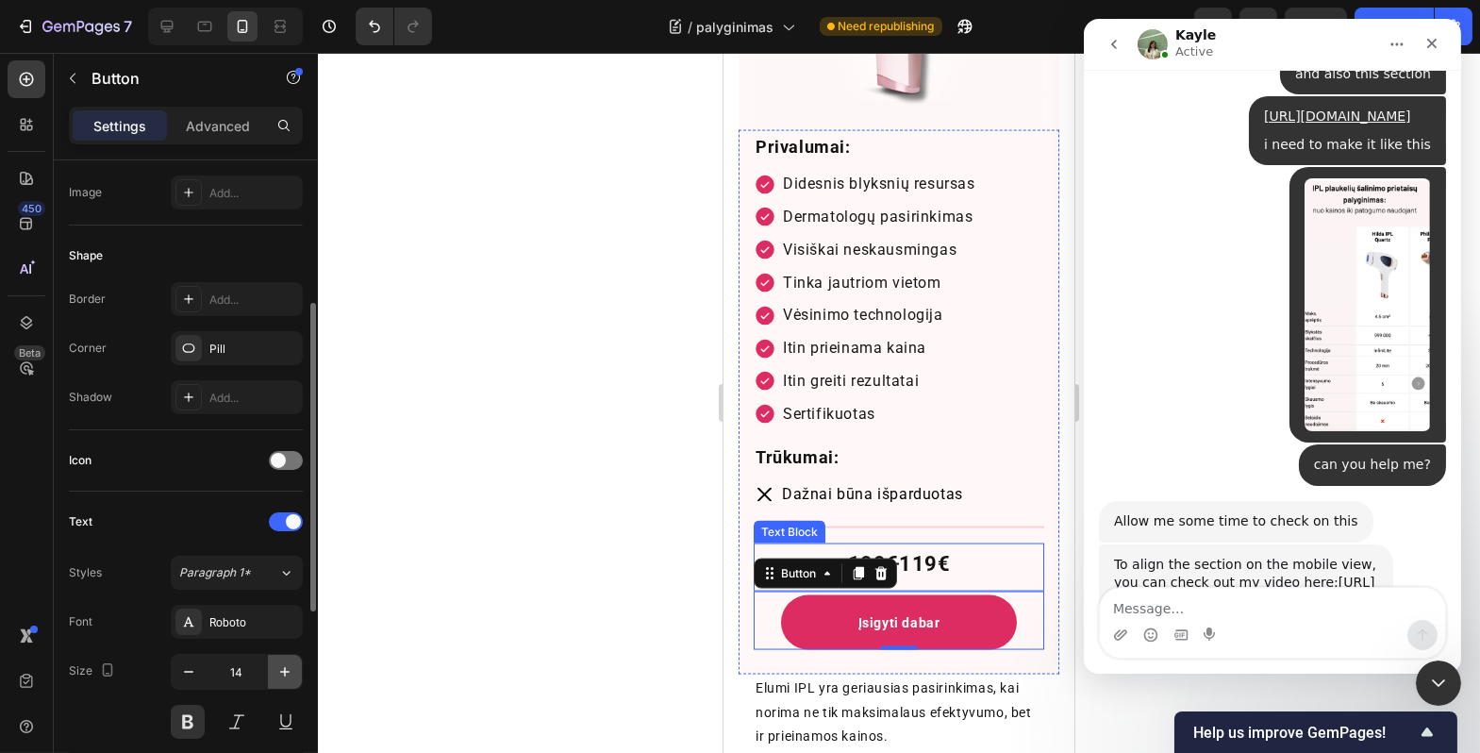
click at [273, 674] on button "button" at bounding box center [285, 672] width 34 height 34
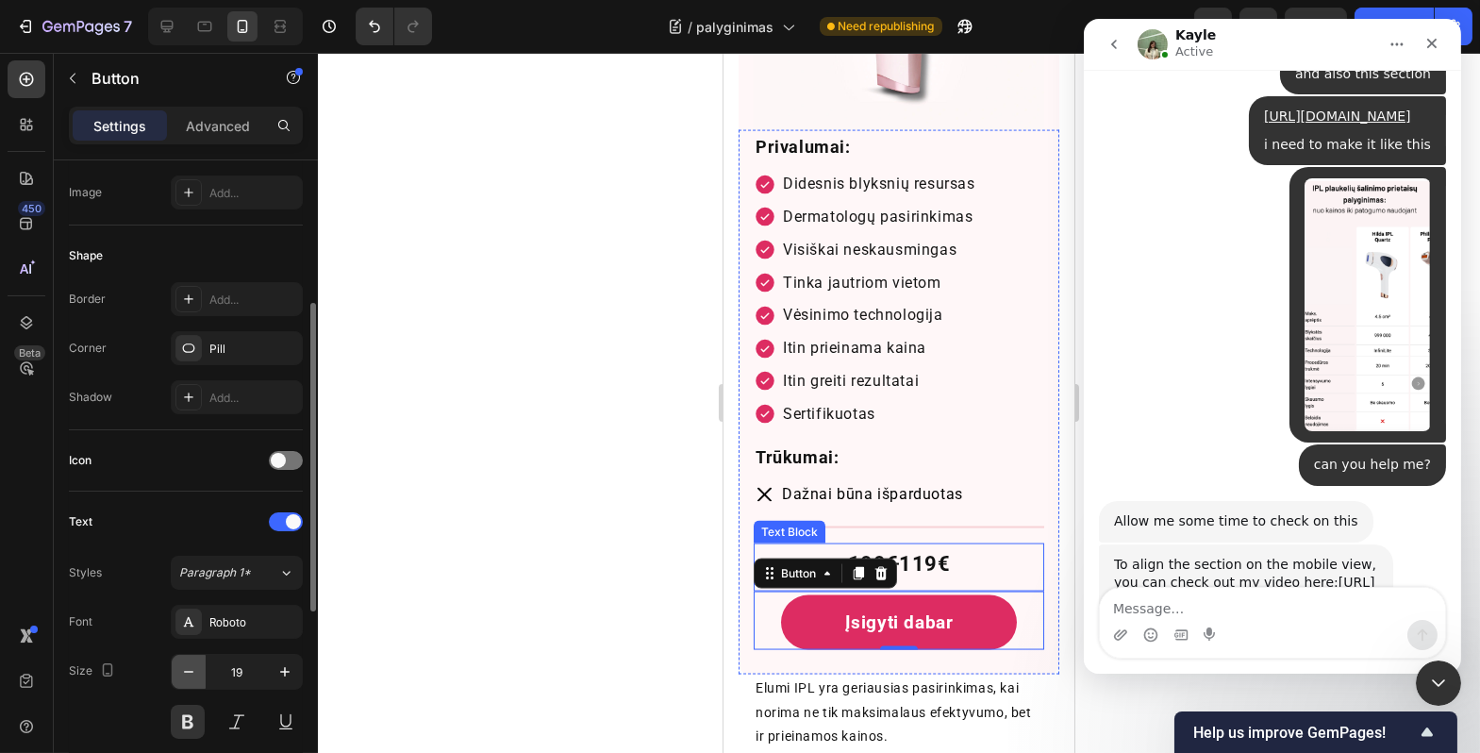
click at [192, 678] on icon "button" at bounding box center [188, 671] width 19 height 19
type input "18"
click at [493, 610] on div at bounding box center [899, 403] width 1163 height 700
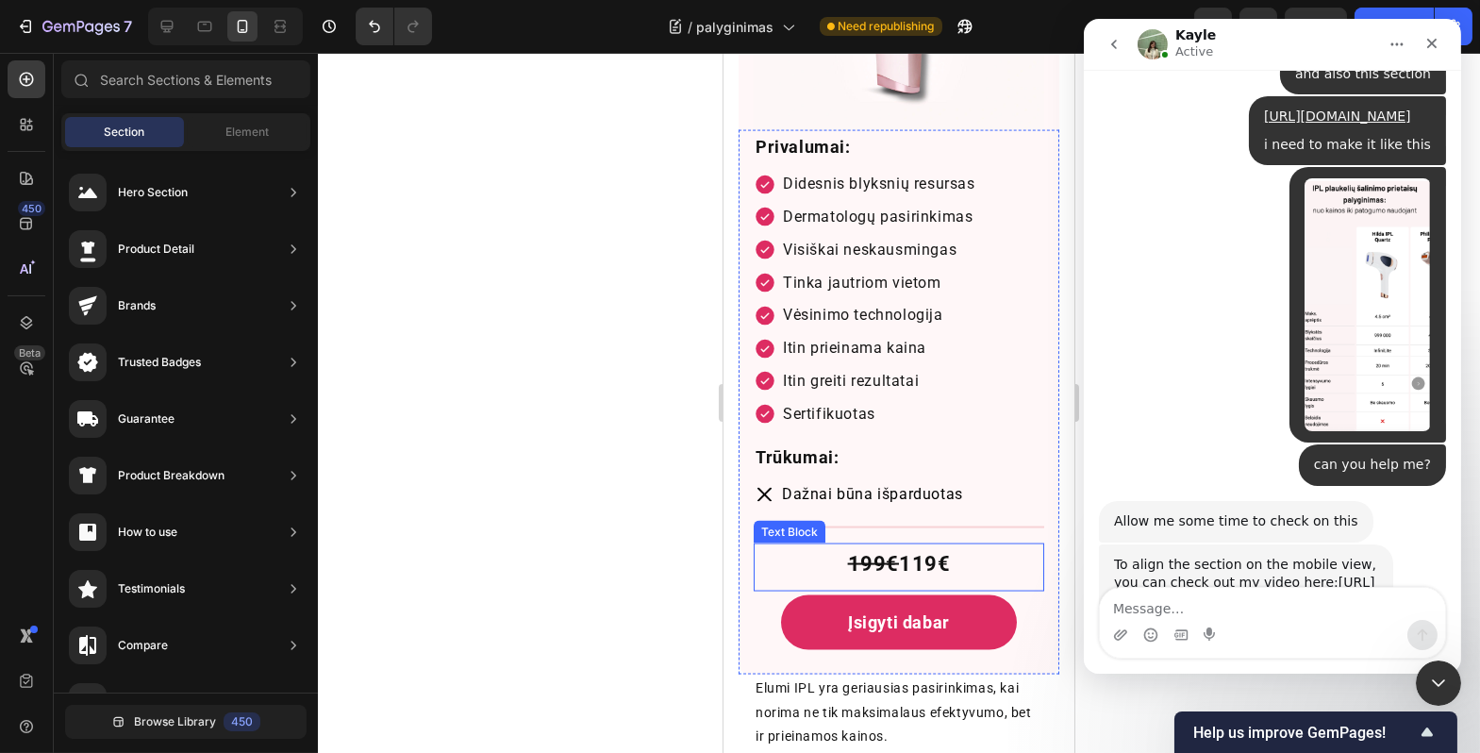
click at [823, 302] on p "Vėsinimo technologija" at bounding box center [878, 315] width 192 height 27
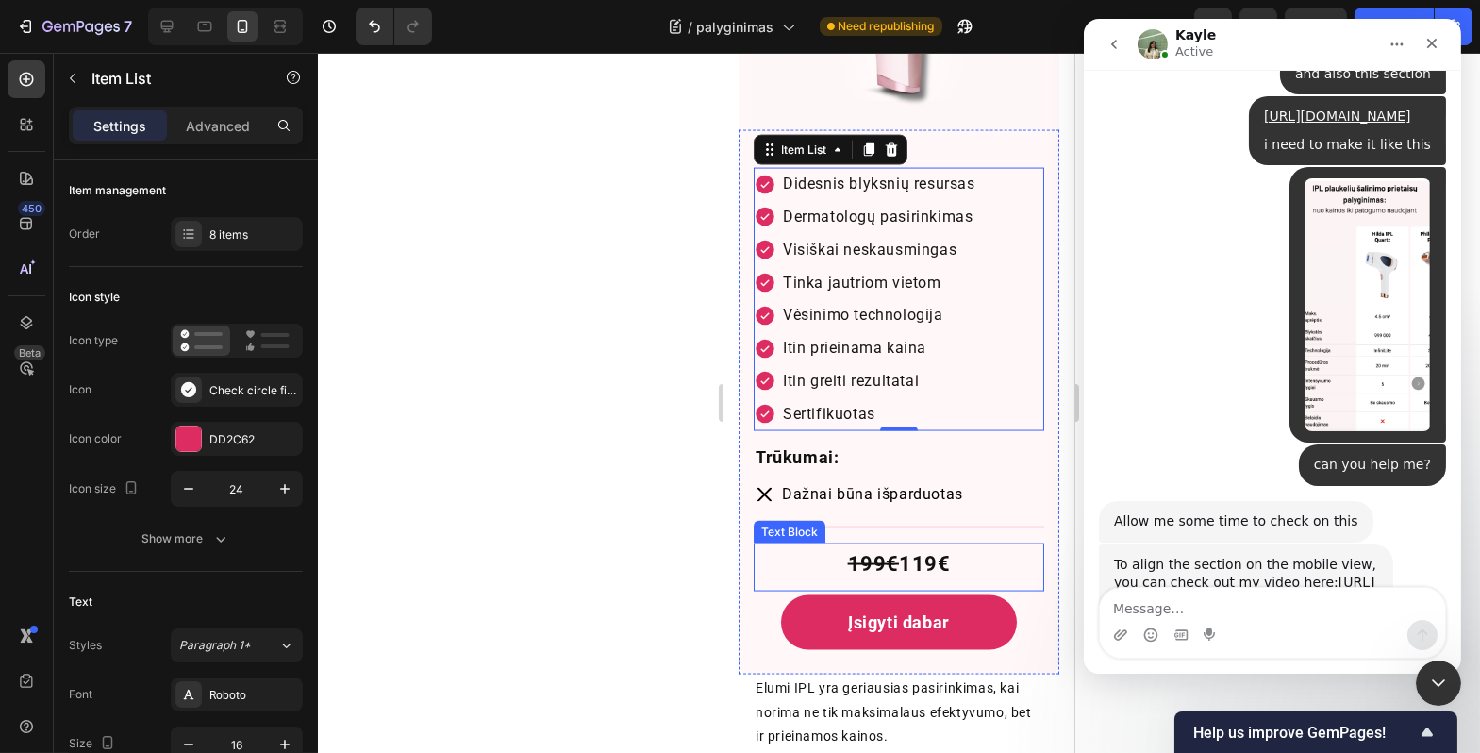
scroll to position [6527, 0]
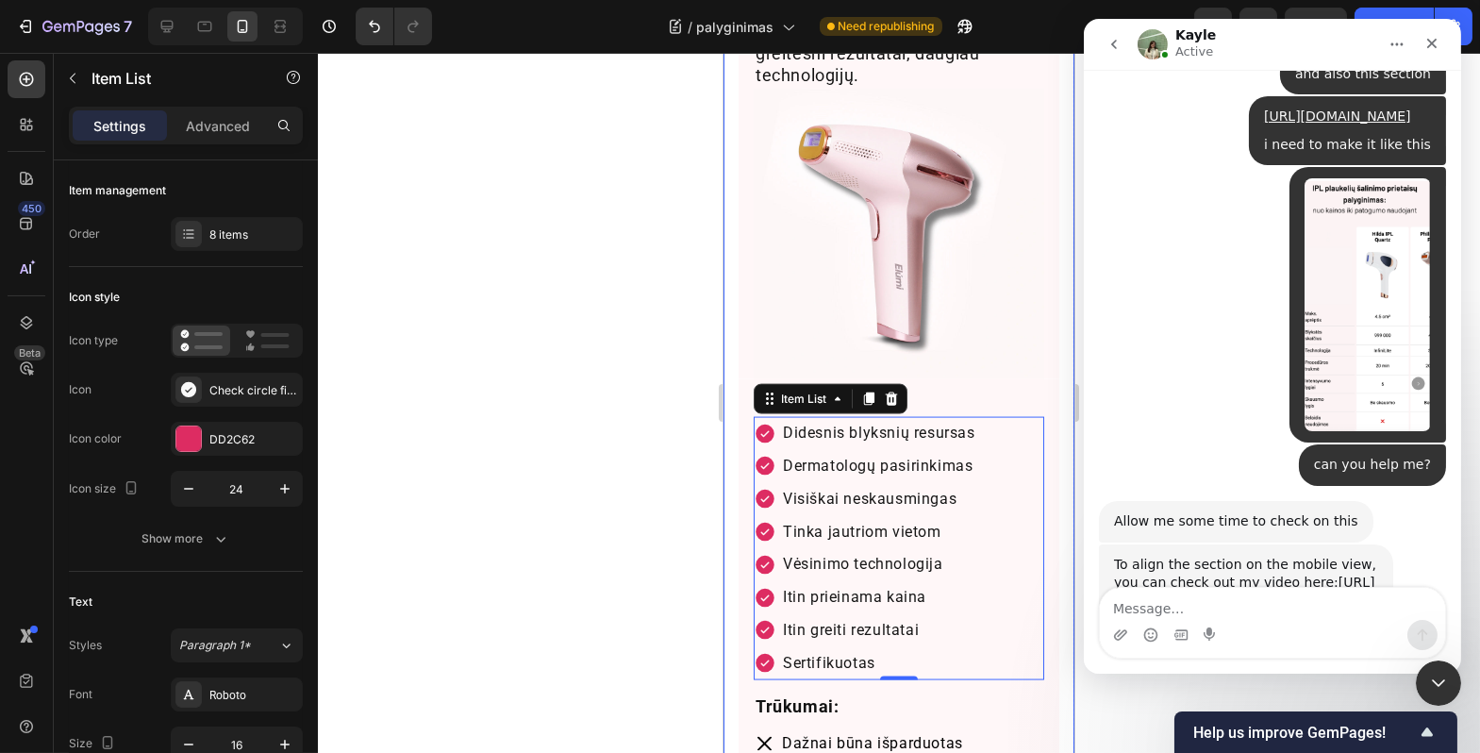
click at [606, 367] on div at bounding box center [899, 403] width 1163 height 700
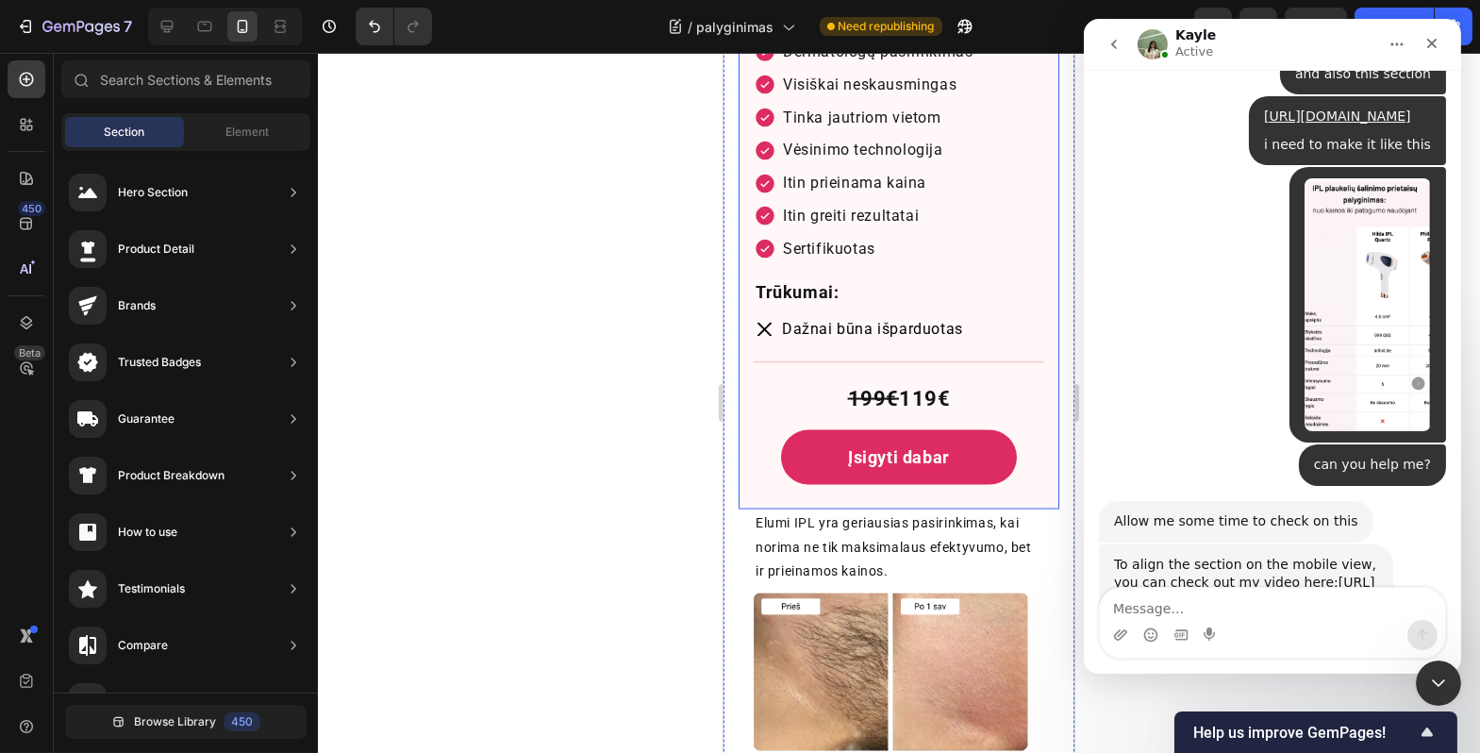
scroll to position [7030, 0]
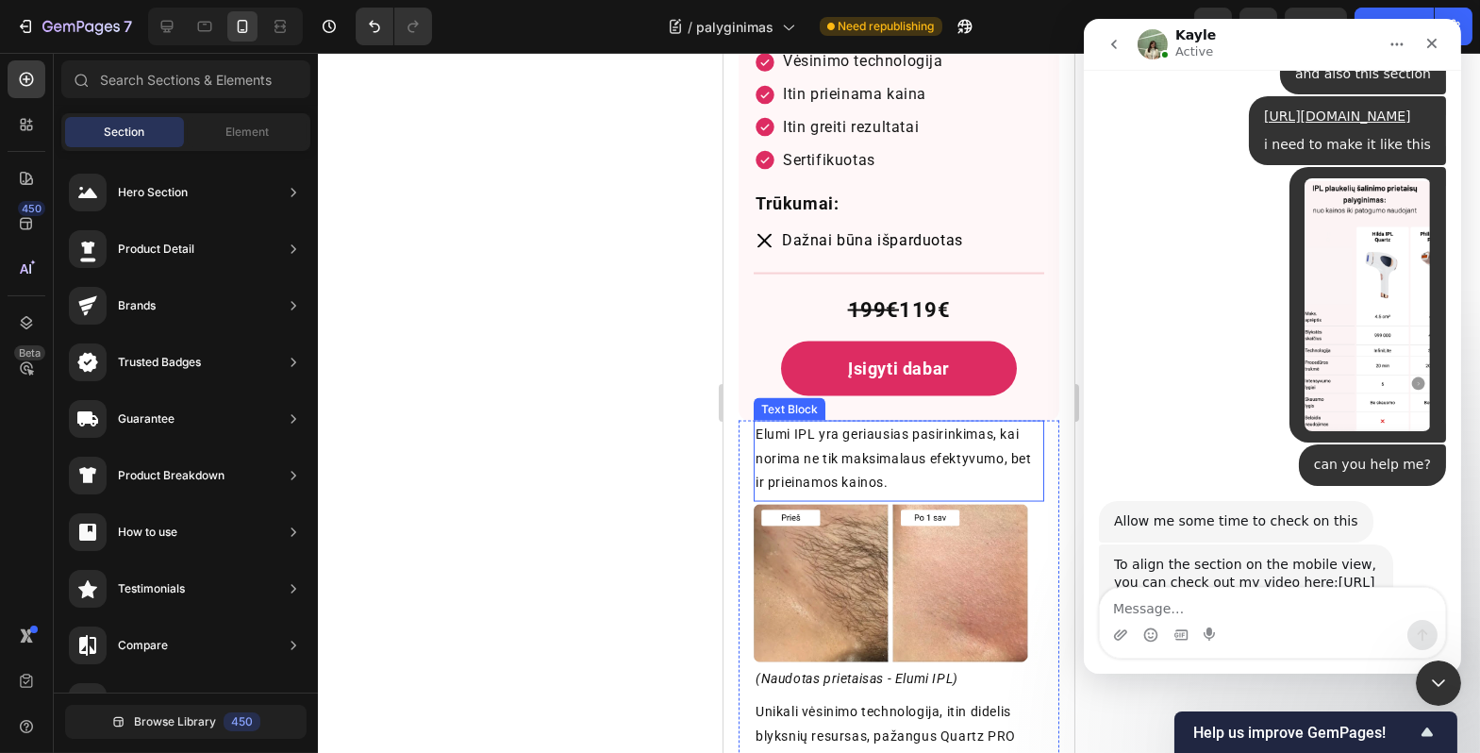
click at [932, 453] on p "Elumi IPL yra geriausias pasirinkimas, kai norima ne tik maksimalaus efektyvumo…" at bounding box center [898, 459] width 287 height 72
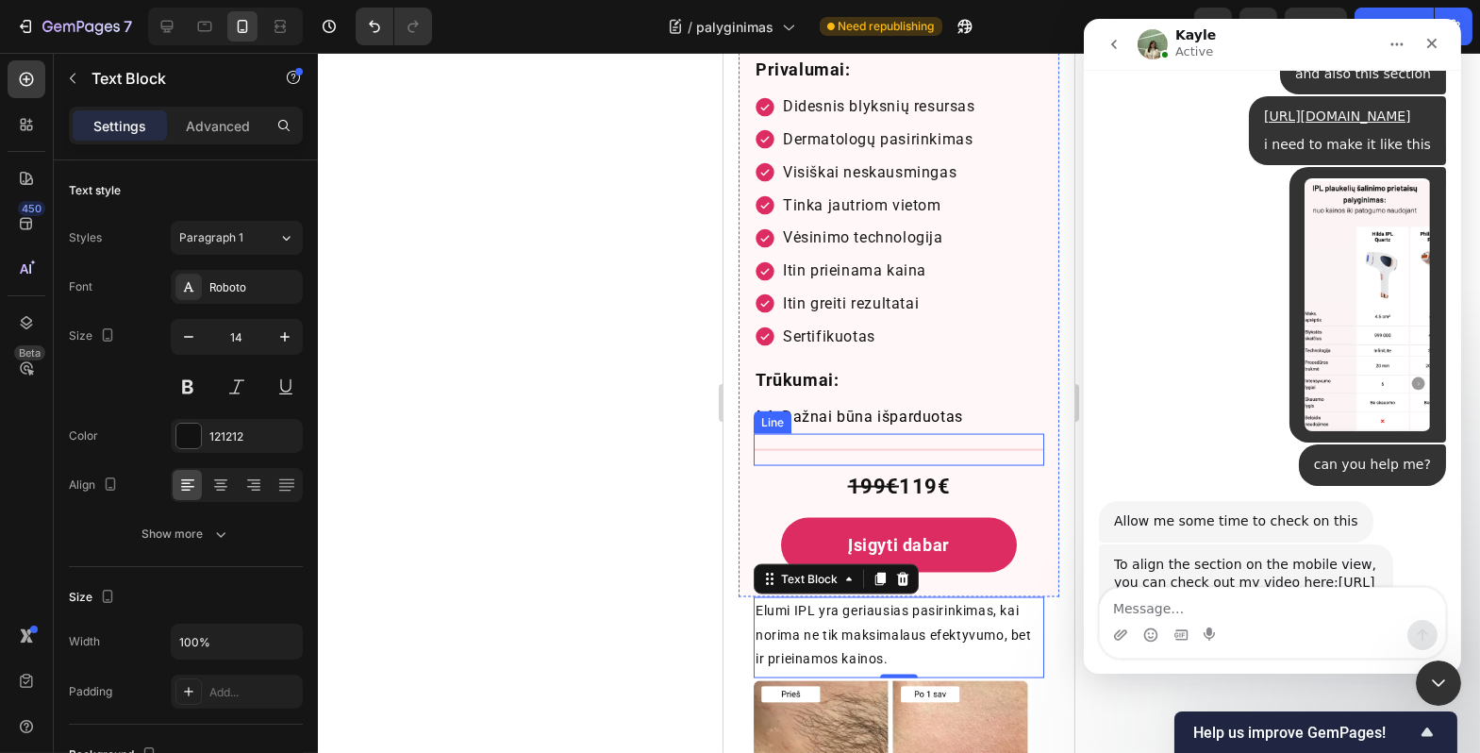
scroll to position [6848, 0]
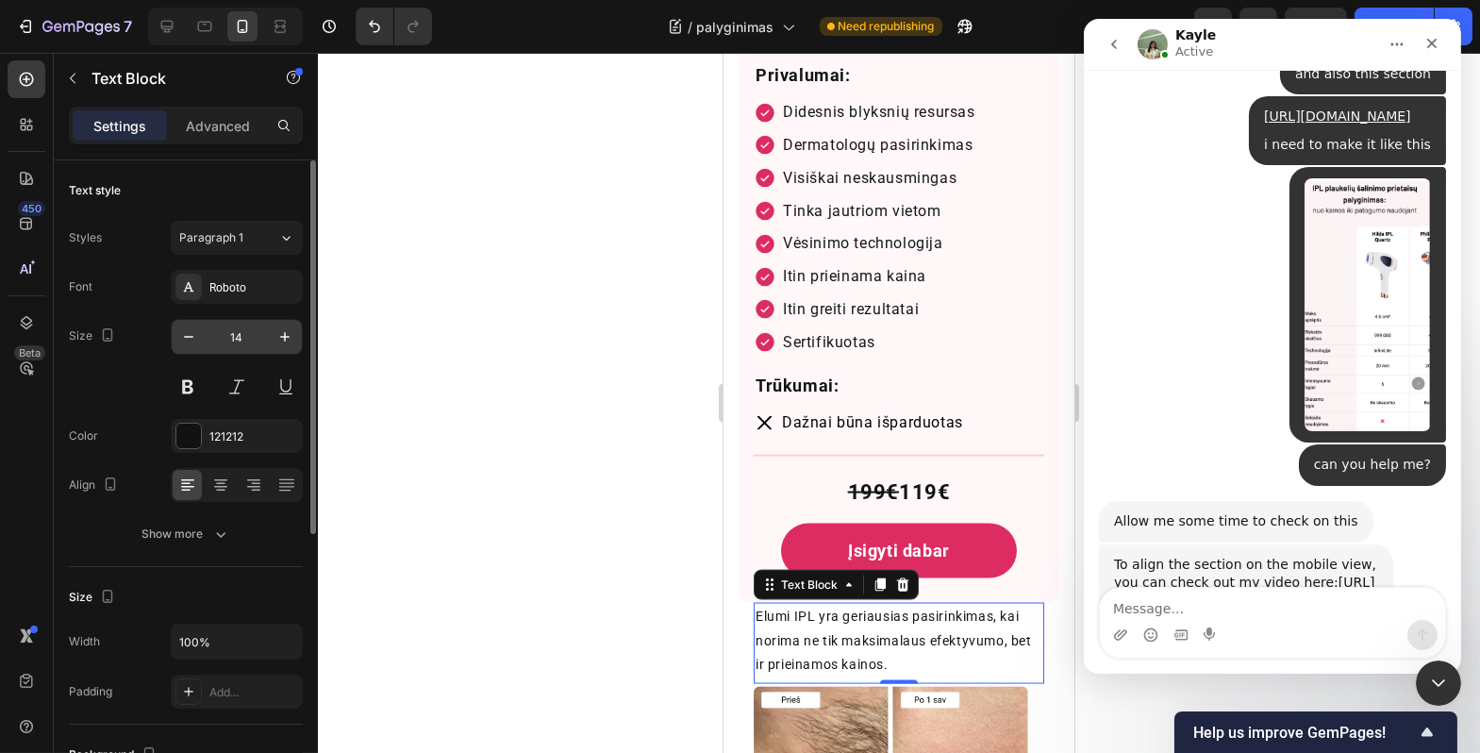
click at [233, 335] on input "14" at bounding box center [237, 337] width 62 height 34
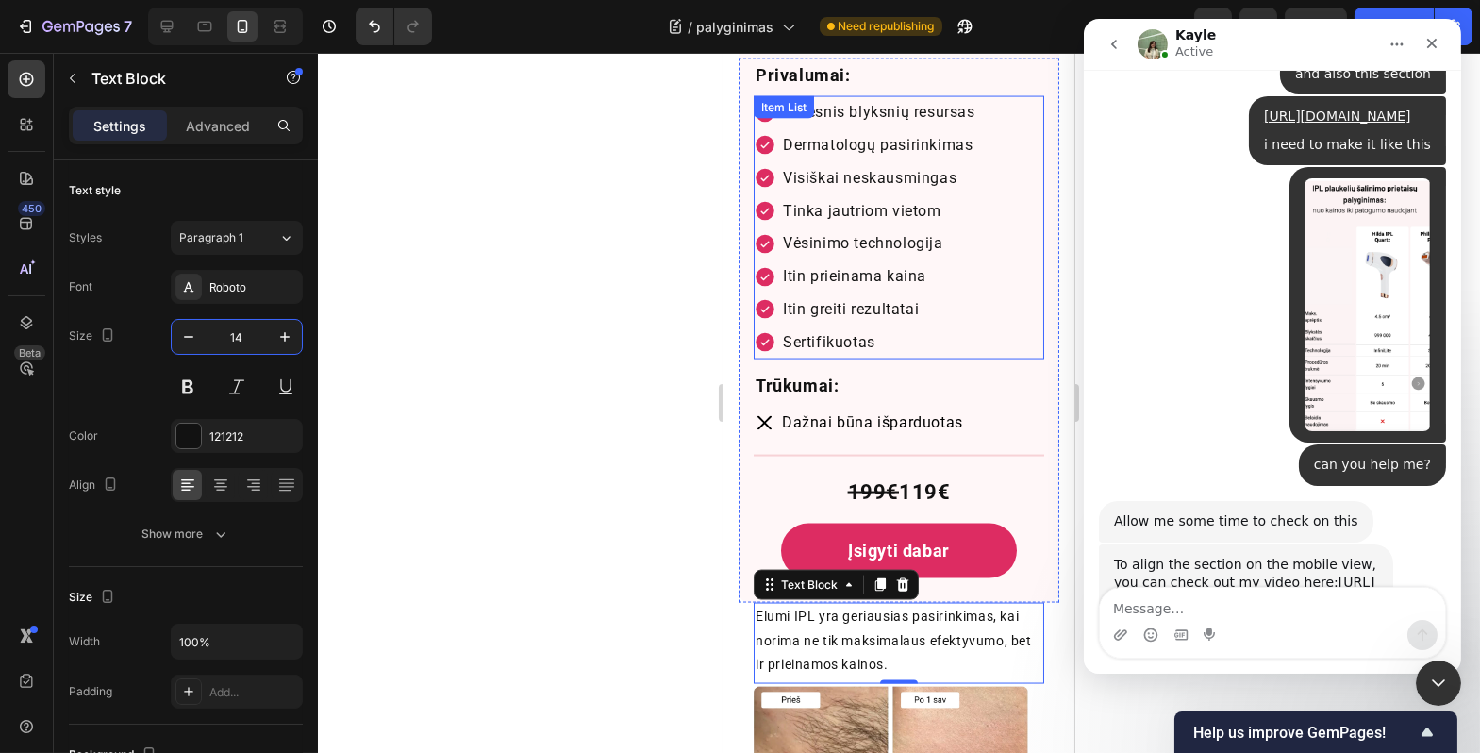
scroll to position [6279, 0]
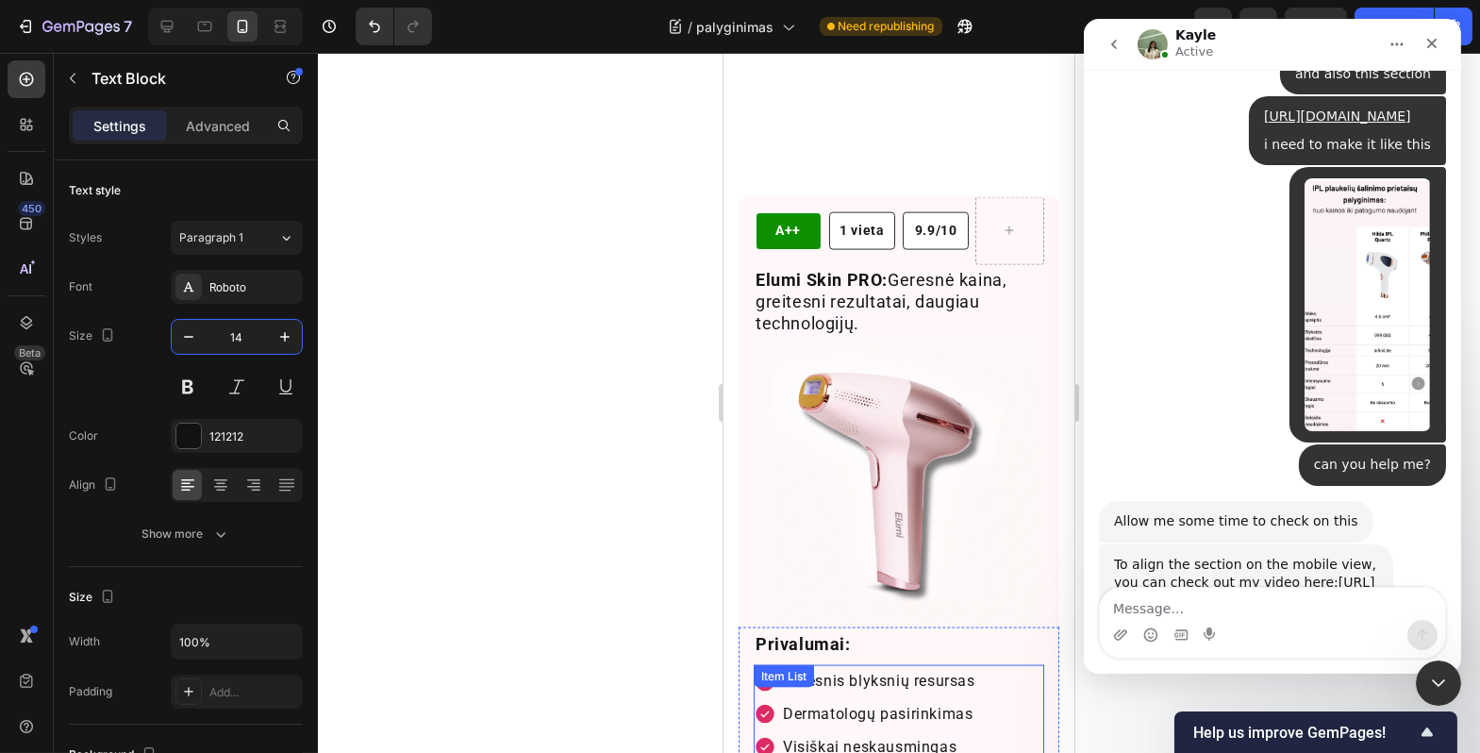
click at [841, 303] on p "Elumi Skin PRO: Geresnė kaina, greitesni rezultatai, daugiau technologijų." at bounding box center [898, 302] width 287 height 66
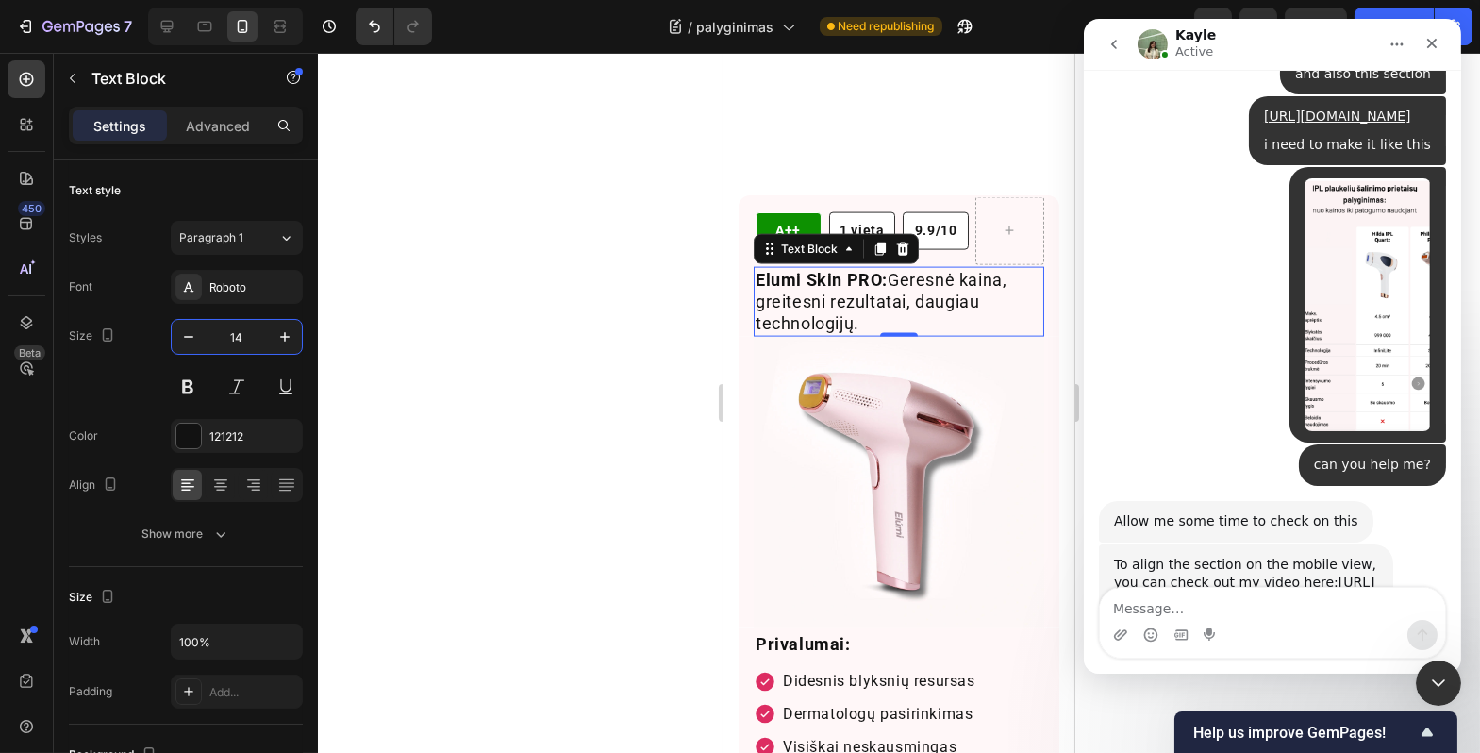
scroll to position [298, 0]
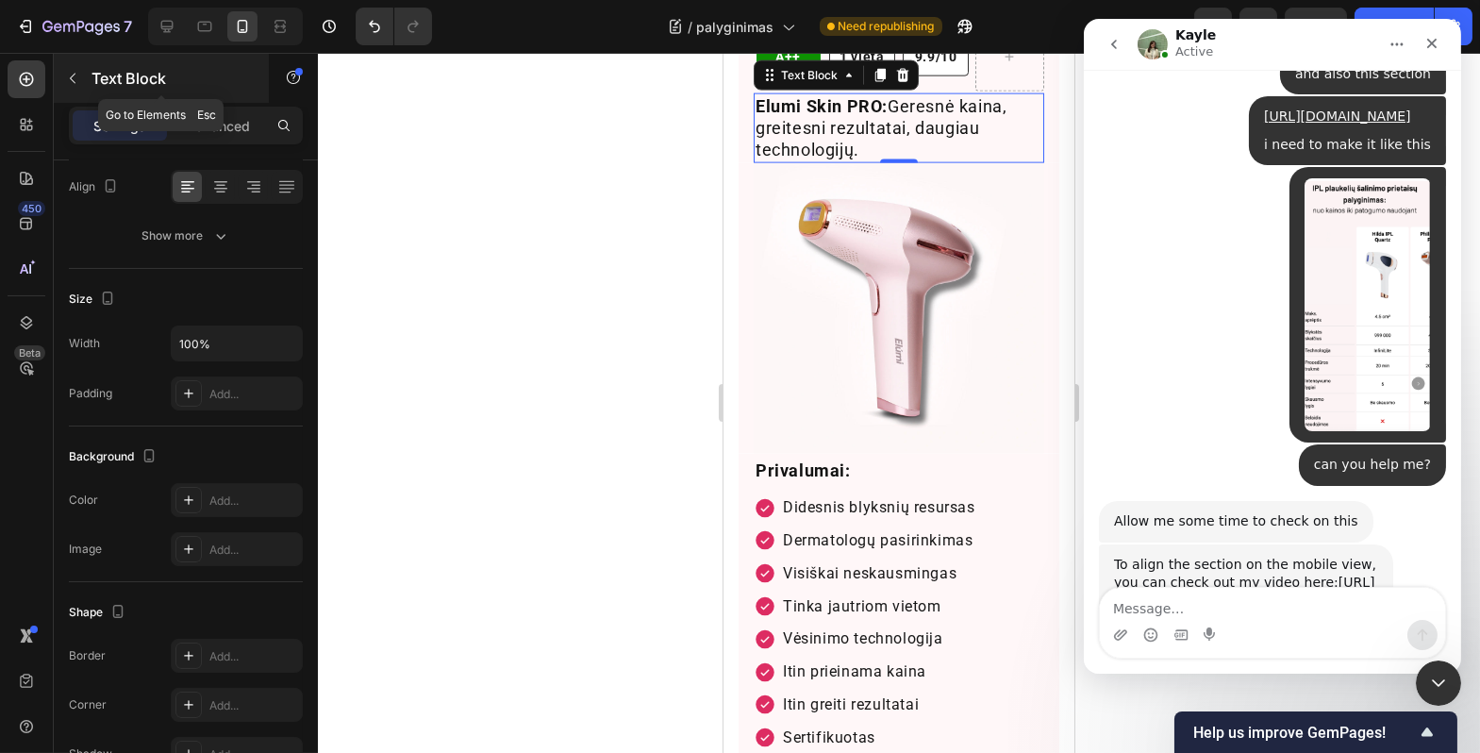
click at [81, 90] on button "button" at bounding box center [73, 78] width 30 height 30
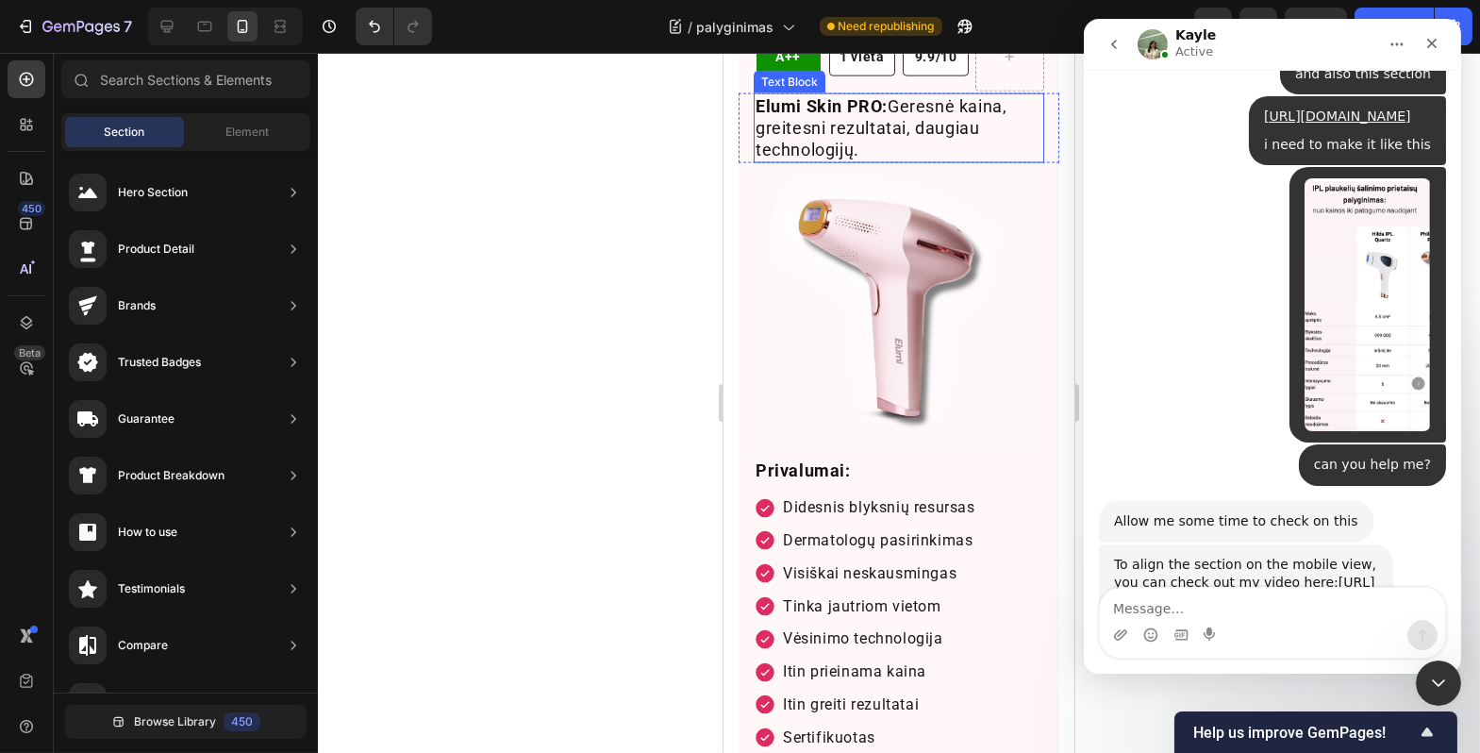
click at [863, 161] on p "Elumi Skin PRO: Geresnė kaina, greitesni rezultatai, daugiau technologijų." at bounding box center [898, 128] width 287 height 66
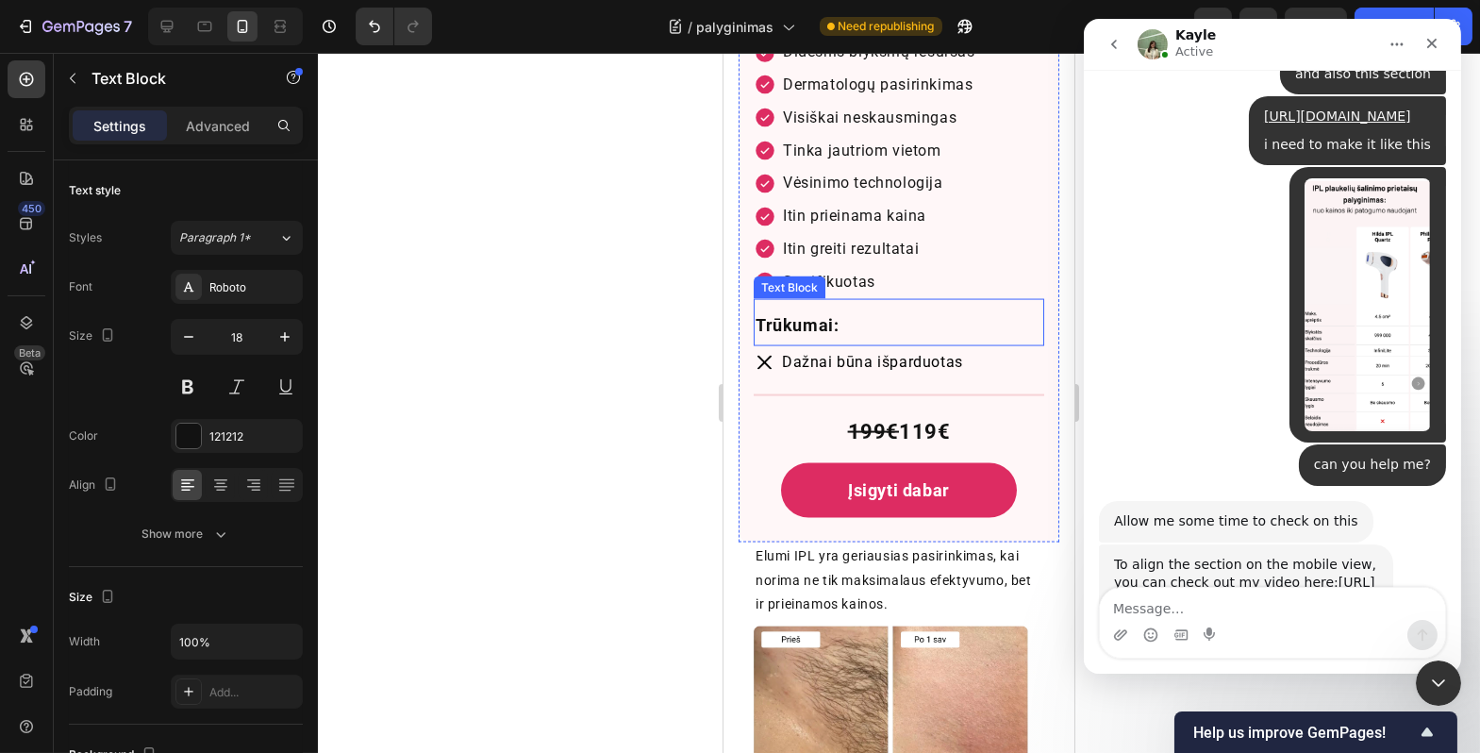
scroll to position [6947, 0]
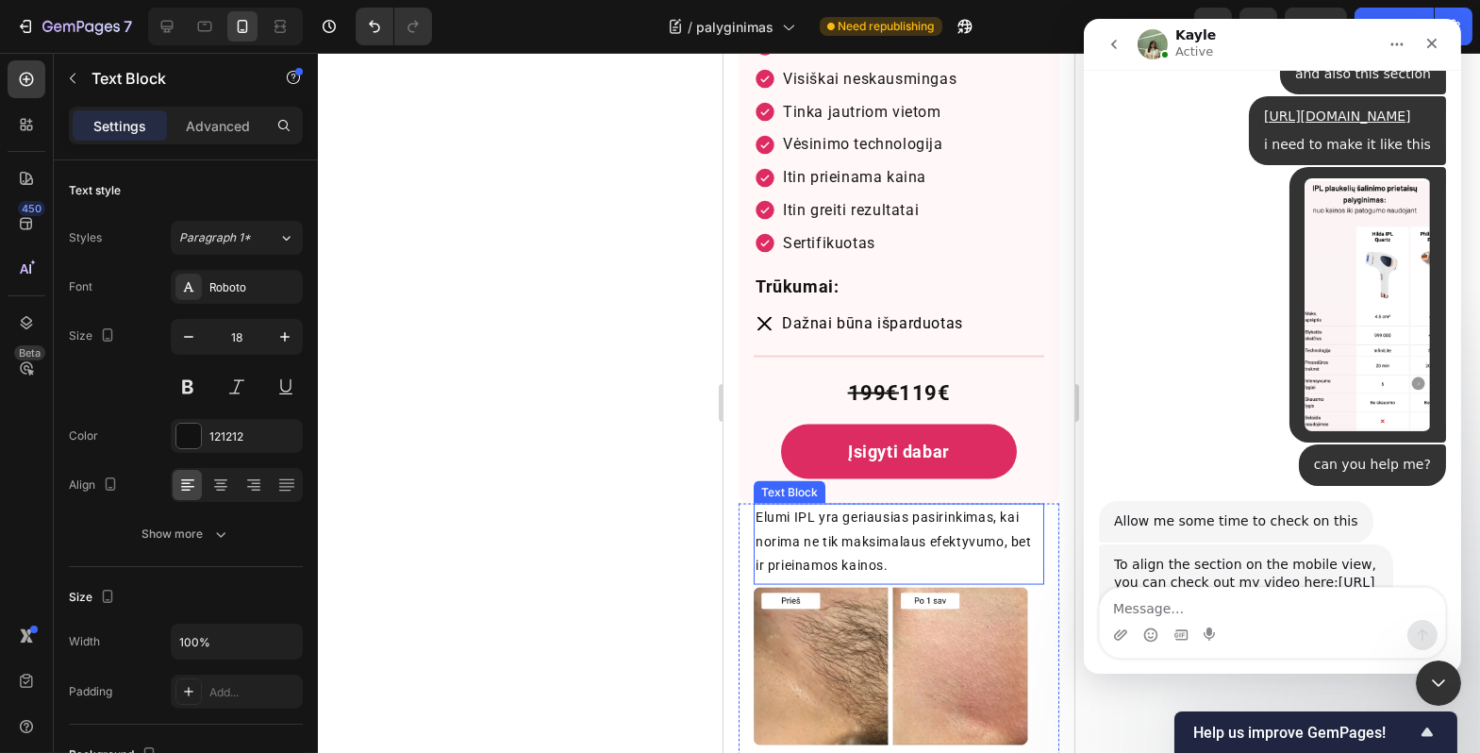
click at [850, 539] on p "Elumi IPL yra geriausias pasirinkimas, kai norima ne tik maksimalaus efektyvumo…" at bounding box center [898, 542] width 287 height 72
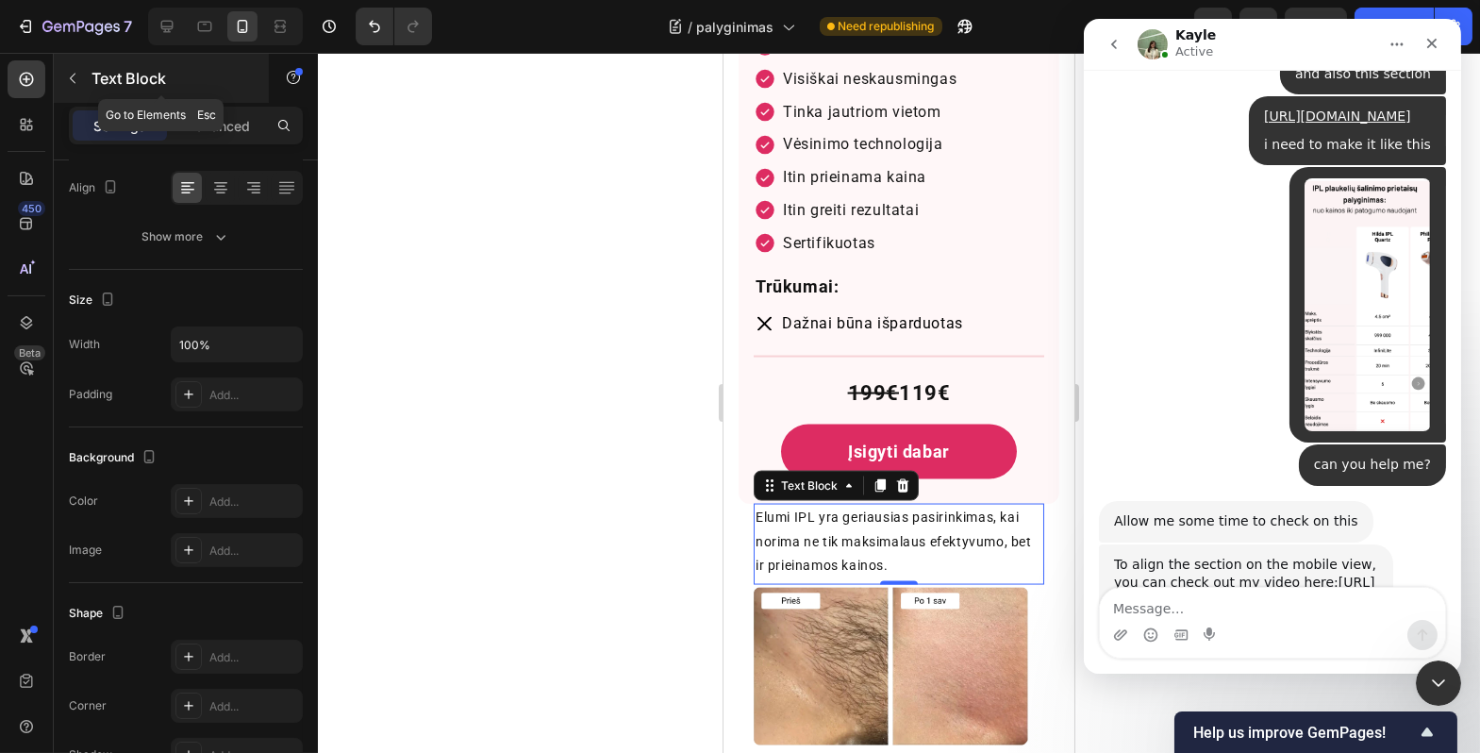
click at [75, 90] on button "button" at bounding box center [73, 78] width 30 height 30
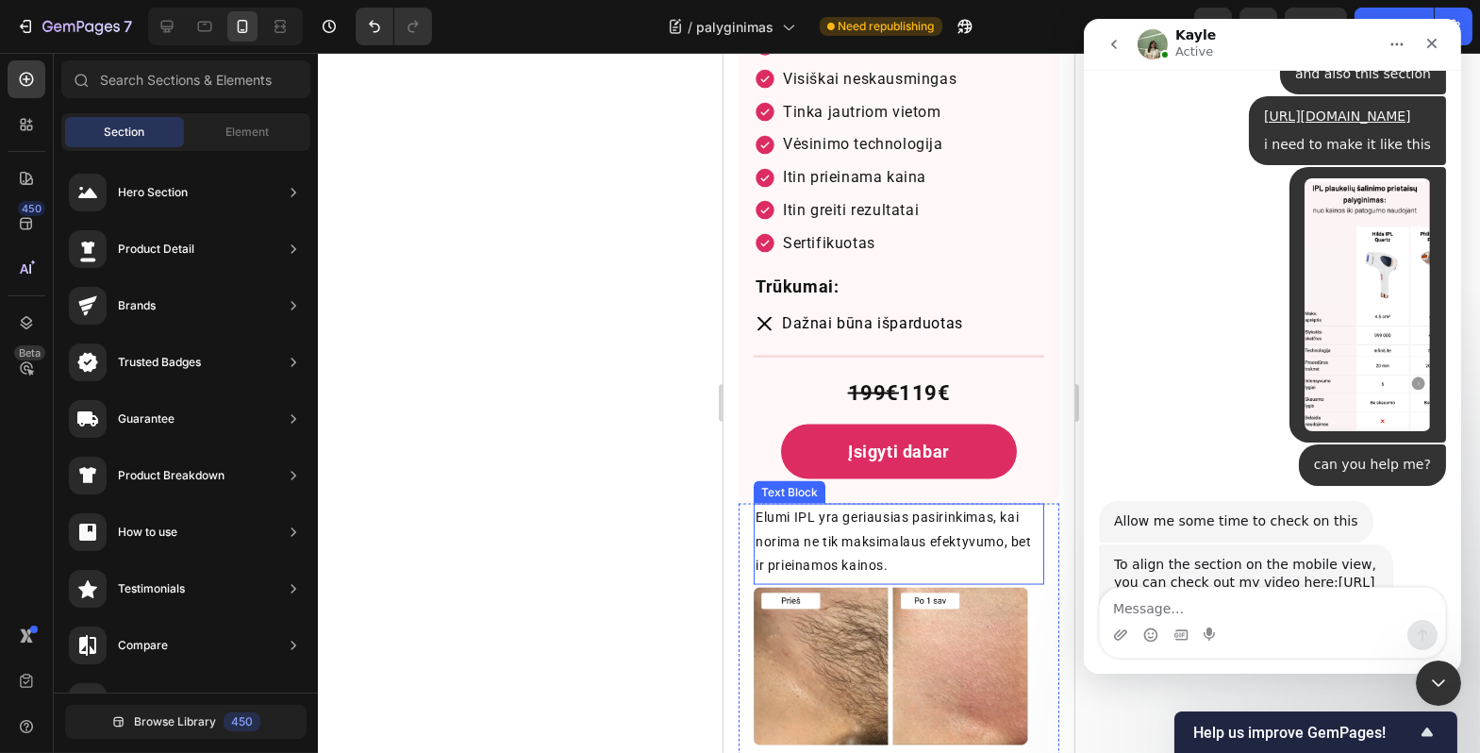
click at [822, 506] on p "Elumi IPL yra geriausias pasirinkimas, kai norima ne tik maksimalaus efektyvumo…" at bounding box center [898, 542] width 287 height 72
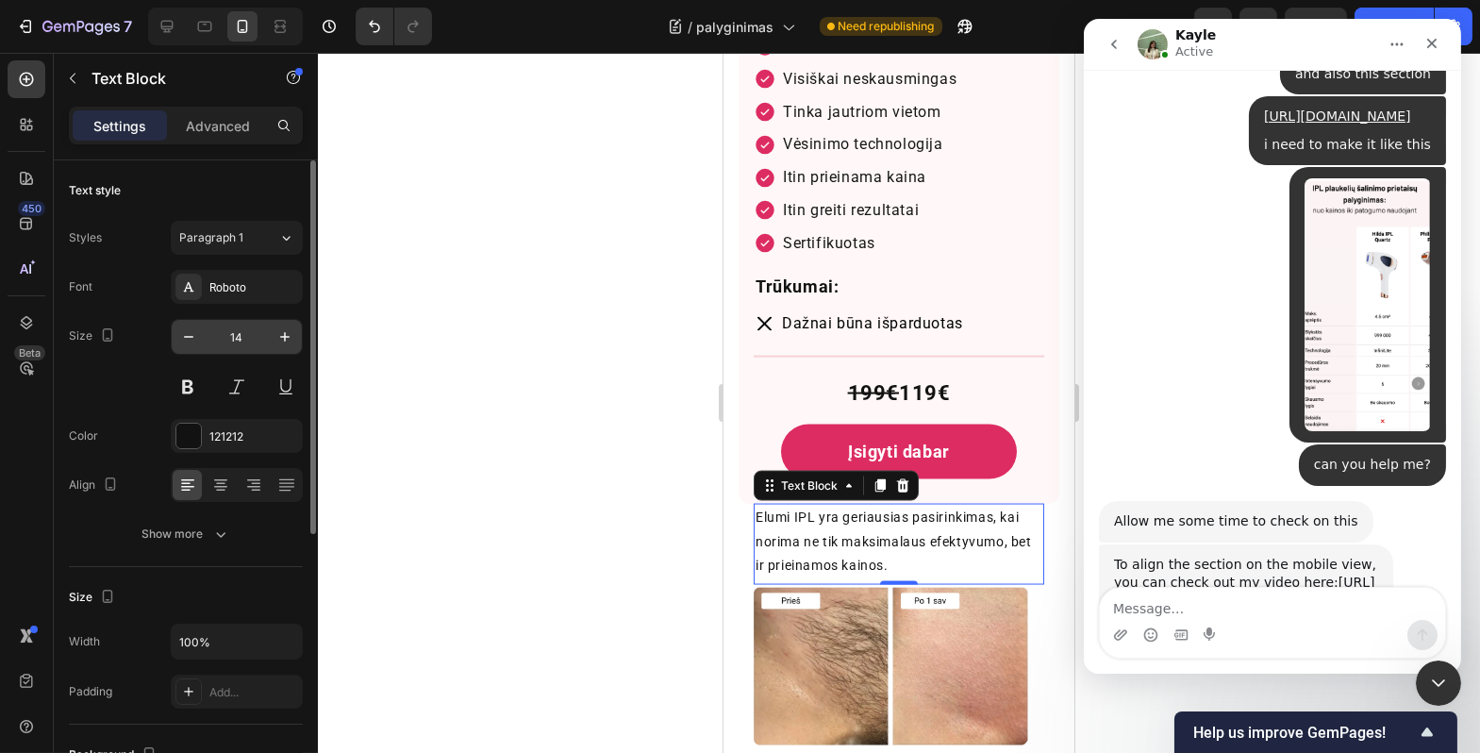
click at [250, 343] on input "14" at bounding box center [237, 337] width 62 height 34
type input "18"
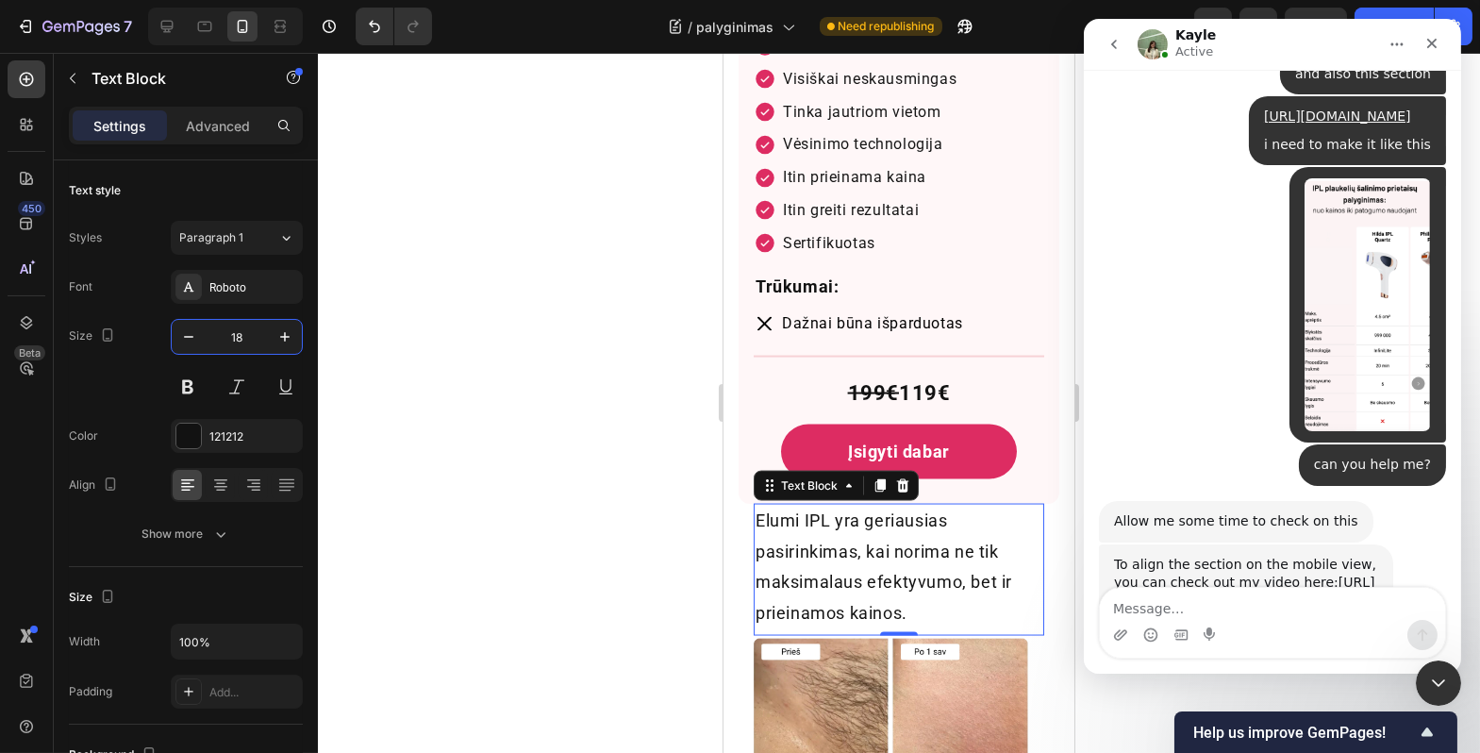
click at [511, 451] on div at bounding box center [899, 403] width 1163 height 700
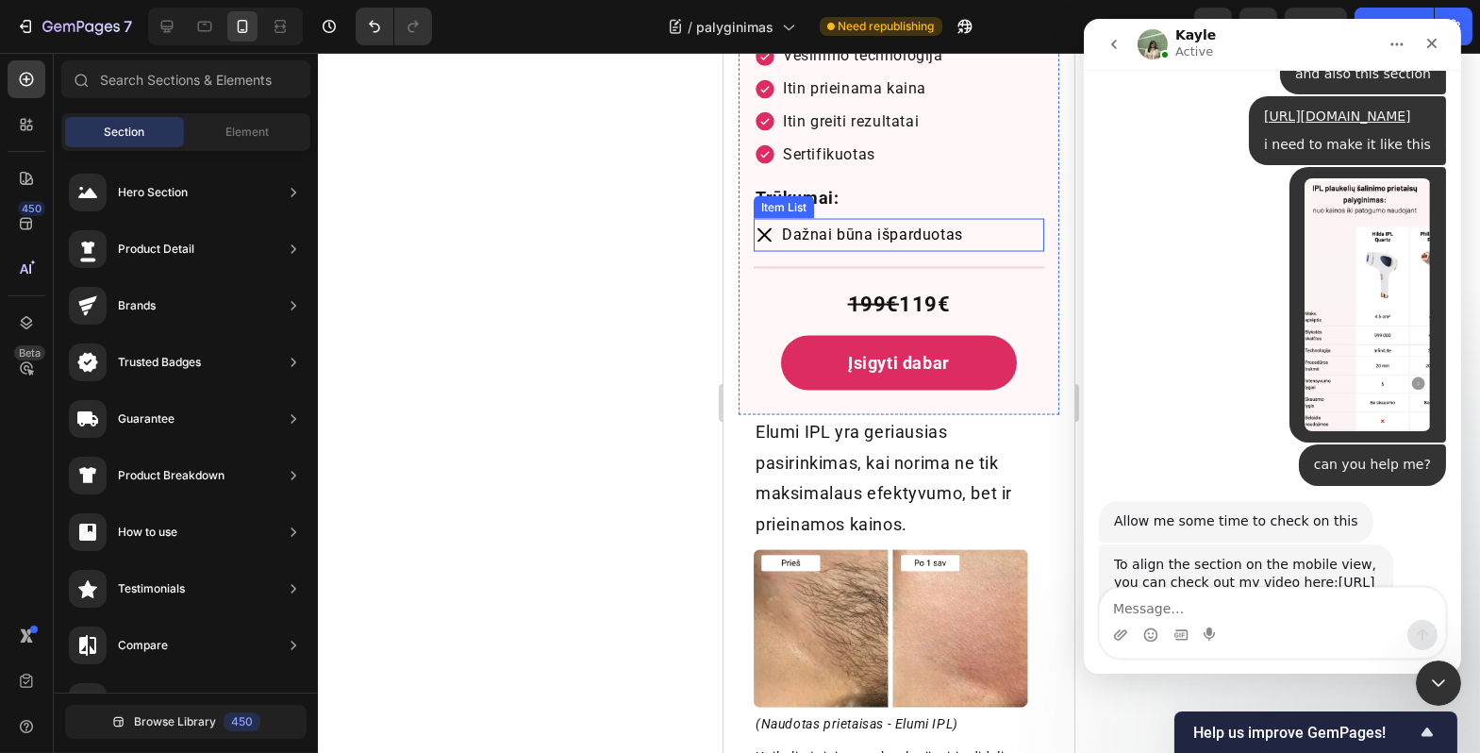
scroll to position [7034, 0]
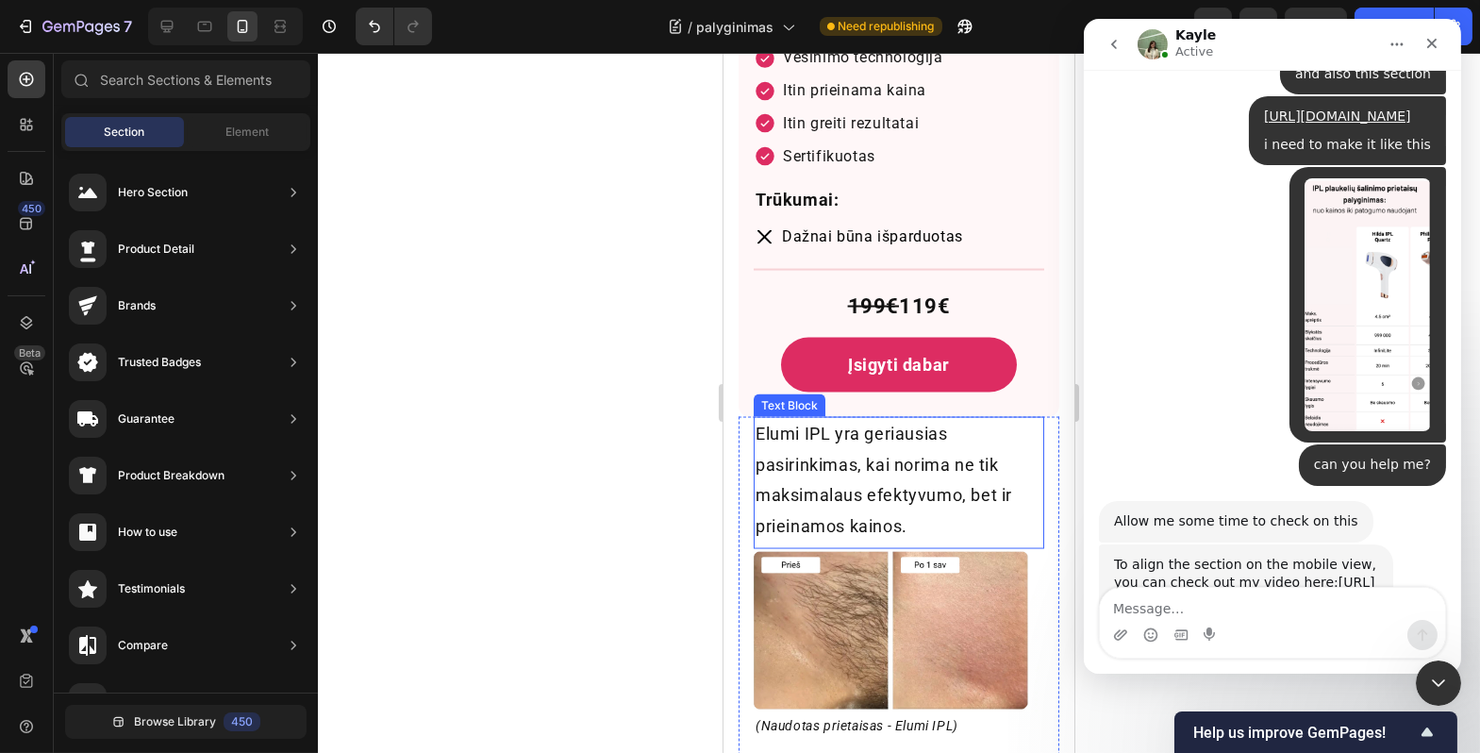
click at [848, 483] on p "Elumi IPL yra geriausias pasirinkimas, kai norima ne tik maksimalaus efektyvumo…" at bounding box center [898, 480] width 287 height 123
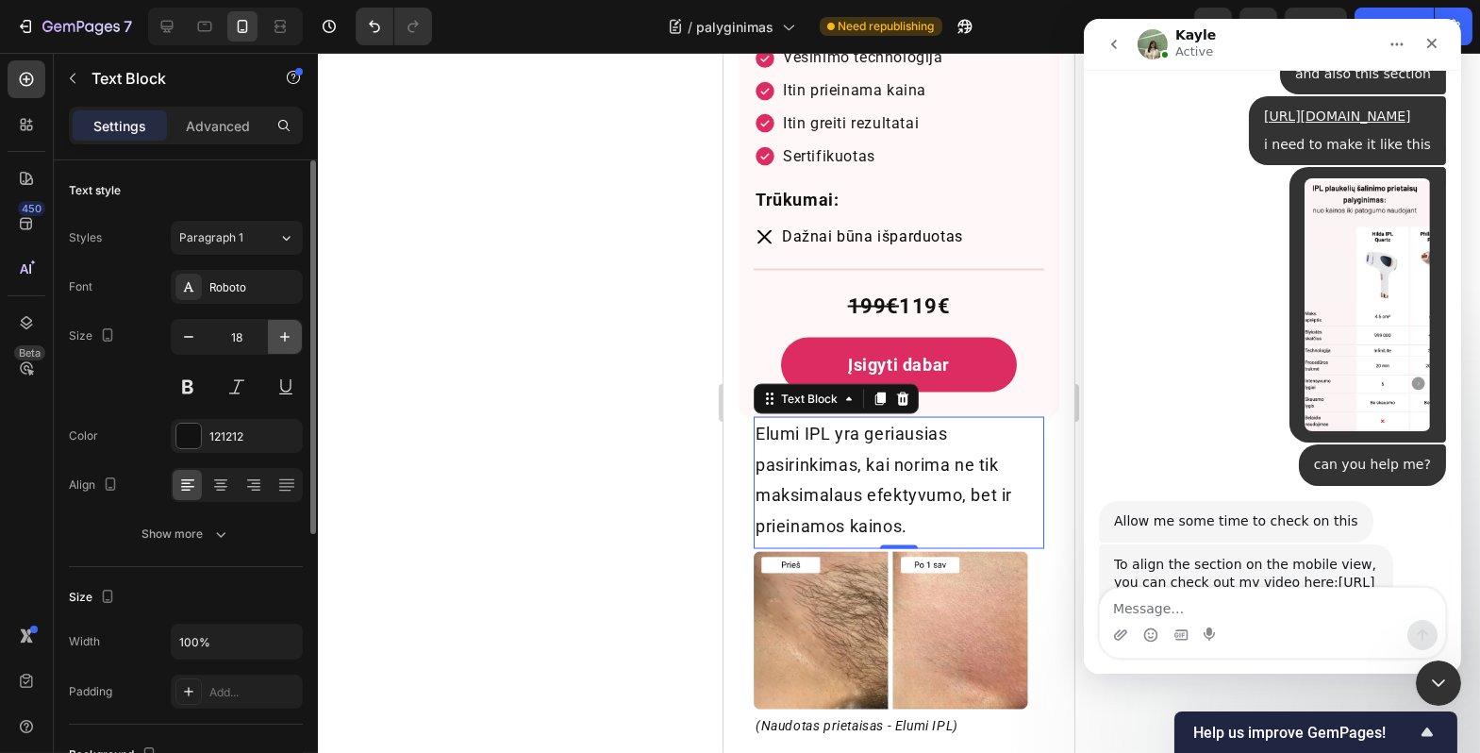
click at [283, 345] on button "button" at bounding box center [285, 337] width 34 height 34
type input "19"
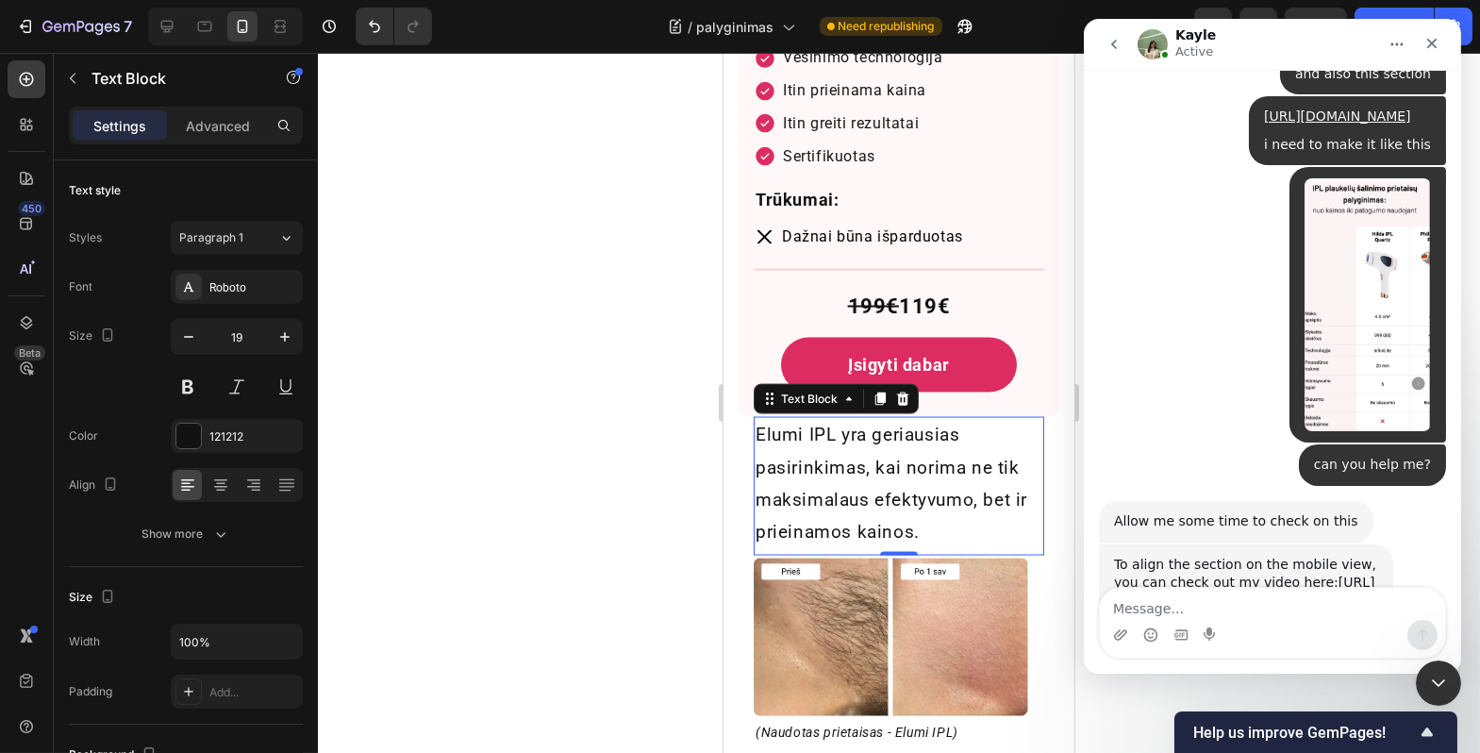
click at [467, 474] on div at bounding box center [899, 403] width 1163 height 700
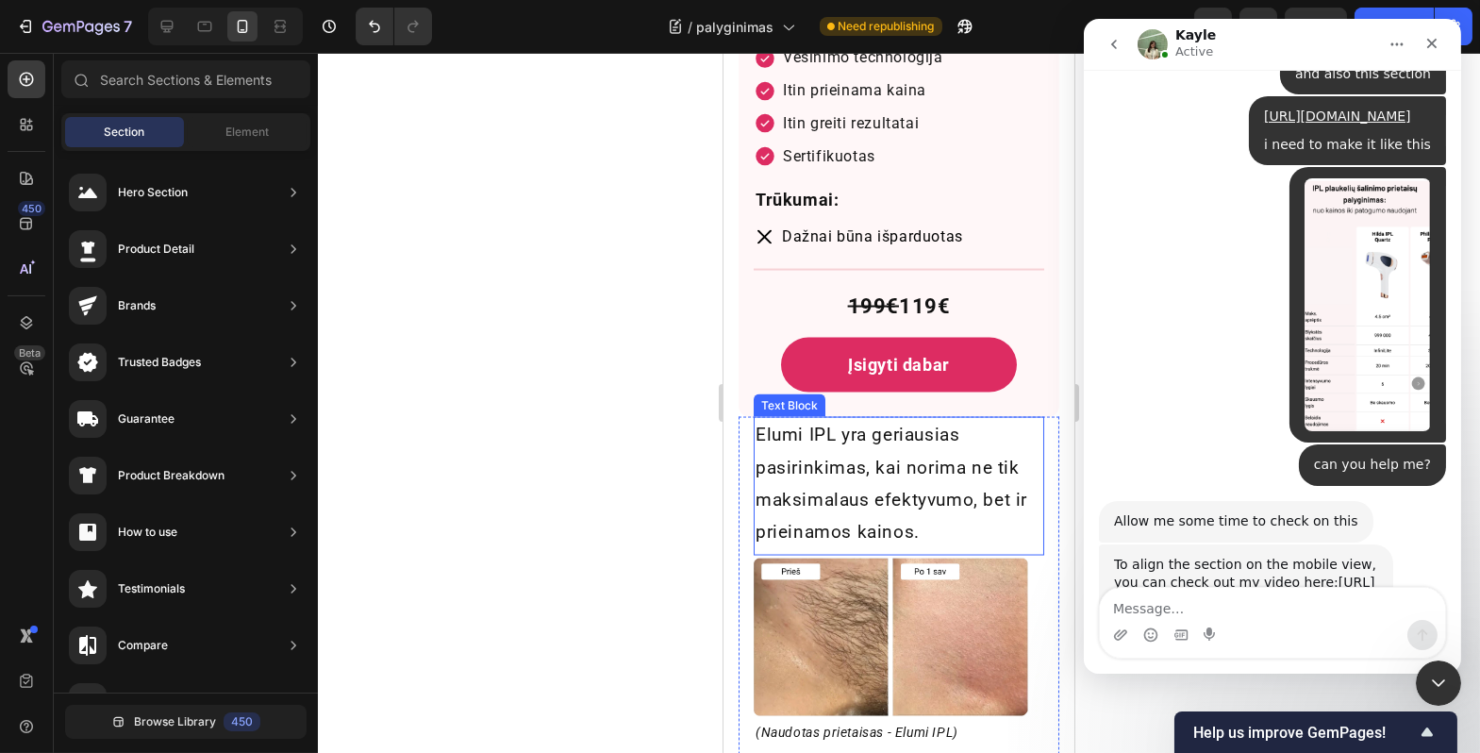
click at [932, 502] on p "Elumi IPL yra geriausias pasirinkimas, kai norima ne tik maksimalaus efektyvumo…" at bounding box center [898, 483] width 287 height 129
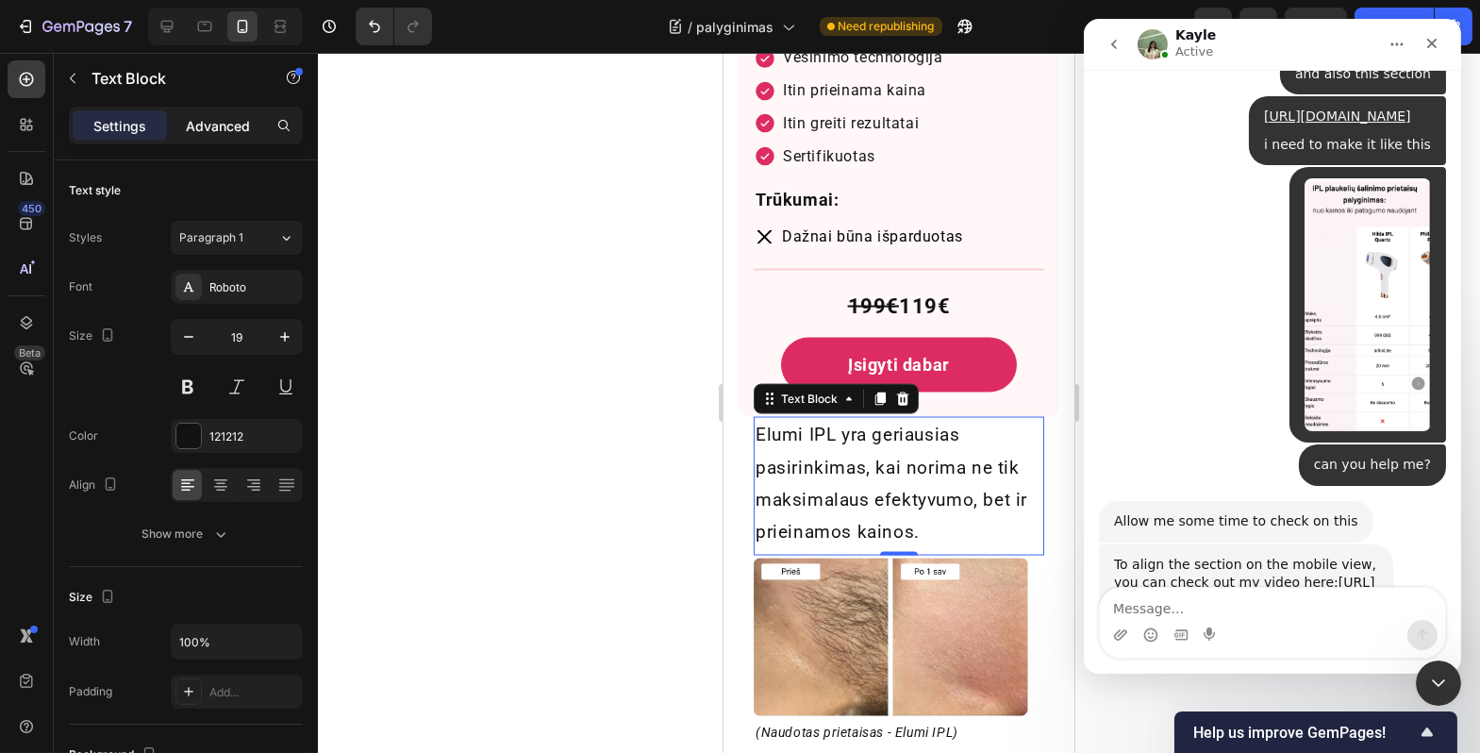
click at [222, 131] on p "Advanced" at bounding box center [218, 126] width 64 height 20
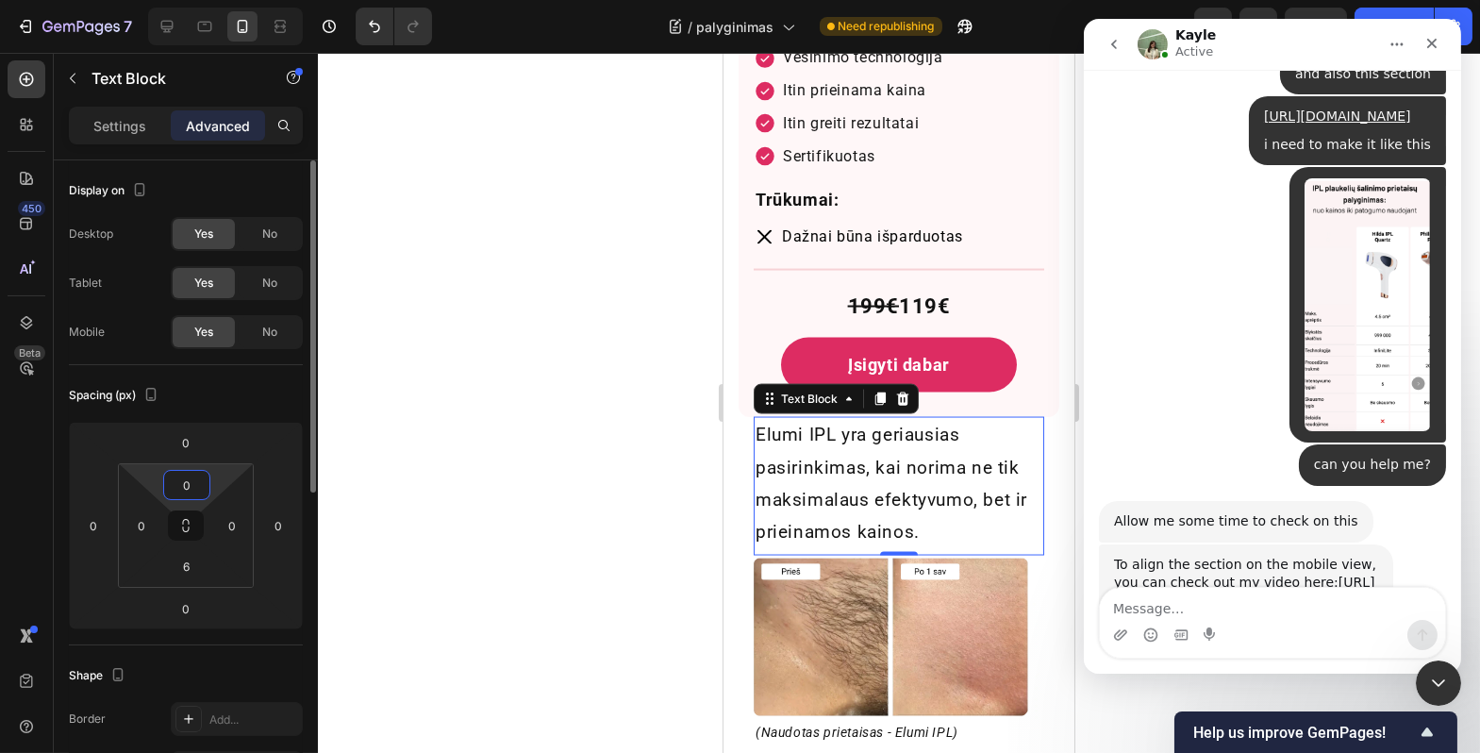
click at [190, 481] on input "0" at bounding box center [187, 485] width 38 height 28
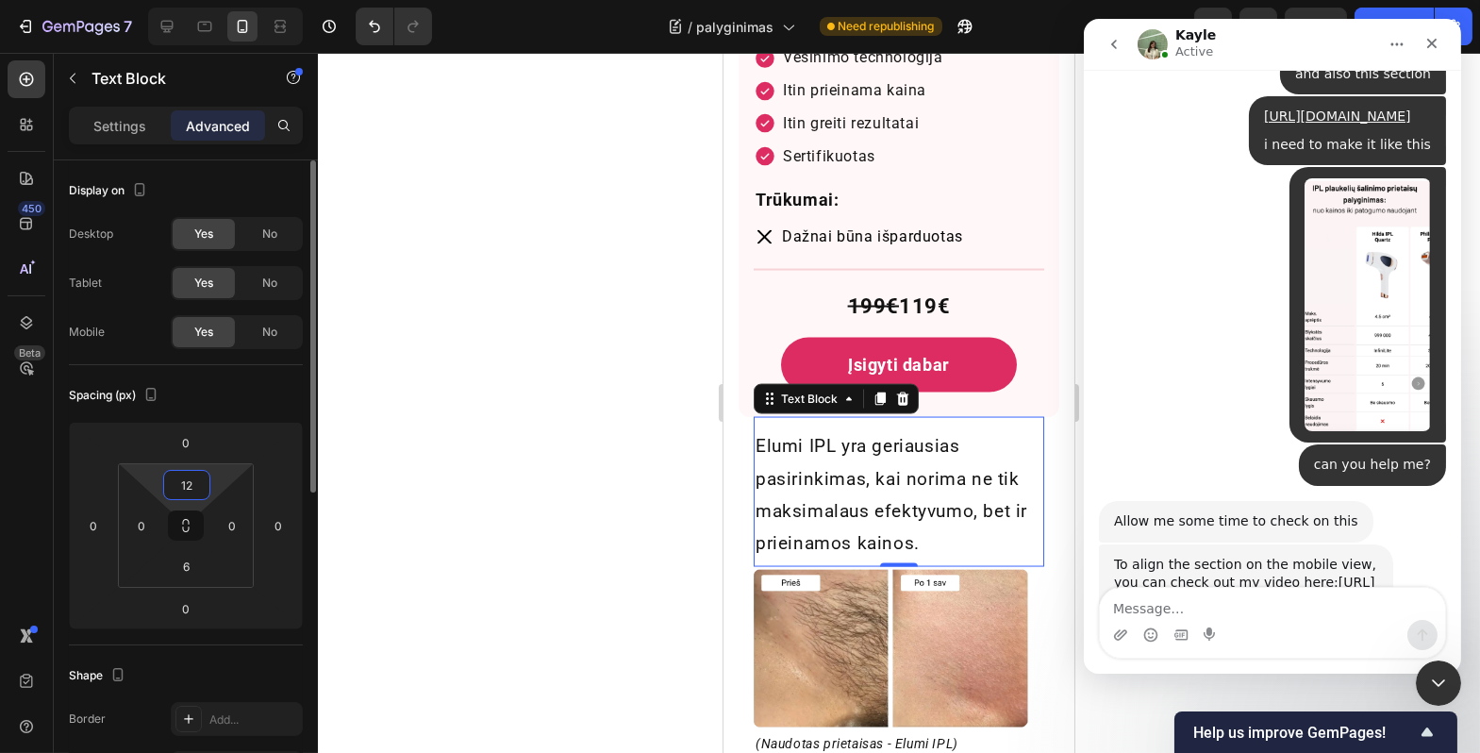
type input "12"
click at [210, 400] on div "Spacing (px)" at bounding box center [186, 395] width 234 height 30
click at [616, 441] on div at bounding box center [899, 403] width 1163 height 700
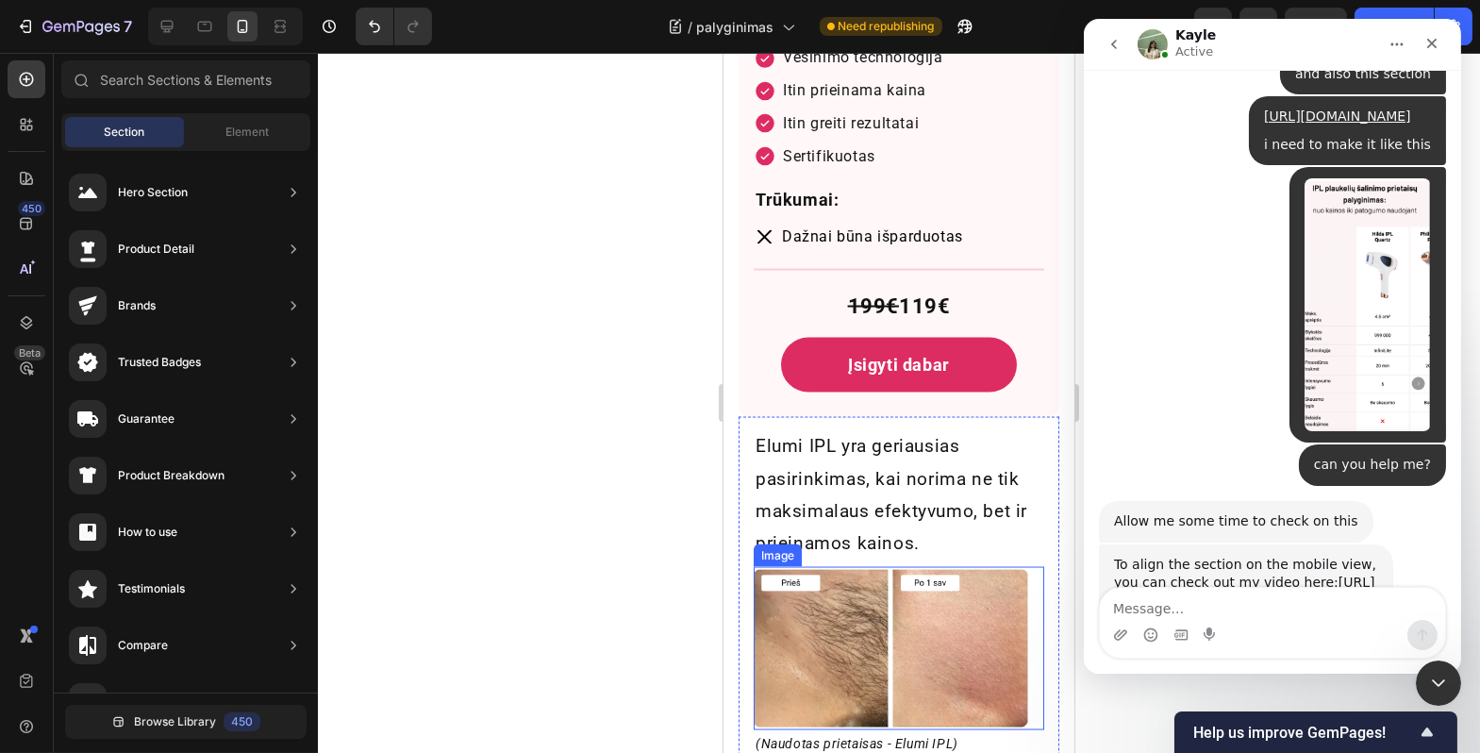
scroll to position [7130, 0]
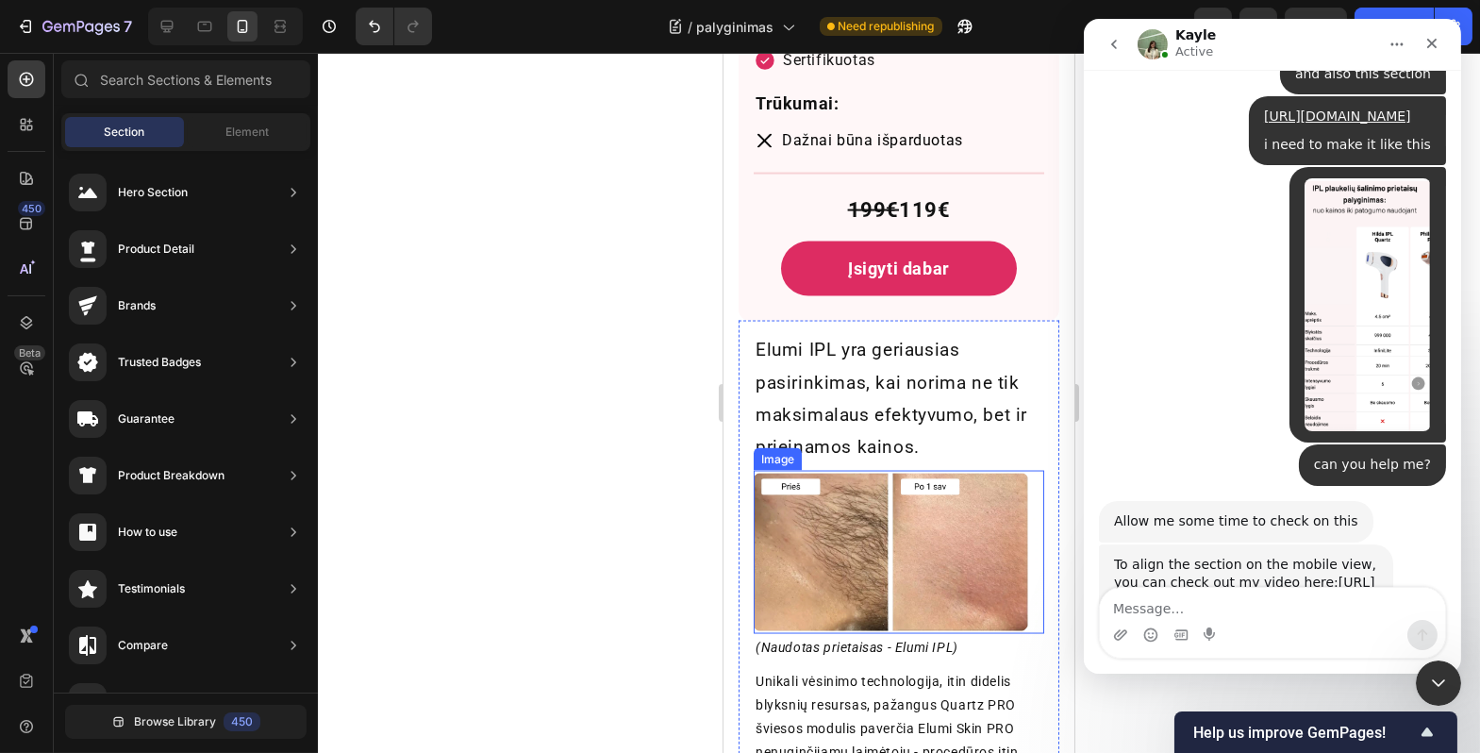
click at [875, 559] on img at bounding box center [898, 552] width 291 height 163
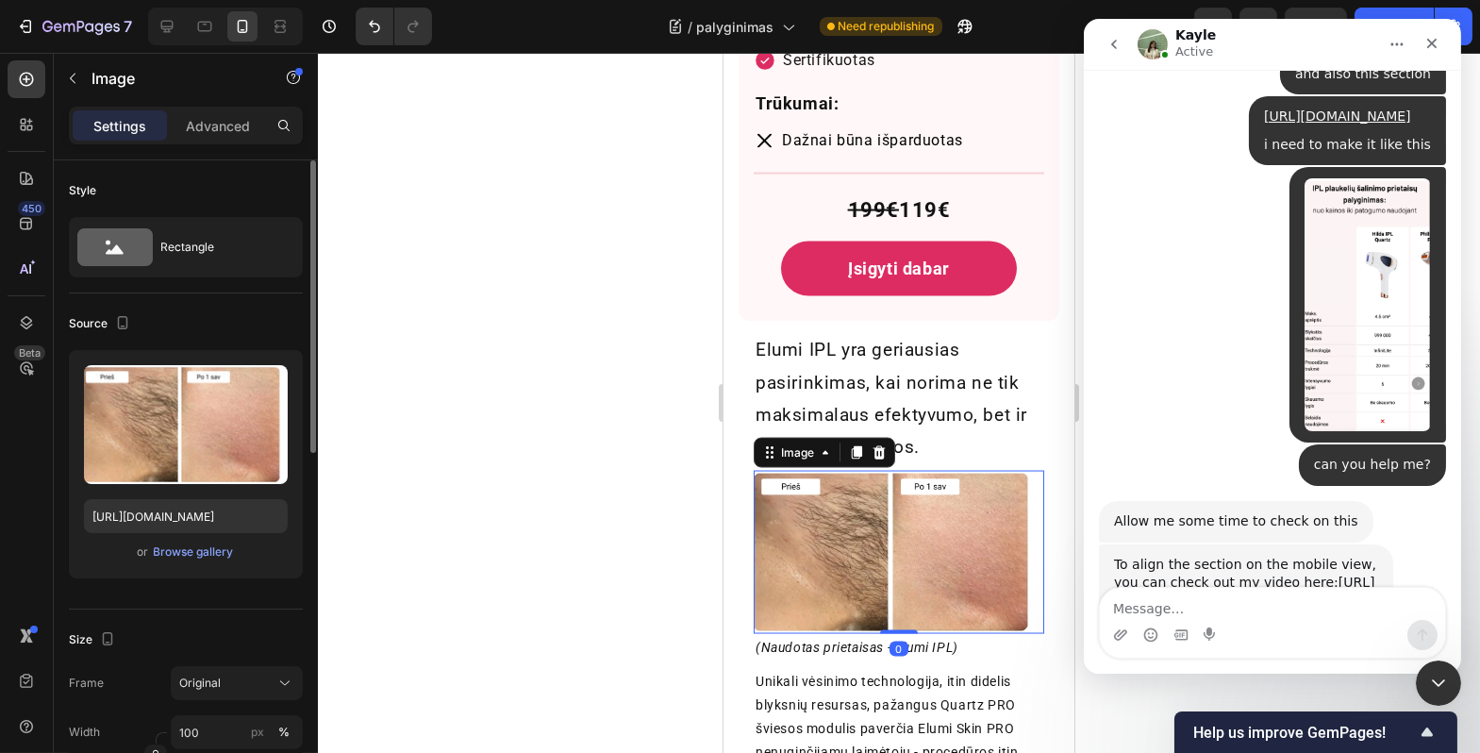
scroll to position [125, 0]
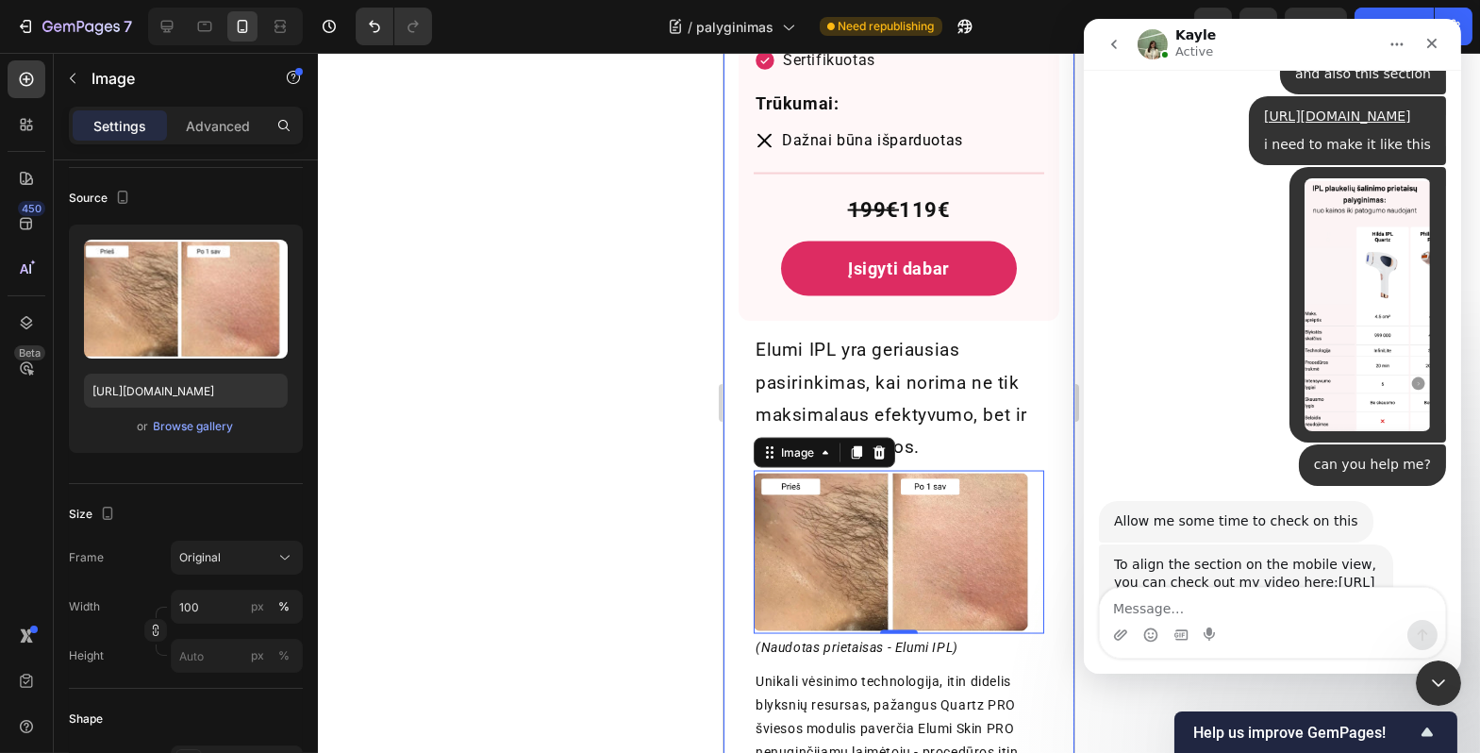
drag, startPoint x: 597, startPoint y: 558, endPoint x: 562, endPoint y: 550, distance: 35.7
click at [569, 555] on div at bounding box center [899, 403] width 1163 height 700
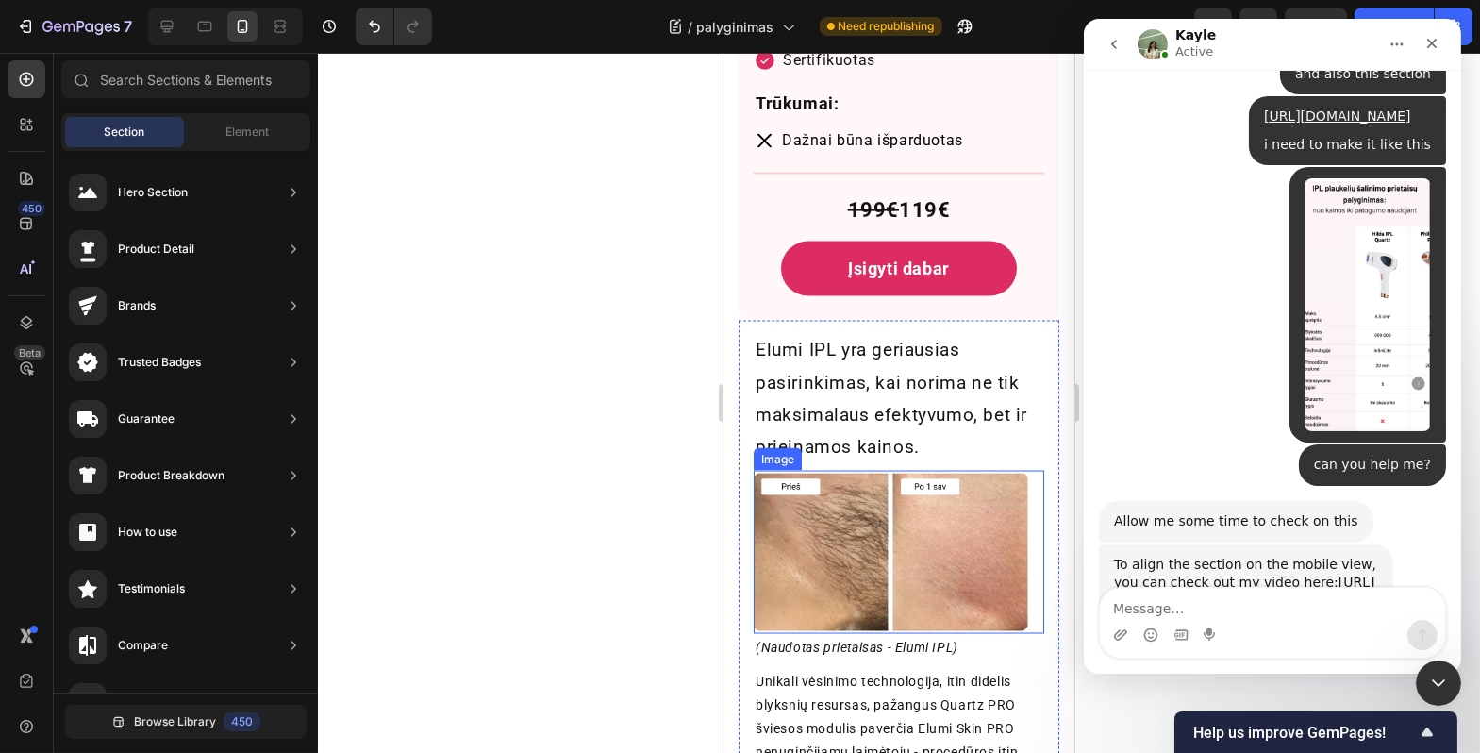
click at [823, 523] on img at bounding box center [898, 552] width 291 height 163
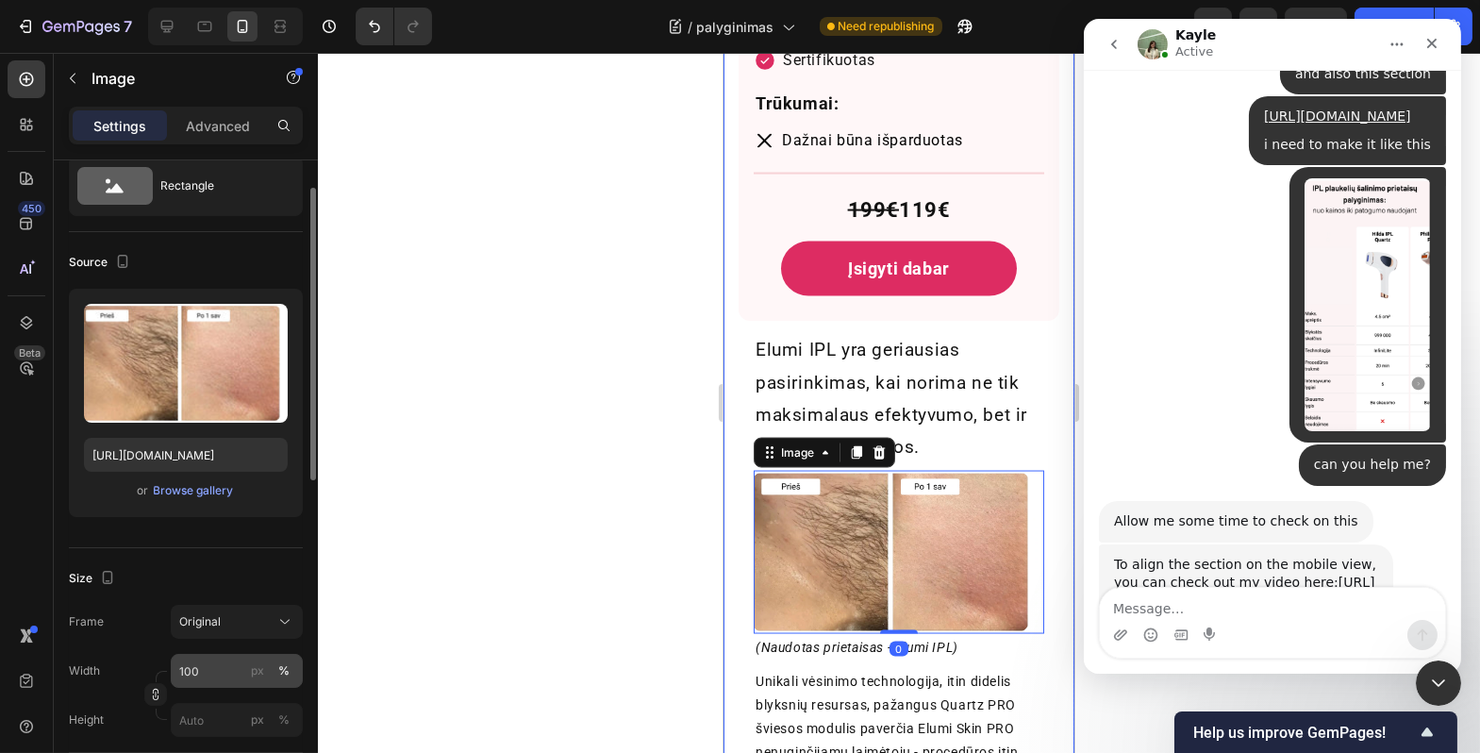
scroll to position [84, 0]
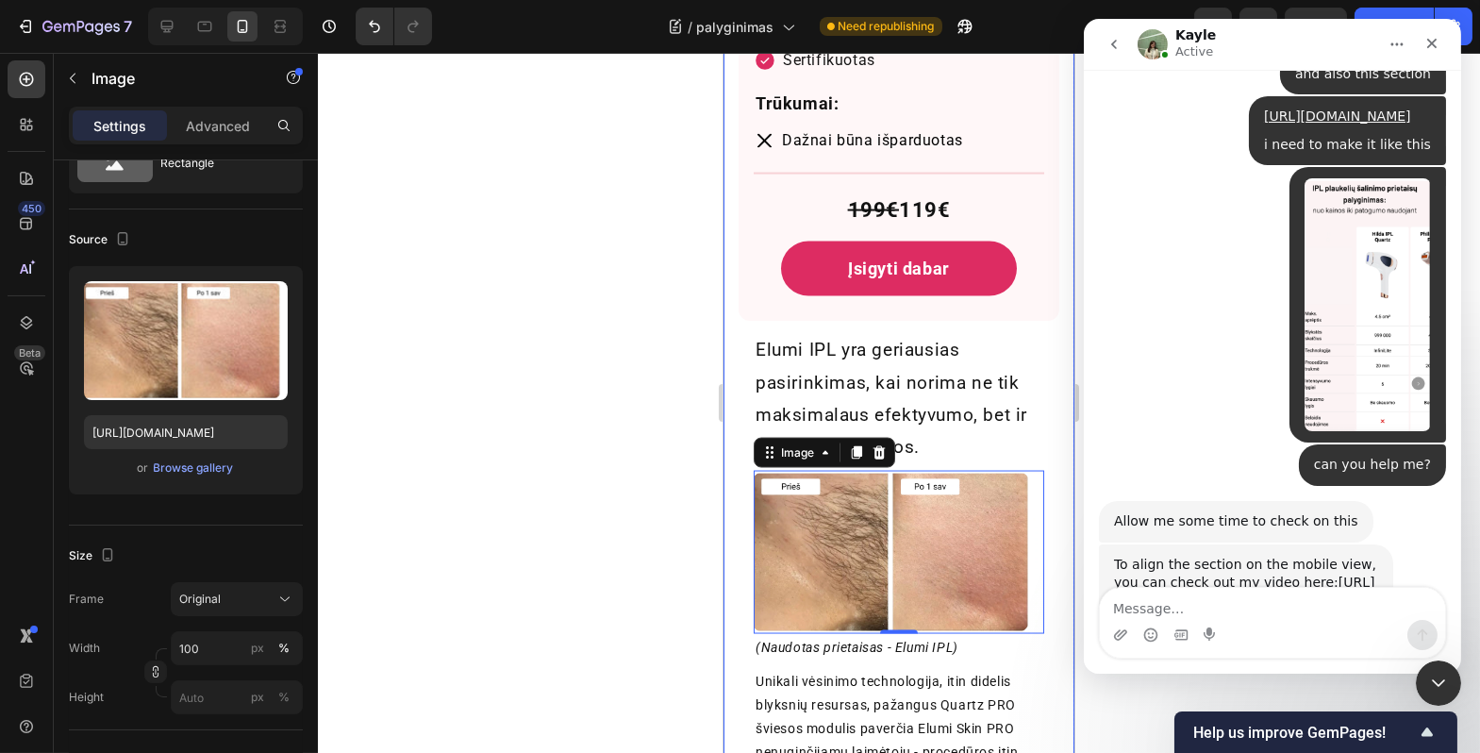
click at [525, 553] on div at bounding box center [899, 403] width 1163 height 700
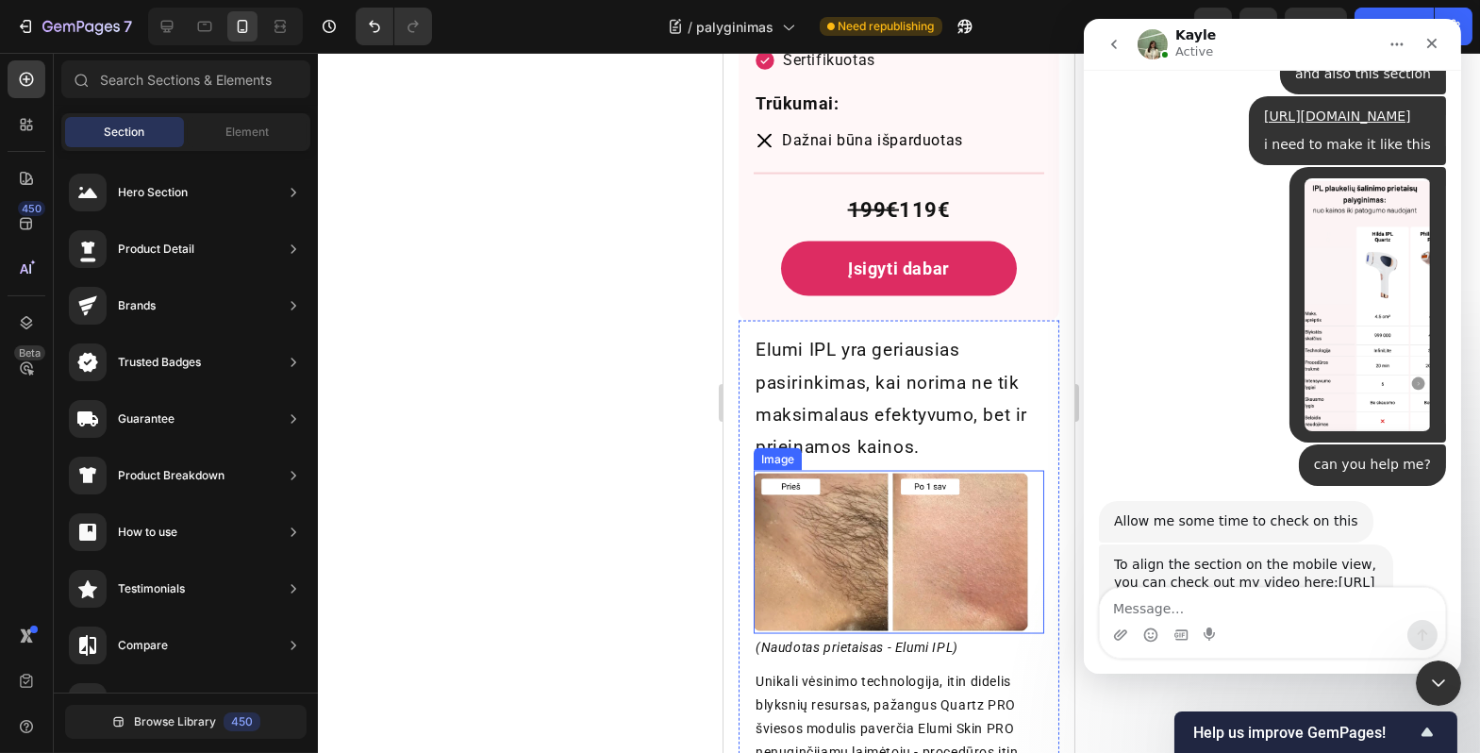
scroll to position [7152, 0]
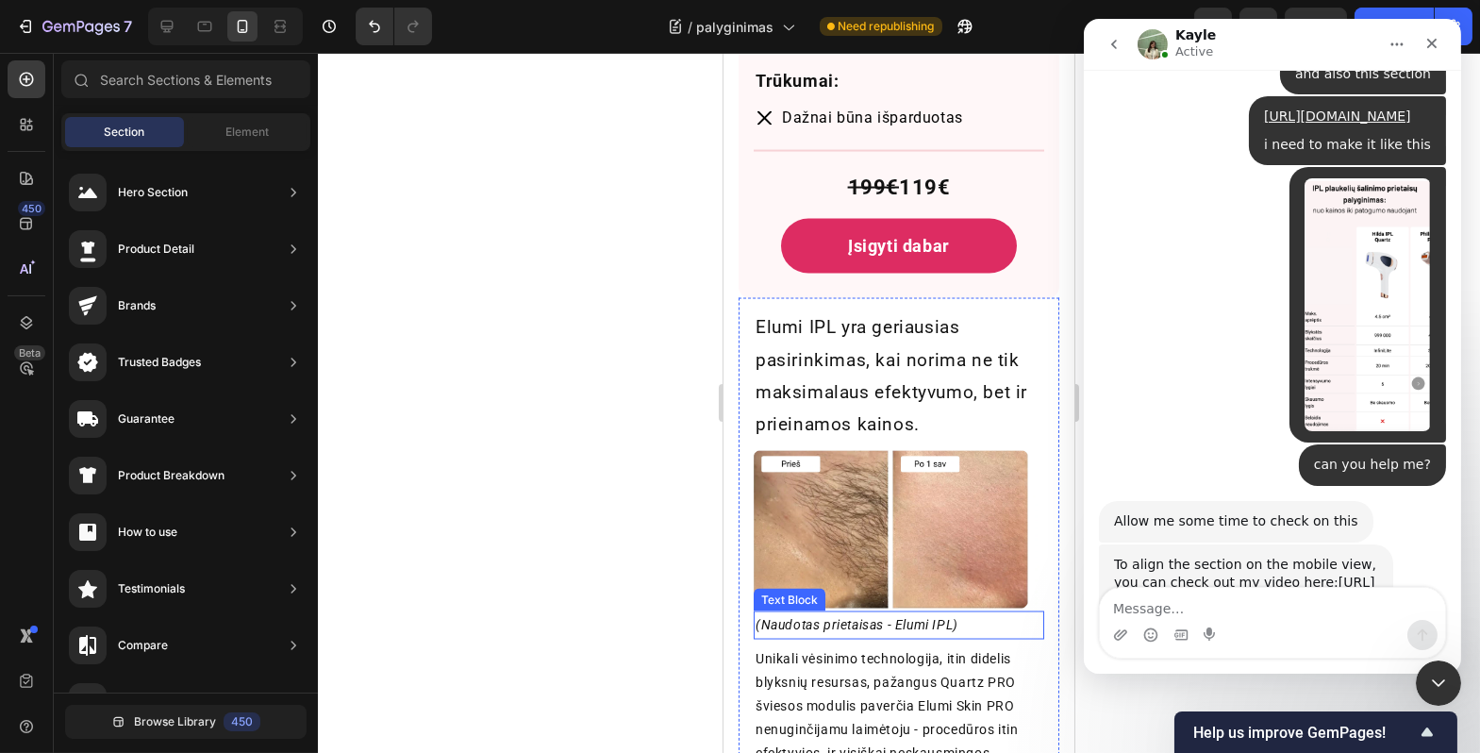
click at [897, 613] on p "(Naudotas prietaisas - Elumi IPL)" at bounding box center [898, 625] width 287 height 24
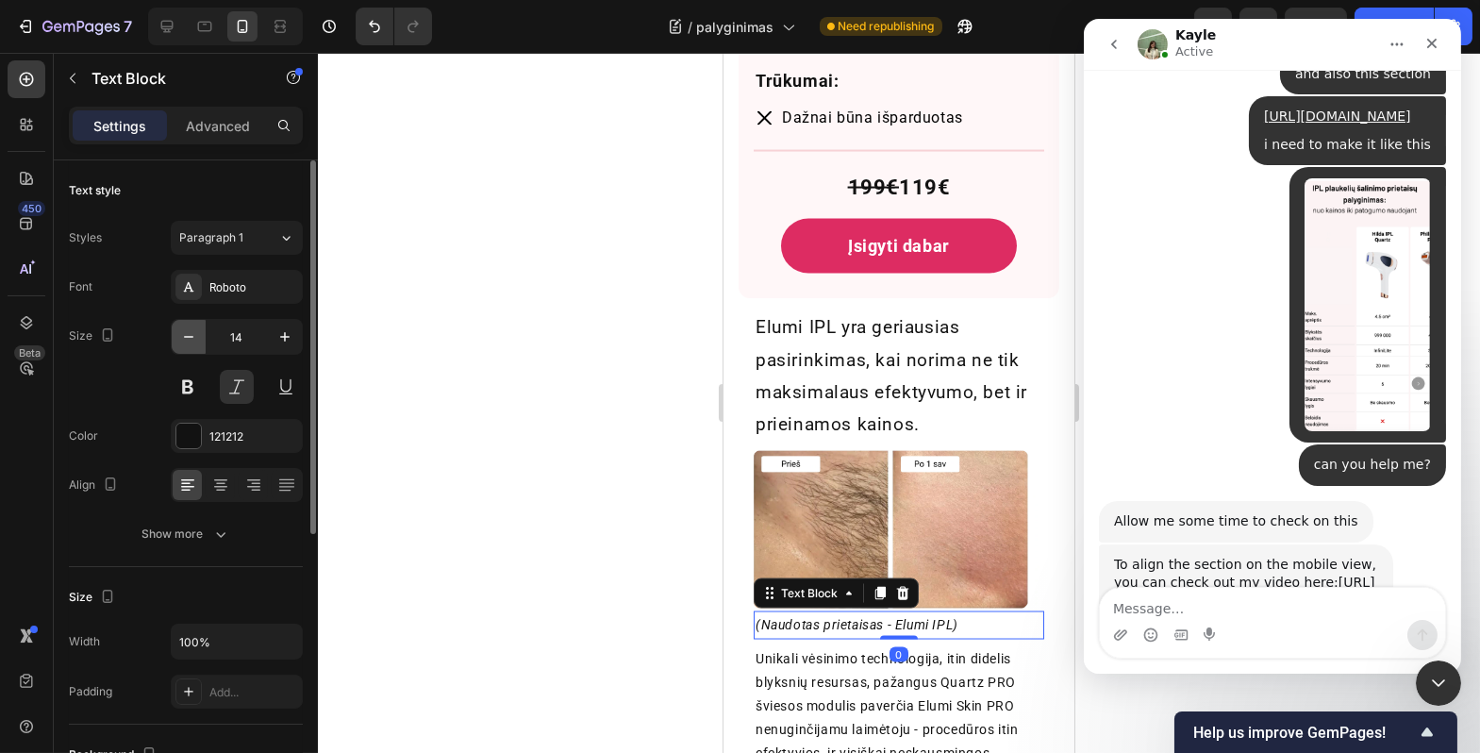
click at [187, 341] on icon "button" at bounding box center [188, 336] width 19 height 19
type input "13"
click at [637, 476] on div at bounding box center [899, 403] width 1163 height 700
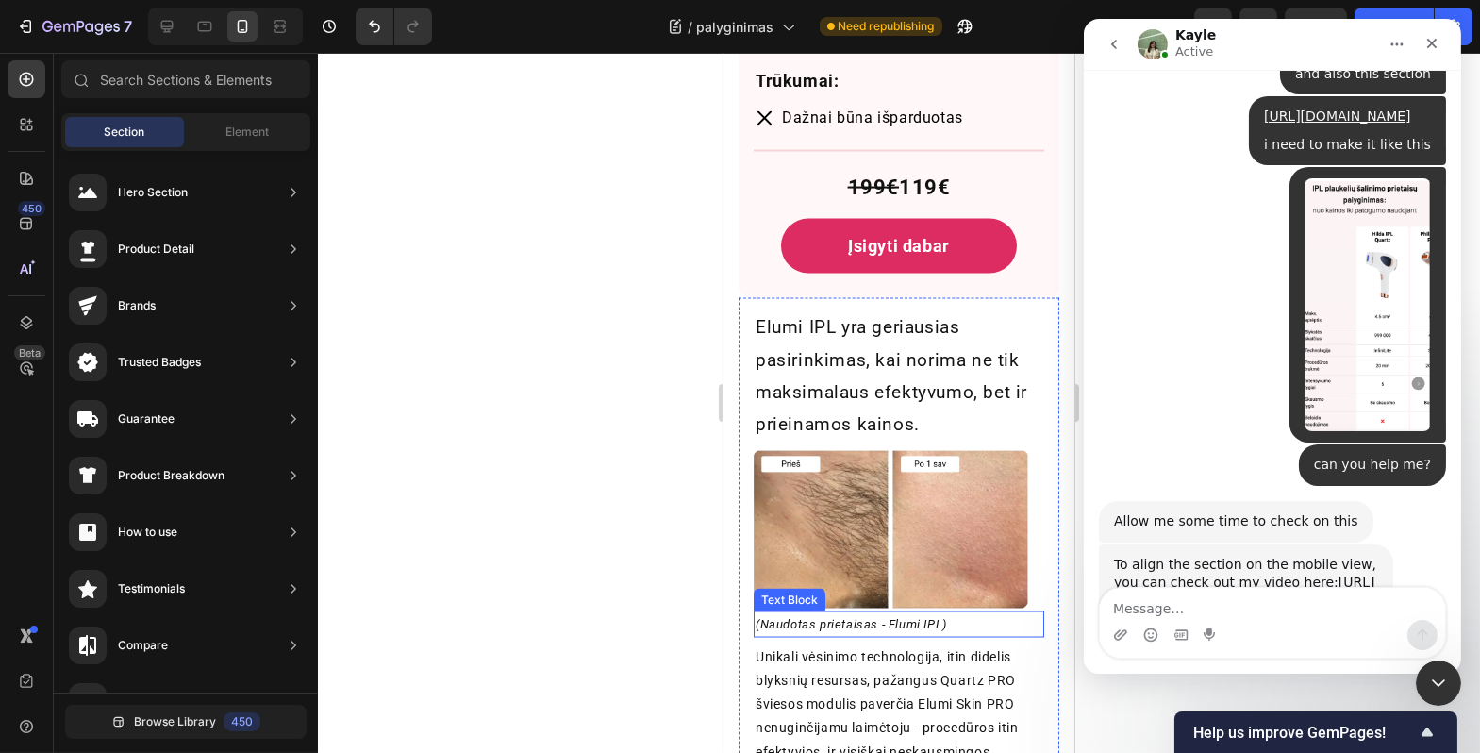
click at [838, 613] on p "(Naudotas prietaisas - Elumi IPL)" at bounding box center [898, 624] width 287 height 22
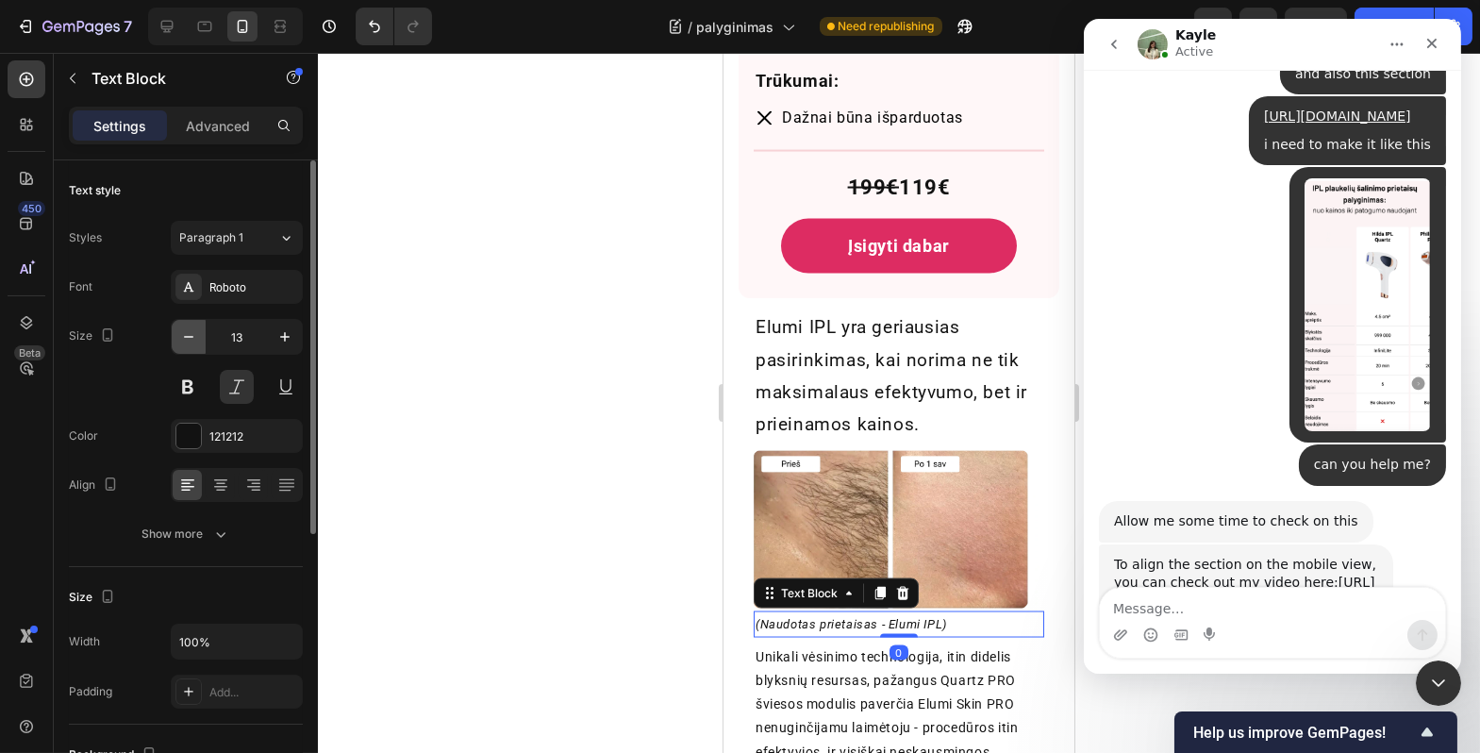
click at [192, 334] on icon "button" at bounding box center [188, 336] width 19 height 19
type input "12"
click at [458, 425] on div at bounding box center [899, 403] width 1163 height 700
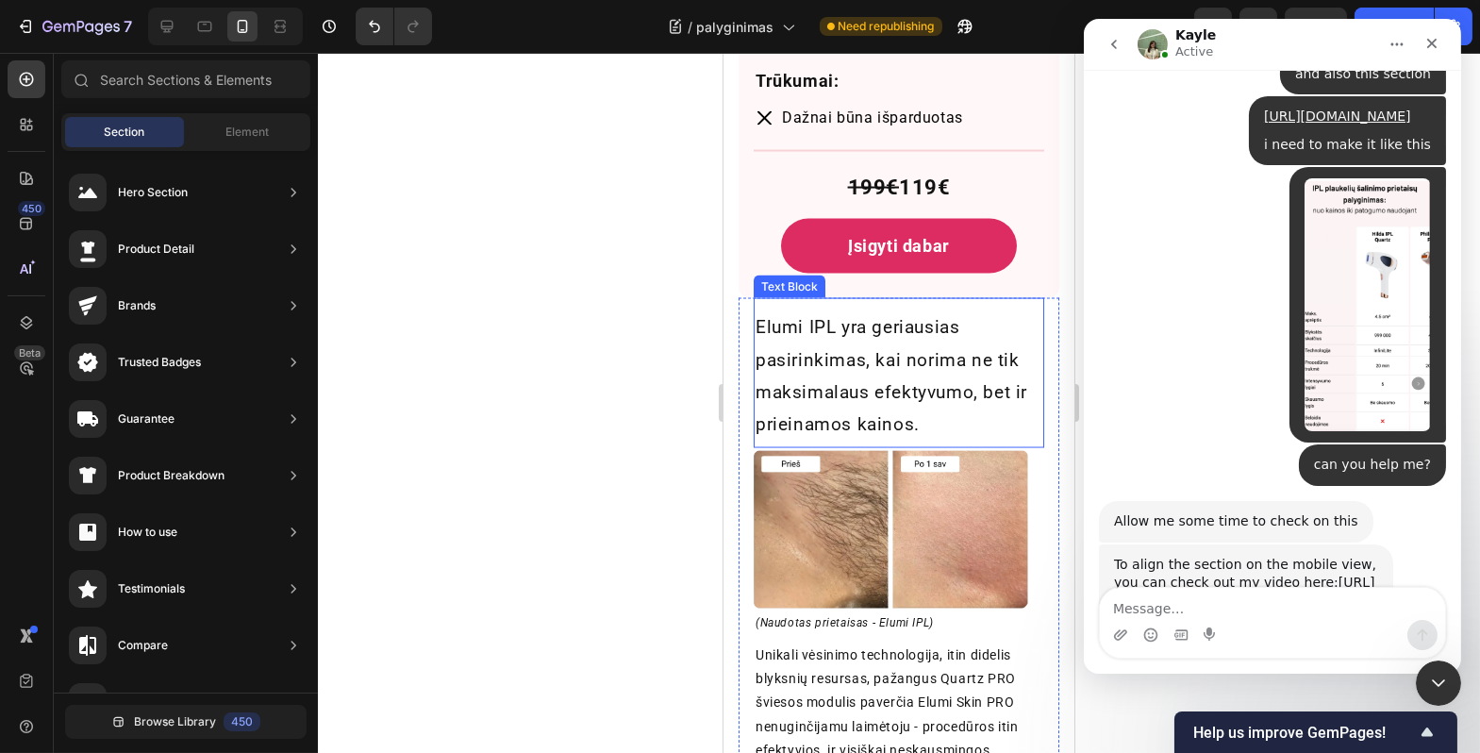
click at [913, 375] on p "Elumi IPL yra geriausias pasirinkimas, kai norima ne tik maksimalaus efektyvumo…" at bounding box center [898, 375] width 287 height 129
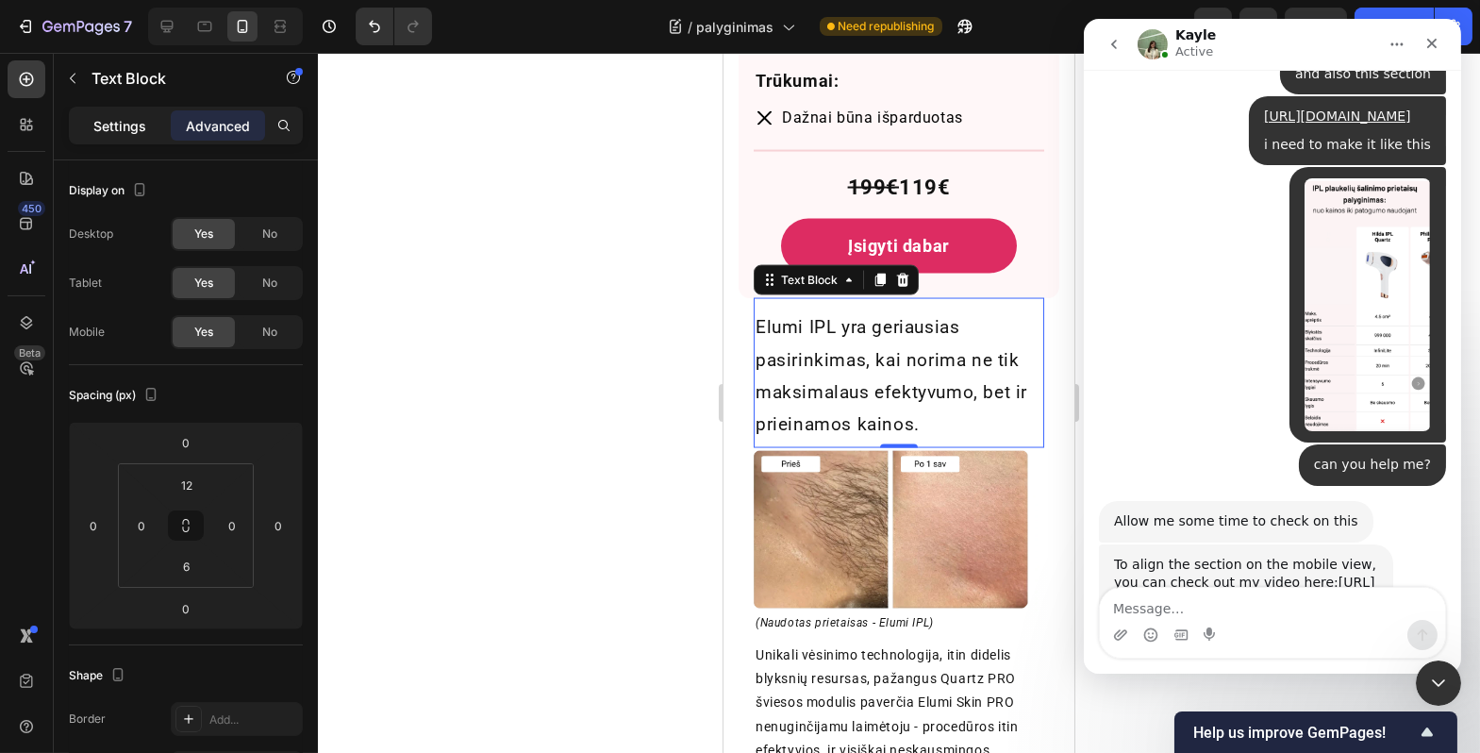
click at [136, 117] on p "Settings" at bounding box center [119, 126] width 53 height 20
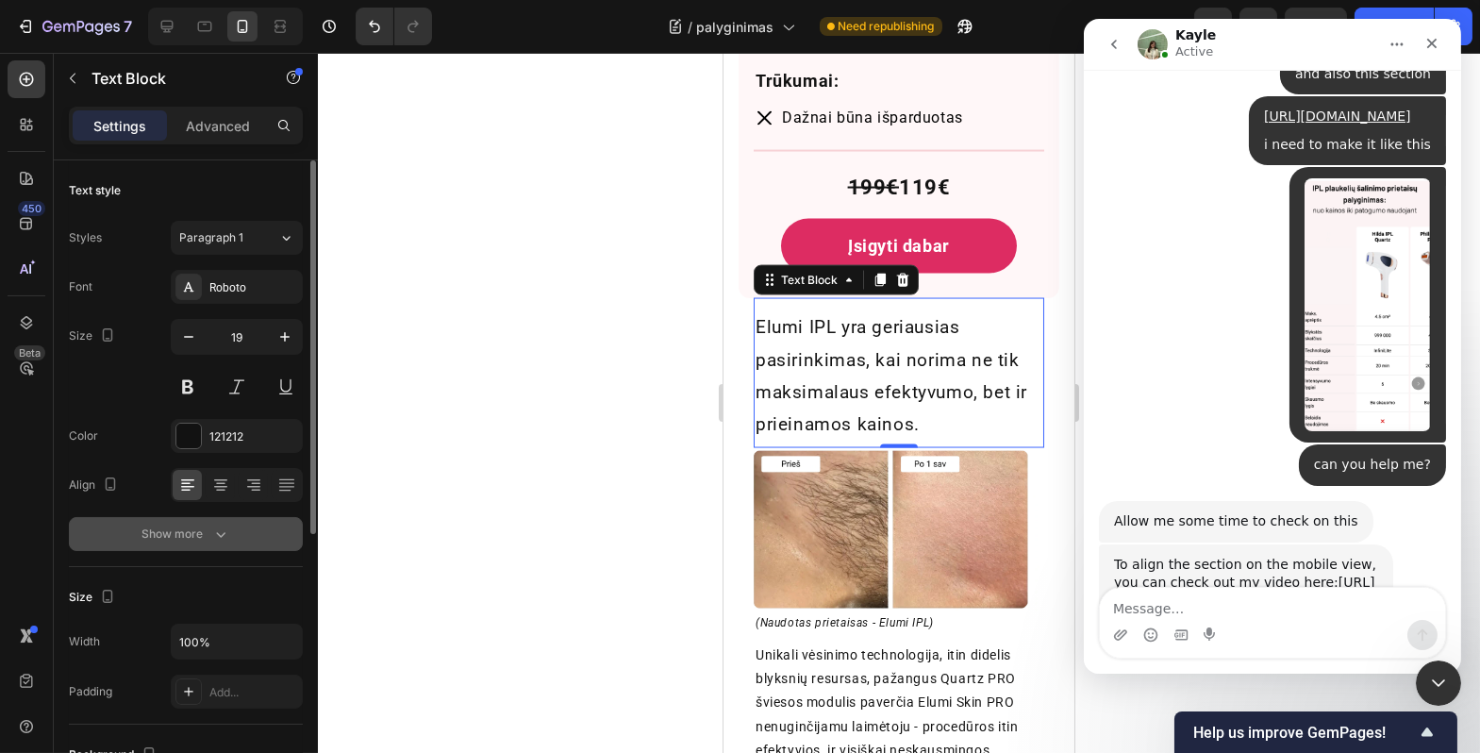
click at [225, 543] on icon "button" at bounding box center [220, 534] width 19 height 19
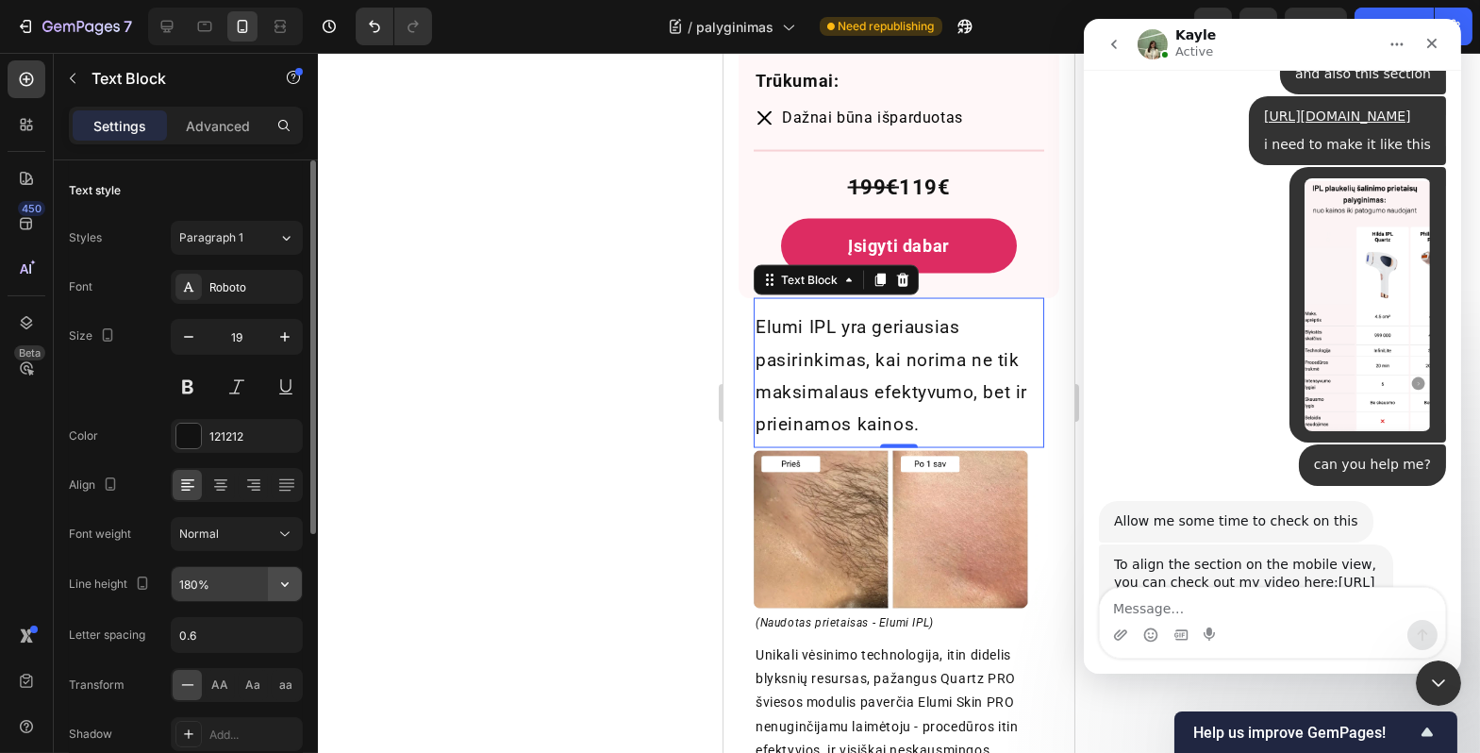
click at [281, 597] on button "button" at bounding box center [285, 584] width 34 height 34
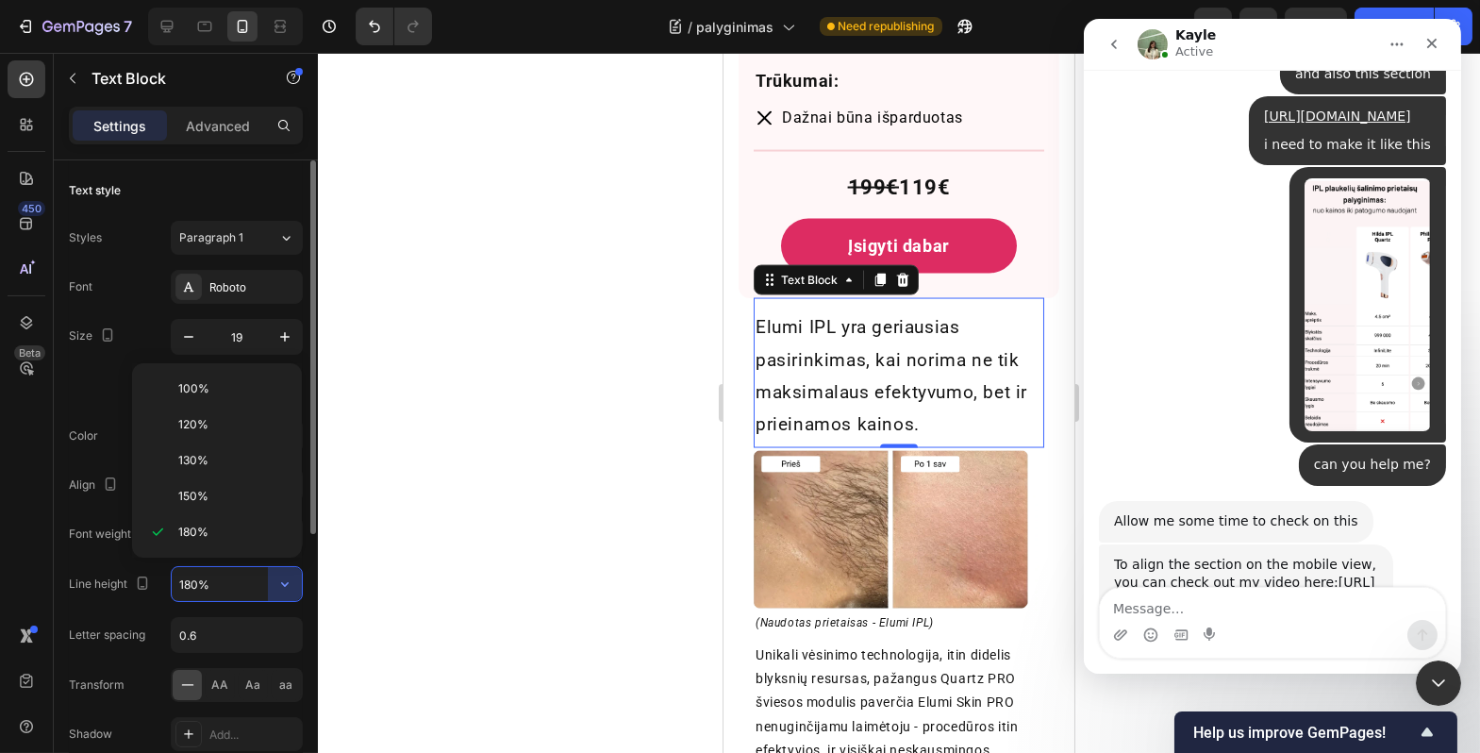
drag, startPoint x: 236, startPoint y: 465, endPoint x: 267, endPoint y: 468, distance: 31.3
click at [236, 465] on p "130%" at bounding box center [232, 460] width 108 height 17
type input "130%"
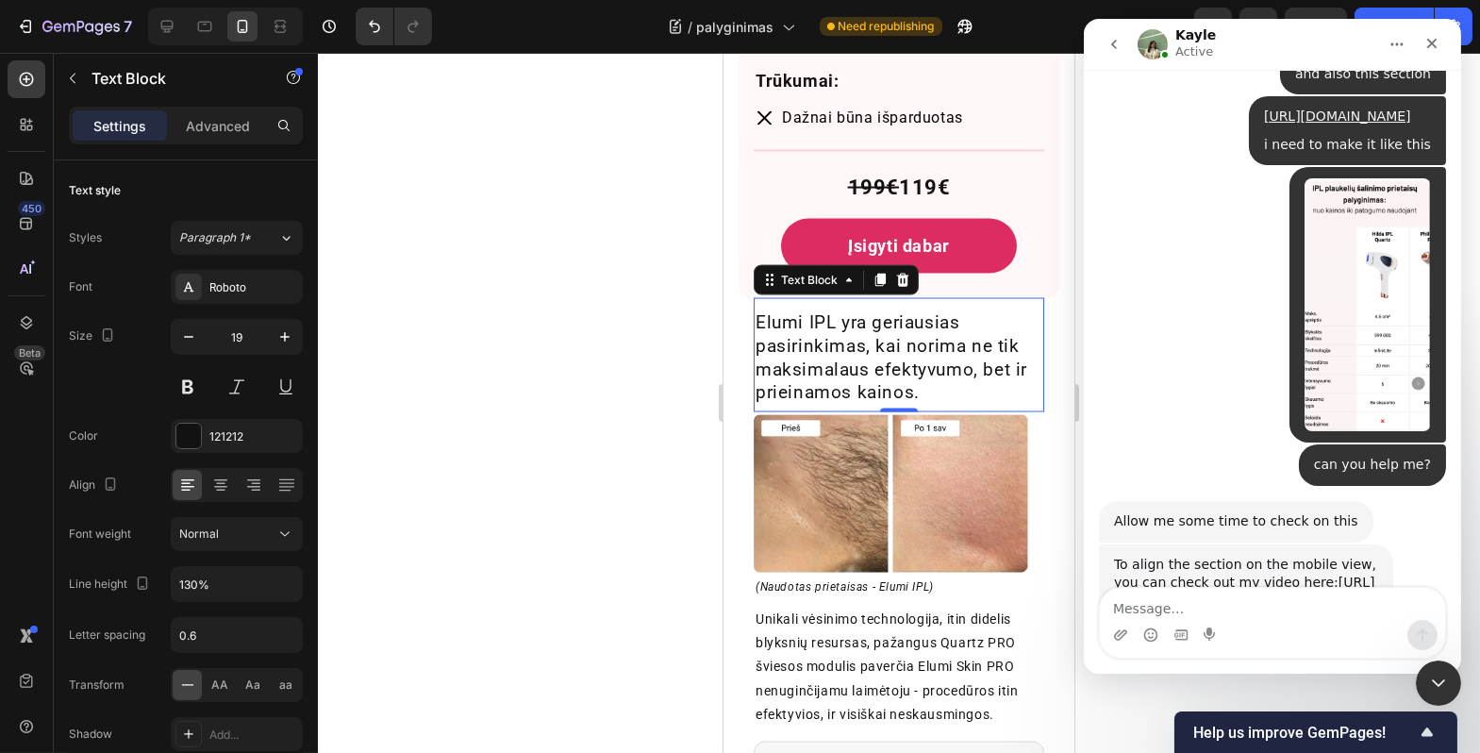
click at [638, 549] on div at bounding box center [899, 403] width 1163 height 700
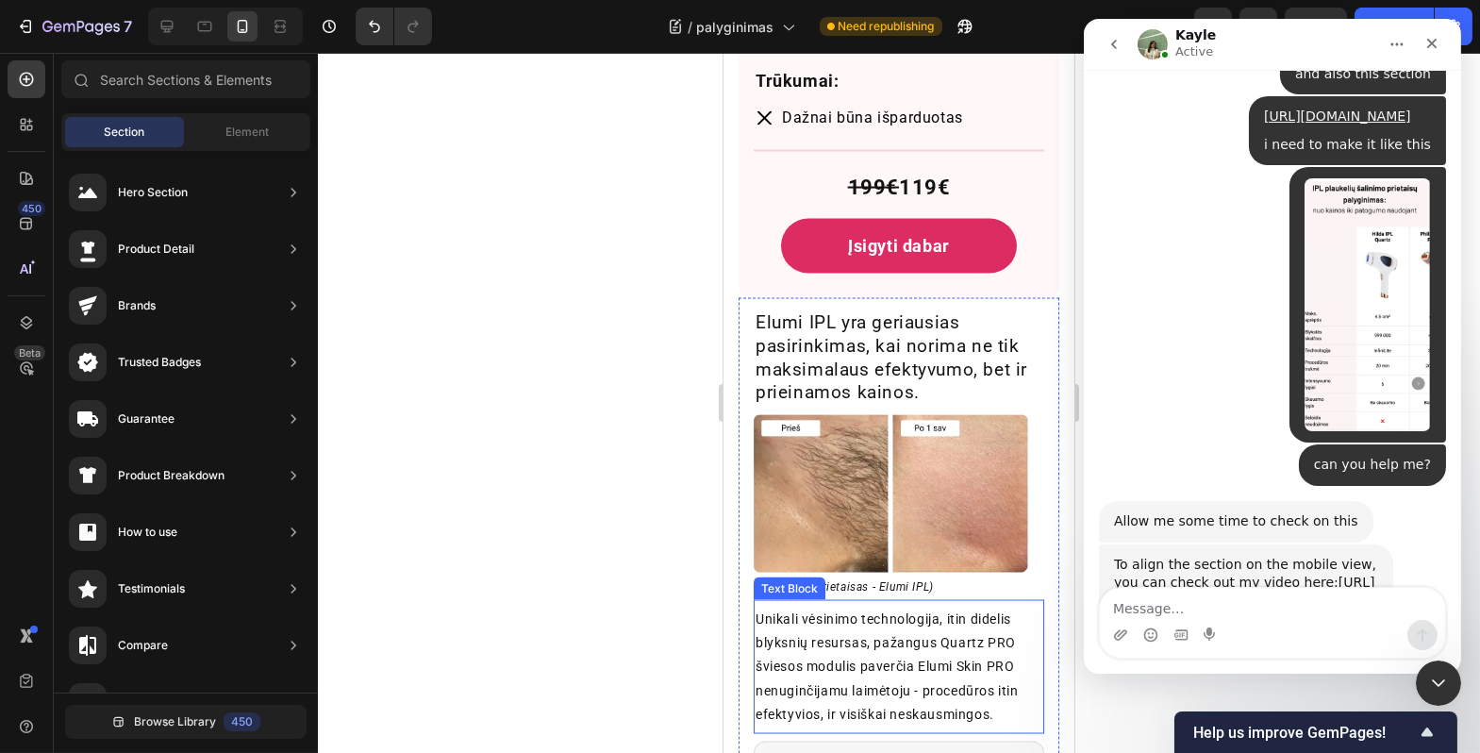
click at [903, 611] on p "Unikali vėsinimo technologija, itin didelis blyksnių resursas, pažangus Quartz …" at bounding box center [898, 667] width 287 height 119
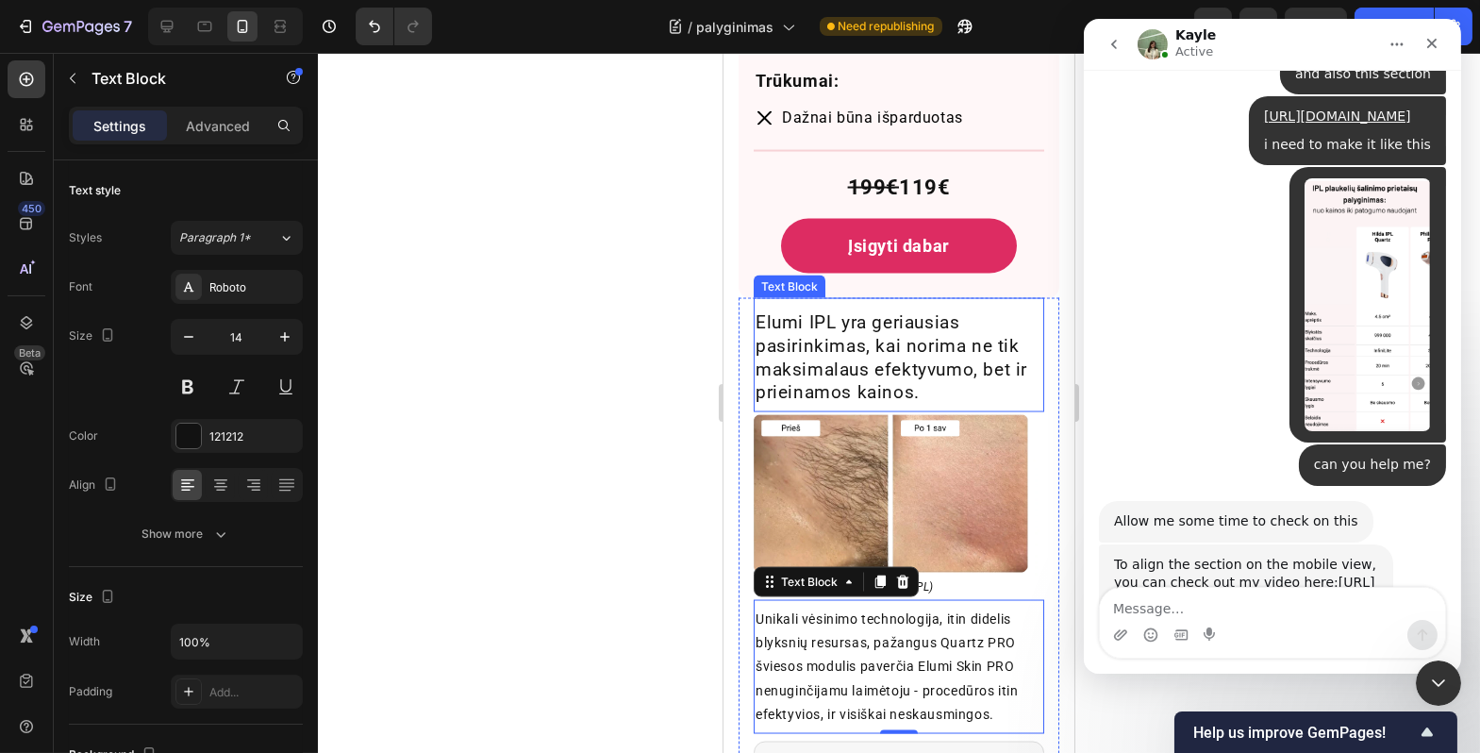
click at [822, 366] on p "Elumi IPL yra geriausias pasirinkimas, kai norima ne tik maksimalaus efektyvumo…" at bounding box center [898, 357] width 287 height 93
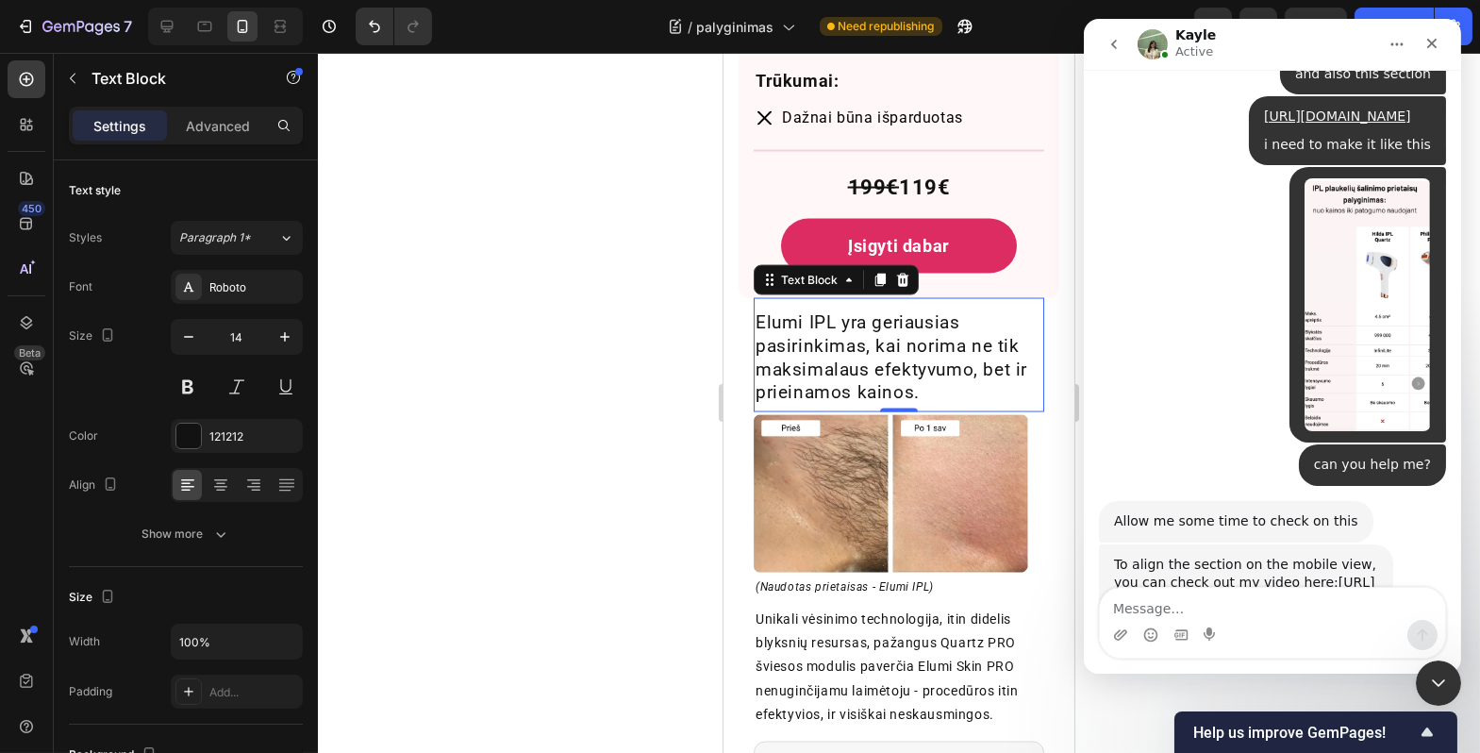
scroll to position [84, 0]
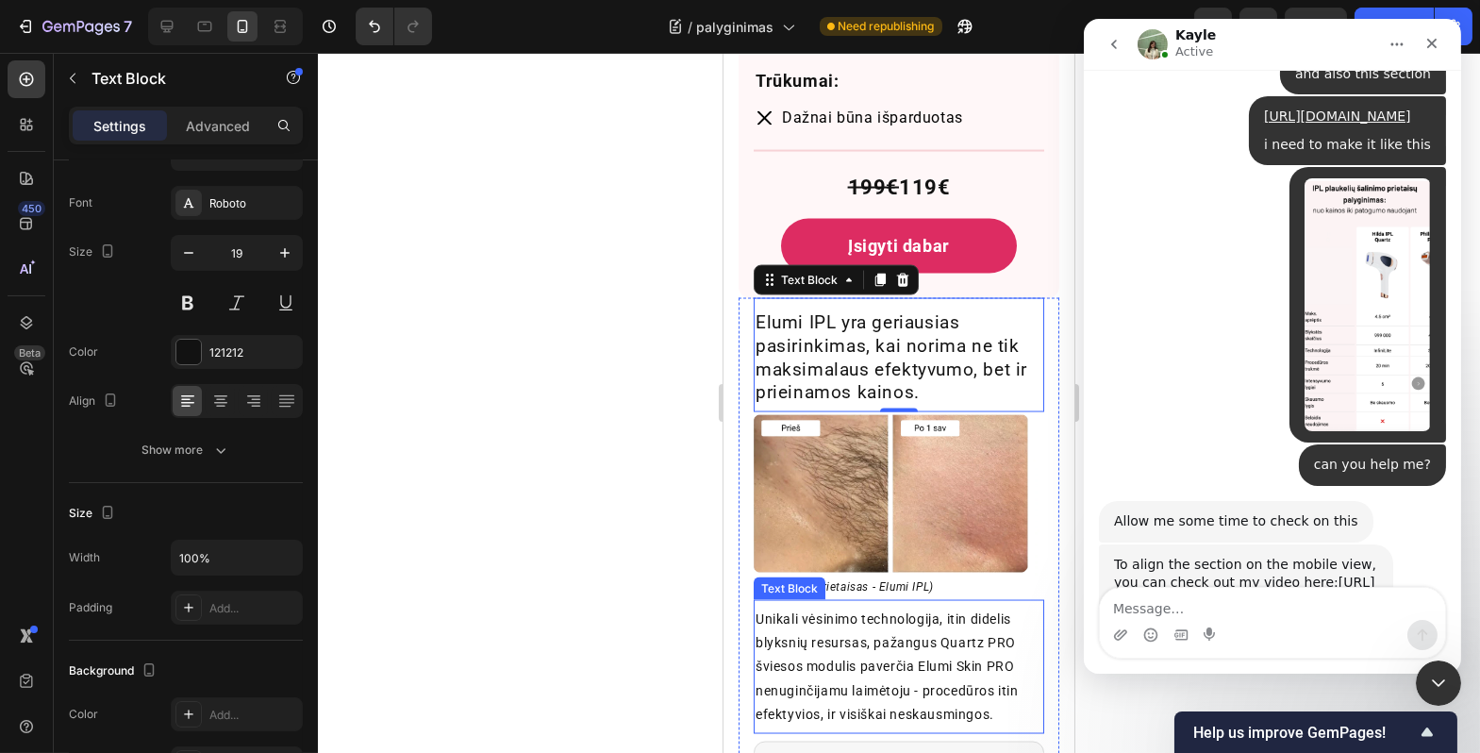
click at [843, 619] on p "Unikali vėsinimo technologija, itin didelis blyksnių resursas, pažangus Quartz …" at bounding box center [898, 667] width 287 height 119
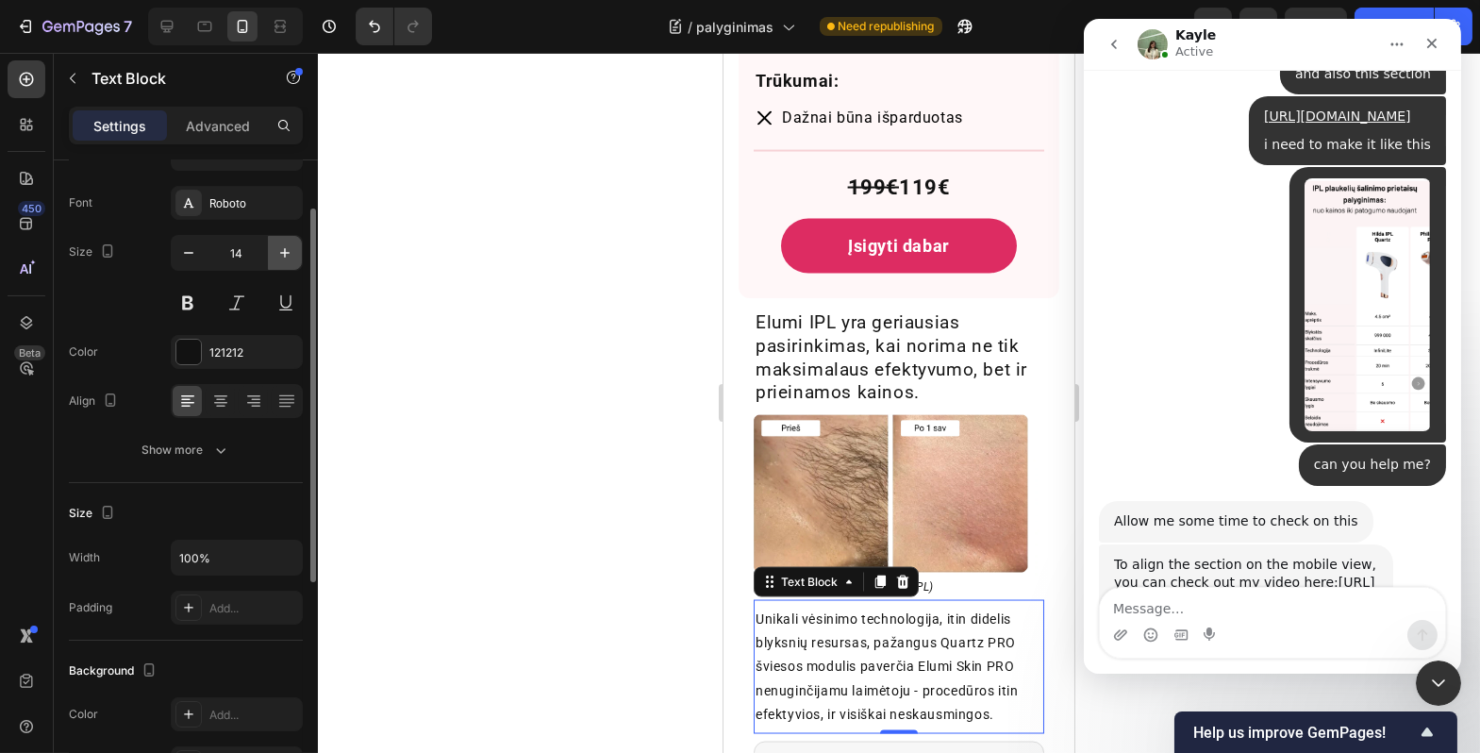
click at [272, 245] on button "button" at bounding box center [285, 253] width 34 height 34
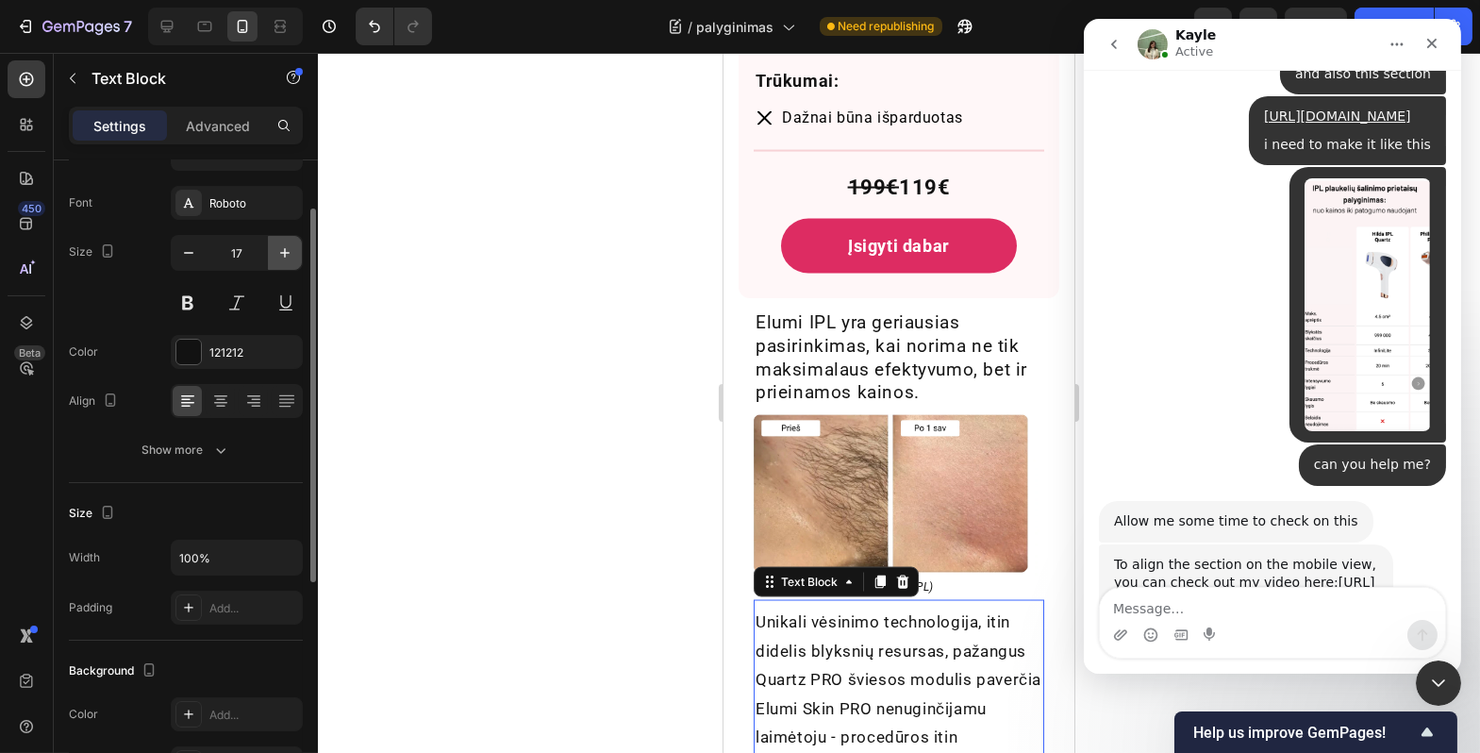
click at [272, 245] on button "button" at bounding box center [285, 253] width 34 height 34
type input "19"
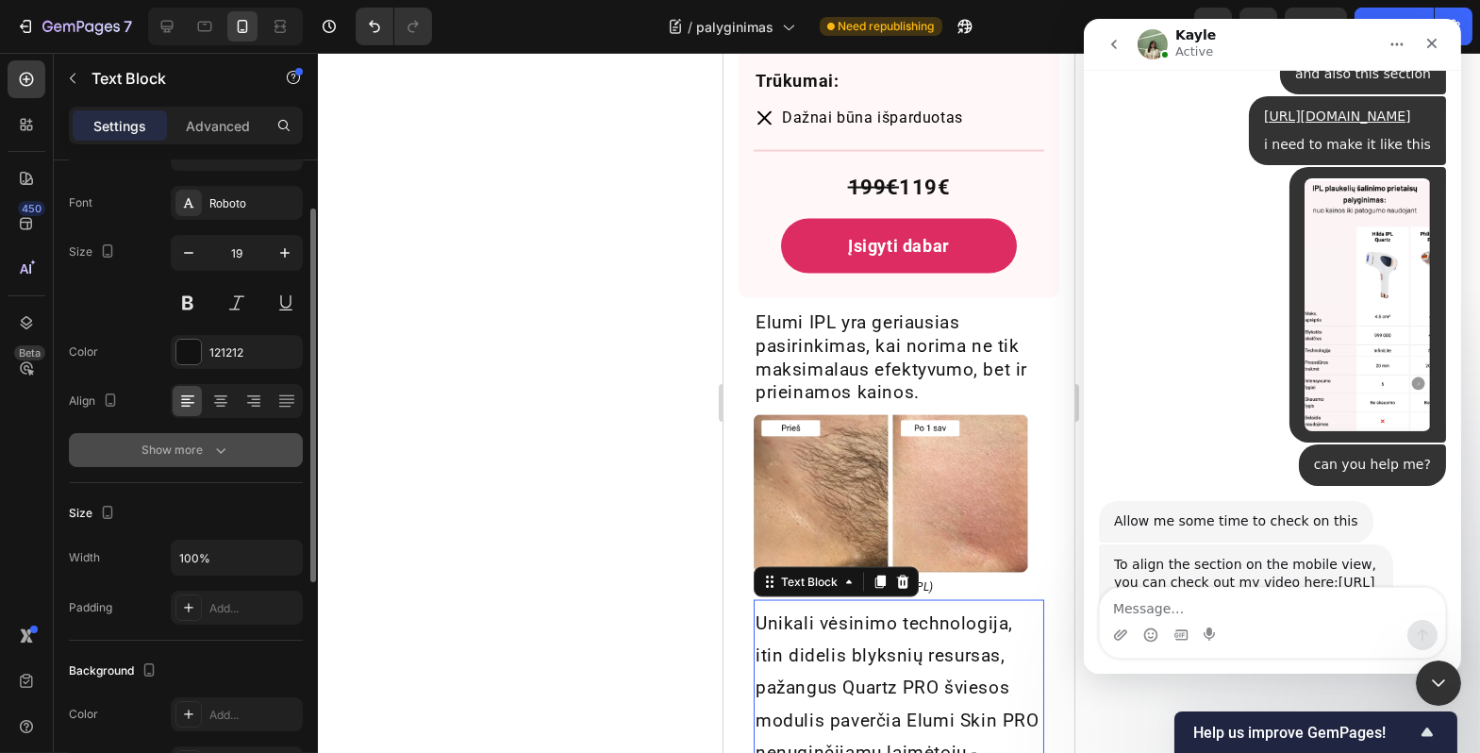
click at [198, 458] on div "Show more" at bounding box center [186, 450] width 88 height 19
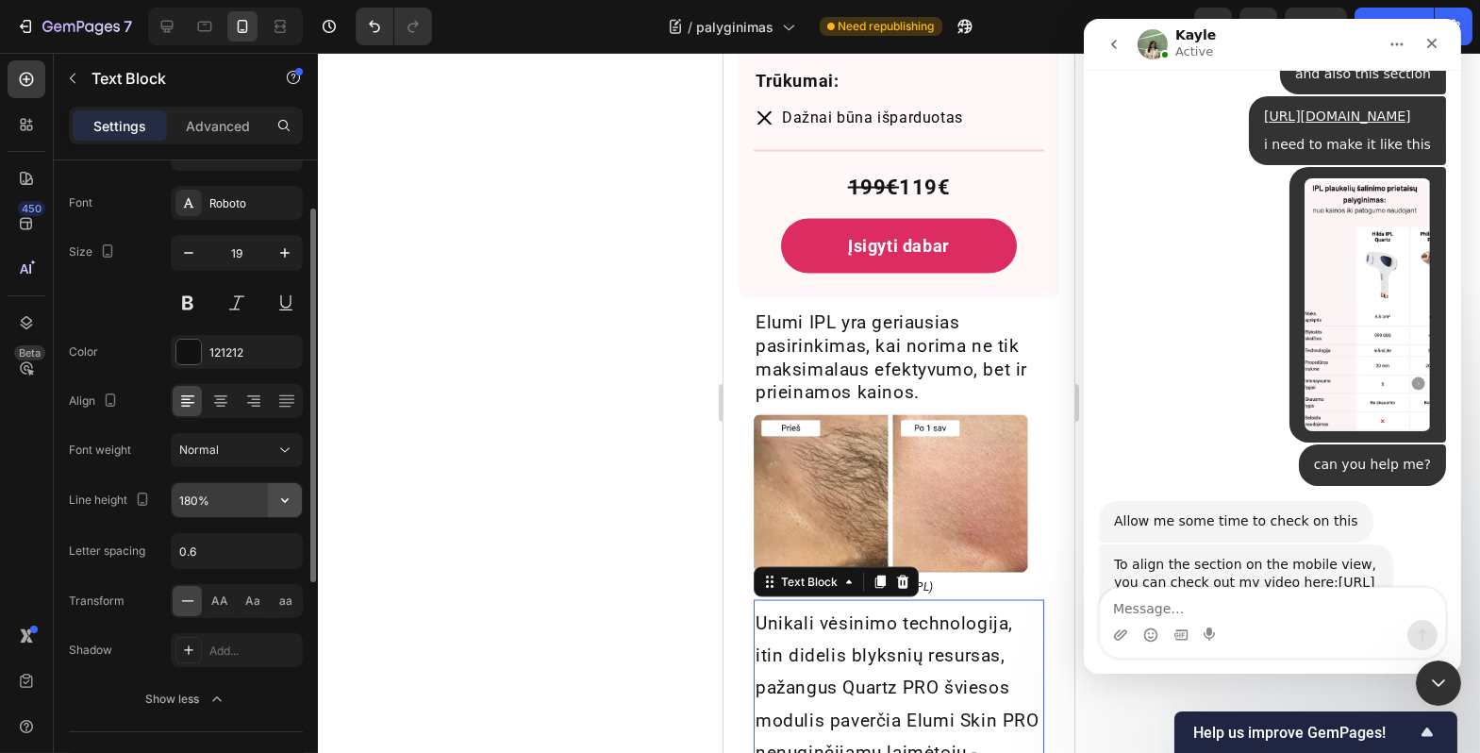
click at [277, 500] on icon "button" at bounding box center [285, 500] width 19 height 19
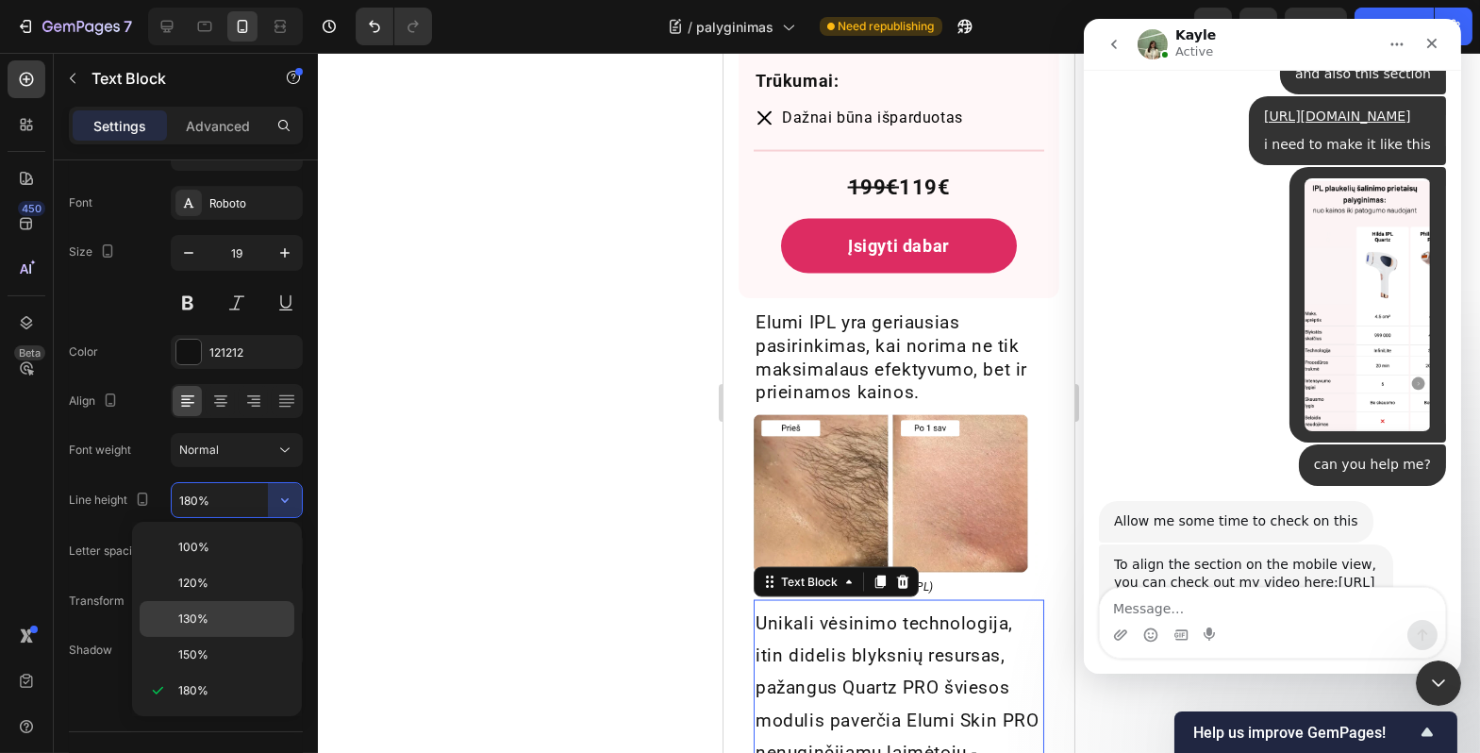
click at [258, 609] on div "130%" at bounding box center [217, 619] width 155 height 36
type input "130%"
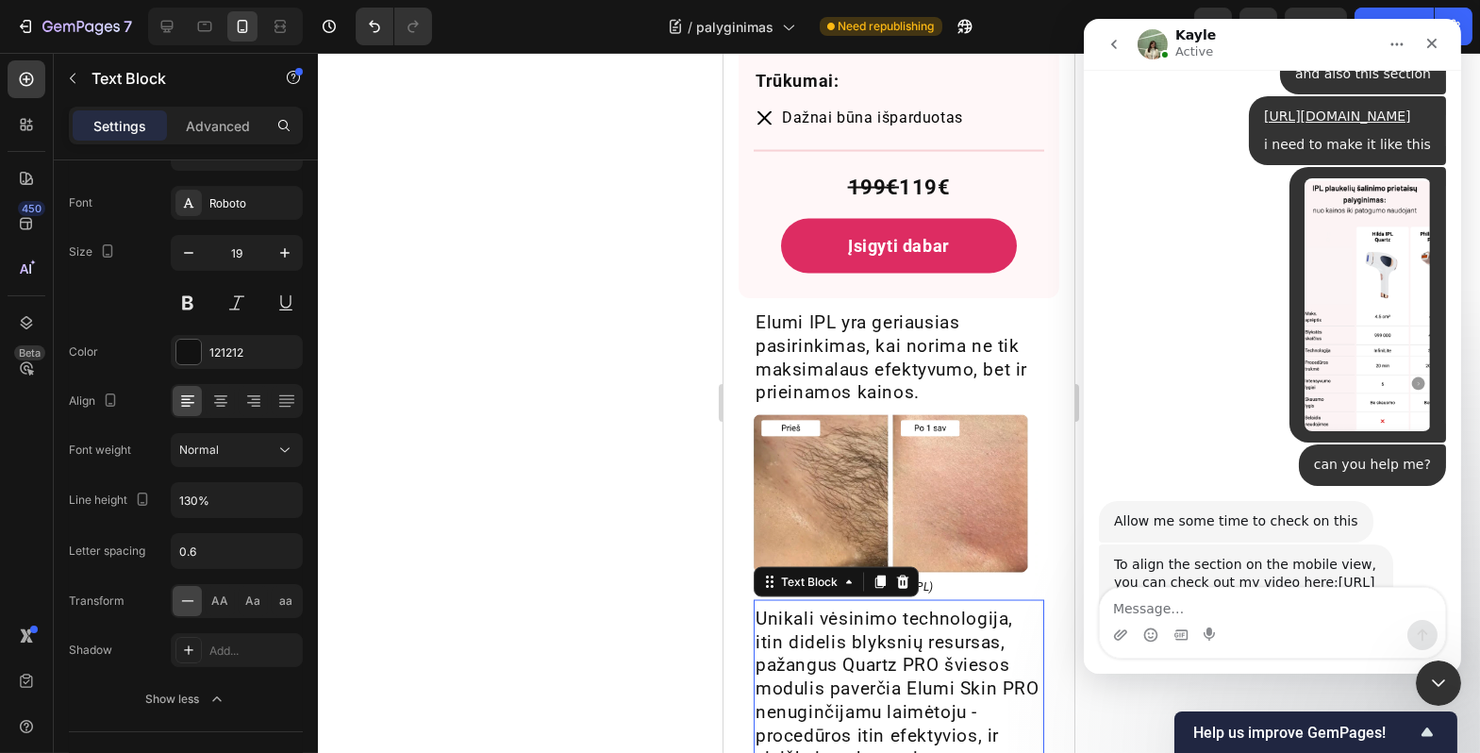
click at [383, 583] on div at bounding box center [899, 403] width 1163 height 700
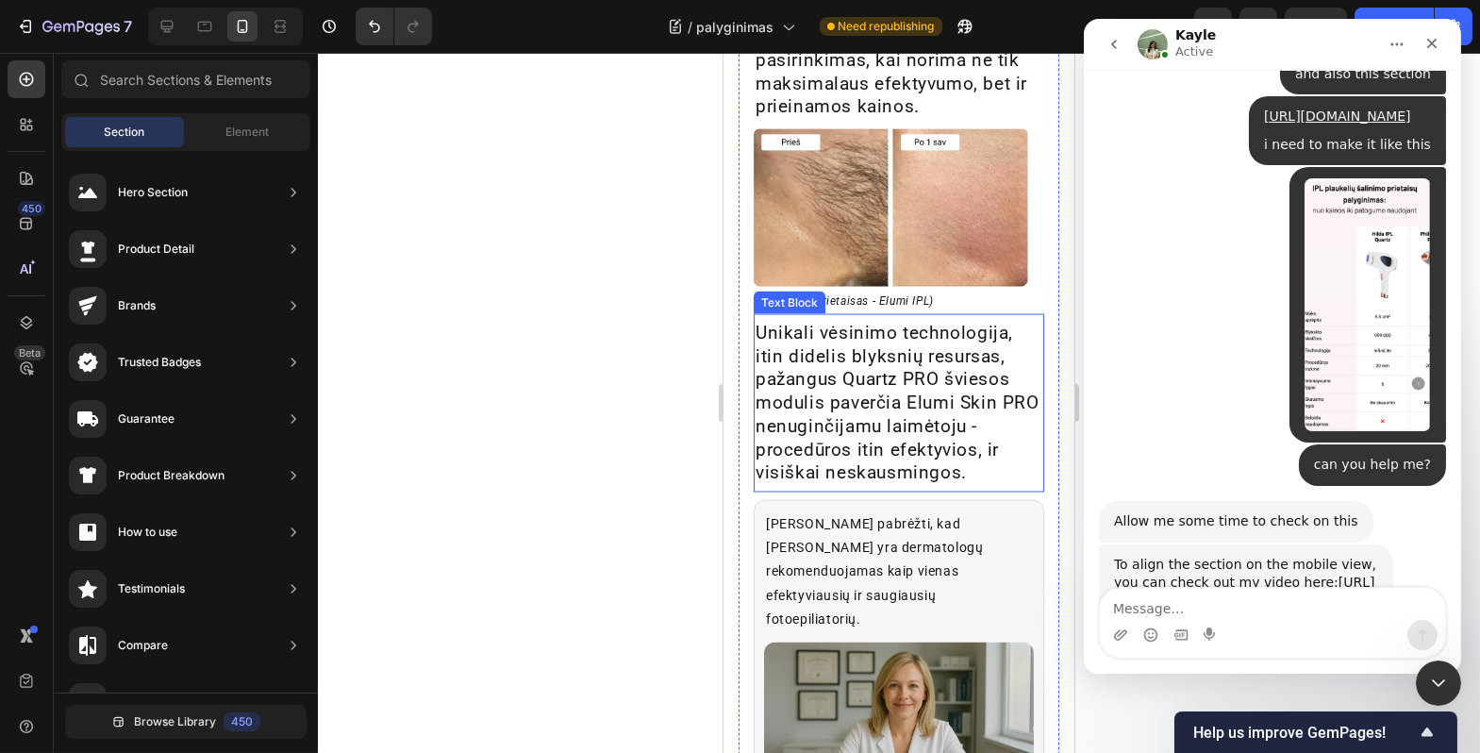
scroll to position [7515, 0]
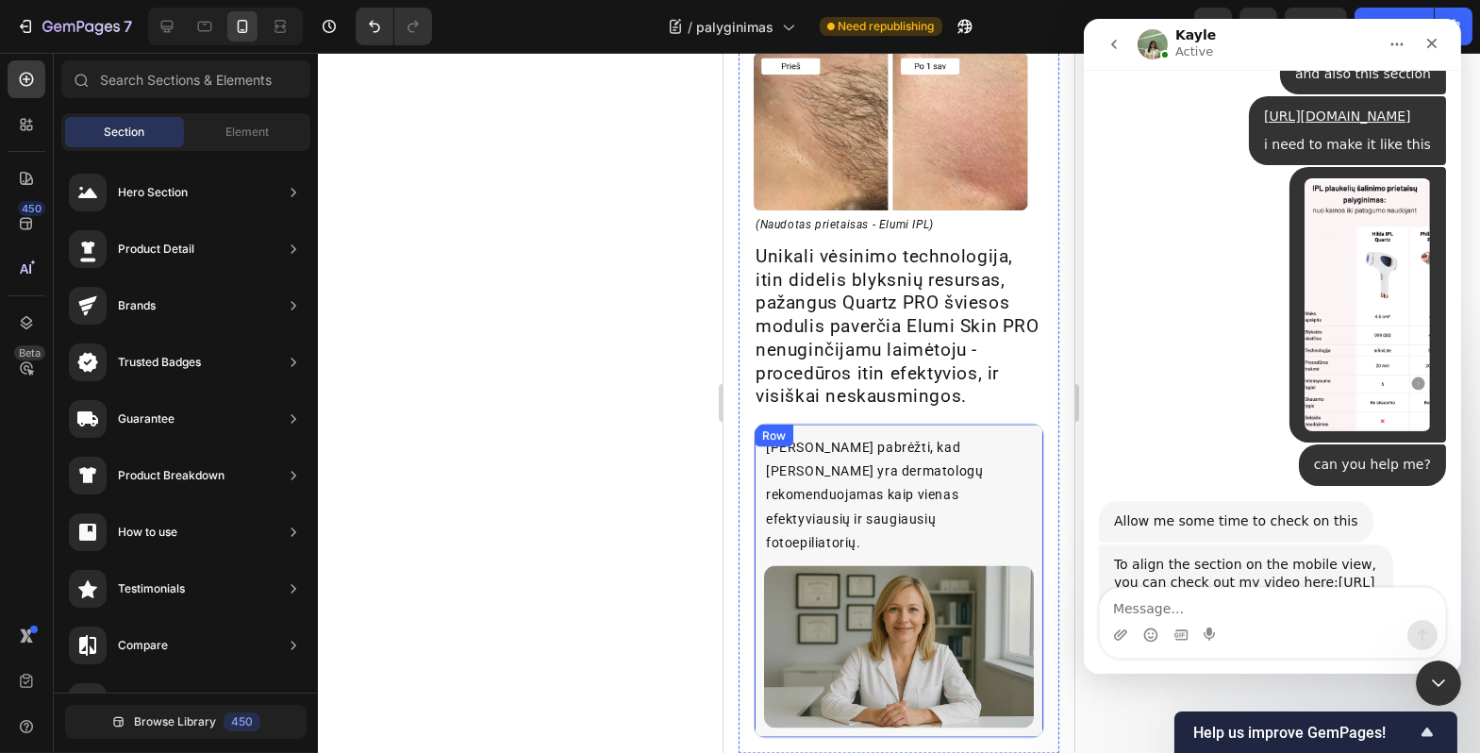
click at [823, 424] on div "[PERSON_NAME] pabrėžti, kad [PERSON_NAME] yra dermatologų rekomenduojamas kaip …" at bounding box center [898, 581] width 291 height 315
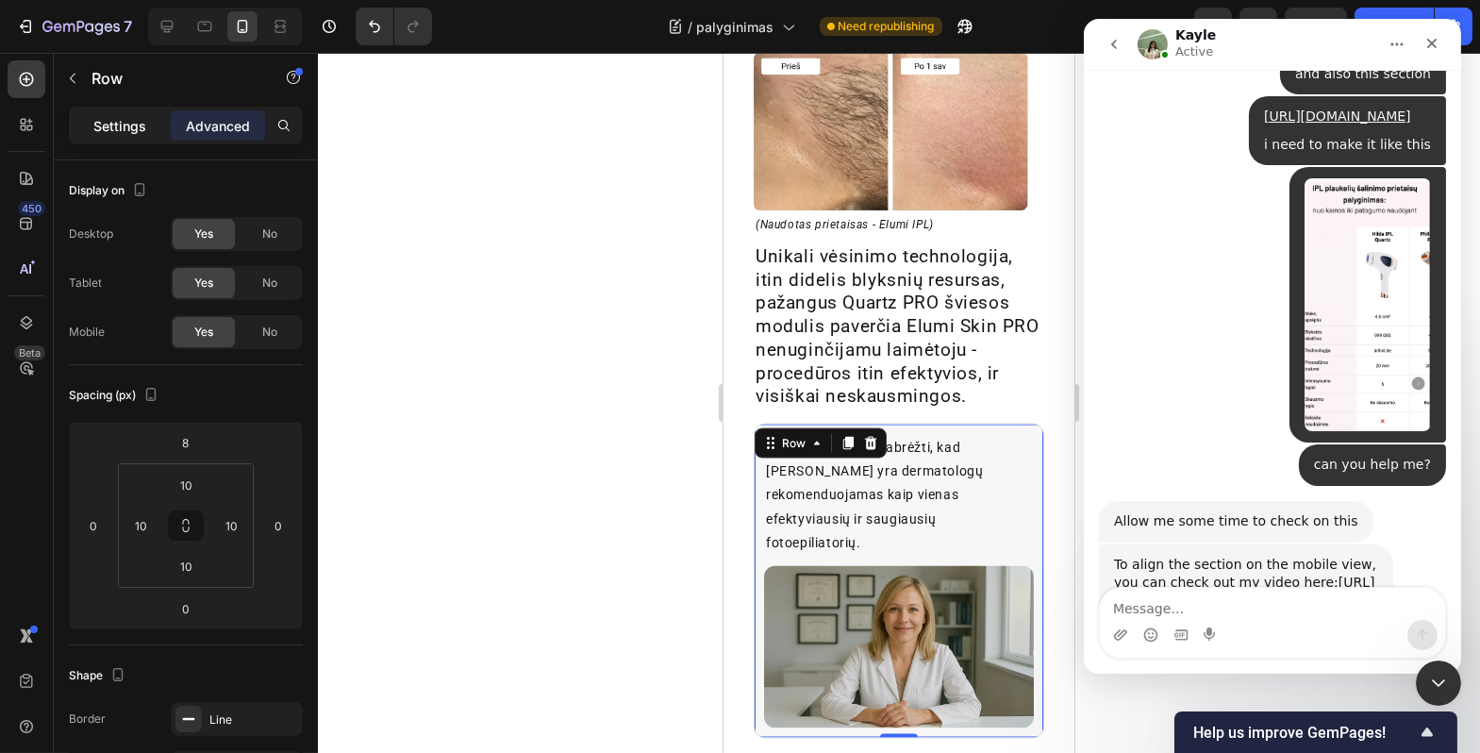
click at [121, 117] on p "Settings" at bounding box center [119, 126] width 53 height 20
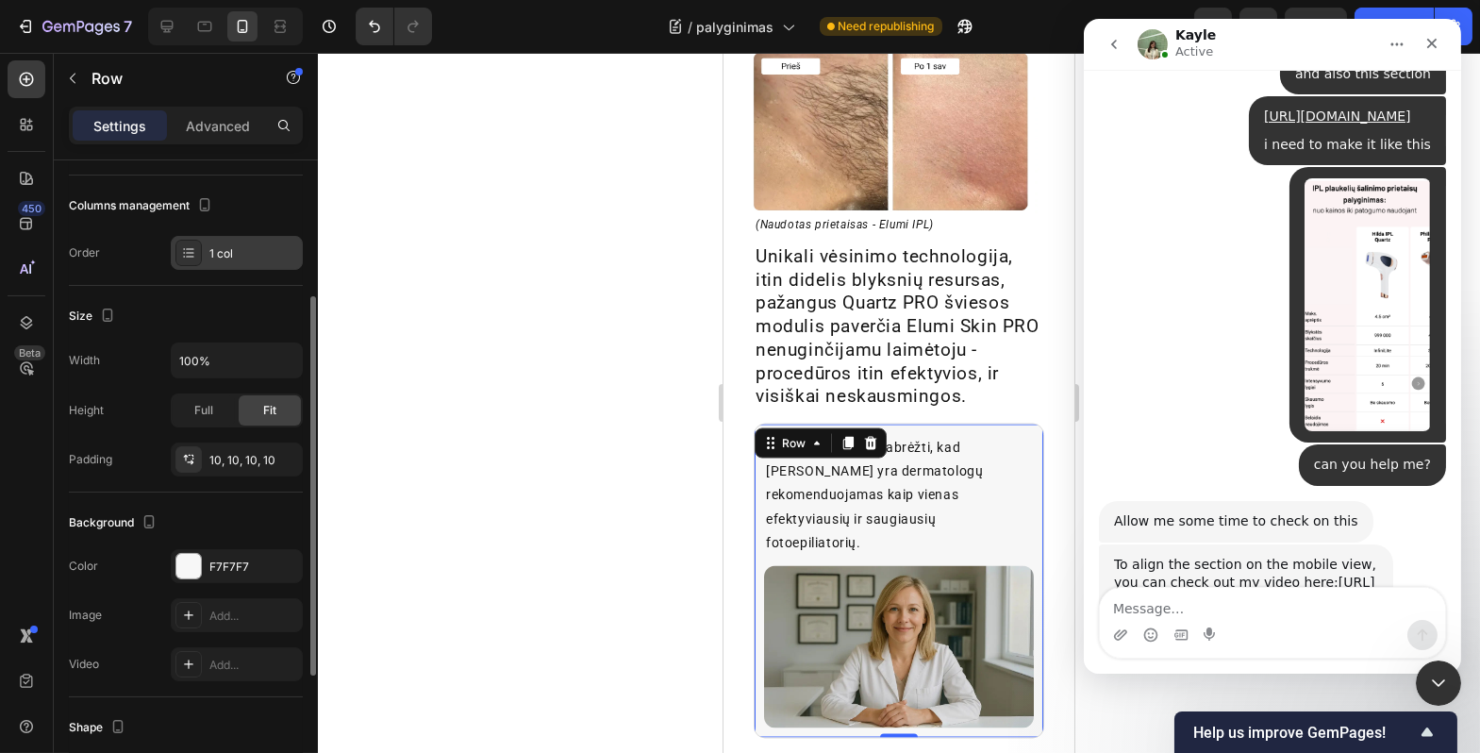
scroll to position [0, 0]
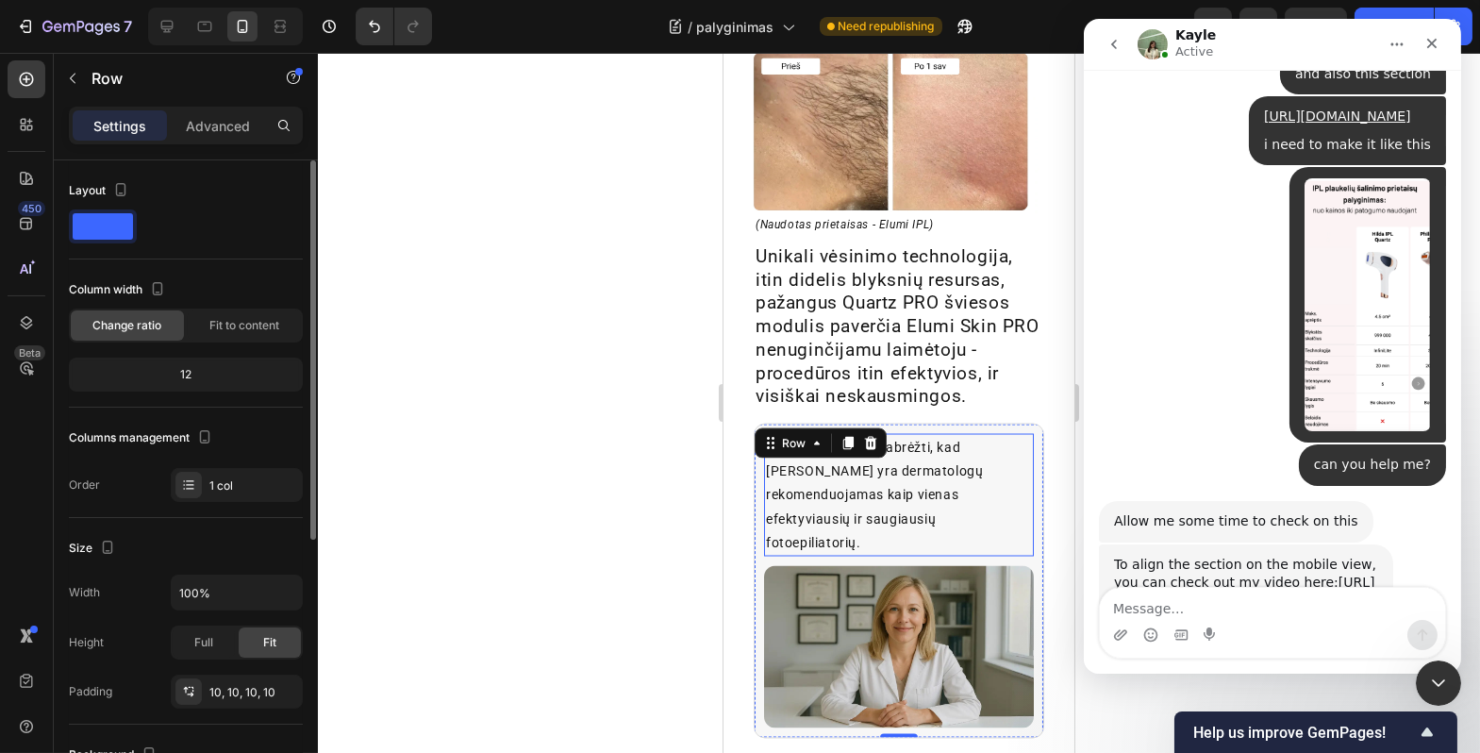
click at [902, 446] on p "[PERSON_NAME] pabrėžti, kad [PERSON_NAME] yra dermatologų rekomenduojamas kaip …" at bounding box center [898, 495] width 266 height 119
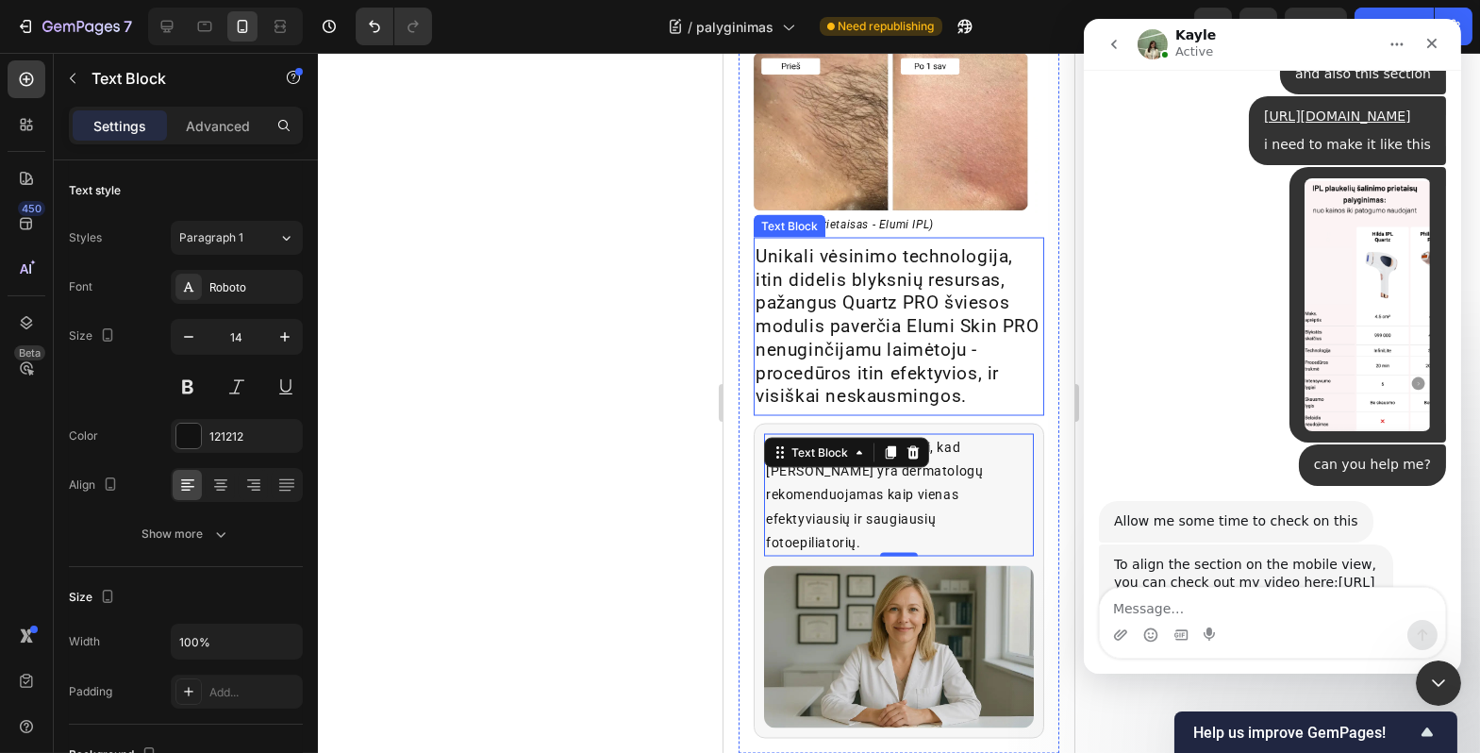
click at [826, 279] on p "Unikali vėsinimo technologija, itin didelis blyksnių resursas, pažangus Quartz …" at bounding box center [898, 326] width 287 height 163
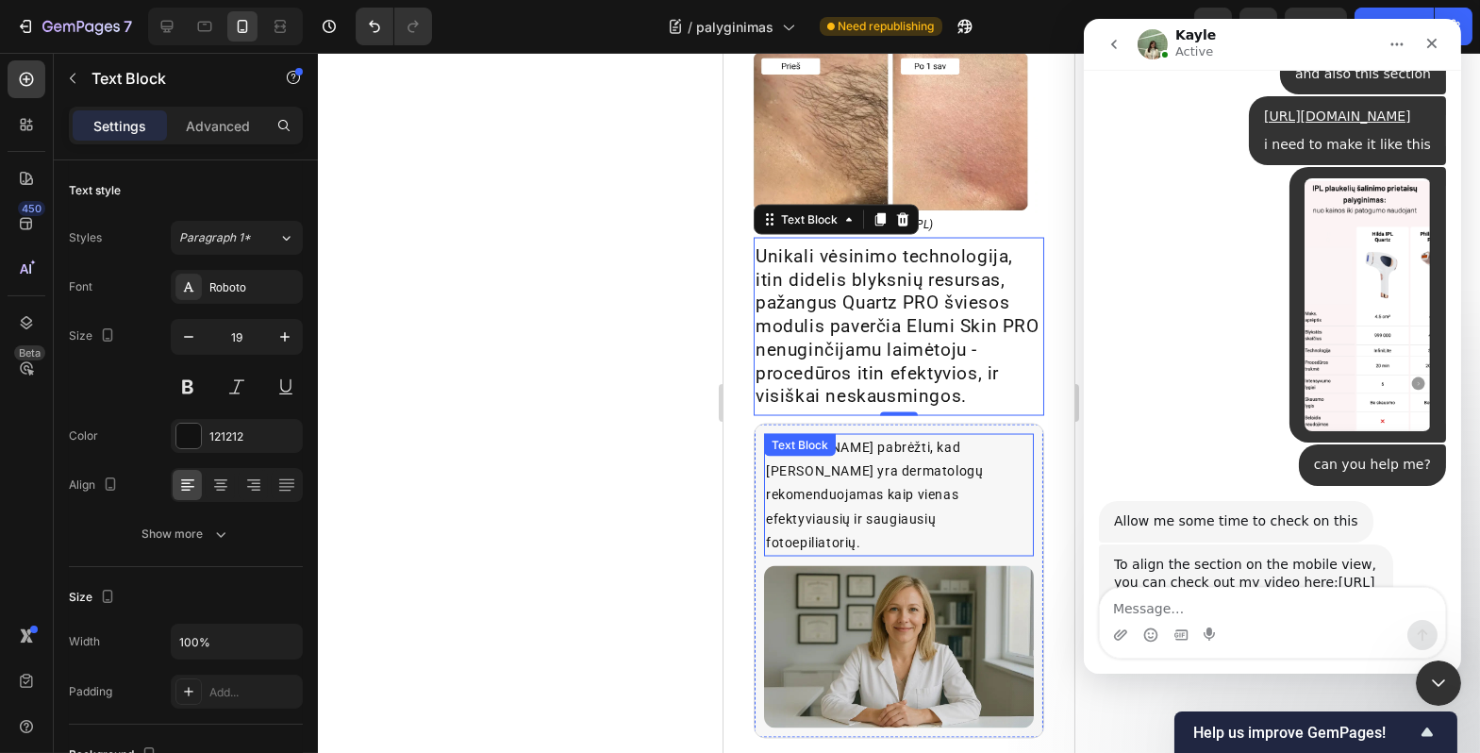
click at [812, 442] on div "[PERSON_NAME] pabrėžti, kad [PERSON_NAME] yra dermatologų rekomenduojamas kaip …" at bounding box center [898, 495] width 270 height 123
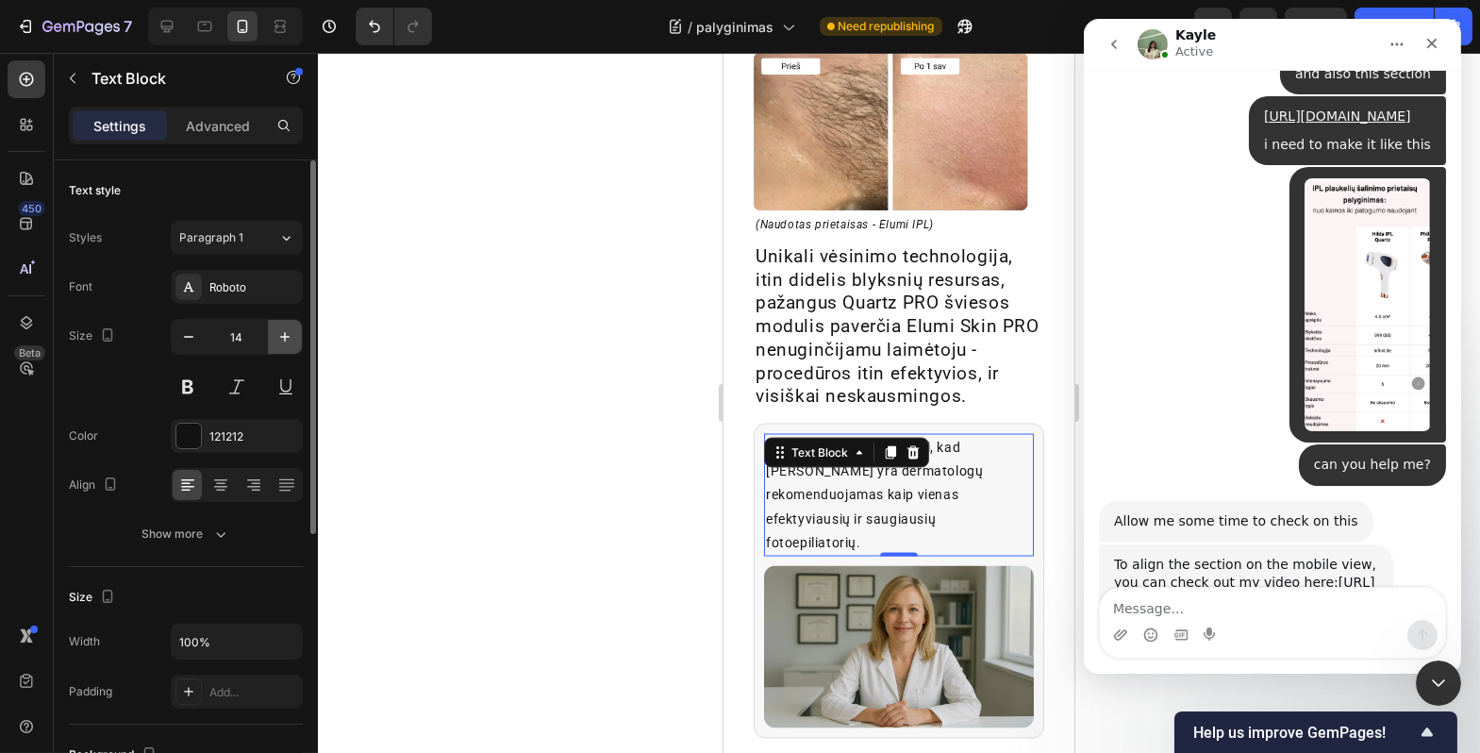
click at [276, 331] on icon "button" at bounding box center [285, 336] width 19 height 19
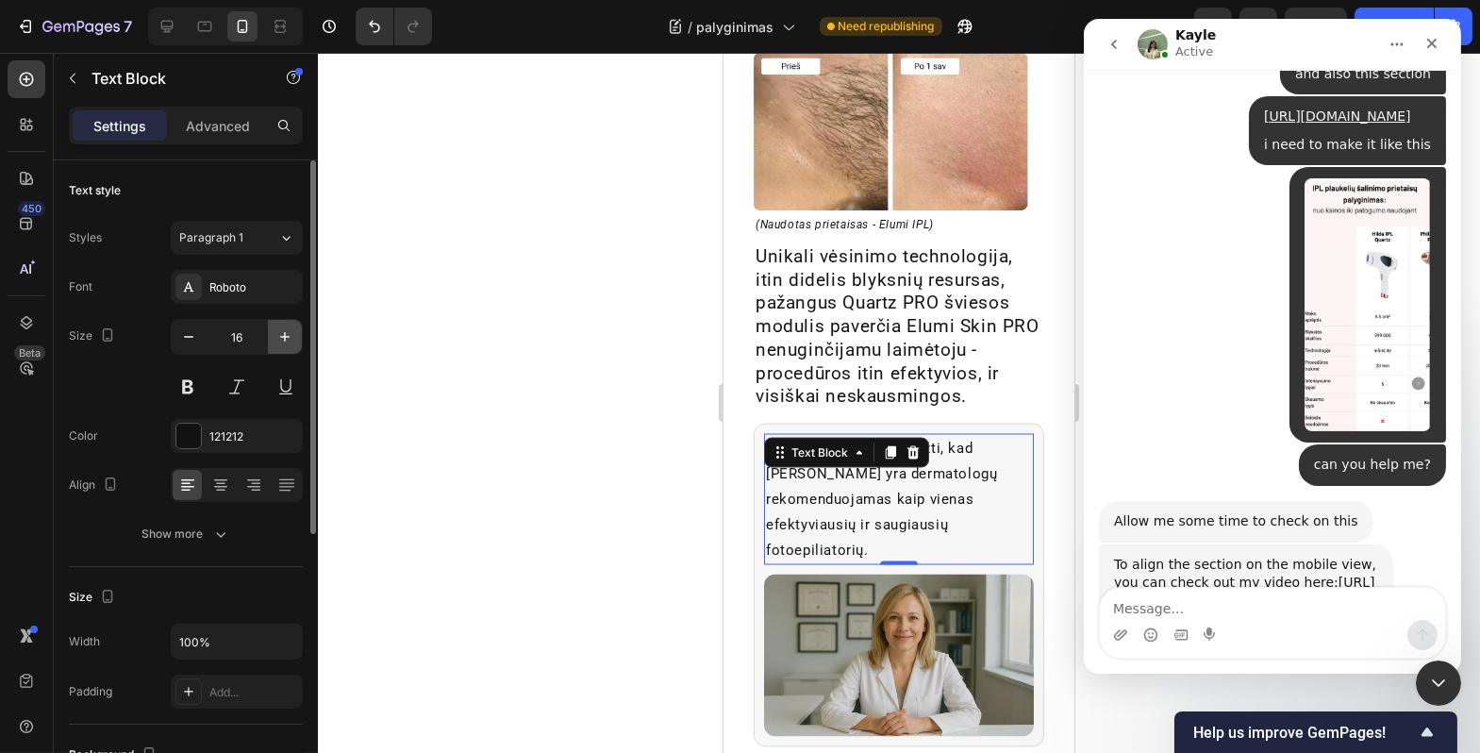
click at [276, 331] on icon "button" at bounding box center [285, 336] width 19 height 19
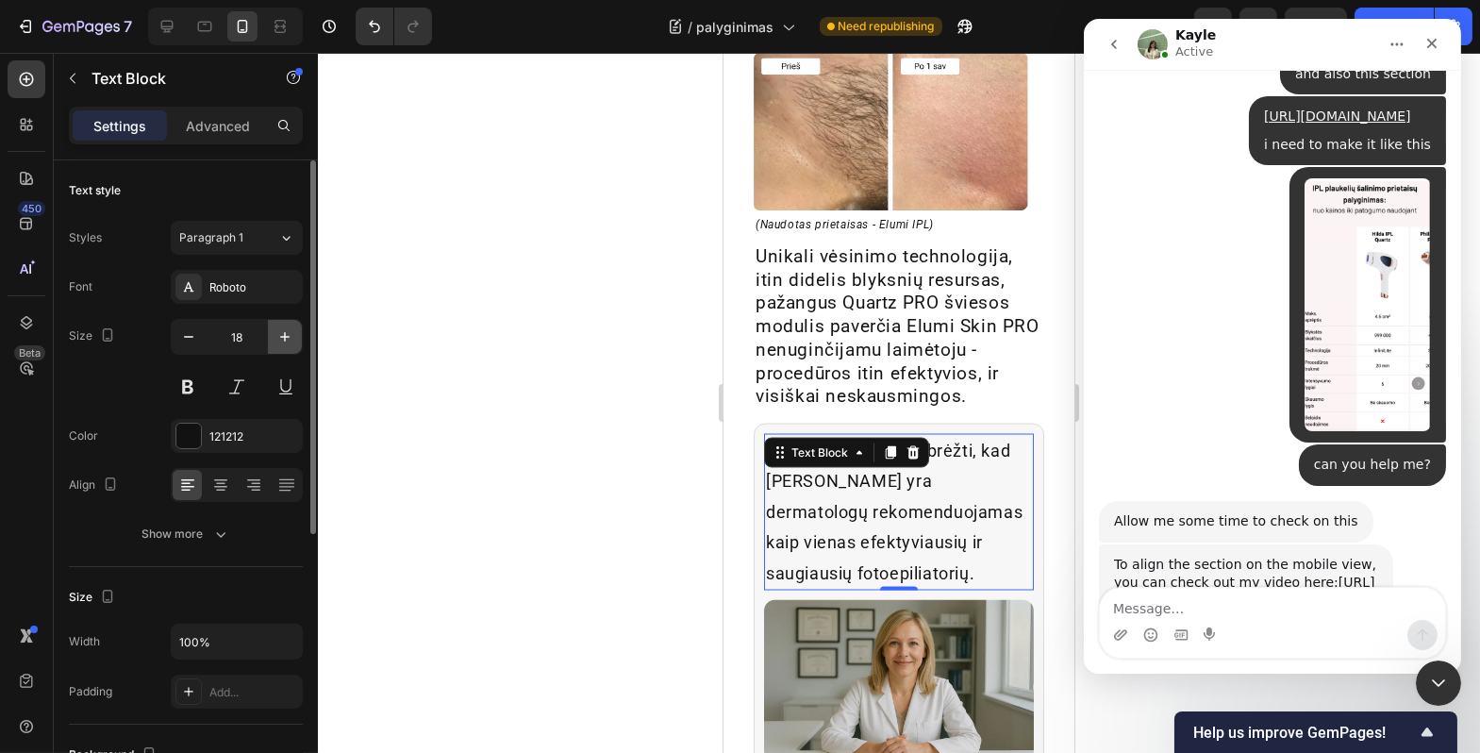
click at [276, 331] on icon "button" at bounding box center [285, 336] width 19 height 19
type input "19"
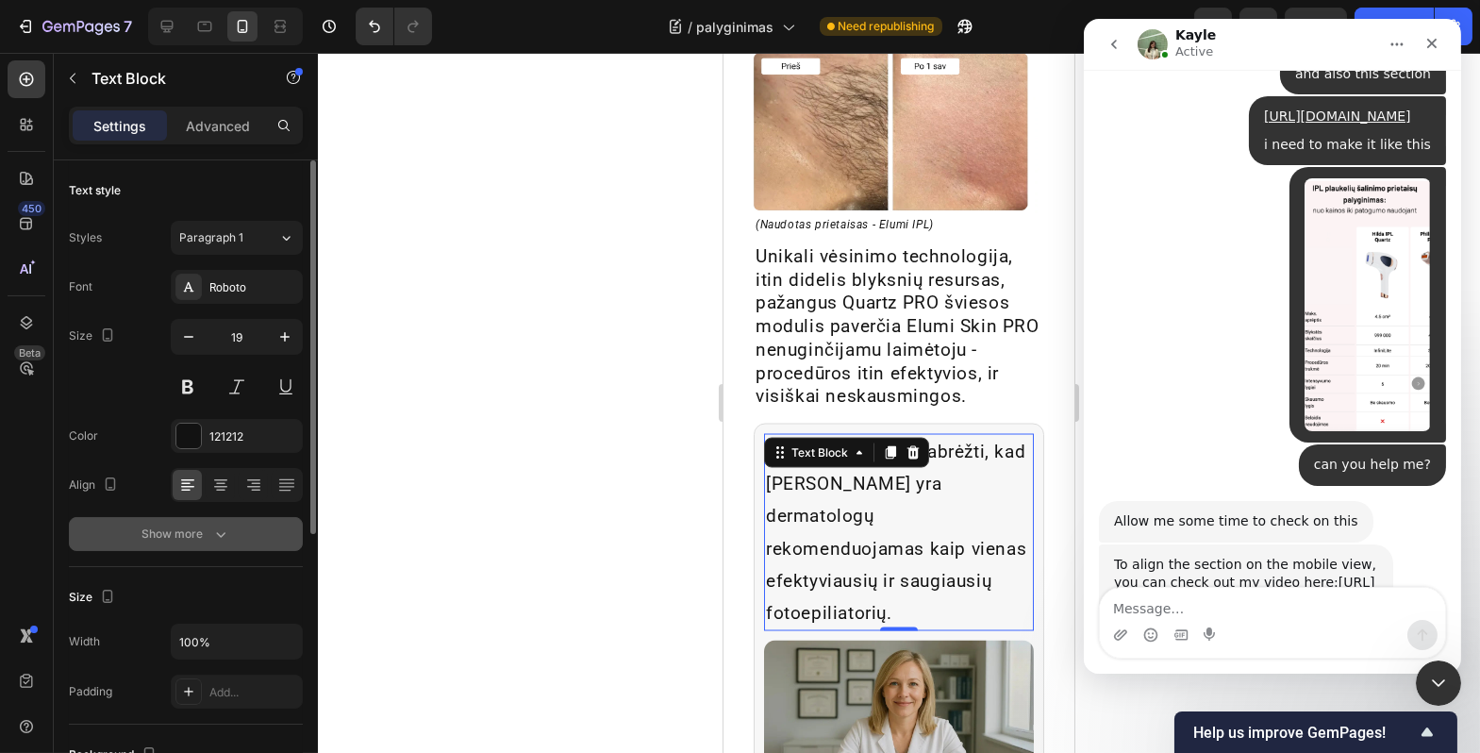
click at [220, 532] on icon "button" at bounding box center [220, 534] width 19 height 19
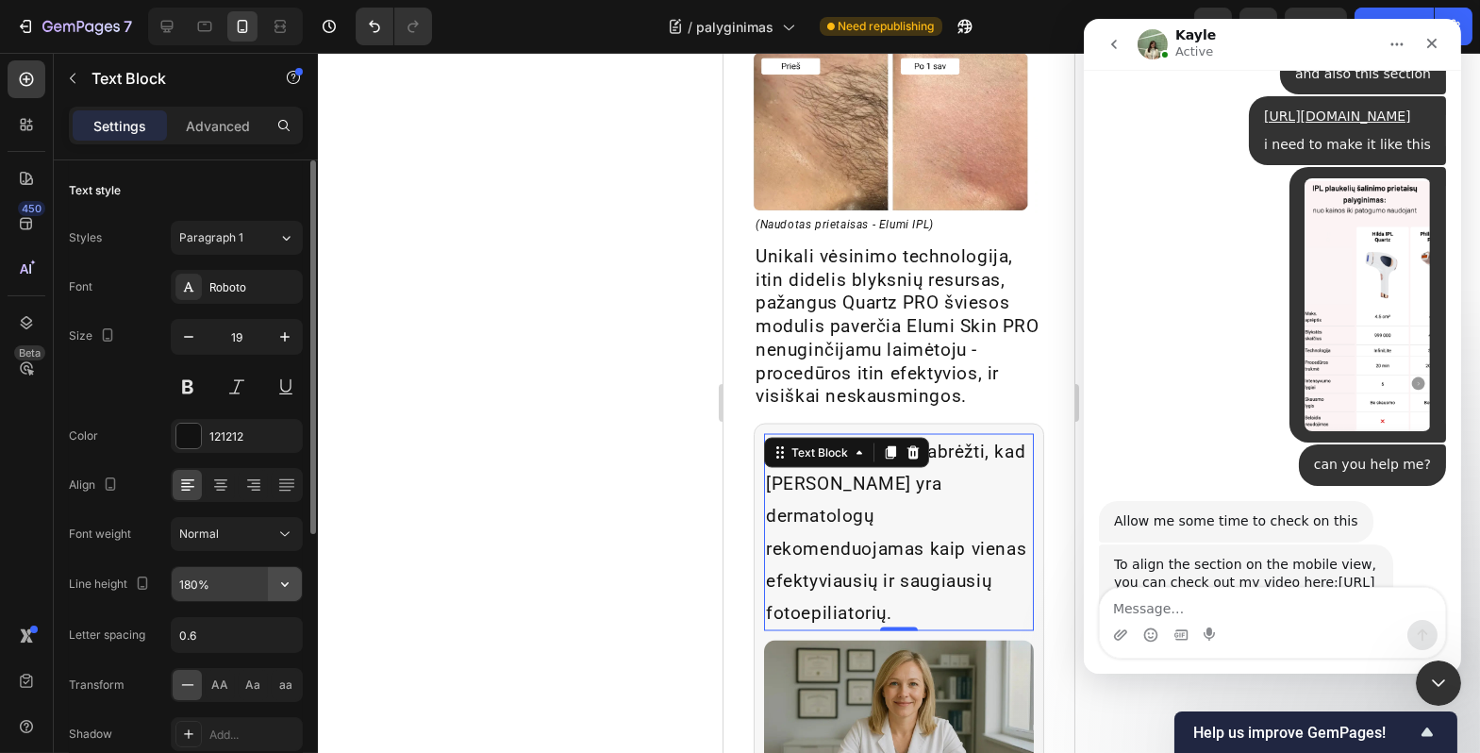
click at [278, 581] on icon "button" at bounding box center [285, 584] width 19 height 19
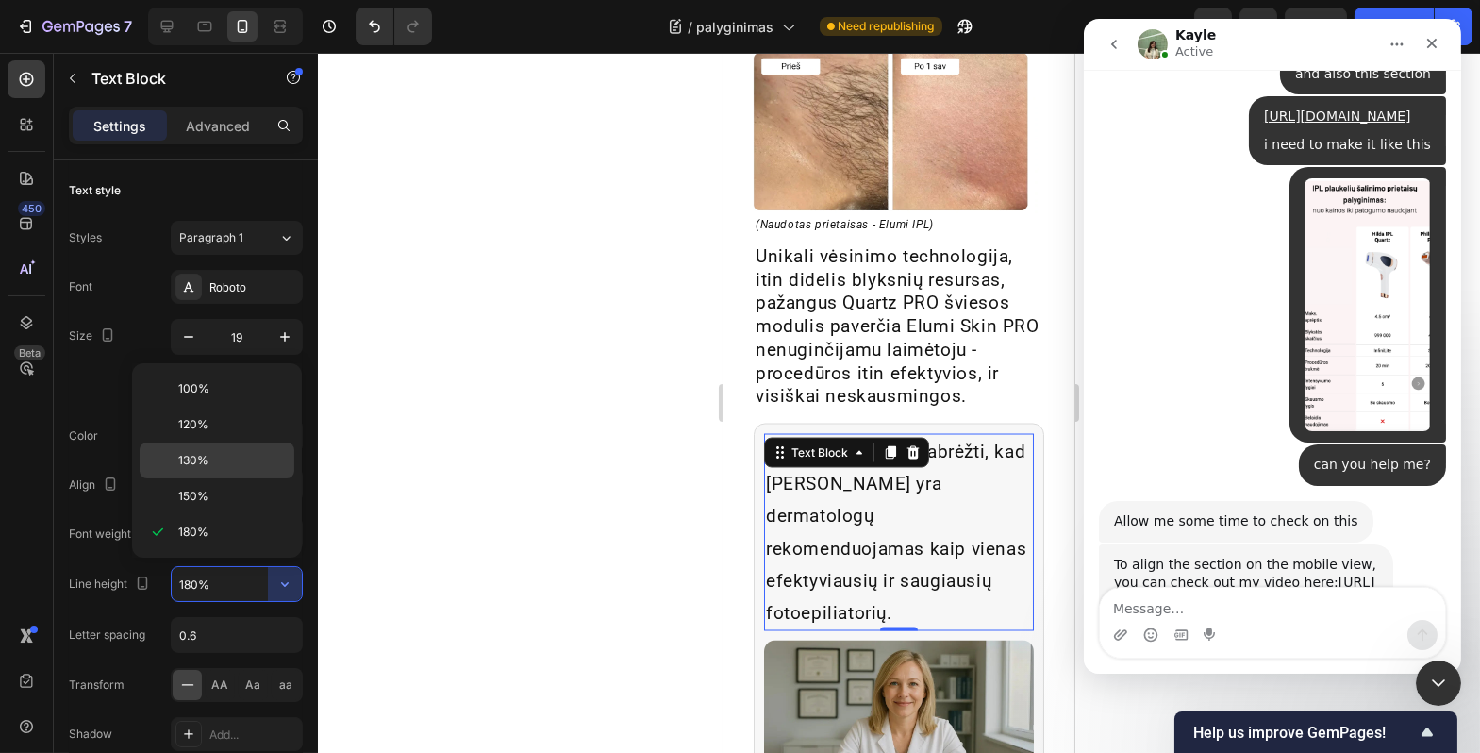
click at [206, 460] on span "130%" at bounding box center [193, 460] width 30 height 17
type input "130%"
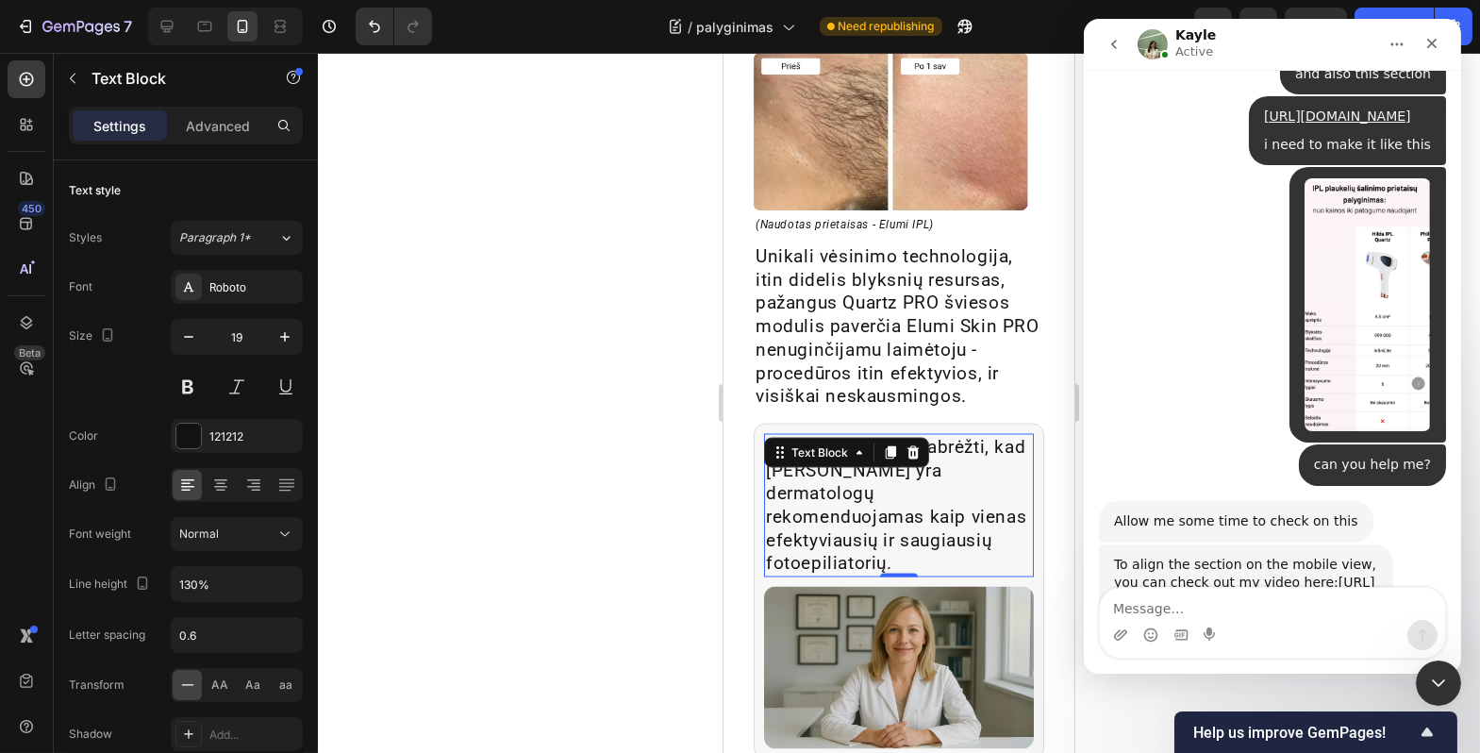
click at [537, 416] on div at bounding box center [899, 403] width 1163 height 700
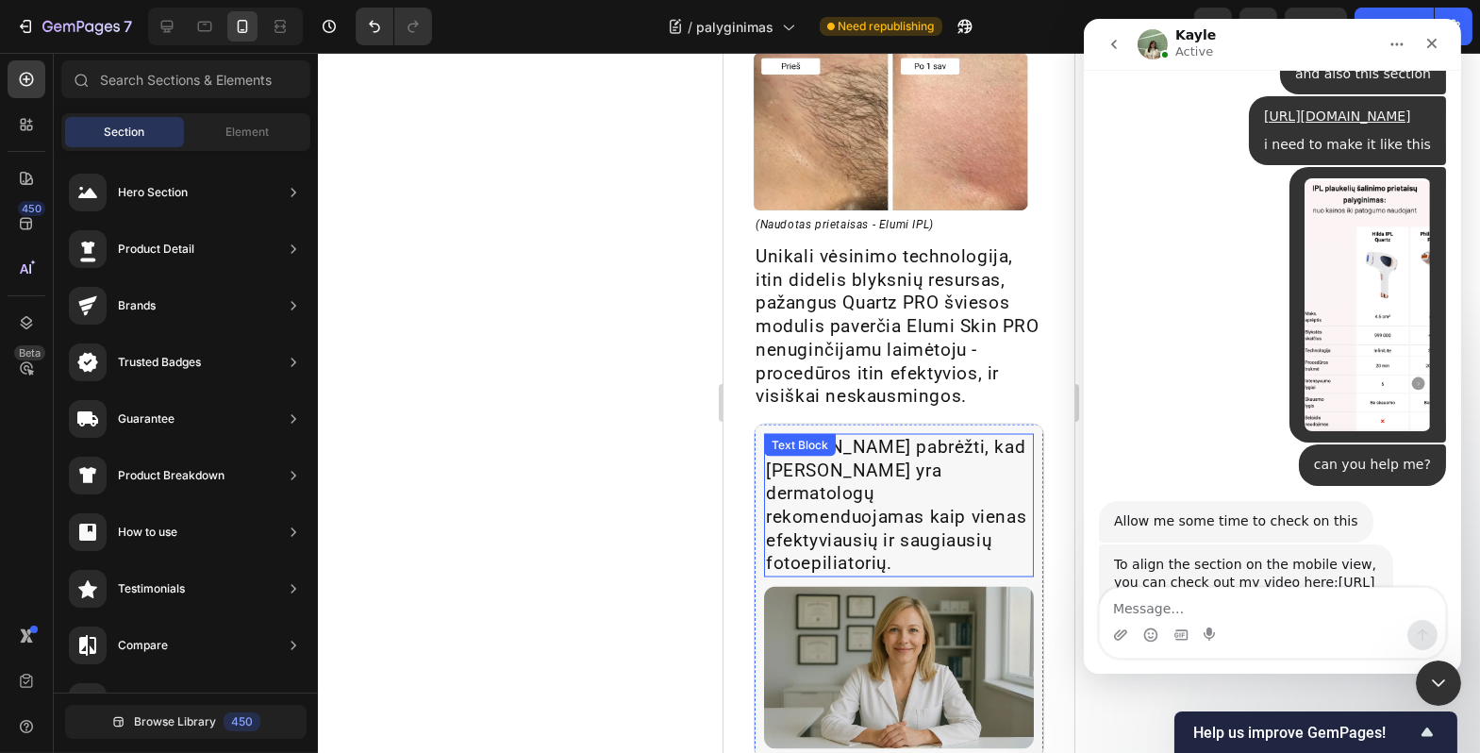
click at [878, 457] on p "[PERSON_NAME] pabrėžti, kad [PERSON_NAME] yra dermatologų rekomenduojamas kaip …" at bounding box center [898, 506] width 266 height 140
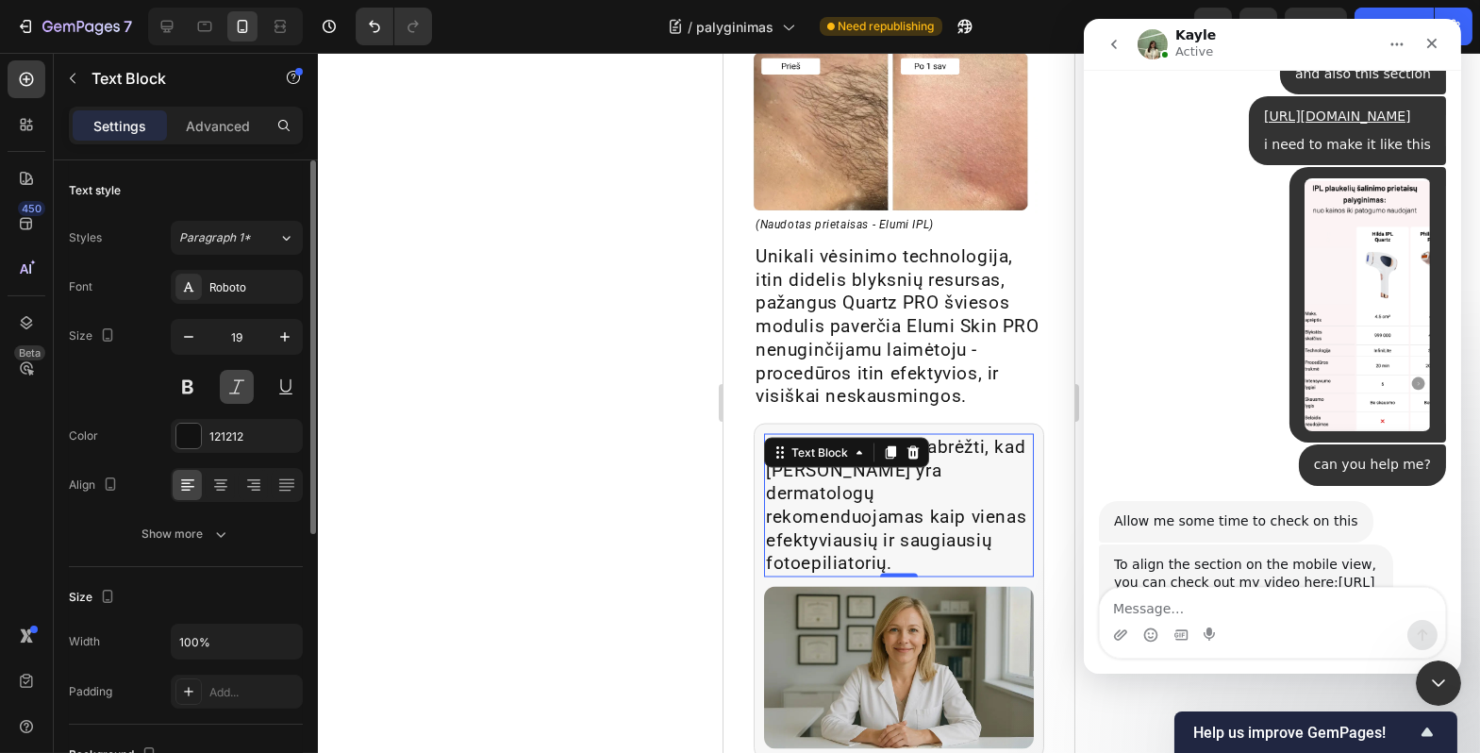
click at [247, 395] on button at bounding box center [237, 387] width 34 height 34
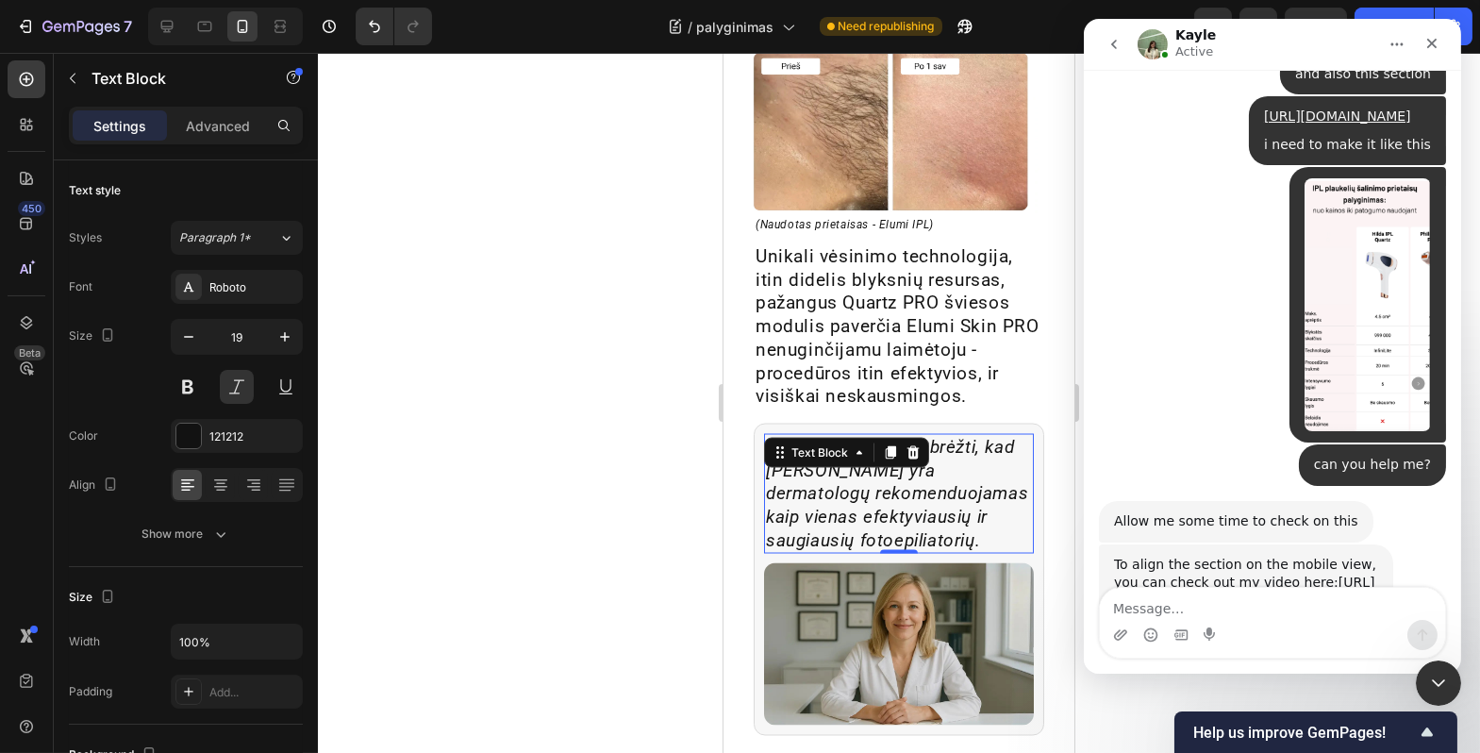
click at [520, 435] on div at bounding box center [899, 403] width 1163 height 700
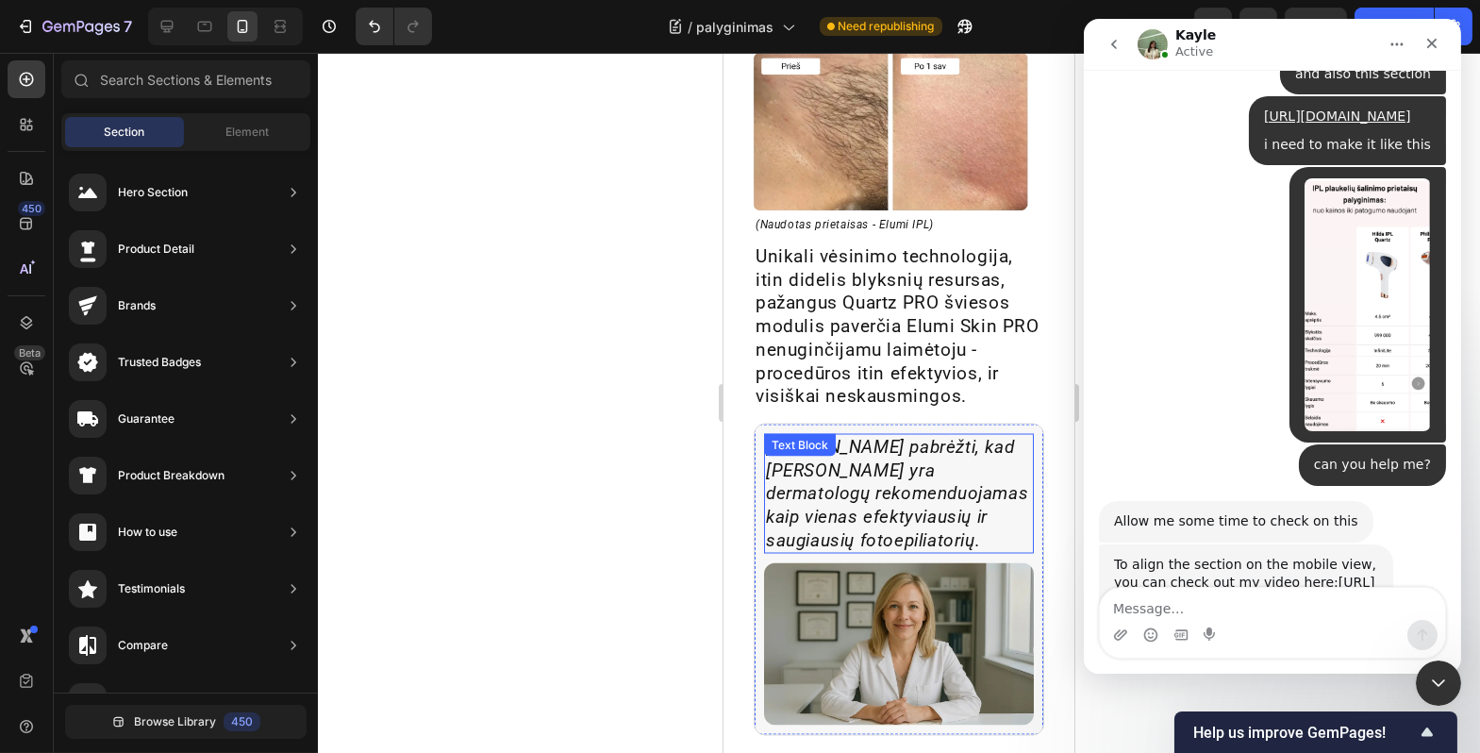
click at [814, 460] on p "[PERSON_NAME] pabrėžti, kad [PERSON_NAME] yra dermatologų rekomenduojamas kaip …" at bounding box center [898, 494] width 266 height 117
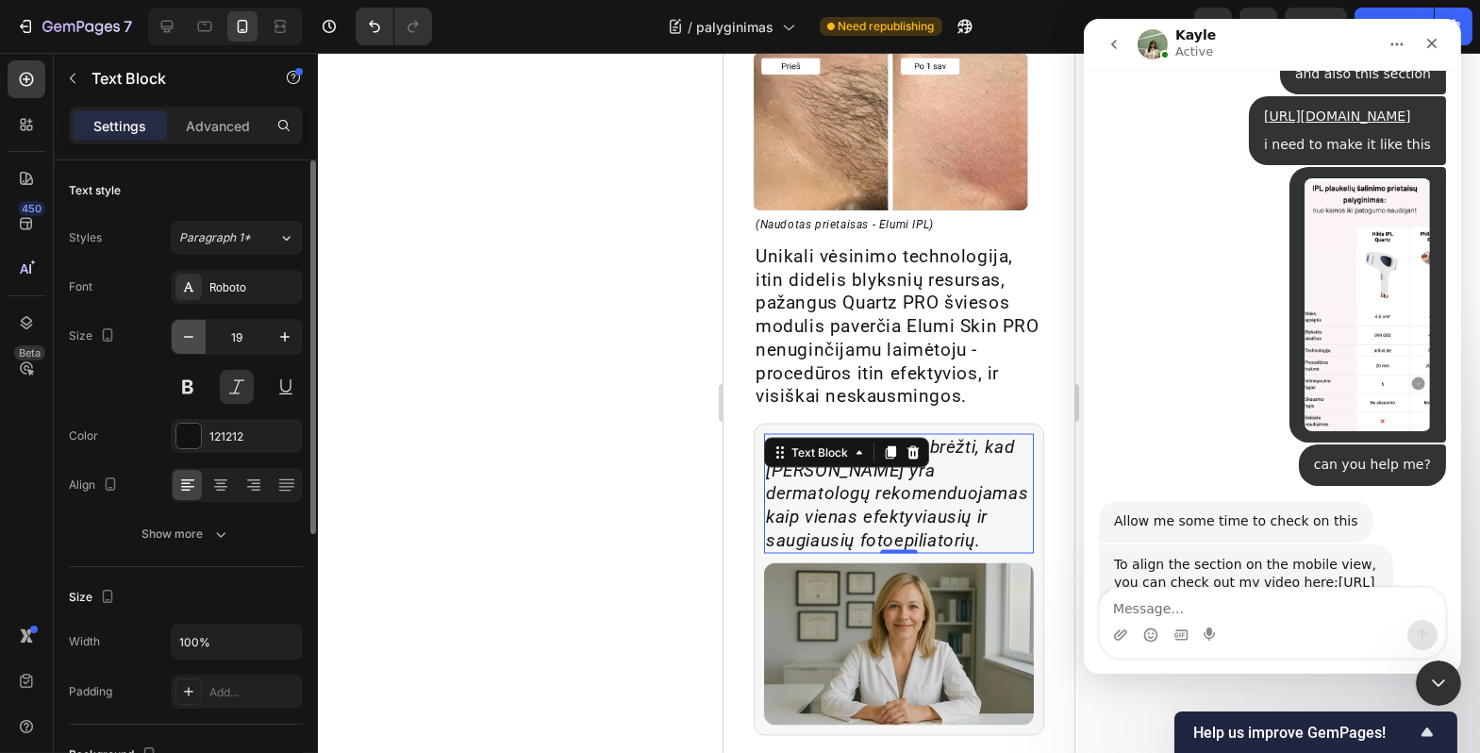
click at [198, 348] on button "button" at bounding box center [189, 337] width 34 height 34
click at [198, 349] on button "button" at bounding box center [189, 337] width 34 height 34
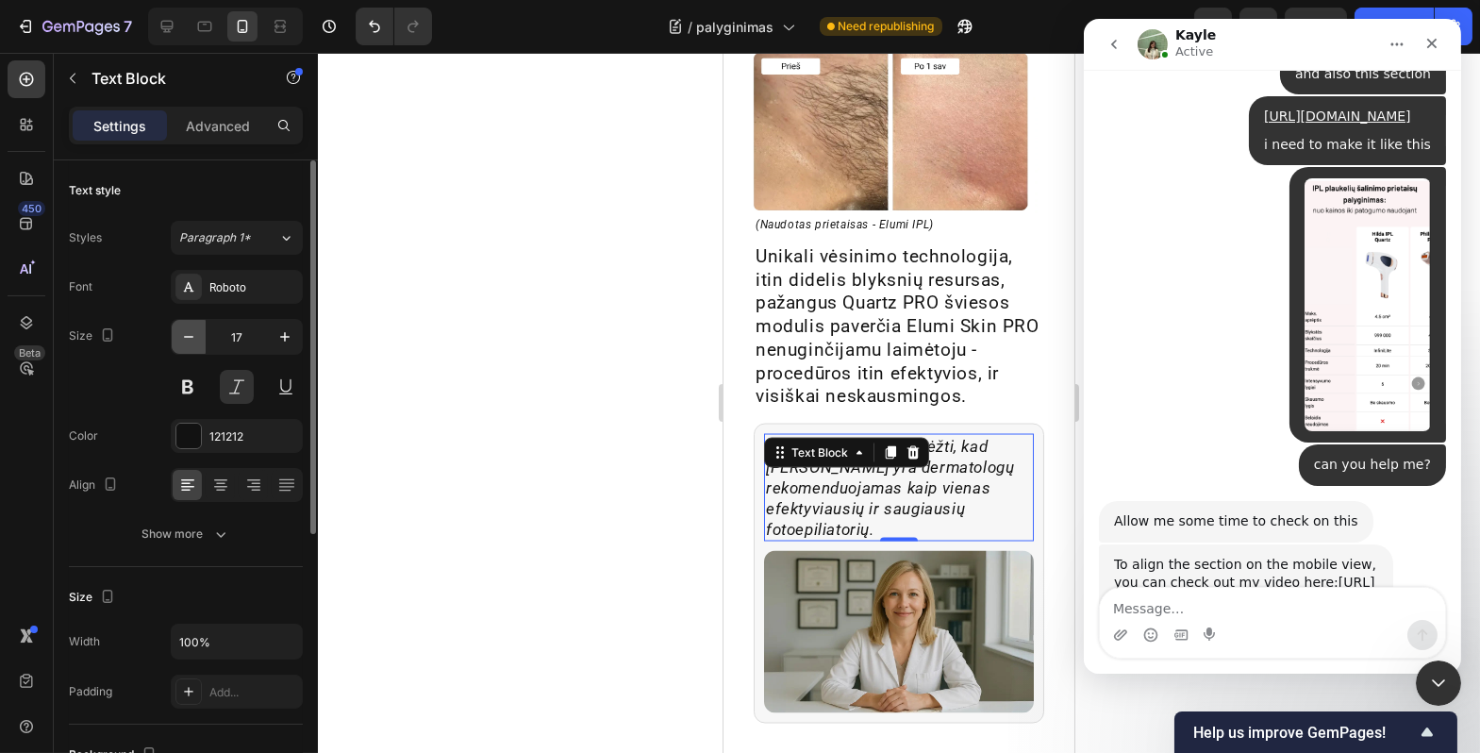
click at [198, 349] on button "button" at bounding box center [189, 337] width 34 height 34
type input "16"
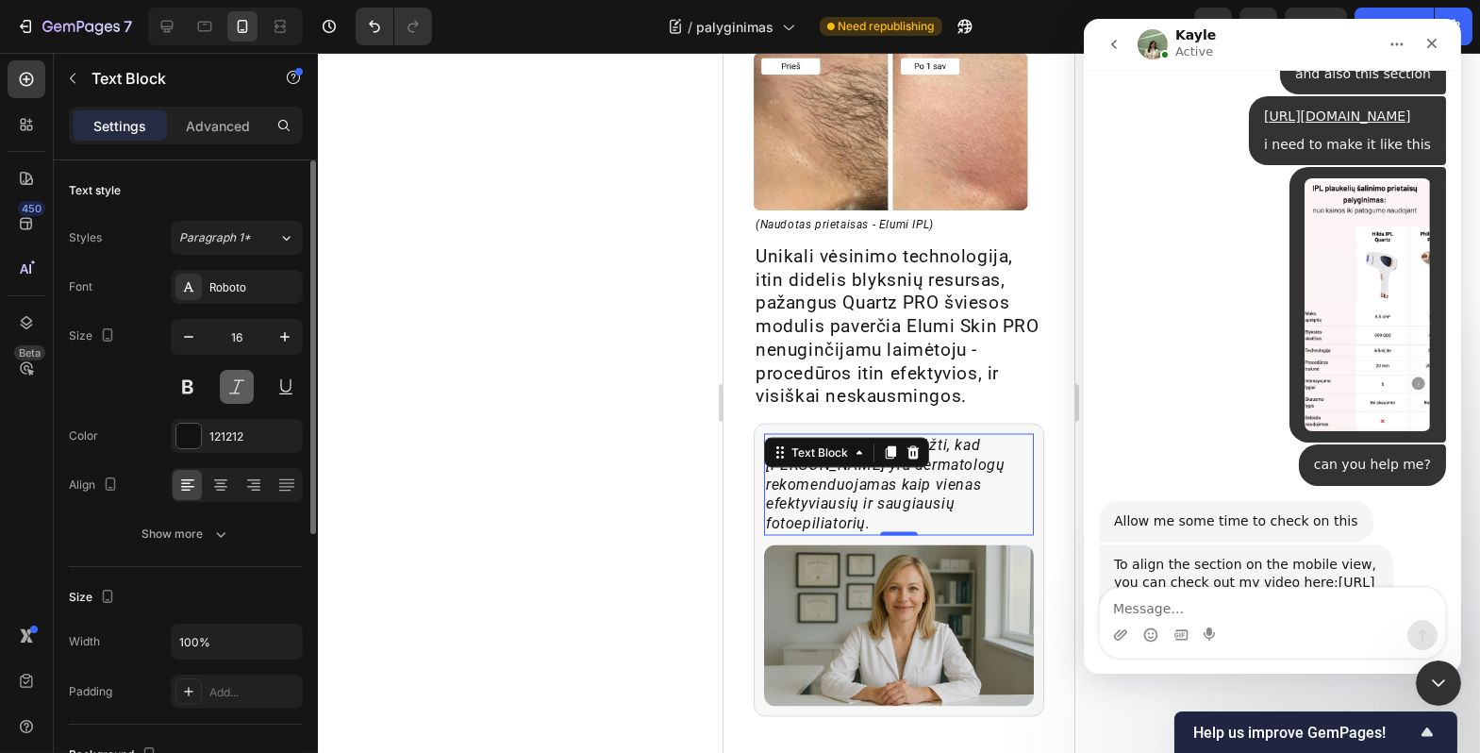
click at [241, 379] on button at bounding box center [237, 387] width 34 height 34
click at [523, 398] on div at bounding box center [899, 403] width 1163 height 700
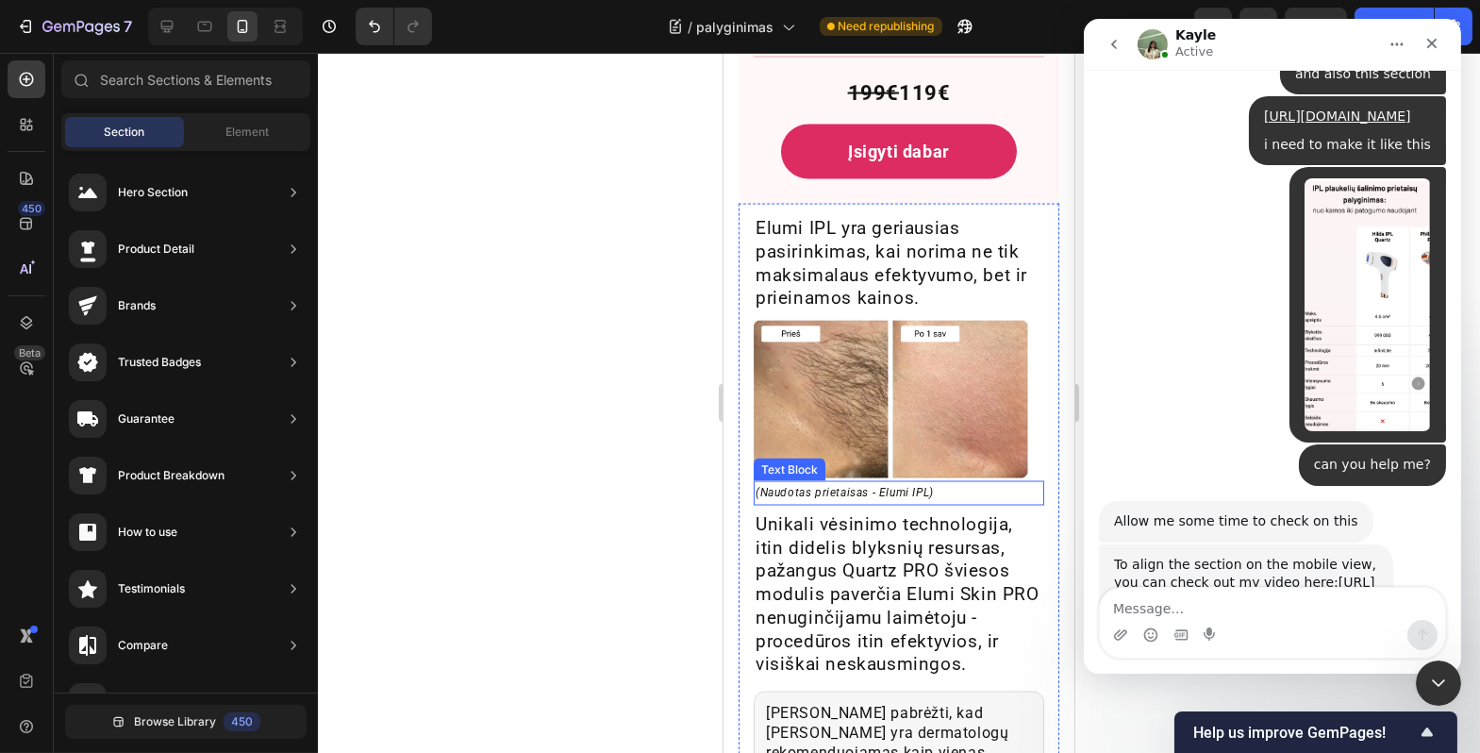
scroll to position [7232, 0]
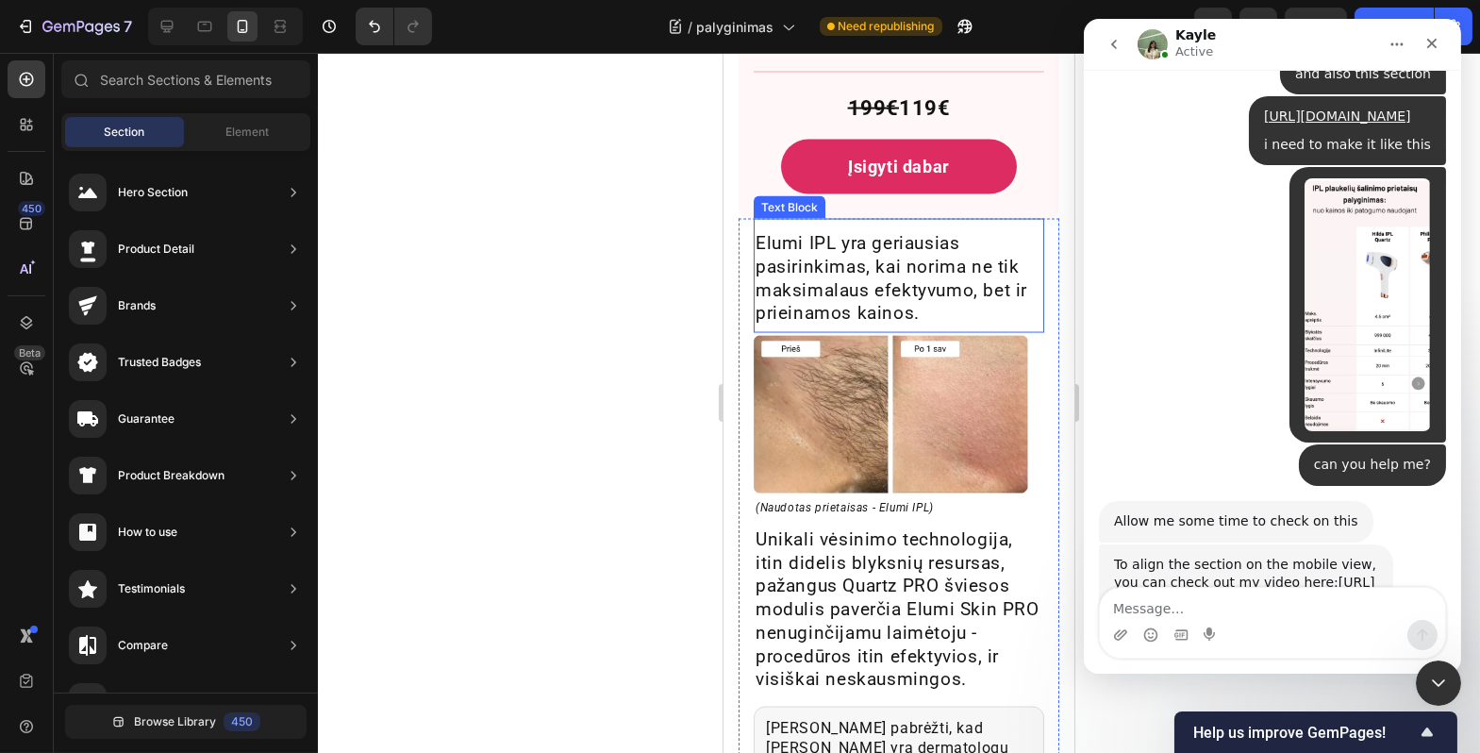
click at [930, 260] on p "Elumi IPL yra geriausias pasirinkimas, kai norima ne tik maksimalaus efektyvumo…" at bounding box center [898, 278] width 287 height 93
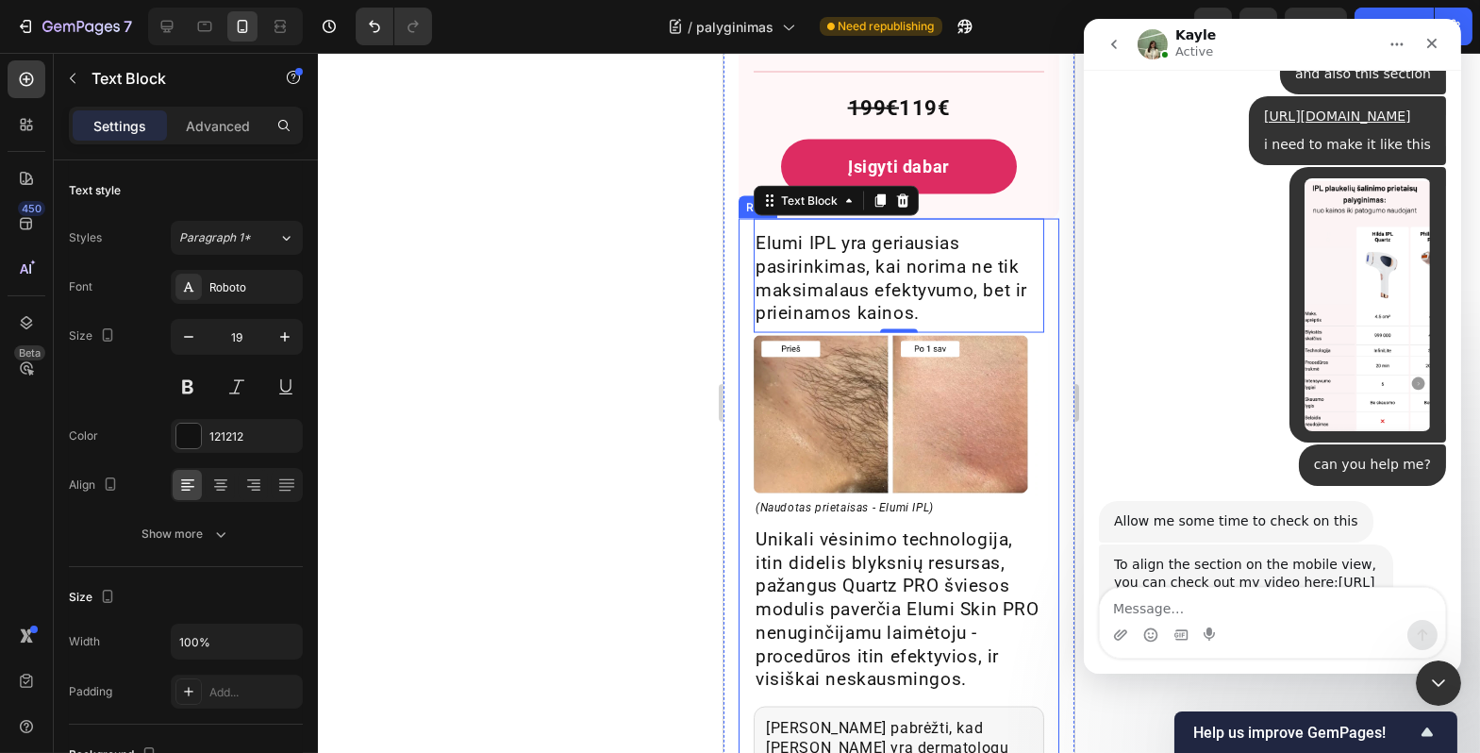
click at [586, 465] on div at bounding box center [899, 403] width 1163 height 700
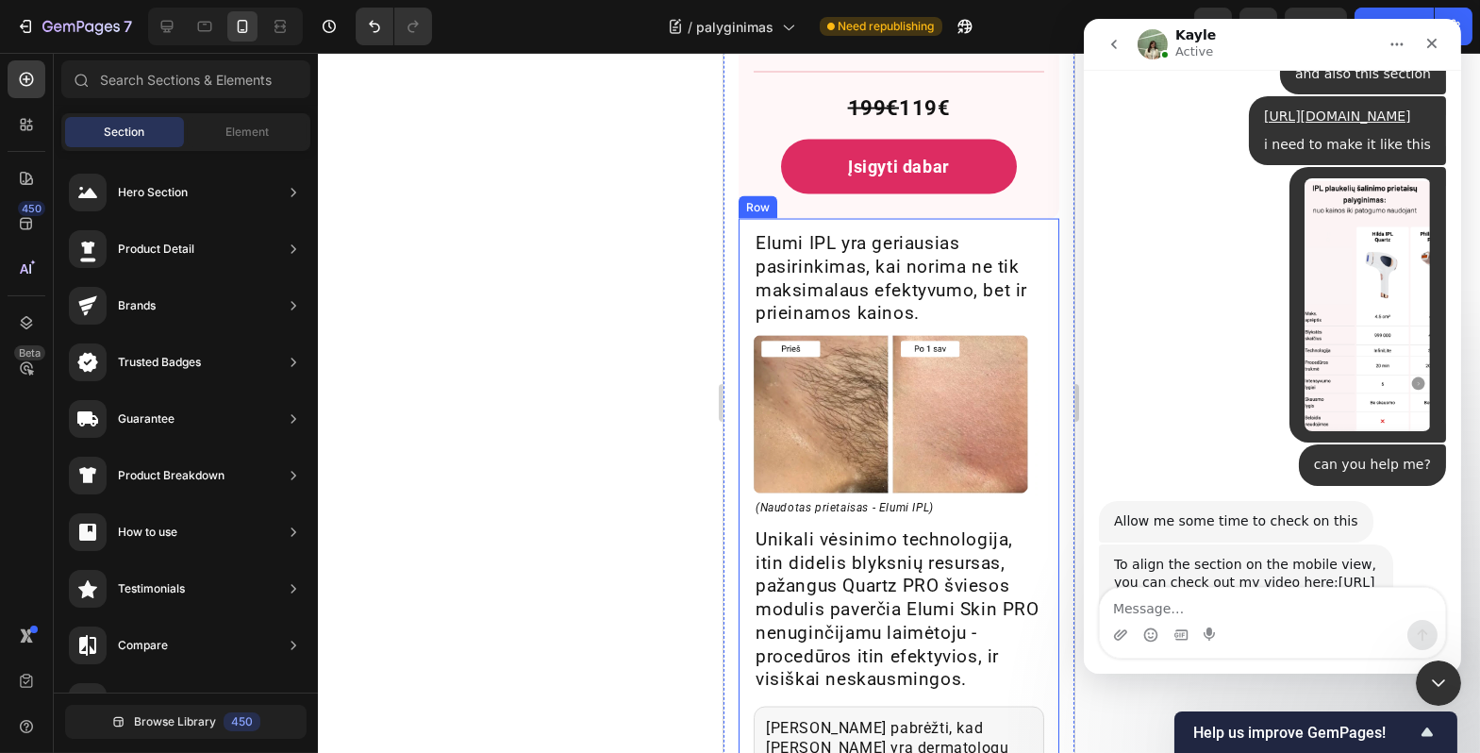
drag, startPoint x: 510, startPoint y: 423, endPoint x: 582, endPoint y: 413, distance: 73.3
click at [510, 423] on div at bounding box center [899, 403] width 1163 height 700
click at [885, 454] on img at bounding box center [898, 414] width 291 height 163
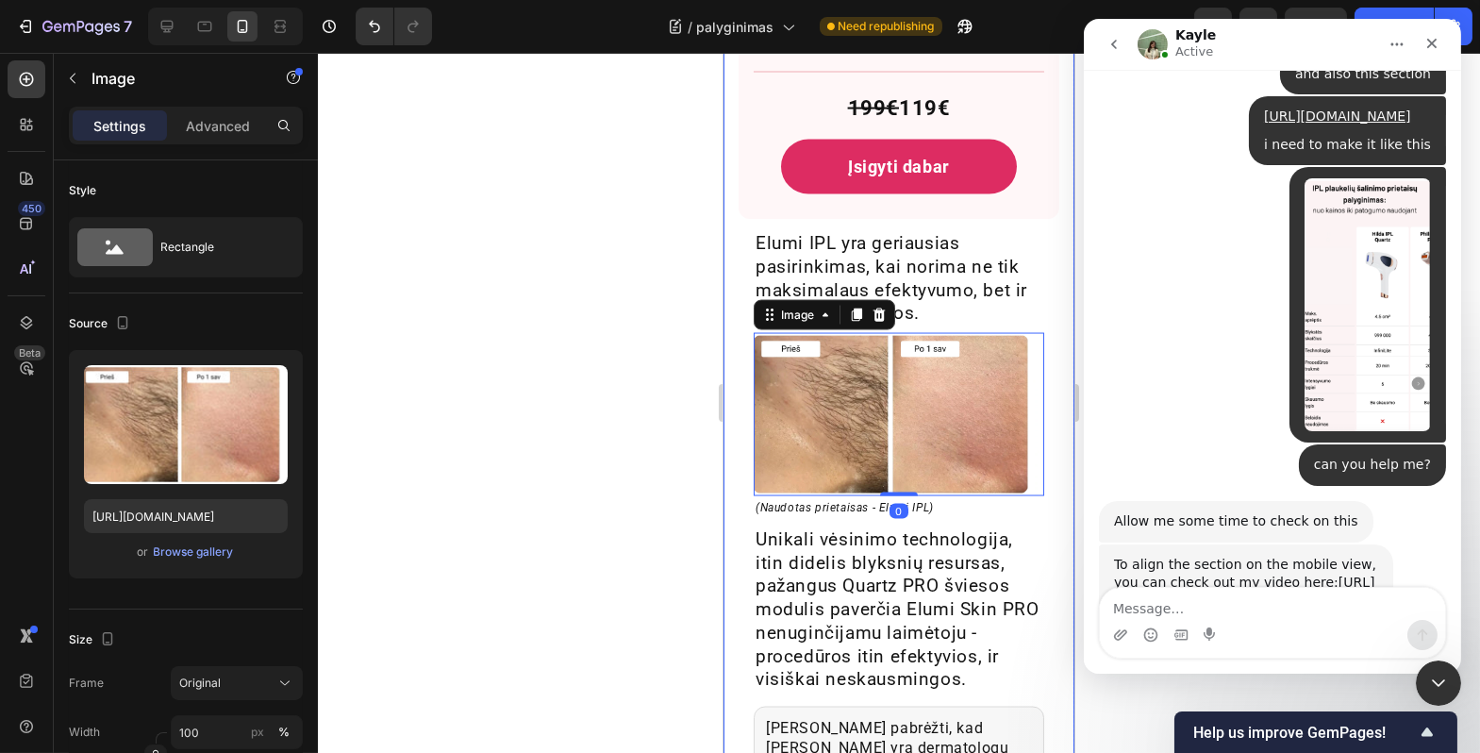
click at [560, 546] on div at bounding box center [899, 403] width 1163 height 700
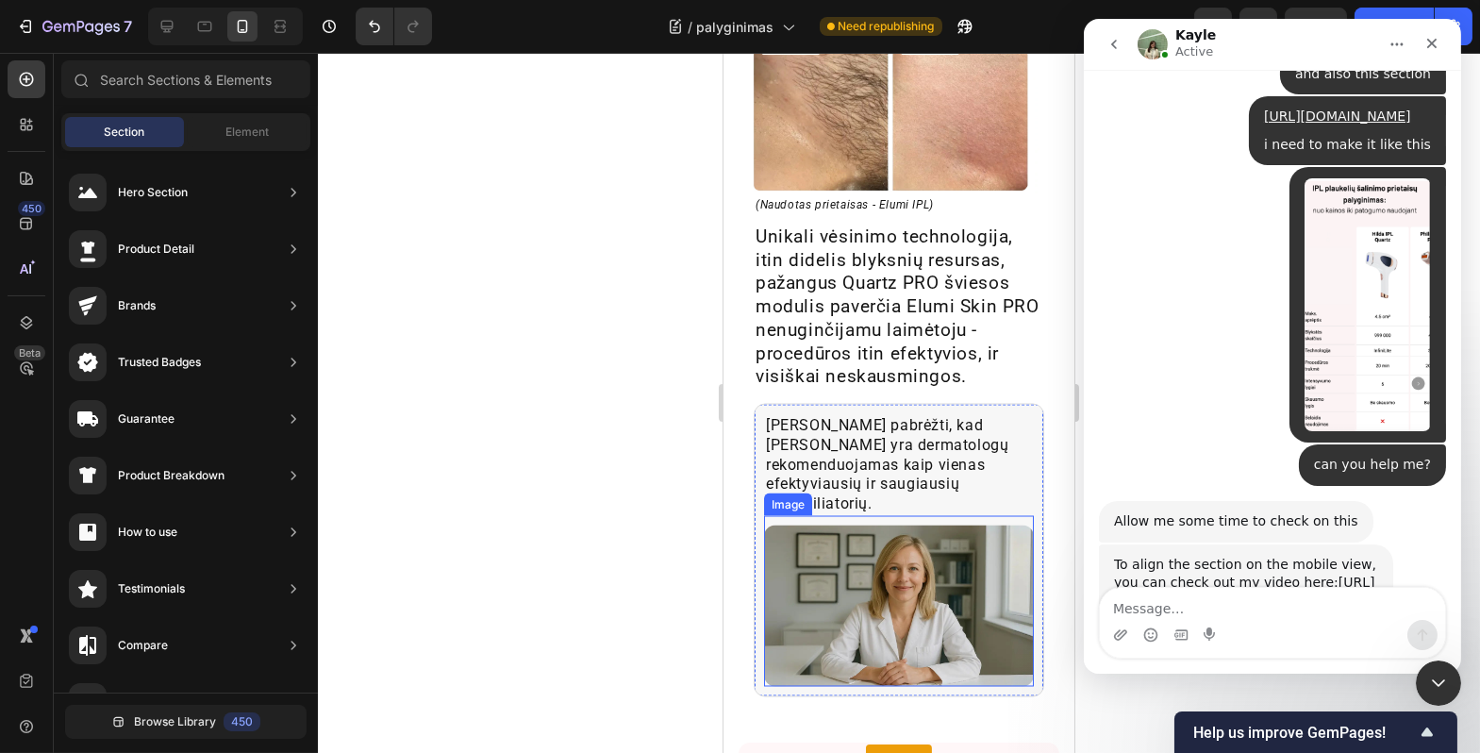
scroll to position [7785, 0]
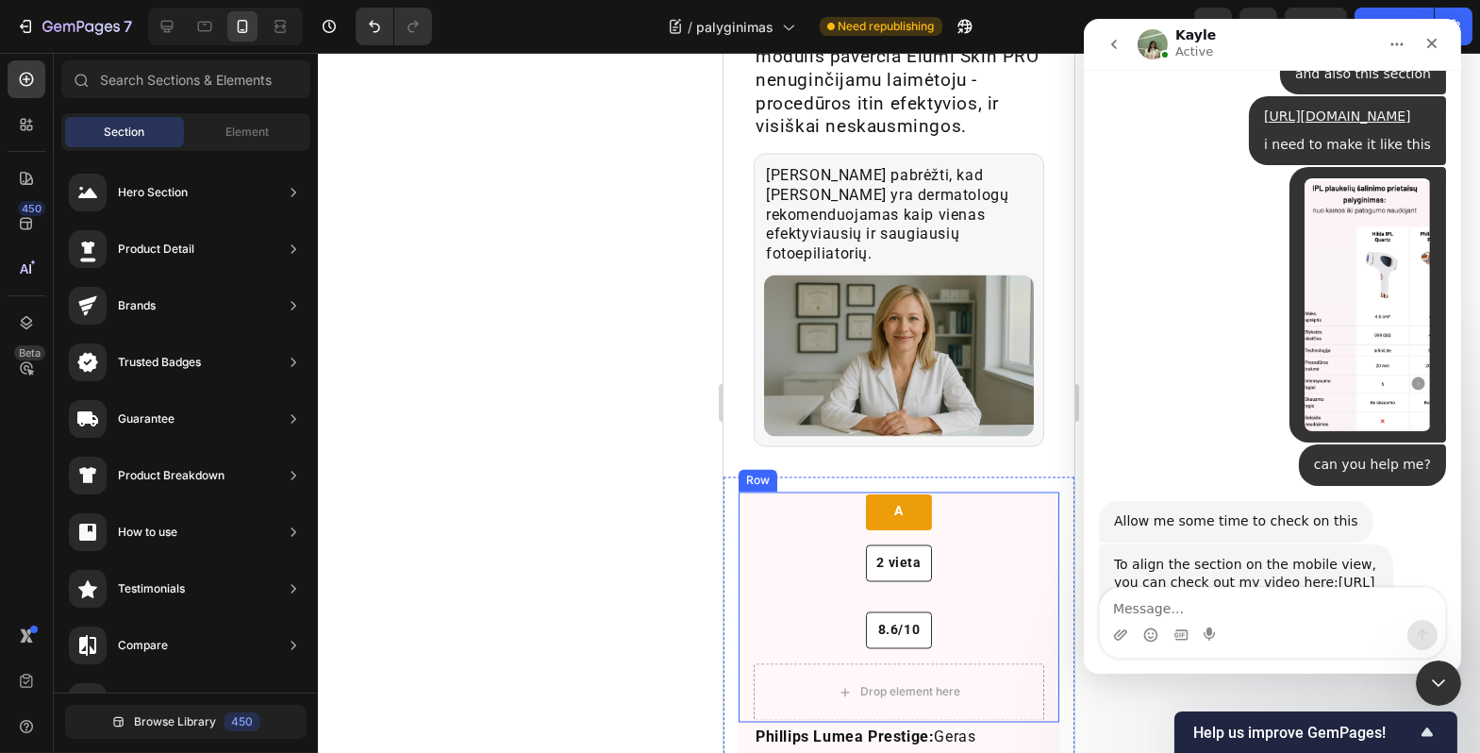
click at [971, 494] on div "A Text Block Row" at bounding box center [898, 511] width 291 height 35
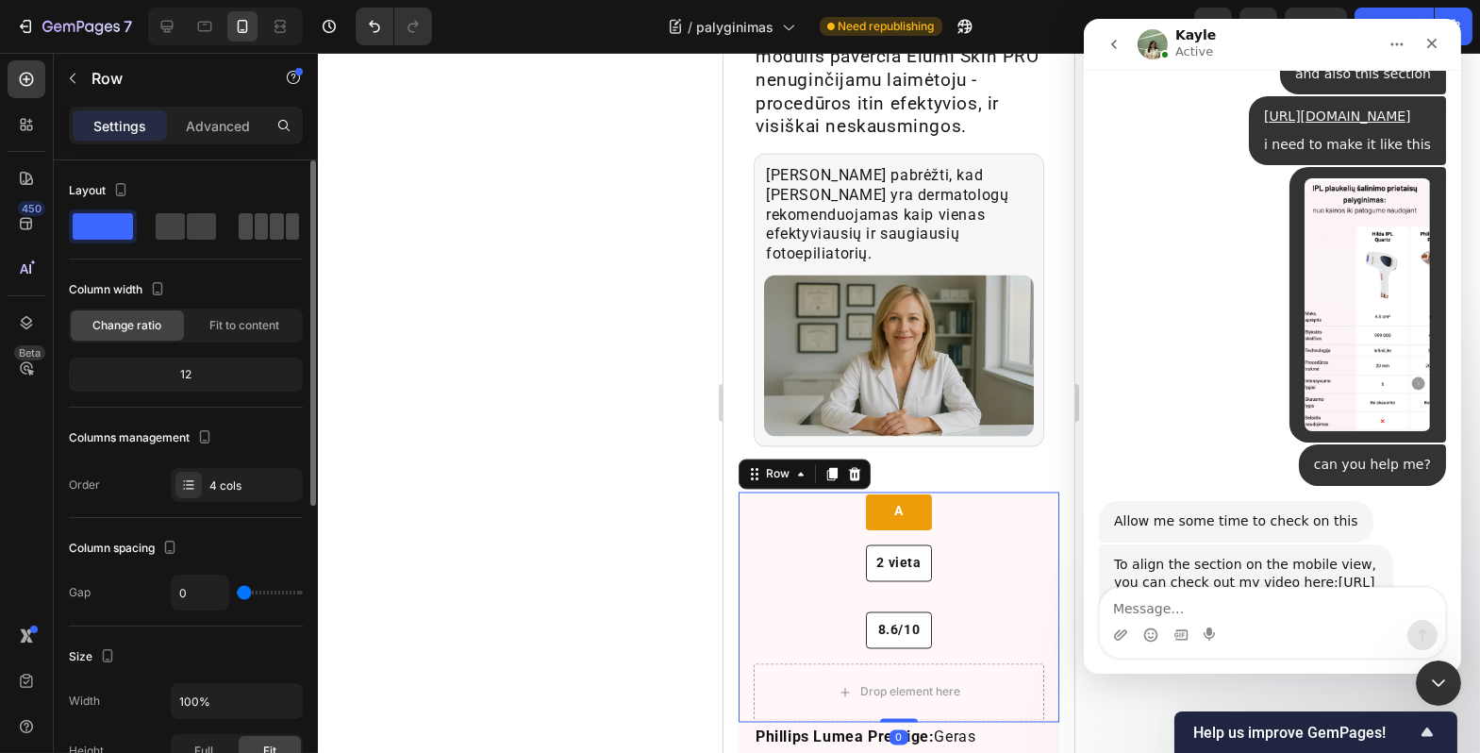
click at [278, 222] on span at bounding box center [277, 226] width 14 height 26
type input "5"
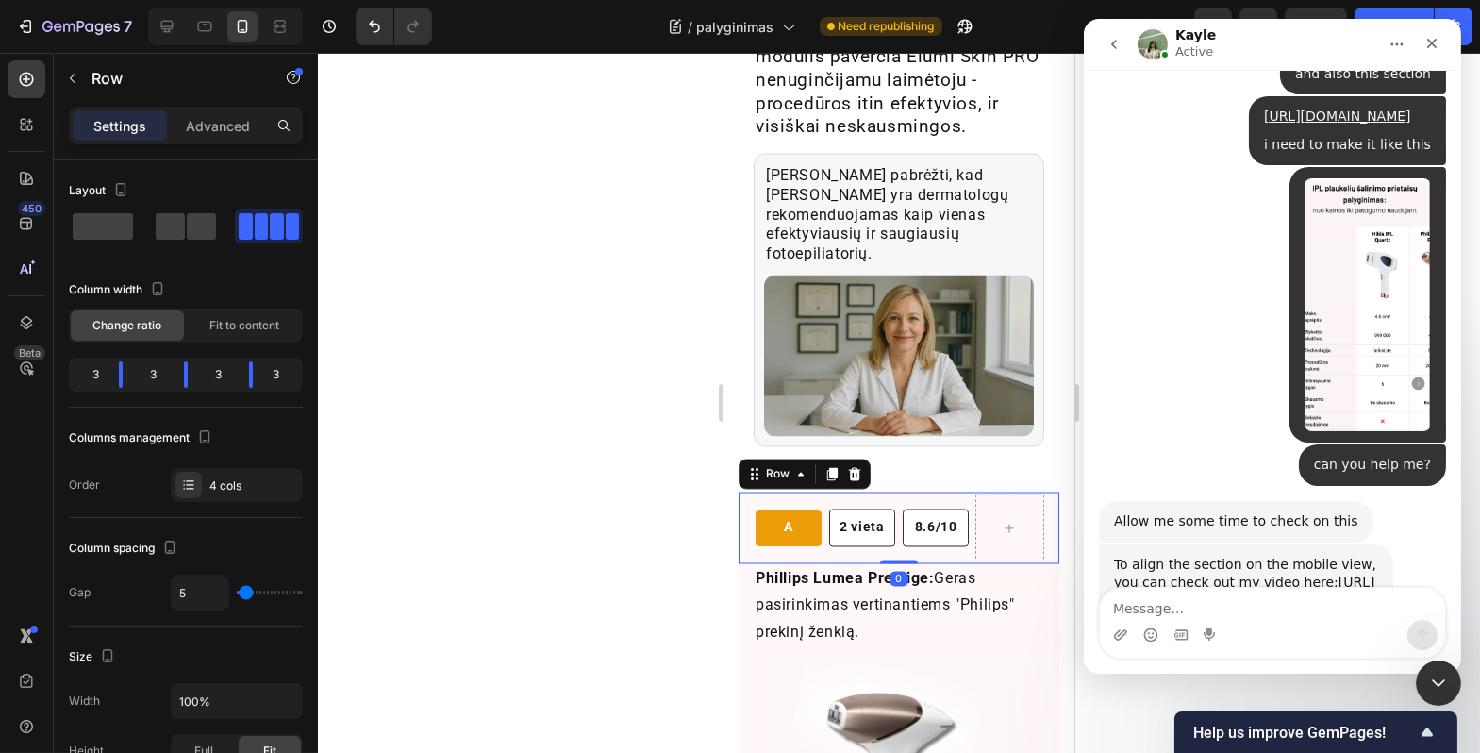
click at [505, 380] on div at bounding box center [899, 403] width 1163 height 700
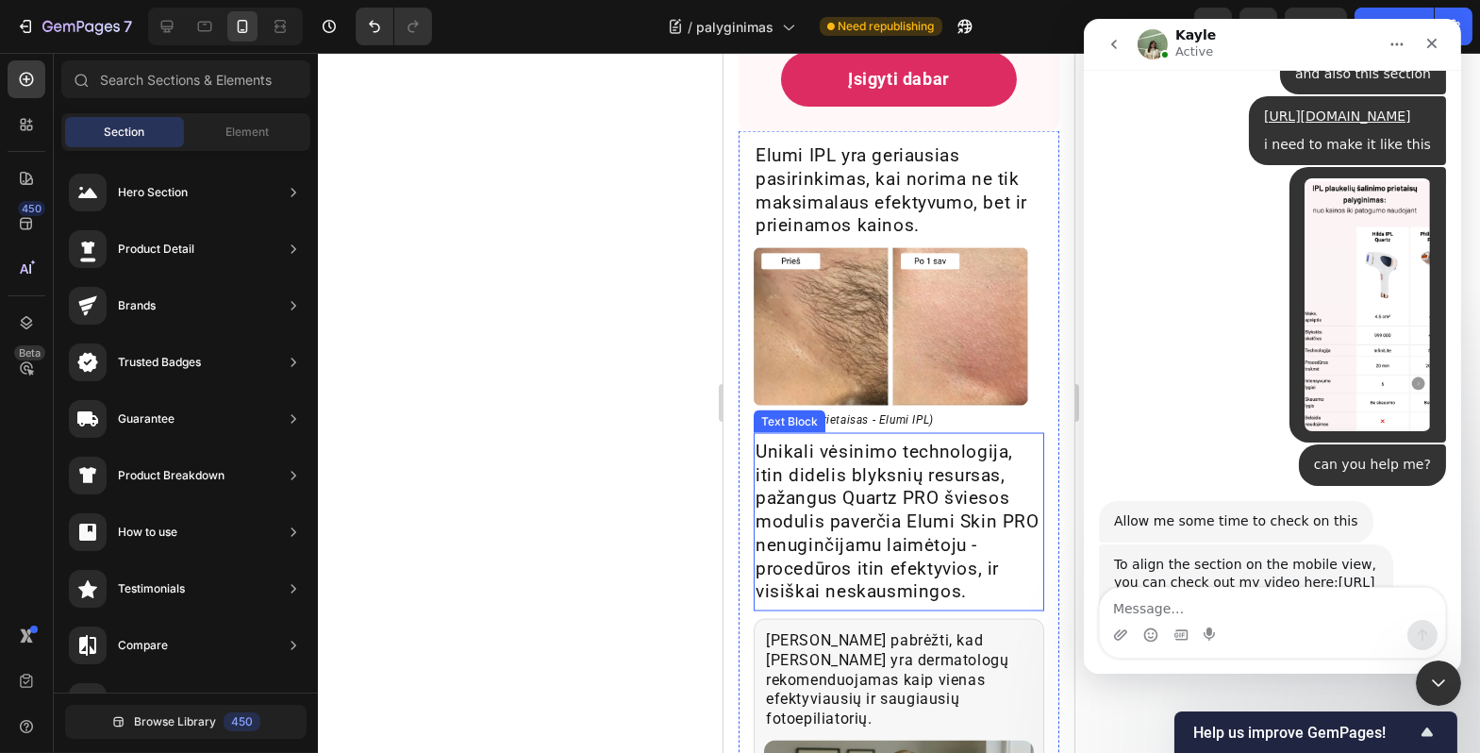
scroll to position [7683, 0]
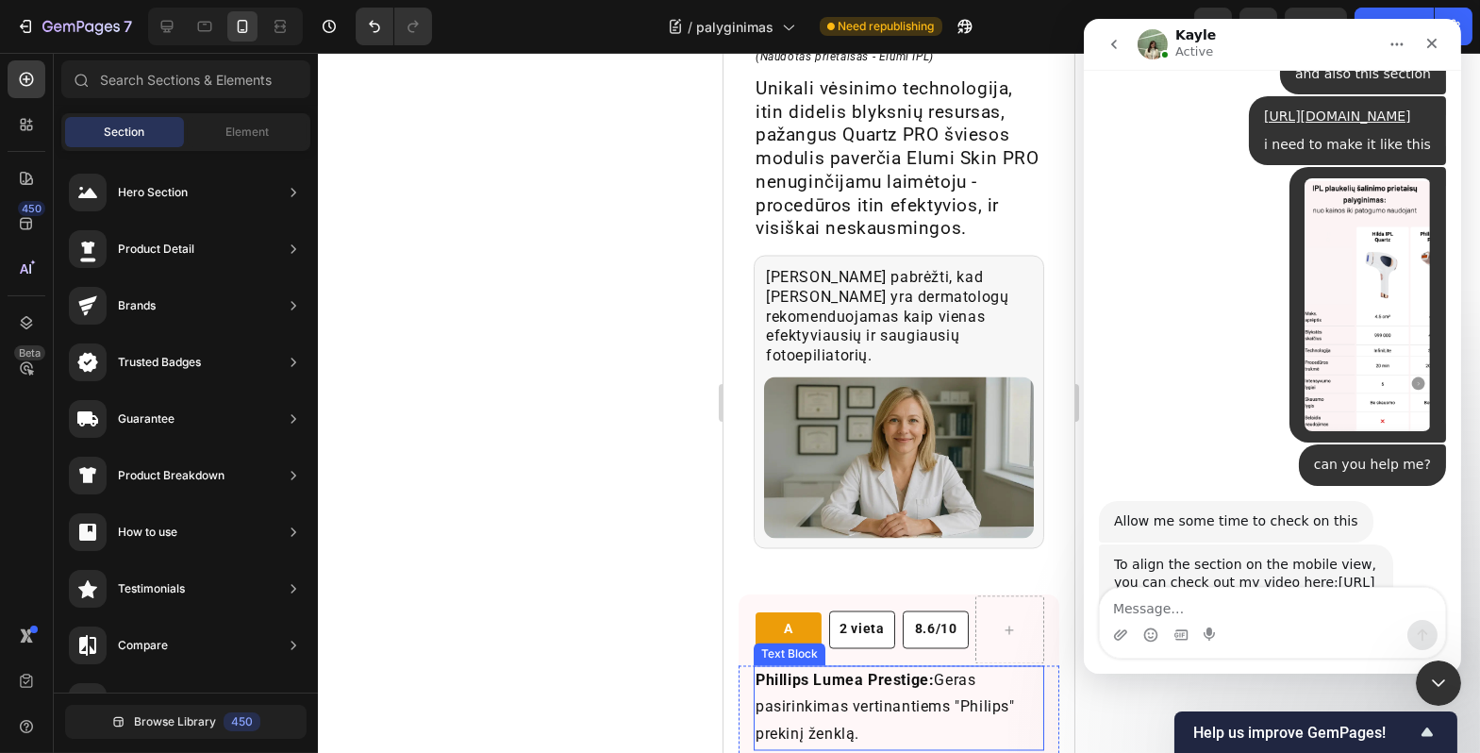
click at [779, 672] on strong "Phillips Lumea Prestige:" at bounding box center [844, 681] width 178 height 18
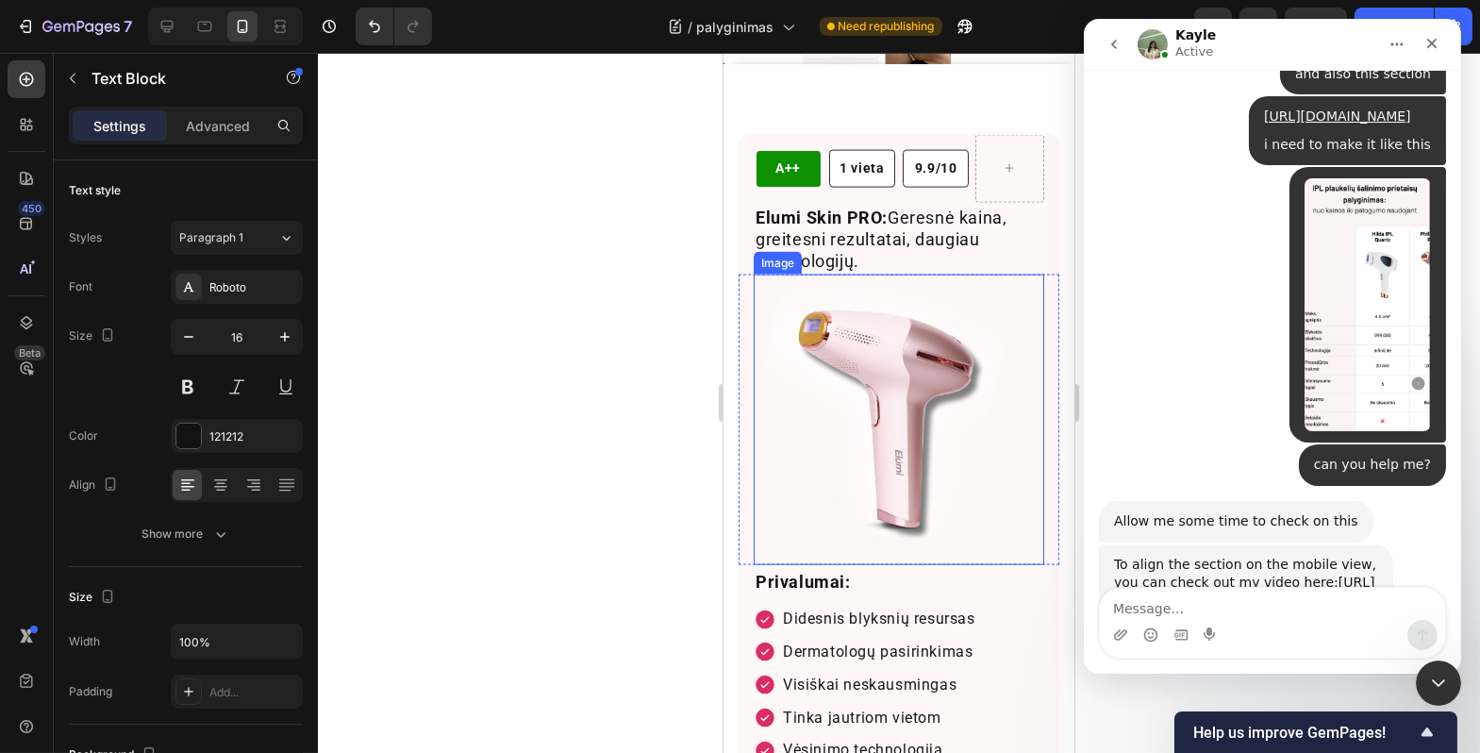
scroll to position [6137, 0]
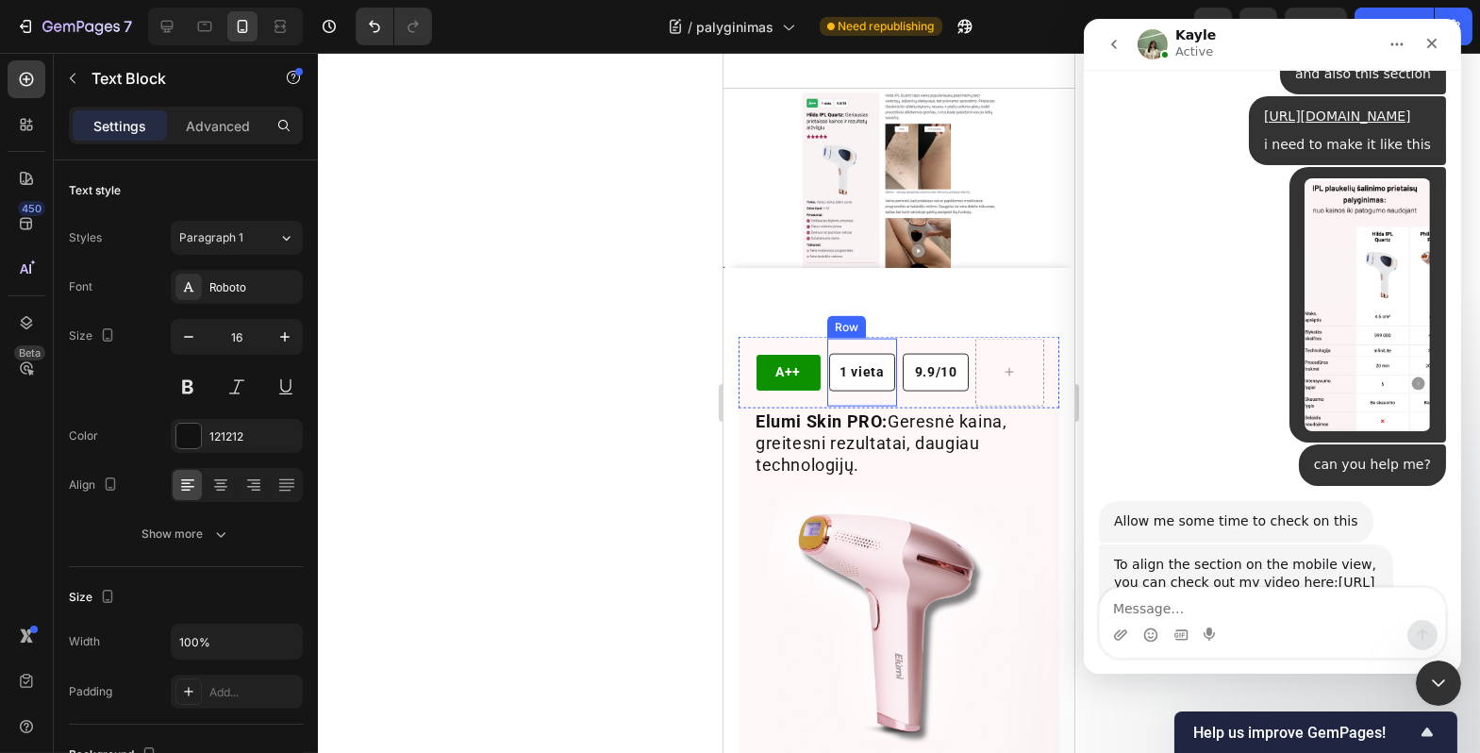
click at [873, 428] on strong "Elumi Skin PRO:" at bounding box center [821, 421] width 132 height 20
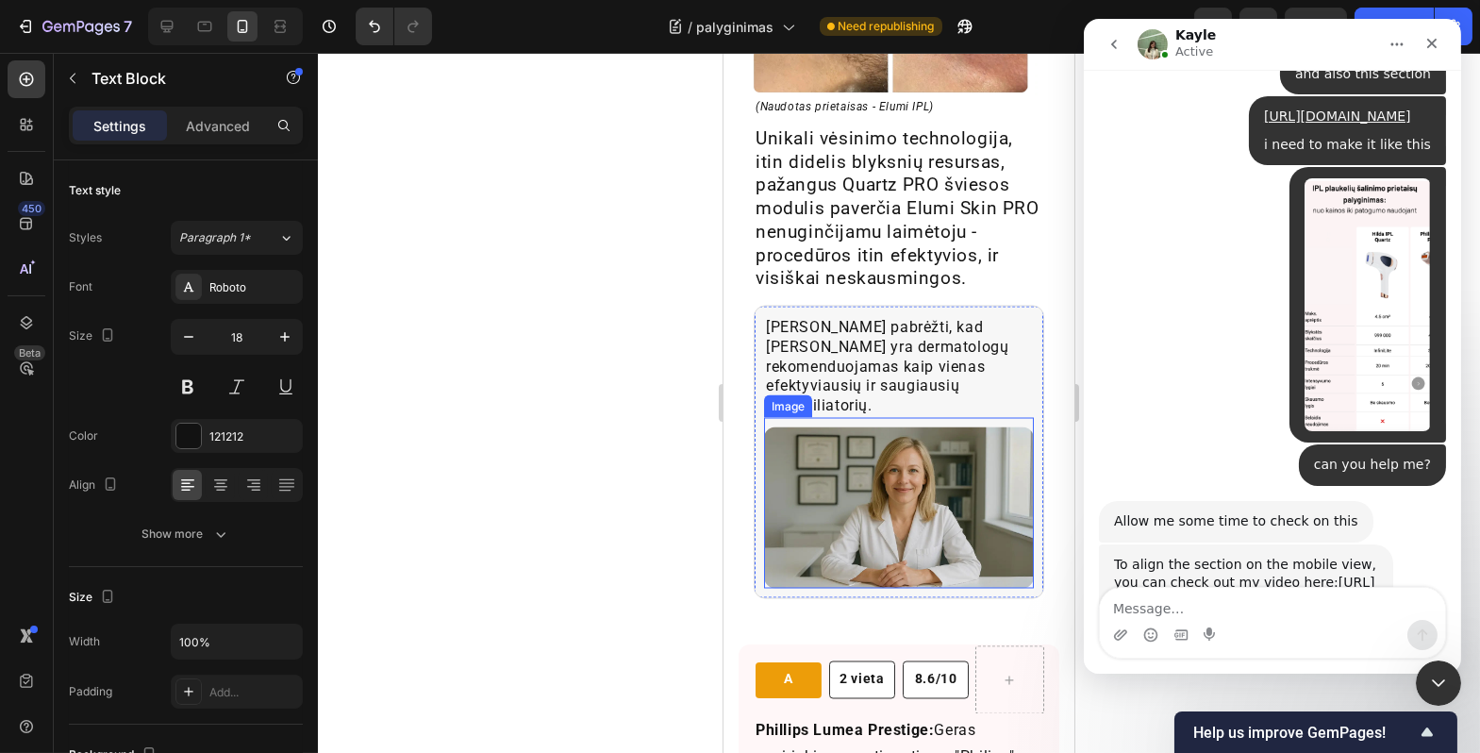
scroll to position [7794, 0]
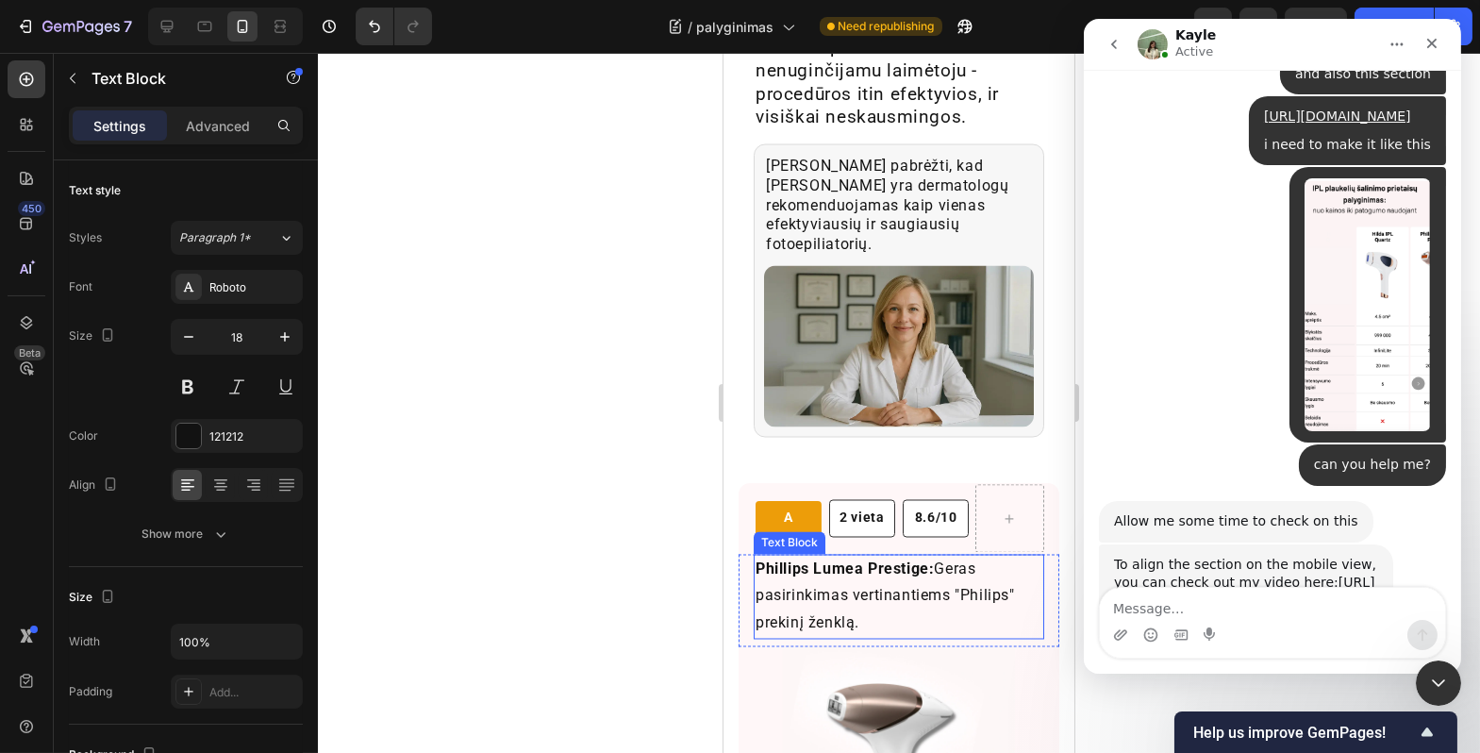
click at [804, 557] on p "[PERSON_NAME] Lumea Prestige: Geras pasirinkimas vertinantiems "Philips" prekin…" at bounding box center [898, 597] width 287 height 81
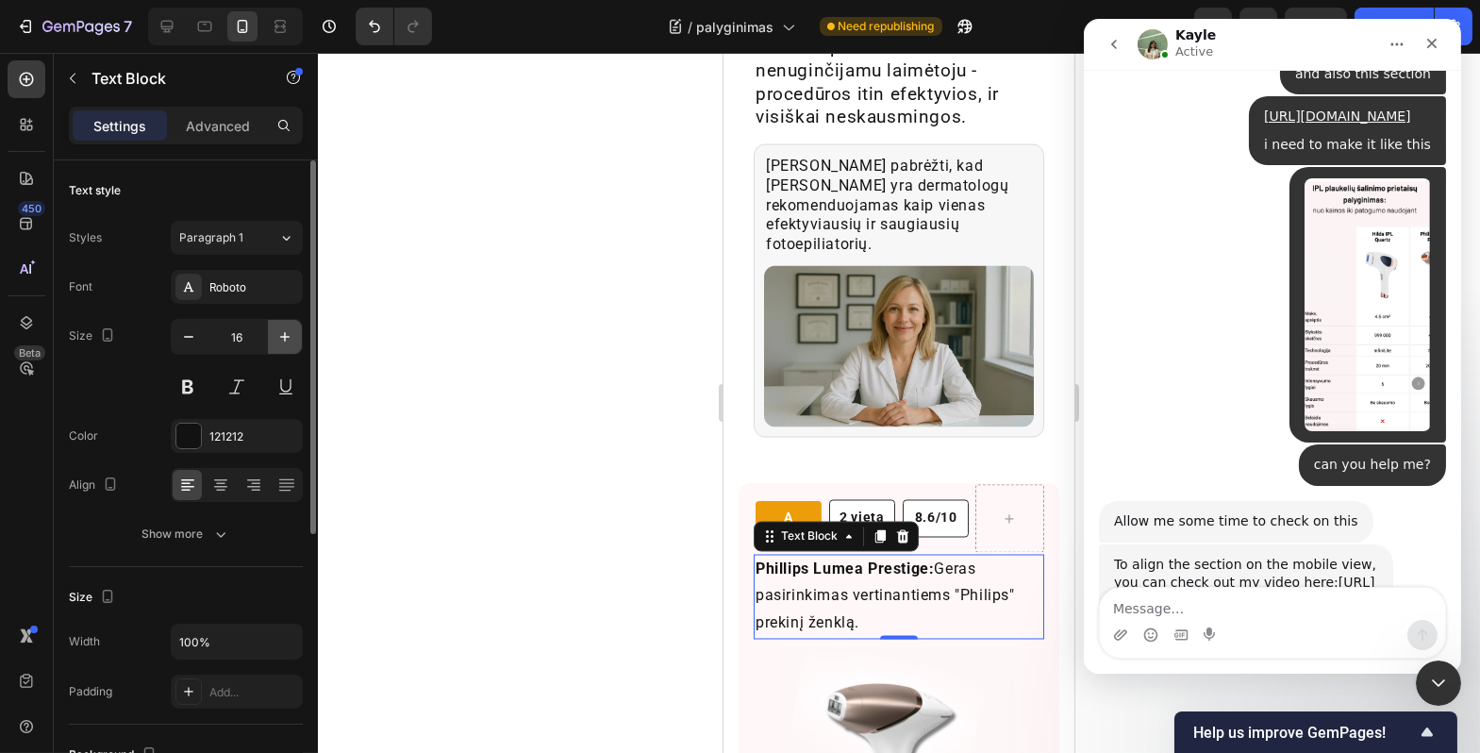
click at [291, 343] on icon "button" at bounding box center [285, 336] width 19 height 19
type input "18"
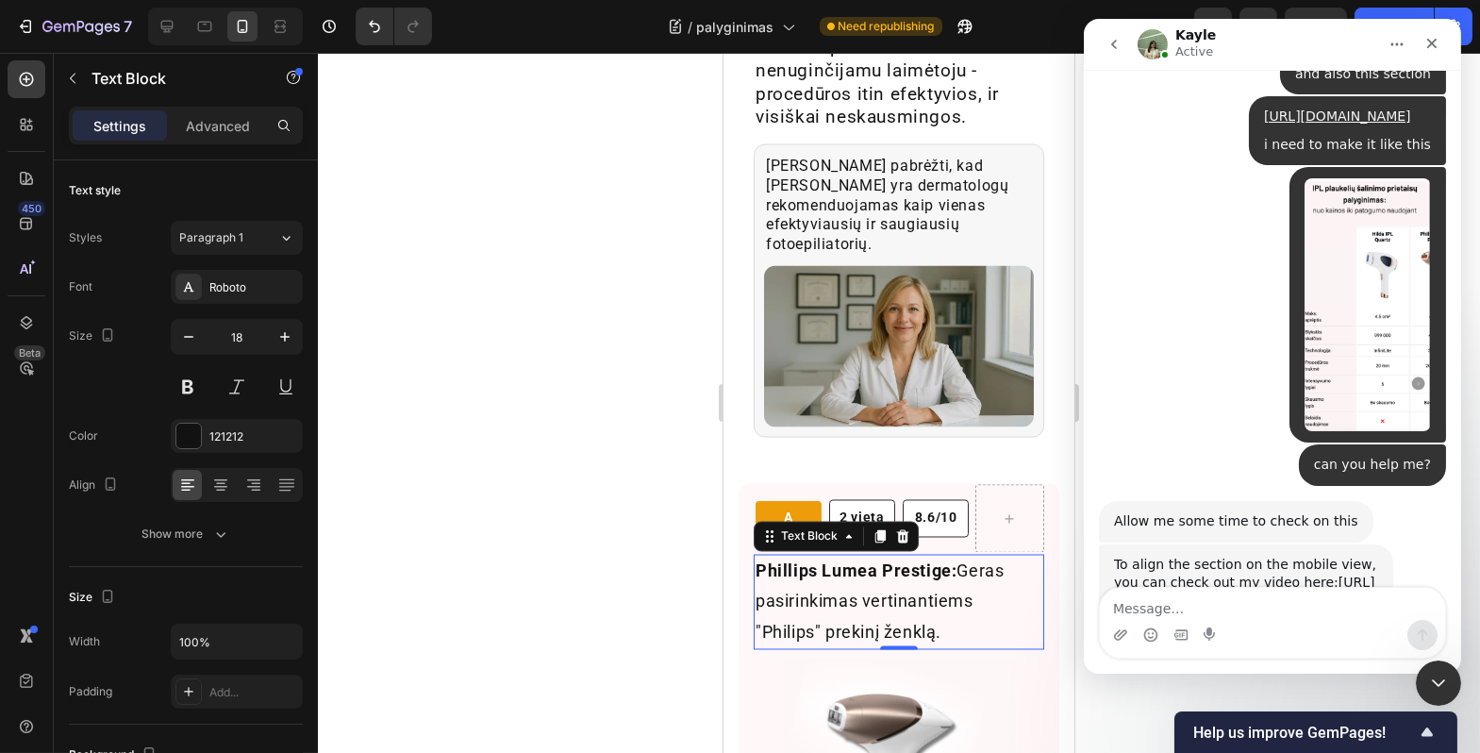
click at [533, 460] on div at bounding box center [899, 403] width 1163 height 700
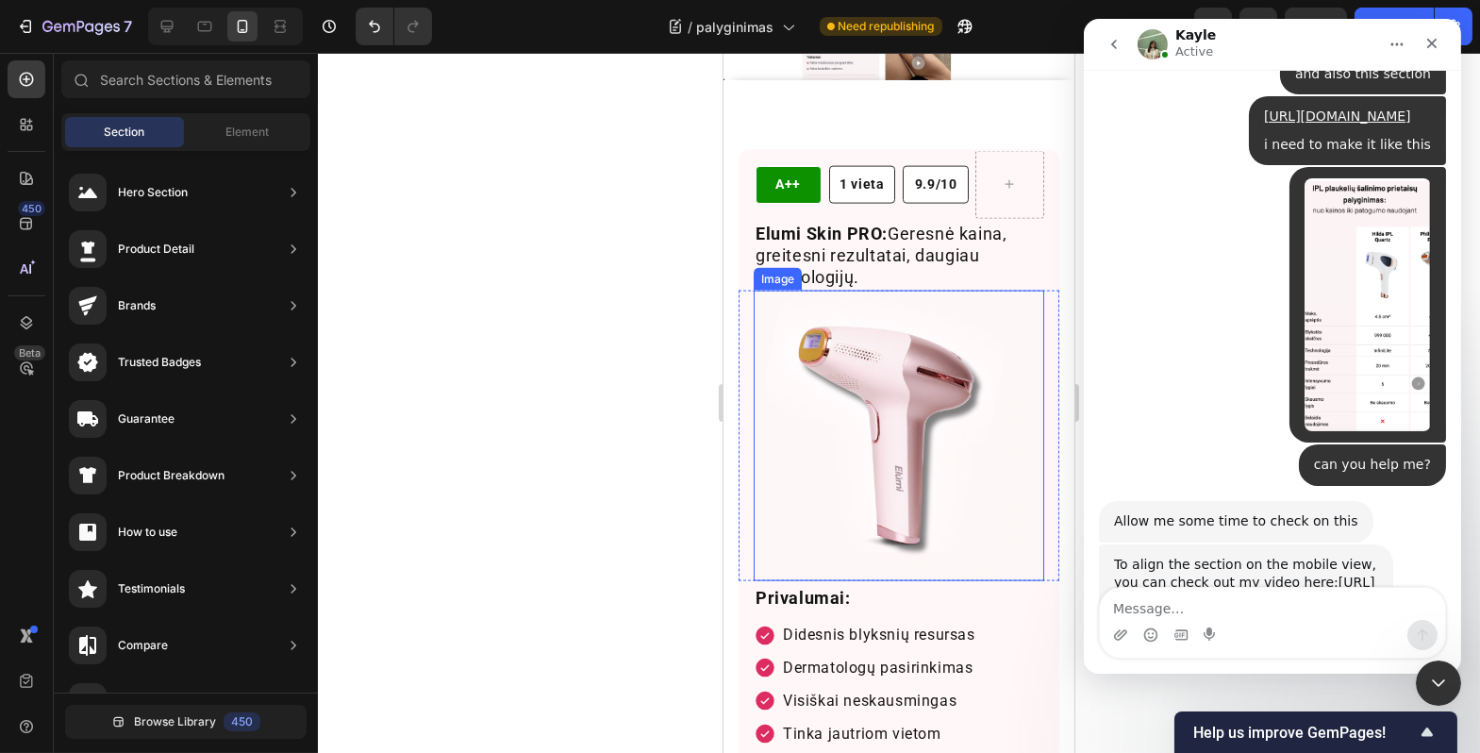
scroll to position [6320, 0]
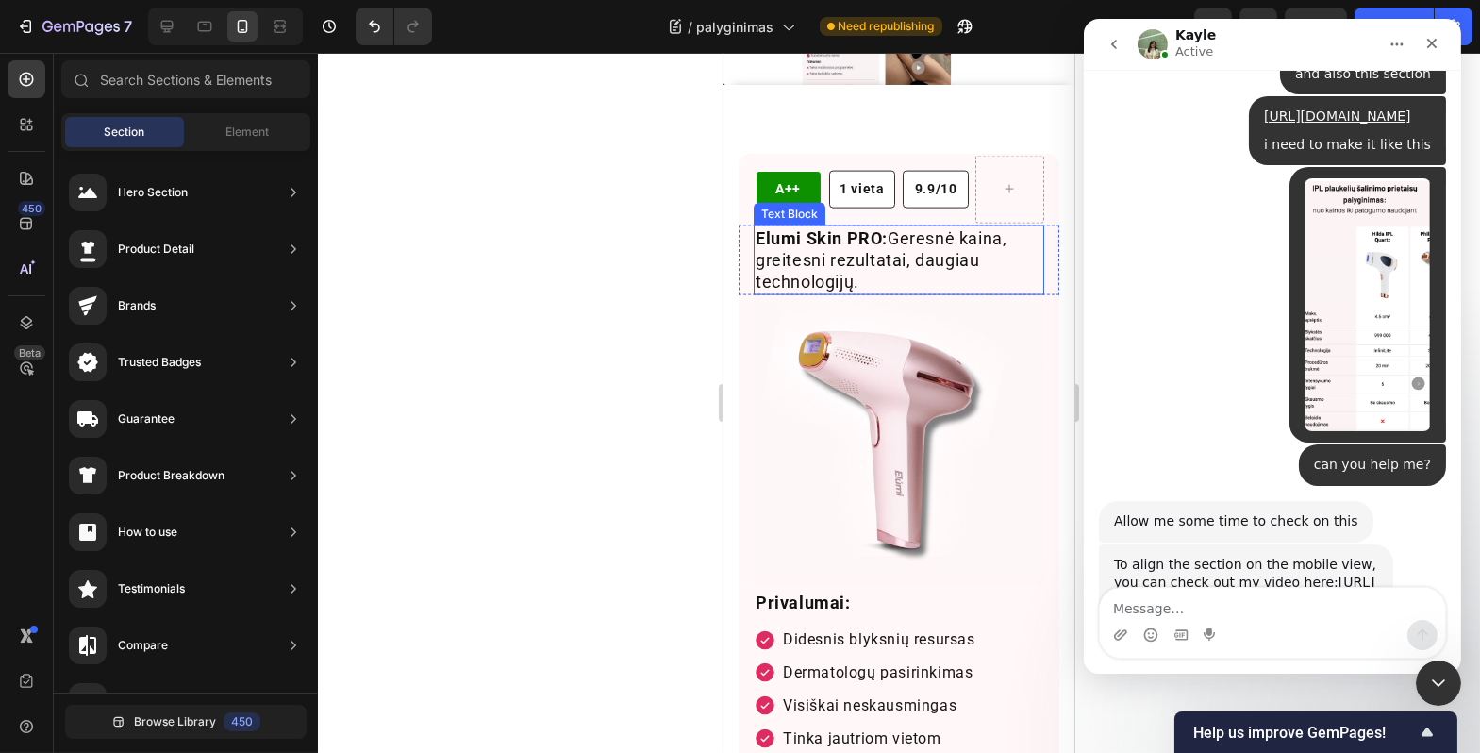
click at [892, 279] on p "Elumi Skin PRO: Geresnė kaina, greitesni rezultatai, daugiau technologijų." at bounding box center [898, 260] width 287 height 66
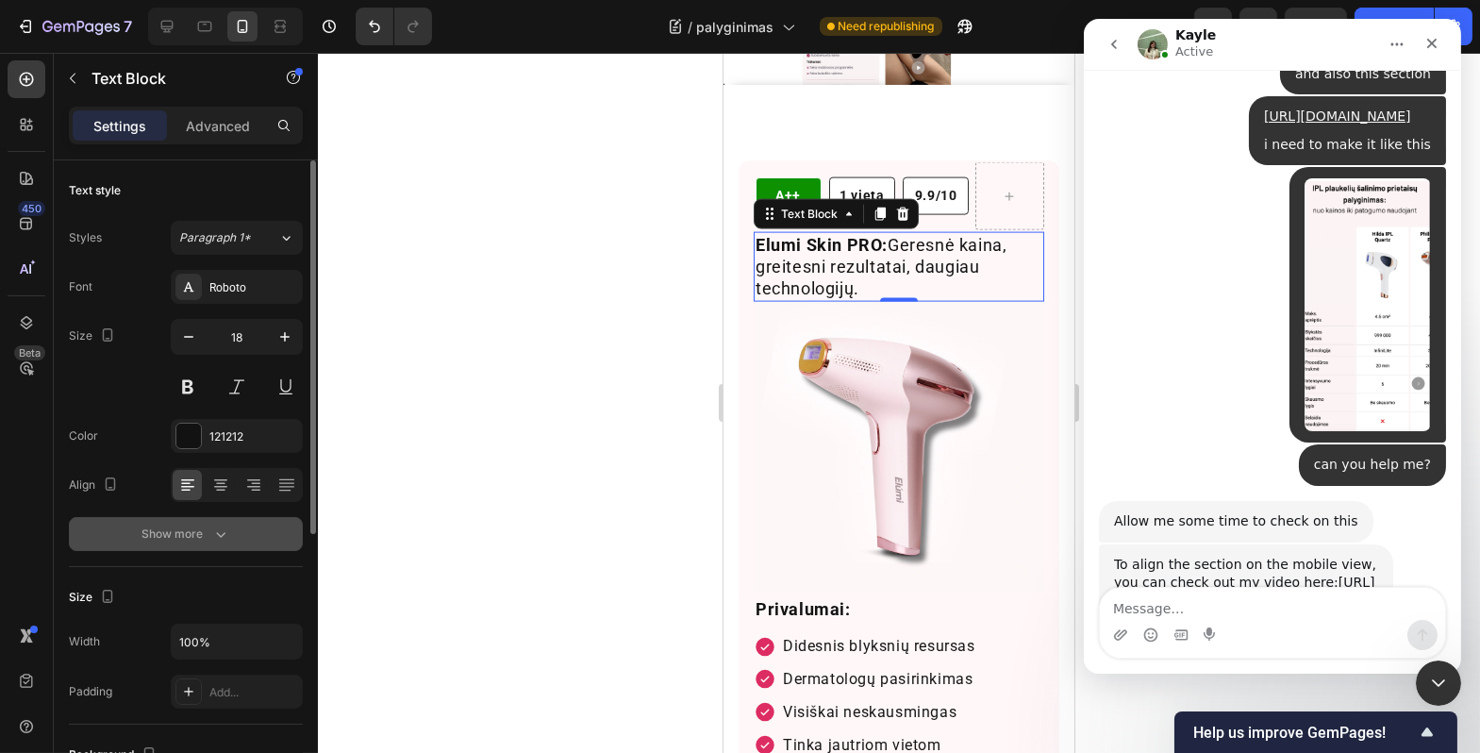
click at [221, 540] on icon "button" at bounding box center [220, 534] width 19 height 19
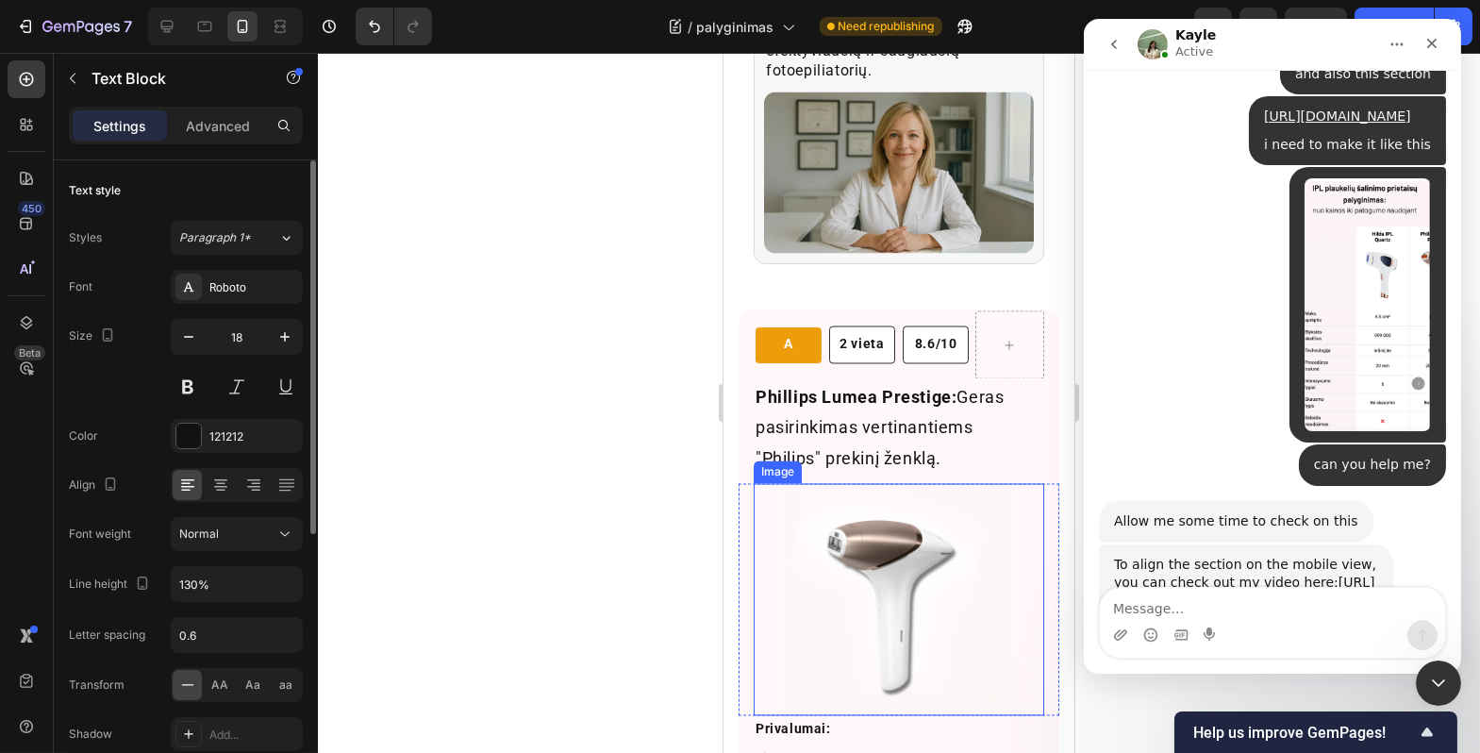
scroll to position [7964, 0]
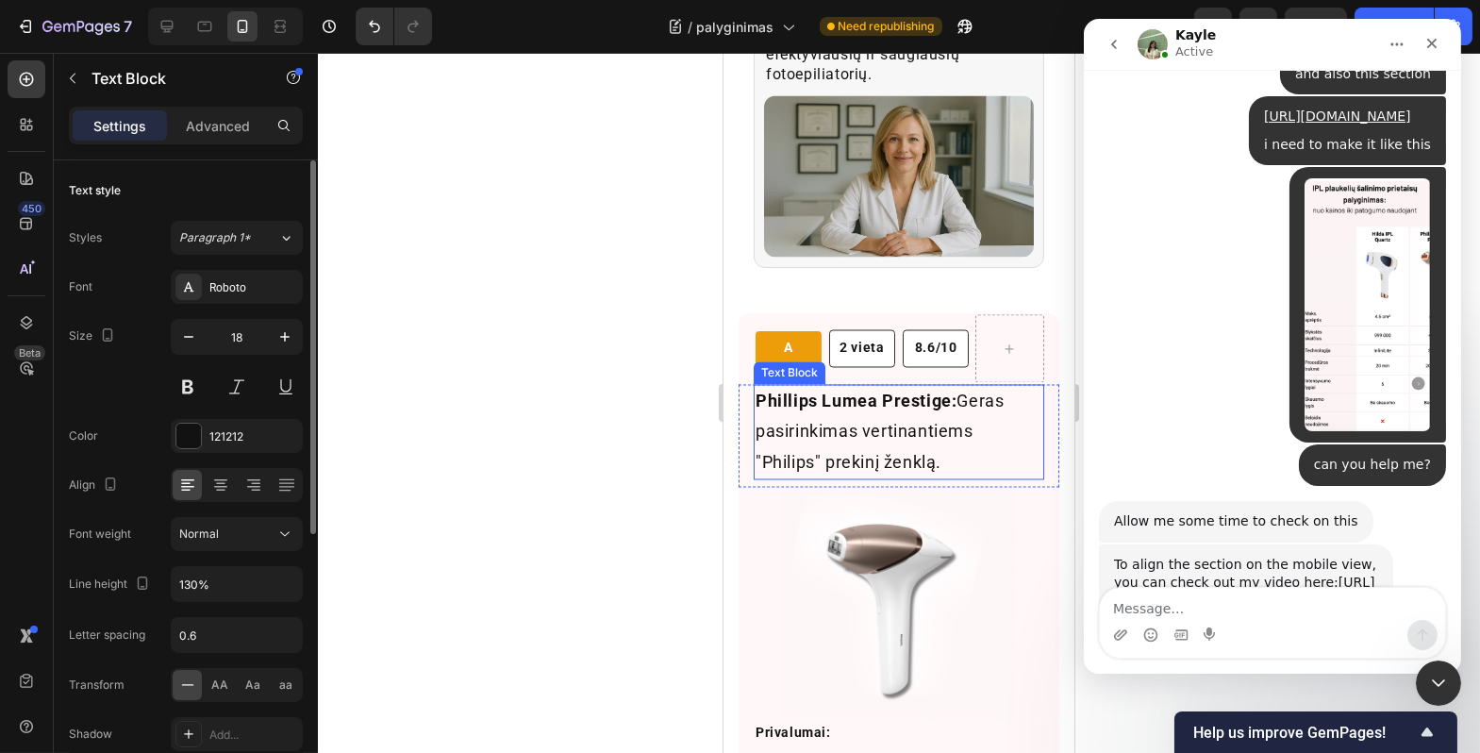
click at [908, 387] on p "[PERSON_NAME] Lumea Prestige: Geras pasirinkimas vertinantiems "Philips" prekin…" at bounding box center [898, 433] width 287 height 92
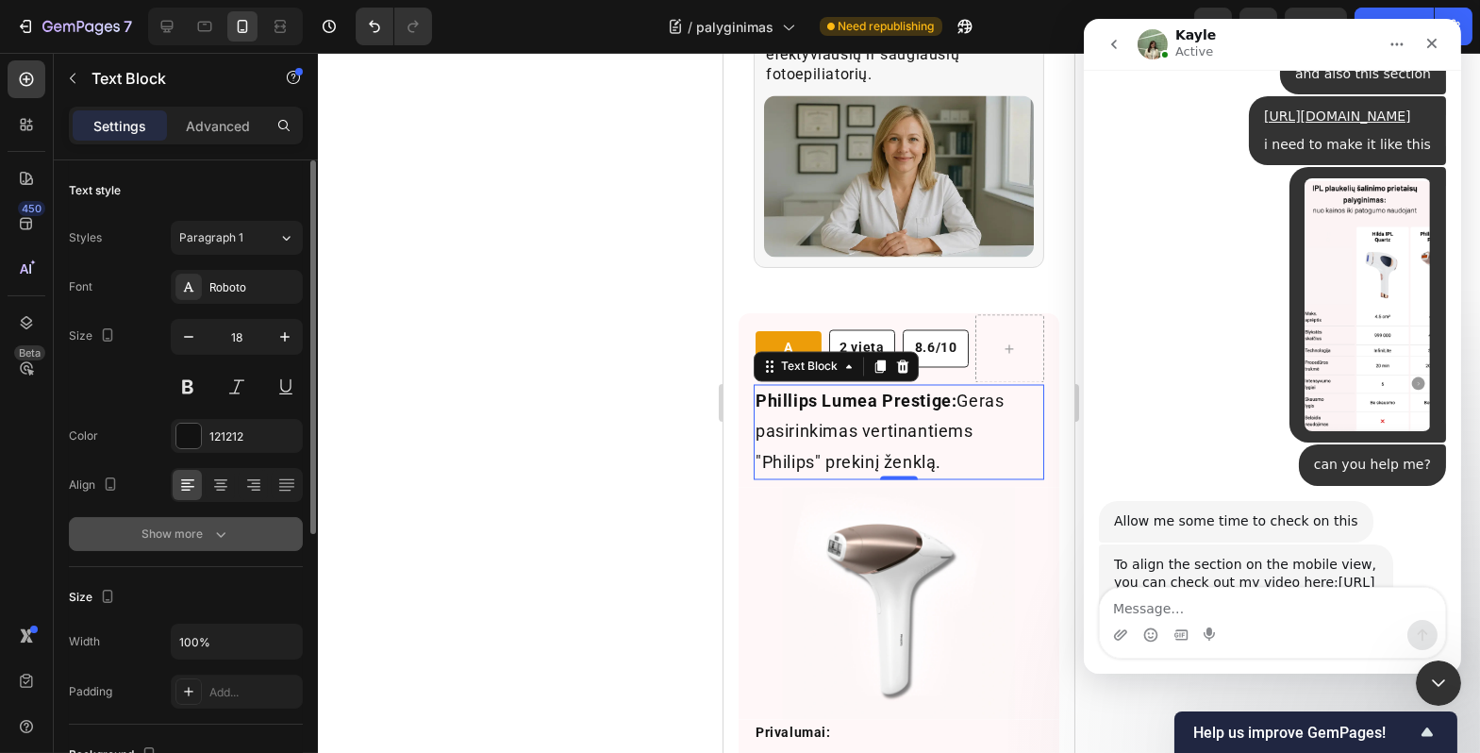
click at [226, 546] on button "Show more" at bounding box center [186, 534] width 234 height 34
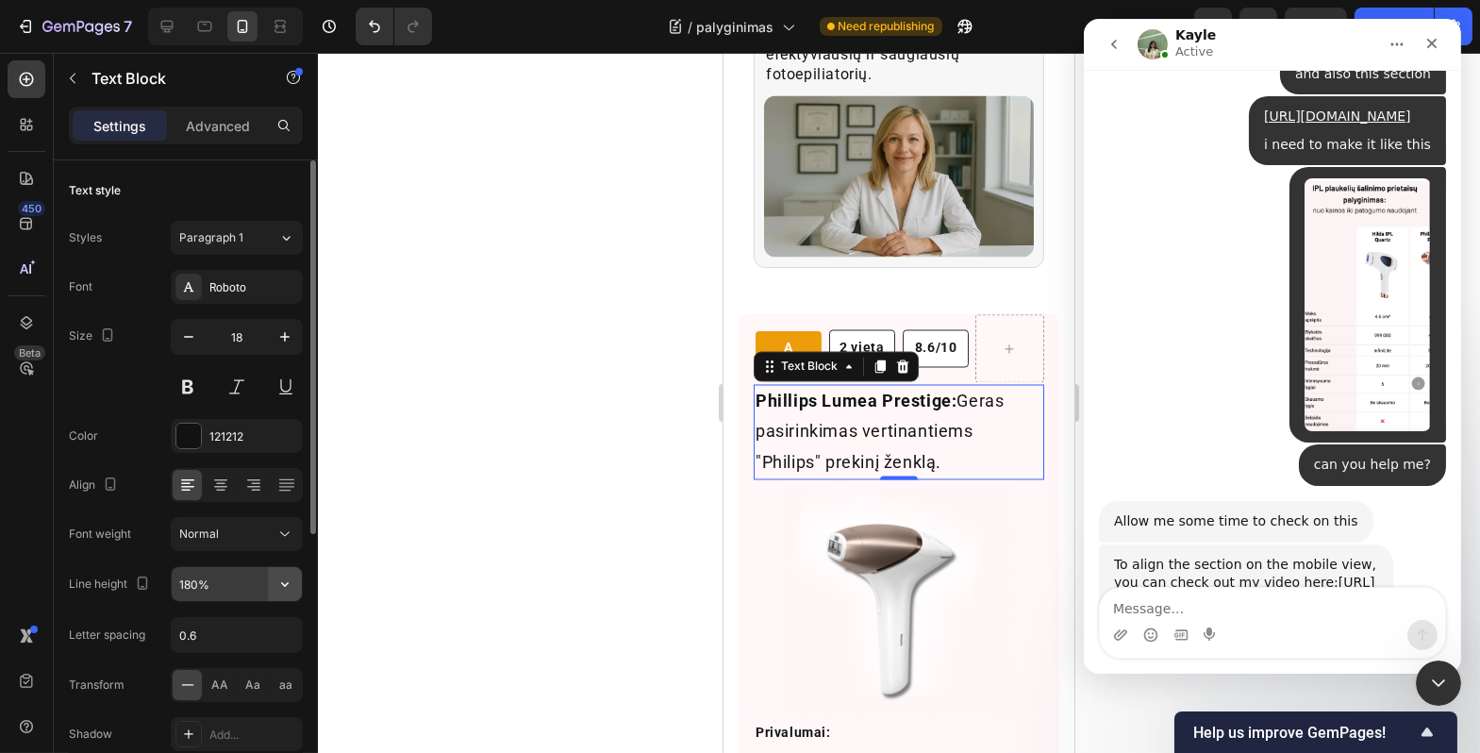
click at [293, 590] on icon "button" at bounding box center [285, 584] width 19 height 19
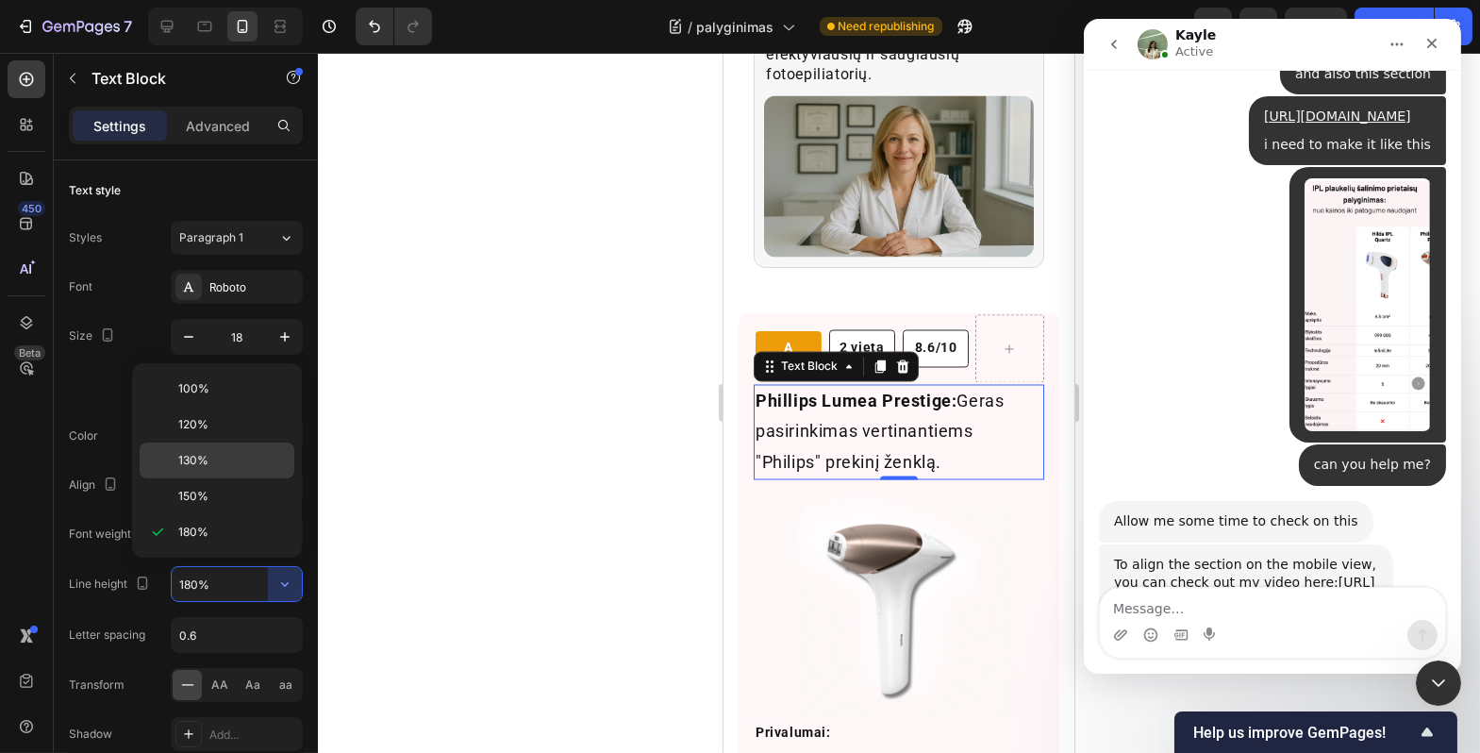
click at [239, 453] on p "130%" at bounding box center [232, 460] width 108 height 17
type input "130%"
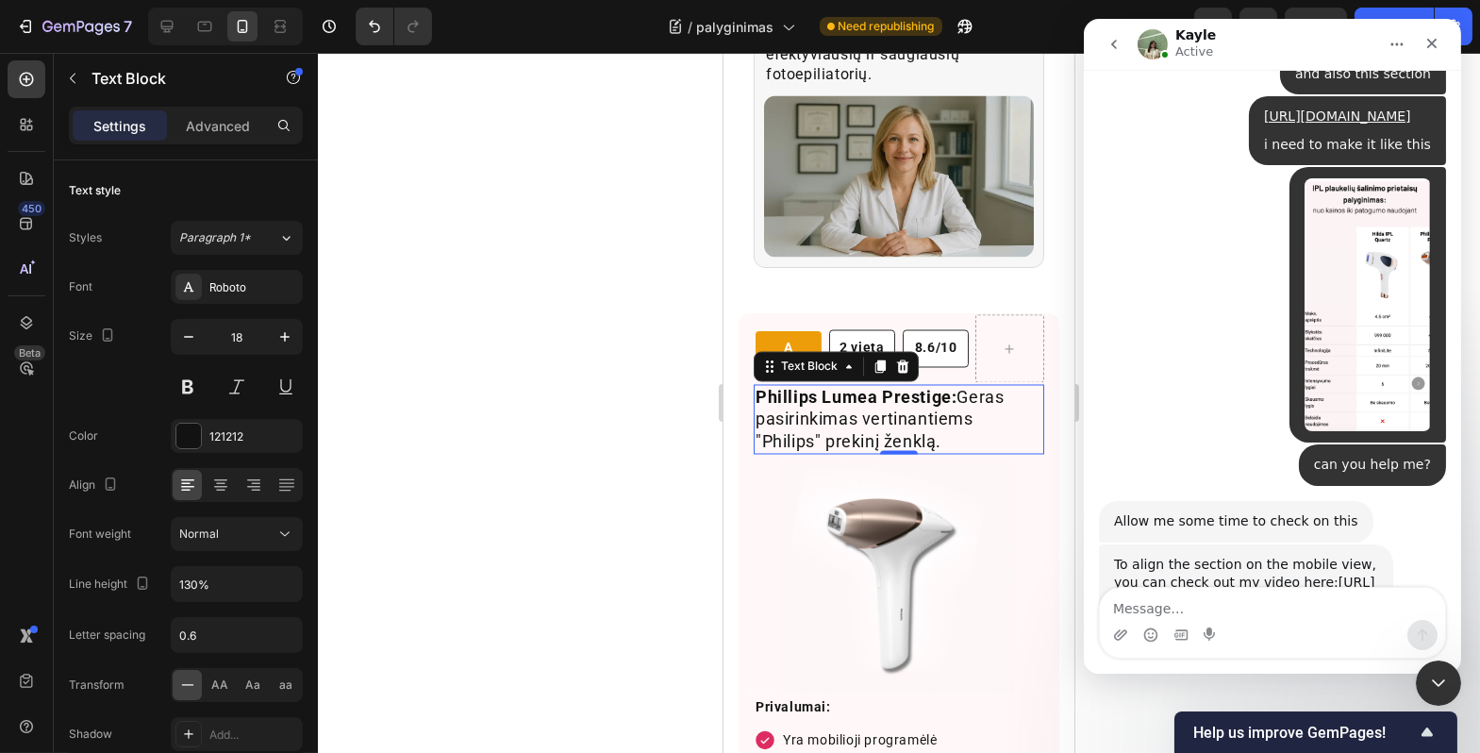
click at [523, 463] on div at bounding box center [899, 403] width 1163 height 700
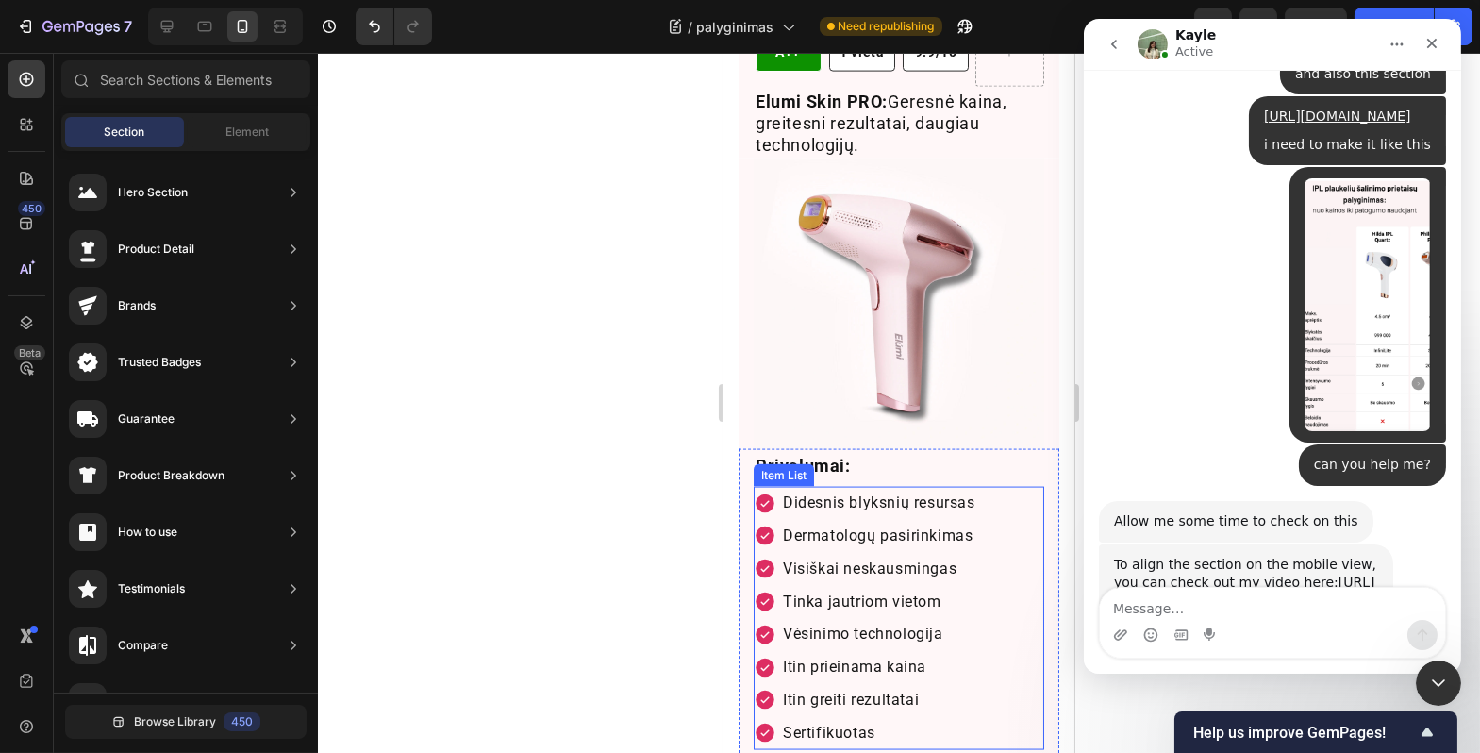
scroll to position [6449, 0]
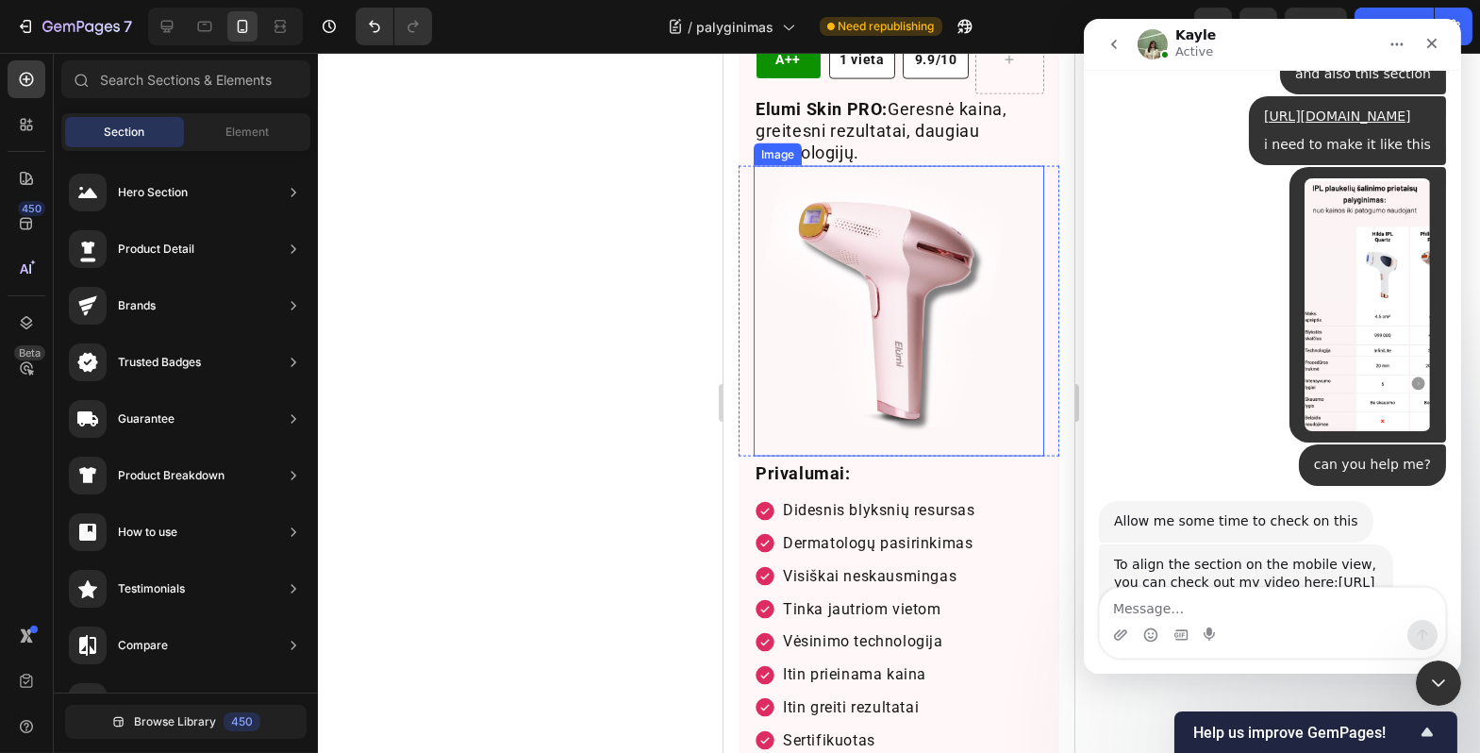
click at [878, 381] on img at bounding box center [898, 311] width 291 height 291
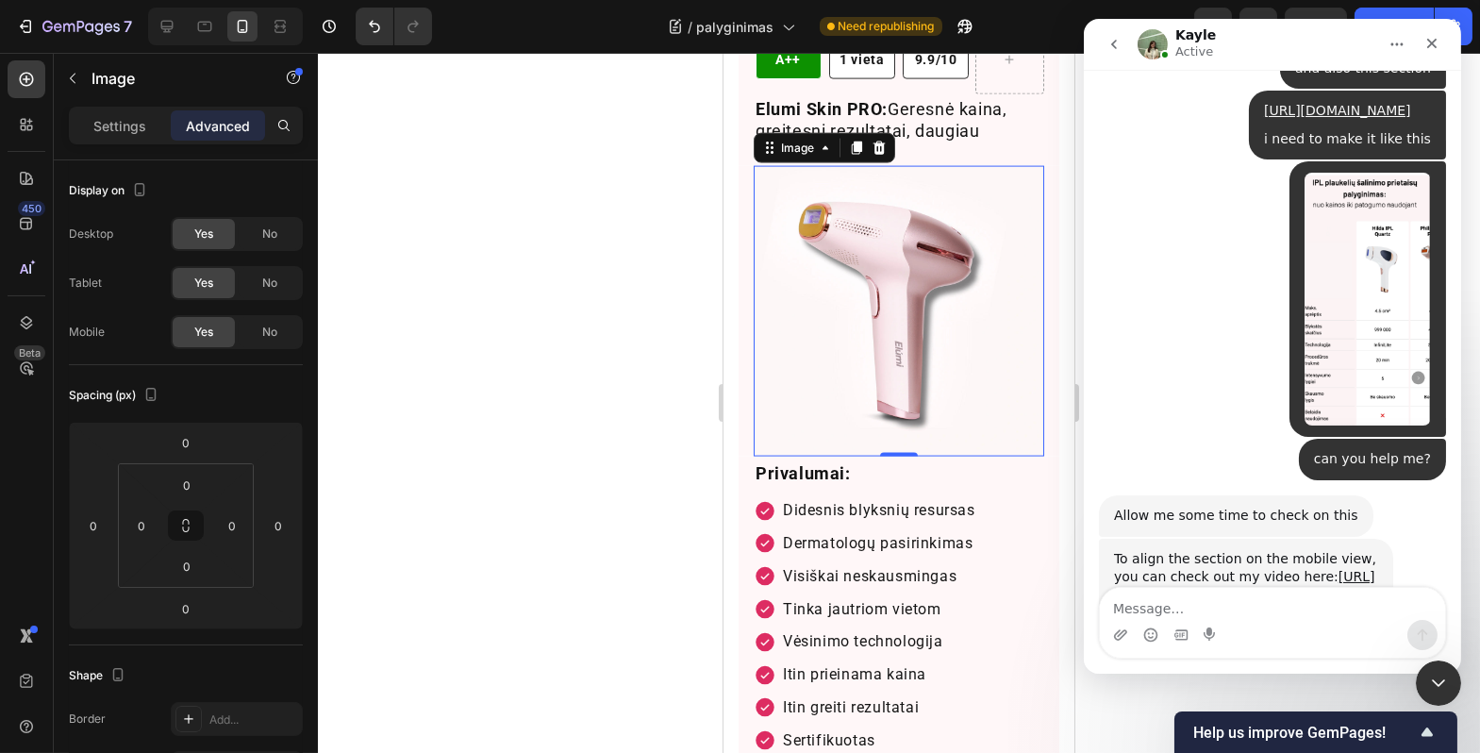
scroll to position [10483, 0]
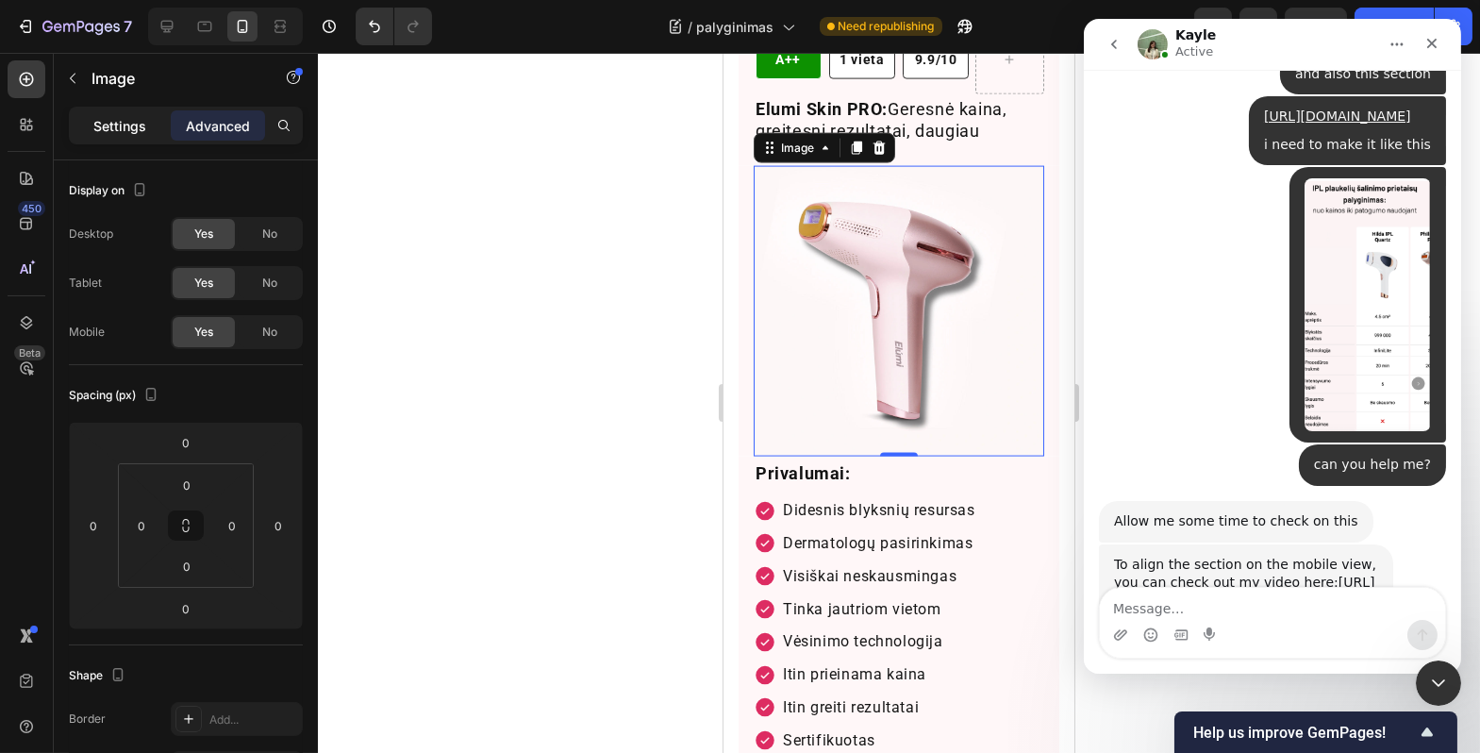
click at [136, 125] on p "Settings" at bounding box center [119, 126] width 53 height 20
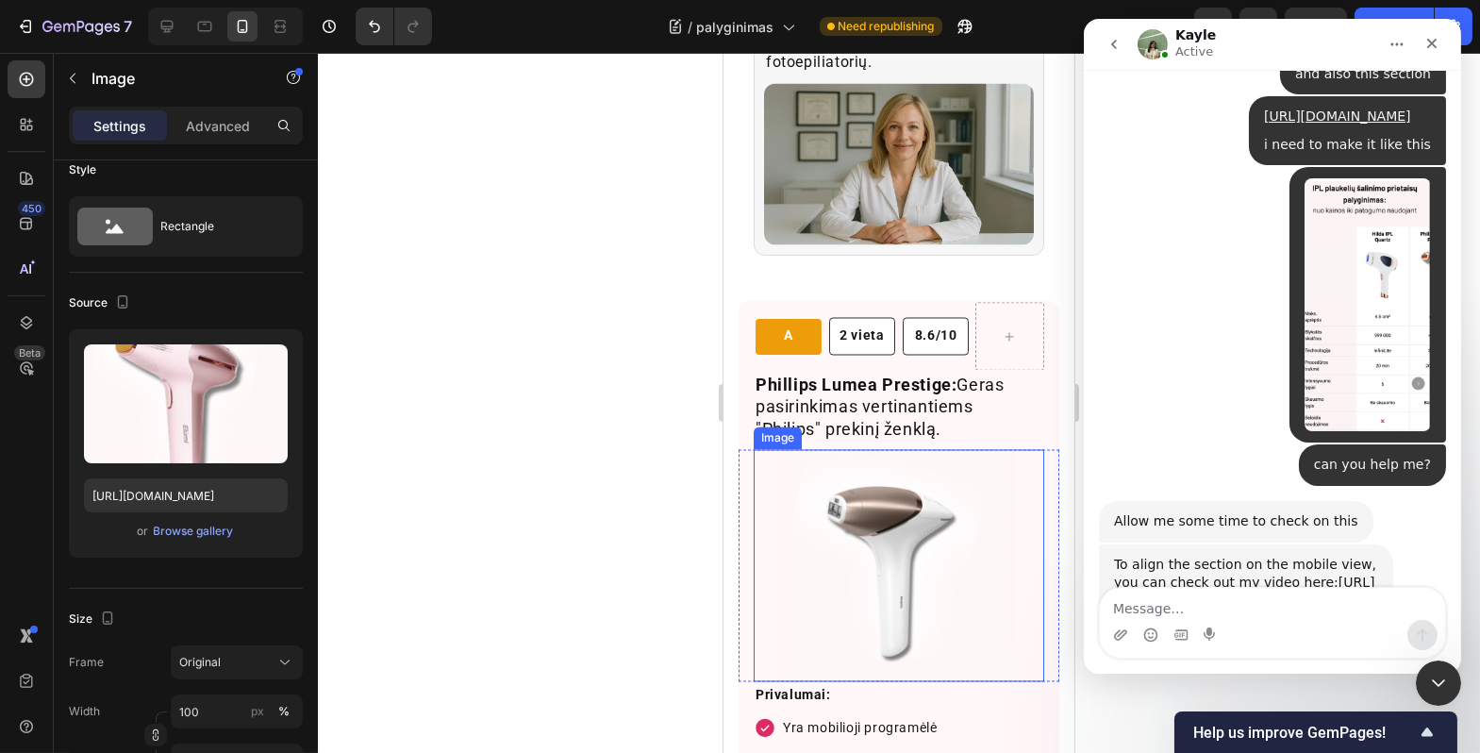
scroll to position [20, 0]
click at [791, 525] on img at bounding box center [898, 566] width 232 height 232
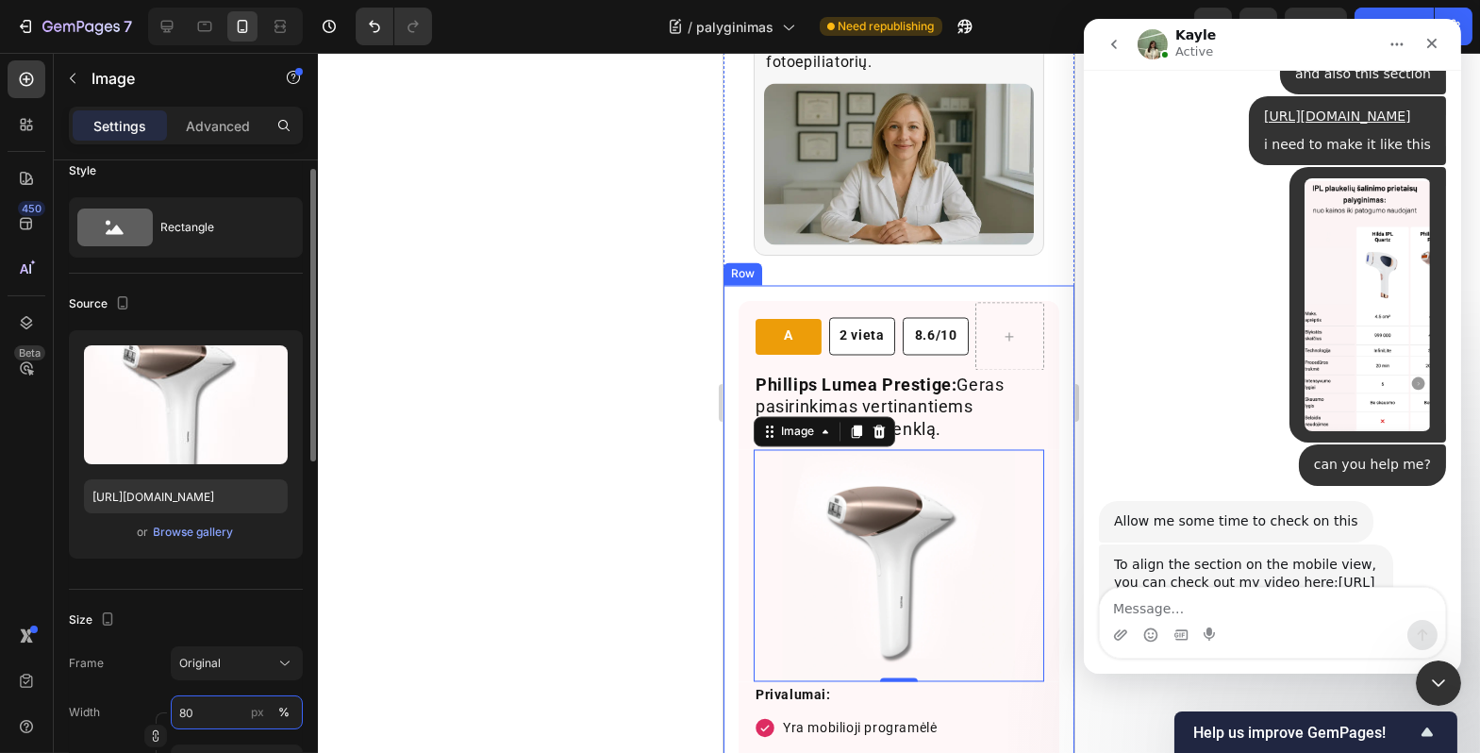
click at [194, 715] on input "80" at bounding box center [237, 712] width 132 height 34
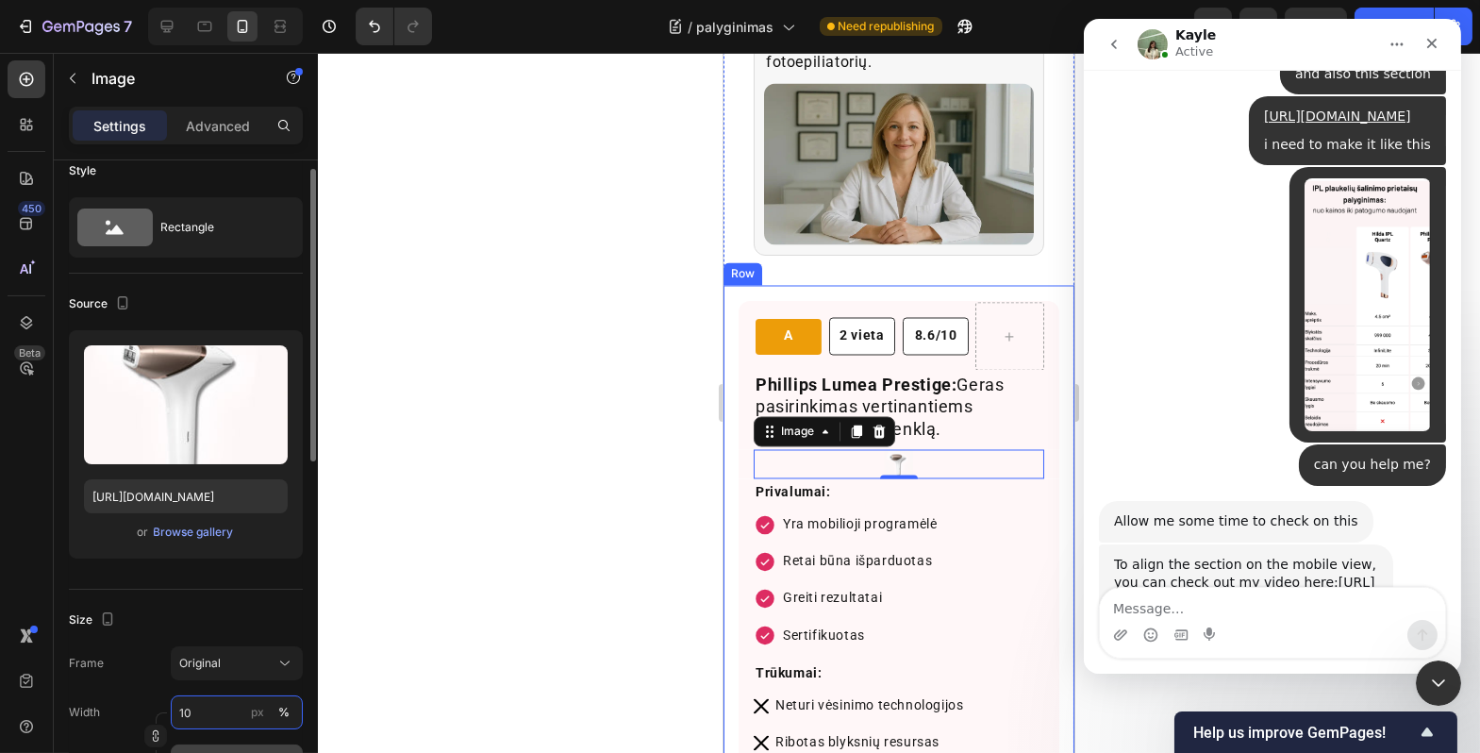
type input "100"
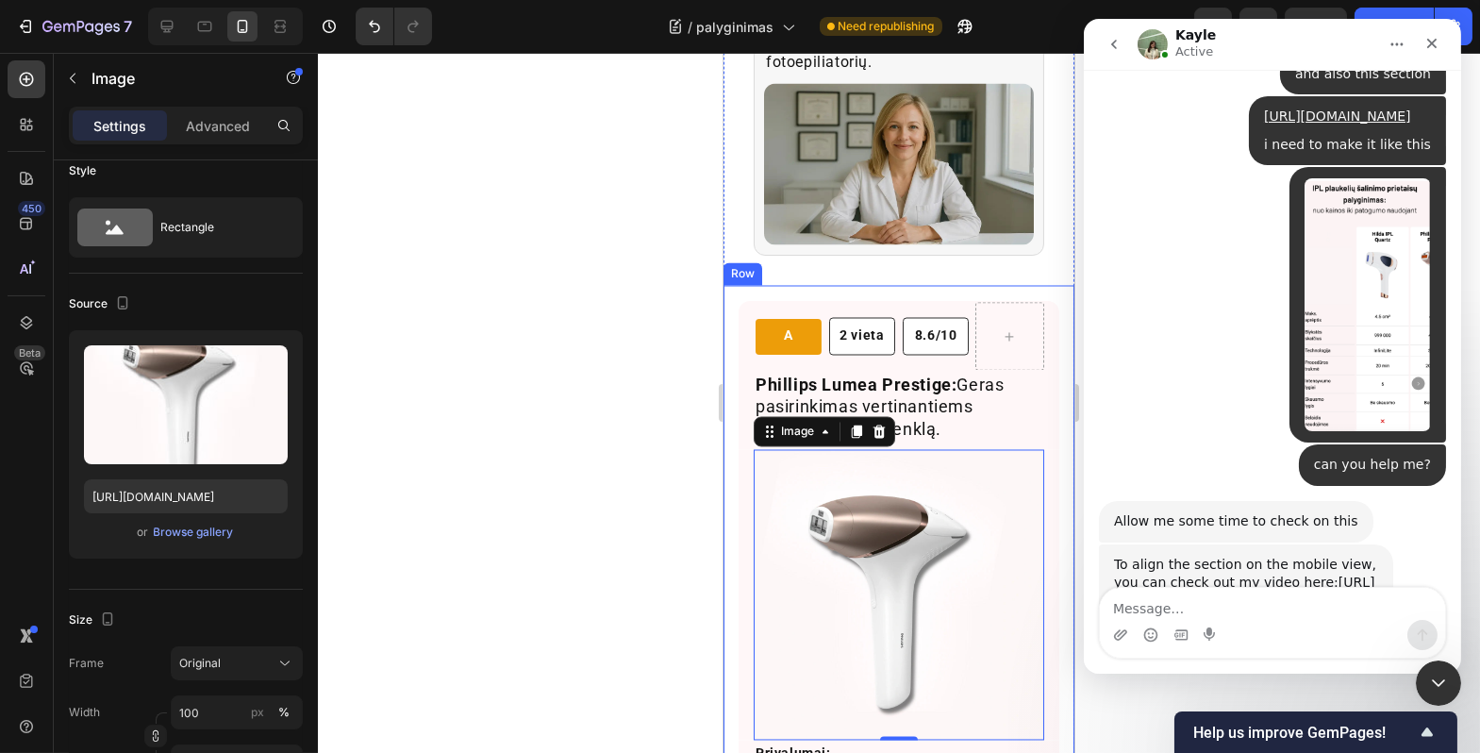
click at [401, 640] on div at bounding box center [899, 403] width 1163 height 700
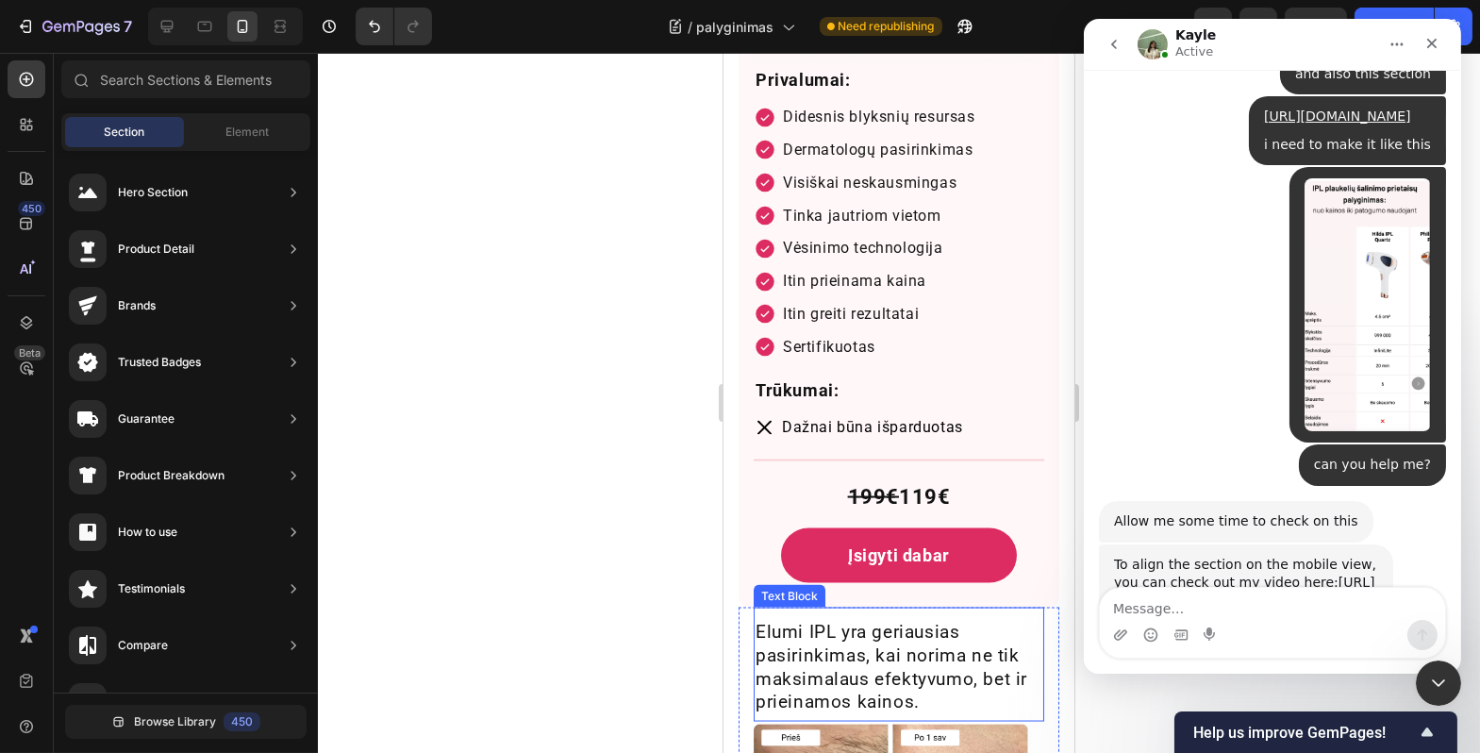
scroll to position [6634, 0]
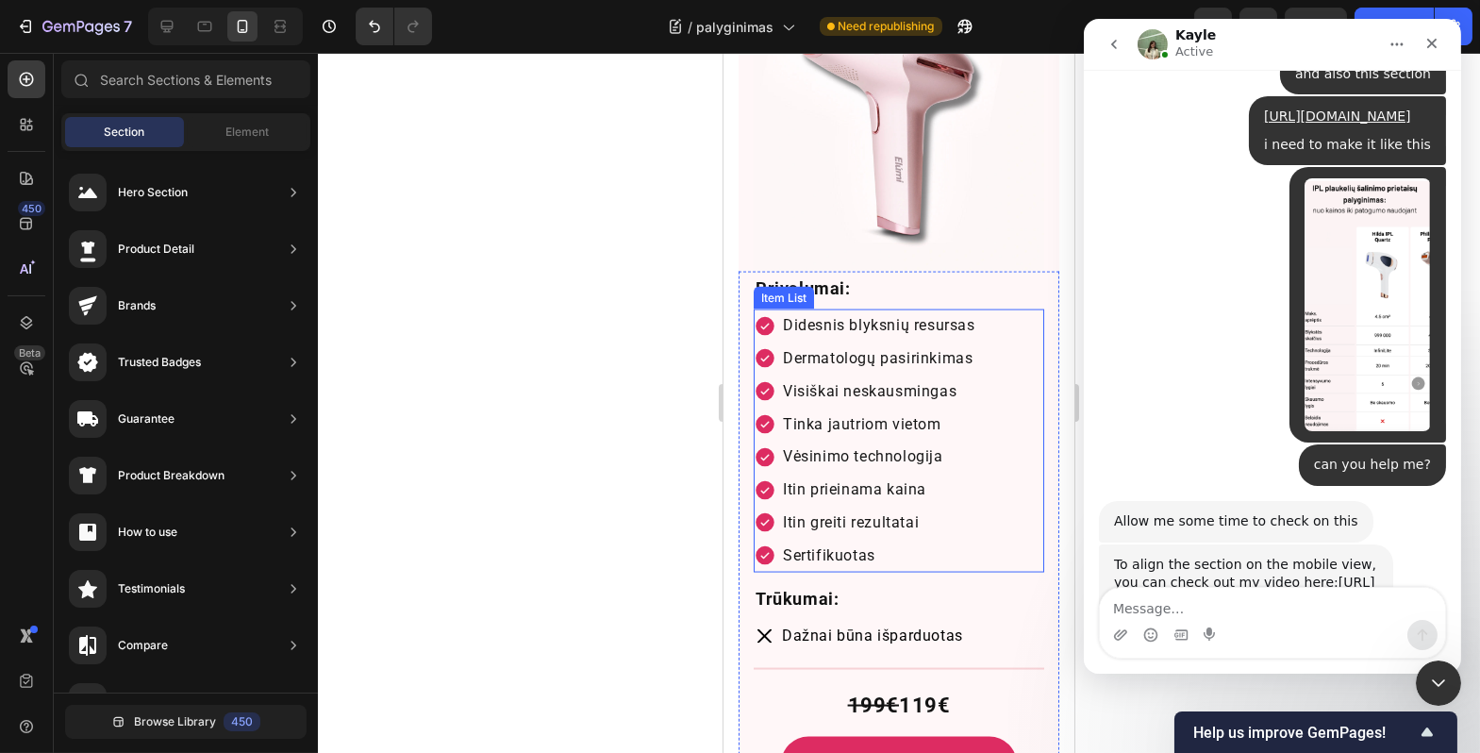
click at [971, 477] on p "Itin prieinama kaina" at bounding box center [878, 490] width 192 height 27
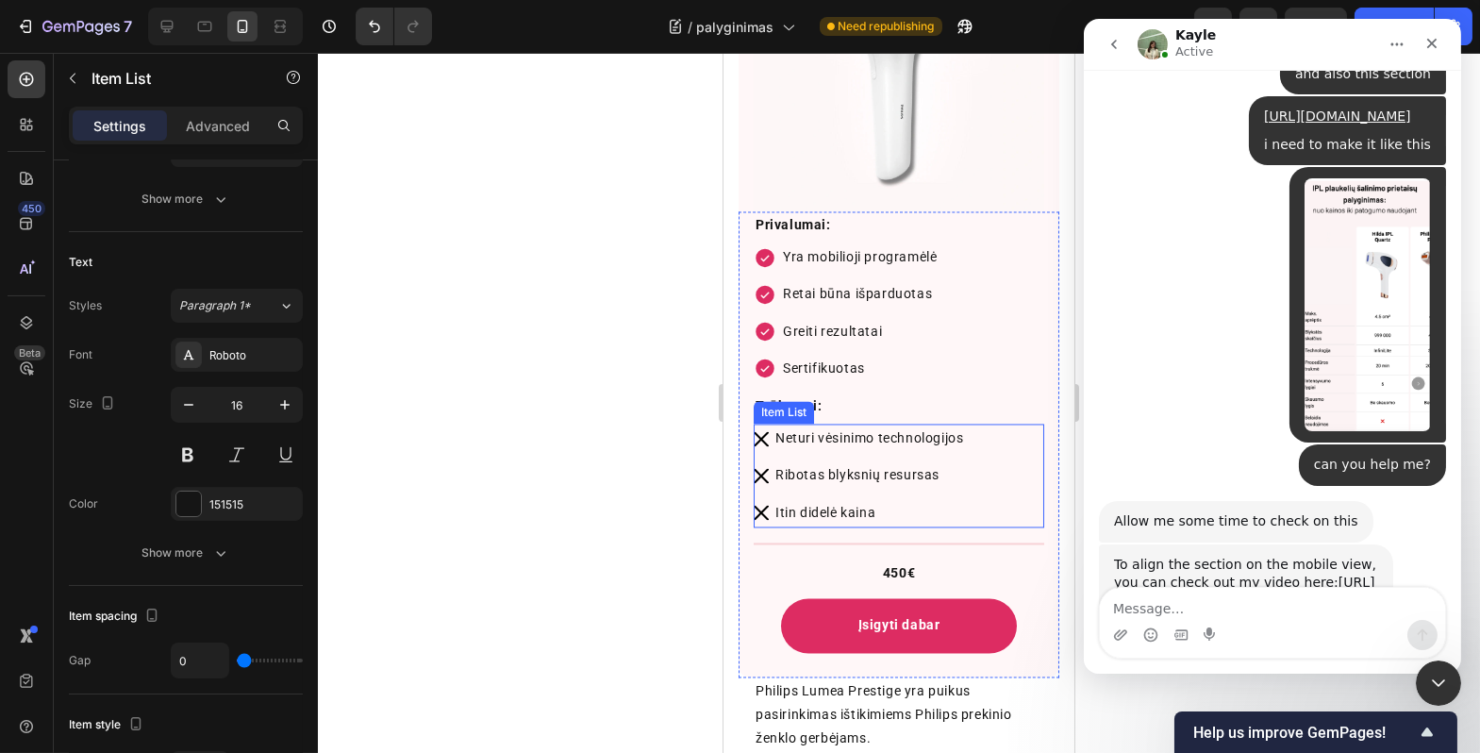
scroll to position [8505, 0]
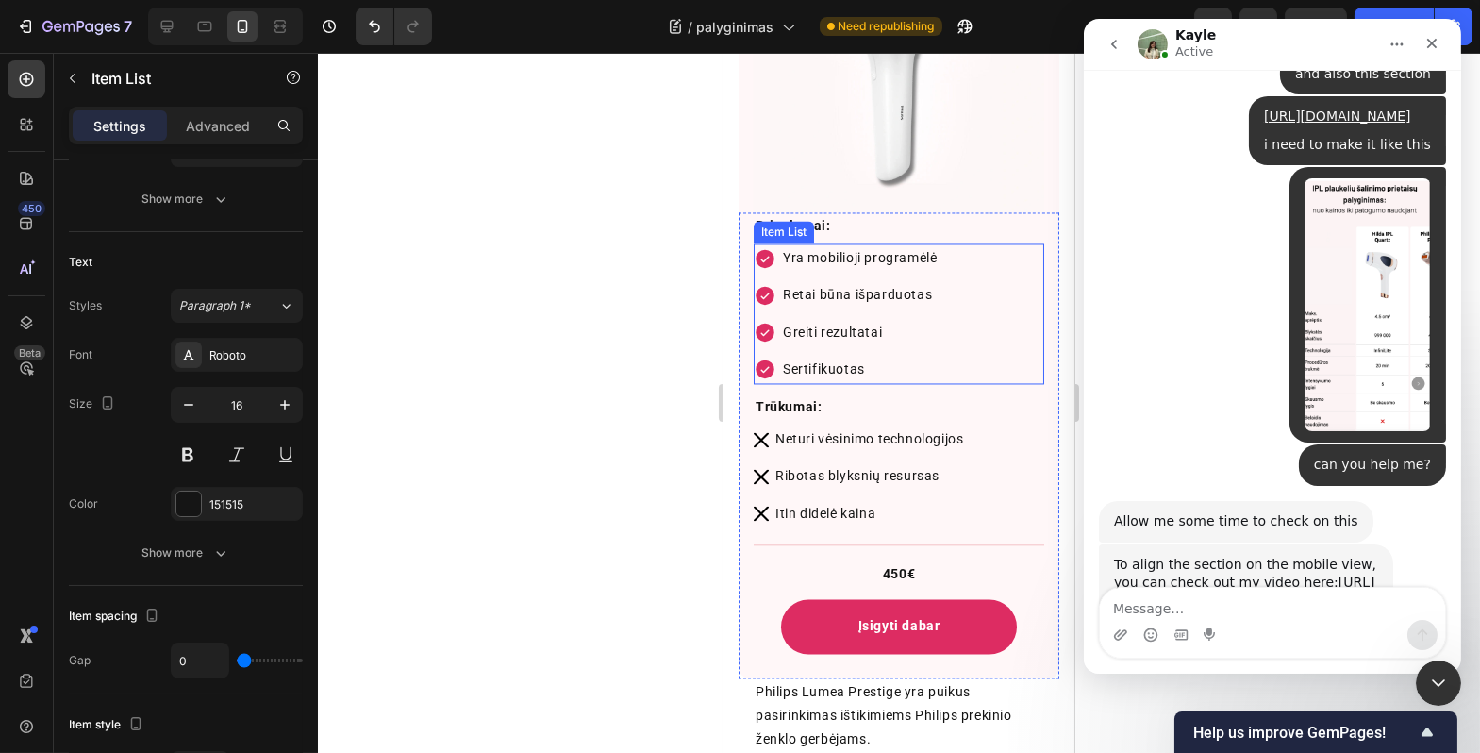
click at [958, 277] on div "Yra mobilioji programėlė Retai būna išparduotas Greiti rezultatai Sertifikuotas" at bounding box center [898, 313] width 291 height 141
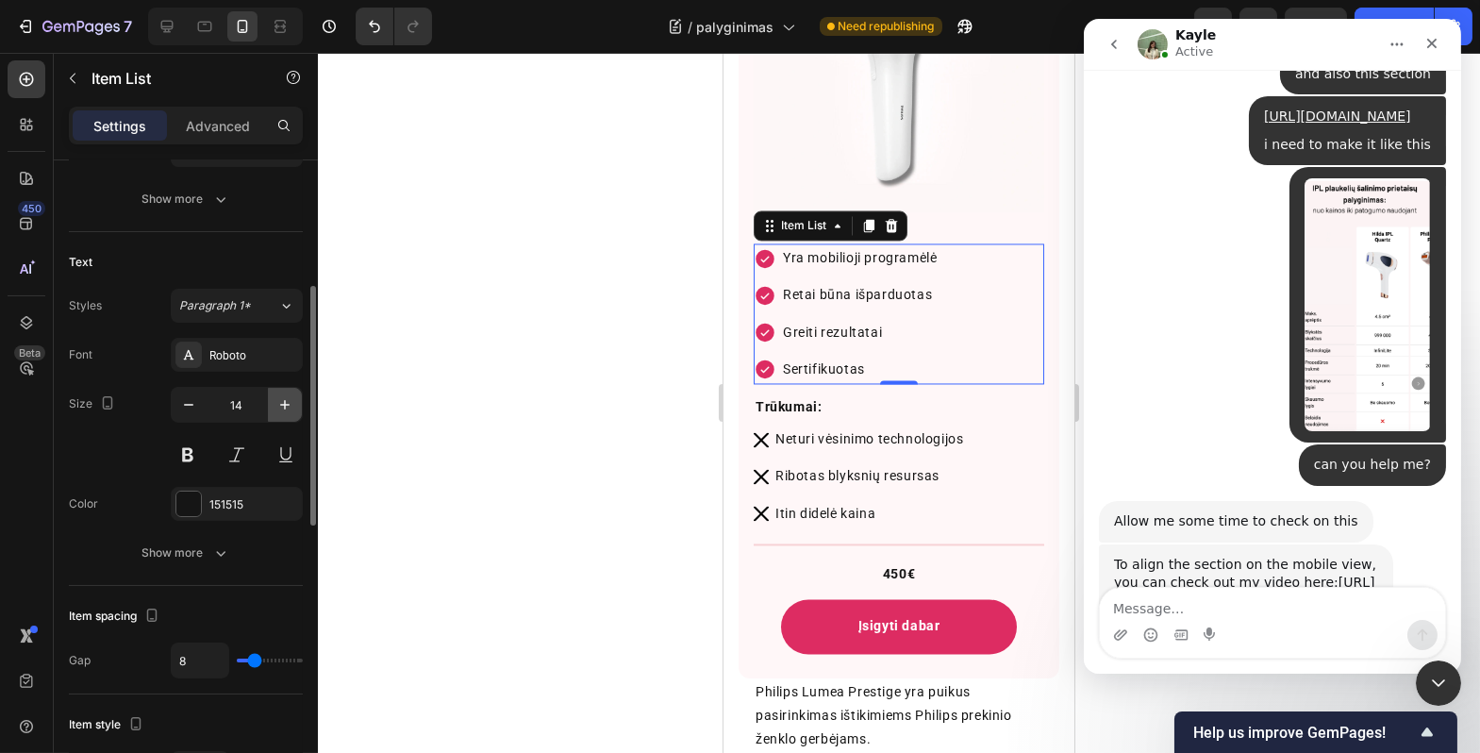
click at [278, 416] on button "button" at bounding box center [285, 405] width 34 height 34
type input "16"
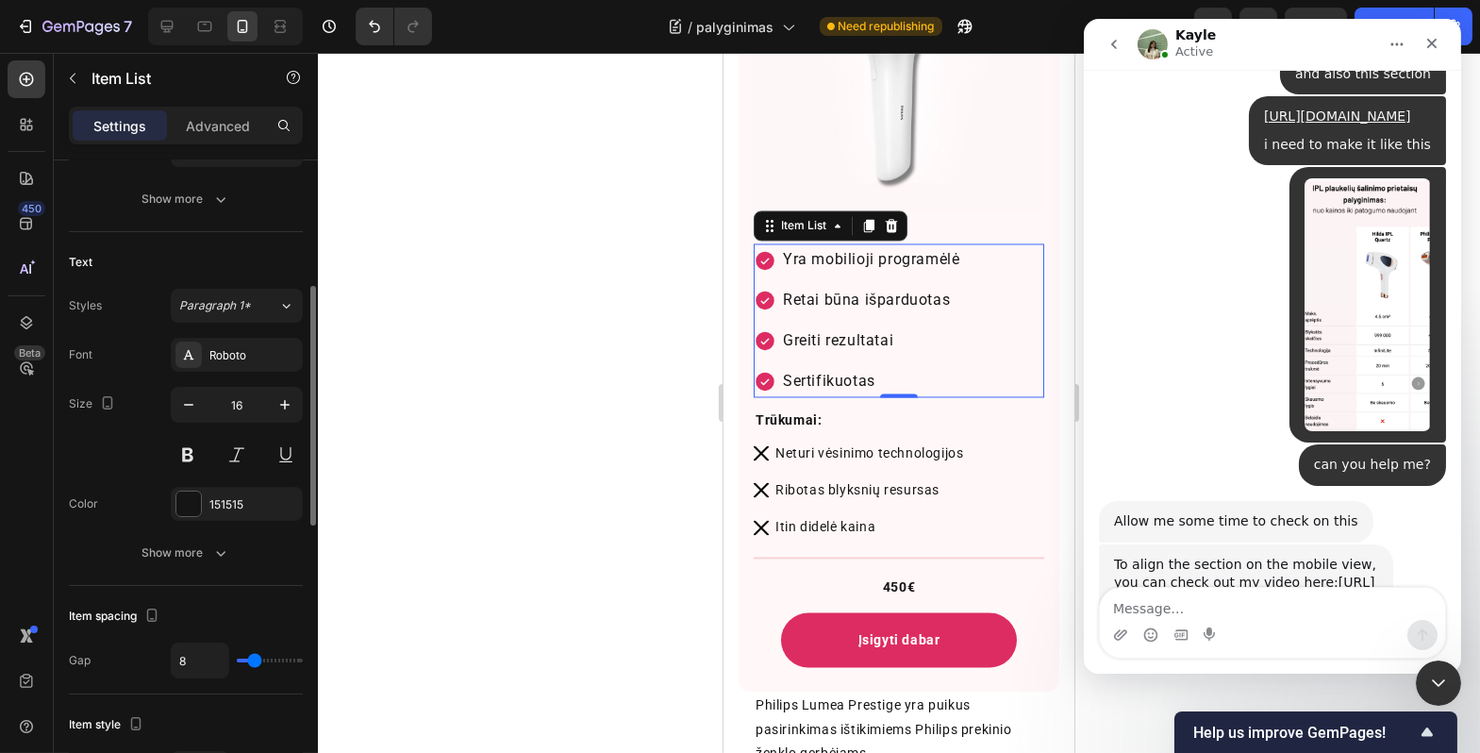
type input "7"
type input "6"
type input "4"
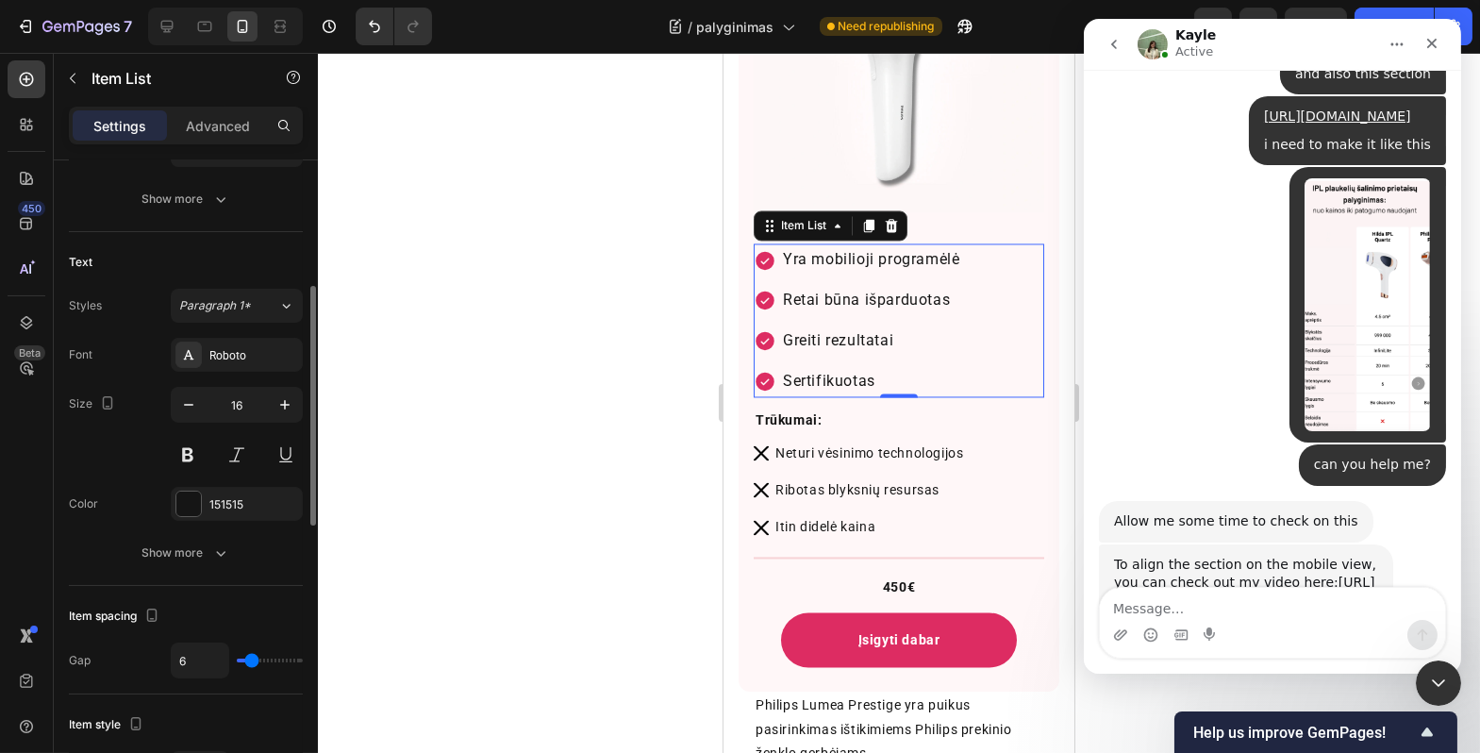
type input "4"
type input "2"
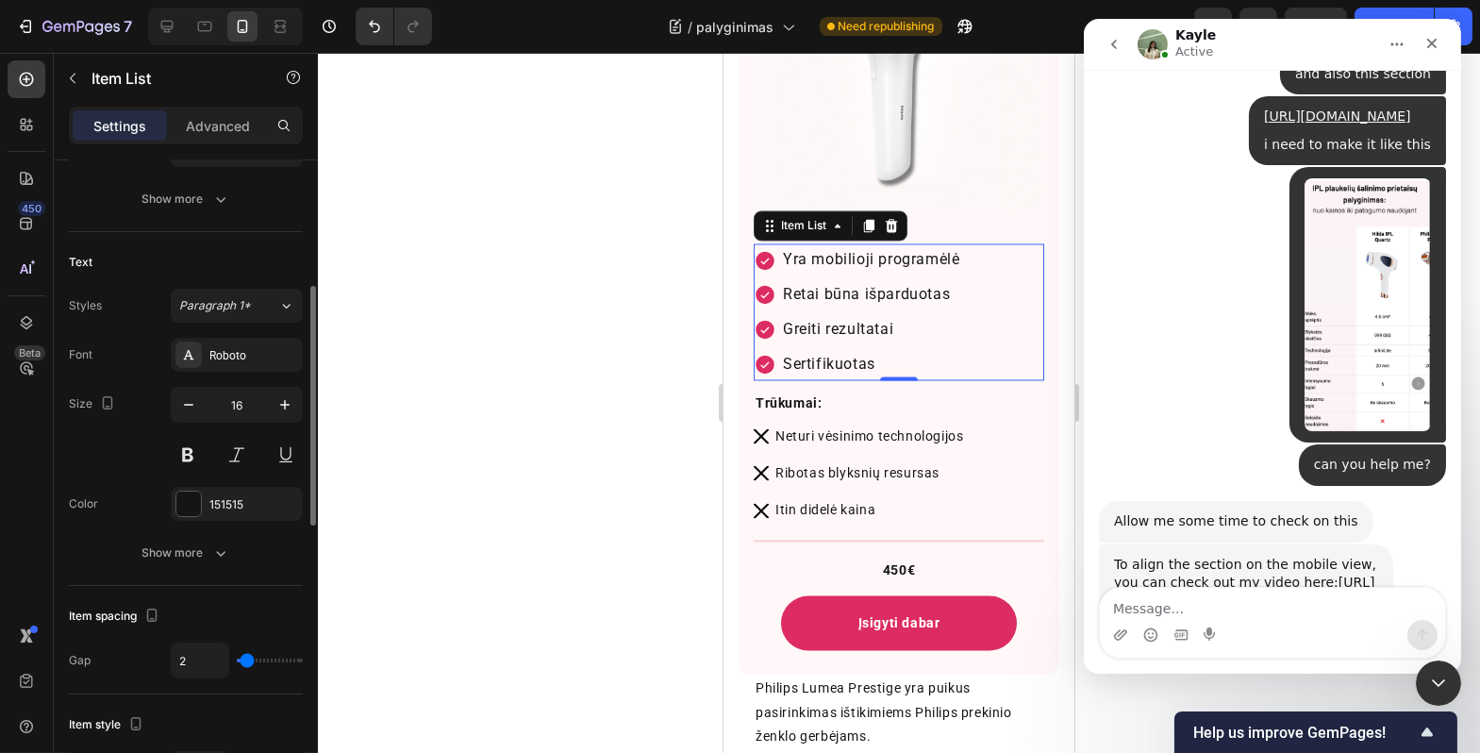
type input "1"
type input "0"
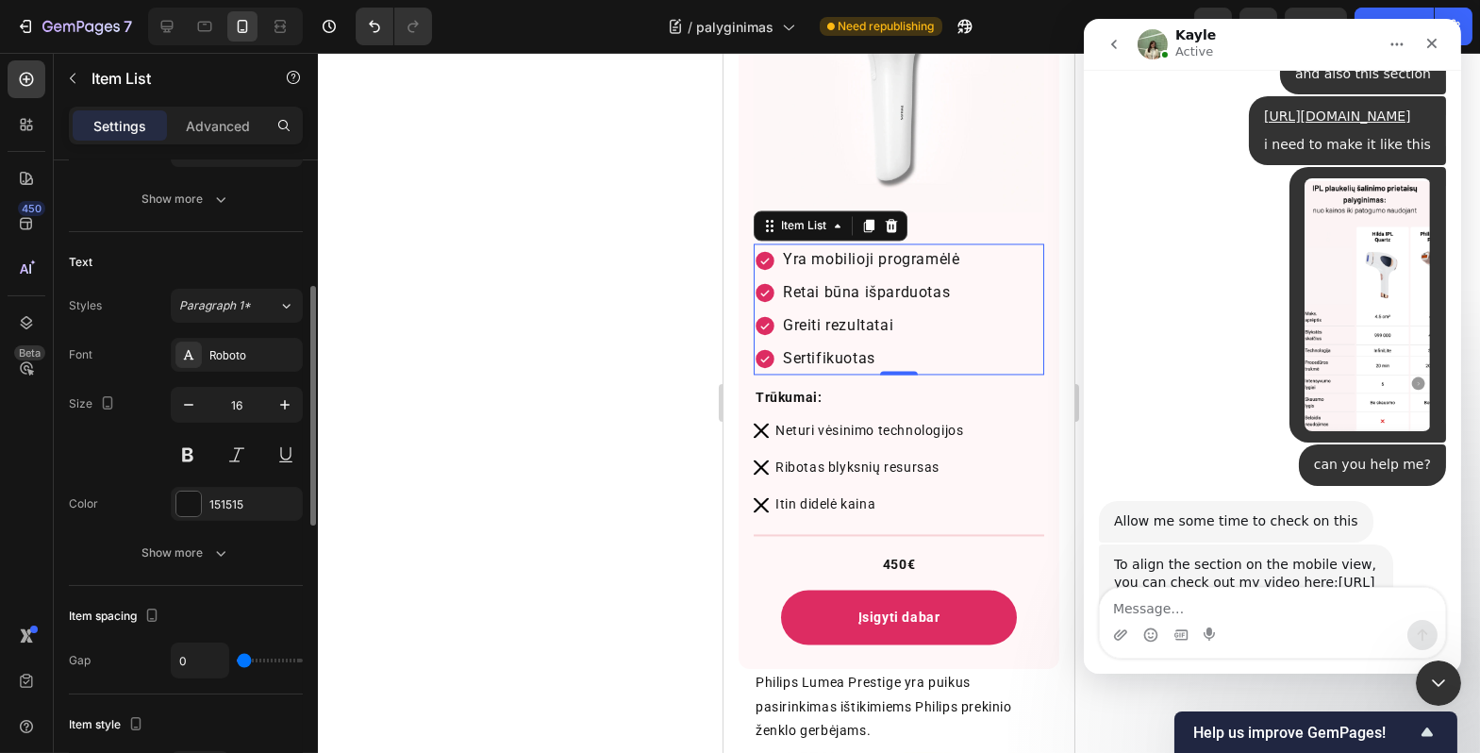
drag, startPoint x: 252, startPoint y: 665, endPoint x: 237, endPoint y: 670, distance: 15.8
type input "0"
click at [237, 662] on input "range" at bounding box center [270, 661] width 66 height 4
click at [470, 653] on div at bounding box center [899, 403] width 1163 height 700
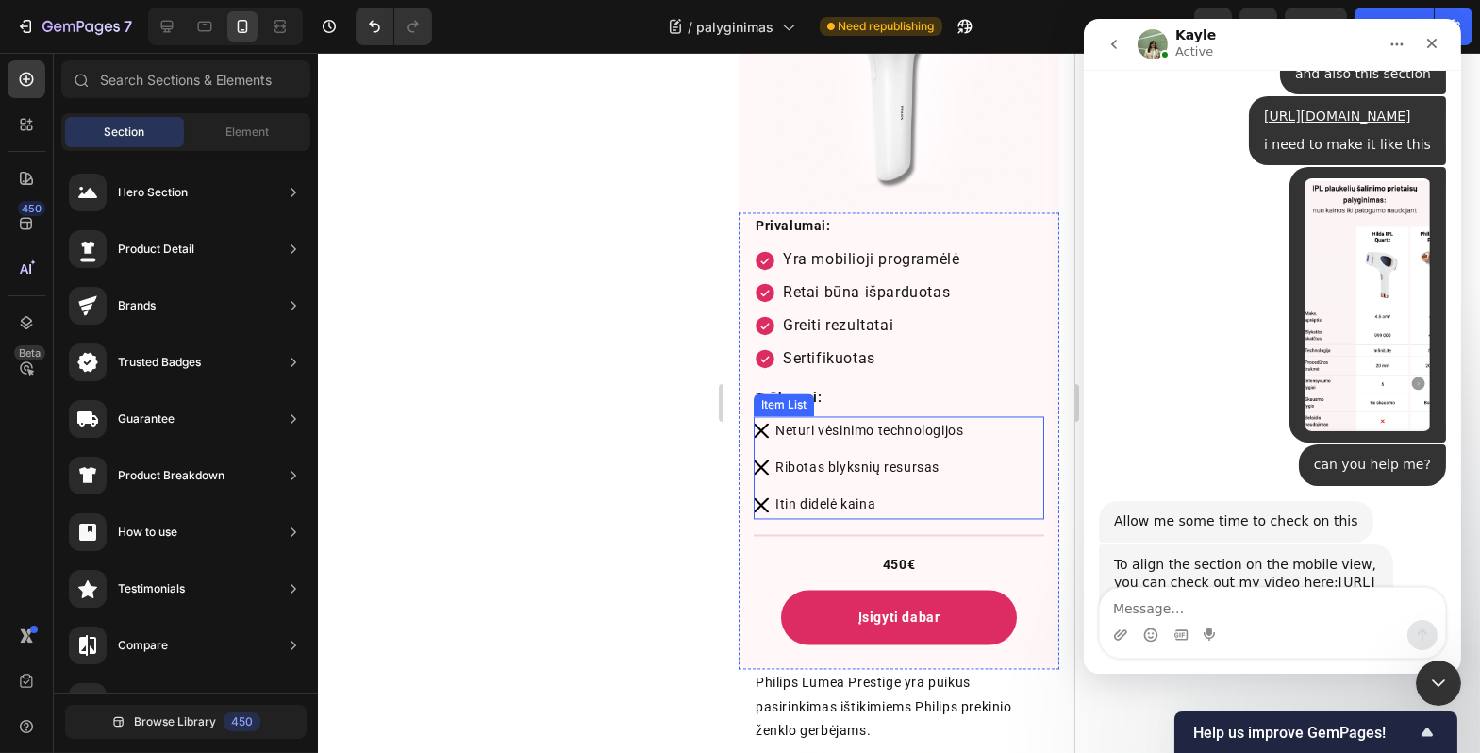
click at [995, 418] on div "Neturi vėsinimo technologijos Ribotas blyksnių resursas Itin didelė kaina" at bounding box center [898, 468] width 291 height 104
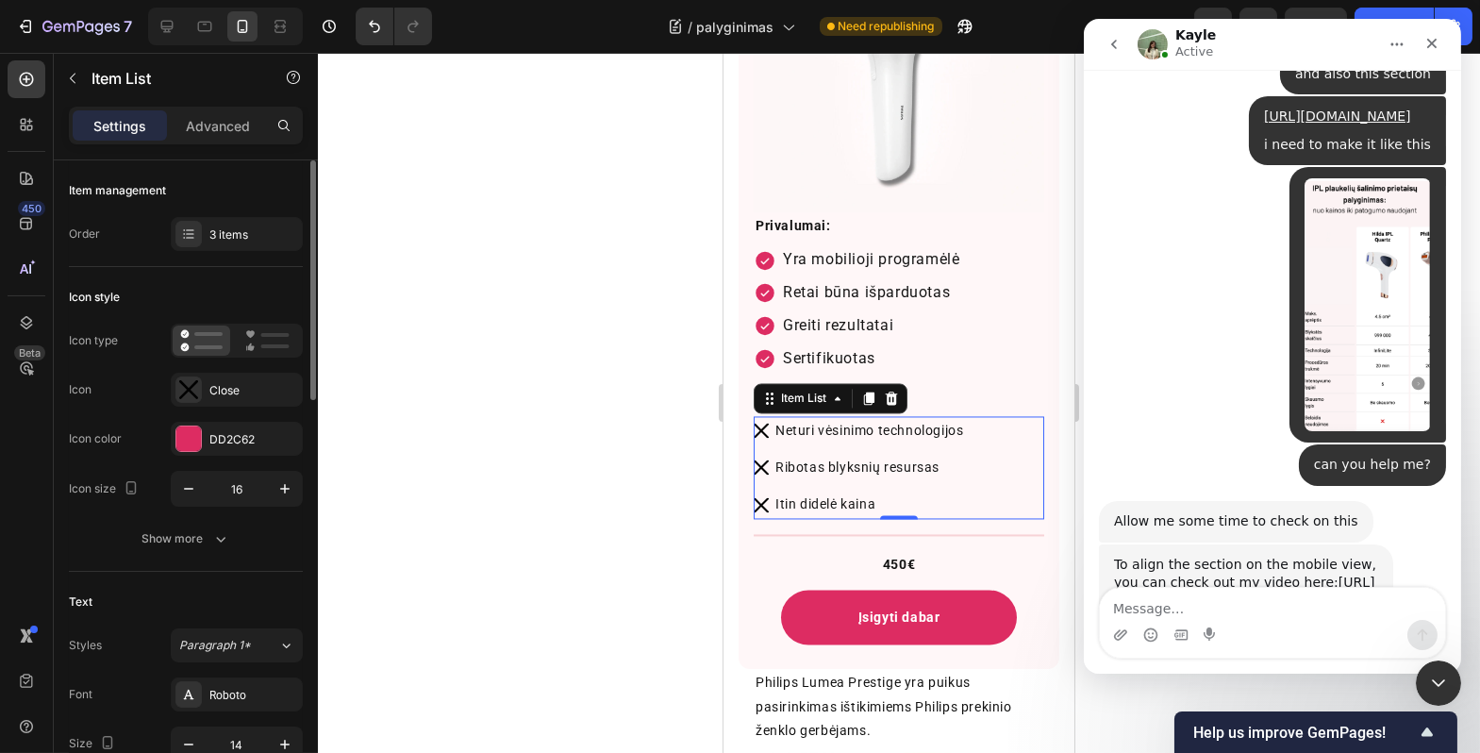
scroll to position [184, 0]
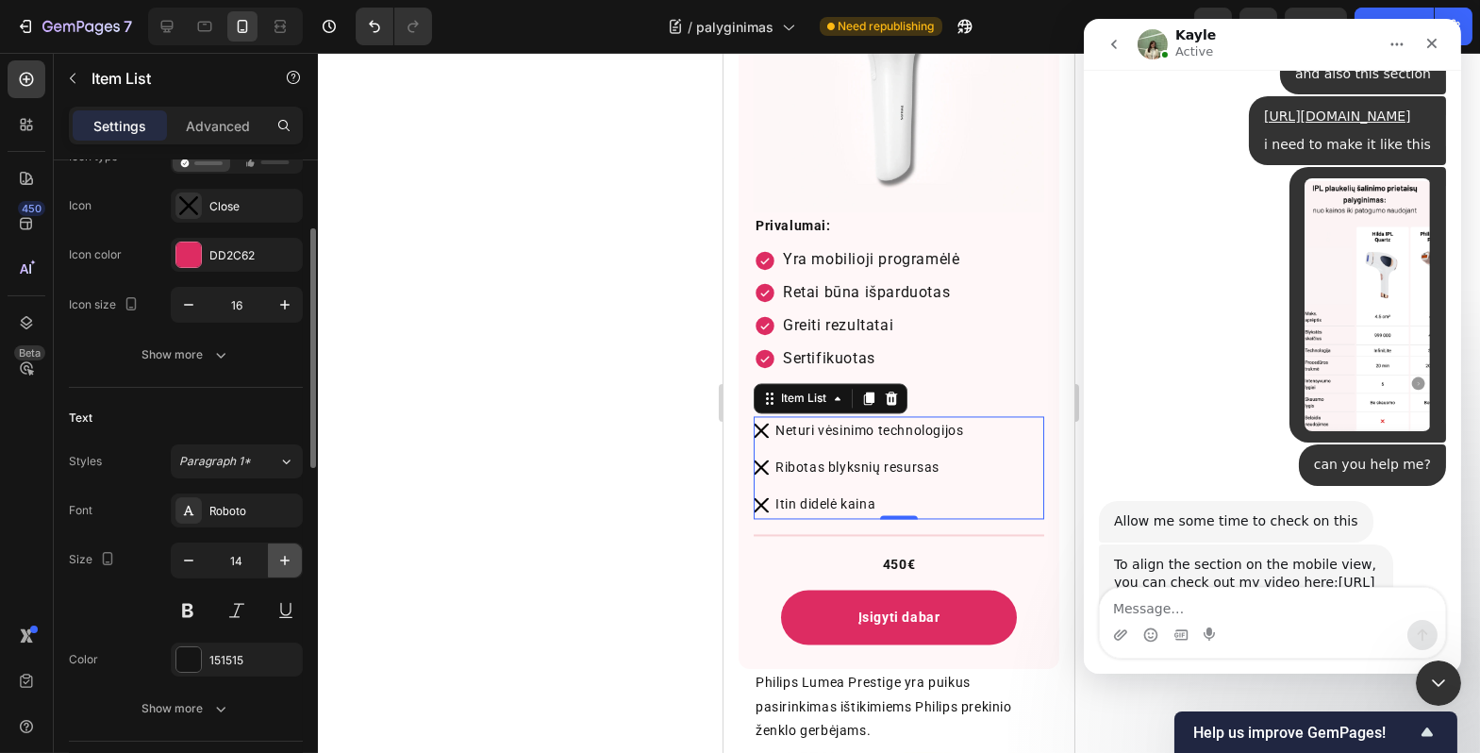
click at [288, 568] on icon "button" at bounding box center [285, 560] width 19 height 19
click at [288, 567] on icon "button" at bounding box center [285, 560] width 19 height 19
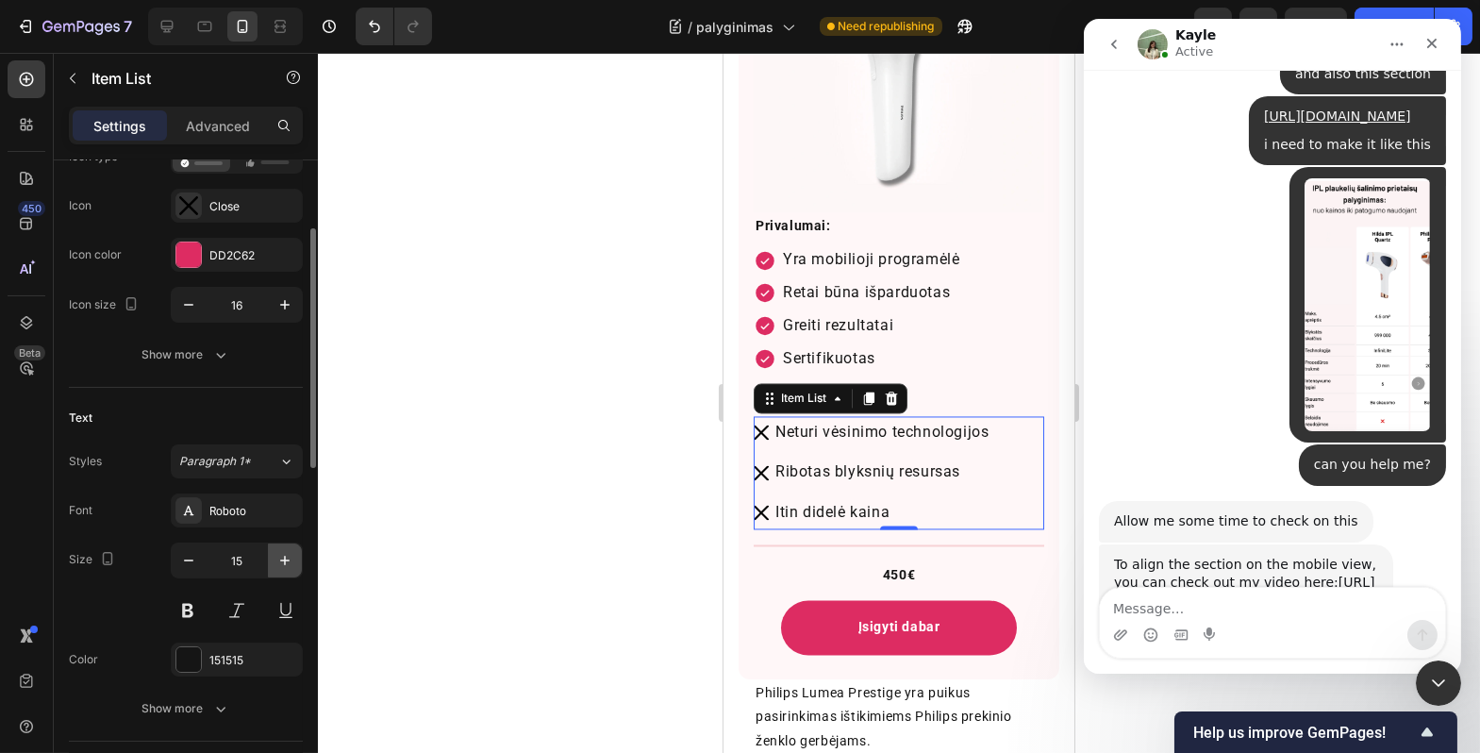
type input "16"
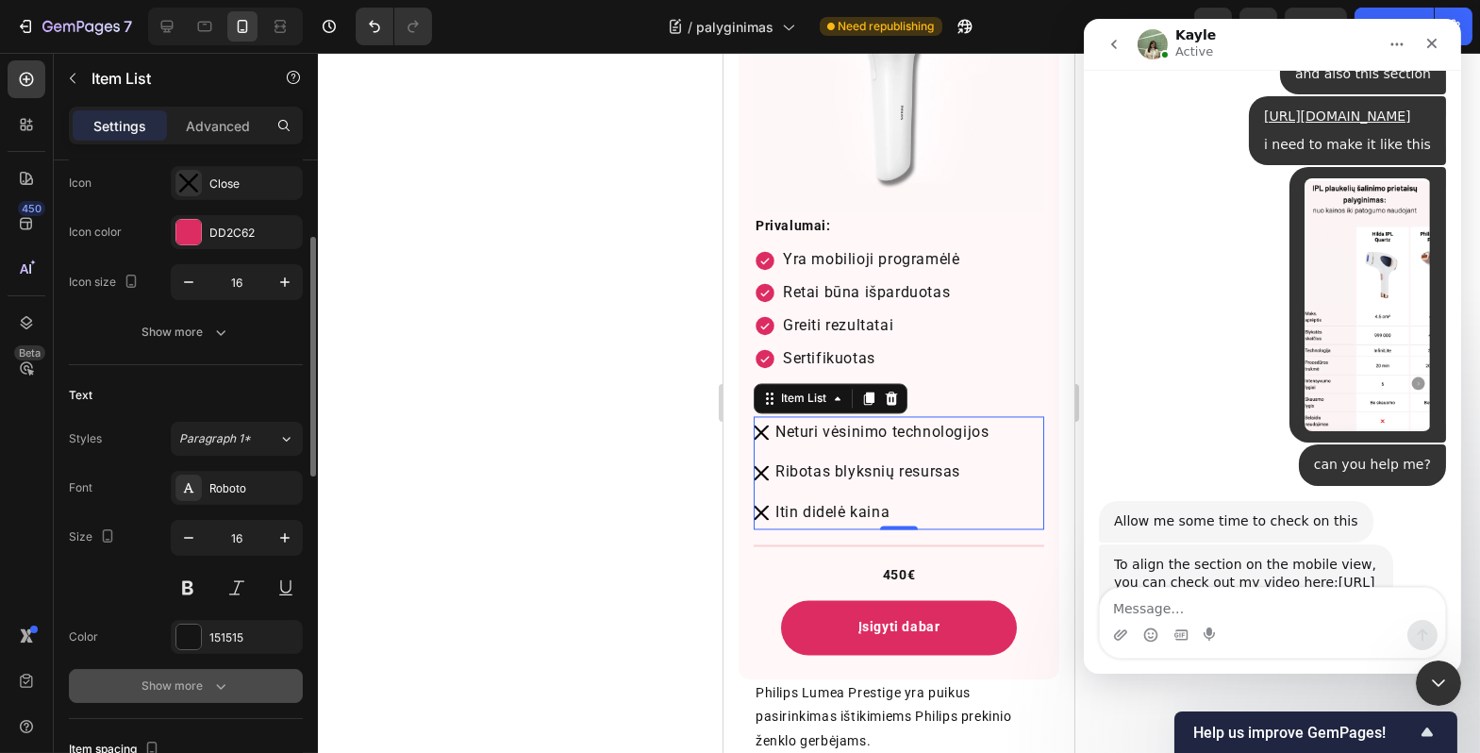
click at [187, 690] on div "Show more" at bounding box center [186, 686] width 88 height 19
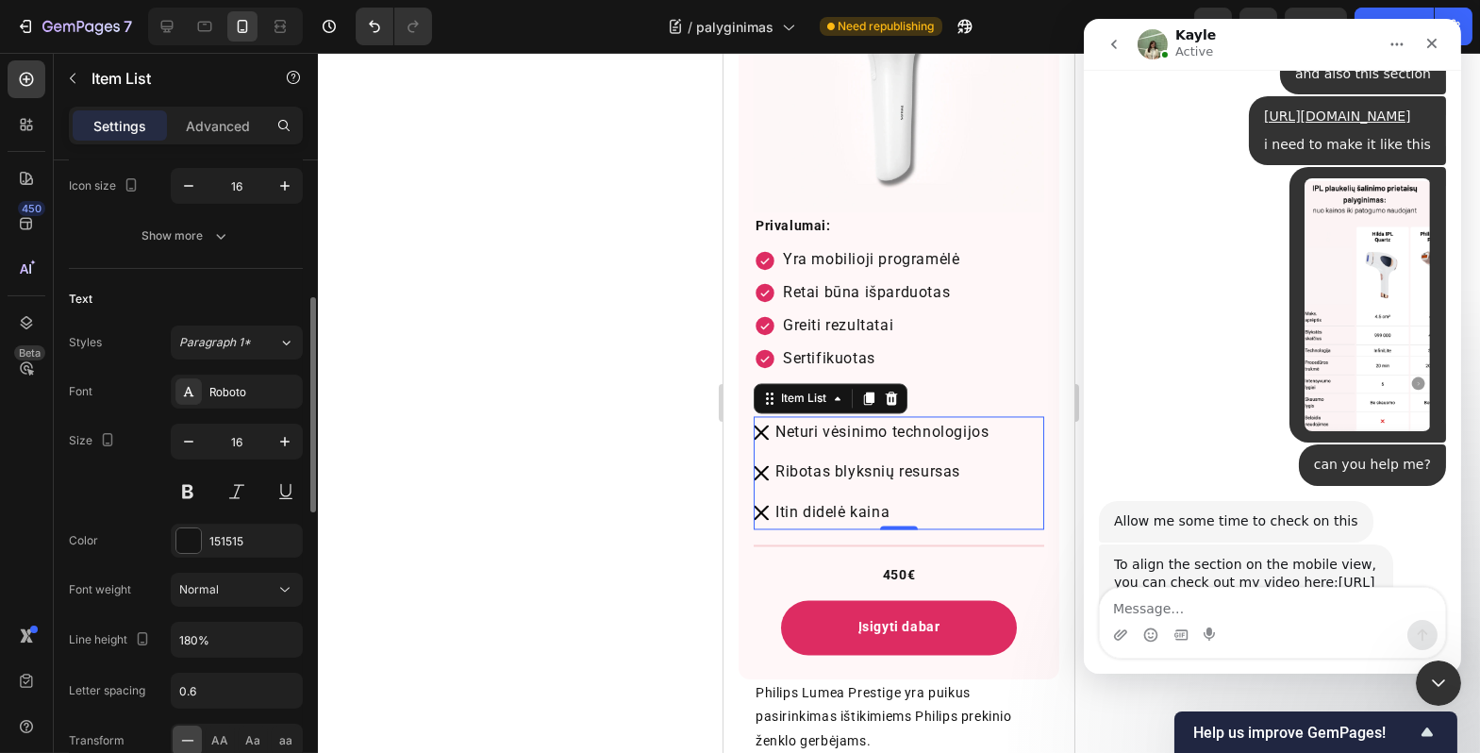
scroll to position [508, 0]
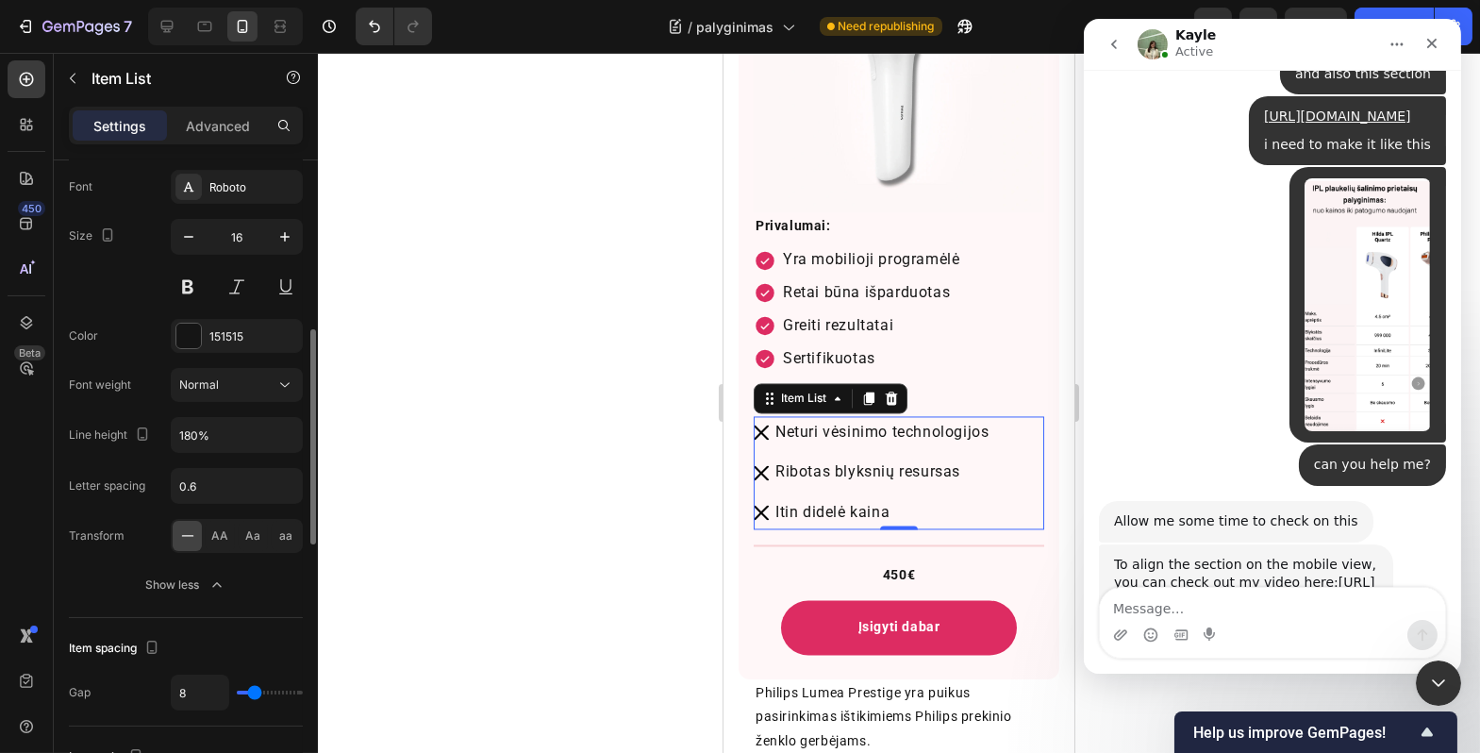
click at [250, 704] on div "8" at bounding box center [237, 693] width 132 height 36
type input "7"
type input "0"
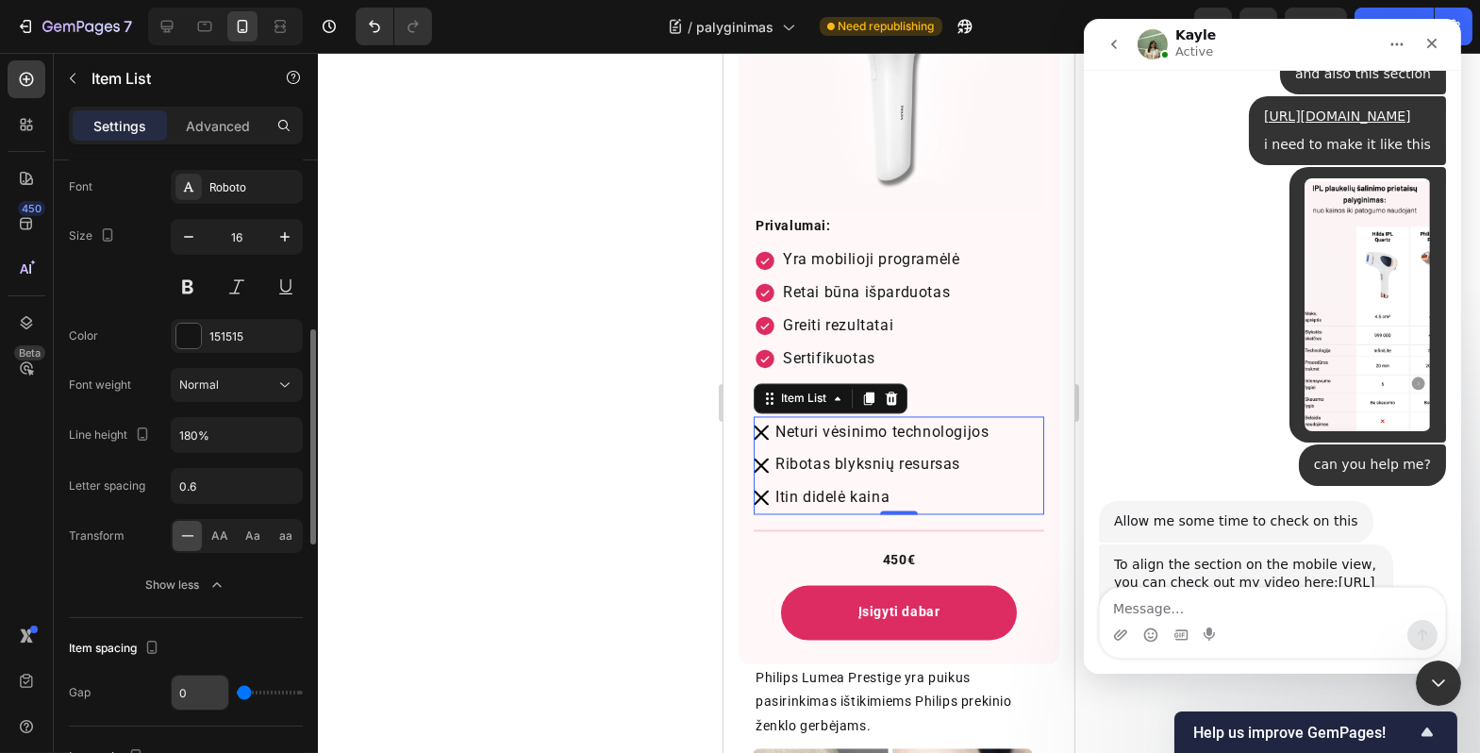
drag, startPoint x: 255, startPoint y: 695, endPoint x: 207, endPoint y: 687, distance: 48.9
type input "0"
click at [237, 691] on input "range" at bounding box center [270, 693] width 66 height 4
click at [475, 569] on div at bounding box center [899, 403] width 1163 height 700
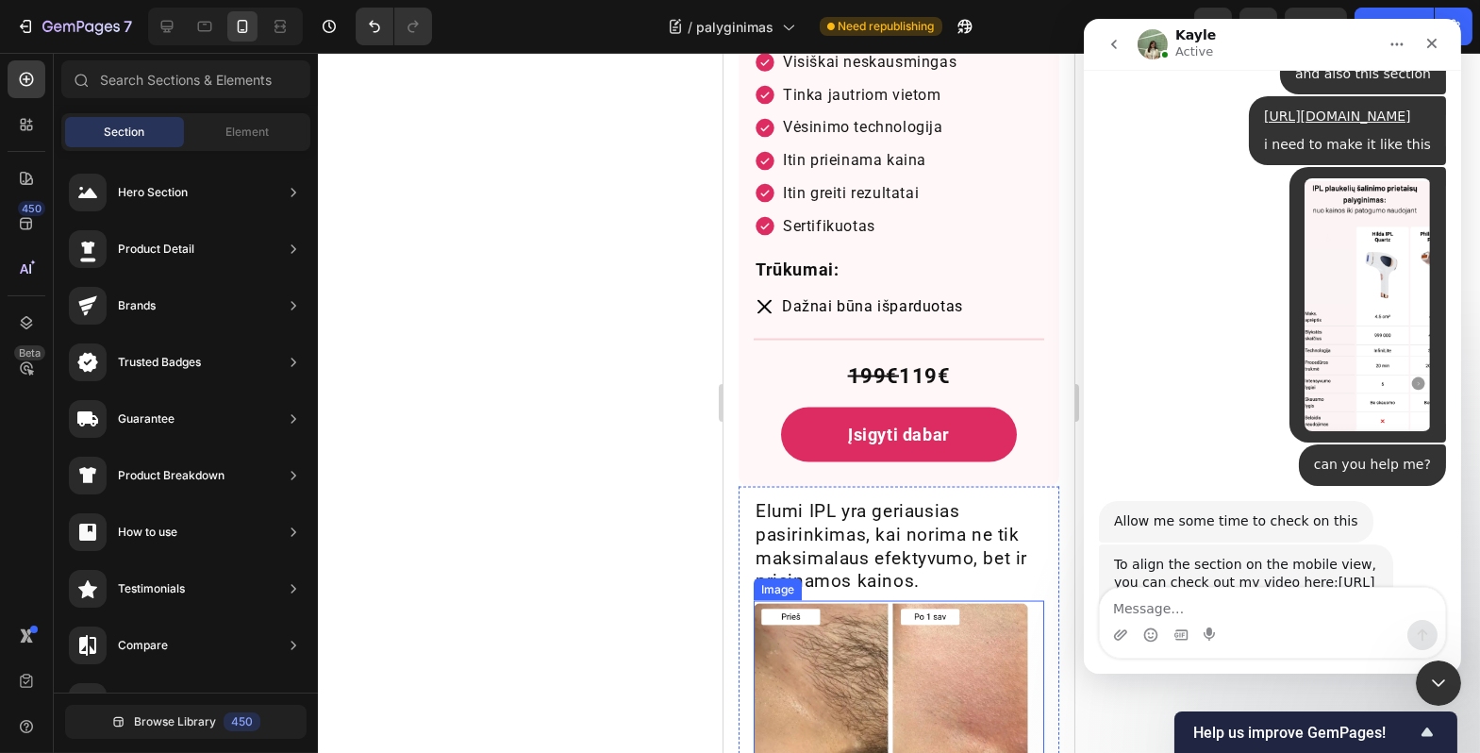
scroll to position [6876, 0]
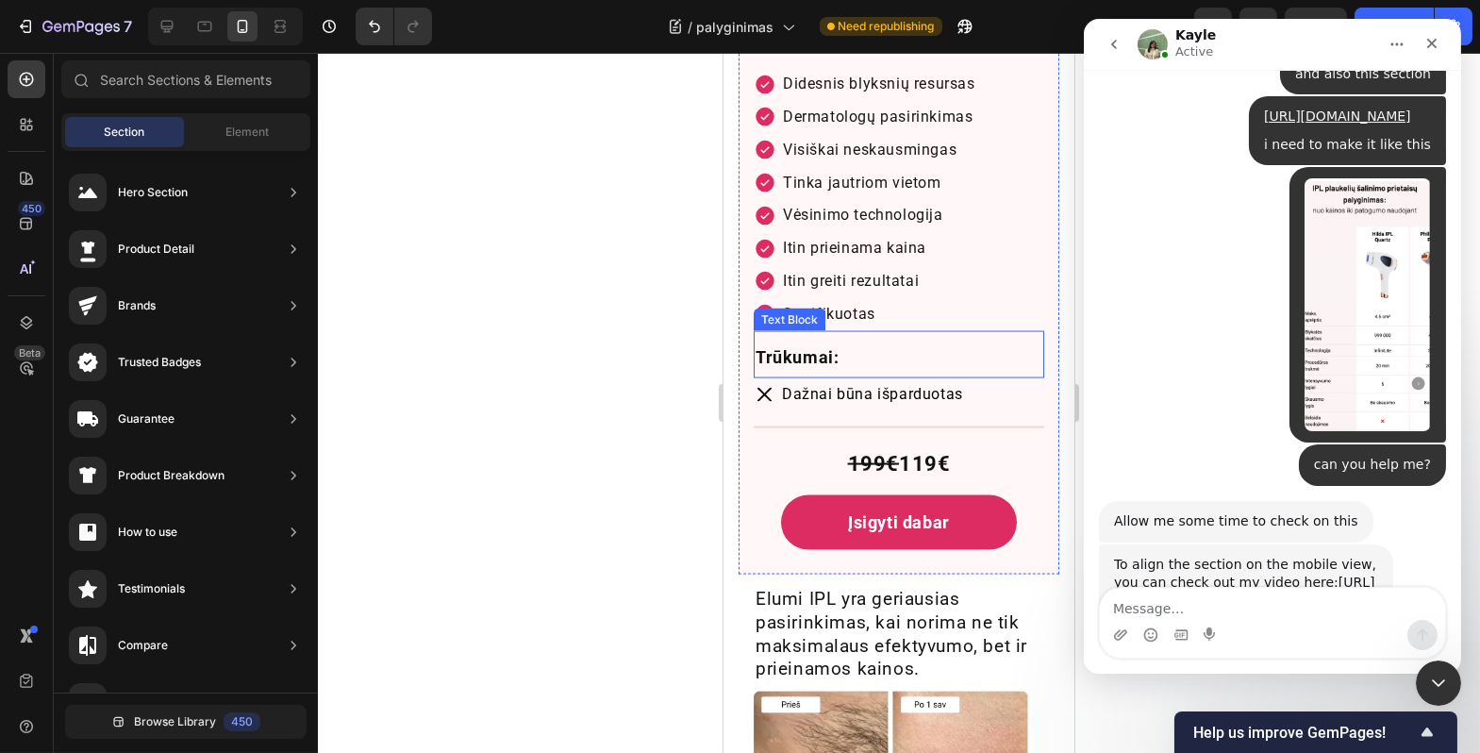
click at [790, 356] on p "Trūkumai:" at bounding box center [898, 358] width 287 height 30
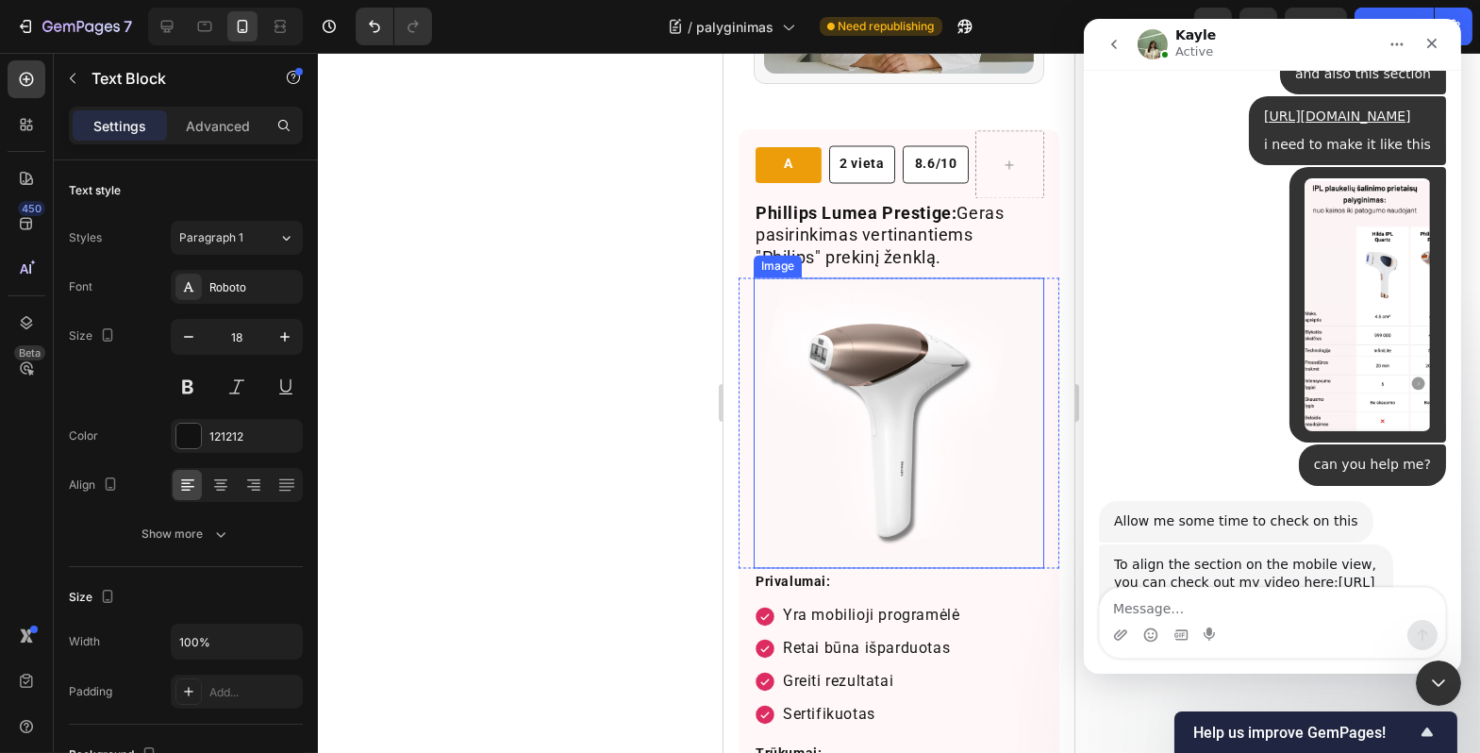
scroll to position [8143, 0]
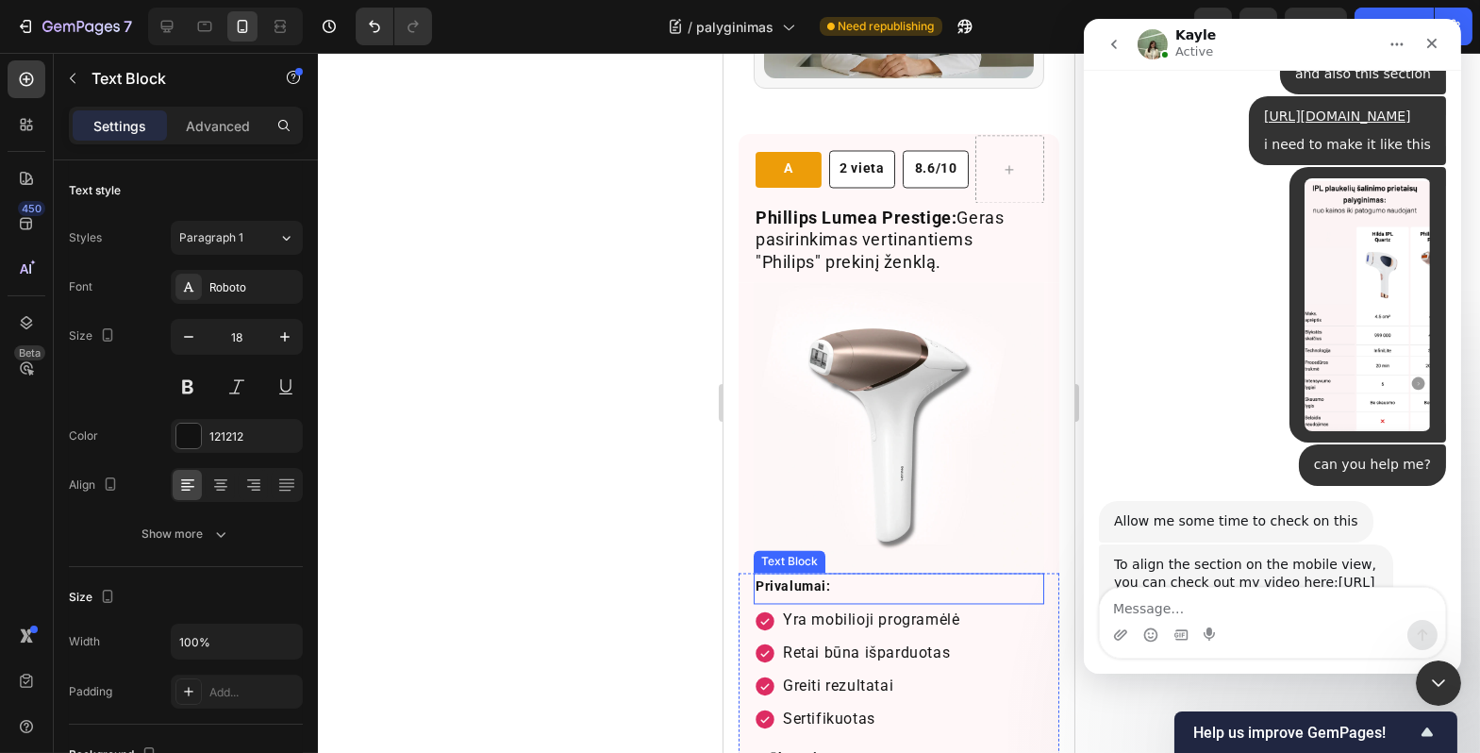
click at [812, 576] on p "Privalumai:" at bounding box center [898, 588] width 287 height 24
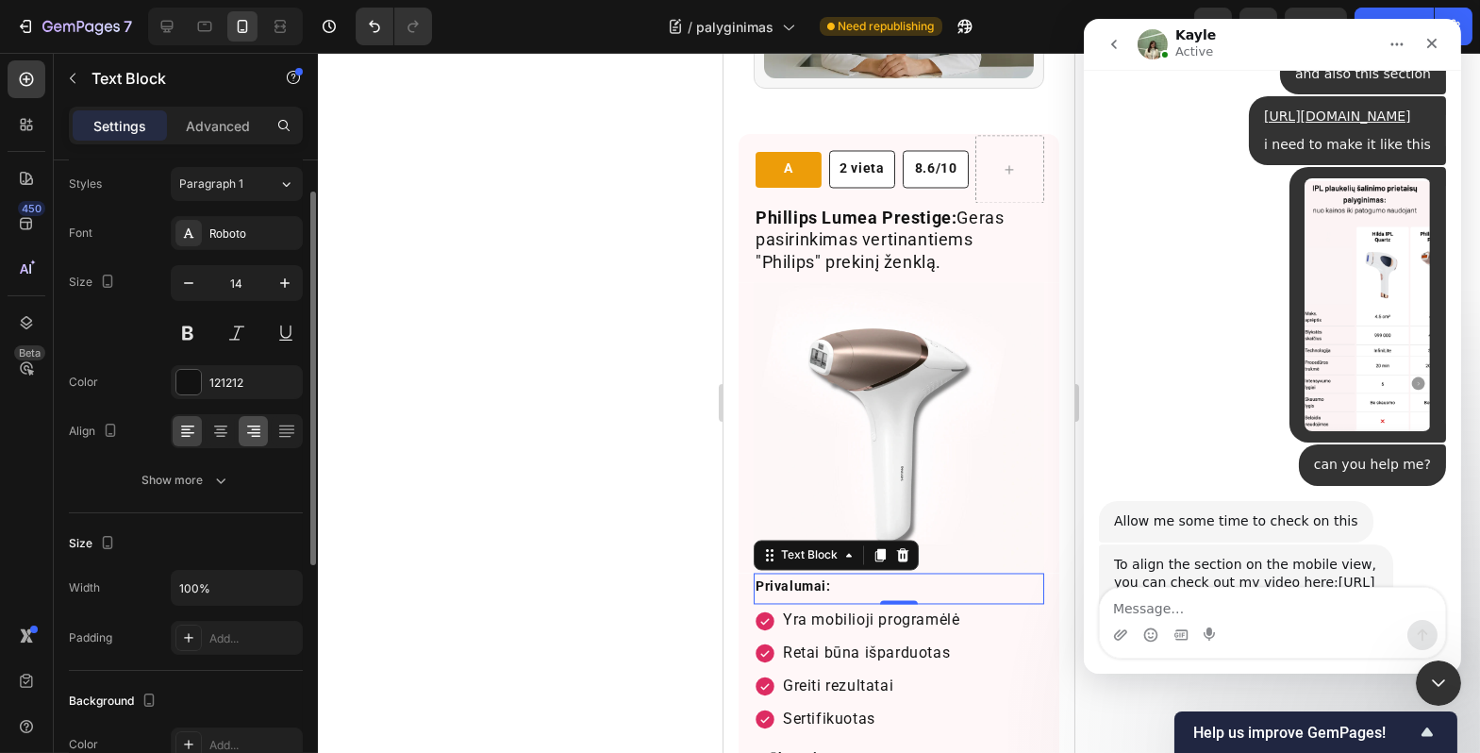
scroll to position [0, 0]
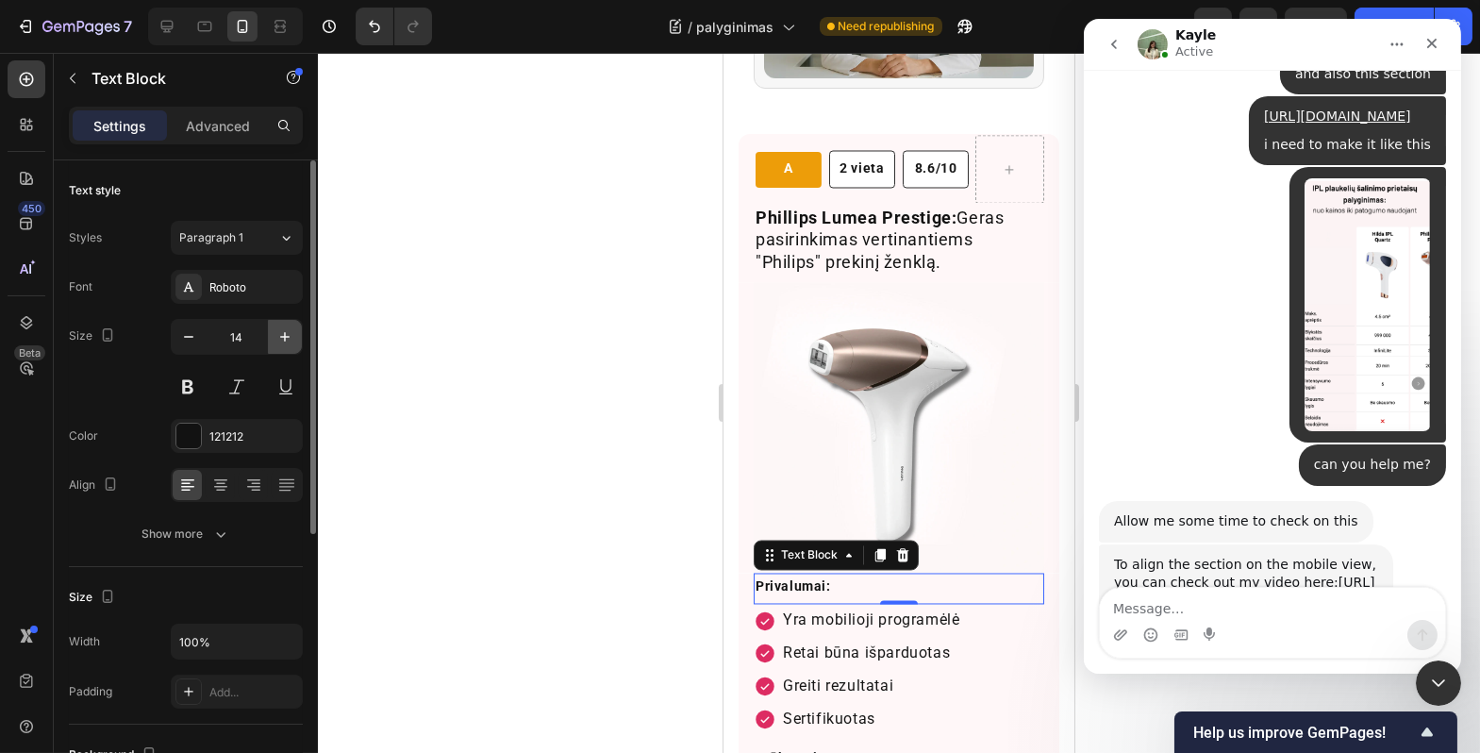
click at [282, 346] on button "button" at bounding box center [285, 337] width 34 height 34
type input "18"
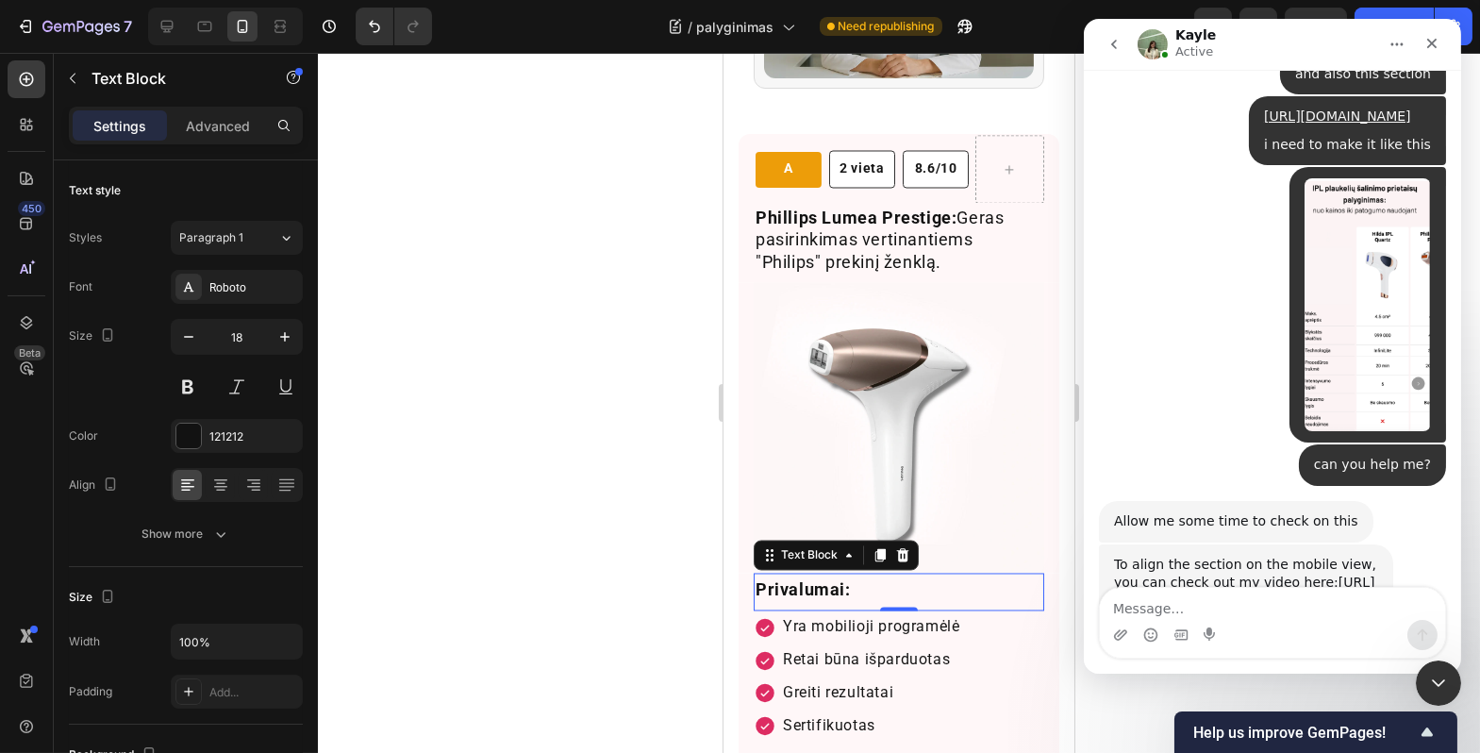
click at [612, 314] on div at bounding box center [899, 403] width 1163 height 700
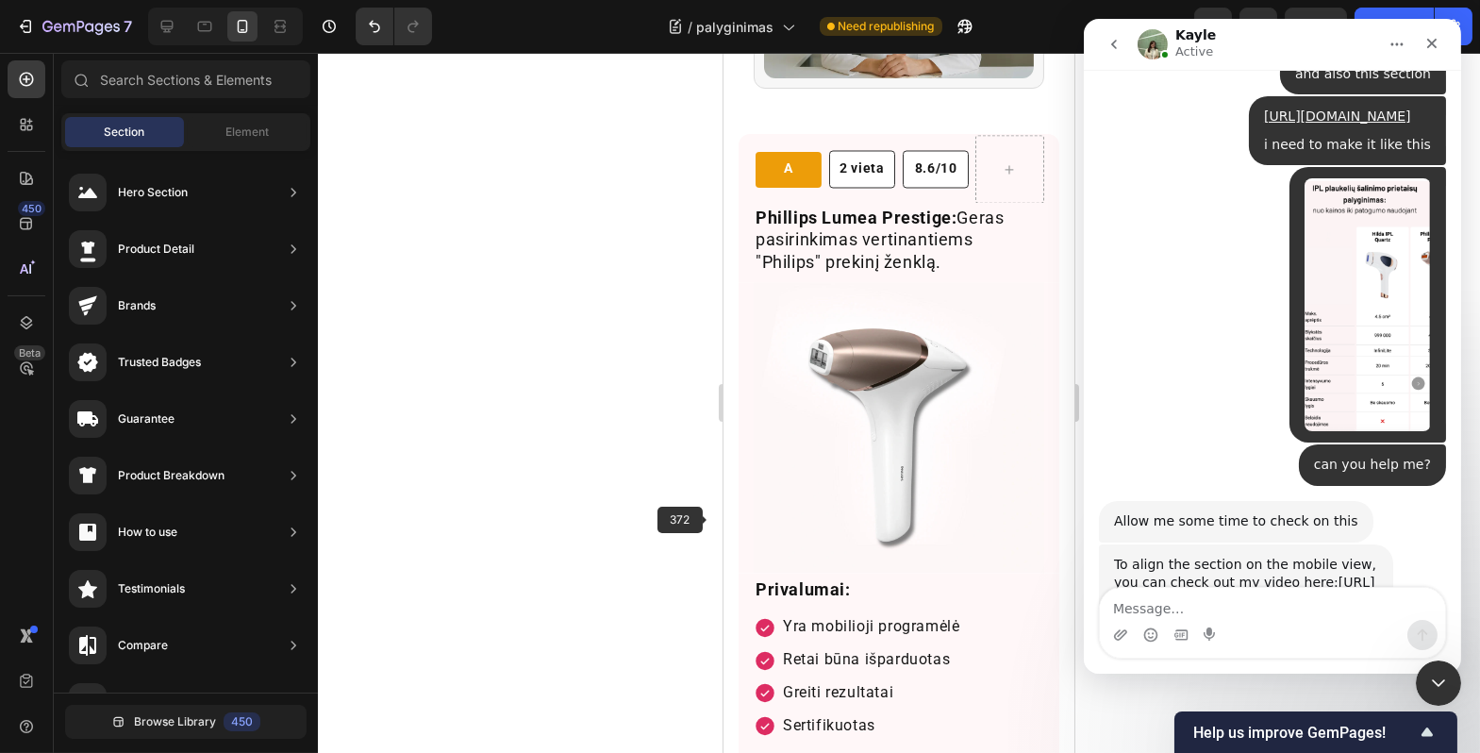
scroll to position [8223, 0]
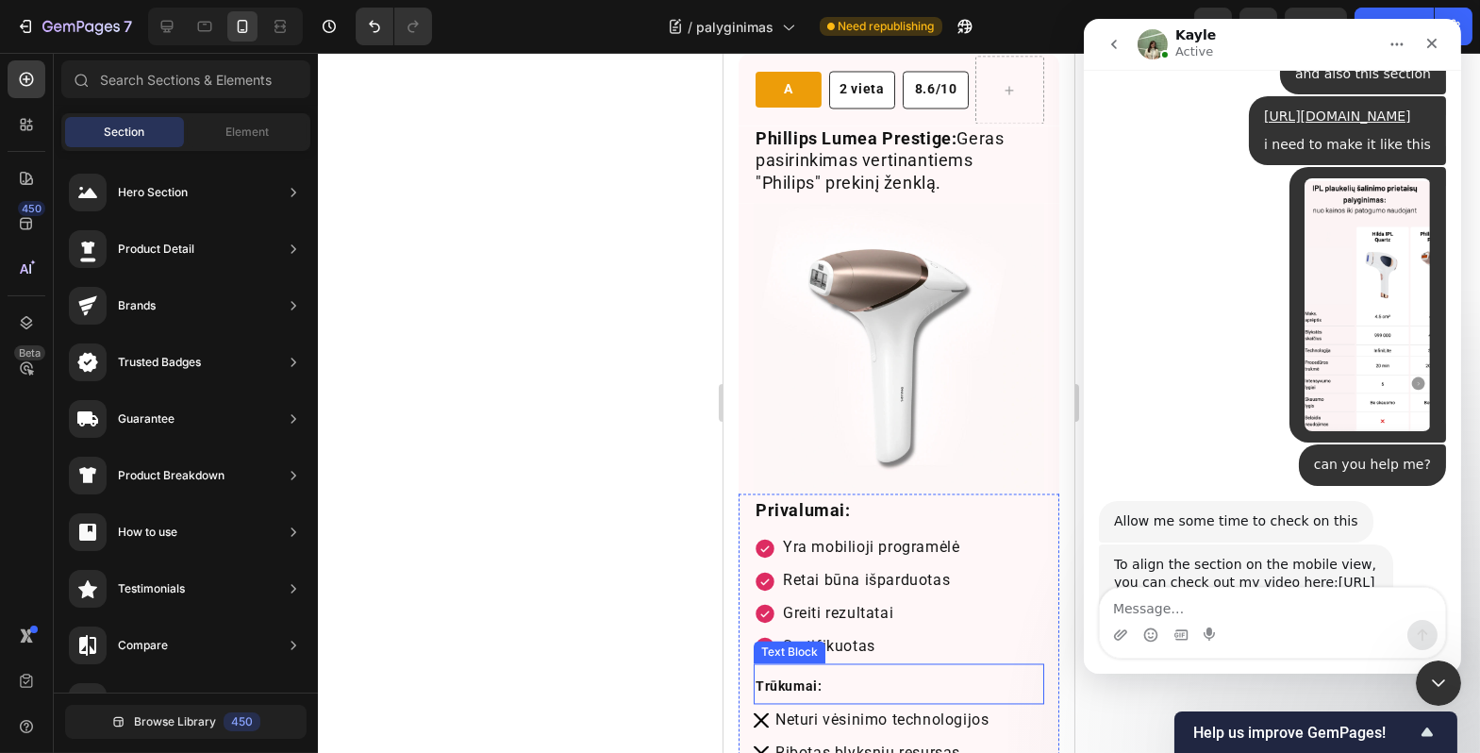
click at [841, 675] on p "Trūkumai:" at bounding box center [898, 687] width 287 height 24
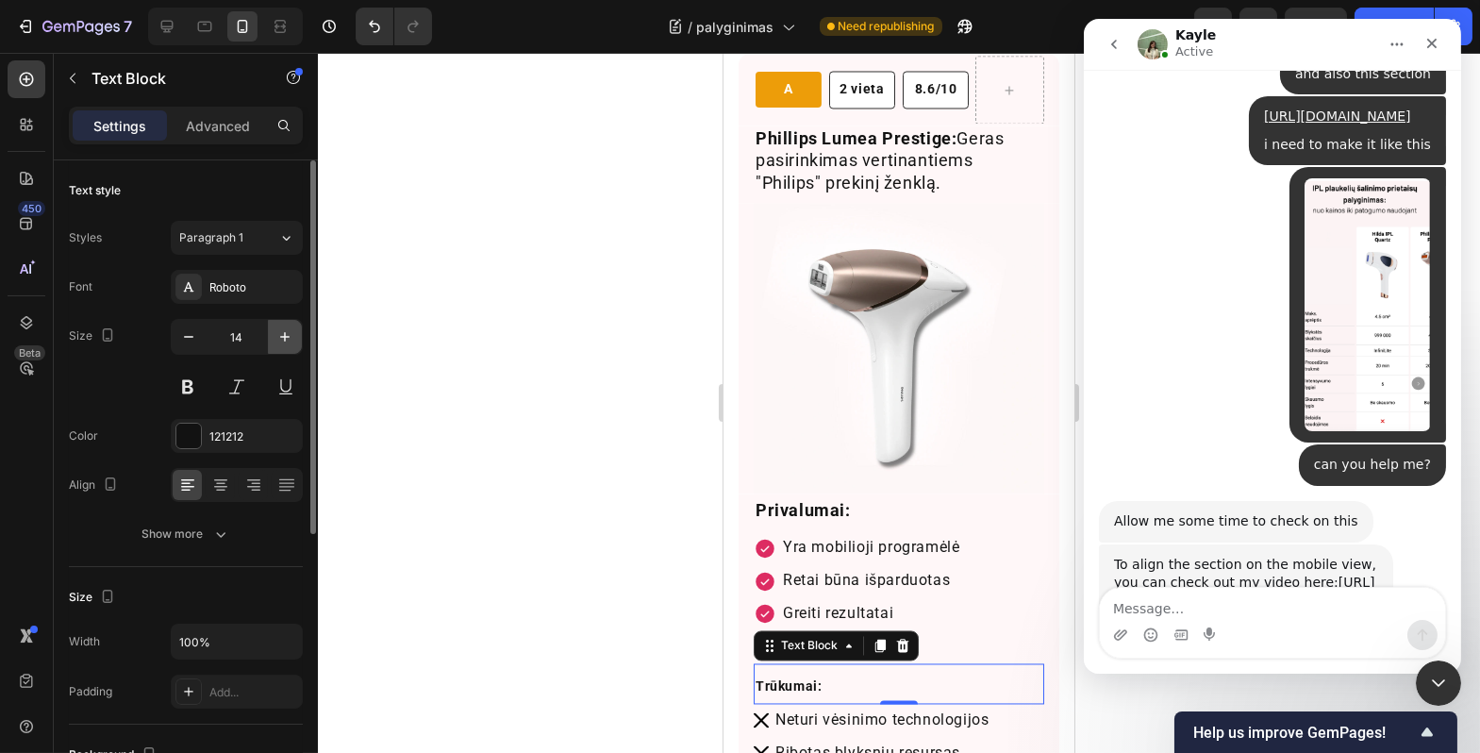
click at [282, 344] on icon "button" at bounding box center [285, 336] width 19 height 19
type input "18"
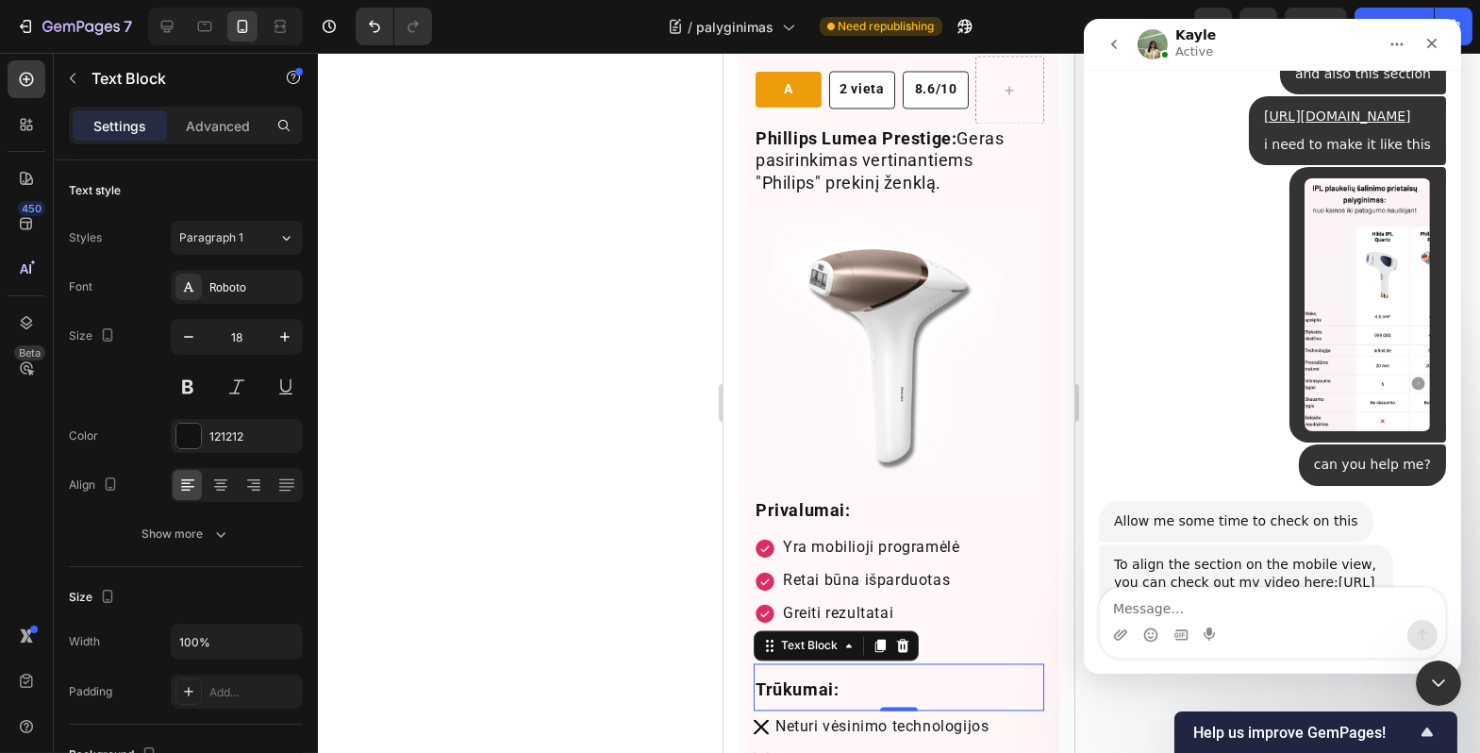
click at [605, 426] on div at bounding box center [899, 403] width 1163 height 700
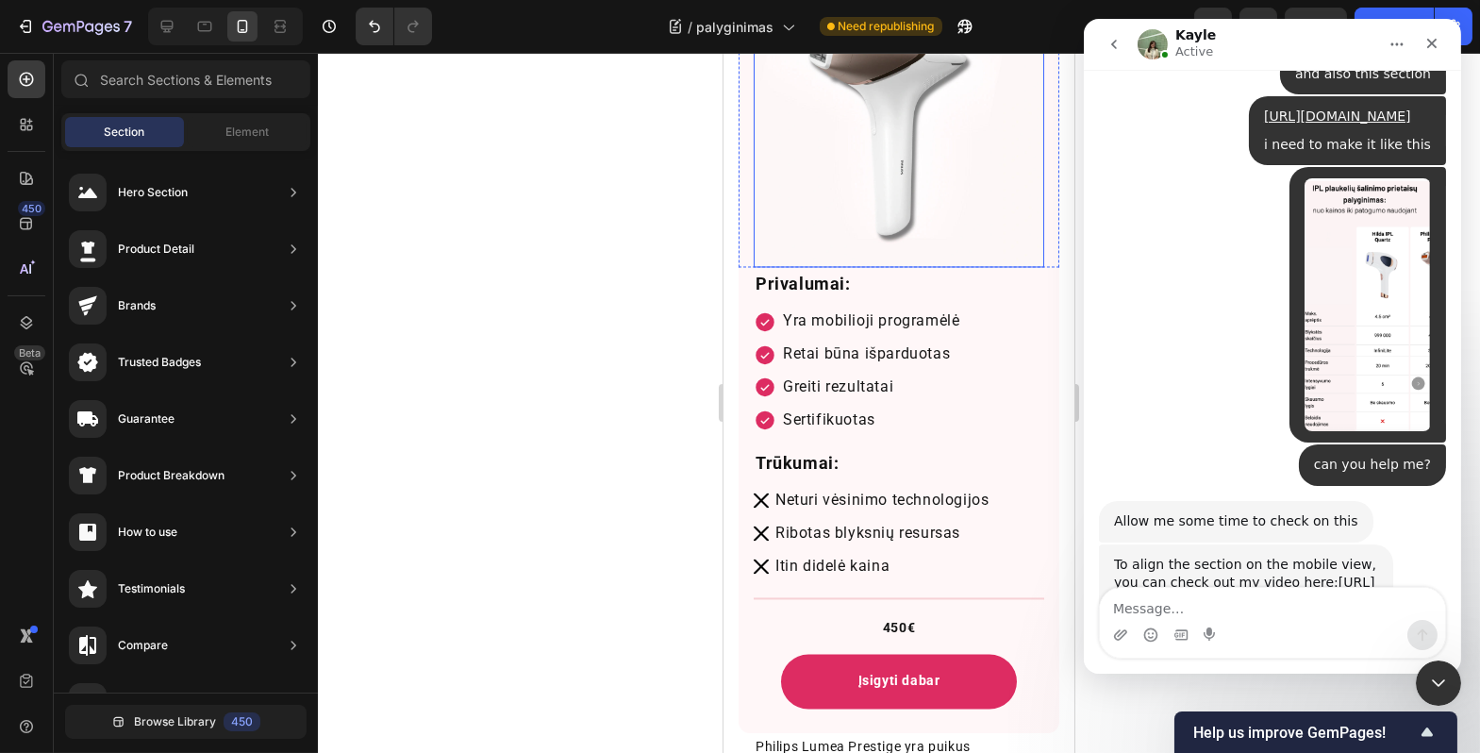
scroll to position [8448, 0]
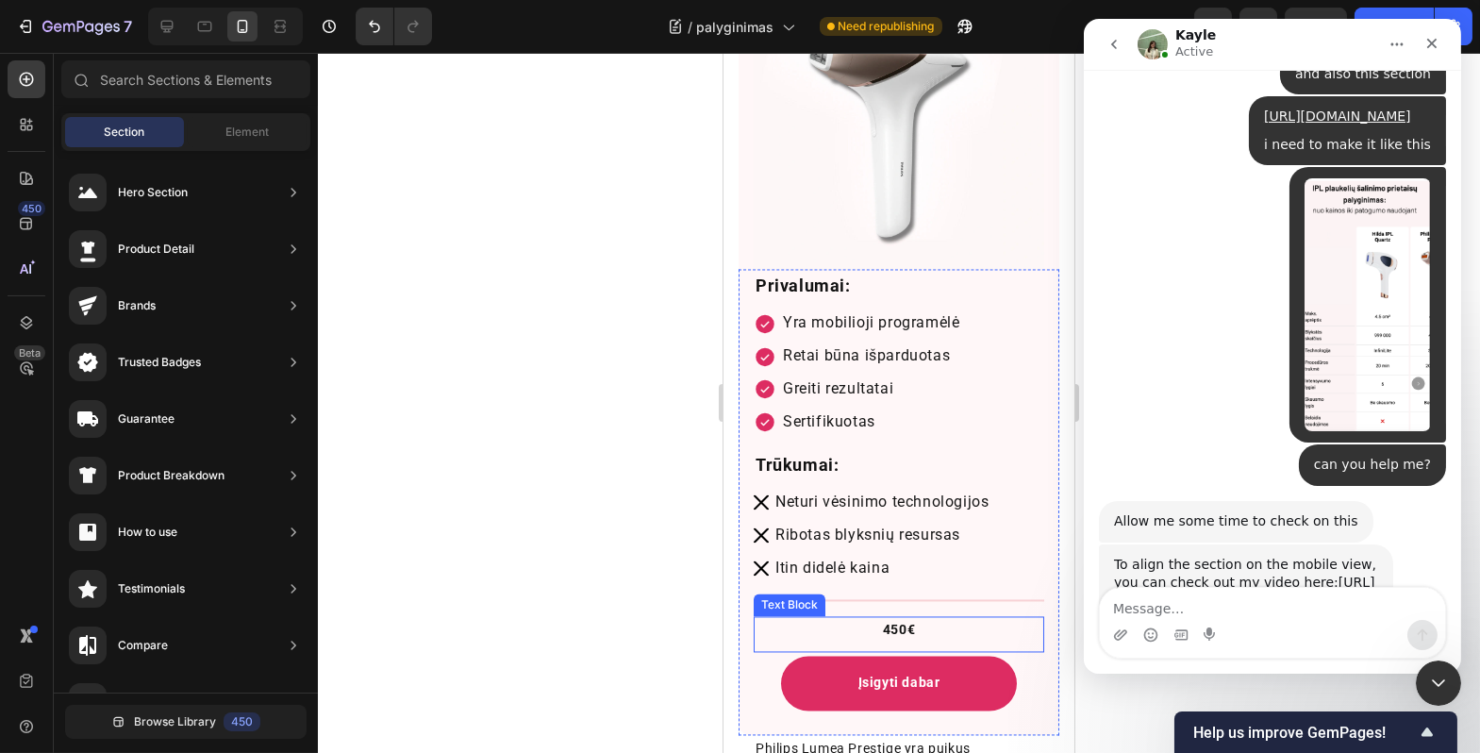
click at [939, 618] on p "450€" at bounding box center [898, 630] width 287 height 24
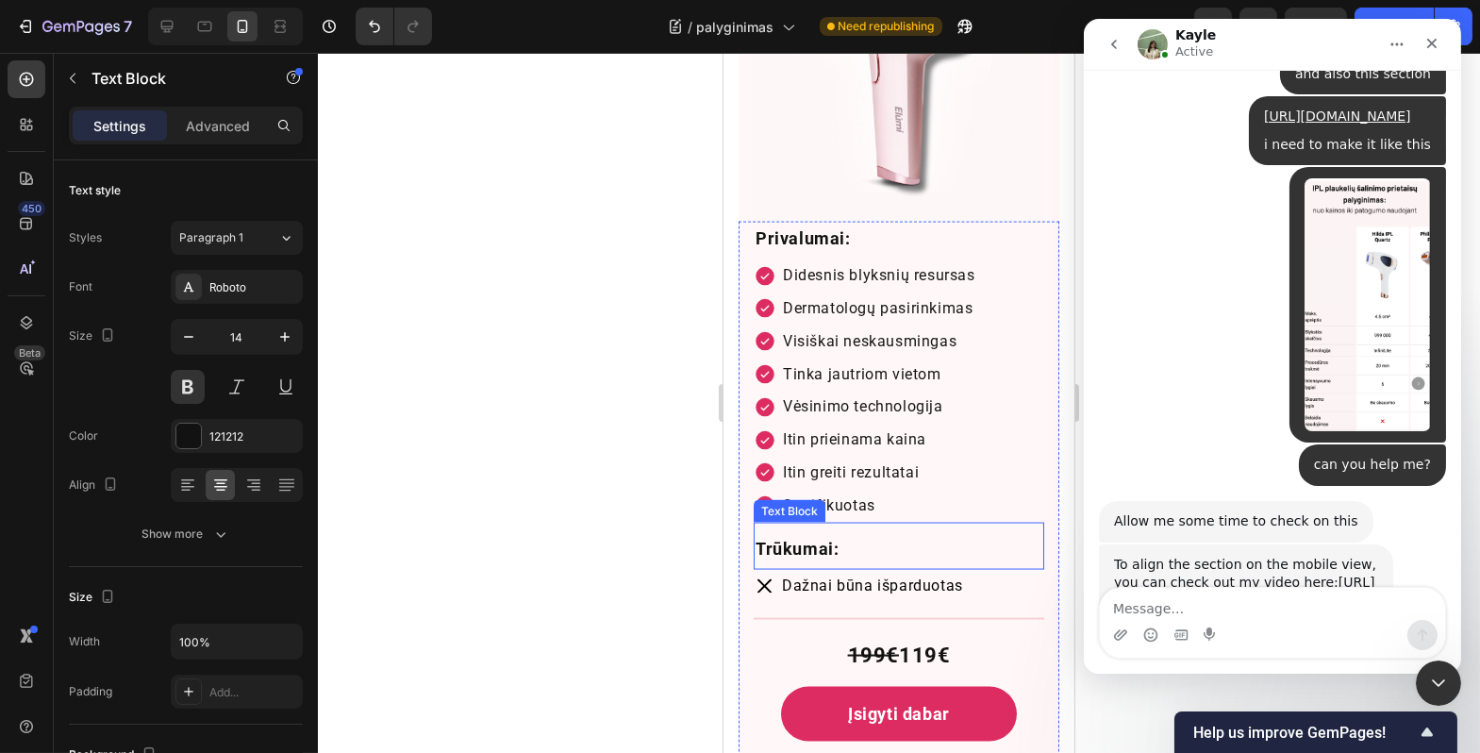
scroll to position [6787, 0]
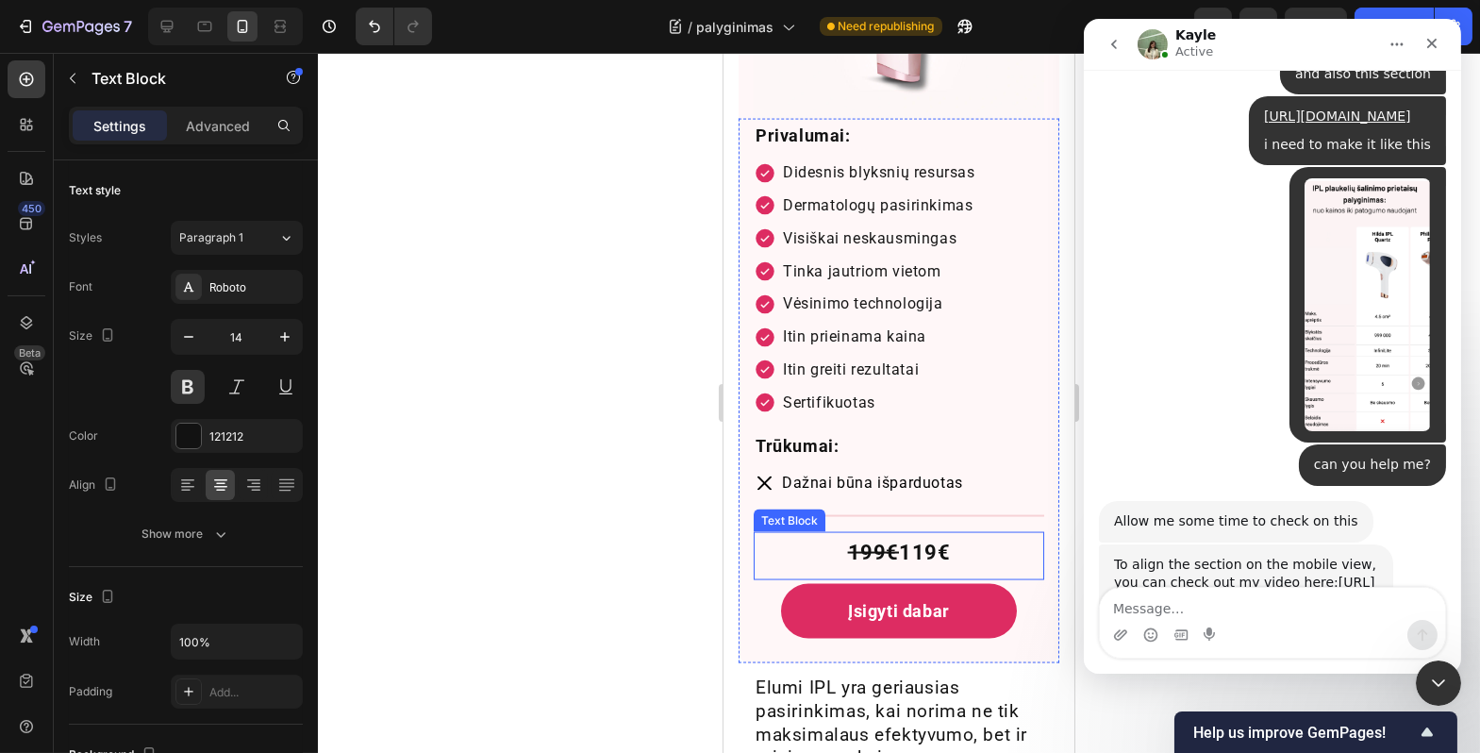
click at [945, 535] on p "199€ 119€" at bounding box center [898, 553] width 287 height 38
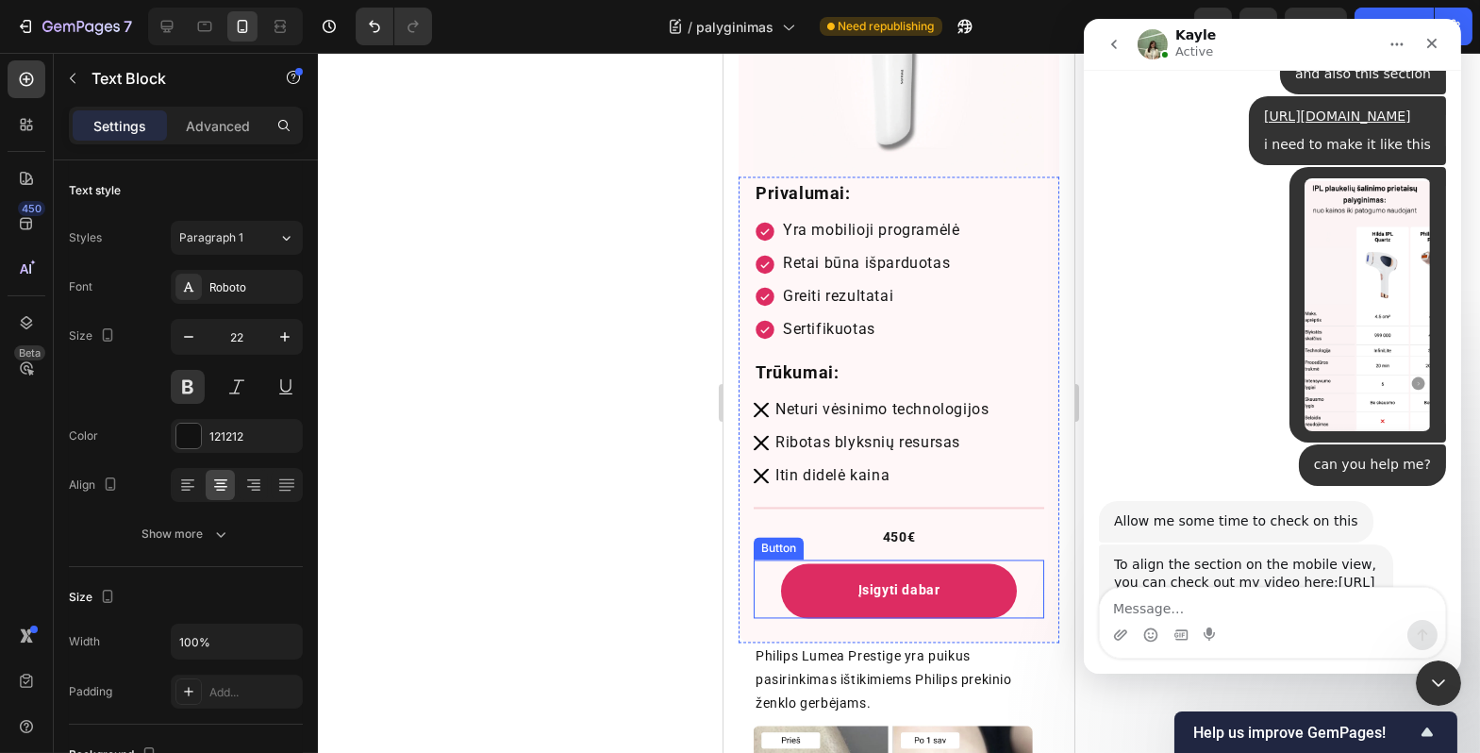
scroll to position [8537, 0]
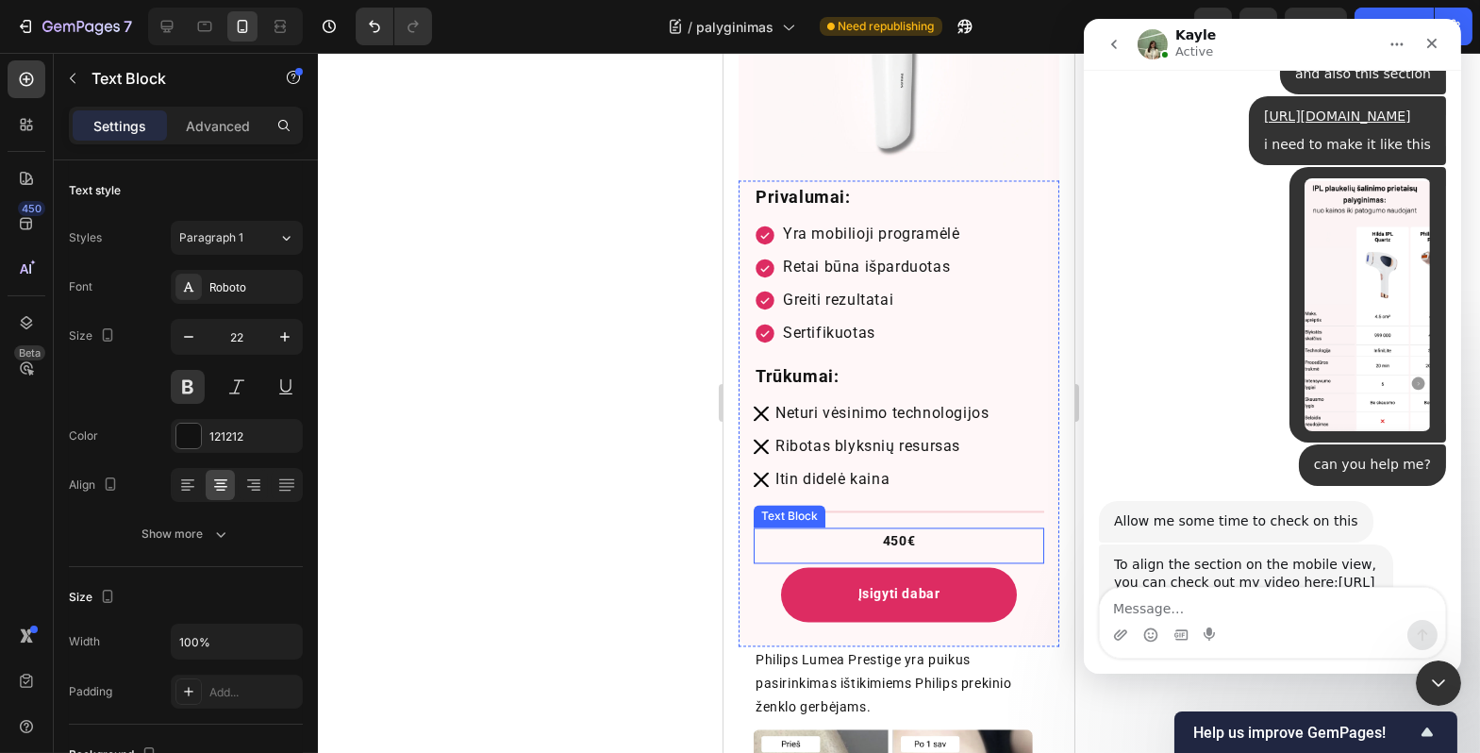
click at [955, 529] on p "450€" at bounding box center [898, 541] width 287 height 24
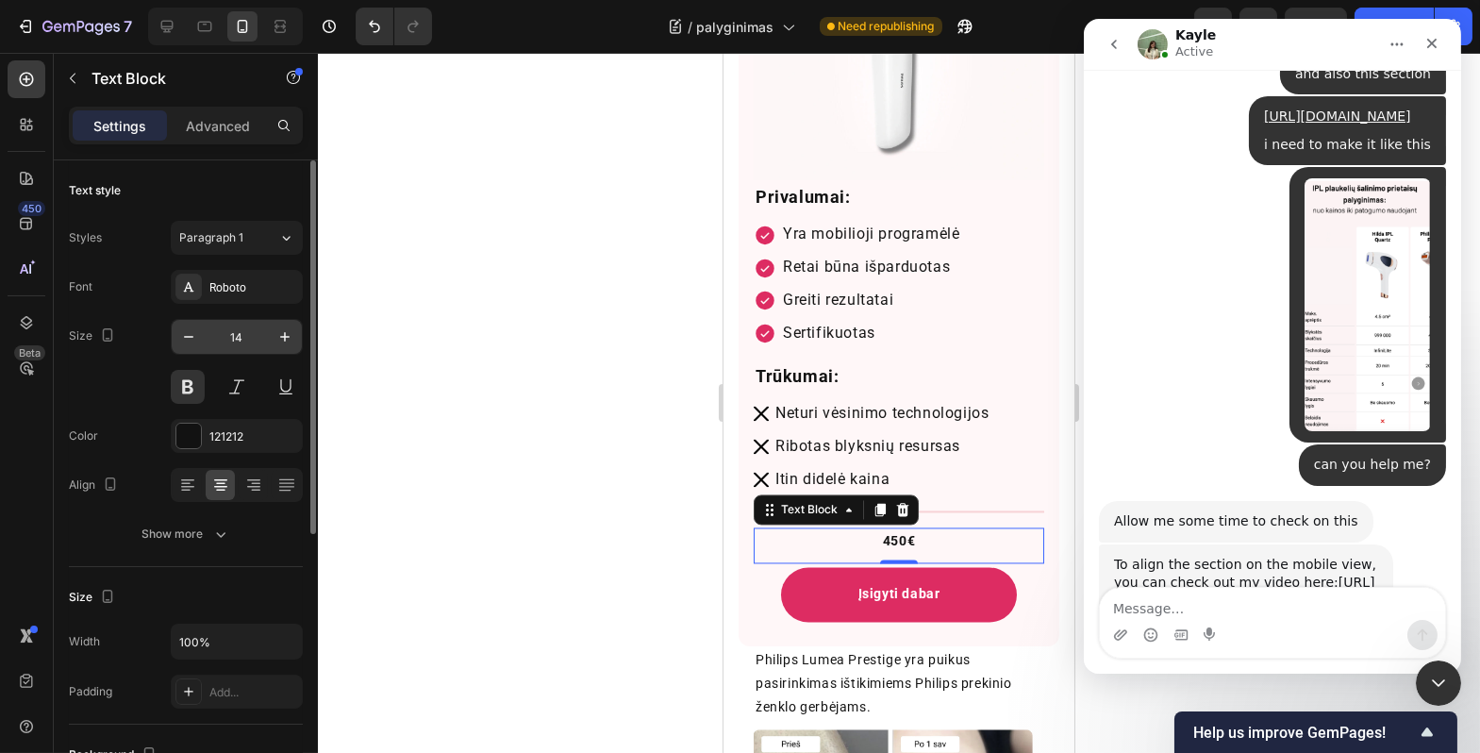
click at [265, 333] on input "14" at bounding box center [237, 337] width 62 height 34
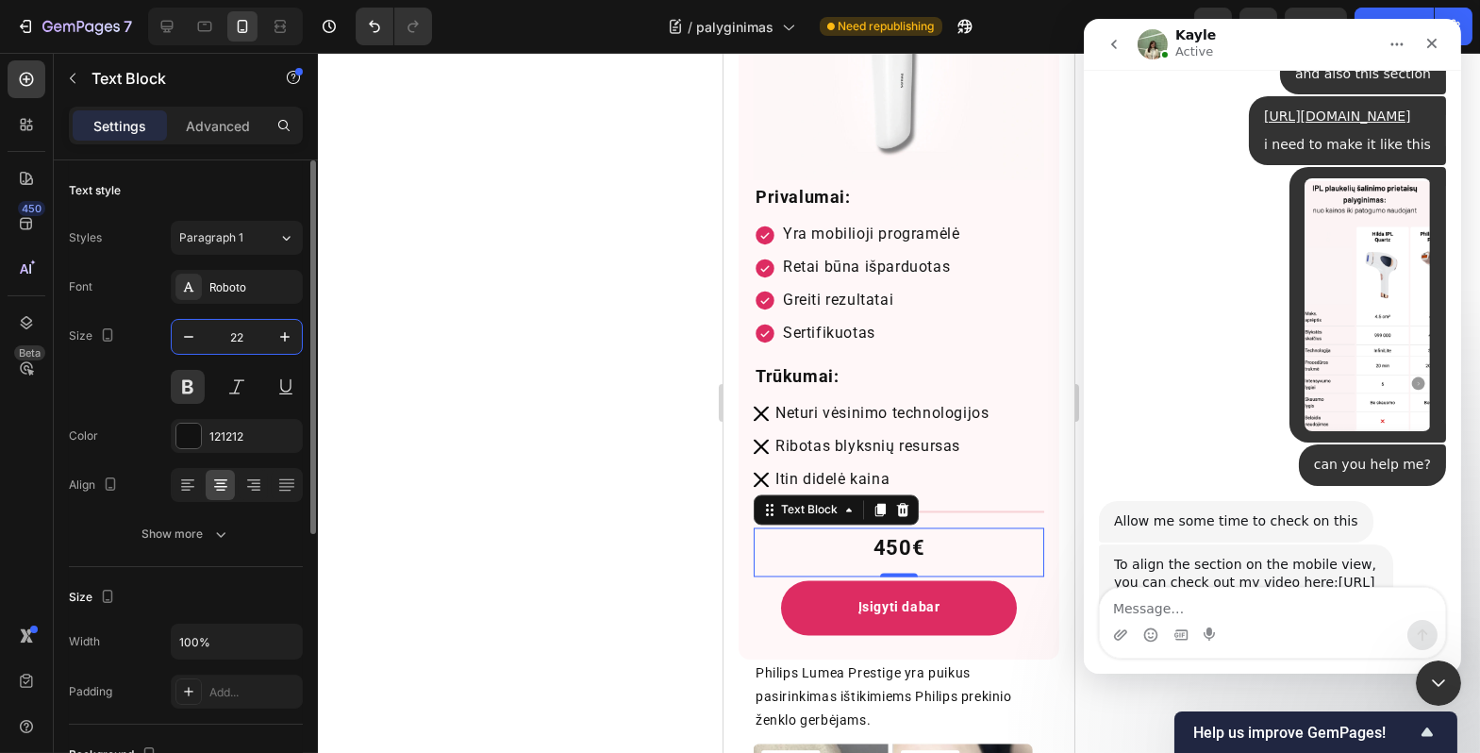
type input "22"
click at [157, 341] on div "Size 22" at bounding box center [186, 361] width 234 height 85
click at [483, 401] on div at bounding box center [899, 403] width 1163 height 700
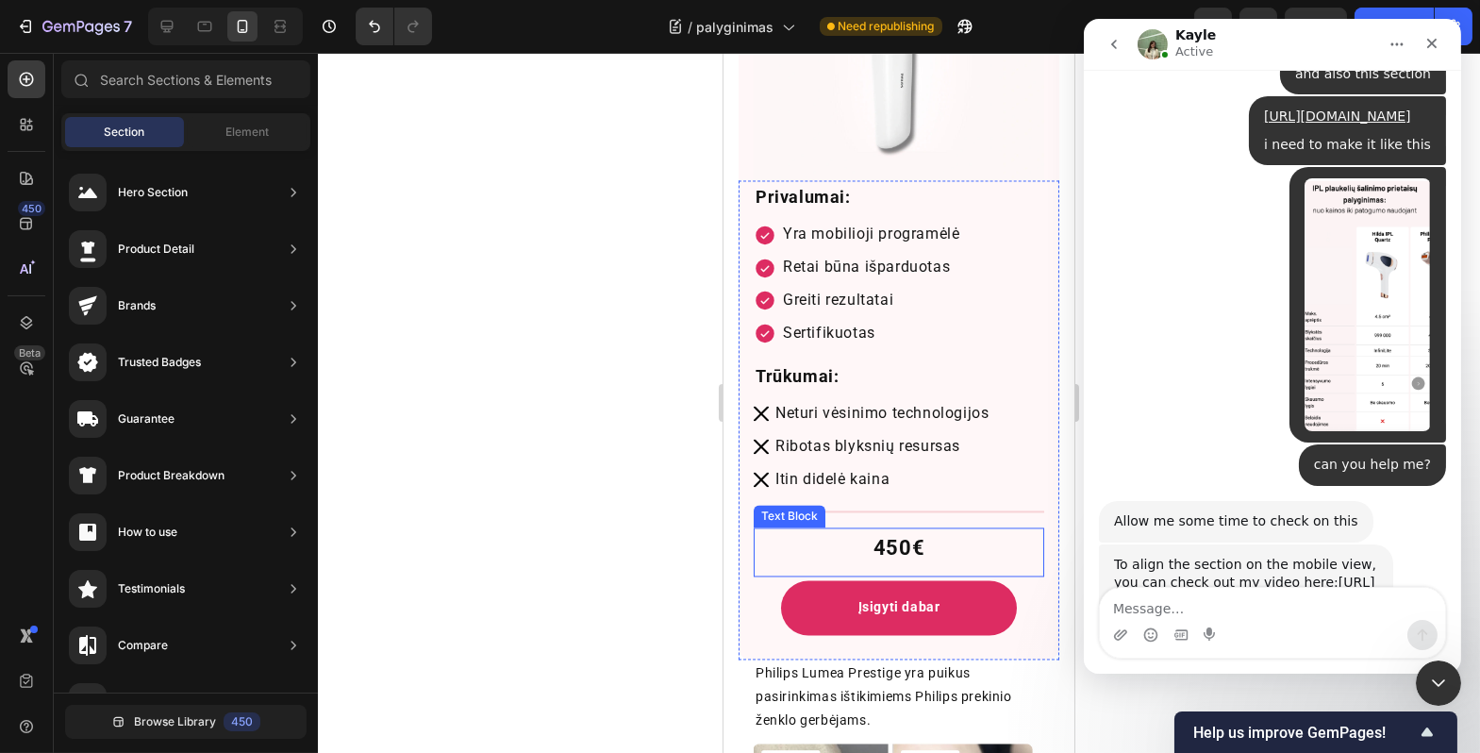
click at [928, 529] on p "450€" at bounding box center [898, 548] width 287 height 38
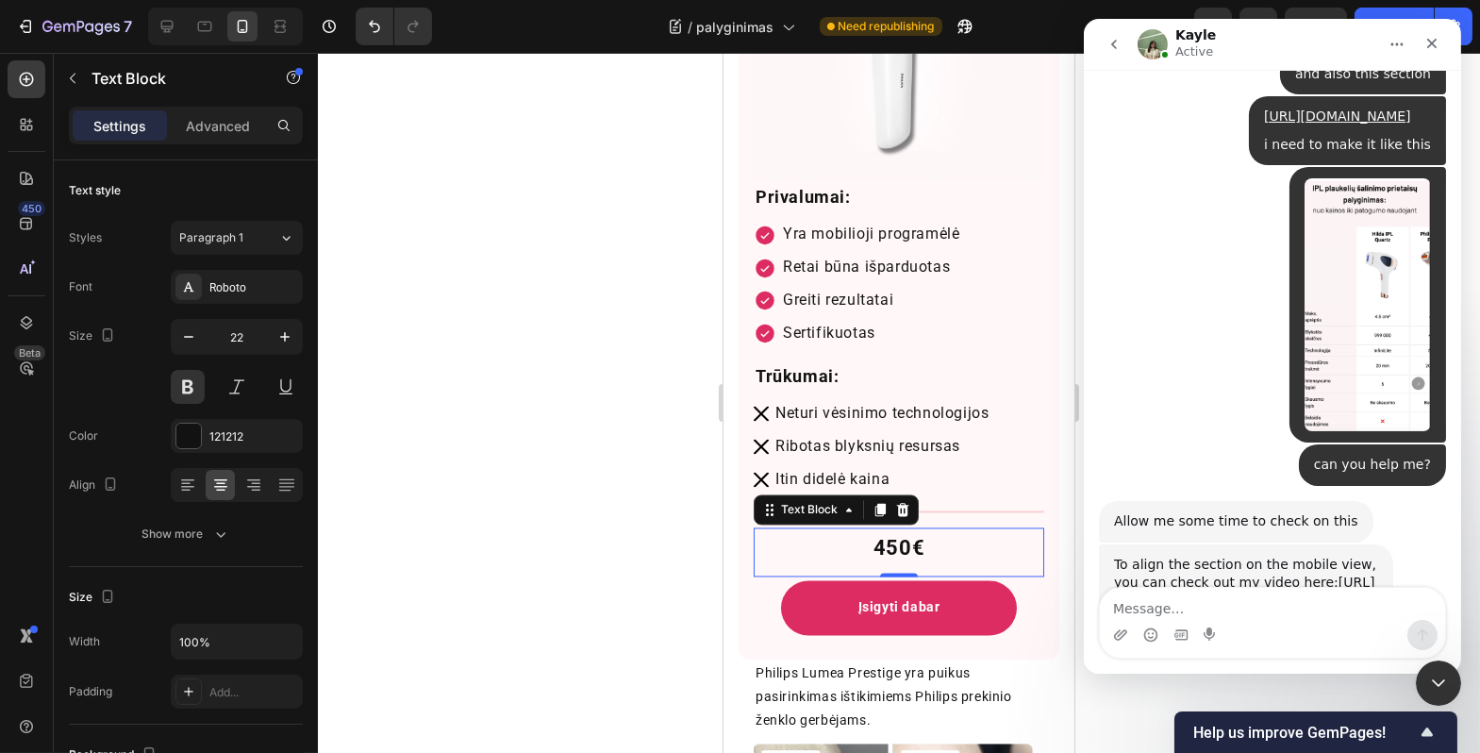
click at [553, 470] on div at bounding box center [899, 403] width 1163 height 700
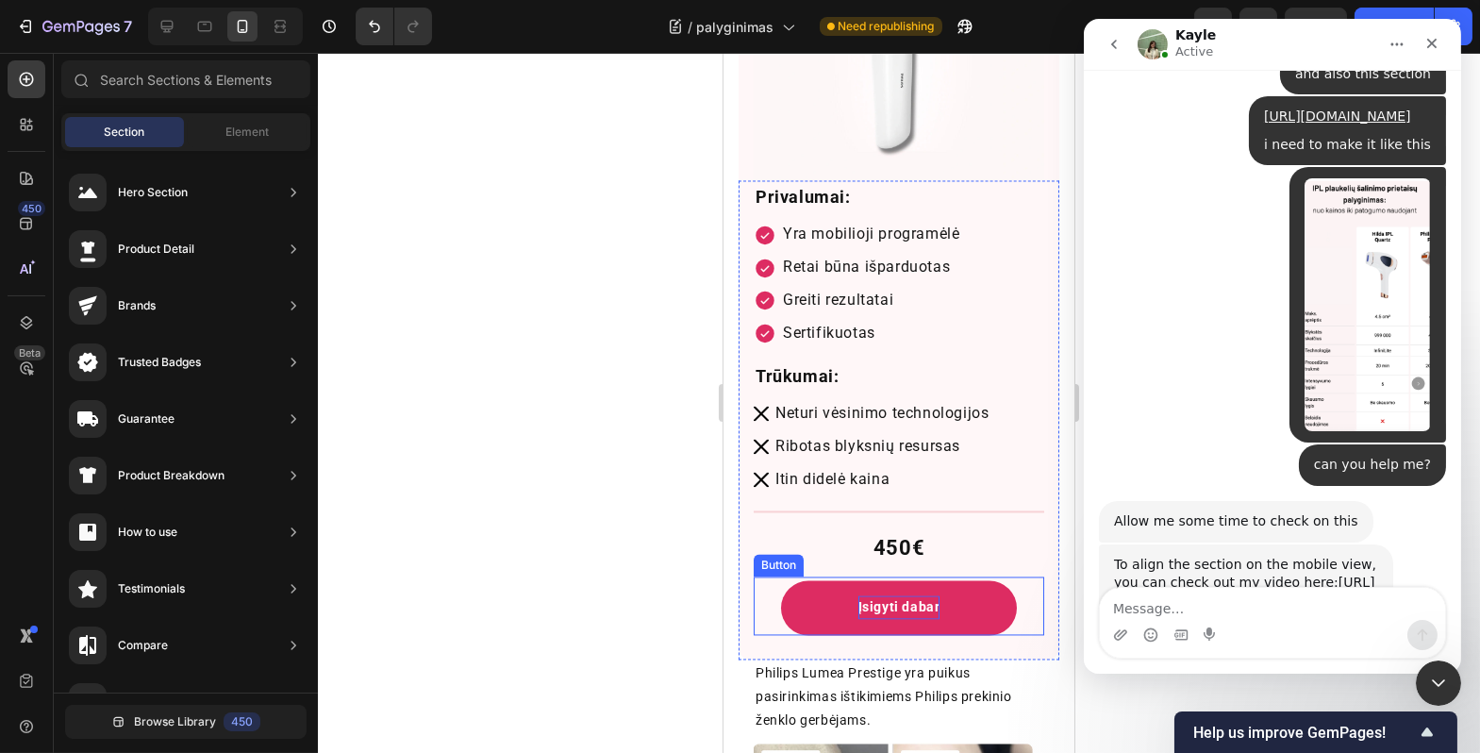
click at [873, 595] on p "Įsigyti dabar" at bounding box center [899, 607] width 82 height 24
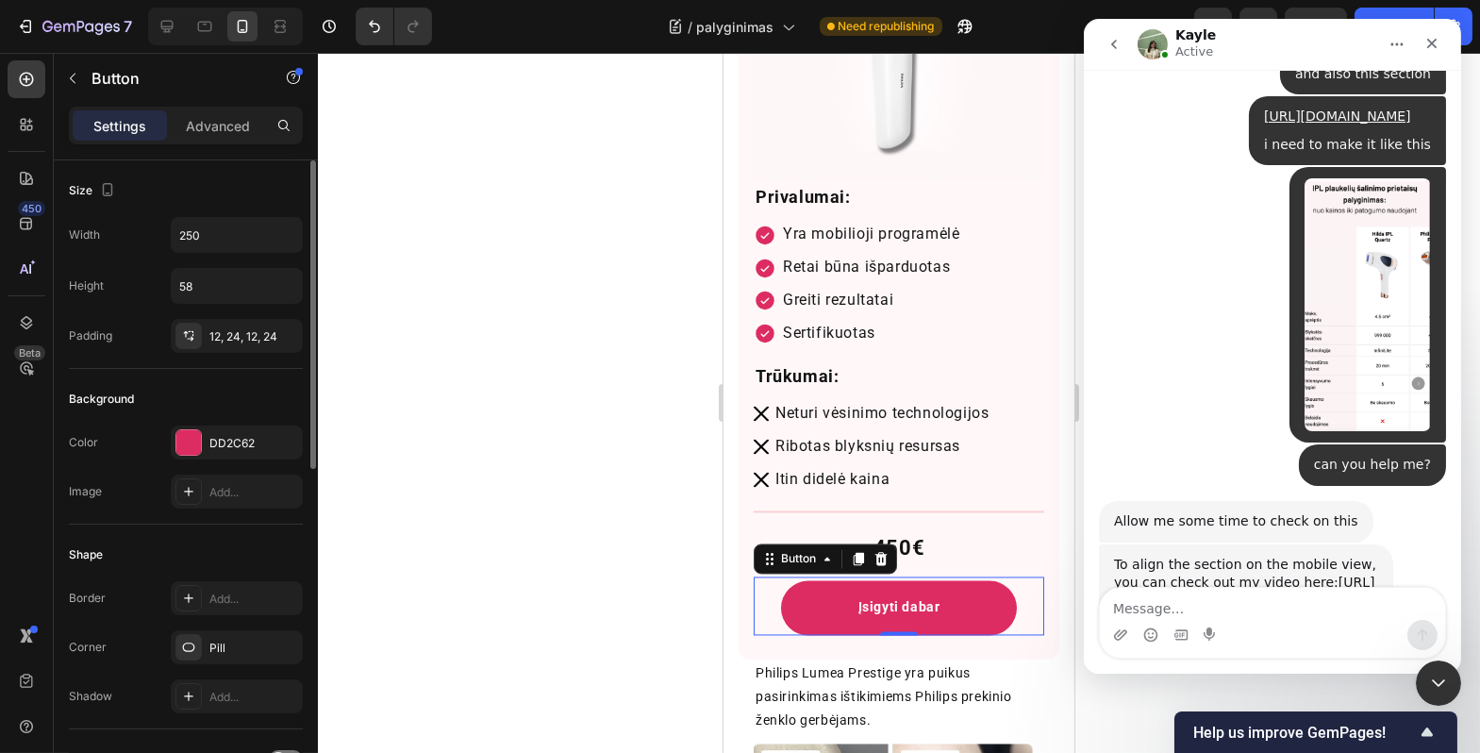
scroll to position [389, 0]
